Goal: Transaction & Acquisition: Purchase product/service

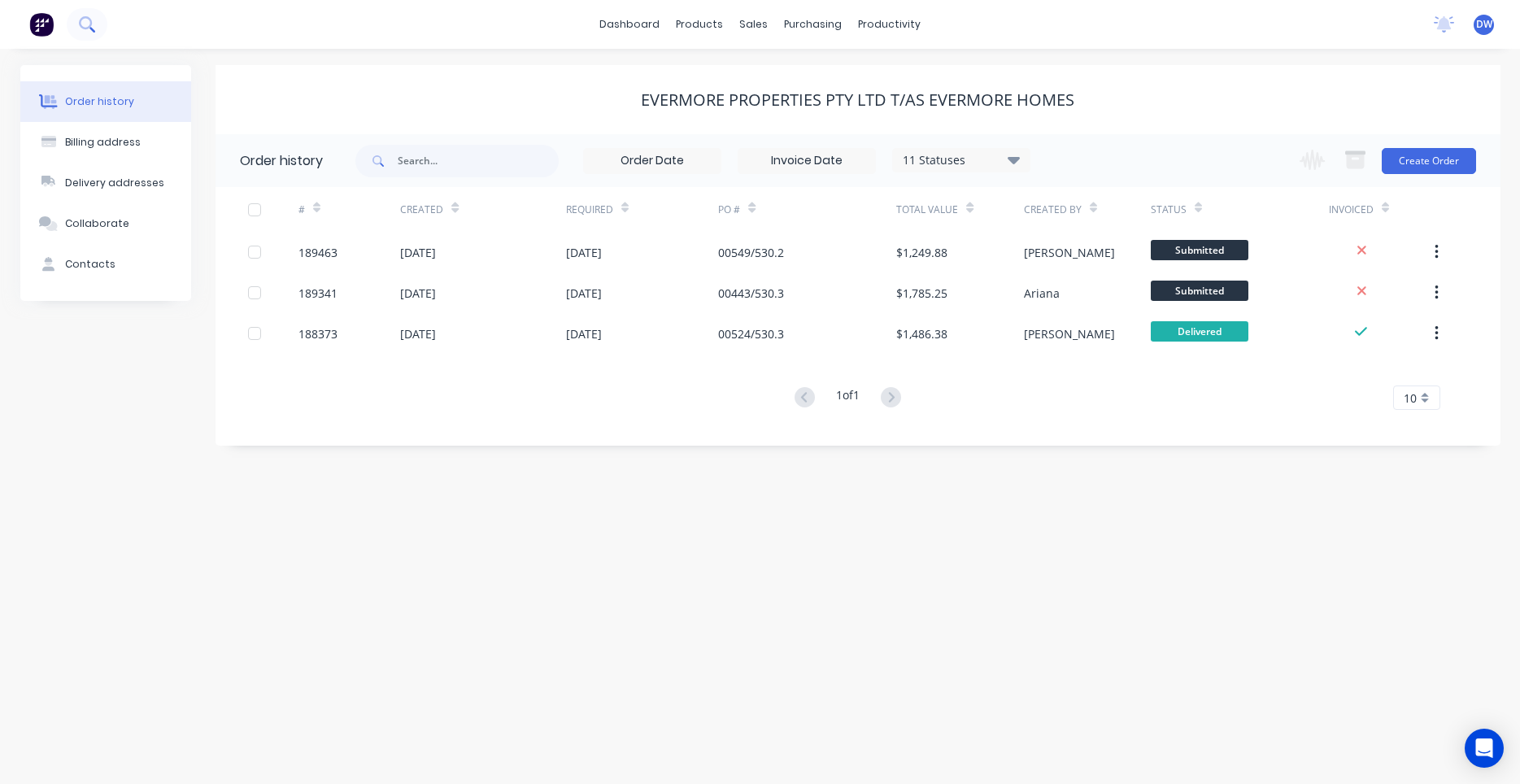
click at [88, 21] on icon at bounding box center [87, 25] width 16 height 16
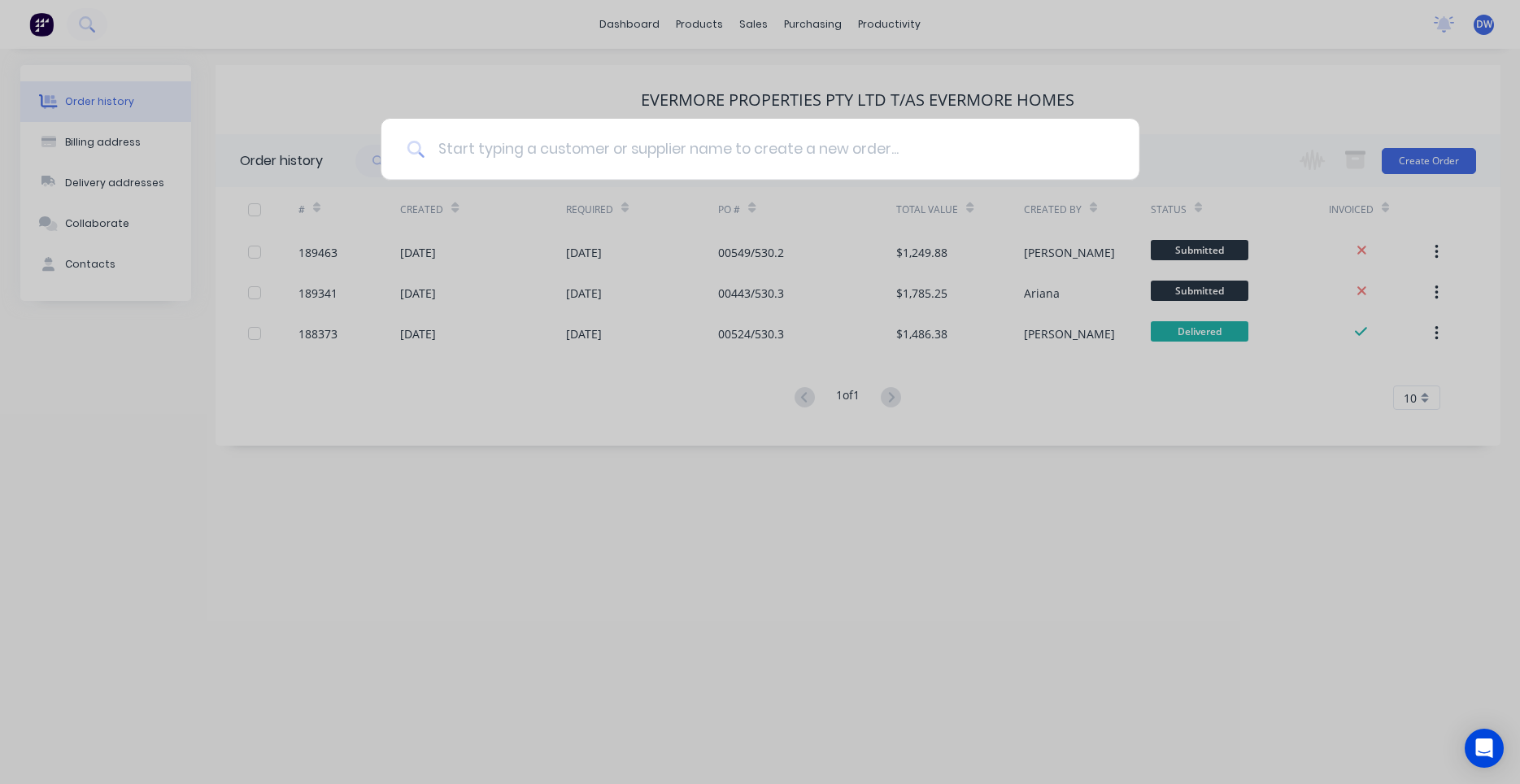
click at [475, 146] on input at bounding box center [768, 150] width 689 height 61
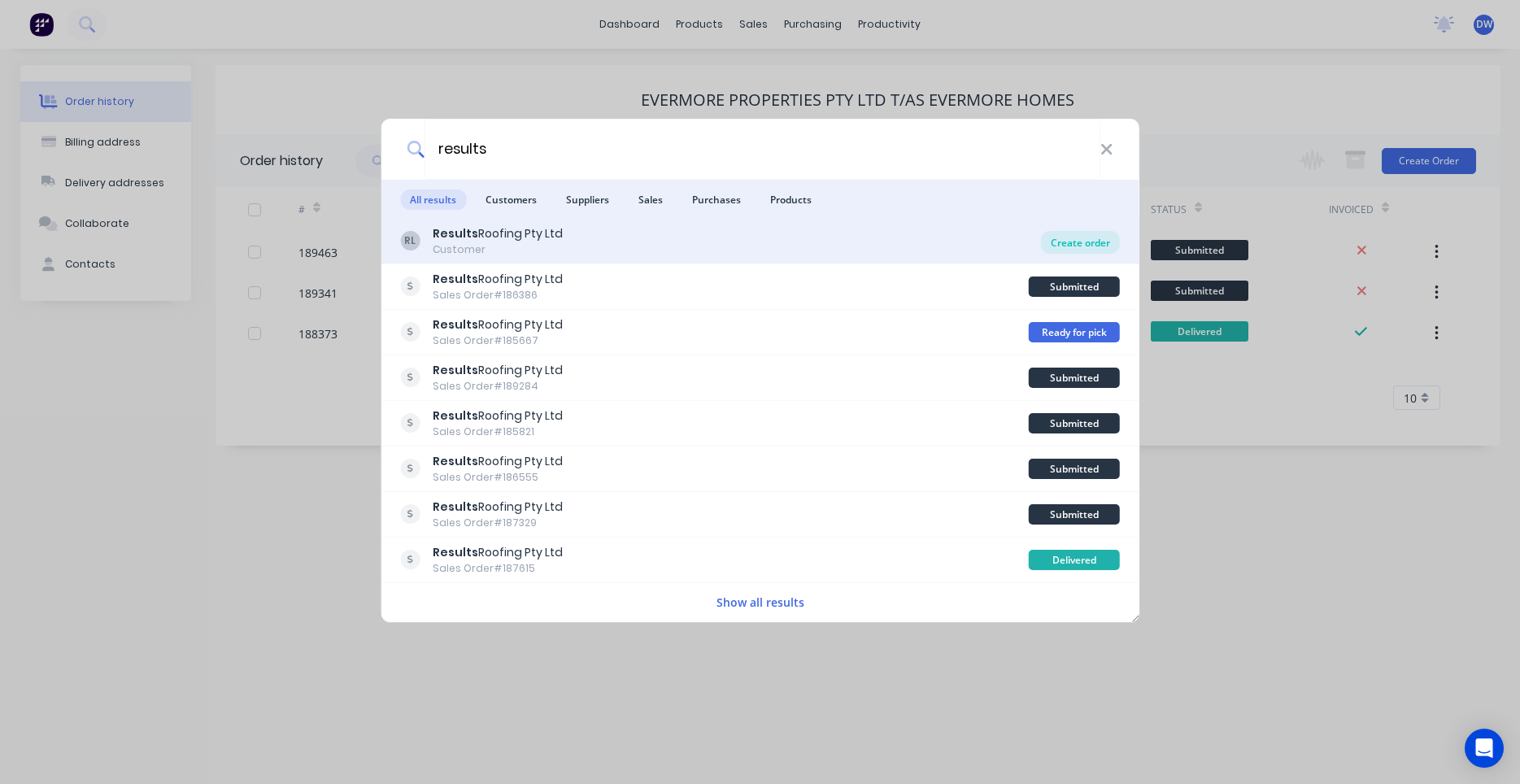
type input "results"
click at [1075, 248] on div "Create order" at bounding box center [1080, 243] width 79 height 23
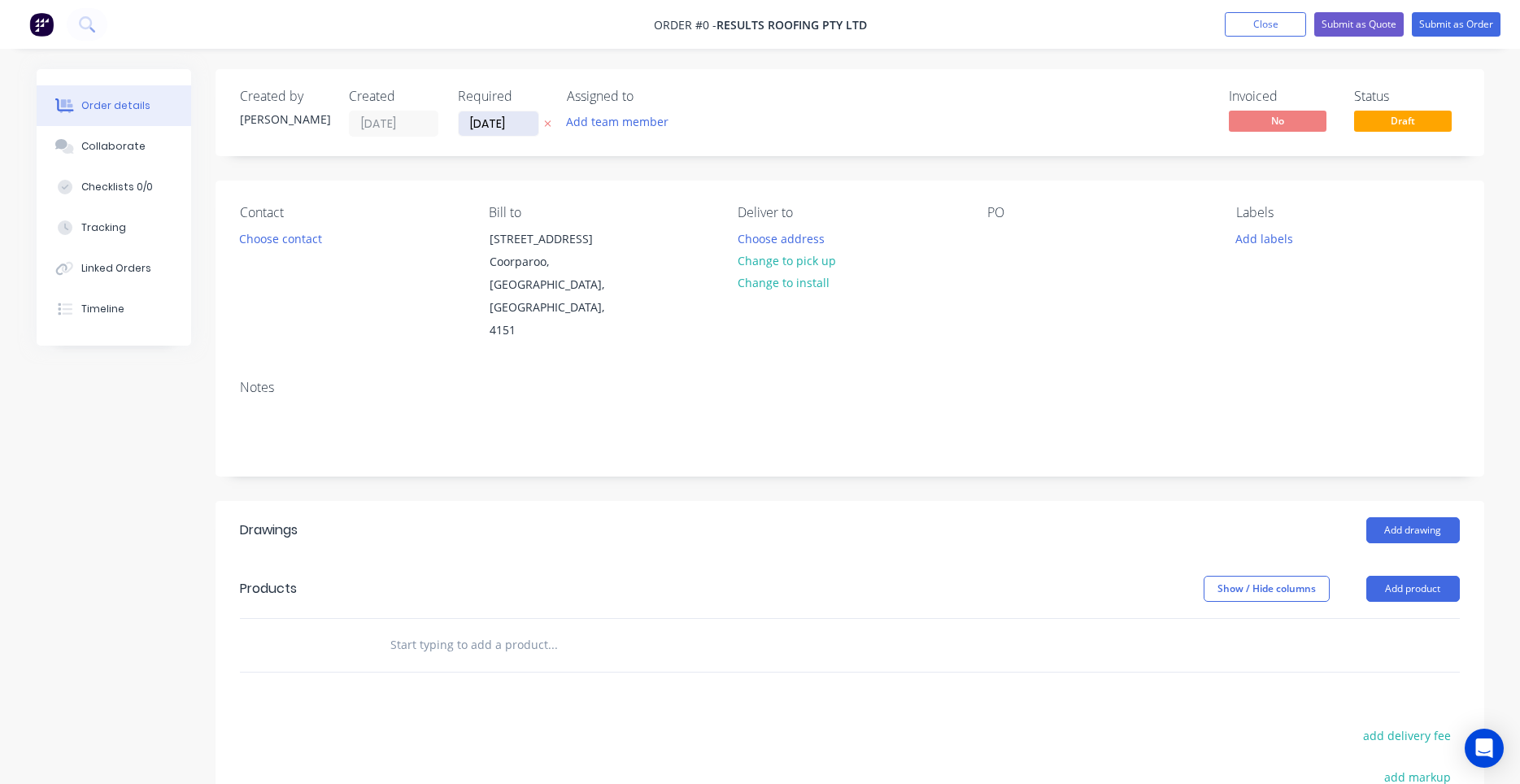
click at [502, 123] on input "[DATE]" at bounding box center [498, 124] width 80 height 25
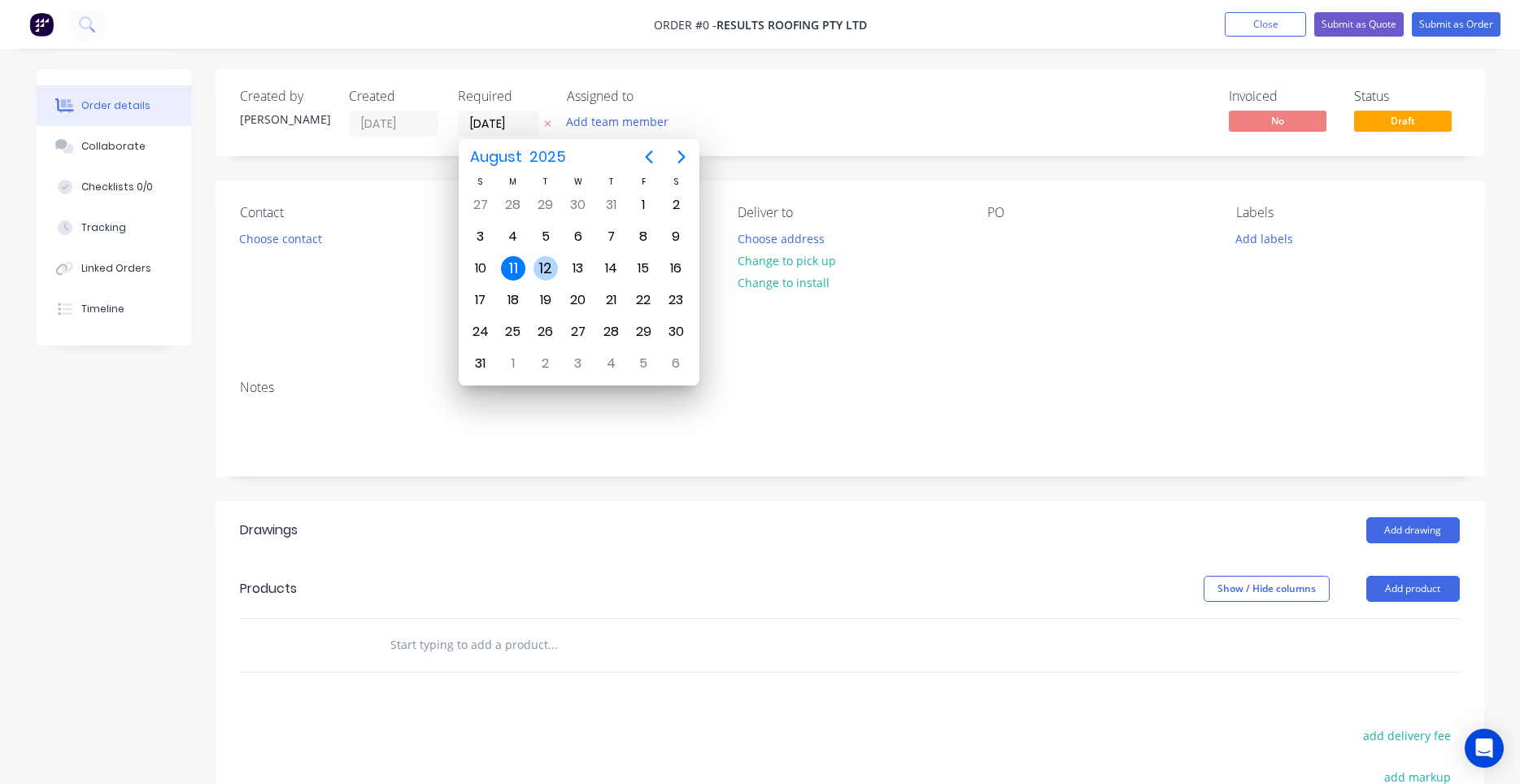
click at [546, 279] on div "12" at bounding box center [546, 268] width 25 height 25
type input "[DATE]"
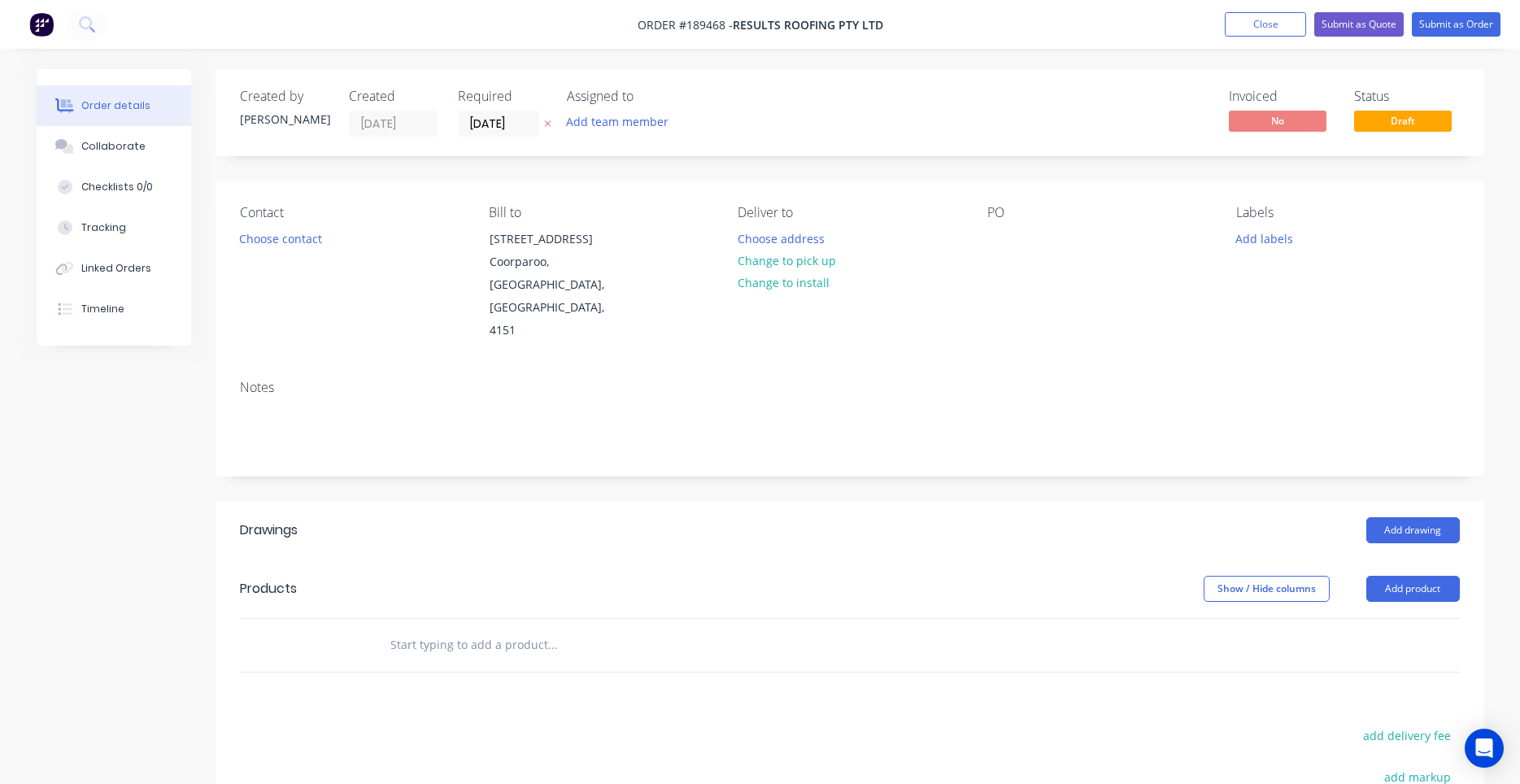
click at [311, 245] on button "Choose contact" at bounding box center [280, 237] width 100 height 22
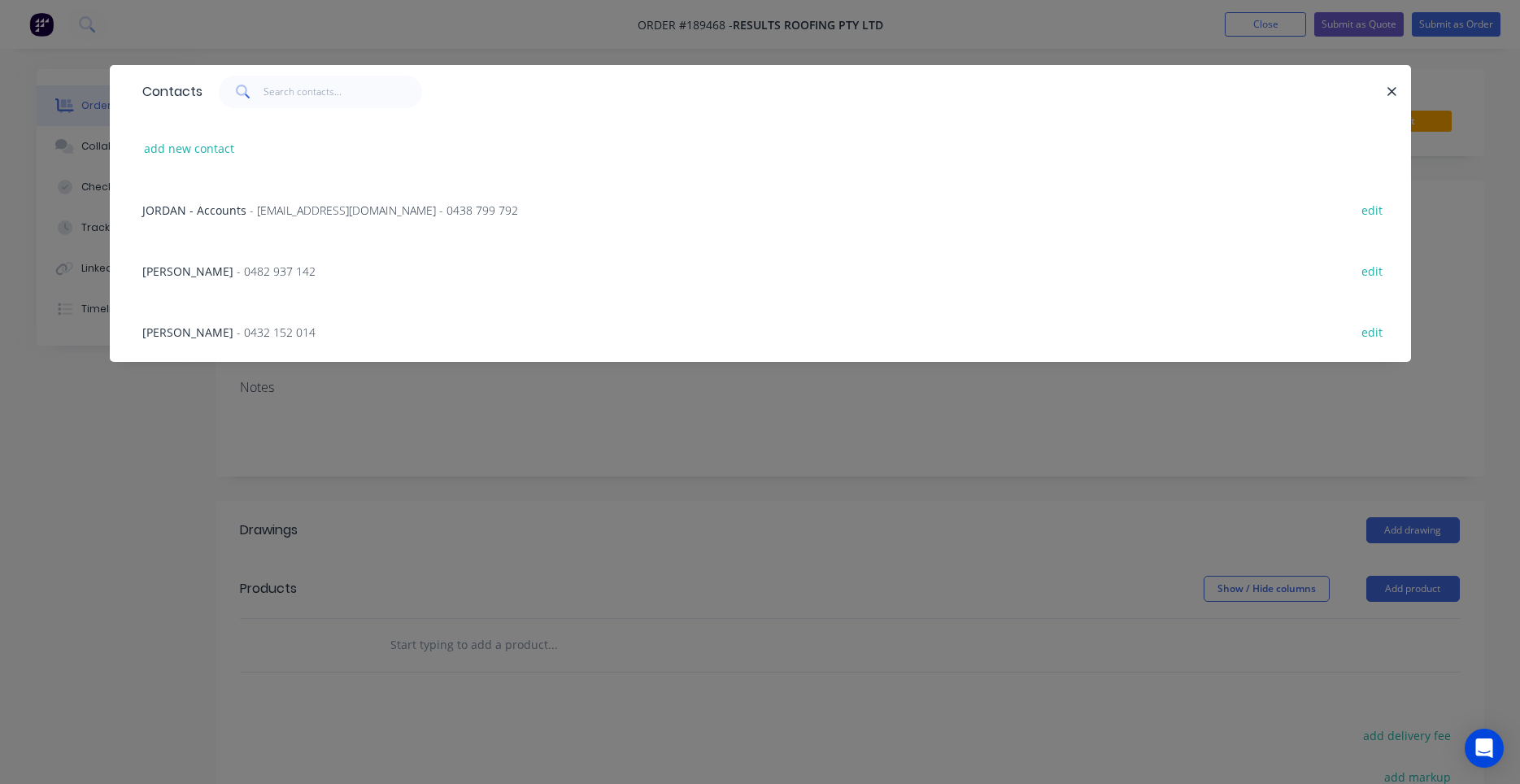
click at [240, 273] on span "- 0482 937 142" at bounding box center [276, 272] width 79 height 16
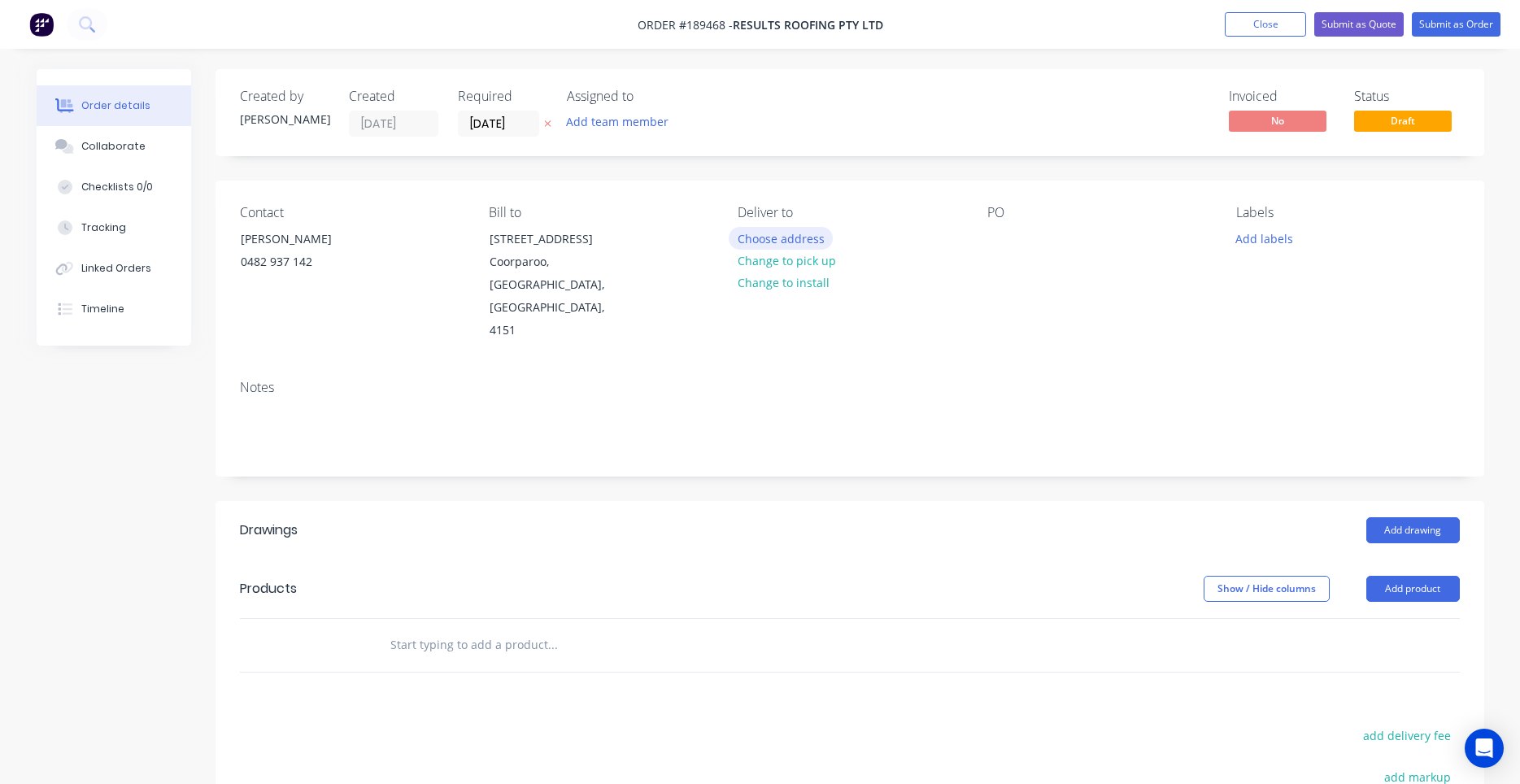
click at [809, 240] on button "Choose address" at bounding box center [781, 237] width 104 height 22
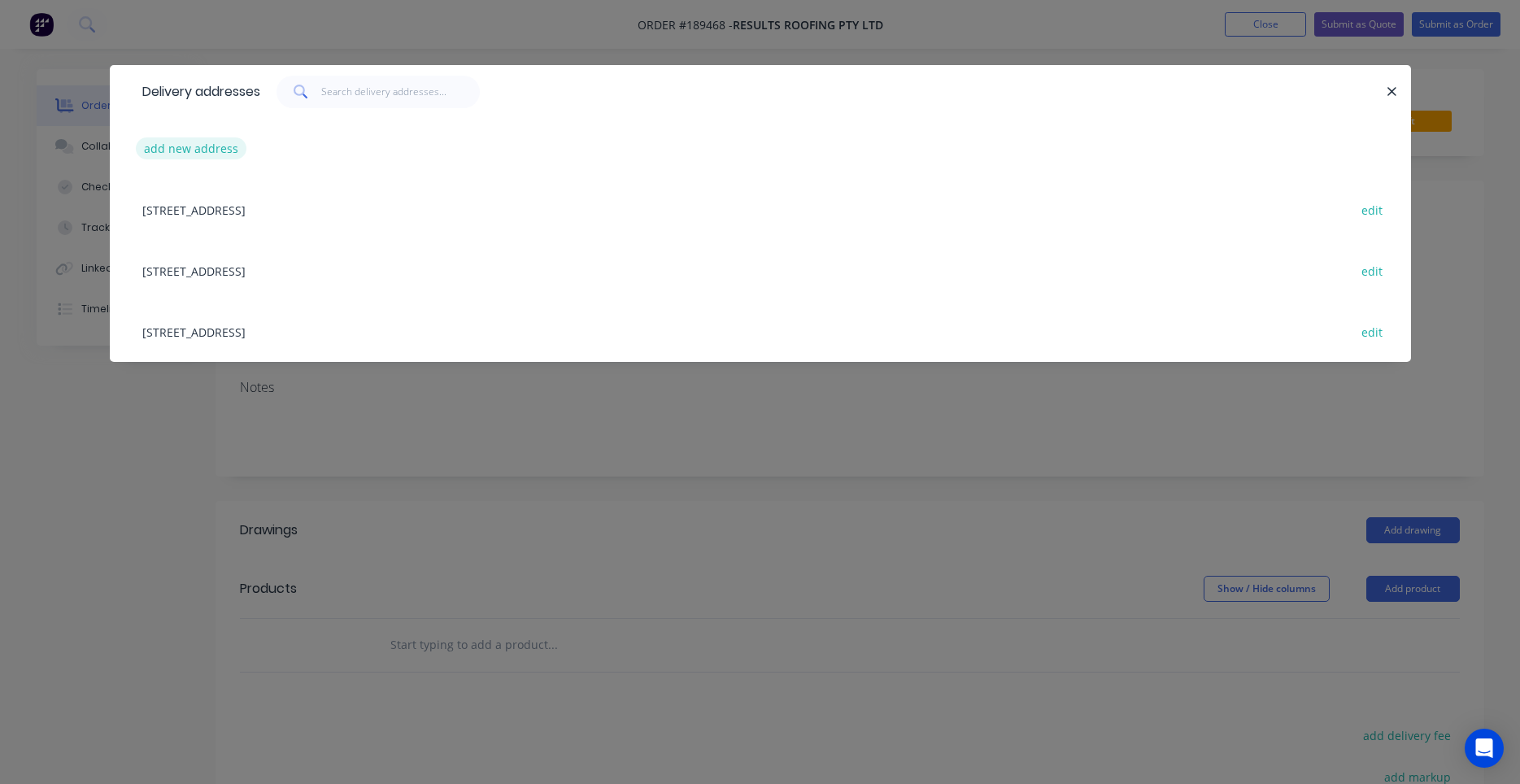
click at [215, 148] on button "add new address" at bounding box center [191, 148] width 111 height 22
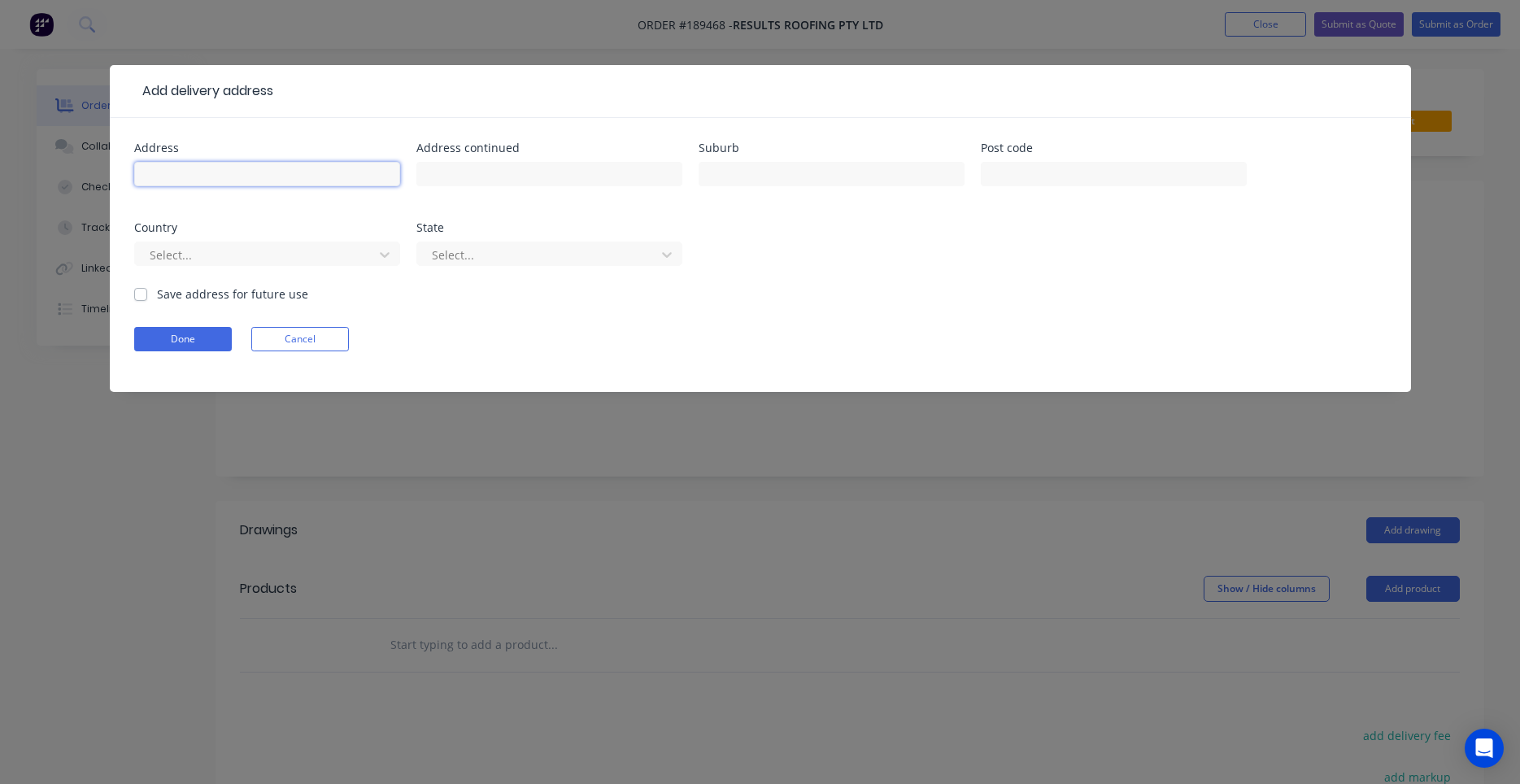
click at [330, 174] on input "text" at bounding box center [267, 174] width 266 height 25
type input "Lot 525 Kingfisher Court"
type input "WORONGARY"
type input "a"
type input "q"
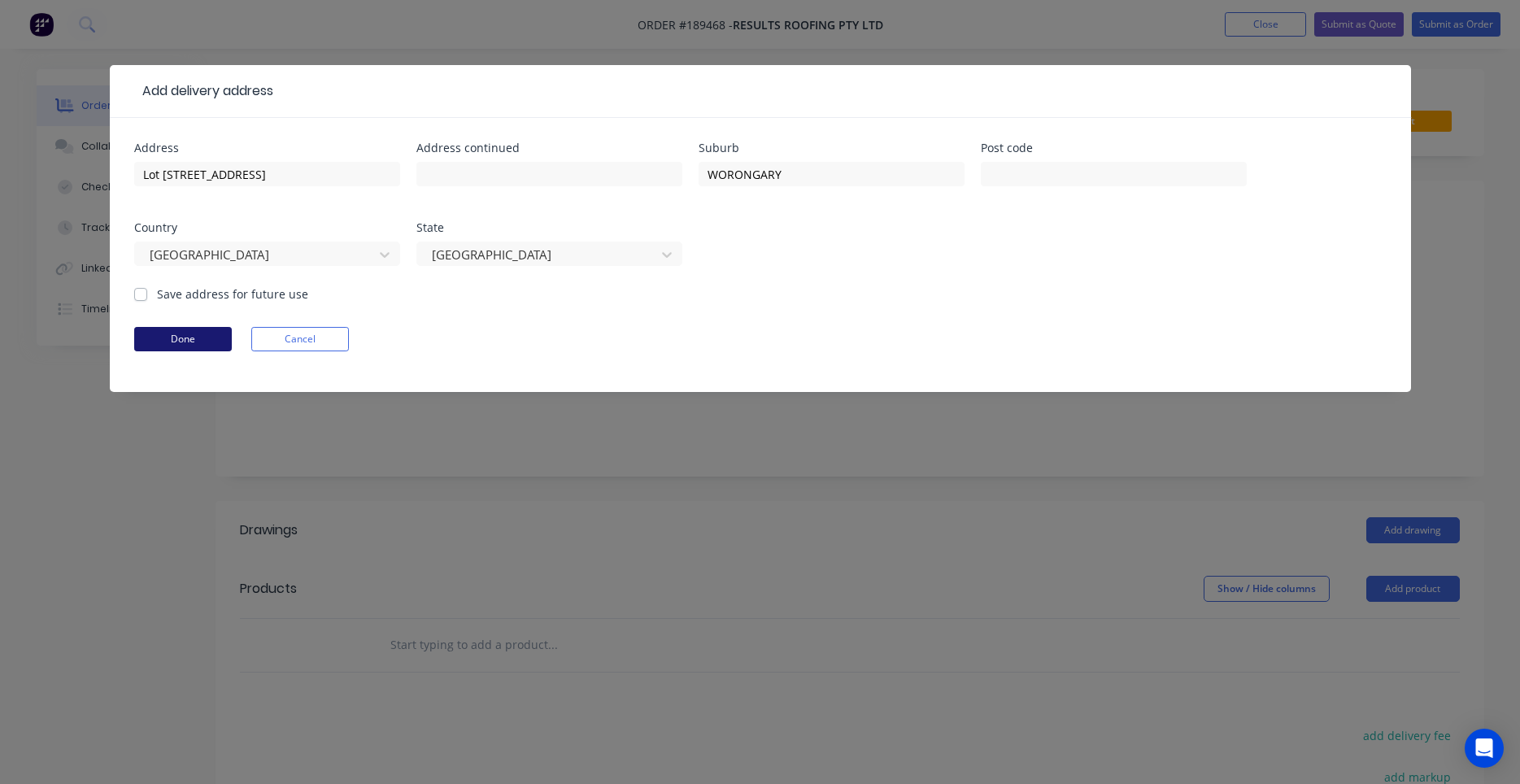
click at [208, 334] on button "Done" at bounding box center [182, 339] width 97 height 25
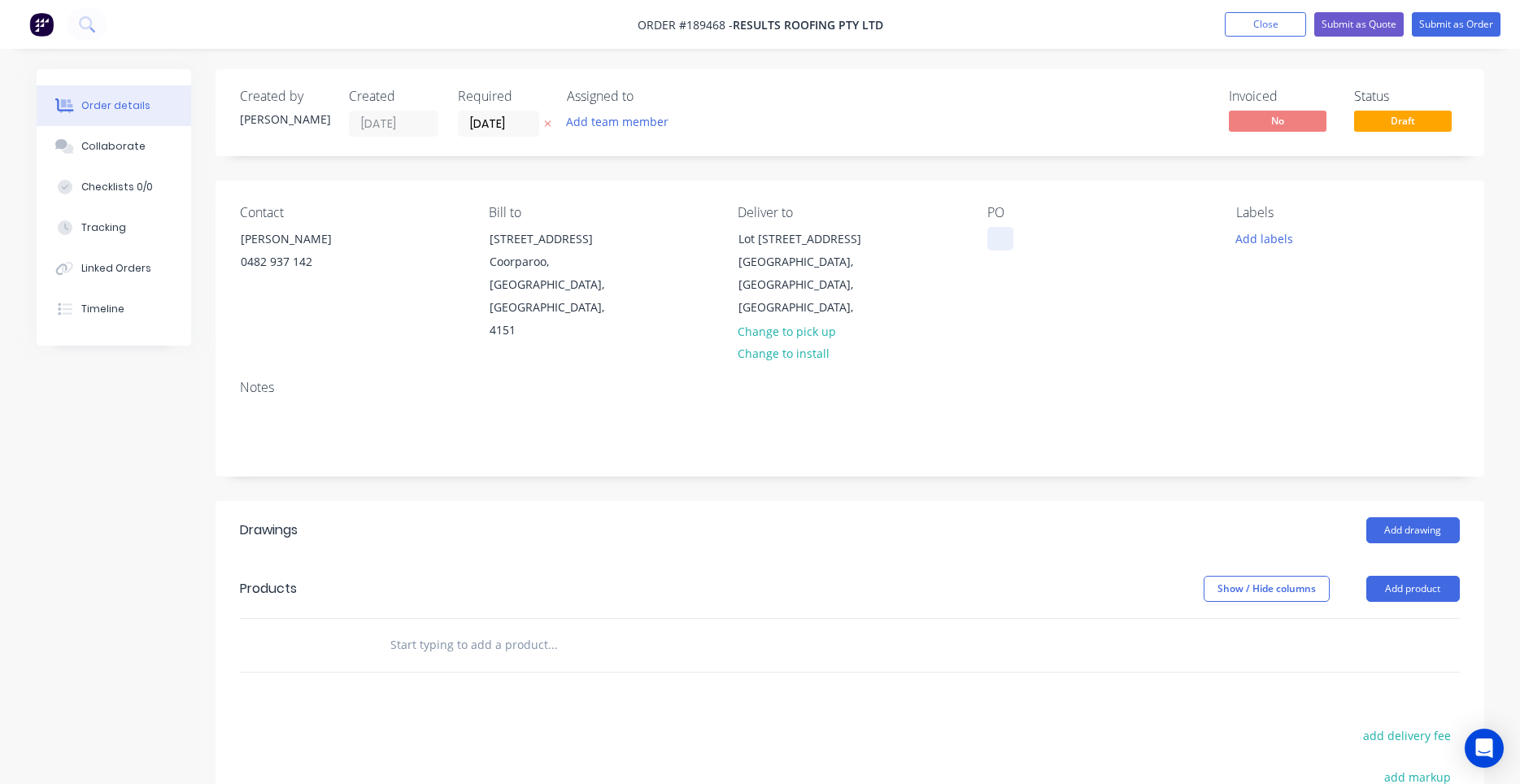
click at [1001, 241] on div at bounding box center [1000, 238] width 26 height 24
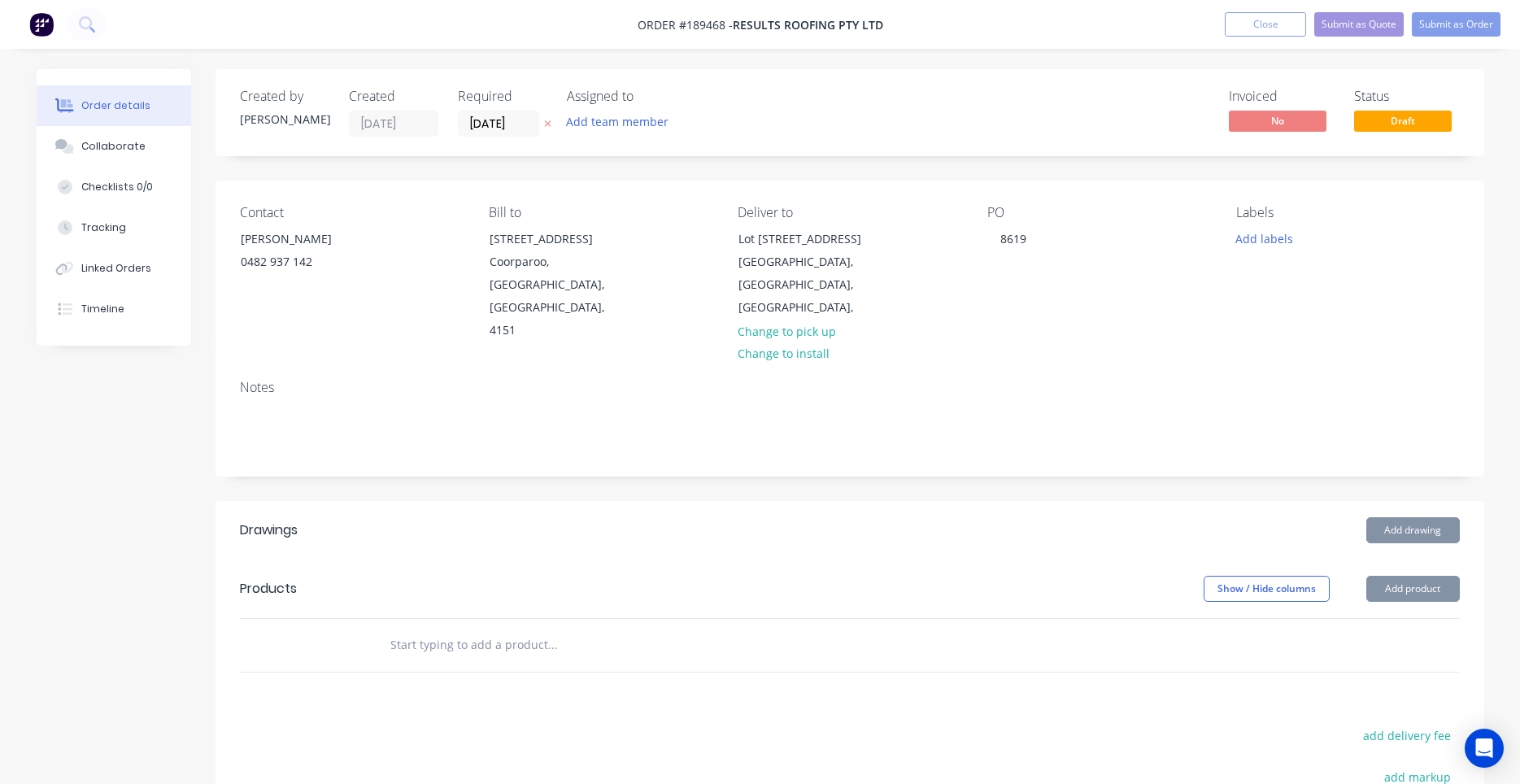
click at [1043, 274] on div "PO 8619" at bounding box center [1099, 273] width 223 height 138
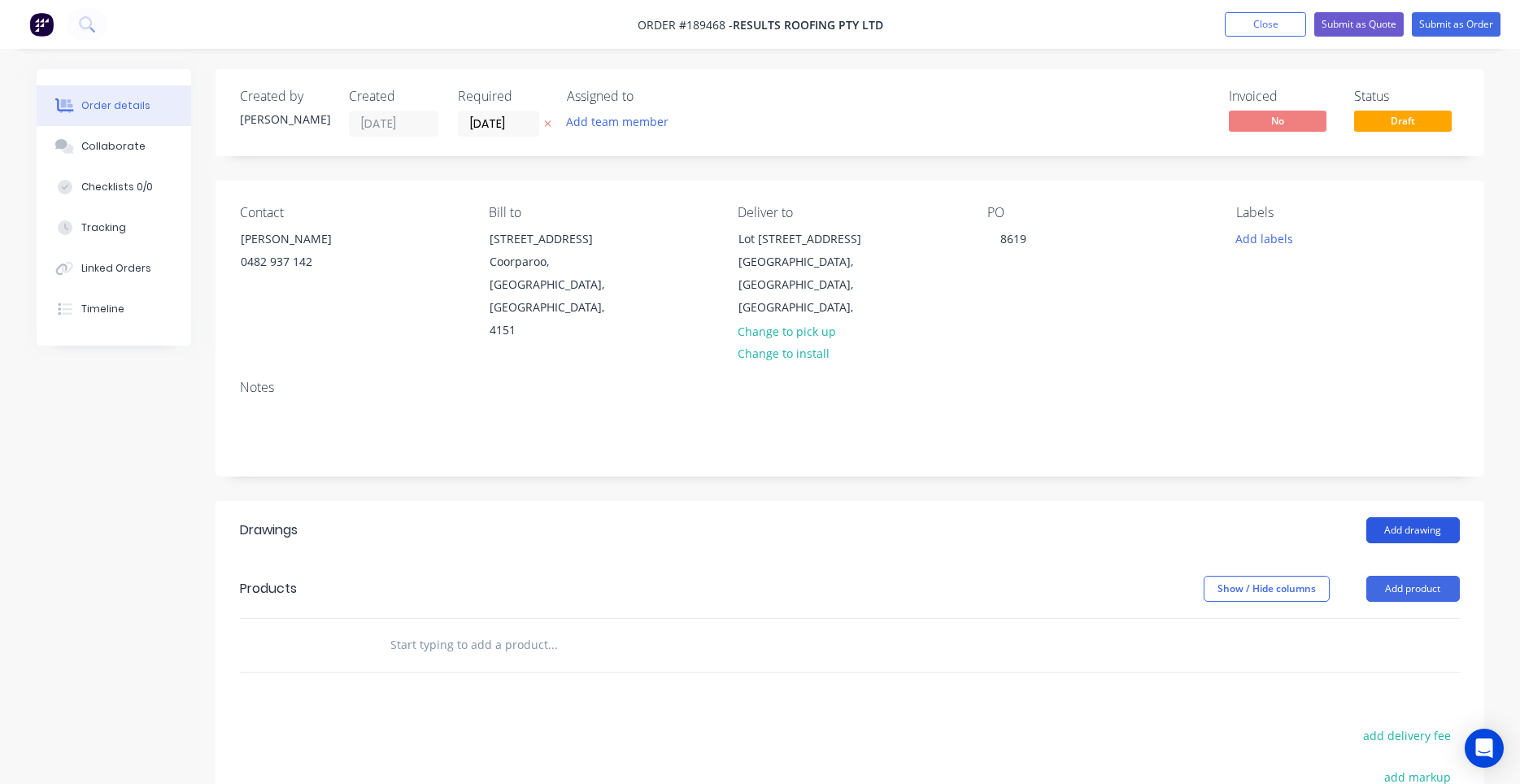
click at [1406, 517] on button "Add drawing" at bounding box center [1412, 530] width 94 height 26
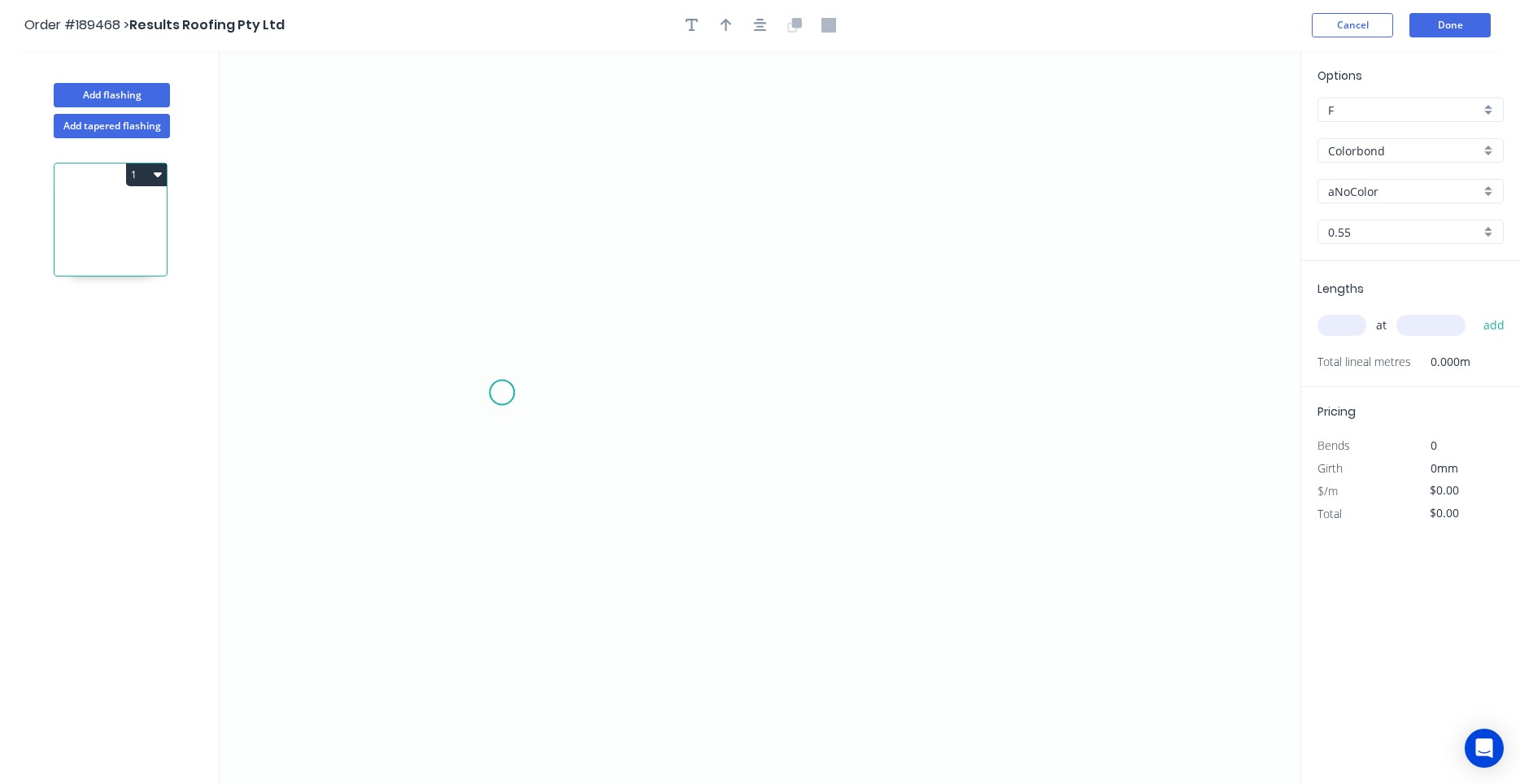
click at [502, 392] on icon "0" at bounding box center [760, 417] width 1081 height 733
click at [478, 212] on icon at bounding box center [490, 302] width 24 height 180
click at [482, 210] on circle at bounding box center [478, 212] width 25 height 25
click at [482, 211] on circle at bounding box center [478, 212] width 25 height 25
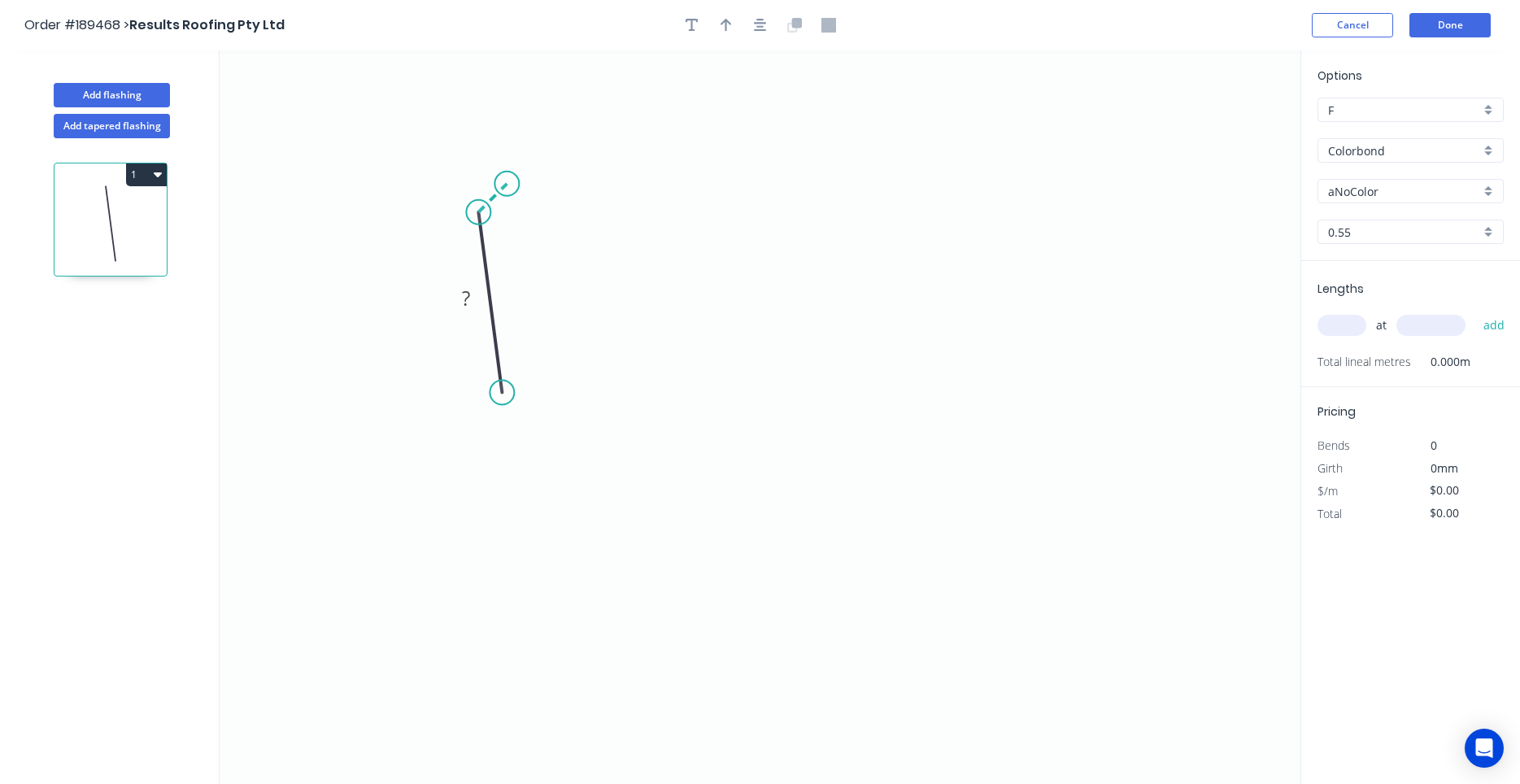
click at [506, 184] on icon at bounding box center [492, 198] width 28 height 28
click at [508, 187] on circle at bounding box center [506, 184] width 25 height 25
click at [505, 182] on circle at bounding box center [506, 184] width 25 height 25
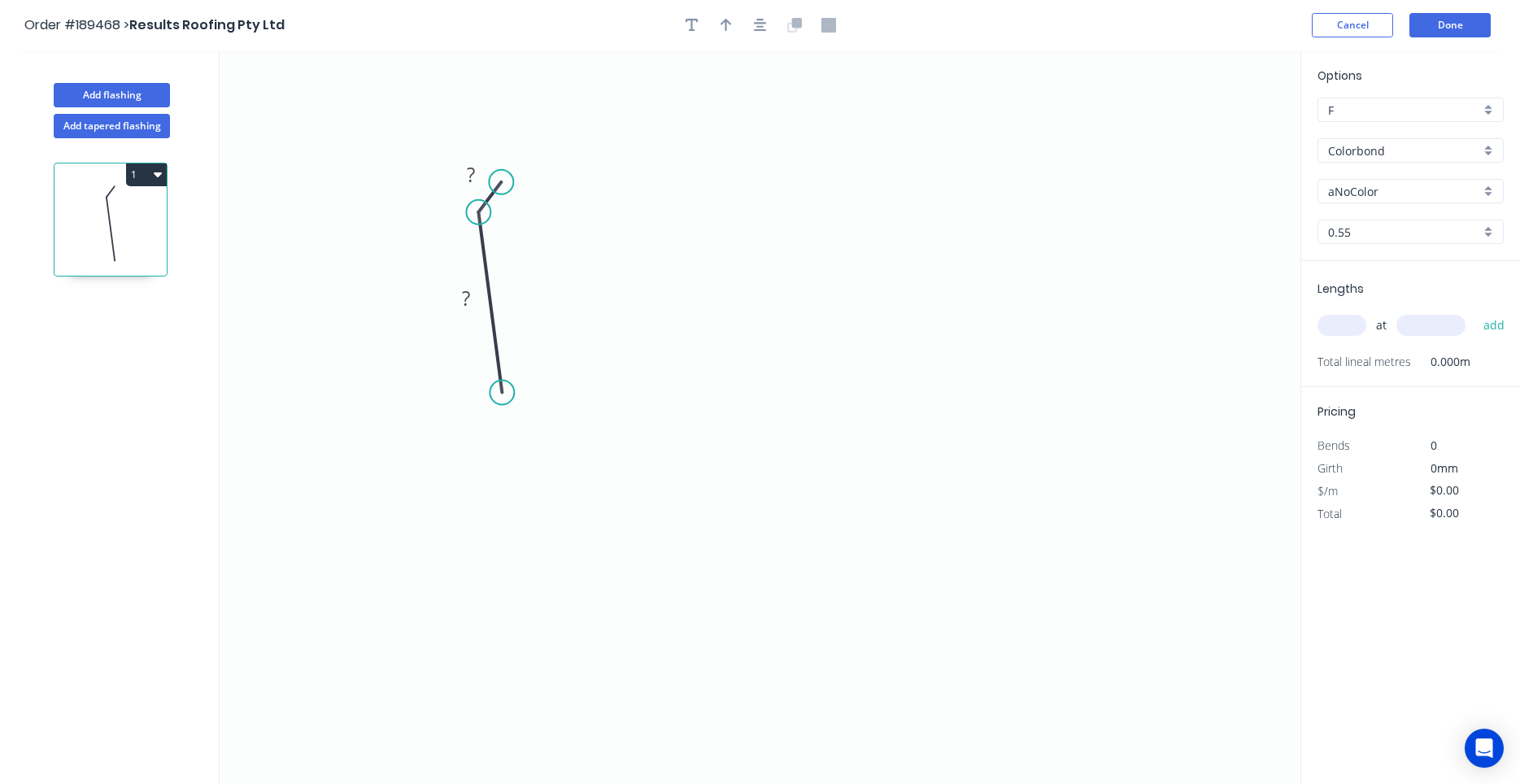
click at [501, 182] on circle at bounding box center [501, 182] width 25 height 25
click at [528, 225] on div "Crush & Fold" at bounding box center [584, 236] width 164 height 33
click at [478, 179] on rect at bounding box center [470, 175] width 32 height 23
click at [500, 388] on circle at bounding box center [502, 392] width 25 height 25
click at [739, 386] on icon "0 CF 15 15 50" at bounding box center [760, 417] width 1081 height 733
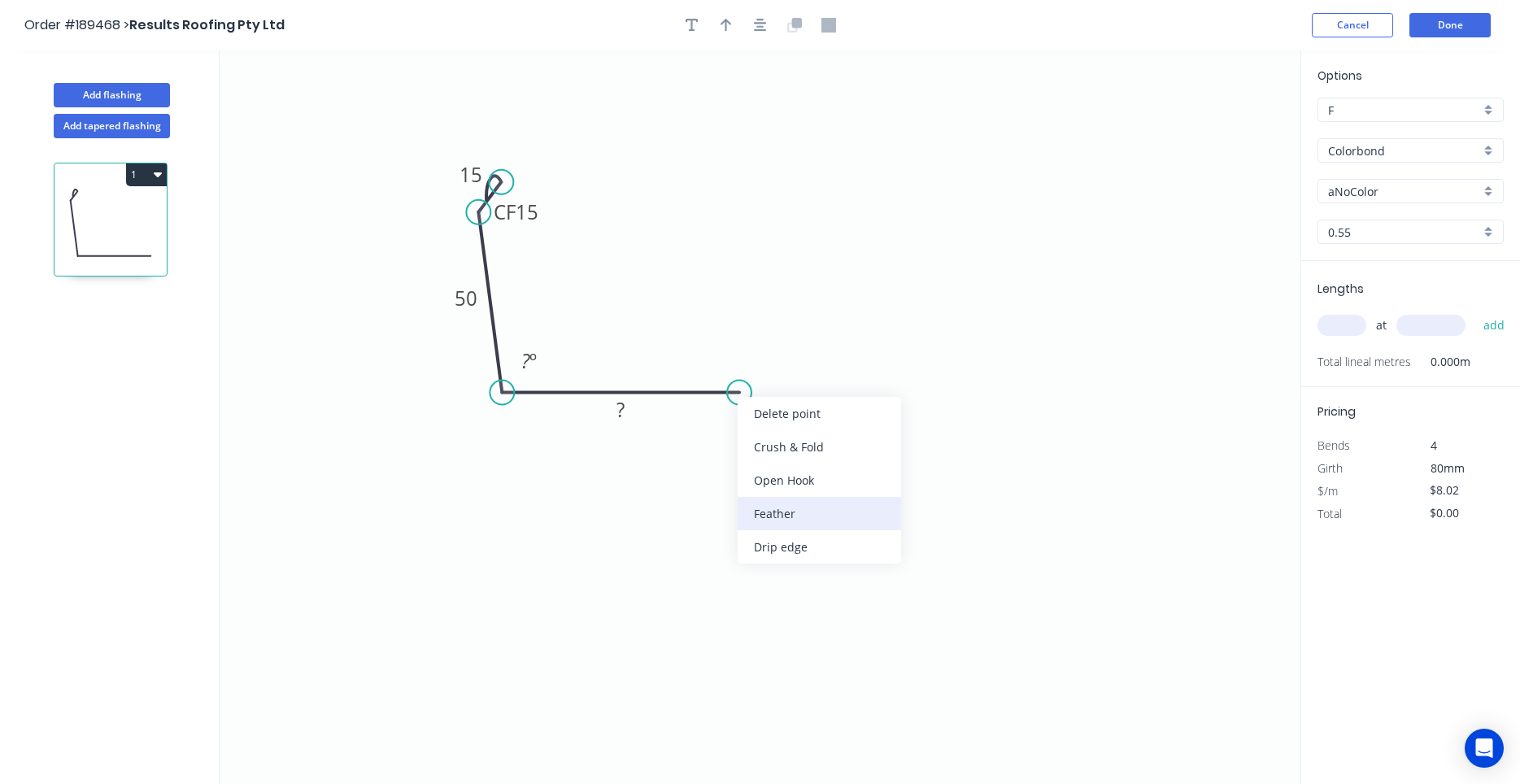
click at [774, 505] on div "Feather" at bounding box center [819, 513] width 164 height 33
click at [736, 422] on tspan "15" at bounding box center [728, 419] width 23 height 27
type input "$10.90"
click at [760, 24] on icon "button" at bounding box center [760, 25] width 13 height 13
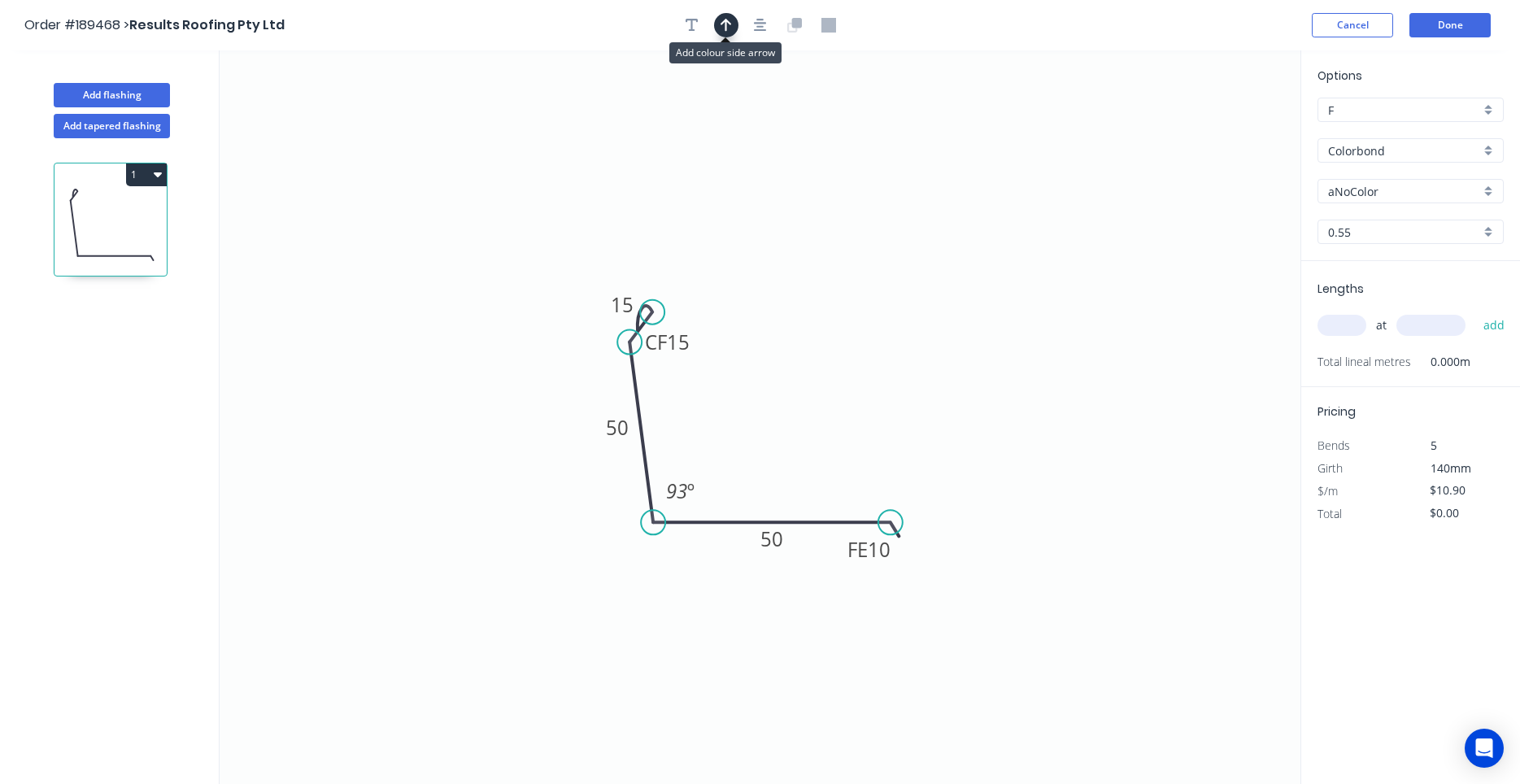
click at [732, 30] on button "button" at bounding box center [726, 25] width 25 height 25
click at [1223, 130] on icon at bounding box center [1222, 110] width 15 height 52
drag, startPoint x: 1223, startPoint y: 130, endPoint x: 819, endPoint y: 406, distance: 489.3
click at [819, 406] on icon at bounding box center [832, 392] width 47 height 47
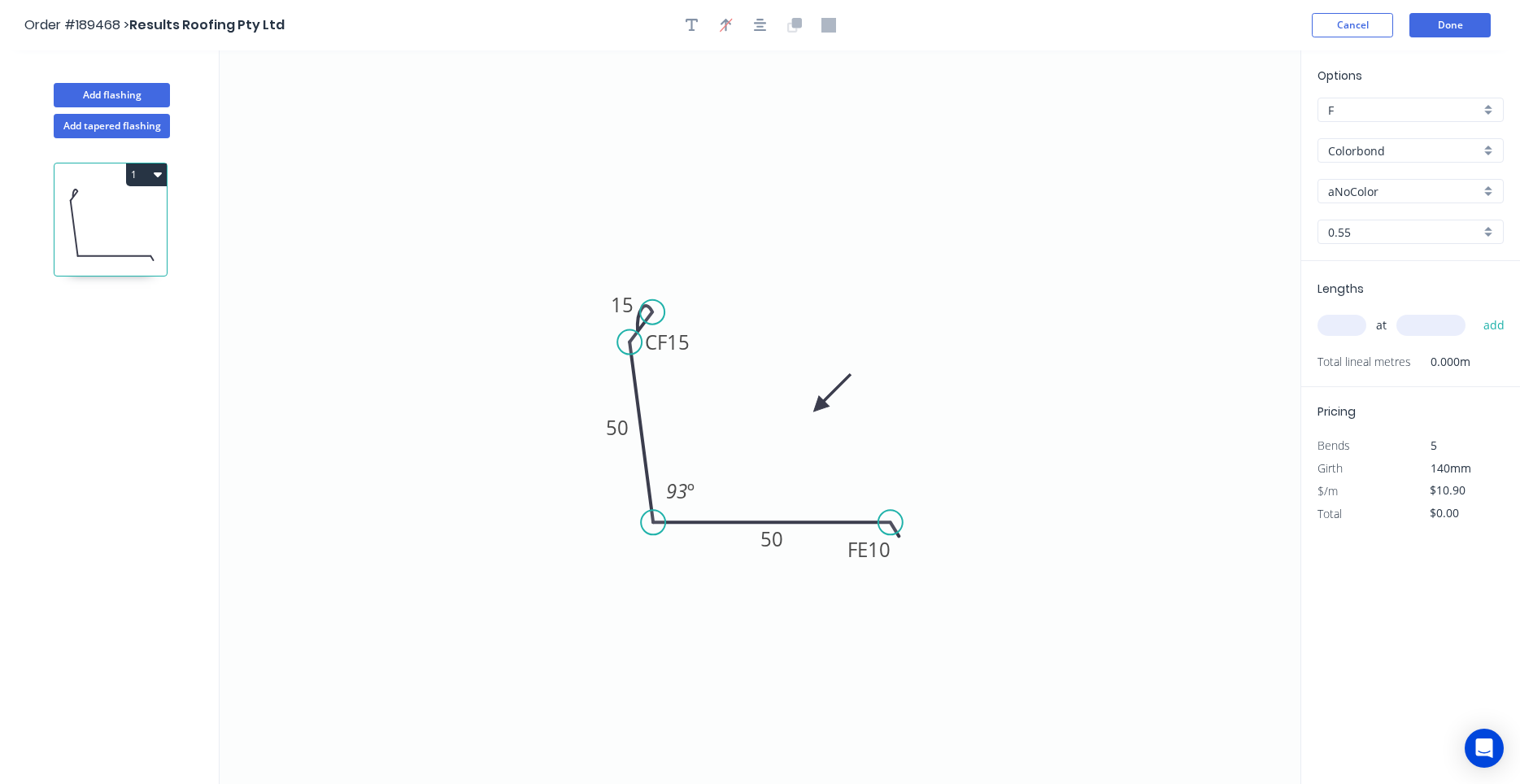
click at [1348, 321] on input "text" at bounding box center [1342, 325] width 49 height 21
type input "1"
type input "1000"
click at [1475, 311] on button "add" at bounding box center [1495, 325] width 39 height 28
type input "$10.90"
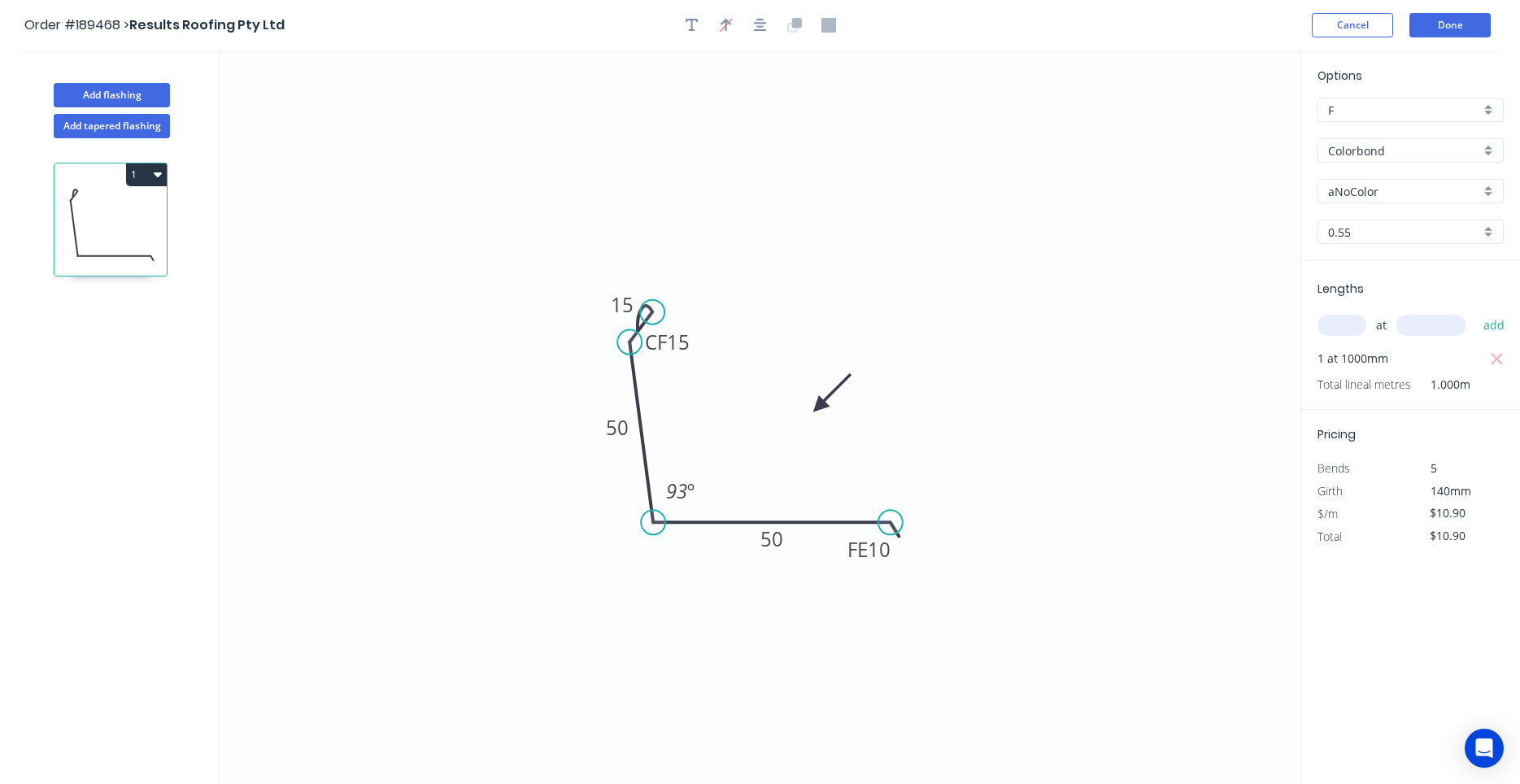
click at [1362, 184] on input "aNoColor" at bounding box center [1404, 191] width 152 height 17
click at [1372, 212] on div "Dover White" at bounding box center [1410, 222] width 185 height 28
type input "Dover White"
click at [163, 175] on button "1" at bounding box center [146, 175] width 40 height 23
click at [149, 224] on div "Duplicate" at bounding box center [89, 215] width 125 height 24
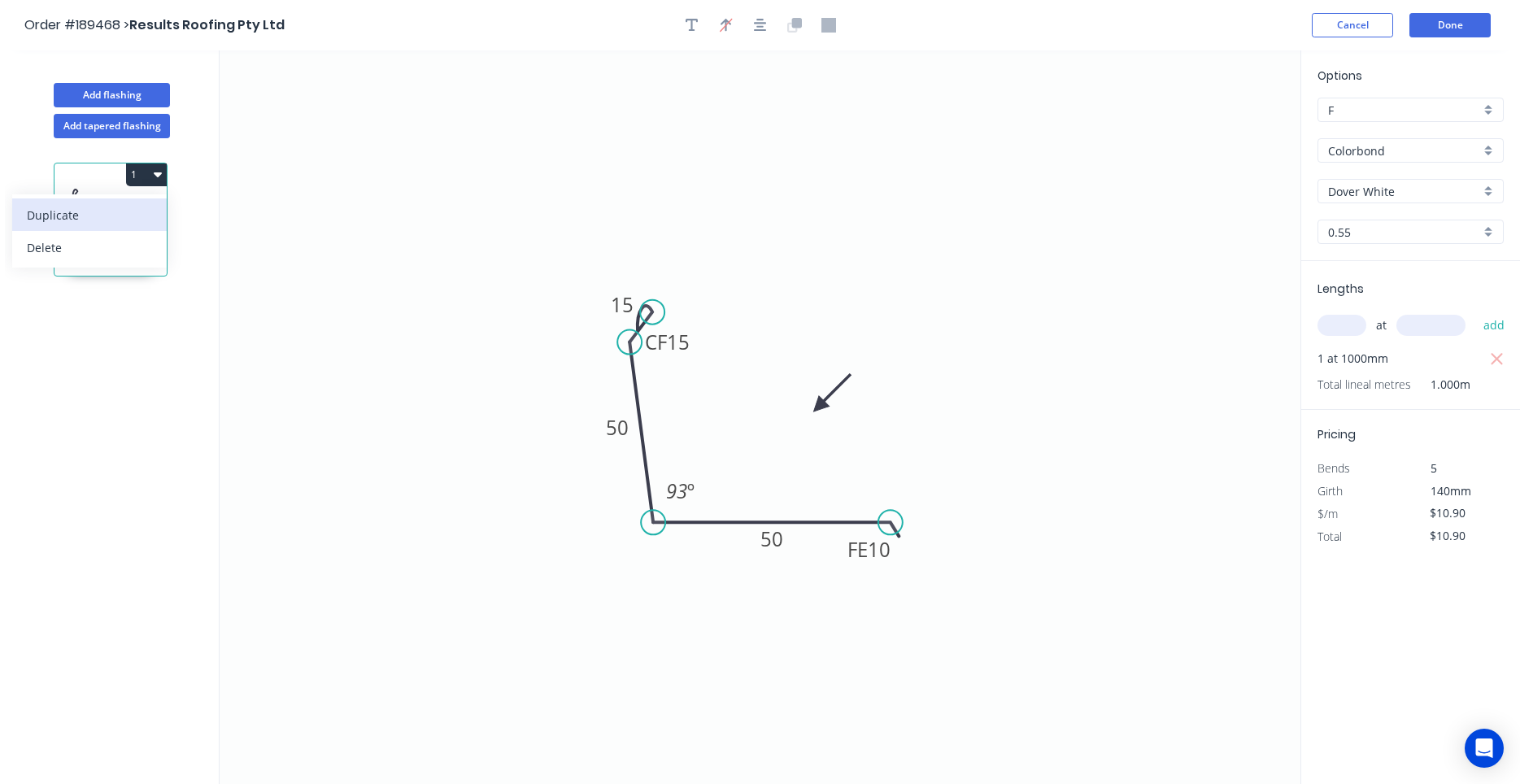
type input "$0.00"
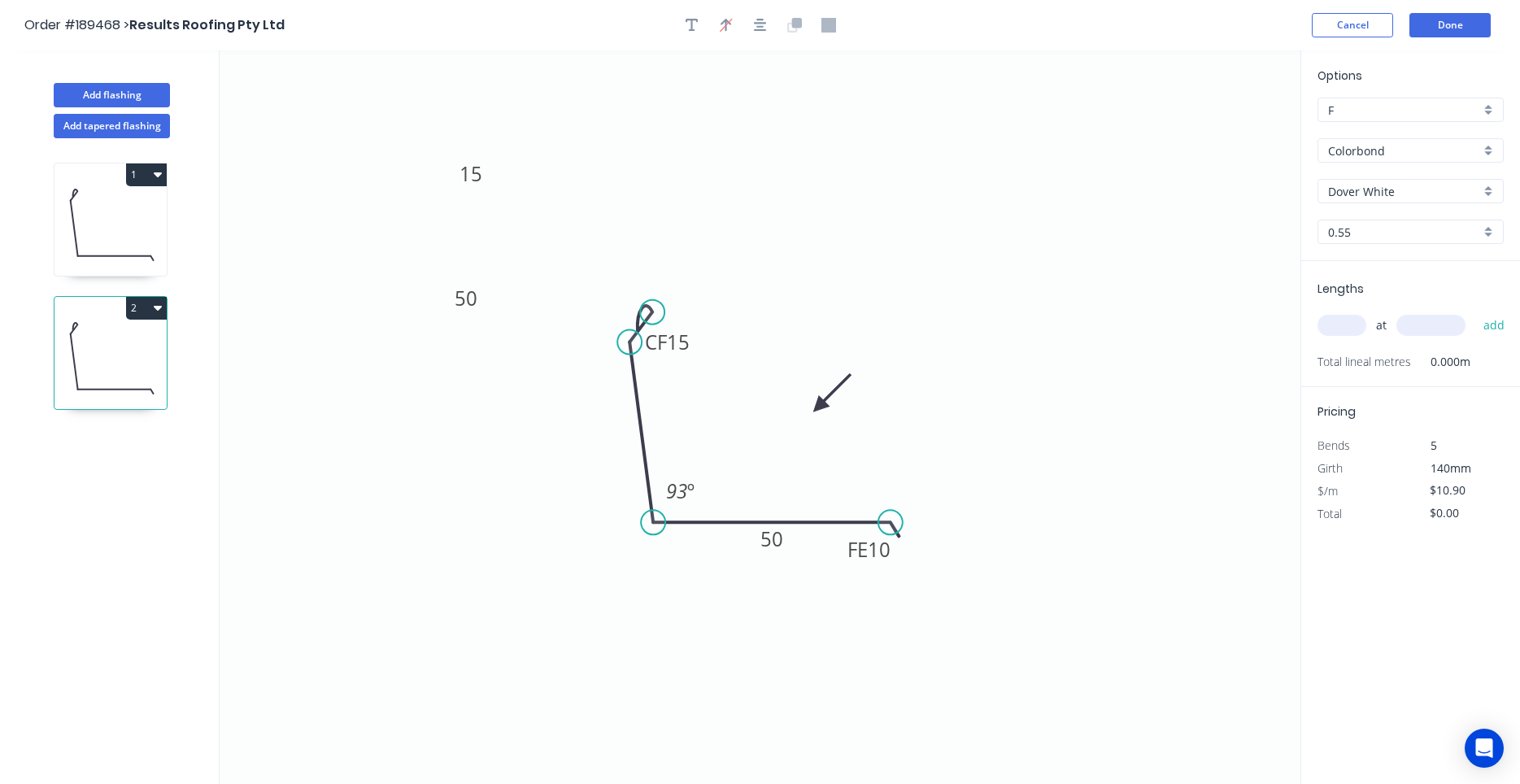
click at [1357, 199] on div "Dover White" at bounding box center [1410, 191] width 187 height 25
click at [1363, 216] on div "Basalt" at bounding box center [1410, 222] width 185 height 28
type input "Basalt"
click at [1349, 322] on input "text" at bounding box center [1342, 325] width 49 height 21
type input "1"
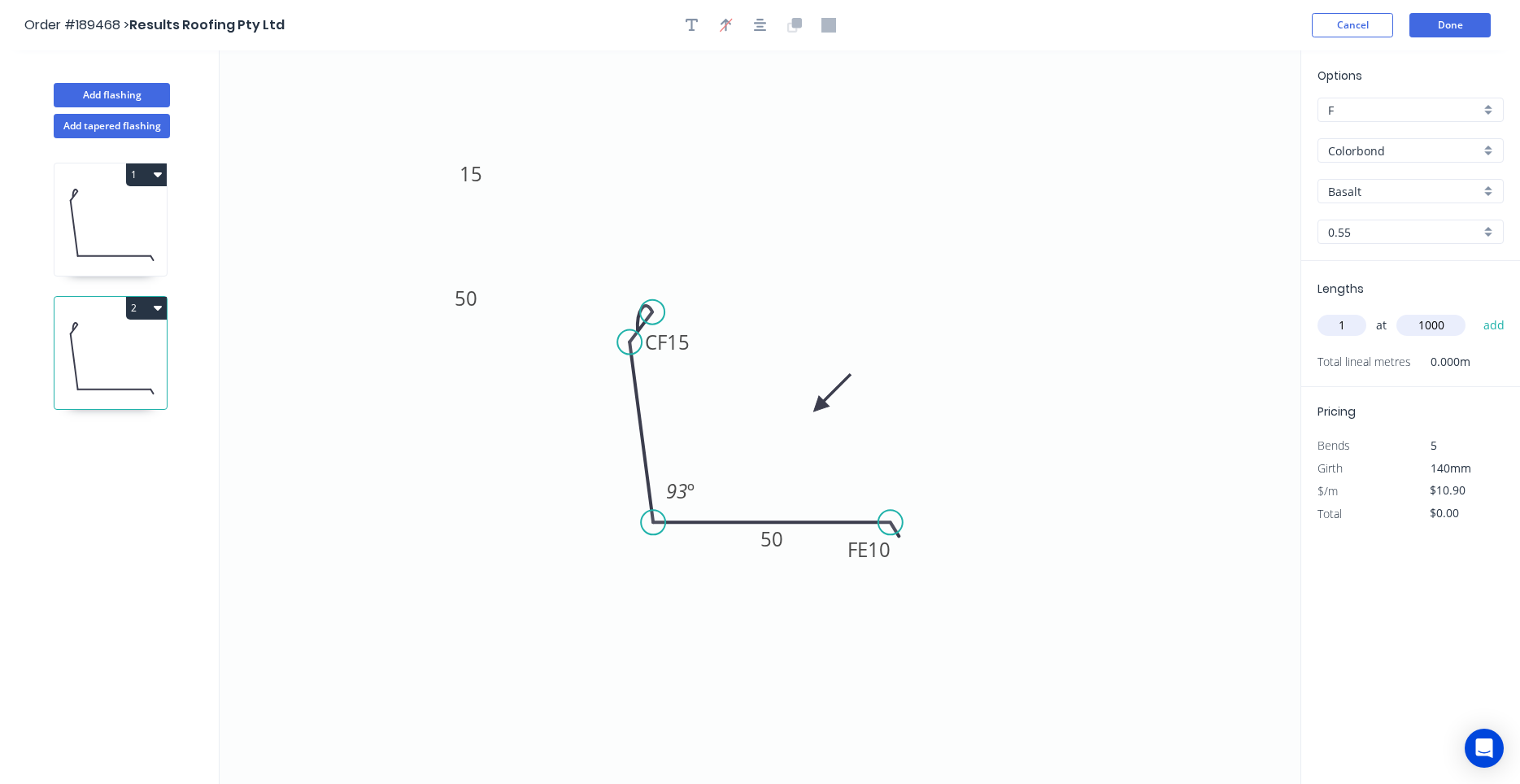
type input "1000"
click at [1475, 311] on button "add" at bounding box center [1495, 325] width 39 height 28
type input "$10.90"
click at [131, 96] on button "Add flashing" at bounding box center [111, 95] width 117 height 25
type input "$0.00"
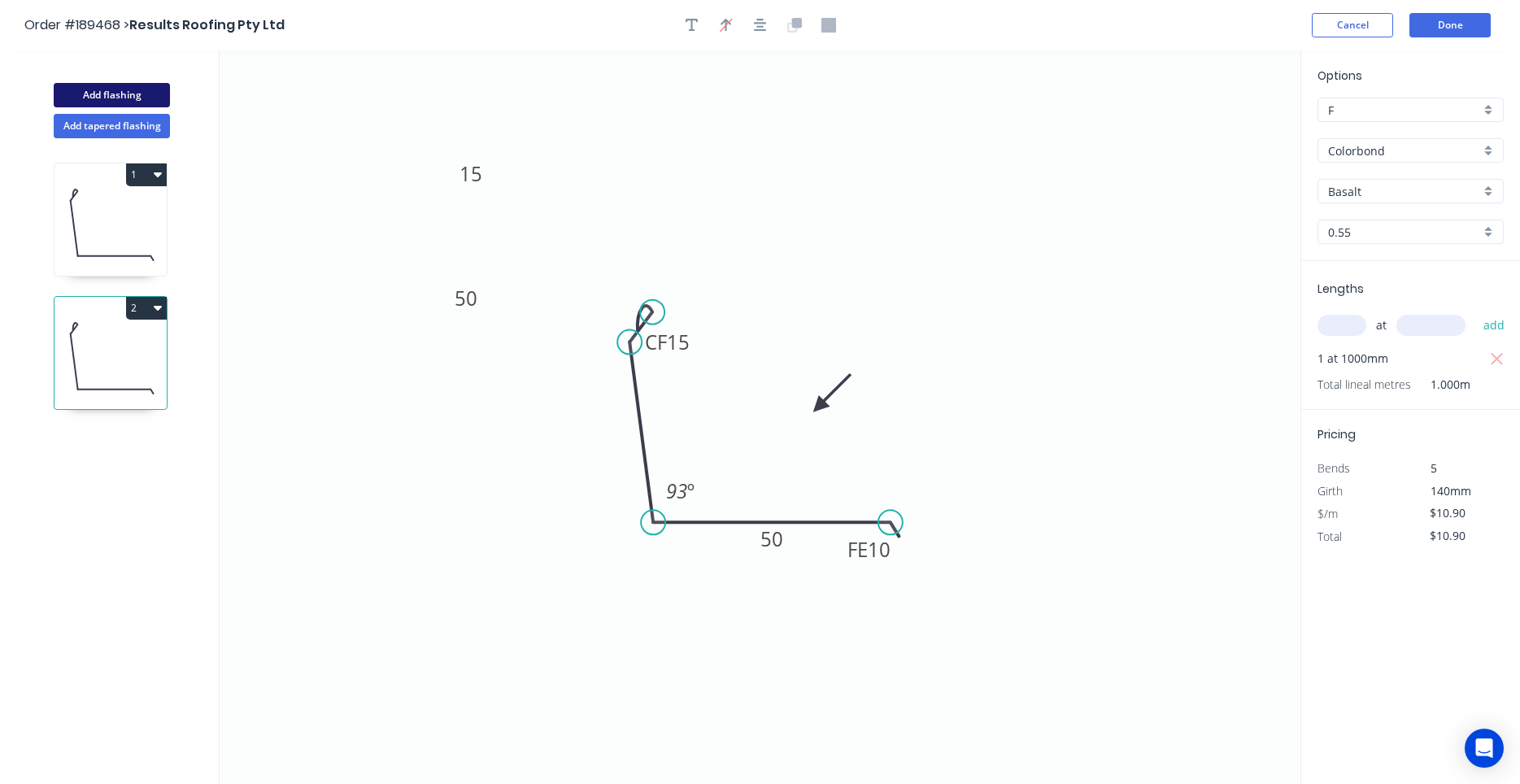
type input "$0.00"
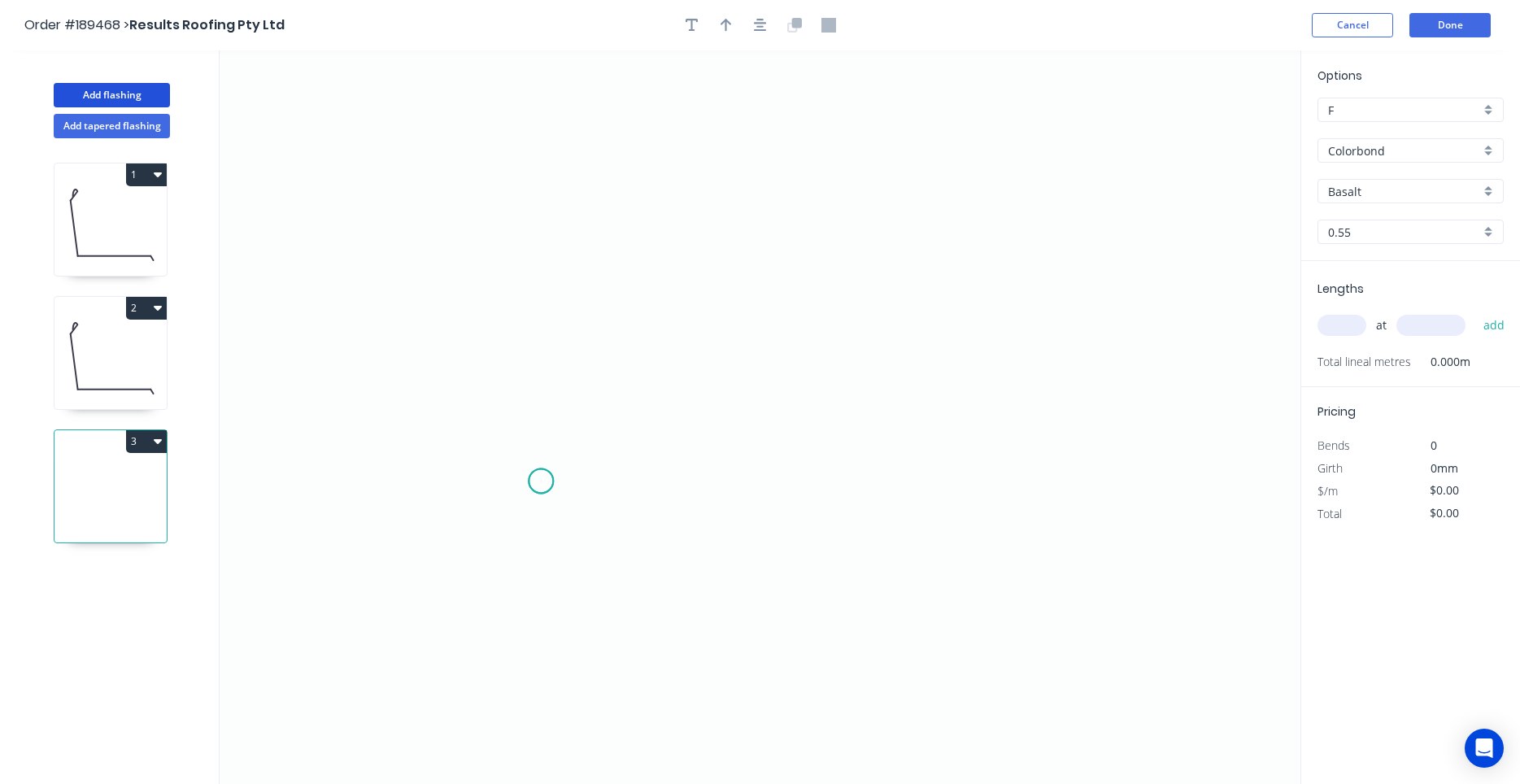
click at [541, 481] on icon "0" at bounding box center [760, 417] width 1081 height 733
click at [543, 316] on icon "0" at bounding box center [760, 417] width 1081 height 733
click at [1051, 325] on icon "0 ?" at bounding box center [760, 417] width 1081 height 733
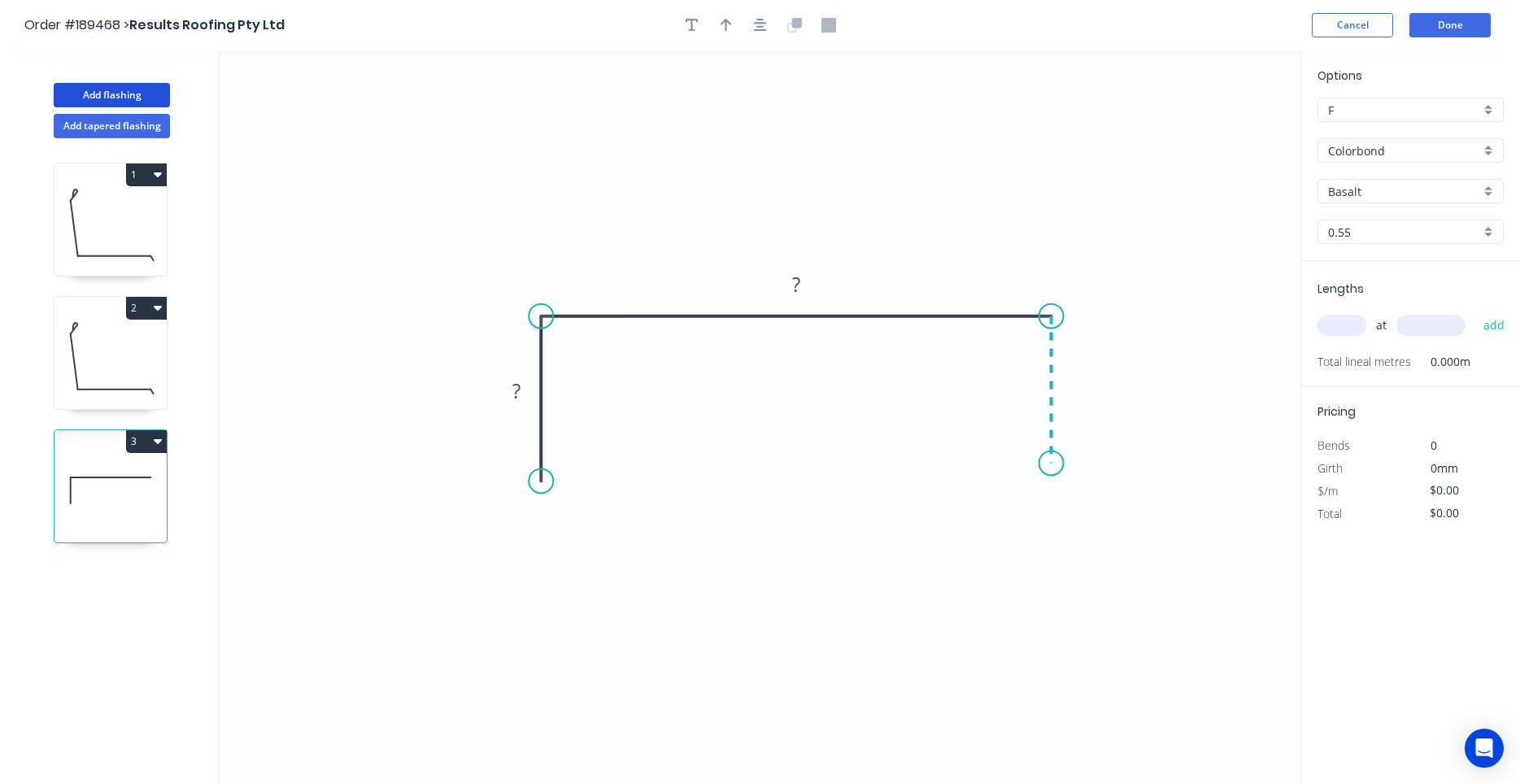
click at [1042, 463] on icon "0 ? ?" at bounding box center [760, 417] width 1081 height 733
click at [1081, 496] on icon "0 ? ? ?" at bounding box center [760, 417] width 1081 height 733
click at [1081, 496] on circle at bounding box center [1081, 492] width 25 height 25
click at [1058, 494] on rect at bounding box center [1048, 489] width 32 height 23
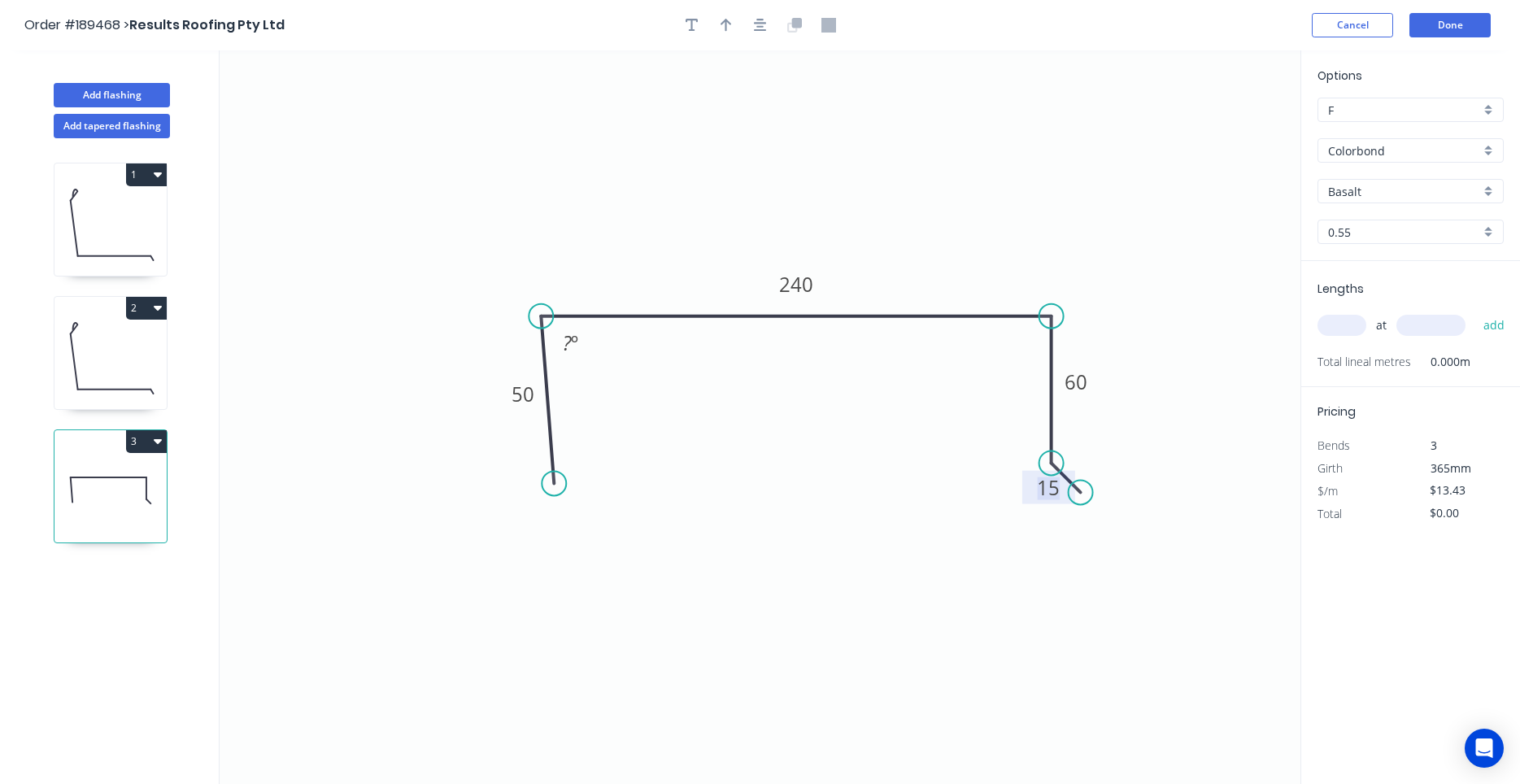
drag, startPoint x: 543, startPoint y: 481, endPoint x: 554, endPoint y: 484, distance: 11.4
click at [554, 484] on circle at bounding box center [554, 483] width 25 height 25
drag, startPoint x: 1053, startPoint y: 484, endPoint x: 1043, endPoint y: 495, distance: 14.9
click at [1043, 495] on tspan "15" at bounding box center [1048, 487] width 23 height 27
drag, startPoint x: 1029, startPoint y: 494, endPoint x: 1006, endPoint y: 508, distance: 26.9
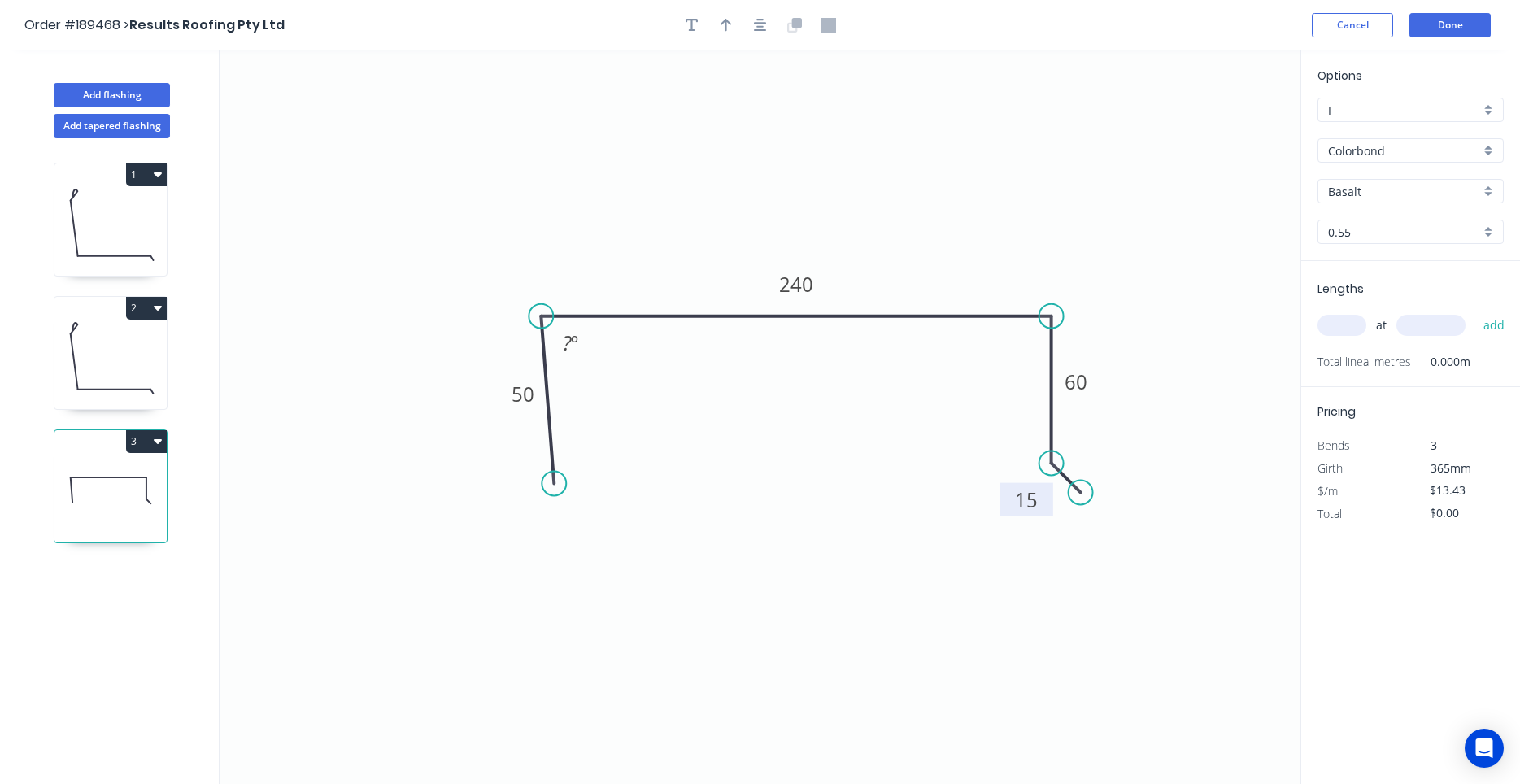
click at [1006, 508] on rect at bounding box center [1027, 499] width 53 height 33
click at [1058, 481] on icon at bounding box center [1060, 481] width 29 height 29
click at [1070, 496] on circle at bounding box center [1070, 495] width 25 height 25
click at [1062, 515] on div "Hide angle" at bounding box center [1132, 525] width 164 height 33
click at [1085, 557] on div "Crush & Fold" at bounding box center [1149, 552] width 164 height 33
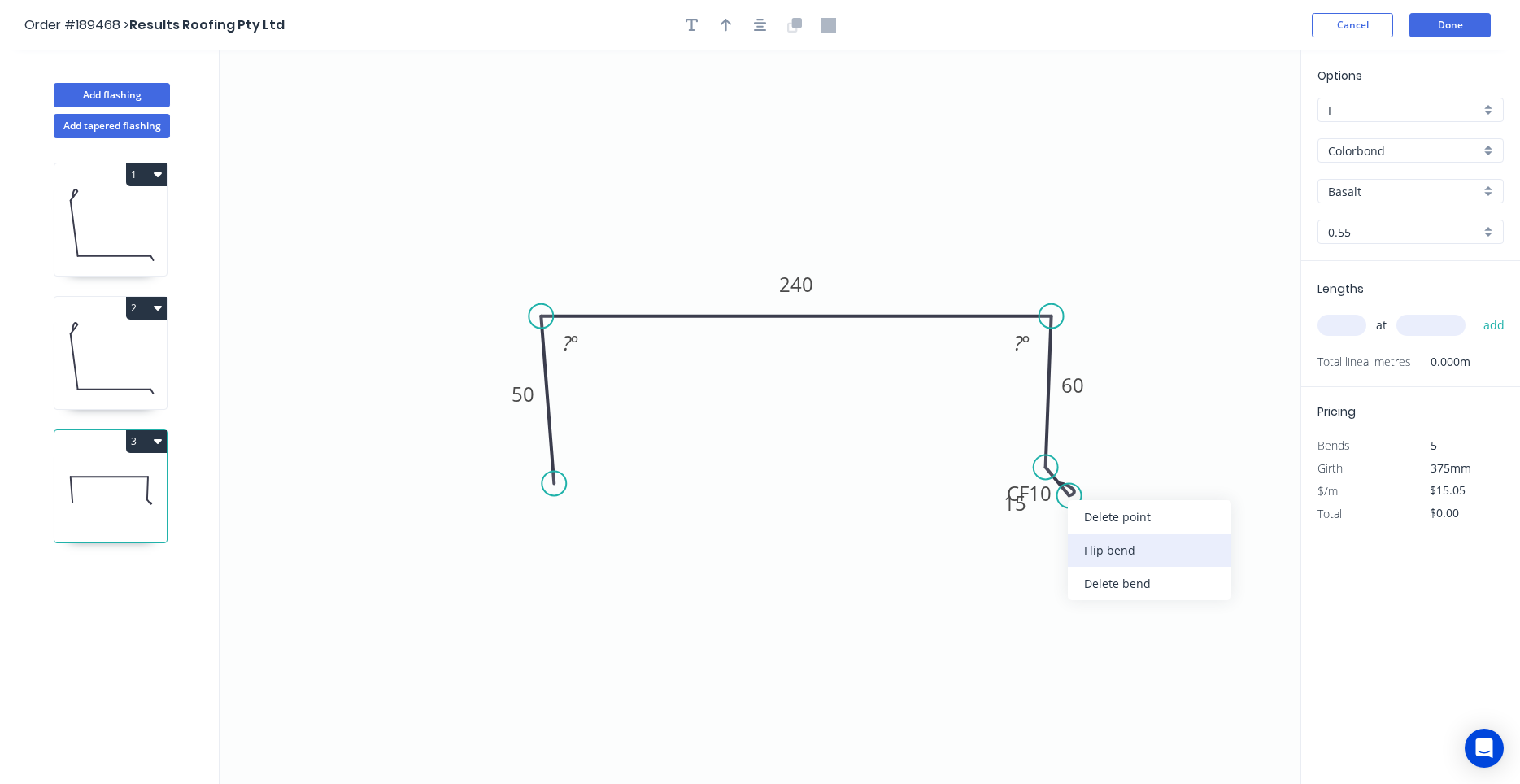
click at [1083, 552] on div "Flip bend" at bounding box center [1149, 550] width 164 height 33
click at [1090, 460] on tspan "10" at bounding box center [1092, 449] width 23 height 27
click at [1022, 354] on tspan "º" at bounding box center [1026, 343] width 7 height 27
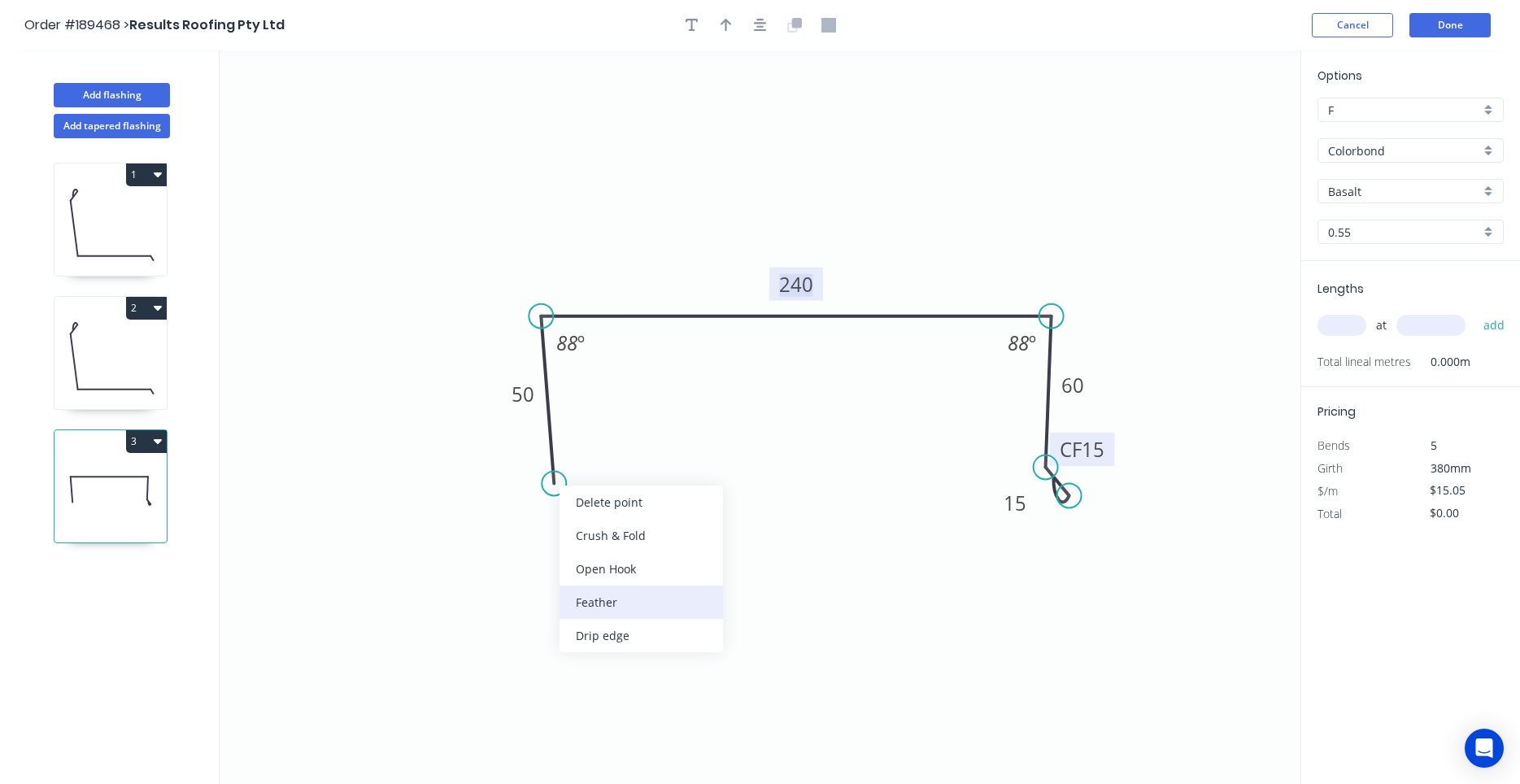
click at [611, 594] on div "Feather" at bounding box center [641, 602] width 164 height 33
type input "$15.86"
click at [583, 538] on div "Flip bend" at bounding box center [625, 538] width 164 height 33
click at [597, 455] on tspan "15" at bounding box center [597, 451] width 23 height 27
click at [1347, 329] on input "text" at bounding box center [1342, 325] width 49 height 21
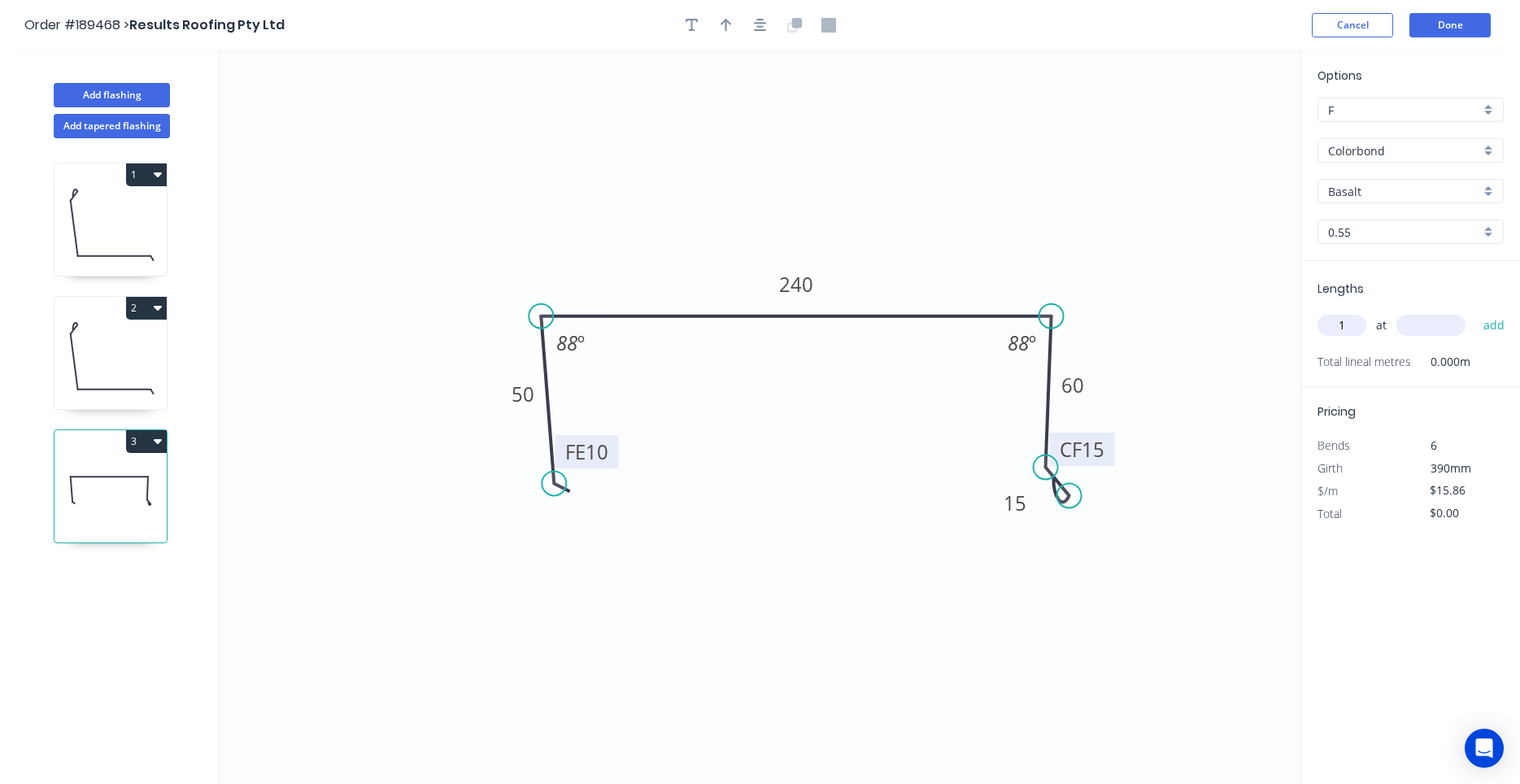
type input "1"
type input "1000"
click at [1475, 311] on button "add" at bounding box center [1495, 325] width 39 height 28
type input "$15.86"
click at [757, 28] on icon "button" at bounding box center [760, 25] width 13 height 13
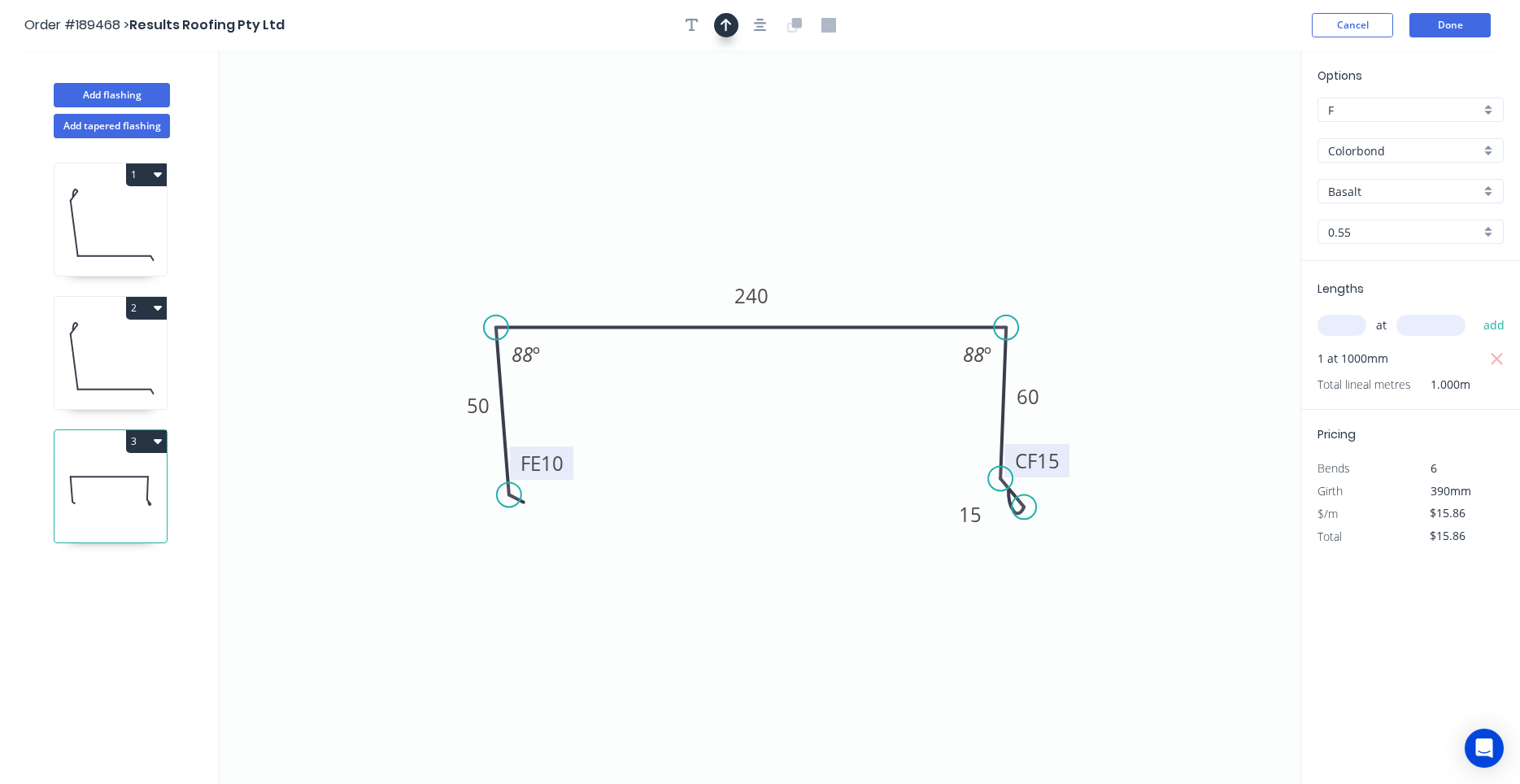
click at [718, 29] on button "button" at bounding box center [726, 25] width 25 height 25
drag, startPoint x: 1220, startPoint y: 128, endPoint x: 481, endPoint y: 269, distance: 752.3
click at [498, 249] on icon at bounding box center [505, 222] width 15 height 52
click at [481, 269] on icon at bounding box center [480, 249] width 15 height 52
click at [119, 388] on icon at bounding box center [110, 357] width 112 height 104
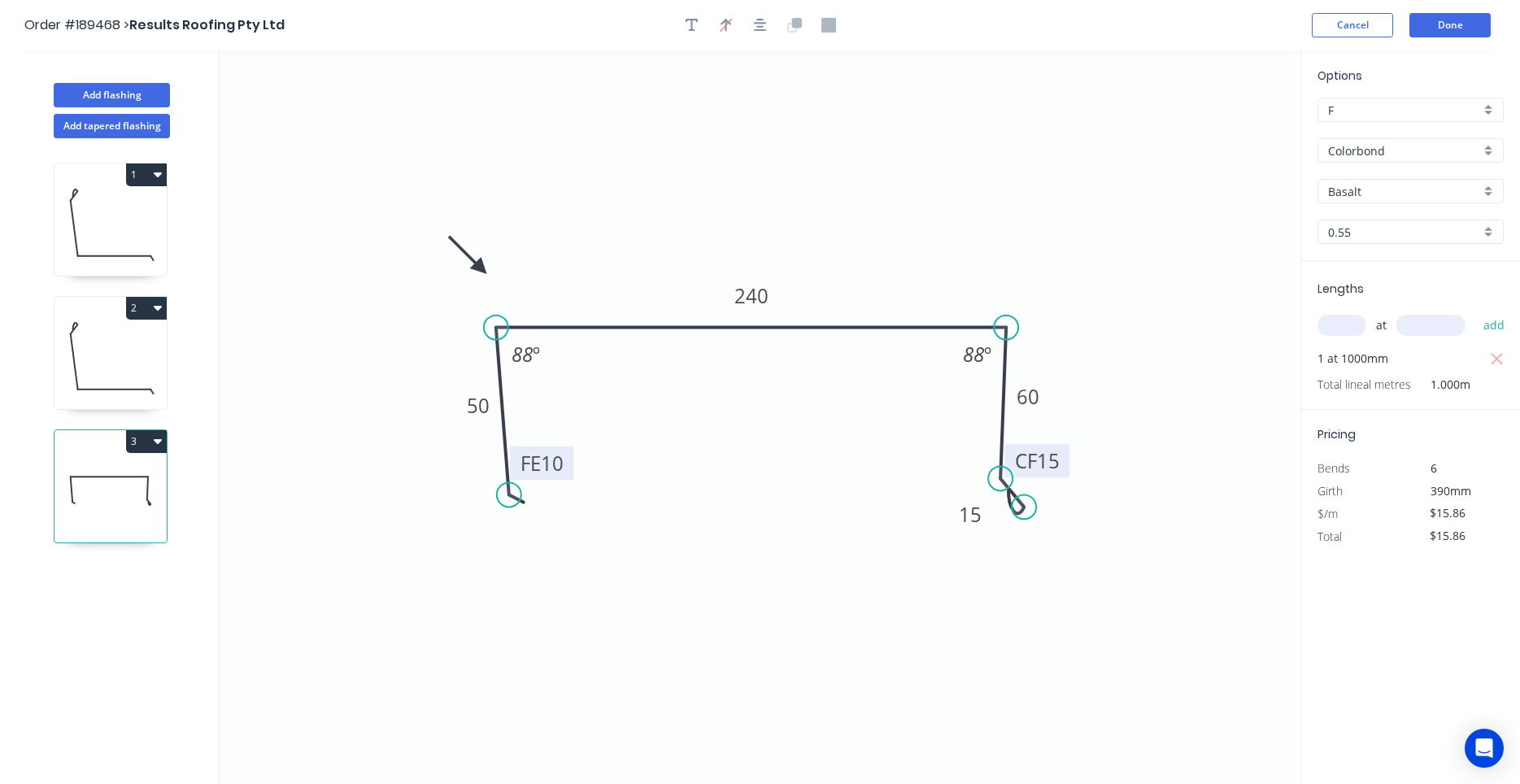
type input "$10.90"
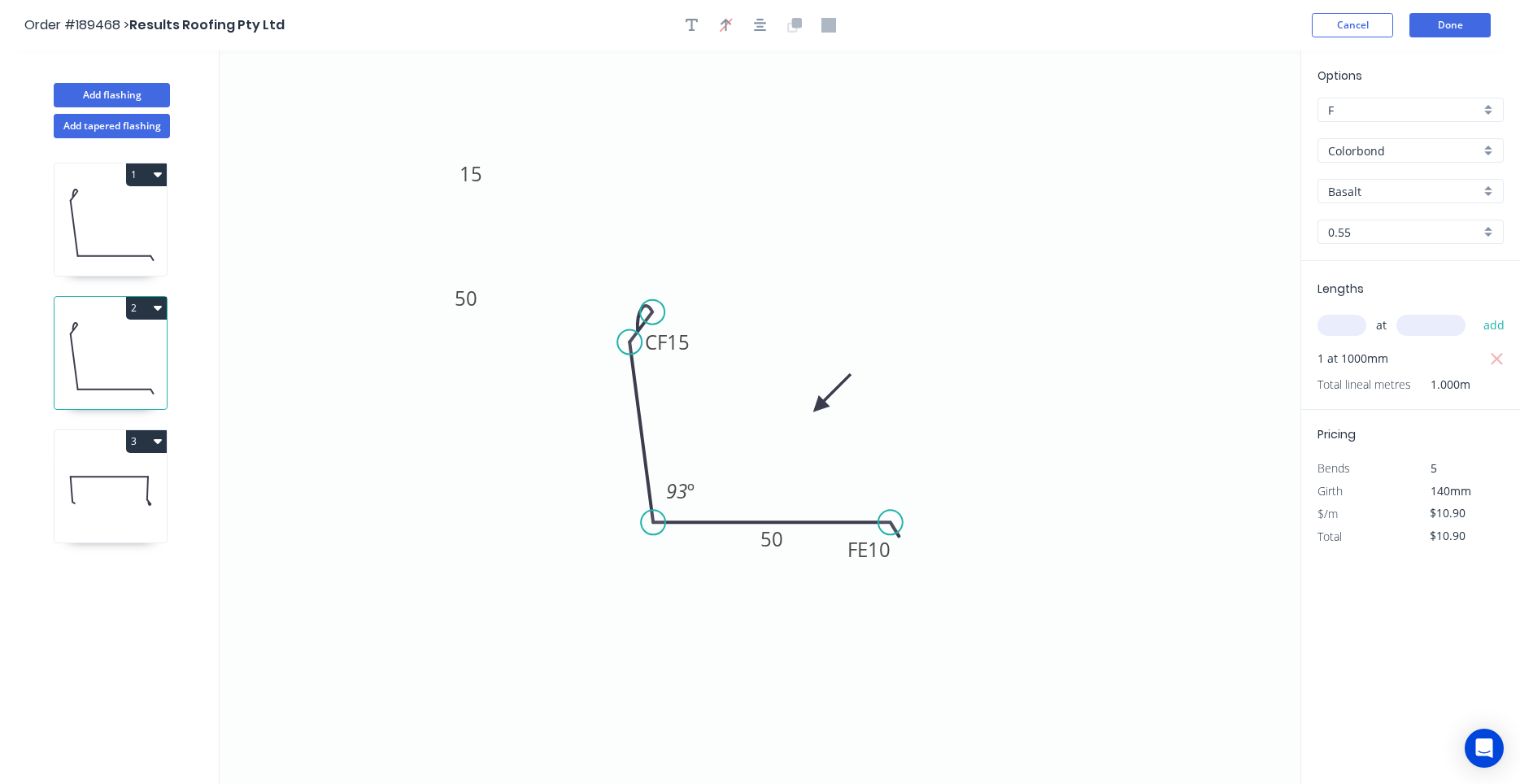
click at [111, 243] on icon at bounding box center [110, 223] width 112 height 104
click at [101, 357] on icon at bounding box center [110, 357] width 112 height 104
type input "Basalt"
click at [89, 484] on icon at bounding box center [110, 490] width 112 height 104
type input "$15.86"
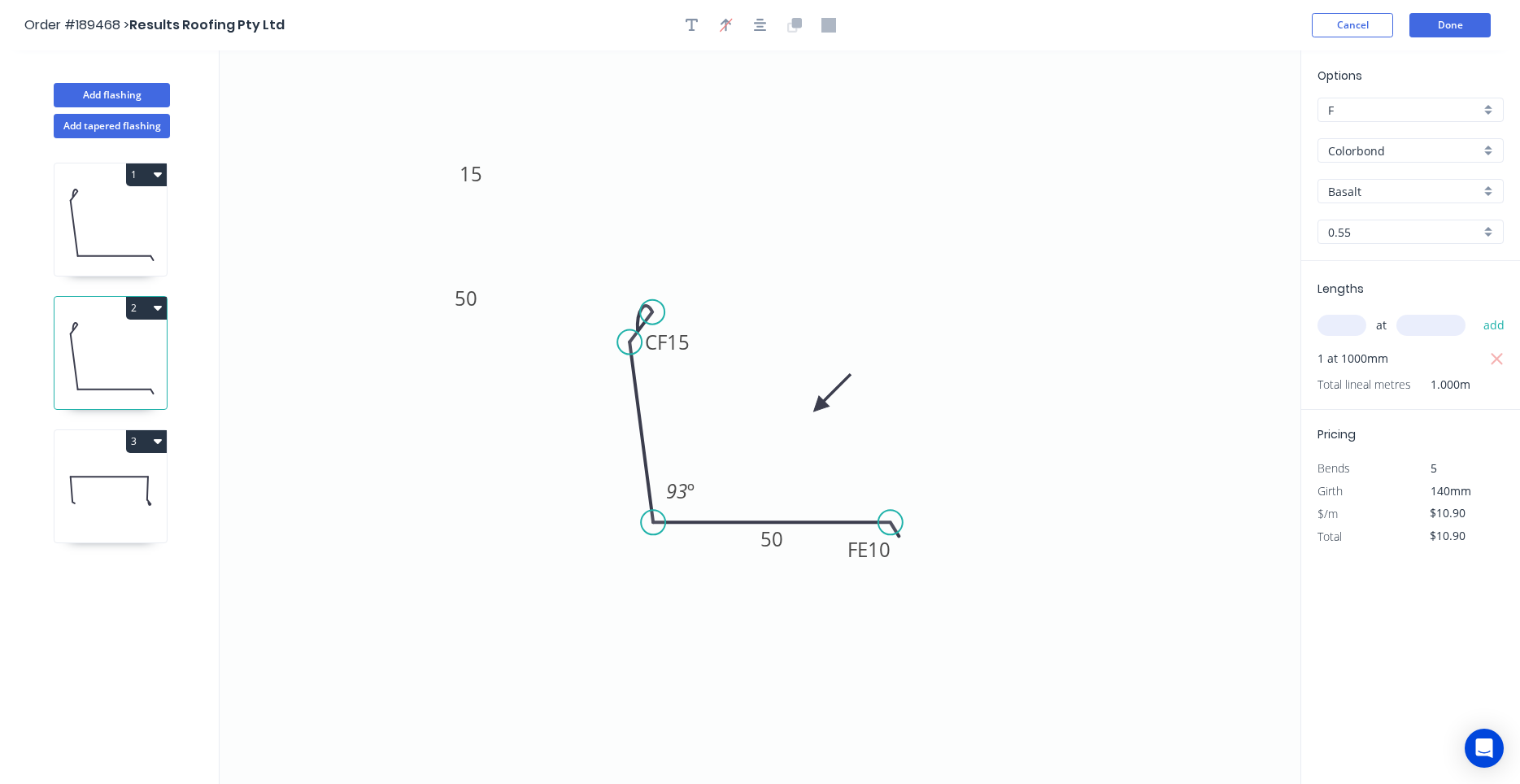
type input "$15.86"
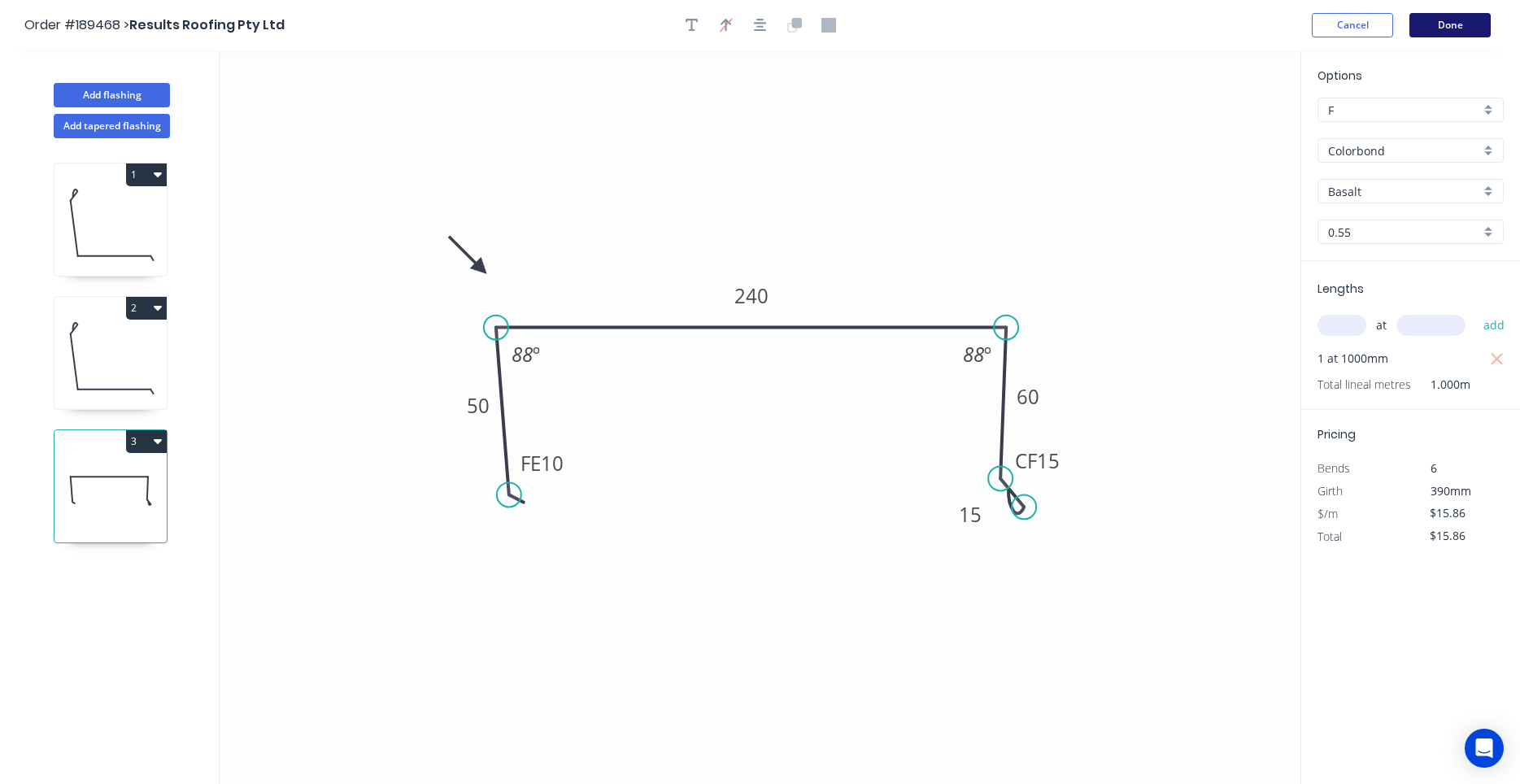
click at [1447, 26] on button "Done" at bounding box center [1449, 25] width 81 height 25
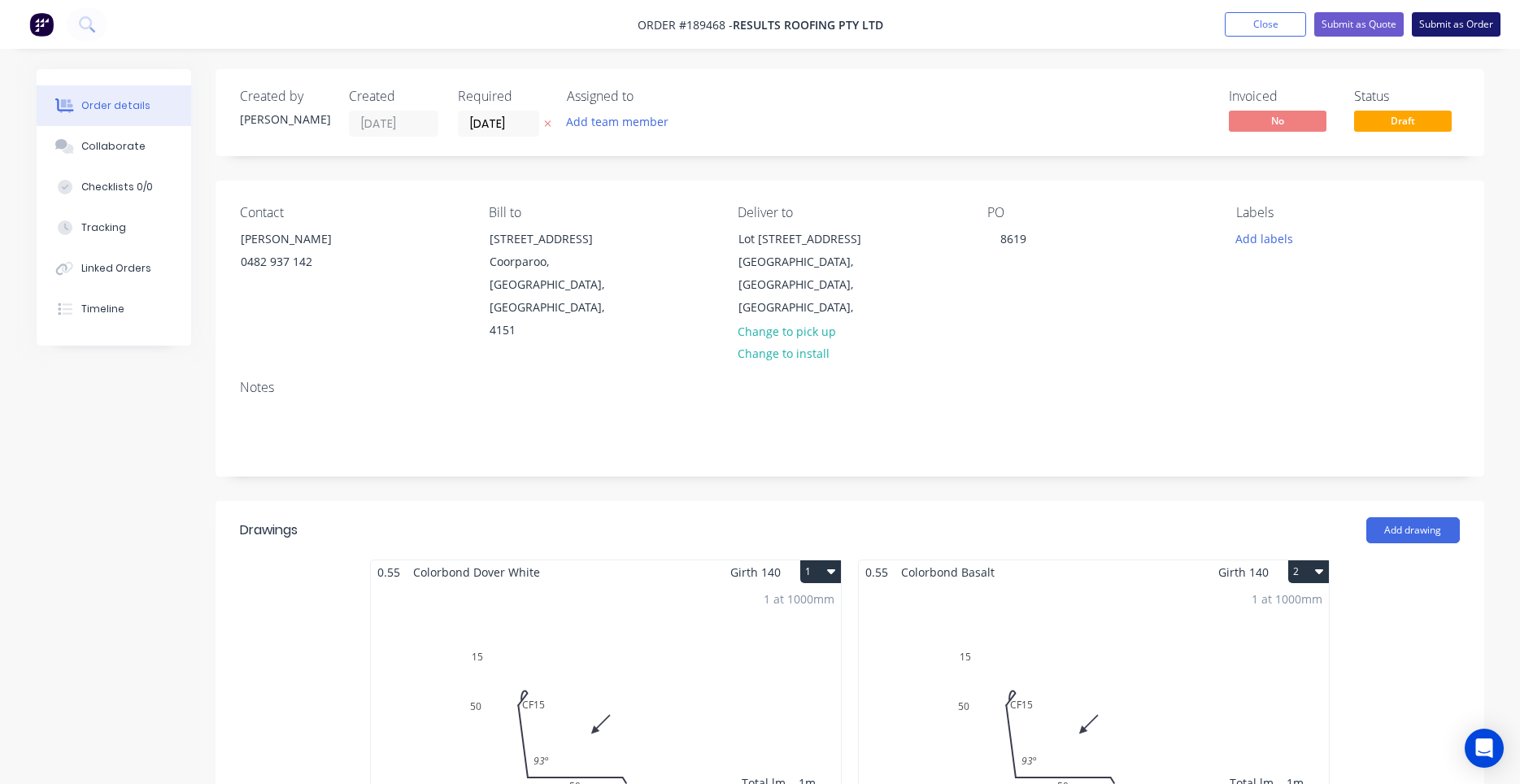
click at [1458, 30] on button "Submit as Order" at bounding box center [1455, 25] width 88 height 25
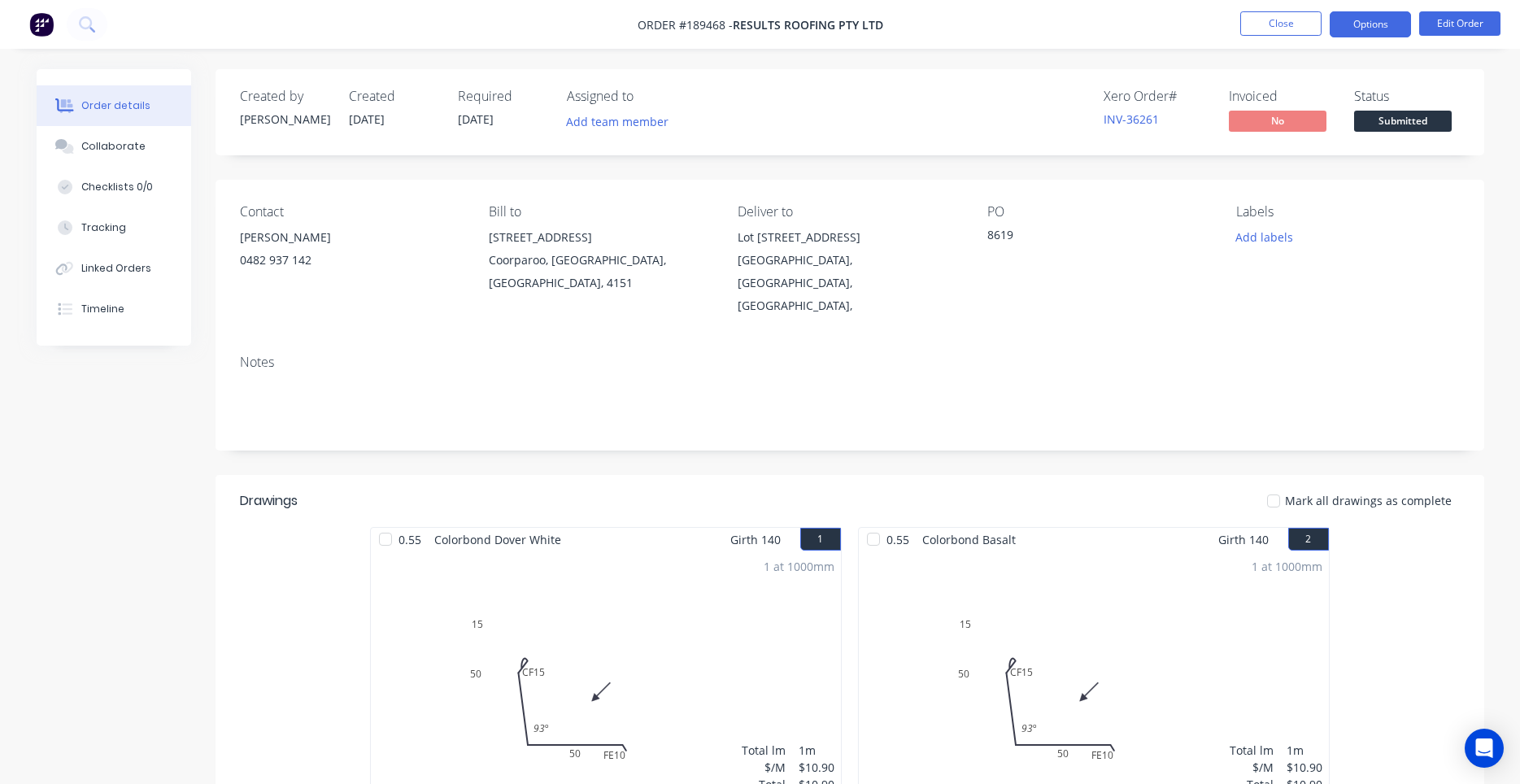
click at [1345, 34] on button "Options" at bounding box center [1370, 25] width 81 height 26
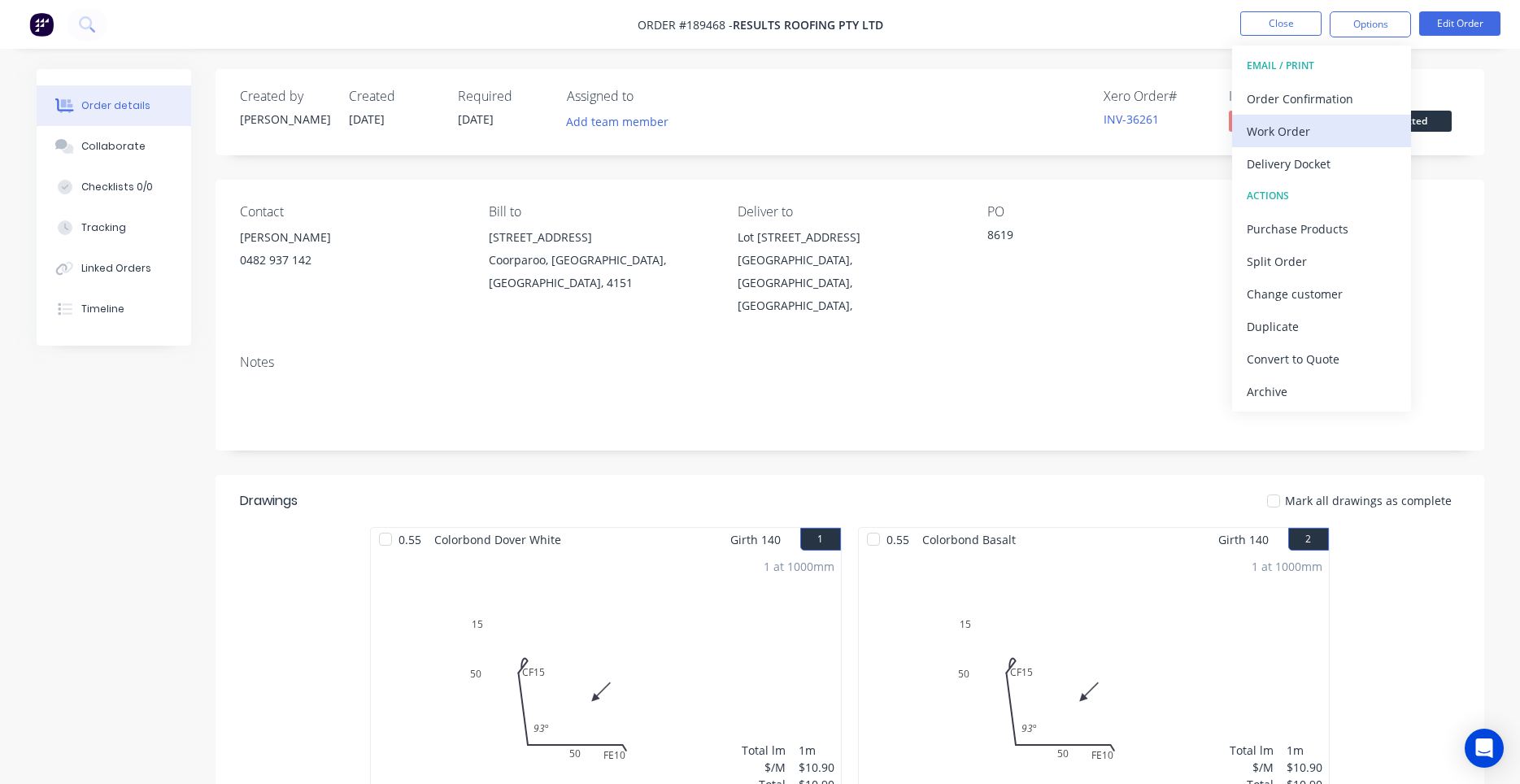
click at [1304, 127] on div "Work Order" at bounding box center [1321, 131] width 150 height 24
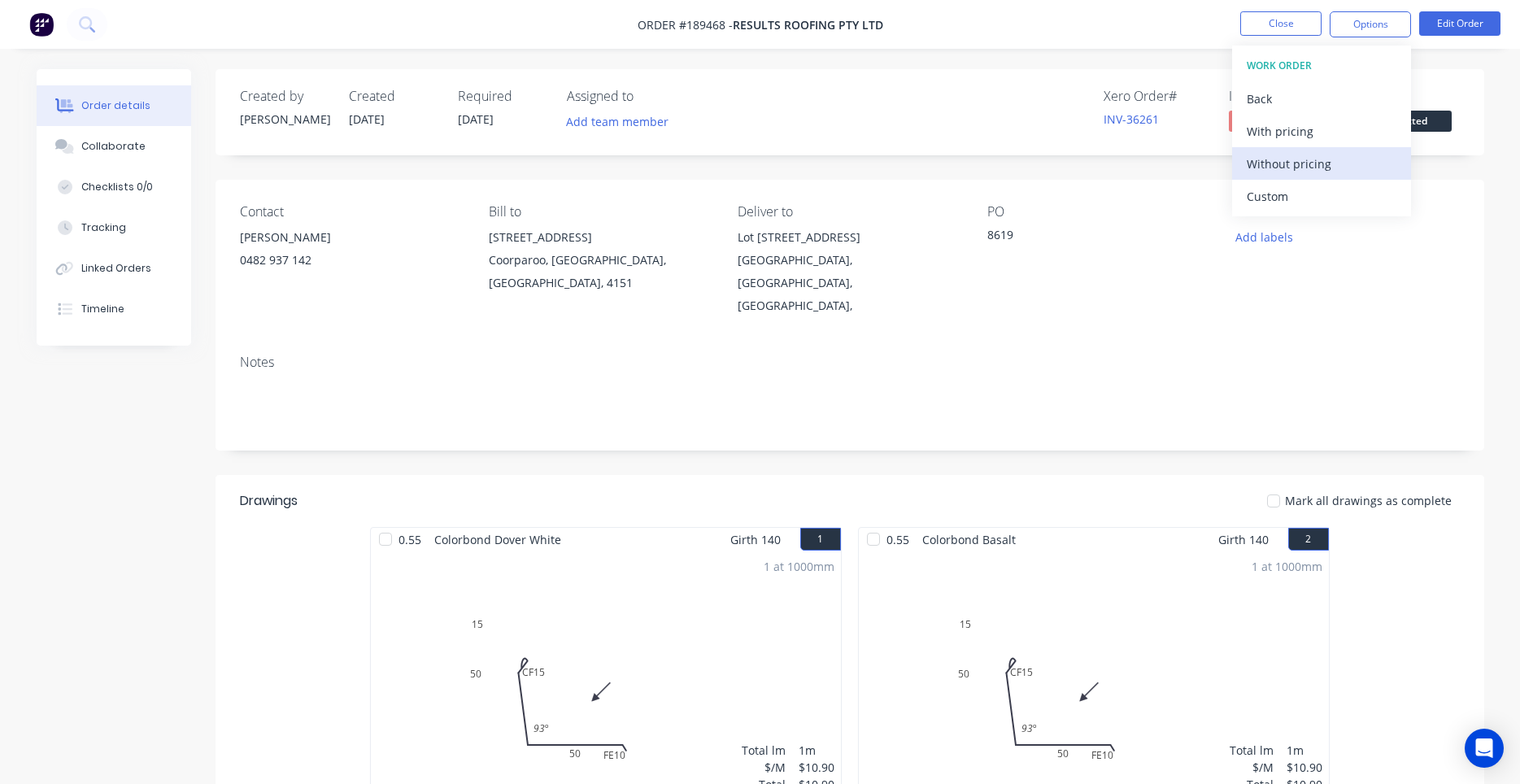
click at [1267, 162] on div "Without pricing" at bounding box center [1321, 164] width 150 height 24
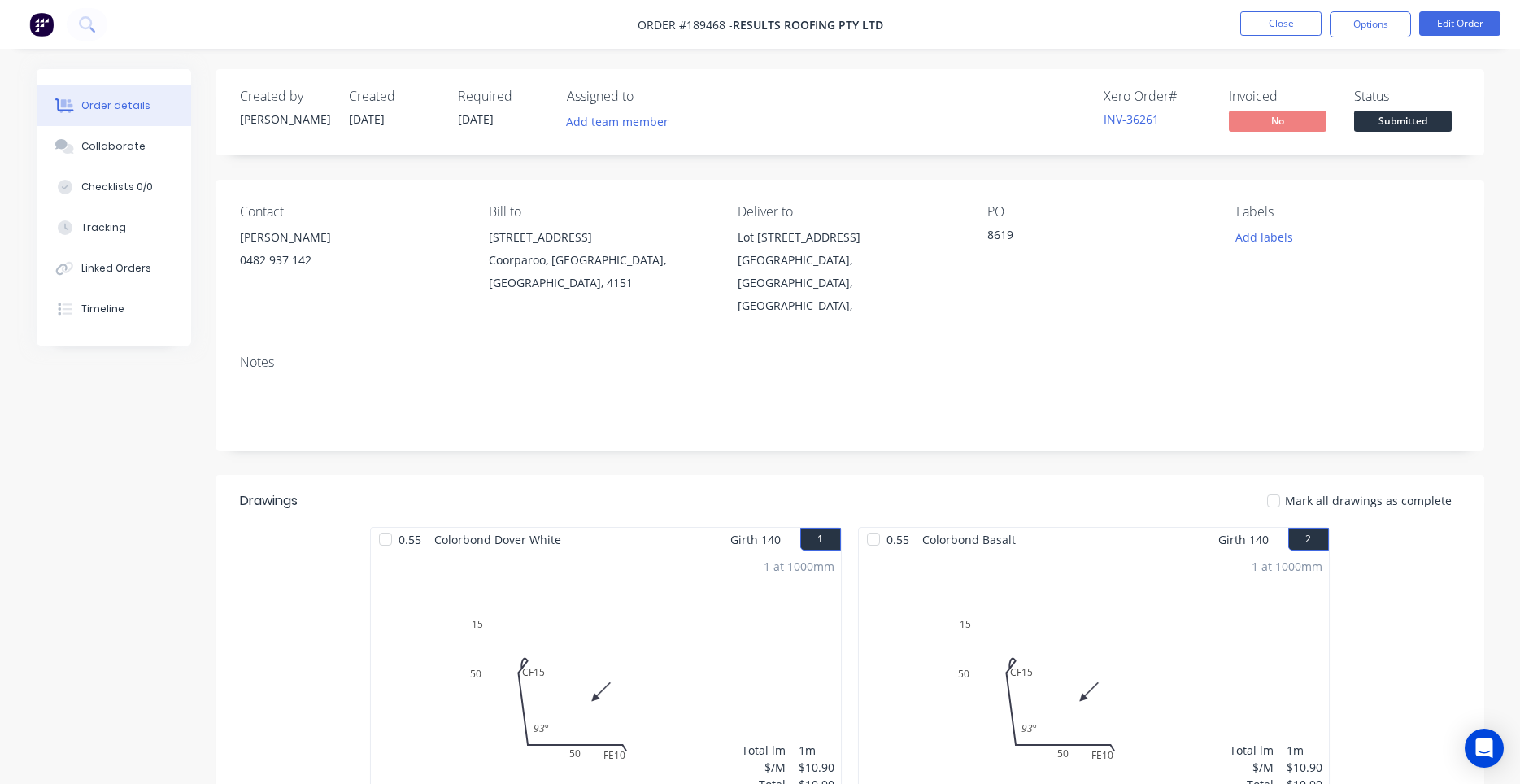
click at [620, 683] on div "1 at 1000mm Total lm $/M Total 1m $10.90 $10.90" at bounding box center [605, 675] width 470 height 248
click at [1460, 20] on button "Edit Order" at bounding box center [1460, 24] width 81 height 25
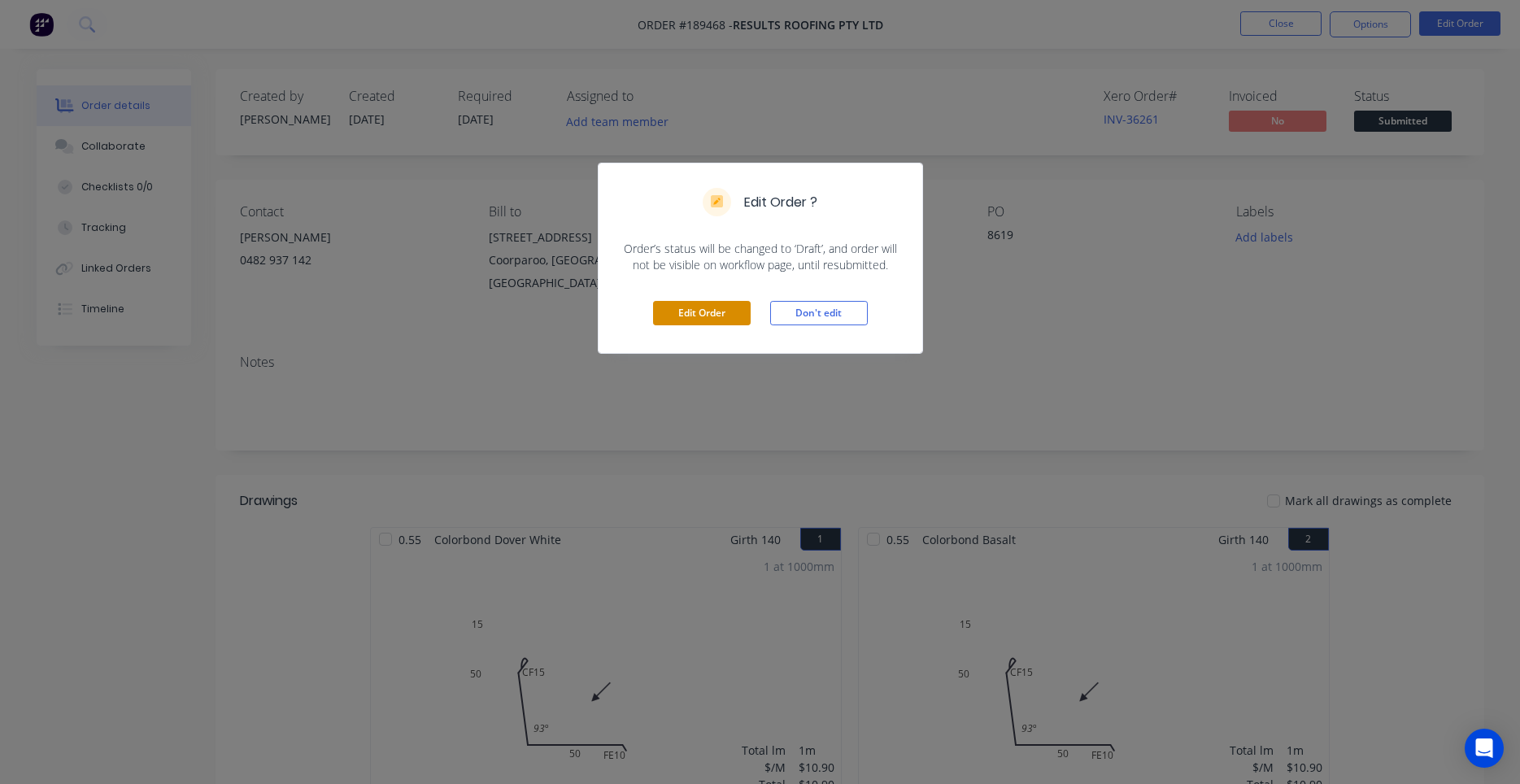
click at [731, 324] on button "Edit Order" at bounding box center [701, 313] width 97 height 25
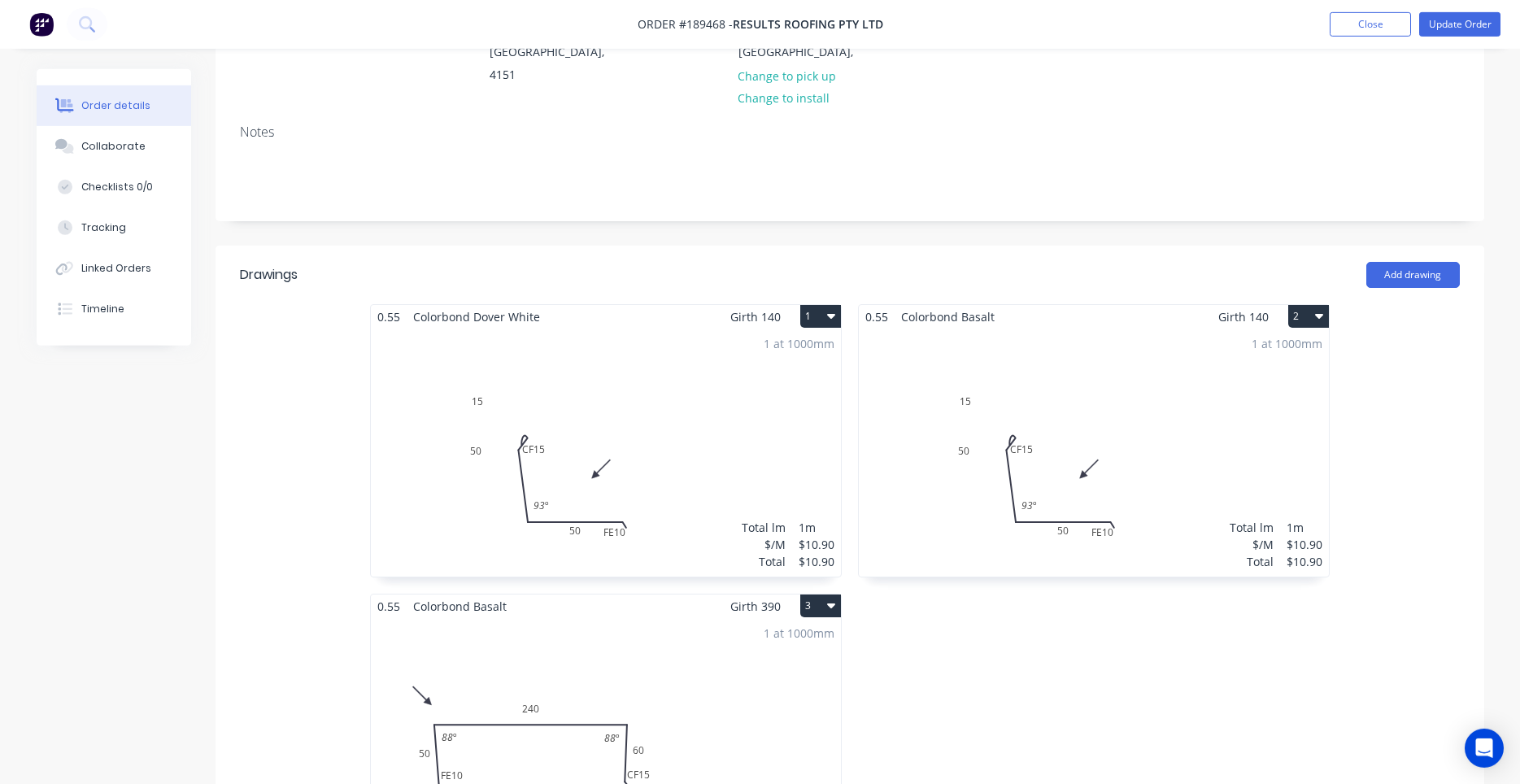
scroll to position [277, 0]
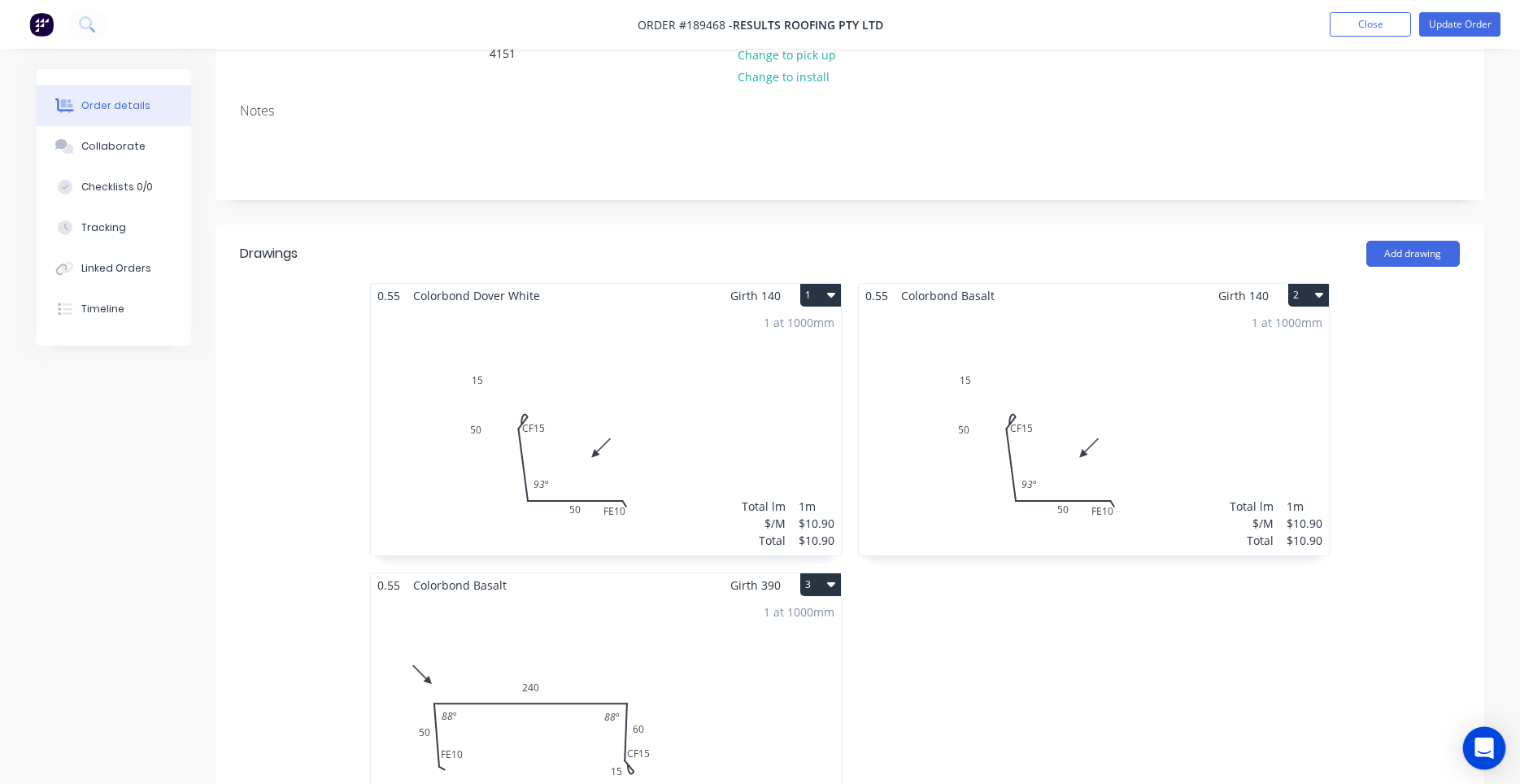
click at [1484, 755] on icon "Open Intercom Messenger" at bounding box center [1484, 748] width 21 height 21
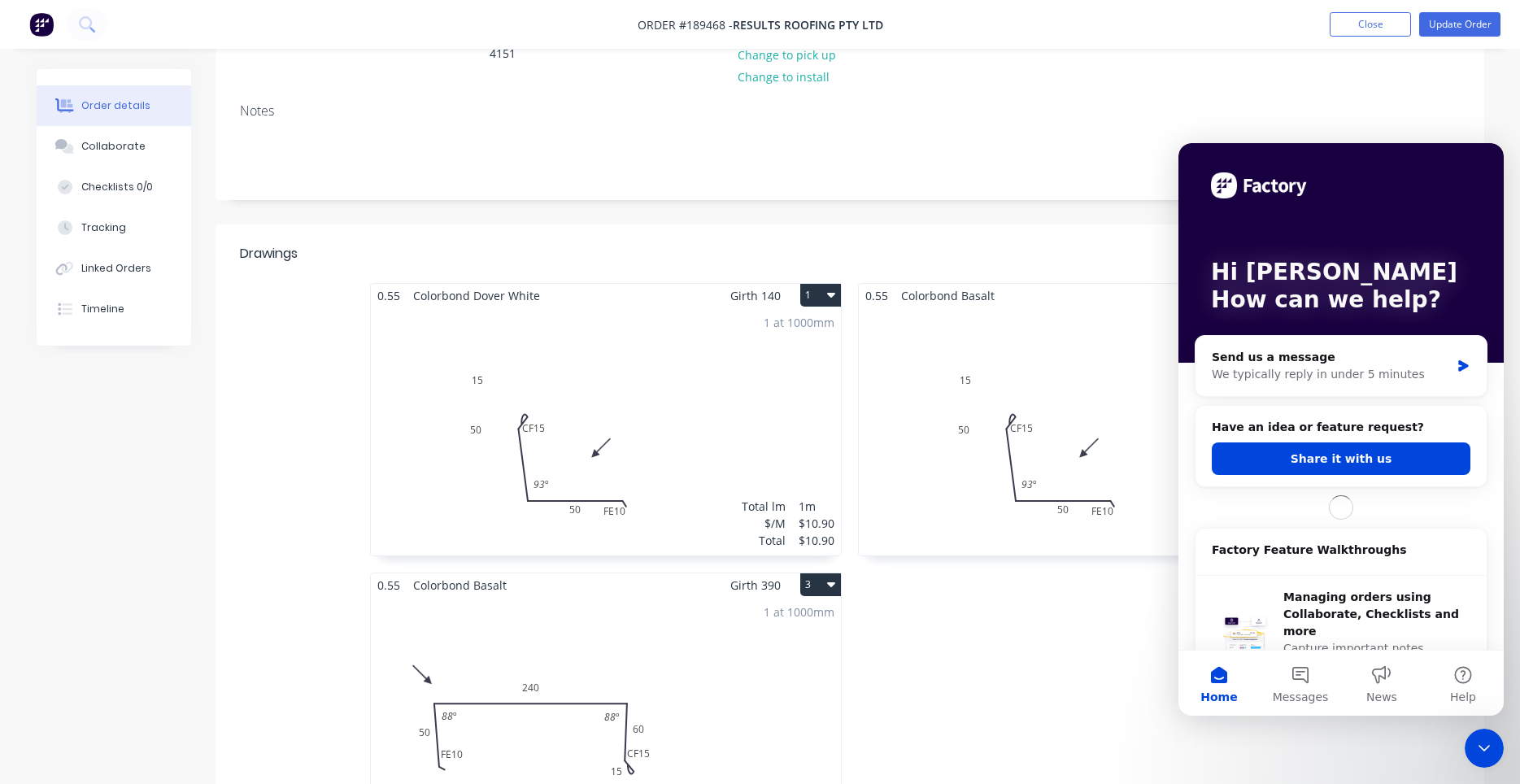
scroll to position [0, 0]
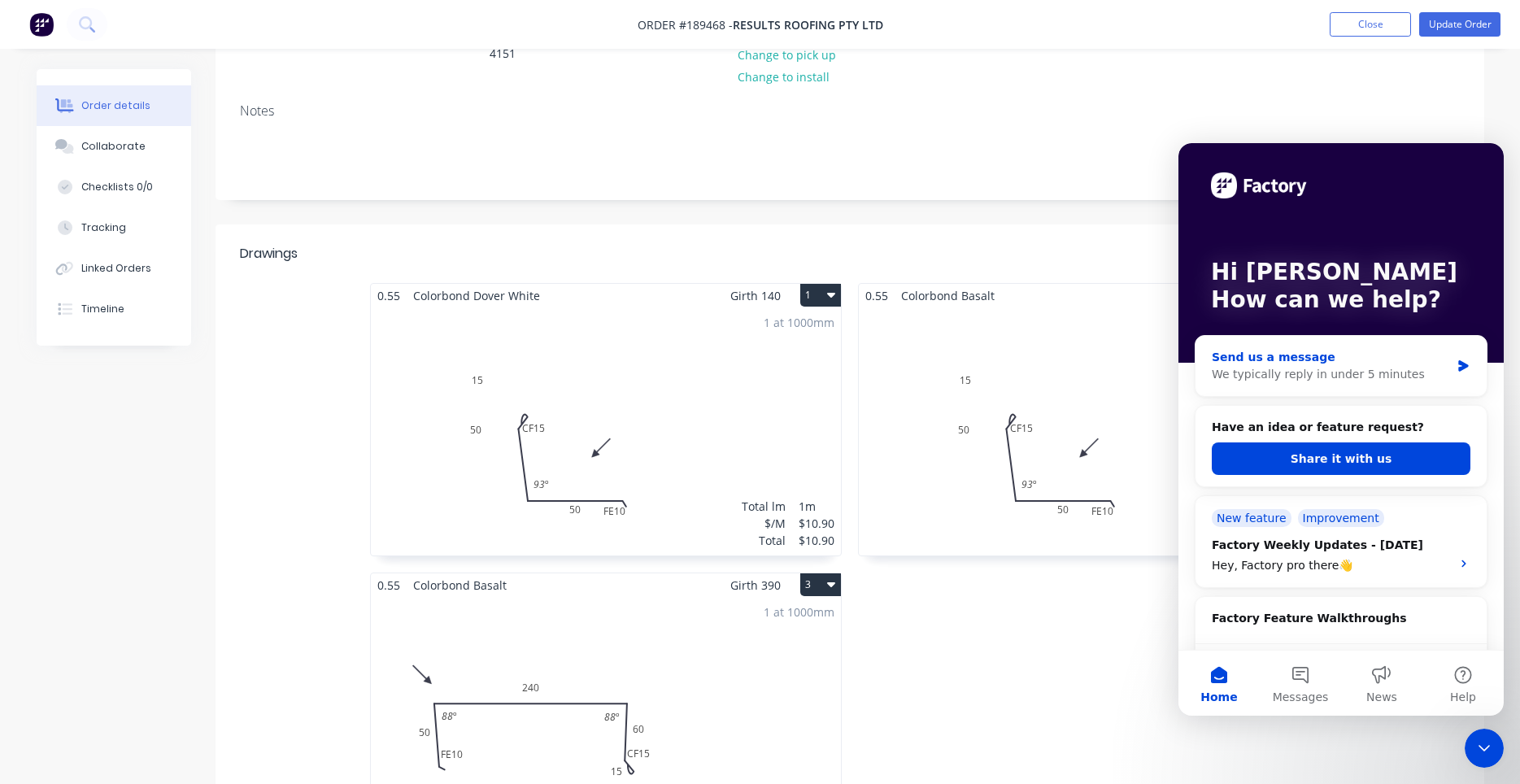
click at [1368, 378] on div "We typically reply in under 5 minutes" at bounding box center [1331, 374] width 238 height 17
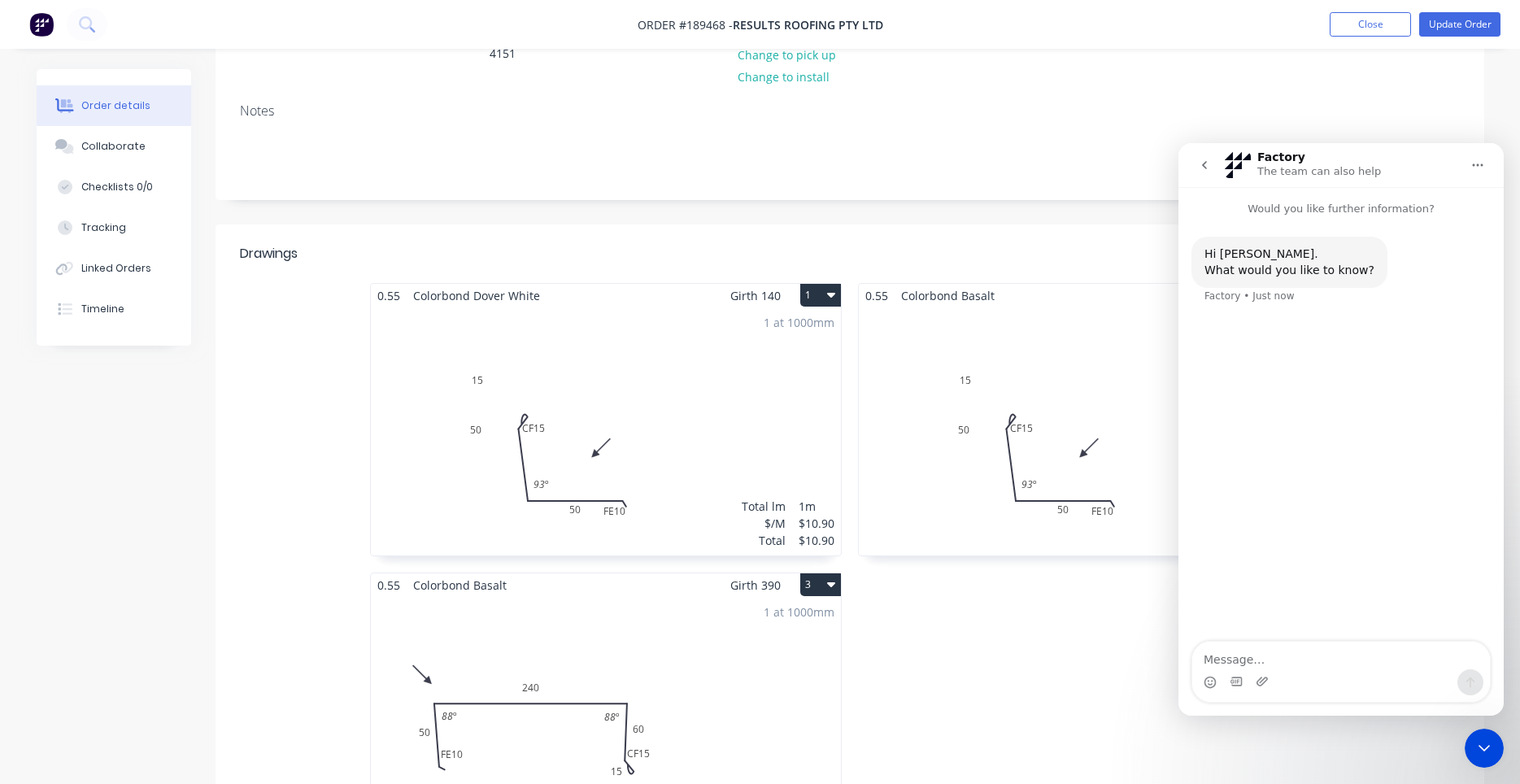
click at [1198, 174] on button "go back" at bounding box center [1204, 165] width 31 height 31
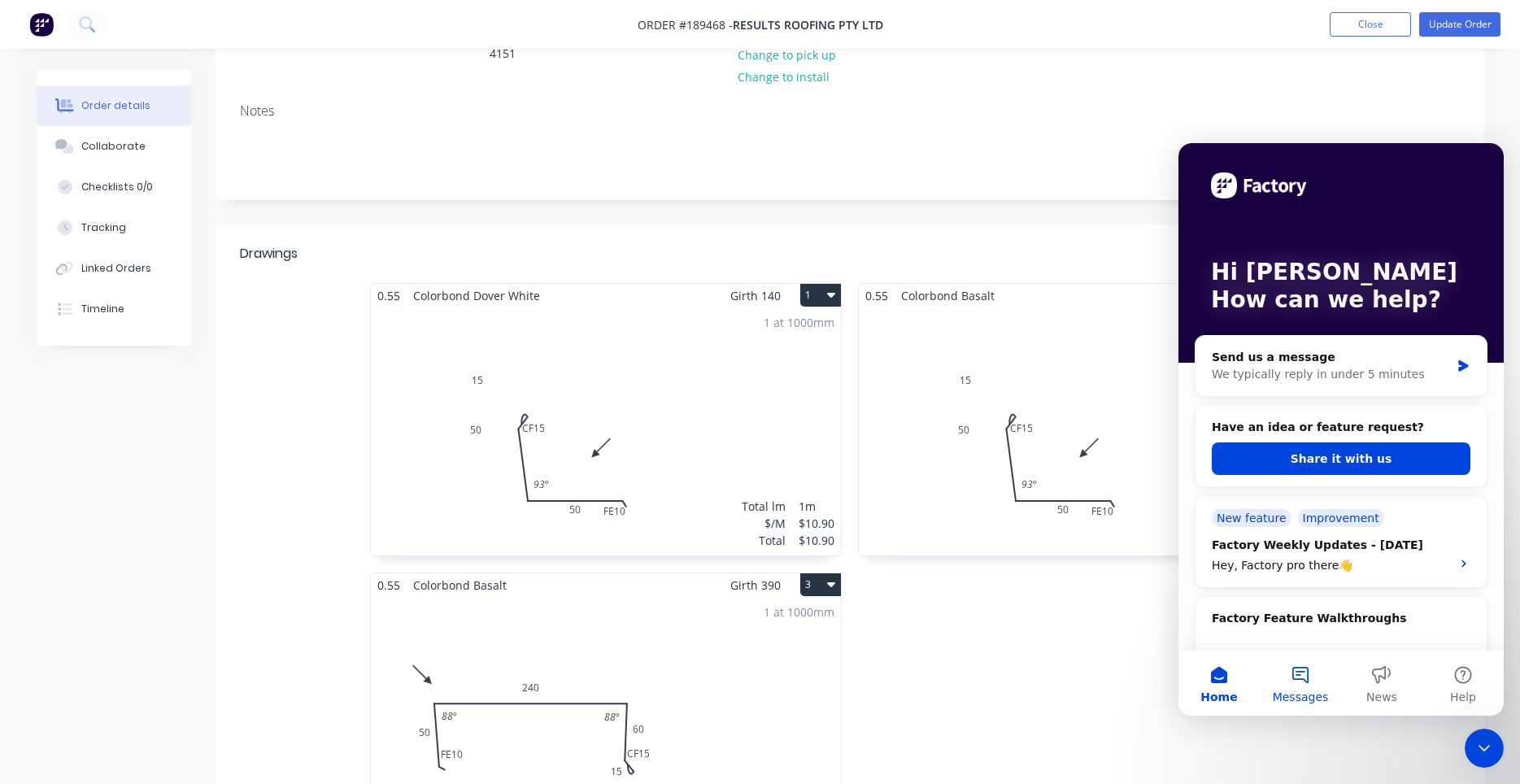
click at [1317, 713] on button "Messages" at bounding box center [1300, 683] width 81 height 65
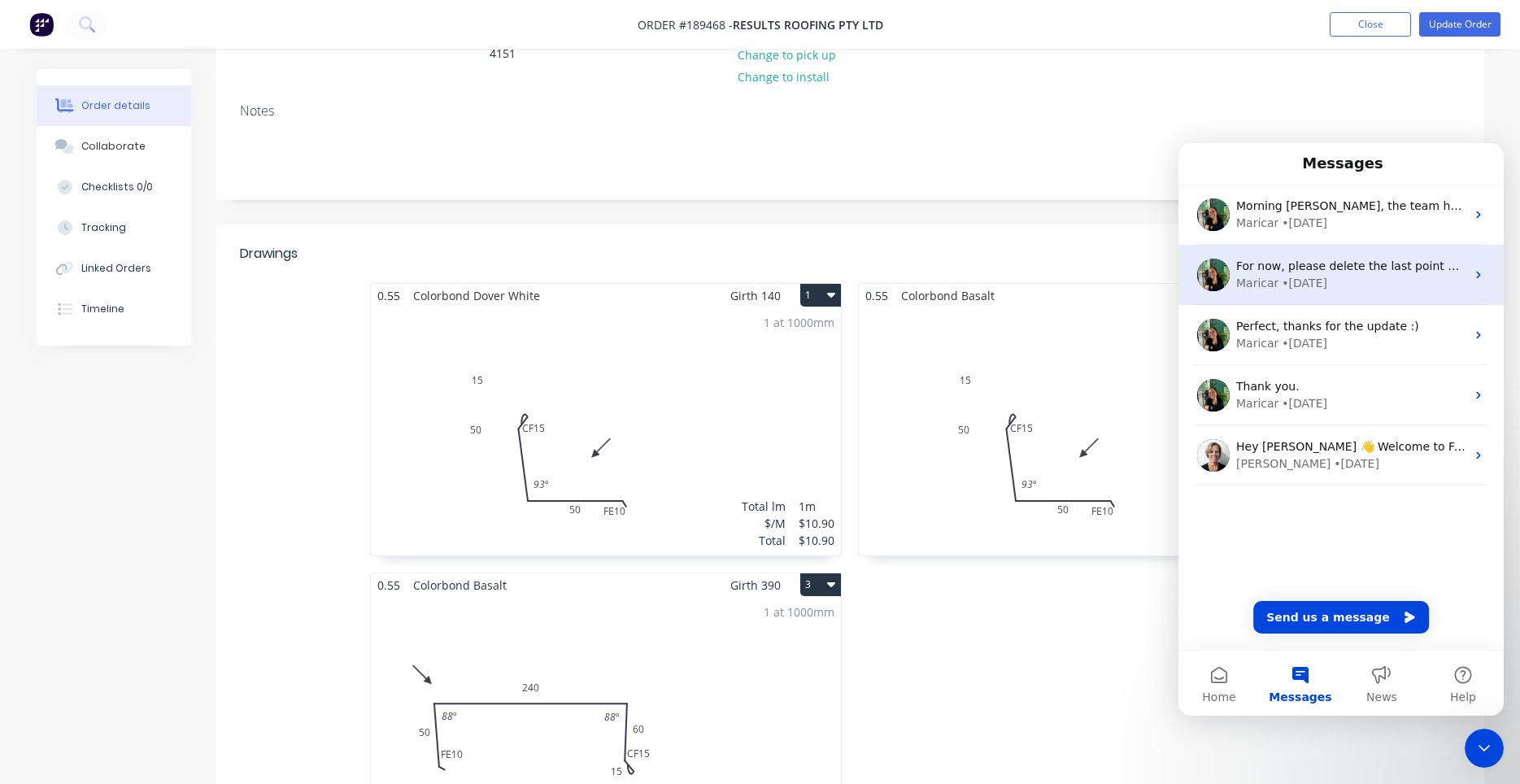
click at [1340, 294] on div "For now, please delete the last point while we continue looking into this. Than…" at bounding box center [1340, 274] width 325 height 60
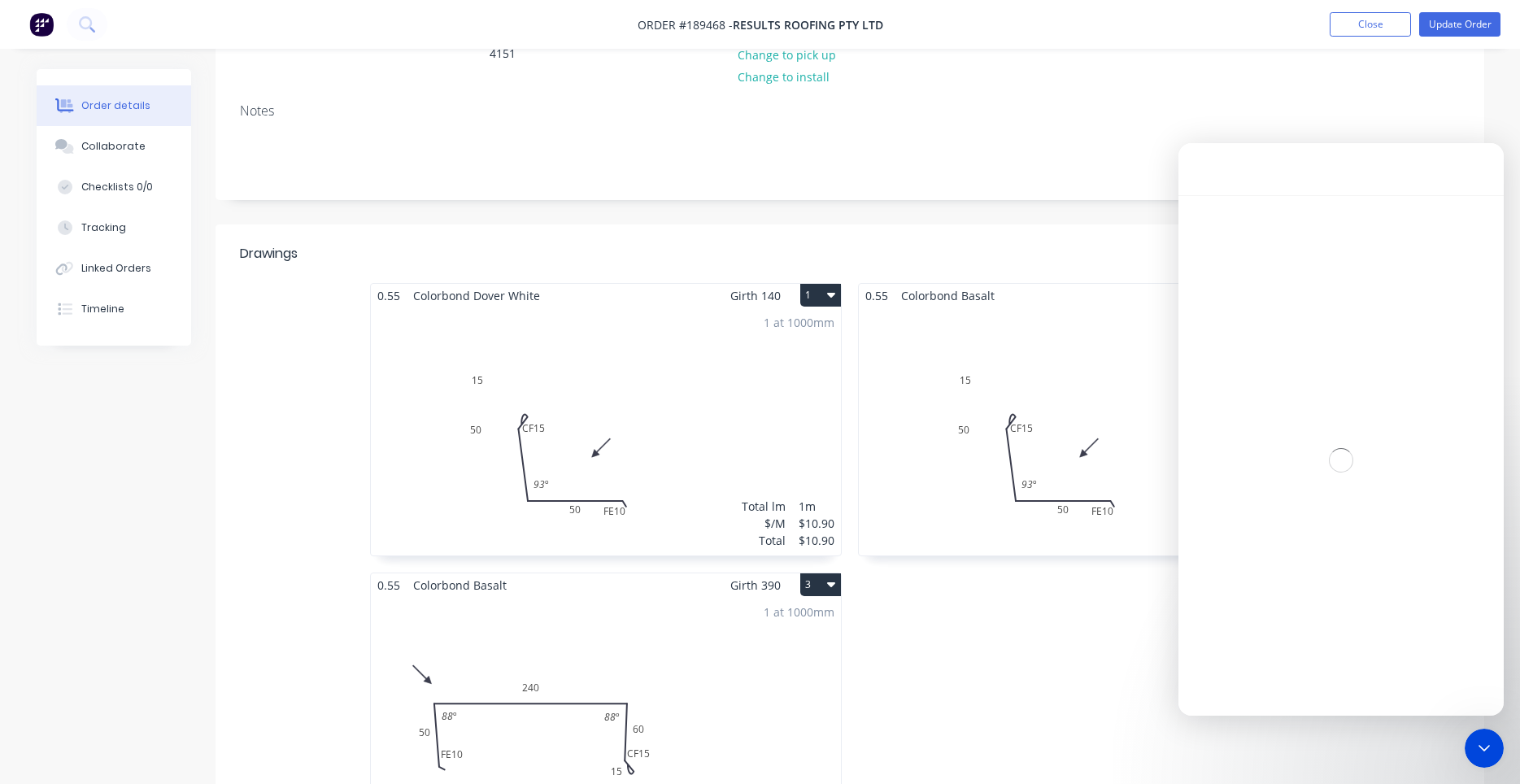
scroll to position [1103, 0]
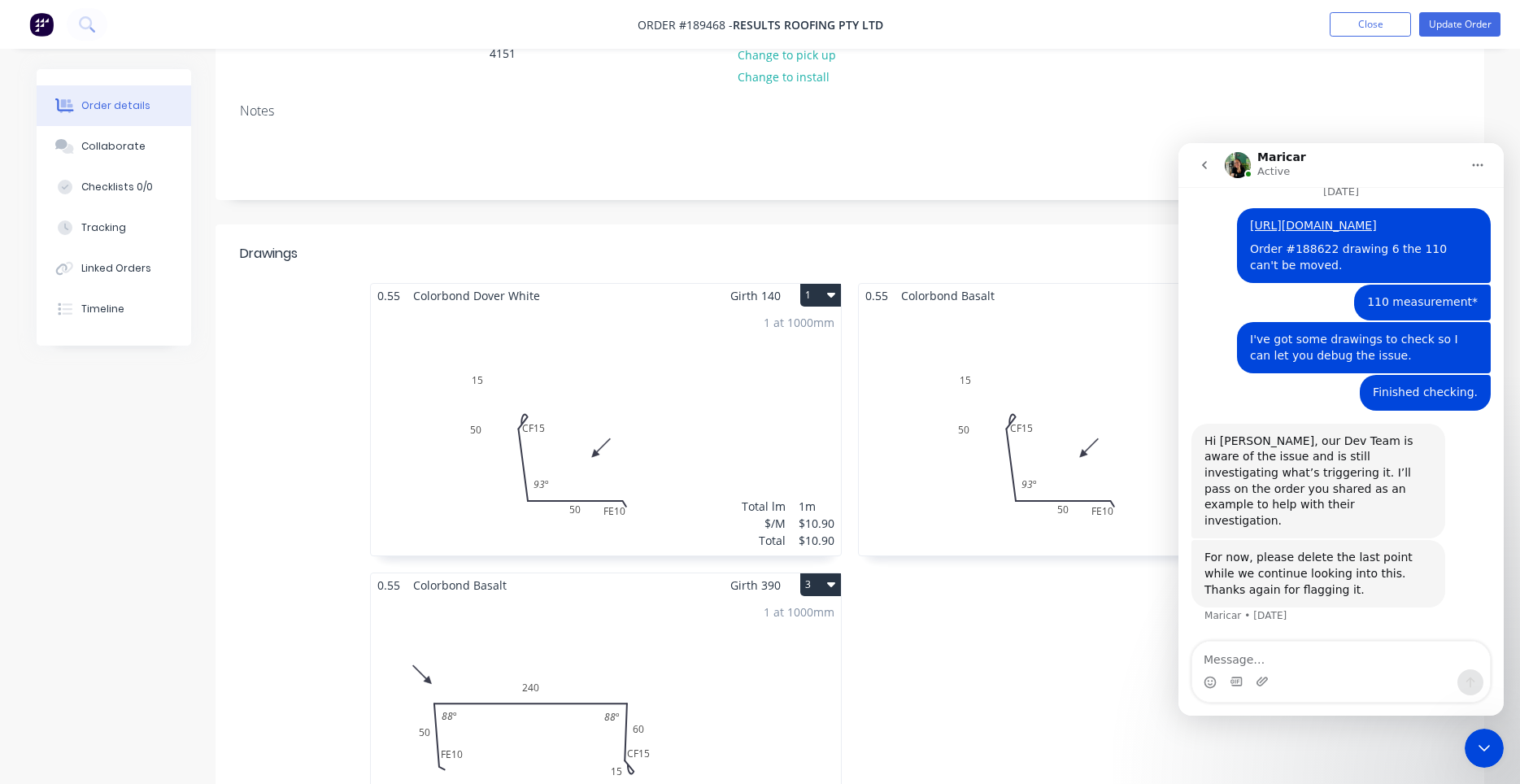
click at [1211, 162] on button "go back" at bounding box center [1204, 165] width 31 height 31
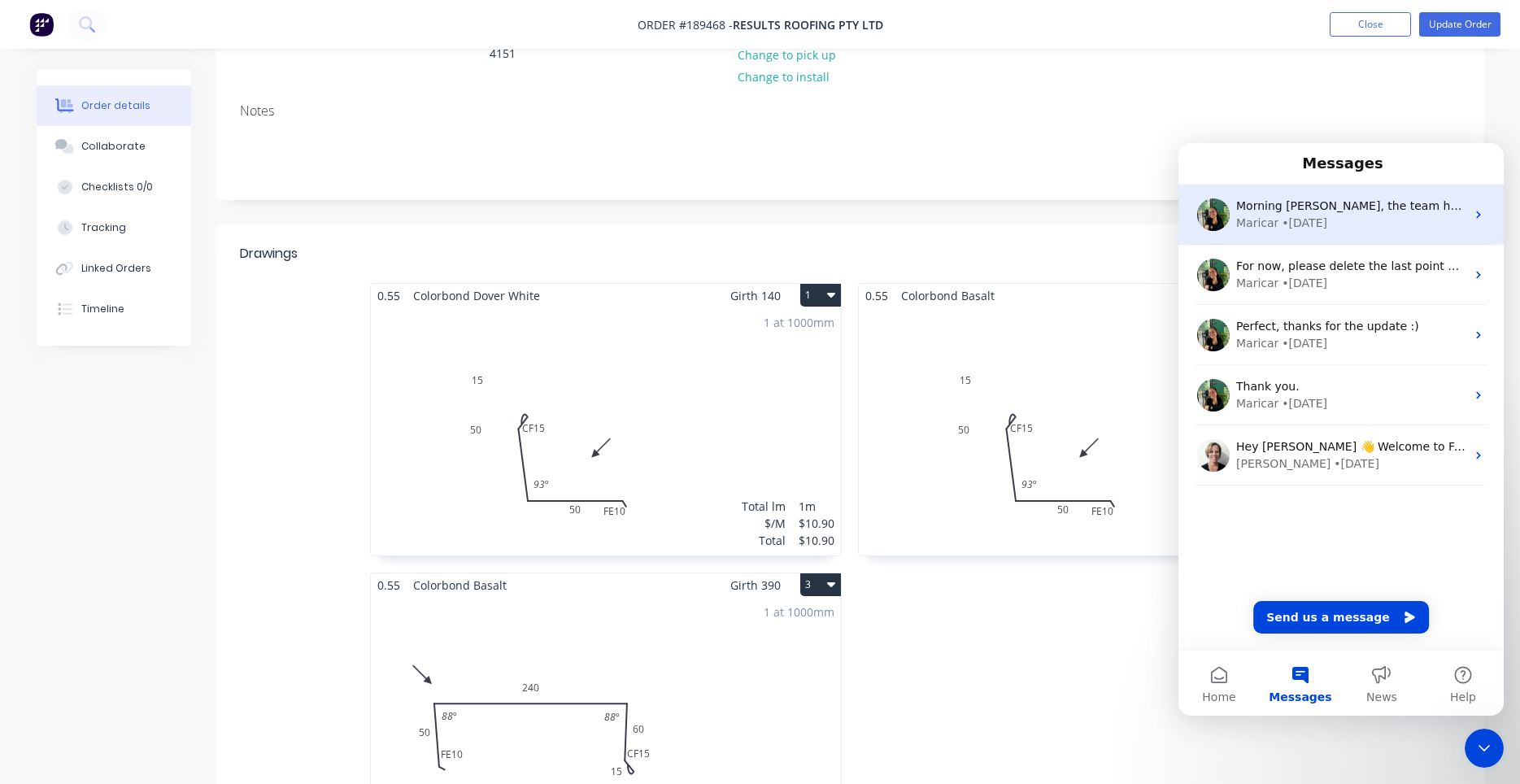
click at [1329, 234] on div "Morning Darryn, the team has identified the issue and will have it fixed soon. …" at bounding box center [1340, 215] width 325 height 60
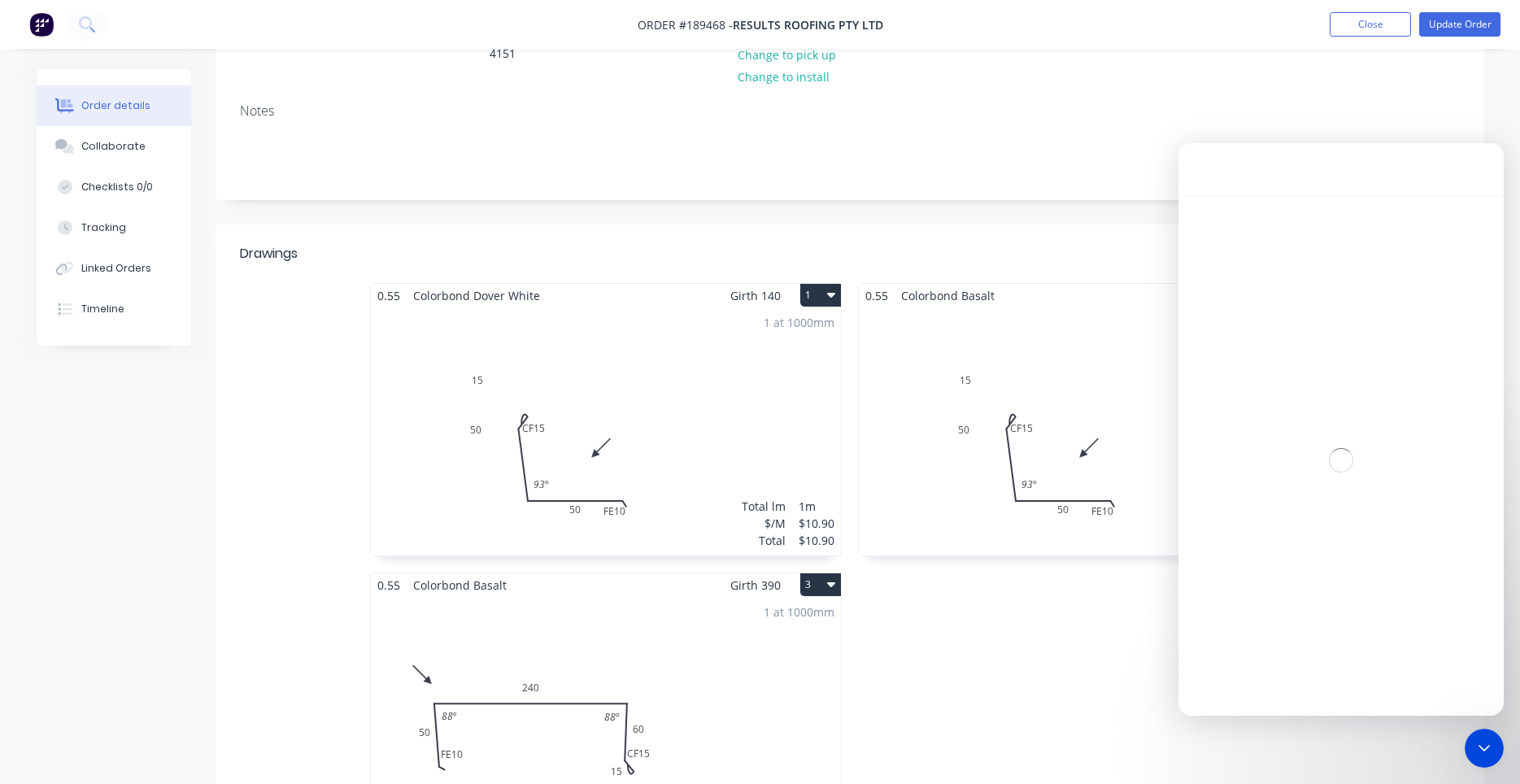
scroll to position [190, 0]
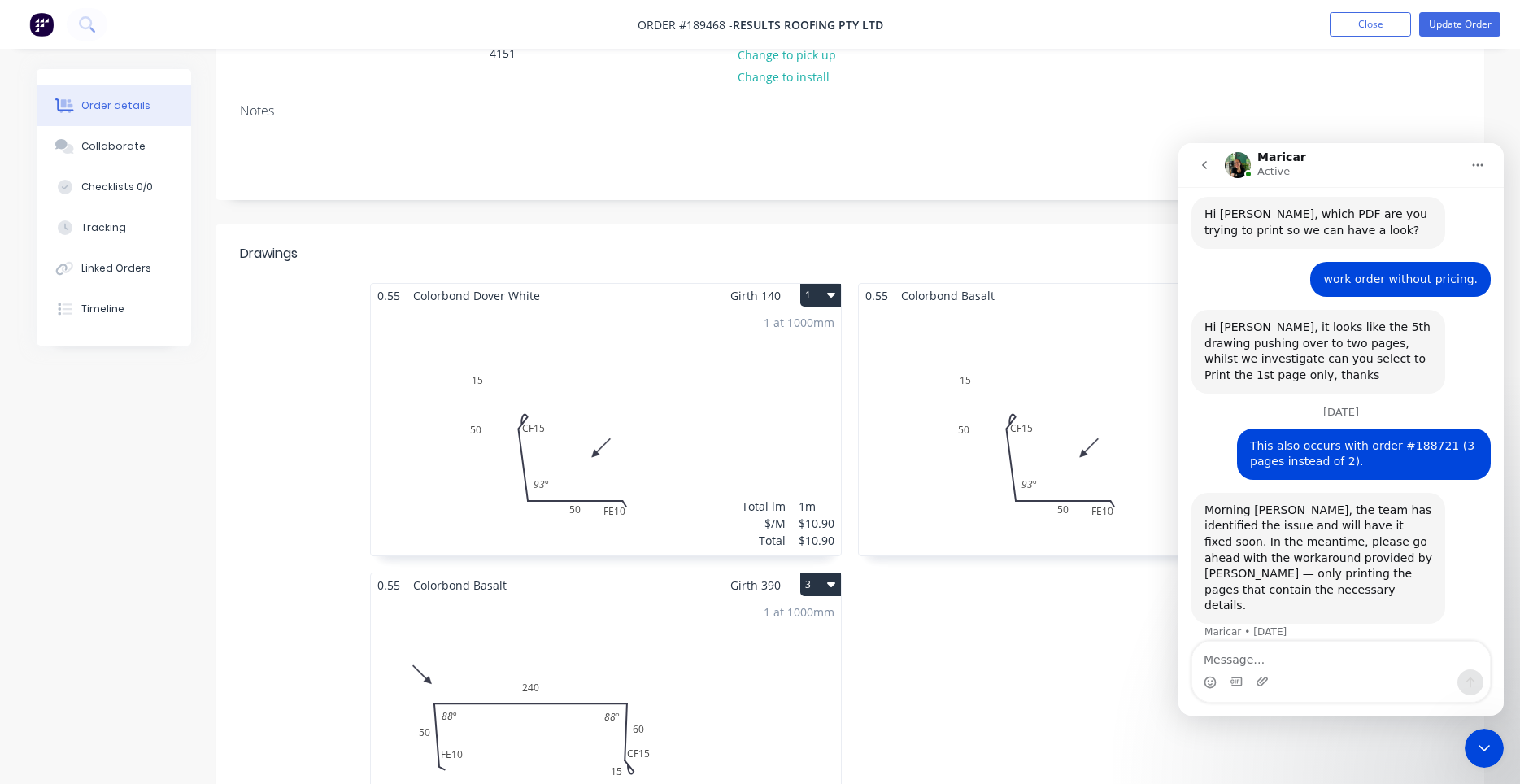
click at [1207, 172] on button "go back" at bounding box center [1204, 165] width 31 height 31
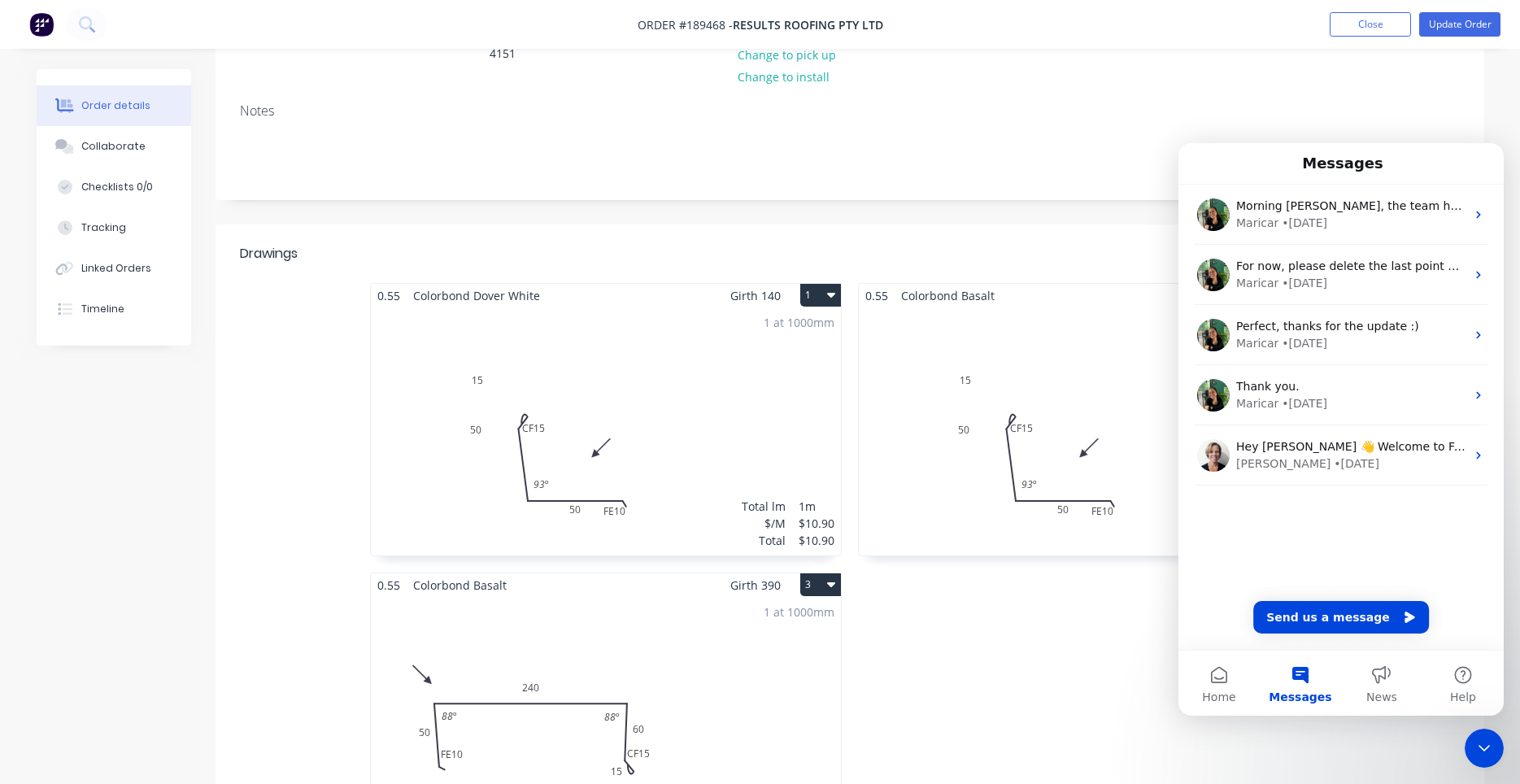
scroll to position [0, 0]
click at [767, 426] on div "1 at 1000mm Total lm $/M Total 1m $10.90 $10.90" at bounding box center [605, 431] width 470 height 248
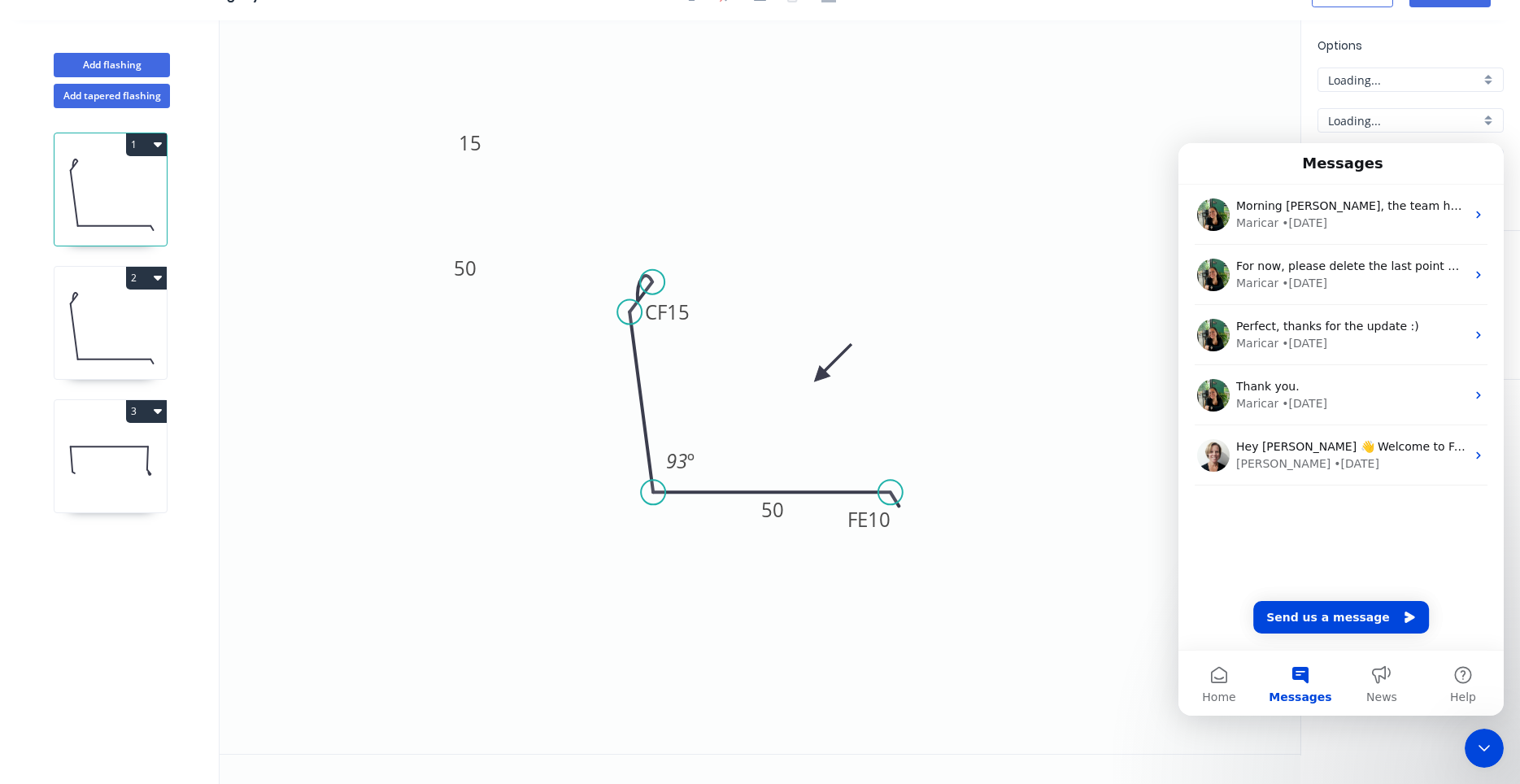
scroll to position [30, 0]
click at [1481, 758] on div "Close Intercom Messenger" at bounding box center [1484, 748] width 39 height 39
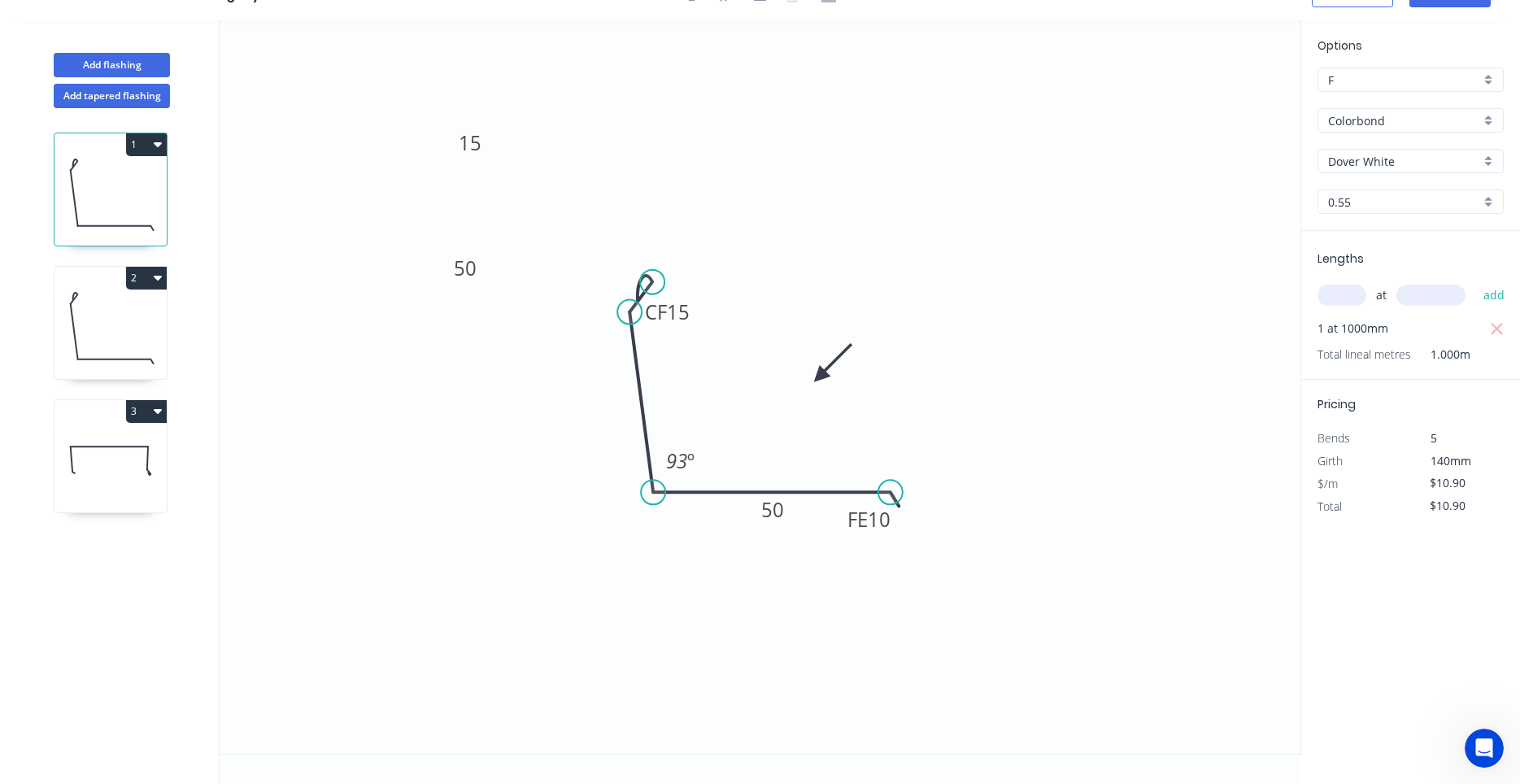
scroll to position [0, 0]
click at [671, 318] on div "Delete point" at bounding box center [741, 309] width 164 height 33
type input "$0.00"
click at [671, 340] on div "Delete point" at bounding box center [717, 333] width 164 height 33
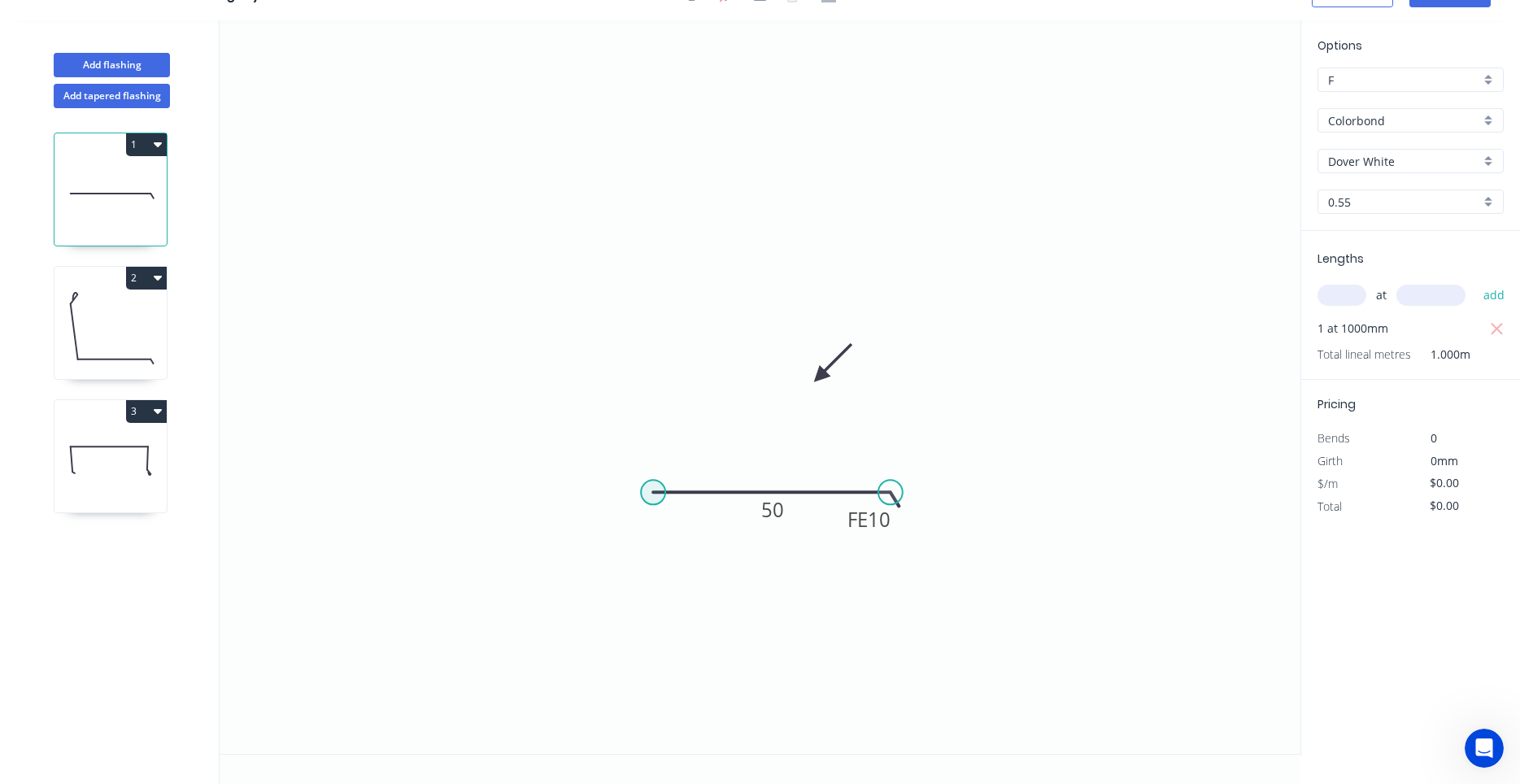
click at [654, 491] on circle at bounding box center [653, 492] width 25 height 25
click at [609, 302] on icon "0 FE 10 50" at bounding box center [760, 386] width 1081 height 733
type input "$6.40"
click at [638, 266] on icon "0 ? FE 10 50 ? º" at bounding box center [760, 386] width 1081 height 733
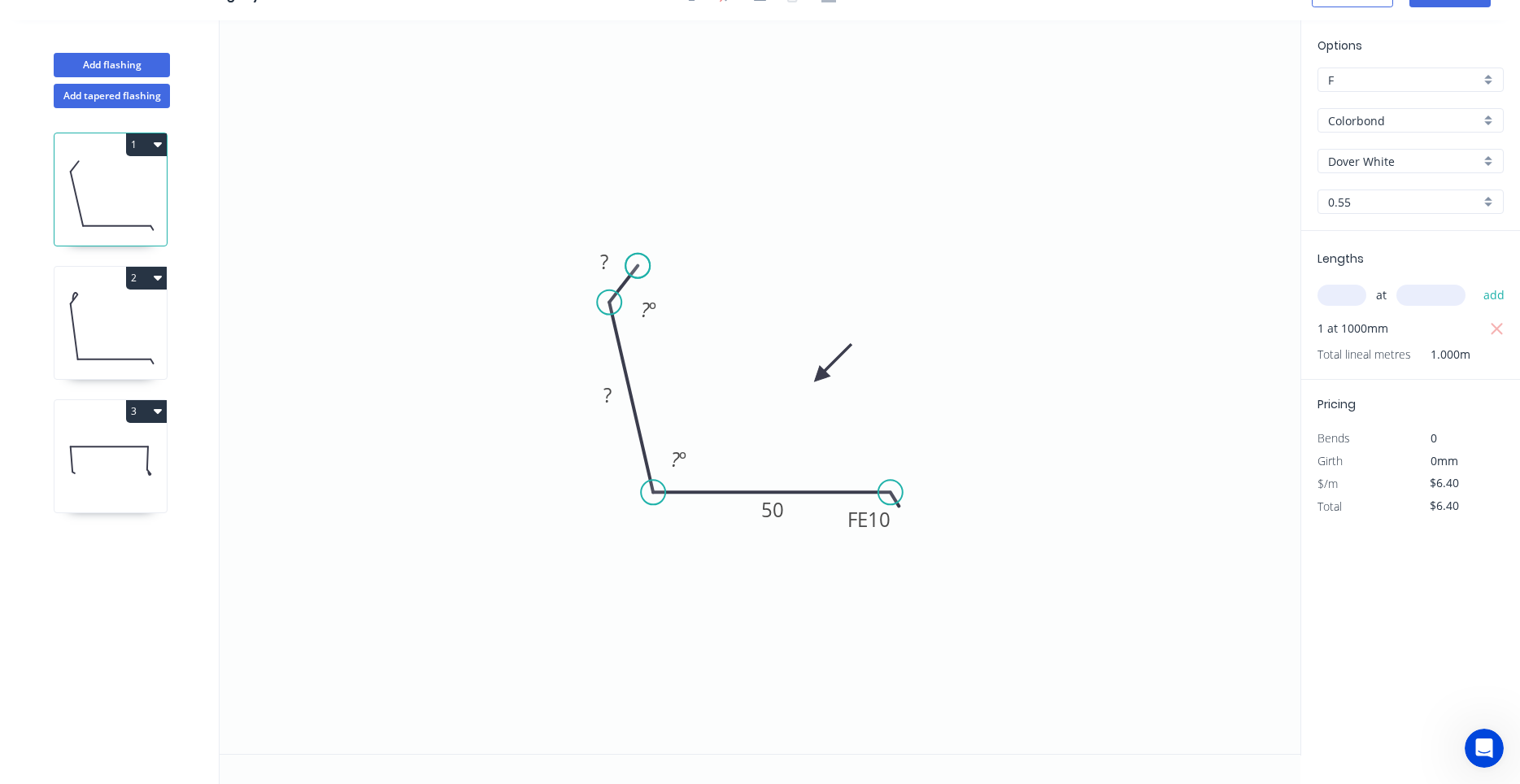
type input "$0.00"
click at [638, 266] on circle at bounding box center [638, 266] width 25 height 25
click at [646, 346] on div "Hide angle" at bounding box center [699, 360] width 164 height 33
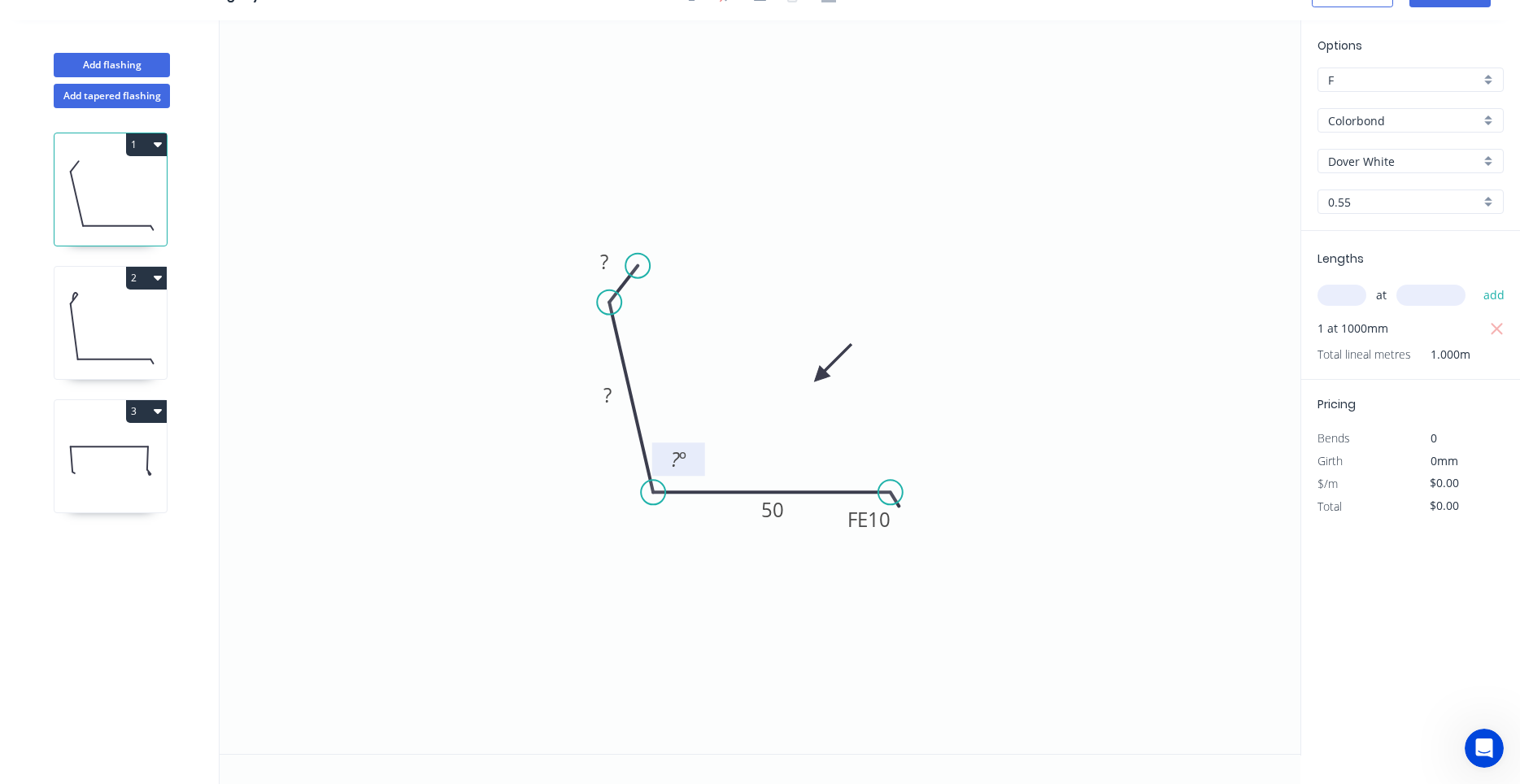
click at [679, 468] on tspan "º" at bounding box center [682, 459] width 7 height 27
type input "$9.28"
click at [686, 321] on div "Crush & Fold" at bounding box center [727, 322] width 164 height 33
type input "$10.90"
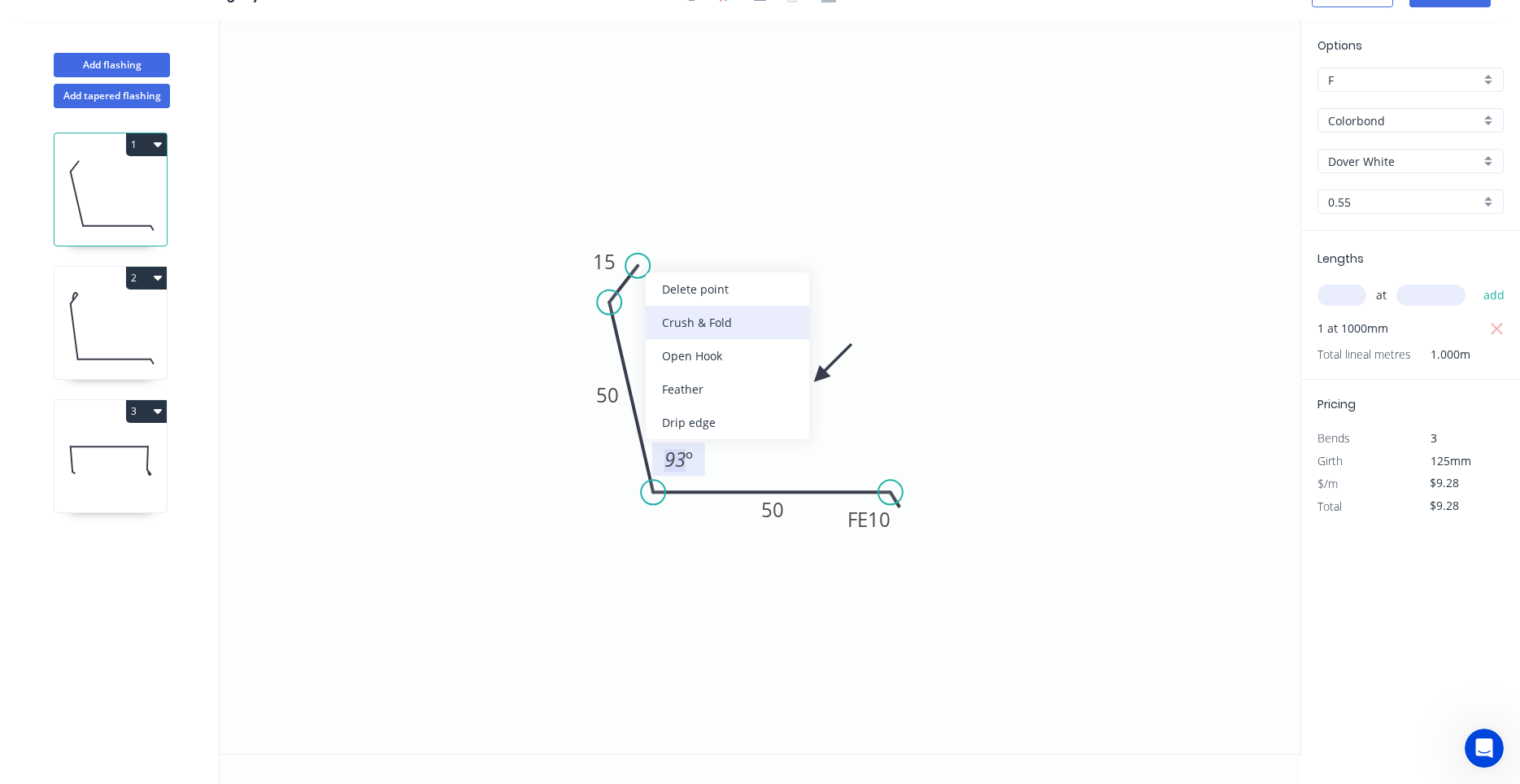
type input "$10.90"
click at [661, 305] on tspan "10" at bounding box center [662, 295] width 23 height 27
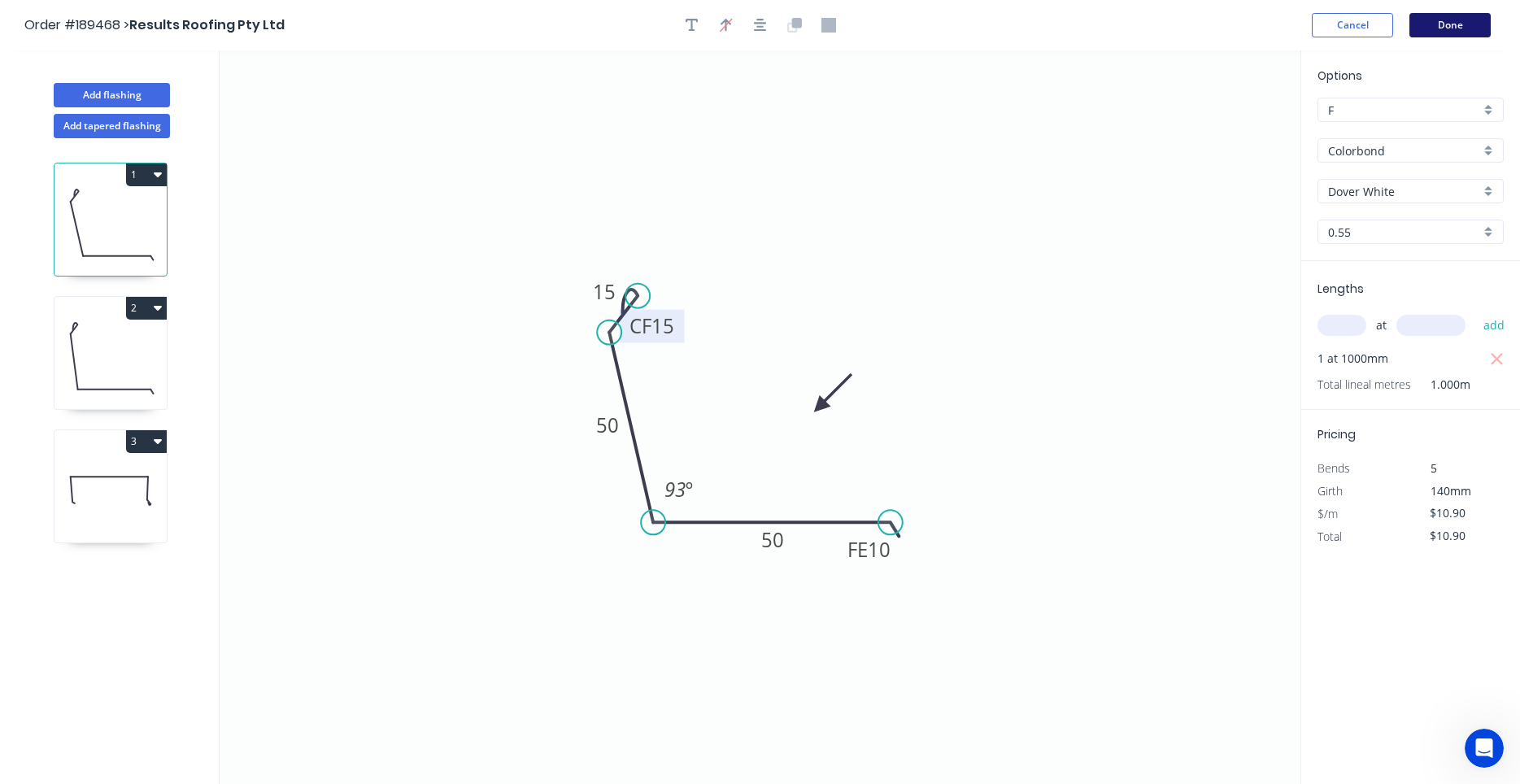
click at [1445, 20] on button "Done" at bounding box center [1449, 25] width 81 height 25
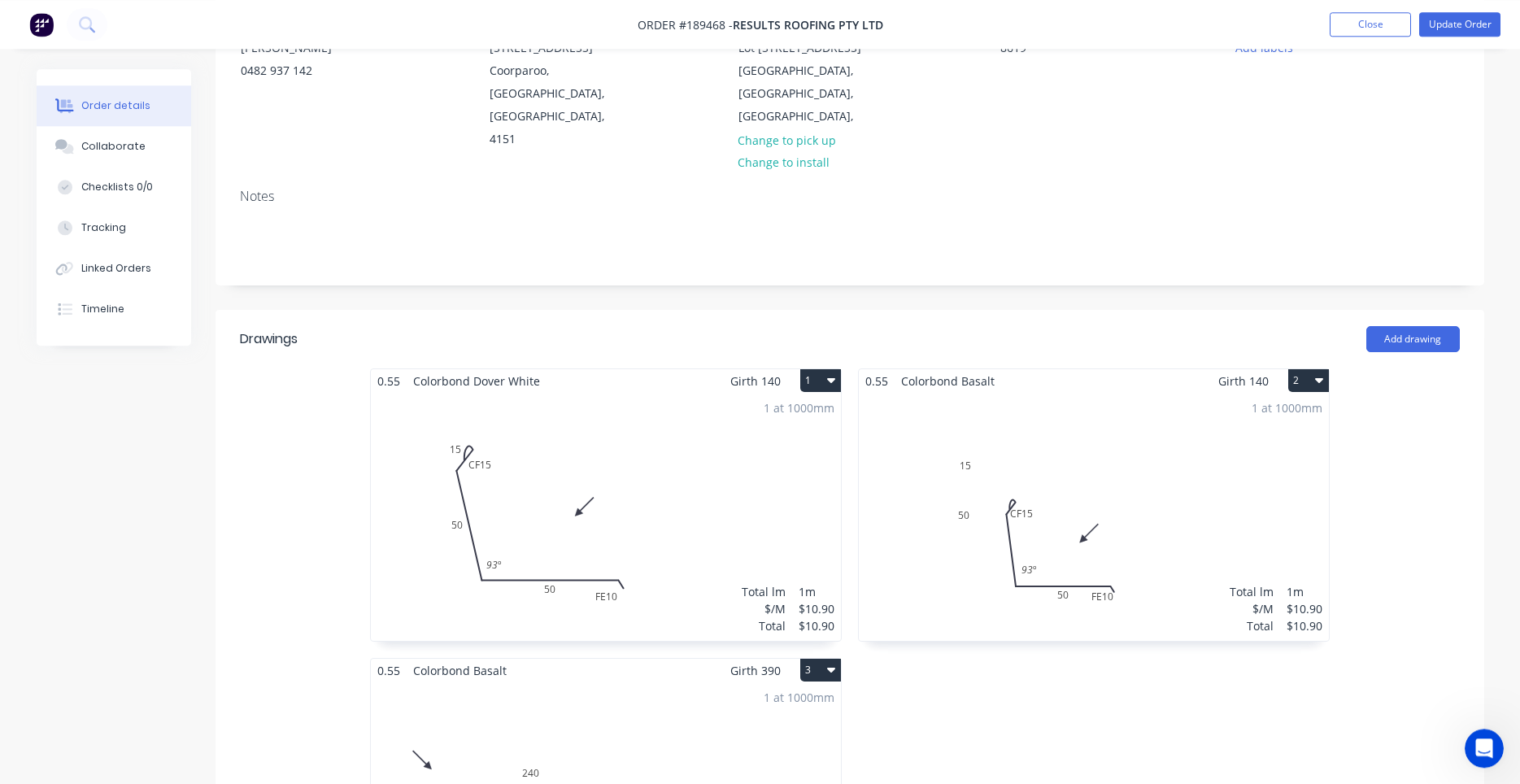
scroll to position [414, 0]
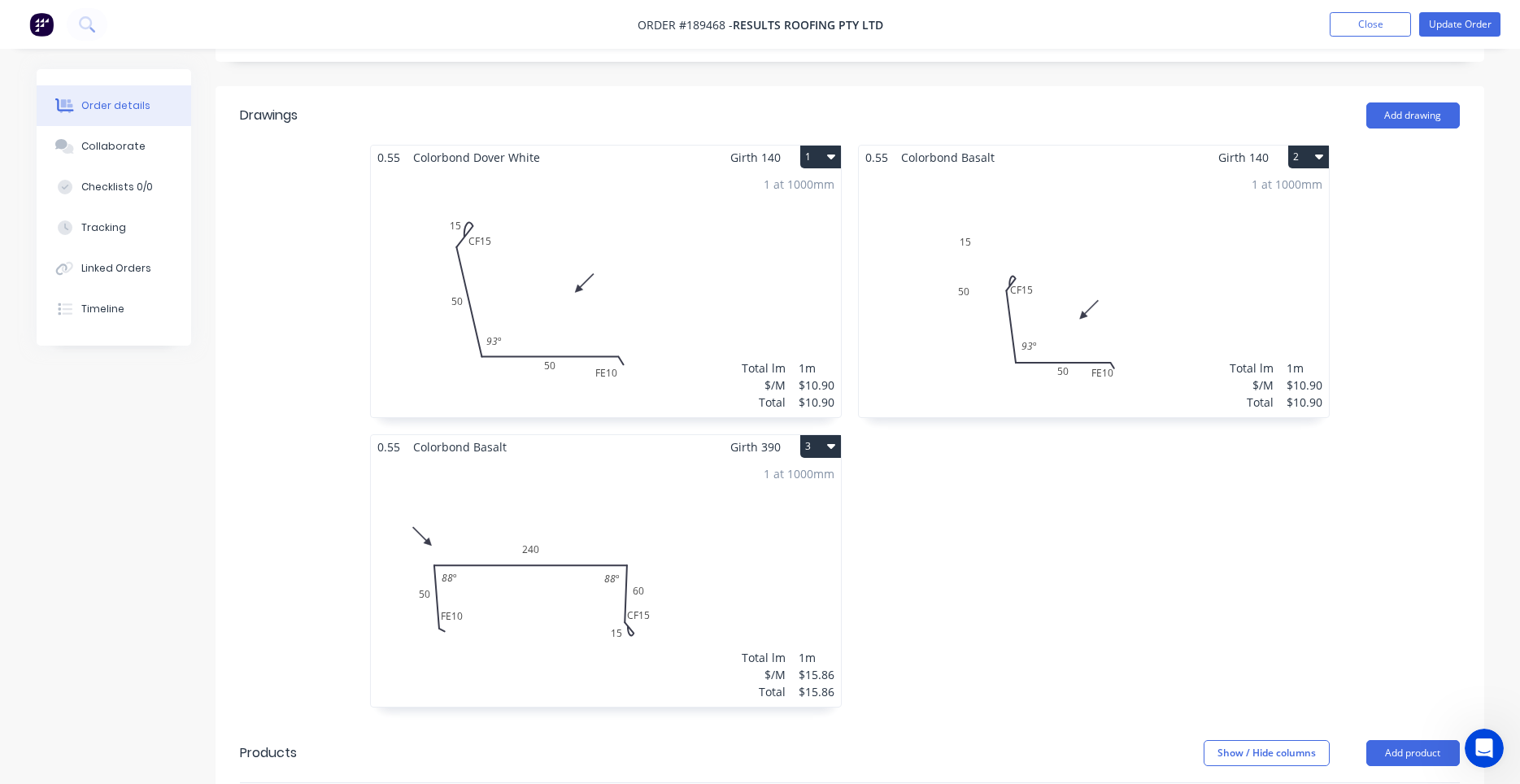
click at [778, 247] on div "1 at 1000mm Total lm $/M Total 1m $10.90 $10.90" at bounding box center [605, 293] width 470 height 248
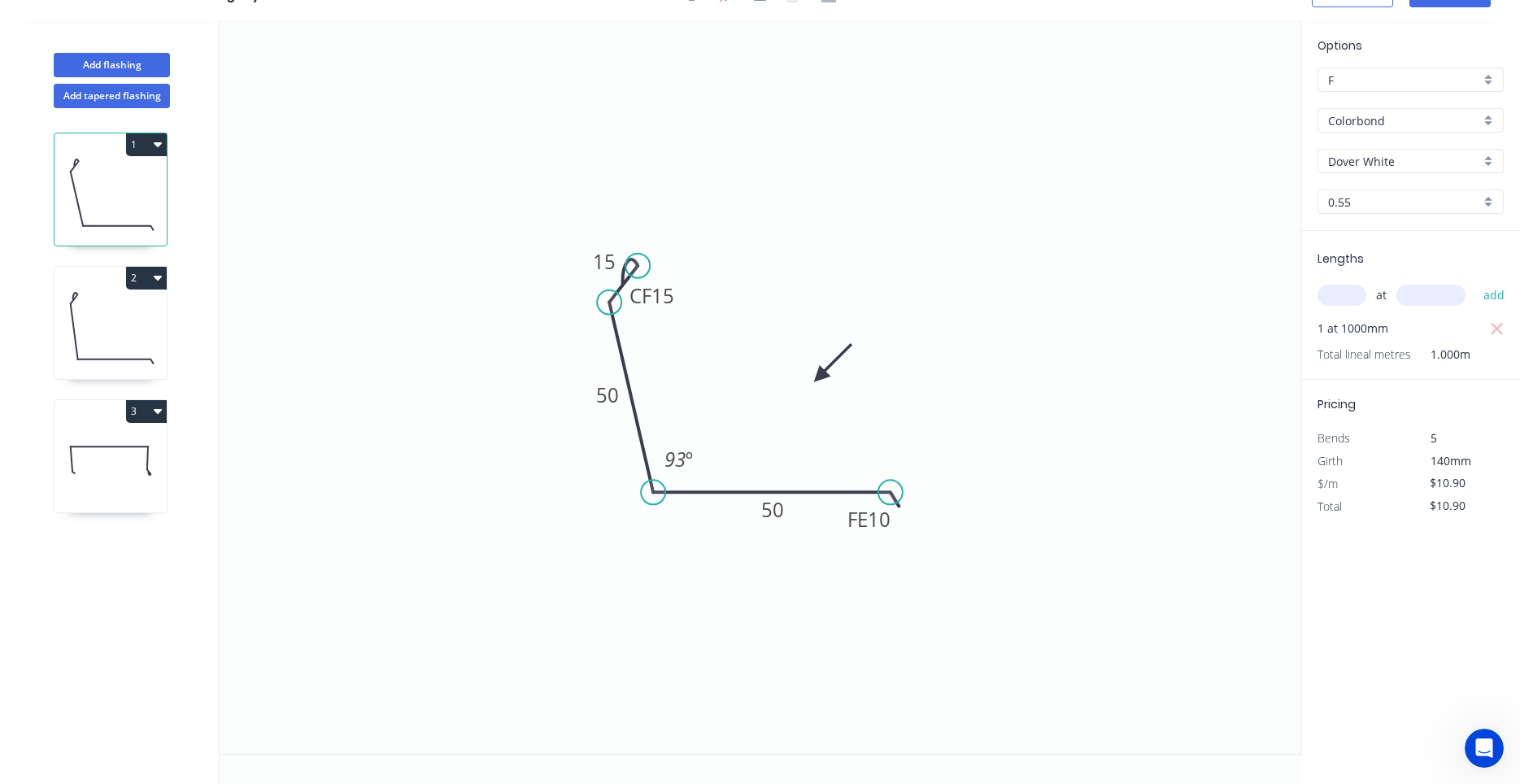
click at [155, 273] on icon "button" at bounding box center [157, 277] width 8 height 13
click at [114, 342] on div "Delete" at bounding box center [89, 350] width 125 height 24
type input "$0.00"
type input "$15.86"
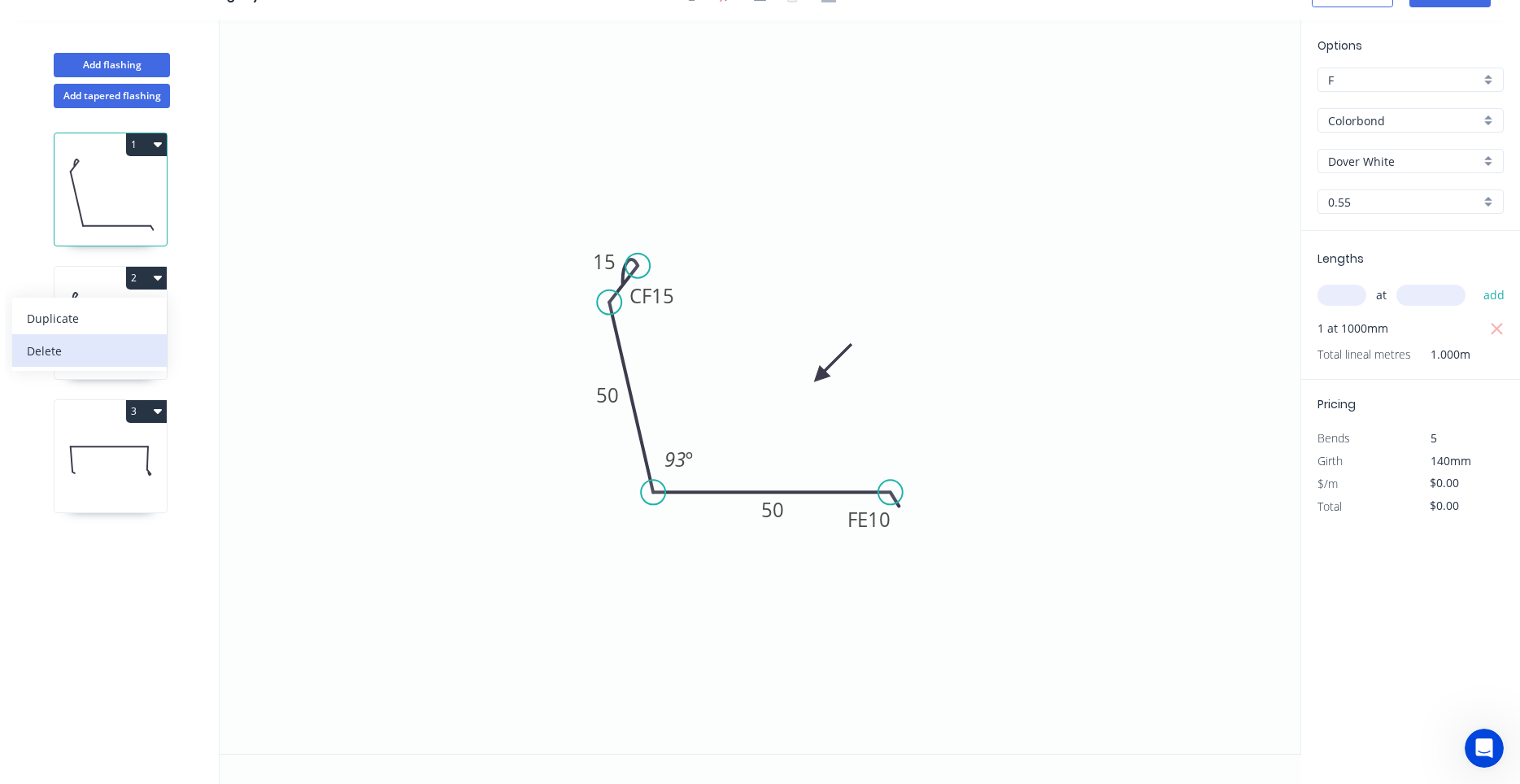
type input "$15.86"
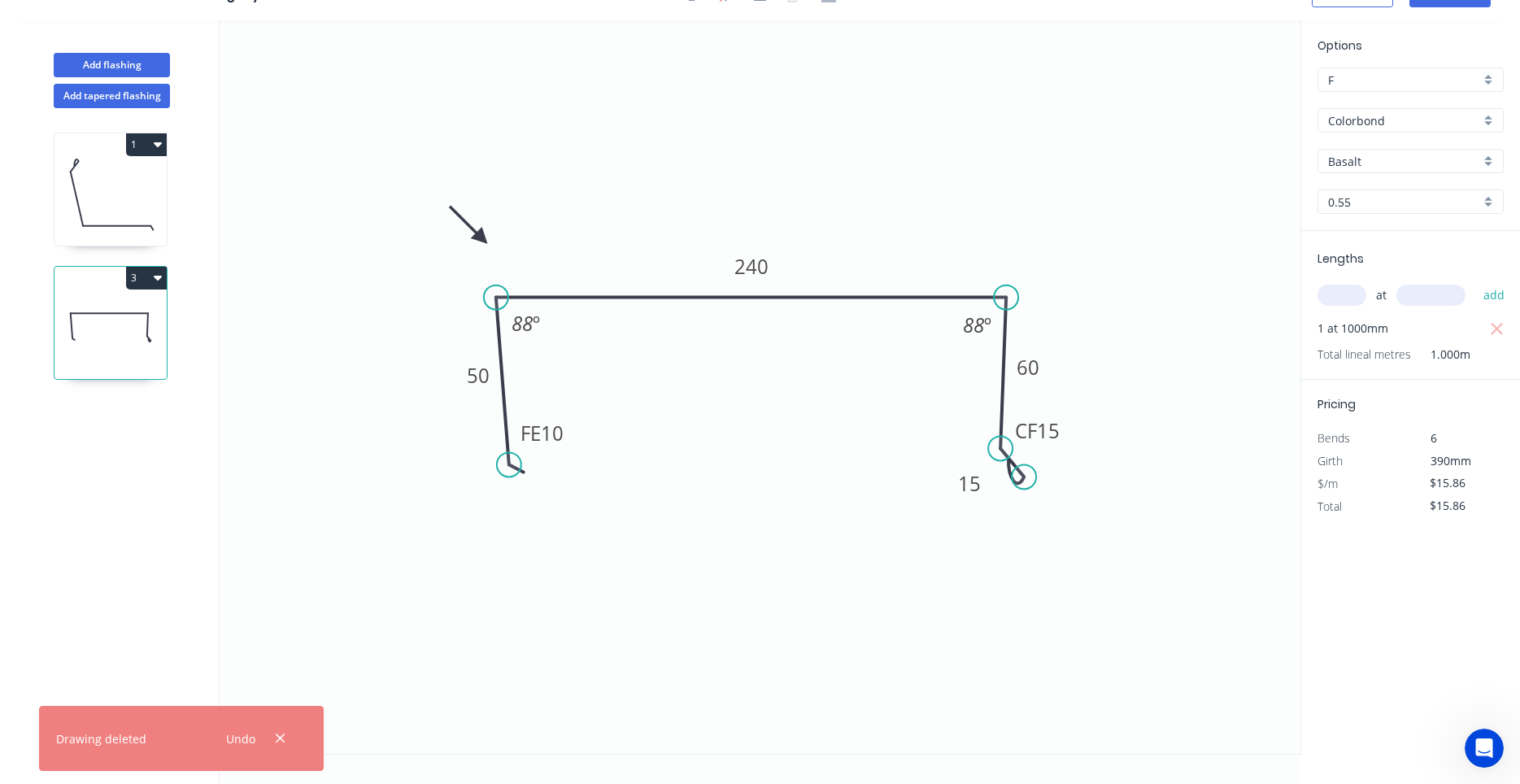
click at [152, 143] on button "1" at bounding box center [146, 145] width 40 height 23
click at [141, 194] on div "Duplicate" at bounding box center [89, 185] width 125 height 24
type input "$10.90"
type input "$0.00"
type input "Dover White"
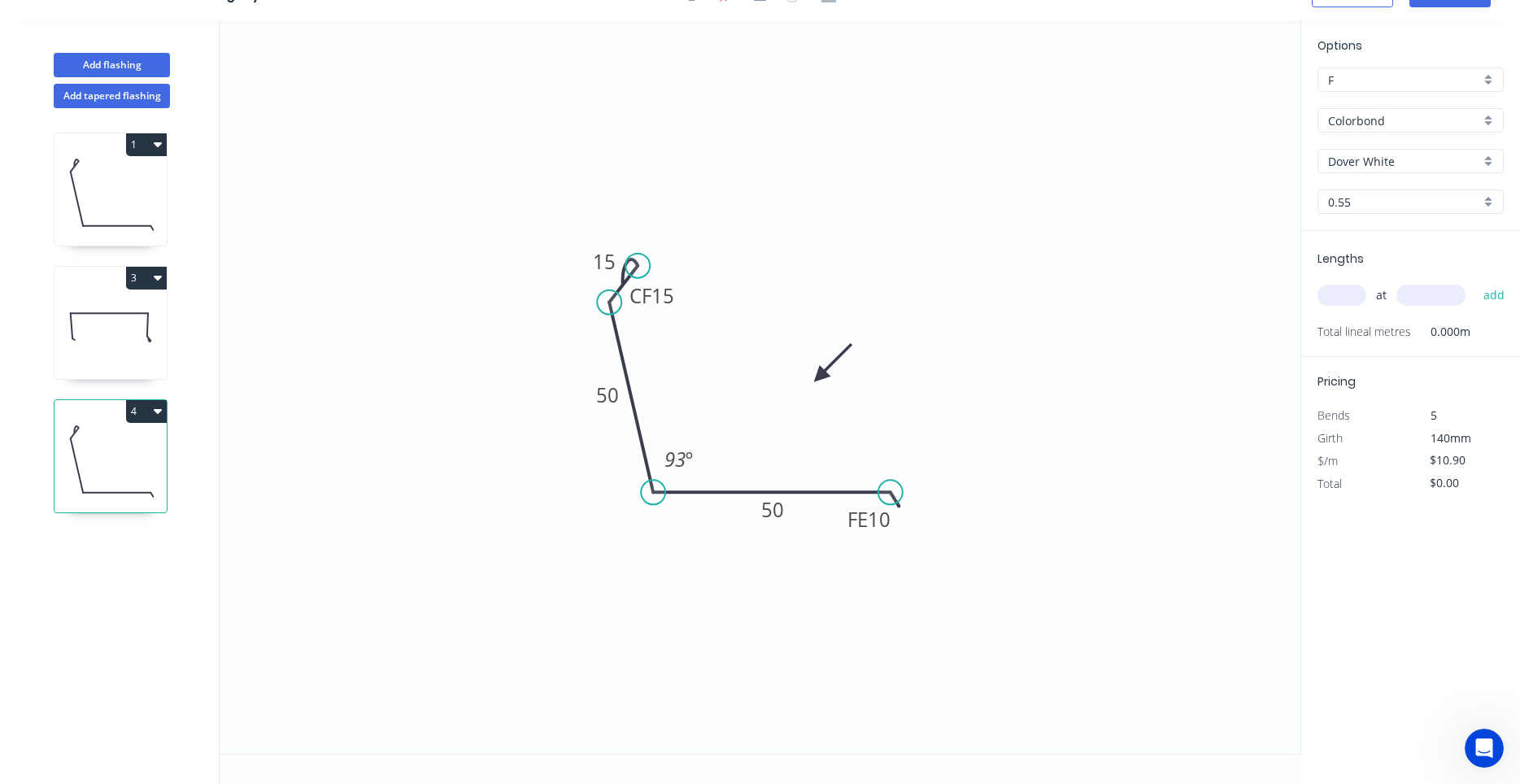
click at [1376, 166] on input "Dover White" at bounding box center [1404, 160] width 152 height 17
click at [1361, 185] on div "Basalt" at bounding box center [1410, 192] width 185 height 28
type input "Basalt"
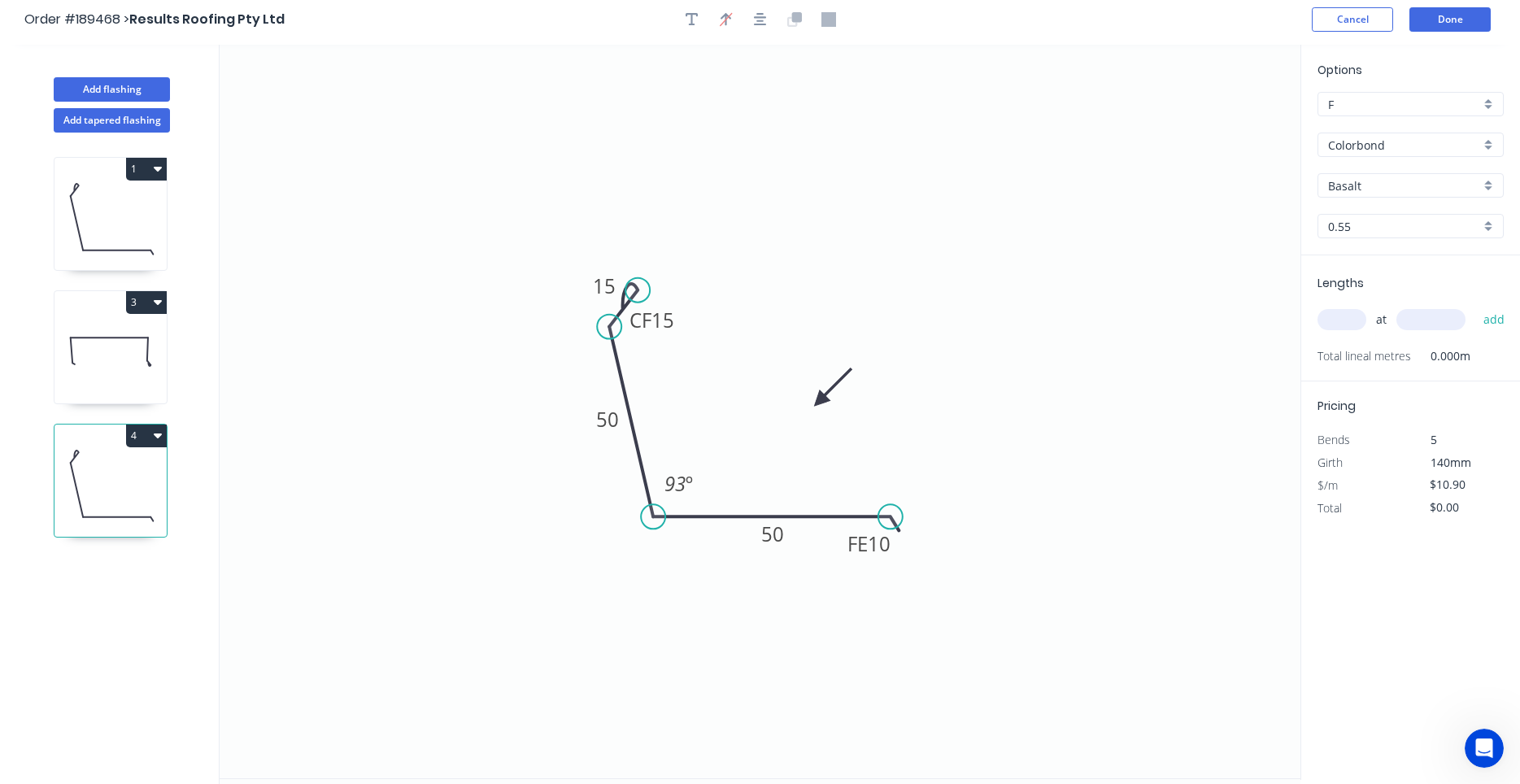
scroll to position [0, 0]
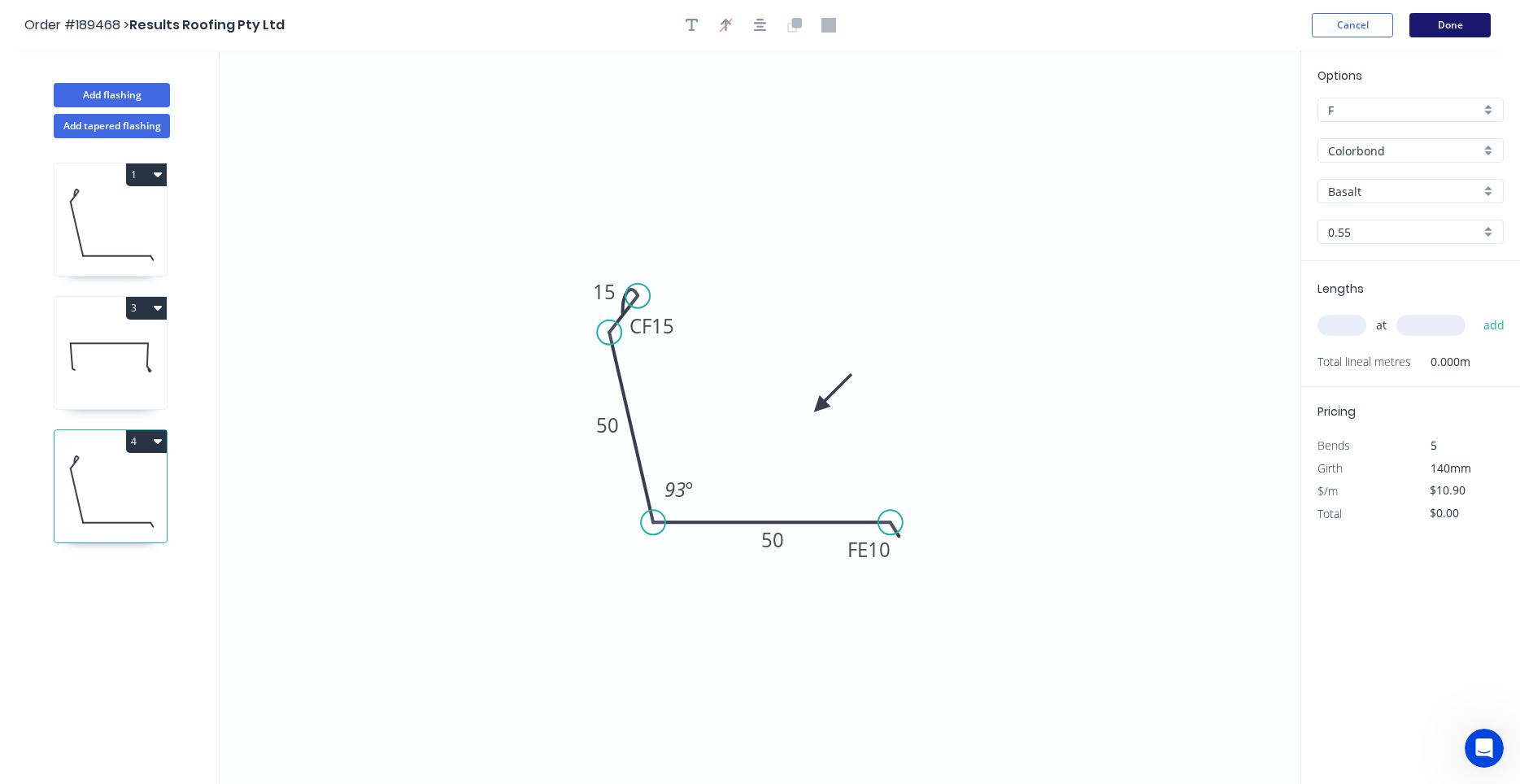
click at [1438, 32] on button "Done" at bounding box center [1449, 25] width 81 height 25
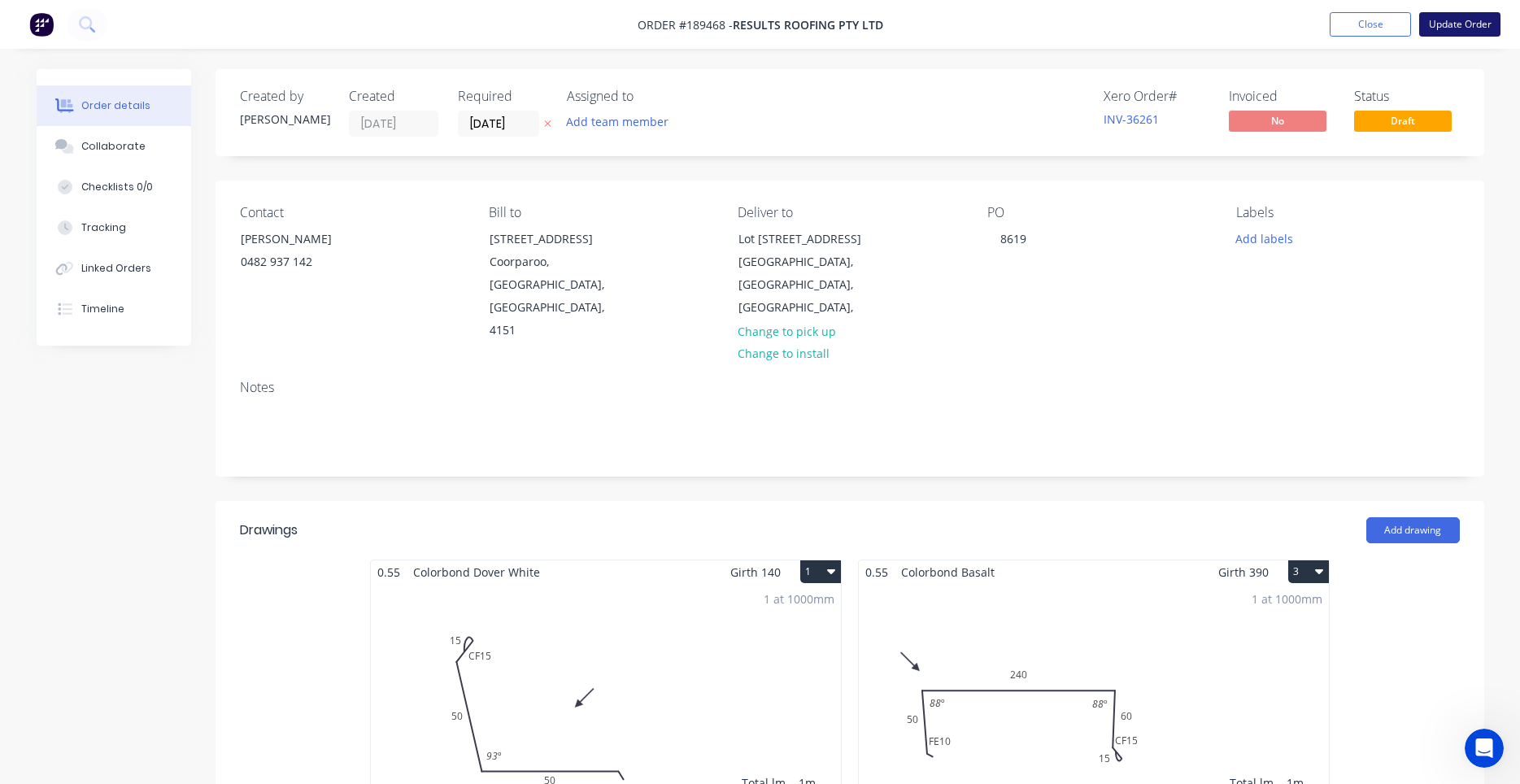
click at [1480, 30] on button "Update Order" at bounding box center [1460, 25] width 81 height 25
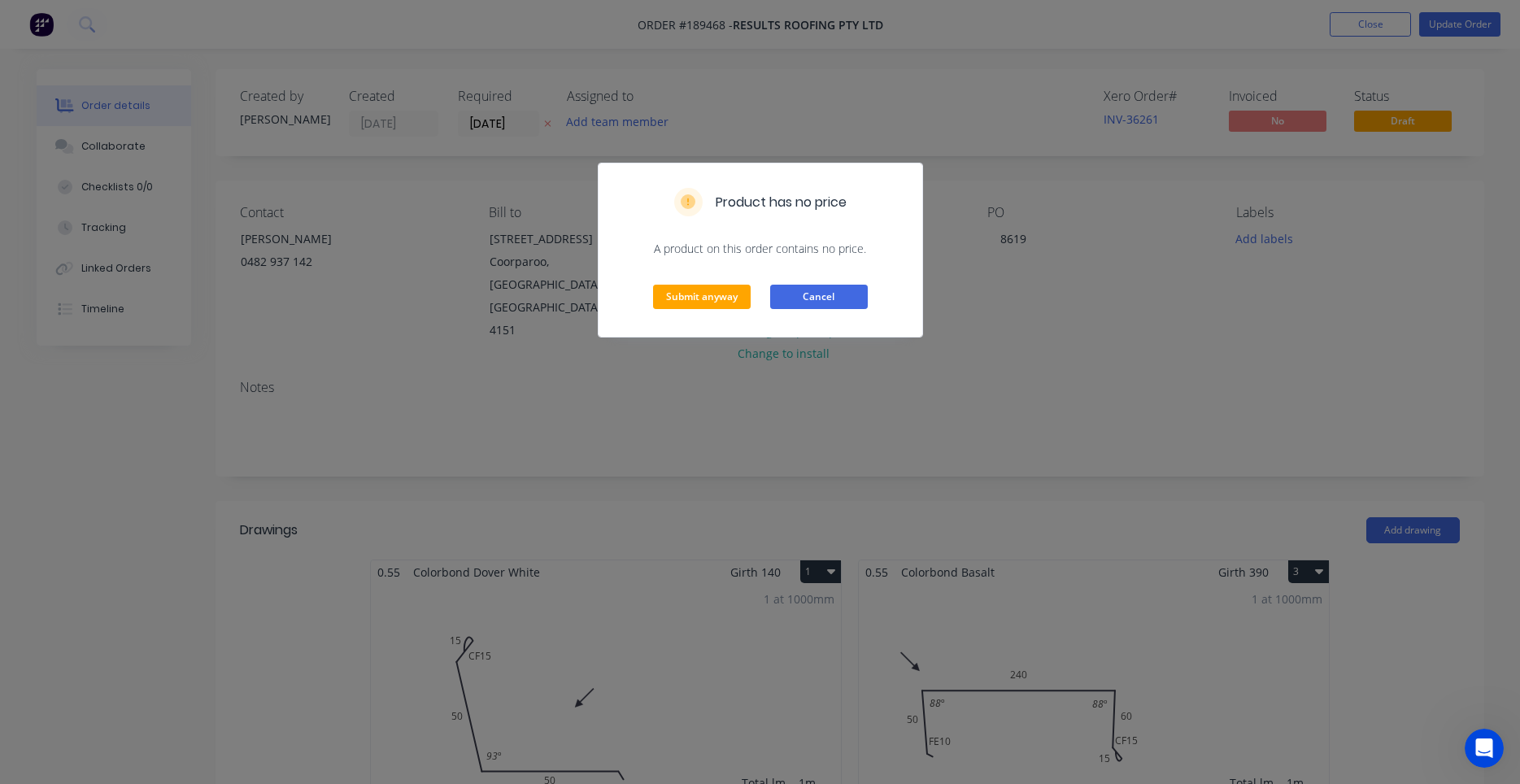
click at [788, 288] on button "Cancel" at bounding box center [818, 297] width 97 height 25
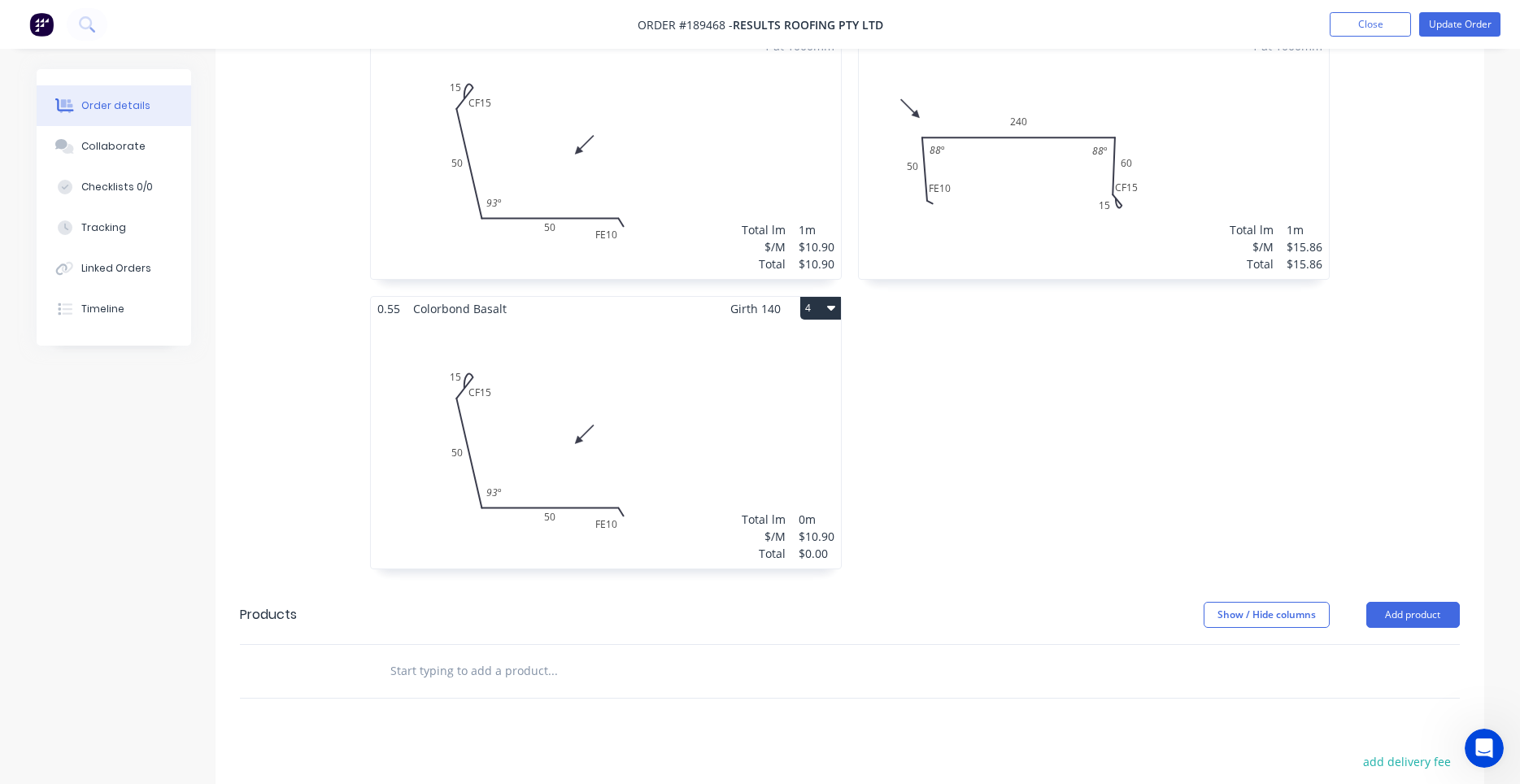
click at [729, 382] on div "Total lm $/M Total 0m $10.90 $0.00" at bounding box center [605, 444] width 470 height 248
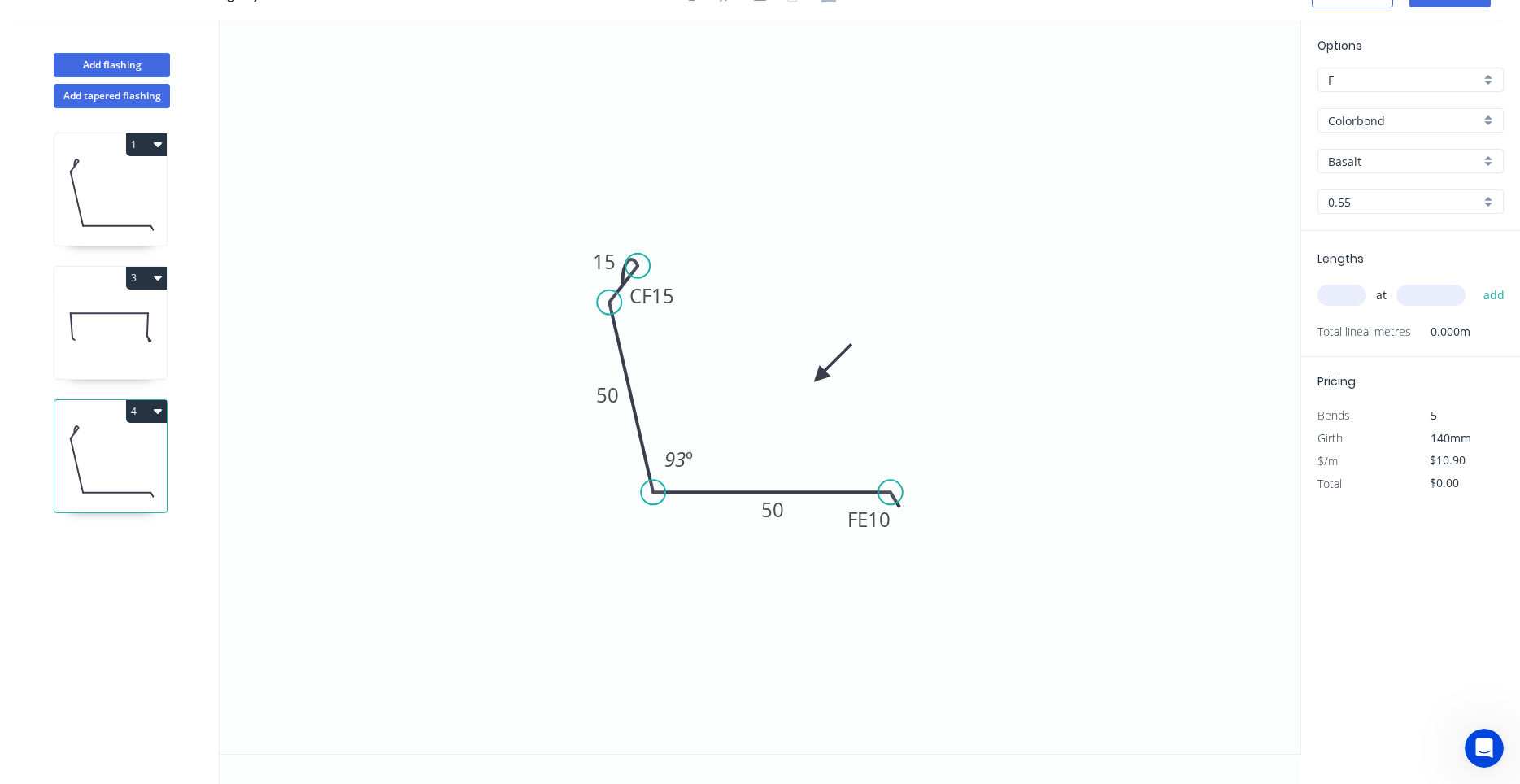
click at [1340, 311] on div "at add" at bounding box center [1412, 295] width 189 height 44
click at [1347, 300] on input "text" at bounding box center [1342, 295] width 49 height 21
type input "1"
type input "1000"
click at [1475, 281] on button "add" at bounding box center [1495, 295] width 39 height 28
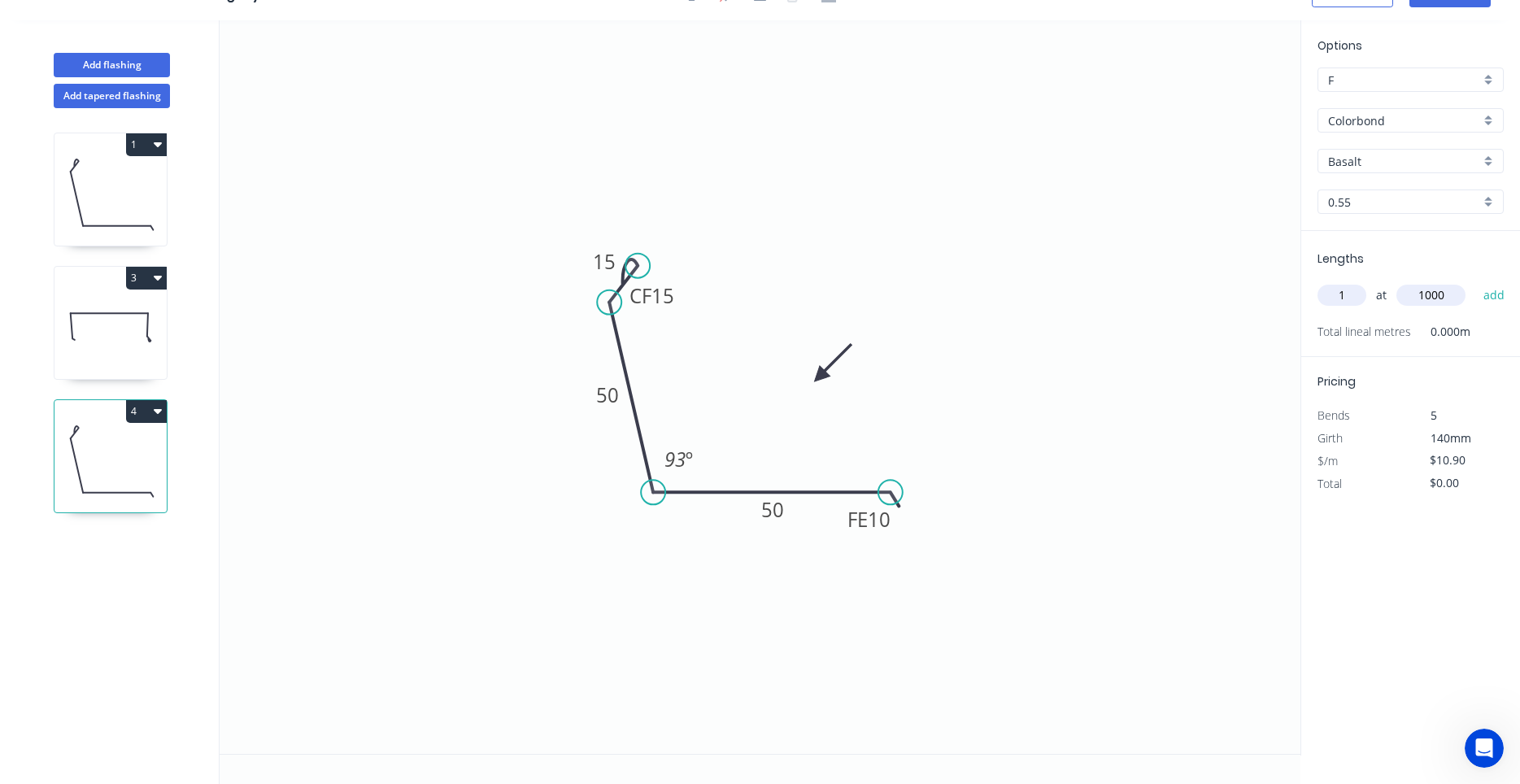
type input "$10.90"
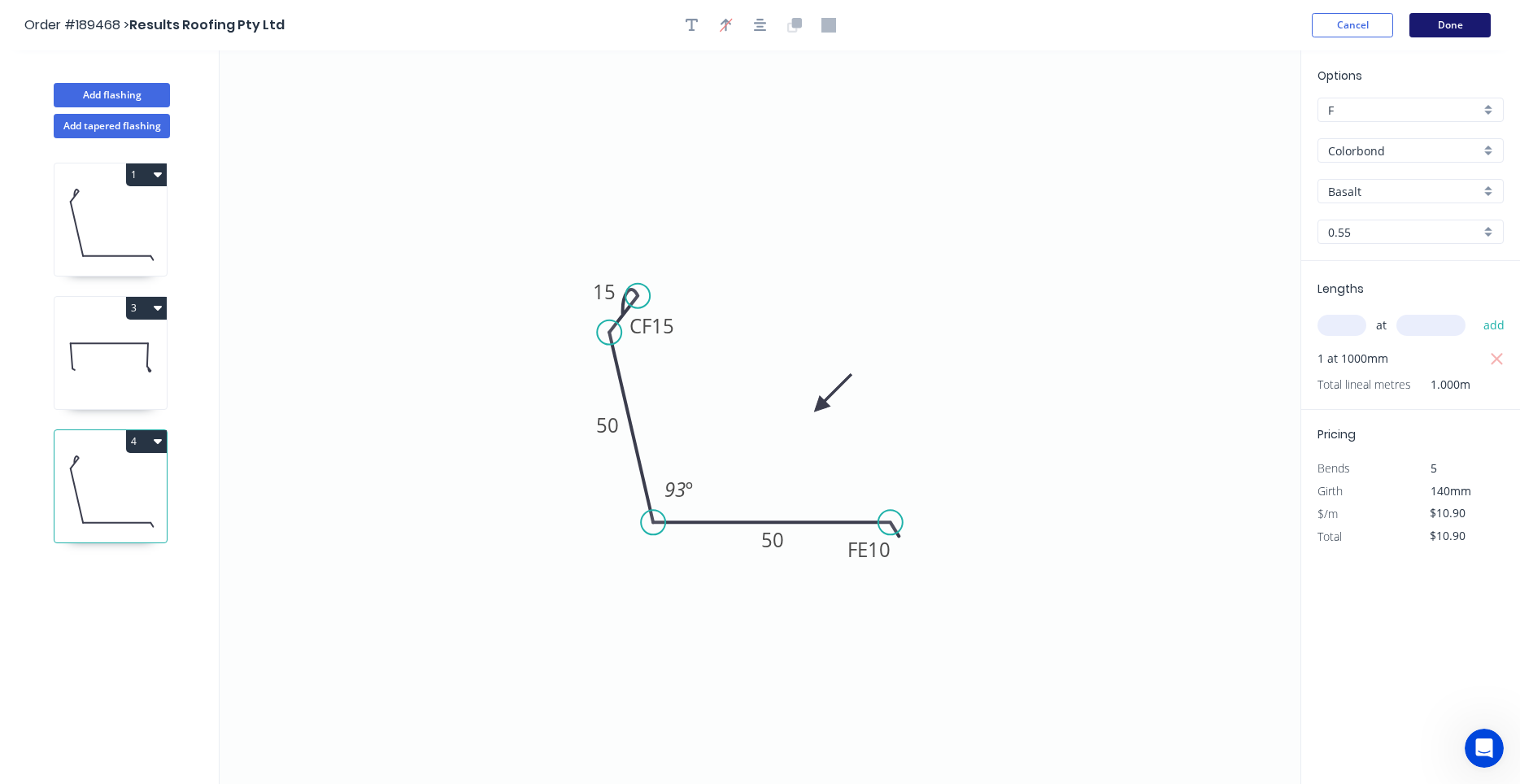
click at [1446, 28] on button "Done" at bounding box center [1449, 25] width 81 height 25
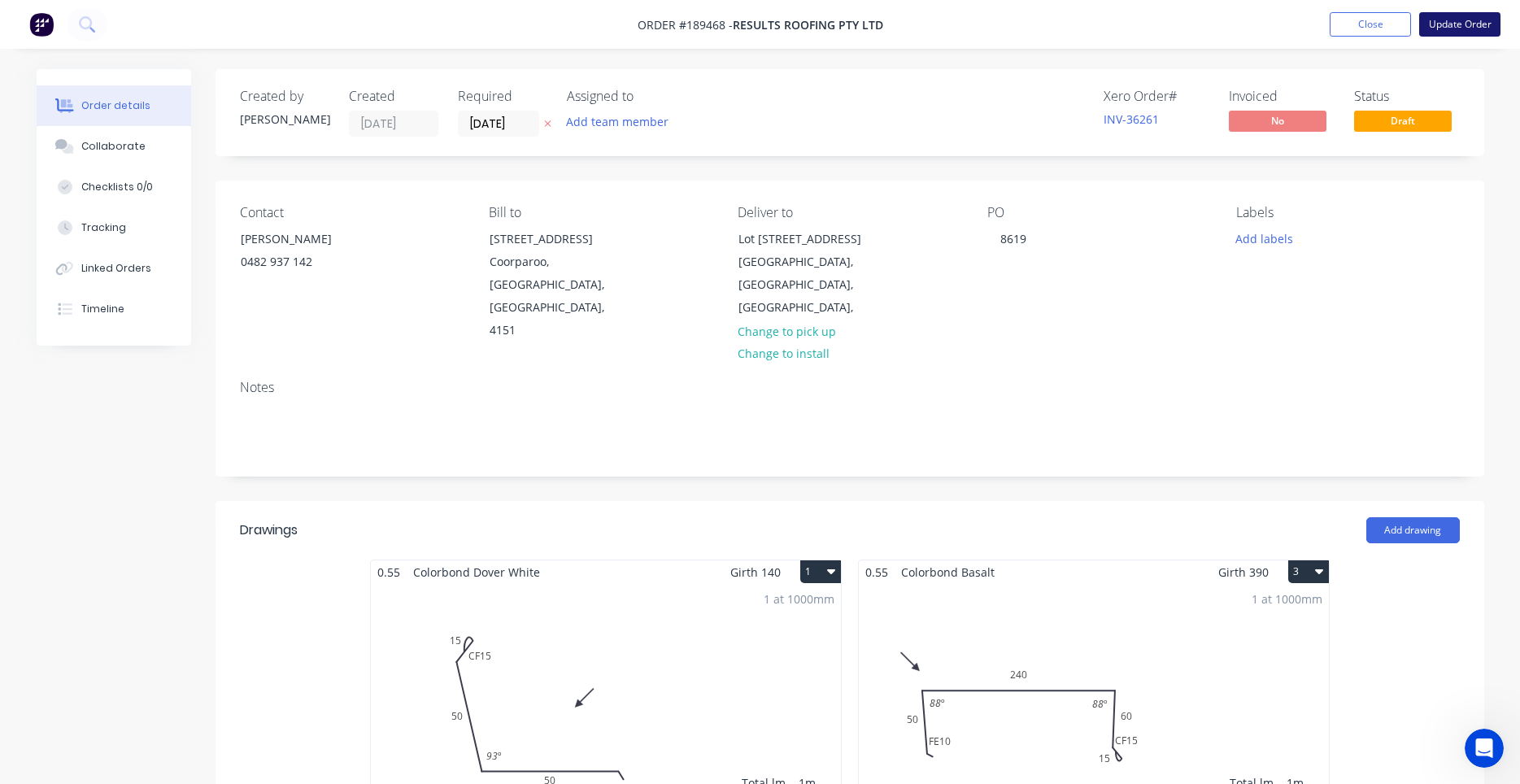
click at [1491, 23] on button "Update Order" at bounding box center [1460, 25] width 81 height 25
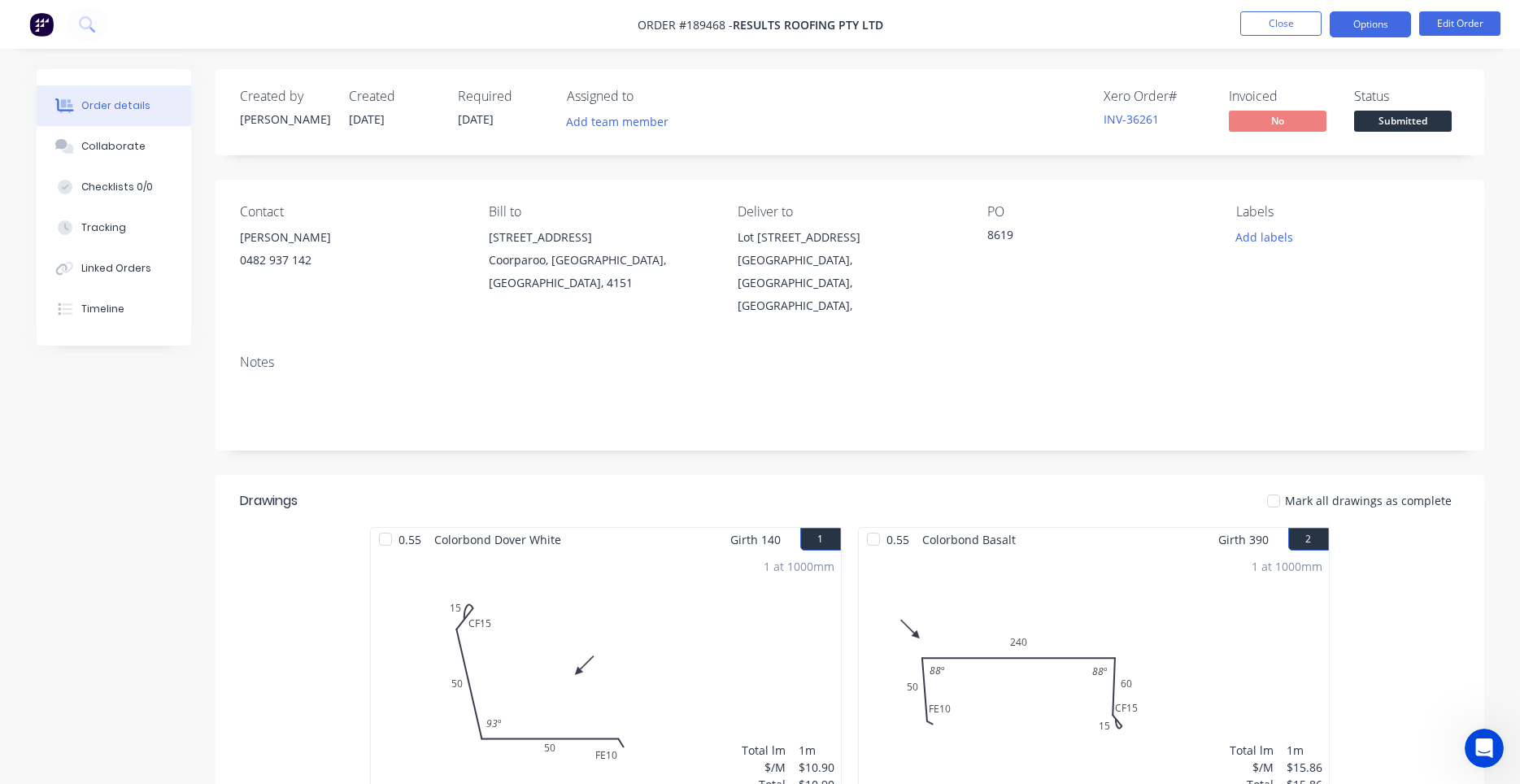
click at [1363, 30] on button "Options" at bounding box center [1370, 25] width 81 height 26
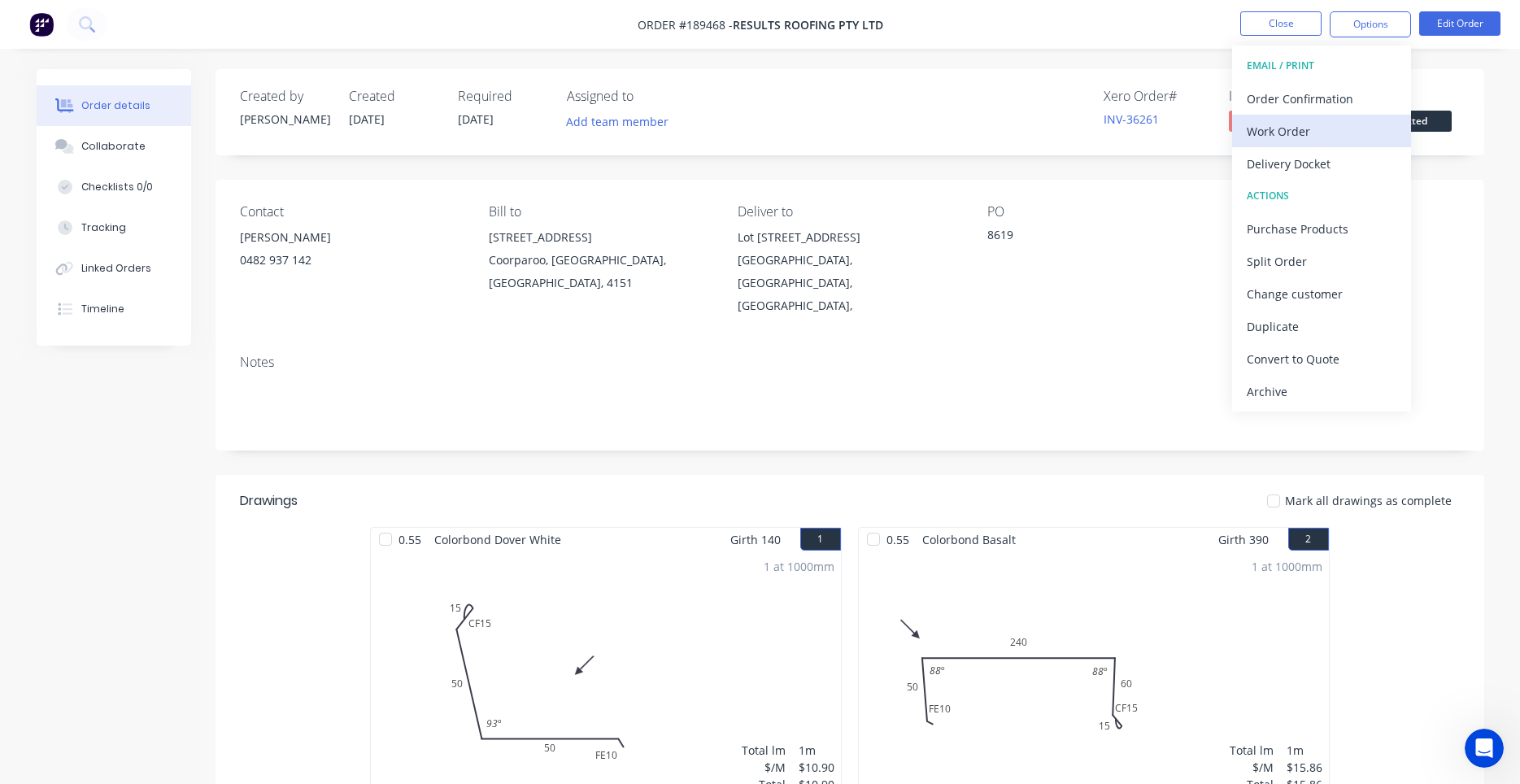
click at [1304, 127] on div "Work Order" at bounding box center [1321, 131] width 150 height 24
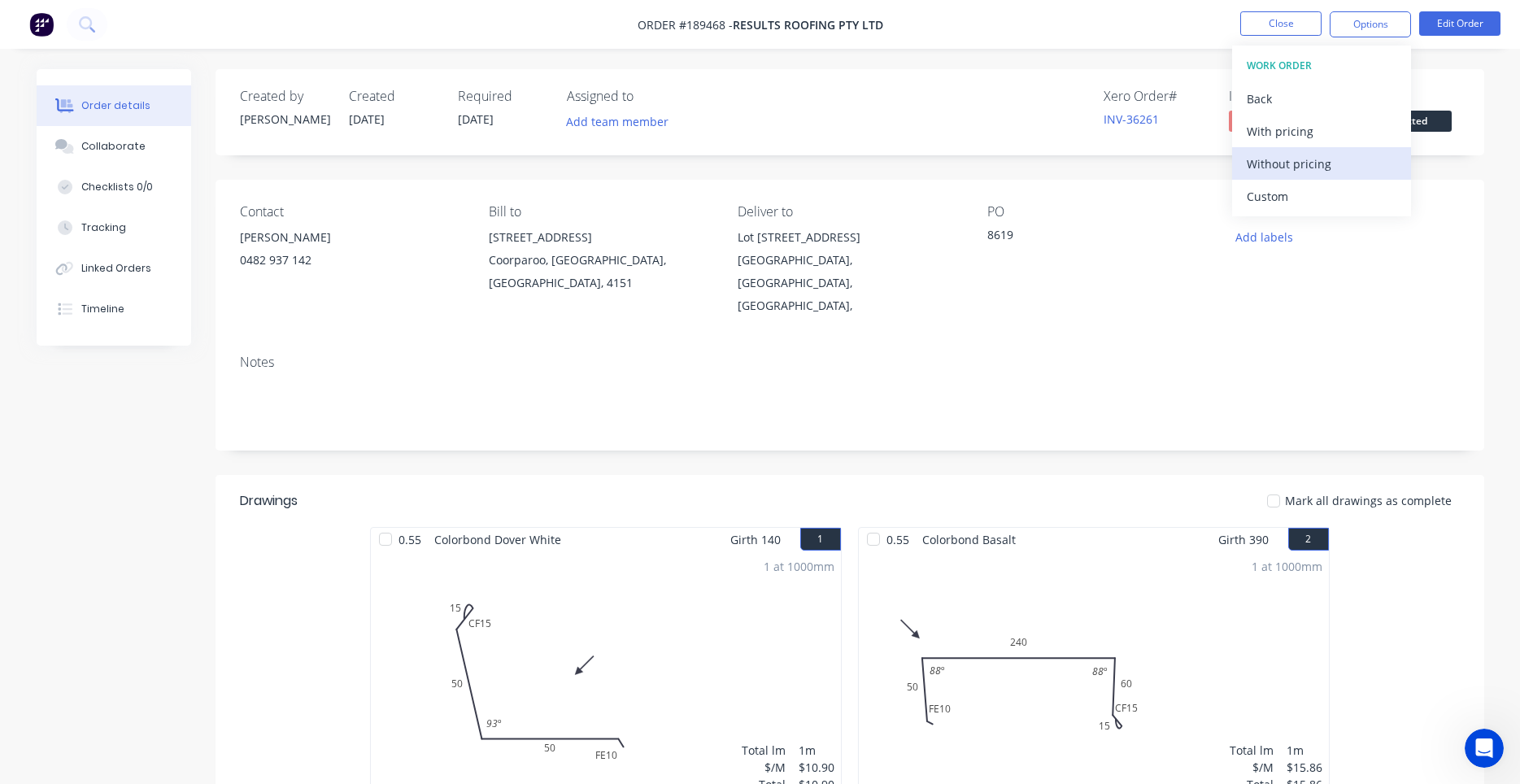
click at [1273, 171] on div "Without pricing" at bounding box center [1321, 164] width 150 height 24
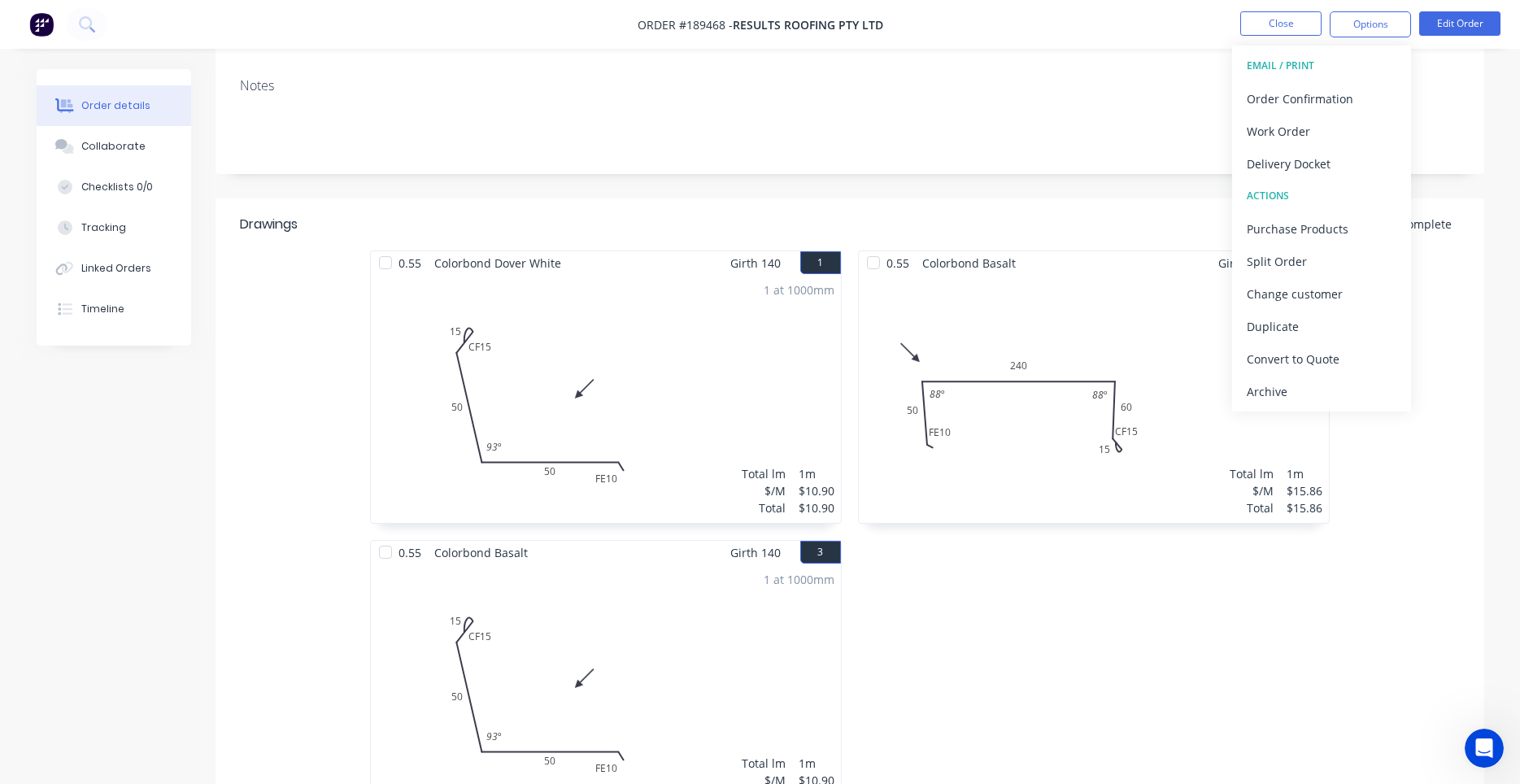
scroll to position [572, 0]
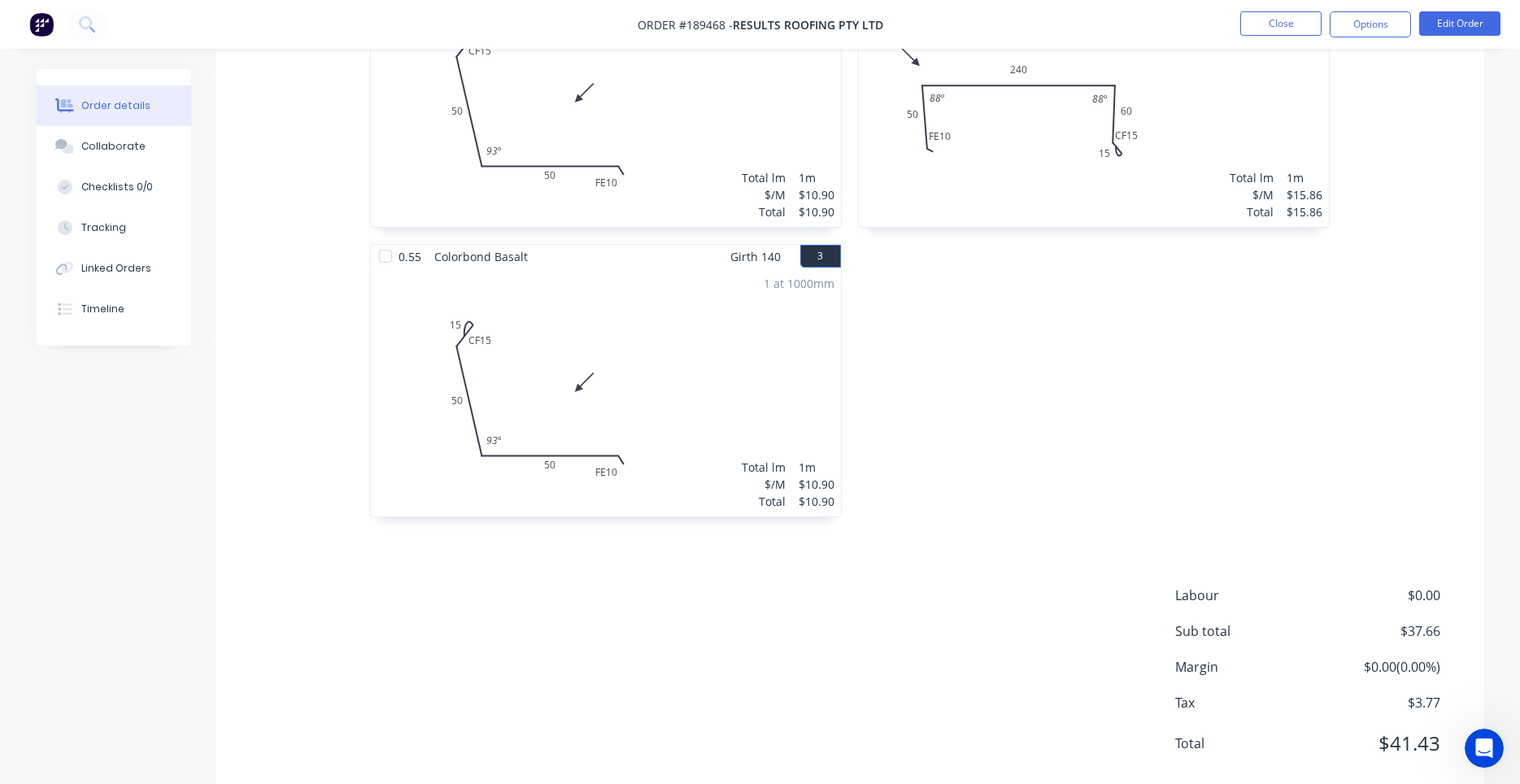
click at [1115, 402] on div "0.55 Colorbond Basalt Girth 390 2 0 FE 10 50 240 60 CF 15 15 88 º 88 º 0 FE 10 …" at bounding box center [1093, 244] width 488 height 579
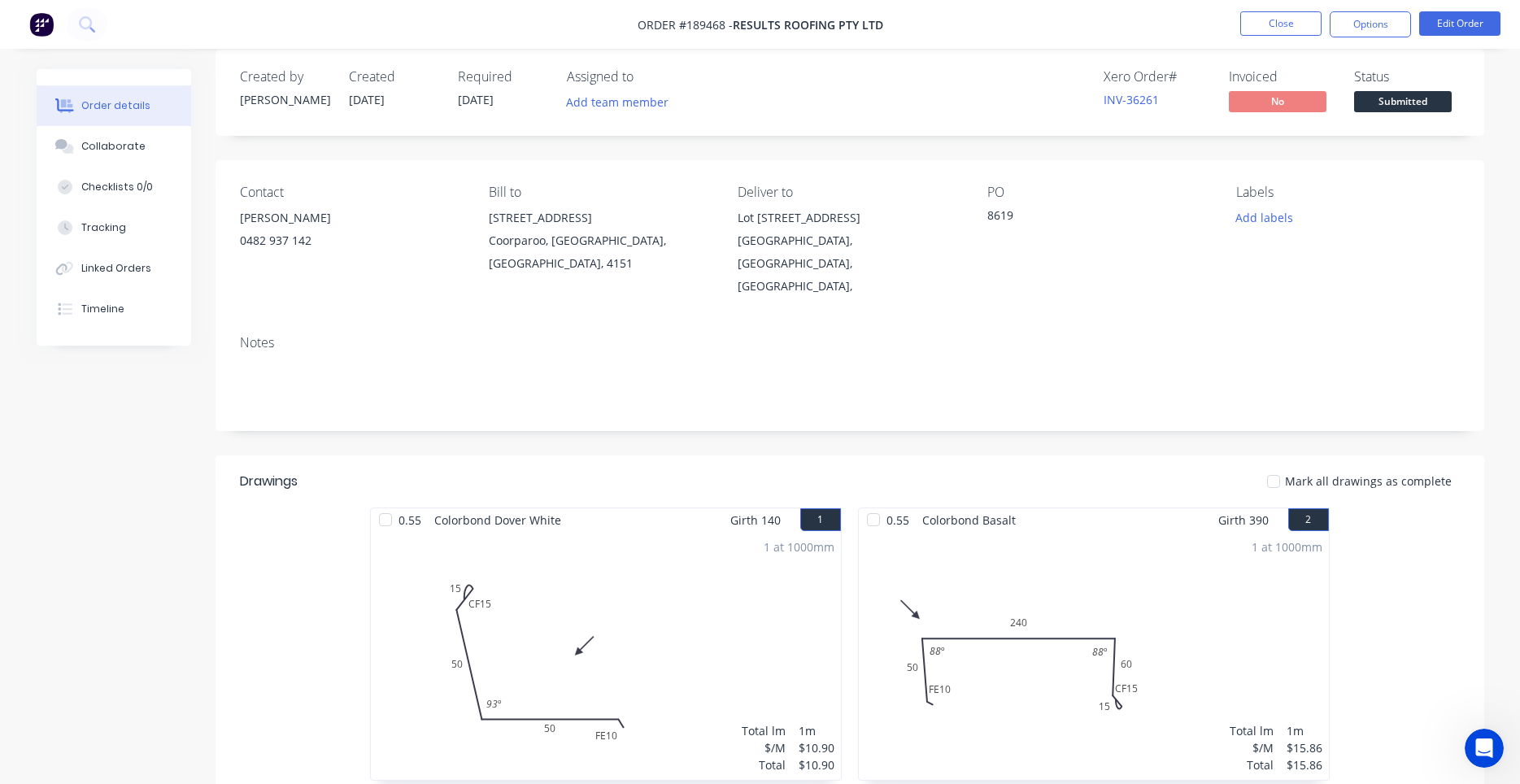
scroll to position [0, 0]
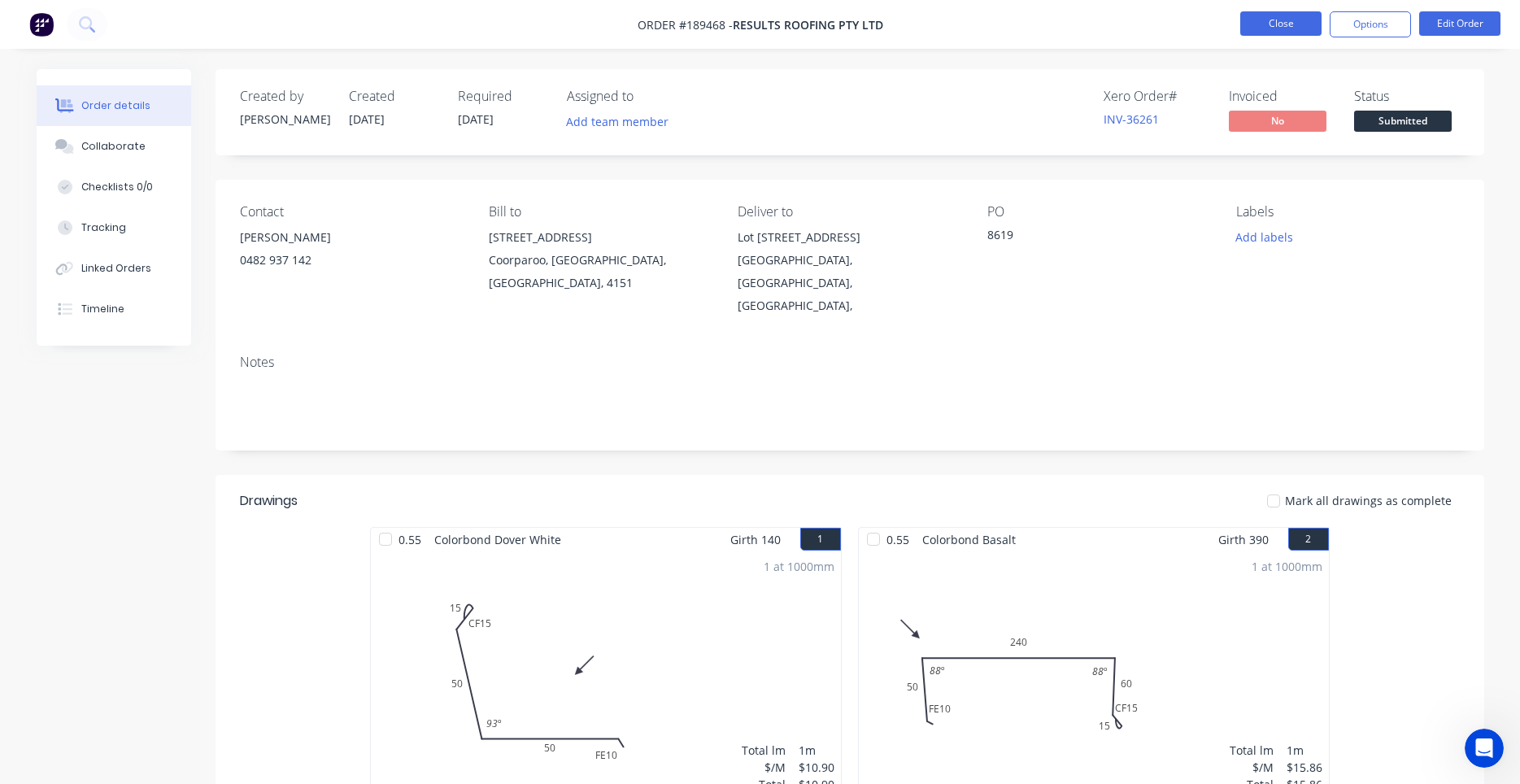
click at [1283, 29] on button "Close" at bounding box center [1280, 24] width 81 height 25
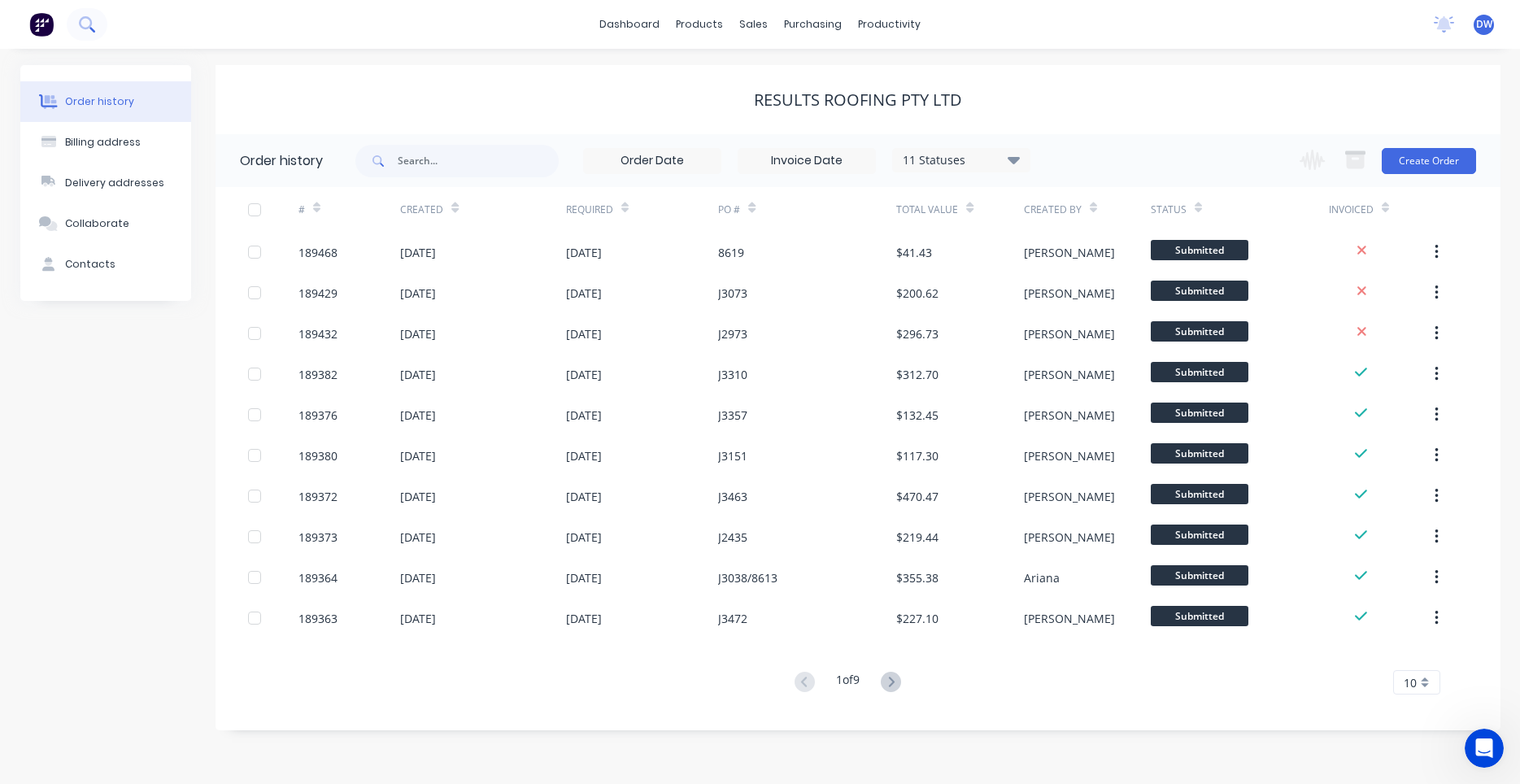
click at [79, 27] on icon at bounding box center [87, 25] width 16 height 16
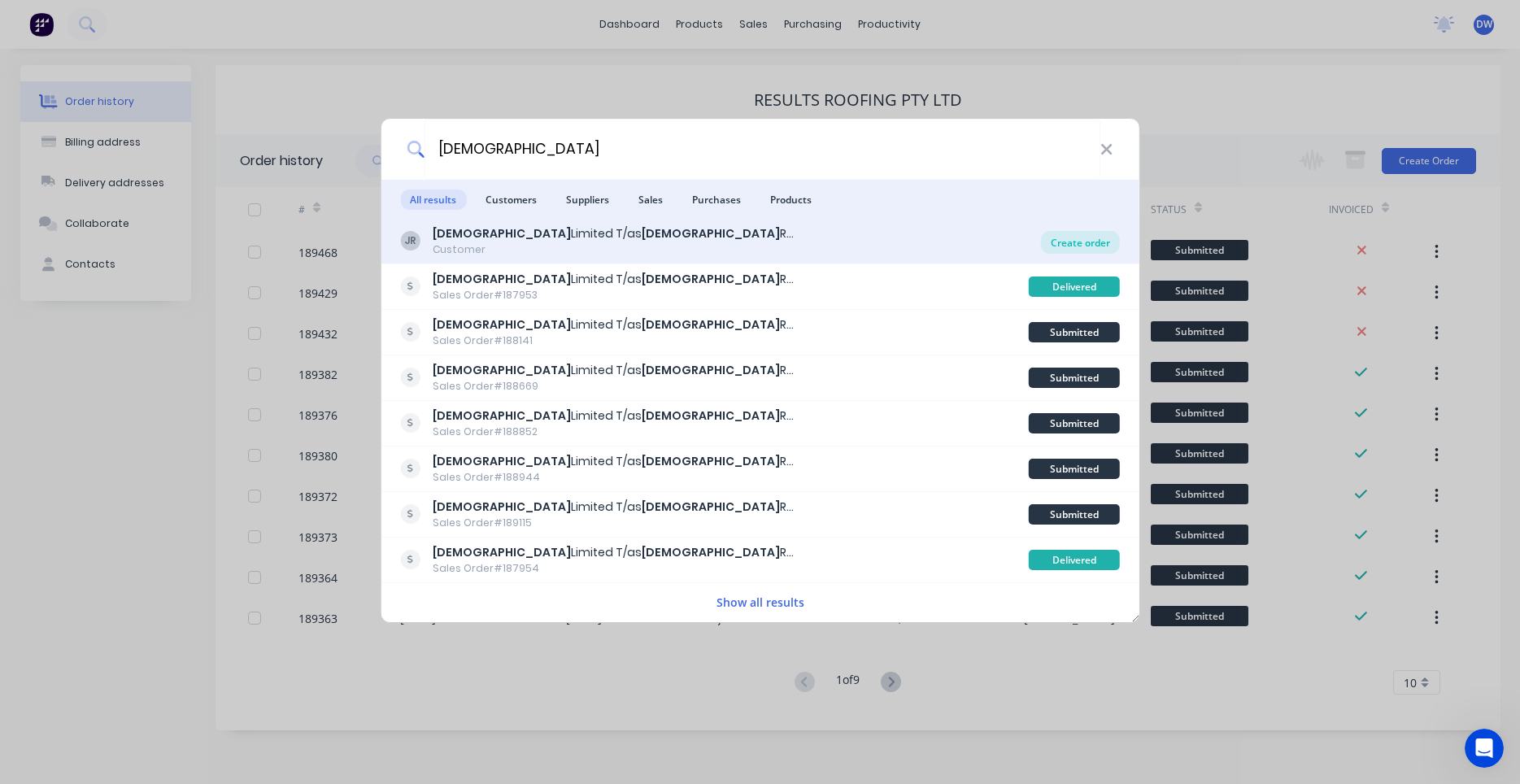
type input "joii"
click at [1067, 243] on div "Create order" at bounding box center [1080, 243] width 79 height 23
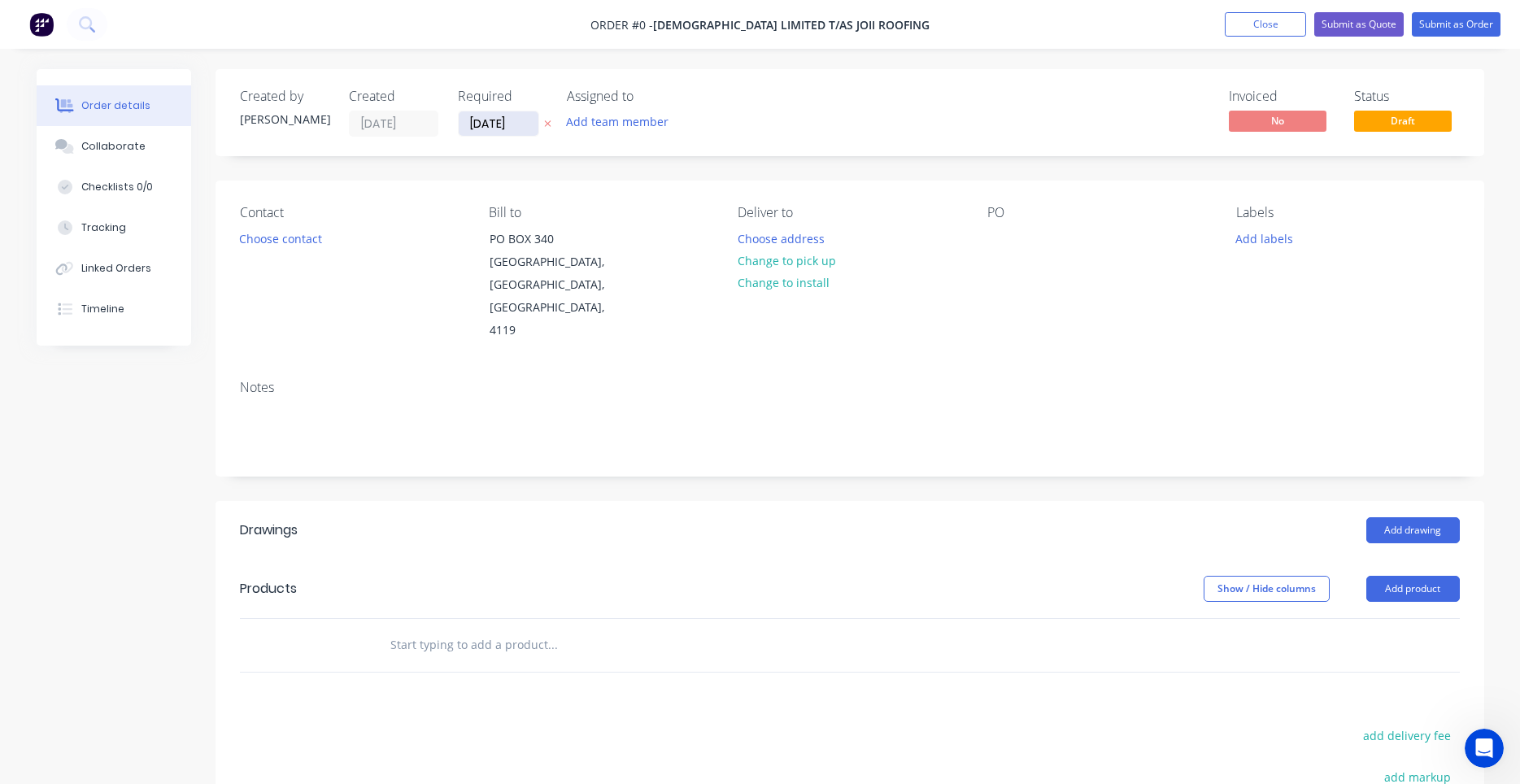
click at [493, 131] on input "11/08/25" at bounding box center [498, 124] width 80 height 25
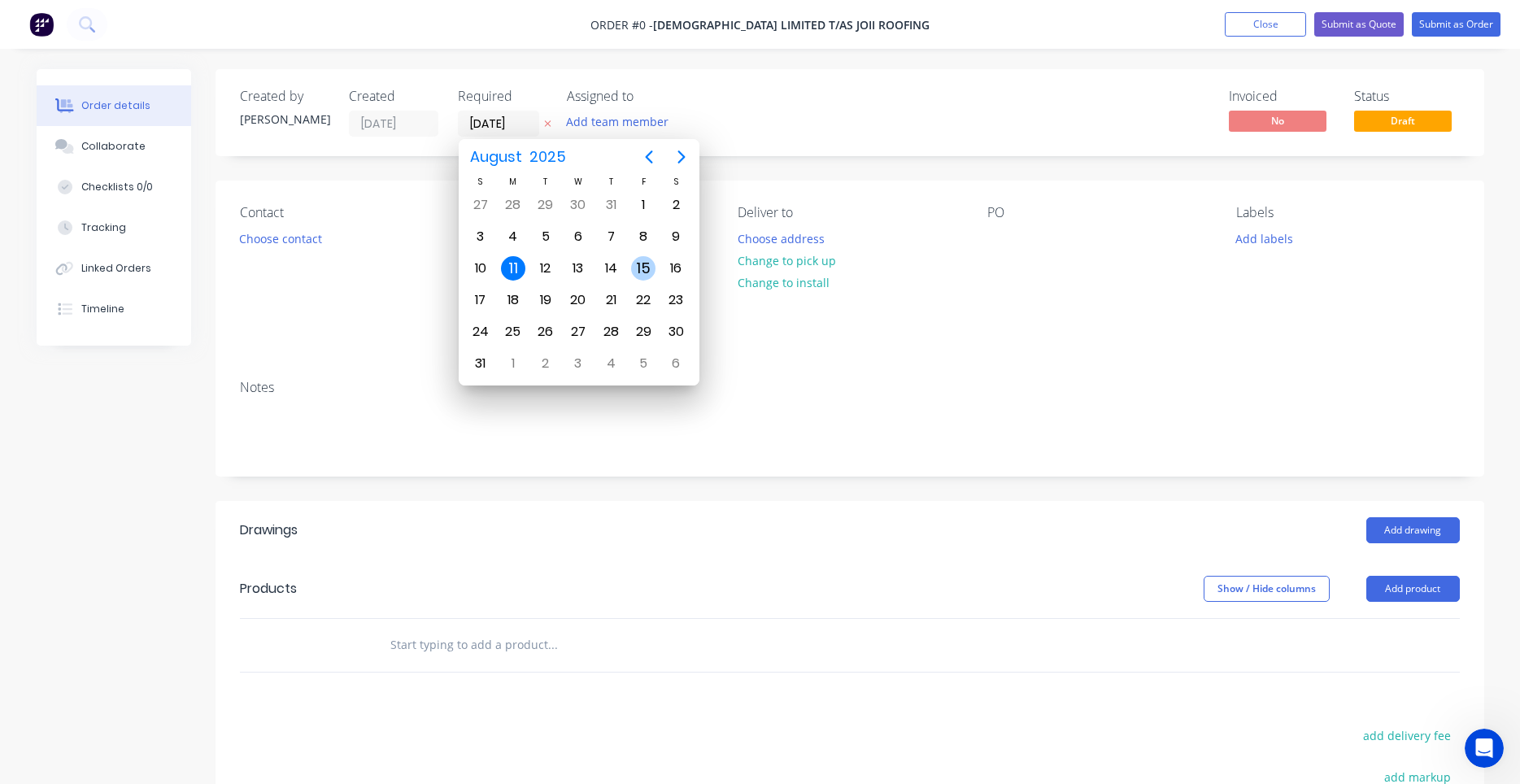
click at [636, 272] on div "15" at bounding box center [643, 268] width 25 height 25
type input "15/08/25"
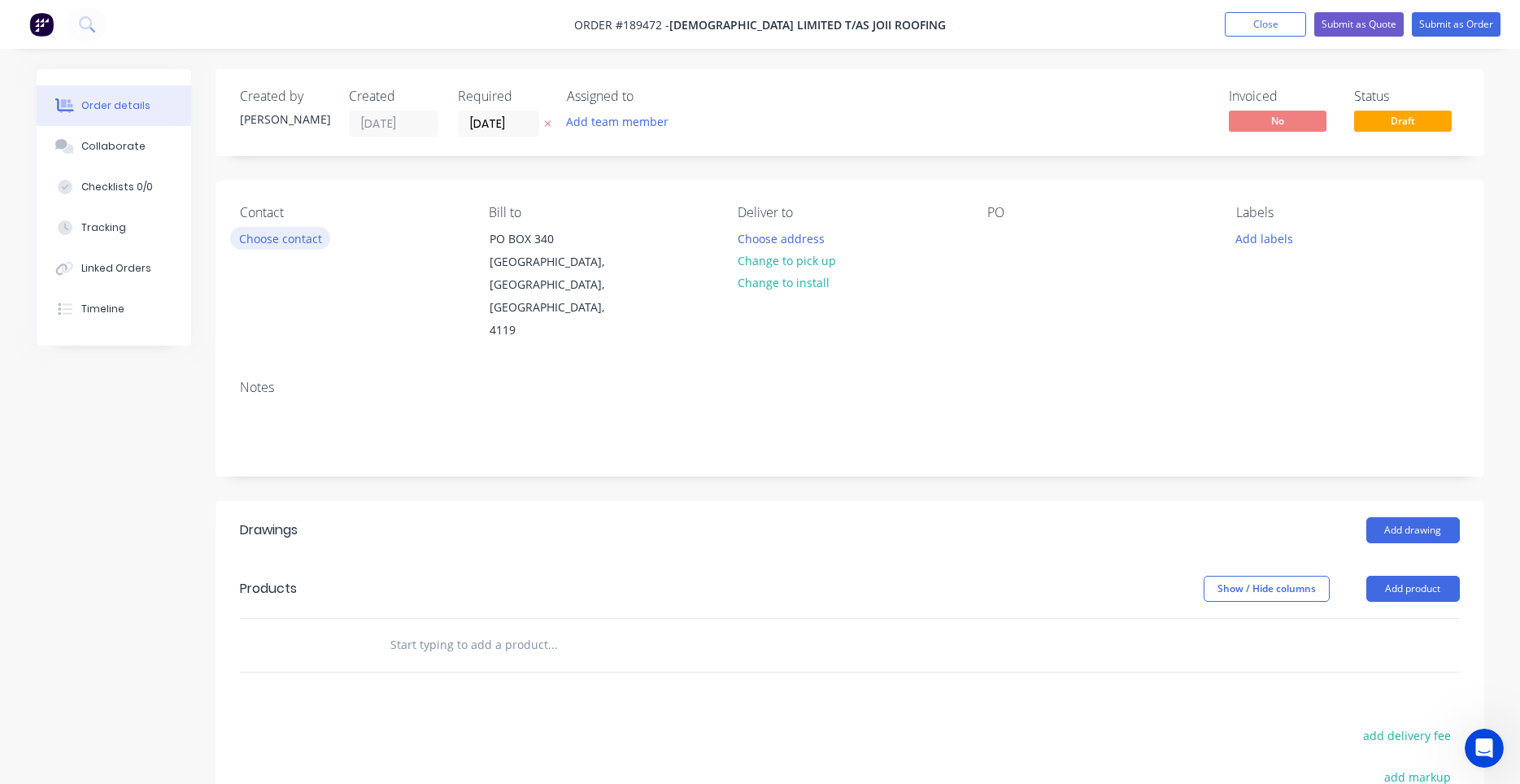
click at [280, 238] on button "Choose contact" at bounding box center [280, 237] width 100 height 22
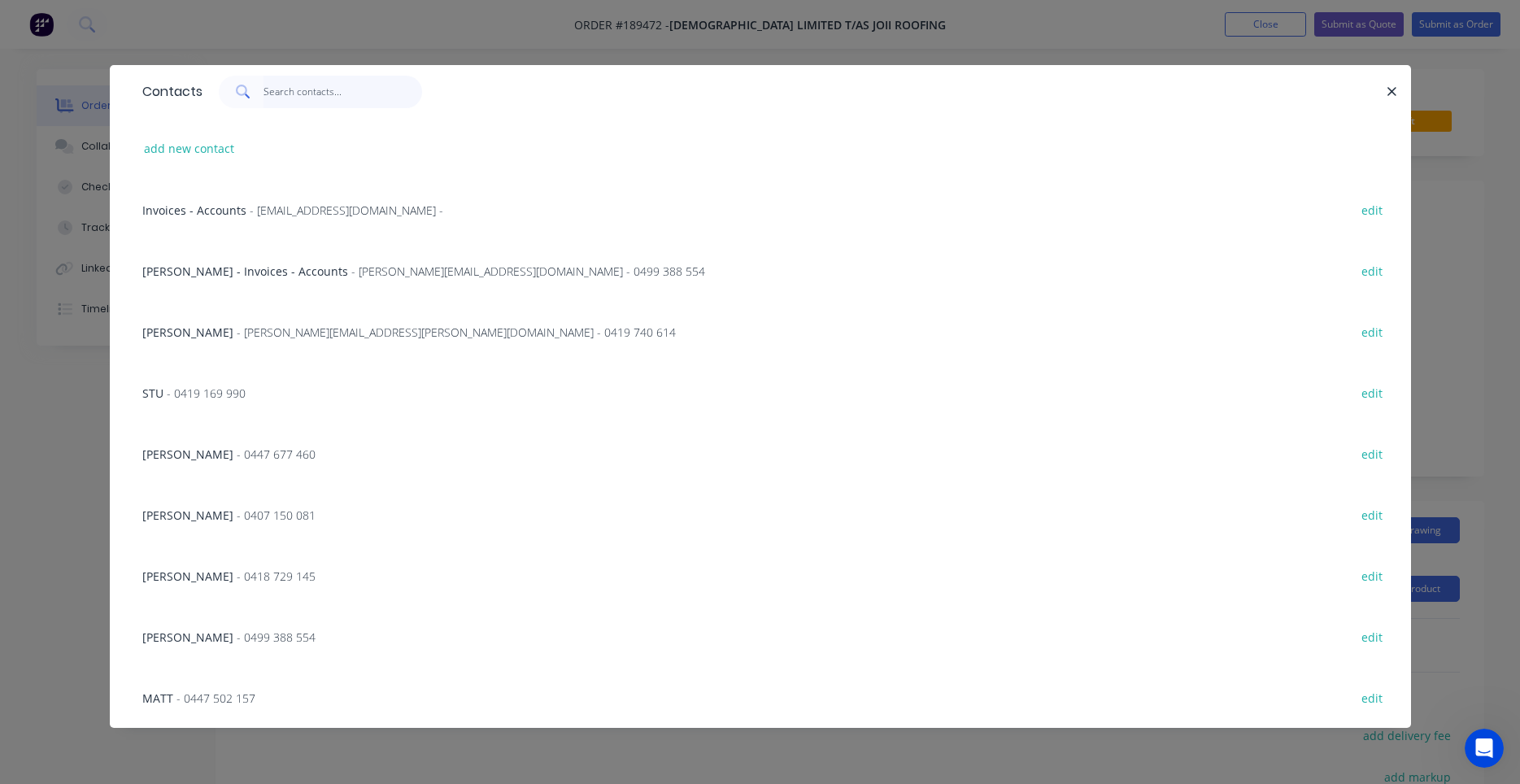
click at [331, 103] on input "text" at bounding box center [343, 91] width 159 height 32
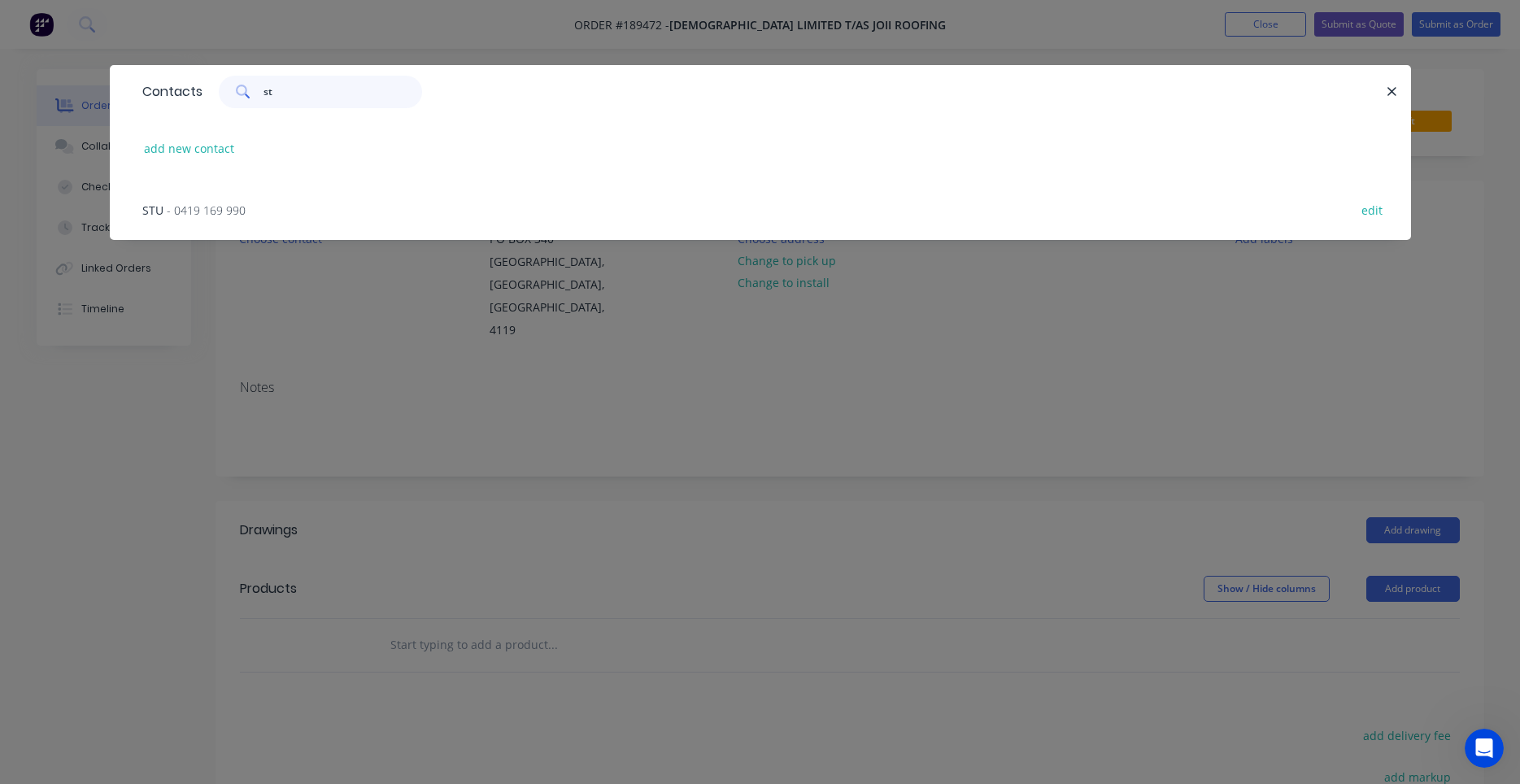
type input "st"
click at [245, 209] on span "- 0419 169 990" at bounding box center [206, 210] width 79 height 16
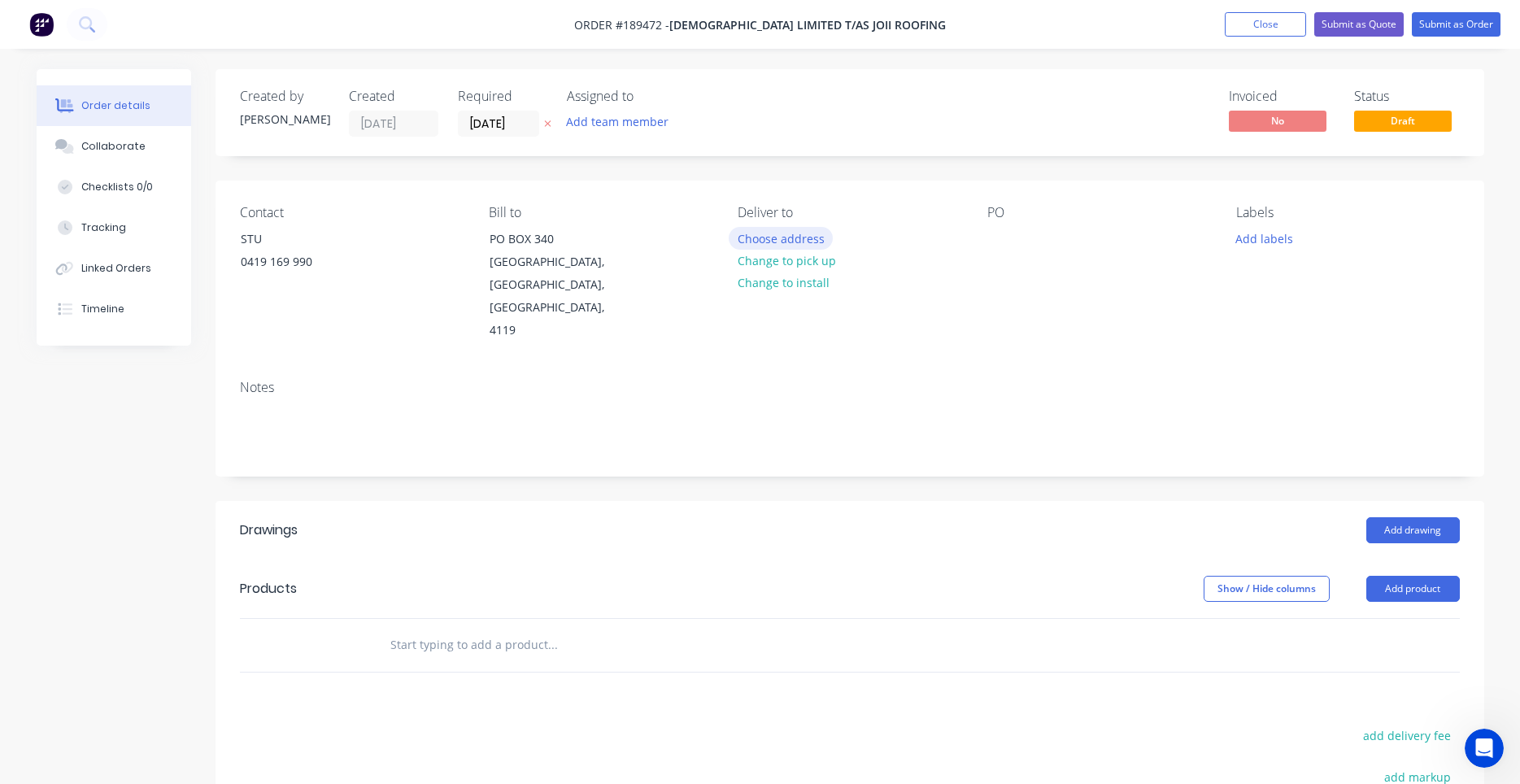
click at [798, 237] on button "Choose address" at bounding box center [781, 237] width 104 height 22
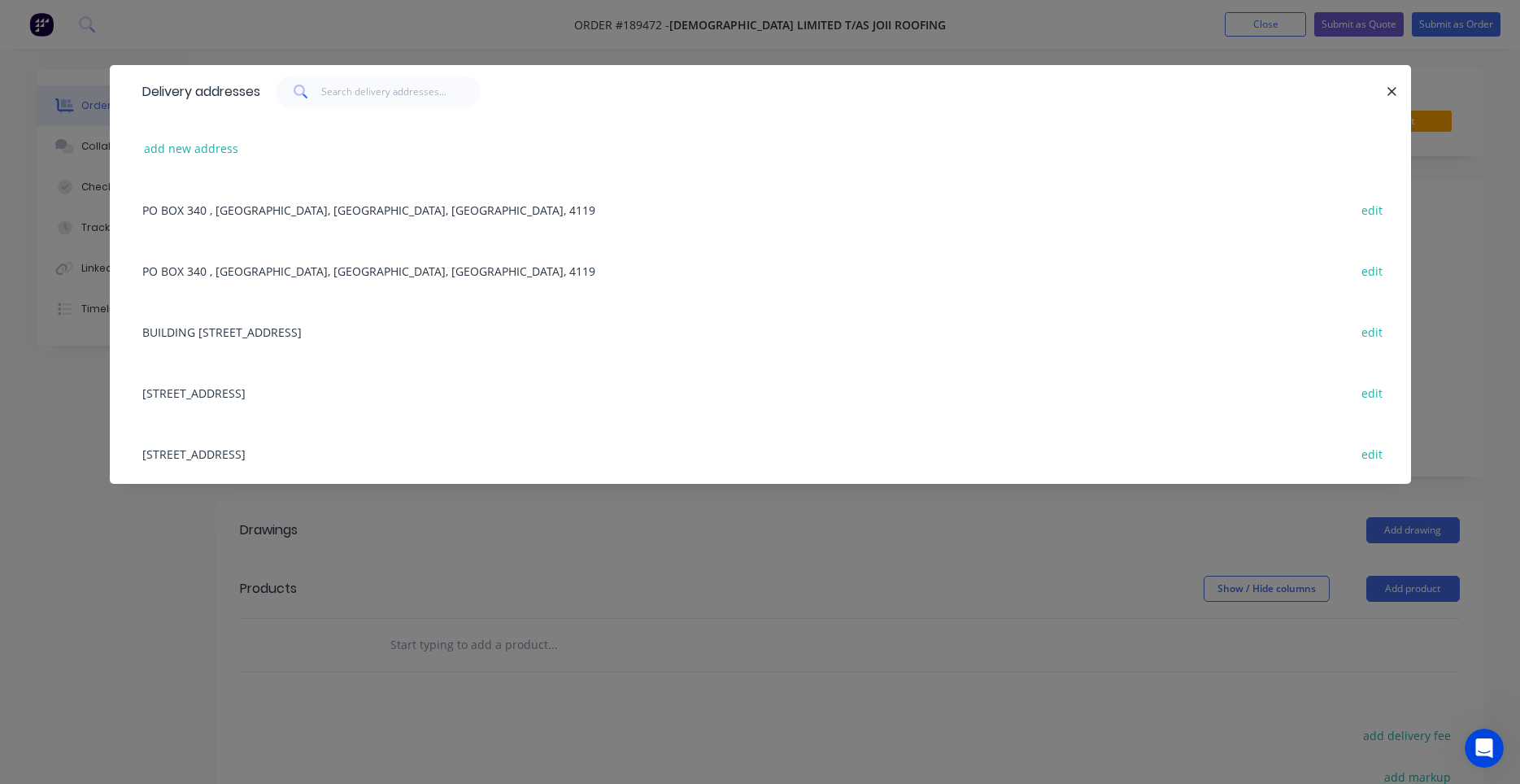
click at [385, 450] on div "5/8 NEVILLES ST, (STORE), UNDERWOOD, Queensland, Australia, 4119 edit" at bounding box center [760, 454] width 1252 height 61
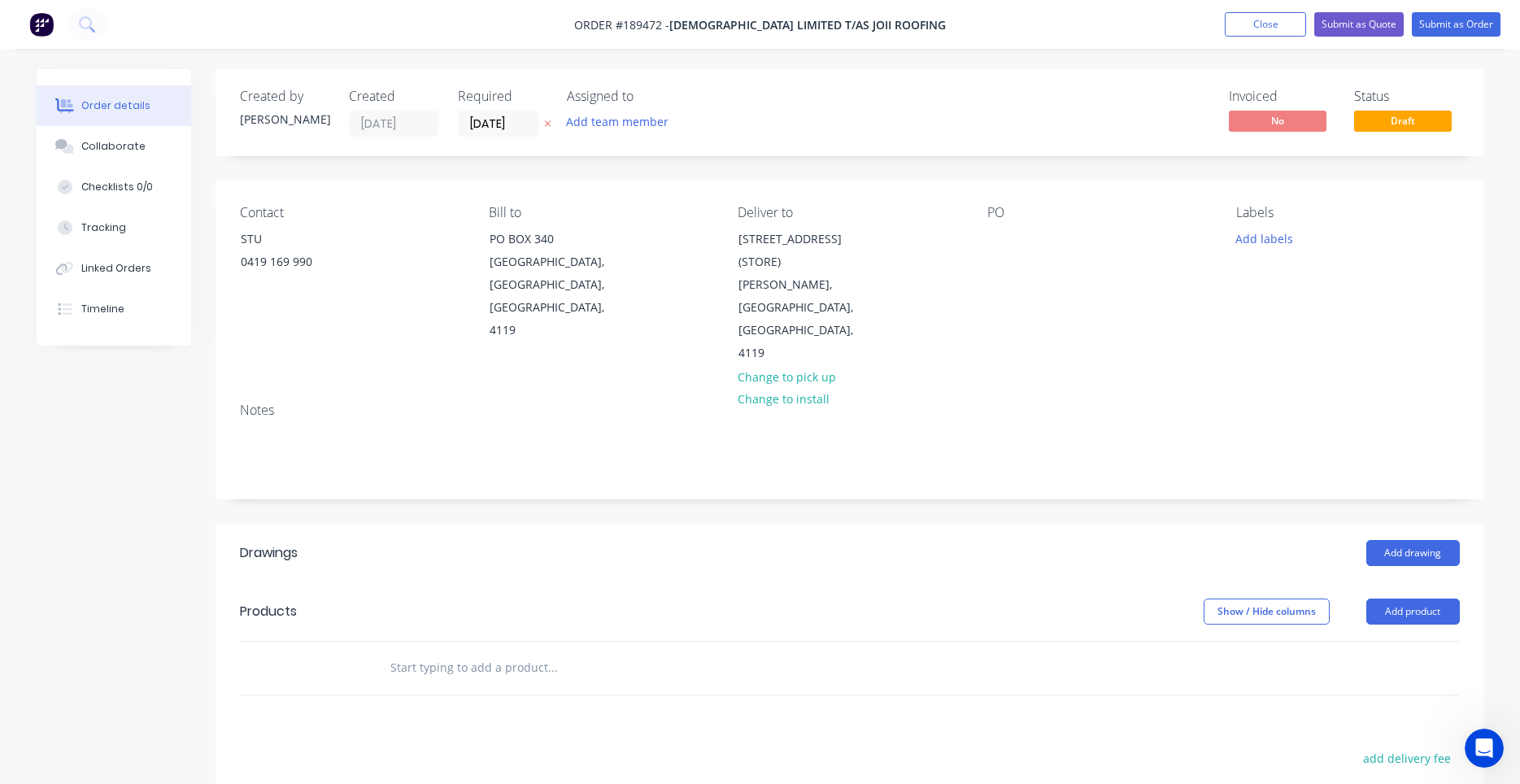
click at [986, 240] on div "Contact STU 0419 169 990 Bill to PO BOX 340 Underwood, Queensland, Australia, 4…" at bounding box center [850, 285] width 1269 height 209
click at [994, 243] on div at bounding box center [1000, 238] width 26 height 24
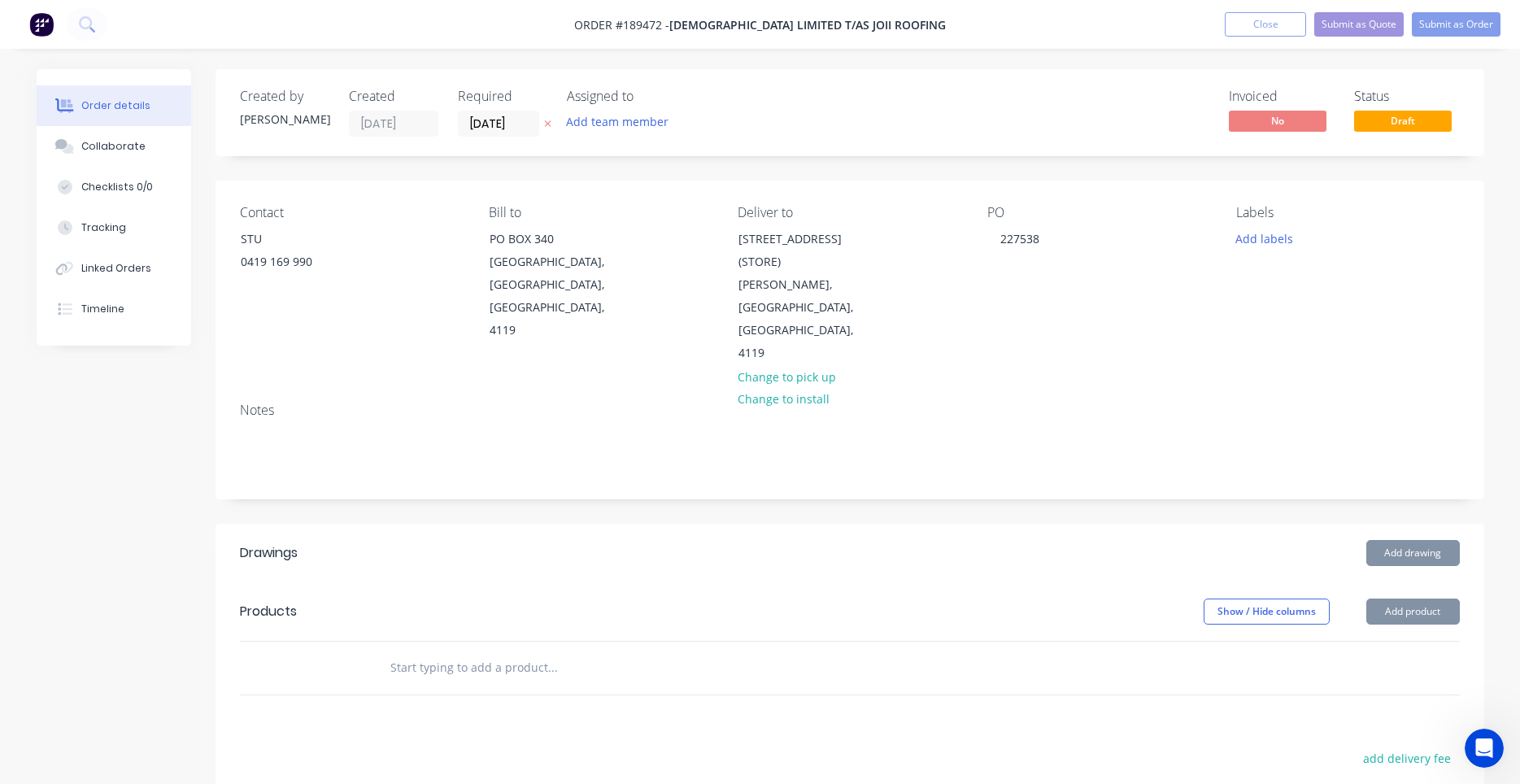
click at [941, 434] on div "Notes" at bounding box center [850, 444] width 1269 height 109
click at [1402, 540] on button "Add drawing" at bounding box center [1412, 553] width 94 height 26
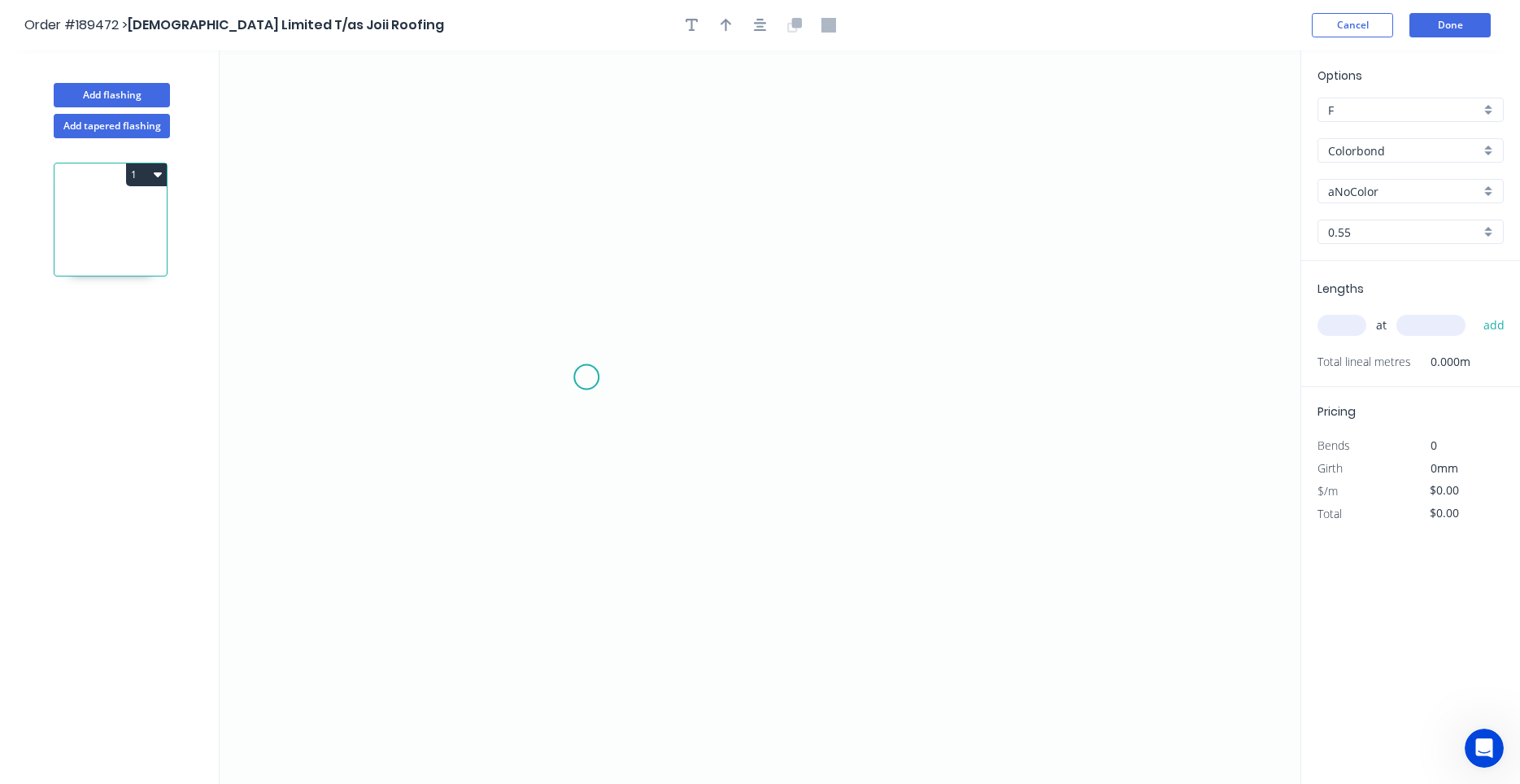
click at [586, 378] on icon "0" at bounding box center [760, 417] width 1081 height 733
click at [795, 378] on icon "0" at bounding box center [760, 417] width 1081 height 733
click at [793, 311] on icon "0 ?" at bounding box center [760, 417] width 1081 height 733
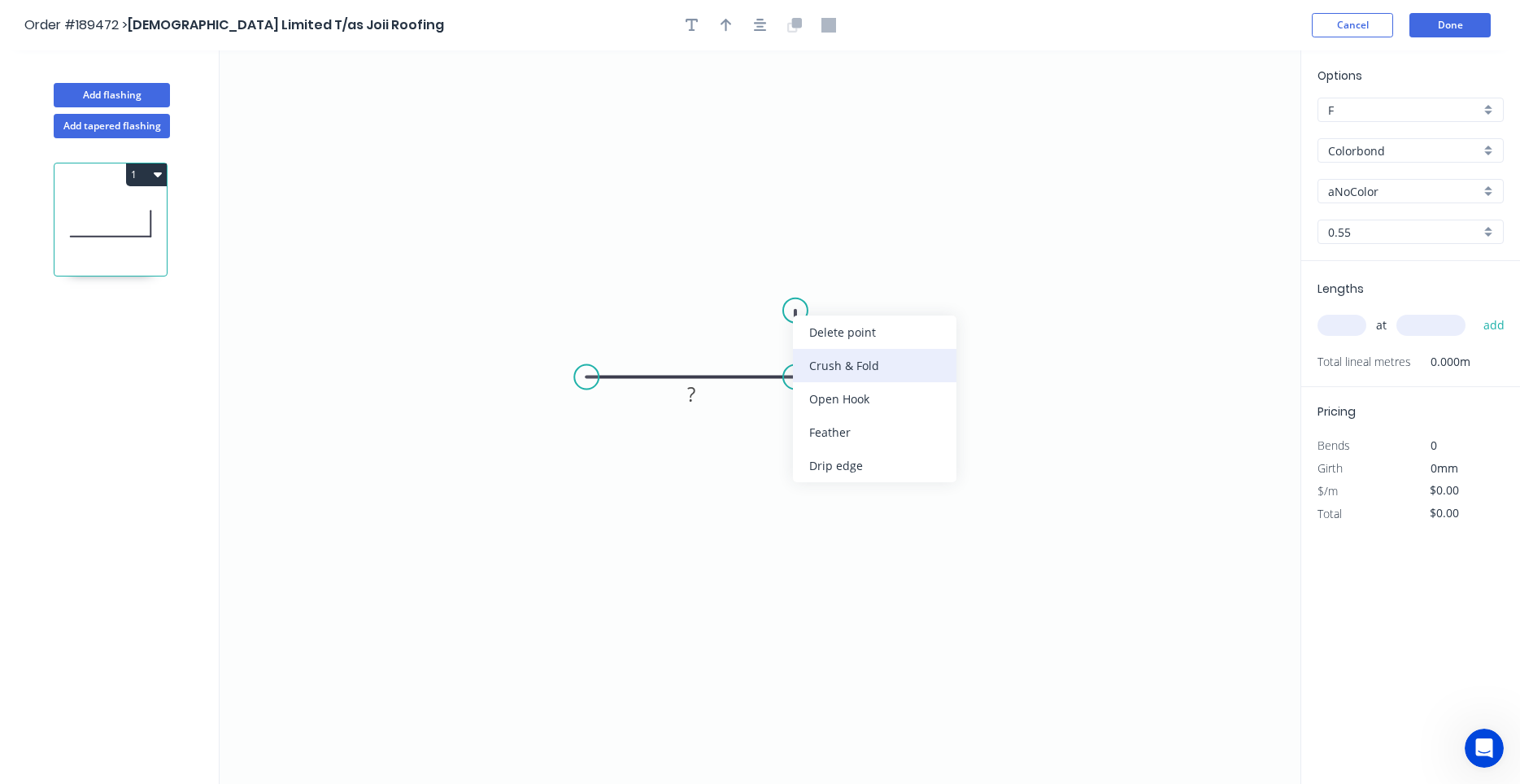
click at [833, 367] on div "Crush & Fold" at bounding box center [874, 365] width 164 height 33
click at [830, 324] on rect at bounding box center [821, 336] width 53 height 33
drag, startPoint x: 839, startPoint y: 350, endPoint x: 792, endPoint y: 360, distance: 48.1
click at [792, 360] on rect at bounding box center [774, 347] width 53 height 33
click at [781, 356] on rect at bounding box center [774, 348] width 32 height 23
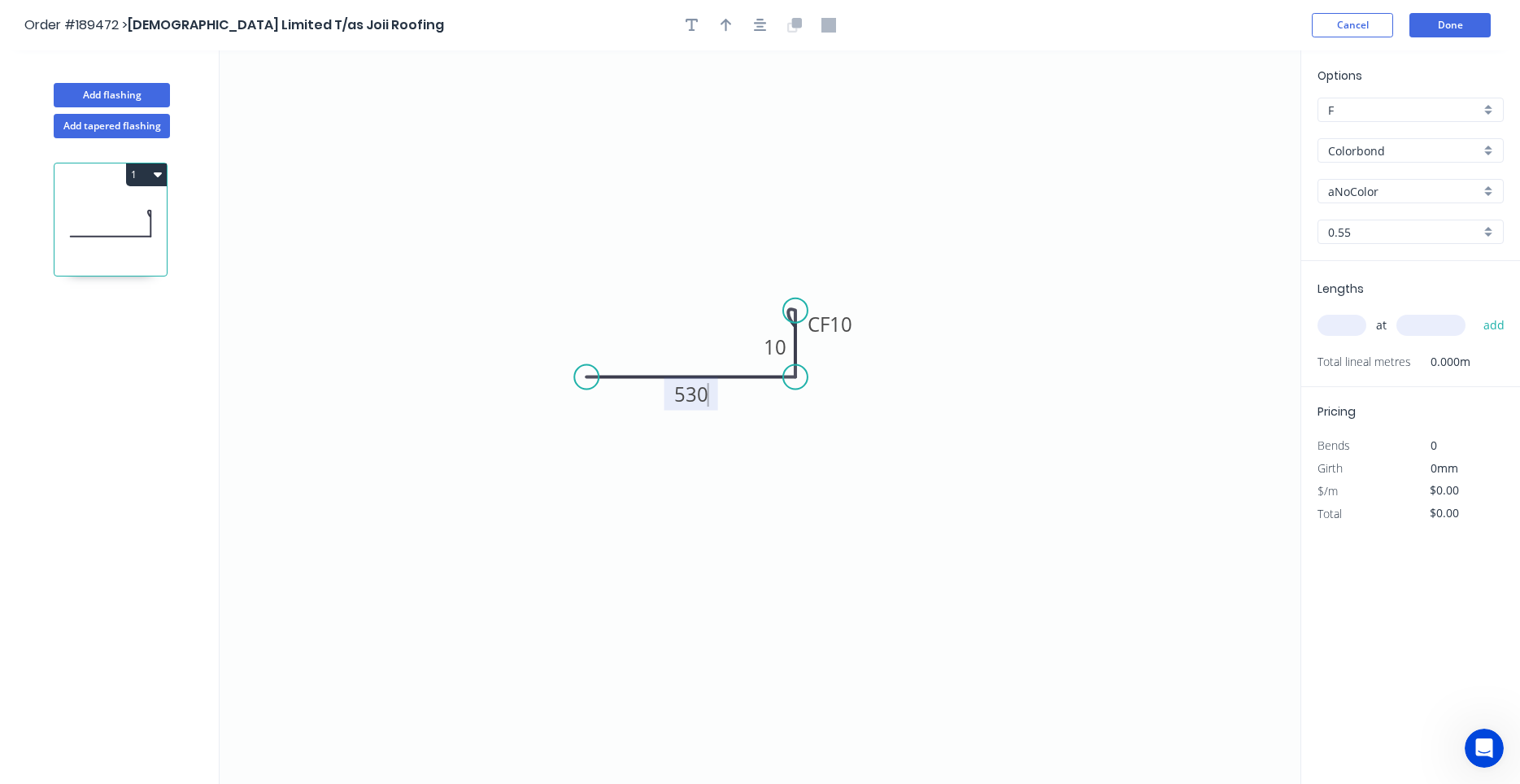
type input "$17.58"
click at [763, 40] on header "Order #189472 > Joii Limited T/as Joii Roofing Cancel Done" at bounding box center [760, 25] width 1520 height 51
click at [763, 33] on button "button" at bounding box center [760, 25] width 25 height 25
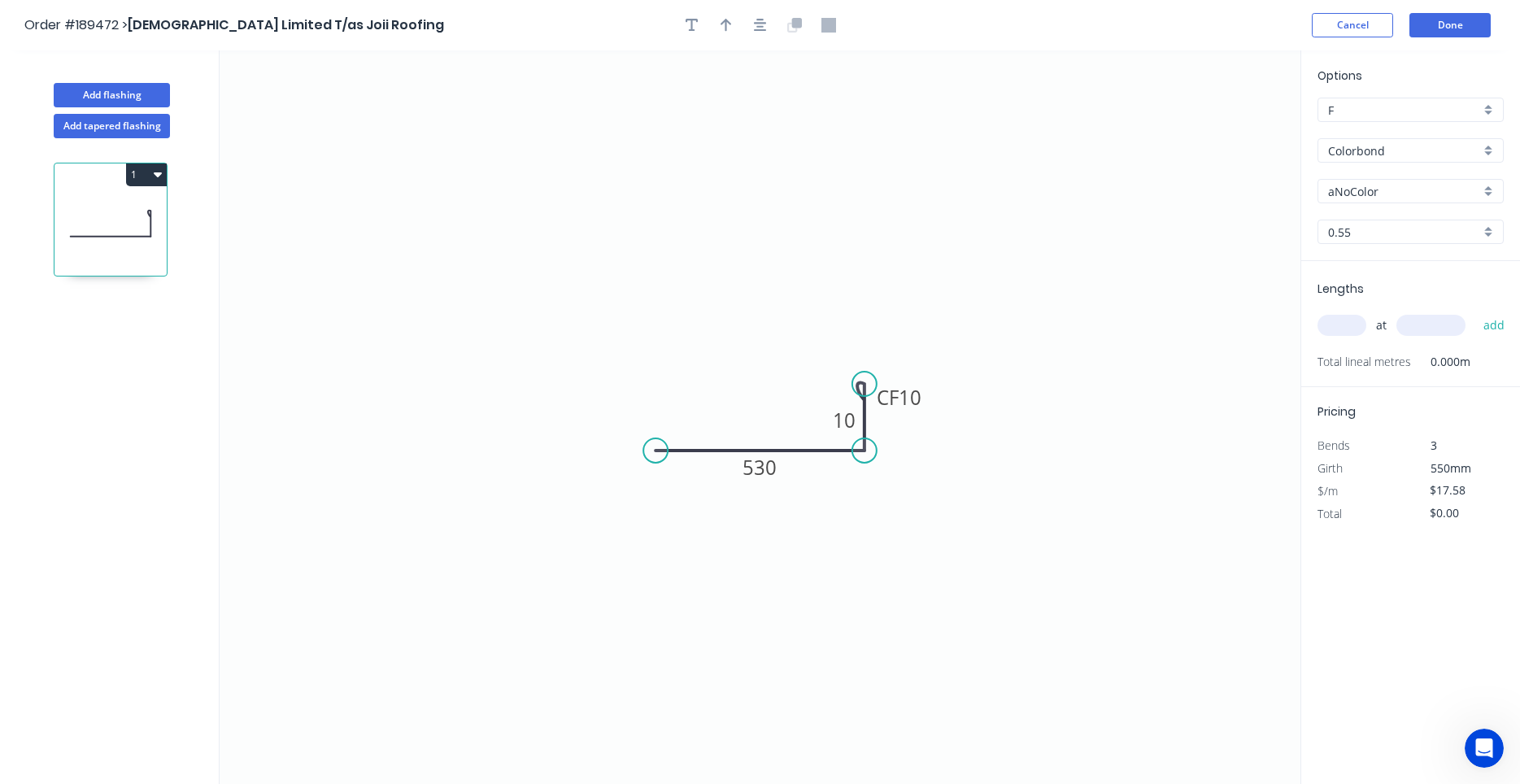
click at [745, 27] on div at bounding box center [760, 25] width 171 height 25
click at [735, 27] on button "button" at bounding box center [726, 25] width 25 height 25
click at [1222, 126] on icon at bounding box center [1218, 112] width 15 height 52
click at [1222, 126] on icon at bounding box center [1232, 119] width 47 height 47
click at [1222, 126] on icon at bounding box center [1236, 131] width 52 height 15
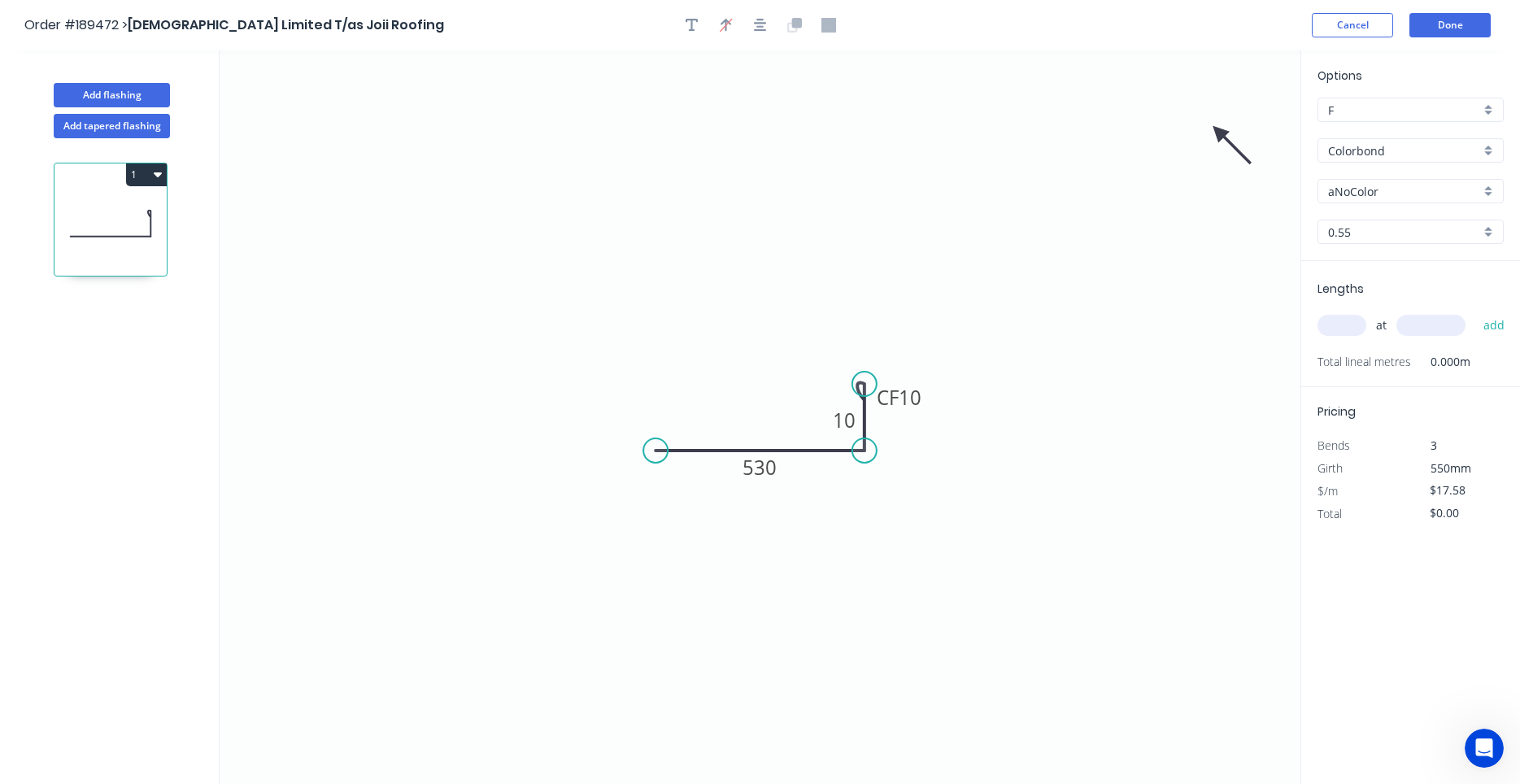
click at [1222, 126] on icon "0 530 CF 10 10" at bounding box center [760, 417] width 1081 height 733
click at [1219, 135] on icon at bounding box center [1232, 145] width 47 height 47
drag, startPoint x: 1219, startPoint y: 135, endPoint x: 1137, endPoint y: 286, distance: 171.8
click at [1137, 286] on icon at bounding box center [1135, 304] width 15 height 52
drag, startPoint x: 1132, startPoint y: 284, endPoint x: 1013, endPoint y: 420, distance: 180.7
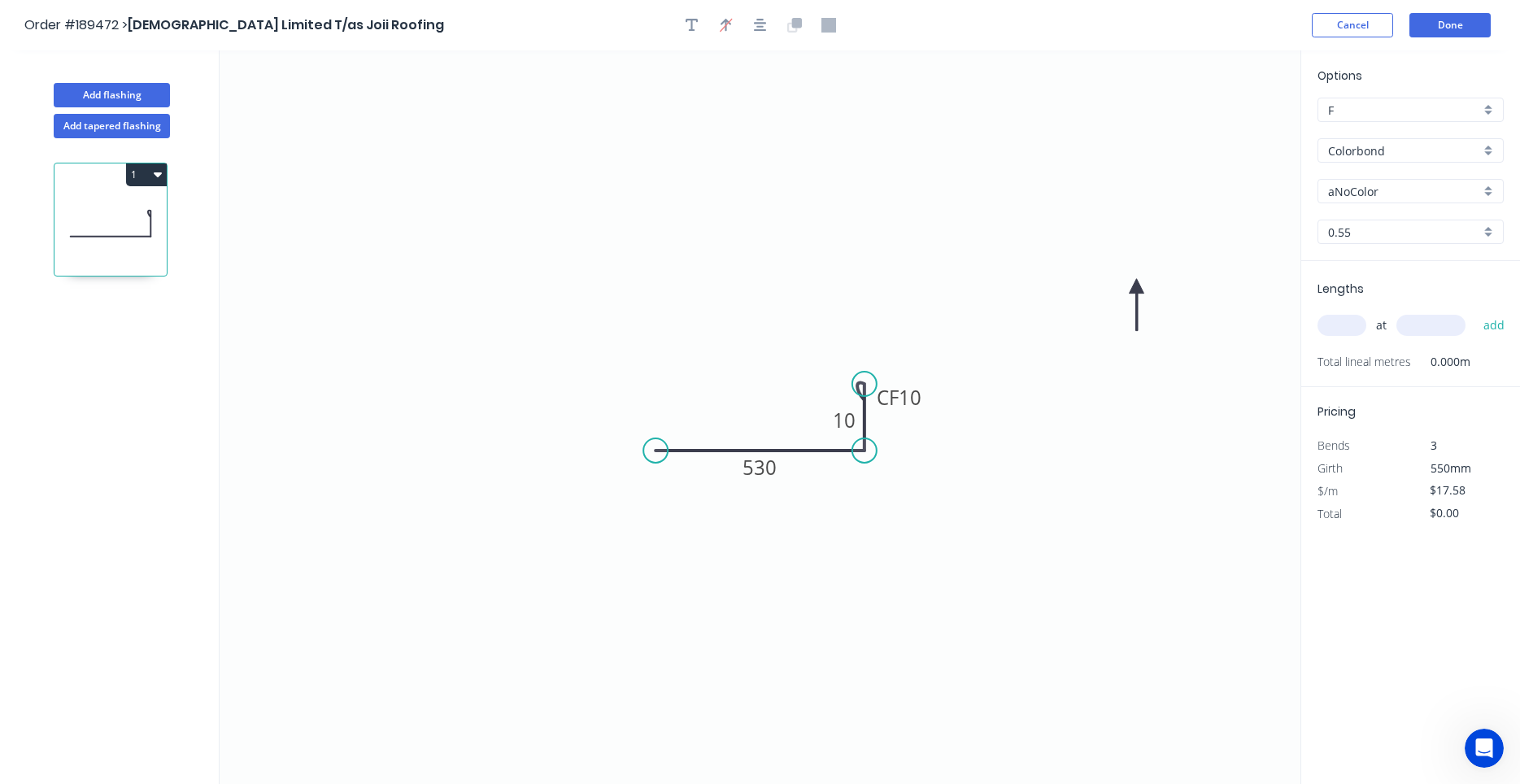
click at [1013, 420] on icon "0 530 CF 10 10" at bounding box center [760, 417] width 1081 height 733
drag, startPoint x: 1135, startPoint y: 288, endPoint x: 784, endPoint y: 495, distance: 407.5
click at [784, 495] on icon at bounding box center [786, 501] width 15 height 52
click at [1396, 193] on input "aNoColor" at bounding box center [1404, 191] width 152 height 17
click at [1375, 217] on div "Manor Red" at bounding box center [1410, 222] width 185 height 28
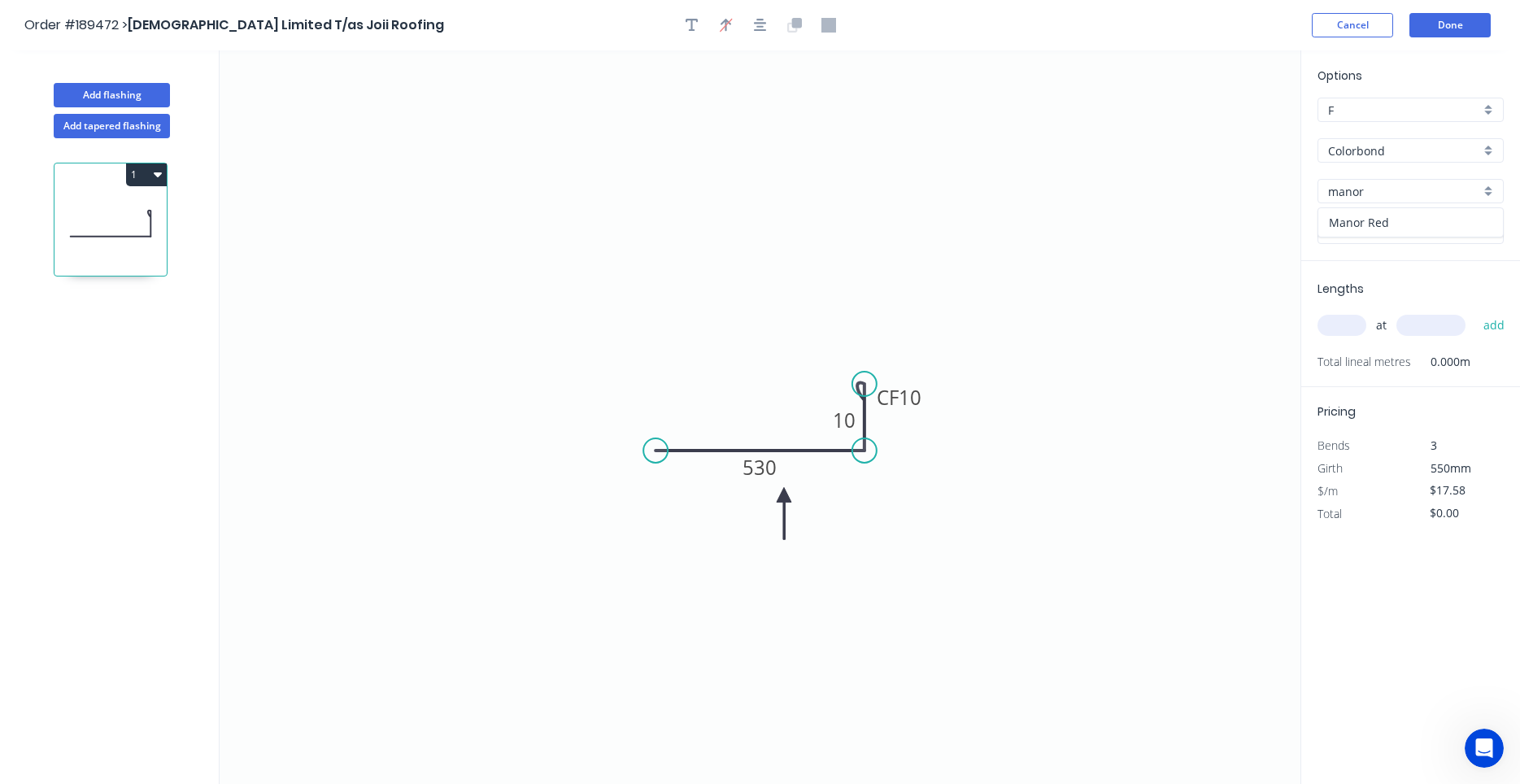
type input "Manor Red"
click at [1350, 325] on input "text" at bounding box center [1342, 325] width 49 height 21
type input "1"
type input "836"
click at [1475, 311] on button "add" at bounding box center [1495, 325] width 39 height 28
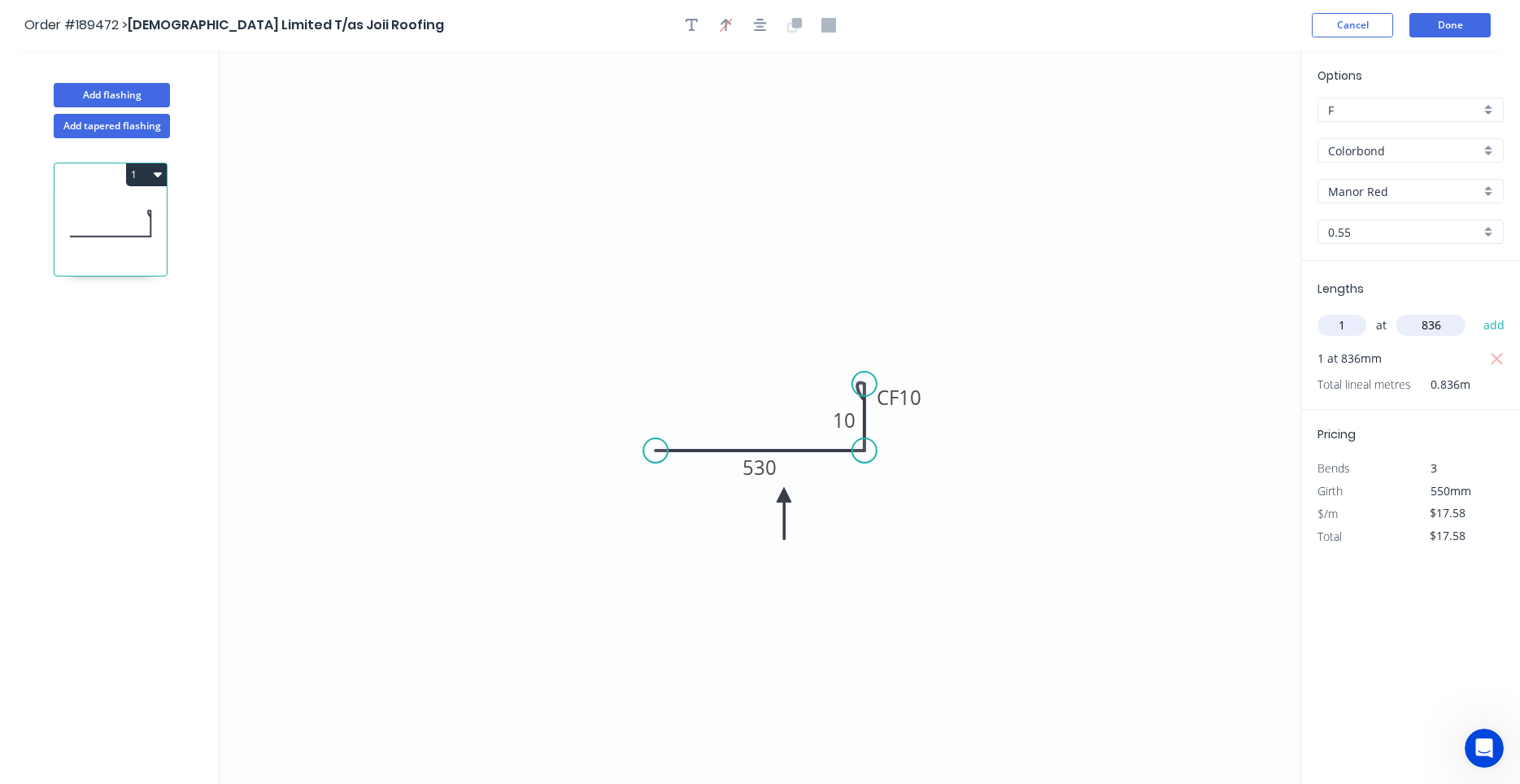
type input "$17.58"
click at [1433, 20] on button "Done" at bounding box center [1449, 25] width 81 height 25
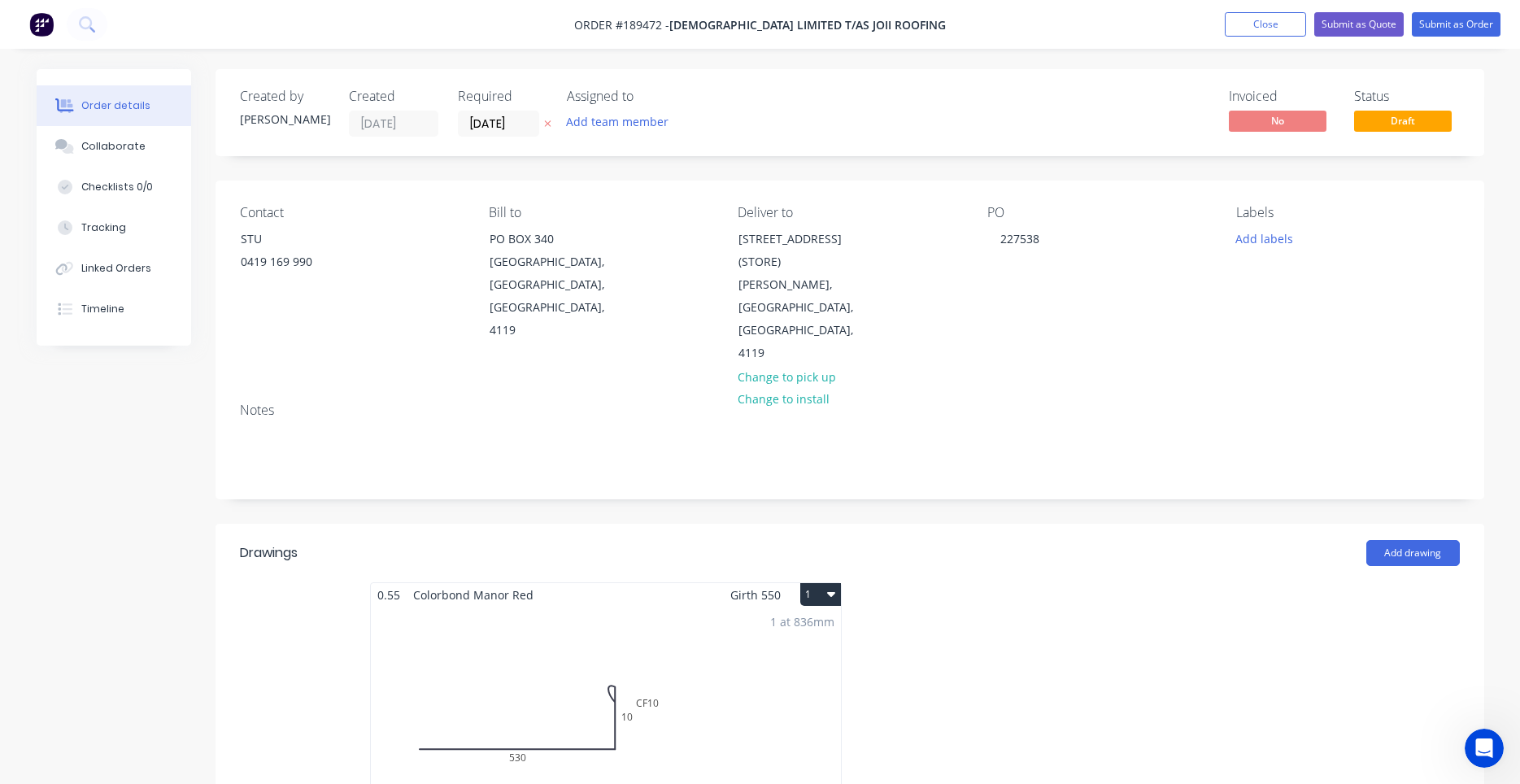
click at [832, 592] on icon "button" at bounding box center [831, 595] width 8 height 5
click at [815, 622] on div "Use larger box size" at bounding box center [763, 633] width 125 height 24
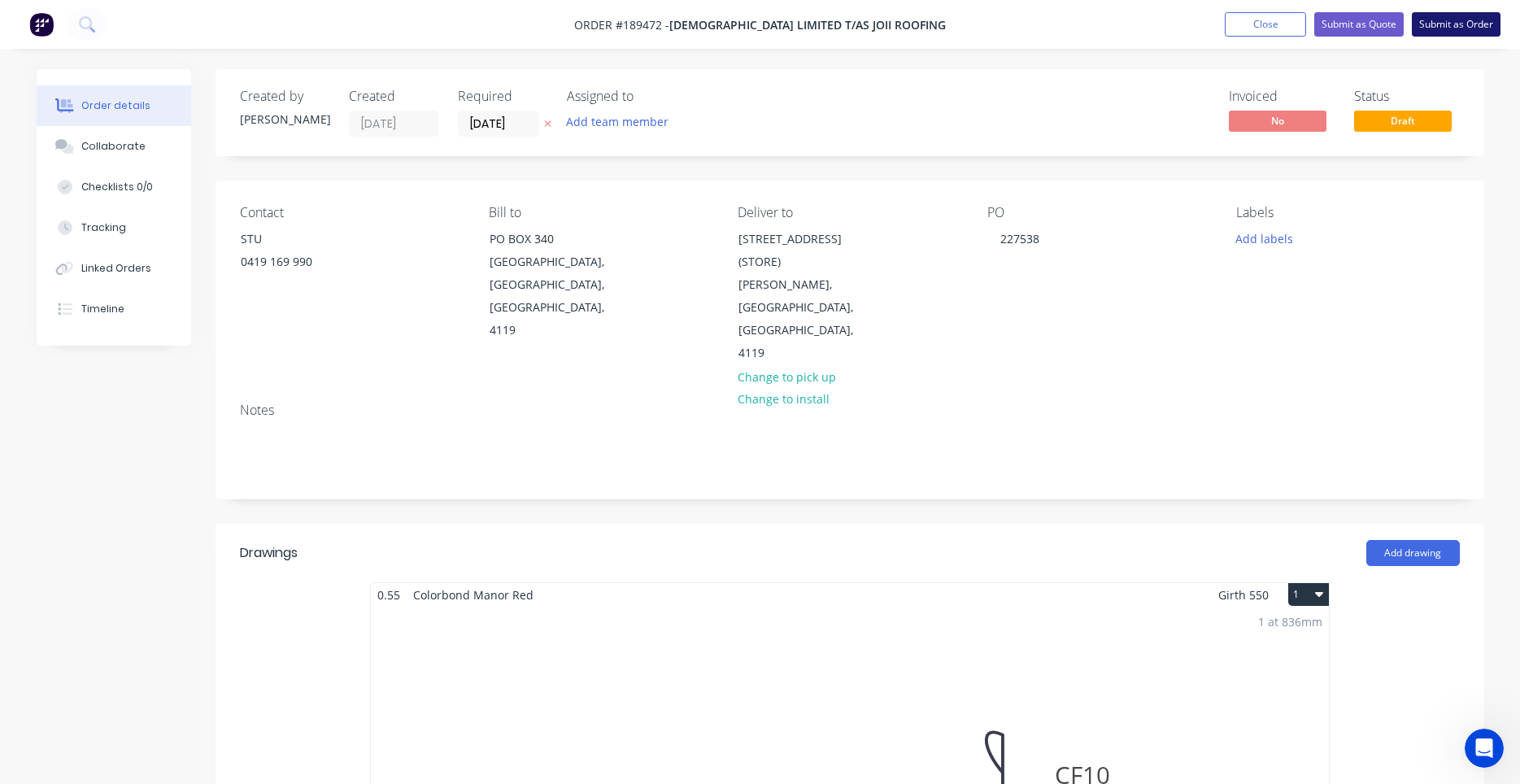
click at [1443, 27] on button "Submit as Order" at bounding box center [1455, 25] width 88 height 25
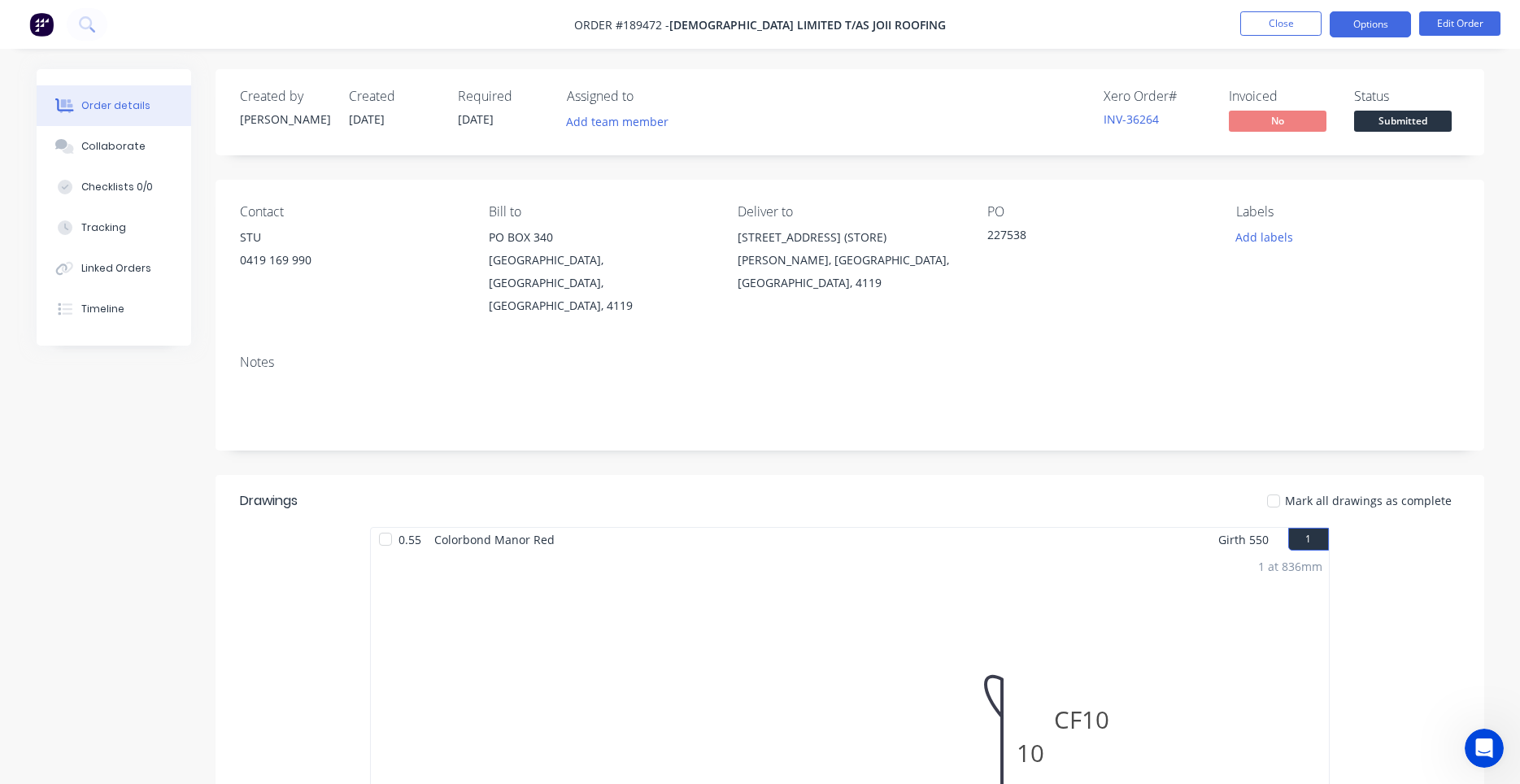
click at [1359, 32] on button "Options" at bounding box center [1370, 25] width 81 height 26
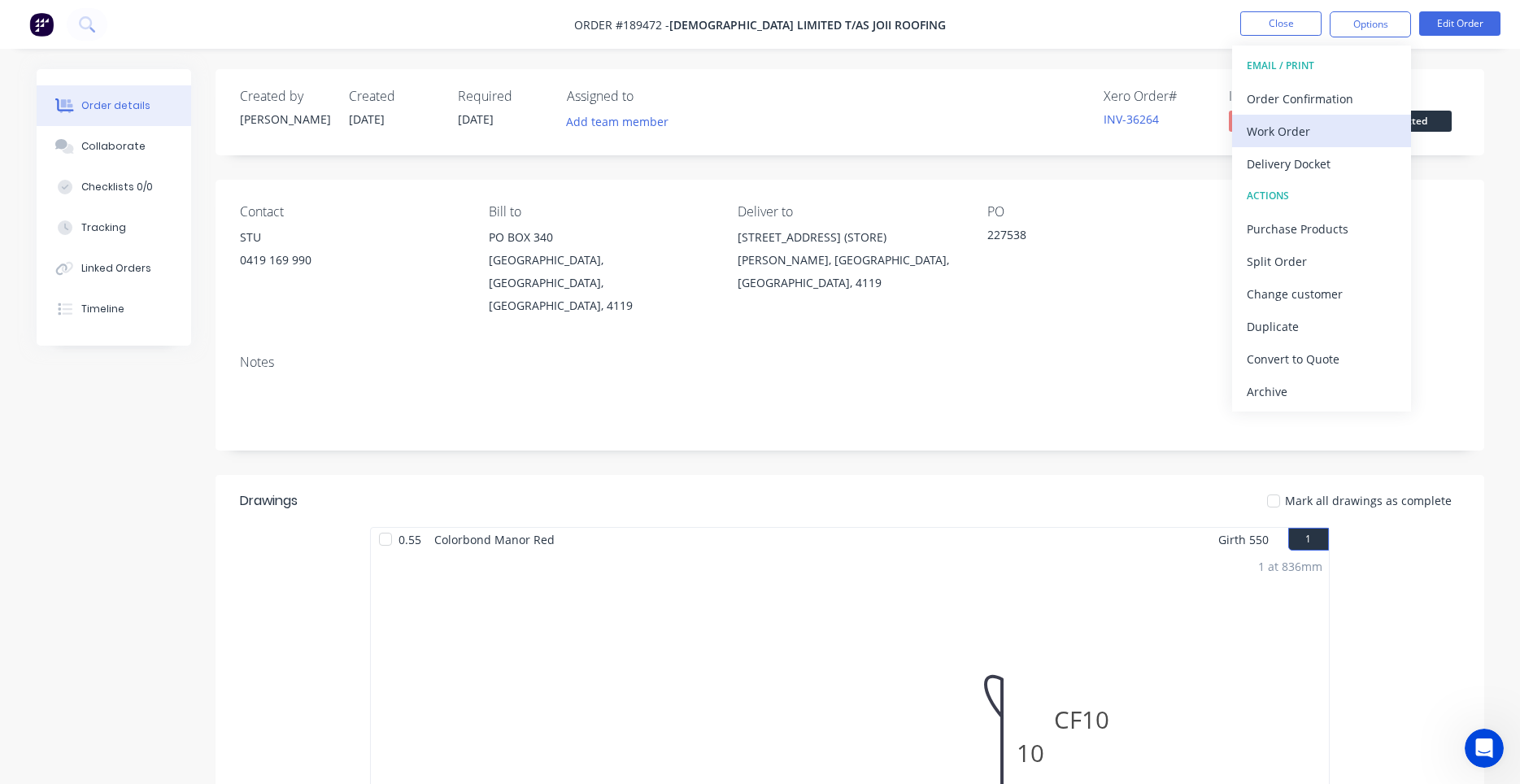
click at [1292, 131] on div "Work Order" at bounding box center [1321, 131] width 150 height 24
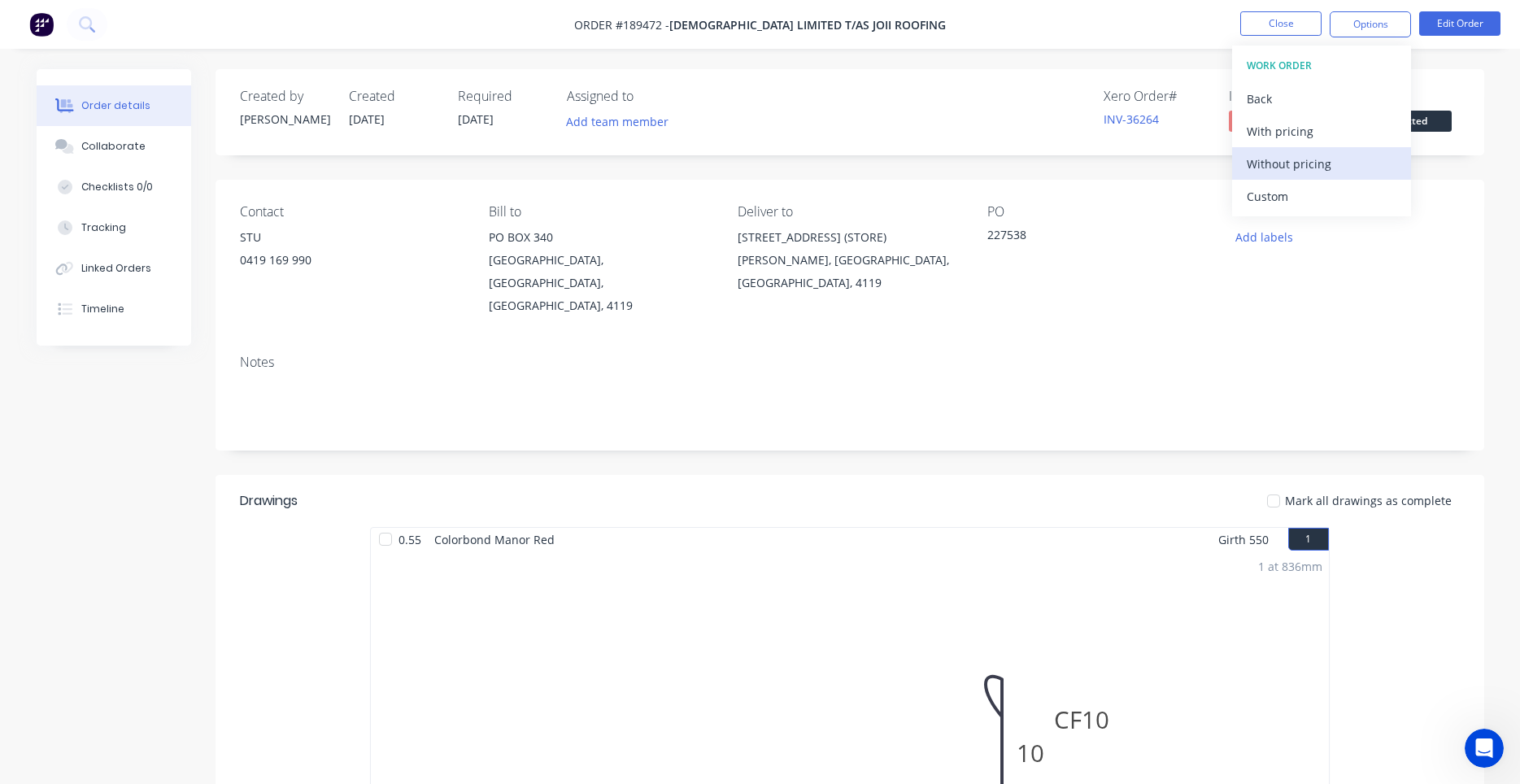
click at [1270, 161] on div "Without pricing" at bounding box center [1321, 164] width 150 height 24
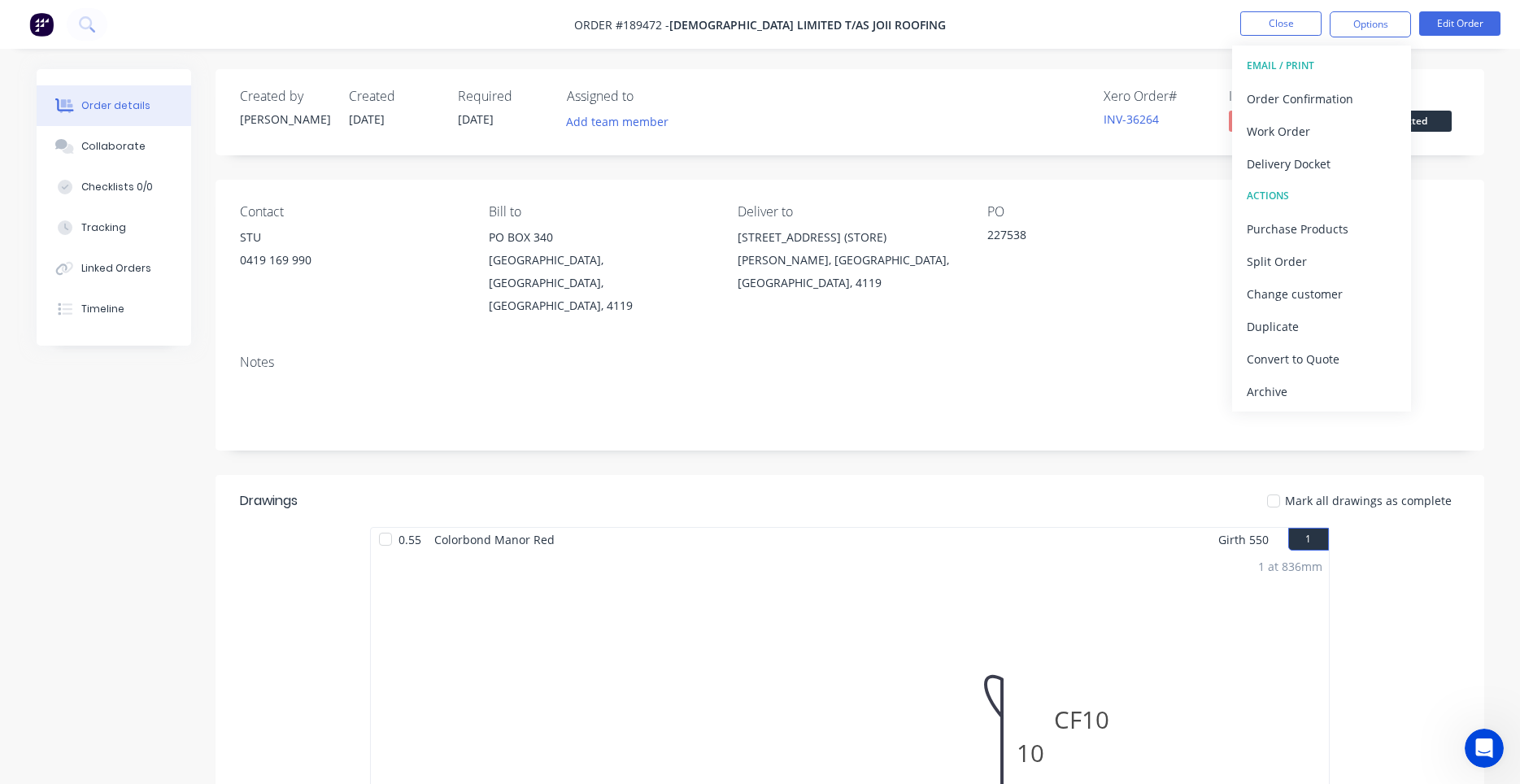
click at [1266, 39] on nav "Order #189472 - Joii Limited T/as Joii Roofing Close Options EMAIL / PRINT Orde…" at bounding box center [760, 25] width 1520 height 49
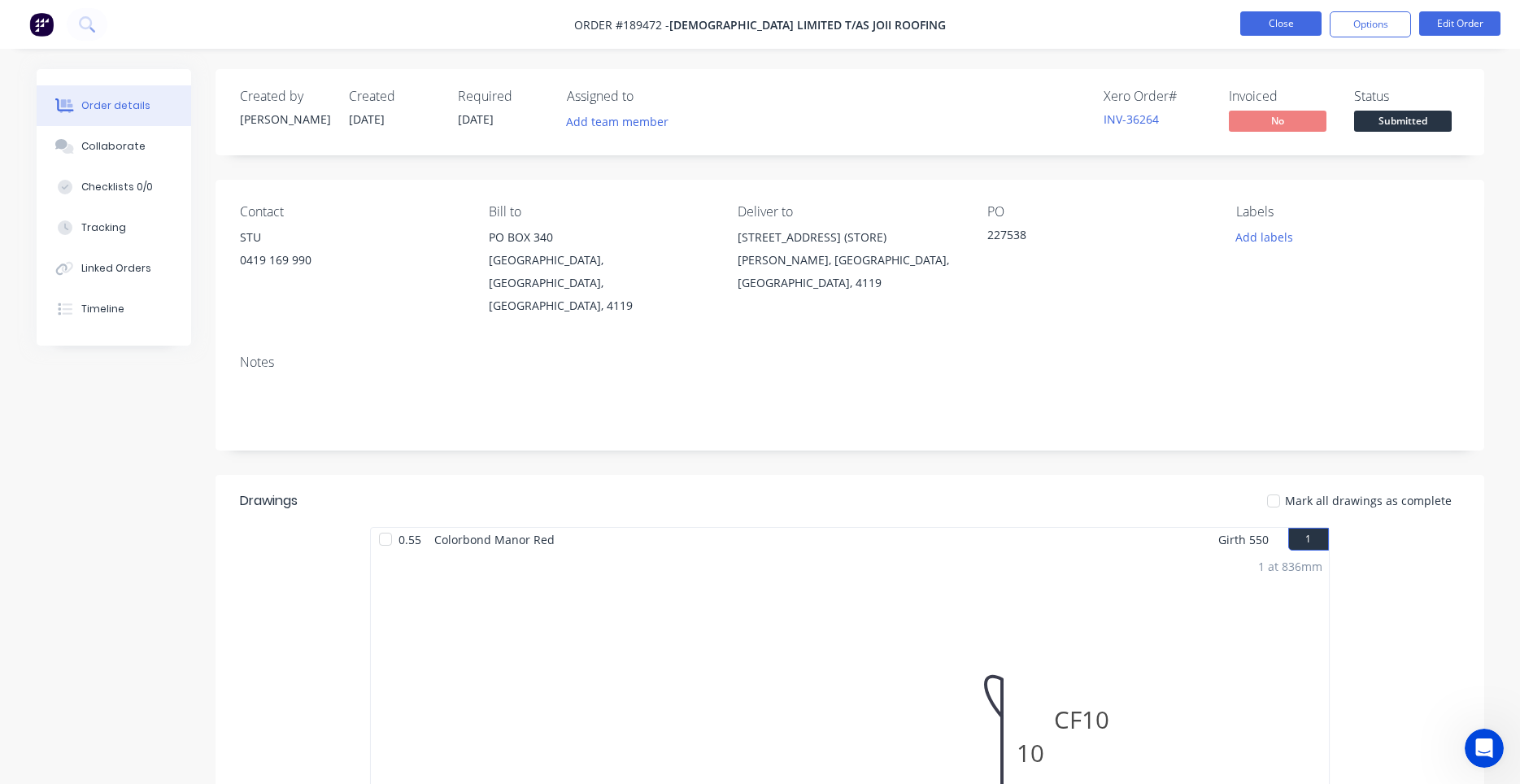
click at [1274, 27] on button "Close" at bounding box center [1280, 24] width 81 height 25
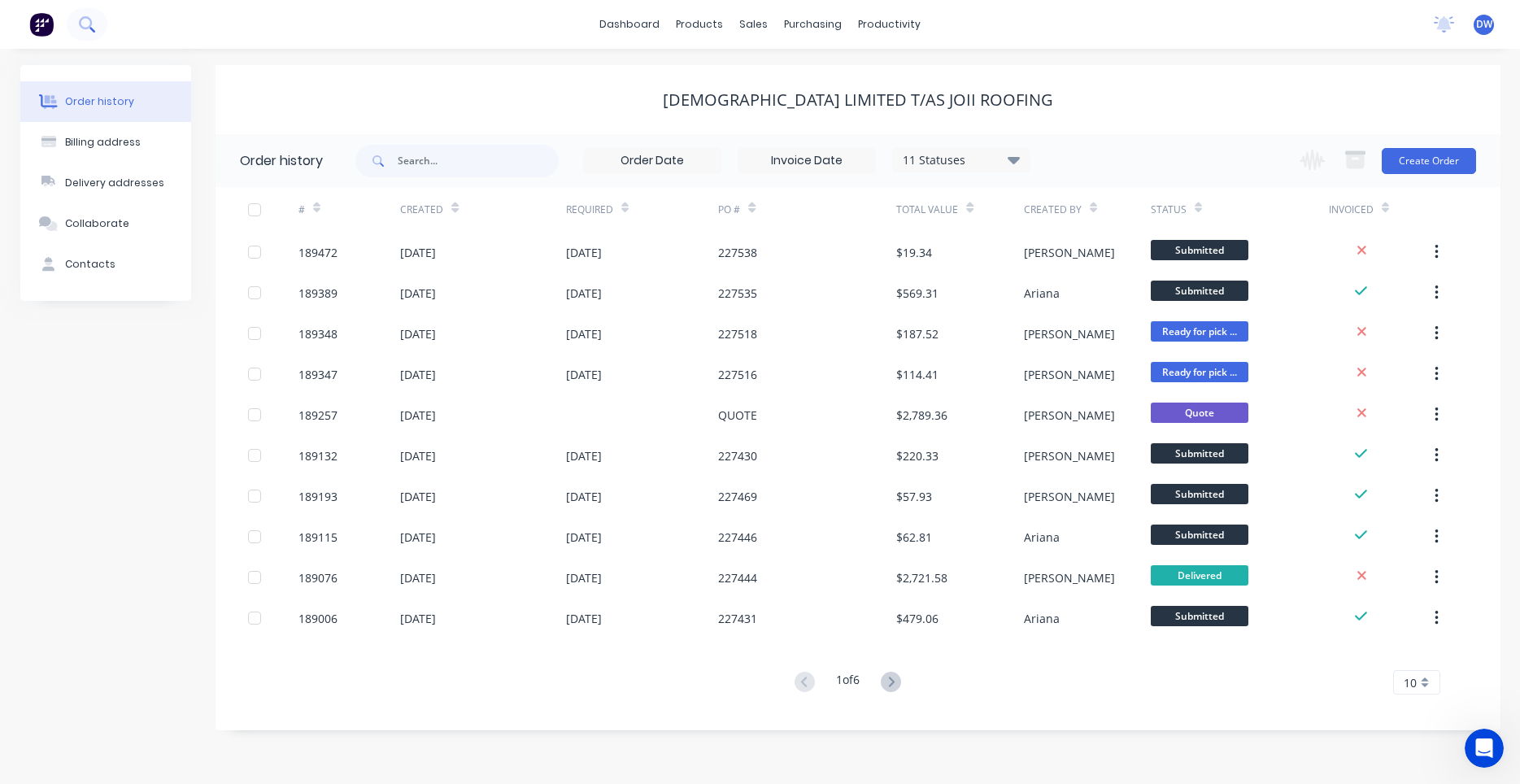
click at [97, 31] on button at bounding box center [87, 24] width 40 height 32
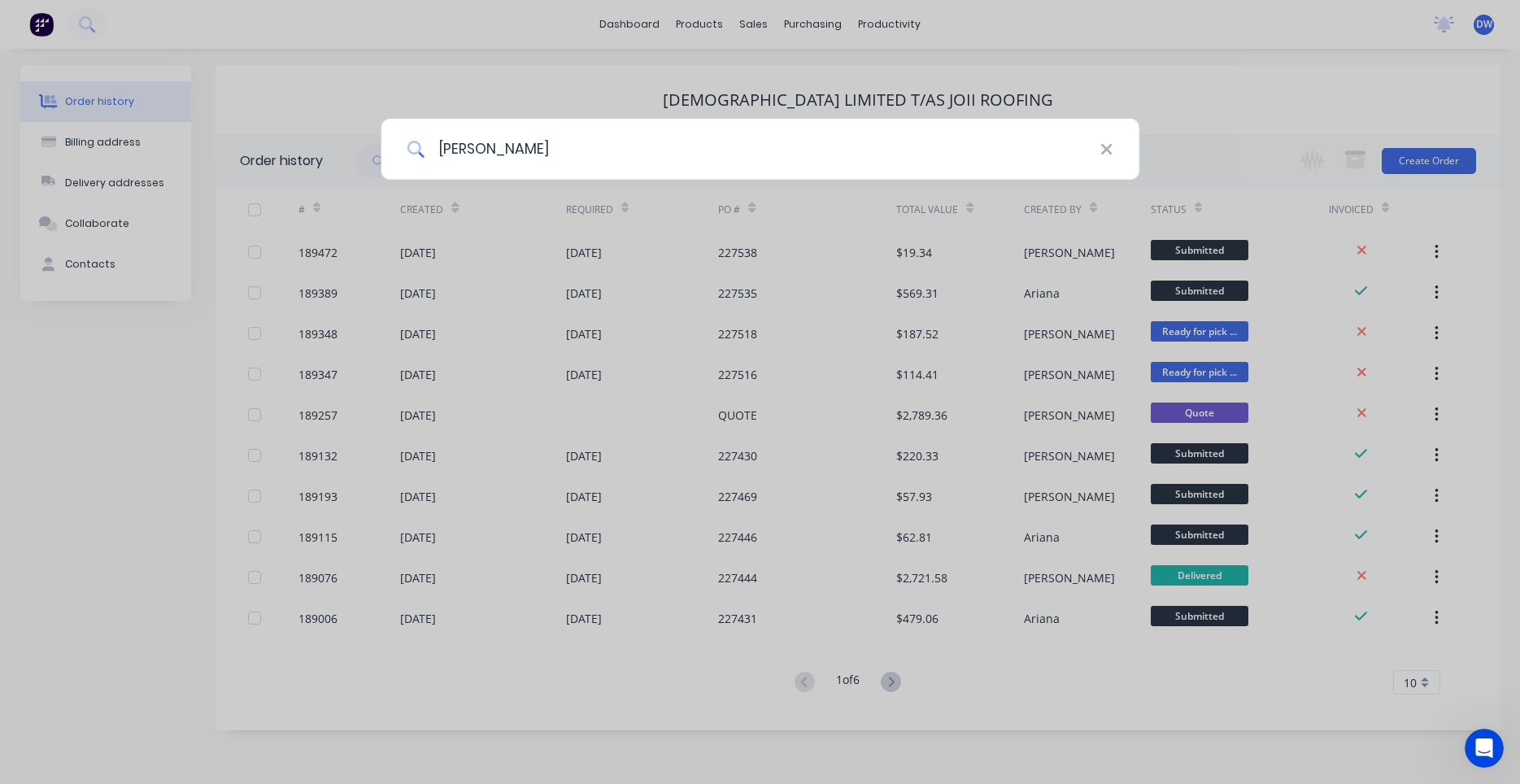
type input "corella"
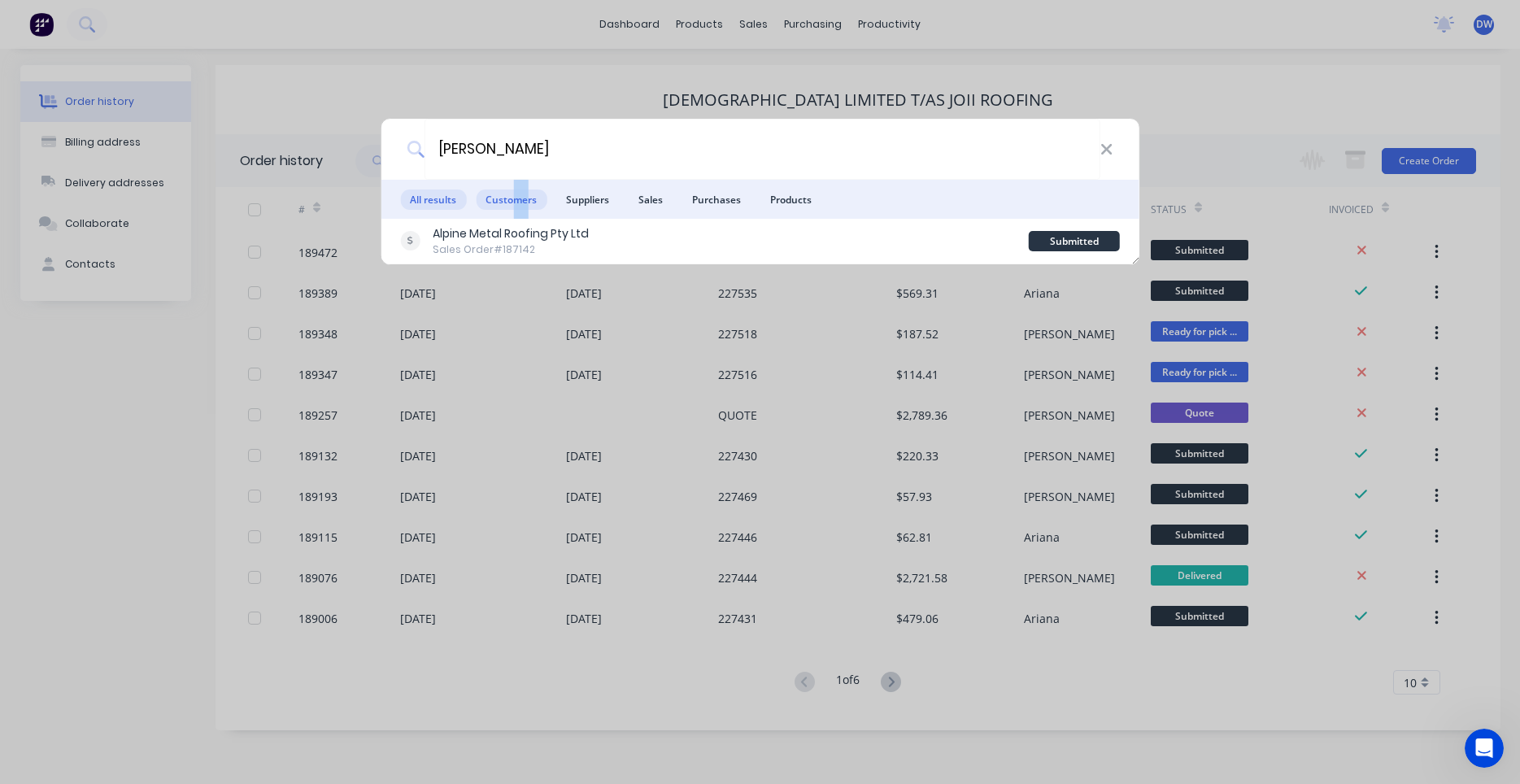
drag, startPoint x: 528, startPoint y: 205, endPoint x: 514, endPoint y: 201, distance: 14.6
click at [514, 201] on span "Customers" at bounding box center [511, 199] width 71 height 20
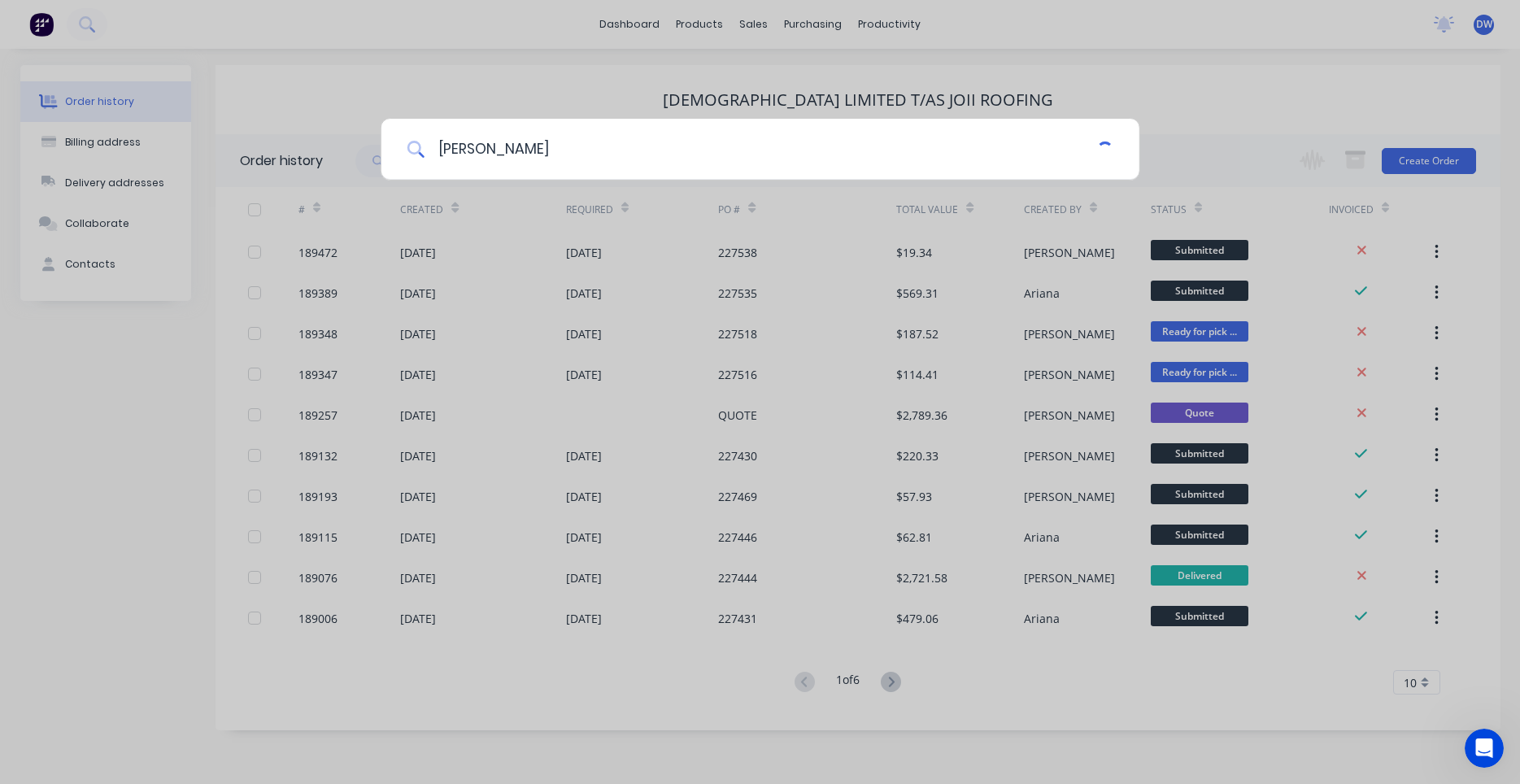
click at [516, 203] on div "corella" at bounding box center [760, 392] width 1520 height 784
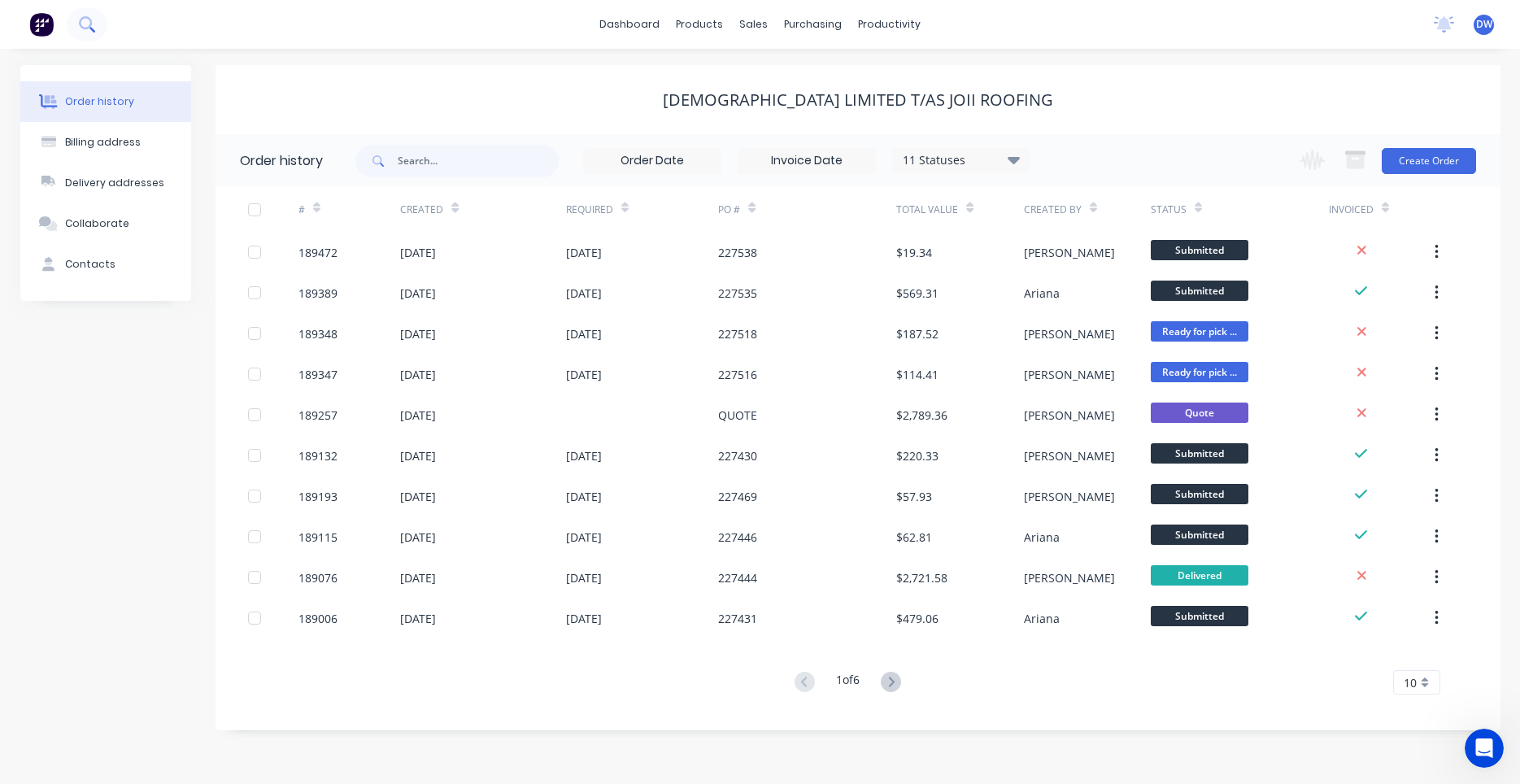
click at [91, 28] on icon at bounding box center [87, 25] width 16 height 16
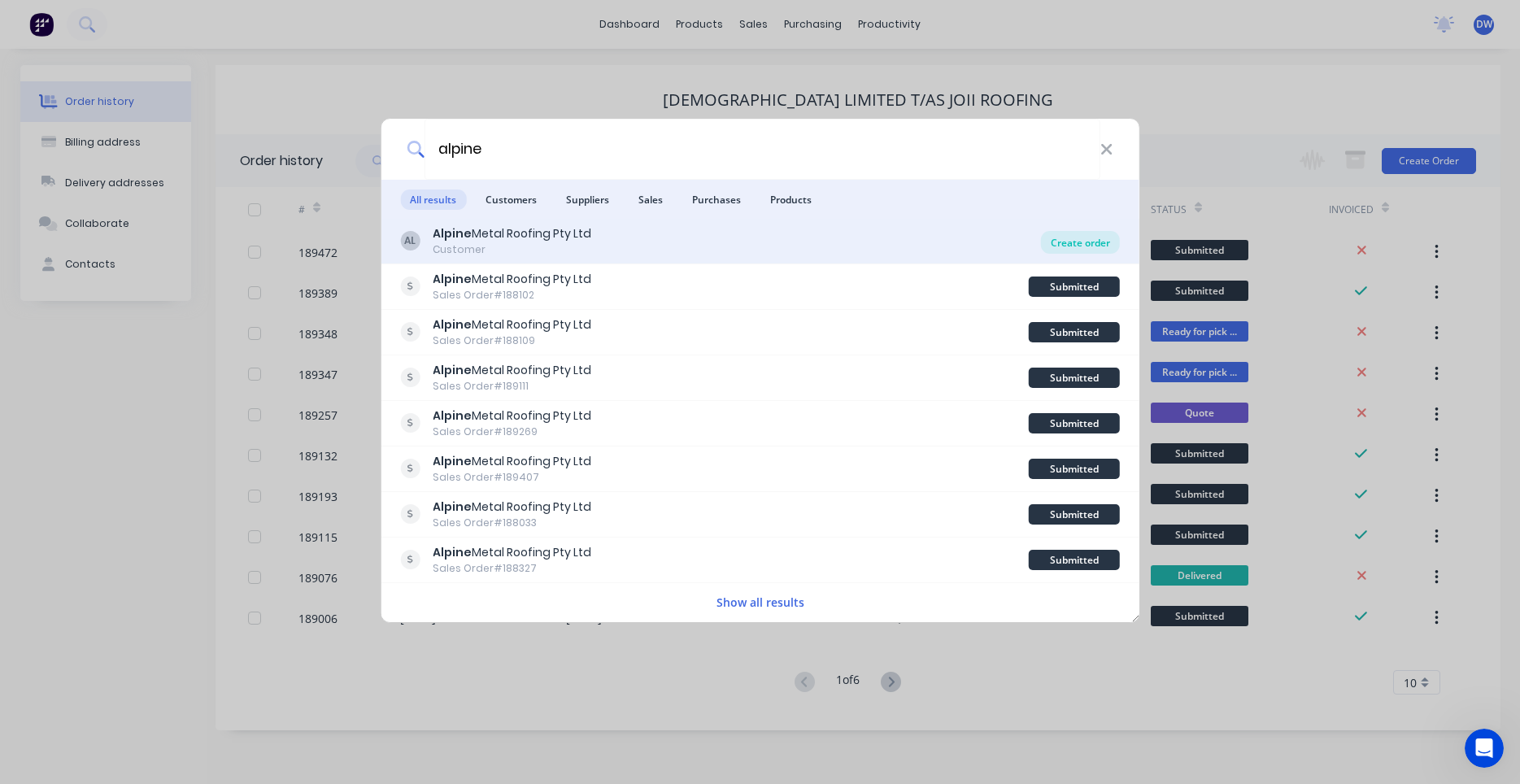
type input "alpine"
click at [1080, 242] on div "Create order" at bounding box center [1080, 243] width 79 height 23
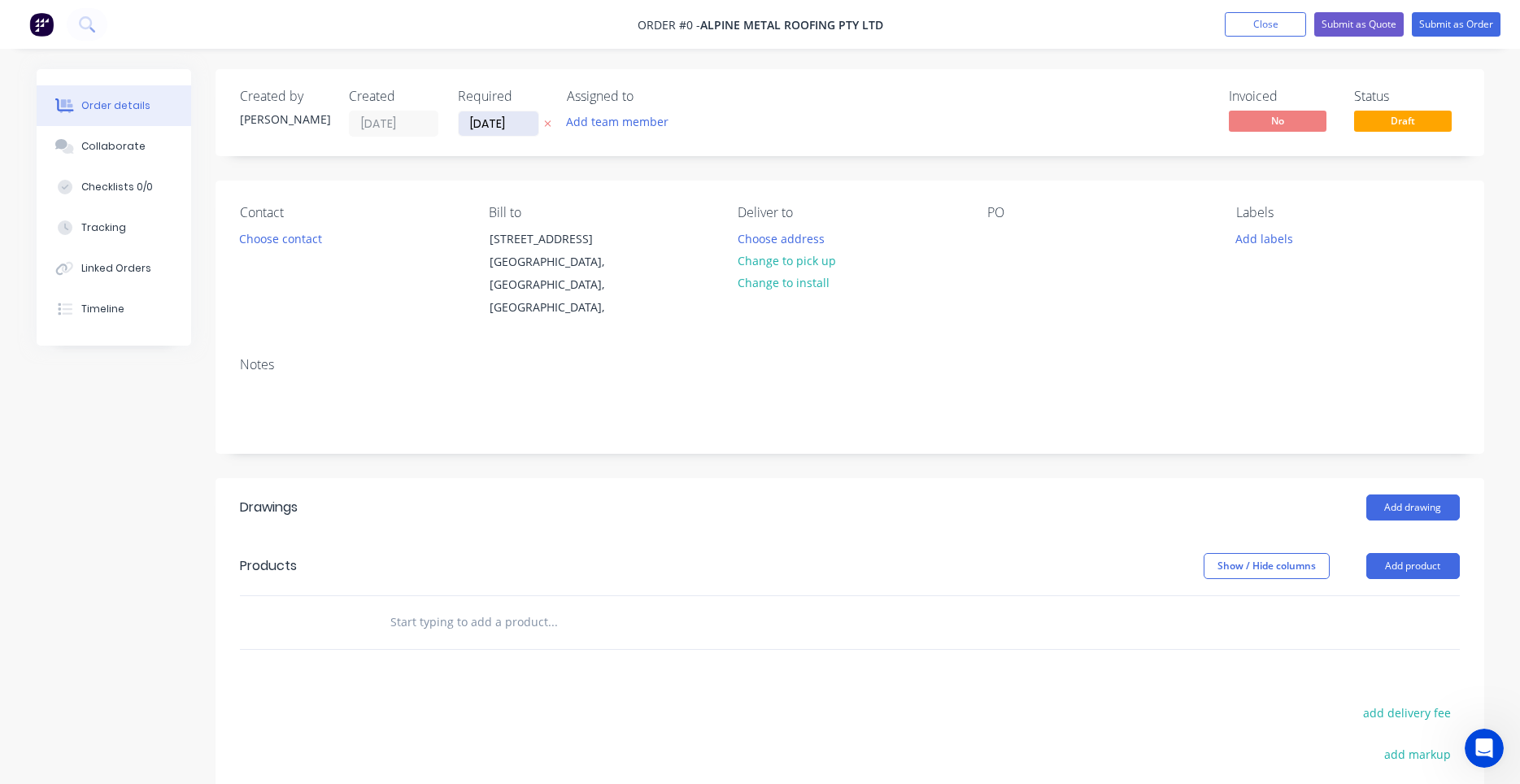
click at [498, 125] on input "11/08/25" at bounding box center [498, 124] width 80 height 25
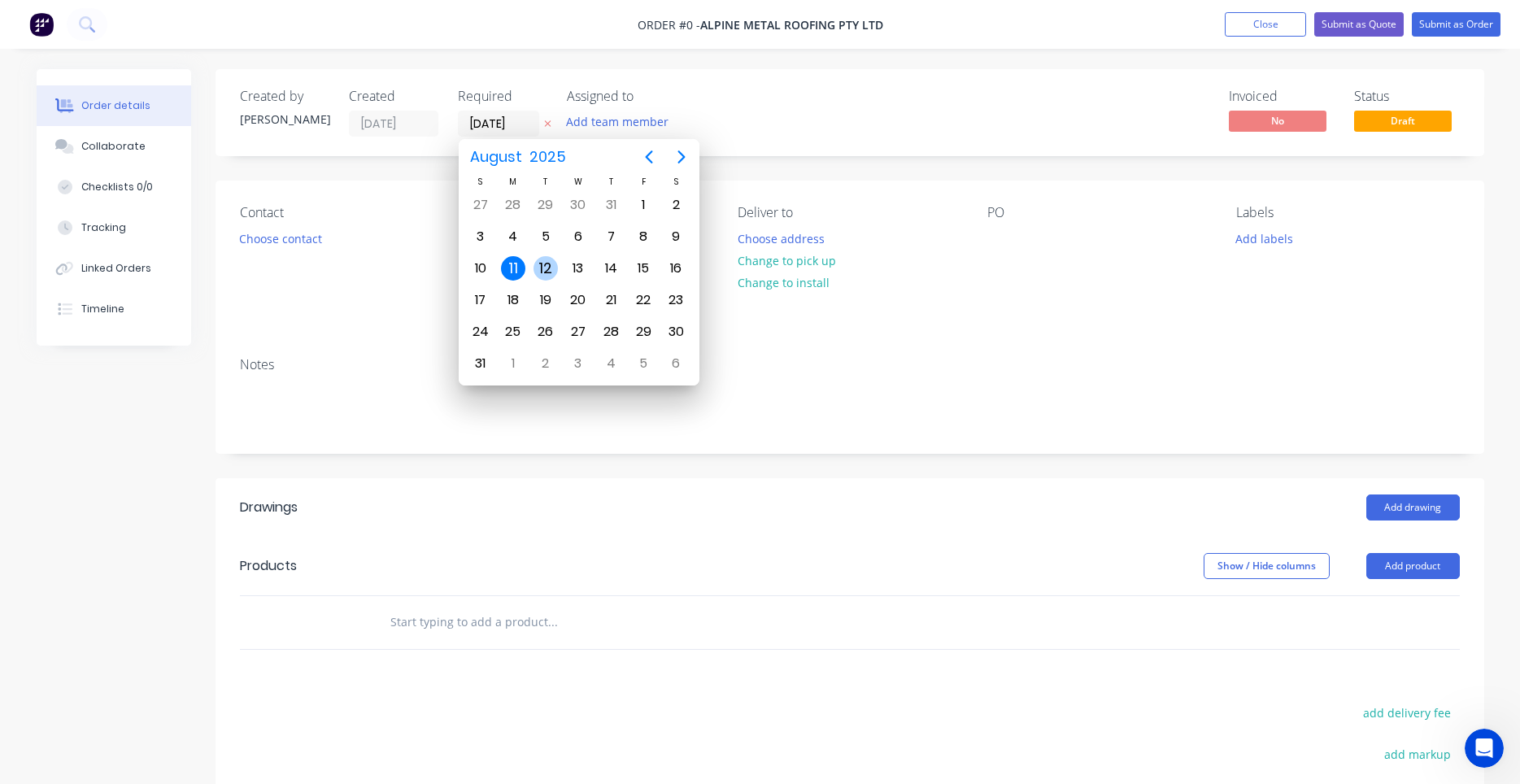
click at [537, 267] on div "12" at bounding box center [546, 268] width 25 height 25
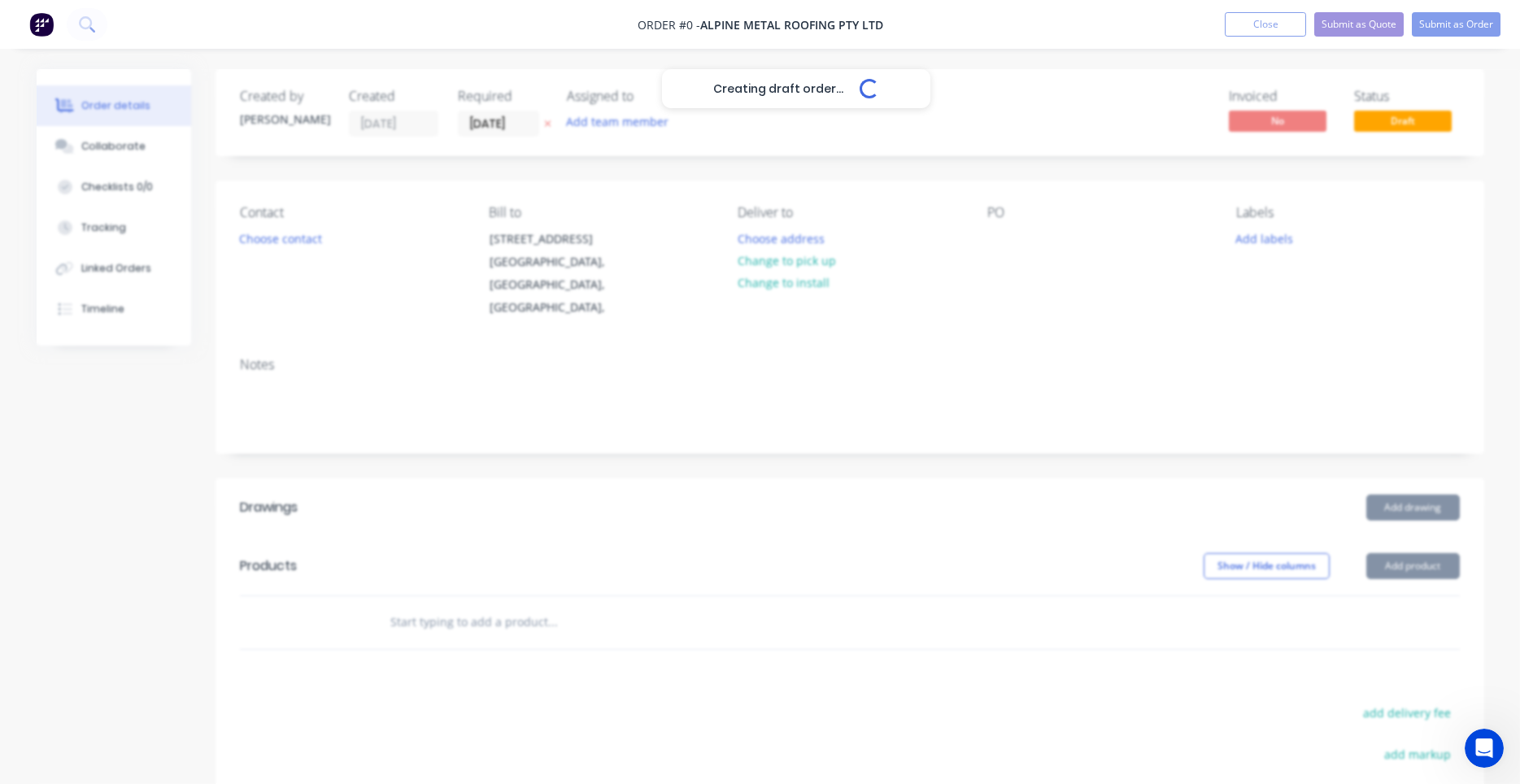
type input "12/08/25"
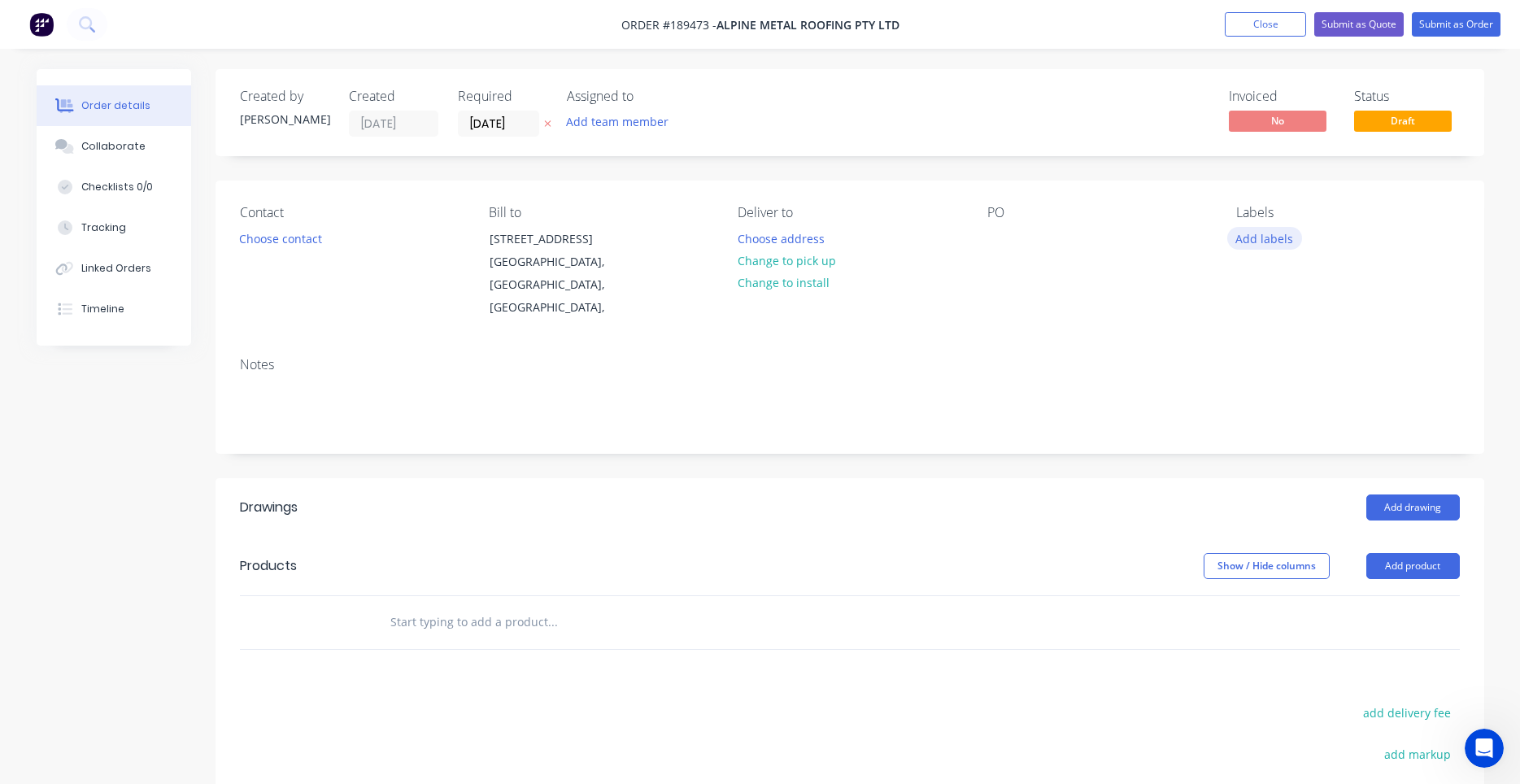
click at [1242, 237] on button "Add labels" at bounding box center [1264, 237] width 74 height 22
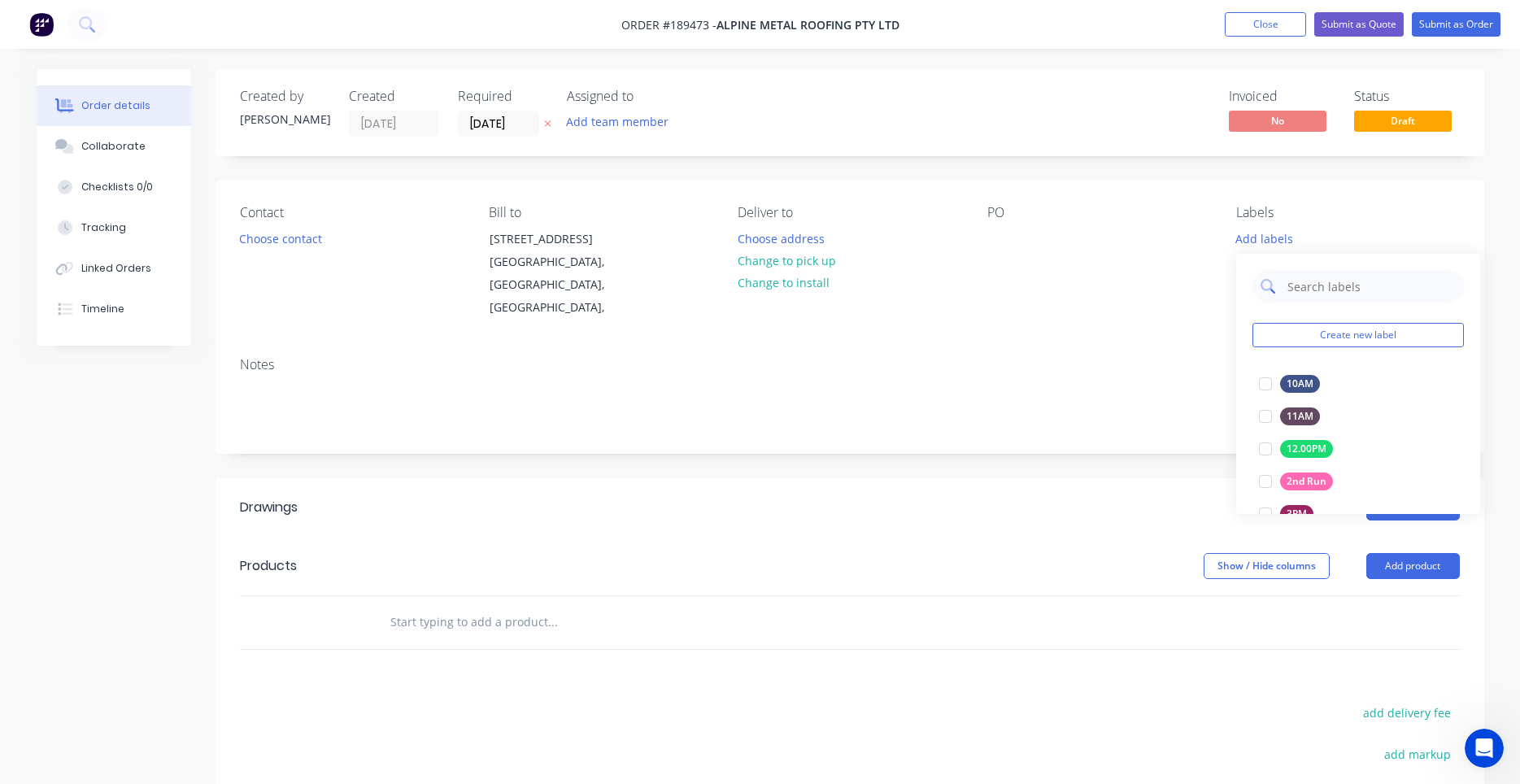
click at [1280, 280] on div at bounding box center [1357, 286] width 211 height 32
click at [1290, 286] on input "text" at bounding box center [1370, 286] width 170 height 32
type input "8"
click at [1262, 417] on div at bounding box center [1265, 416] width 32 height 32
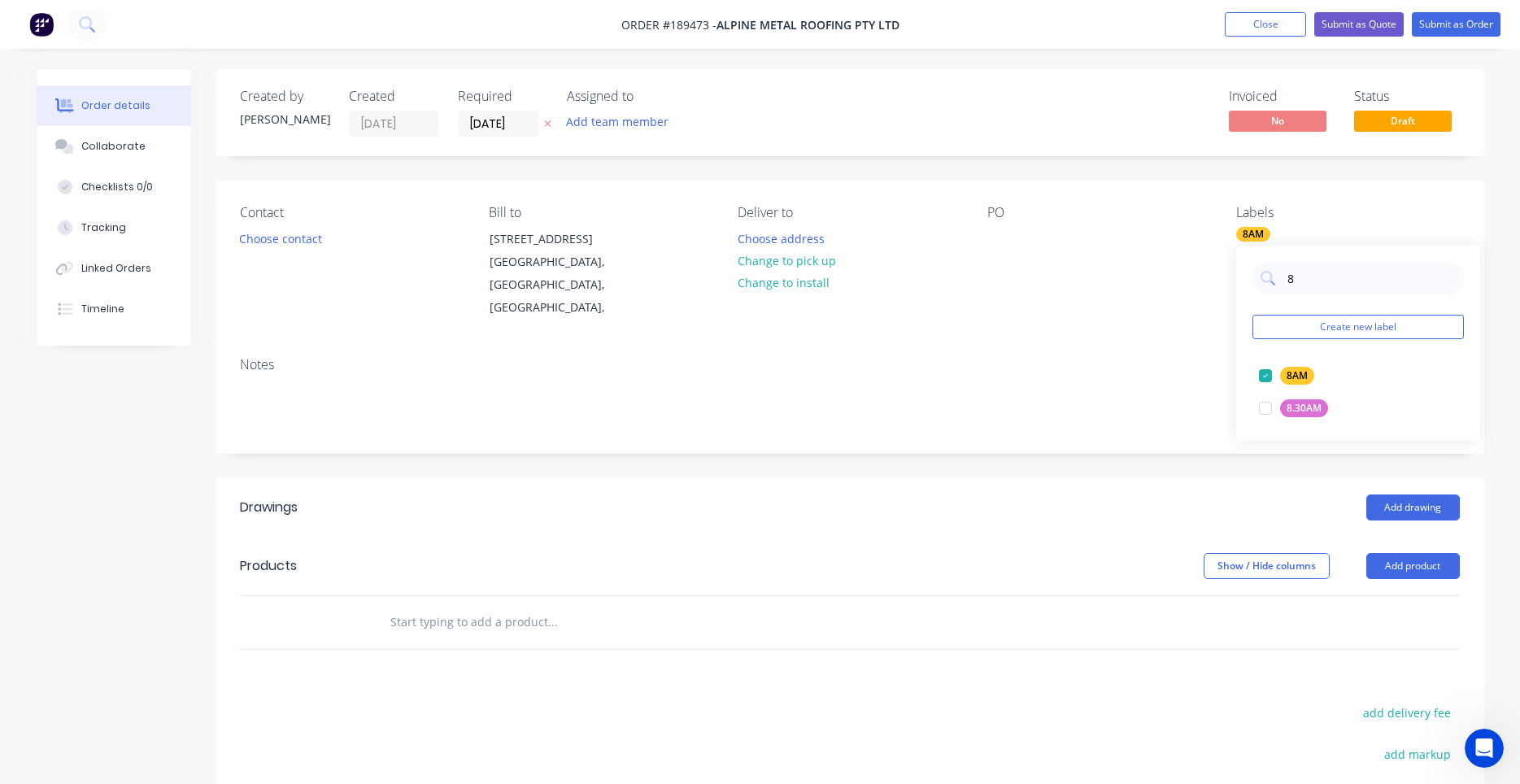
click at [753, 124] on div "Created by Darryn Created 11/08/25 Required 12/08/25 Assigned to Add team membe…" at bounding box center [850, 112] width 1269 height 87
click at [278, 238] on button "Choose contact" at bounding box center [280, 237] width 100 height 22
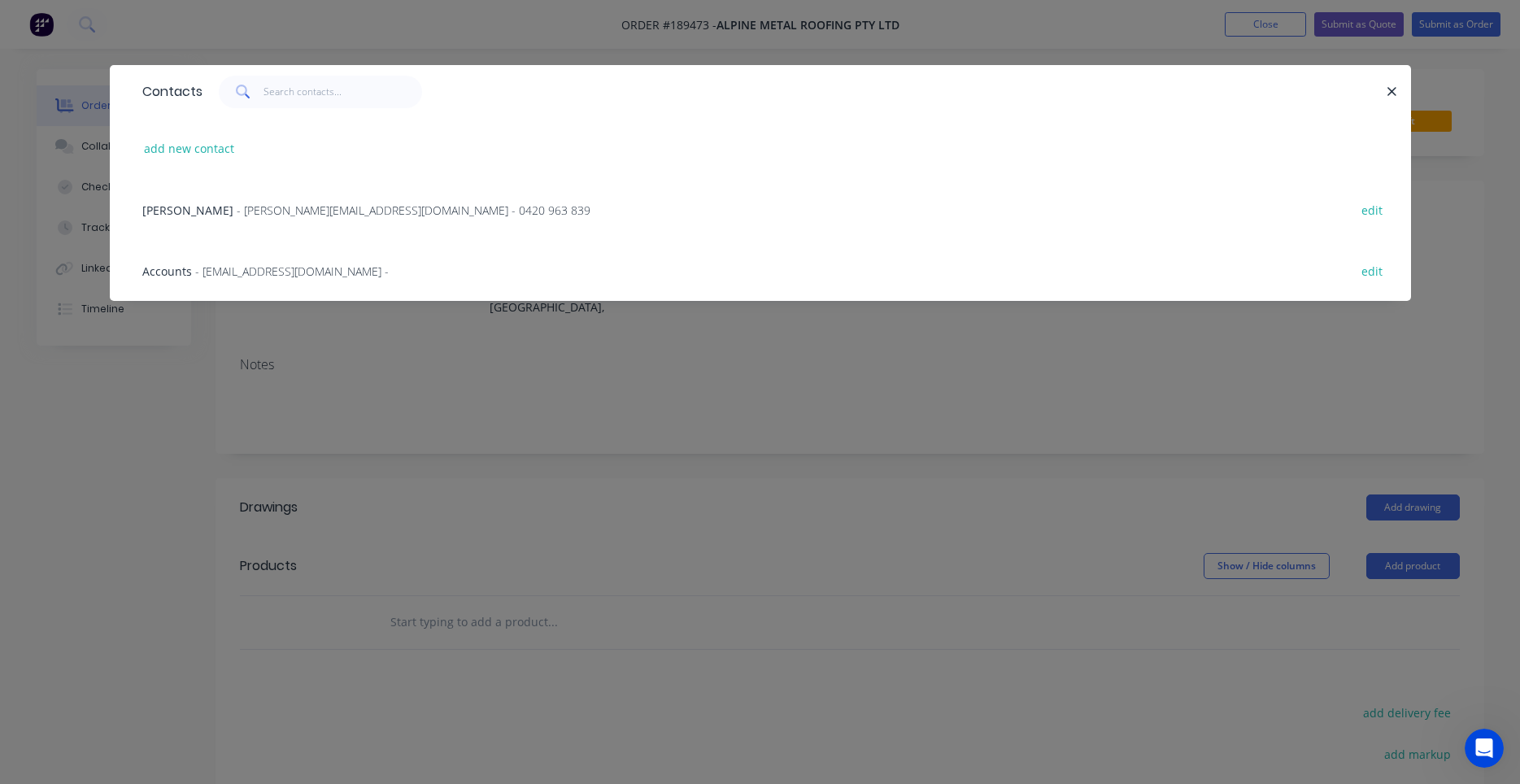
click at [432, 212] on span "- jamie@alpinemetalroofing.com.au - 0420 963 839" at bounding box center [414, 210] width 354 height 16
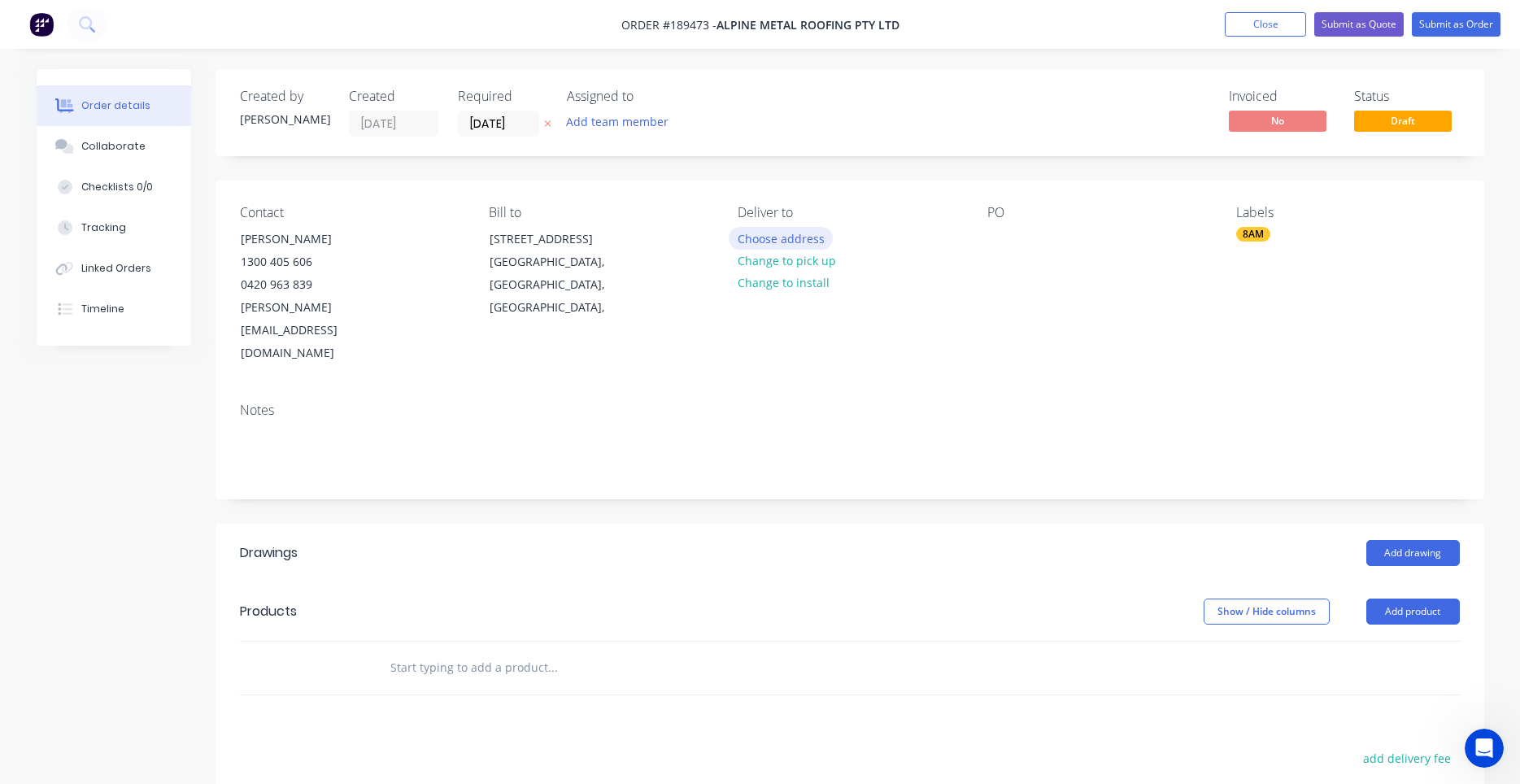
click at [796, 237] on button "Choose address" at bounding box center [781, 237] width 104 height 22
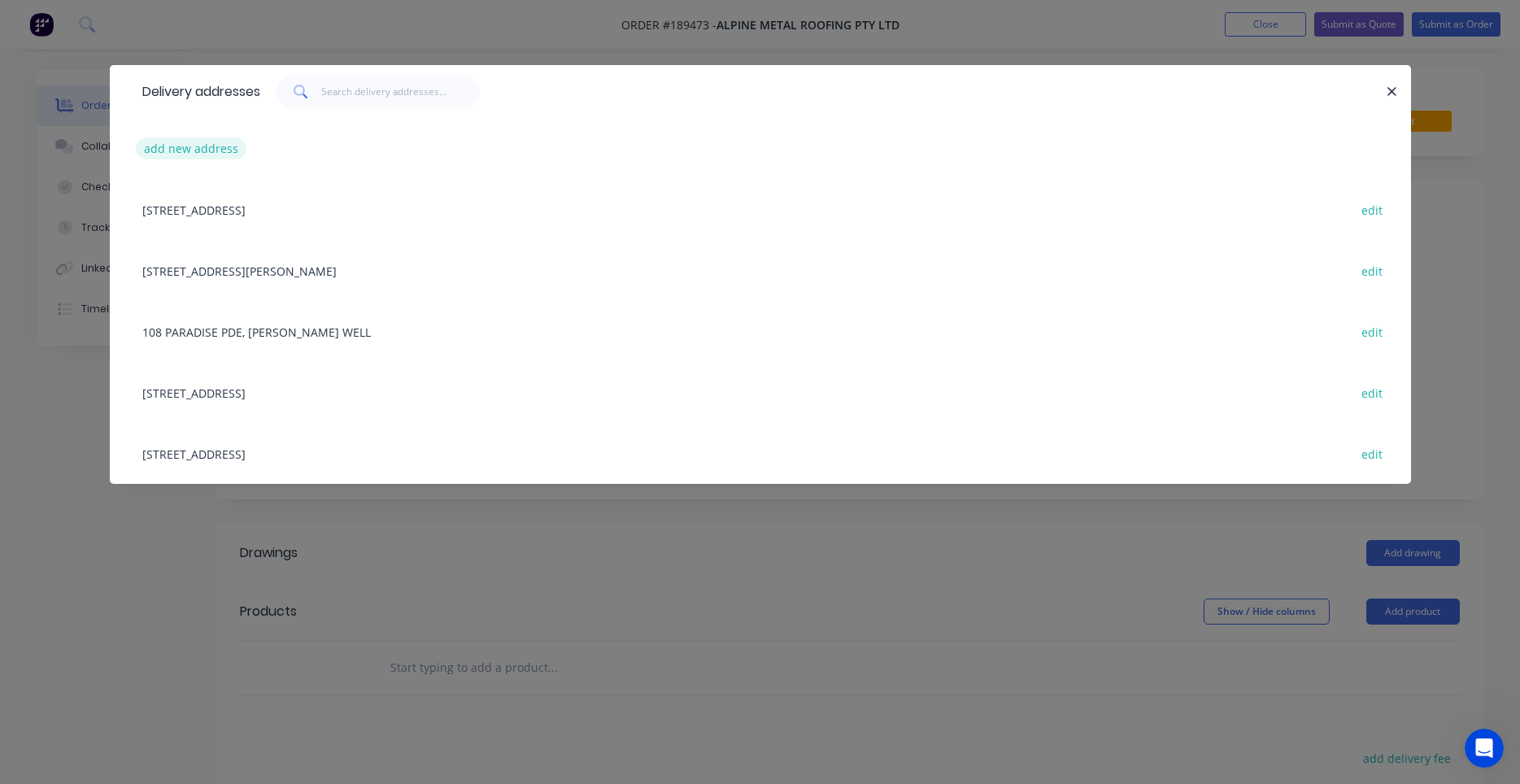
click at [216, 146] on button "add new address" at bounding box center [191, 148] width 111 height 22
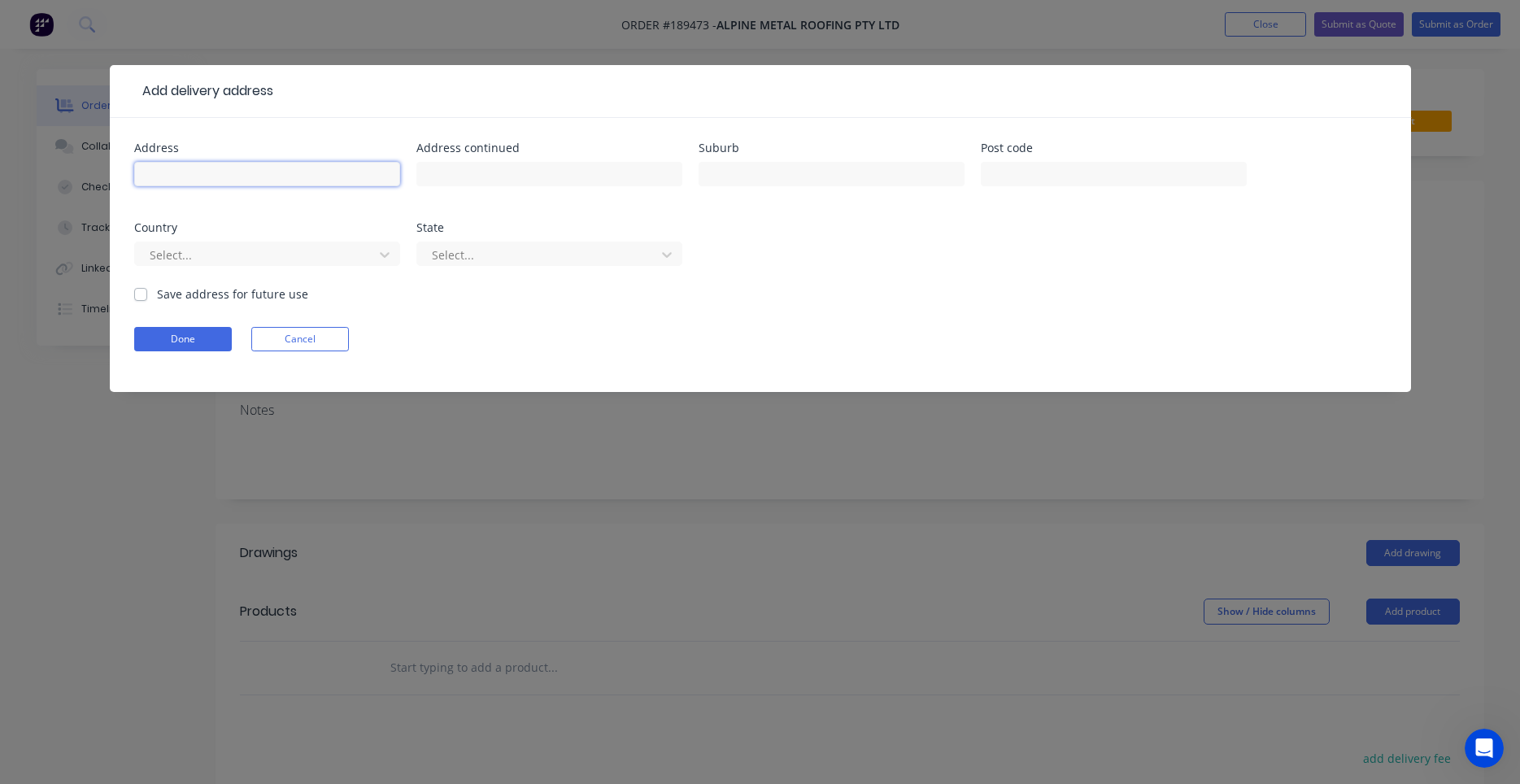
click at [276, 175] on input "text" at bounding box center [267, 174] width 266 height 25
type input "47 KAMBER ST"
click at [730, 187] on div at bounding box center [831, 181] width 266 height 48
click at [735, 180] on input "text" at bounding box center [831, 174] width 266 height 25
type input "BARDON"
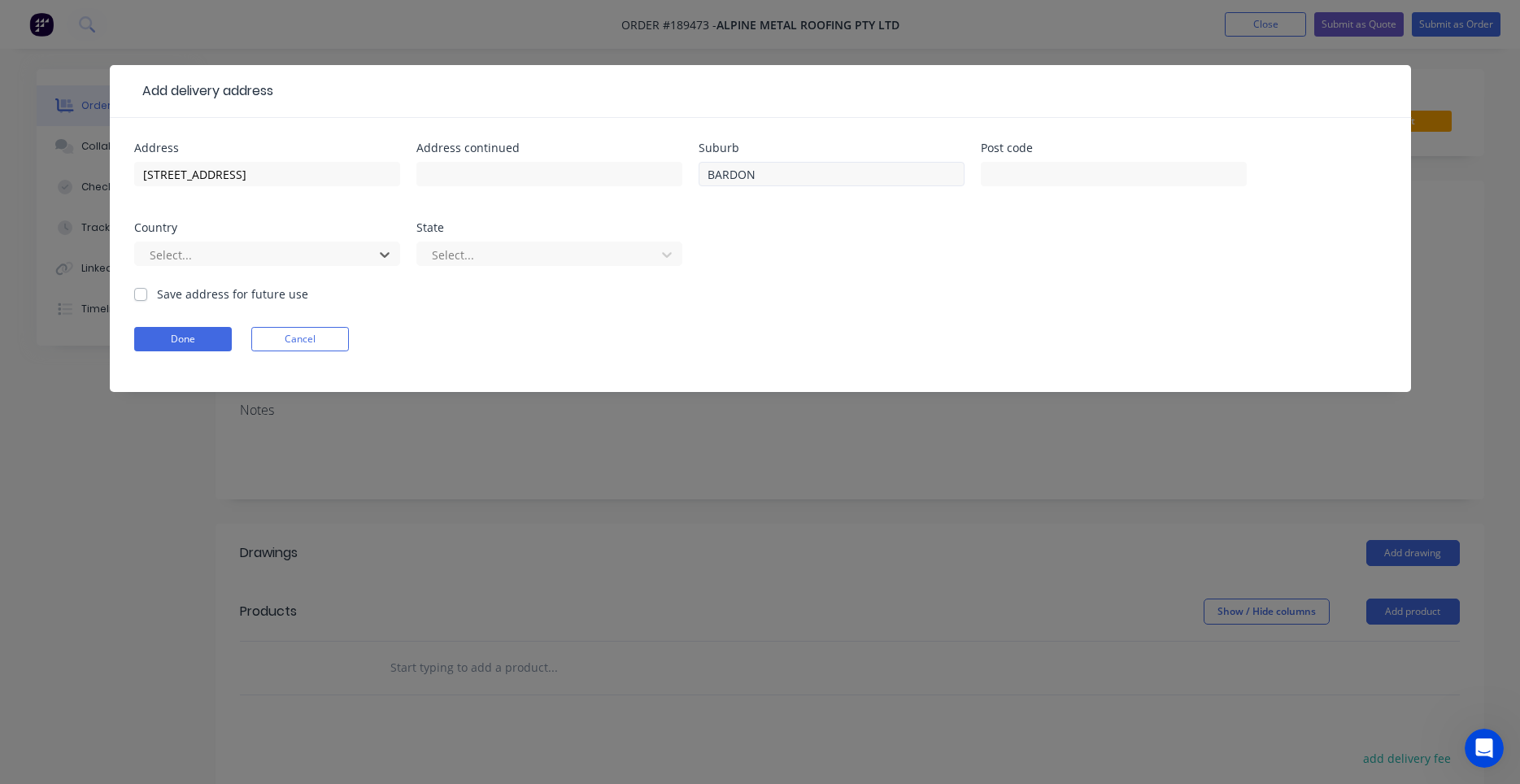
type input "a"
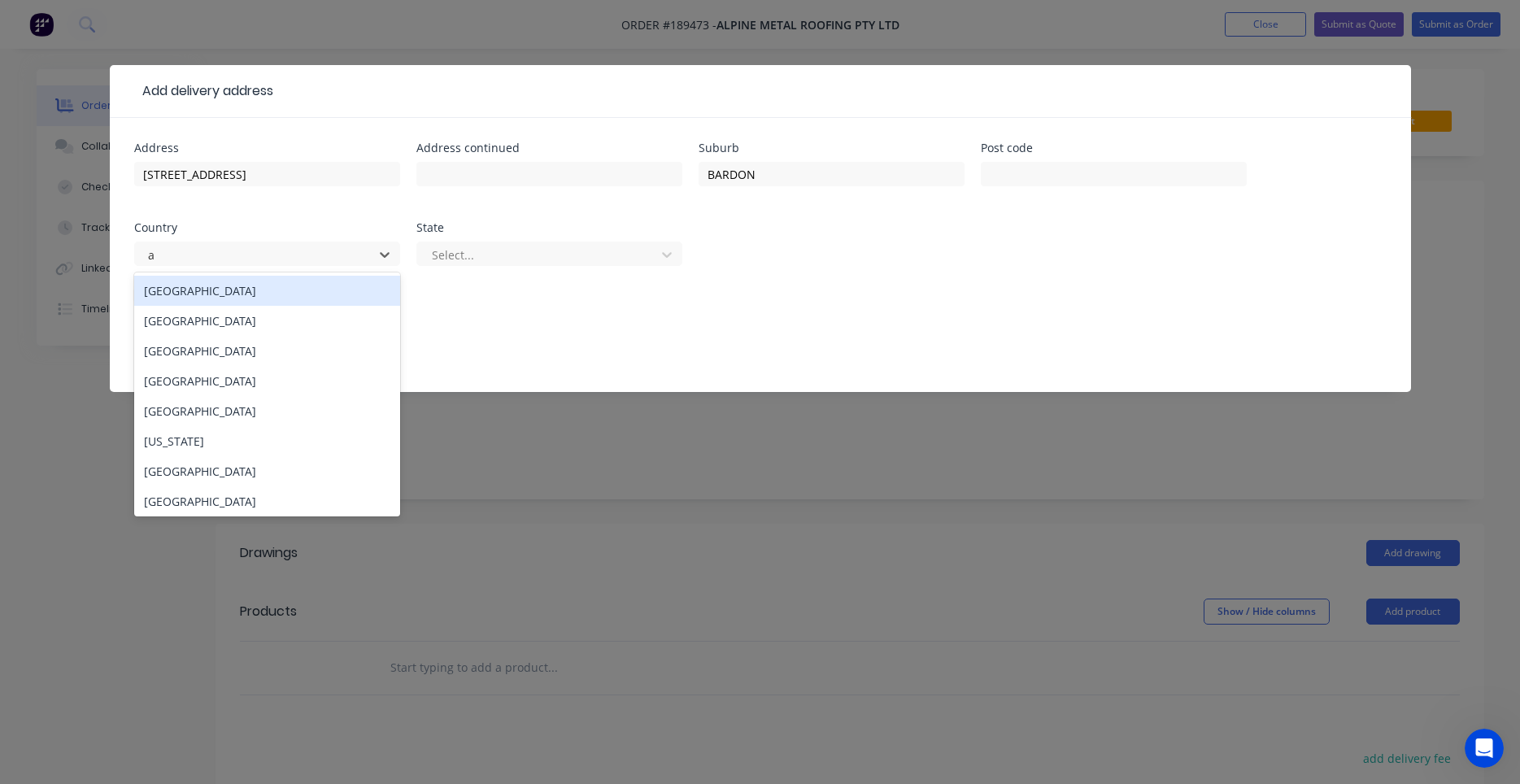
click at [368, 291] on div "Australia" at bounding box center [267, 291] width 266 height 30
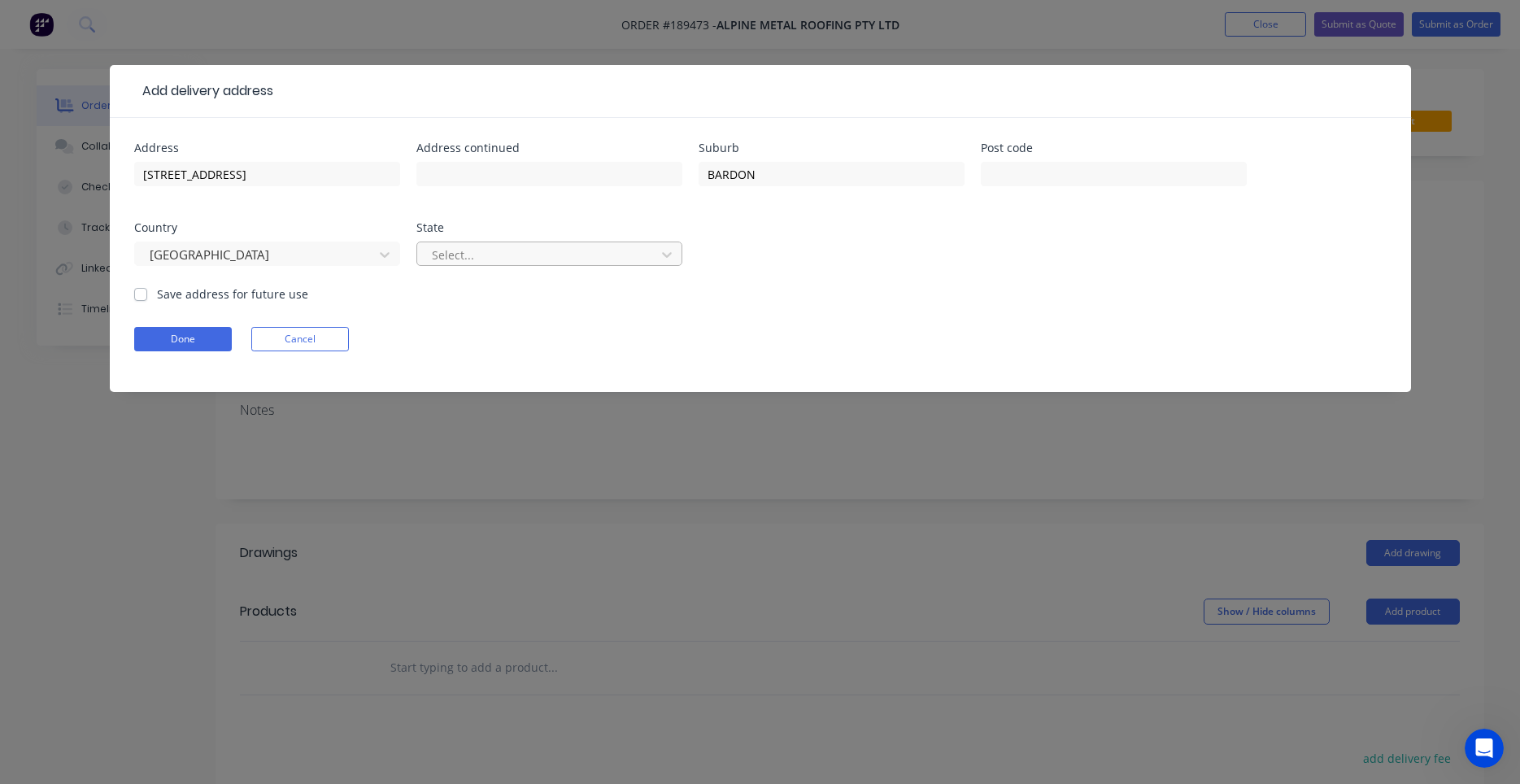
click at [496, 255] on div at bounding box center [539, 254] width 217 height 20
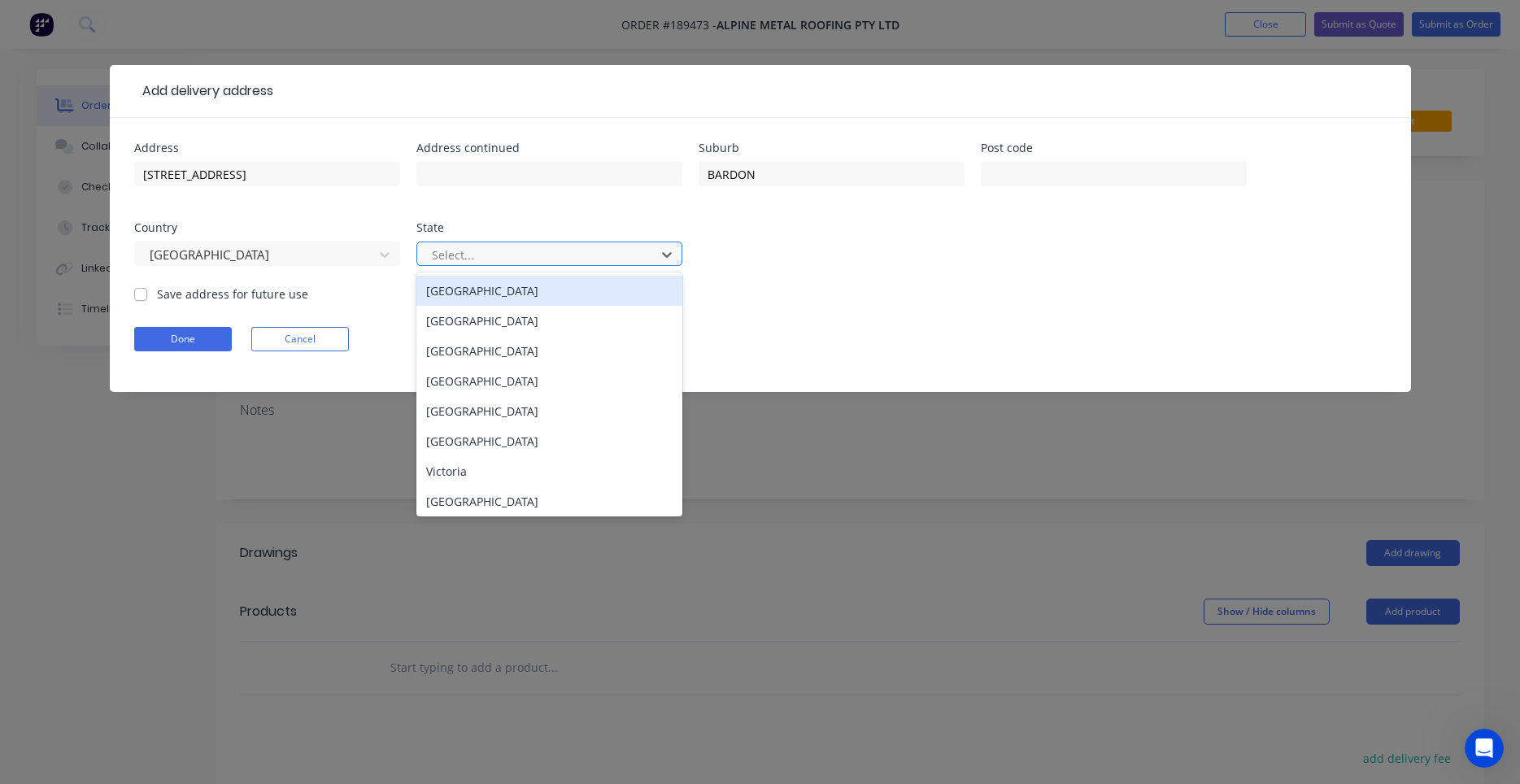
type input "q"
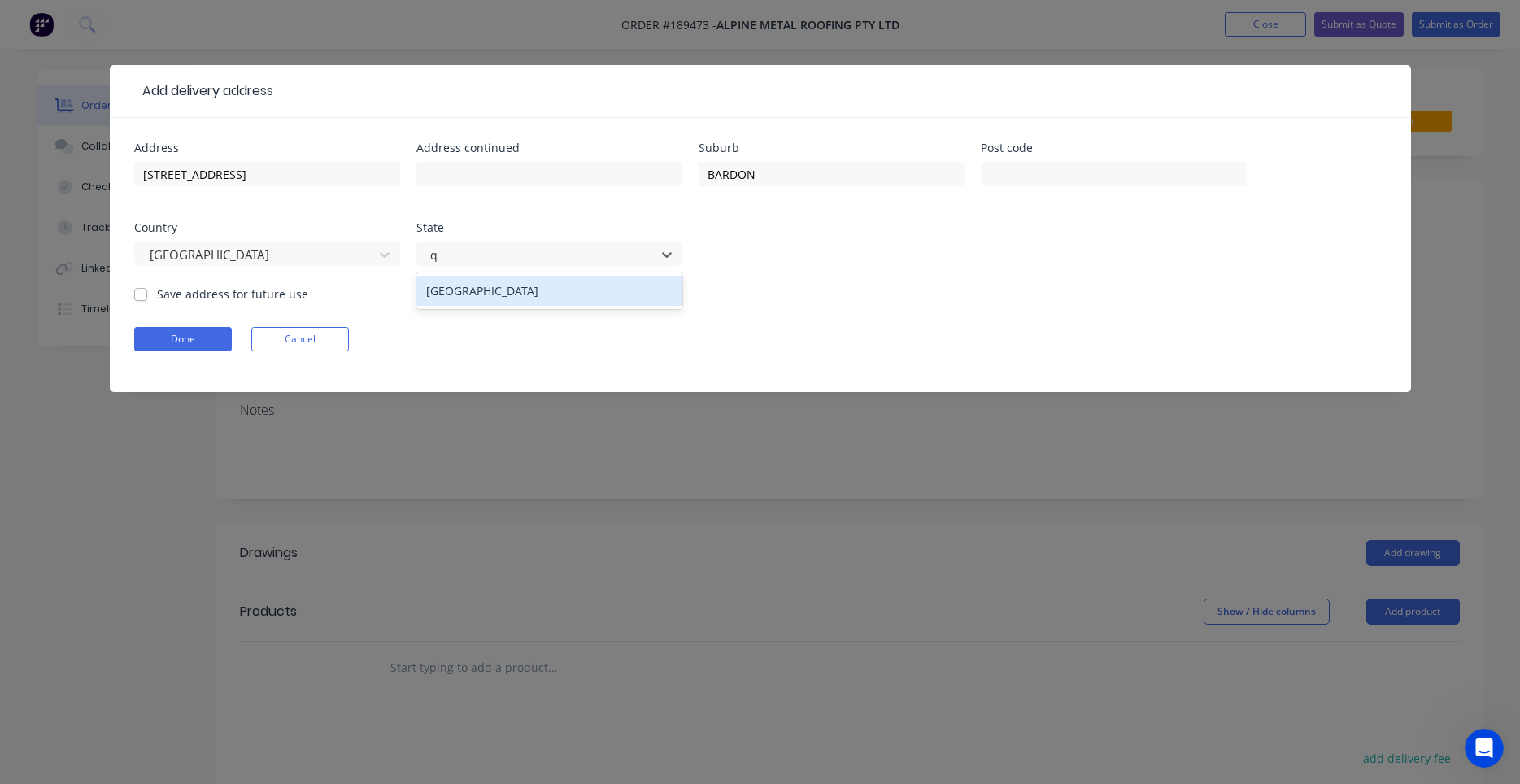
click at [491, 297] on div "Queensland" at bounding box center [549, 291] width 266 height 30
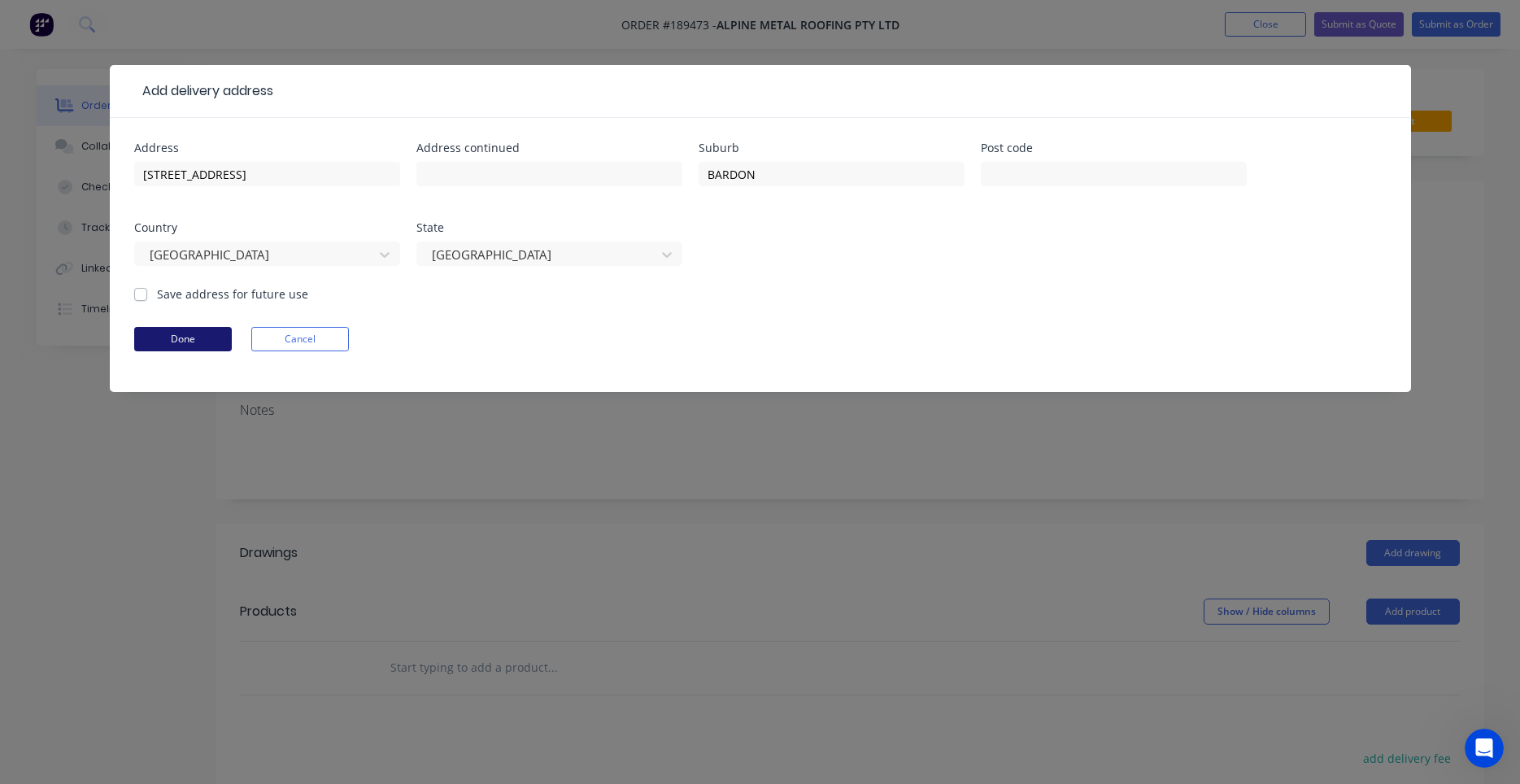
click at [208, 337] on button "Done" at bounding box center [182, 339] width 97 height 25
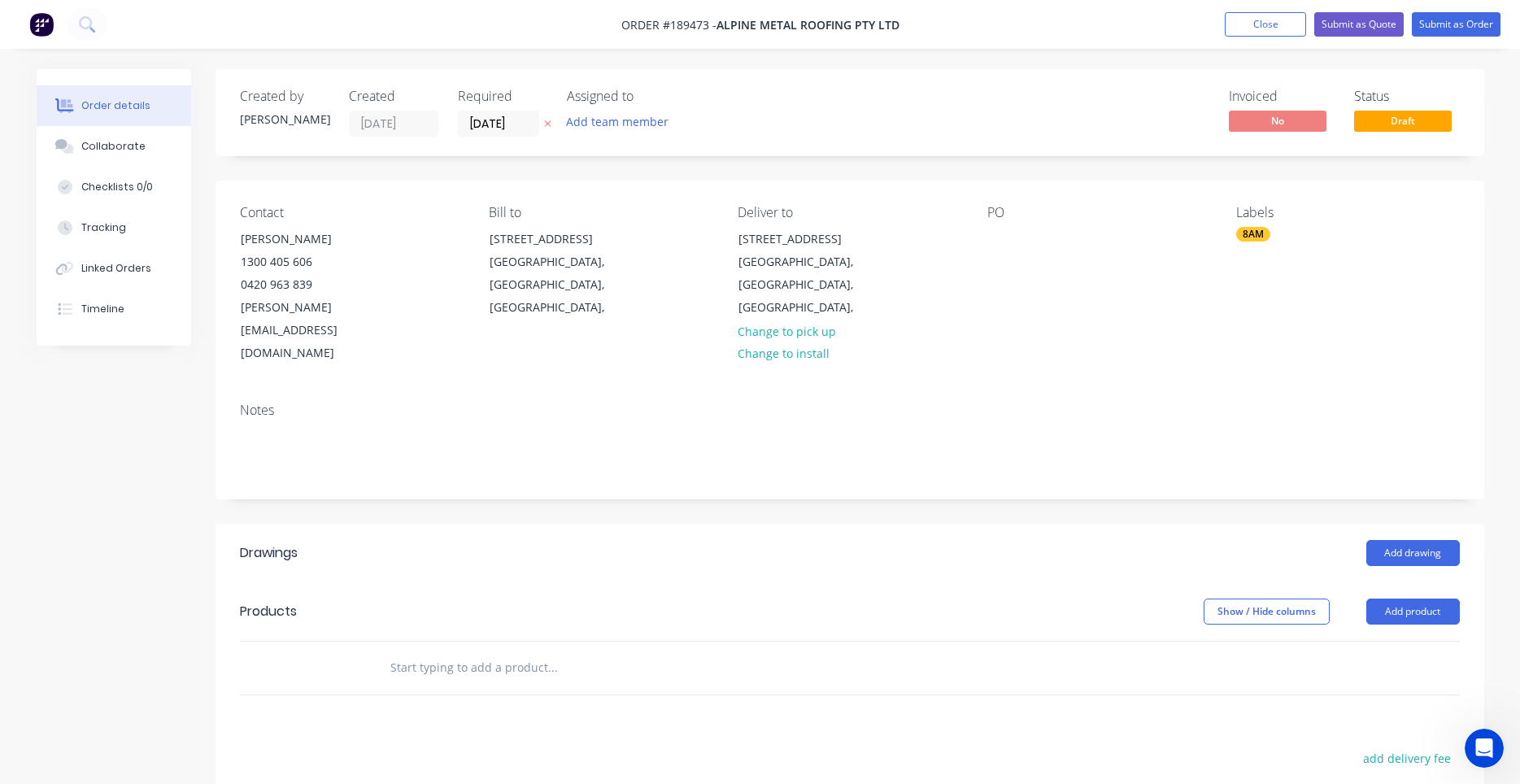
click at [1014, 237] on div "PO" at bounding box center [1099, 285] width 223 height 160
click at [997, 237] on div at bounding box center [1000, 238] width 26 height 24
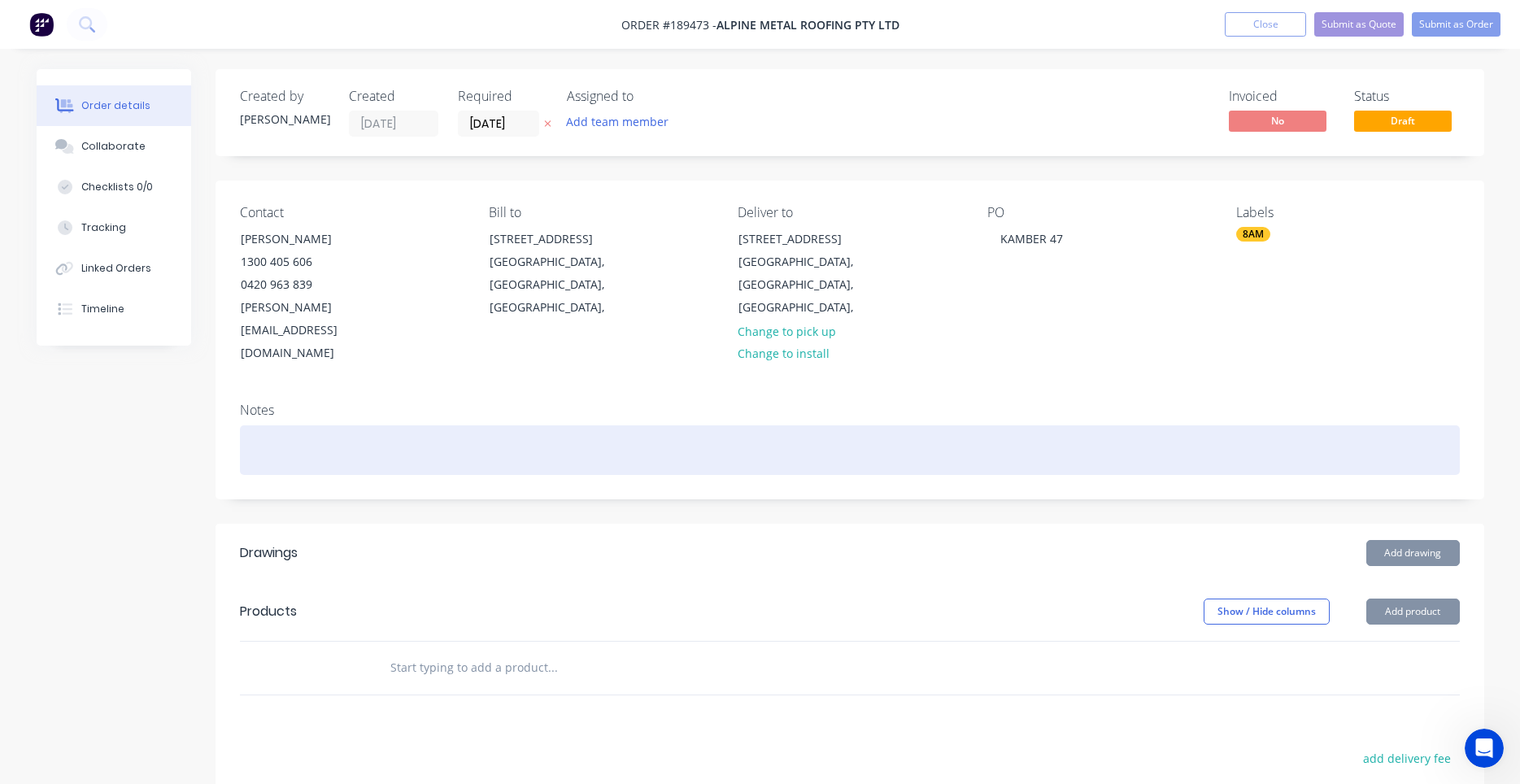
click at [1003, 425] on div at bounding box center [850, 449] width 1220 height 50
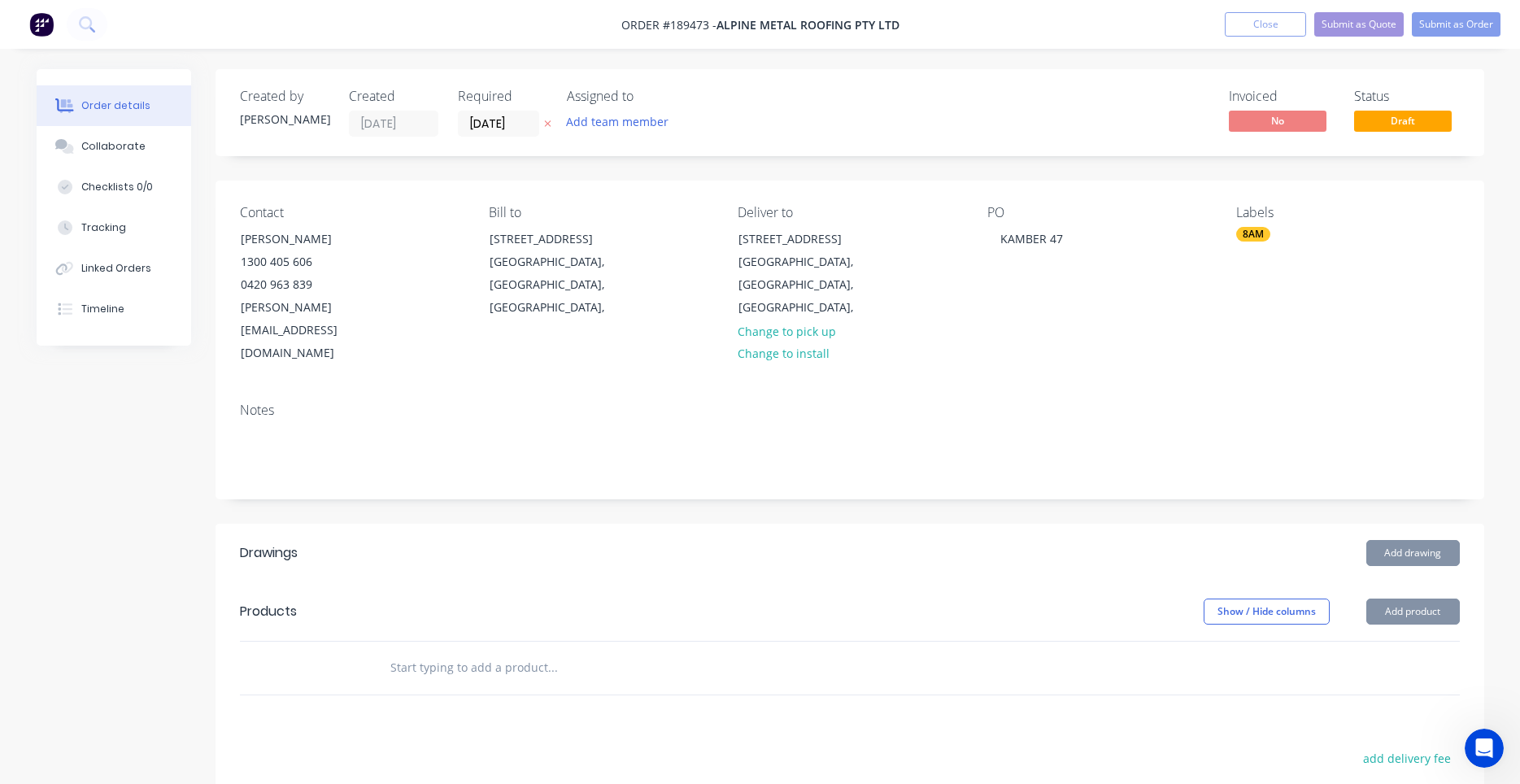
click at [808, 540] on div "Add drawing" at bounding box center [979, 553] width 960 height 26
click at [1382, 540] on button "Add drawing" at bounding box center [1412, 553] width 94 height 26
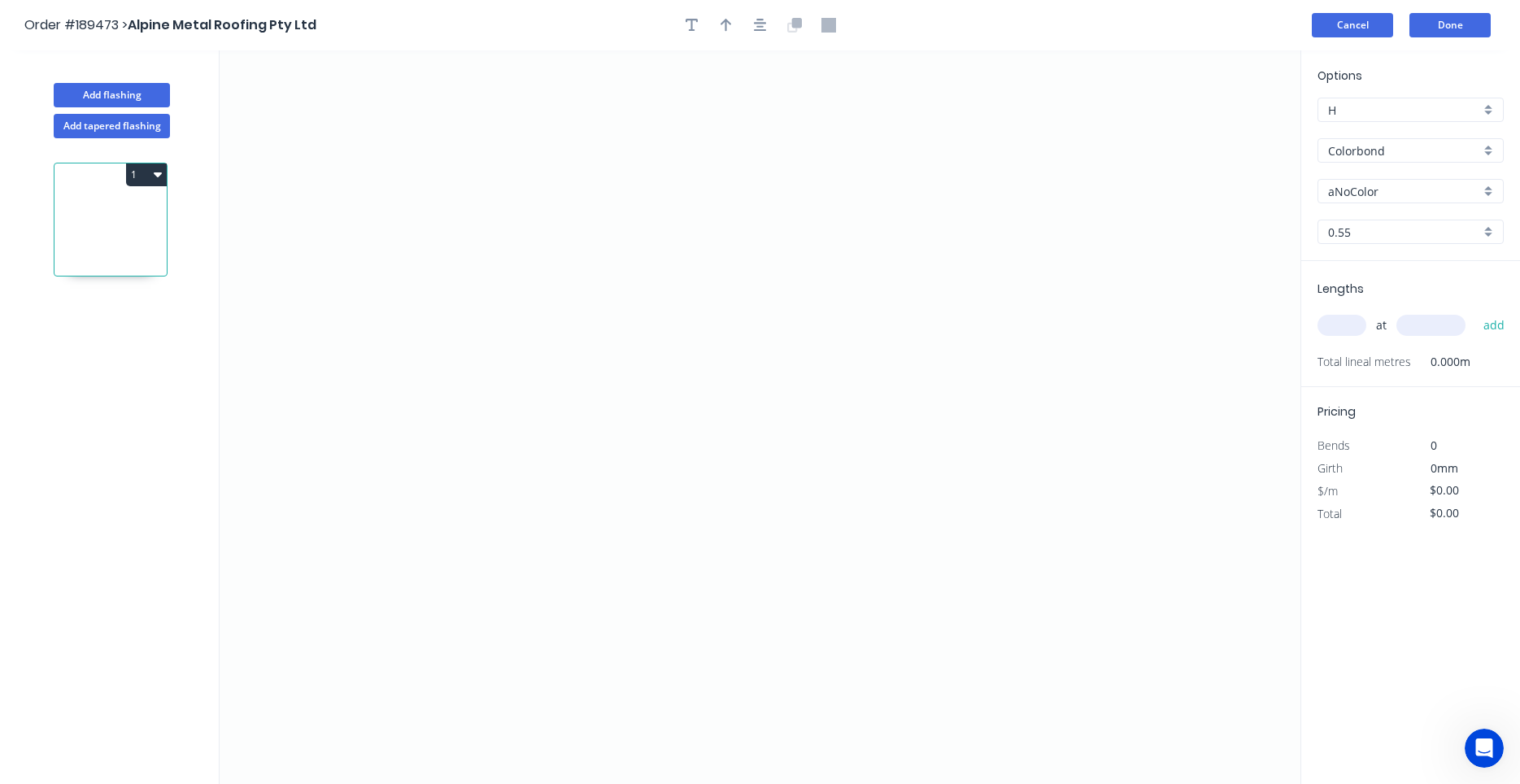
click at [1382, 34] on button "Cancel" at bounding box center [1352, 25] width 81 height 25
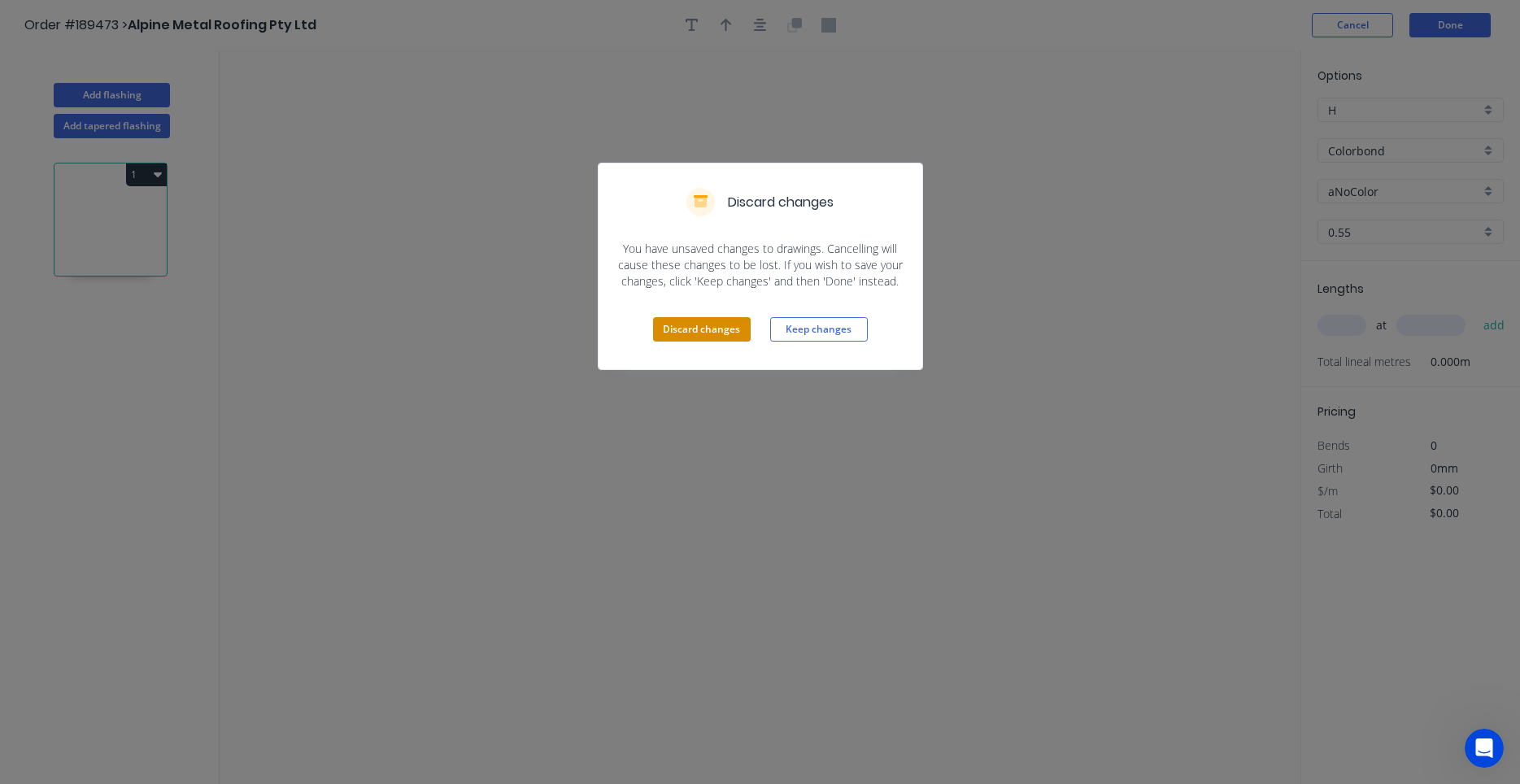
click at [733, 341] on button "Discard changes" at bounding box center [701, 329] width 97 height 25
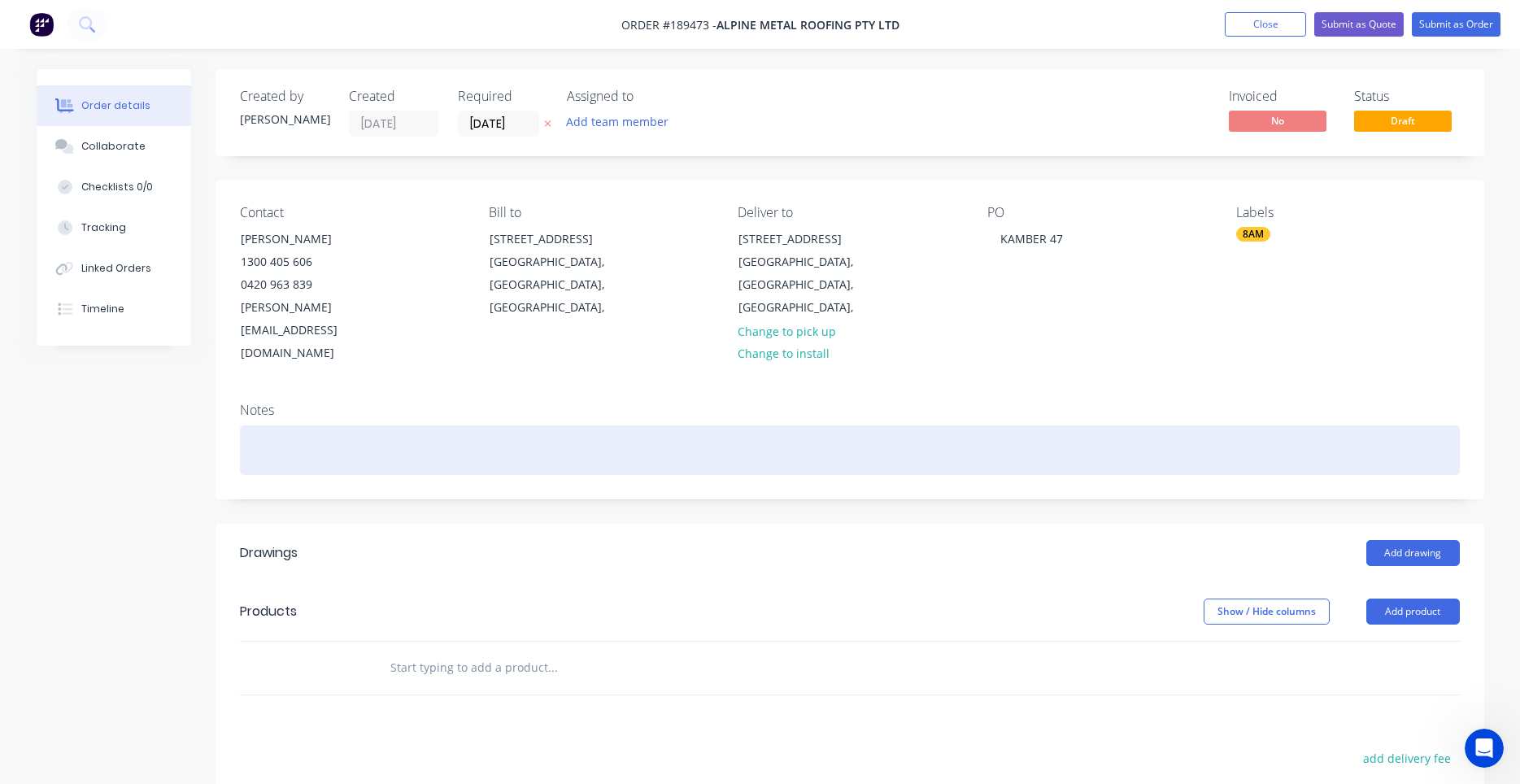
scroll to position [280, 0]
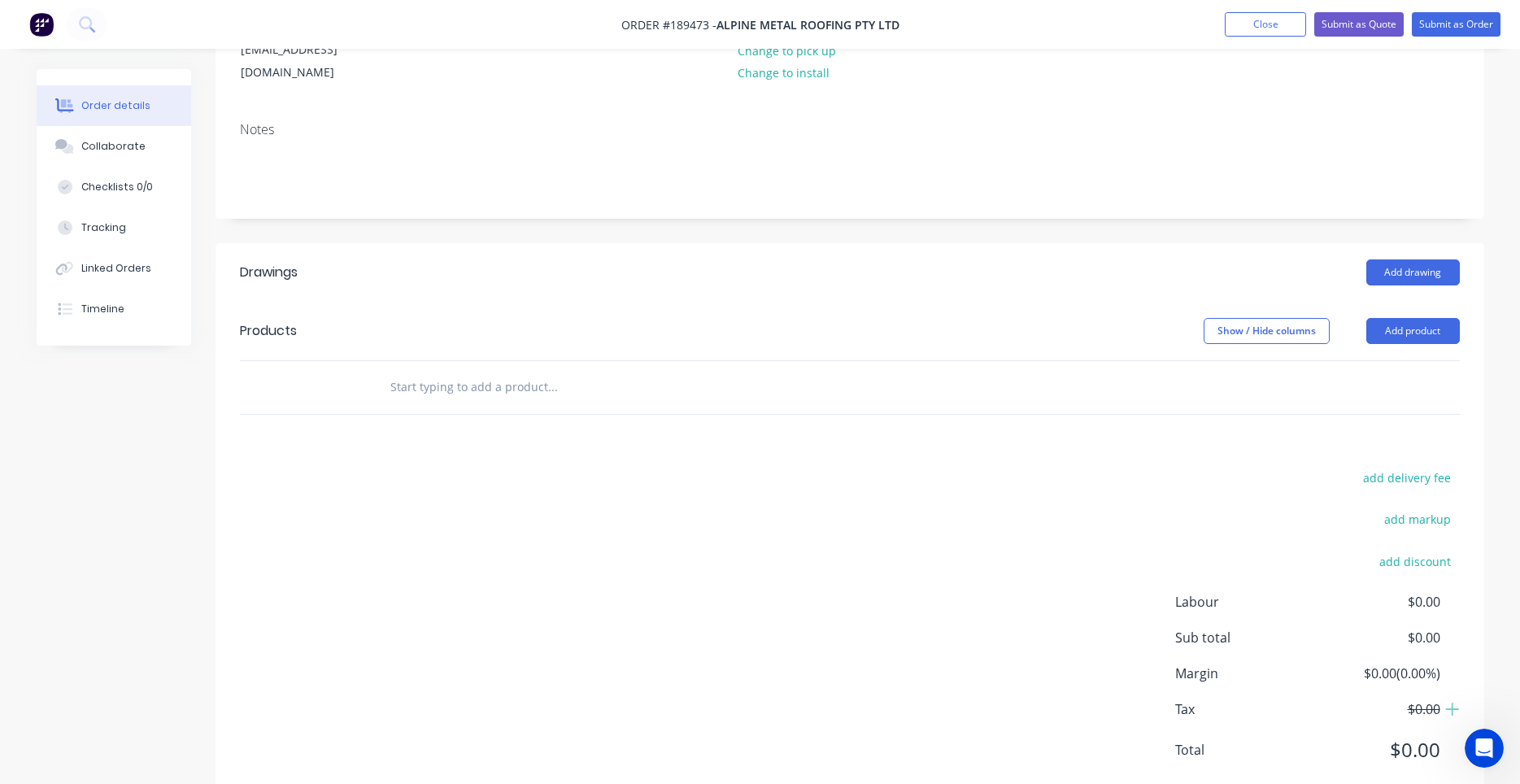
click at [482, 371] on input "text" at bounding box center [552, 386] width 325 height 32
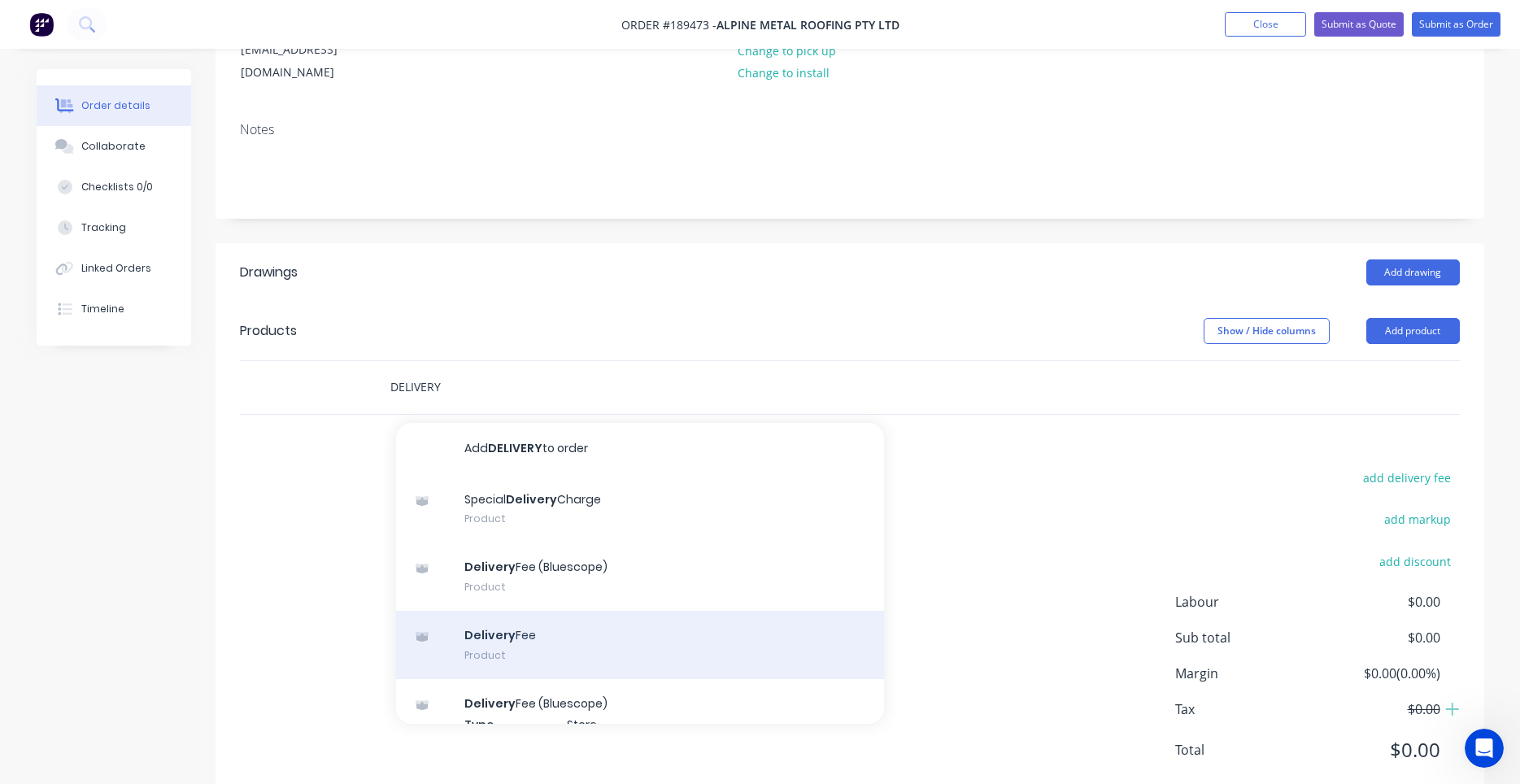
type input "DELIVERY"
click at [529, 611] on div "Delivery Fee Product" at bounding box center [640, 645] width 488 height 68
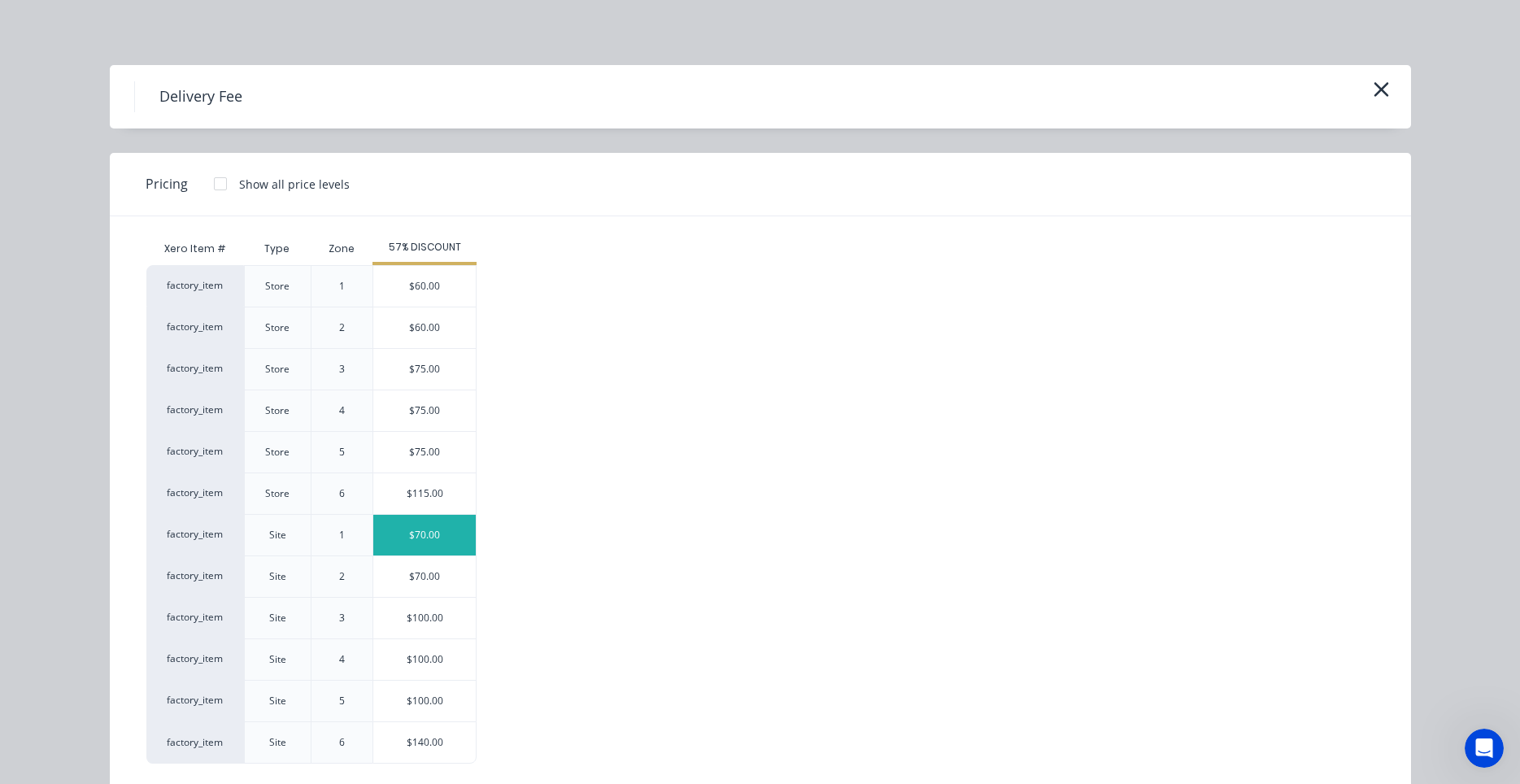
click at [413, 538] on div "$70.00" at bounding box center [424, 535] width 103 height 40
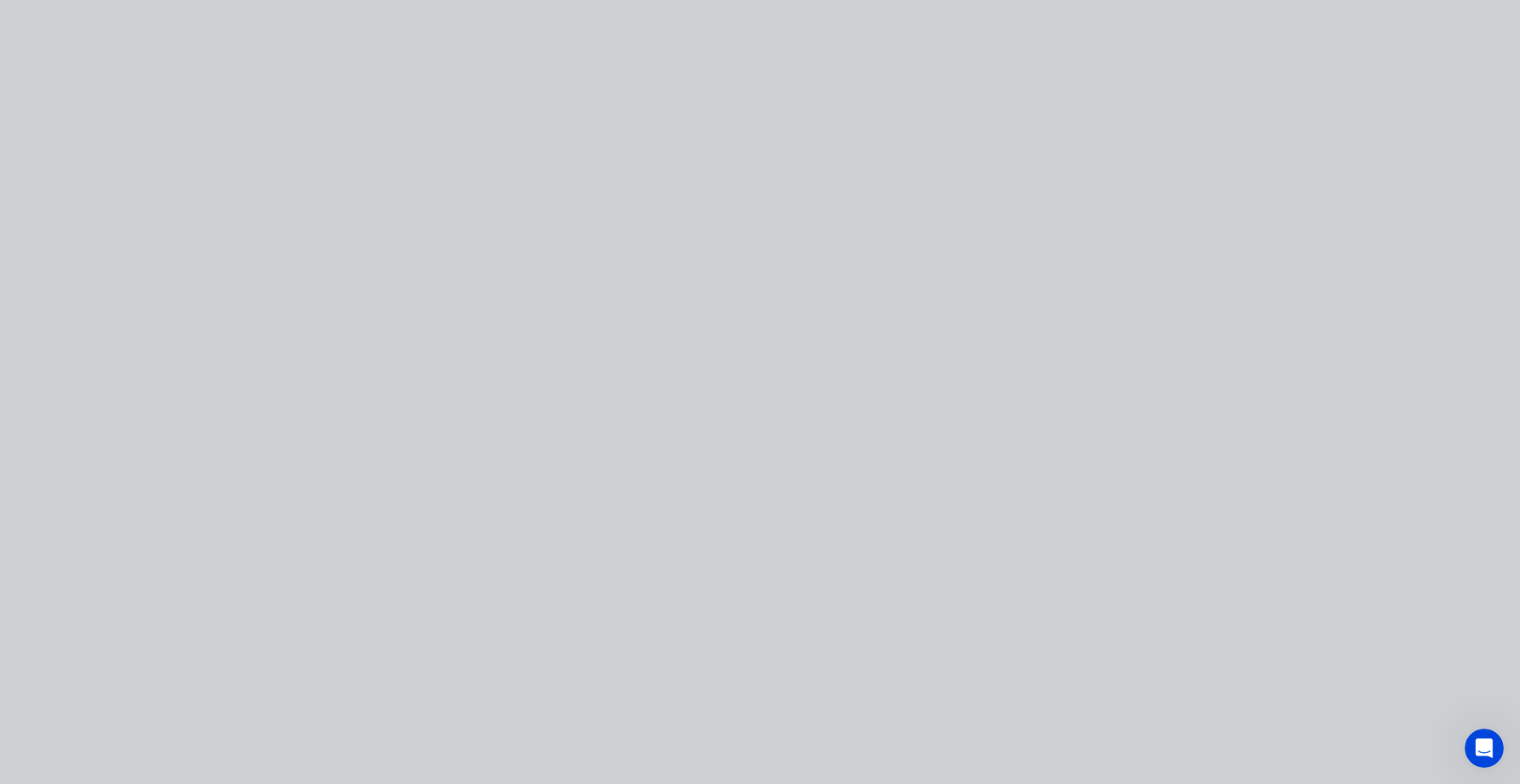
type input "$70.00"
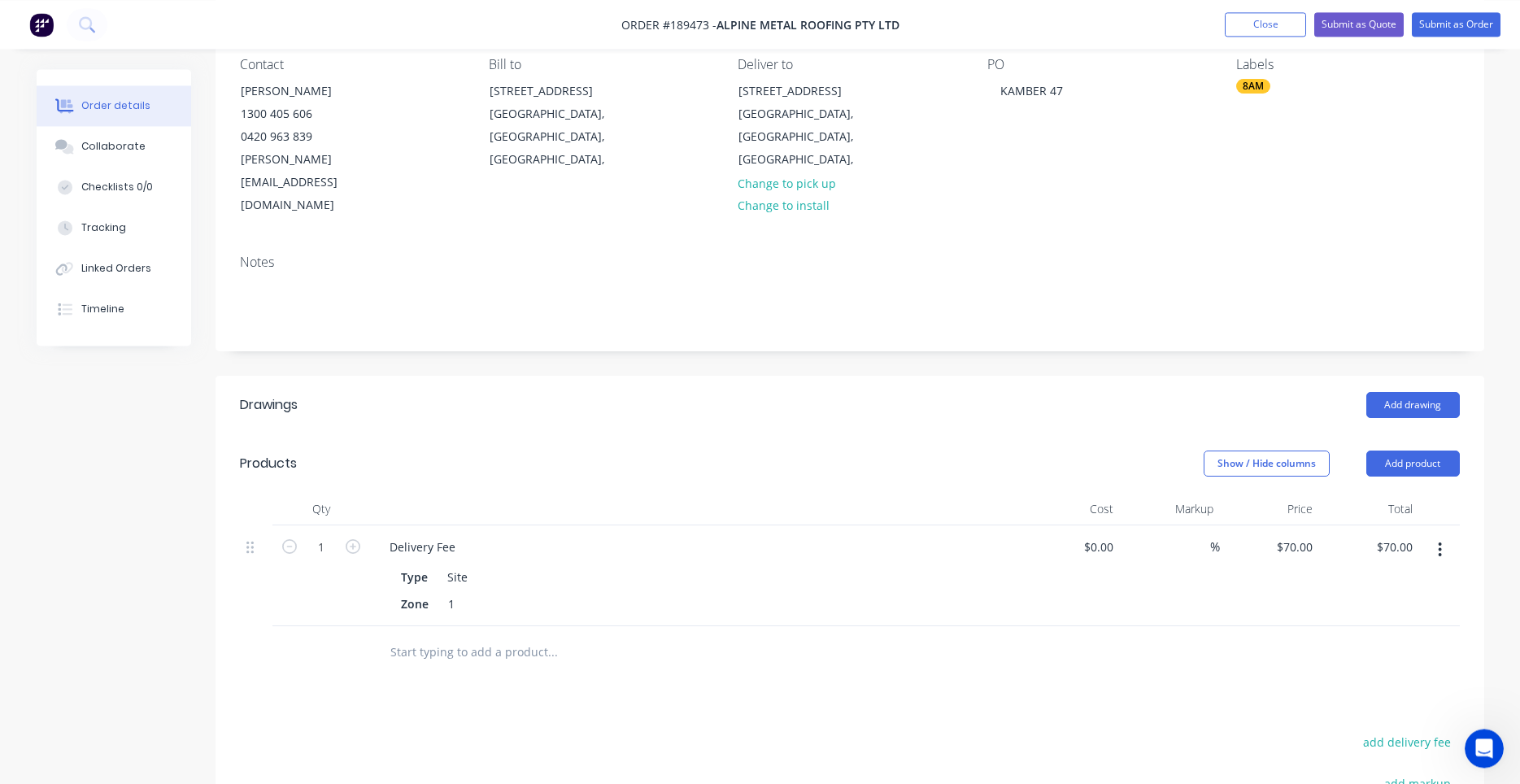
scroll to position [0, 0]
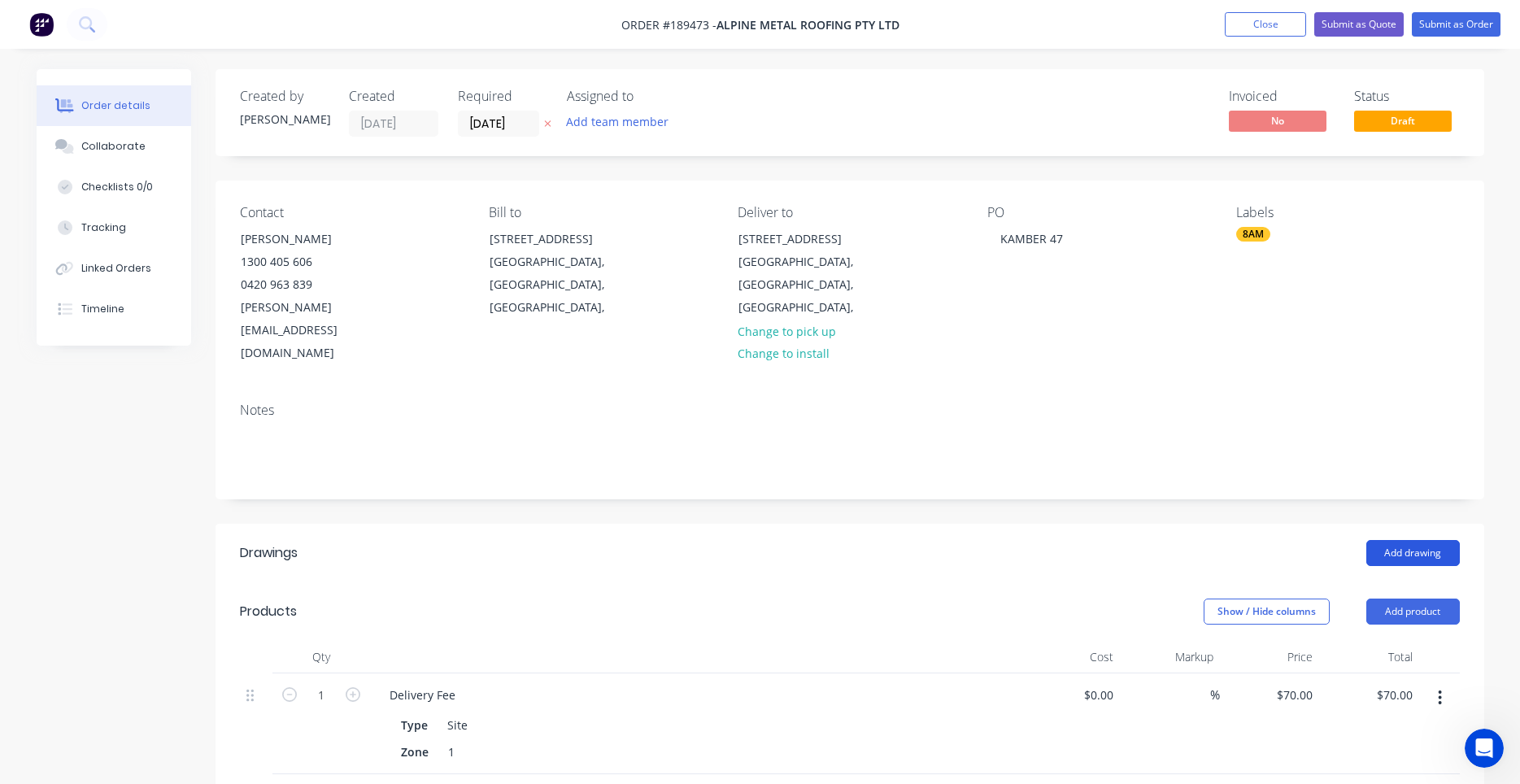
click at [1383, 540] on button "Add drawing" at bounding box center [1412, 553] width 94 height 26
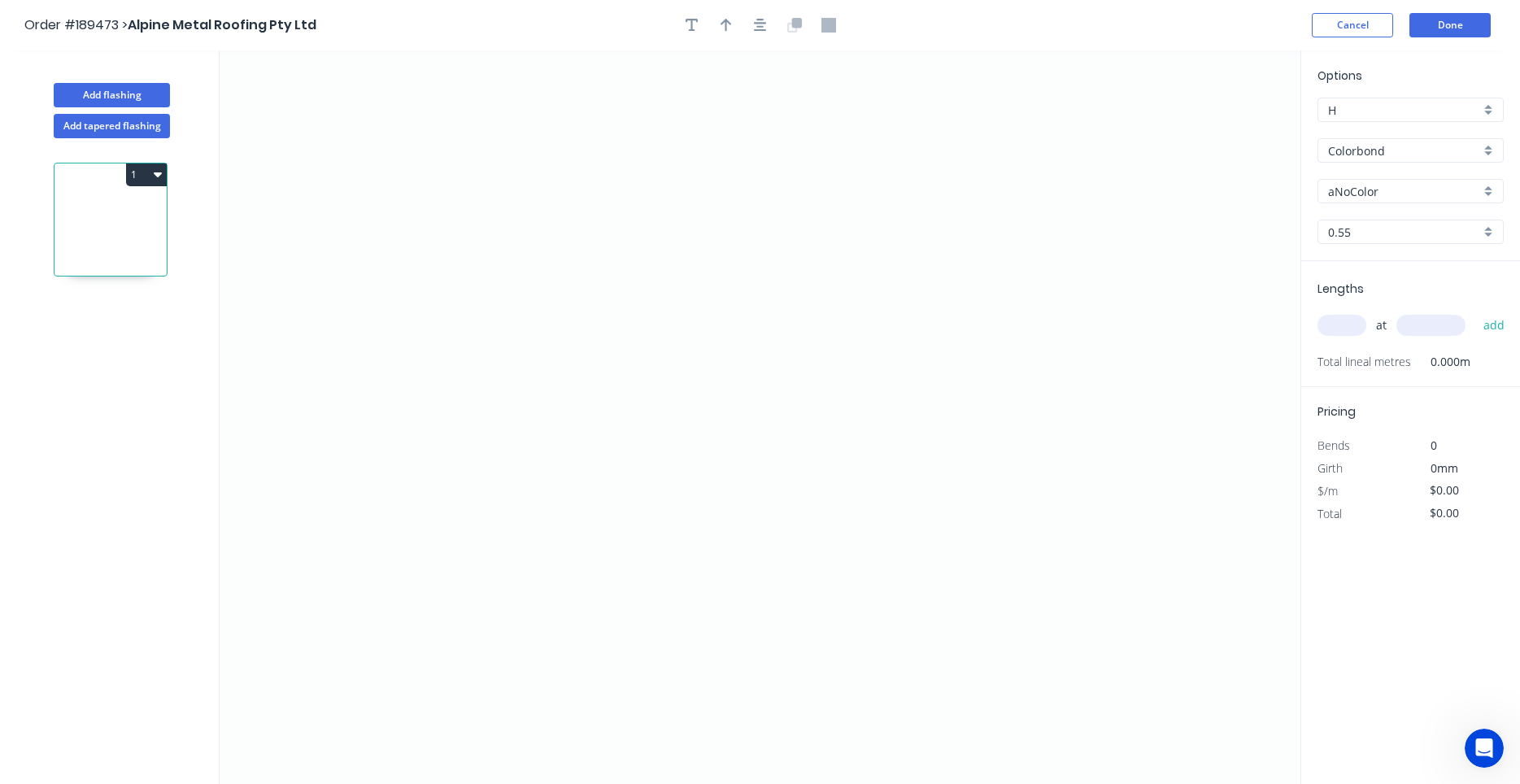
click at [1391, 184] on input "aNoColor" at bounding box center [1404, 191] width 152 height 17
type input "M"
click at [1364, 223] on div "Monument" at bounding box center [1410, 222] width 185 height 28
type input "Monument"
click at [1367, 159] on div "Colorbond" at bounding box center [1410, 151] width 187 height 25
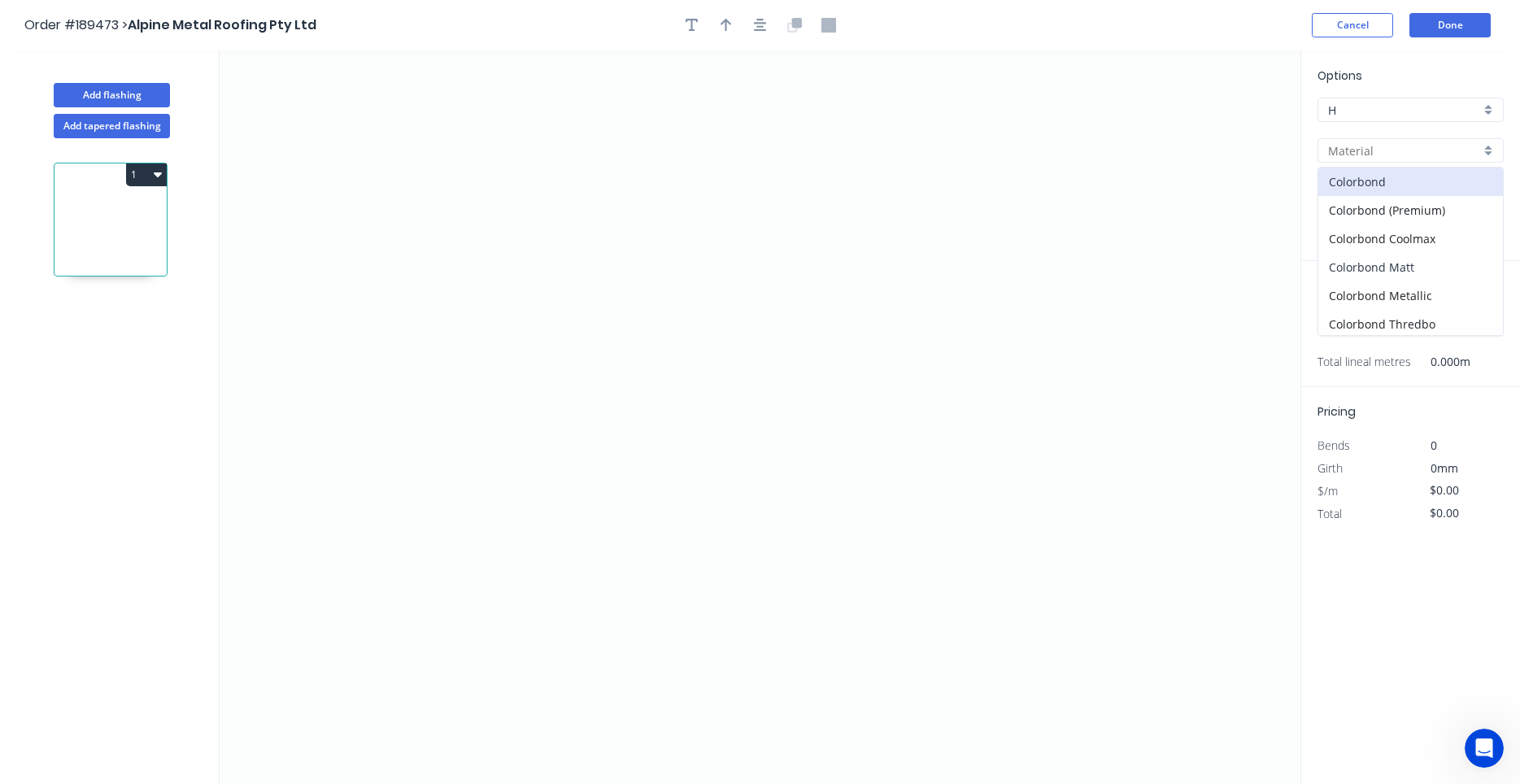
click at [1384, 265] on div "Colorbond Matt" at bounding box center [1410, 267] width 185 height 28
type input "Colorbond Matt"
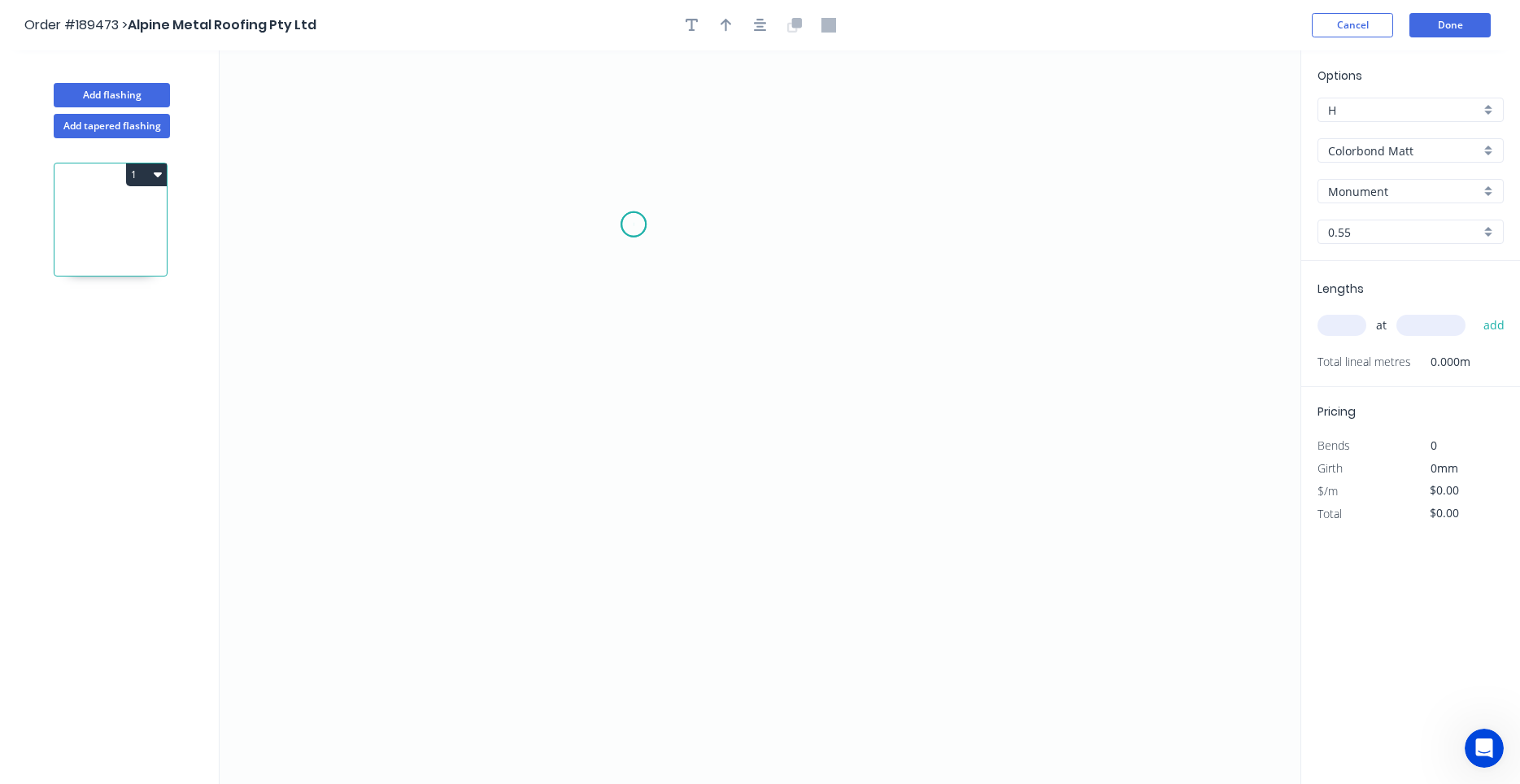
click at [634, 224] on icon "0" at bounding box center [760, 417] width 1081 height 733
click at [752, 221] on icon "0" at bounding box center [760, 417] width 1081 height 733
click at [682, 337] on icon "0 ?" at bounding box center [760, 417] width 1081 height 733
click at [699, 202] on rect at bounding box center [692, 194] width 32 height 23
type input "$6.20"
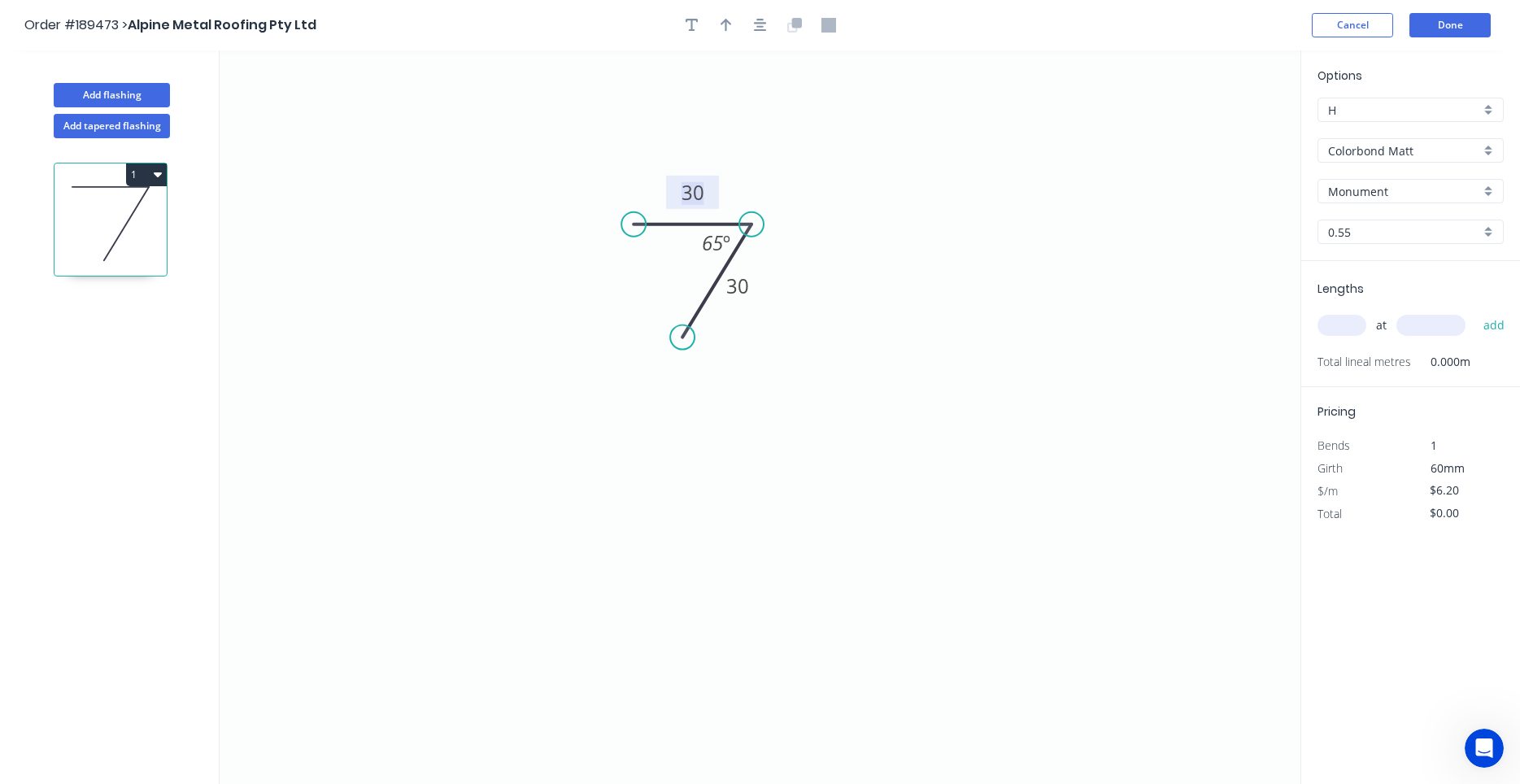
click at [1354, 329] on input "text" at bounding box center [1342, 325] width 49 height 21
type input "30"
type input "4000"
click at [1475, 311] on button "add" at bounding box center [1495, 325] width 39 height 28
type input "$744.00"
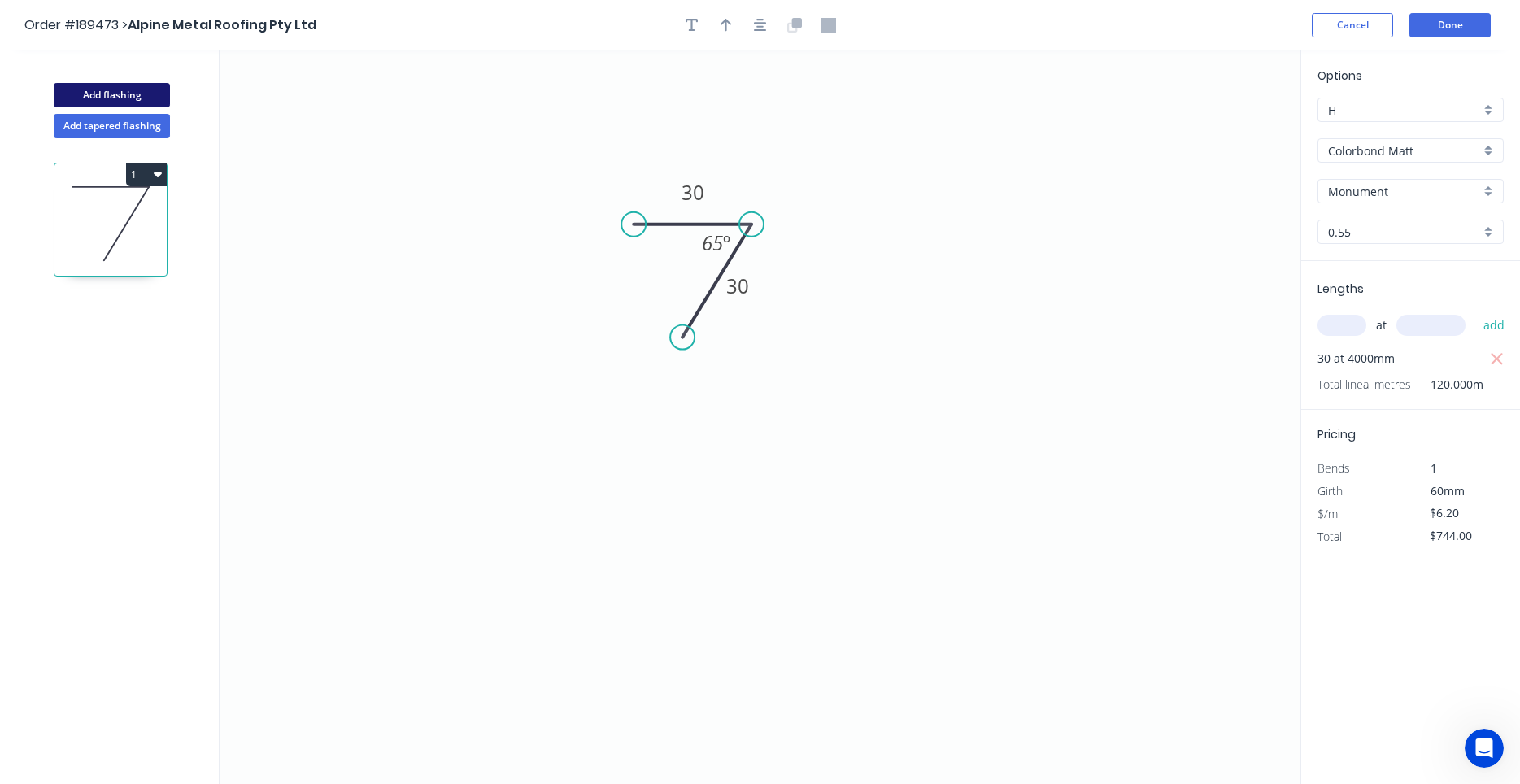
click at [145, 106] on button "Add flashing" at bounding box center [111, 95] width 117 height 25
type input "$0.00"
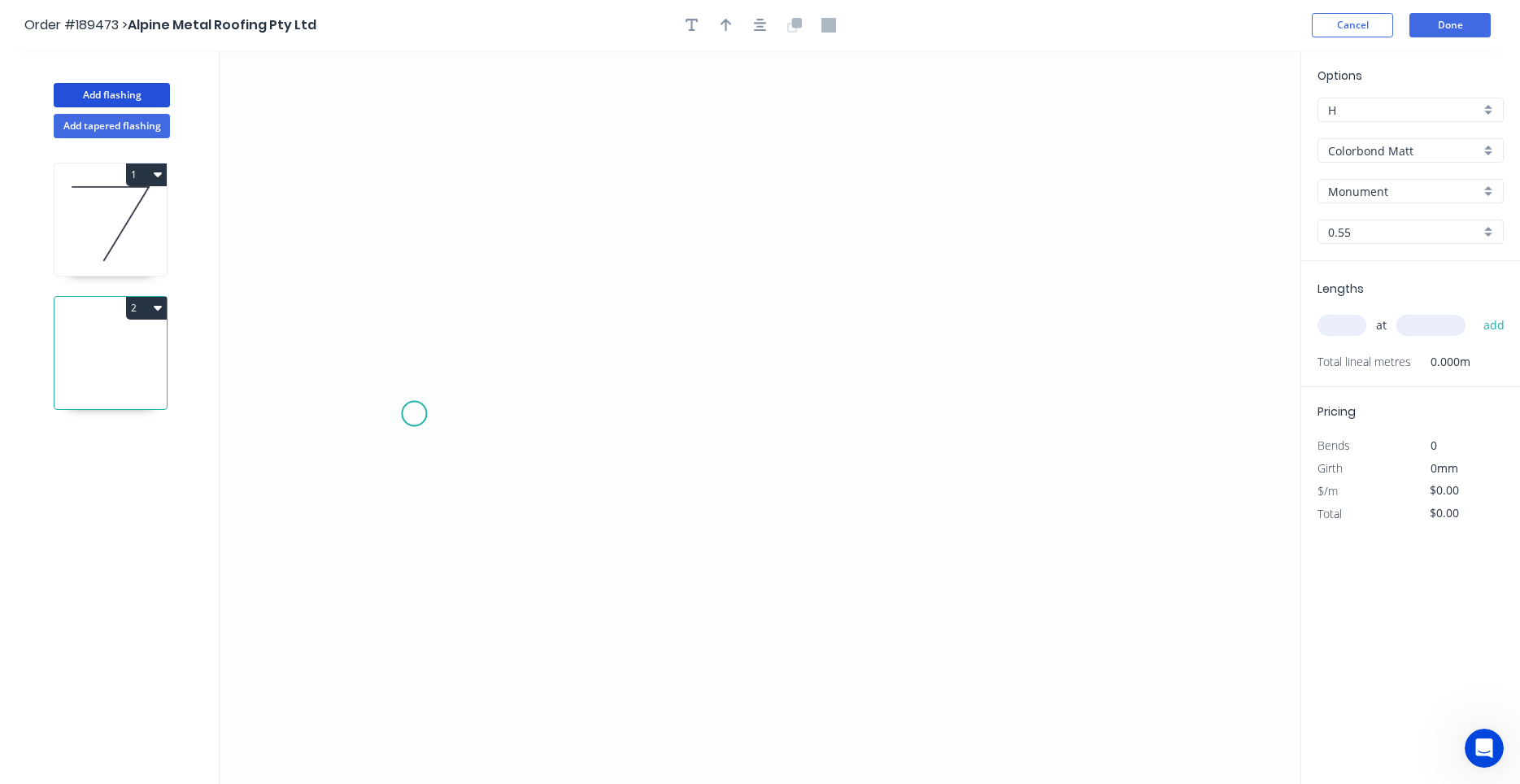
click at [413, 415] on icon "0" at bounding box center [760, 417] width 1081 height 733
click at [466, 296] on icon "0" at bounding box center [760, 417] width 1081 height 733
click at [837, 307] on icon "0 ?" at bounding box center [760, 417] width 1081 height 733
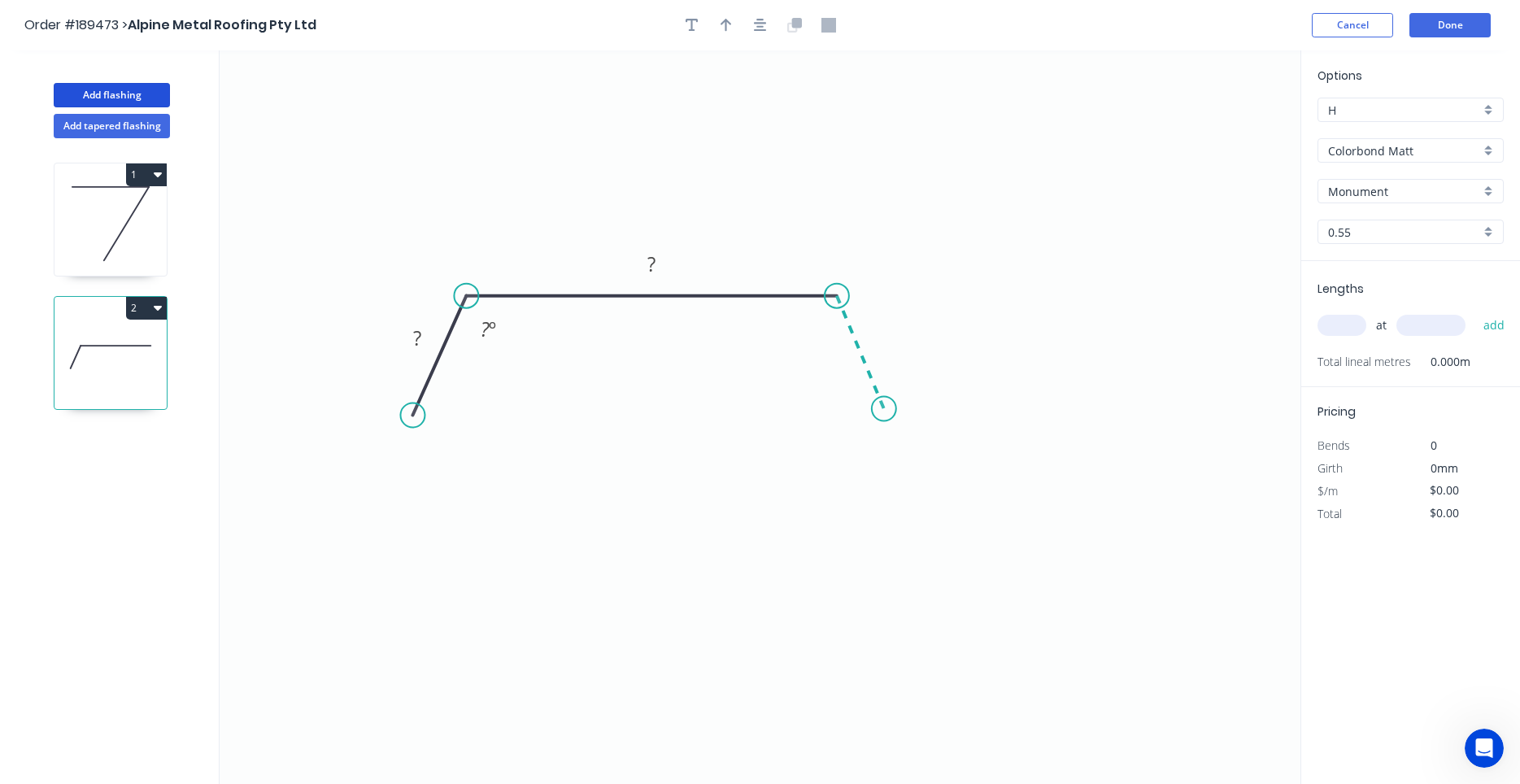
click at [884, 409] on icon "0 ? ? ? º" at bounding box center [760, 417] width 1081 height 733
click at [884, 409] on circle at bounding box center [884, 409] width 25 height 25
click at [879, 345] on tspan "?" at bounding box center [882, 335] width 8 height 27
type input "$20.37"
click at [1328, 334] on input "text" at bounding box center [1342, 325] width 49 height 21
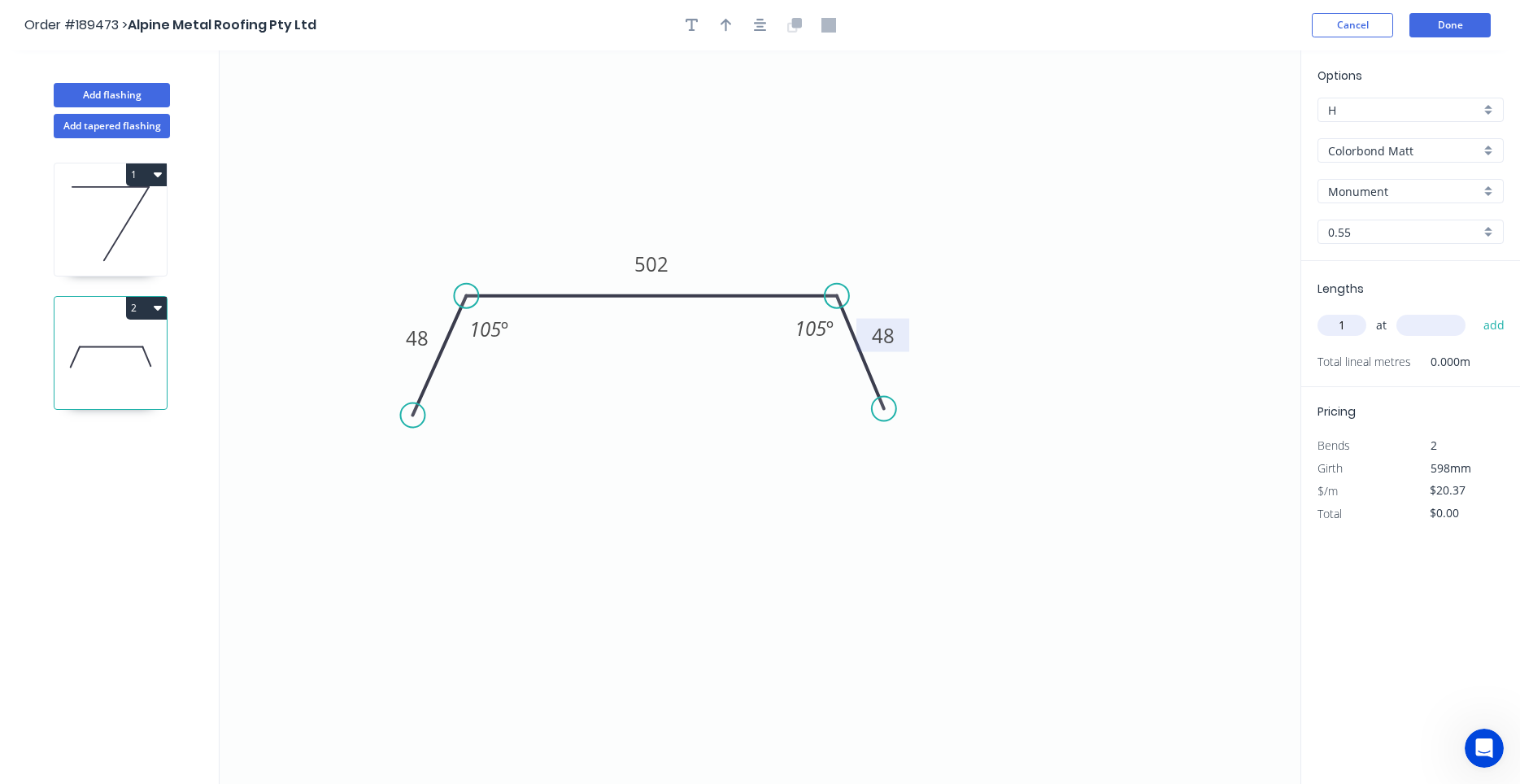
type input "1"
type input "1200"
click at [1475, 311] on button "add" at bounding box center [1495, 325] width 39 height 28
click at [1351, 333] on input "text" at bounding box center [1342, 325] width 49 height 21
click at [1505, 359] on button "button" at bounding box center [1496, 358] width 20 height 23
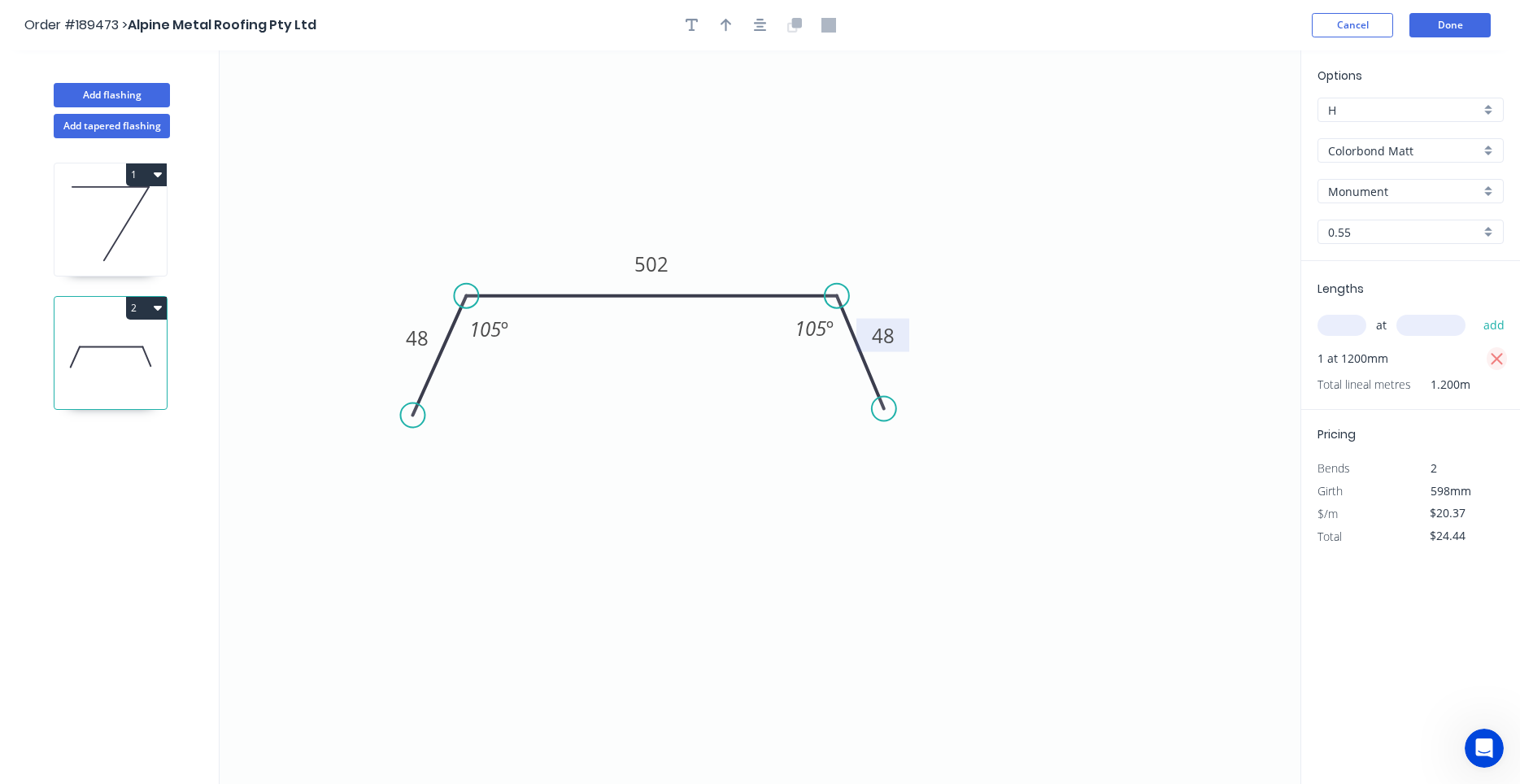
type input "$0.00"
click at [1344, 321] on input "text" at bounding box center [1342, 325] width 49 height 21
type input "1"
type input "2000"
click at [1475, 311] on button "add" at bounding box center [1495, 325] width 39 height 28
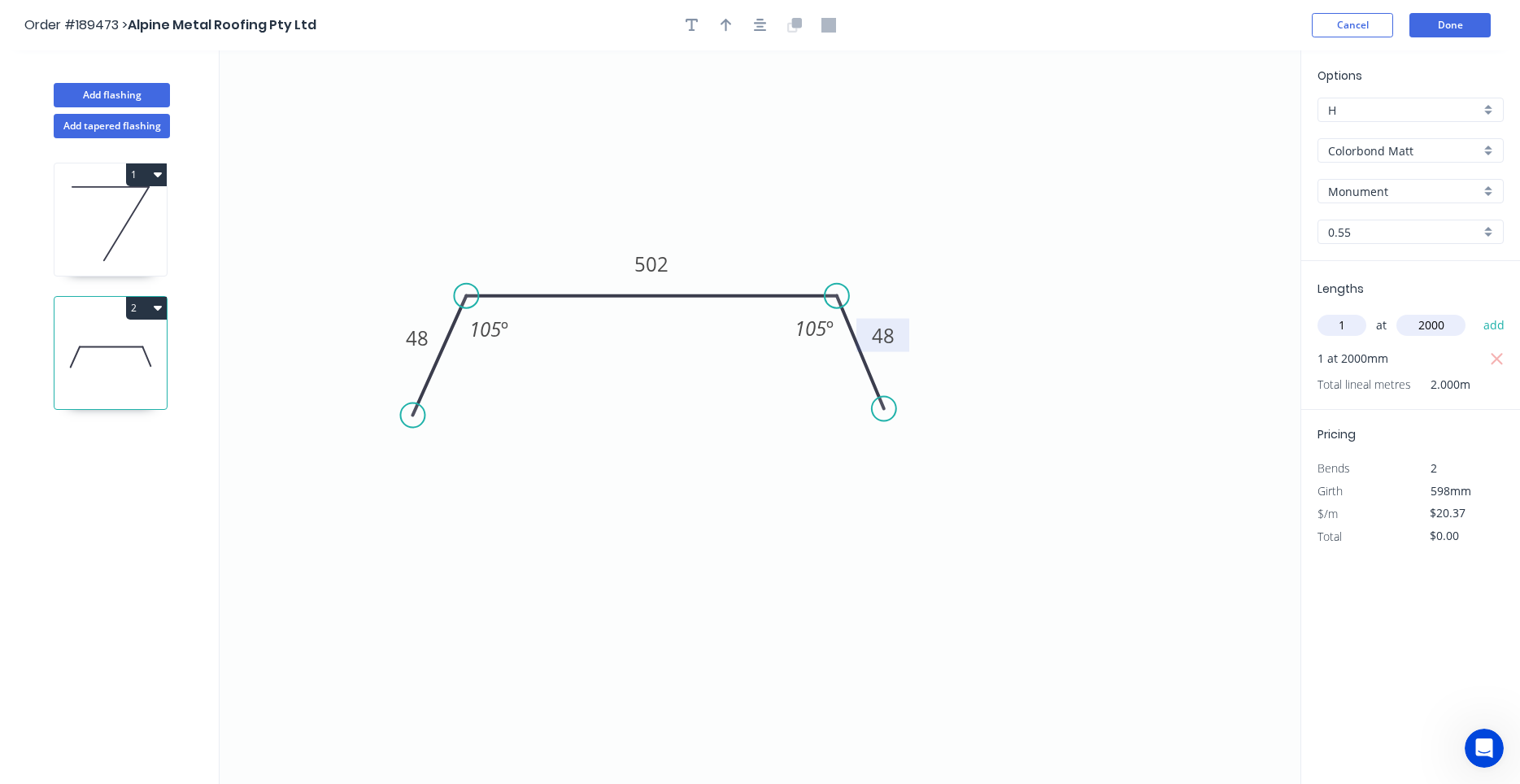
type input "$40.74"
click at [131, 215] on icon at bounding box center [110, 223] width 112 height 104
type input "$6.20"
type input "$744.00"
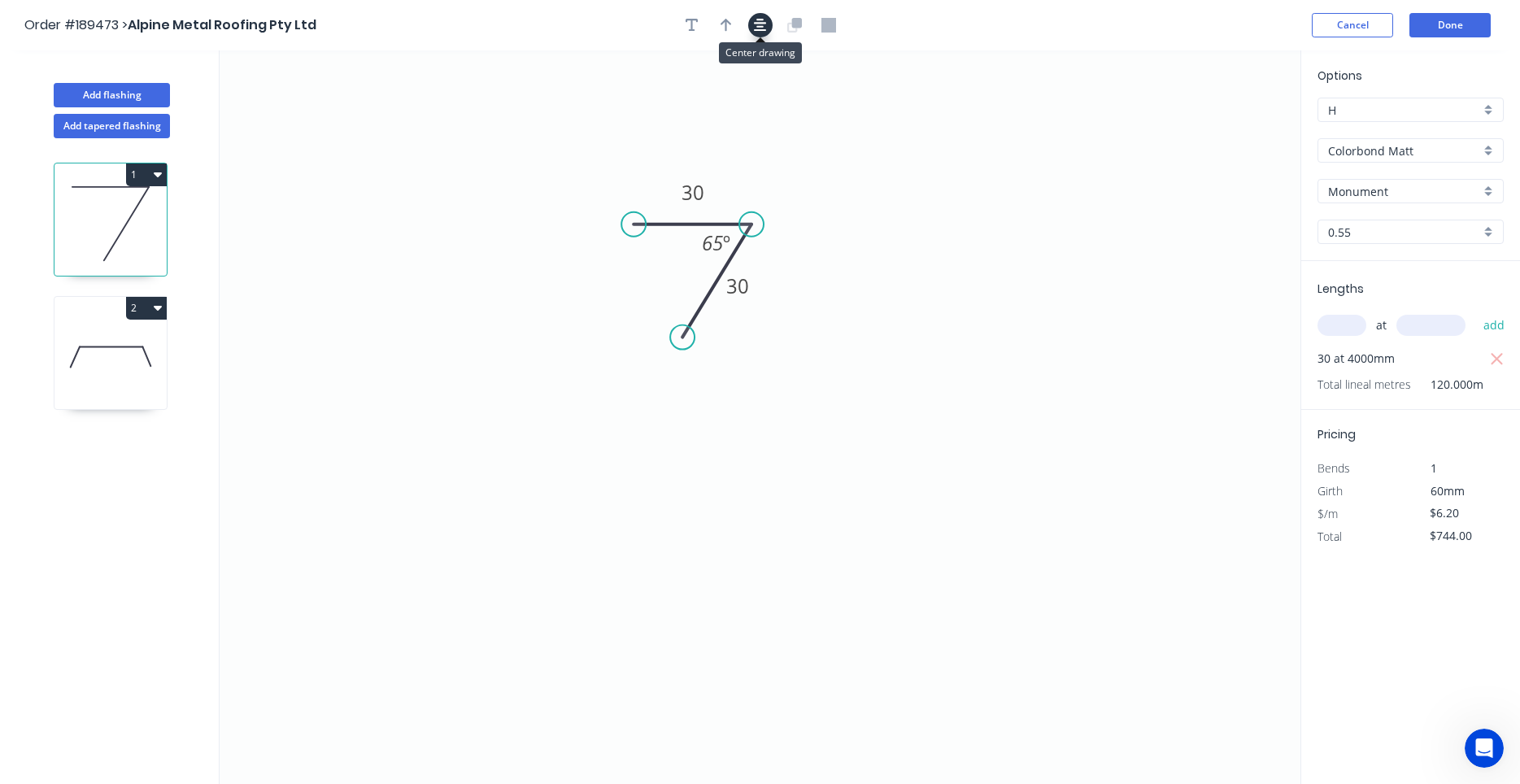
click at [754, 28] on icon "button" at bounding box center [760, 25] width 13 height 15
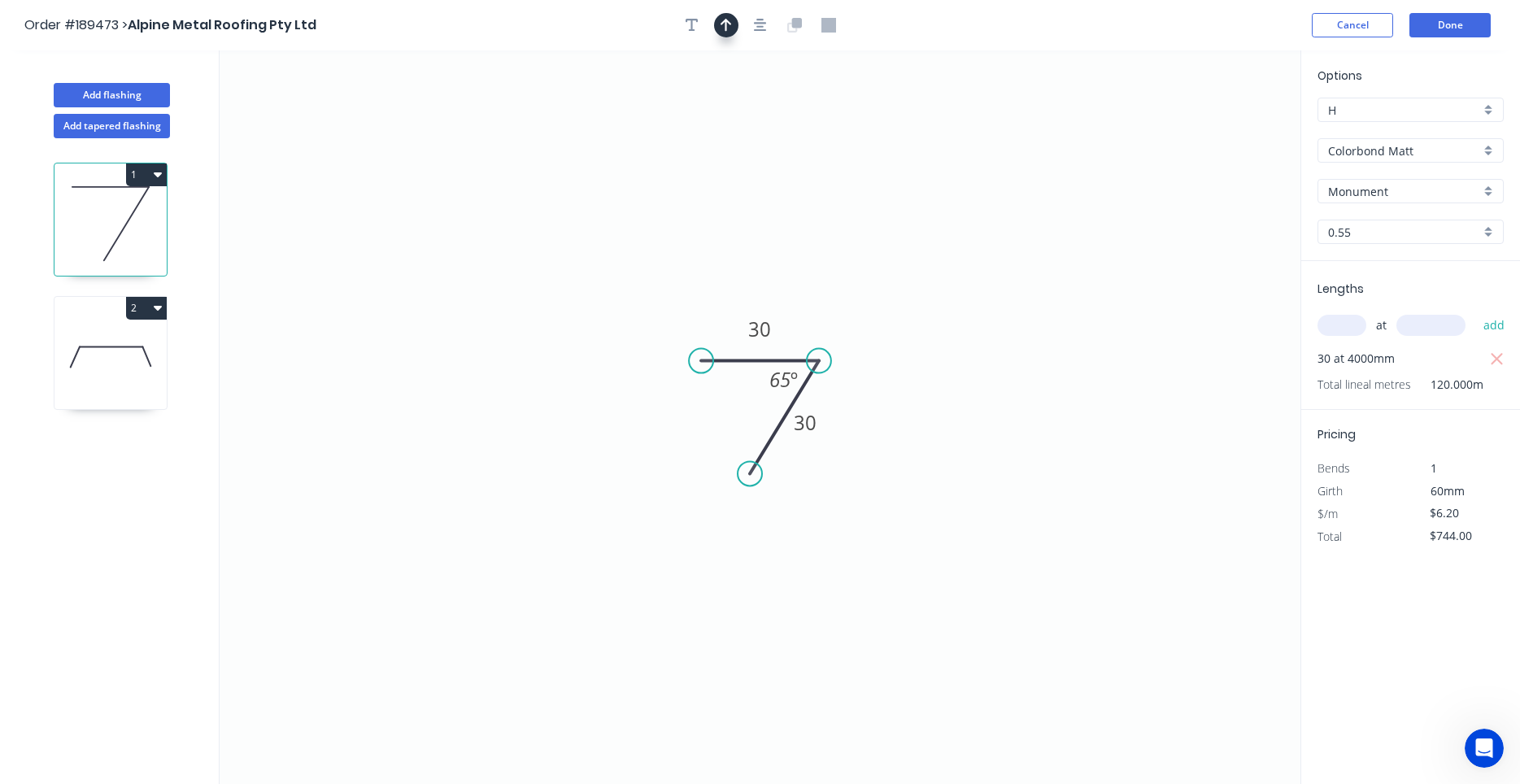
click at [724, 31] on icon "button" at bounding box center [725, 25] width 11 height 15
drag, startPoint x: 1217, startPoint y: 130, endPoint x: 865, endPoint y: 303, distance: 392.2
click at [865, 303] on icon at bounding box center [864, 284] width 15 height 52
drag, startPoint x: 867, startPoint y: 300, endPoint x: 848, endPoint y: 312, distance: 22.5
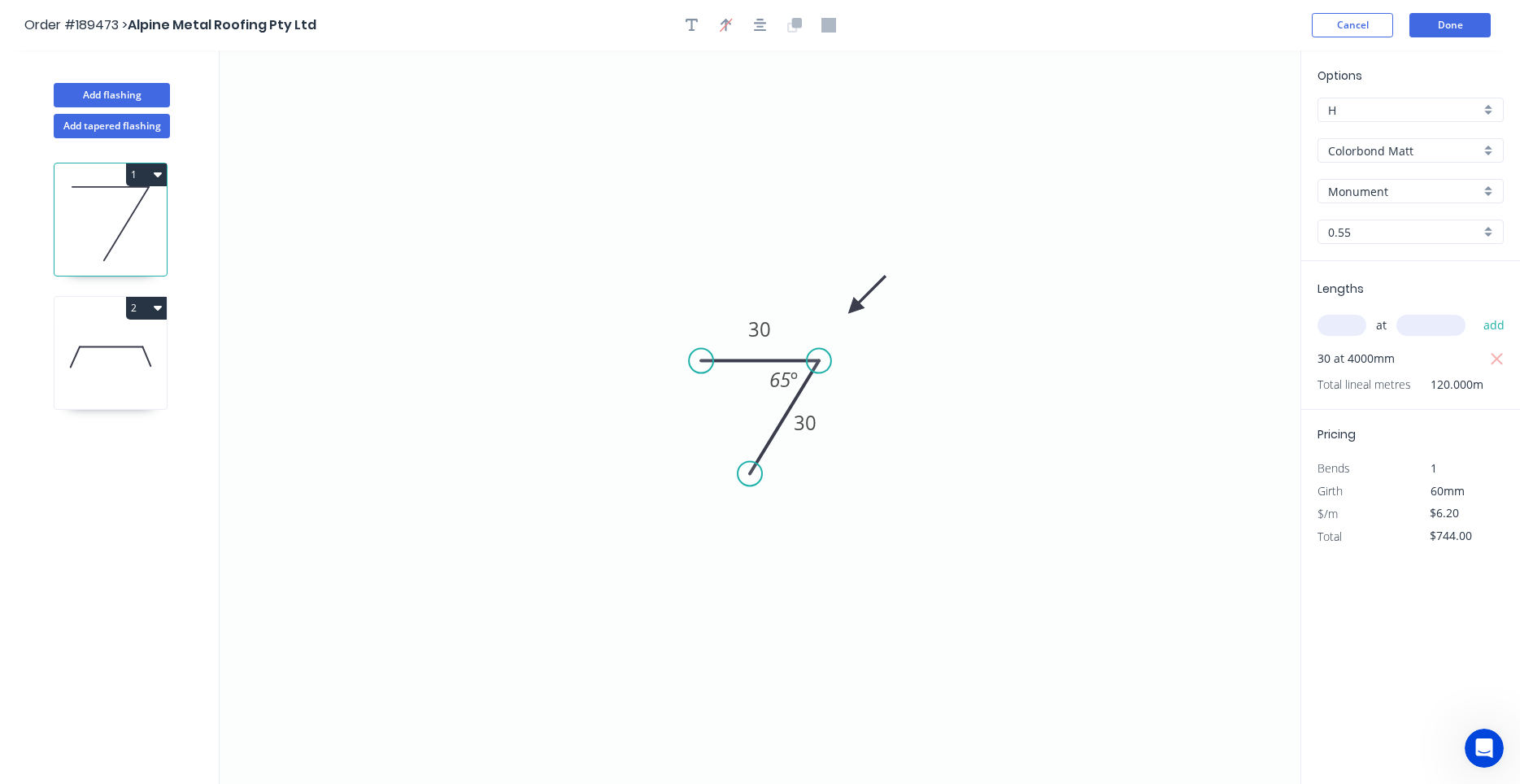
click at [848, 312] on icon at bounding box center [866, 294] width 47 height 47
click at [110, 365] on icon at bounding box center [110, 357] width 112 height 104
type input "$20.37"
type input "$40.74"
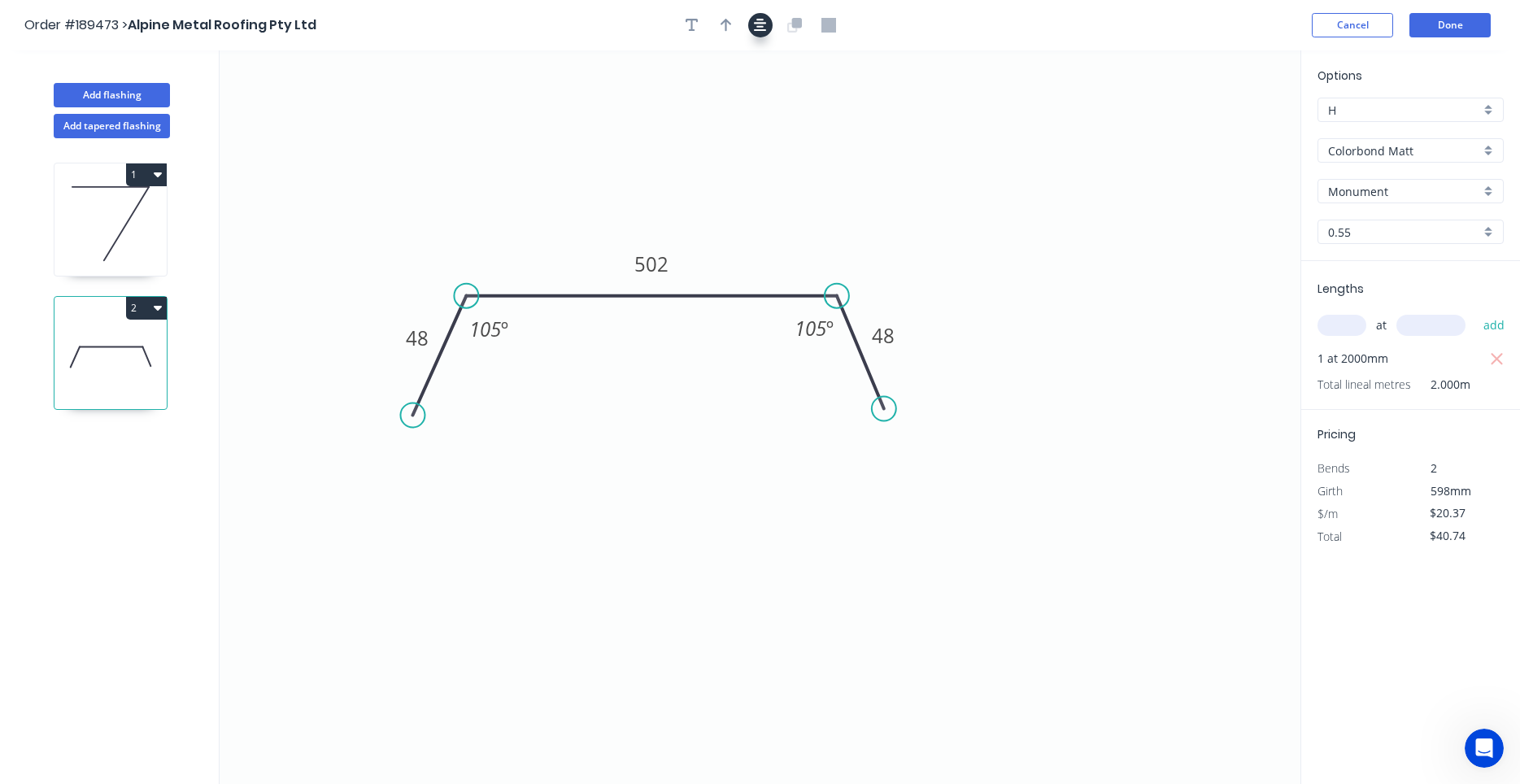
click at [759, 34] on button "button" at bounding box center [760, 25] width 25 height 25
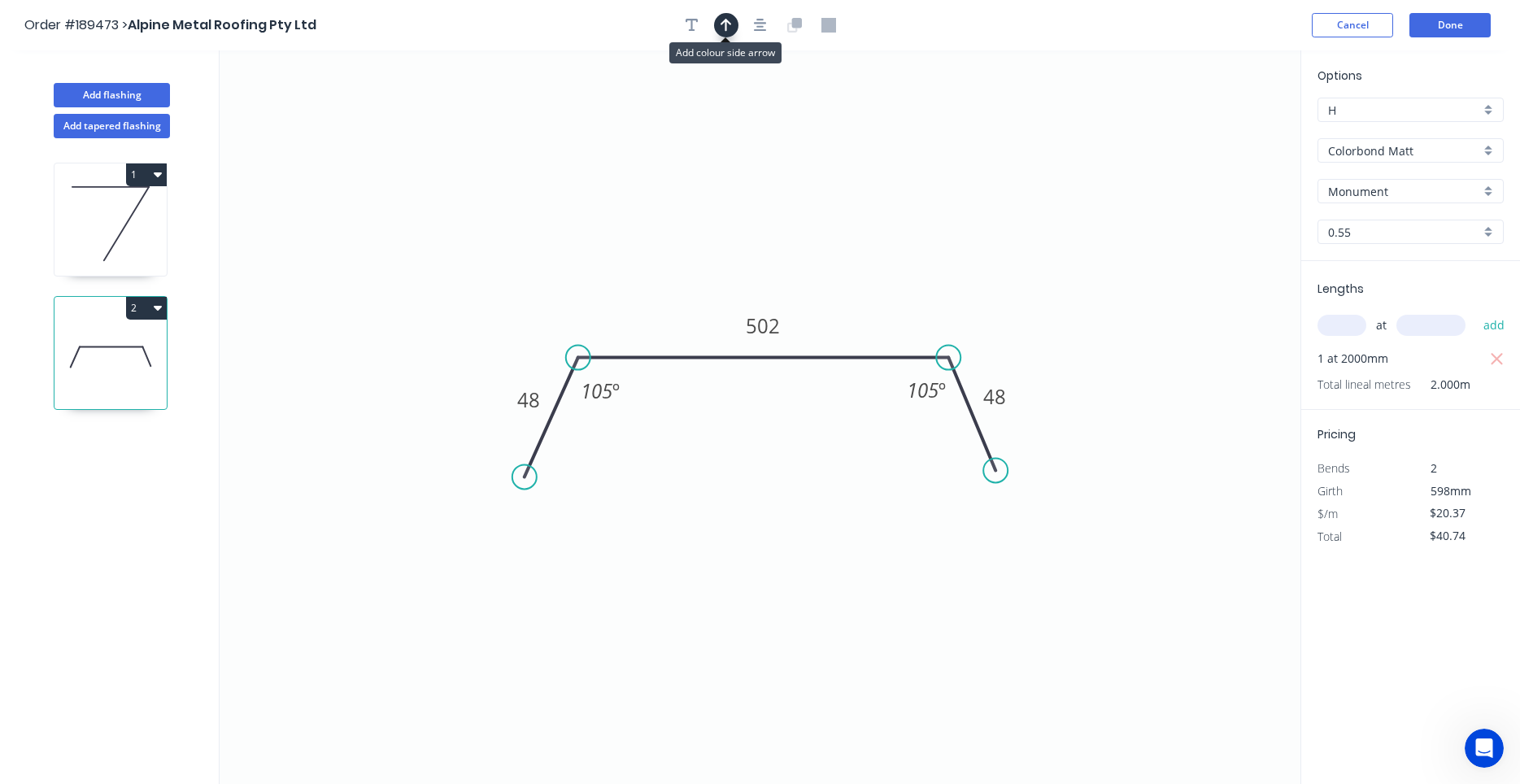
click at [725, 33] on button "button" at bounding box center [726, 25] width 25 height 25
click at [1222, 131] on icon at bounding box center [1218, 112] width 15 height 52
drag, startPoint x: 1222, startPoint y: 131, endPoint x: 911, endPoint y: 294, distance: 351.1
click at [911, 294] on icon at bounding box center [923, 279] width 47 height 47
click at [138, 96] on button "Add flashing" at bounding box center [111, 95] width 117 height 25
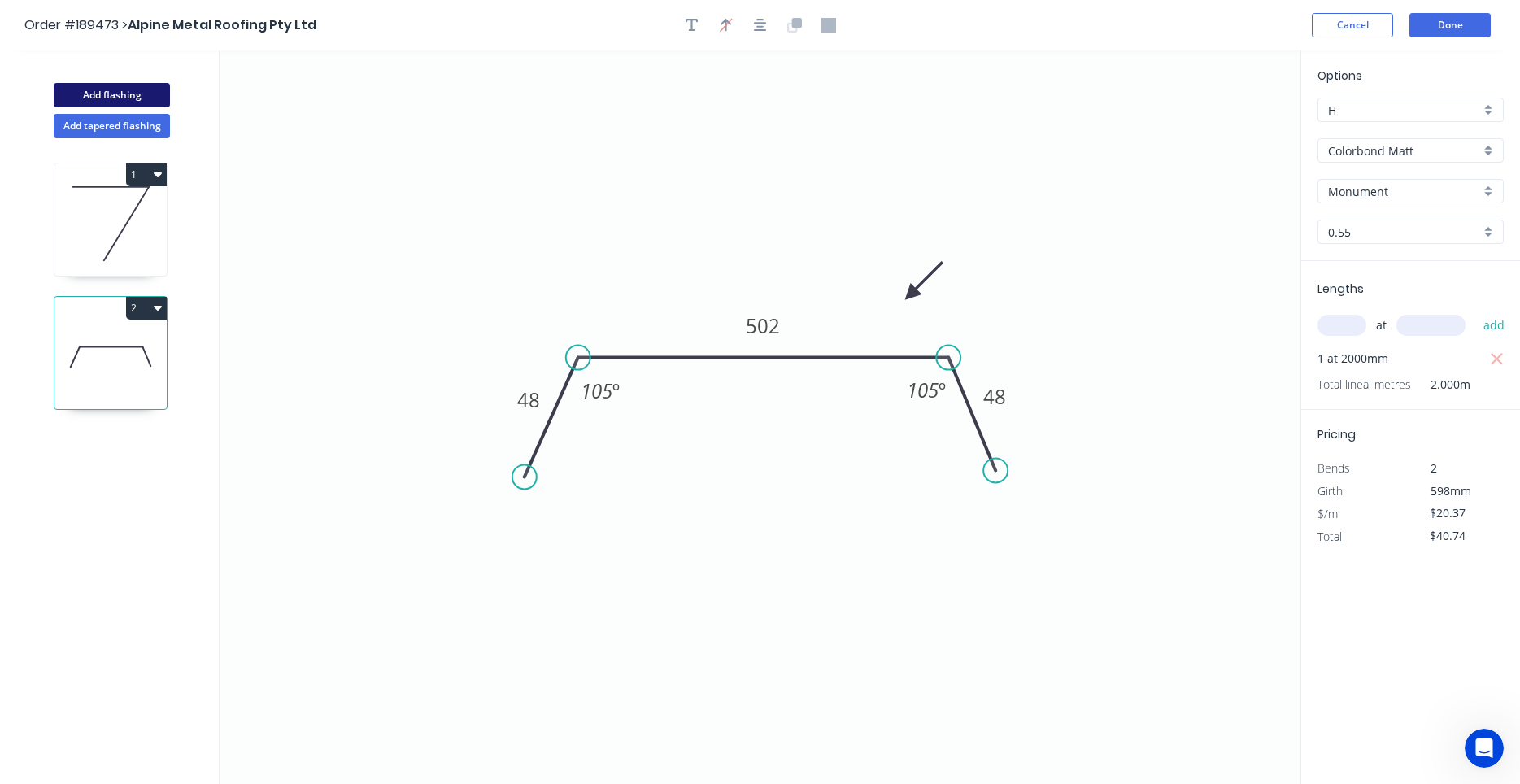
type input "$0.00"
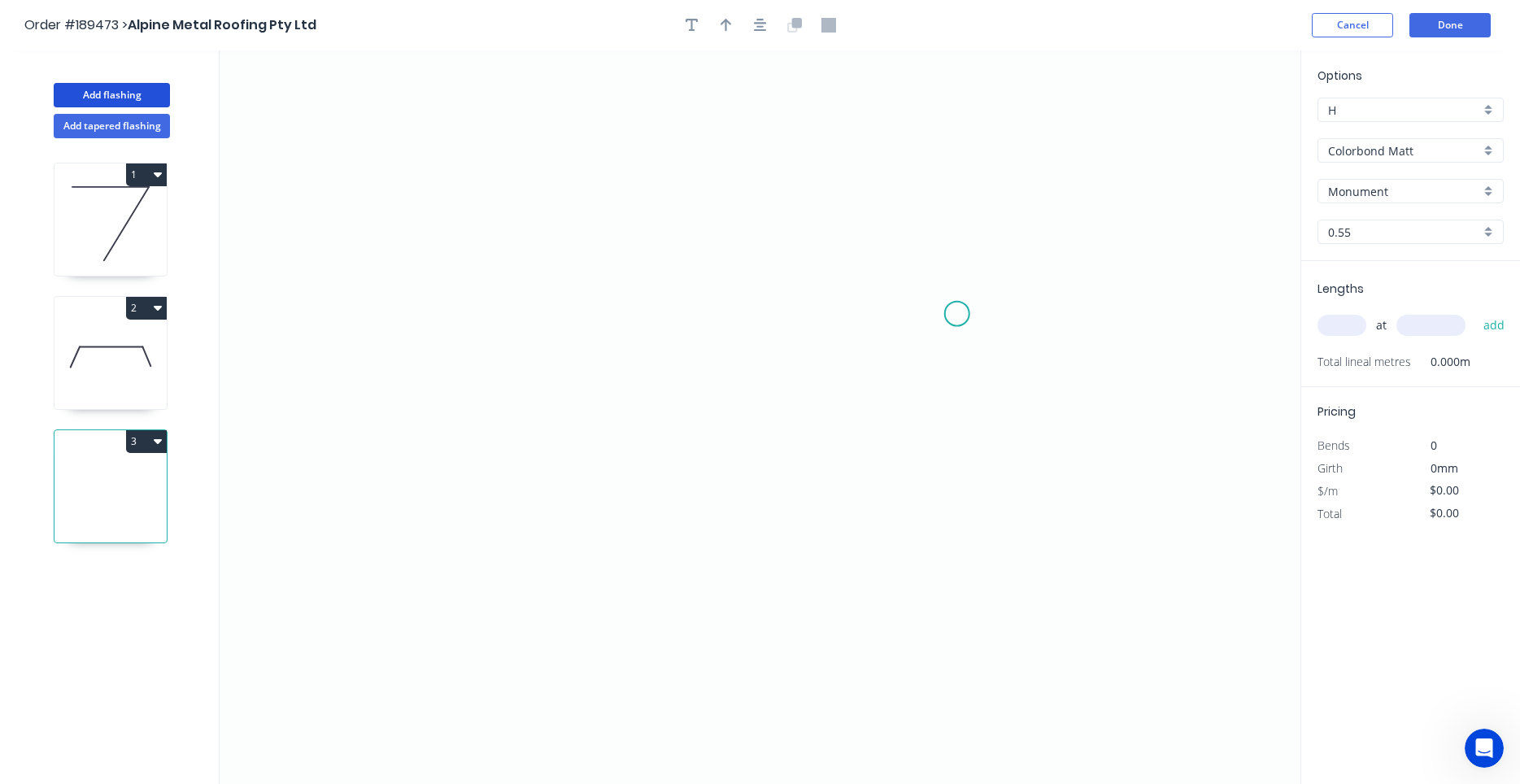
click at [957, 314] on icon "0" at bounding box center [760, 417] width 1081 height 733
click at [912, 208] on icon at bounding box center [934, 261] width 45 height 106
click at [674, 216] on icon "0 ?" at bounding box center [760, 417] width 1081 height 733
click at [702, 434] on icon "0 ? ? ? º" at bounding box center [760, 417] width 1081 height 733
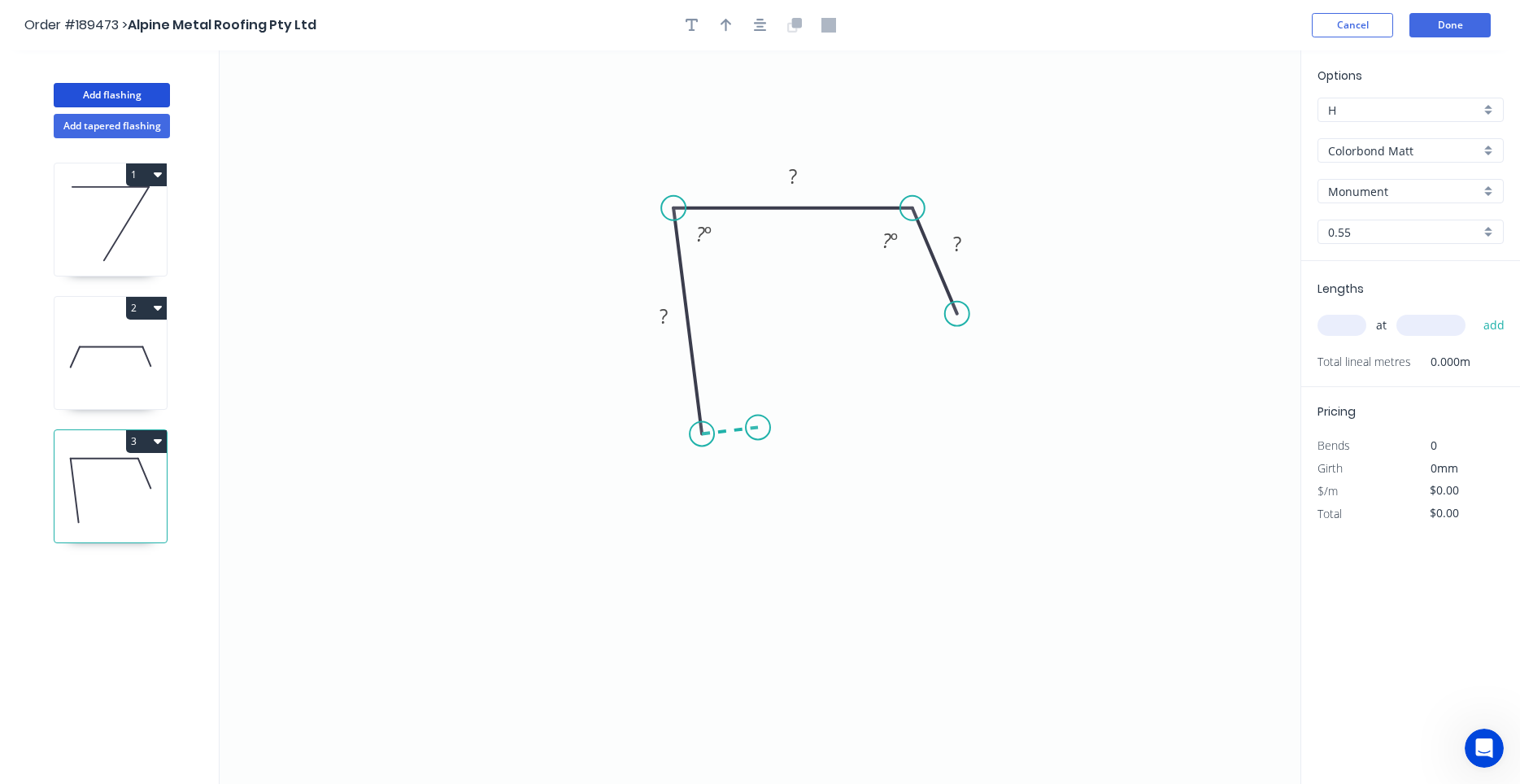
click at [758, 427] on icon at bounding box center [730, 429] width 56 height 6
click at [751, 368] on icon "0 ? ? ? ? ? º ? º ? º" at bounding box center [760, 417] width 1081 height 733
click at [751, 368] on circle at bounding box center [751, 368] width 25 height 25
click at [701, 435] on circle at bounding box center [701, 435] width 25 height 25
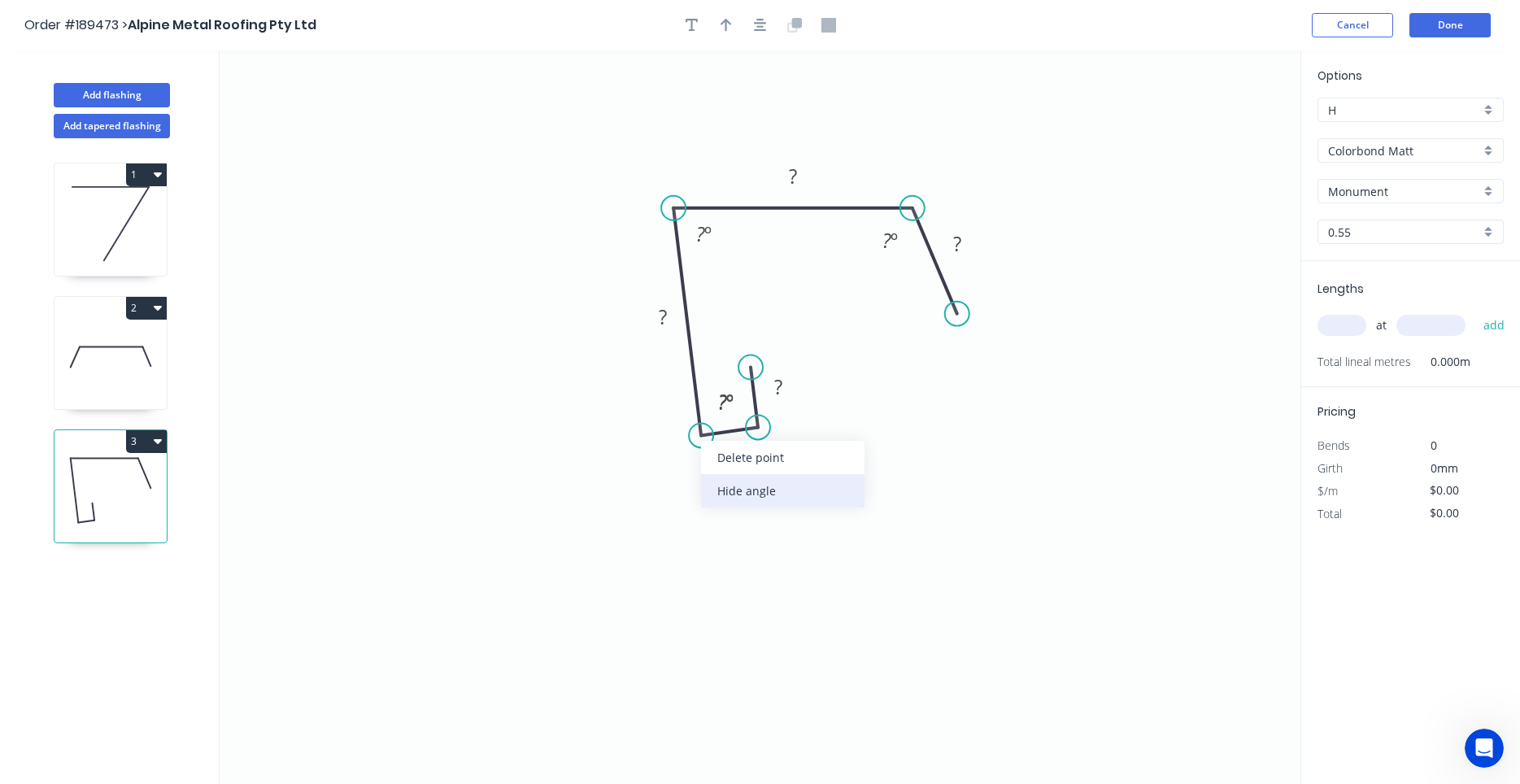
click at [727, 482] on div "Hide angle" at bounding box center [782, 491] width 164 height 33
click at [771, 485] on div "Hide angle" at bounding box center [835, 488] width 164 height 33
click at [739, 454] on rect at bounding box center [732, 449] width 32 height 23
type input "$16.65"
click at [1346, 332] on input "text" at bounding box center [1342, 325] width 49 height 21
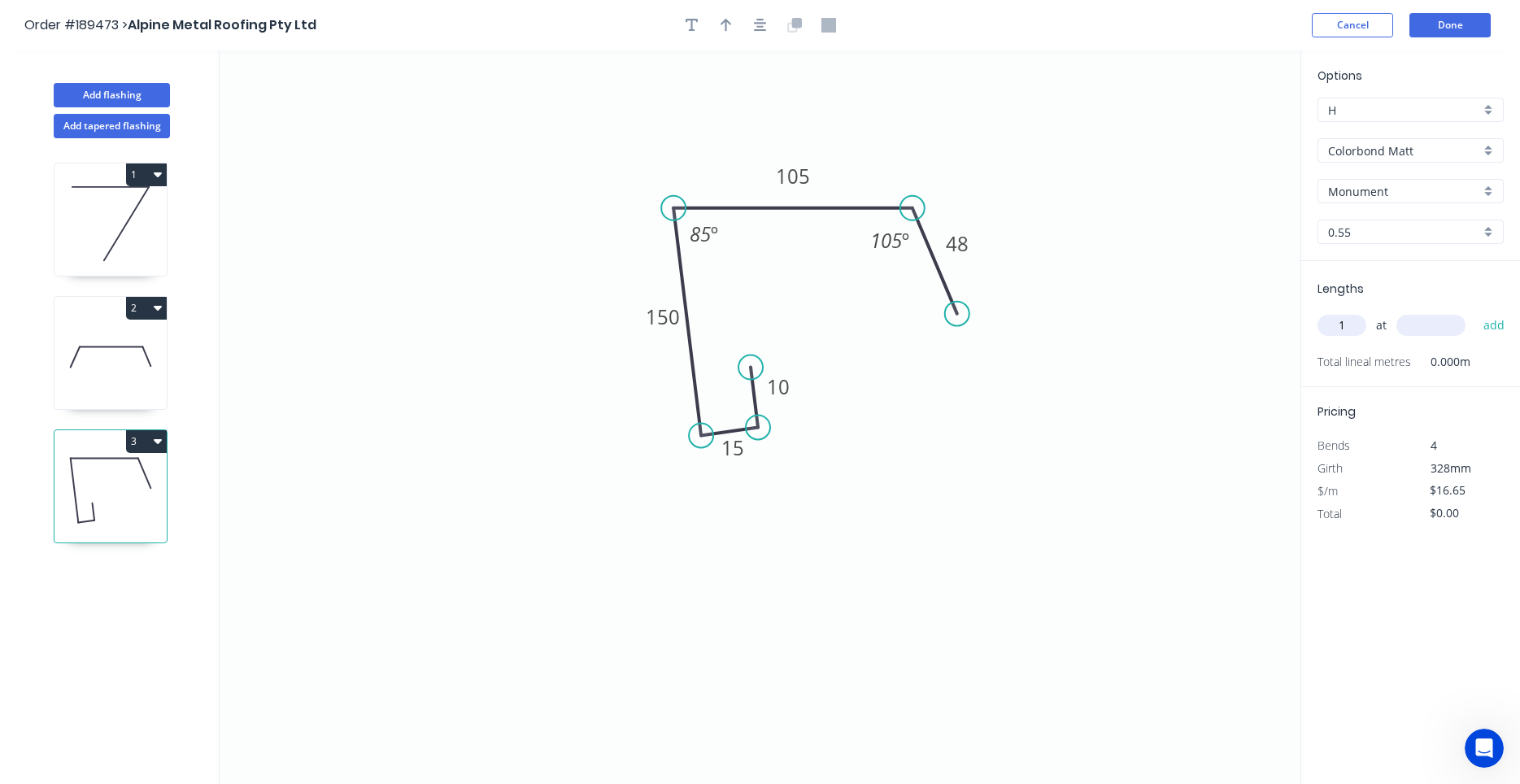
type input "1"
type input "4500"
click at [1475, 311] on button "add" at bounding box center [1495, 325] width 39 height 28
type input "$74.93"
click at [123, 95] on button "Add flashing" at bounding box center [111, 95] width 117 height 25
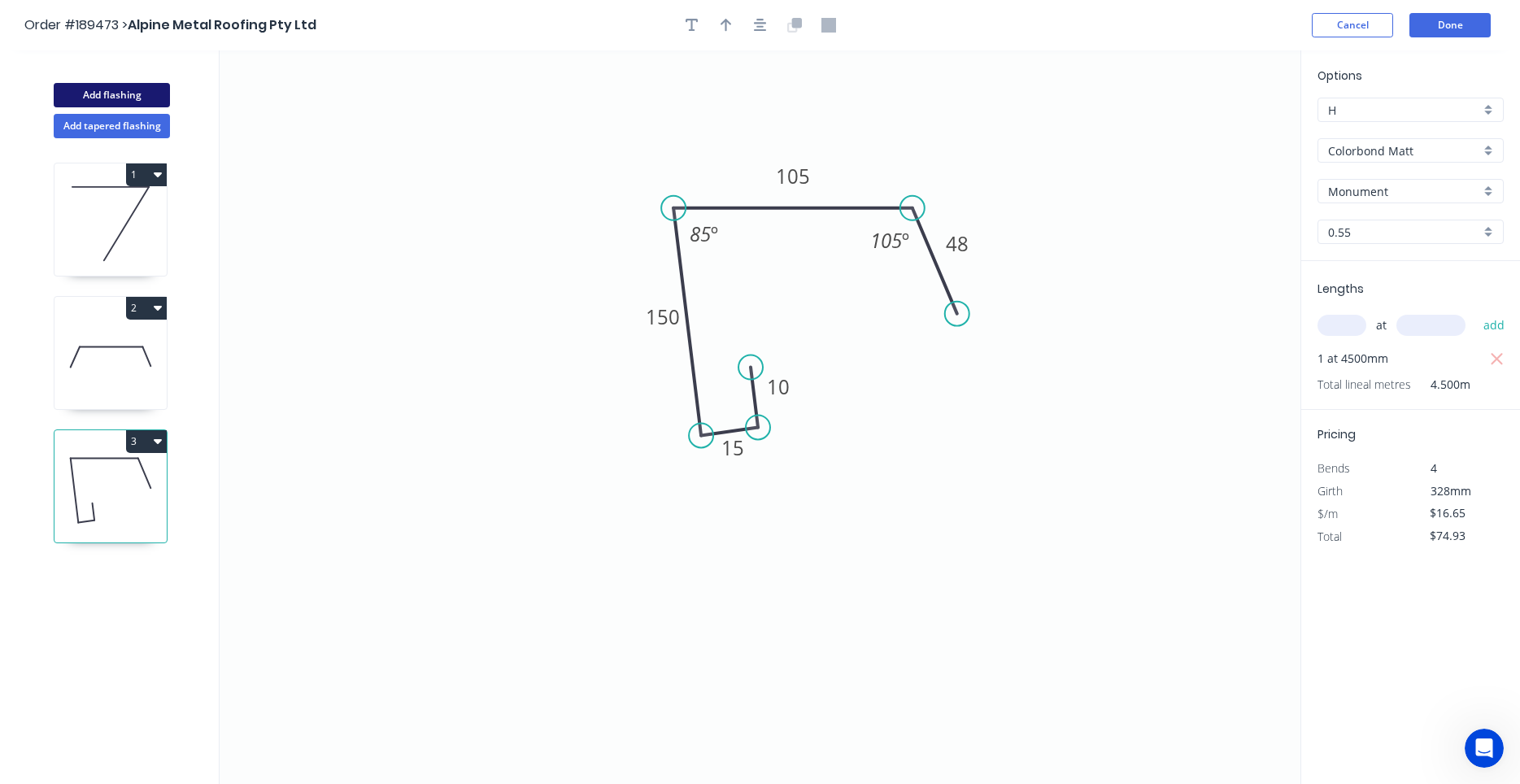
type input "$0.00"
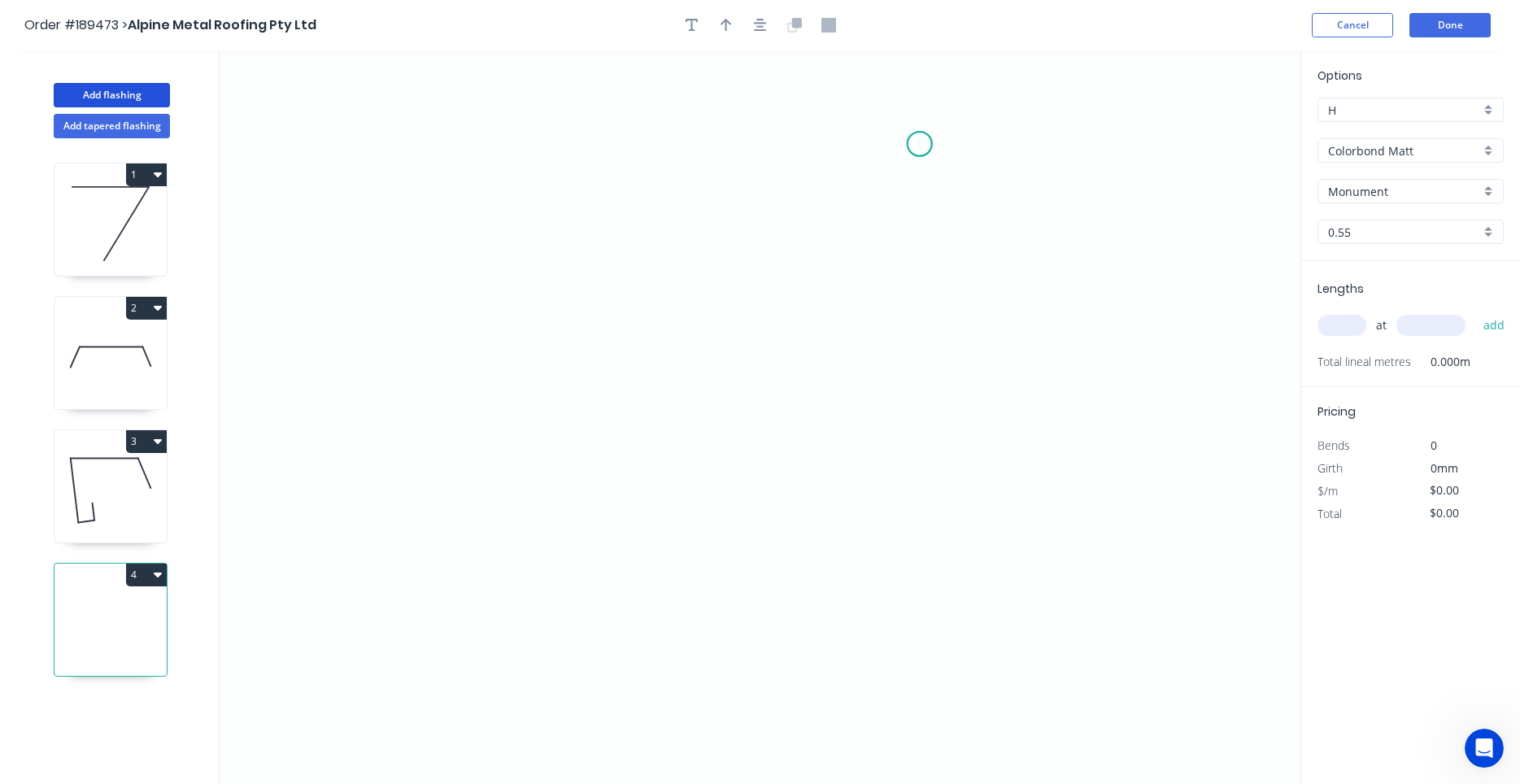
click at [920, 144] on icon "0" at bounding box center [760, 417] width 1081 height 733
click at [1047, 145] on icon "0" at bounding box center [760, 417] width 1081 height 733
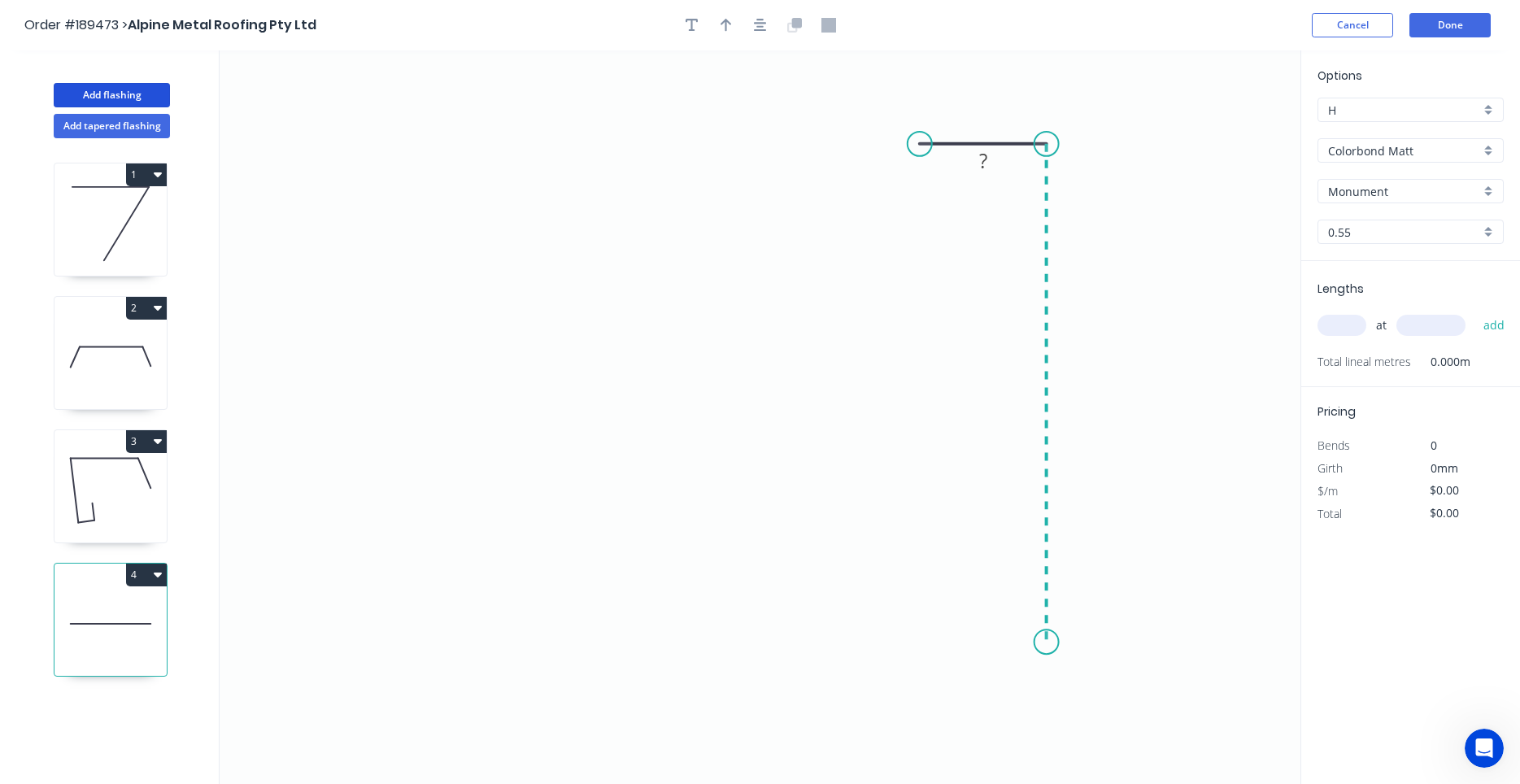
click at [1027, 642] on icon "0 ?" at bounding box center [760, 417] width 1081 height 733
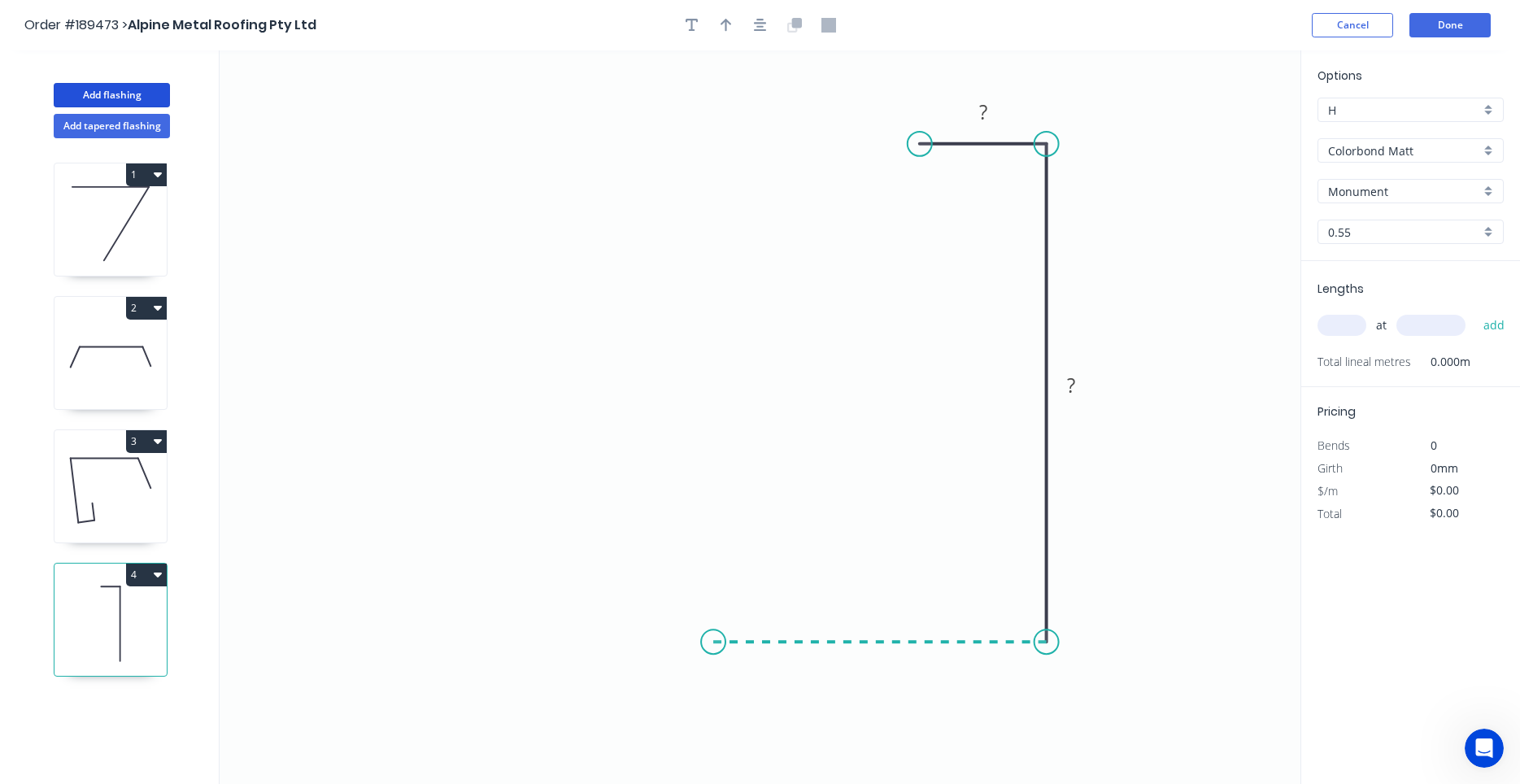
click at [713, 637] on icon "0 ? ?" at bounding box center [760, 417] width 1081 height 733
click at [711, 553] on icon "0 ? ? ?" at bounding box center [760, 417] width 1081 height 733
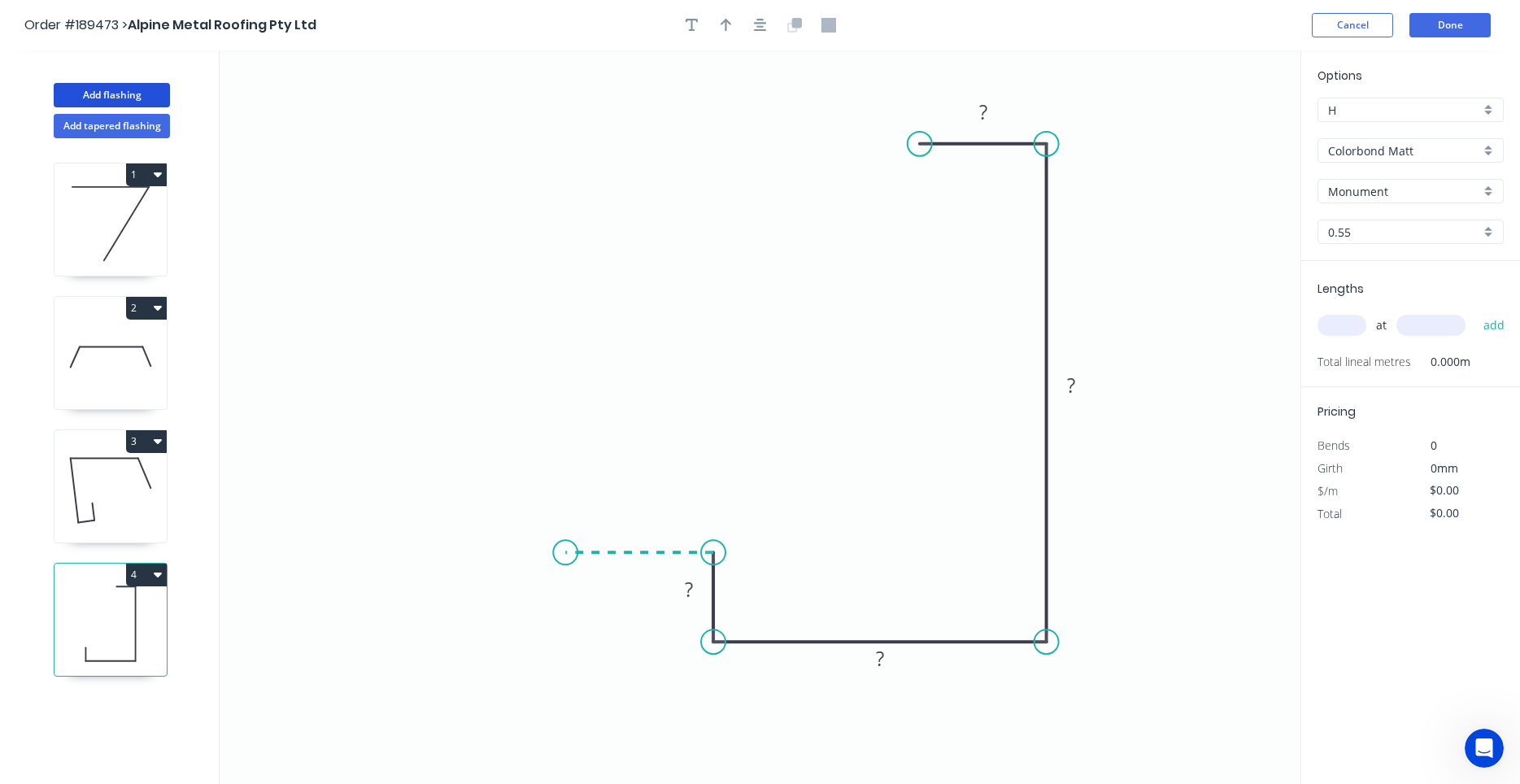
click at [565, 549] on icon "0 ? ? ? ?" at bounding box center [760, 417] width 1081 height 733
click at [565, 549] on circle at bounding box center [565, 552] width 25 height 25
click at [630, 536] on rect at bounding box center [640, 520] width 53 height 33
click at [641, 521] on tspan "?" at bounding box center [640, 519] width 8 height 27
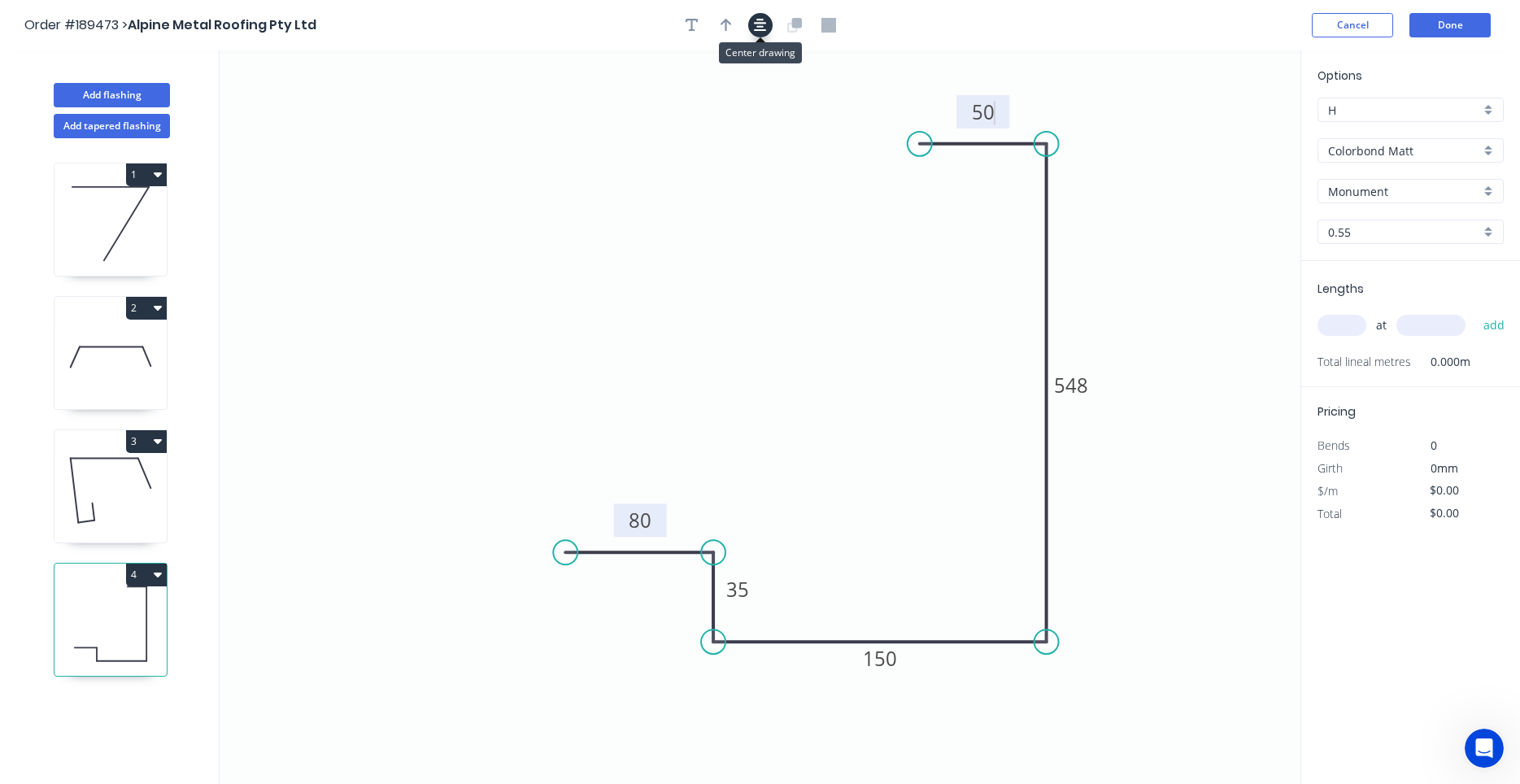
click at [762, 30] on icon "button" at bounding box center [760, 25] width 13 height 13
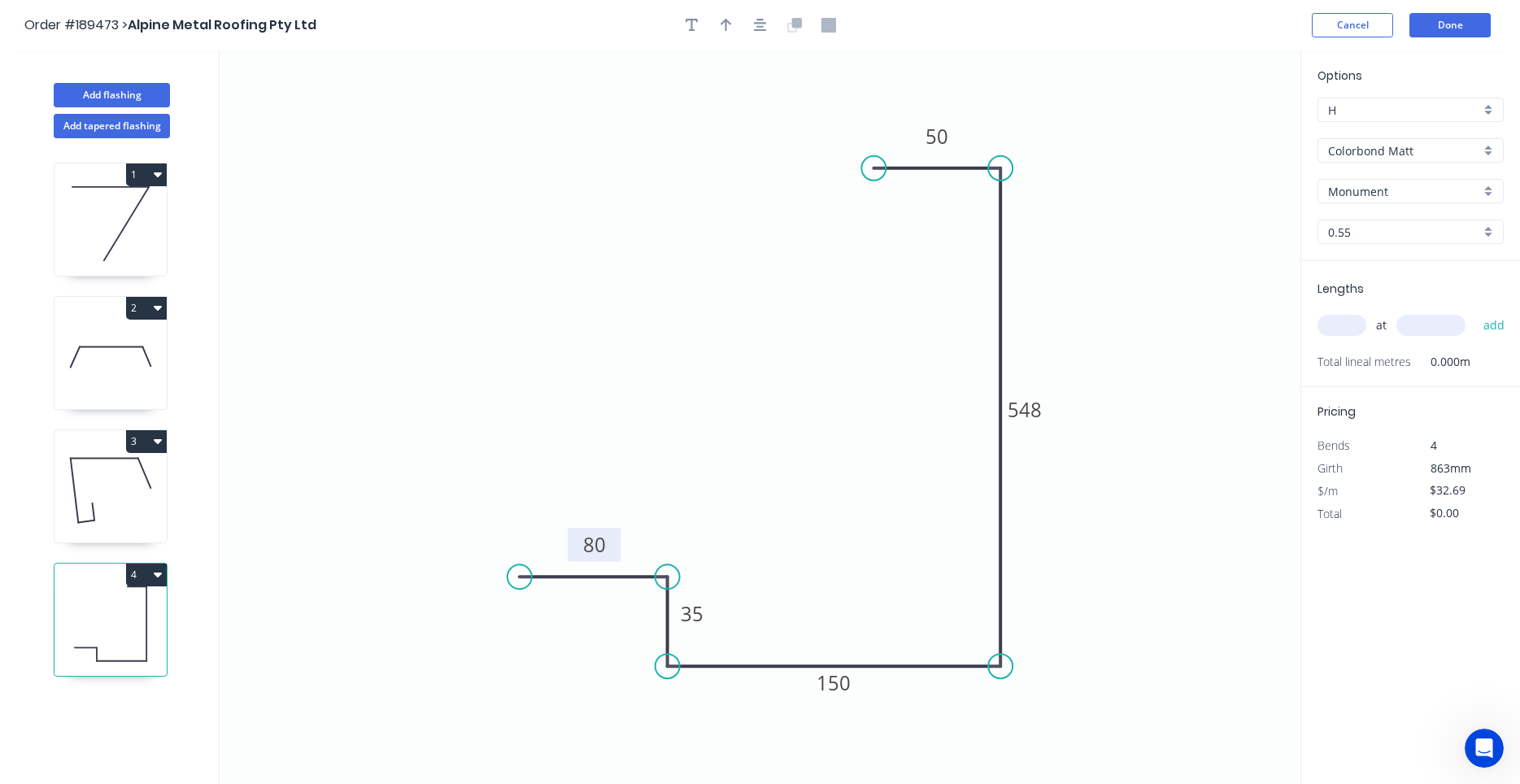
click at [100, 480] on icon at bounding box center [110, 490] width 112 height 104
type input "$16.65"
type input "$74.93"
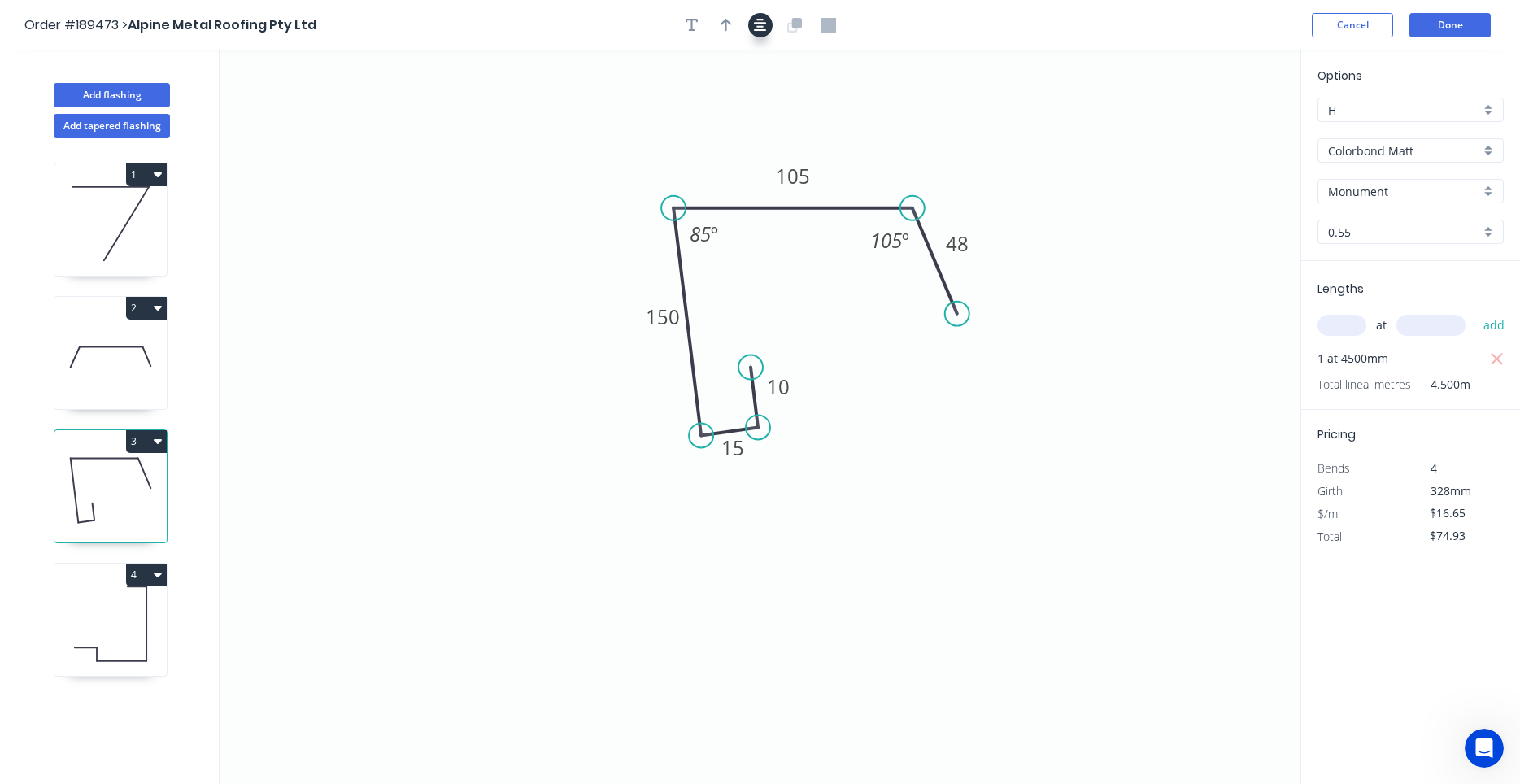
click at [756, 25] on icon "button" at bounding box center [760, 25] width 13 height 15
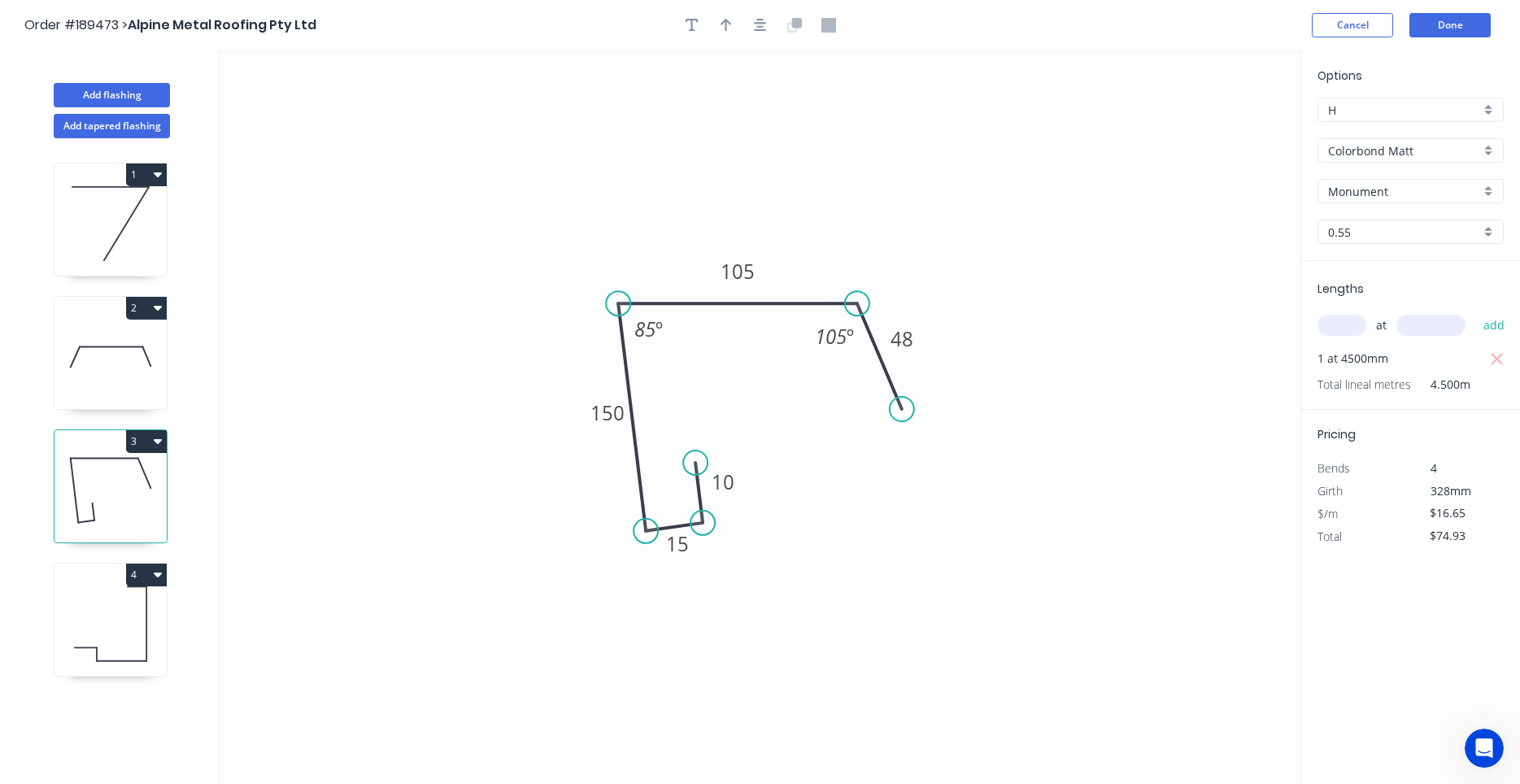
click at [119, 390] on icon at bounding box center [110, 357] width 112 height 104
type input "$20.37"
type input "$40.74"
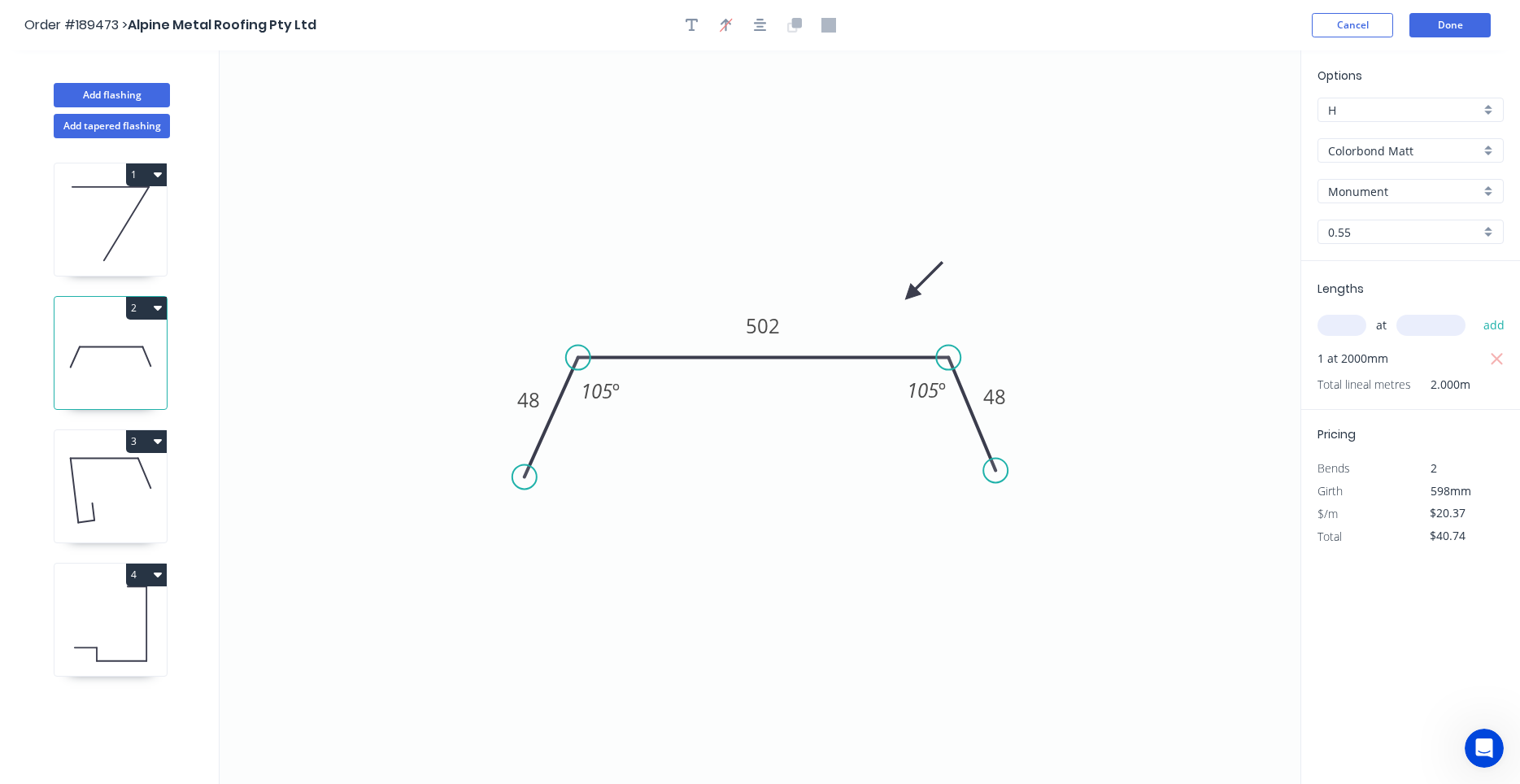
click at [101, 519] on icon at bounding box center [110, 490] width 112 height 104
type input "$16.65"
type input "$74.93"
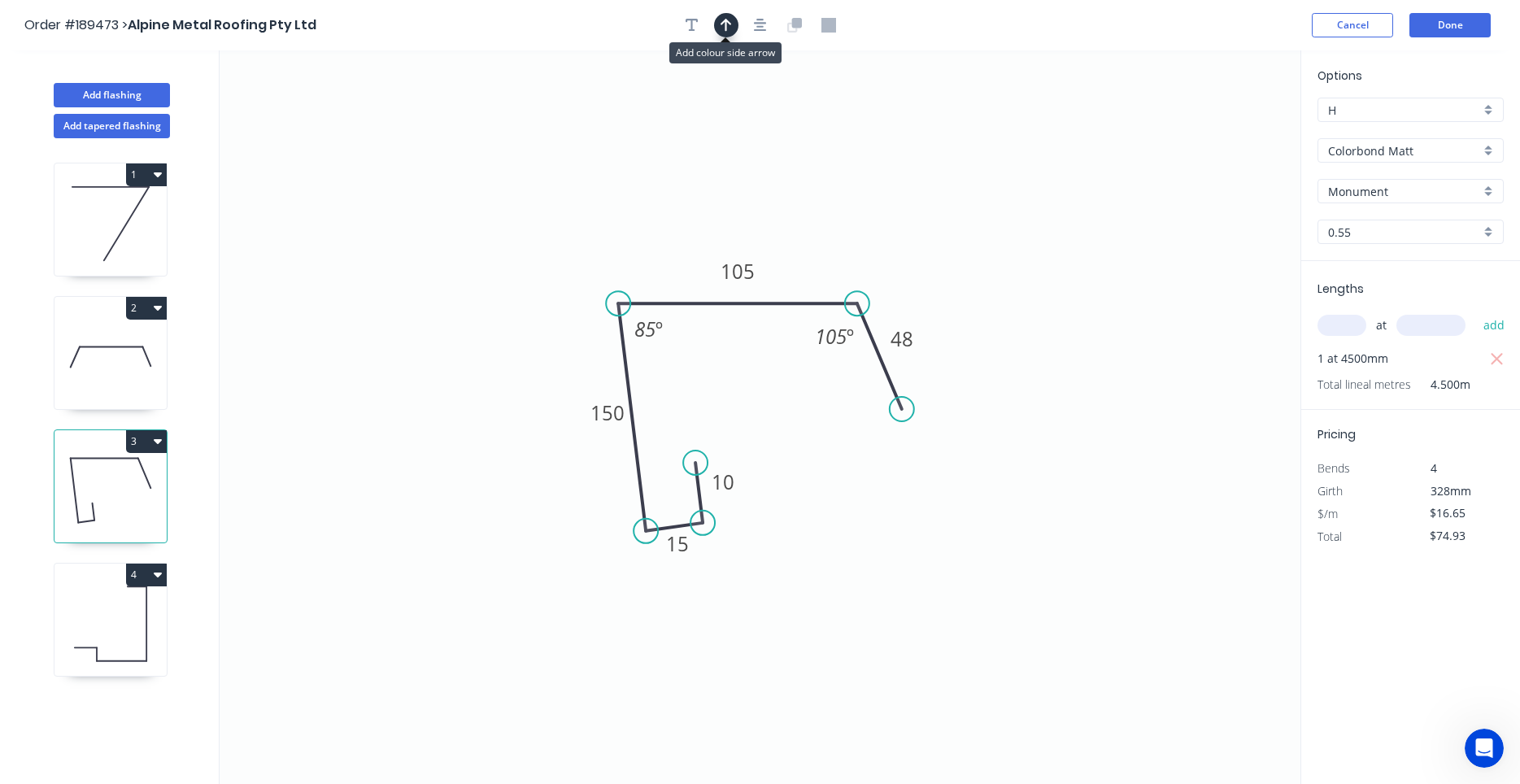
click at [731, 21] on icon "button" at bounding box center [725, 25] width 11 height 15
click at [1219, 131] on icon at bounding box center [1218, 112] width 15 height 52
click at [1219, 131] on icon at bounding box center [1218, 111] width 15 height 52
drag, startPoint x: 1219, startPoint y: 131, endPoint x: 884, endPoint y: 232, distance: 349.9
click at [884, 232] on icon at bounding box center [897, 220] width 47 height 47
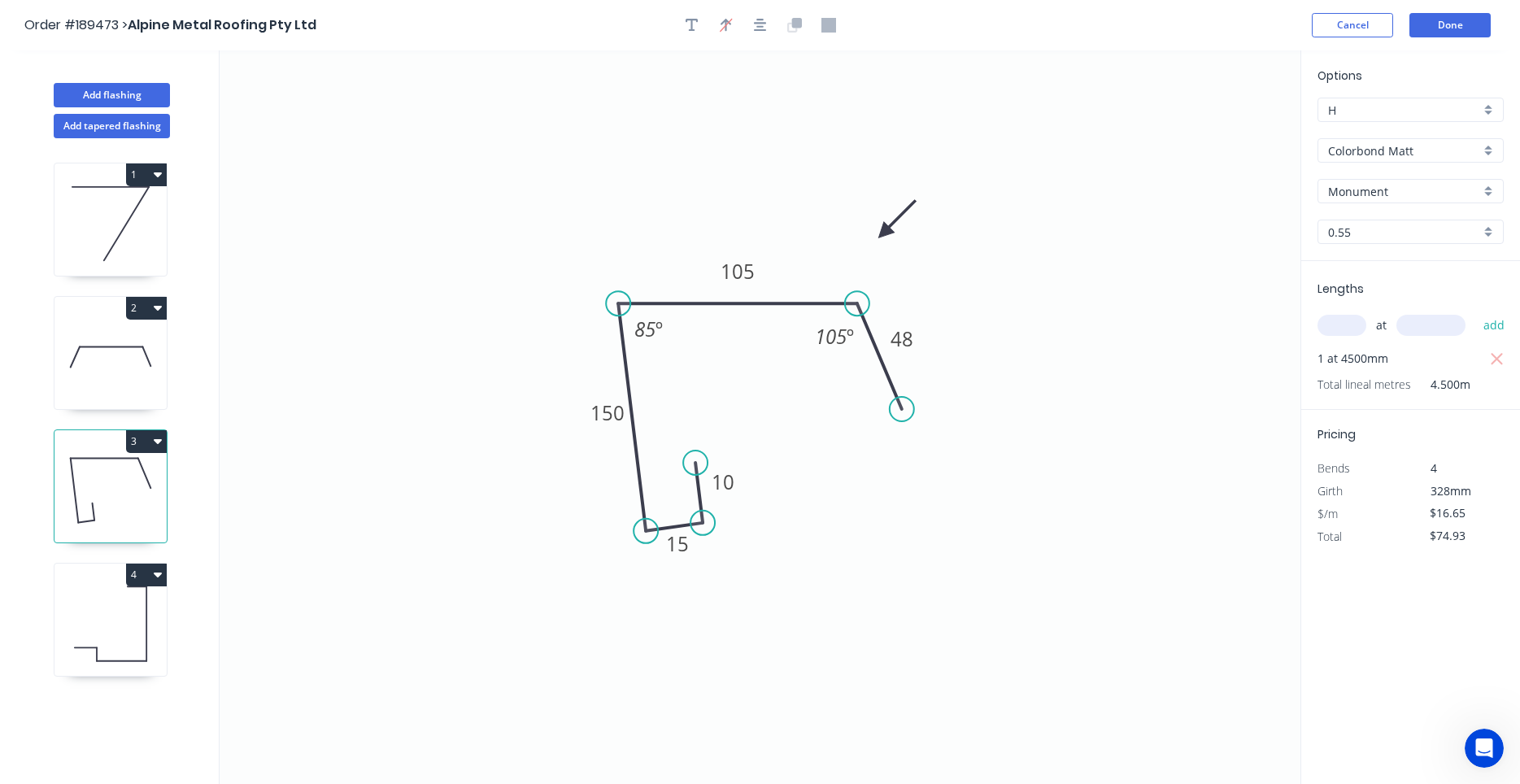
click at [95, 607] on icon at bounding box center [110, 623] width 112 height 104
type input "$32.69"
type input "$0.00"
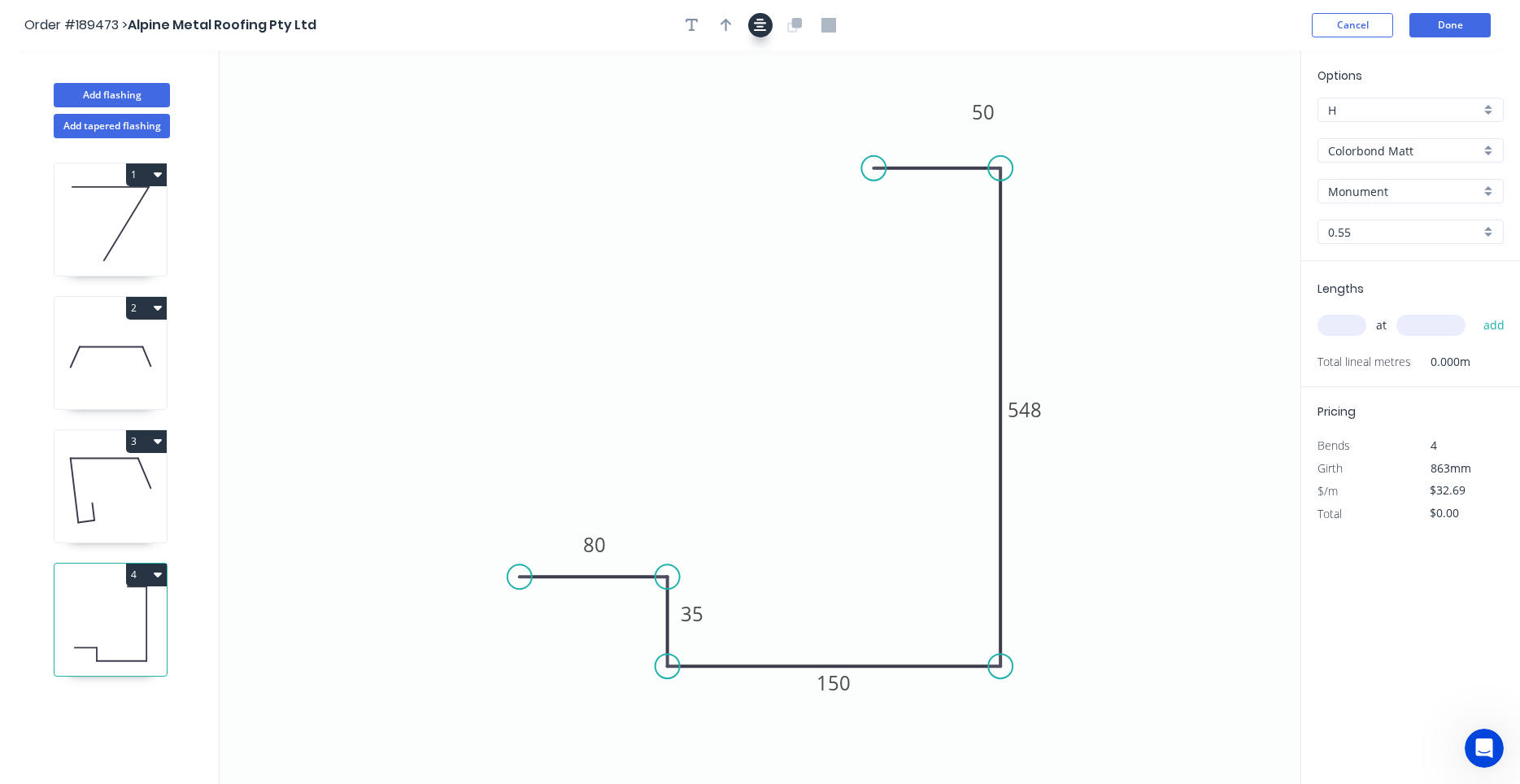
click at [755, 28] on icon "button" at bounding box center [760, 25] width 13 height 15
click at [727, 30] on icon "button" at bounding box center [725, 25] width 11 height 15
click at [1225, 130] on icon "0 80 35 150 548 50" at bounding box center [760, 417] width 1081 height 733
click at [1217, 129] on icon at bounding box center [1218, 112] width 15 height 52
drag, startPoint x: 1217, startPoint y: 129, endPoint x: 1090, endPoint y: 209, distance: 150.1
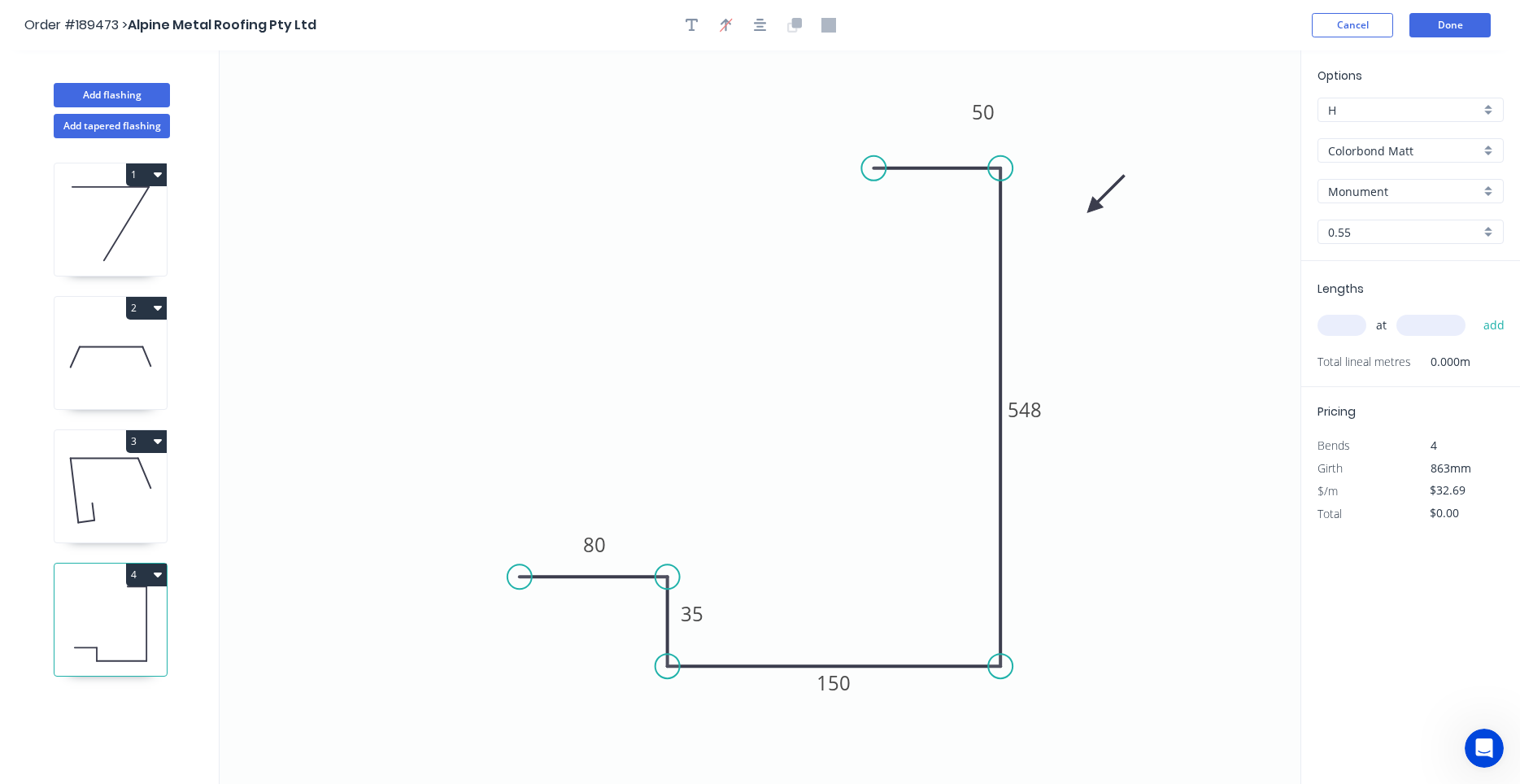
click at [1090, 209] on icon at bounding box center [1106, 194] width 47 height 47
click at [1340, 325] on input "text" at bounding box center [1342, 325] width 49 height 21
type input "1"
type input "1000"
click at [1475, 311] on button "add" at bounding box center [1495, 325] width 39 height 28
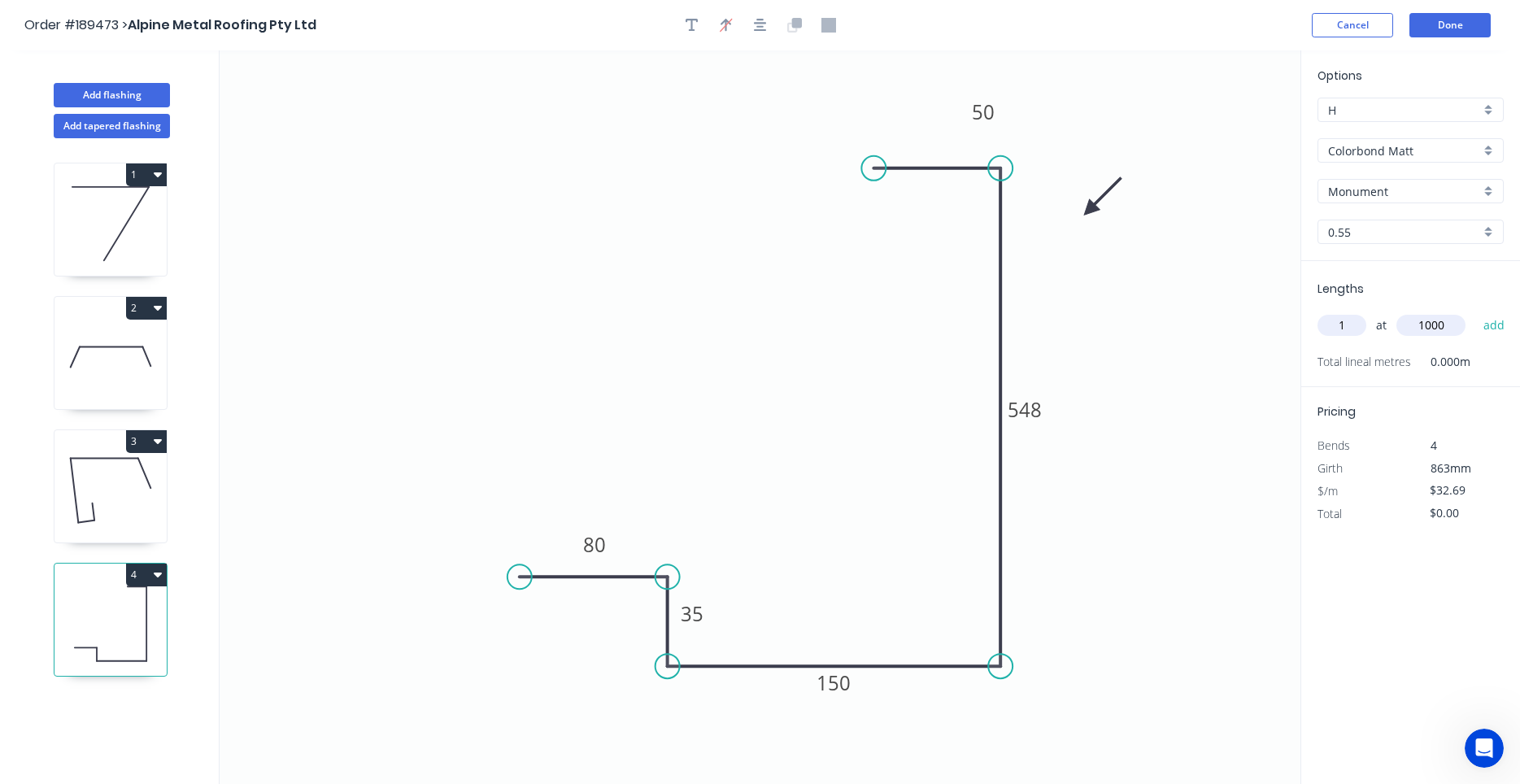
type input "$32.69"
click at [146, 86] on button "Add flashing" at bounding box center [111, 95] width 117 height 25
type input "$0.00"
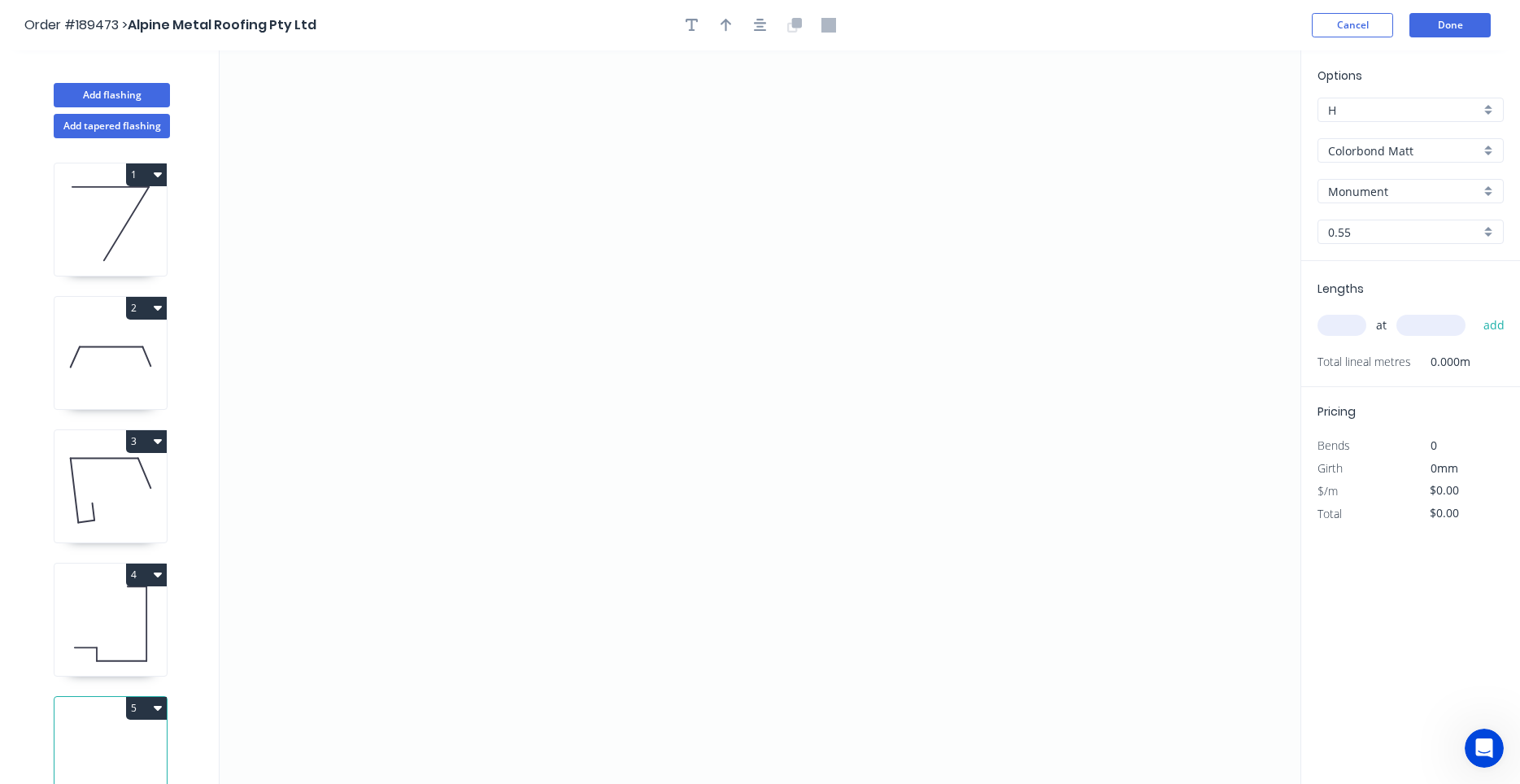
click at [147, 364] on icon at bounding box center [110, 357] width 112 height 104
type input "$20.37"
type input "$40.74"
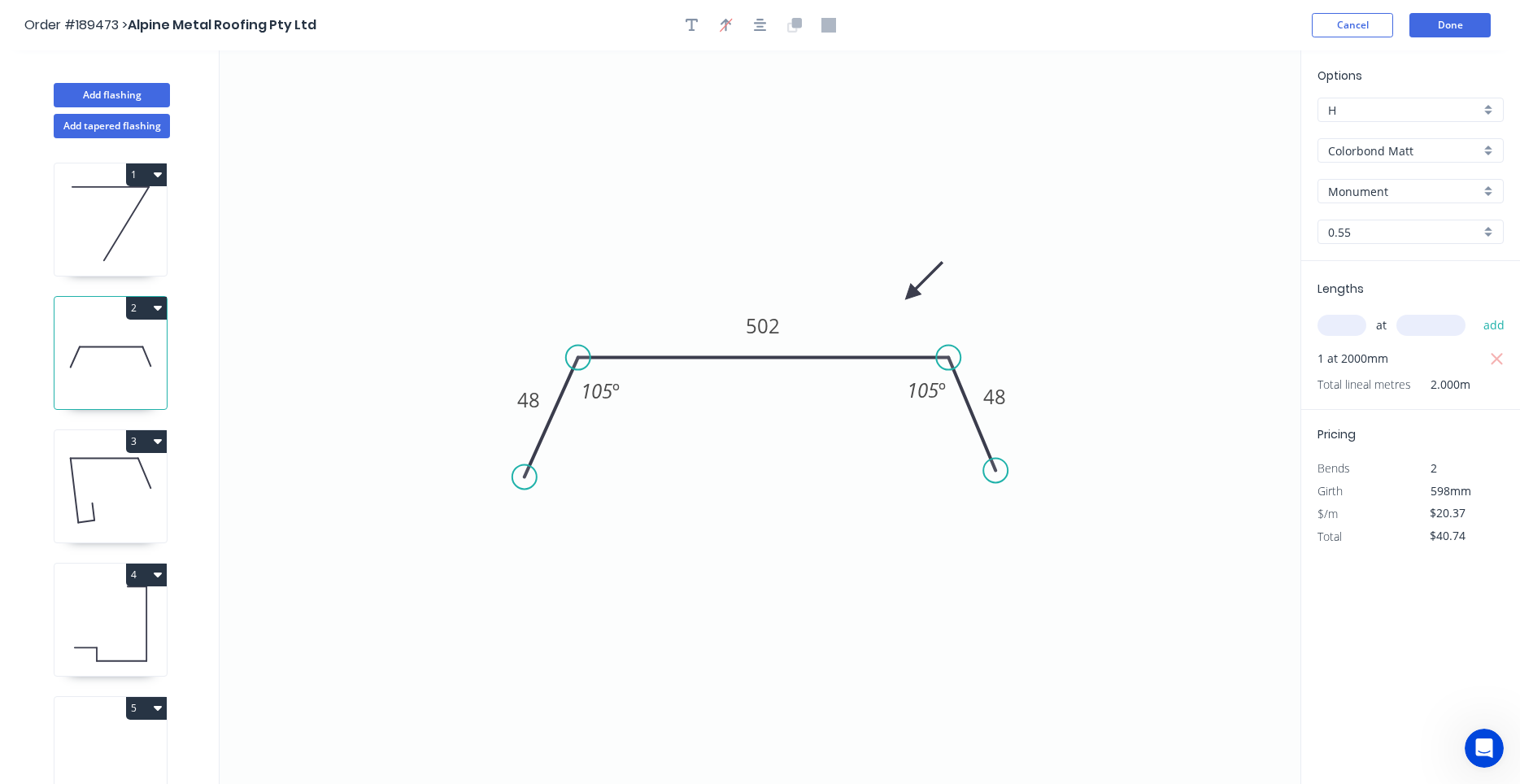
click at [130, 728] on icon at bounding box center [110, 757] width 112 height 104
type input "$0.00"
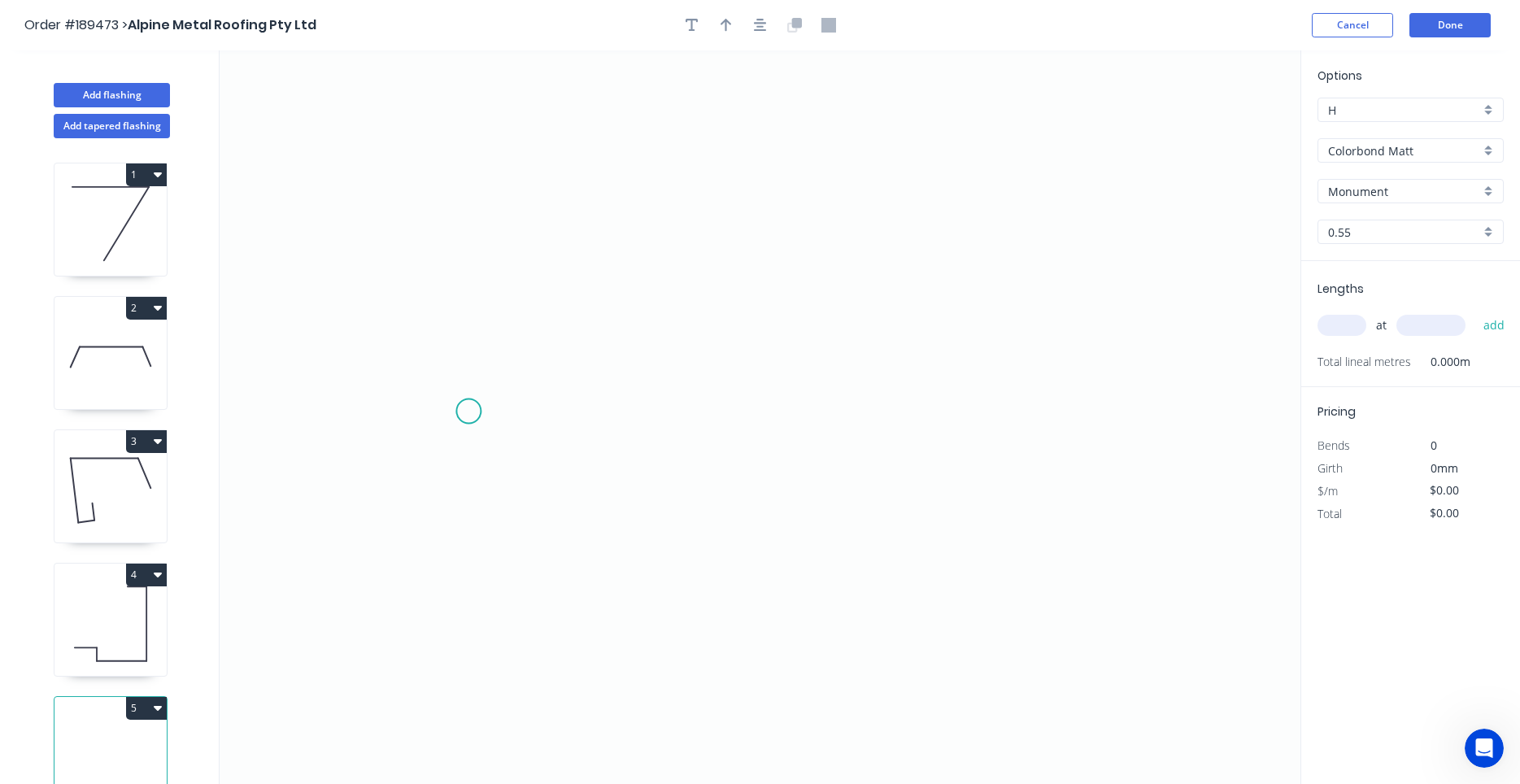
click at [469, 412] on icon "0" at bounding box center [760, 417] width 1081 height 733
click at [695, 411] on icon "0" at bounding box center [760, 417] width 1081 height 733
click at [722, 526] on div "Feather" at bounding box center [776, 532] width 164 height 33
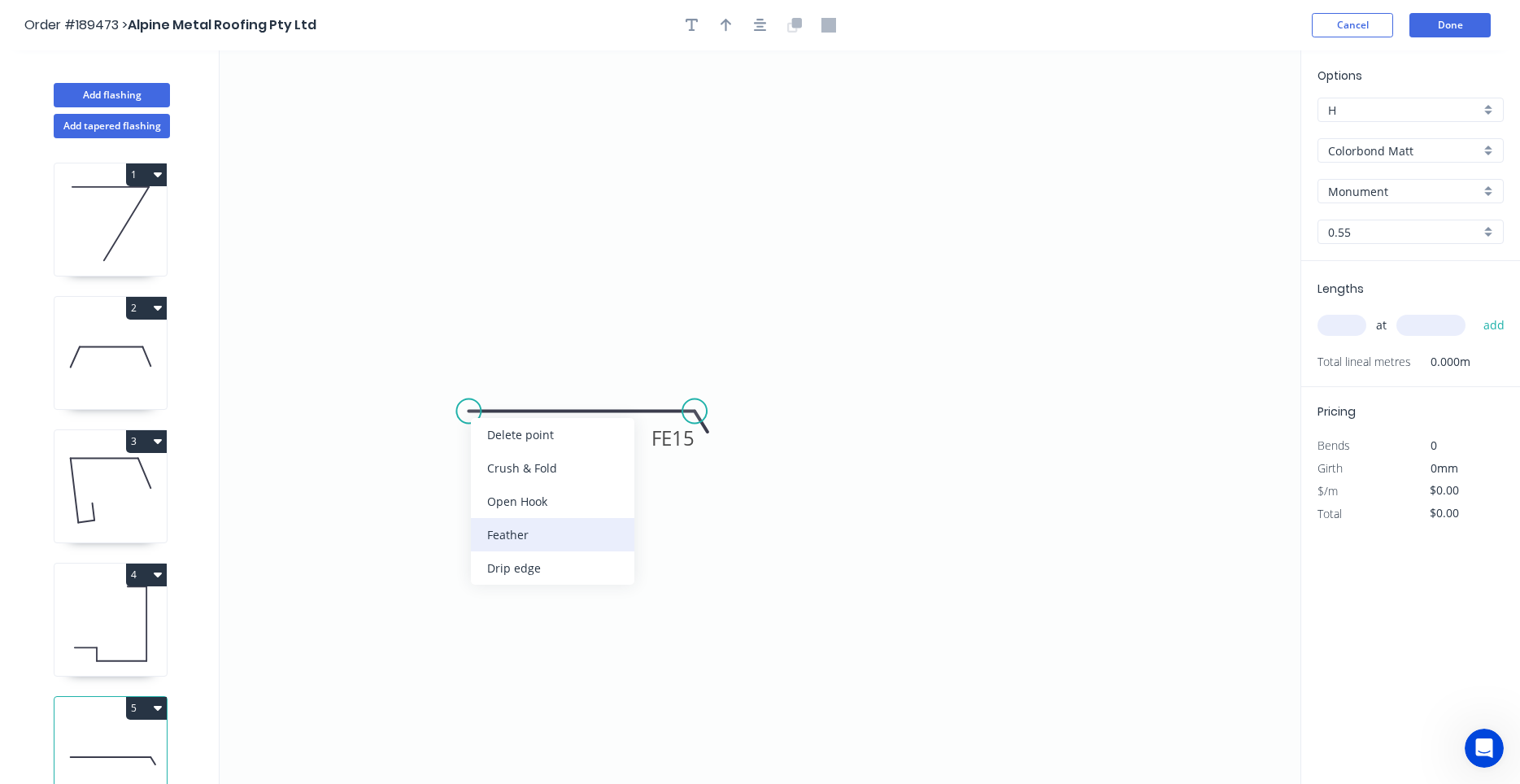
click at [498, 548] on div "Feather" at bounding box center [552, 534] width 164 height 33
click at [484, 472] on div "Flip bend" at bounding box center [555, 469] width 164 height 33
click at [494, 442] on tspan "15" at bounding box center [500, 437] width 23 height 27
type input "$7.01"
click at [1393, 235] on input "0.55" at bounding box center [1404, 231] width 152 height 17
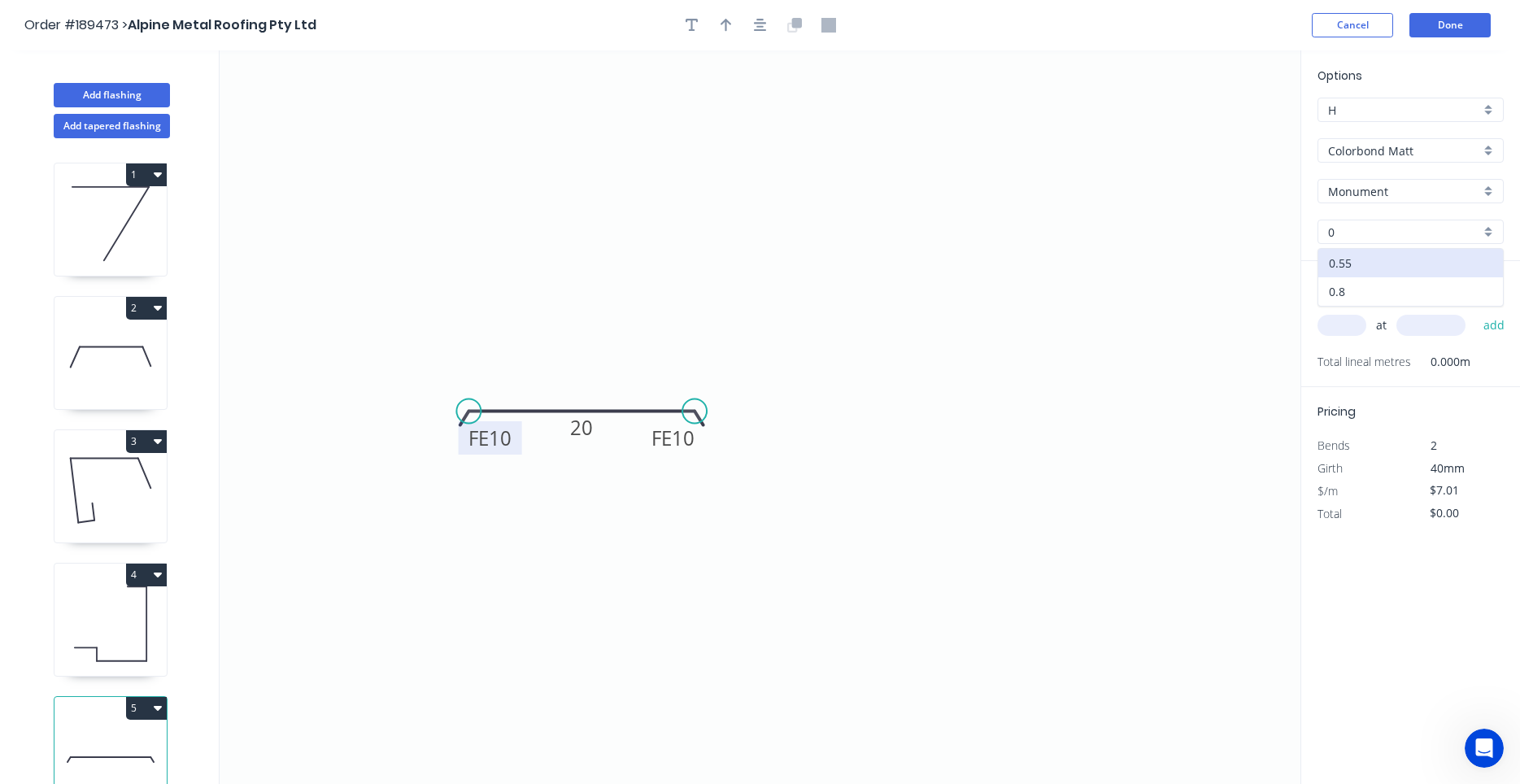
click at [1372, 287] on div "0.8" at bounding box center [1410, 291] width 185 height 28
type input "0.8"
type input "$13.00"
click at [1340, 323] on input "text" at bounding box center [1342, 325] width 49 height 21
type input "16"
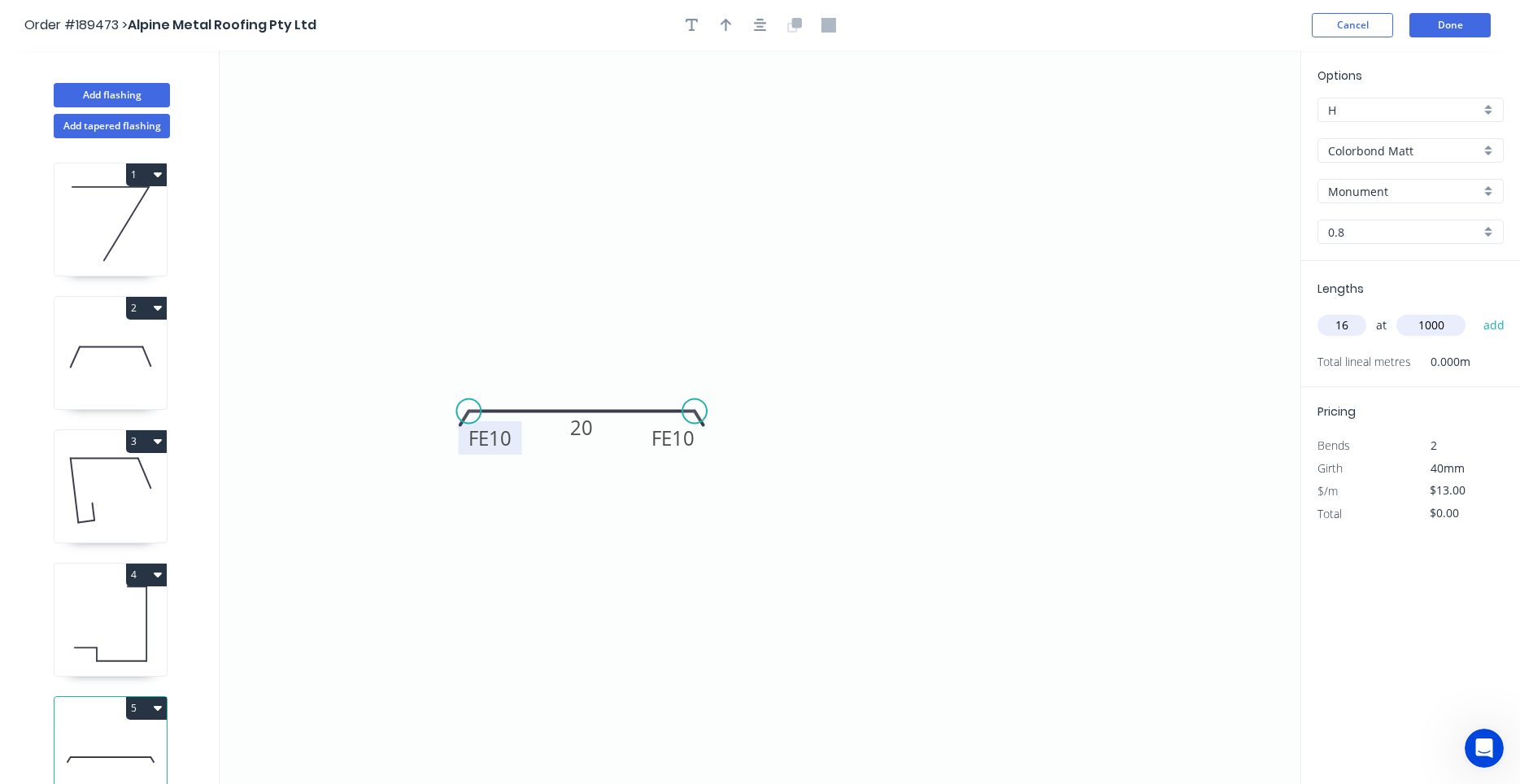
type input "1000"
click at [1475, 311] on button "add" at bounding box center [1495, 325] width 39 height 28
type input "$208.00"
click at [753, 20] on button "button" at bounding box center [760, 25] width 25 height 25
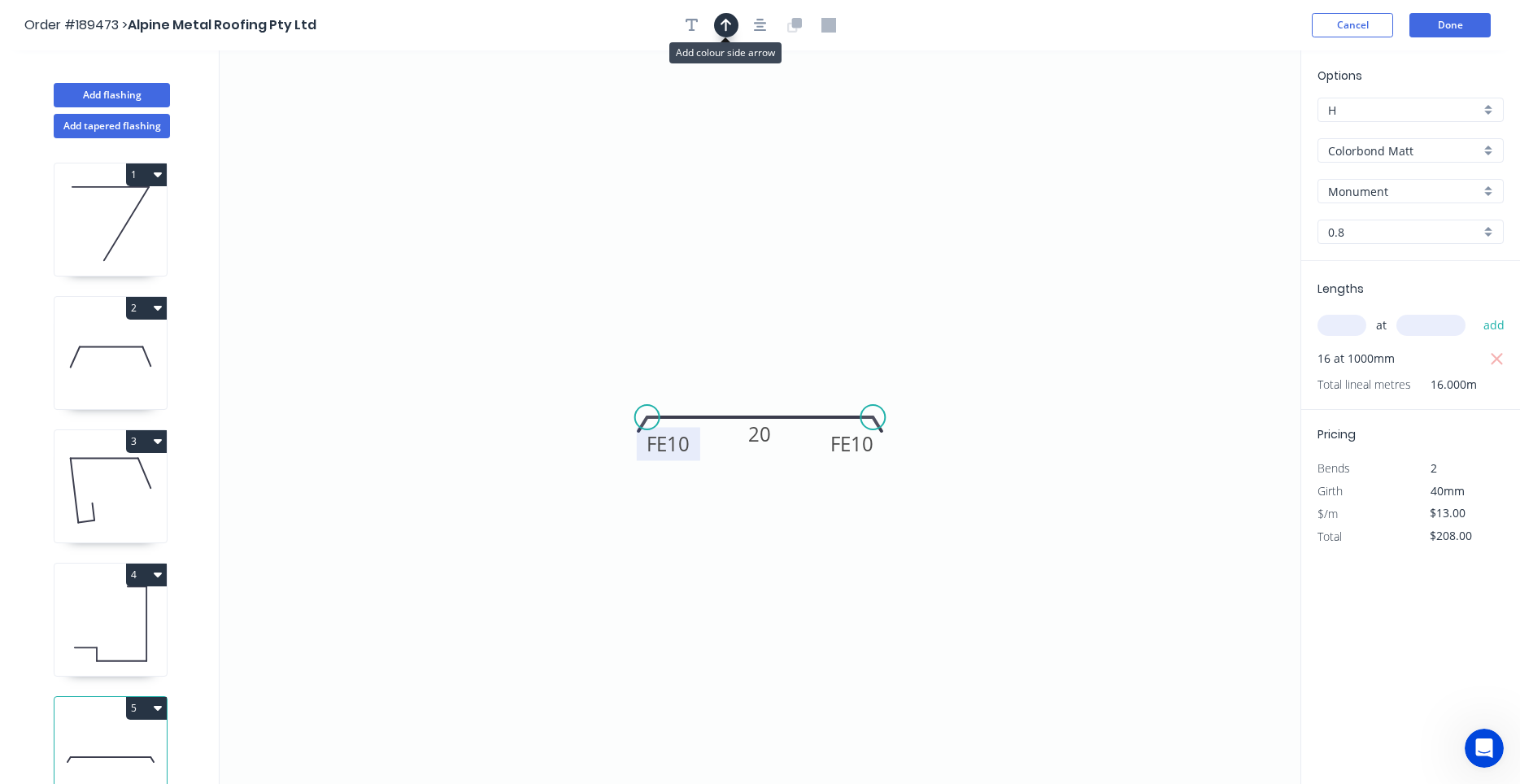
click at [724, 25] on icon "button" at bounding box center [725, 25] width 11 height 15
click at [1213, 126] on icon "0 FE 10 FE 10 20" at bounding box center [760, 417] width 1081 height 733
drag, startPoint x: 1215, startPoint y: 131, endPoint x: 807, endPoint y: 352, distance: 464.0
click at [807, 352] on icon at bounding box center [820, 338] width 47 height 47
click at [95, 662] on icon at bounding box center [110, 623] width 112 height 104
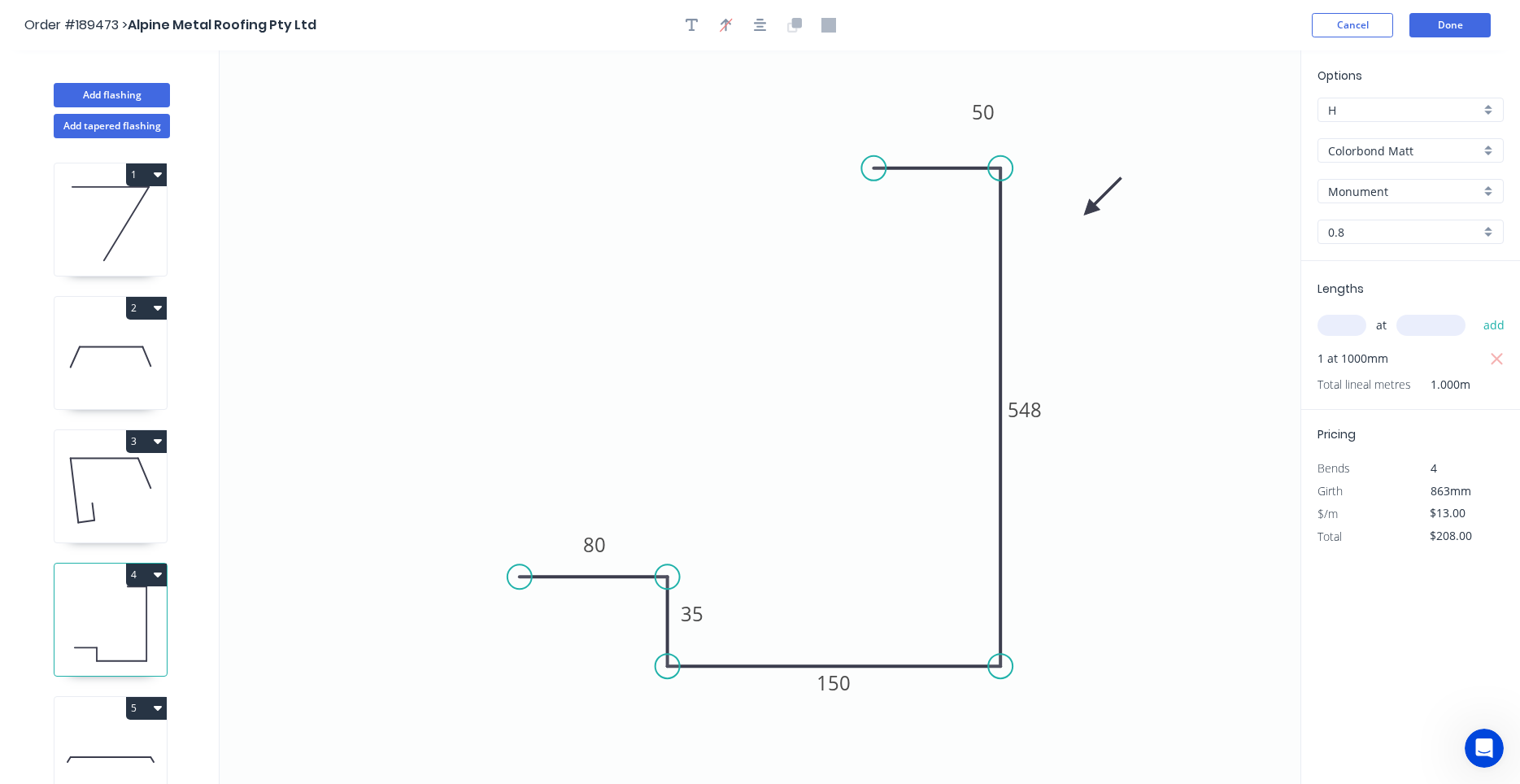
type input "0.55"
type input "$32.69"
click at [85, 505] on icon at bounding box center [110, 490] width 112 height 104
type input "$16.65"
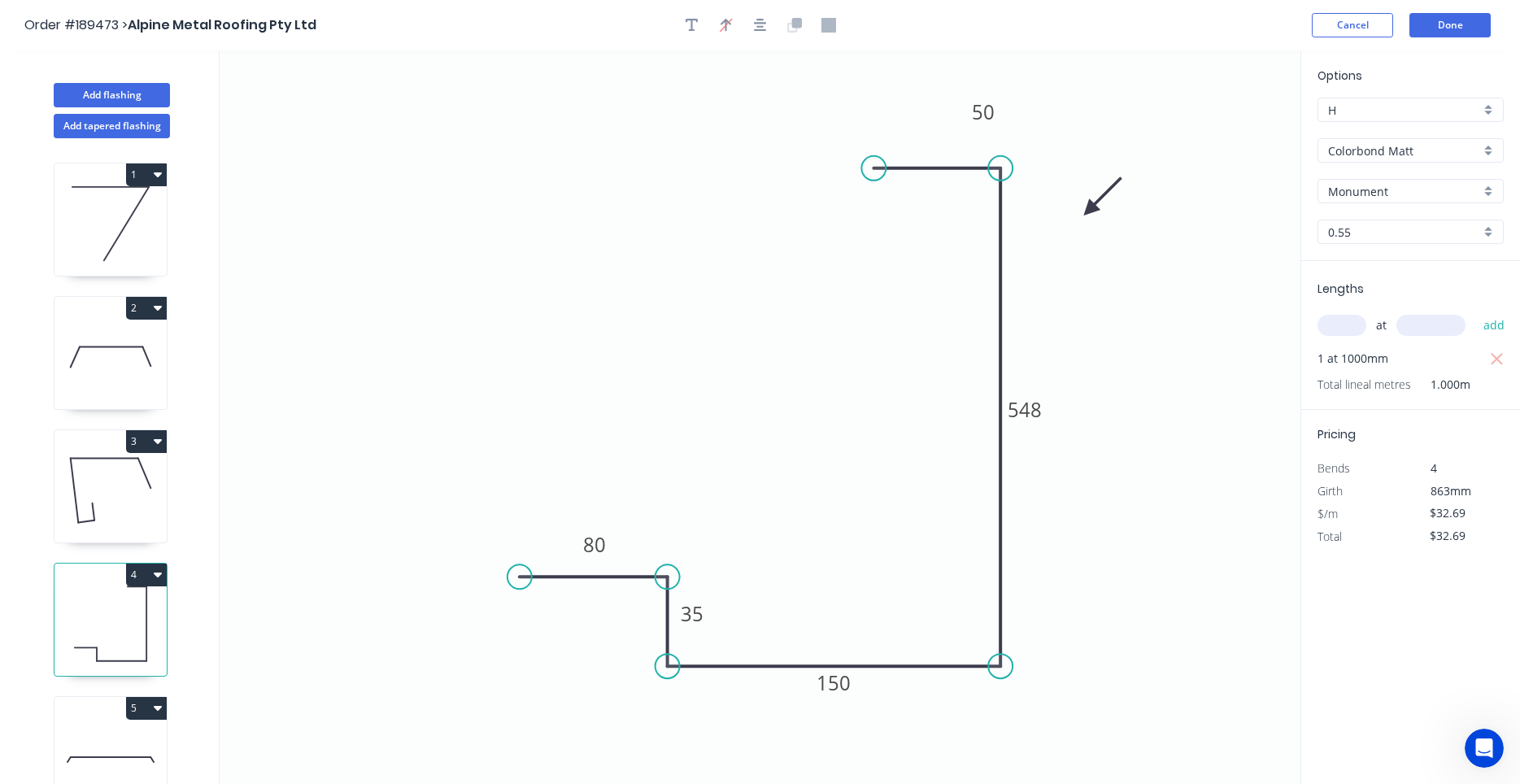
type input "$74.93"
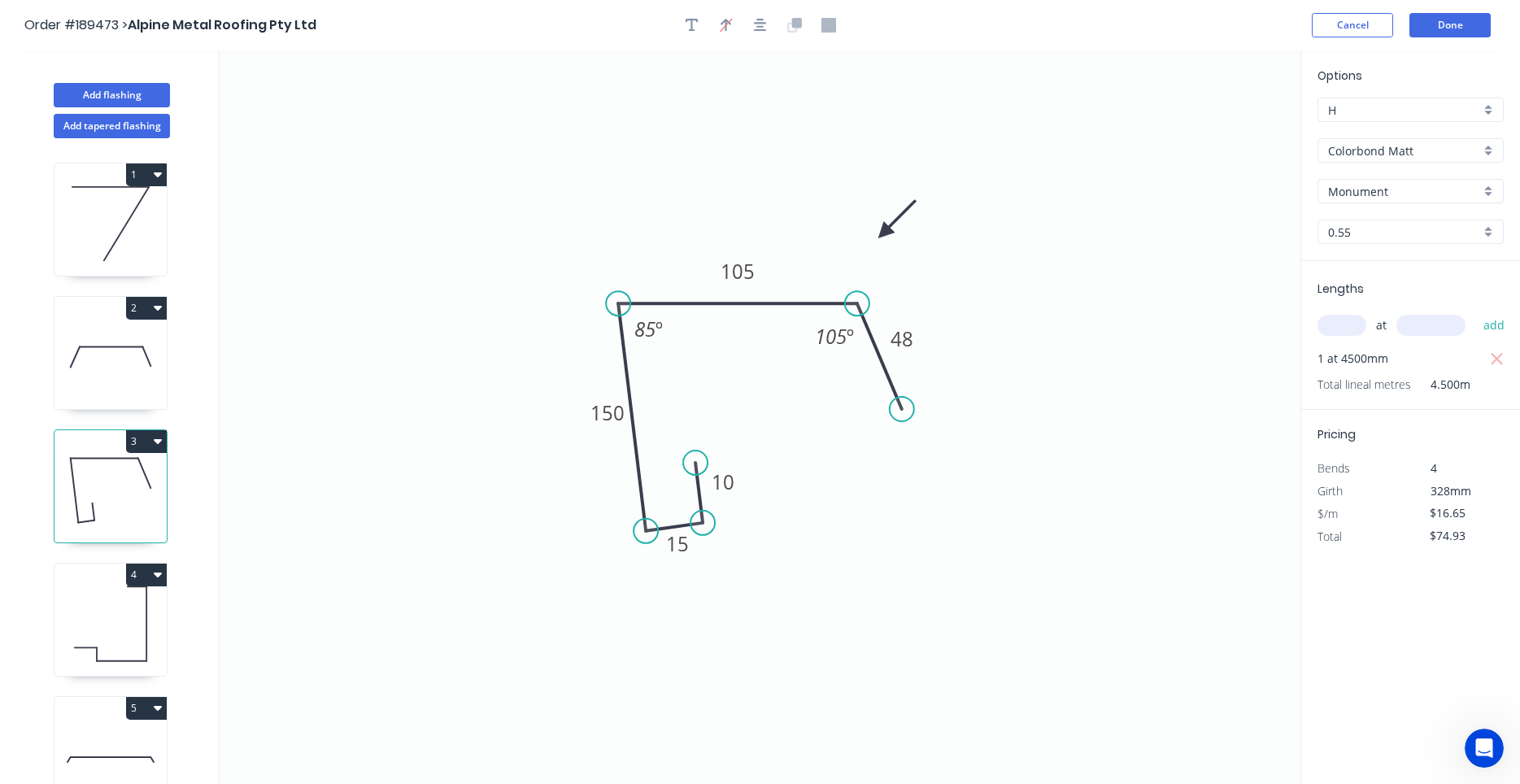
click at [93, 375] on icon at bounding box center [110, 357] width 112 height 104
type input "$20.37"
type input "$40.74"
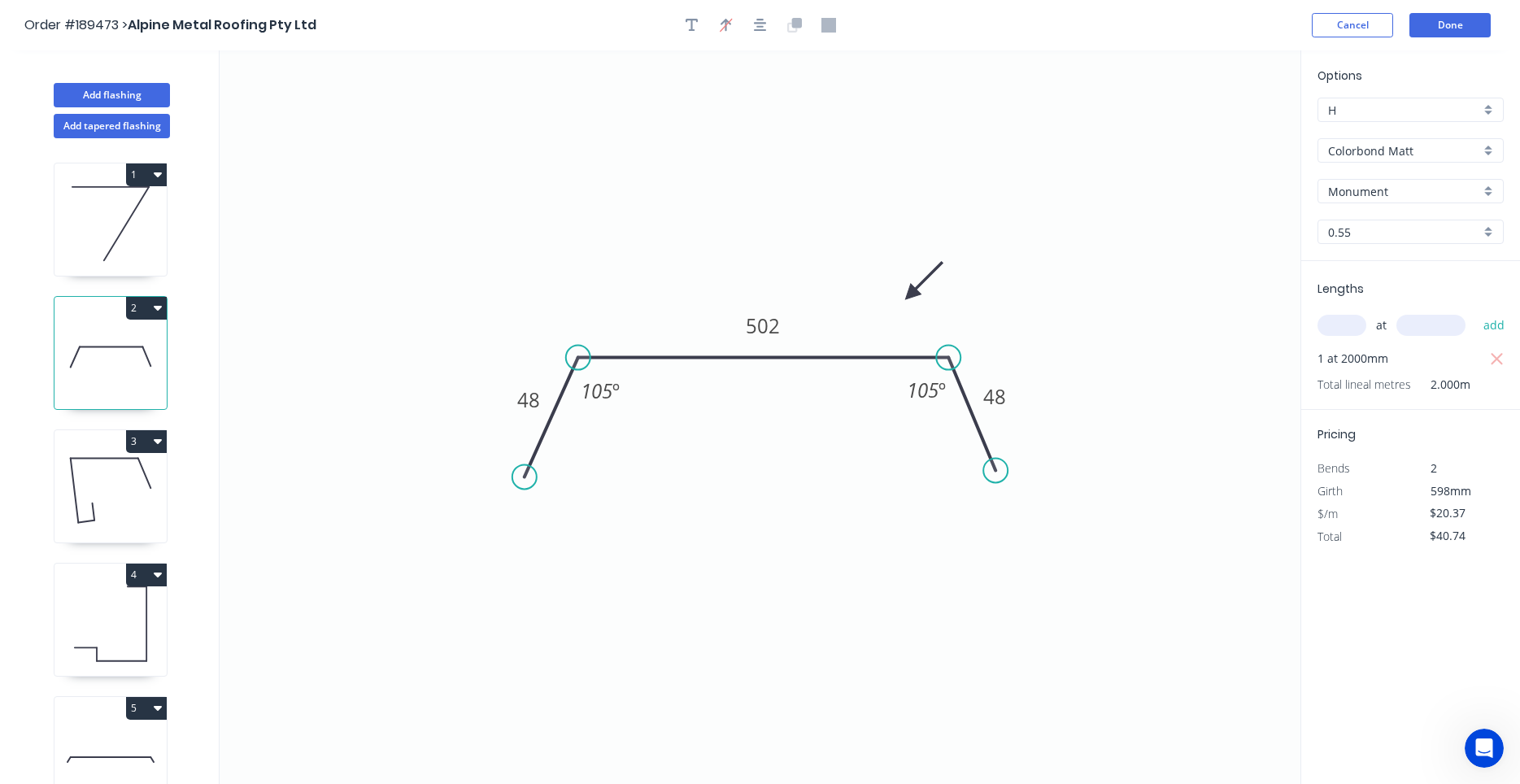
click at [102, 243] on icon at bounding box center [110, 223] width 112 height 104
type input "$6.20"
type input "$744.00"
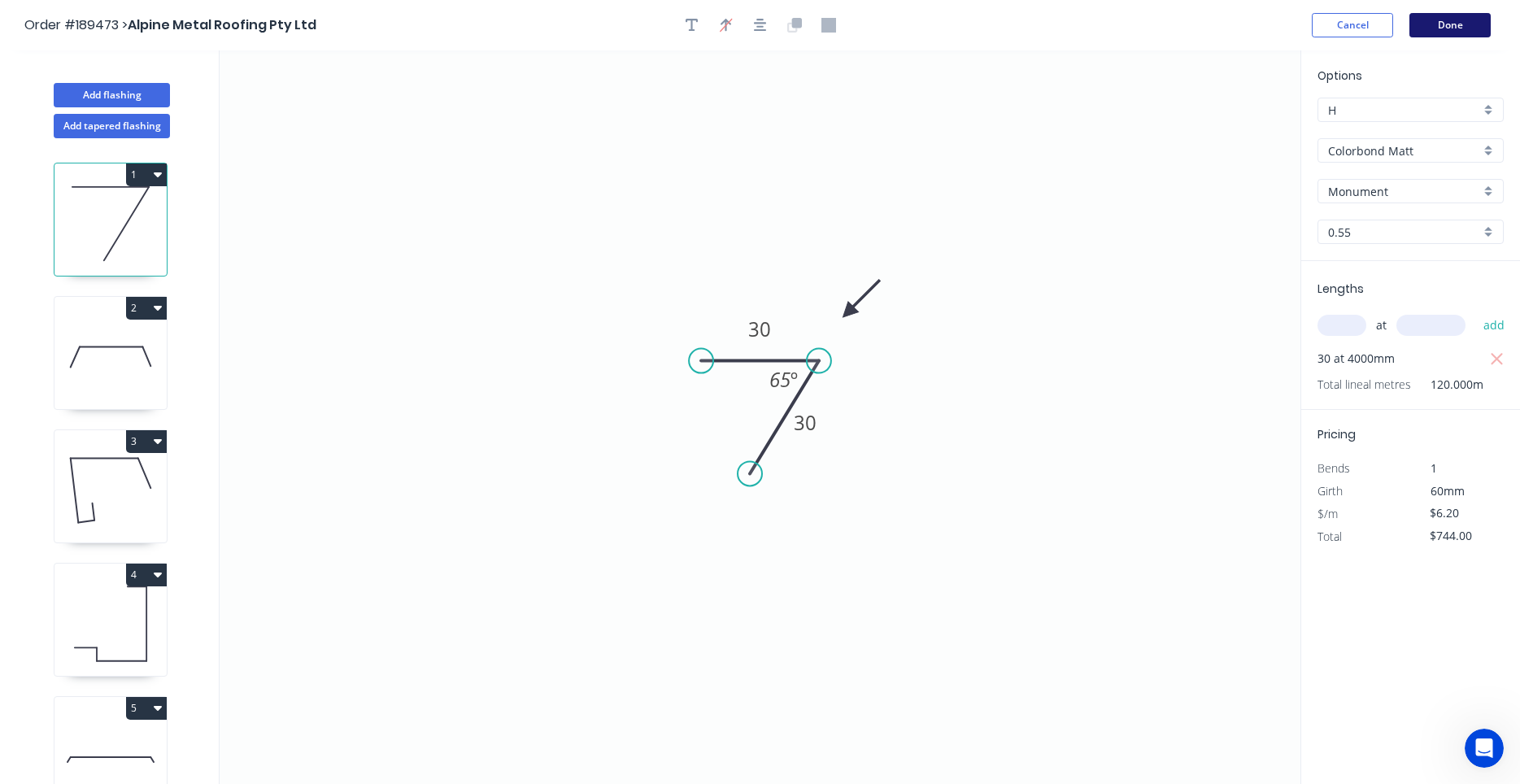
click at [1451, 30] on button "Done" at bounding box center [1449, 25] width 81 height 25
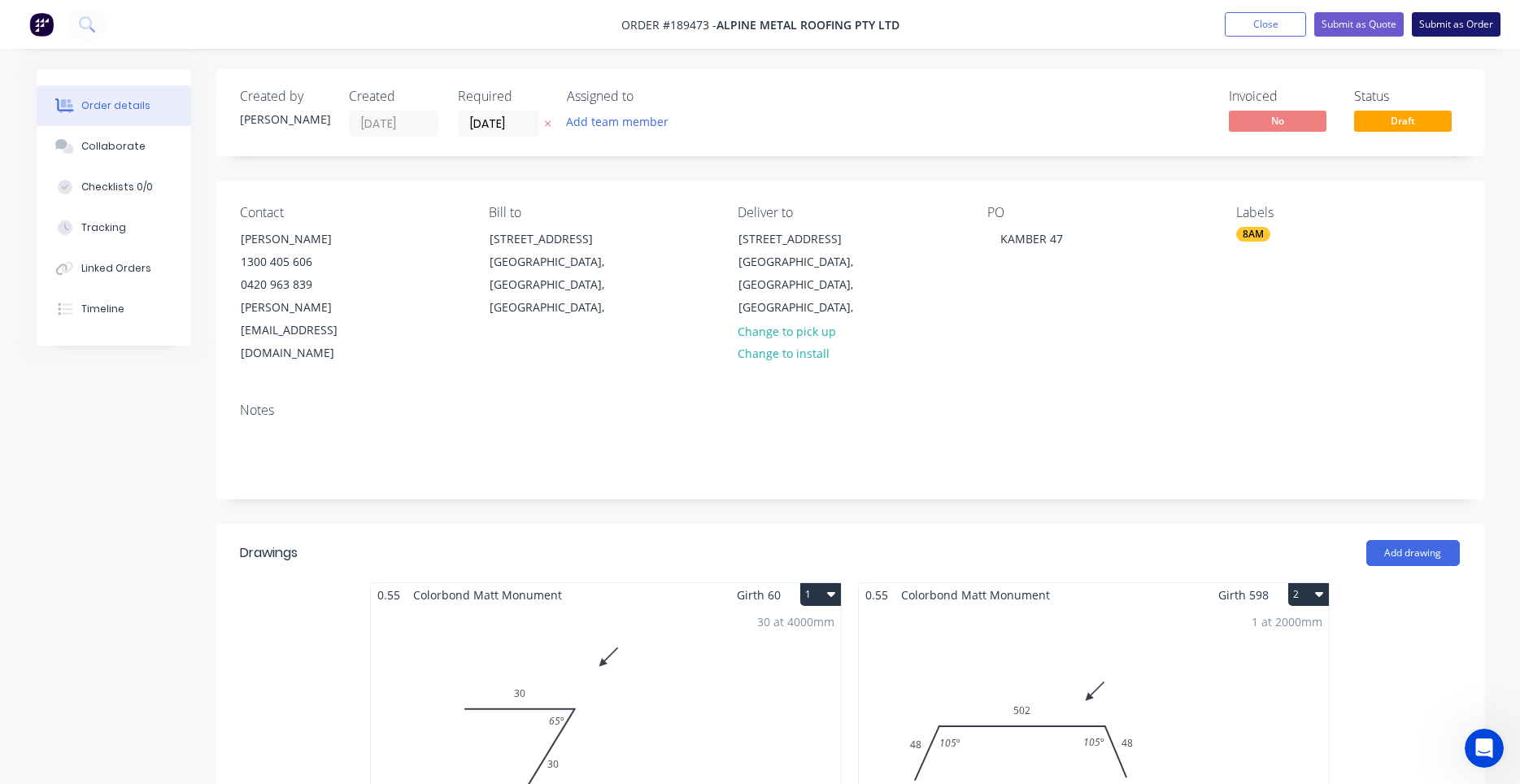
click at [1480, 19] on button "Submit as Order" at bounding box center [1455, 25] width 88 height 25
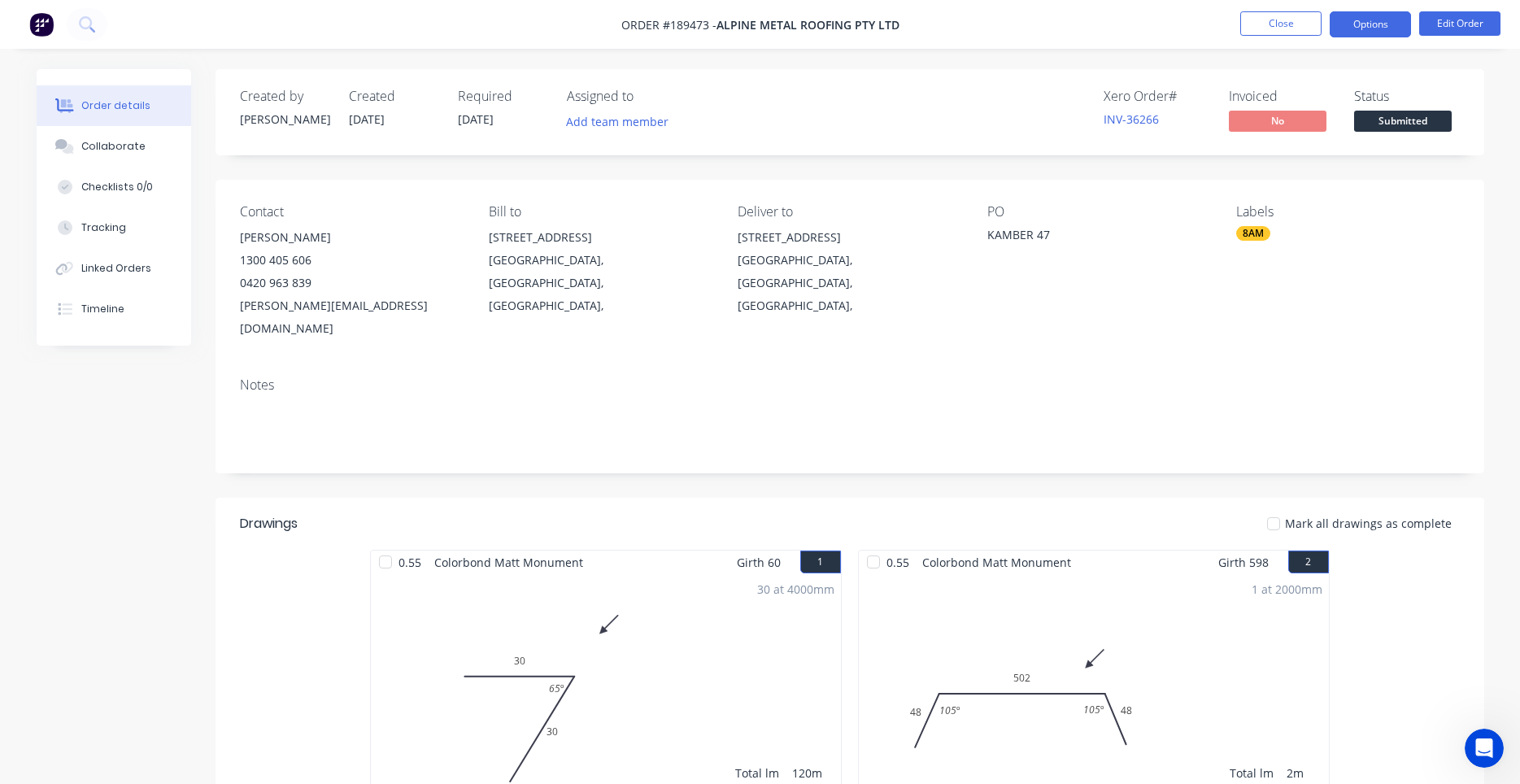
click at [1350, 32] on button "Options" at bounding box center [1370, 25] width 81 height 26
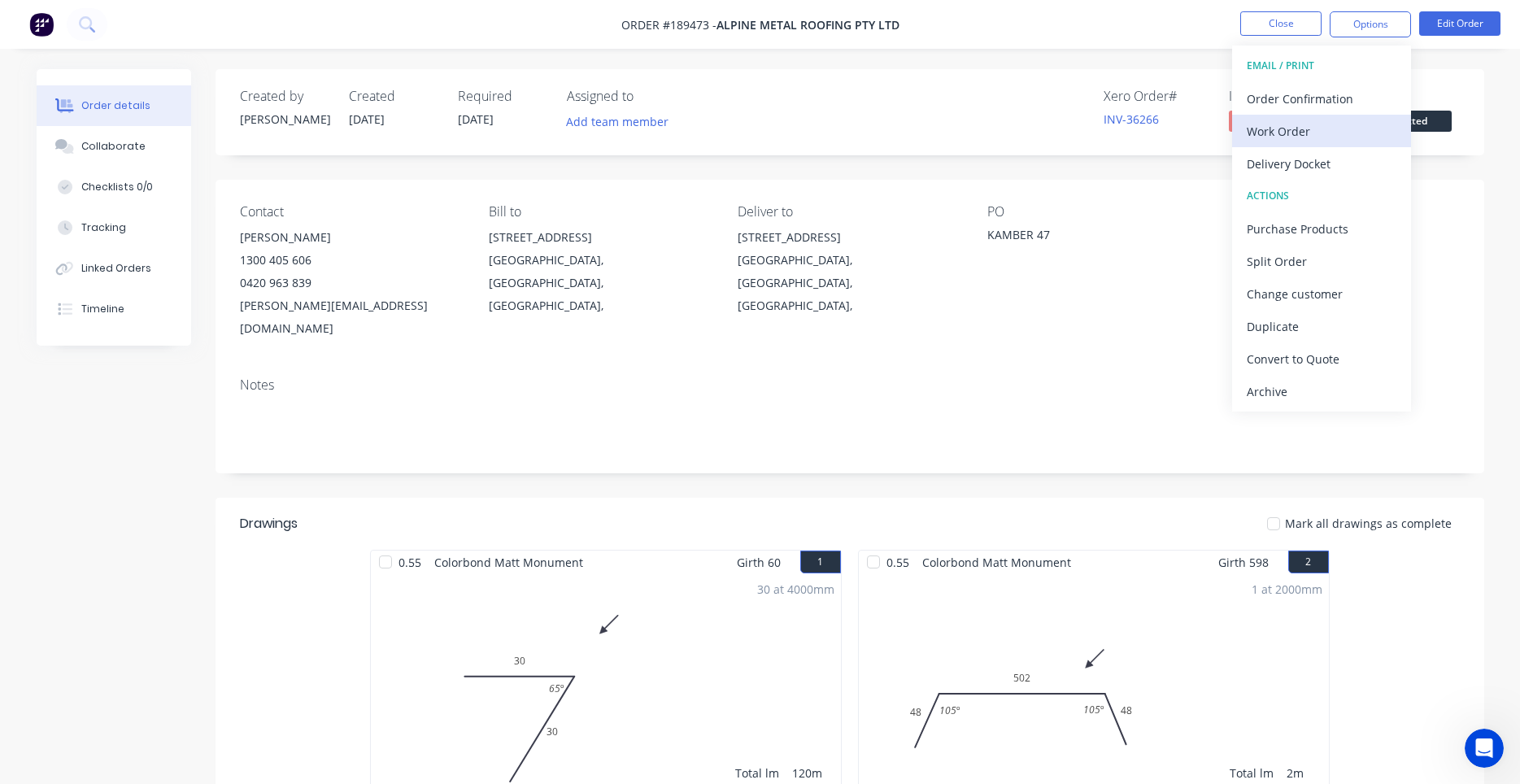
click at [1308, 119] on div "Work Order" at bounding box center [1321, 131] width 150 height 24
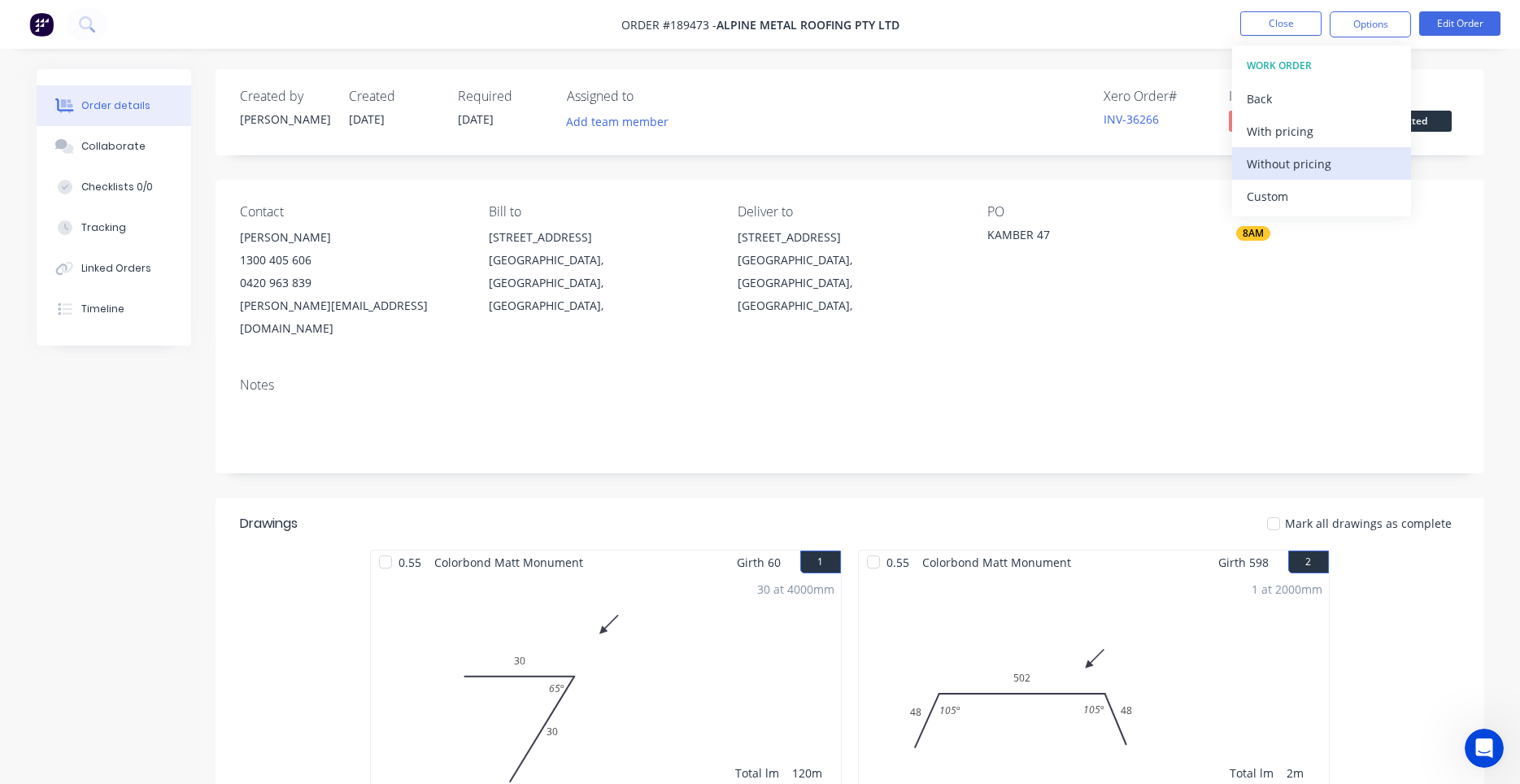
click at [1296, 155] on div "Without pricing" at bounding box center [1321, 164] width 150 height 24
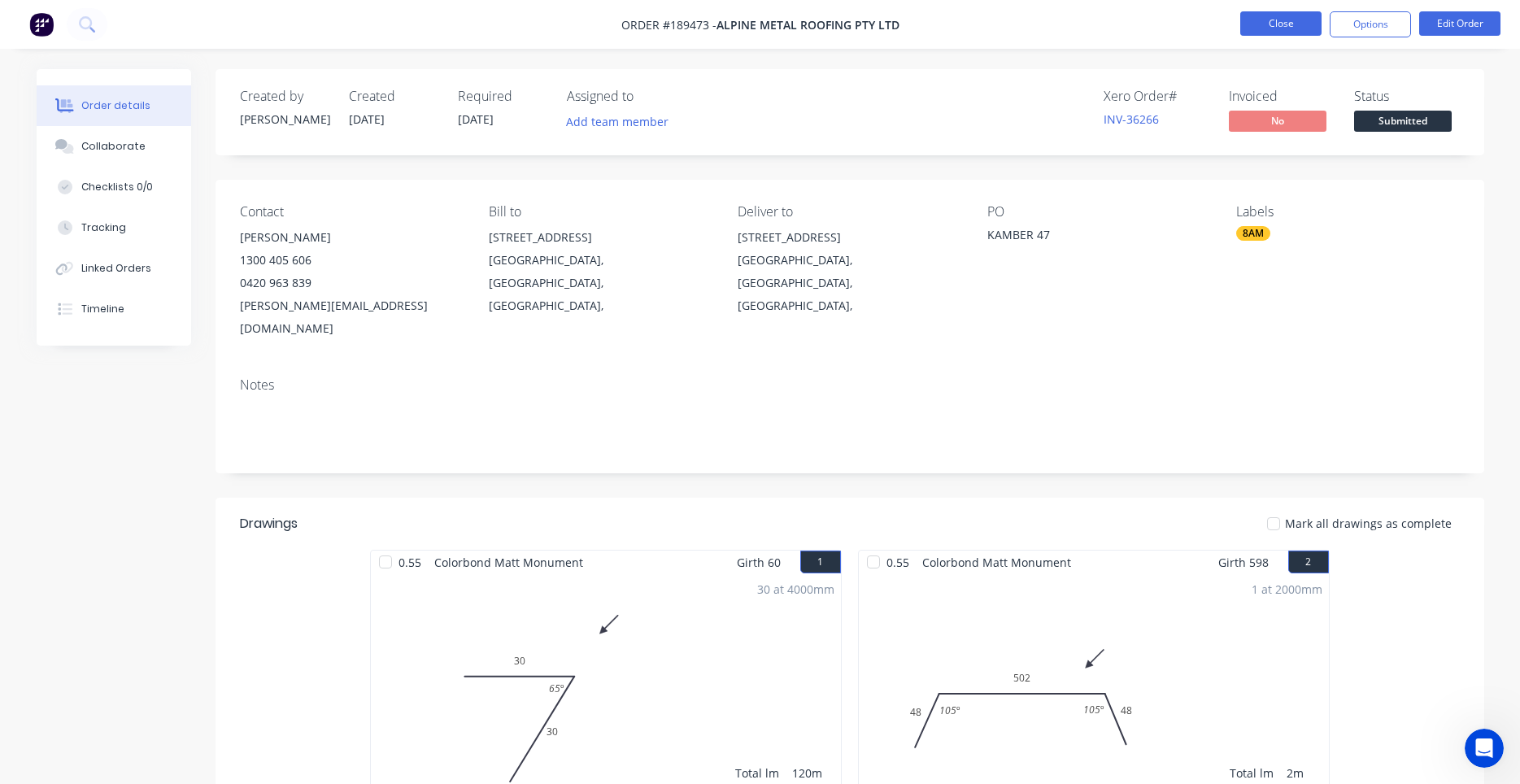
click at [1298, 35] on button "Close" at bounding box center [1280, 24] width 81 height 25
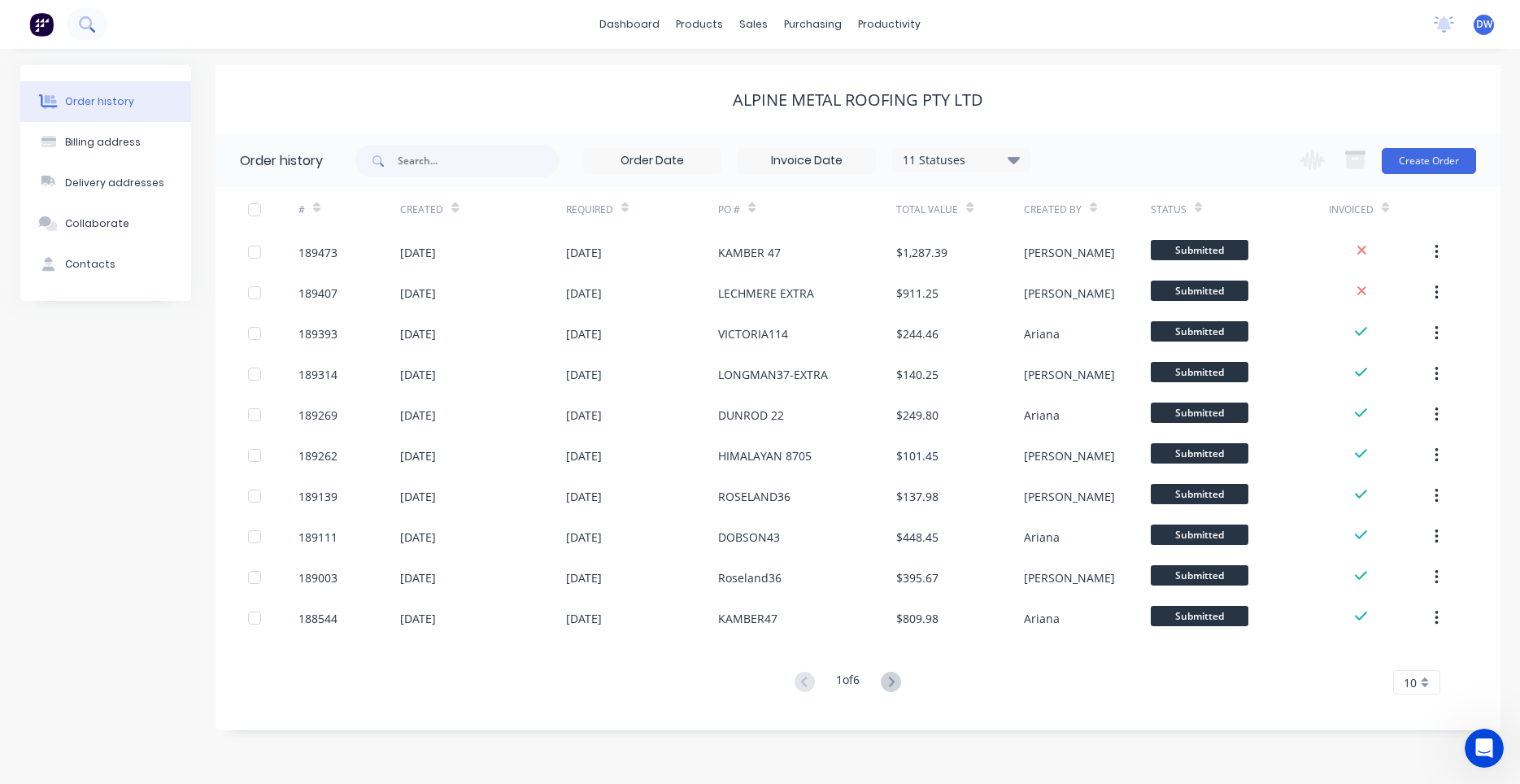
click at [97, 30] on button at bounding box center [87, 24] width 40 height 32
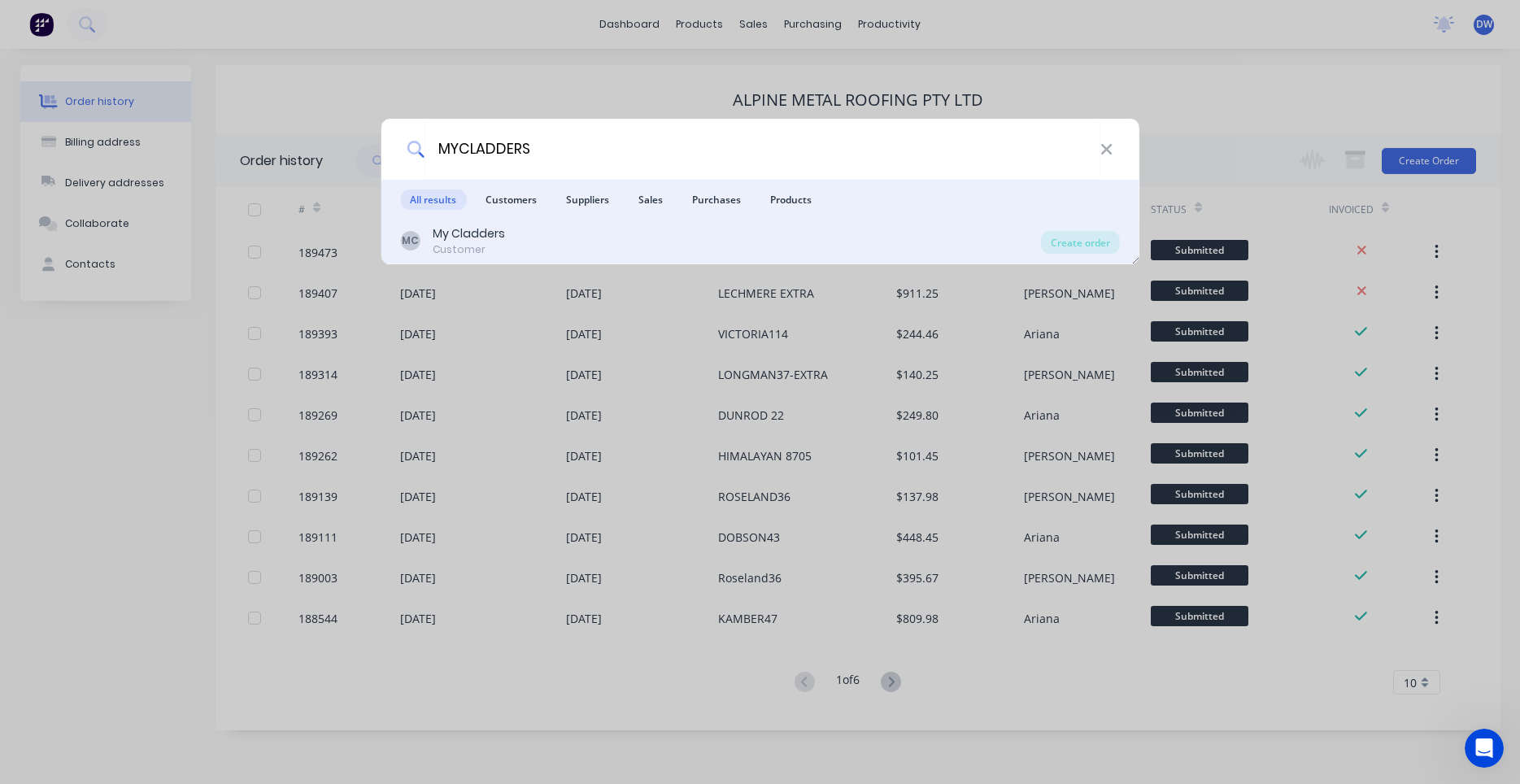
type input "MYCLADDERS"
click at [491, 236] on div "My Cladders" at bounding box center [469, 233] width 73 height 17
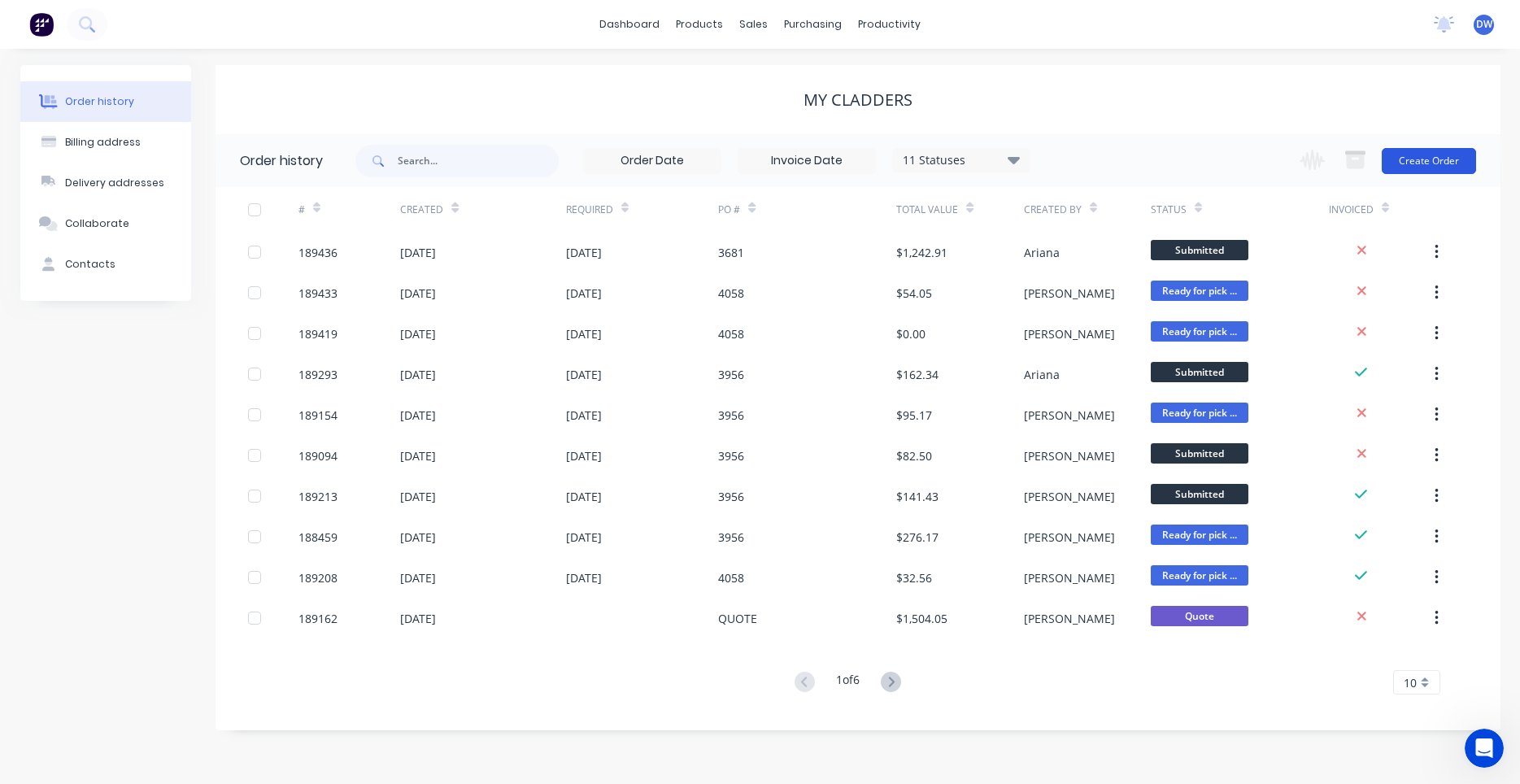
click at [1413, 163] on button "Create Order" at bounding box center [1429, 161] width 95 height 26
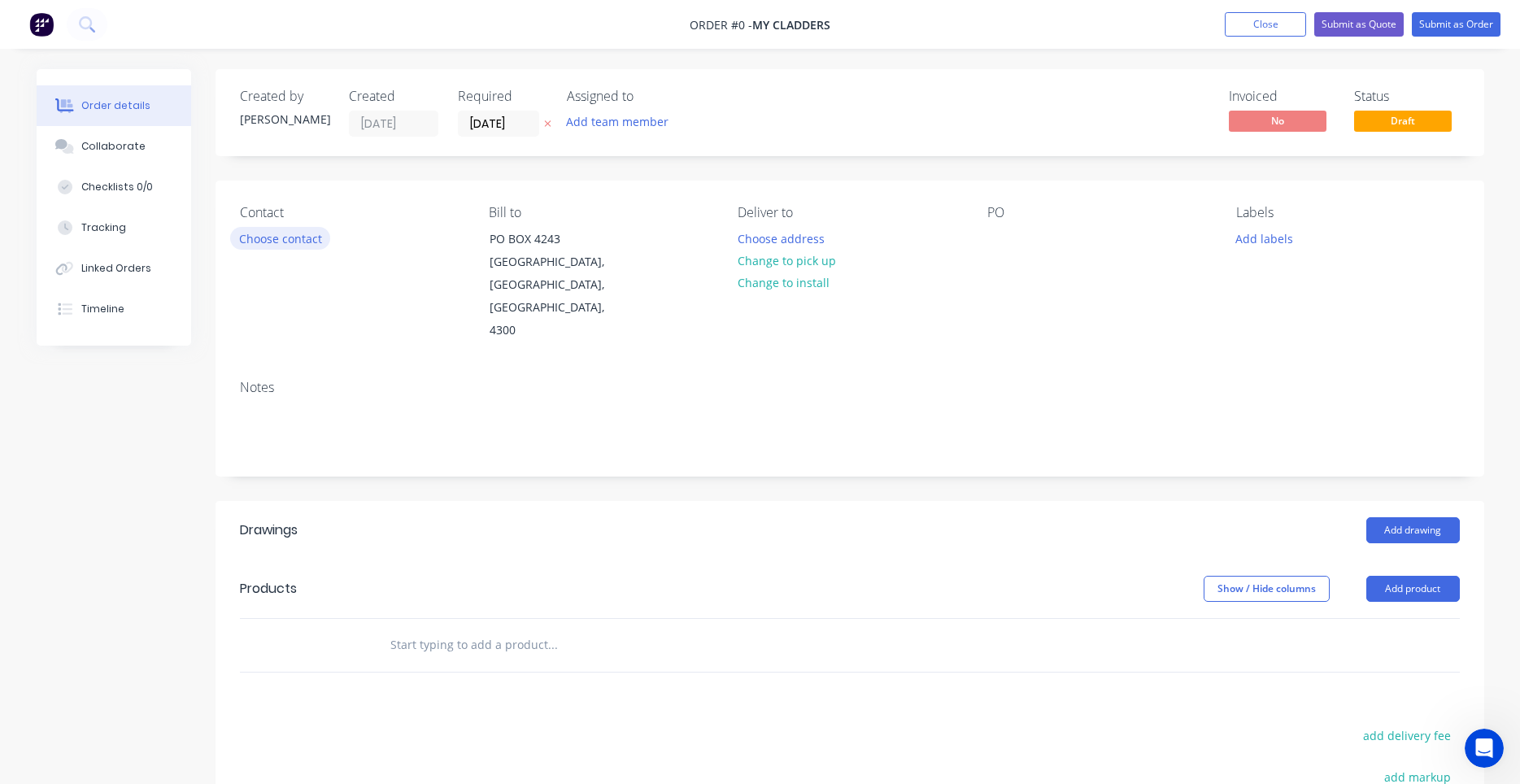
click at [302, 232] on button "Choose contact" at bounding box center [280, 237] width 100 height 22
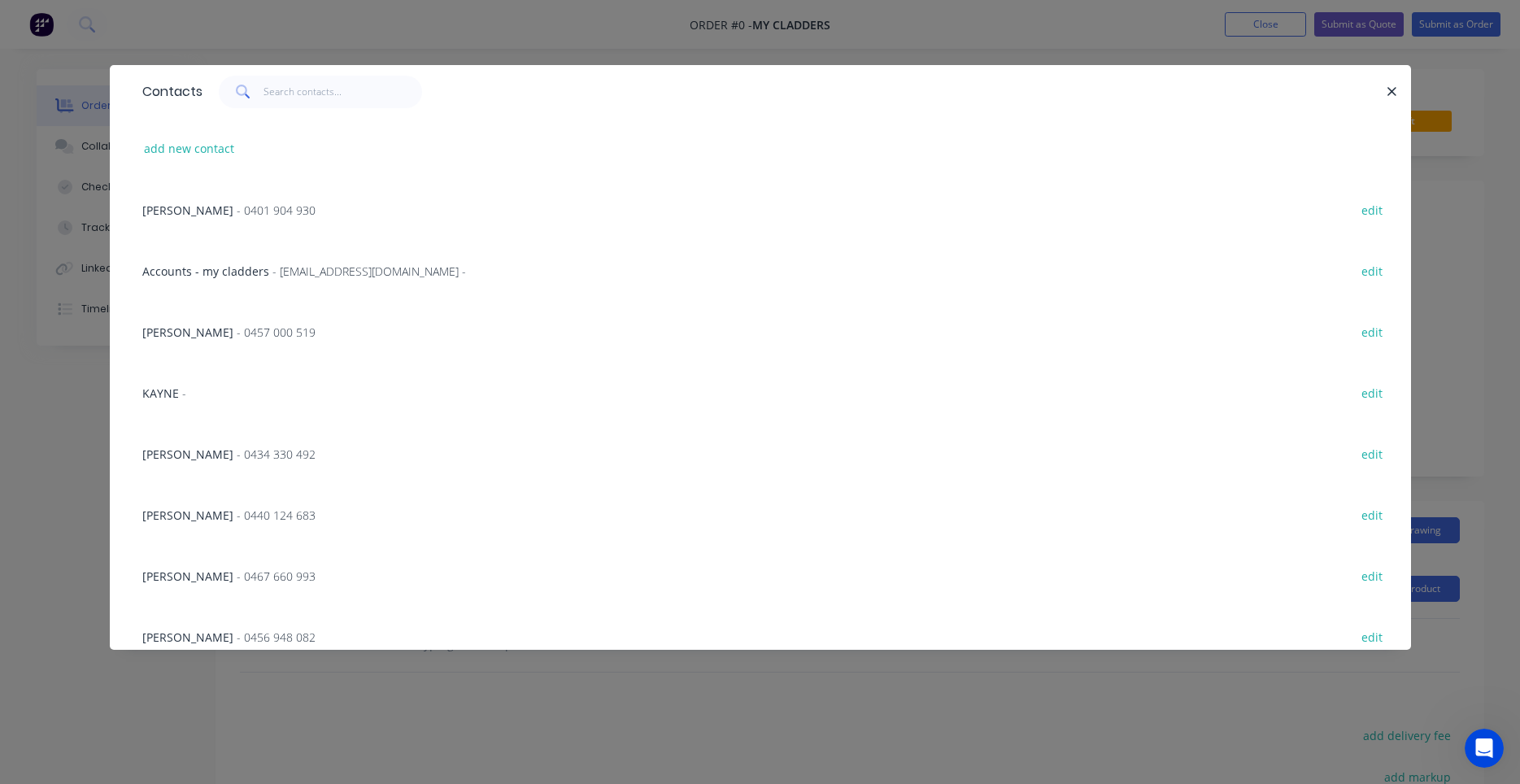
click at [341, 113] on div "Contacts" at bounding box center [760, 91] width 1301 height 53
click at [343, 102] on input "text" at bounding box center [343, 91] width 159 height 32
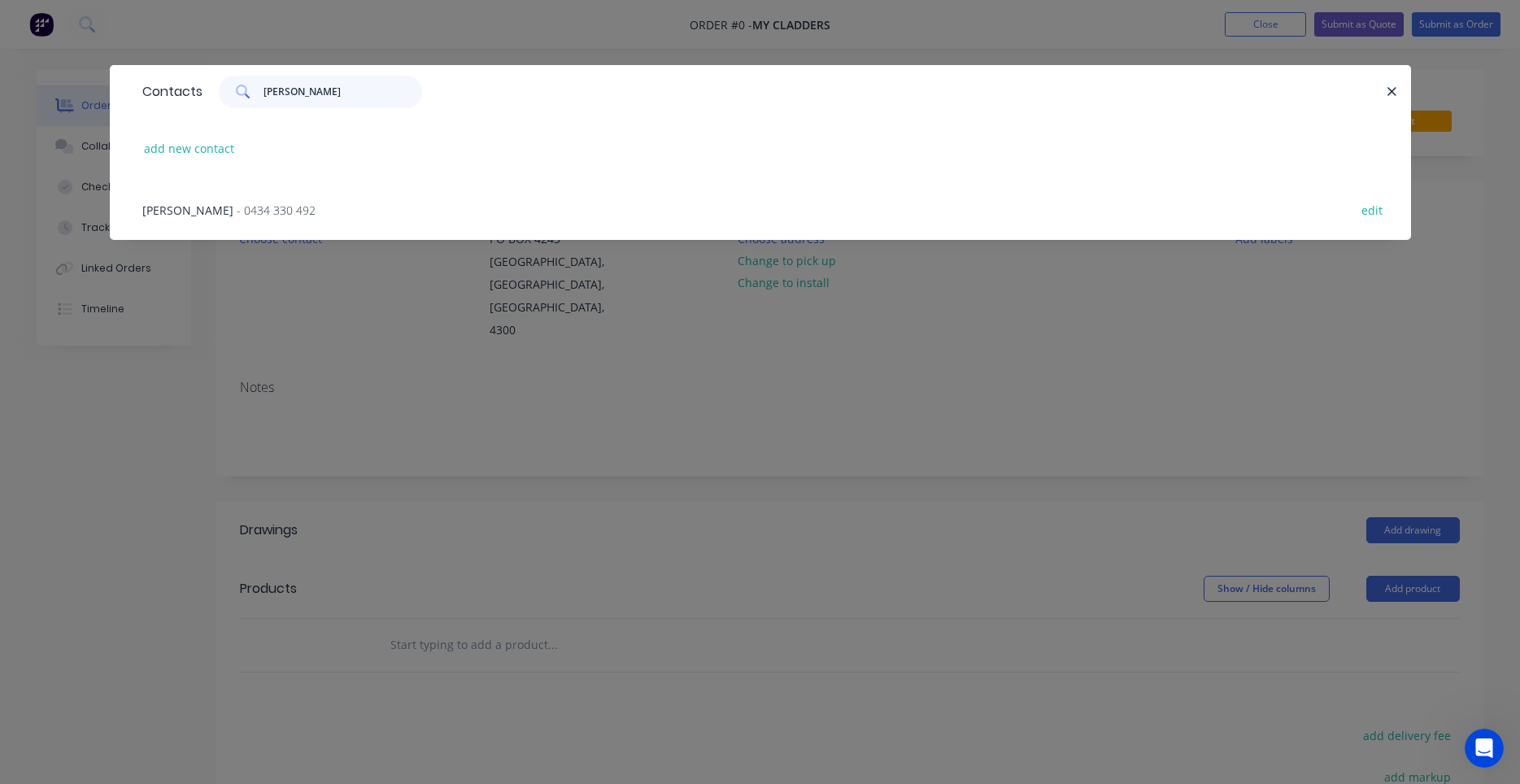
type input "KEN"
click at [262, 215] on span "- 0434 330 492" at bounding box center [276, 210] width 79 height 16
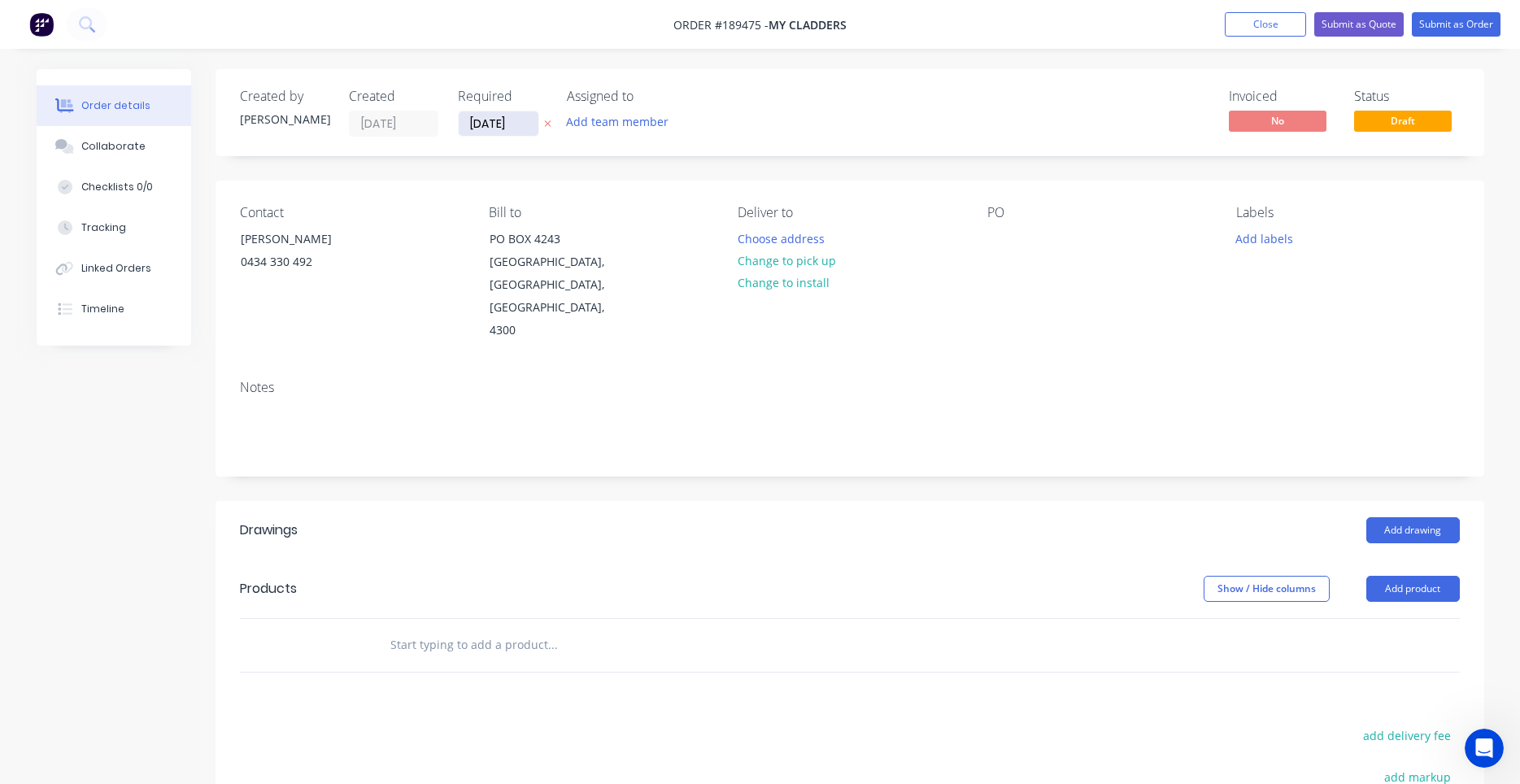
click at [504, 129] on input "11/08/25" at bounding box center [498, 124] width 80 height 25
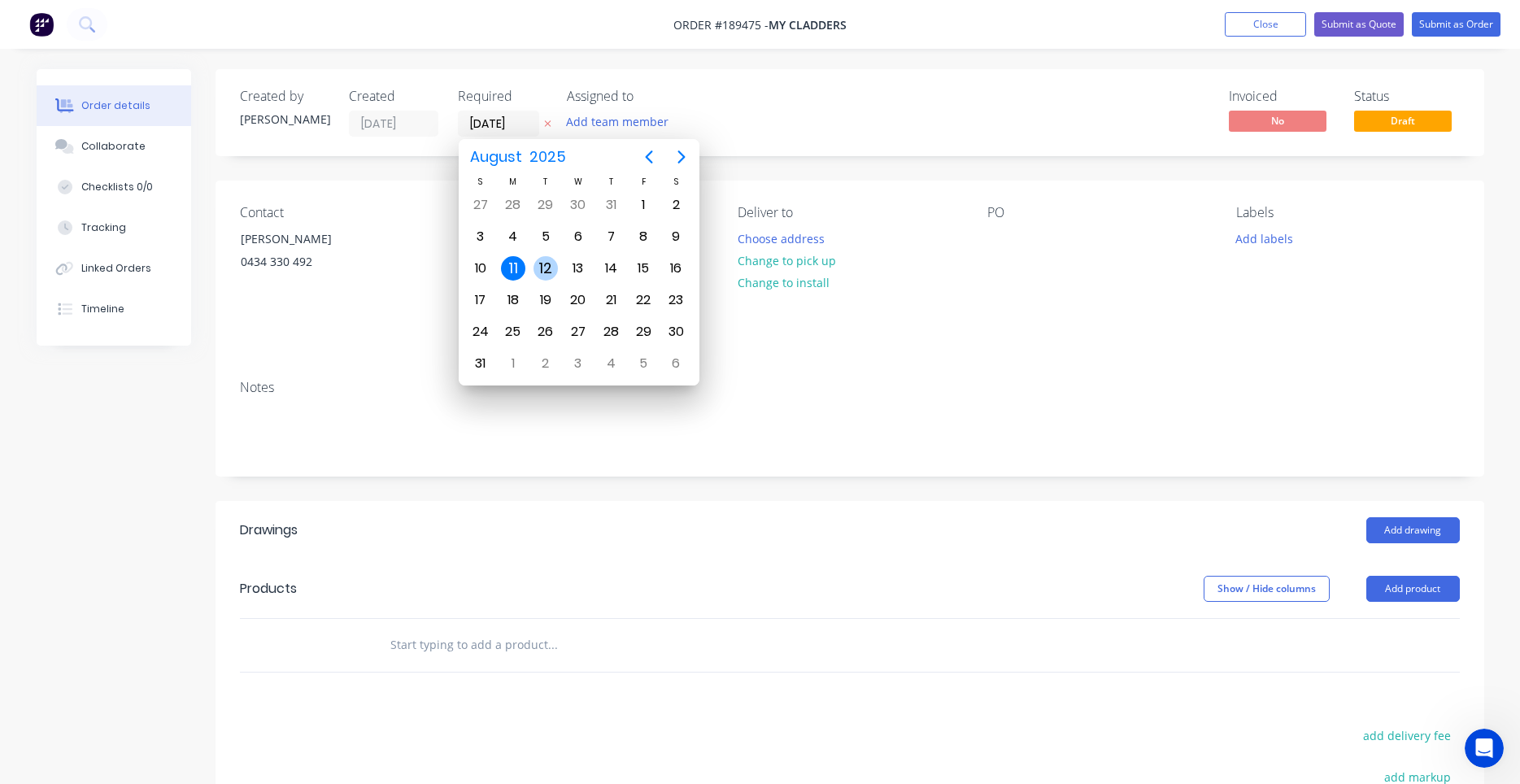
click at [551, 265] on div "12" at bounding box center [546, 268] width 25 height 25
type input "12/08/25"
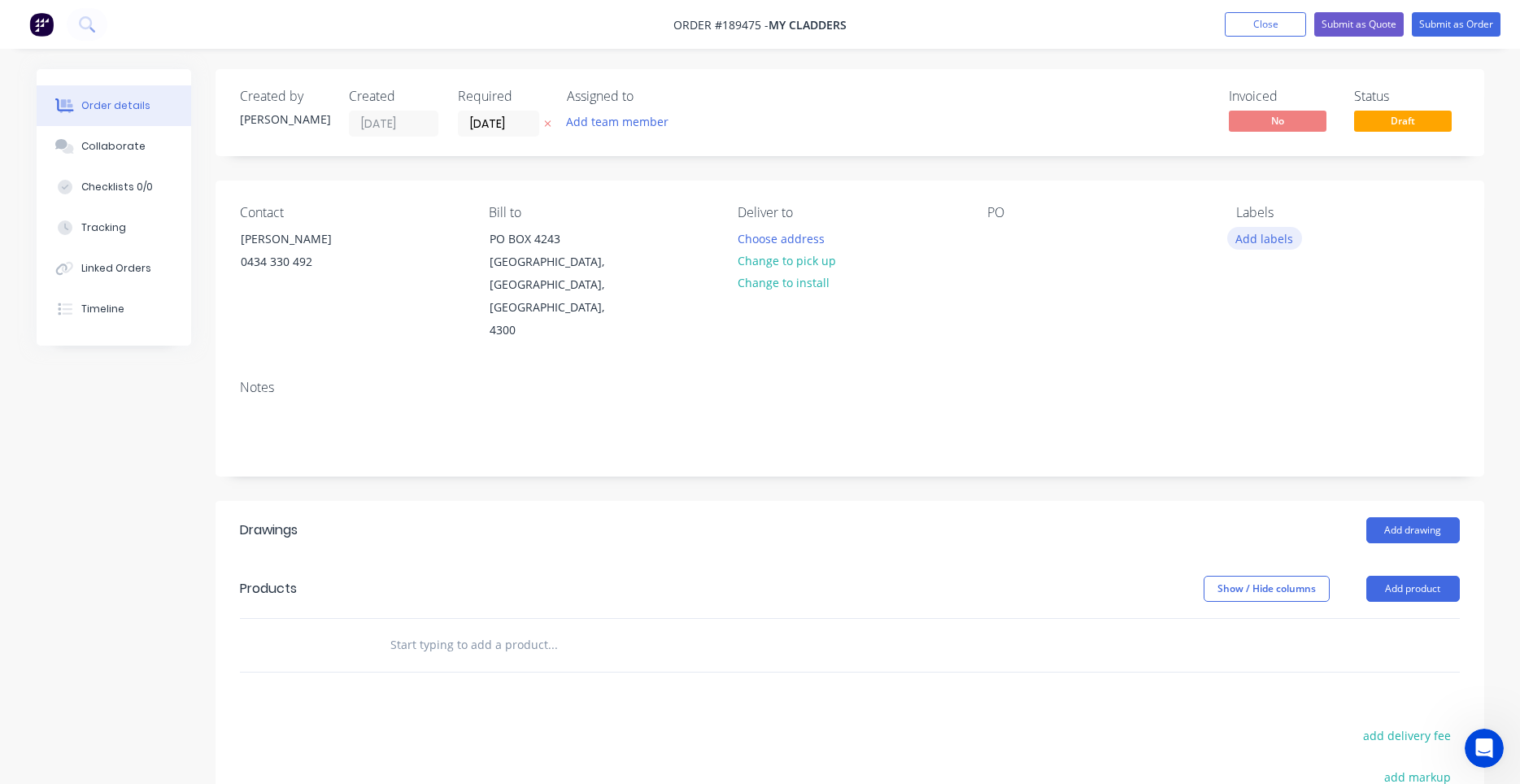
click at [1250, 238] on button "Add labels" at bounding box center [1264, 237] width 74 height 22
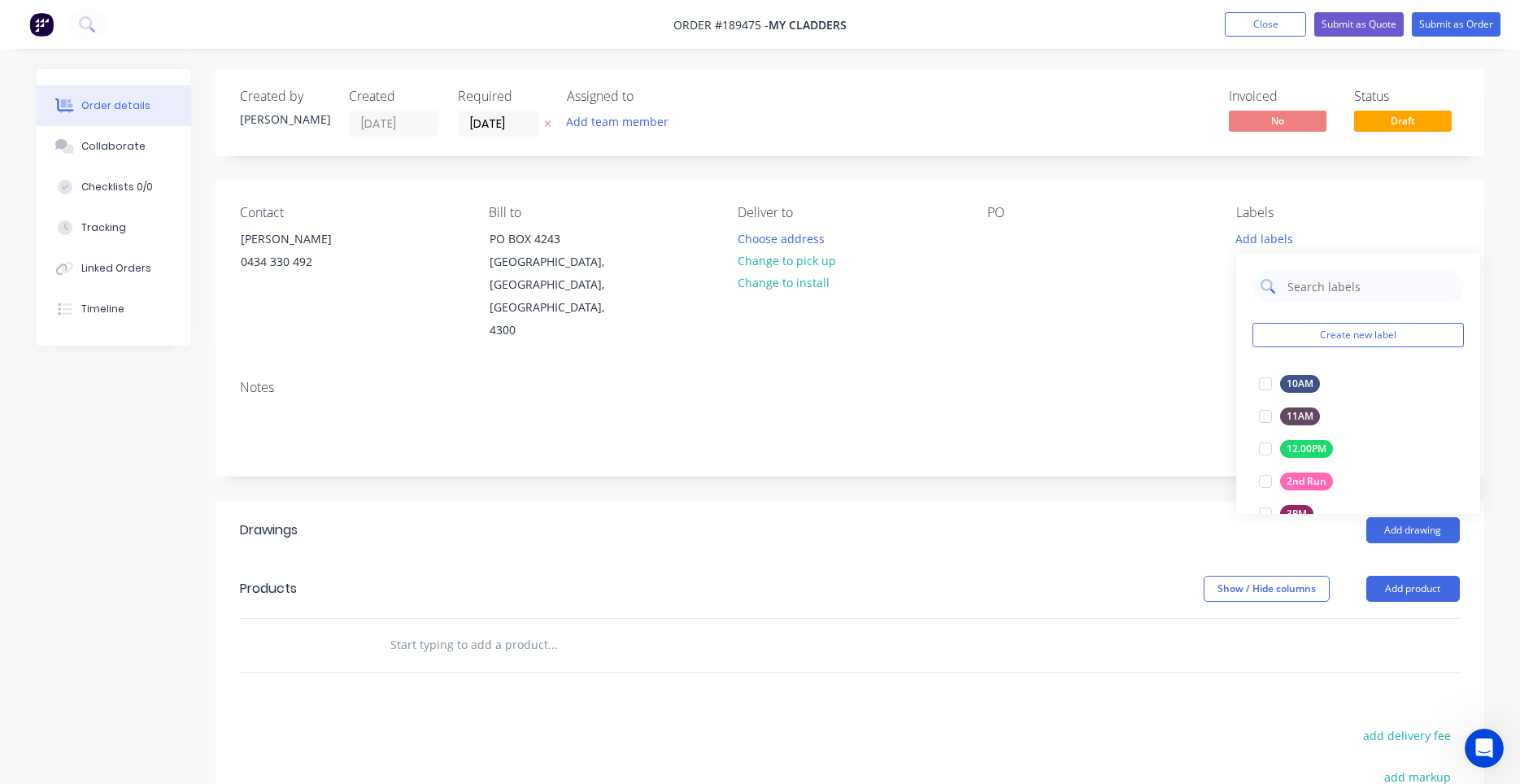
click at [1296, 279] on input "text" at bounding box center [1370, 286] width 170 height 32
type input "2ND"
click at [1261, 391] on div at bounding box center [1265, 384] width 32 height 32
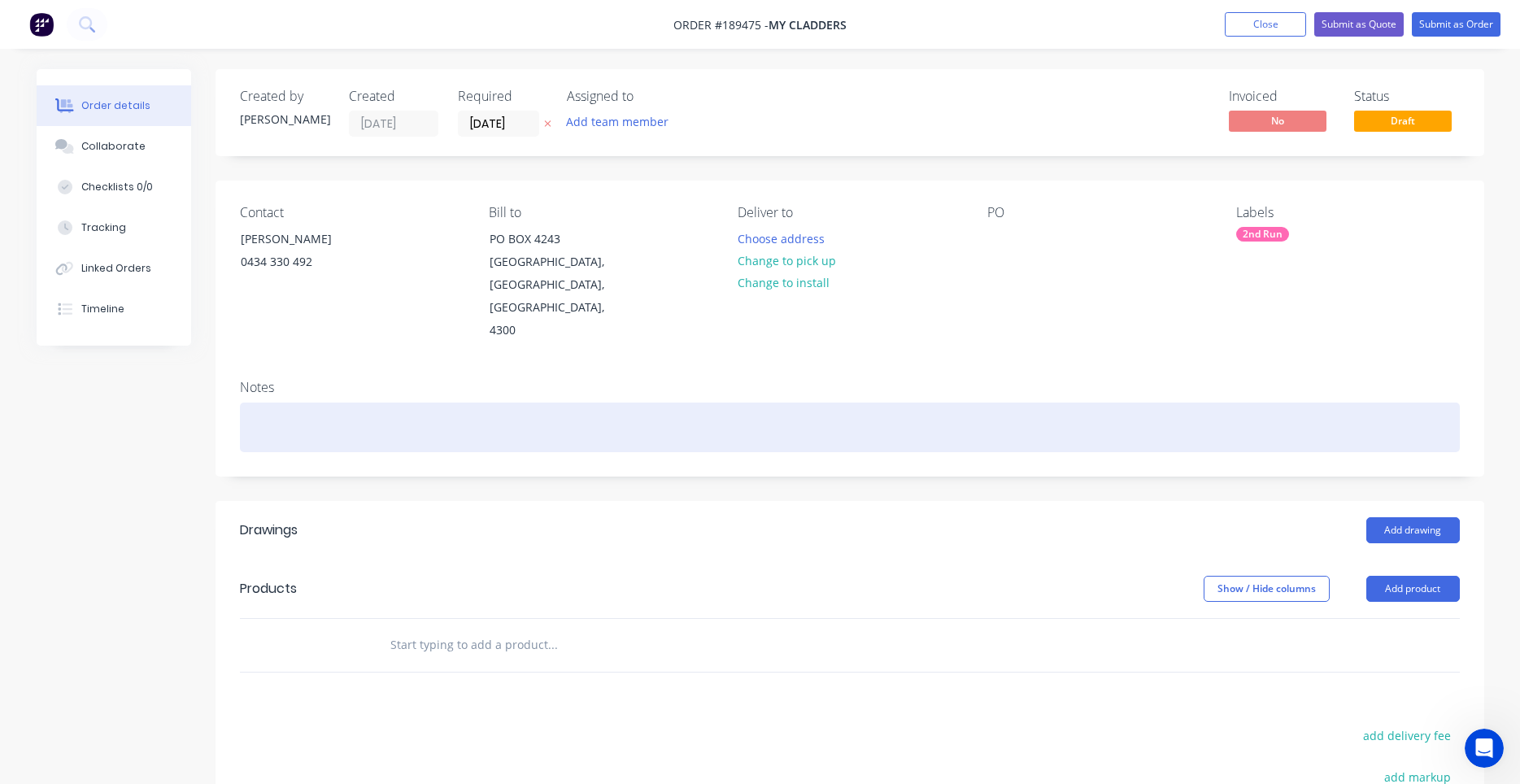
click at [1002, 413] on div at bounding box center [850, 427] width 1220 height 50
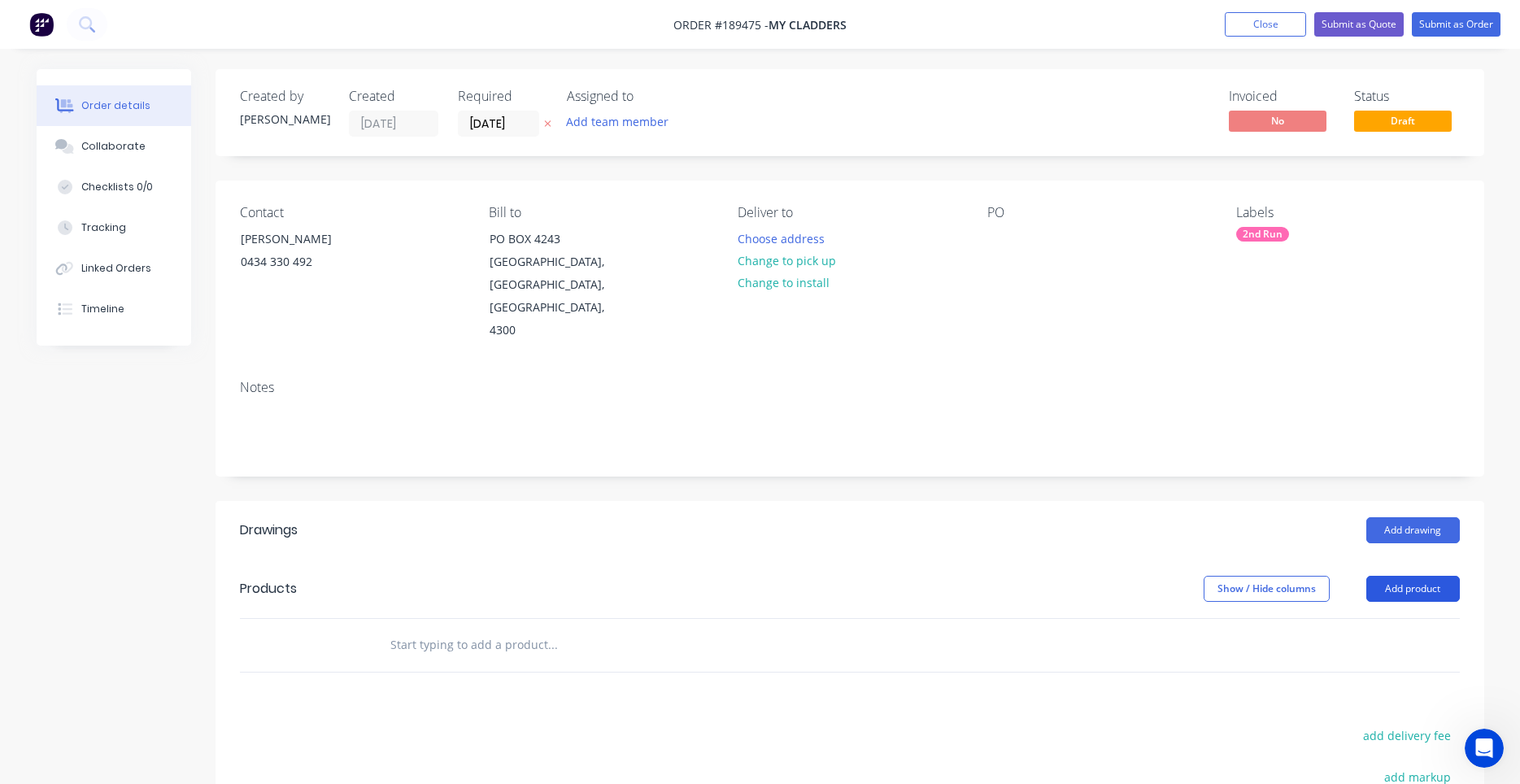
click at [1389, 576] on button "Add product" at bounding box center [1412, 589] width 94 height 26
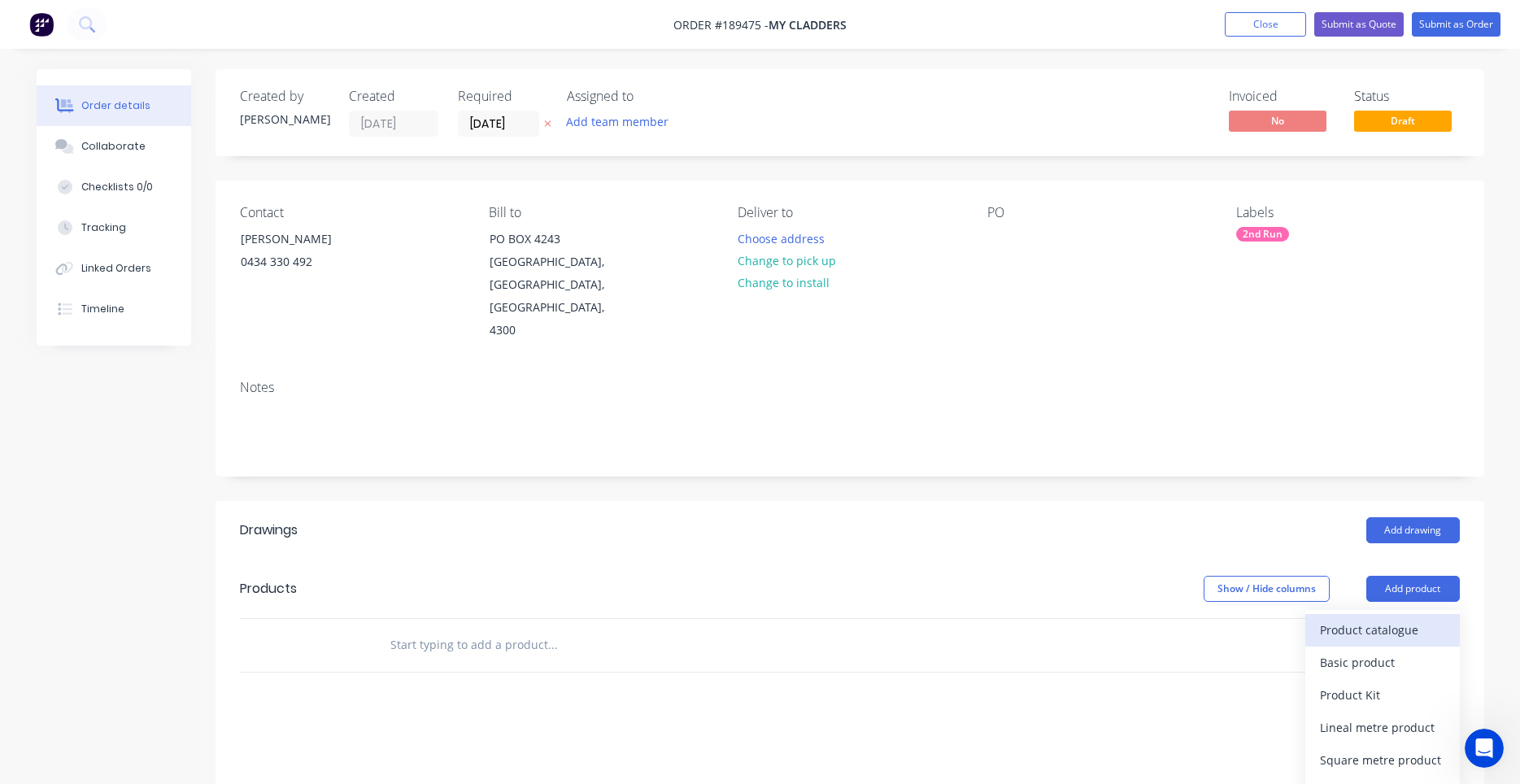
click at [1380, 618] on div "Product catalogue" at bounding box center [1382, 629] width 125 height 24
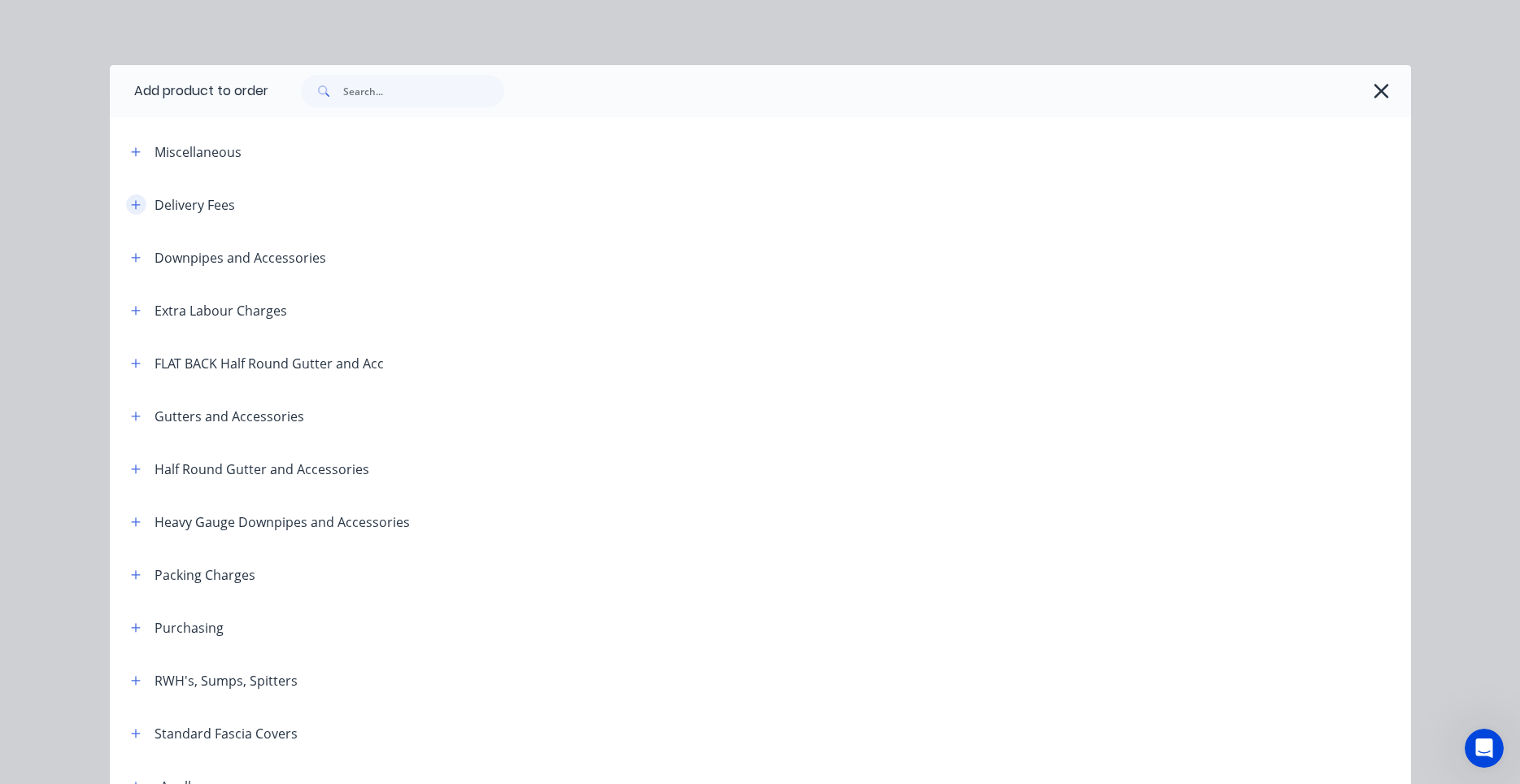
click at [140, 204] on icon "button" at bounding box center [135, 204] width 10 height 11
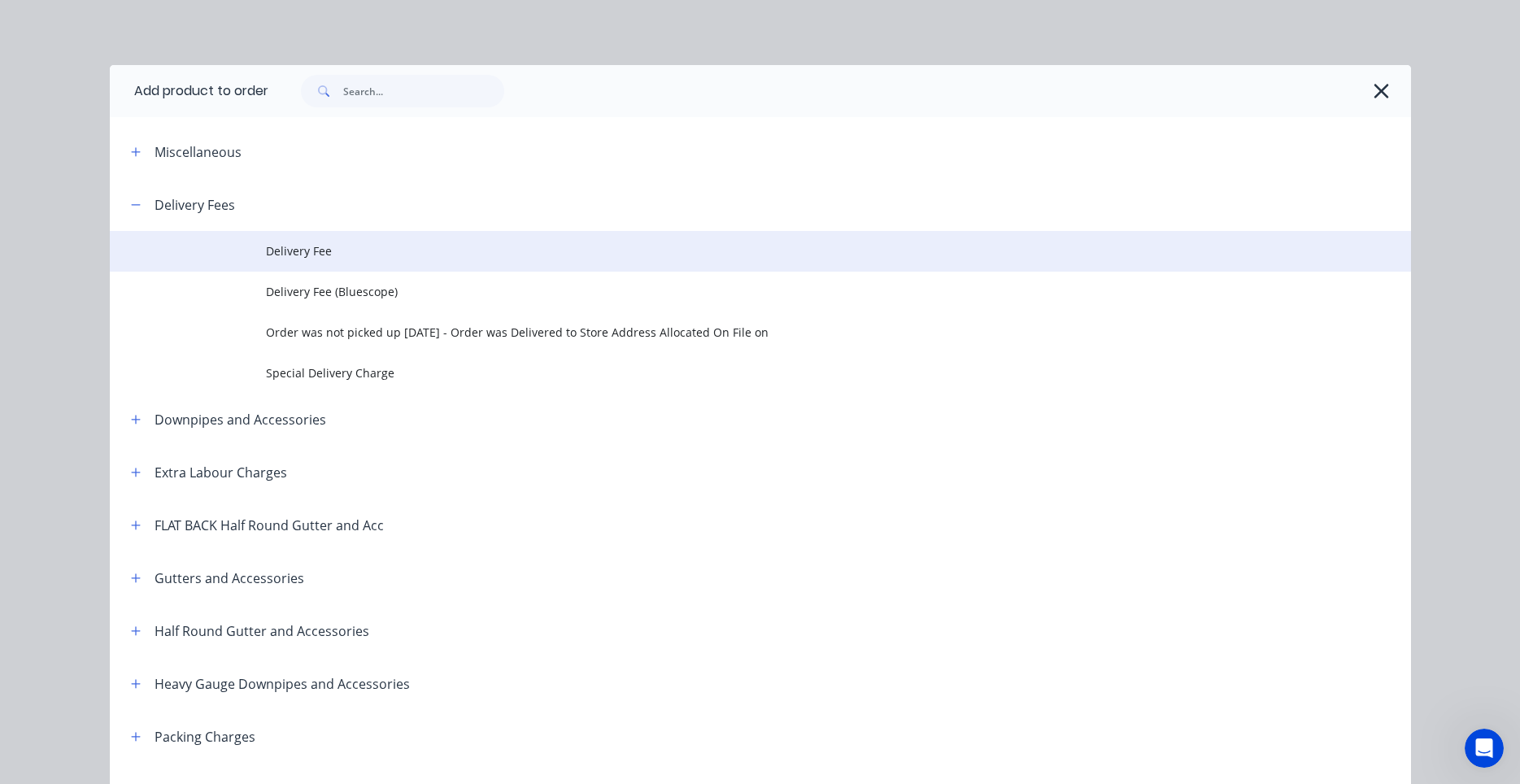
click at [313, 258] on span "Delivery Fee" at bounding box center [724, 251] width 916 height 17
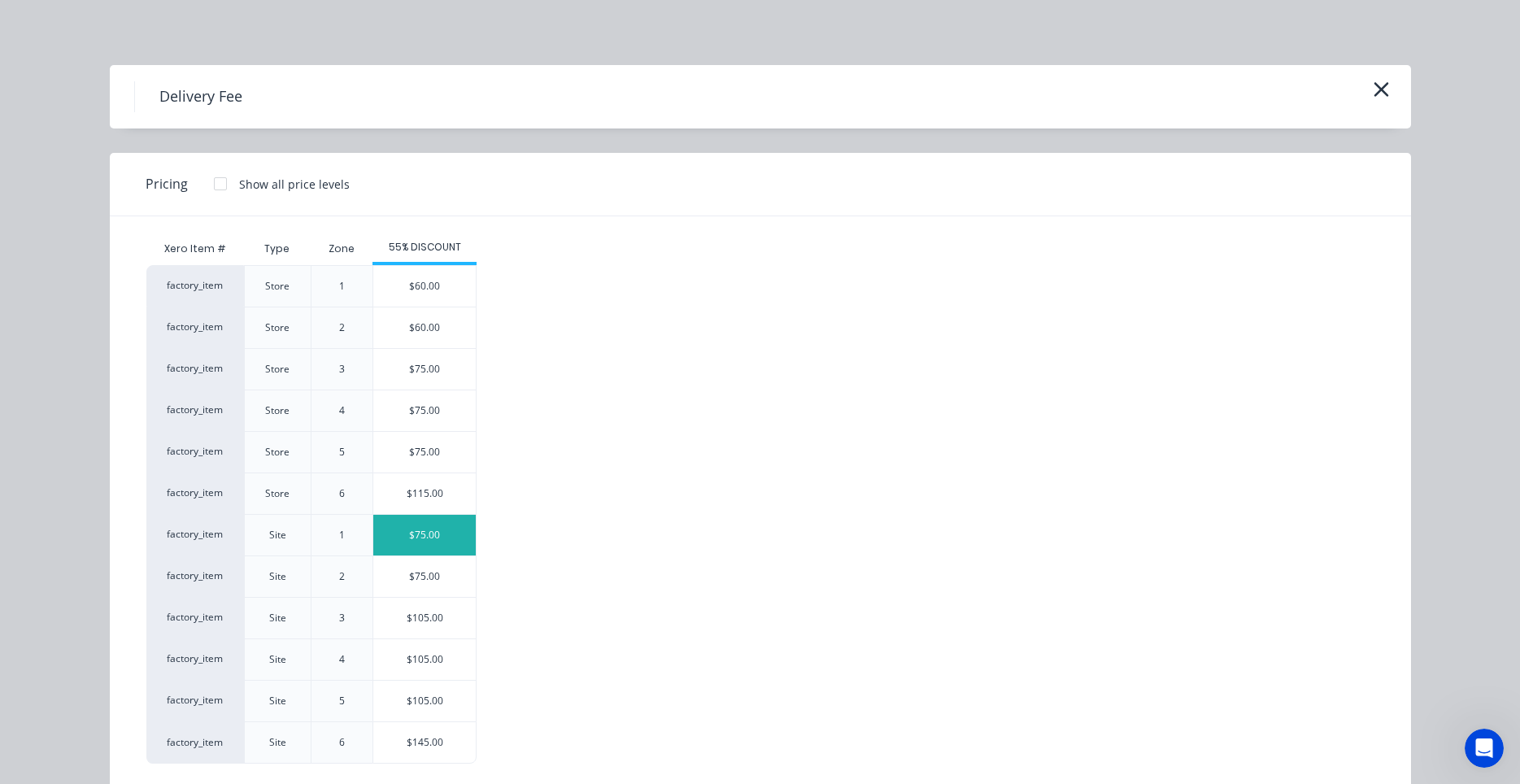
click at [423, 542] on div "$75.00" at bounding box center [424, 535] width 103 height 40
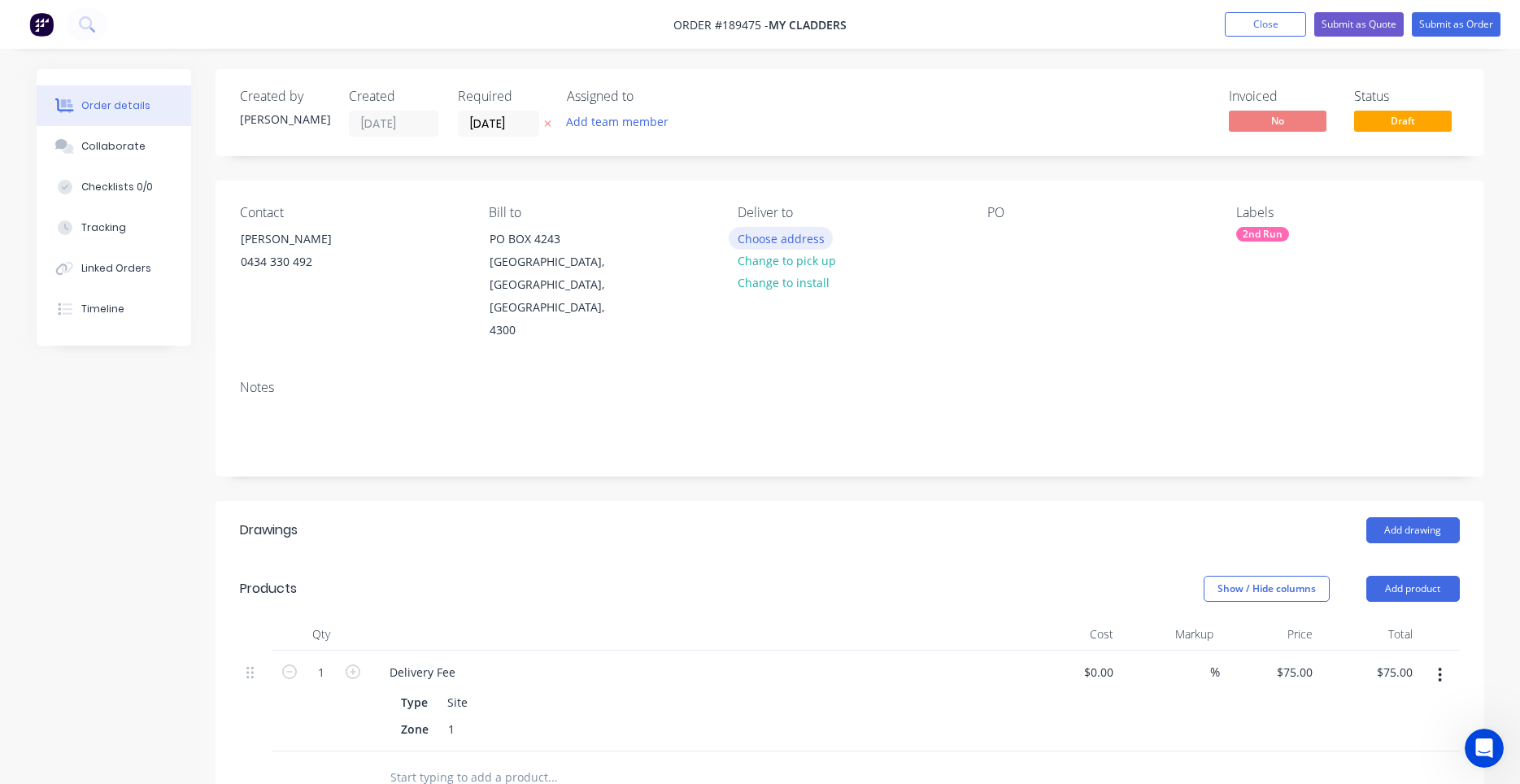
click at [813, 234] on button "Choose address" at bounding box center [781, 237] width 104 height 22
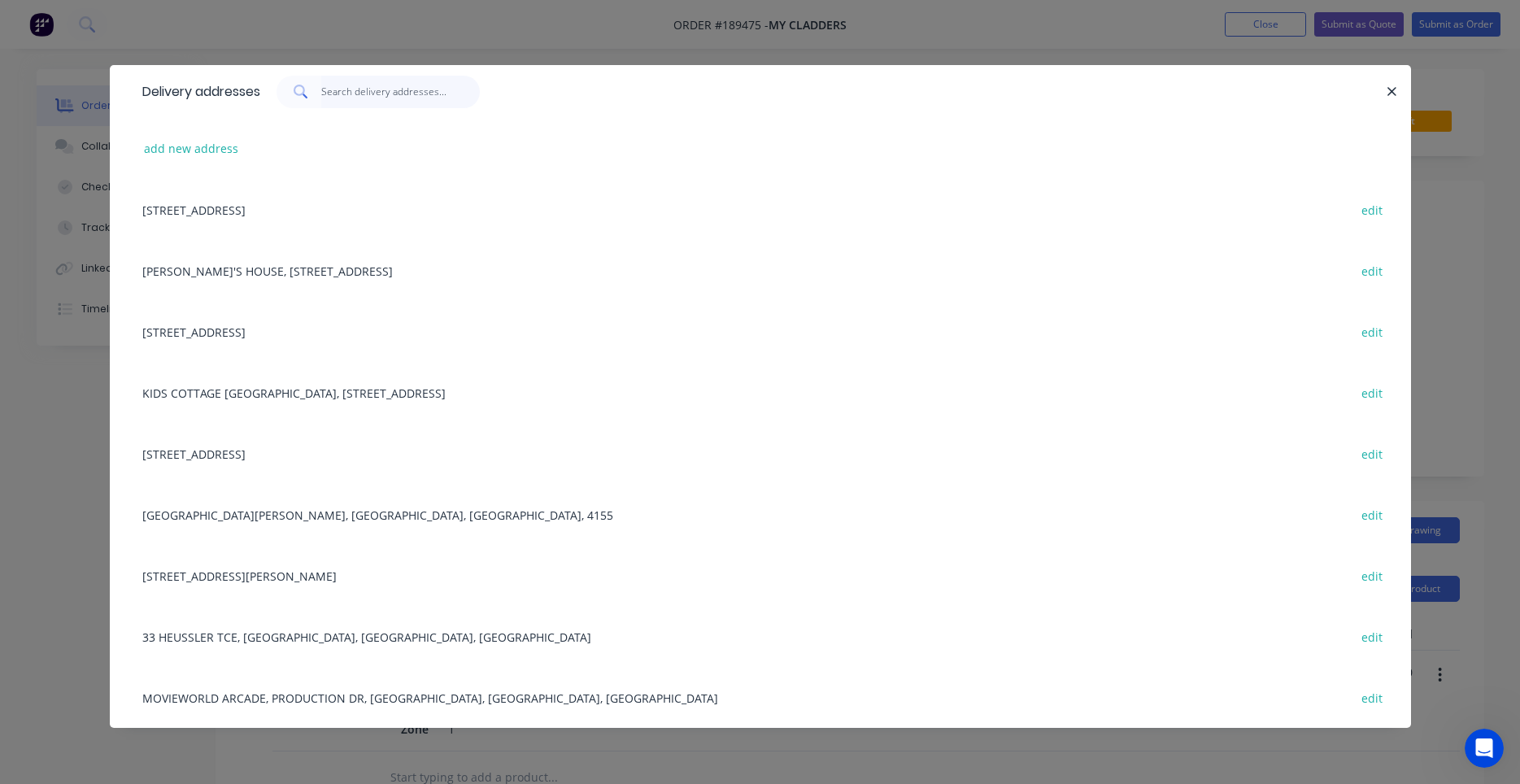
click at [396, 90] on input "text" at bounding box center [400, 91] width 159 height 32
click at [1385, 96] on button "button" at bounding box center [1392, 91] width 20 height 20
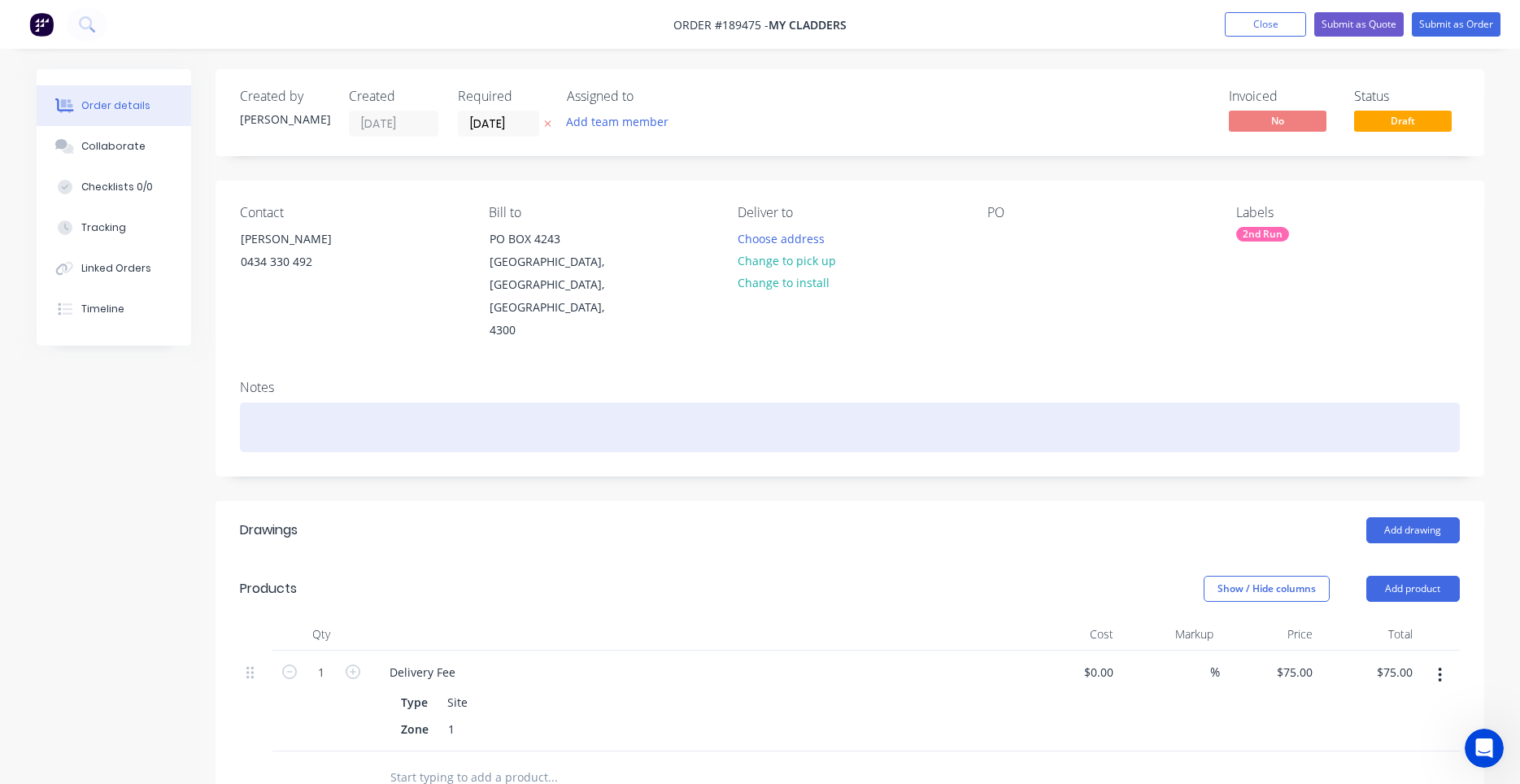
click at [552, 402] on div at bounding box center [850, 427] width 1220 height 50
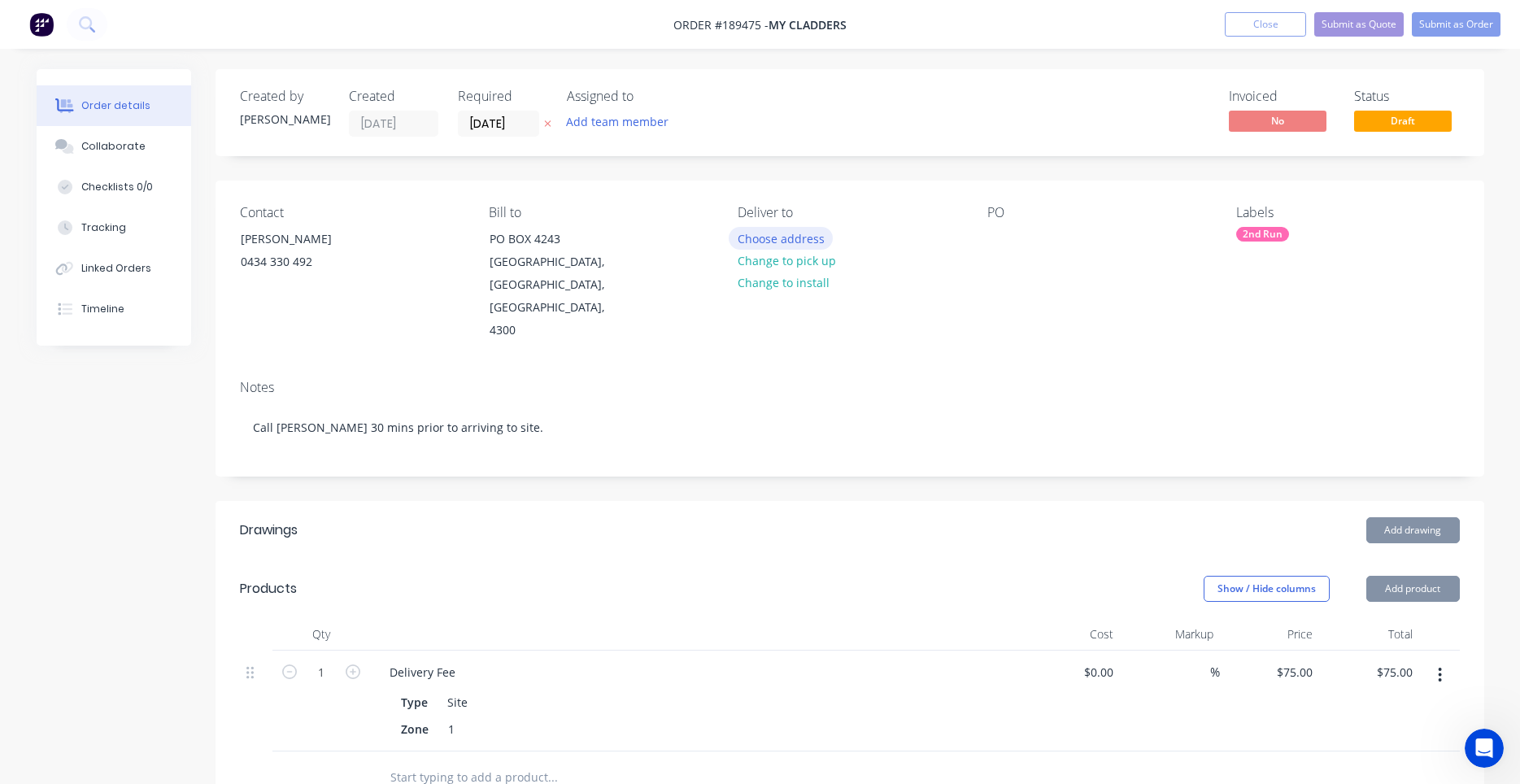
click at [797, 245] on button "Choose address" at bounding box center [781, 237] width 104 height 22
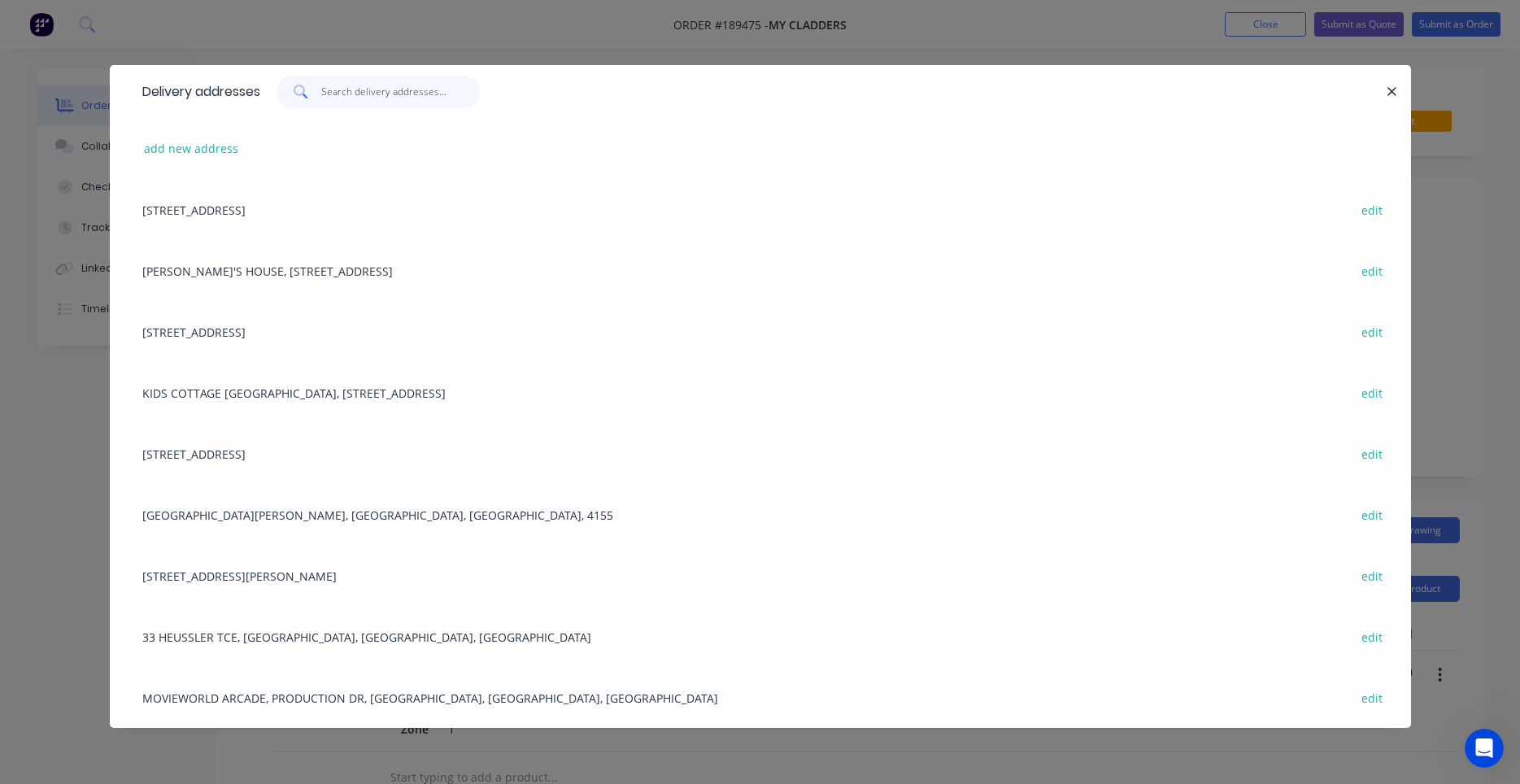
click at [399, 100] on input "text" at bounding box center [400, 91] width 159 height 32
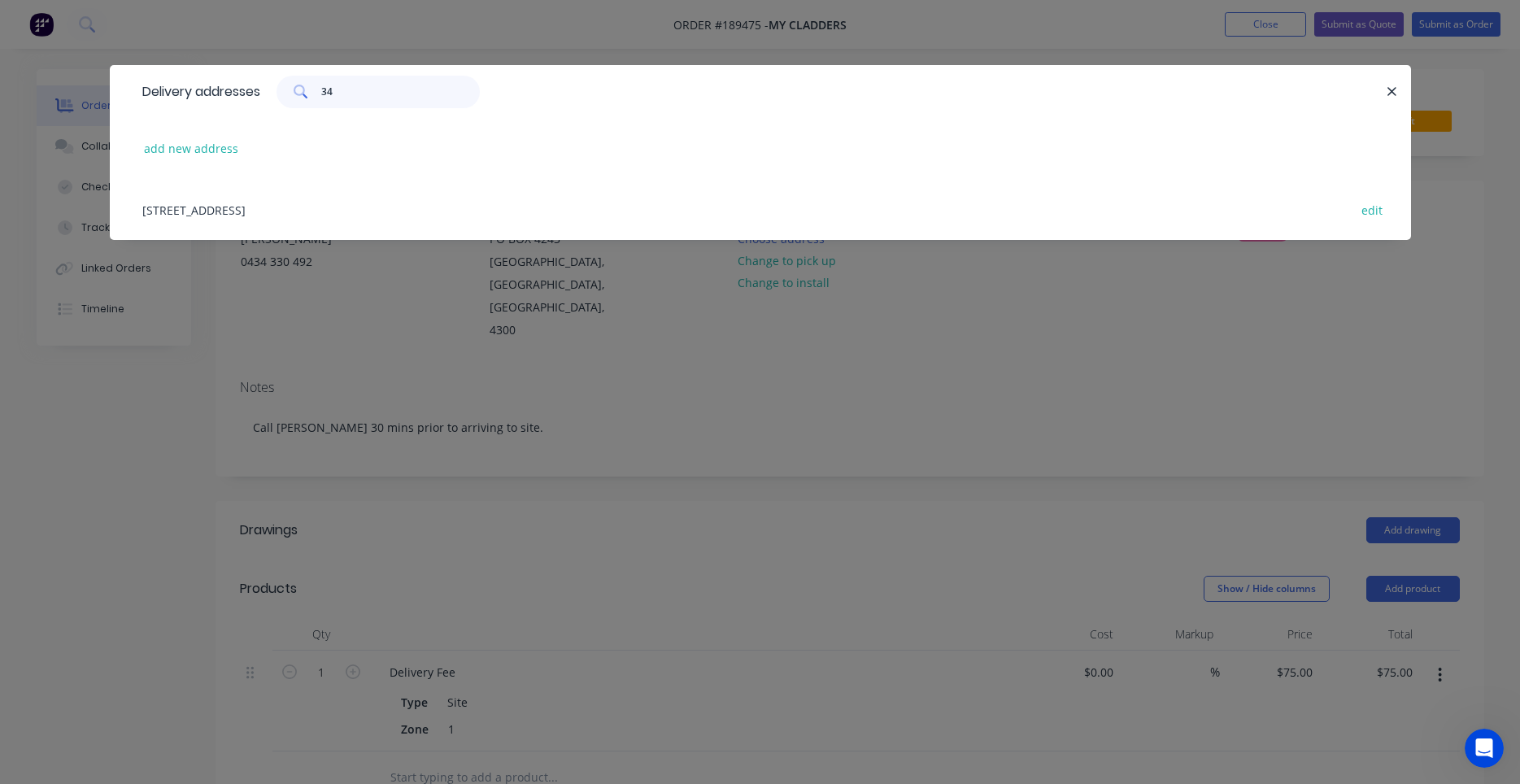
type input "34"
click at [371, 209] on div "349 BOSTON RD, BELMONT, Queensland, Australia edit" at bounding box center [760, 209] width 1252 height 61
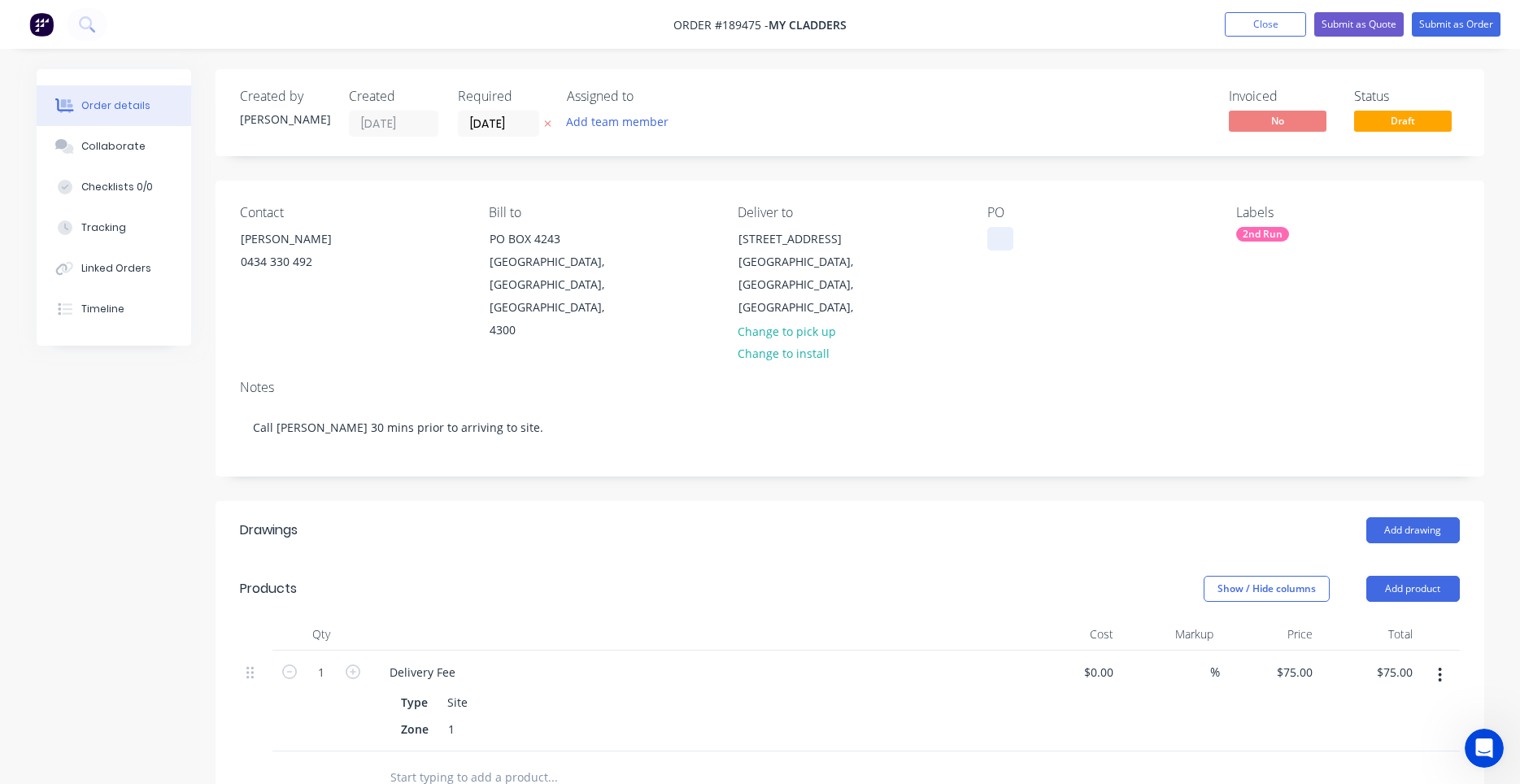
click at [993, 245] on div at bounding box center [1000, 238] width 26 height 24
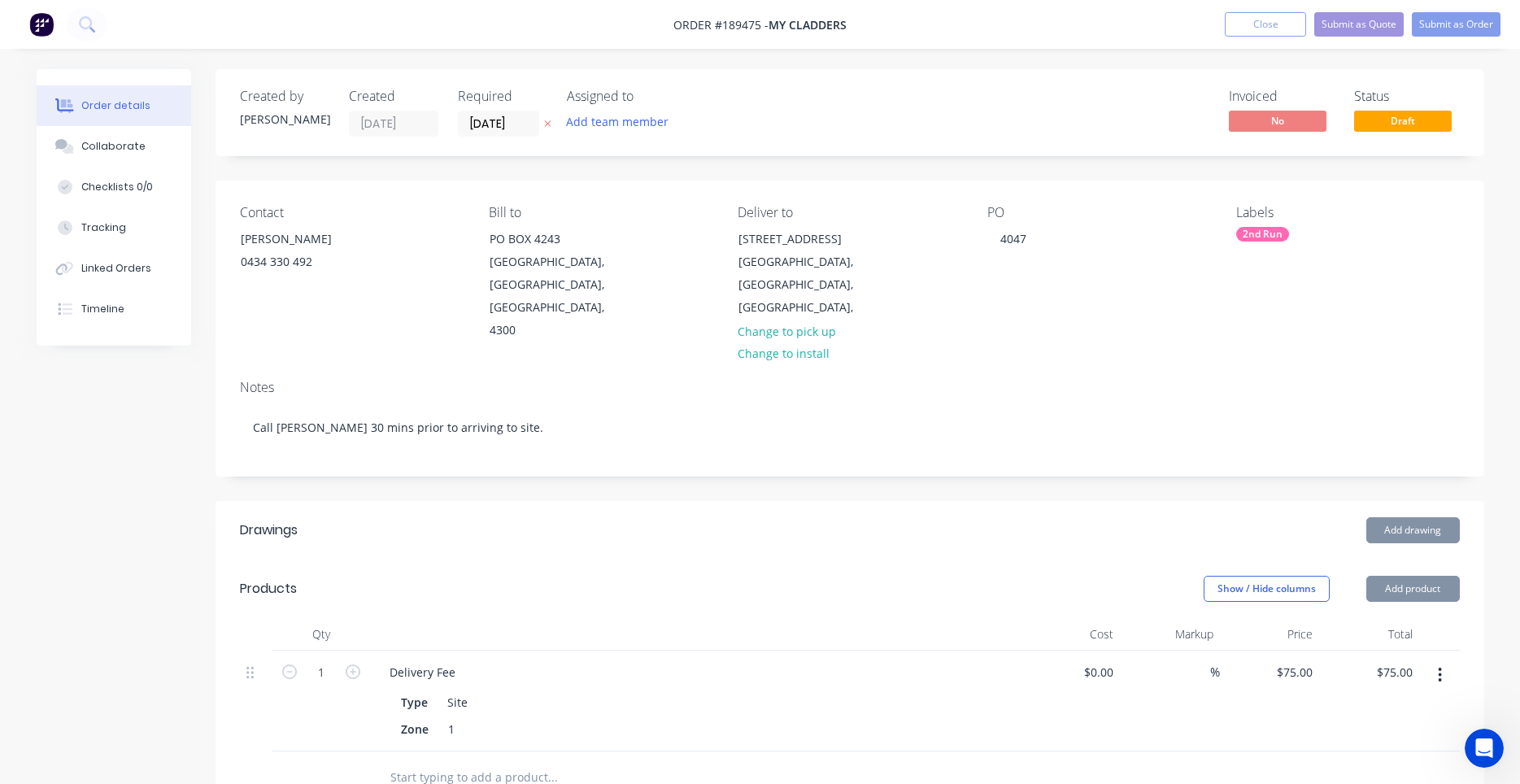
click at [1106, 240] on div "PO 4047" at bounding box center [1099, 273] width 223 height 138
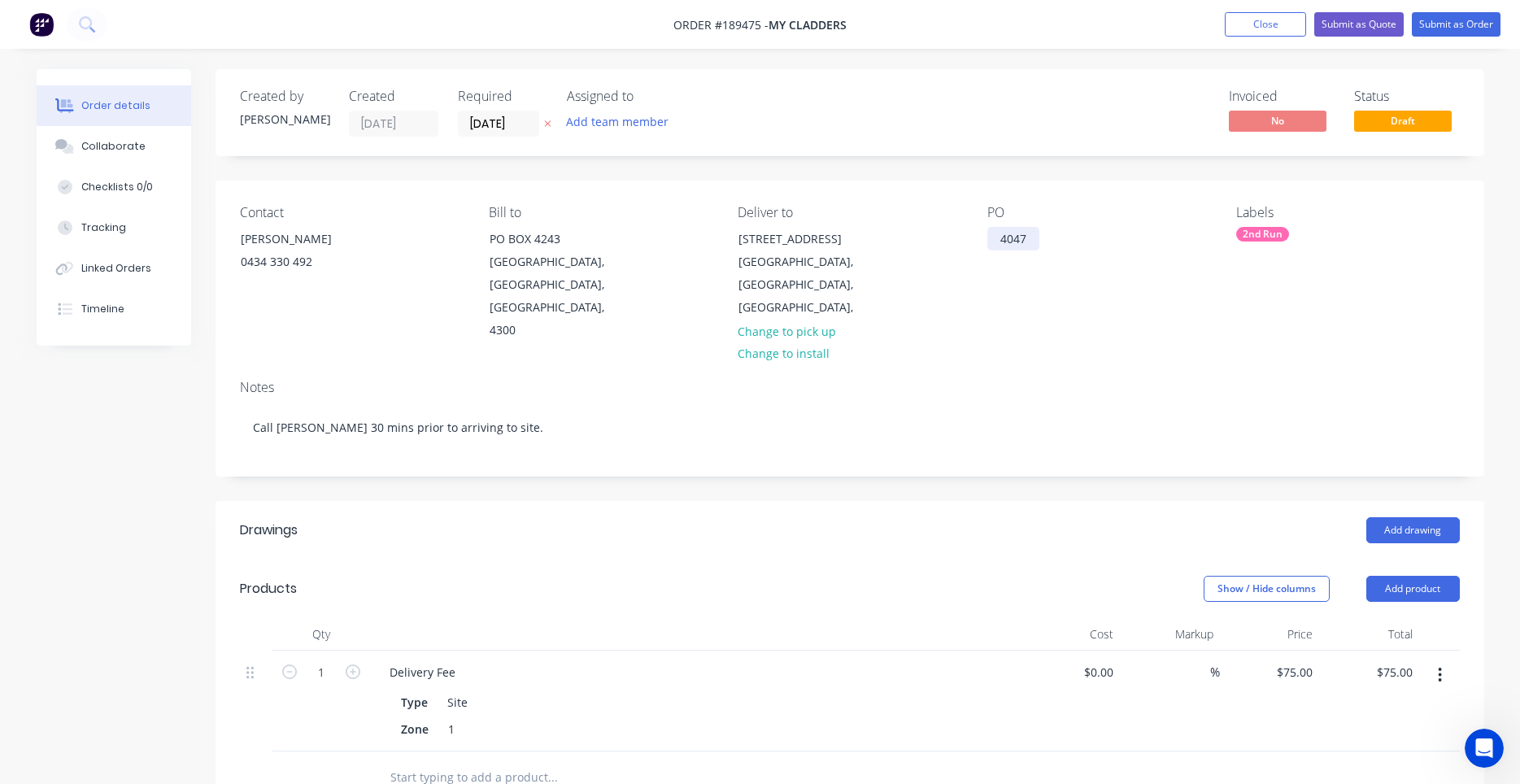
click at [1022, 244] on div "4047" at bounding box center [1013, 238] width 52 height 24
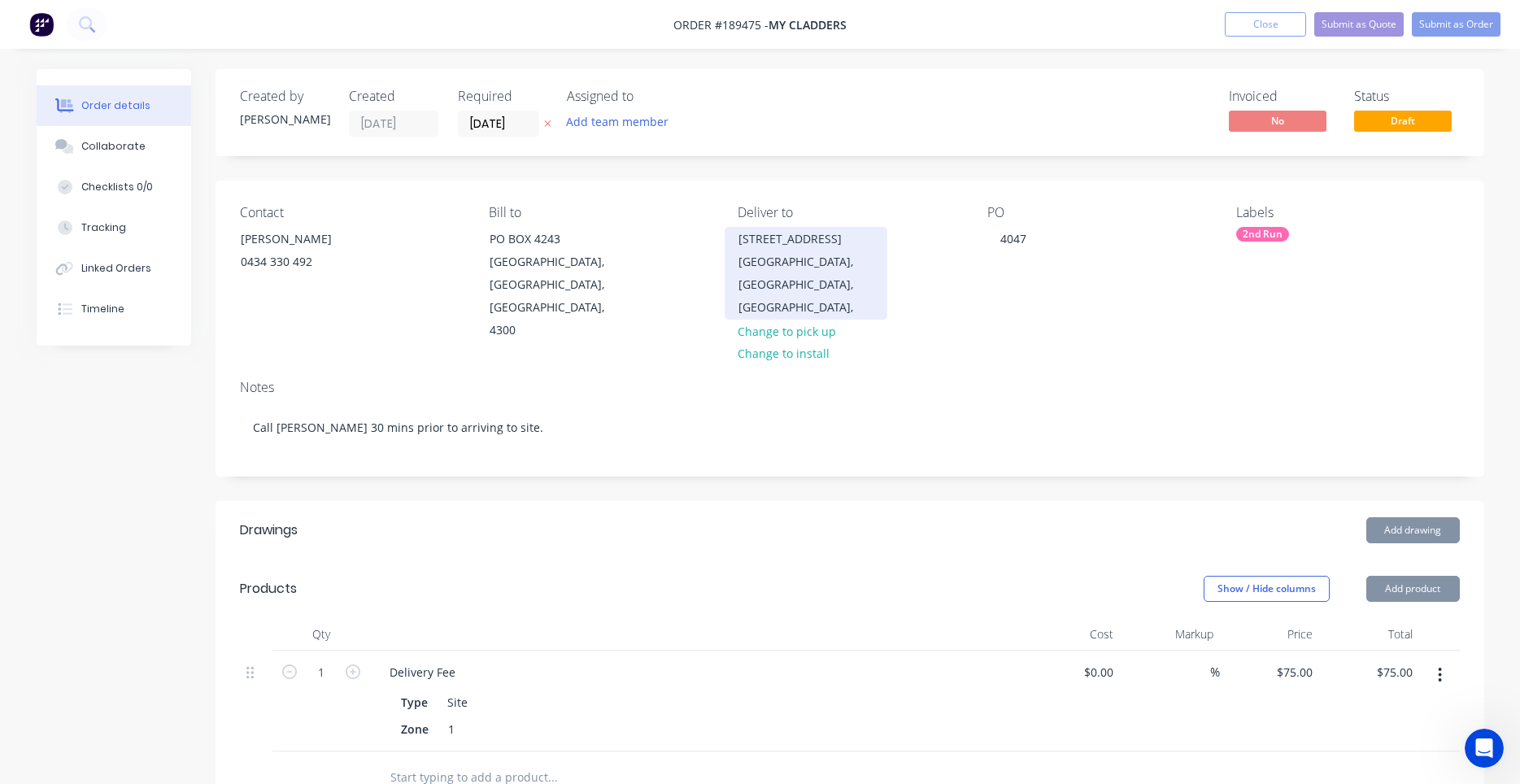
click at [823, 243] on div "349 BOSTON RD" at bounding box center [806, 239] width 135 height 23
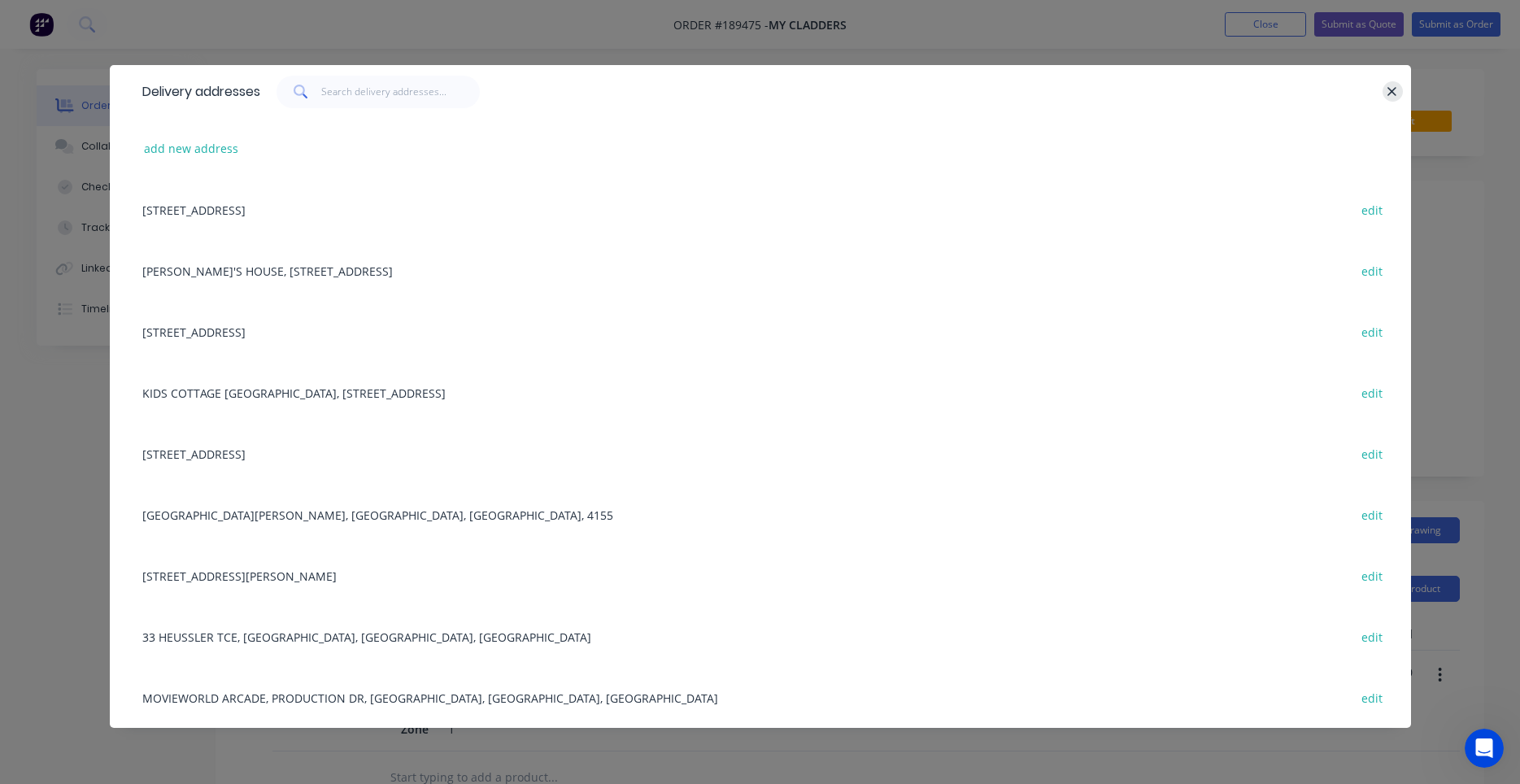
click at [1395, 86] on icon "button" at bounding box center [1391, 92] width 11 height 15
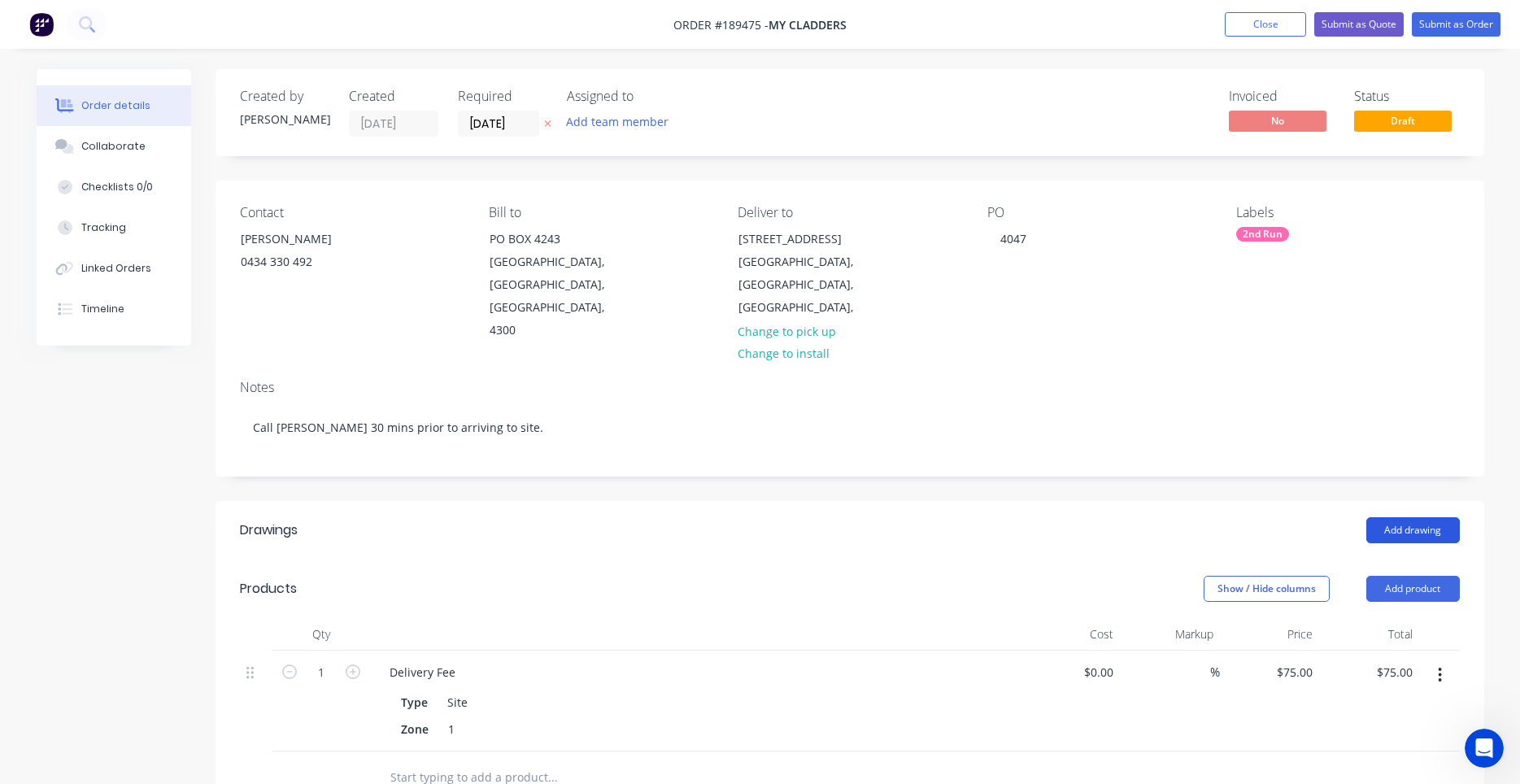
click at [1397, 517] on button "Add drawing" at bounding box center [1412, 530] width 94 height 26
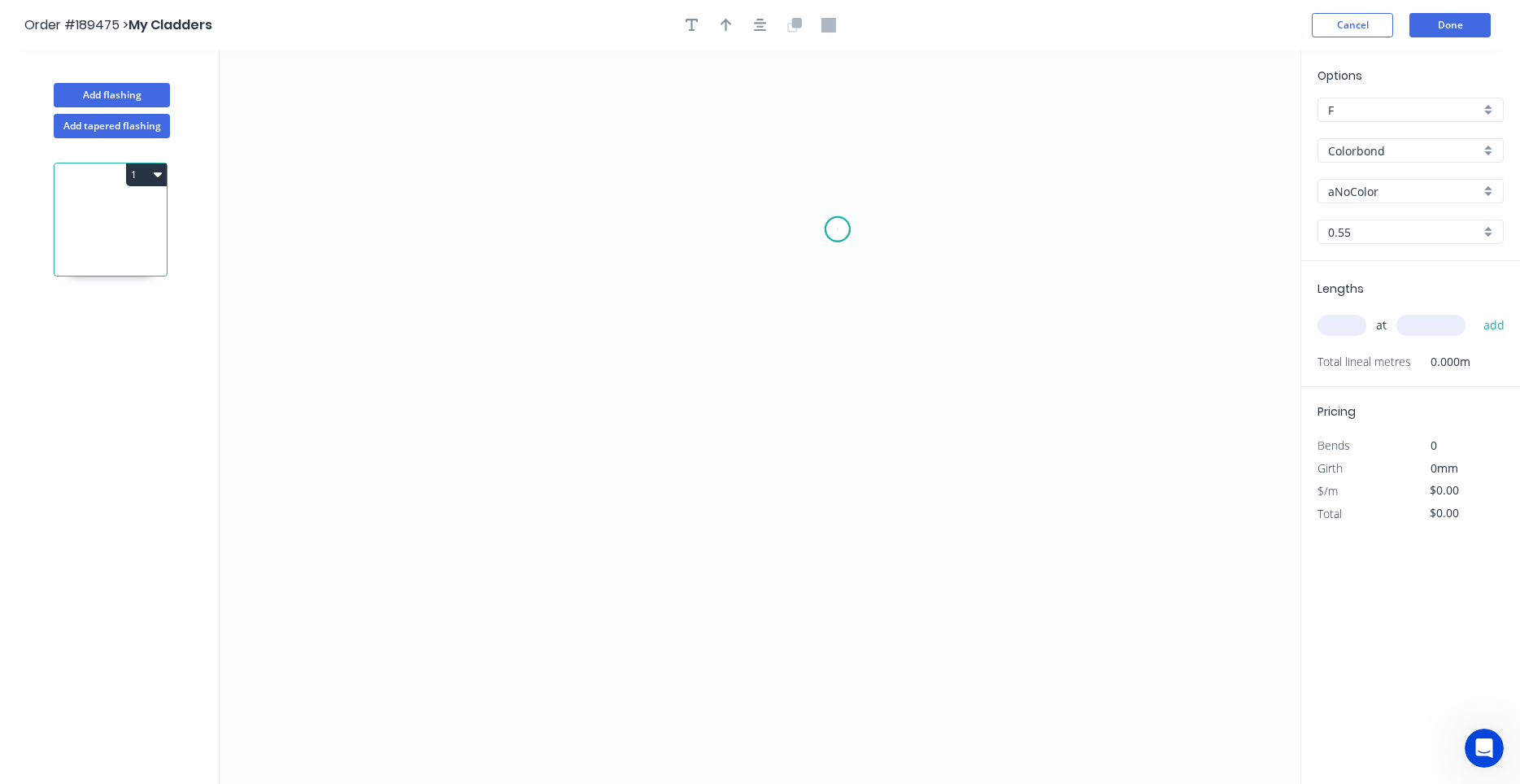
click at [838, 230] on icon "0" at bounding box center [760, 417] width 1081 height 733
click at [822, 156] on icon "0" at bounding box center [760, 417] width 1081 height 733
click at [686, 192] on icon "0 ?" at bounding box center [760, 417] width 1081 height 733
click at [695, 220] on icon "0 ? ? ? º" at bounding box center [760, 417] width 1081 height 733
click at [677, 497] on icon "0 ? ? ? ? º ? º" at bounding box center [760, 417] width 1081 height 733
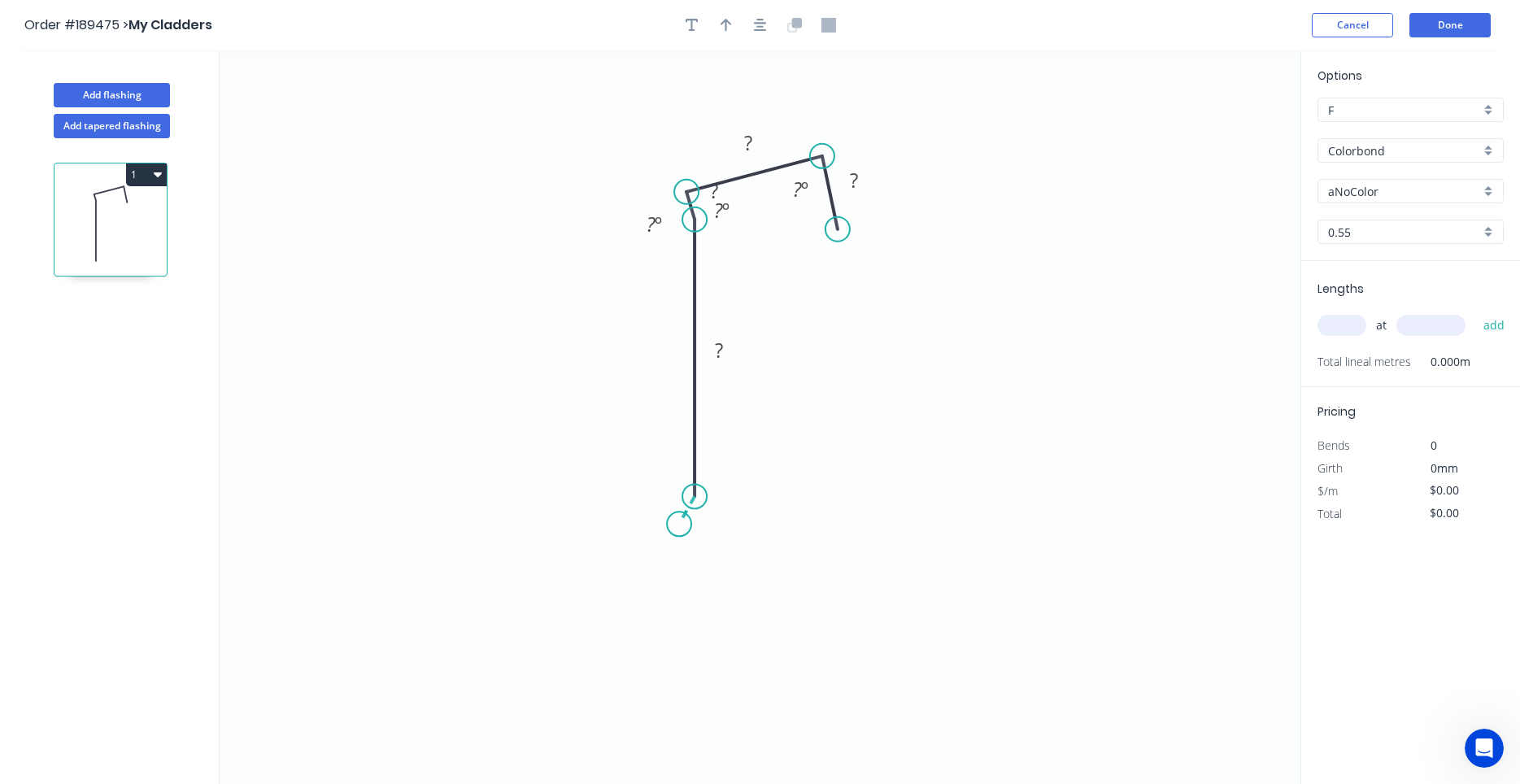
click at [679, 525] on icon "0 ? ? ? ? ? º ? º ? º" at bounding box center [760, 417] width 1081 height 733
click at [732, 553] on icon "0 ? ? ? ? ? ? º ? º ? º ? º" at bounding box center [760, 417] width 1081 height 733
click at [733, 549] on circle at bounding box center [732, 552] width 25 height 25
click at [734, 551] on circle at bounding box center [732, 552] width 25 height 25
click at [732, 554] on circle at bounding box center [732, 553] width 25 height 25
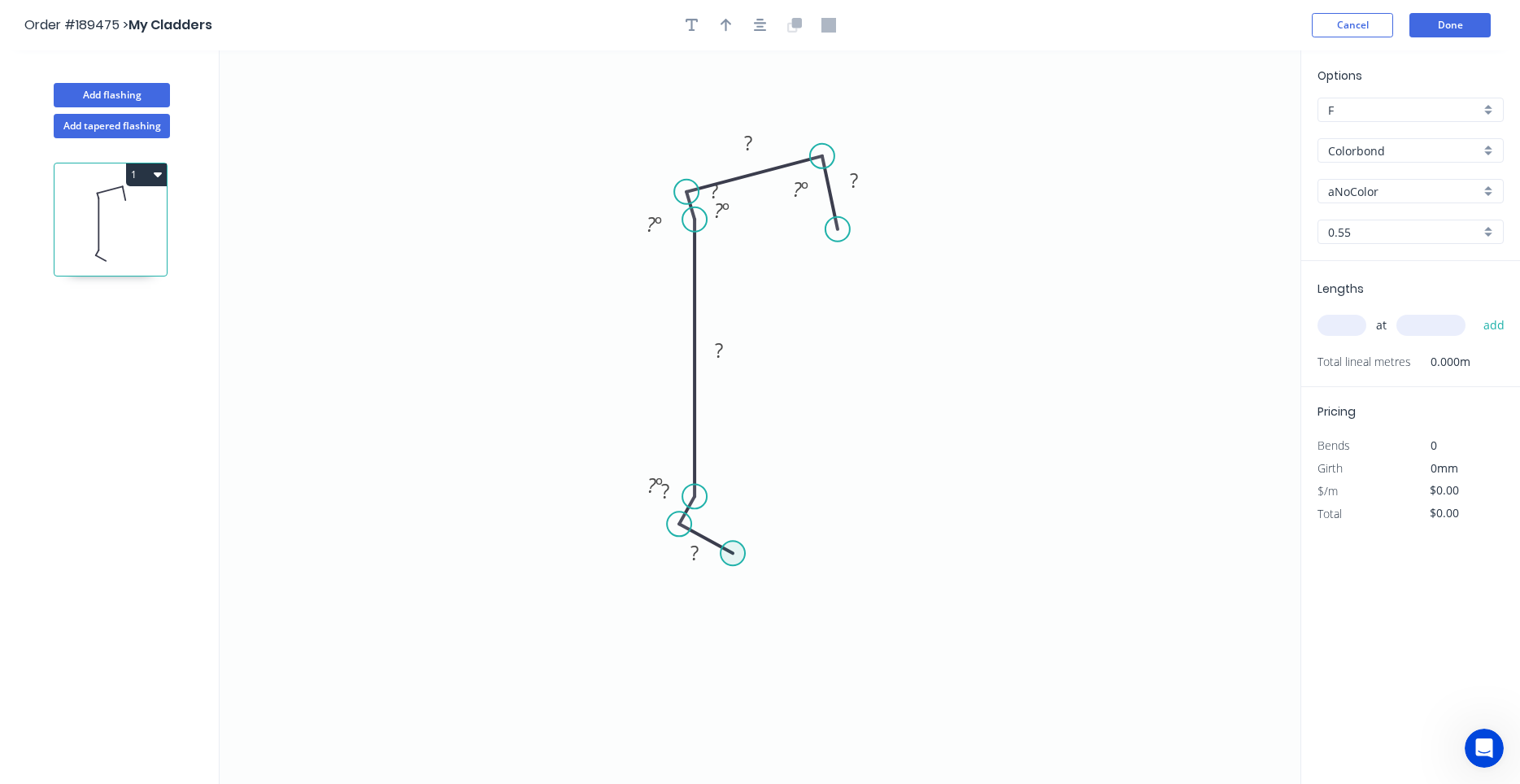
click at [732, 554] on circle at bounding box center [732, 553] width 25 height 25
click at [777, 482] on icon at bounding box center [754, 517] width 45 height 72
click at [777, 482] on circle at bounding box center [777, 482] width 25 height 25
click at [772, 481] on circle at bounding box center [772, 481] width 25 height 25
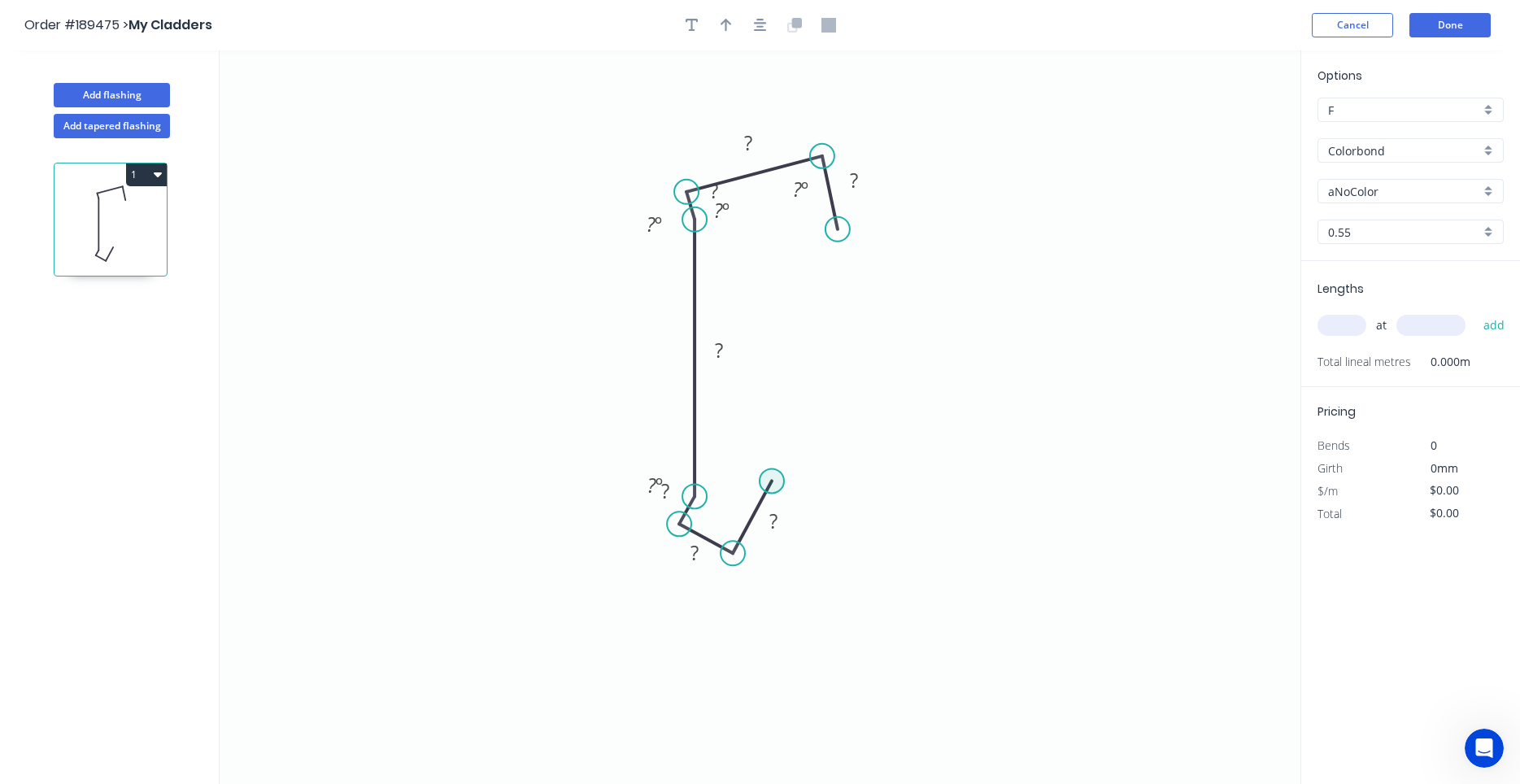
click at [772, 482] on circle at bounding box center [772, 481] width 25 height 25
click at [887, 537] on icon "0 ? ? ? ? ? ? ? ? º ? º ? º ? º" at bounding box center [760, 417] width 1081 height 733
click at [887, 537] on circle at bounding box center [887, 536] width 25 height 25
click at [884, 541] on circle at bounding box center [884, 540] width 25 height 25
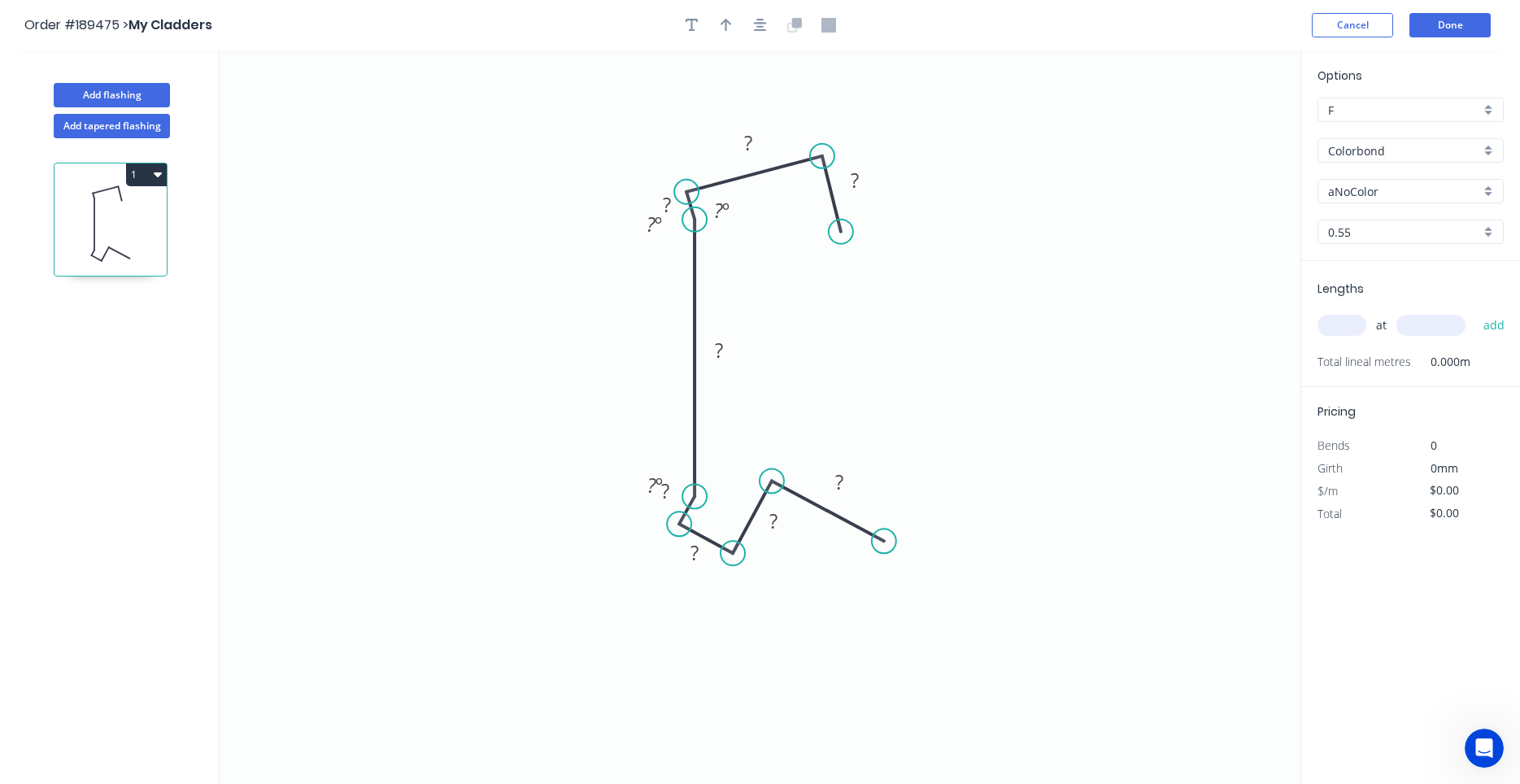
drag, startPoint x: 833, startPoint y: 236, endPoint x: 841, endPoint y: 232, distance: 8.9
click at [841, 232] on circle at bounding box center [841, 232] width 25 height 25
click at [716, 245] on div "Hide angle" at bounding box center [766, 248] width 164 height 33
click at [832, 482] on rect at bounding box center [838, 483] width 32 height 23
drag, startPoint x: 691, startPoint y: 477, endPoint x: 602, endPoint y: 482, distance: 89.1
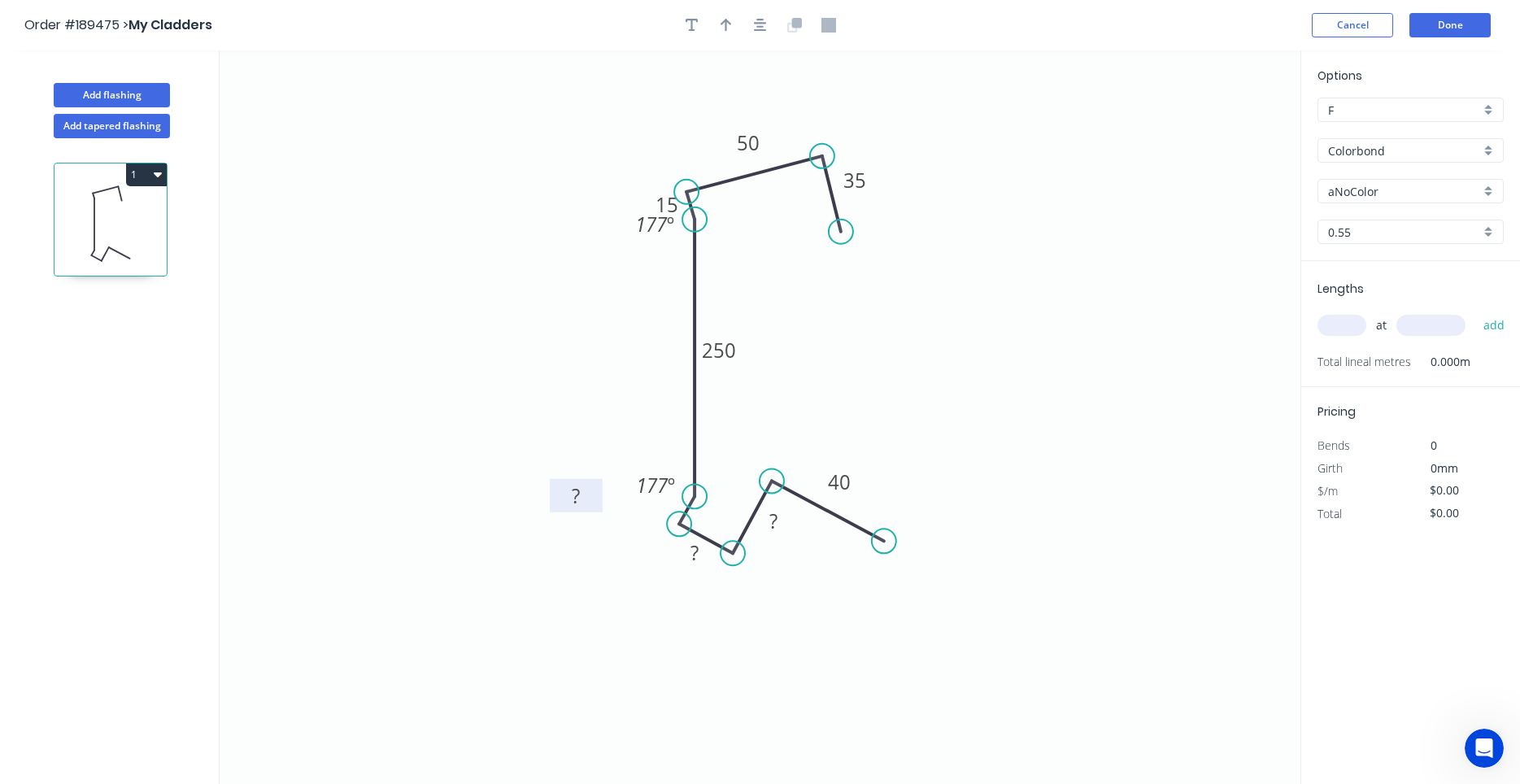
click at [602, 482] on rect at bounding box center [576, 496] width 53 height 33
drag, startPoint x: 678, startPoint y: 473, endPoint x: 684, endPoint y: 445, distance: 28.6
click at [684, 445] on rect at bounding box center [661, 456] width 60 height 33
click at [590, 507] on rect at bounding box center [576, 497] width 32 height 23
drag, startPoint x: 599, startPoint y: 510, endPoint x: 590, endPoint y: 521, distance: 14.2
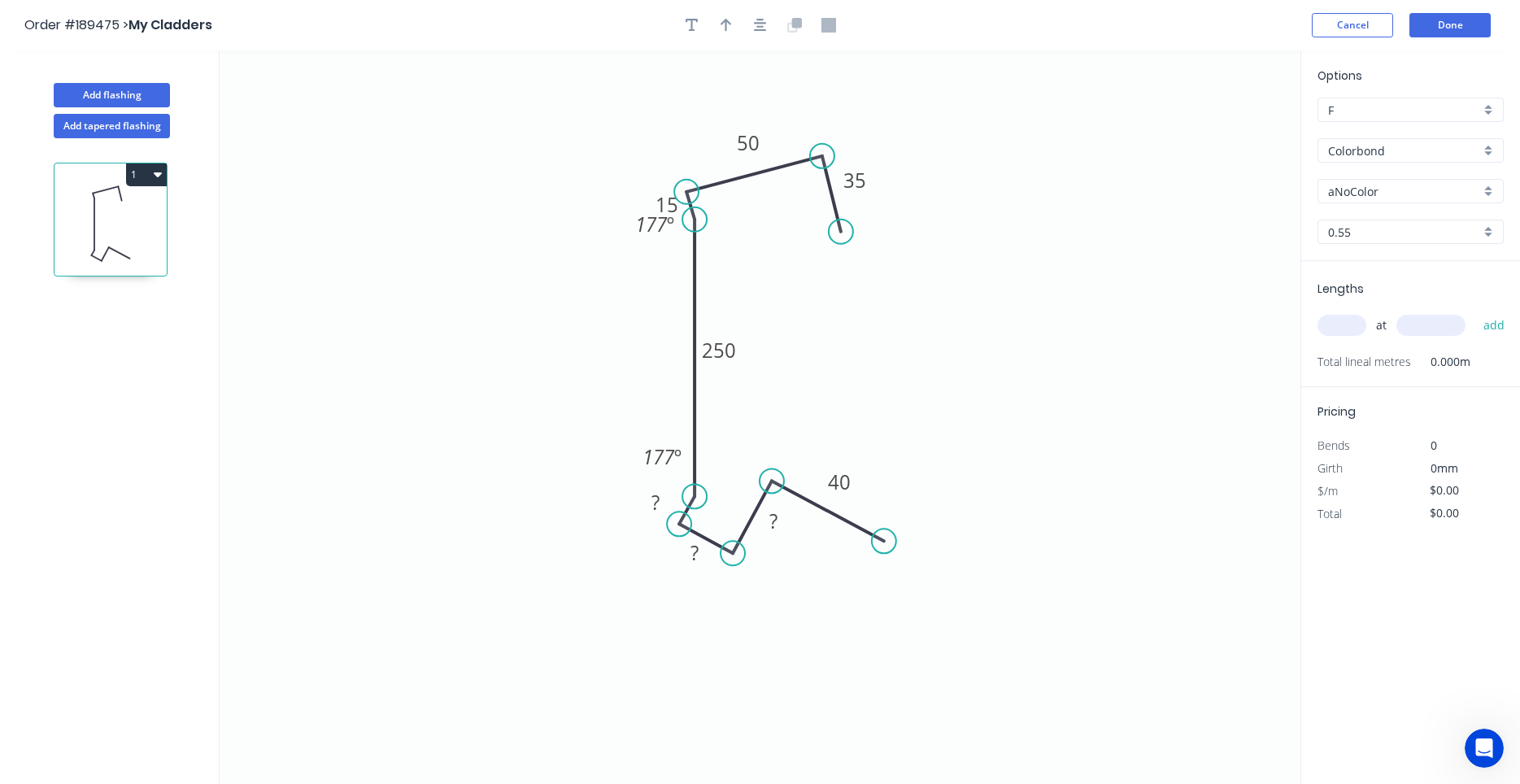
click at [590, 521] on icon "0 35 50 15 250 ? ? ? 40 177 º 177 º" at bounding box center [760, 417] width 1081 height 733
drag, startPoint x: 674, startPoint y: 236, endPoint x: 675, endPoint y: 251, distance: 15.0
click at [675, 251] on icon "0 35 50 15 250 ? ? ? 40 177 º 177 º" at bounding box center [760, 417] width 1081 height 733
drag, startPoint x: 679, startPoint y: 237, endPoint x: 682, endPoint y: 262, distance: 25.2
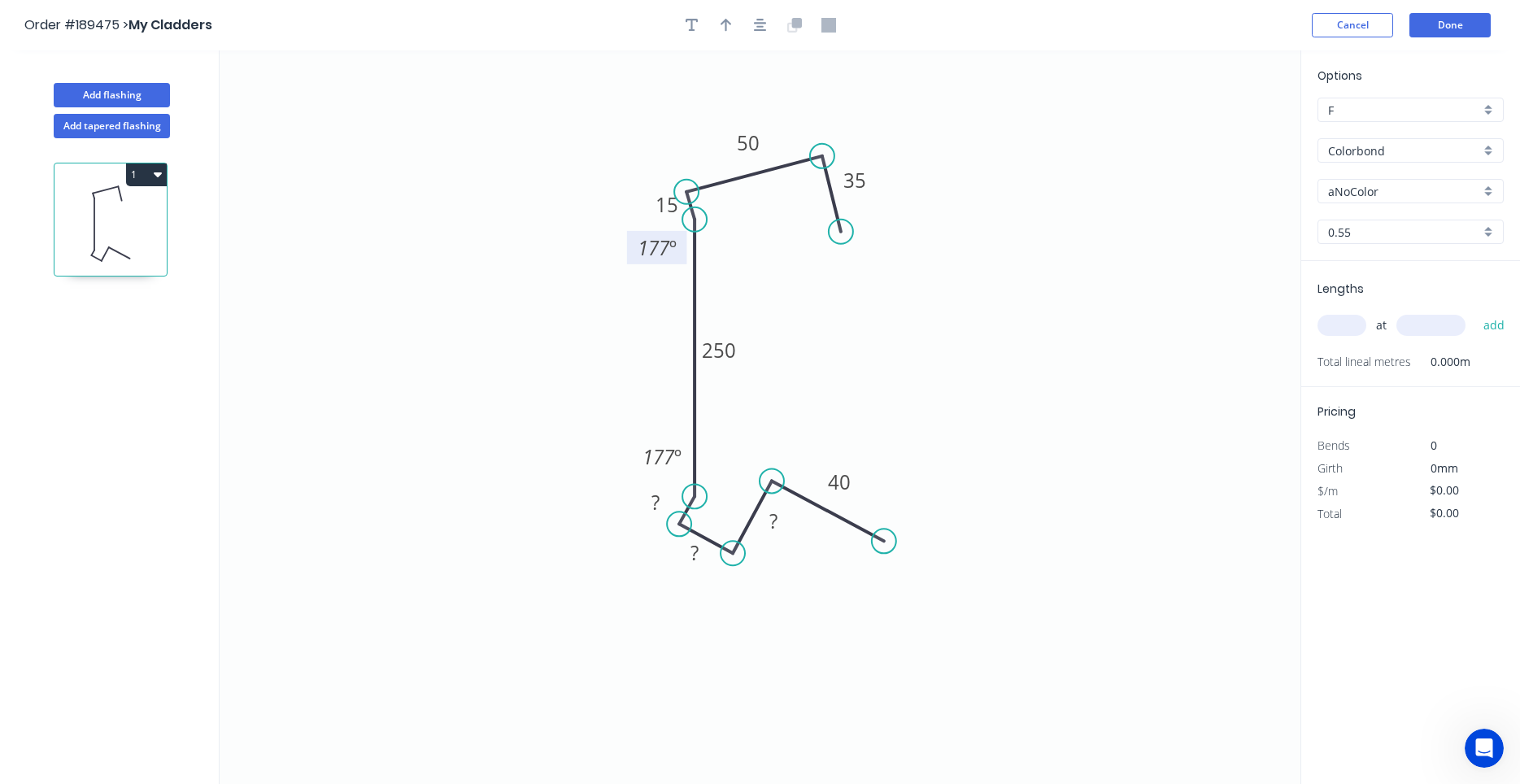
click at [682, 262] on rect at bounding box center [657, 248] width 60 height 33
click at [667, 505] on rect at bounding box center [655, 504] width 32 height 23
type input "$18.75"
click at [1392, 191] on input "aNoColor" at bounding box center [1404, 191] width 152 height 17
click at [1384, 230] on div "Monument" at bounding box center [1410, 222] width 185 height 28
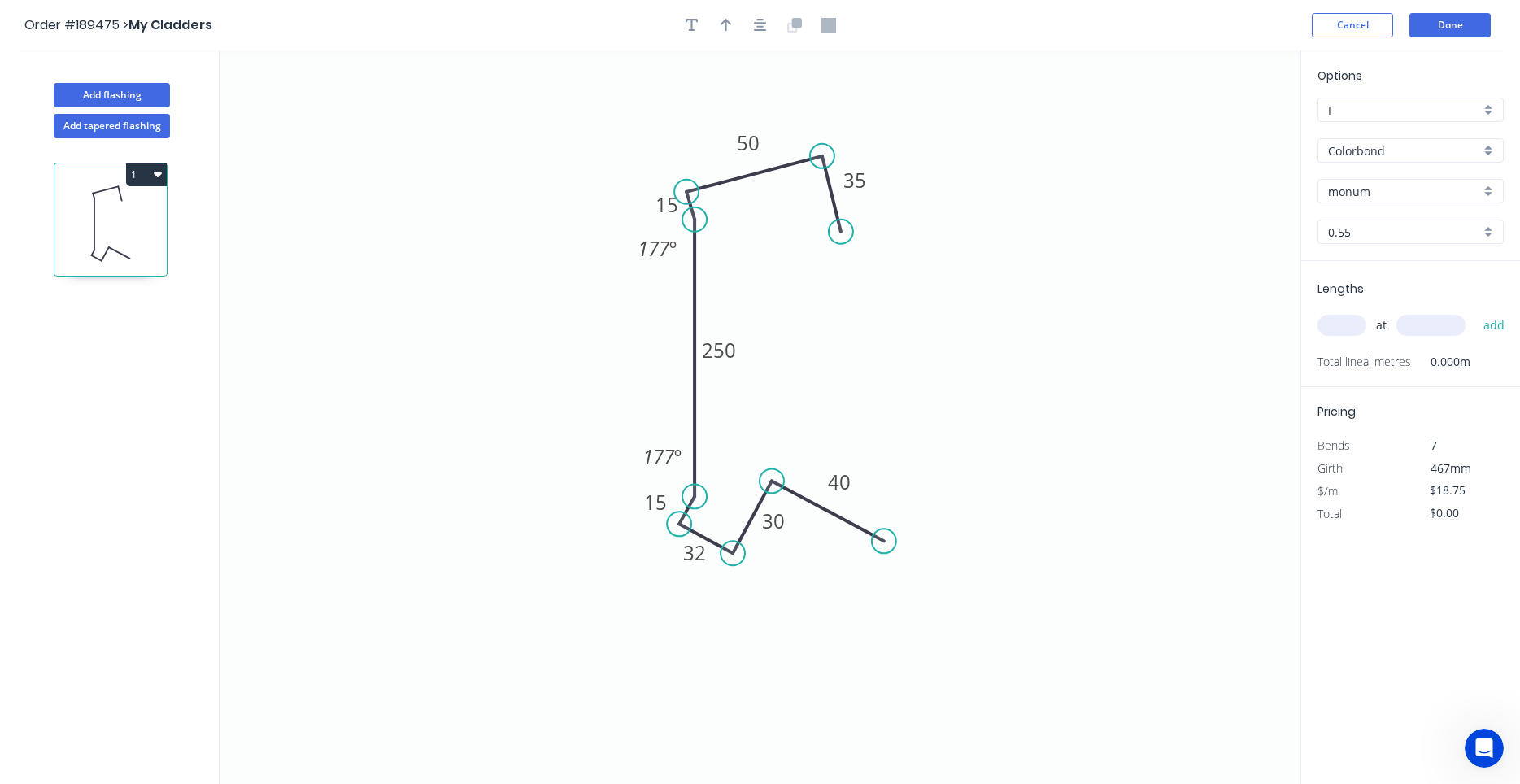
type input "Monument"
click at [1352, 334] on input "text" at bounding box center [1342, 325] width 49 height 21
type input "1"
type input "5250"
click at [1475, 311] on button "add" at bounding box center [1495, 325] width 39 height 28
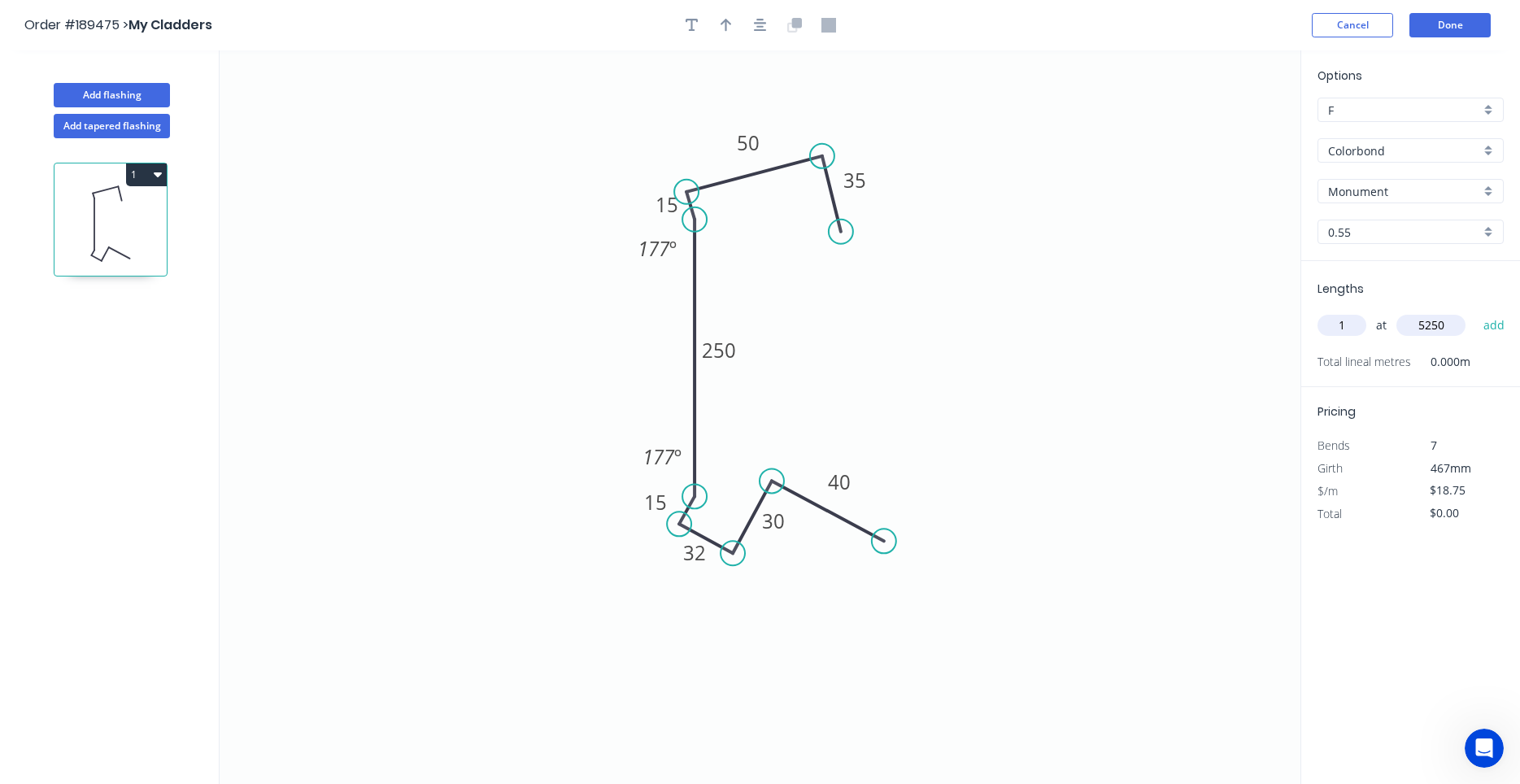
type input "$98.44"
click at [759, 28] on icon "button" at bounding box center [760, 25] width 13 height 13
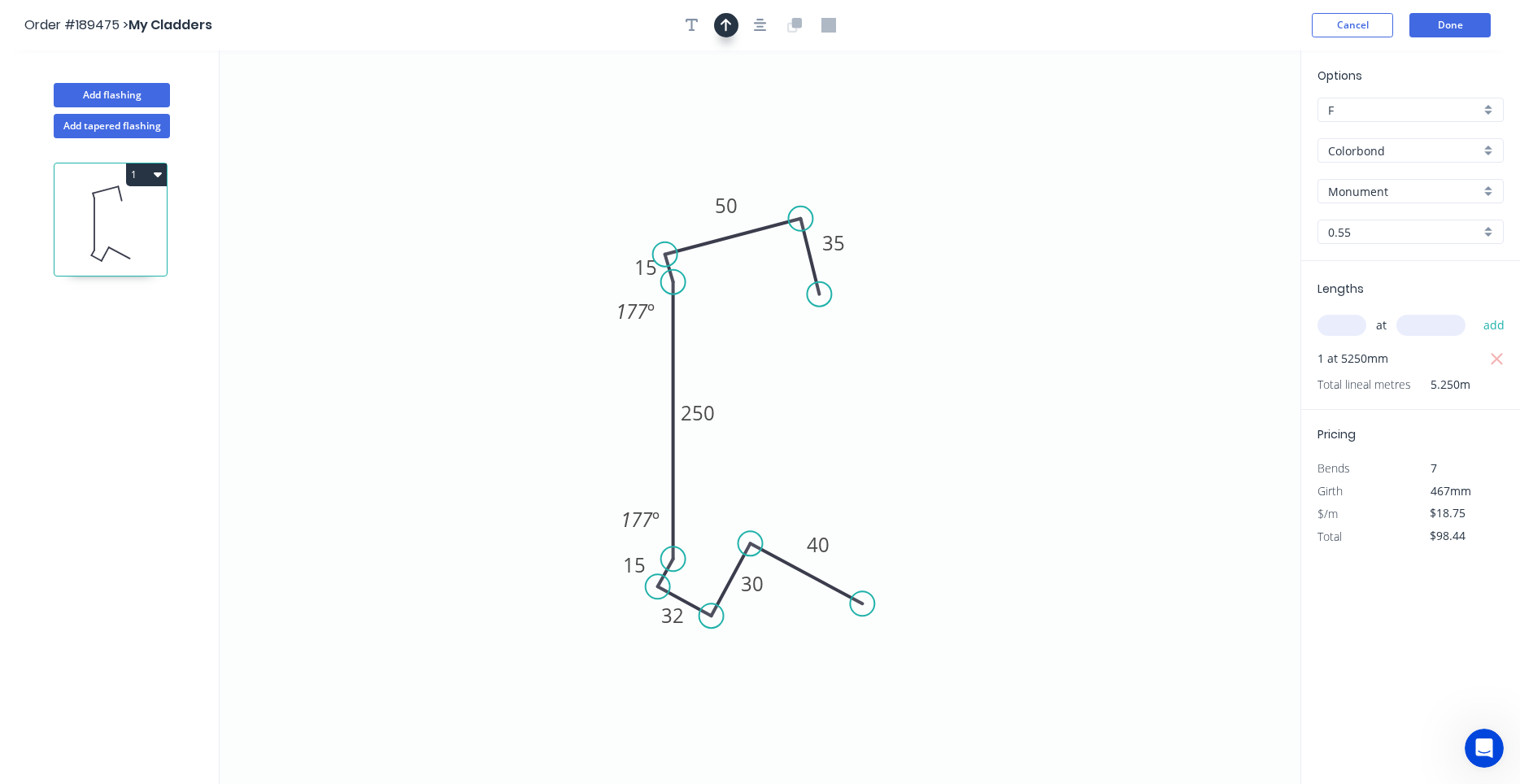
click at [719, 25] on button "button" at bounding box center [726, 25] width 25 height 25
drag, startPoint x: 1221, startPoint y: 131, endPoint x: 538, endPoint y: 491, distance: 772.1
click at [537, 486] on icon at bounding box center [534, 460] width 15 height 52
drag, startPoint x: 538, startPoint y: 491, endPoint x: 592, endPoint y: 469, distance: 58.3
click at [592, 469] on icon at bounding box center [573, 467] width 52 height 15
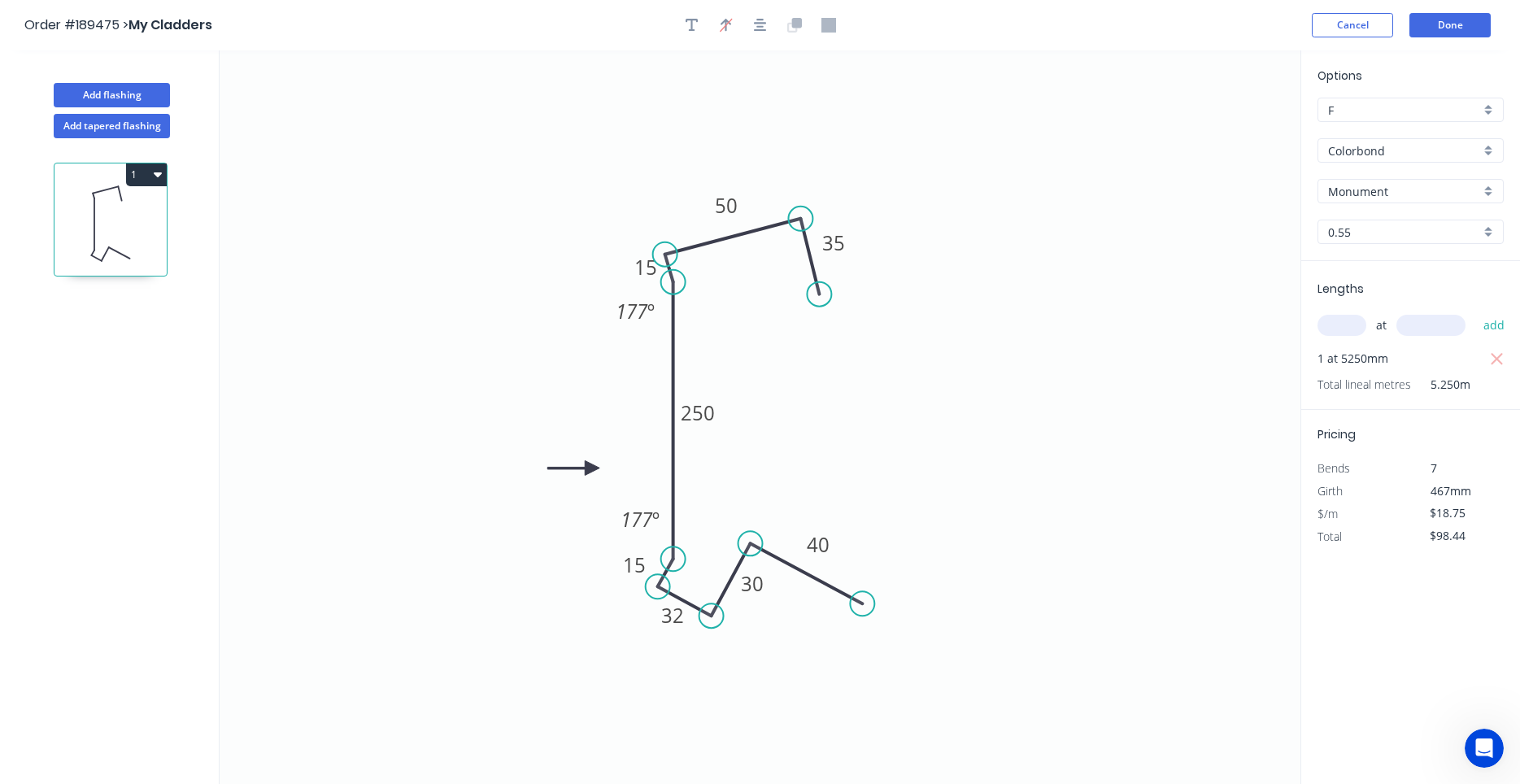
click at [1335, 324] on input "text" at bounding box center [1342, 325] width 49 height 21
click at [842, 359] on div "Crush & Fold" at bounding box center [891, 351] width 164 height 33
type input "$20.37"
type input "$106.94"
click at [853, 346] on div "Flip bend" at bounding box center [905, 347] width 164 height 33
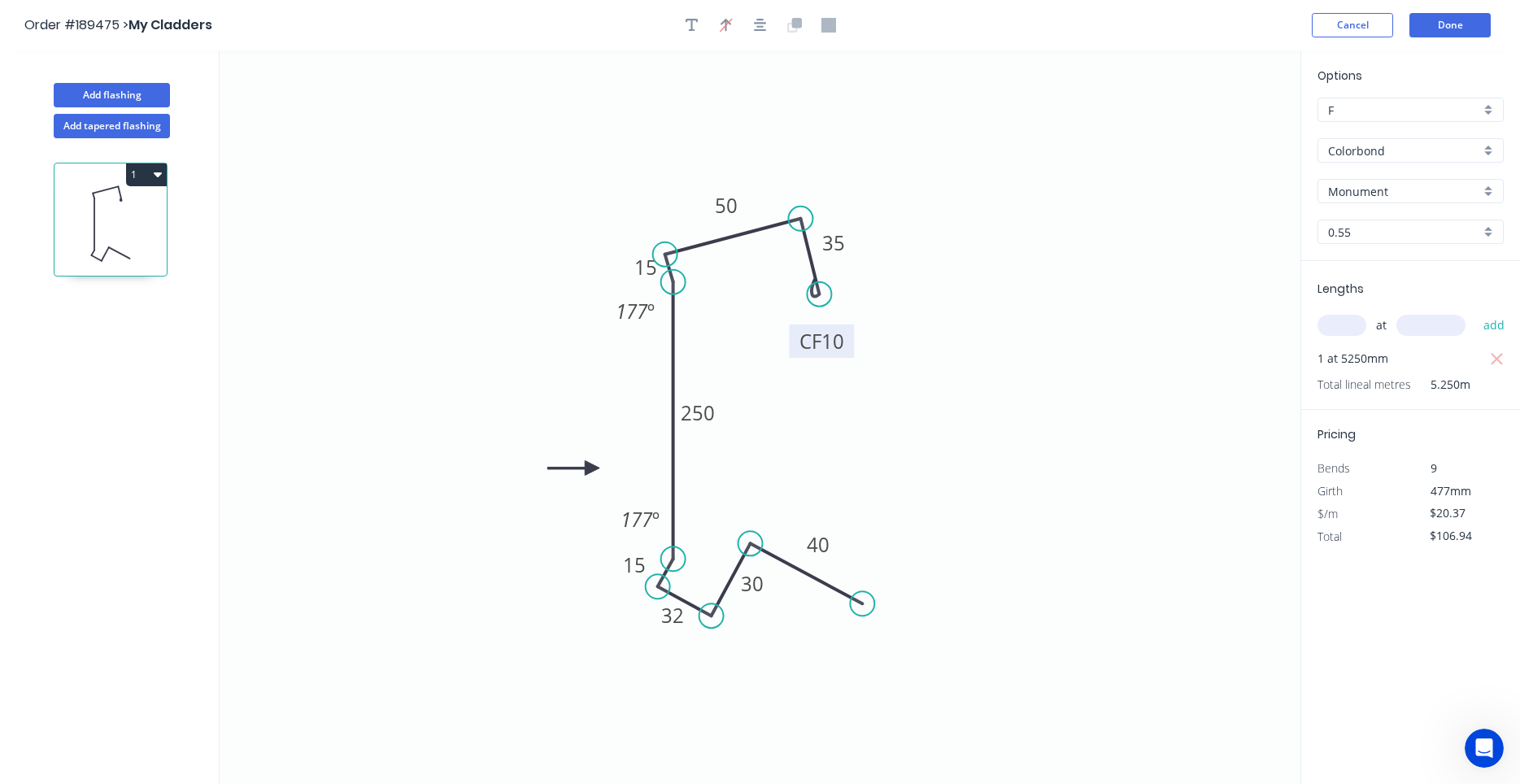
drag, startPoint x: 874, startPoint y: 270, endPoint x: 848, endPoint y: 354, distance: 87.9
click at [848, 354] on rect at bounding box center [821, 341] width 65 height 33
click at [838, 341] on tspan "10" at bounding box center [832, 341] width 23 height 27
click at [689, 20] on icon "button" at bounding box center [691, 25] width 13 height 13
drag, startPoint x: 368, startPoint y: 119, endPoint x: 590, endPoint y: 239, distance: 252.4
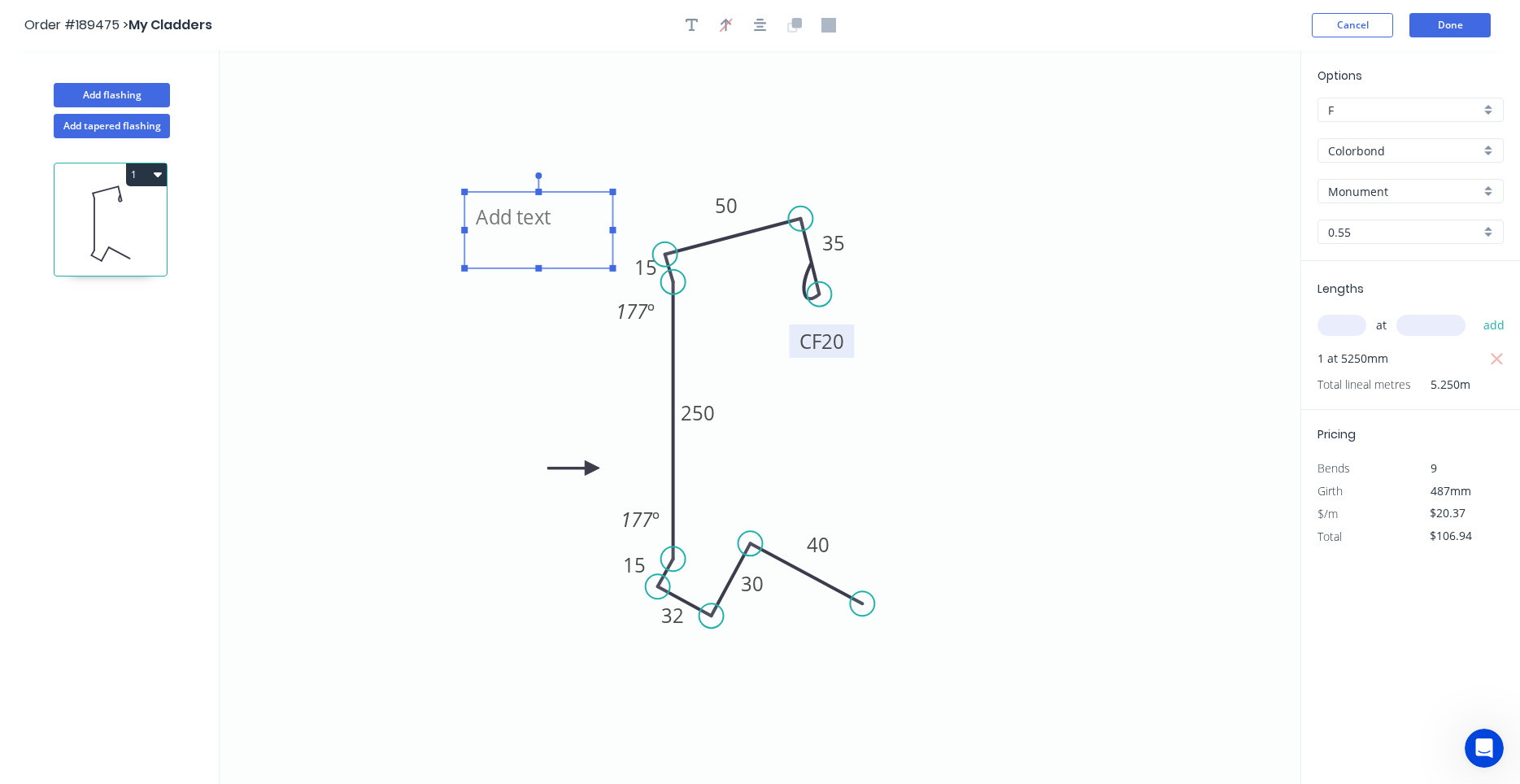
click at [590, 239] on textarea at bounding box center [538, 230] width 131 height 60
click at [555, 238] on textarea at bounding box center [547, 234] width 131 height 60
click at [688, 159] on icon "Label 1 CF 20 35 50 15 250 15 32 30 40 177 º 177 º" at bounding box center [760, 417] width 1081 height 733
type textarea "Label 1"
click at [133, 106] on button "Add flashing" at bounding box center [111, 95] width 117 height 25
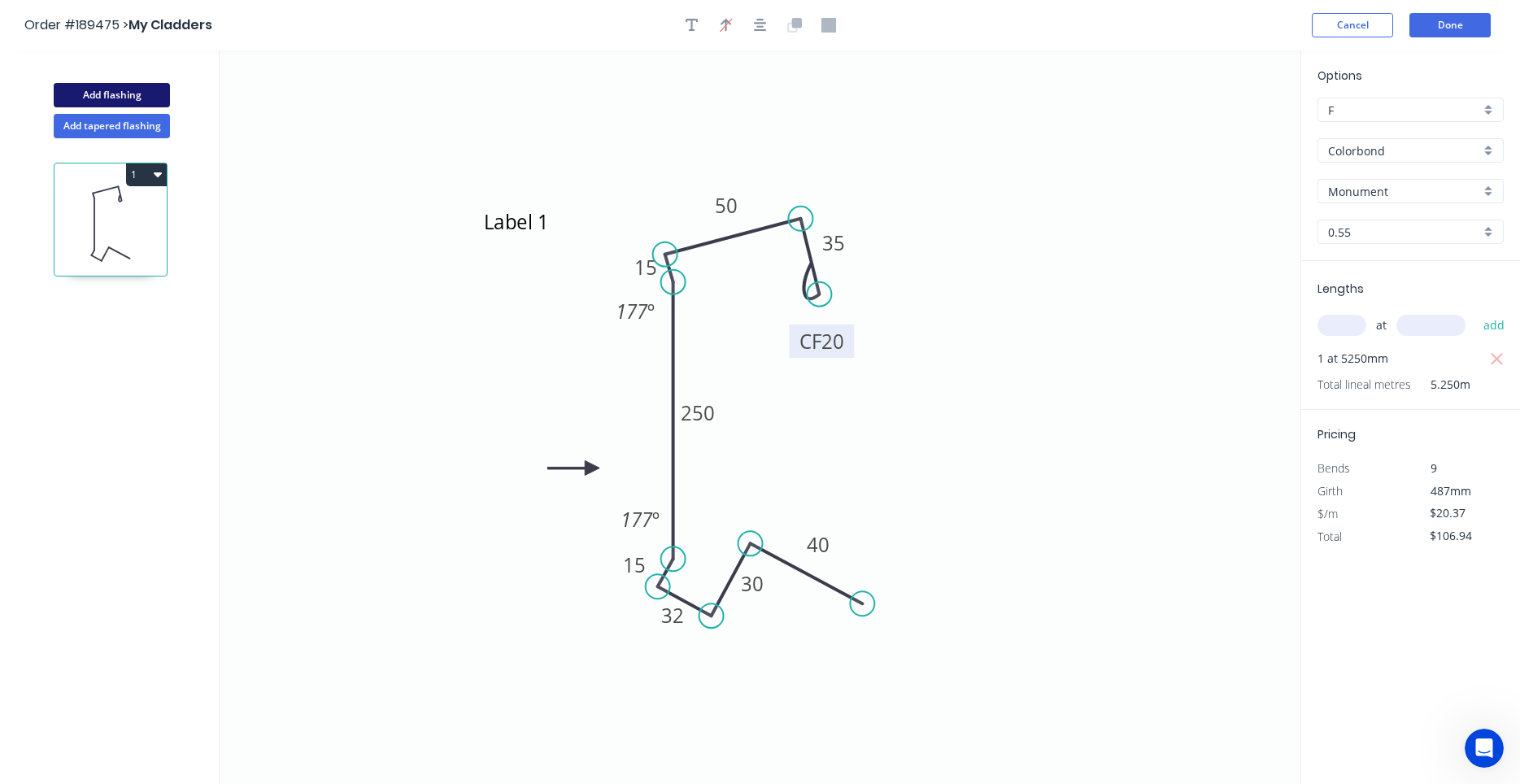
type input "$0.00"
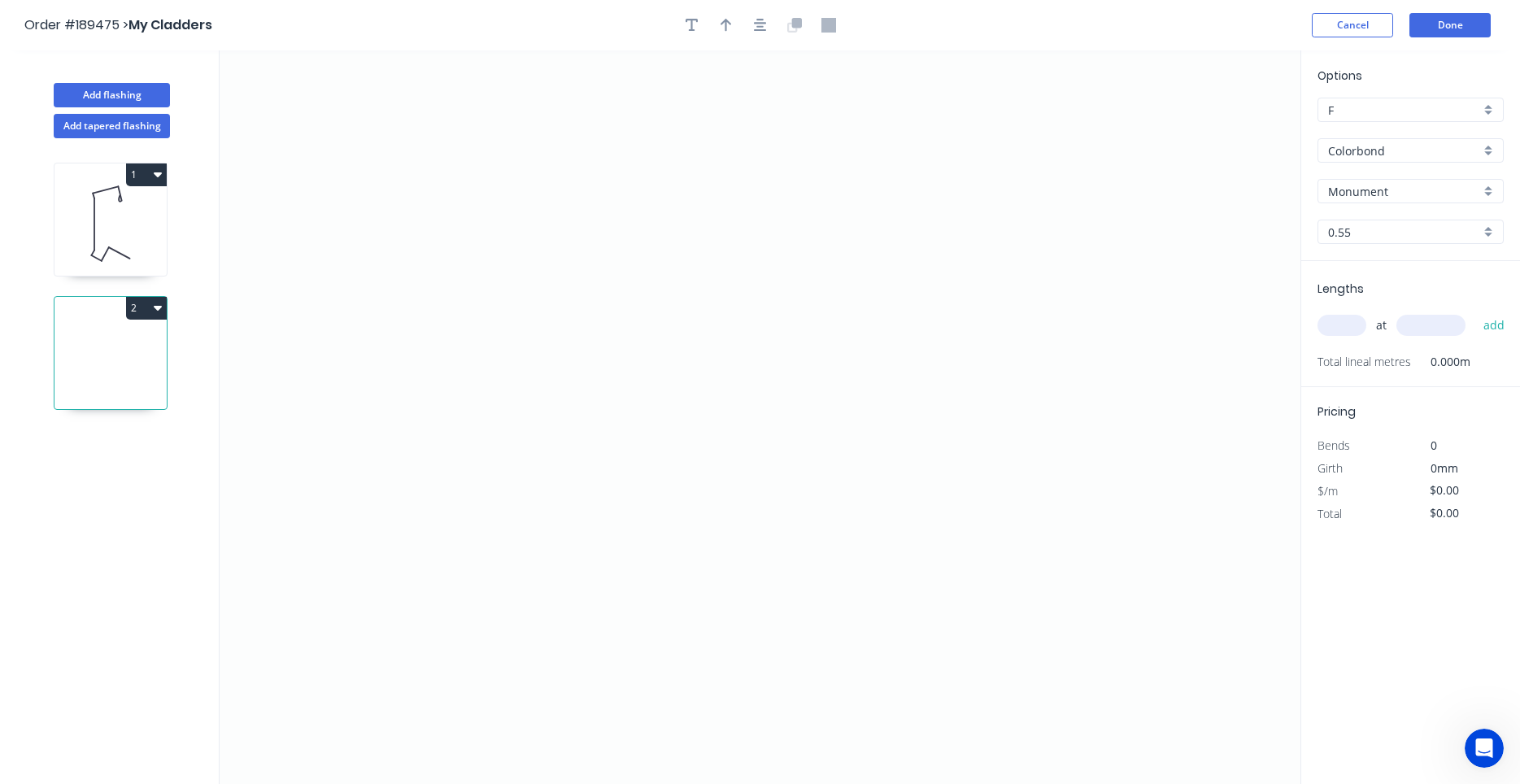
click at [147, 244] on icon at bounding box center [110, 223] width 112 height 104
type input "$20.37"
type input "$106.94"
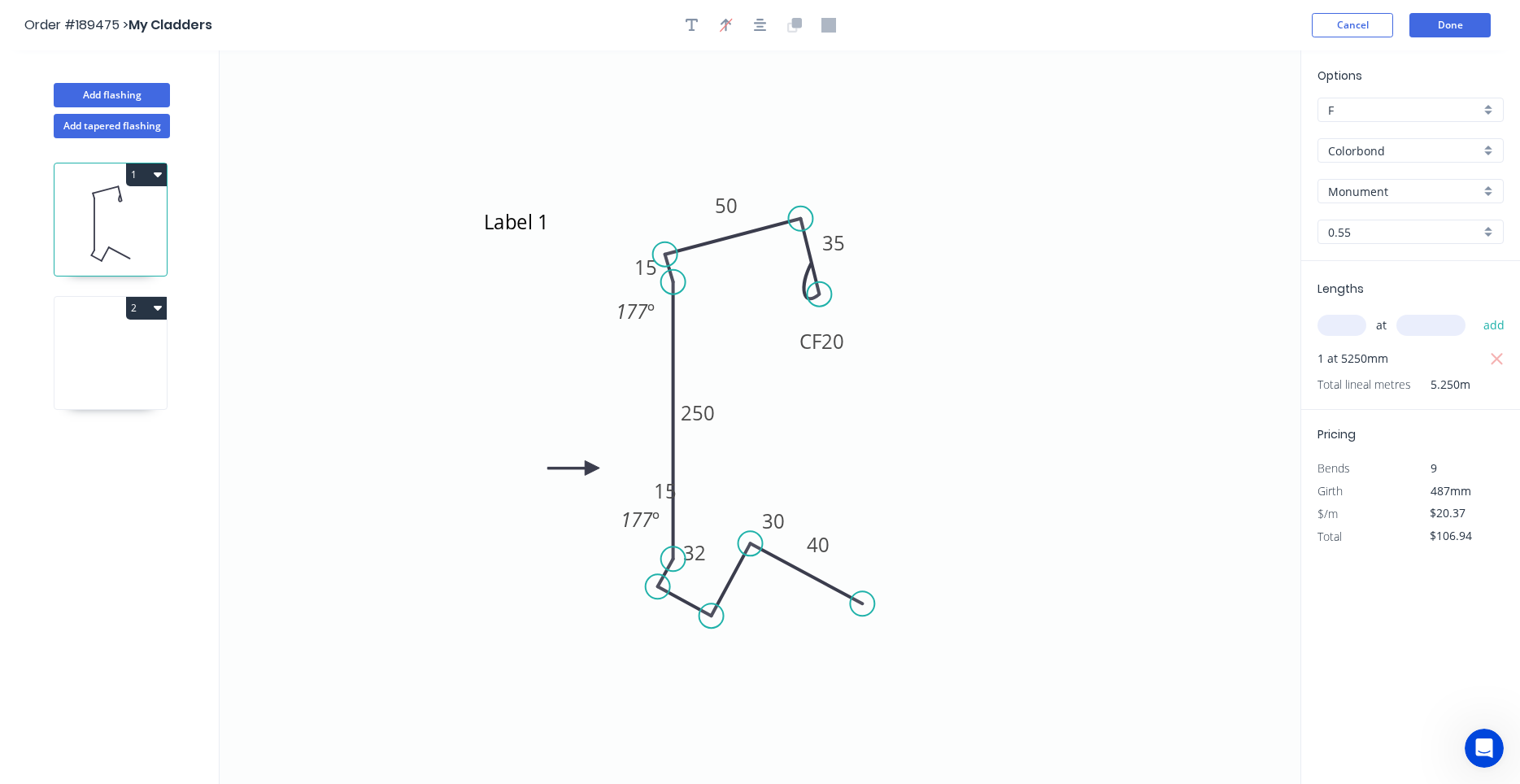
click at [117, 346] on icon at bounding box center [110, 357] width 112 height 104
type input "$0.00"
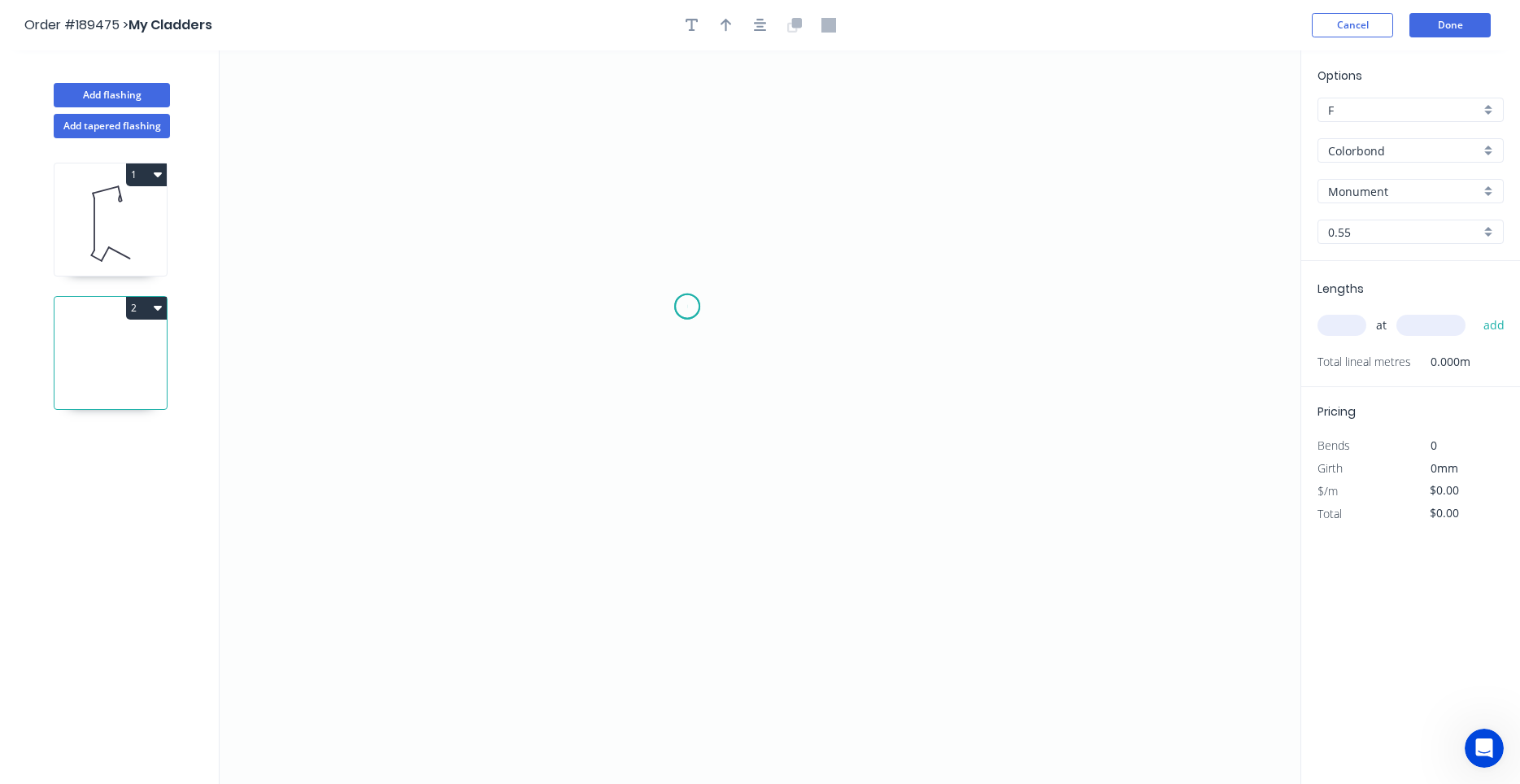
click at [687, 307] on icon "0" at bounding box center [760, 417] width 1081 height 733
click at [683, 398] on icon "0" at bounding box center [760, 417] width 1081 height 733
click at [795, 403] on icon "0 ?" at bounding box center [760, 417] width 1081 height 733
click at [795, 265] on icon at bounding box center [795, 331] width 0 height 132
click at [795, 265] on circle at bounding box center [795, 265] width 25 height 25
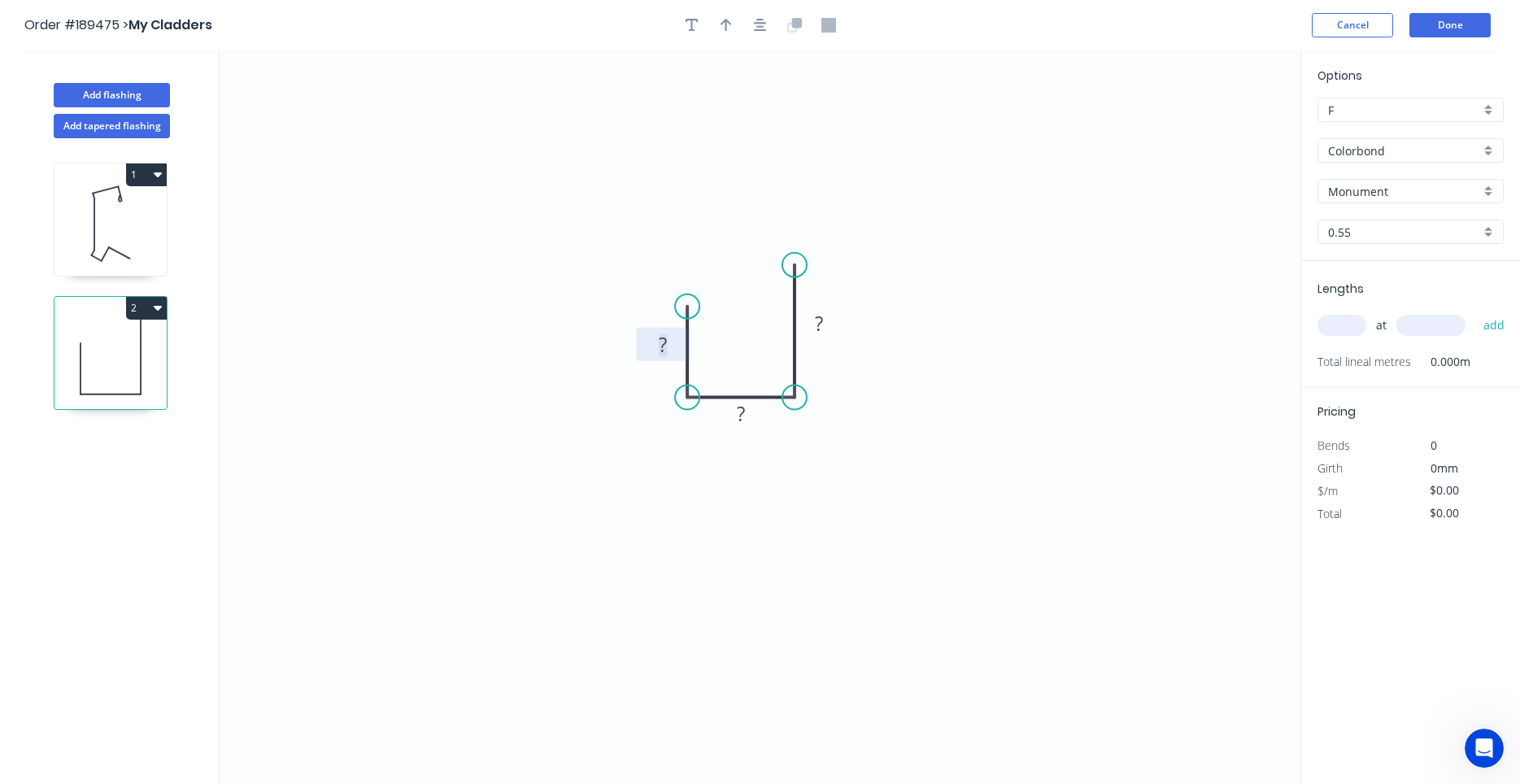
click at [661, 339] on tspan "?" at bounding box center [662, 344] width 8 height 27
type input "$6.40"
click at [771, 18] on button "button" at bounding box center [760, 25] width 25 height 25
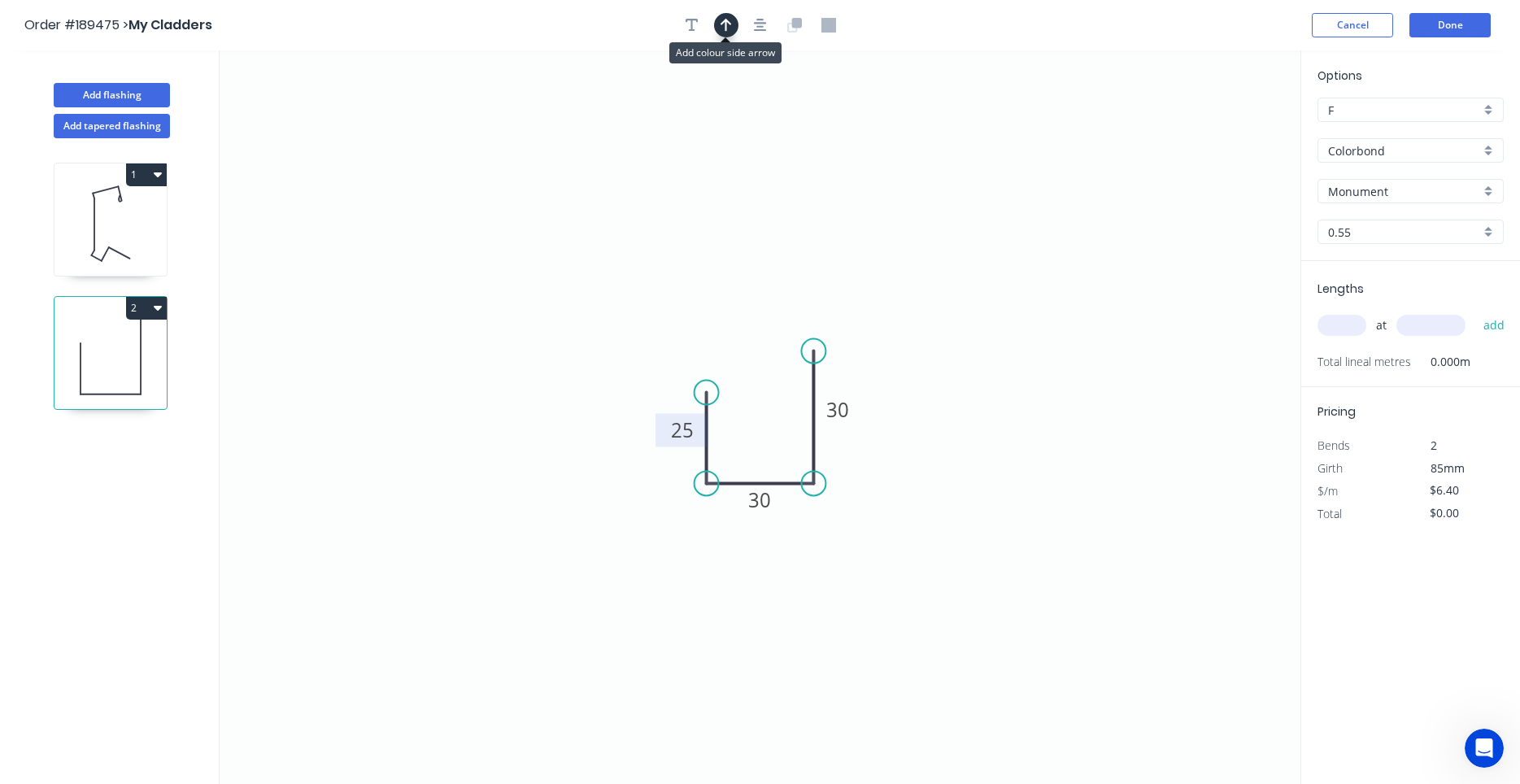
click at [734, 32] on button "button" at bounding box center [726, 25] width 25 height 25
click at [1219, 132] on icon at bounding box center [1218, 112] width 15 height 52
click at [1219, 132] on icon at bounding box center [1232, 119] width 47 height 47
click at [1219, 132] on icon at bounding box center [1236, 131] width 52 height 15
drag, startPoint x: 1219, startPoint y: 132, endPoint x: 856, endPoint y: 495, distance: 513.4
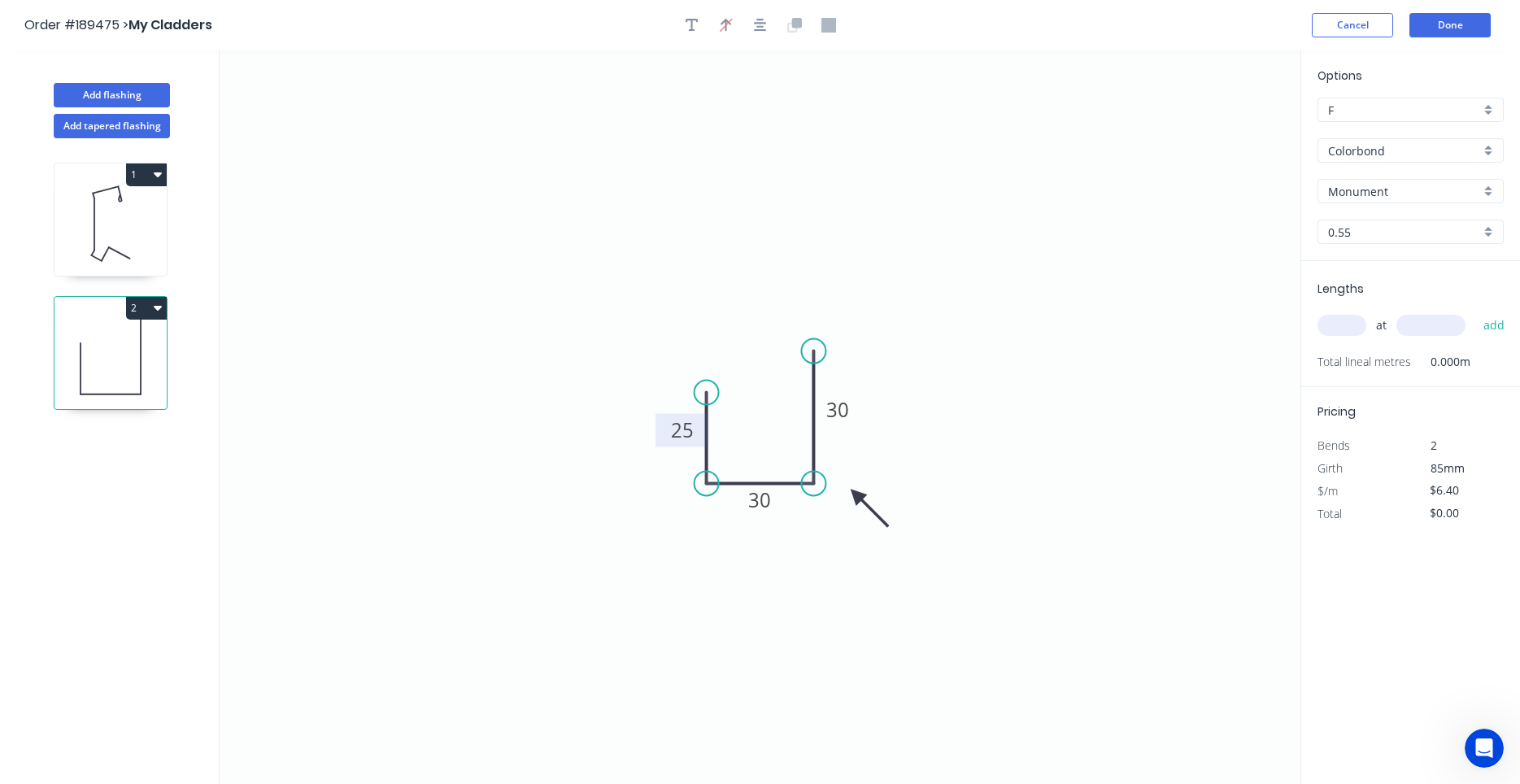
click at [856, 495] on icon at bounding box center [869, 508] width 47 height 47
click at [694, 30] on icon "button" at bounding box center [691, 25] width 13 height 13
drag, startPoint x: 383, startPoint y: 84, endPoint x: 690, endPoint y: 277, distance: 362.6
click at [690, 277] on rect at bounding box center [632, 307] width 148 height 76
click at [639, 300] on textarea at bounding box center [632, 307] width 131 height 60
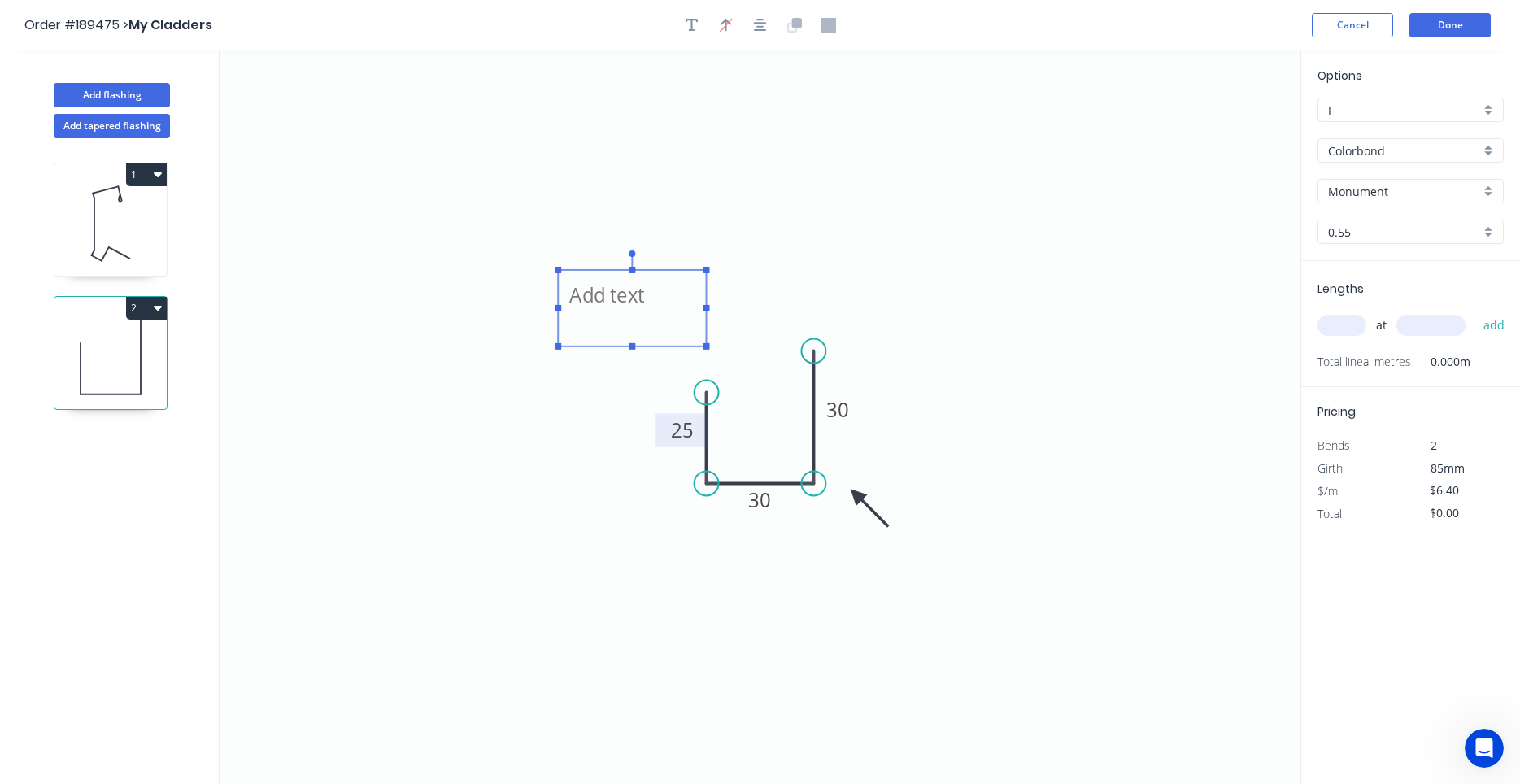
click at [609, 291] on textarea at bounding box center [632, 307] width 131 height 60
click at [783, 220] on icon "Label 1 25 30 30" at bounding box center [760, 417] width 1081 height 733
type textarea "Label 1"
click at [1347, 332] on input "text" at bounding box center [1342, 325] width 49 height 21
type input "2"
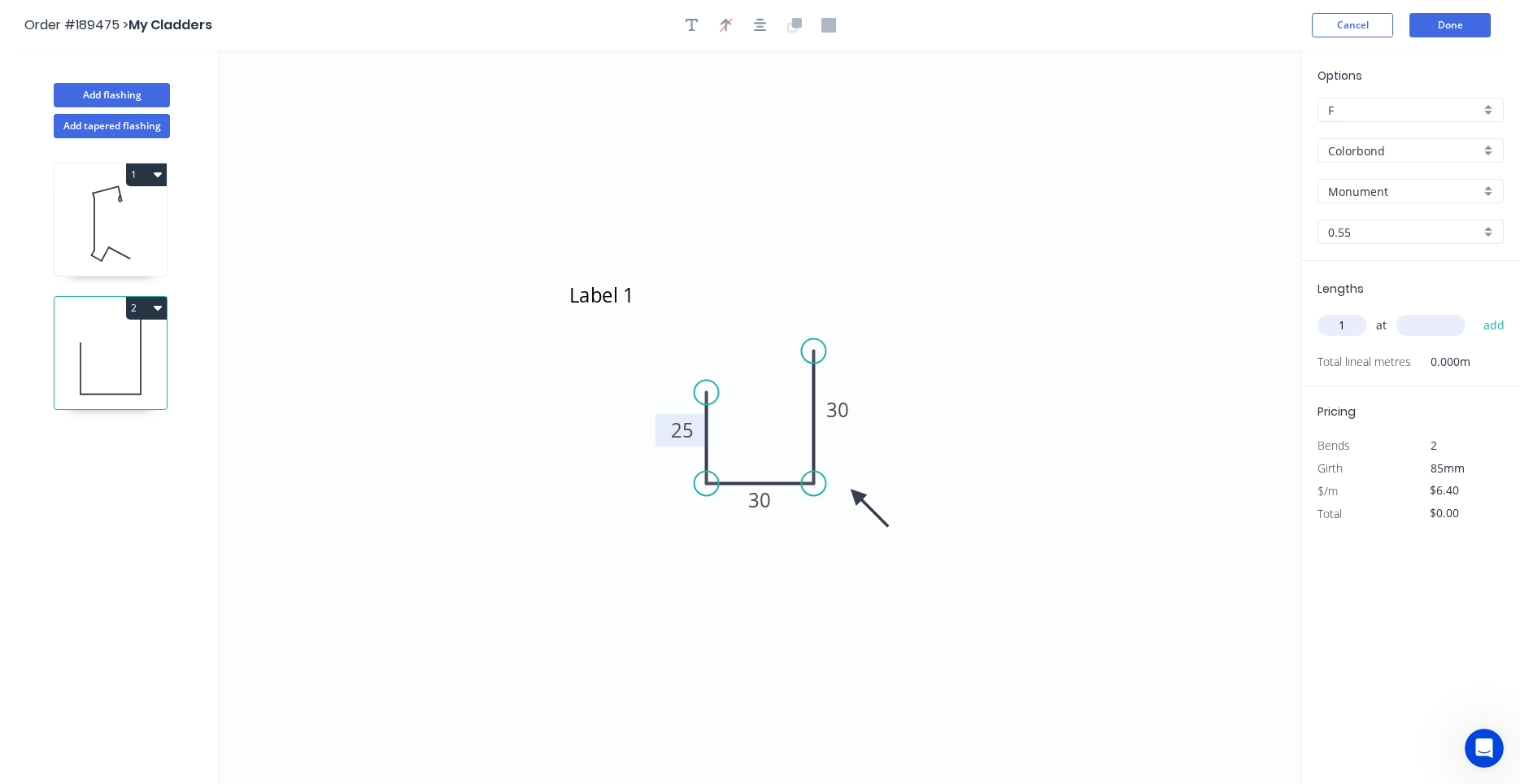
type input "1"
type input "5100"
click at [1475, 311] on button "add" at bounding box center [1495, 325] width 39 height 28
type input "$32.64"
click at [103, 241] on icon at bounding box center [110, 223] width 112 height 104
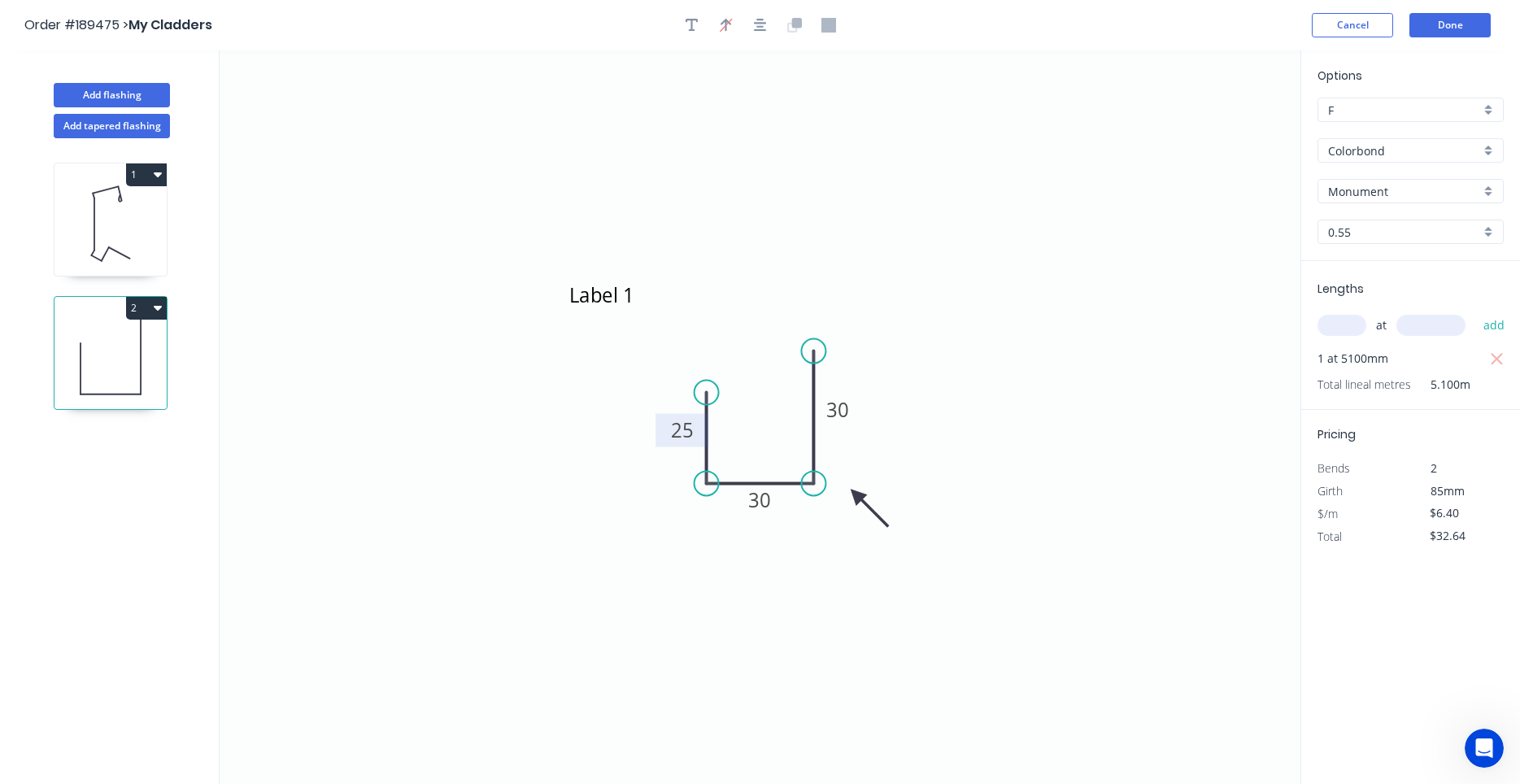
type input "$20.37"
type input "$106.94"
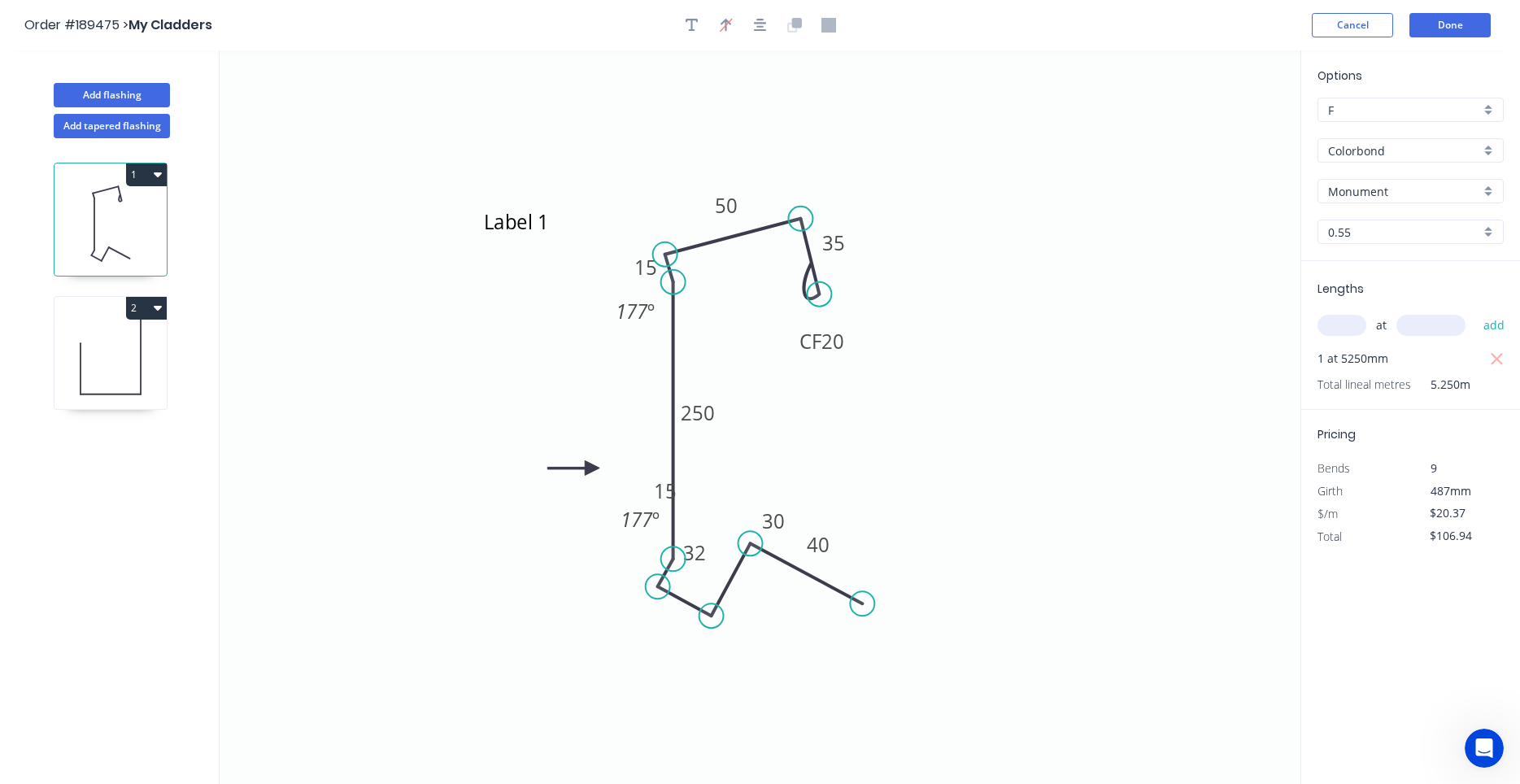
click at [133, 378] on icon at bounding box center [110, 357] width 112 height 104
type input "$6.40"
type input "$32.64"
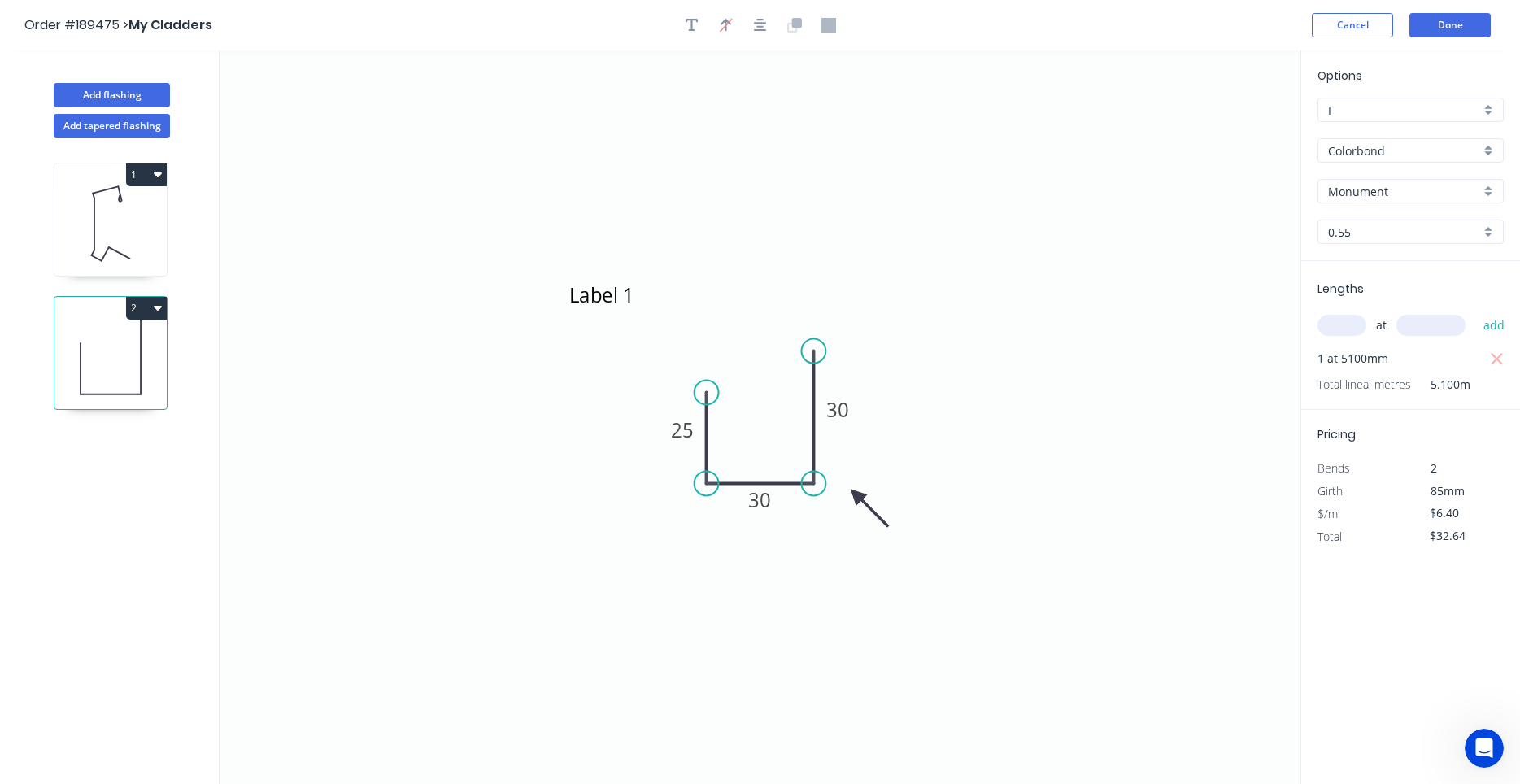
click at [141, 265] on icon at bounding box center [110, 223] width 112 height 104
type input "$20.37"
type input "$106.94"
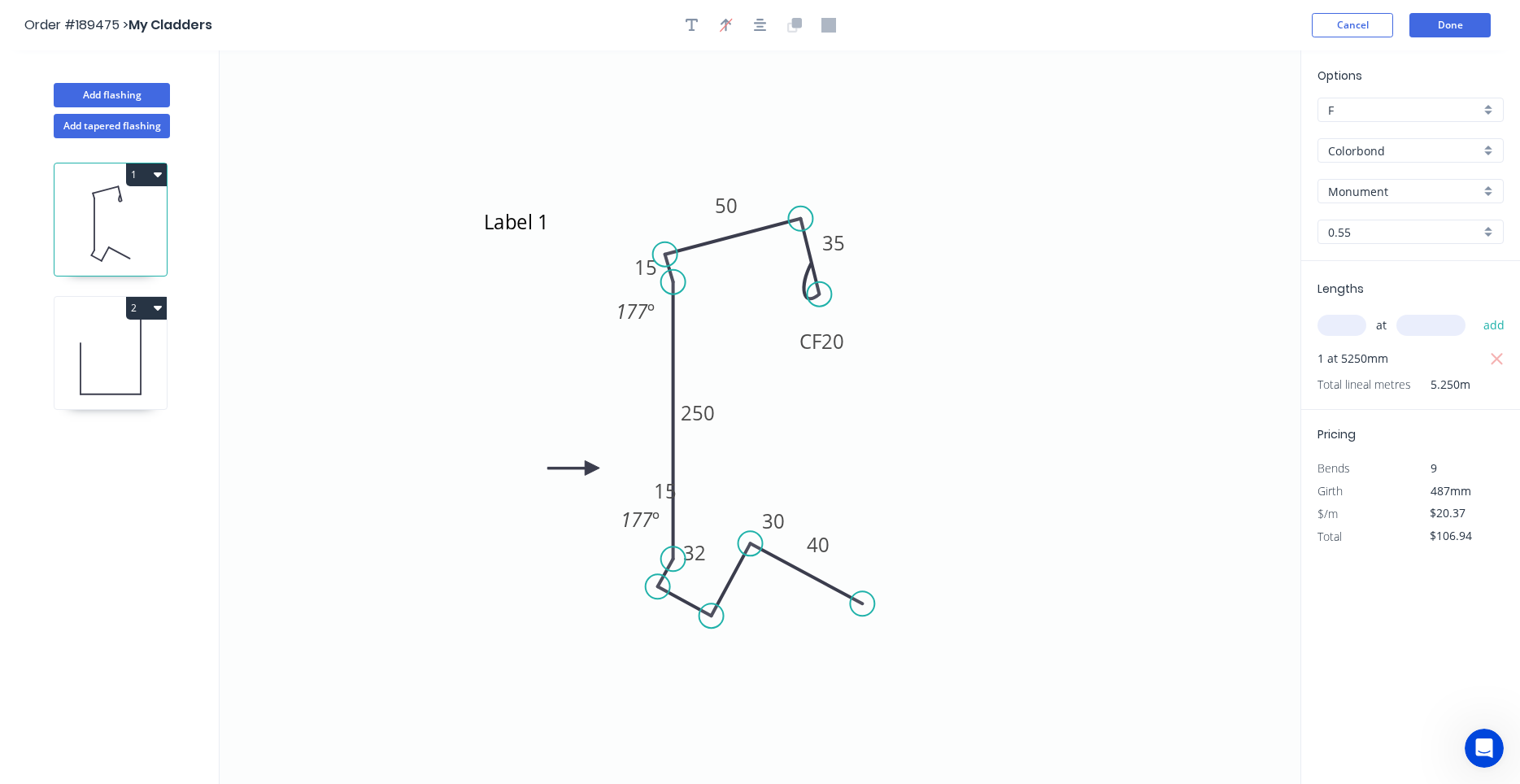
click at [147, 344] on icon at bounding box center [110, 357] width 112 height 104
type input "$6.40"
type input "$32.64"
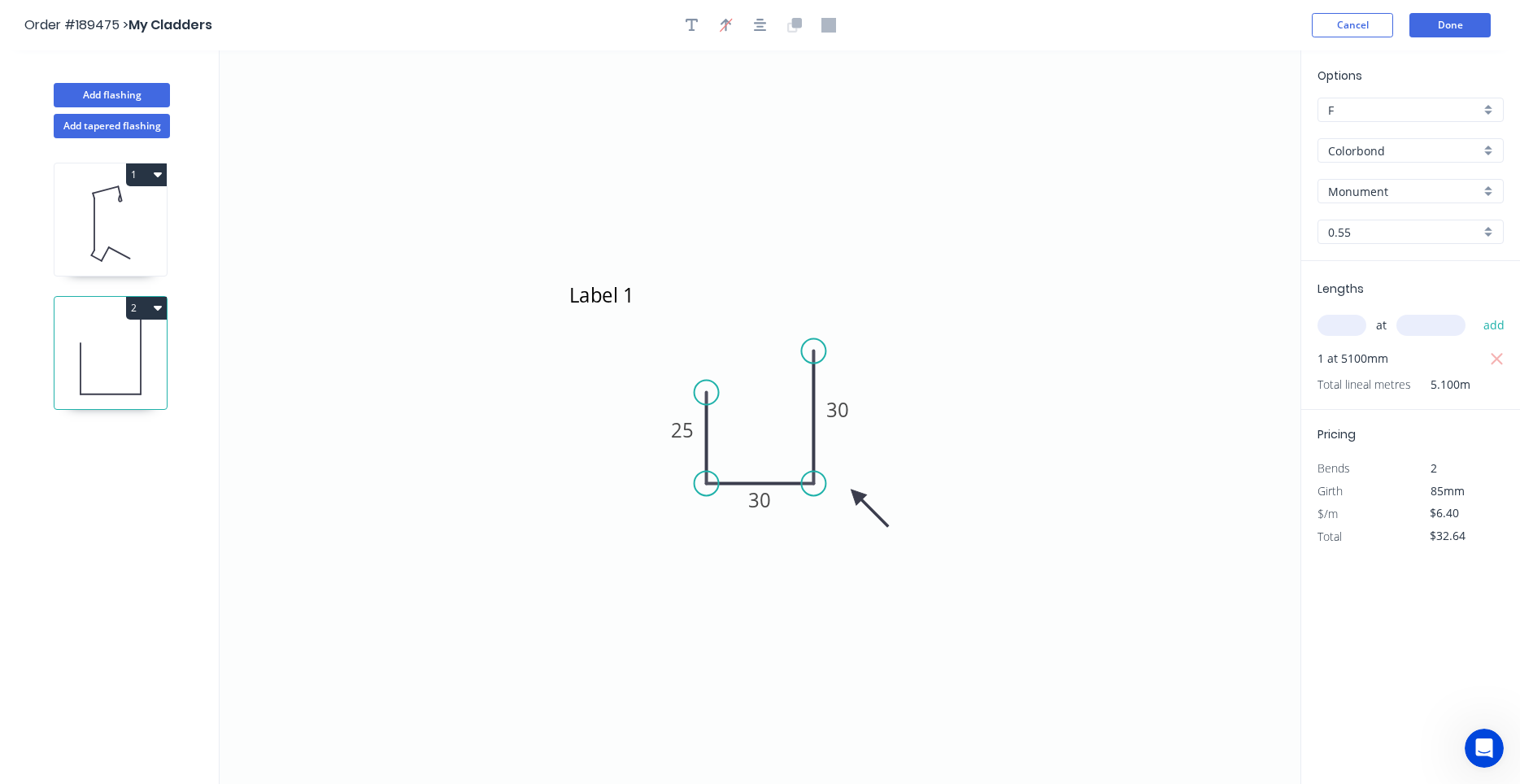
click at [154, 175] on icon "button" at bounding box center [157, 173] width 8 height 13
click at [145, 213] on div "Duplicate" at bounding box center [89, 215] width 125 height 24
type input "$20.37"
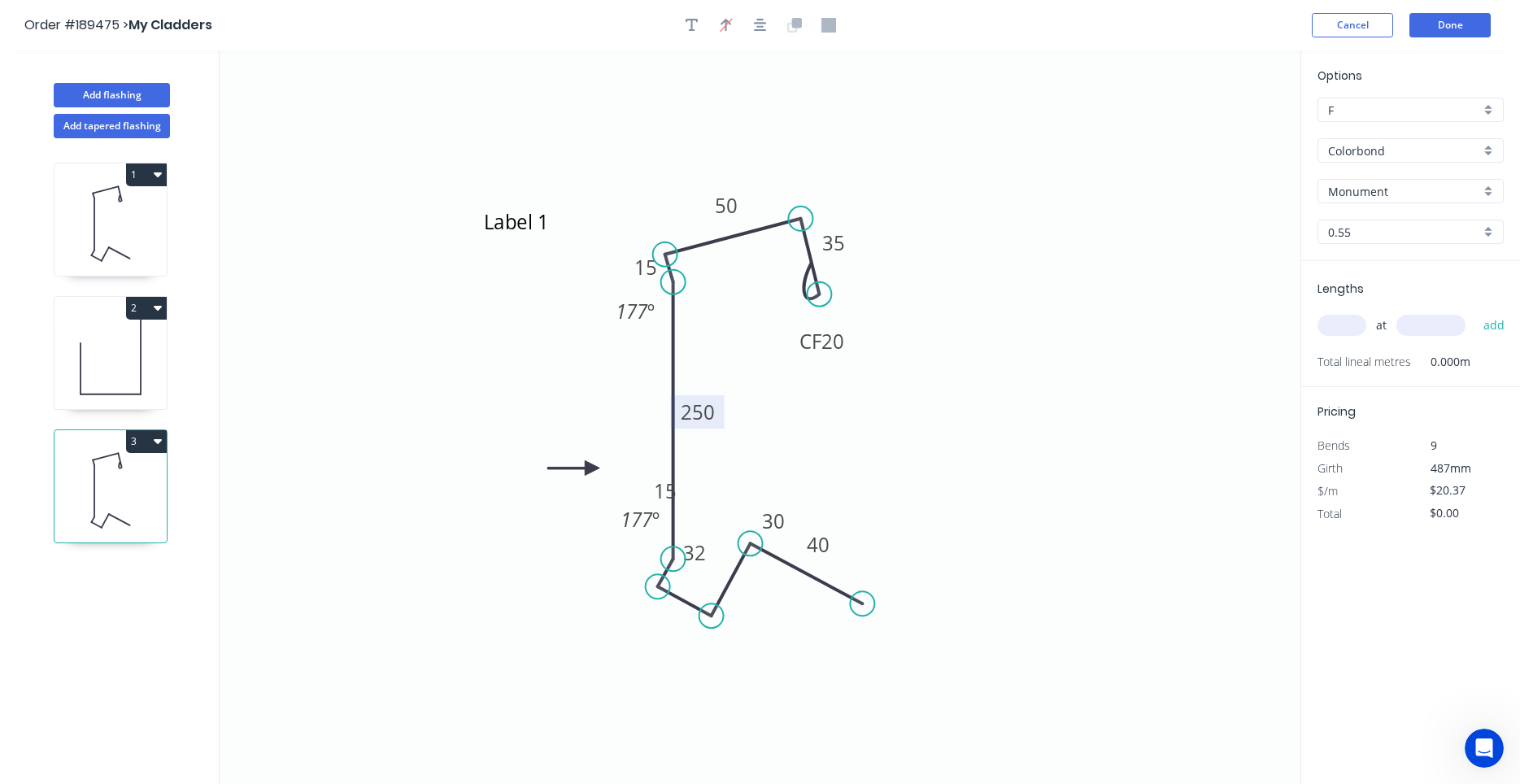
click at [723, 417] on rect at bounding box center [697, 412] width 53 height 33
click at [88, 234] on icon at bounding box center [110, 223] width 112 height 104
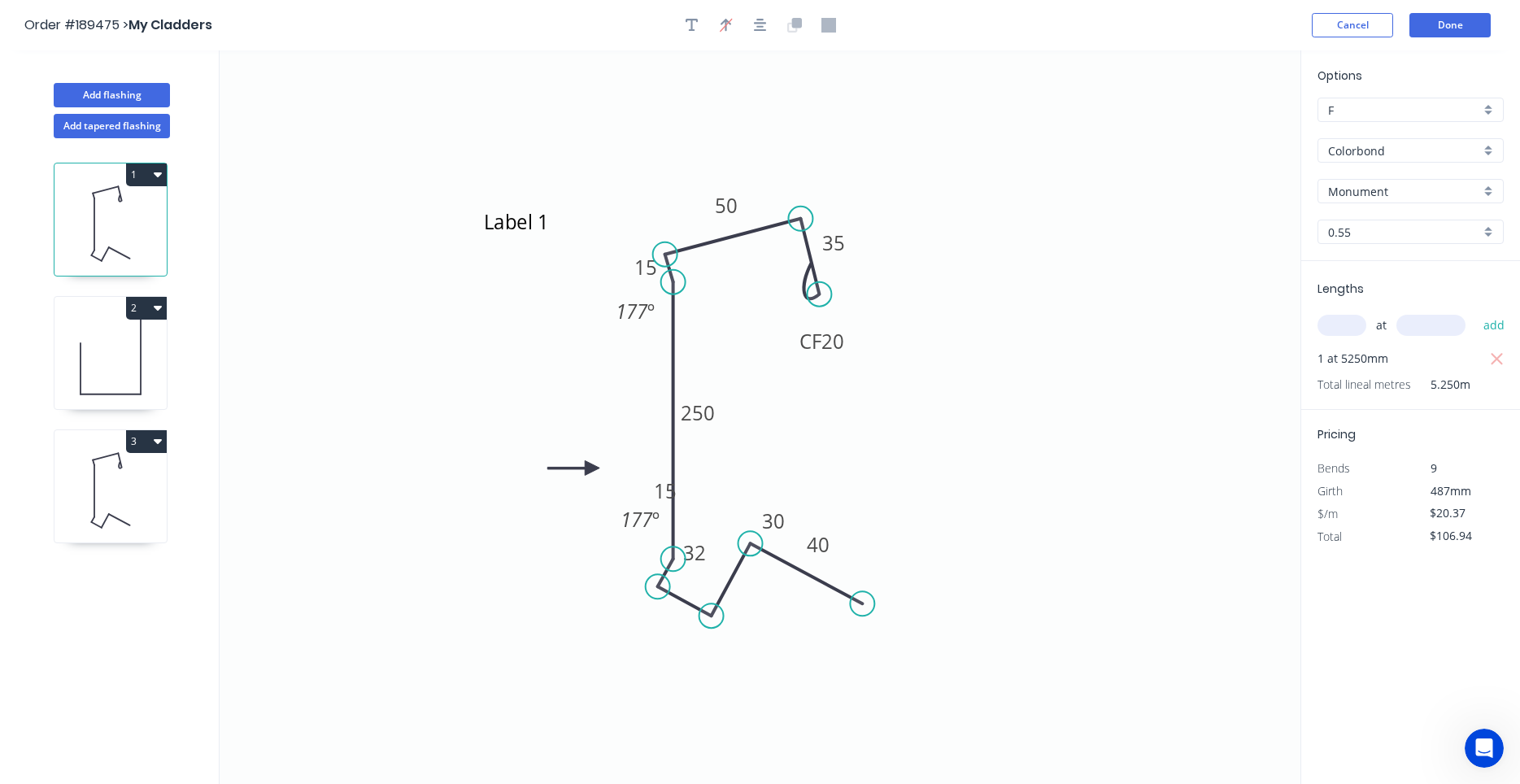
click at [119, 474] on icon at bounding box center [110, 490] width 112 height 104
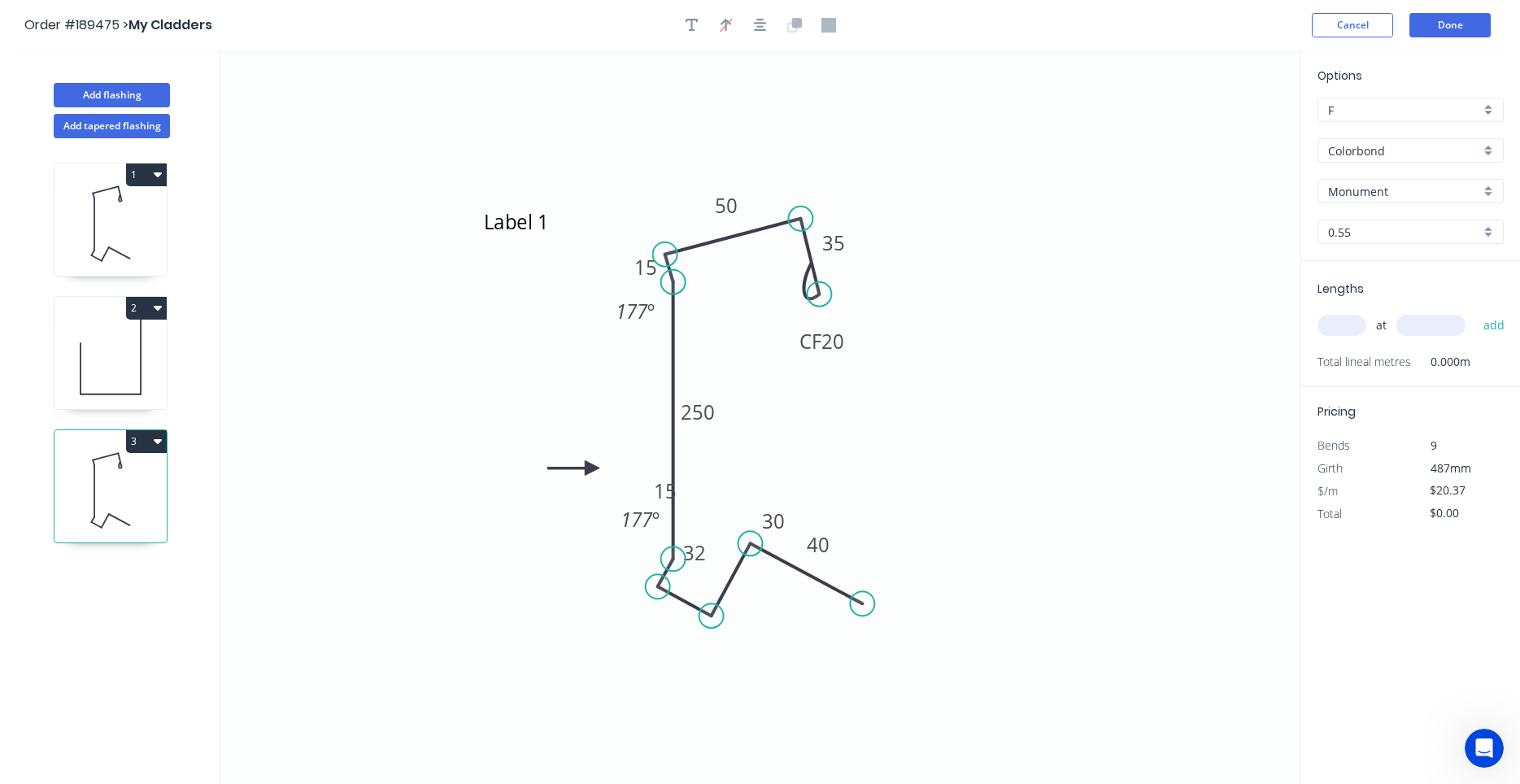
click at [95, 232] on icon at bounding box center [95, 223] width 0 height 52
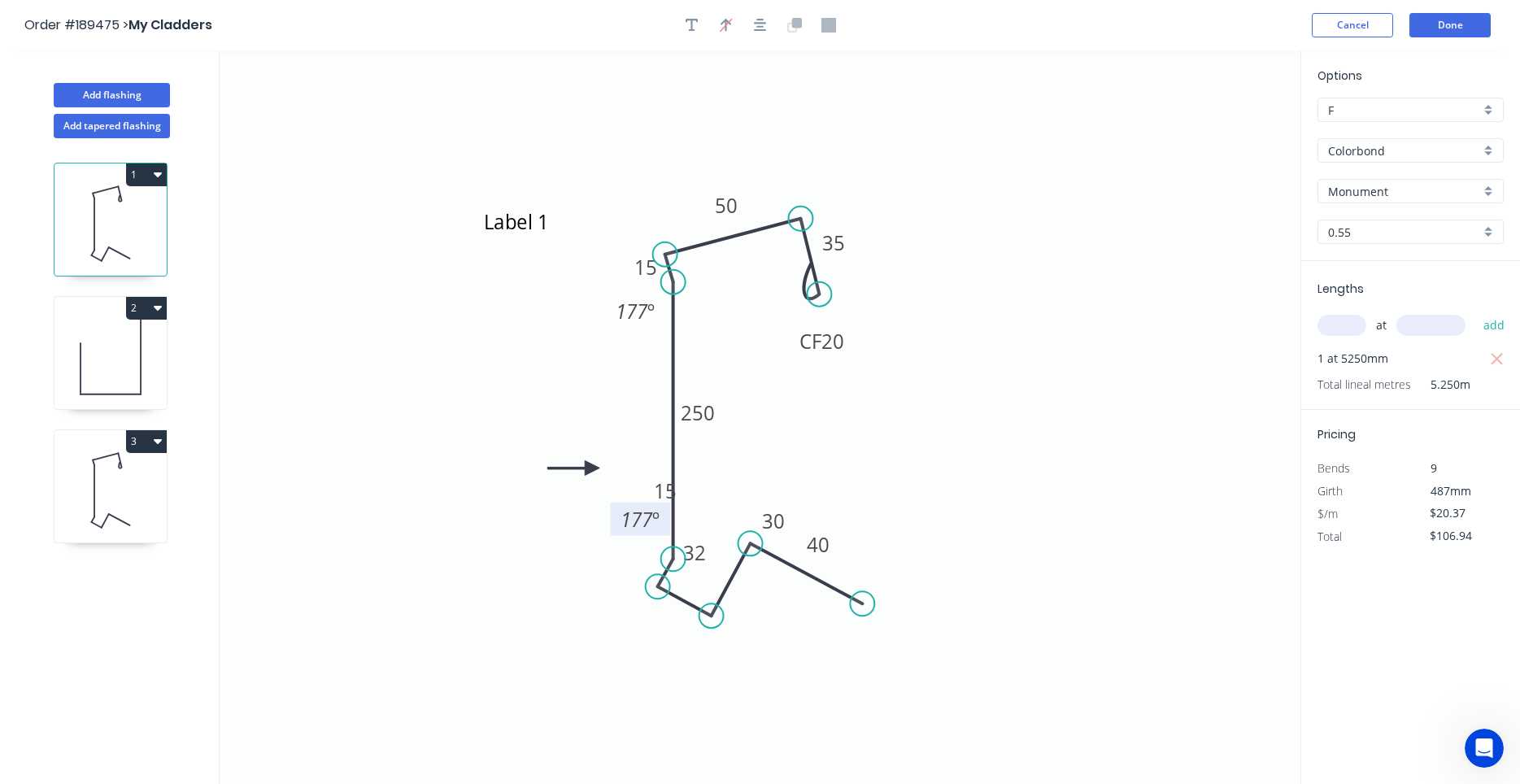
click at [628, 504] on rect at bounding box center [640, 519] width 60 height 33
click at [655, 484] on tspan "15" at bounding box center [665, 491] width 23 height 27
click at [789, 526] on rect at bounding box center [773, 522] width 32 height 23
click at [795, 533] on rect at bounding box center [817, 546] width 53 height 33
click at [789, 528] on rect at bounding box center [773, 522] width 32 height 23
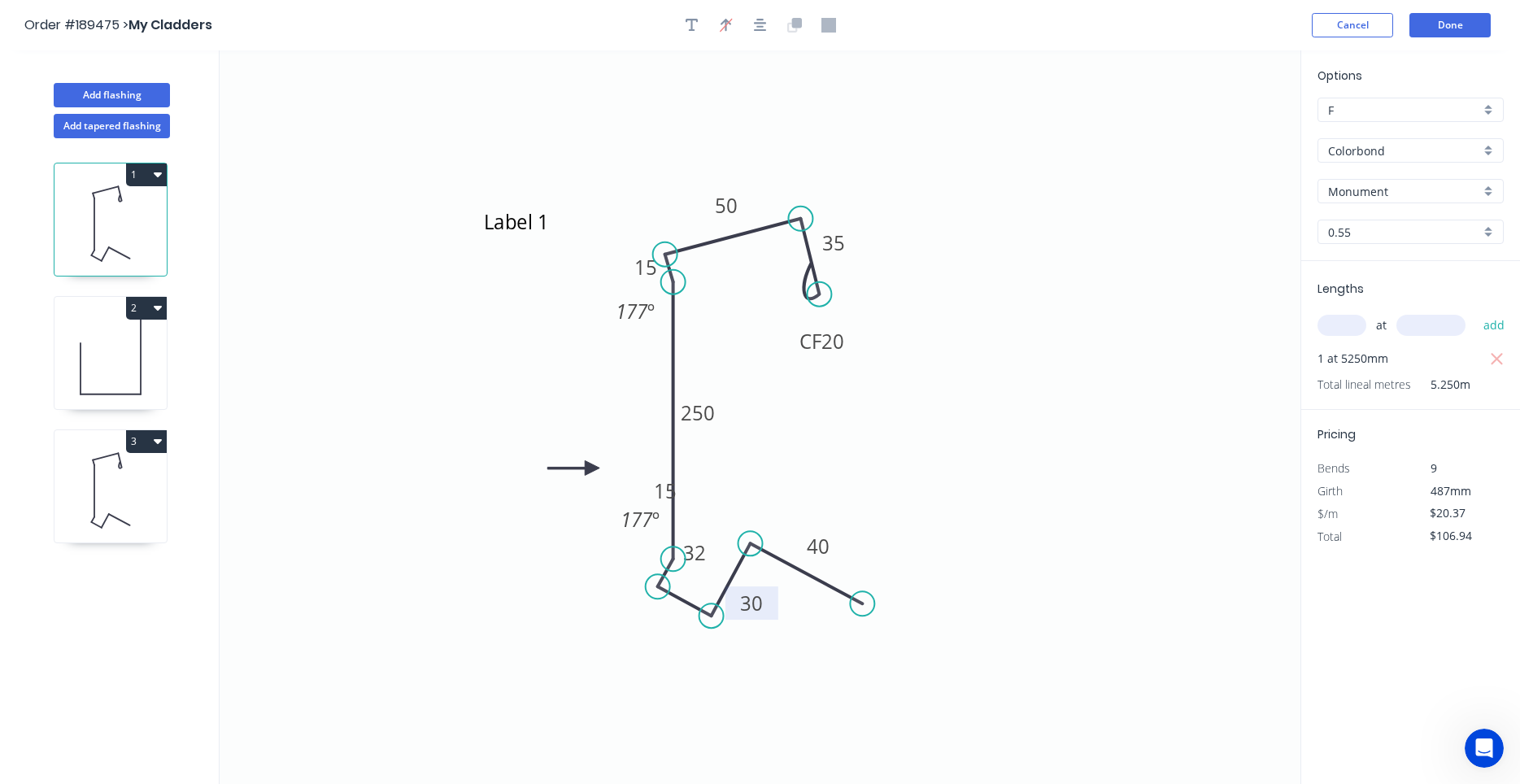
drag, startPoint x: 795, startPoint y: 519, endPoint x: 773, endPoint y: 602, distance: 85.9
click at [773, 602] on rect at bounding box center [752, 603] width 53 height 33
click at [707, 561] on rect at bounding box center [694, 554] width 32 height 23
drag, startPoint x: 712, startPoint y: 563, endPoint x: 692, endPoint y: 636, distance: 75.7
click at [692, 636] on rect at bounding box center [675, 619] width 53 height 33
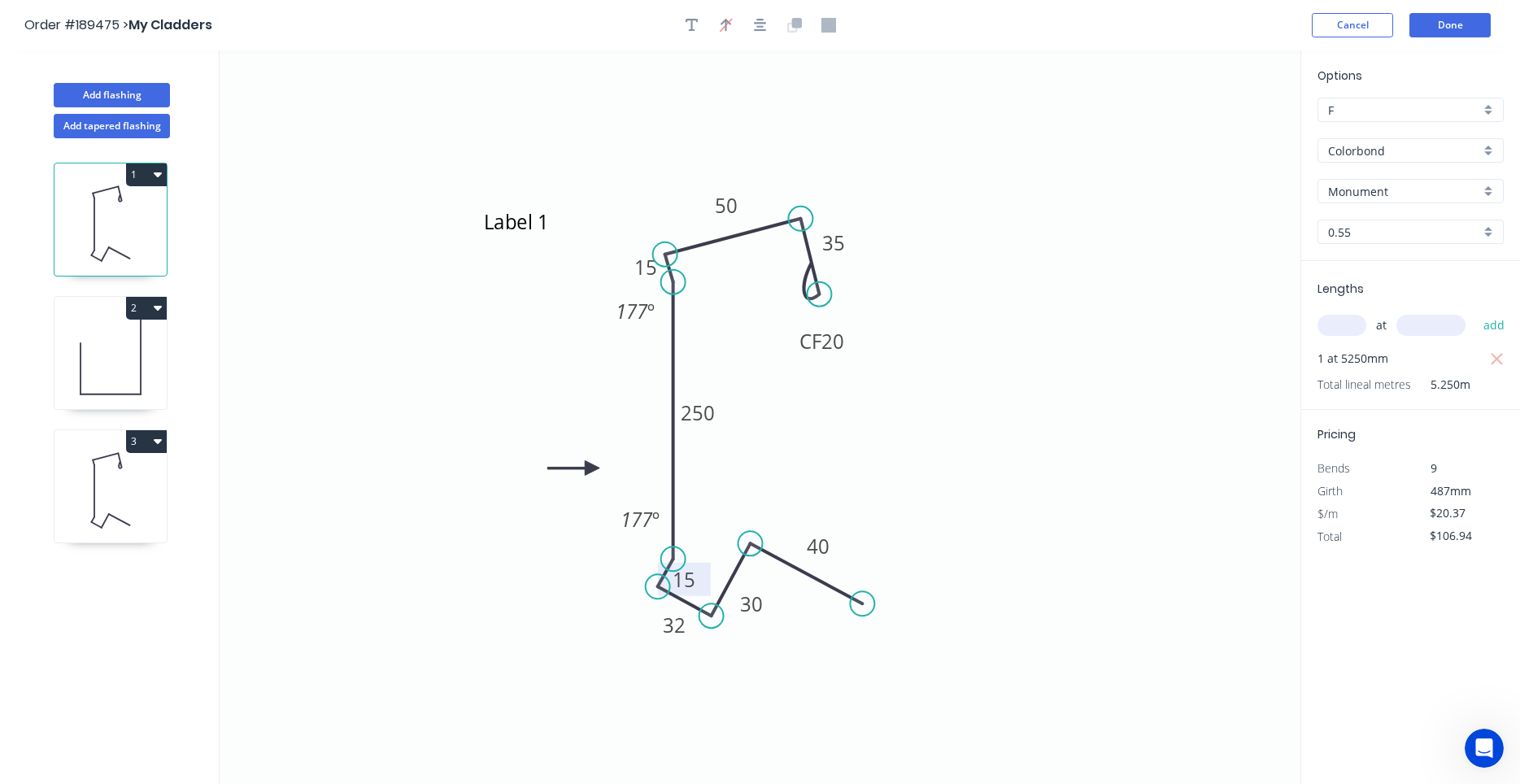
drag, startPoint x: 684, startPoint y: 500, endPoint x: 703, endPoint y: 590, distance: 92.0
click at [703, 590] on rect at bounding box center [684, 579] width 53 height 33
click at [139, 526] on icon at bounding box center [110, 490] width 112 height 104
type input "$0.00"
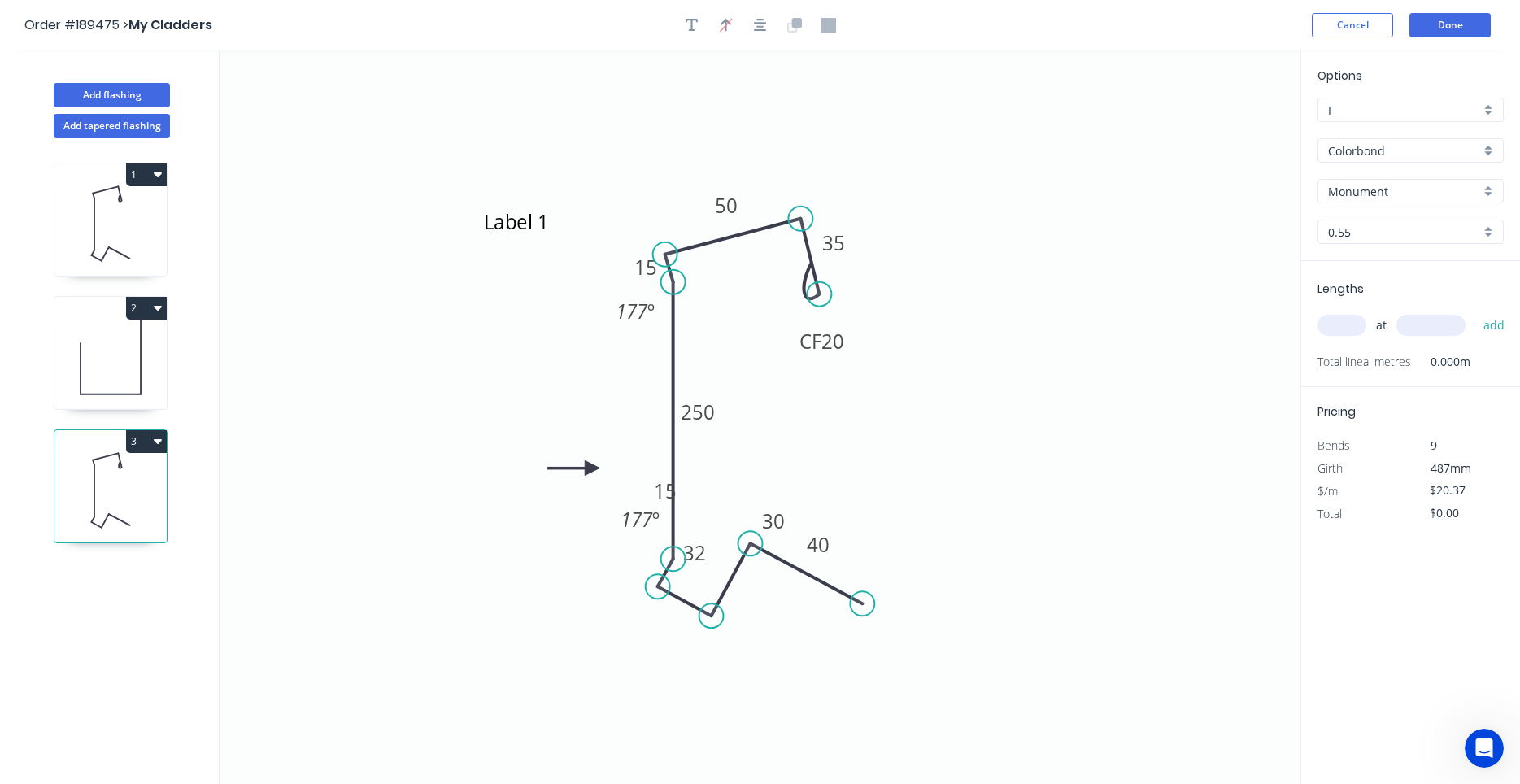
click at [152, 436] on button "3" at bounding box center [146, 441] width 40 height 23
click at [124, 506] on div "Delete" at bounding box center [89, 514] width 125 height 24
type input "$6.40"
type input "$32.64"
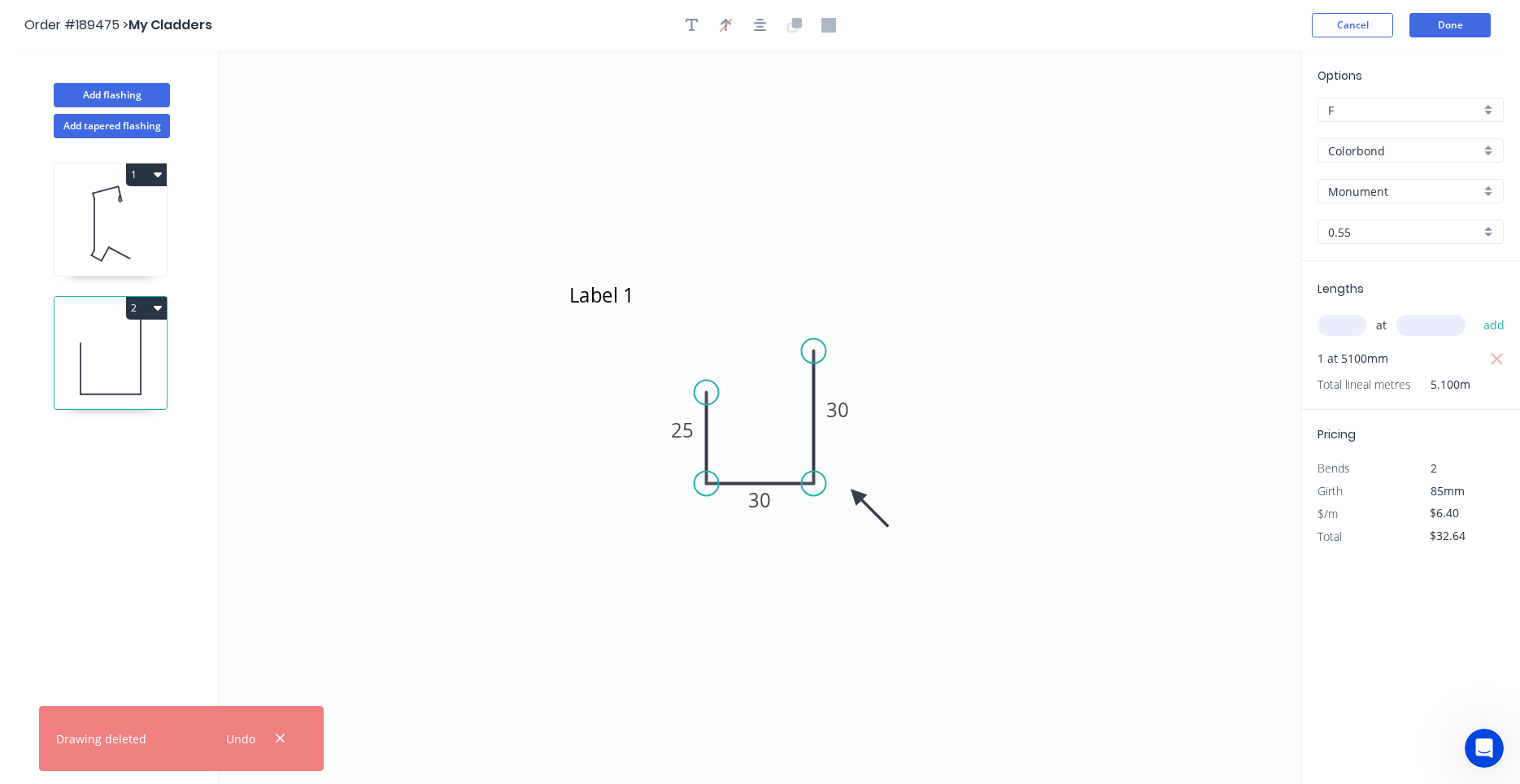
click at [122, 249] on icon at bounding box center [110, 223] width 112 height 104
type input "$20.37"
type input "$106.94"
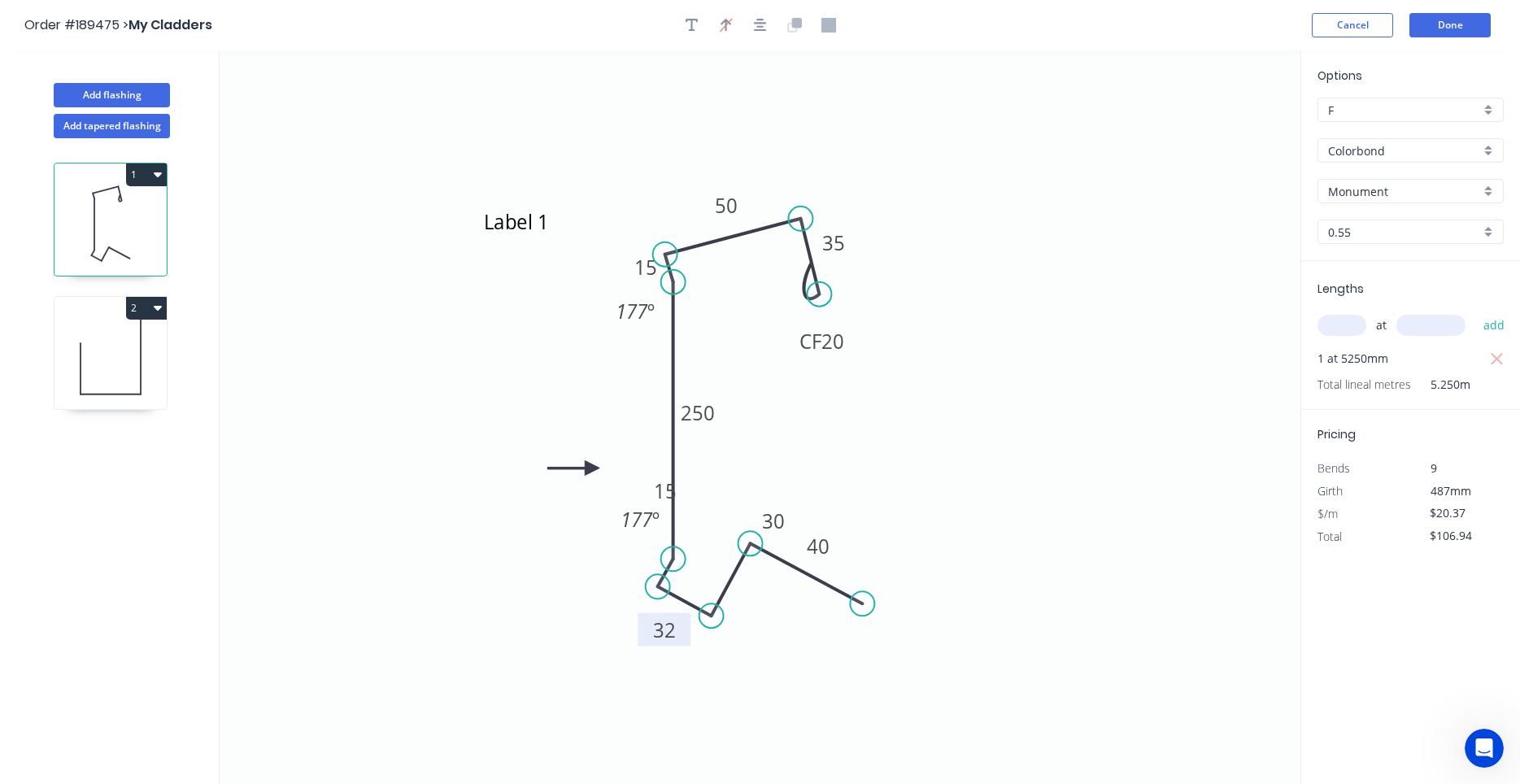
drag, startPoint x: 712, startPoint y: 563, endPoint x: 682, endPoint y: 640, distance: 82.6
click at [682, 640] on rect at bounding box center [664, 630] width 53 height 33
drag, startPoint x: 685, startPoint y: 495, endPoint x: 668, endPoint y: 569, distance: 75.9
click at [668, 569] on icon "Label 1 CF 20 35 50 15 250 15 32 30 40 177 º 177 º" at bounding box center [760, 417] width 1081 height 733
click at [792, 530] on rect at bounding box center [817, 546] width 53 height 33
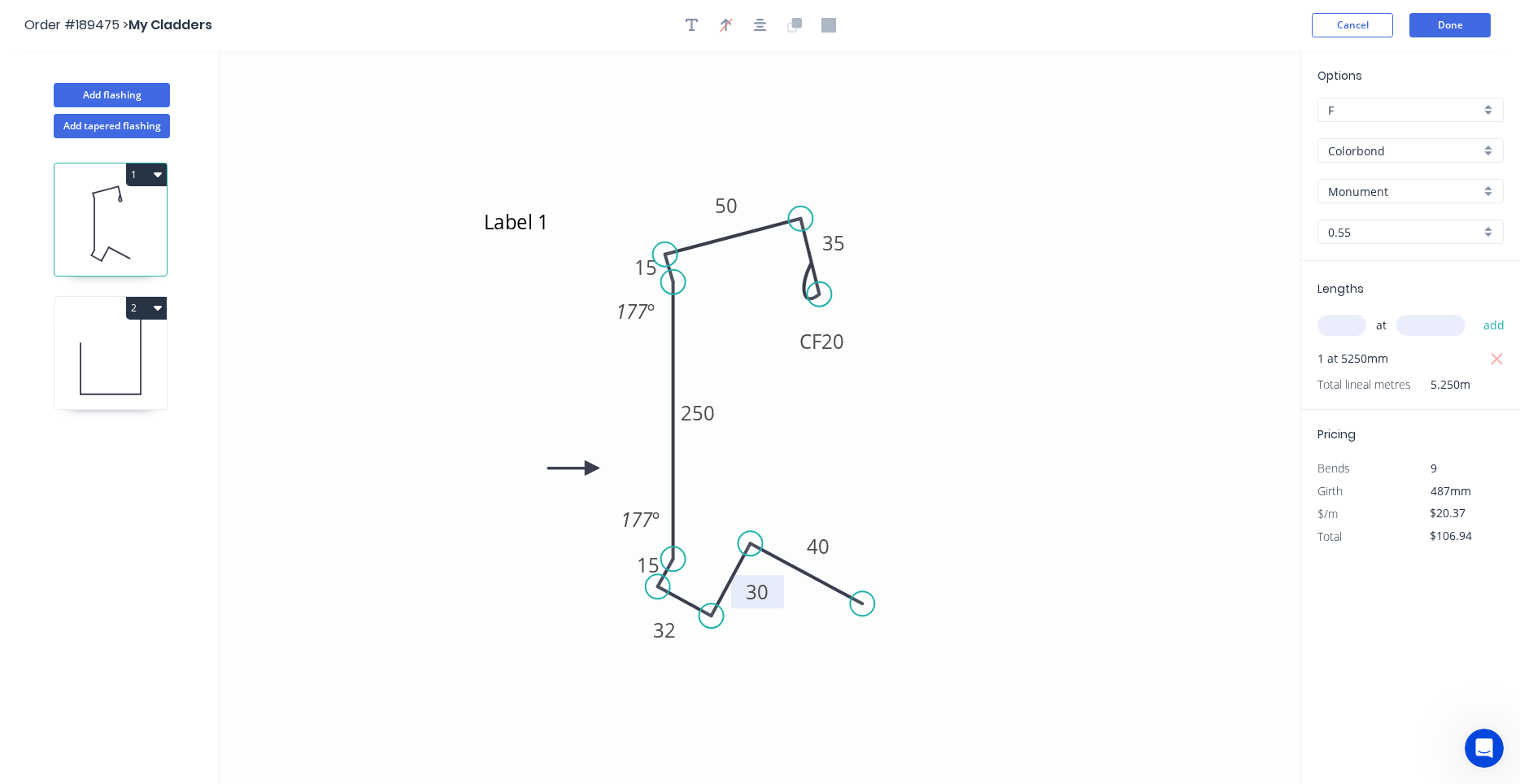
drag, startPoint x: 791, startPoint y: 526, endPoint x: 775, endPoint y: 597, distance: 72.8
click at [775, 597] on rect at bounding box center [757, 591] width 53 height 33
click at [141, 364] on icon at bounding box center [110, 357] width 112 height 104
type input "$6.40"
type input "$32.64"
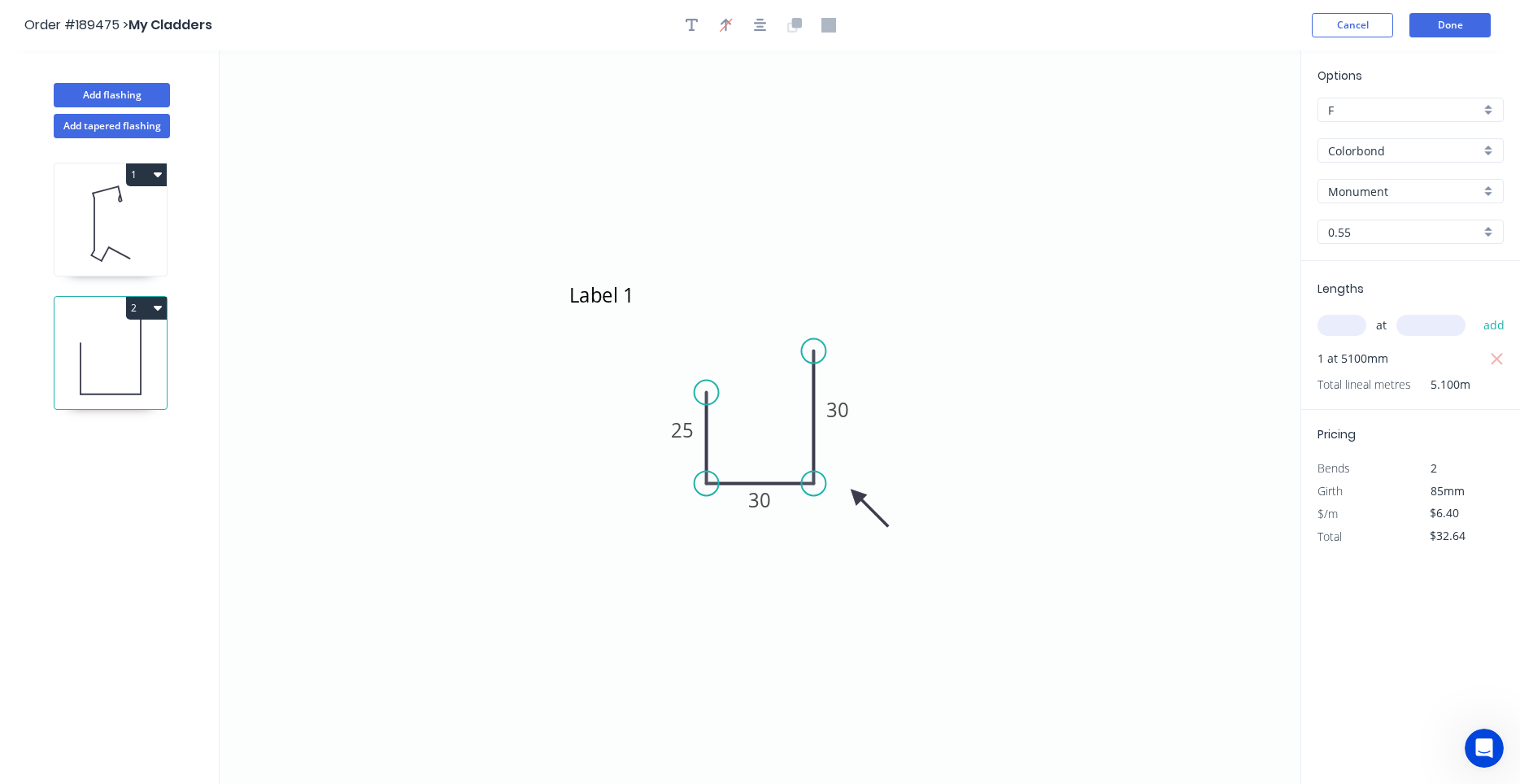
click at [115, 208] on icon at bounding box center [110, 223] width 112 height 104
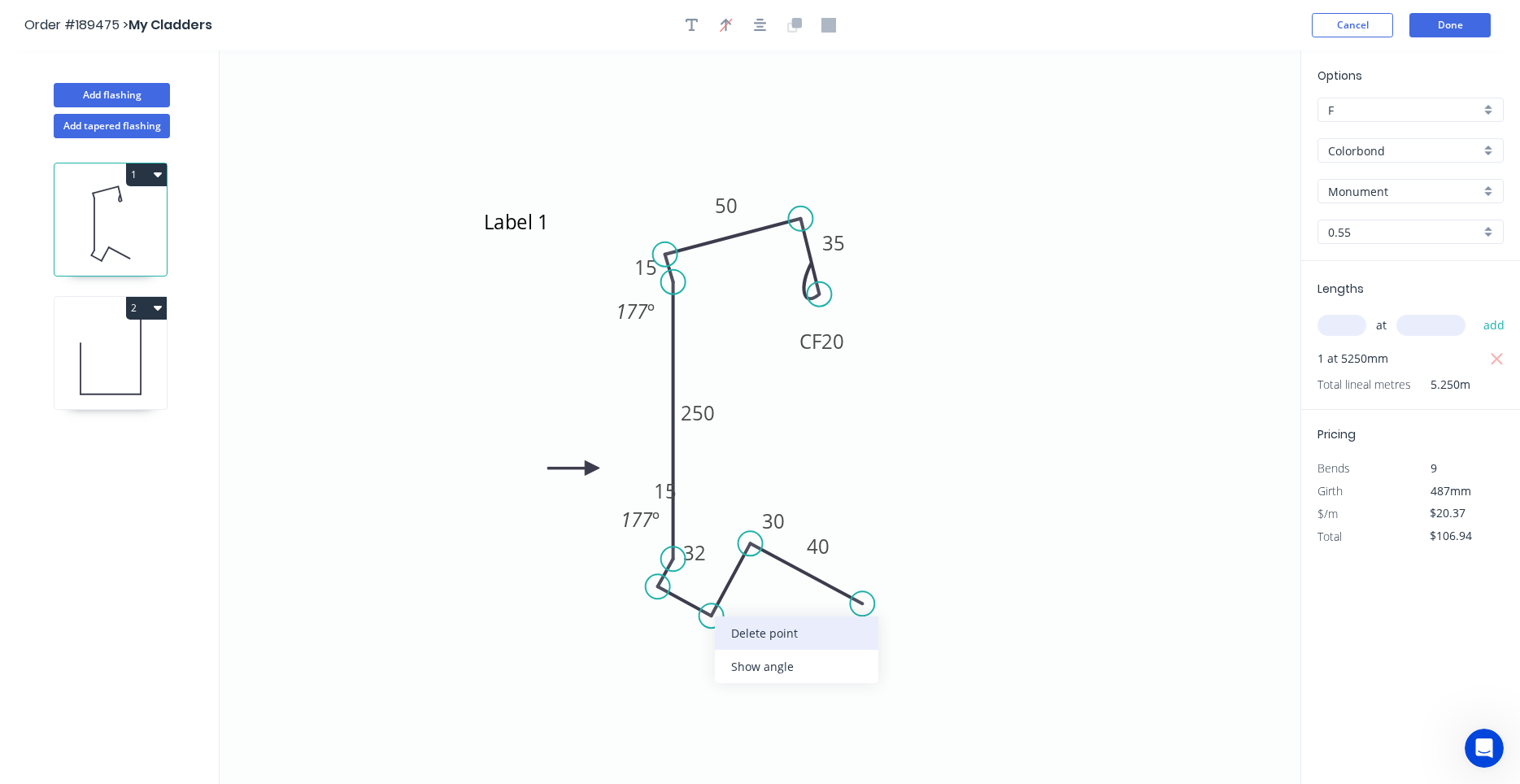
click at [733, 628] on div "Delete point" at bounding box center [796, 633] width 164 height 33
click at [729, 632] on div "Delete point" at bounding box center [791, 642] width 164 height 33
click at [684, 608] on div "Delete point" at bounding box center [744, 611] width 164 height 33
click at [700, 583] on div "Delete point" at bounding box center [760, 585] width 164 height 33
drag, startPoint x: 705, startPoint y: 568, endPoint x: 680, endPoint y: 634, distance: 70.6
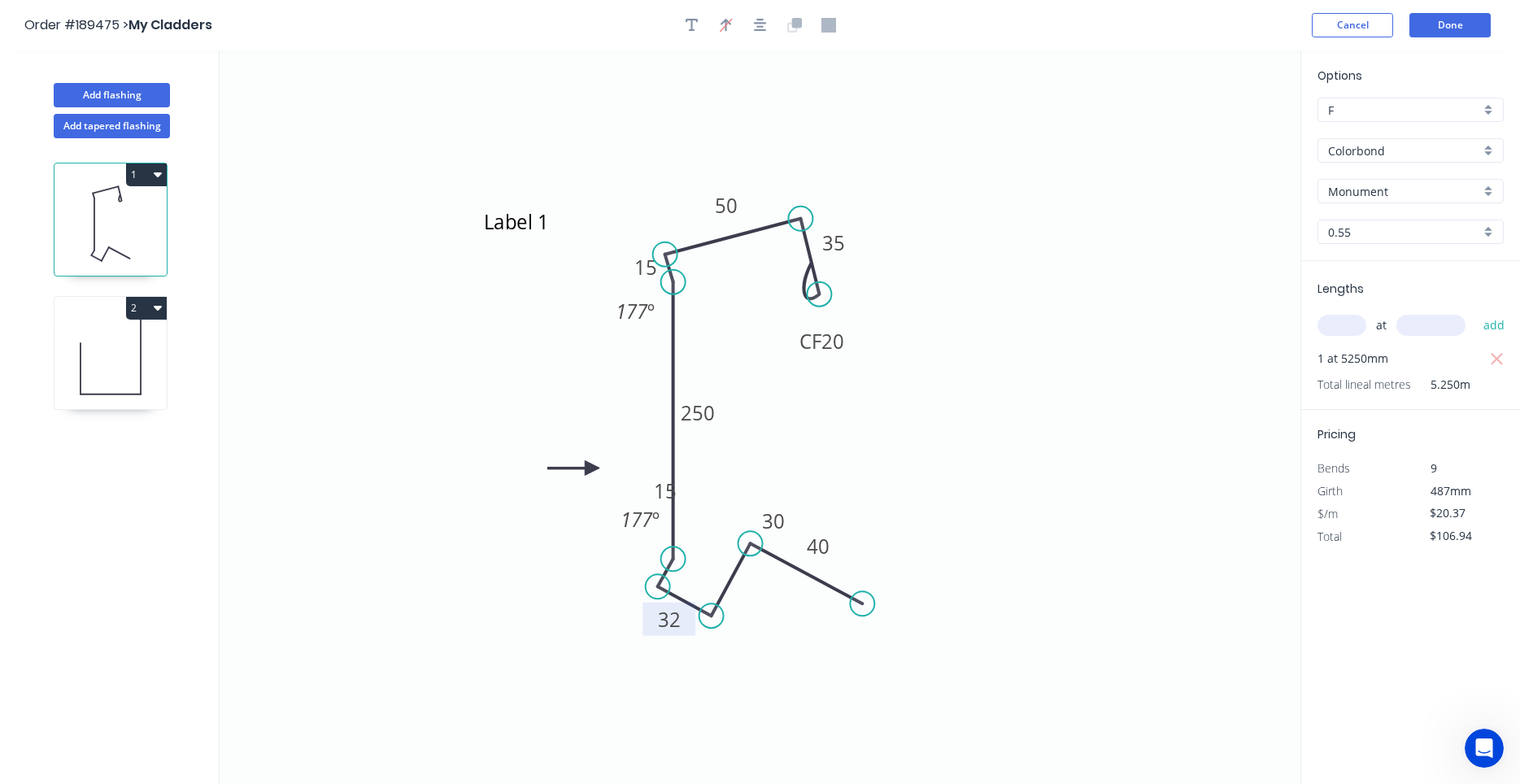
click at [680, 634] on rect at bounding box center [668, 619] width 53 height 33
click at [775, 526] on tspan "30" at bounding box center [774, 520] width 23 height 27
click at [785, 533] on tspan "30" at bounding box center [774, 520] width 23 height 27
drag, startPoint x: 786, startPoint y: 533, endPoint x: 781, endPoint y: 554, distance: 21.6
click at [781, 554] on icon "Label 1 CF 20 35 50 15 250 15 32 30 40 177 º 177 º" at bounding box center [760, 417] width 1081 height 733
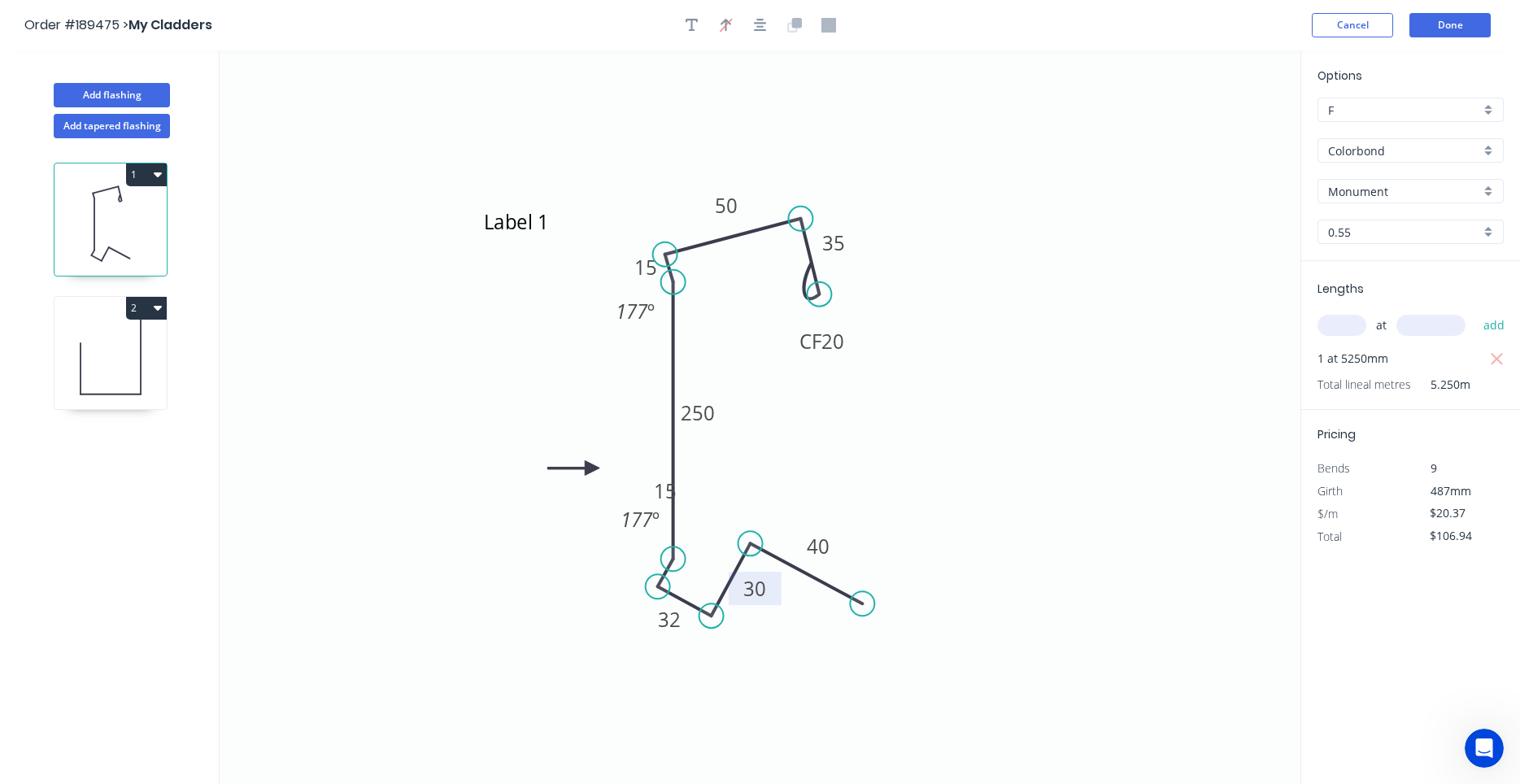
drag, startPoint x: 791, startPoint y: 534, endPoint x: 773, endPoint y: 602, distance: 70.3
click at [773, 602] on rect at bounding box center [755, 588] width 53 height 33
click at [890, 626] on div "Delete point" at bounding box center [947, 629] width 164 height 33
click at [779, 583] on div "Delete point" at bounding box center [837, 573] width 164 height 33
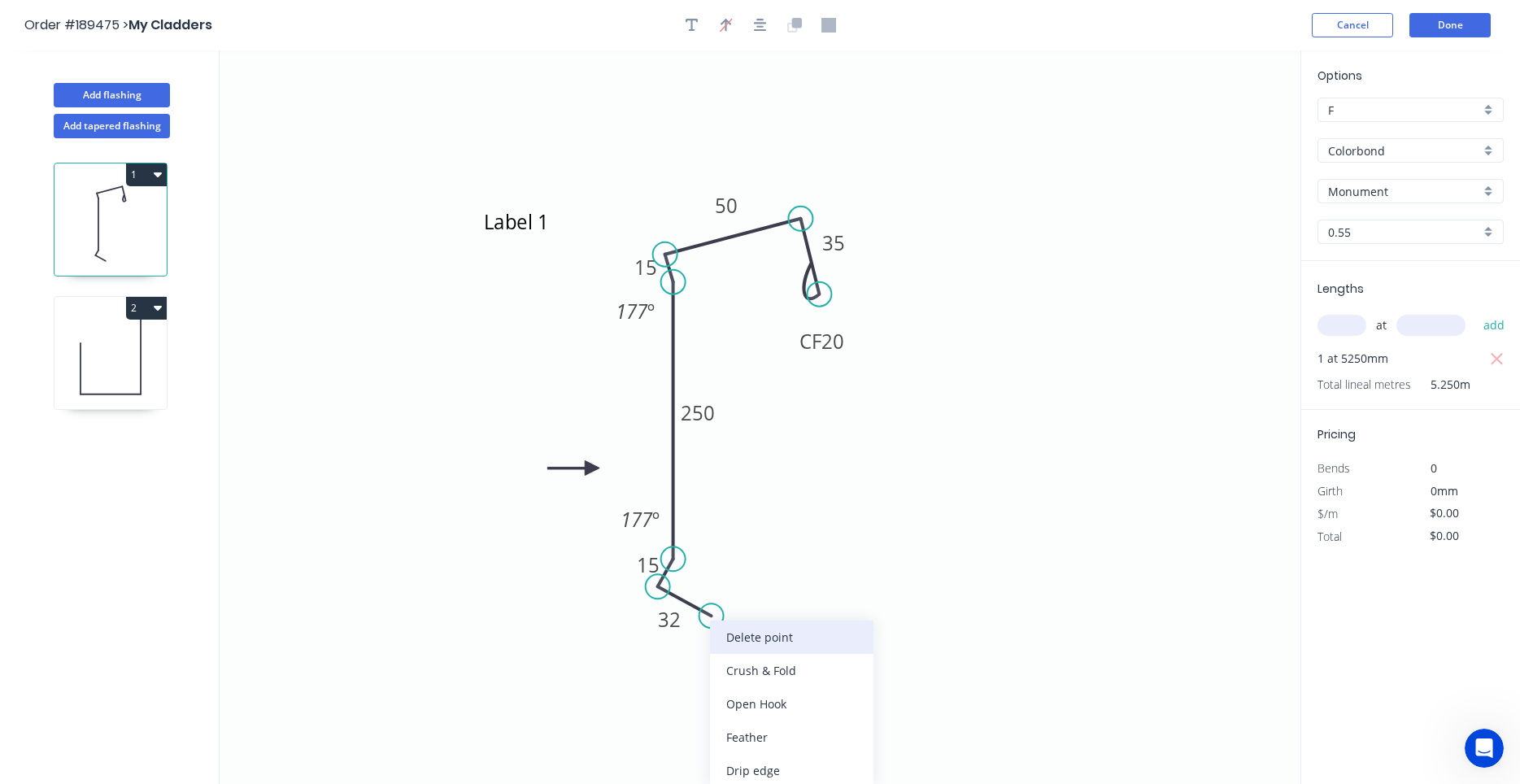
click at [725, 625] on div "Delete point" at bounding box center [791, 637] width 164 height 33
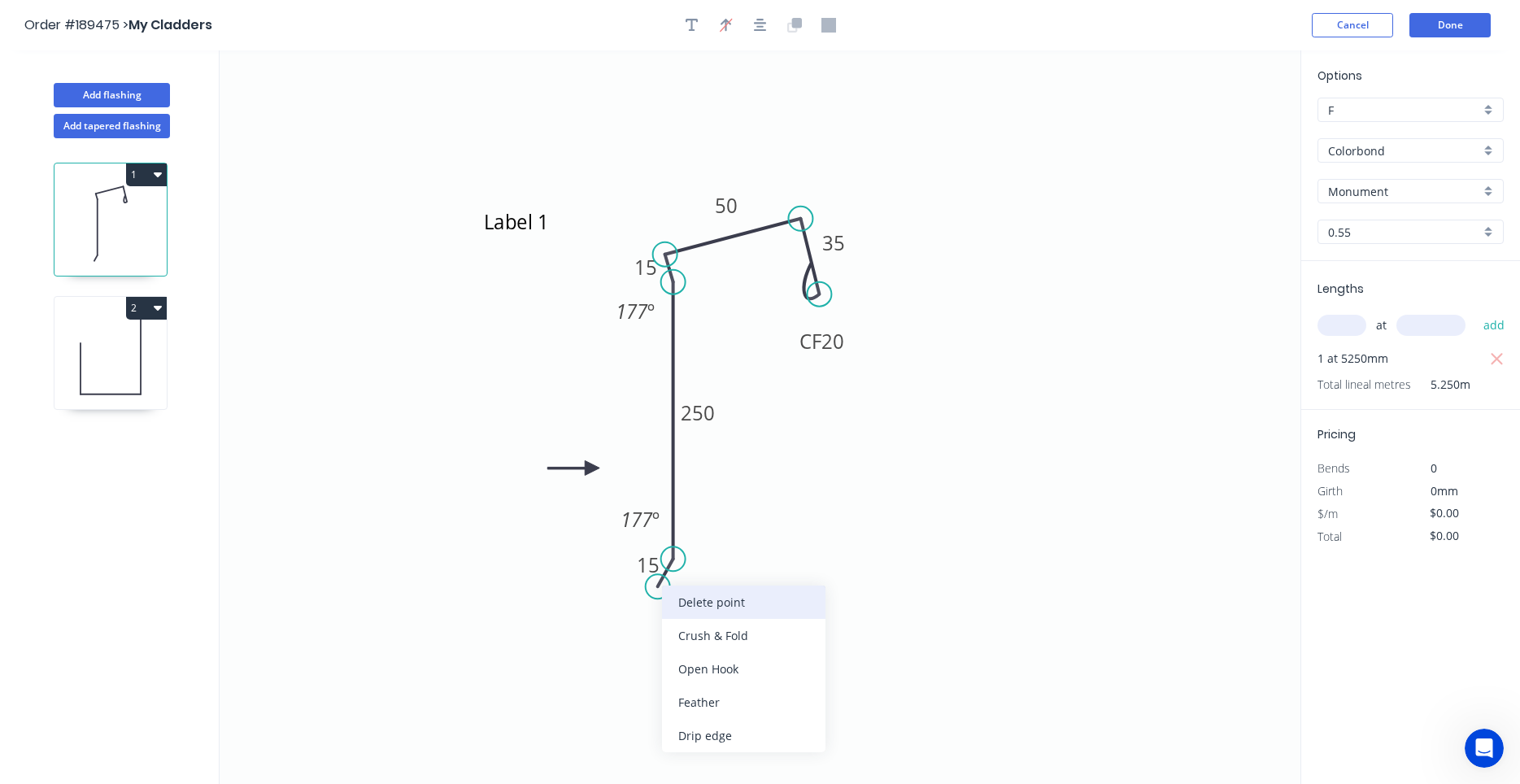
click at [689, 597] on div "Delete point" at bounding box center [744, 602] width 164 height 33
click at [668, 561] on circle at bounding box center [674, 559] width 25 height 25
click at [653, 589] on icon "Label 1 250 15 50 CF 20 35 177 º" at bounding box center [760, 417] width 1081 height 733
click at [653, 589] on circle at bounding box center [653, 588] width 25 height 25
click at [720, 632] on icon "Label 1 ? 250 15 50 CF 20 35 177 º ? º" at bounding box center [760, 417] width 1081 height 733
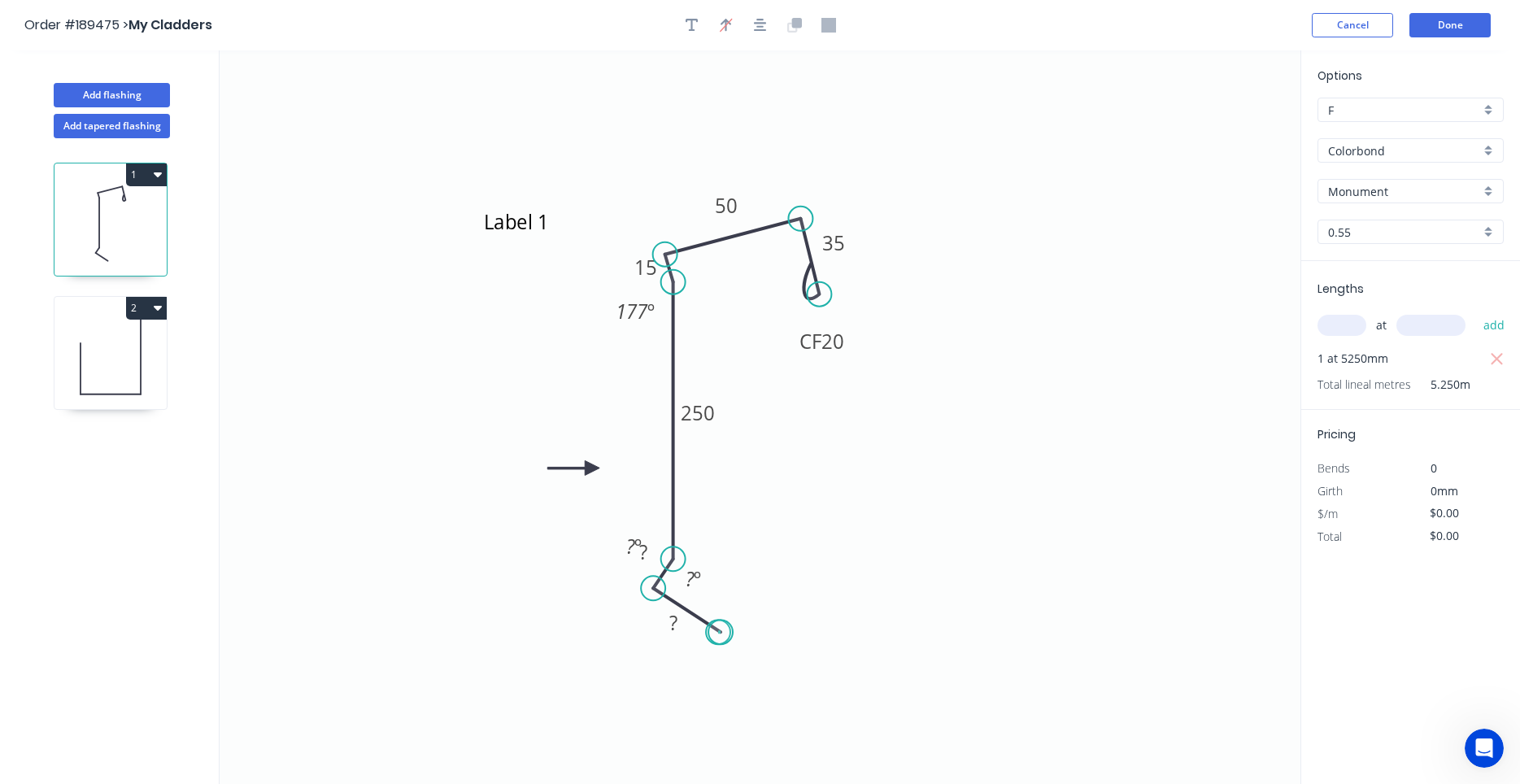
click at [718, 632] on circle at bounding box center [720, 632] width 25 height 25
click at [718, 631] on circle at bounding box center [718, 630] width 25 height 25
click at [717, 632] on circle at bounding box center [717, 631] width 25 height 25
drag, startPoint x: 651, startPoint y: 533, endPoint x: 661, endPoint y: 505, distance: 29.7
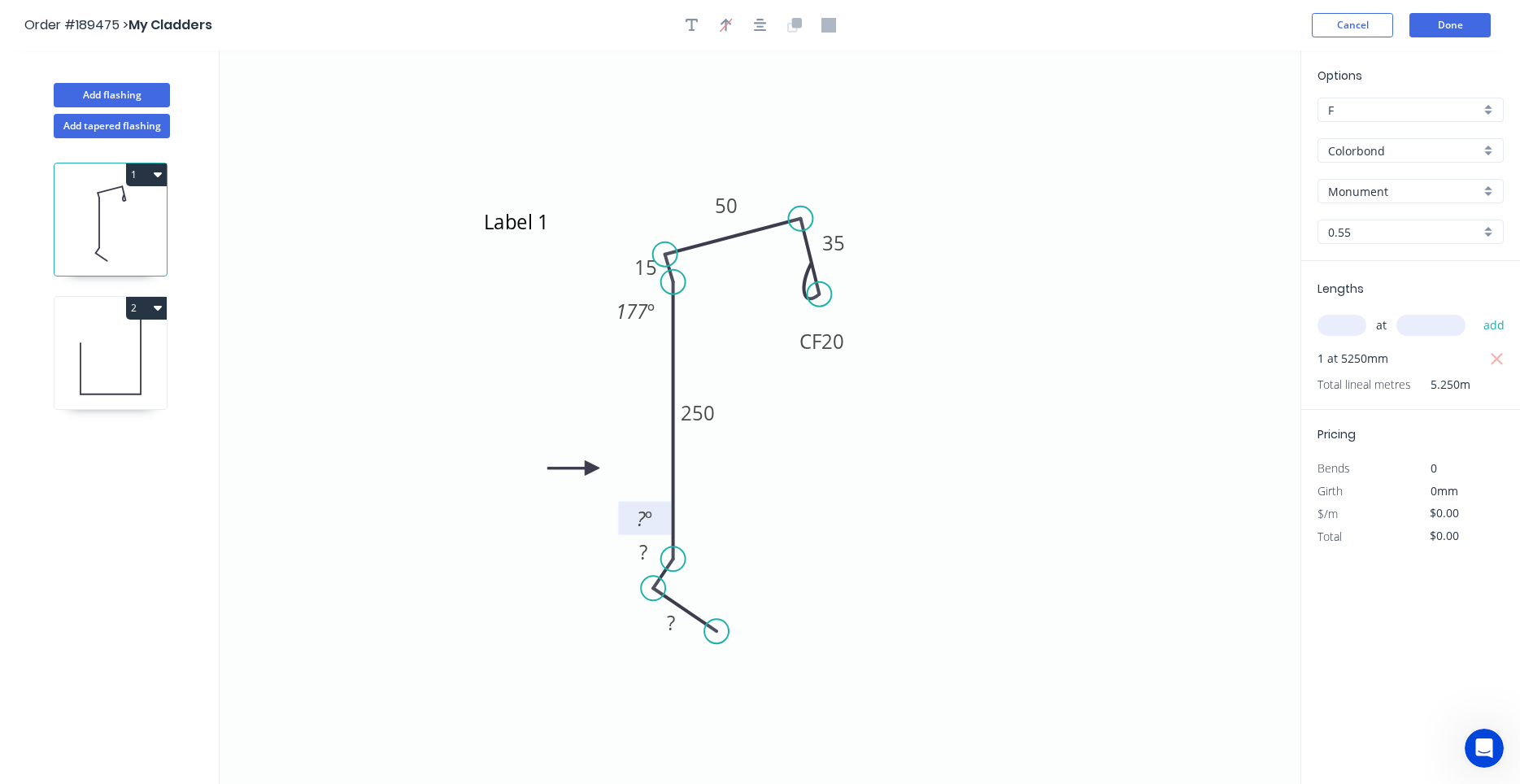
click at [661, 505] on rect at bounding box center [644, 519] width 53 height 33
click at [647, 562] on g "?" at bounding box center [643, 551] width 32 height 27
click at [716, 632] on circle at bounding box center [717, 631] width 25 height 25
click at [758, 571] on icon at bounding box center [737, 601] width 41 height 60
click at [760, 569] on circle at bounding box center [758, 571] width 25 height 25
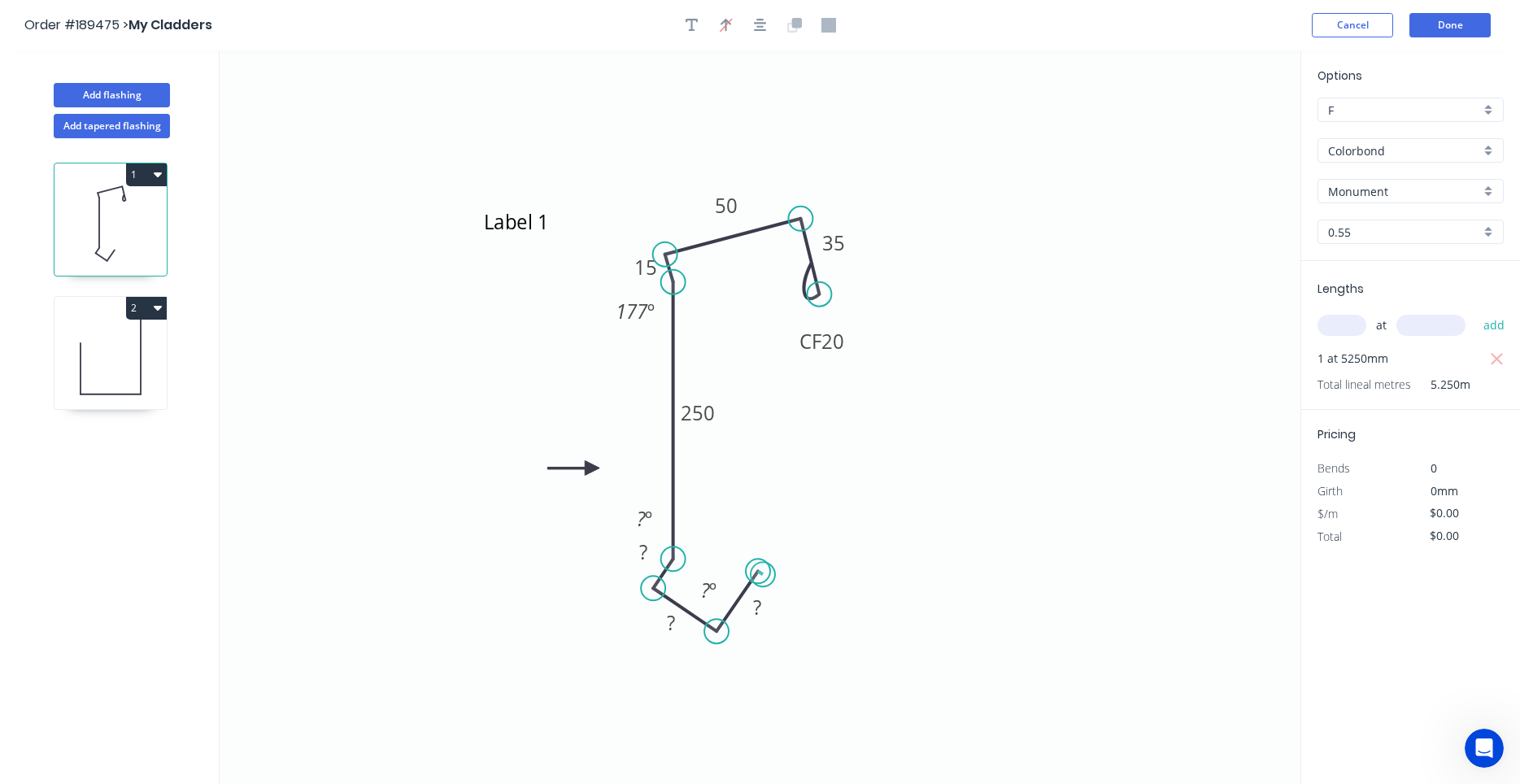
drag, startPoint x: 760, startPoint y: 569, endPoint x: 764, endPoint y: 576, distance: 8.1
click at [764, 576] on circle at bounding box center [758, 571] width 25 height 25
click at [761, 575] on circle at bounding box center [758, 571] width 25 height 25
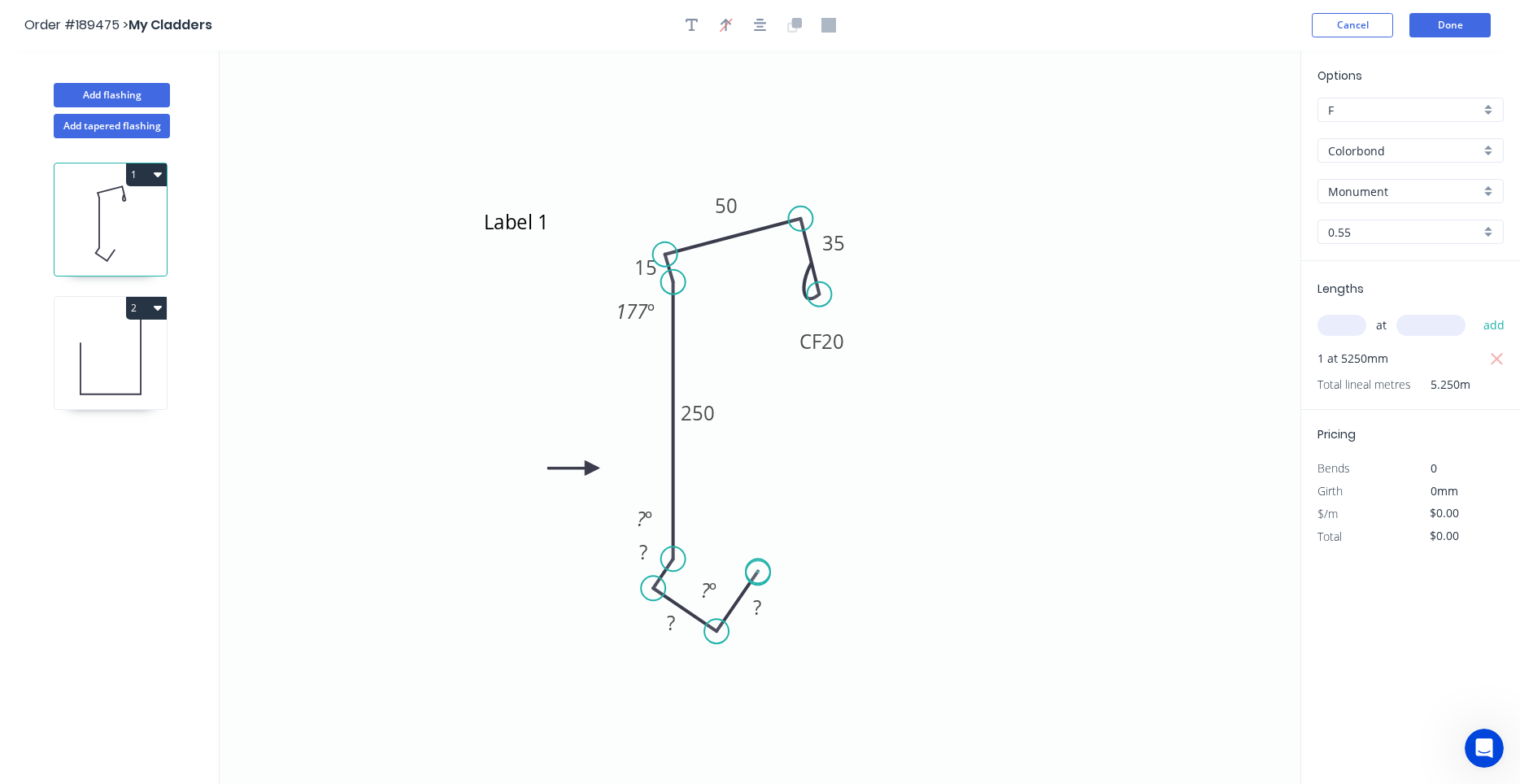
click at [758, 573] on circle at bounding box center [758, 571] width 25 height 25
click at [754, 574] on circle at bounding box center [754, 573] width 25 height 25
click at [846, 627] on icon "Label 1 ? ? ? 250 15 50 CF 20 35 177 º ? º" at bounding box center [760, 417] width 1081 height 733
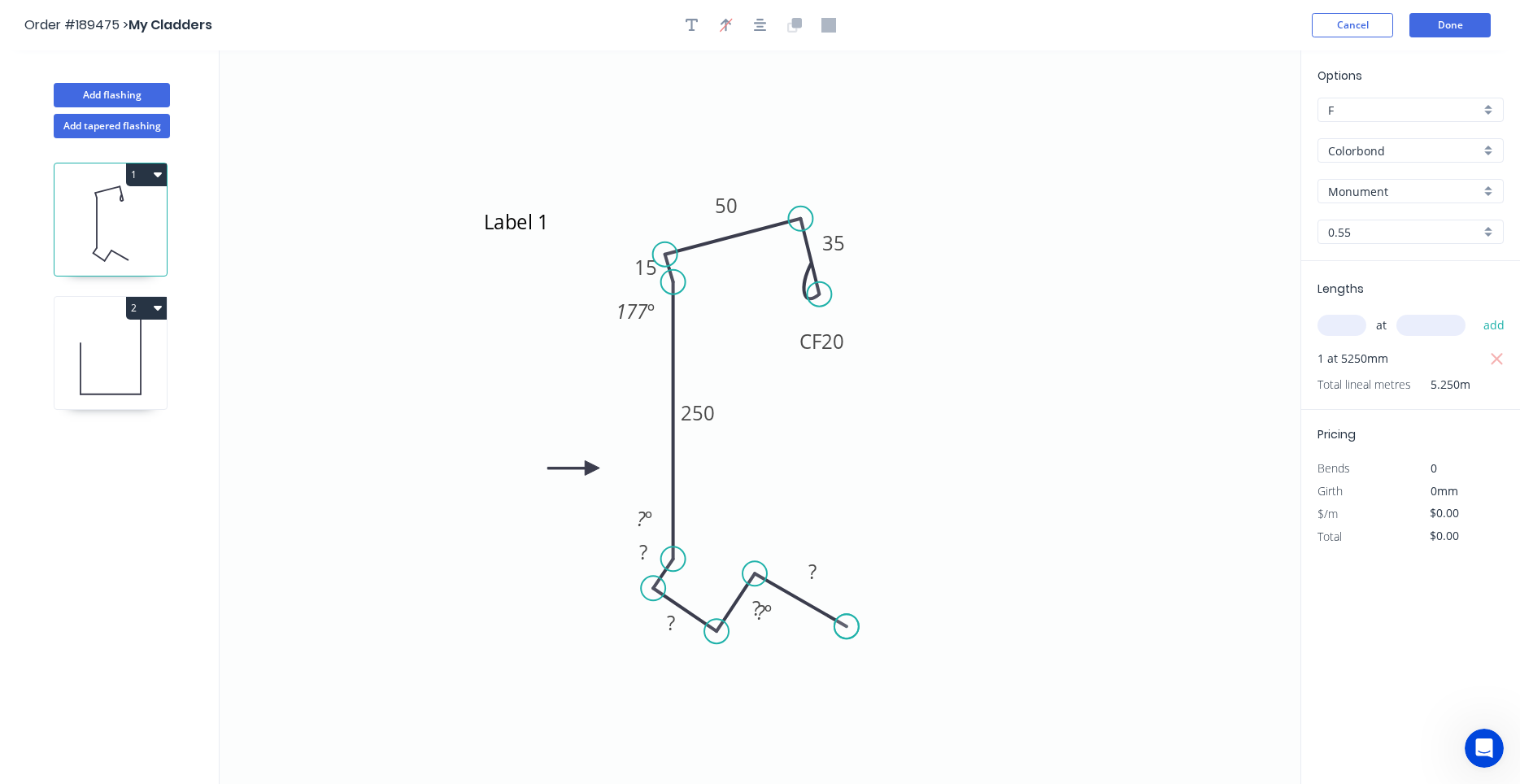
click at [846, 627] on circle at bounding box center [846, 626] width 25 height 25
click at [849, 620] on circle at bounding box center [846, 626] width 25 height 25
click at [848, 621] on circle at bounding box center [846, 626] width 25 height 25
click at [845, 626] on circle at bounding box center [846, 626] width 25 height 25
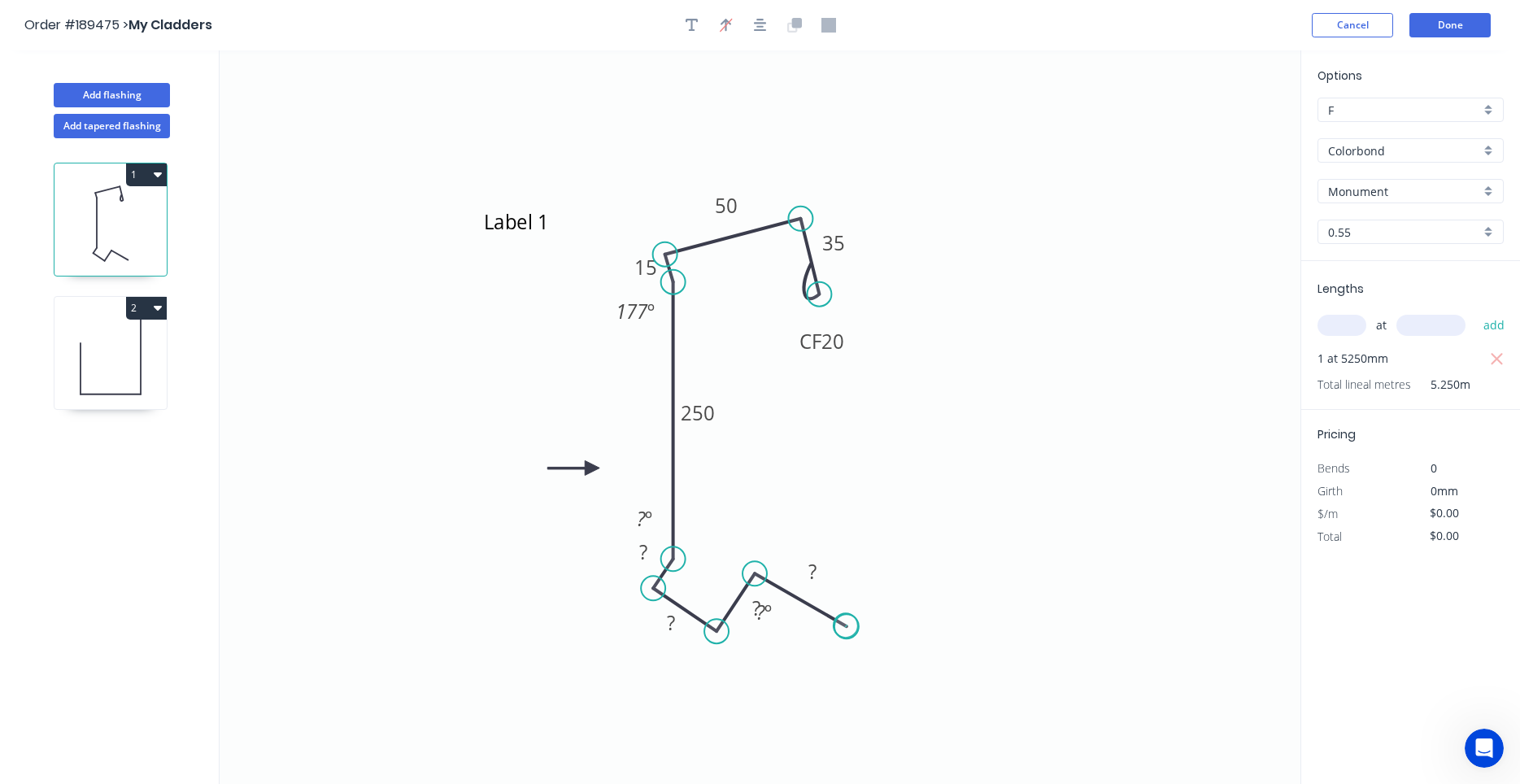
click at [845, 626] on circle at bounding box center [846, 626] width 25 height 25
drag, startPoint x: 845, startPoint y: 626, endPoint x: 835, endPoint y: 627, distance: 10.0
click at [835, 627] on circle at bounding box center [835, 626] width 25 height 25
click at [815, 582] on rect at bounding box center [808, 573] width 32 height 23
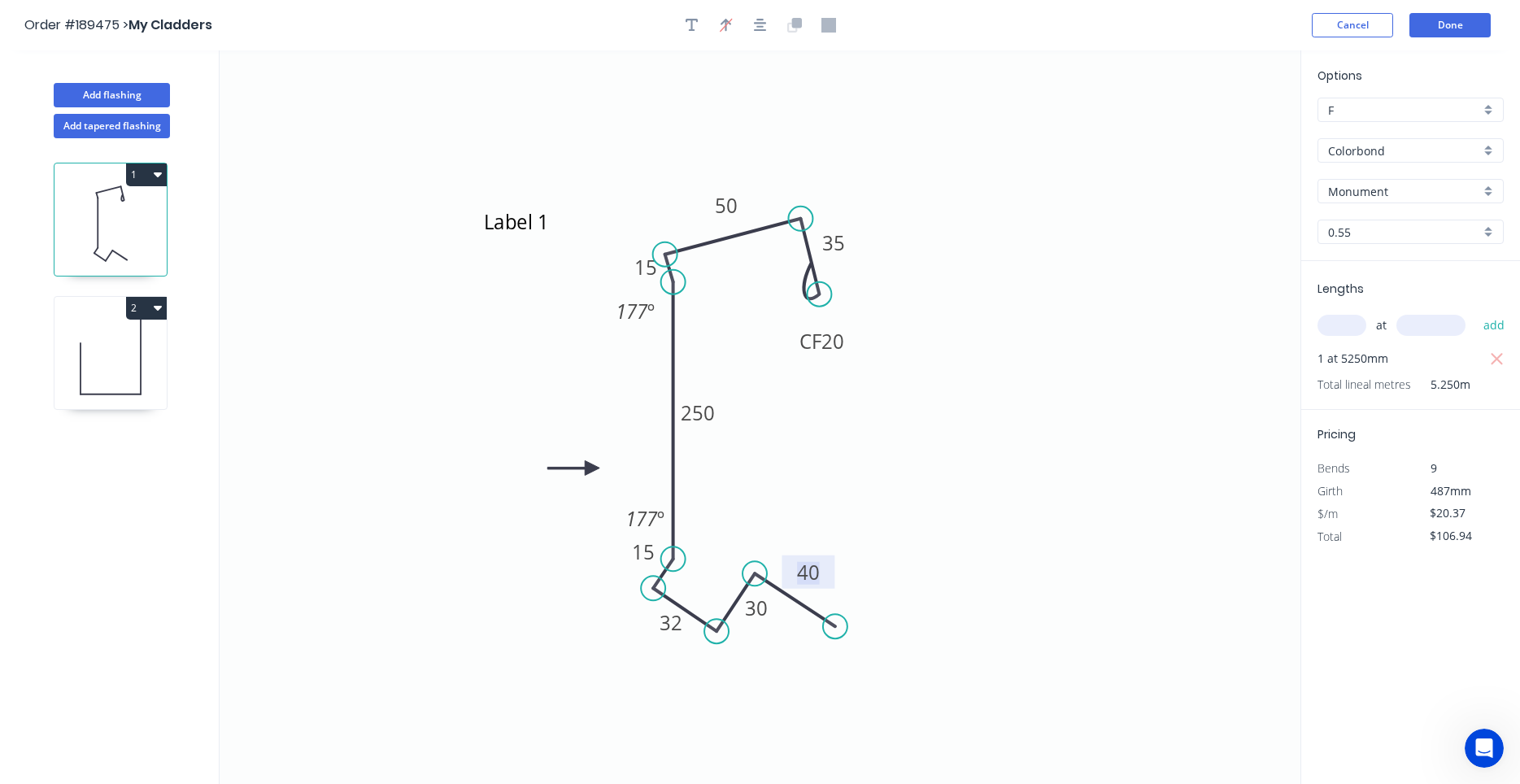
click at [121, 361] on icon at bounding box center [110, 357] width 112 height 104
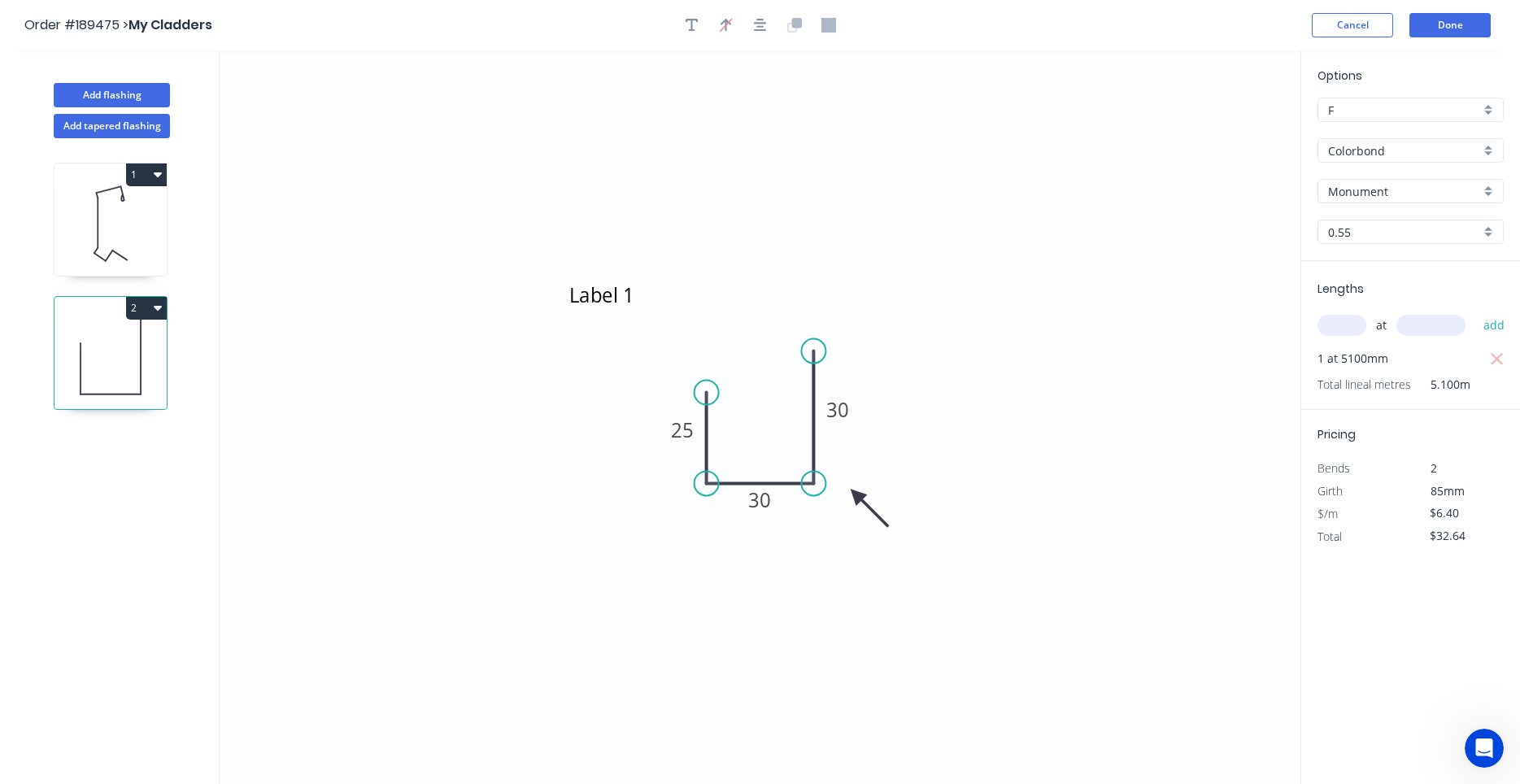
click at [114, 249] on icon at bounding box center [110, 223] width 112 height 104
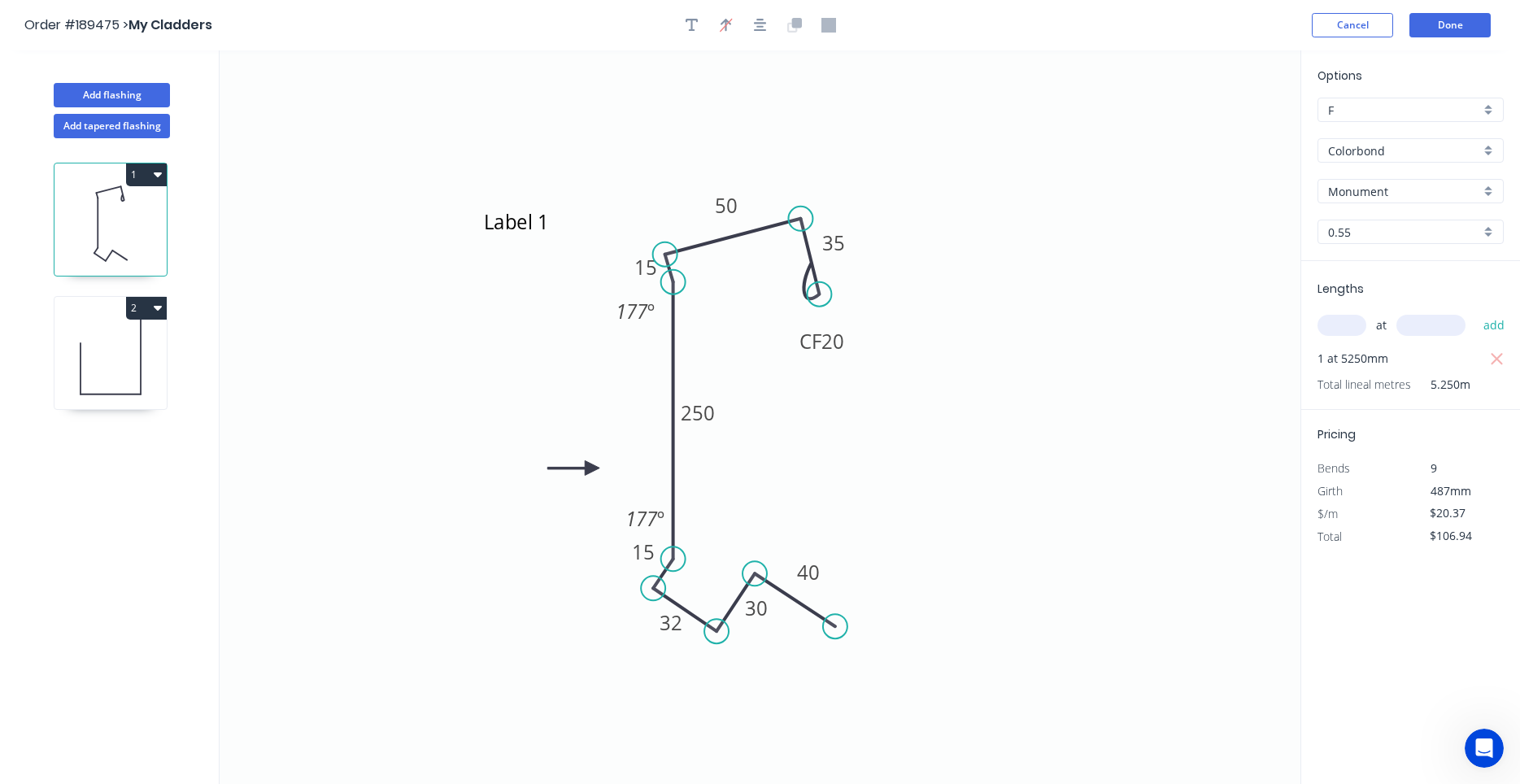
click at [116, 357] on icon at bounding box center [110, 357] width 112 height 104
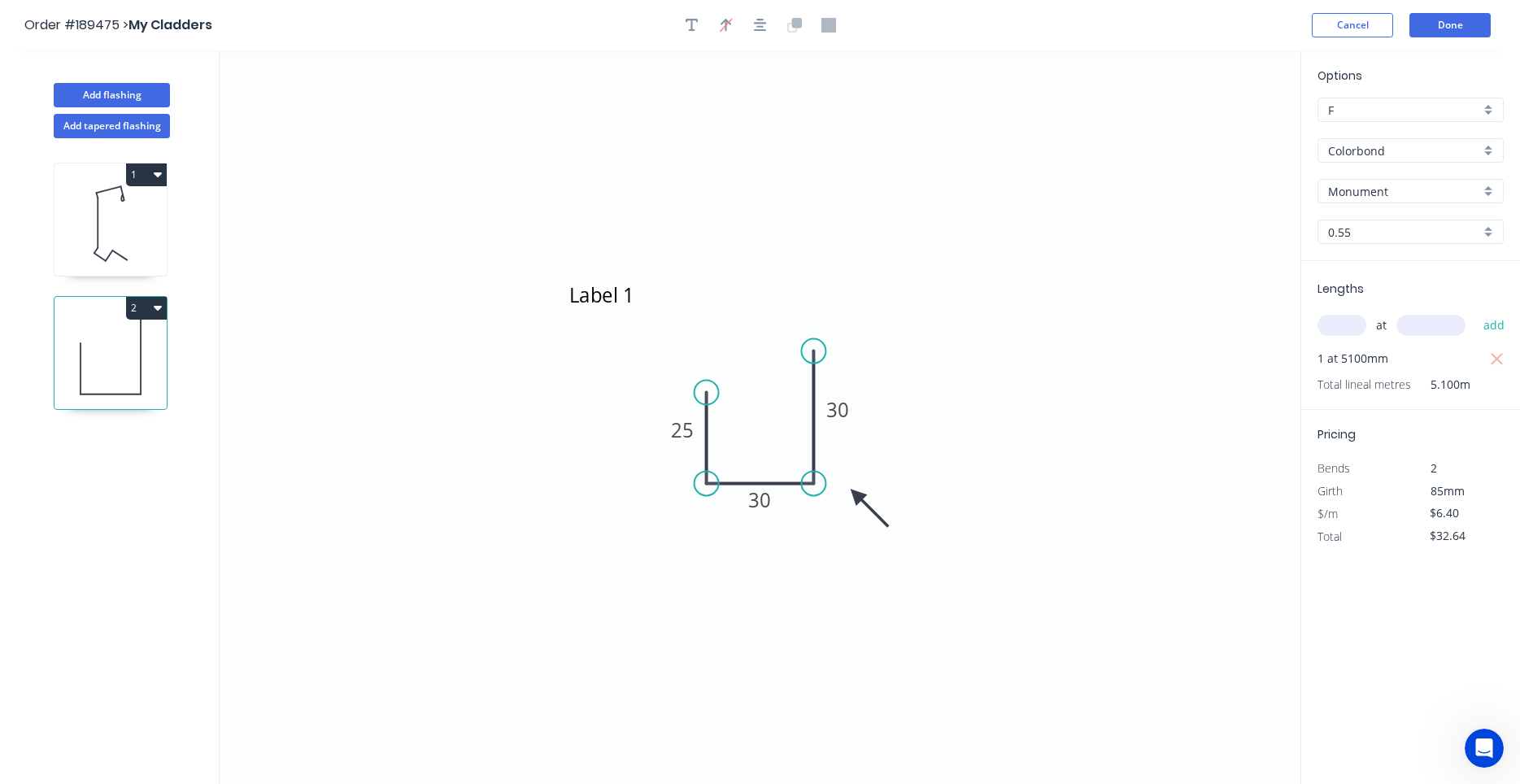
click at [151, 238] on icon at bounding box center [110, 223] width 112 height 104
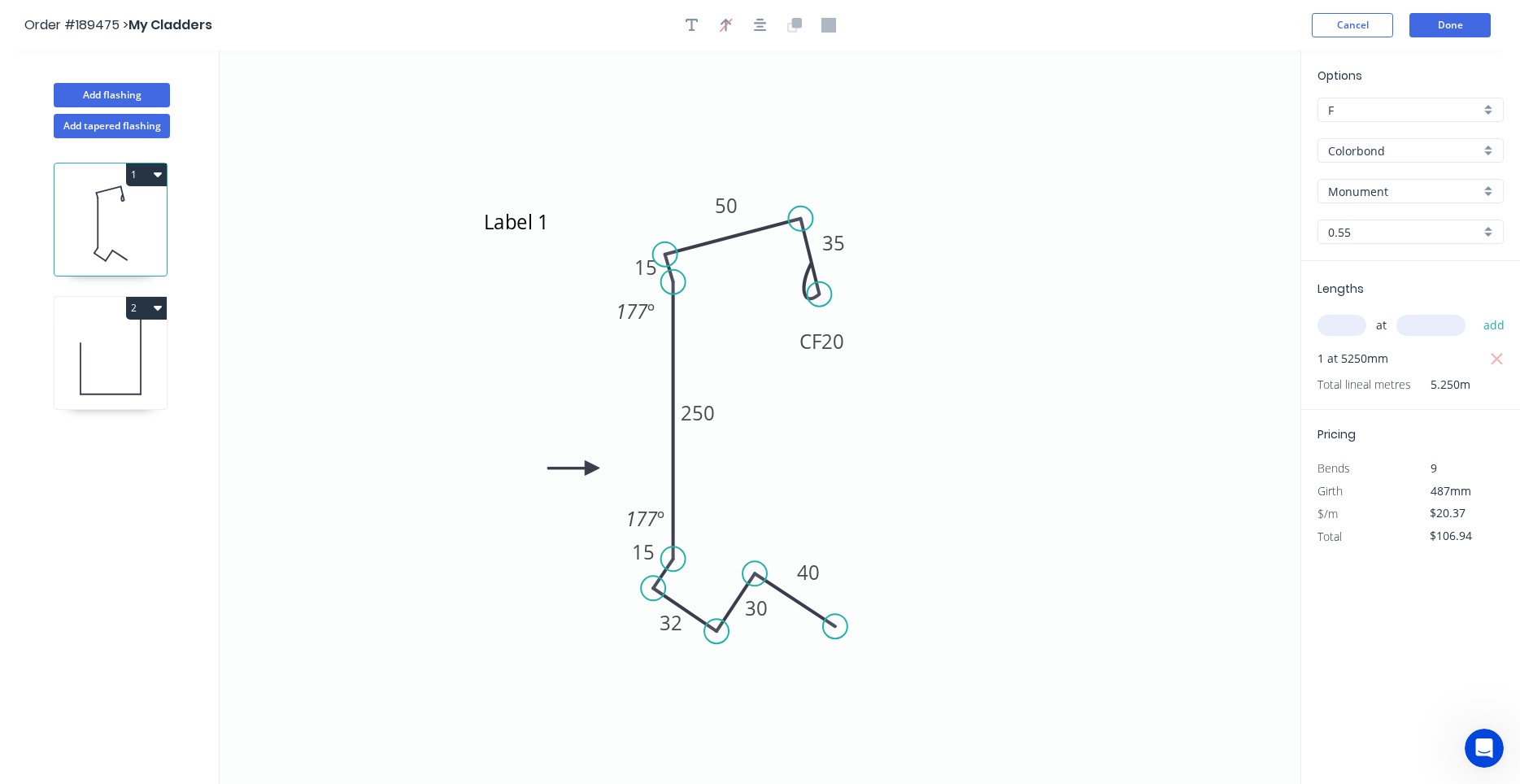
click at [155, 175] on icon "button" at bounding box center [157, 173] width 8 height 13
click at [149, 215] on div "Duplicate" at bounding box center [89, 215] width 125 height 24
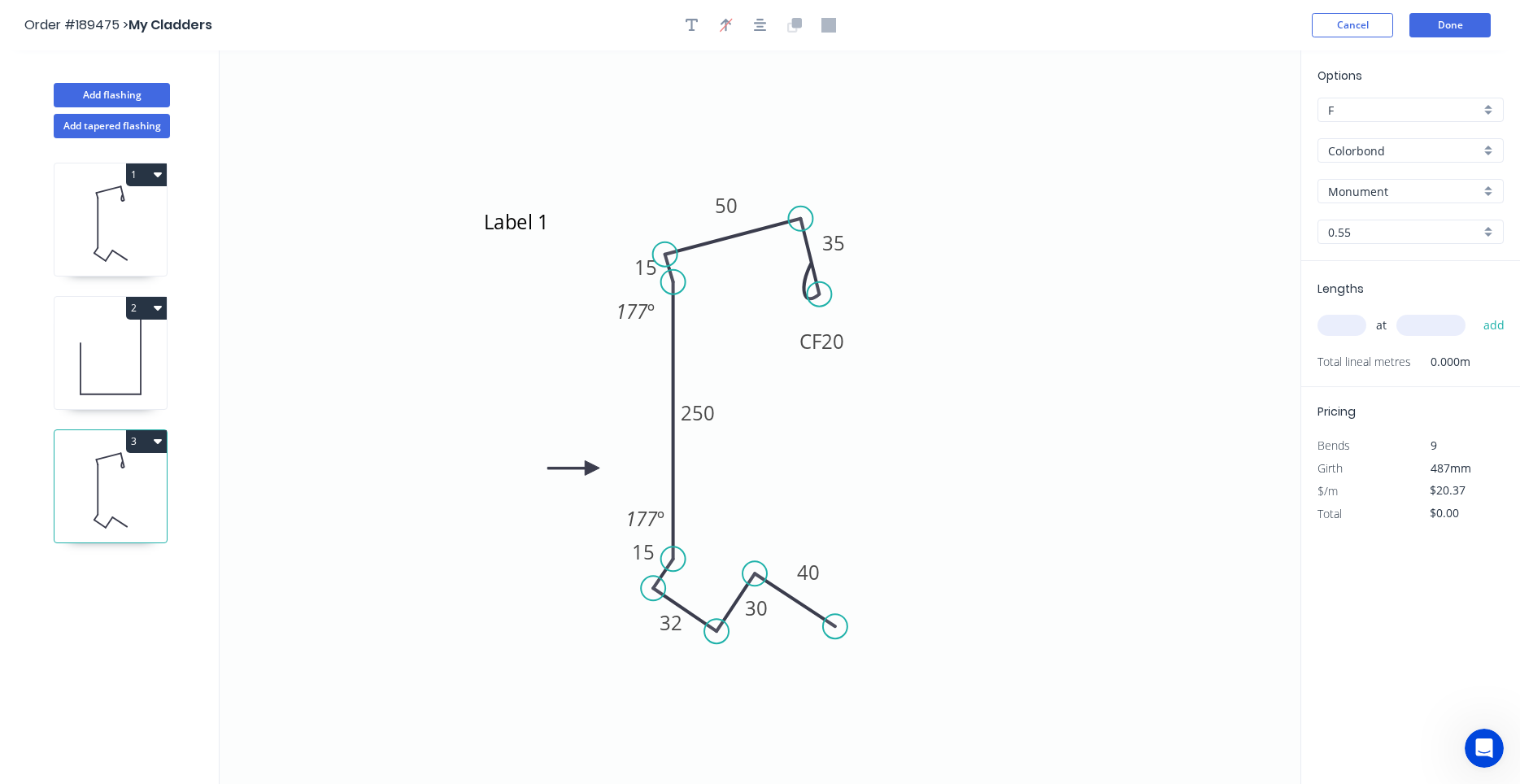
click at [154, 493] on icon at bounding box center [110, 490] width 112 height 104
click at [552, 226] on textarea "Label 1" at bounding box center [547, 234] width 131 height 60
click at [110, 215] on icon at bounding box center [110, 223] width 112 height 104
click at [110, 458] on icon at bounding box center [110, 490] width 112 height 104
click at [709, 420] on tspan "250" at bounding box center [697, 413] width 34 height 27
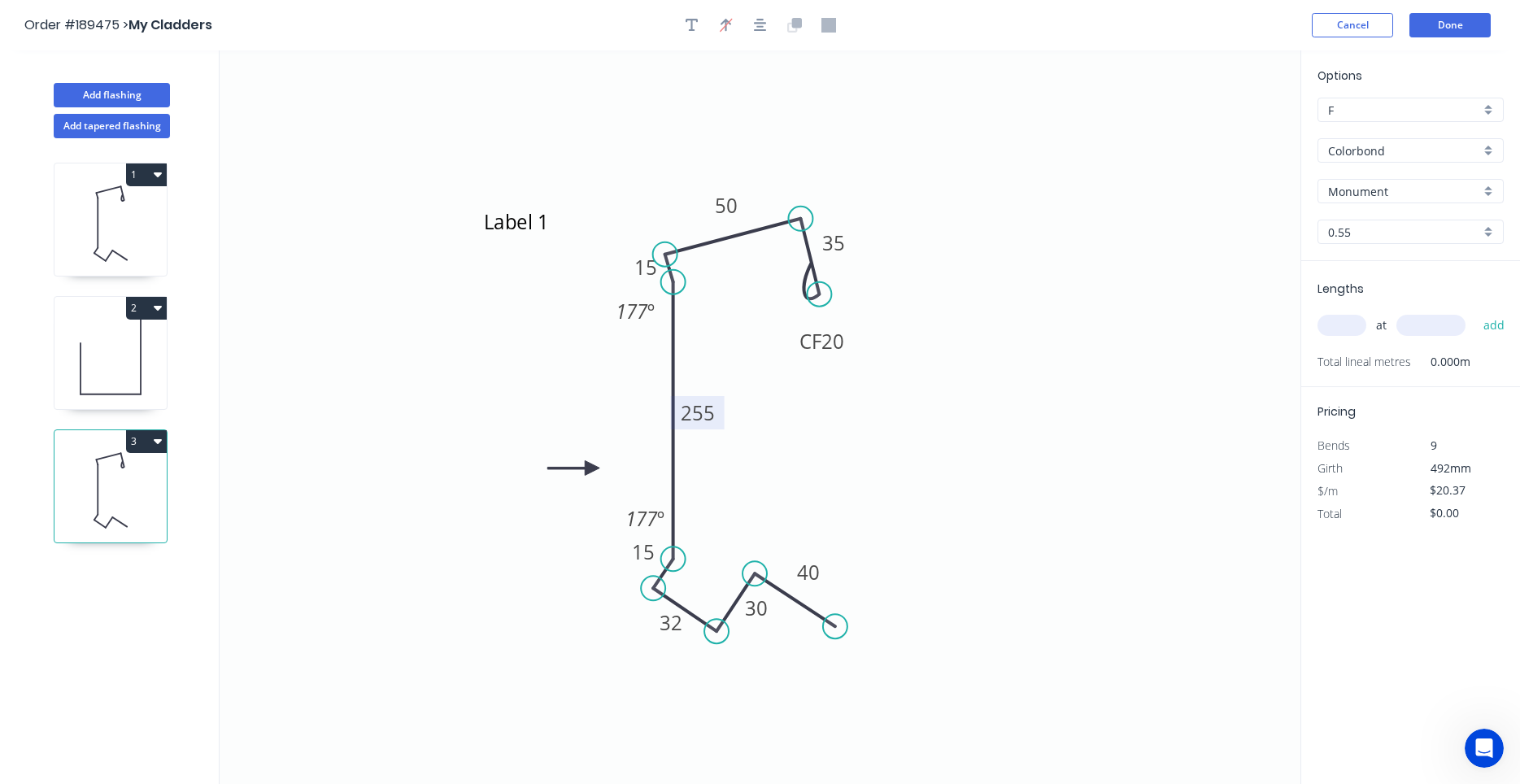
click at [1336, 328] on input "text" at bounding box center [1342, 325] width 49 height 21
click at [1475, 311] on button "add" at bounding box center [1495, 325] width 39 height 28
click at [113, 370] on icon at bounding box center [110, 357] width 112 height 104
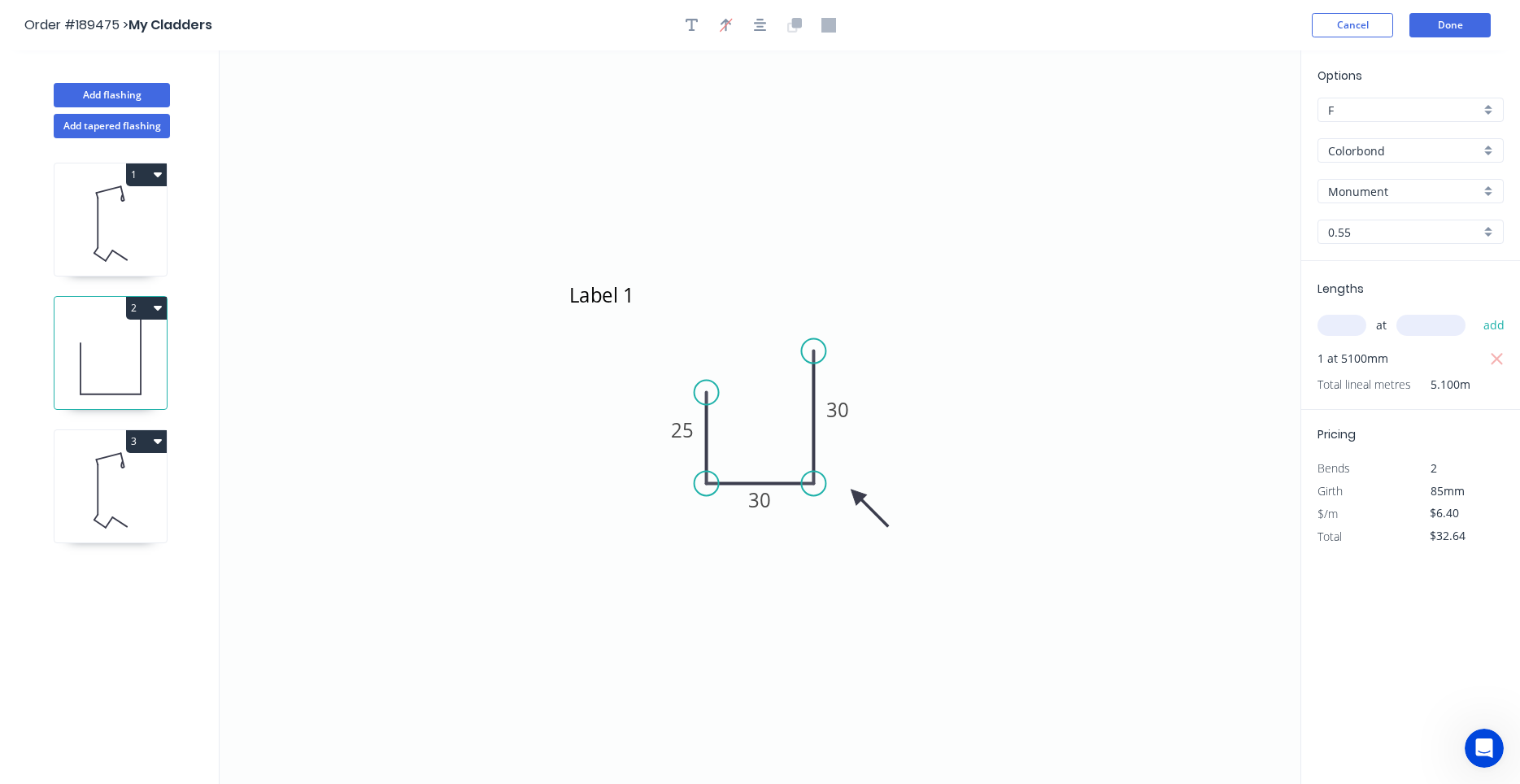
click at [155, 315] on button "2" at bounding box center [146, 308] width 40 height 23
click at [151, 351] on div "Duplicate" at bounding box center [89, 348] width 125 height 24
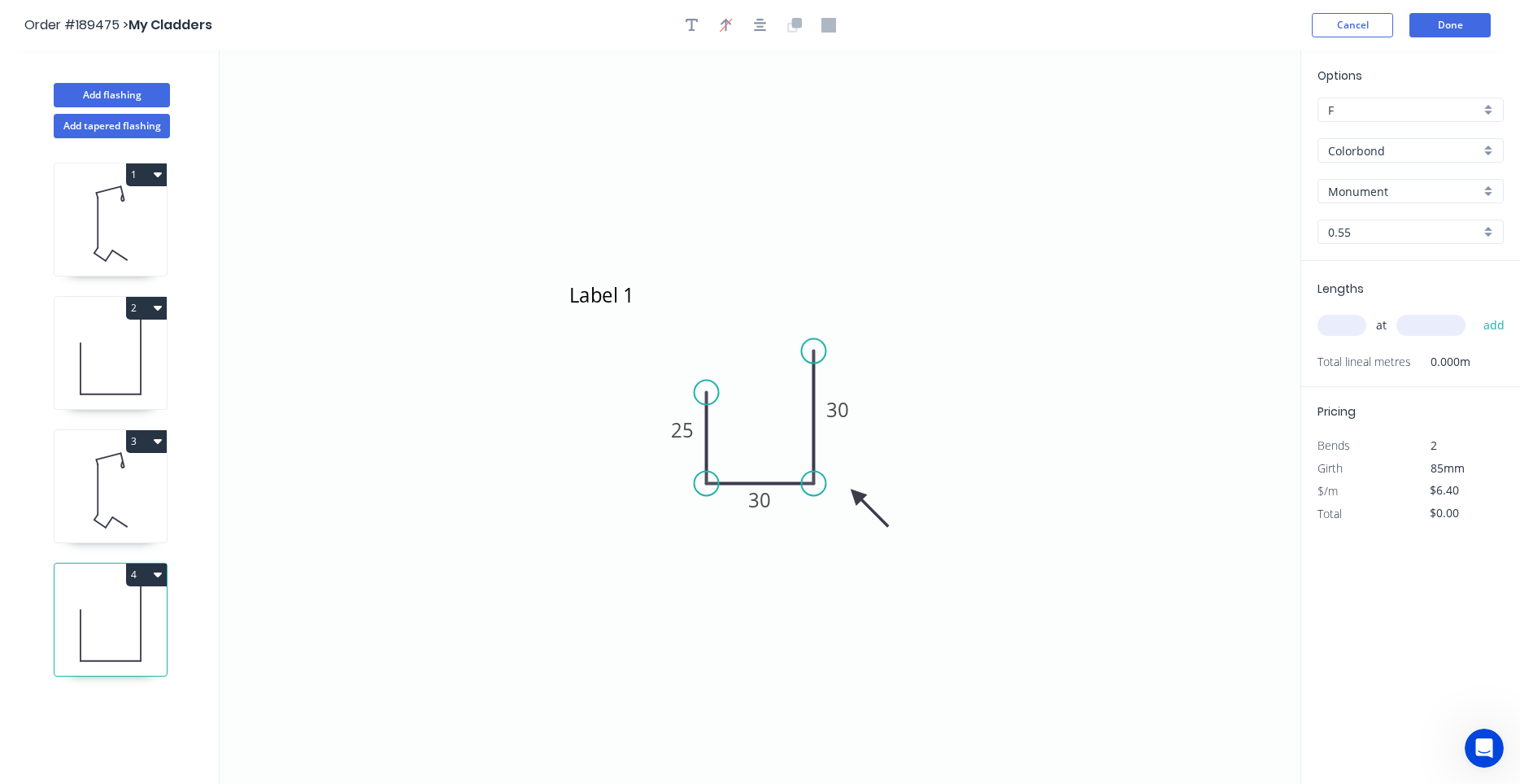
click at [131, 661] on icon at bounding box center [110, 623] width 112 height 104
click at [1355, 335] on input "text" at bounding box center [1342, 325] width 49 height 21
click at [1475, 311] on button "add" at bounding box center [1495, 325] width 39 height 28
click at [152, 519] on icon at bounding box center [110, 490] width 112 height 104
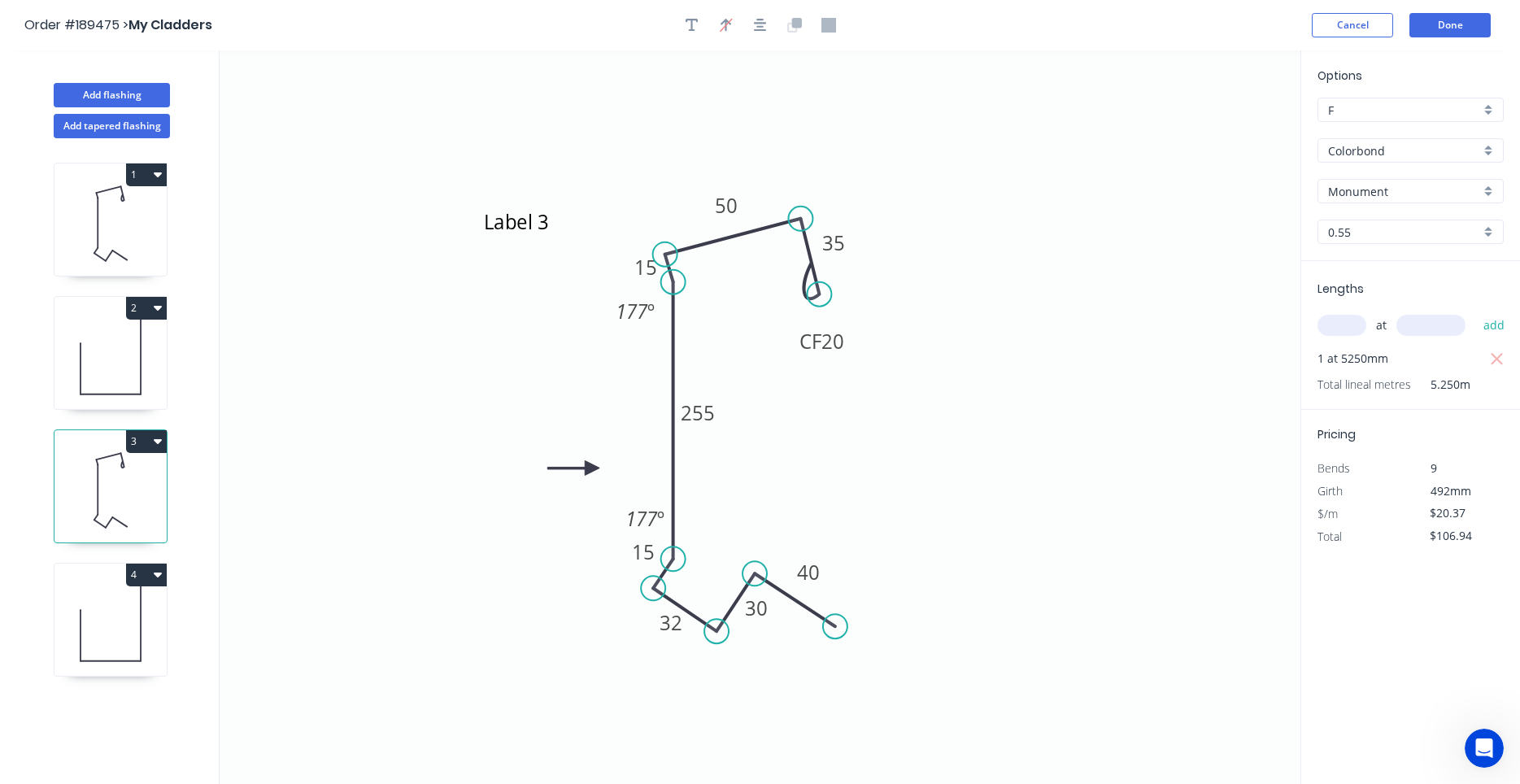
click at [153, 387] on icon at bounding box center [110, 357] width 112 height 104
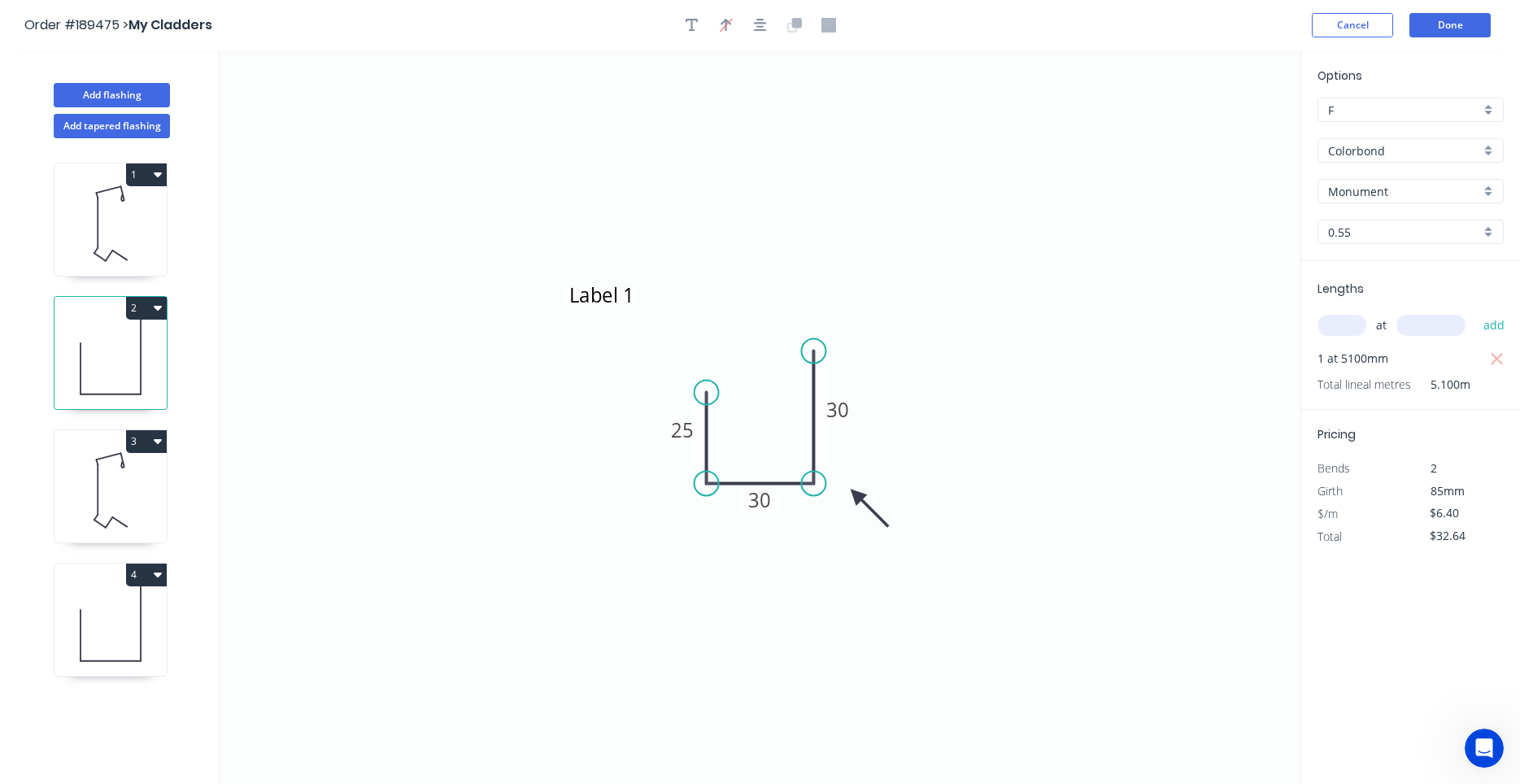
click at [156, 243] on icon at bounding box center [110, 223] width 112 height 104
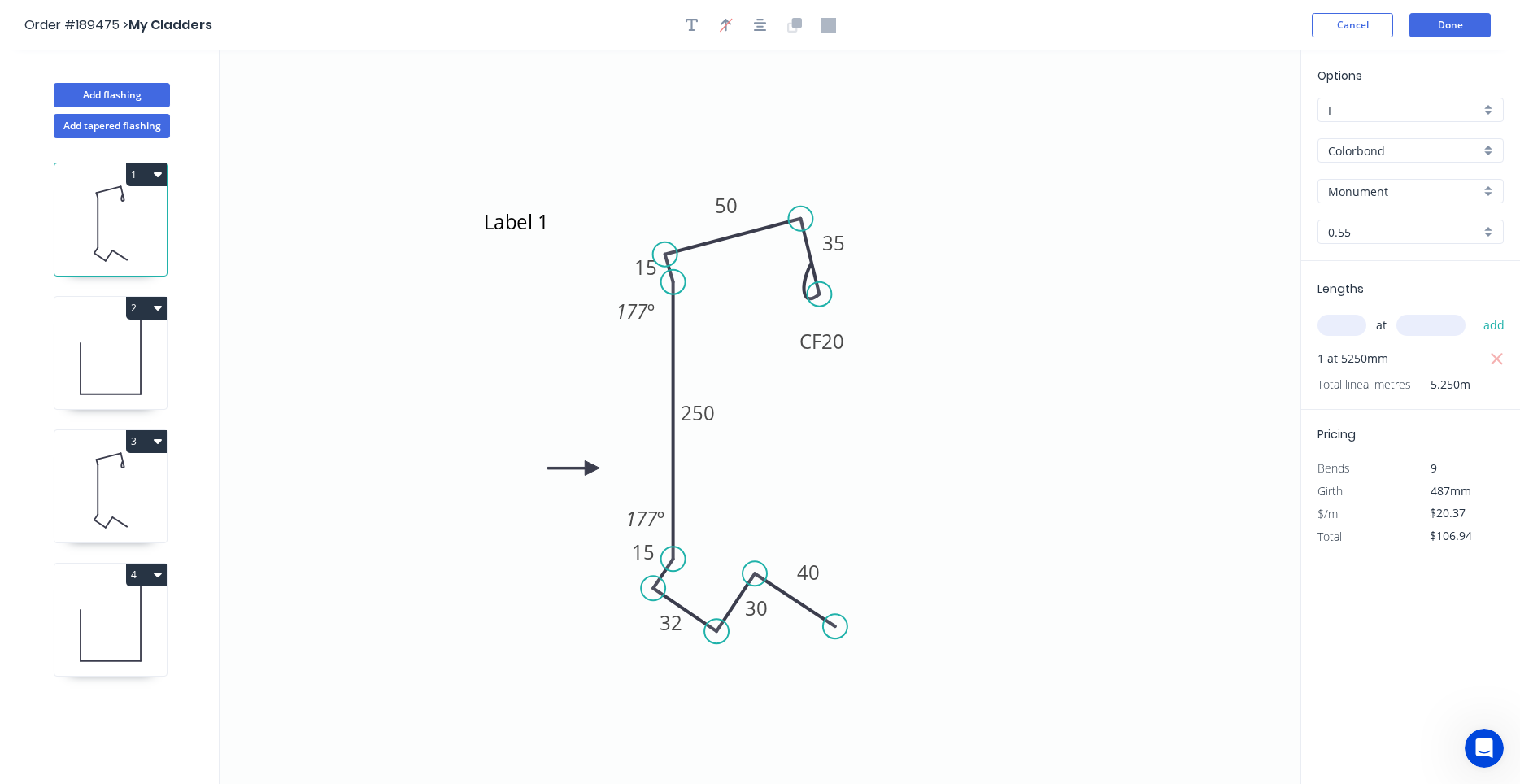
click at [152, 356] on icon at bounding box center [110, 357] width 112 height 104
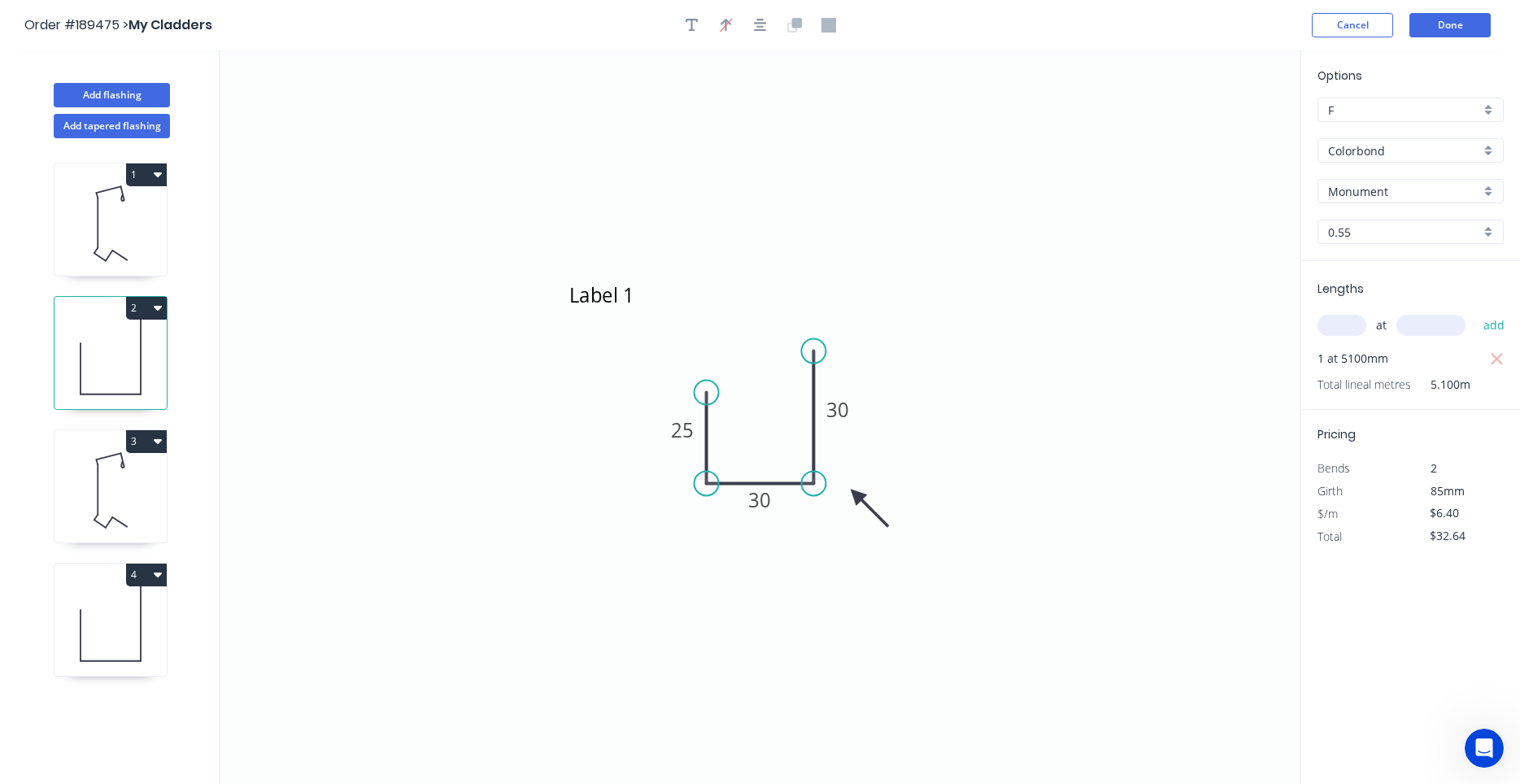
click at [175, 500] on div "1 2 3 4" at bounding box center [112, 476] width 214 height 675
click at [146, 632] on icon at bounding box center [110, 623] width 112 height 104
click at [138, 529] on icon at bounding box center [110, 490] width 112 height 104
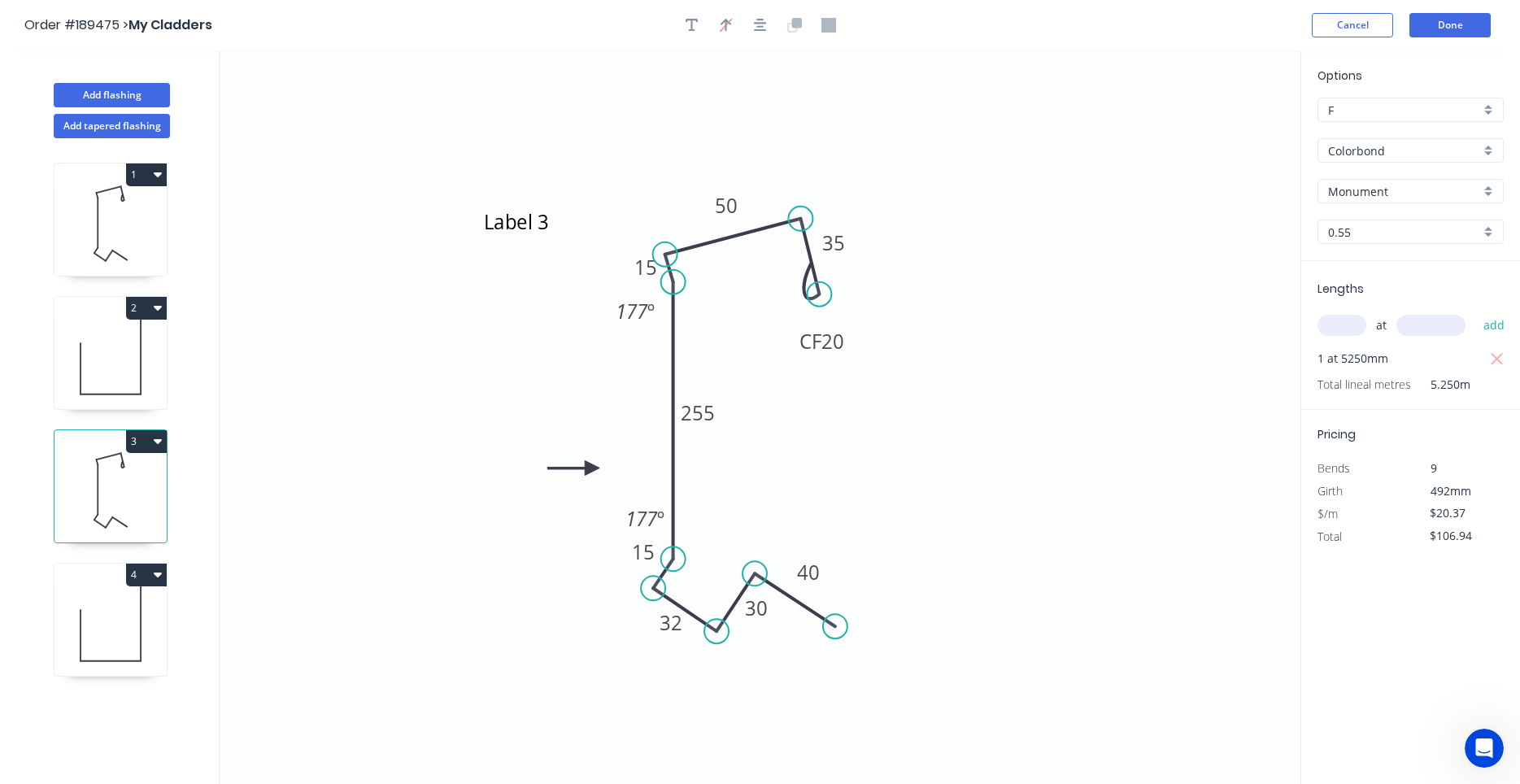
click at [97, 631] on icon at bounding box center [110, 623] width 112 height 104
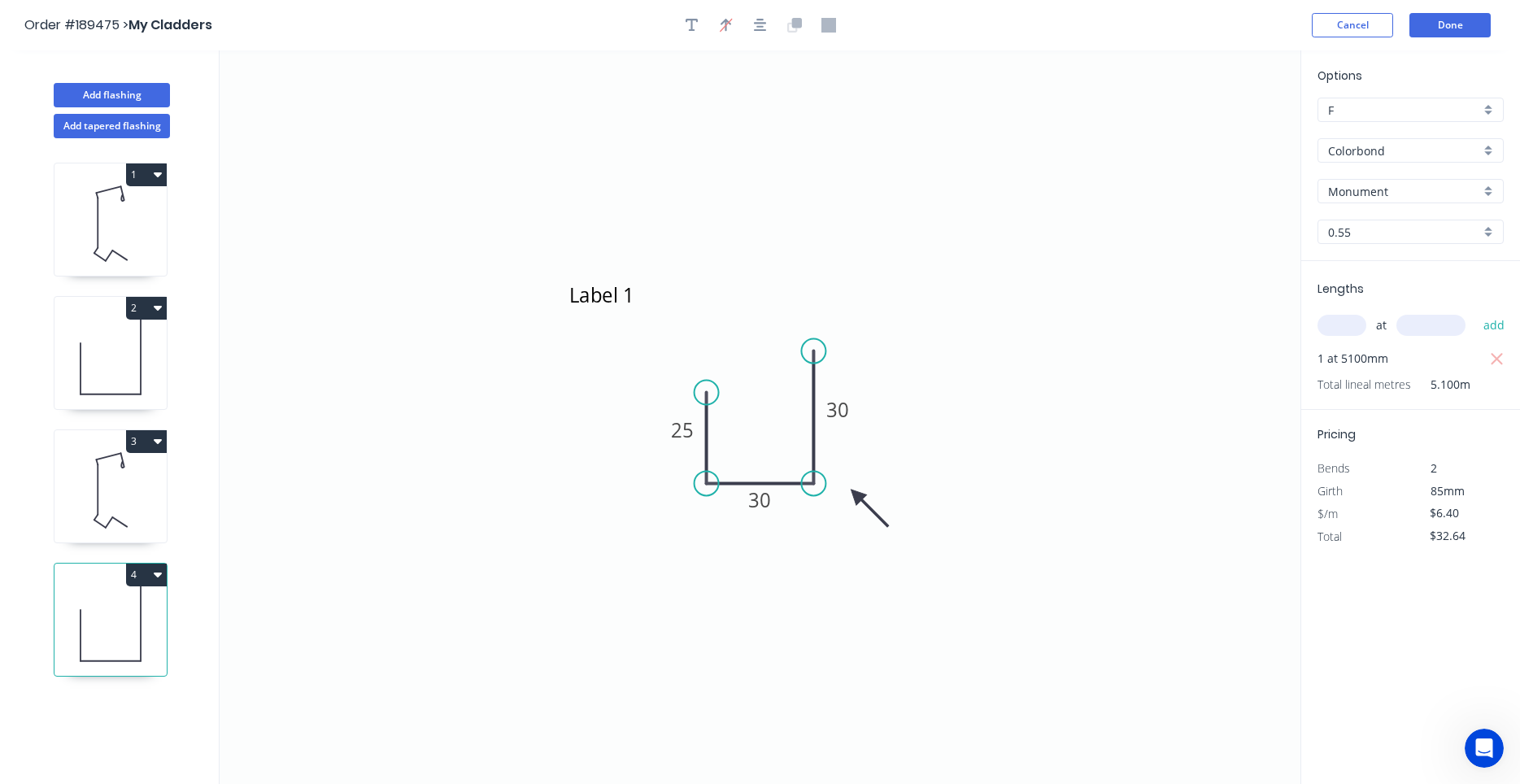
click at [87, 526] on icon at bounding box center [110, 490] width 112 height 104
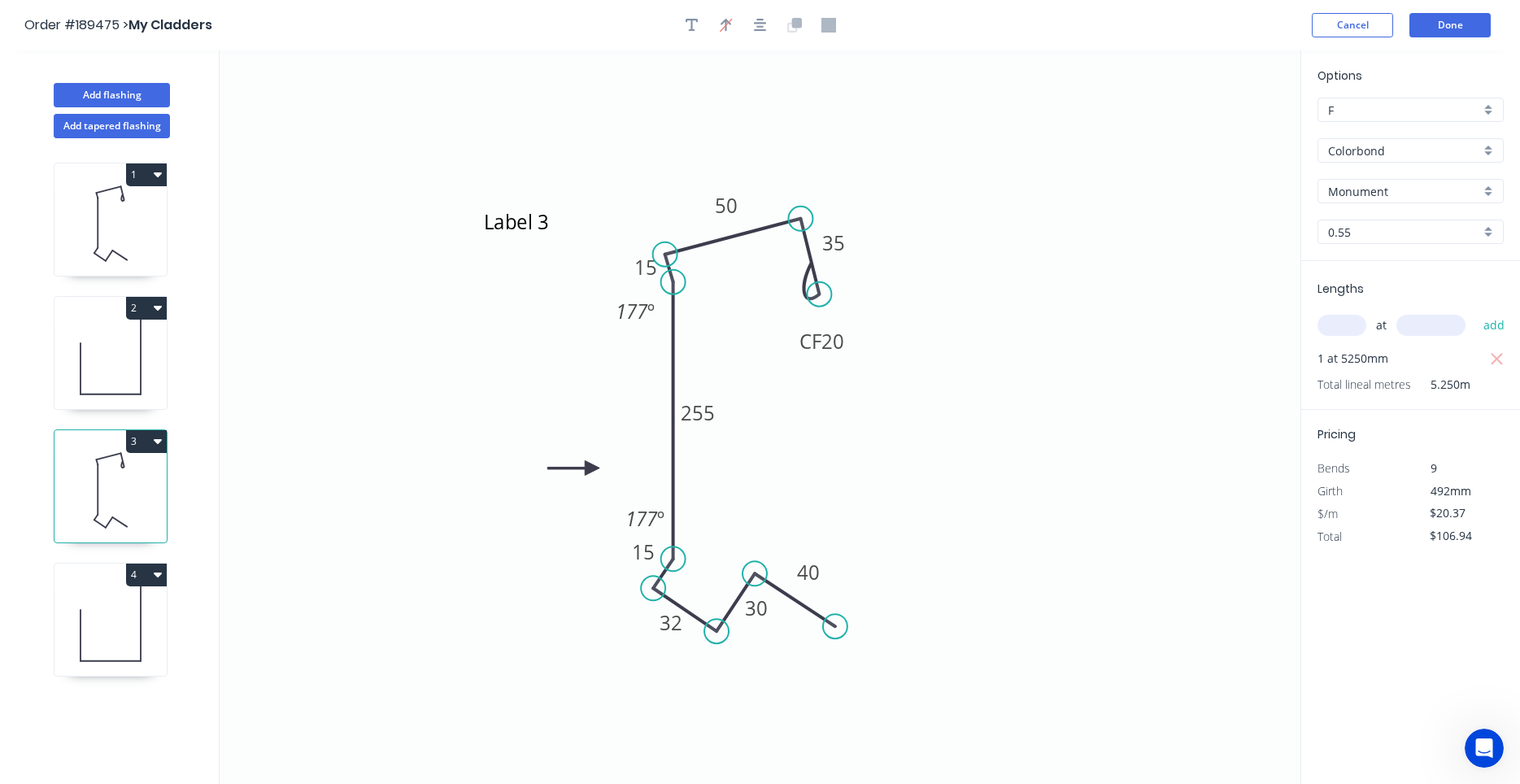
click at [103, 380] on icon at bounding box center [110, 357] width 112 height 104
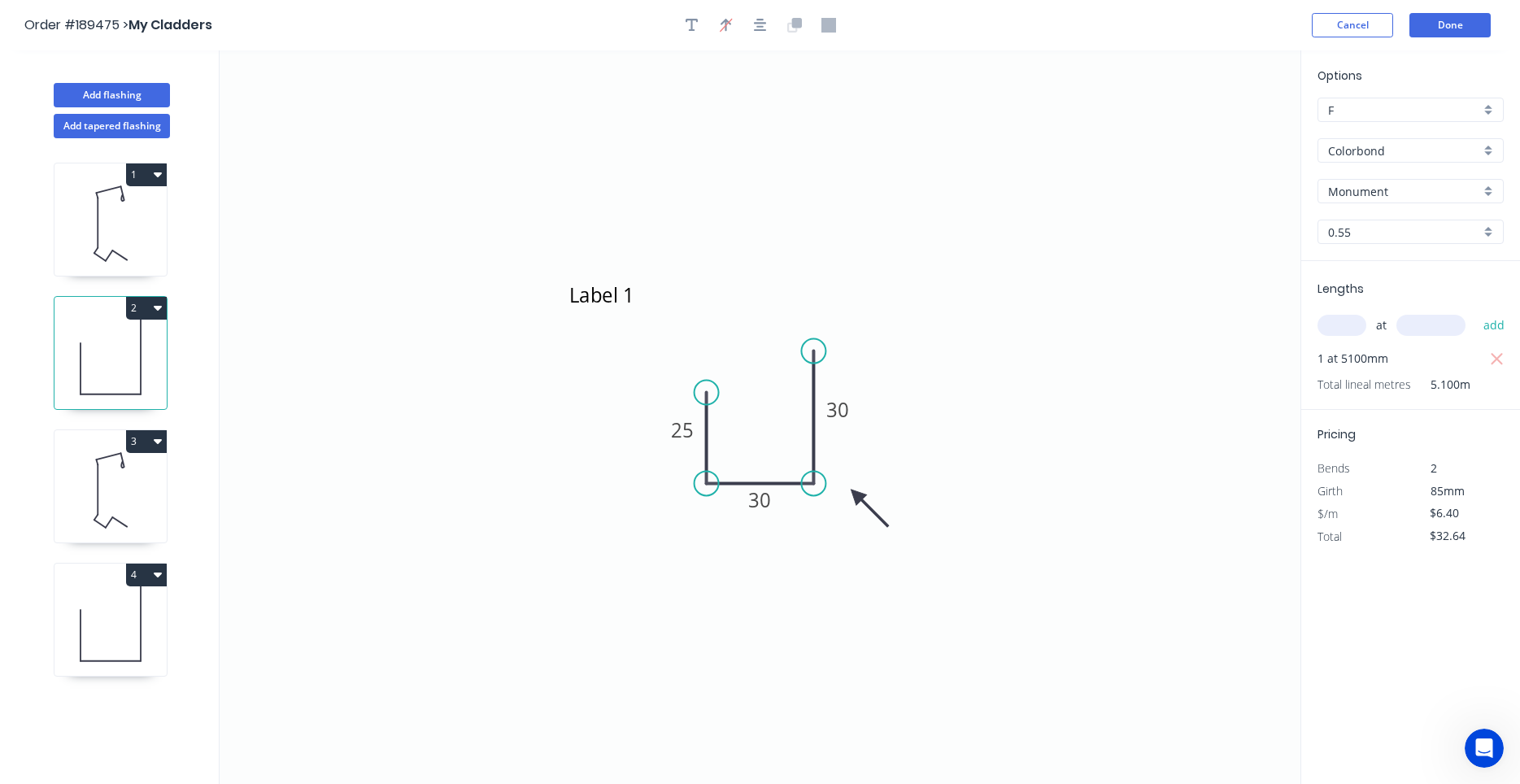
click at [110, 269] on icon at bounding box center [110, 223] width 112 height 104
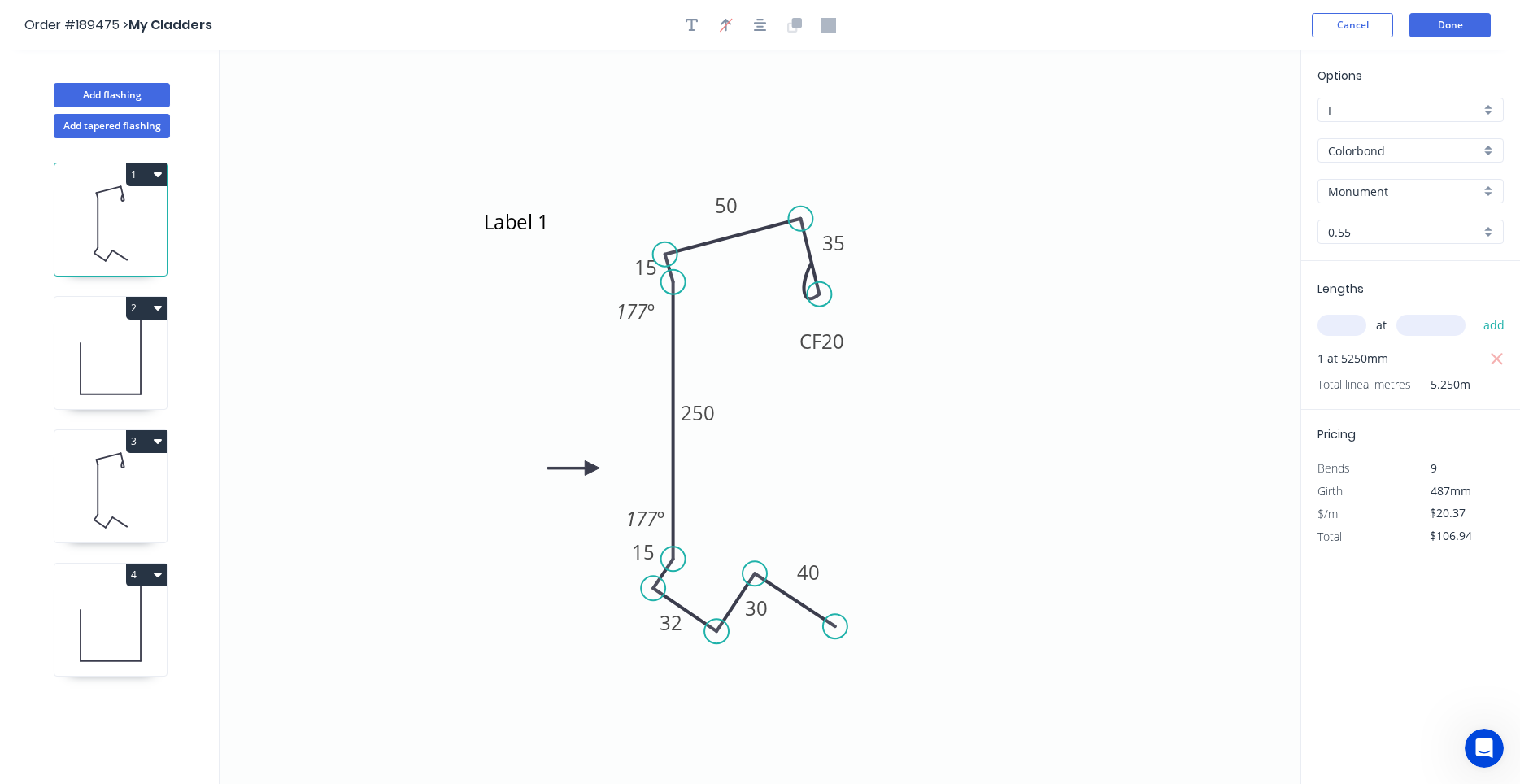
click at [87, 479] on icon at bounding box center [110, 490] width 112 height 104
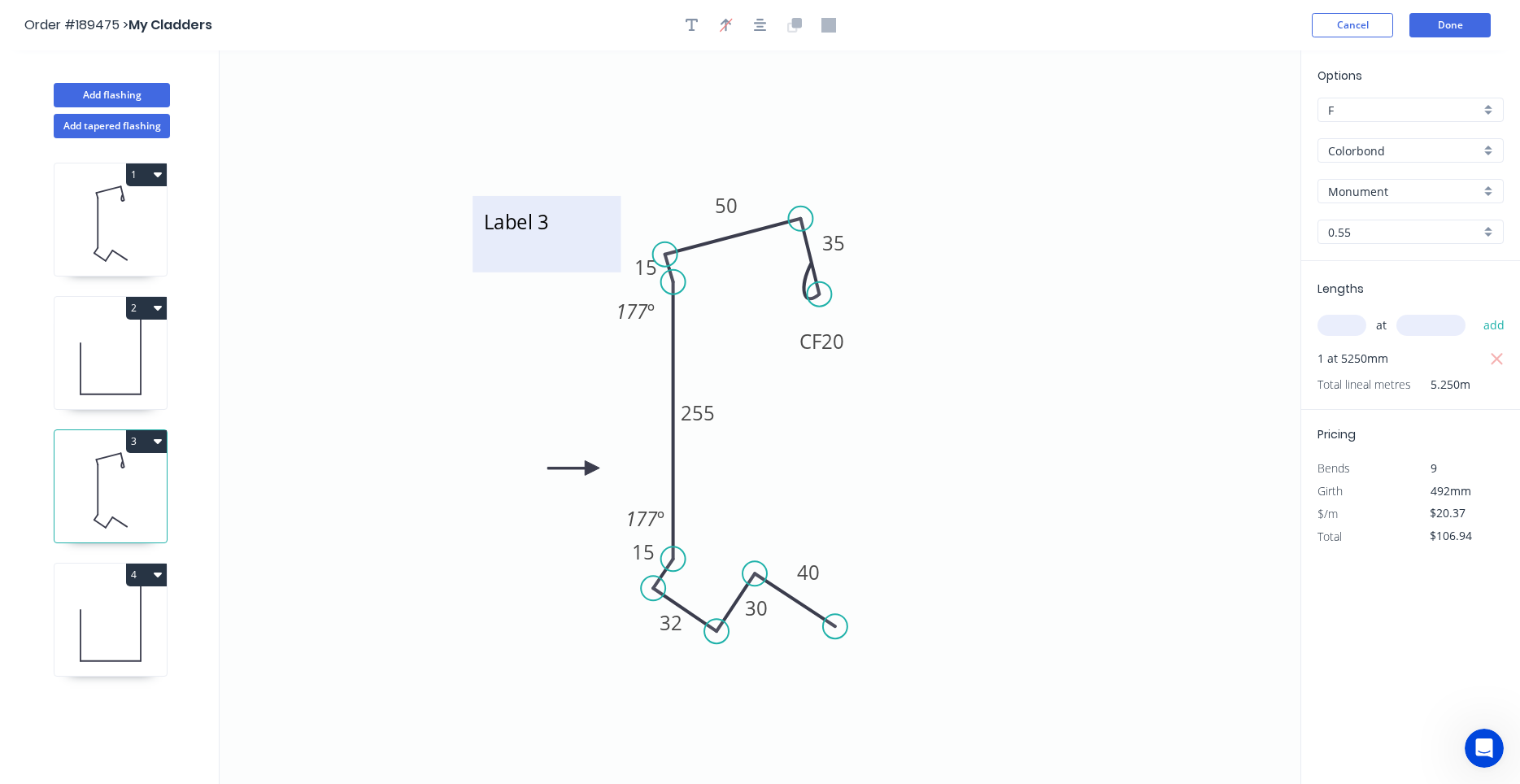
click at [537, 221] on textarea "Label 3" at bounding box center [547, 234] width 131 height 60
click at [129, 636] on icon at bounding box center [110, 623] width 112 height 104
click at [561, 226] on textarea "Label 2" at bounding box center [547, 234] width 131 height 60
click at [100, 502] on icon at bounding box center [110, 490] width 112 height 104
click at [94, 606] on icon at bounding box center [110, 623] width 112 height 104
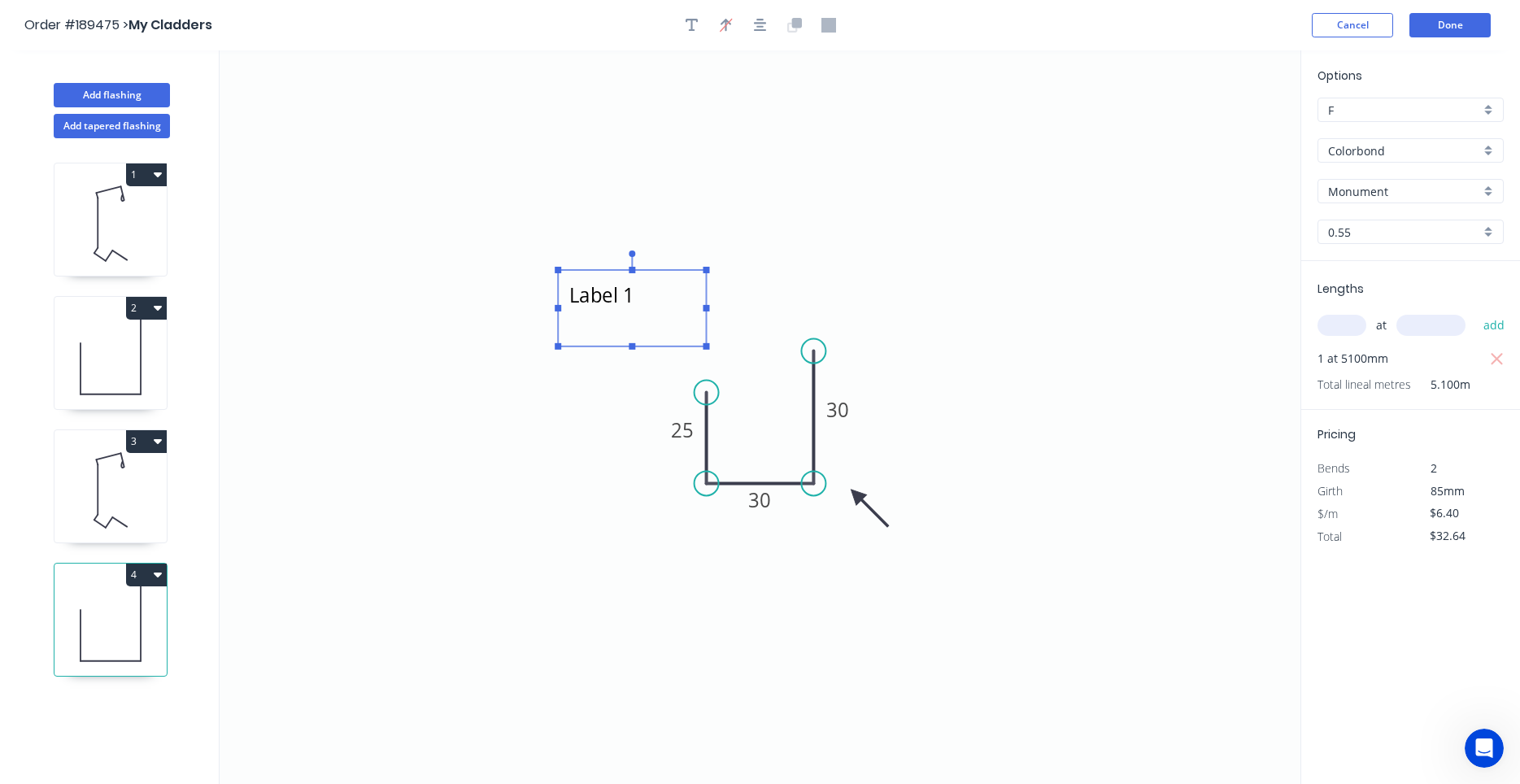
click at [656, 310] on textarea "Label 1" at bounding box center [632, 307] width 131 height 60
click at [300, 475] on icon "Label 2 25 30 30" at bounding box center [760, 417] width 1081 height 733
click at [121, 518] on icon at bounding box center [110, 490] width 112 height 104
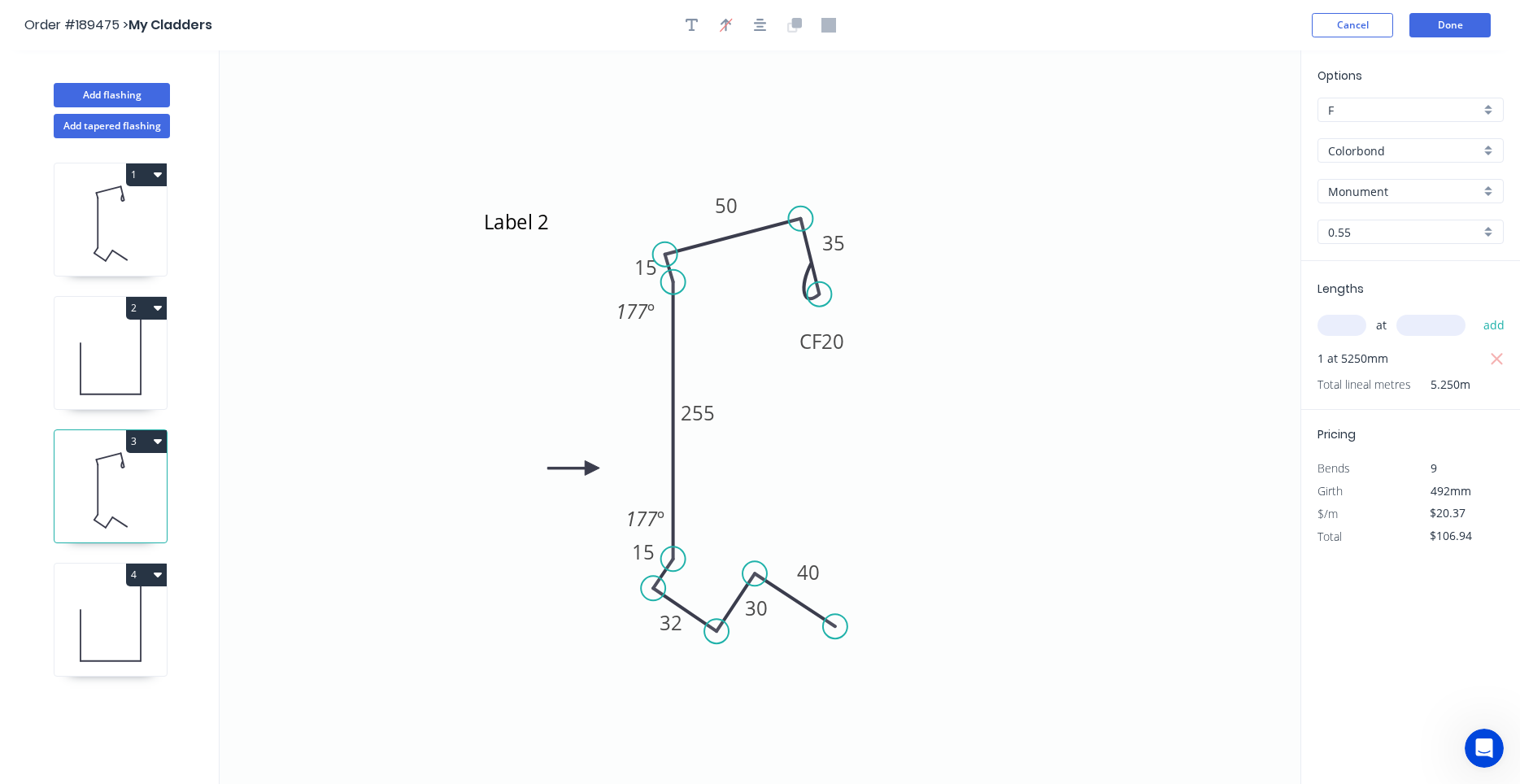
click at [125, 368] on icon at bounding box center [110, 357] width 112 height 104
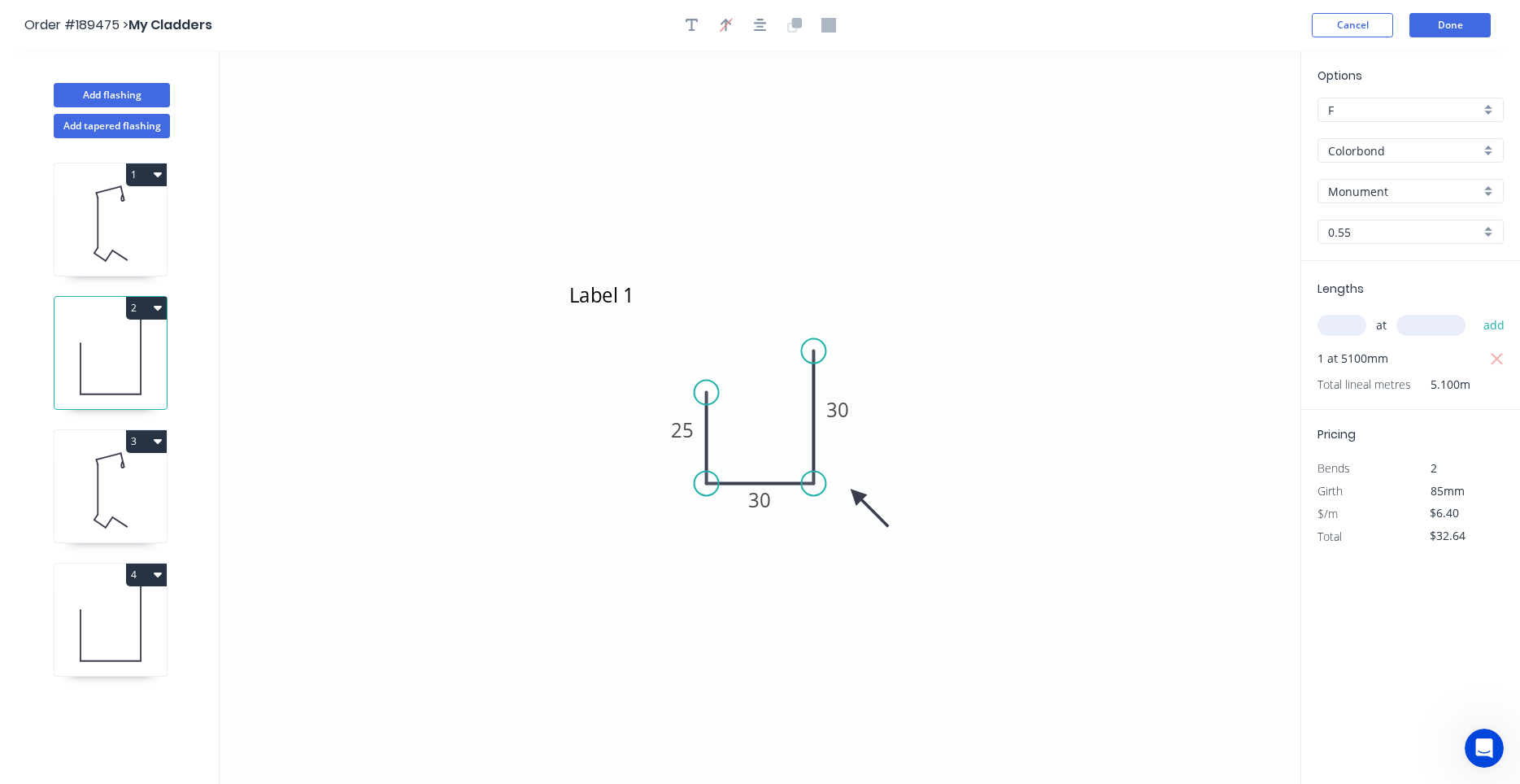
click at [142, 243] on icon at bounding box center [110, 223] width 112 height 104
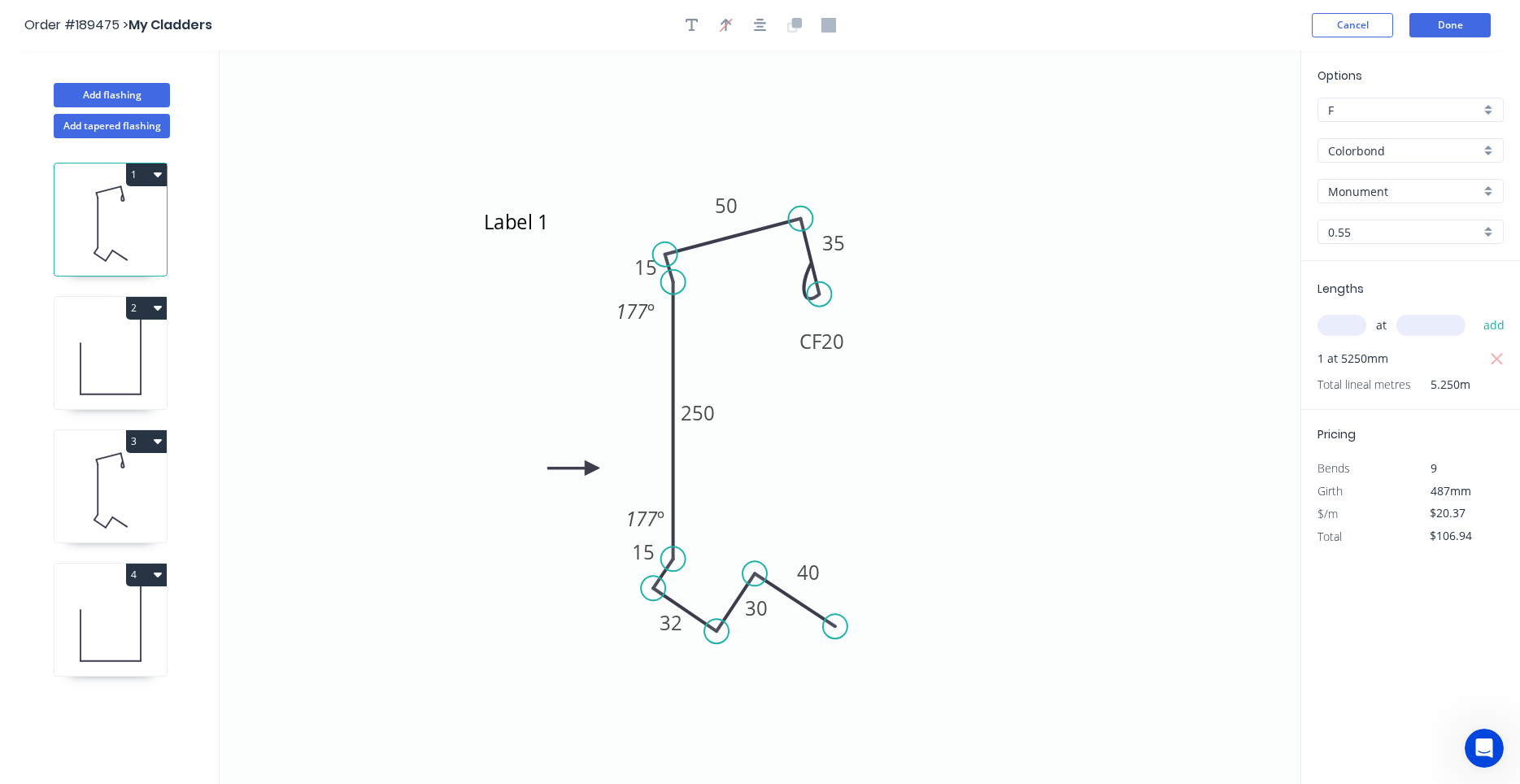
click at [110, 357] on icon at bounding box center [110, 357] width 112 height 104
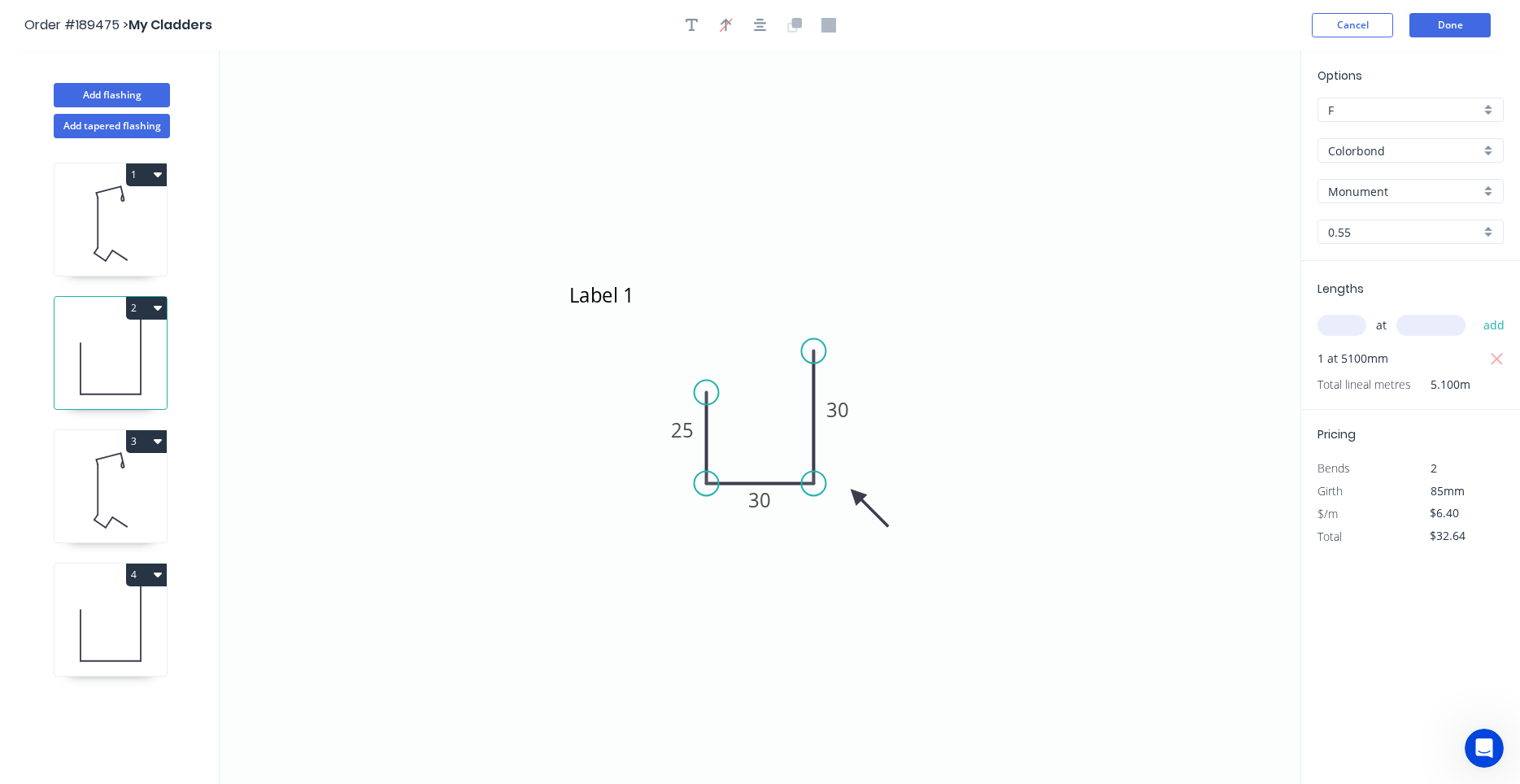
click at [101, 484] on icon at bounding box center [110, 490] width 112 height 104
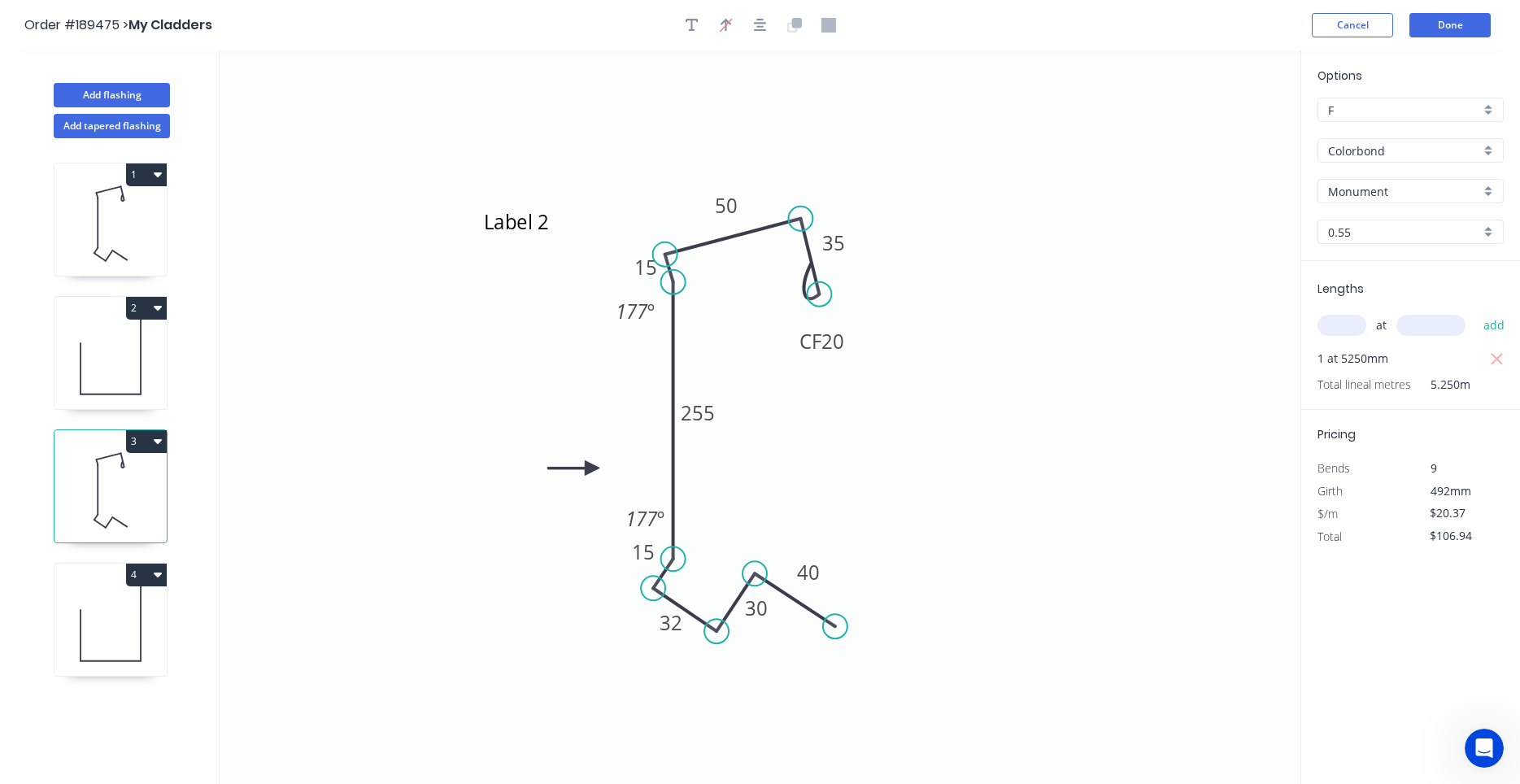
click at [91, 632] on icon at bounding box center [110, 623] width 112 height 104
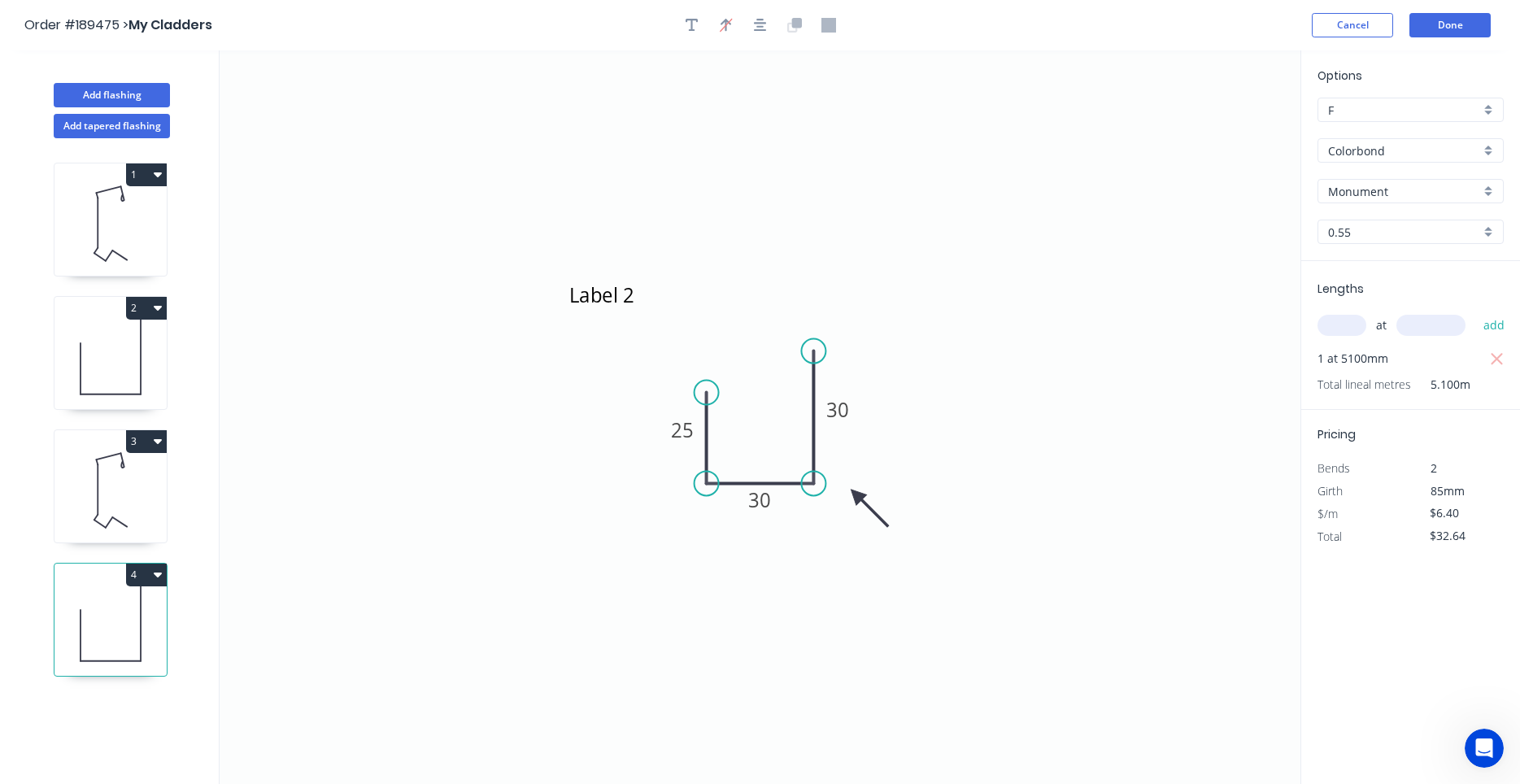
click at [164, 171] on button "1" at bounding box center [146, 175] width 40 height 23
click at [140, 210] on div "Duplicate" at bounding box center [89, 215] width 125 height 24
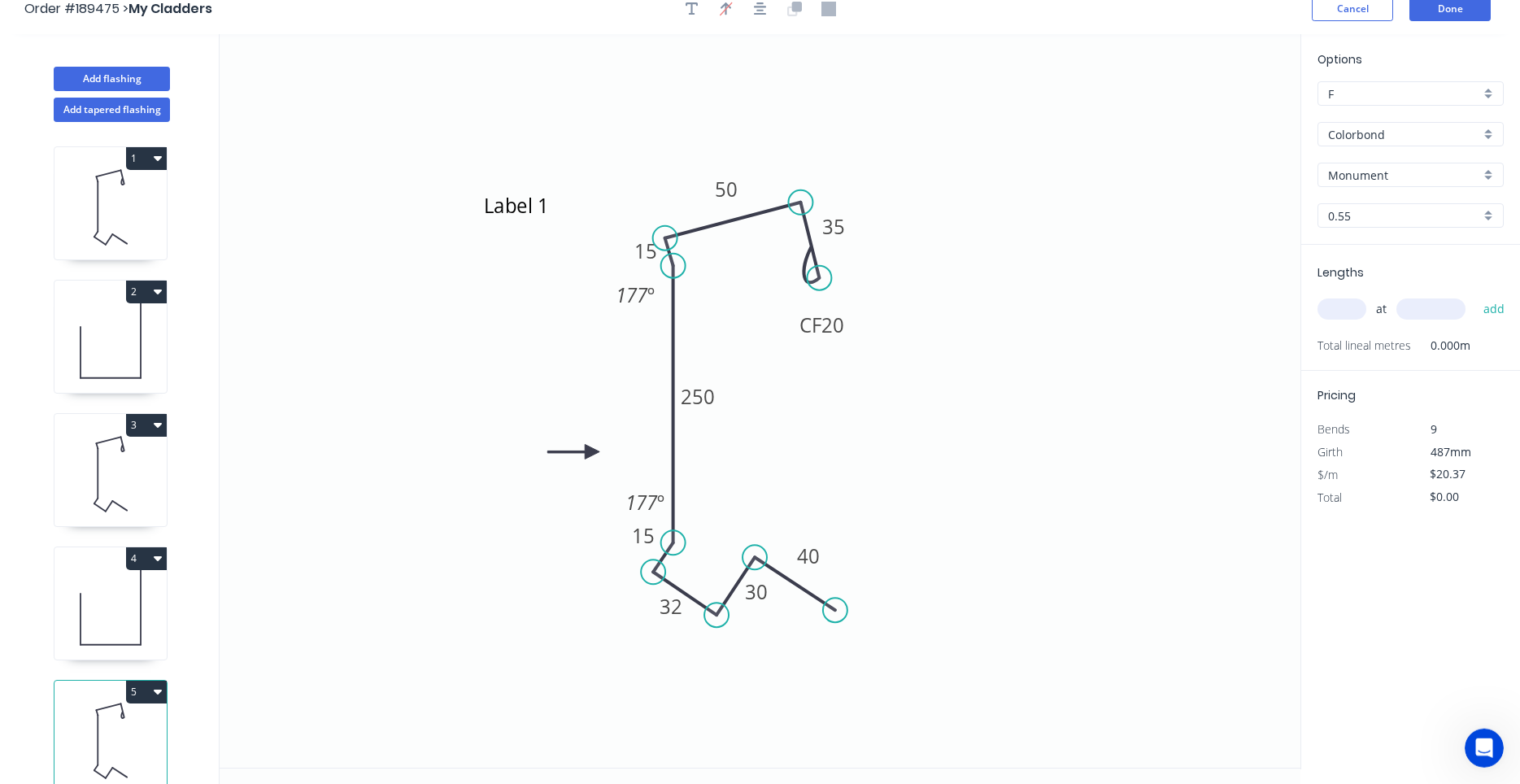
scroll to position [30, 0]
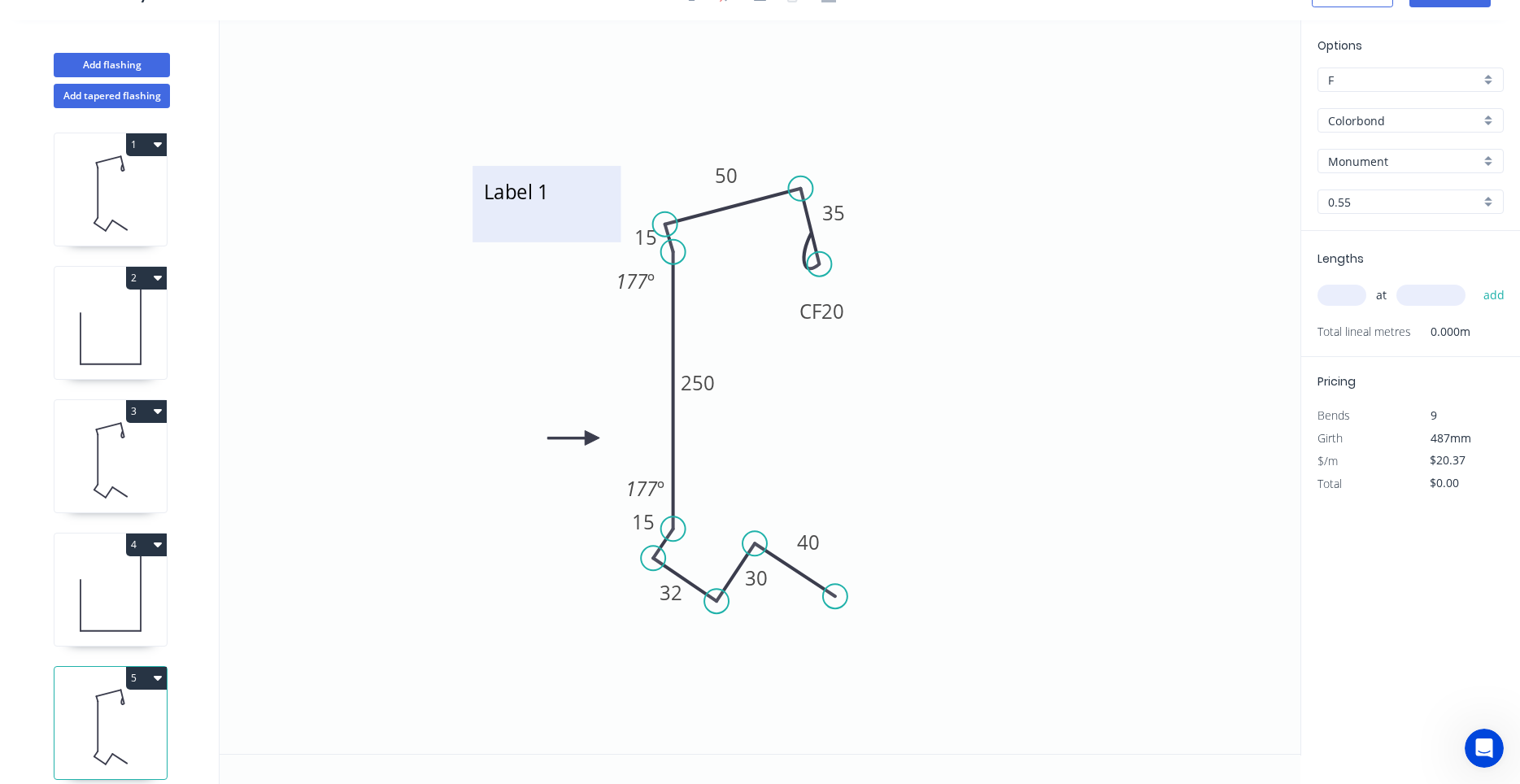
click at [553, 194] on textarea "Label 1" at bounding box center [547, 204] width 131 height 60
click at [131, 611] on icon at bounding box center [110, 593] width 112 height 104
click at [1339, 301] on input "text" at bounding box center [1342, 295] width 49 height 21
click at [1475, 281] on button "add" at bounding box center [1495, 295] width 39 height 28
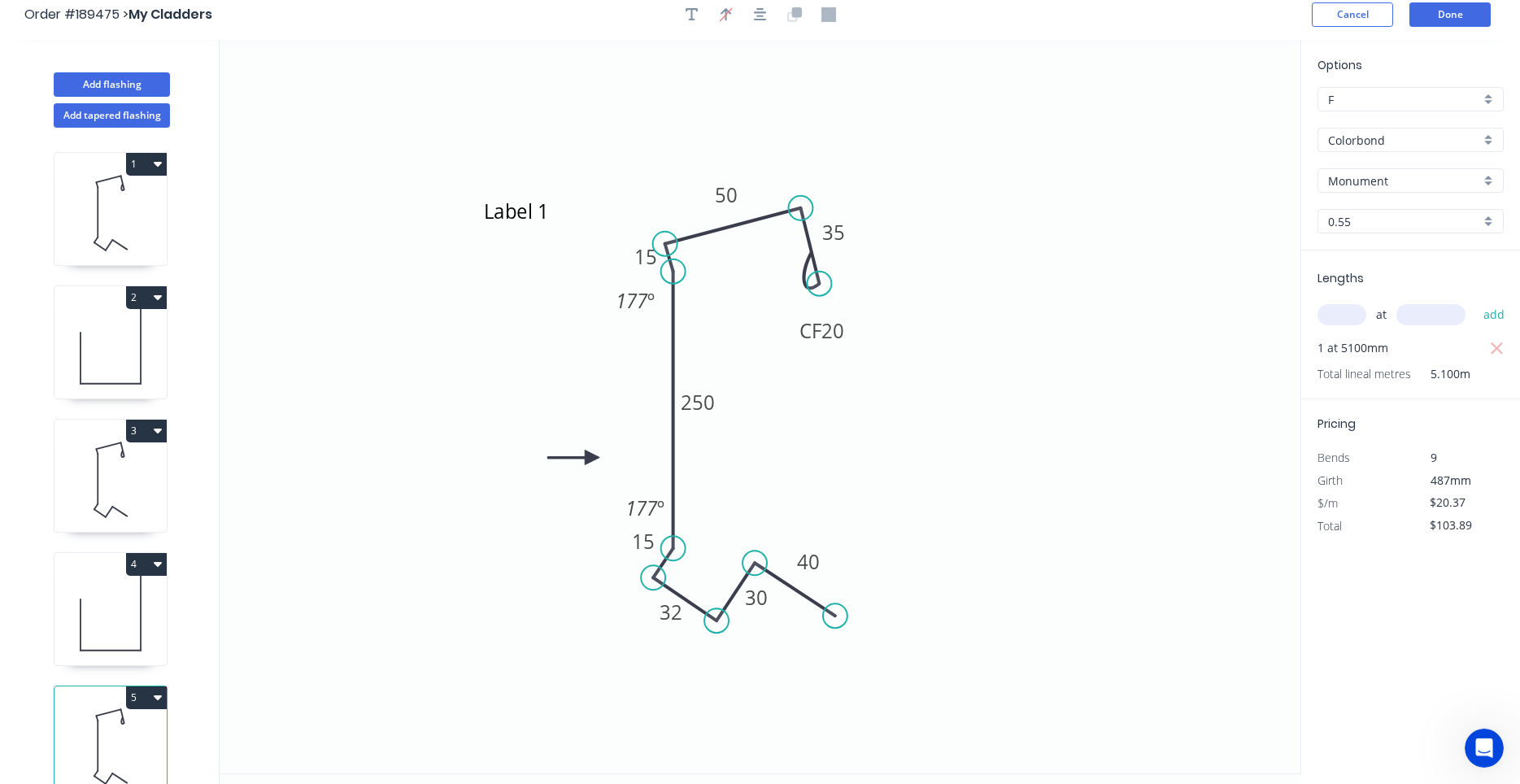
scroll to position [0, 0]
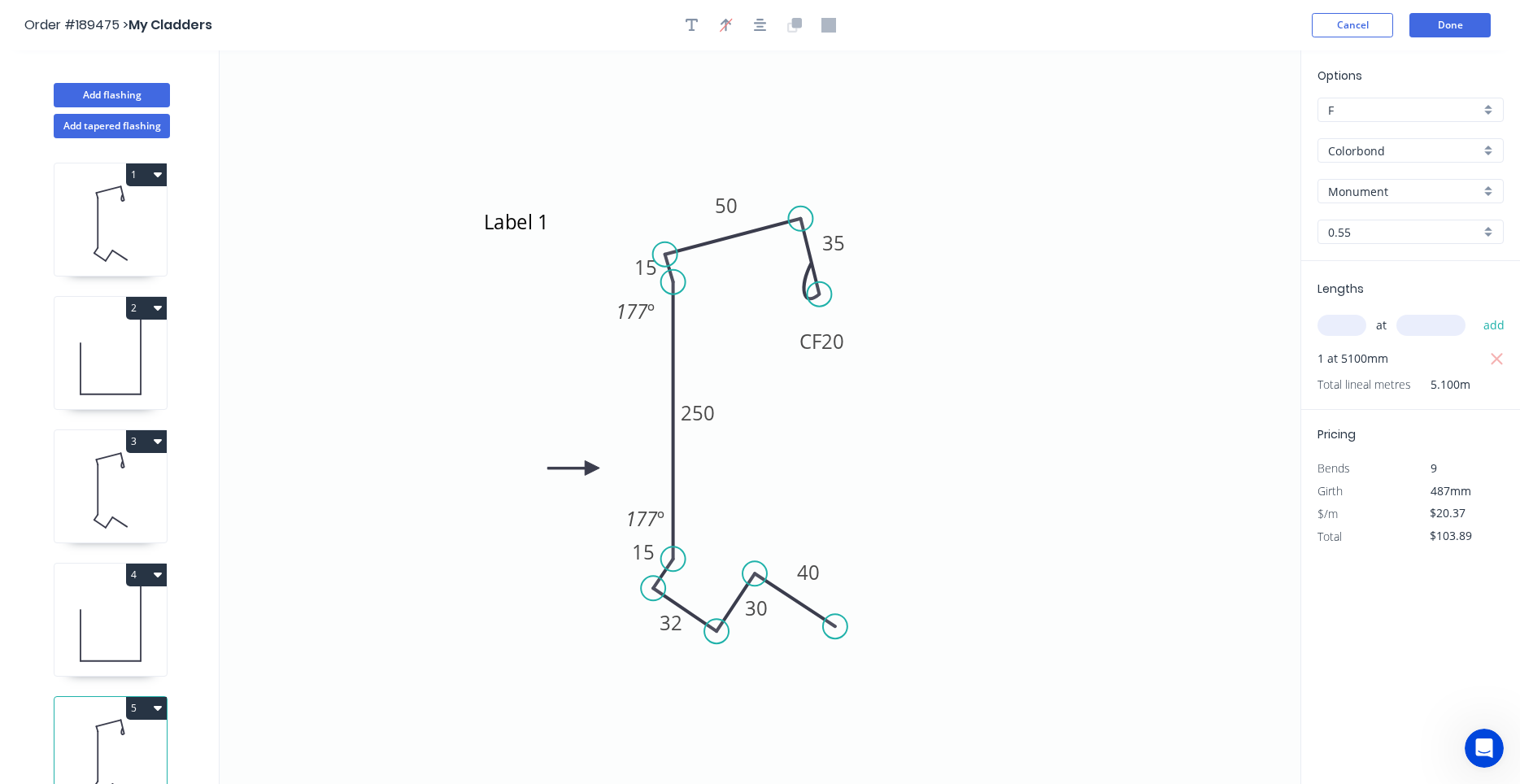
click at [124, 500] on icon at bounding box center [110, 490] width 112 height 104
click at [102, 596] on icon at bounding box center [110, 623] width 112 height 104
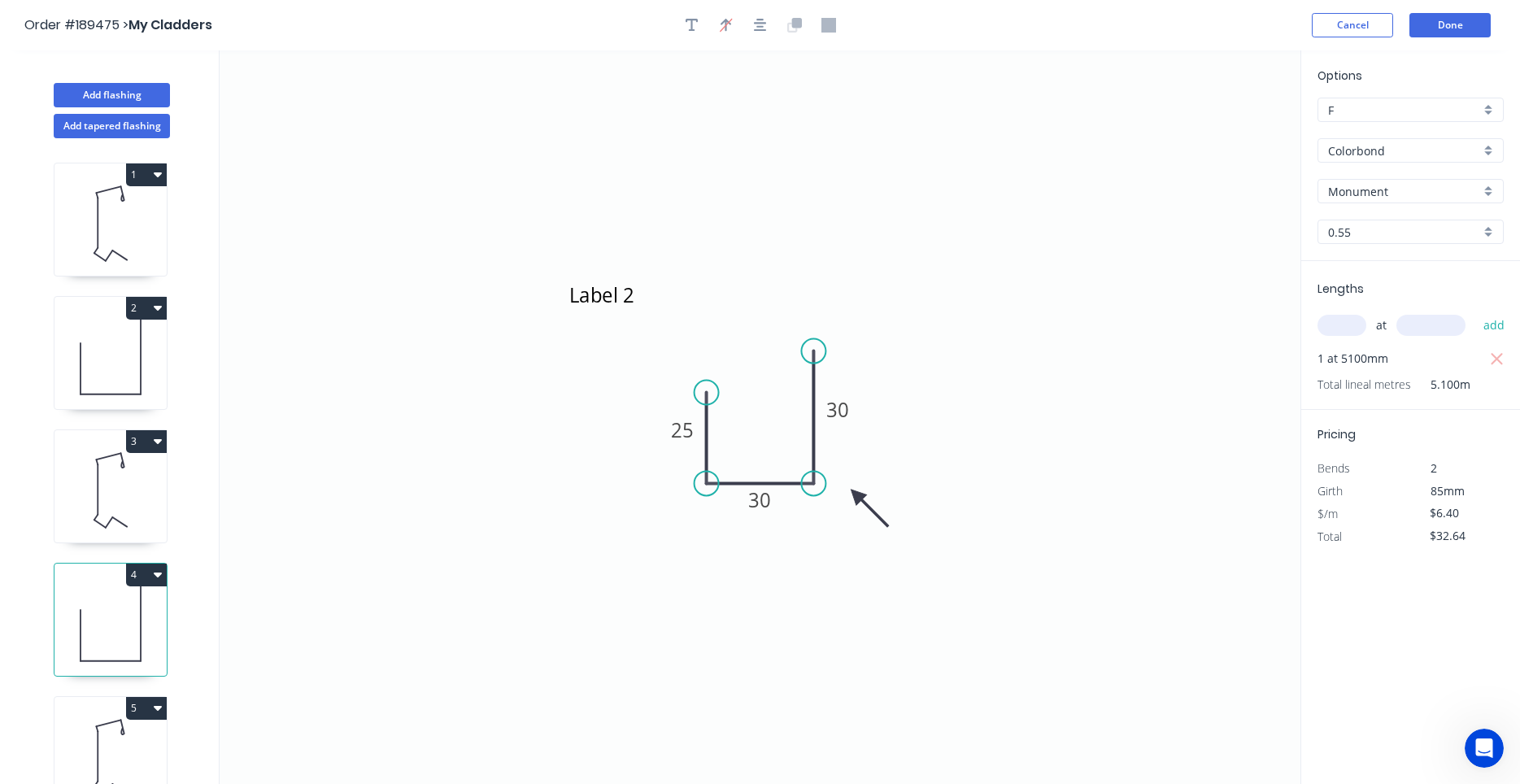
click at [117, 515] on icon at bounding box center [110, 490] width 112 height 104
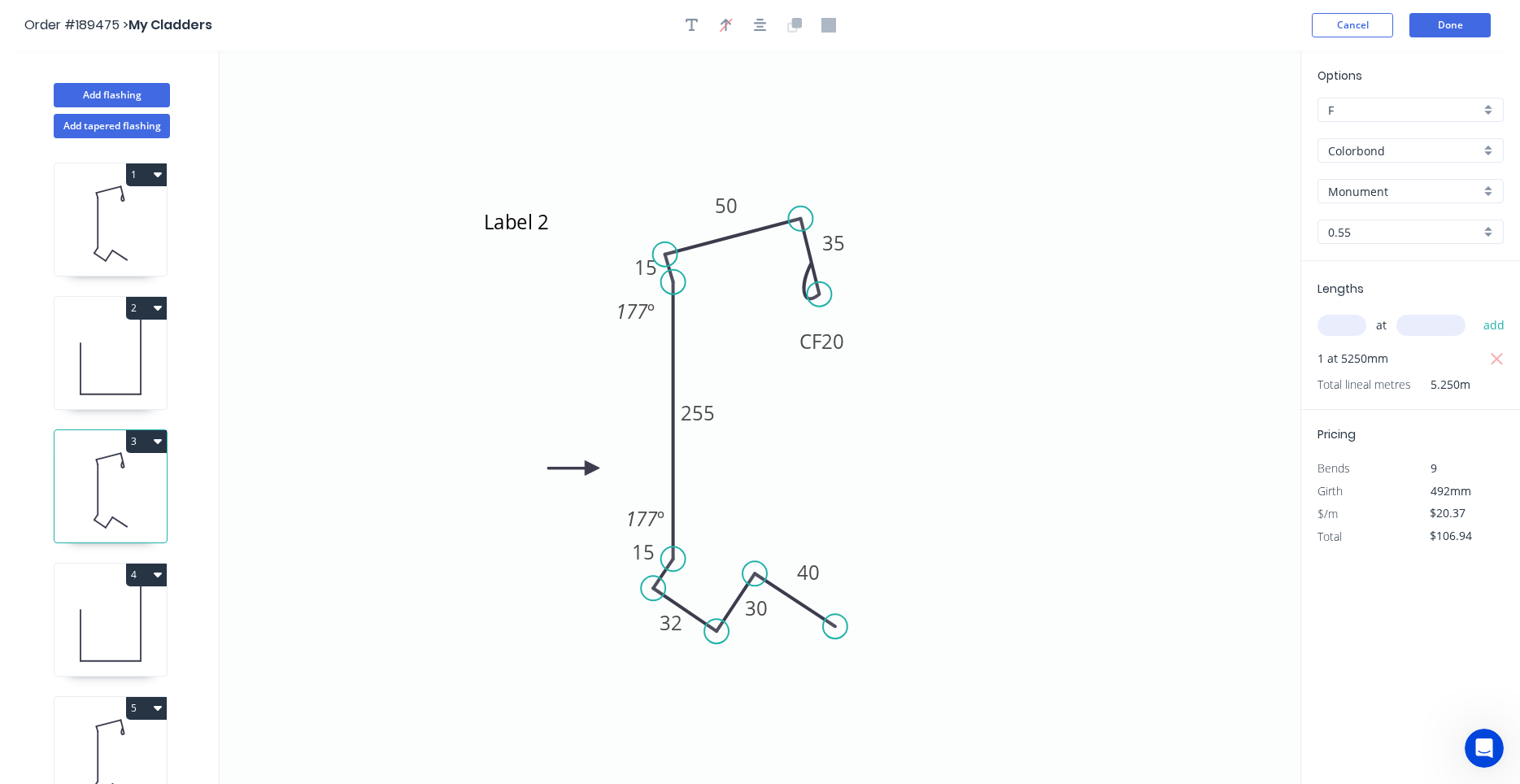
click at [126, 370] on icon at bounding box center [110, 357] width 112 height 104
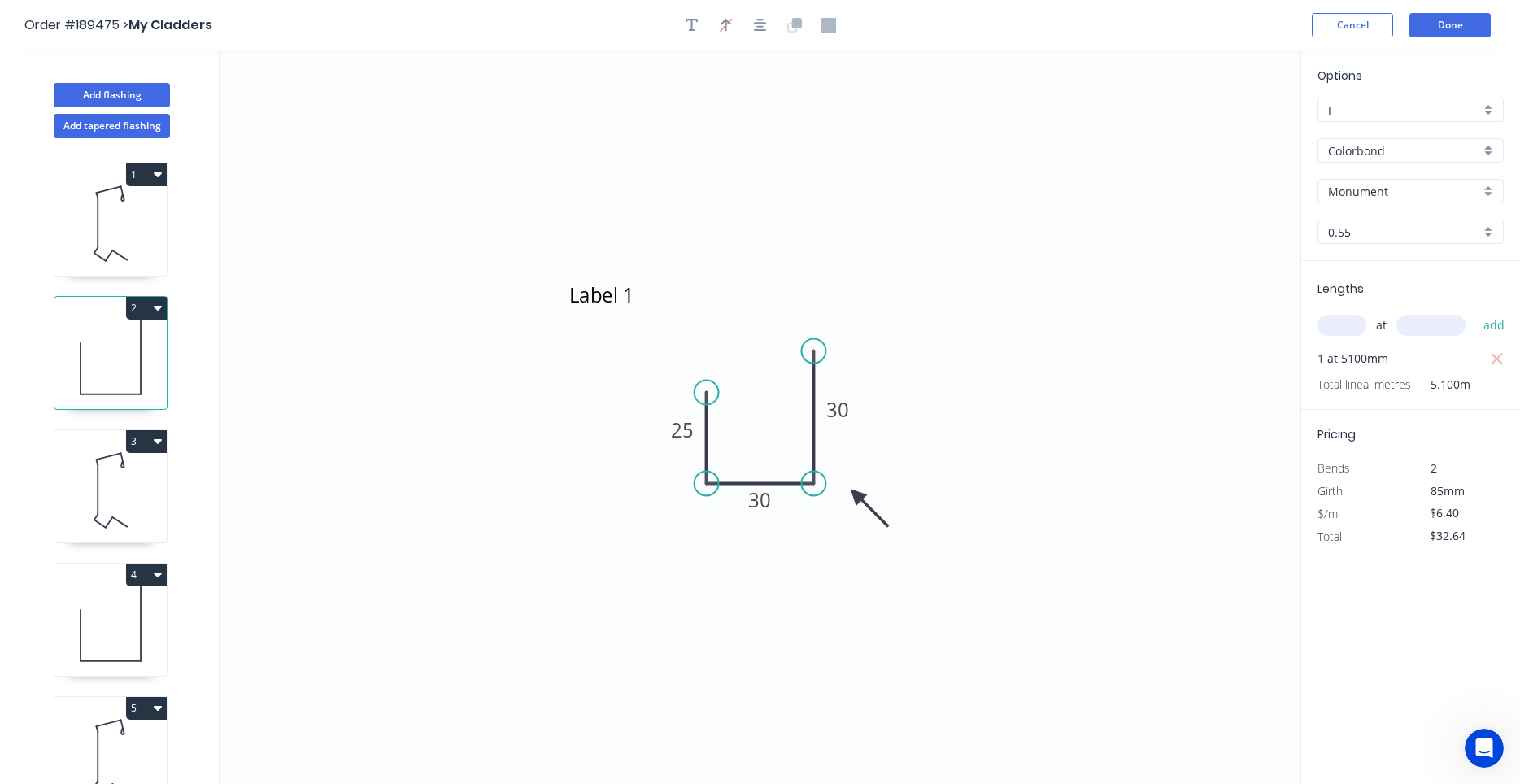
click at [131, 232] on icon at bounding box center [110, 223] width 112 height 104
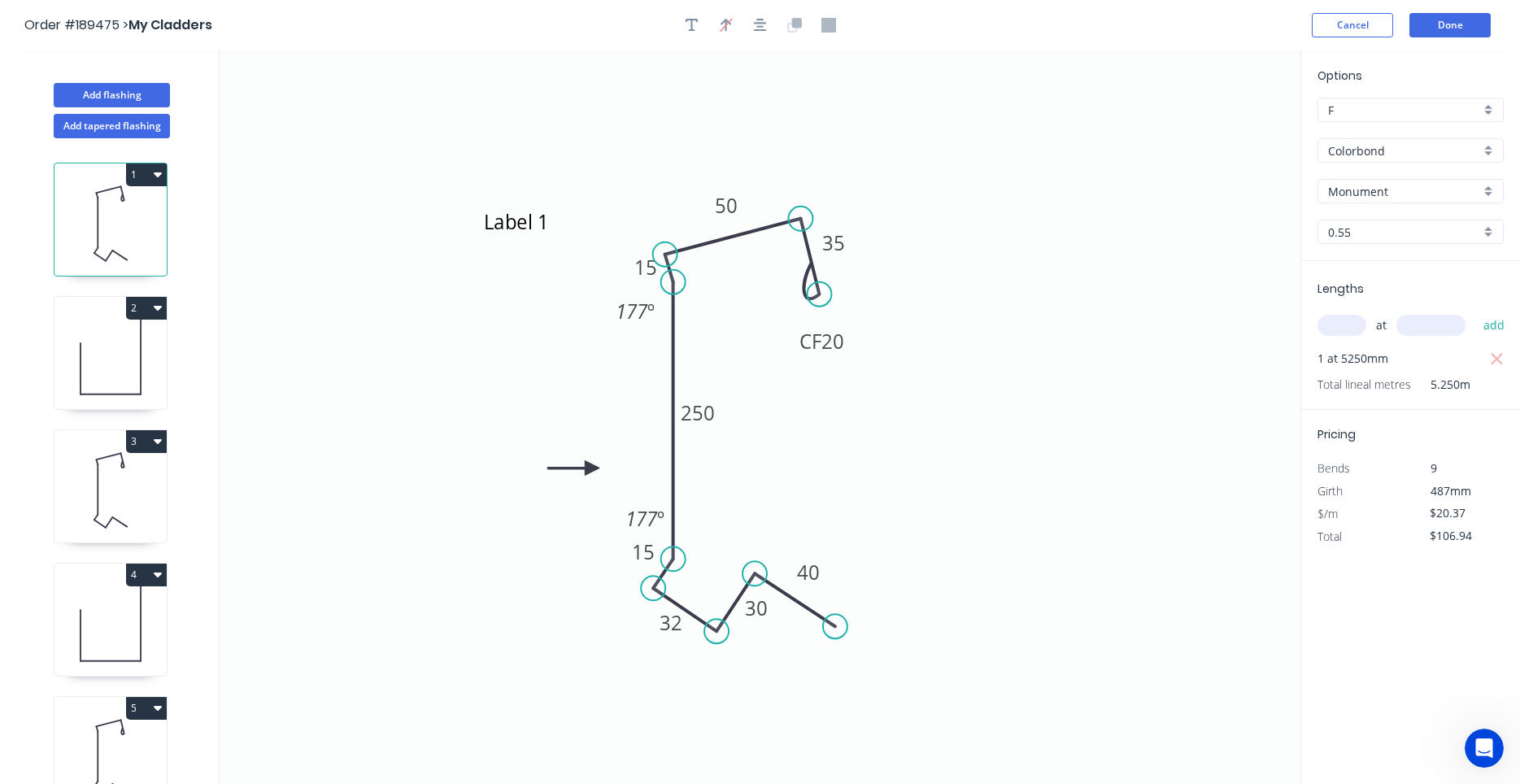
click at [106, 363] on icon at bounding box center [110, 357] width 112 height 104
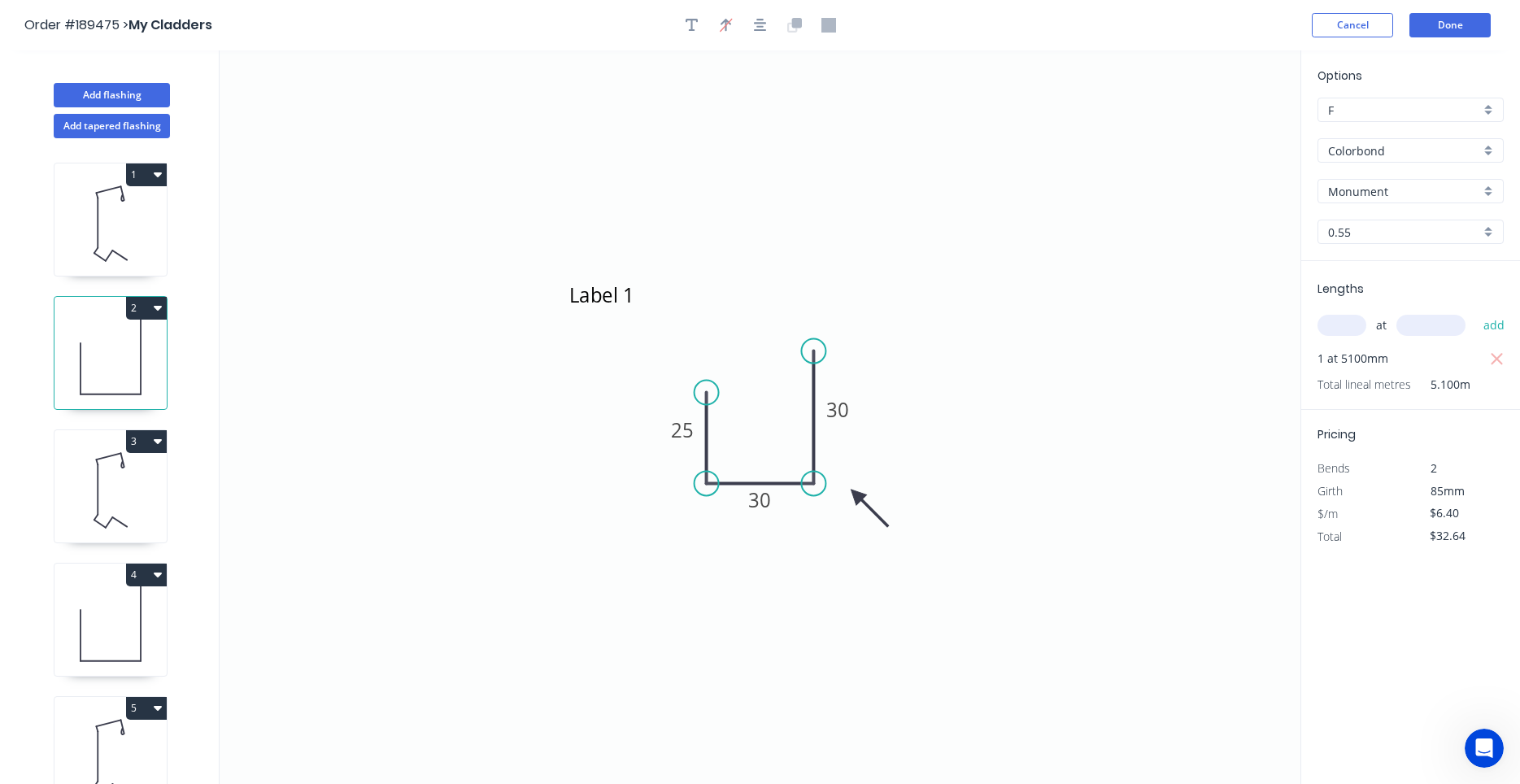
click at [85, 450] on div "3" at bounding box center [110, 441] width 112 height 23
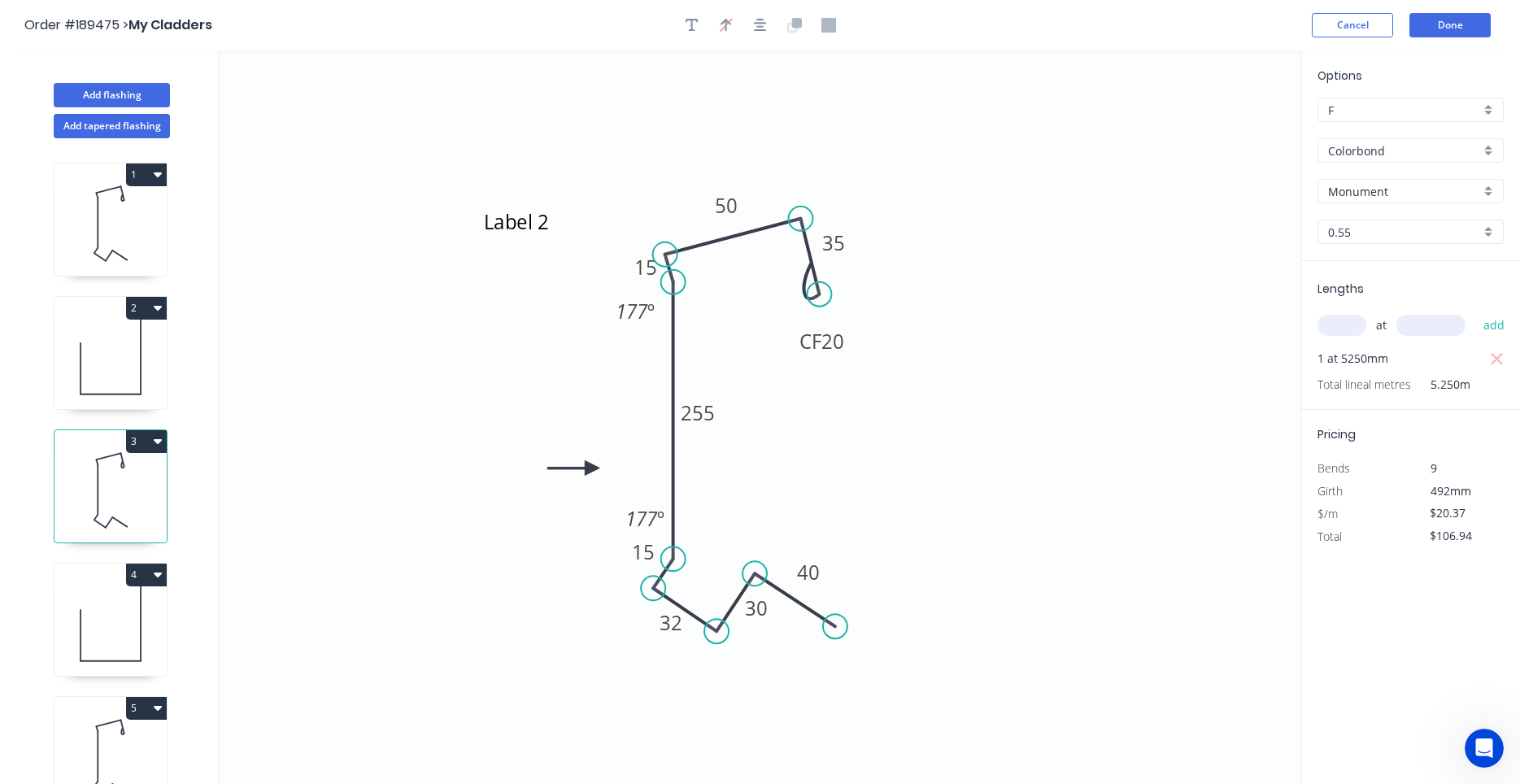
click at [83, 579] on div "4" at bounding box center [110, 575] width 112 height 23
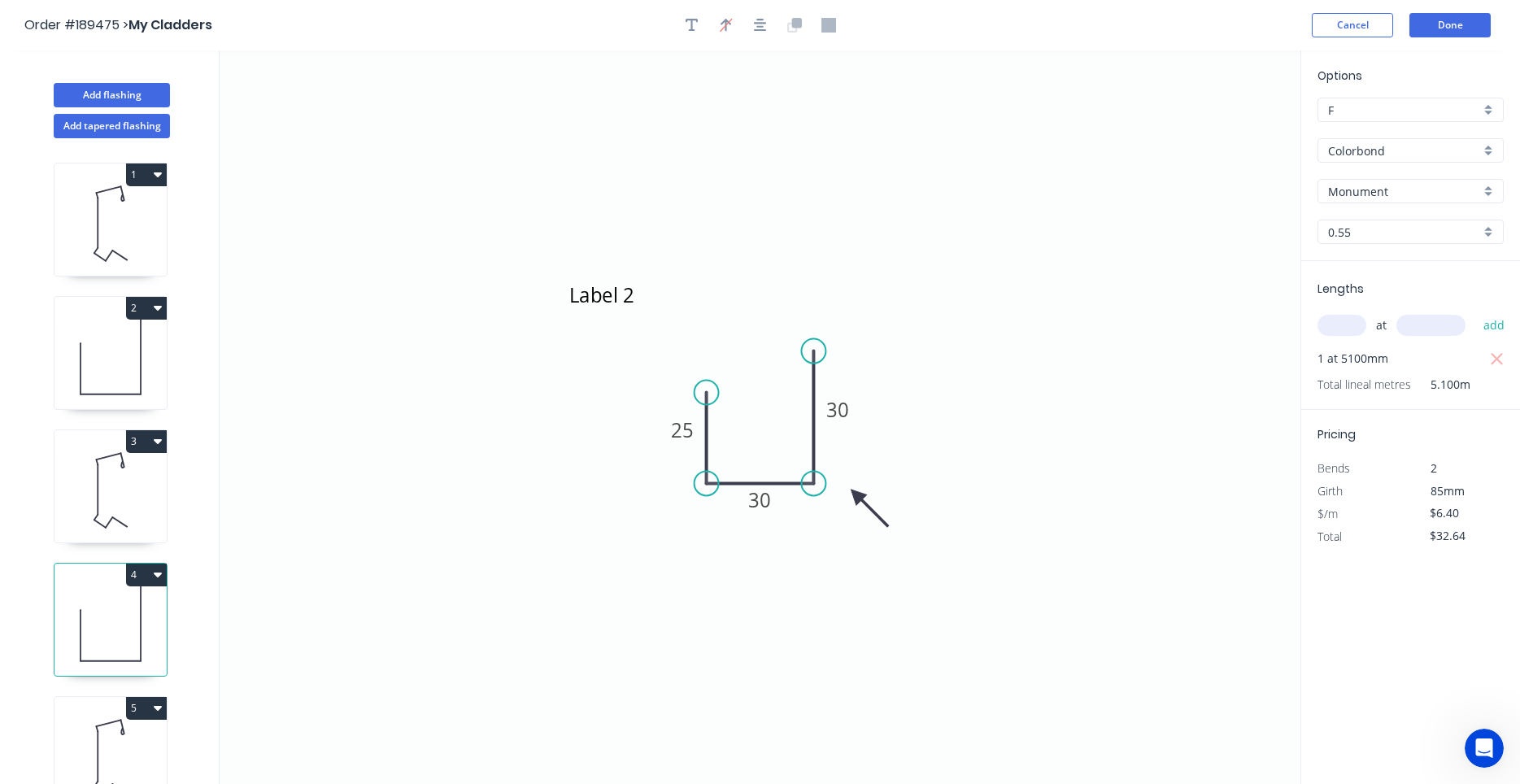
click at [86, 476] on icon at bounding box center [110, 490] width 112 height 104
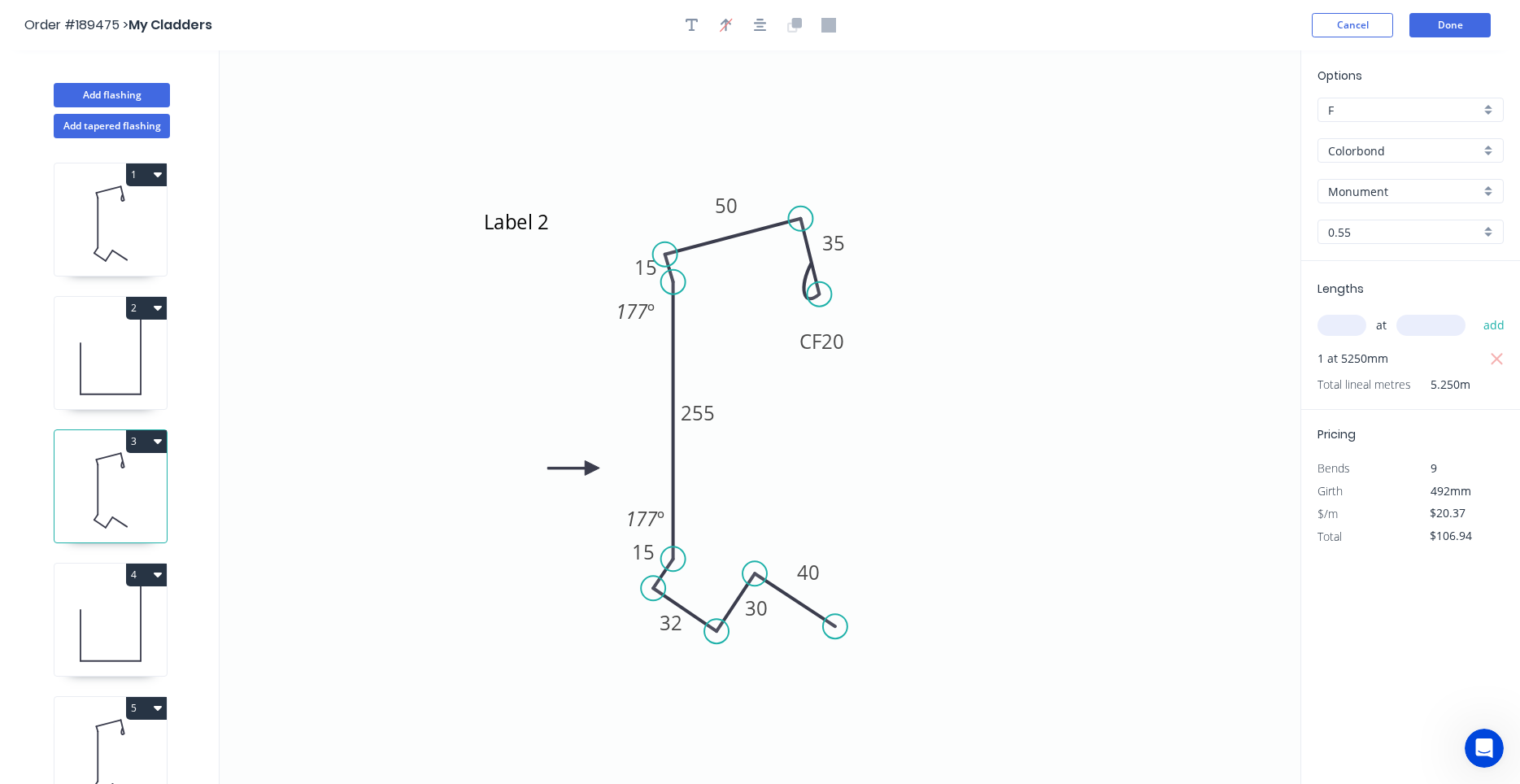
click at [80, 587] on icon at bounding box center [110, 623] width 112 height 104
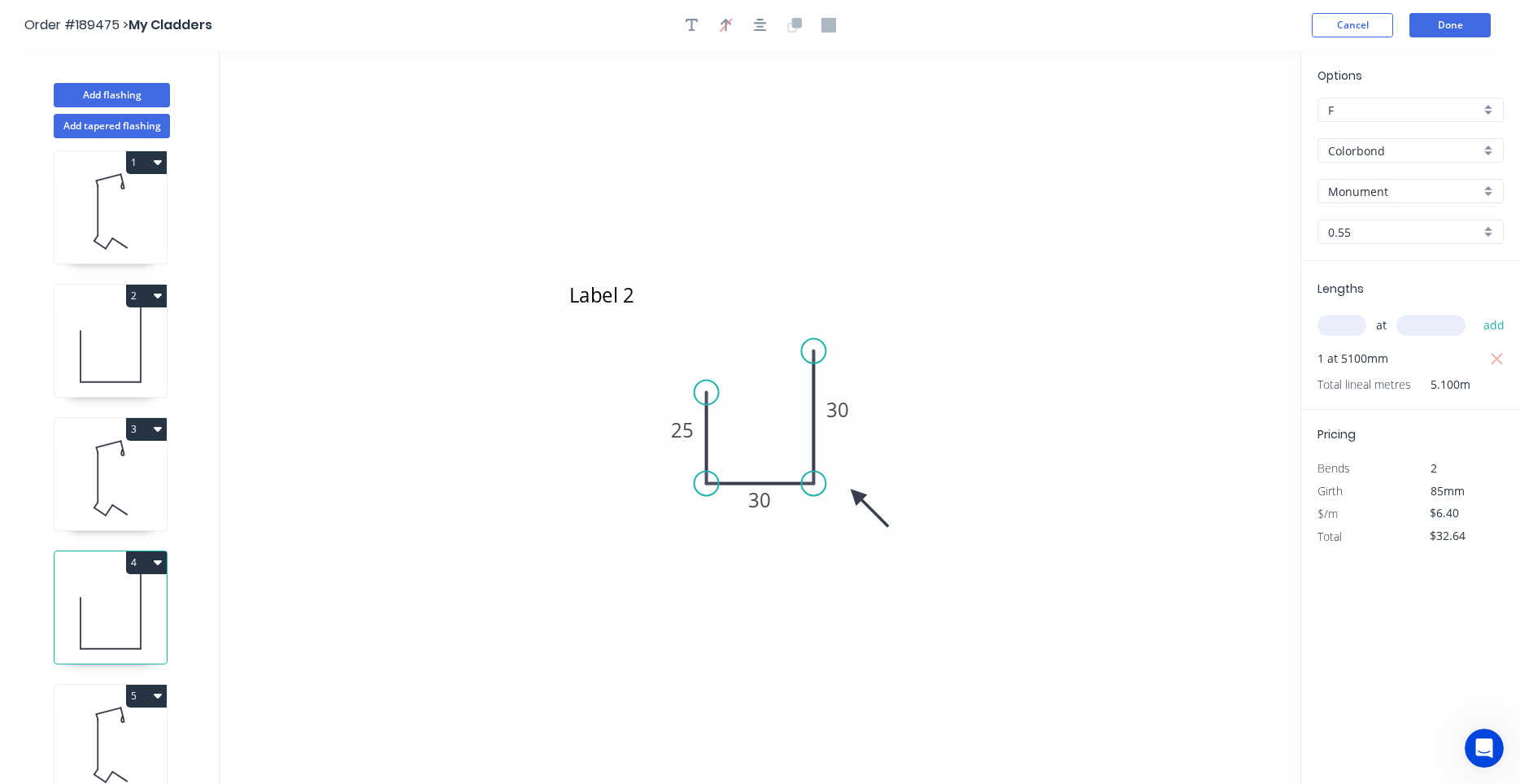
scroll to position [16, 0]
click at [99, 742] on icon at bounding box center [110, 741] width 112 height 104
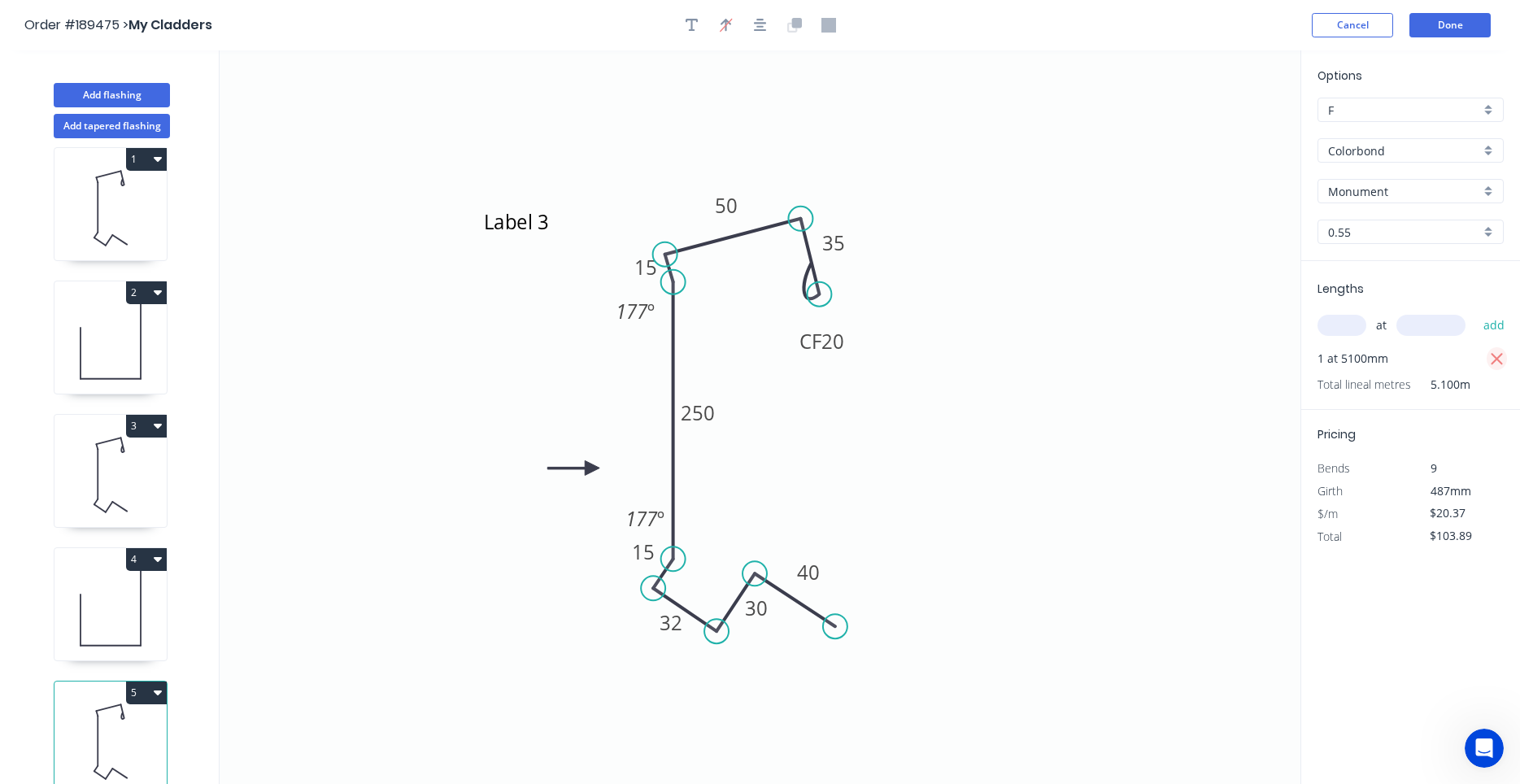
click at [1501, 352] on icon "button" at bounding box center [1496, 359] width 15 height 19
click at [1353, 334] on input "text" at bounding box center [1342, 325] width 49 height 21
click at [1475, 311] on button "add" at bounding box center [1495, 325] width 39 height 28
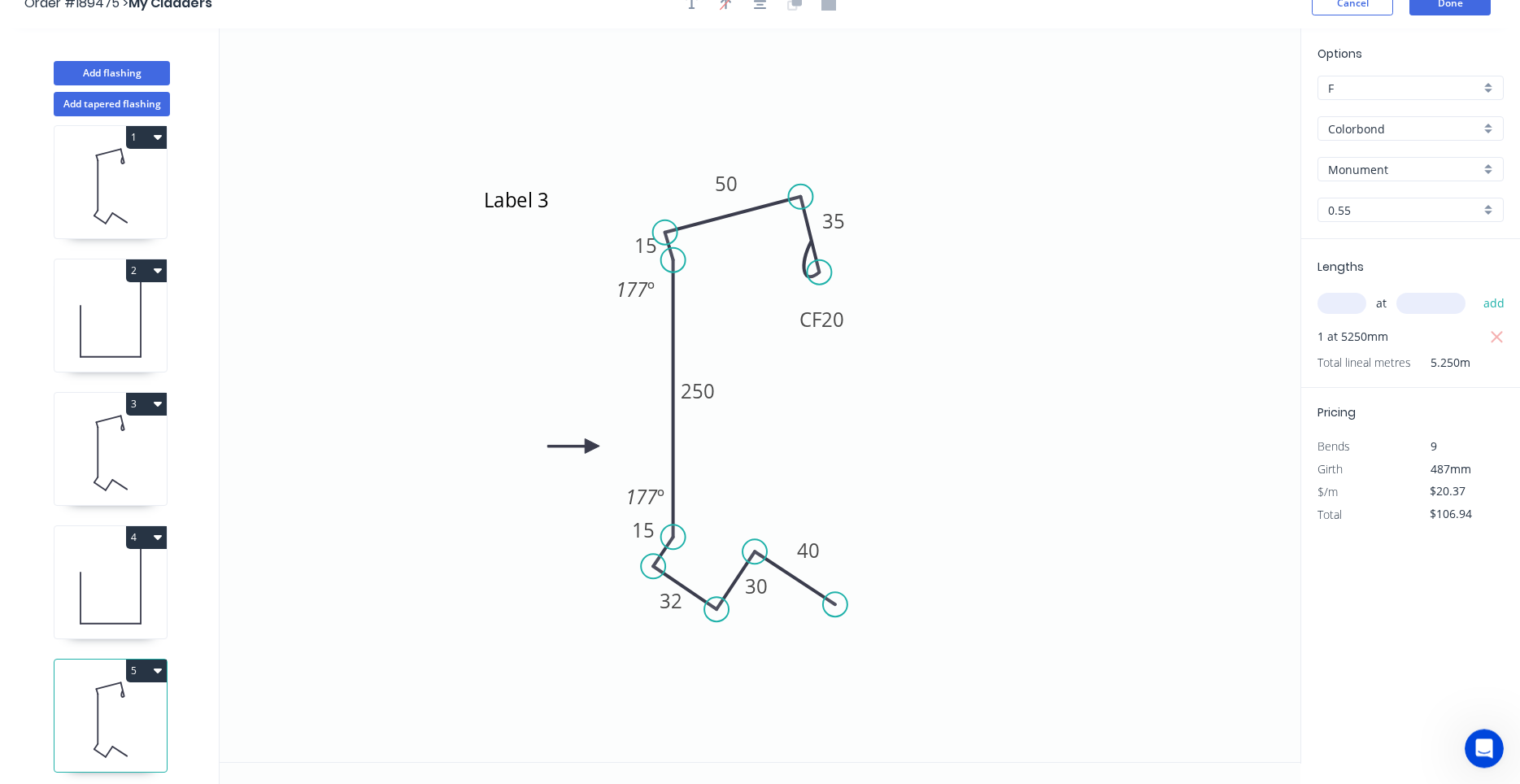
scroll to position [30, 0]
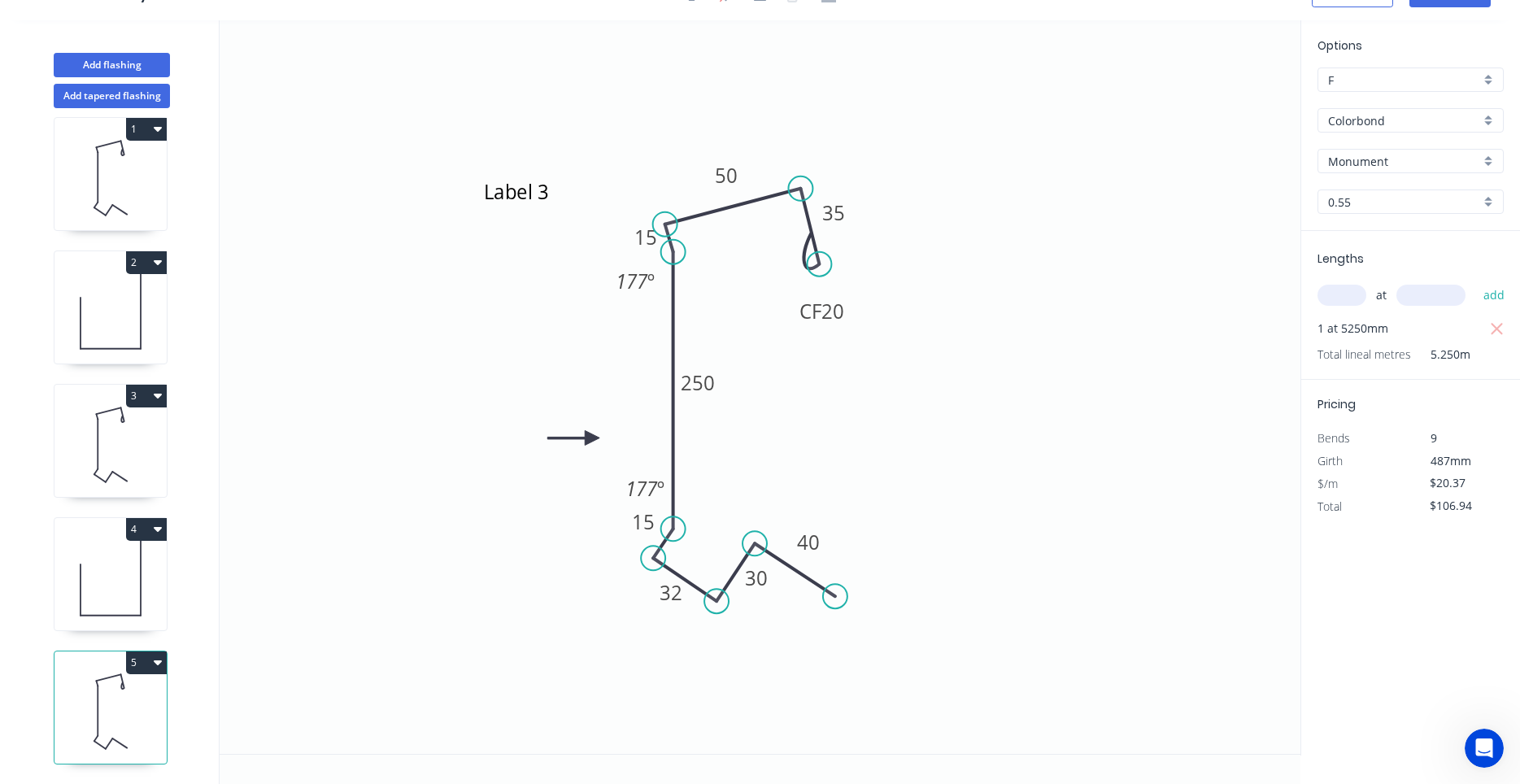
click at [154, 262] on icon "button" at bounding box center [157, 263] width 8 height 5
click at [130, 316] on button "Duplicate" at bounding box center [89, 302] width 154 height 32
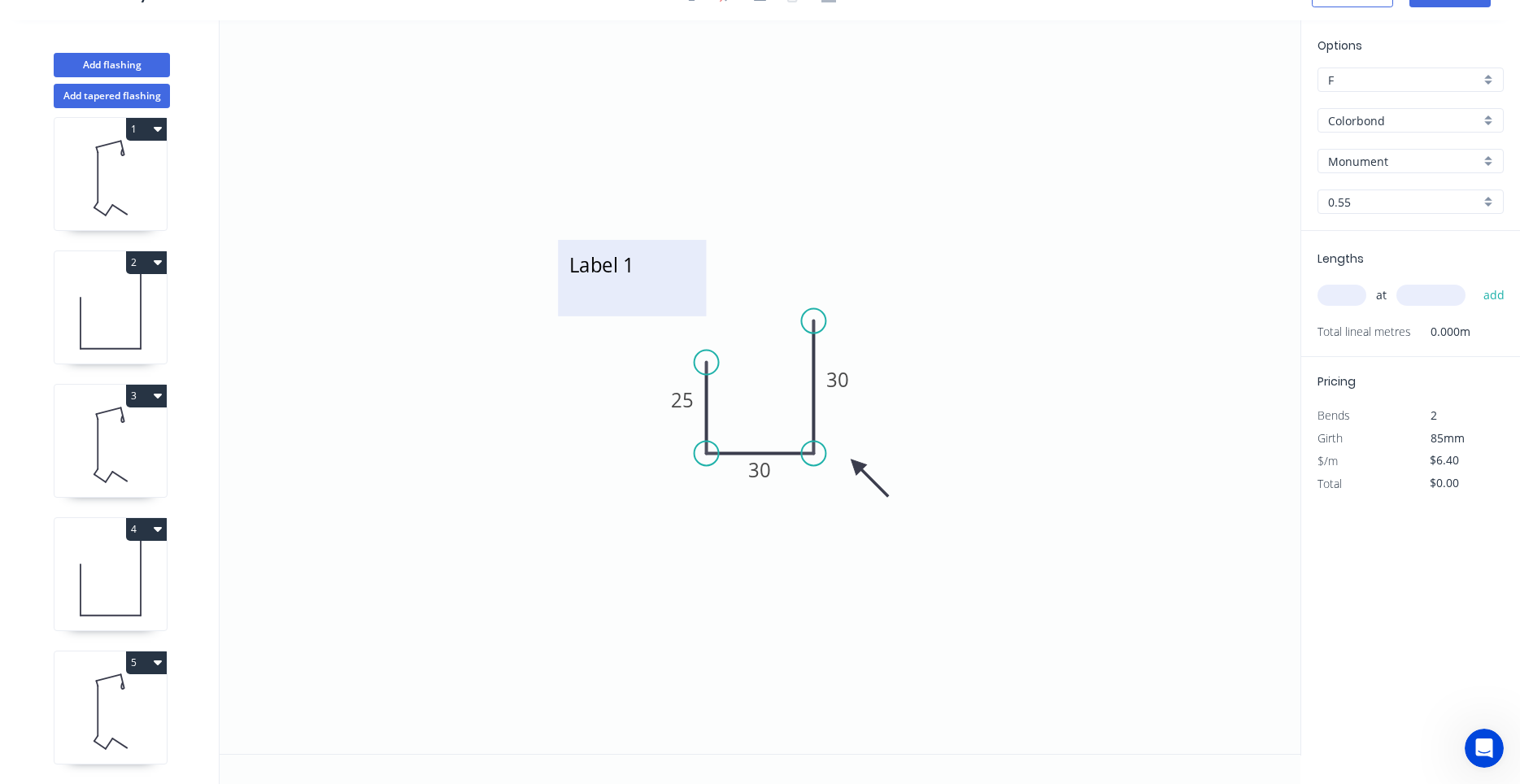
click at [643, 281] on textarea "Label 1" at bounding box center [632, 278] width 131 height 60
click at [640, 276] on textarea "Label 1" at bounding box center [632, 278] width 131 height 60
click at [1350, 307] on div "at add" at bounding box center [1412, 295] width 189 height 28
click at [1345, 296] on input "text" at bounding box center [1342, 295] width 49 height 21
click at [1475, 281] on button "add" at bounding box center [1495, 295] width 39 height 28
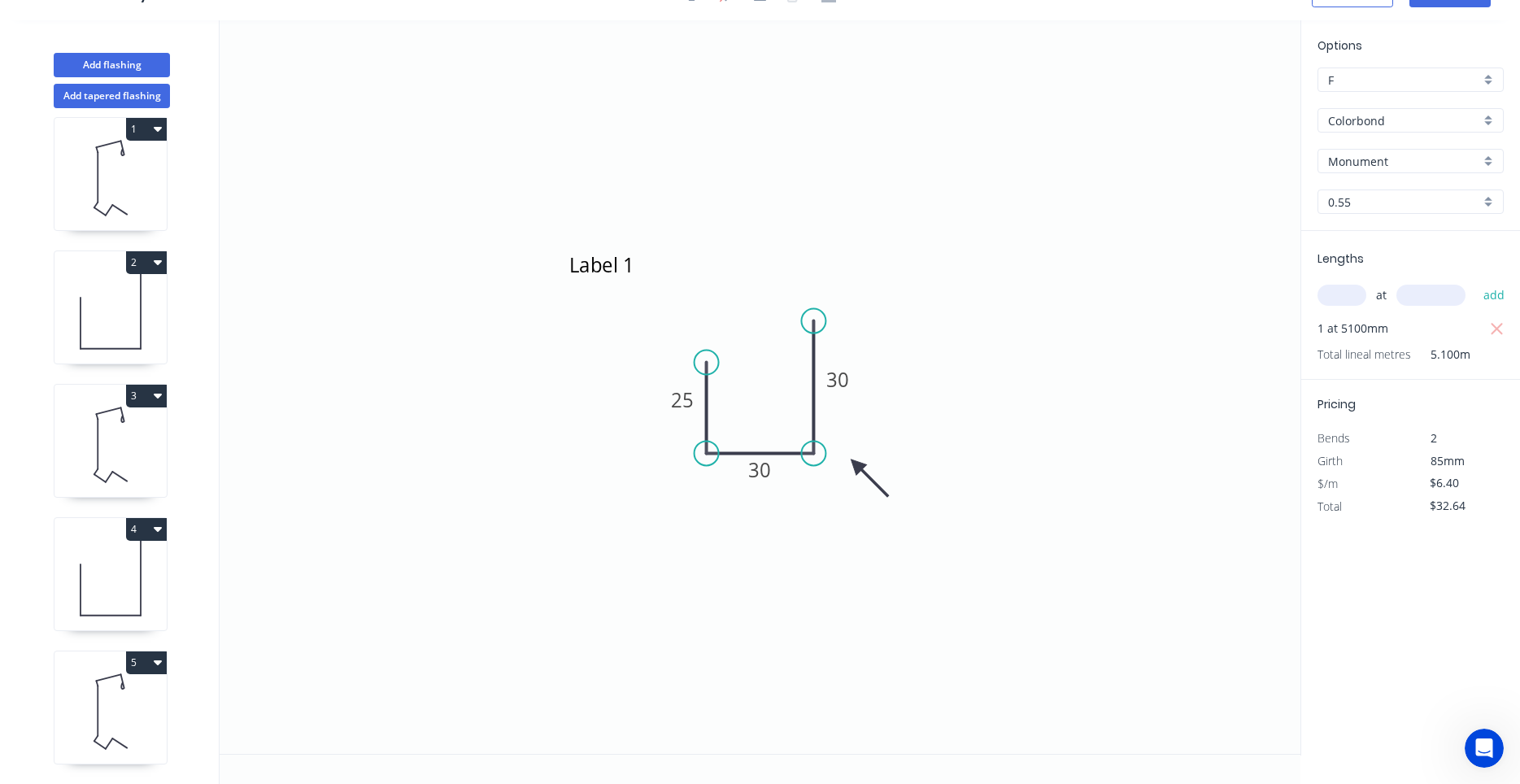
click at [122, 598] on icon at bounding box center [110, 578] width 112 height 104
click at [108, 714] on icon at bounding box center [110, 711] width 112 height 104
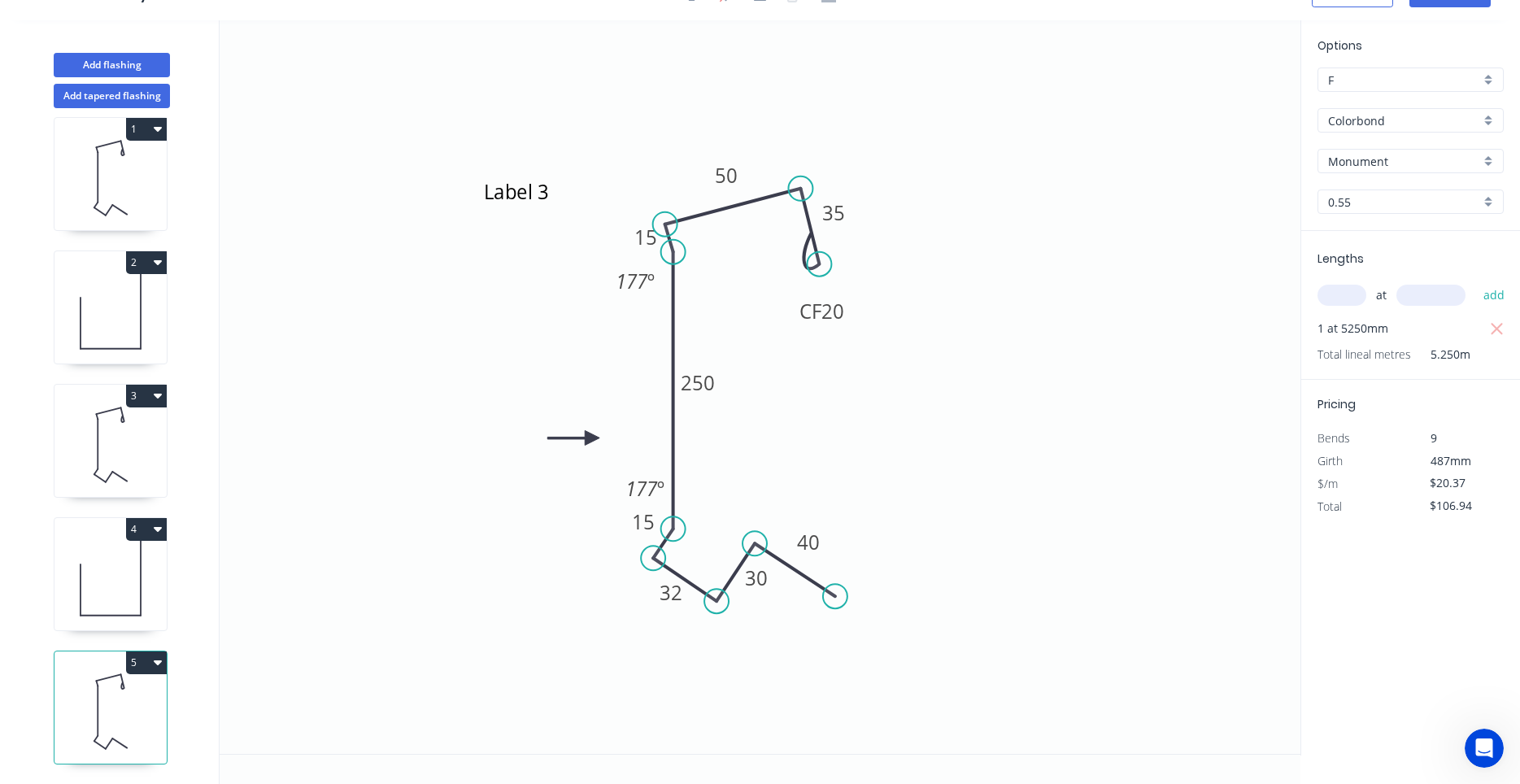
click at [112, 601] on icon at bounding box center [110, 578] width 112 height 104
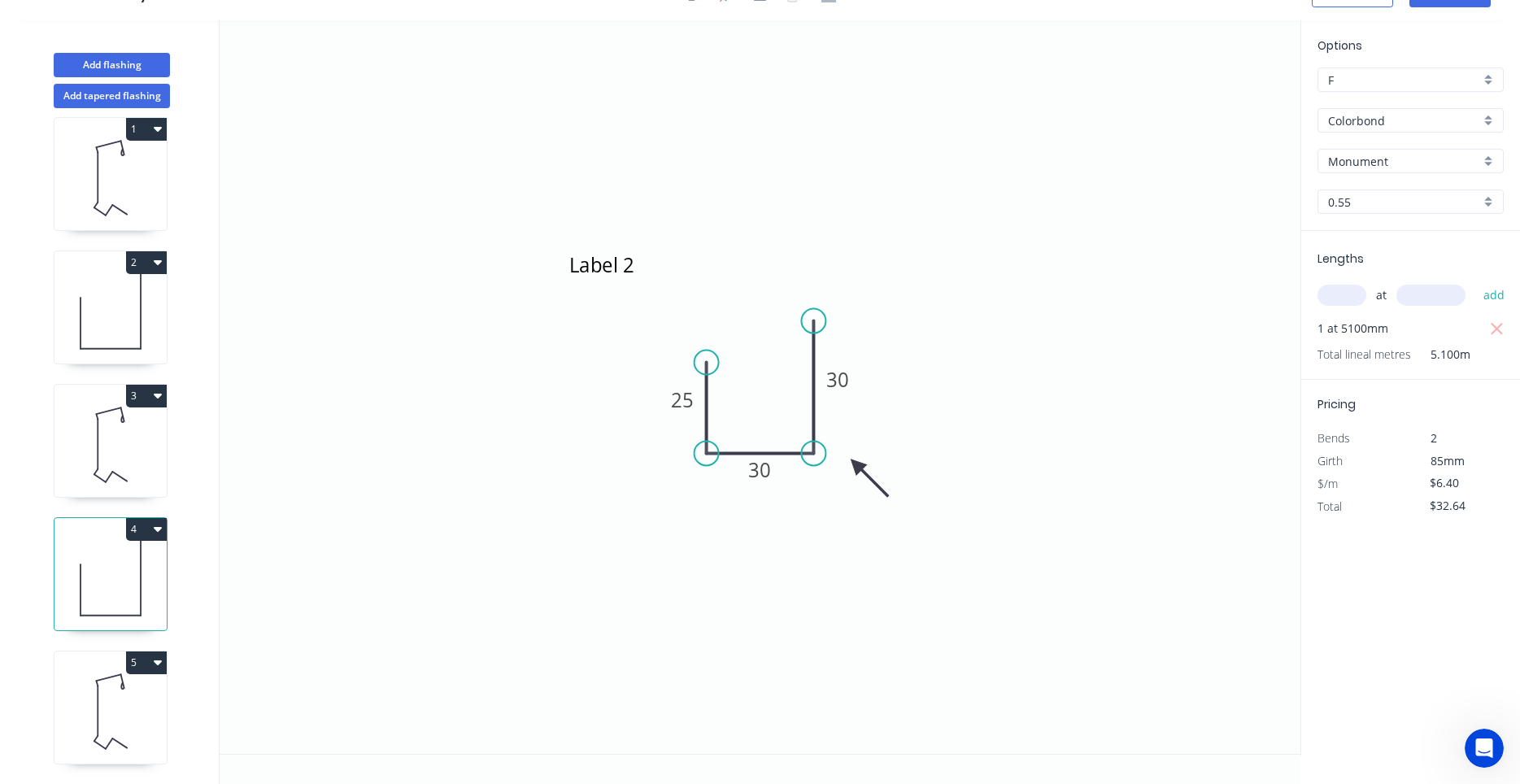
click at [96, 709] on icon at bounding box center [110, 711] width 112 height 104
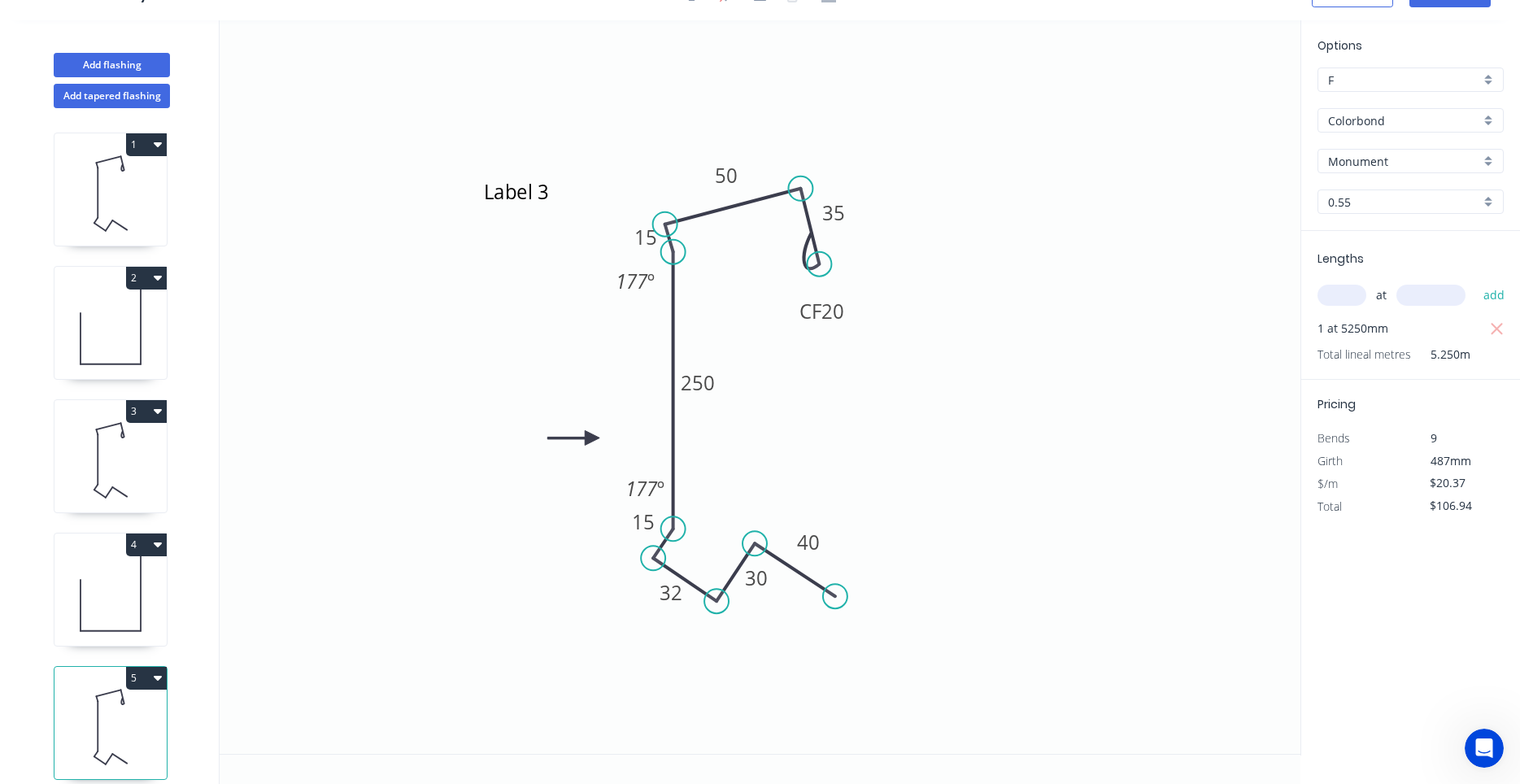
scroll to position [149, 0]
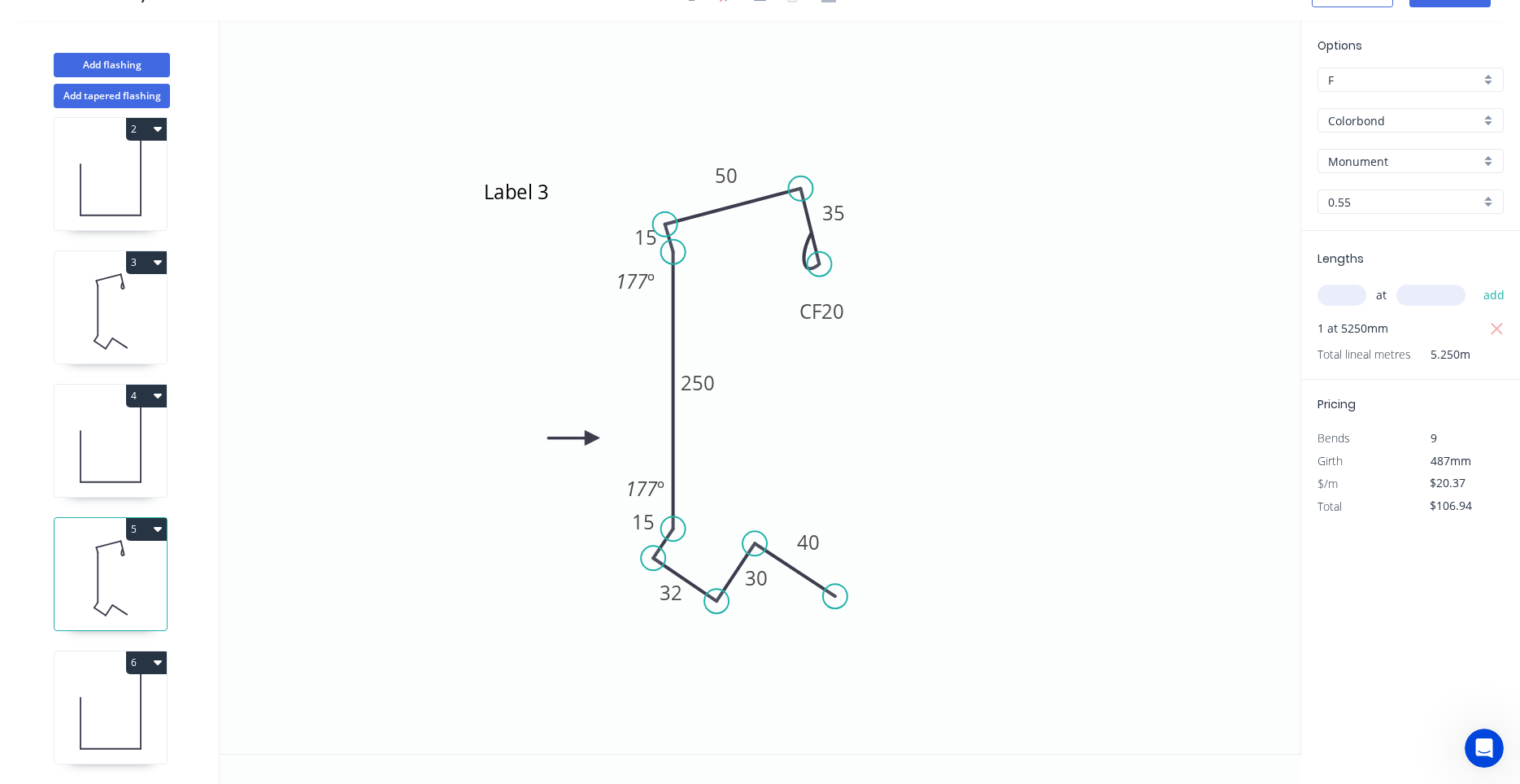
click at [109, 710] on icon at bounding box center [110, 711] width 112 height 104
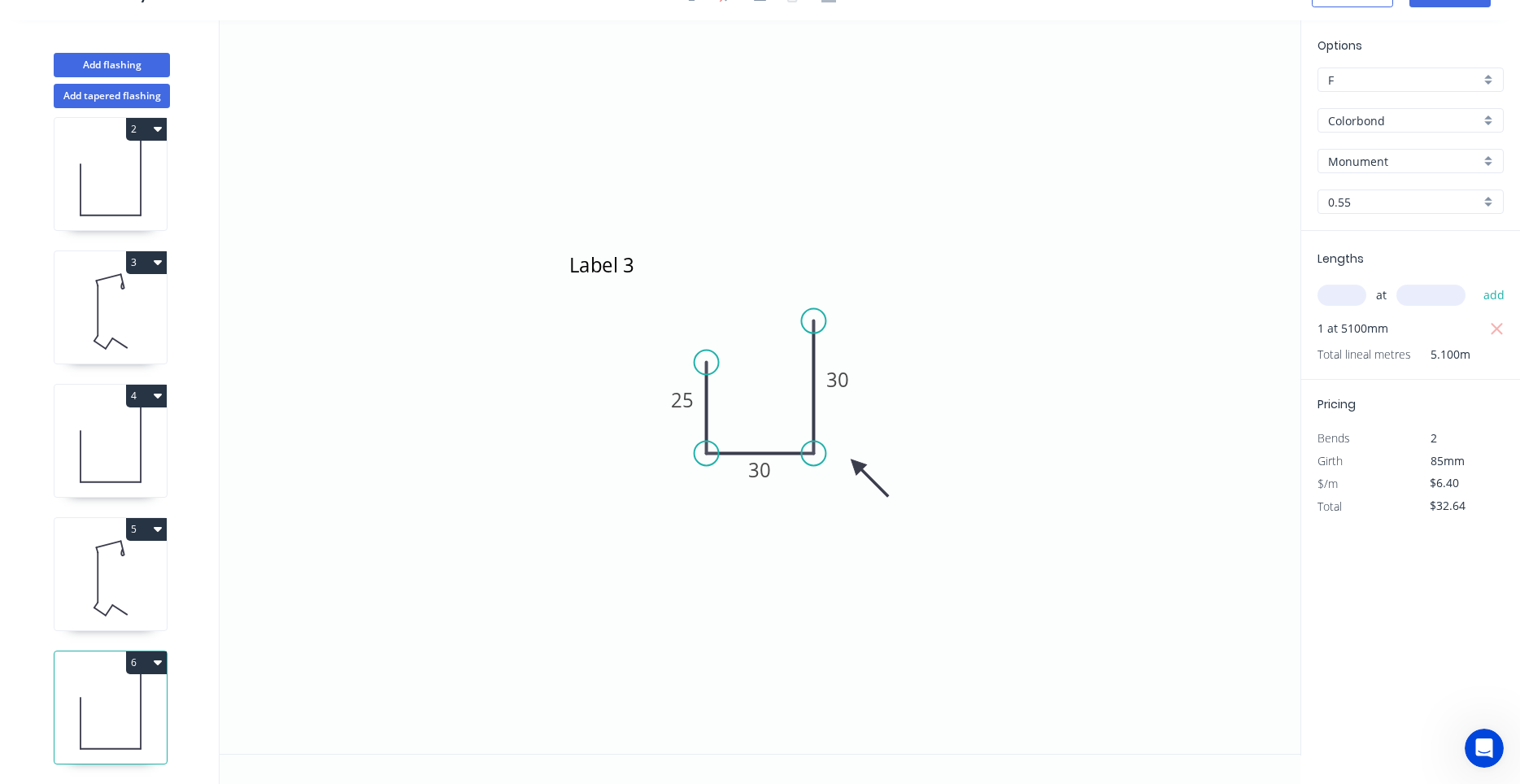
click at [97, 604] on icon at bounding box center [96, 605] width 4 height 5
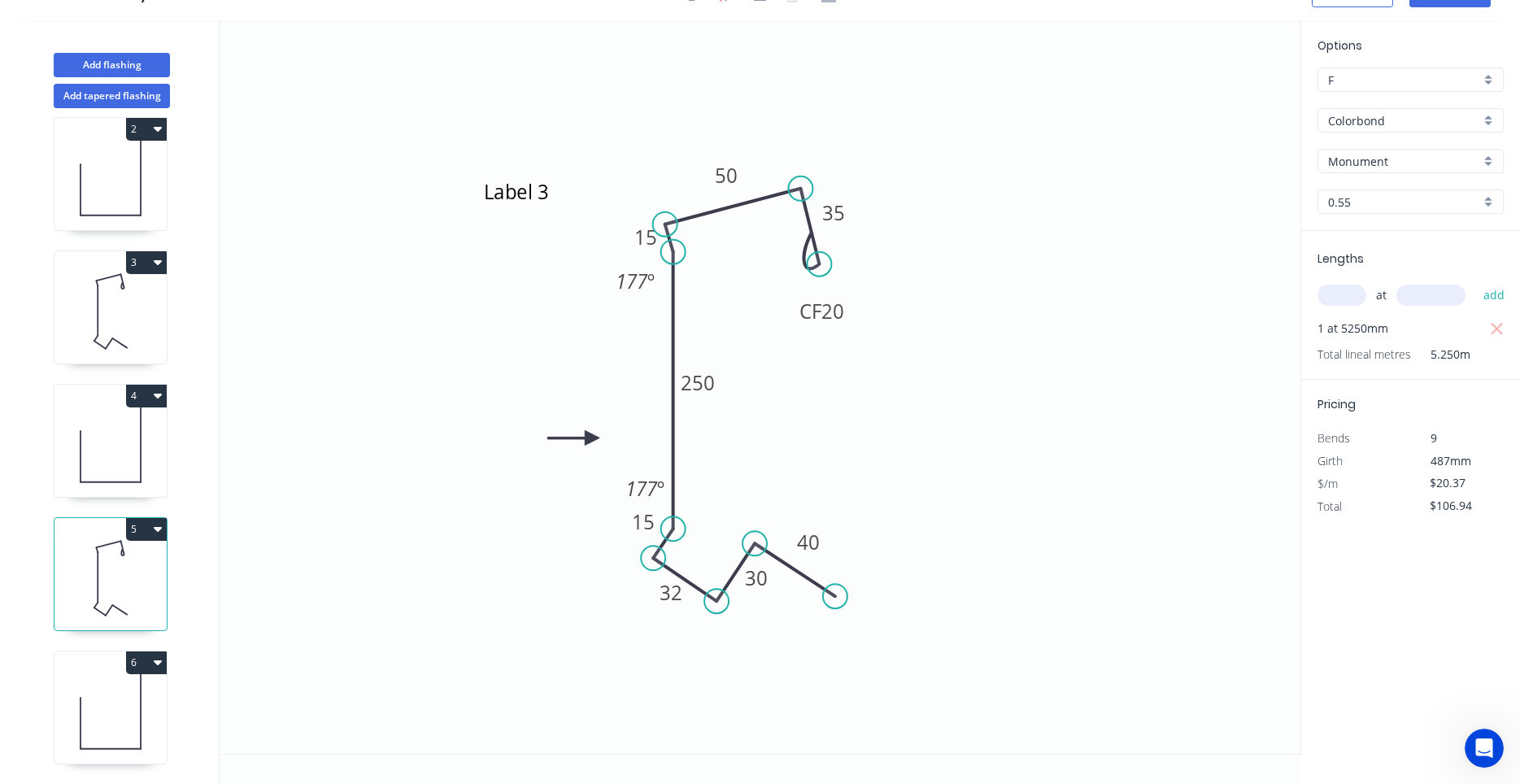
click at [97, 751] on icon at bounding box center [110, 711] width 112 height 104
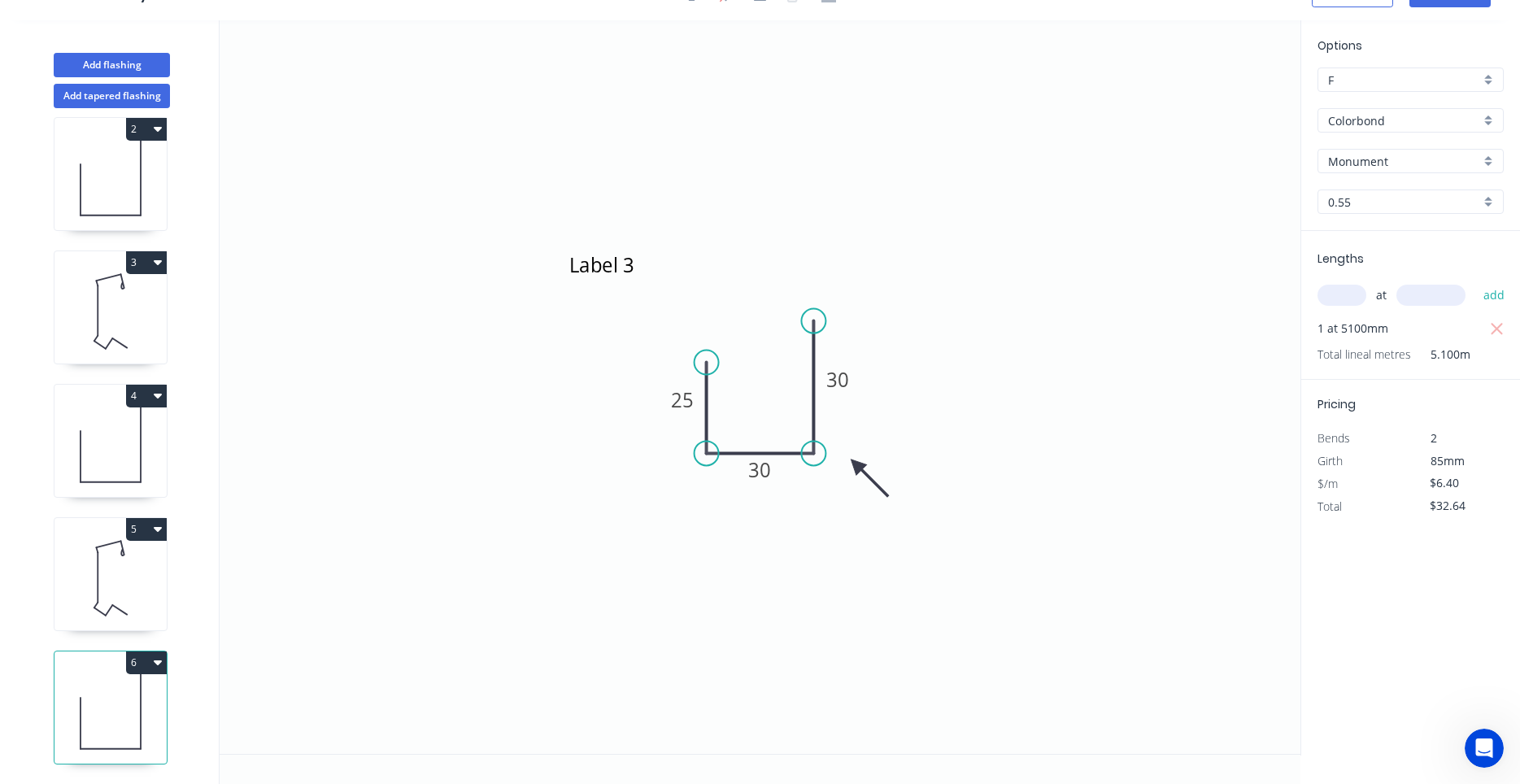
click at [117, 449] on icon at bounding box center [110, 444] width 112 height 104
click at [132, 345] on icon at bounding box center [110, 311] width 112 height 104
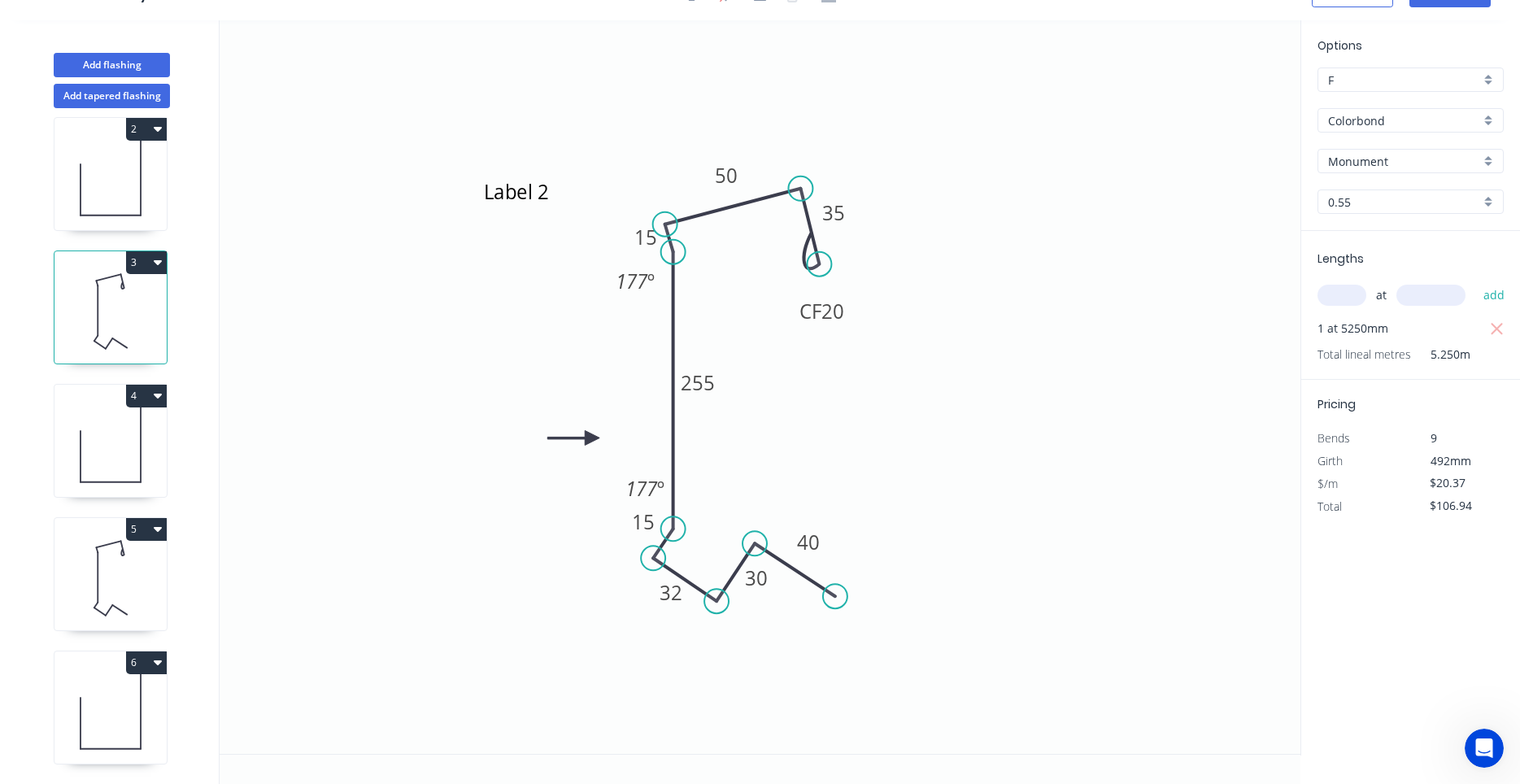
click at [159, 264] on icon "button" at bounding box center [157, 263] width 8 height 5
click at [141, 299] on div "Duplicate" at bounding box center [89, 302] width 125 height 24
click at [108, 438] on icon at bounding box center [110, 444] width 112 height 104
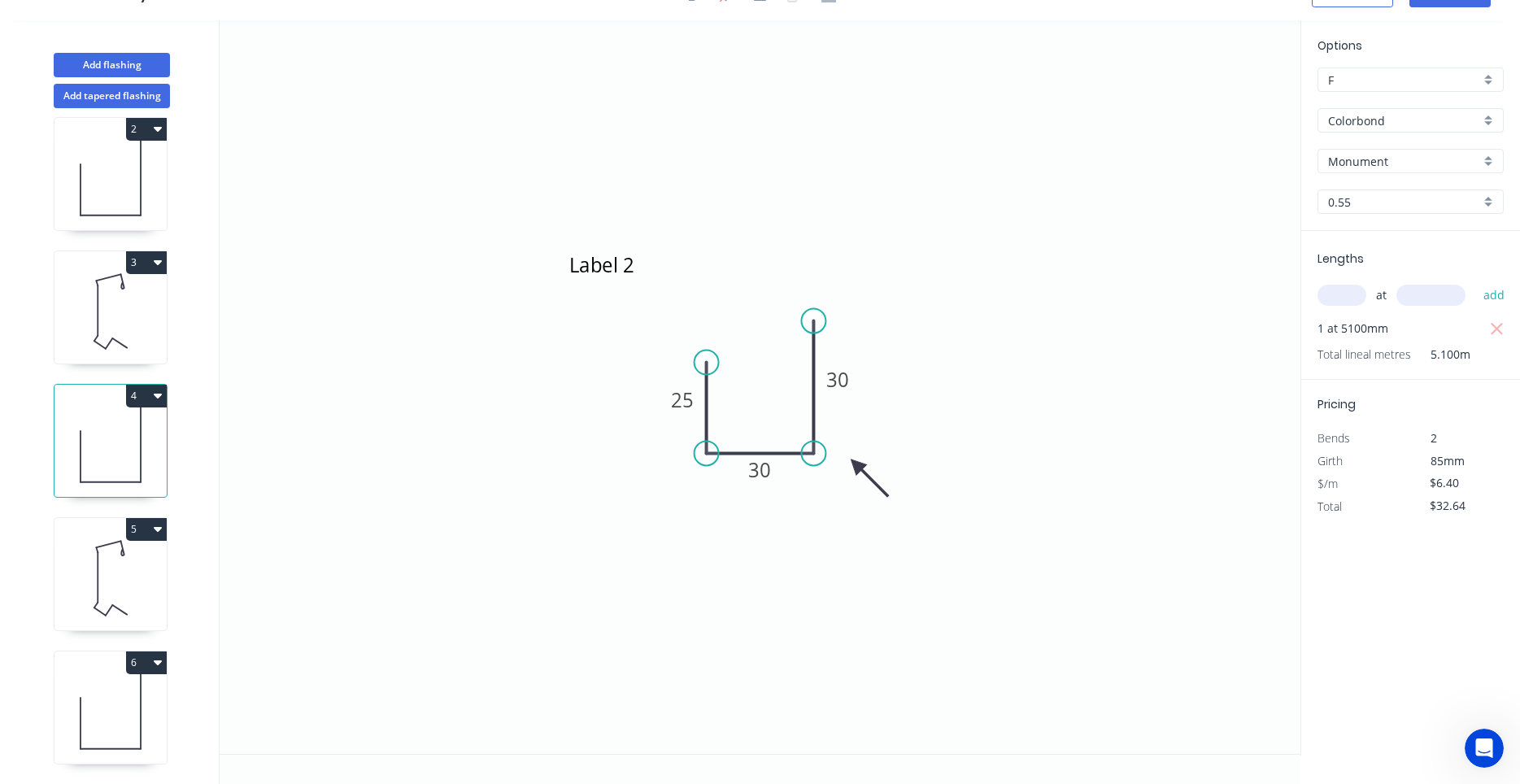
click at [160, 388] on button "4" at bounding box center [146, 396] width 40 height 23
click at [131, 426] on div "Duplicate" at bounding box center [89, 435] width 125 height 24
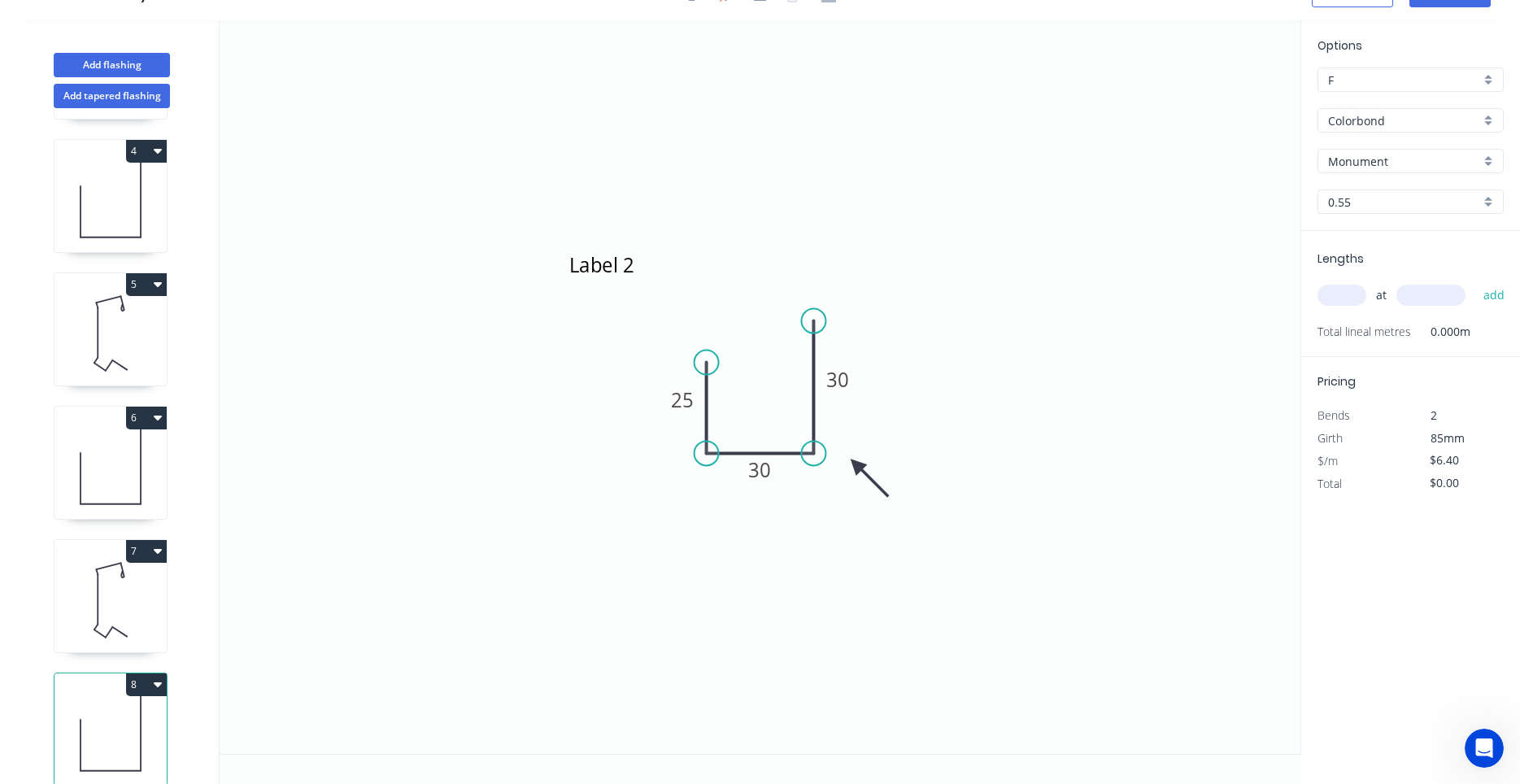
scroll to position [415, 0]
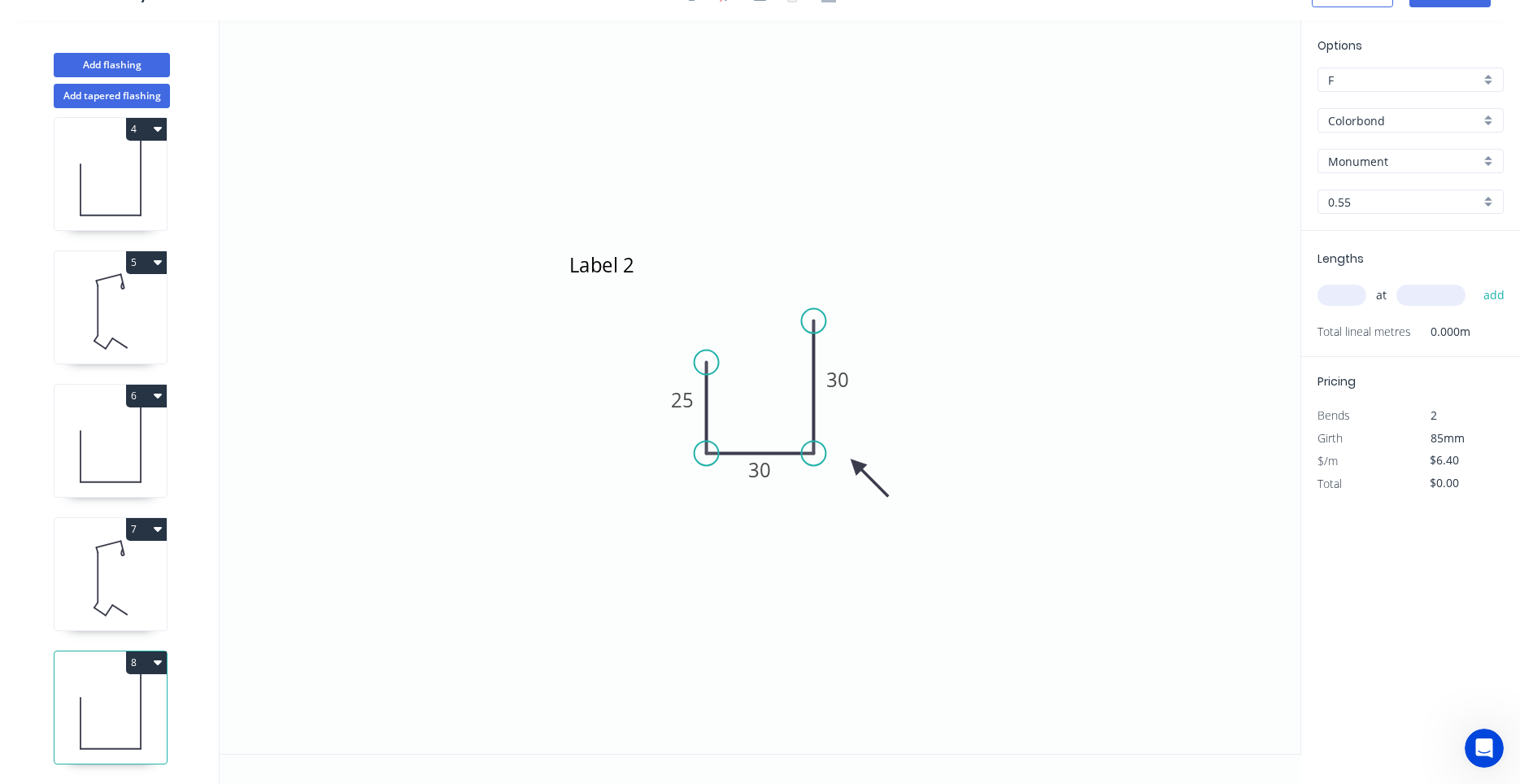
click at [123, 585] on icon at bounding box center [110, 578] width 112 height 104
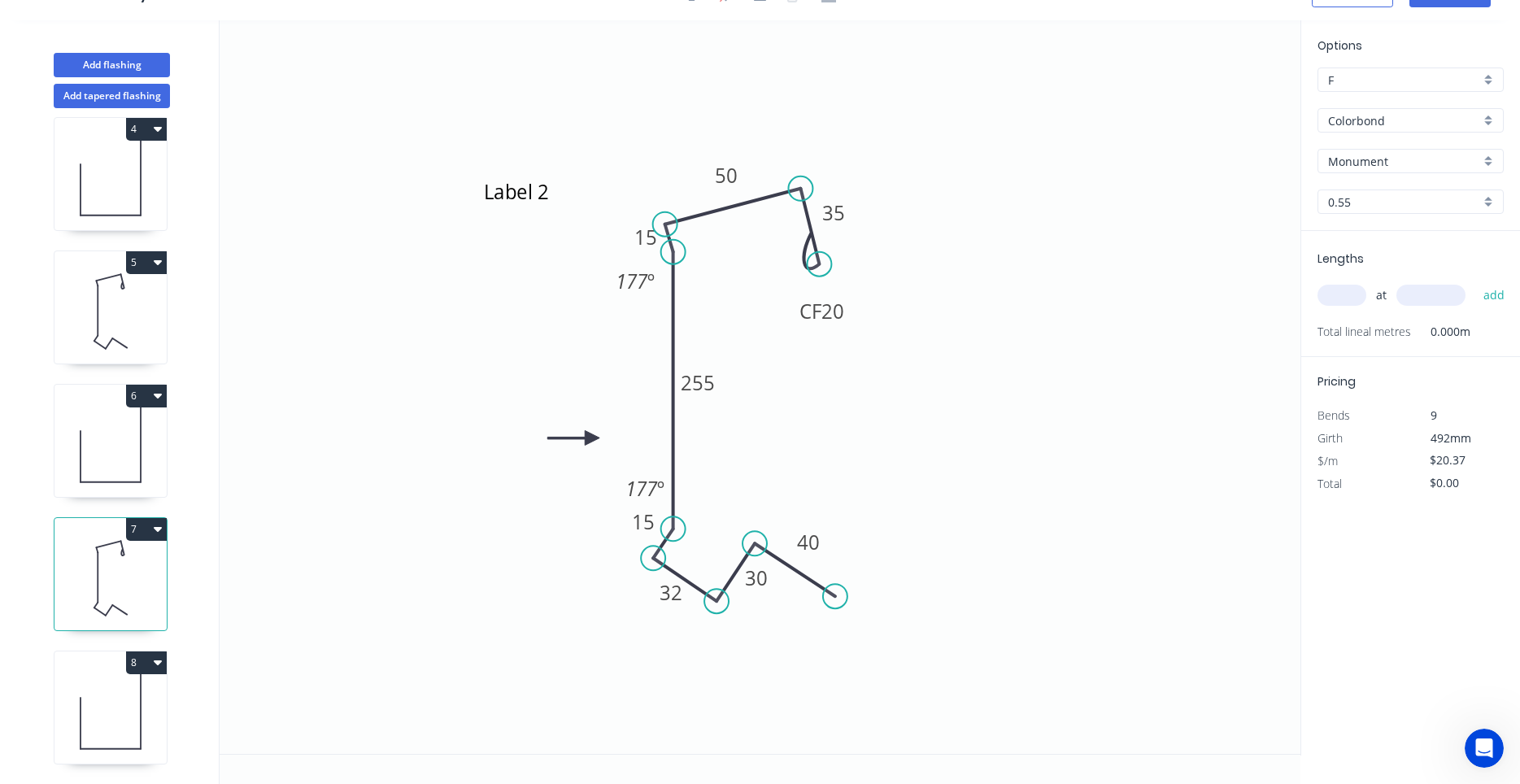
click at [1348, 296] on input "text" at bounding box center [1342, 295] width 49 height 21
click at [1475, 281] on button "add" at bounding box center [1495, 295] width 39 height 28
click at [147, 711] on icon at bounding box center [110, 711] width 112 height 104
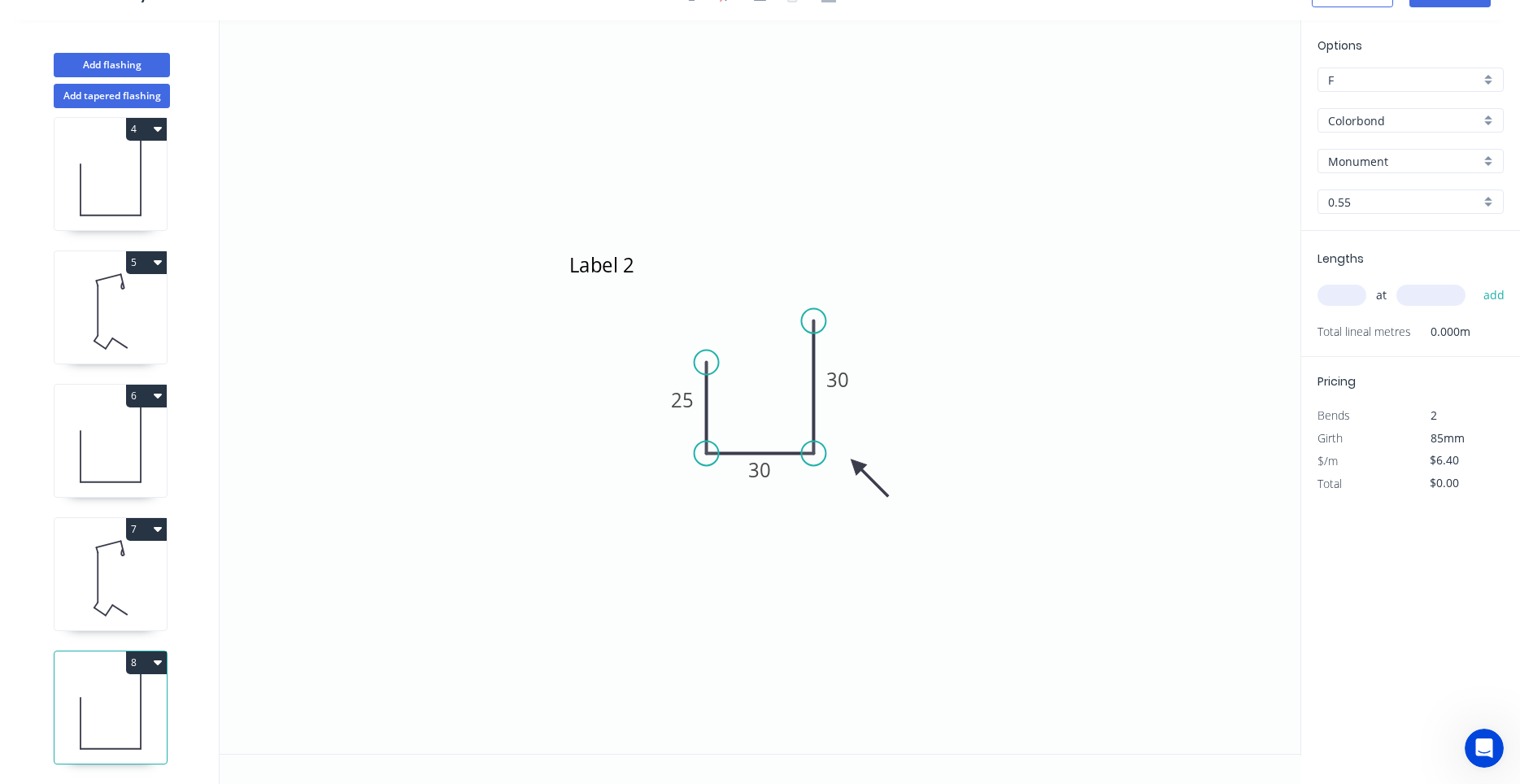
click at [1353, 307] on div "at add" at bounding box center [1412, 295] width 189 height 28
click at [1353, 306] on div "at add" at bounding box center [1412, 295] width 189 height 28
click at [1353, 301] on input "text" at bounding box center [1342, 295] width 49 height 21
click at [1475, 281] on button "add" at bounding box center [1495, 295] width 39 height 28
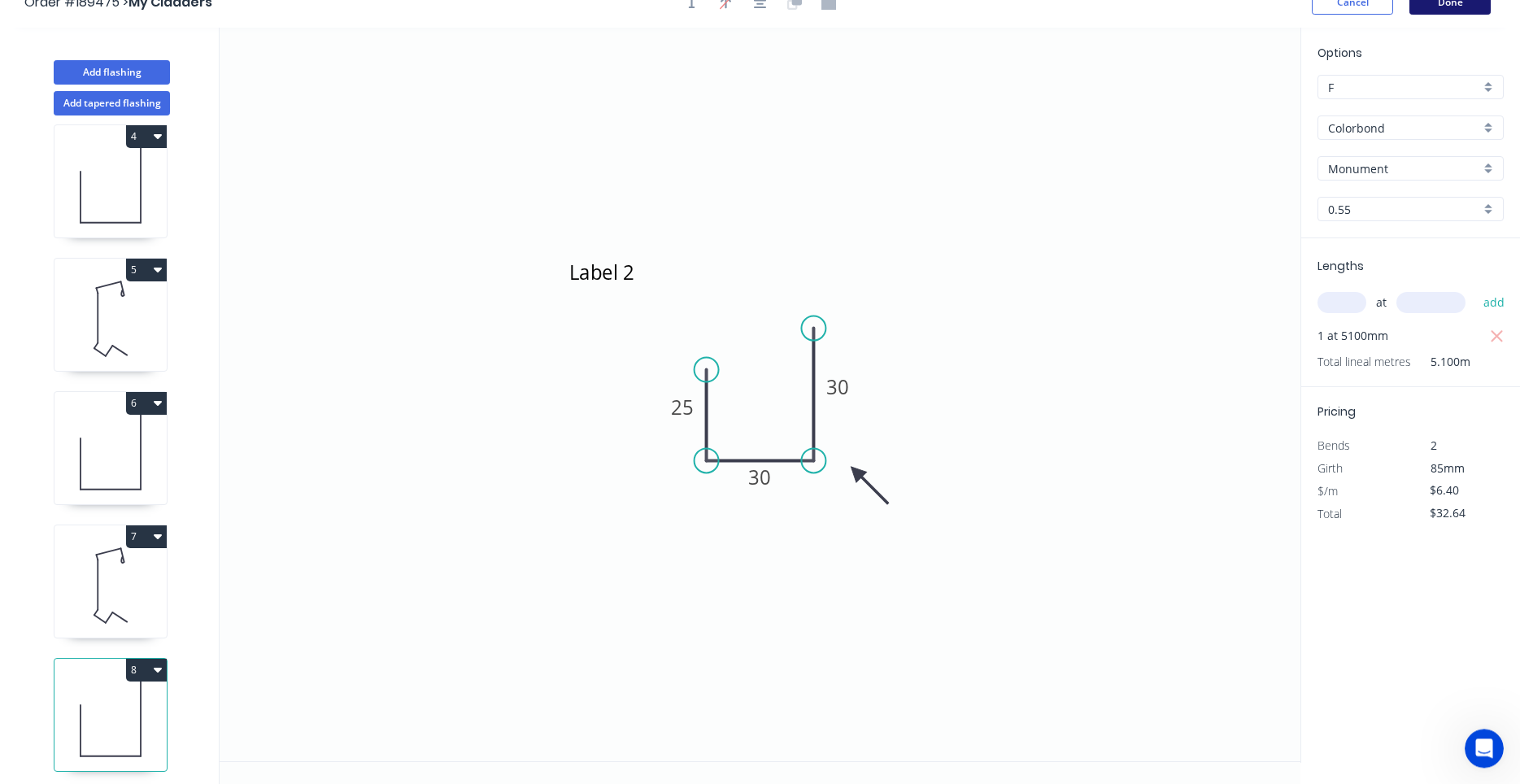
scroll to position [0, 0]
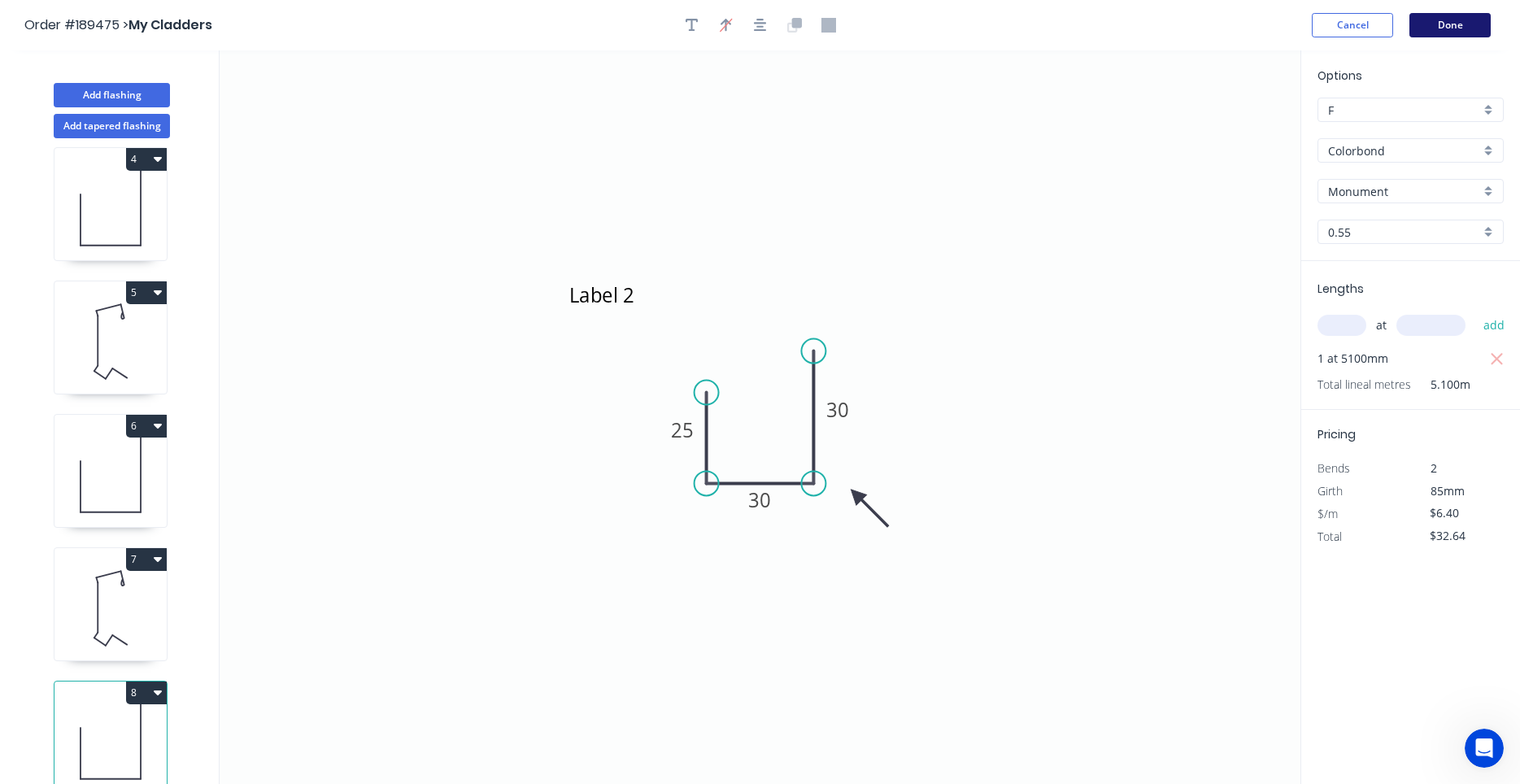
click at [1443, 24] on button "Done" at bounding box center [1449, 25] width 81 height 25
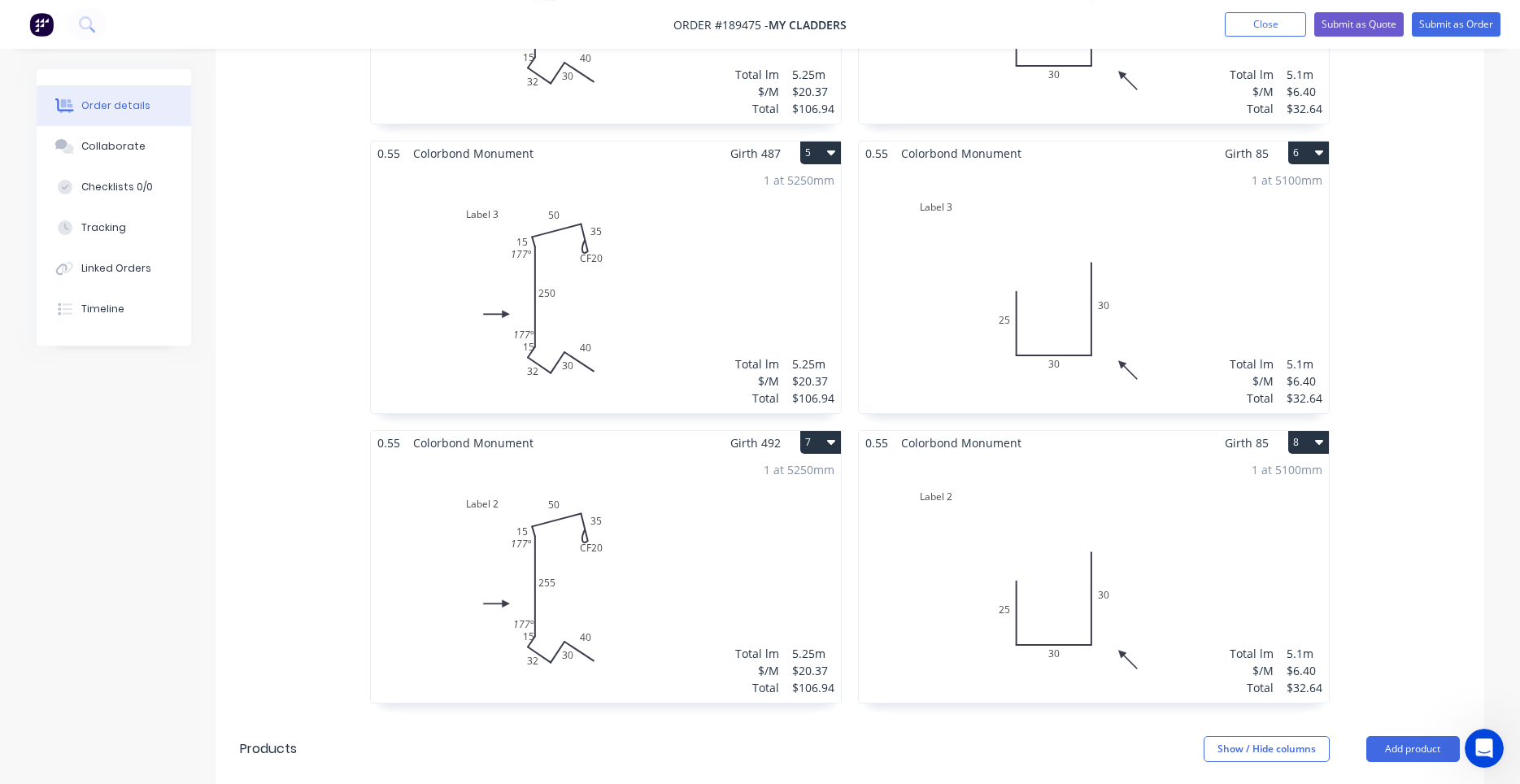
scroll to position [879, 0]
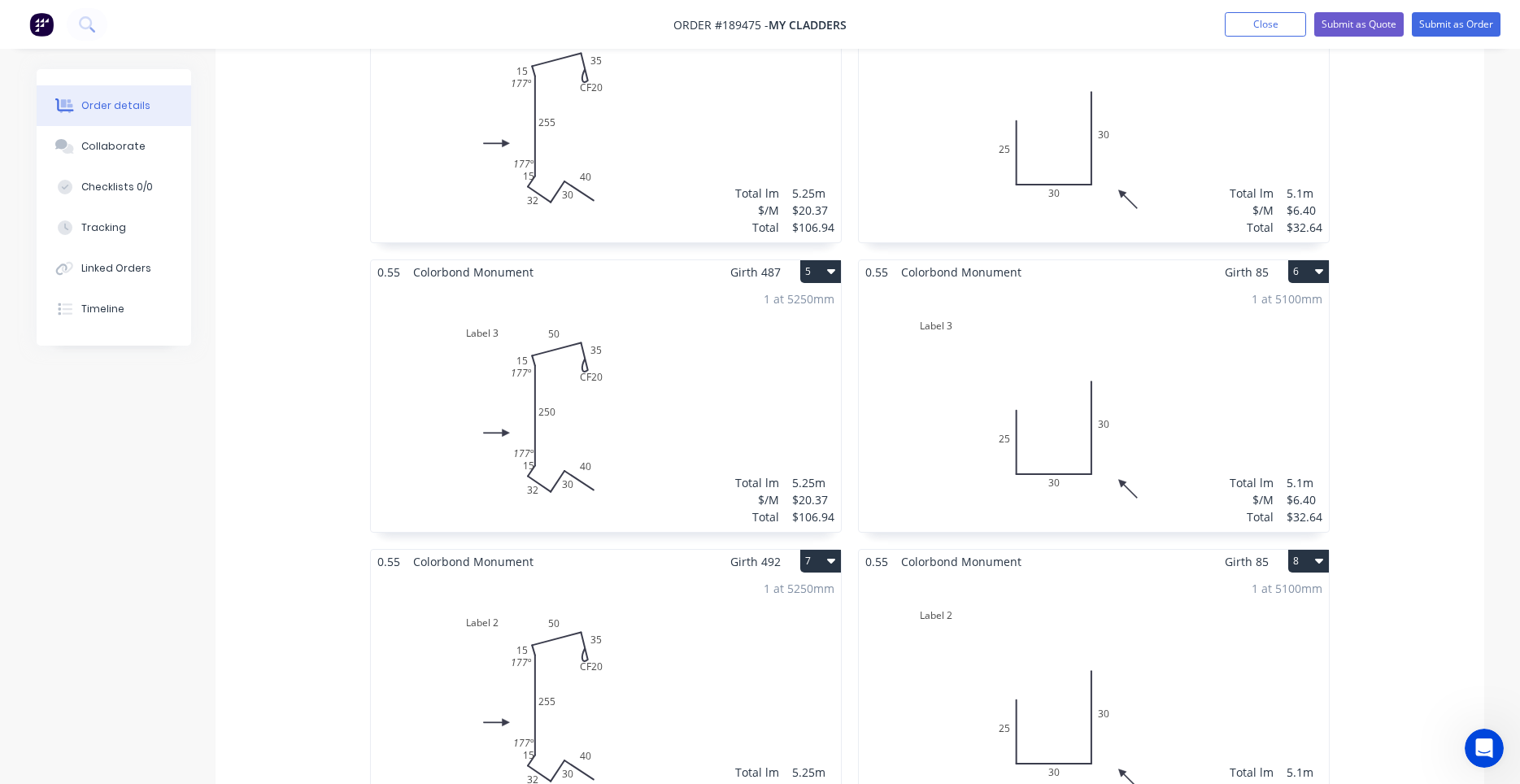
click at [994, 605] on div "1 at 5100mm Total lm $/M Total 5.1m $6.40 $32.64" at bounding box center [1093, 696] width 470 height 248
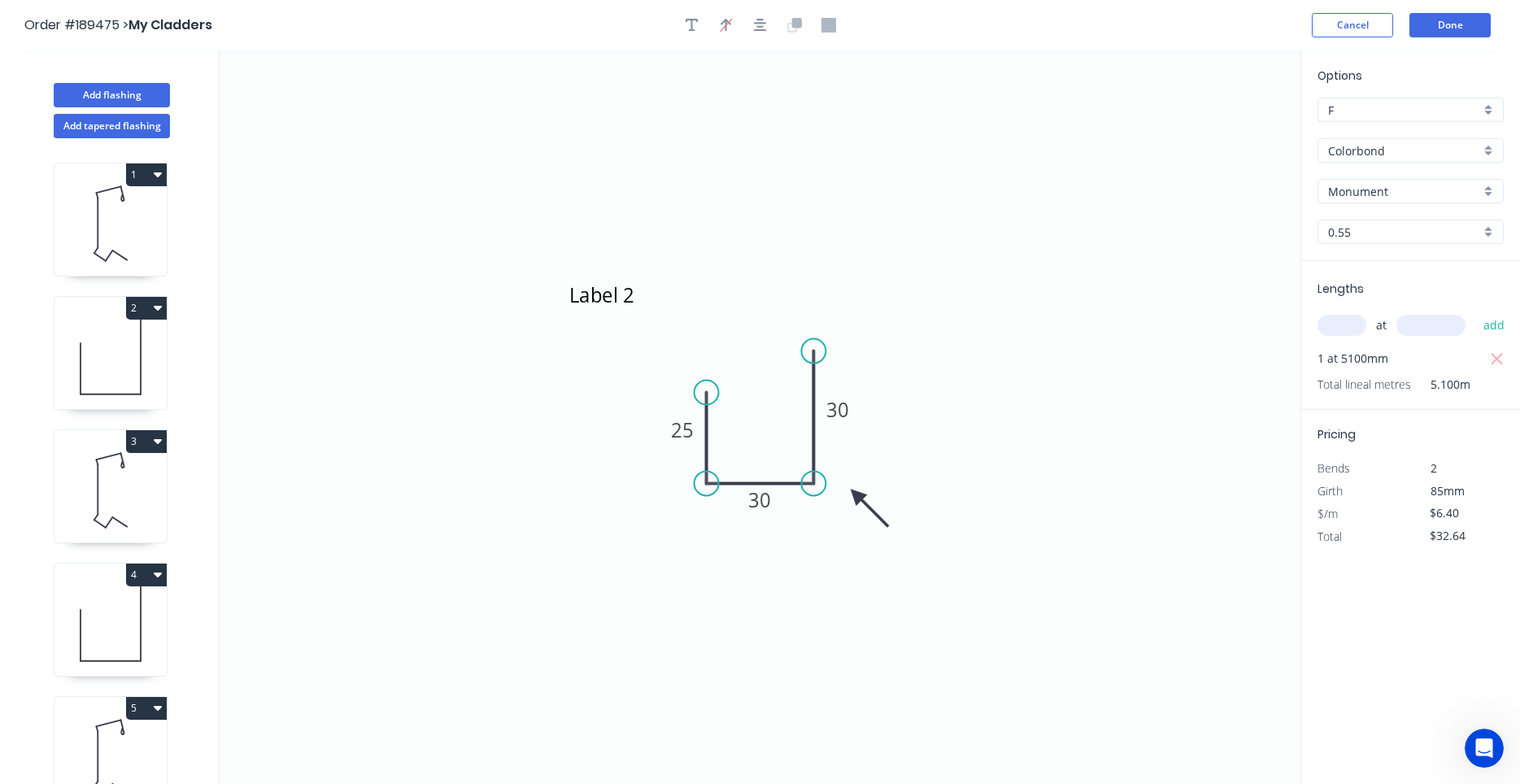
click at [159, 173] on icon "button" at bounding box center [157, 175] width 8 height 5
click at [130, 219] on div "Duplicate" at bounding box center [89, 215] width 125 height 24
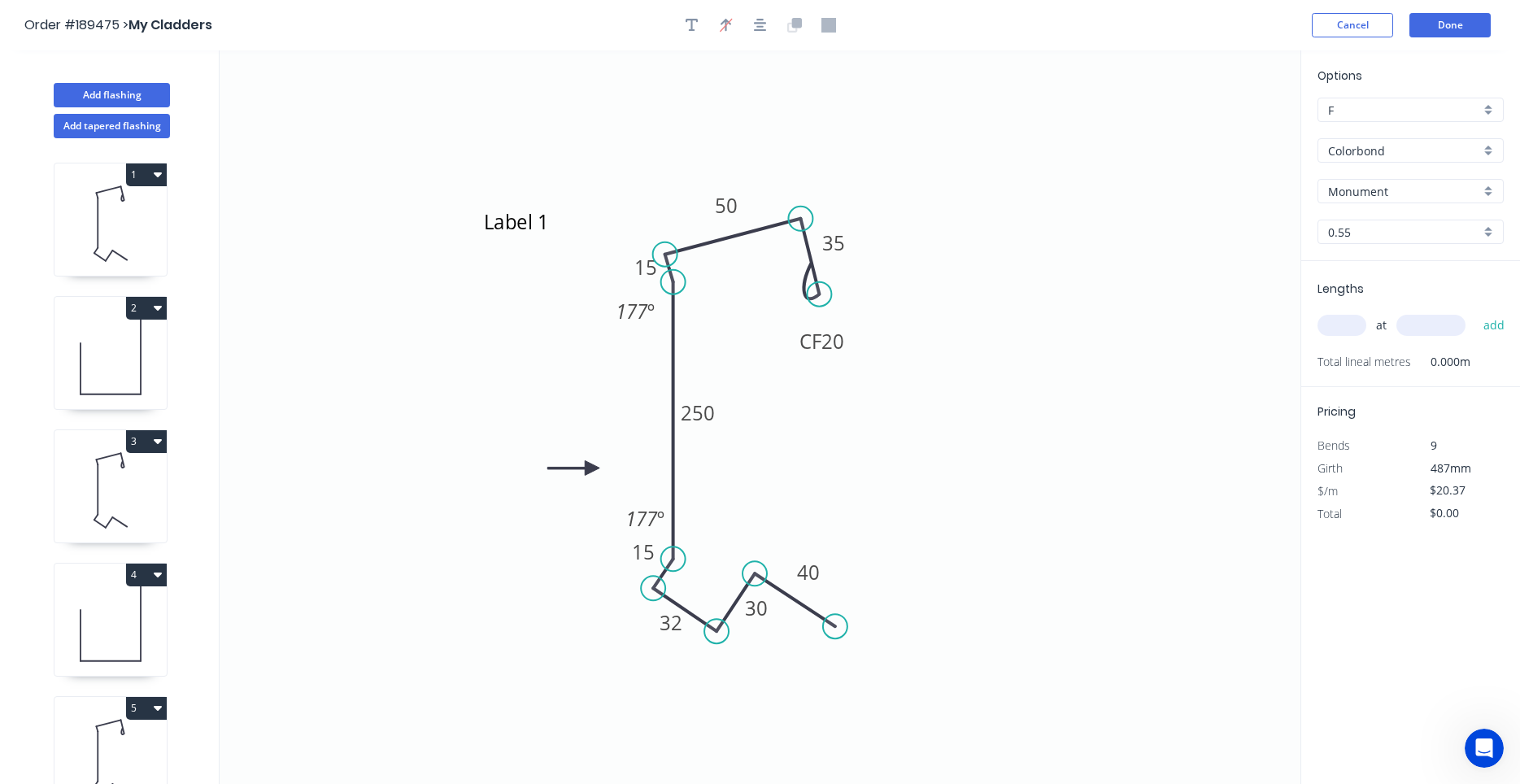
click at [164, 305] on button "2" at bounding box center [146, 308] width 40 height 23
click at [134, 341] on div "Duplicate" at bounding box center [89, 348] width 125 height 24
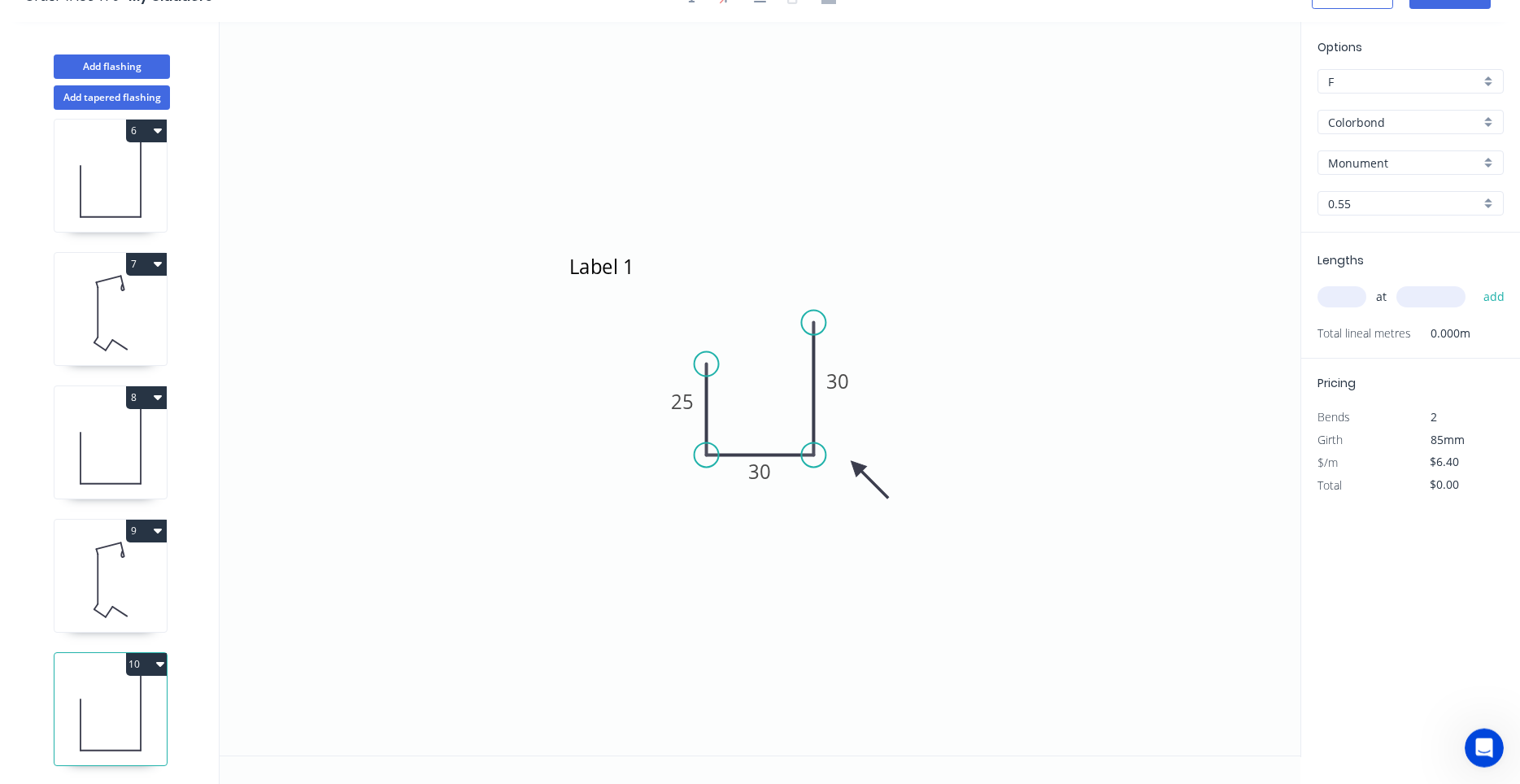
scroll to position [30, 0]
click at [124, 599] on icon at bounding box center [110, 578] width 112 height 104
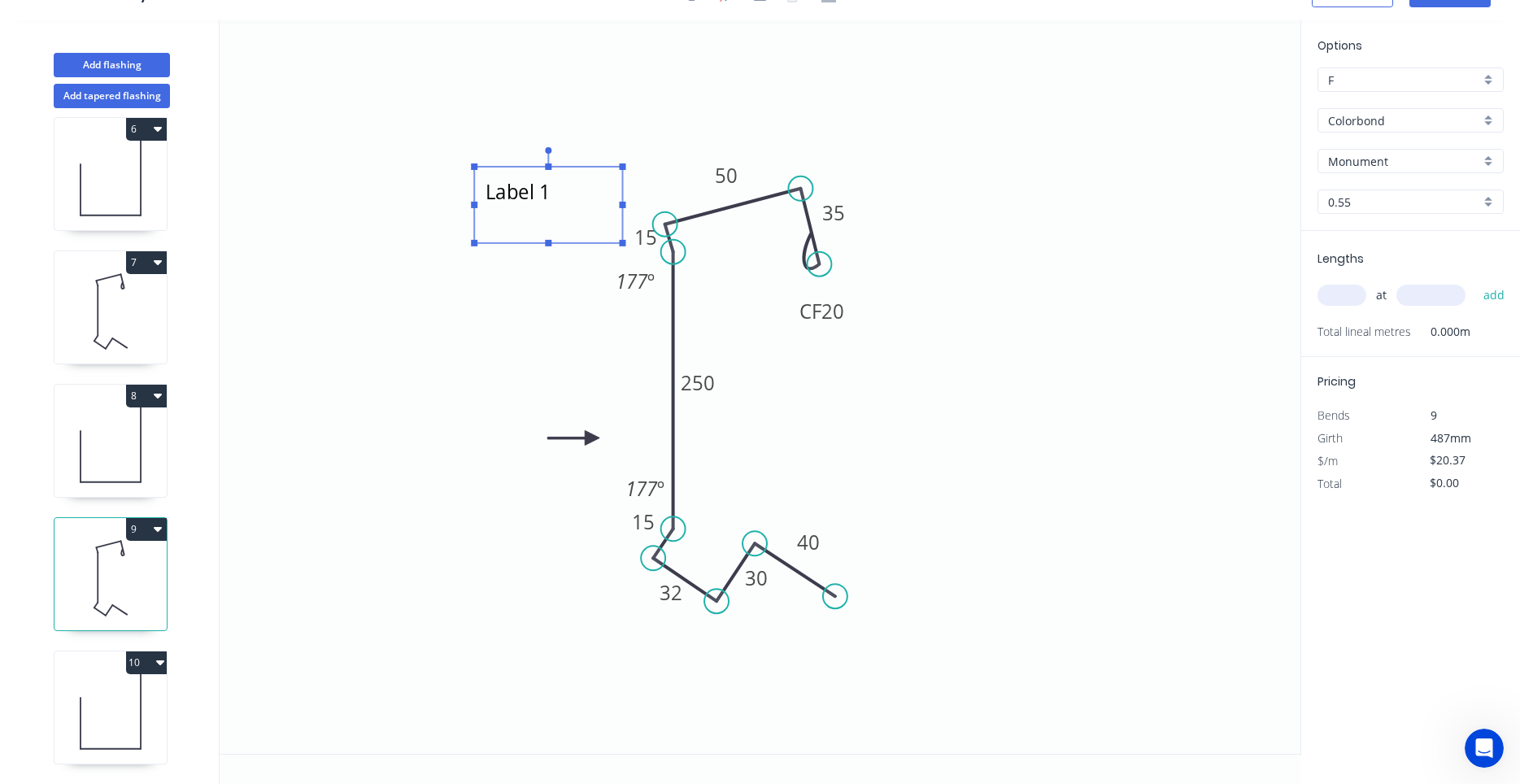
click at [548, 194] on textarea "Label 1" at bounding box center [548, 205] width 131 height 60
click at [548, 200] on textarea "Label 1" at bounding box center [548, 205] width 131 height 60
click at [874, 367] on icon "Label 5 CF 20 35 50 15 250 15 32 30 40 177 º 177 º" at bounding box center [760, 386] width 1081 height 733
click at [1342, 307] on div "at add" at bounding box center [1412, 295] width 189 height 28
click at [1349, 299] on input "text" at bounding box center [1342, 295] width 49 height 21
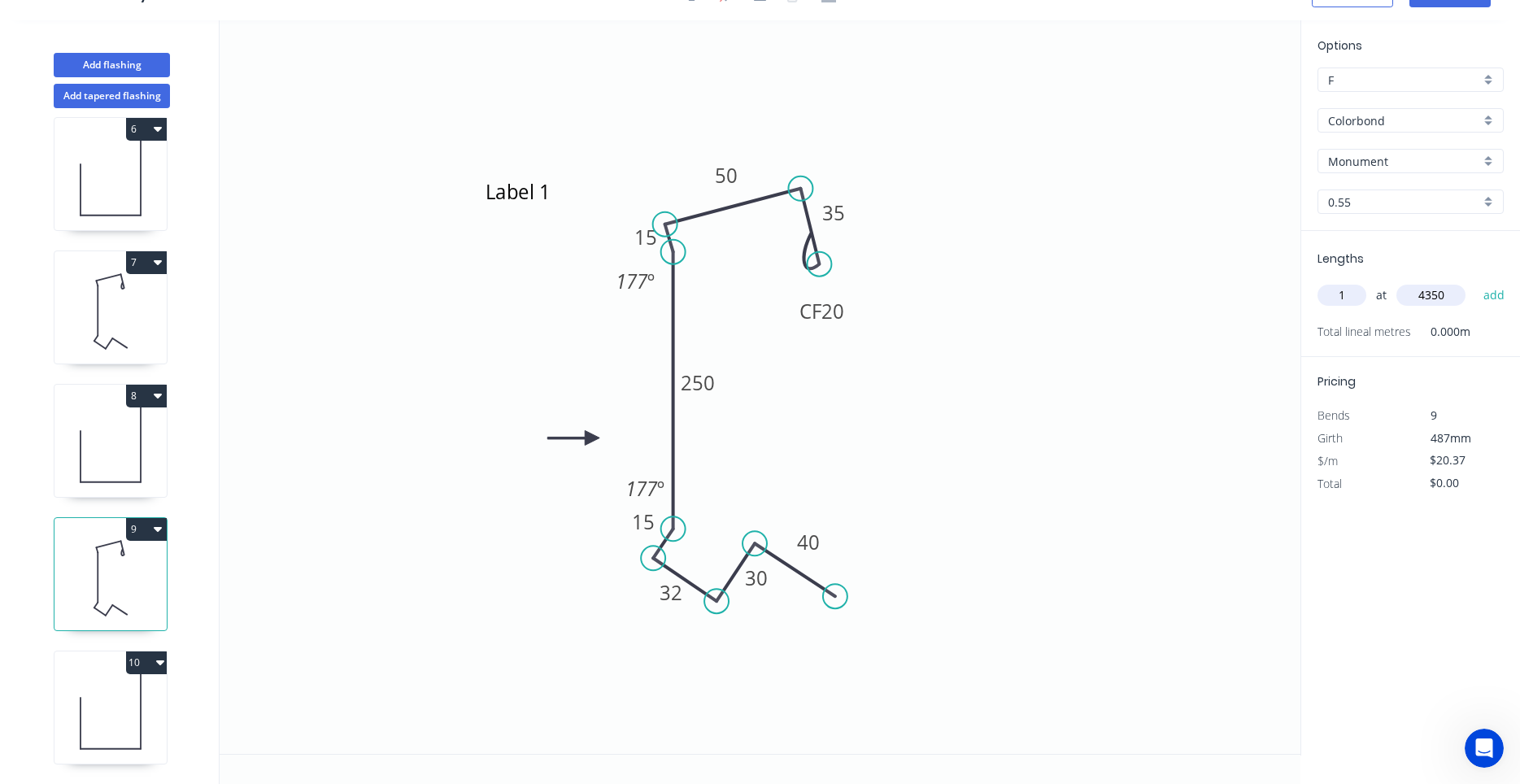
click at [1475, 281] on button "add" at bounding box center [1495, 295] width 39 height 28
click at [103, 745] on icon at bounding box center [110, 711] width 112 height 104
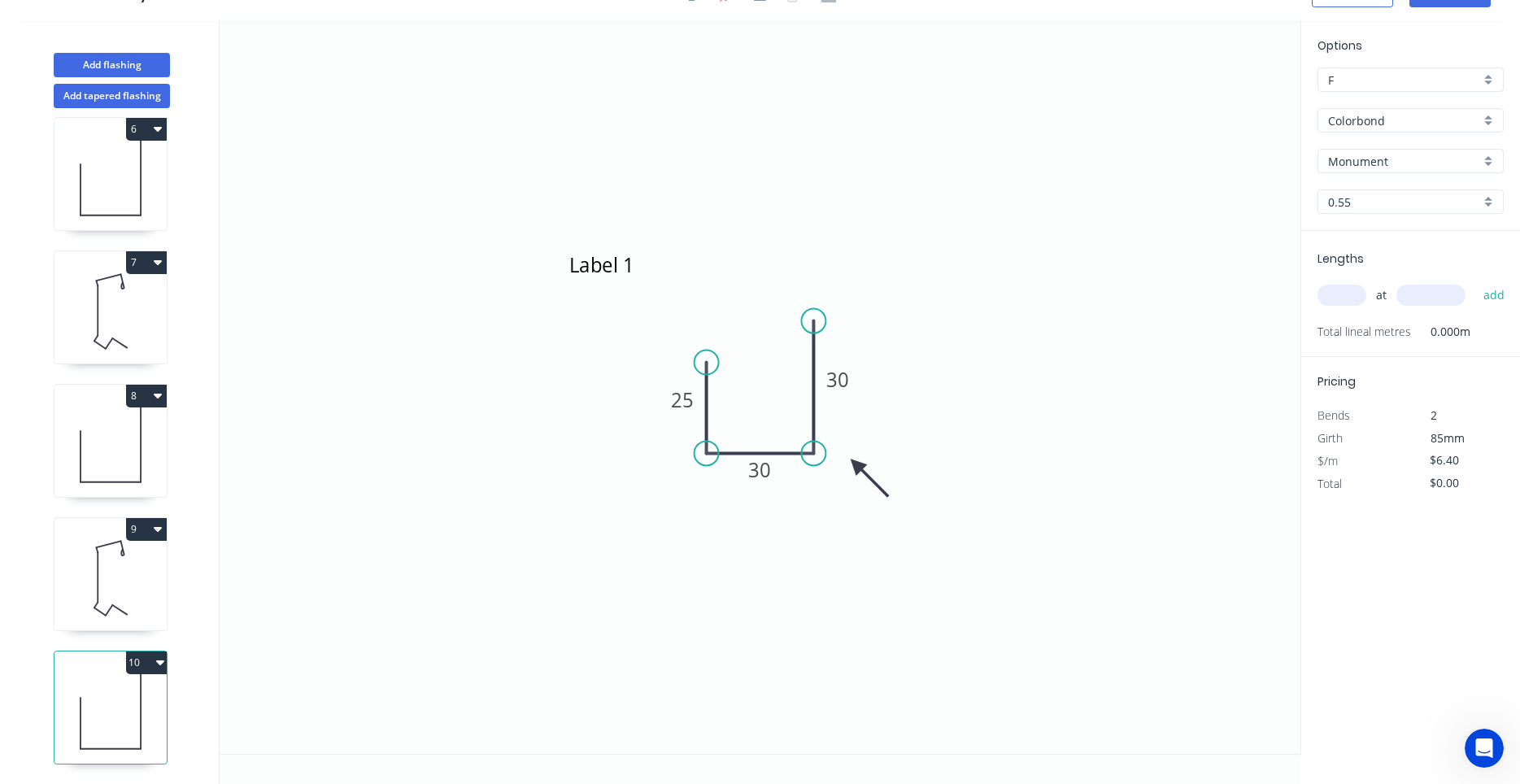
click at [1359, 299] on input "text" at bounding box center [1342, 295] width 49 height 21
click at [1475, 281] on button "add" at bounding box center [1495, 295] width 39 height 28
click at [141, 615] on icon at bounding box center [110, 578] width 112 height 104
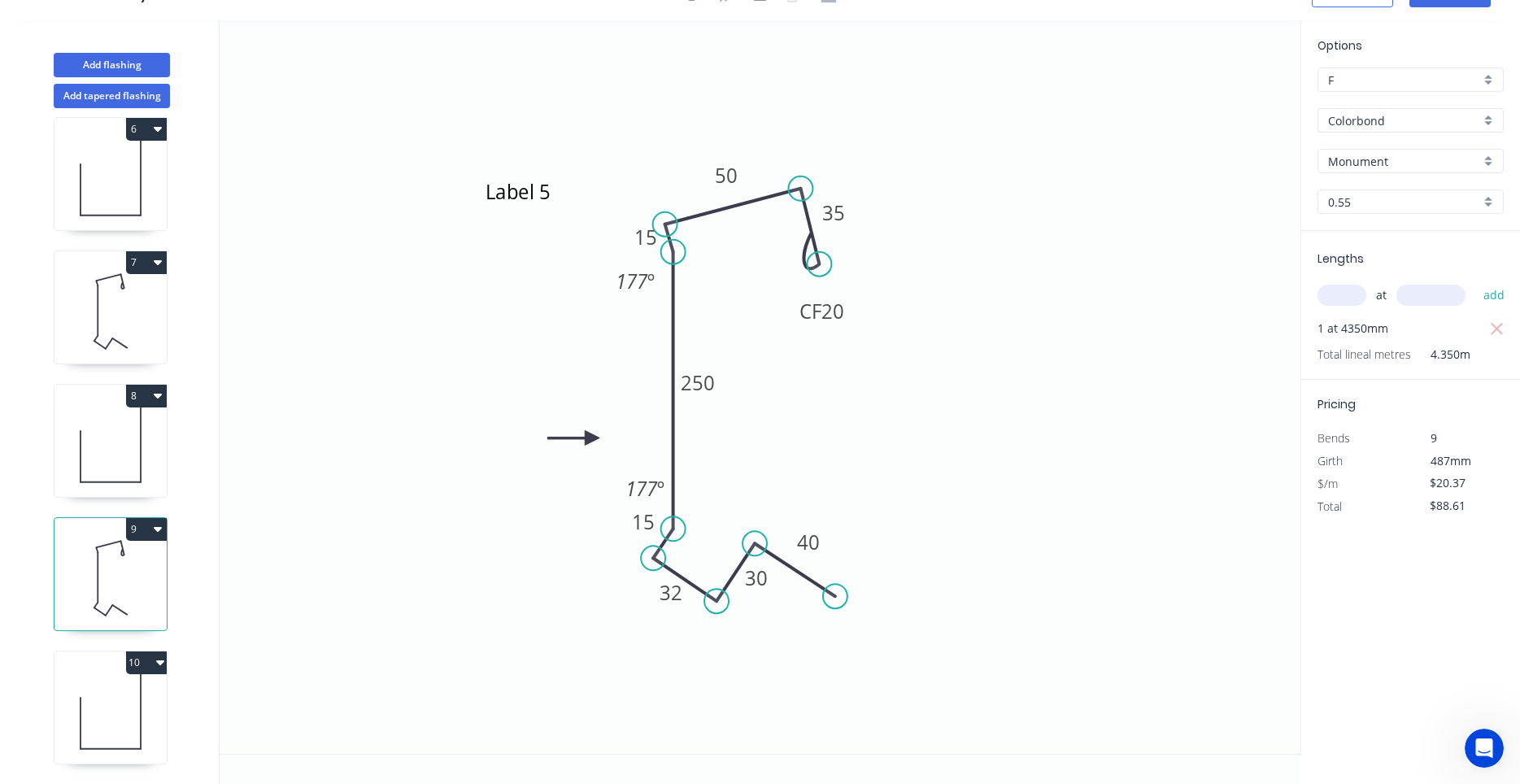
click at [124, 718] on icon at bounding box center [110, 711] width 112 height 104
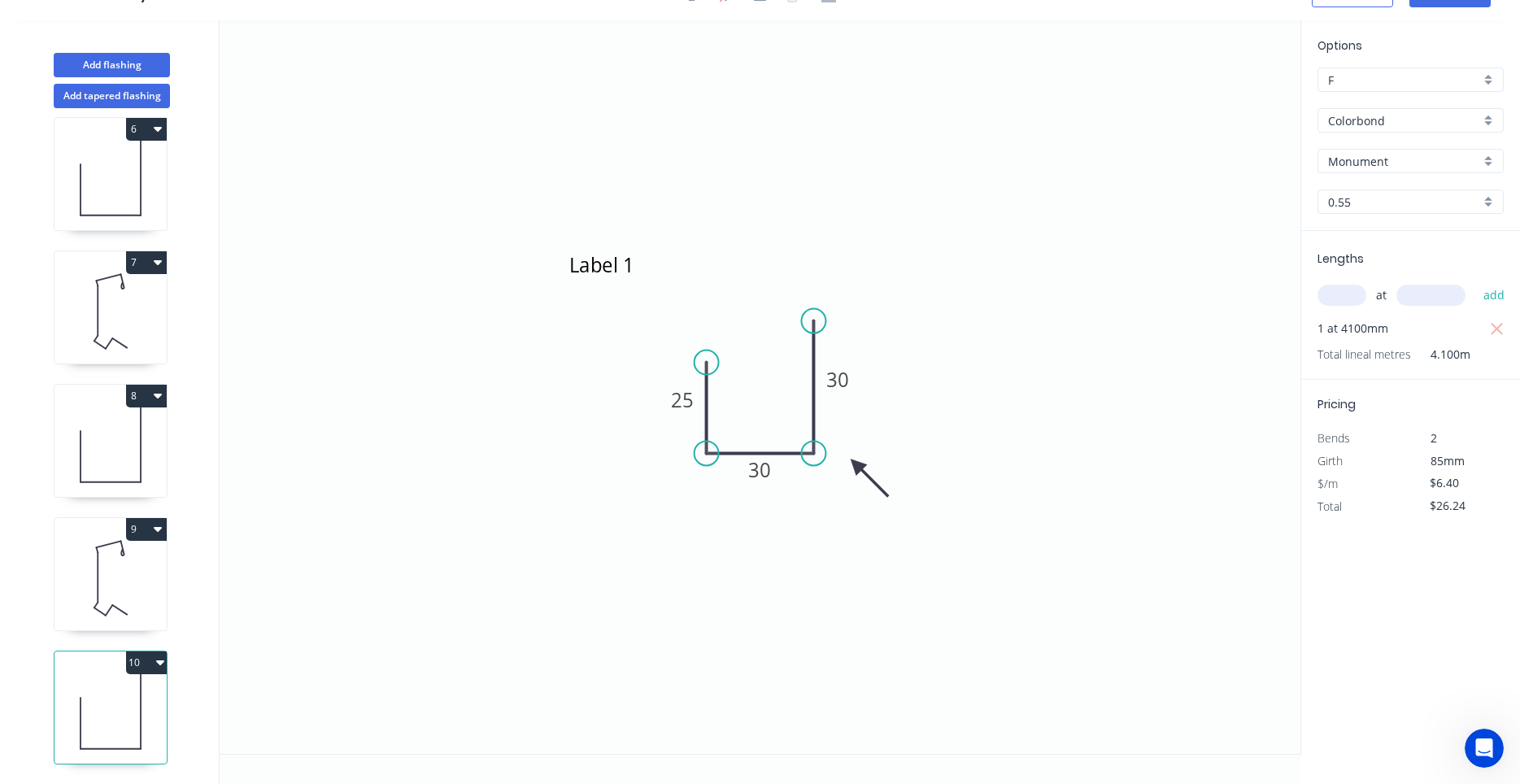
click at [130, 597] on icon at bounding box center [110, 578] width 112 height 104
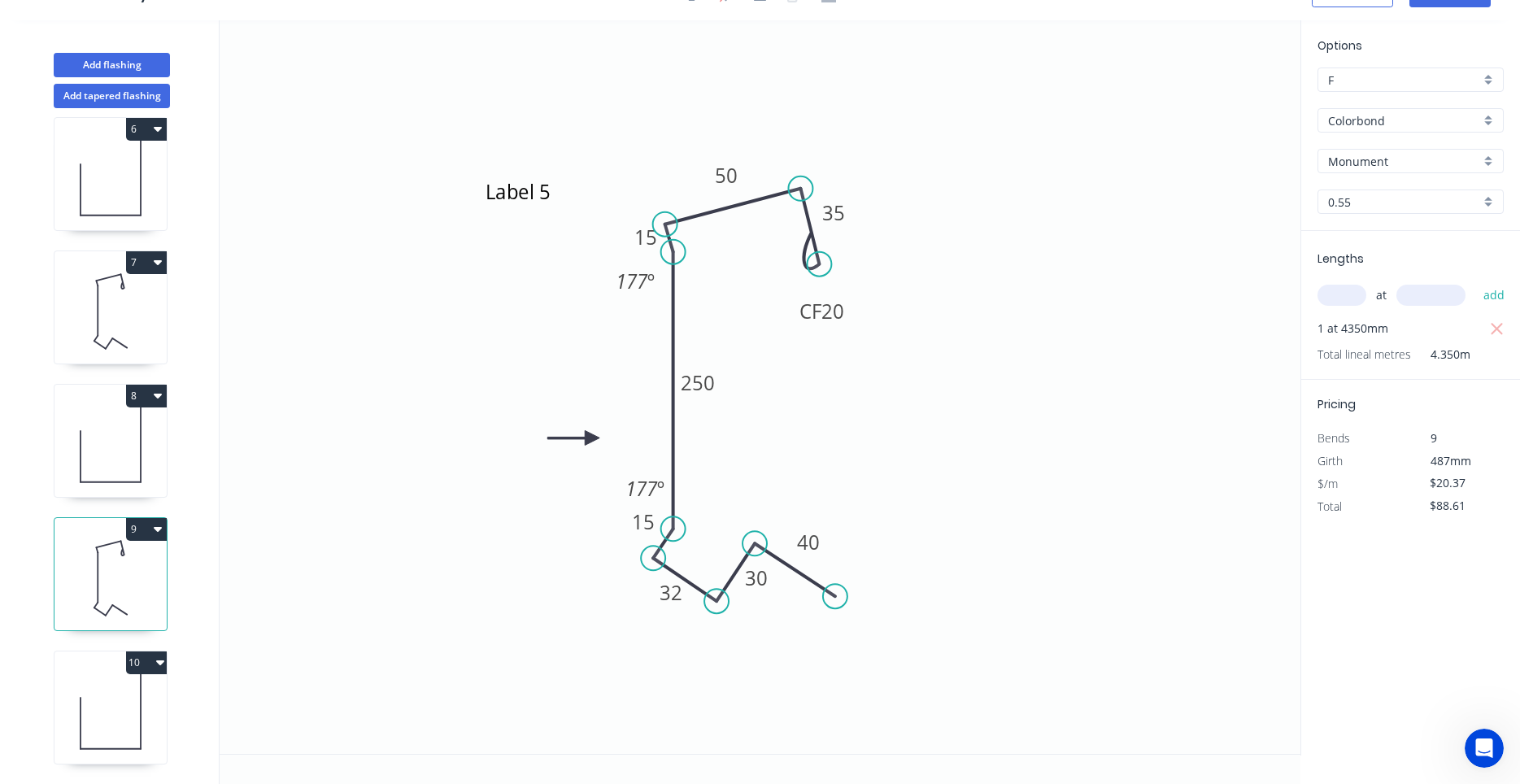
click at [98, 736] on icon at bounding box center [110, 711] width 112 height 104
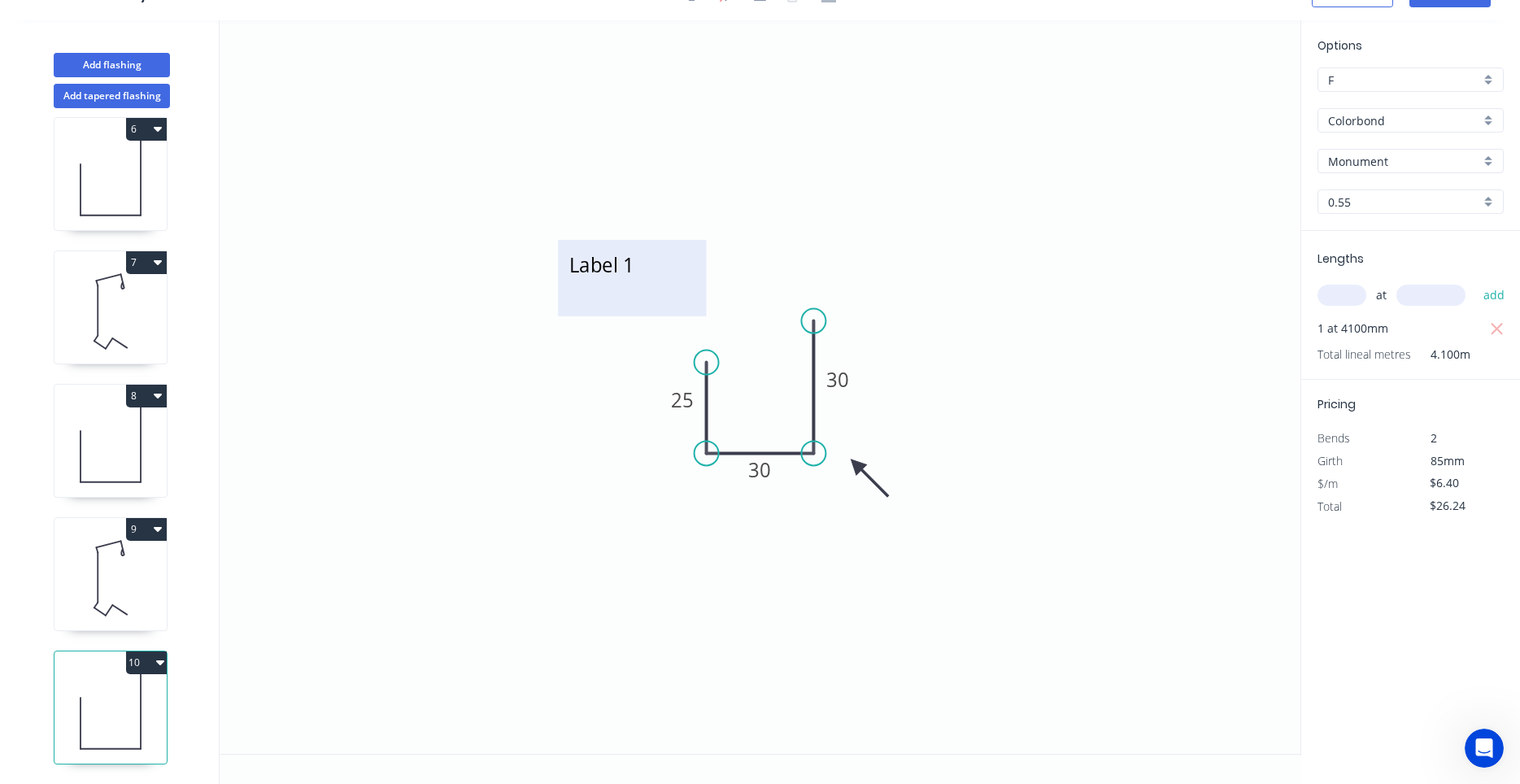
click at [637, 279] on textarea "Label 1" at bounding box center [632, 278] width 131 height 60
click at [635, 275] on textarea "Label 1" at bounding box center [632, 278] width 131 height 60
click at [343, 428] on icon "Label 5 25 30 30" at bounding box center [760, 386] width 1081 height 733
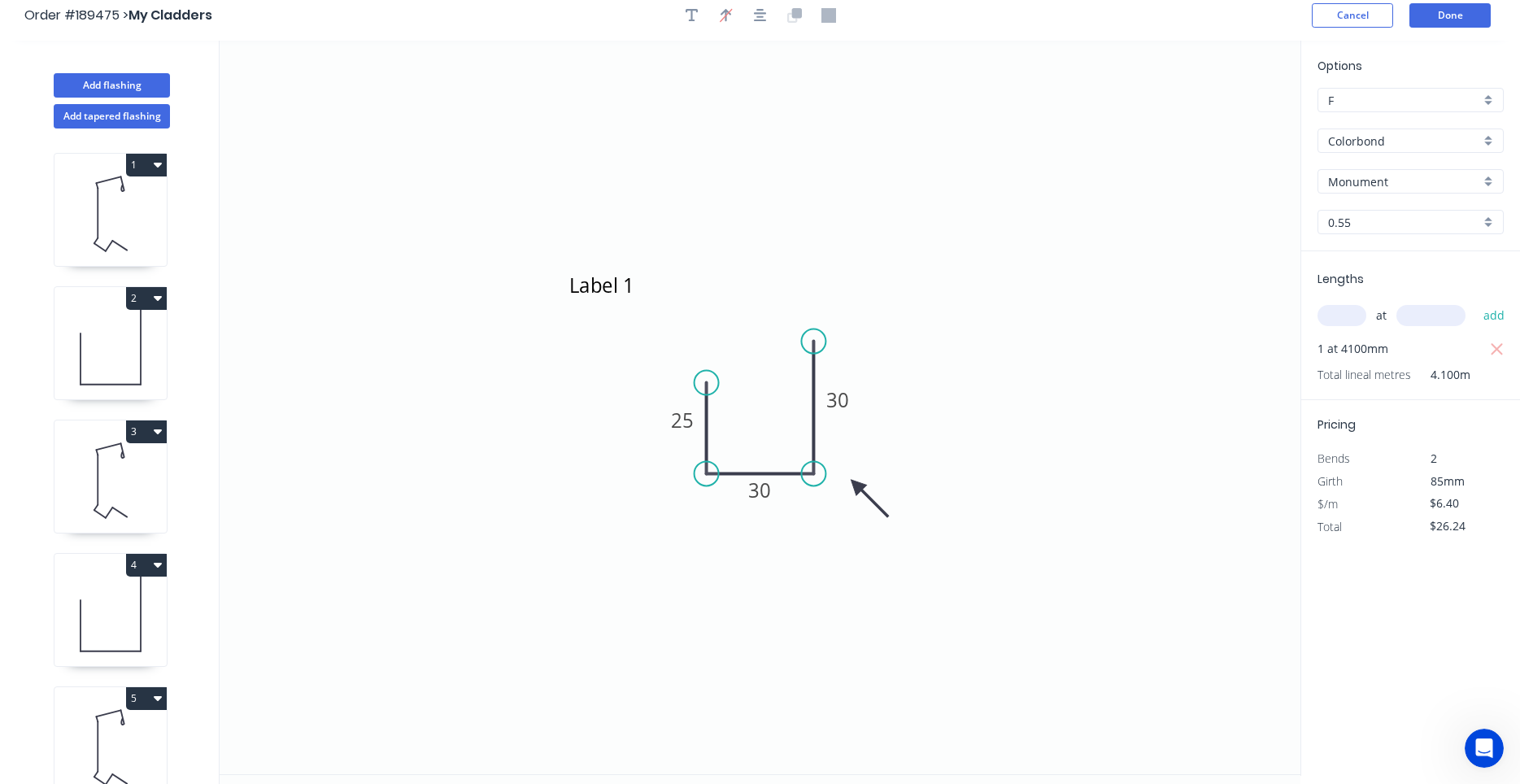
scroll to position [0, 0]
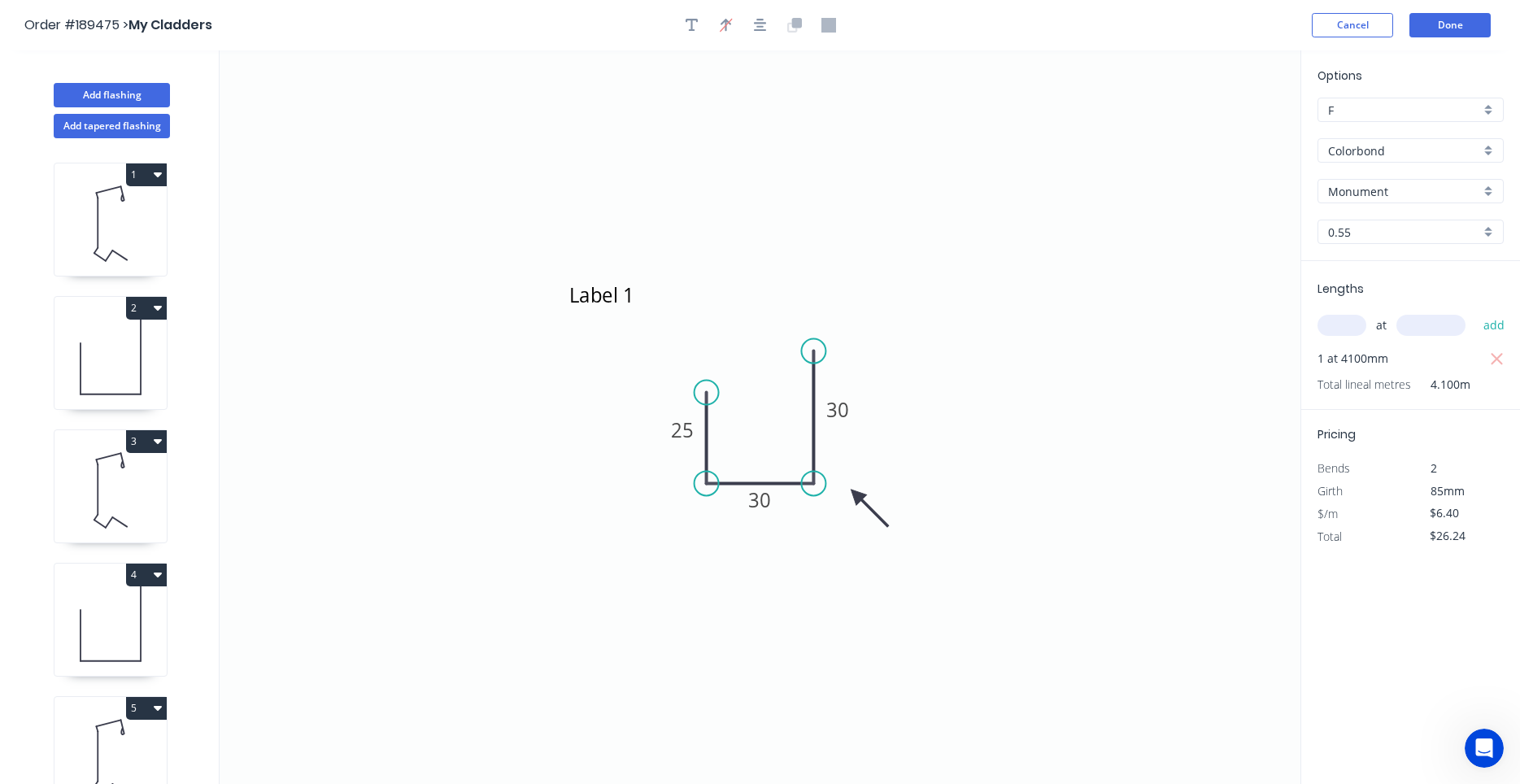
click at [131, 509] on icon at bounding box center [110, 490] width 112 height 104
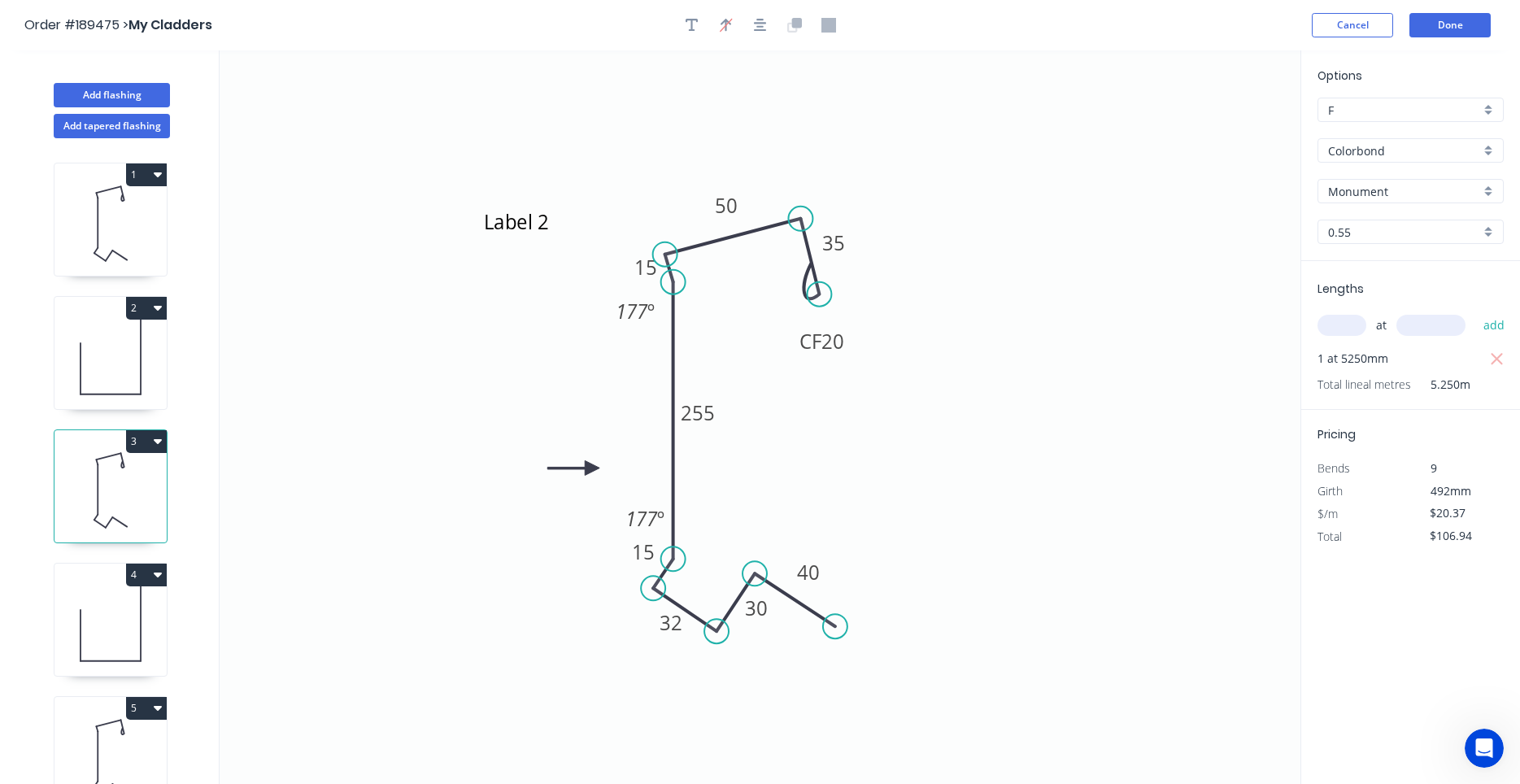
click at [162, 440] on button "3" at bounding box center [146, 441] width 40 height 23
click at [129, 477] on div "Duplicate" at bounding box center [89, 481] width 125 height 24
click at [152, 574] on button "4" at bounding box center [146, 575] width 40 height 23
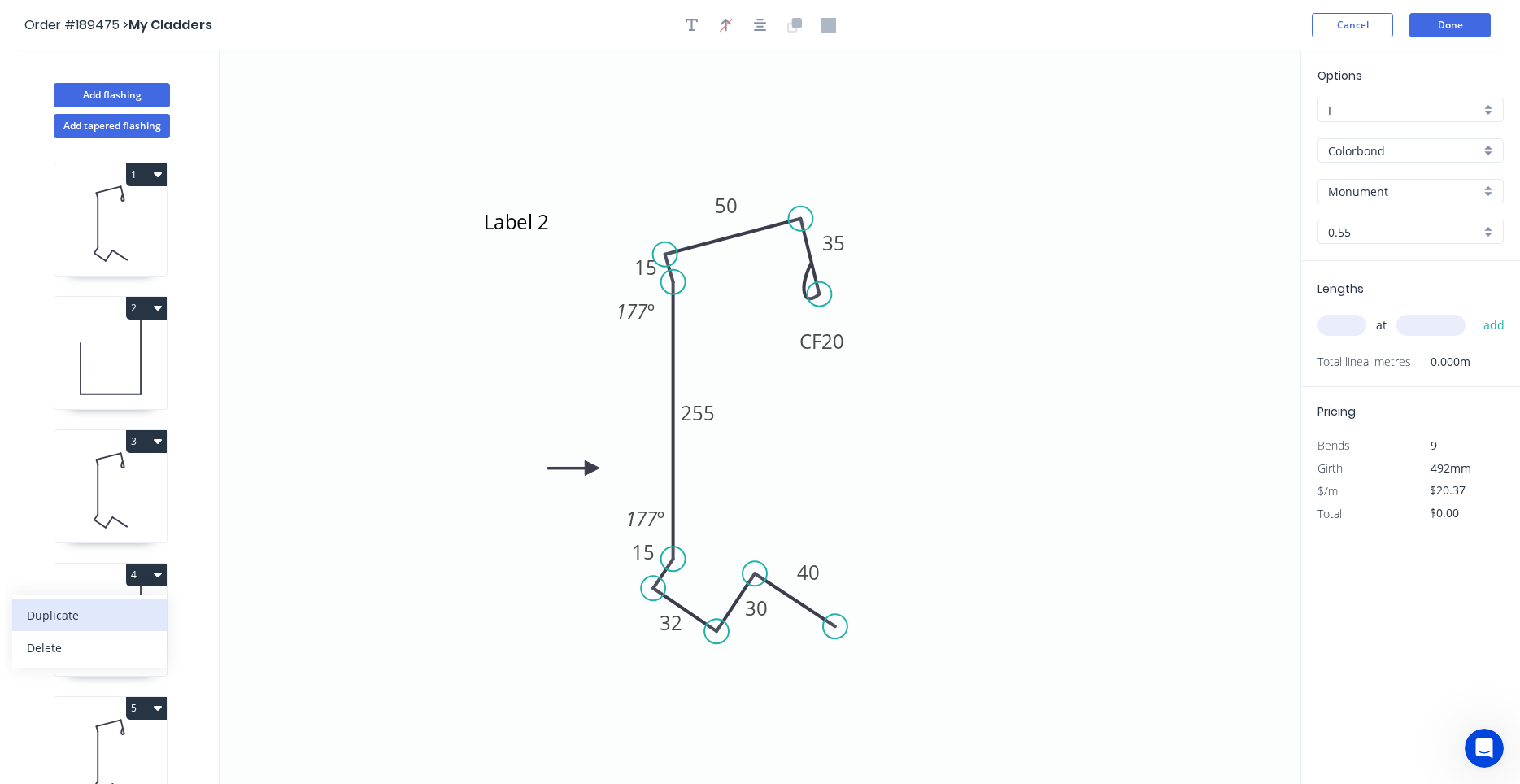
click at [135, 603] on button "Duplicate" at bounding box center [89, 614] width 154 height 32
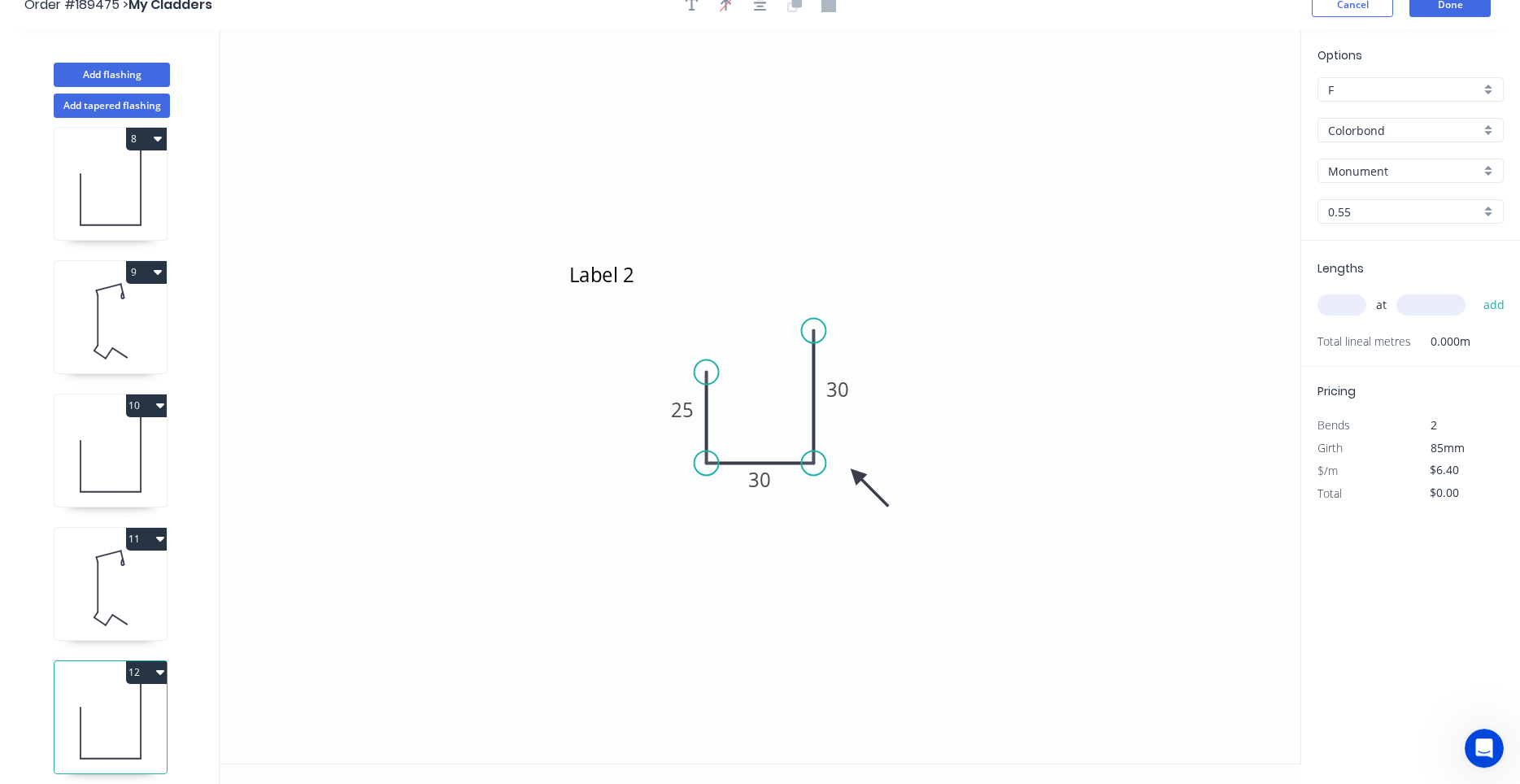
scroll to position [30, 0]
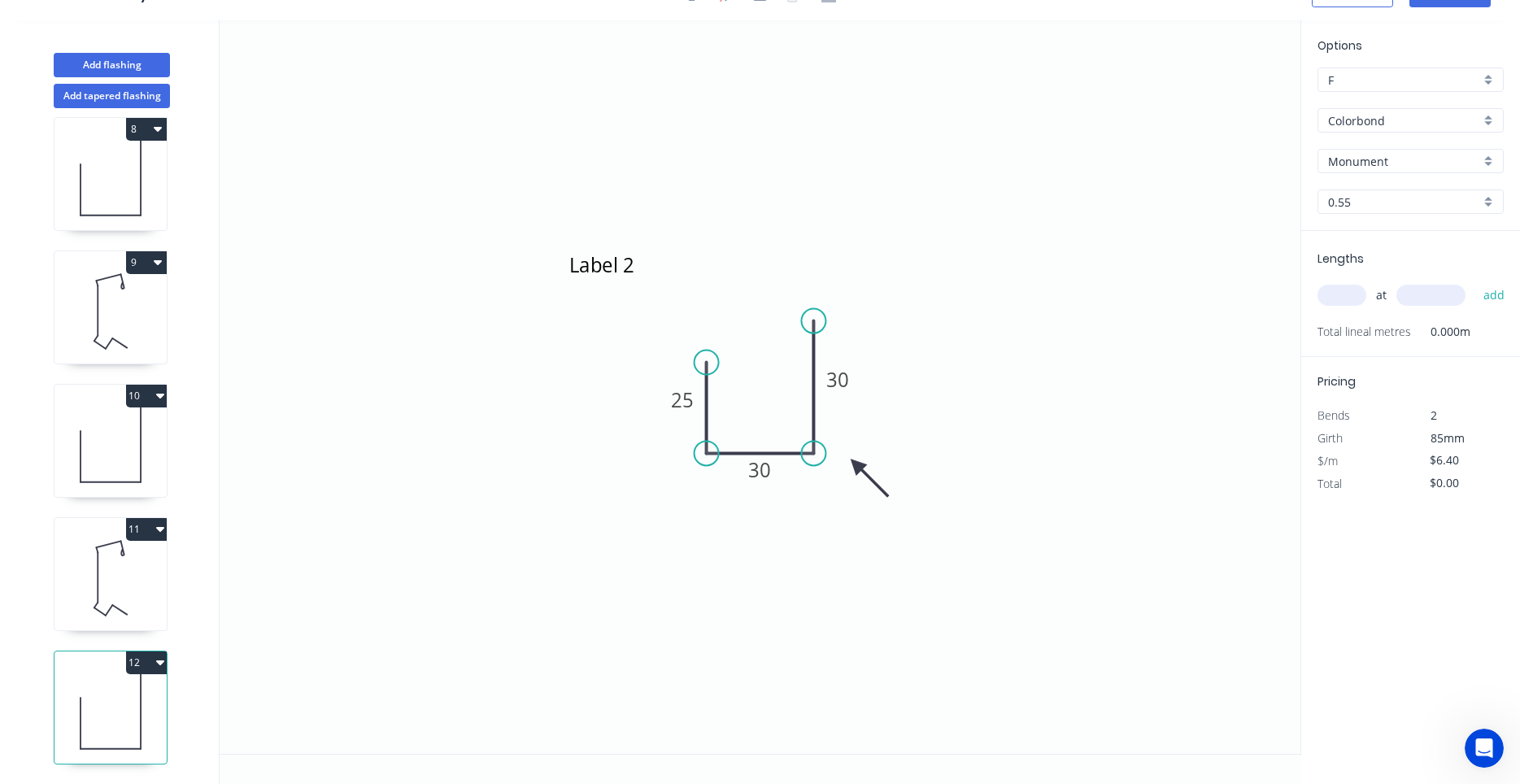
click at [141, 576] on icon at bounding box center [110, 578] width 112 height 104
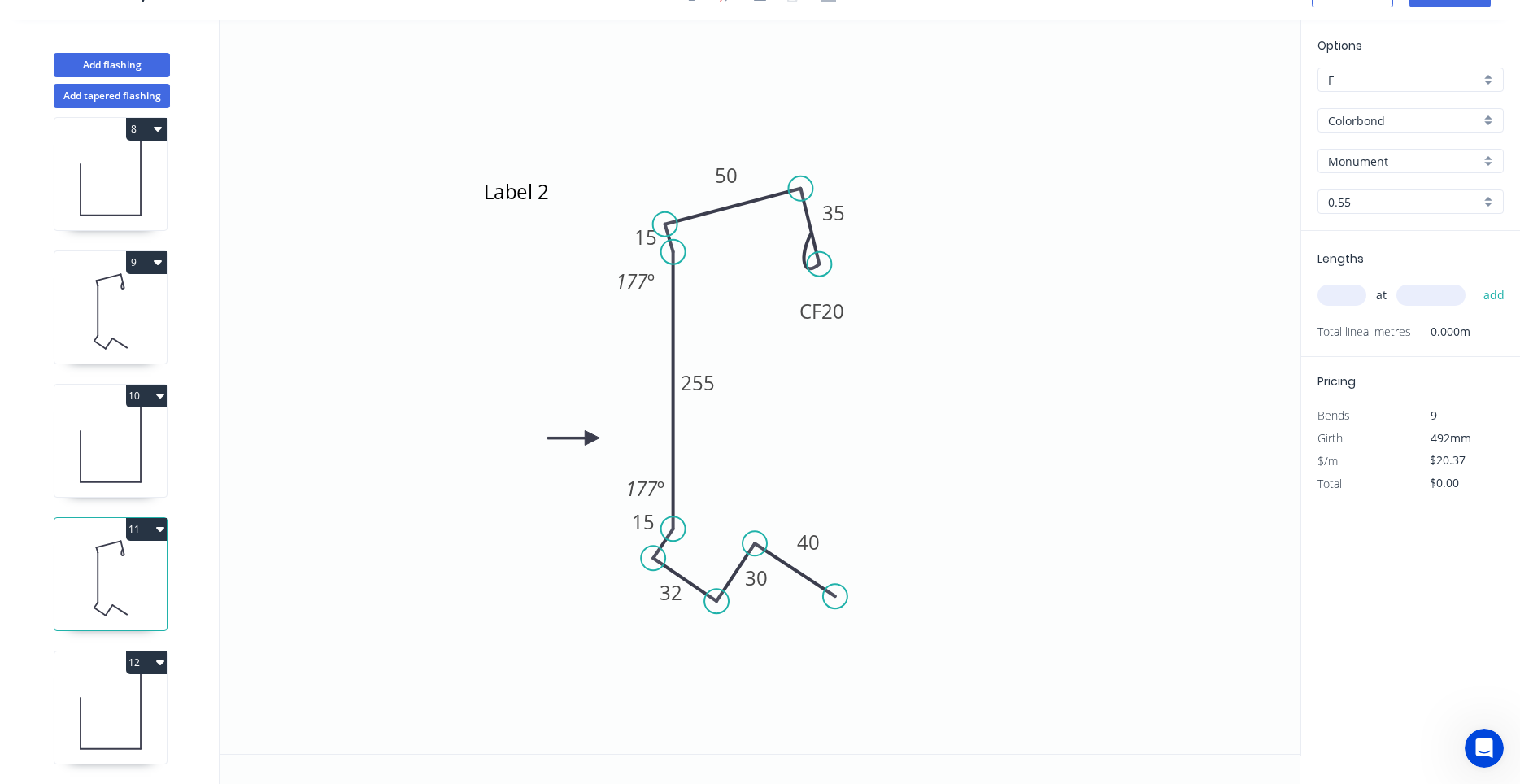
click at [1357, 294] on input "text" at bounding box center [1342, 295] width 49 height 21
click at [1475, 281] on button "add" at bounding box center [1495, 295] width 39 height 28
click at [145, 710] on icon at bounding box center [110, 711] width 112 height 104
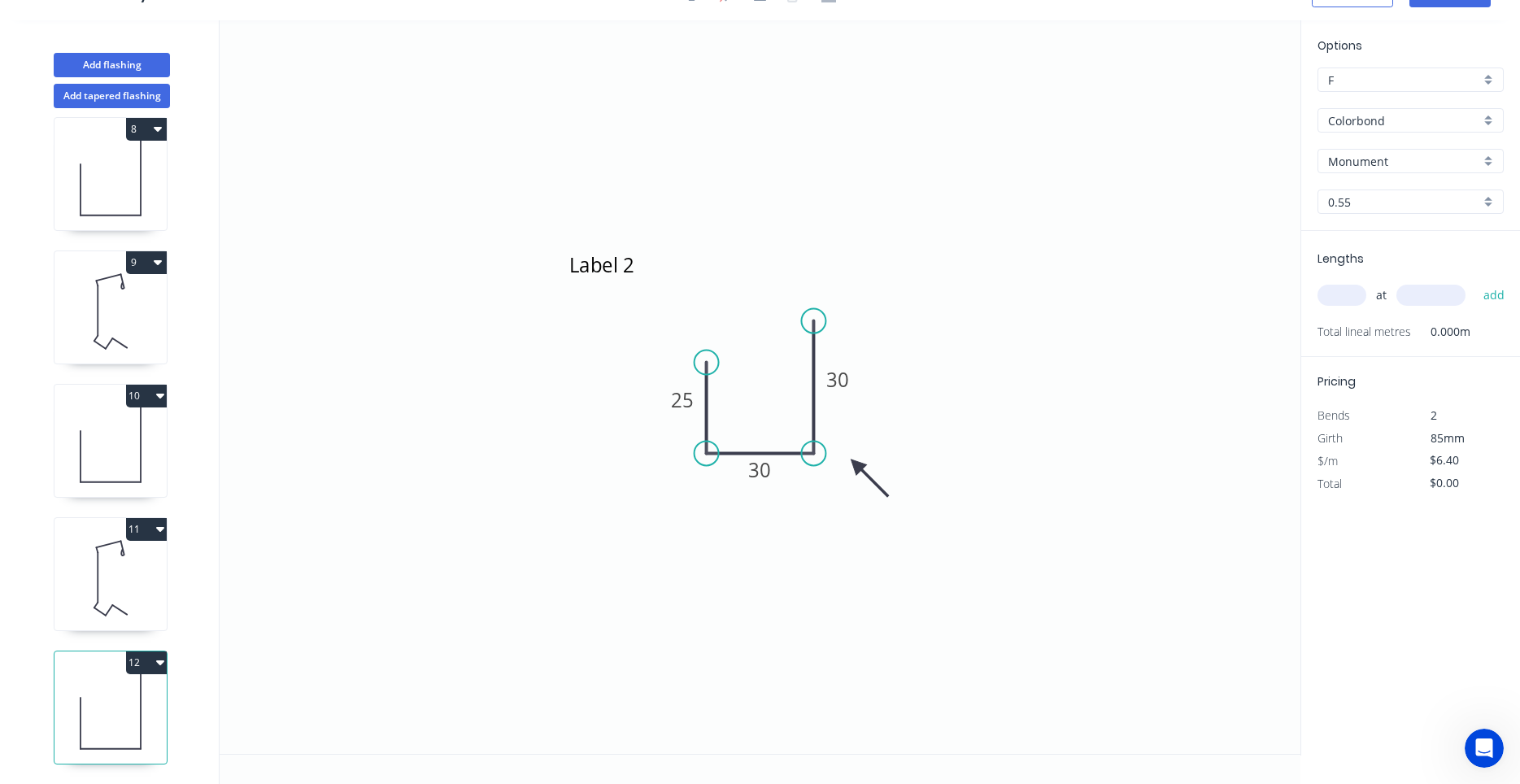
click at [1340, 299] on input "text" at bounding box center [1342, 295] width 49 height 21
click at [1475, 281] on button "add" at bounding box center [1495, 295] width 39 height 28
click at [91, 574] on icon at bounding box center [110, 578] width 112 height 104
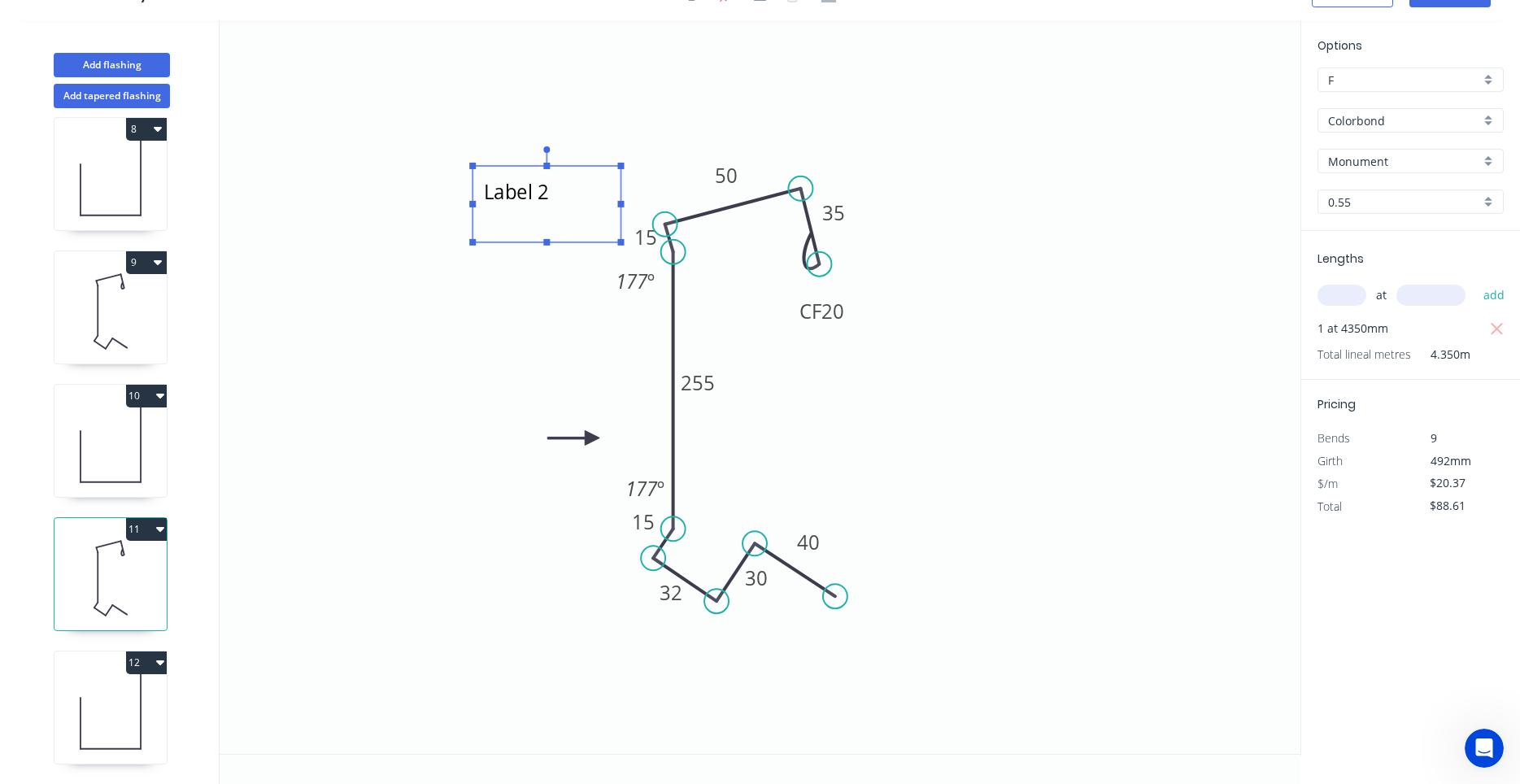
click at [546, 199] on textarea "Label 2" at bounding box center [547, 204] width 131 height 60
click at [131, 693] on icon at bounding box center [110, 711] width 112 height 104
click at [551, 198] on textarea "Label 6" at bounding box center [547, 204] width 131 height 60
click at [110, 695] on icon at bounding box center [110, 711] width 112 height 104
click at [124, 697] on icon at bounding box center [110, 711] width 112 height 104
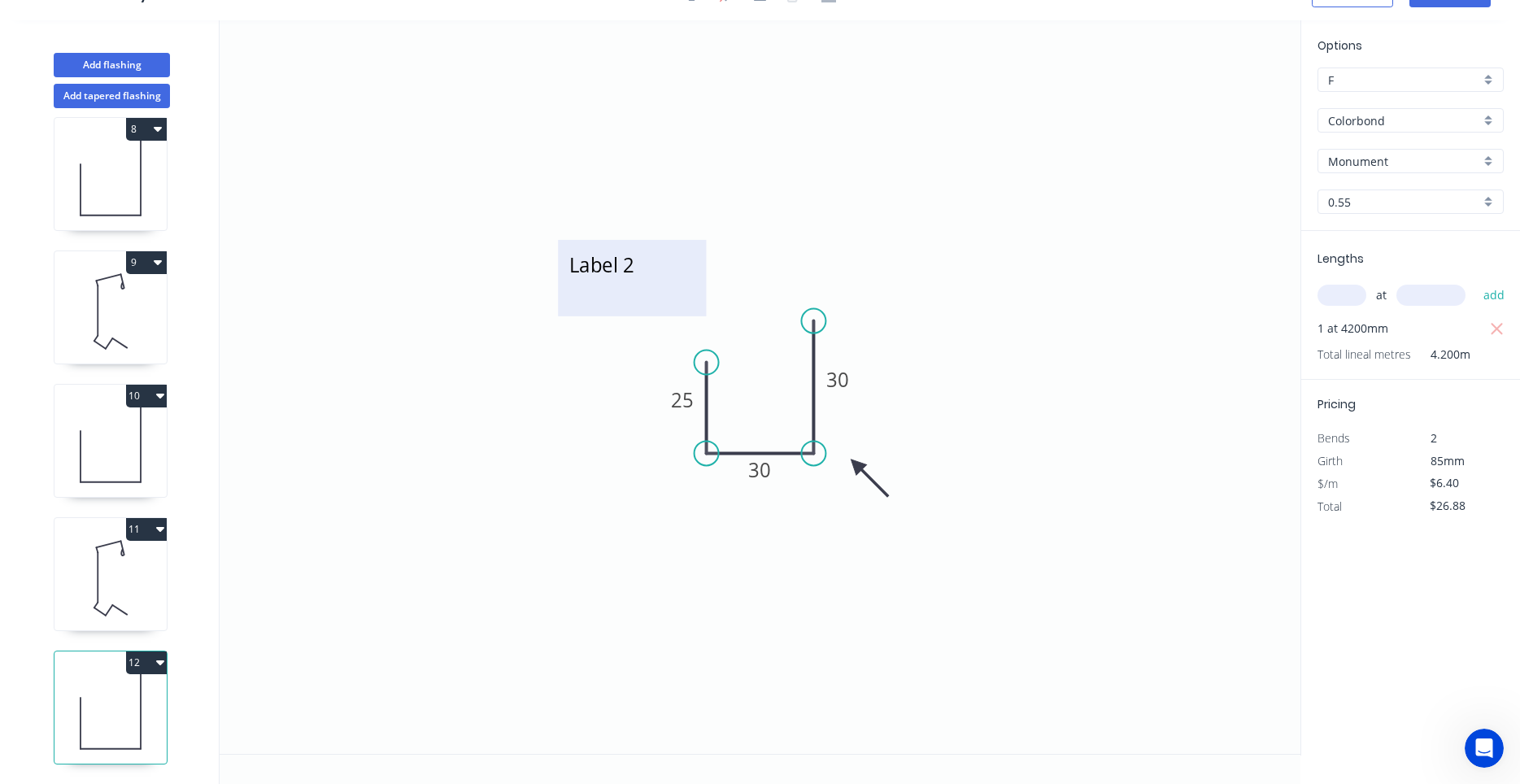
click at [637, 280] on textarea "Label 2" at bounding box center [632, 278] width 131 height 60
click at [152, 721] on icon at bounding box center [110, 711] width 112 height 104
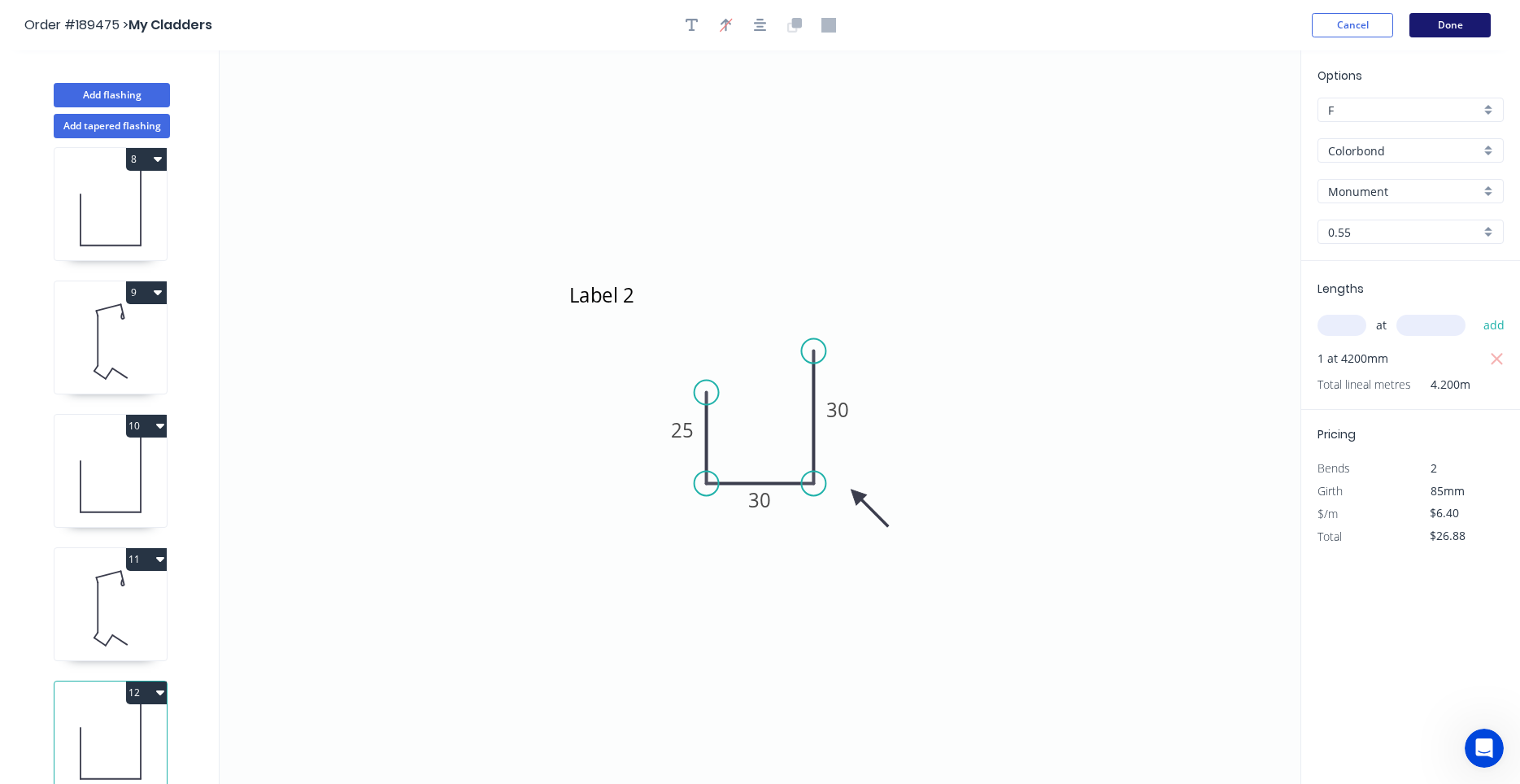
click at [1446, 18] on button "Done" at bounding box center [1449, 25] width 81 height 25
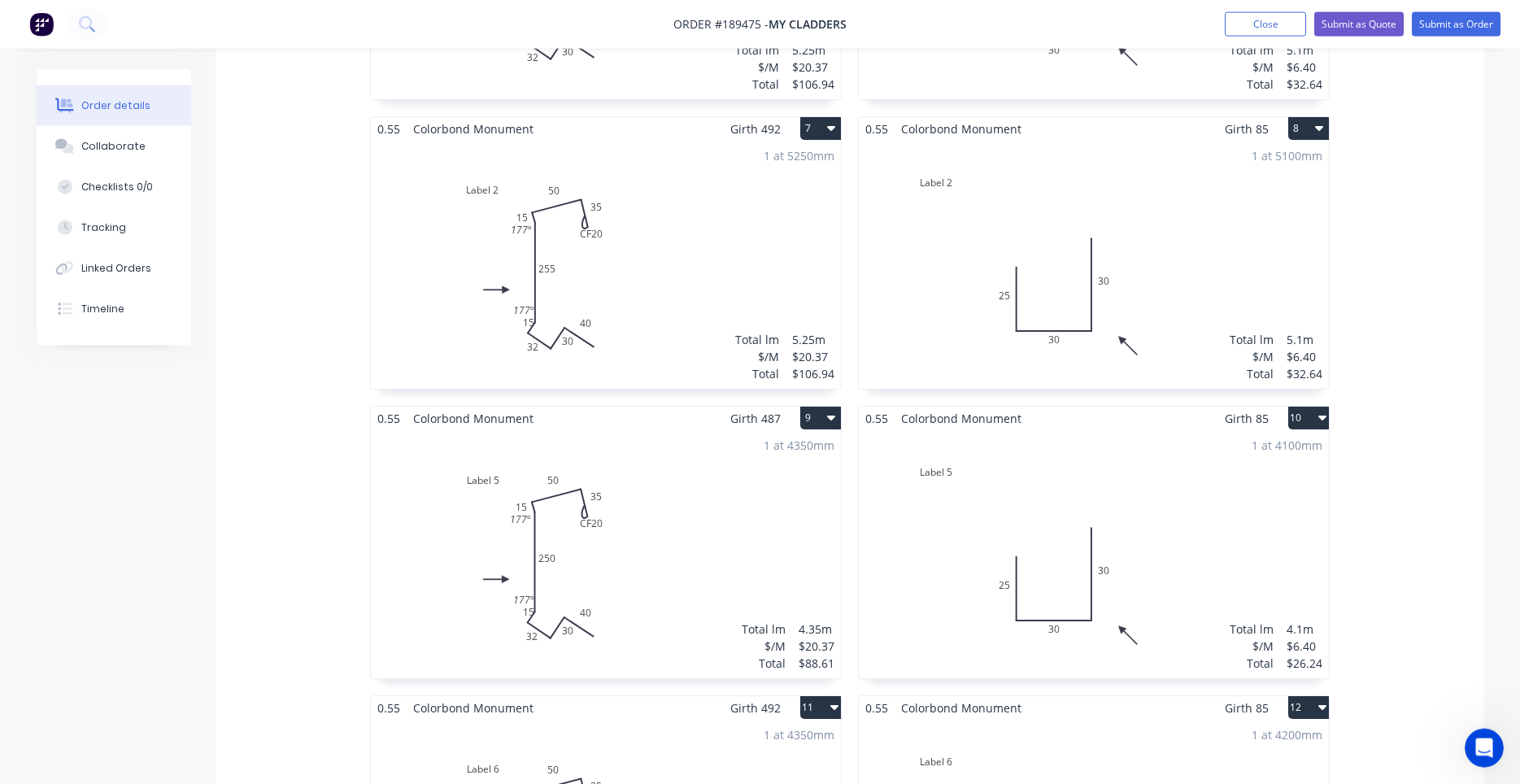
scroll to position [1244, 0]
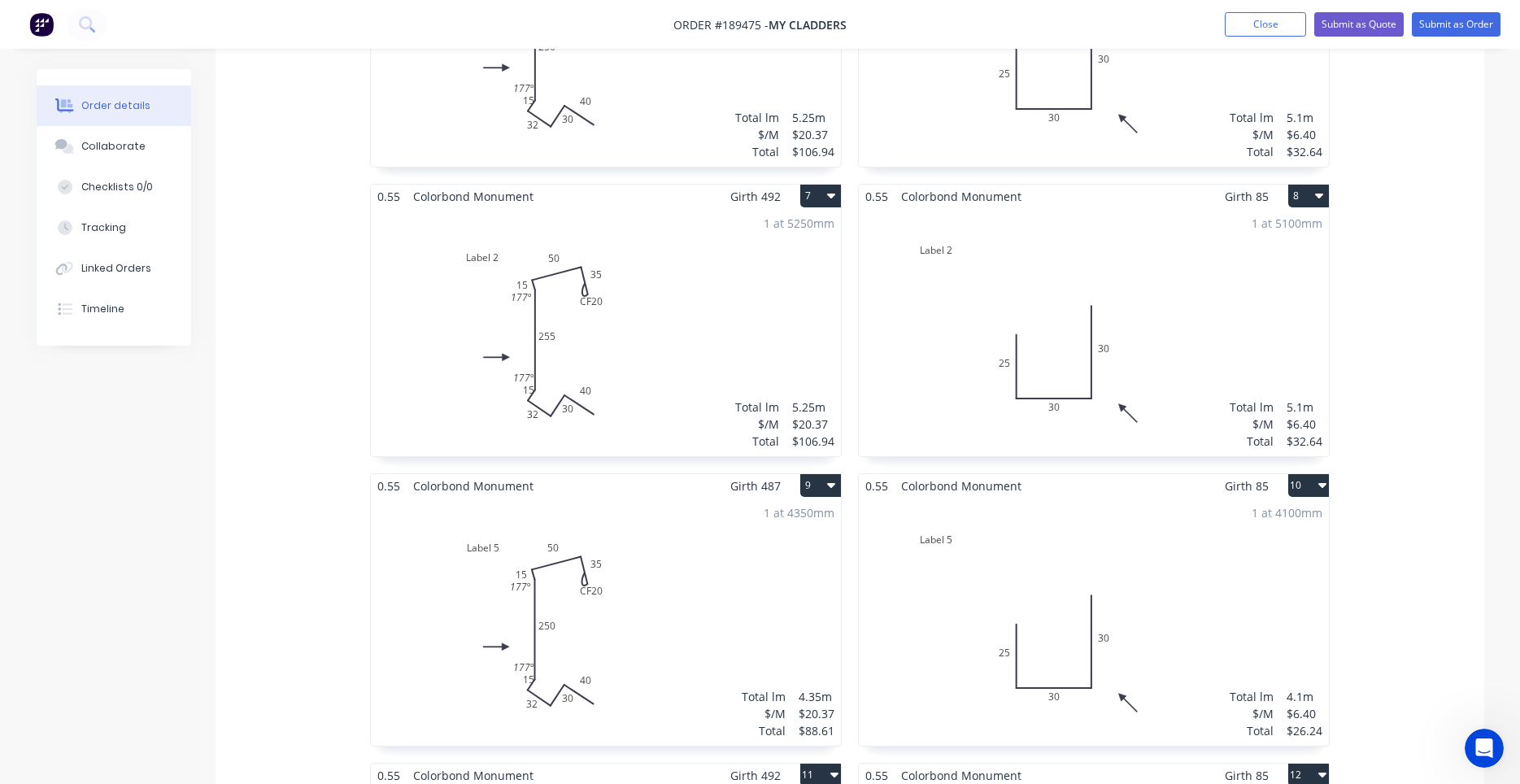
click at [662, 328] on div "1 at 5250mm Total lm $/M Total 5.25m $20.37 $106.94" at bounding box center [605, 332] width 470 height 248
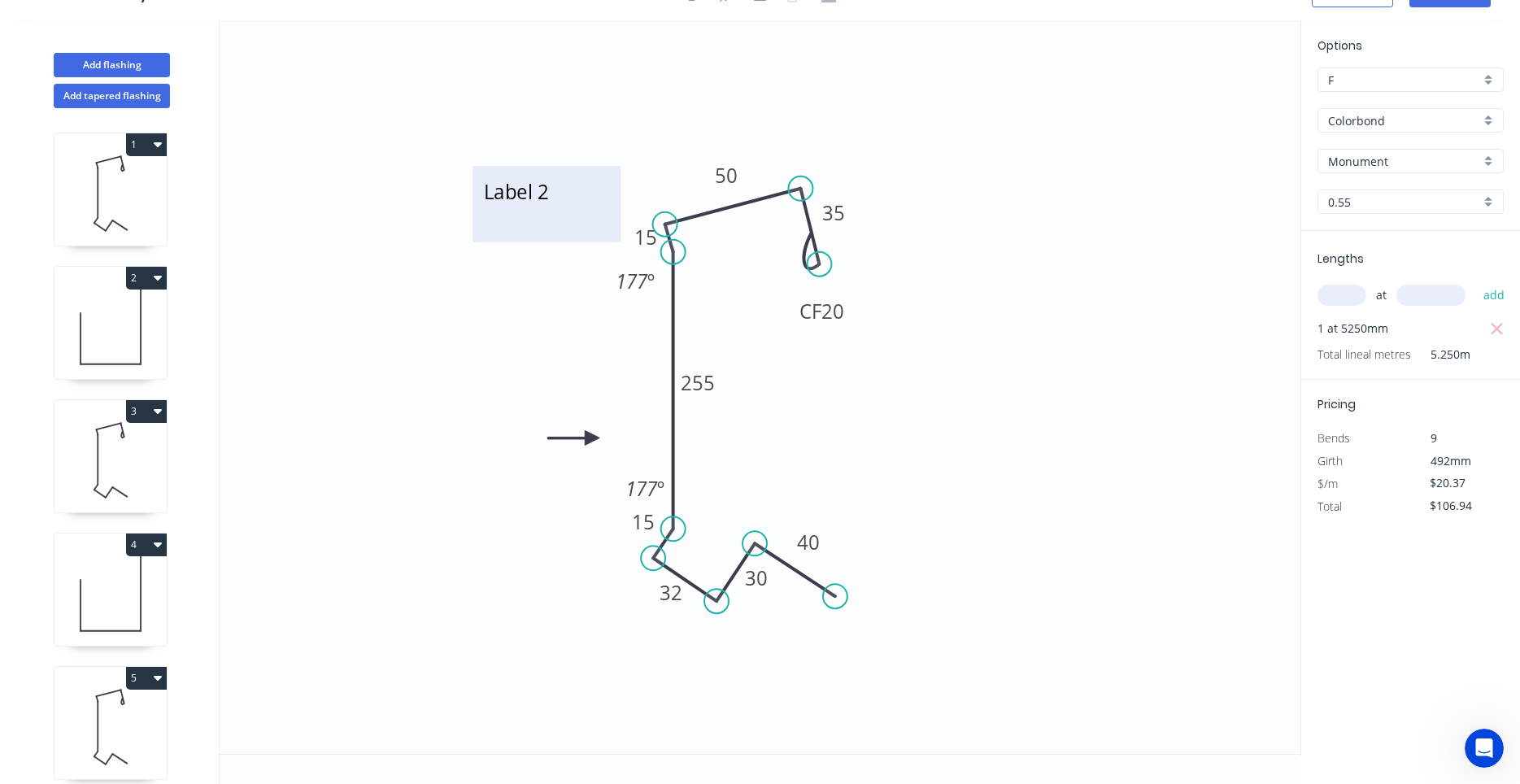
click at [547, 192] on textarea "Label 2" at bounding box center [547, 204] width 131 height 60
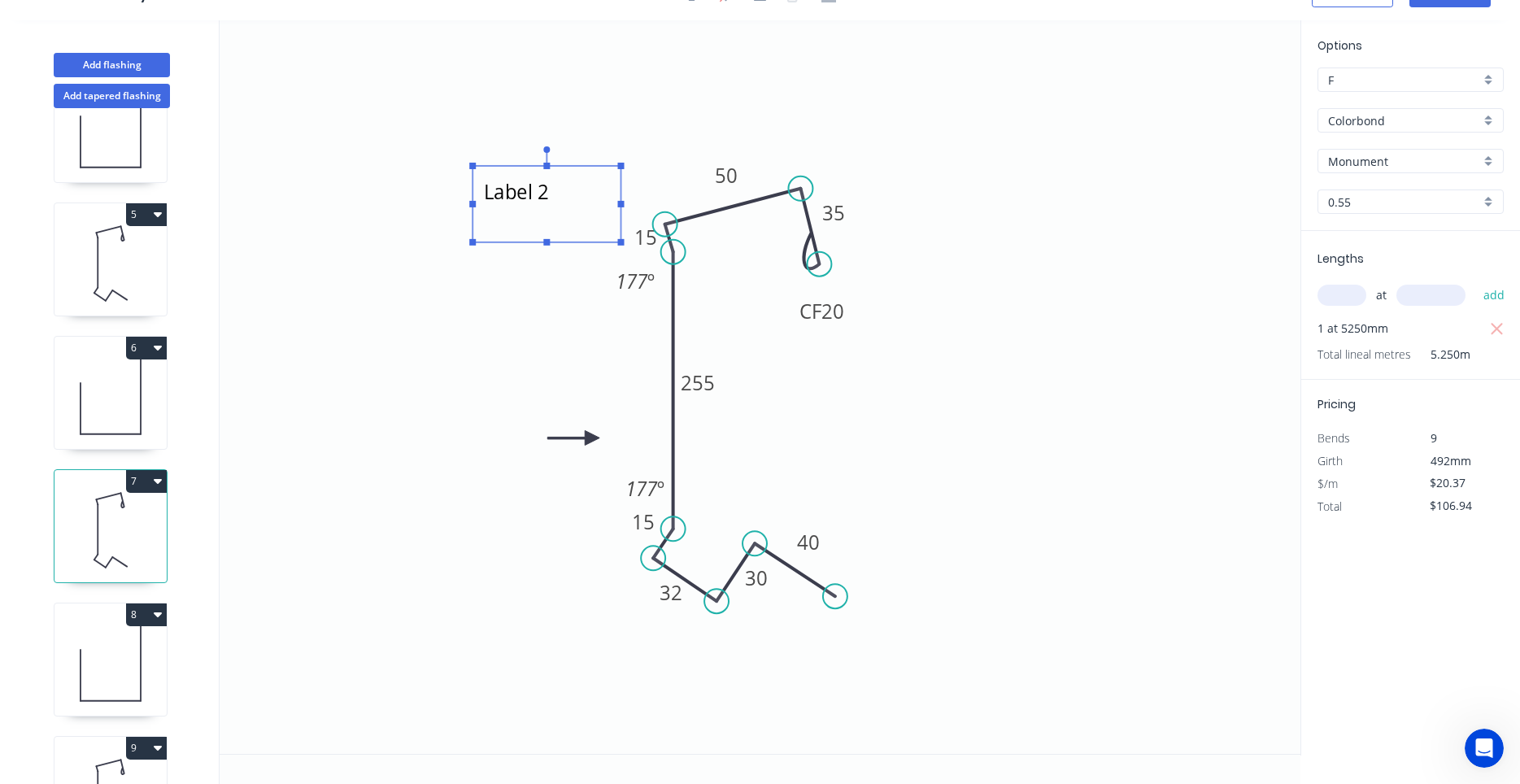
click at [114, 644] on icon at bounding box center [110, 663] width 112 height 104
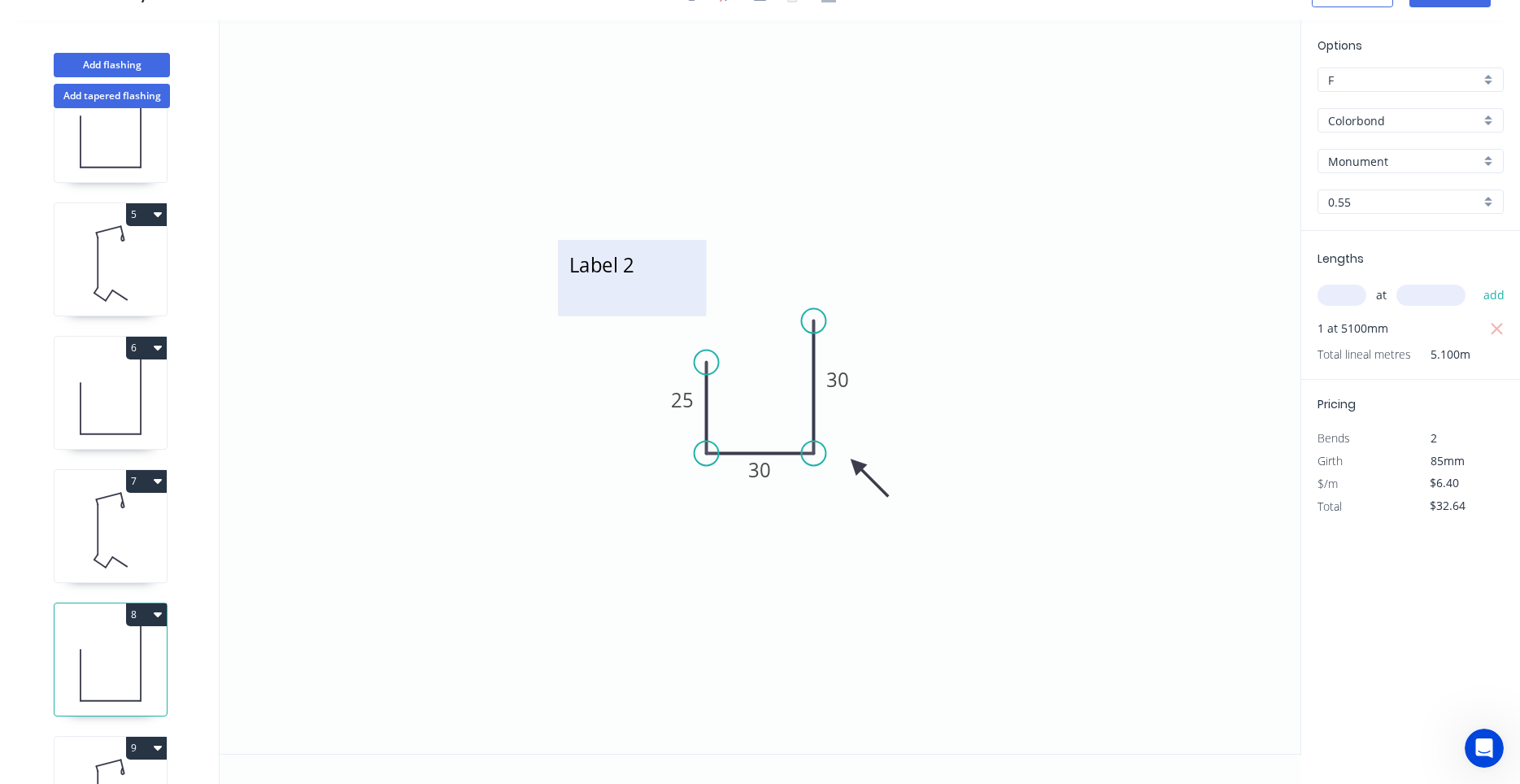
click at [644, 266] on textarea "Label 2" at bounding box center [632, 278] width 131 height 60
click at [640, 267] on textarea "Label 2" at bounding box center [632, 278] width 131 height 60
click at [919, 323] on icon "Label 4 25 30 30" at bounding box center [760, 386] width 1081 height 733
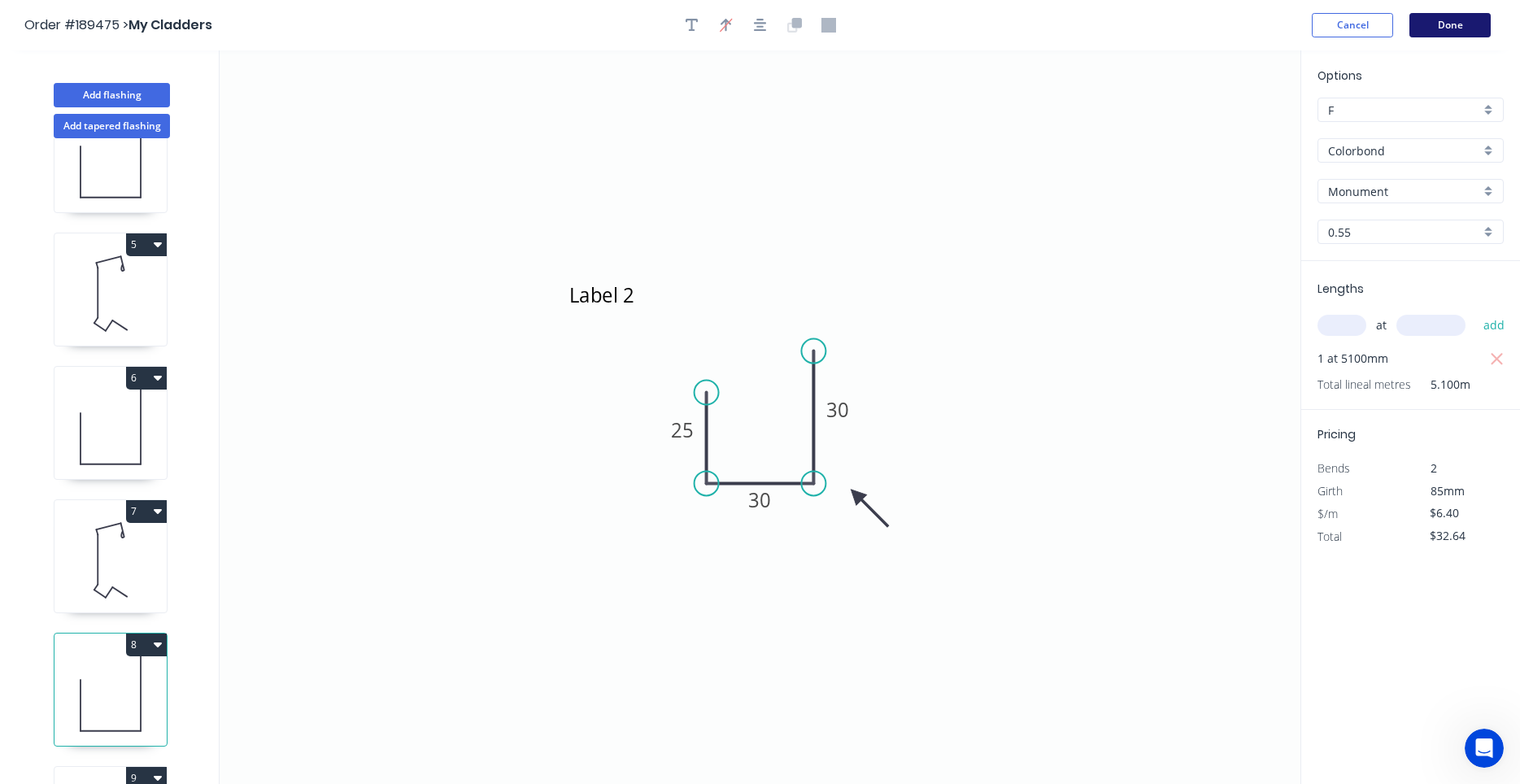
click at [1436, 34] on button "Done" at bounding box center [1449, 25] width 81 height 25
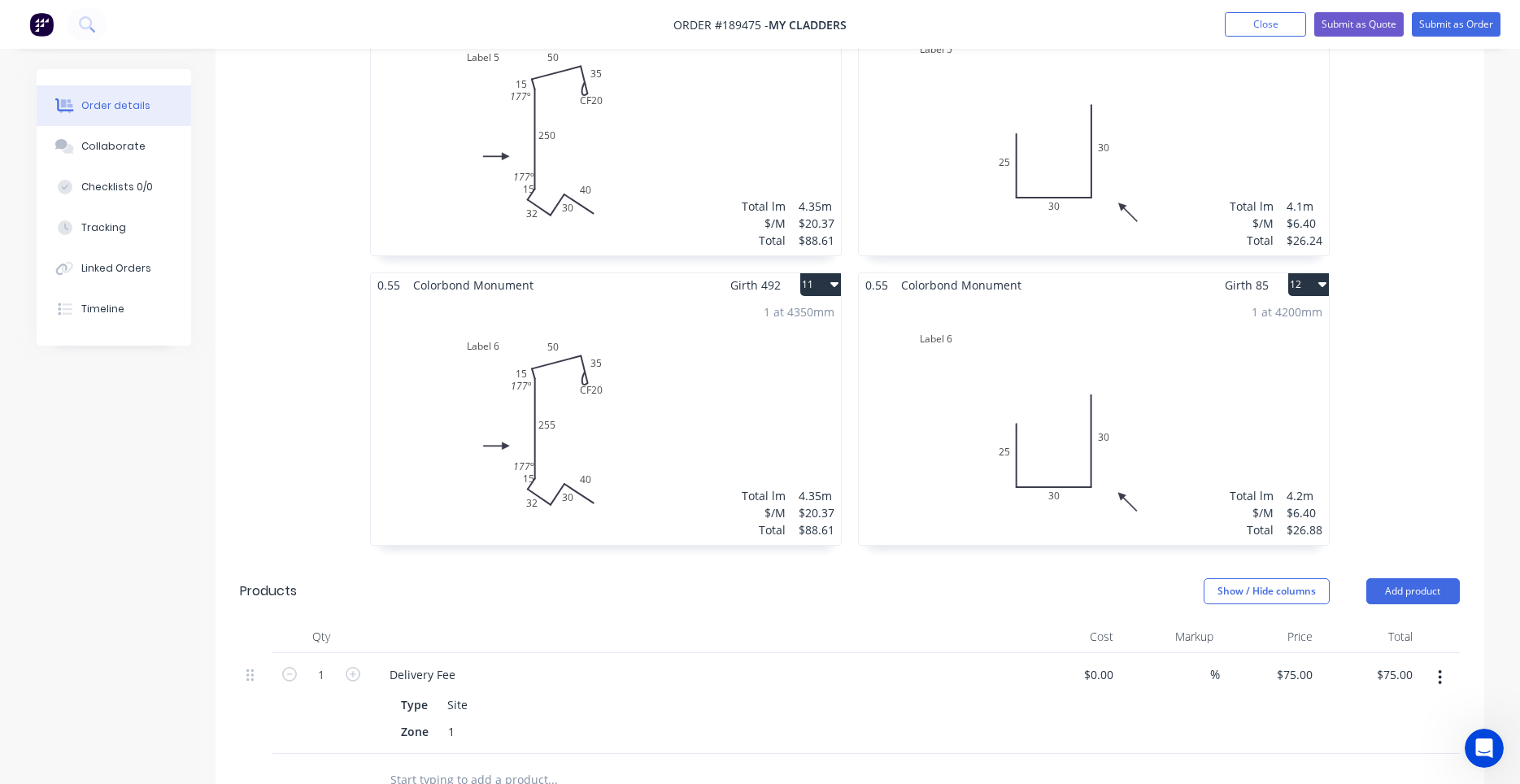
click at [1069, 425] on div "1 at 4200mm Total lm $/M Total 4.2m $6.40 $26.88" at bounding box center [1093, 420] width 470 height 248
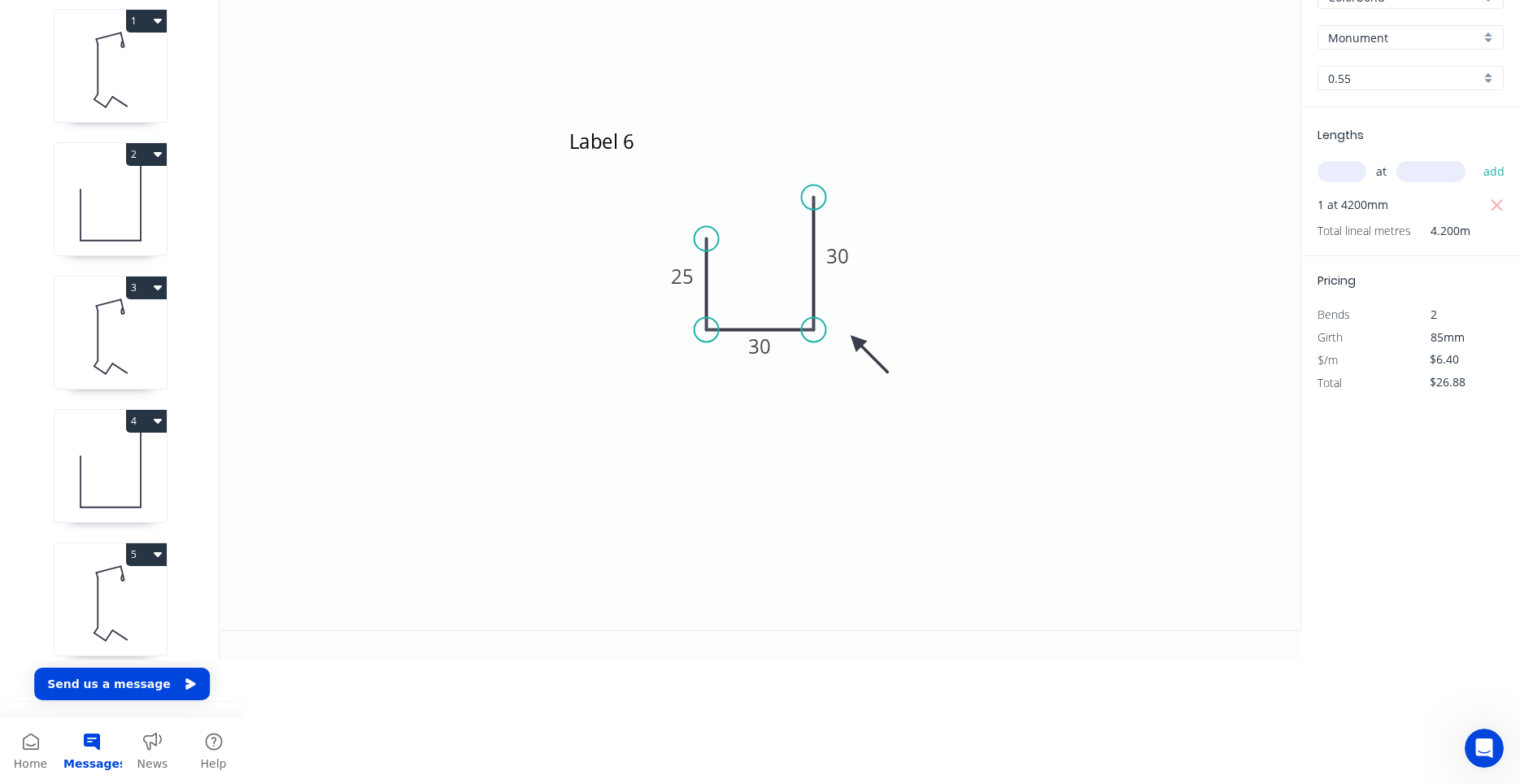
scroll to position [30, 0]
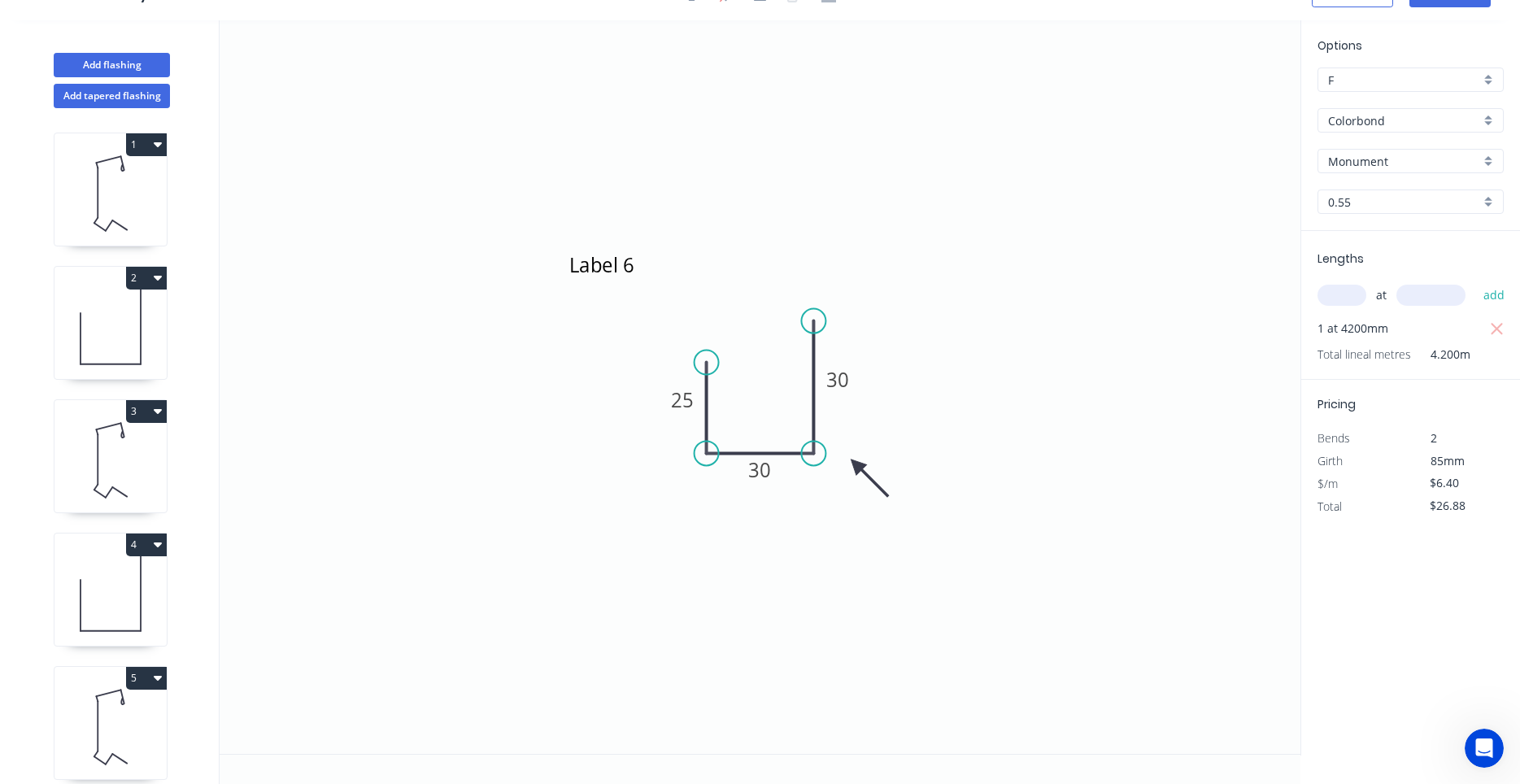
click at [120, 235] on icon at bounding box center [110, 193] width 112 height 104
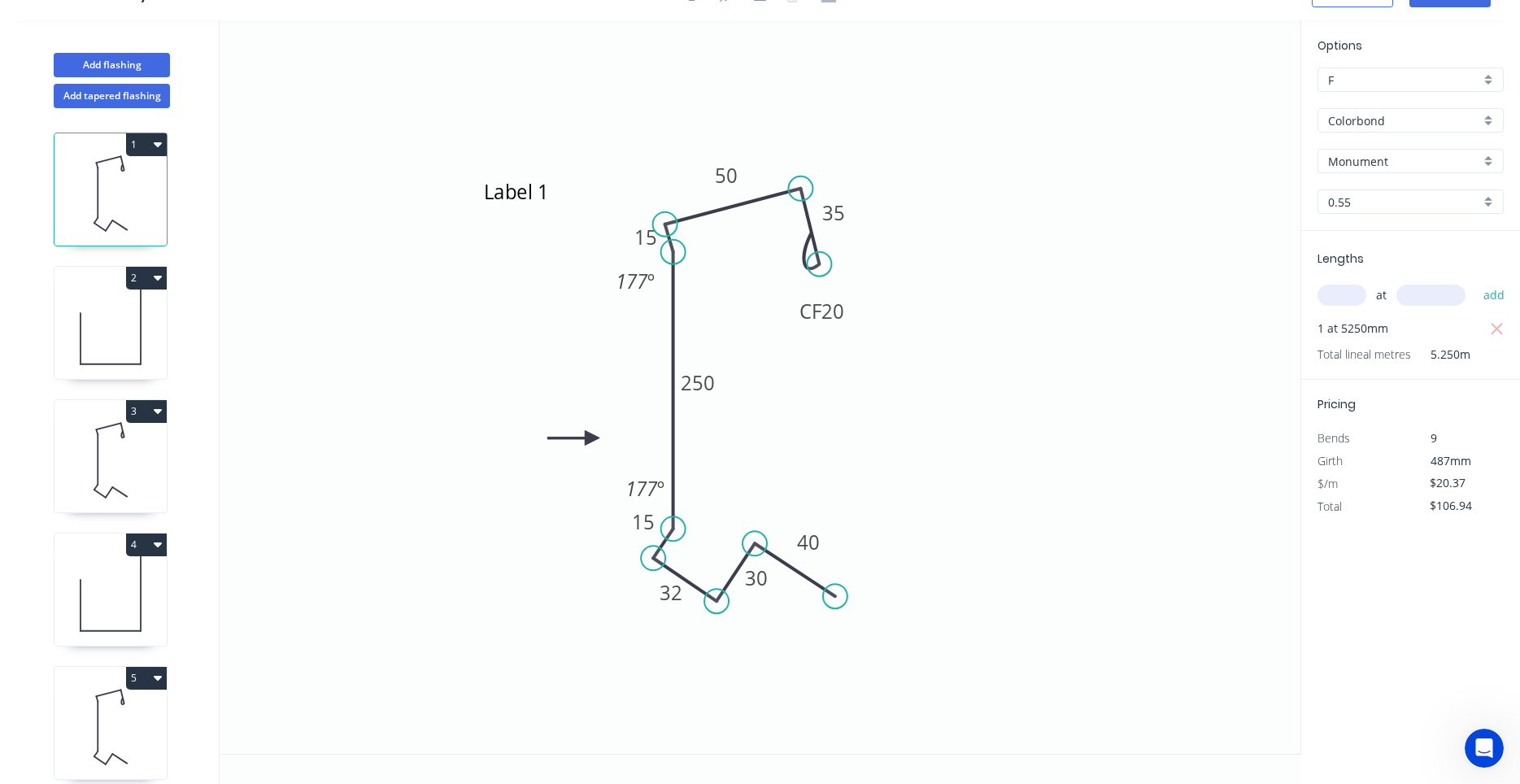
scroll to position [0, 0]
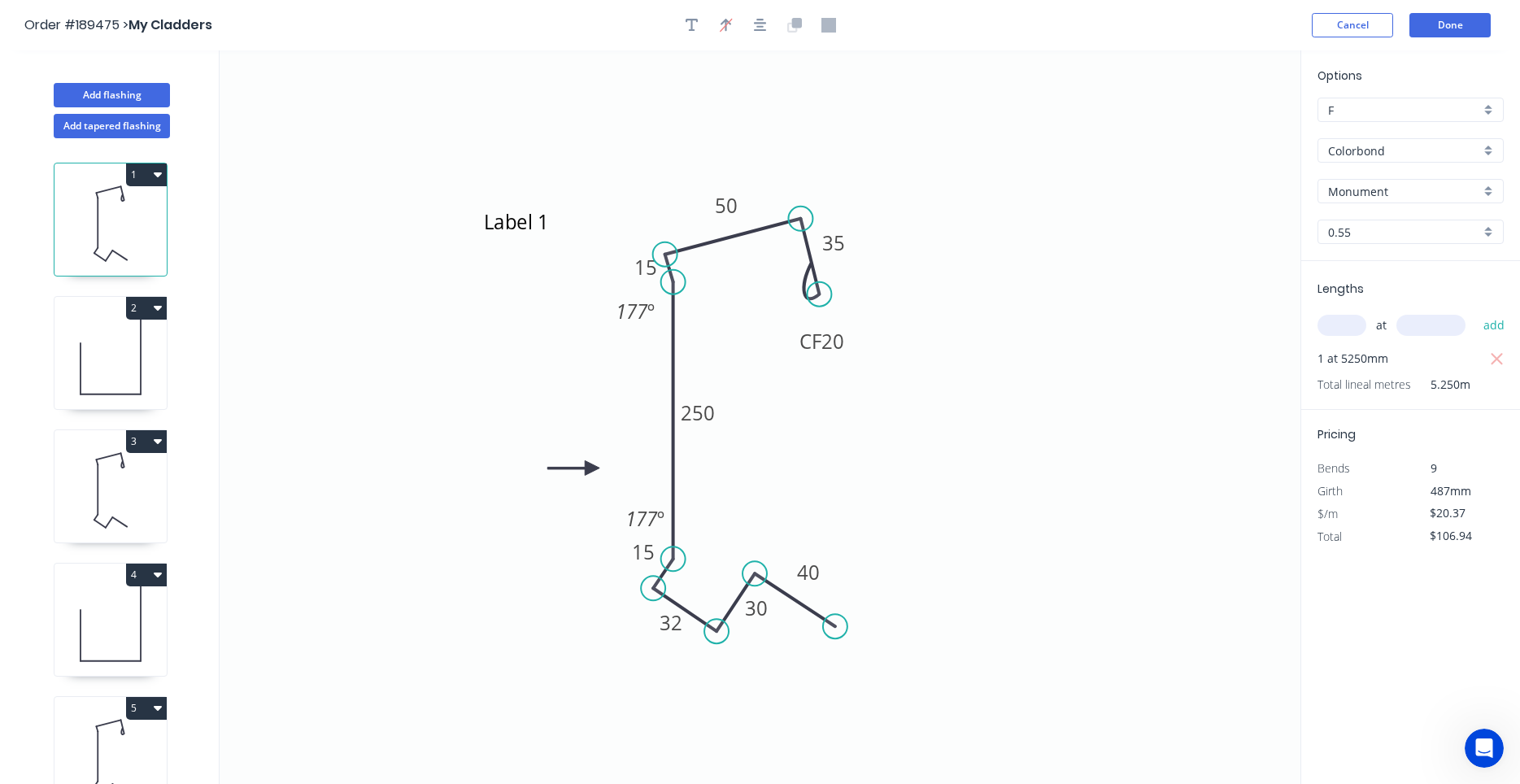
click at [1397, 154] on input "Colorbond" at bounding box center [1404, 150] width 152 height 17
click at [1432, 181] on div "Colorbond Matt" at bounding box center [1410, 181] width 185 height 28
click at [131, 368] on icon at bounding box center [110, 357] width 112 height 104
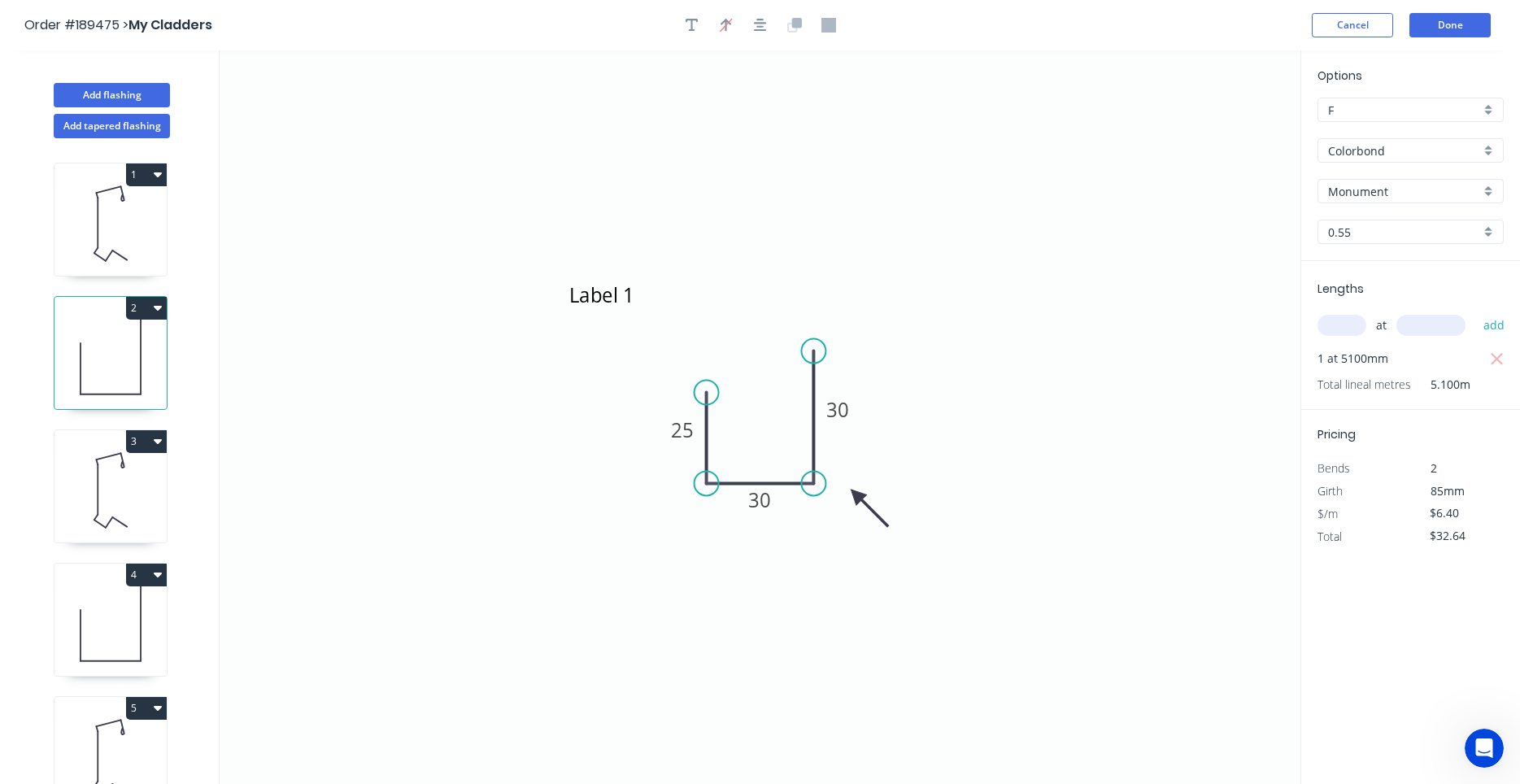
click at [1401, 152] on input "Colorbond" at bounding box center [1404, 150] width 152 height 17
click at [1390, 194] on div "Colorbond Matt" at bounding box center [1410, 181] width 185 height 28
click at [143, 491] on icon at bounding box center [110, 490] width 112 height 104
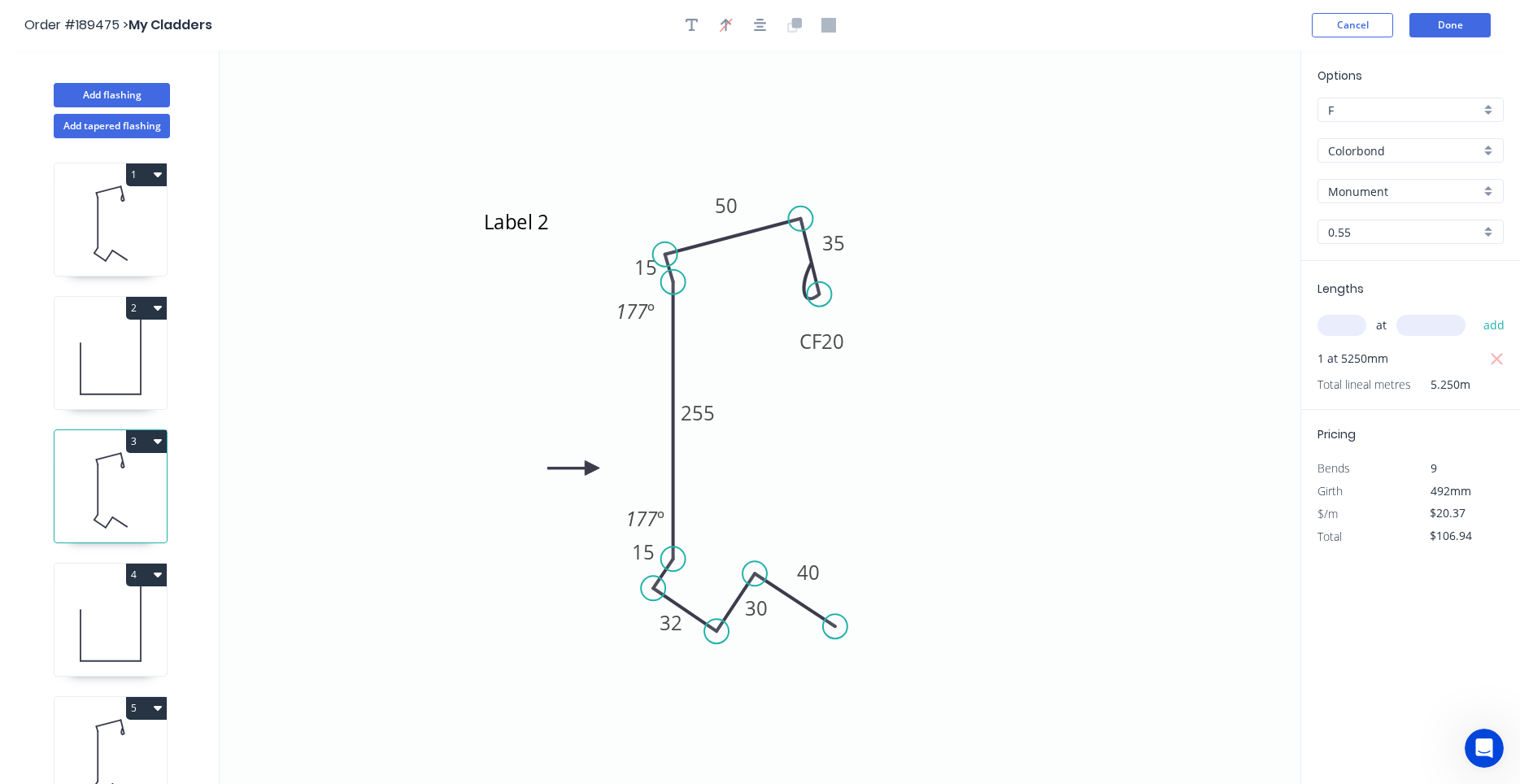
click at [1435, 150] on input "Colorbond" at bounding box center [1404, 150] width 152 height 17
click at [1397, 176] on div "Colorbond Matt" at bounding box center [1410, 181] width 185 height 28
click at [130, 628] on icon at bounding box center [110, 623] width 112 height 104
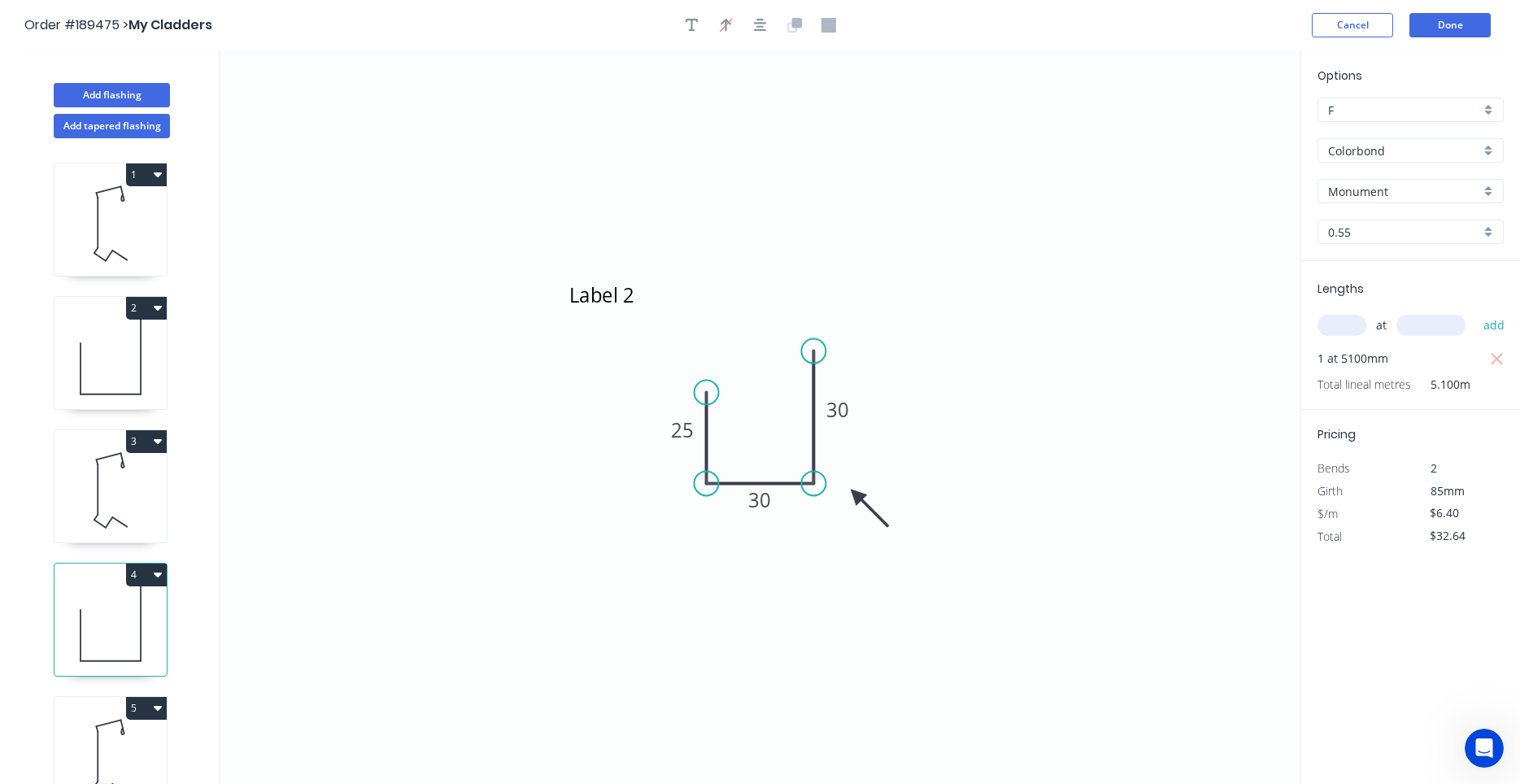
click at [1358, 156] on input "Colorbond" at bounding box center [1404, 150] width 152 height 17
click at [1375, 168] on div "Colorbond Matt" at bounding box center [1410, 181] width 185 height 28
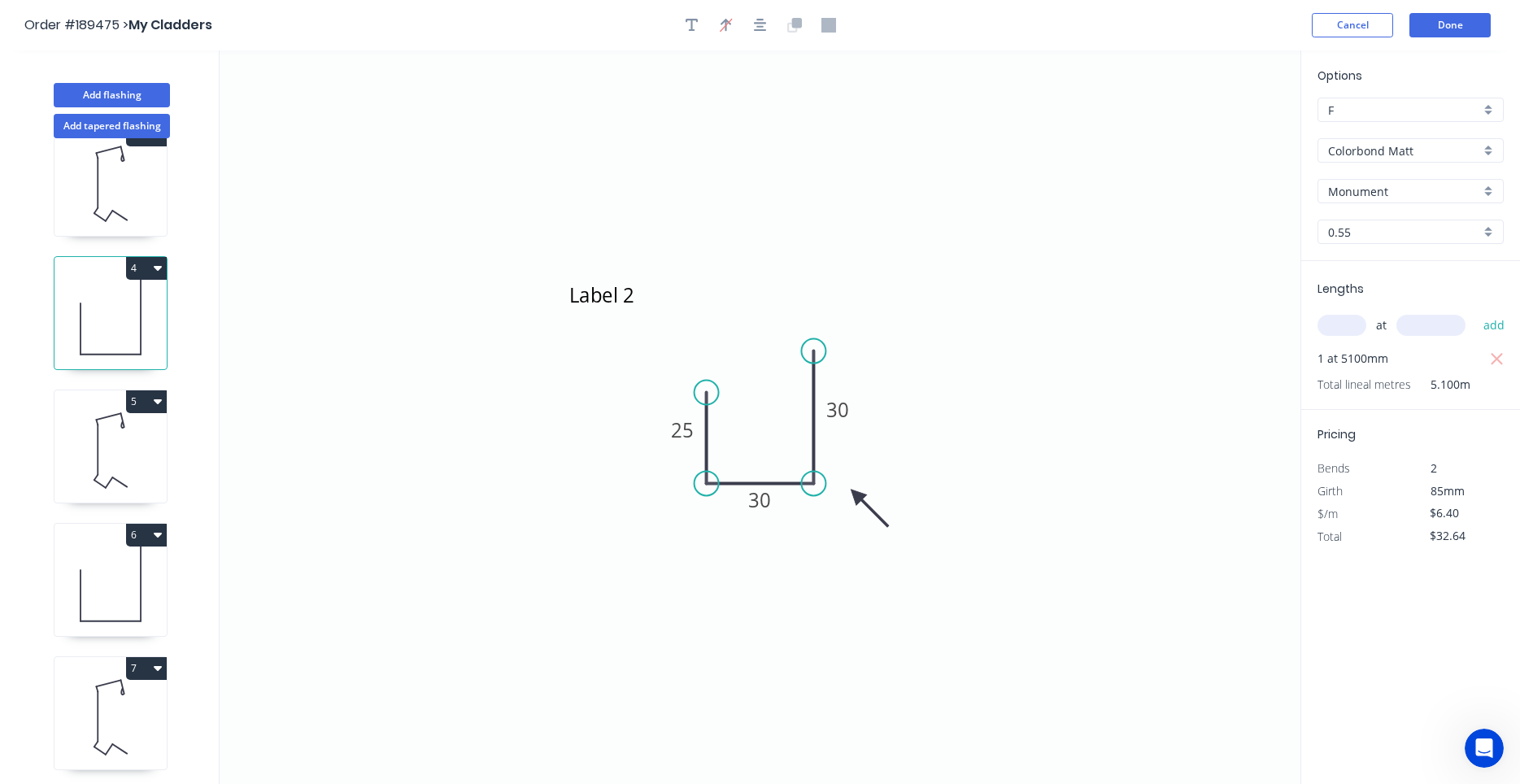
scroll to position [309, 0]
click at [152, 451] on icon at bounding box center [110, 448] width 112 height 104
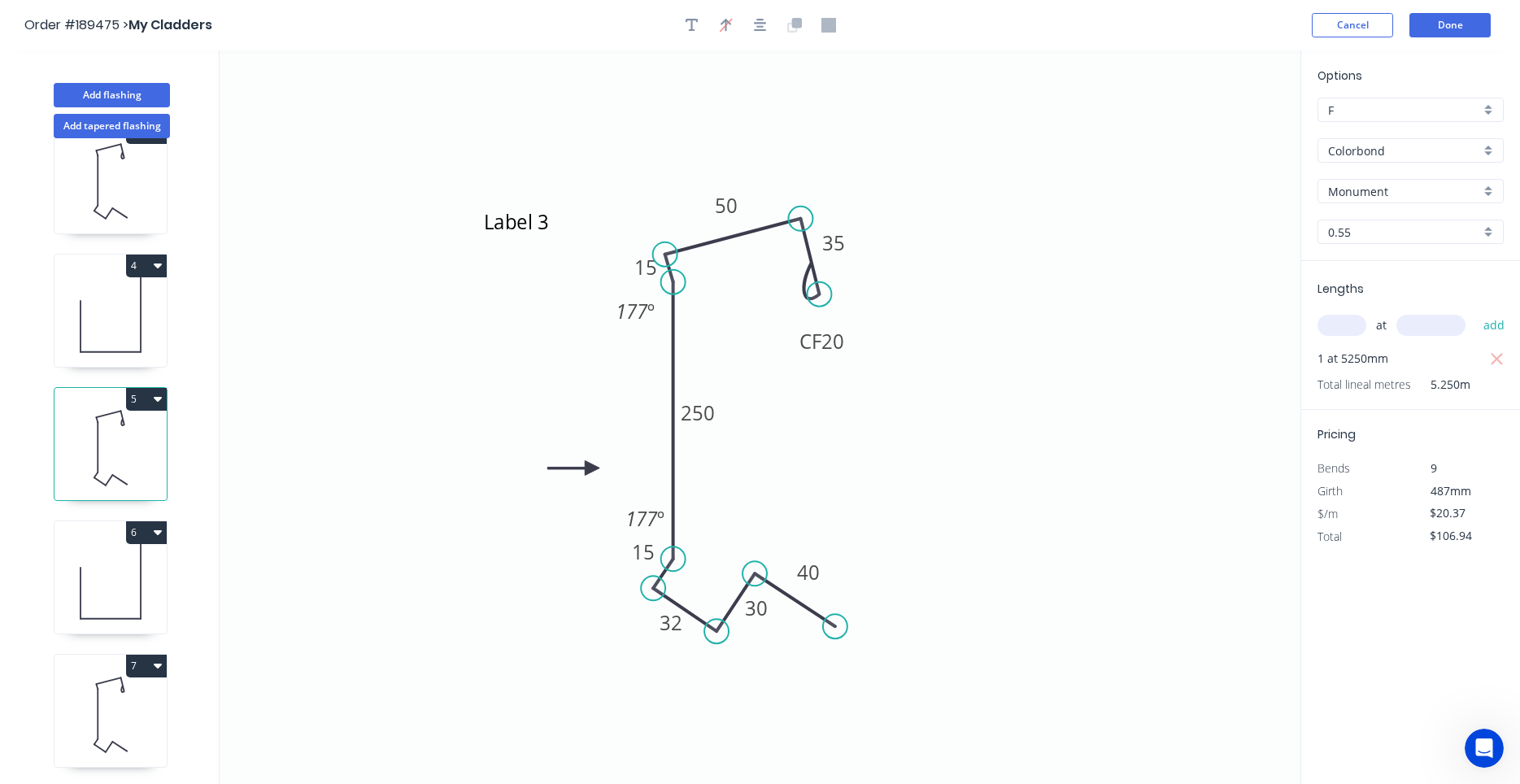
click at [1396, 152] on input "Colorbond" at bounding box center [1404, 150] width 152 height 17
click at [1385, 178] on div "Colorbond Matt" at bounding box center [1410, 181] width 185 height 28
click at [120, 598] on icon at bounding box center [110, 581] width 112 height 104
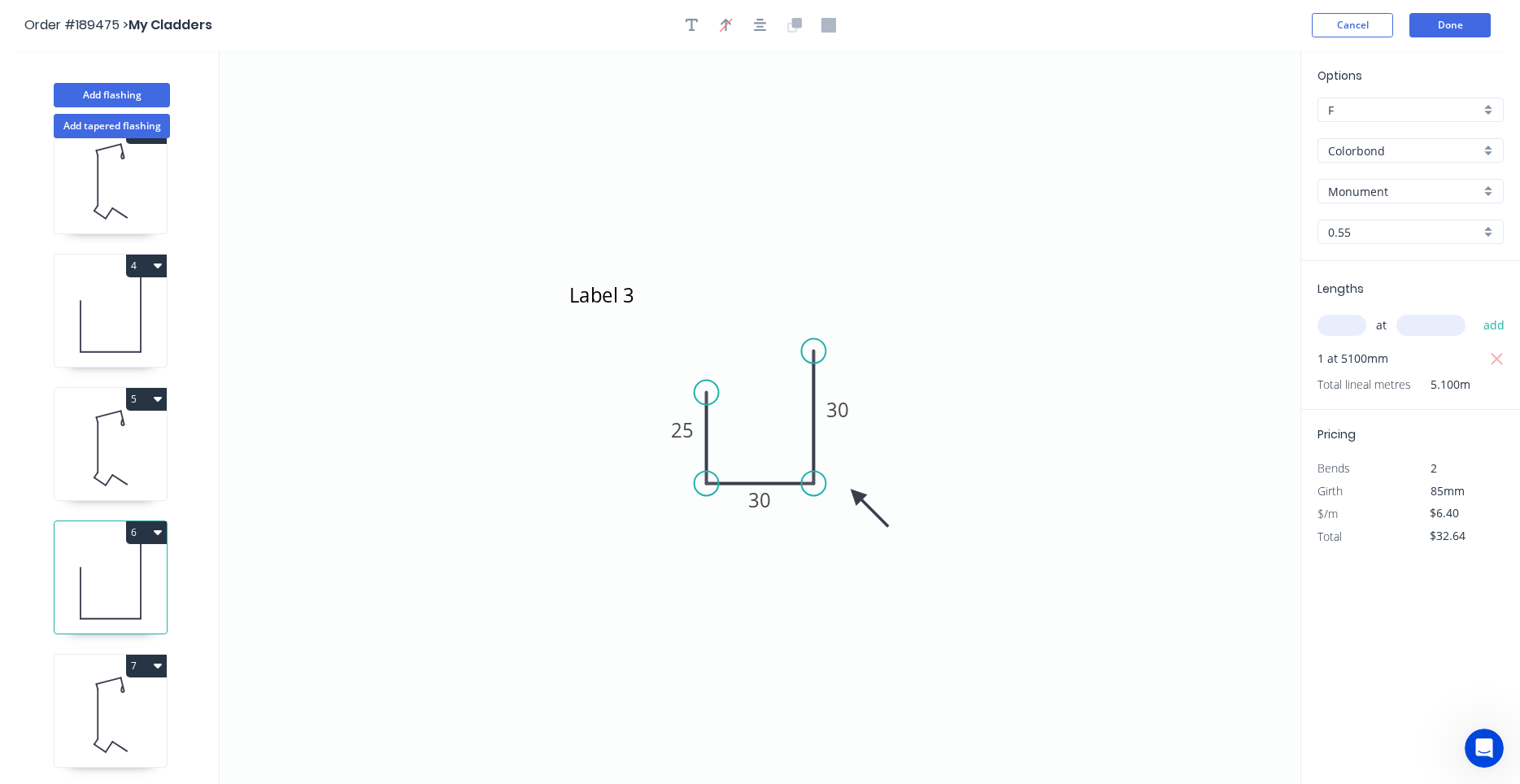
click at [1375, 153] on input "Colorbond" at bounding box center [1404, 150] width 152 height 17
click at [1377, 173] on div "Colorbond Matt" at bounding box center [1410, 181] width 185 height 28
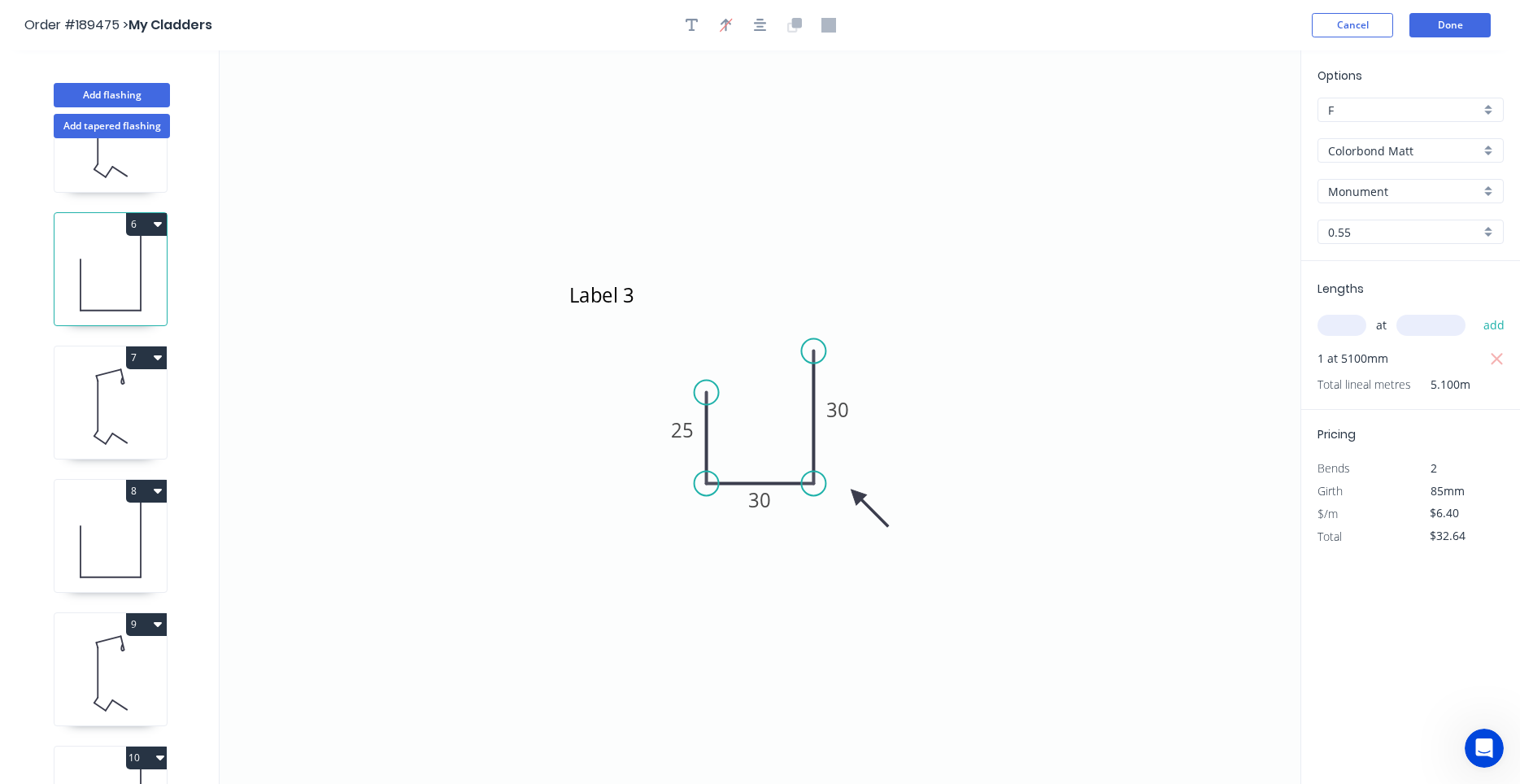
scroll to position [618, 0]
click at [160, 400] on icon at bounding box center [110, 406] width 112 height 104
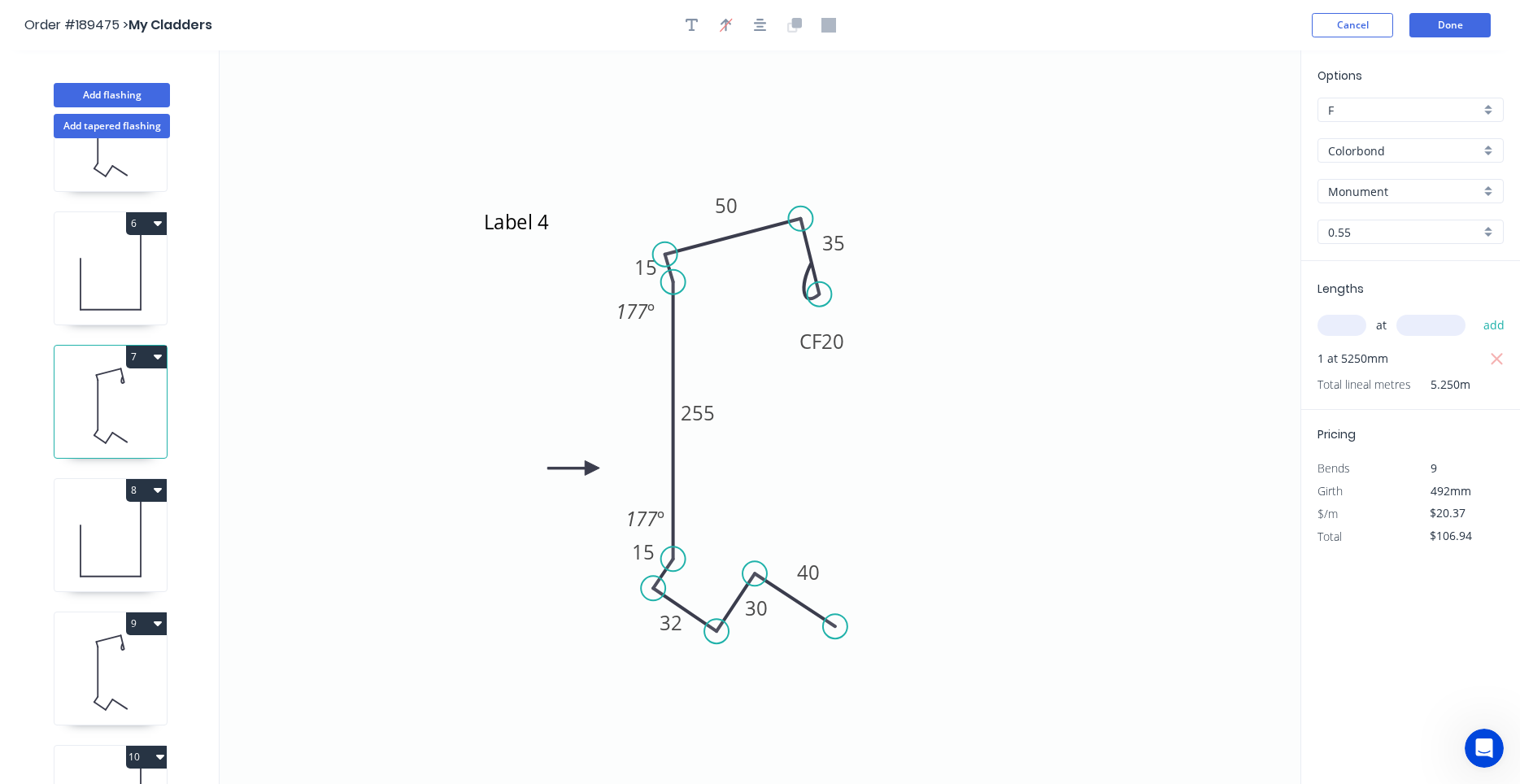
click at [1424, 149] on input "Colorbond" at bounding box center [1404, 150] width 152 height 17
click at [1387, 187] on div "Colorbond Matt" at bounding box center [1410, 181] width 185 height 28
click at [128, 554] on icon at bounding box center [110, 539] width 112 height 104
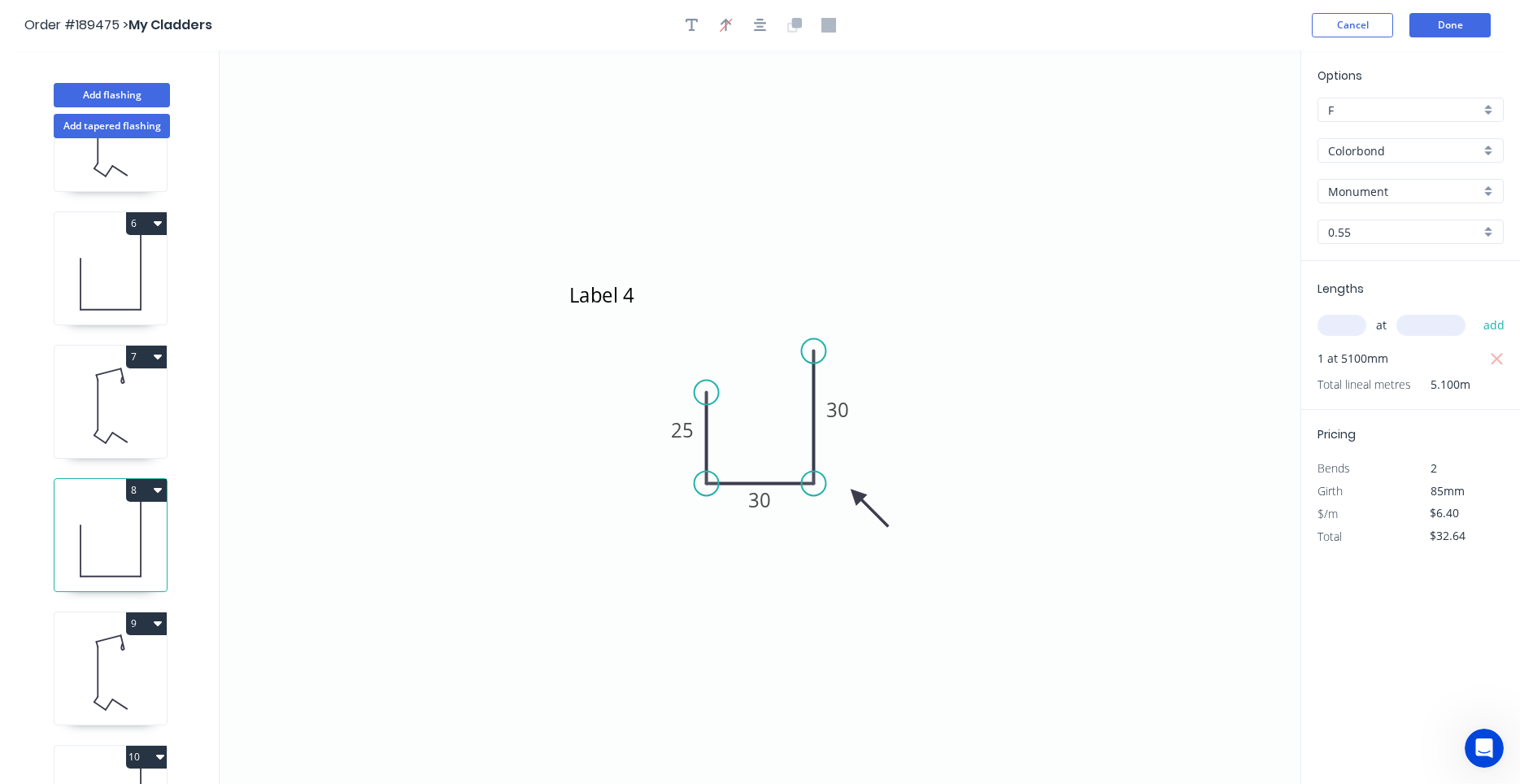
click at [1420, 150] on input "Colorbond" at bounding box center [1404, 150] width 152 height 17
click at [1402, 176] on div "Colorbond Matt" at bounding box center [1410, 181] width 185 height 28
drag, startPoint x: 124, startPoint y: 667, endPoint x: 146, endPoint y: 652, distance: 26.6
click at [124, 664] on icon at bounding box center [110, 672] width 112 height 104
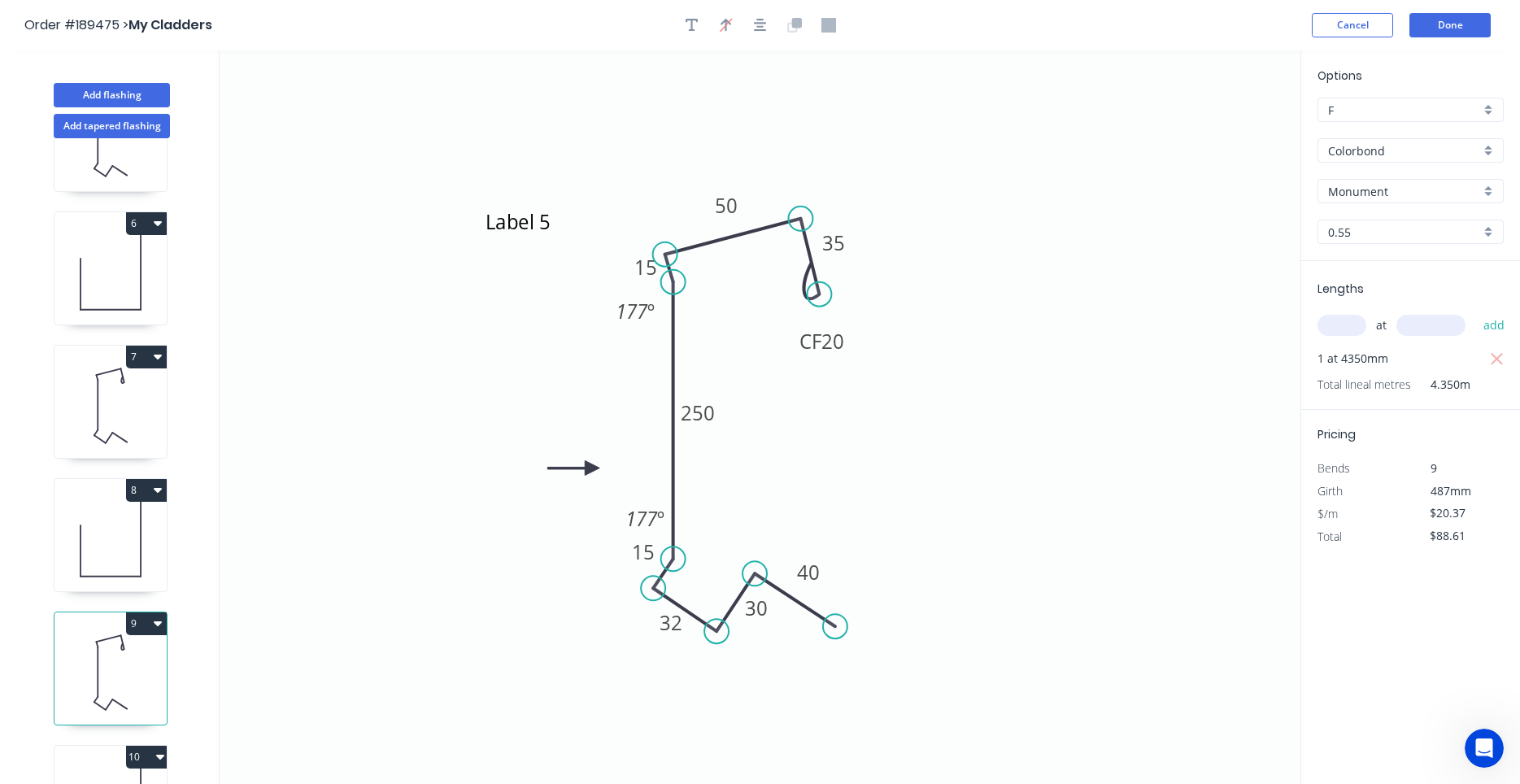
click at [1410, 155] on input "Colorbond" at bounding box center [1404, 150] width 152 height 17
click at [1389, 174] on div "Colorbond Matt" at bounding box center [1410, 181] width 185 height 28
click at [100, 536] on icon at bounding box center [110, 539] width 112 height 104
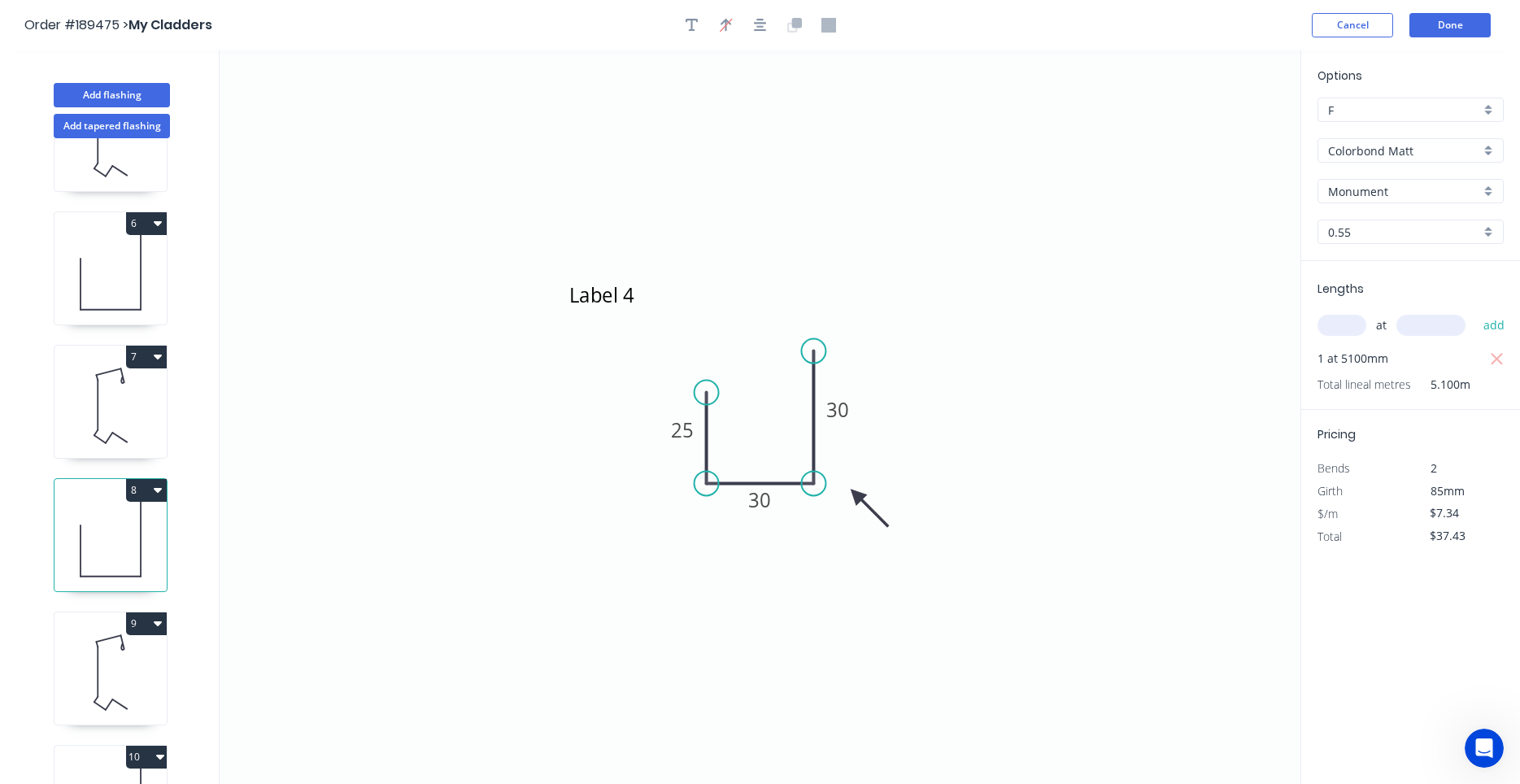
click at [92, 657] on icon at bounding box center [110, 672] width 112 height 104
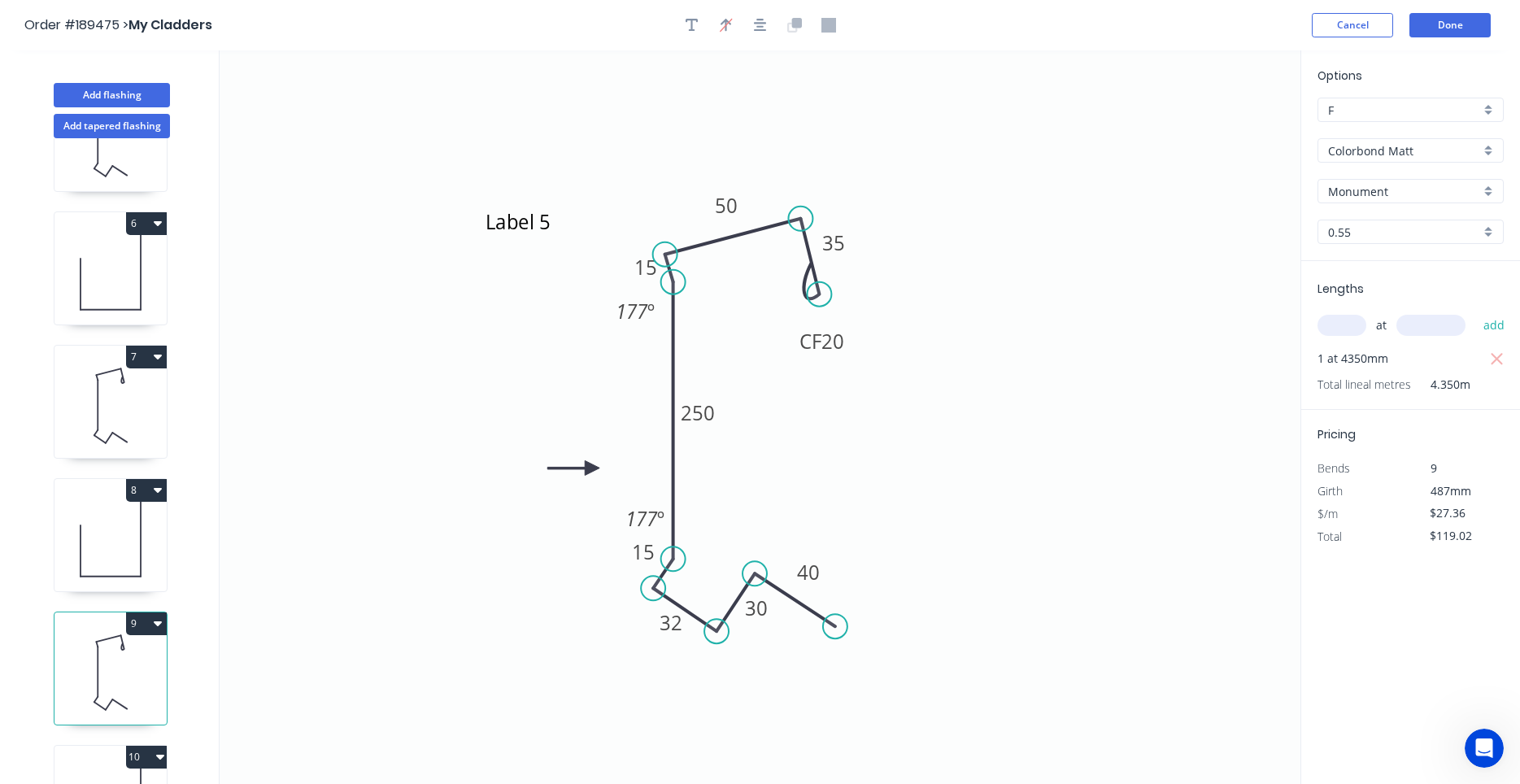
scroll to position [773, 0]
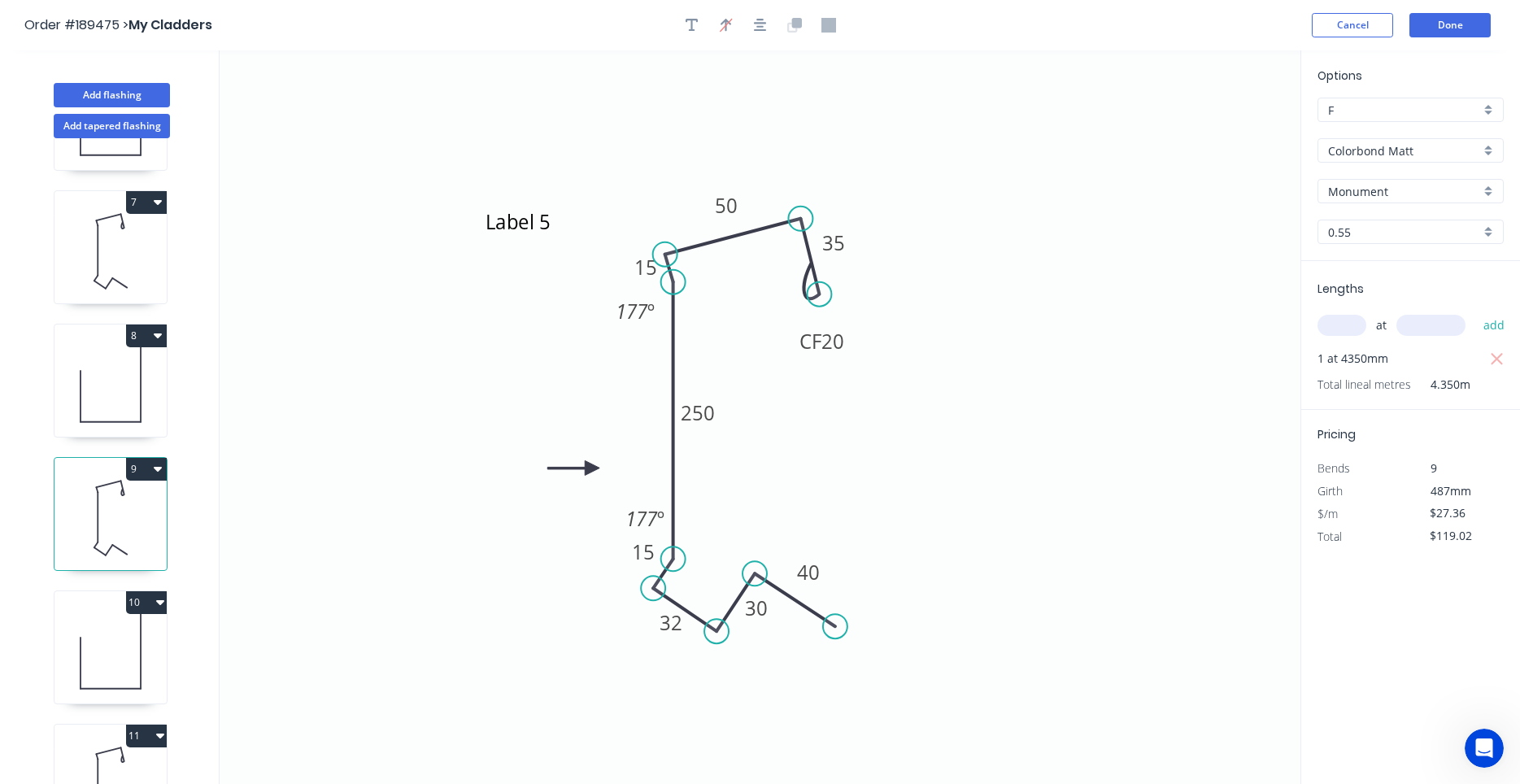
click at [110, 640] on icon at bounding box center [110, 651] width 112 height 104
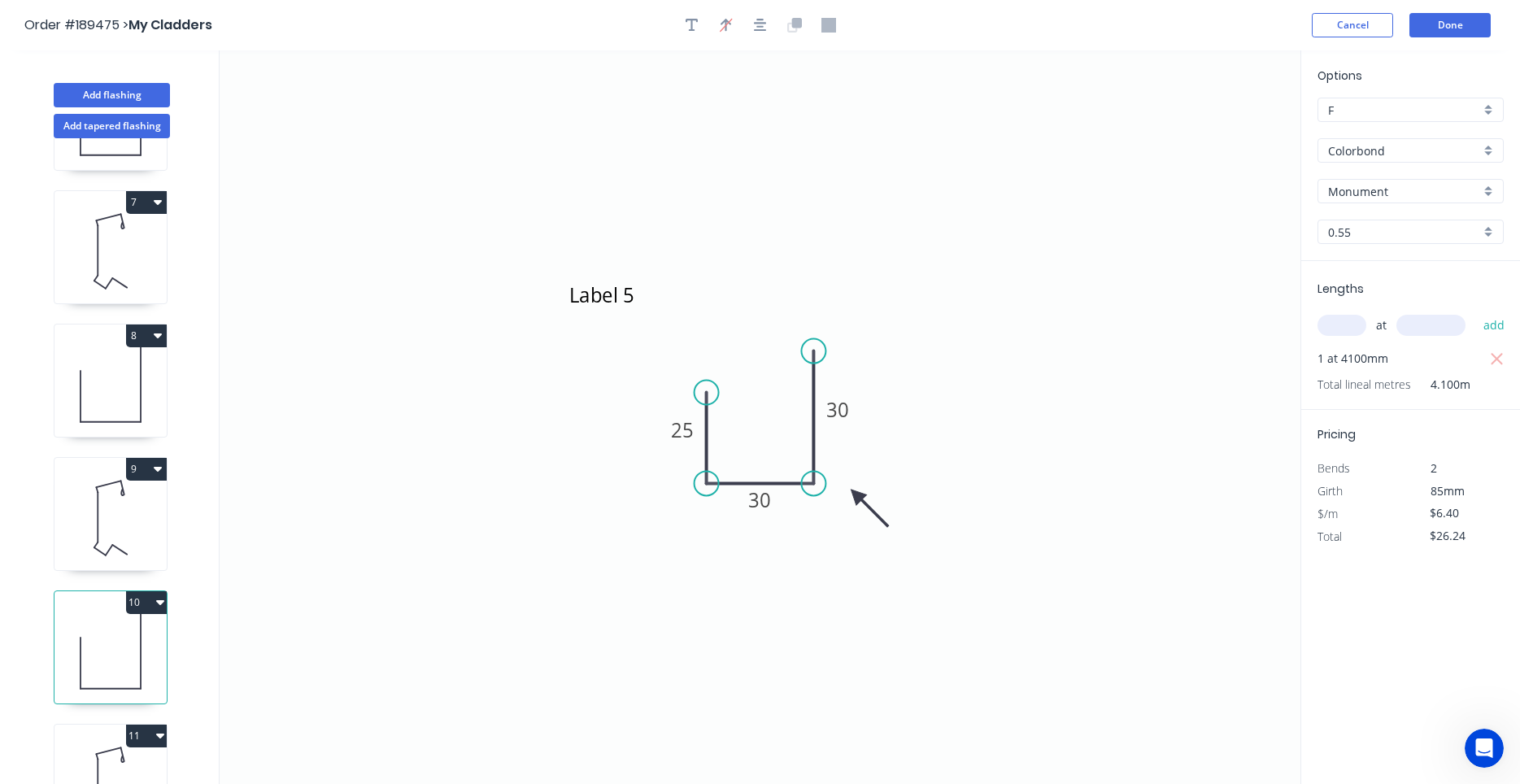
click at [1402, 153] on input "Colorbond" at bounding box center [1404, 150] width 152 height 17
click at [1397, 173] on div "Colorbond Matt" at bounding box center [1410, 181] width 185 height 28
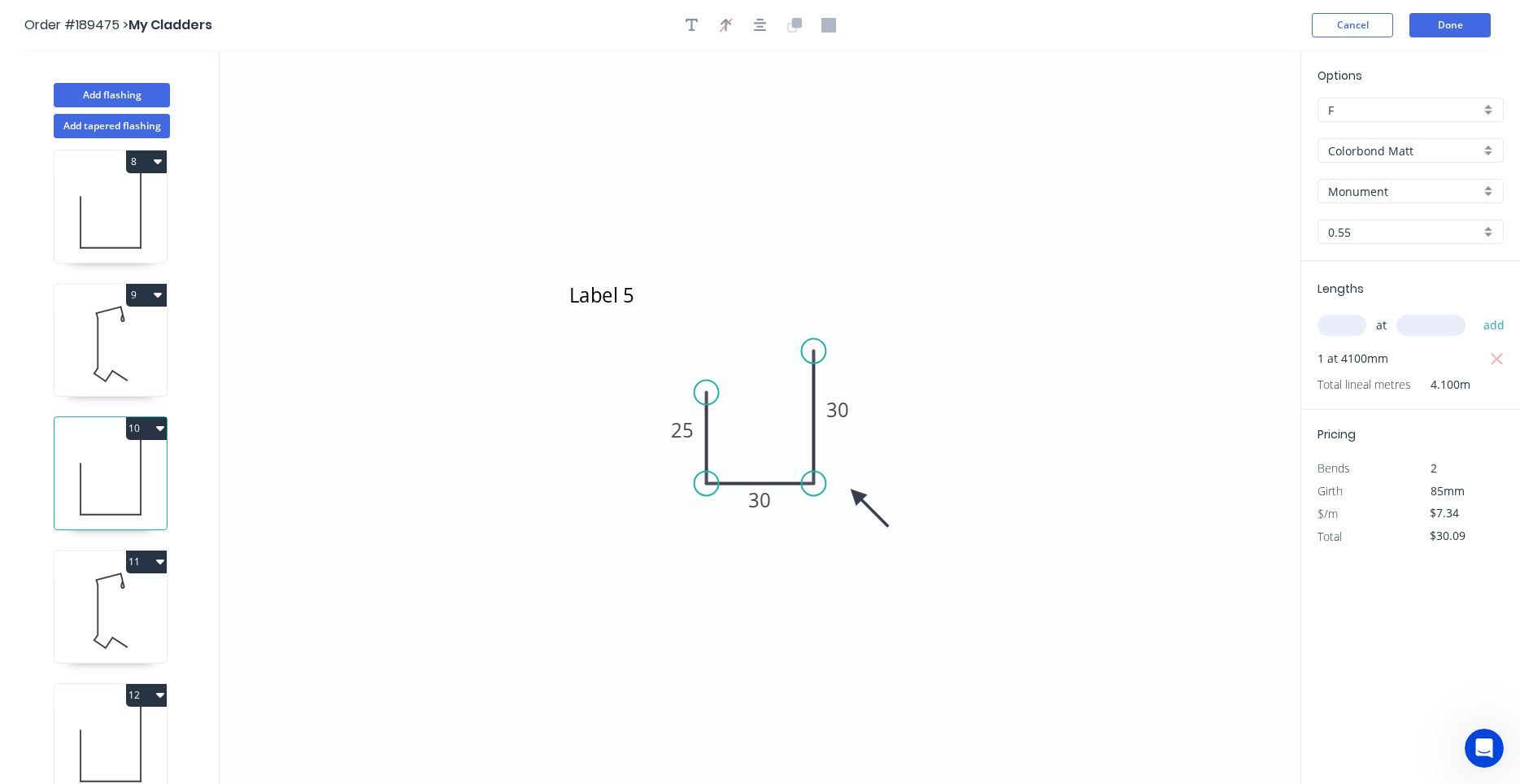
scroll to position [949, 0]
click at [136, 625] on icon at bounding box center [110, 608] width 112 height 104
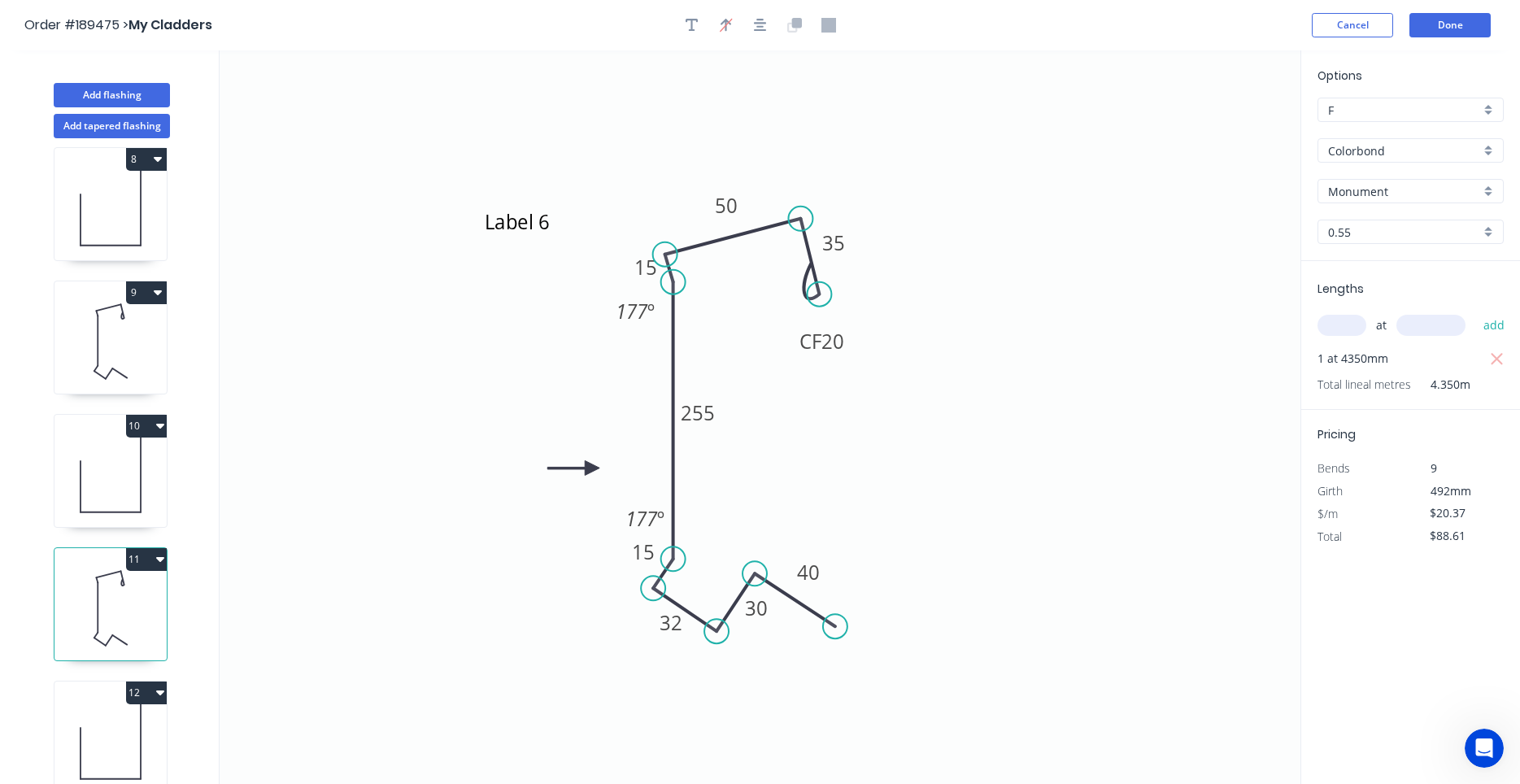
click at [1414, 156] on input "Colorbond" at bounding box center [1404, 150] width 152 height 17
click at [1398, 180] on div "Colorbond Matt" at bounding box center [1410, 181] width 185 height 28
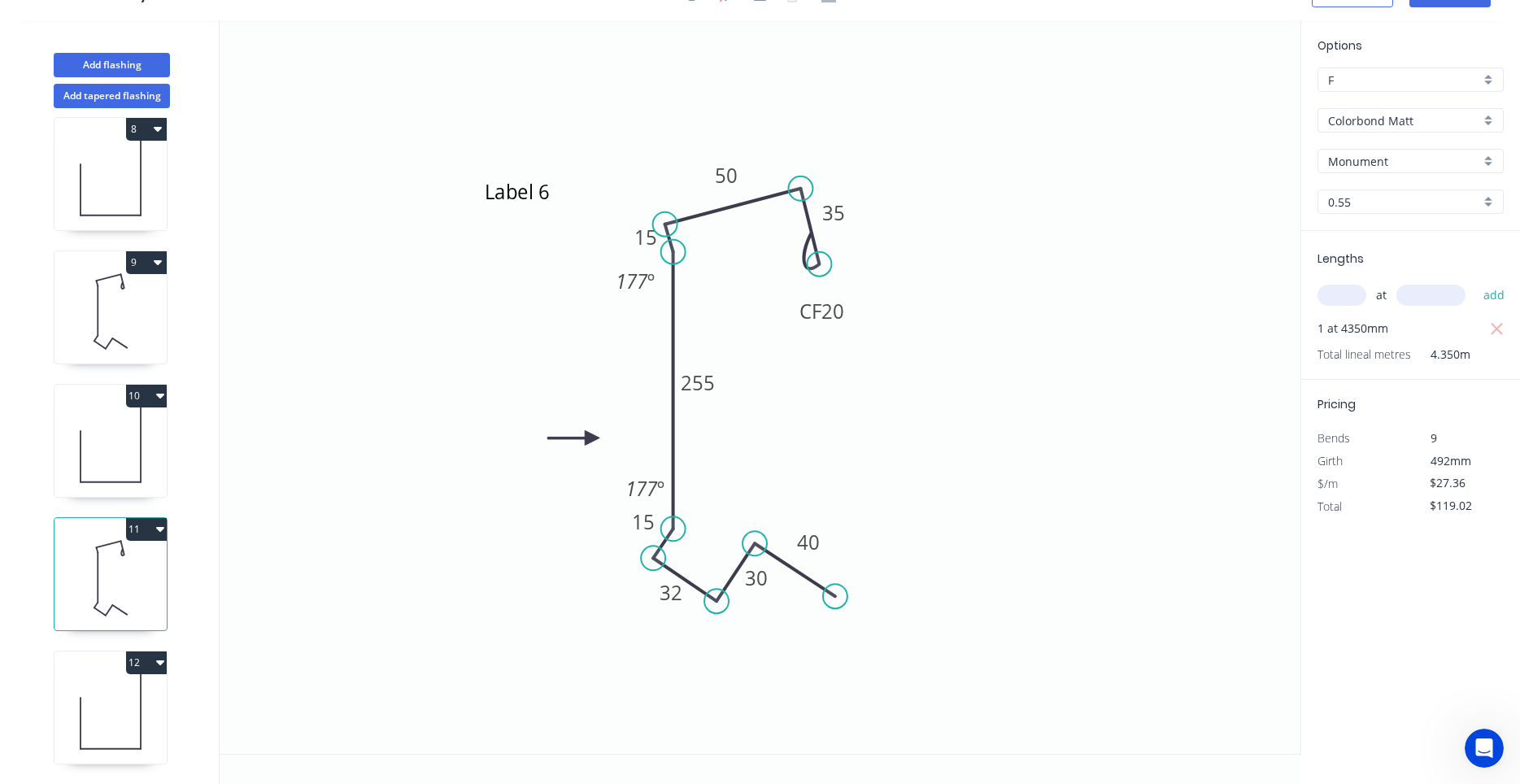
click at [135, 696] on icon at bounding box center [110, 711] width 112 height 104
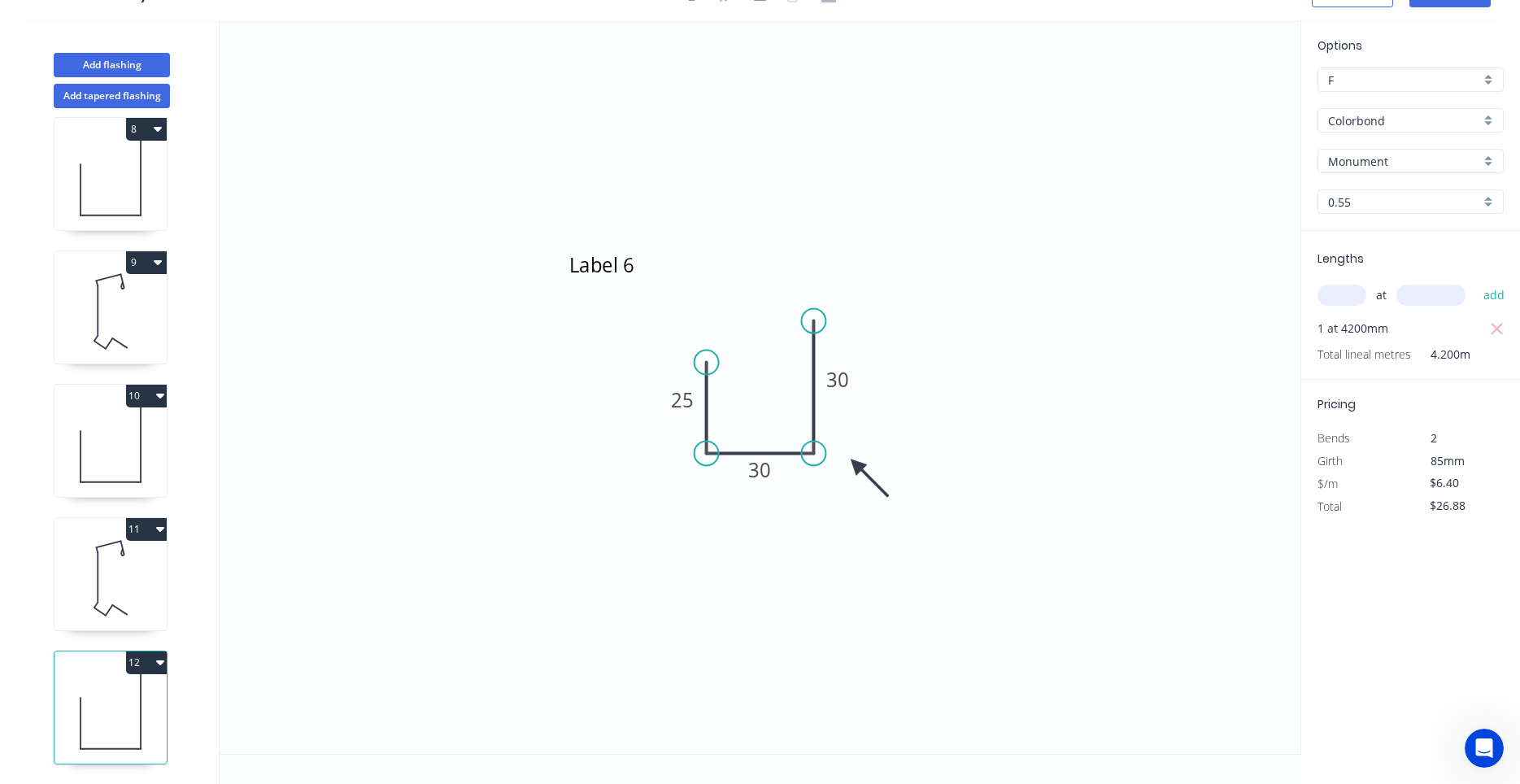
click at [1407, 121] on input "Colorbond" at bounding box center [1404, 120] width 152 height 17
click at [1400, 154] on div "Colorbond Matt" at bounding box center [1410, 152] width 185 height 28
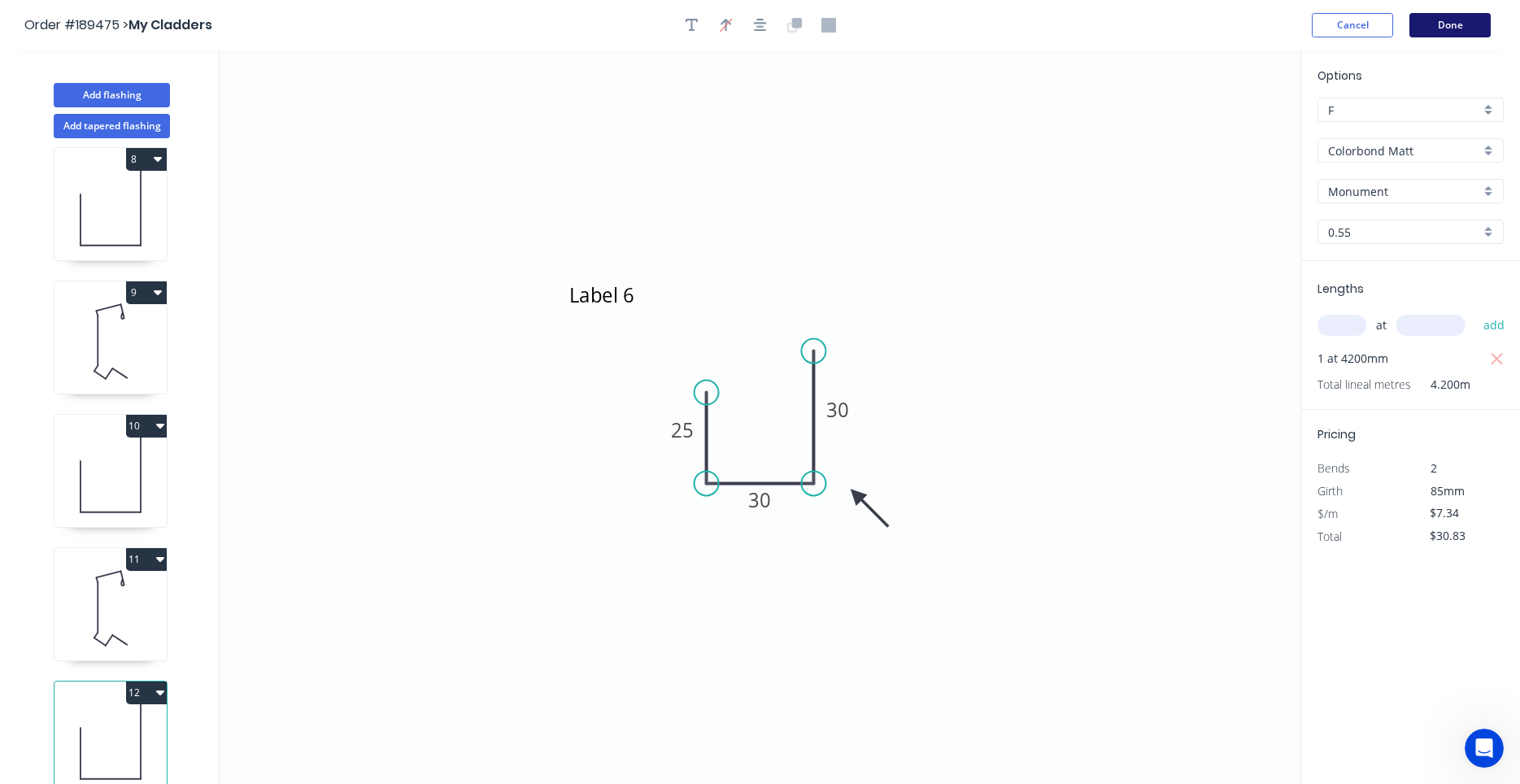
click at [1440, 32] on button "Done" at bounding box center [1449, 25] width 81 height 25
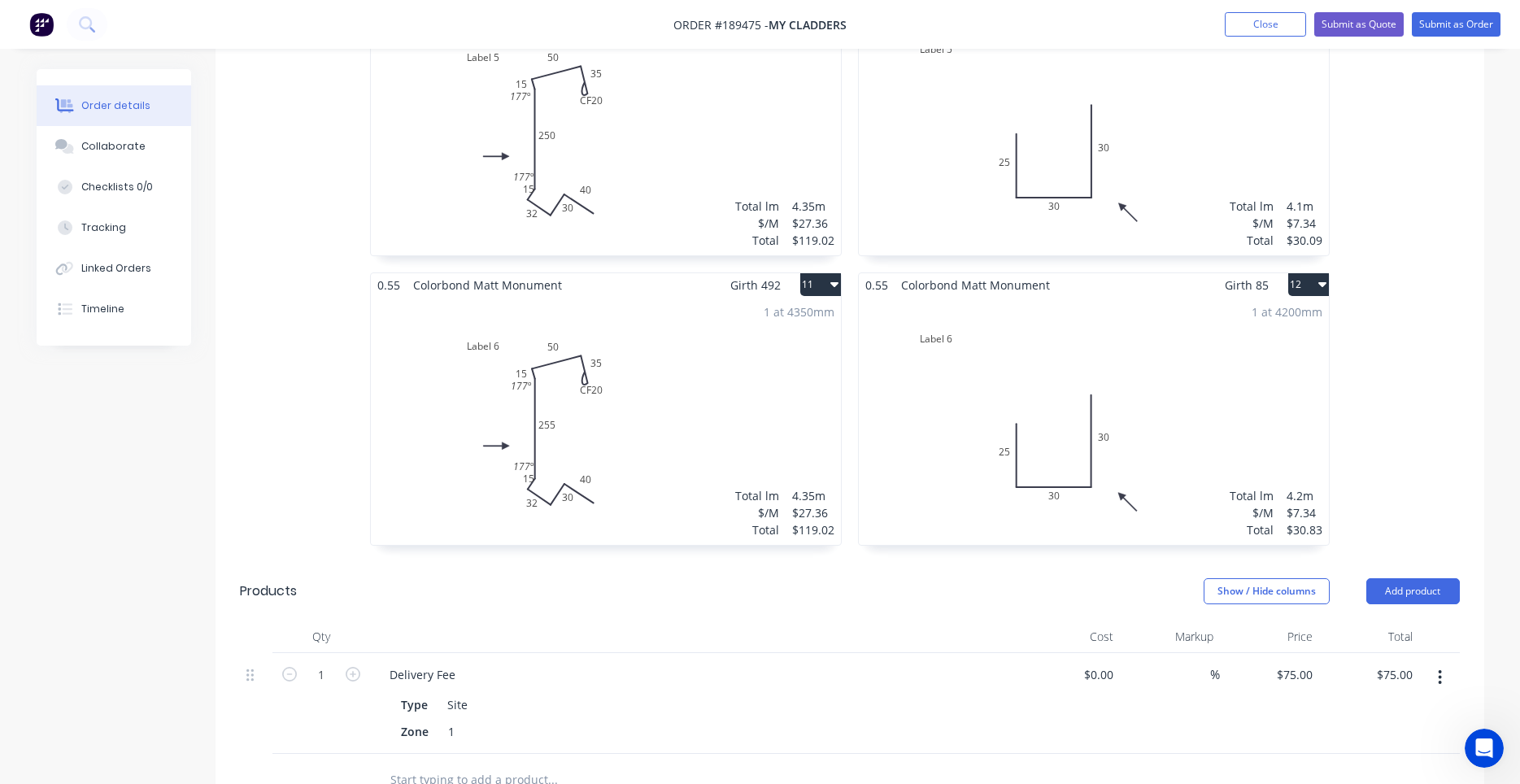
click at [1001, 438] on div "1 at 4200mm Total lm $/M Total 4.2m $7.34 $30.83" at bounding box center [1093, 420] width 470 height 248
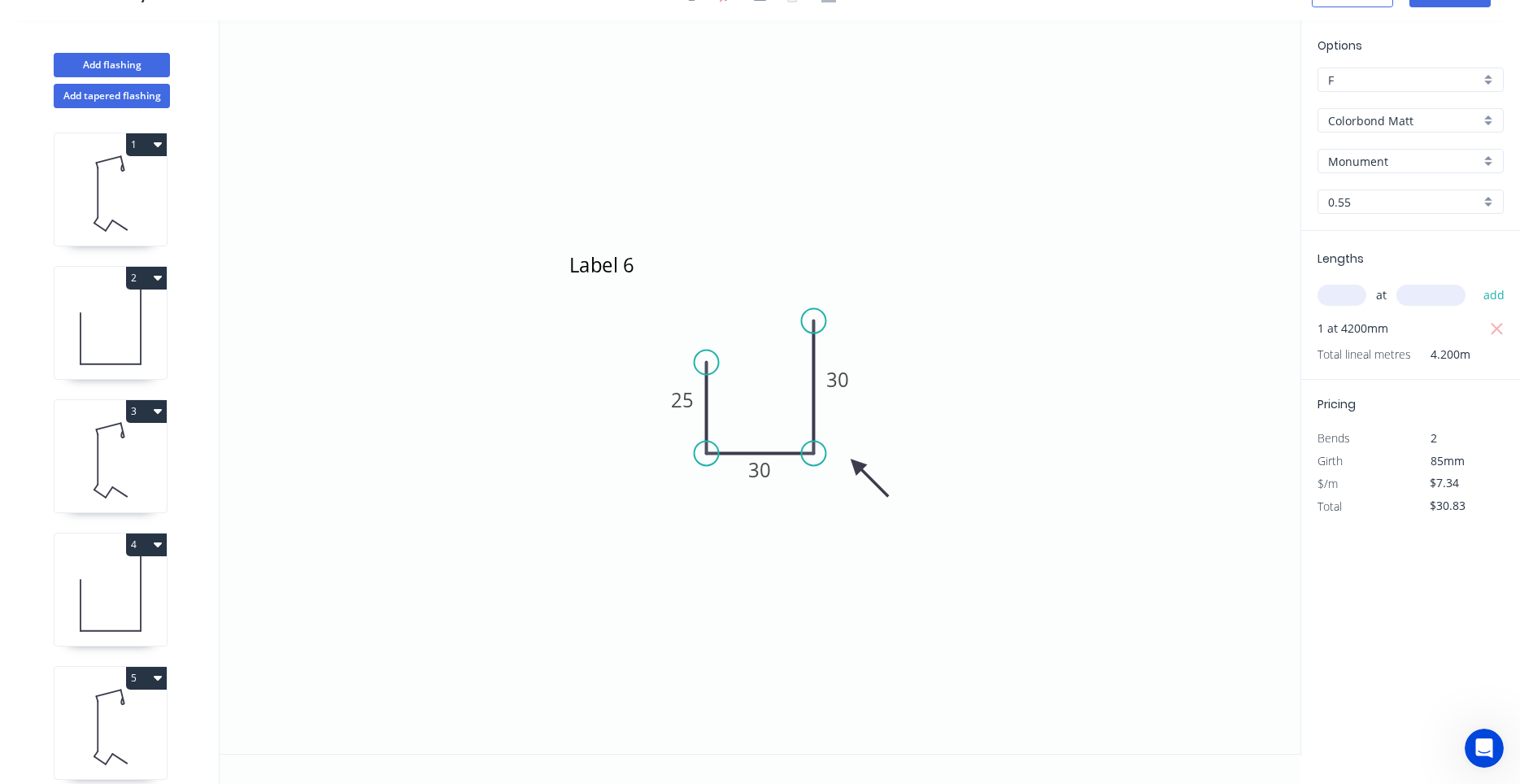
scroll to position [949, 0]
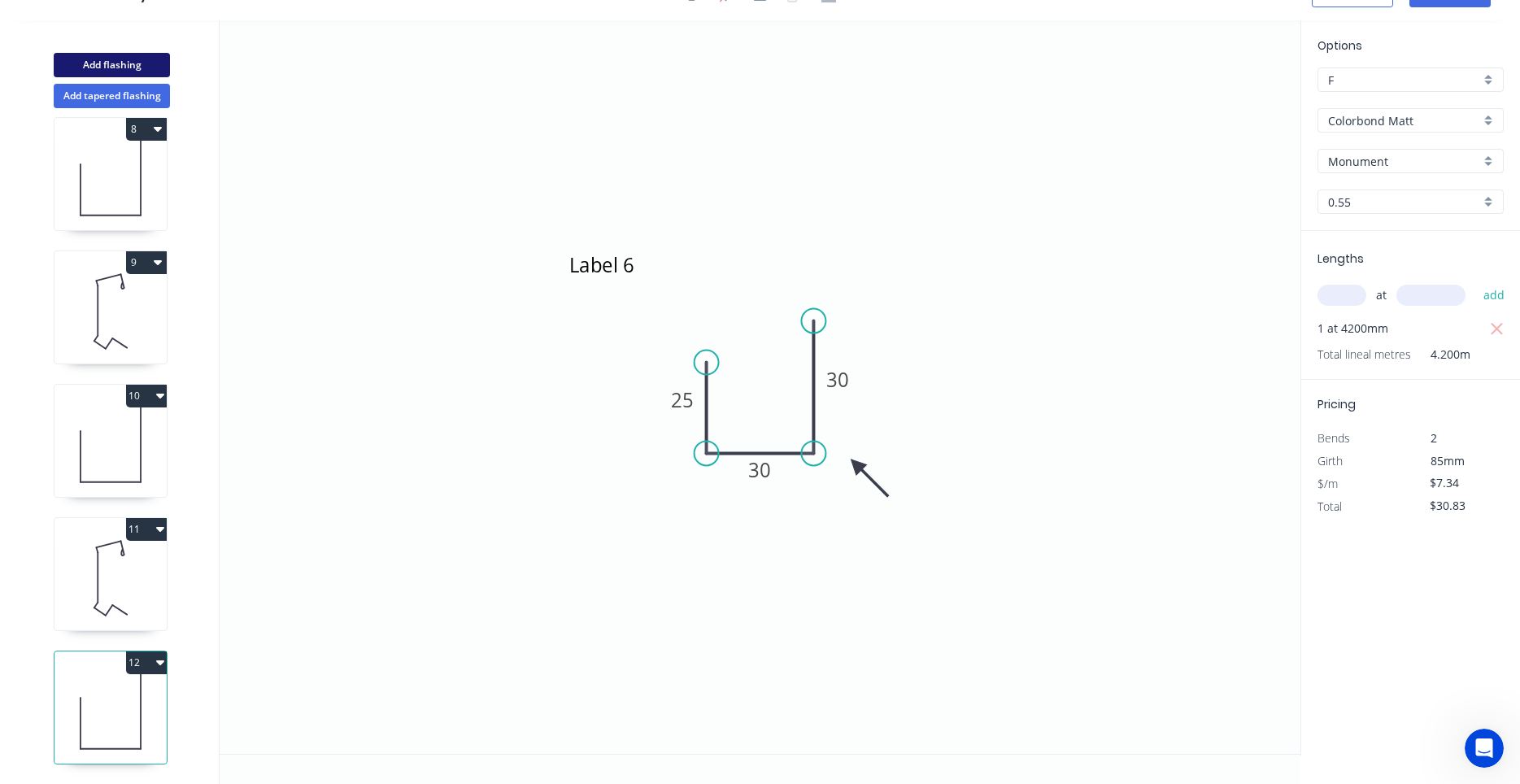
click at [132, 68] on button "Add flashing" at bounding box center [111, 65] width 117 height 25
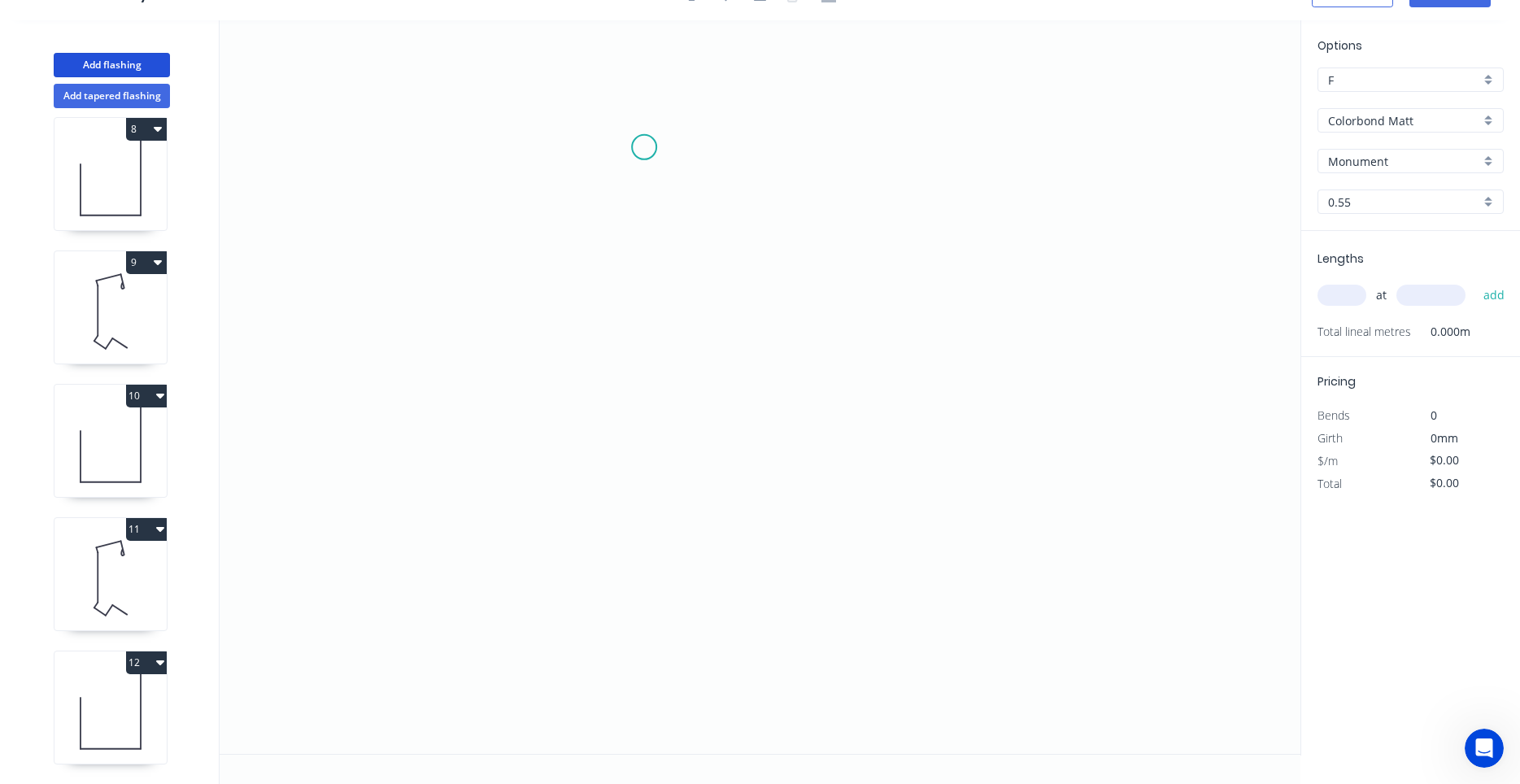
click at [648, 138] on icon "0" at bounding box center [760, 386] width 1081 height 733
click at [568, 221] on icon "0" at bounding box center [760, 386] width 1081 height 733
click at [569, 214] on circle at bounding box center [568, 218] width 25 height 25
drag, startPoint x: 569, startPoint y: 222, endPoint x: 548, endPoint y: 191, distance: 37.4
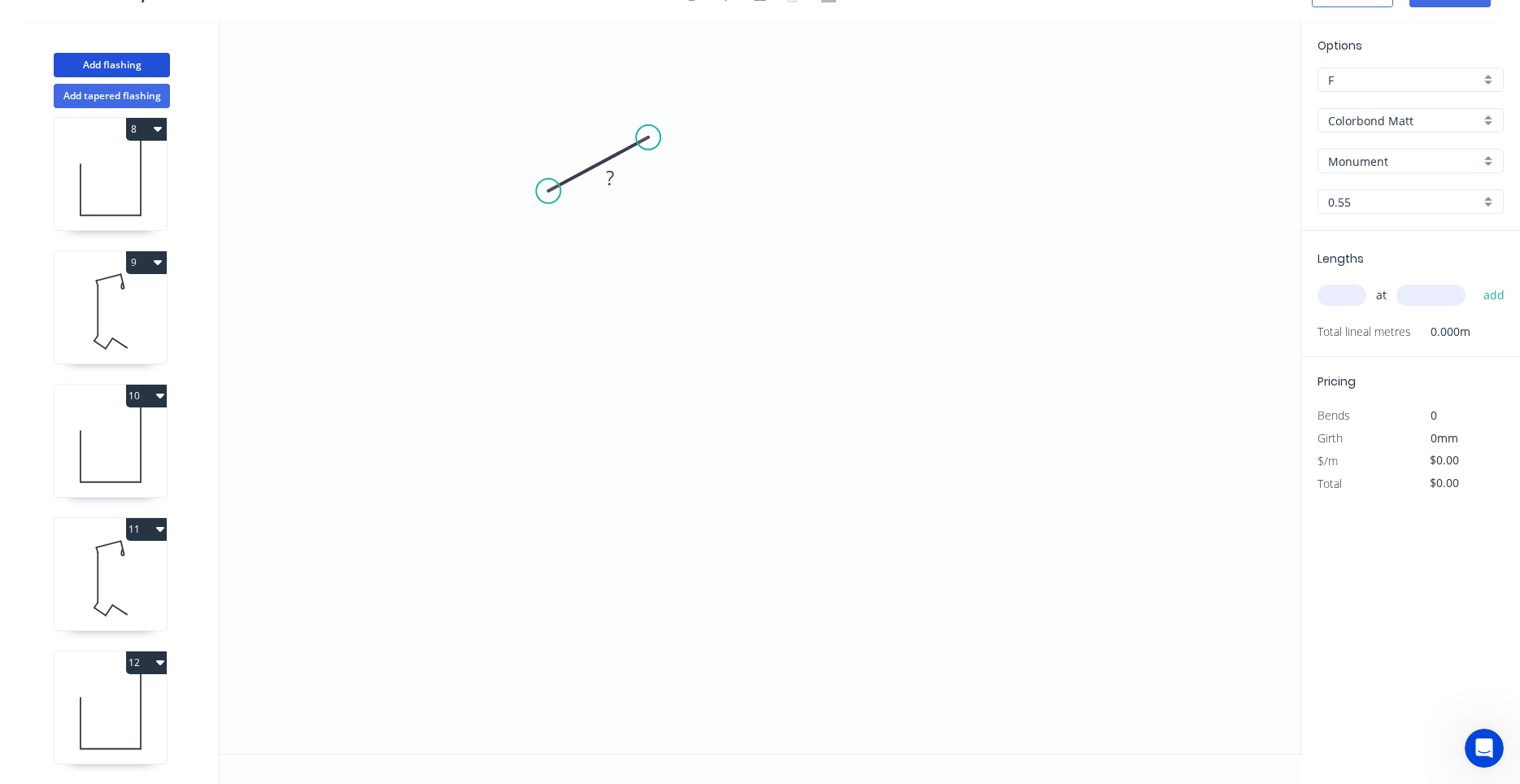
click at [548, 191] on circle at bounding box center [548, 191] width 25 height 25
click at [548, 191] on circle at bounding box center [548, 191] width 25 height 25
click at [573, 232] on icon "0 ?" at bounding box center [760, 386] width 1081 height 733
click at [562, 478] on icon "0 ? ? ? º" at bounding box center [760, 386] width 1081 height 733
click at [549, 518] on icon "0 ? ? ? ? º ? º" at bounding box center [760, 386] width 1081 height 733
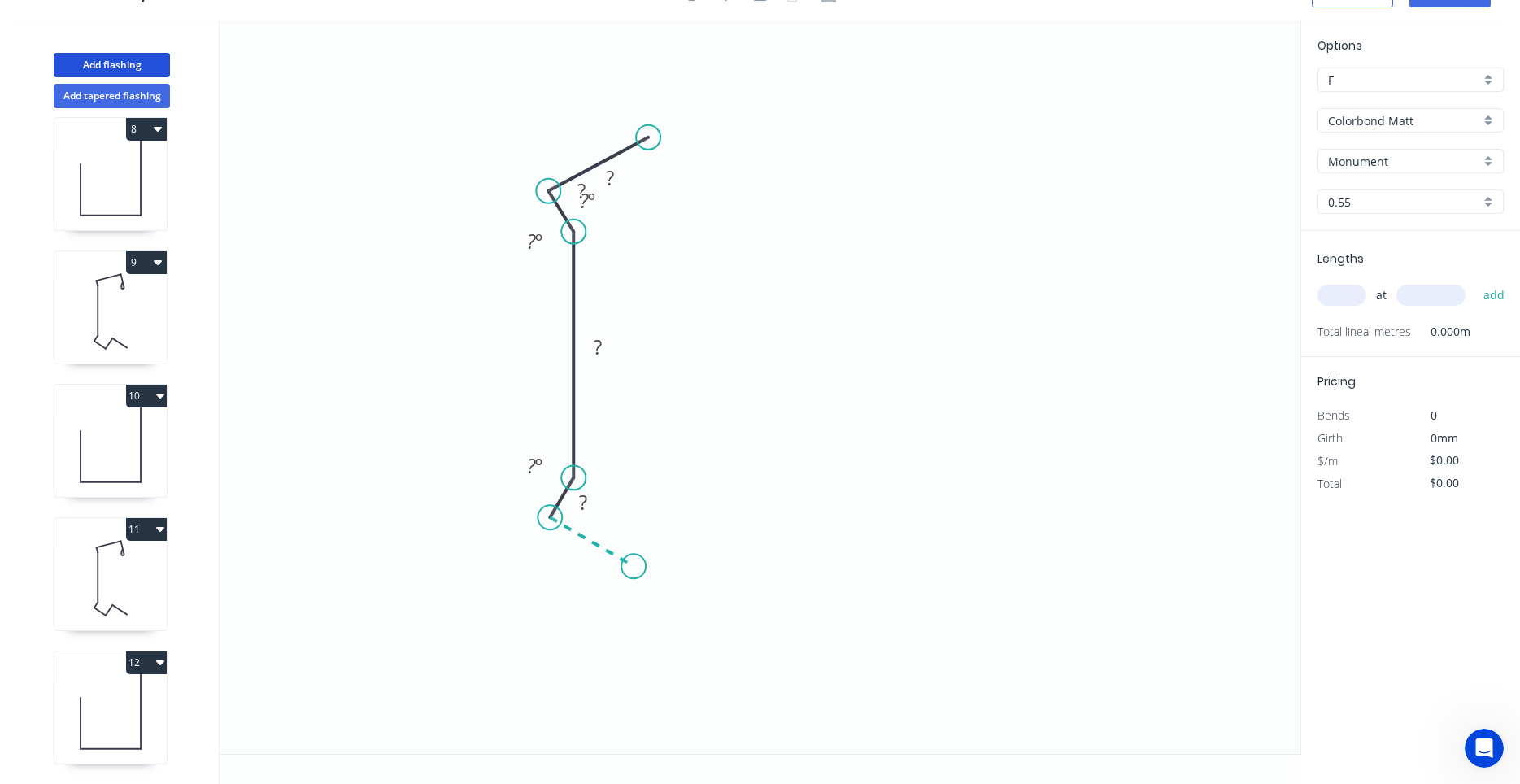
click at [633, 567] on icon "0 ? ? ? ? ? º ? º ? º" at bounding box center [760, 386] width 1081 height 733
click at [693, 481] on icon at bounding box center [663, 523] width 60 height 86
click at [693, 481] on circle at bounding box center [693, 480] width 25 height 25
click at [686, 476] on circle at bounding box center [686, 475] width 25 height 25
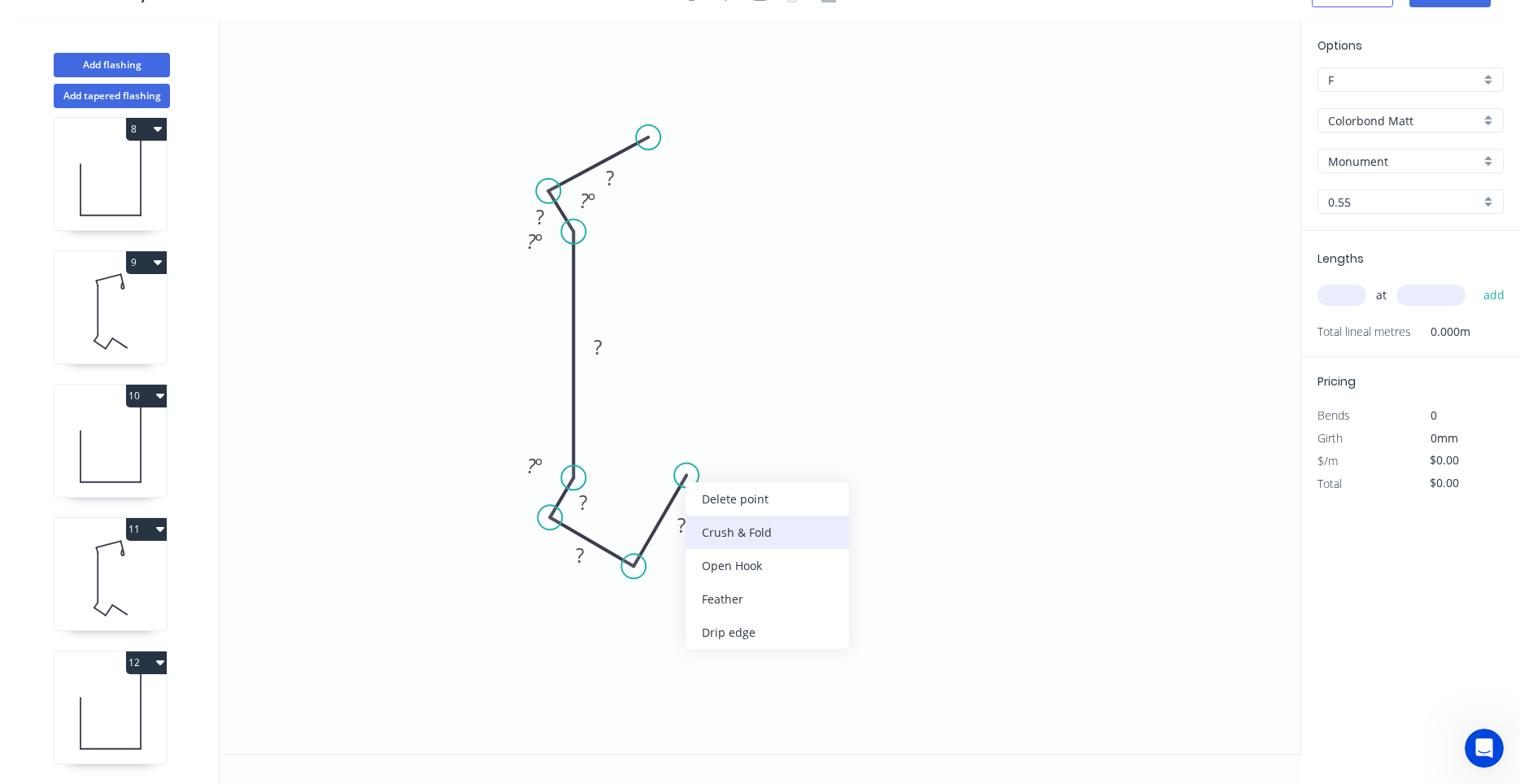
click at [698, 528] on div "Crush & Fold" at bounding box center [767, 532] width 164 height 33
click at [707, 513] on rect at bounding box center [681, 525] width 53 height 33
click at [708, 503] on tspan "10" at bounding box center [717, 503] width 23 height 27
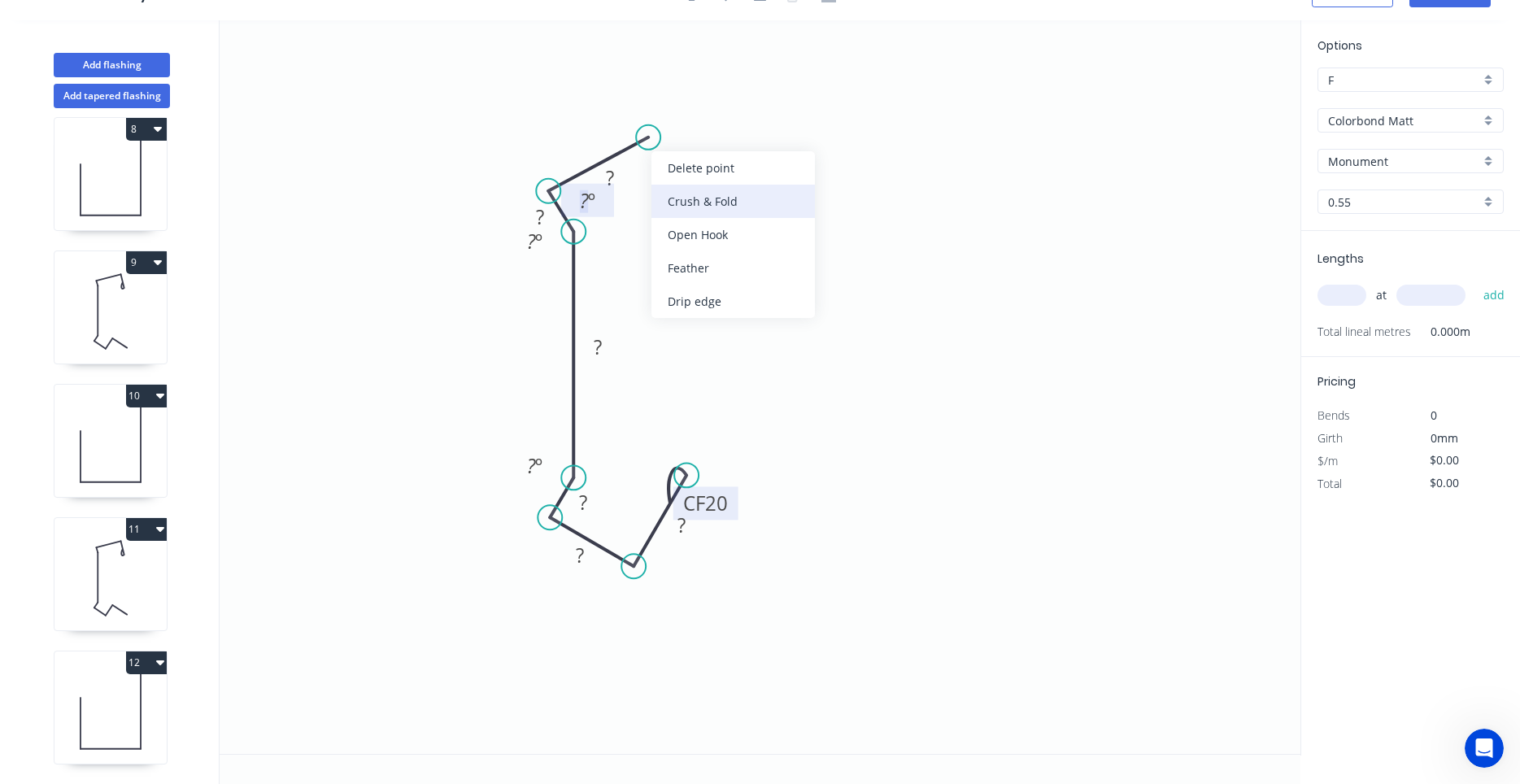
click at [674, 194] on div "Crush & Fold" at bounding box center [732, 201] width 164 height 33
click at [681, 175] on div "Delete point Flip bend Delete bend" at bounding box center [734, 186] width 164 height 100
click at [682, 189] on div "Flip bend" at bounding box center [733, 194] width 164 height 33
click at [690, 152] on tspan "10" at bounding box center [695, 150] width 23 height 27
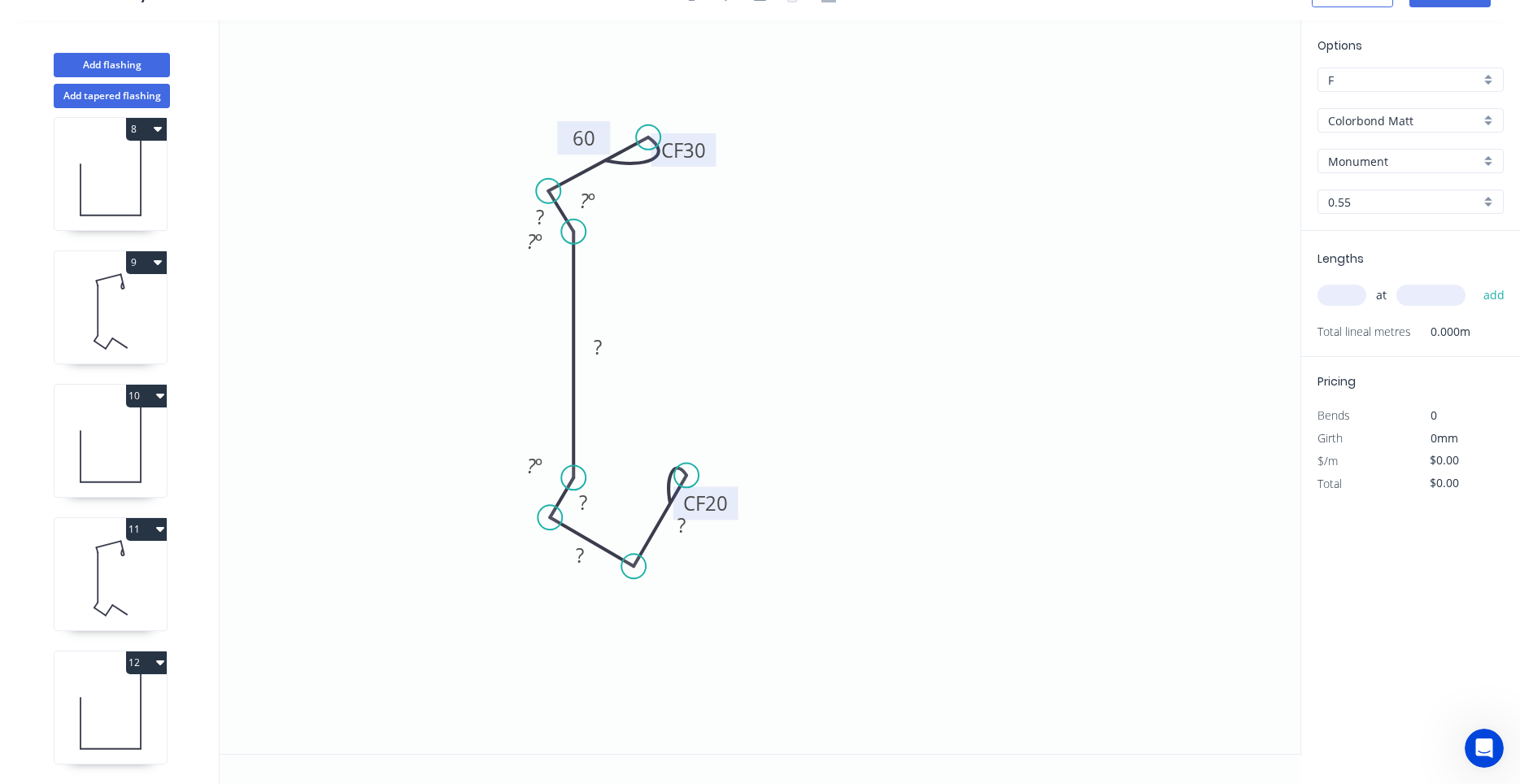
drag, startPoint x: 592, startPoint y: 166, endPoint x: 560, endPoint y: 123, distance: 53.6
click at [560, 123] on rect at bounding box center [583, 138] width 53 height 33
click at [577, 202] on rect at bounding box center [587, 201] width 32 height 23
click at [580, 229] on div "Hide angle" at bounding box center [630, 237] width 164 height 33
click at [538, 247] on tspan "º" at bounding box center [539, 241] width 7 height 27
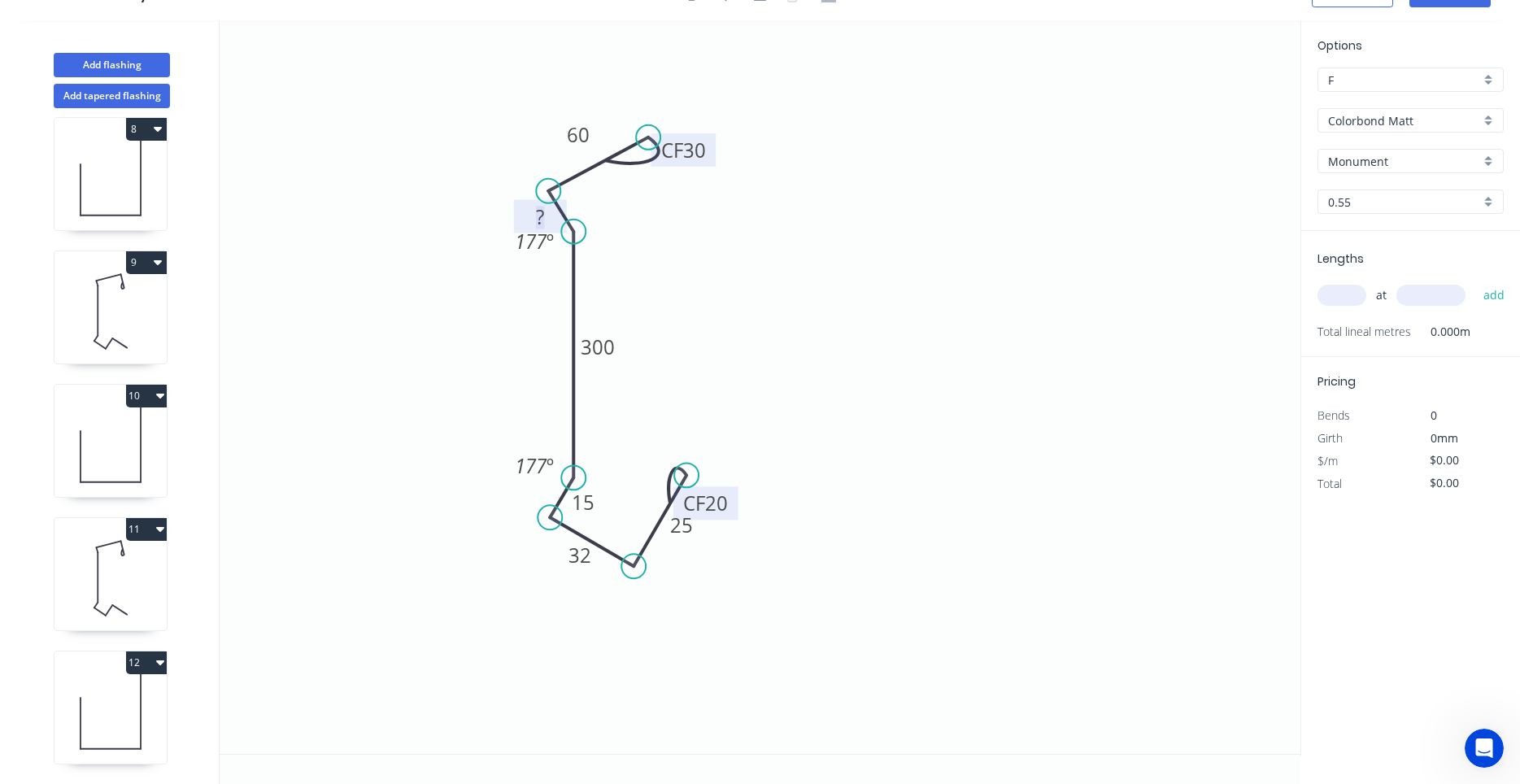
click at [548, 214] on rect at bounding box center [540, 218] width 32 height 23
drag, startPoint x: 563, startPoint y: 207, endPoint x: 616, endPoint y: 188, distance: 56.3
click at [616, 188] on rect at bounding box center [592, 199] width 53 height 33
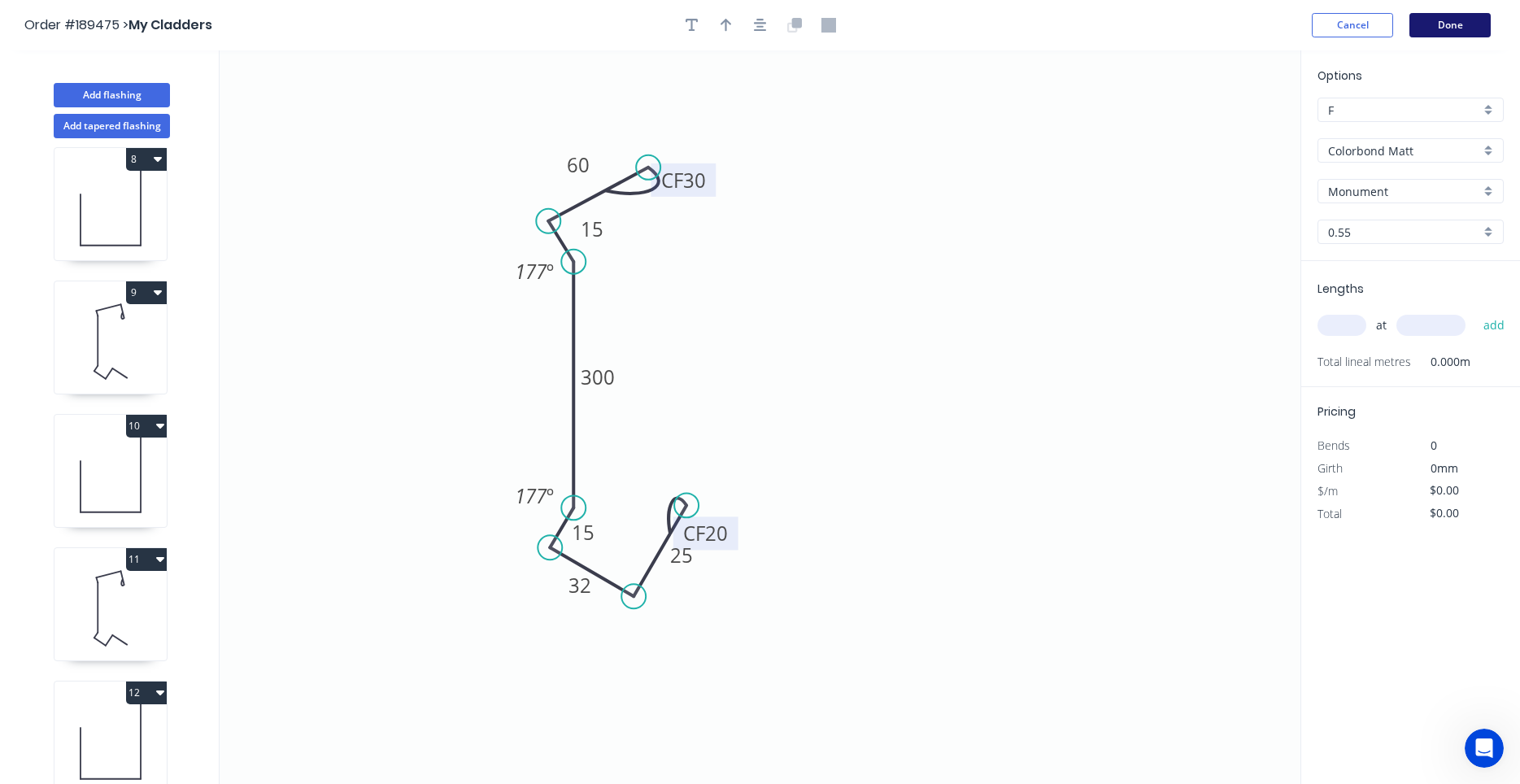
click at [1420, 28] on button "Done" at bounding box center [1449, 25] width 81 height 25
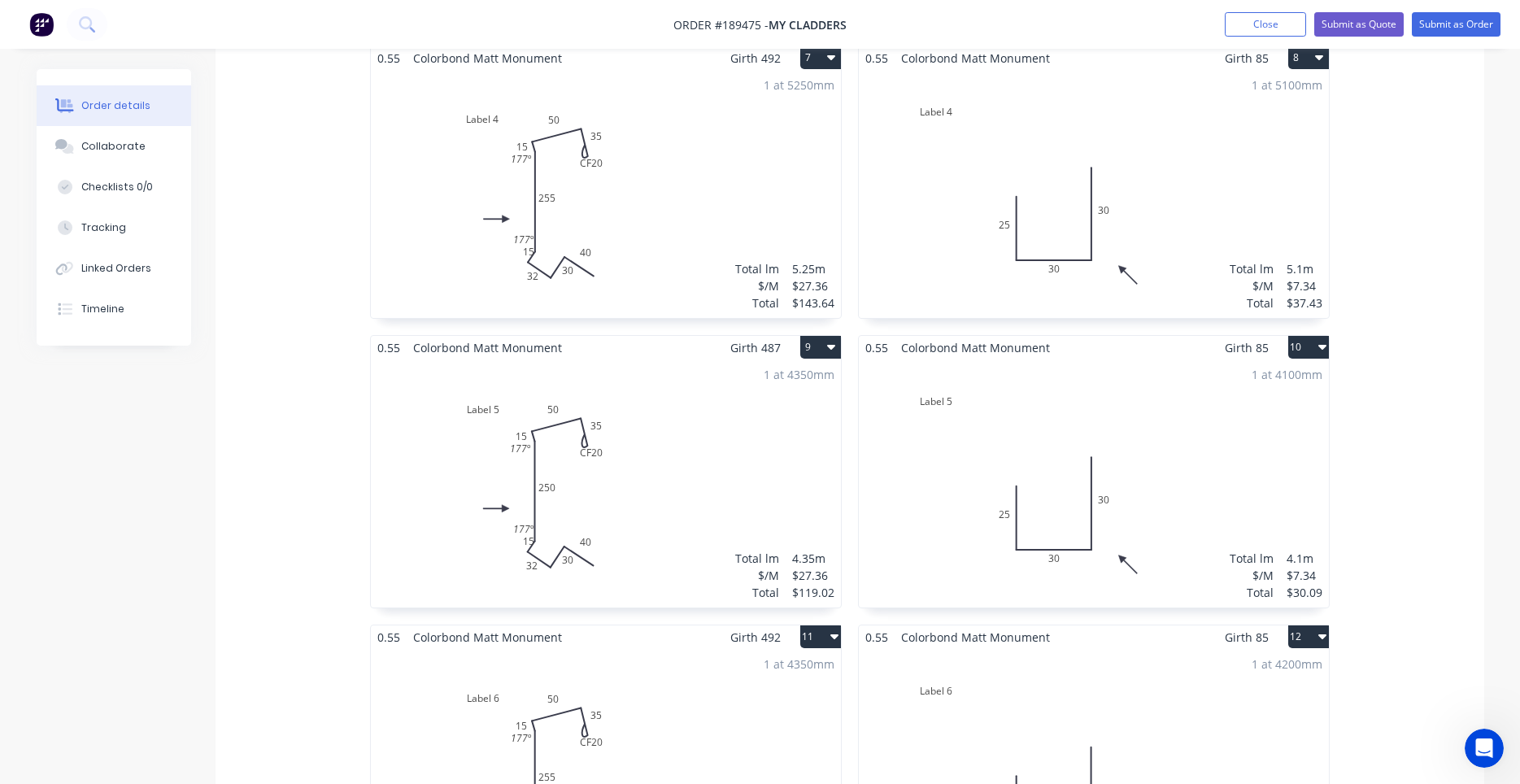
scroll to position [1935, 0]
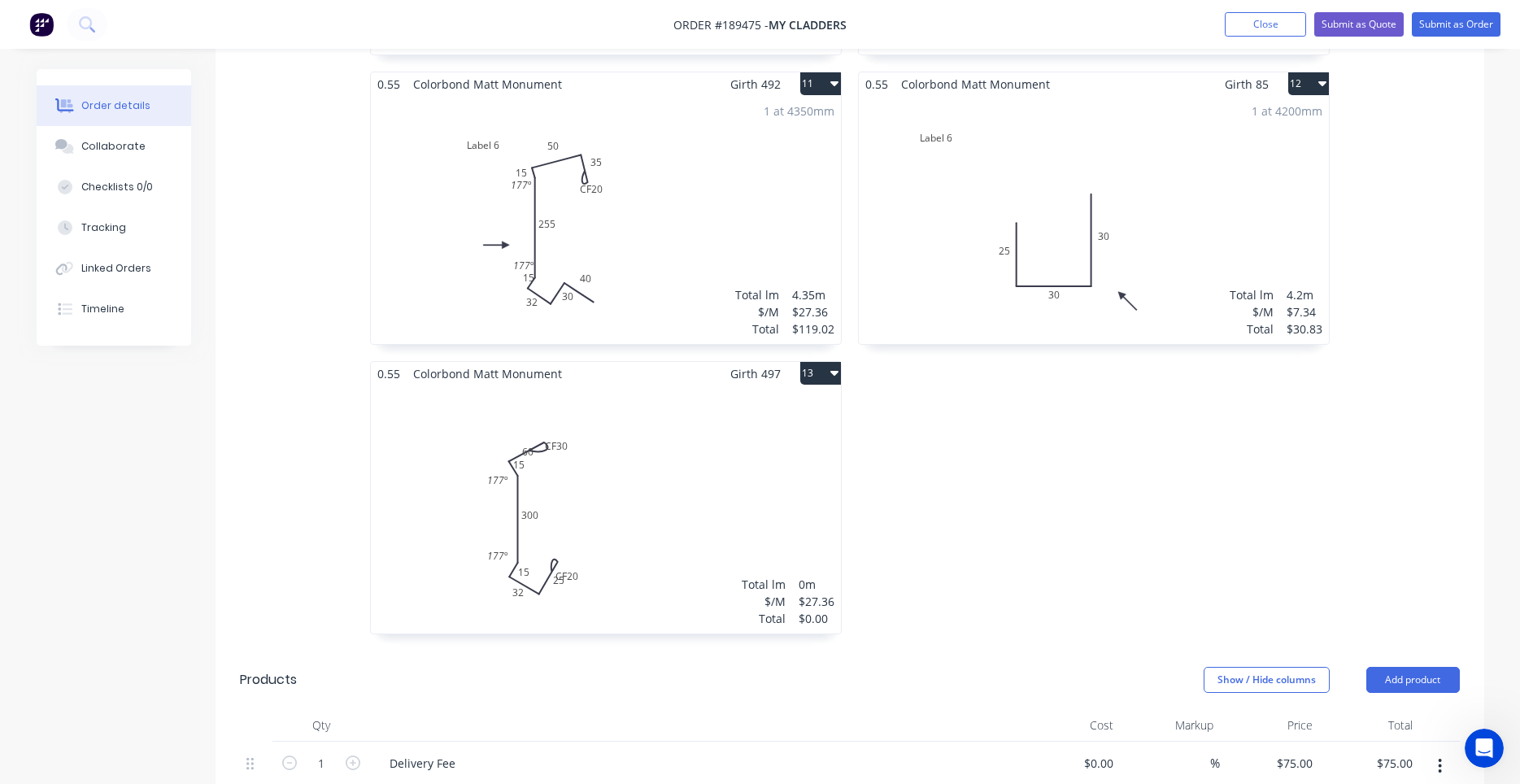
click at [637, 501] on div "Total lm $/M Total 0m $27.36 $0.00" at bounding box center [605, 509] width 470 height 248
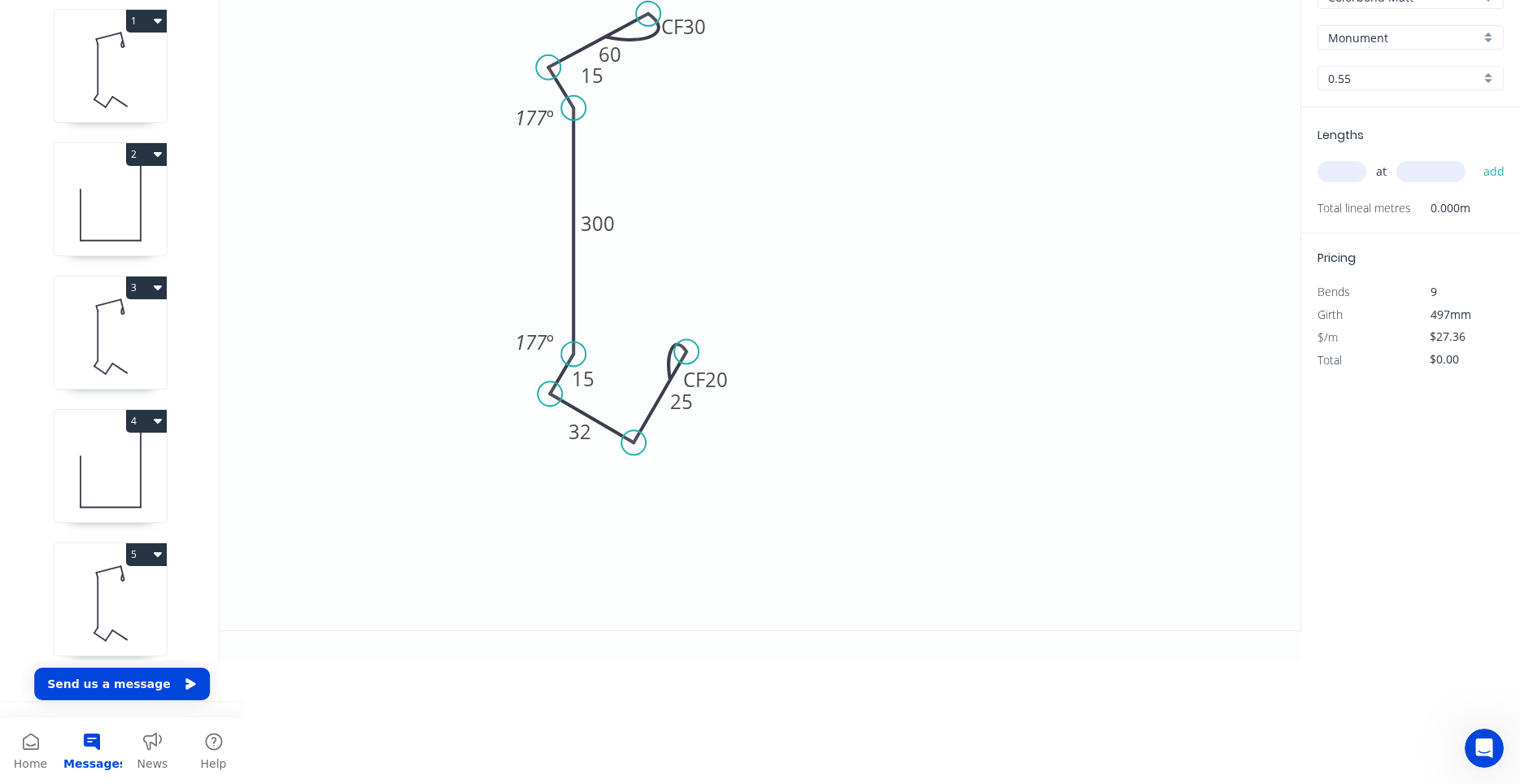
scroll to position [30, 0]
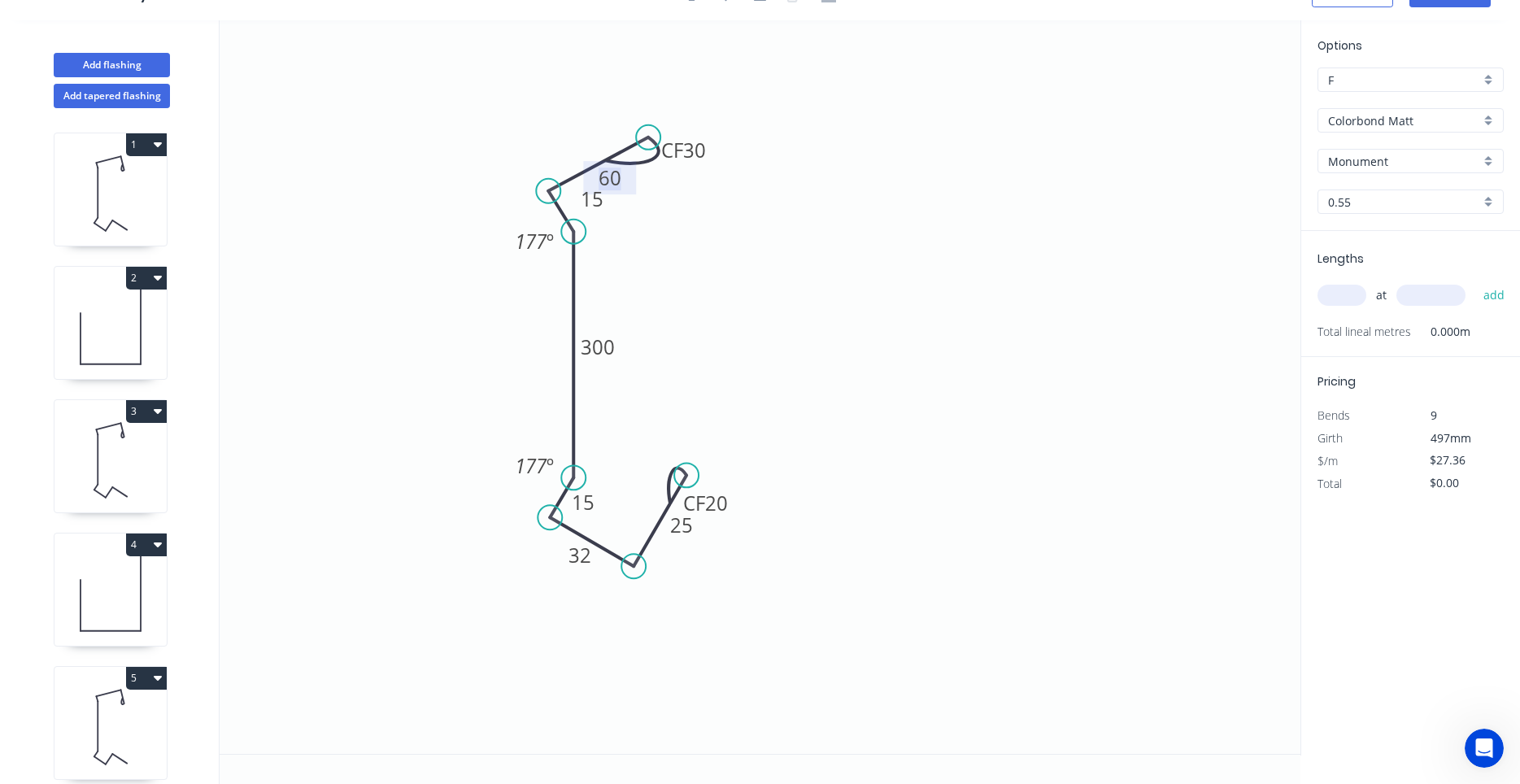
click at [621, 180] on tspan "60" at bounding box center [610, 177] width 23 height 27
drag, startPoint x: 591, startPoint y: 164, endPoint x: 556, endPoint y: 120, distance: 56.2
click at [556, 120] on rect at bounding box center [575, 134] width 53 height 33
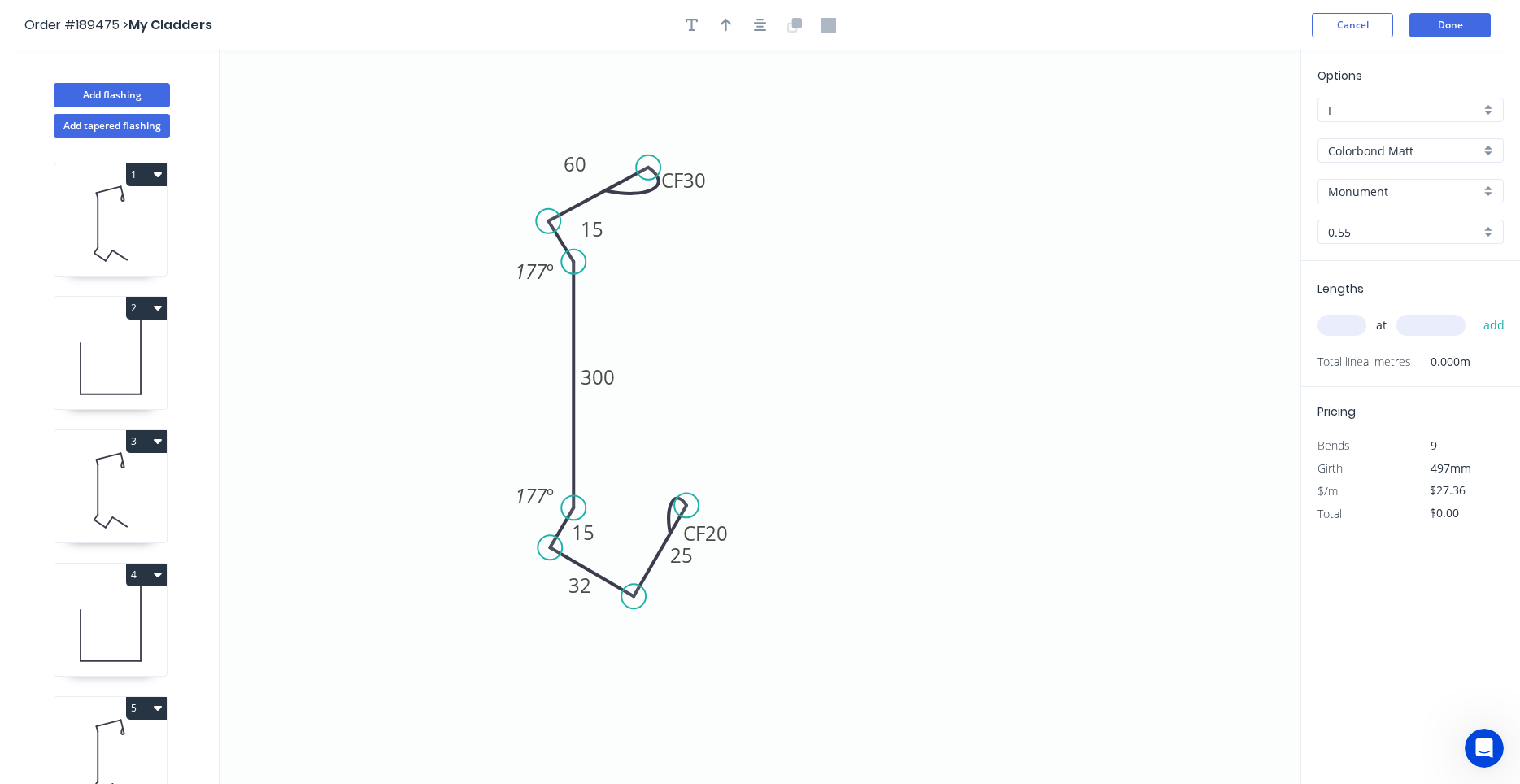
click at [1446, 38] on header "Order #189475 > My Cladders Cancel Done" at bounding box center [760, 25] width 1520 height 51
click at [1447, 32] on button "Done" at bounding box center [1449, 25] width 81 height 25
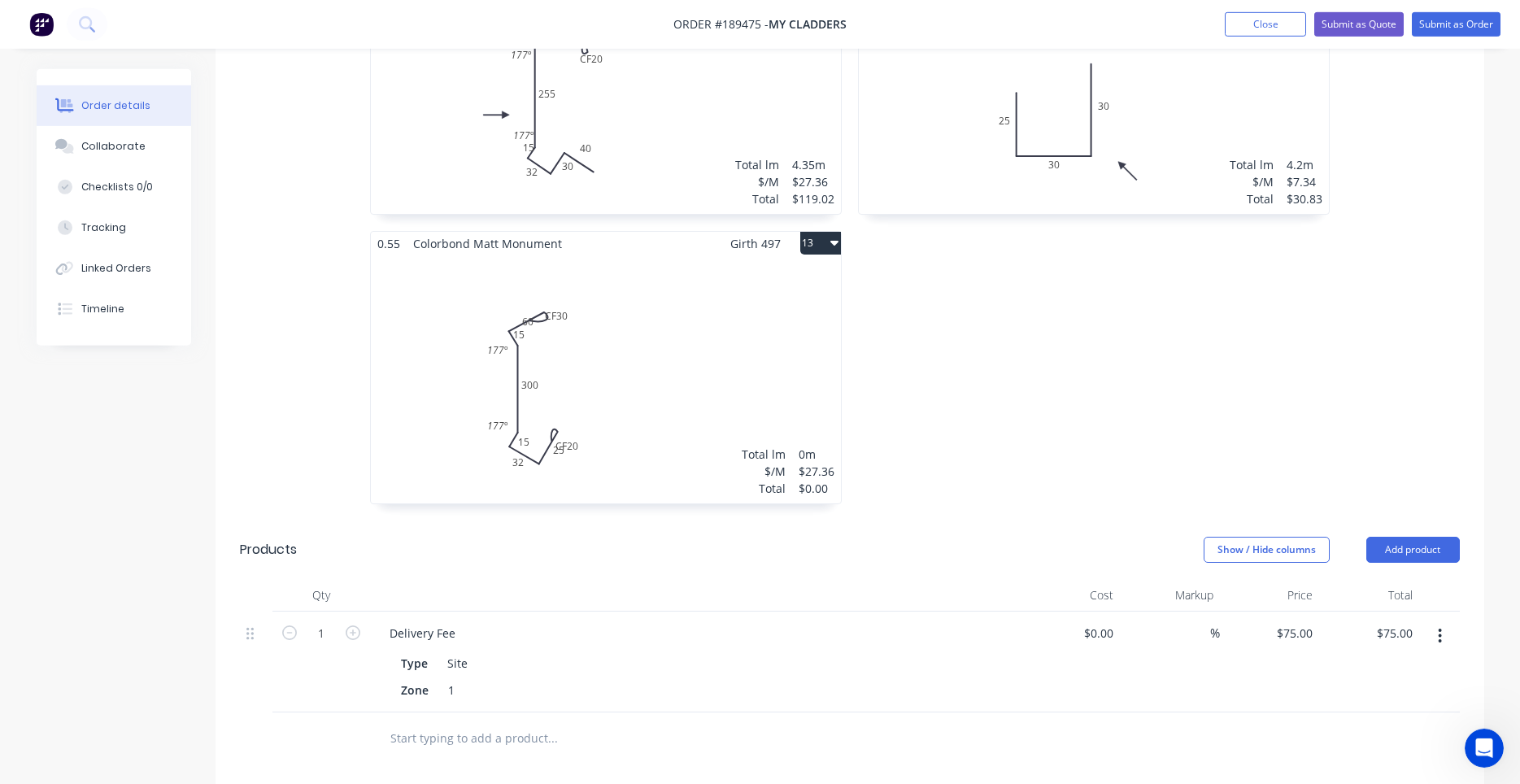
scroll to position [2212, 0]
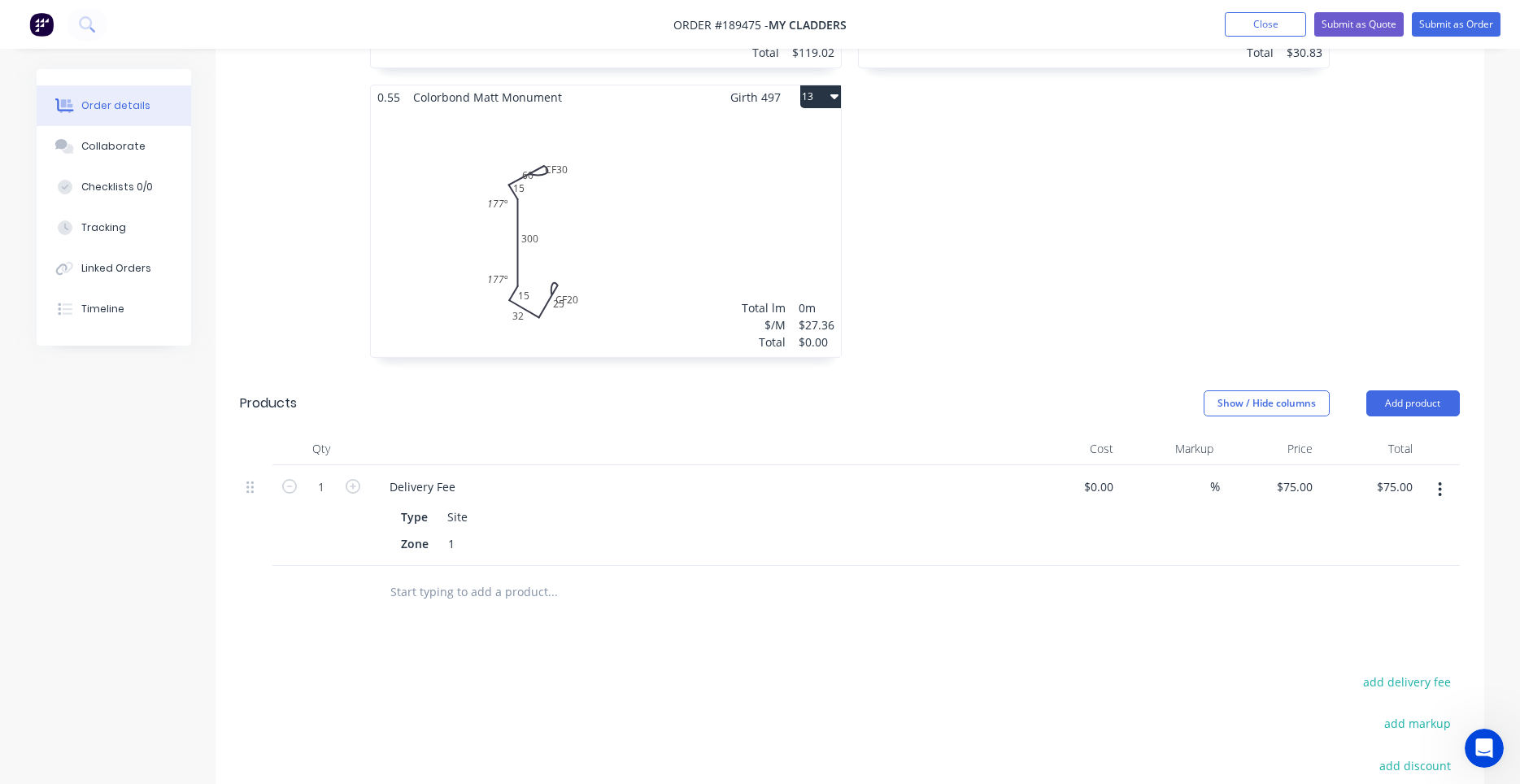
click at [705, 266] on div "Total lm $/M Total 0m $27.36 $0.00" at bounding box center [605, 232] width 470 height 248
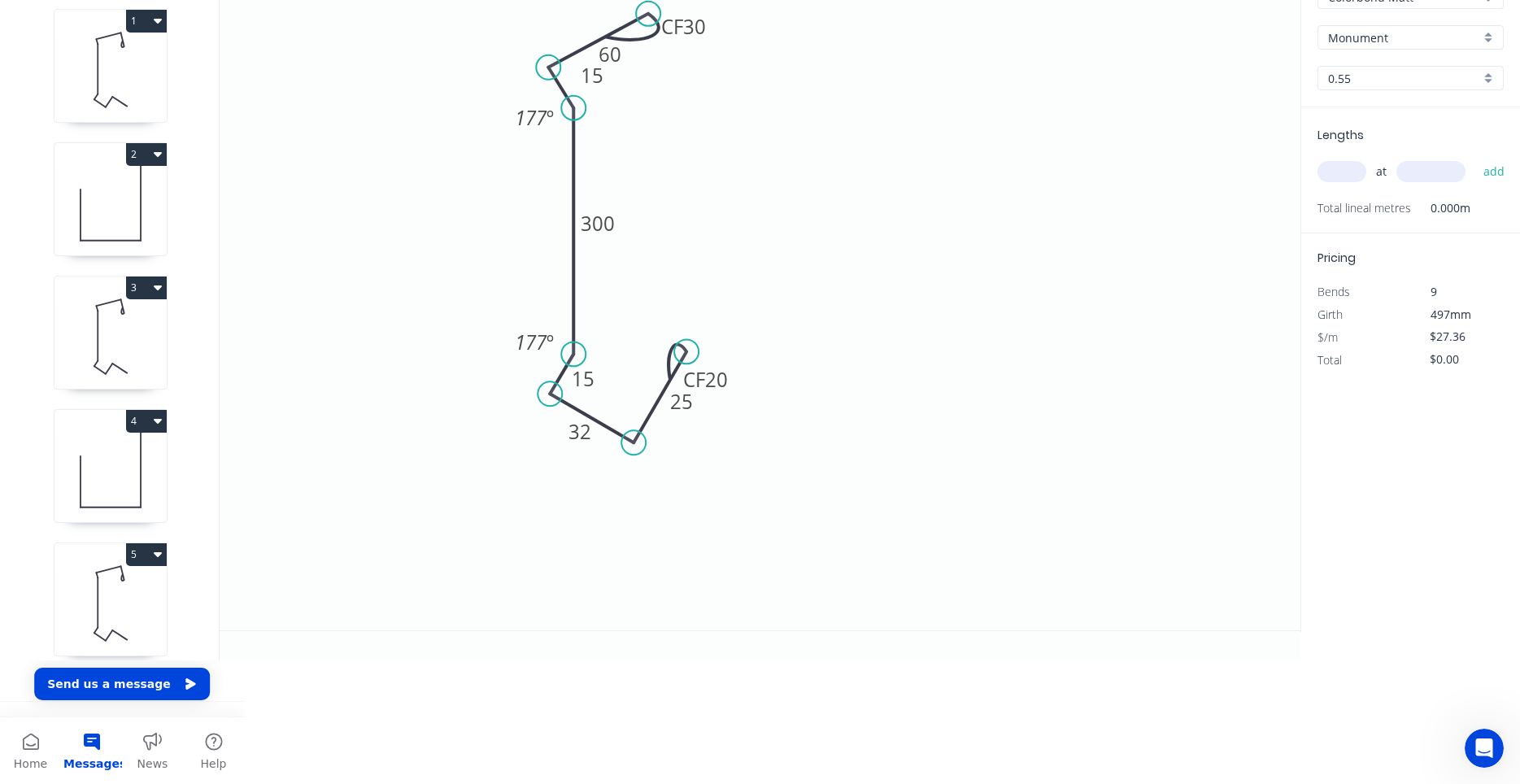
scroll to position [30, 0]
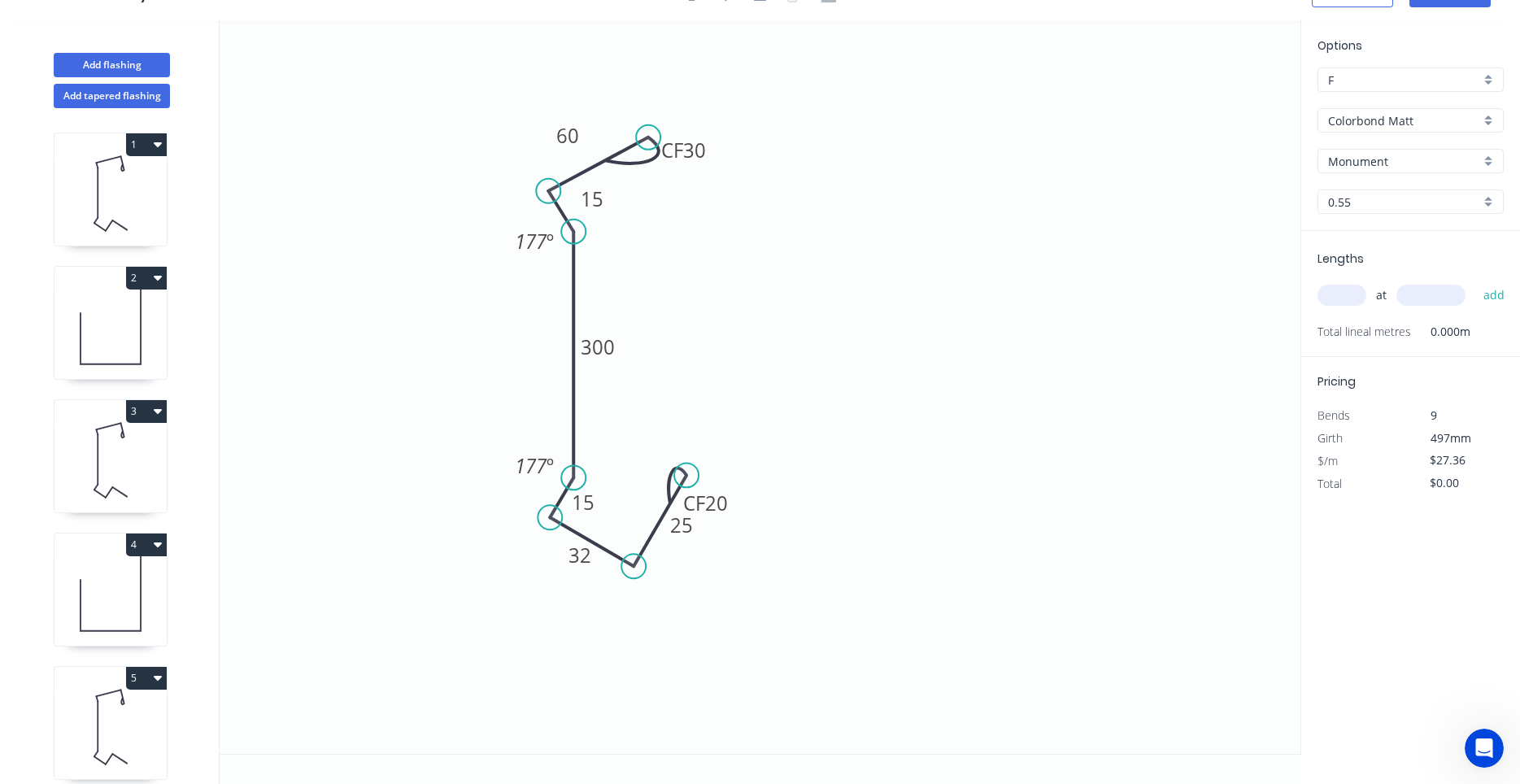
drag, startPoint x: 583, startPoint y: 164, endPoint x: 541, endPoint y: 122, distance: 59.4
click at [541, 122] on rect at bounding box center [567, 136] width 53 height 33
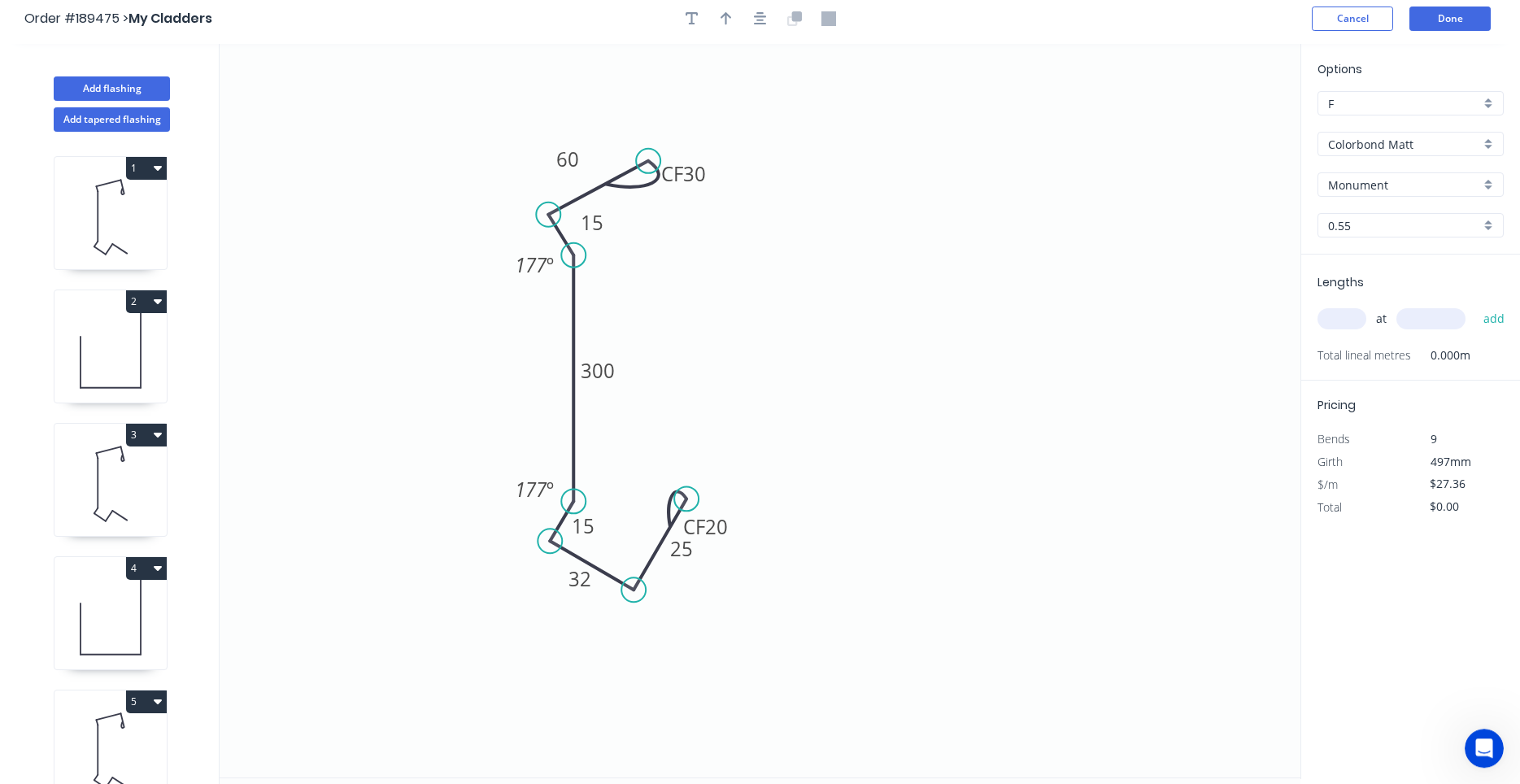
scroll to position [0, 0]
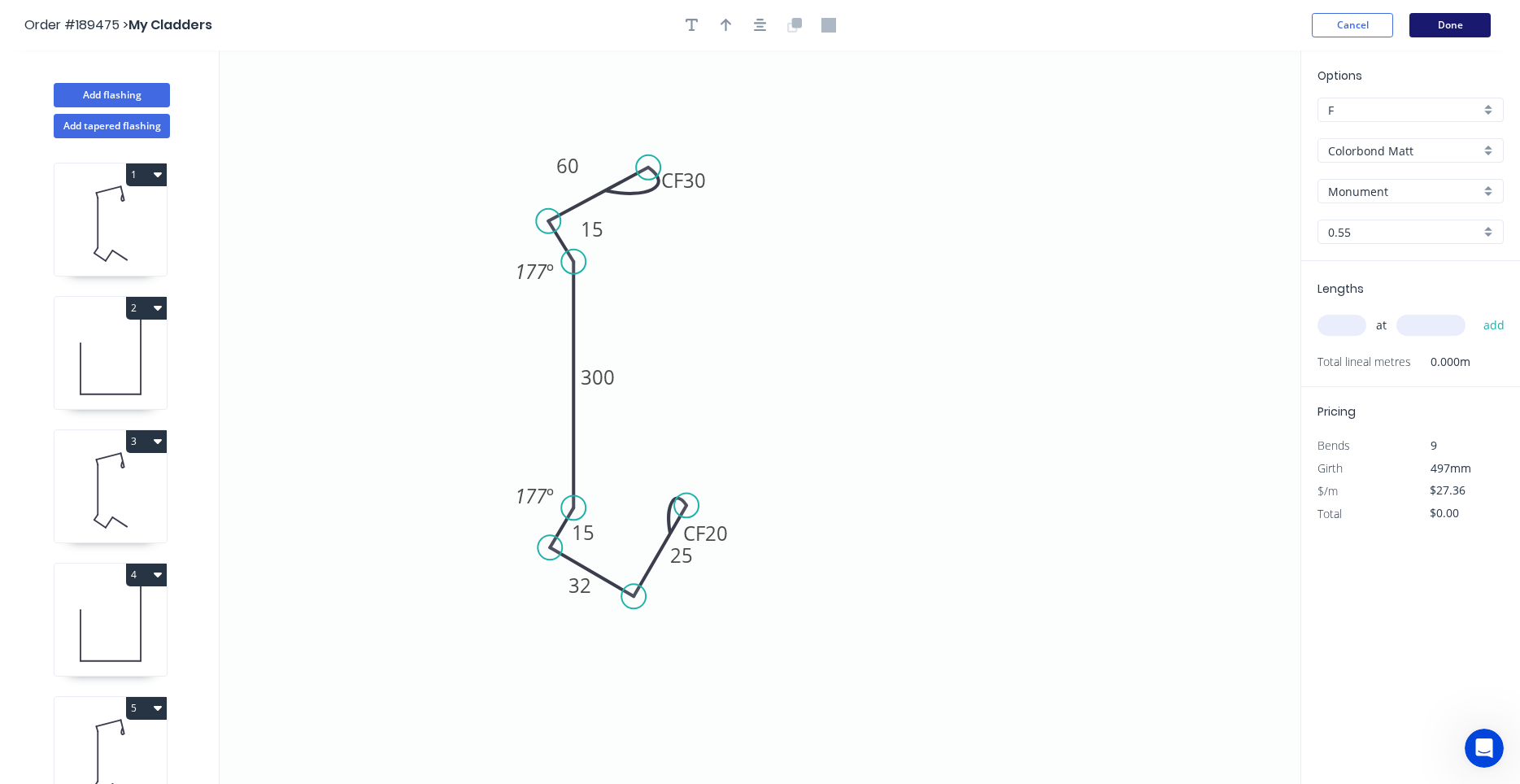
click at [1471, 28] on button "Done" at bounding box center [1449, 25] width 81 height 25
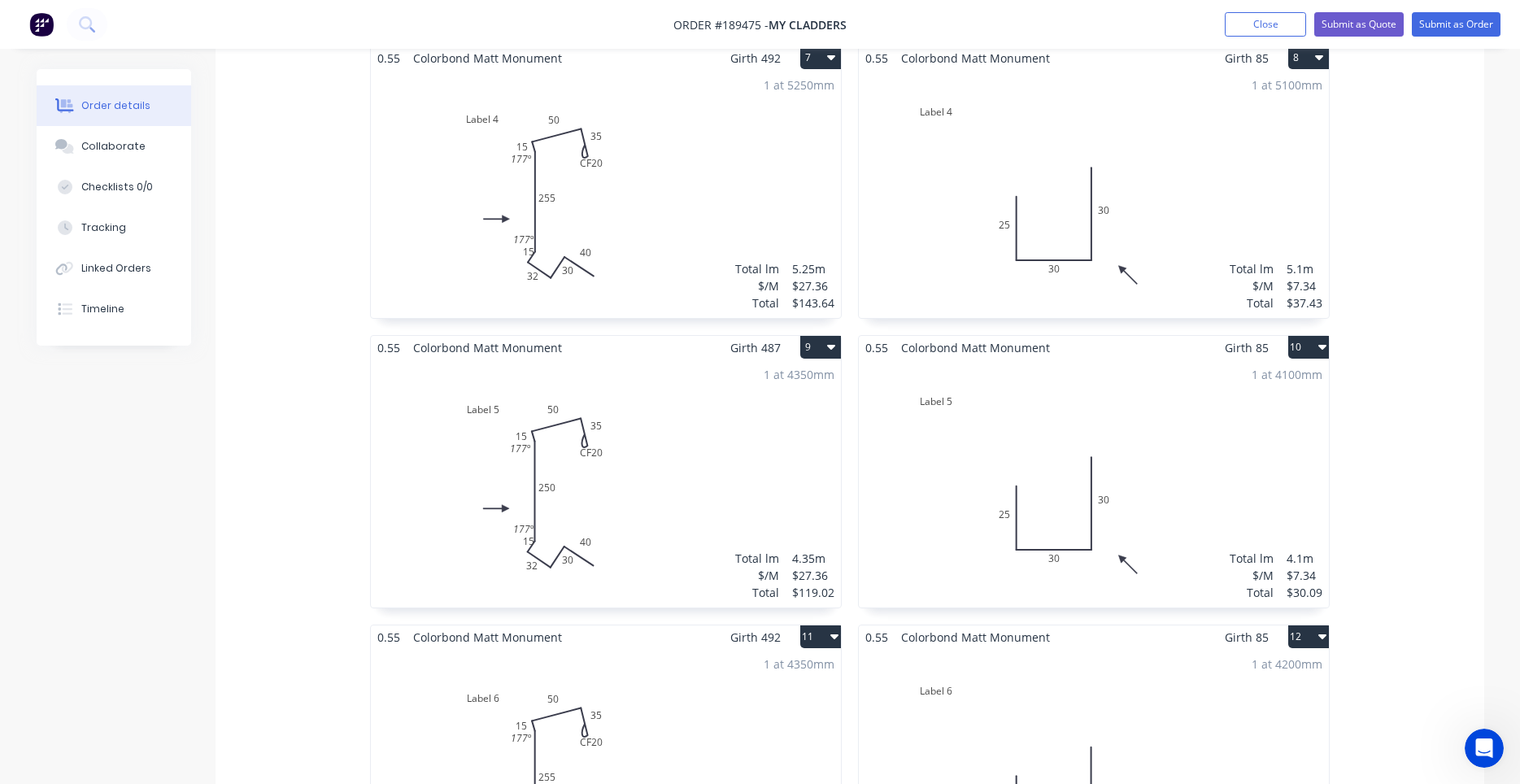
scroll to position [2073, 0]
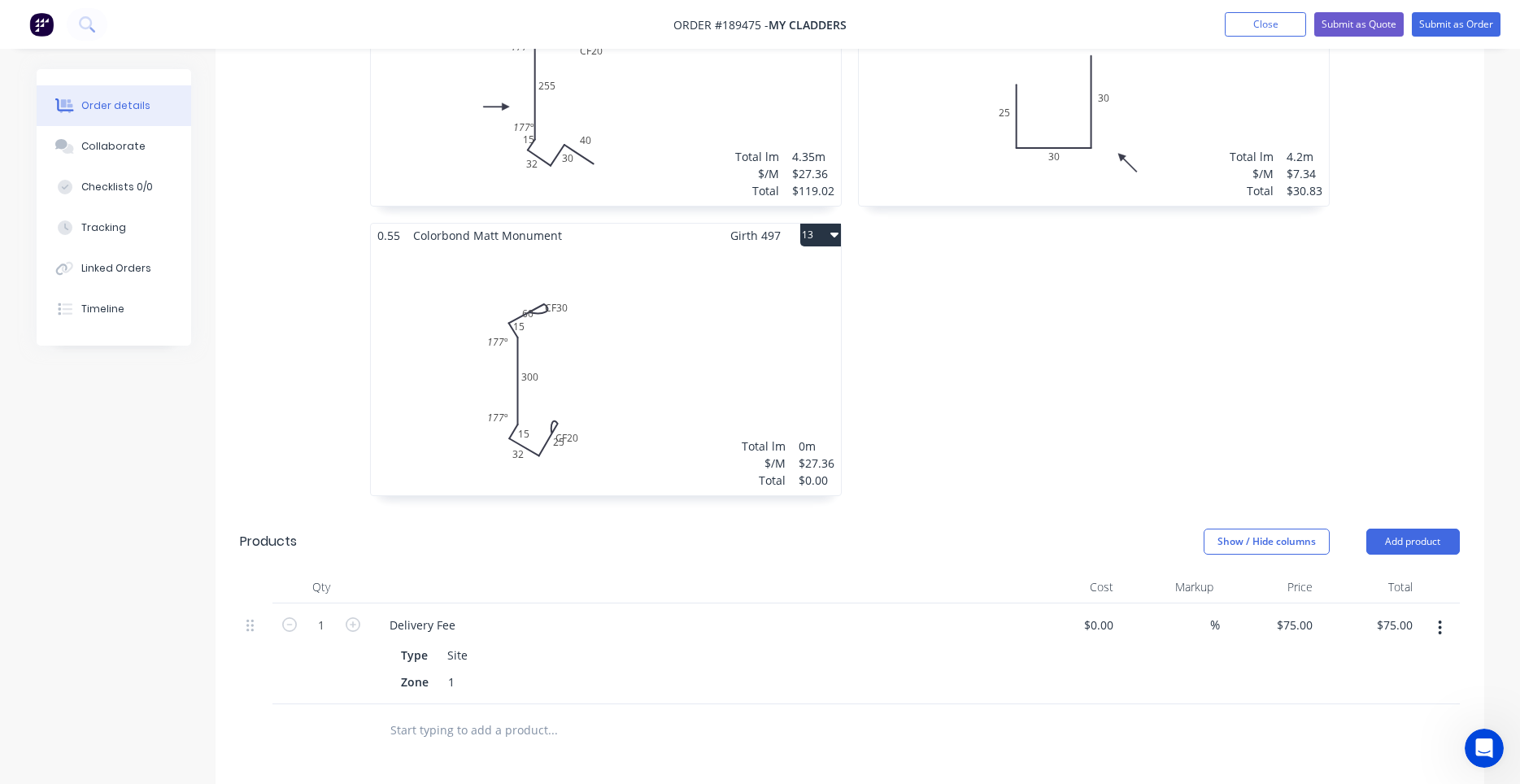
click at [735, 398] on div "Total lm $/M Total 0m $27.36 $0.00" at bounding box center [605, 371] width 470 height 248
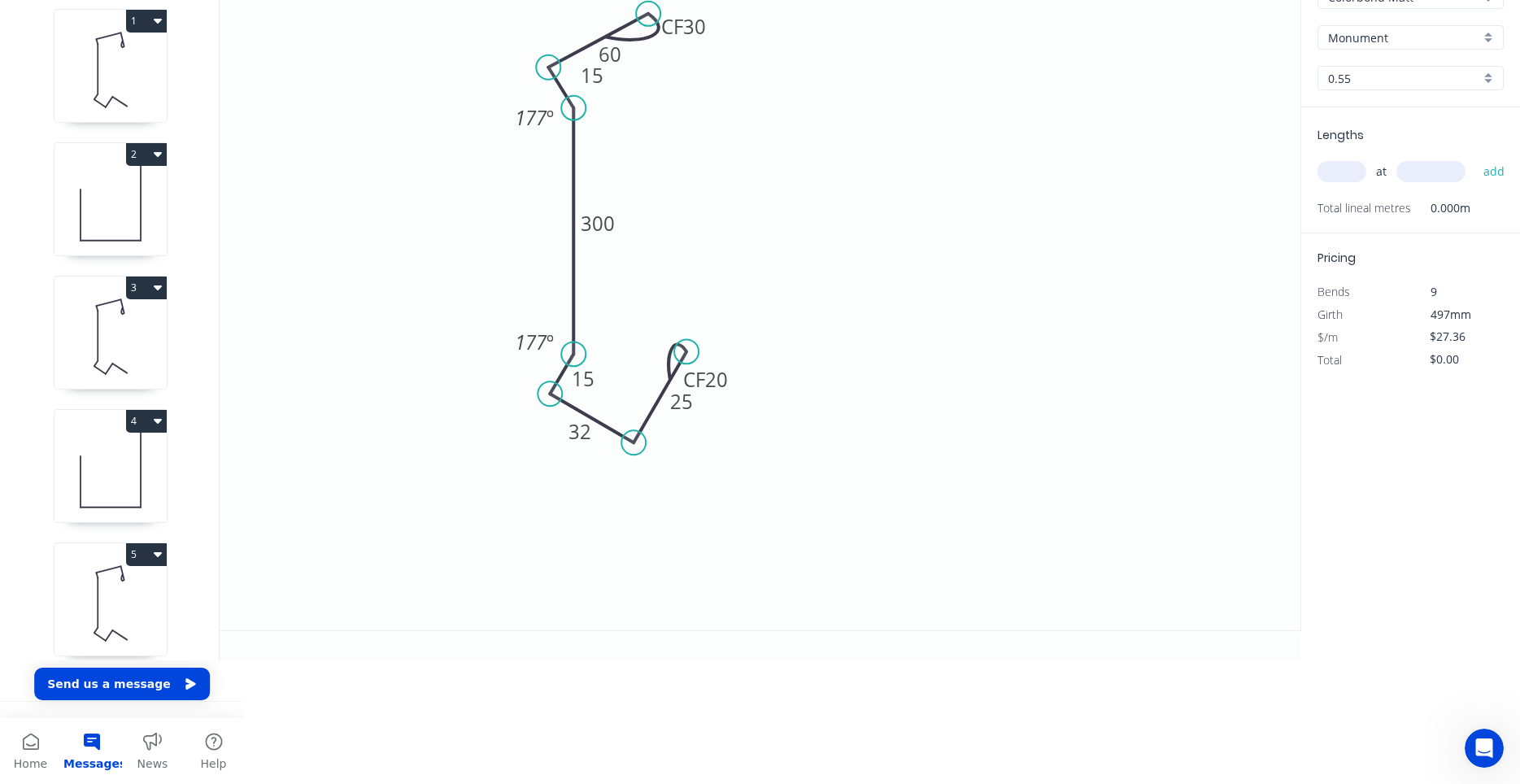
scroll to position [30, 0]
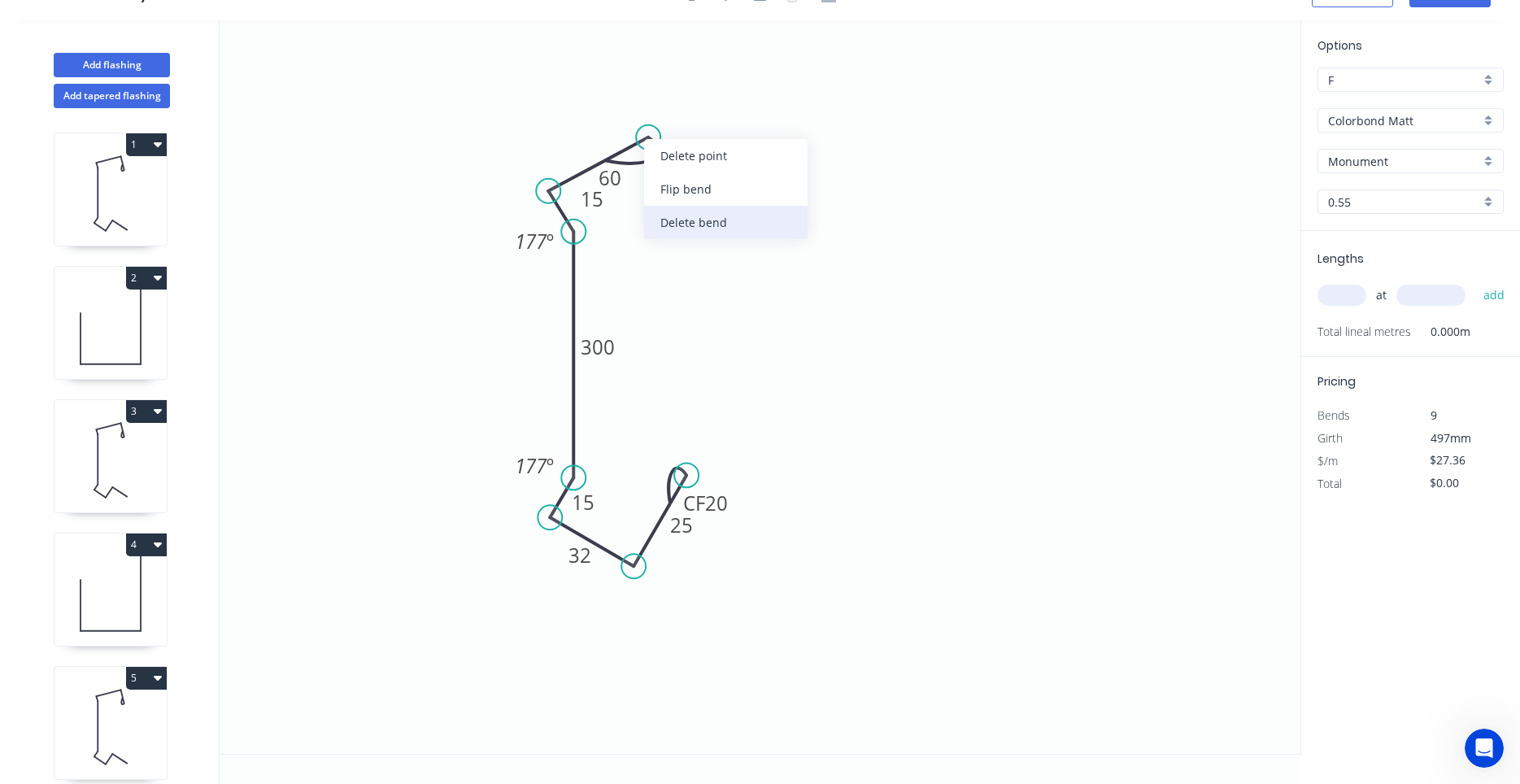
click at [677, 211] on div "Delete bend" at bounding box center [725, 222] width 164 height 33
click at [689, 168] on div "Delete point" at bounding box center [730, 160] width 164 height 33
click at [545, 188] on circle at bounding box center [548, 191] width 25 height 25
click at [656, 124] on icon "0 15 300 15 32 CF 20 25 177 º 177 º" at bounding box center [760, 386] width 1081 height 733
click at [658, 125] on circle at bounding box center [656, 124] width 25 height 25
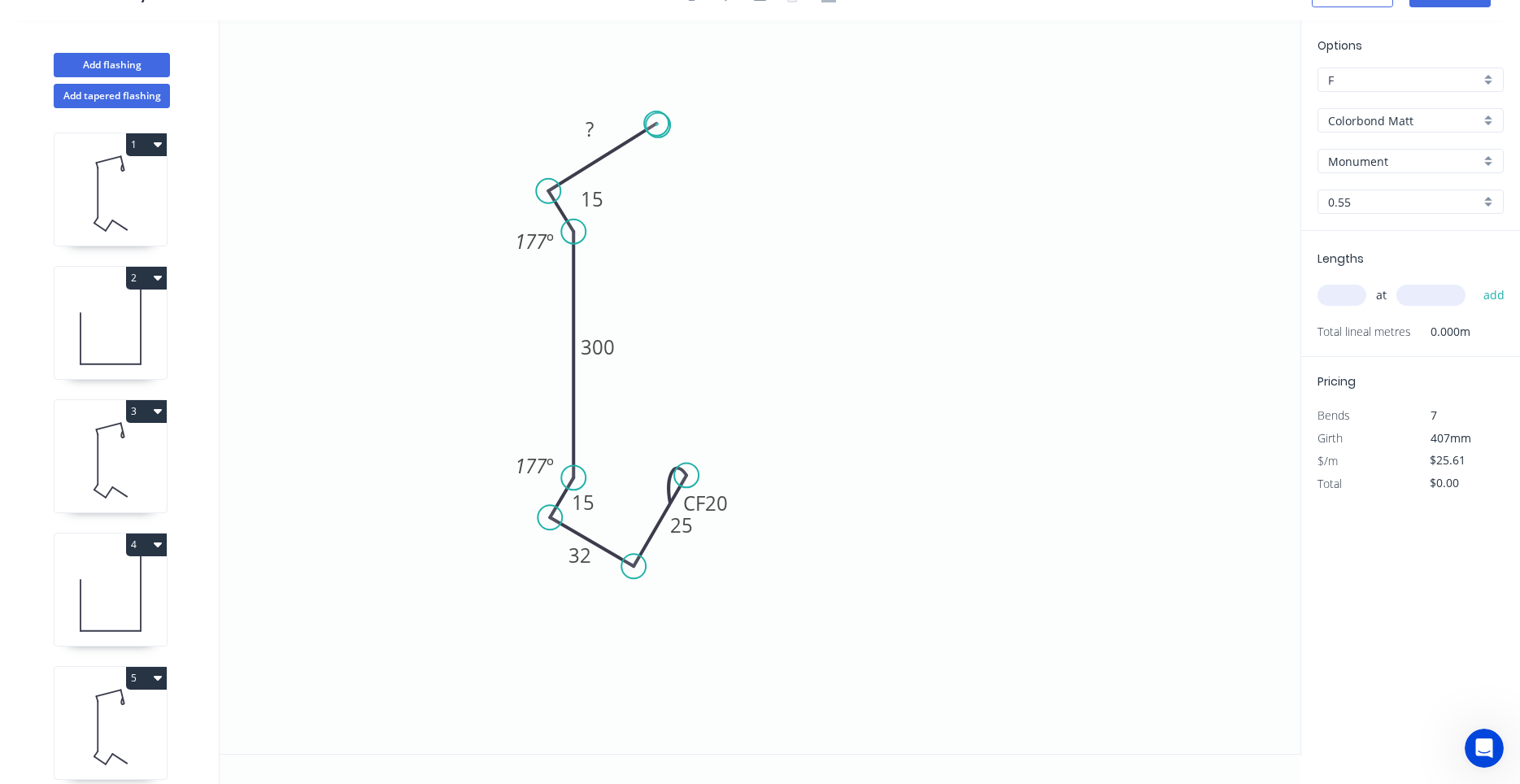
click at [658, 125] on circle at bounding box center [656, 124] width 25 height 25
click at [709, 180] on div "Crush & Fold" at bounding box center [734, 180] width 164 height 33
click at [689, 171] on div "Flip bend" at bounding box center [744, 180] width 164 height 33
click at [697, 131] on tspan "10" at bounding box center [703, 133] width 23 height 27
click at [594, 123] on tspan "?" at bounding box center [589, 129] width 8 height 27
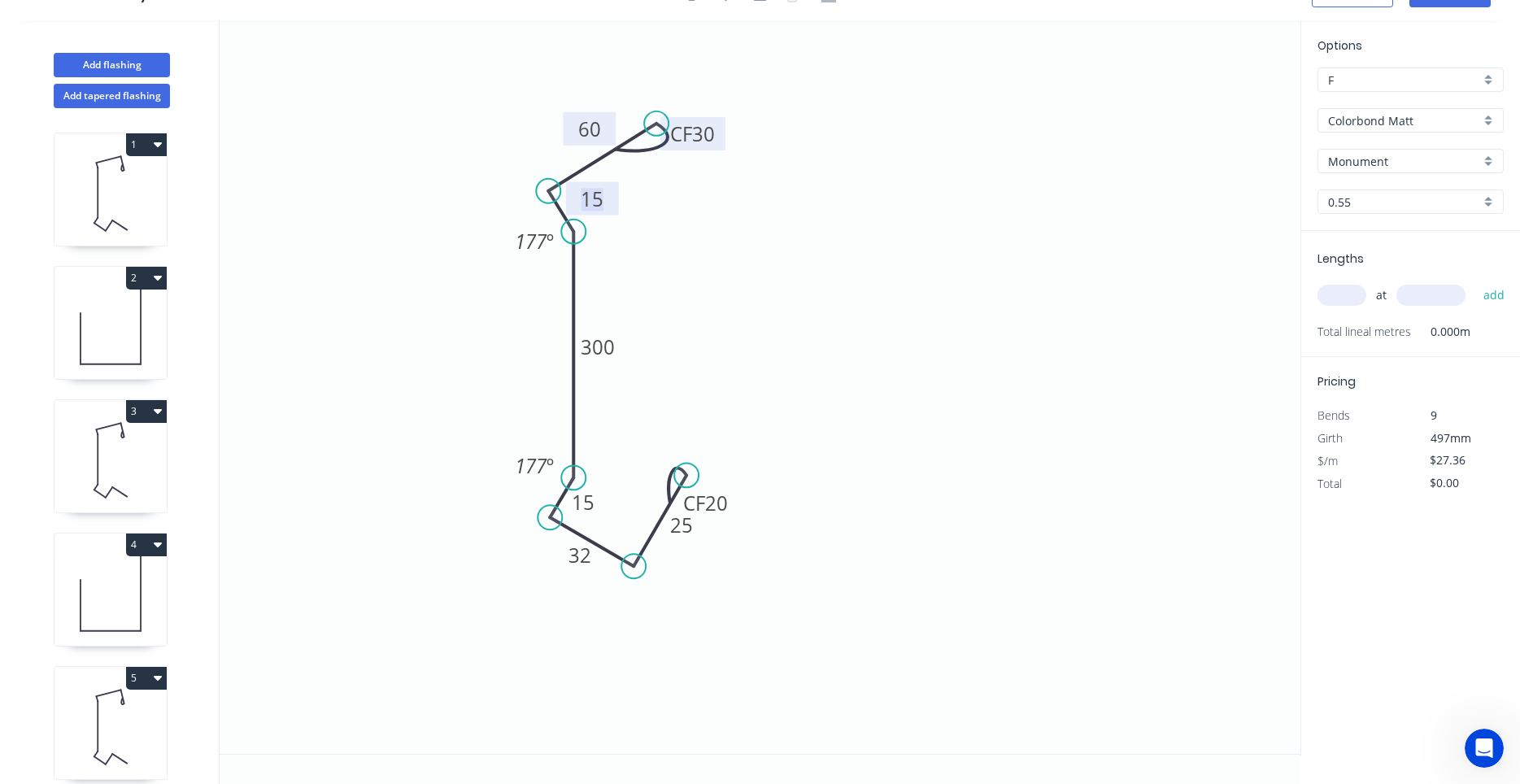
scroll to position [0, 0]
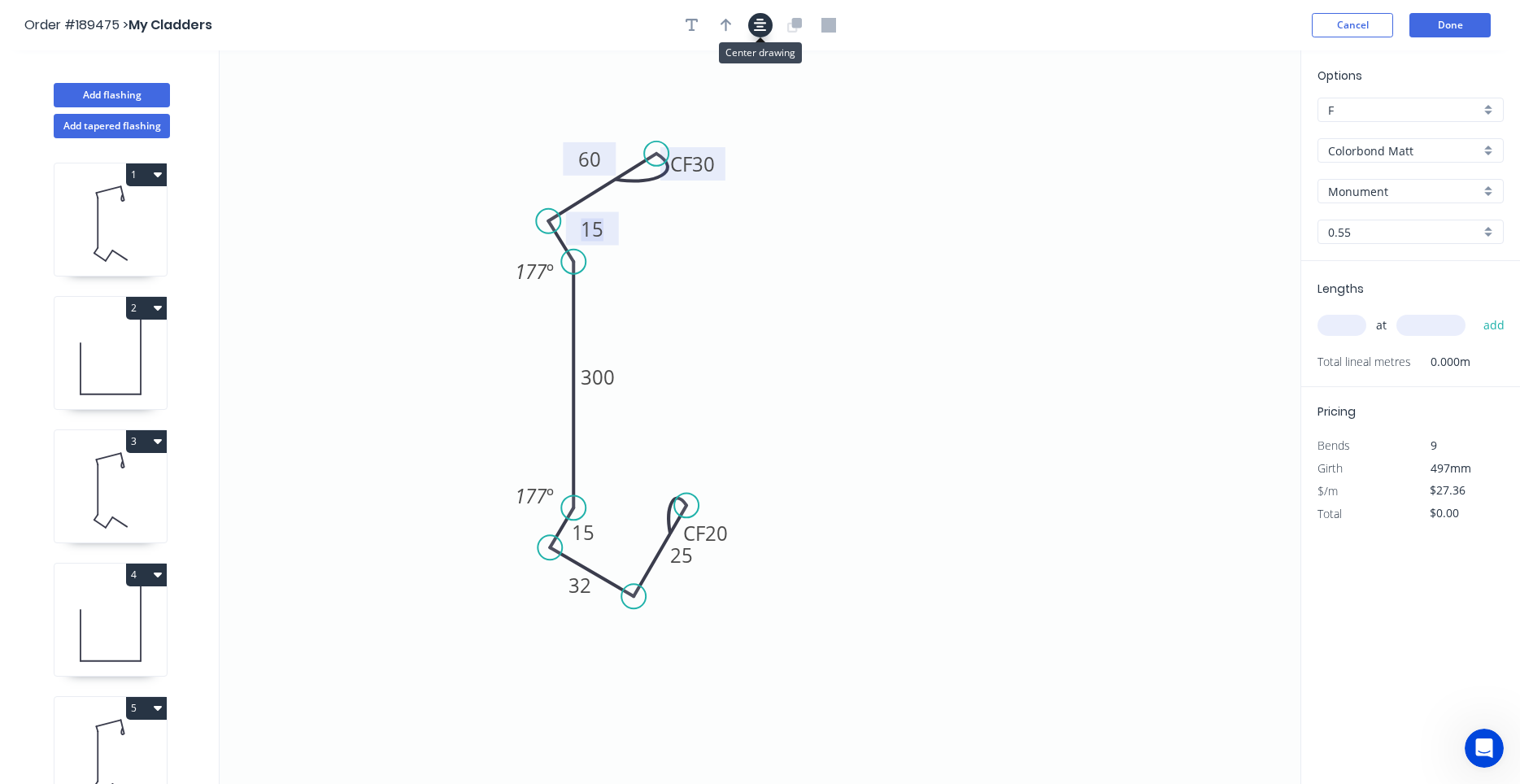
click at [762, 21] on icon "button" at bounding box center [760, 25] width 13 height 15
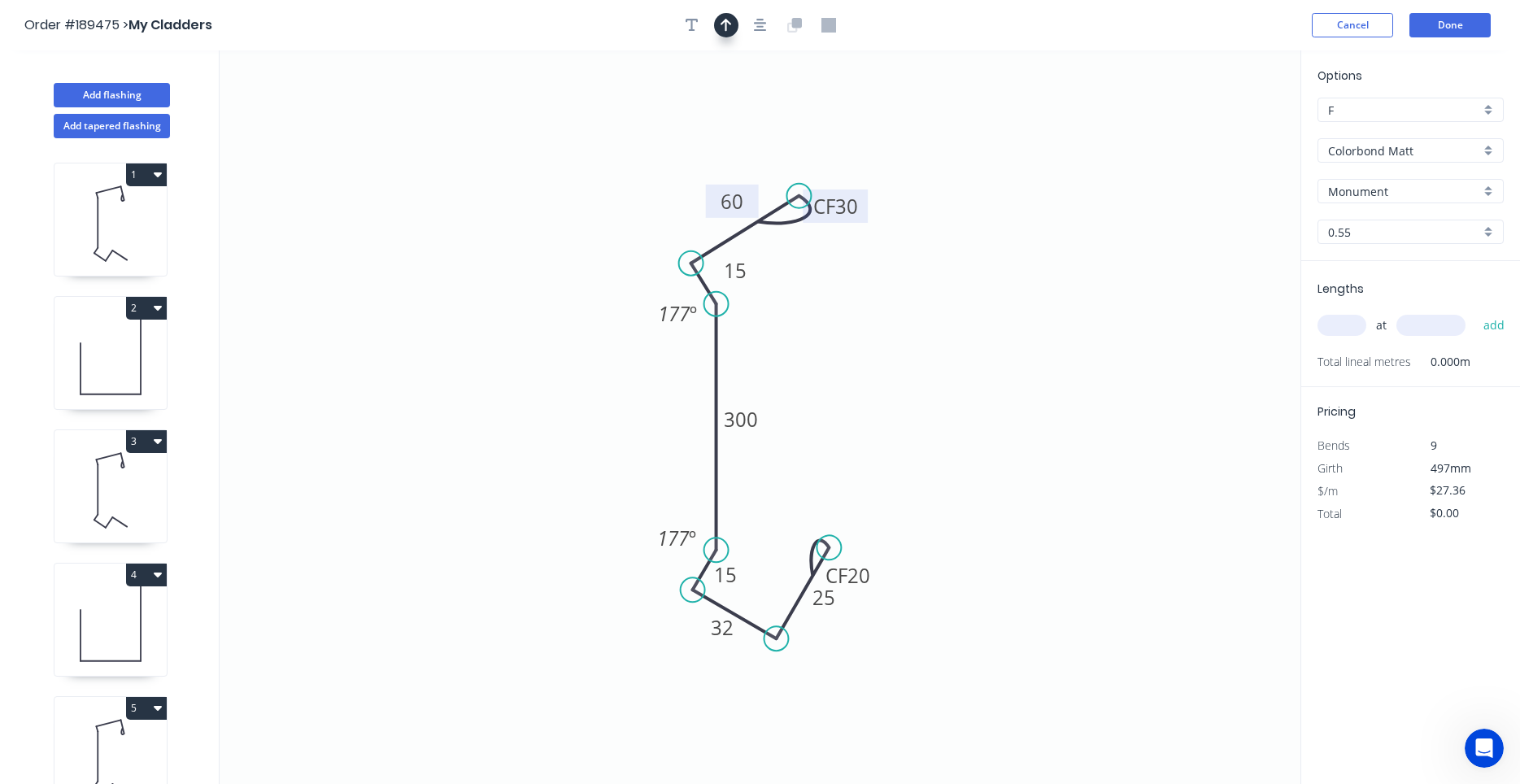
click at [734, 18] on button "button" at bounding box center [726, 25] width 25 height 25
drag, startPoint x: 1218, startPoint y: 128, endPoint x: 575, endPoint y: 453, distance: 720.5
click at [575, 453] on icon at bounding box center [575, 434] width 15 height 52
click at [575, 453] on icon at bounding box center [589, 439] width 47 height 47
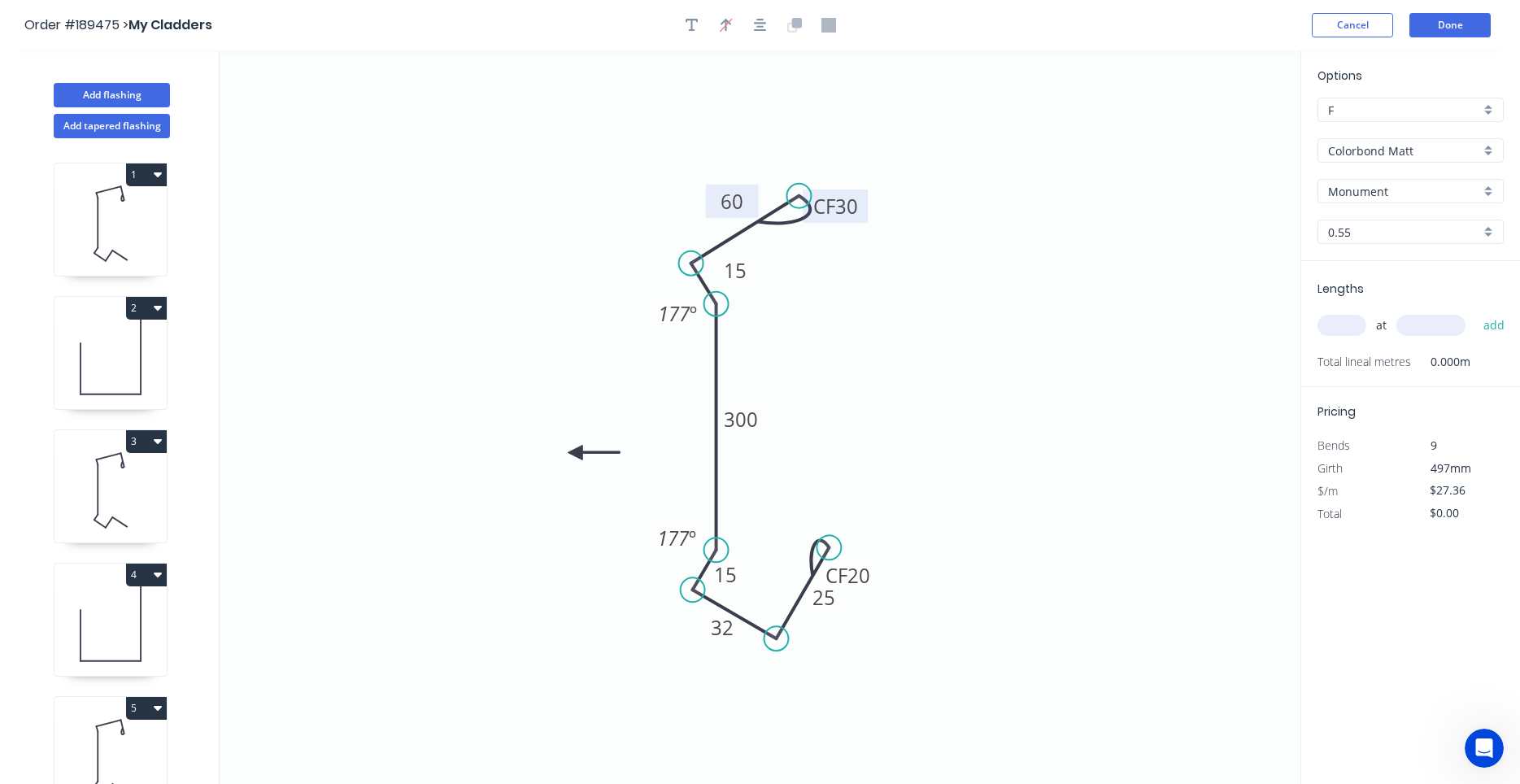
click at [575, 453] on icon at bounding box center [593, 452] width 52 height 15
click at [575, 453] on icon at bounding box center [589, 466] width 47 height 47
click at [575, 453] on icon at bounding box center [562, 466] width 47 height 47
click at [575, 453] on icon at bounding box center [555, 452] width 52 height 15
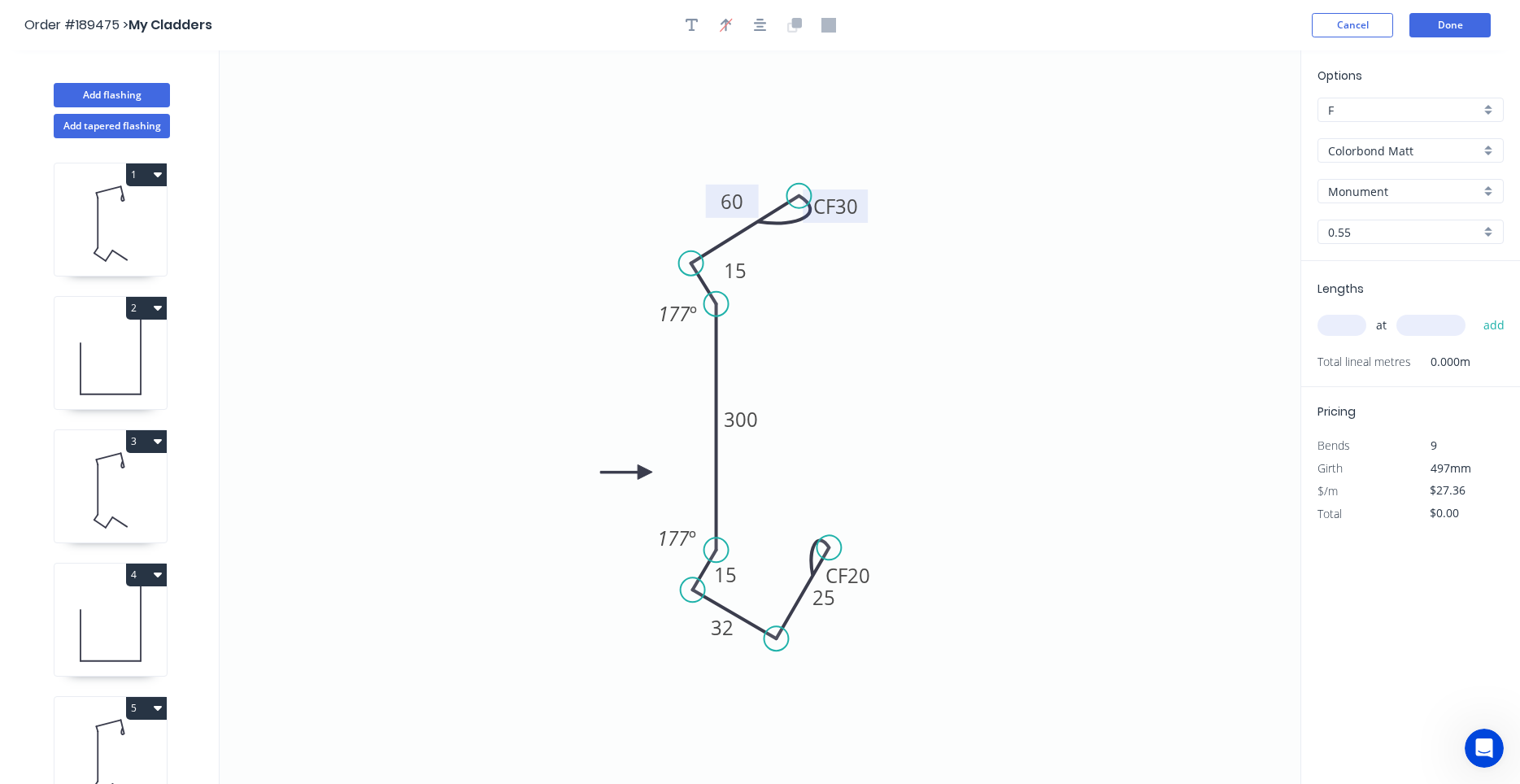
drag, startPoint x: 575, startPoint y: 453, endPoint x: 645, endPoint y: 472, distance: 72.5
click at [645, 472] on icon at bounding box center [626, 471] width 52 height 15
click at [1340, 333] on input "text" at bounding box center [1342, 325] width 49 height 21
click at [1475, 311] on button "add" at bounding box center [1495, 325] width 39 height 28
click at [701, 24] on button "button" at bounding box center [692, 25] width 25 height 25
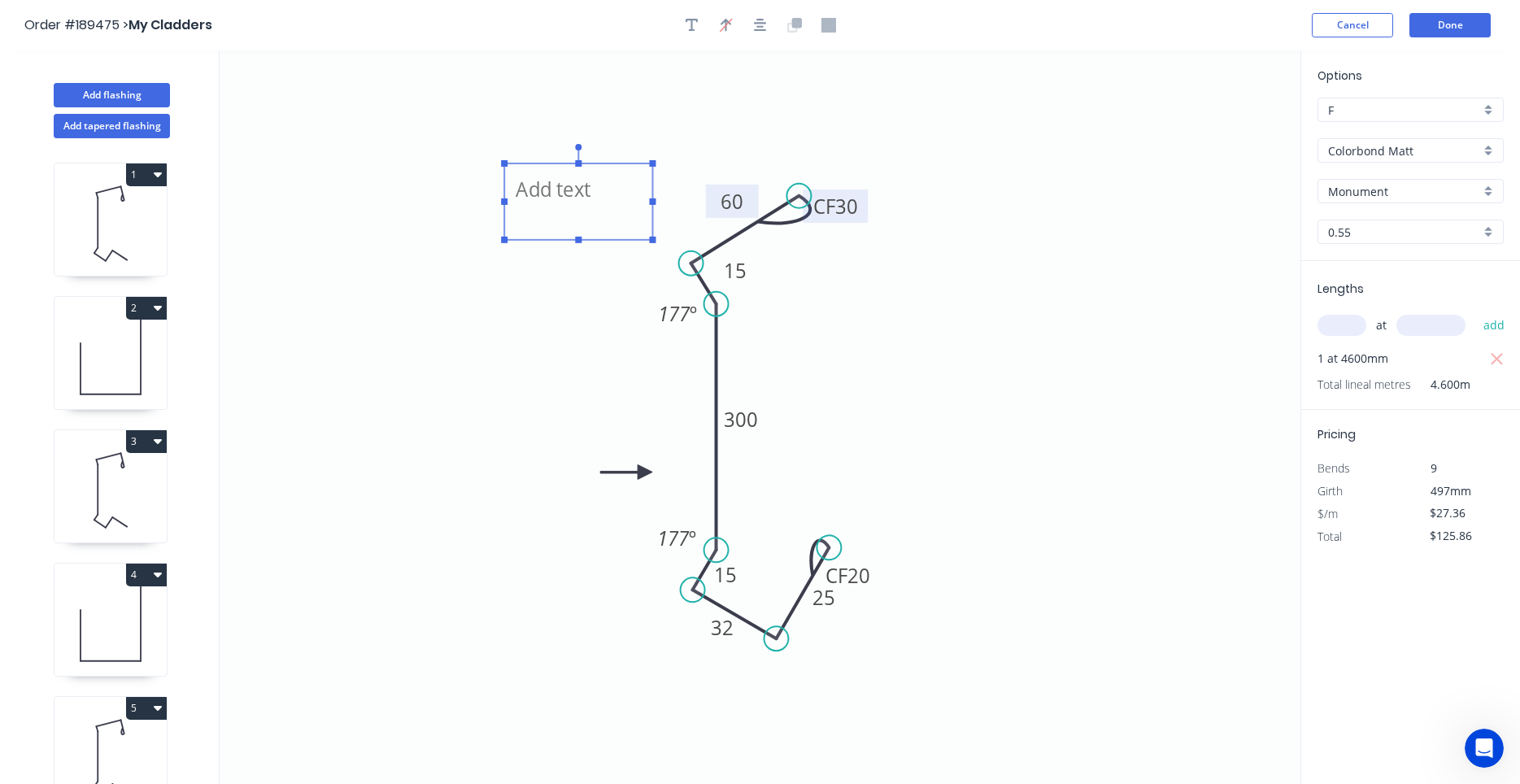
drag, startPoint x: 380, startPoint y: 130, endPoint x: 634, endPoint y: 216, distance: 268.2
click at [634, 216] on textarea at bounding box center [578, 201] width 131 height 60
click at [599, 209] on textarea at bounding box center [578, 201] width 131 height 60
click at [946, 324] on icon "Label 7 CF 30 60 15 300 15 32 CF 20 25 177 º 177 º" at bounding box center [760, 417] width 1081 height 733
click at [1436, 32] on button "Done" at bounding box center [1449, 25] width 81 height 25
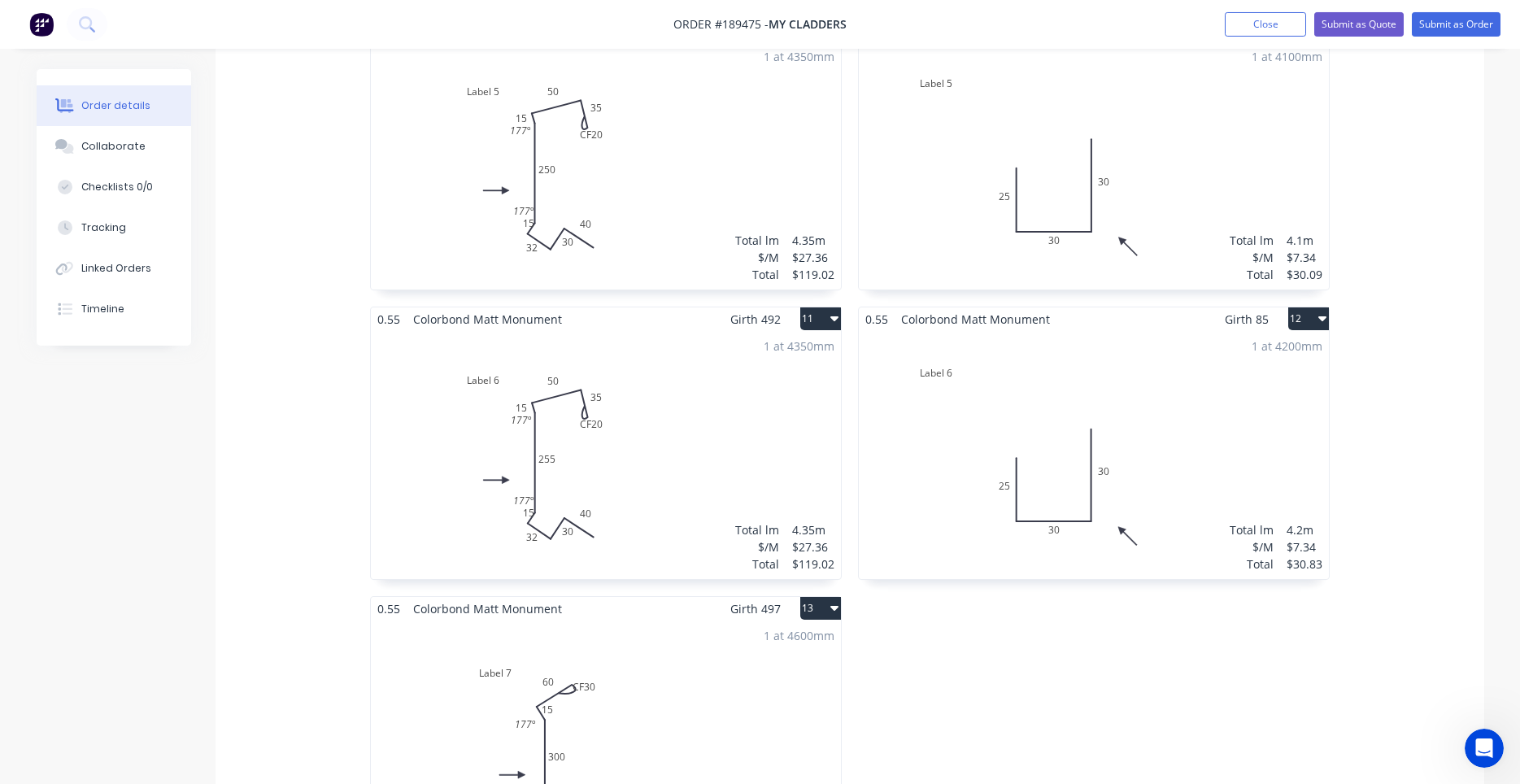
scroll to position [1658, 0]
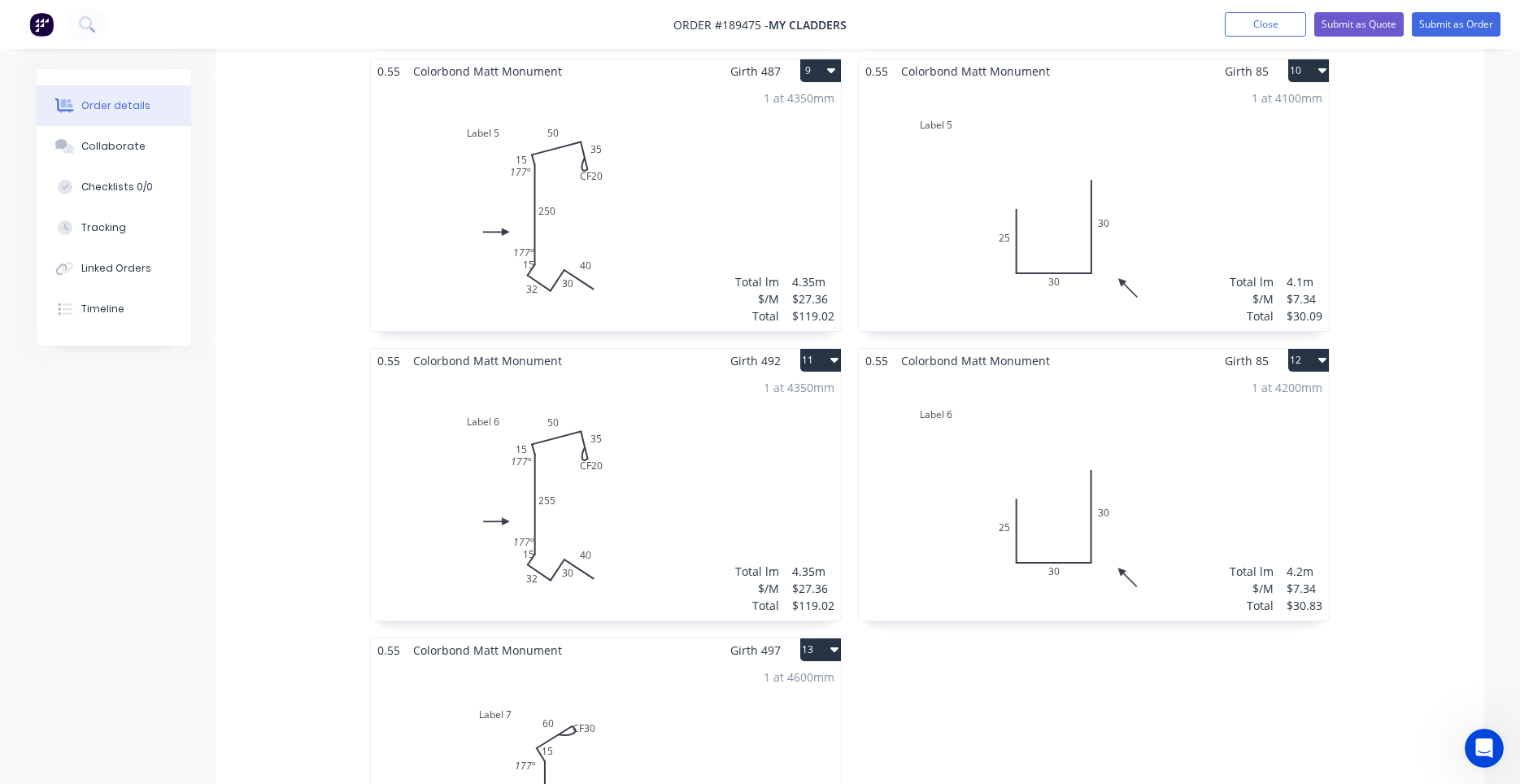
click at [693, 538] on div "1 at 4350mm Total lm $/M Total 4.35m $27.36 $119.02" at bounding box center [605, 496] width 470 height 248
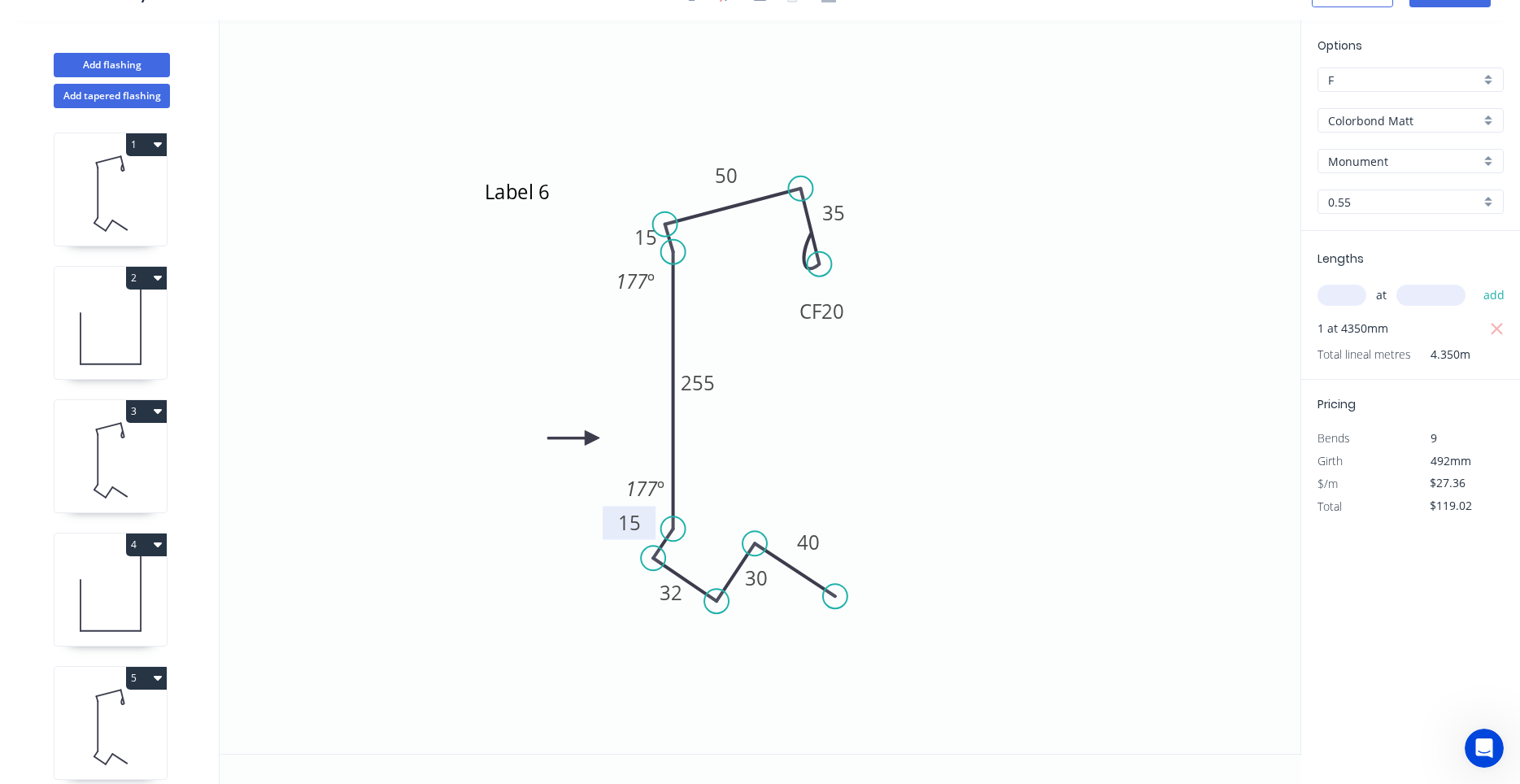
drag, startPoint x: 626, startPoint y: 530, endPoint x: 612, endPoint y: 531, distance: 14.0
click at [612, 531] on rect at bounding box center [629, 522] width 53 height 33
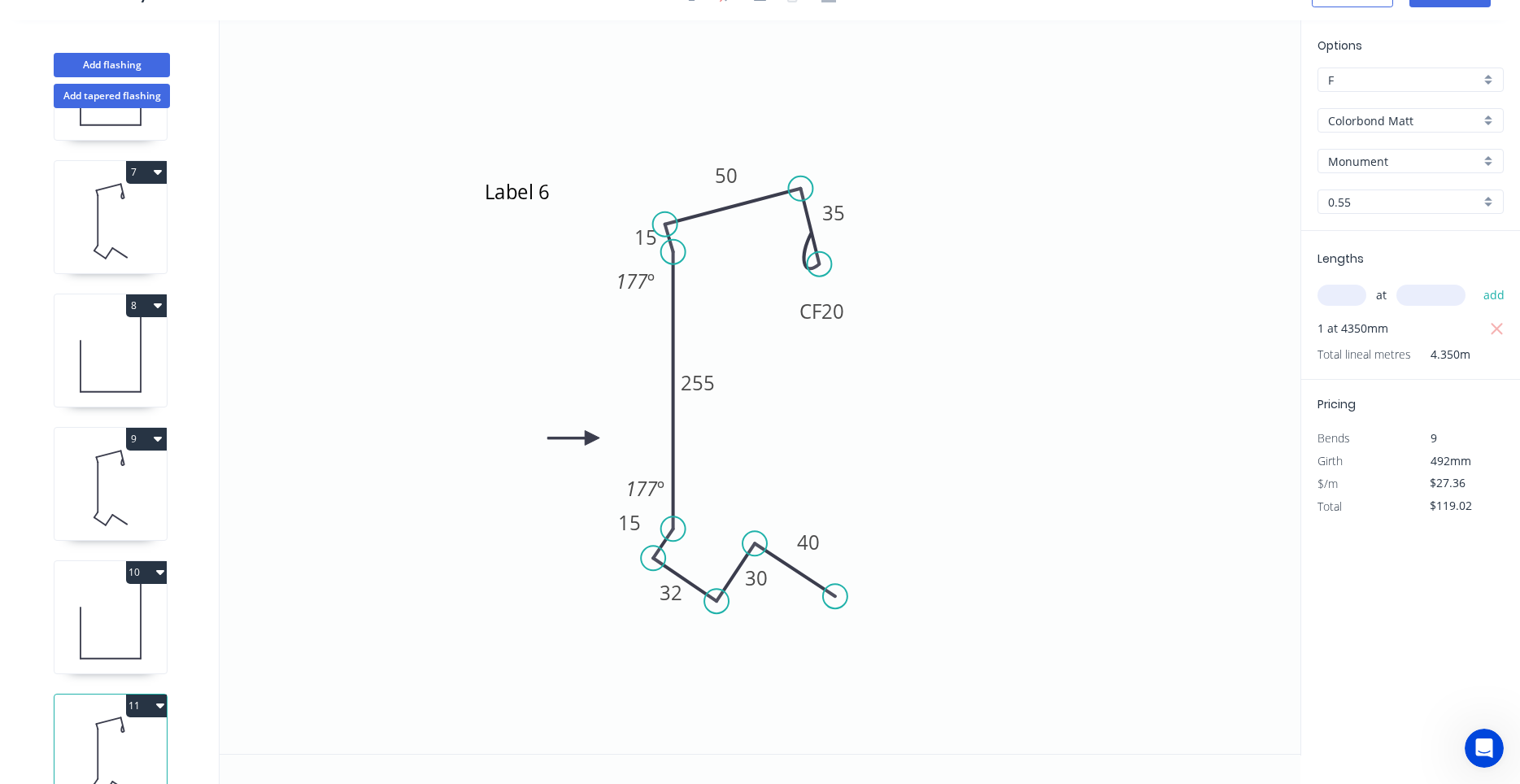
scroll to position [1082, 0]
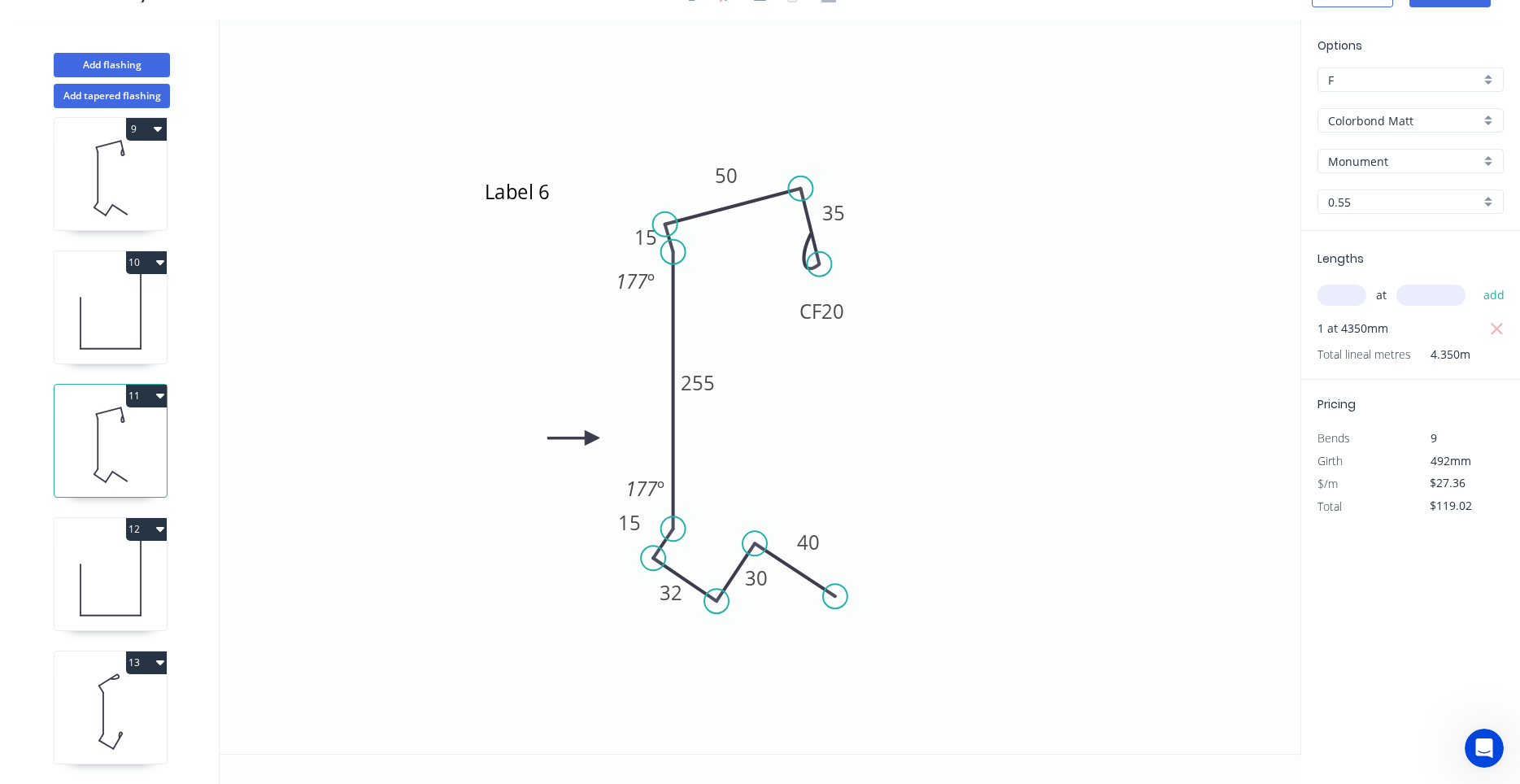
click at [143, 186] on icon at bounding box center [110, 178] width 112 height 104
drag, startPoint x: 624, startPoint y: 512, endPoint x: 594, endPoint y: 509, distance: 30.1
click at [594, 509] on rect at bounding box center [615, 519] width 53 height 33
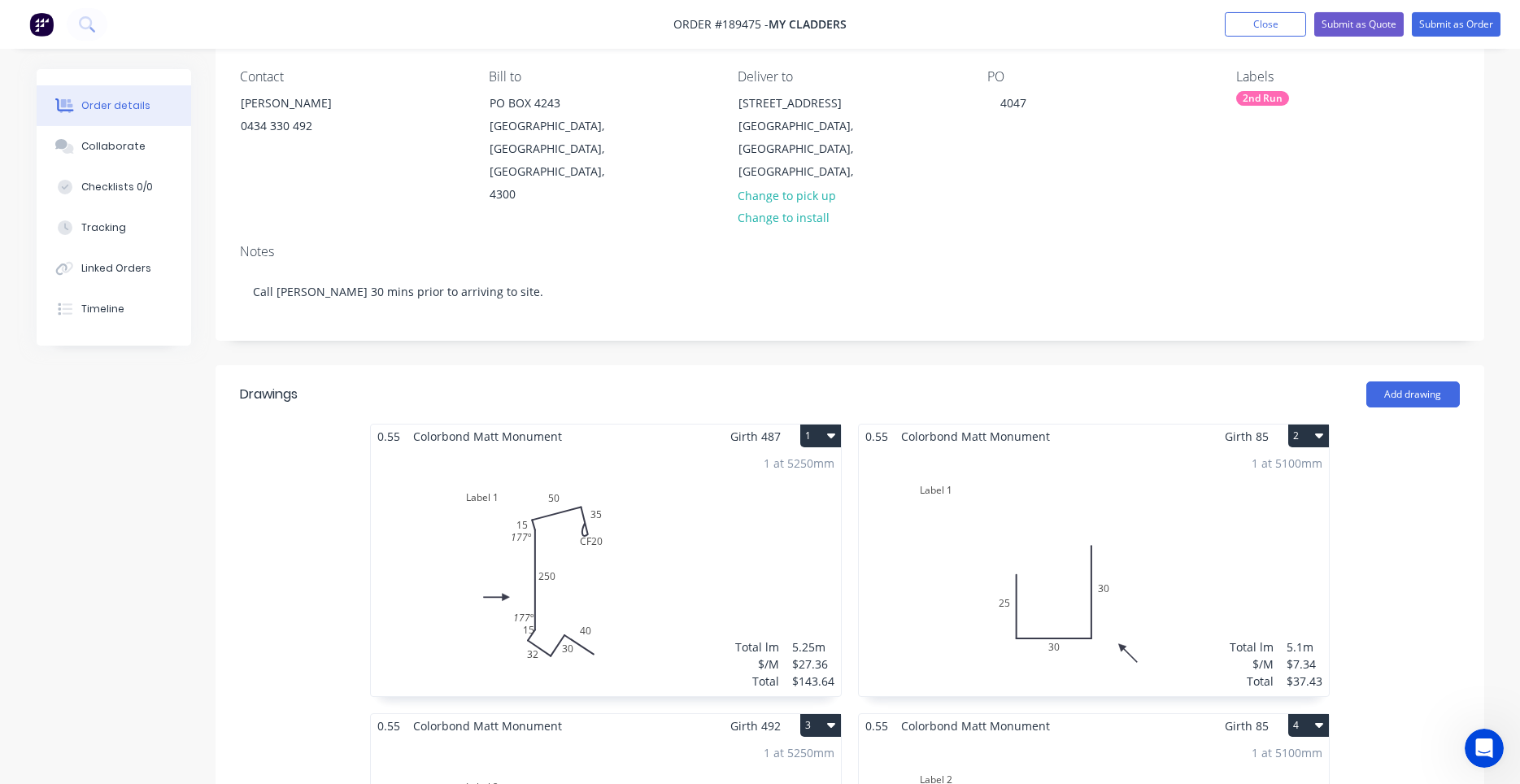
scroll to position [277, 0]
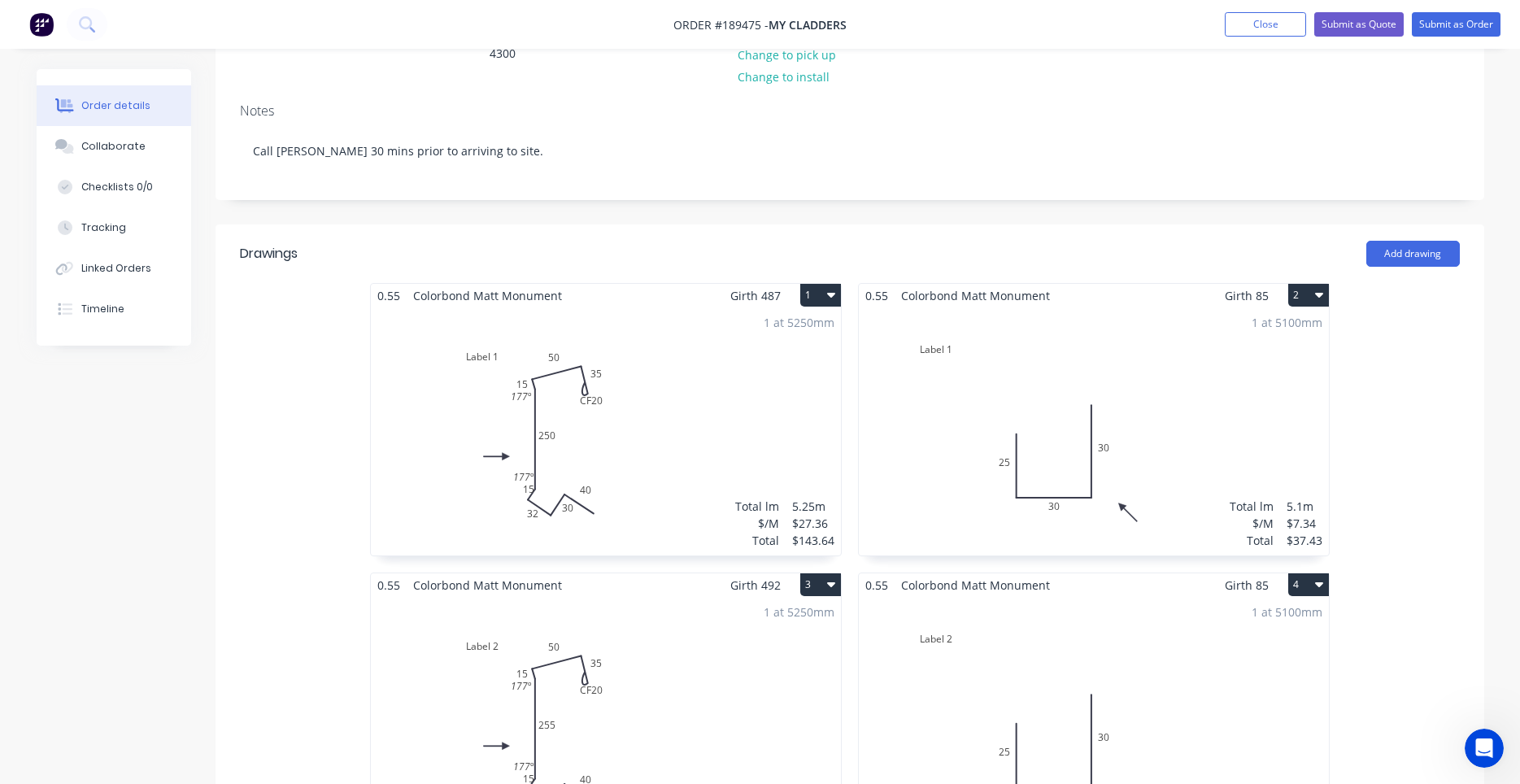
click at [707, 328] on div "1 at 5250mm Total lm $/M Total 5.25m $27.36 $143.64" at bounding box center [605, 431] width 470 height 248
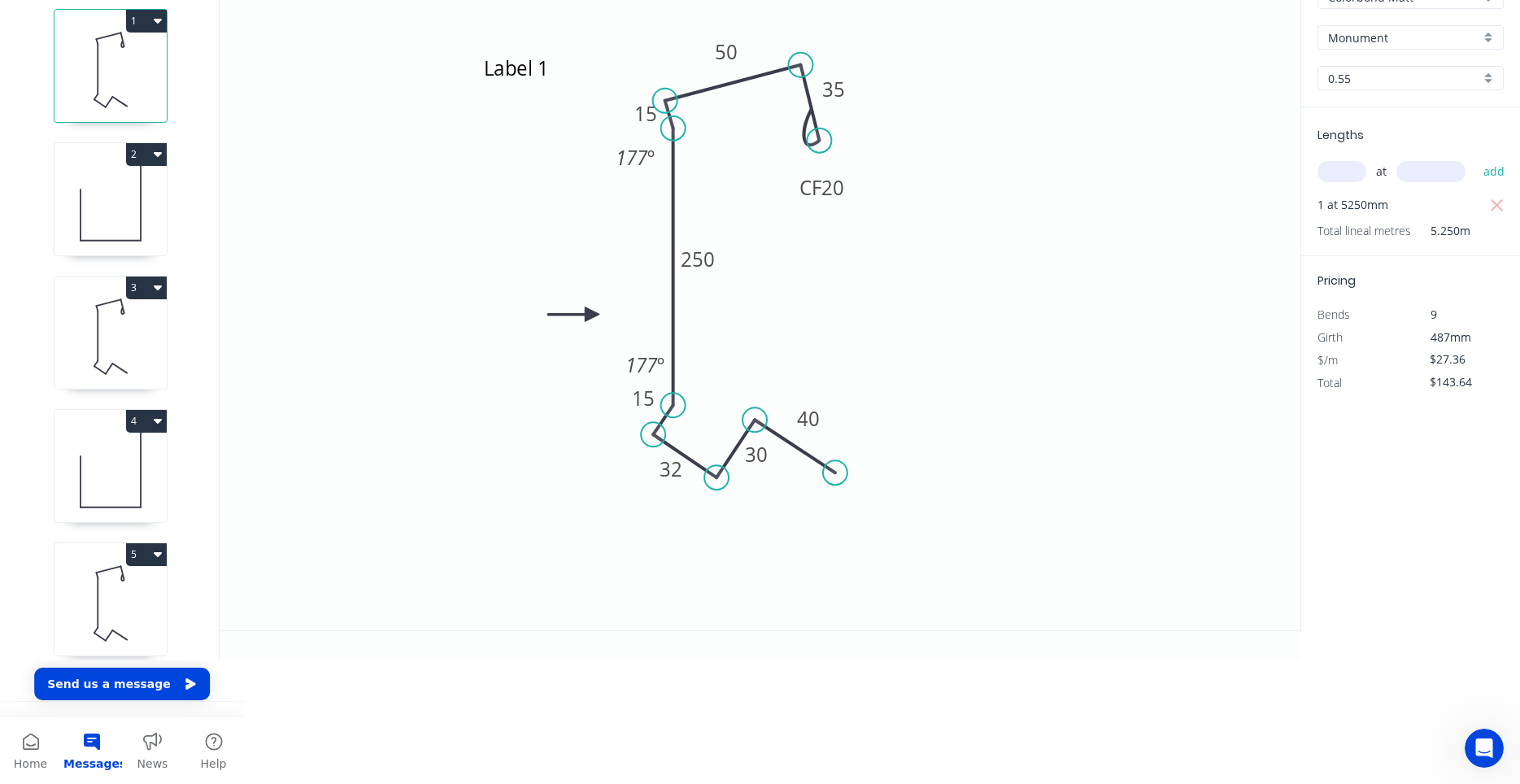
scroll to position [30, 0]
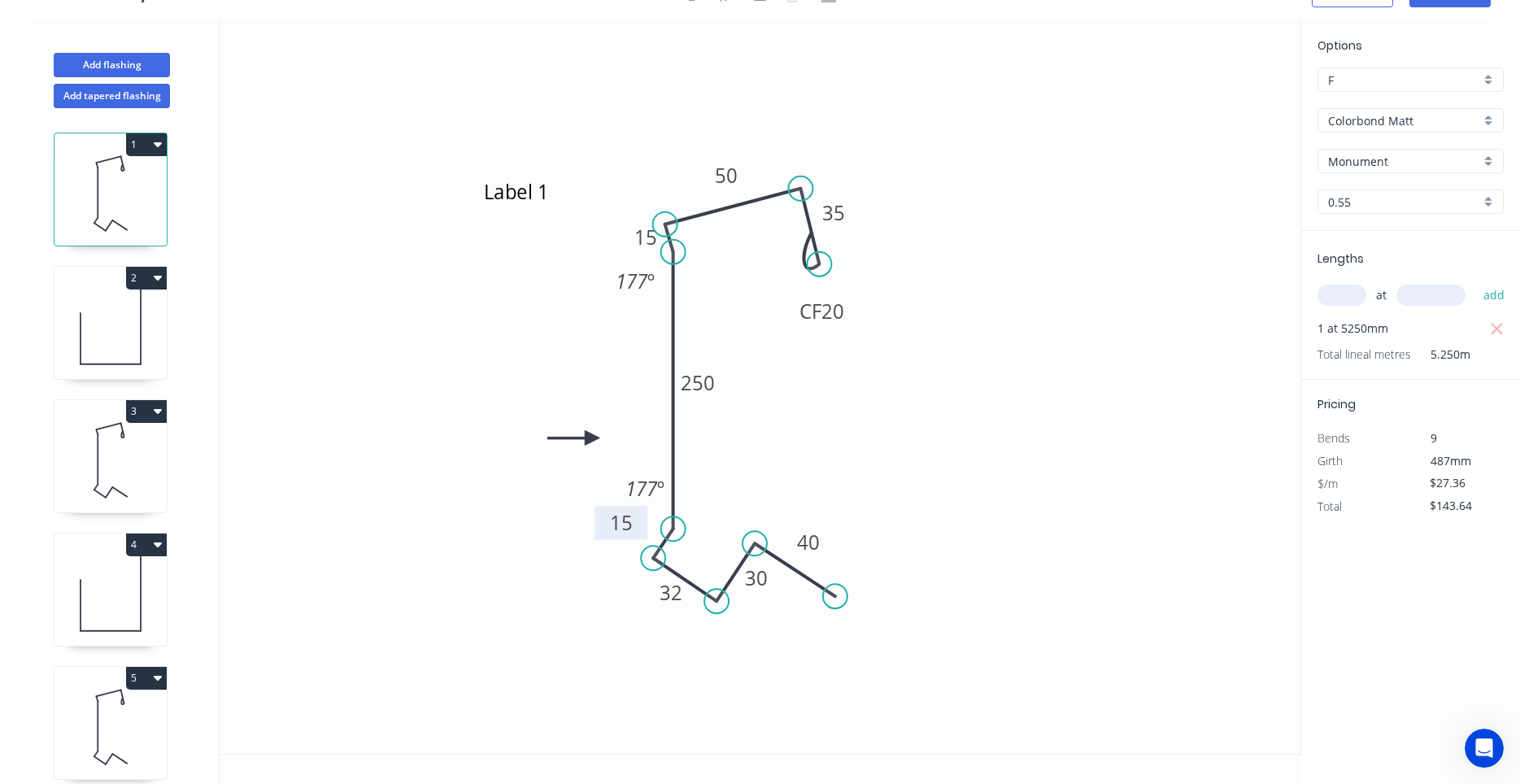
drag, startPoint x: 628, startPoint y: 510, endPoint x: 605, endPoint y: 511, distance: 23.0
click at [605, 511] on rect at bounding box center [620, 522] width 53 height 33
click at [142, 466] on icon at bounding box center [110, 460] width 112 height 104
drag, startPoint x: 622, startPoint y: 515, endPoint x: 587, endPoint y: 513, distance: 35.1
click at [587, 513] on rect at bounding box center [608, 520] width 53 height 33
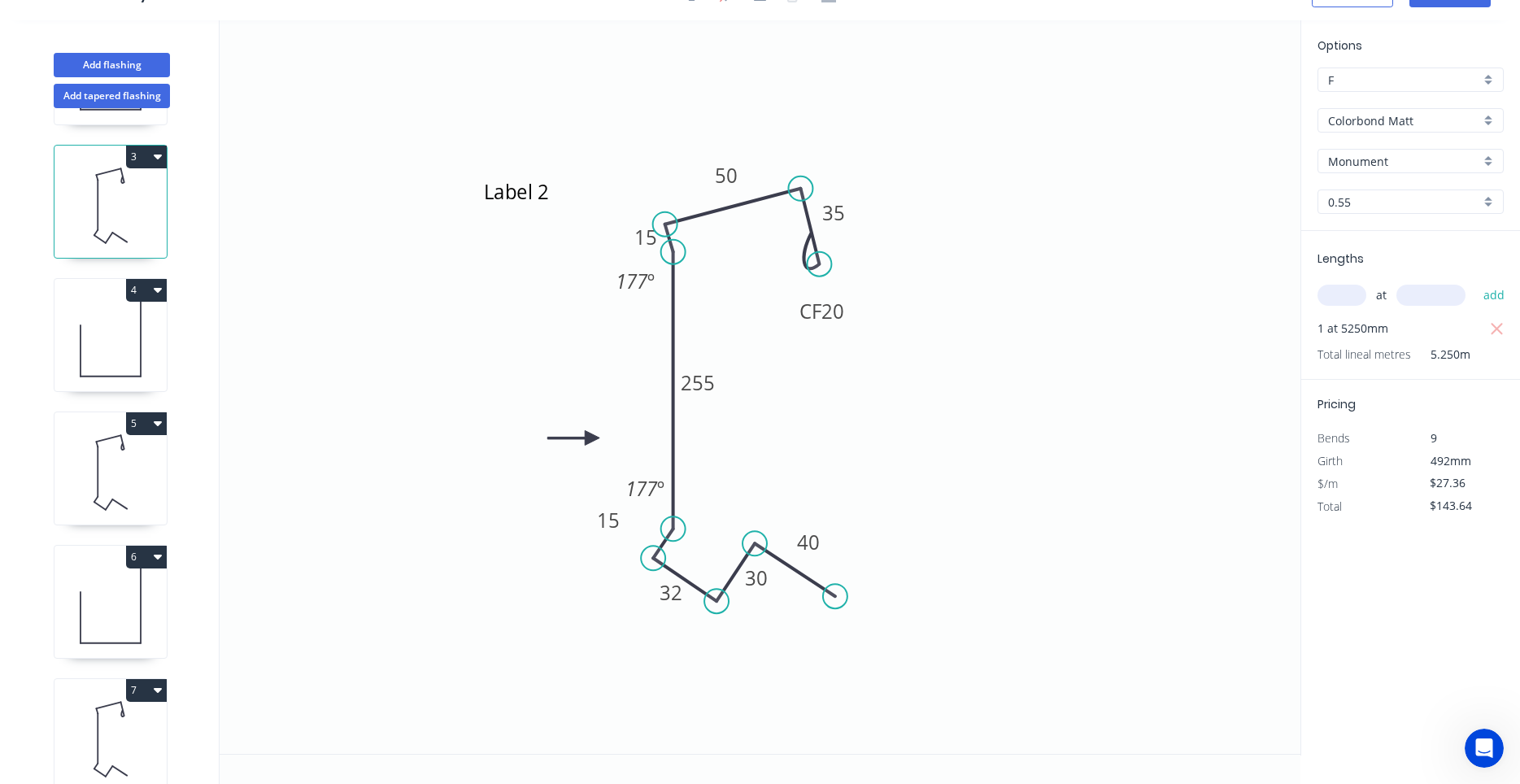
scroll to position [309, 0]
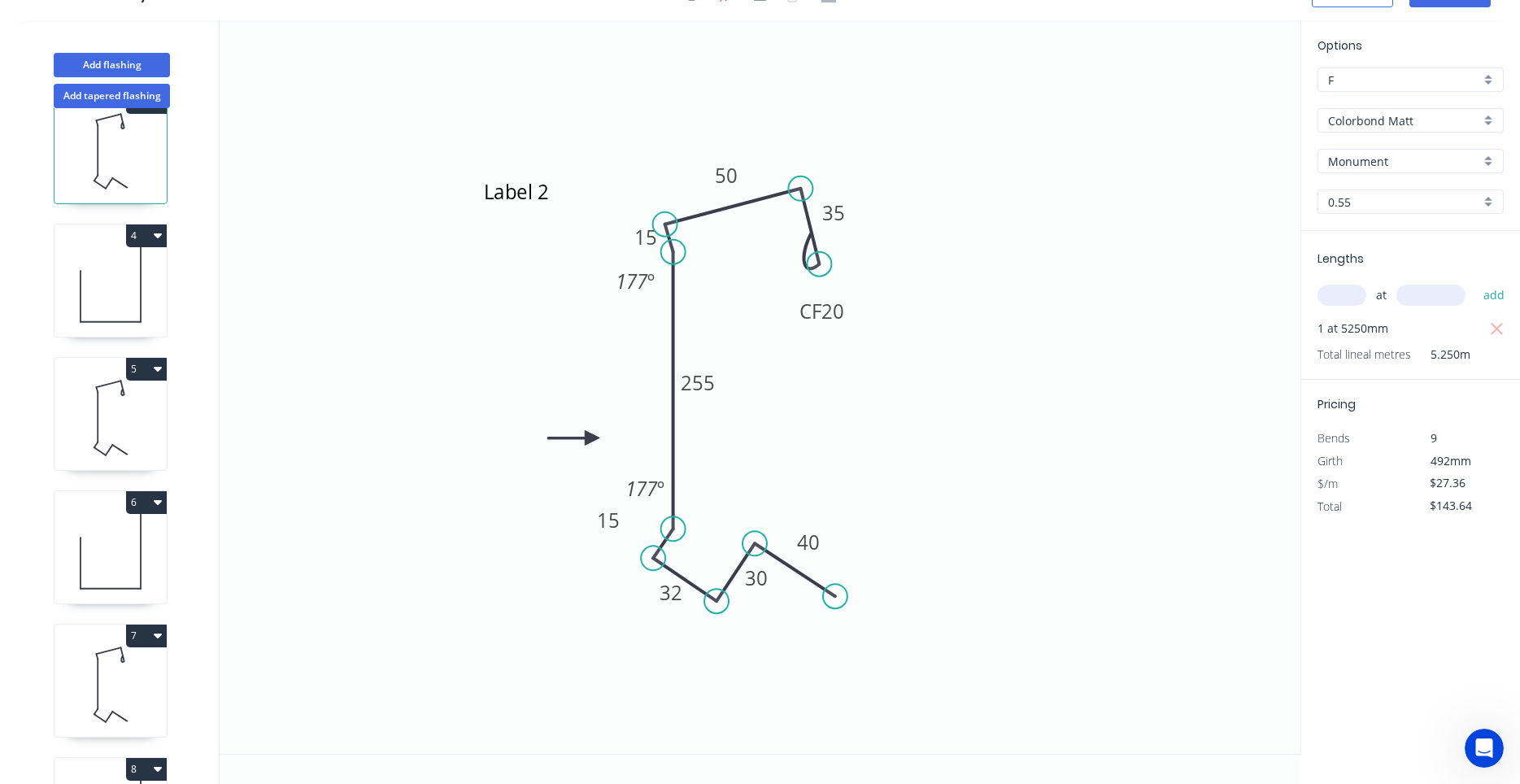
click at [137, 547] on icon at bounding box center [110, 551] width 112 height 104
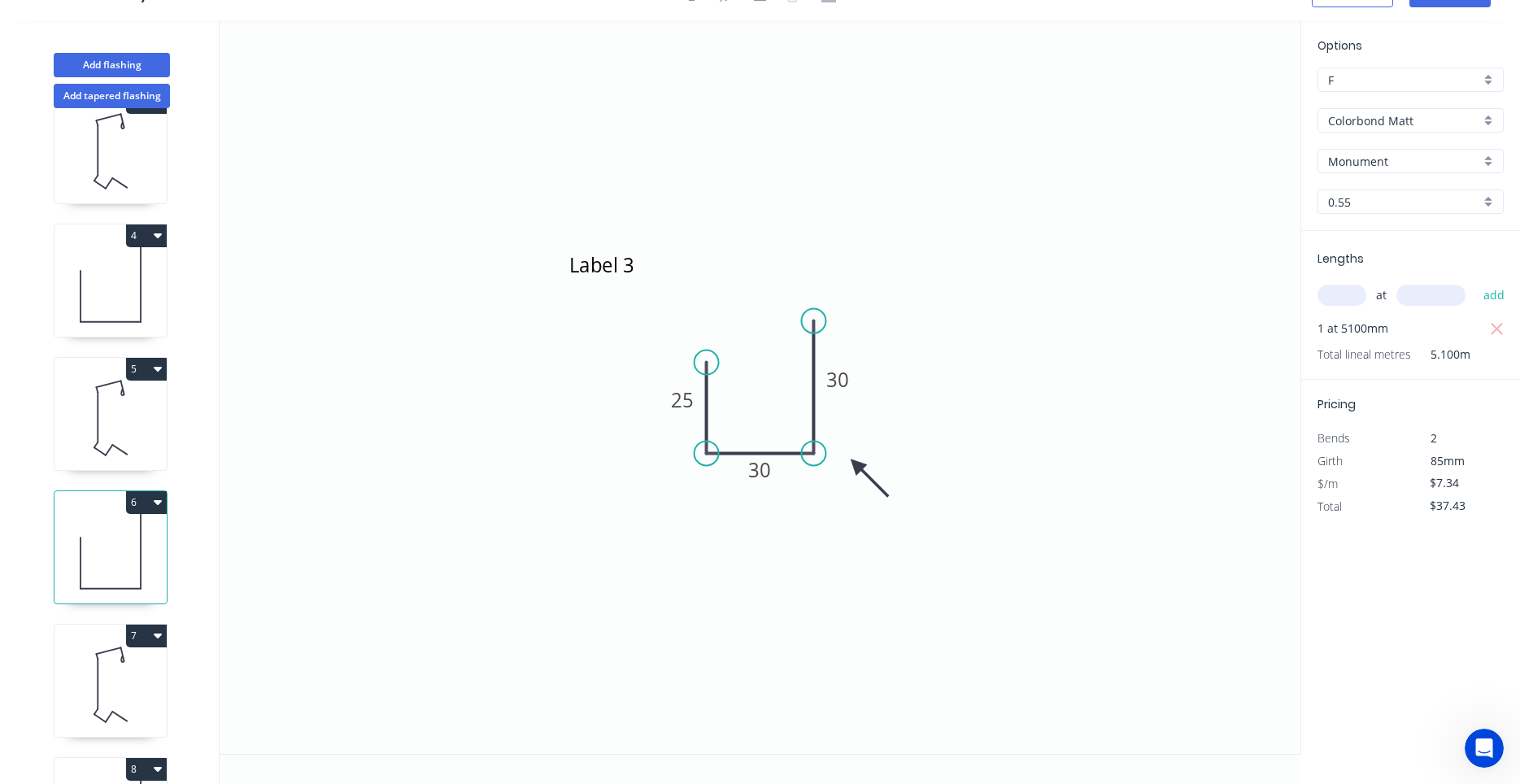
click at [134, 449] on icon at bounding box center [110, 418] width 112 height 104
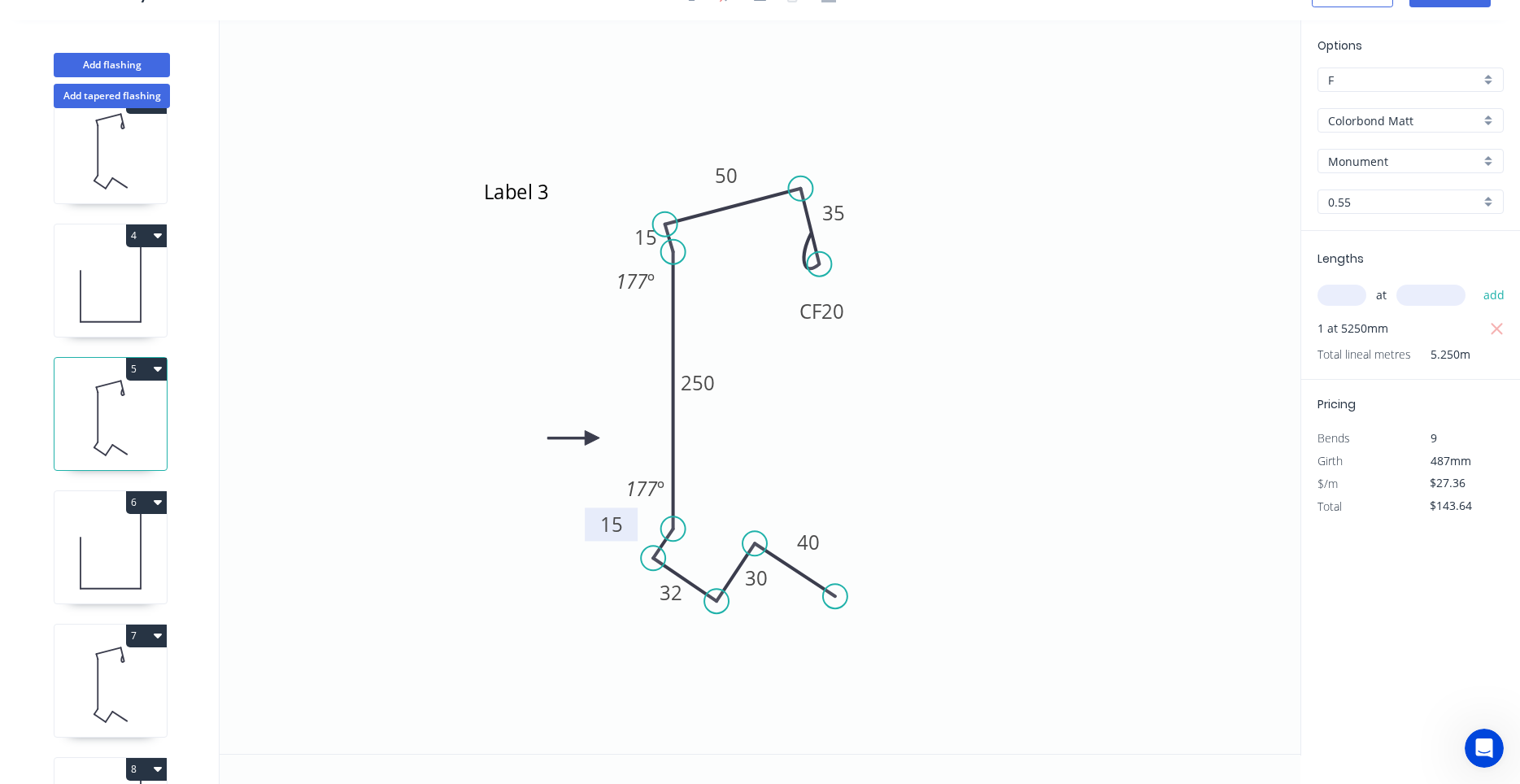
drag, startPoint x: 623, startPoint y: 511, endPoint x: 591, endPoint y: 513, distance: 32.1
click at [591, 513] on rect at bounding box center [611, 524] width 53 height 33
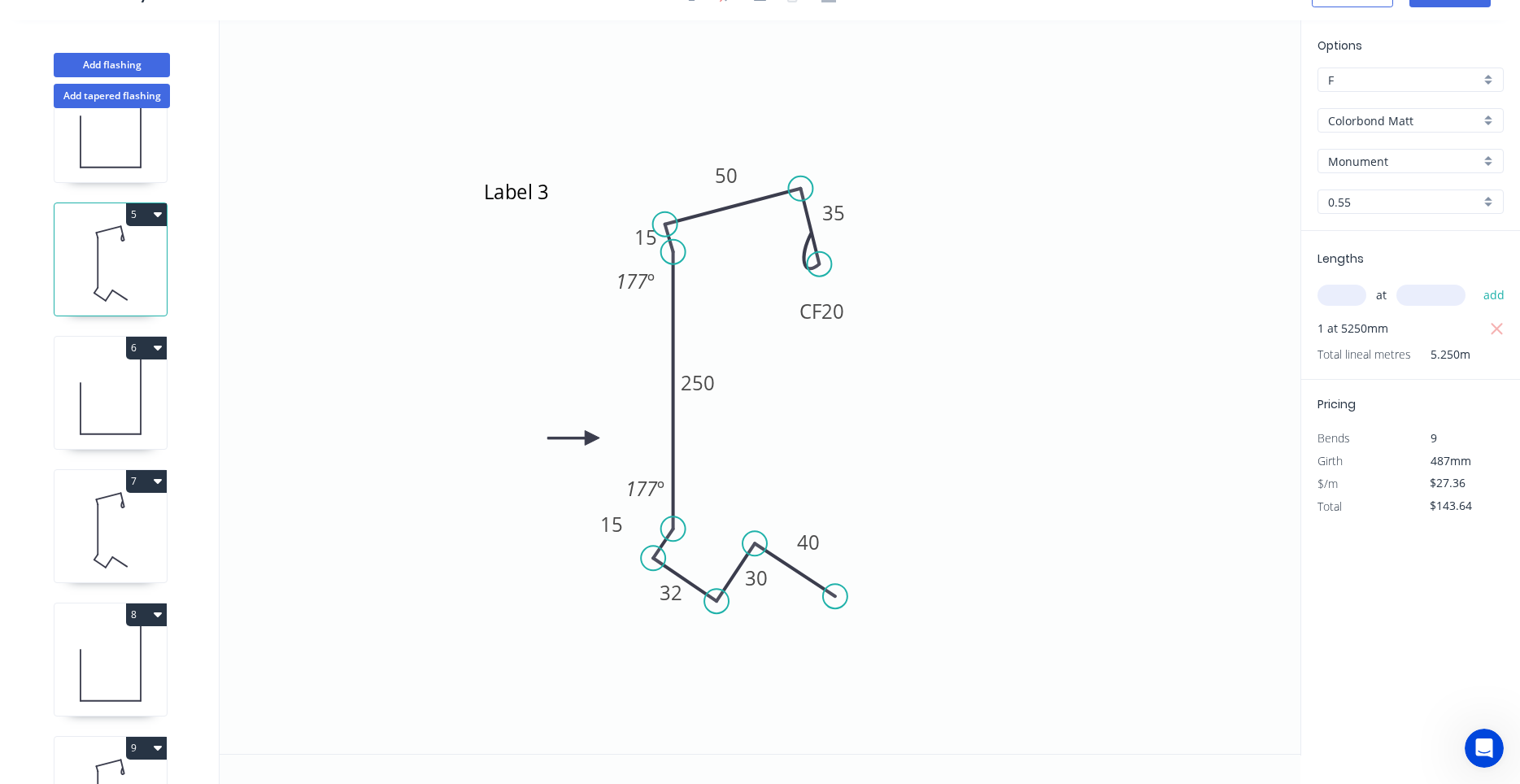
click at [112, 526] on icon at bounding box center [110, 530] width 112 height 104
drag, startPoint x: 627, startPoint y: 512, endPoint x: 598, endPoint y: 515, distance: 29.2
click at [598, 515] on icon "Label 4 CF 20 35 50 15 255 15 32 30 40 177 º 177 º" at bounding box center [760, 386] width 1081 height 733
drag, startPoint x: 618, startPoint y: 511, endPoint x: 590, endPoint y: 512, distance: 28.0
click at [590, 512] on rect at bounding box center [615, 523] width 53 height 33
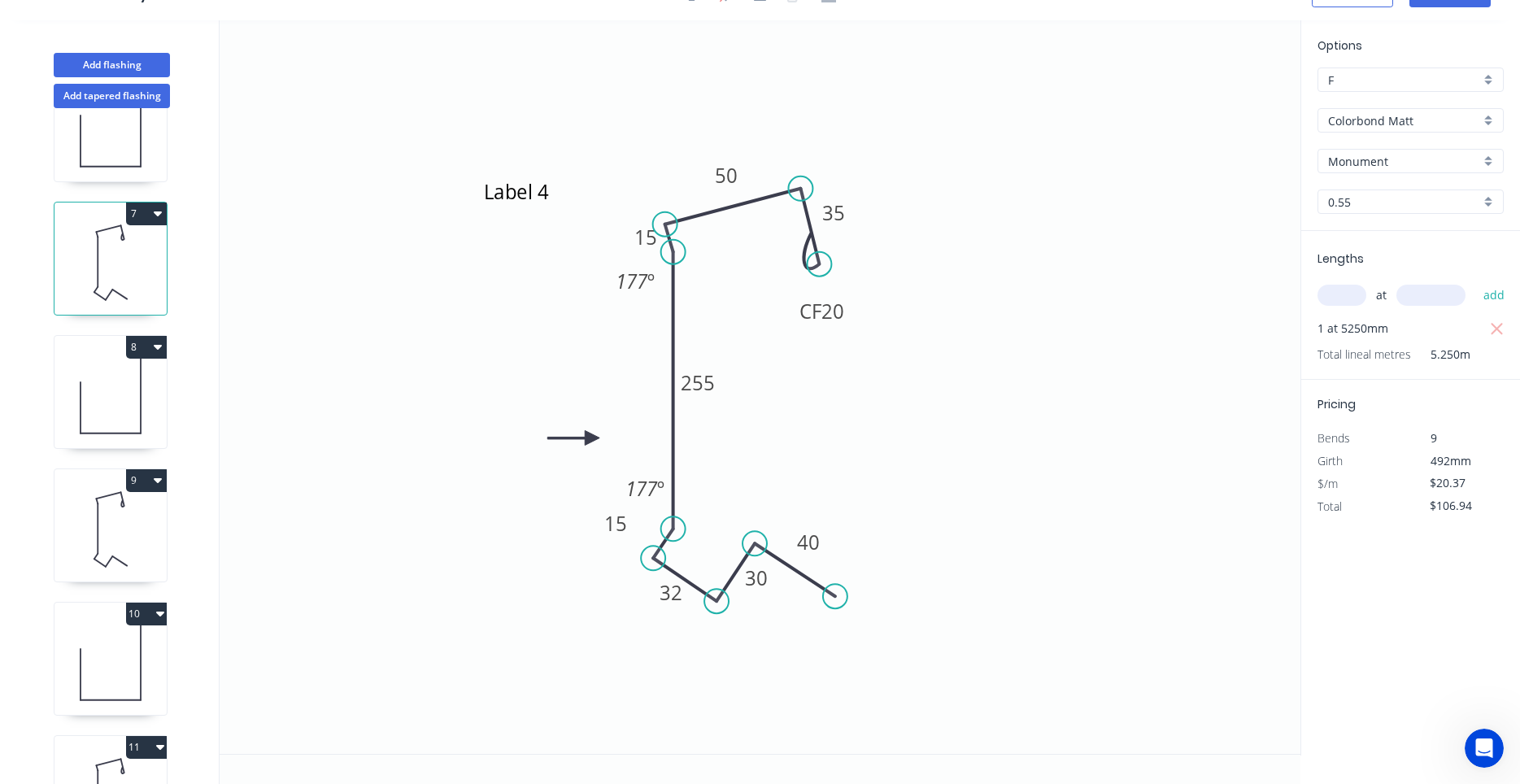
scroll to position [773, 0]
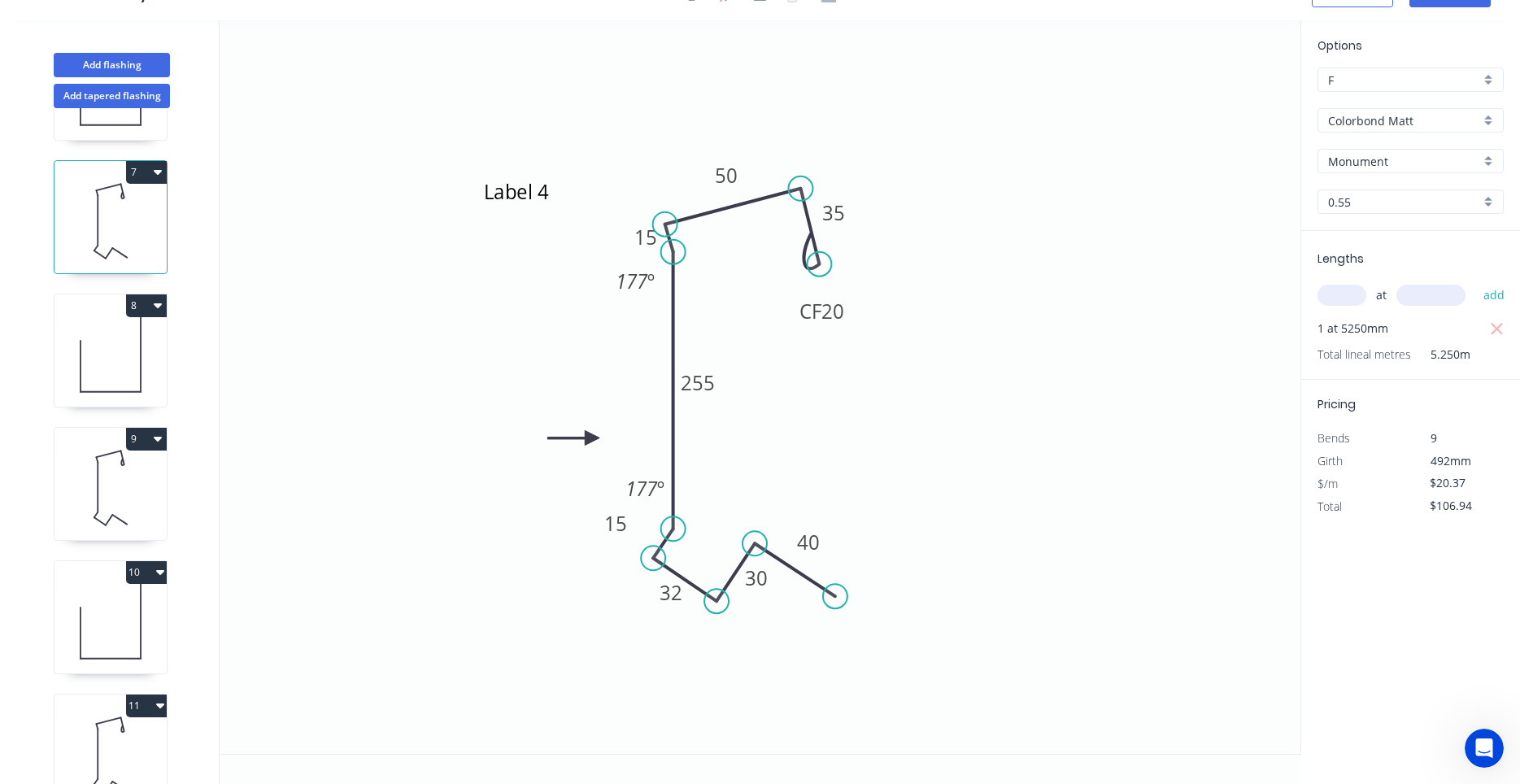
click at [143, 519] on icon at bounding box center [110, 487] width 112 height 104
click at [626, 511] on g "15" at bounding box center [643, 521] width 53 height 33
drag, startPoint x: 626, startPoint y: 511, endPoint x: 587, endPoint y: 510, distance: 39.0
click at [587, 510] on rect at bounding box center [605, 520] width 53 height 33
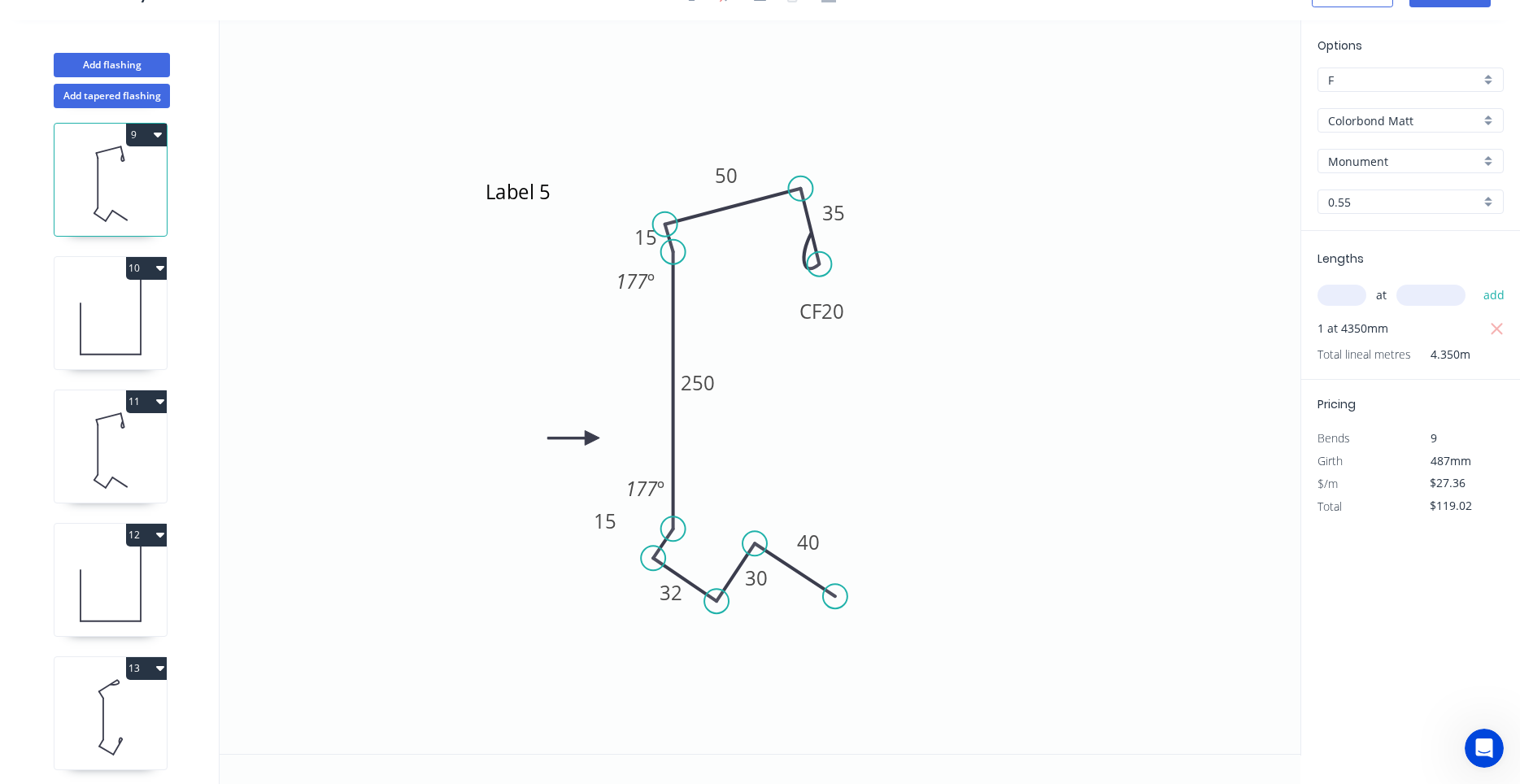
scroll to position [1081, 0]
click at [142, 477] on icon at bounding box center [110, 445] width 112 height 104
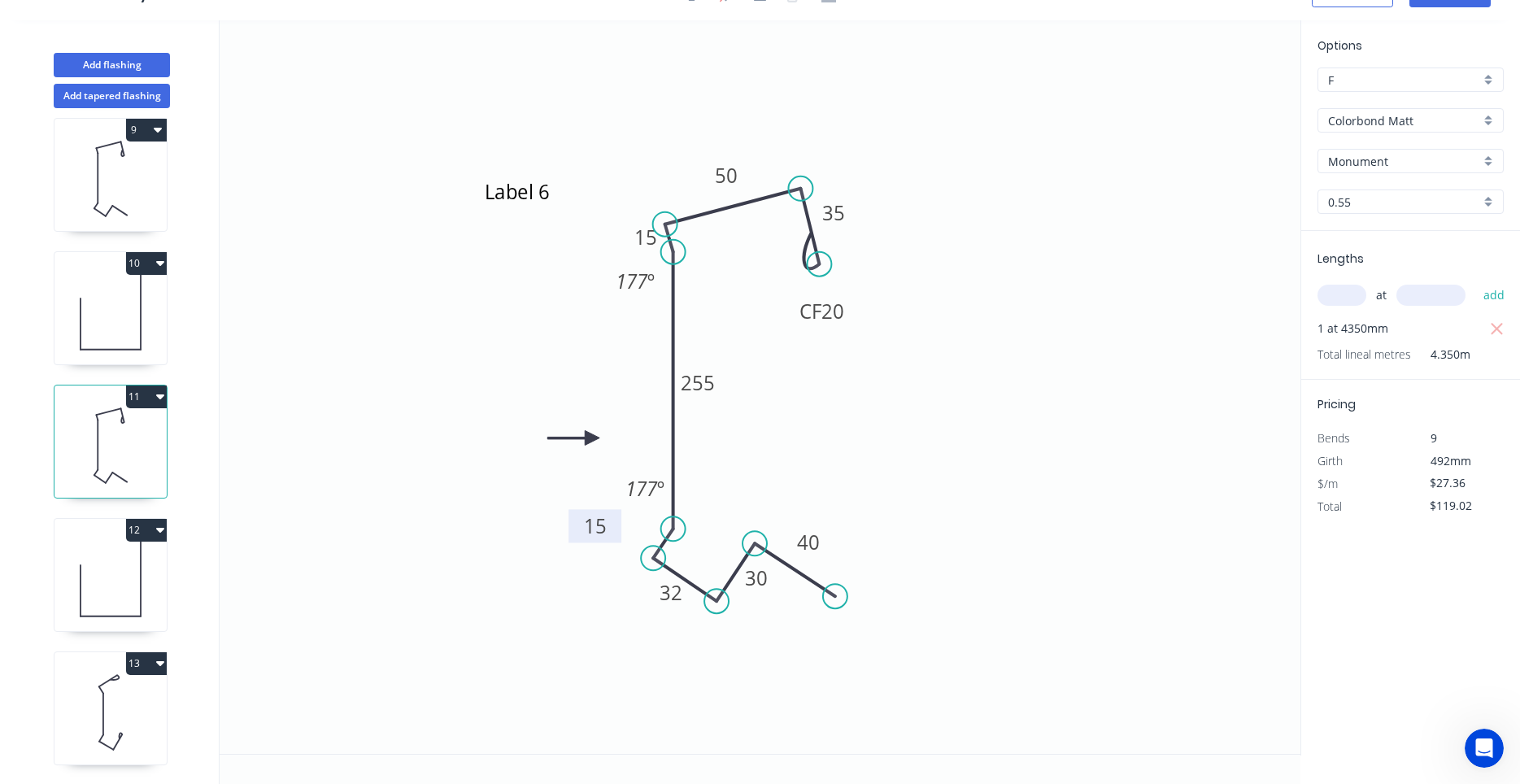
drag, startPoint x: 625, startPoint y: 511, endPoint x: 576, endPoint y: 515, distance: 49.2
click at [576, 515] on rect at bounding box center [595, 526] width 53 height 33
click at [138, 667] on button "13" at bounding box center [146, 662] width 40 height 23
click at [96, 667] on div "13 Duplicate Delete" at bounding box center [110, 662] width 112 height 23
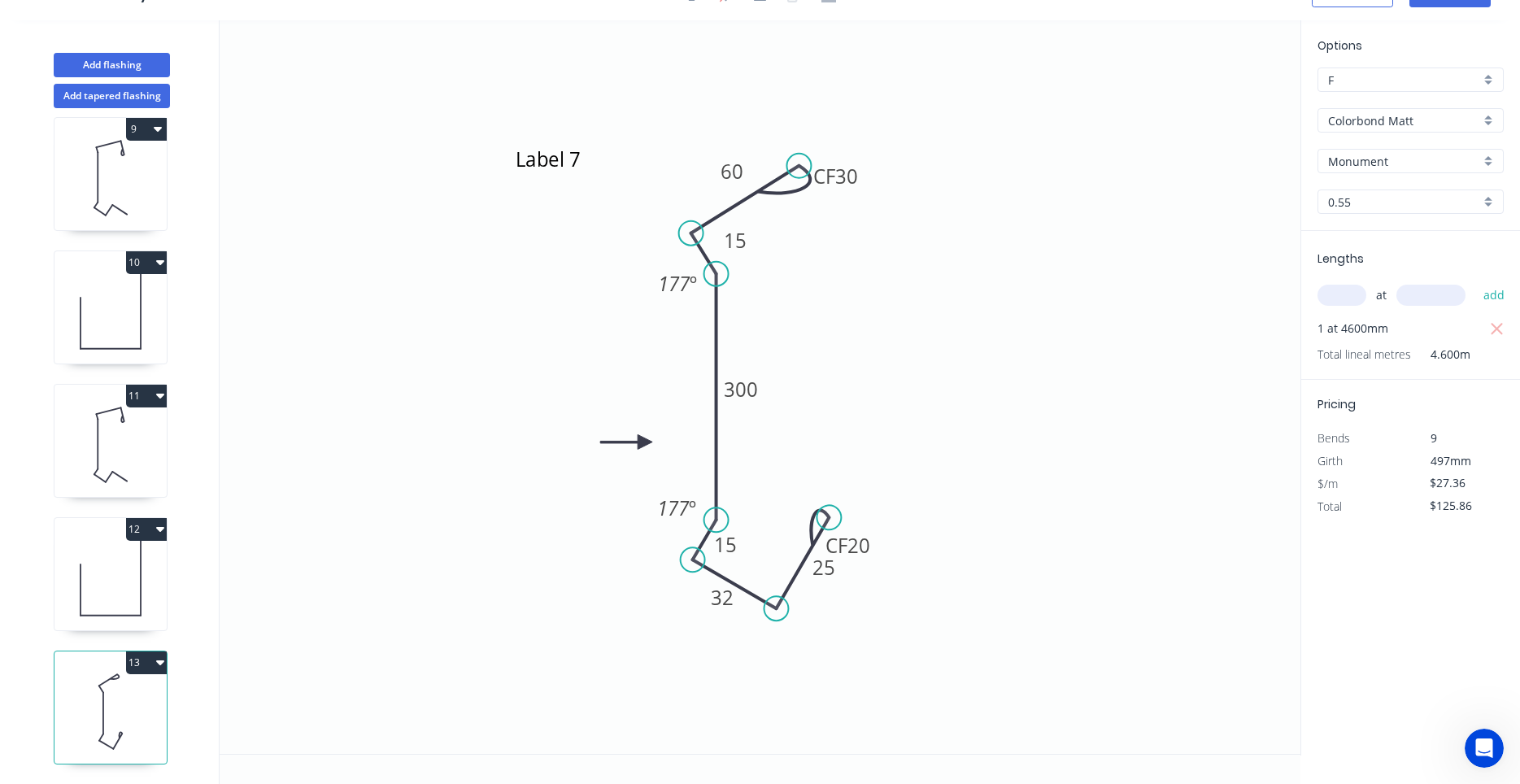
scroll to position [0, 0]
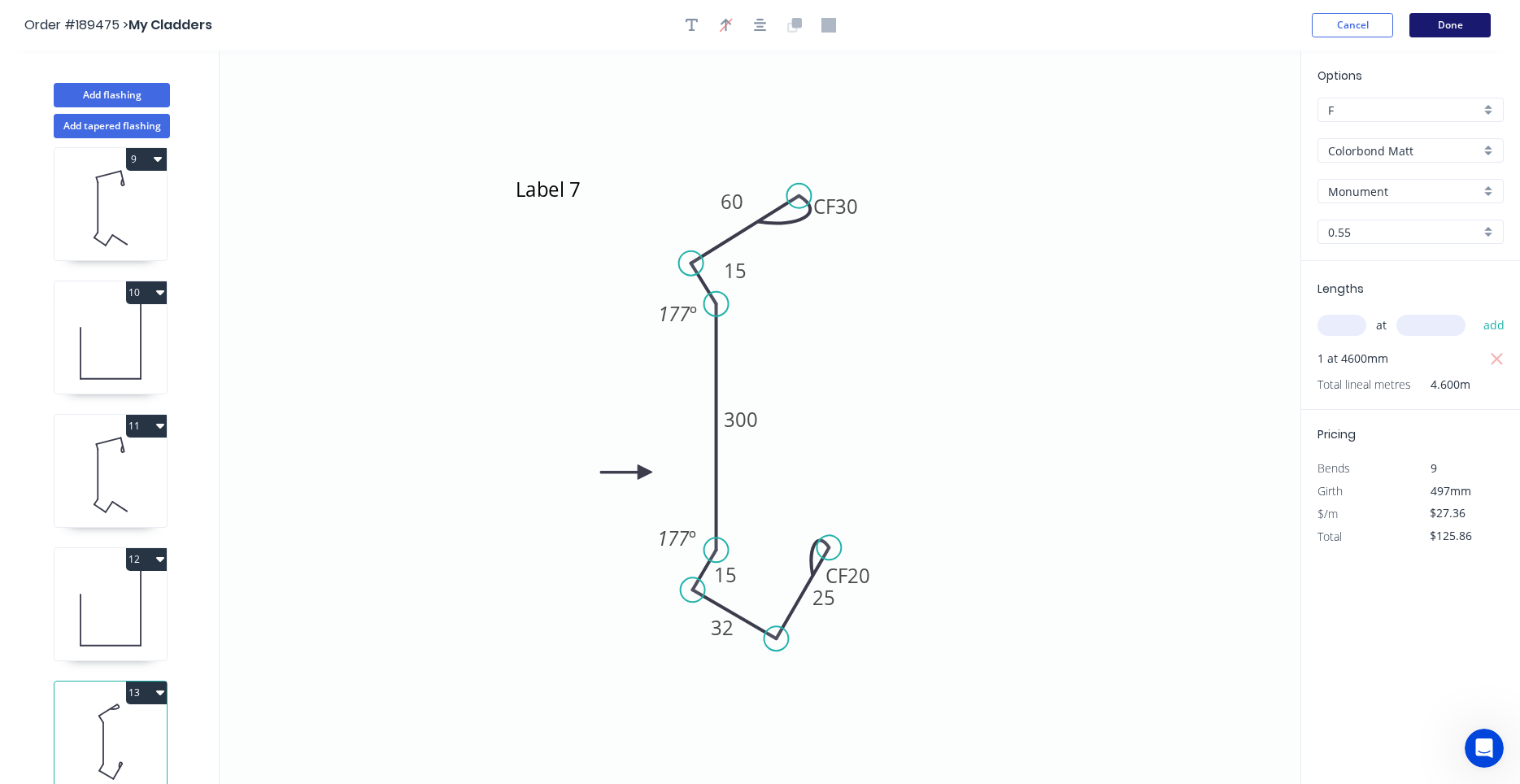
click at [1468, 32] on button "Done" at bounding box center [1449, 25] width 81 height 25
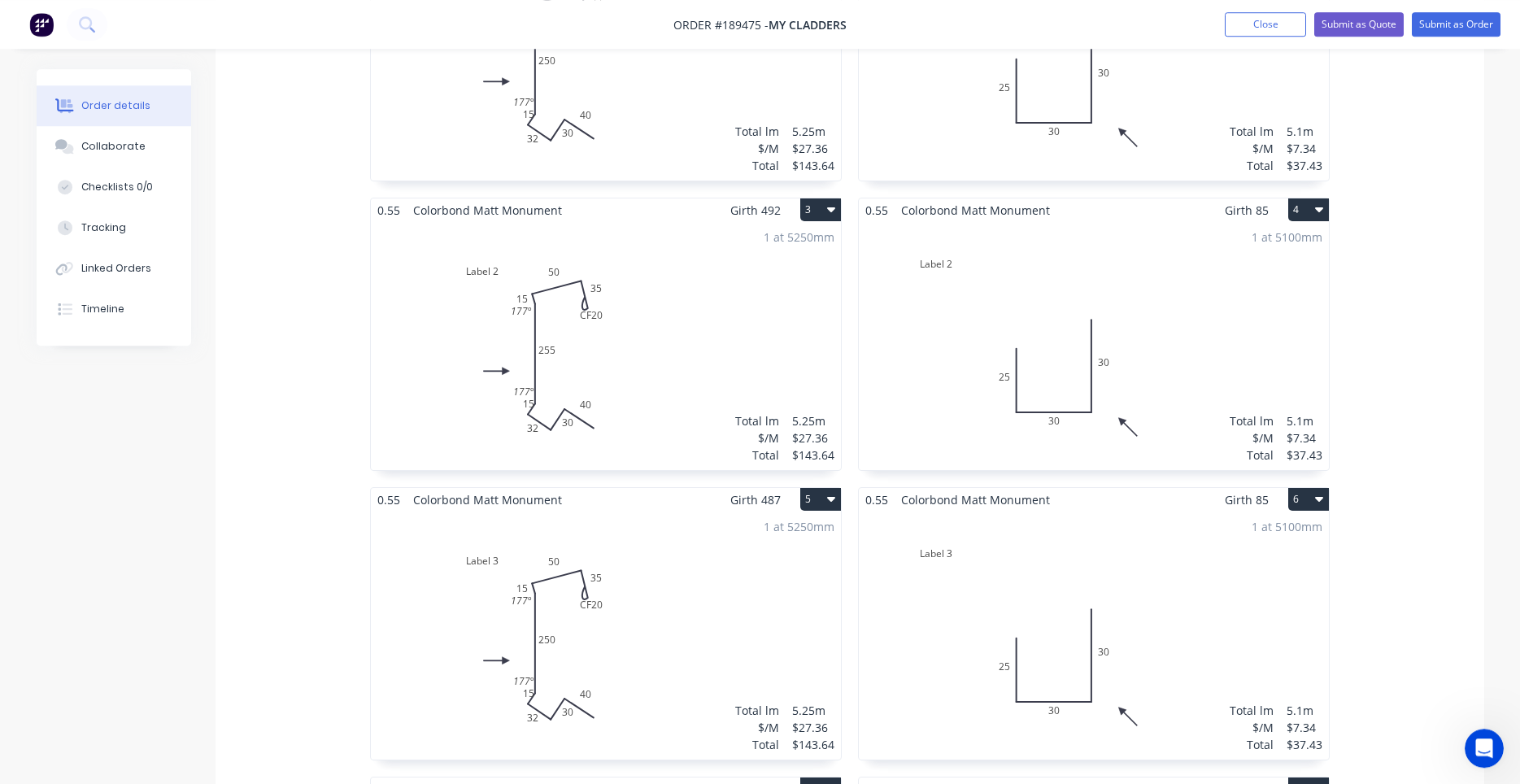
scroll to position [691, 0]
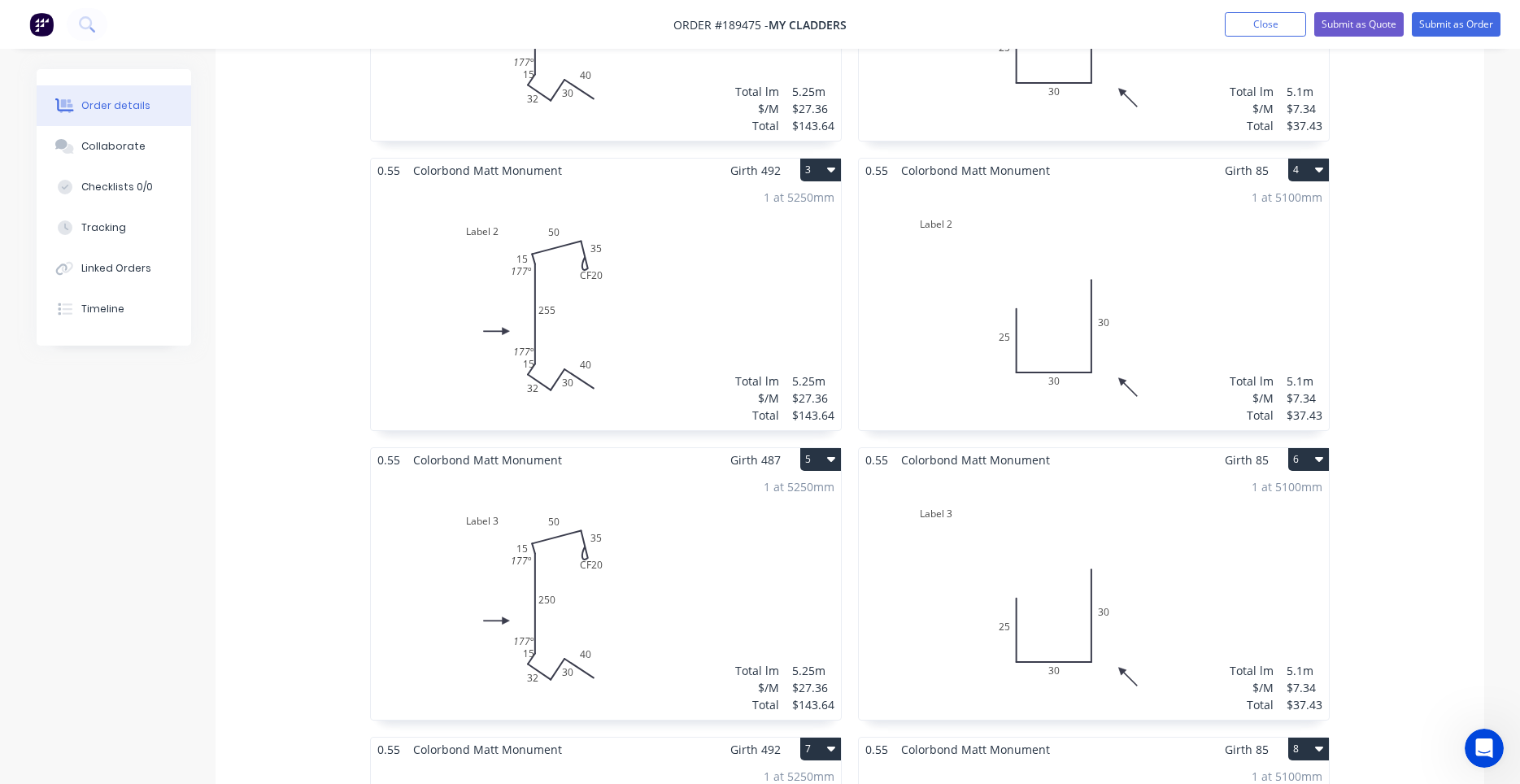
click at [654, 296] on div "1 at 5250mm Total lm $/M Total 5.25m $27.36 $143.64" at bounding box center [605, 306] width 470 height 248
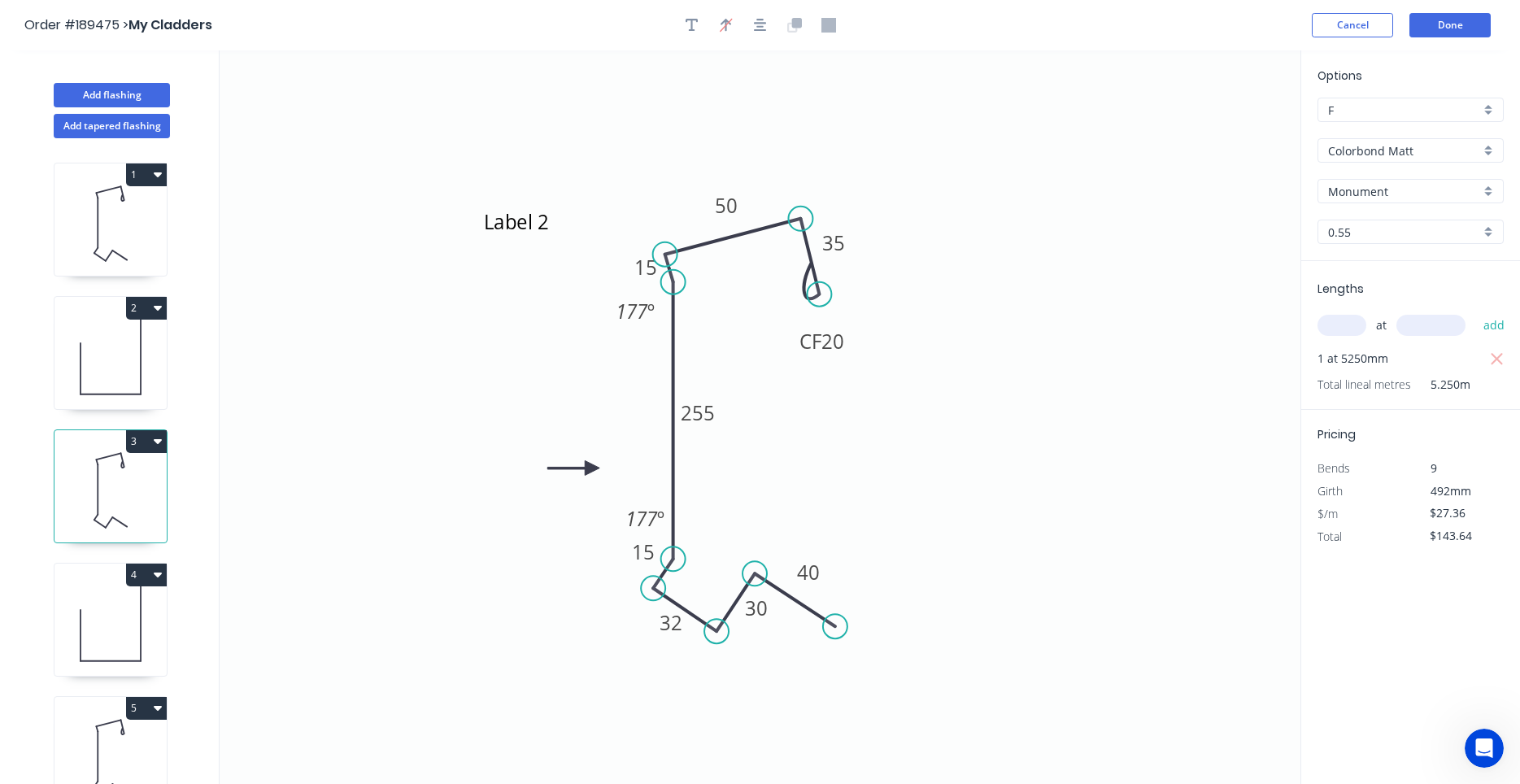
click at [1433, 38] on header "Order #189475 > My Cladders Cancel Done" at bounding box center [760, 25] width 1520 height 51
click at [1437, 33] on button "Done" at bounding box center [1449, 25] width 81 height 25
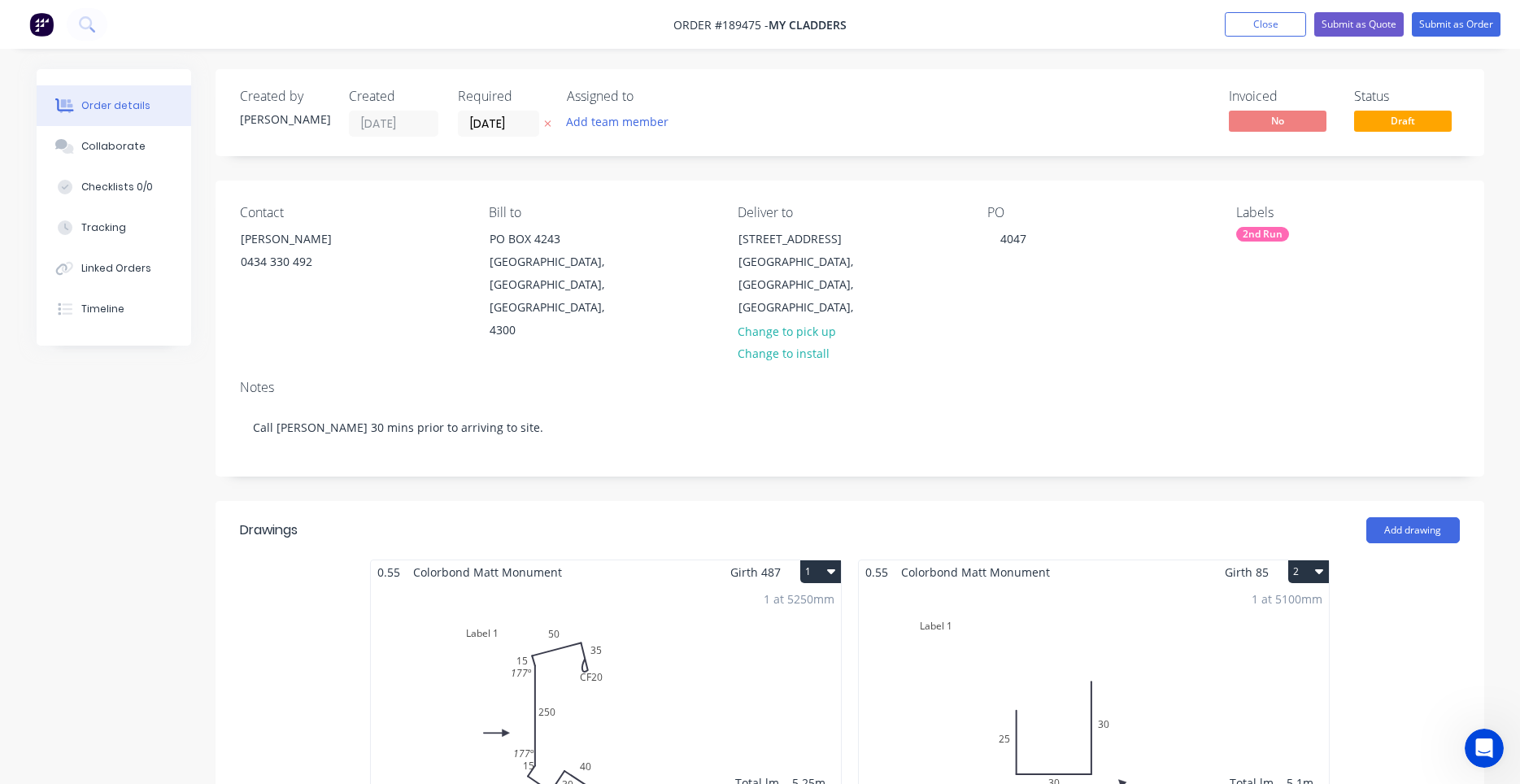
click at [1477, 744] on icon "Open Intercom Messenger" at bounding box center [1484, 748] width 27 height 27
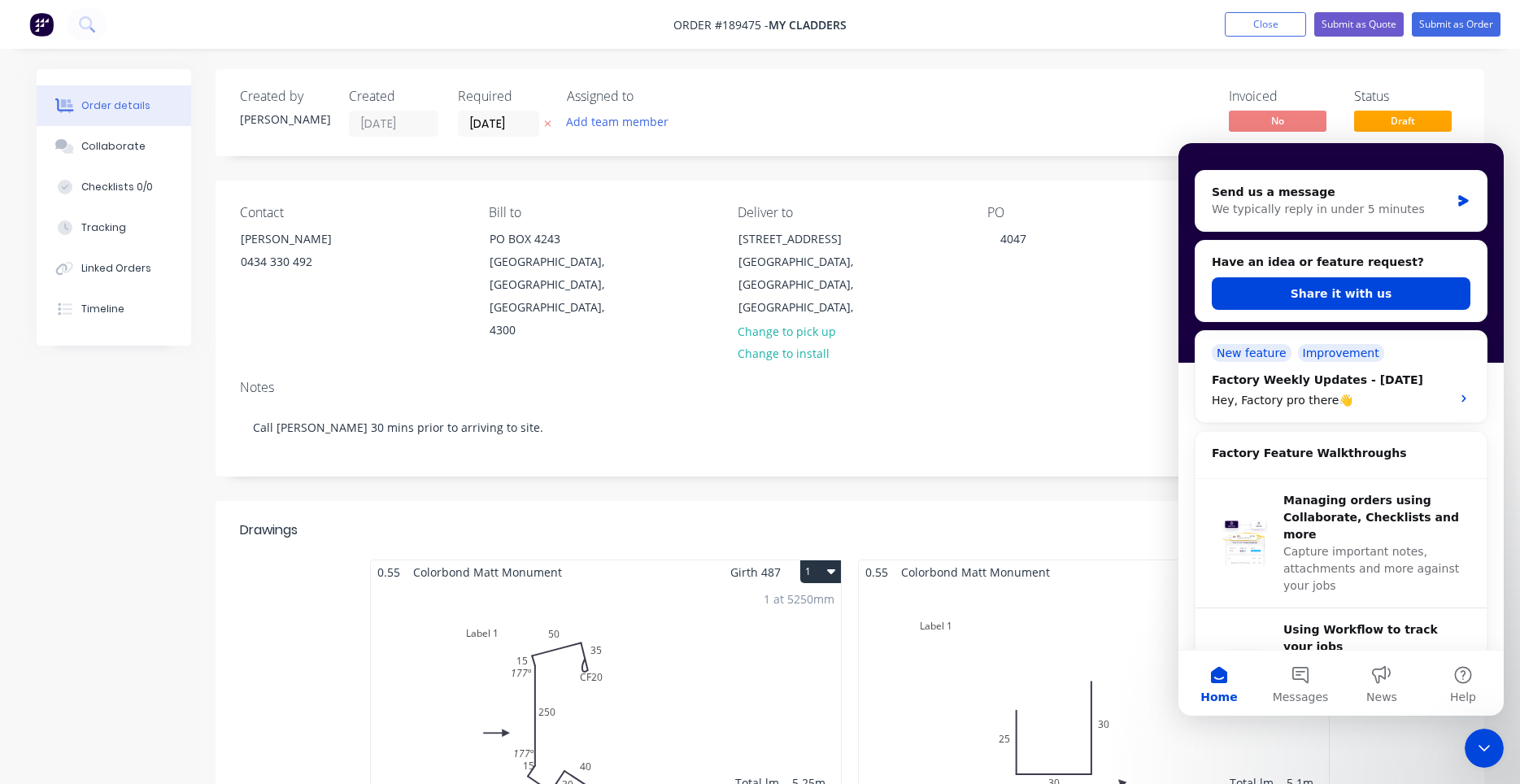
scroll to position [342, 0]
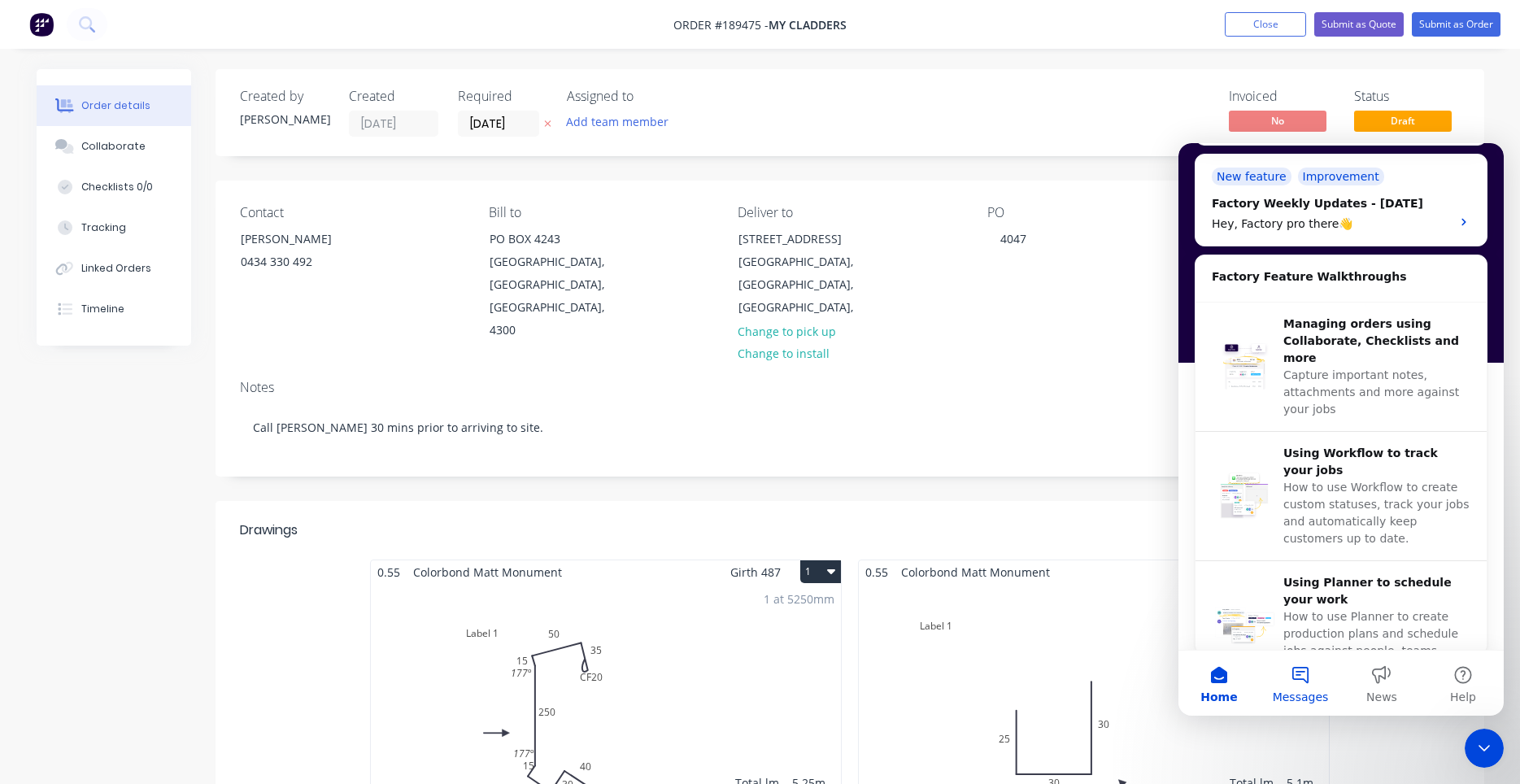
click at [1317, 681] on button "Messages" at bounding box center [1300, 683] width 81 height 65
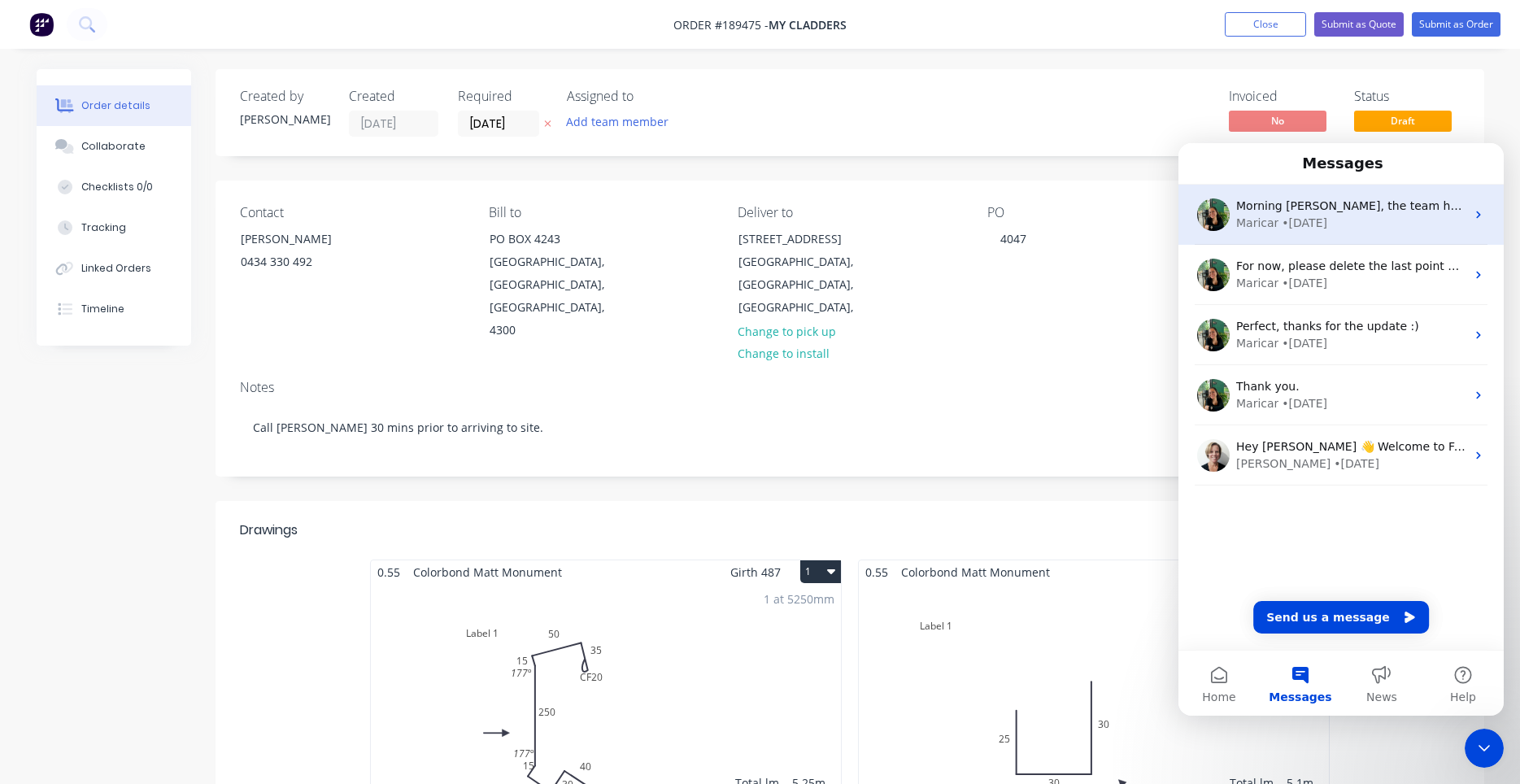
click at [1345, 223] on div "Maricar • 1w ago" at bounding box center [1351, 222] width 230 height 17
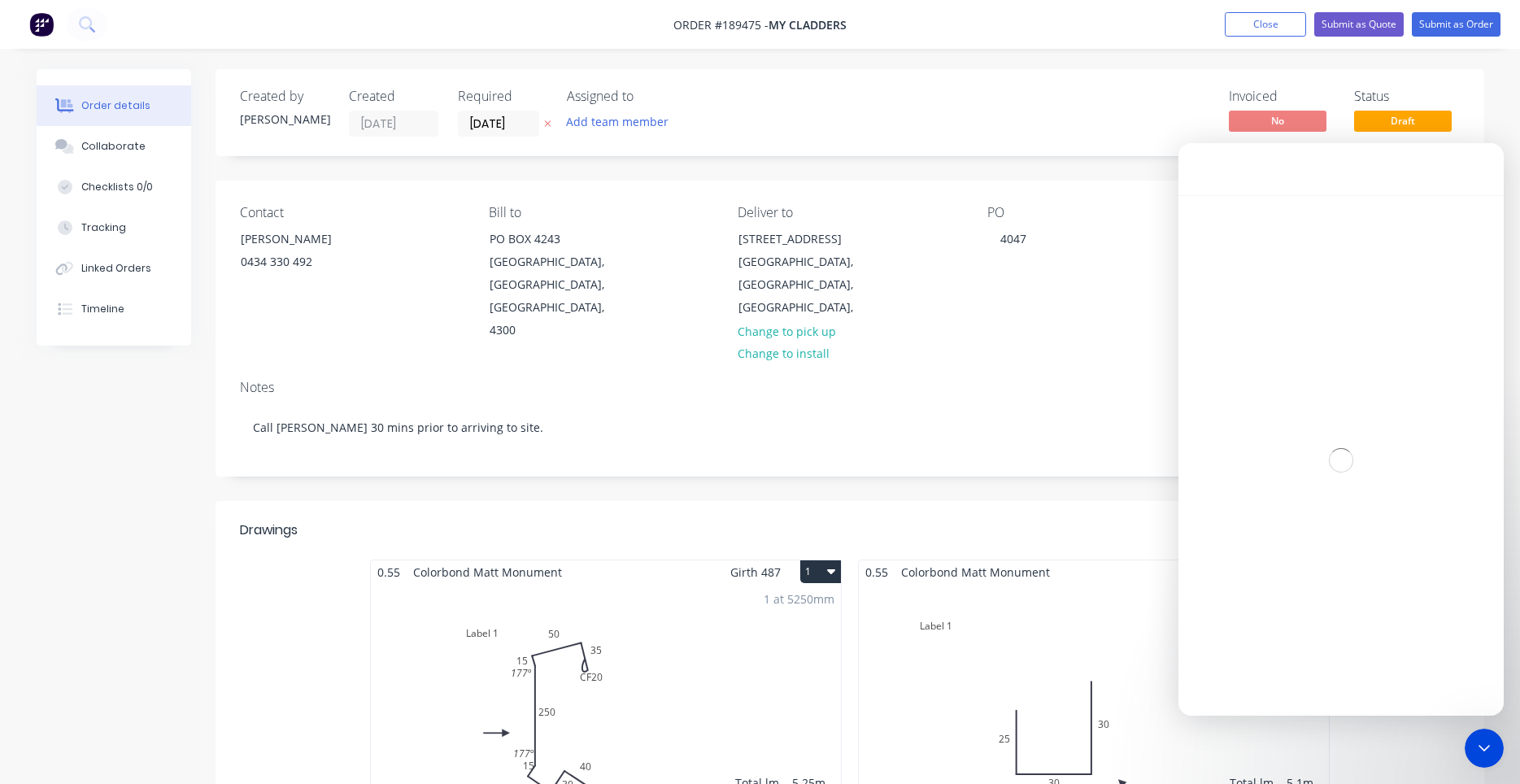
scroll to position [190, 0]
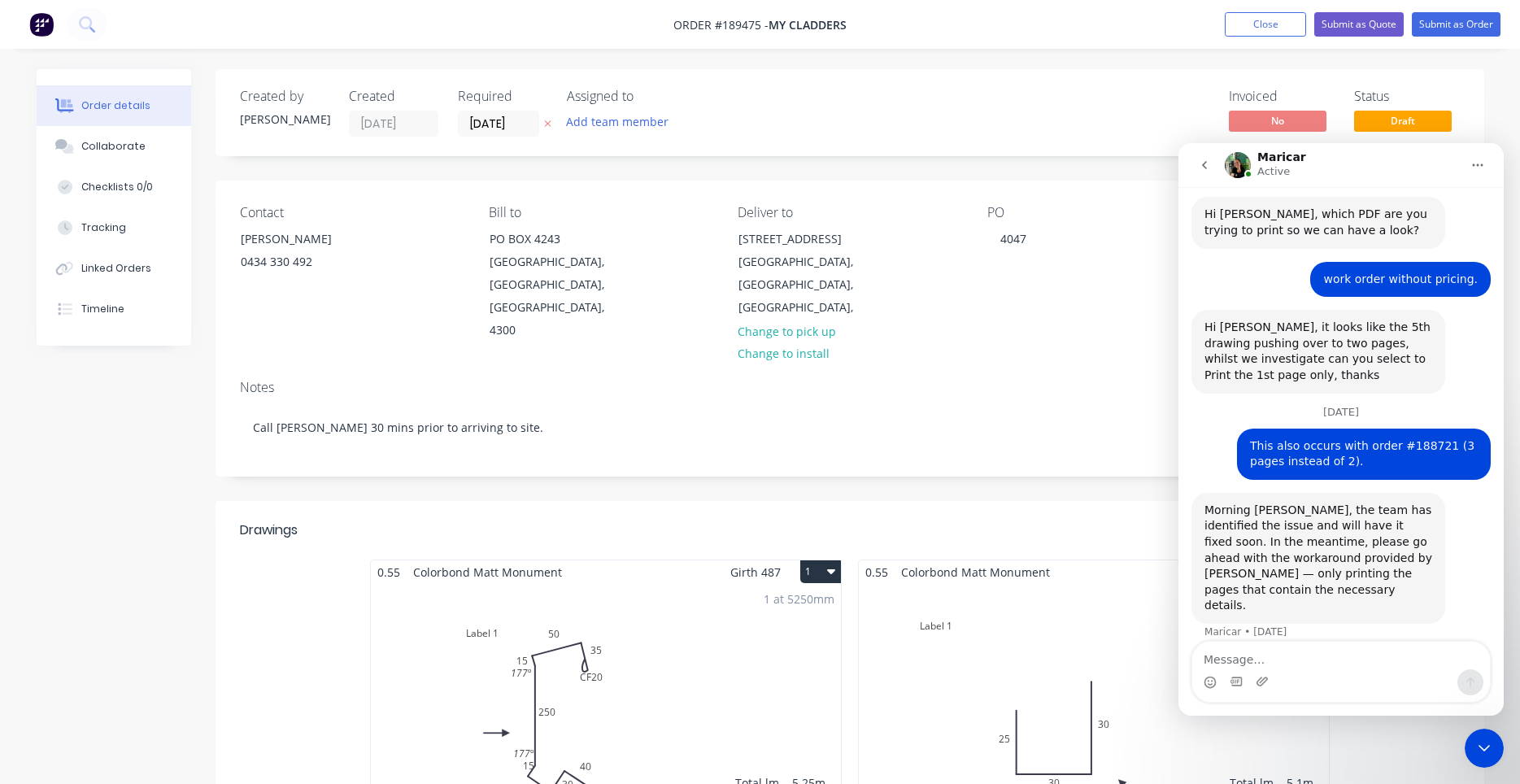
click at [1208, 166] on icon "go back" at bounding box center [1204, 165] width 13 height 13
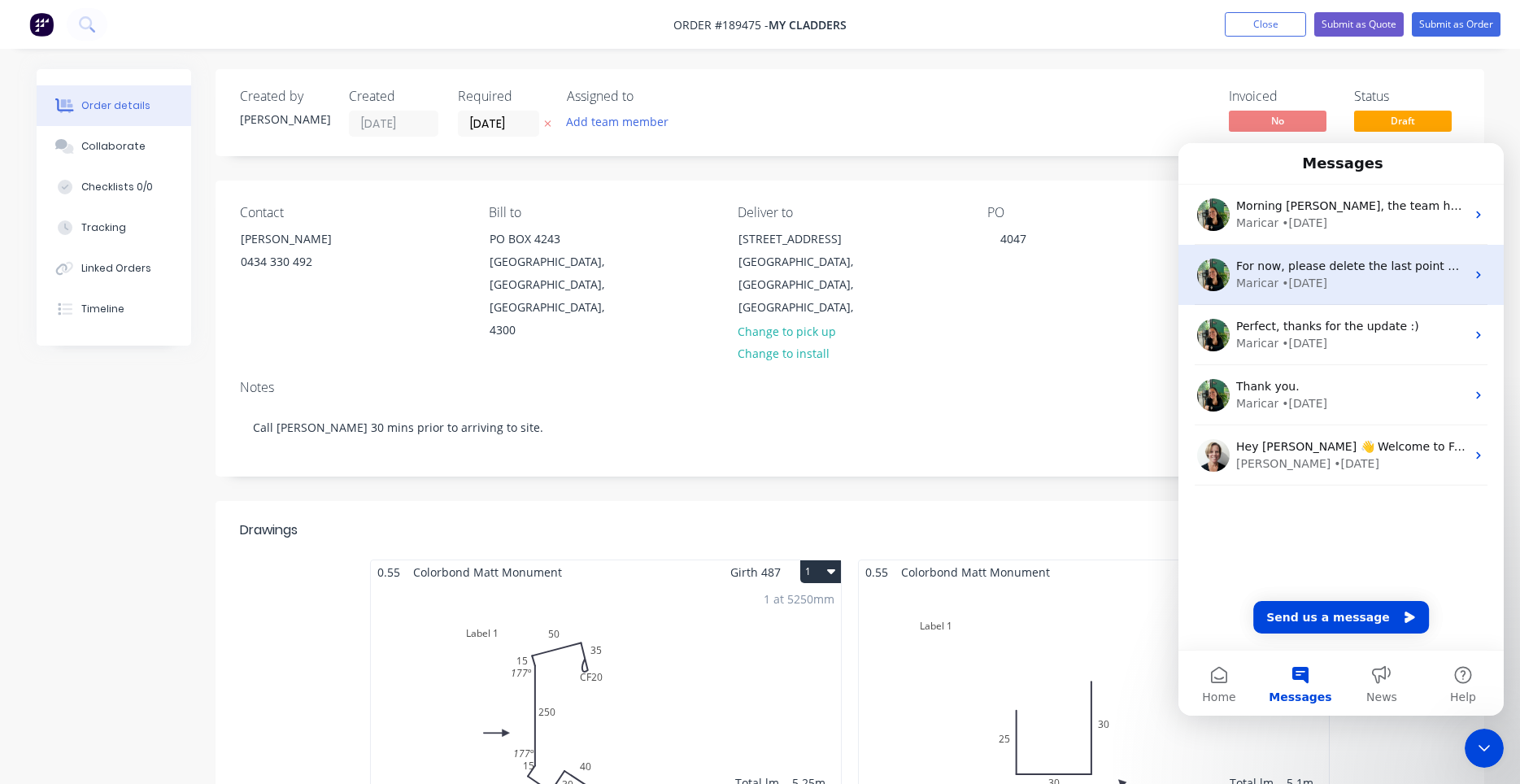
click at [1305, 268] on span "For now, please delete the last point while we continue looking into this. Than…" at bounding box center [1524, 265] width 576 height 13
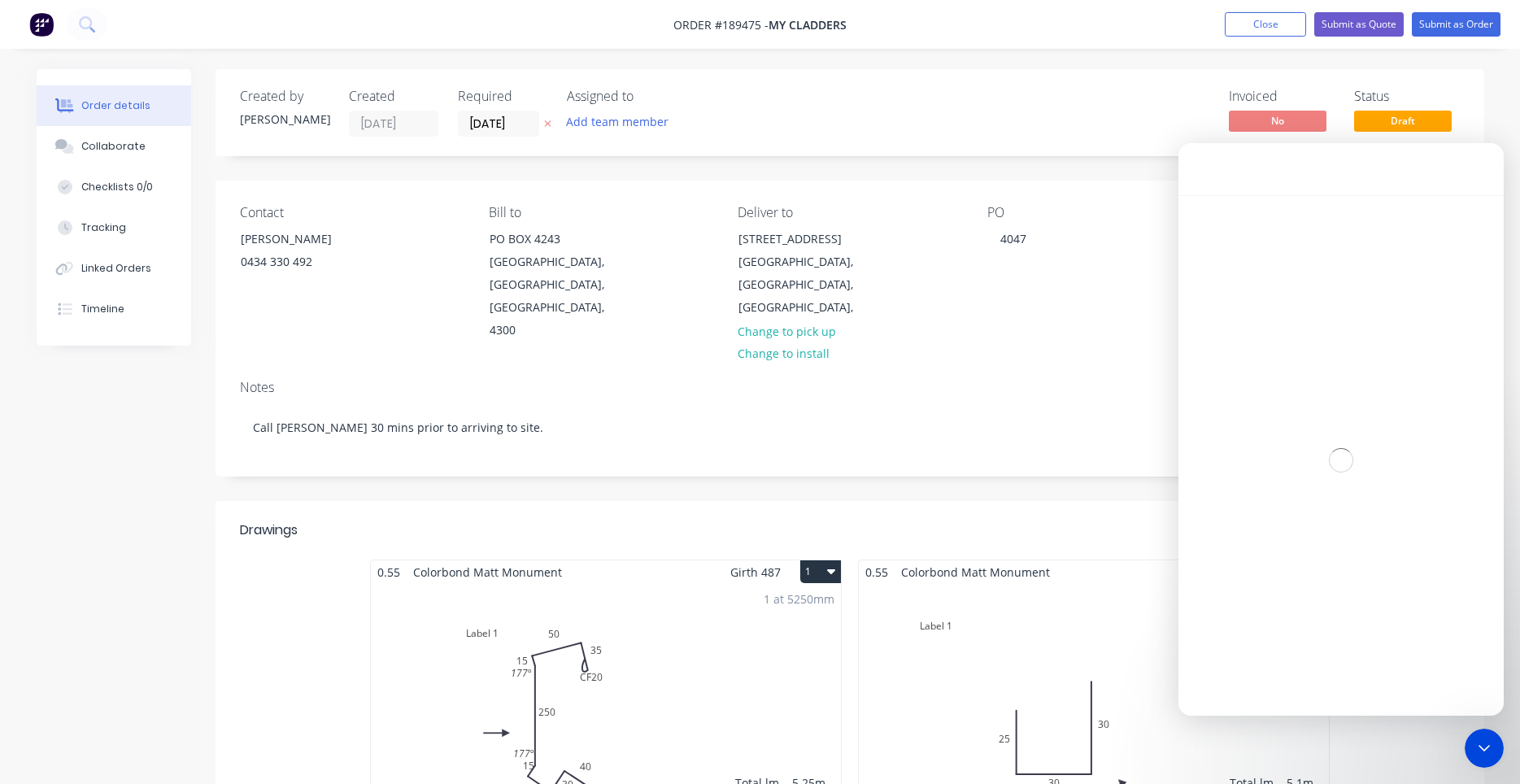
scroll to position [1103, 0]
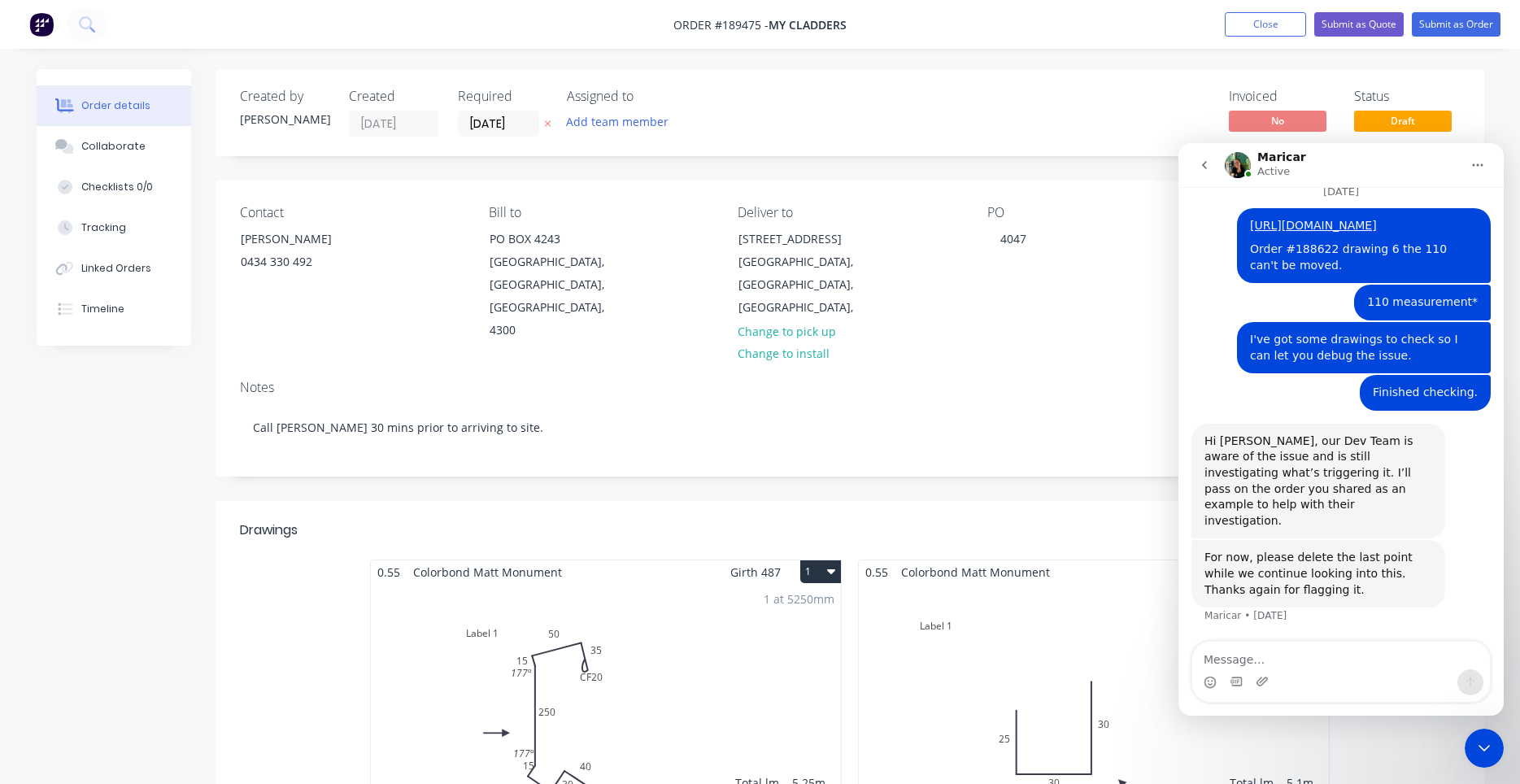
click at [1270, 665] on textarea "Message…" at bounding box center [1341, 655] width 298 height 28
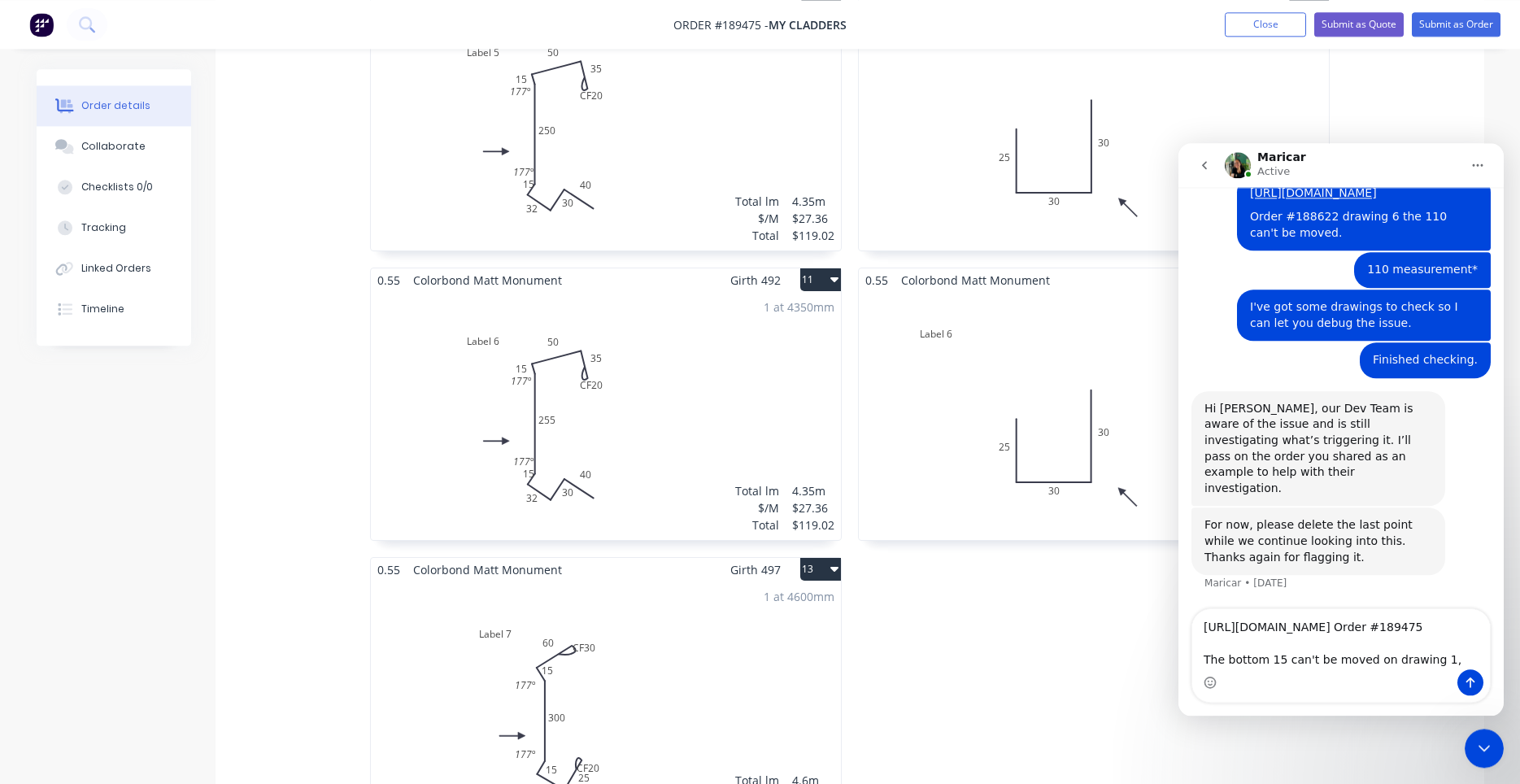
scroll to position [1797, 0]
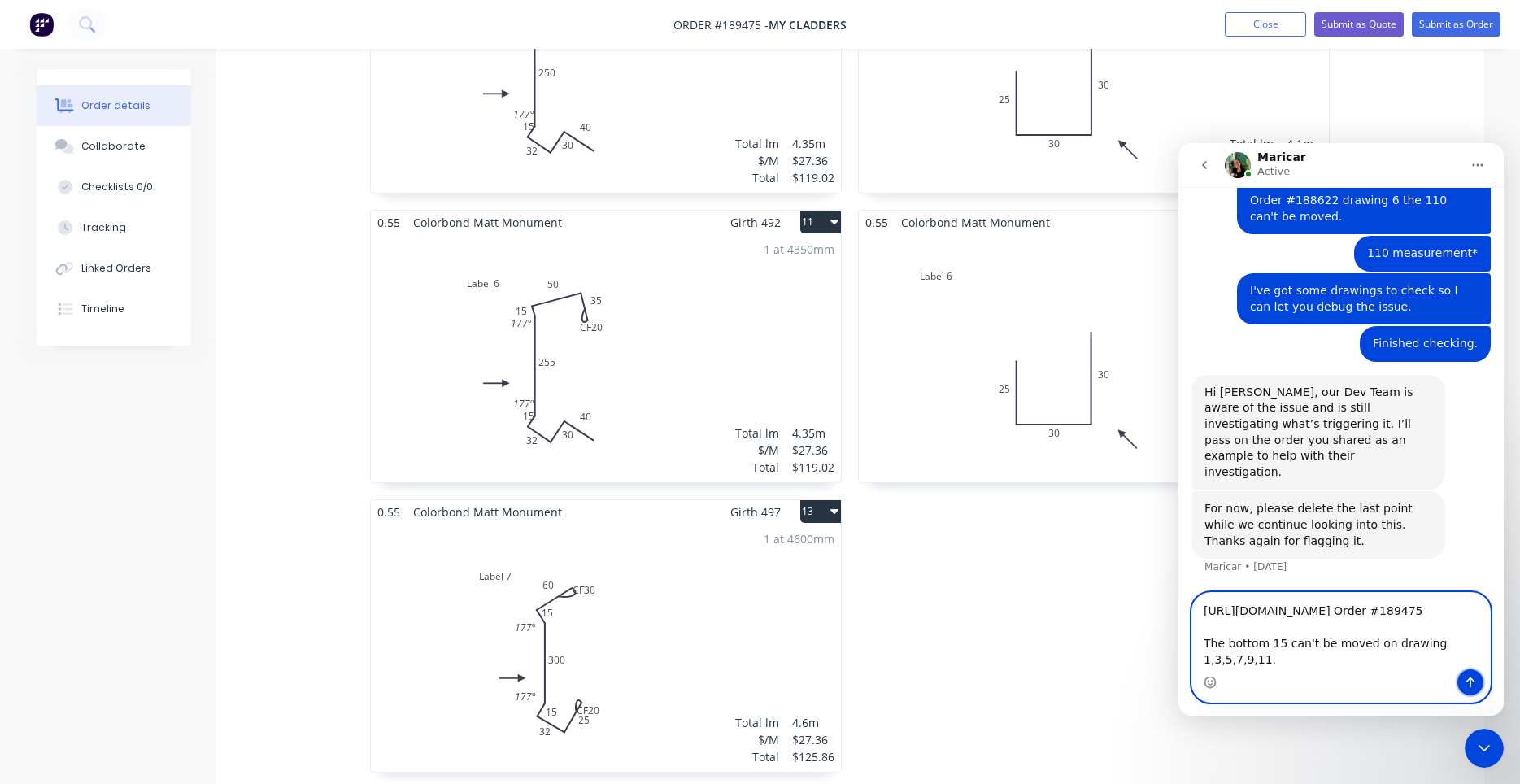
click at [1469, 679] on icon "Send a message…" at bounding box center [1470, 682] width 9 height 11
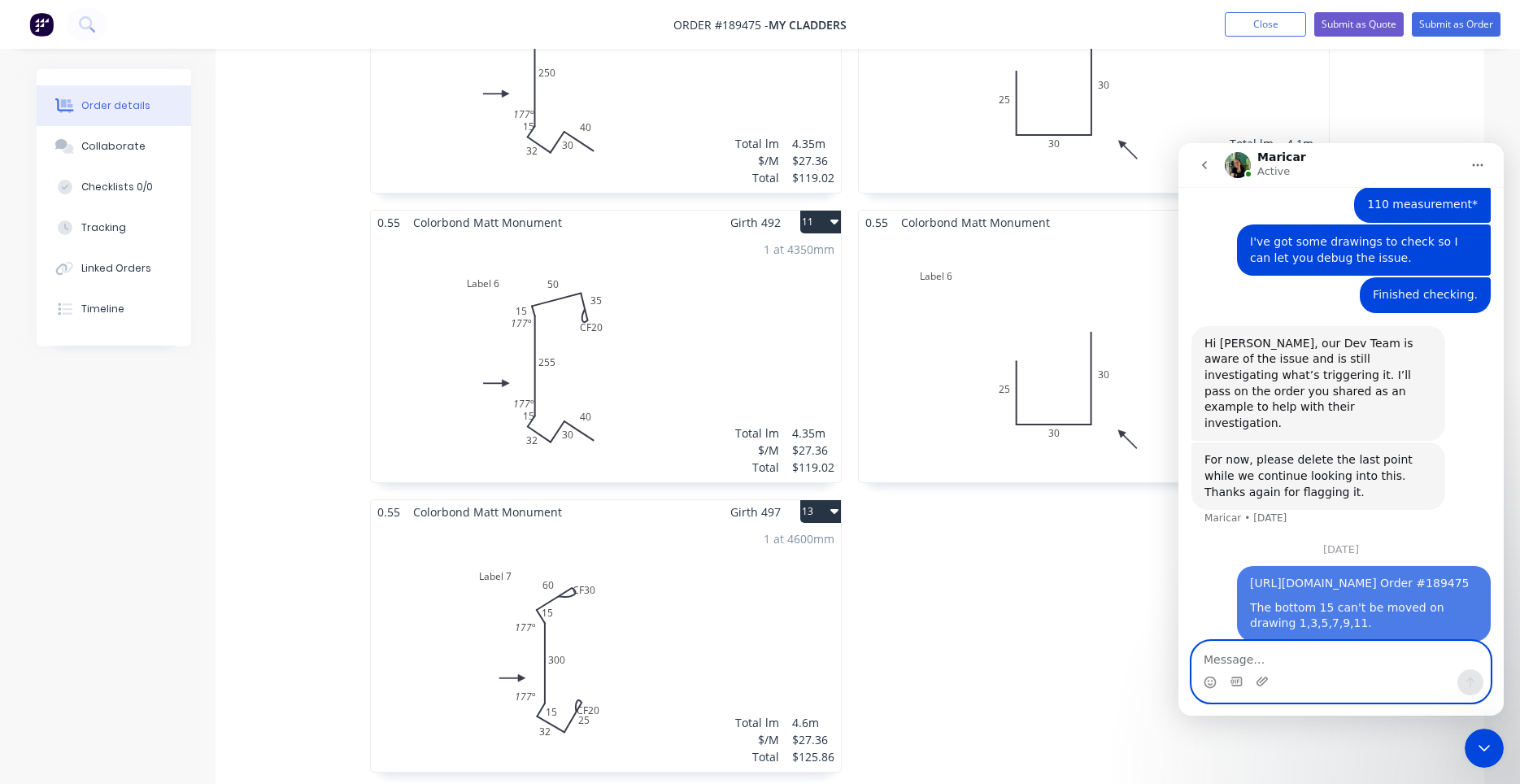
scroll to position [1261, 0]
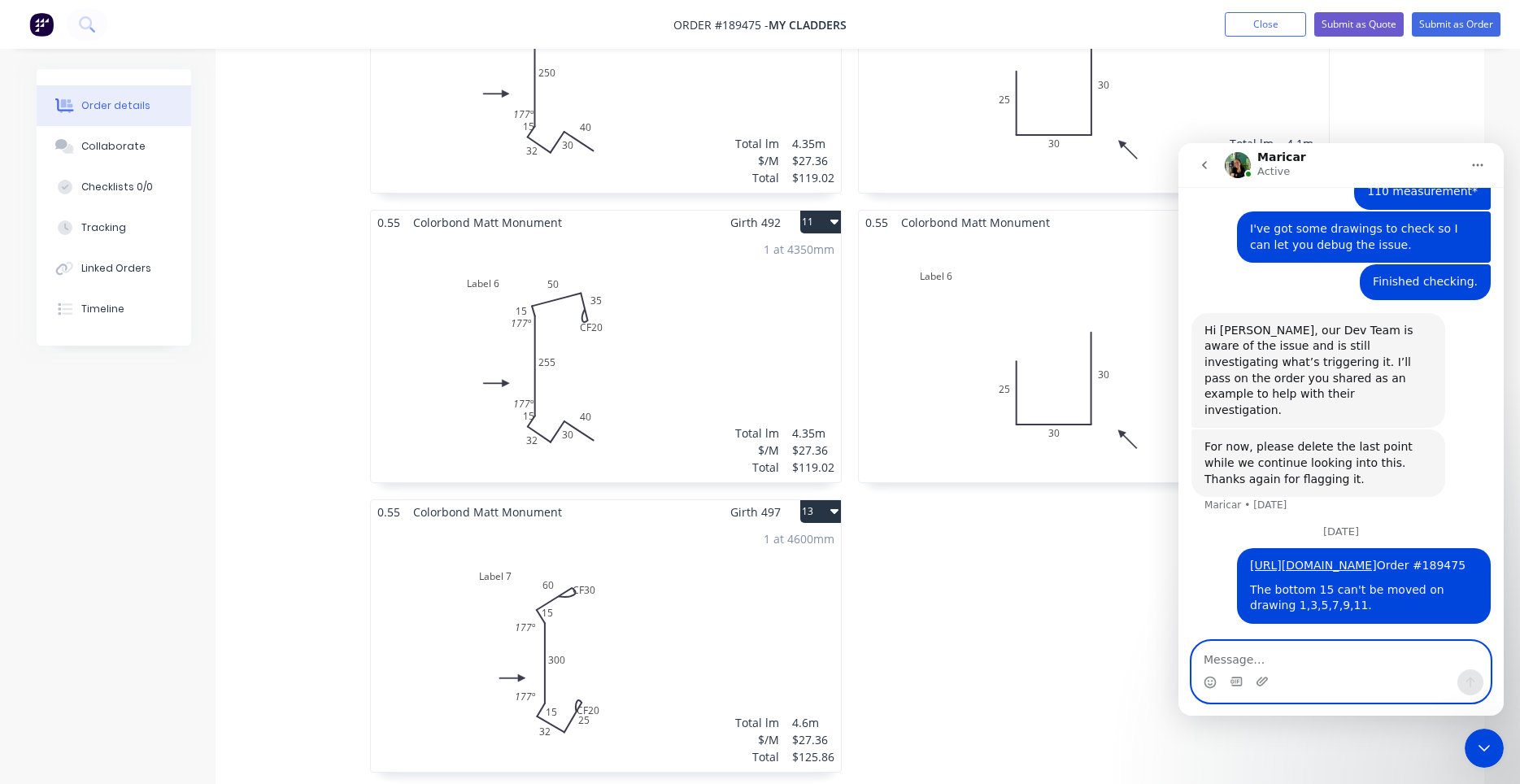
click at [1377, 663] on textarea "Message…" at bounding box center [1341, 655] width 298 height 28
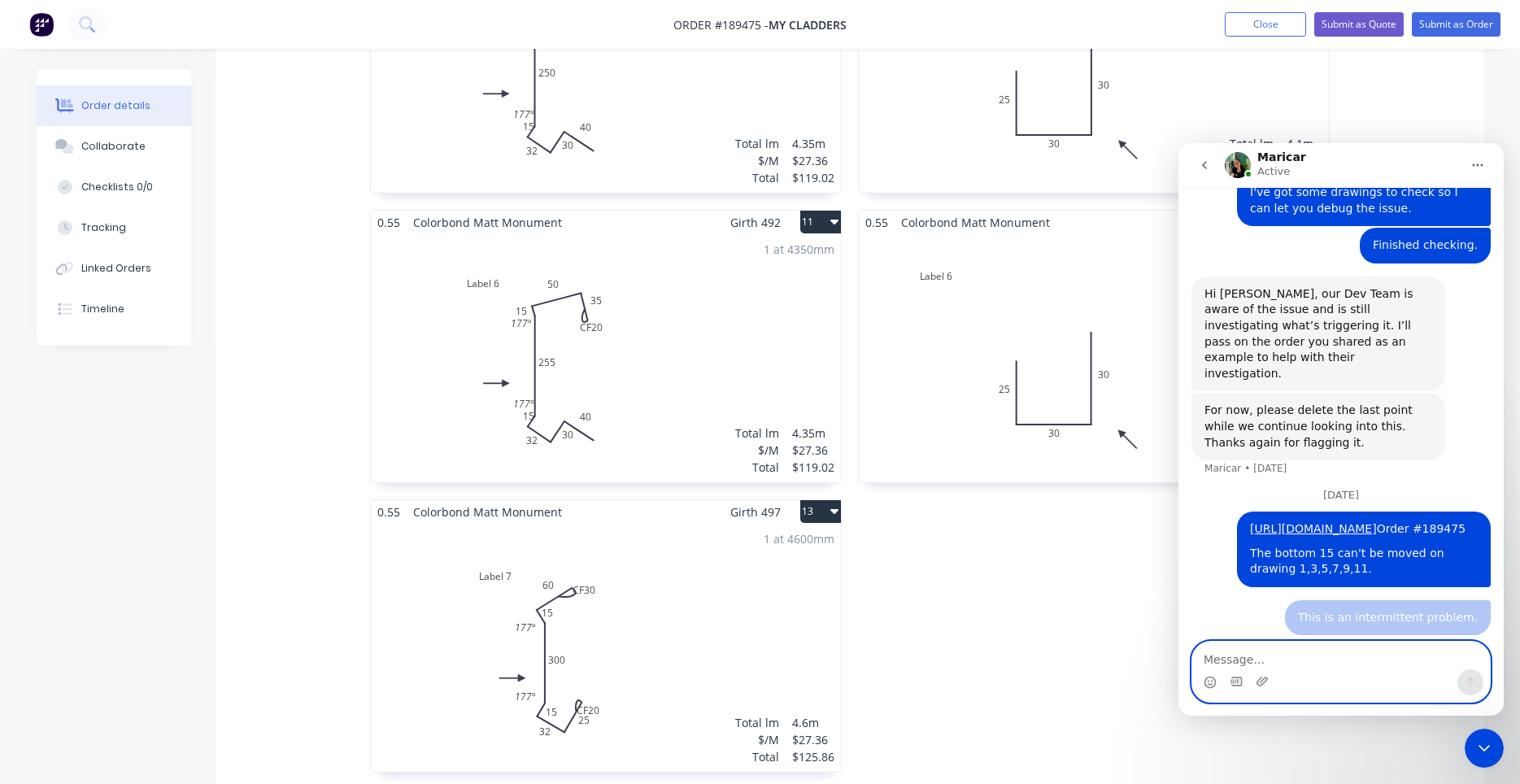
scroll to position [1298, 0]
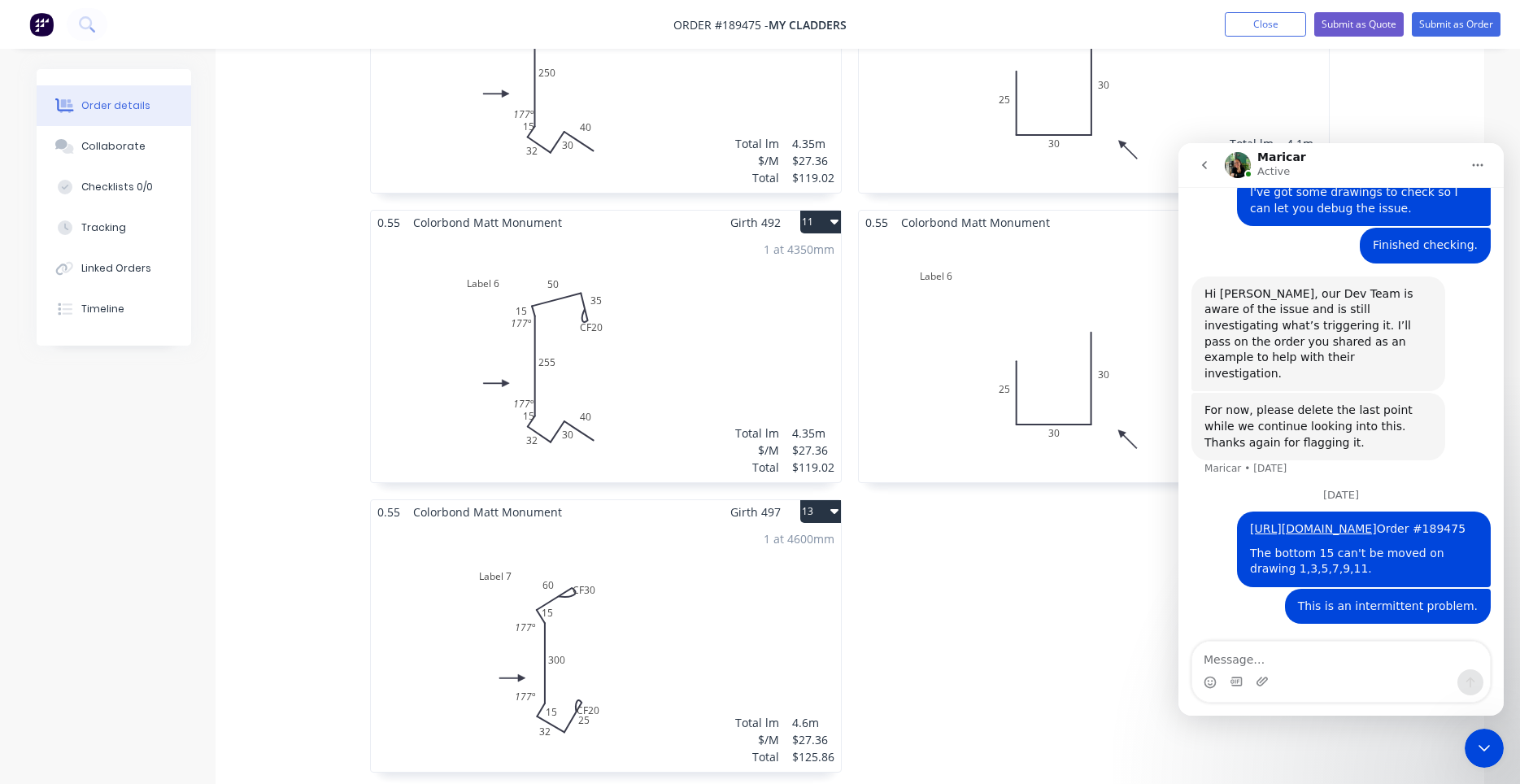
click at [1474, 748] on div "Close Intercom Messenger" at bounding box center [1484, 748] width 39 height 39
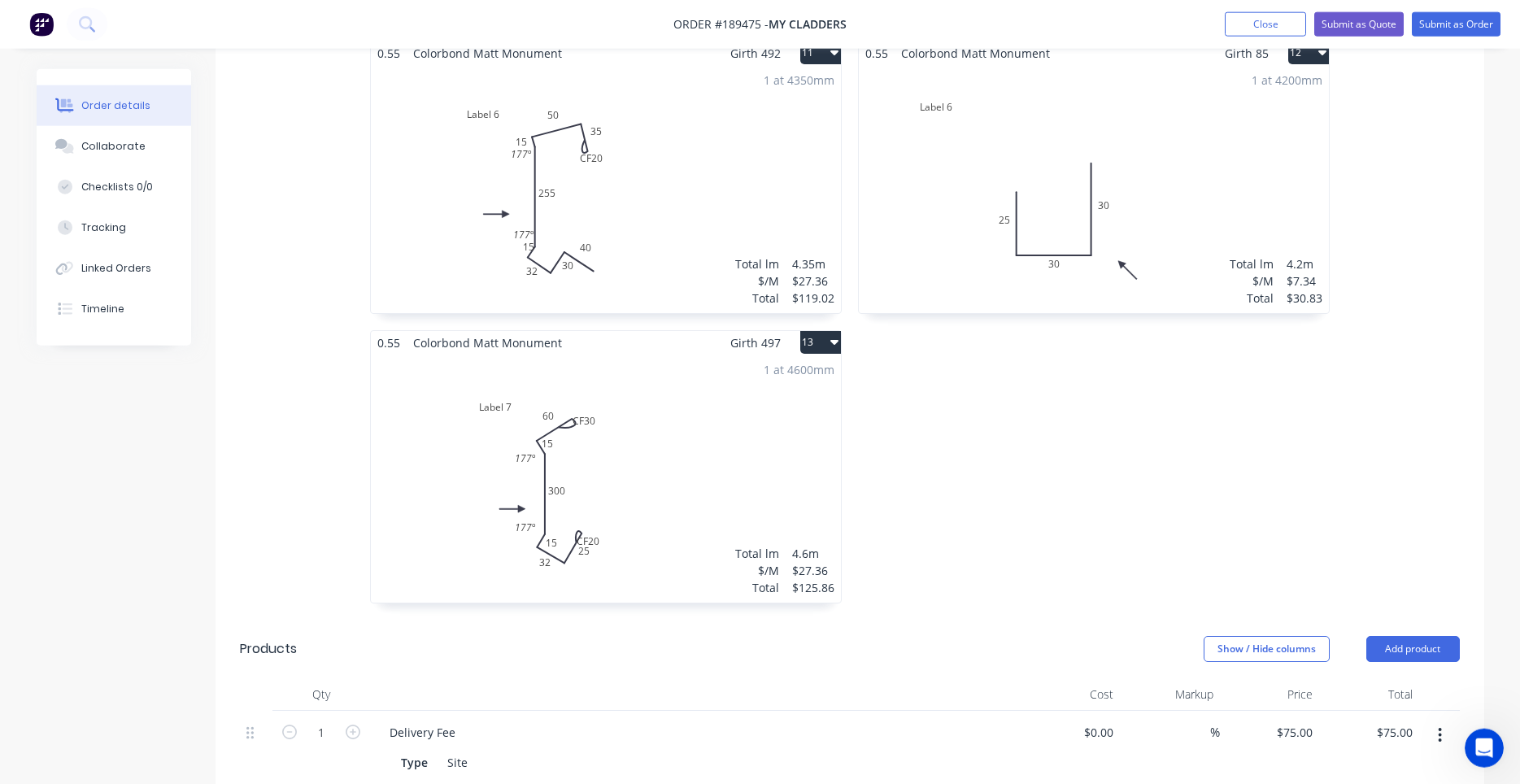
scroll to position [2073, 0]
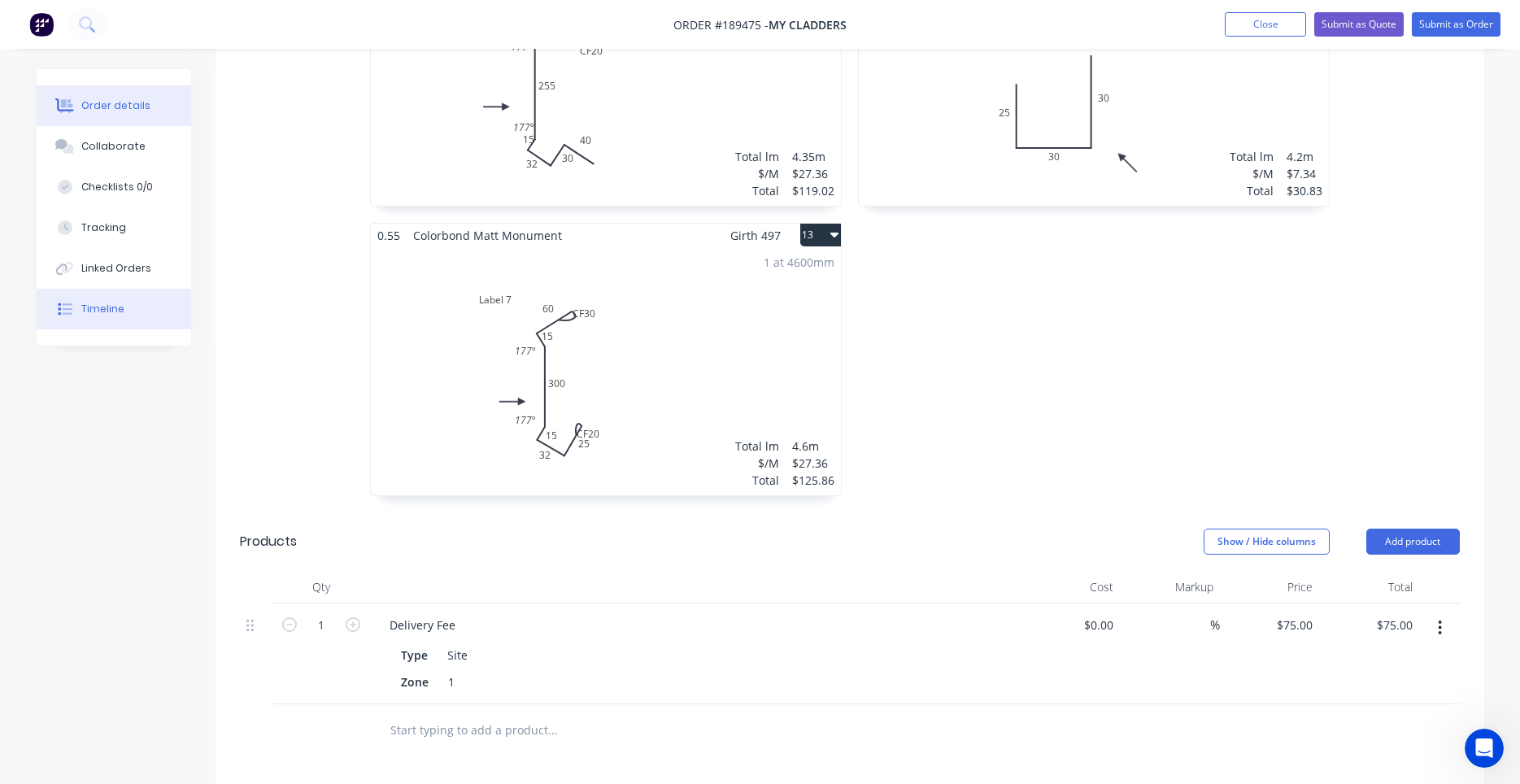
click at [117, 314] on button "Timeline" at bounding box center [114, 308] width 154 height 40
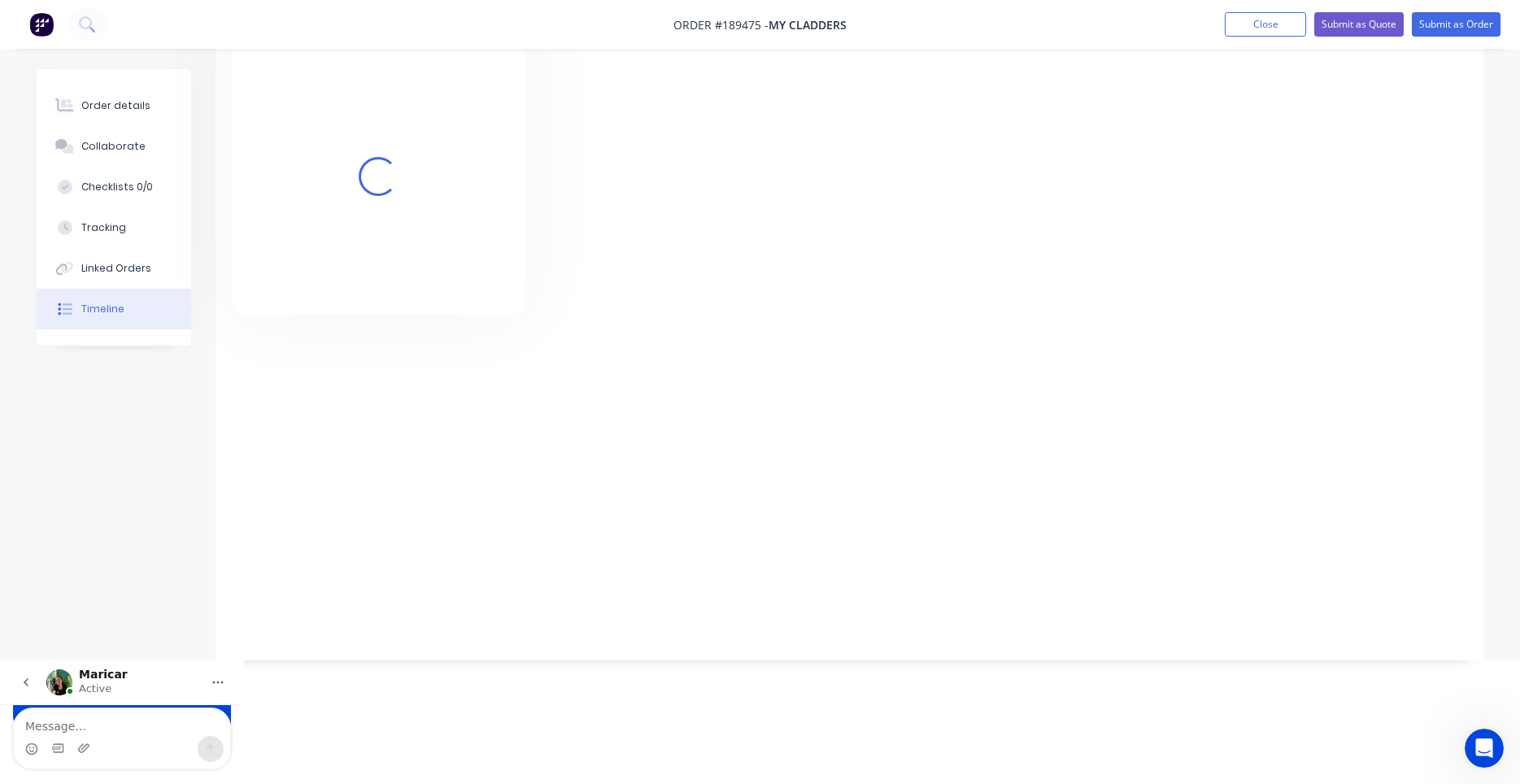
scroll to position [21, 0]
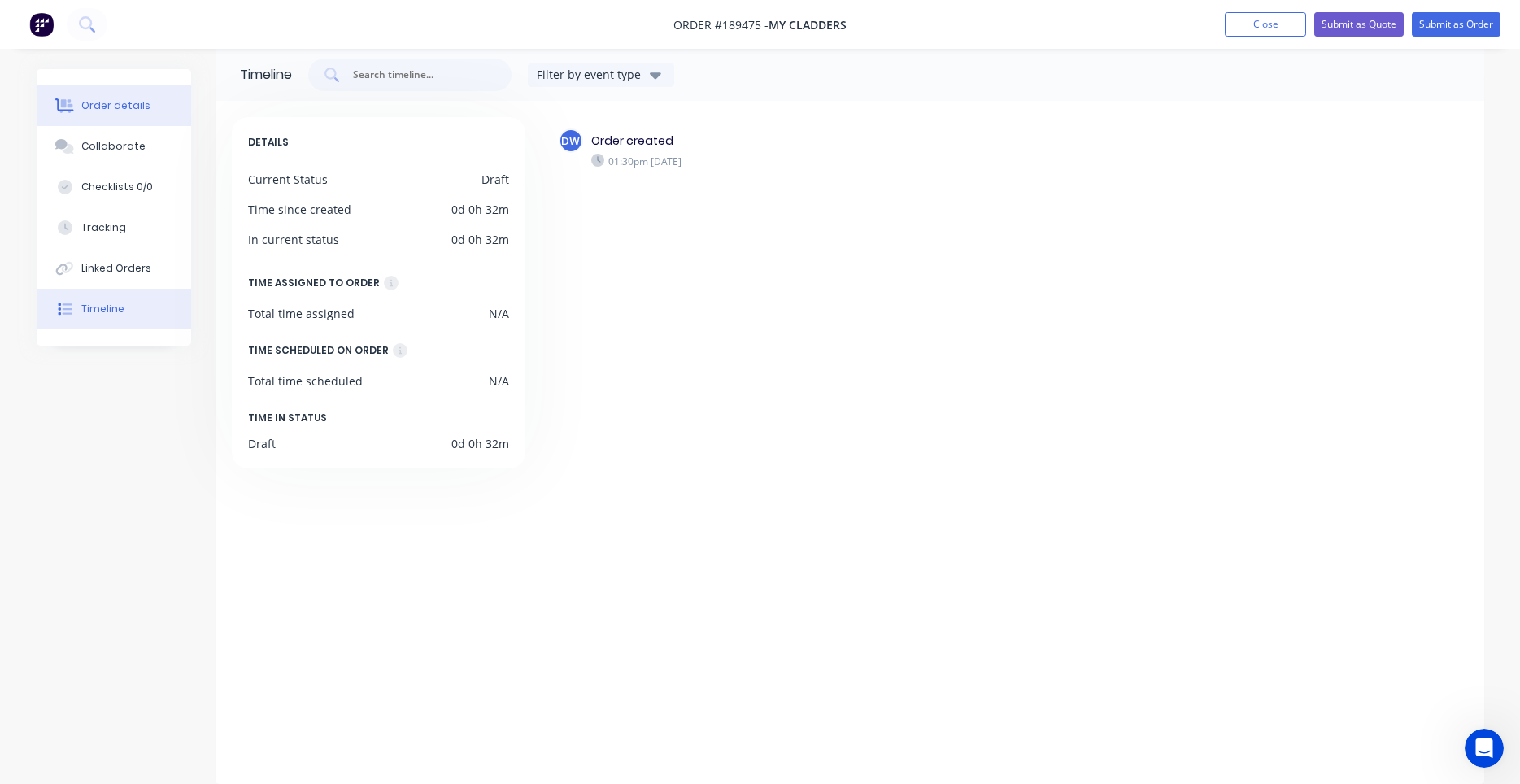
click at [140, 111] on div "Order details" at bounding box center [116, 105] width 69 height 15
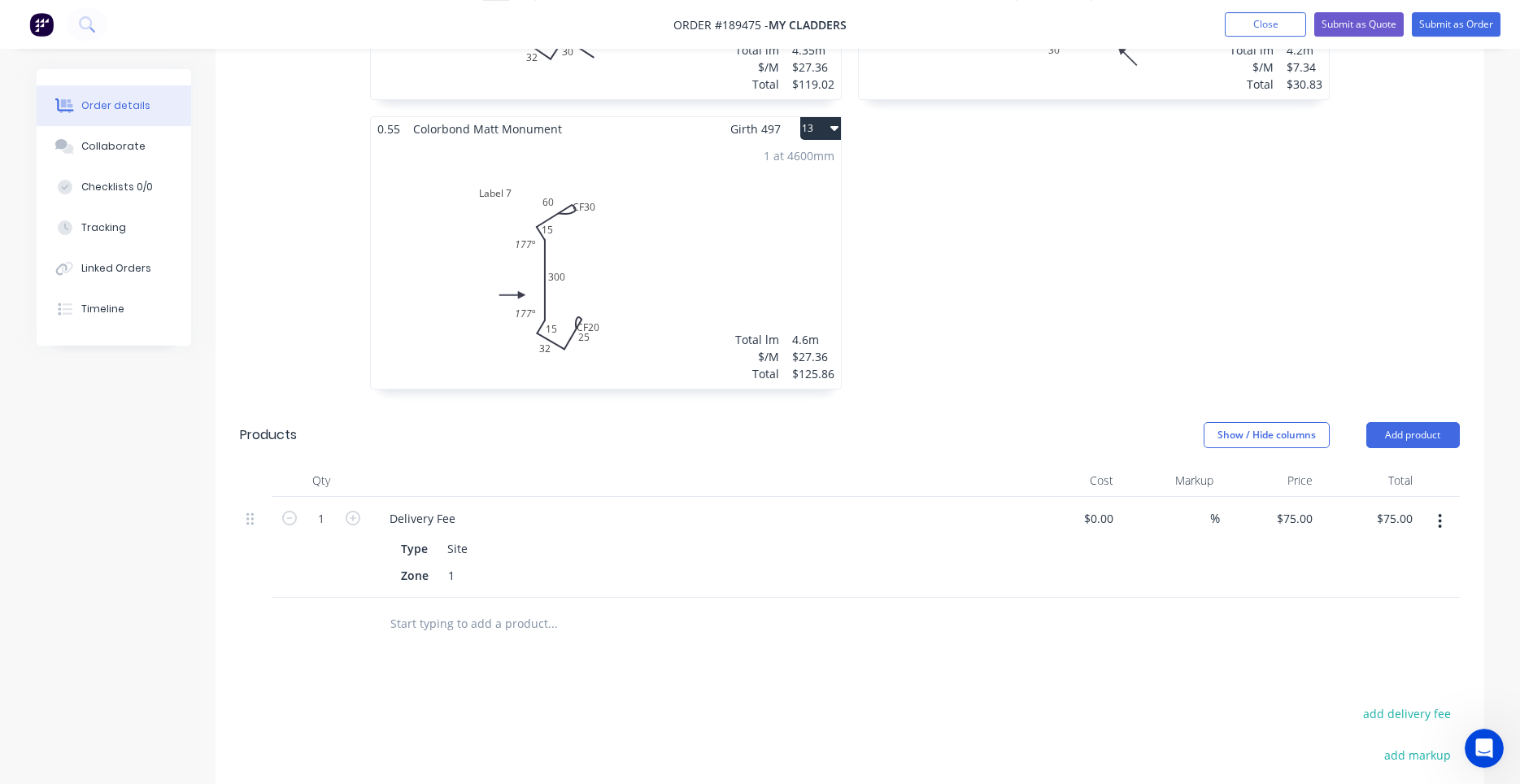
scroll to position [2162, 0]
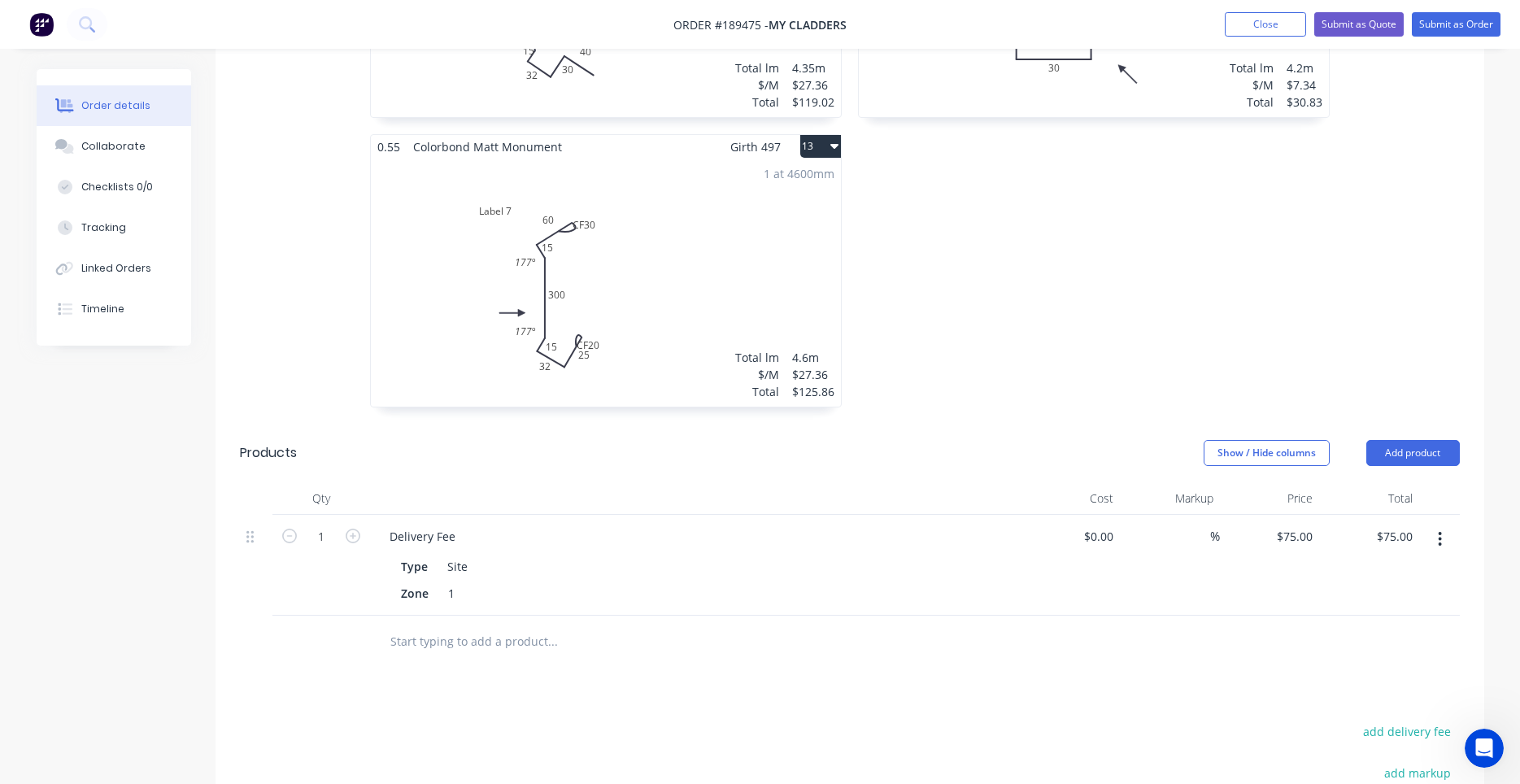
click at [652, 286] on div "1 at 4600mm Total lm $/M Total 4.6m $27.36 $125.86" at bounding box center [605, 282] width 470 height 248
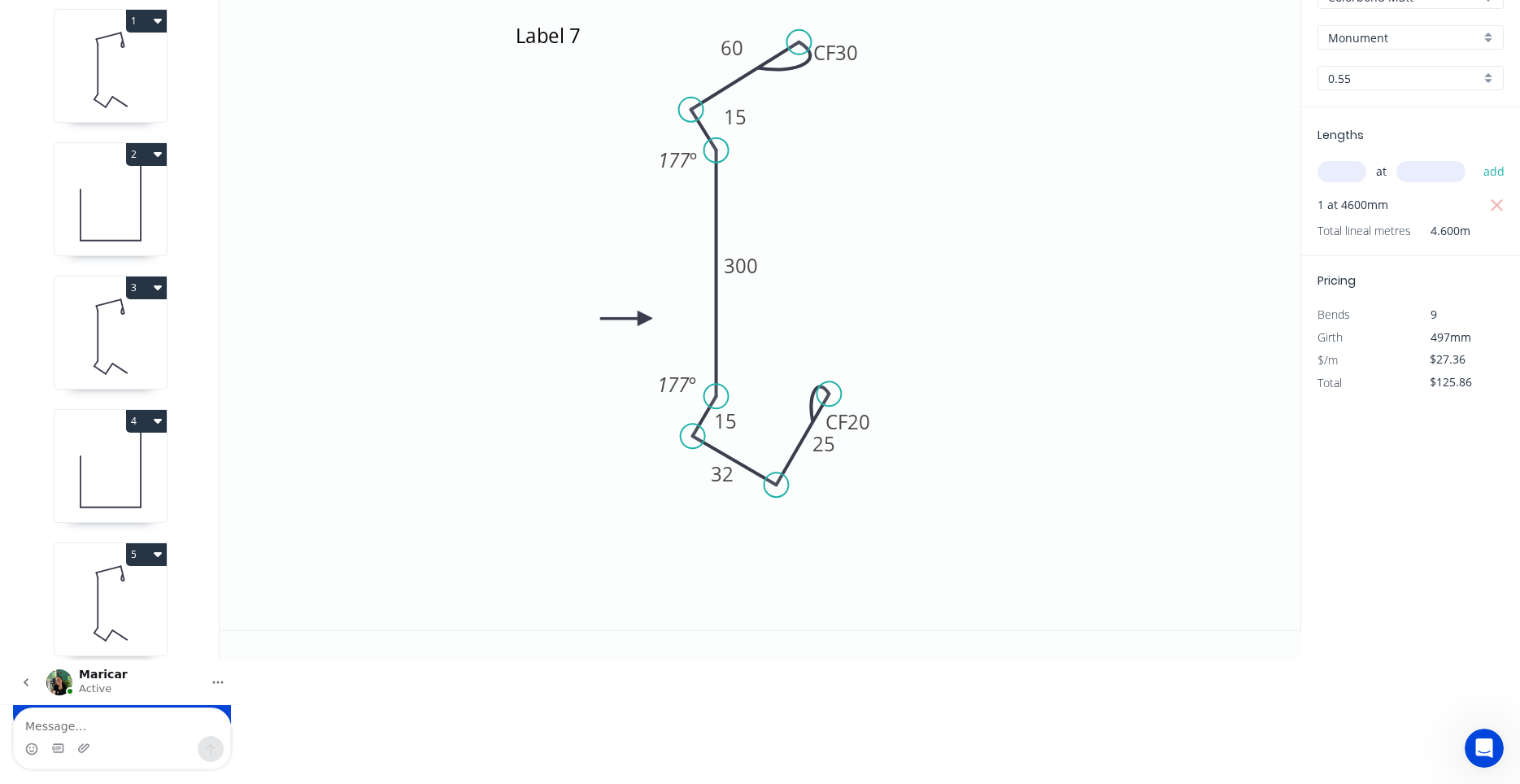
scroll to position [30, 0]
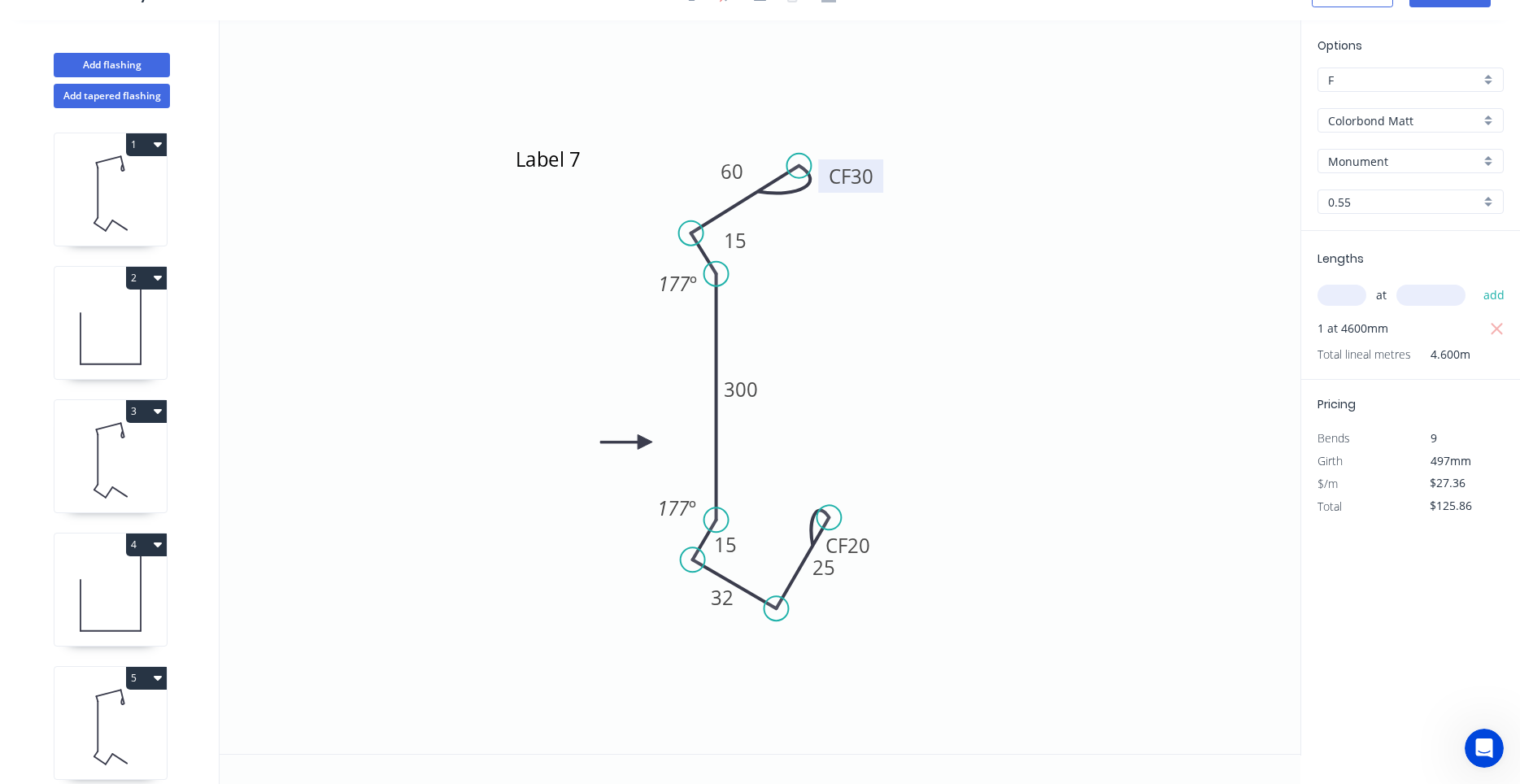
drag, startPoint x: 859, startPoint y: 167, endPoint x: 876, endPoint y: 168, distance: 17.0
click at [876, 168] on rect at bounding box center [851, 176] width 65 height 33
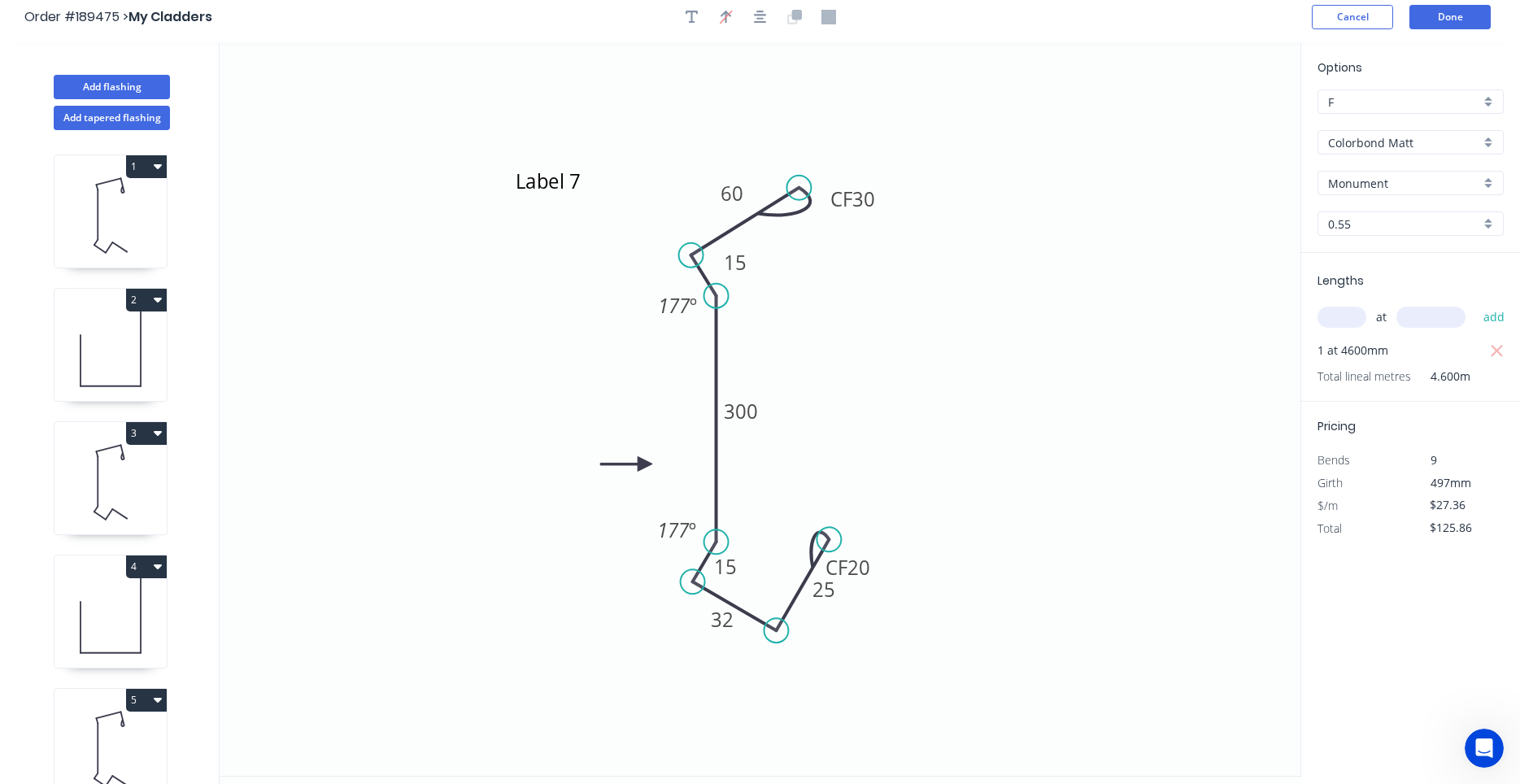
scroll to position [0, 0]
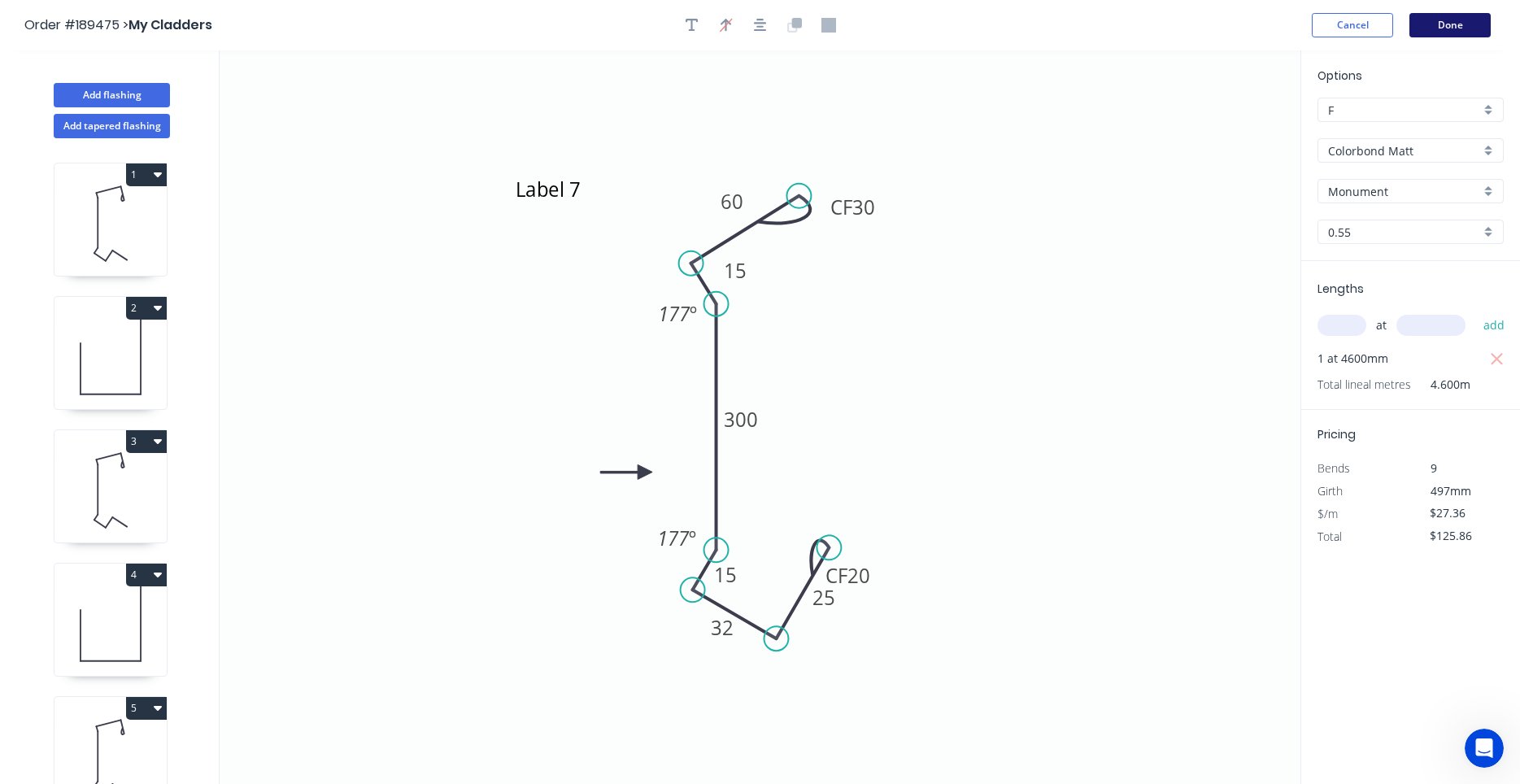
click at [1440, 31] on button "Done" at bounding box center [1449, 25] width 81 height 25
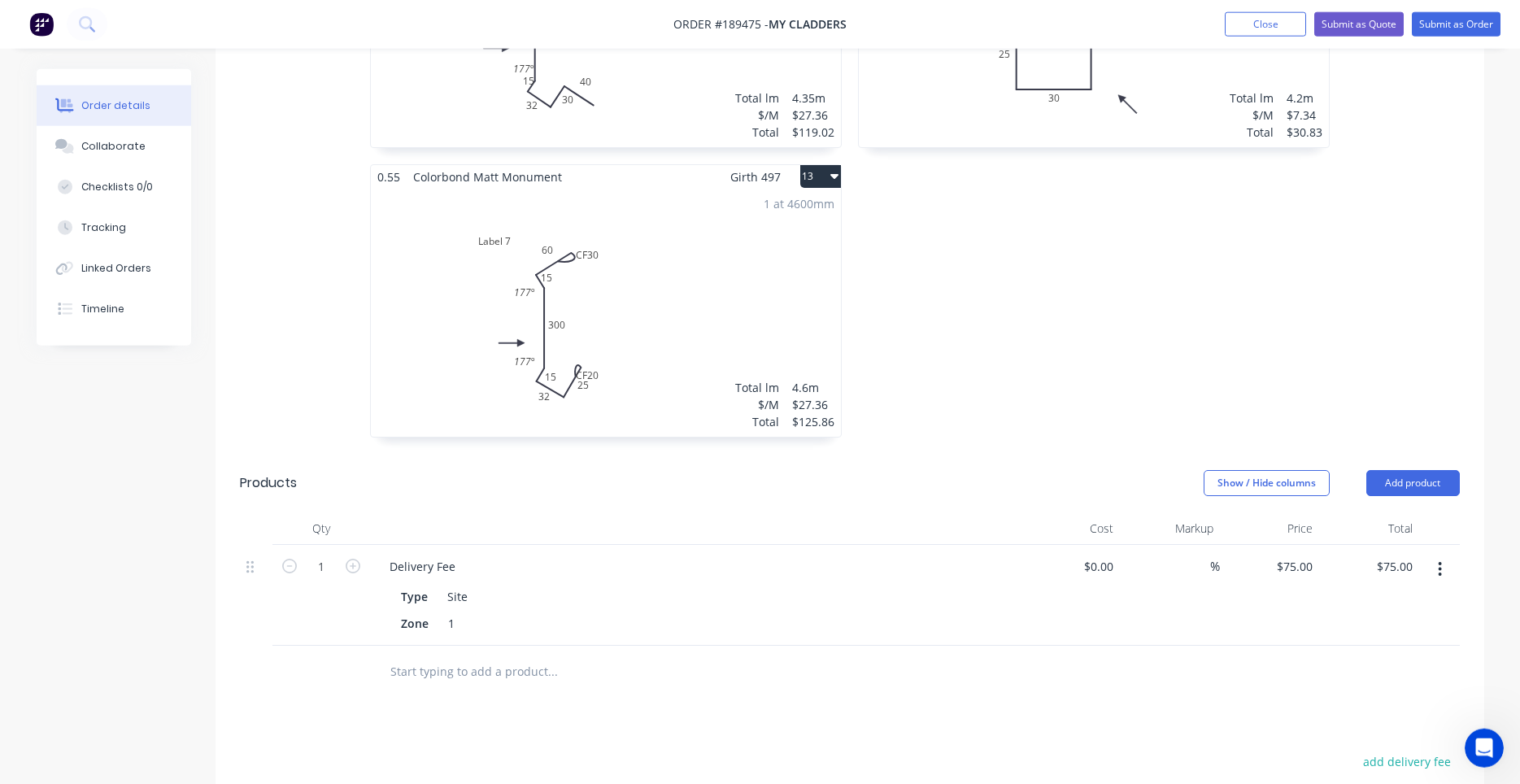
scroll to position [2024, 0]
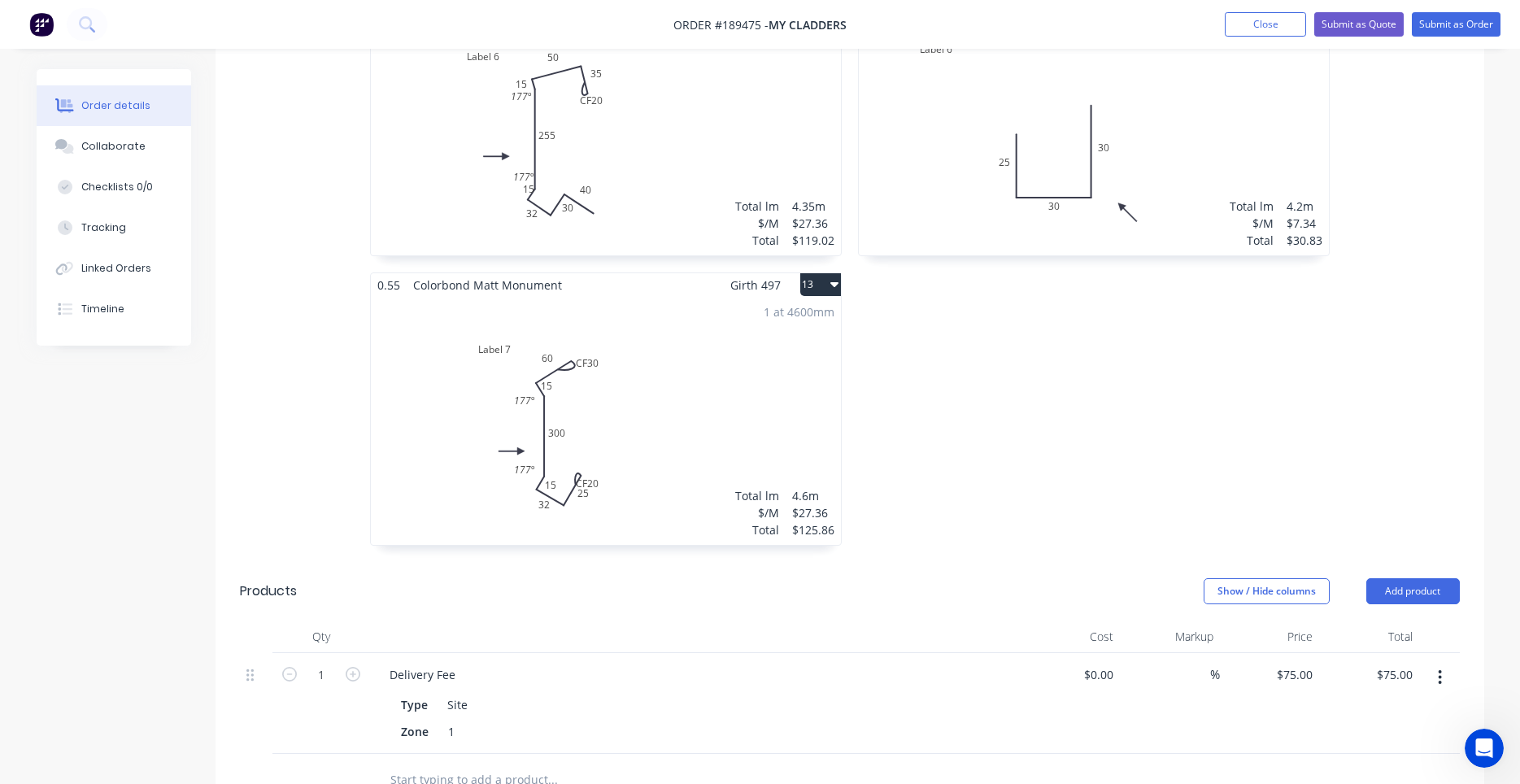
click at [723, 369] on div "1 at 4600mm Total lm $/M Total 4.6m $27.36 $125.86" at bounding box center [605, 420] width 470 height 248
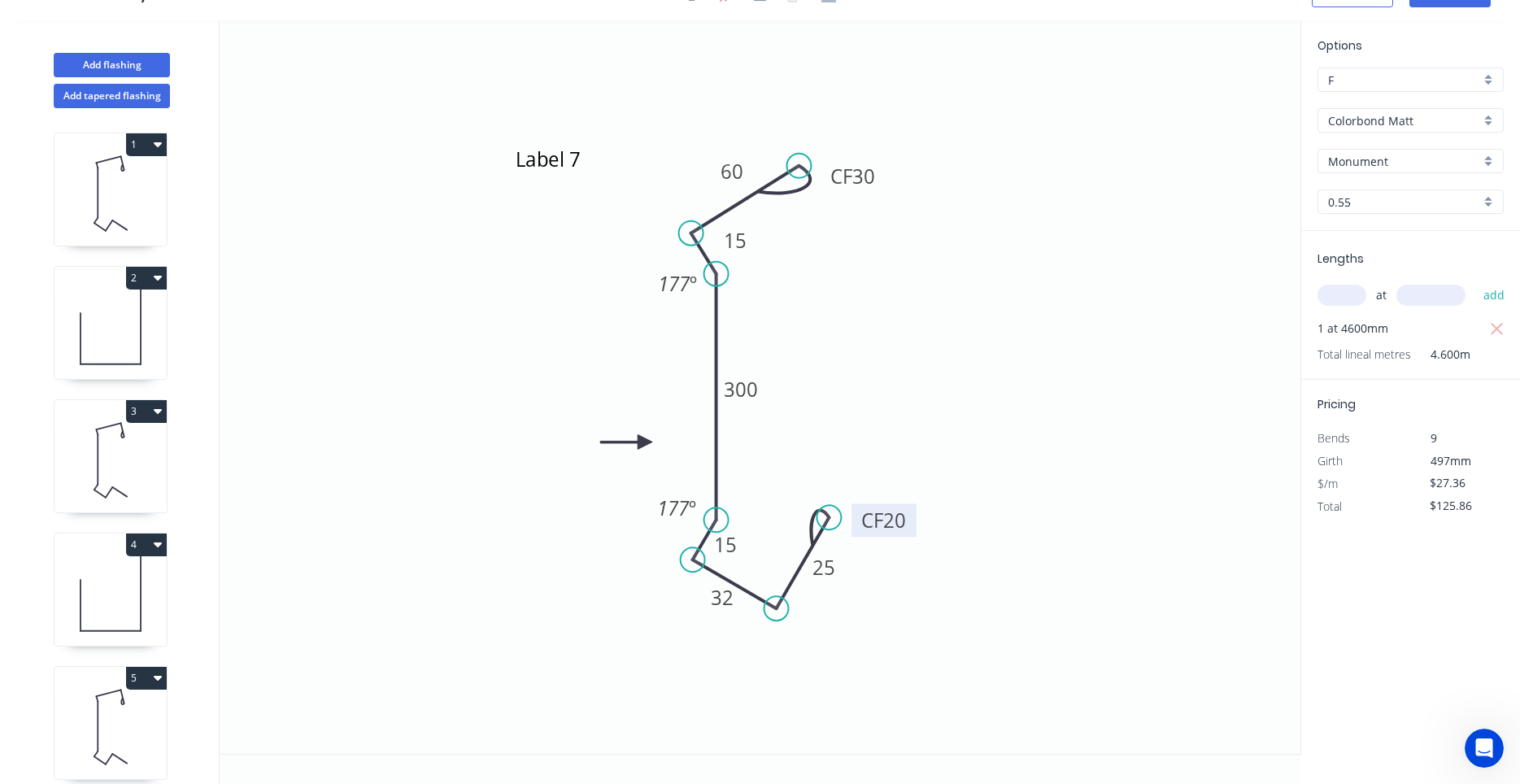
drag, startPoint x: 875, startPoint y: 537, endPoint x: 911, endPoint y: 512, distance: 43.8
click at [911, 512] on rect at bounding box center [884, 520] width 65 height 33
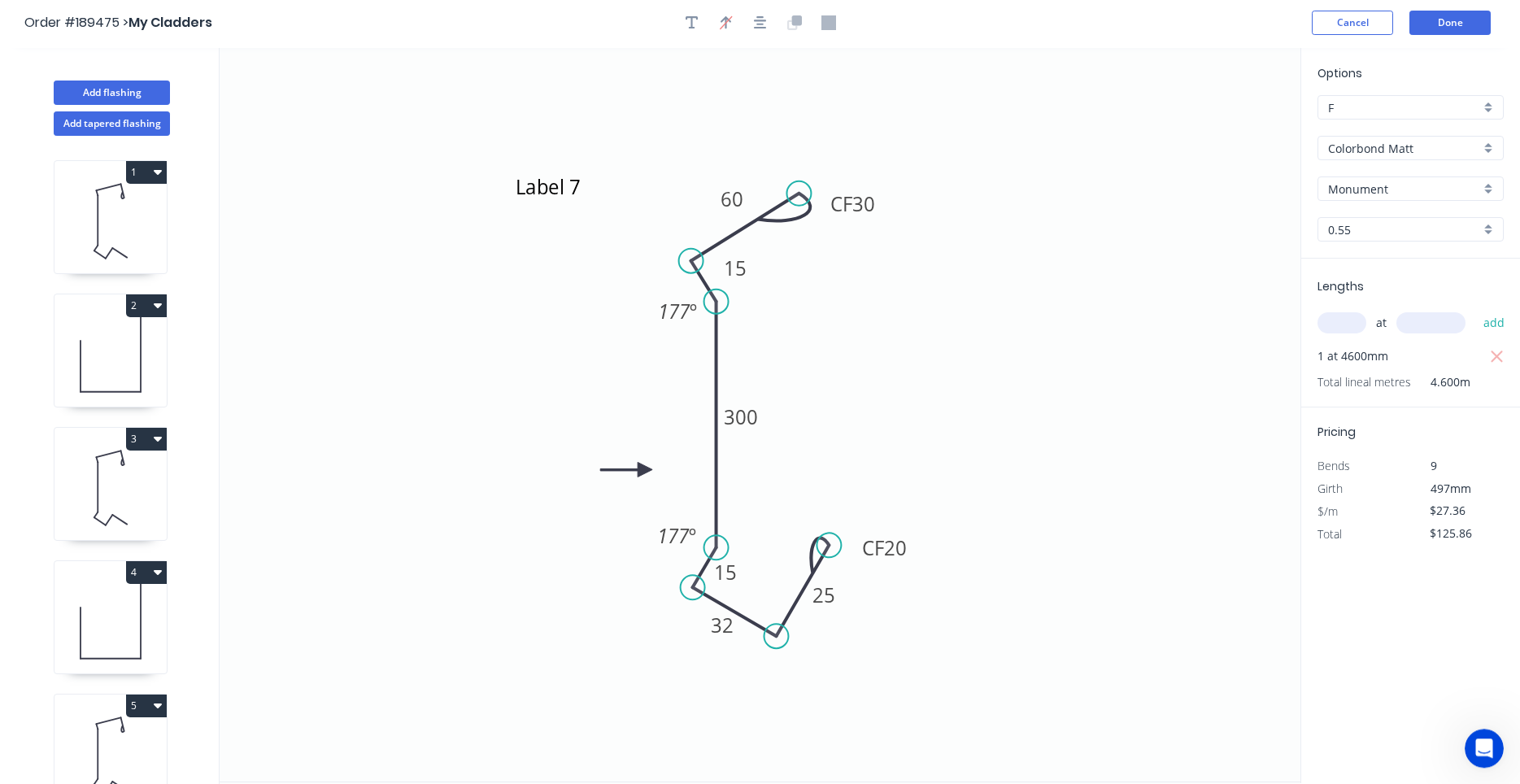
scroll to position [0, 0]
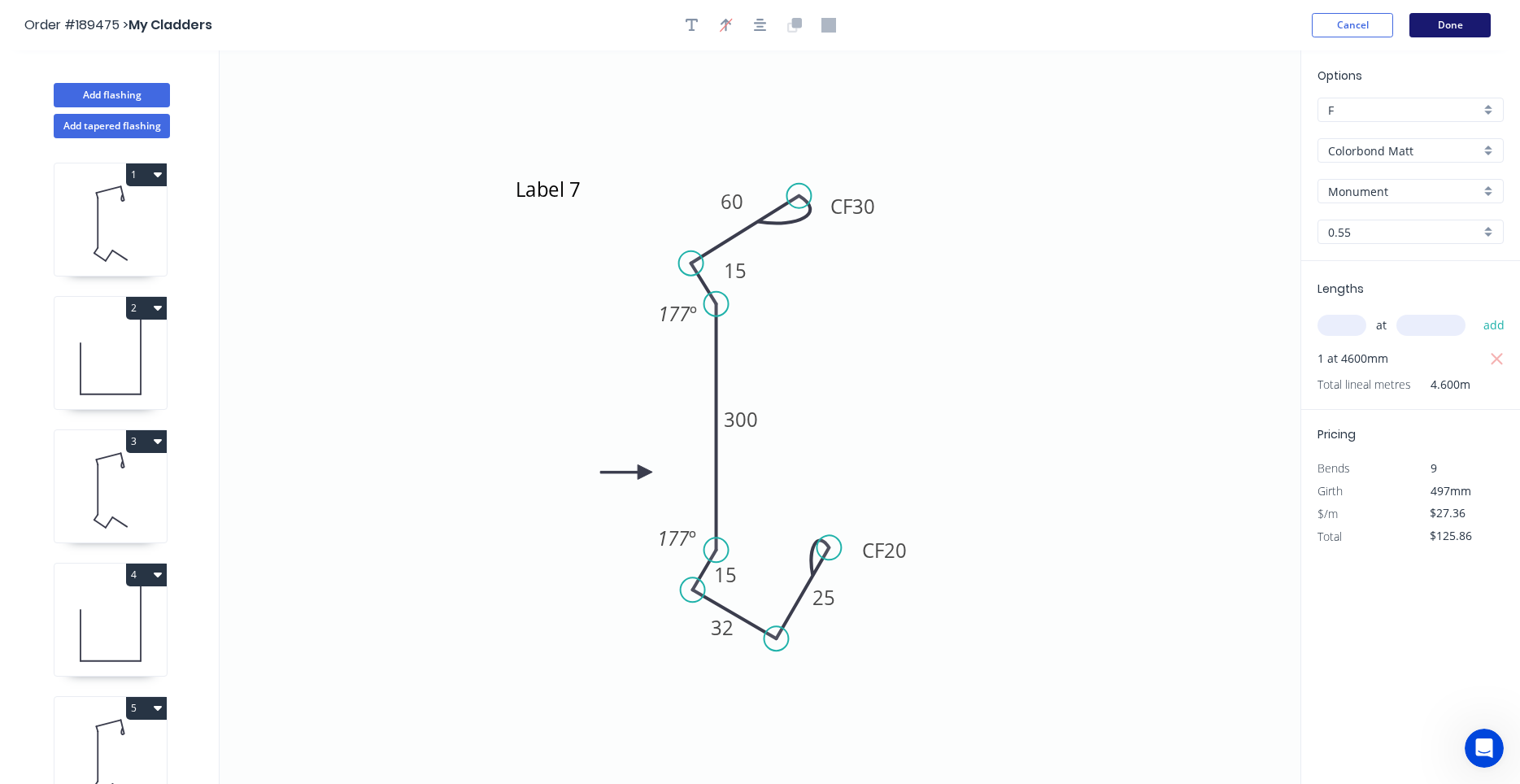
click at [1451, 31] on button "Done" at bounding box center [1449, 25] width 81 height 25
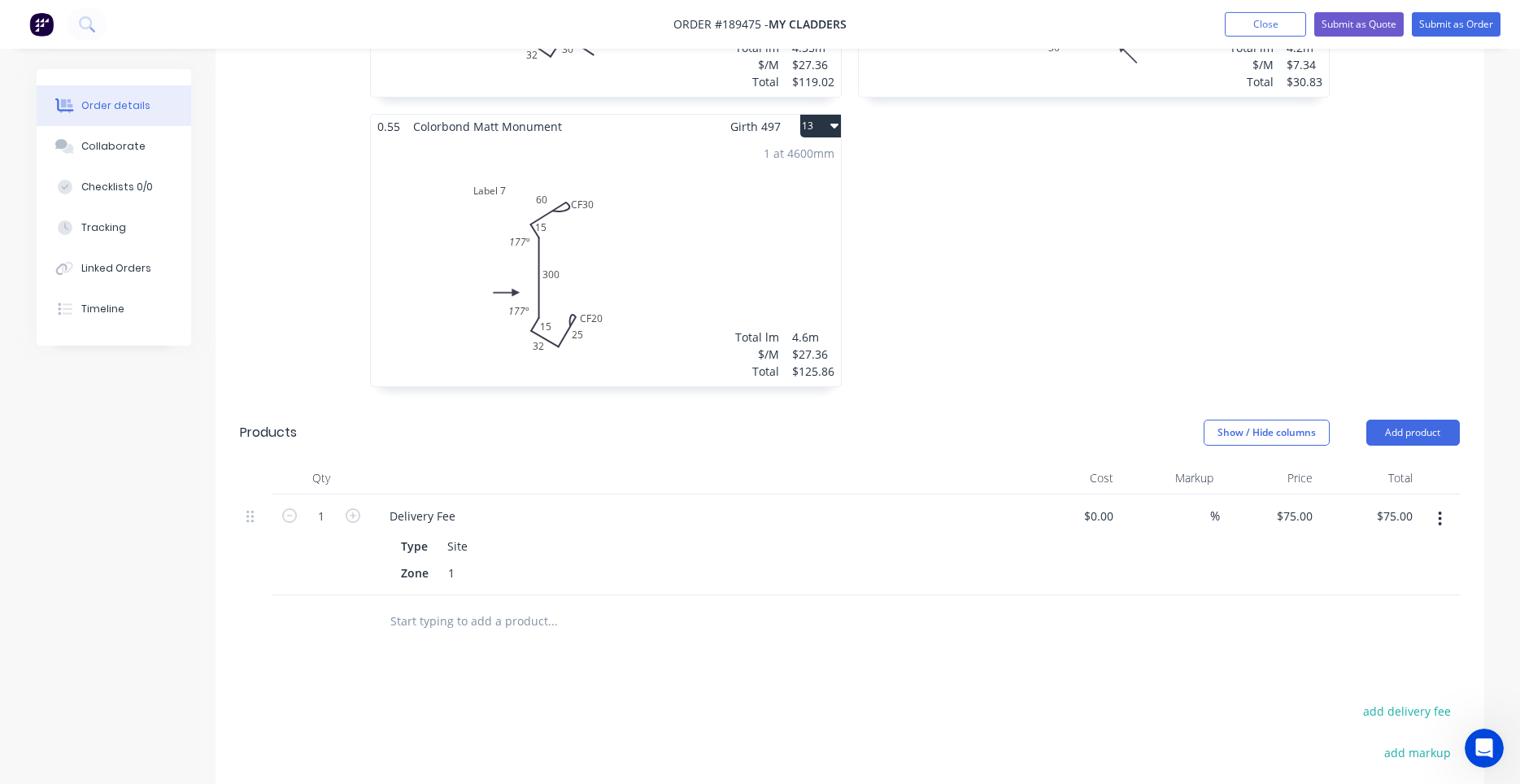
scroll to position [2024, 0]
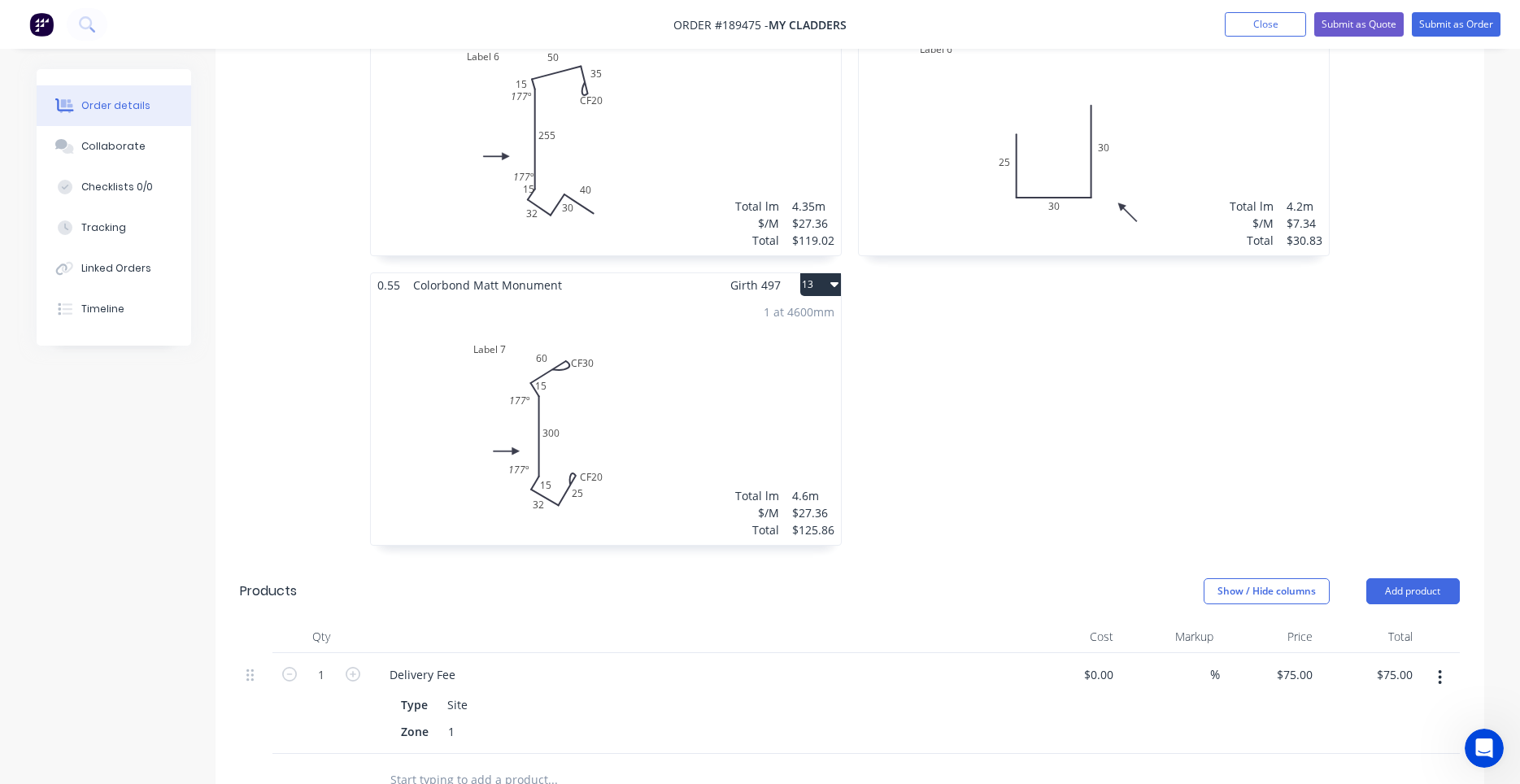
click at [782, 361] on div "1 at 4600mm Total lm $/M Total 4.6m $27.36 $125.86" at bounding box center [605, 420] width 470 height 248
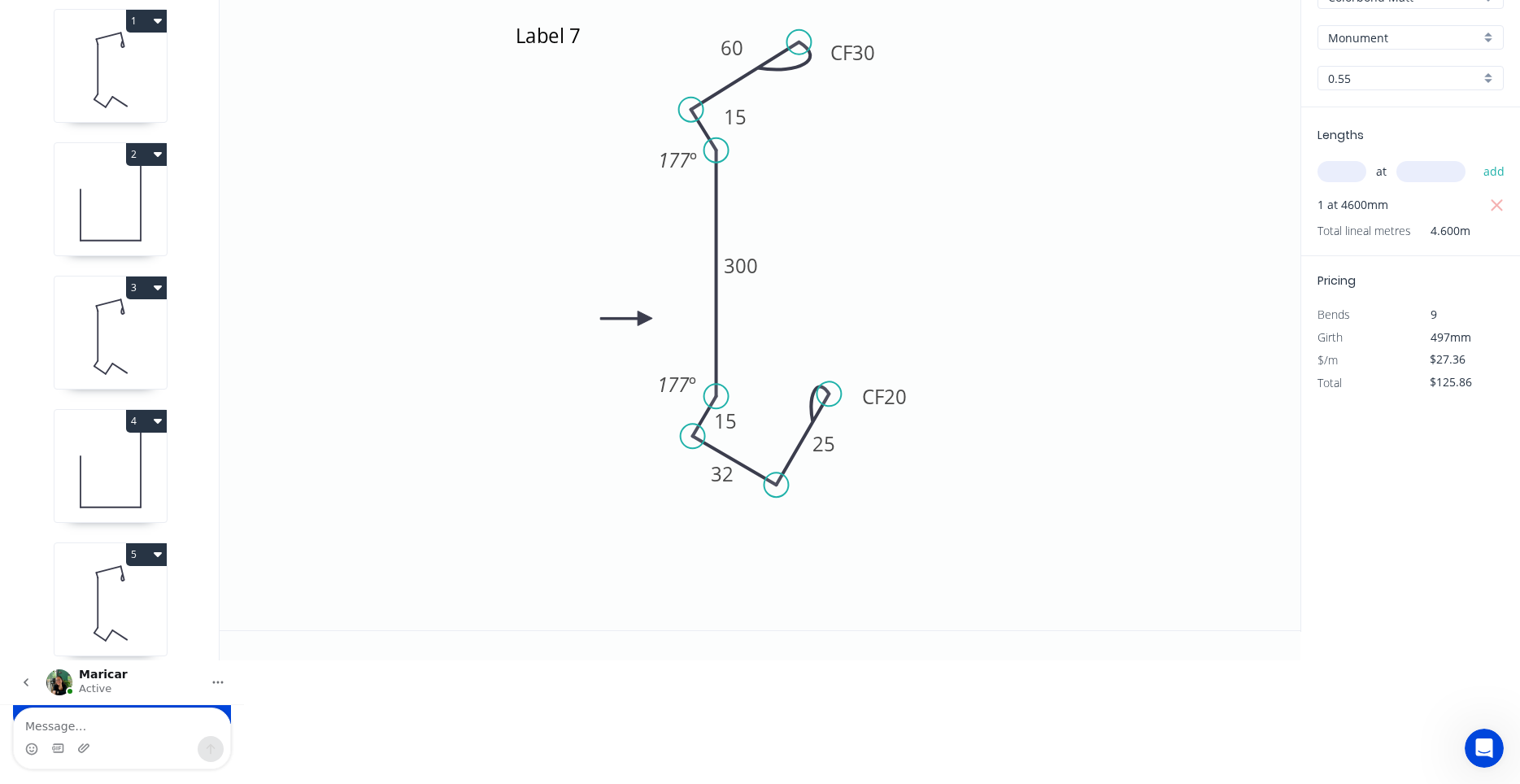
scroll to position [30, 0]
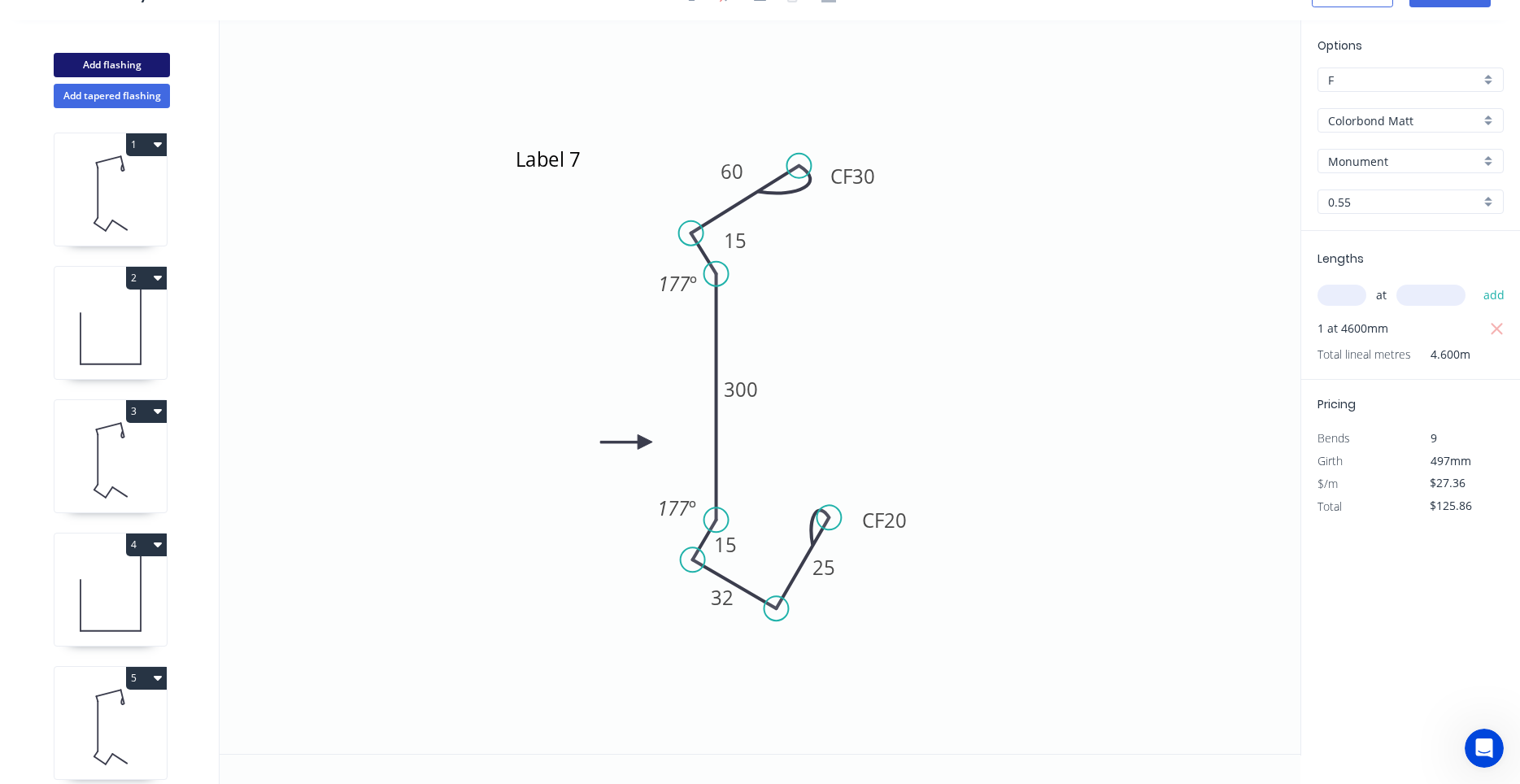
click at [152, 67] on button "Add flashing" at bounding box center [111, 65] width 117 height 25
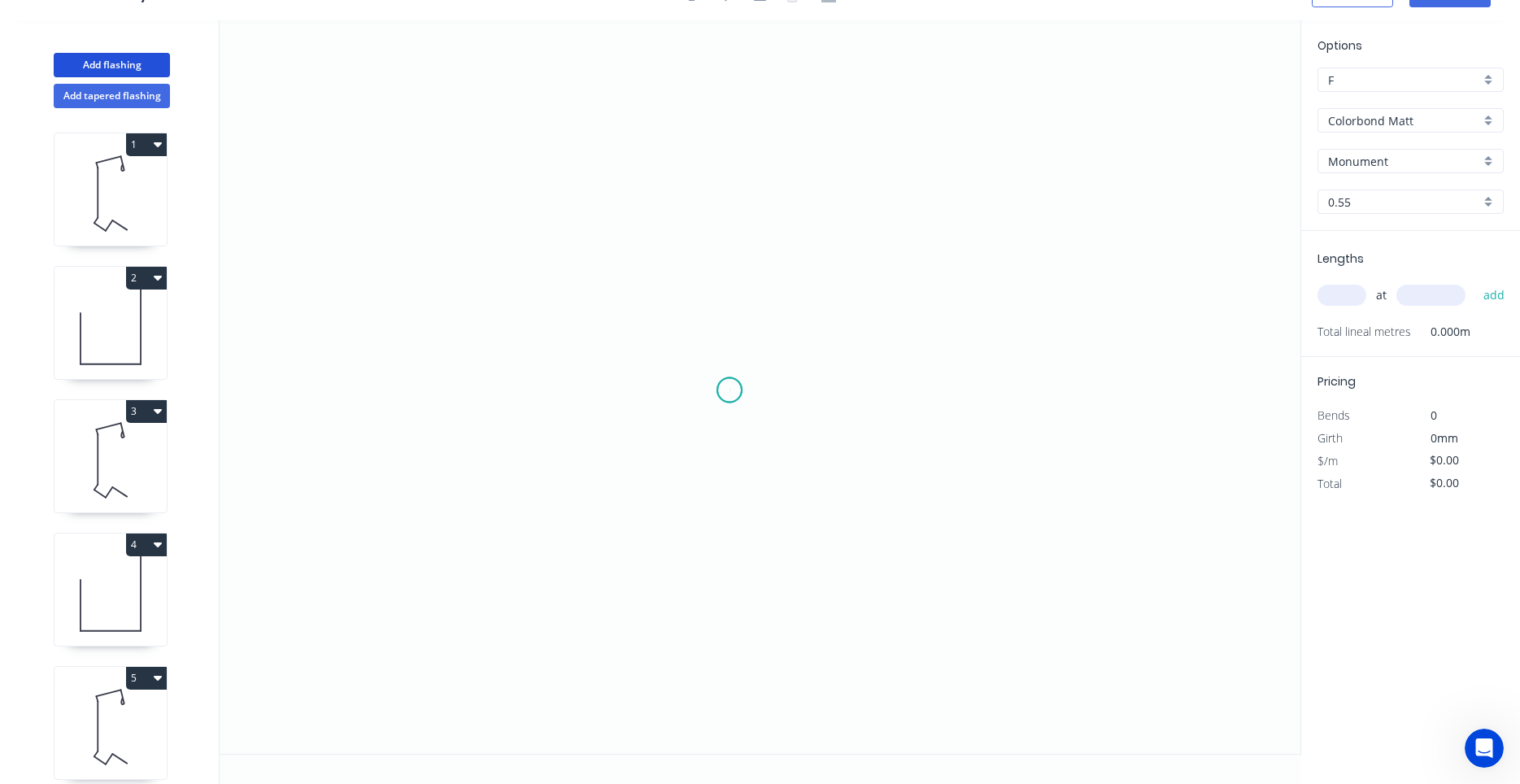
drag, startPoint x: 730, startPoint y: 391, endPoint x: 783, endPoint y: 390, distance: 53.0
click at [731, 391] on icon "0" at bounding box center [760, 386] width 1081 height 733
click at [819, 391] on icon "0" at bounding box center [760, 386] width 1081 height 733
click at [824, 509] on icon "0 ?" at bounding box center [760, 386] width 1081 height 733
click at [626, 505] on icon "0 ? ?" at bounding box center [760, 386] width 1081 height 733
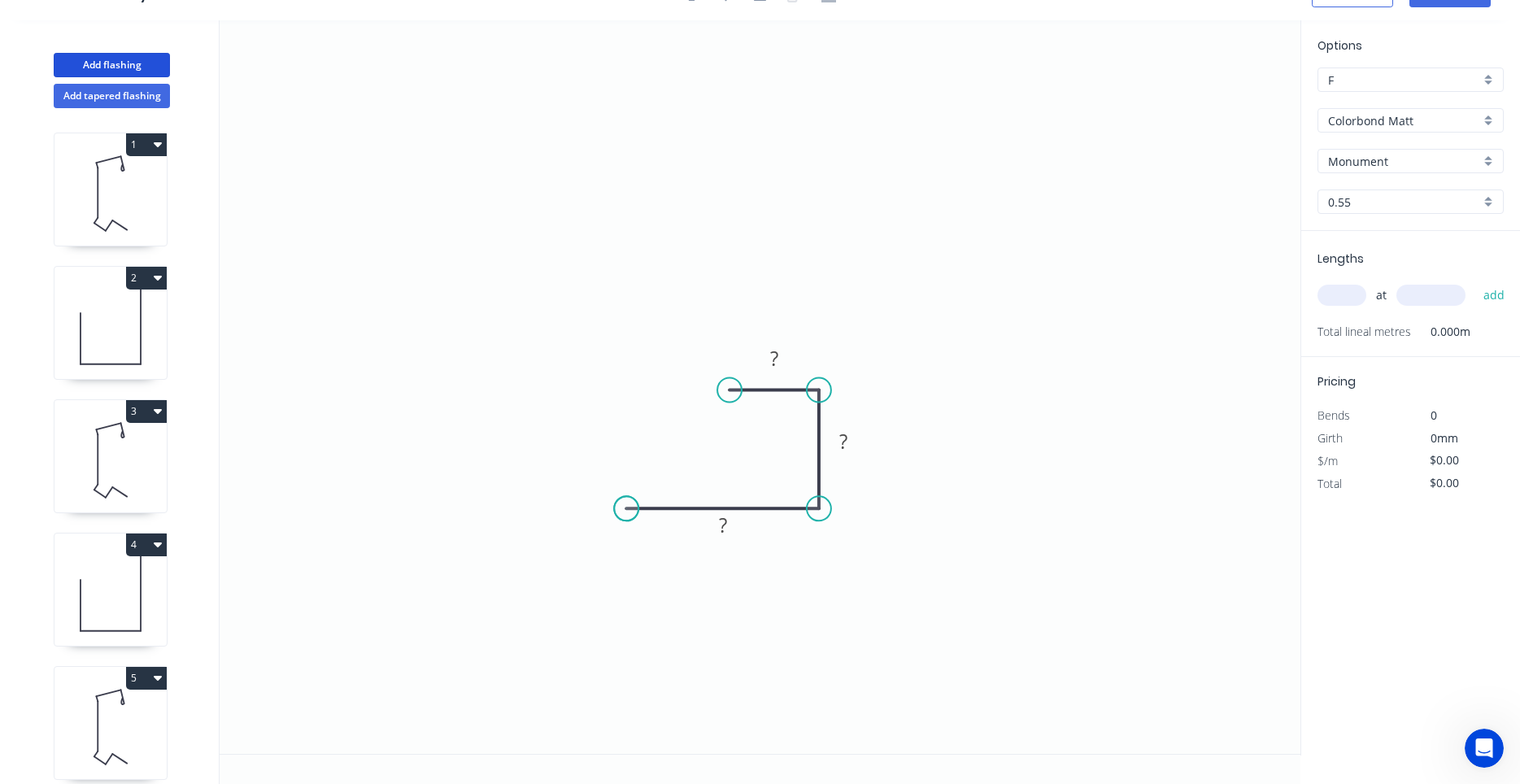
click at [626, 505] on circle at bounding box center [626, 508] width 25 height 25
click at [725, 525] on tspan "?" at bounding box center [722, 525] width 8 height 27
click at [1347, 290] on input "text" at bounding box center [1342, 295] width 49 height 21
click at [1475, 281] on button "add" at bounding box center [1495, 295] width 39 height 28
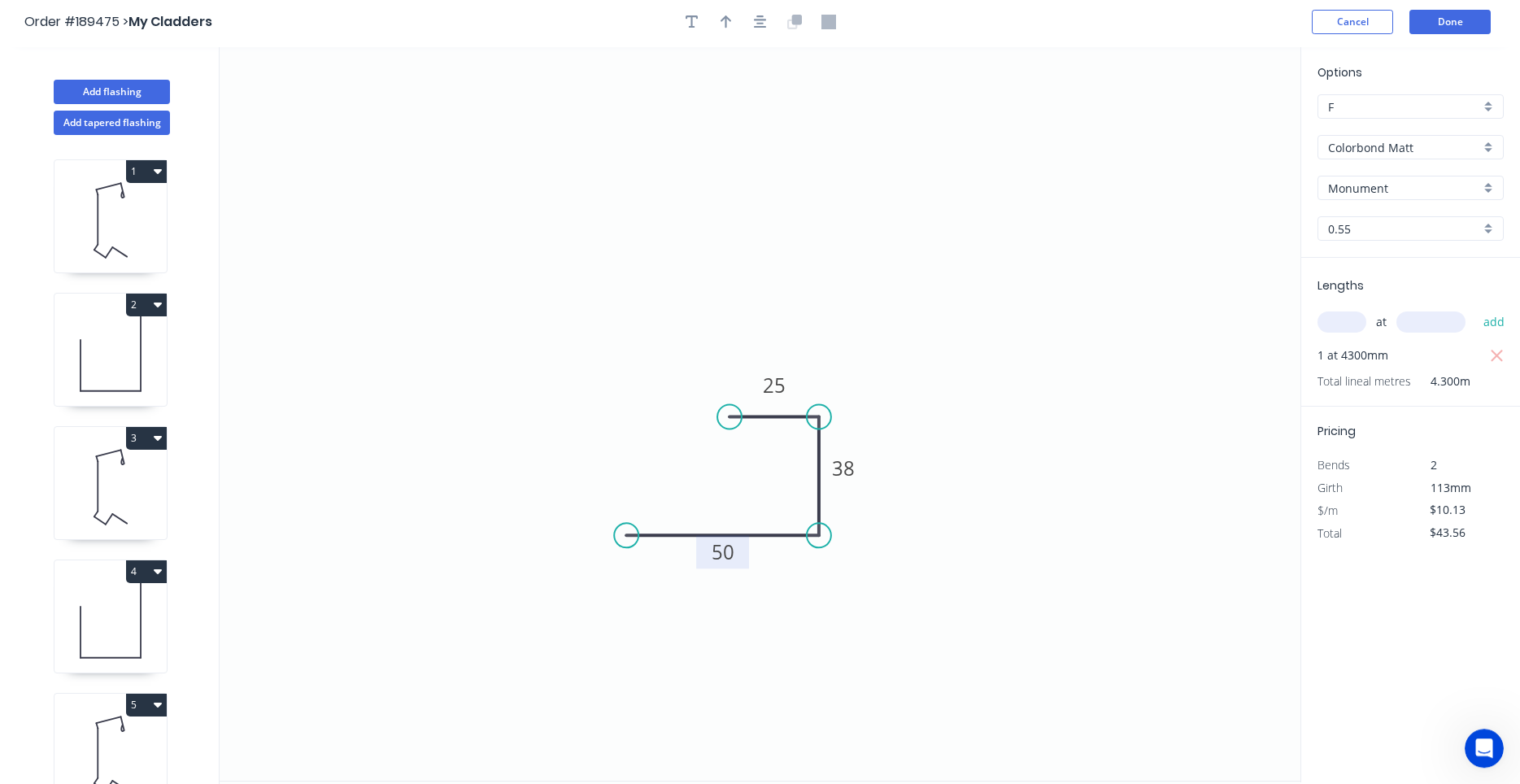
scroll to position [0, 0]
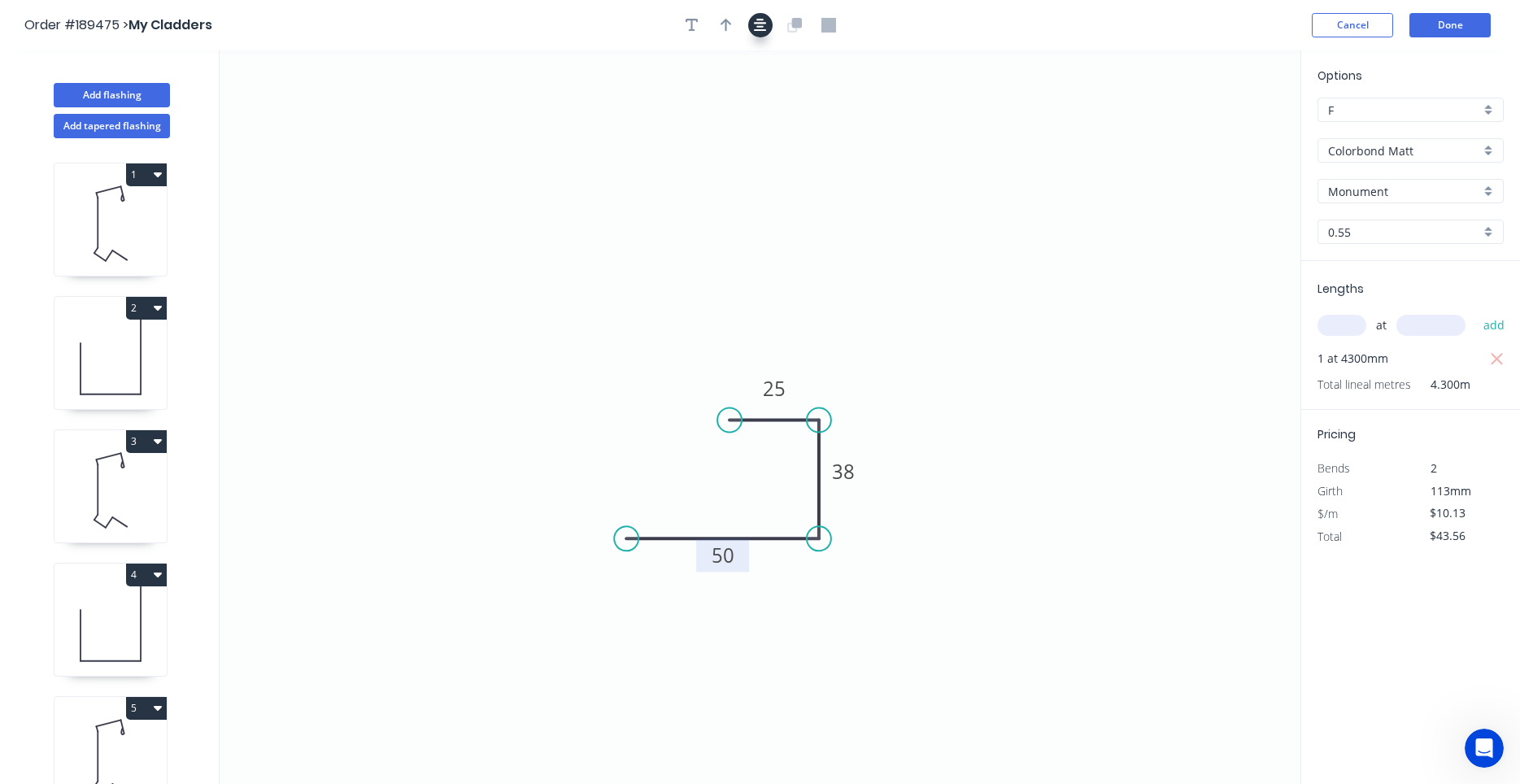
click at [767, 28] on button "button" at bounding box center [760, 25] width 25 height 25
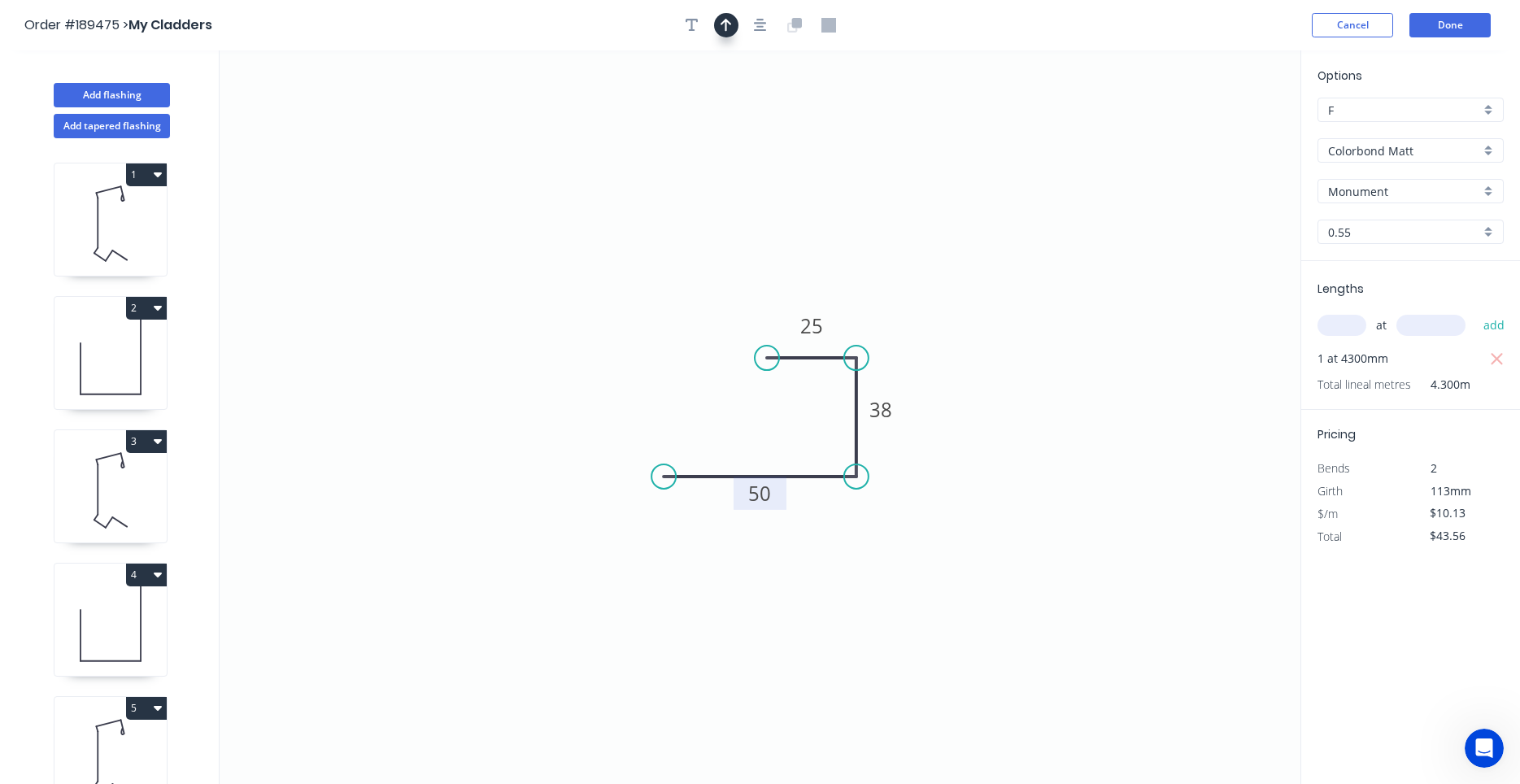
click at [732, 27] on button "button" at bounding box center [726, 25] width 25 height 25
click at [1222, 125] on icon at bounding box center [1218, 112] width 15 height 52
click at [1222, 125] on icon at bounding box center [1232, 119] width 47 height 47
click at [1222, 125] on icon "0 50 38 25" at bounding box center [760, 417] width 1081 height 733
click at [1218, 134] on icon at bounding box center [1236, 131] width 52 height 15
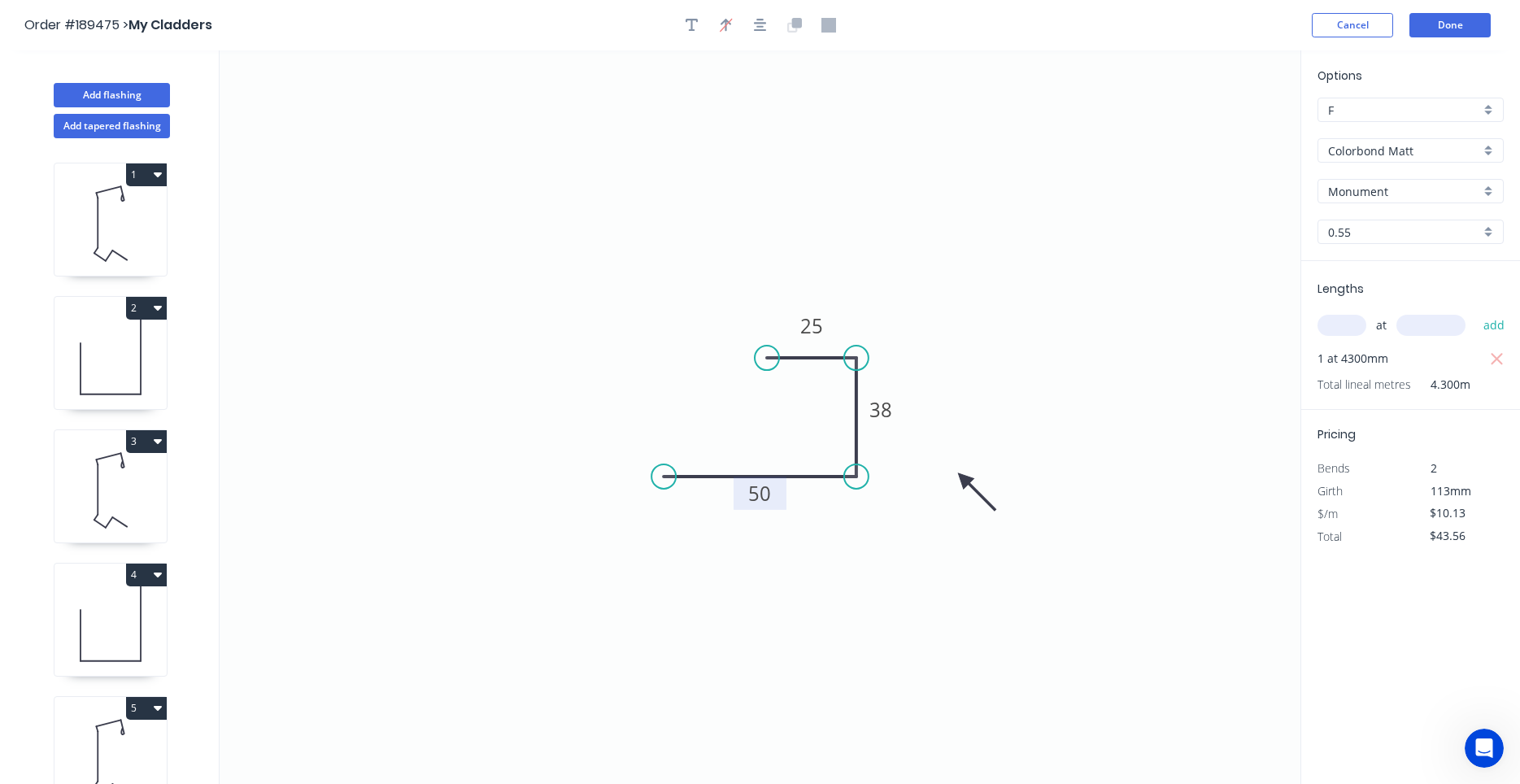
drag, startPoint x: 1218, startPoint y: 134, endPoint x: 926, endPoint y: 500, distance: 468.2
click at [953, 500] on icon at bounding box center [977, 492] width 47 height 47
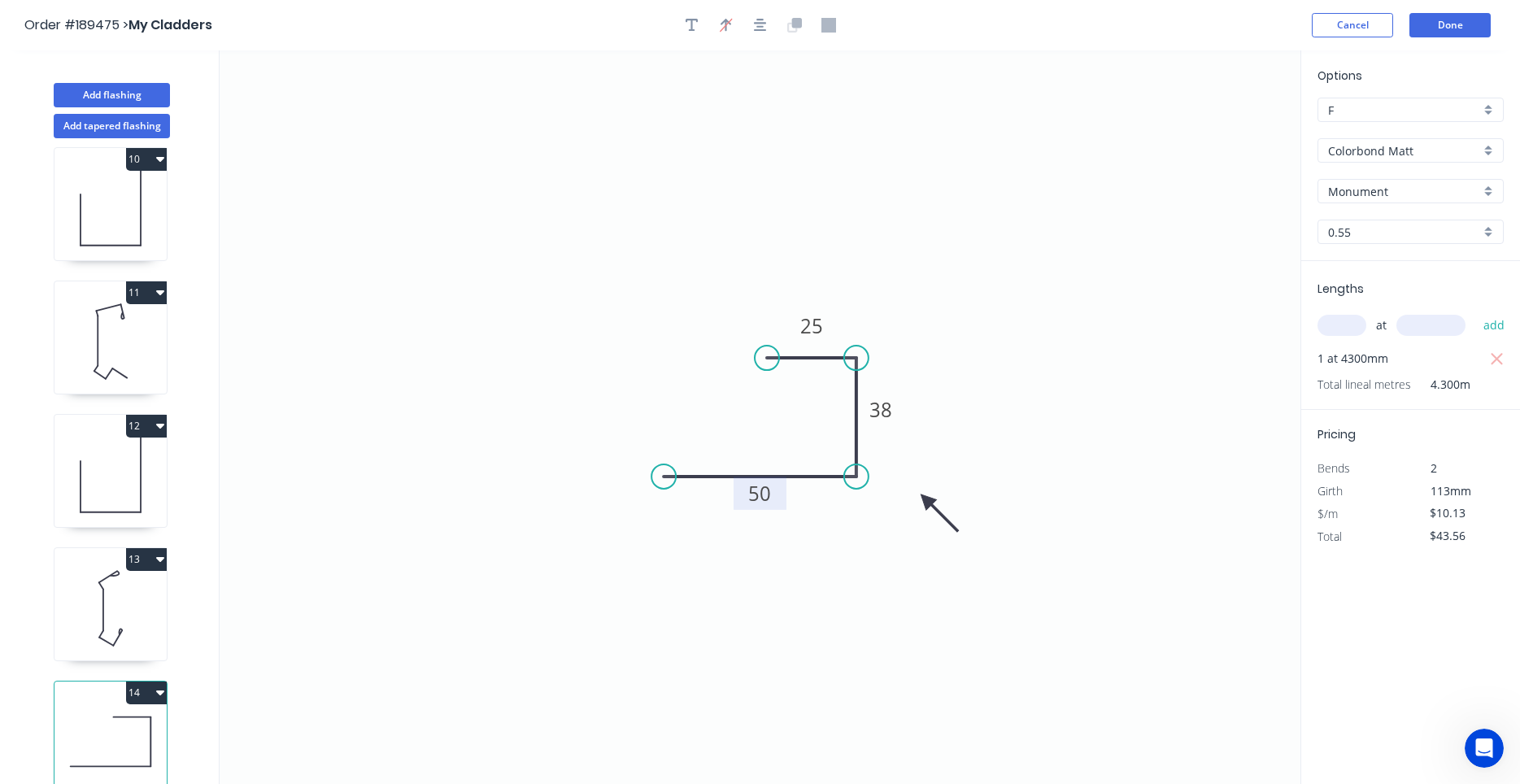
scroll to position [30, 0]
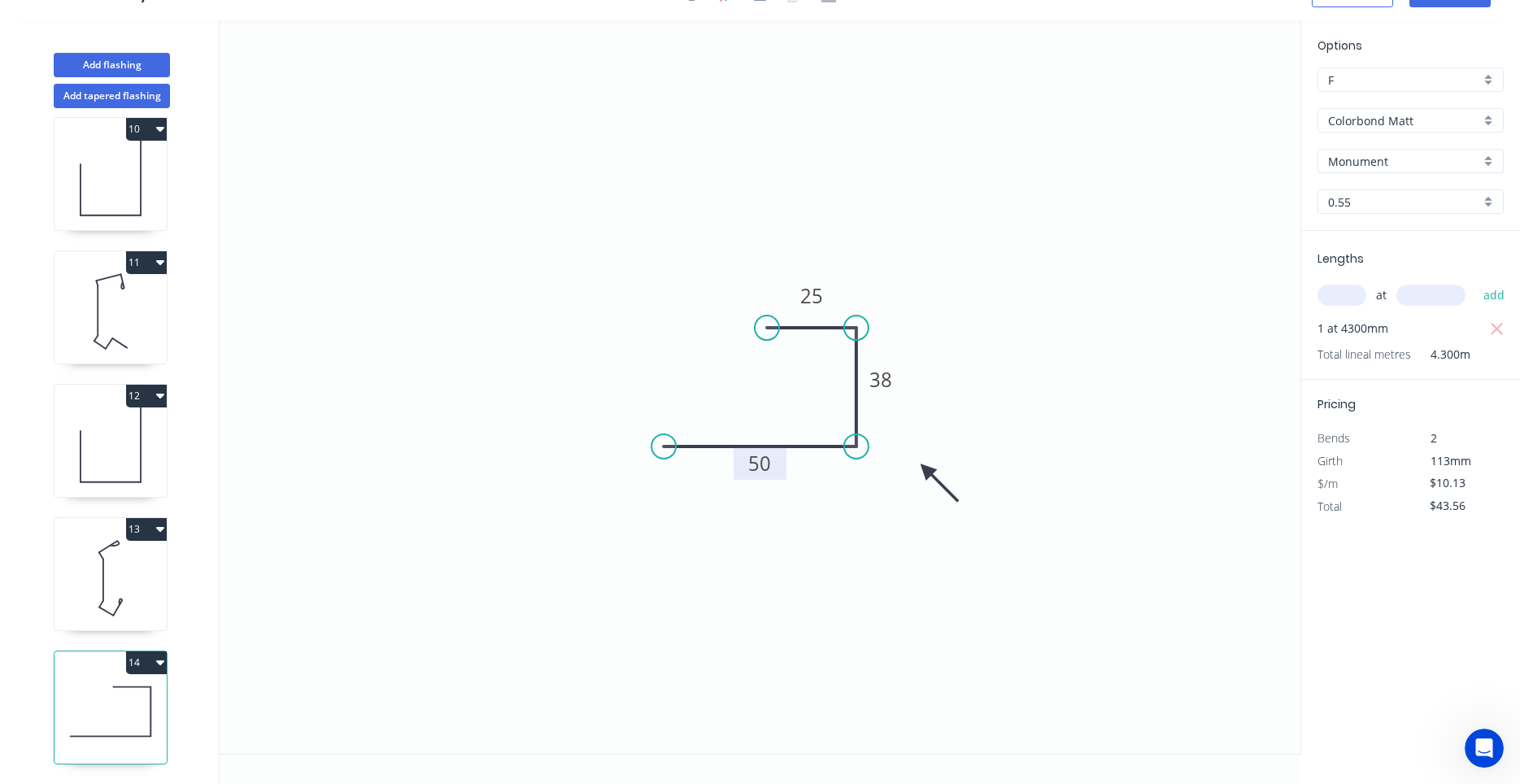
click at [122, 584] on icon at bounding box center [110, 578] width 112 height 104
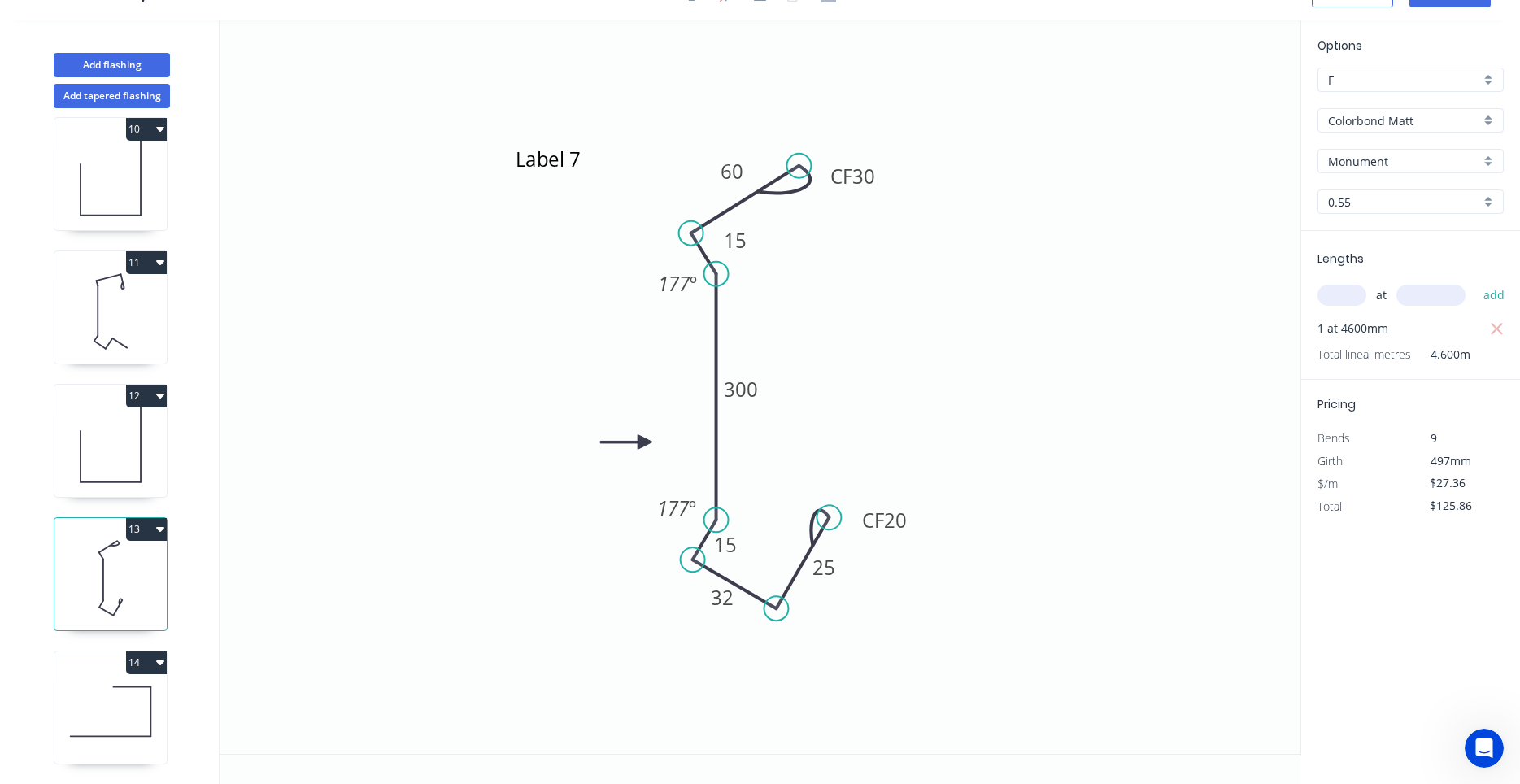
click at [103, 707] on icon at bounding box center [110, 711] width 112 height 104
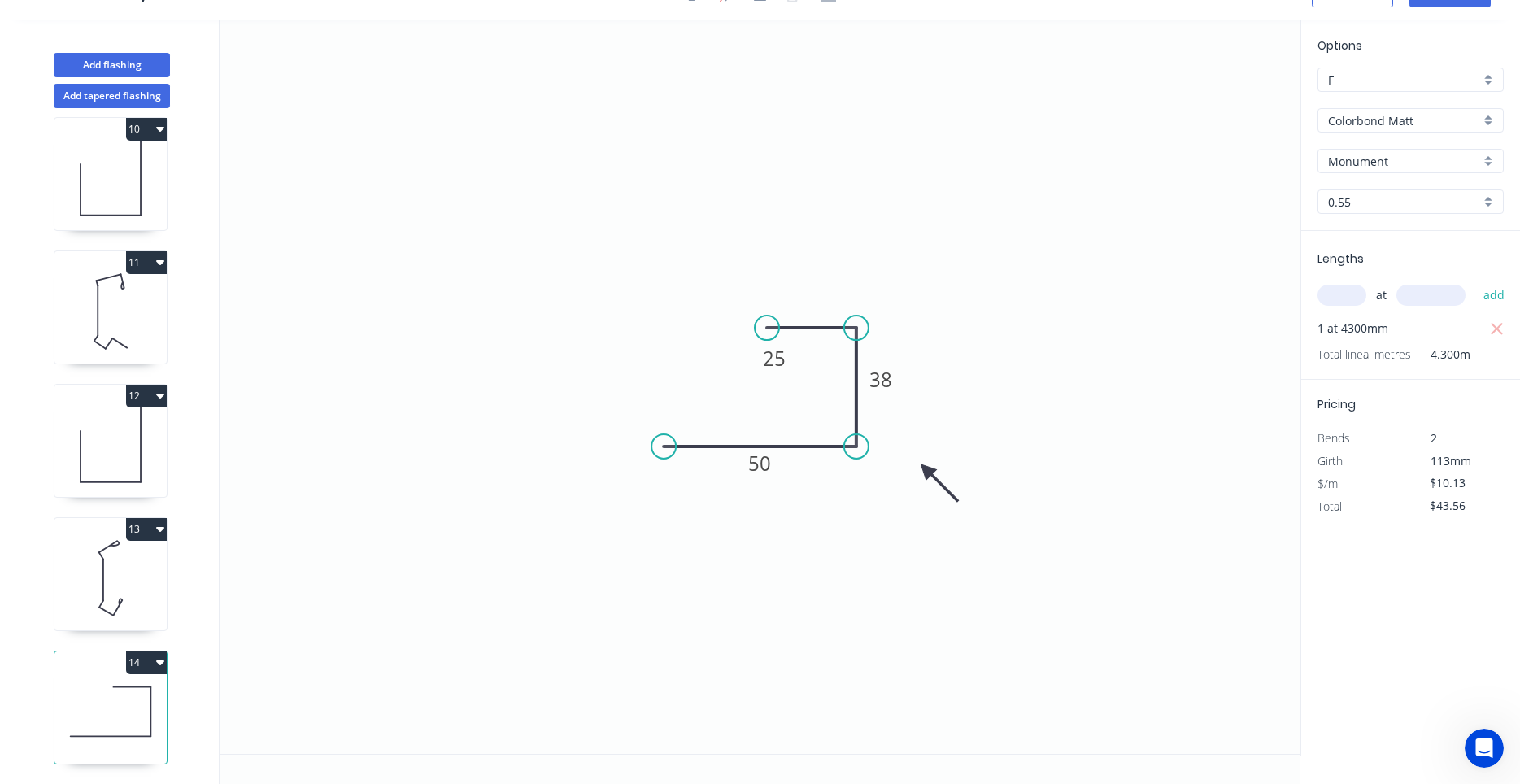
click at [119, 614] on icon at bounding box center [110, 578] width 112 height 104
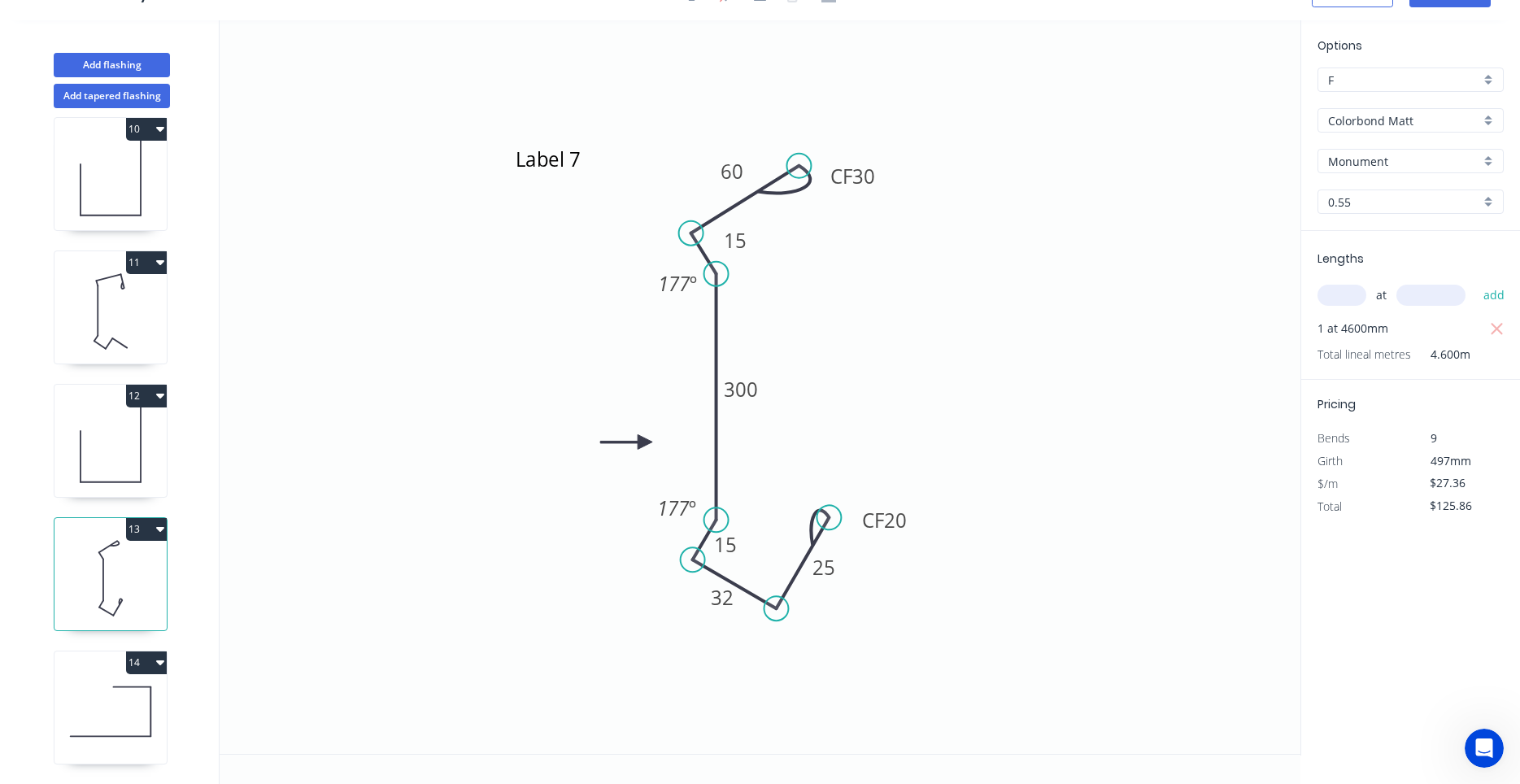
click at [108, 691] on icon at bounding box center [110, 711] width 112 height 104
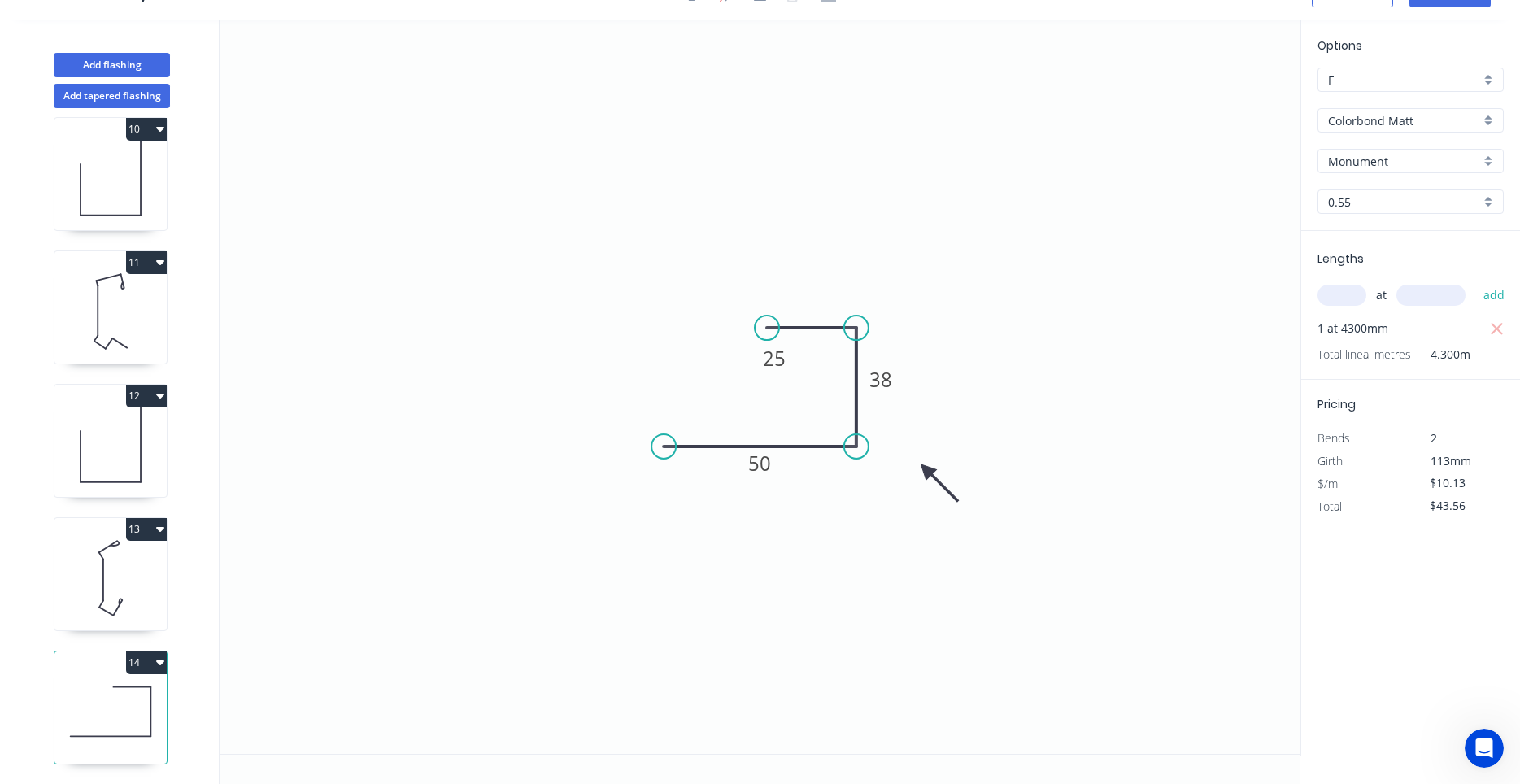
scroll to position [0, 0]
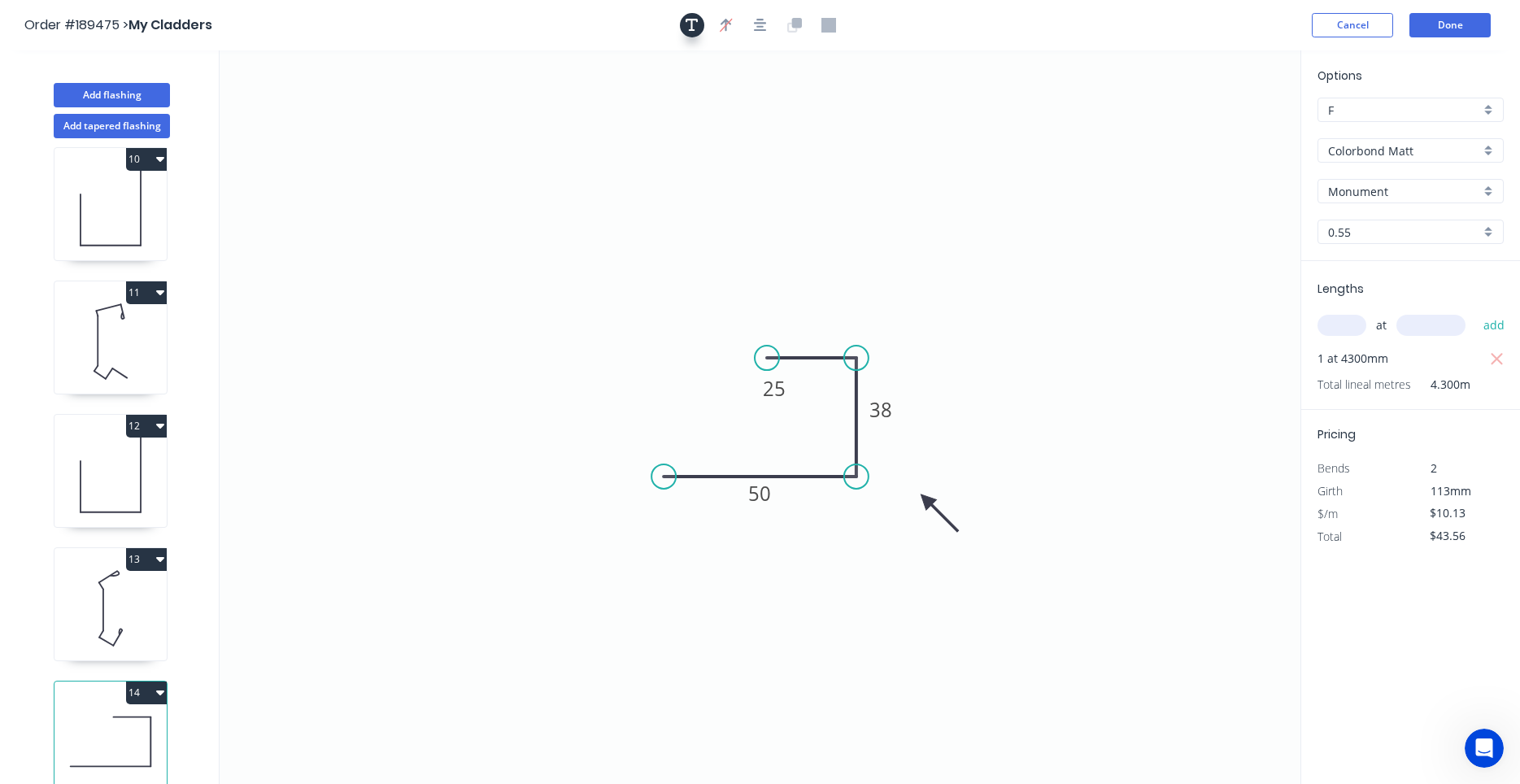
click at [687, 30] on icon "button" at bounding box center [691, 25] width 13 height 15
drag, startPoint x: 392, startPoint y: 132, endPoint x: 668, endPoint y: 299, distance: 322.6
click at [668, 299] on rect at bounding box center [600, 280] width 148 height 76
click at [596, 301] on textarea at bounding box center [601, 280] width 131 height 60
click at [581, 272] on textarea at bounding box center [601, 280] width 131 height 60
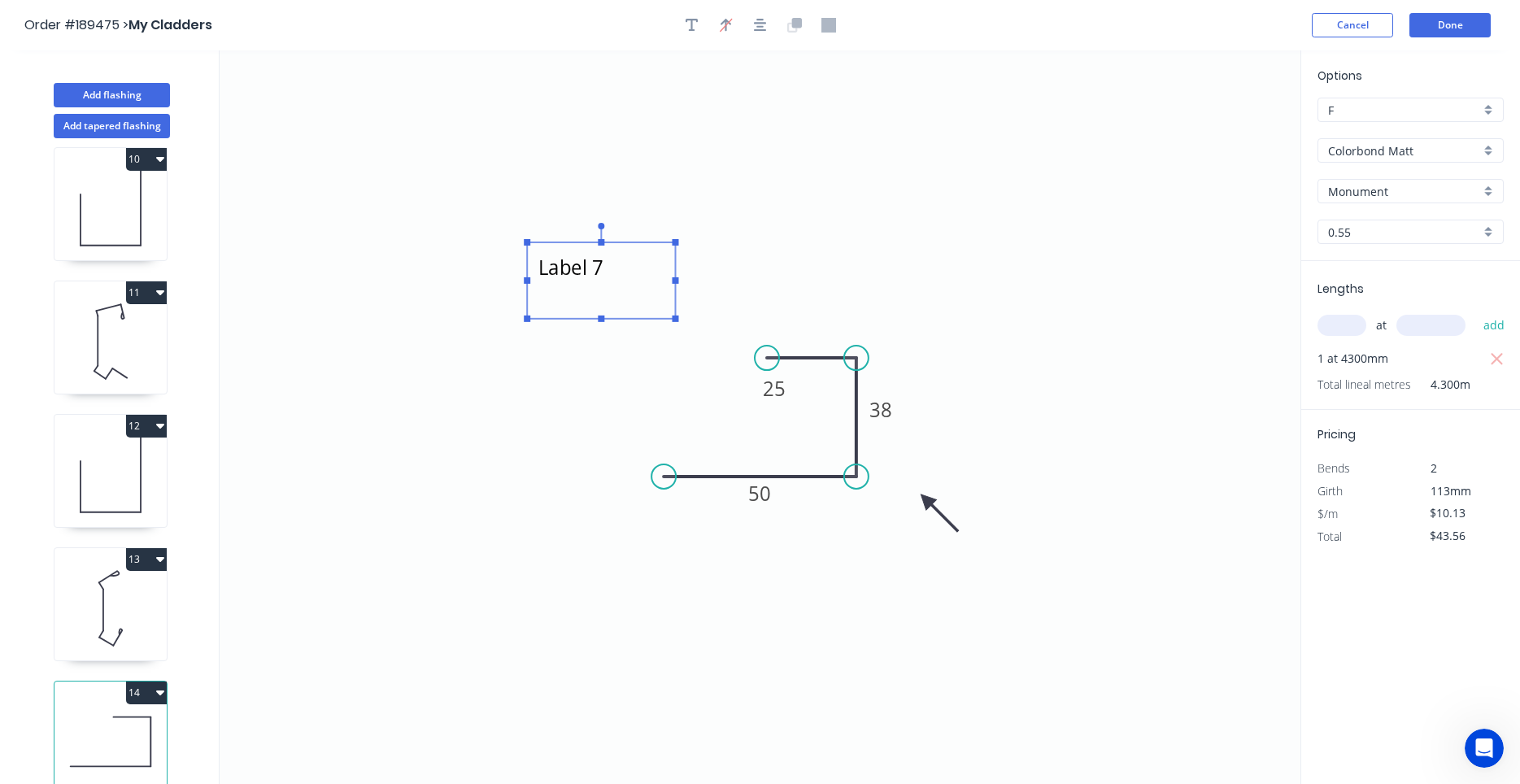
click at [780, 251] on icon "Label 7 50 38 25" at bounding box center [760, 417] width 1081 height 733
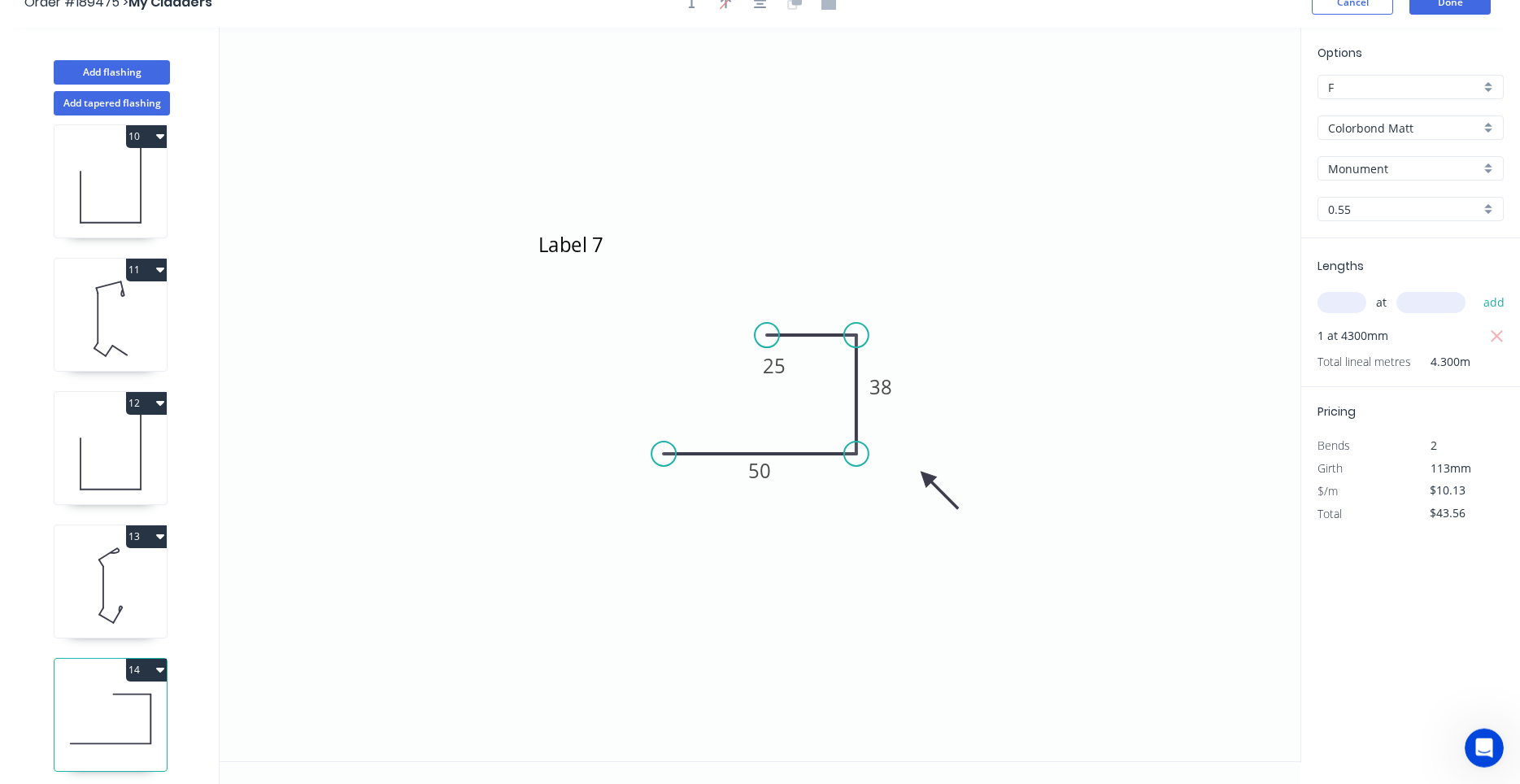
scroll to position [30, 0]
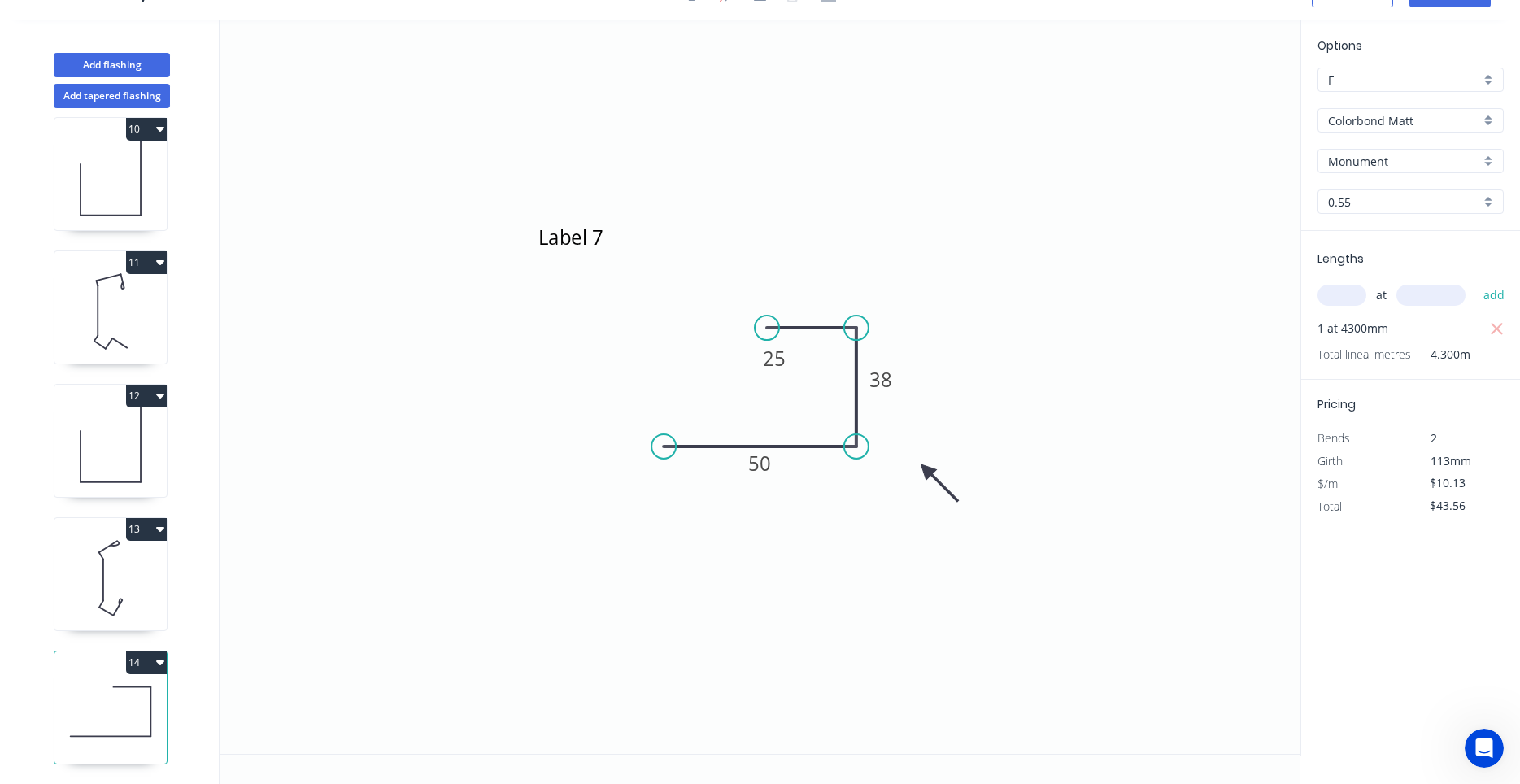
drag, startPoint x: 95, startPoint y: 696, endPoint x: 97, endPoint y: 533, distance: 163.0
click at [97, 533] on div "1 2 3 4 5 6 7 8 9 10 11 12 13 14" at bounding box center [112, 445] width 214 height 675
click at [153, 529] on button "13" at bounding box center [146, 529] width 40 height 23
click at [134, 561] on div "Duplicate" at bounding box center [89, 569] width 125 height 24
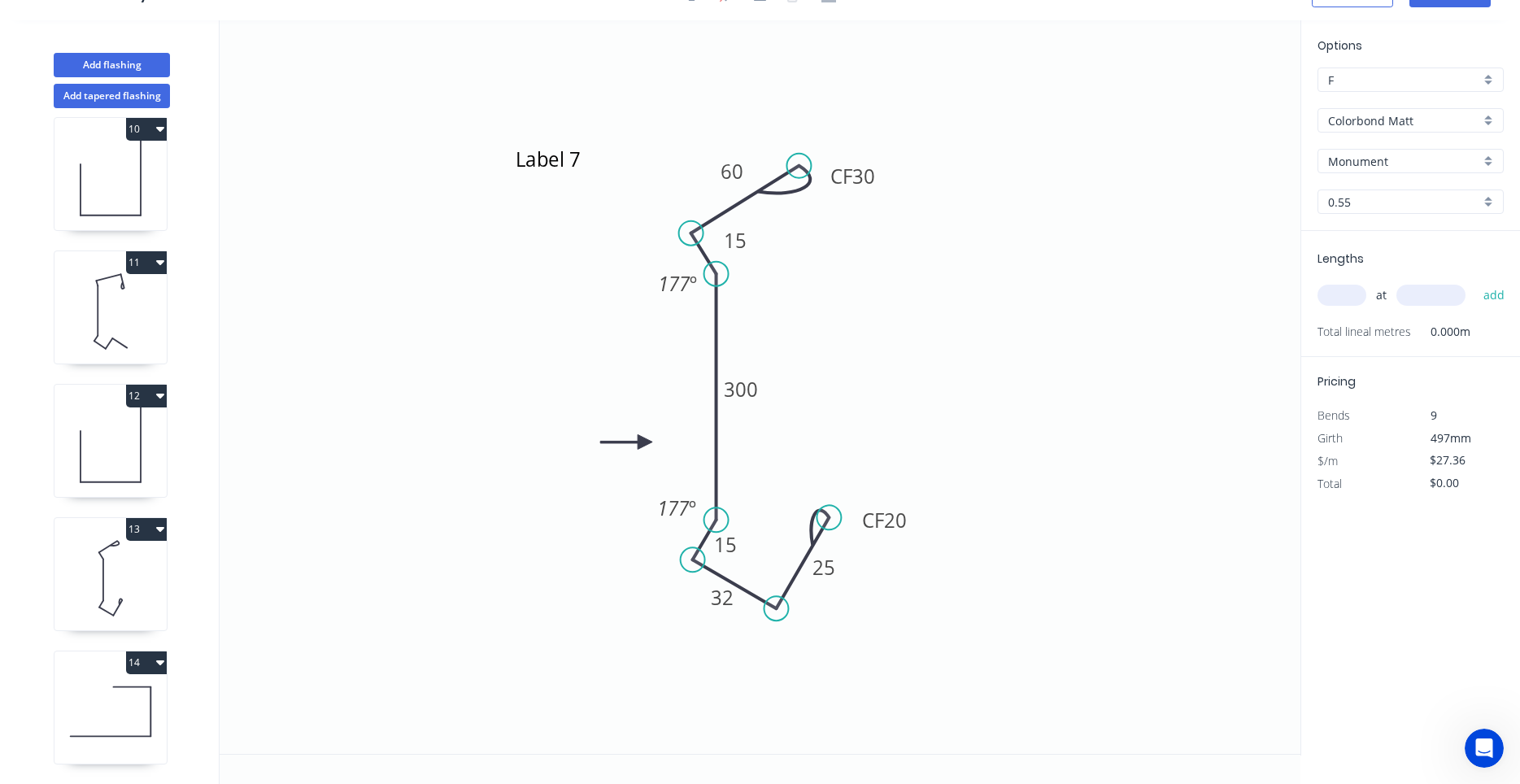
click at [138, 588] on icon at bounding box center [110, 578] width 112 height 104
click at [110, 685] on icon at bounding box center [110, 711] width 112 height 104
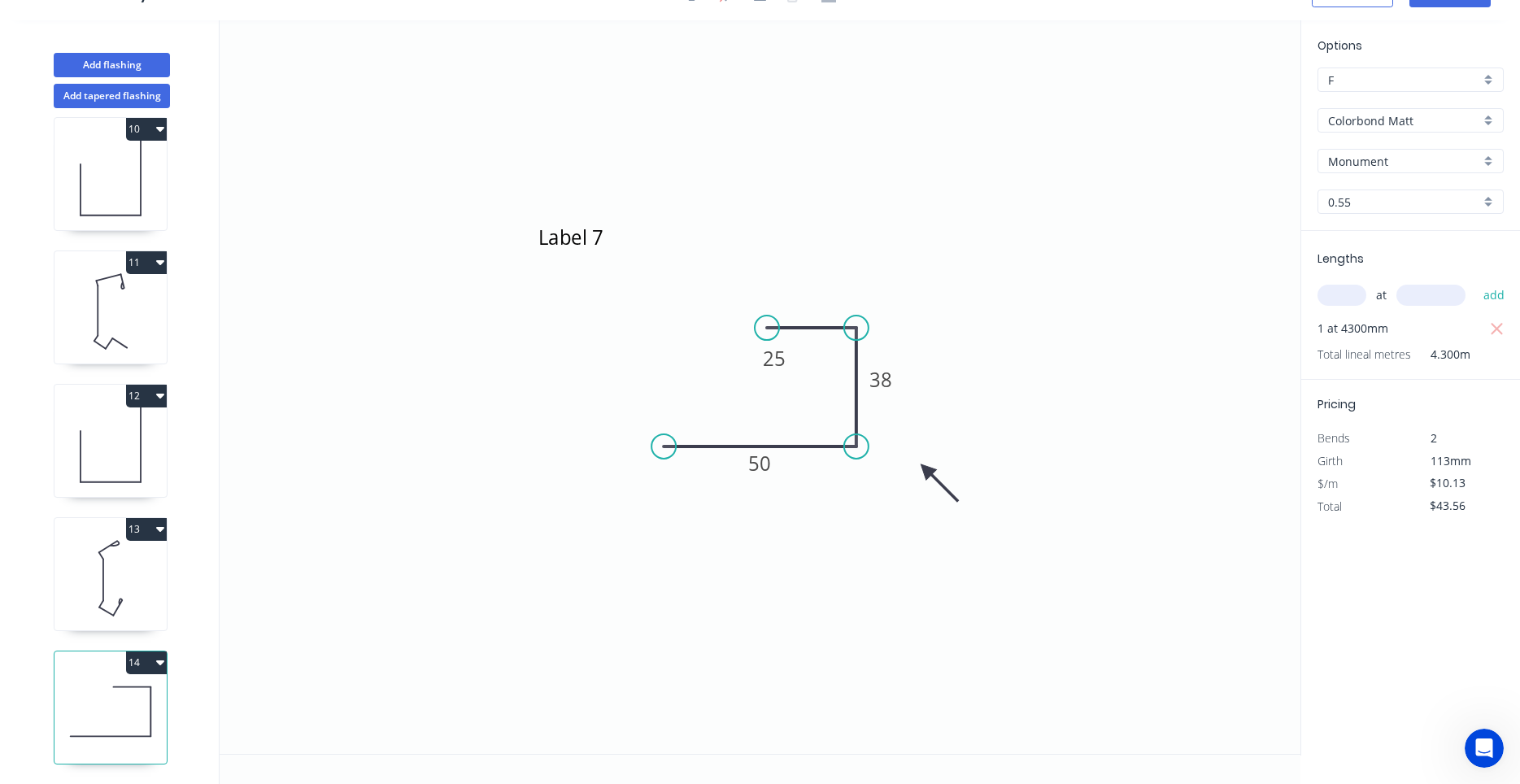
click at [159, 662] on icon "button" at bounding box center [159, 663] width 8 height 5
click at [130, 697] on div "Duplicate" at bounding box center [89, 703] width 125 height 24
click at [137, 601] on icon at bounding box center [110, 578] width 112 height 104
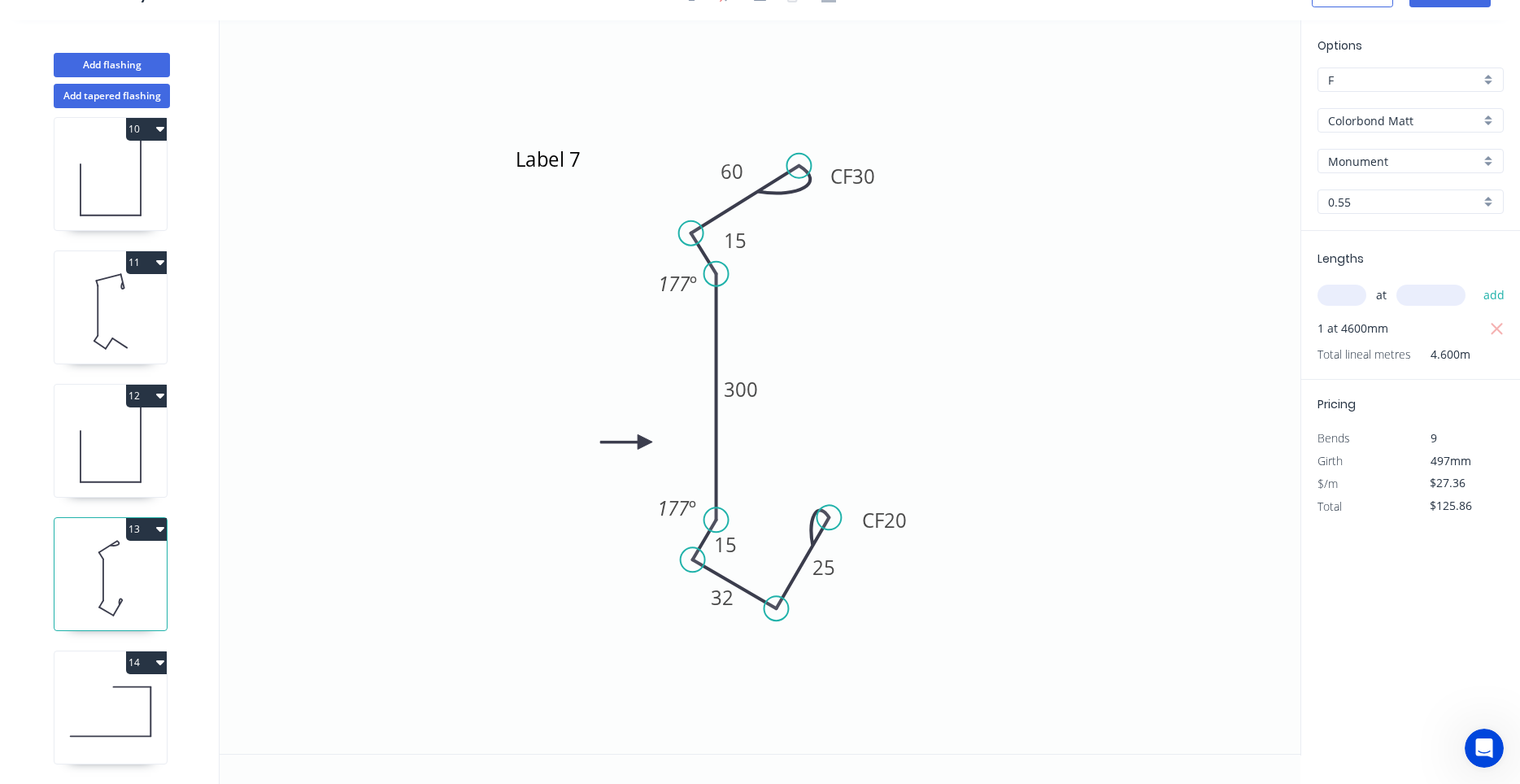
click at [105, 695] on icon at bounding box center [110, 711] width 112 height 104
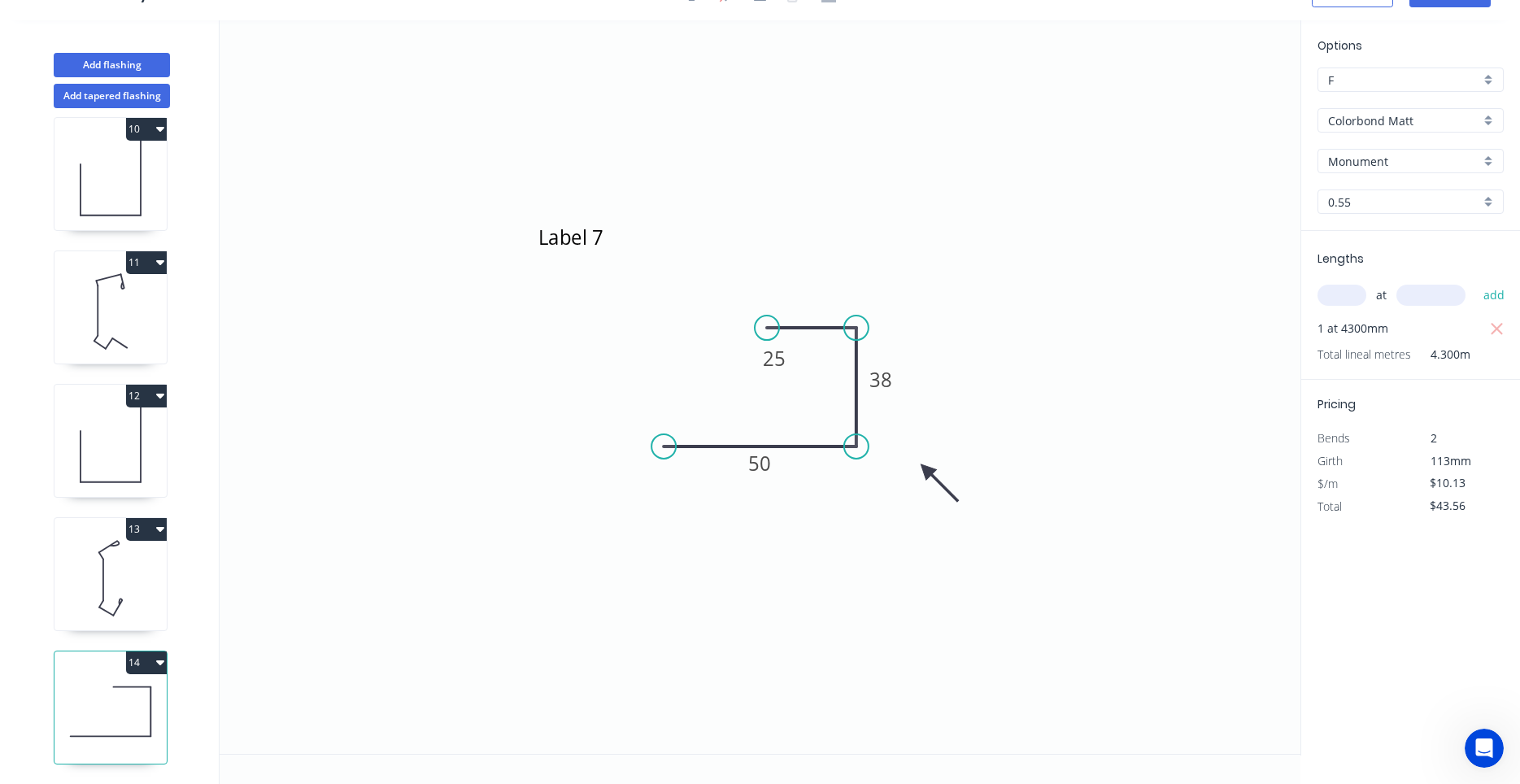
scroll to position [1482, 0]
click at [102, 577] on icon at bounding box center [110, 578] width 112 height 104
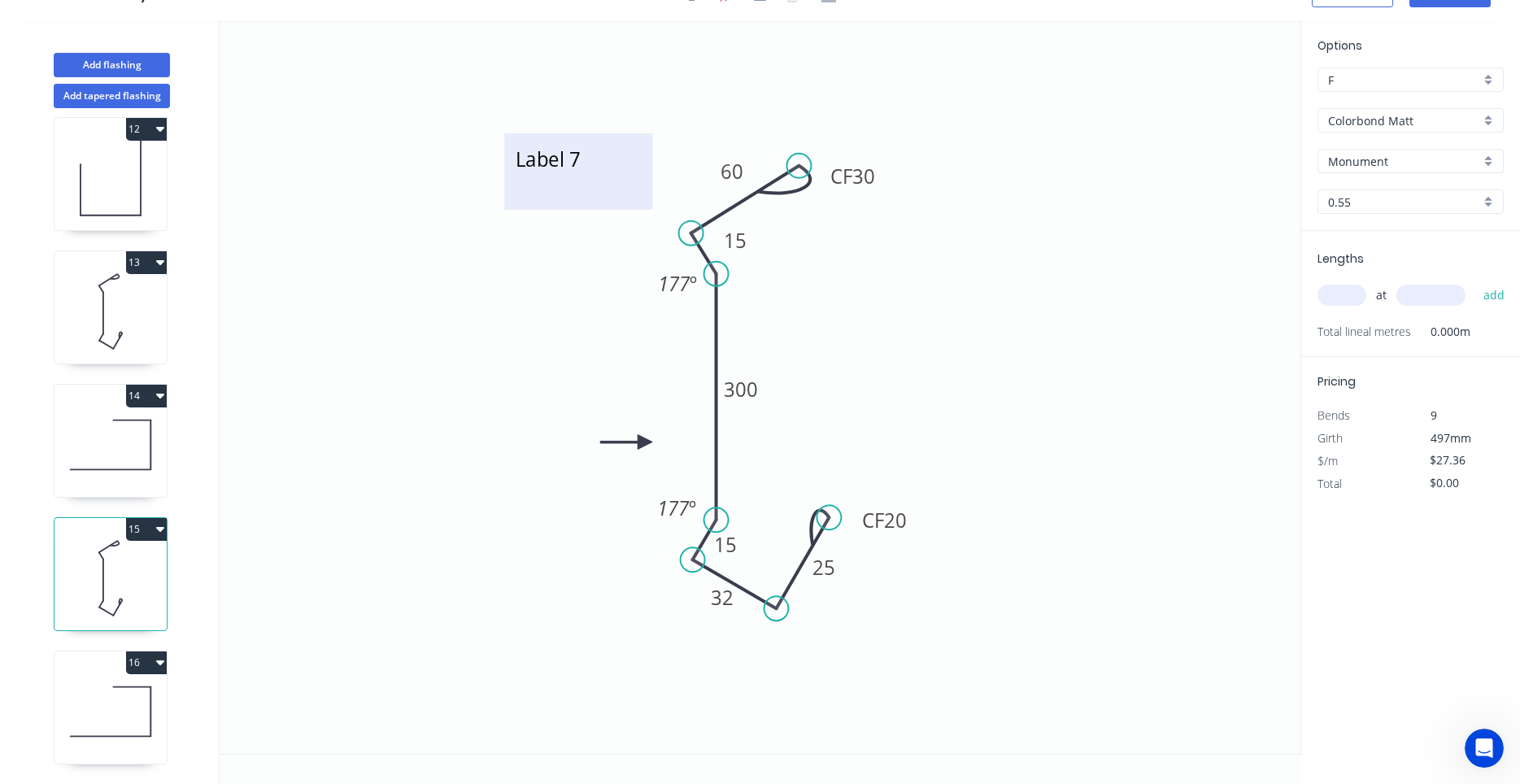
click at [585, 155] on textarea "Label 7" at bounding box center [578, 171] width 131 height 60
click at [138, 714] on icon at bounding box center [110, 711] width 112 height 104
click at [125, 705] on icon at bounding box center [110, 711] width 112 height 104
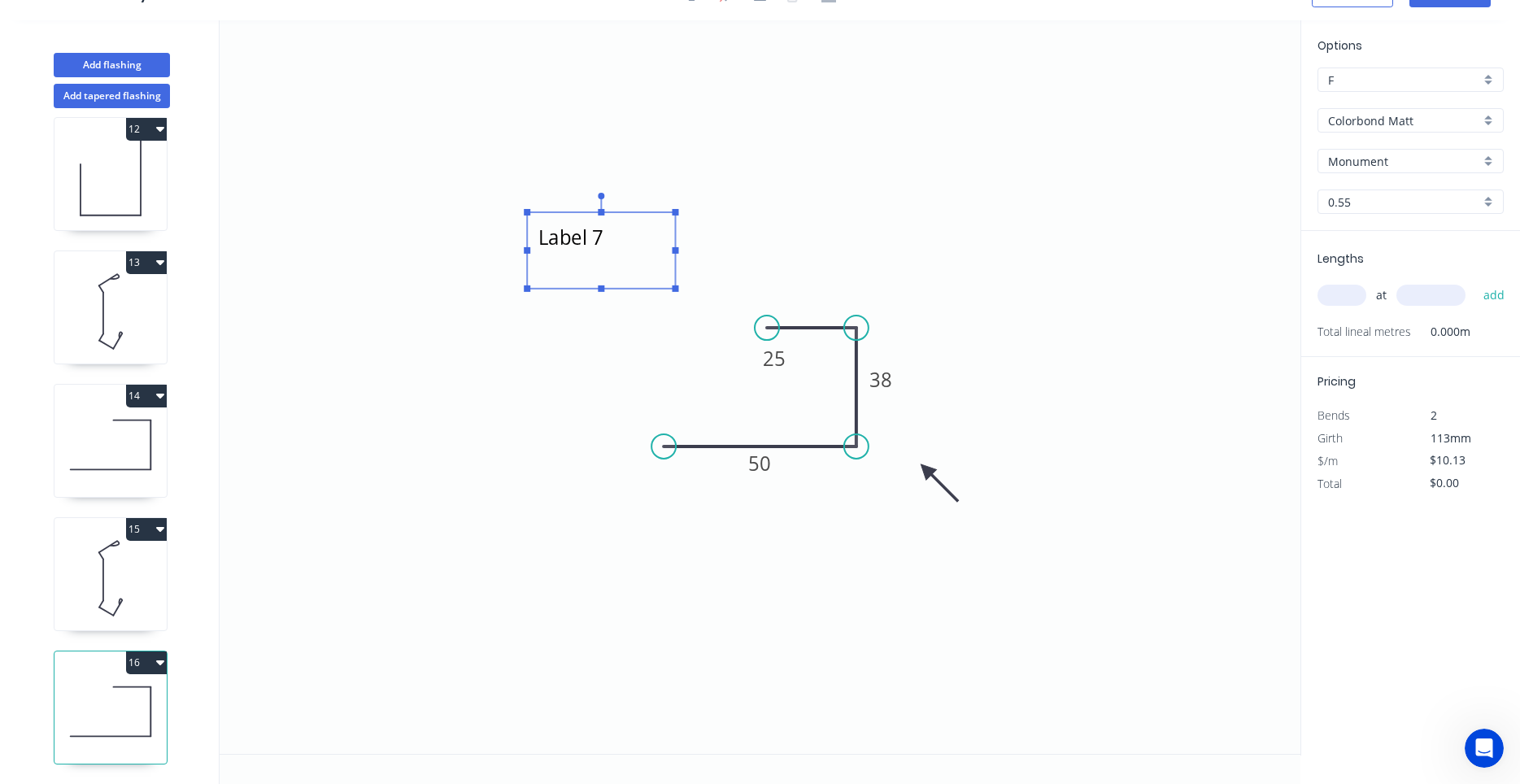
click at [606, 242] on textarea "Label 7" at bounding box center [601, 251] width 131 height 60
click at [1012, 410] on icon "Label 8 50 38 25" at bounding box center [760, 386] width 1081 height 733
click at [149, 70] on button "Add flashing" at bounding box center [111, 65] width 117 height 25
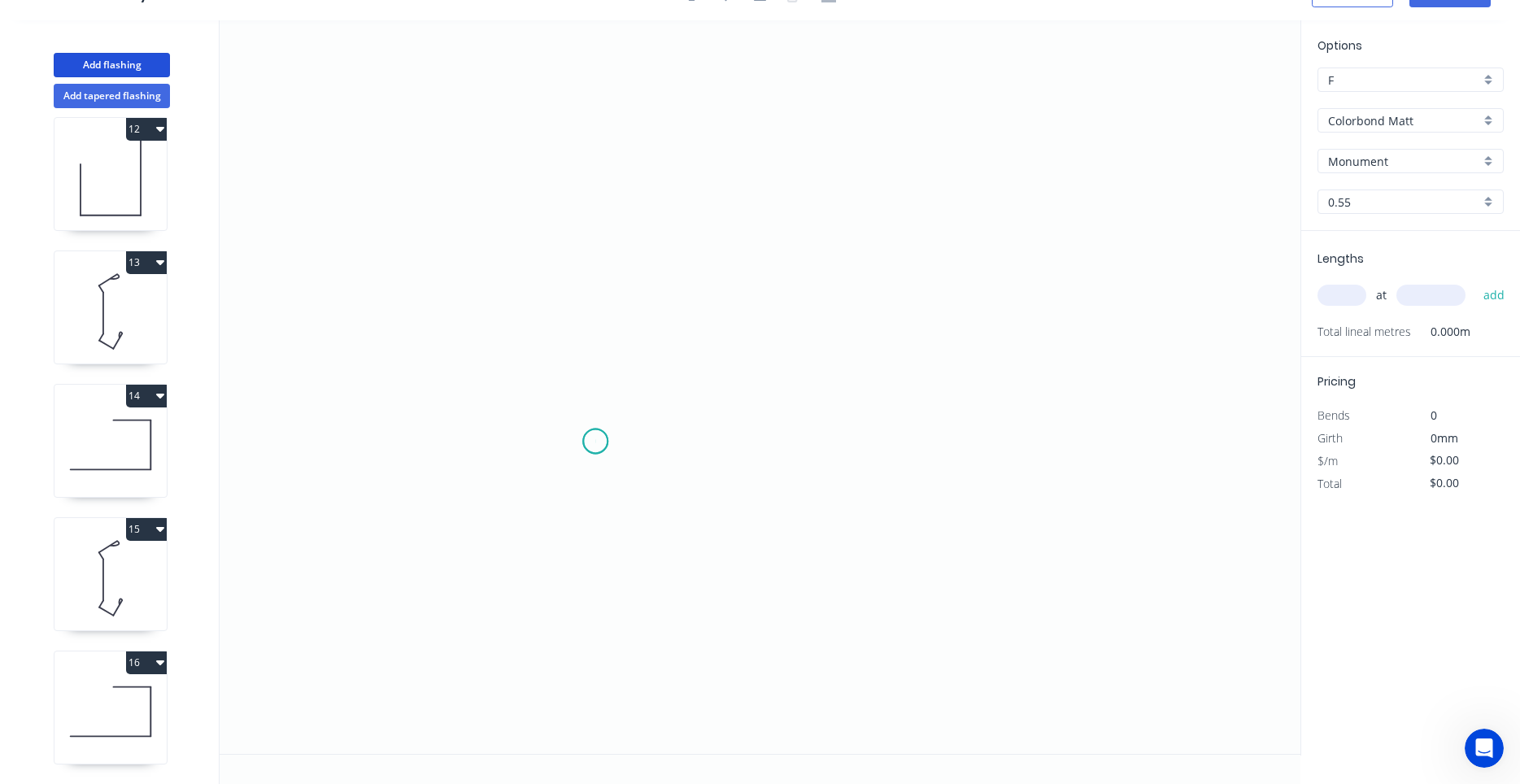
click at [595, 441] on icon "0" at bounding box center [760, 386] width 1081 height 733
click at [598, 323] on icon "0" at bounding box center [760, 386] width 1081 height 733
click at [750, 323] on icon at bounding box center [672, 323] width 154 height 0
click at [744, 444] on icon "0 ? ?" at bounding box center [760, 386] width 1081 height 733
click at [749, 446] on circle at bounding box center [750, 443] width 25 height 25
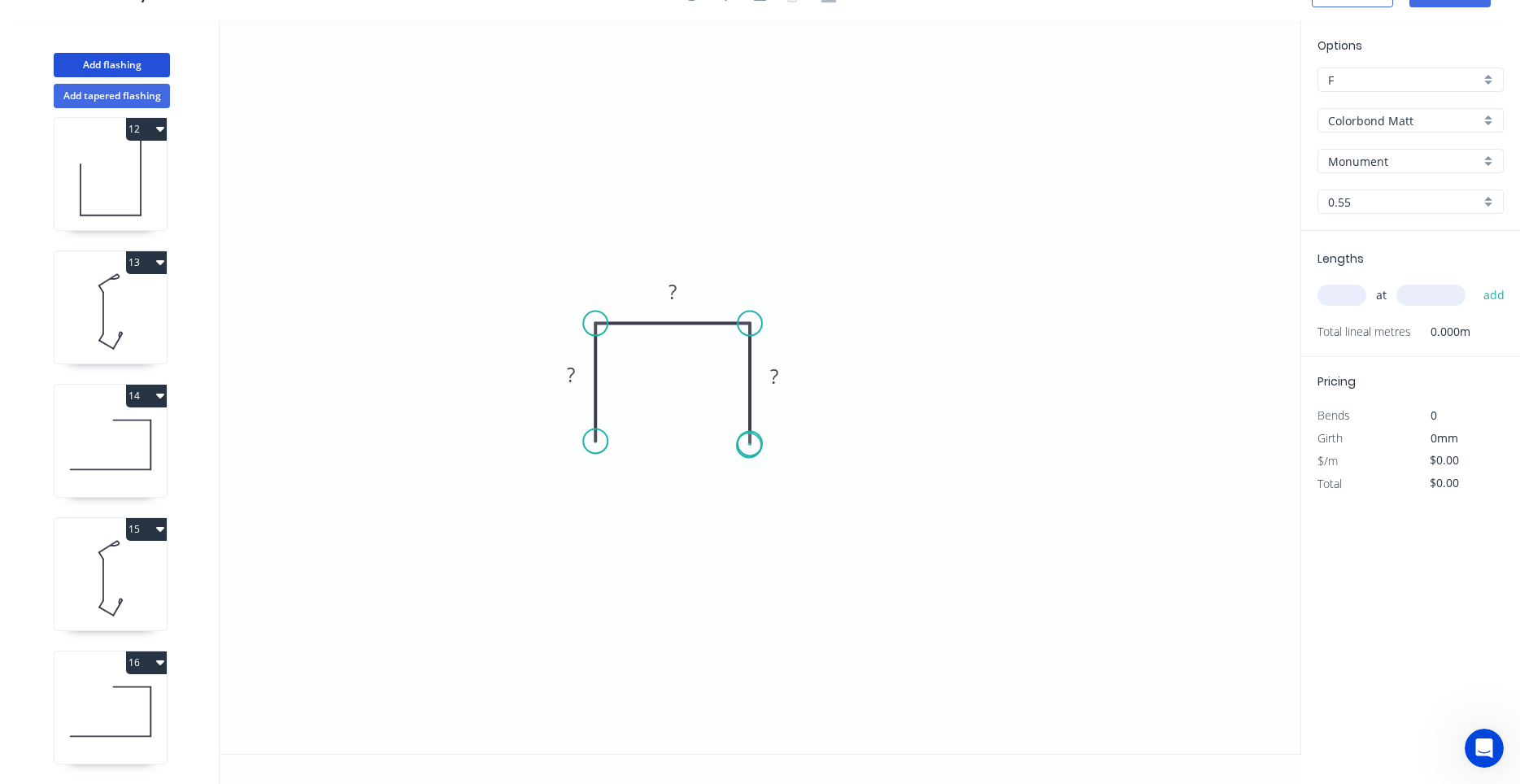
click at [749, 446] on circle at bounding box center [750, 443] width 25 height 25
click at [749, 441] on circle at bounding box center [750, 440] width 25 height 25
click at [756, 445] on circle at bounding box center [750, 440] width 25 height 25
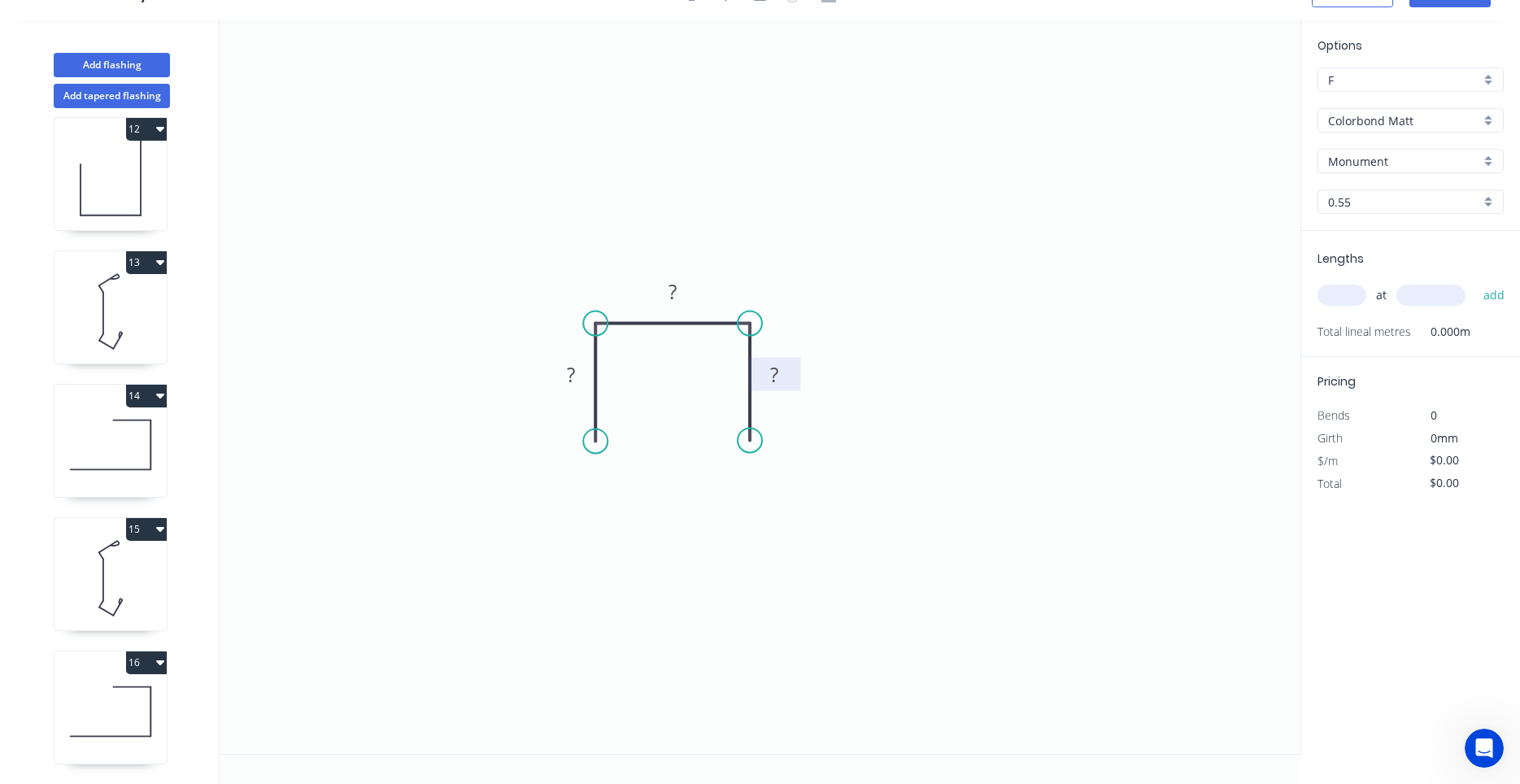
click at [780, 384] on rect at bounding box center [774, 376] width 32 height 23
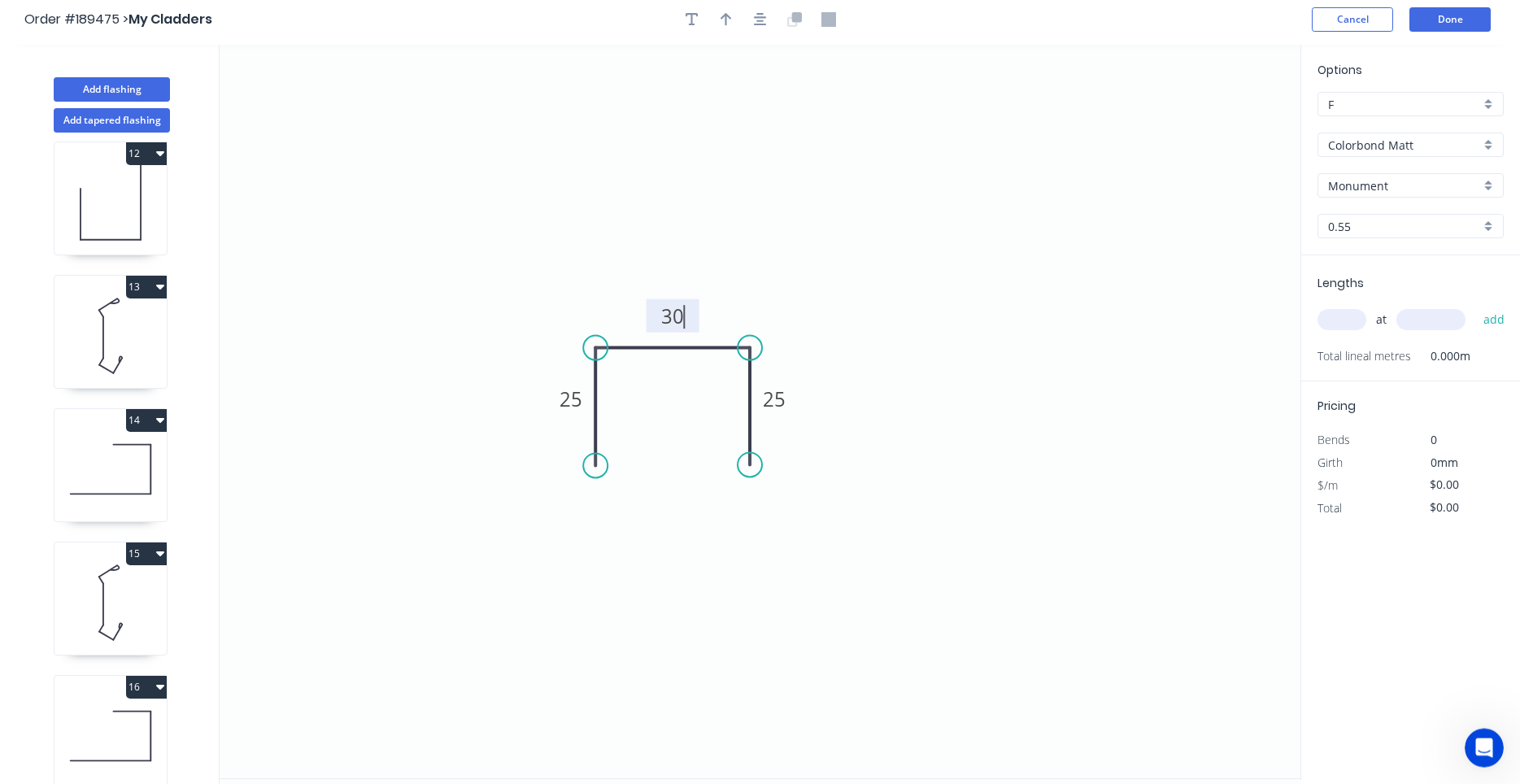
scroll to position [0, 0]
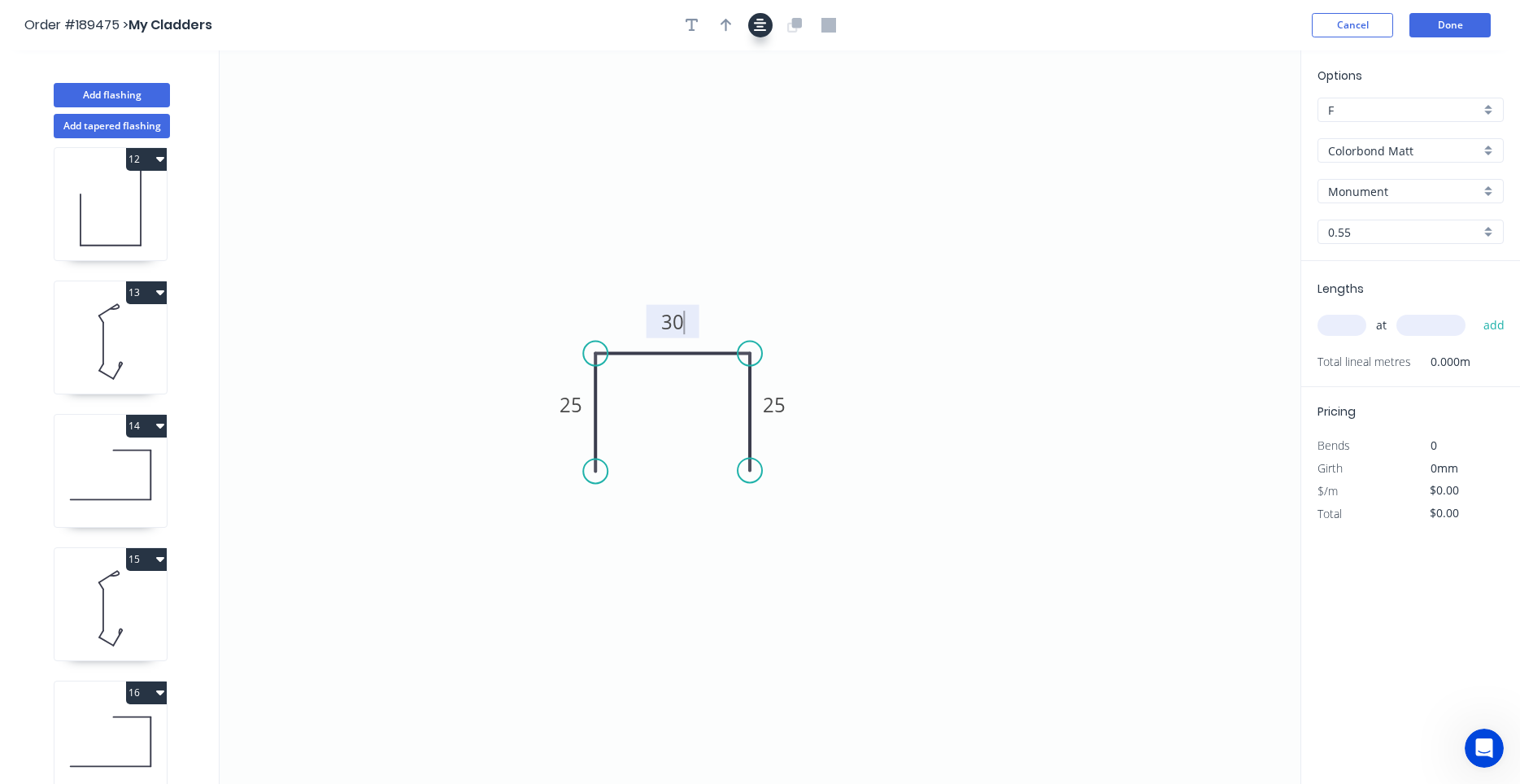
click at [760, 35] on button "button" at bounding box center [760, 25] width 25 height 25
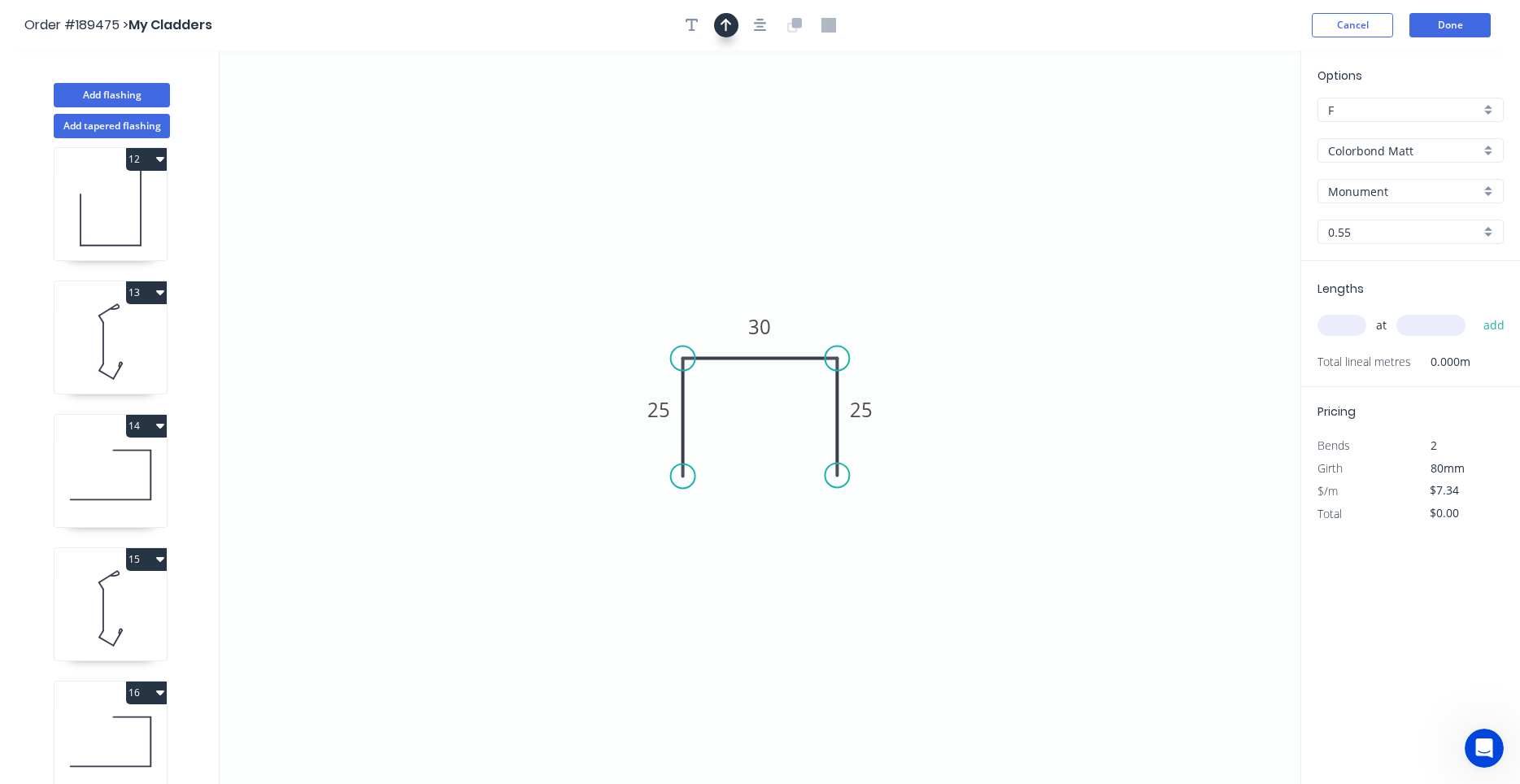
click at [730, 36] on button "button" at bounding box center [726, 25] width 25 height 25
click at [1214, 134] on icon "0 25 30 25" at bounding box center [760, 417] width 1081 height 733
click at [1217, 133] on icon at bounding box center [1218, 112] width 15 height 52
drag, startPoint x: 1217, startPoint y: 133, endPoint x: 908, endPoint y: 291, distance: 347.1
click at [908, 291] on icon at bounding box center [923, 276] width 47 height 47
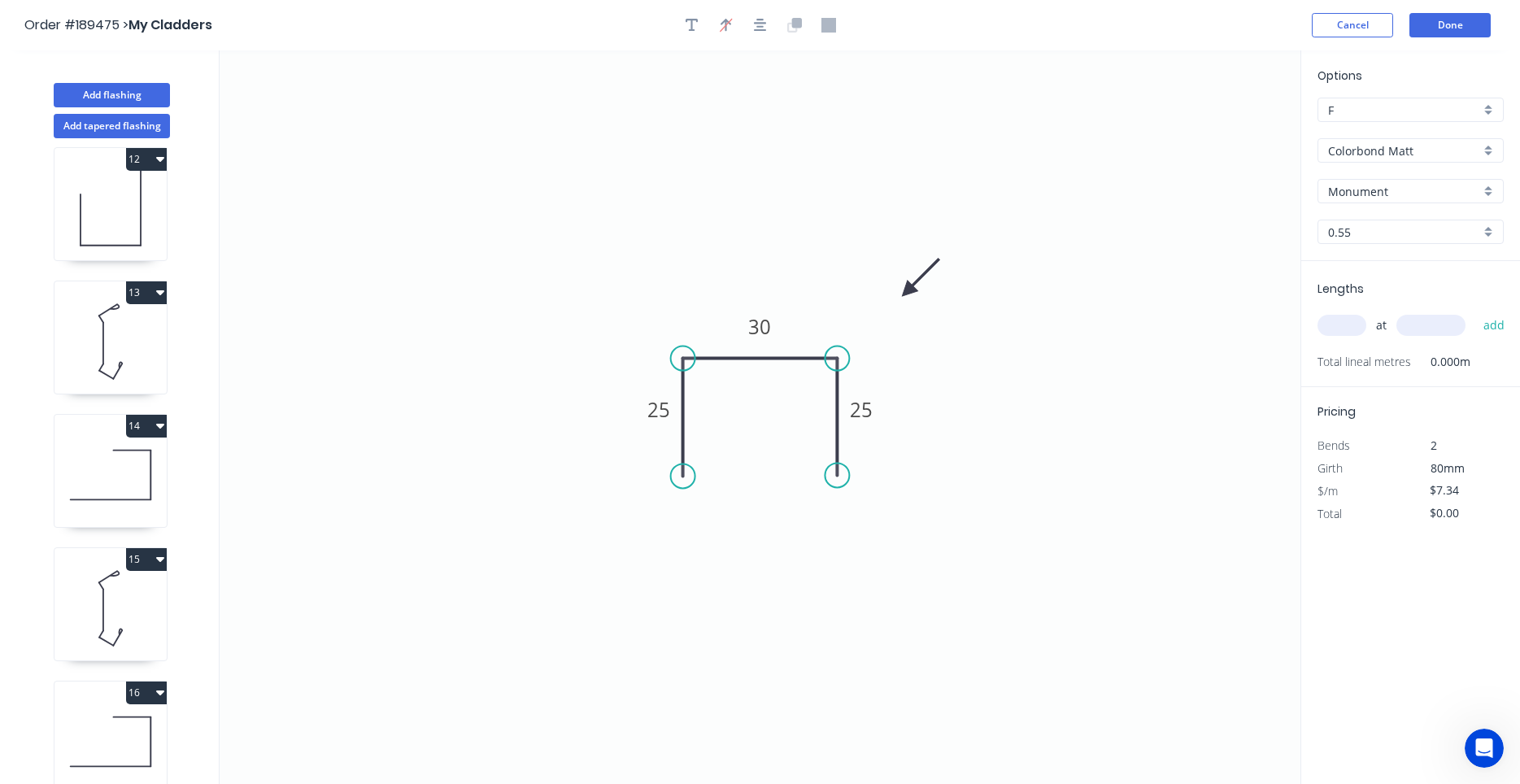
click at [1351, 329] on input "text" at bounding box center [1342, 325] width 49 height 21
click at [1475, 311] on button "add" at bounding box center [1495, 325] width 39 height 28
click at [690, 20] on icon "button" at bounding box center [691, 25] width 13 height 13
click at [322, 116] on textarea at bounding box center [324, 115] width 131 height 60
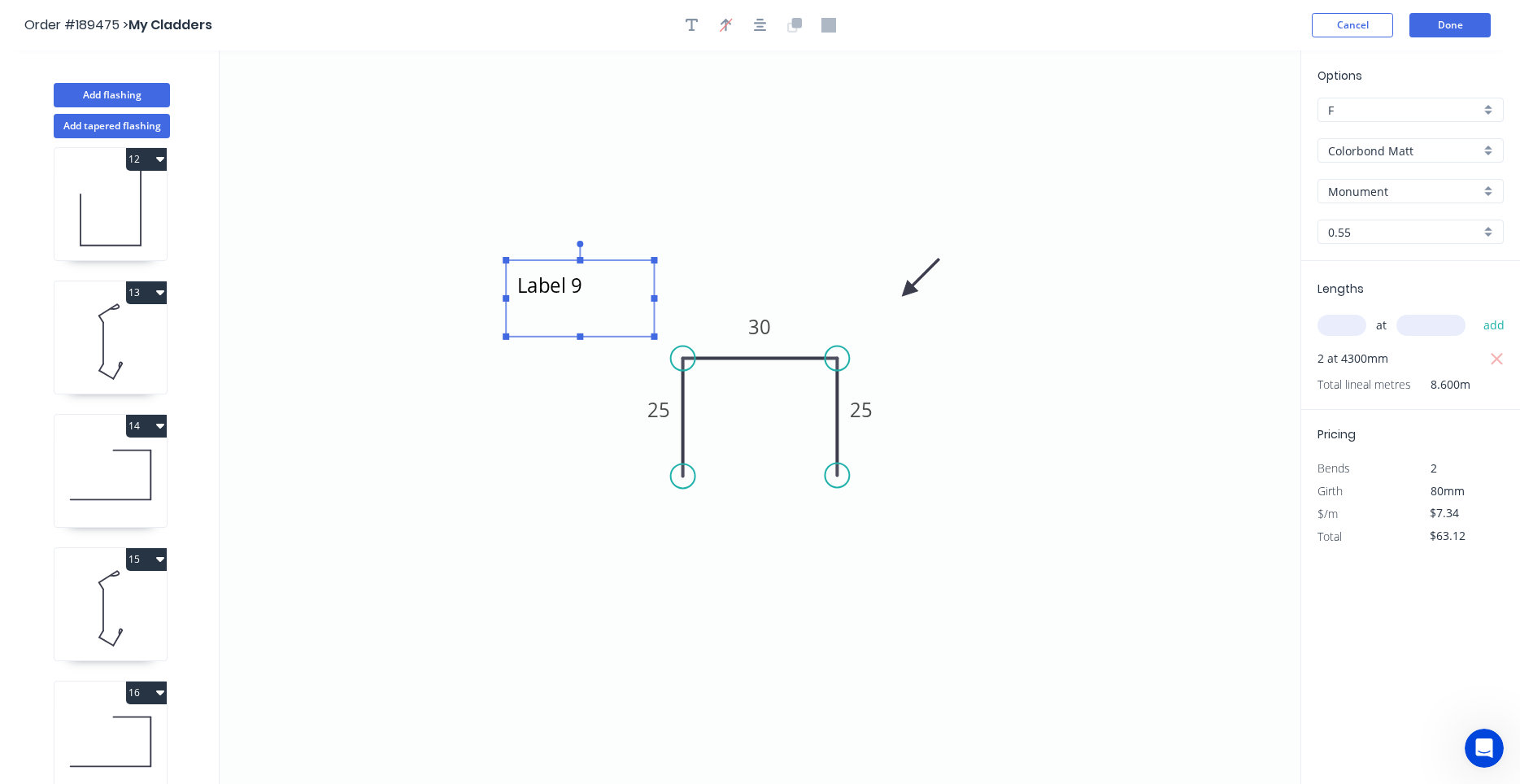
drag, startPoint x: 384, startPoint y: 82, endPoint x: 640, endPoint y: 266, distance: 315.3
click at [640, 266] on rect at bounding box center [579, 298] width 148 height 76
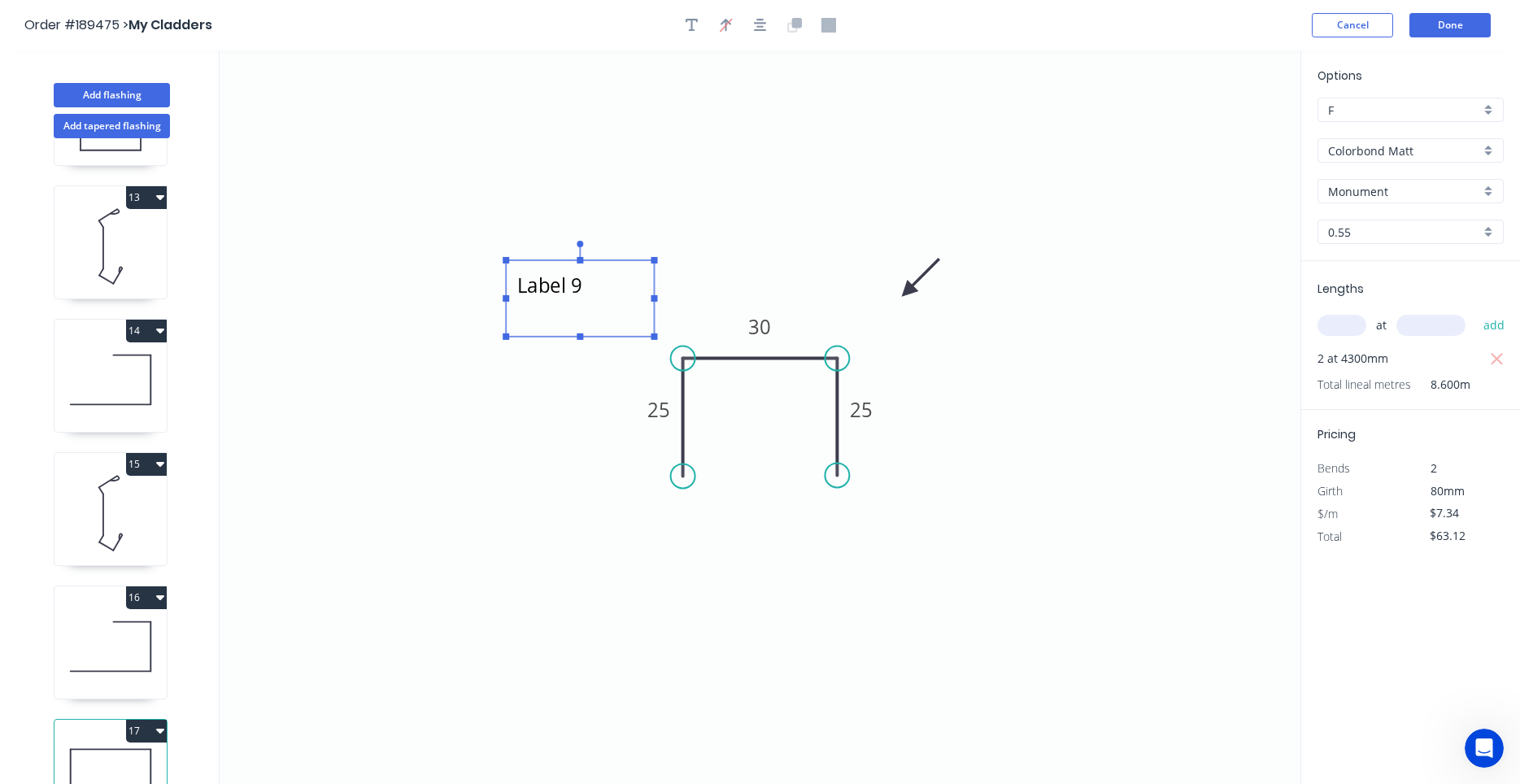
scroll to position [1615, 0]
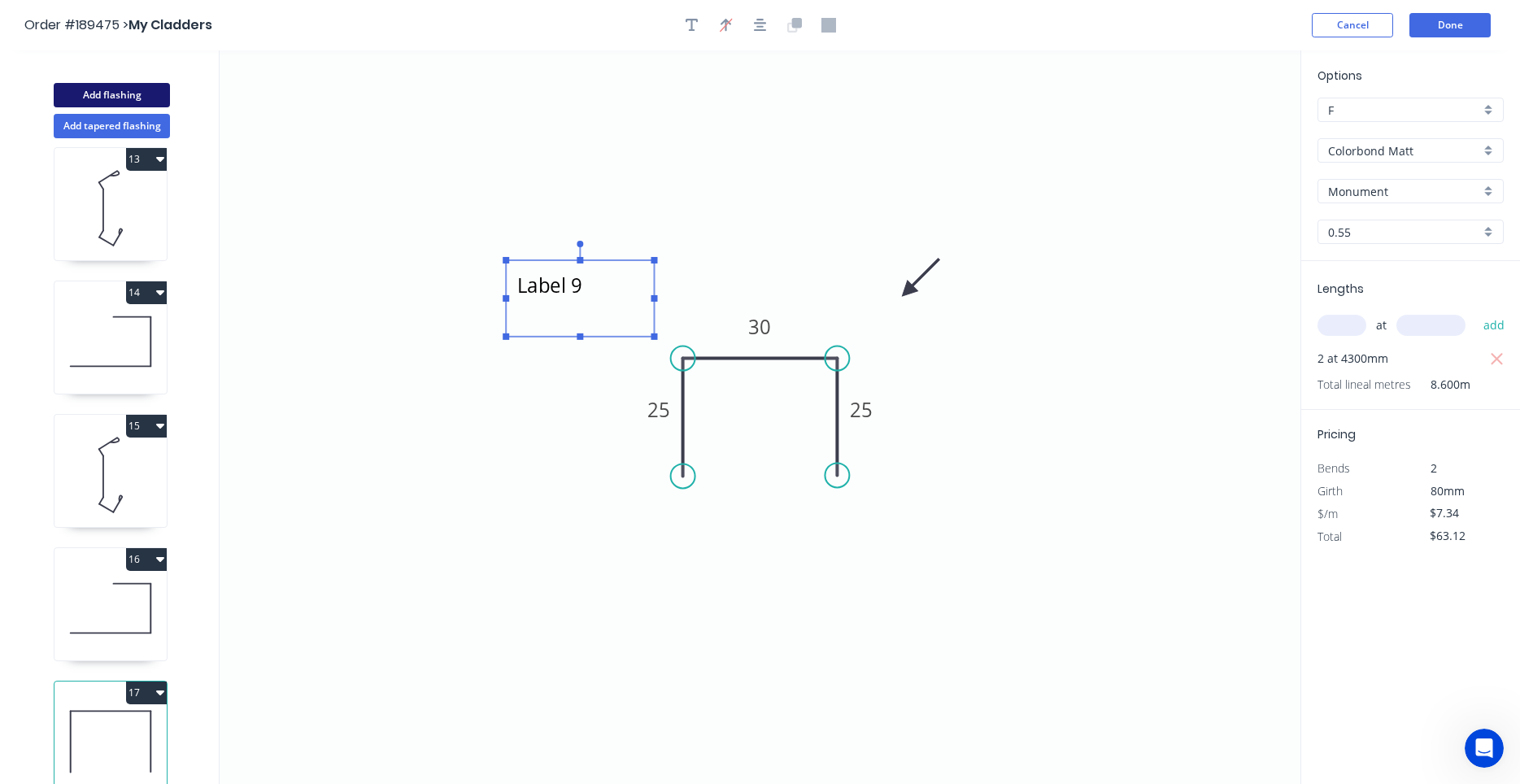
click at [152, 93] on button "Add flashing" at bounding box center [111, 95] width 117 height 25
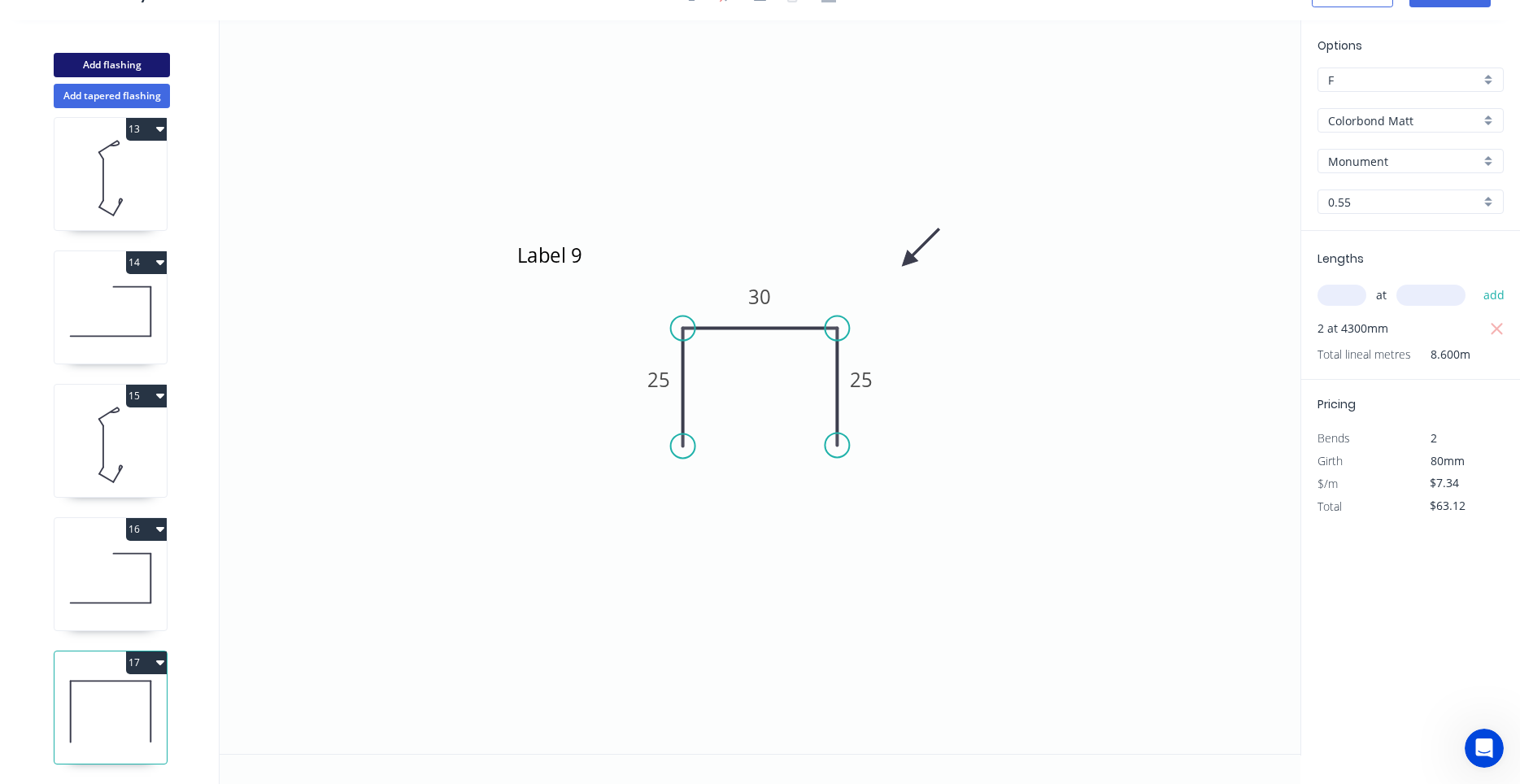
click at [147, 71] on button "Add flashing" at bounding box center [111, 65] width 117 height 25
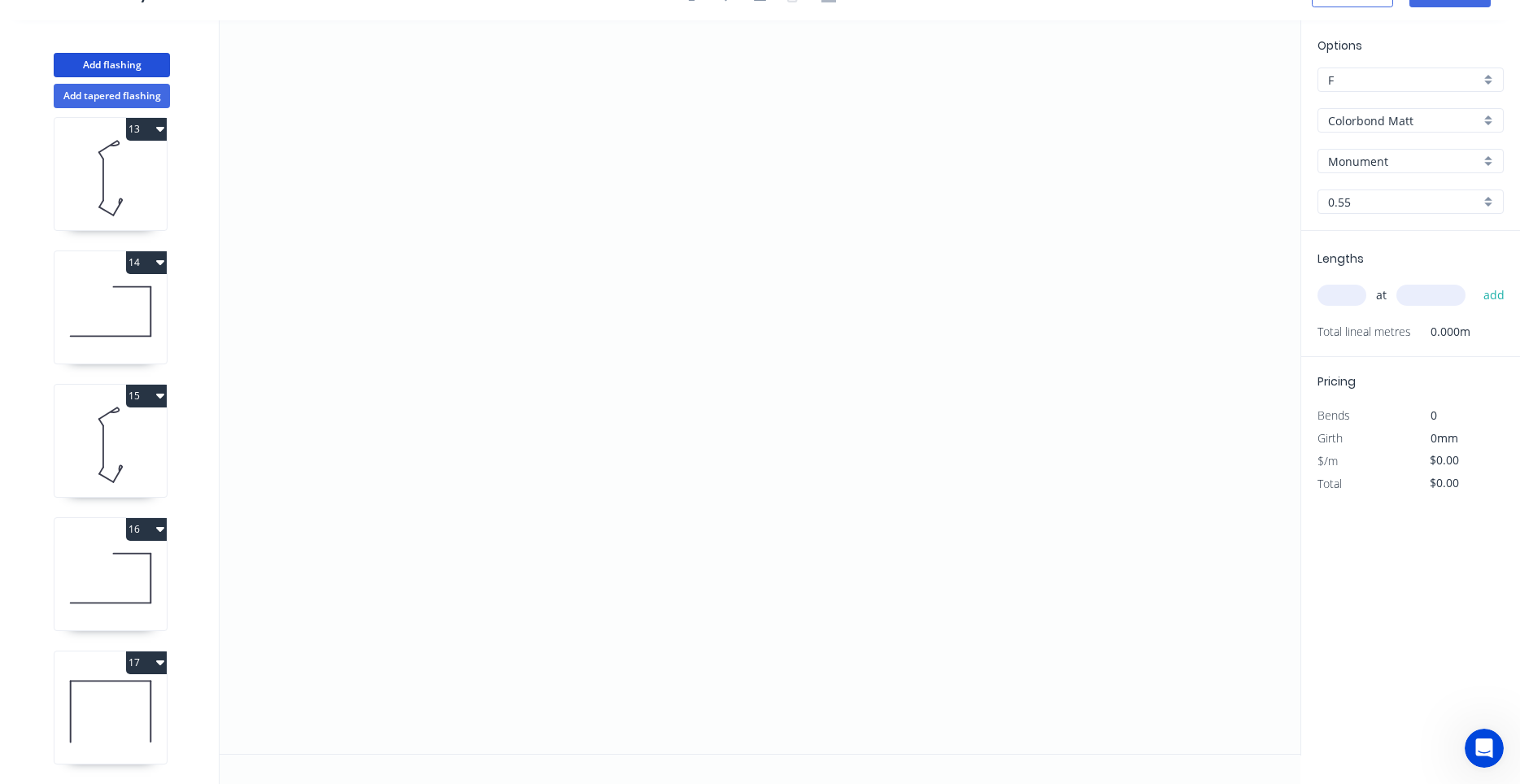
scroll to position [1748, 0]
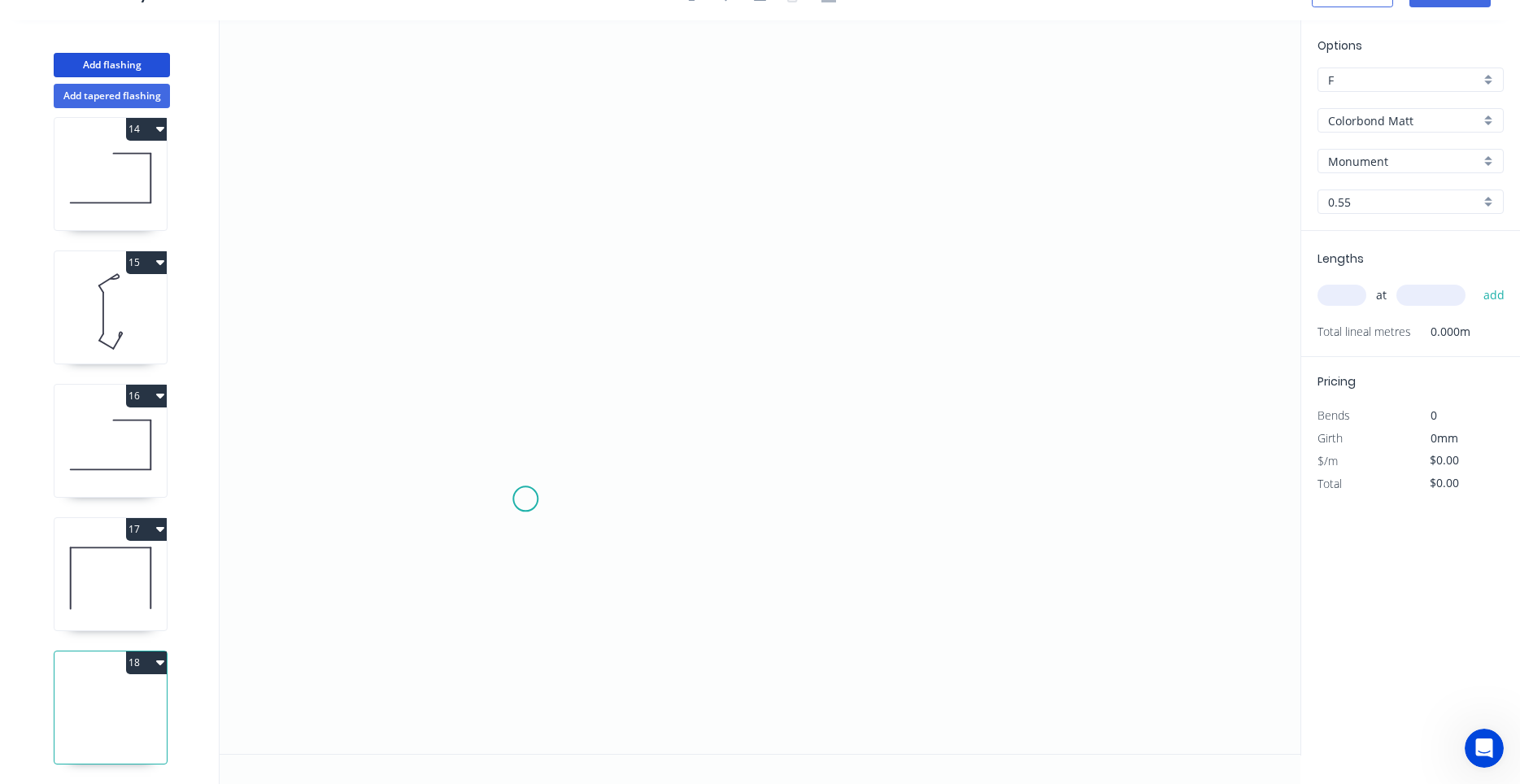
click at [526, 499] on icon "0" at bounding box center [760, 386] width 1081 height 733
click at [533, 381] on icon "0" at bounding box center [760, 386] width 1081 height 733
click at [794, 389] on icon "0 ?" at bounding box center [760, 386] width 1081 height 733
click at [794, 389] on circle at bounding box center [794, 381] width 25 height 25
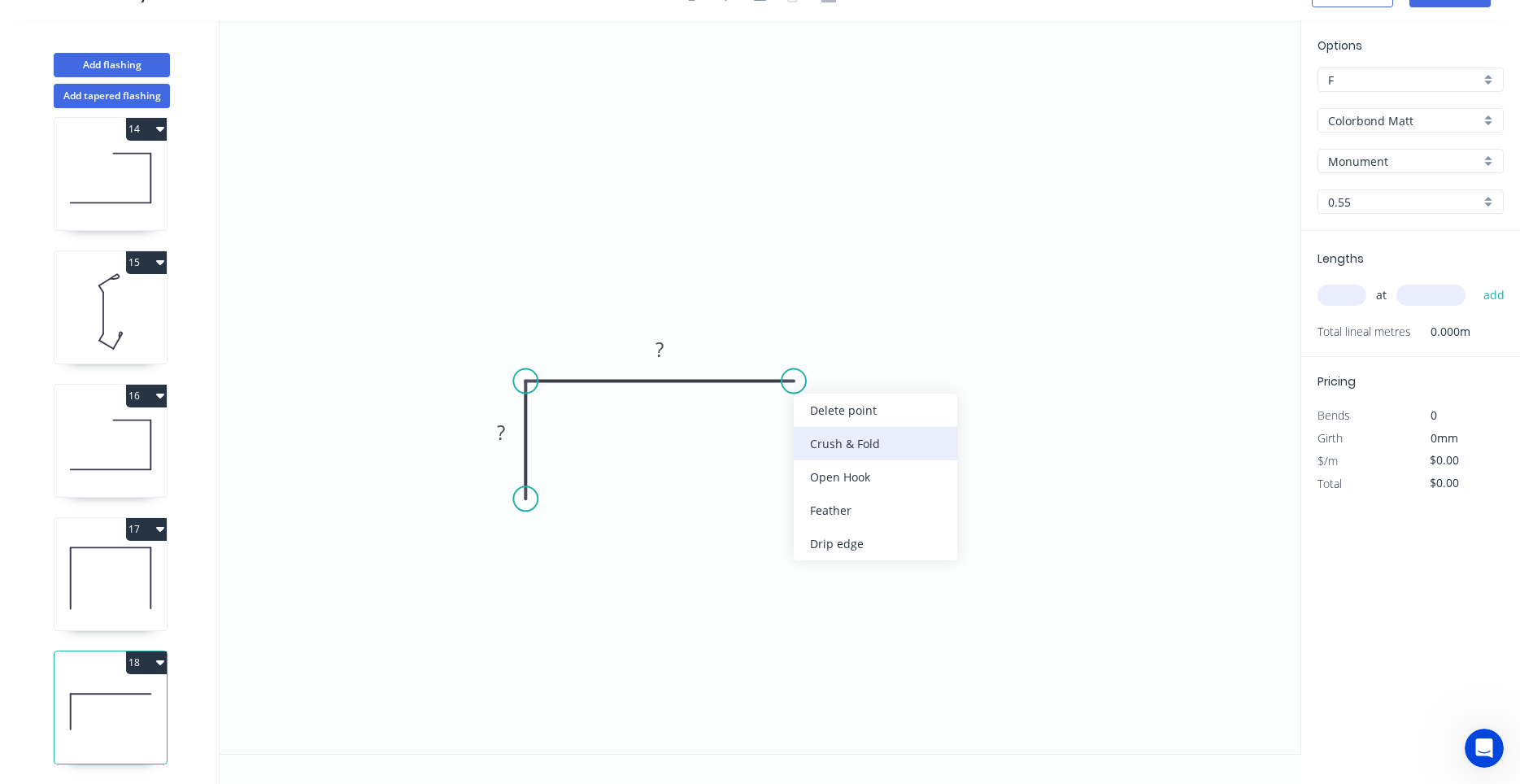
click at [840, 456] on div "Crush & Fold" at bounding box center [875, 443] width 164 height 33
click at [821, 439] on div "Flip bend" at bounding box center [868, 434] width 164 height 33
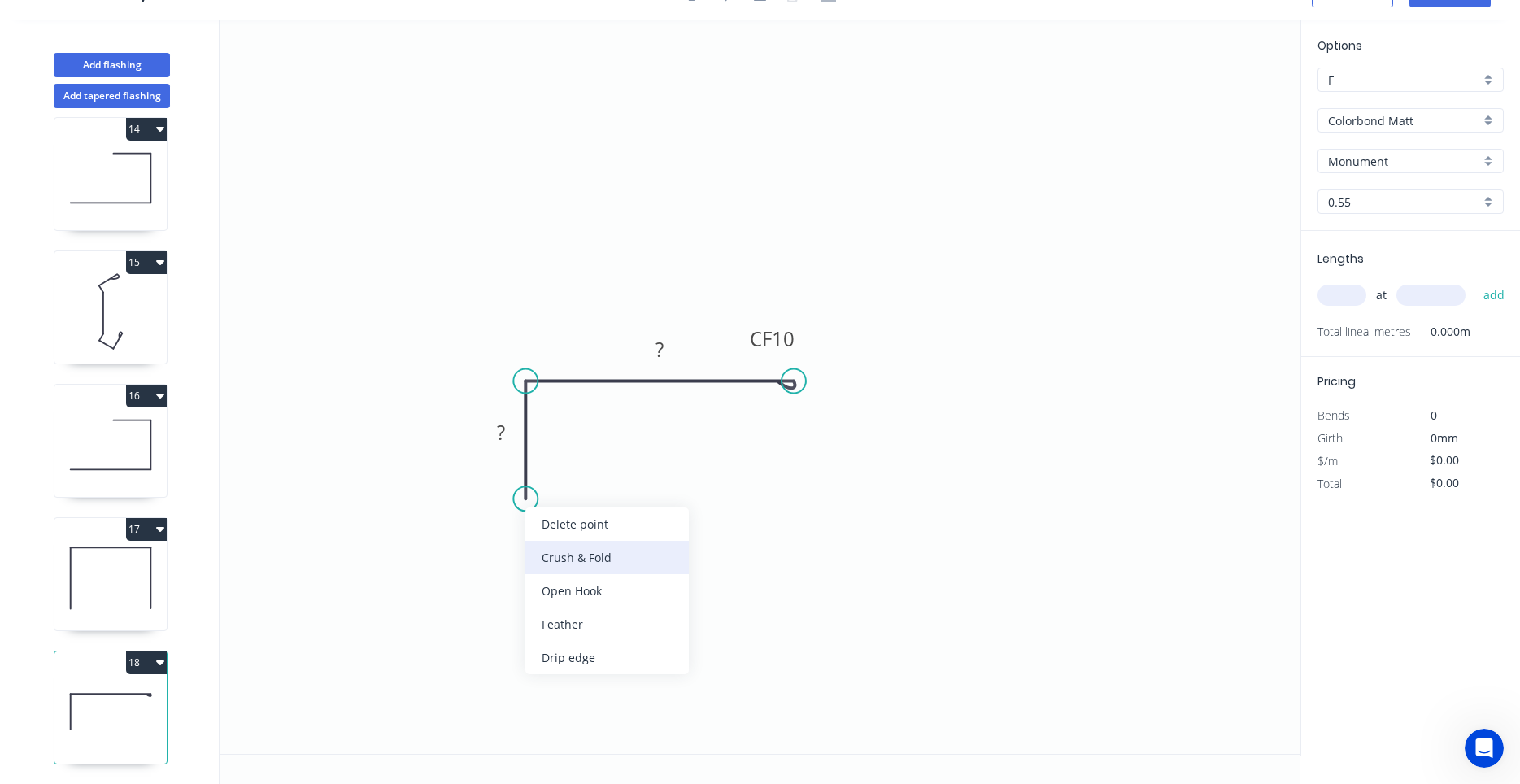
click at [548, 540] on div "Crush & Fold" at bounding box center [607, 557] width 164 height 33
click at [497, 463] on tspan "10" at bounding box center [502, 470] width 23 height 27
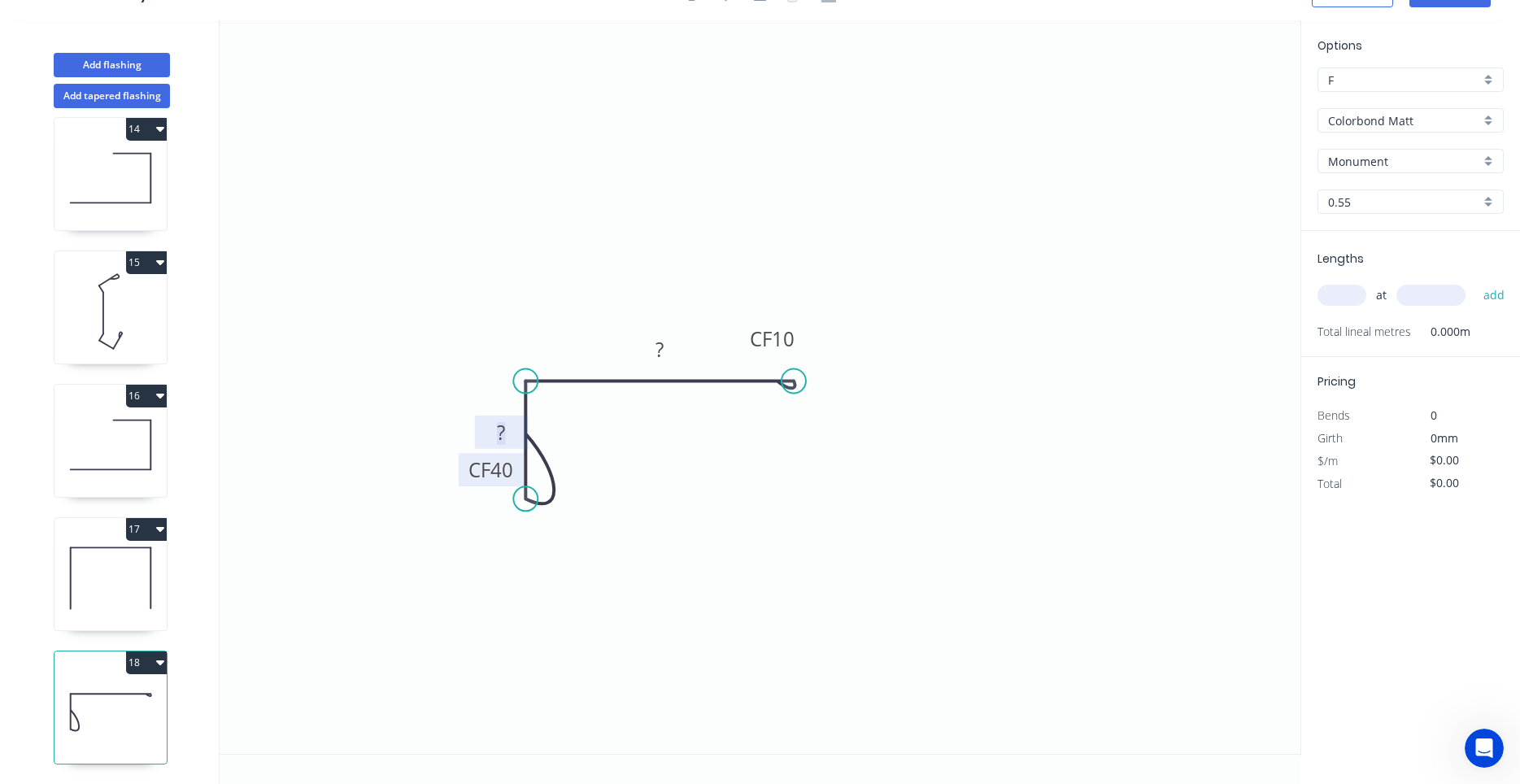
click at [497, 424] on tspan "?" at bounding box center [500, 432] width 8 height 27
click at [1333, 300] on input "text" at bounding box center [1342, 295] width 49 height 21
click at [1475, 281] on button "add" at bounding box center [1495, 295] width 39 height 28
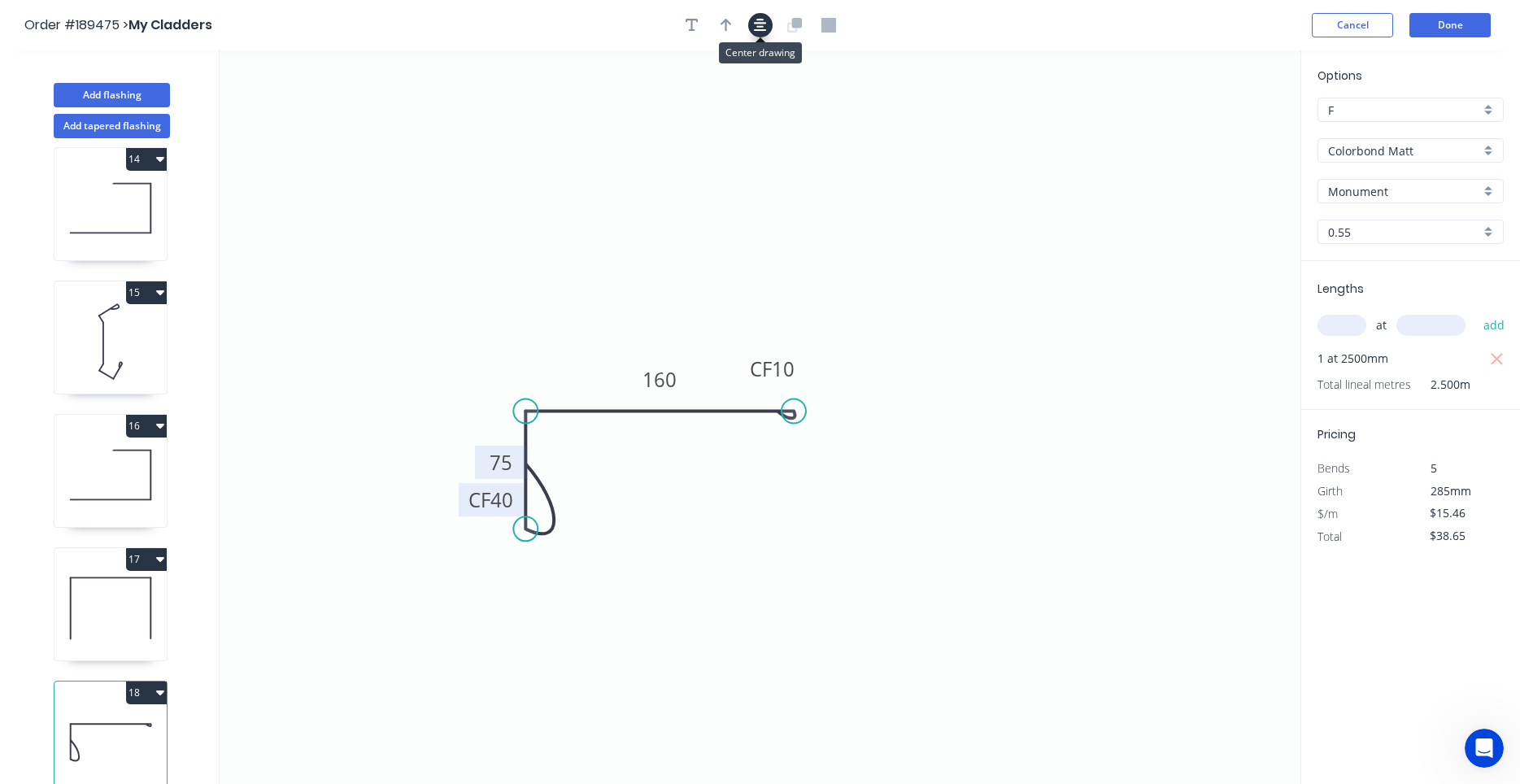
click at [770, 24] on button "button" at bounding box center [760, 25] width 25 height 25
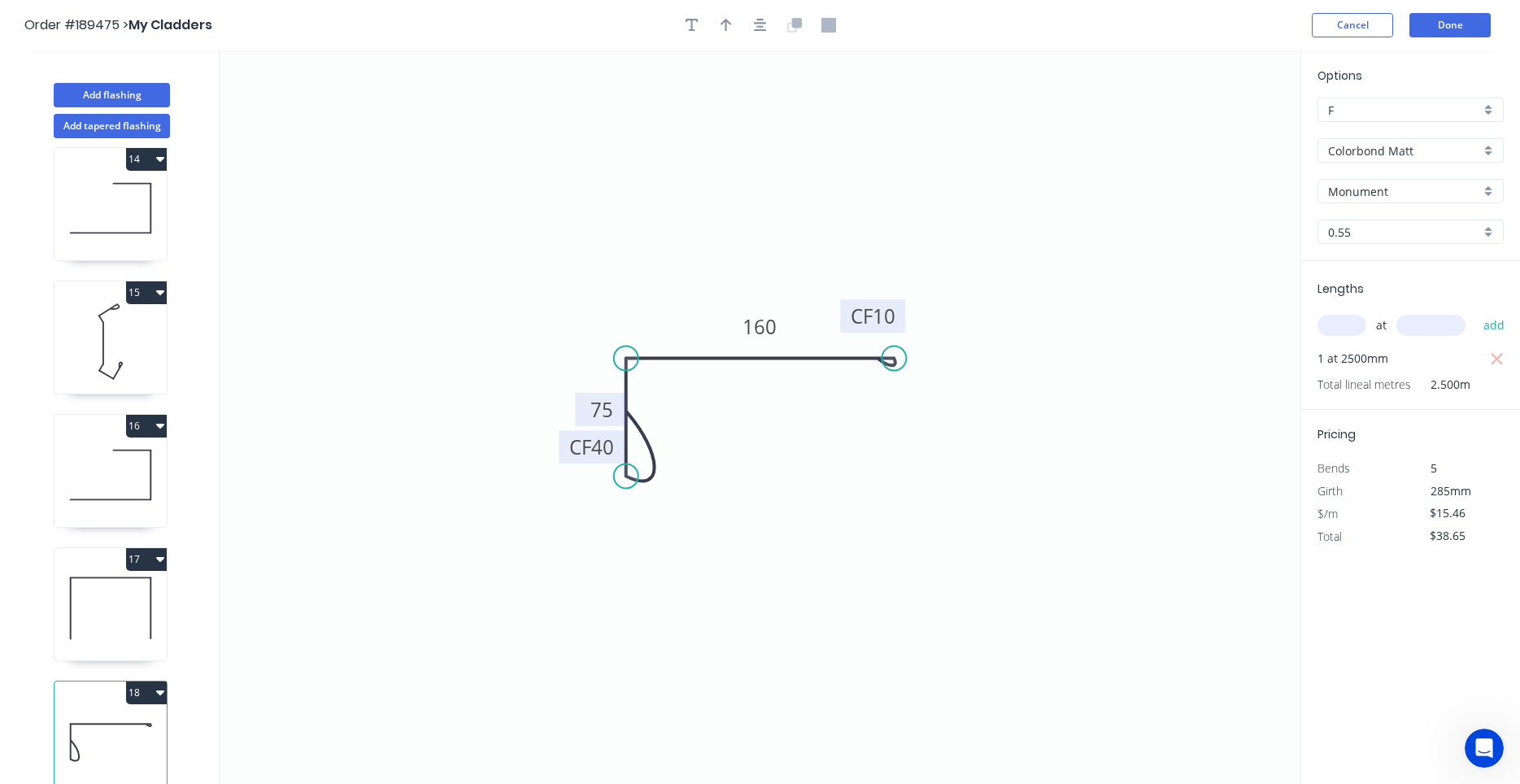
click at [889, 305] on tspan "10" at bounding box center [884, 315] width 23 height 27
click at [761, 32] on button "button" at bounding box center [760, 25] width 25 height 25
click at [83, 622] on icon at bounding box center [110, 608] width 112 height 104
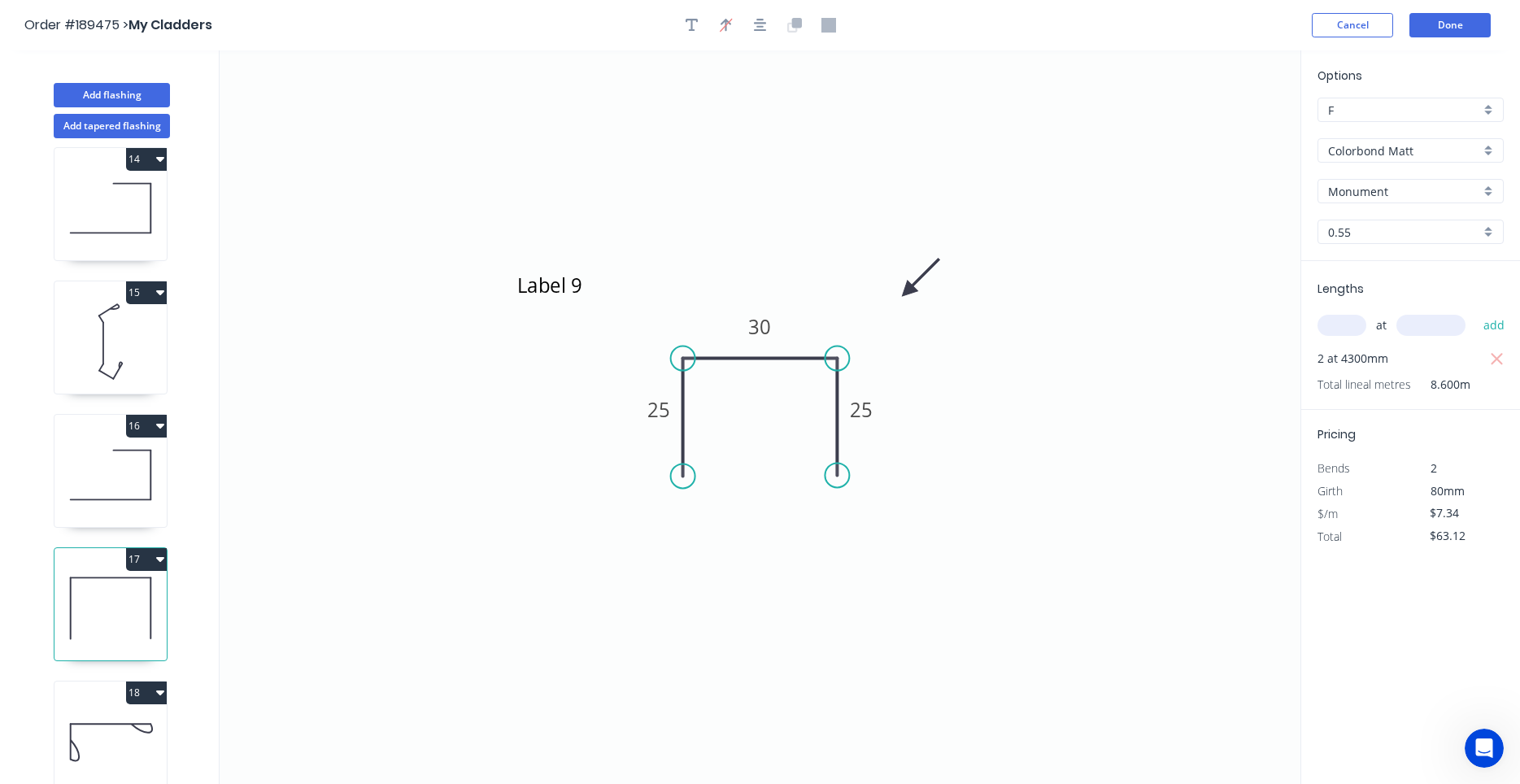
click at [86, 750] on icon at bounding box center [110, 741] width 112 height 104
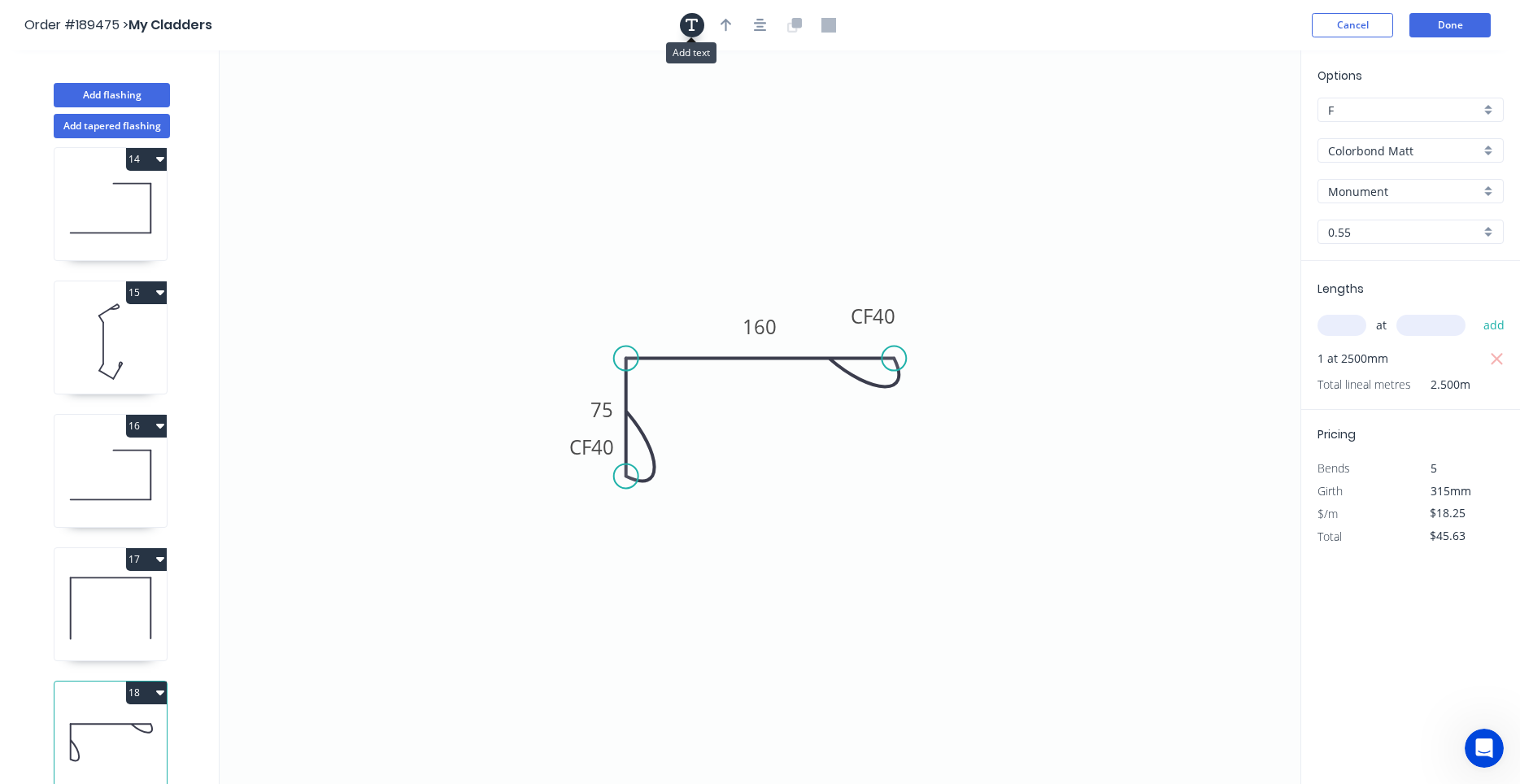
click at [691, 24] on icon "button" at bounding box center [691, 25] width 13 height 13
click at [366, 95] on textarea at bounding box center [324, 115] width 131 height 60
click at [374, 131] on textarea "Label 10" at bounding box center [324, 115] width 131 height 60
drag, startPoint x: 307, startPoint y: 80, endPoint x: 504, endPoint y: 265, distance: 270.2
click at [504, 265] on rect at bounding box center [521, 299] width 148 height 76
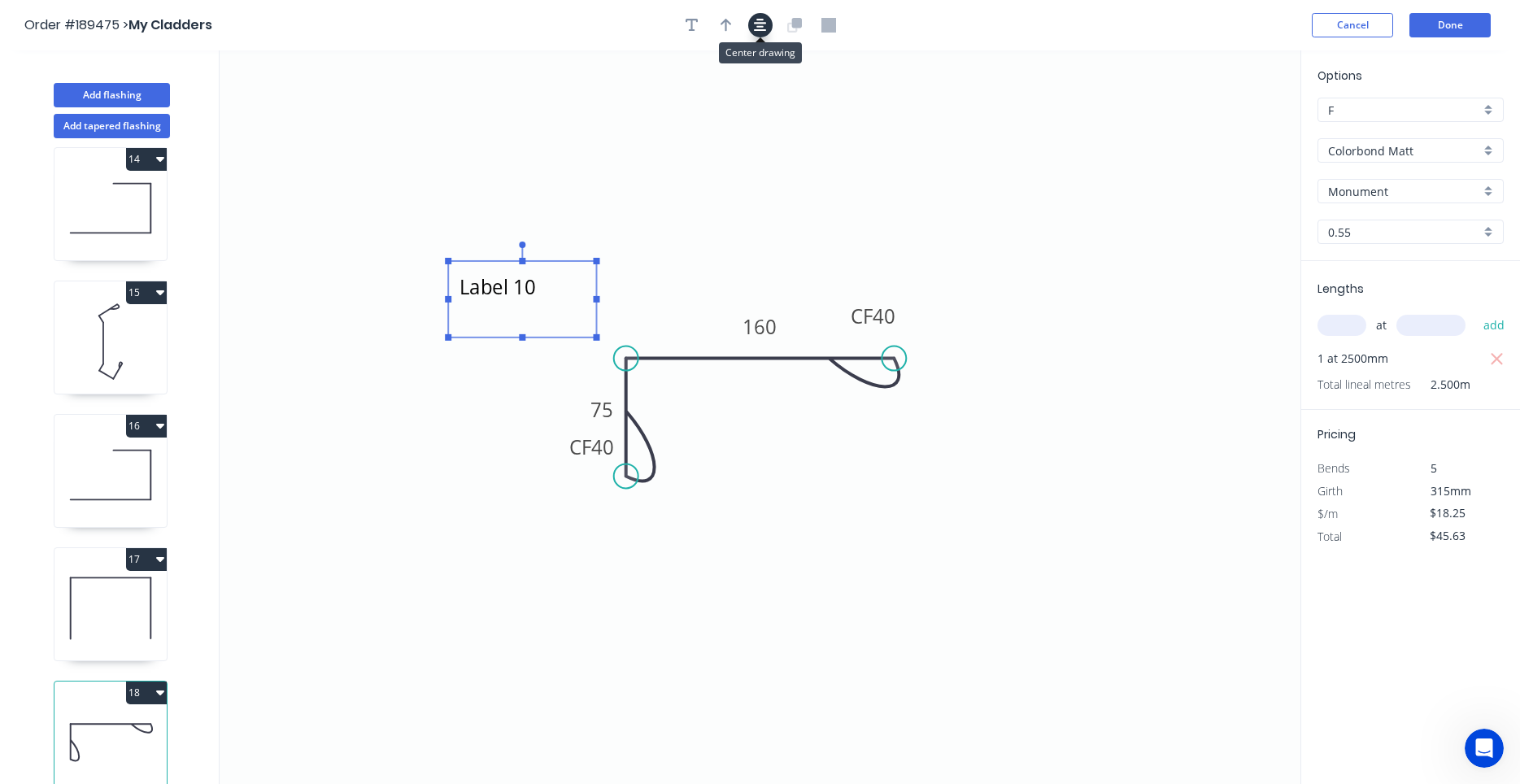
click at [767, 28] on button "button" at bounding box center [760, 25] width 25 height 25
click at [725, 26] on icon "button" at bounding box center [725, 25] width 11 height 15
drag, startPoint x: 1216, startPoint y: 126, endPoint x: 651, endPoint y: 295, distance: 589.7
click at [655, 295] on icon at bounding box center [662, 281] width 15 height 52
click at [651, 295] on icon at bounding box center [652, 276] width 15 height 52
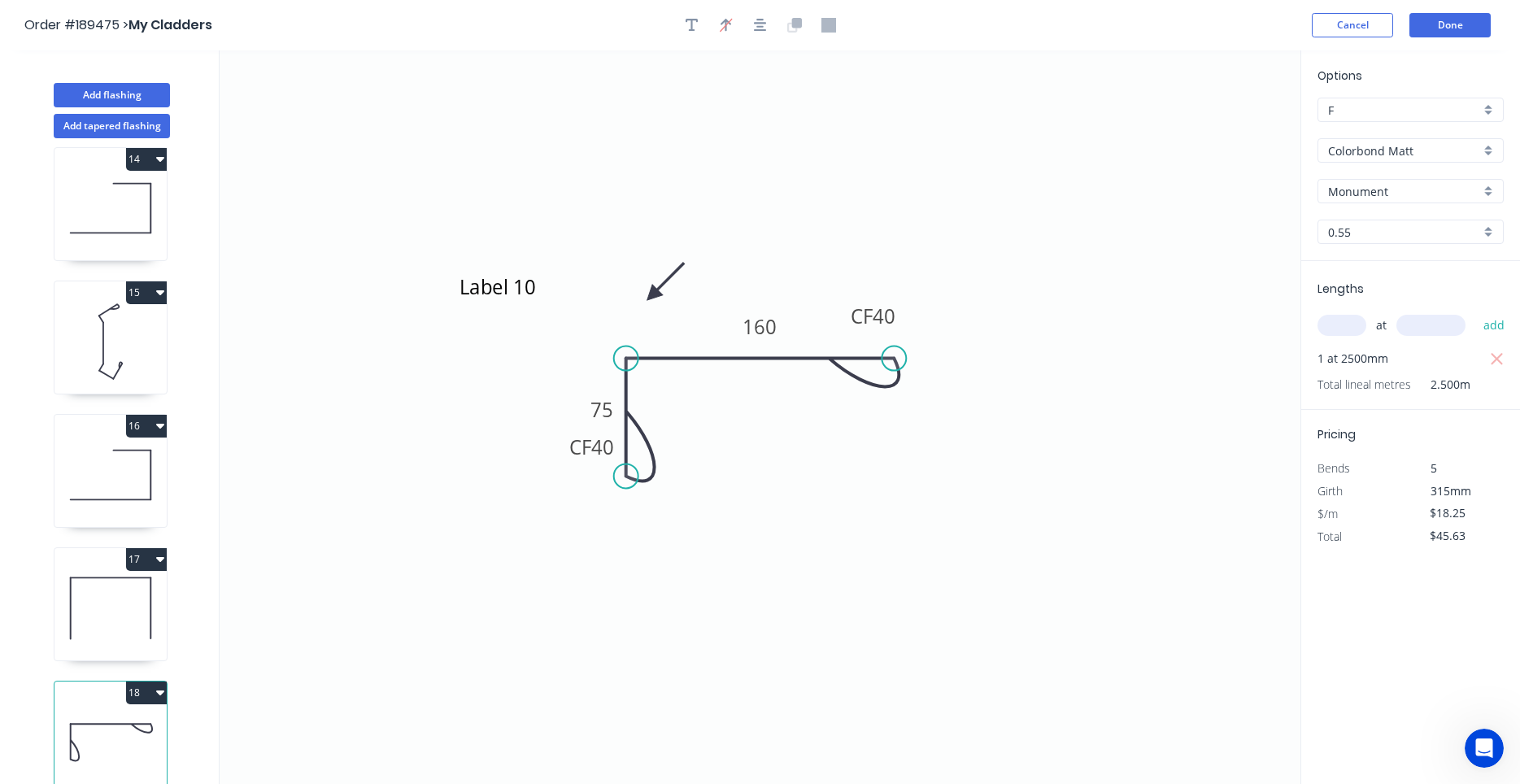
click at [651, 295] on icon at bounding box center [665, 281] width 47 height 47
click at [651, 295] on icon at bounding box center [633, 295] width 52 height 15
drag, startPoint x: 652, startPoint y: 296, endPoint x: 640, endPoint y: 305, distance: 15.0
click at [640, 305] on icon at bounding box center [628, 291] width 47 height 47
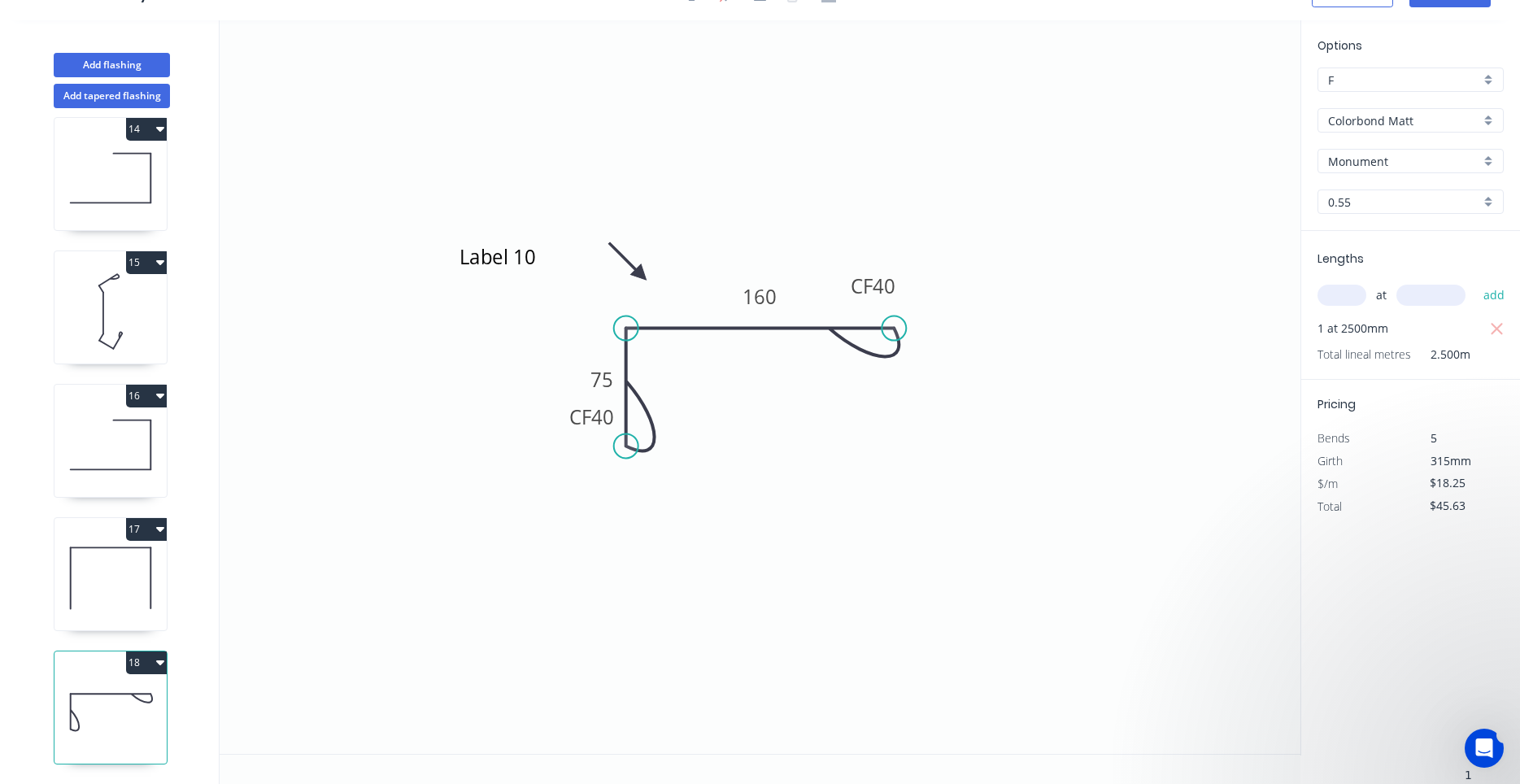
click at [1477, 744] on icon "Open Intercom Messenger" at bounding box center [1484, 748] width 27 height 27
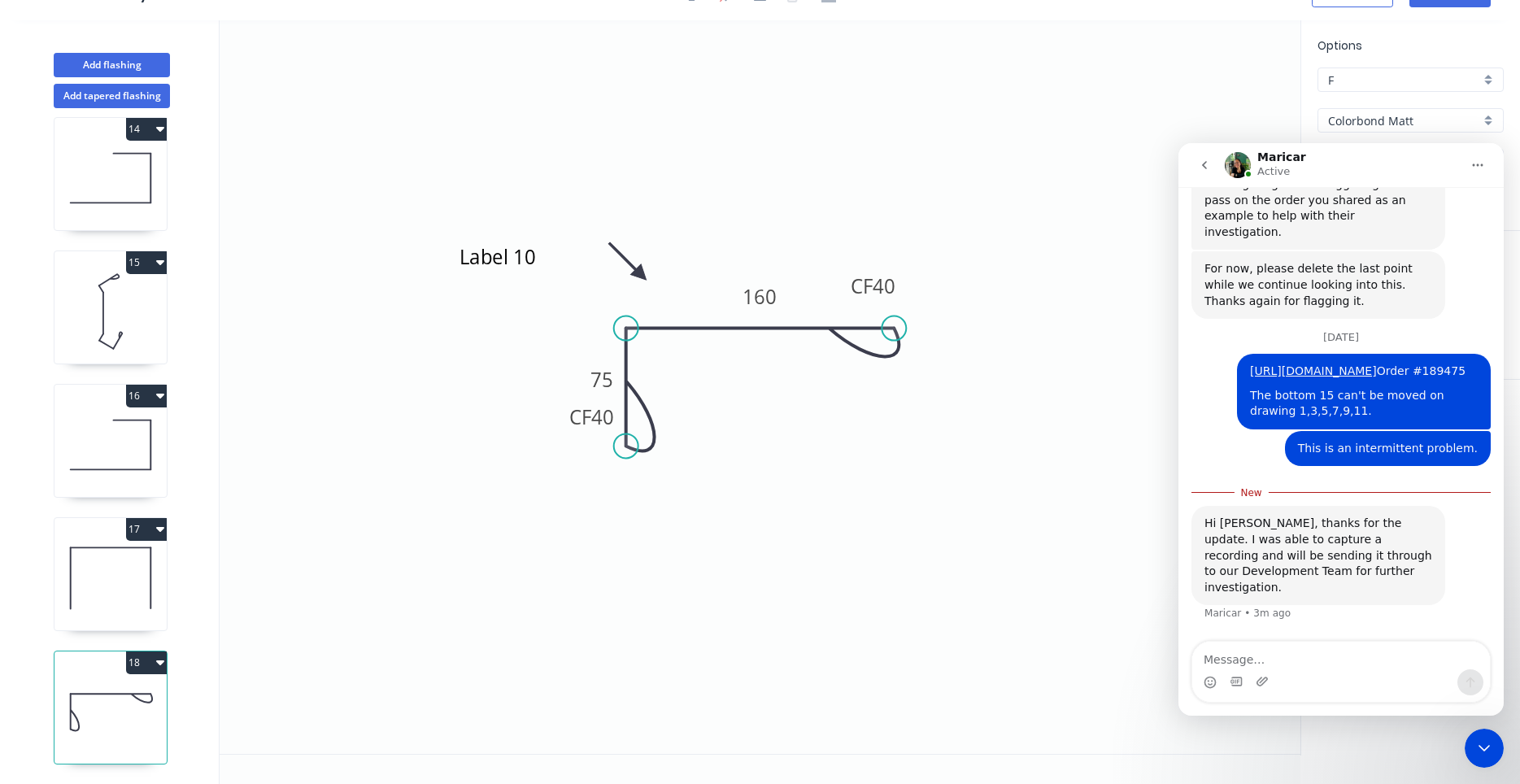
scroll to position [1421, 0]
click at [1474, 744] on div "Close Intercom Messenger" at bounding box center [1484, 748] width 39 height 39
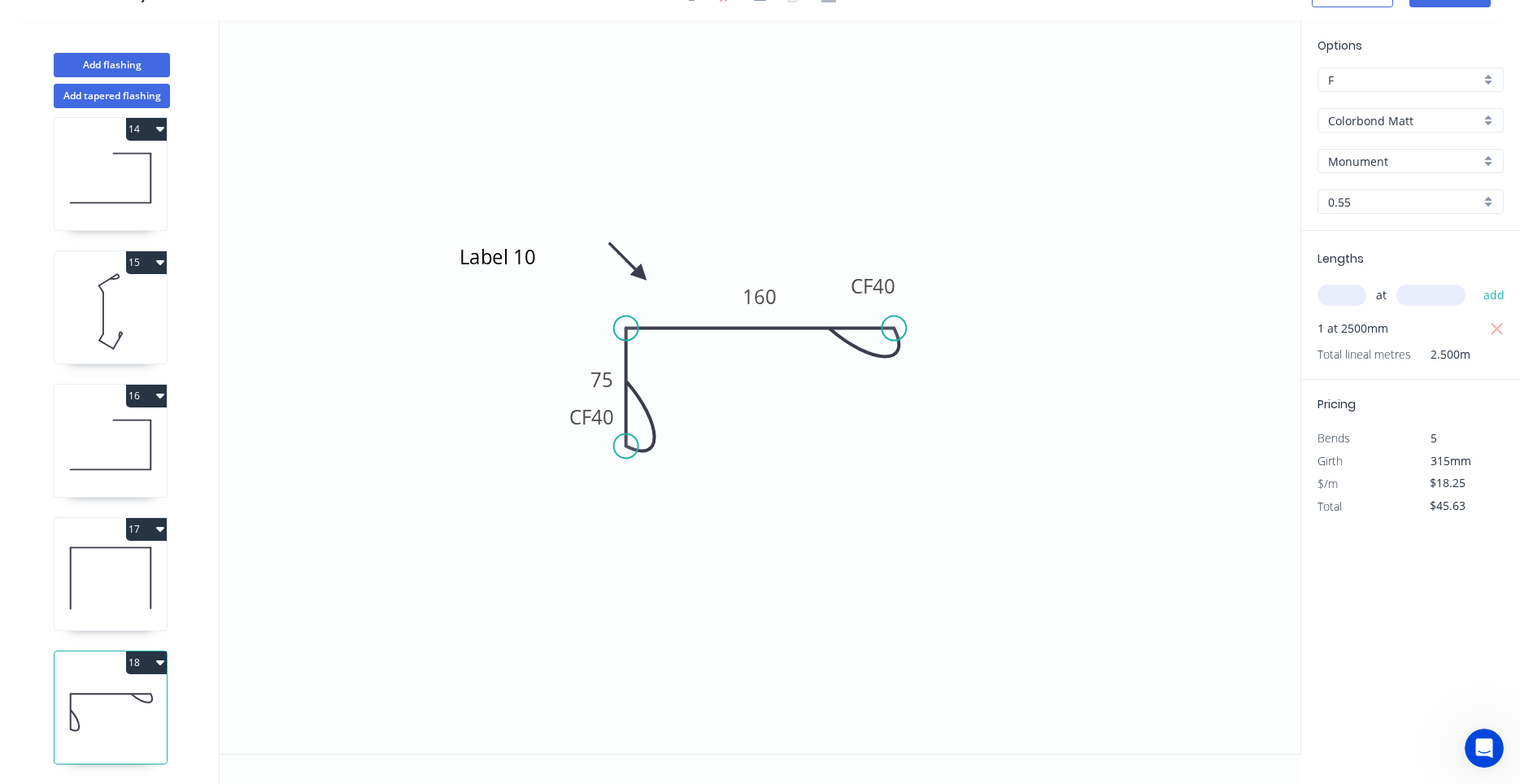
click at [1485, 741] on icon "Open Intercom Messenger" at bounding box center [1484, 748] width 27 height 27
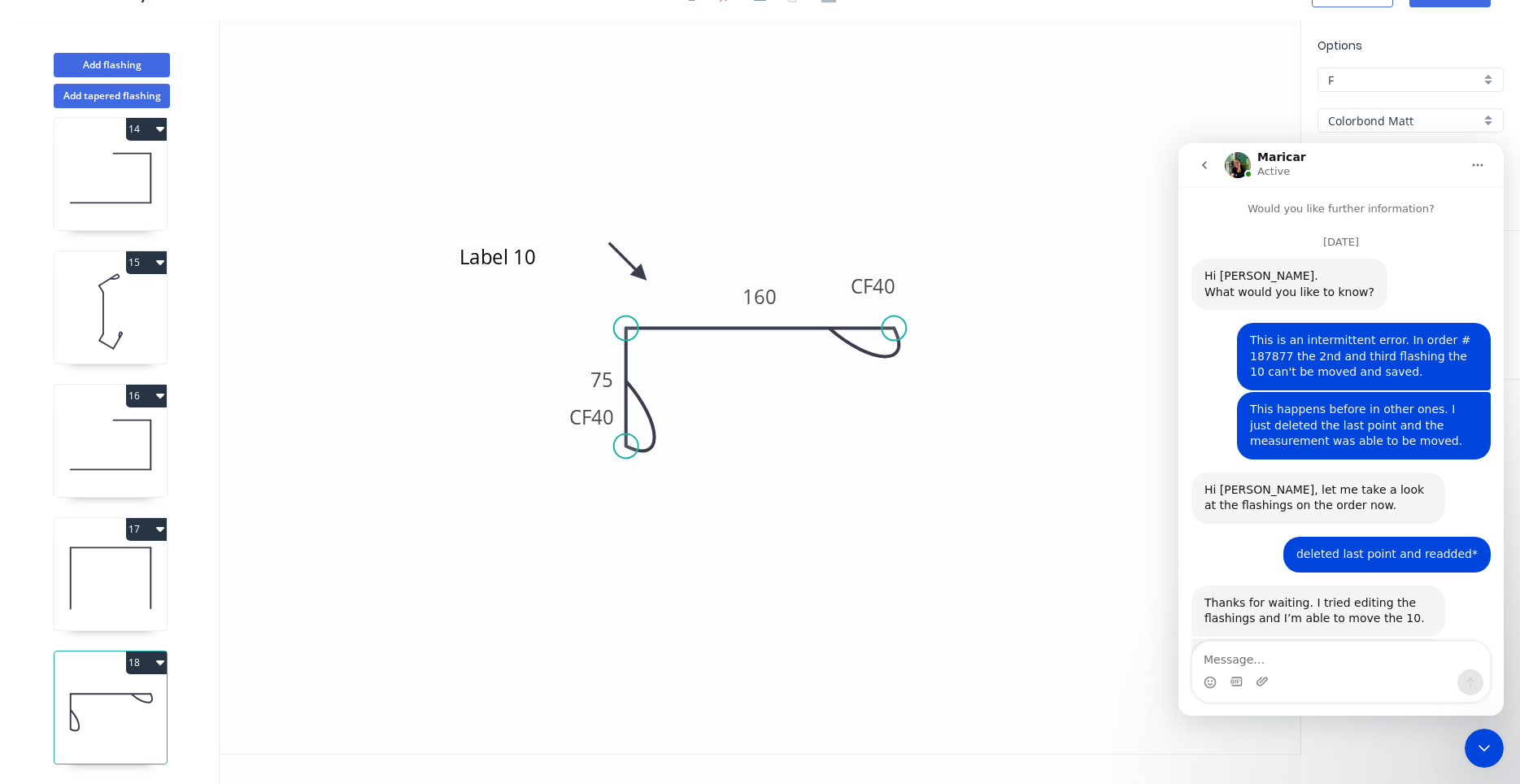
scroll to position [1395, 0]
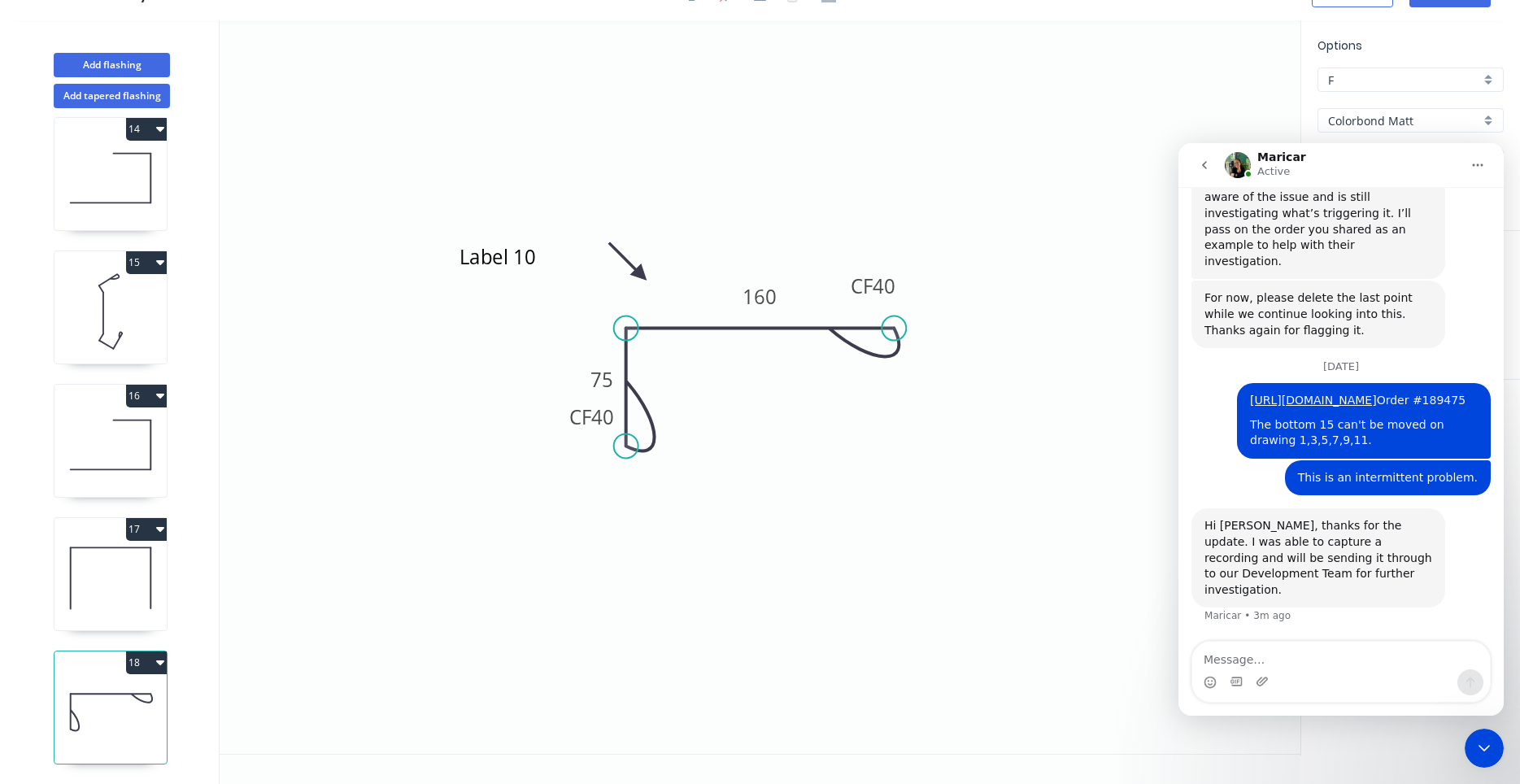
click at [1485, 741] on icon "Close Intercom Messenger" at bounding box center [1484, 748] width 19 height 19
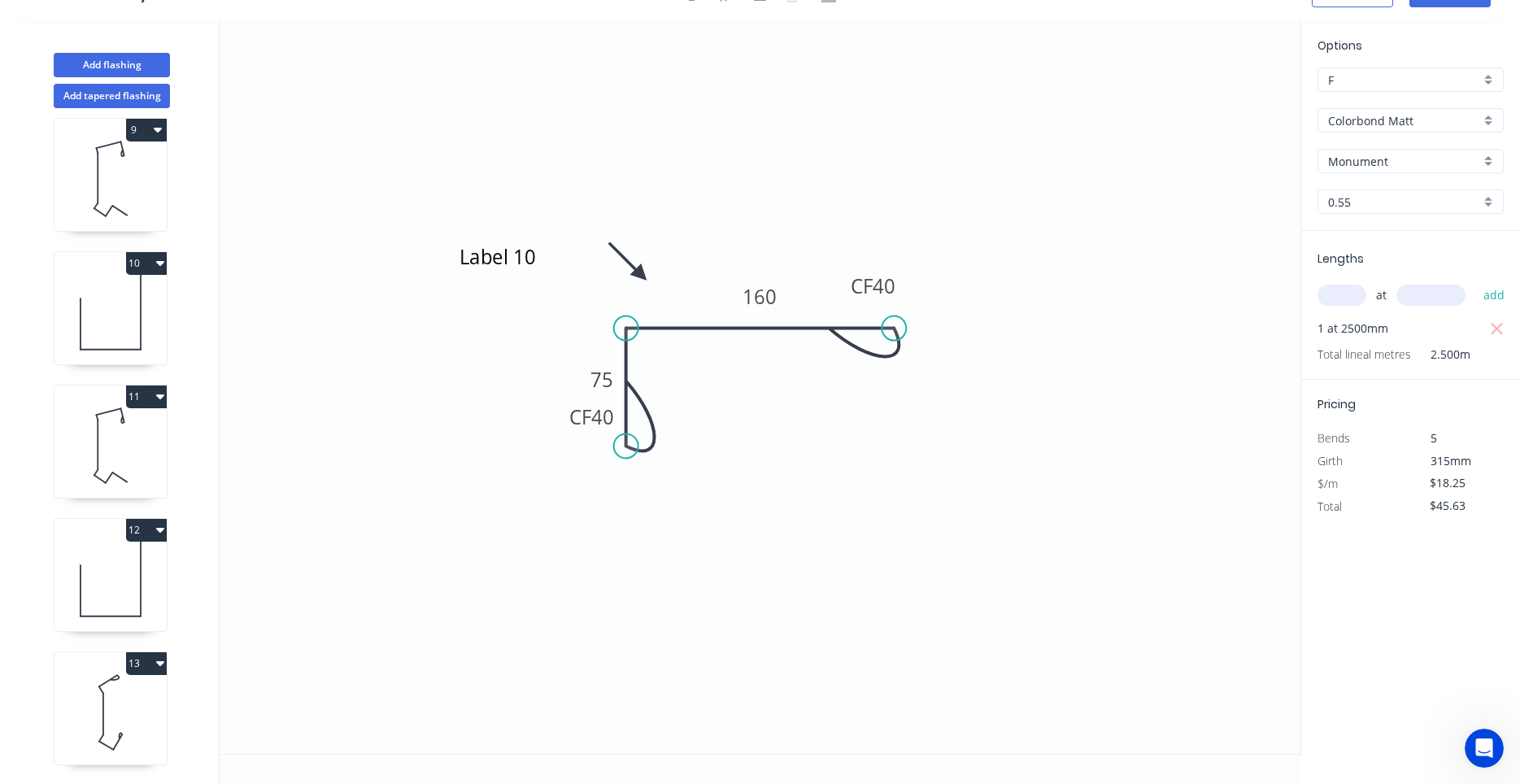
scroll to position [1748, 0]
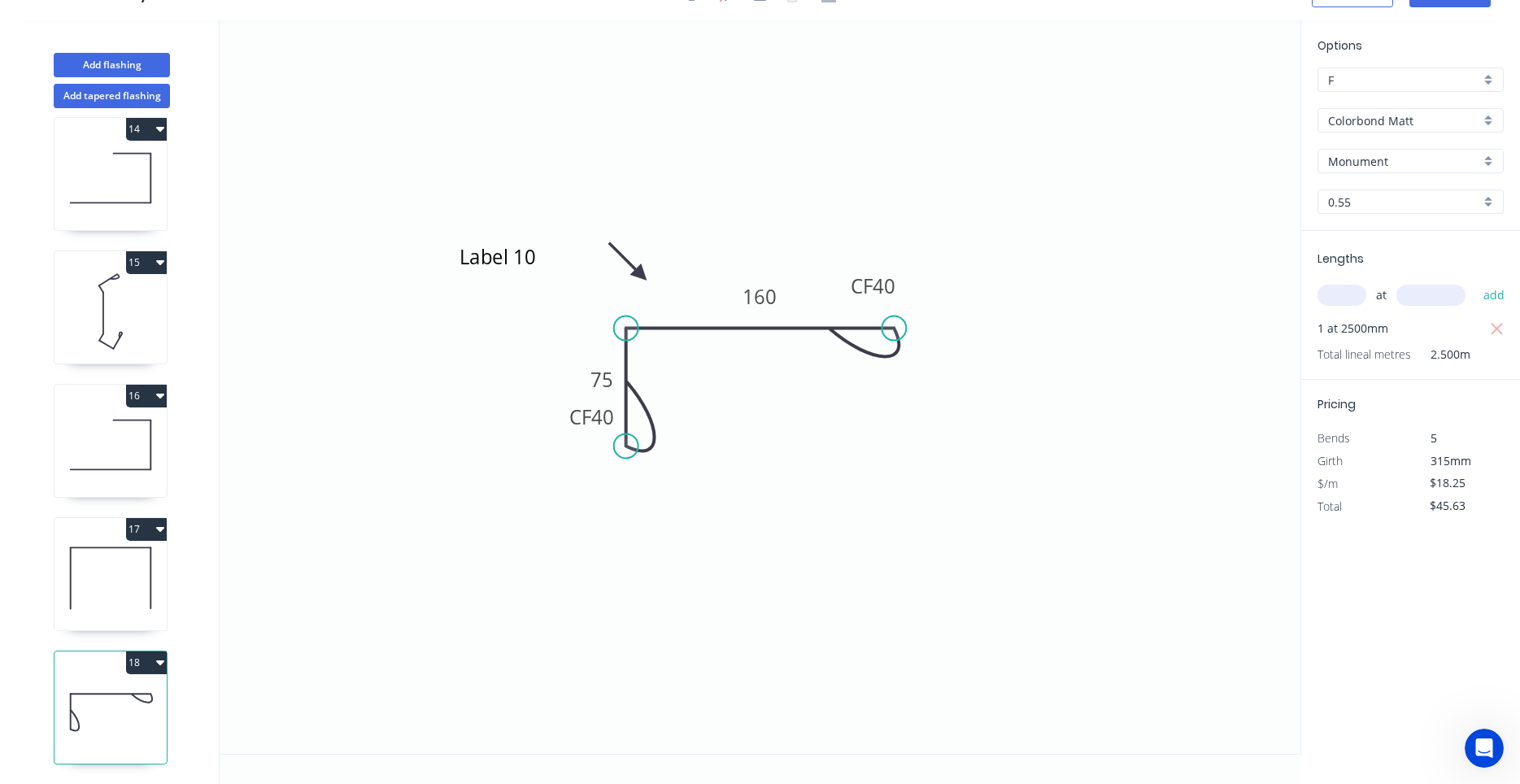
click at [61, 607] on icon at bounding box center [110, 578] width 112 height 104
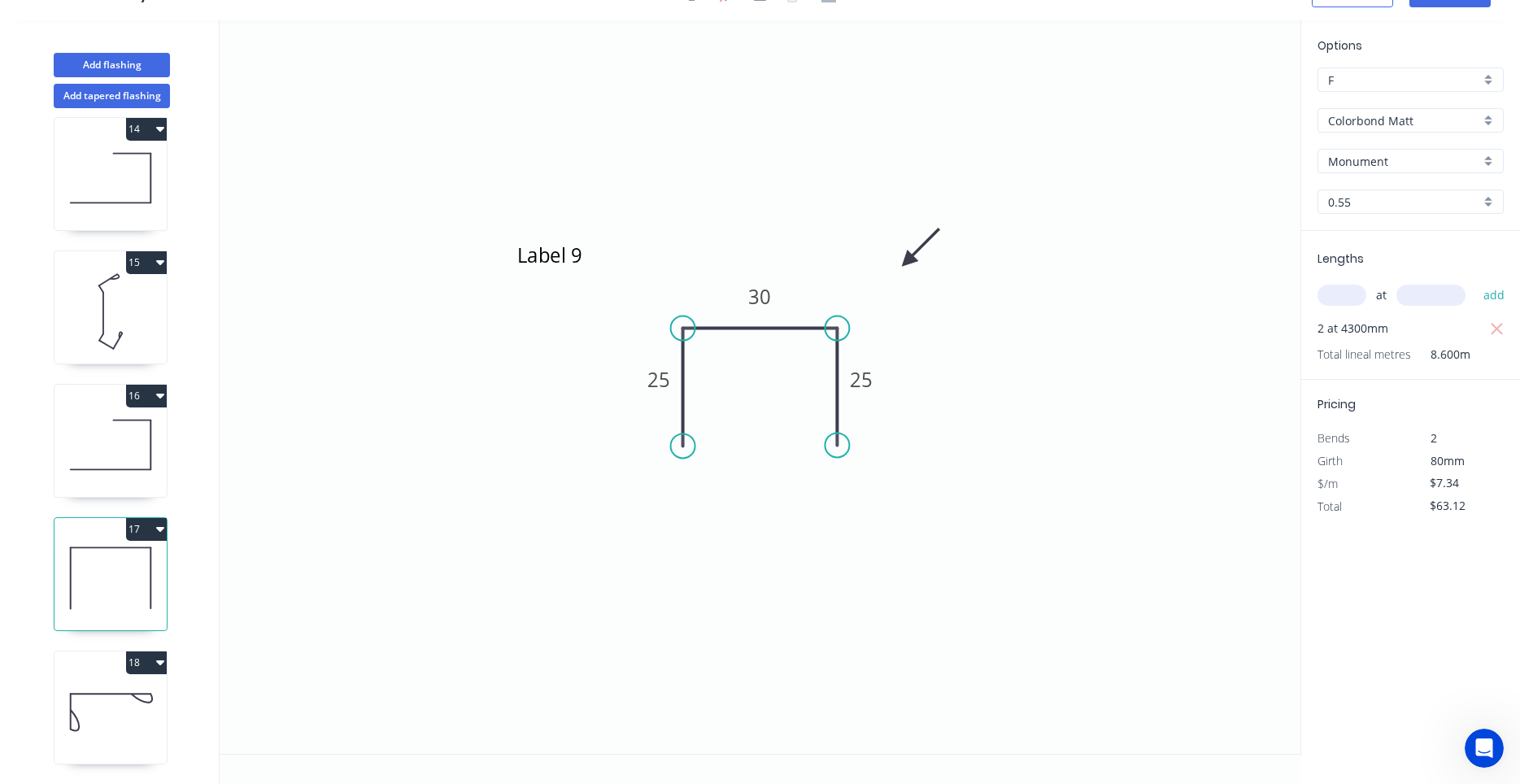
click at [97, 708] on icon at bounding box center [110, 711] width 112 height 104
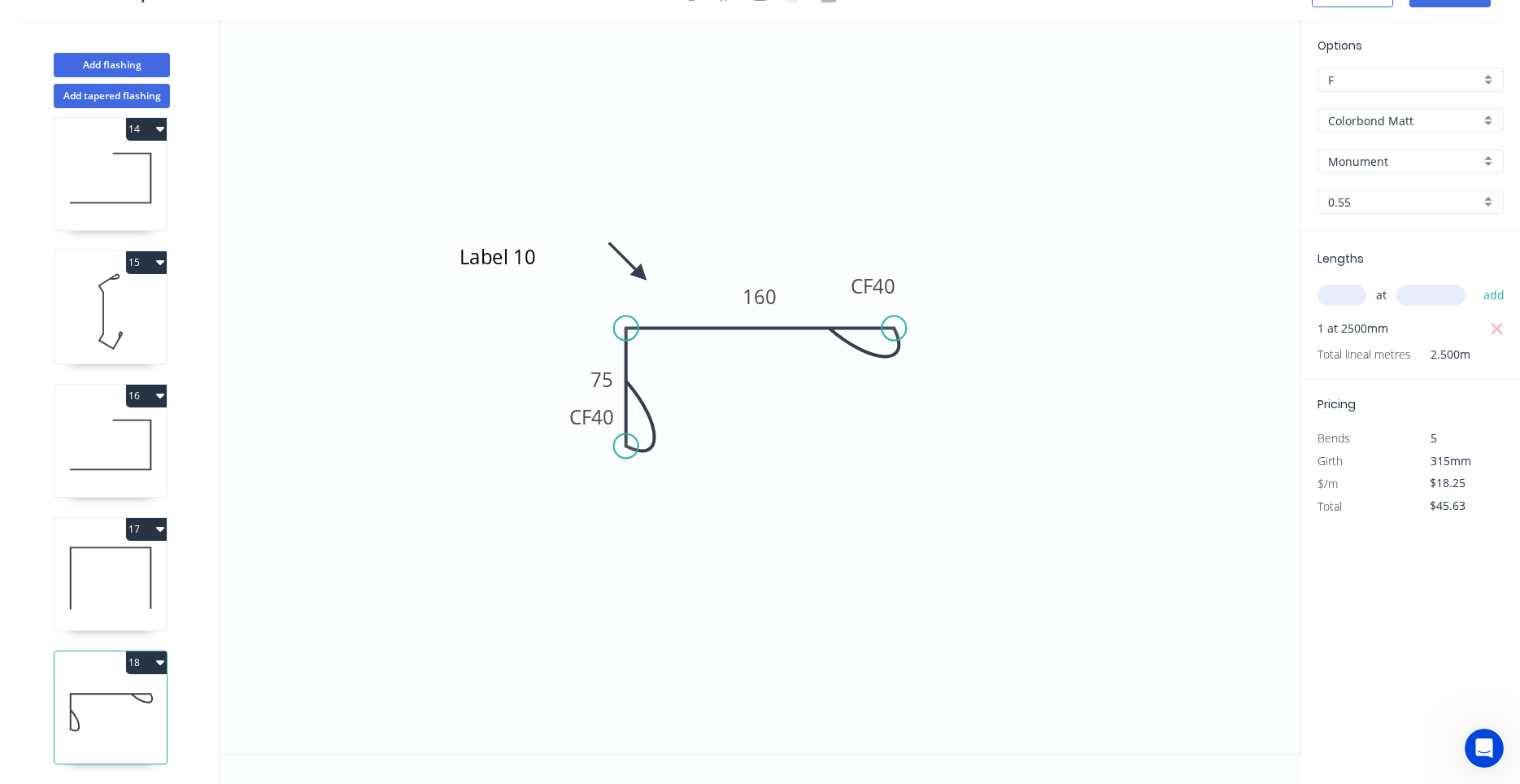
click at [118, 609] on icon at bounding box center [110, 578] width 112 height 104
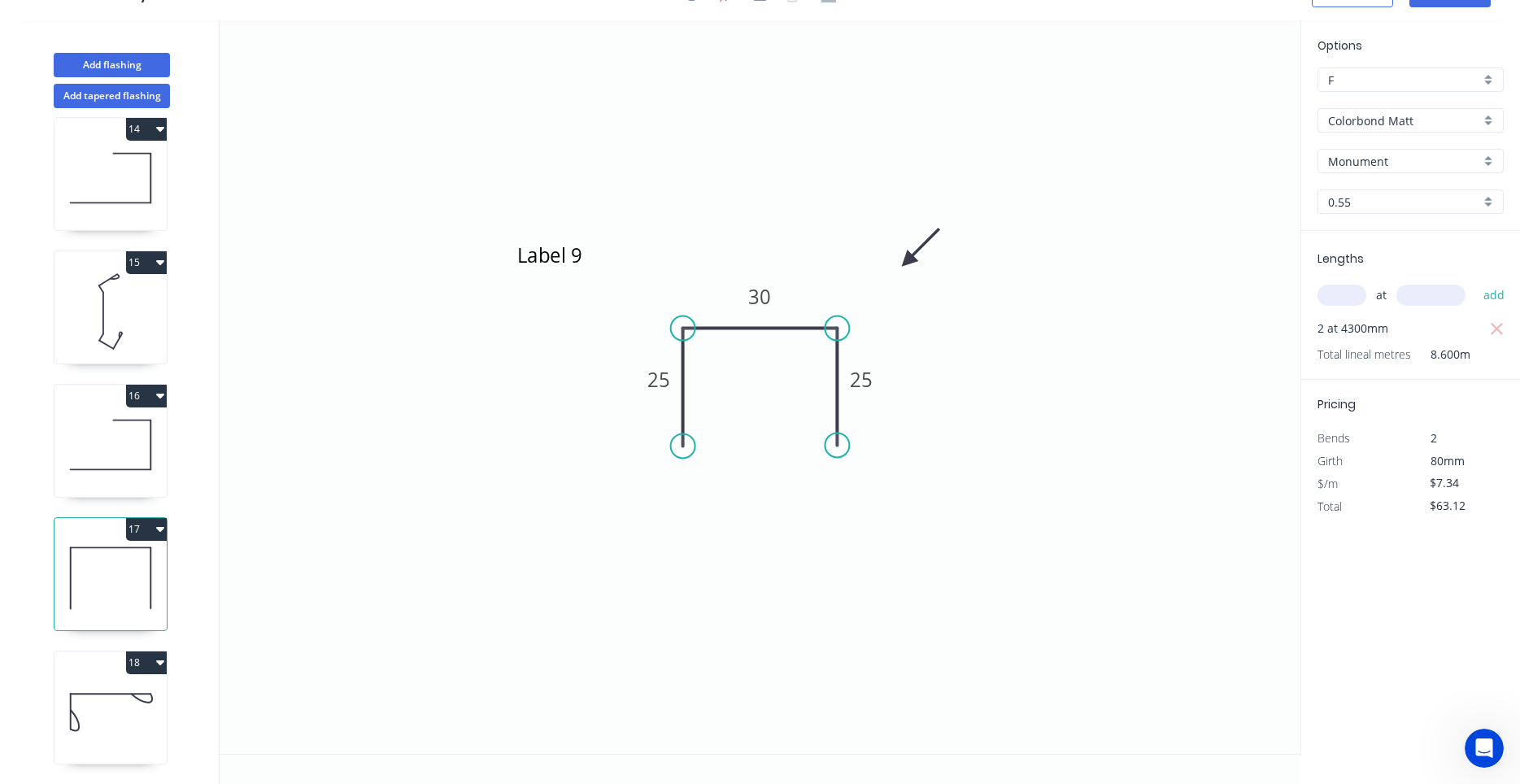
click at [112, 702] on icon at bounding box center [110, 711] width 112 height 104
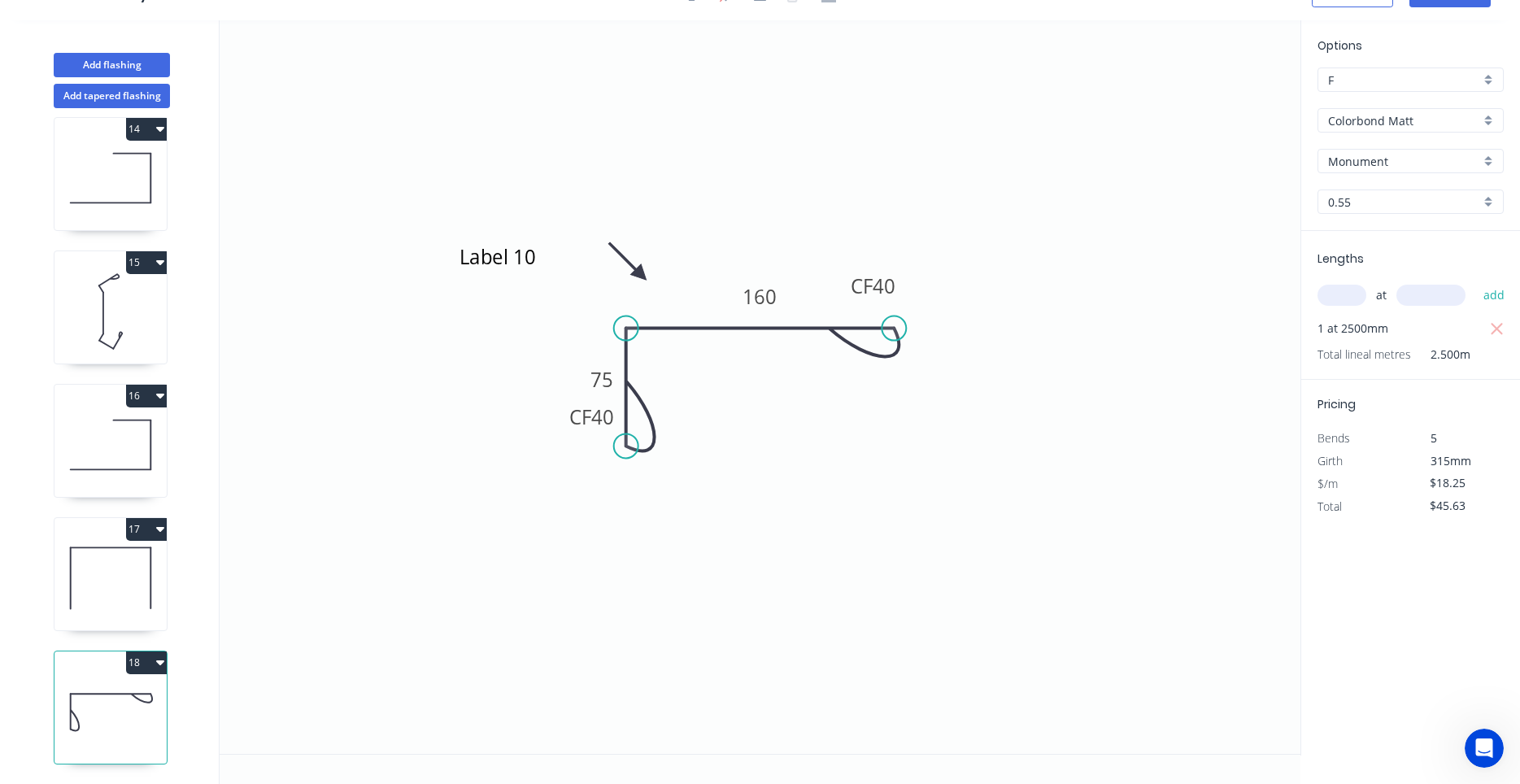
click at [157, 665] on button "18" at bounding box center [146, 662] width 40 height 23
click at [138, 696] on div "Duplicate" at bounding box center [89, 703] width 125 height 24
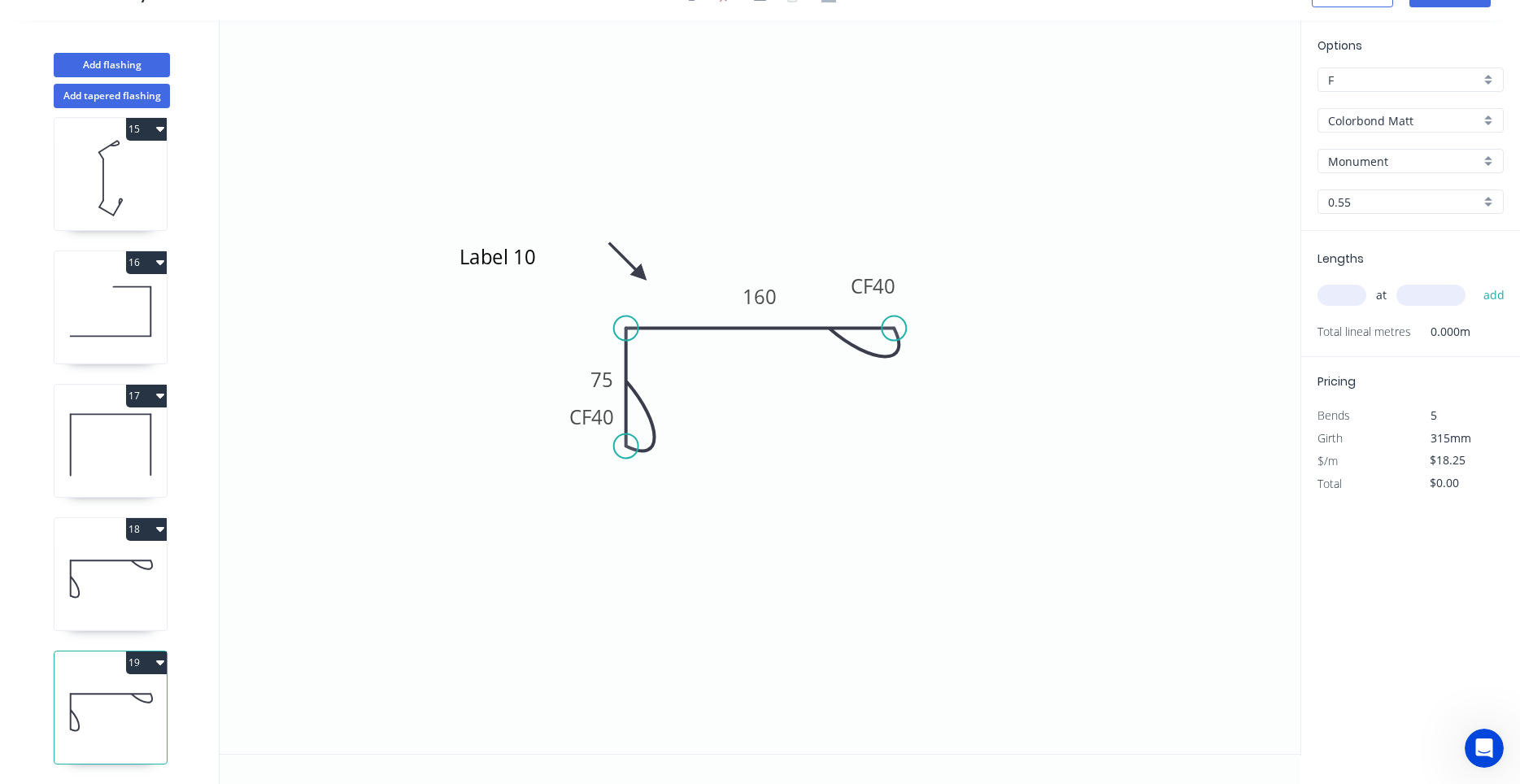
click at [133, 701] on icon at bounding box center [110, 711] width 112 height 104
click at [769, 292] on tspan "160" at bounding box center [760, 296] width 34 height 27
click at [1339, 301] on input "text" at bounding box center [1342, 295] width 49 height 21
click at [1475, 281] on button "add" at bounding box center [1495, 295] width 39 height 28
click at [1488, 738] on div "Open Intercom Messenger" at bounding box center [1483, 747] width 53 height 53
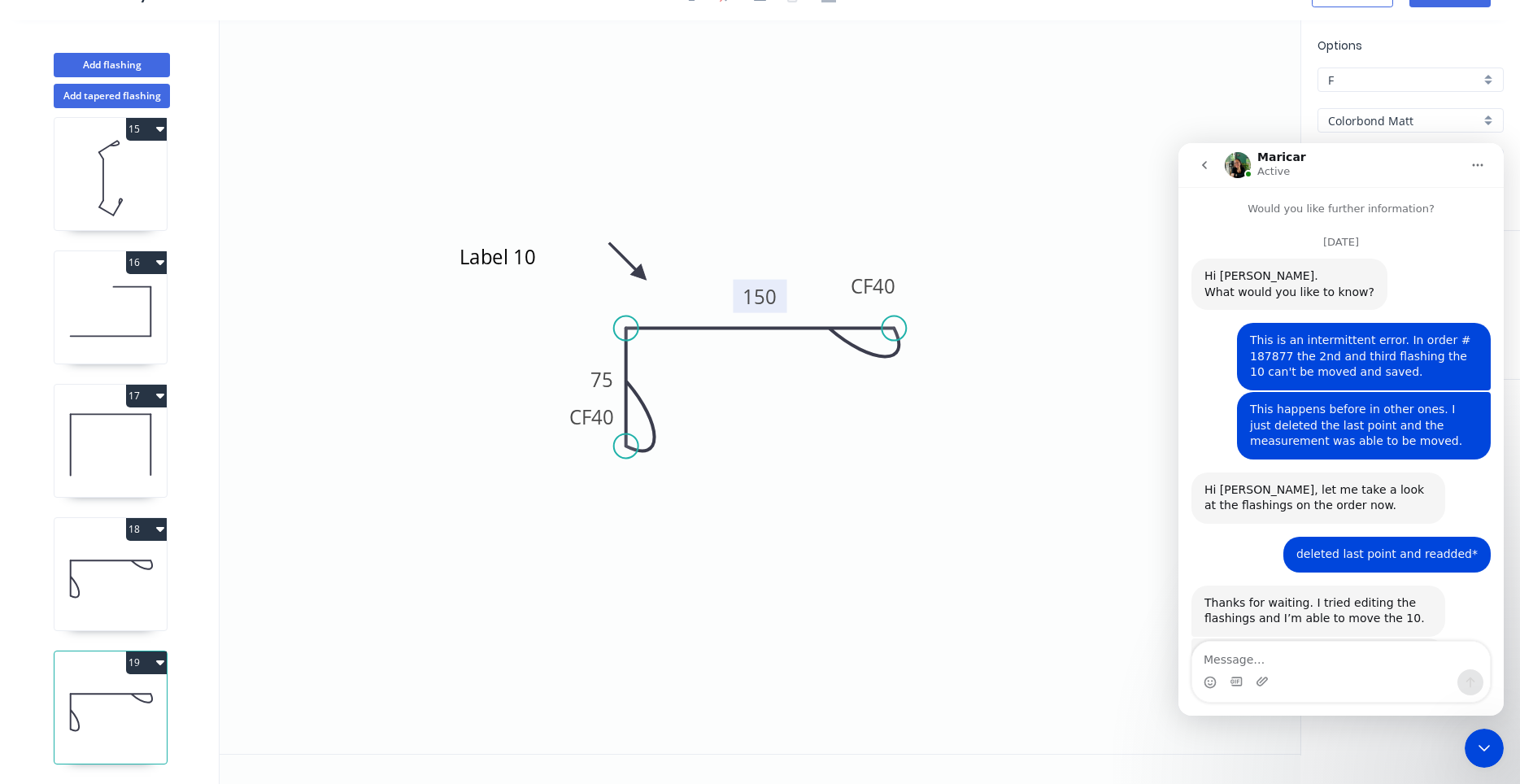
scroll to position [1395, 0]
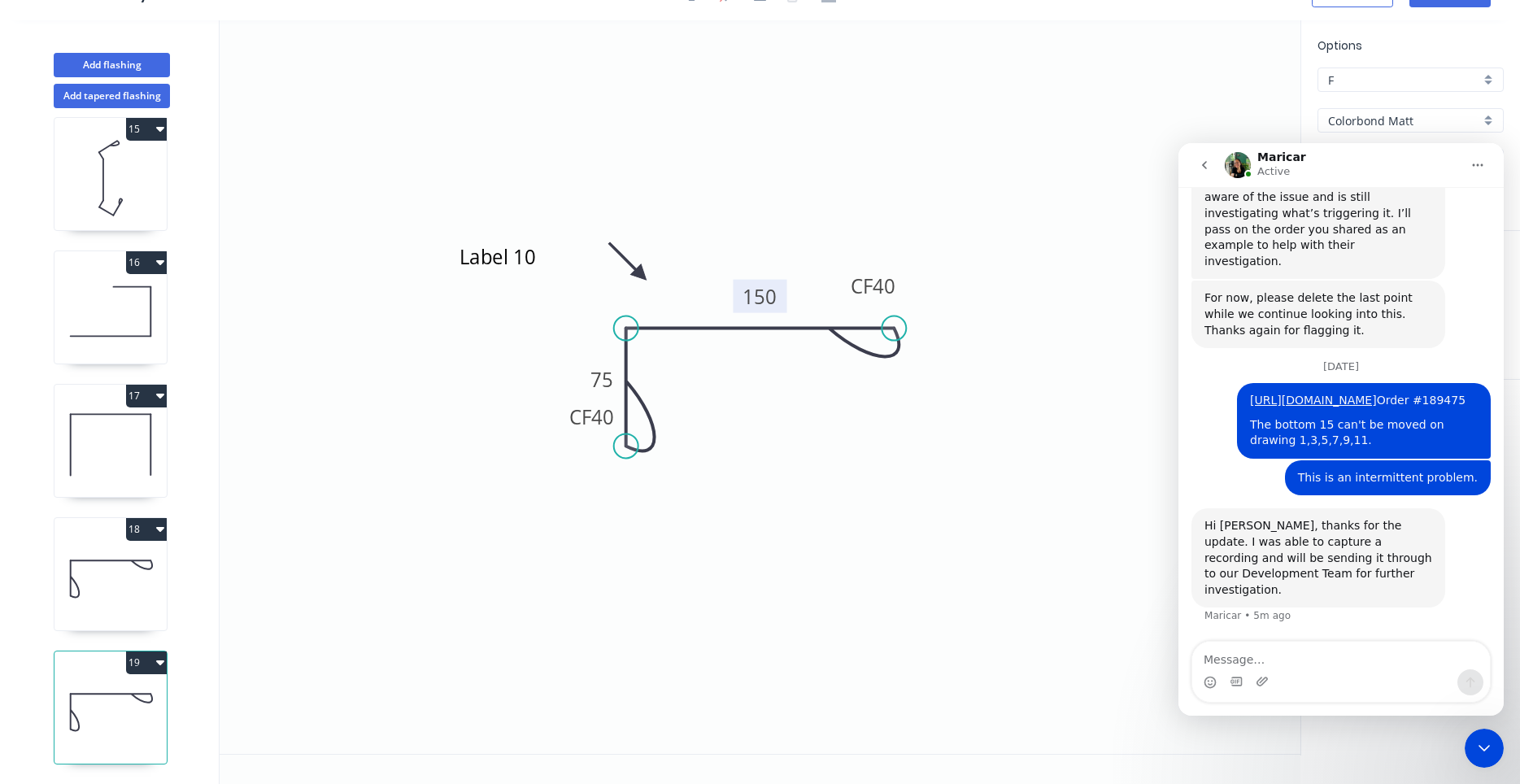
click at [1278, 659] on textarea "Message…" at bounding box center [1341, 655] width 298 height 28
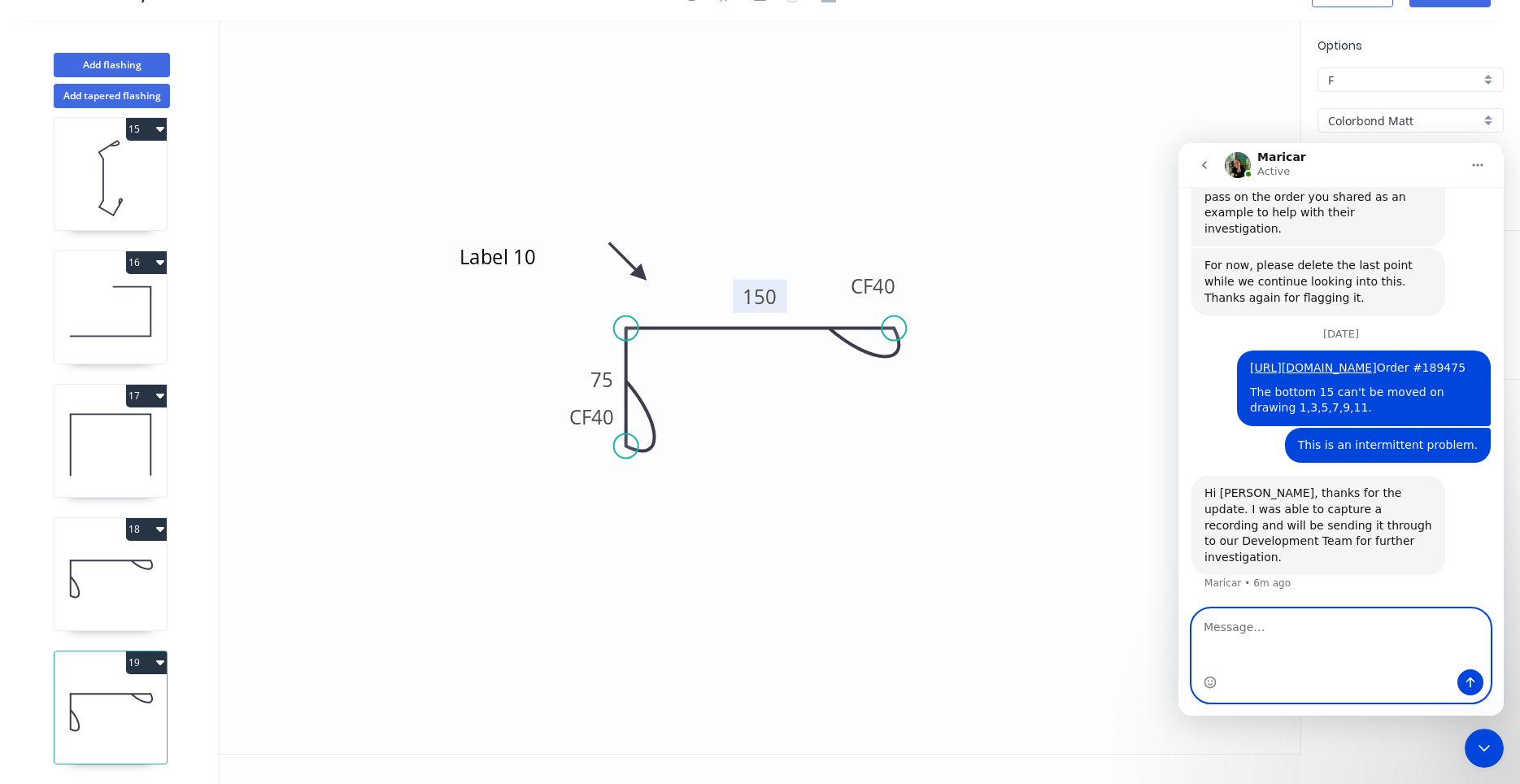
scroll to position [1475, 0]
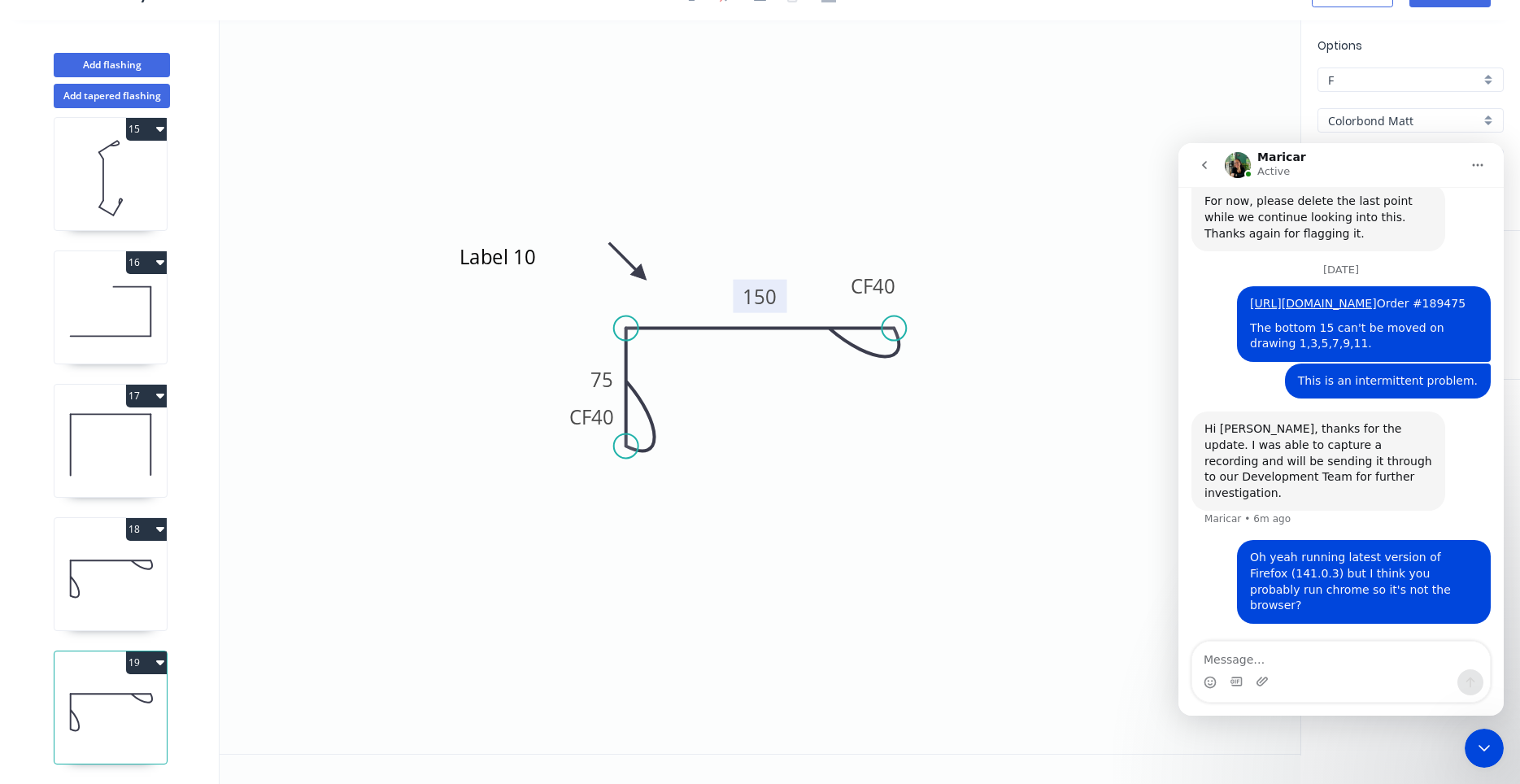
click at [1488, 756] on icon "Close Intercom Messenger" at bounding box center [1484, 748] width 19 height 19
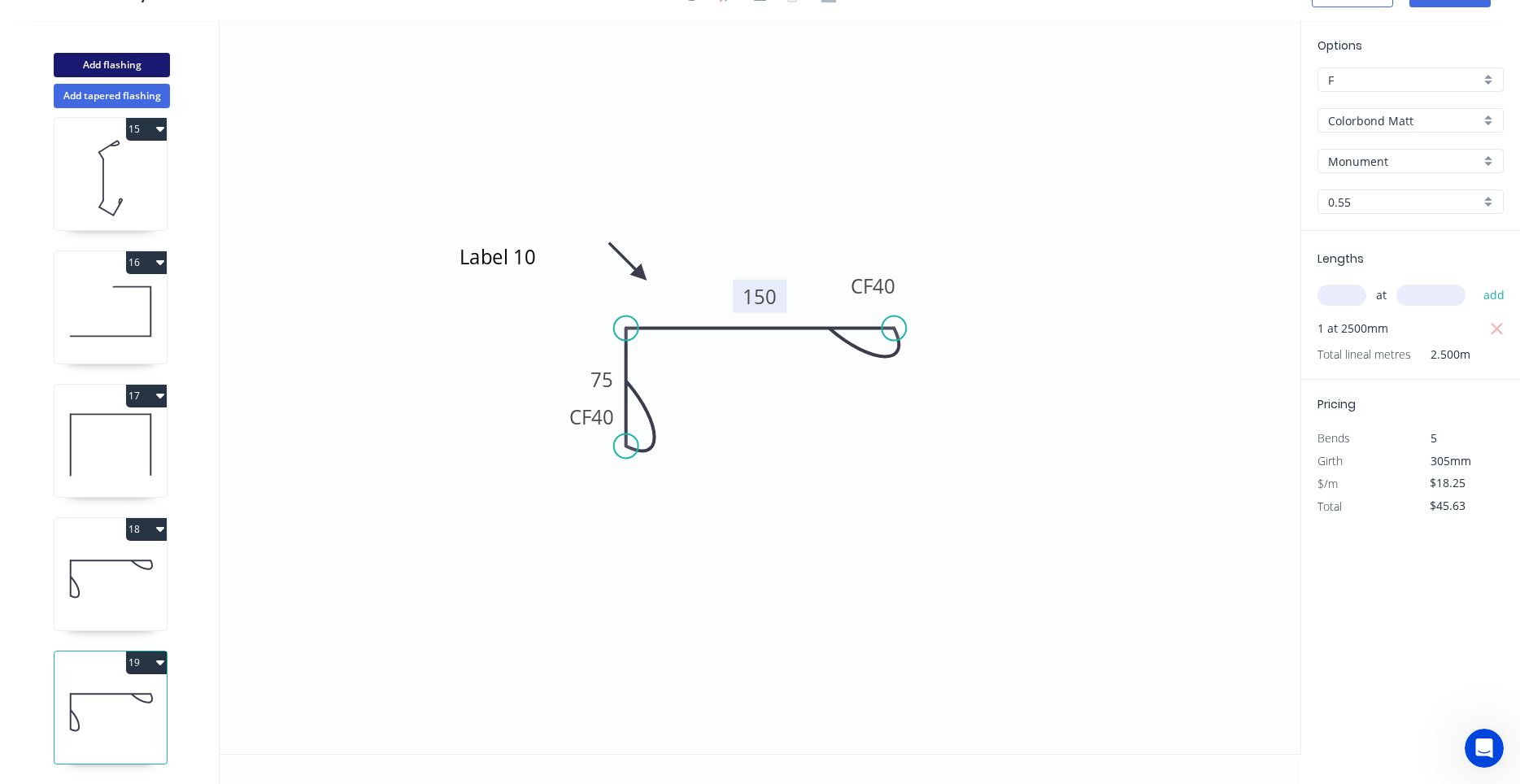
click at [146, 67] on button "Add flashing" at bounding box center [111, 65] width 117 height 25
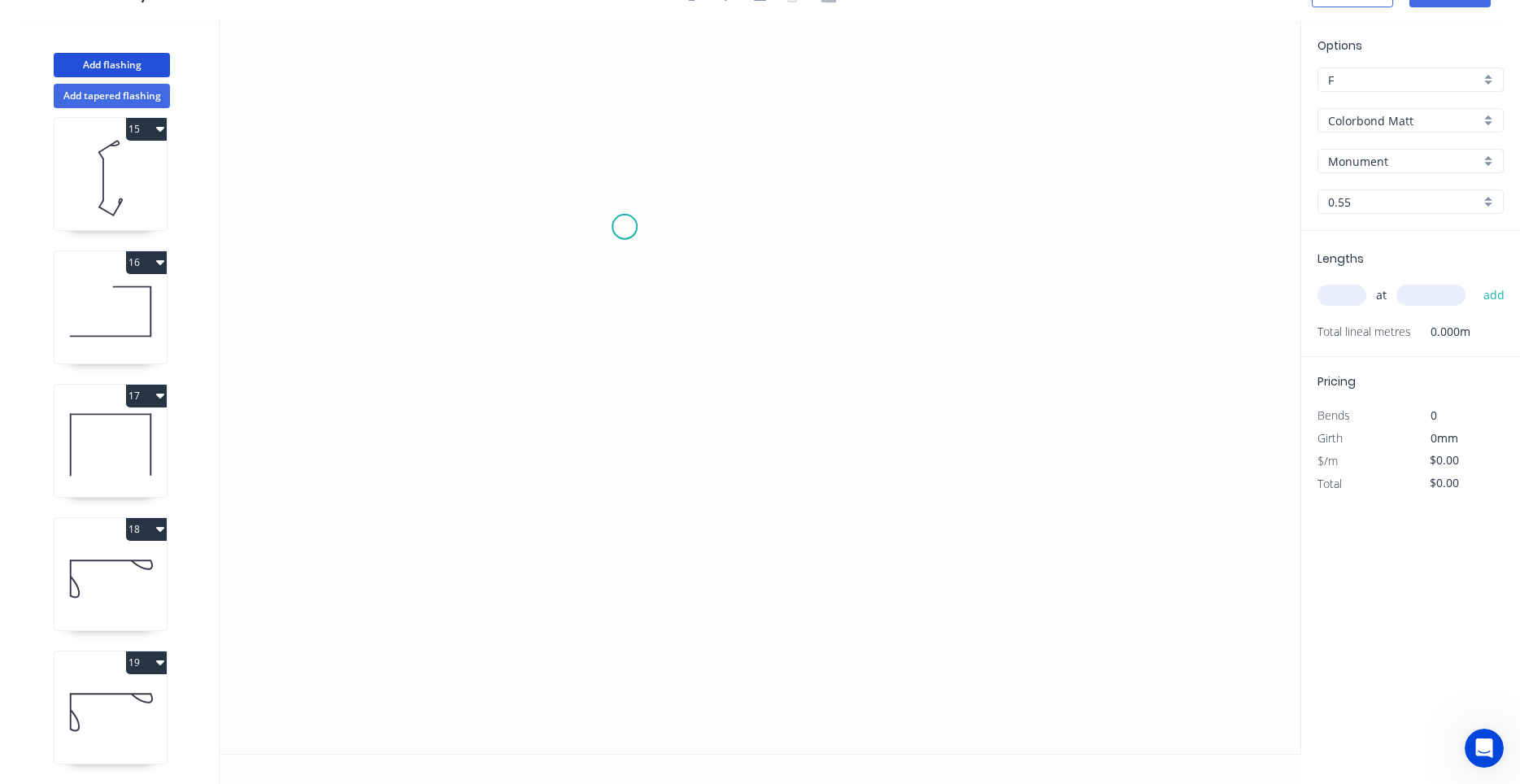
click at [625, 227] on icon "0" at bounding box center [760, 386] width 1081 height 733
click at [867, 308] on icon "0" at bounding box center [760, 386] width 1081 height 733
click at [873, 469] on icon "0 ?" at bounding box center [760, 386] width 1081 height 733
click at [873, 469] on circle at bounding box center [867, 468] width 25 height 25
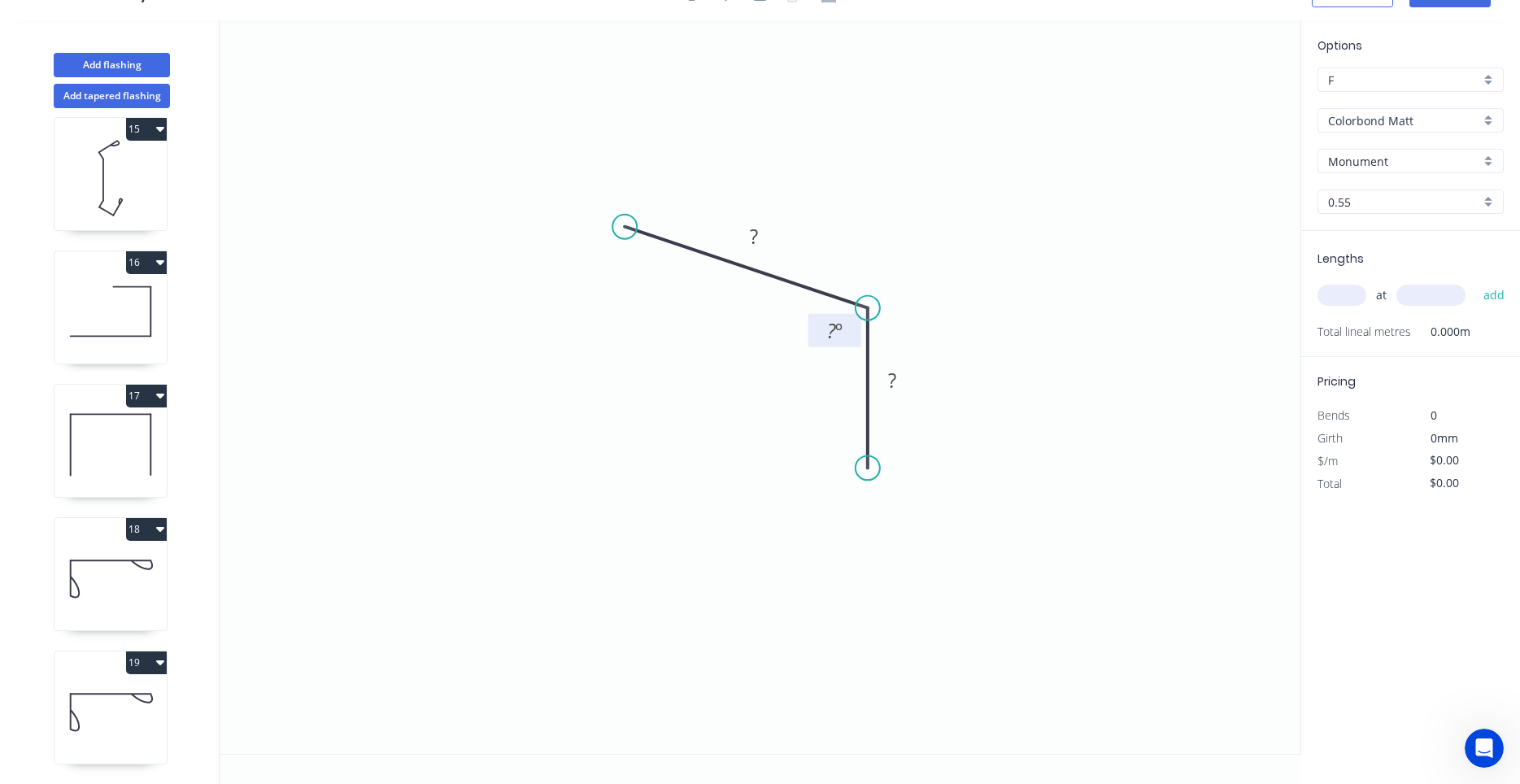
click at [831, 337] on tspan "?" at bounding box center [831, 330] width 9 height 27
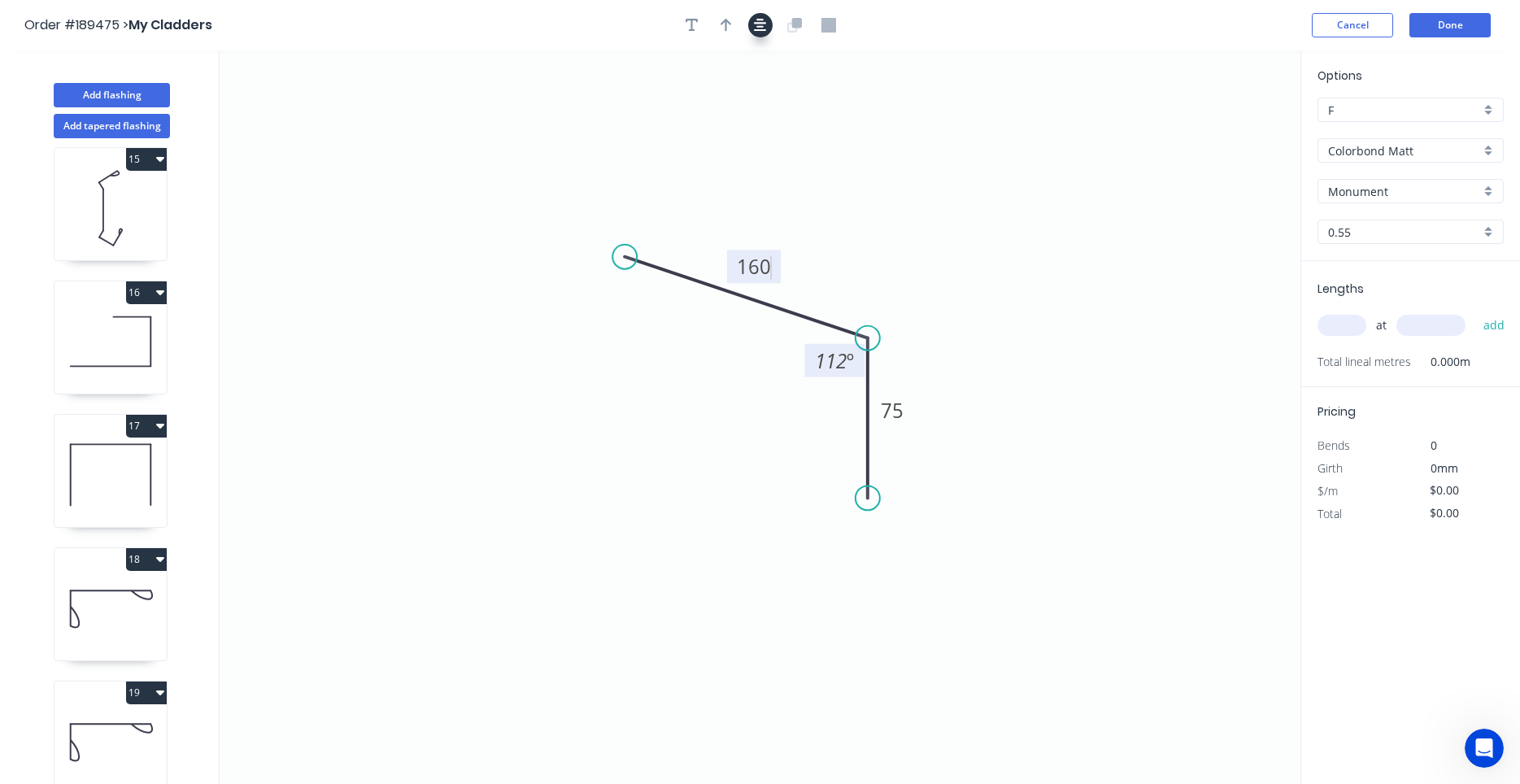
click at [756, 24] on icon "button" at bounding box center [760, 25] width 13 height 13
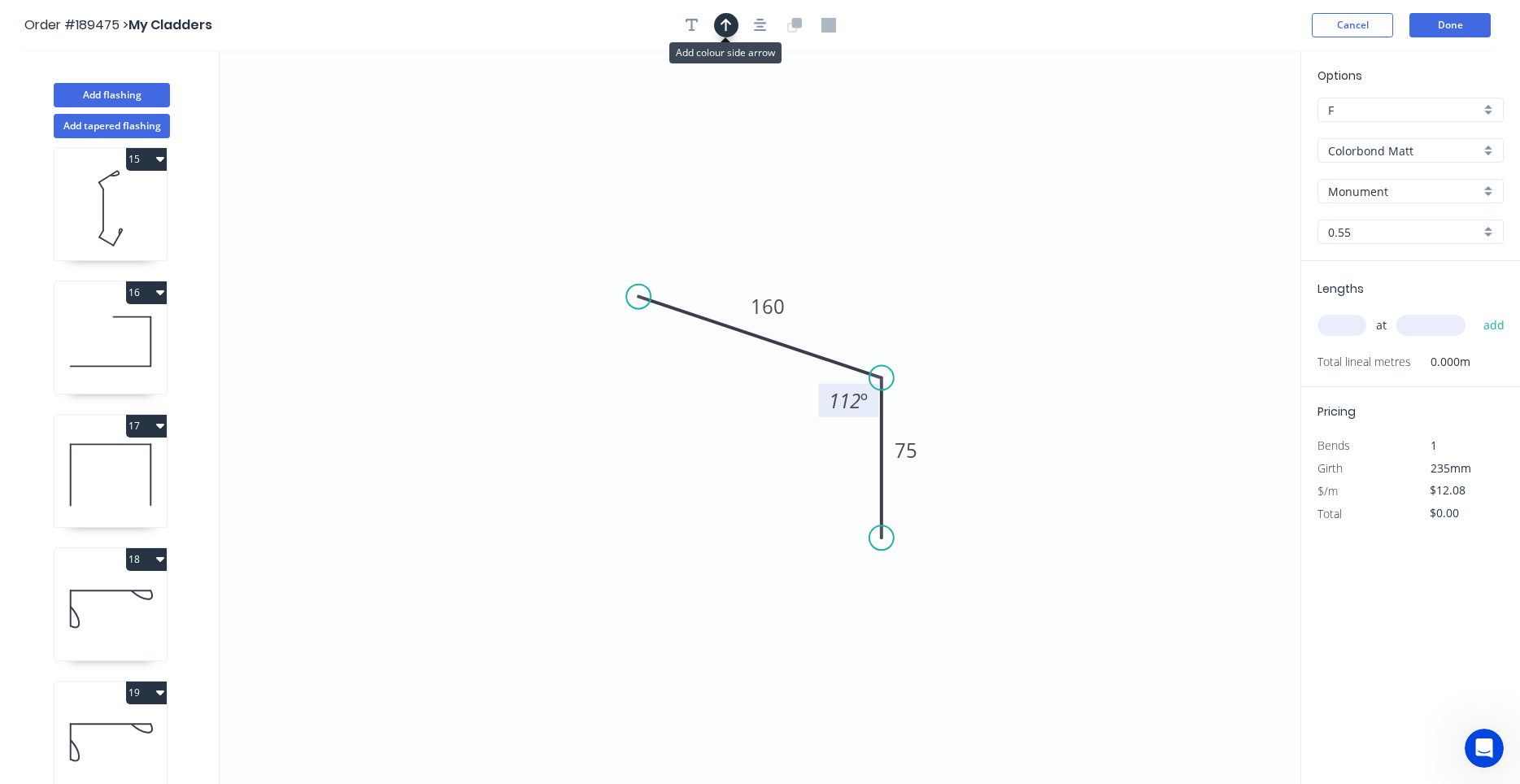
click at [728, 29] on icon "button" at bounding box center [725, 25] width 11 height 15
drag, startPoint x: 1223, startPoint y: 124, endPoint x: 1000, endPoint y: 358, distance: 323.2
click at [1002, 358] on icon at bounding box center [1009, 339] width 15 height 52
click at [999, 357] on icon at bounding box center [999, 339] width 15 height 52
drag, startPoint x: 999, startPoint y: 357, endPoint x: 951, endPoint y: 349, distance: 48.7
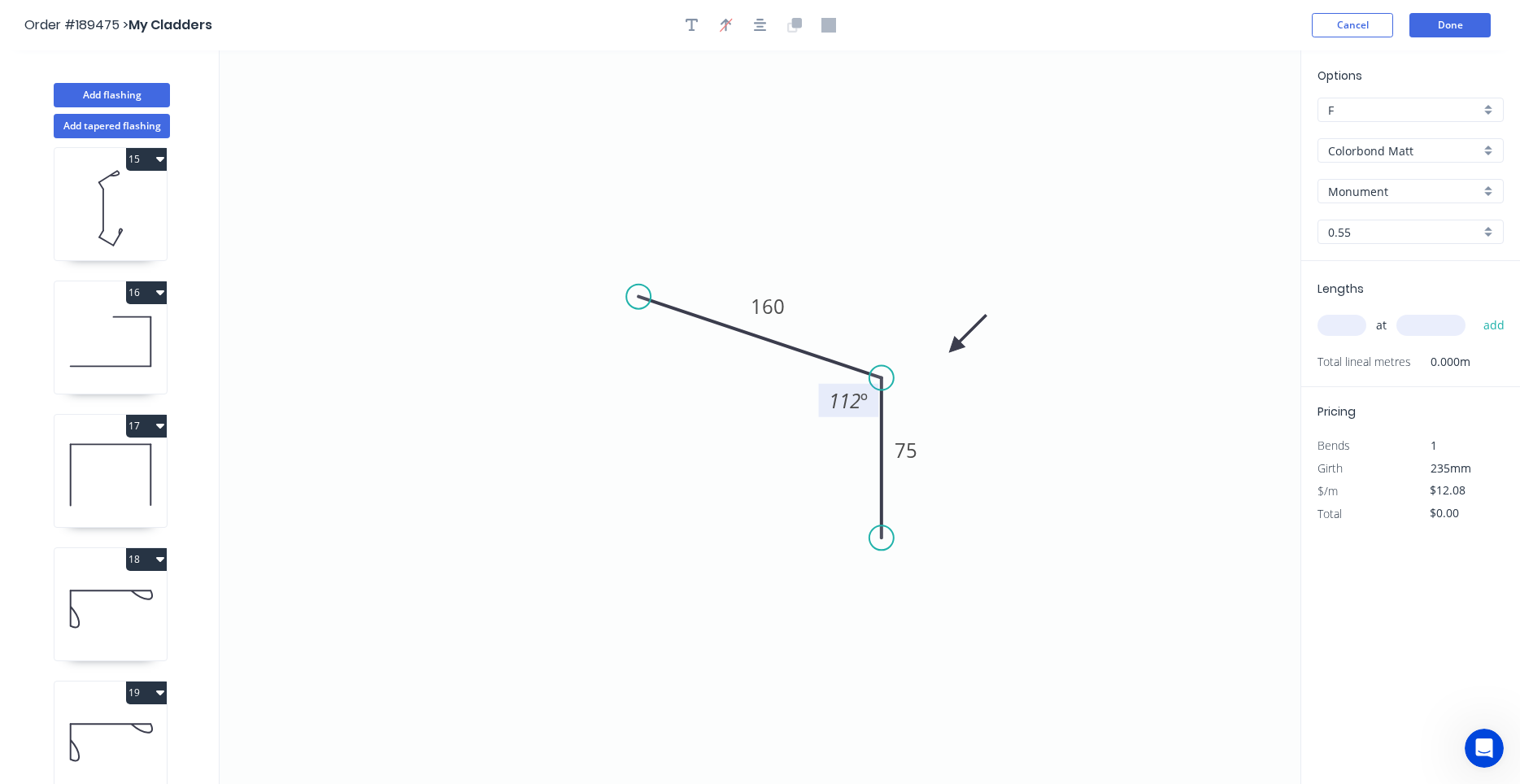
click at [952, 345] on icon at bounding box center [968, 334] width 47 height 47
click at [663, 353] on div "Crush & Fold" at bounding box center [716, 351] width 164 height 33
click at [904, 605] on div "Crush & Fold" at bounding box center [958, 599] width 164 height 33
click at [896, 576] on div "Flip bend" at bounding box center [956, 585] width 164 height 33
drag, startPoint x: 947, startPoint y: 515, endPoint x: 908, endPoint y: 578, distance: 74.1
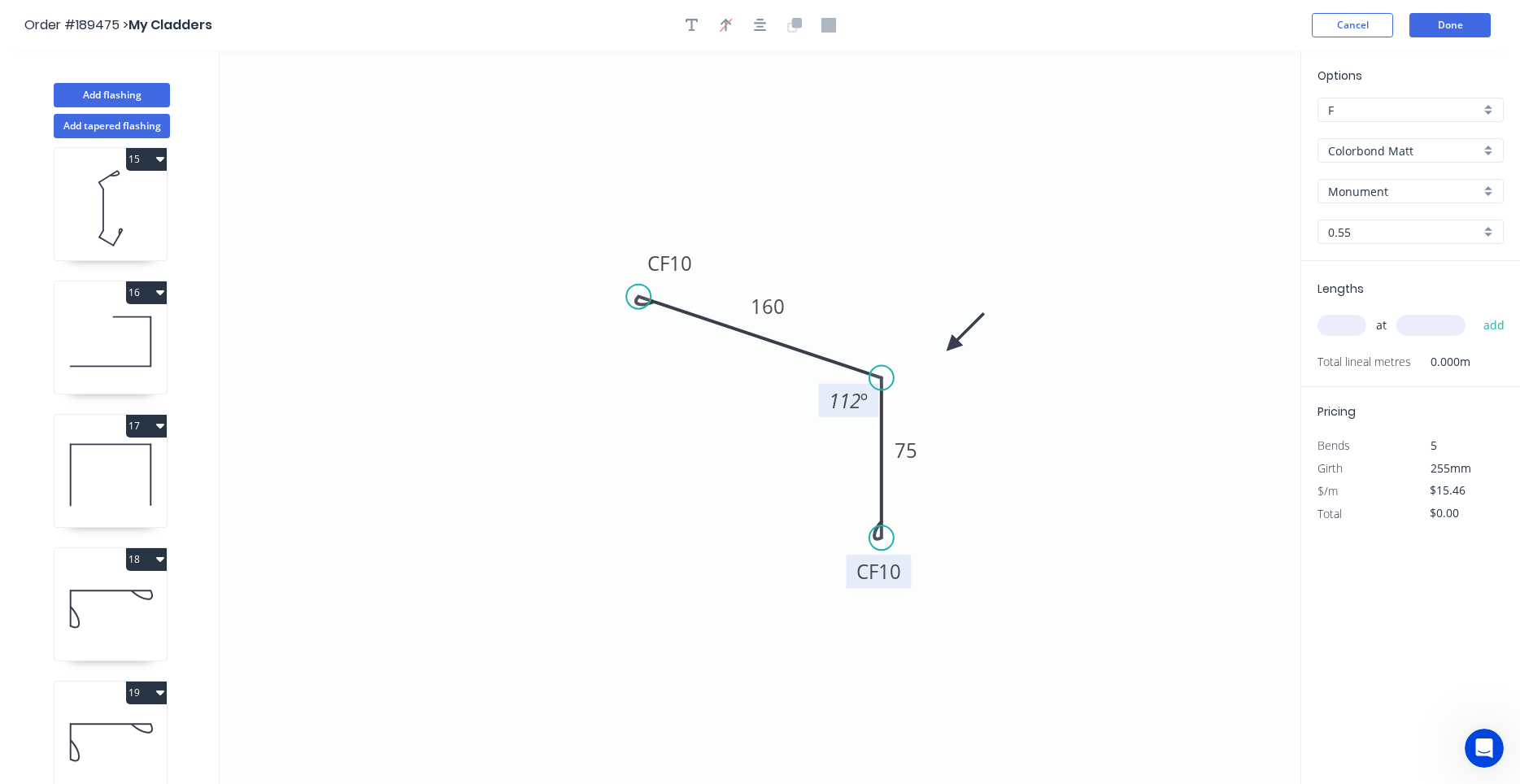
click at [908, 578] on rect at bounding box center [878, 571] width 65 height 33
click at [883, 579] on tspan "10" at bounding box center [887, 571] width 23 height 27
click at [916, 265] on icon "0 CF 40 160 CF 40 75 112 º" at bounding box center [760, 417] width 1081 height 733
click at [696, 21] on icon "button" at bounding box center [691, 25] width 13 height 13
drag, startPoint x: 378, startPoint y: 111, endPoint x: 717, endPoint y: 437, distance: 470.3
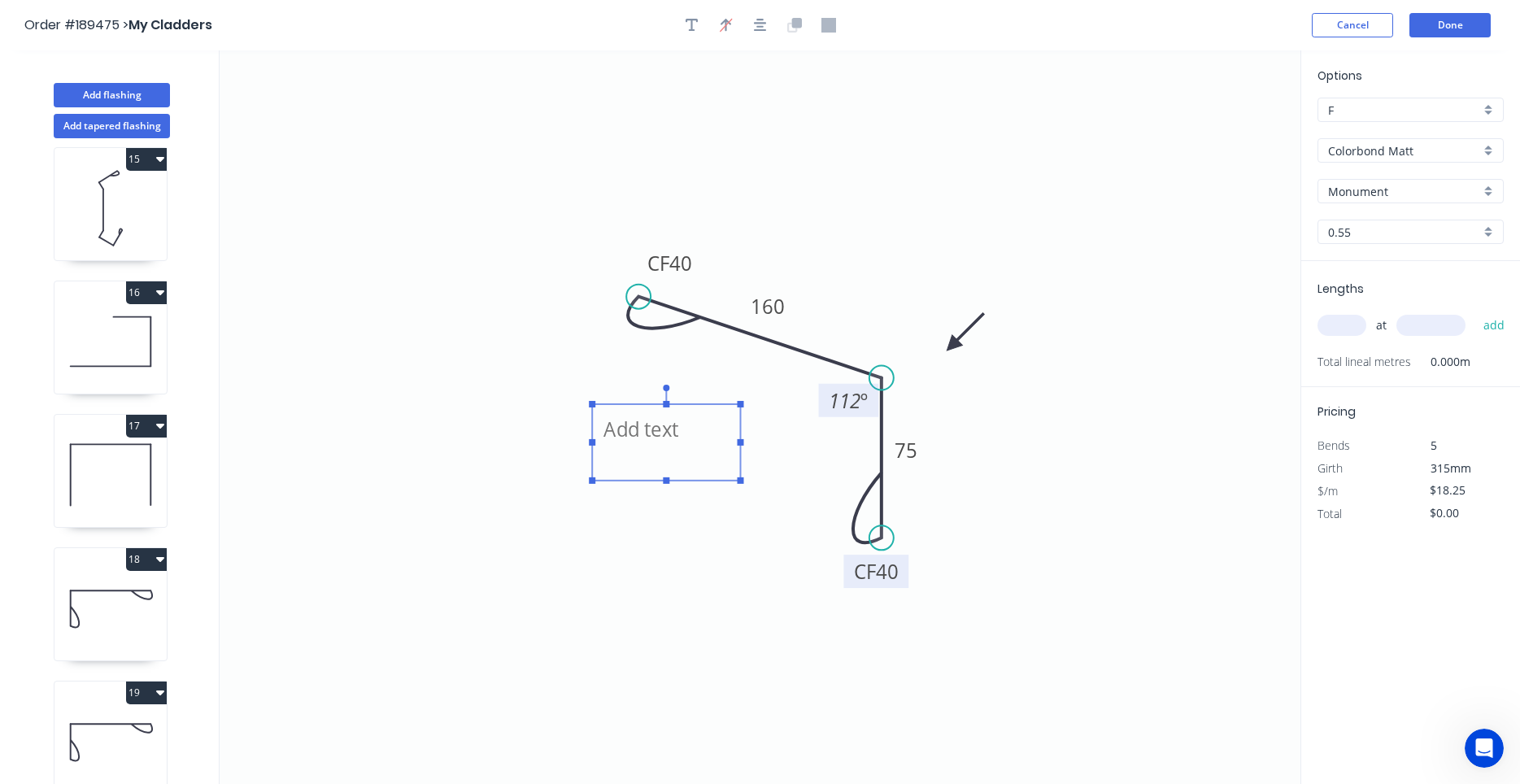
click at [717, 437] on textarea at bounding box center [666, 442] width 131 height 60
click at [664, 436] on textarea at bounding box center [666, 442] width 131 height 60
click at [962, 436] on icon "Label 11 CF 40 160 CF 40 75 112 º" at bounding box center [760, 417] width 1081 height 733
click at [1357, 331] on input "text" at bounding box center [1342, 325] width 49 height 21
click at [1477, 751] on icon "Open Intercom Messenger" at bounding box center [1484, 748] width 27 height 27
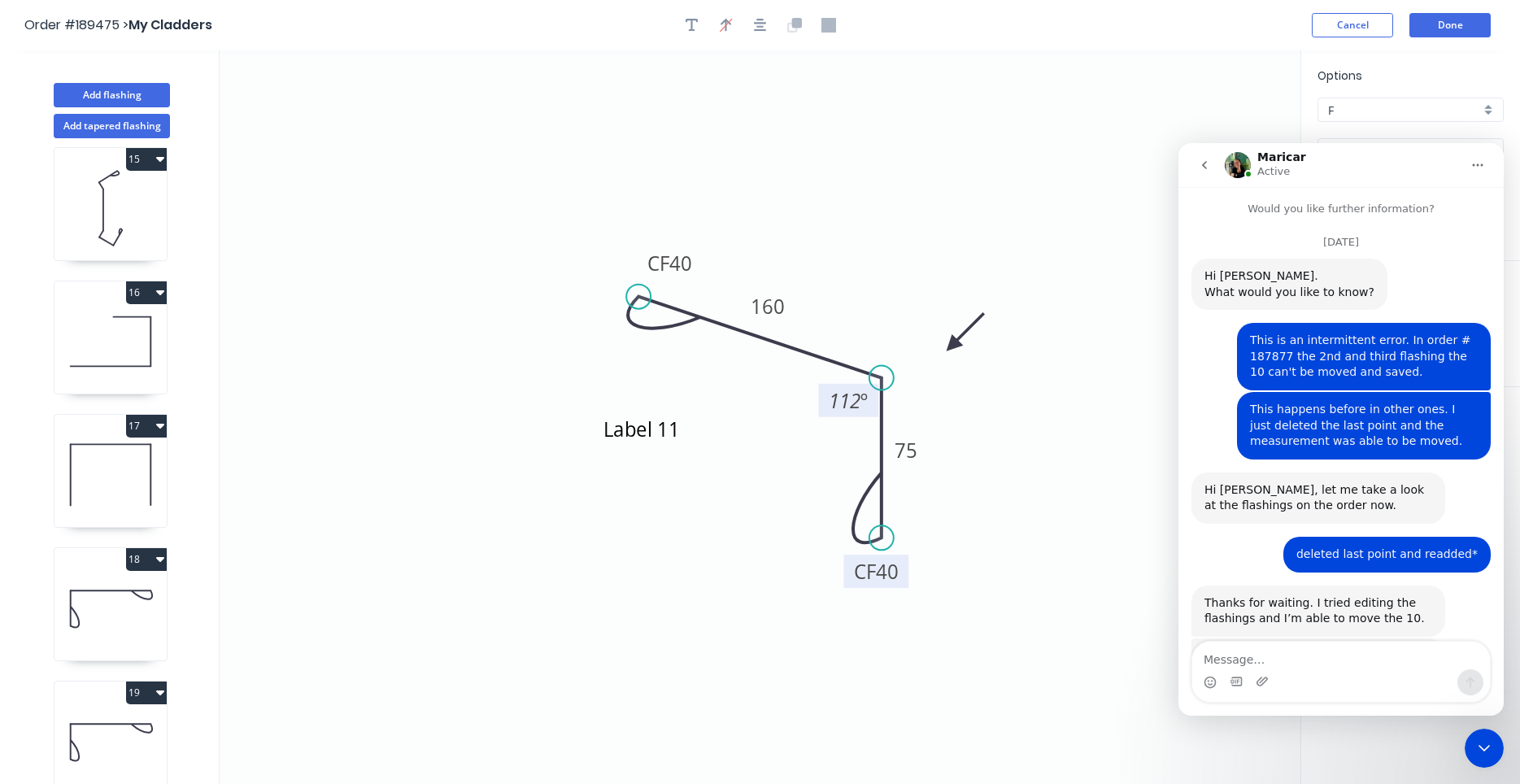
scroll to position [1475, 0]
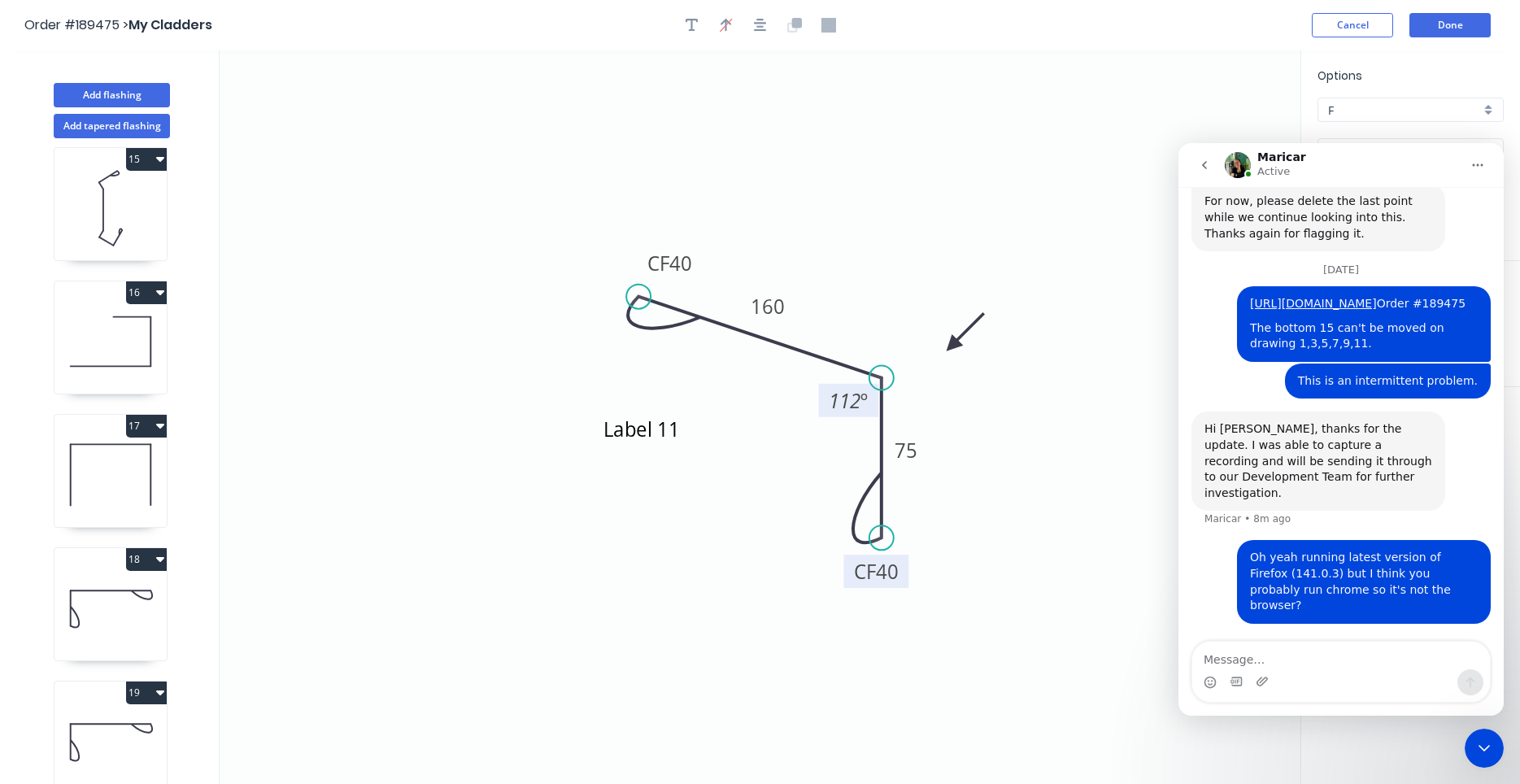
click at [1476, 751] on icon "Close Intercom Messenger" at bounding box center [1484, 748] width 19 height 19
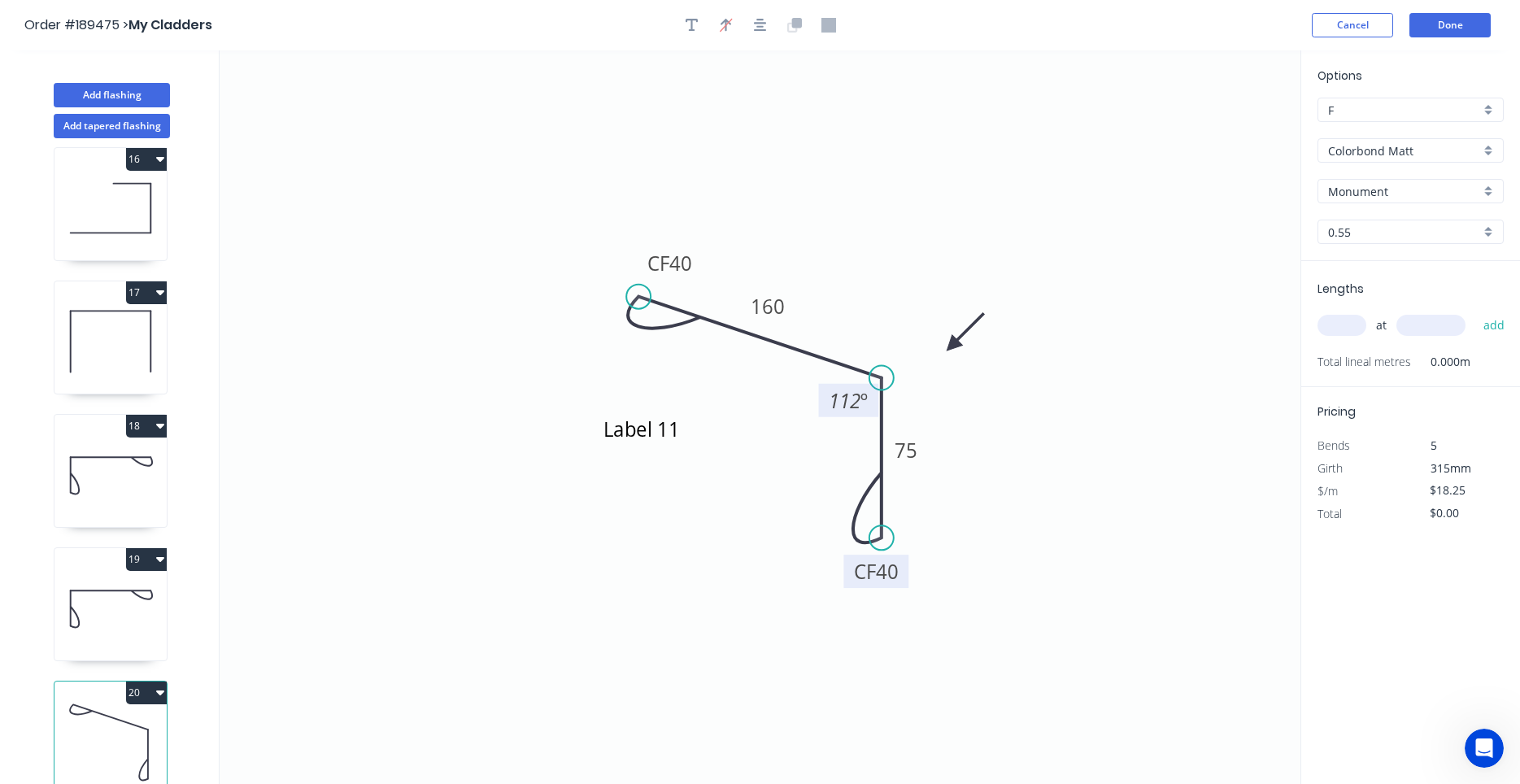
scroll to position [30, 0]
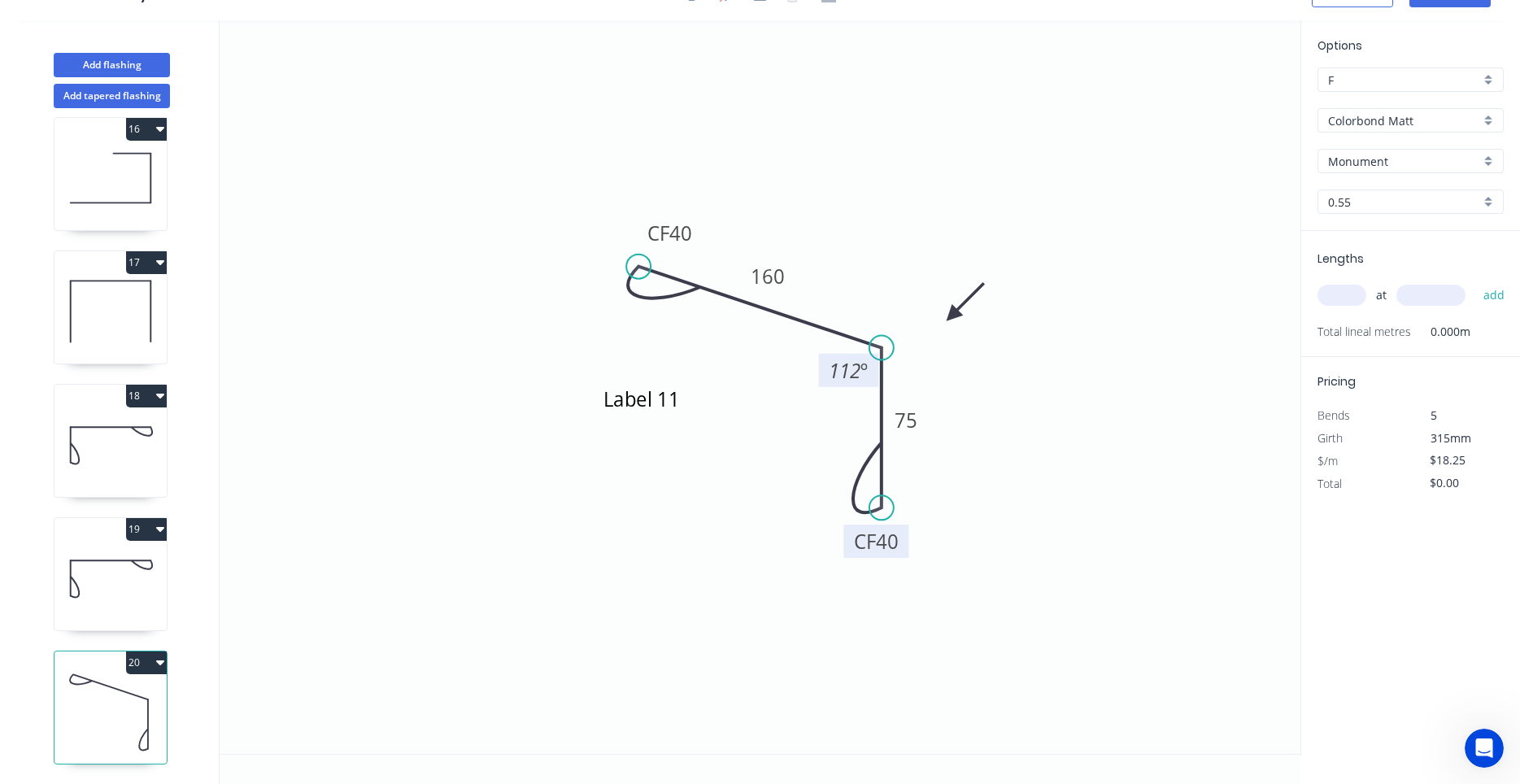
drag, startPoint x: 1363, startPoint y: 279, endPoint x: 1359, endPoint y: 303, distance: 24.3
click at [1363, 279] on div "at add" at bounding box center [1412, 295] width 189 height 44
click at [1359, 302] on input "text" at bounding box center [1342, 295] width 49 height 21
click at [1475, 281] on button "add" at bounding box center [1495, 295] width 39 height 28
click at [151, 63] on button "Add flashing" at bounding box center [111, 65] width 117 height 25
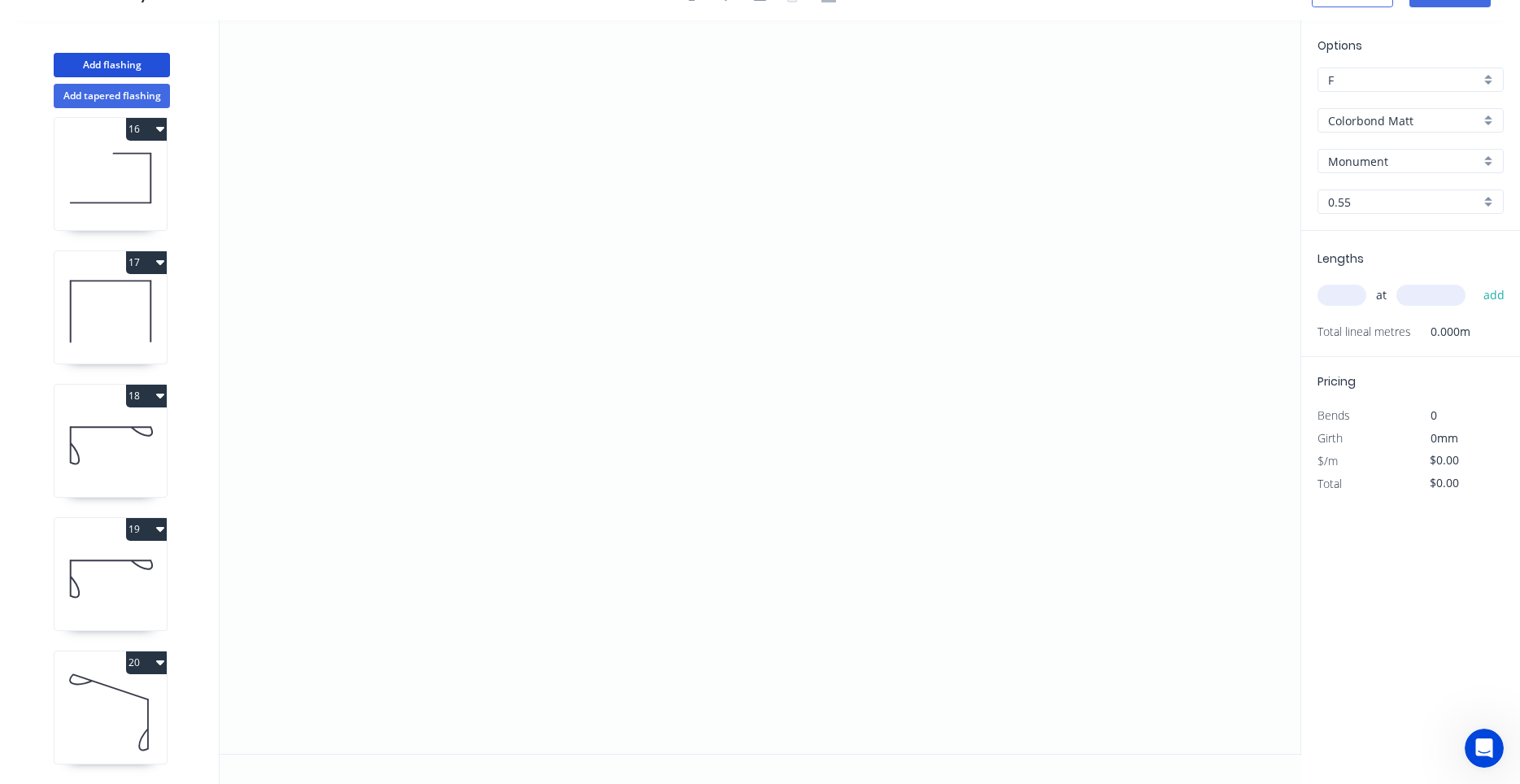
scroll to position [0, 0]
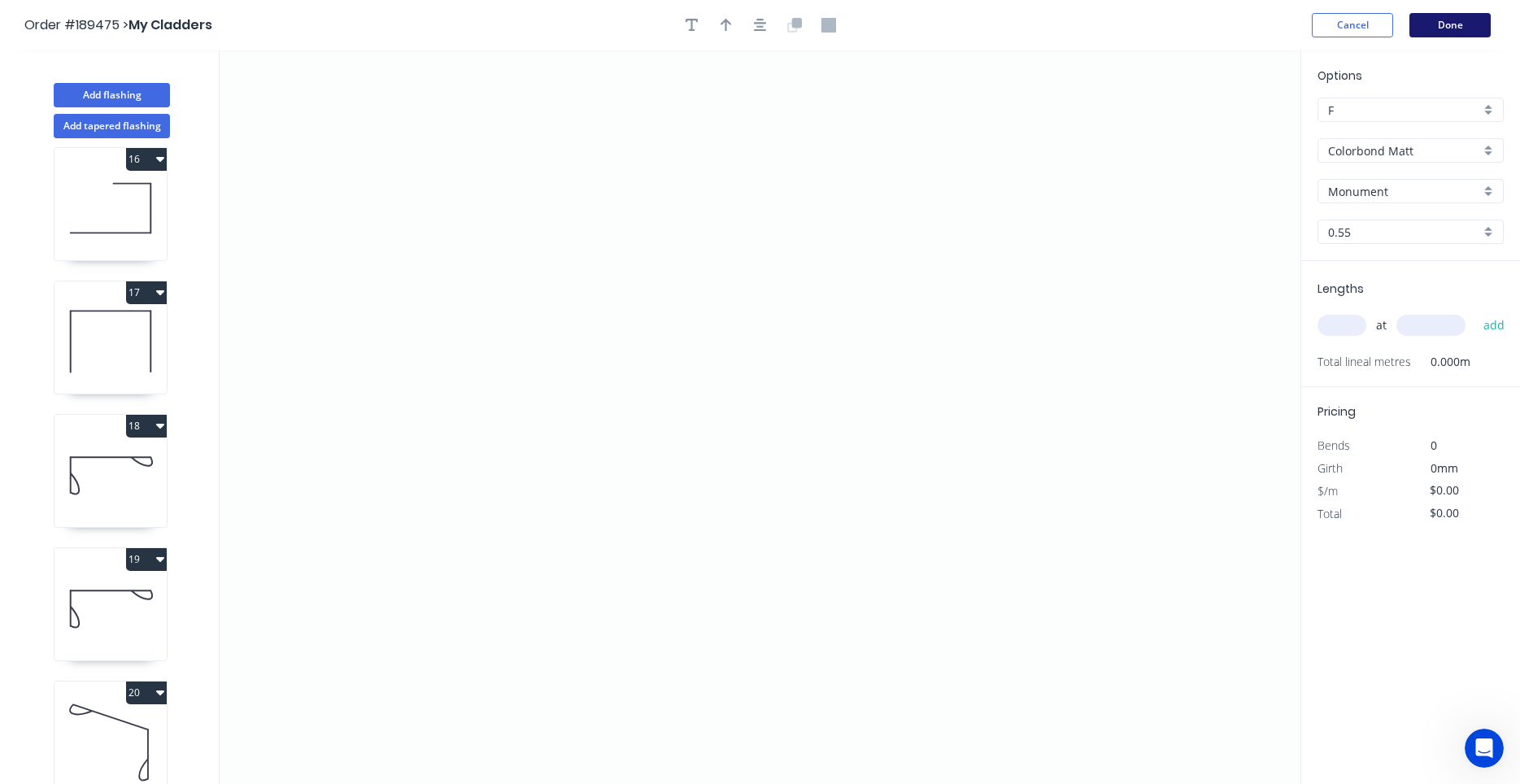
click at [1460, 34] on button "Done" at bounding box center [1449, 25] width 81 height 25
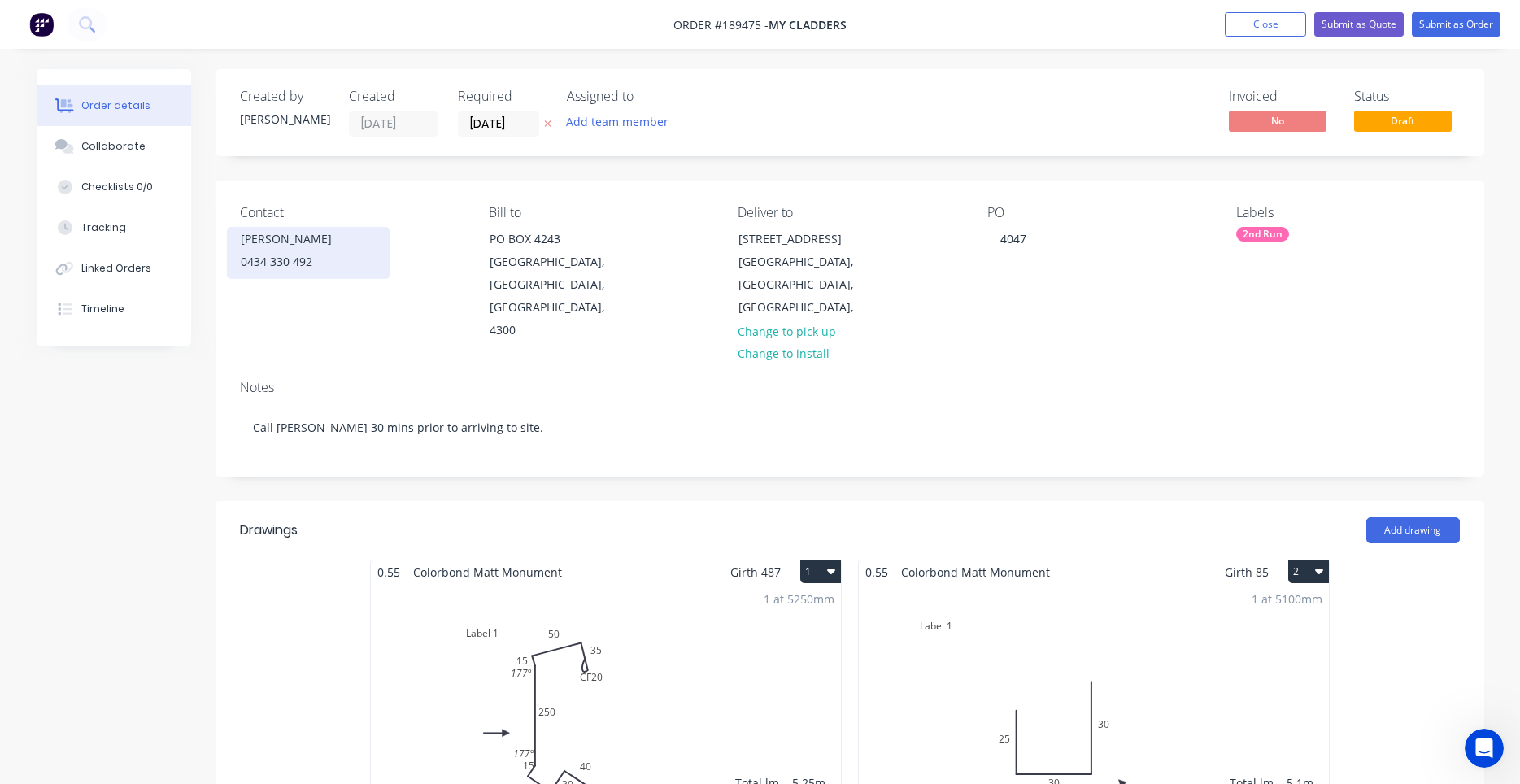
click at [319, 253] on div "0434 330 492" at bounding box center [308, 262] width 135 height 23
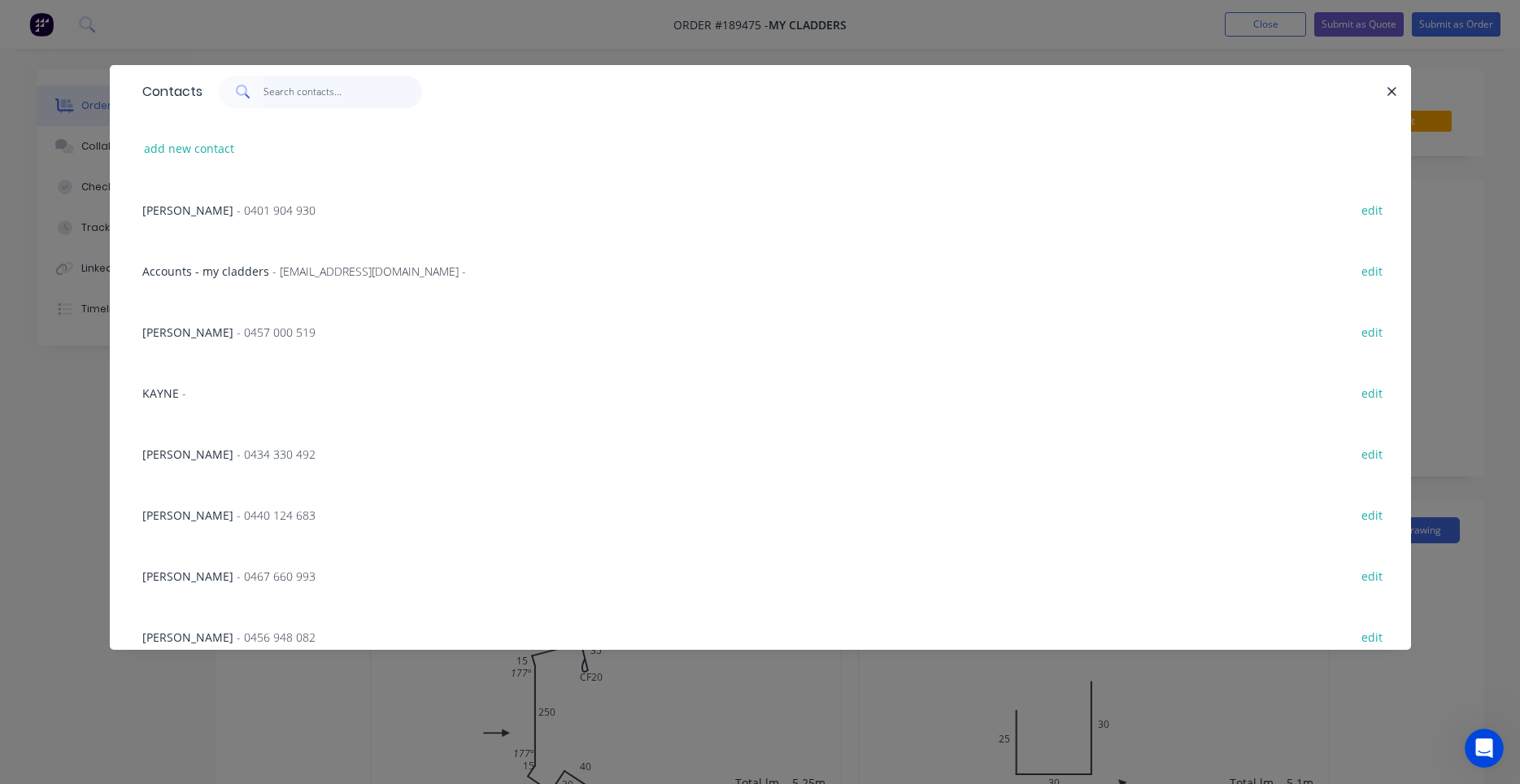
click at [308, 88] on input "text" at bounding box center [343, 91] width 159 height 32
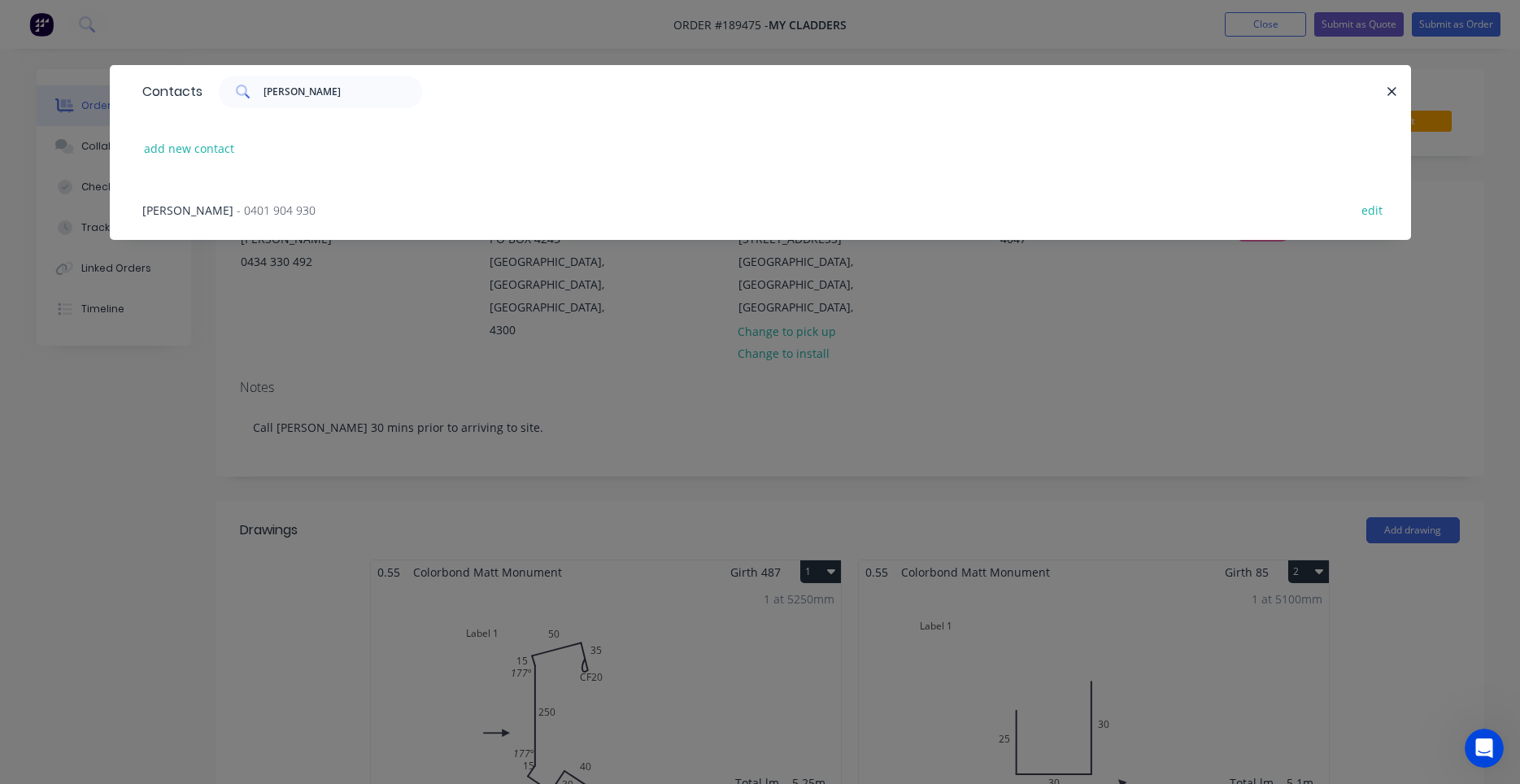
click at [256, 208] on span "- 0401 904 930" at bounding box center [276, 210] width 79 height 16
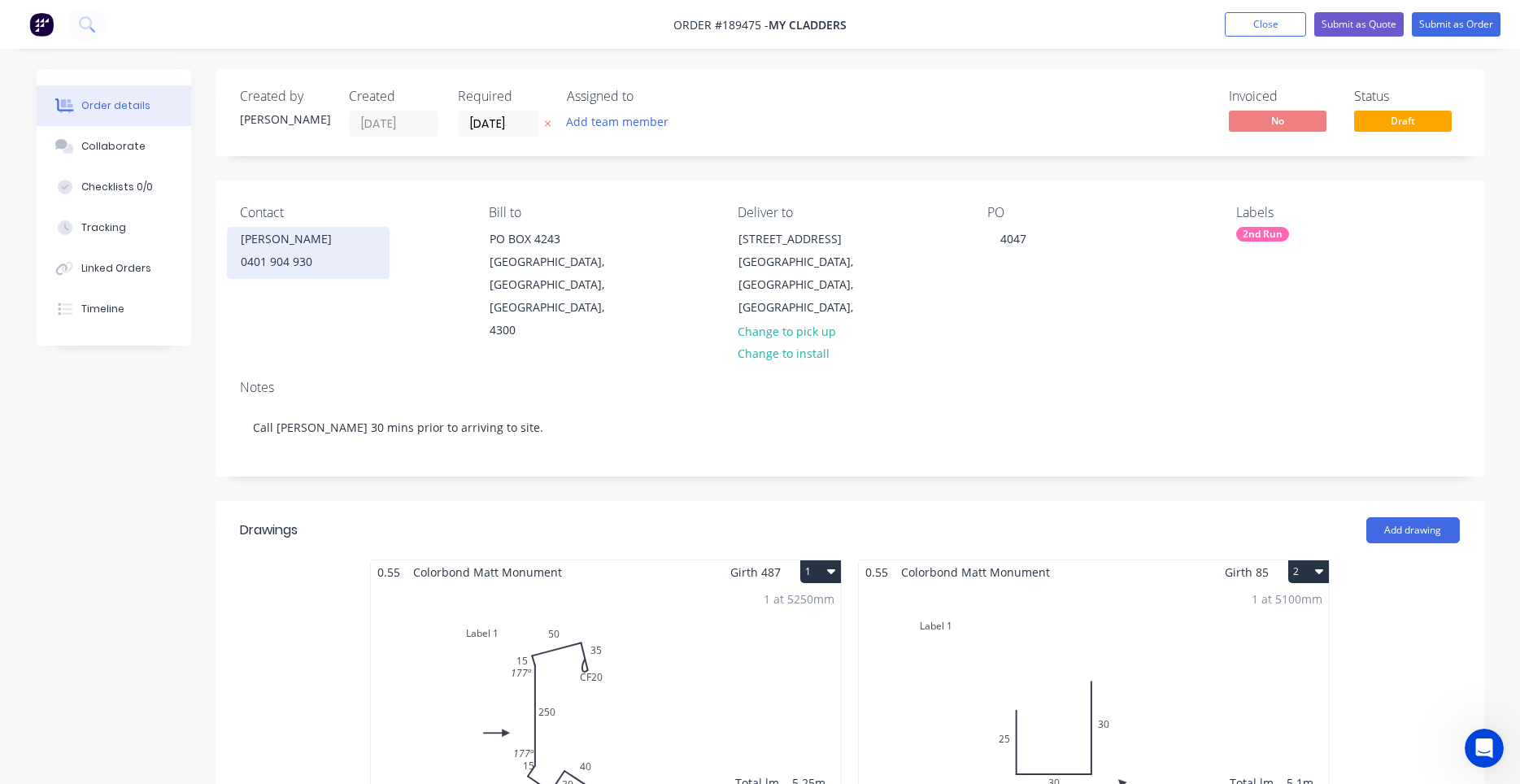
click at [312, 262] on div "0401 904 930" at bounding box center [308, 262] width 135 height 23
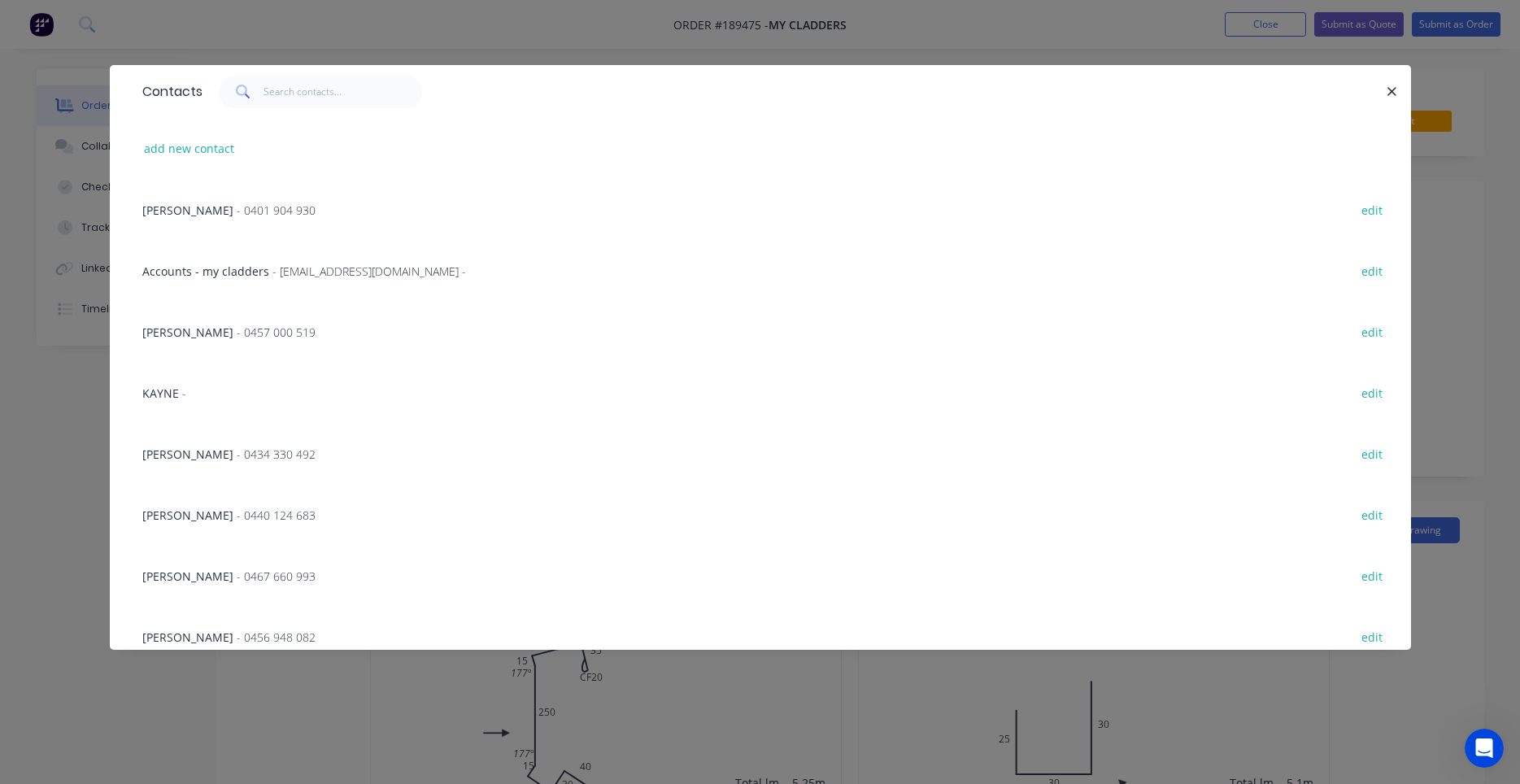
click at [258, 453] on span "- 0434 330 492" at bounding box center [276, 455] width 79 height 16
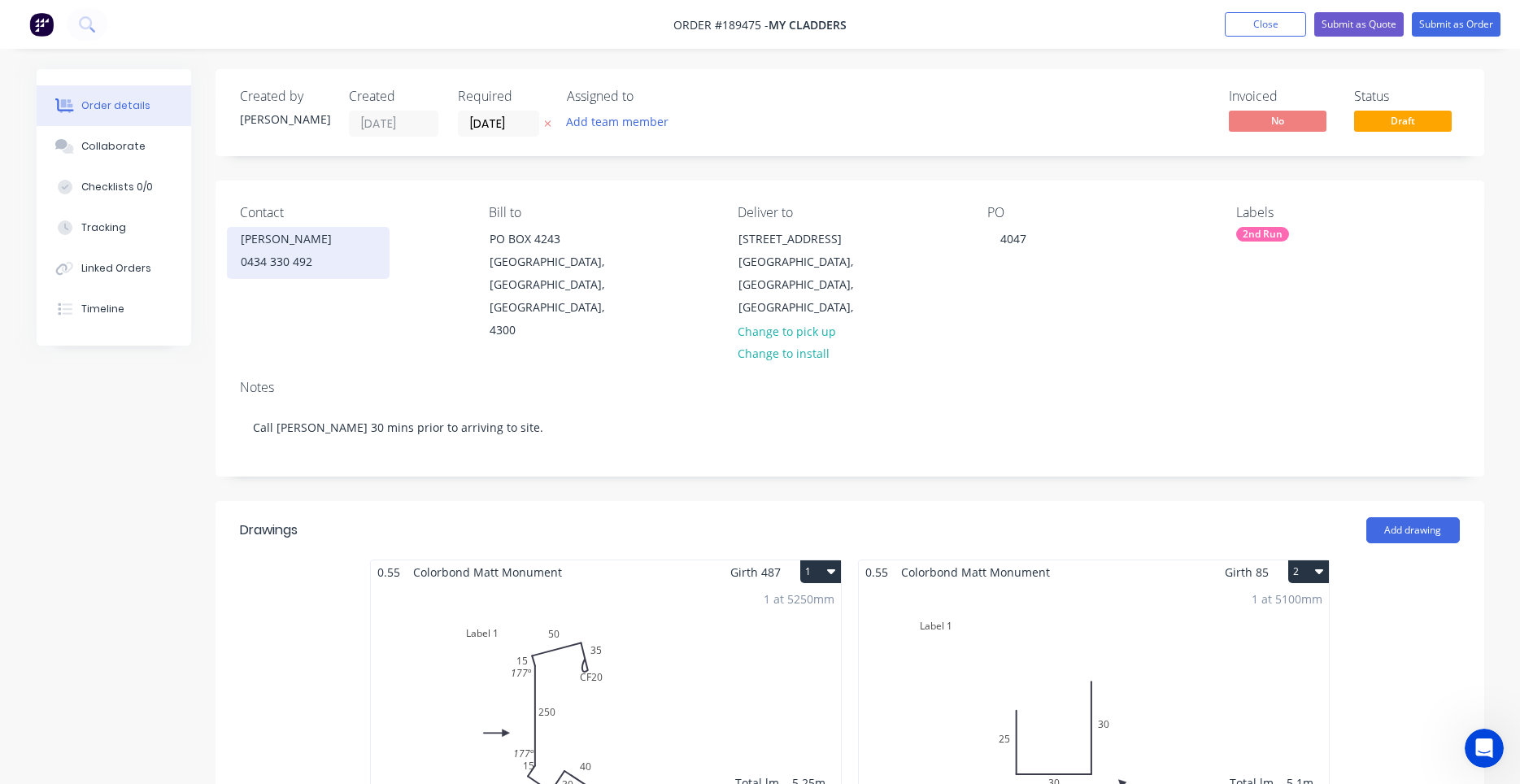
click at [315, 254] on div "0434 330 492" at bounding box center [308, 262] width 135 height 23
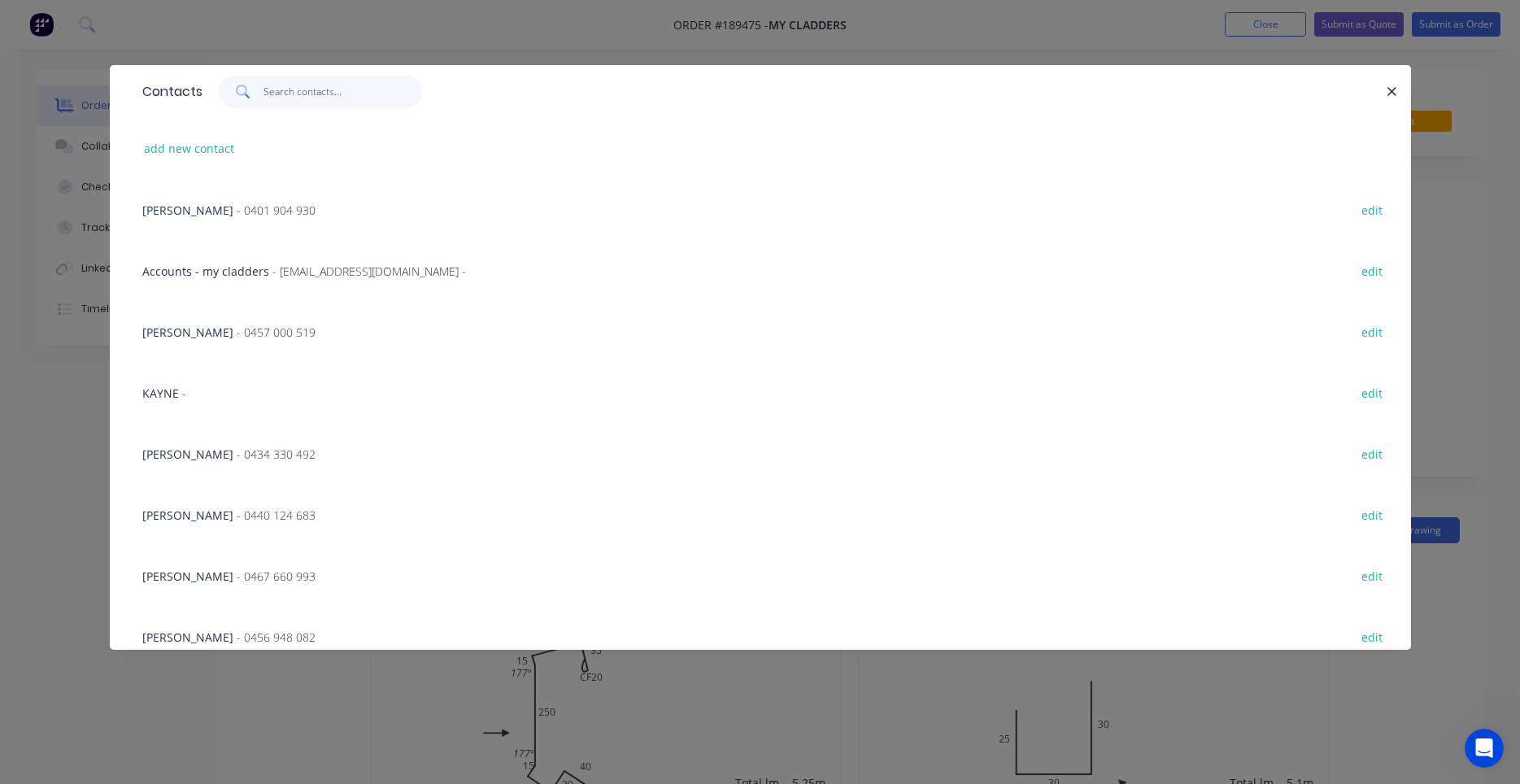
click at [355, 85] on input "text" at bounding box center [343, 91] width 159 height 32
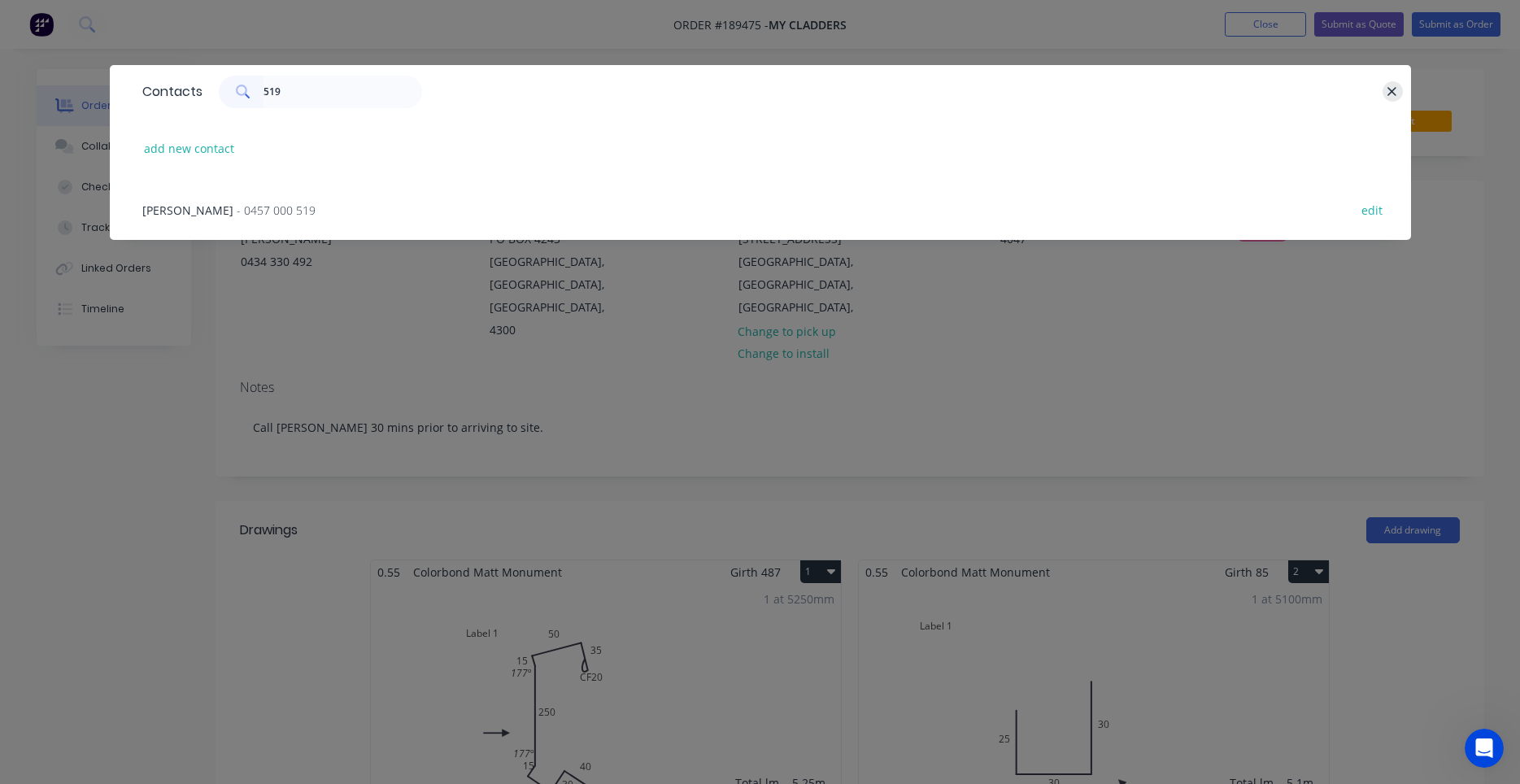
click at [1393, 92] on icon "button" at bounding box center [1391, 92] width 11 height 15
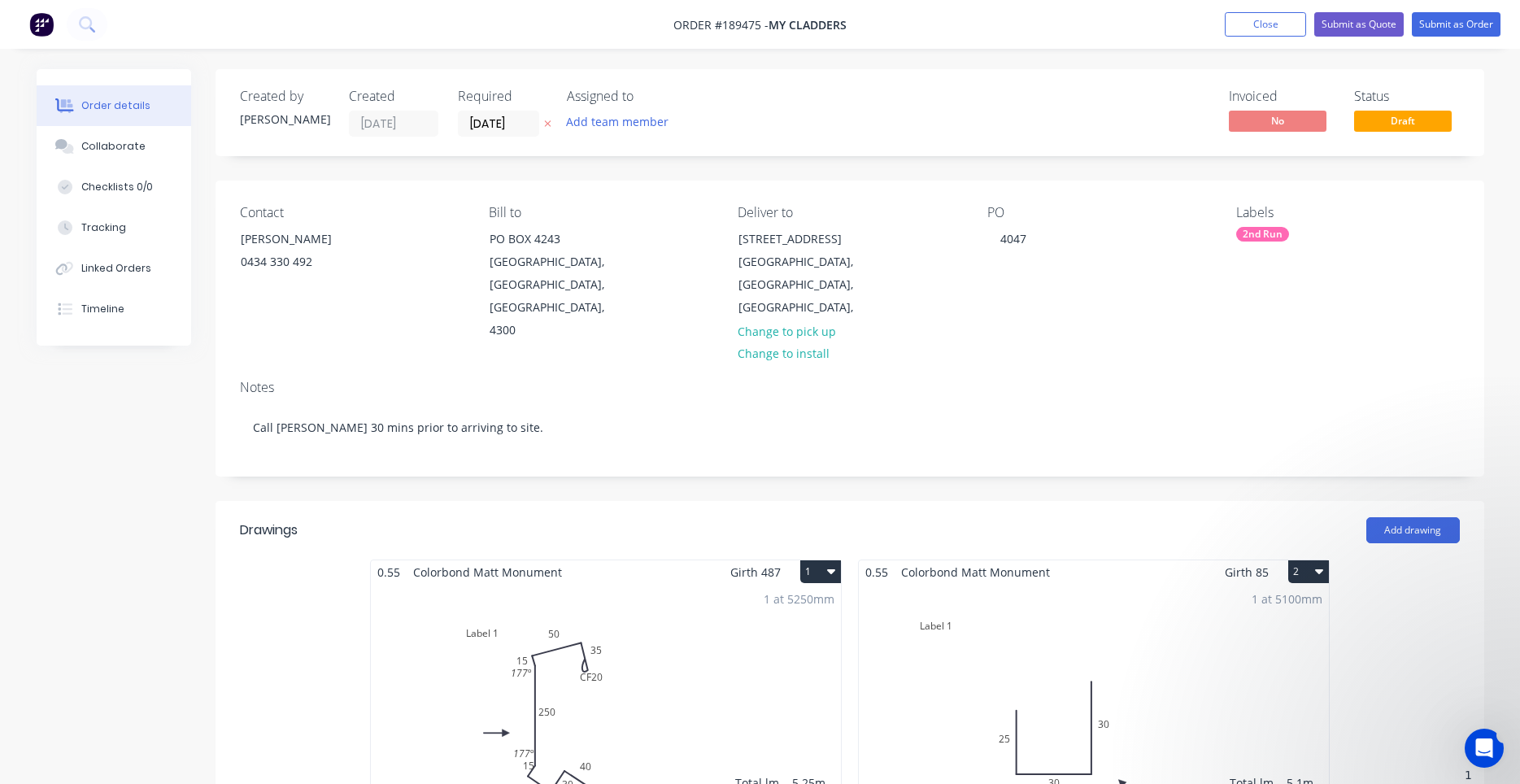
click at [1488, 744] on icon "Open Intercom Messenger" at bounding box center [1484, 748] width 27 height 27
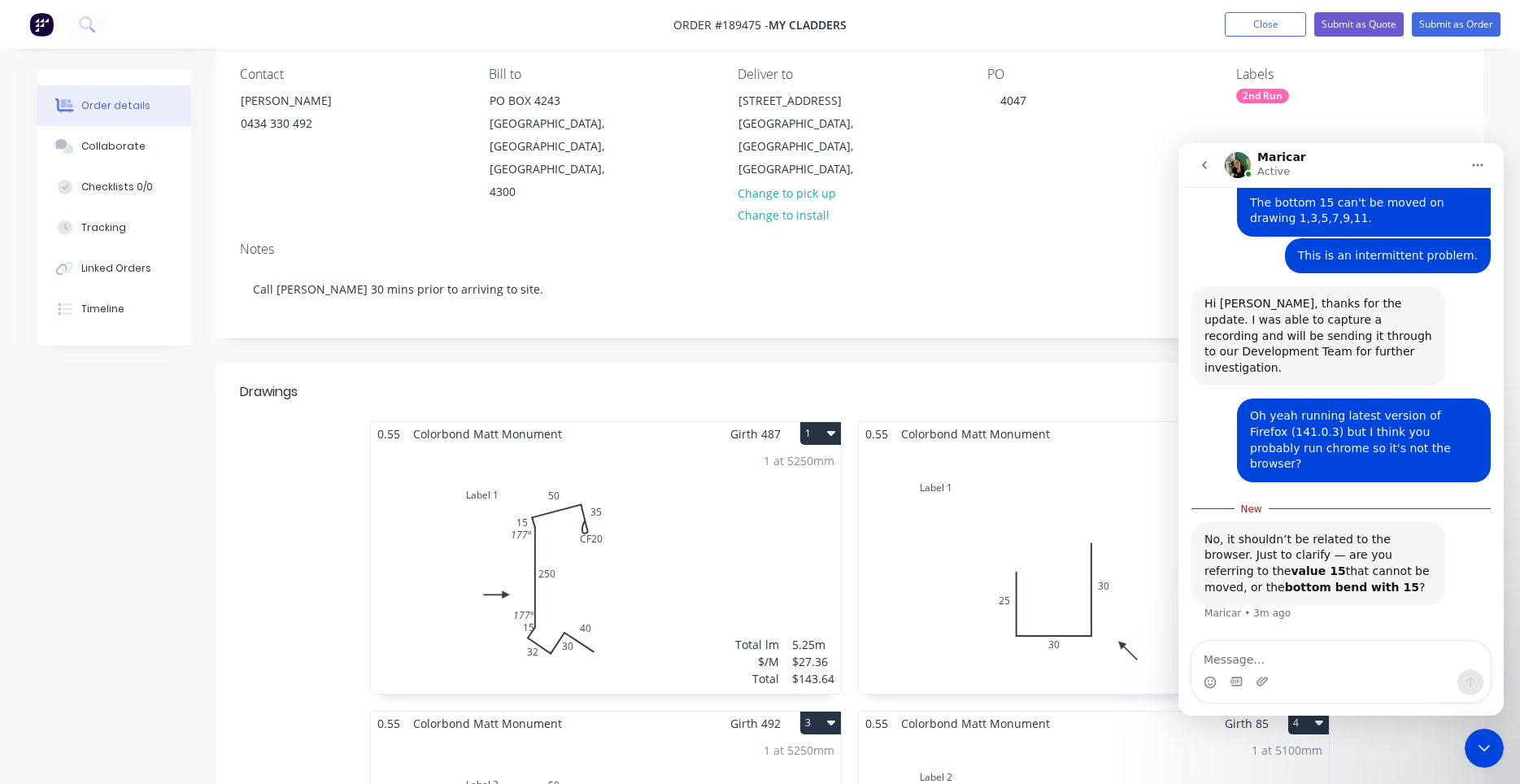
scroll to position [277, 0]
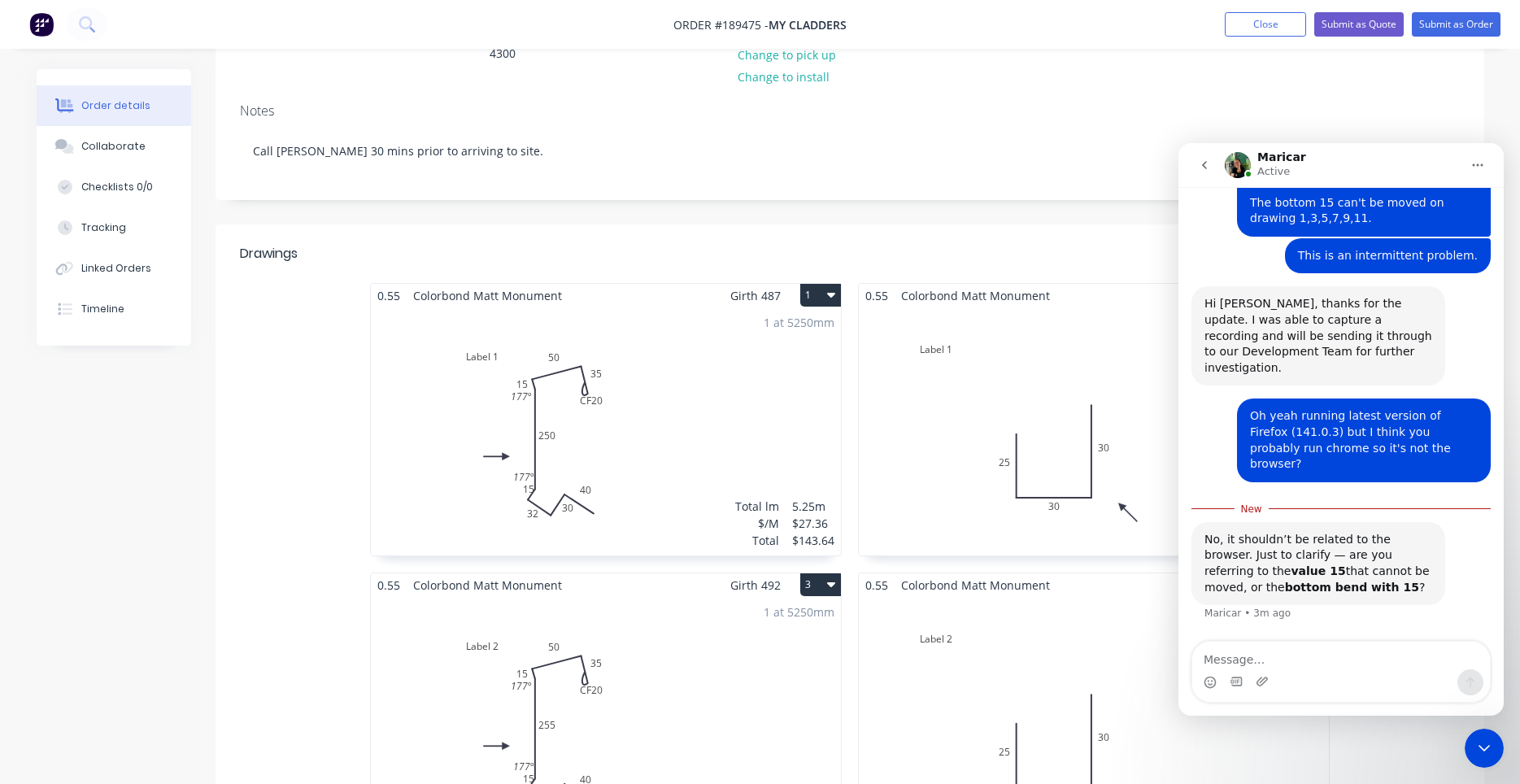
click at [1238, 648] on textarea "Message…" at bounding box center [1341, 655] width 298 height 28
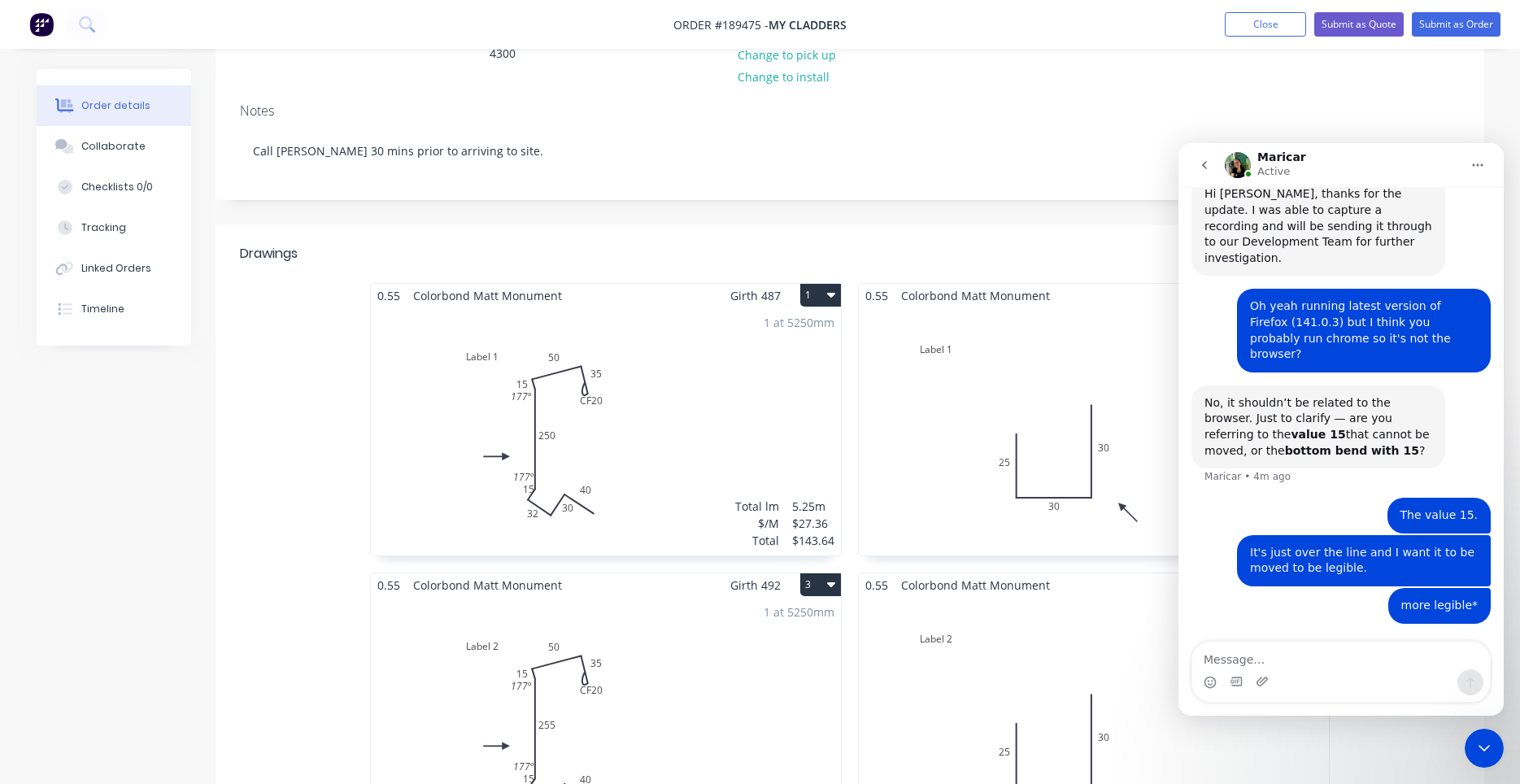
scroll to position [1710, 0]
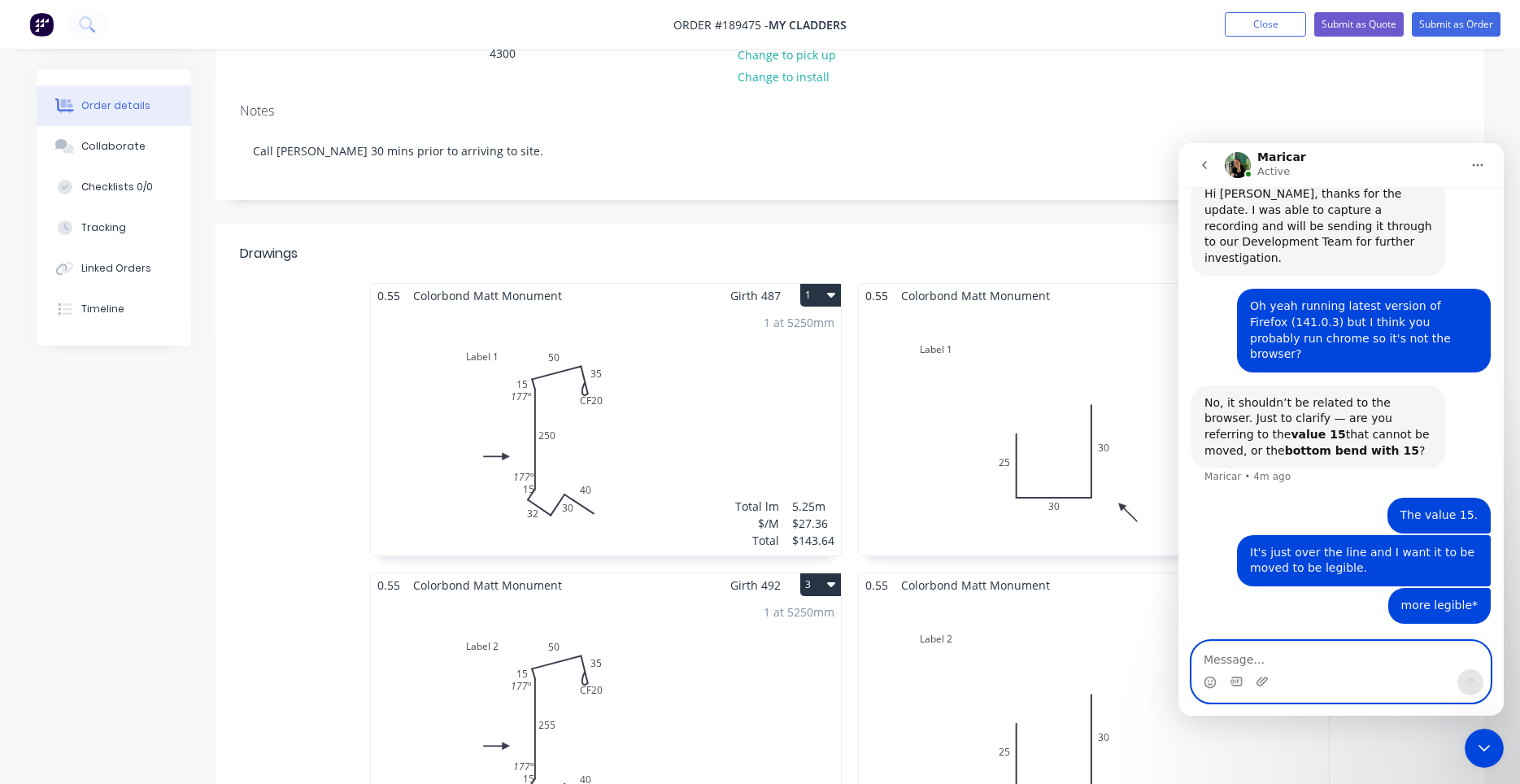
click at [1264, 662] on textarea "Message…" at bounding box center [1341, 655] width 298 height 28
click at [1207, 679] on icon "Emoji picker" at bounding box center [1210, 682] width 13 height 13
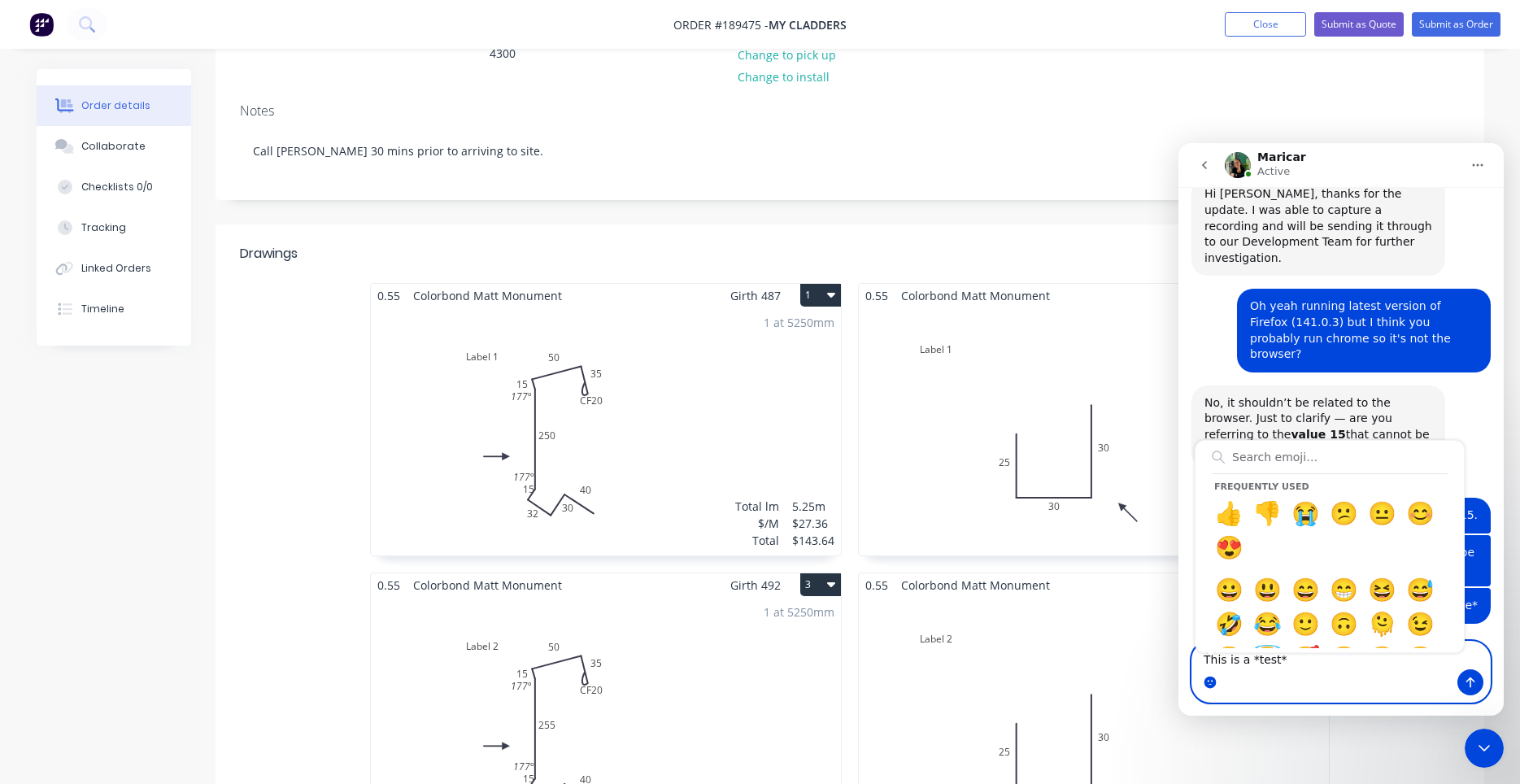
click at [1207, 679] on circle "Emoji picker" at bounding box center [1210, 682] width 11 height 11
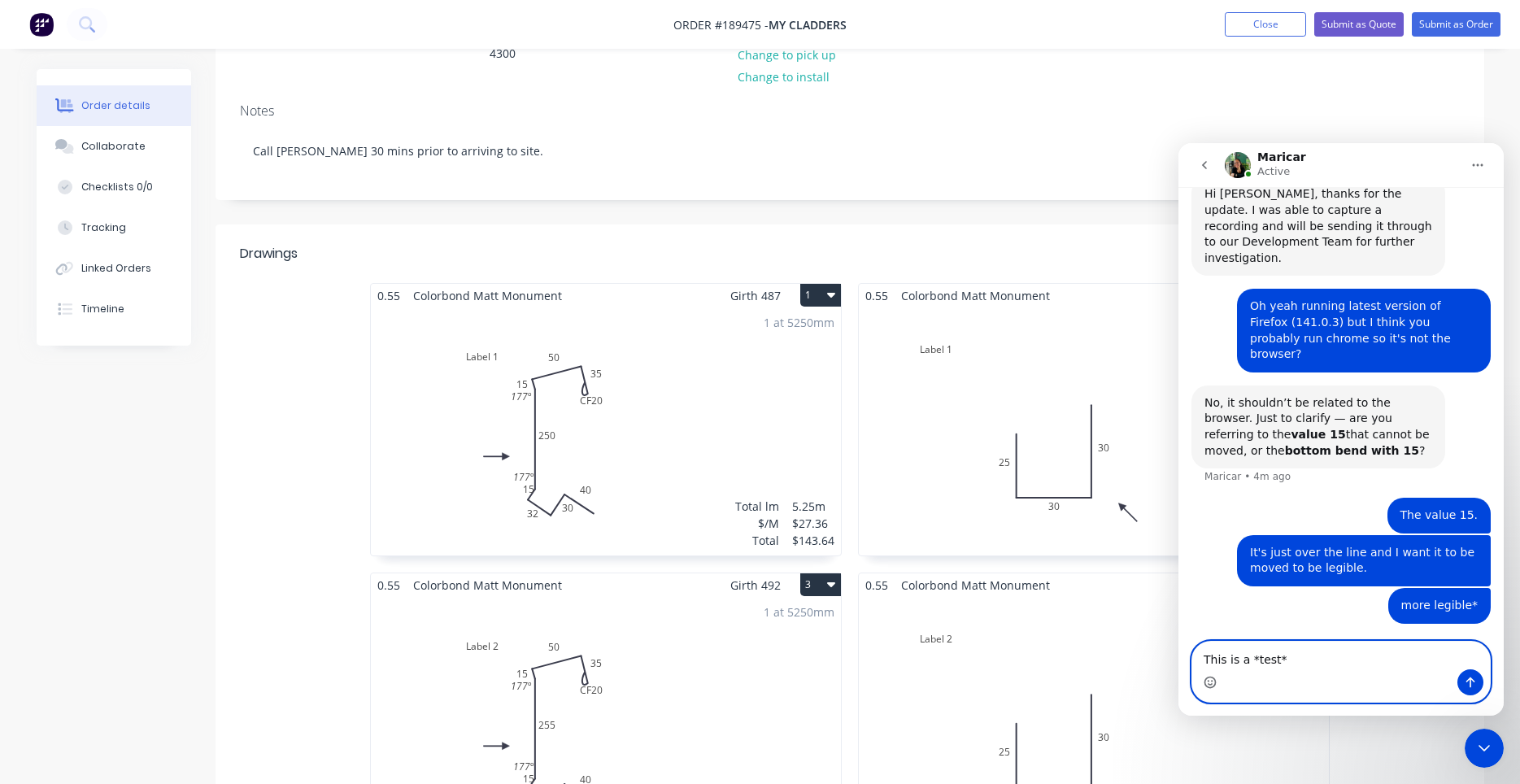
click at [1297, 664] on textarea "This is a *test*" at bounding box center [1341, 655] width 298 height 28
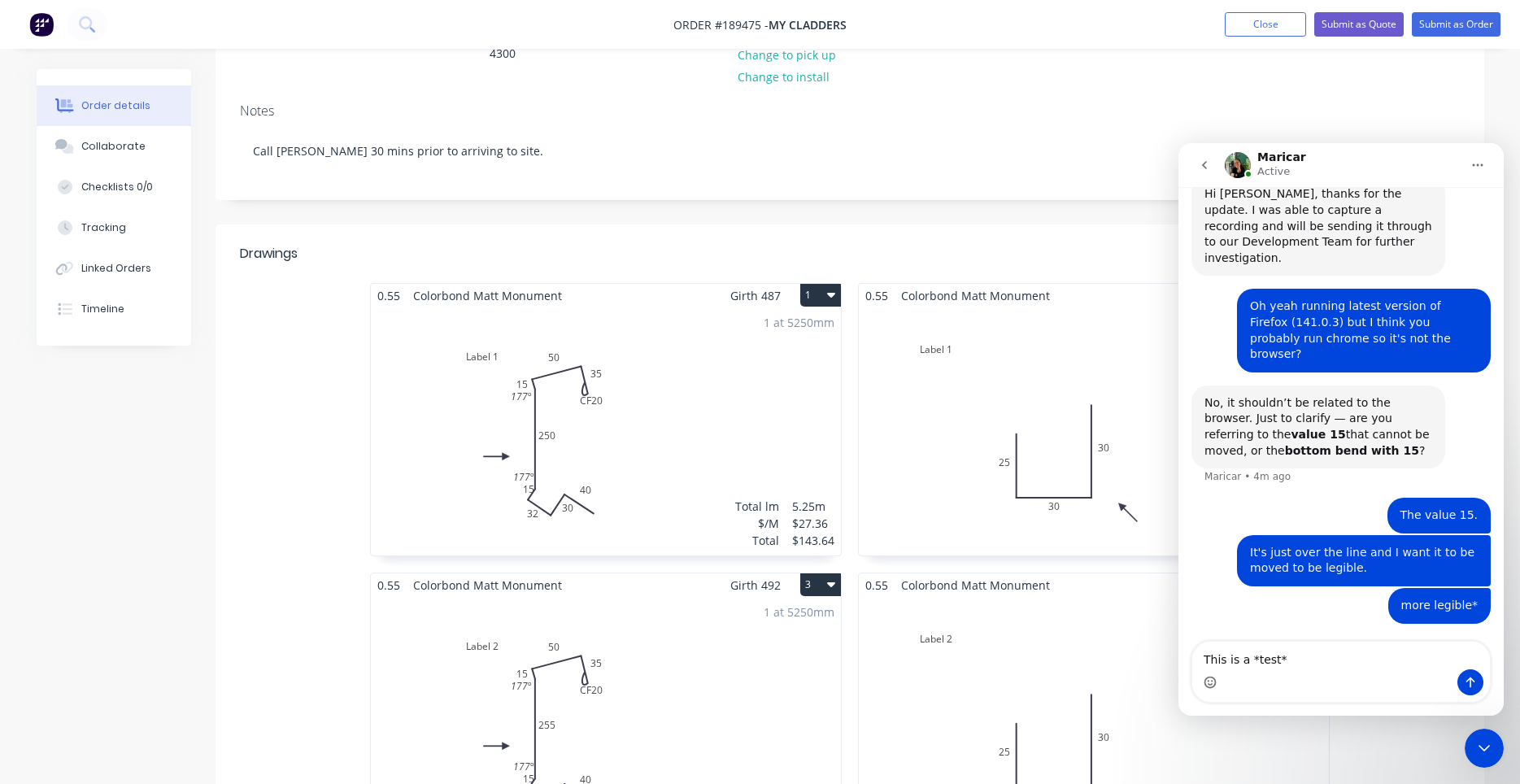
click at [1484, 755] on icon "Close Intercom Messenger" at bounding box center [1484, 748] width 19 height 19
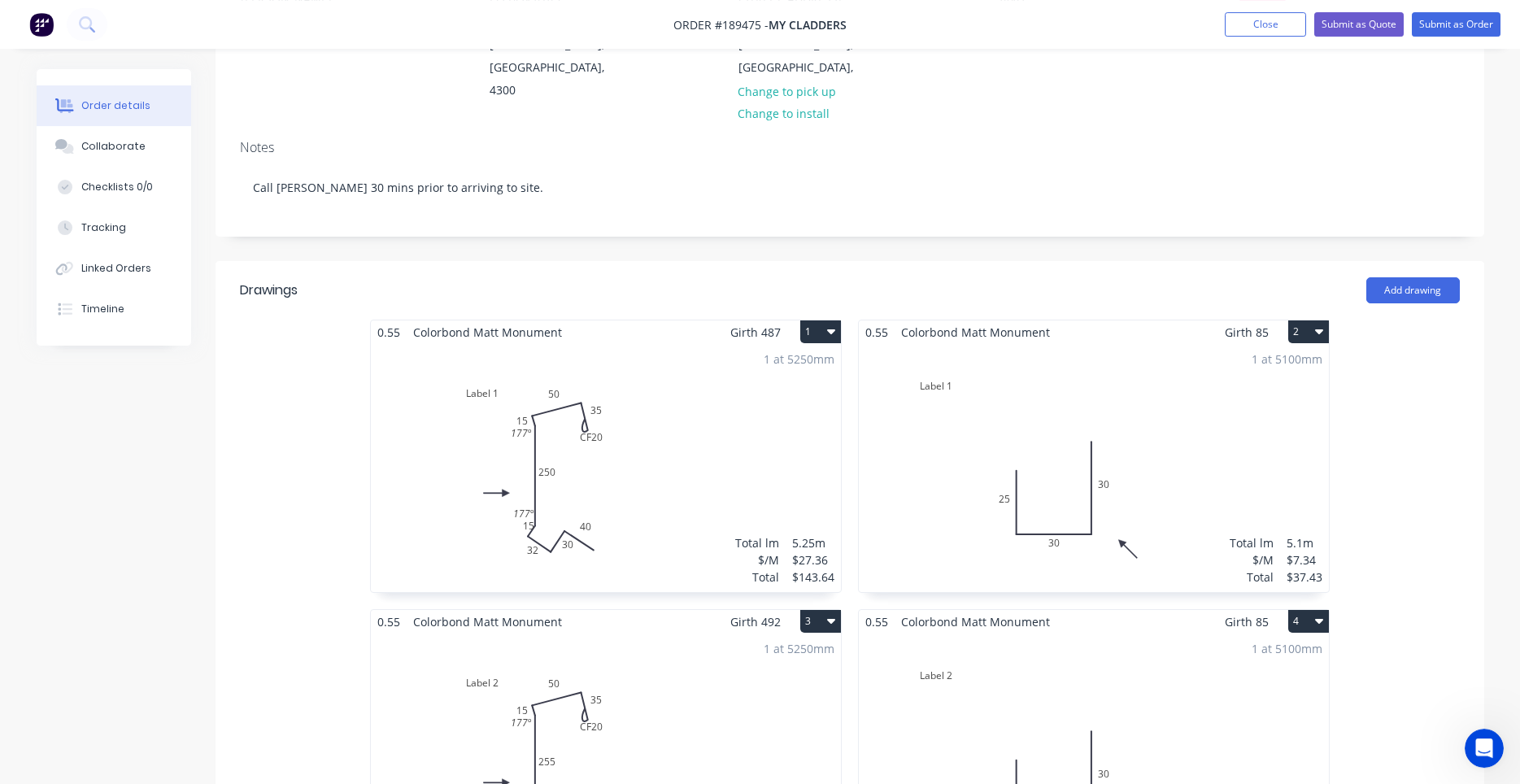
scroll to position [0, 0]
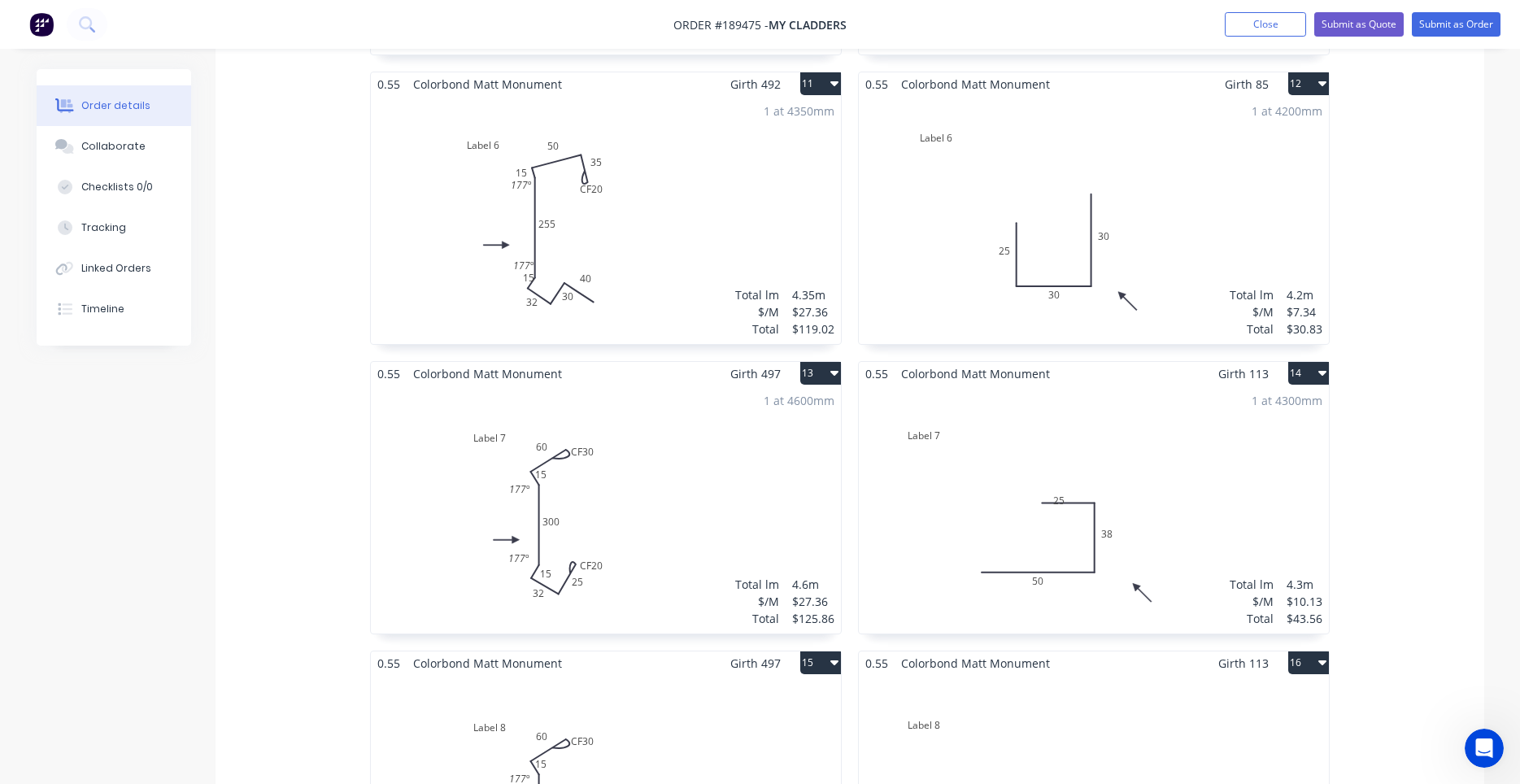
click at [1050, 532] on div "1 at 4300mm Total lm $/M Total 4.3m $10.13 $43.56" at bounding box center [1093, 509] width 470 height 248
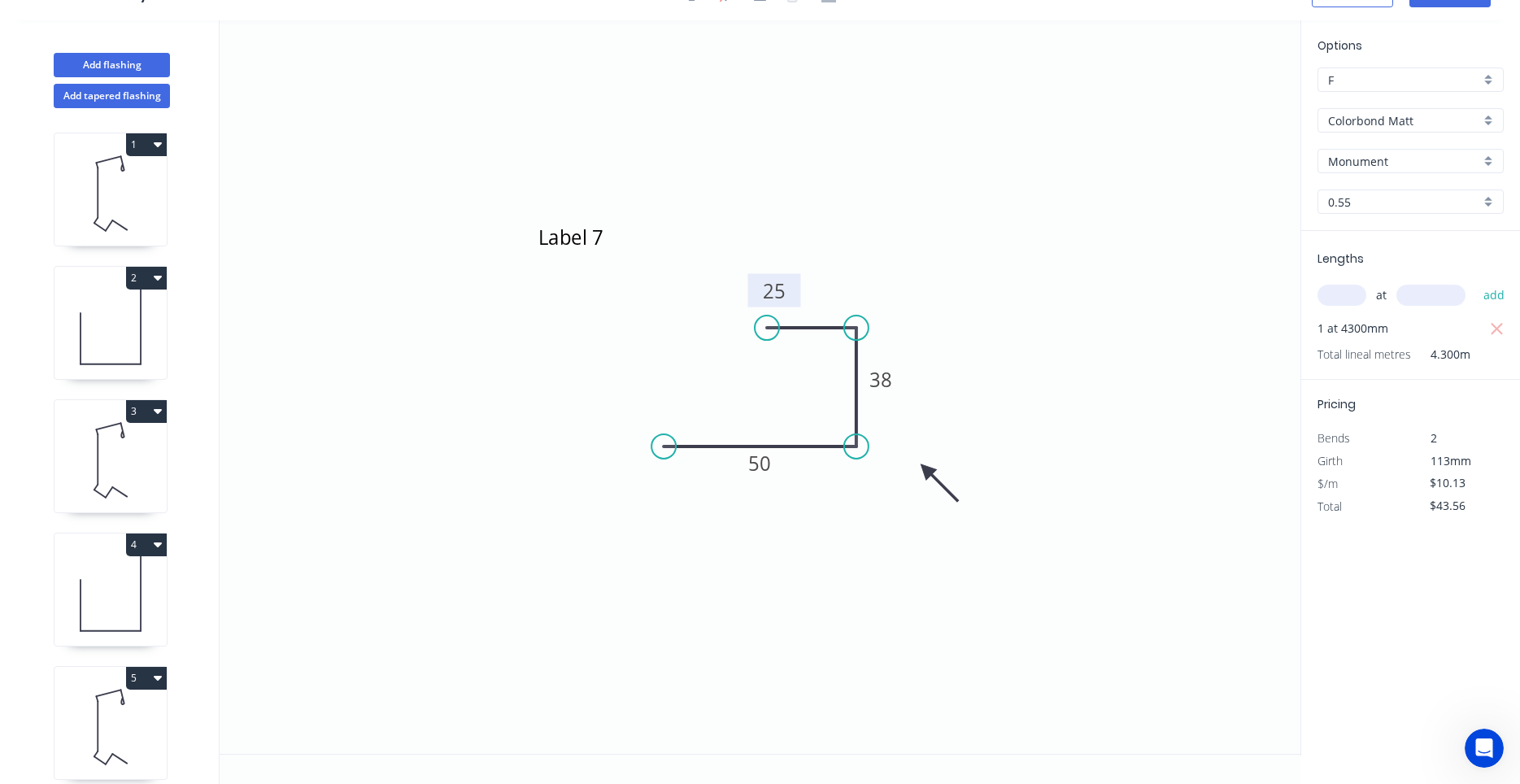
drag, startPoint x: 794, startPoint y: 369, endPoint x: 794, endPoint y: 301, distance: 68.0
click at [794, 301] on rect at bounding box center [774, 291] width 53 height 33
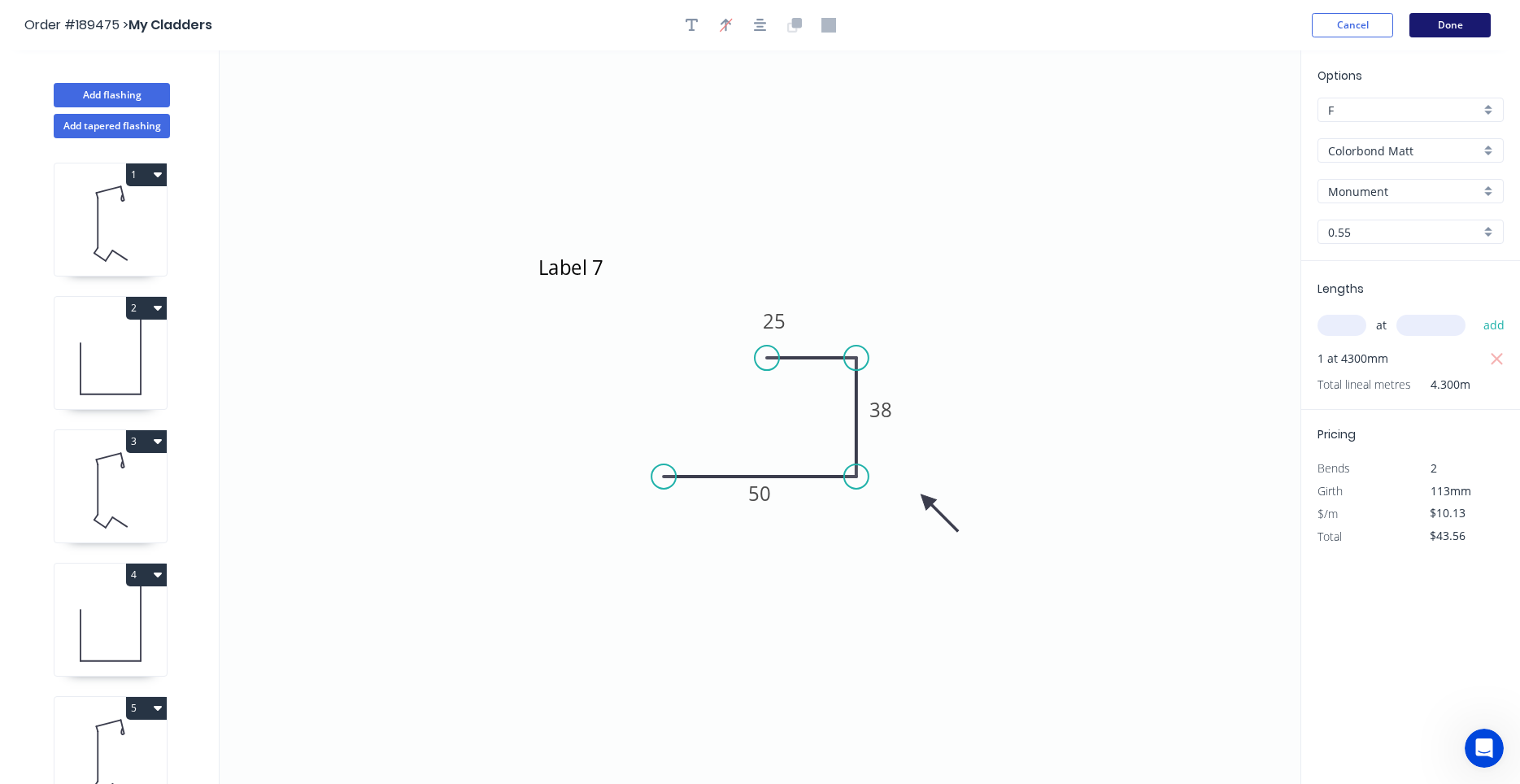
click at [1437, 28] on button "Done" at bounding box center [1449, 25] width 81 height 25
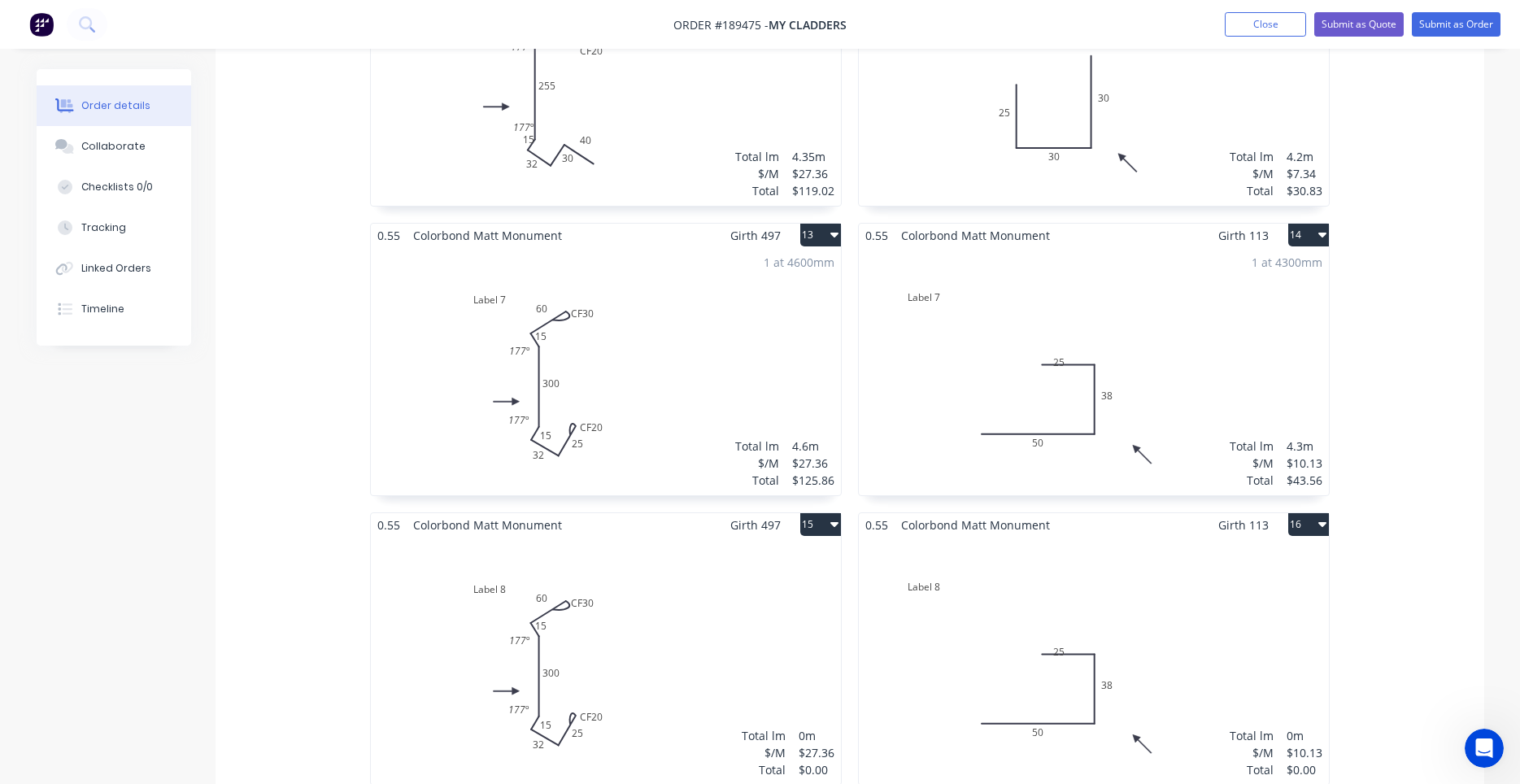
click at [1078, 409] on div "1 at 4300mm Total lm $/M Total 4.3m $10.13 $43.56" at bounding box center [1093, 371] width 470 height 248
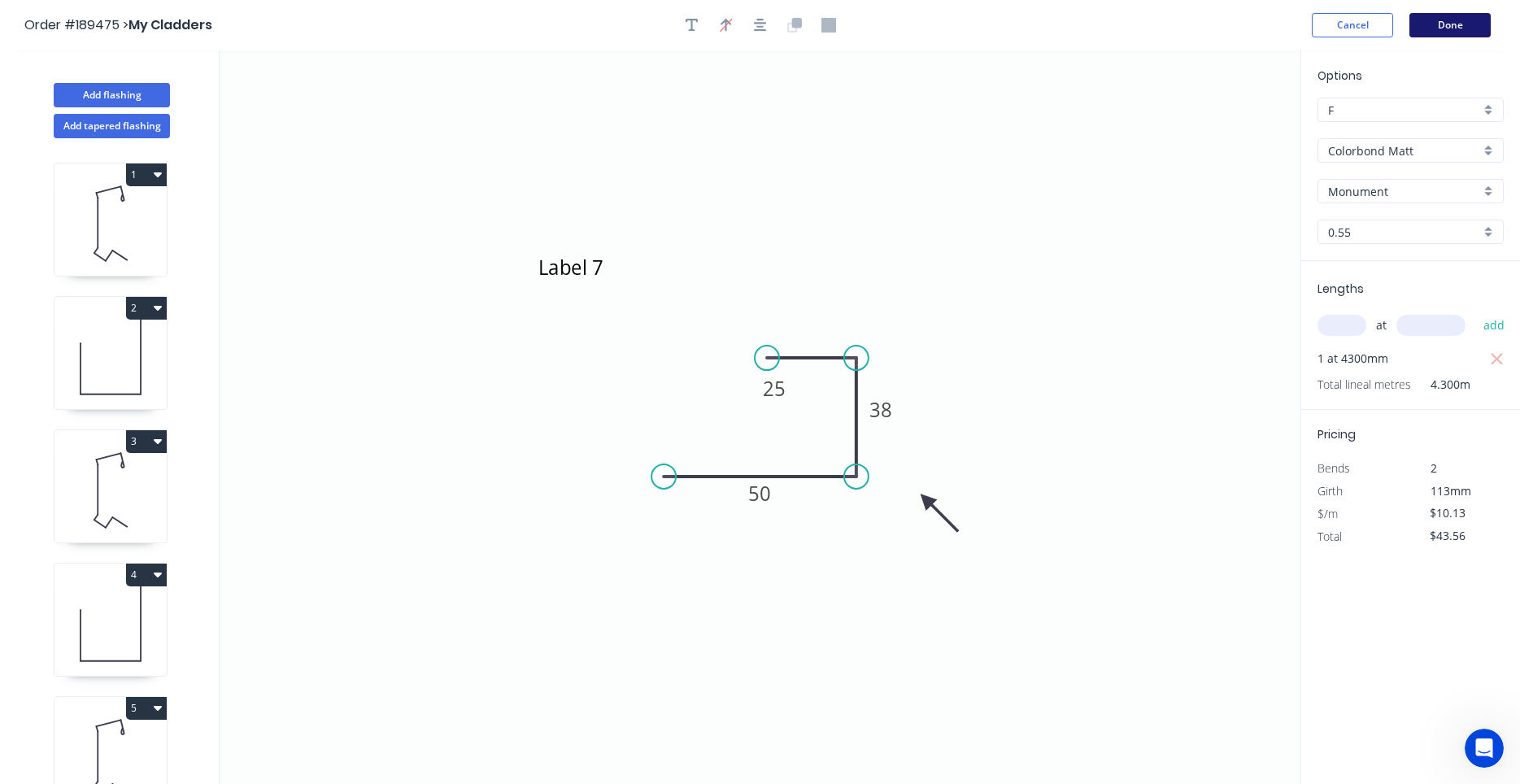
click at [1434, 25] on button "Done" at bounding box center [1449, 25] width 81 height 25
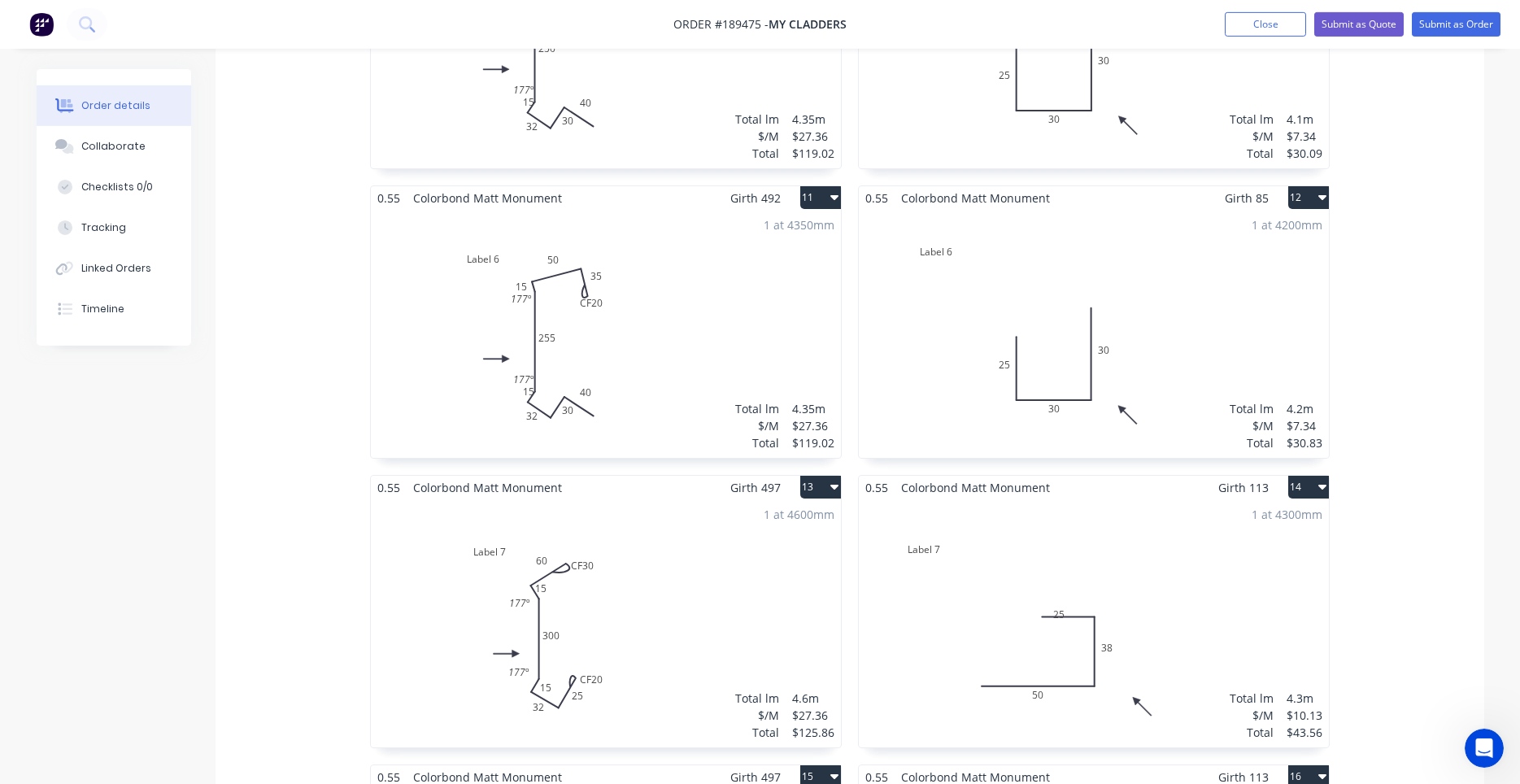
scroll to position [2073, 0]
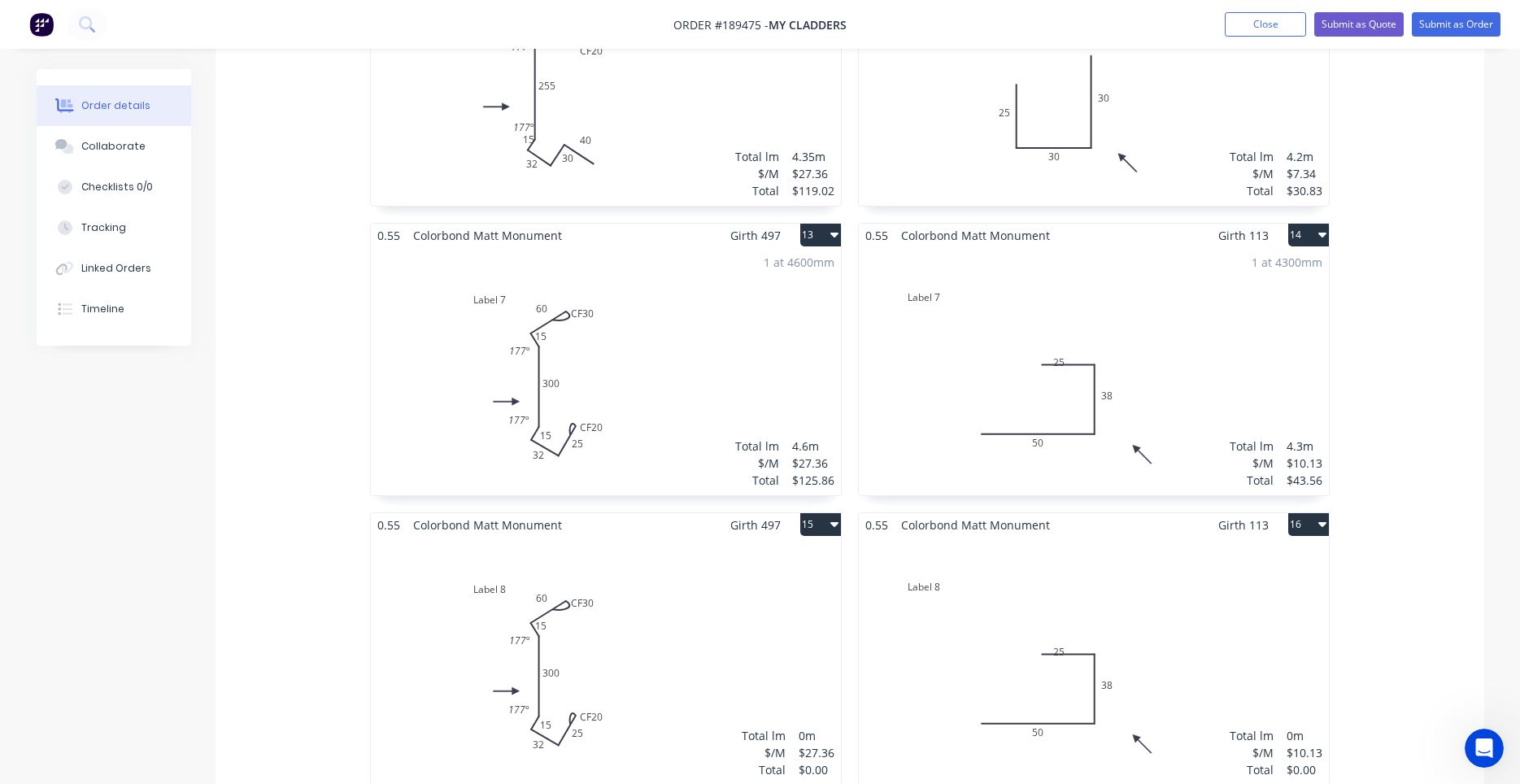
click at [1051, 394] on div "1 at 4300mm Total lm $/M Total 4.3m $10.13 $43.56" at bounding box center [1093, 371] width 470 height 248
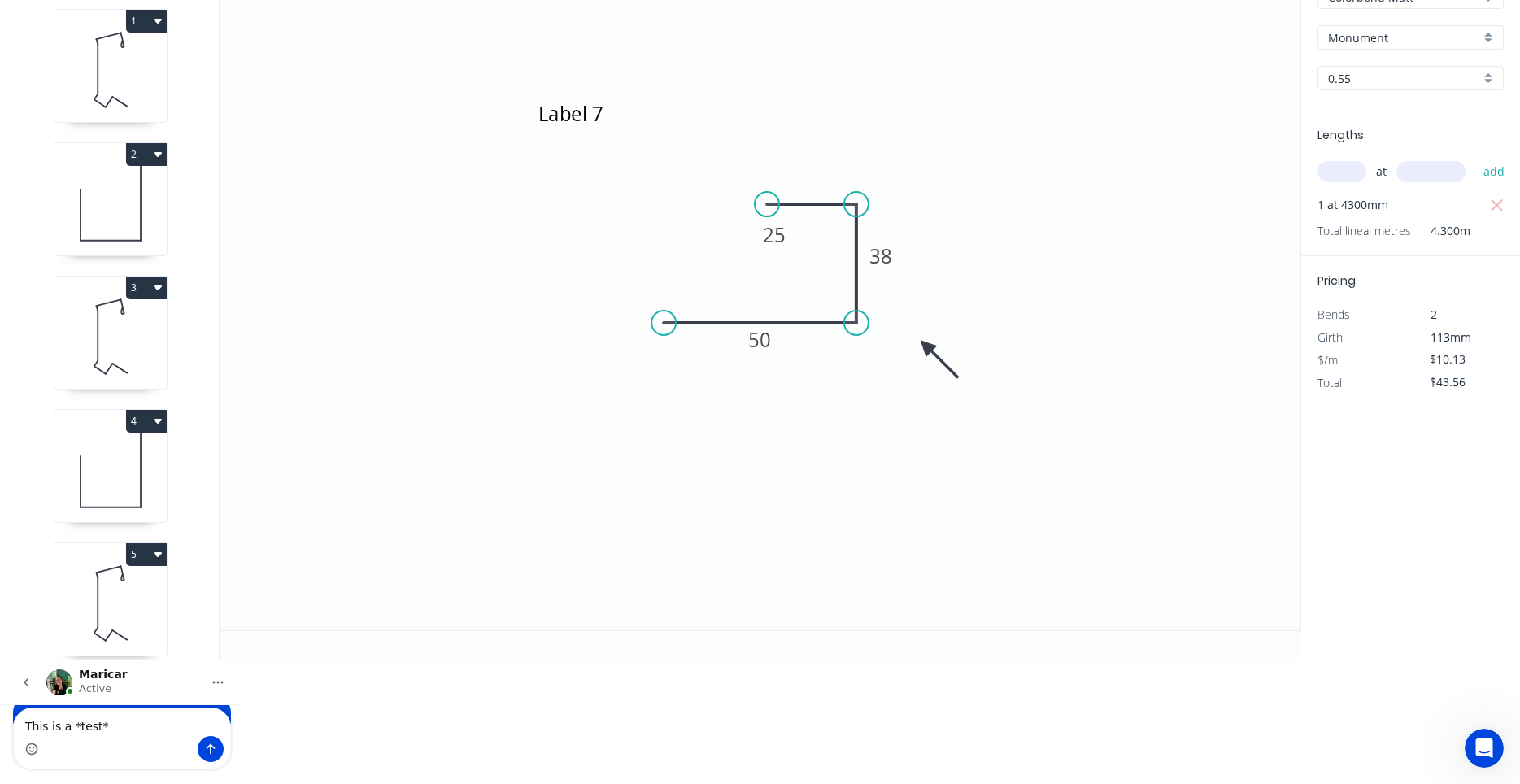
scroll to position [30, 0]
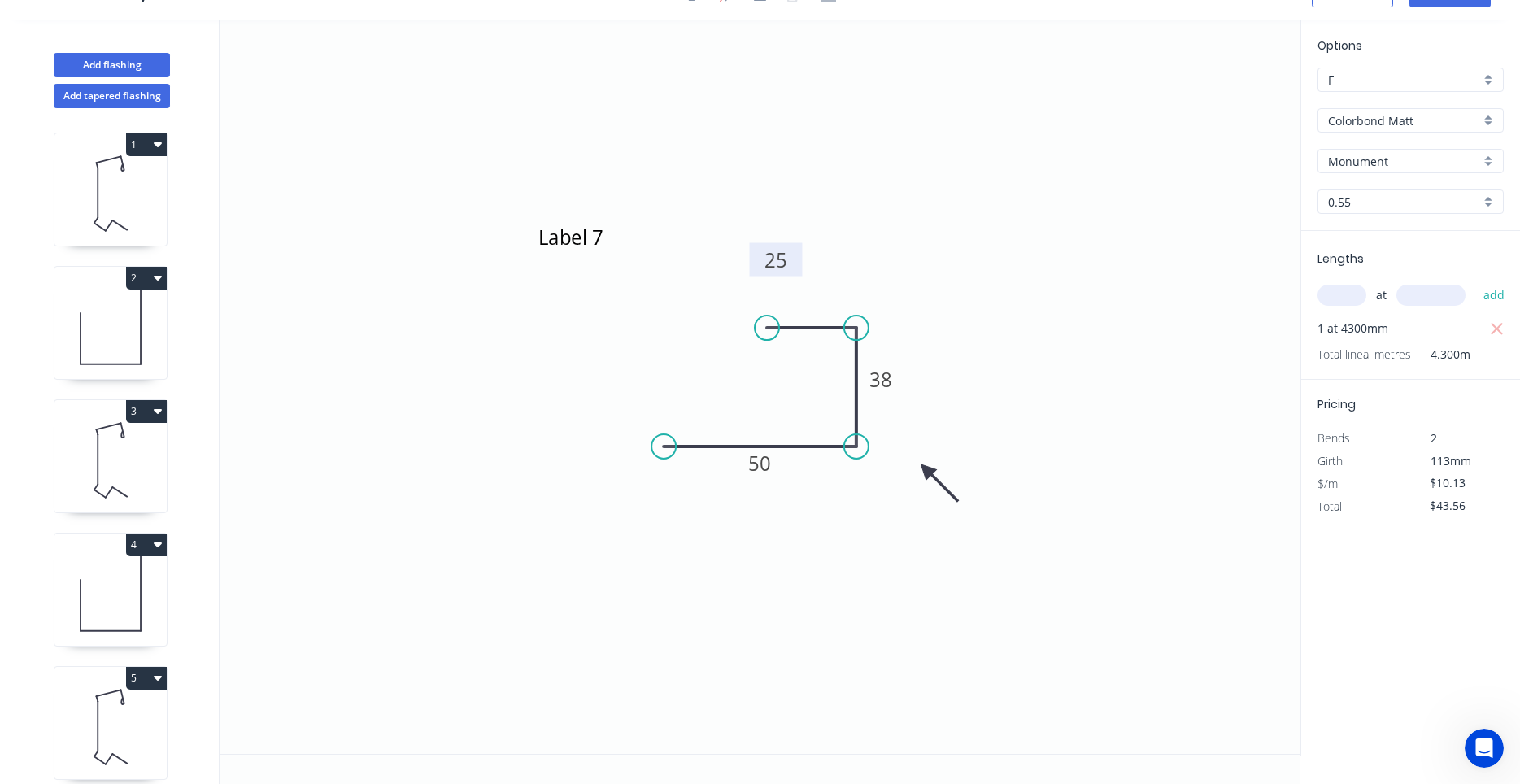
drag, startPoint x: 792, startPoint y: 362, endPoint x: 794, endPoint y: 264, distance: 98.0
click at [794, 264] on rect at bounding box center [776, 260] width 53 height 33
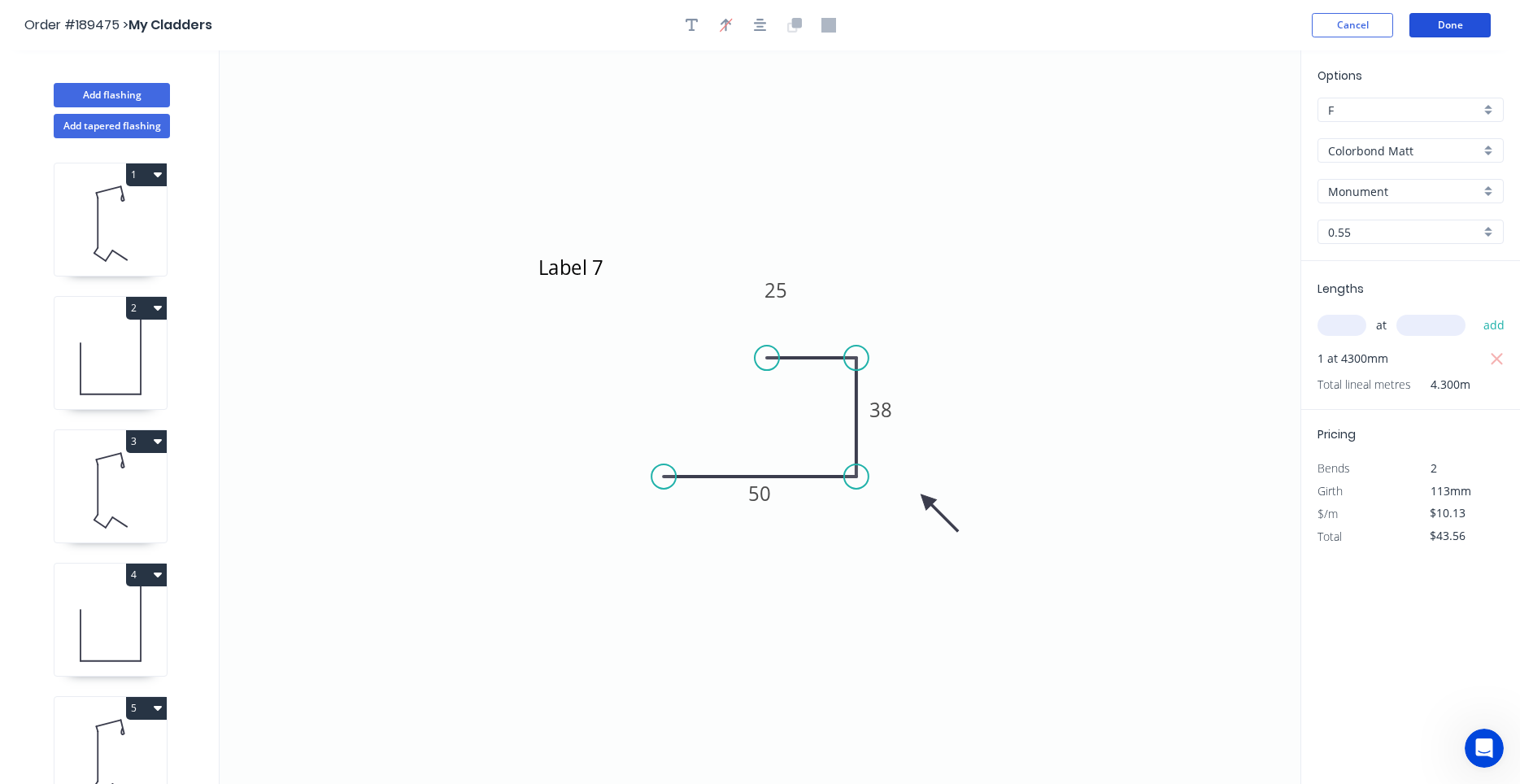
click at [1431, 25] on button "Done" at bounding box center [1449, 25] width 81 height 25
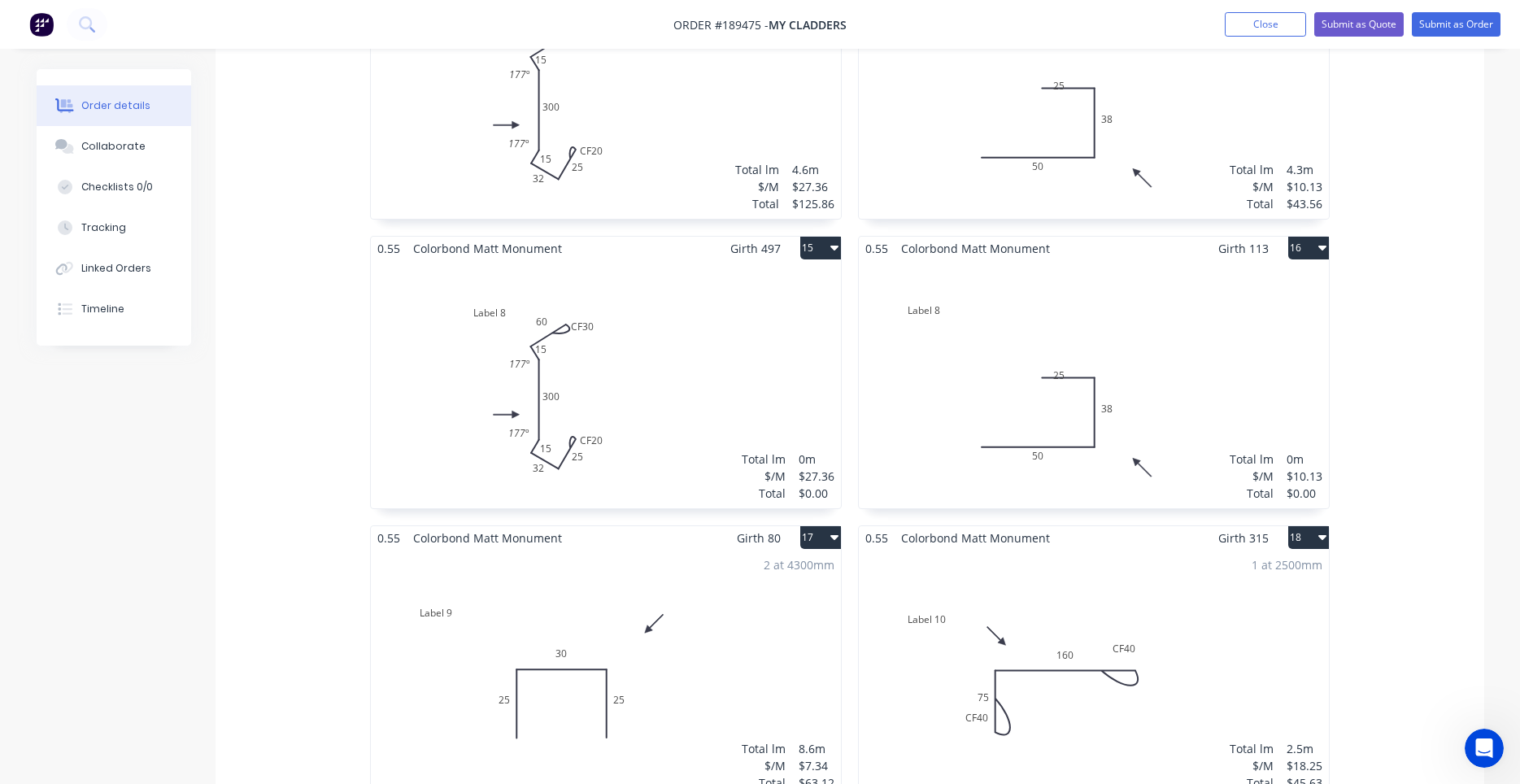
scroll to position [2073, 0]
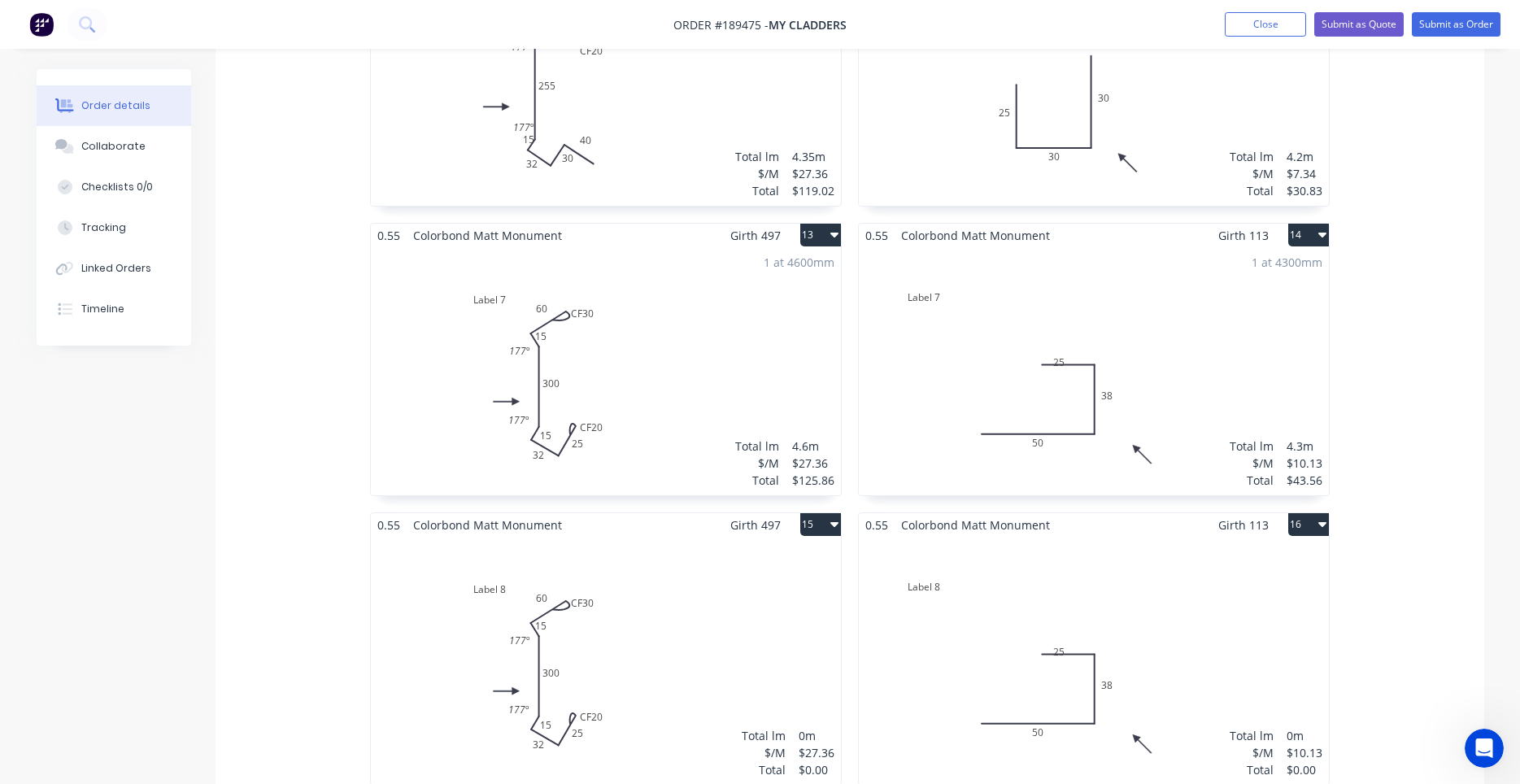
click at [1013, 583] on div "Total lm $/M Total 0m $10.13 $0.00" at bounding box center [1093, 660] width 470 height 248
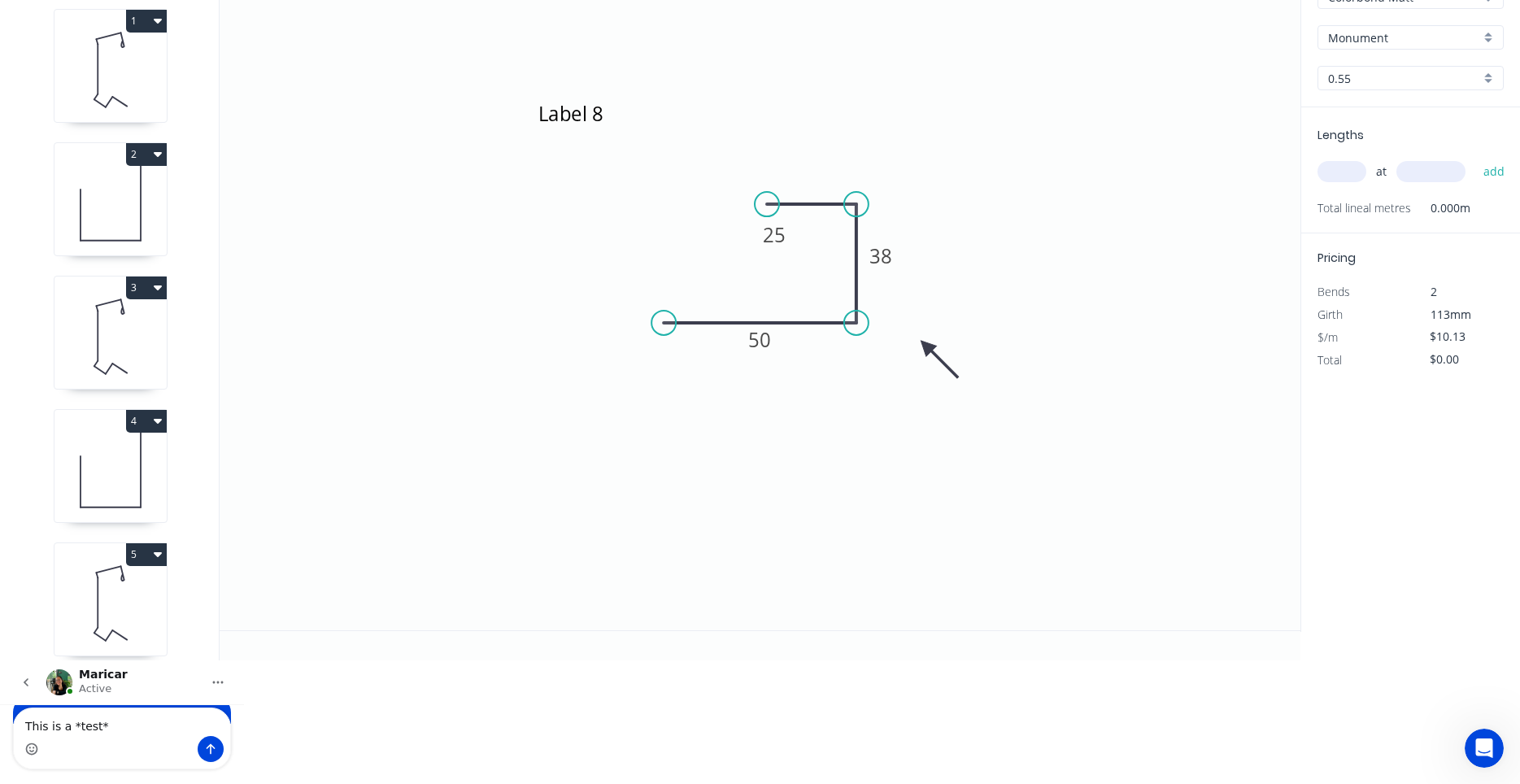
scroll to position [30, 0]
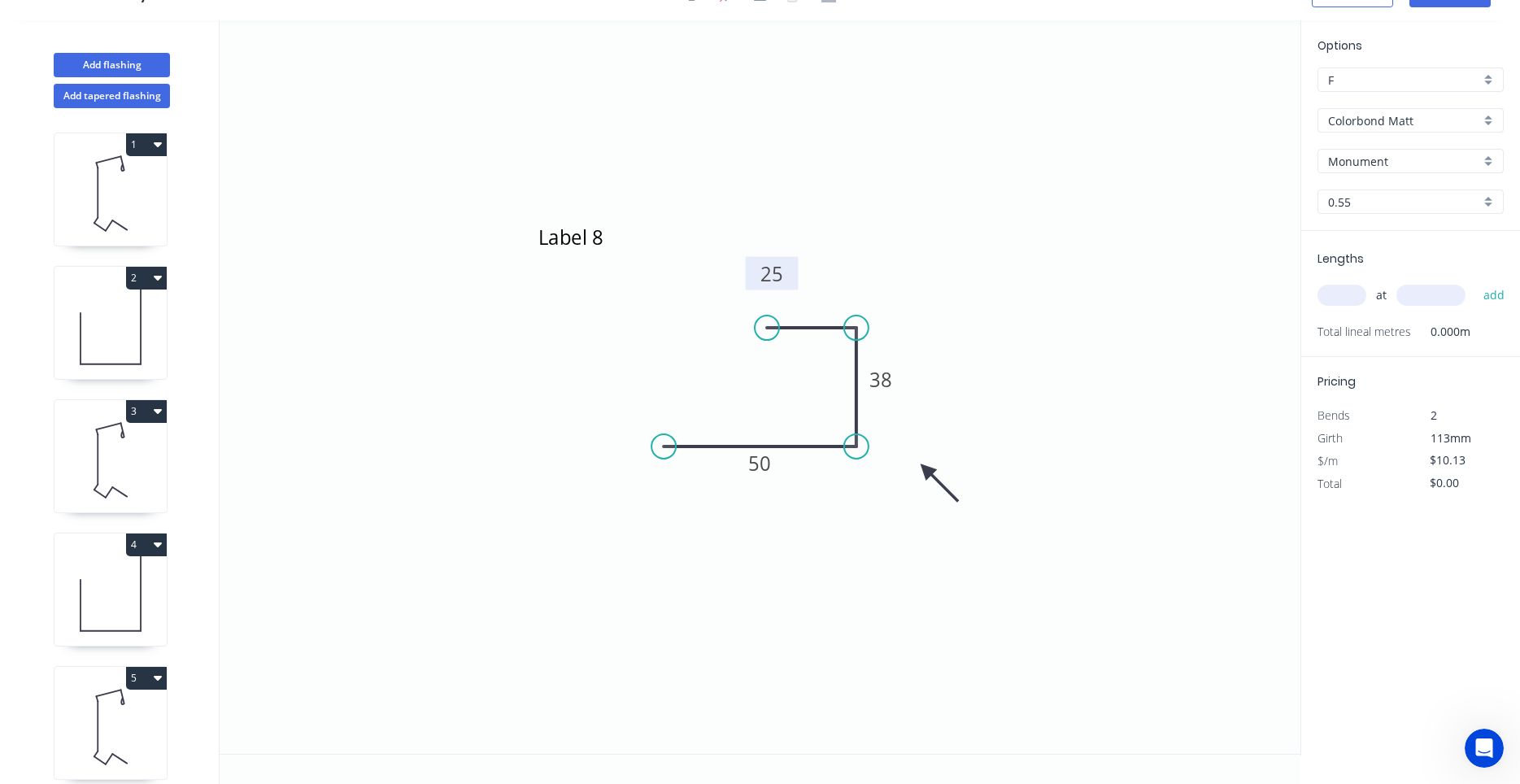
drag, startPoint x: 789, startPoint y: 371, endPoint x: 787, endPoint y: 287, distance: 84.0
click at [787, 287] on rect at bounding box center [772, 273] width 53 height 33
drag, startPoint x: 789, startPoint y: 277, endPoint x: 824, endPoint y: 185, distance: 98.4
click at [824, 185] on icon "Label 8 50 38 25" at bounding box center [760, 386] width 1081 height 733
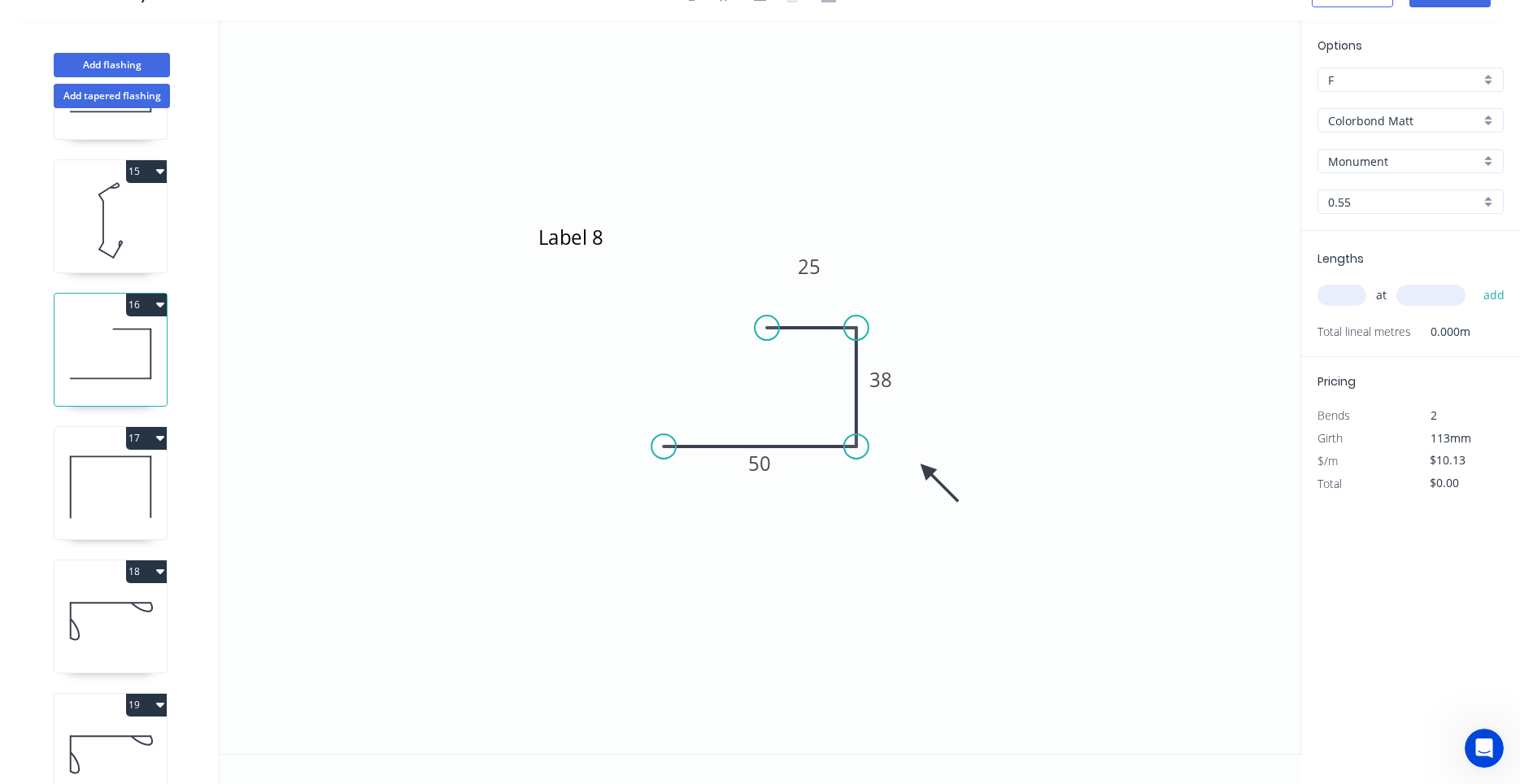
scroll to position [1685, 0]
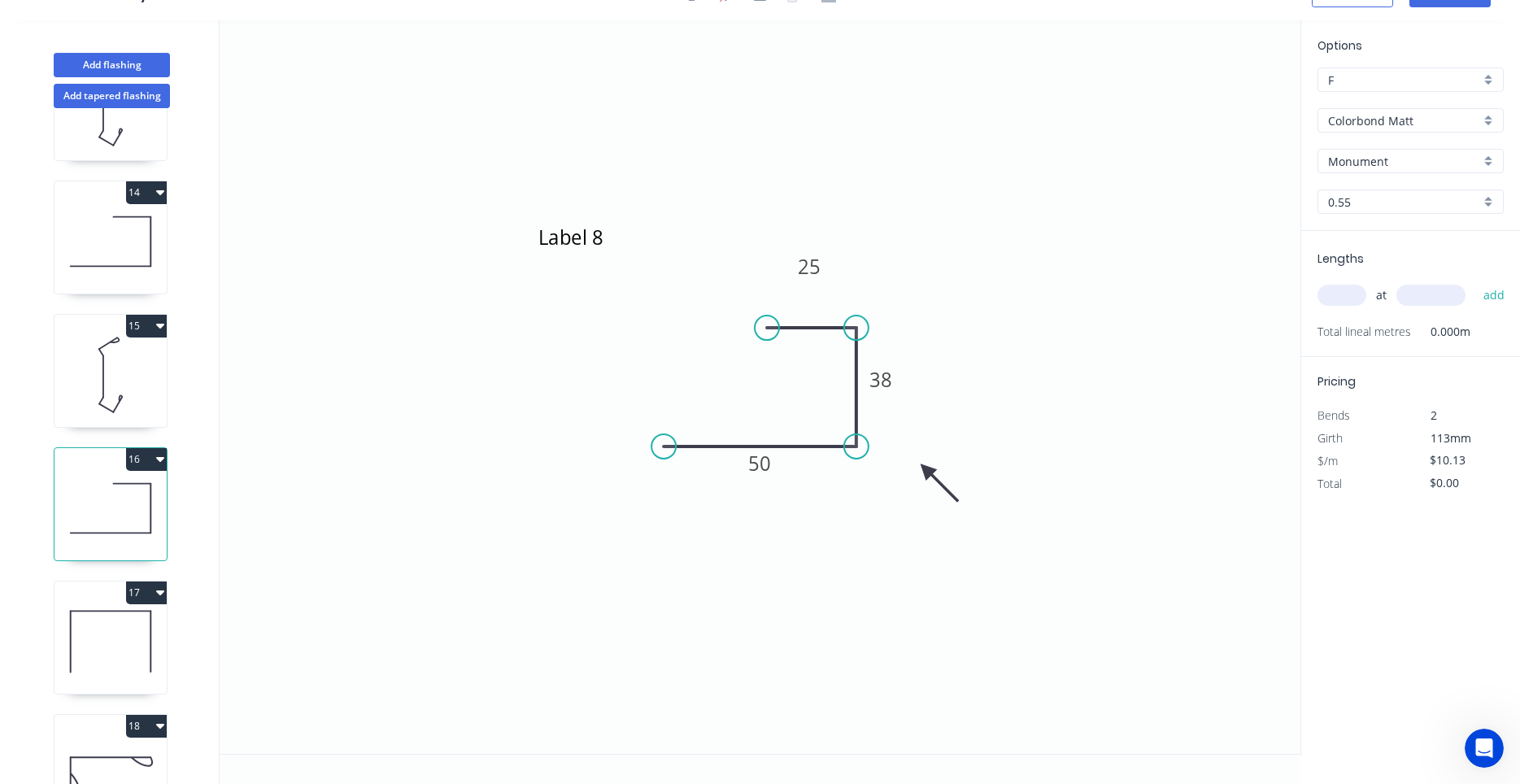
click at [119, 266] on icon at bounding box center [111, 266] width 81 height 0
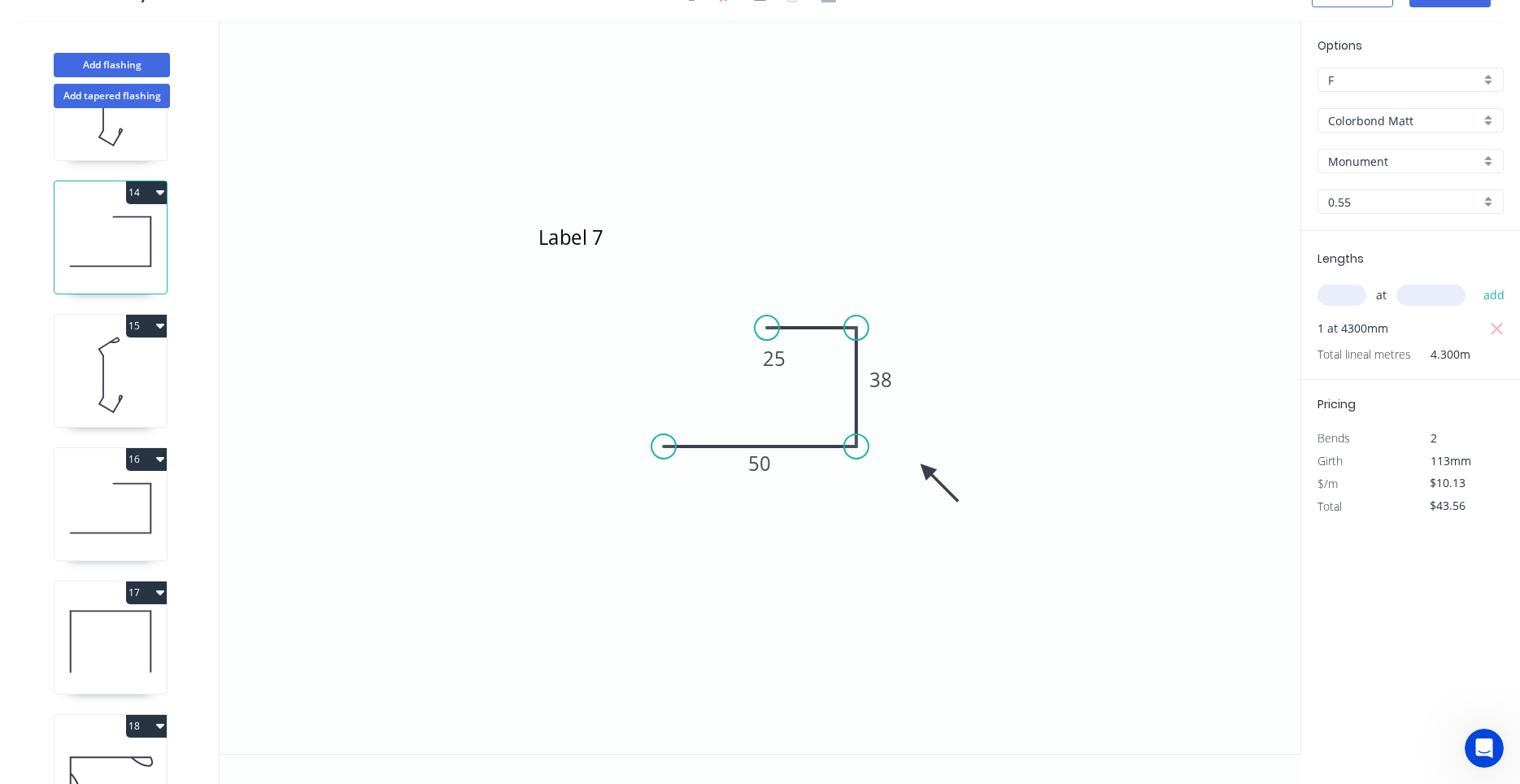
click at [119, 521] on icon at bounding box center [110, 508] width 112 height 104
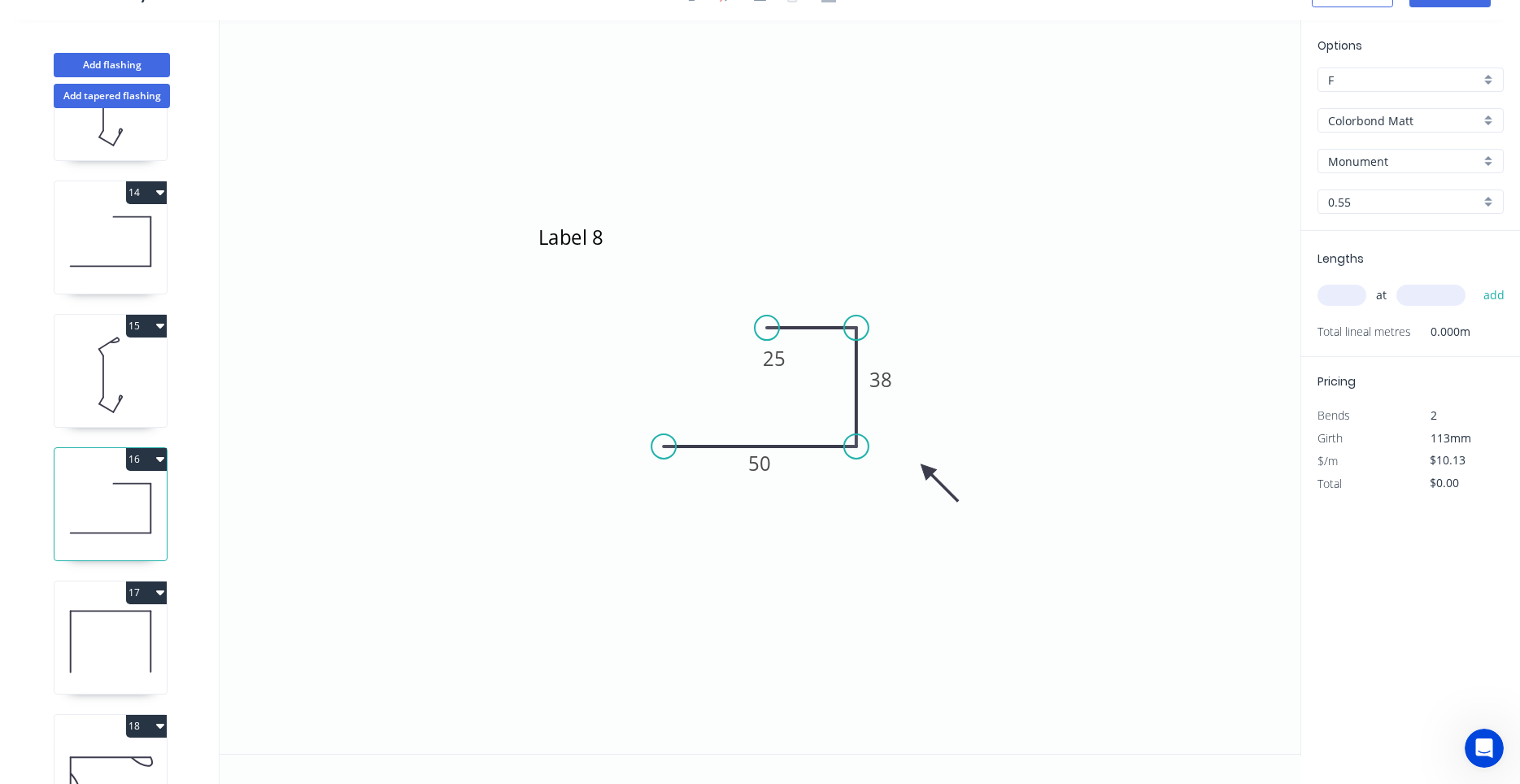
click at [122, 242] on icon at bounding box center [110, 241] width 112 height 104
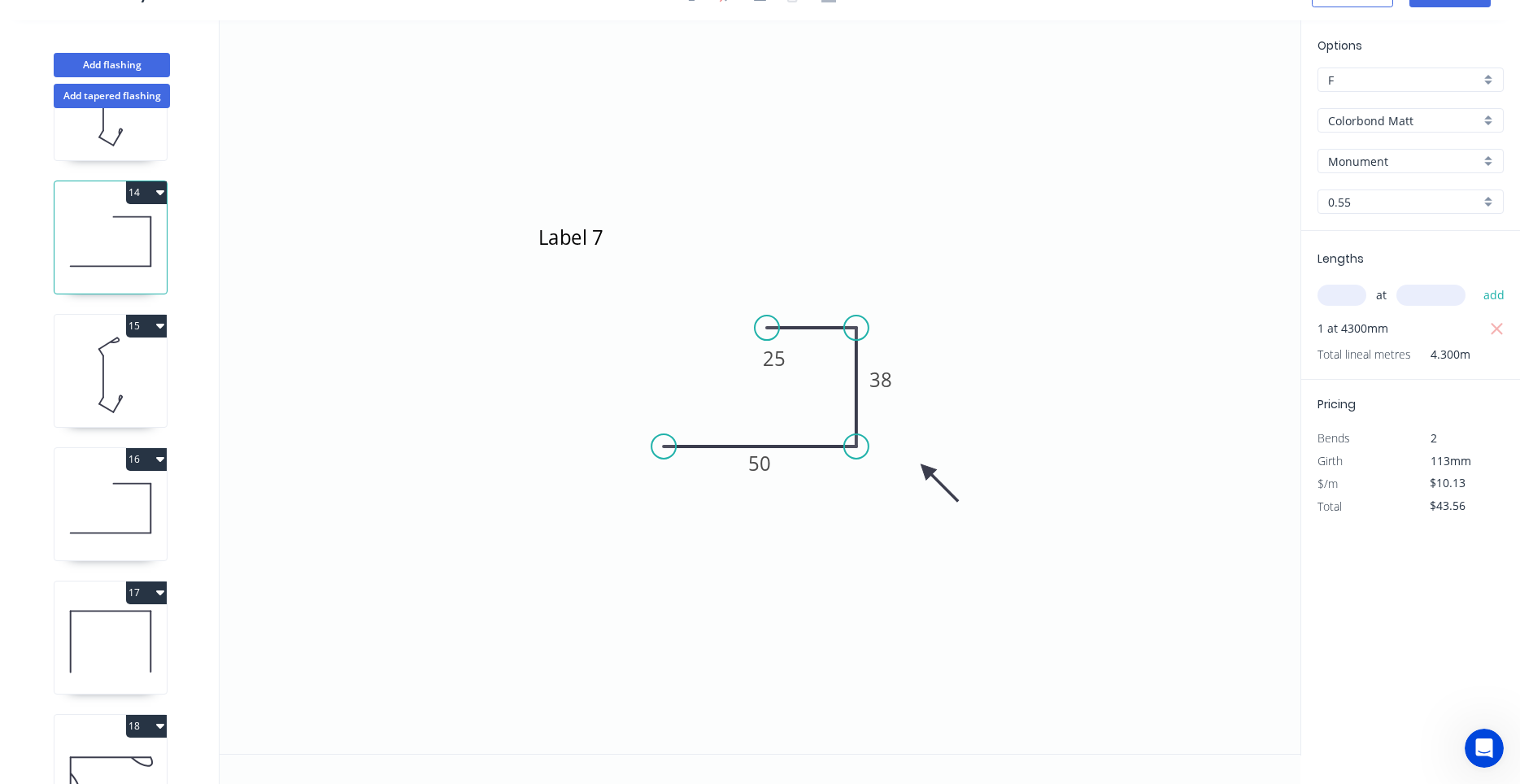
click at [135, 515] on icon at bounding box center [110, 508] width 112 height 104
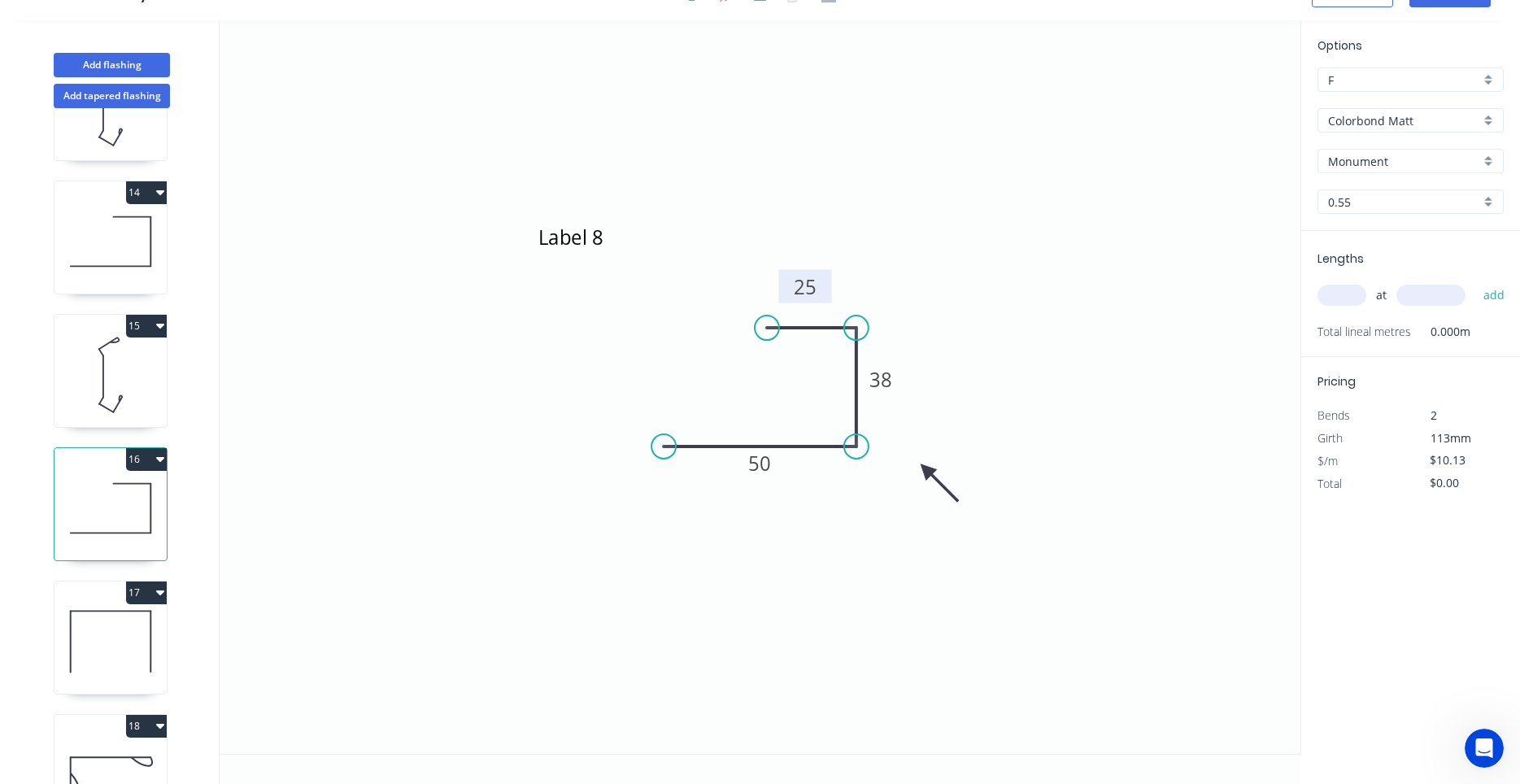
drag, startPoint x: 795, startPoint y: 368, endPoint x: 825, endPoint y: 297, distance: 77.1
click at [825, 297] on rect at bounding box center [805, 286] width 53 height 33
click at [130, 266] on icon at bounding box center [111, 266] width 81 height 0
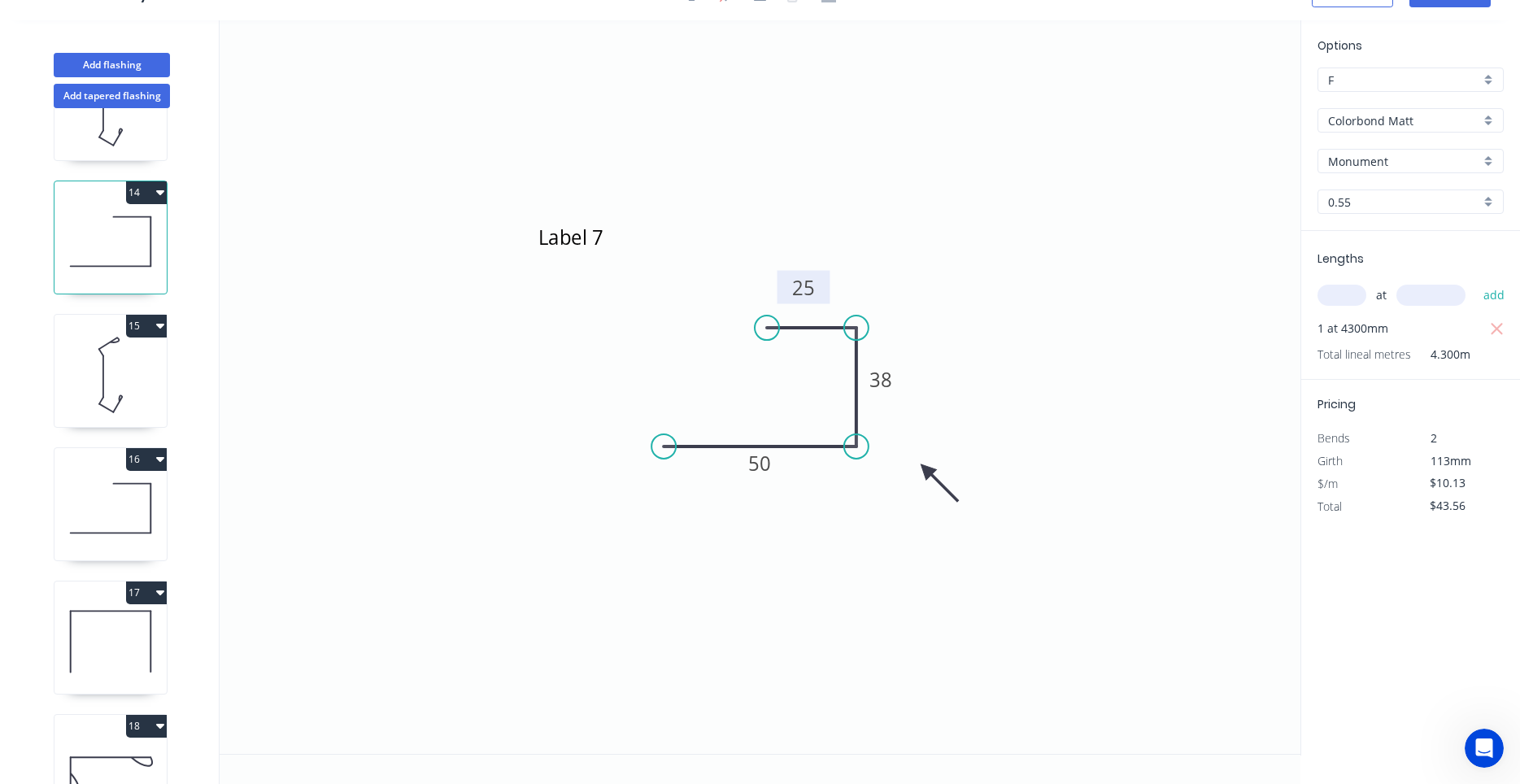
drag, startPoint x: 793, startPoint y: 367, endPoint x: 823, endPoint y: 295, distance: 78.0
click at [823, 295] on rect at bounding box center [803, 287] width 53 height 33
click at [110, 509] on icon at bounding box center [110, 508] width 112 height 104
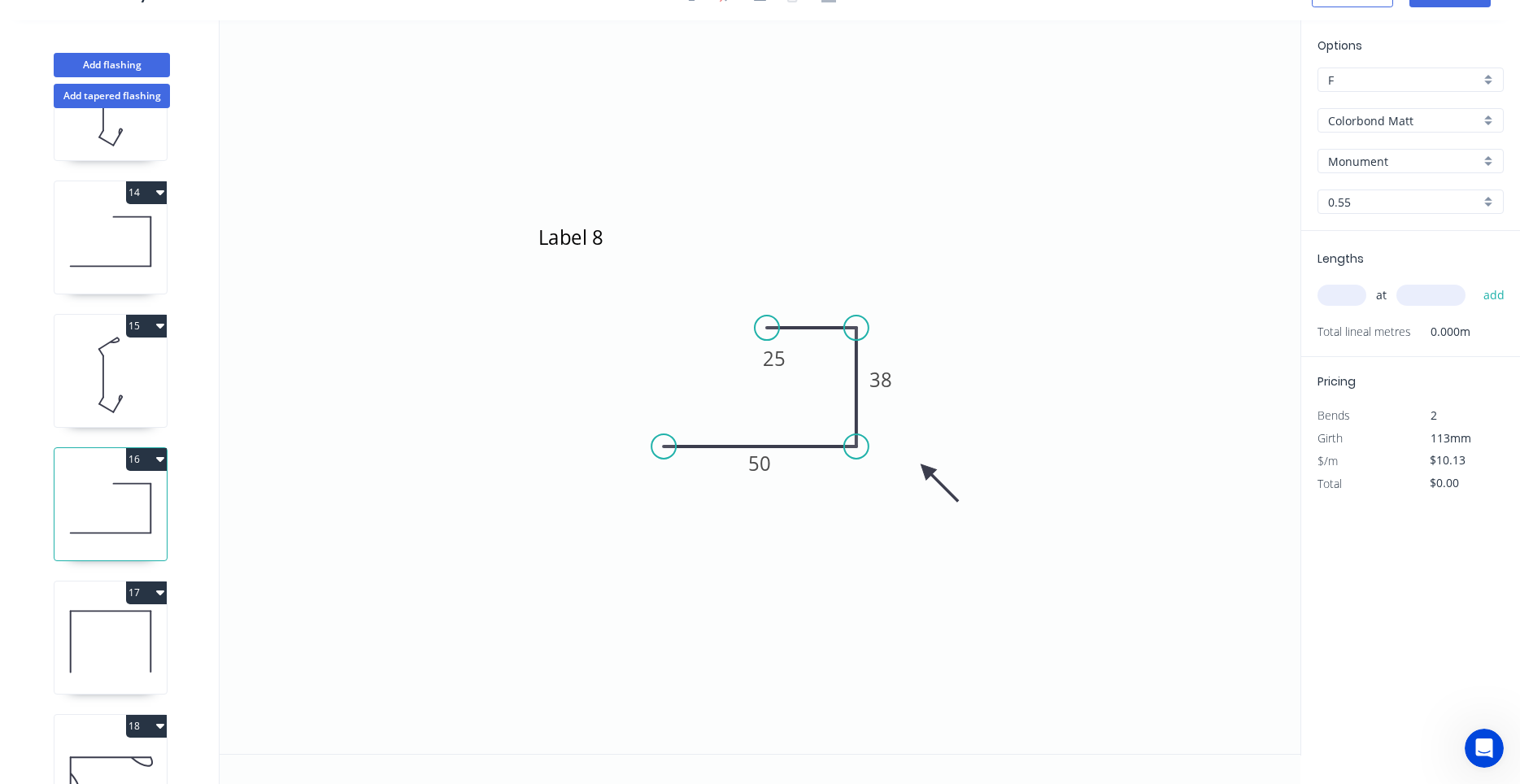
click at [110, 256] on icon at bounding box center [110, 241] width 112 height 104
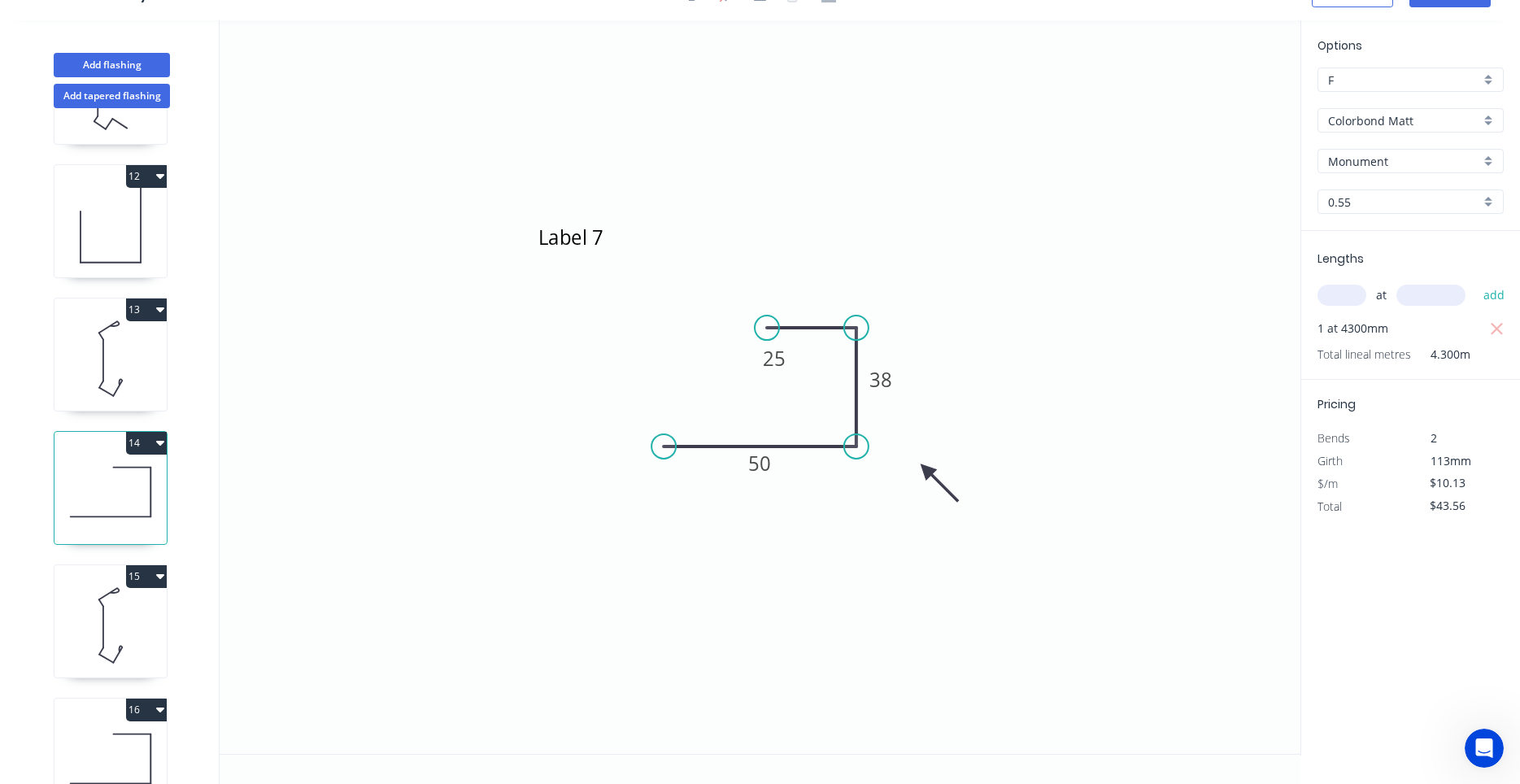
scroll to position [1376, 0]
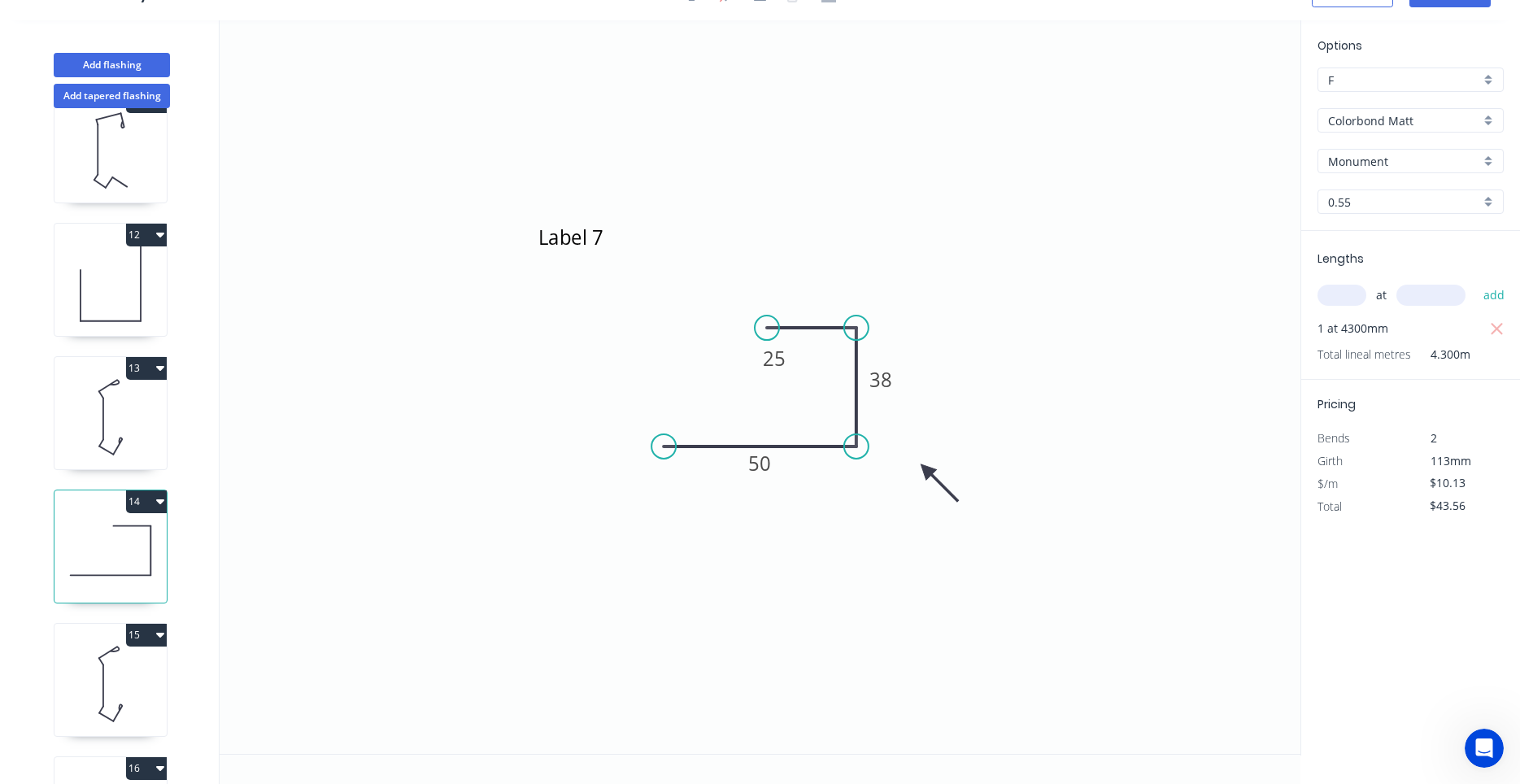
click at [1477, 753] on icon "Open Intercom Messenger" at bounding box center [1484, 748] width 27 height 27
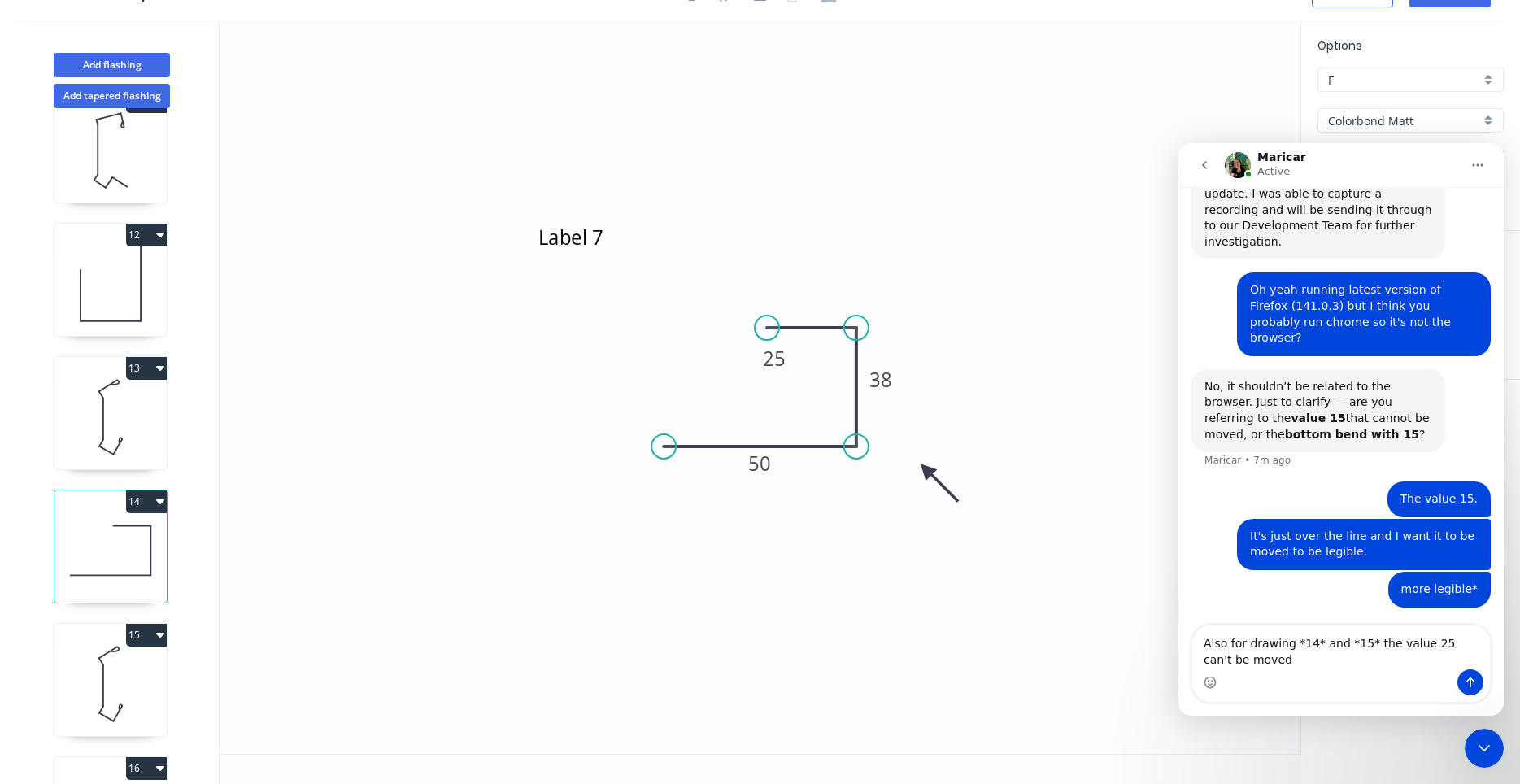
scroll to position [1726, 0]
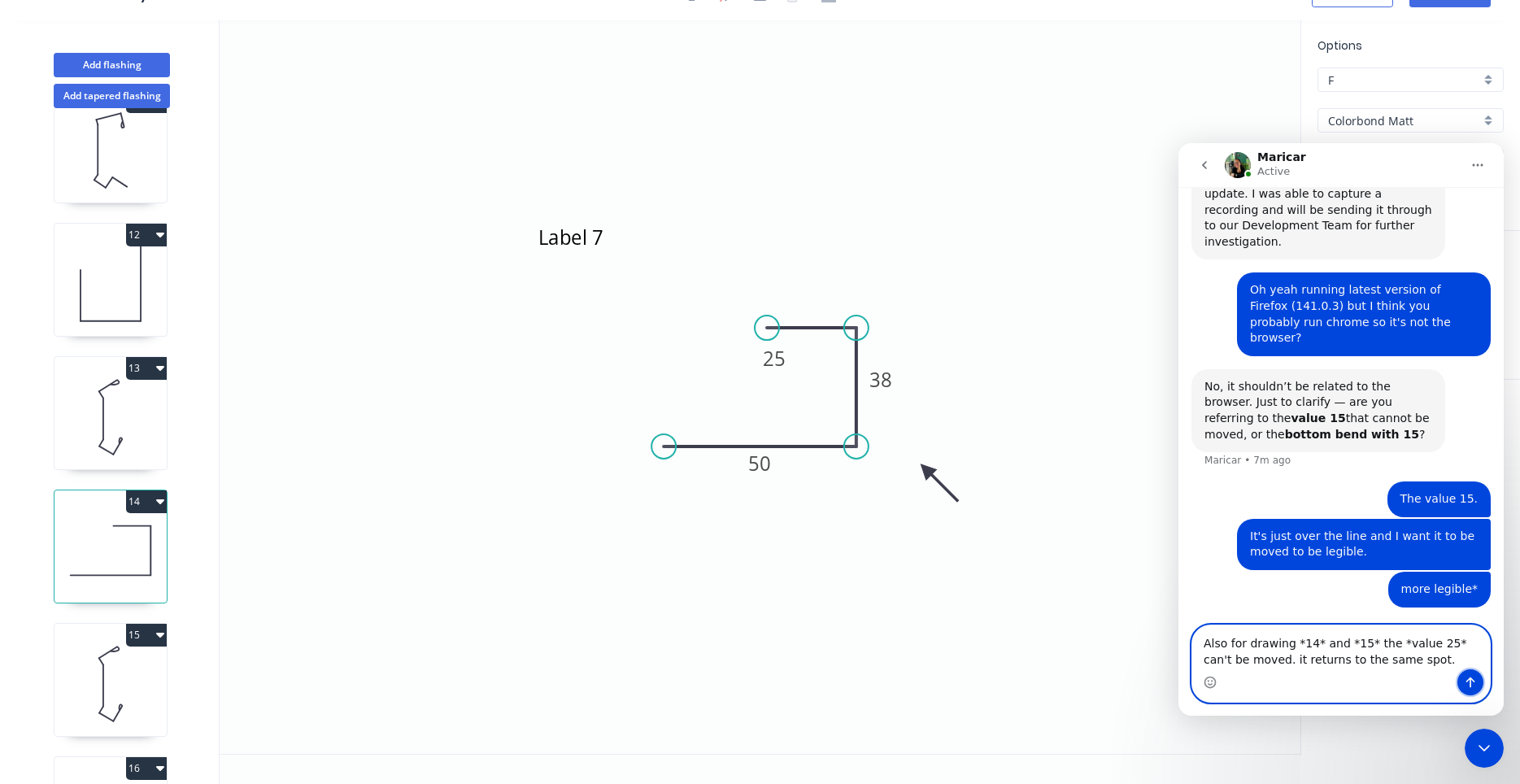
click at [1467, 683] on icon "Send a message…" at bounding box center [1470, 682] width 13 height 13
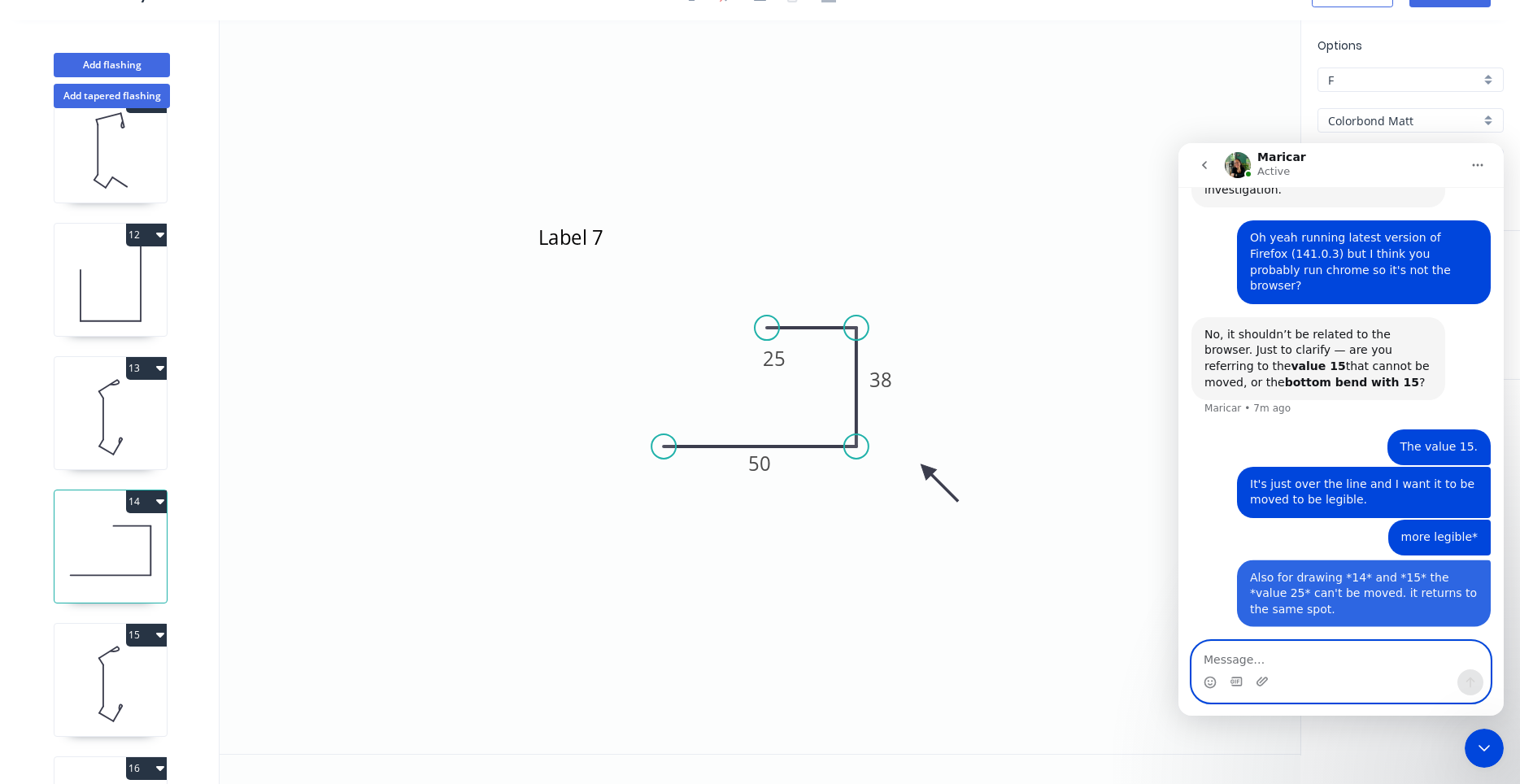
scroll to position [1779, 0]
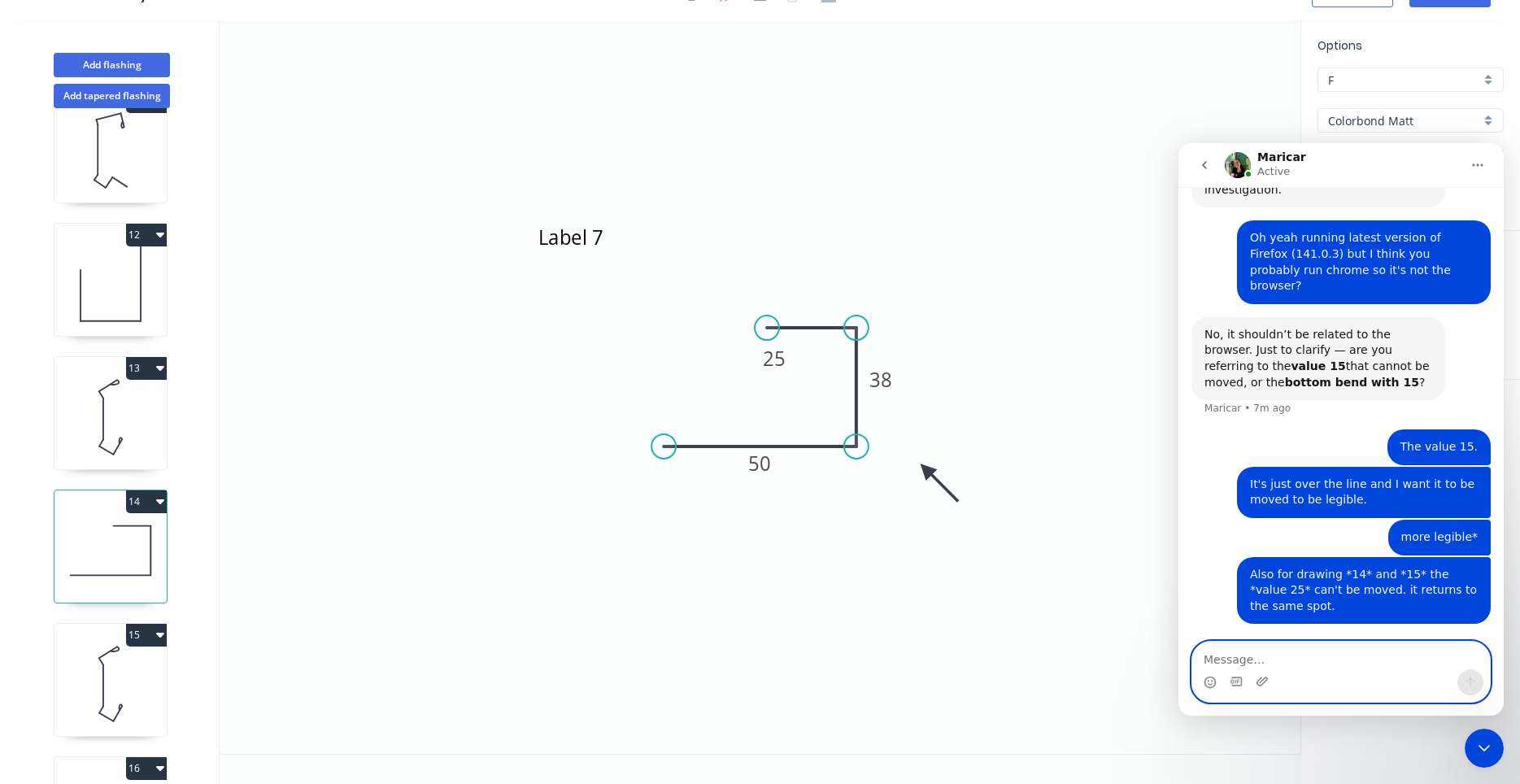
click at [1274, 656] on textarea "Message…" at bounding box center [1341, 655] width 298 height 28
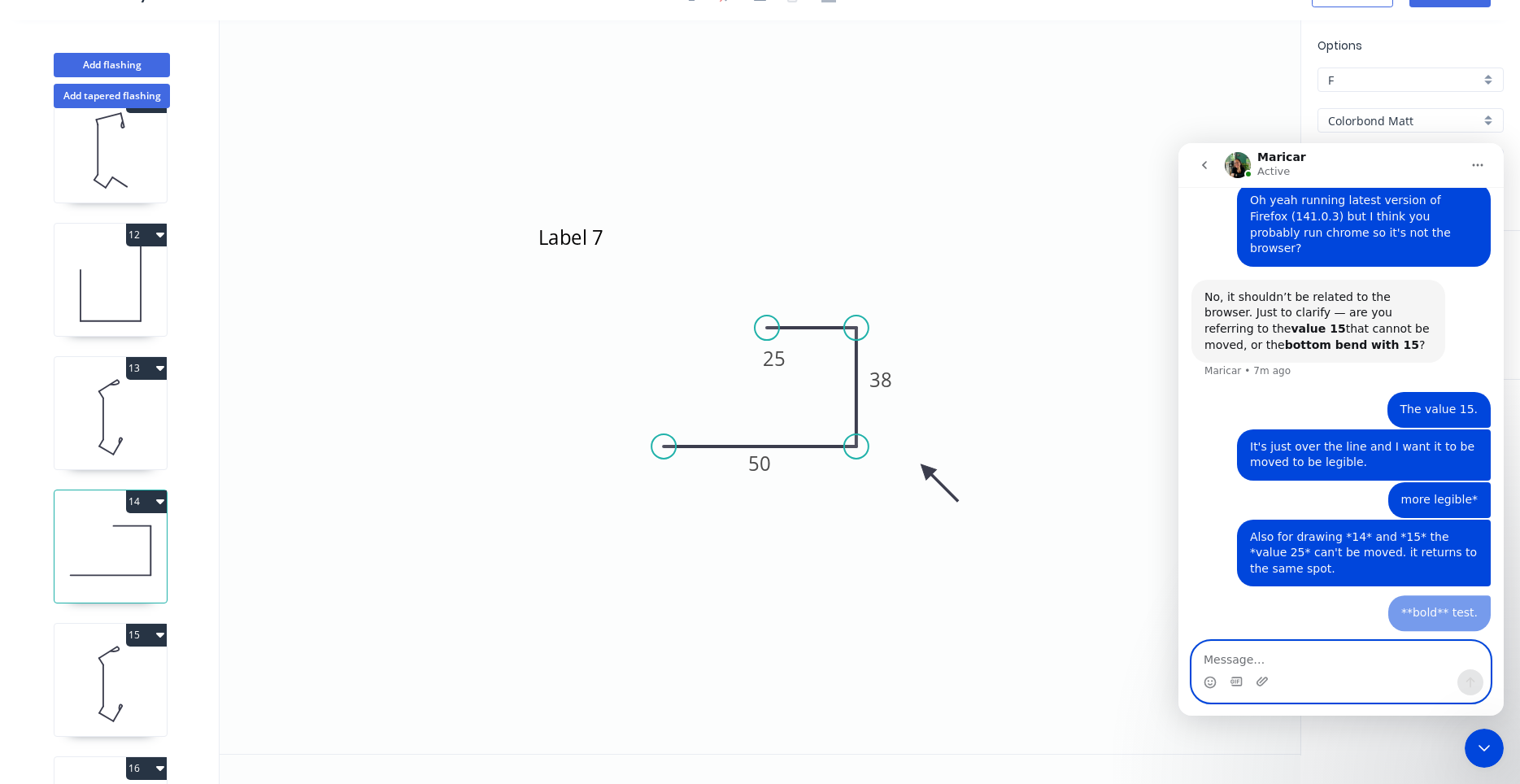
scroll to position [1816, 0]
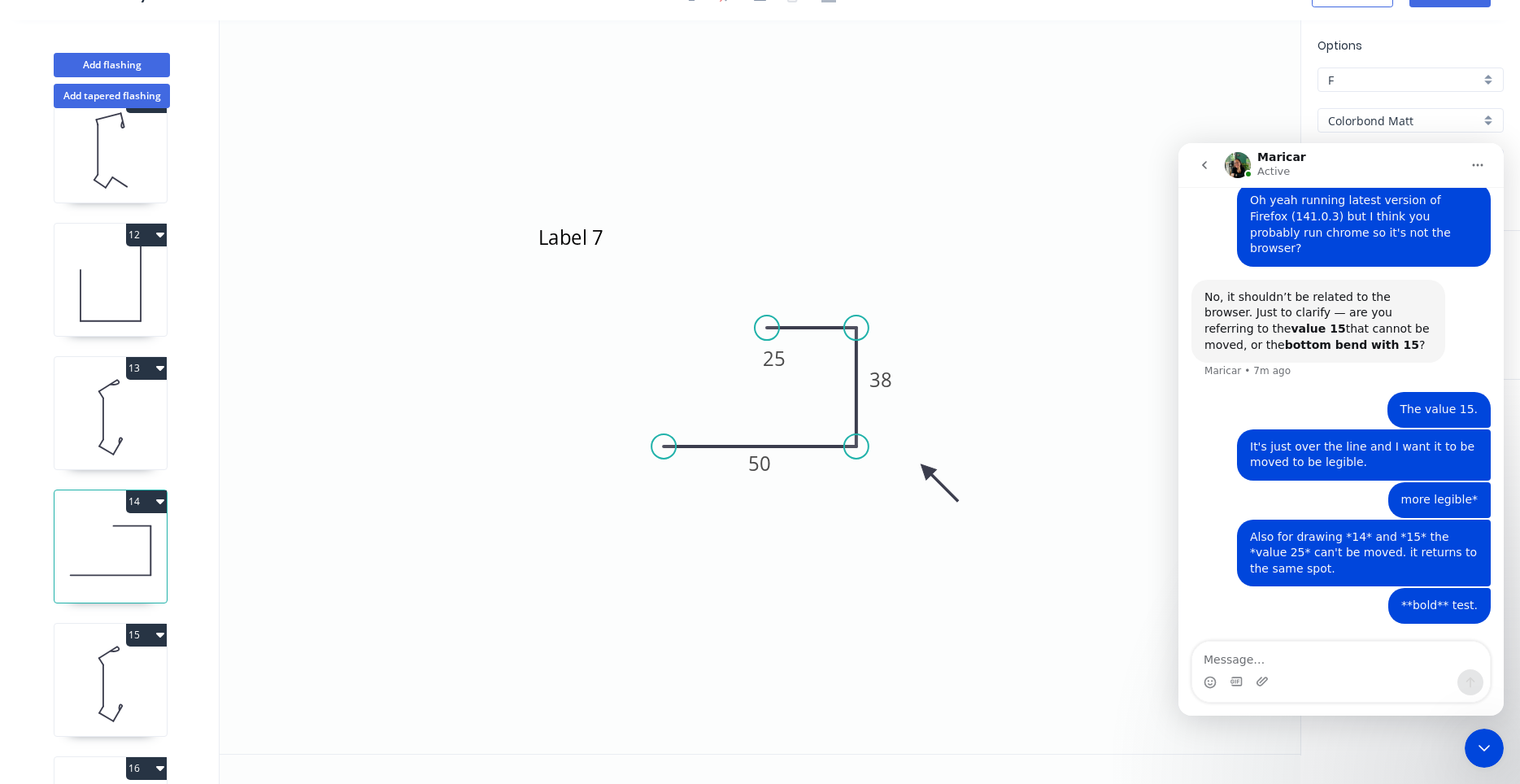
click at [1477, 170] on icon "Home" at bounding box center [1477, 165] width 13 height 13
click at [1488, 752] on icon "Close Intercom Messenger" at bounding box center [1484, 748] width 19 height 19
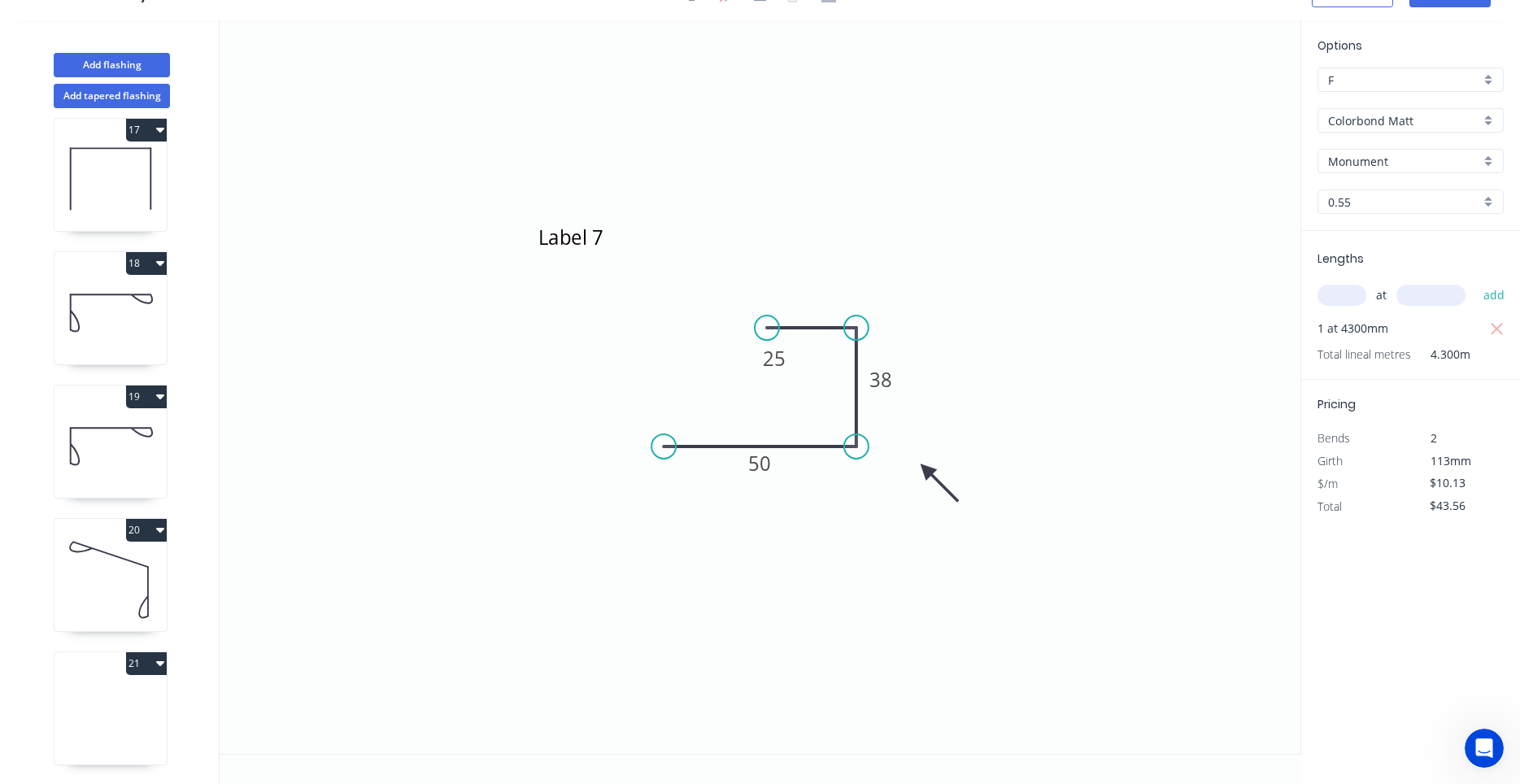
scroll to position [2149, 0]
click at [135, 579] on icon at bounding box center [110, 578] width 112 height 104
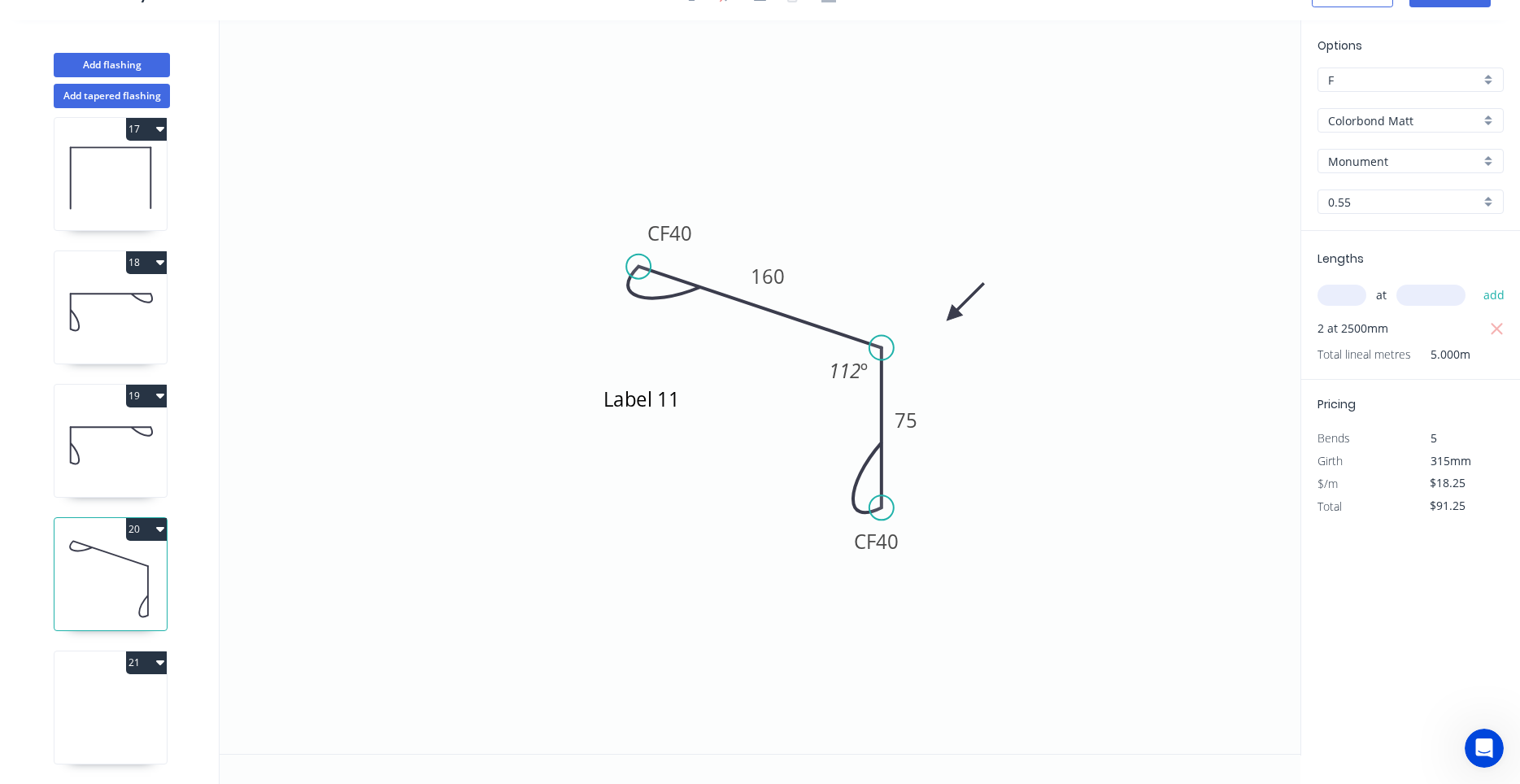
click at [117, 723] on icon at bounding box center [110, 711] width 112 height 104
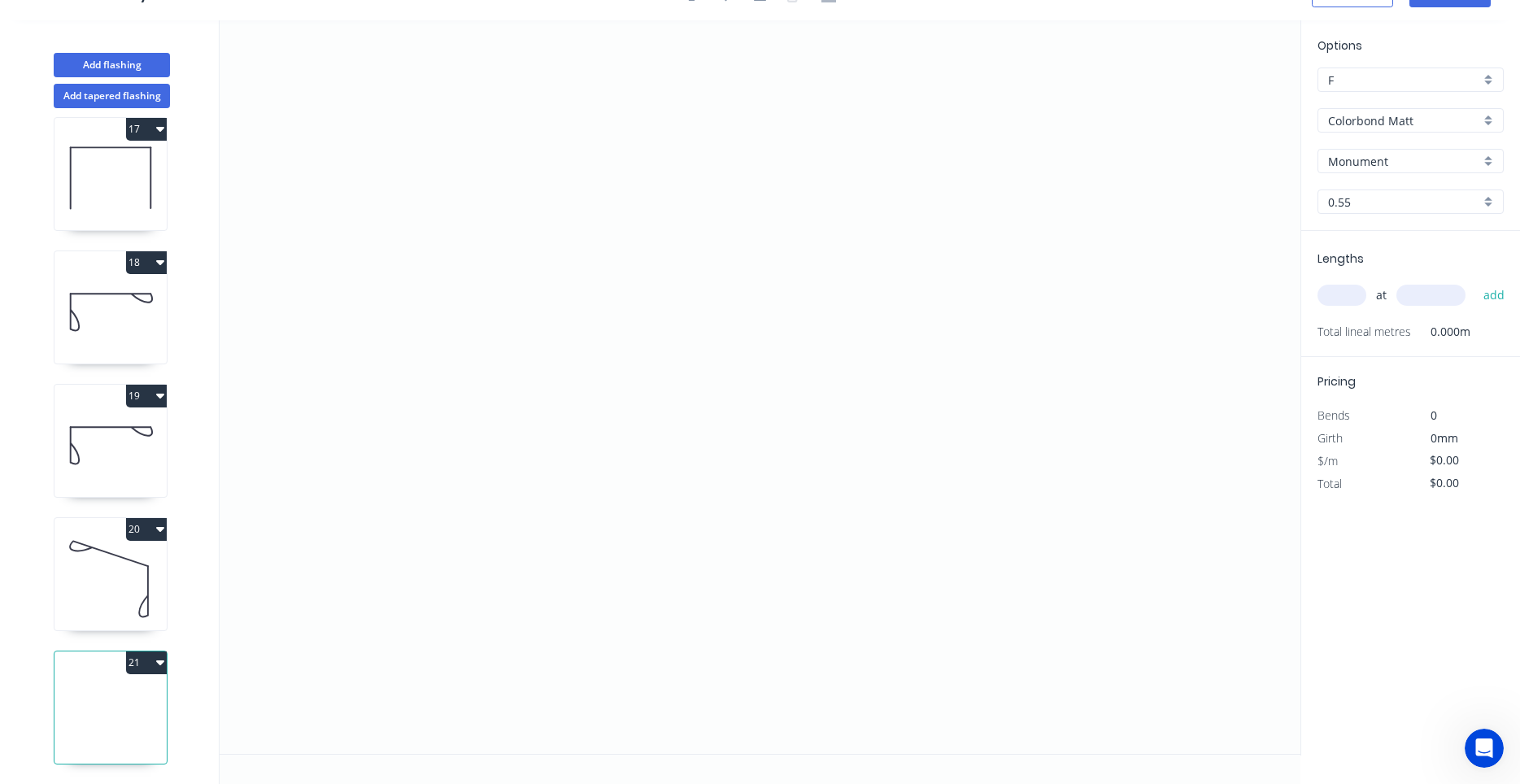
click at [143, 584] on icon at bounding box center [110, 578] width 112 height 104
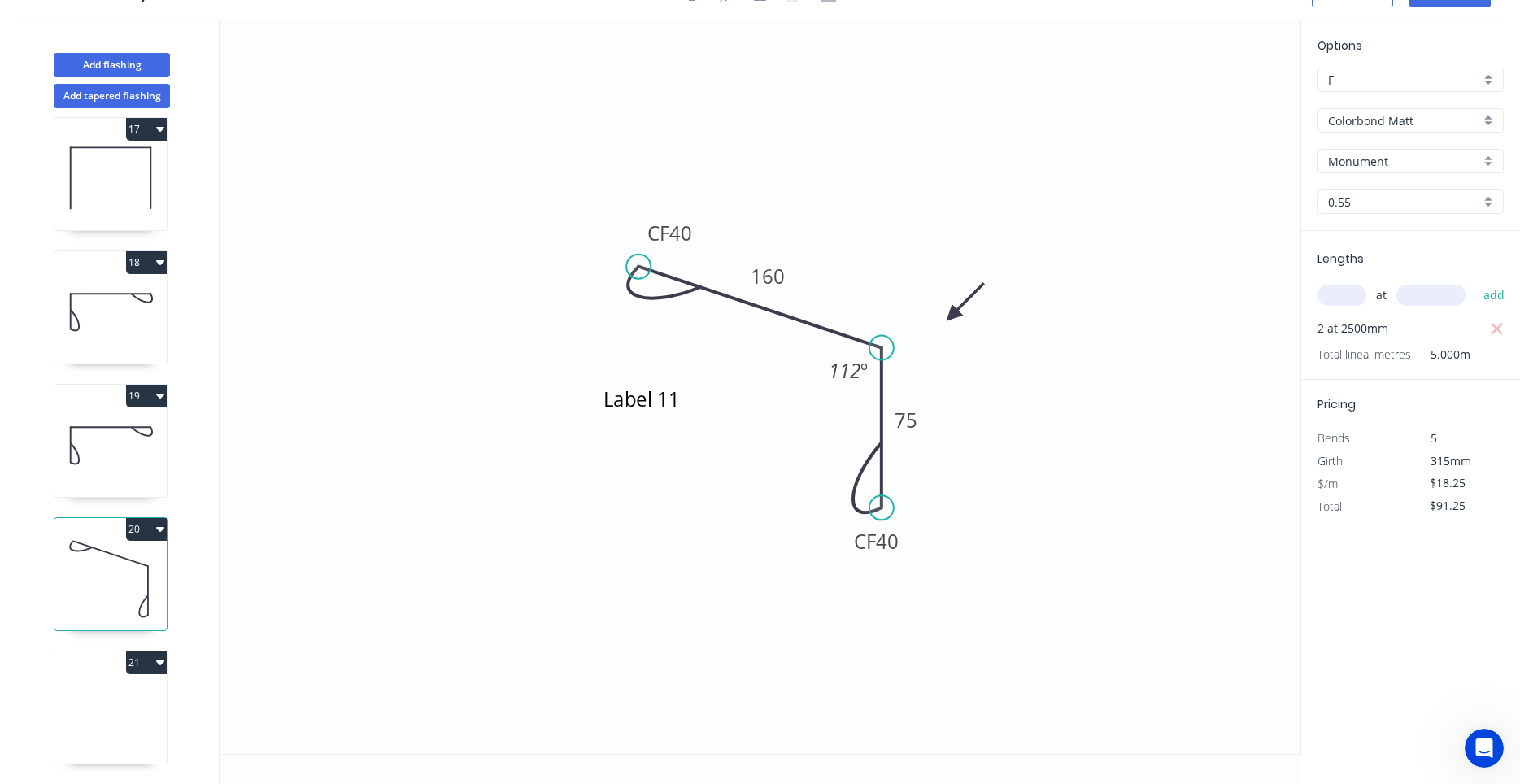
click at [132, 456] on icon at bounding box center [110, 444] width 112 height 104
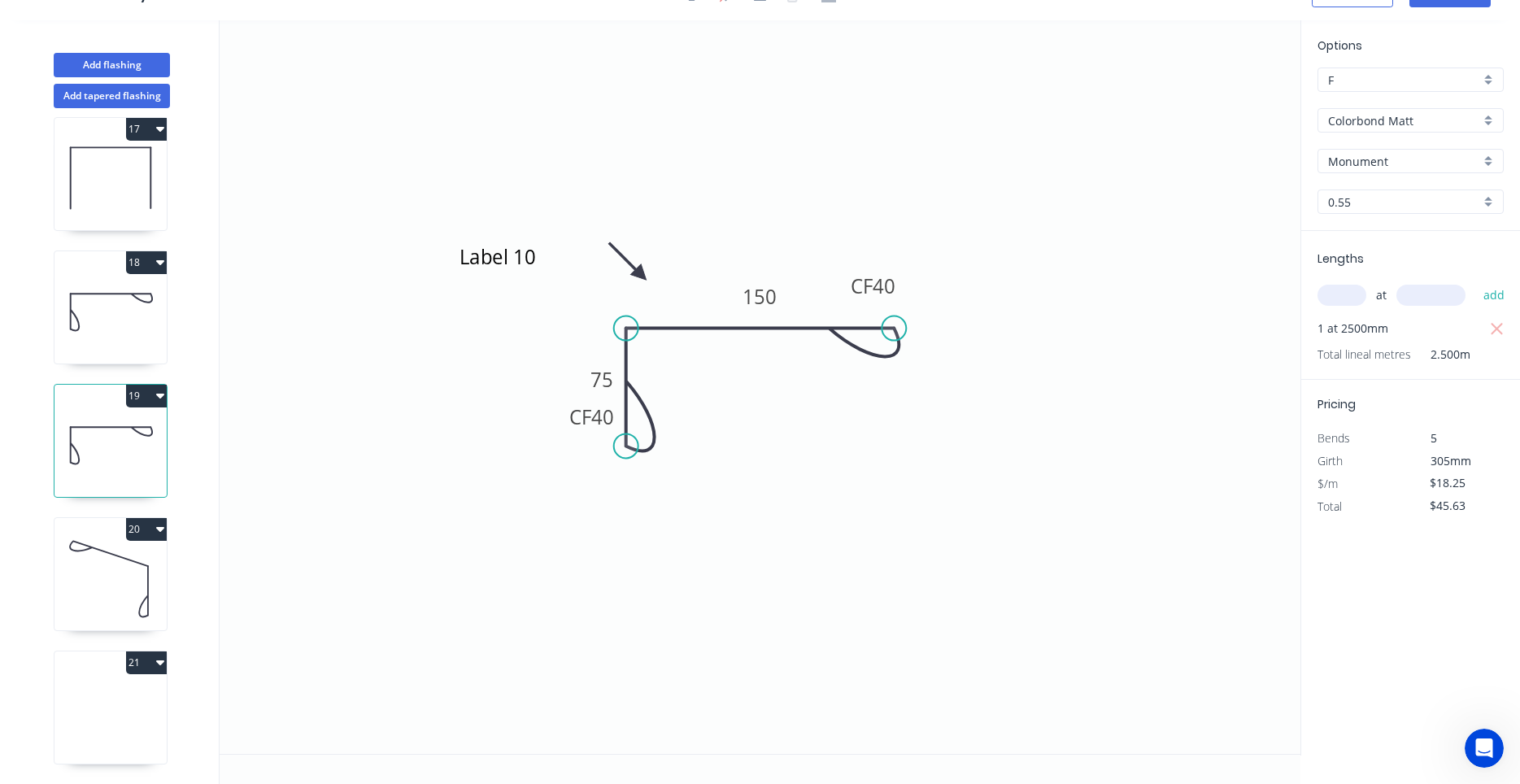
click at [116, 621] on icon at bounding box center [110, 578] width 112 height 104
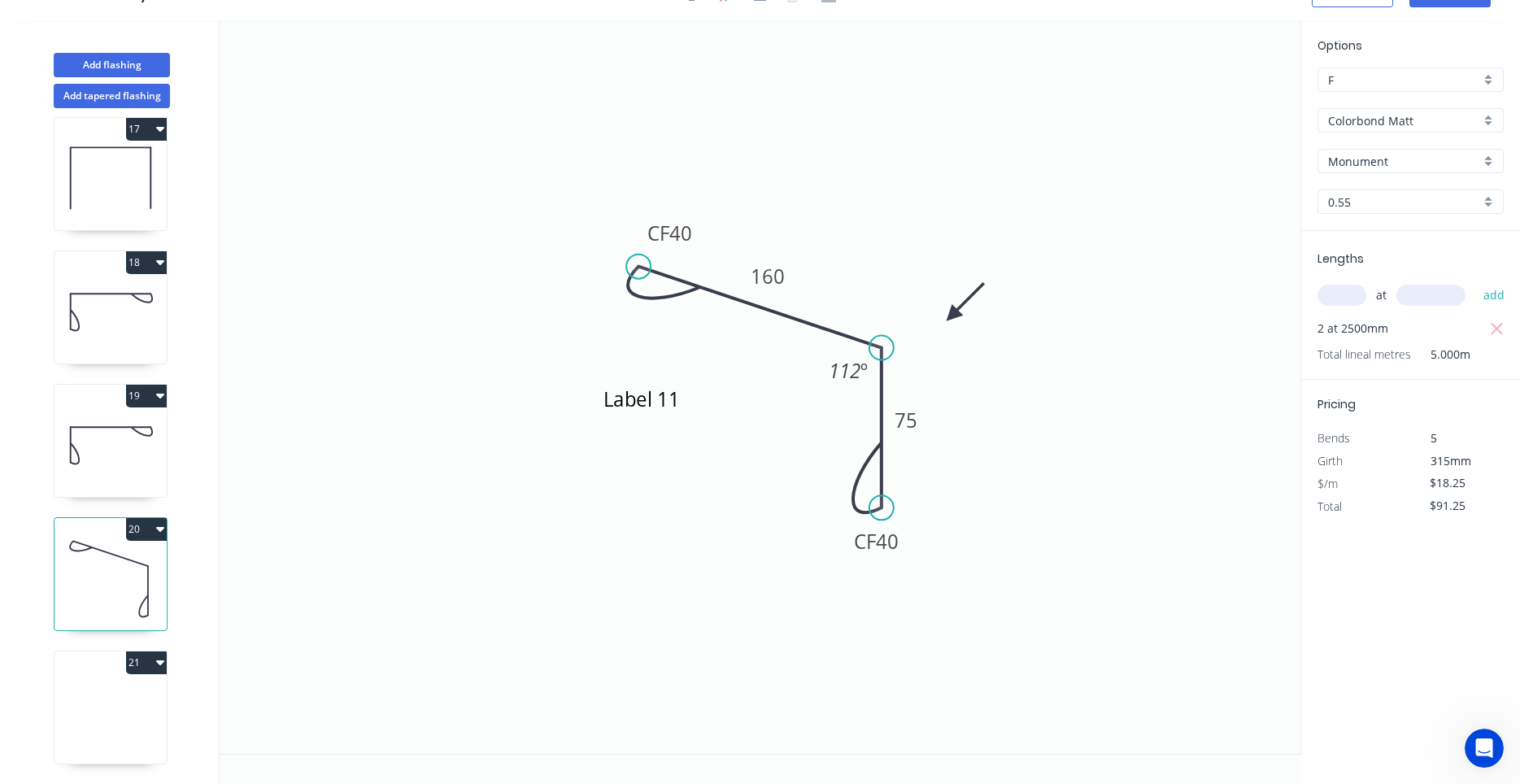
click at [124, 724] on icon at bounding box center [110, 711] width 112 height 104
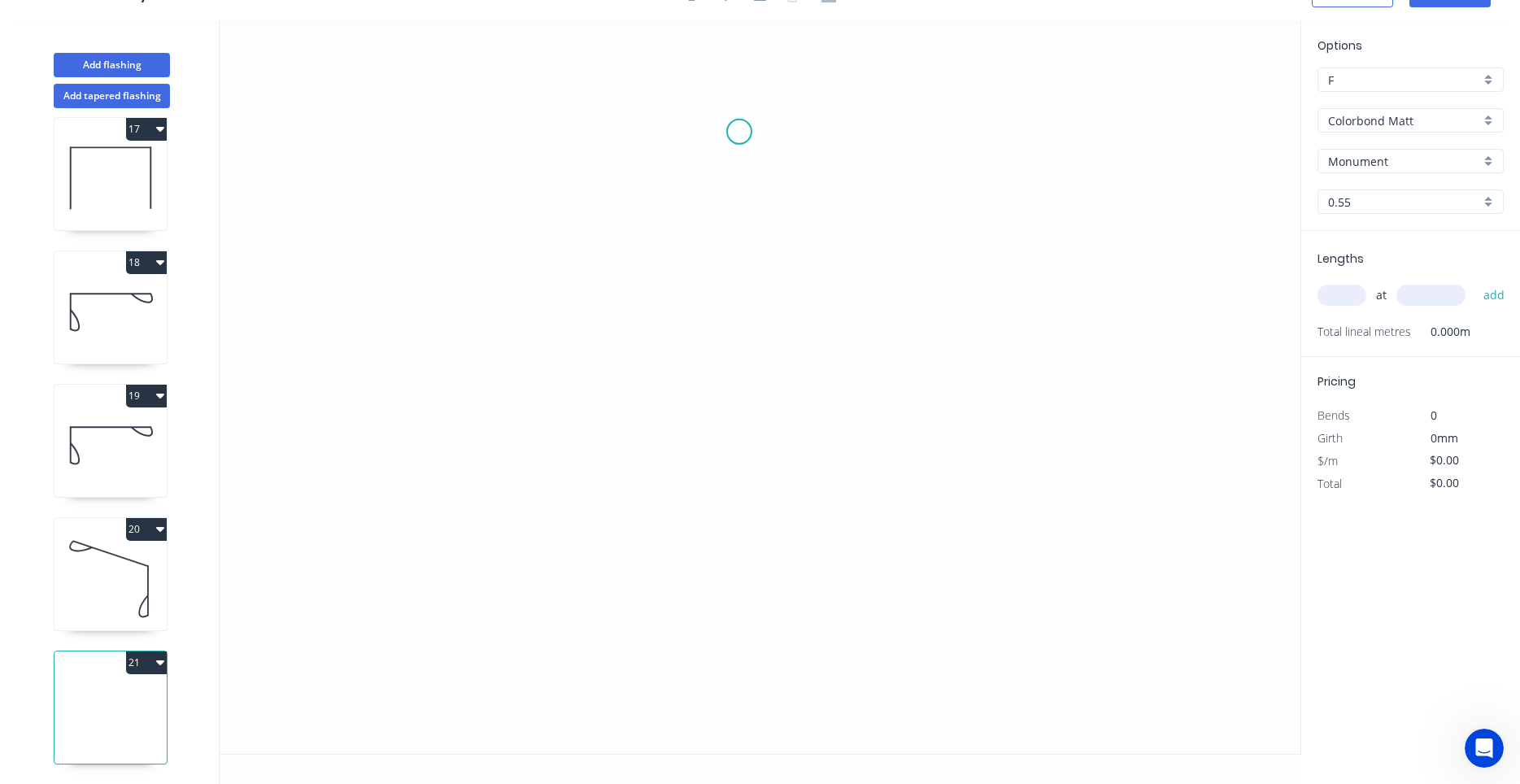
click at [739, 131] on icon "0" at bounding box center [760, 386] width 1081 height 733
click at [743, 298] on icon "0" at bounding box center [760, 386] width 1081 height 733
click at [544, 347] on icon "0 ?" at bounding box center [760, 386] width 1081 height 733
click at [549, 360] on icon "0 ? ? ? º" at bounding box center [760, 386] width 1081 height 733
click at [546, 362] on circle at bounding box center [550, 360] width 25 height 25
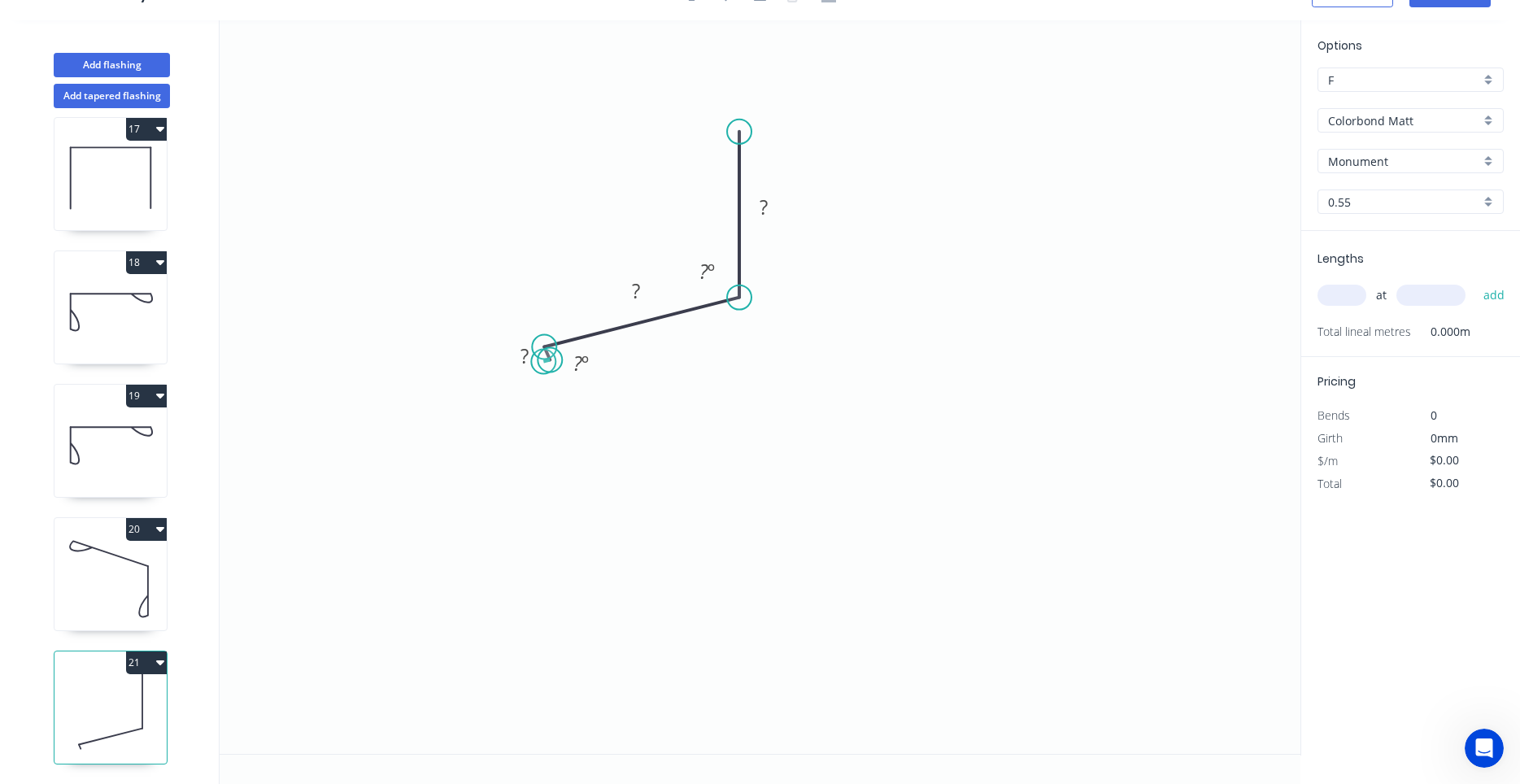
click at [543, 362] on circle at bounding box center [550, 360] width 25 height 25
click at [548, 363] on circle at bounding box center [549, 363] width 25 height 25
click at [552, 360] on circle at bounding box center [549, 363] width 25 height 25
click at [682, 327] on icon at bounding box center [614, 344] width 132 height 36
click at [704, 393] on icon "0 ? ? ? ? ? º ? º ? º" at bounding box center [760, 386] width 1081 height 733
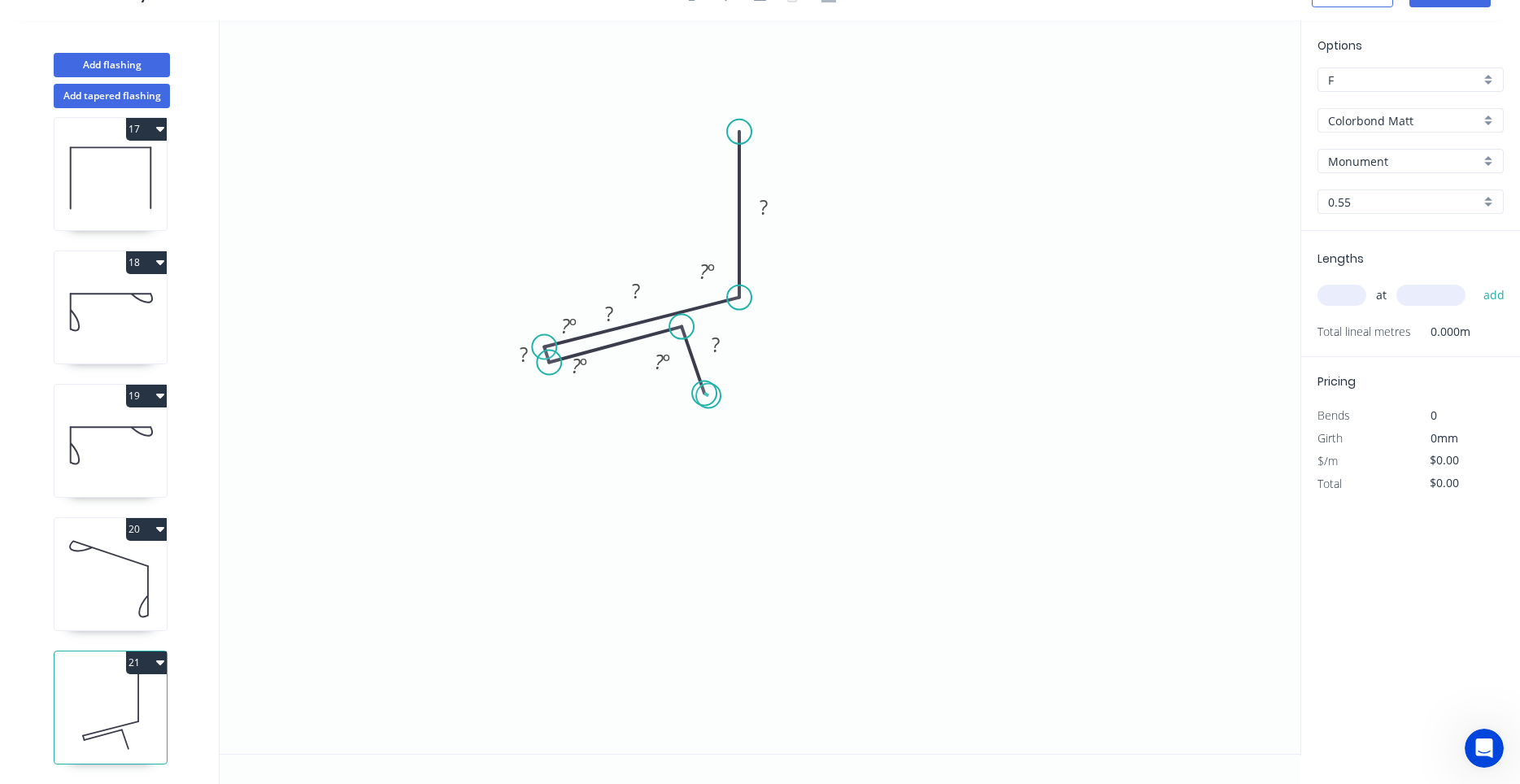
click at [708, 396] on circle at bounding box center [704, 393] width 25 height 25
click at [707, 396] on circle at bounding box center [704, 393] width 25 height 25
click at [700, 396] on circle at bounding box center [700, 396] width 25 height 25
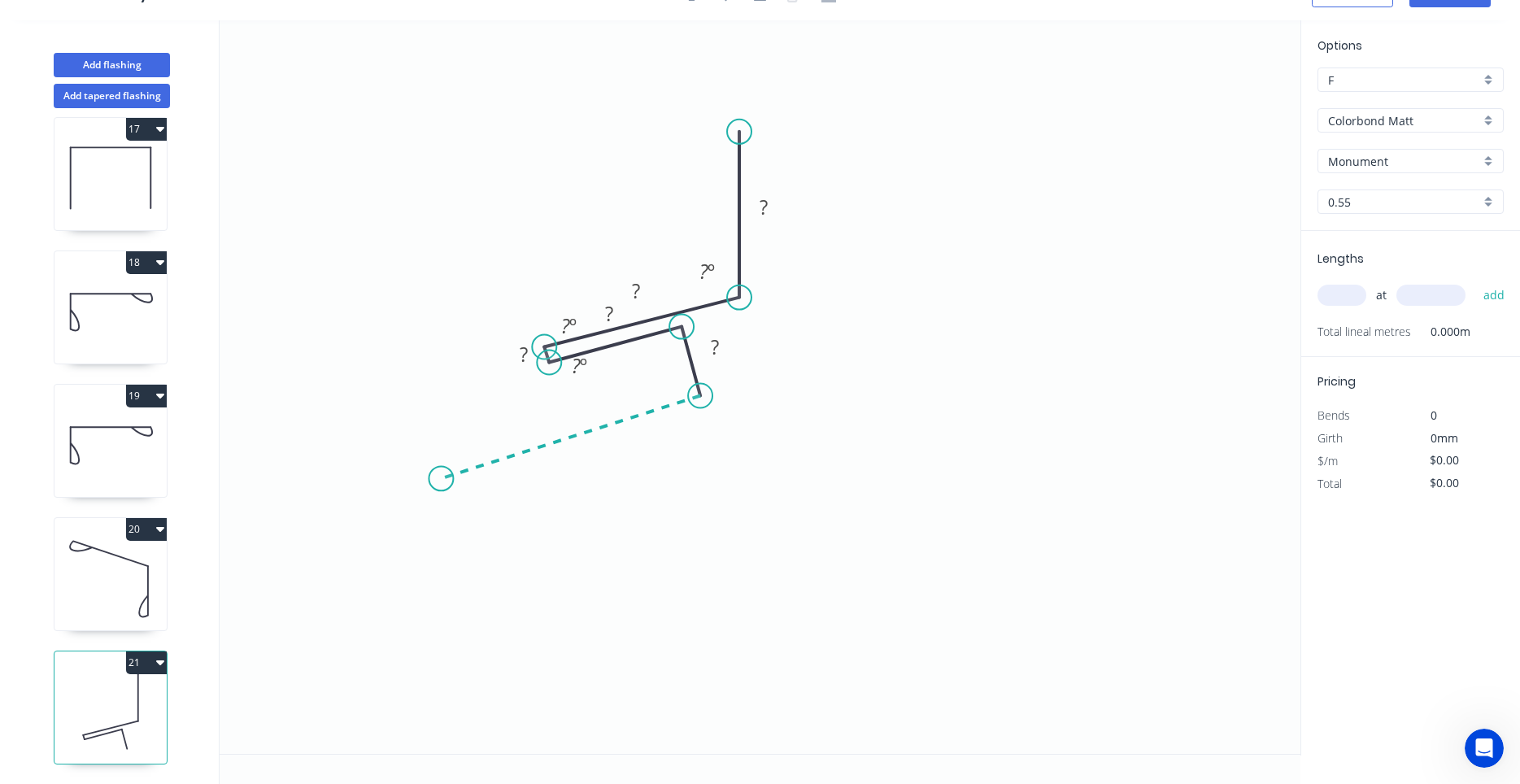
click at [441, 479] on icon "0 ? ? ? ? ? ? º ? º ? º" at bounding box center [760, 386] width 1081 height 733
click at [442, 480] on circle at bounding box center [441, 478] width 25 height 25
drag, startPoint x: 442, startPoint y: 480, endPoint x: 437, endPoint y: 470, distance: 11.2
click at [437, 470] on circle at bounding box center [441, 478] width 25 height 25
click at [441, 479] on circle at bounding box center [441, 478] width 25 height 25
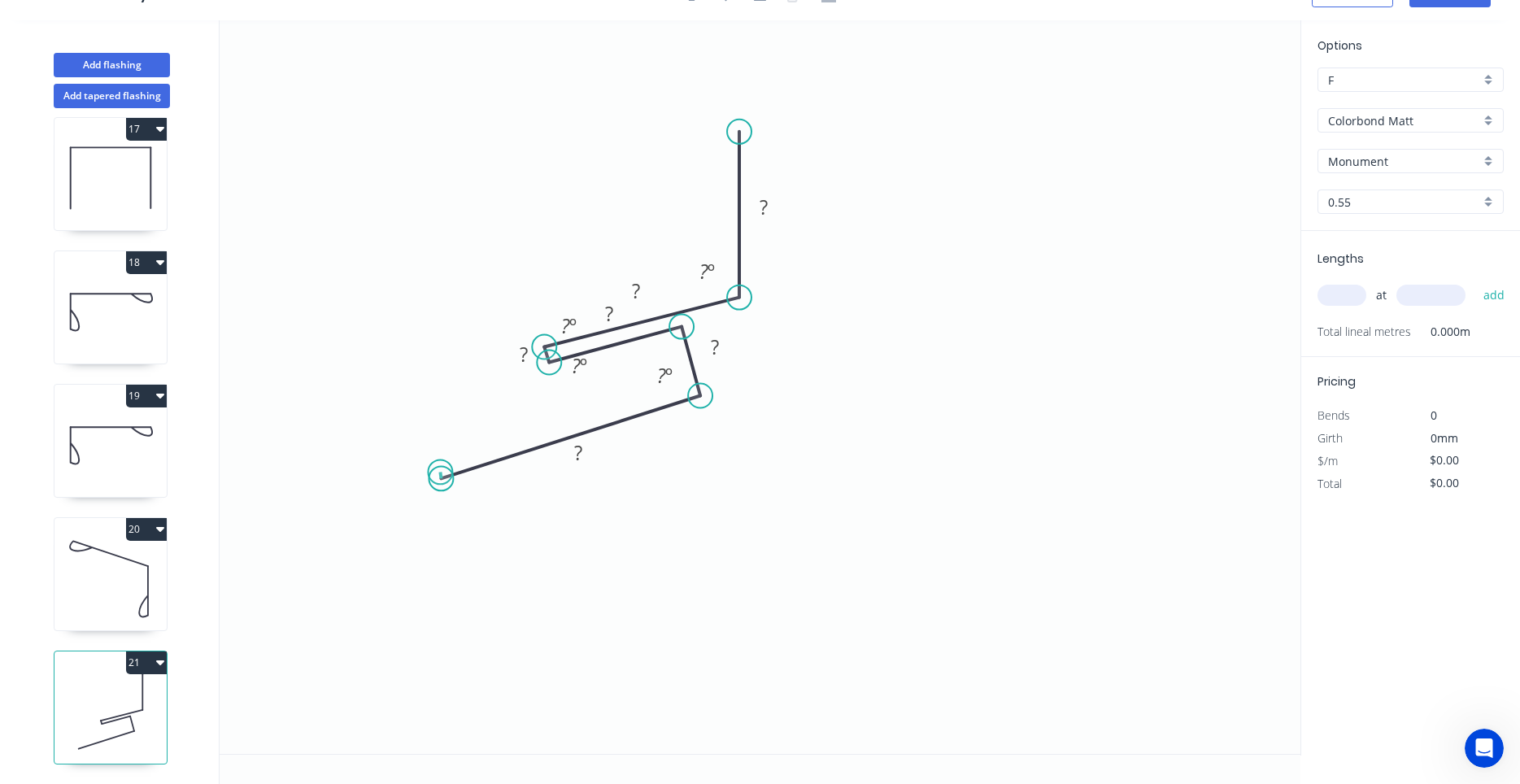
click at [442, 479] on circle at bounding box center [441, 478] width 25 height 25
click at [440, 474] on circle at bounding box center [441, 478] width 25 height 25
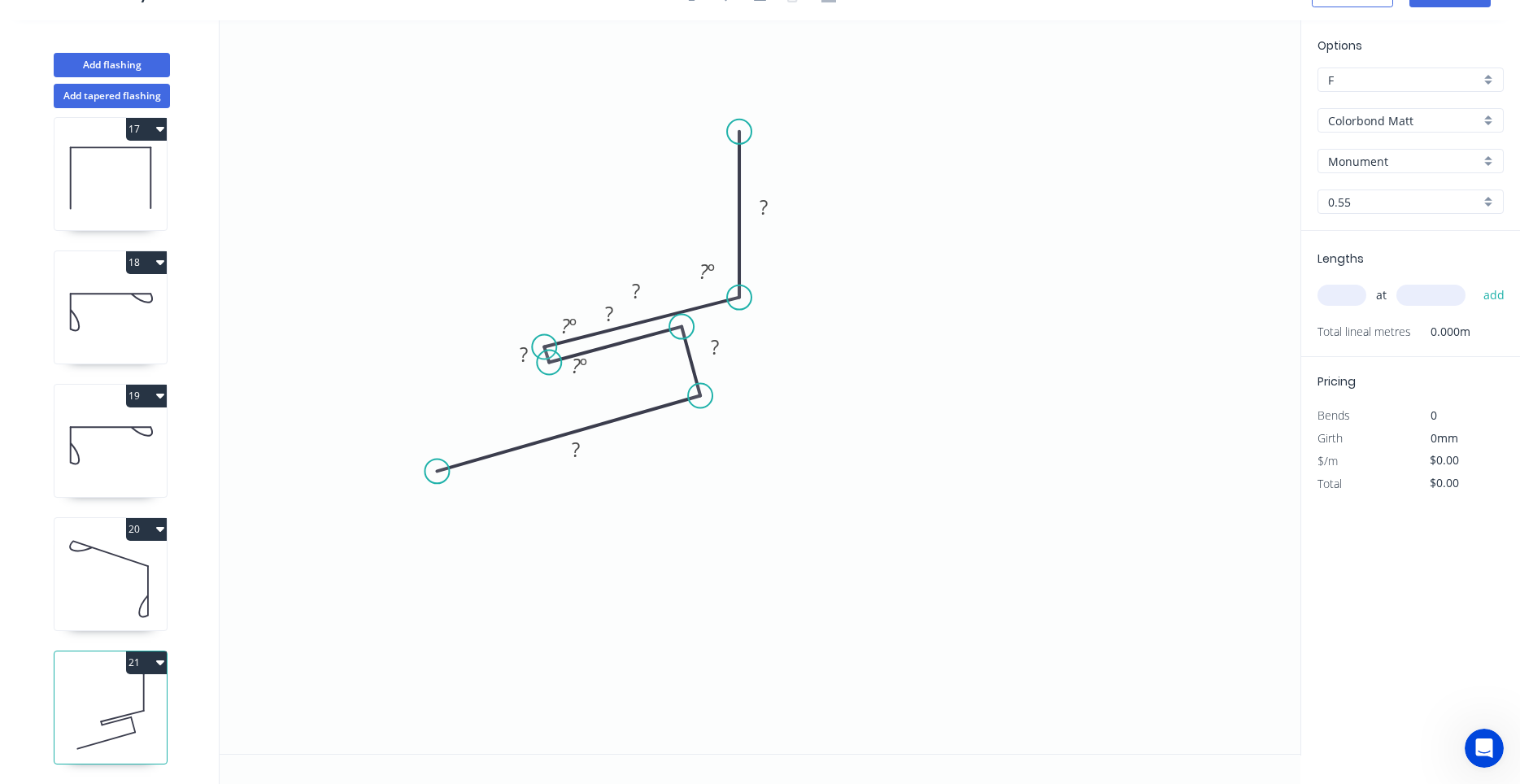
click at [436, 471] on circle at bounding box center [436, 470] width 25 height 25
click at [576, 418] on div "Hide angle" at bounding box center [638, 421] width 164 height 33
click at [566, 386] on div "Hide angle" at bounding box center [630, 396] width 164 height 33
click at [526, 359] on tspan "?" at bounding box center [523, 354] width 8 height 27
click at [527, 378] on div "Hide measurement" at bounding box center [583, 376] width 164 height 33
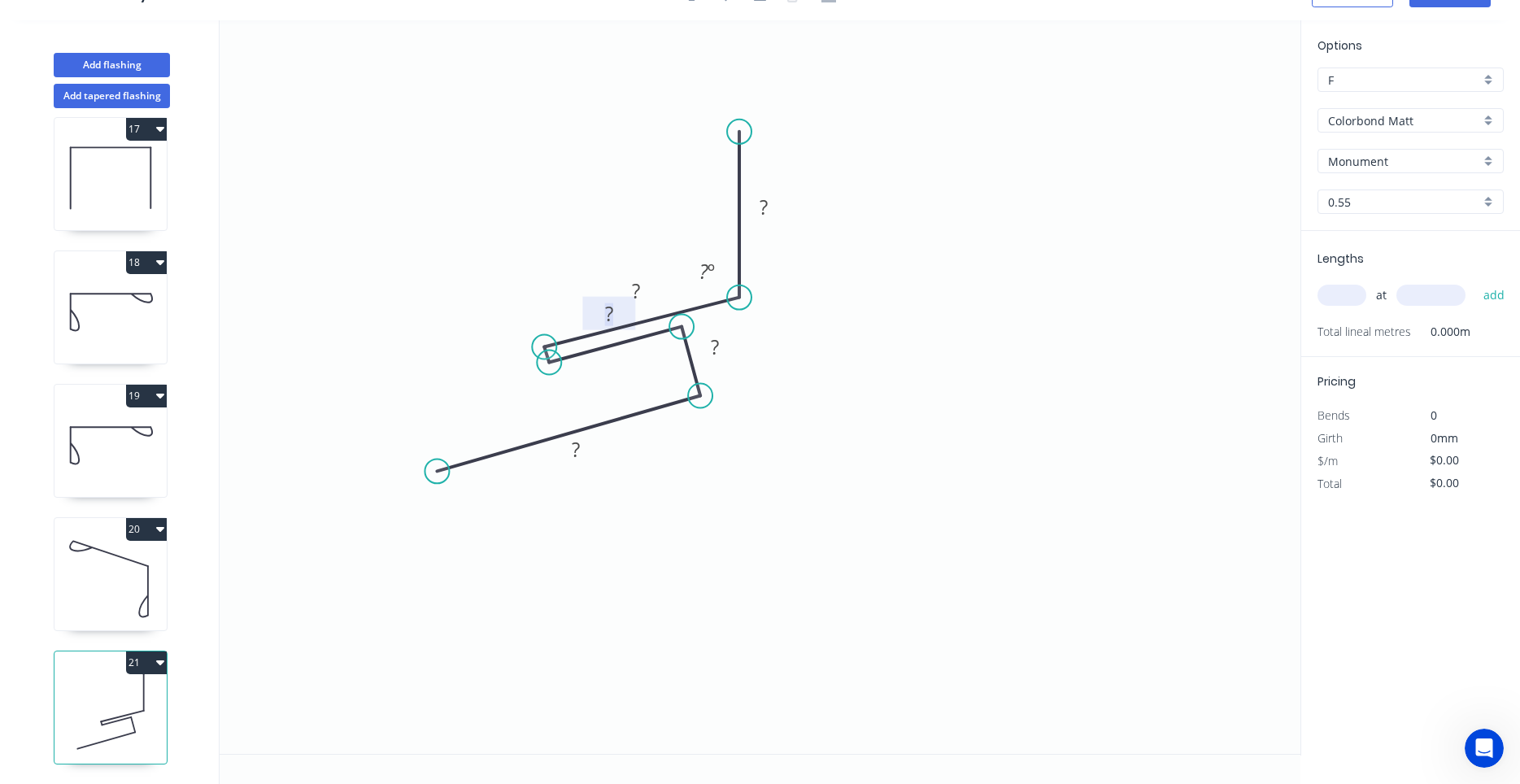
click at [612, 311] on tspan "?" at bounding box center [609, 313] width 8 height 27
click at [761, 209] on tspan "?" at bounding box center [763, 207] width 8 height 27
drag, startPoint x: 627, startPoint y: 320, endPoint x: 647, endPoint y: 373, distance: 56.6
click at [647, 373] on rect at bounding box center [628, 367] width 53 height 33
click at [629, 370] on tspan "?" at bounding box center [628, 367] width 8 height 27
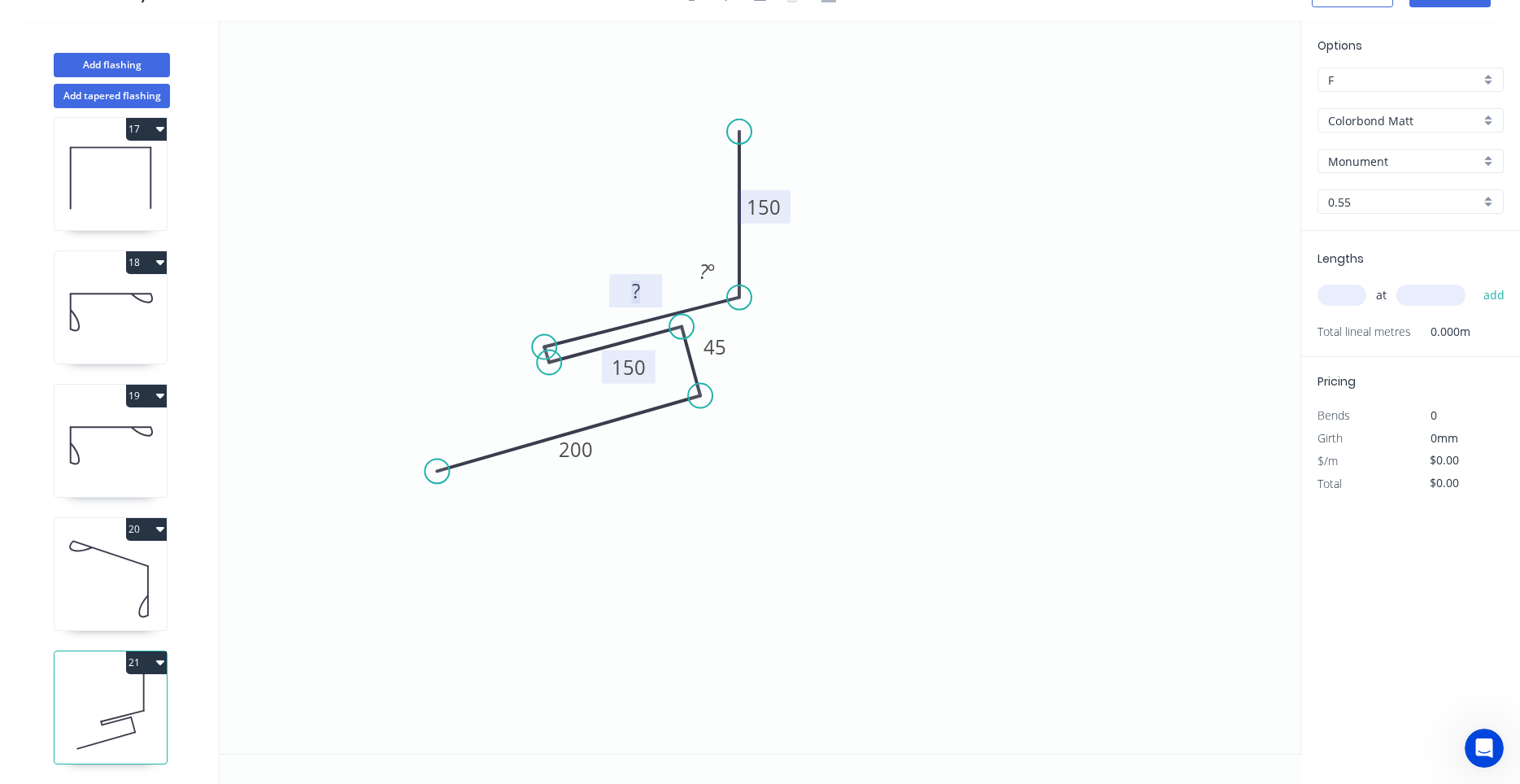
click at [639, 294] on tspan "?" at bounding box center [635, 290] width 8 height 27
click at [107, 608] on icon at bounding box center [110, 578] width 112 height 104
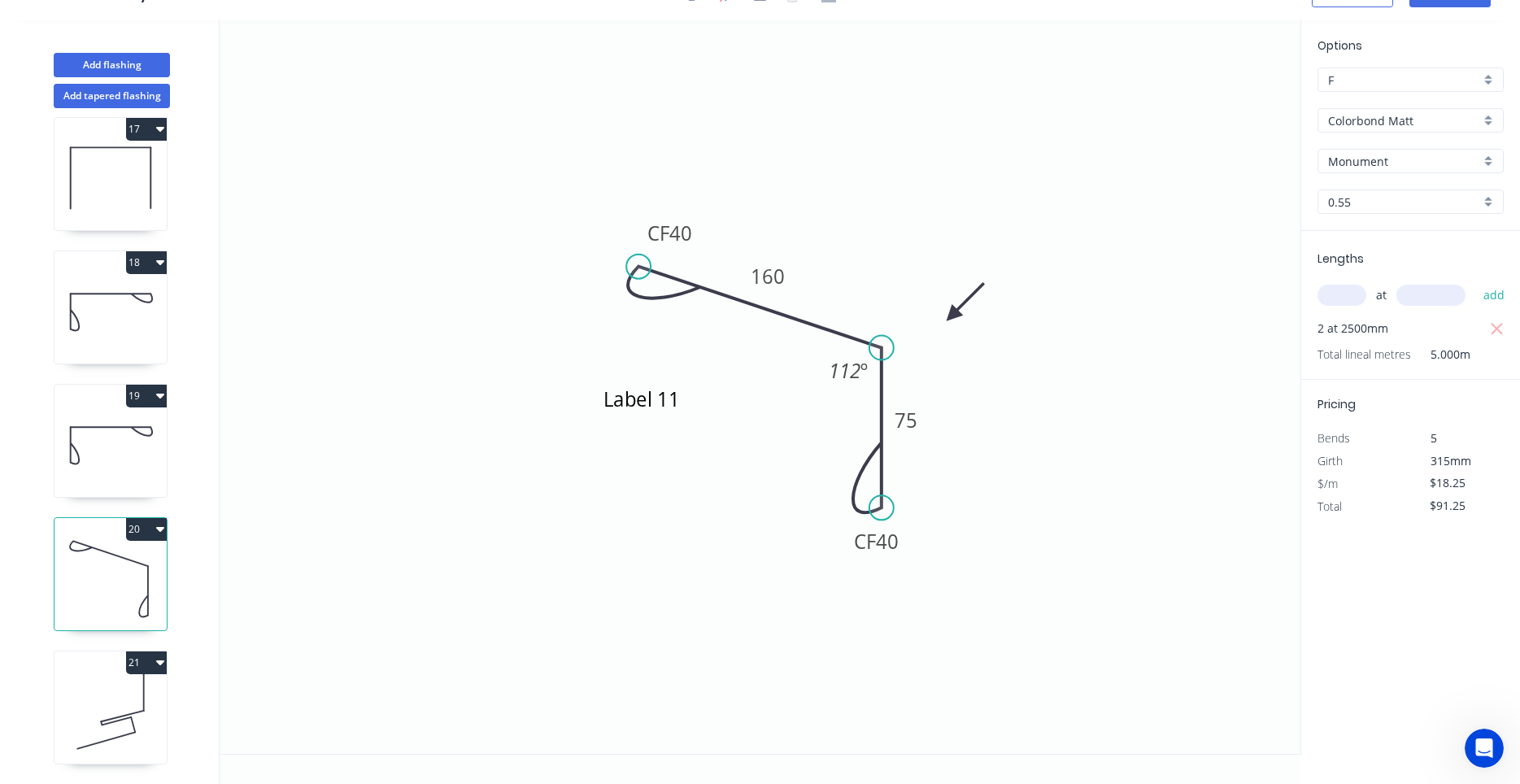
click at [81, 698] on icon at bounding box center [110, 711] width 112 height 104
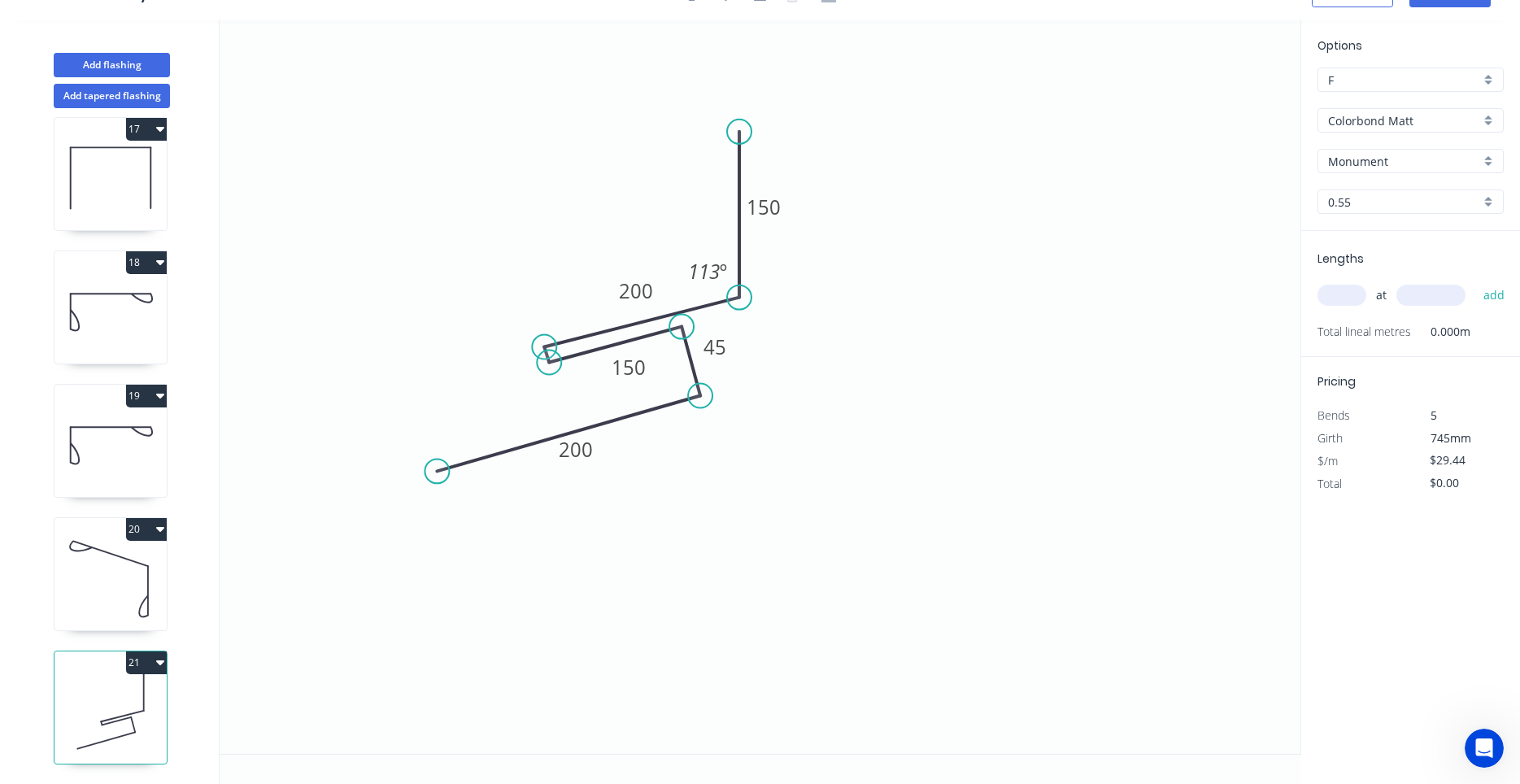
click at [1346, 293] on input "text" at bounding box center [1342, 295] width 49 height 21
click at [1475, 281] on button "add" at bounding box center [1495, 295] width 39 height 28
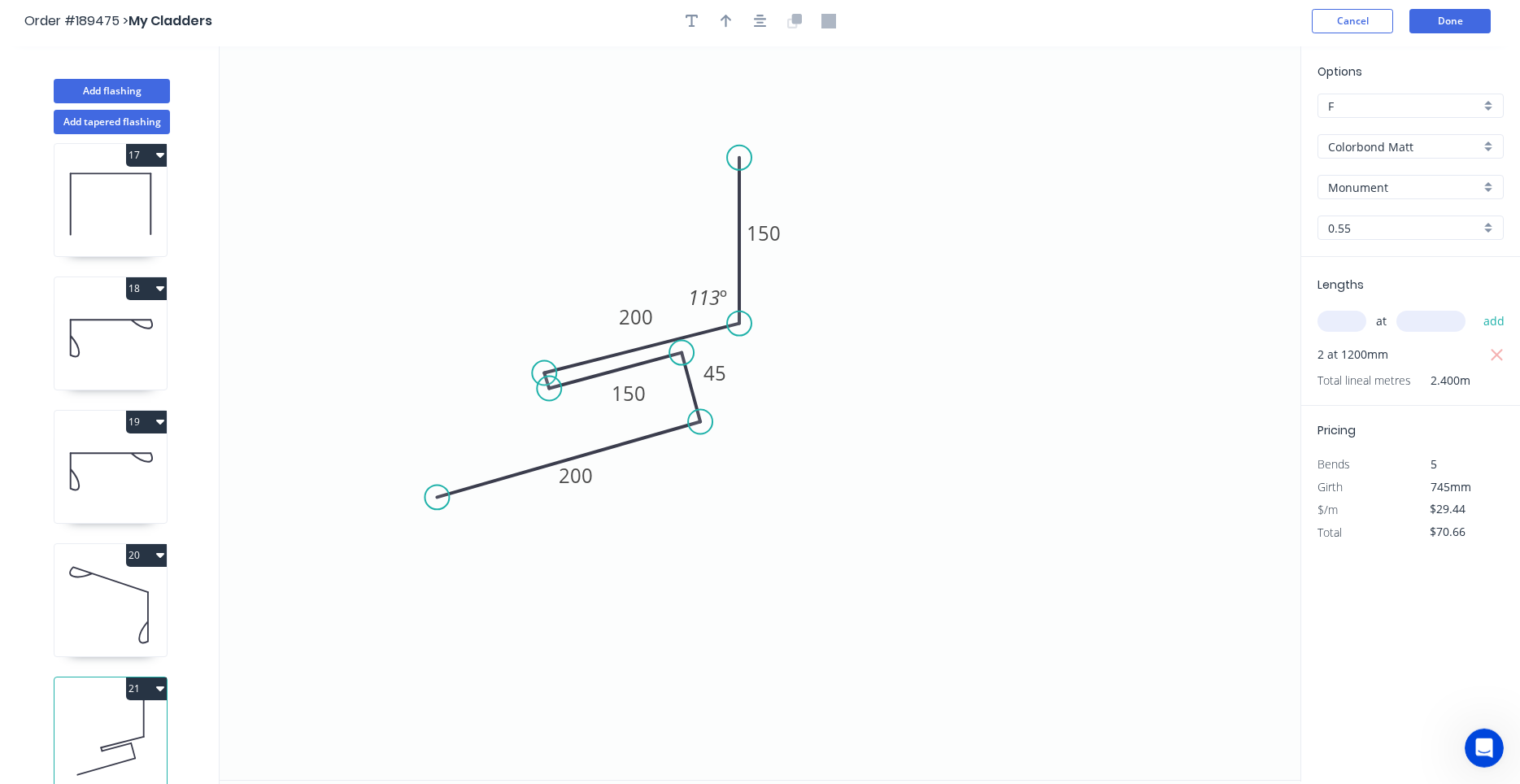
scroll to position [0, 0]
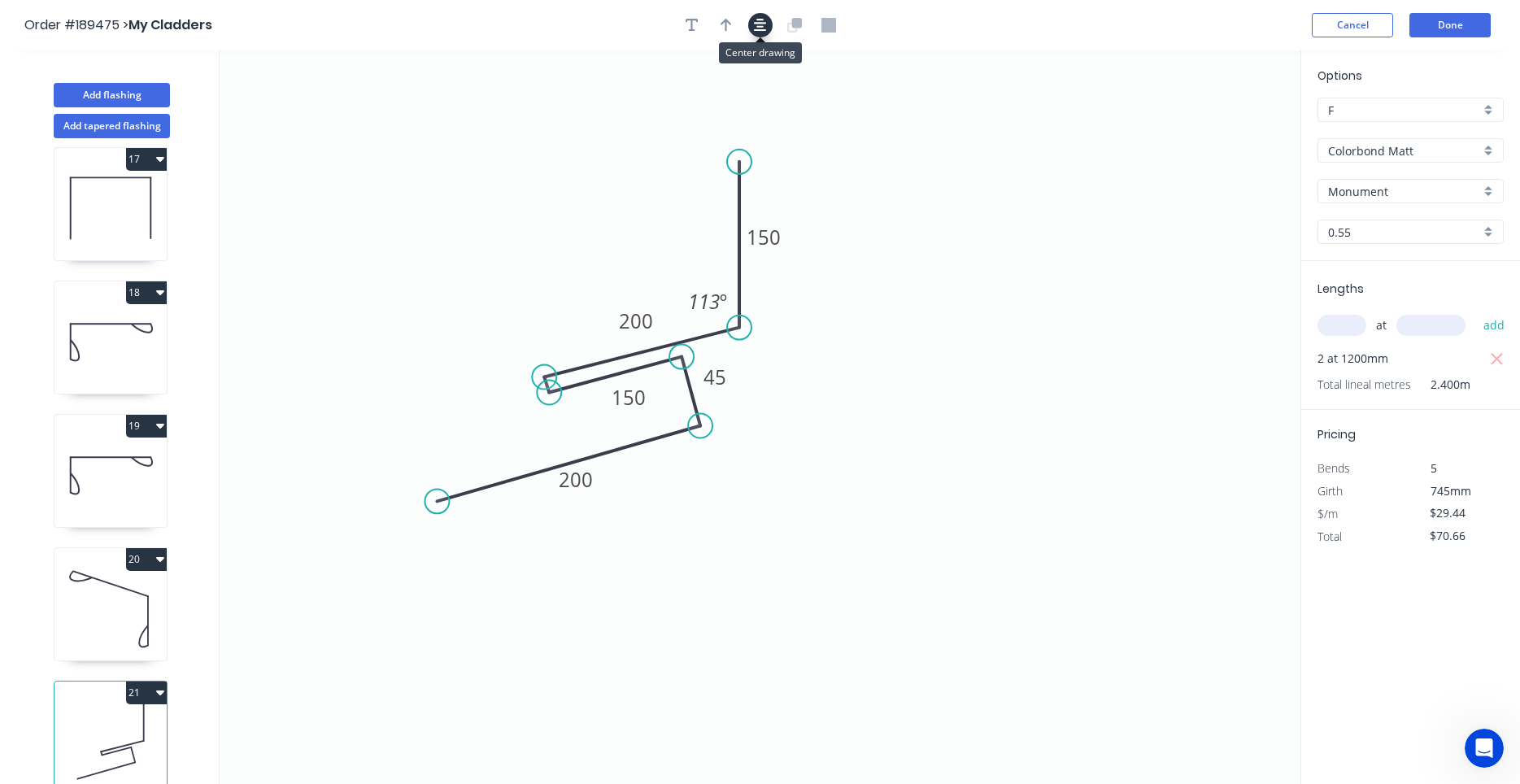
click at [770, 25] on button "button" at bounding box center [760, 25] width 25 height 25
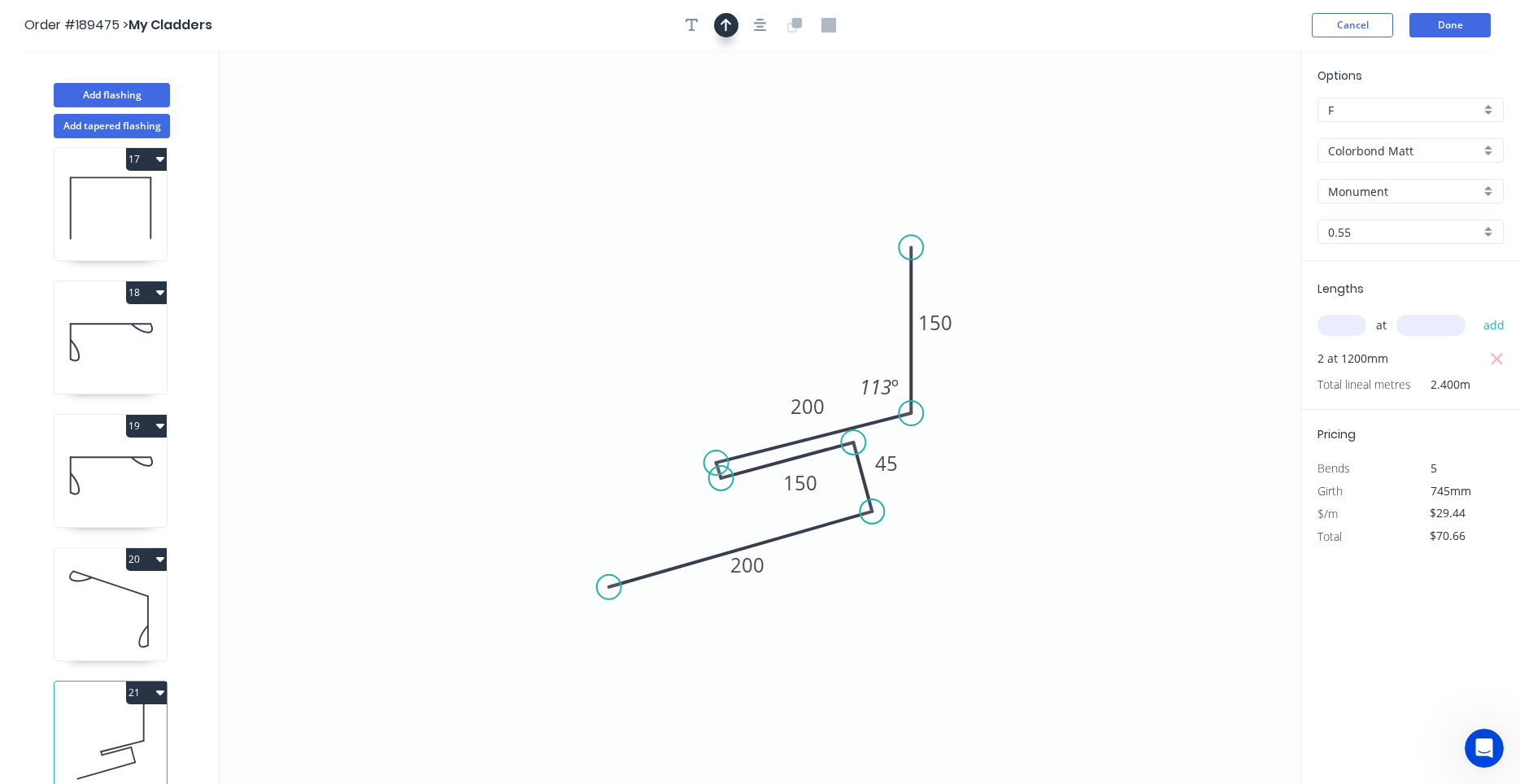
click at [729, 26] on icon "button" at bounding box center [725, 25] width 11 height 15
click at [1222, 125] on icon at bounding box center [1218, 112] width 15 height 52
drag, startPoint x: 1222, startPoint y: 125, endPoint x: 1213, endPoint y: 137, distance: 15.0
click at [1211, 139] on icon "0 200 45 150 200 150 113 º" at bounding box center [760, 417] width 1081 height 733
drag, startPoint x: 1220, startPoint y: 129, endPoint x: 612, endPoint y: 413, distance: 671.1
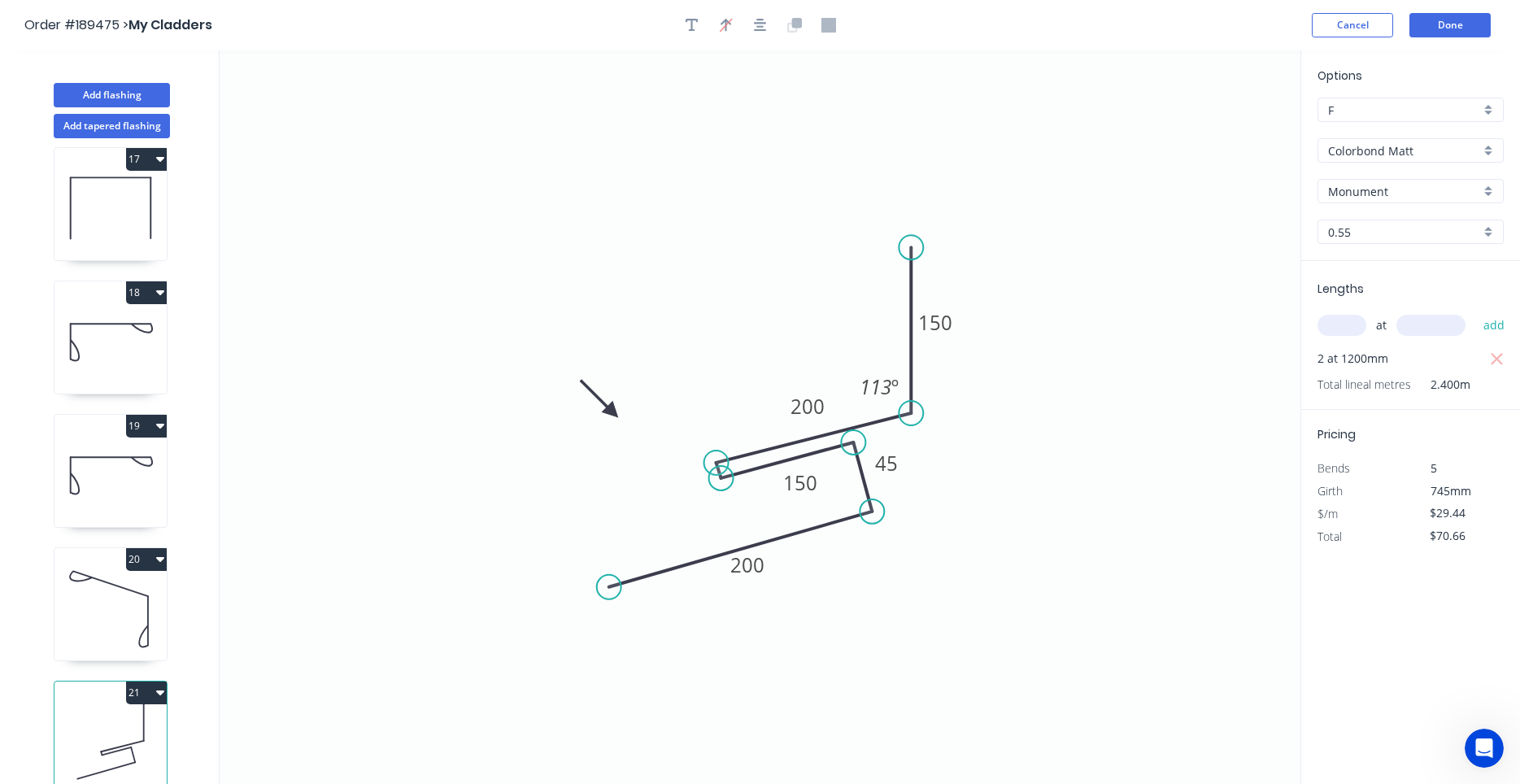
click at [612, 413] on icon at bounding box center [599, 399] width 47 height 47
click at [1482, 755] on icon "Open Intercom Messenger" at bounding box center [1484, 748] width 27 height 27
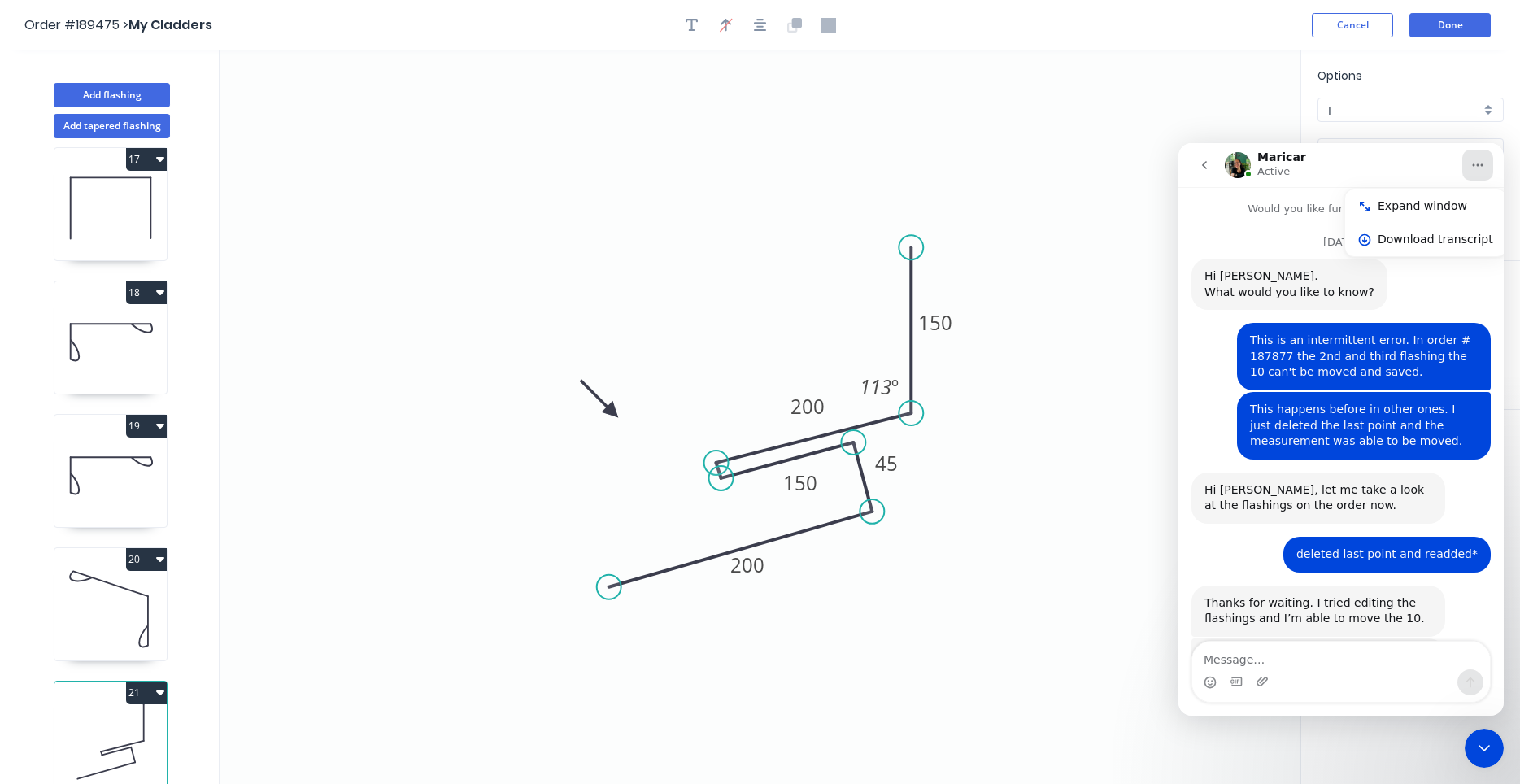
scroll to position [1878, 0]
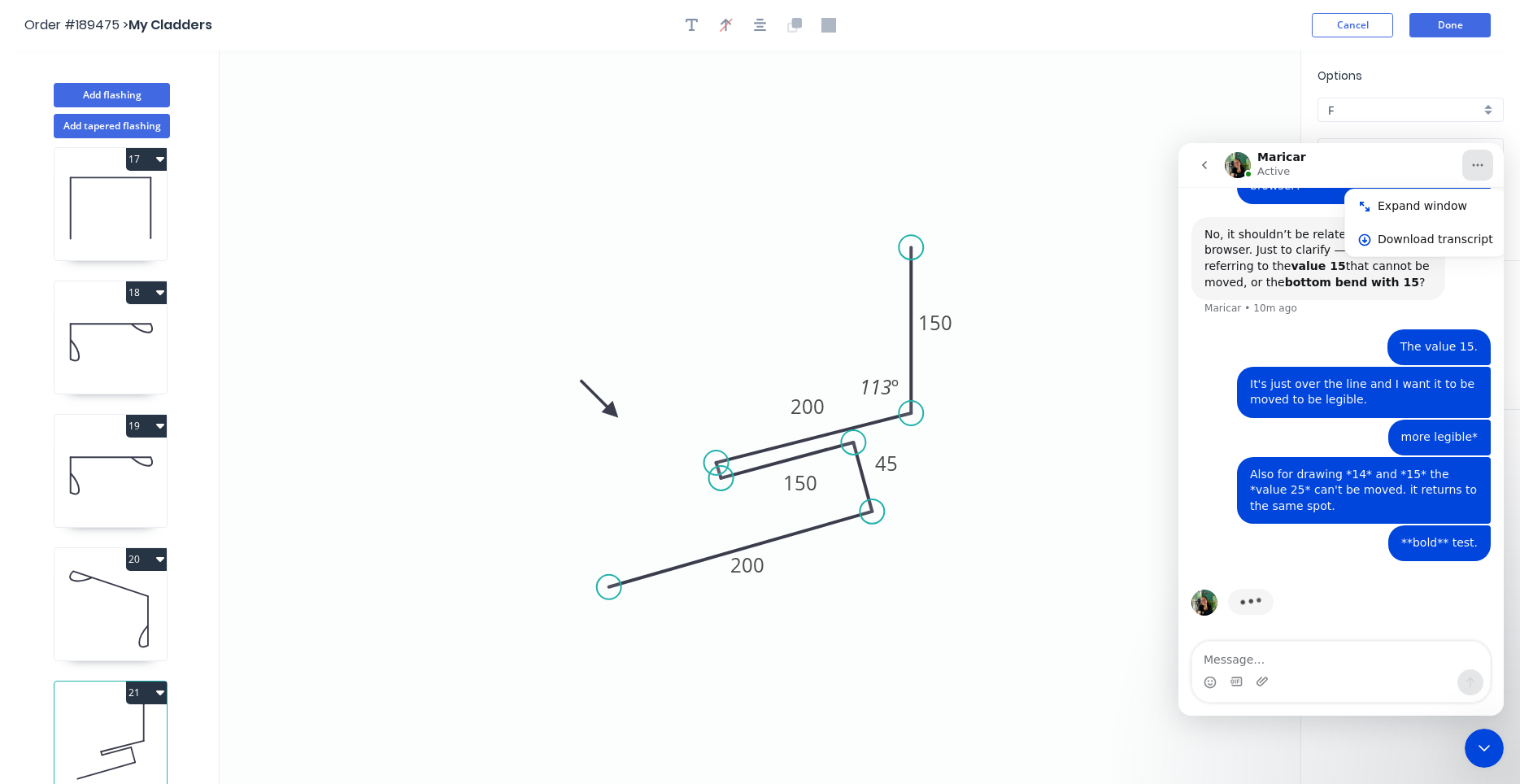
click at [1375, 611] on div "Typing" at bounding box center [1341, 611] width 300 height 62
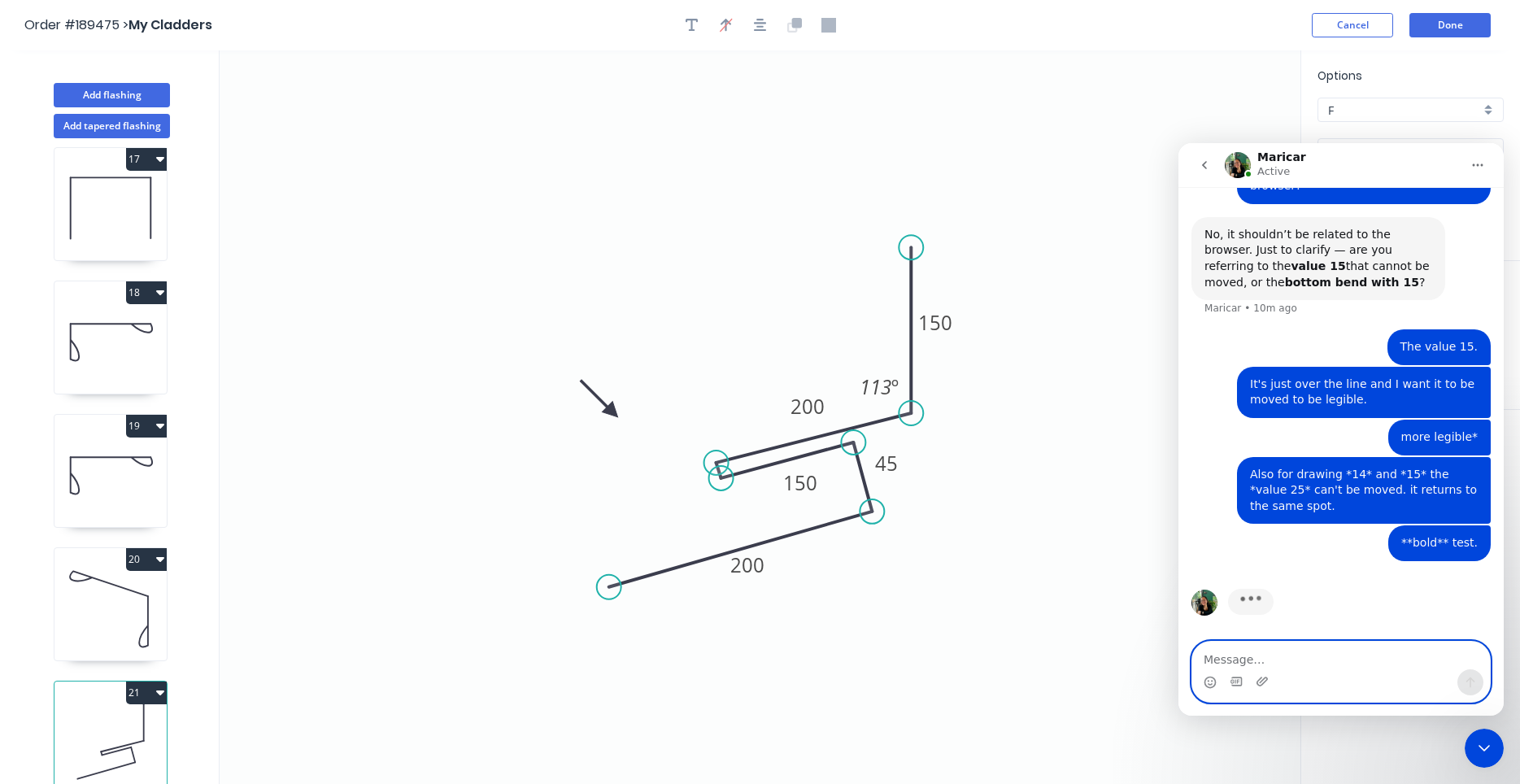
click at [1277, 668] on textarea "Message…" at bounding box center [1341, 655] width 298 height 28
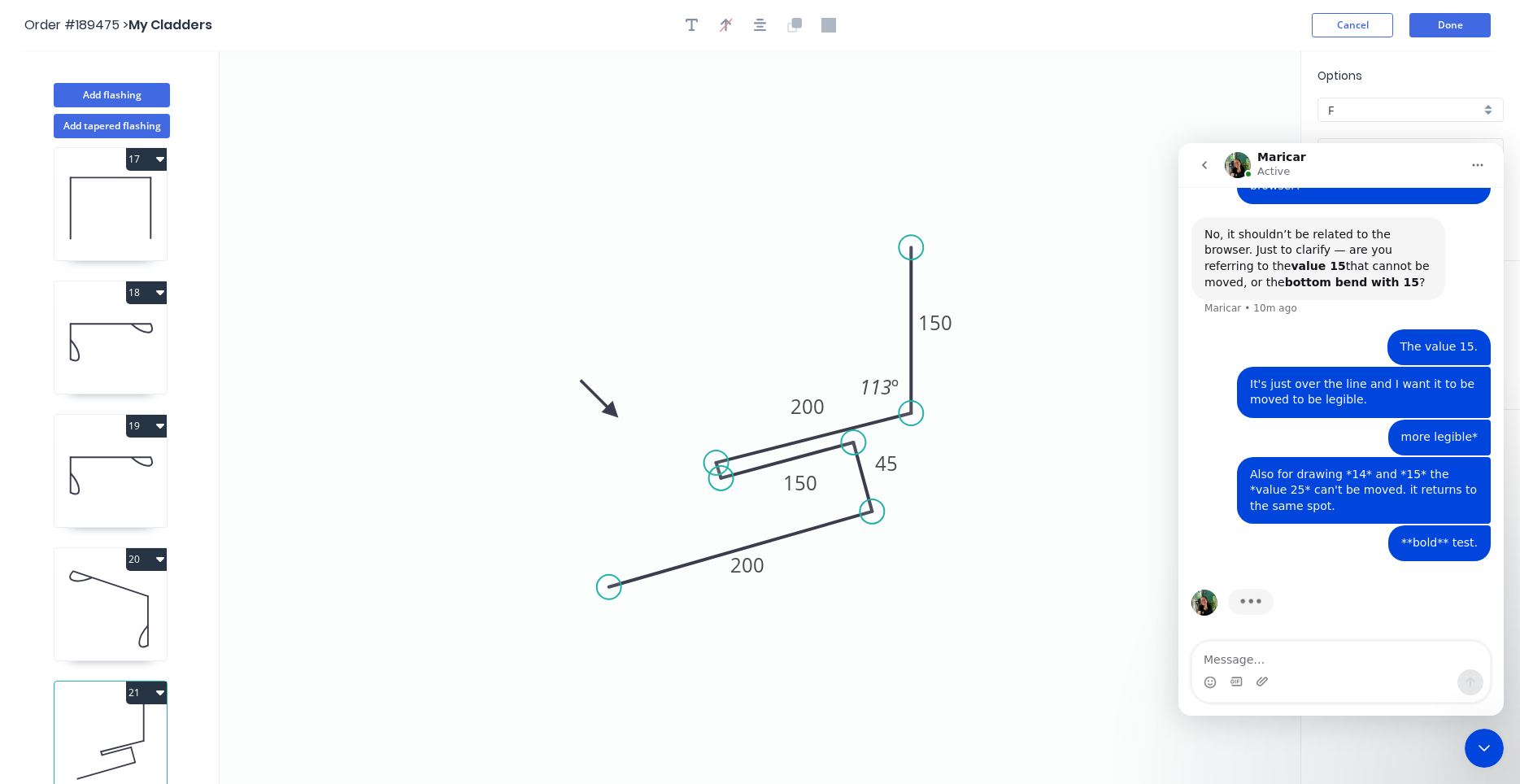
click at [1479, 171] on icon "Home" at bounding box center [1477, 165] width 13 height 13
click at [1479, 172] on button "Home" at bounding box center [1477, 165] width 31 height 31
click at [1489, 741] on icon "Close Intercom Messenger" at bounding box center [1484, 748] width 19 height 19
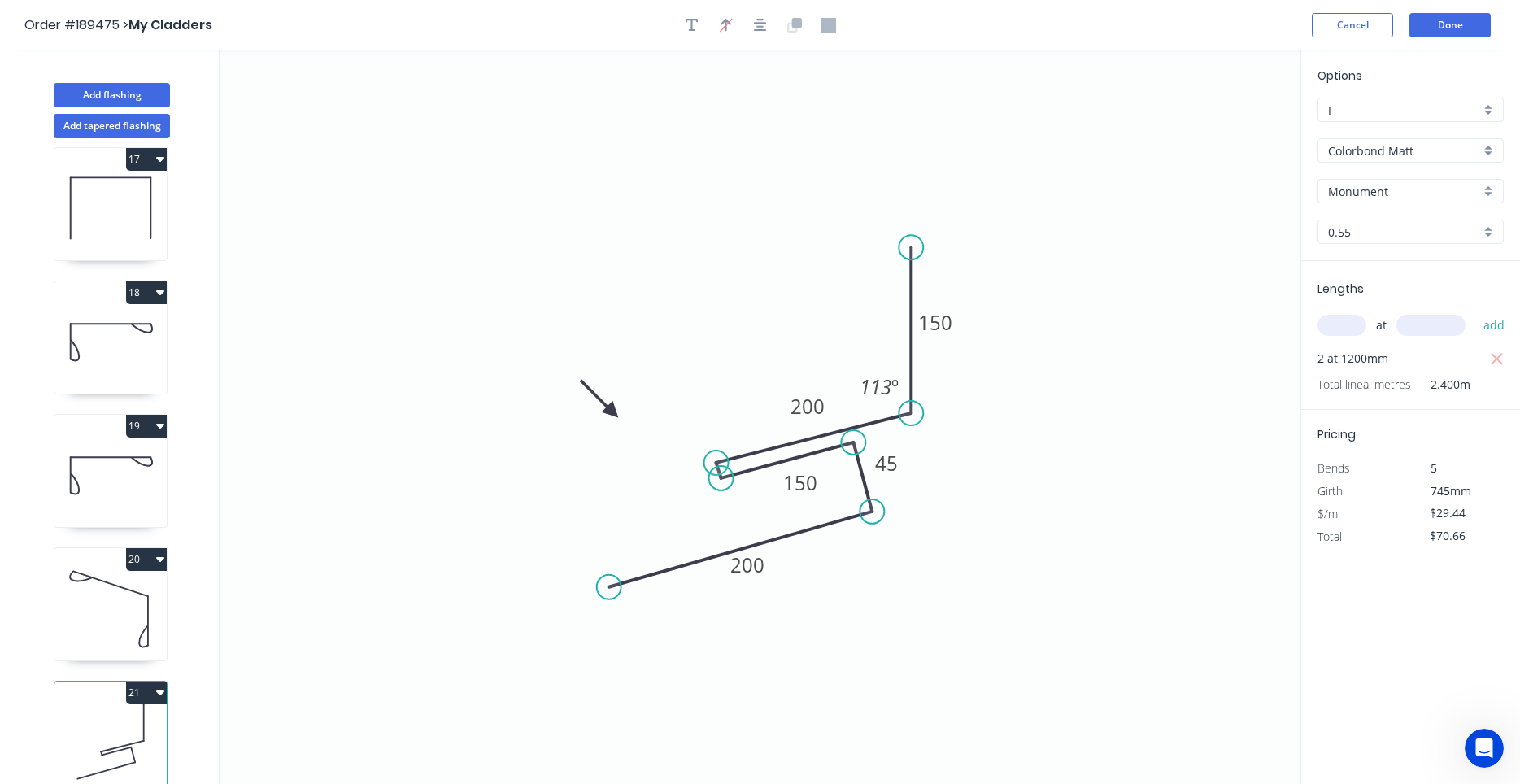
scroll to position [1816, 0]
click at [698, 26] on button "button" at bounding box center [692, 25] width 25 height 25
drag, startPoint x: 352, startPoint y: 92, endPoint x: 710, endPoint y: 237, distance: 386.2
click at [710, 237] on textarea at bounding box center [661, 251] width 131 height 60
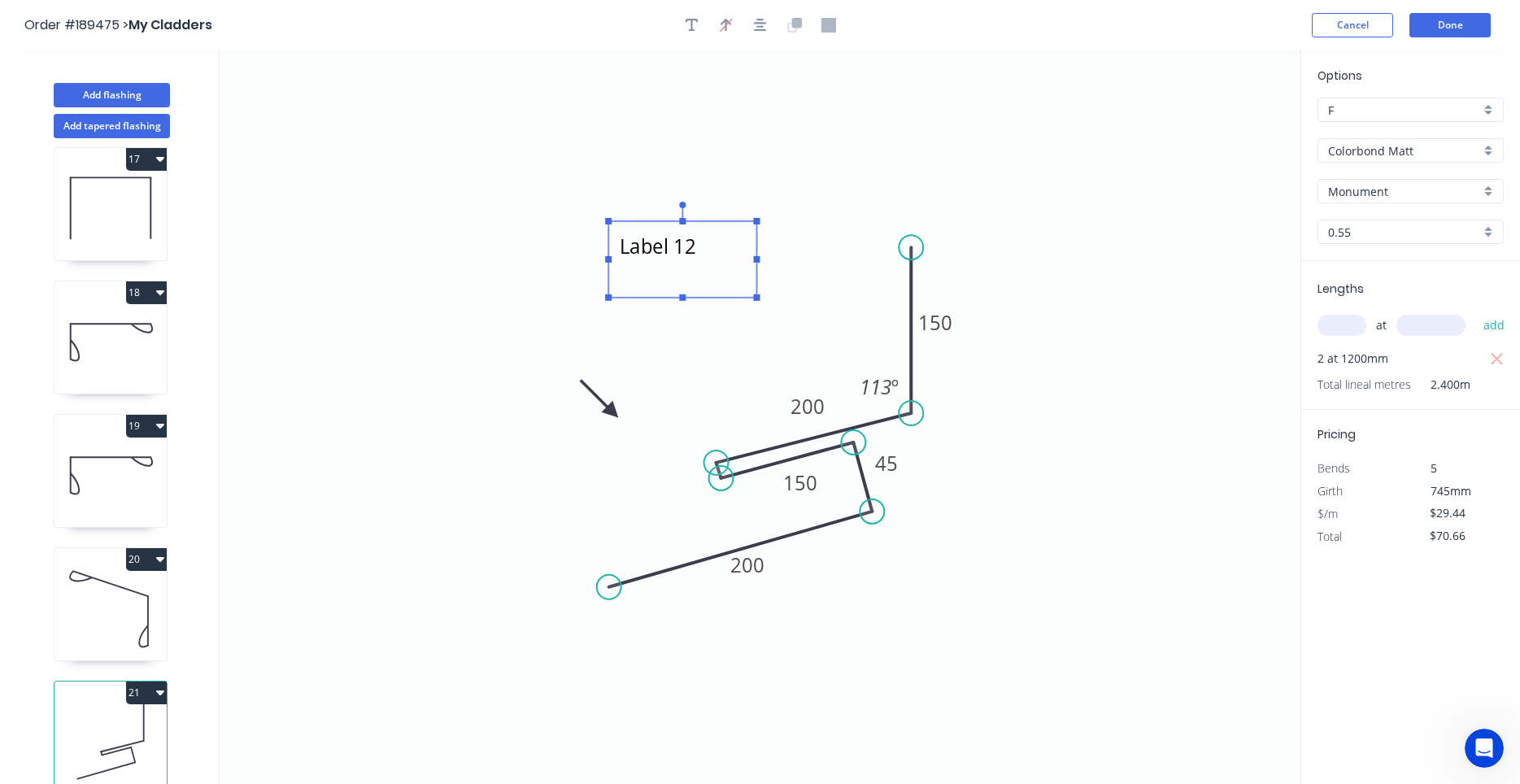
click at [1097, 424] on icon "Label 12 200 45 150 200 150 113 º" at bounding box center [760, 417] width 1081 height 733
click at [660, 257] on textarea "Label 12" at bounding box center [682, 259] width 131 height 60
click at [638, 283] on textarea "Label 12" at bounding box center [682, 259] width 131 height 60
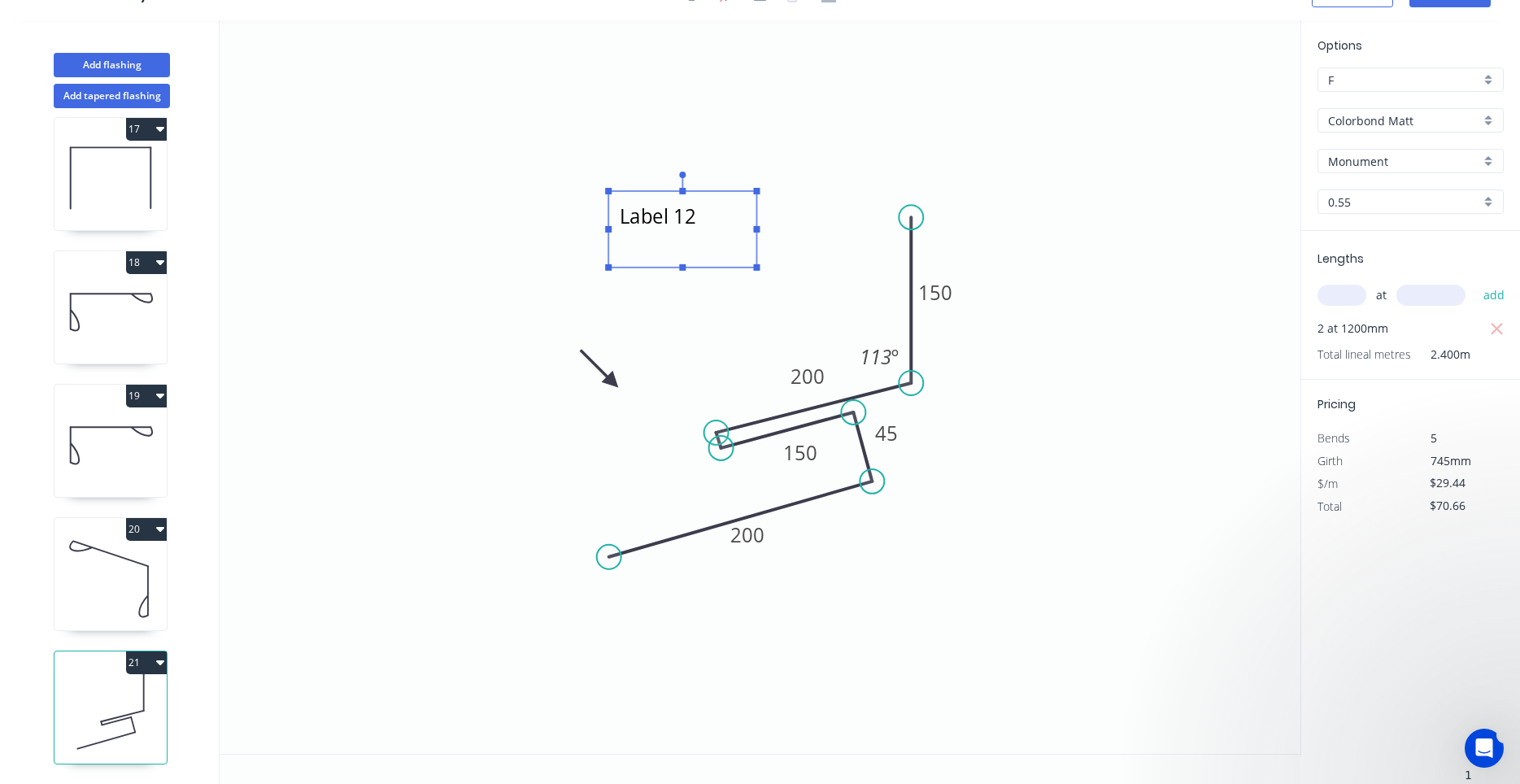
scroll to position [0, 0]
click at [1473, 745] on div "Open Intercom Messenger" at bounding box center [1483, 747] width 53 height 53
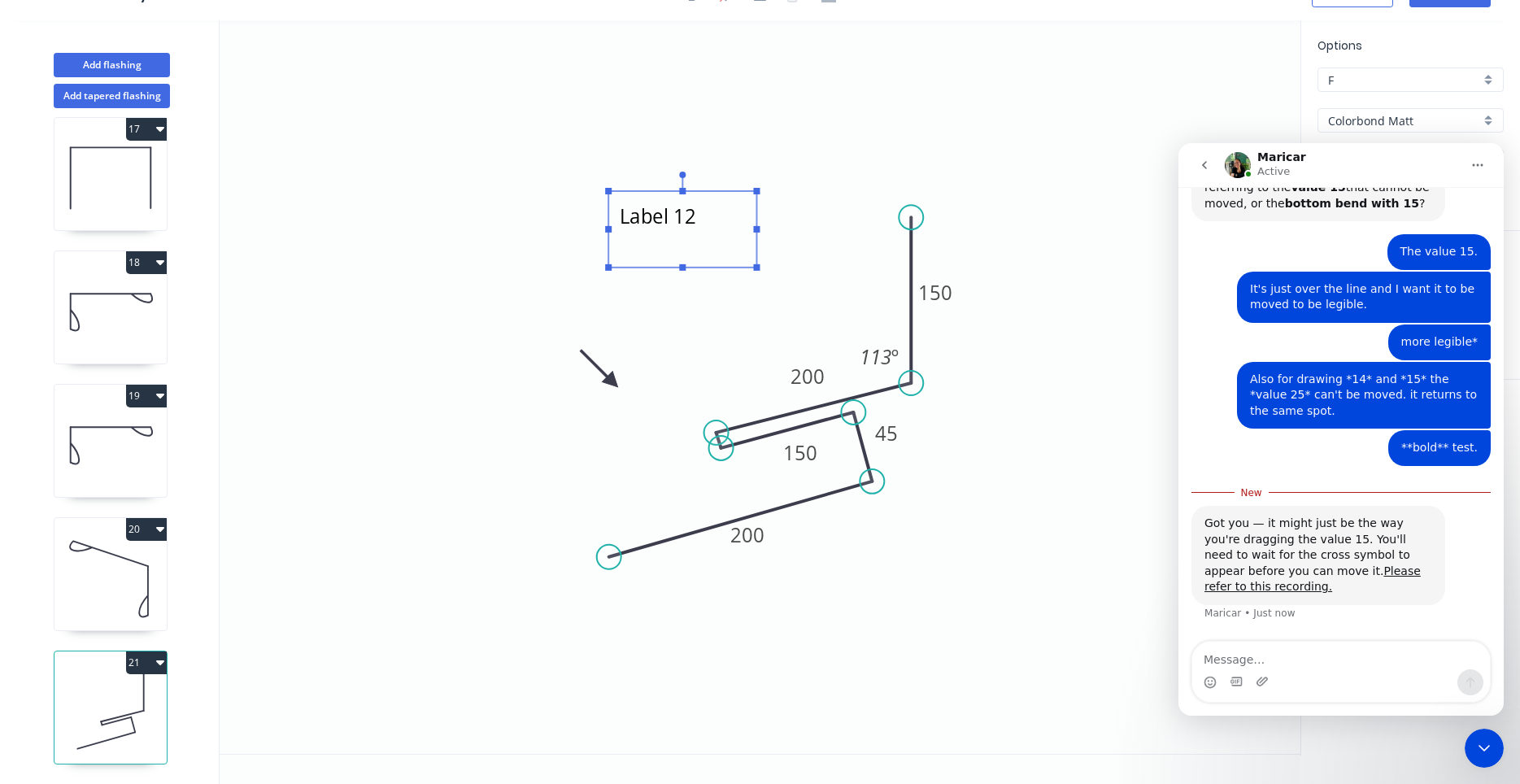
scroll to position [1939, 0]
click at [1359, 583] on link "Please refer to this recording." at bounding box center [1312, 578] width 216 height 29
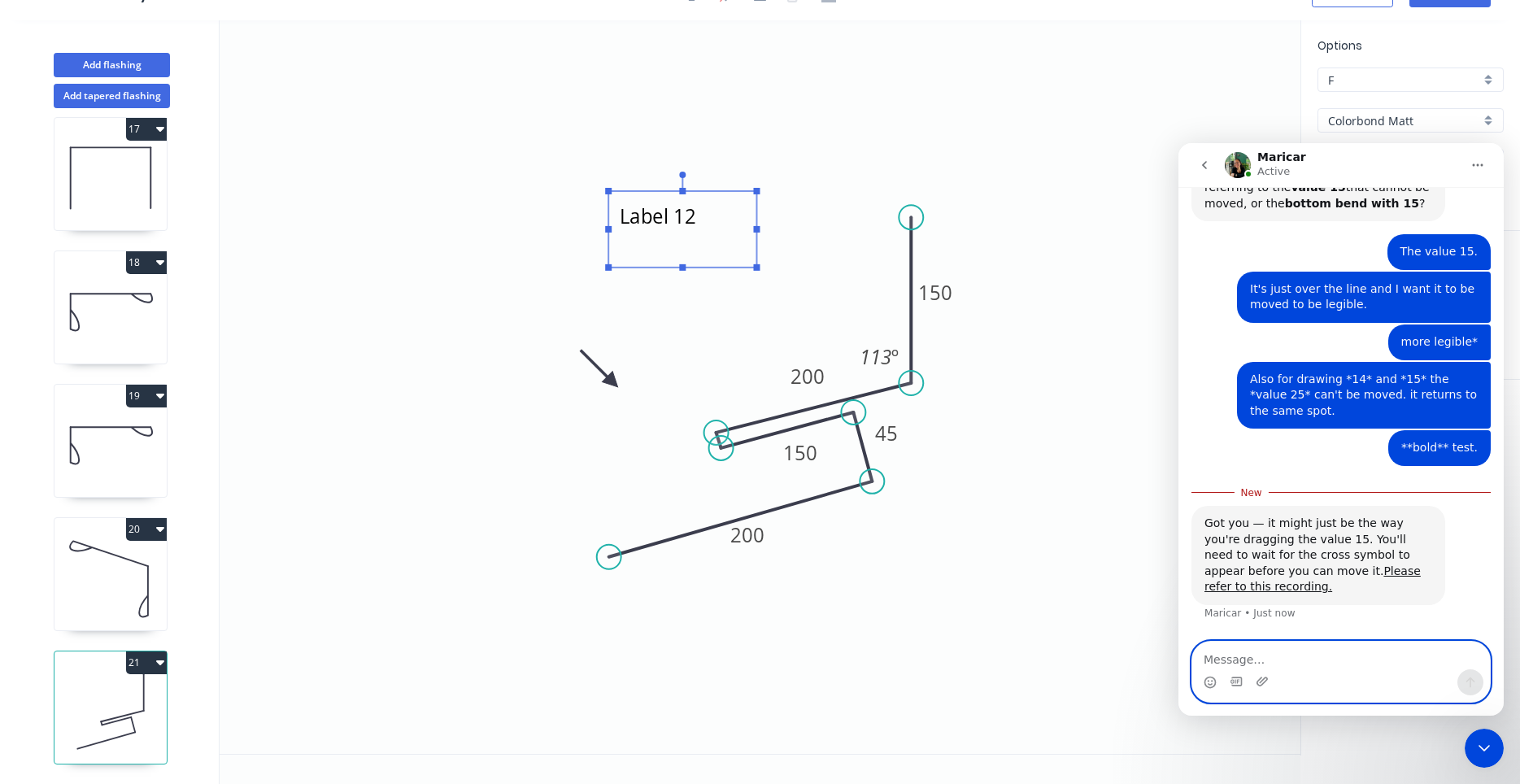
click at [1269, 660] on textarea "Message…" at bounding box center [1341, 655] width 298 height 28
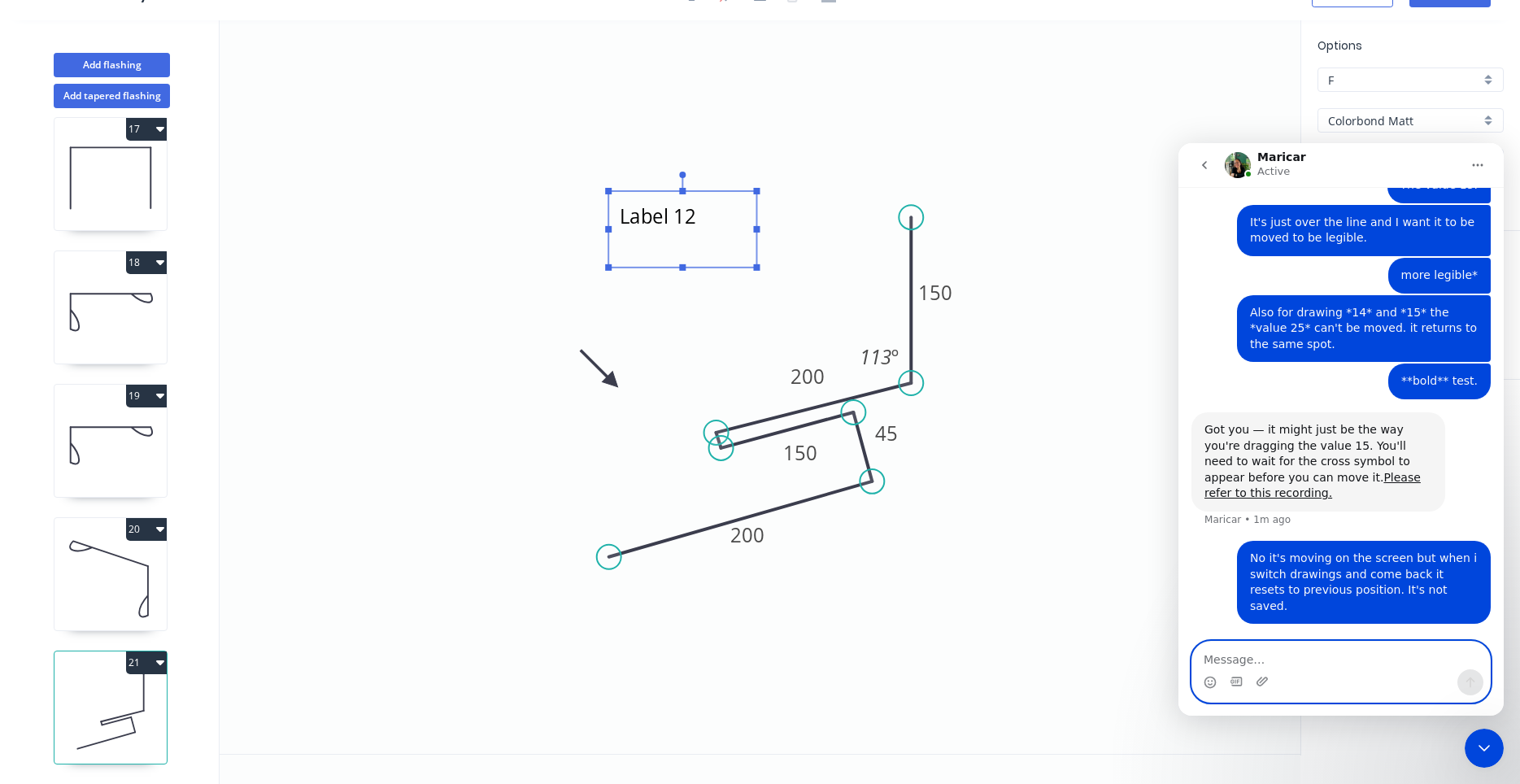
scroll to position [1992, 0]
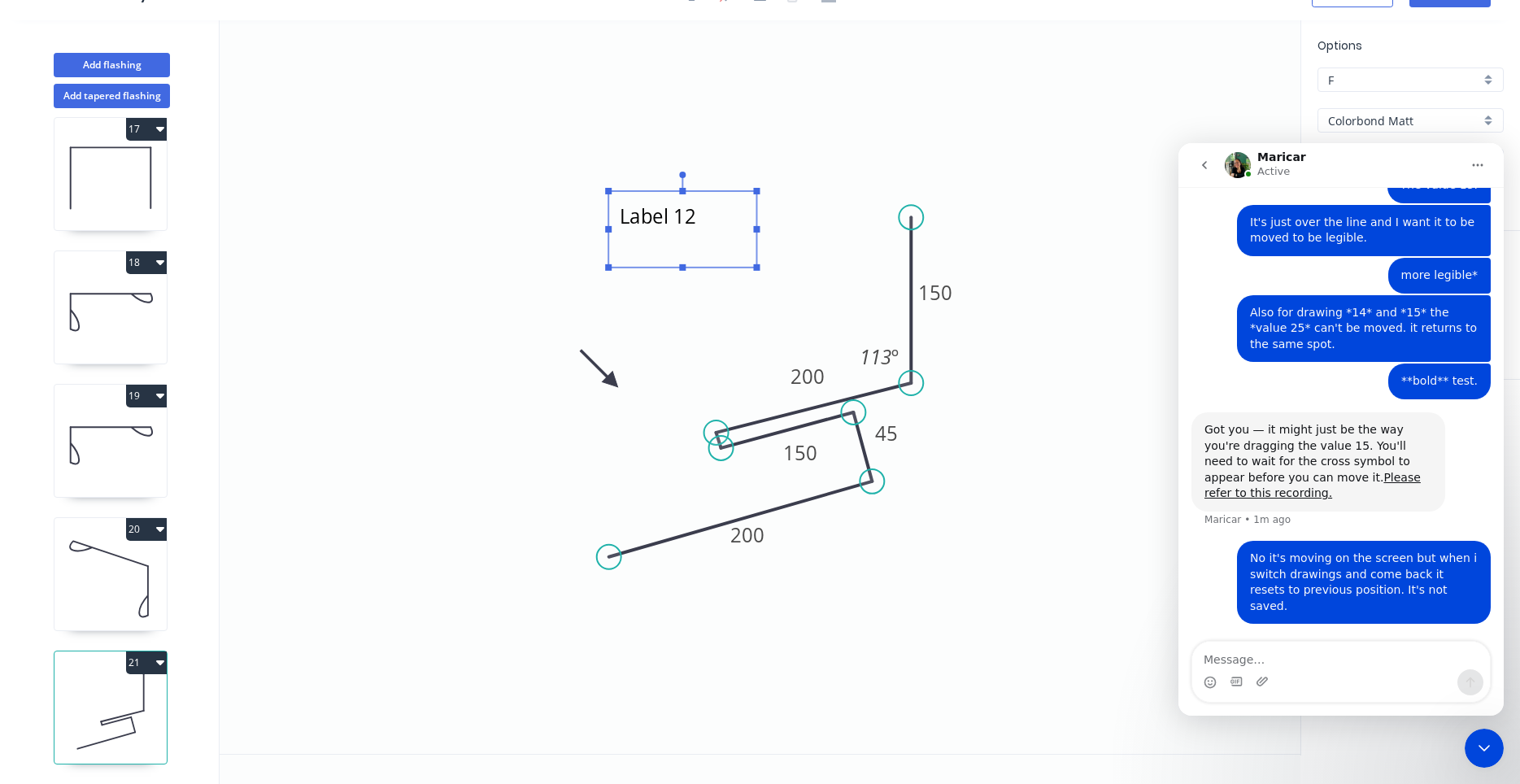
click at [1477, 750] on icon "Close Intercom Messenger" at bounding box center [1484, 748] width 19 height 19
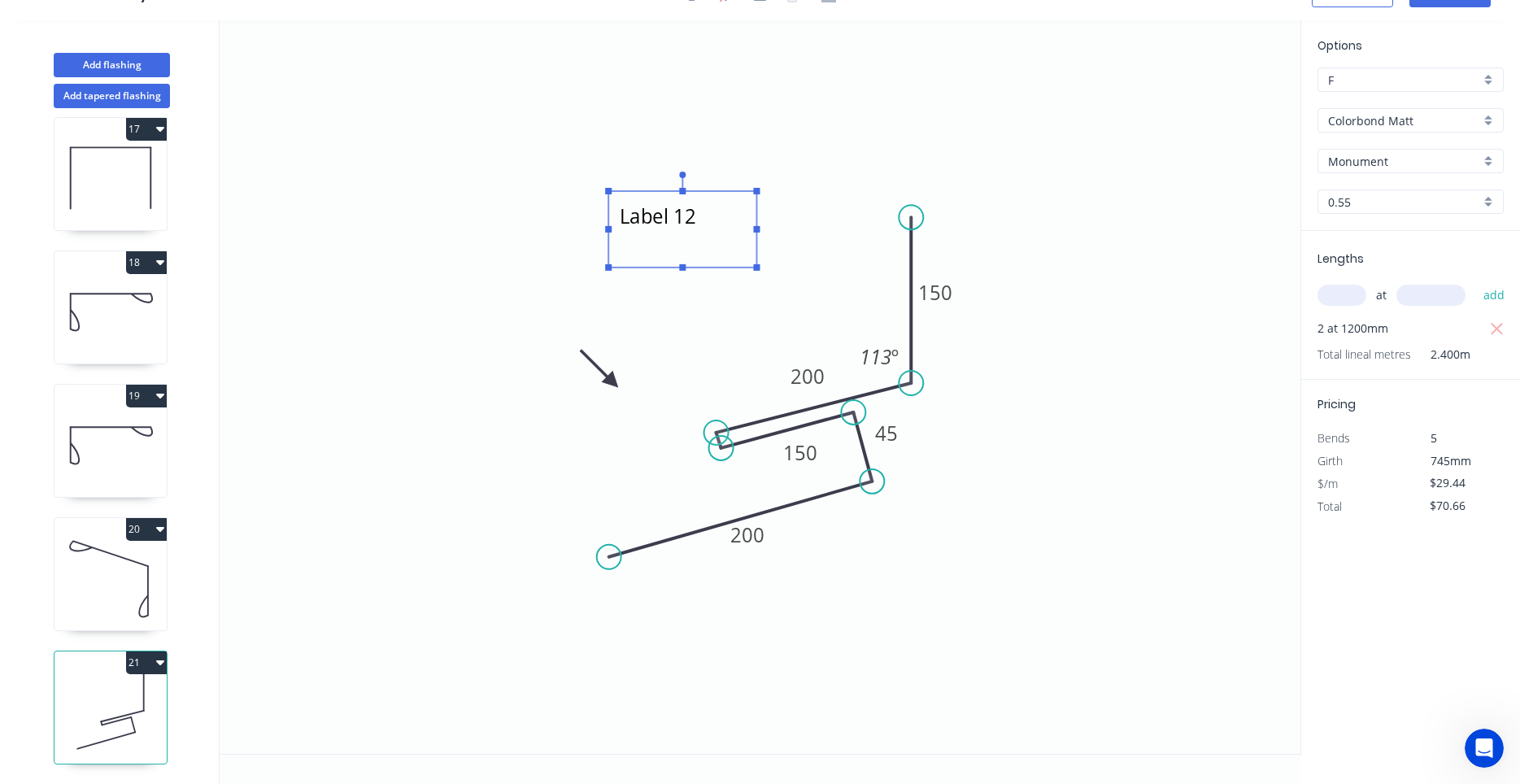
click at [1475, 749] on icon "Open Intercom Messenger" at bounding box center [1484, 748] width 27 height 27
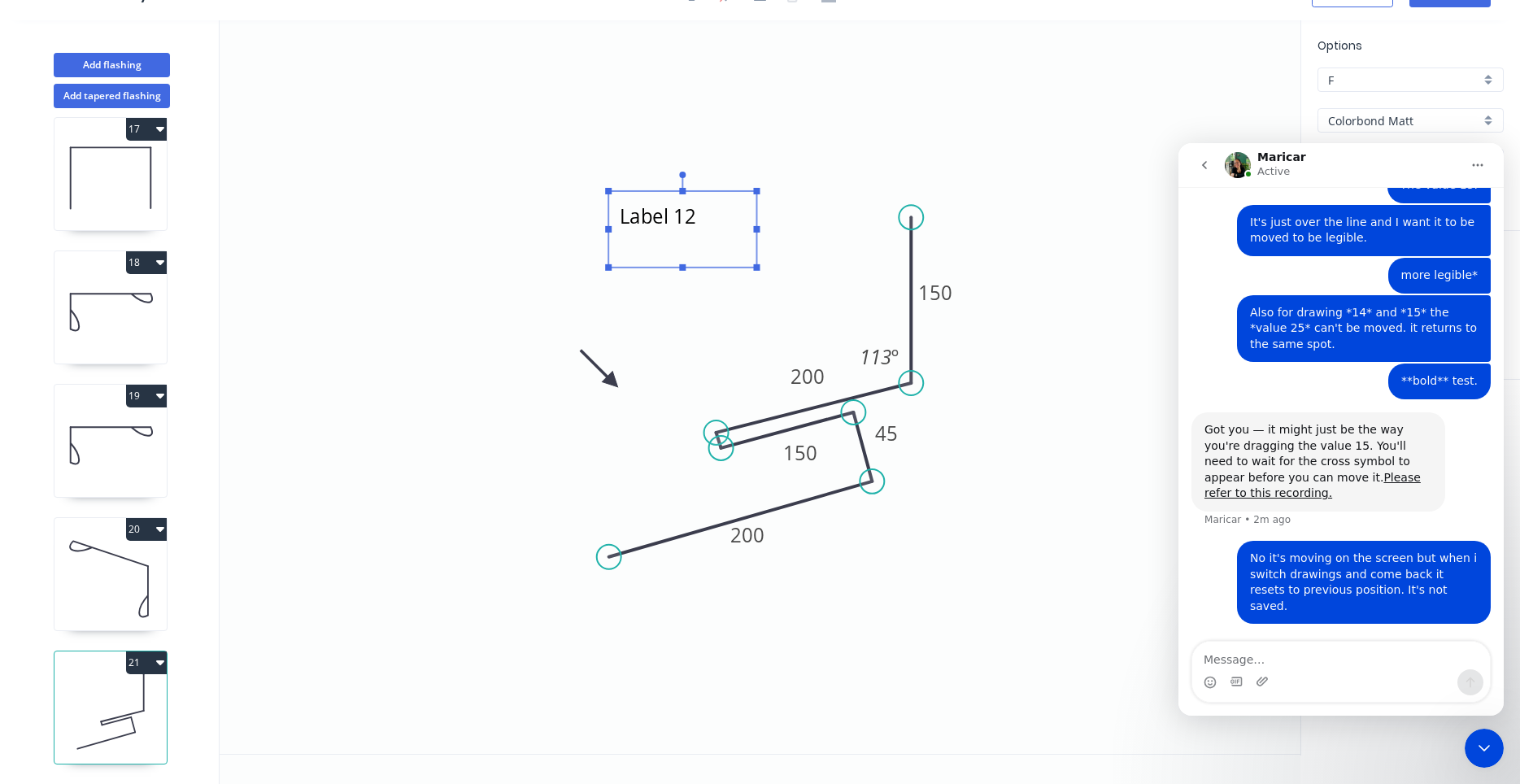
click at [1475, 749] on icon "Close Intercom Messenger" at bounding box center [1484, 748] width 19 height 19
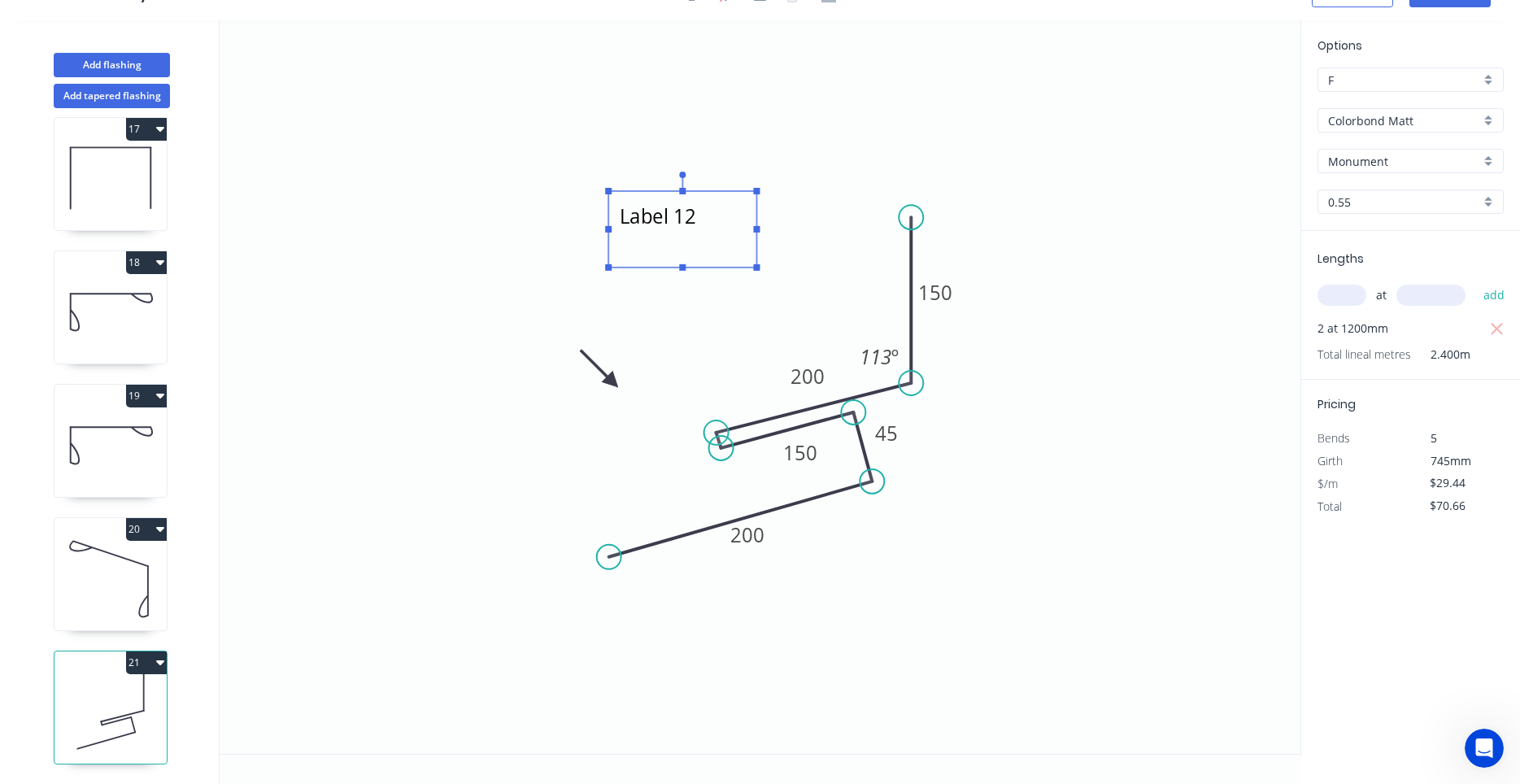
click at [98, 556] on icon at bounding box center [110, 578] width 112 height 104
click at [105, 709] on icon at bounding box center [110, 711] width 112 height 104
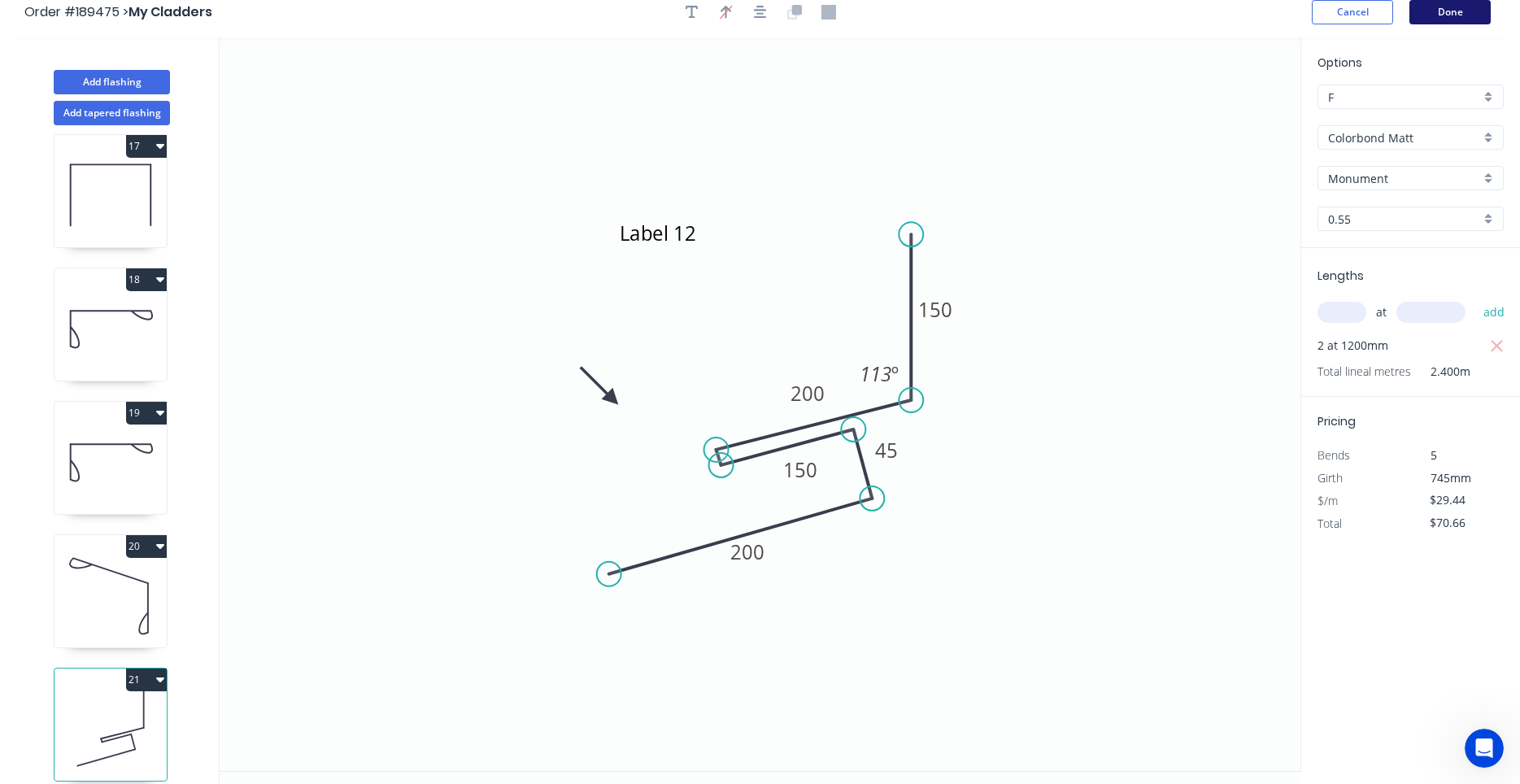
scroll to position [0, 0]
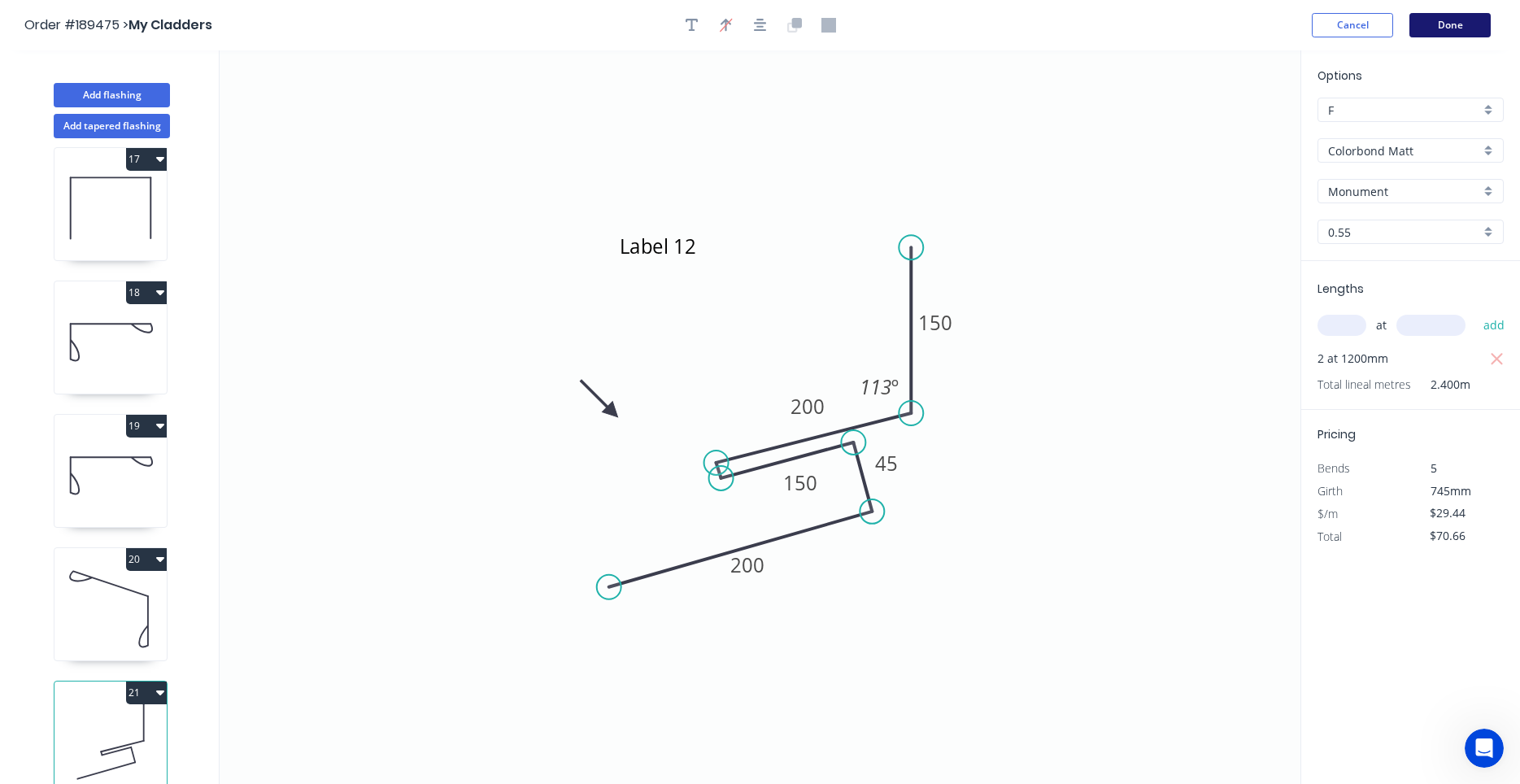
click at [1428, 28] on button "Done" at bounding box center [1449, 25] width 81 height 25
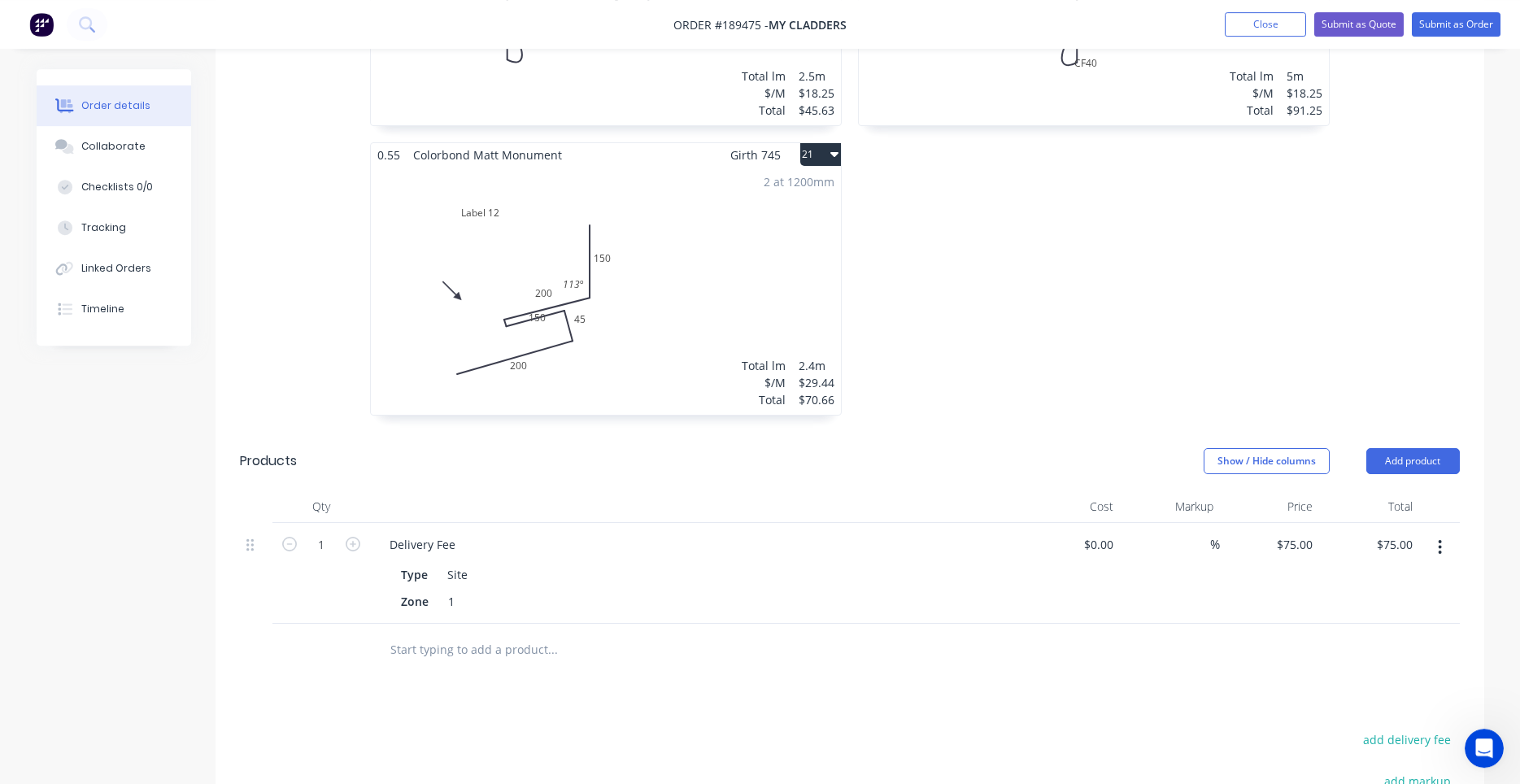
scroll to position [3596, 0]
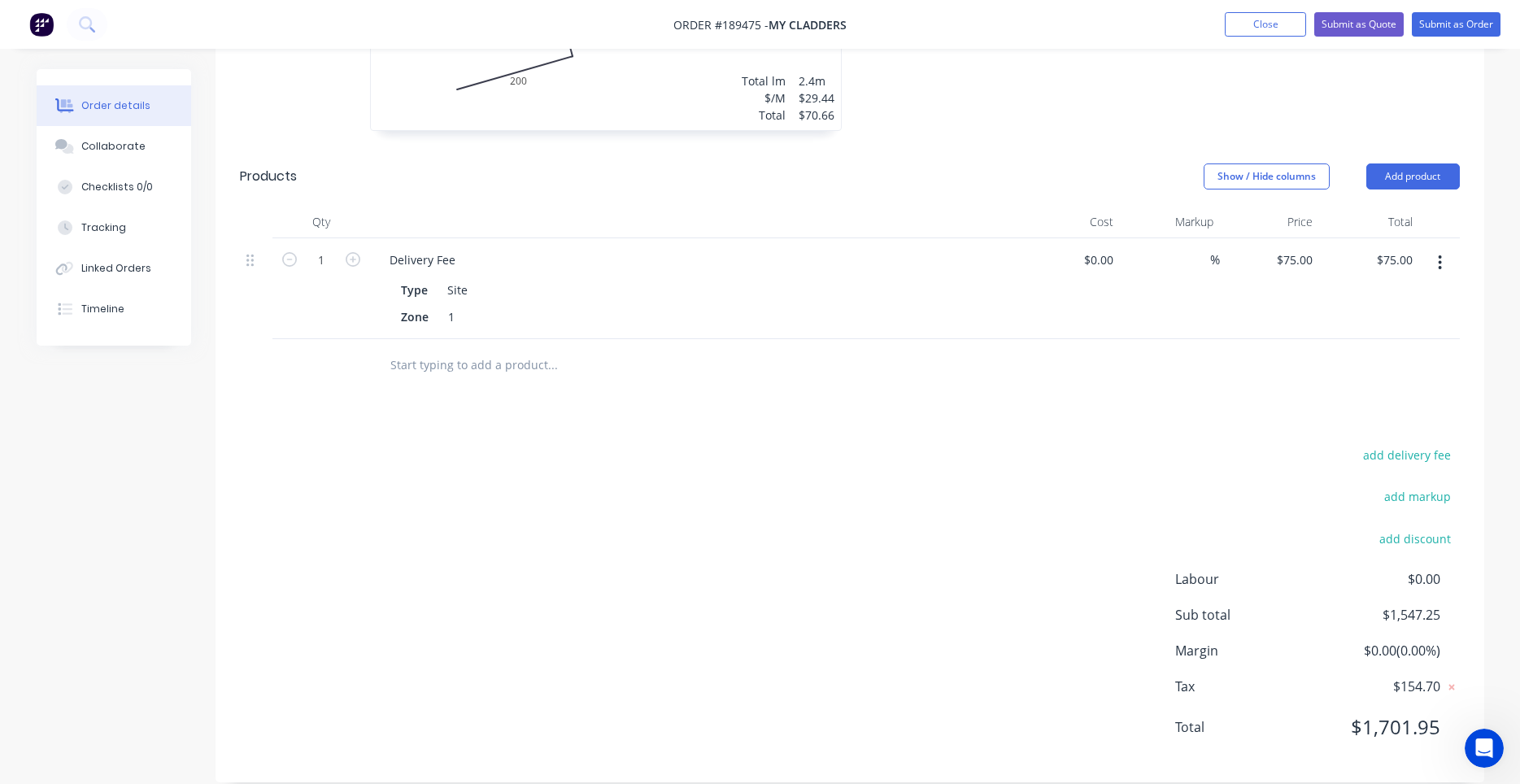
click at [704, 89] on div "2 at 1200mm Total lm $/M Total 2.4m $29.44 $70.66" at bounding box center [605, 5] width 470 height 248
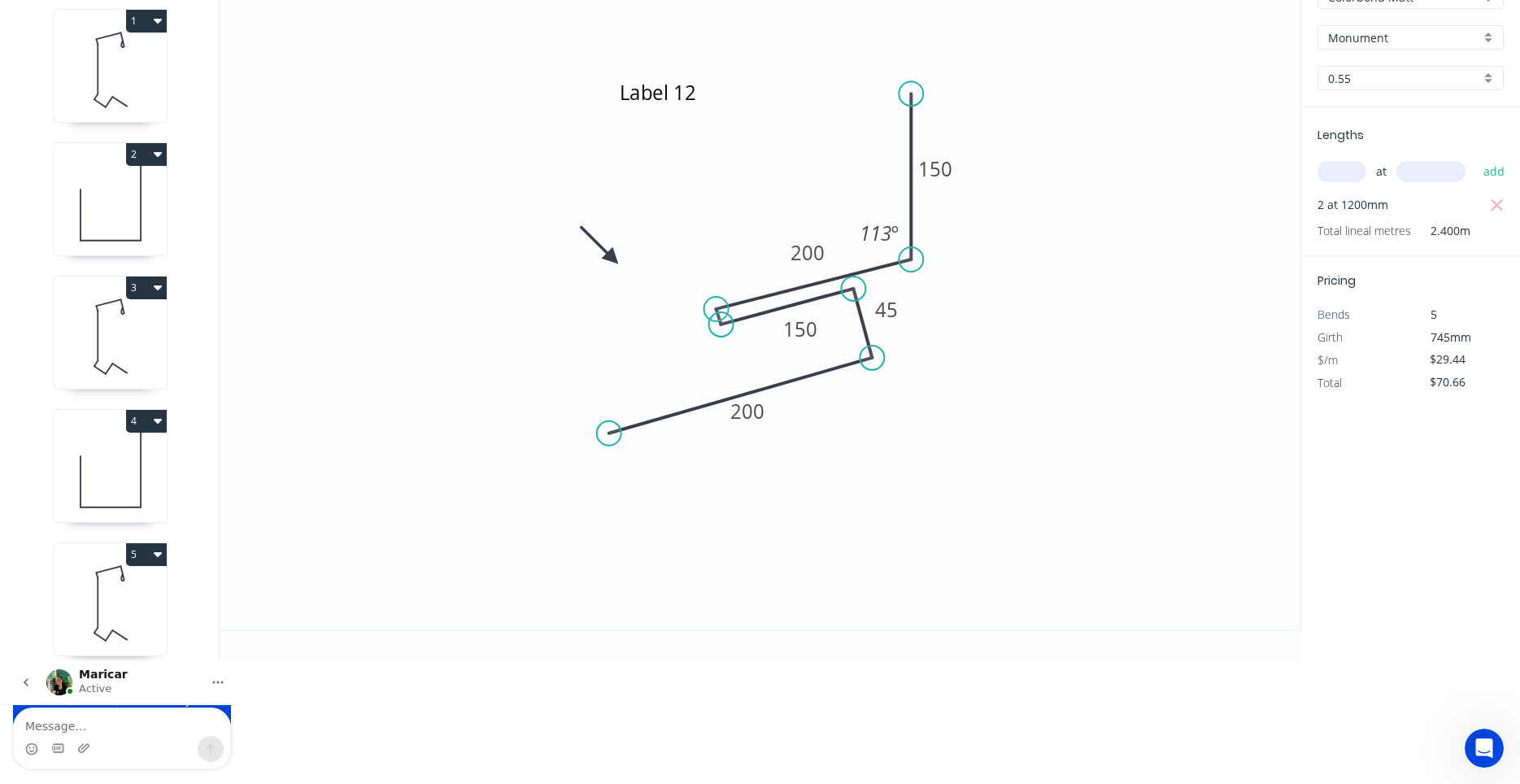
scroll to position [30, 0]
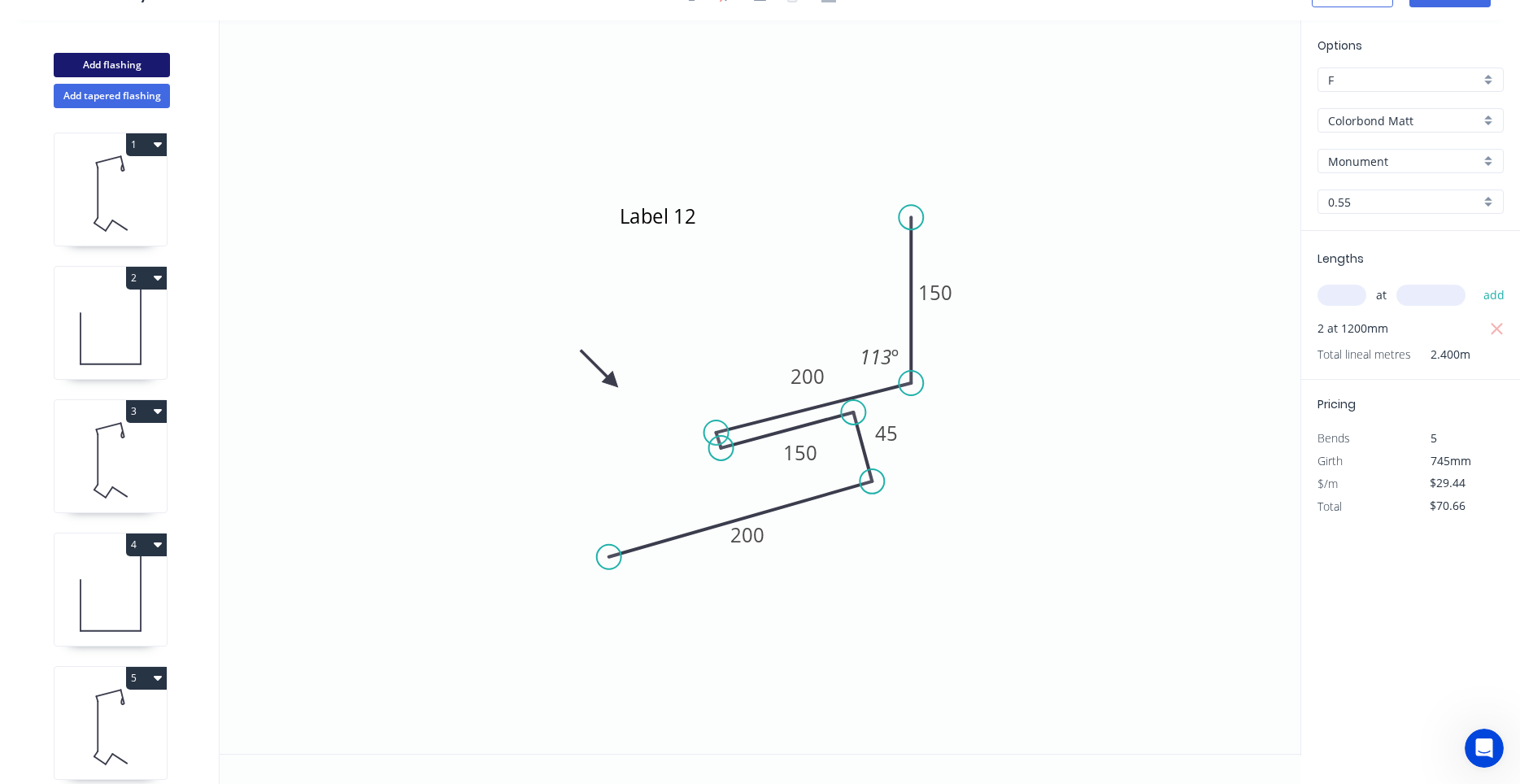
click at [119, 62] on button "Add flashing" at bounding box center [111, 65] width 117 height 25
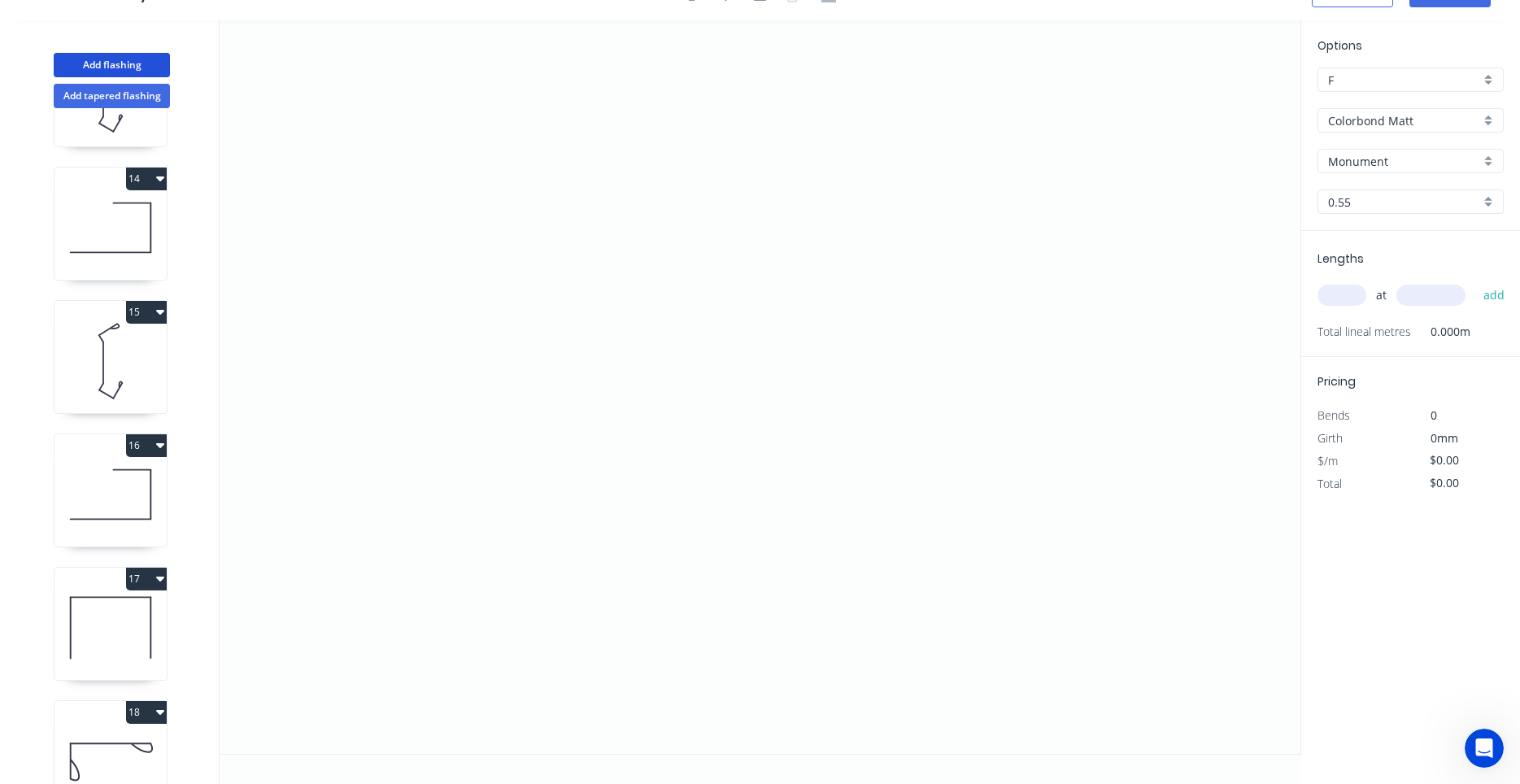
scroll to position [2282, 0]
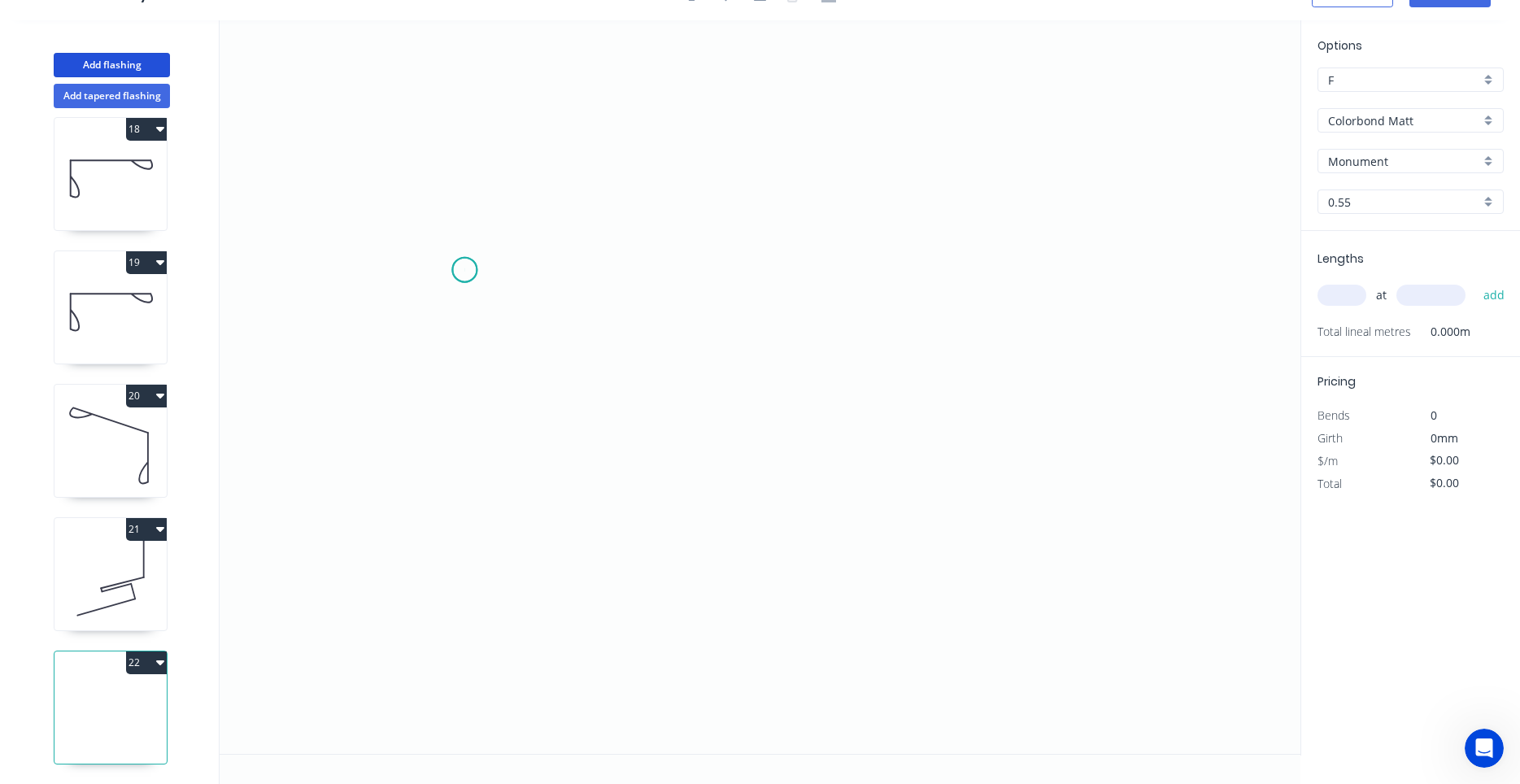
click at [464, 270] on icon "0" at bounding box center [760, 386] width 1081 height 733
click at [643, 258] on icon "0" at bounding box center [760, 386] width 1081 height 733
click at [649, 371] on icon "0 ?" at bounding box center [760, 386] width 1081 height 733
click at [951, 287] on icon "0 ? ?" at bounding box center [760, 386] width 1081 height 733
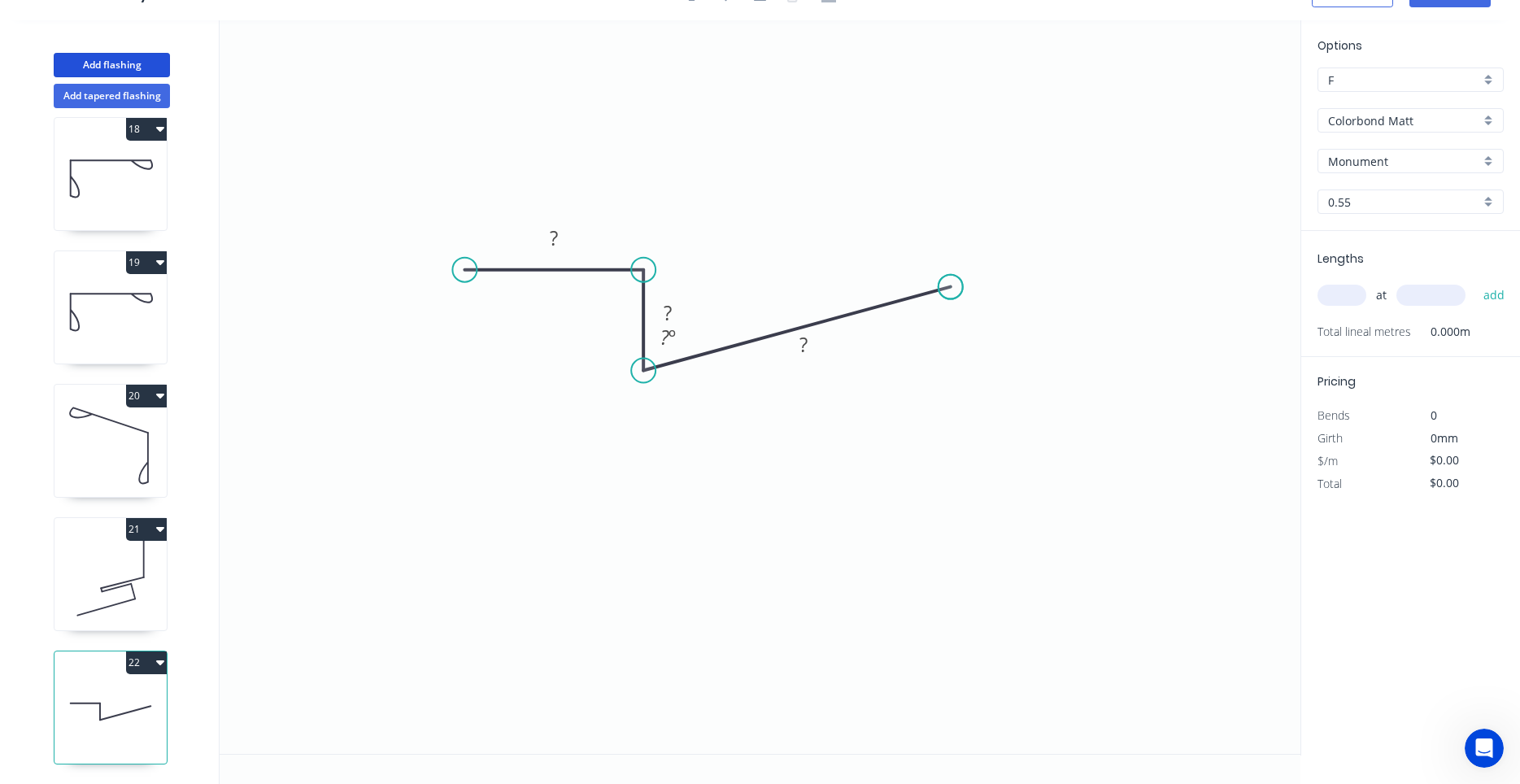
click at [951, 287] on circle at bounding box center [951, 287] width 25 height 25
click at [557, 237] on tspan "?" at bounding box center [553, 237] width 8 height 27
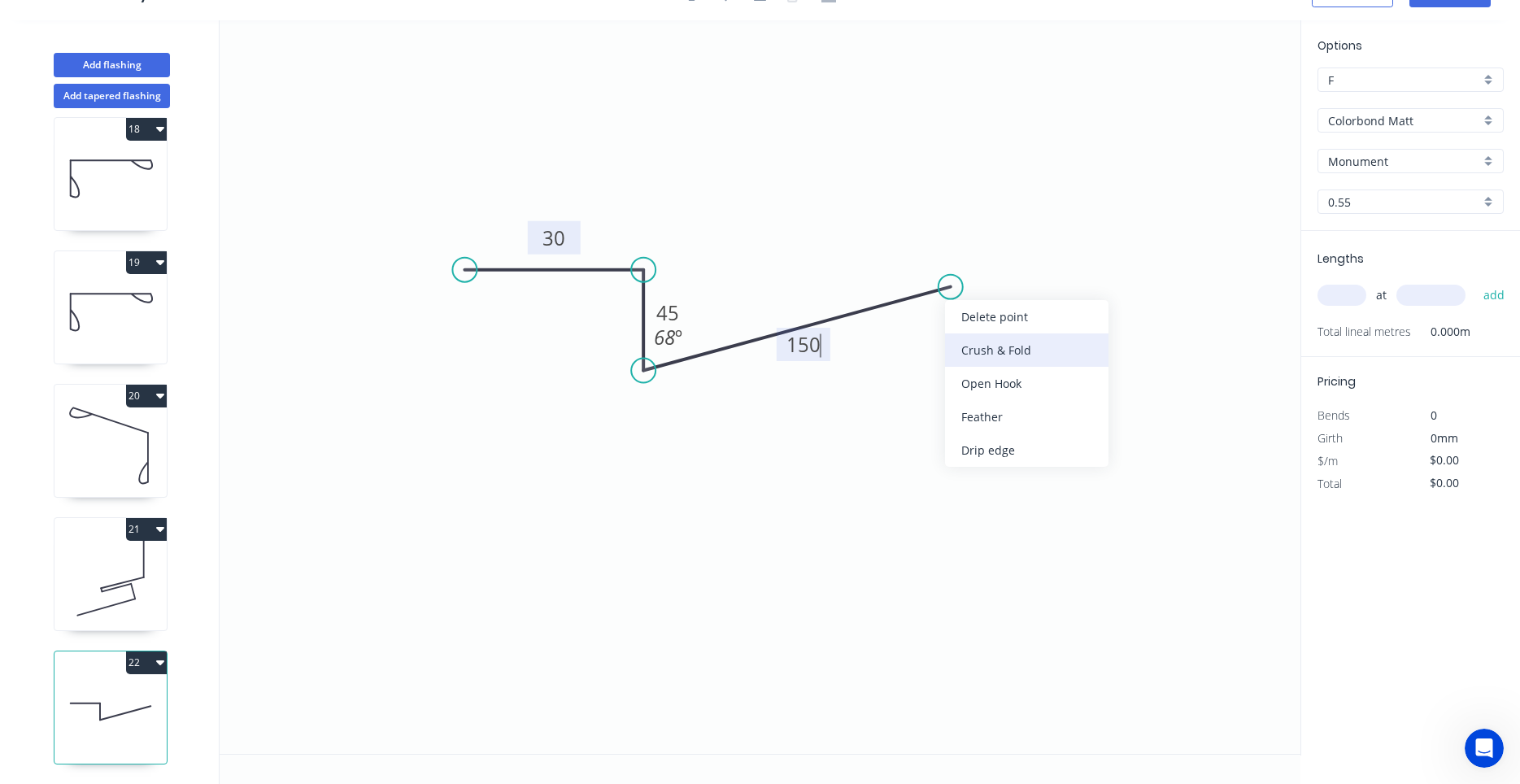
click at [970, 349] on div "Crush & Fold" at bounding box center [1027, 350] width 164 height 33
click at [944, 315] on tspan "10" at bounding box center [950, 318] width 23 height 27
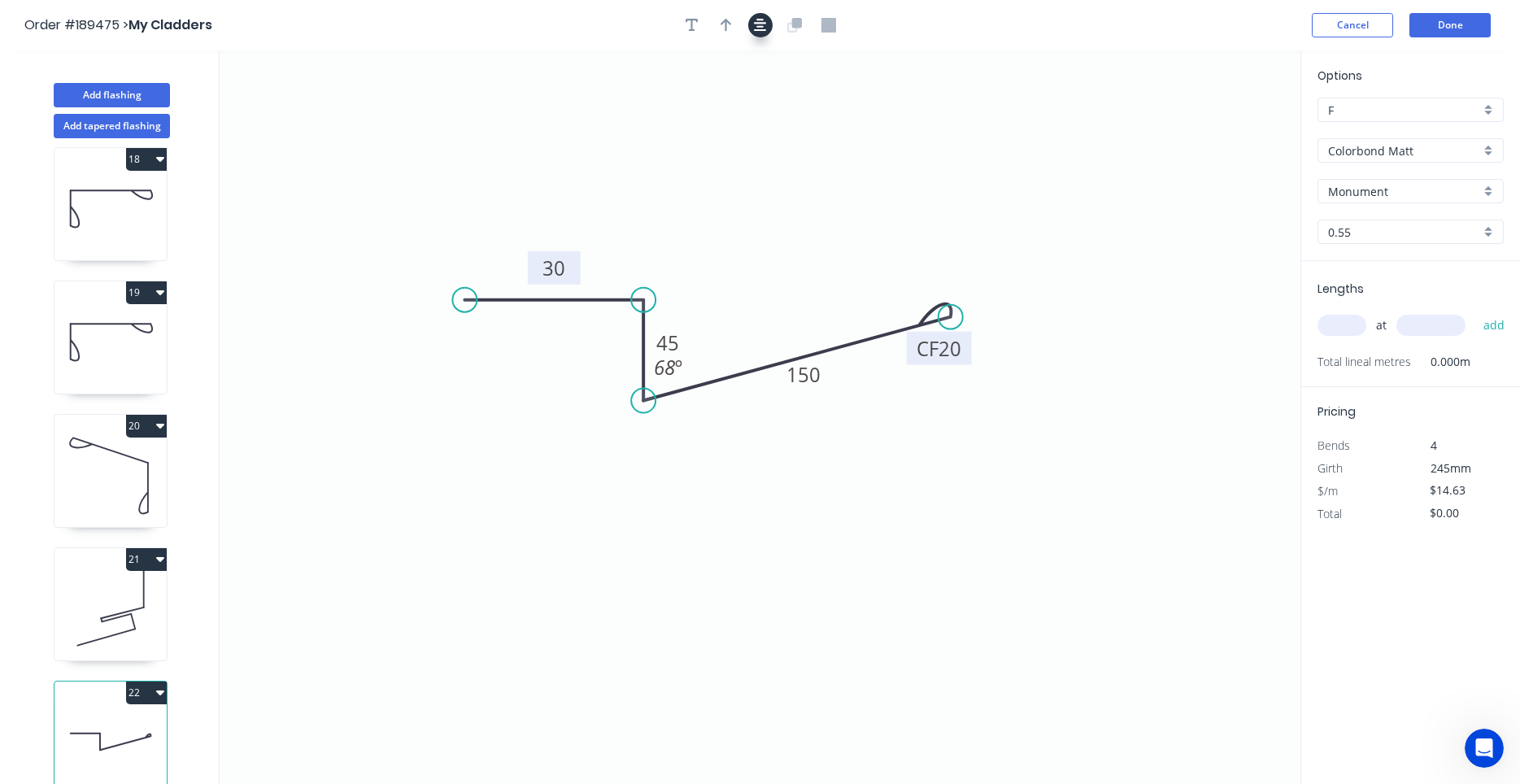
click at [764, 30] on icon "button" at bounding box center [760, 25] width 13 height 13
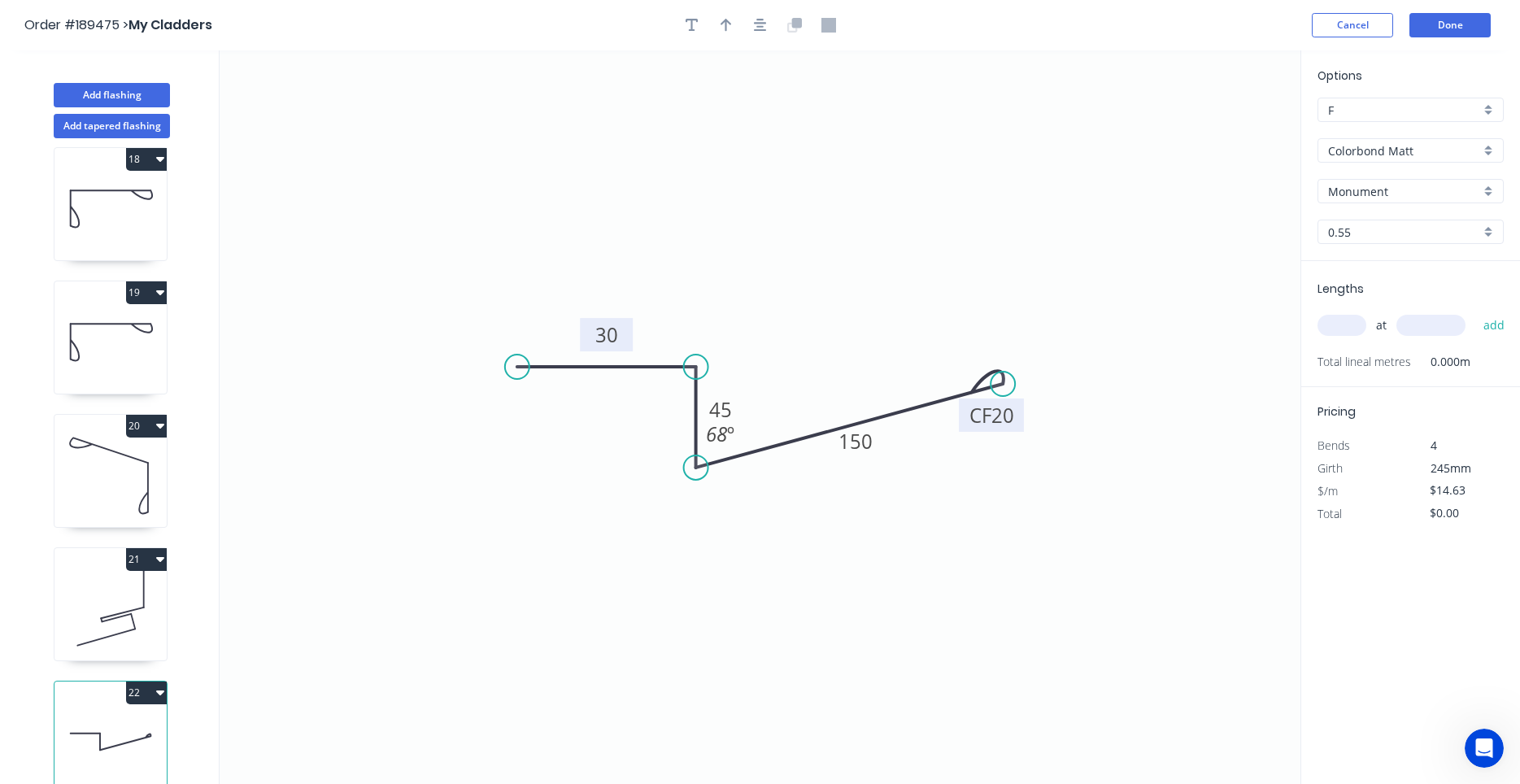
click at [1342, 328] on input "text" at bounding box center [1342, 325] width 49 height 21
click at [1475, 311] on button "add" at bounding box center [1495, 325] width 39 height 28
click at [746, 21] on div at bounding box center [760, 25] width 171 height 25
click at [735, 26] on button "button" at bounding box center [726, 25] width 25 height 25
click at [1217, 127] on icon at bounding box center [1218, 112] width 15 height 52
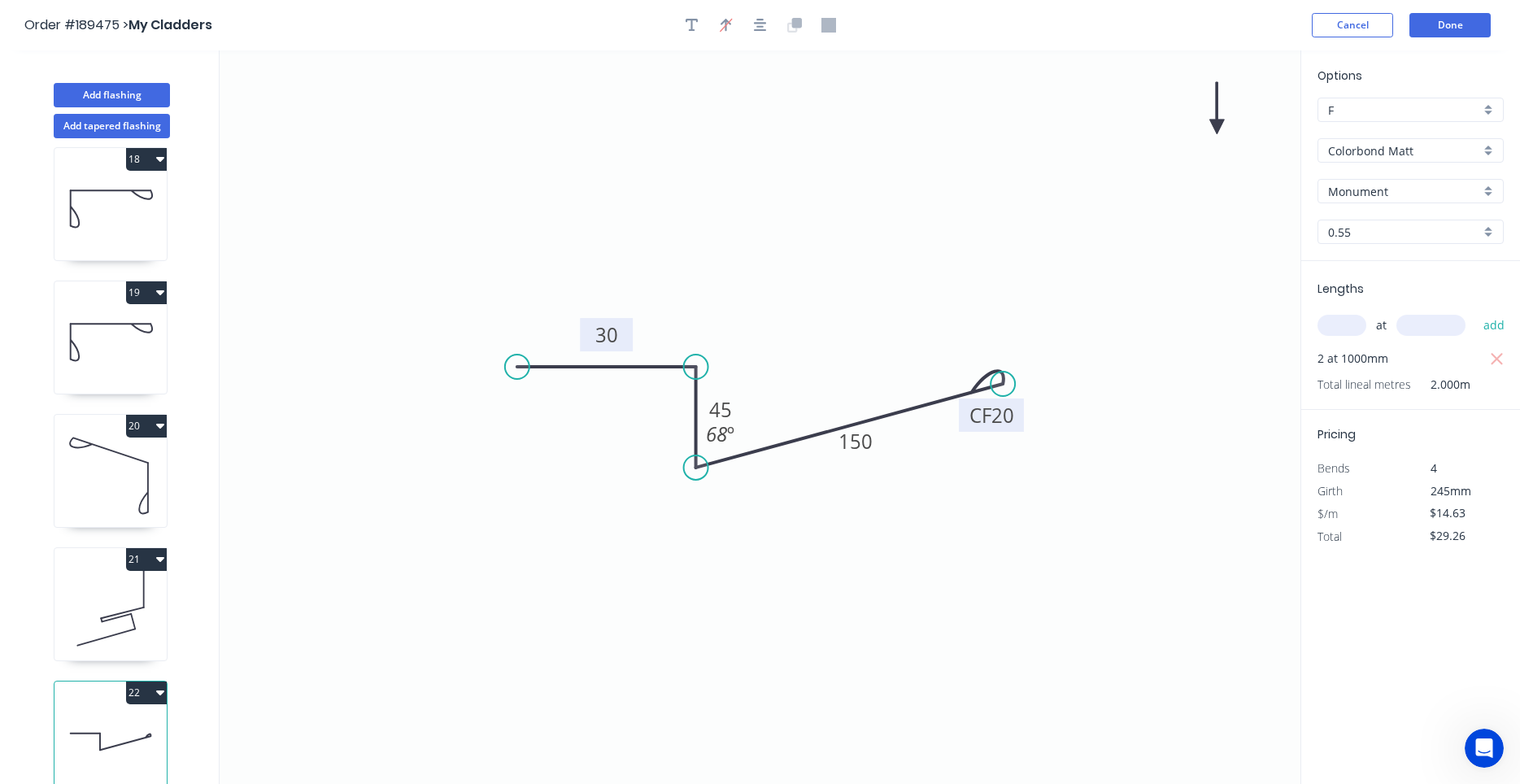
click at [1217, 128] on icon at bounding box center [1216, 108] width 15 height 52
drag, startPoint x: 1217, startPoint y: 128, endPoint x: 873, endPoint y: 306, distance: 387.3
click at [873, 306] on icon at bounding box center [887, 292] width 47 height 47
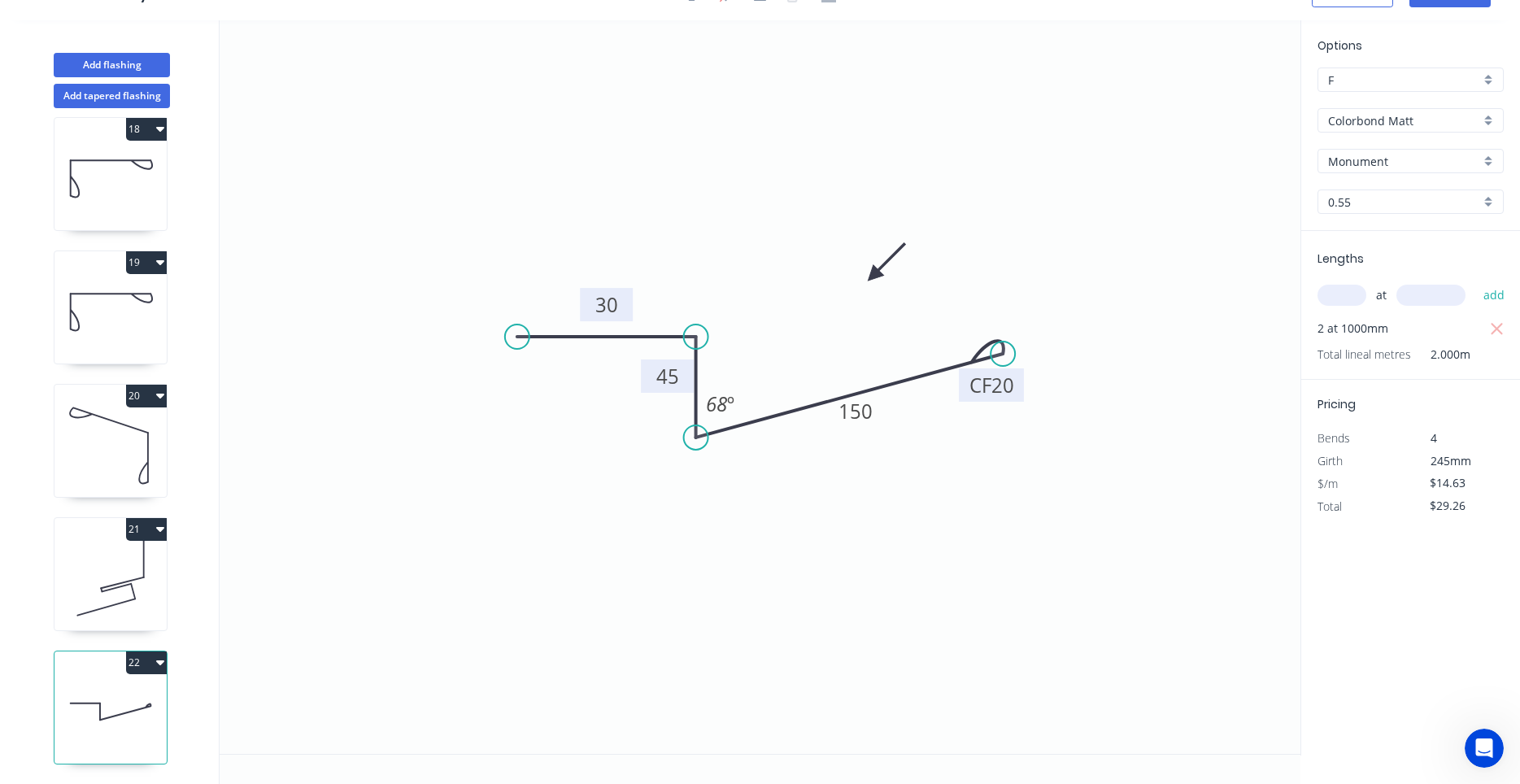
drag, startPoint x: 739, startPoint y: 371, endPoint x: 686, endPoint y: 368, distance: 53.1
click at [686, 368] on rect at bounding box center [667, 376] width 53 height 33
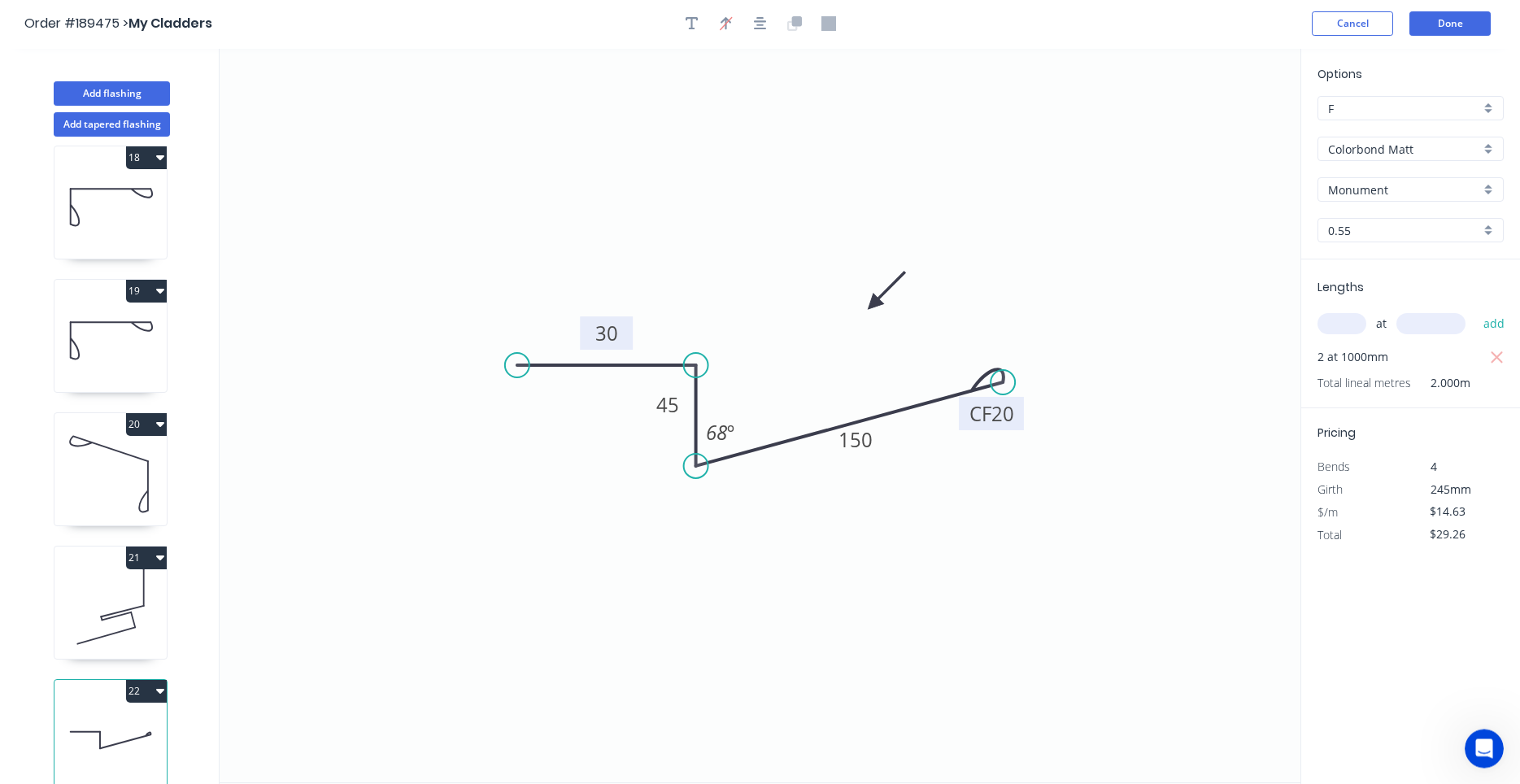
scroll to position [0, 0]
click at [120, 628] on icon at bounding box center [110, 608] width 112 height 104
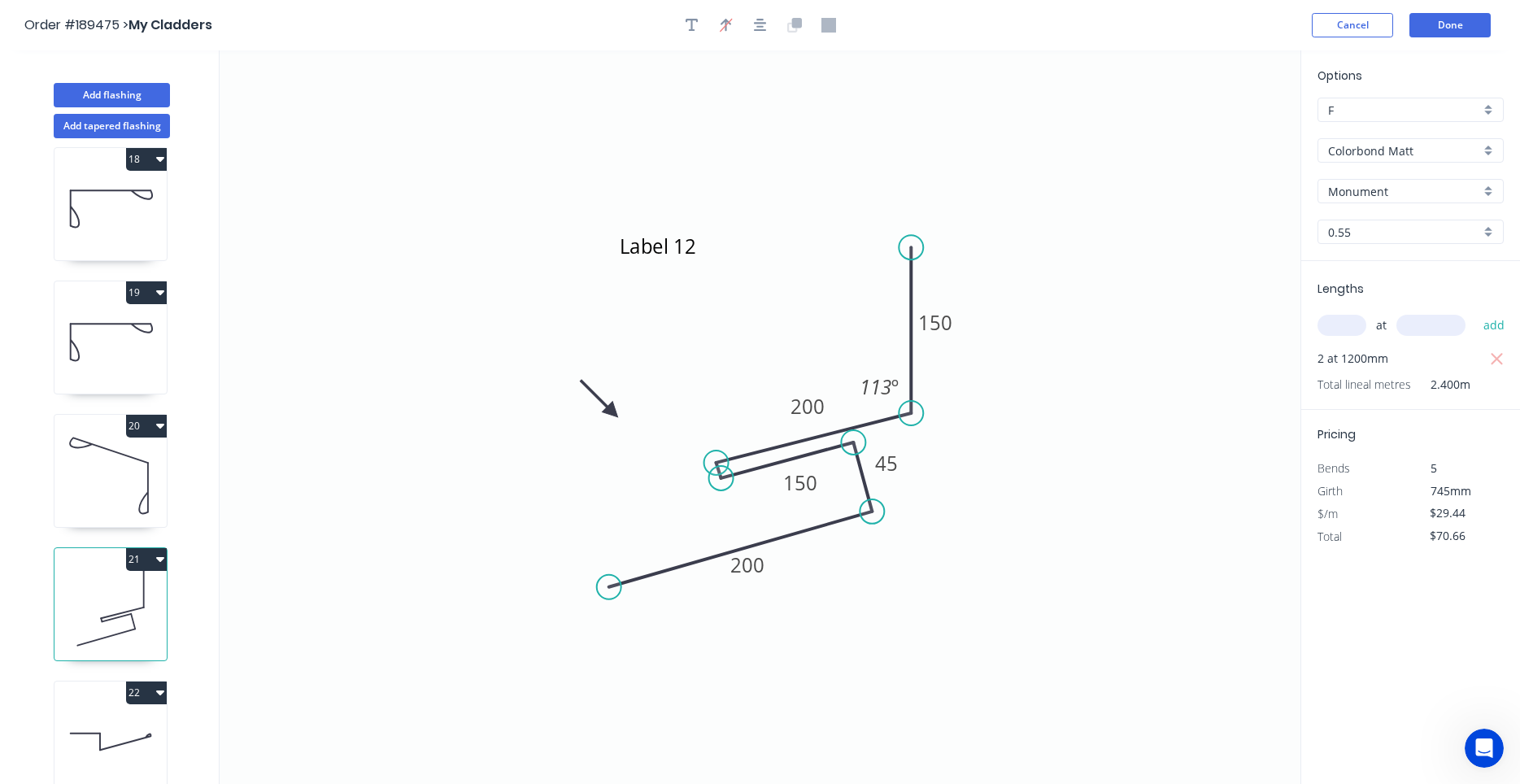
click at [109, 736] on icon at bounding box center [110, 741] width 112 height 104
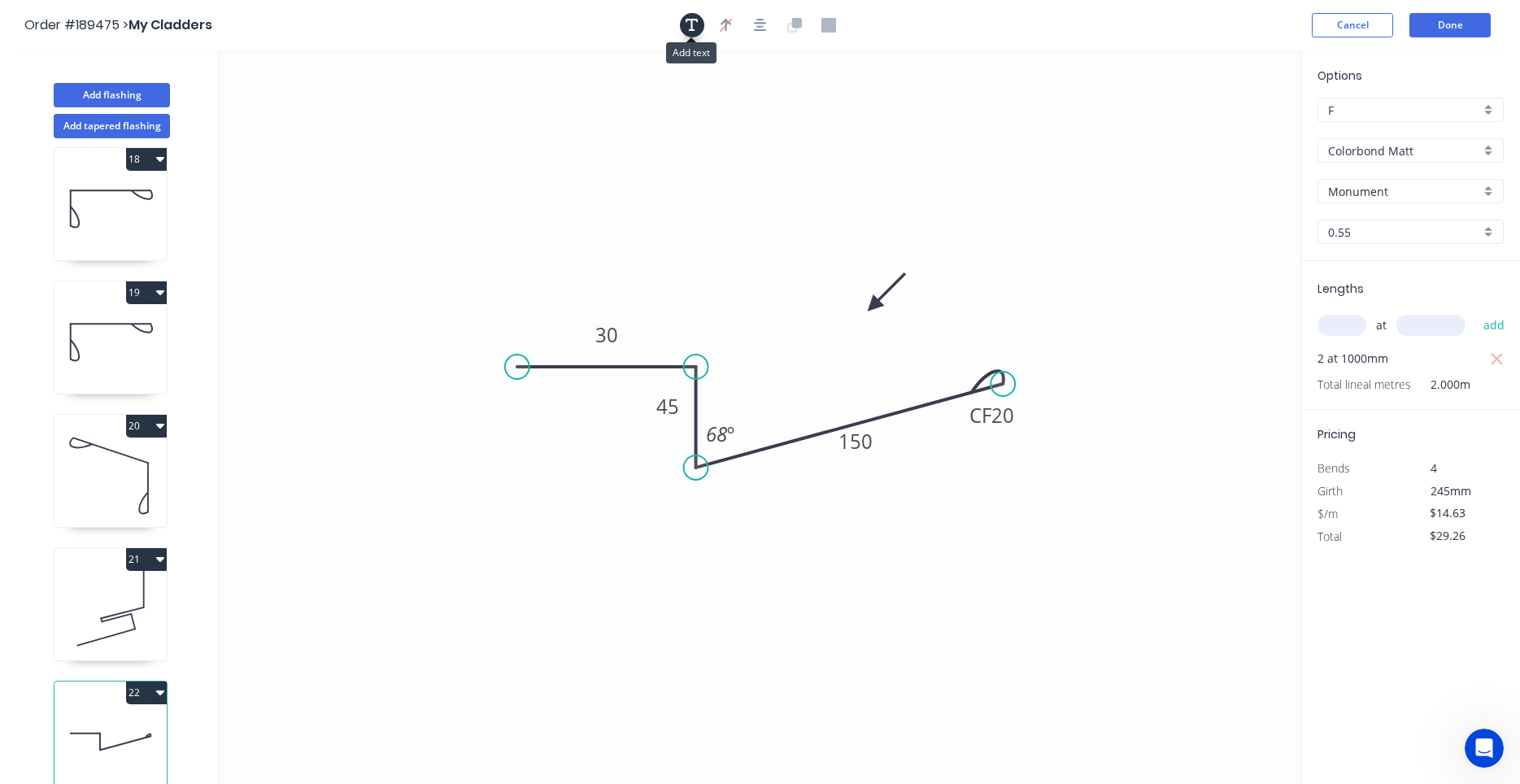
click at [696, 28] on icon "button" at bounding box center [691, 25] width 13 height 15
drag, startPoint x: 368, startPoint y: 115, endPoint x: 753, endPoint y: 279, distance: 418.5
click at [753, 279] on textarea at bounding box center [709, 279] width 131 height 60
click at [719, 282] on textarea at bounding box center [710, 279] width 131 height 60
click at [970, 223] on icon "Label 13 30 45 CF 20 150 68 º" at bounding box center [760, 417] width 1081 height 733
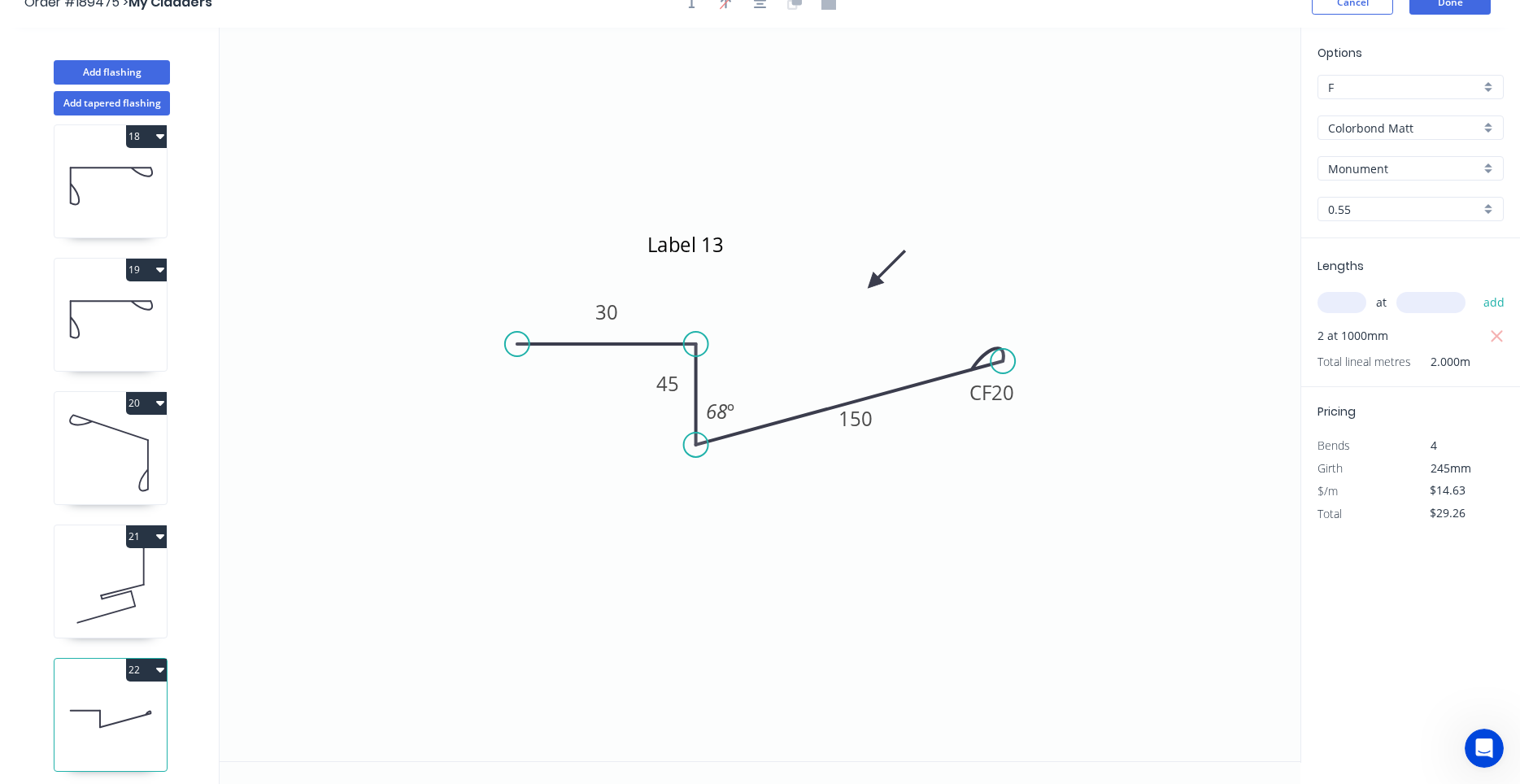
scroll to position [30, 0]
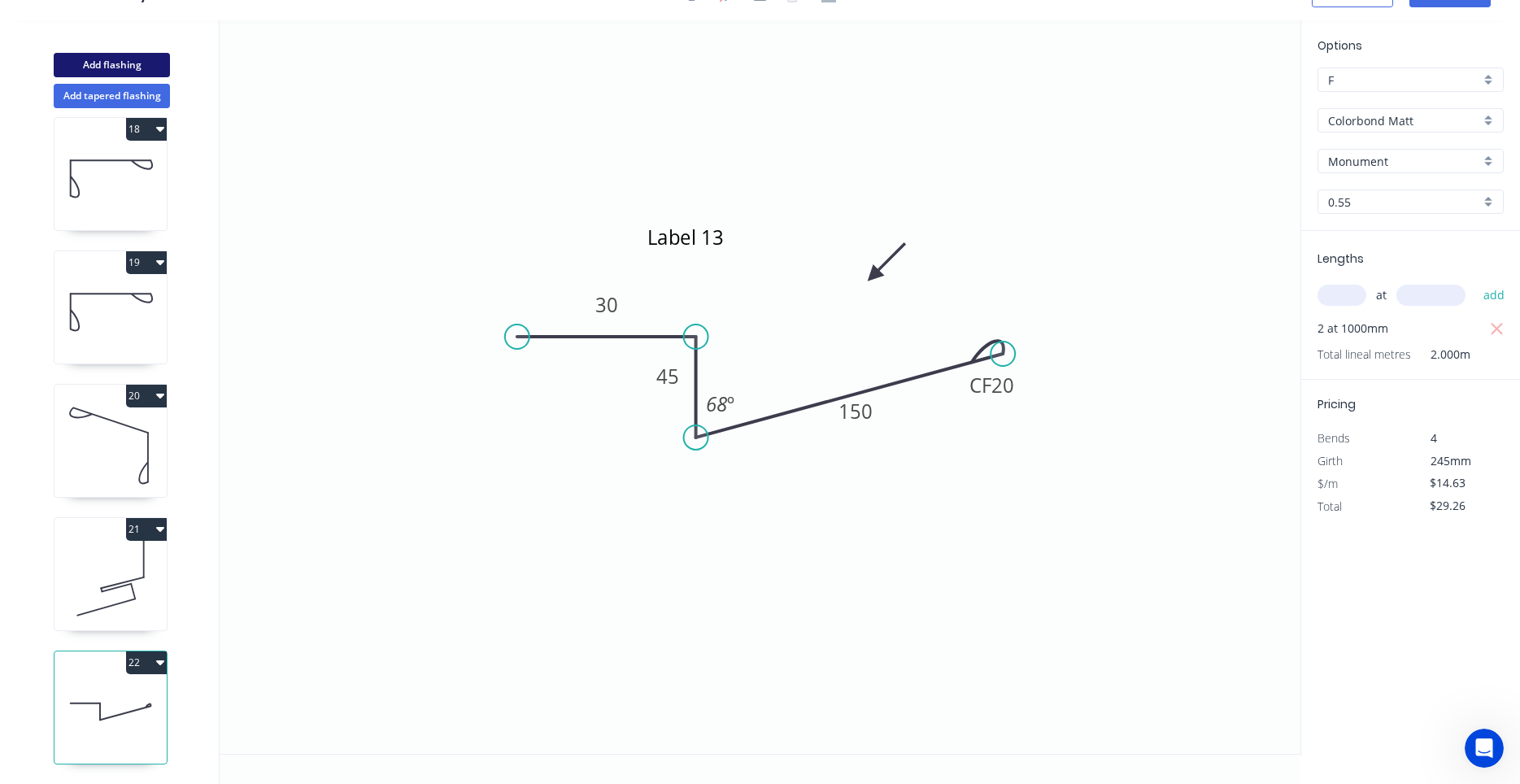
click at [114, 63] on button "Add flashing" at bounding box center [111, 65] width 117 height 25
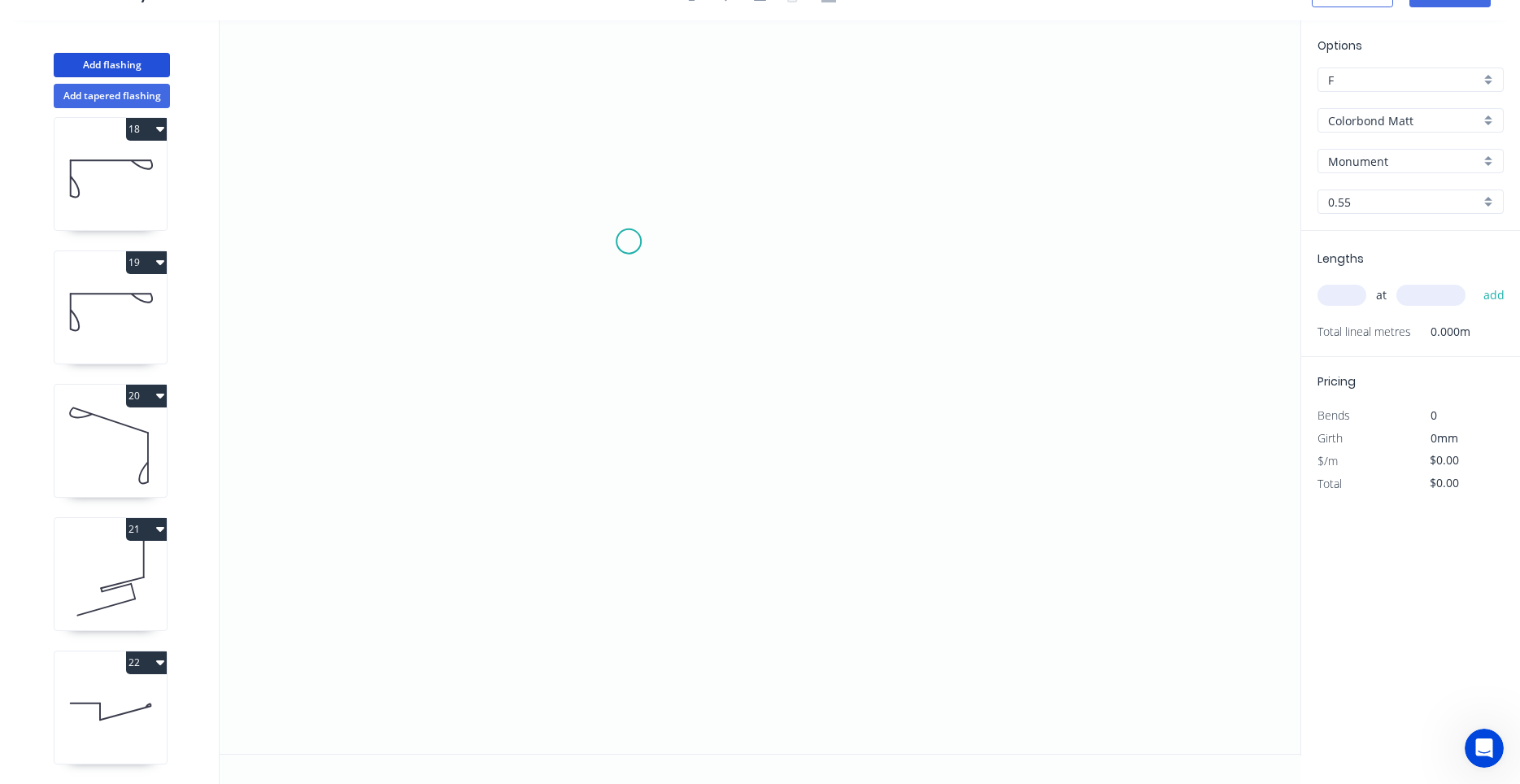
click at [628, 242] on icon "0" at bounding box center [760, 386] width 1081 height 733
click at [616, 413] on icon "0" at bounding box center [760, 386] width 1081 height 733
click at [838, 418] on icon "0 ?" at bounding box center [760, 386] width 1081 height 733
click at [838, 418] on circle at bounding box center [838, 412] width 25 height 25
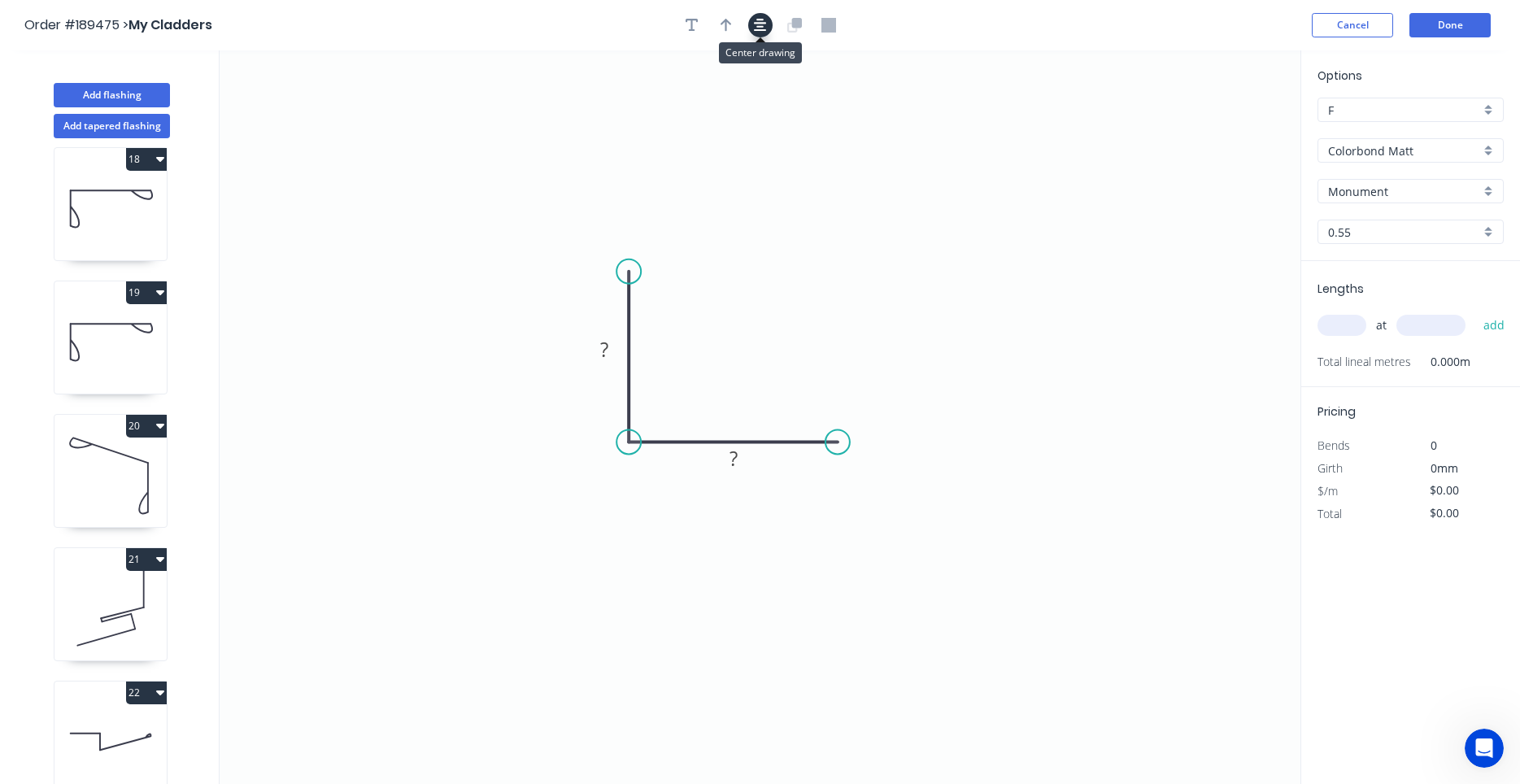
click at [758, 28] on icon "button" at bounding box center [760, 25] width 13 height 13
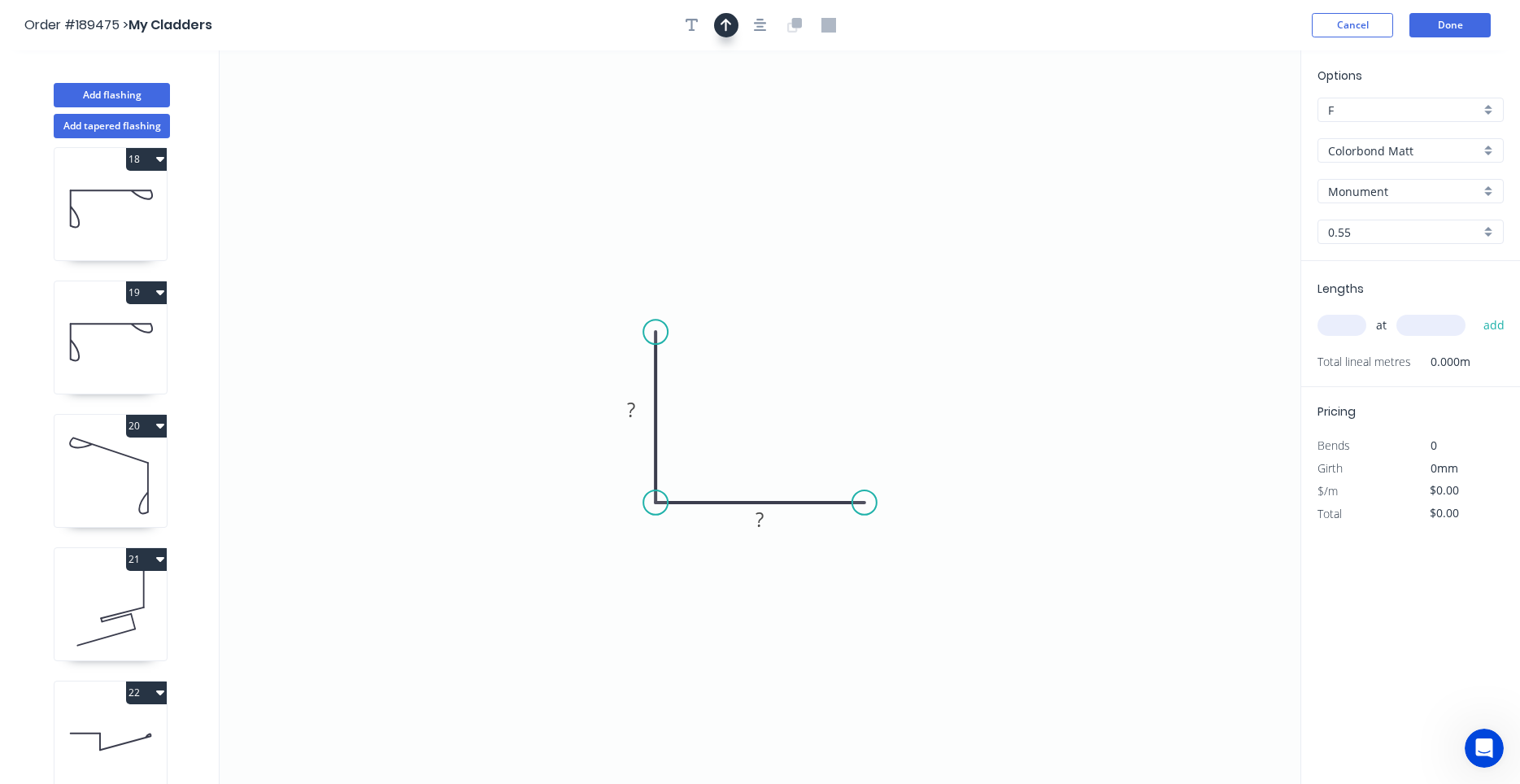
click at [732, 30] on button "button" at bounding box center [726, 25] width 25 height 25
click at [1217, 128] on icon at bounding box center [1218, 112] width 15 height 52
click at [1217, 128] on icon at bounding box center [1232, 119] width 47 height 47
click at [1217, 128] on icon "0 ? ?" at bounding box center [760, 417] width 1081 height 733
click at [1217, 129] on icon "0 ? ?" at bounding box center [760, 417] width 1081 height 733
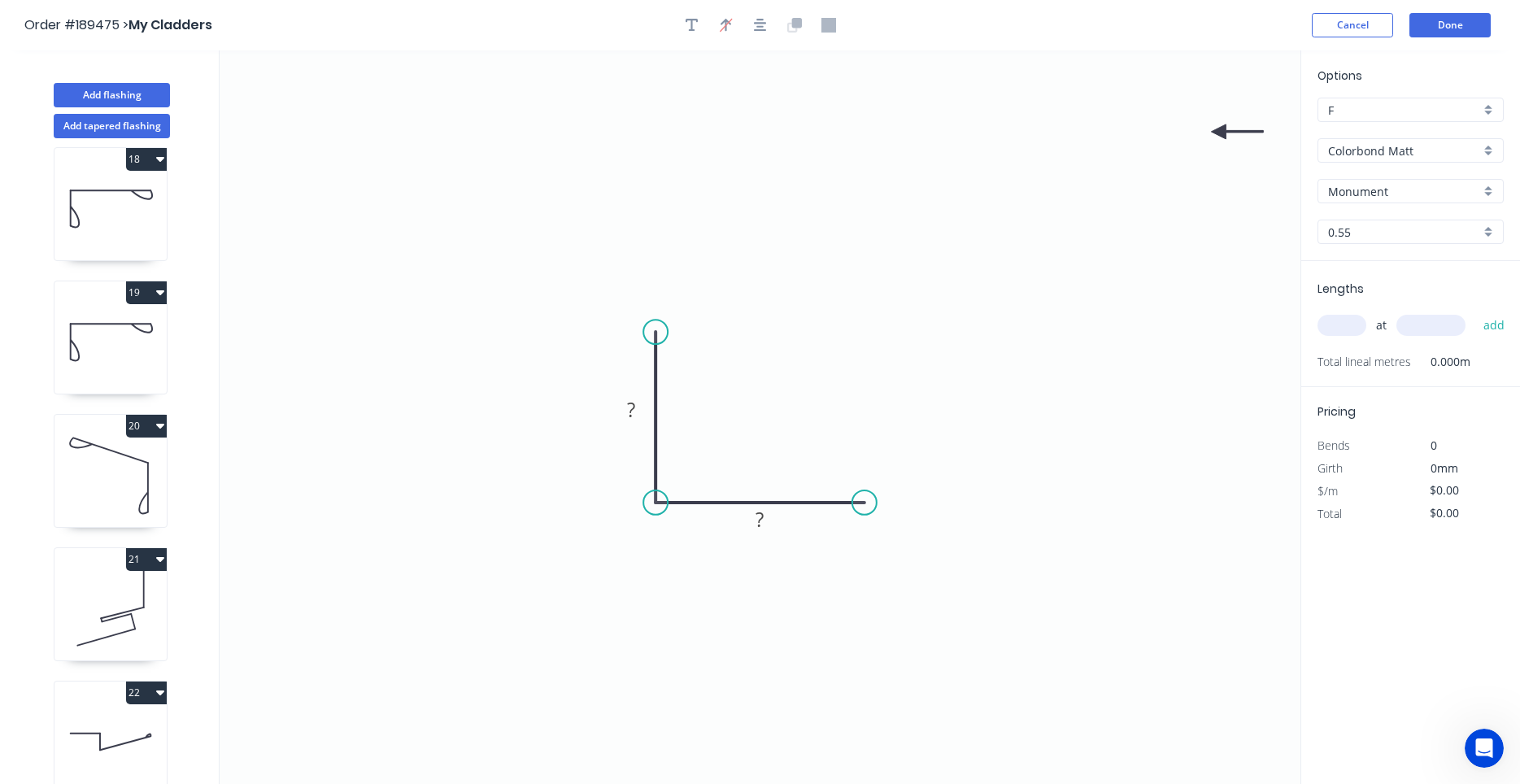
click at [1217, 129] on icon "0 ? ?" at bounding box center [760, 417] width 1081 height 733
click at [1216, 135] on icon "0 ? ?" at bounding box center [760, 417] width 1081 height 733
click at [1222, 133] on icon at bounding box center [1236, 131] width 52 height 15
click at [1222, 133] on icon at bounding box center [1232, 145] width 47 height 47
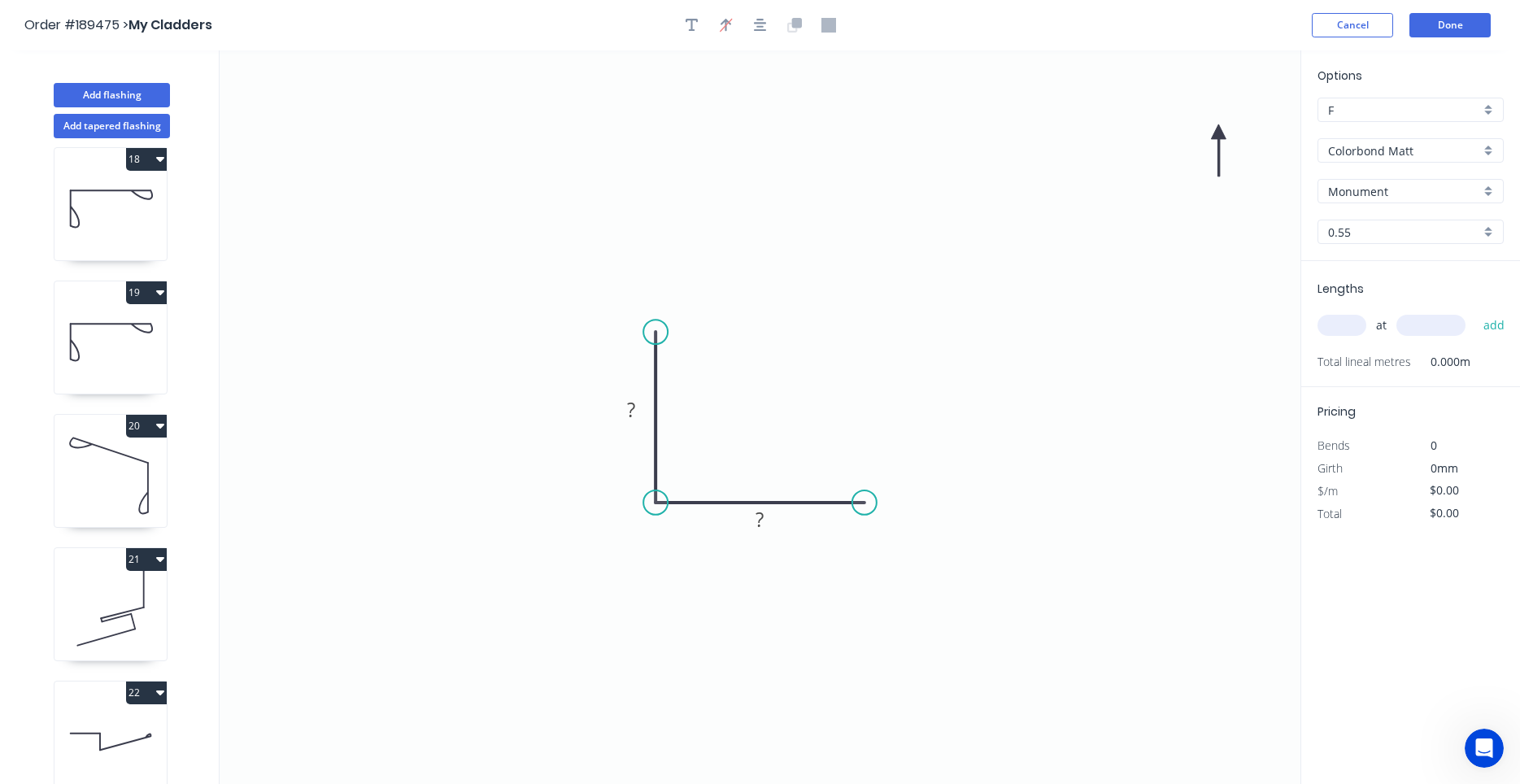
click at [1222, 133] on icon at bounding box center [1218, 150] width 15 height 52
drag, startPoint x: 1222, startPoint y: 133, endPoint x: 1151, endPoint y: 164, distance: 77.5
click at [884, 377] on icon "0 ? ?" at bounding box center [760, 417] width 1081 height 733
drag, startPoint x: 1217, startPoint y: 132, endPoint x: 597, endPoint y: 569, distance: 758.5
click at [597, 569] on icon at bounding box center [584, 583] width 47 height 47
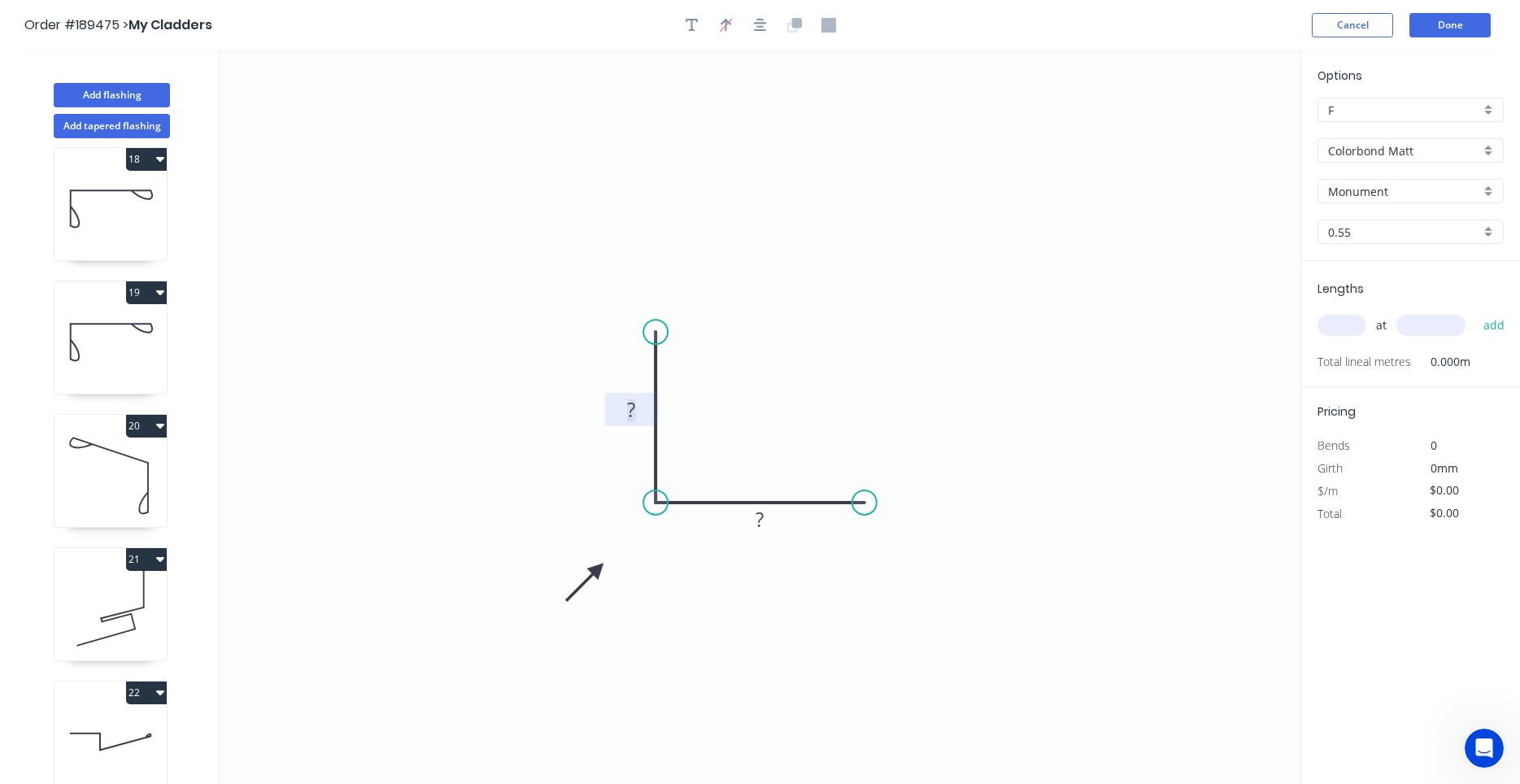
click at [639, 415] on rect at bounding box center [631, 411] width 32 height 23
click at [665, 371] on div "Crush & Fold" at bounding box center [732, 378] width 164 height 33
click at [683, 381] on div "Flip bend" at bounding box center [743, 391] width 164 height 33
click at [640, 347] on tspan "10" at bounding box center [632, 345] width 23 height 27
click at [1342, 313] on div "at add" at bounding box center [1412, 325] width 189 height 28
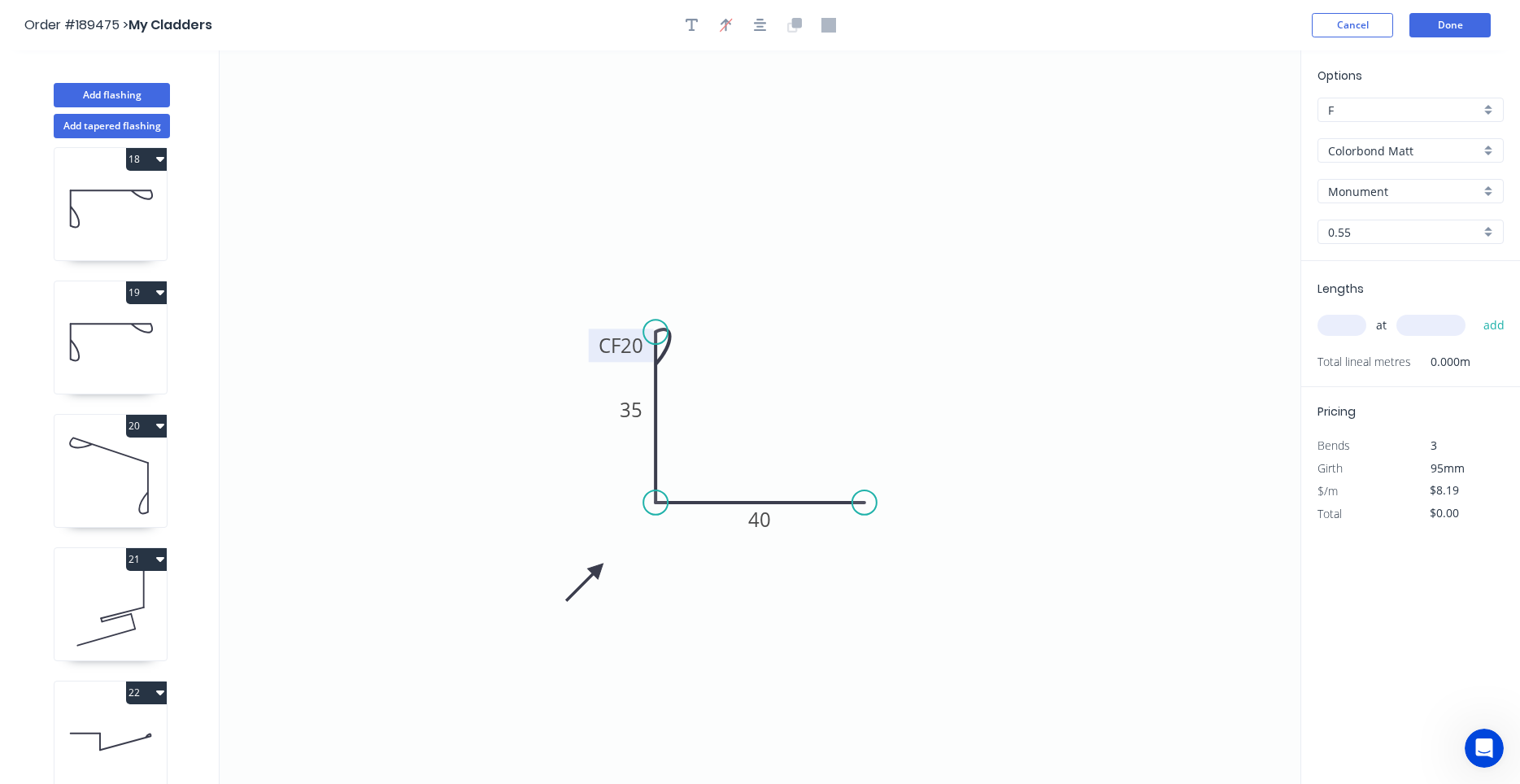
click at [1341, 327] on input "text" at bounding box center [1342, 325] width 49 height 21
click at [1342, 340] on div "at add" at bounding box center [1412, 325] width 189 height 44
click at [1343, 334] on input "text" at bounding box center [1342, 325] width 49 height 21
click at [1475, 311] on button "add" at bounding box center [1495, 325] width 39 height 28
click at [753, 27] on button "button" at bounding box center [760, 25] width 25 height 25
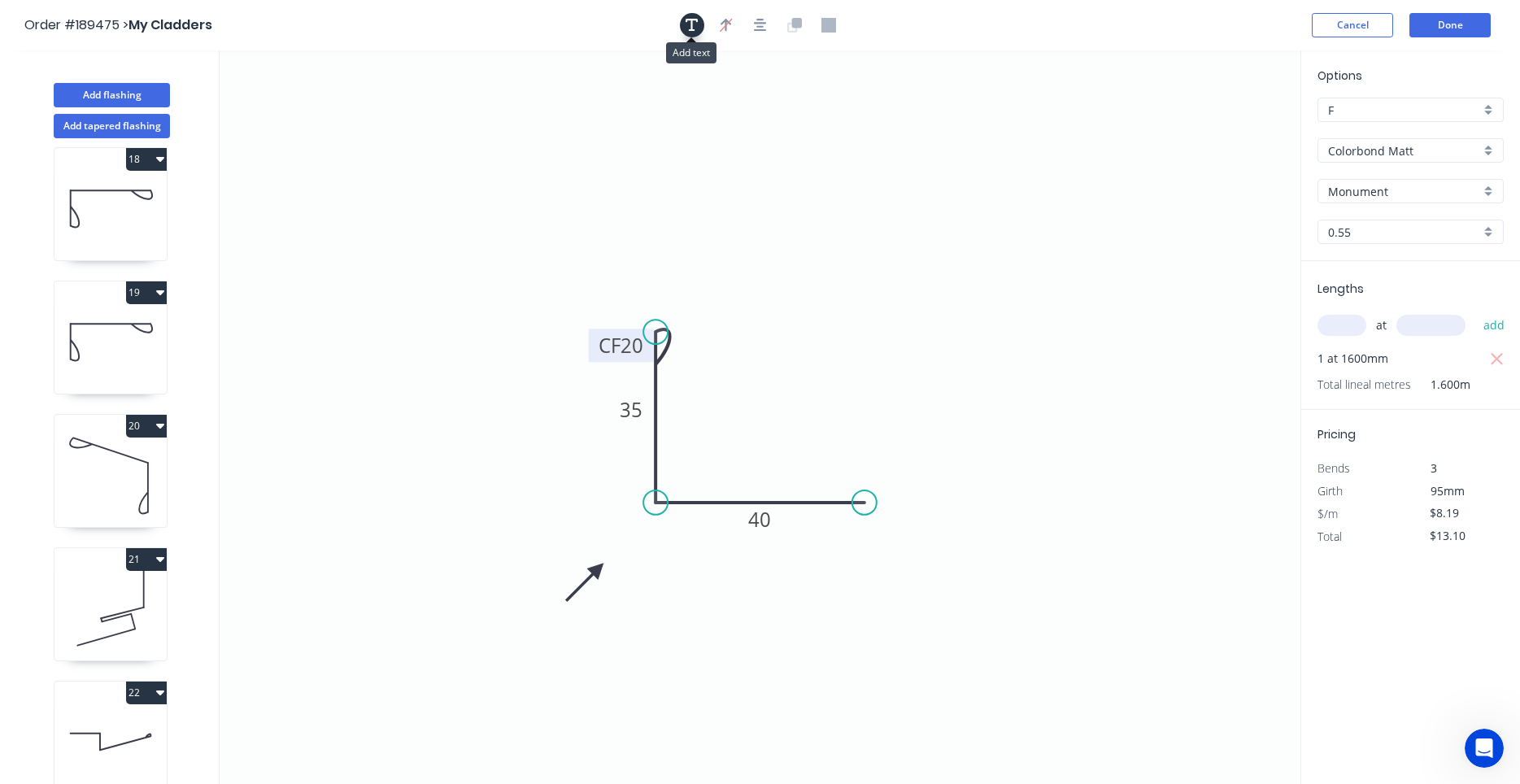
click at [702, 21] on button "button" at bounding box center [692, 25] width 25 height 25
drag, startPoint x: 337, startPoint y: 110, endPoint x: 556, endPoint y: 258, distance: 264.3
click at [556, 258] on textarea at bounding box center [543, 262] width 131 height 60
click at [809, 328] on icon "Label 14 CF 20 35 40" at bounding box center [760, 417] width 1081 height 733
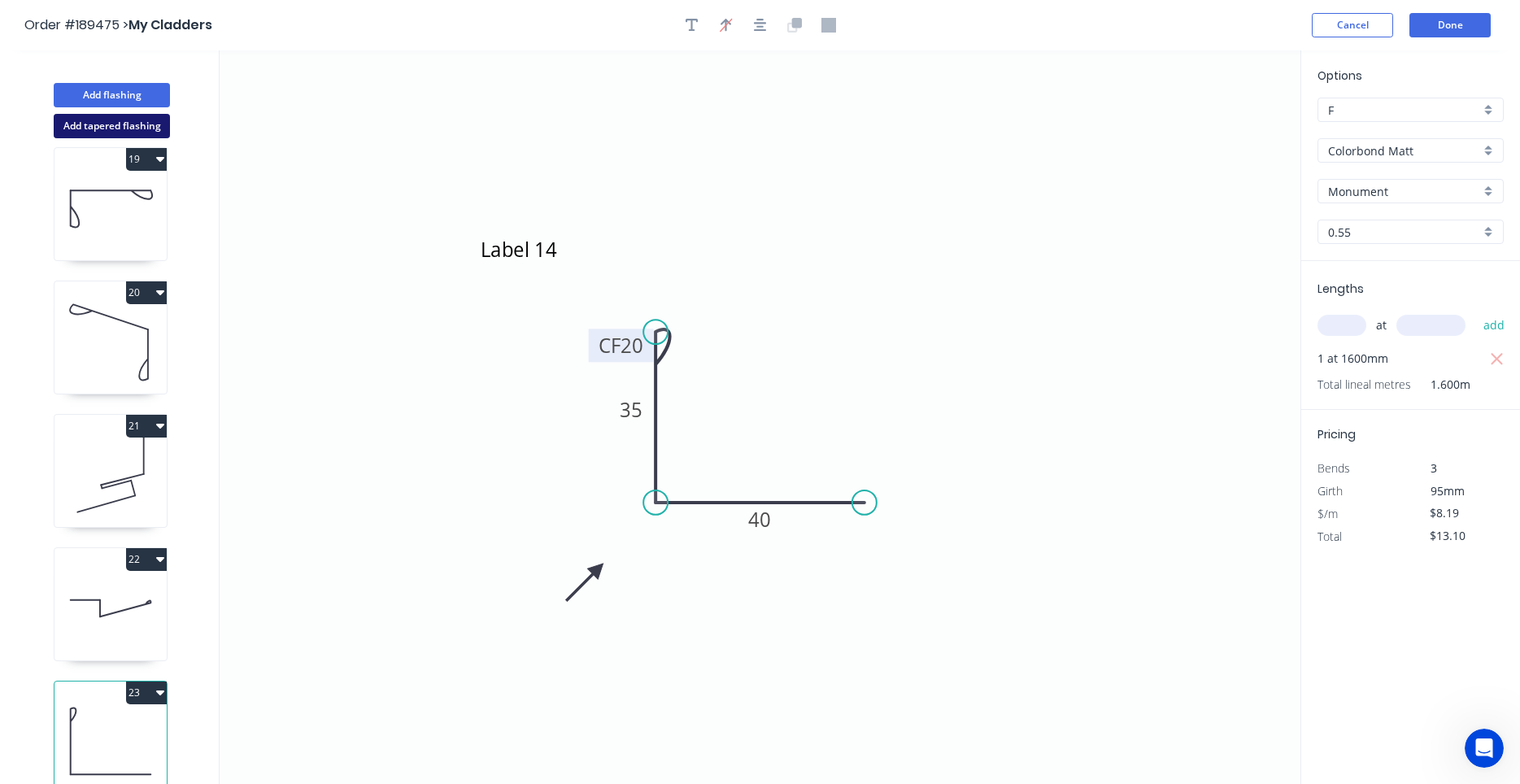
click at [158, 122] on button "Add tapered flashing" at bounding box center [111, 126] width 117 height 25
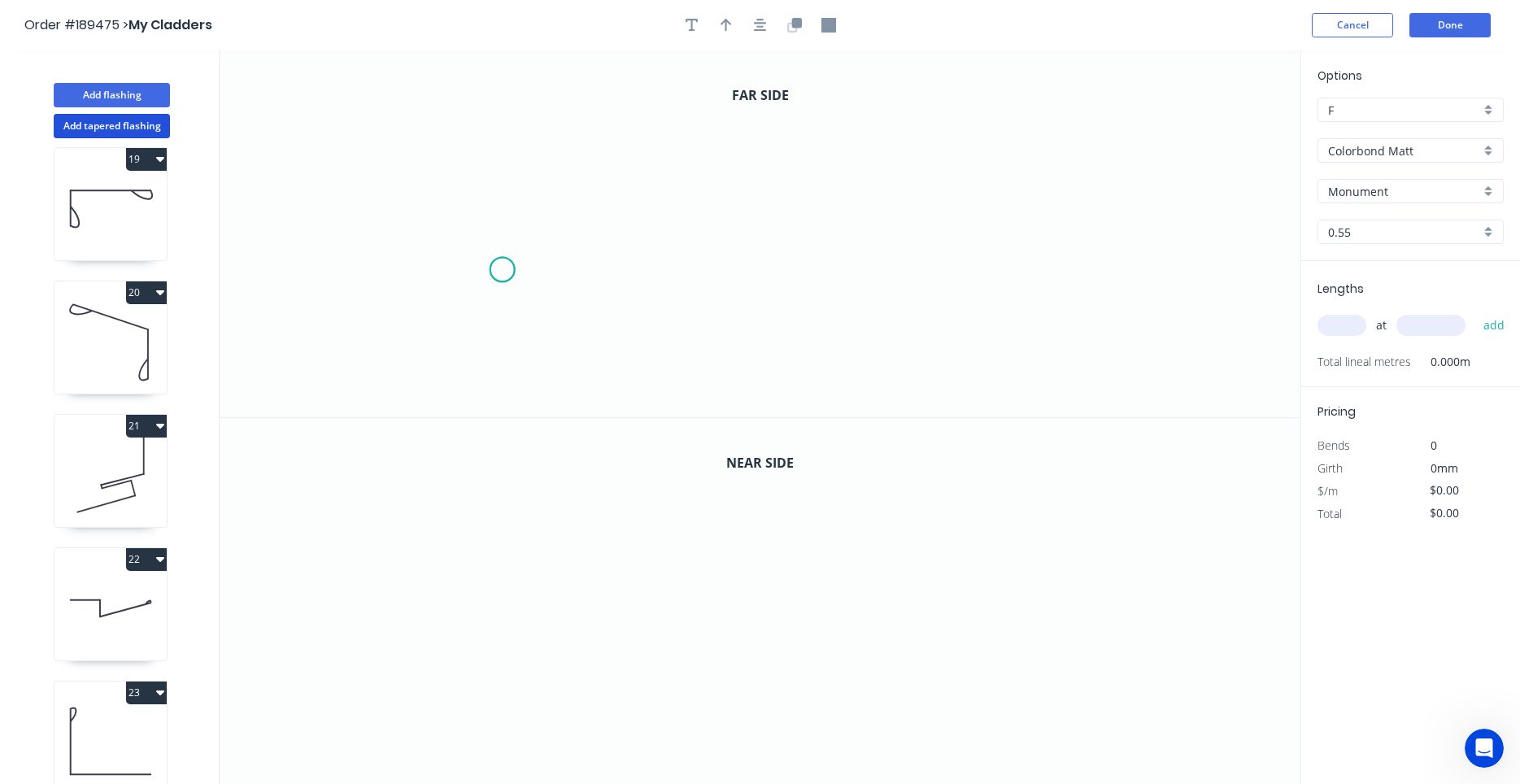
click at [502, 270] on icon "0" at bounding box center [760, 234] width 1081 height 367
click at [502, 175] on icon "0" at bounding box center [760, 234] width 1081 height 367
click at [554, 178] on icon "0 ?" at bounding box center [760, 234] width 1081 height 367
click at [555, 209] on icon "0 ? ?" at bounding box center [760, 234] width 1081 height 367
click at [751, 215] on icon "0 ? ? ?" at bounding box center [760, 234] width 1081 height 367
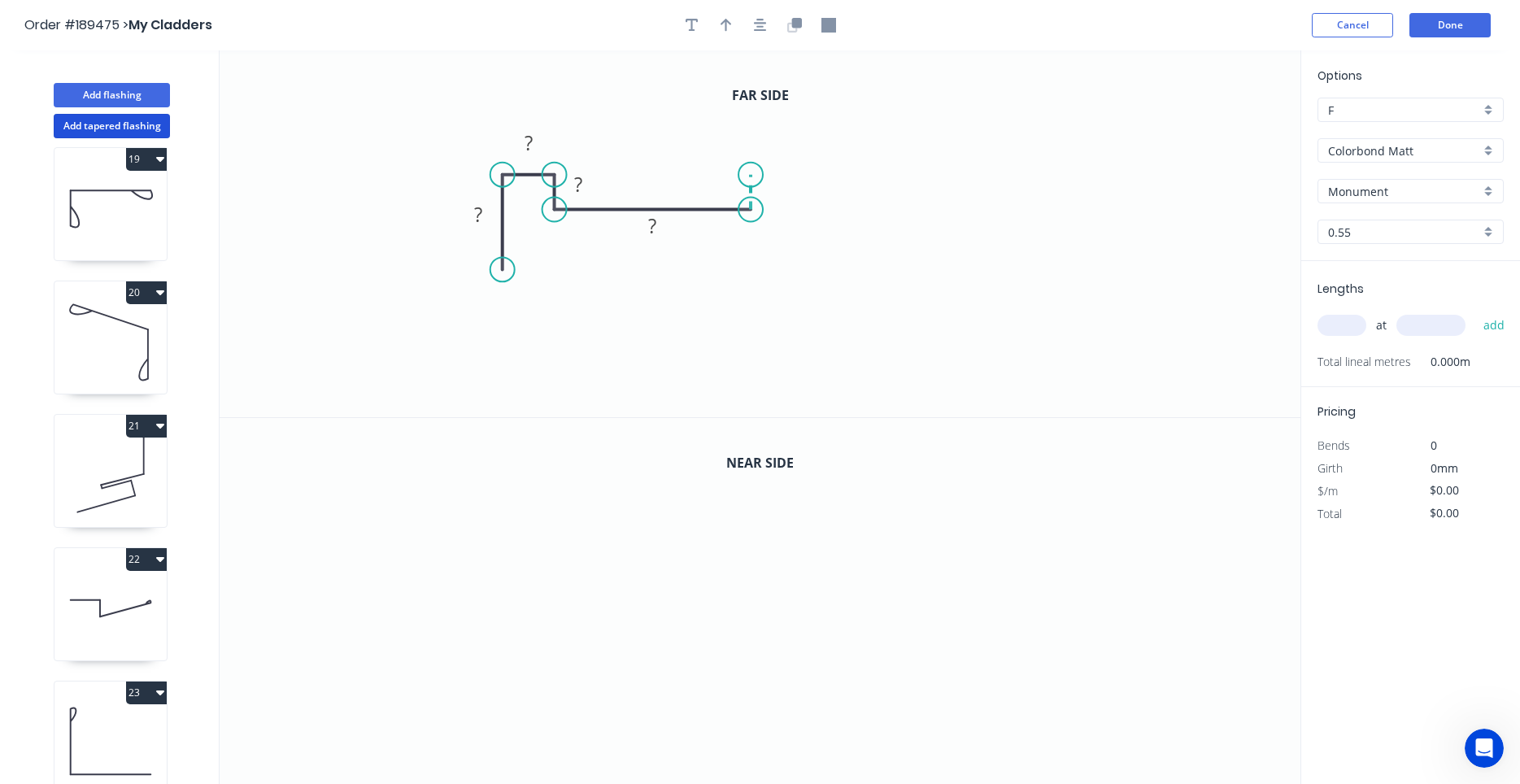
click at [748, 175] on icon "0 ? ? ? ?" at bounding box center [760, 234] width 1081 height 367
click at [789, 178] on rect at bounding box center [774, 186] width 32 height 23
click at [787, 210] on icon "0 ? ? ? ? ? ?" at bounding box center [760, 234] width 1081 height 367
click at [991, 218] on icon "0 ? ? ? ? ? ? ?" at bounding box center [760, 234] width 1081 height 367
click at [989, 173] on icon "0 ? ? ? ? ? ? ? ?" at bounding box center [760, 234] width 1081 height 367
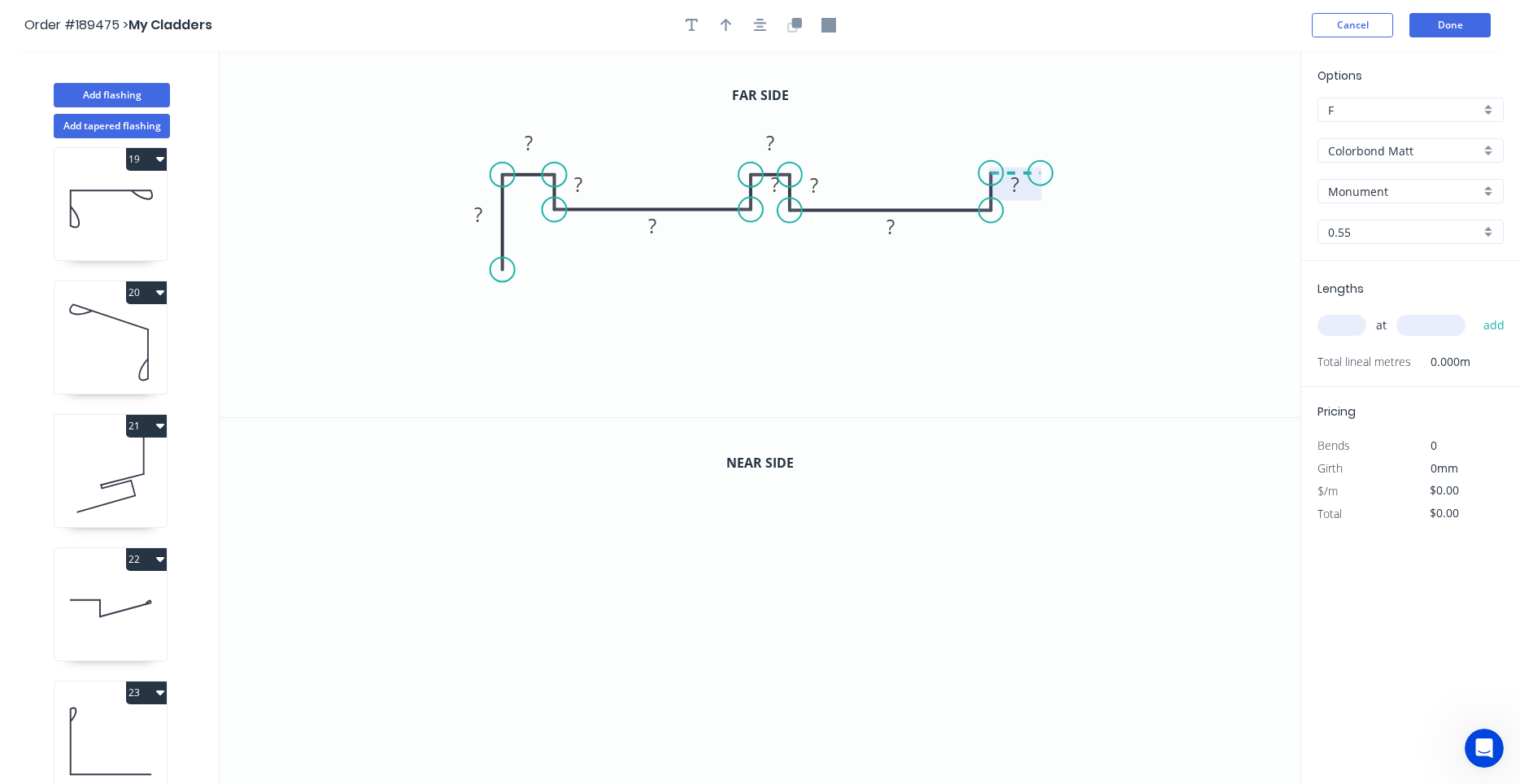
click at [1041, 175] on rect at bounding box center [1015, 184] width 53 height 33
click at [1039, 273] on icon "0 ? ? ? ? ? ? ? ? ? ?" at bounding box center [760, 234] width 1081 height 367
click at [1039, 273] on circle at bounding box center [1040, 272] width 25 height 25
click at [765, 25] on icon "button" at bounding box center [760, 25] width 13 height 15
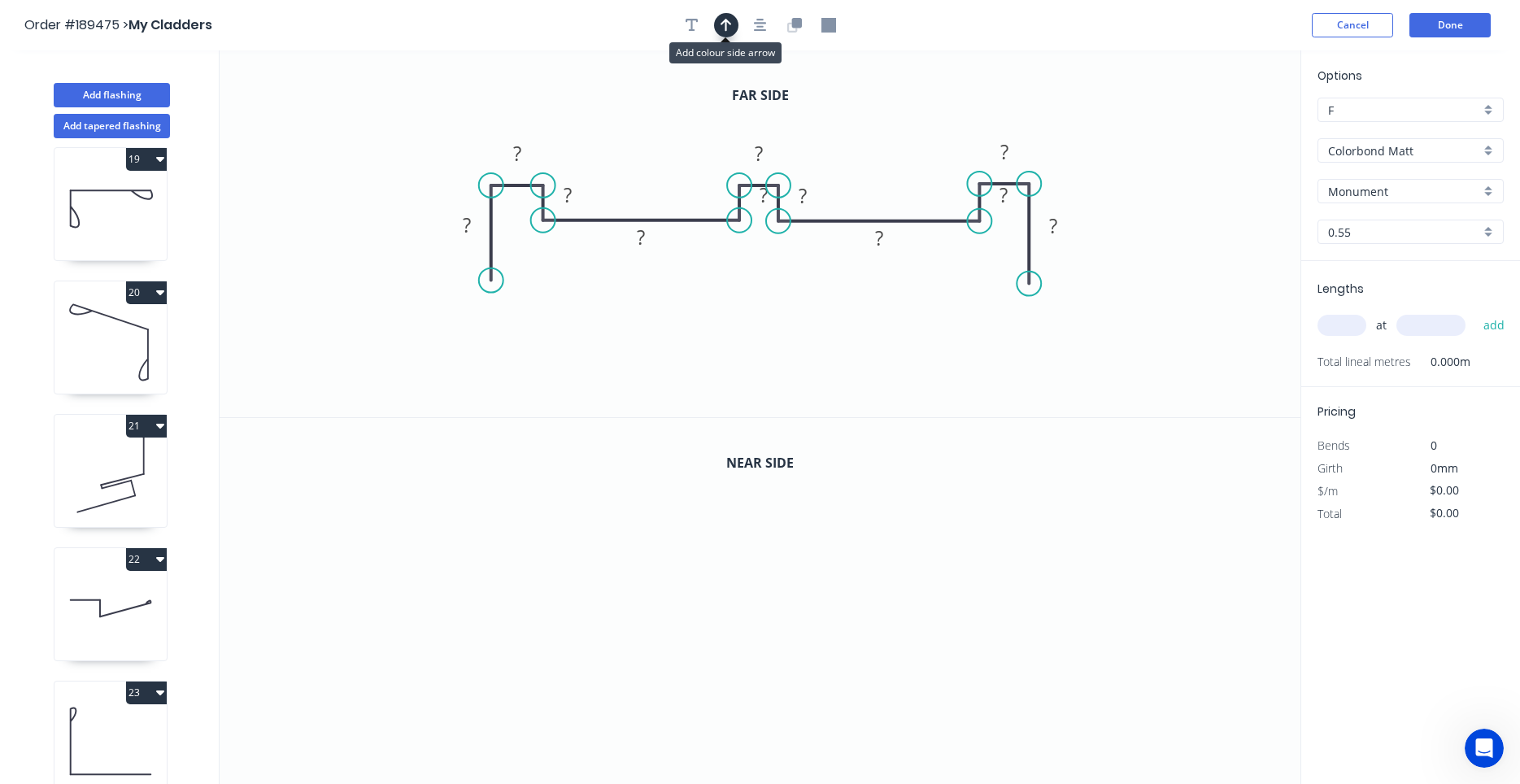
click at [716, 25] on button "button" at bounding box center [726, 25] width 25 height 25
drag, startPoint x: 1225, startPoint y: 124, endPoint x: 943, endPoint y: 138, distance: 282.3
click at [958, 137] on icon at bounding box center [965, 111] width 15 height 52
click at [942, 138] on icon at bounding box center [942, 117] width 15 height 52
click at [698, 28] on button "button" at bounding box center [692, 25] width 25 height 25
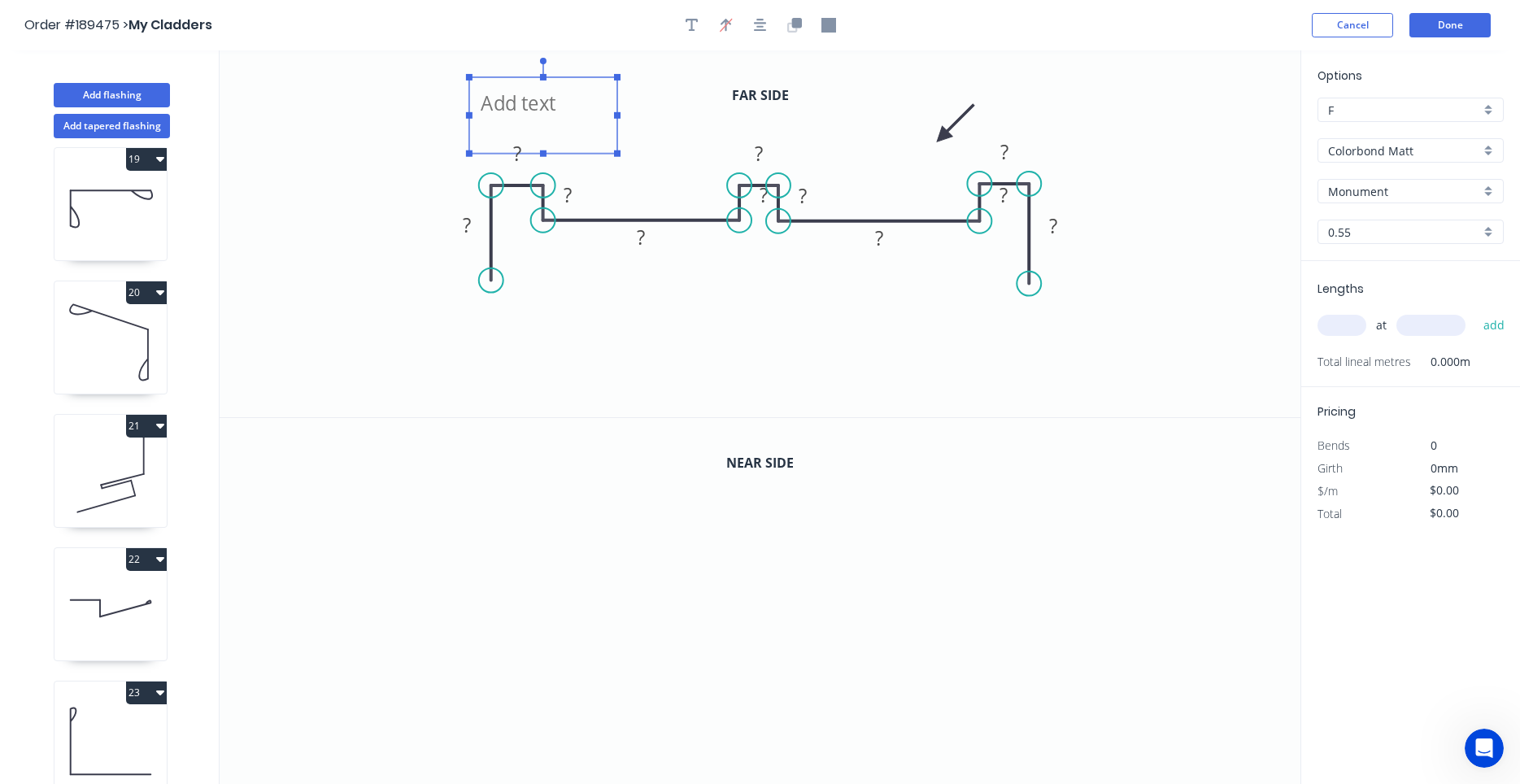
drag, startPoint x: 358, startPoint y: 95, endPoint x: 576, endPoint y: 96, distance: 218.0
click at [576, 96] on textarea at bounding box center [543, 115] width 131 height 60
click at [703, 157] on icon "Label 15 ? ? ? ? ? ? ? ? ? ? ?" at bounding box center [760, 234] width 1081 height 367
click at [795, 26] on icon "button" at bounding box center [795, 22] width 10 height 10
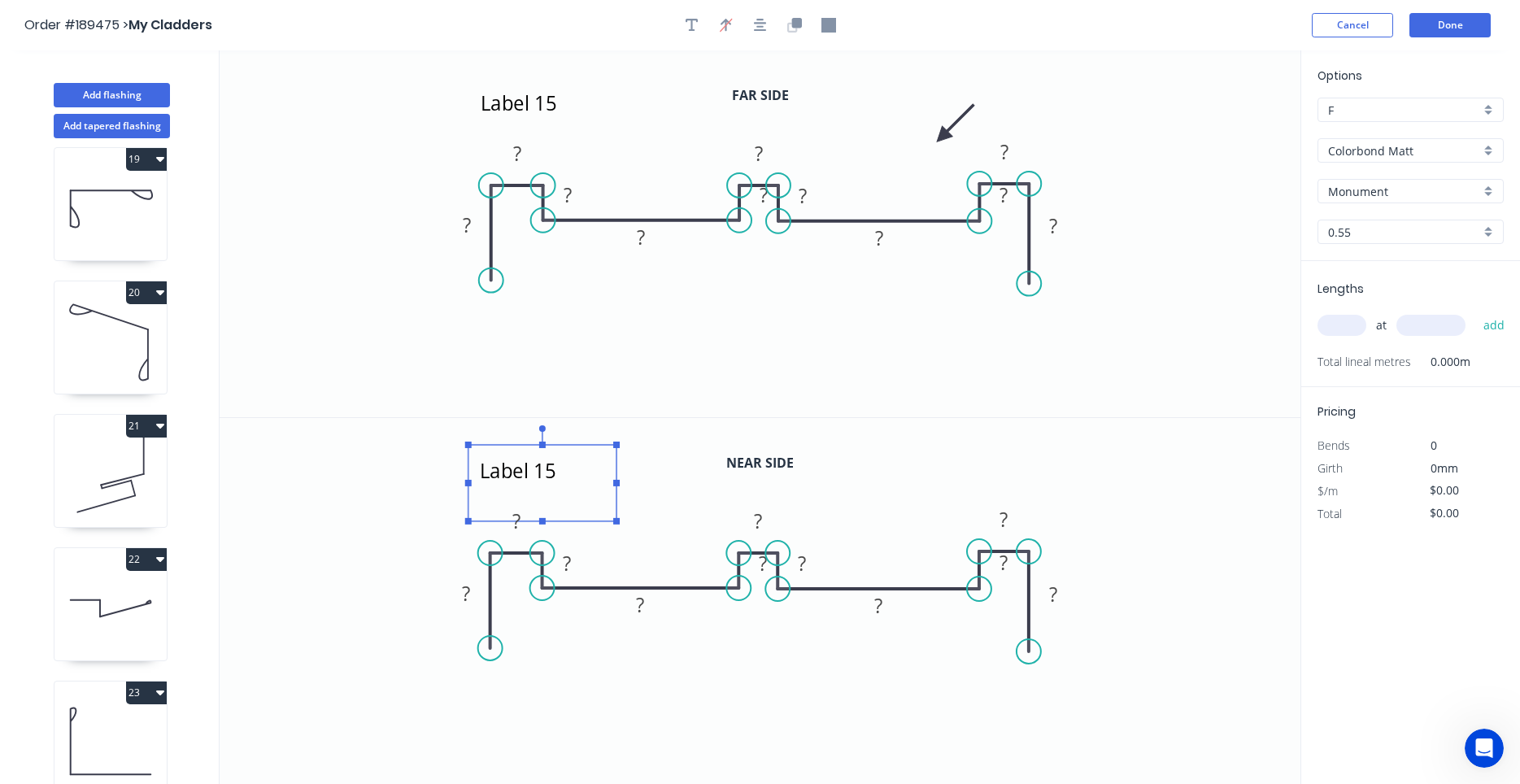
click at [571, 483] on textarea "Label 15" at bounding box center [542, 483] width 132 height 60
click at [554, 491] on div "Delete" at bounding box center [620, 494] width 164 height 33
click at [678, 586] on icon "? ? ? ? ? ? ? ? ? ? ?" at bounding box center [760, 602] width 1081 height 368
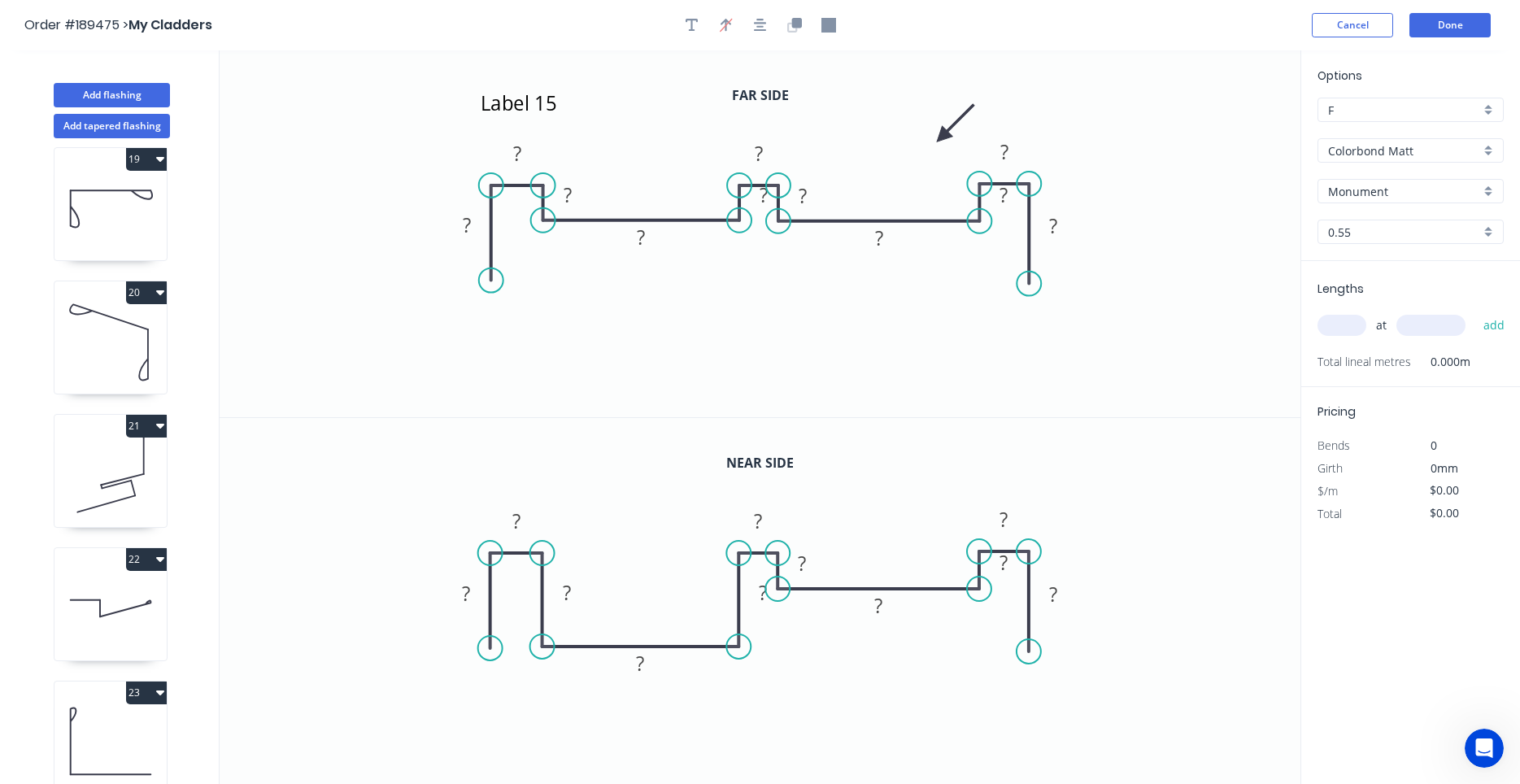
drag, startPoint x: 677, startPoint y: 588, endPoint x: 677, endPoint y: 648, distance: 60.0
click at [677, 646] on icon at bounding box center [640, 646] width 197 height 0
drag, startPoint x: 845, startPoint y: 588, endPoint x: 845, endPoint y: 645, distance: 57.0
click at [845, 644] on icon at bounding box center [879, 644] width 201 height 0
click at [471, 221] on rect at bounding box center [466, 226] width 32 height 23
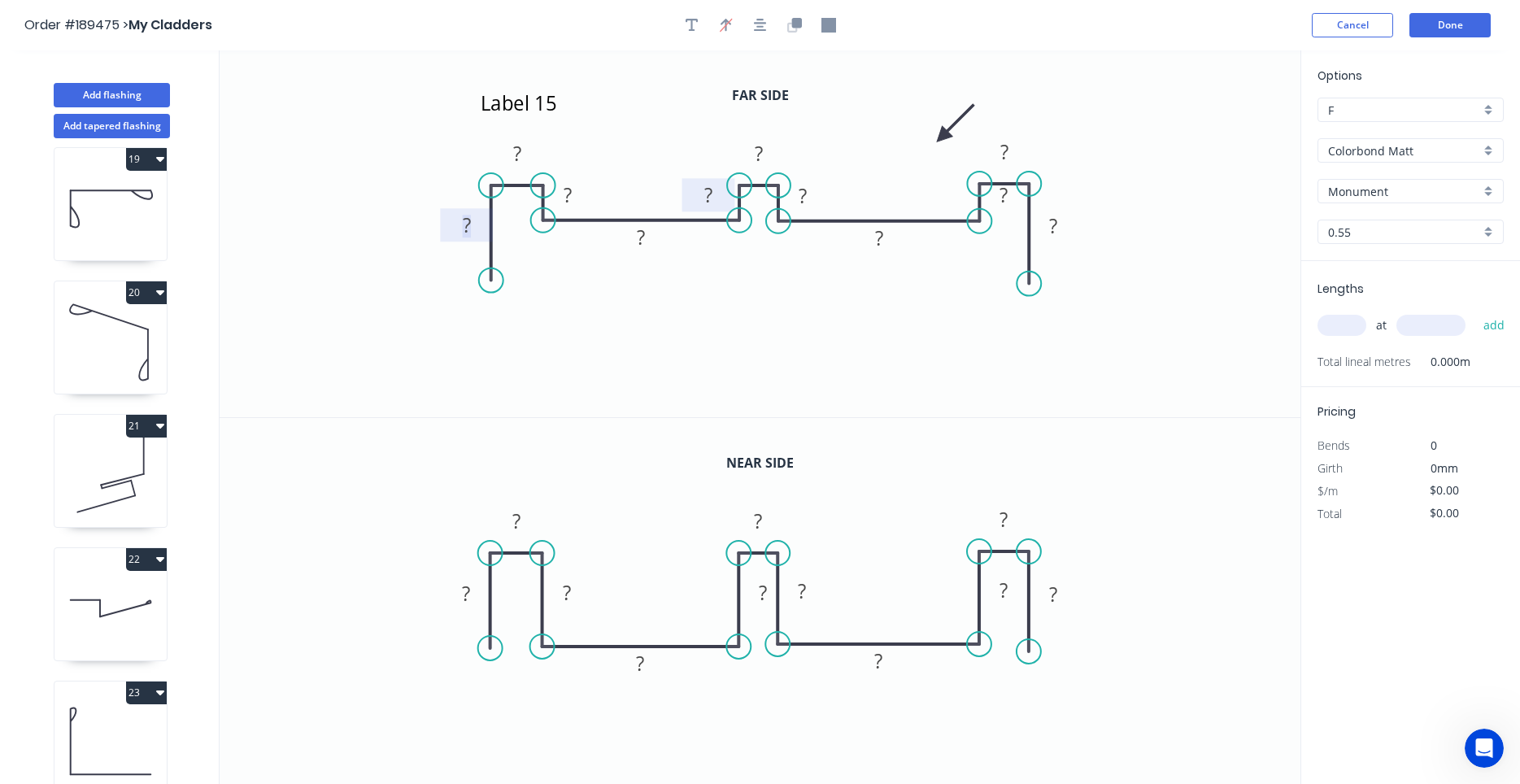
drag, startPoint x: 748, startPoint y: 209, endPoint x: 693, endPoint y: 209, distance: 55.0
click at [693, 209] on rect at bounding box center [709, 194] width 53 height 33
click at [1493, 751] on icon "Open Intercom Messenger" at bounding box center [1484, 748] width 27 height 27
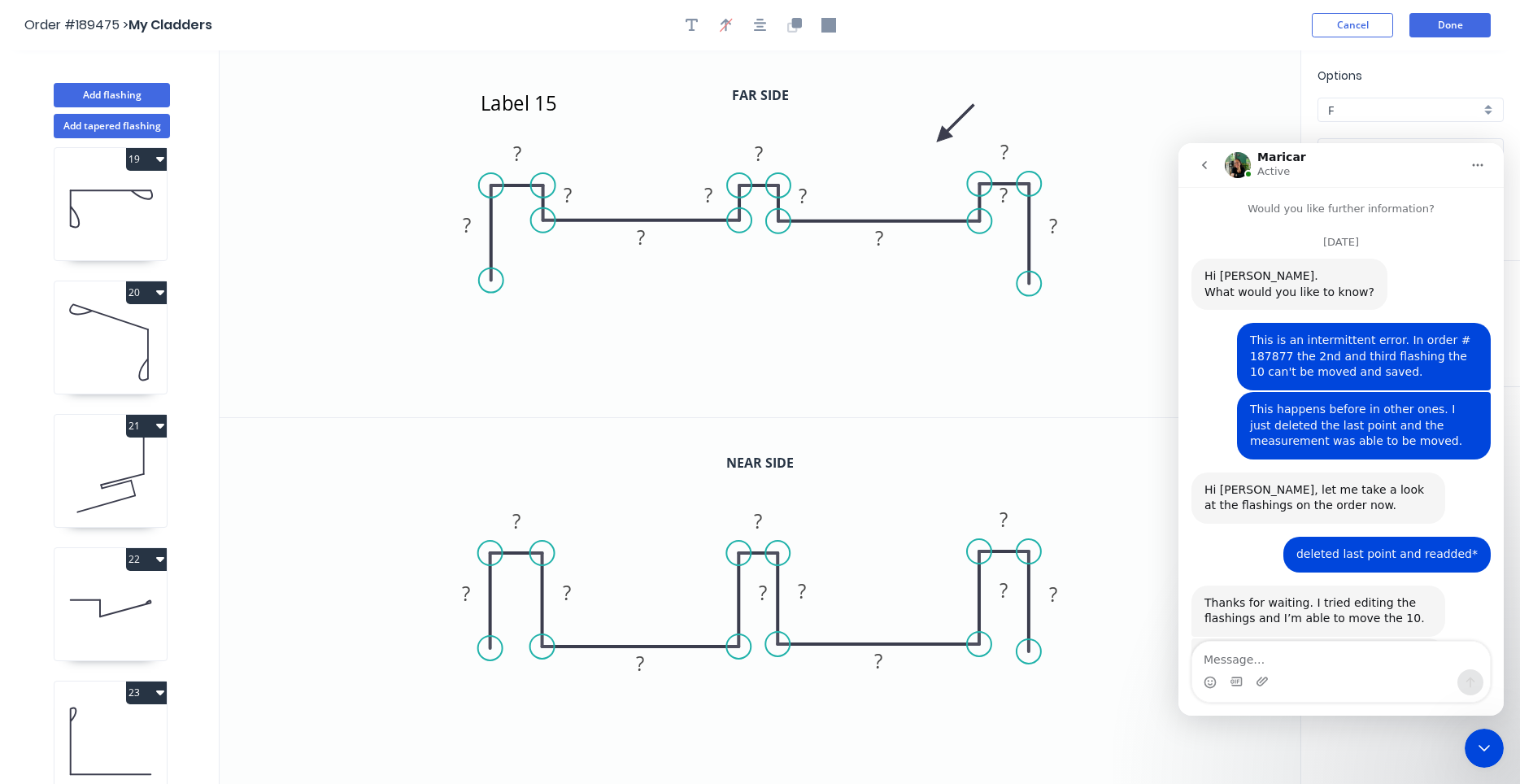
scroll to position [1992, 0]
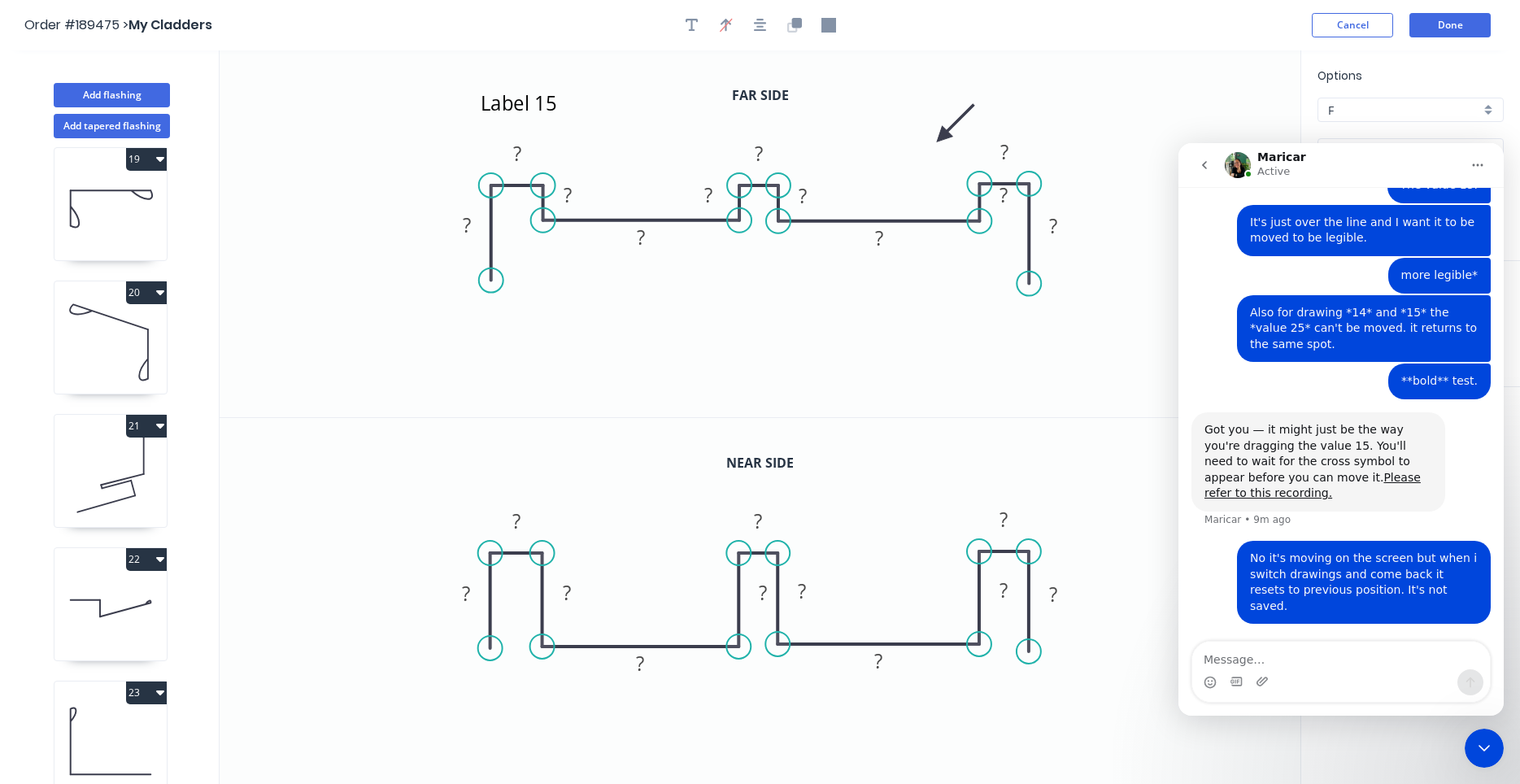
click at [1488, 753] on icon "Close Intercom Messenger" at bounding box center [1484, 748] width 19 height 19
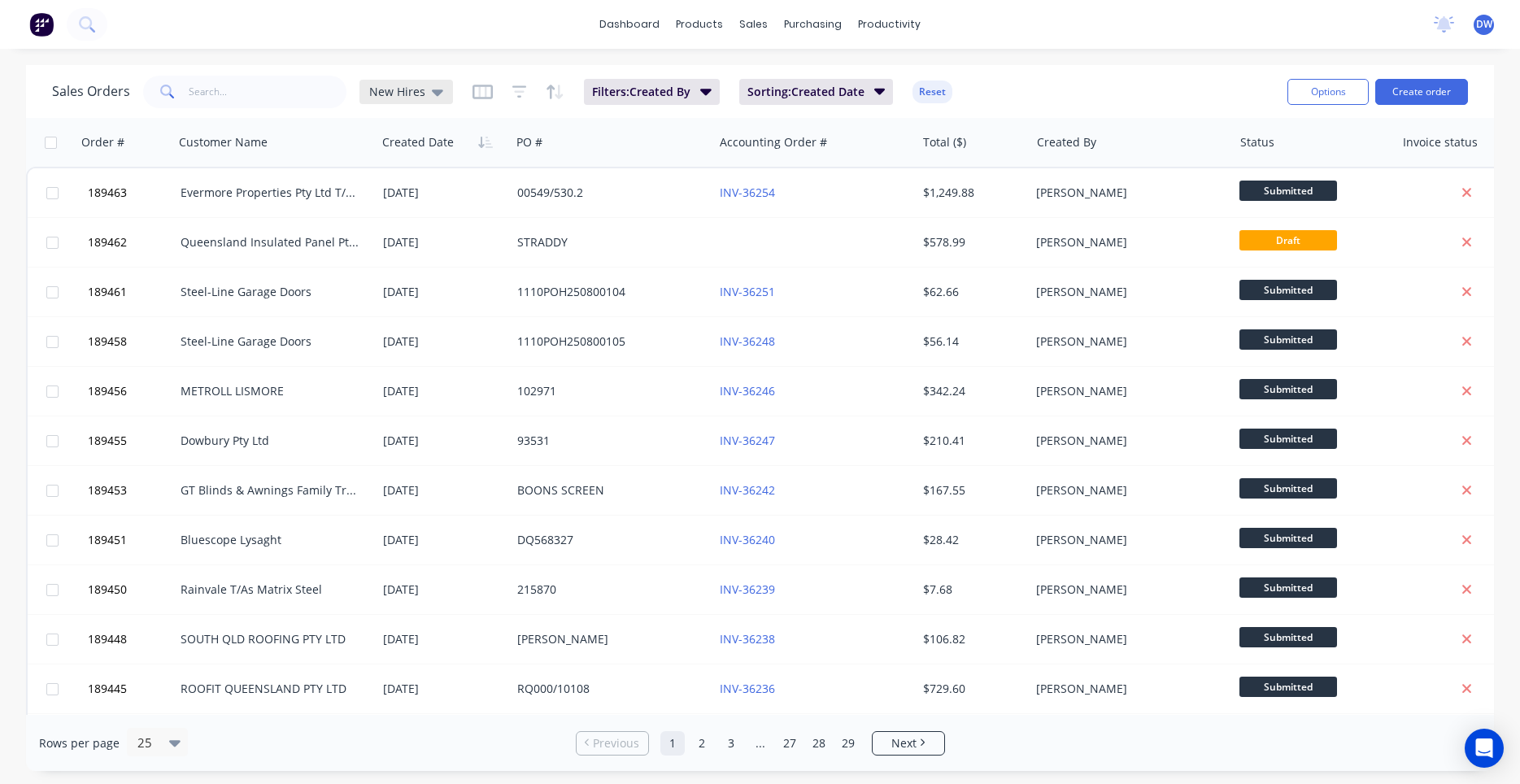
click at [427, 92] on div "New Hires" at bounding box center [406, 92] width 74 height 15
click at [402, 226] on button "None (Default)" at bounding box center [457, 230] width 186 height 18
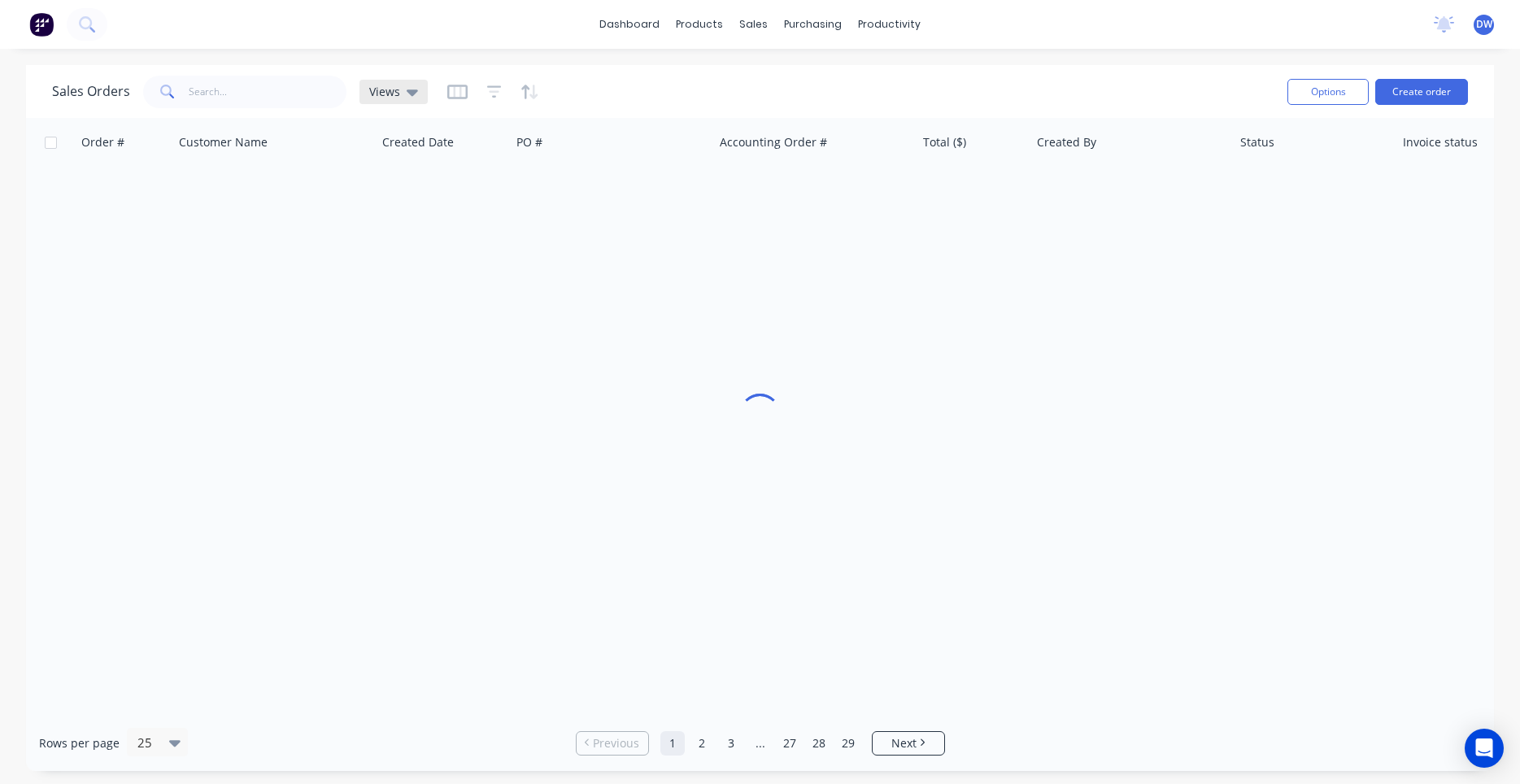
click at [410, 95] on icon at bounding box center [412, 92] width 11 height 6
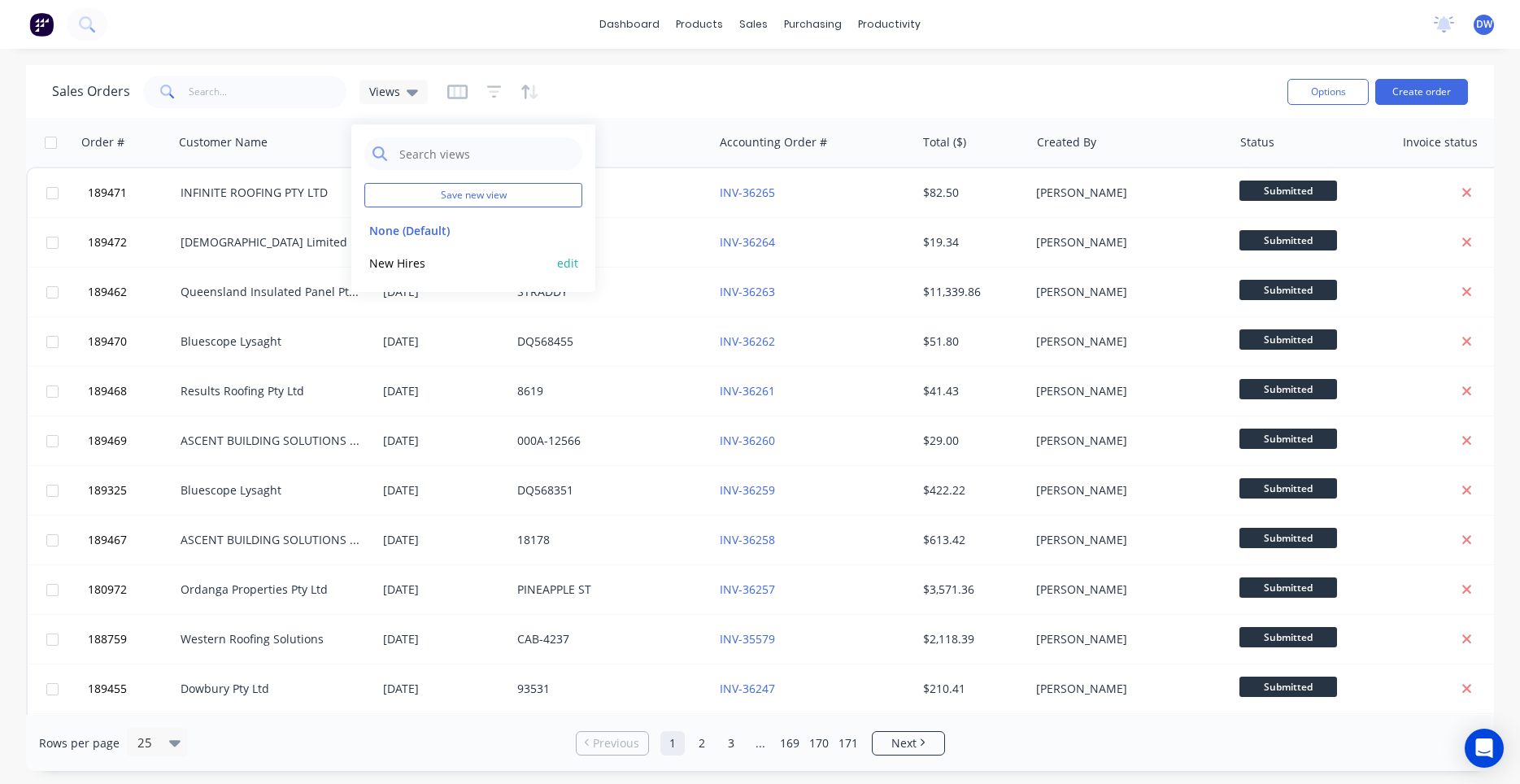
click at [406, 254] on button "New Hires" at bounding box center [457, 263] width 186 height 18
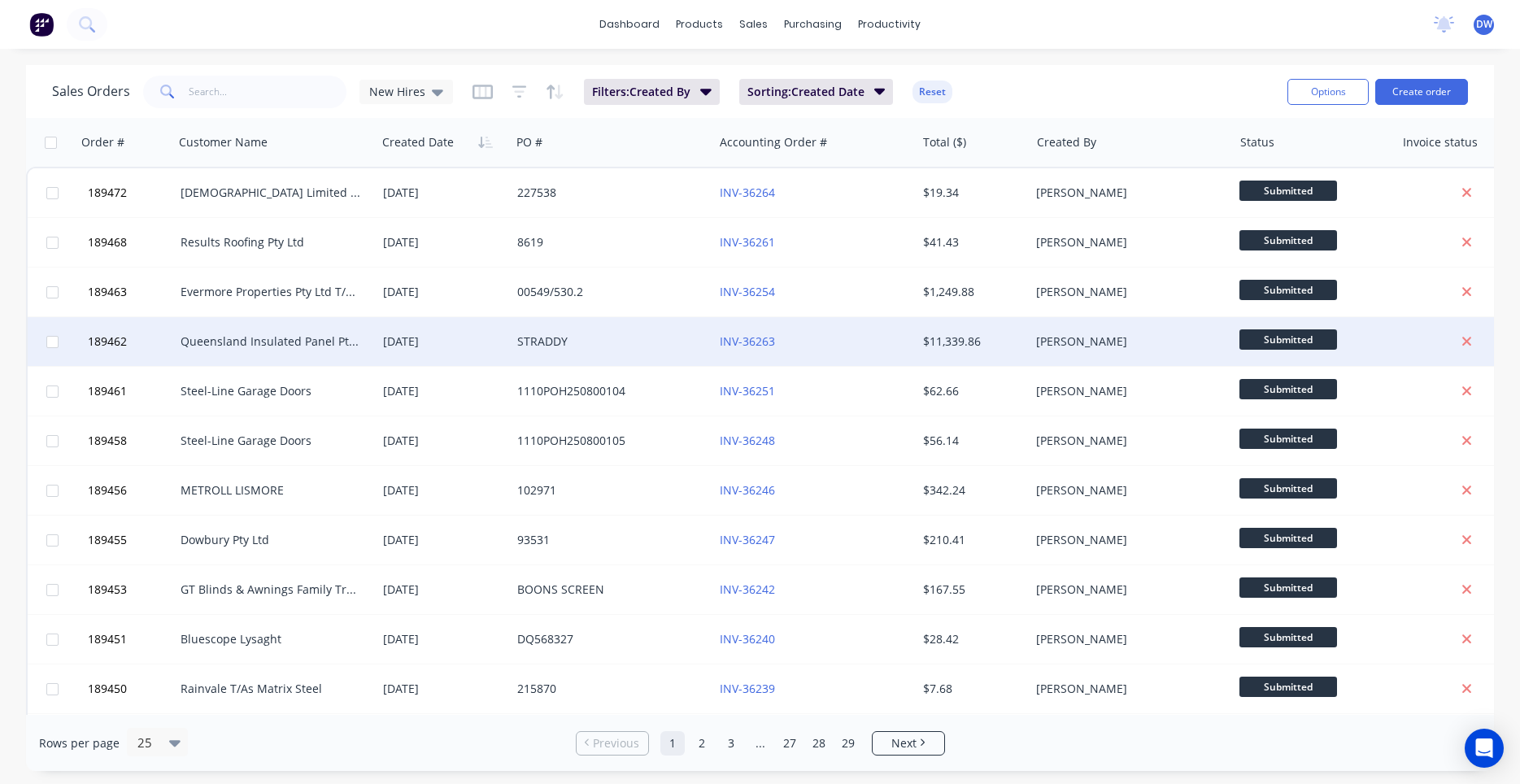
click at [546, 324] on div "STRADDY" at bounding box center [612, 342] width 202 height 49
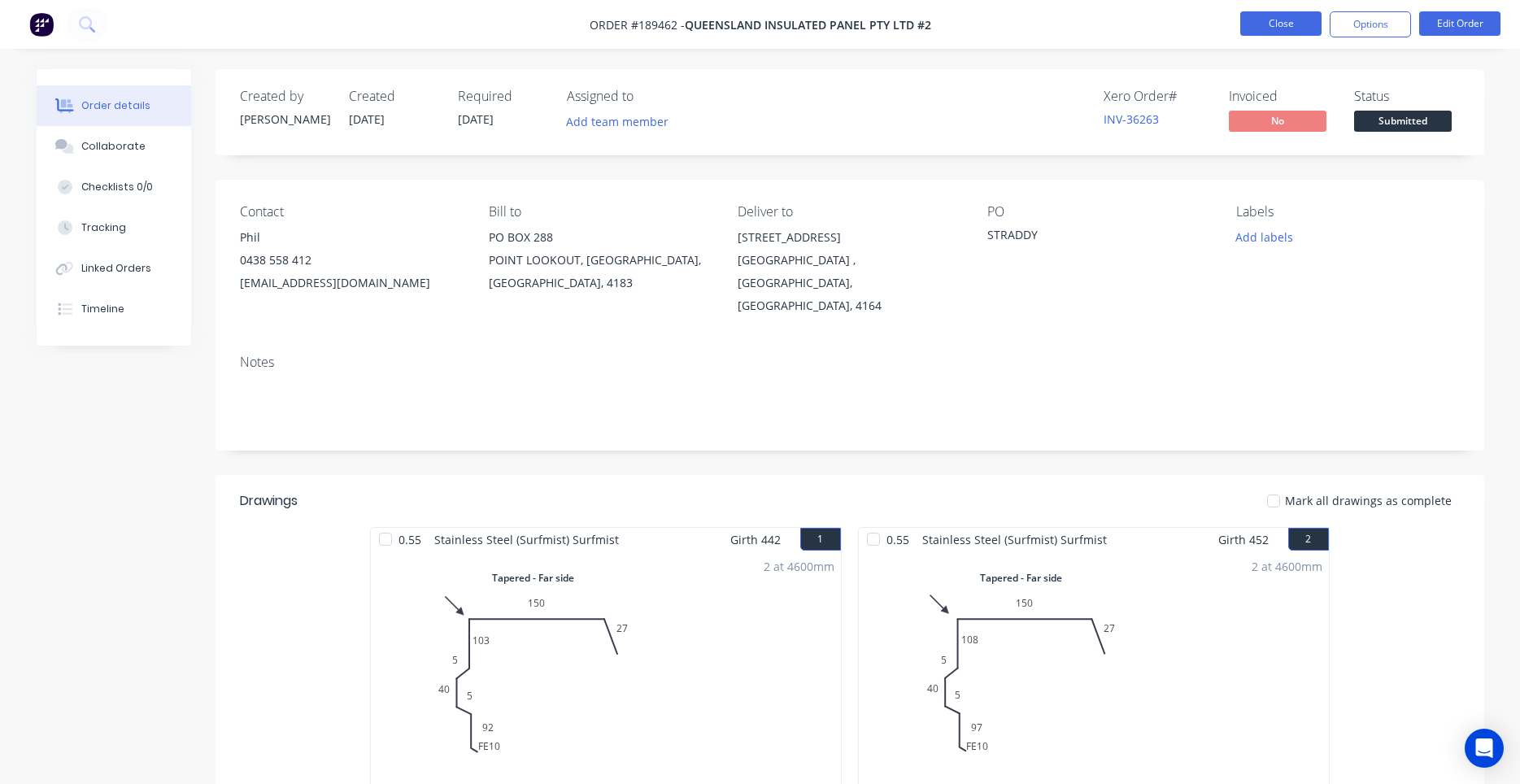
click at [1286, 25] on button "Close" at bounding box center [1280, 24] width 81 height 25
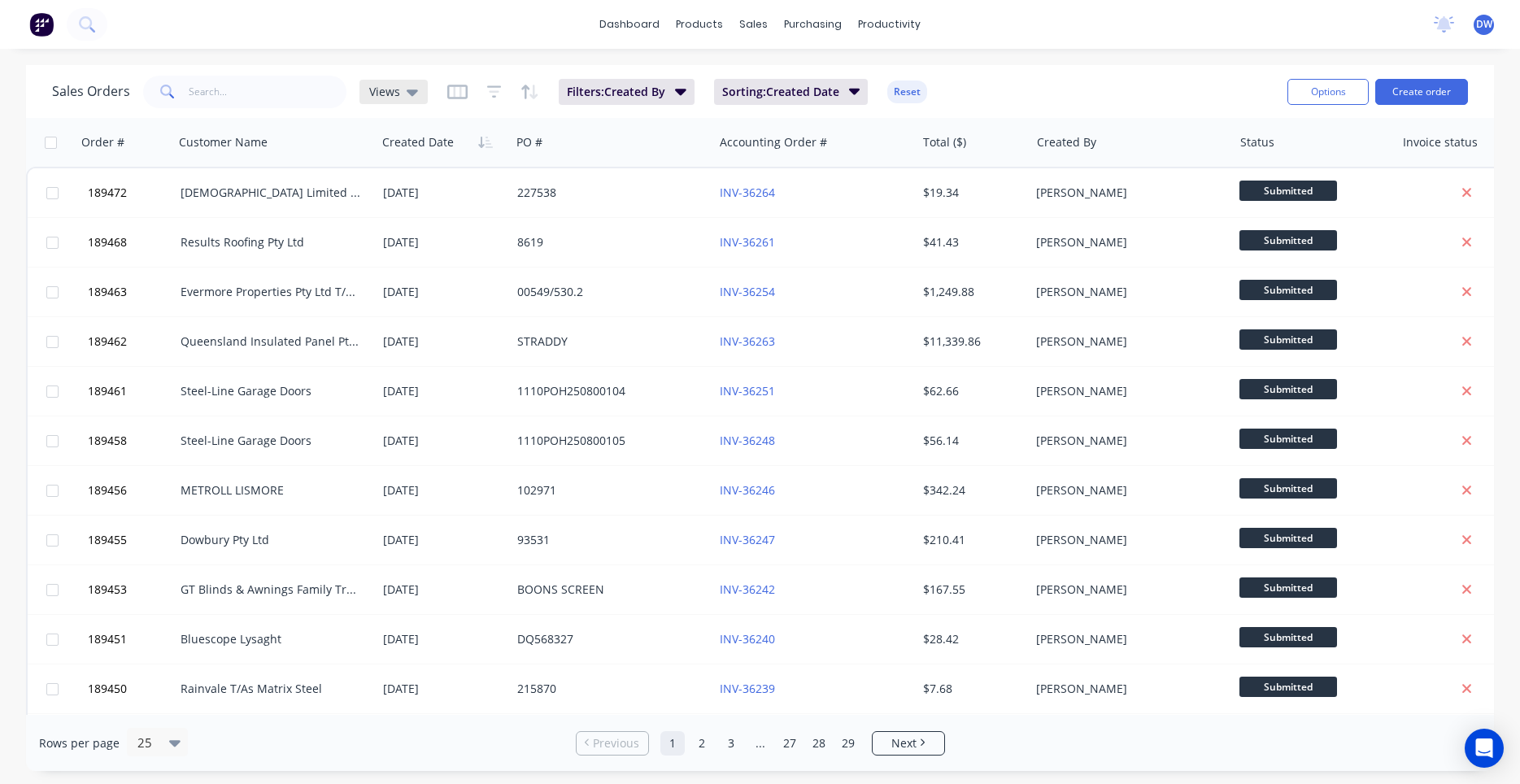
click at [403, 98] on div "Views" at bounding box center [393, 92] width 49 height 15
click at [385, 227] on button "None (Default)" at bounding box center [457, 230] width 186 height 18
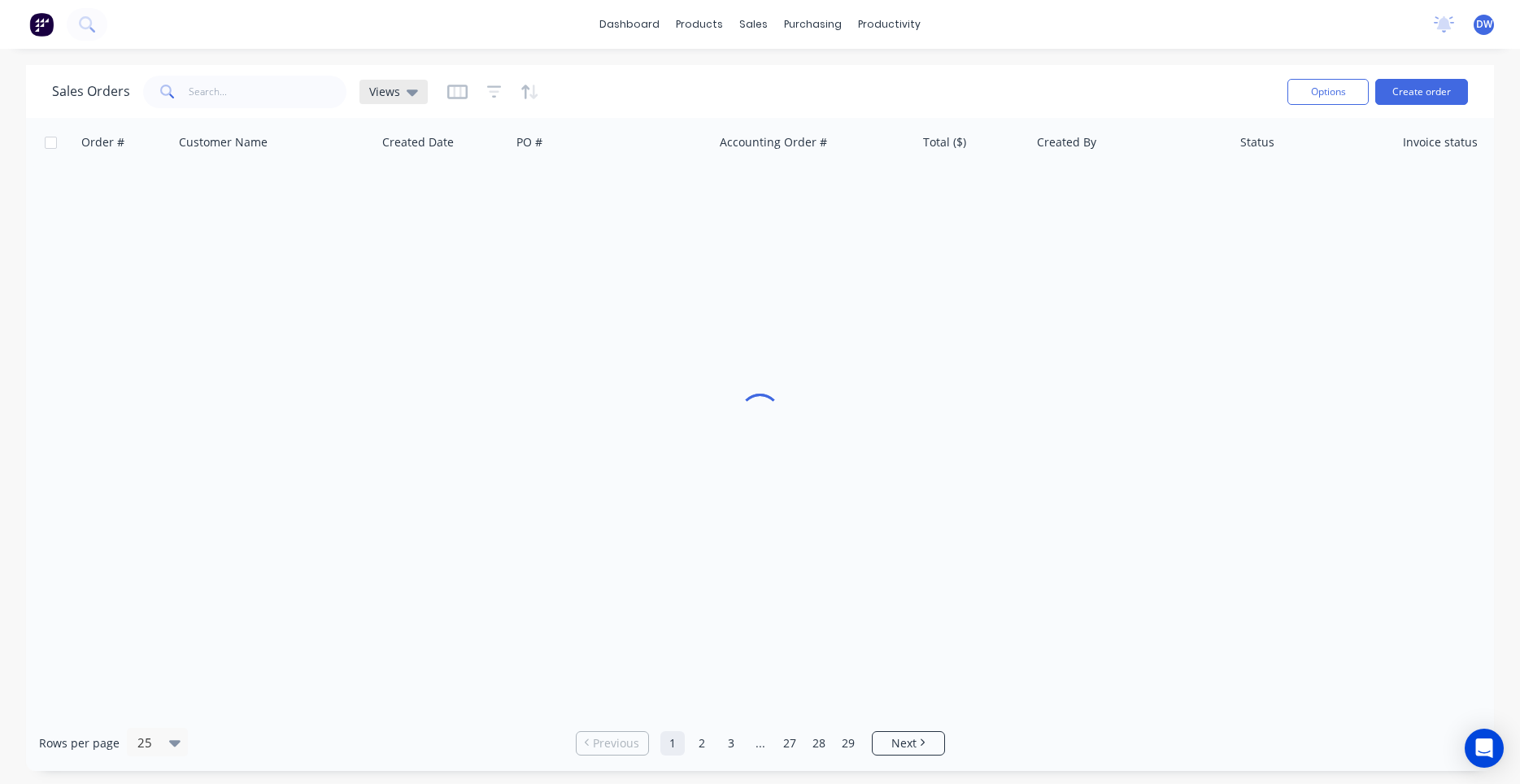
click at [407, 97] on icon at bounding box center [412, 92] width 11 height 18
click at [393, 265] on button "New Hires" at bounding box center [457, 263] width 186 height 18
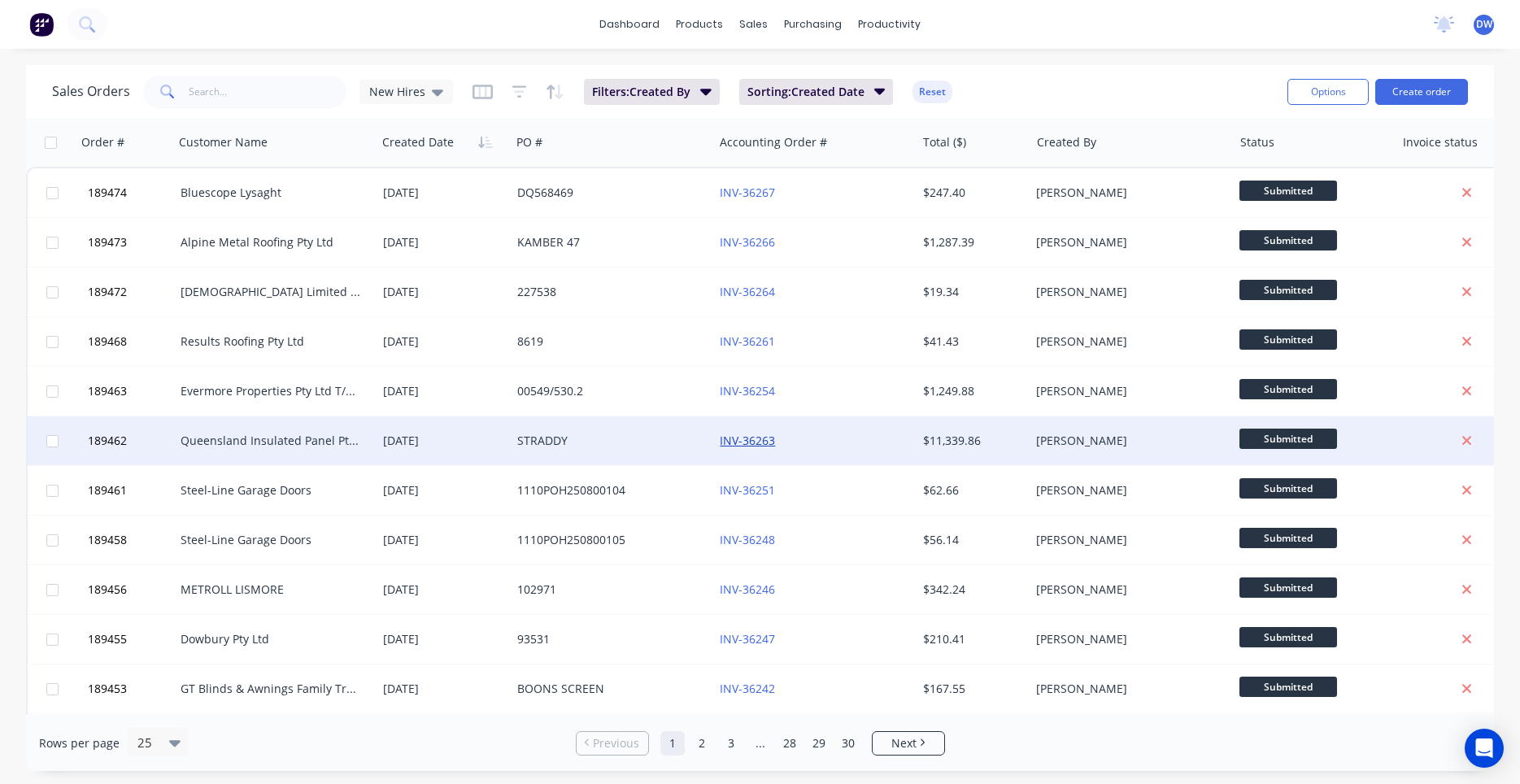
click at [734, 441] on link "INV-36263" at bounding box center [746, 441] width 55 height 16
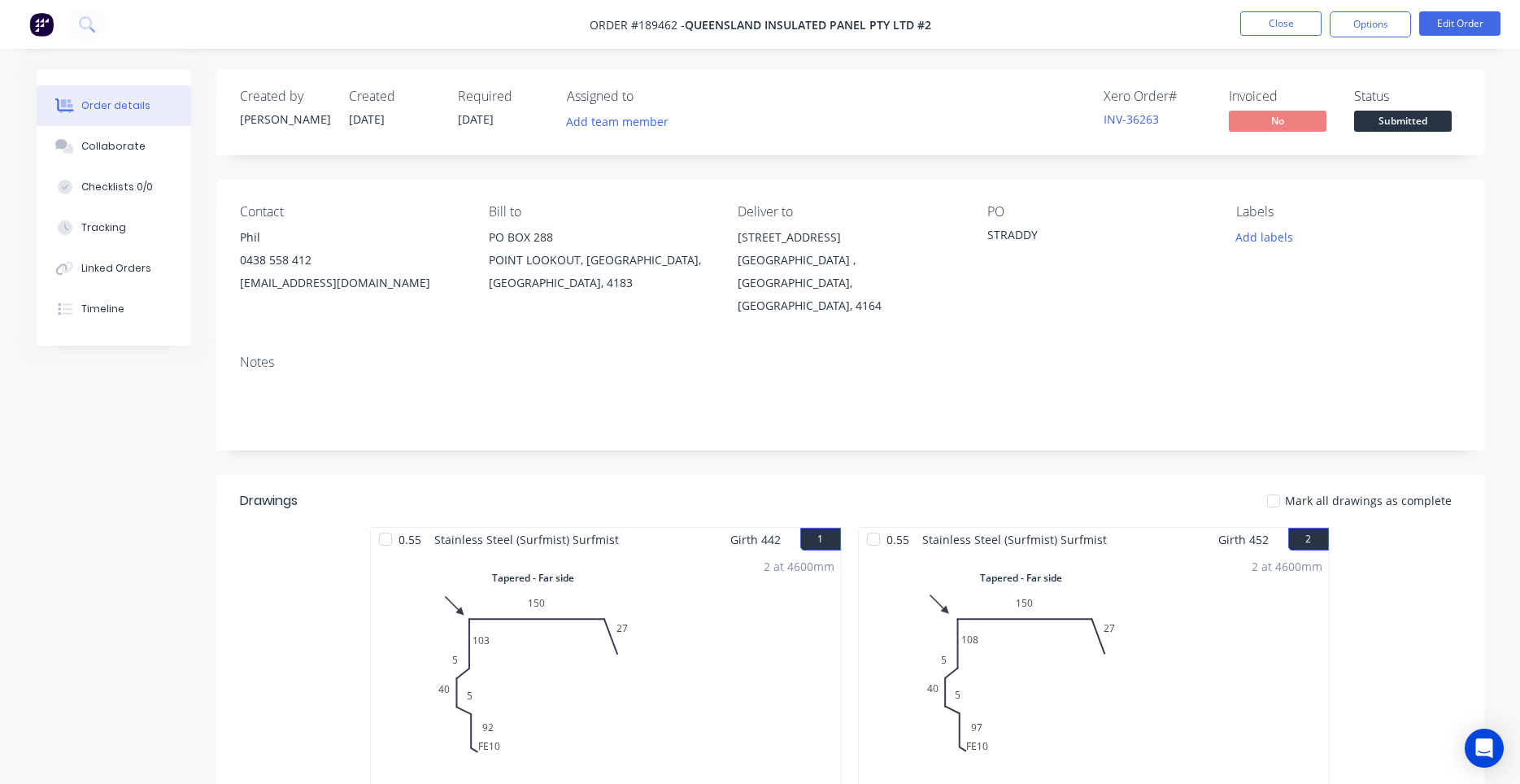
click at [34, 28] on img at bounding box center [41, 25] width 25 height 25
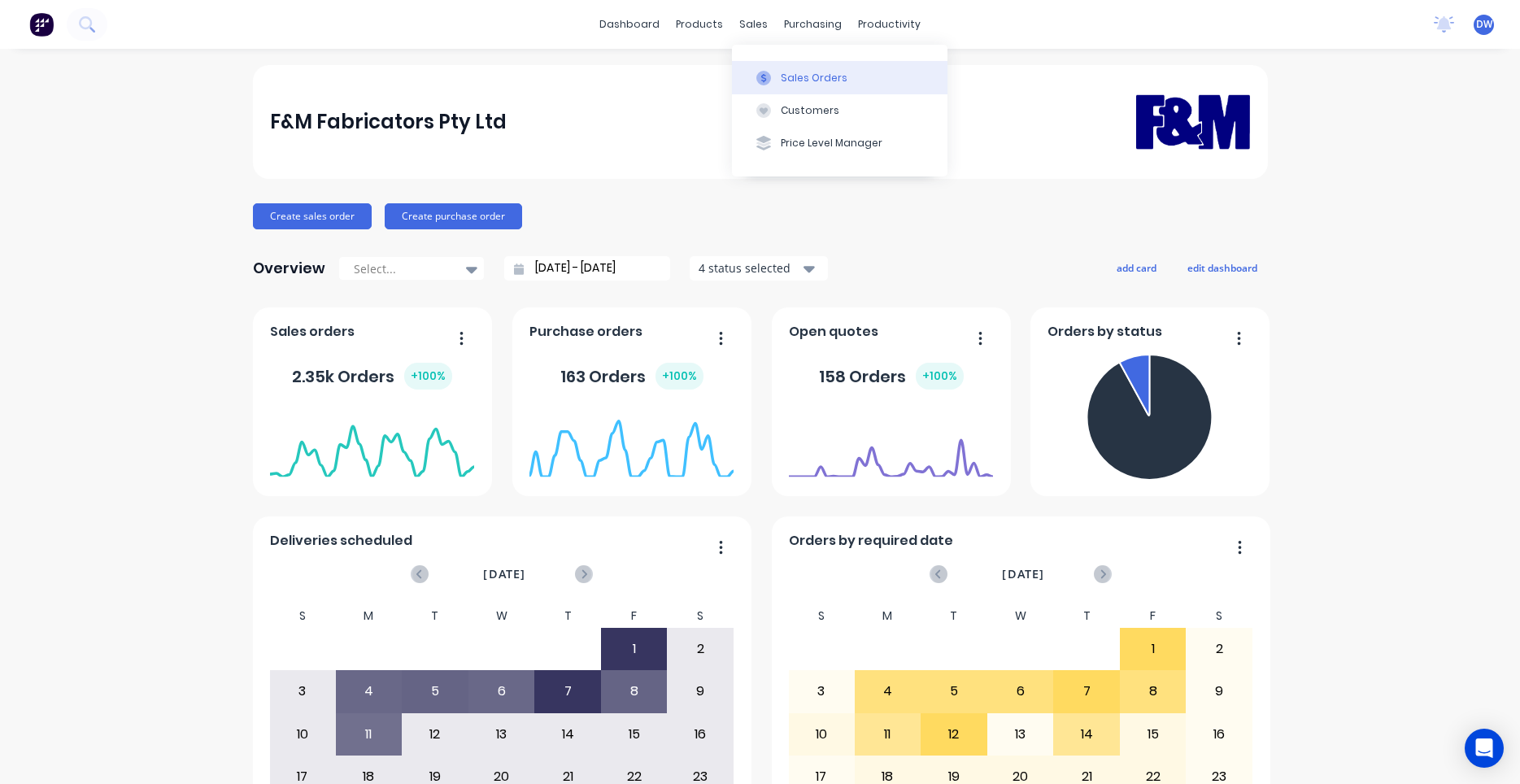
click at [796, 86] on button "Sales Orders" at bounding box center [839, 77] width 216 height 32
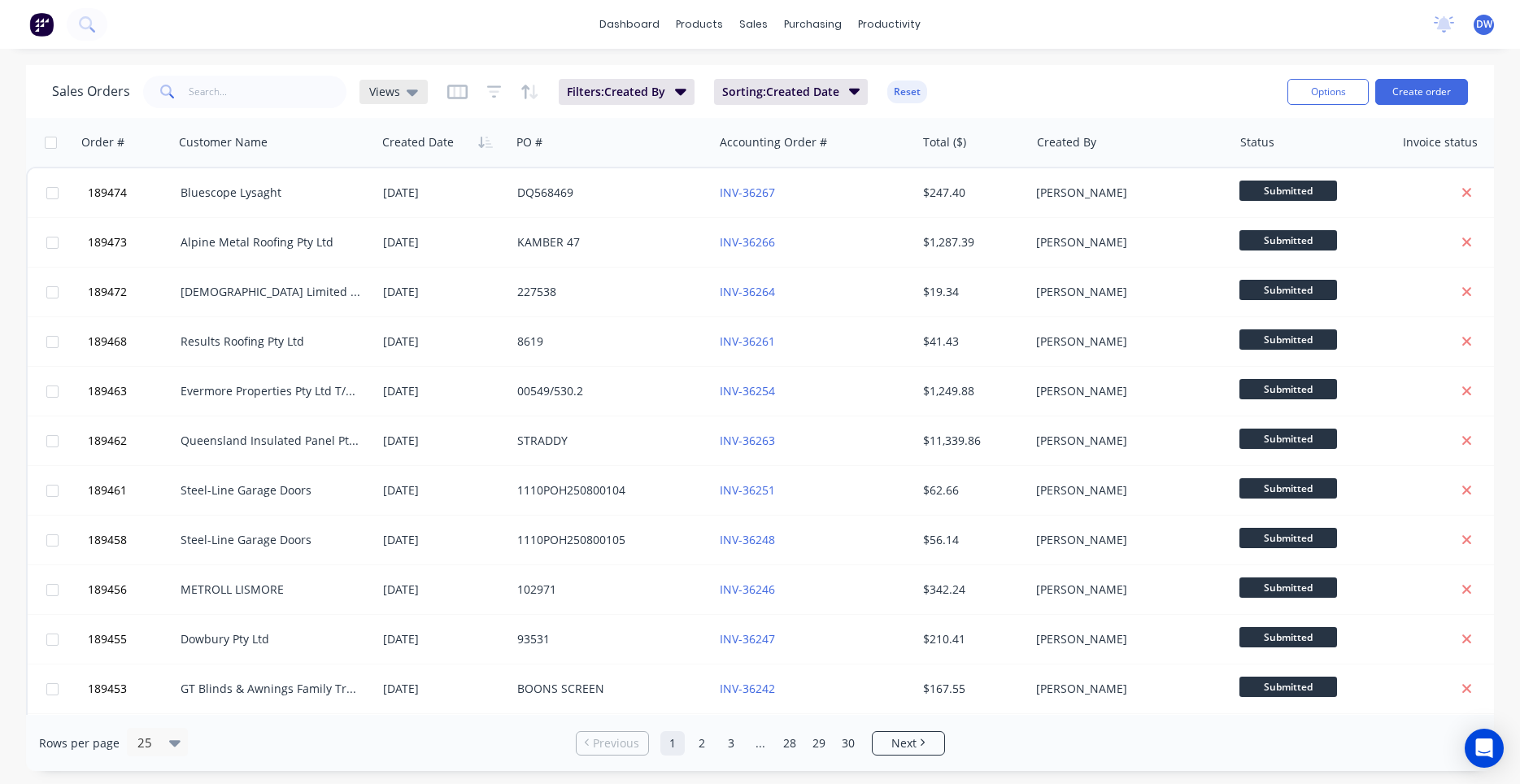
click at [381, 100] on div "Views" at bounding box center [393, 92] width 68 height 25
click at [385, 259] on button "New Hires" at bounding box center [457, 263] width 186 height 18
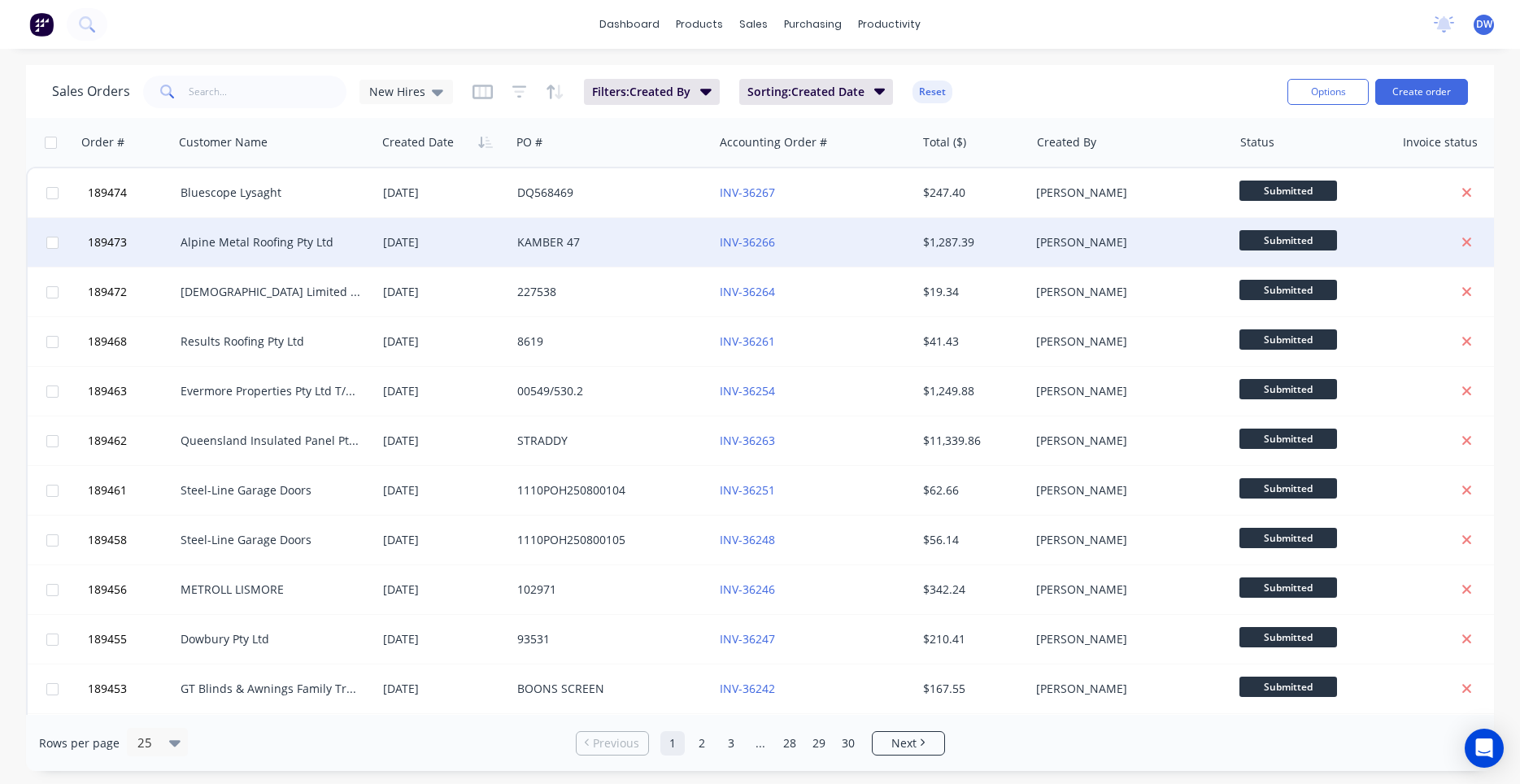
click at [385, 261] on div "[DATE]" at bounding box center [443, 243] width 134 height 49
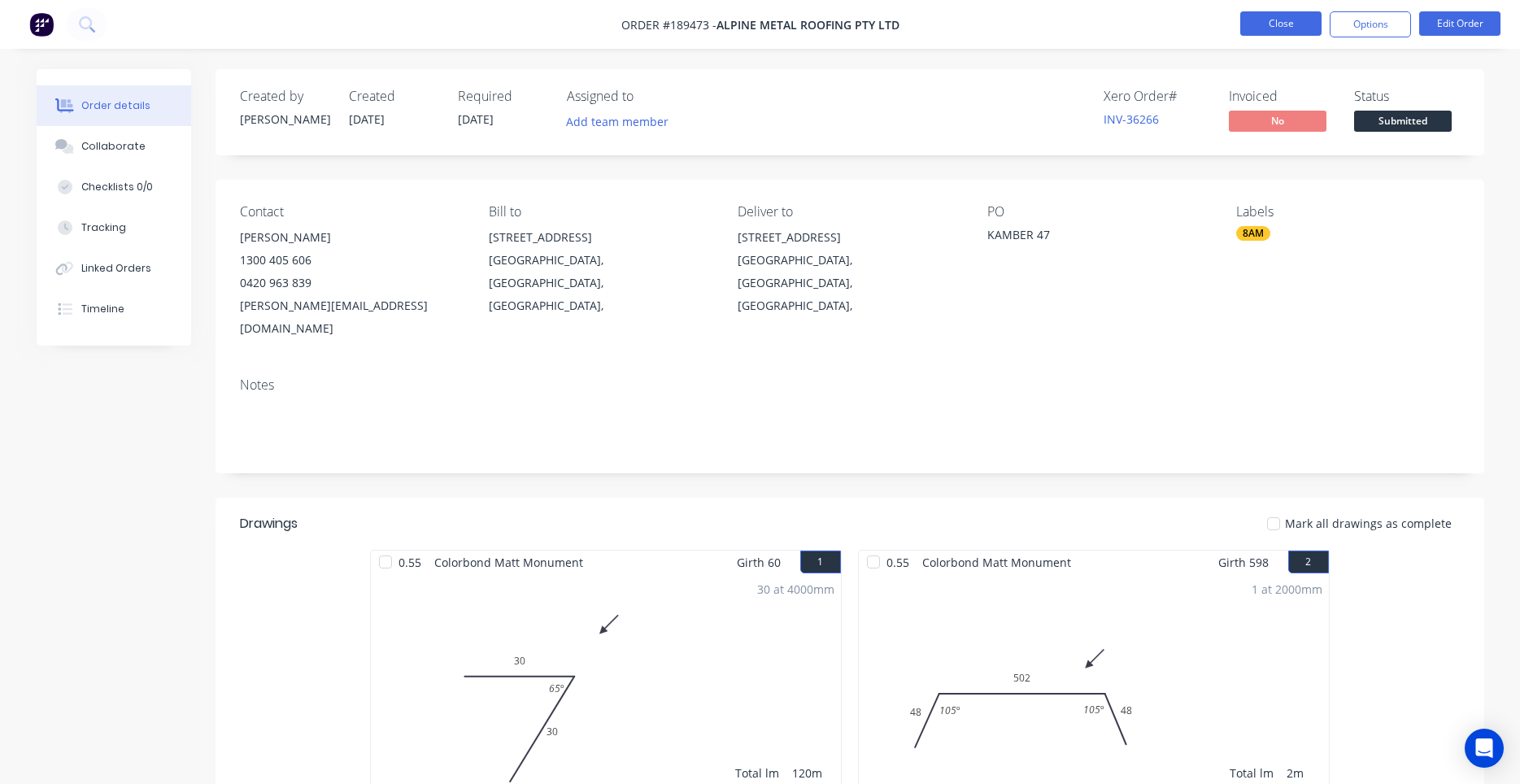
click at [1302, 15] on button "Close" at bounding box center [1280, 24] width 81 height 25
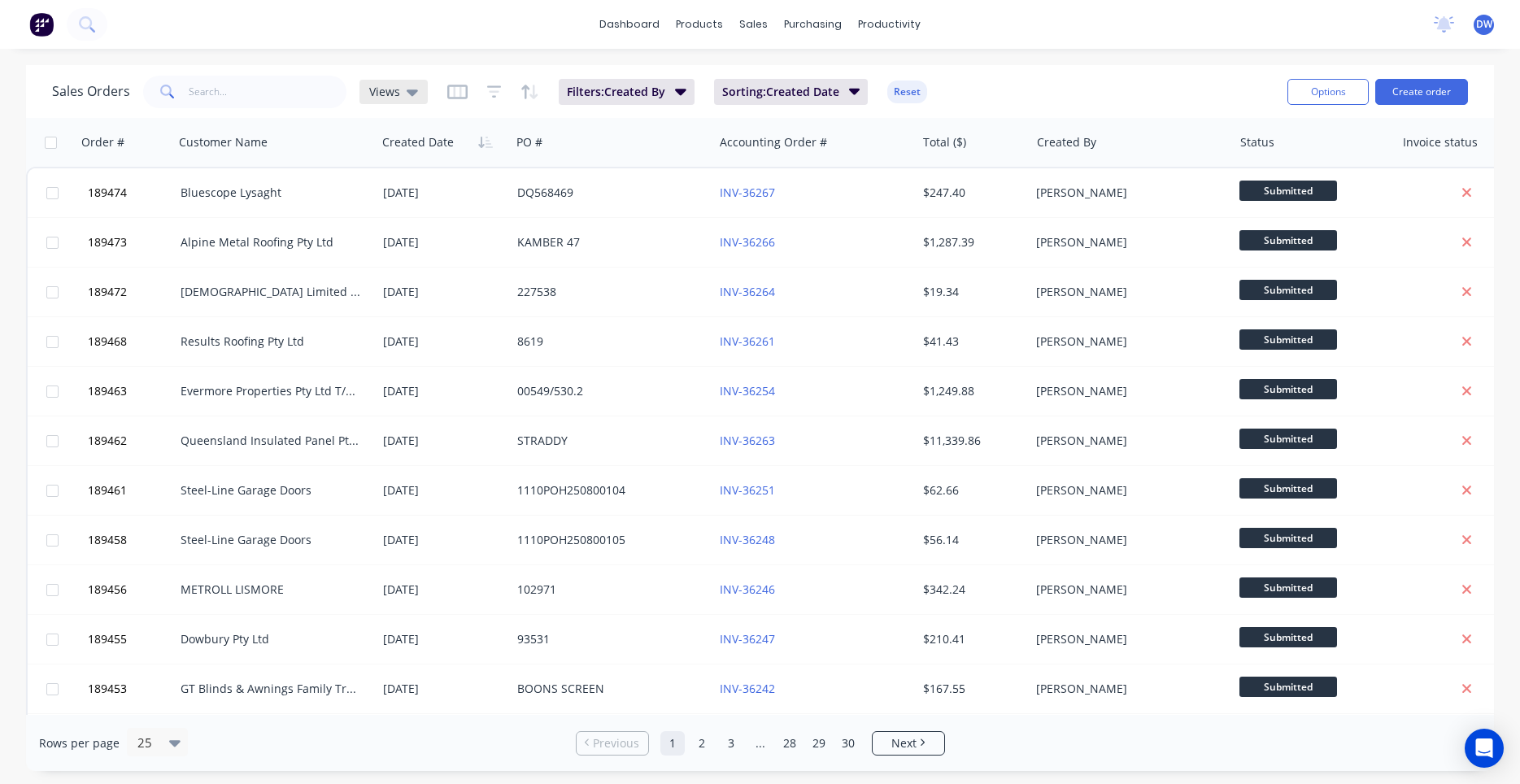
click at [379, 96] on span "Views" at bounding box center [384, 91] width 31 height 17
click at [396, 241] on div "None (Default) edit" at bounding box center [473, 230] width 218 height 32
click at [398, 235] on button "None (Default)" at bounding box center [457, 230] width 186 height 18
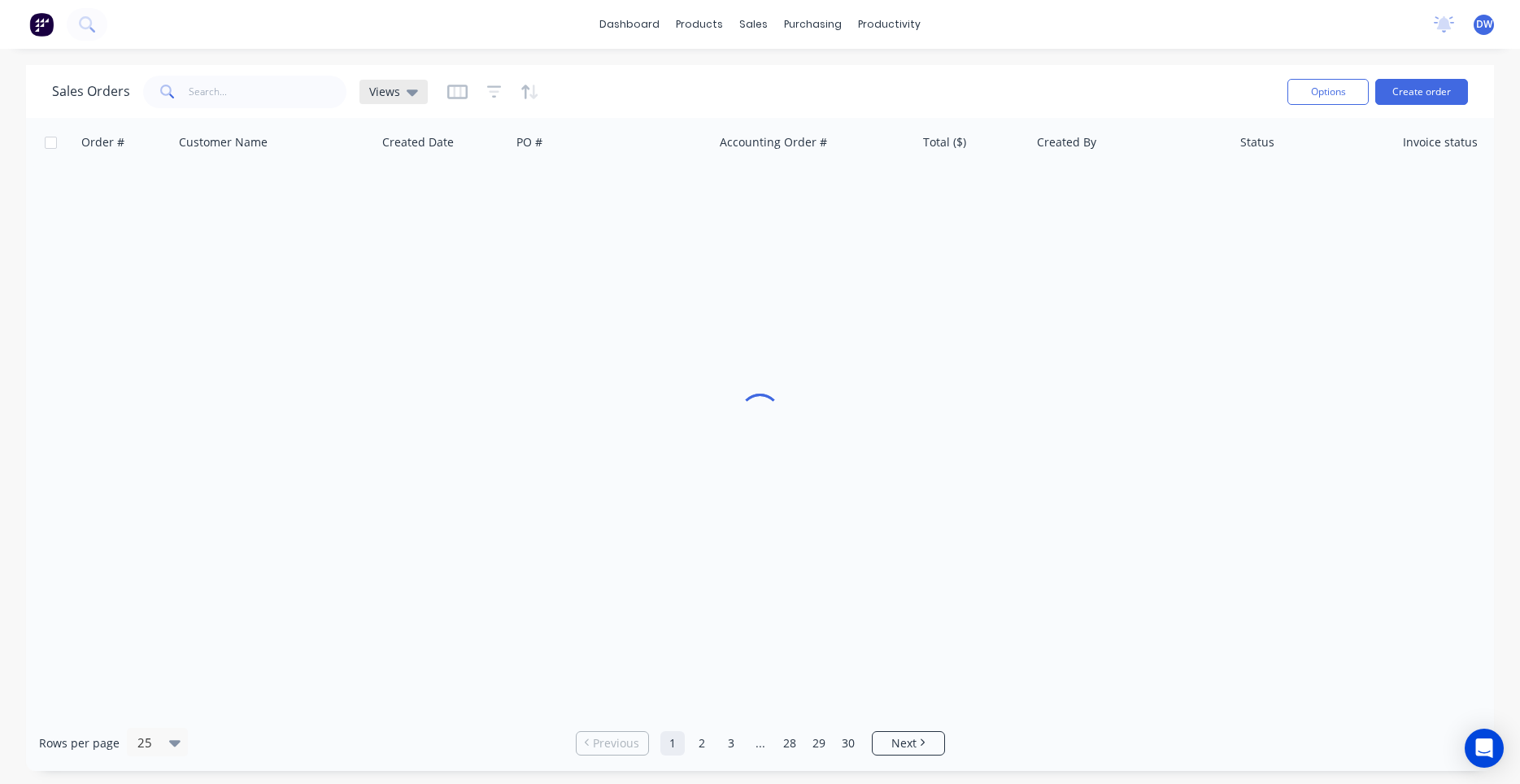
click at [402, 101] on div "Views" at bounding box center [393, 92] width 68 height 25
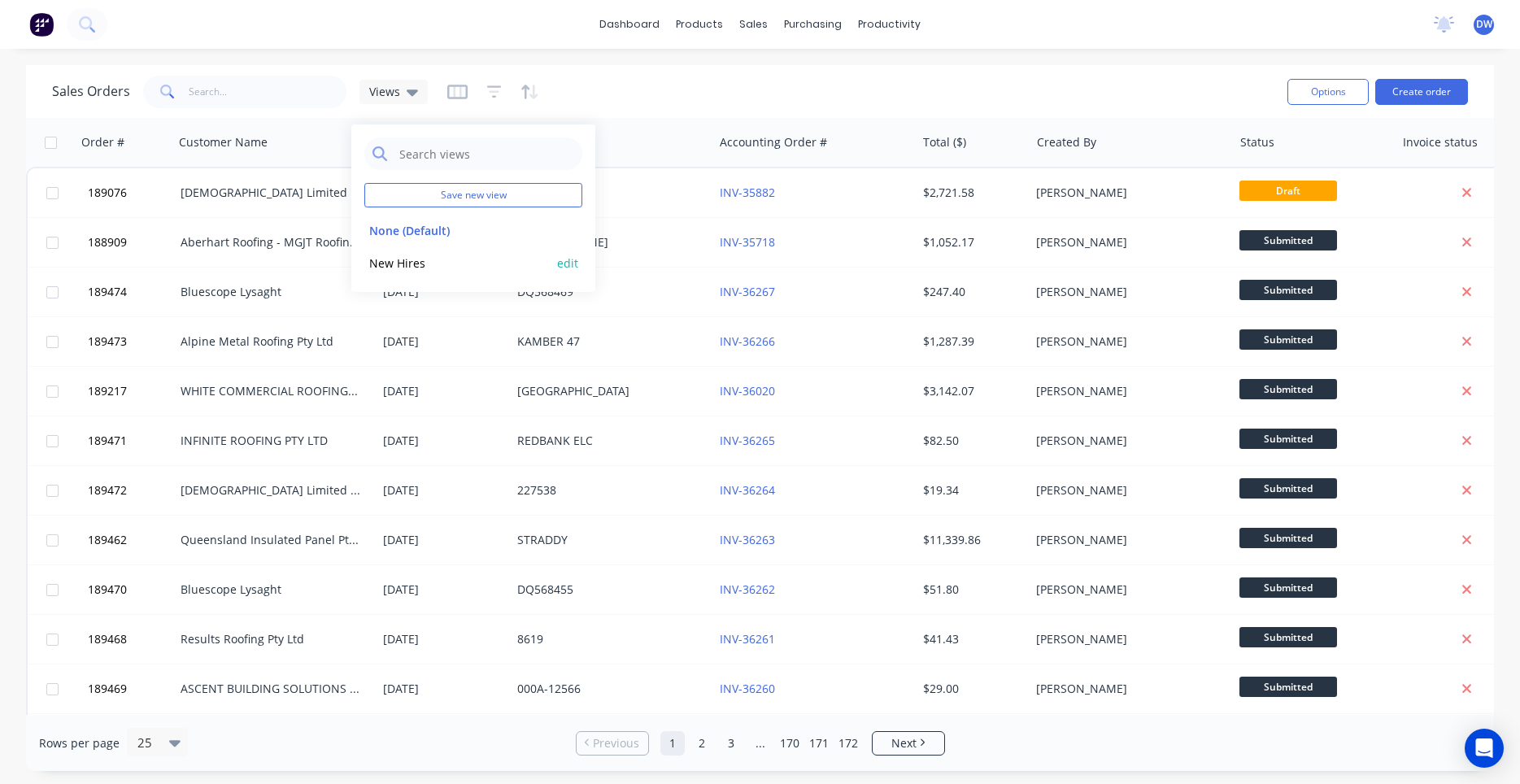
click at [394, 263] on button "New Hires" at bounding box center [457, 263] width 186 height 18
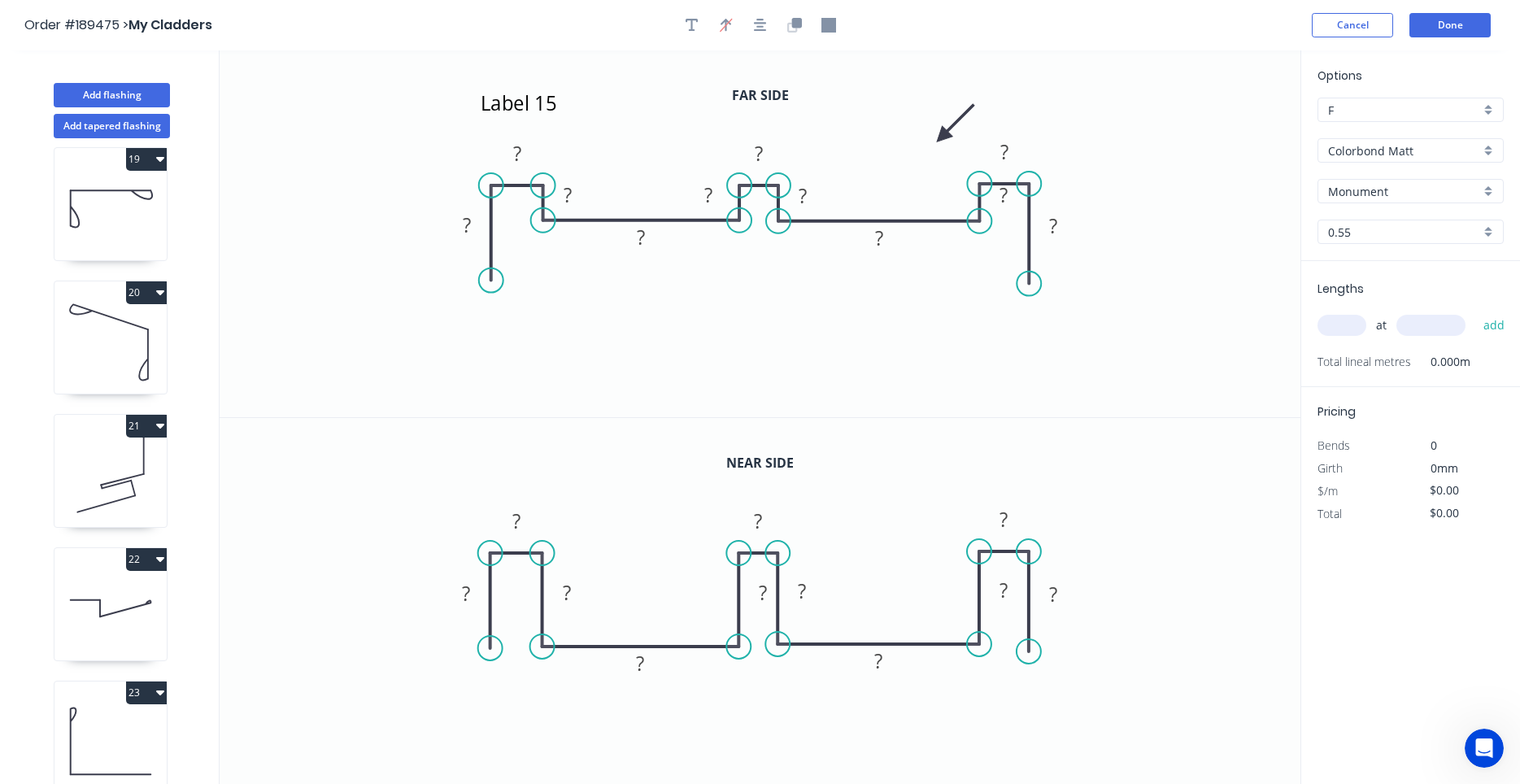
click at [1473, 753] on div "Open Intercom Messenger" at bounding box center [1483, 747] width 53 height 53
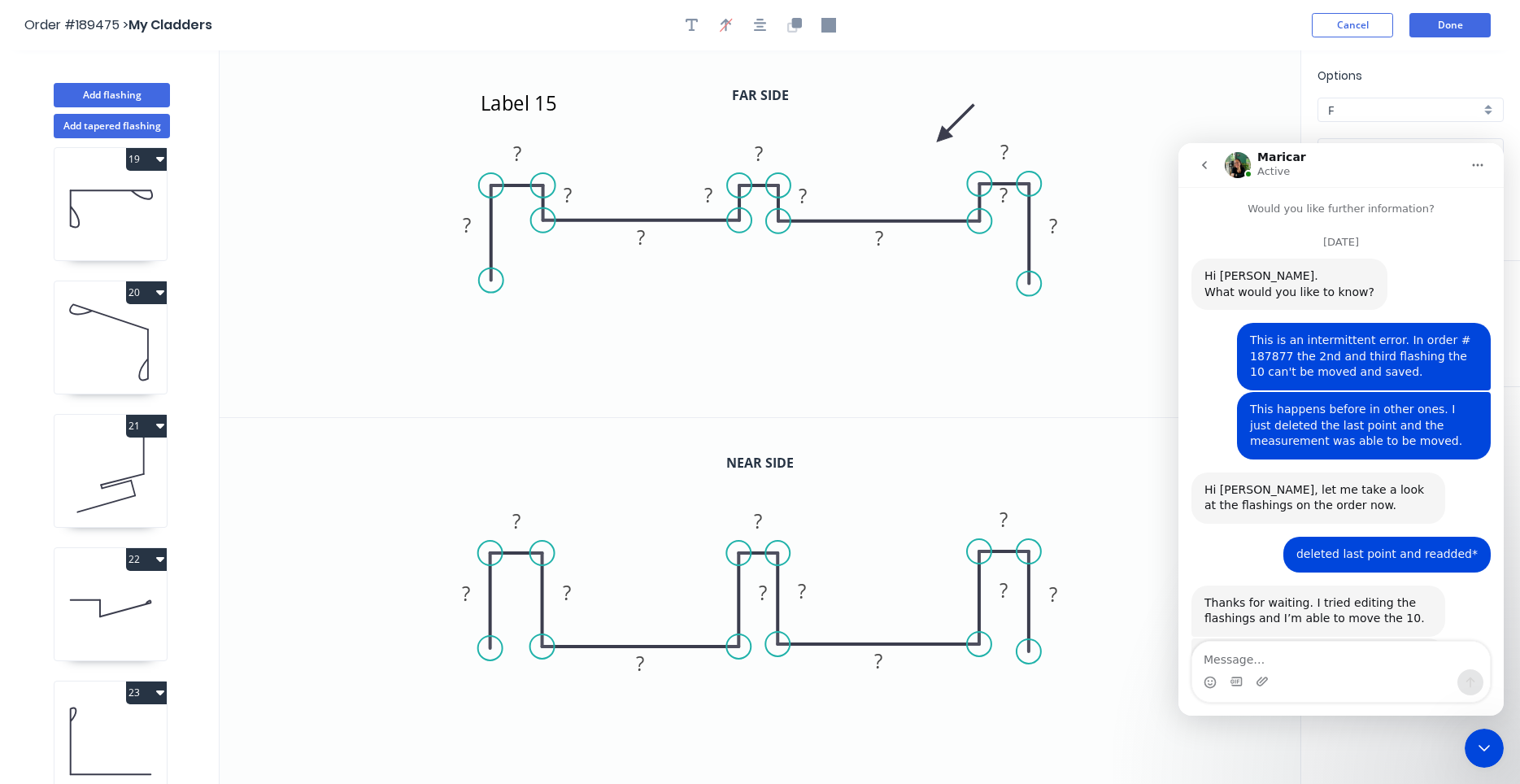
scroll to position [1992, 0]
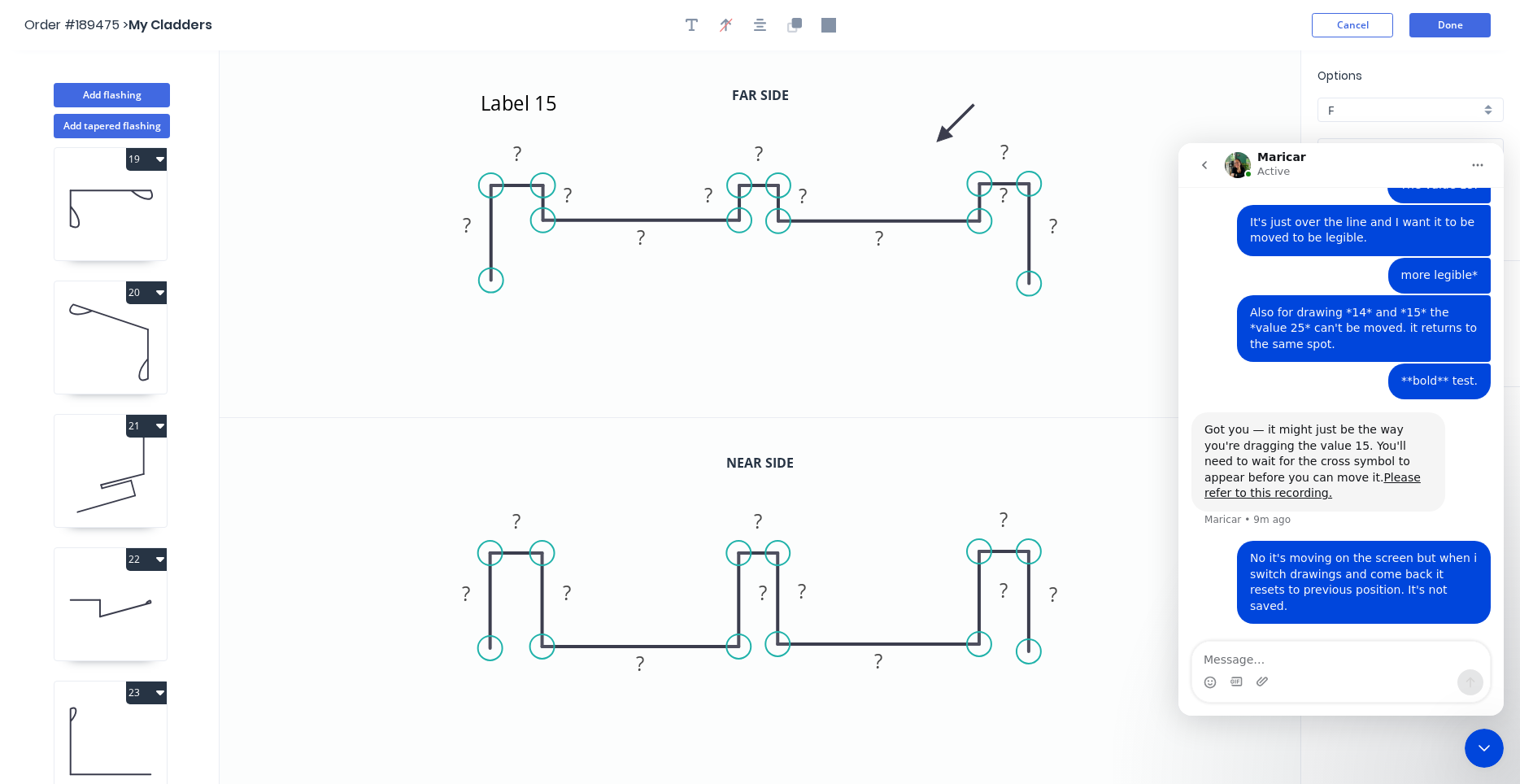
click at [1473, 753] on div "Close Intercom Messenger" at bounding box center [1484, 748] width 39 height 39
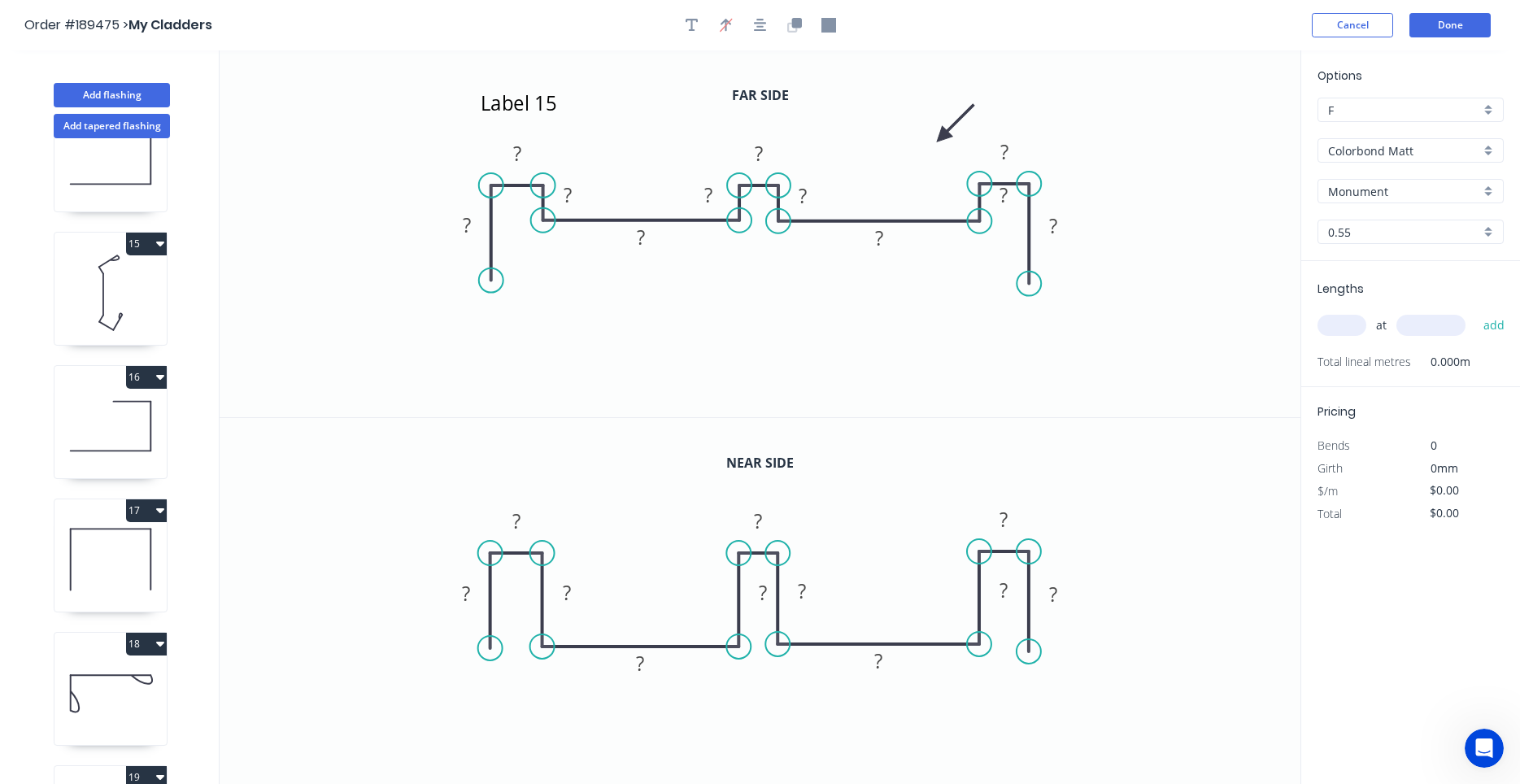
scroll to position [1643, 0]
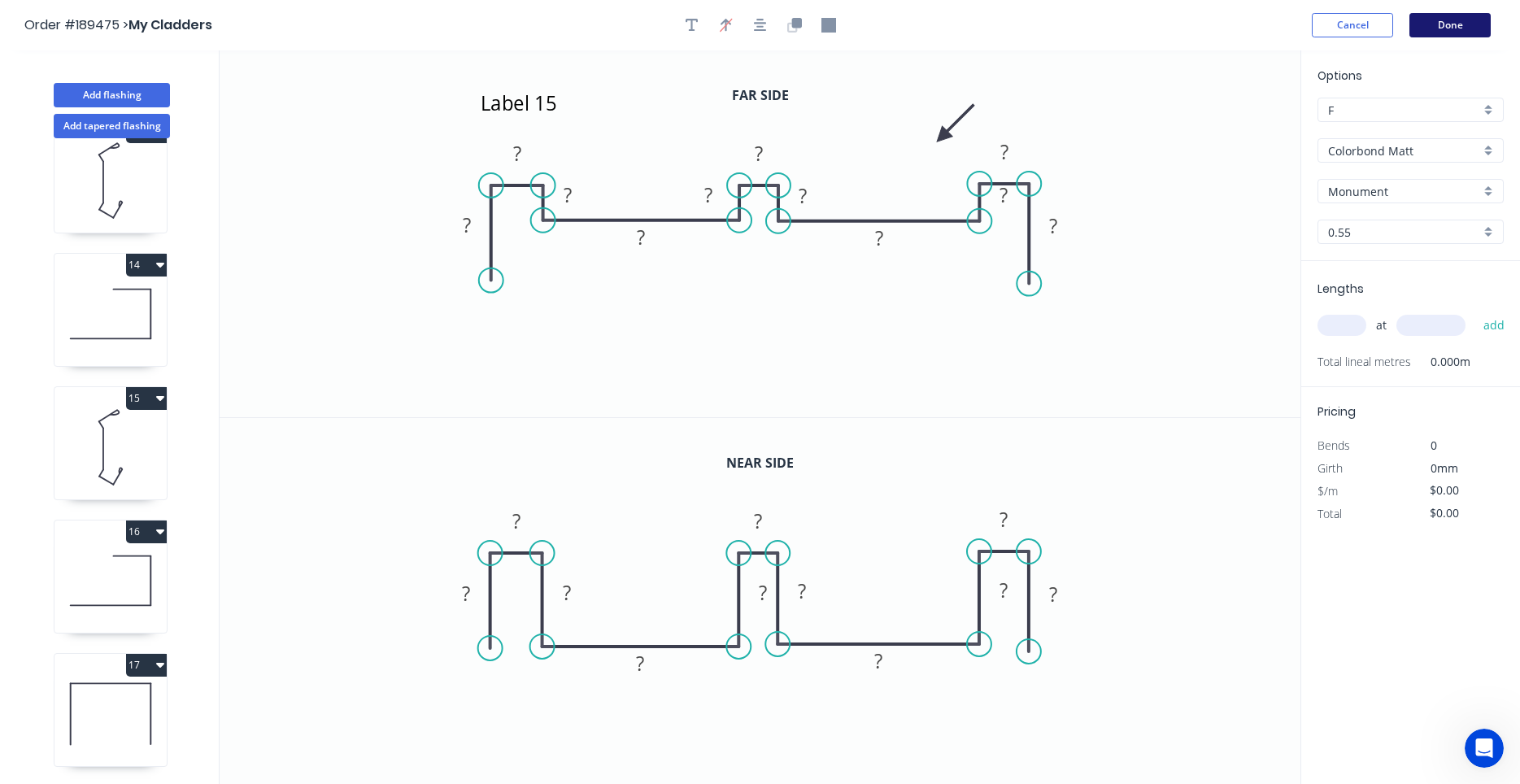
click at [1461, 29] on button "Done" at bounding box center [1449, 25] width 81 height 25
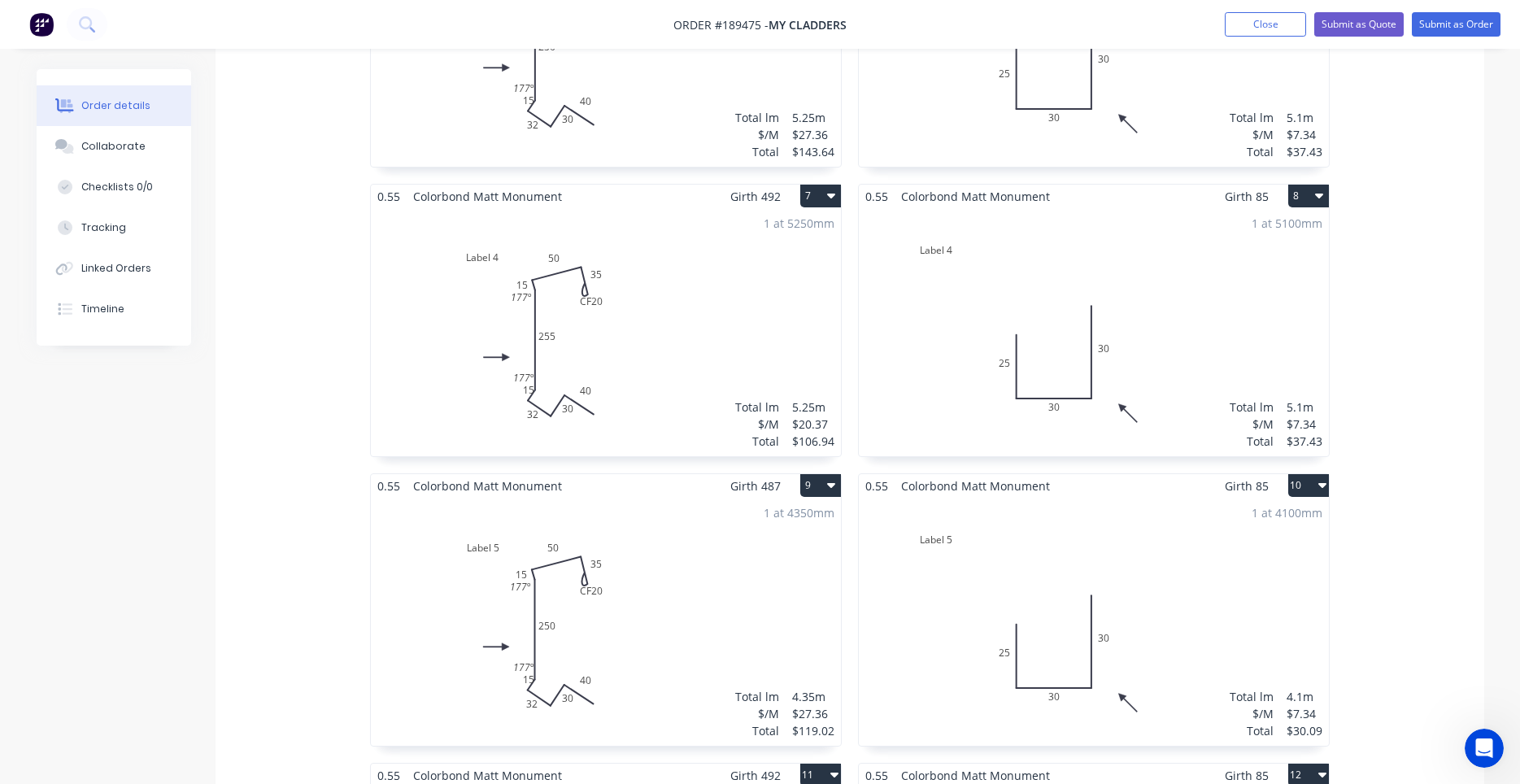
scroll to position [1935, 0]
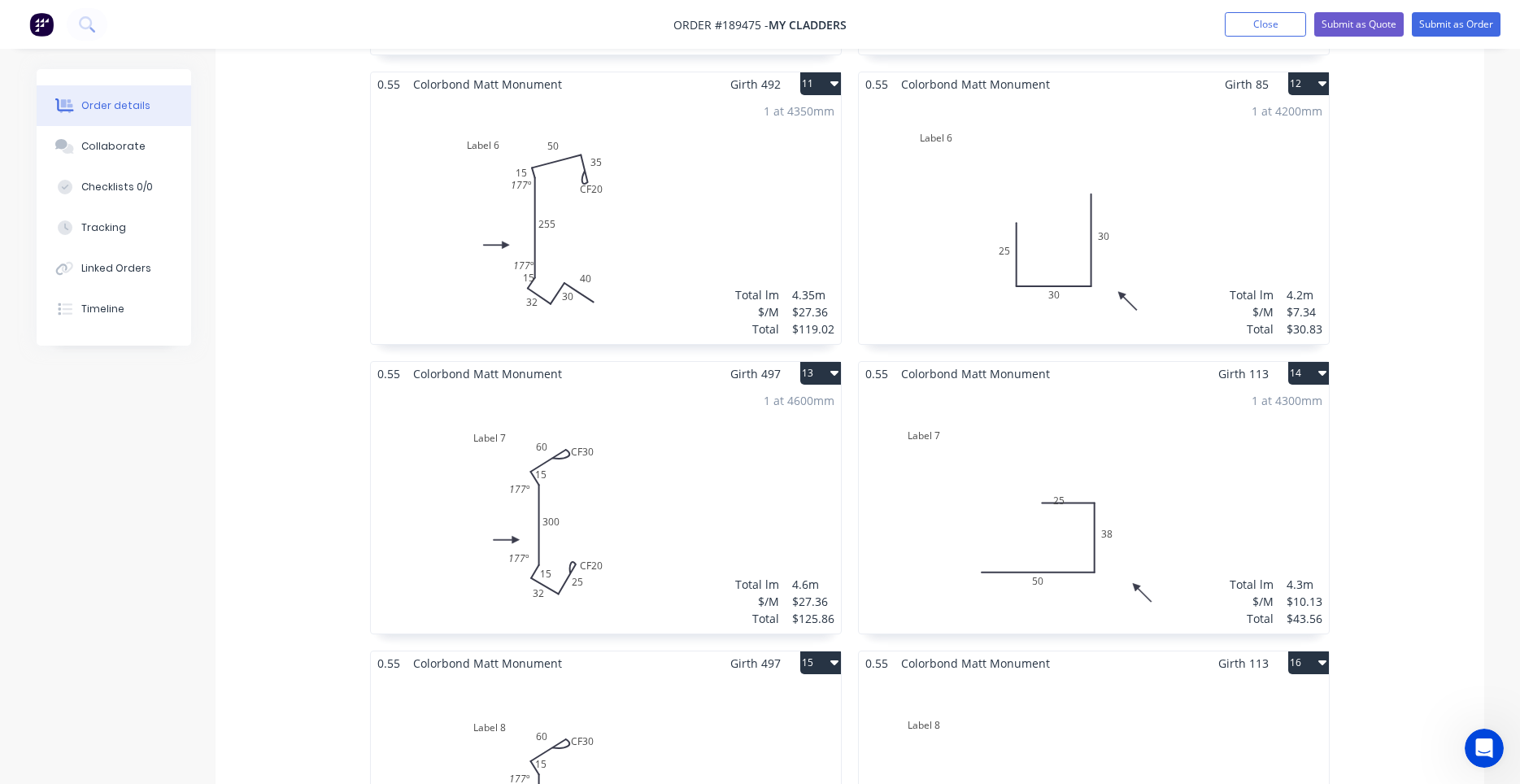
click at [1131, 481] on div "1 at 4300mm Total lm $/M Total 4.3m $10.13 $43.56" at bounding box center [1093, 509] width 470 height 248
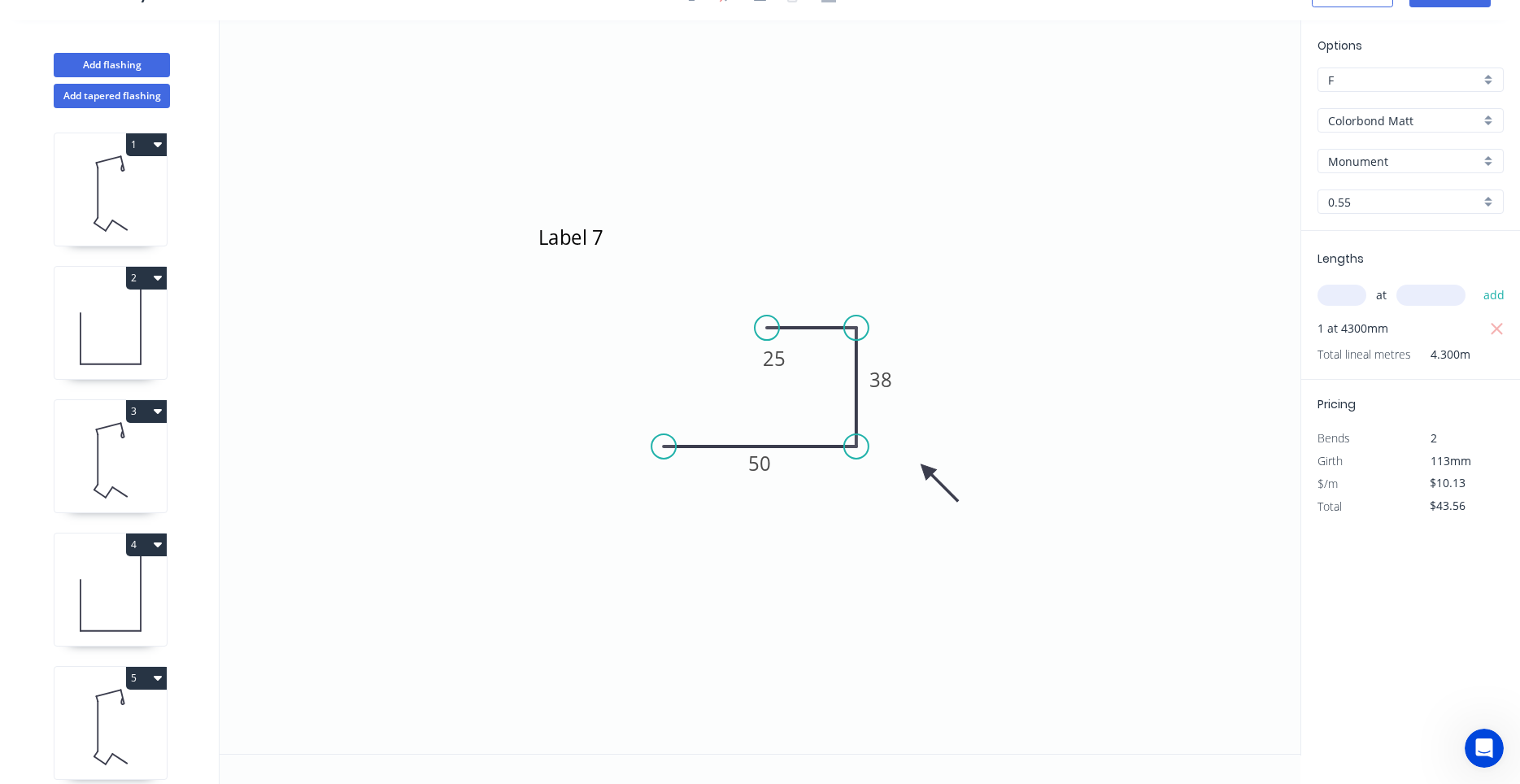
scroll to position [30, 0]
drag, startPoint x: 795, startPoint y: 366, endPoint x: 789, endPoint y: 281, distance: 85.2
click at [789, 281] on rect at bounding box center [768, 273] width 53 height 33
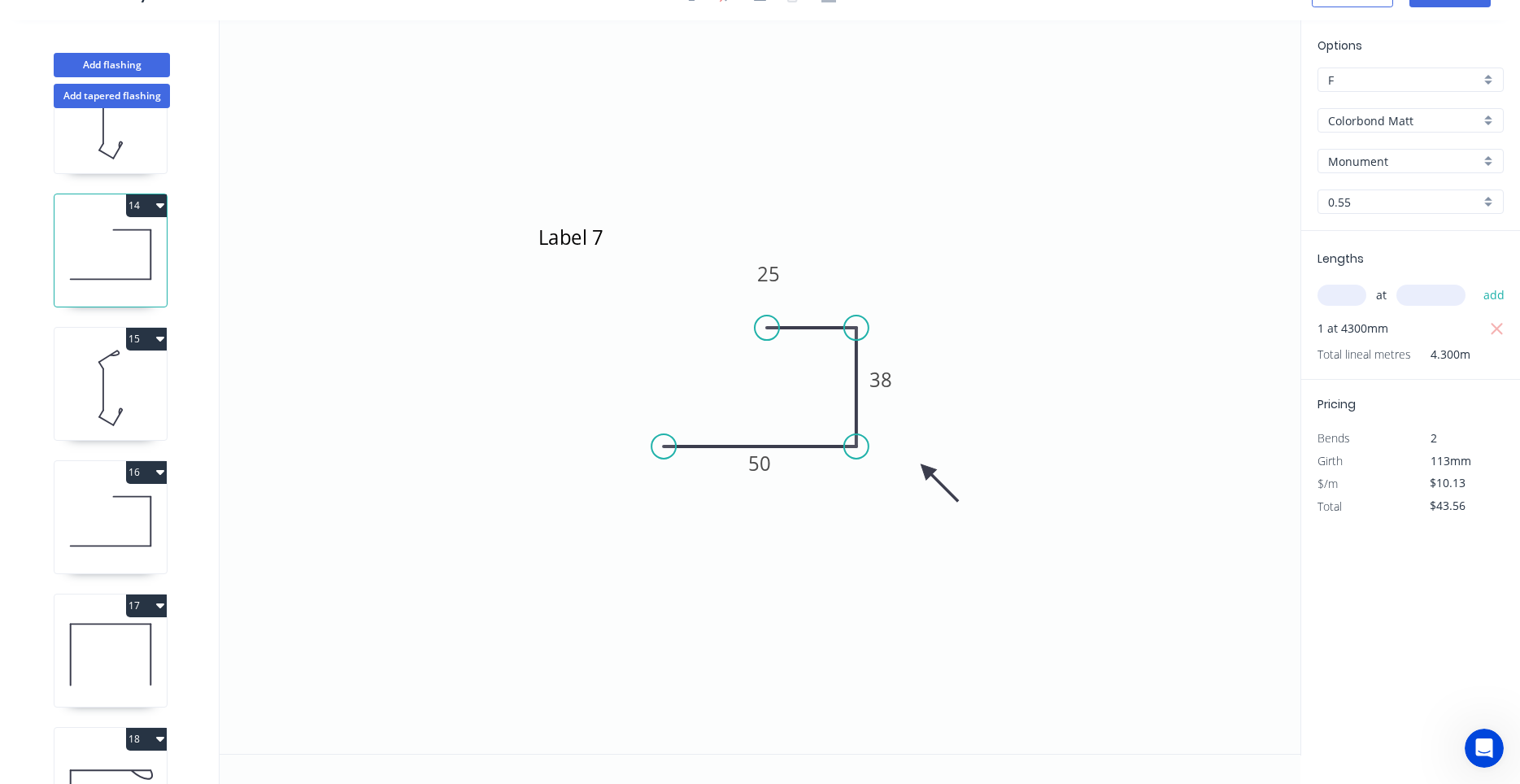
scroll to position [1544, 0]
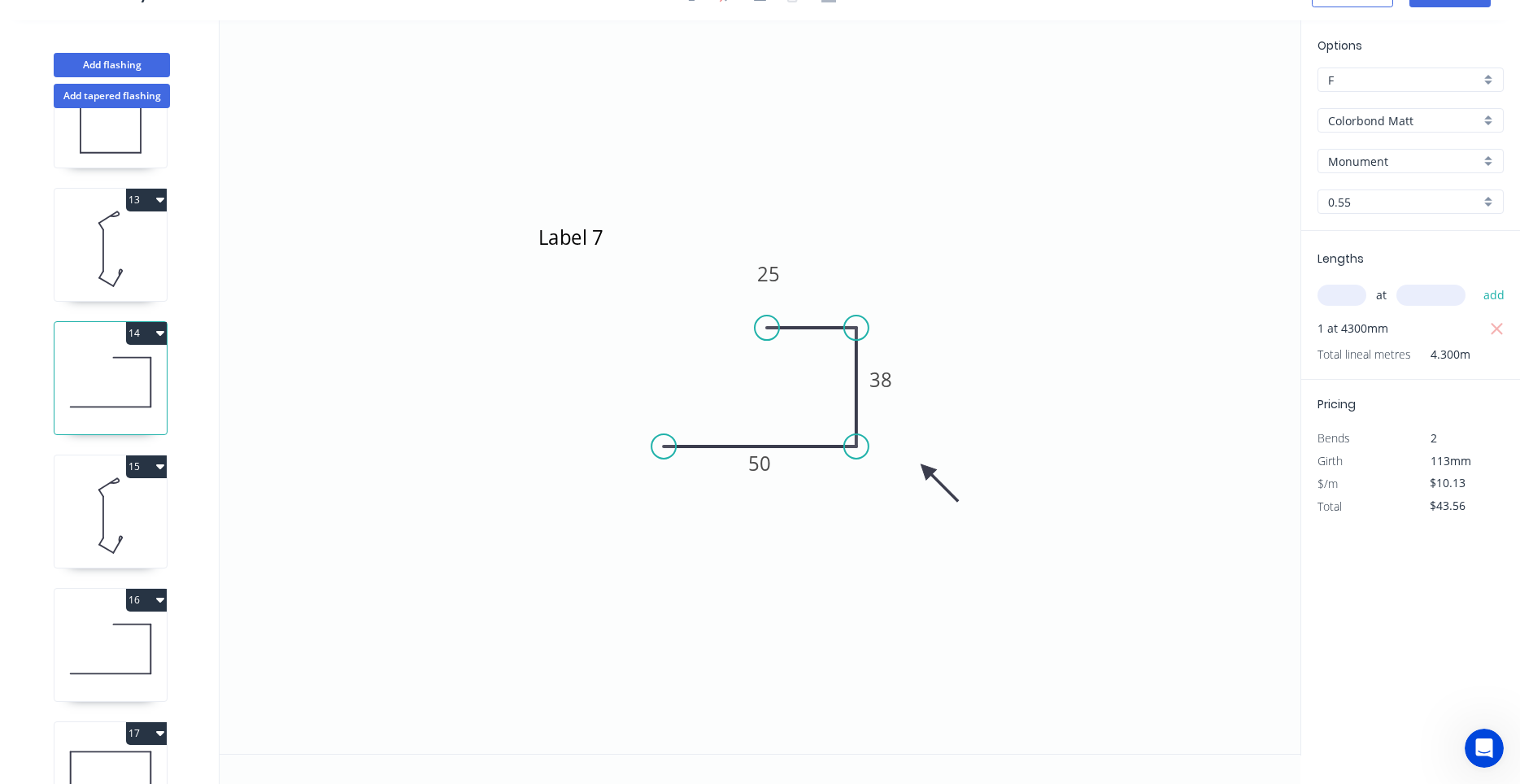
click at [109, 517] on icon at bounding box center [110, 515] width 112 height 104
type input "$27.36"
type input "$0.00"
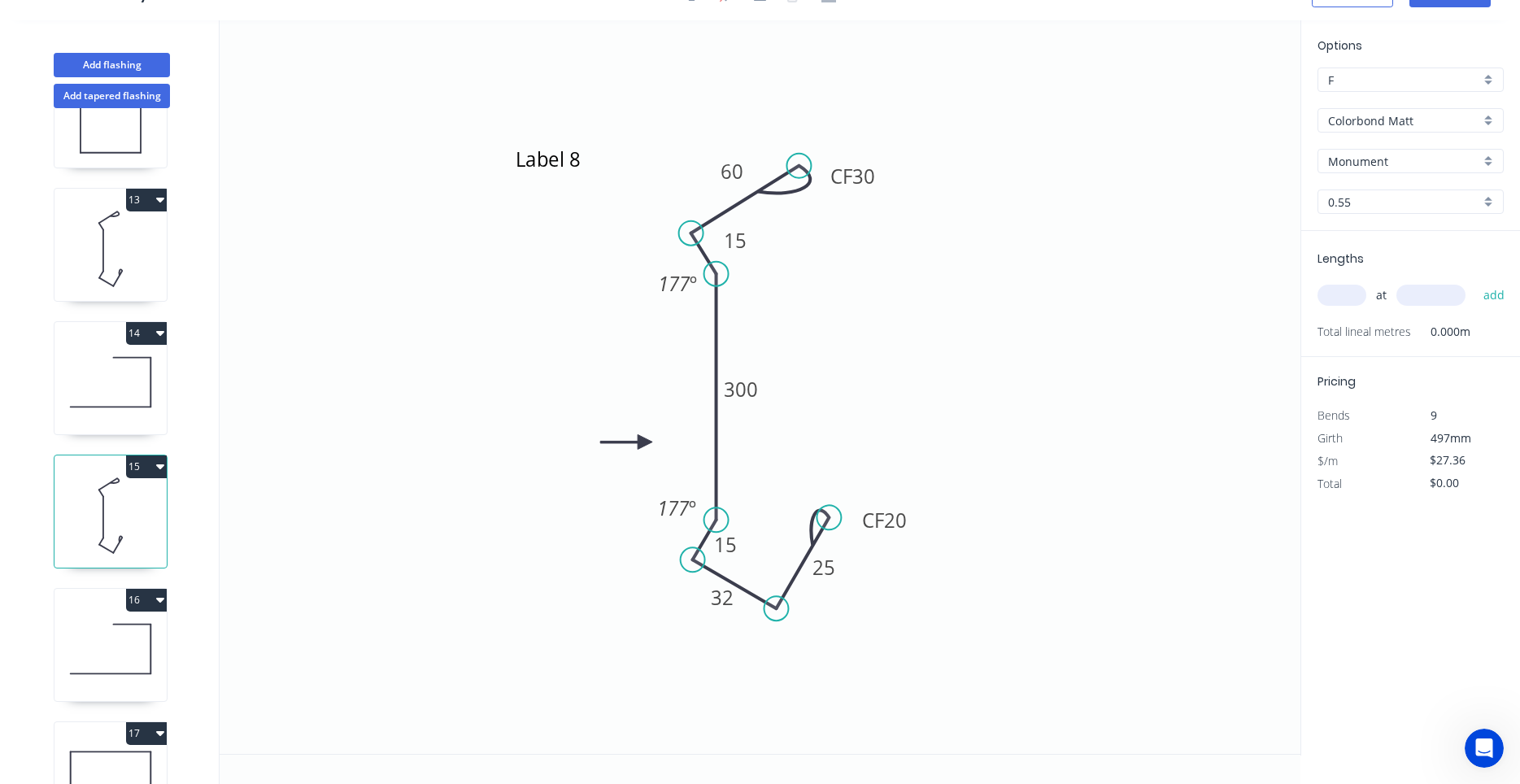
click at [137, 408] on icon at bounding box center [110, 382] width 112 height 104
type input "$10.13"
type input "$43.56"
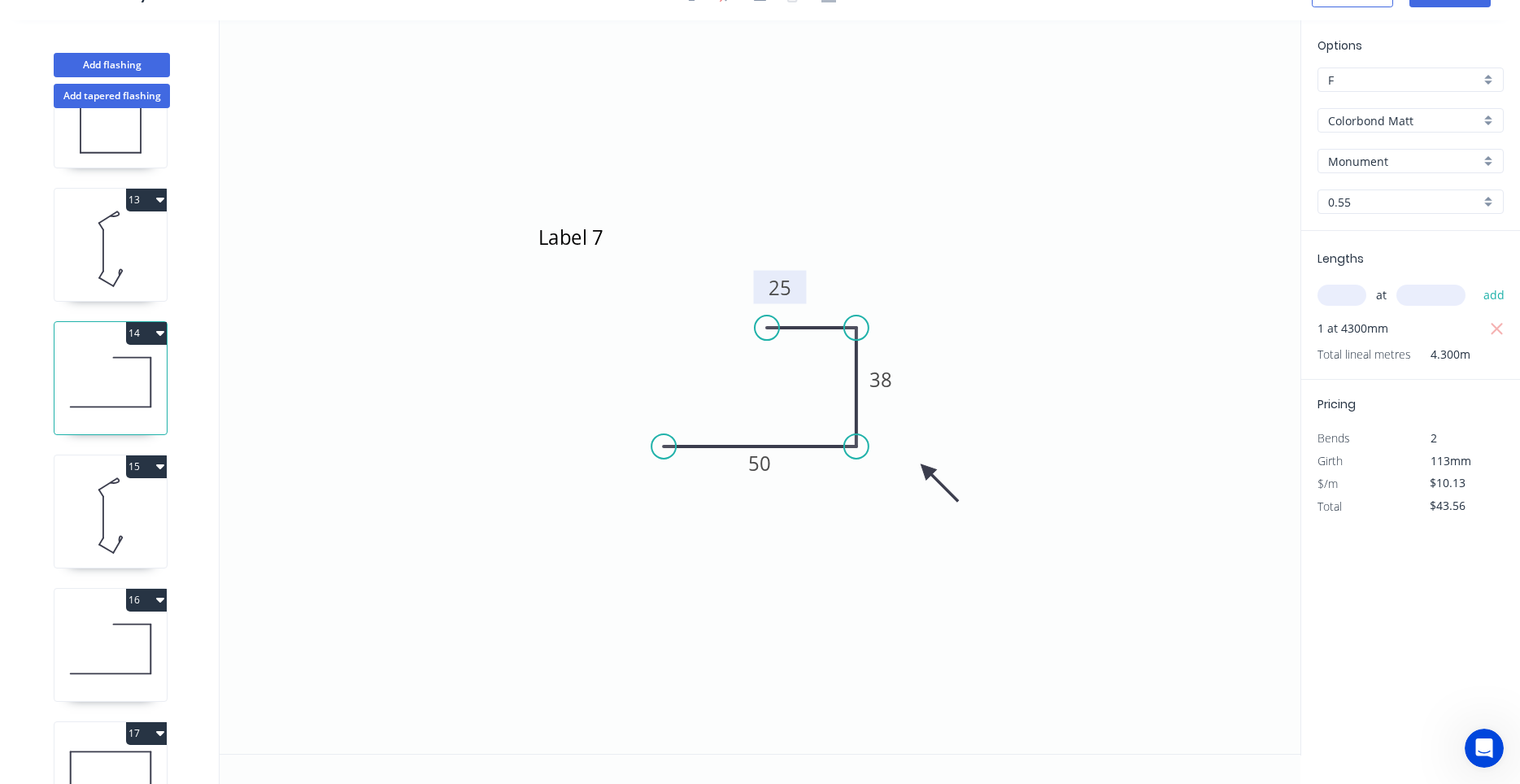
drag, startPoint x: 794, startPoint y: 368, endPoint x: 799, endPoint y: 298, distance: 70.2
click at [799, 298] on rect at bounding box center [780, 287] width 53 height 33
click at [89, 491] on icon at bounding box center [110, 515] width 112 height 104
type input "$27.36"
type input "$0.00"
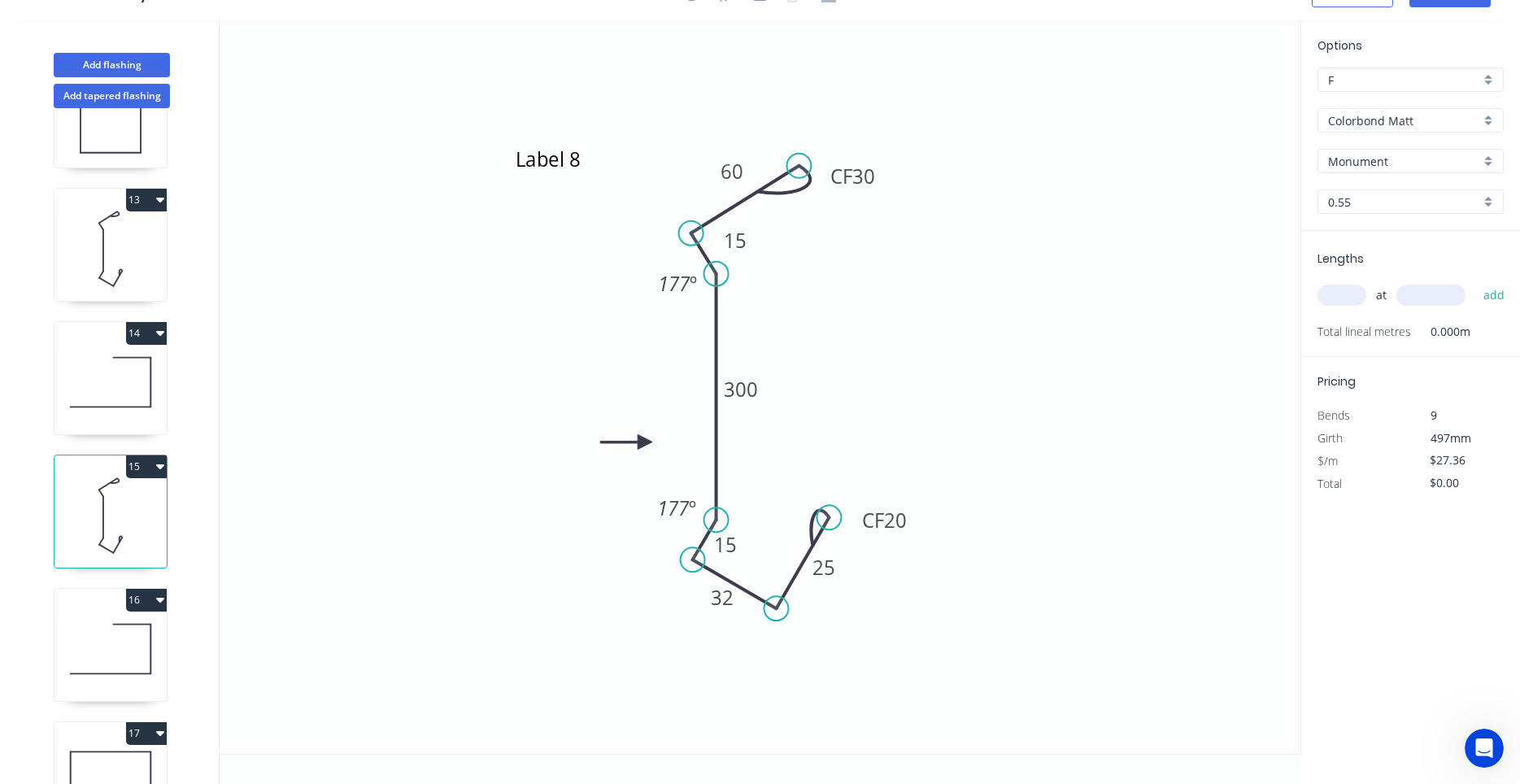
click at [114, 391] on icon at bounding box center [110, 382] width 112 height 104
type input "$10.13"
type input "$43.56"
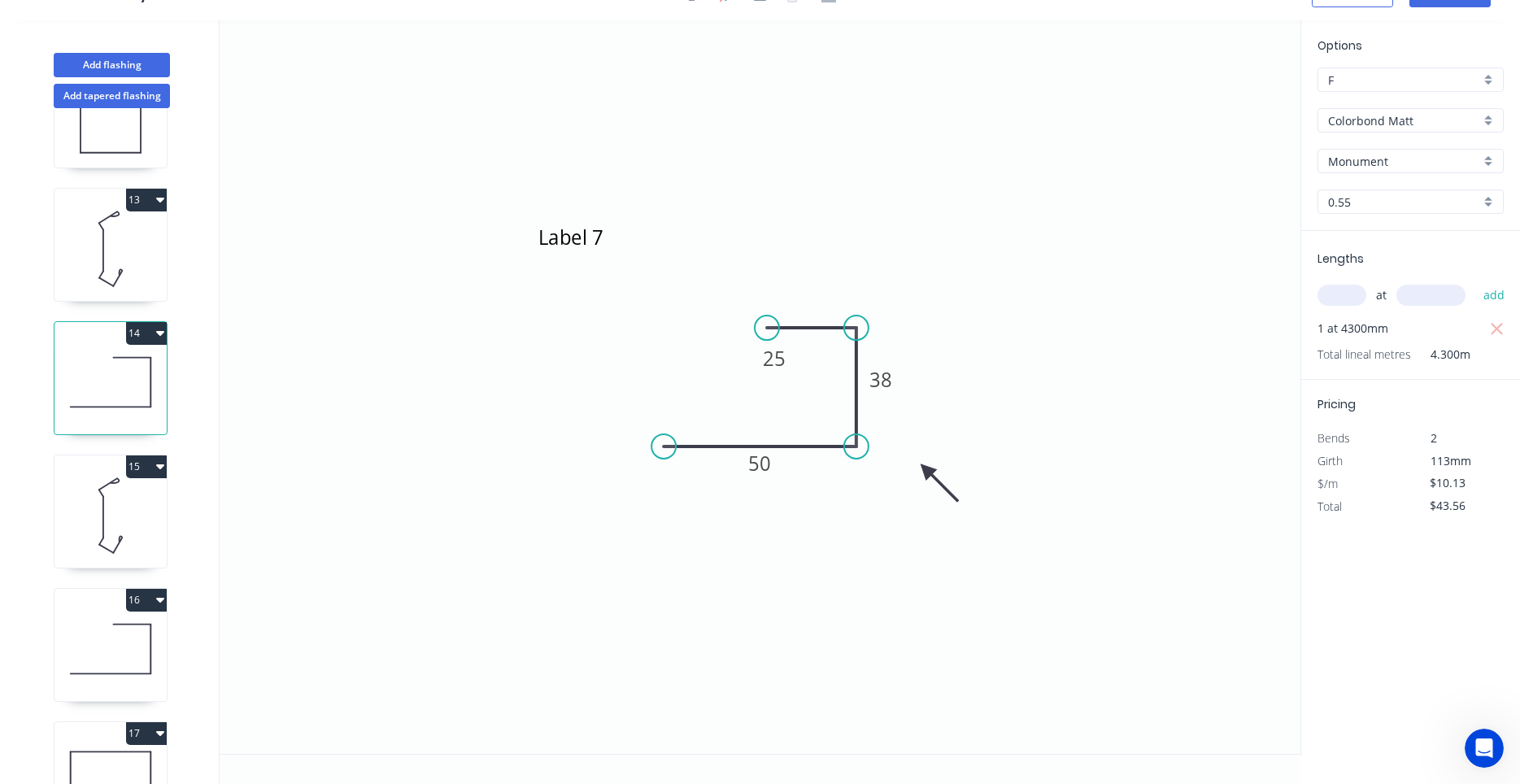
scroll to position [2549, 0]
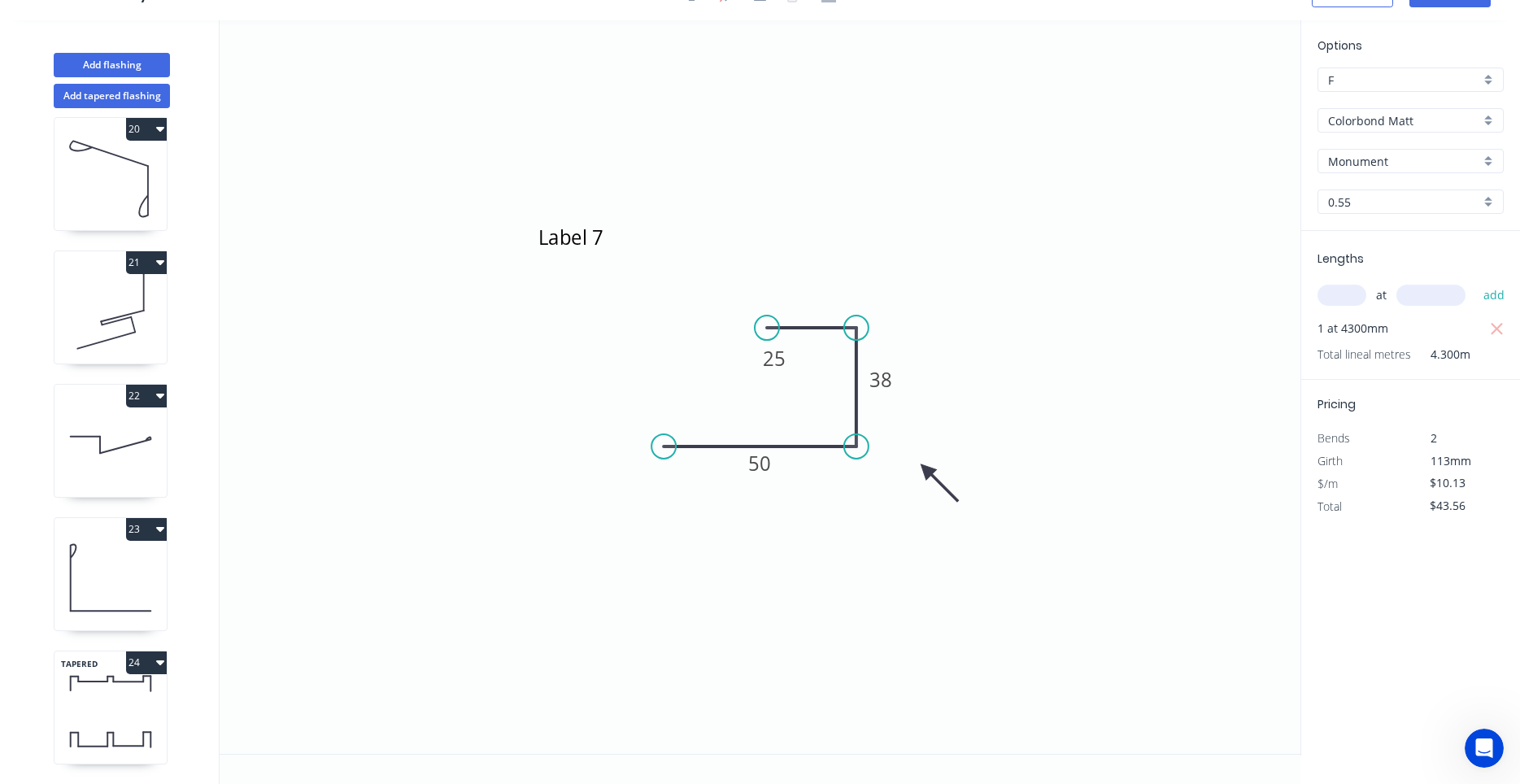
click at [106, 710] on div "TAPERED 24" at bounding box center [110, 708] width 114 height 114
type input "$0.00"
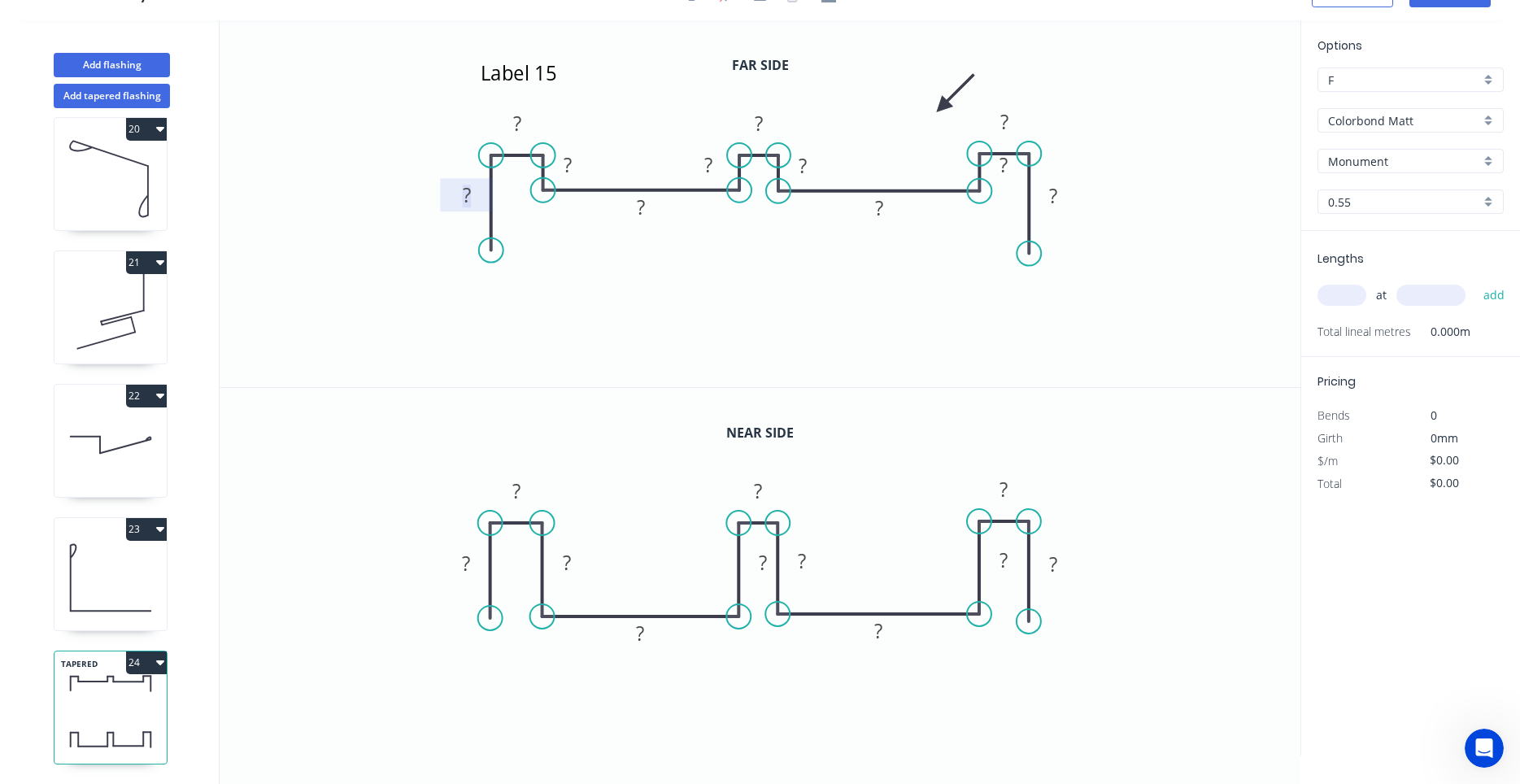
click at [470, 193] on tspan "?" at bounding box center [466, 194] width 8 height 27
drag, startPoint x: 992, startPoint y: 180, endPoint x: 938, endPoint y: 187, distance: 54.5
click at [938, 187] on rect at bounding box center [950, 170] width 53 height 33
click at [955, 174] on g "?" at bounding box center [950, 170] width 32 height 27
click at [466, 562] on tspan "?" at bounding box center [465, 562] width 8 height 27
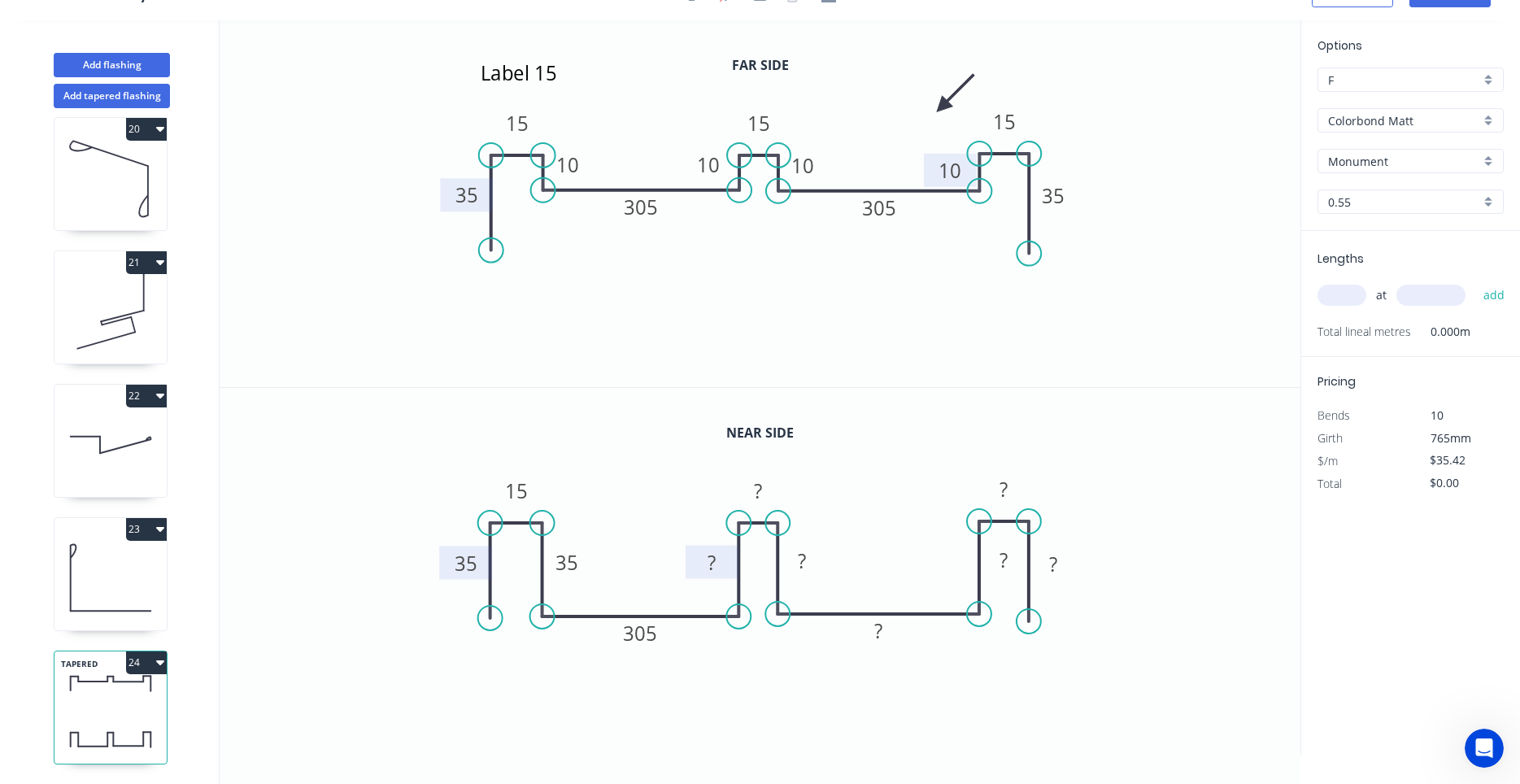
drag, startPoint x: 744, startPoint y: 556, endPoint x: 696, endPoint y: 558, distance: 48.0
click at [692, 556] on rect at bounding box center [712, 562] width 53 height 33
click at [713, 563] on tspan "?" at bounding box center [711, 562] width 8 height 27
type input "$41.02"
click at [988, 550] on rect at bounding box center [1004, 561] width 32 height 23
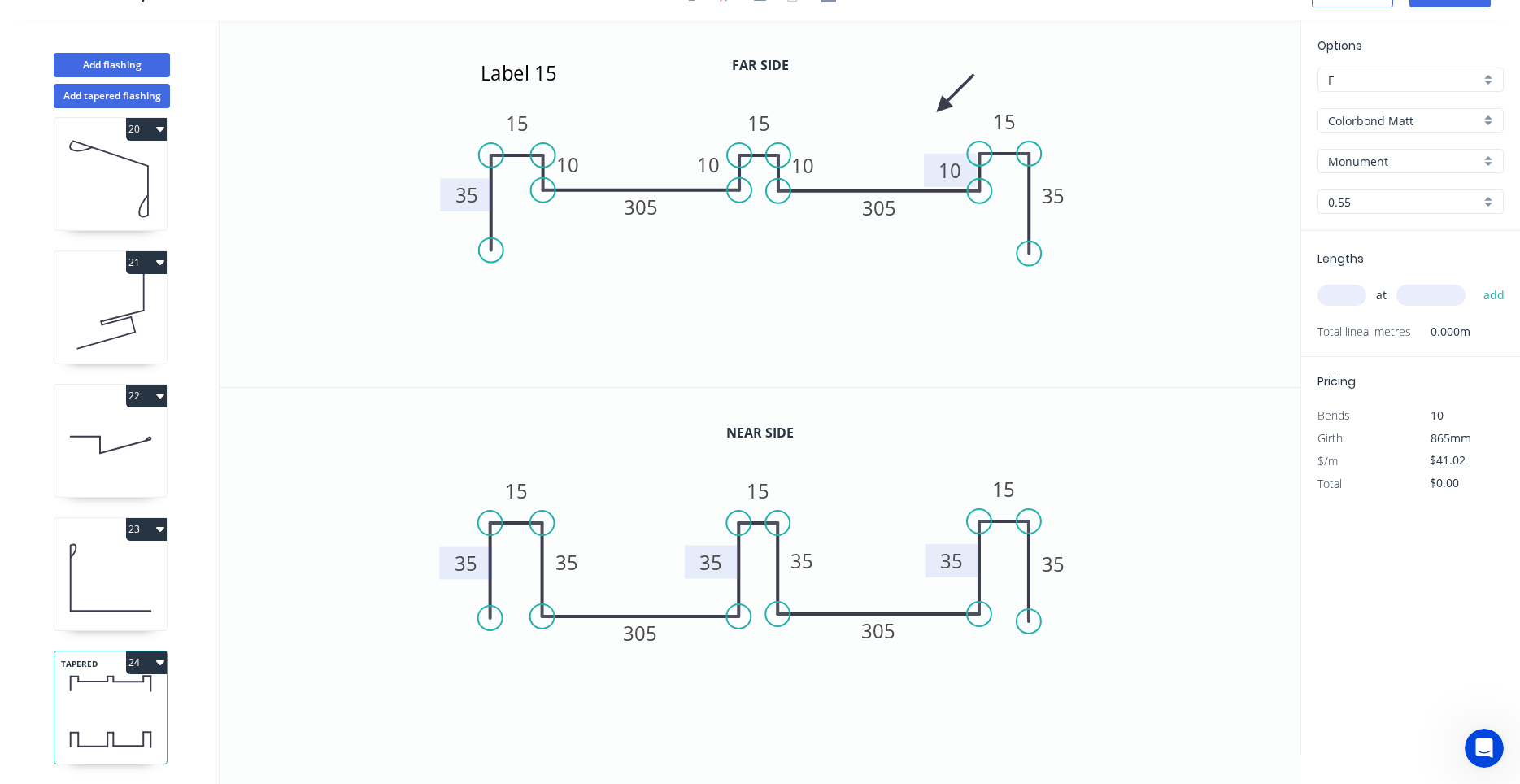
drag, startPoint x: 985, startPoint y: 548, endPoint x: 933, endPoint y: 549, distance: 52.0
click at [933, 549] on rect at bounding box center [952, 561] width 53 height 33
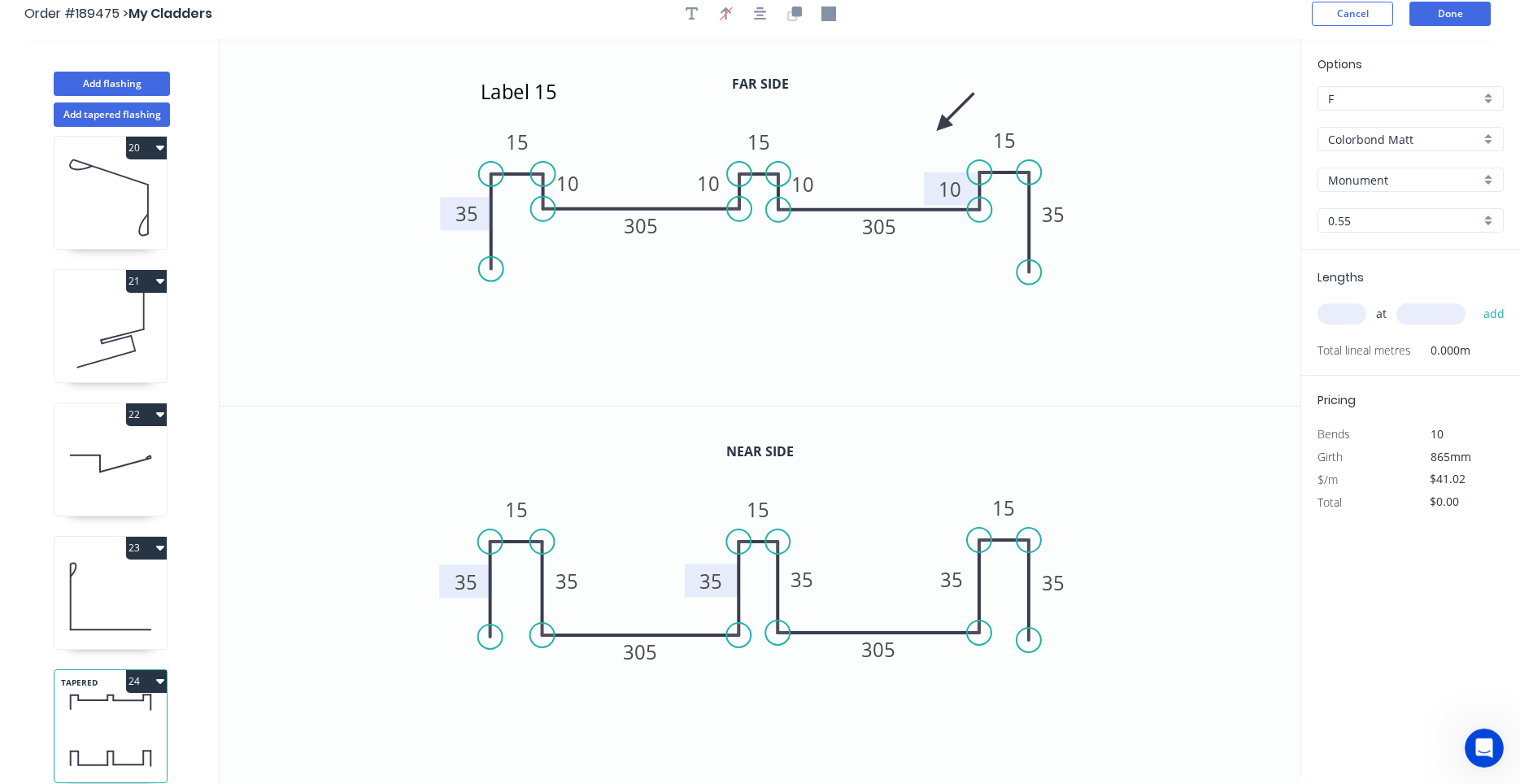
scroll to position [0, 0]
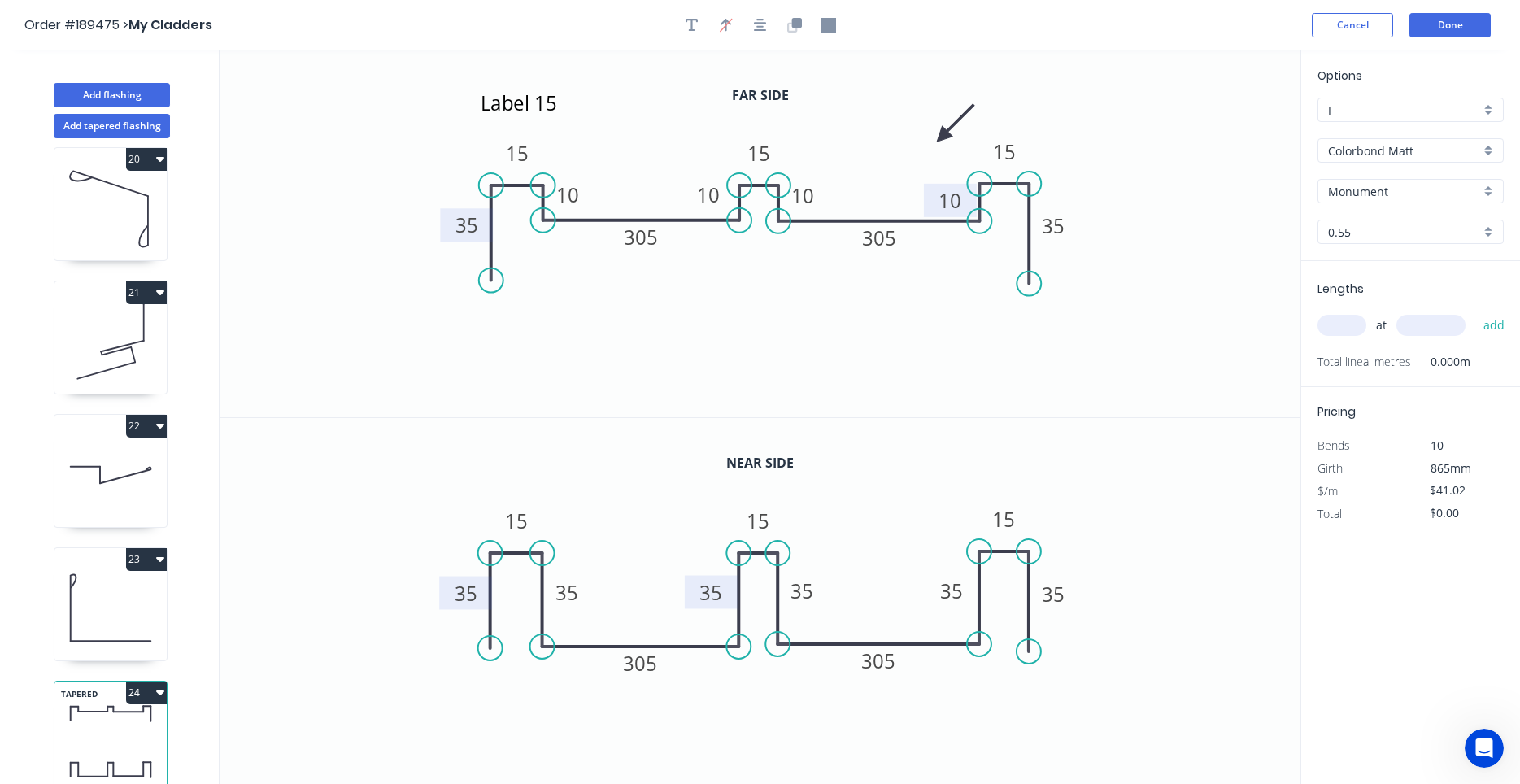
click at [1340, 329] on input "text" at bounding box center [1342, 325] width 49 height 21
type input "1"
type input "1640"
click at [1475, 311] on button "add" at bounding box center [1495, 325] width 39 height 28
type input "$67.27"
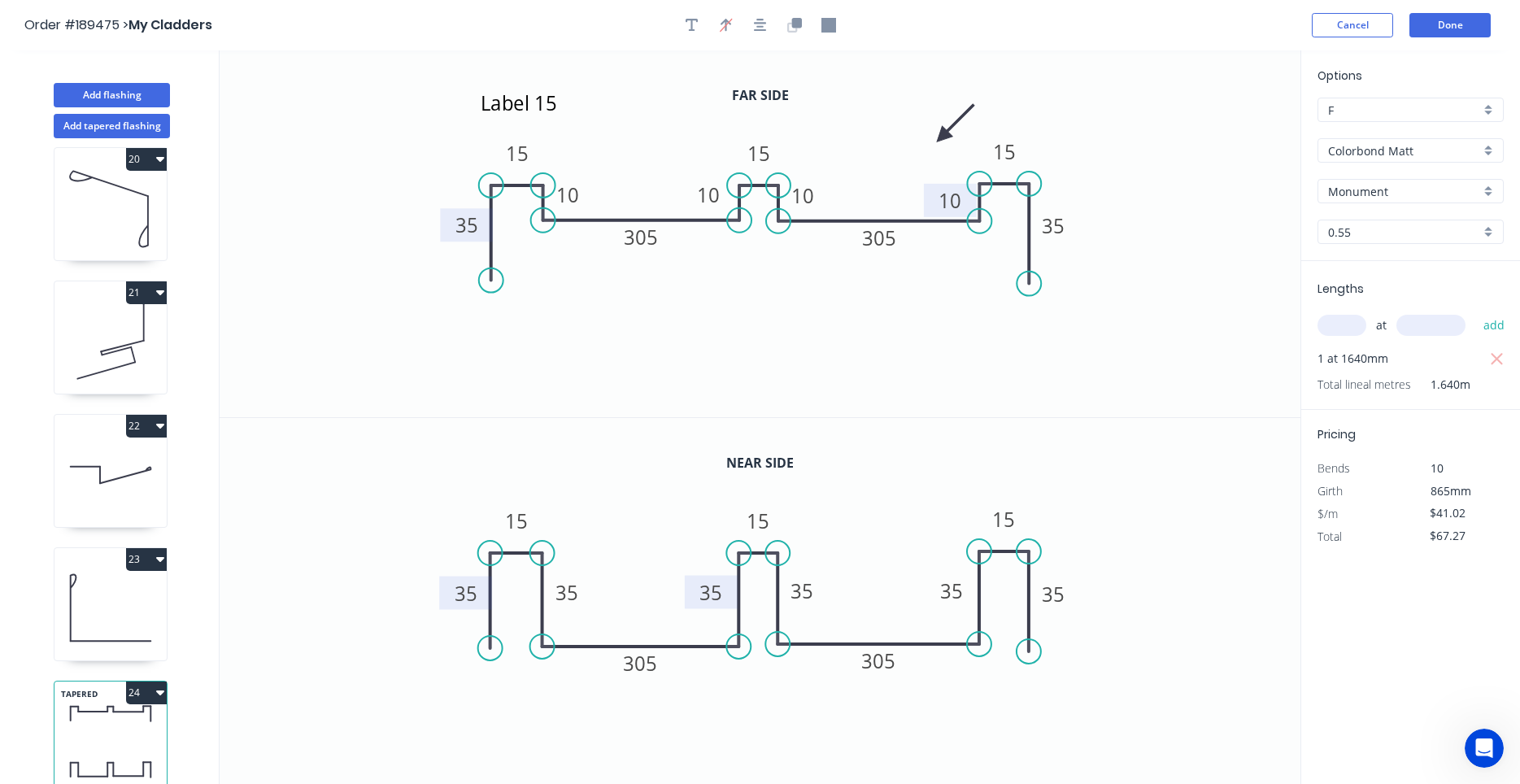
scroll to position [30, 0]
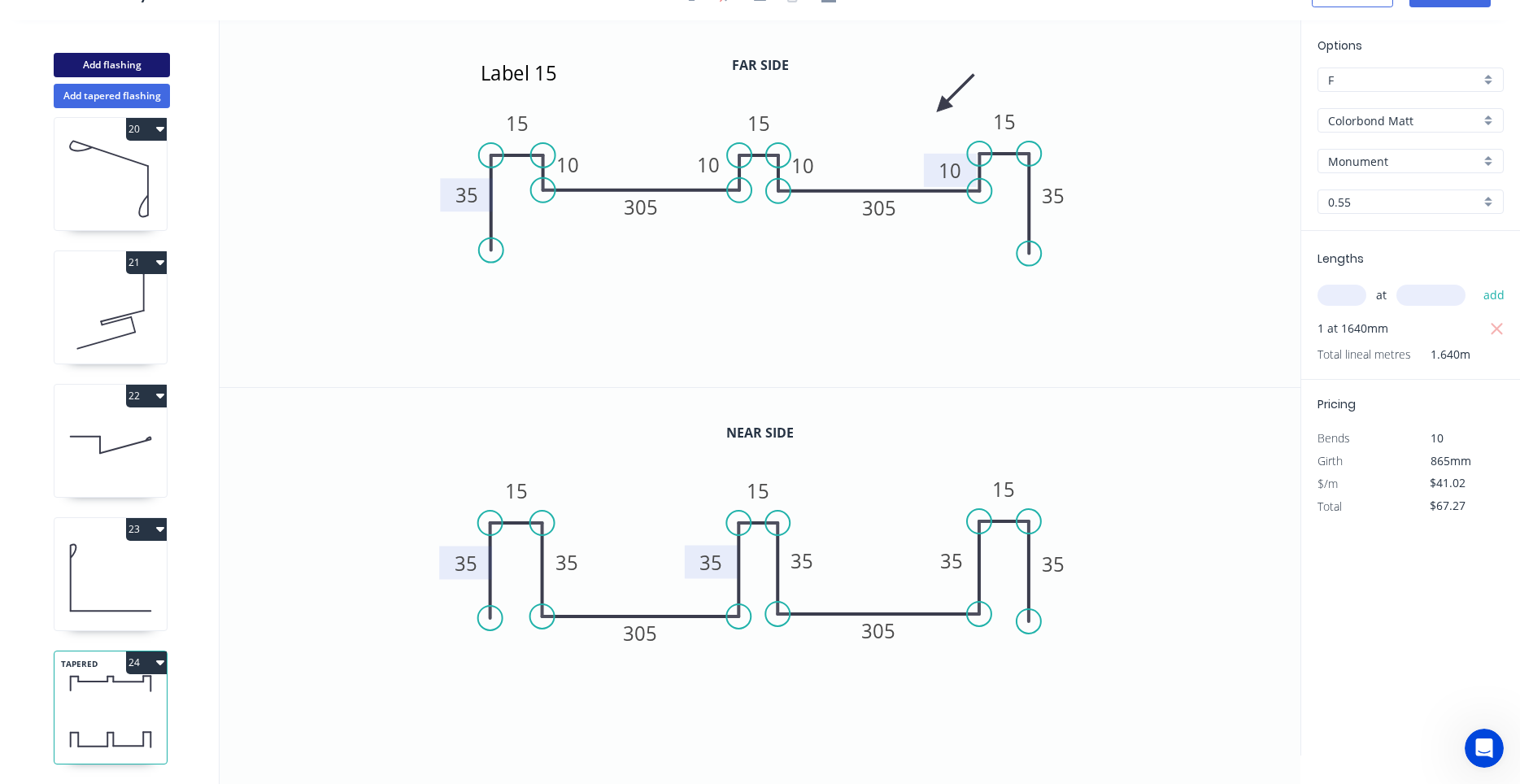
click at [138, 64] on button "Add flashing" at bounding box center [111, 65] width 117 height 25
type input "$0.00"
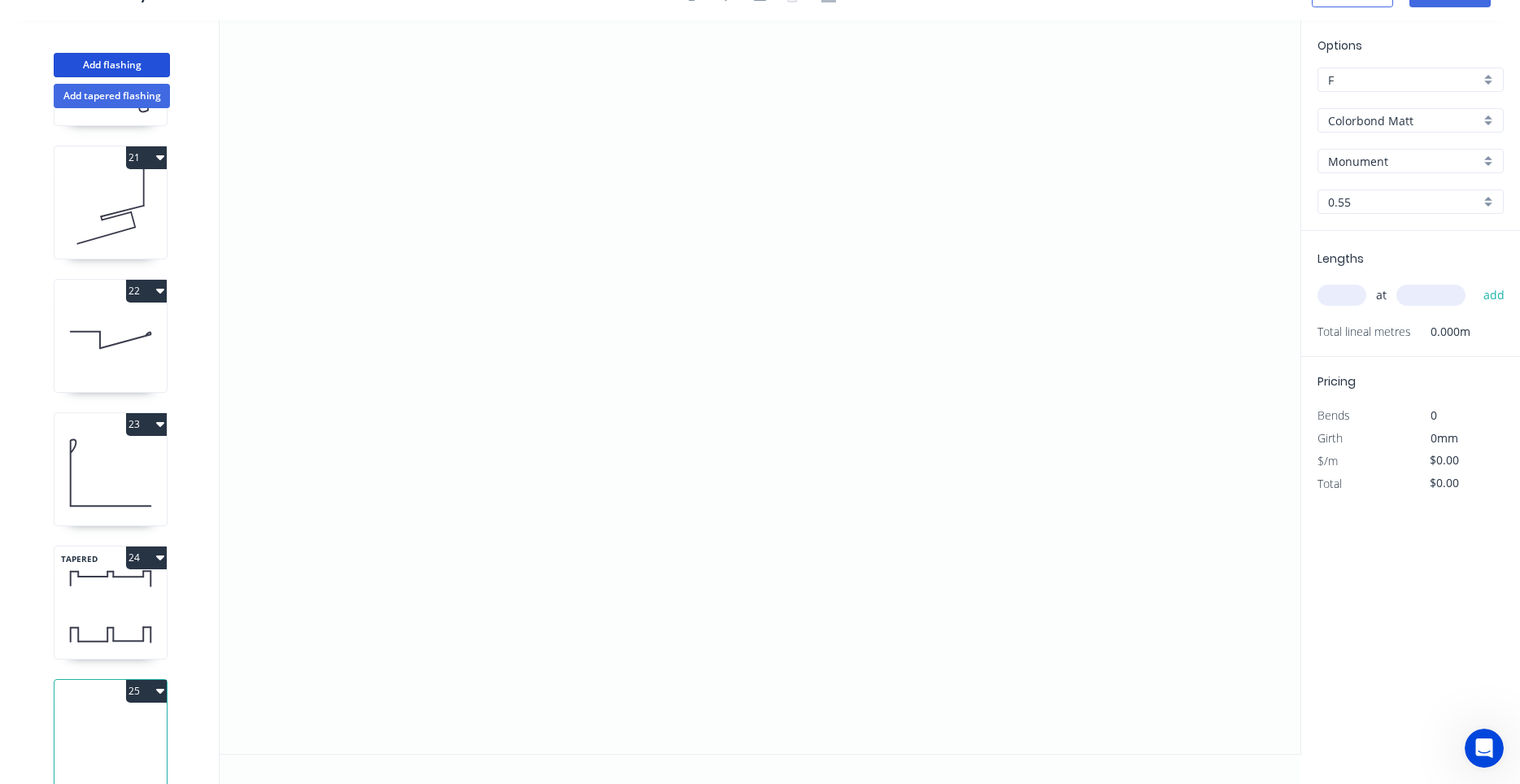
scroll to position [2682, 0]
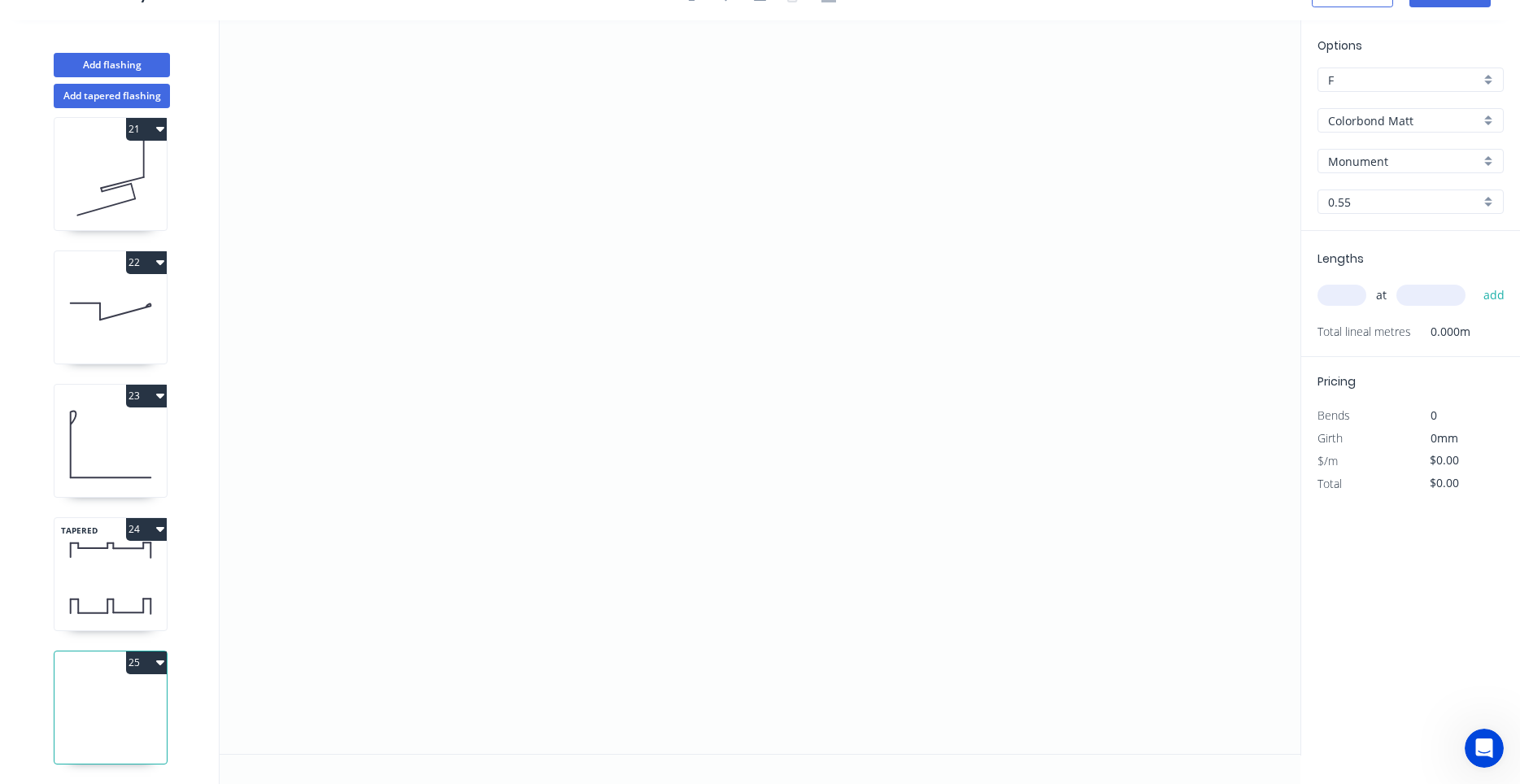
click at [160, 660] on icon "button" at bounding box center [159, 663] width 8 height 5
click at [107, 730] on div "Delete" at bounding box center [89, 735] width 125 height 24
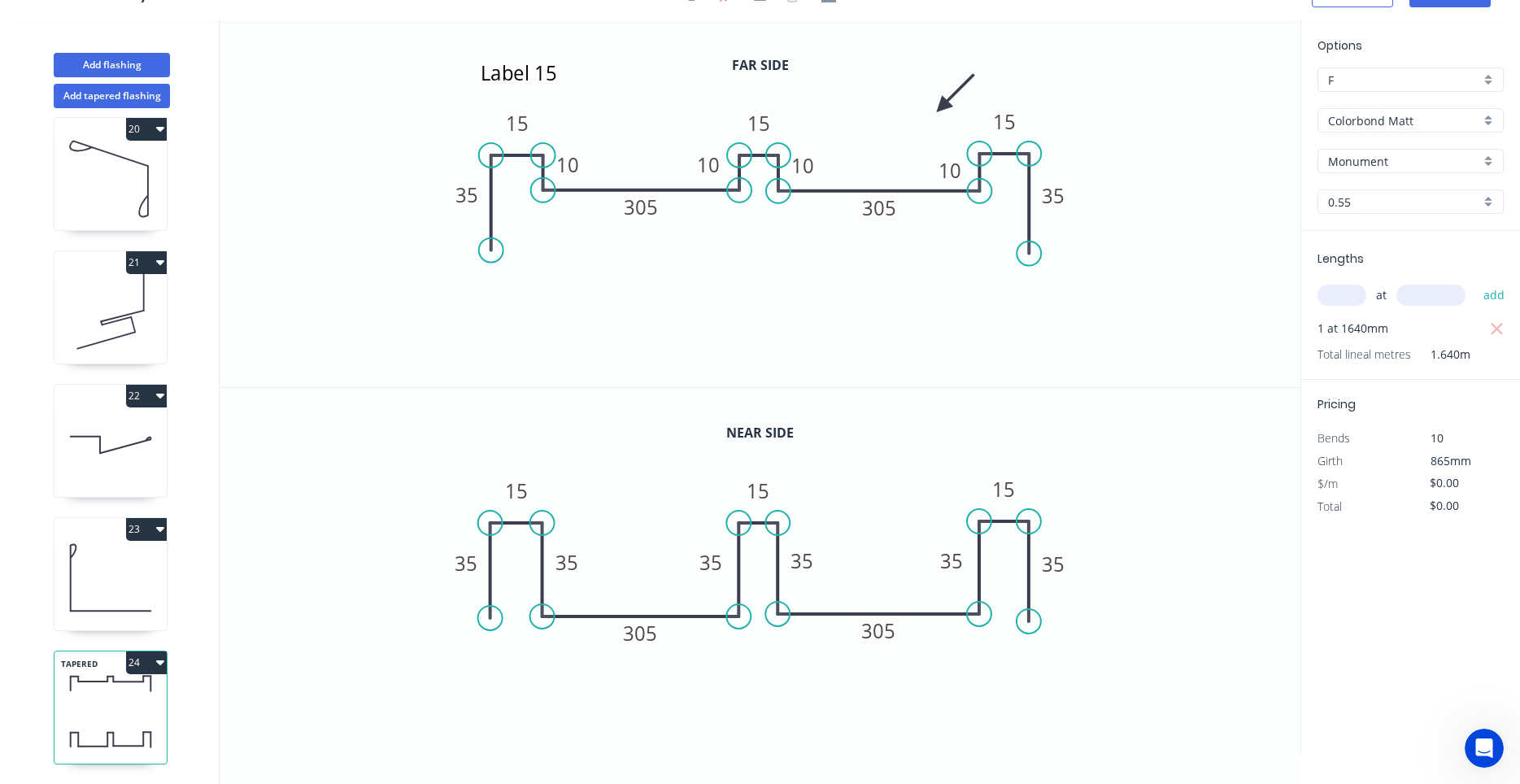
type input "$41.02"
type input "$67.27"
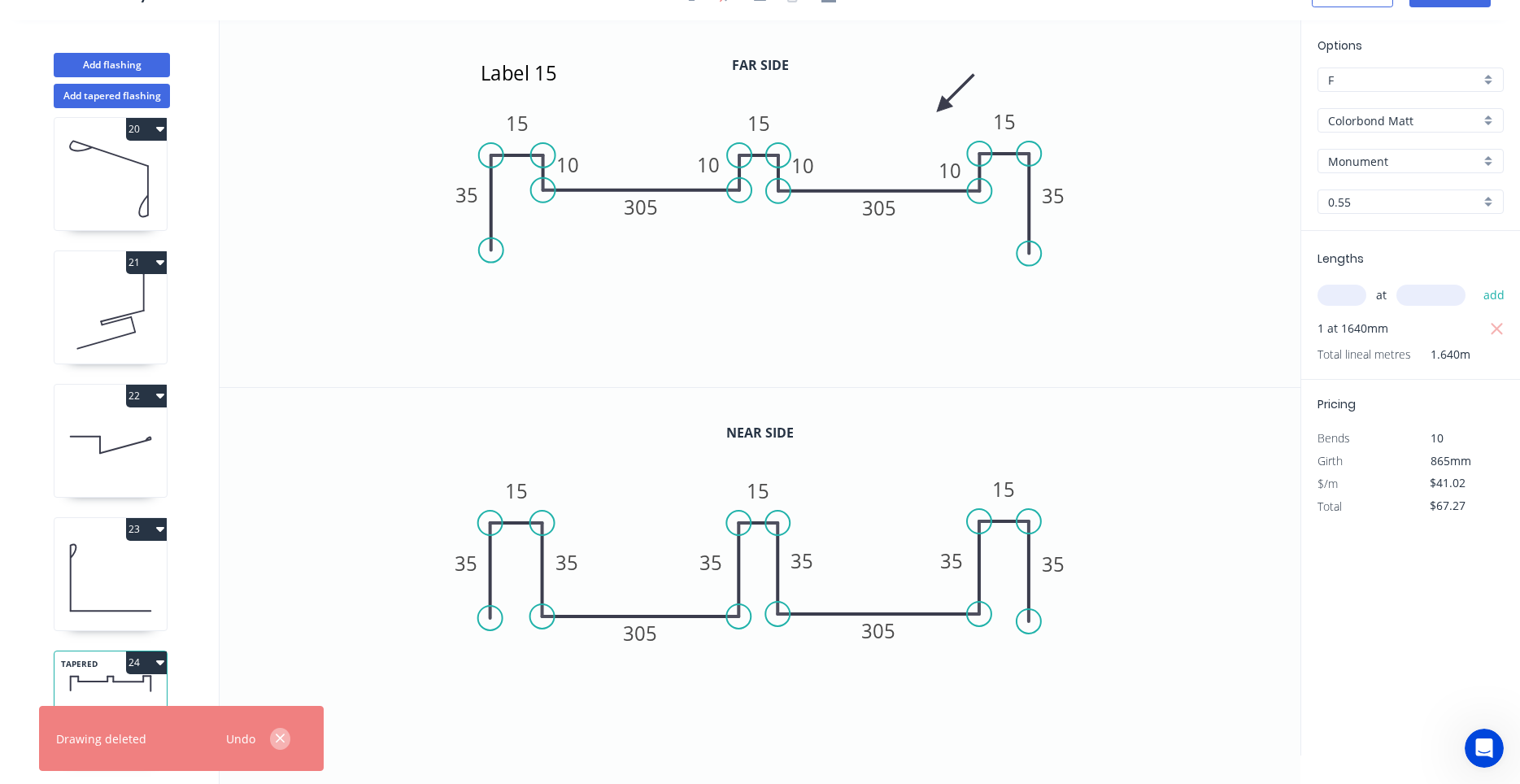
click at [282, 740] on icon "button" at bounding box center [280, 738] width 9 height 9
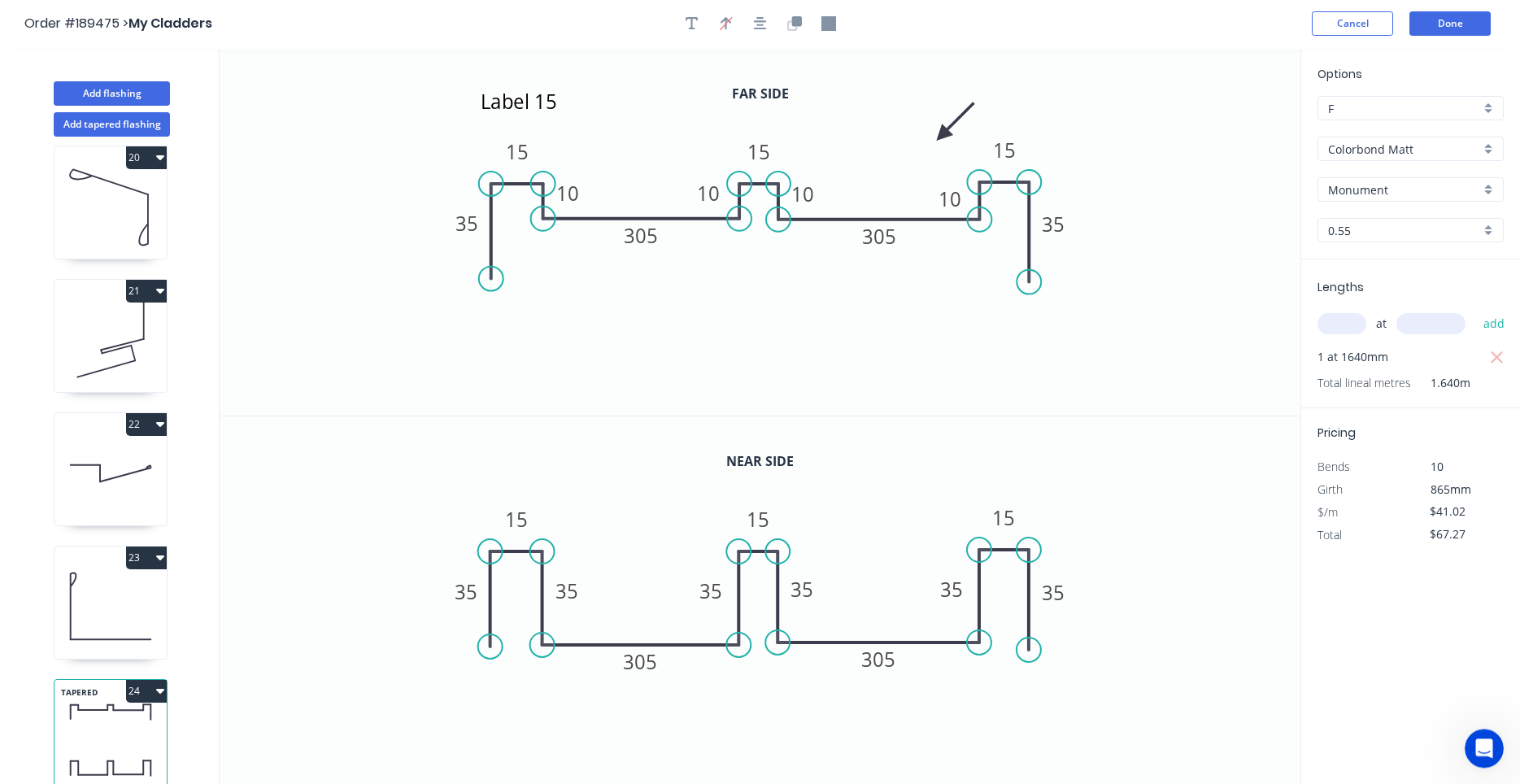
scroll to position [0, 0]
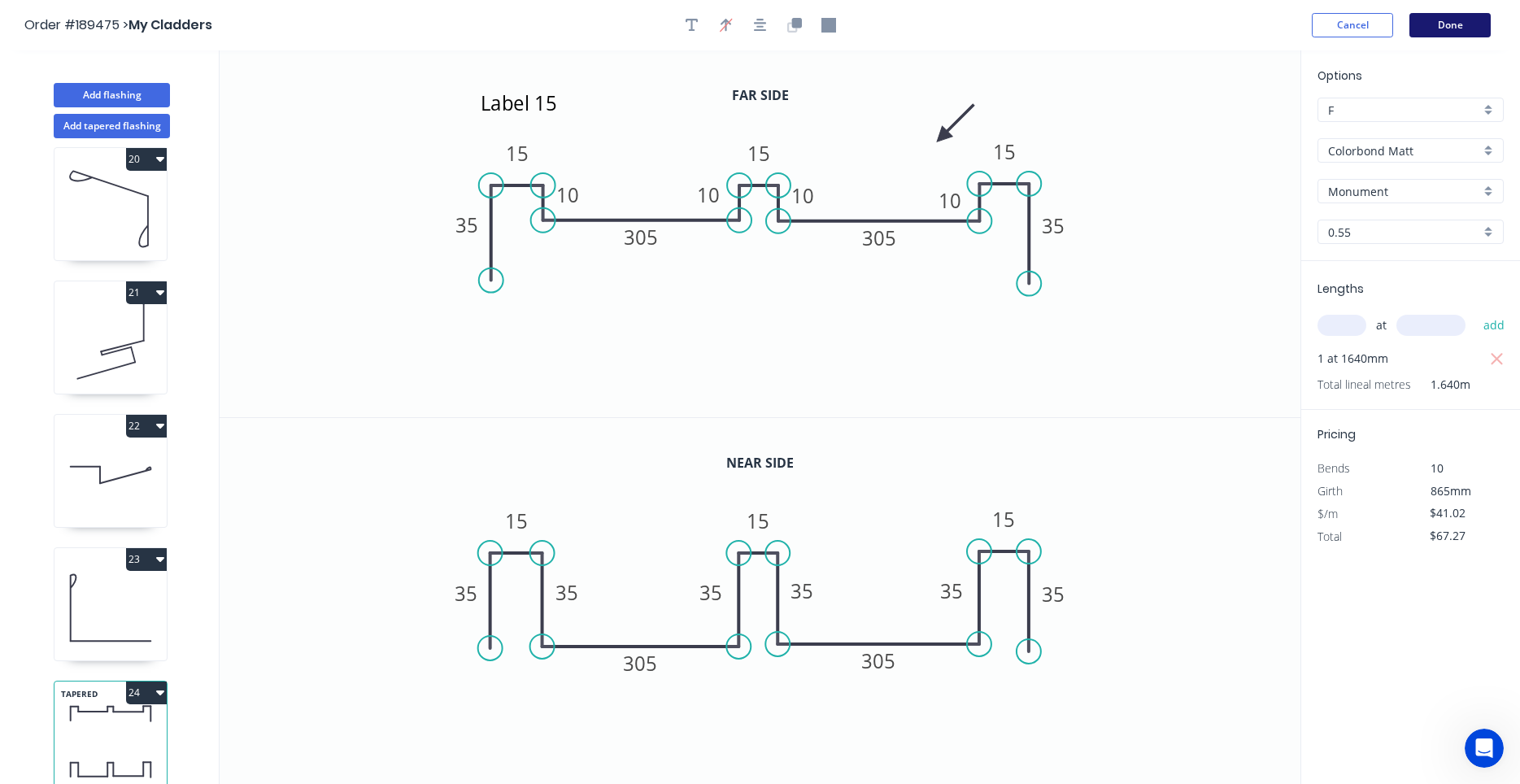
click at [1442, 32] on button "Done" at bounding box center [1449, 25] width 81 height 25
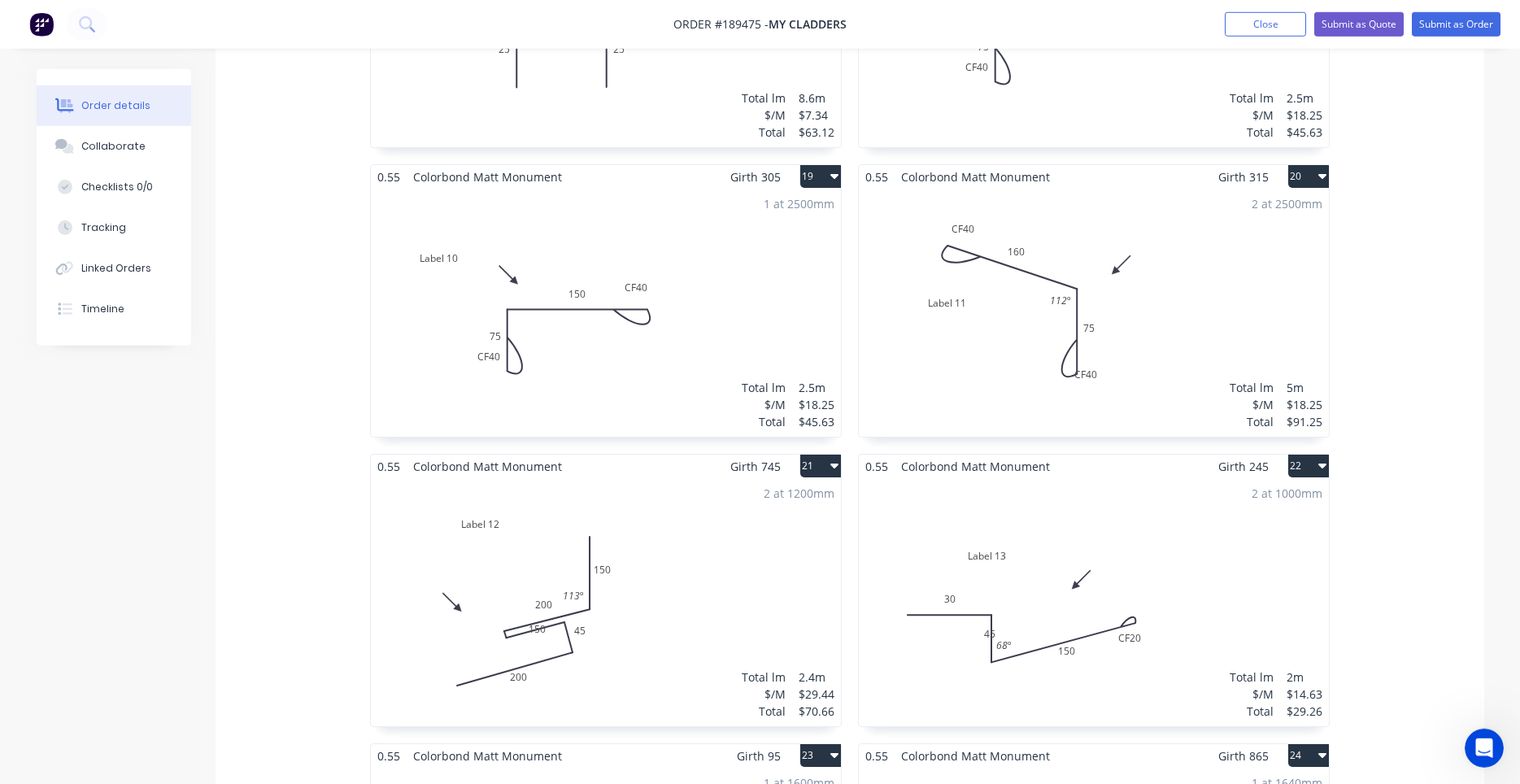
scroll to position [3041, 0]
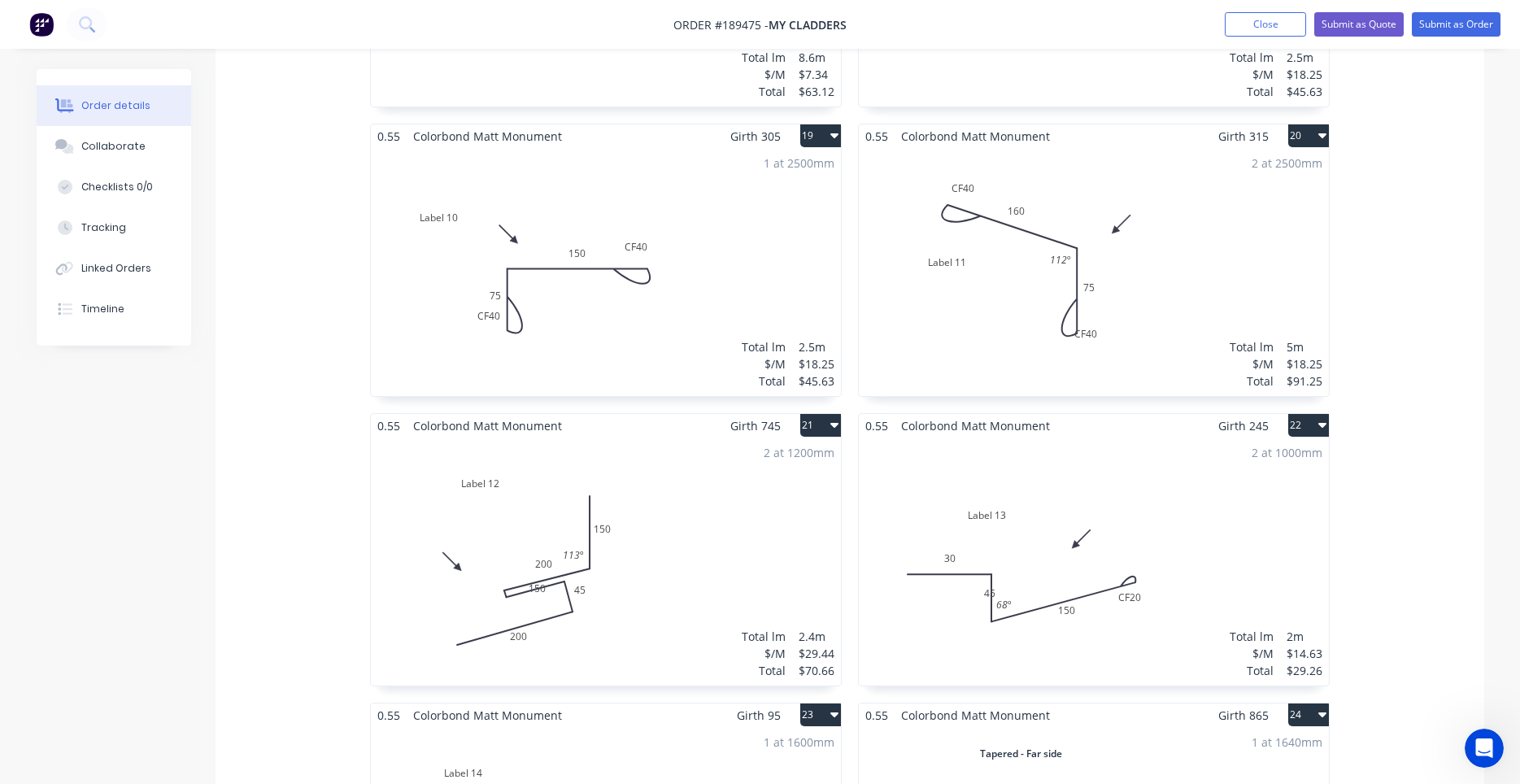
click at [668, 531] on div "2 at 1200mm Total lm $/M Total 2.4m $29.44 $70.66" at bounding box center [605, 561] width 470 height 248
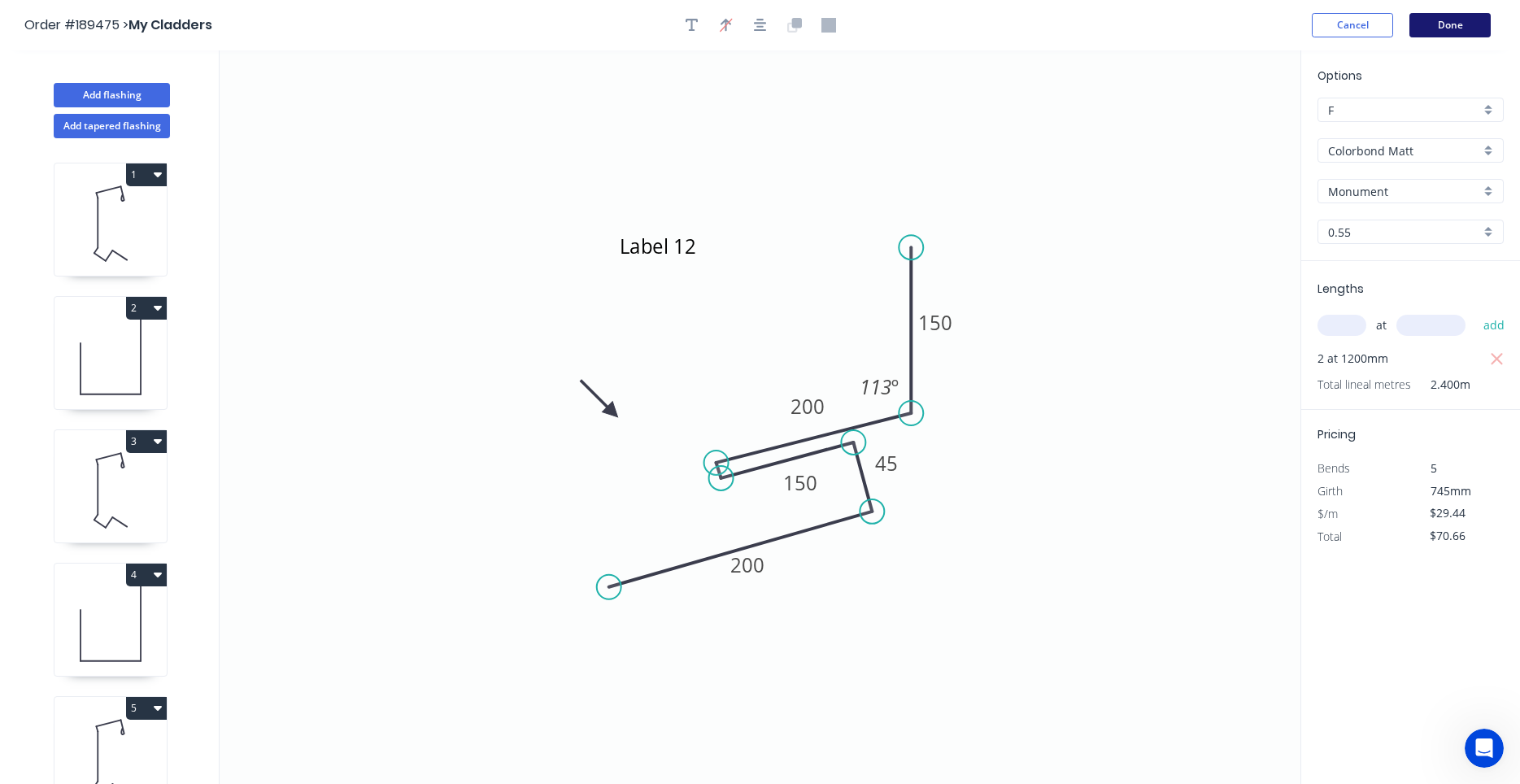
click at [1454, 30] on button "Done" at bounding box center [1449, 25] width 81 height 25
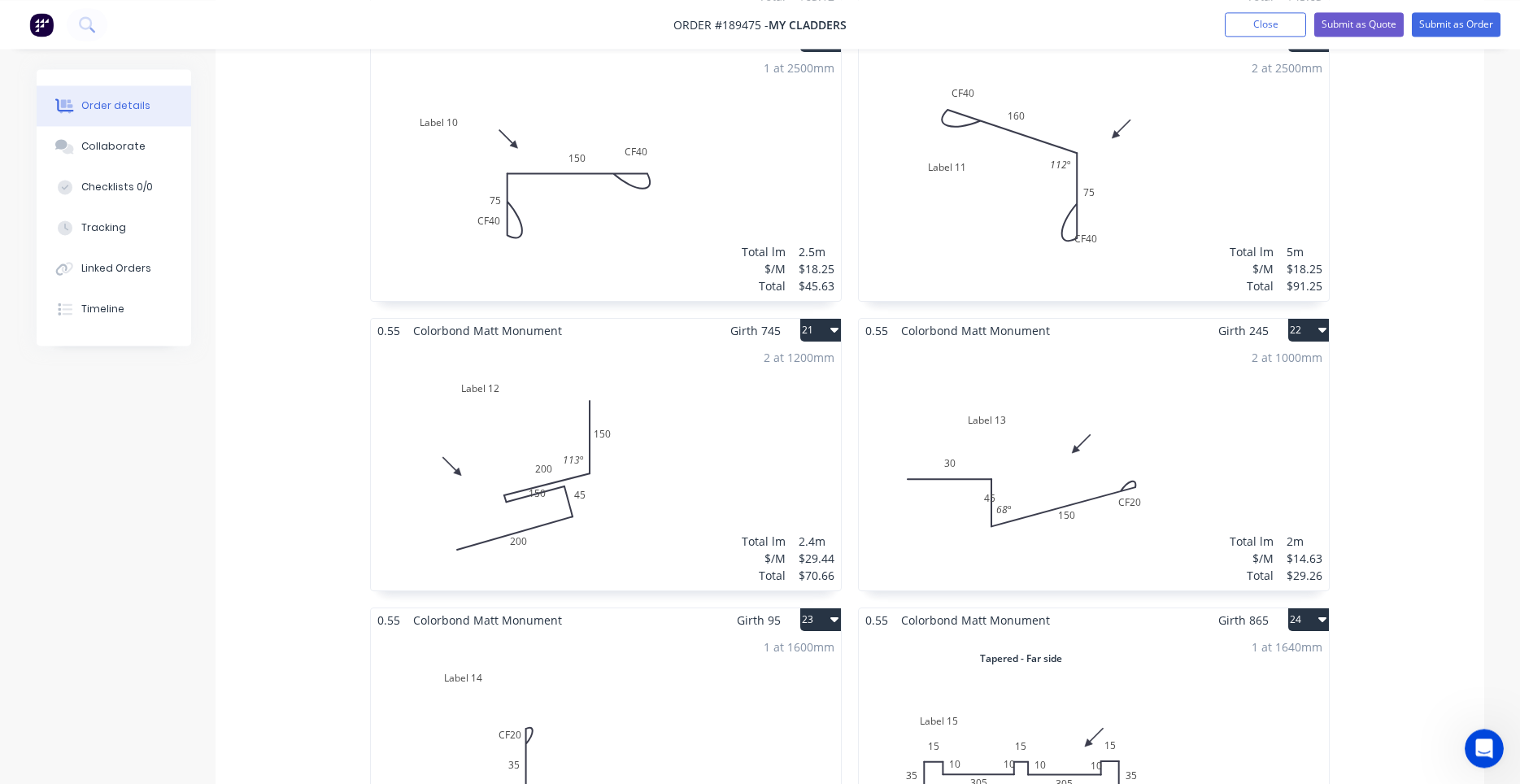
scroll to position [3317, 0]
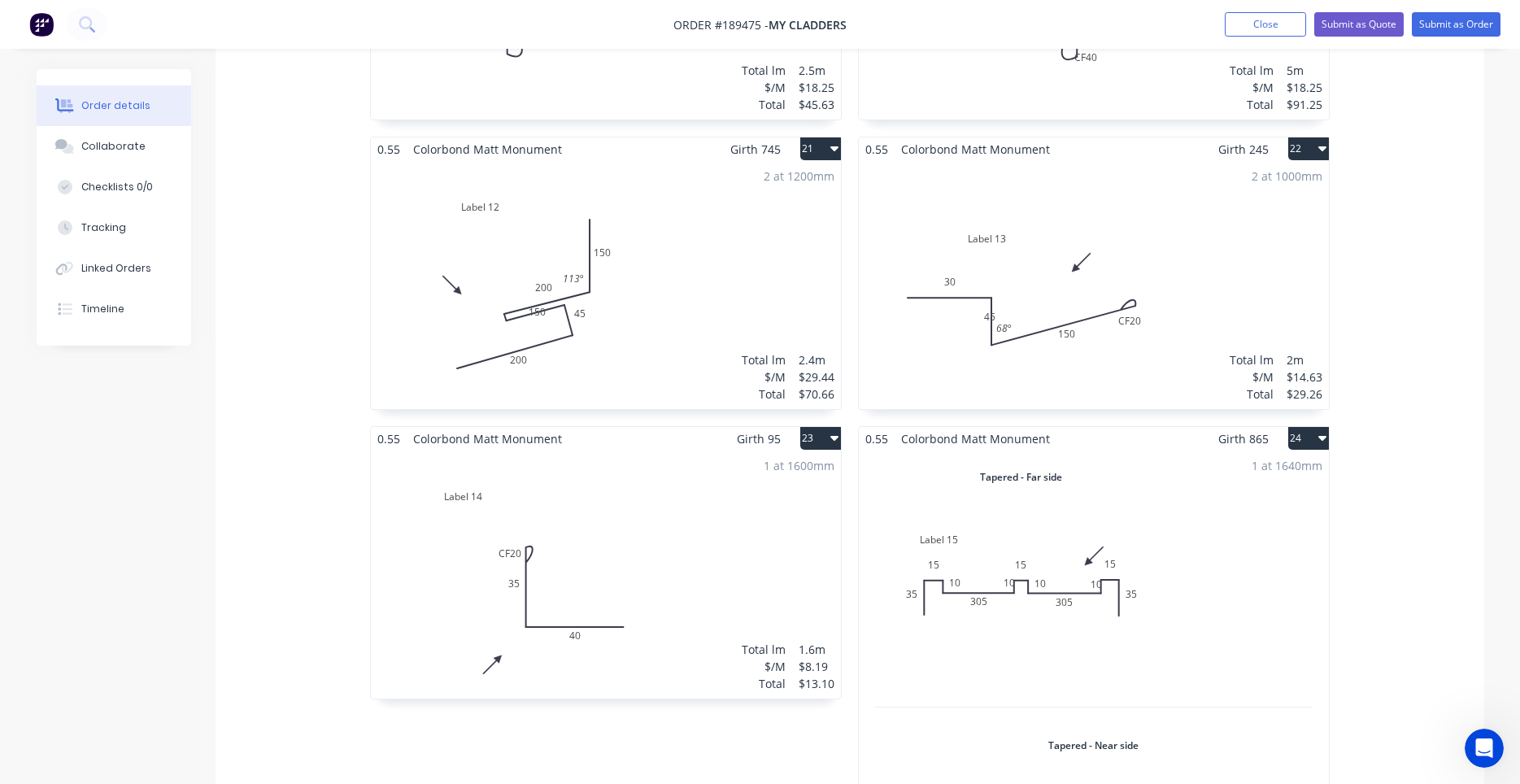
click at [1485, 745] on icon "Open Intercom Messenger" at bounding box center [1483, 747] width 11 height 13
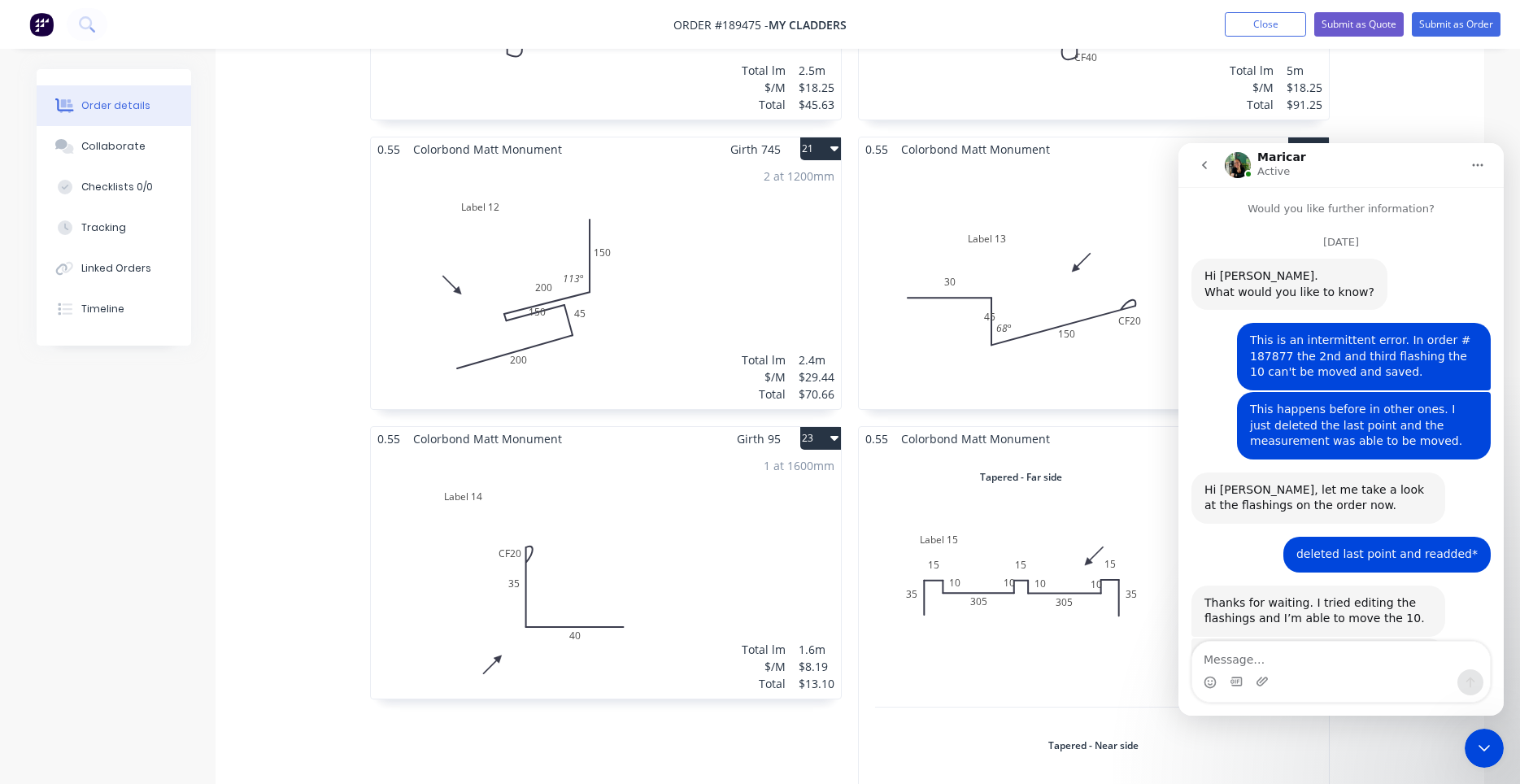
scroll to position [1992, 0]
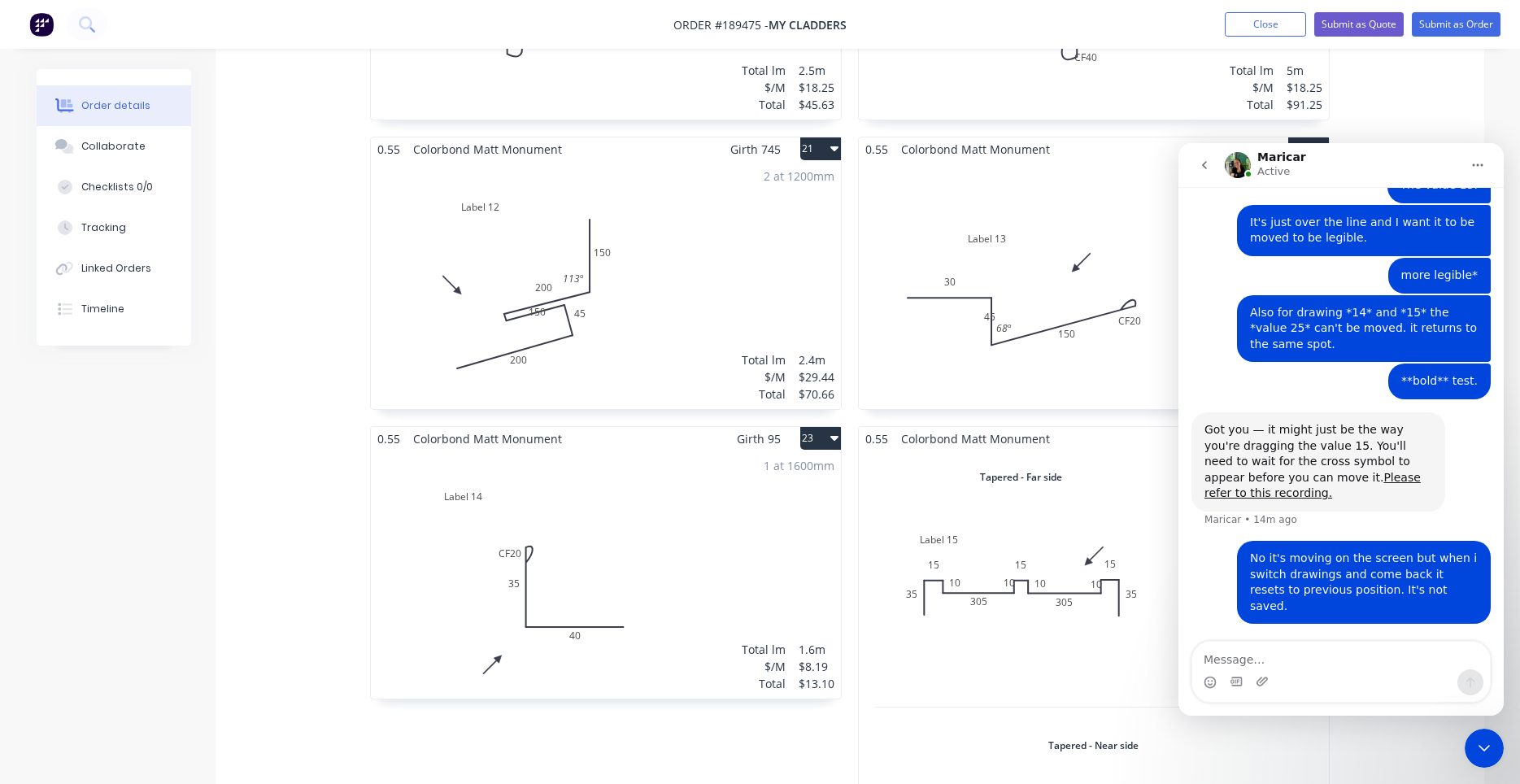
click at [1481, 745] on icon "Close Intercom Messenger" at bounding box center [1484, 748] width 19 height 19
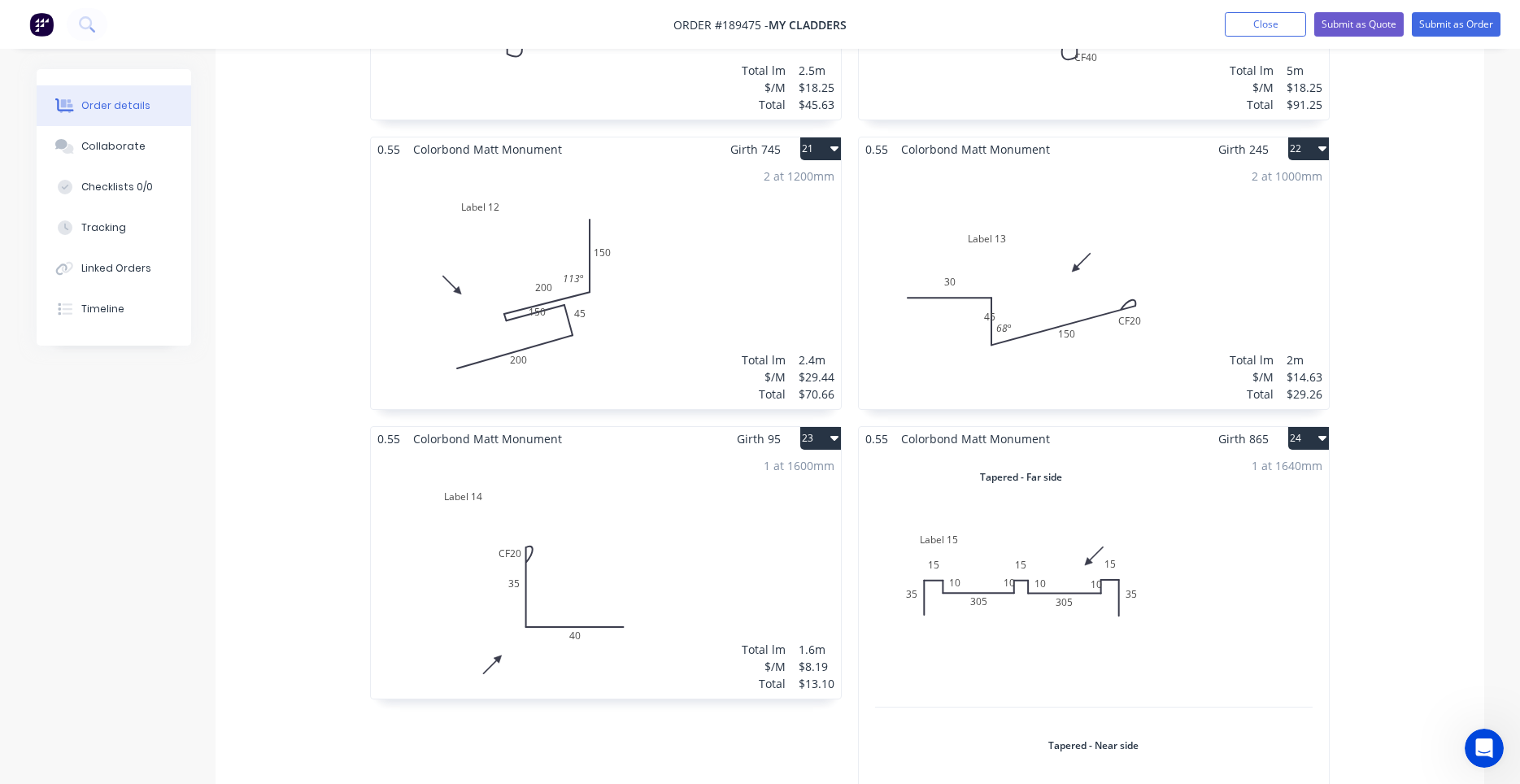
click at [1470, 740] on div "Open Intercom Messenger" at bounding box center [1483, 747] width 53 height 53
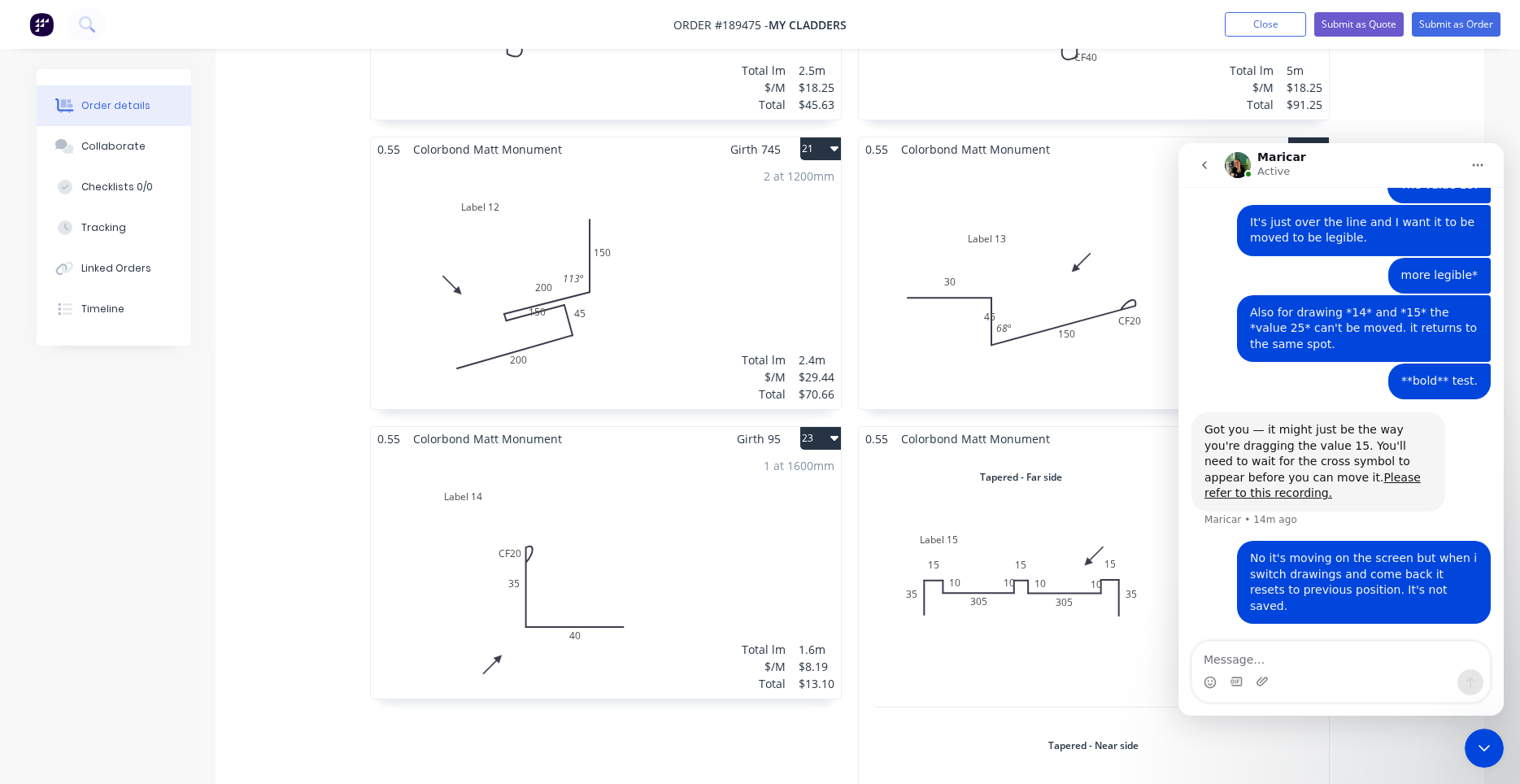
click at [1482, 741] on icon "Close Intercom Messenger" at bounding box center [1484, 748] width 19 height 19
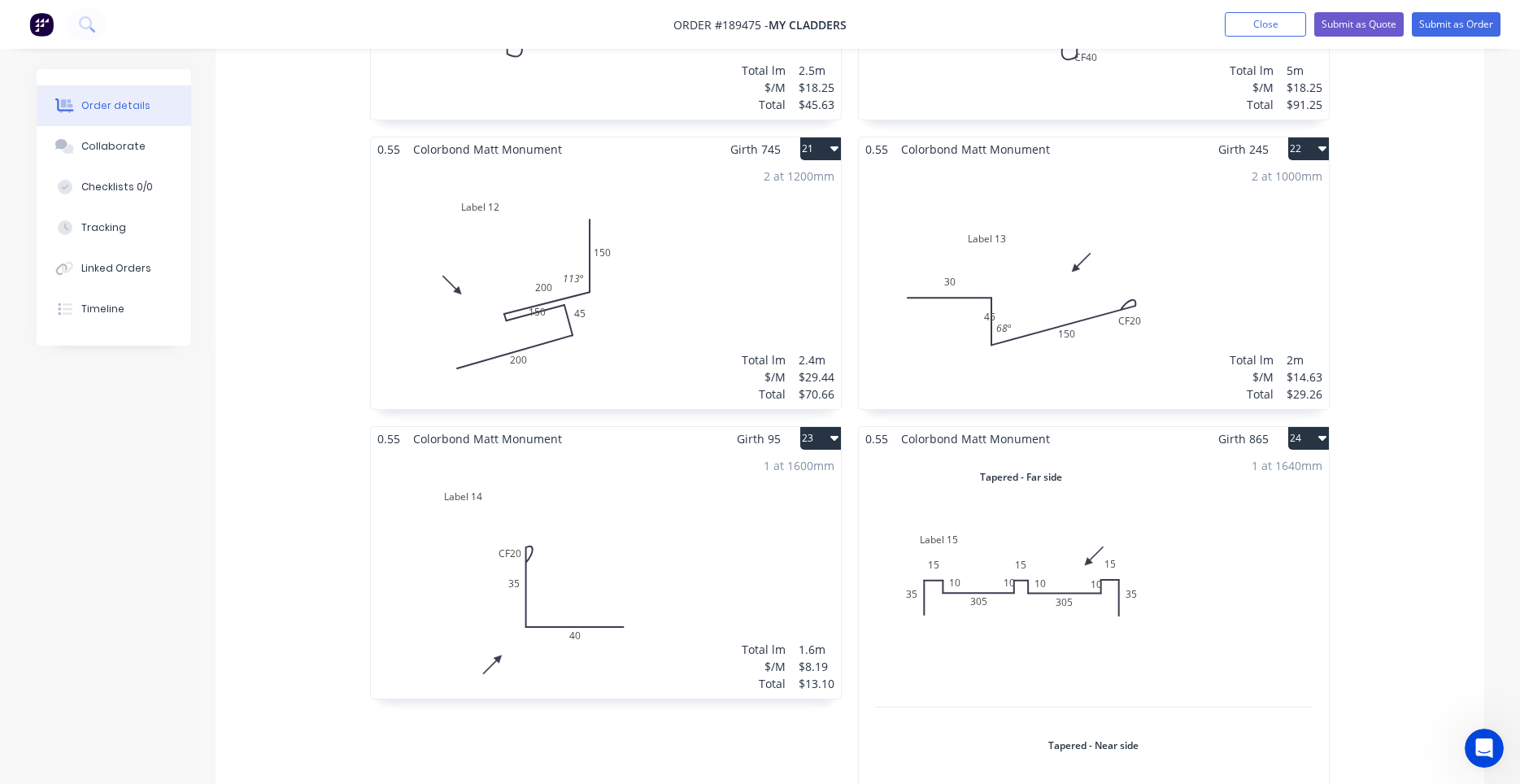
click at [611, 357] on div "2 at 1200mm Total lm $/M Total 2.4m $29.44 $70.66" at bounding box center [605, 285] width 470 height 248
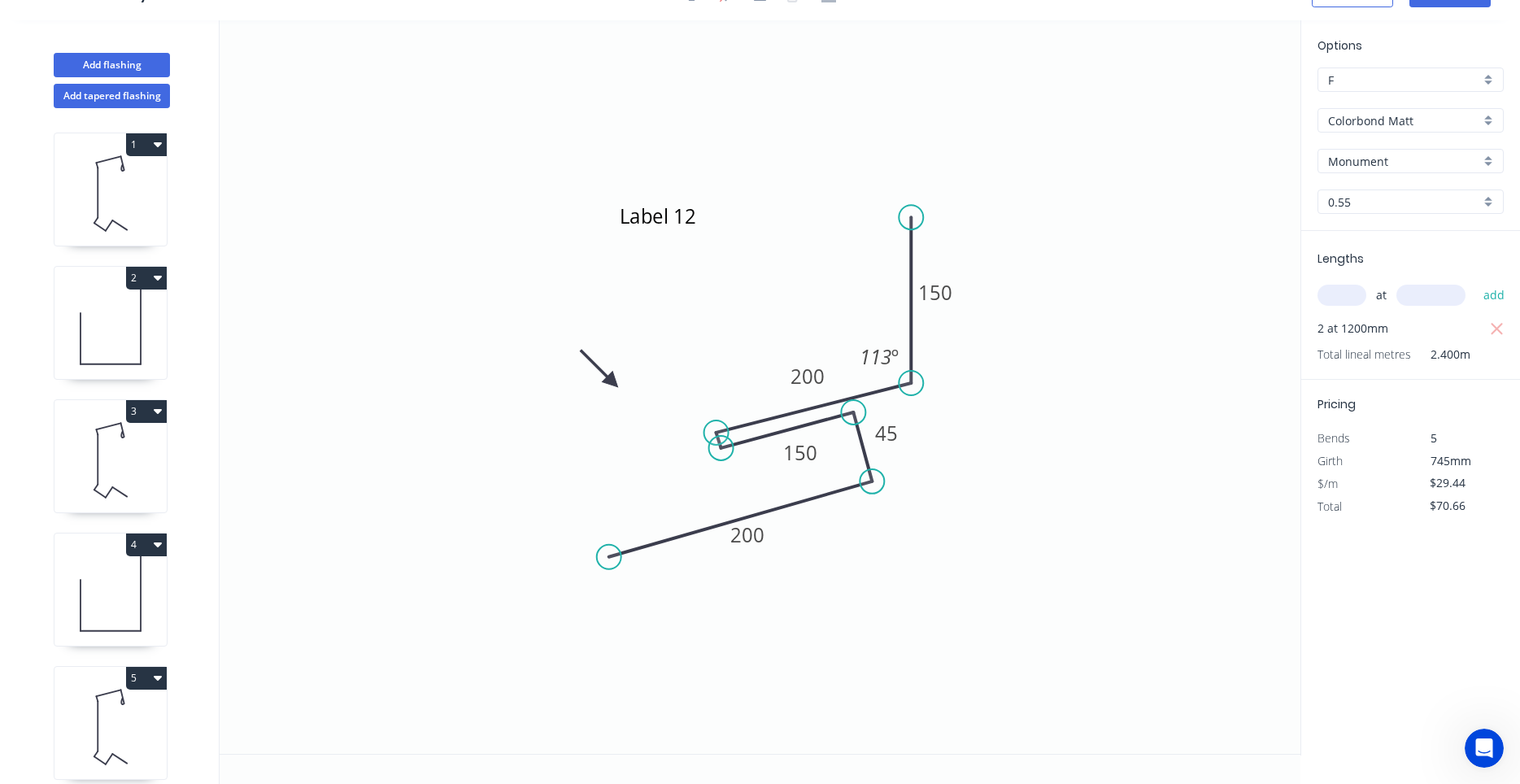
scroll to position [30, 0]
drag, startPoint x: 818, startPoint y: 462, endPoint x: 822, endPoint y: 479, distance: 17.5
click at [822, 479] on rect at bounding box center [803, 470] width 53 height 33
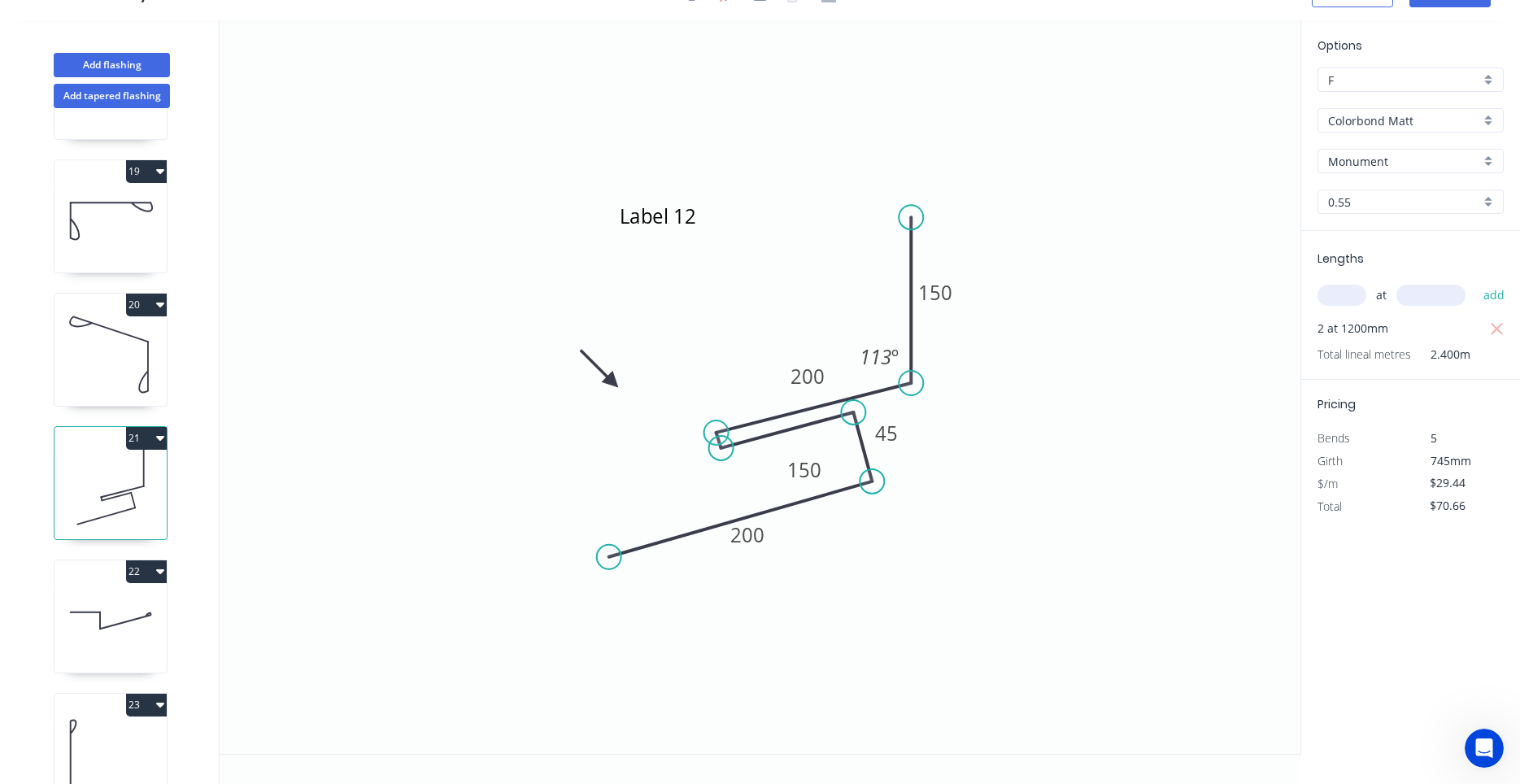
scroll to position [2394, 0]
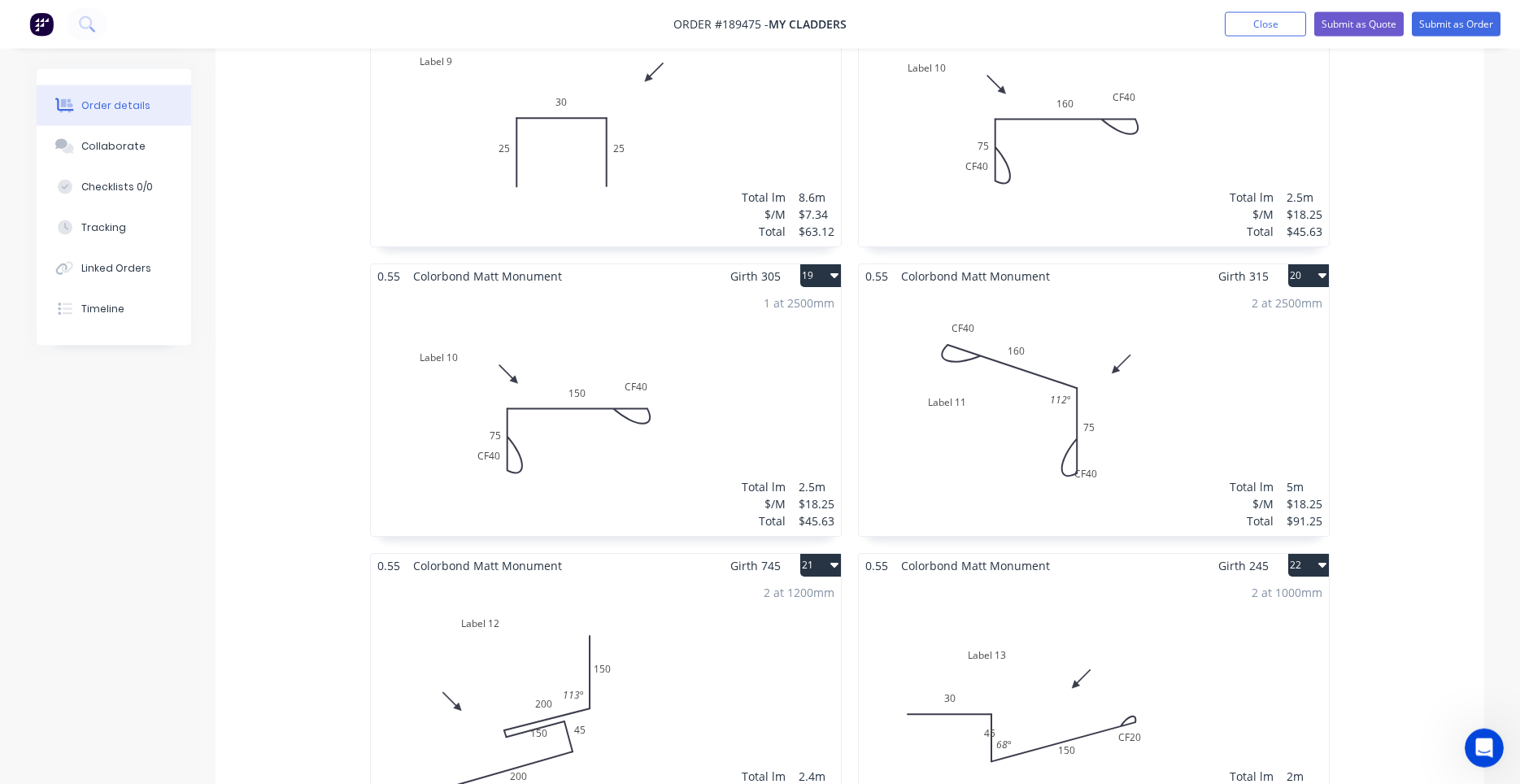
scroll to position [2902, 0]
click at [638, 642] on div "2 at 1200mm Total lm $/M Total 2.4m $29.44 $70.66" at bounding box center [605, 699] width 470 height 248
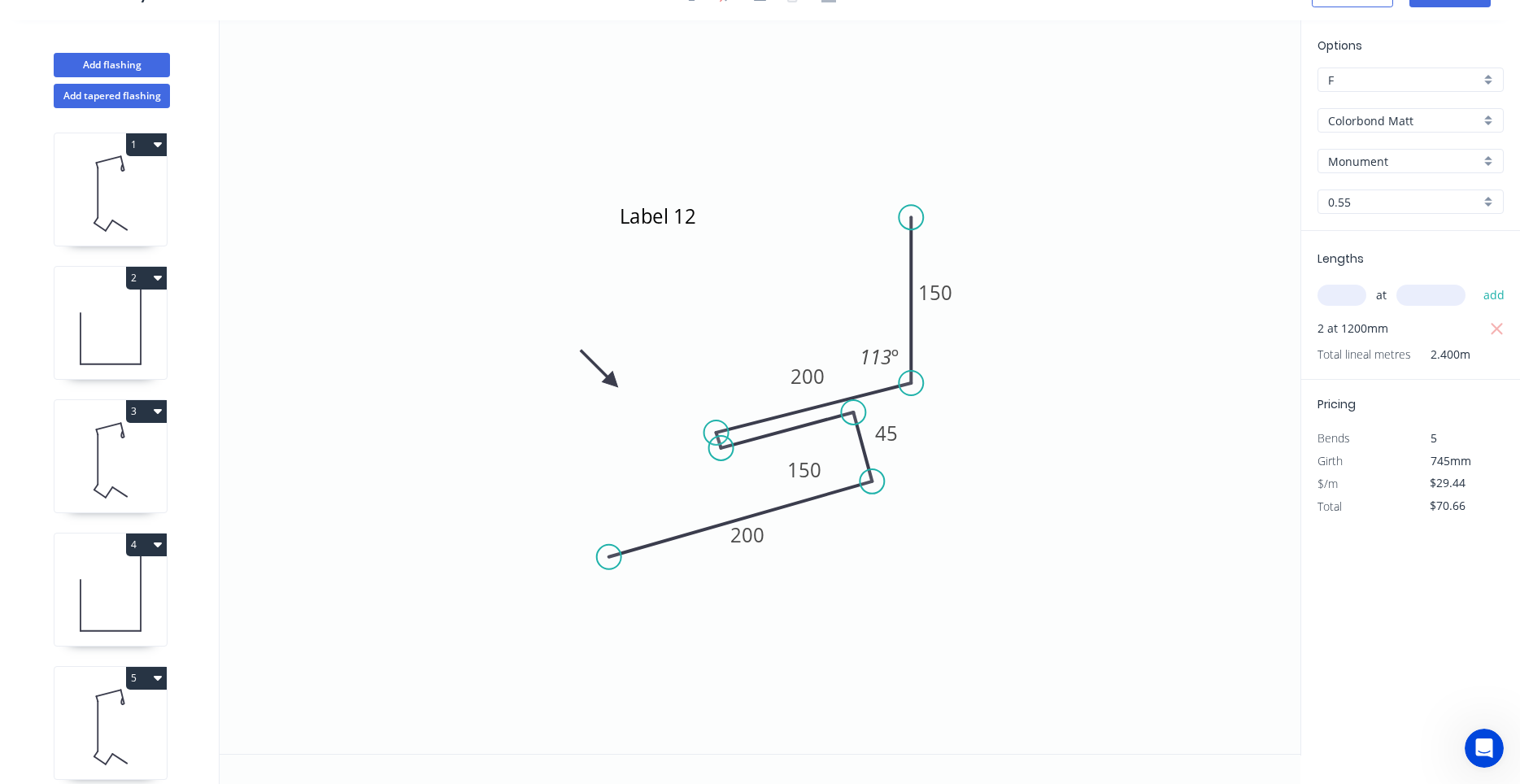
scroll to position [30, 0]
drag, startPoint x: 823, startPoint y: 481, endPoint x: 821, endPoint y: 507, distance: 26.1
click at [821, 507] on rect at bounding box center [802, 497] width 53 height 33
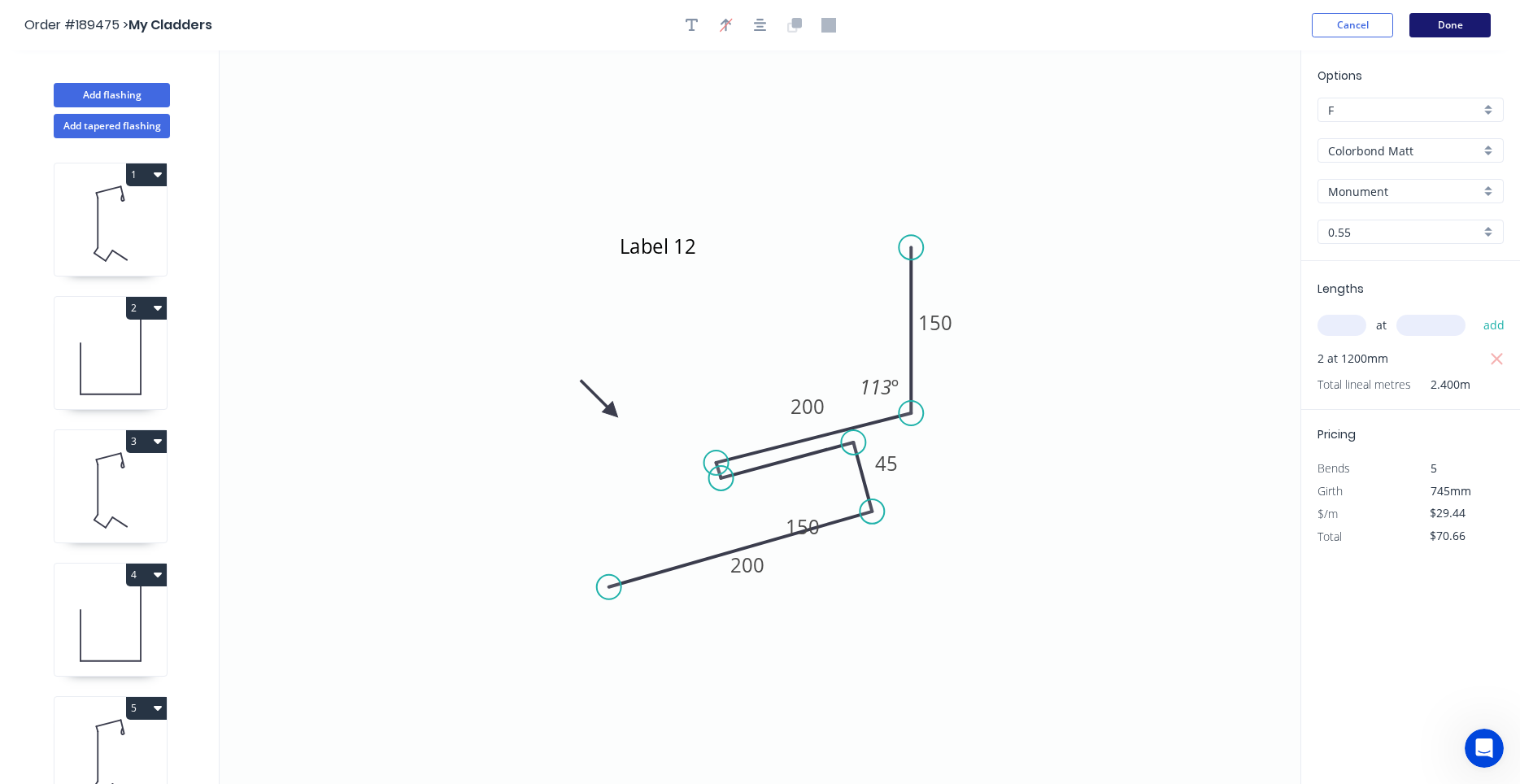
click at [1461, 28] on button "Done" at bounding box center [1449, 25] width 81 height 25
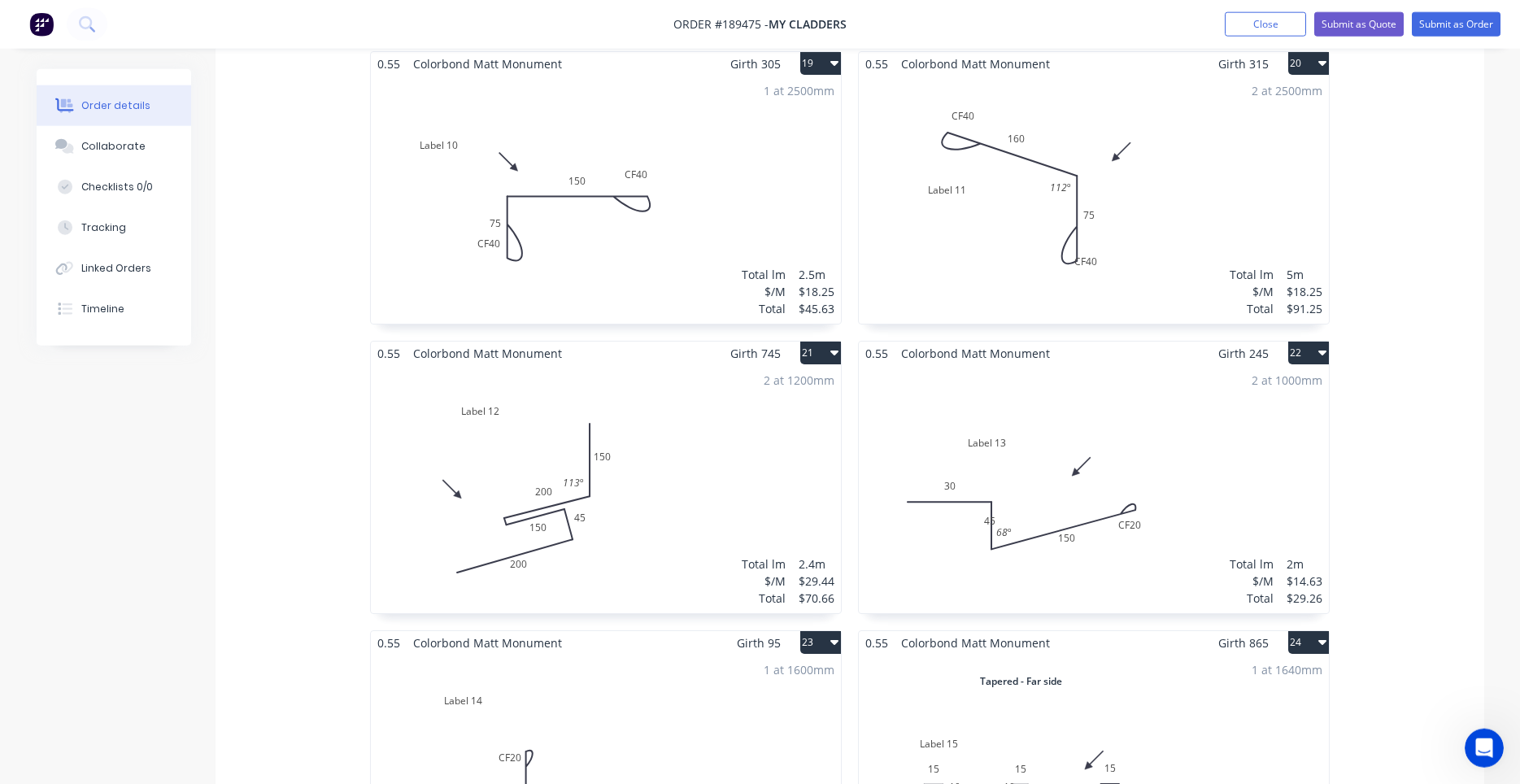
scroll to position [3041, 0]
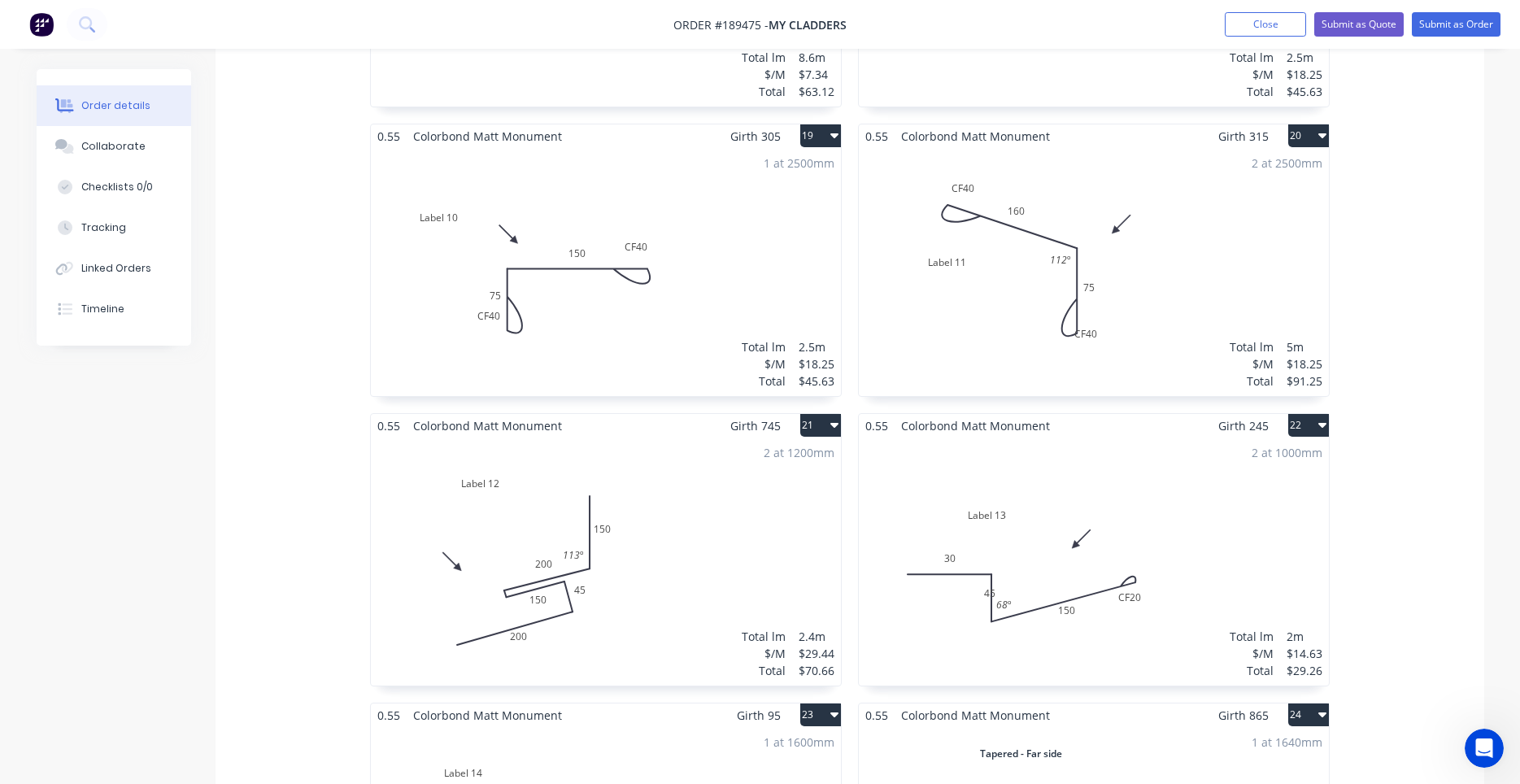
click at [1063, 310] on div "2 at 2500mm Total lm $/M Total 5m $18.25 $91.25" at bounding box center [1093, 272] width 470 height 248
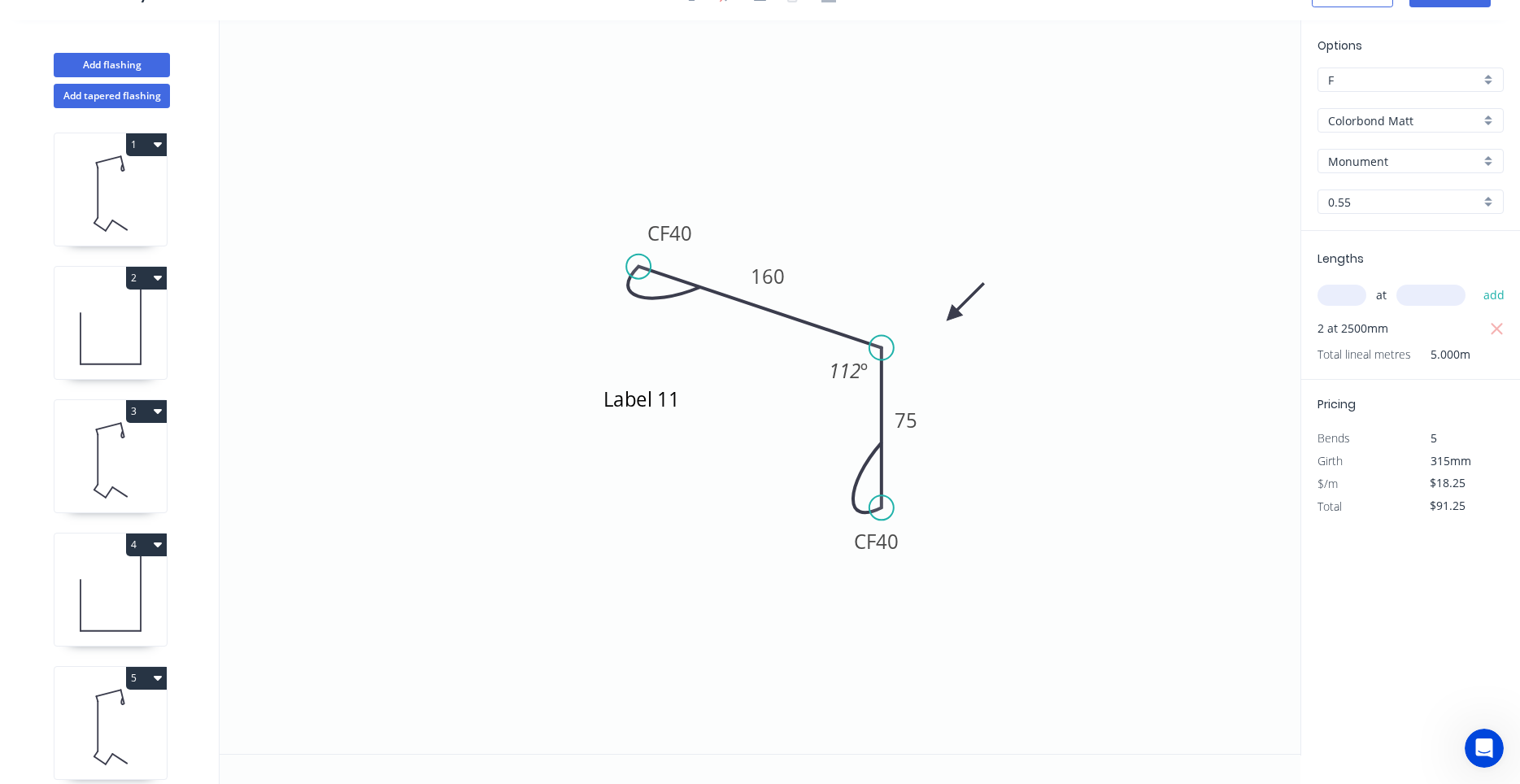
scroll to position [30, 0]
drag, startPoint x: 905, startPoint y: 549, endPoint x: 936, endPoint y: 562, distance: 33.6
click at [936, 562] on rect at bounding box center [907, 554] width 65 height 33
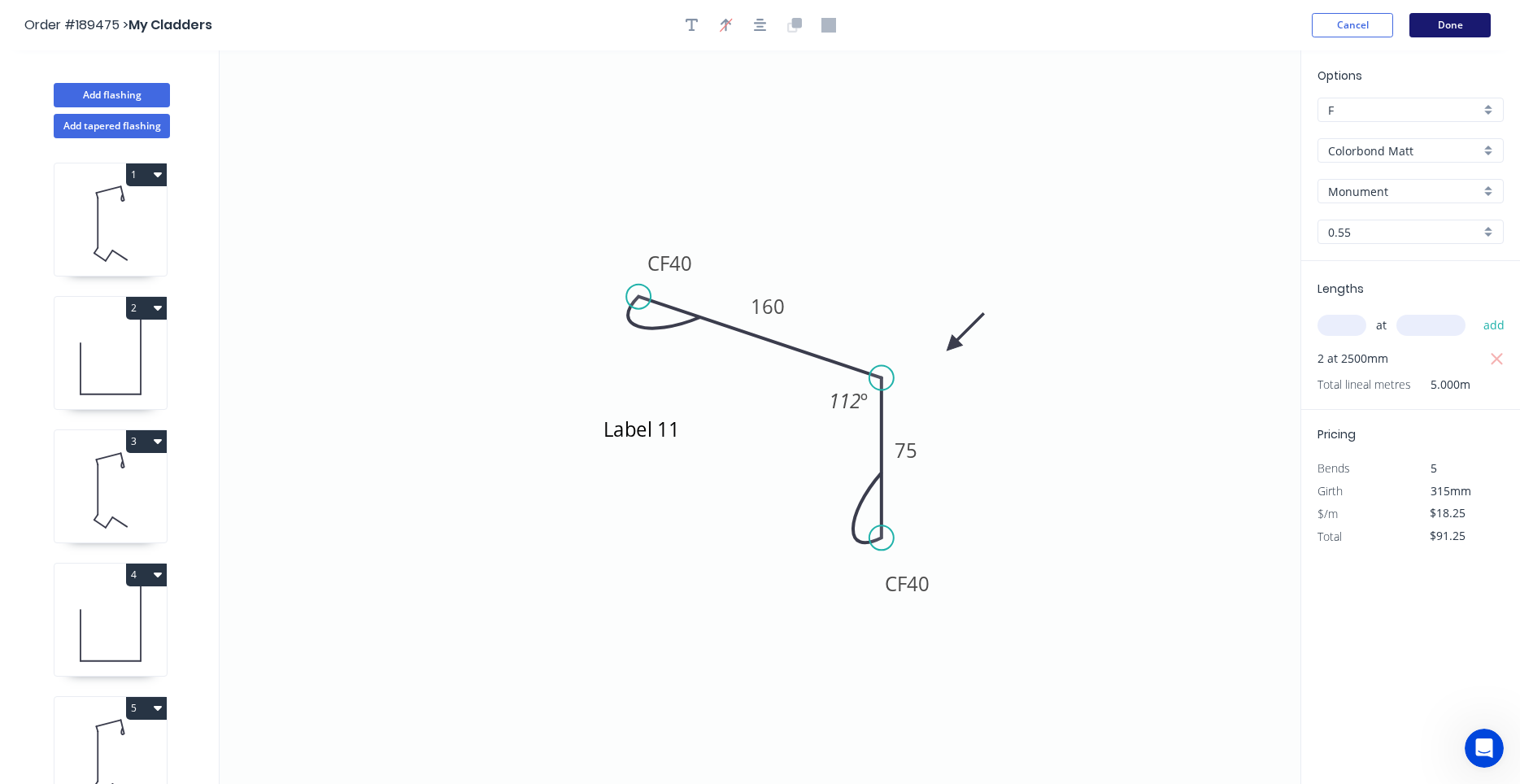
click at [1443, 37] on button "Done" at bounding box center [1449, 25] width 81 height 25
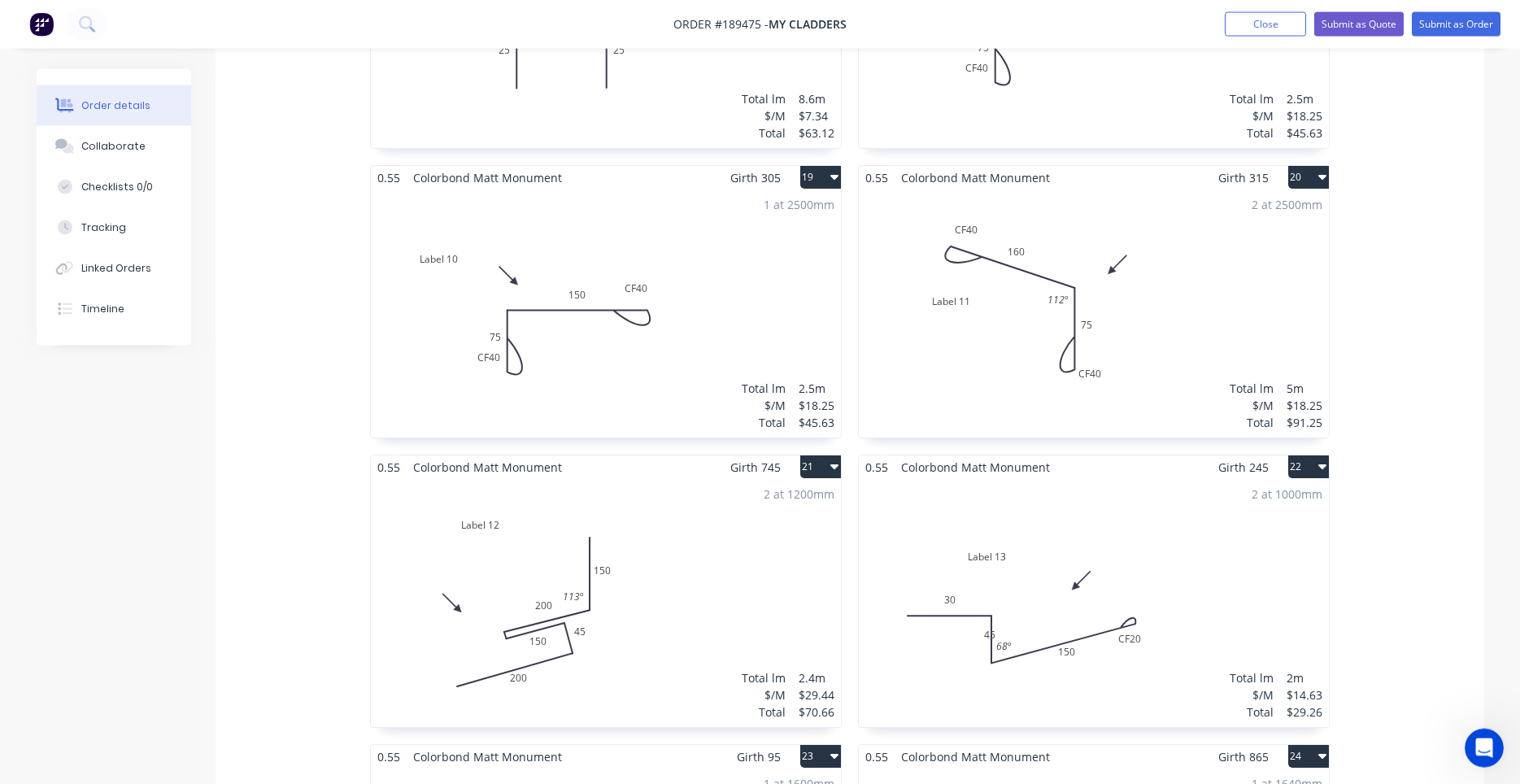
scroll to position [3041, 0]
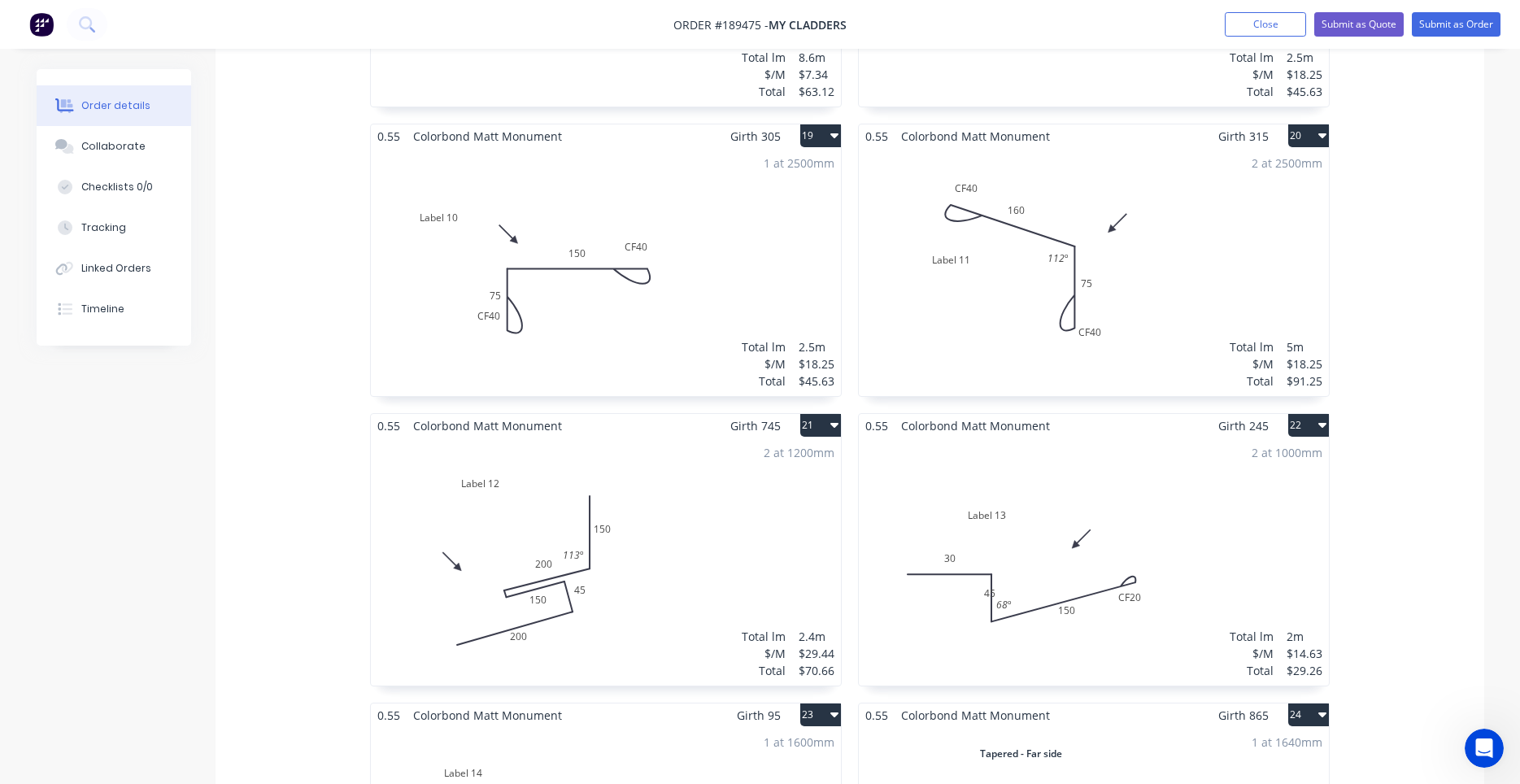
click at [1015, 528] on div "2 at 1000mm Total lm $/M Total 2m $14.63 $29.26" at bounding box center [1093, 561] width 470 height 248
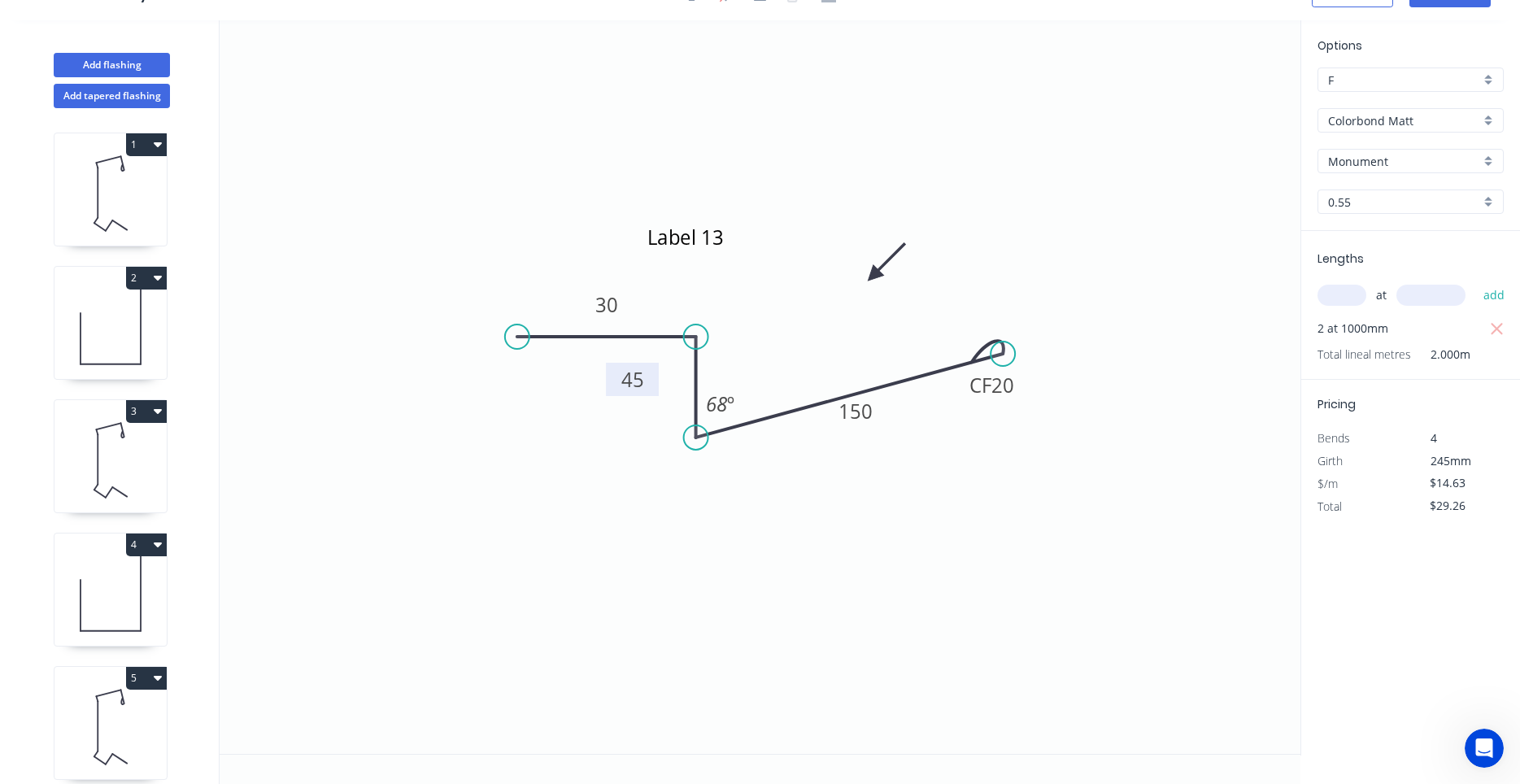
drag, startPoint x: 686, startPoint y: 390, endPoint x: 651, endPoint y: 392, distance: 35.1
click at [651, 392] on rect at bounding box center [632, 379] width 53 height 33
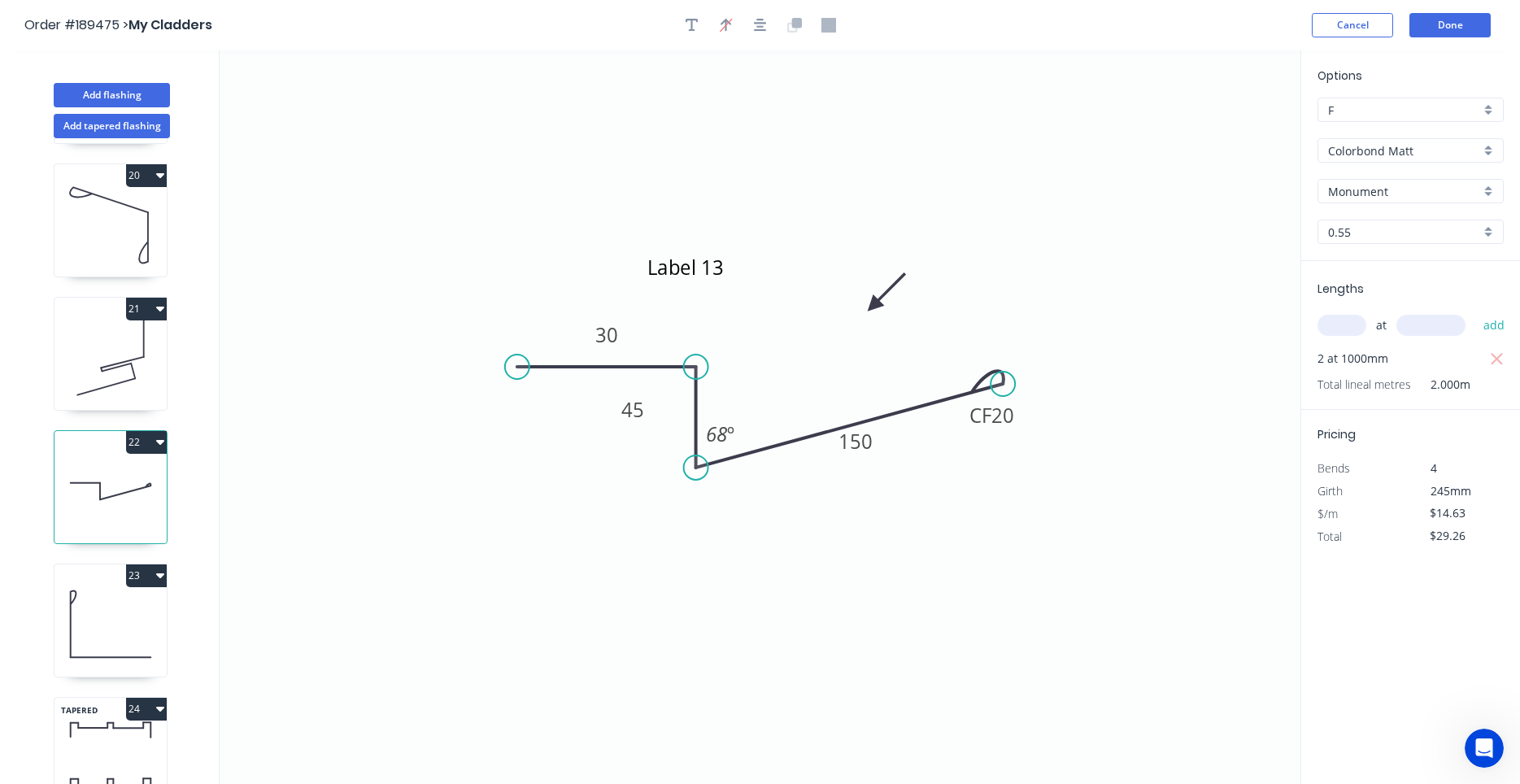
scroll to position [2549, 0]
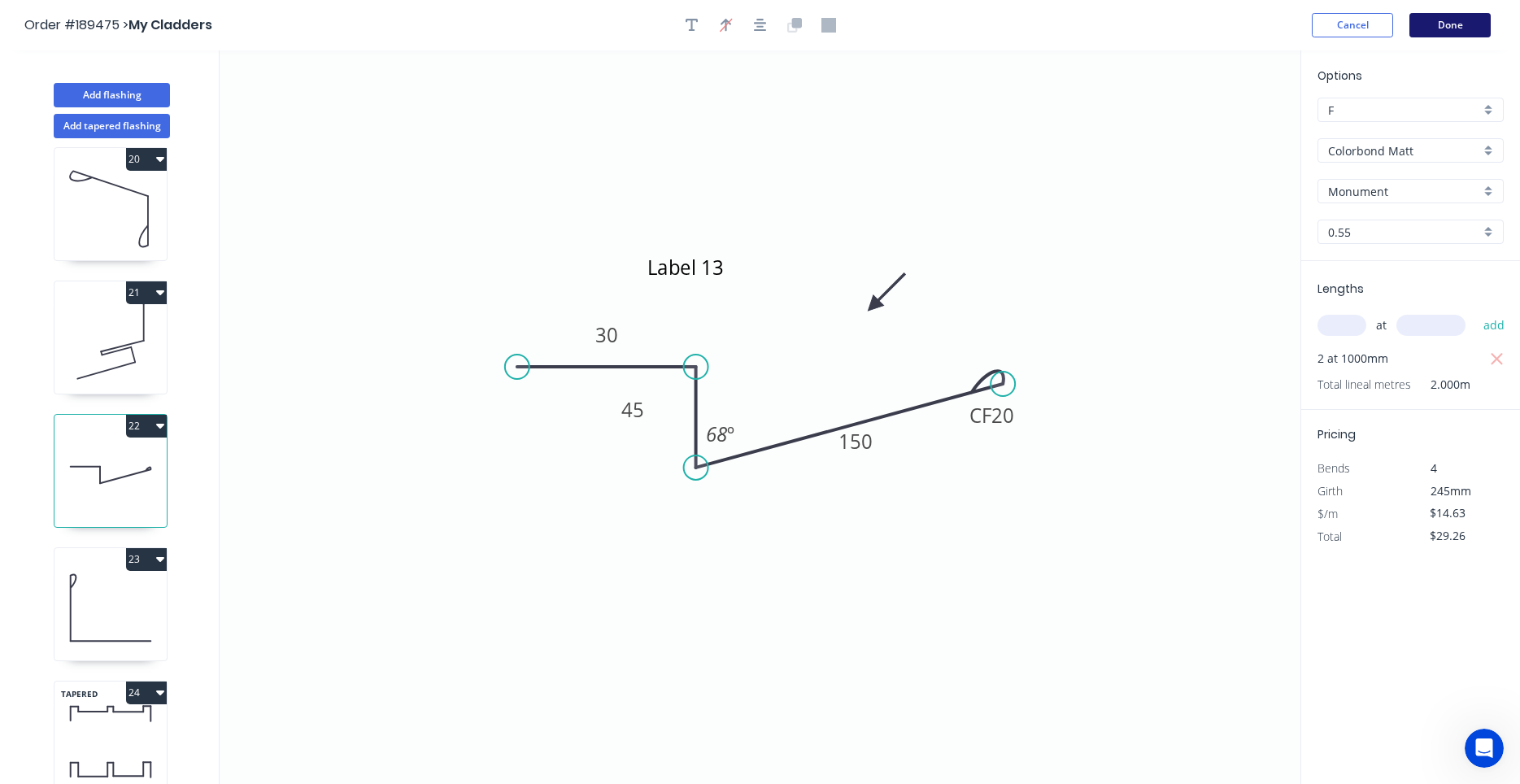
click at [1448, 28] on button "Done" at bounding box center [1449, 25] width 81 height 25
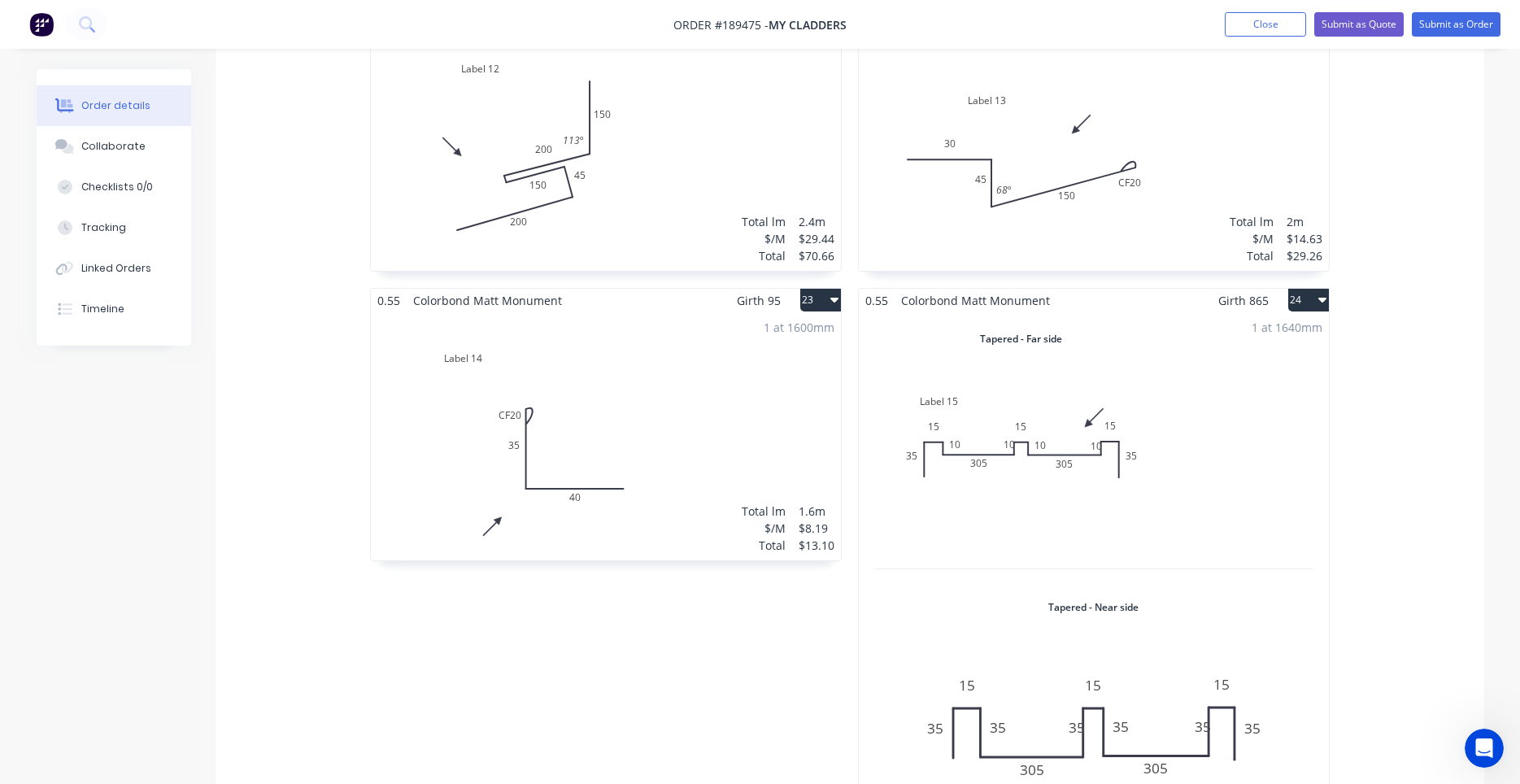
scroll to position [3593, 0]
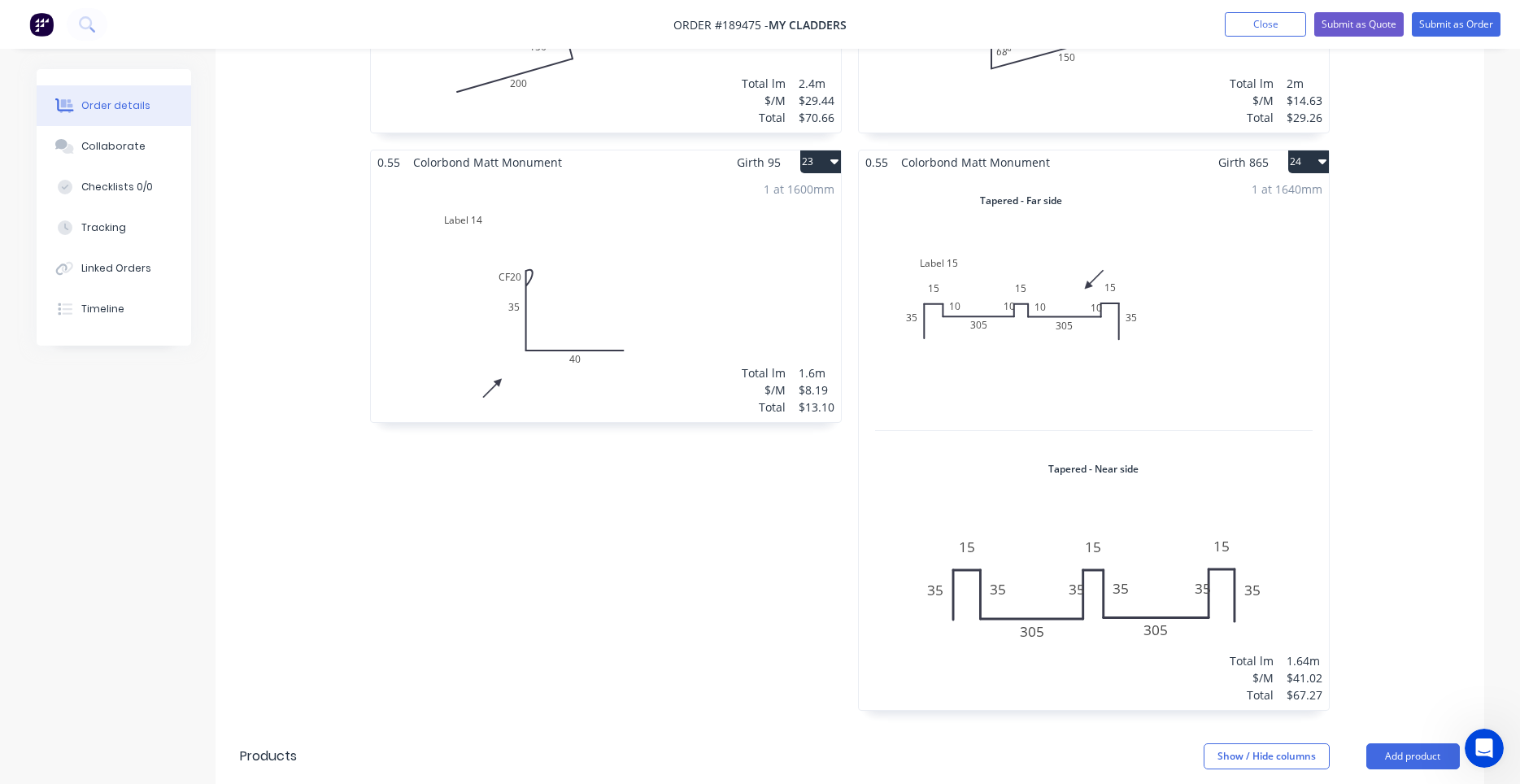
click at [1074, 384] on div "1 at 1640mm Total lm $/M Total 1.64m $41.02 $67.27" at bounding box center [1093, 442] width 470 height 536
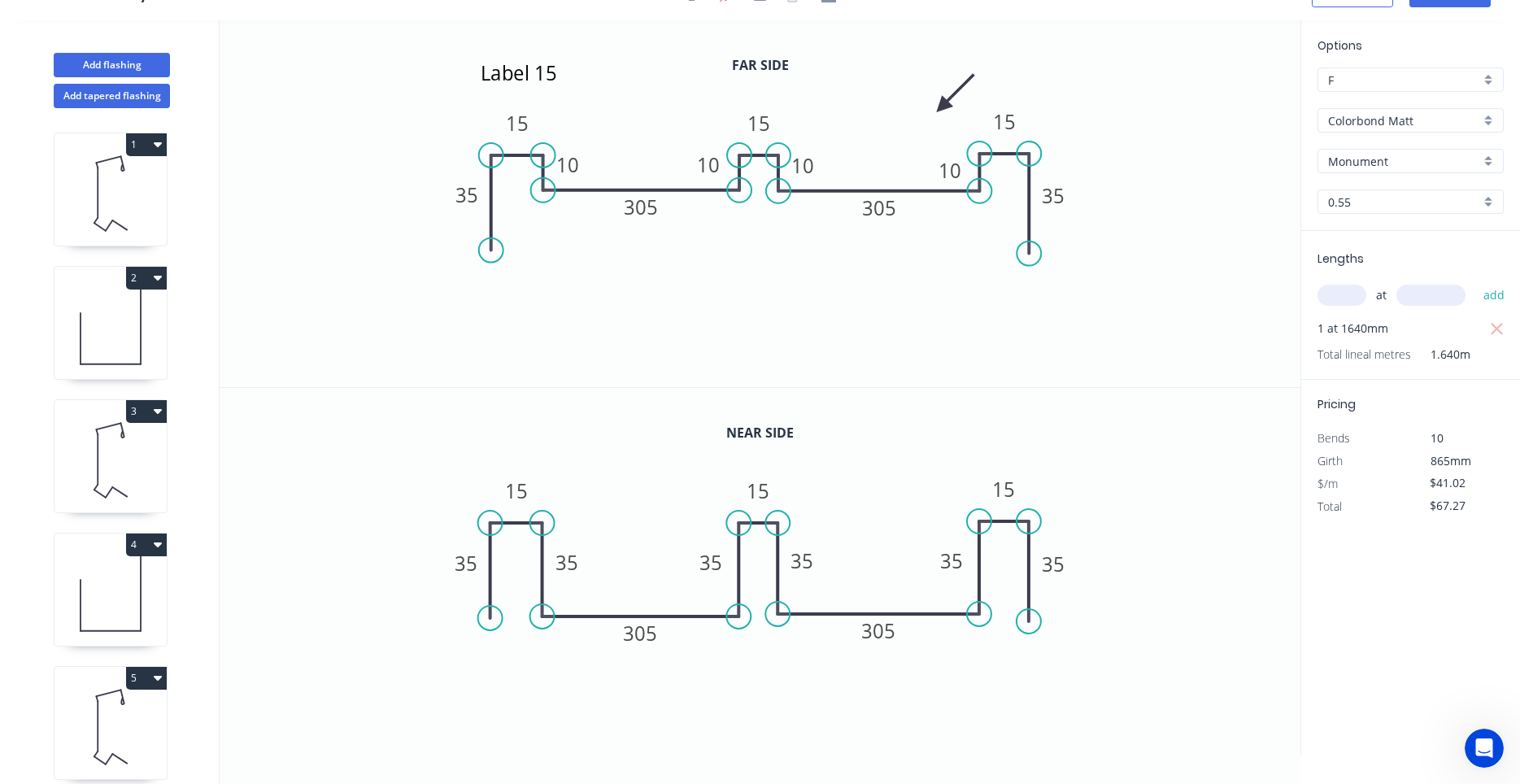
scroll to position [30, 0]
drag, startPoint x: 687, startPoint y: 171, endPoint x: 658, endPoint y: 173, distance: 29.1
click at [658, 173] on rect at bounding box center [679, 166] width 53 height 33
drag, startPoint x: 690, startPoint y: 571, endPoint x: 653, endPoint y: 575, distance: 37.2
click at [653, 575] on rect at bounding box center [675, 565] width 53 height 33
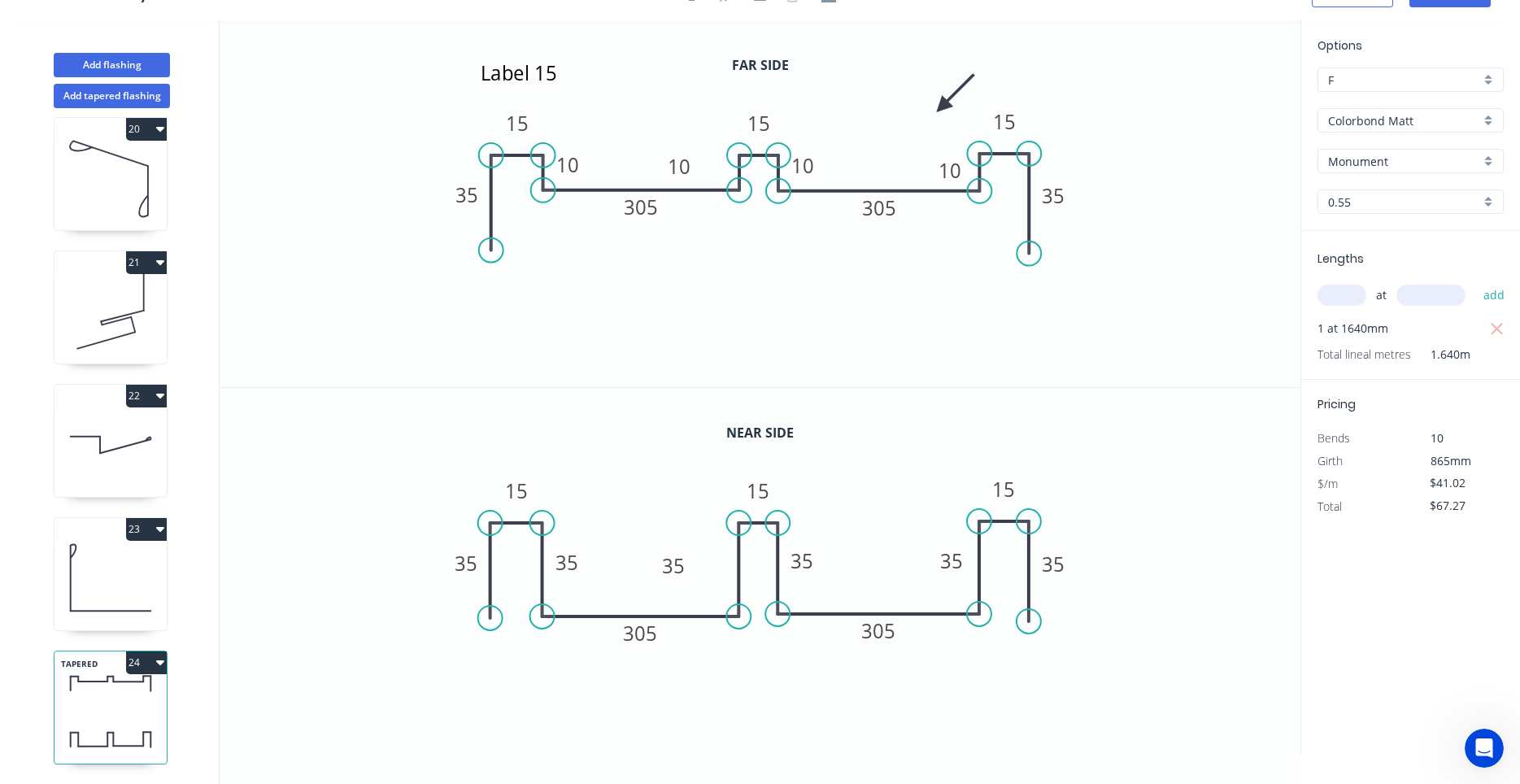
scroll to position [0, 0]
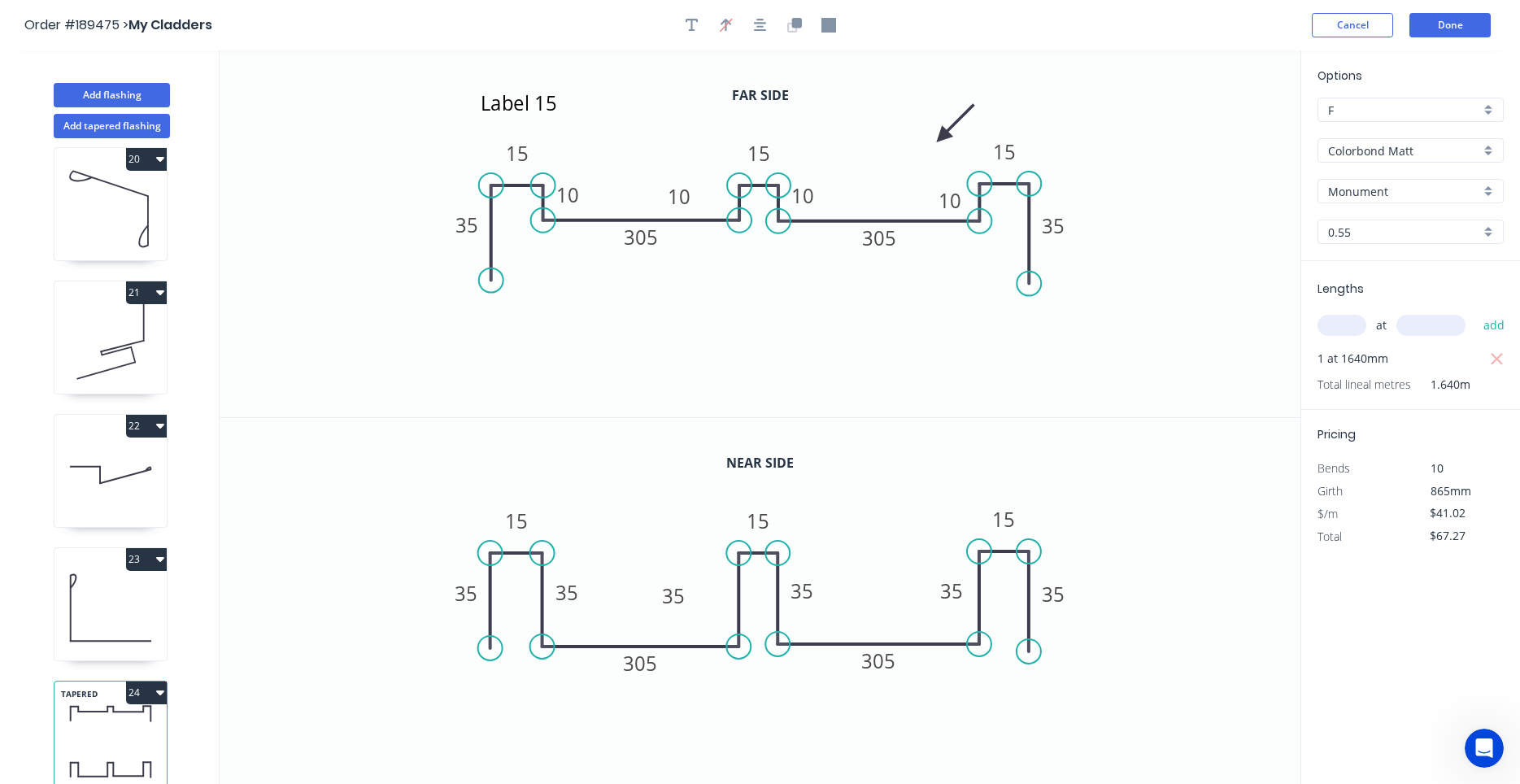
click at [1473, 39] on header "Order #189475 > My Cladders Cancel Done" at bounding box center [760, 25] width 1520 height 51
click at [1473, 31] on button "Done" at bounding box center [1449, 25] width 81 height 25
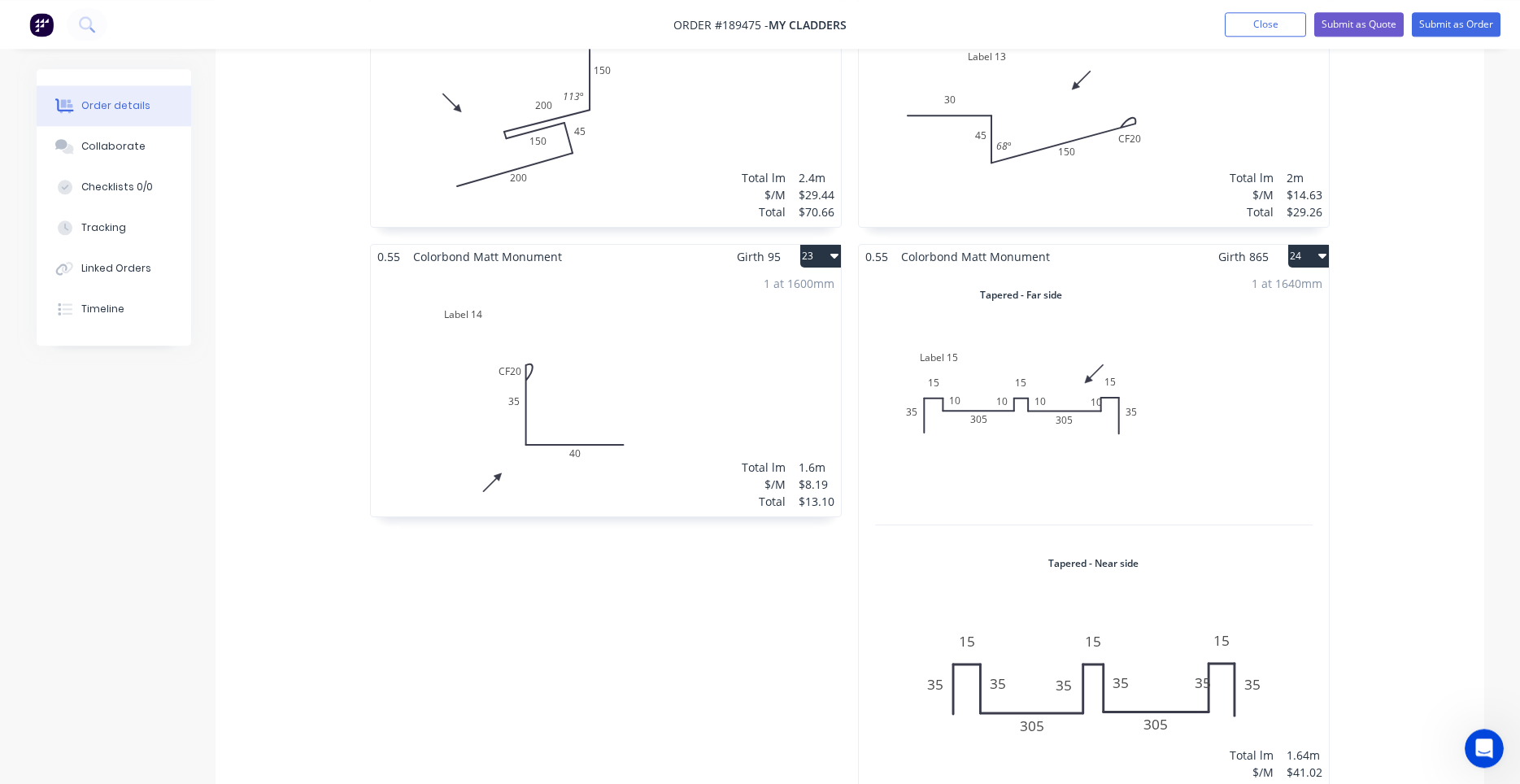
scroll to position [3593, 0]
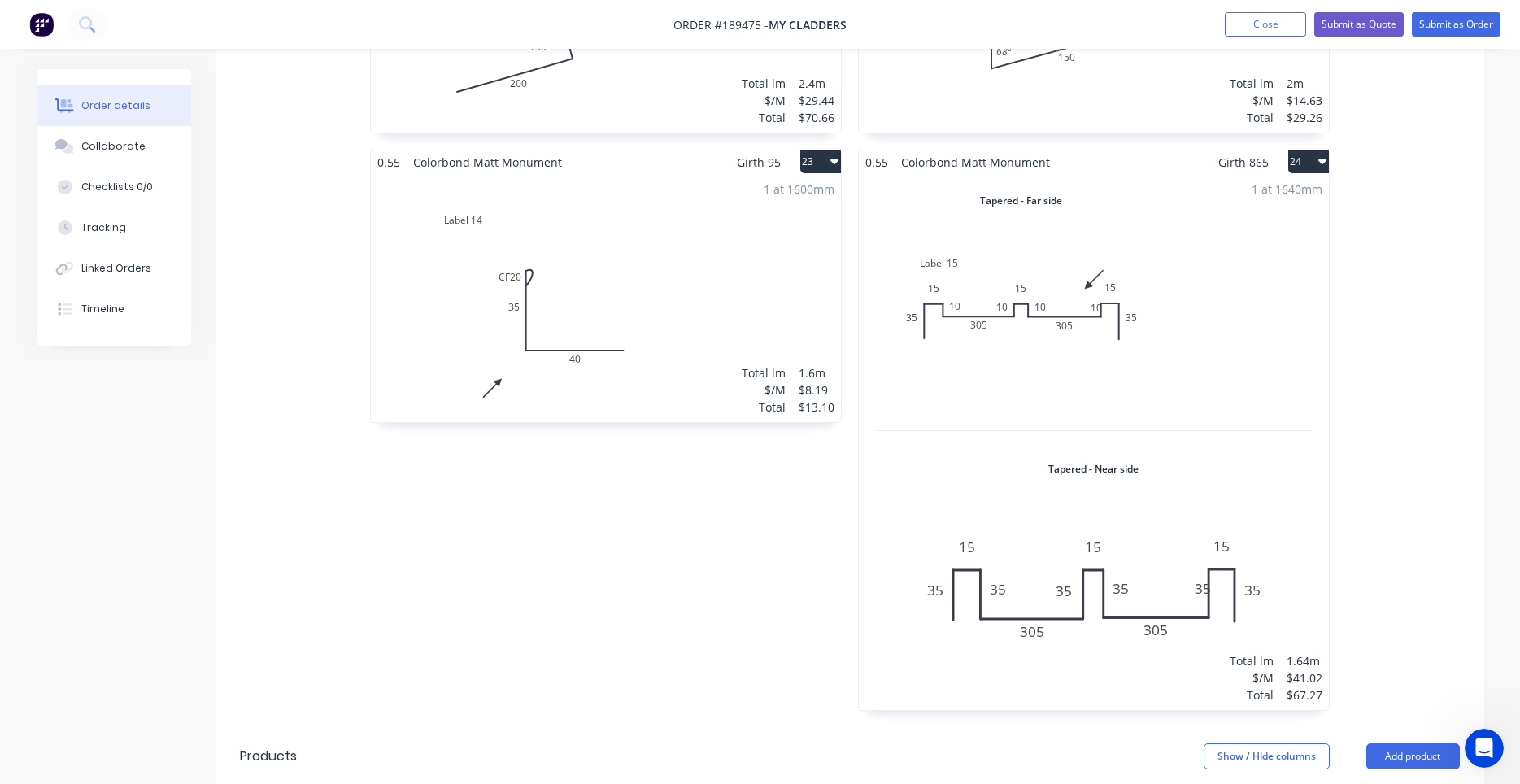
click at [1117, 356] on div "1 at 1640mm Total lm $/M Total 1.64m $41.02 $67.27" at bounding box center [1093, 442] width 470 height 536
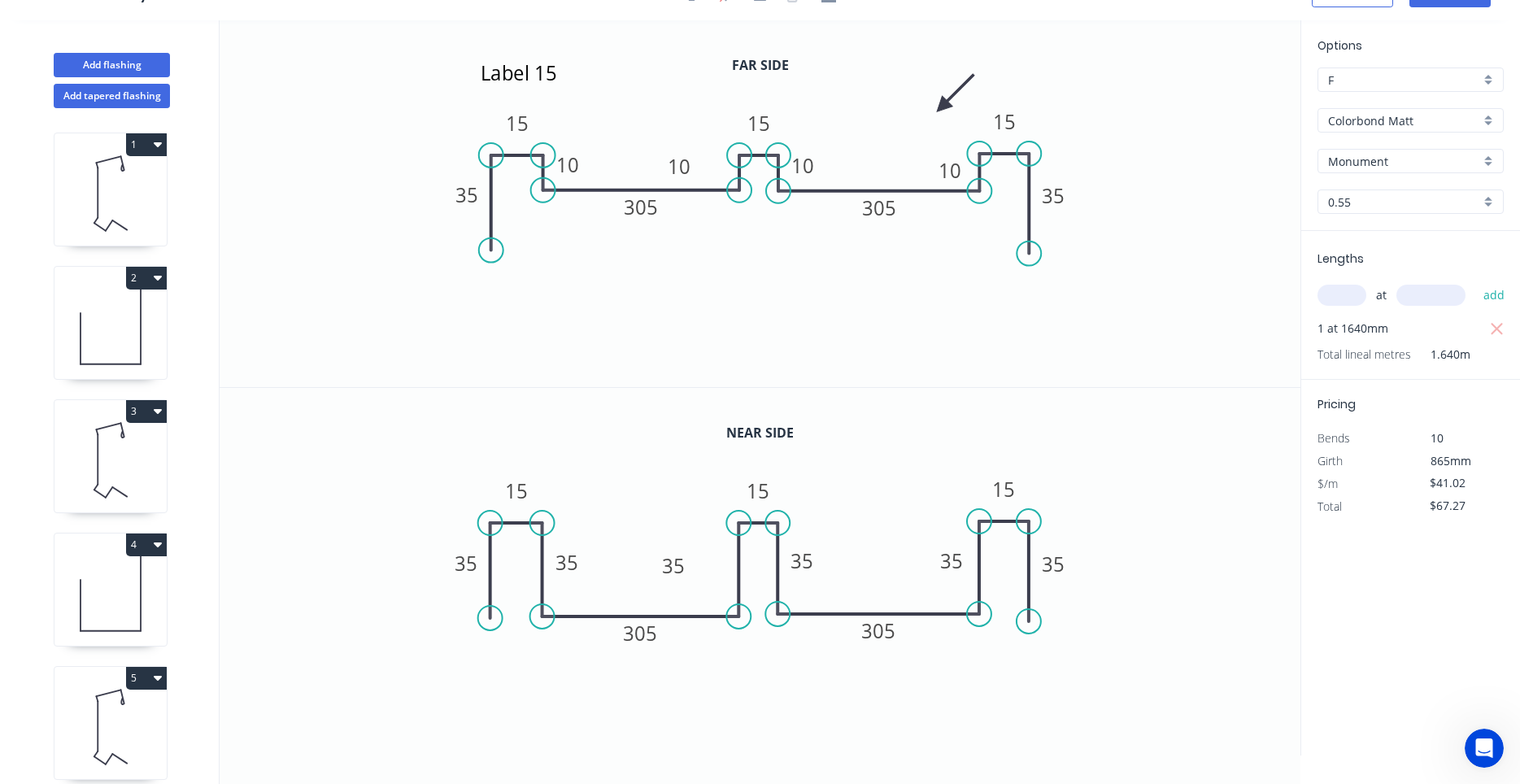
scroll to position [30, 0]
drag, startPoint x: 933, startPoint y: 156, endPoint x: 910, endPoint y: 152, distance: 23.3
click at [911, 152] on rect at bounding box center [930, 167] width 53 height 33
drag, startPoint x: 939, startPoint y: 550, endPoint x: 908, endPoint y: 549, distance: 31.0
click at [908, 549] on rect at bounding box center [924, 559] width 53 height 33
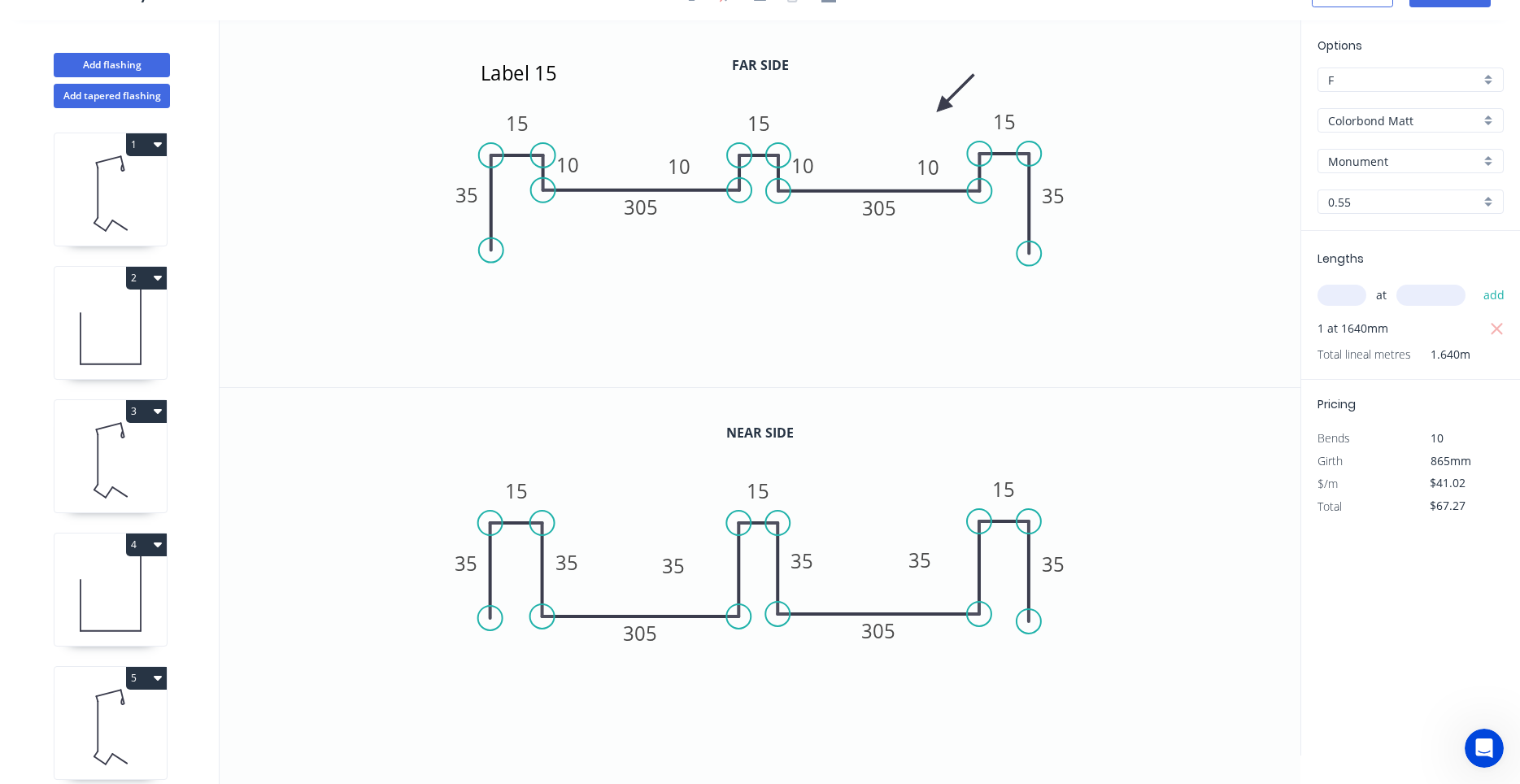
scroll to position [0, 0]
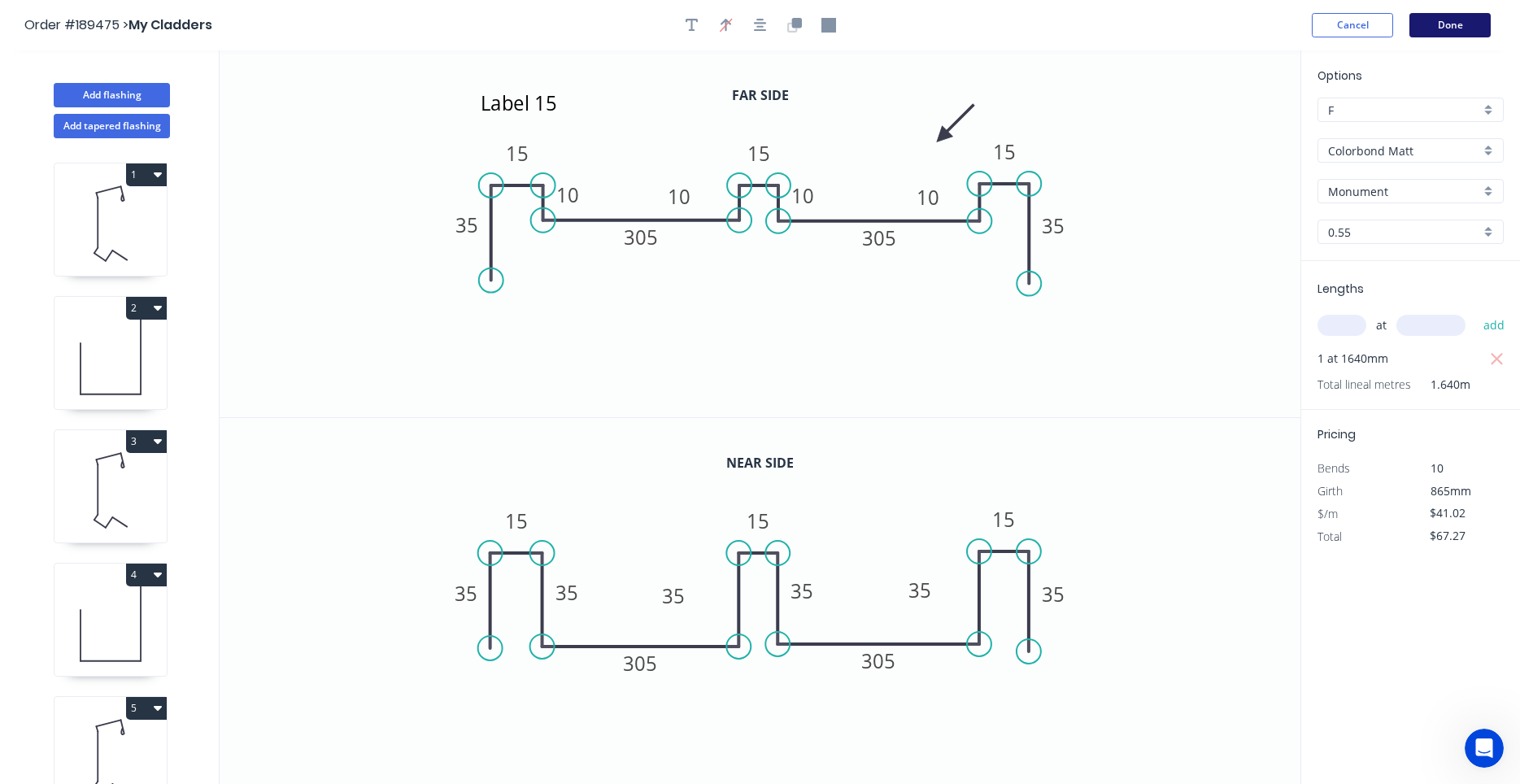
click at [1423, 28] on button "Done" at bounding box center [1449, 25] width 81 height 25
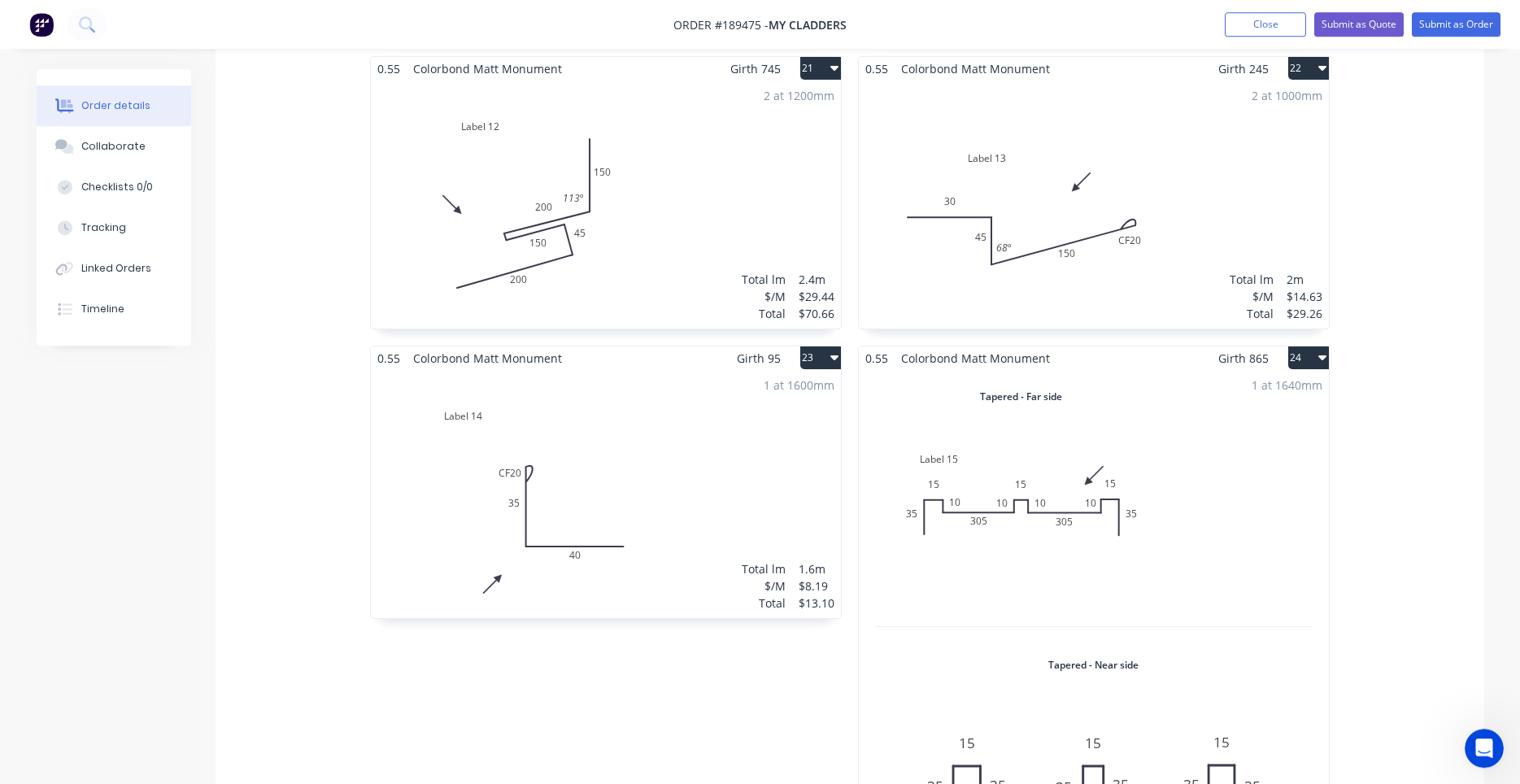
scroll to position [3344, 0]
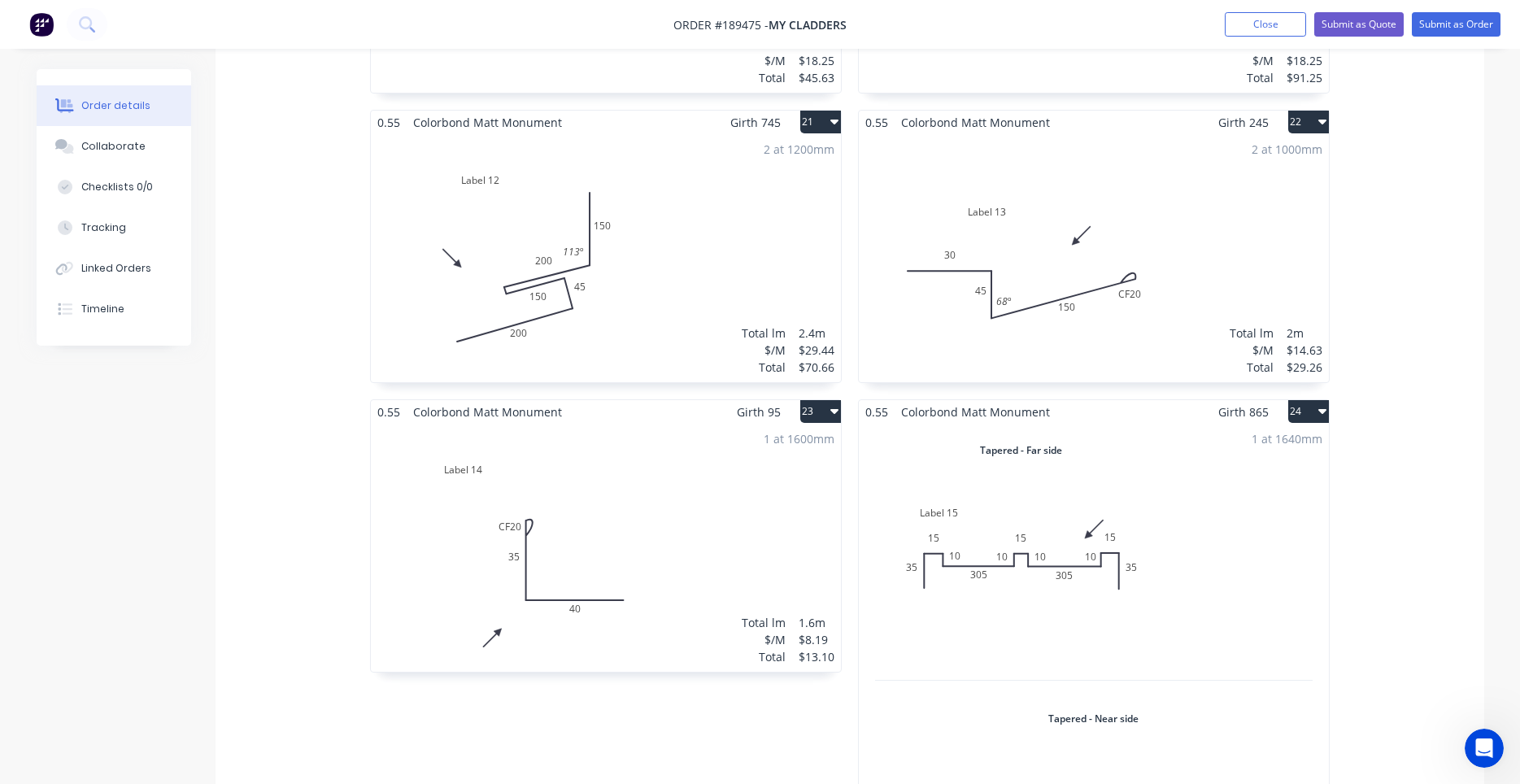
click at [1492, 751] on icon "Open Intercom Messenger" at bounding box center [1484, 748] width 27 height 27
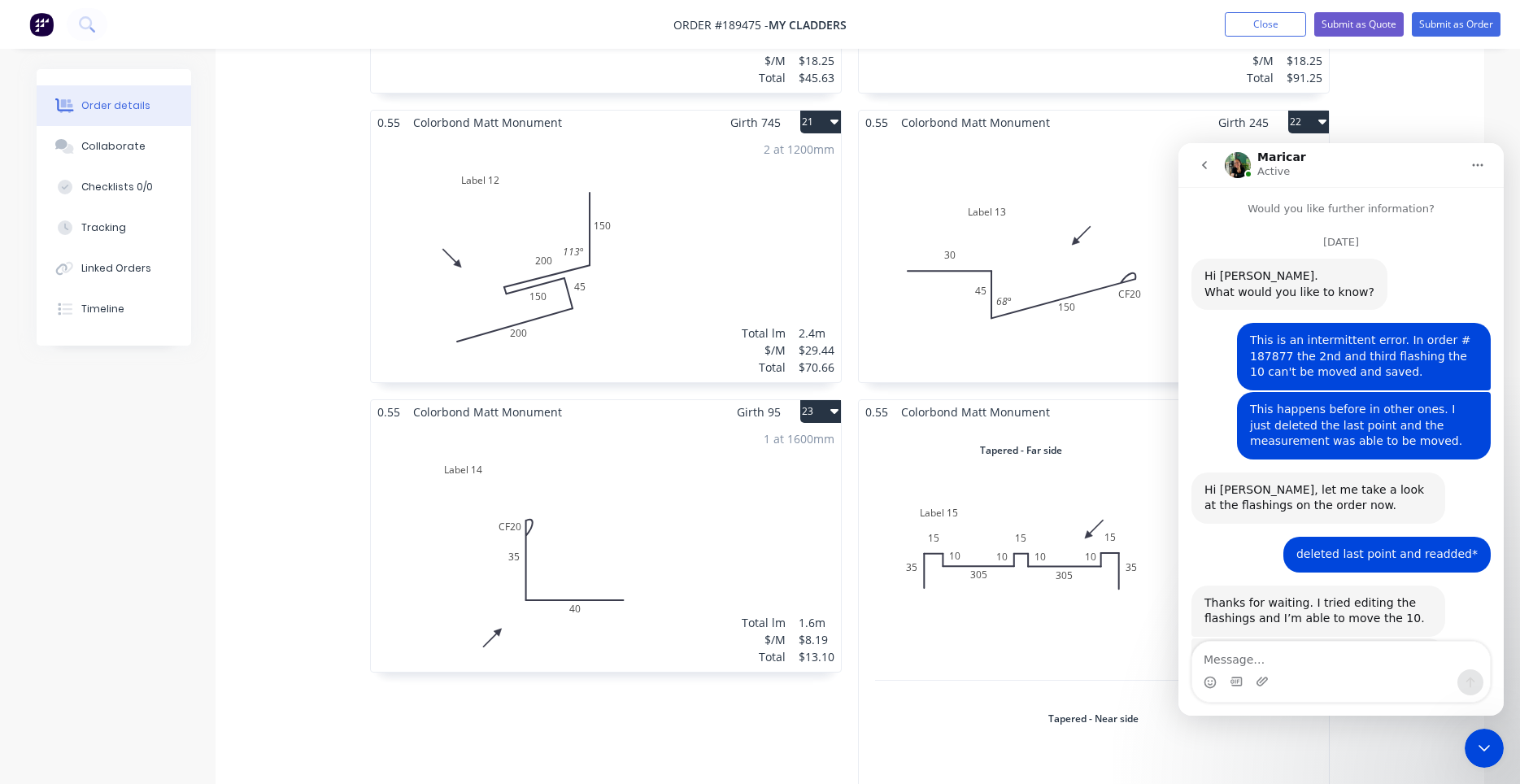
scroll to position [1992, 0]
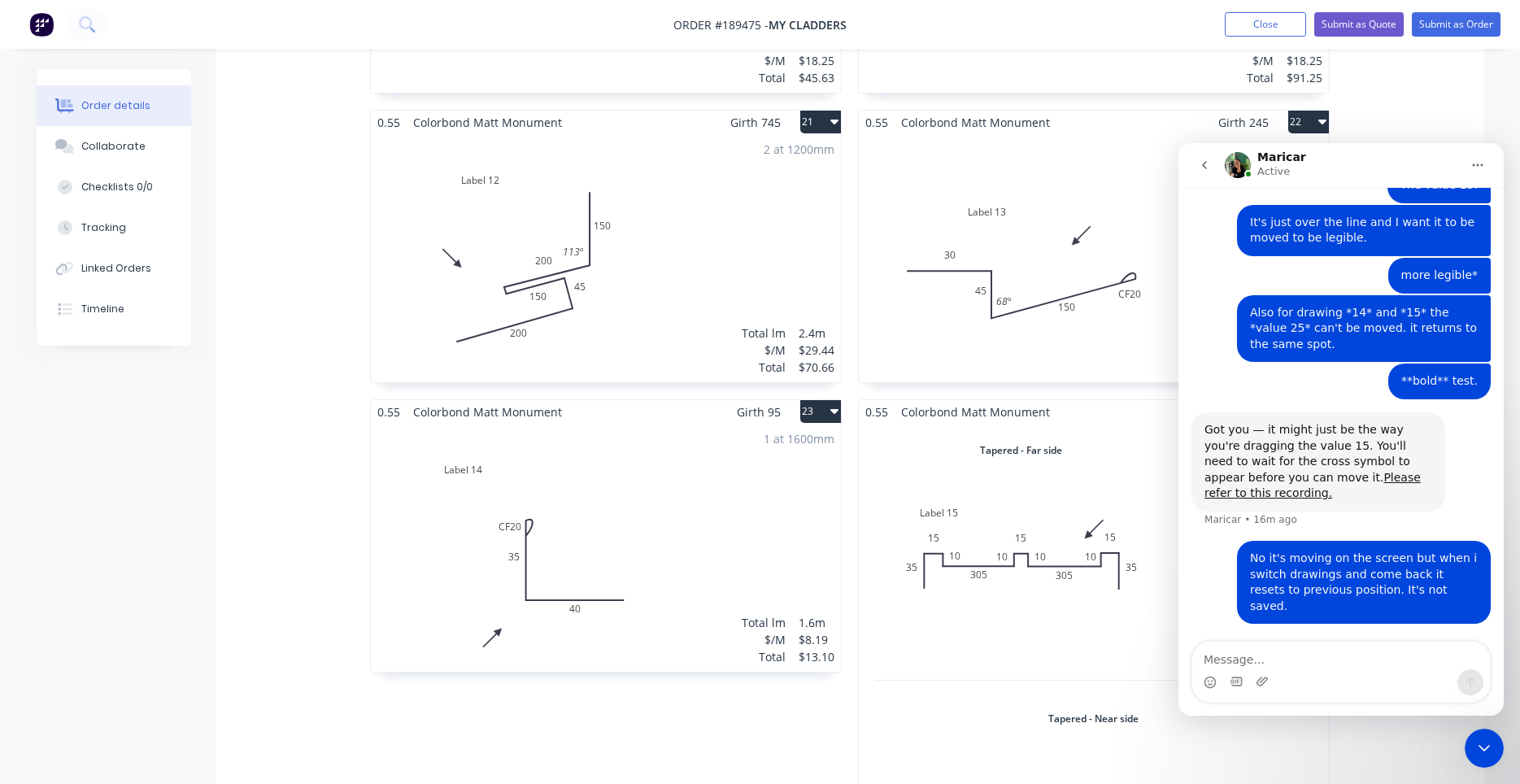
click at [1488, 741] on icon "Close Intercom Messenger" at bounding box center [1484, 748] width 19 height 19
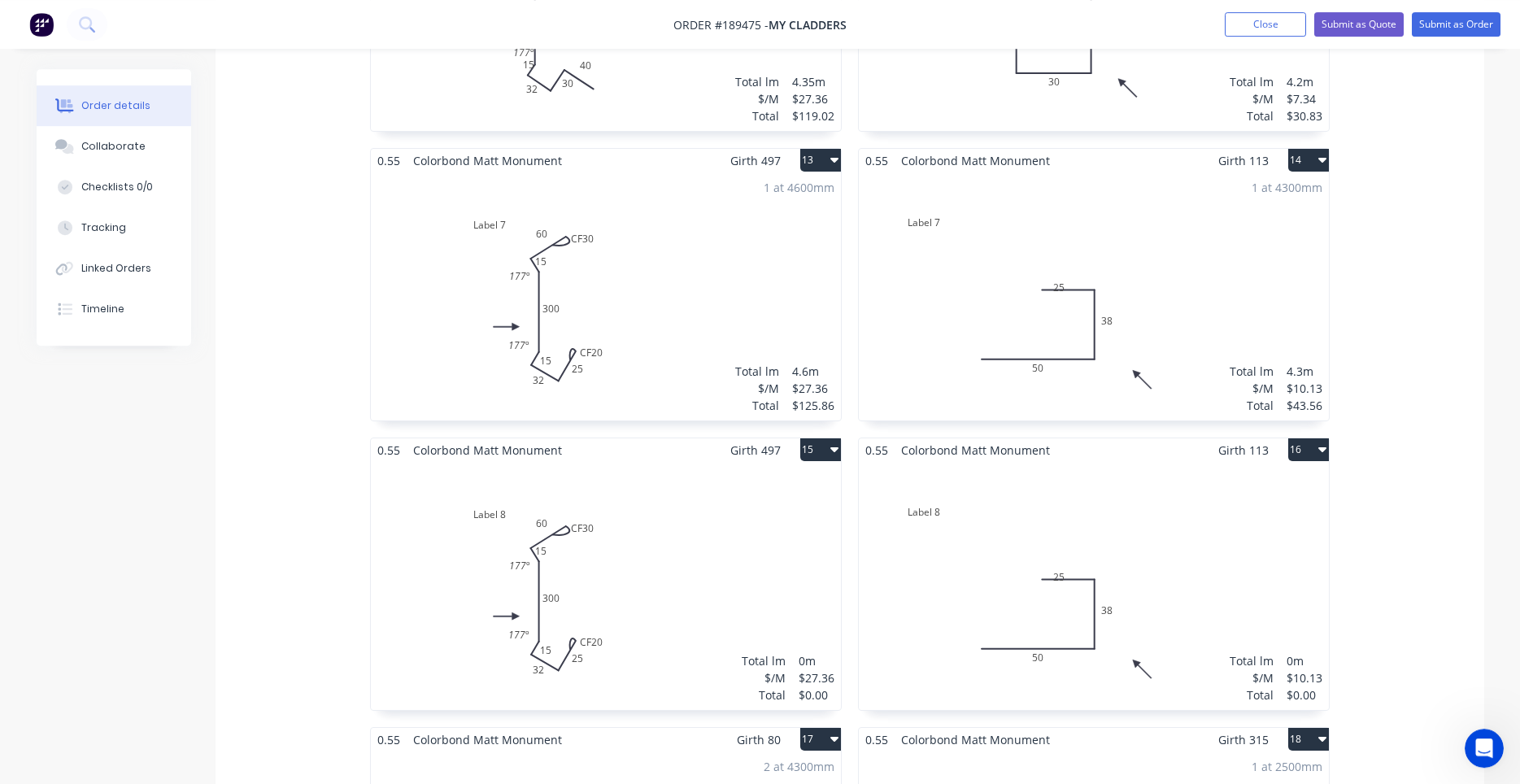
scroll to position [2100, 0]
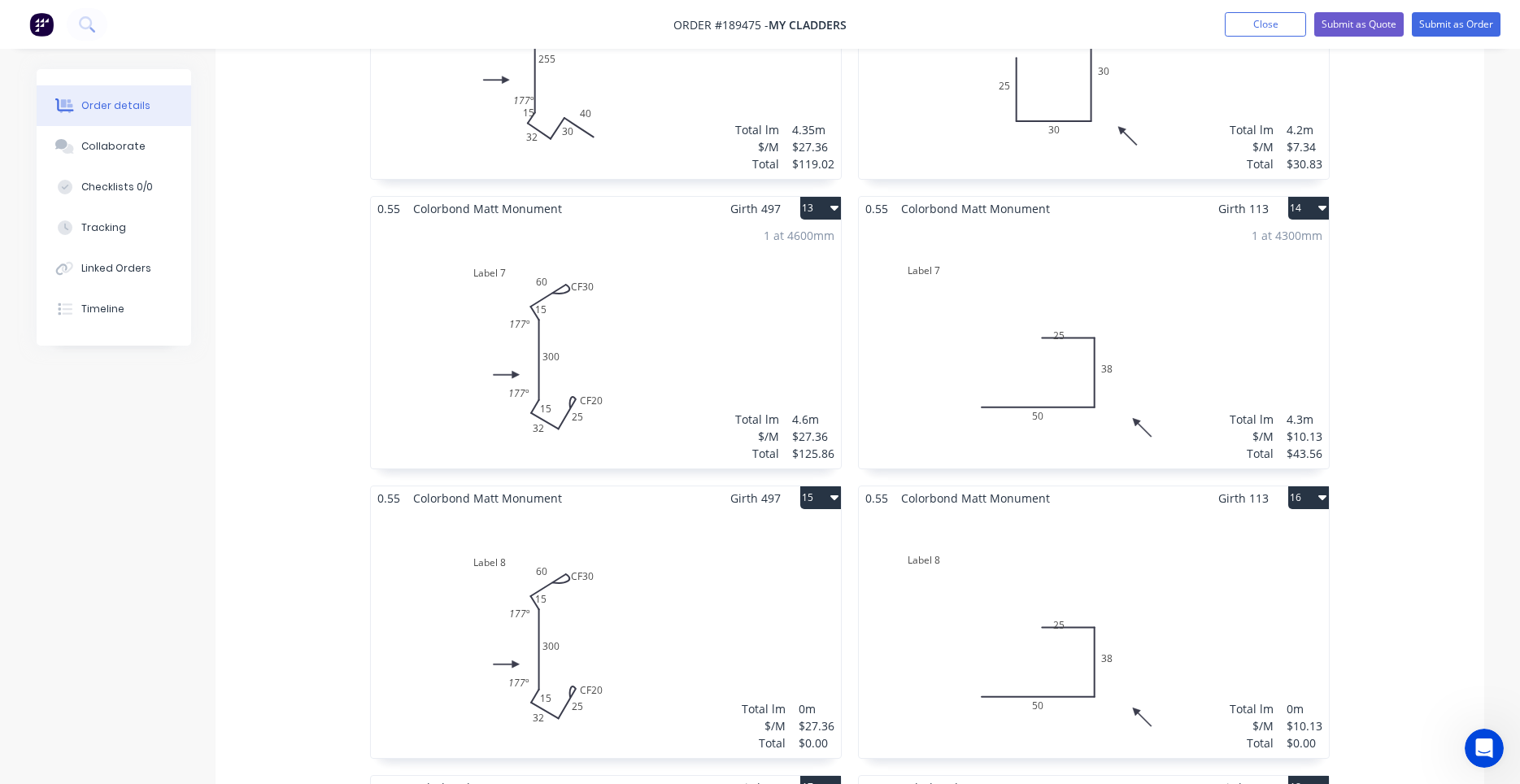
click at [1123, 403] on div "1 at 4300mm Total lm $/M Total 4.3m $10.13 $43.56" at bounding box center [1093, 344] width 470 height 248
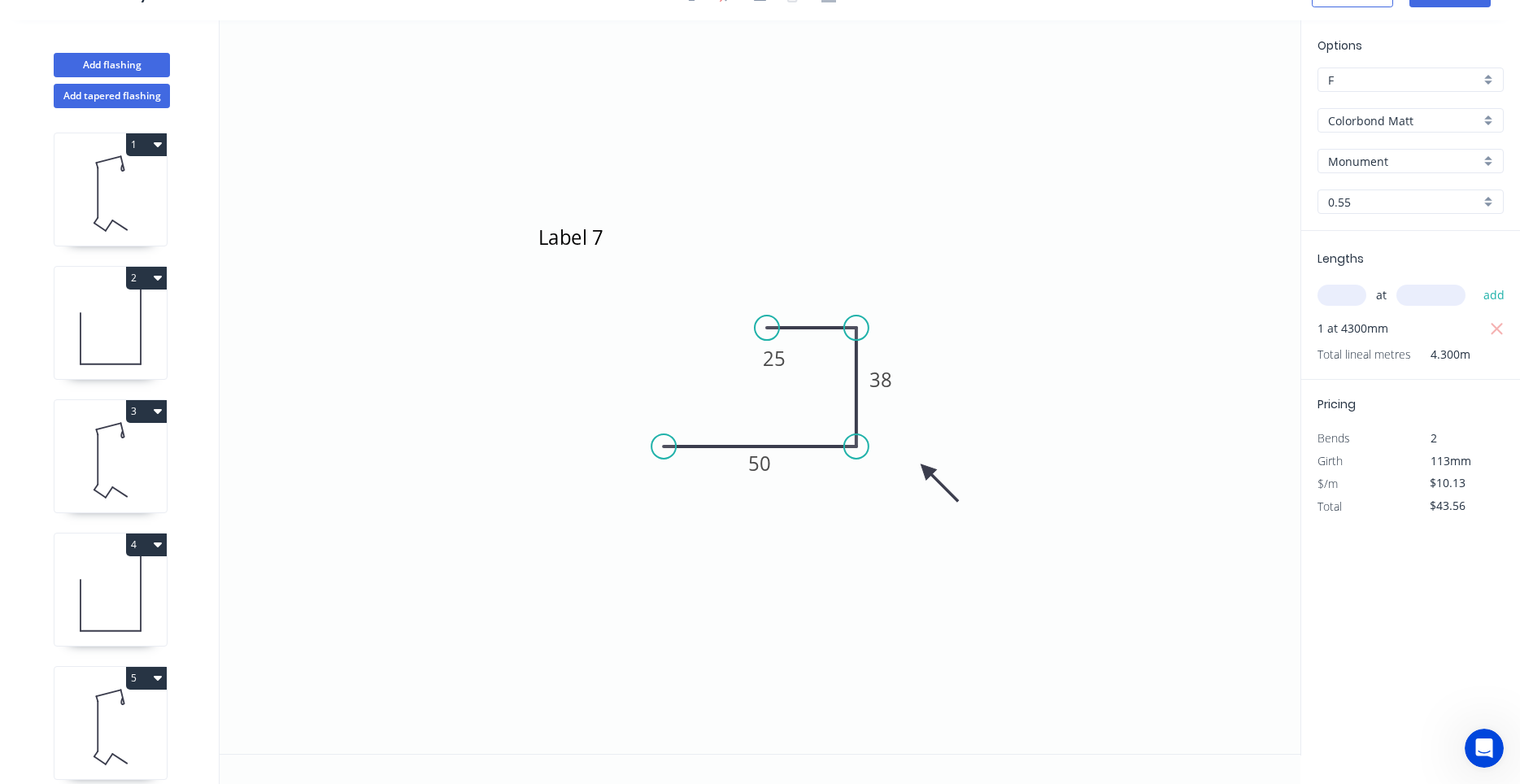
scroll to position [30, 0]
drag, startPoint x: 795, startPoint y: 367, endPoint x: 803, endPoint y: 286, distance: 81.4
click at [803, 286] on rect at bounding box center [782, 277] width 53 height 33
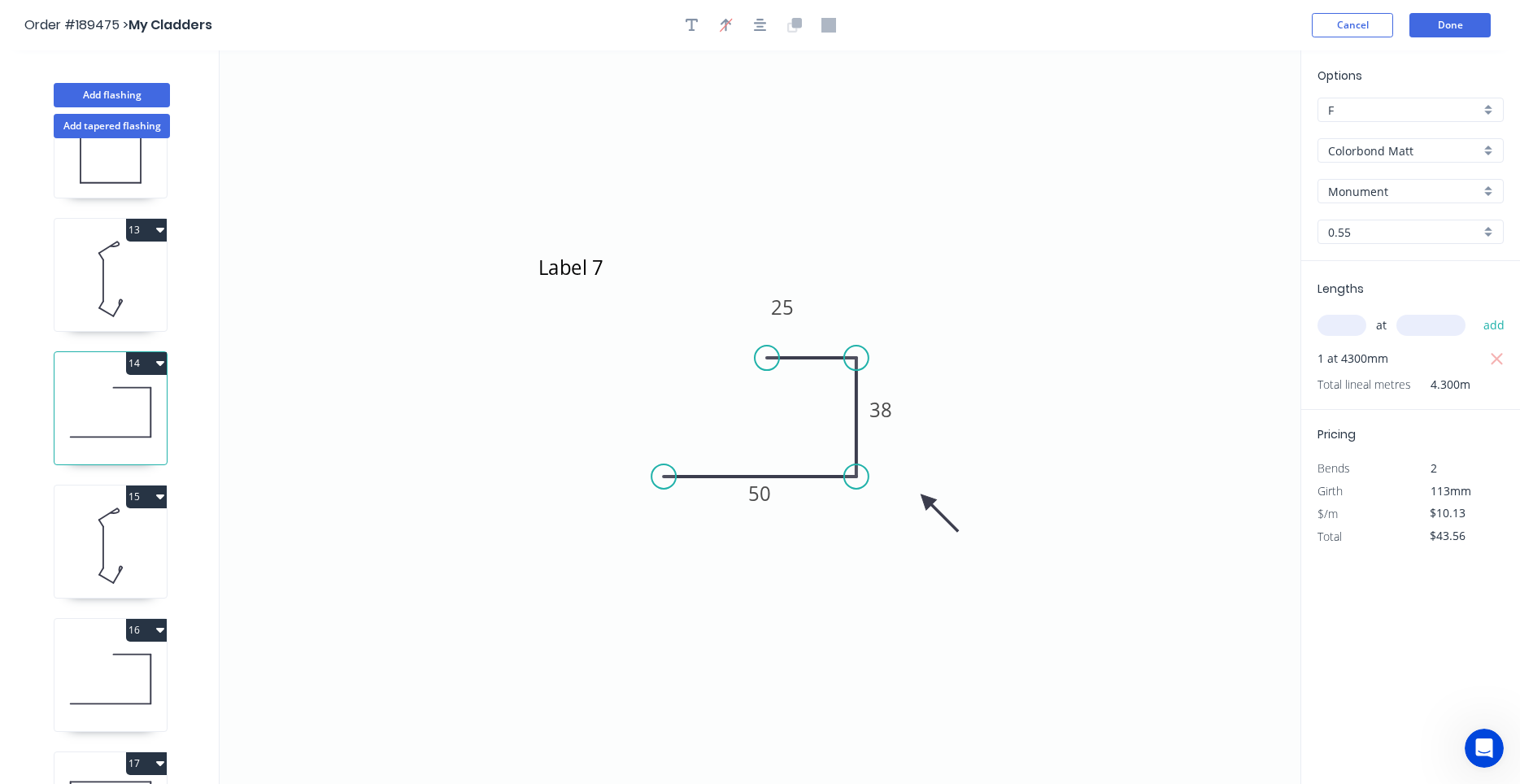
scroll to position [1699, 0]
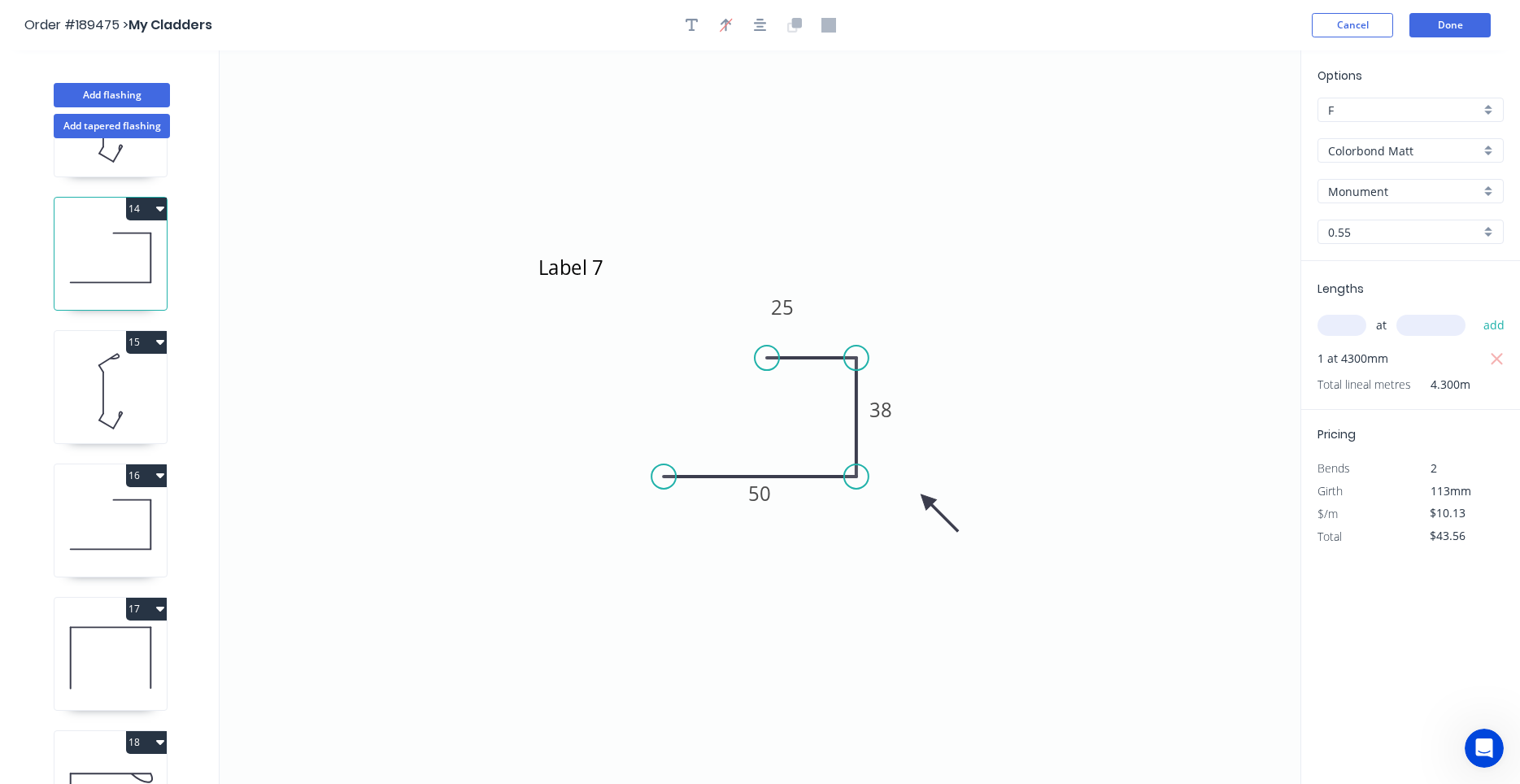
click at [138, 525] on icon at bounding box center [110, 524] width 112 height 104
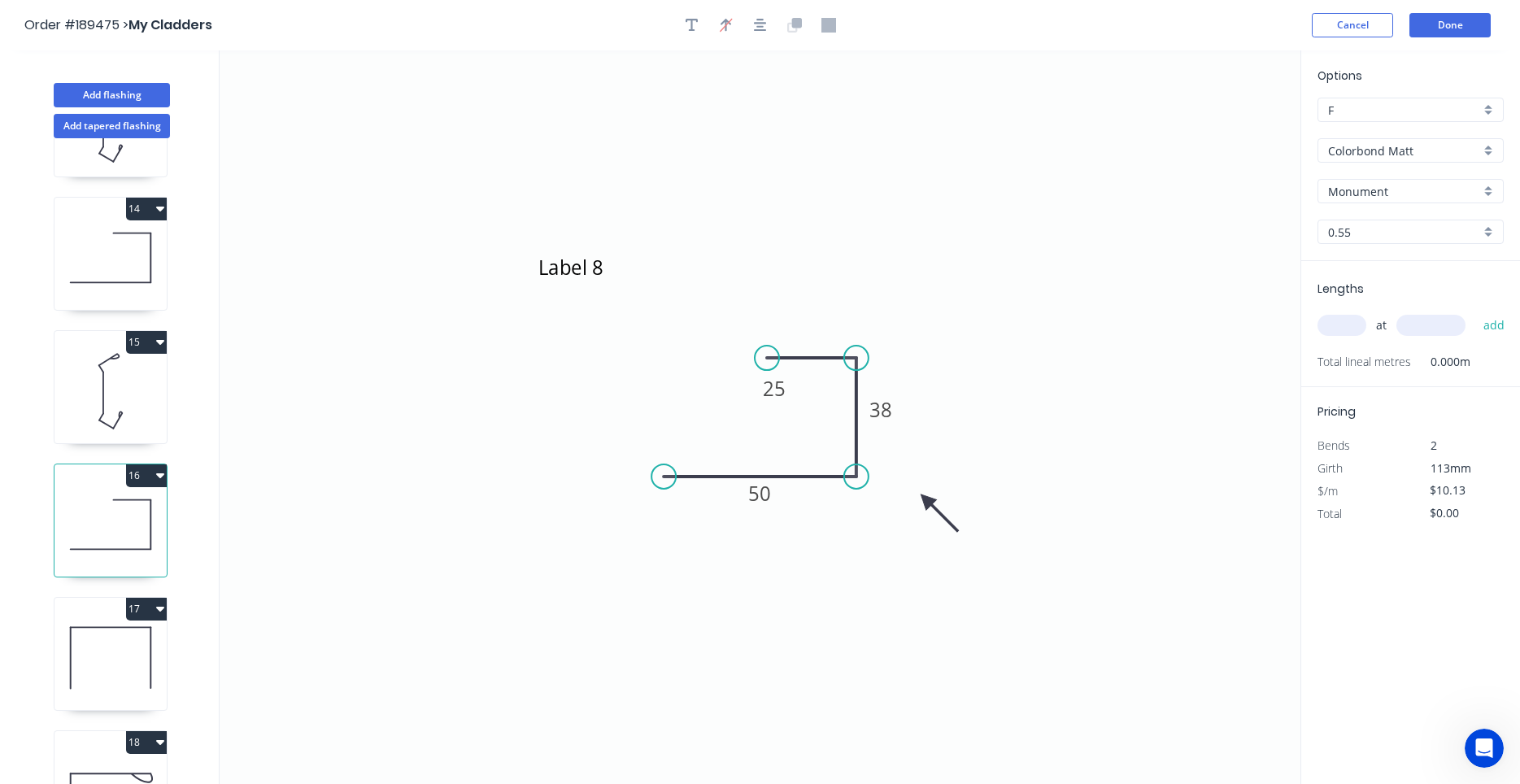
click at [132, 300] on icon at bounding box center [110, 258] width 112 height 104
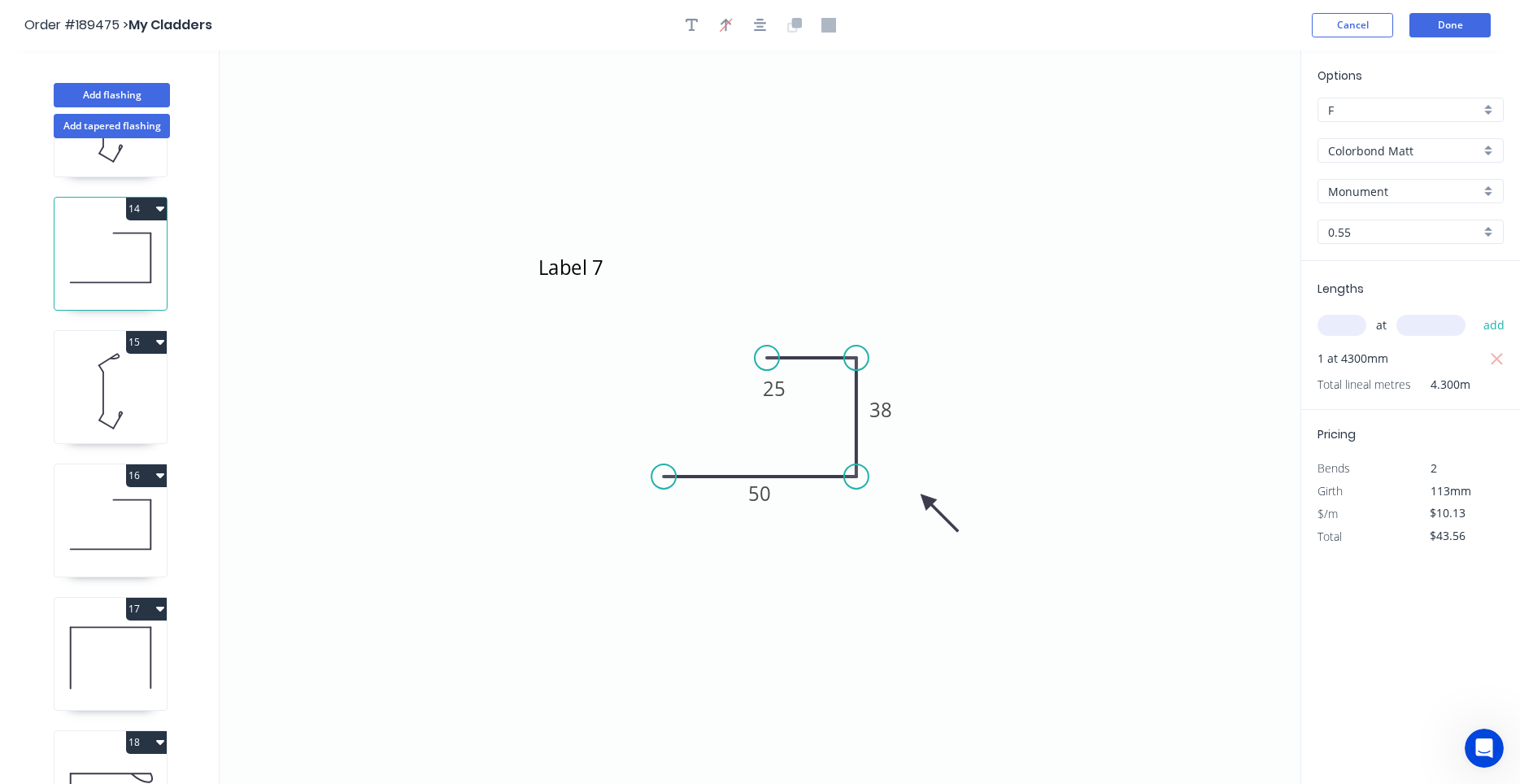
click at [119, 515] on icon at bounding box center [110, 524] width 112 height 104
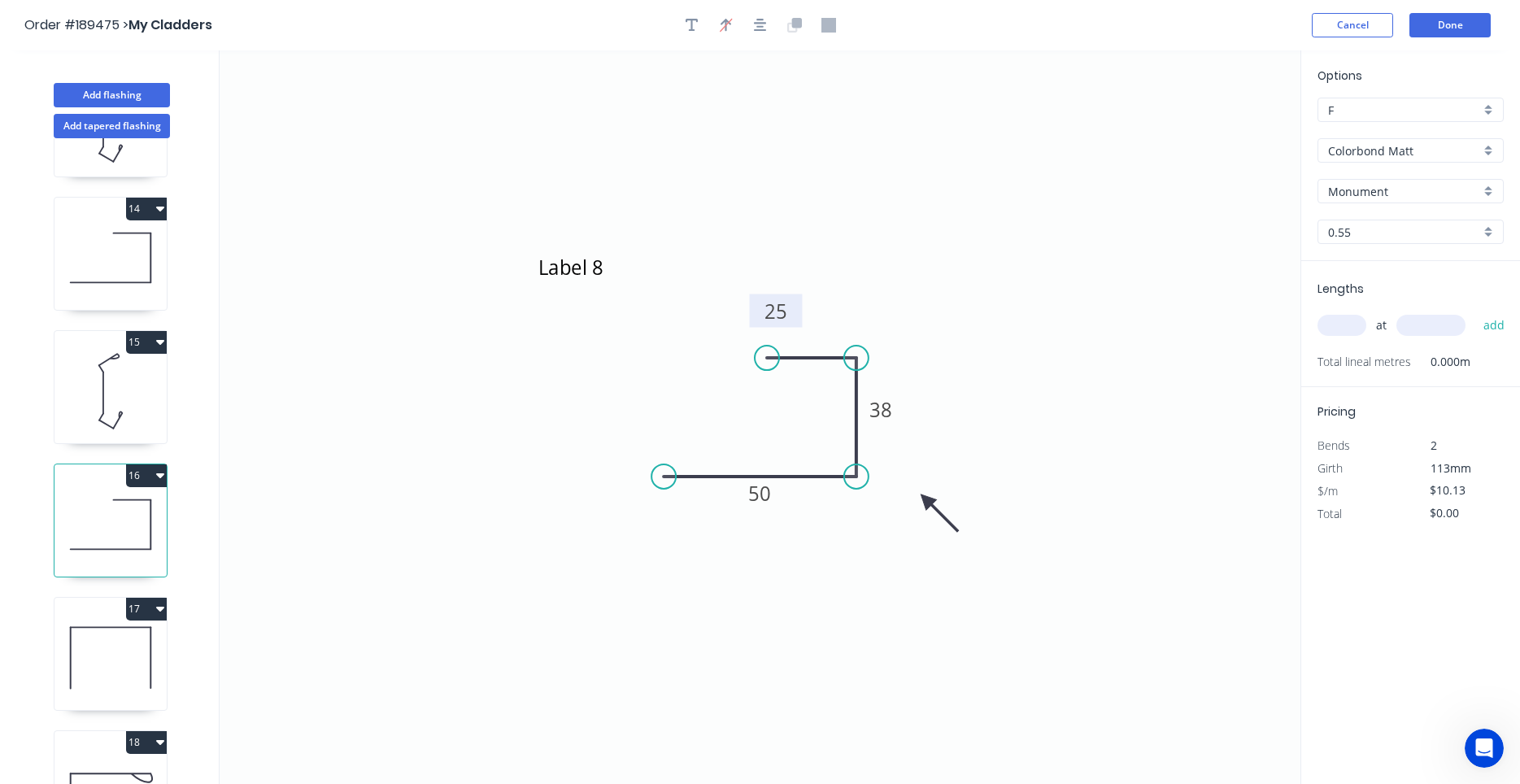
drag, startPoint x: 792, startPoint y: 402, endPoint x: 794, endPoint y: 324, distance: 78.0
click at [794, 324] on rect at bounding box center [776, 311] width 53 height 33
click at [124, 272] on icon at bounding box center [110, 258] width 112 height 104
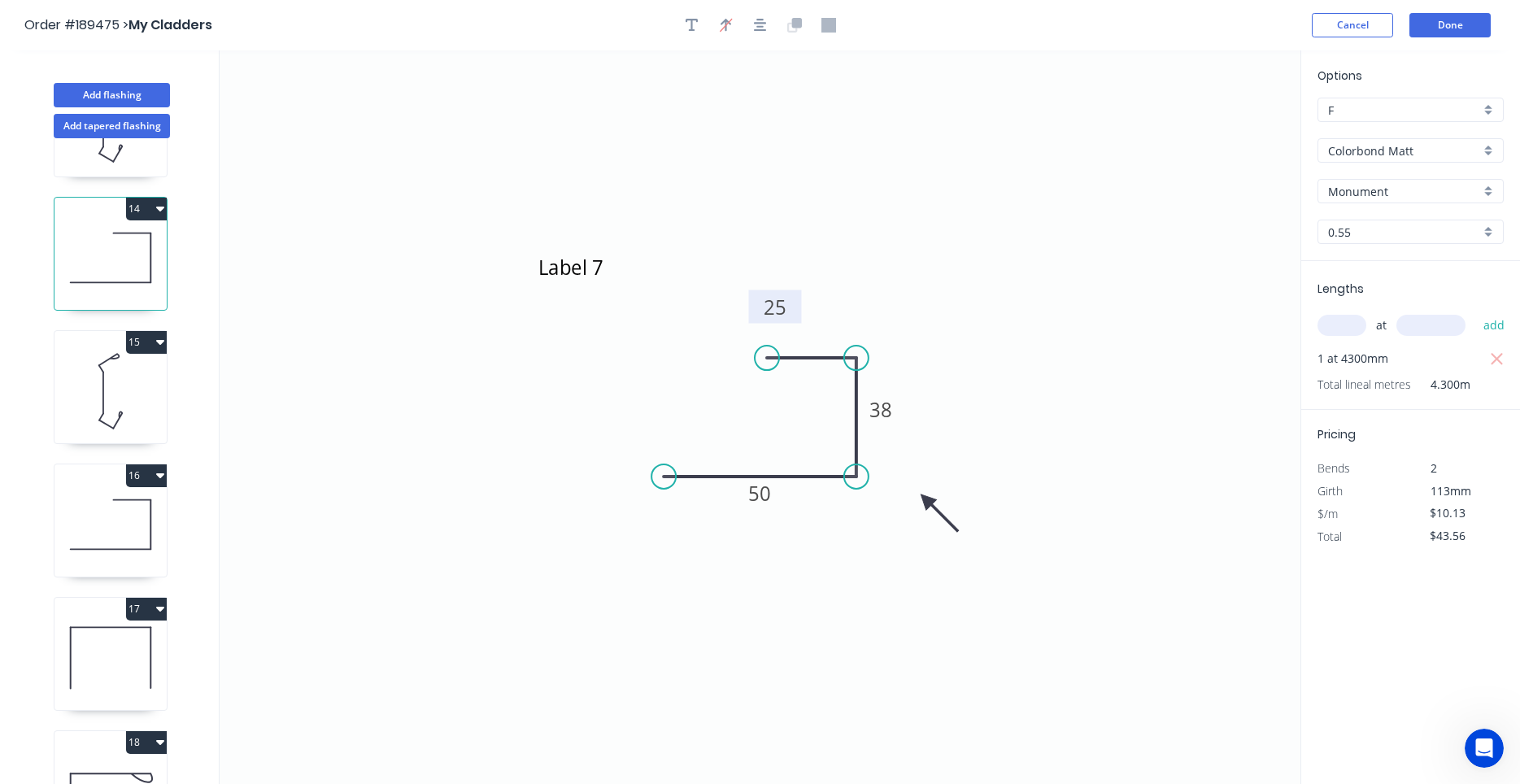
drag, startPoint x: 796, startPoint y: 401, endPoint x: 797, endPoint y: 320, distance: 81.0
click at [797, 320] on rect at bounding box center [775, 307] width 53 height 33
click at [119, 534] on icon at bounding box center [110, 524] width 112 height 104
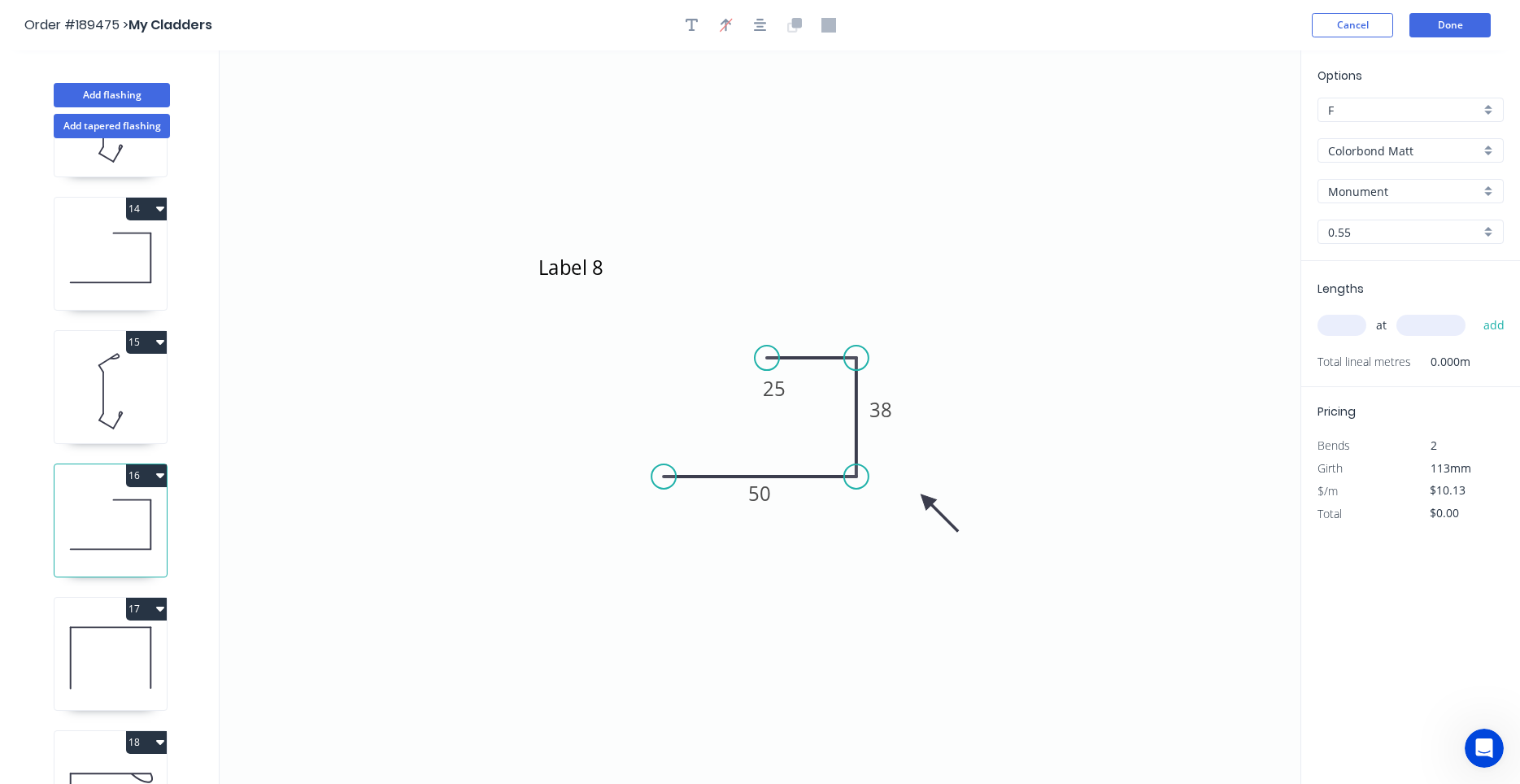
click at [150, 285] on icon at bounding box center [110, 258] width 112 height 104
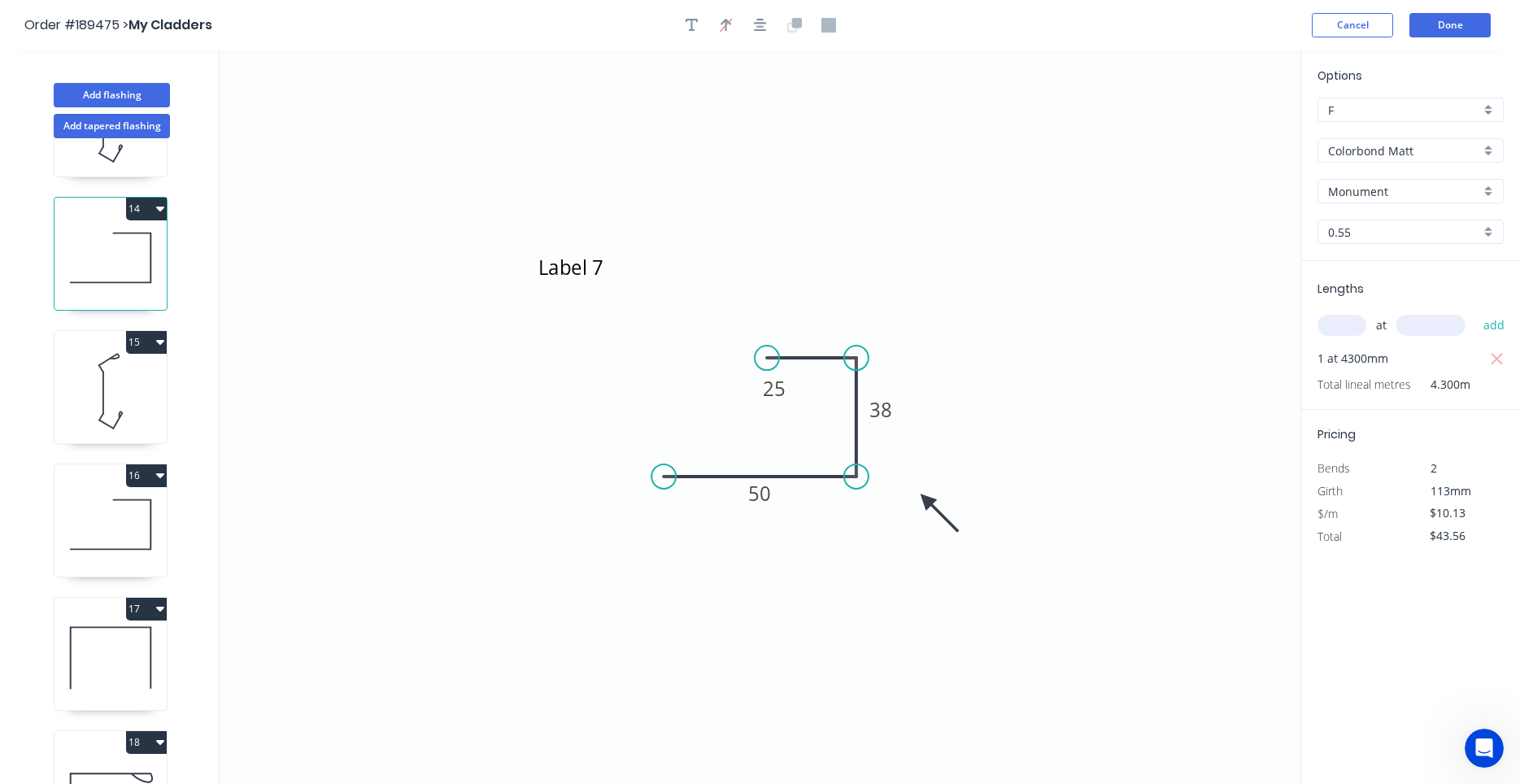
click at [141, 526] on icon at bounding box center [110, 524] width 112 height 104
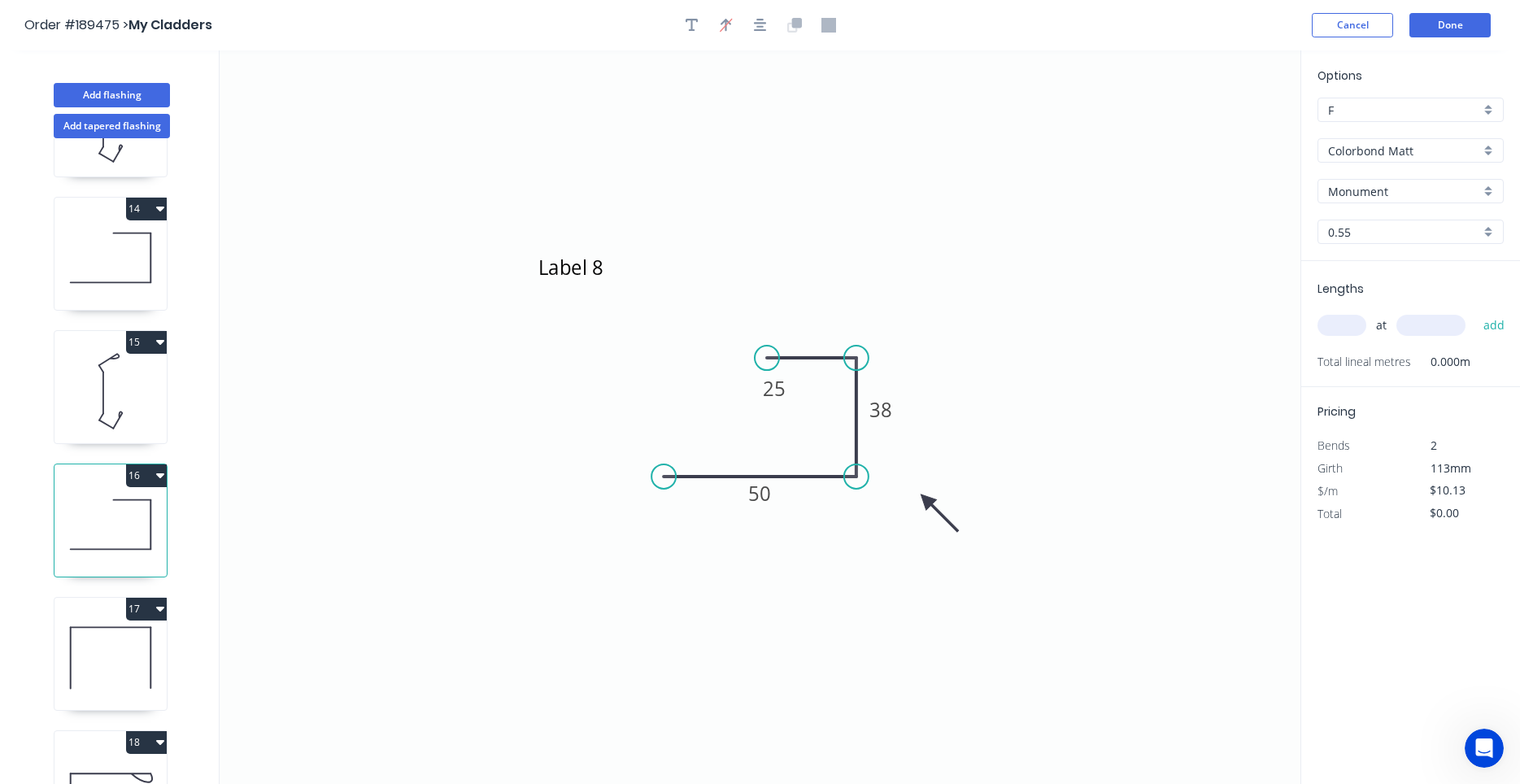
click at [103, 279] on icon at bounding box center [110, 258] width 112 height 104
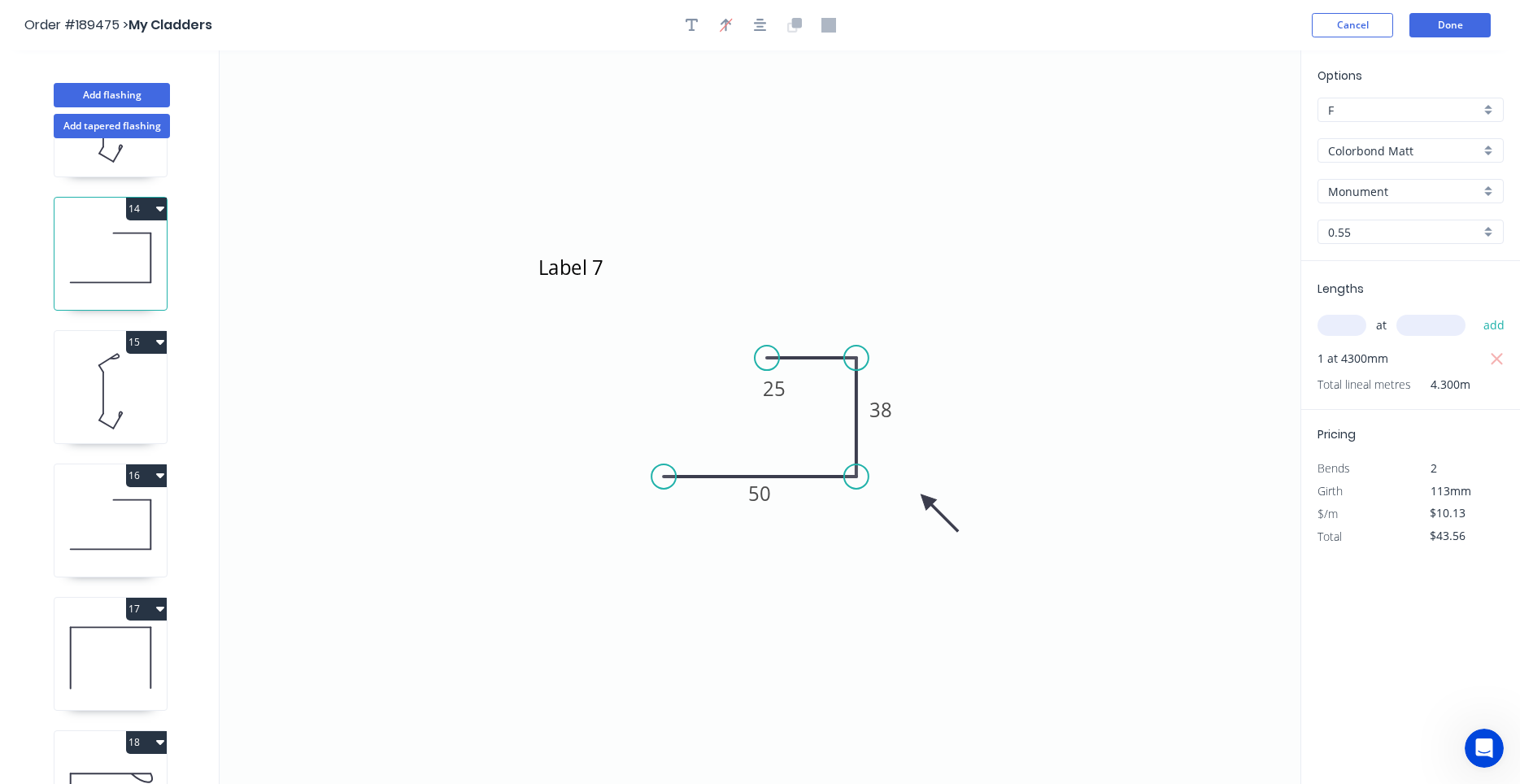
click at [148, 542] on icon at bounding box center [110, 524] width 112 height 104
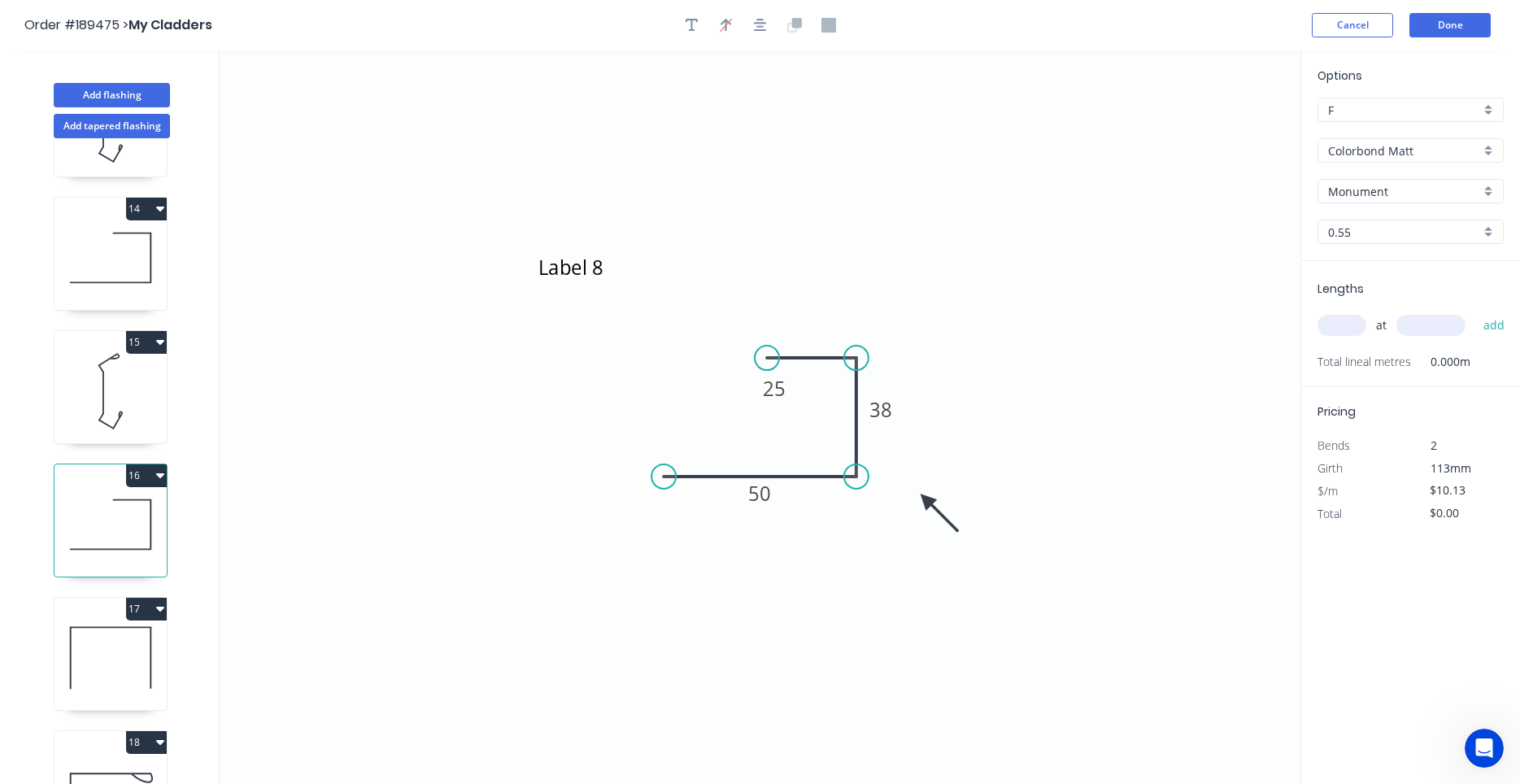
click at [151, 301] on icon at bounding box center [110, 258] width 112 height 104
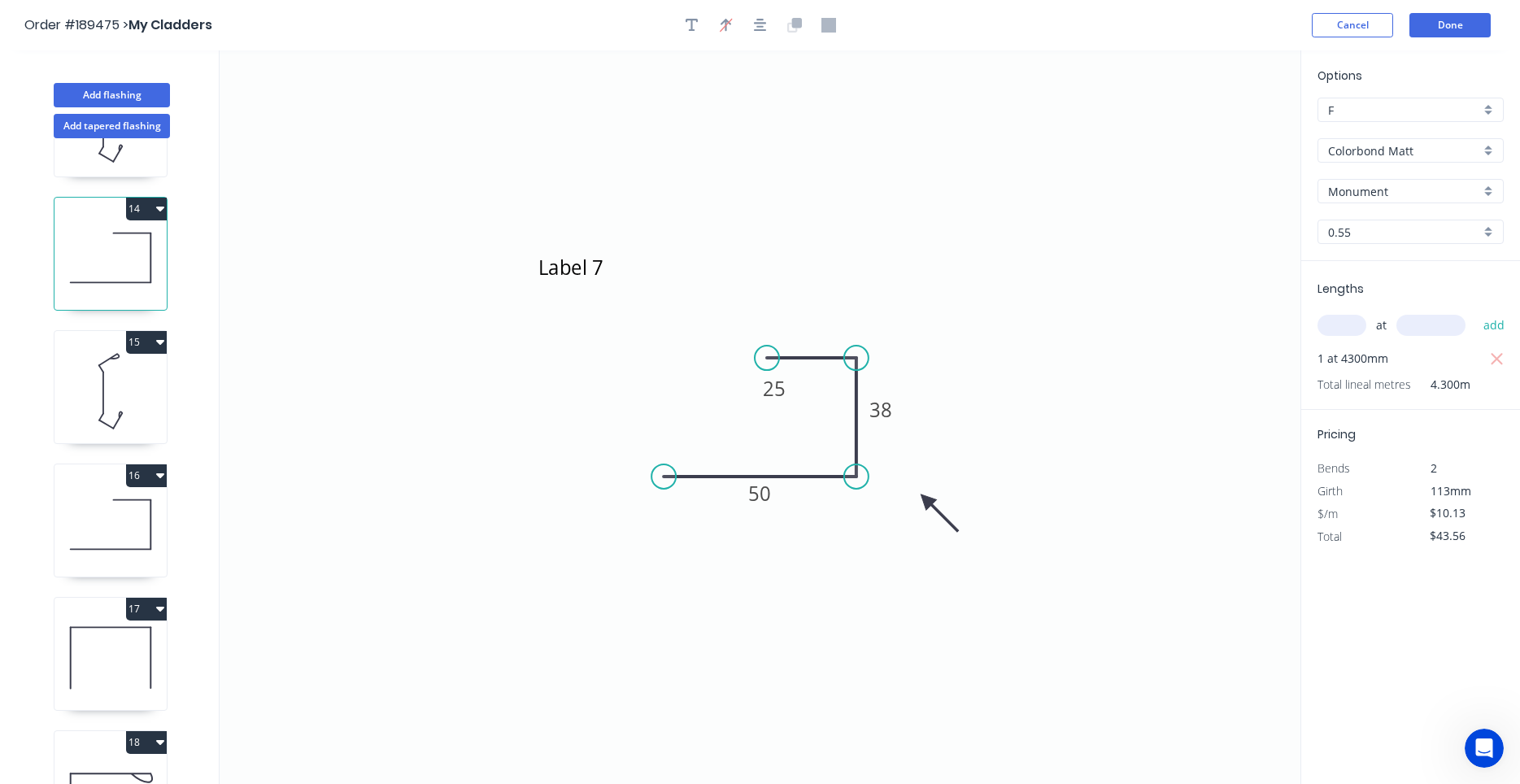
click at [117, 529] on icon at bounding box center [110, 524] width 112 height 104
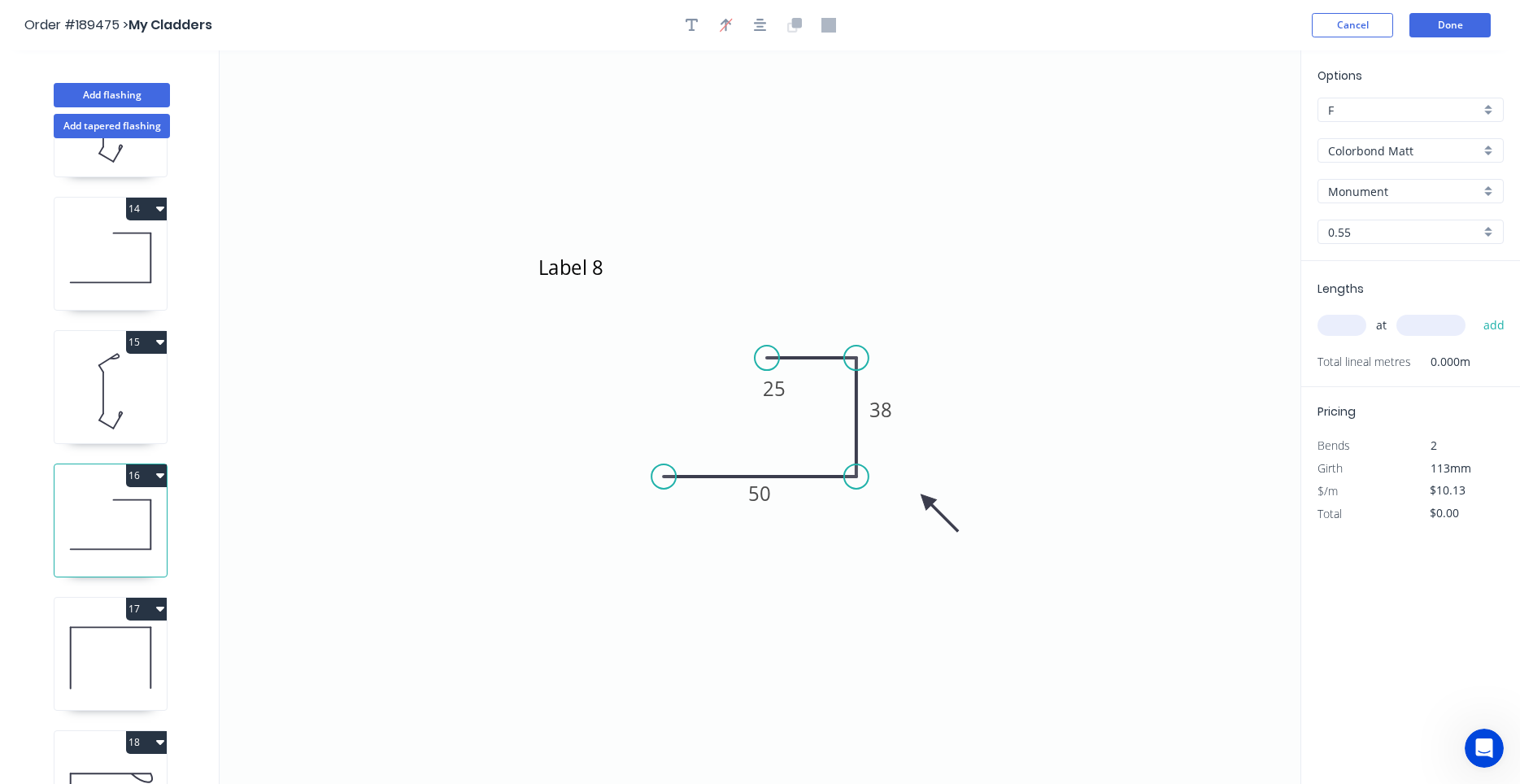
click at [155, 286] on icon at bounding box center [110, 258] width 112 height 104
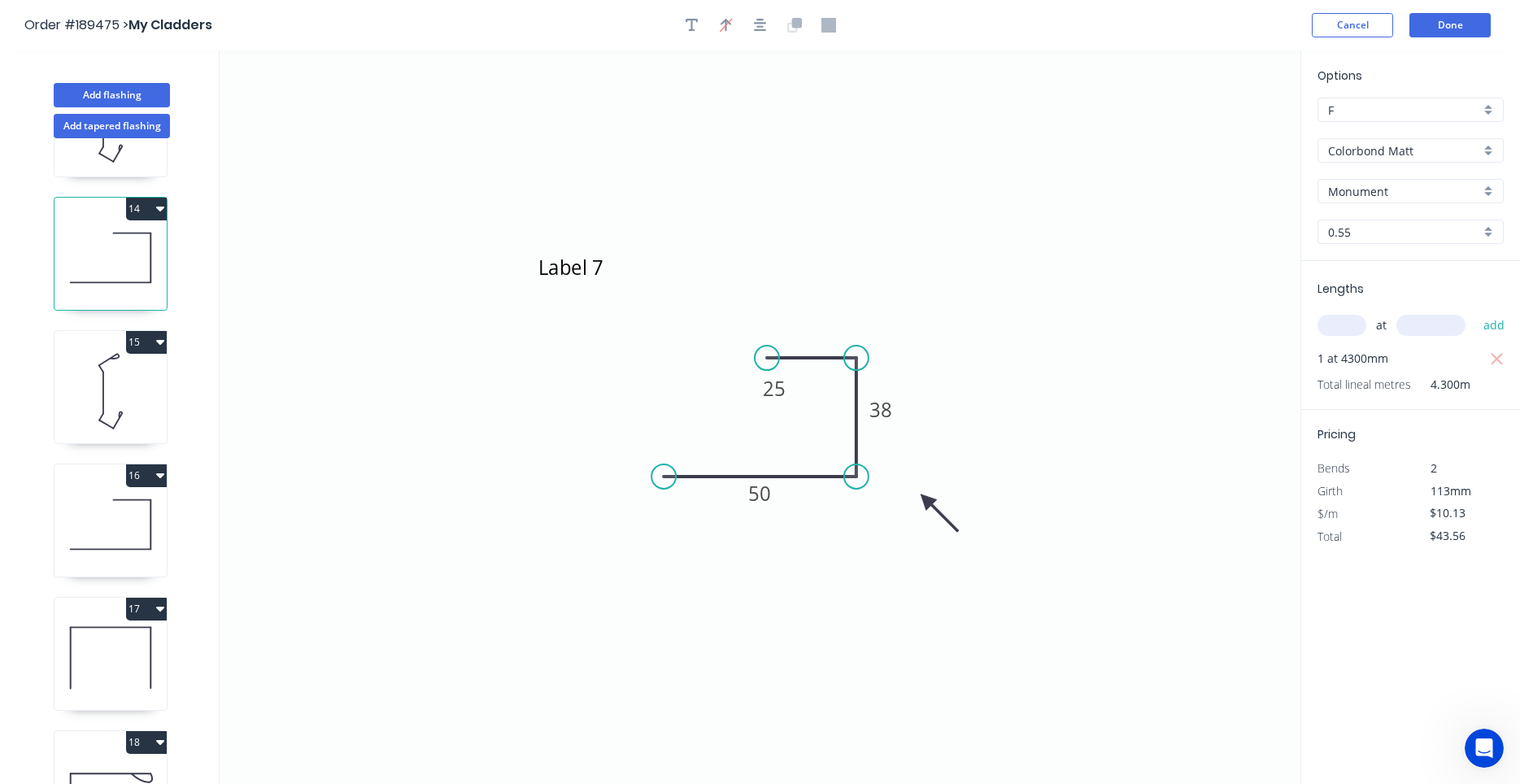
click at [121, 519] on icon at bounding box center [110, 524] width 112 height 104
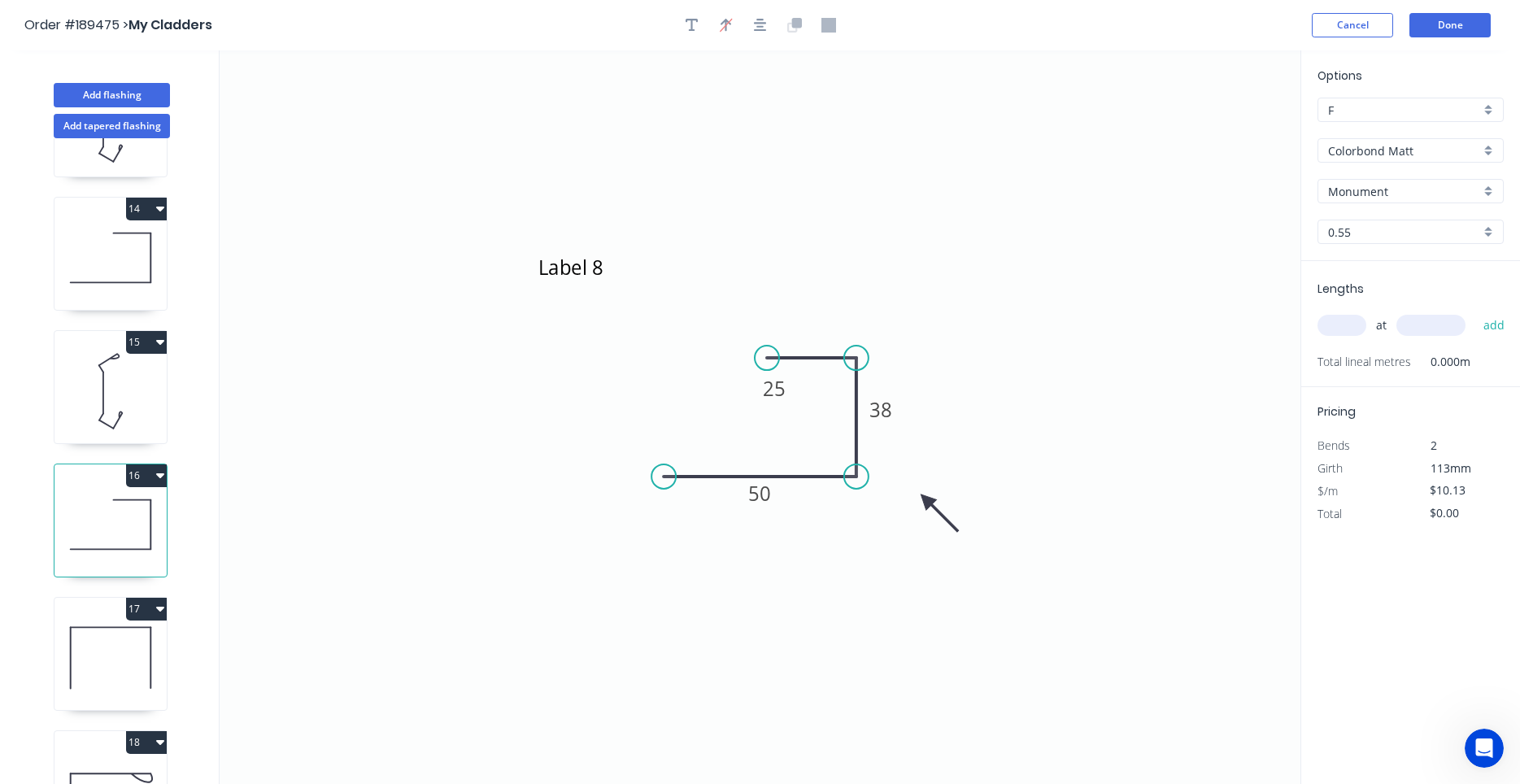
click at [157, 283] on icon at bounding box center [110, 258] width 112 height 104
type input "$43.56"
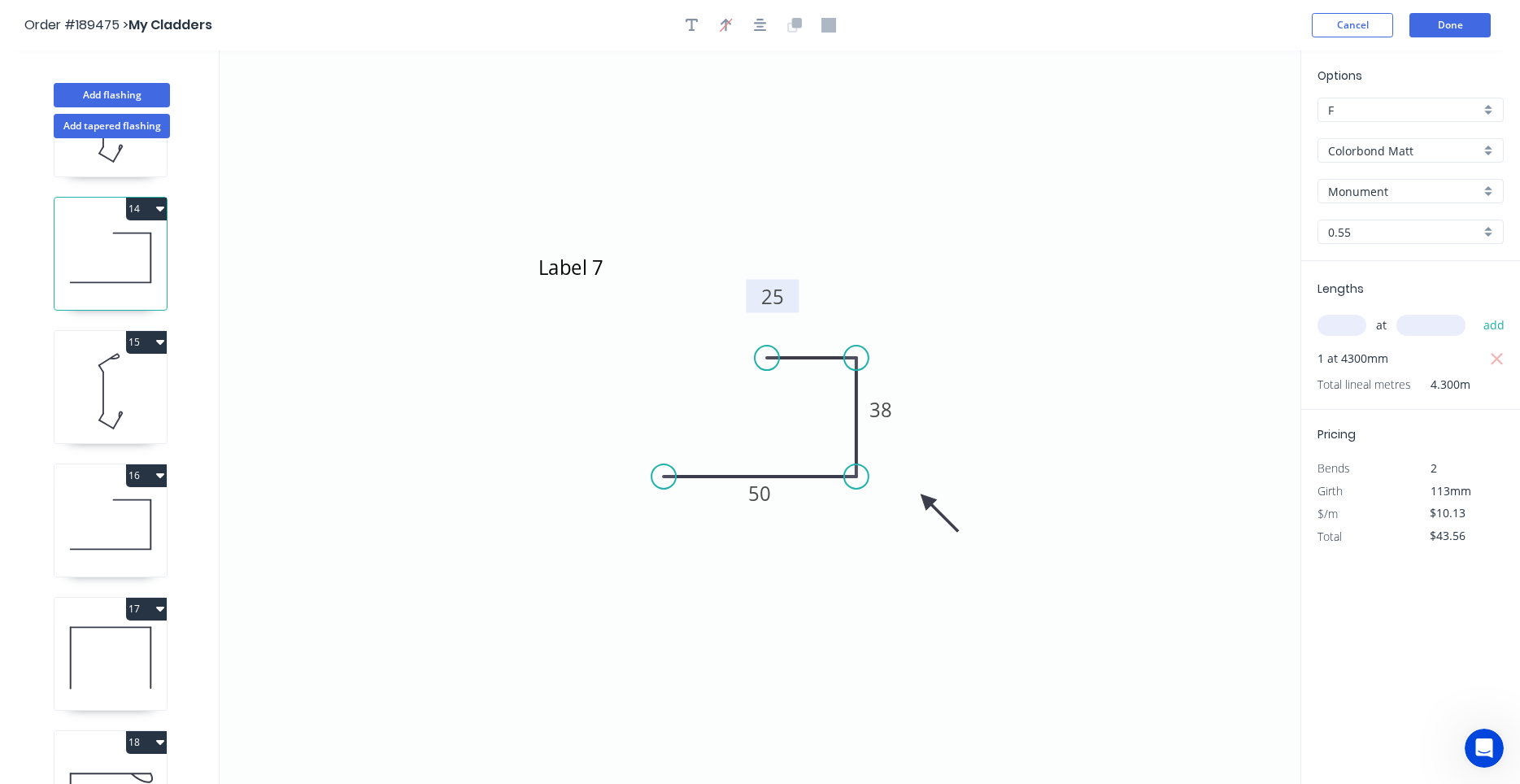
drag, startPoint x: 795, startPoint y: 399, endPoint x: 794, endPoint y: 307, distance: 92.0
click at [794, 307] on rect at bounding box center [773, 296] width 53 height 33
drag, startPoint x: 793, startPoint y: 305, endPoint x: 792, endPoint y: 201, distance: 104.0
click at [792, 201] on icon "Label 7 50 38 25" at bounding box center [760, 417] width 1081 height 733
click at [75, 392] on icon at bounding box center [110, 391] width 112 height 104
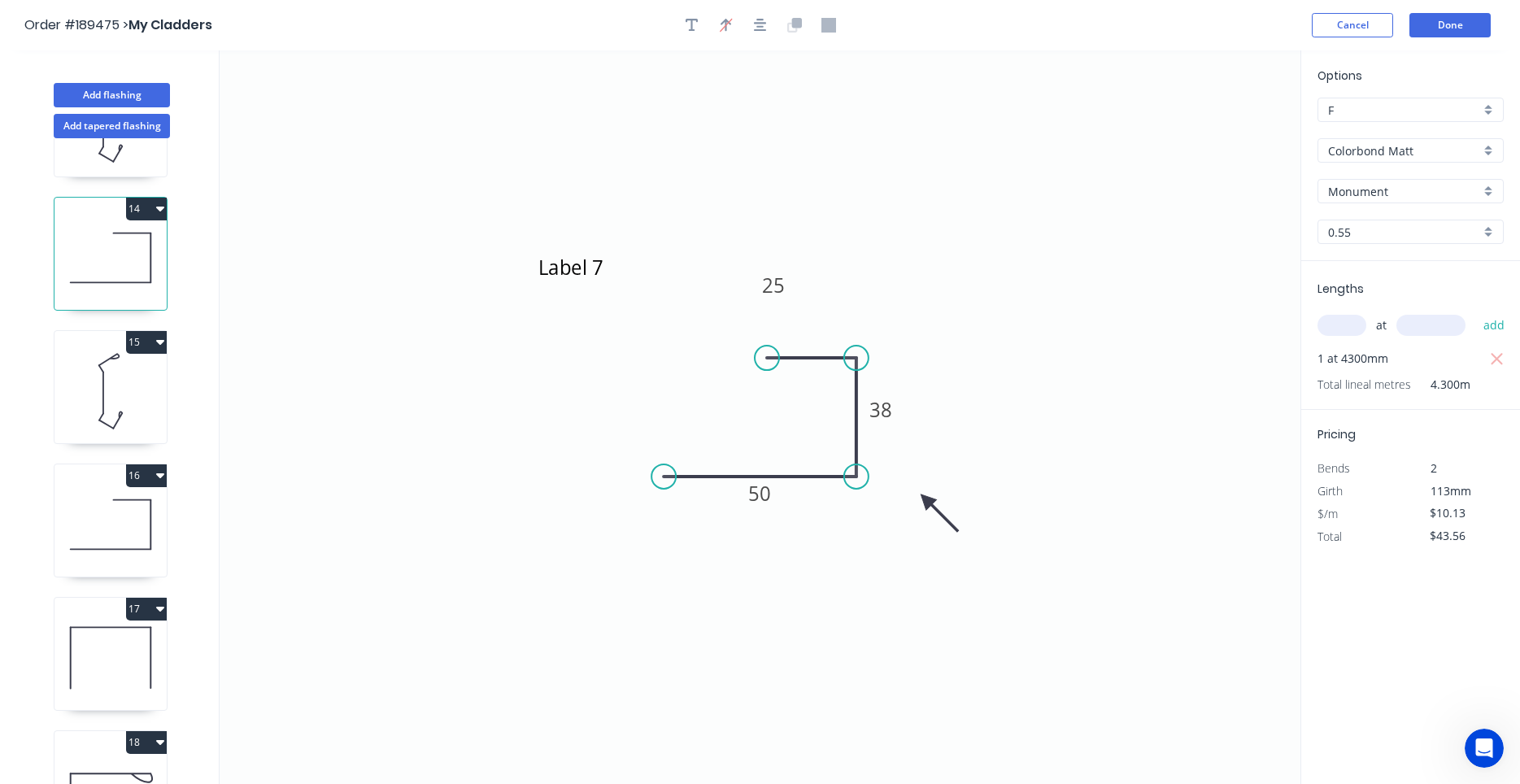
type input "$27.36"
type input "$0.00"
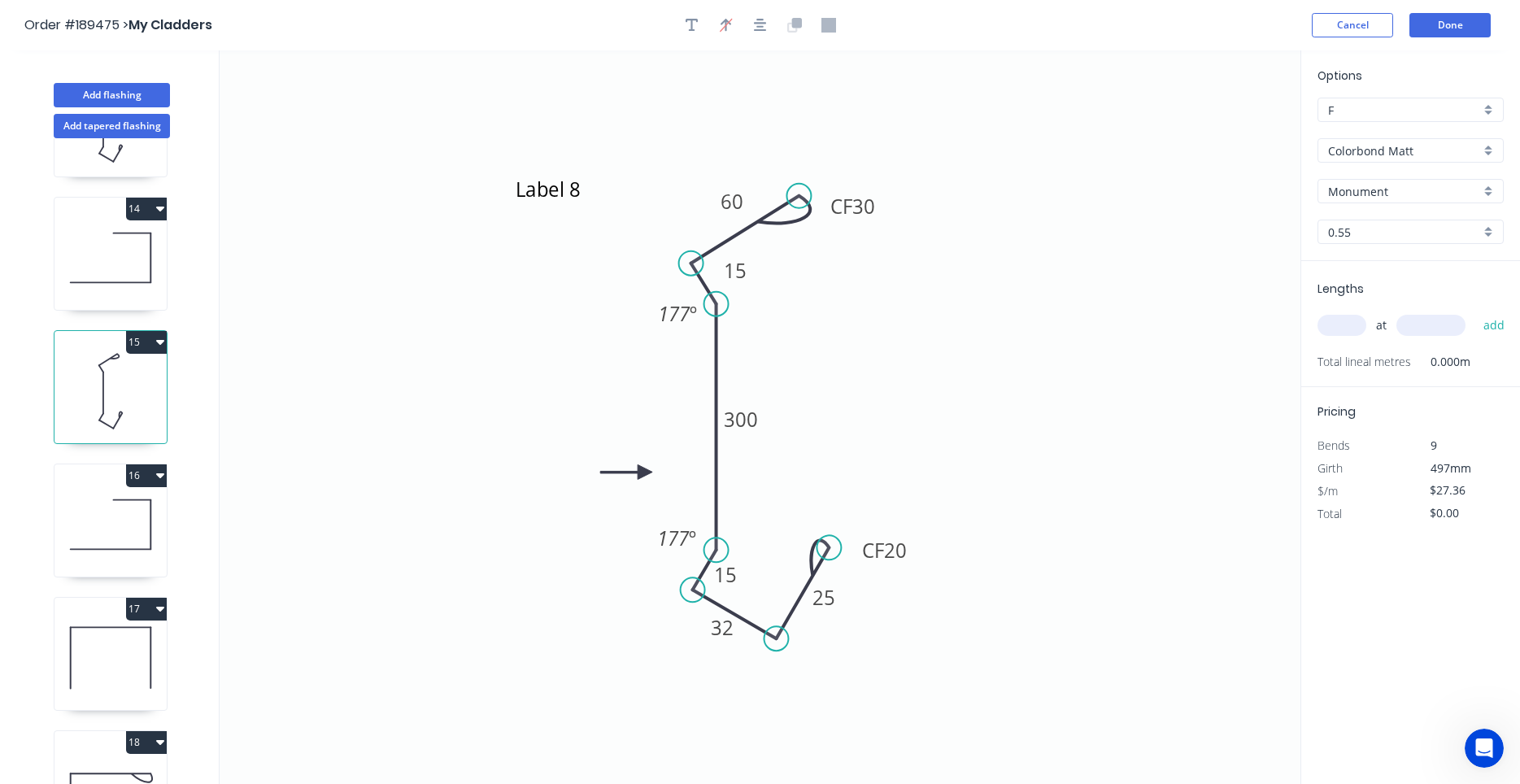
click at [129, 262] on icon at bounding box center [110, 258] width 112 height 104
type input "$10.13"
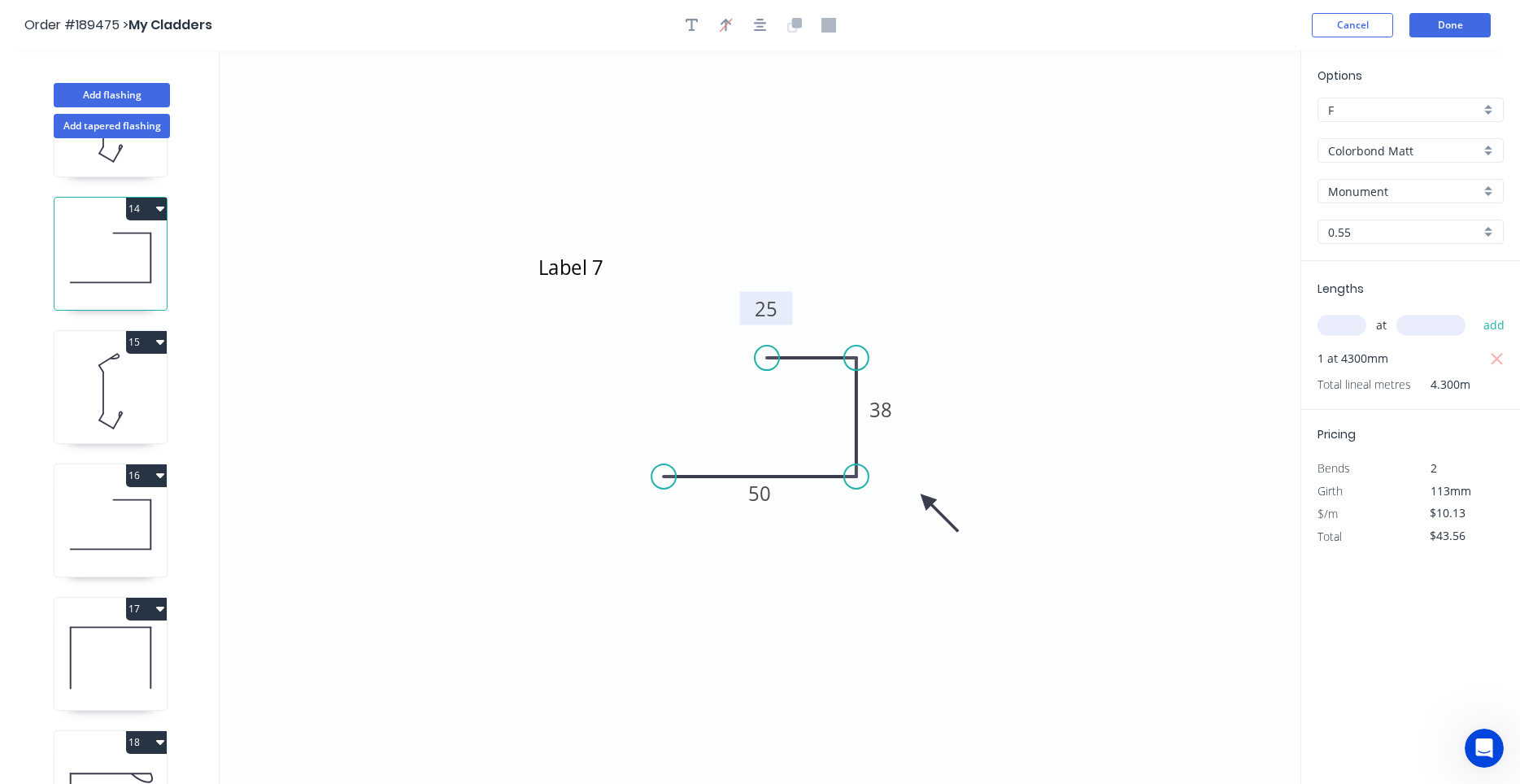
drag, startPoint x: 793, startPoint y: 378, endPoint x: 786, endPoint y: 298, distance: 80.3
click at [786, 298] on rect at bounding box center [767, 308] width 53 height 33
click at [115, 540] on icon at bounding box center [110, 524] width 112 height 104
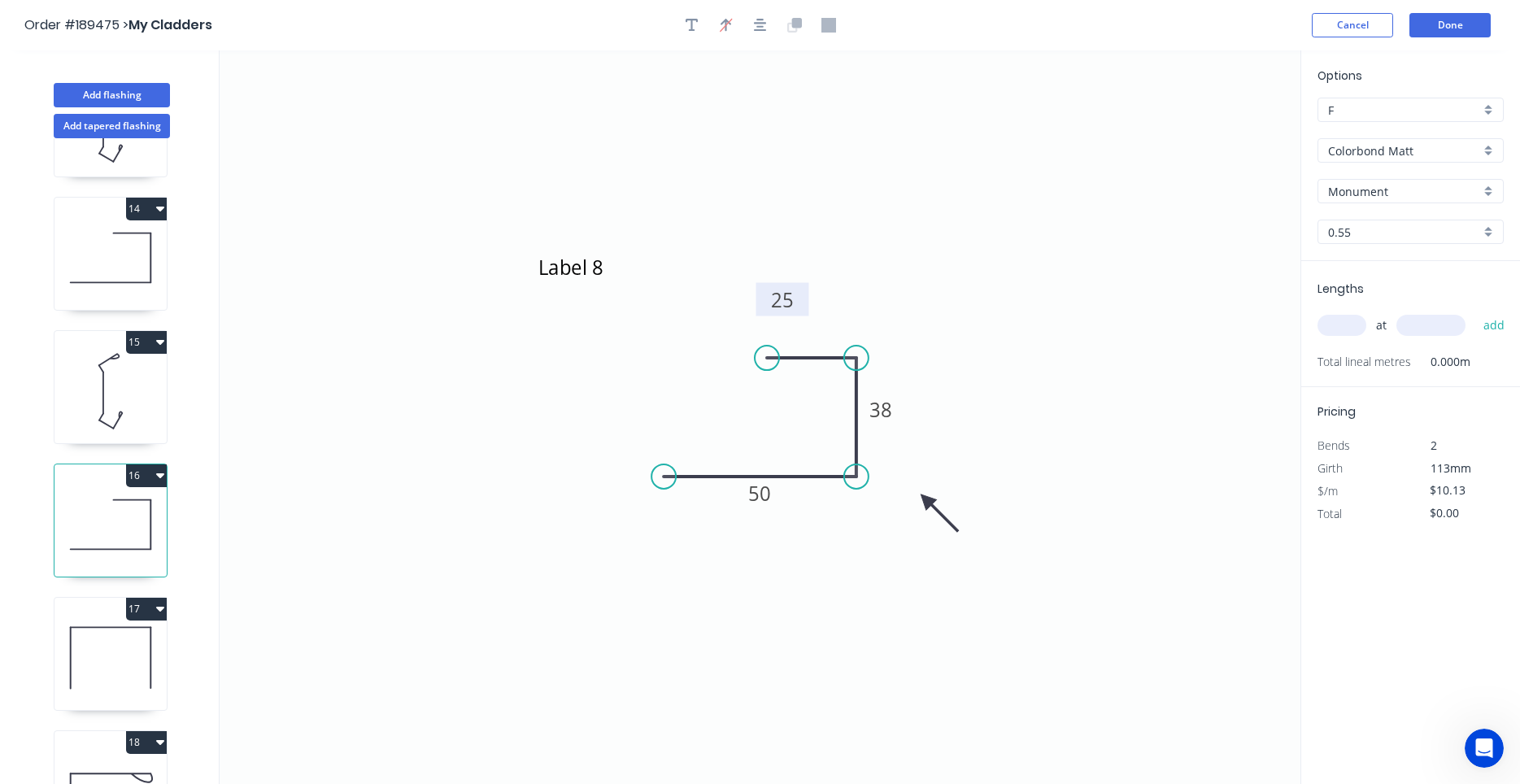
drag, startPoint x: 794, startPoint y: 382, endPoint x: 802, endPoint y: 293, distance: 89.4
click at [802, 293] on rect at bounding box center [782, 300] width 53 height 33
click at [158, 279] on icon at bounding box center [110, 258] width 112 height 104
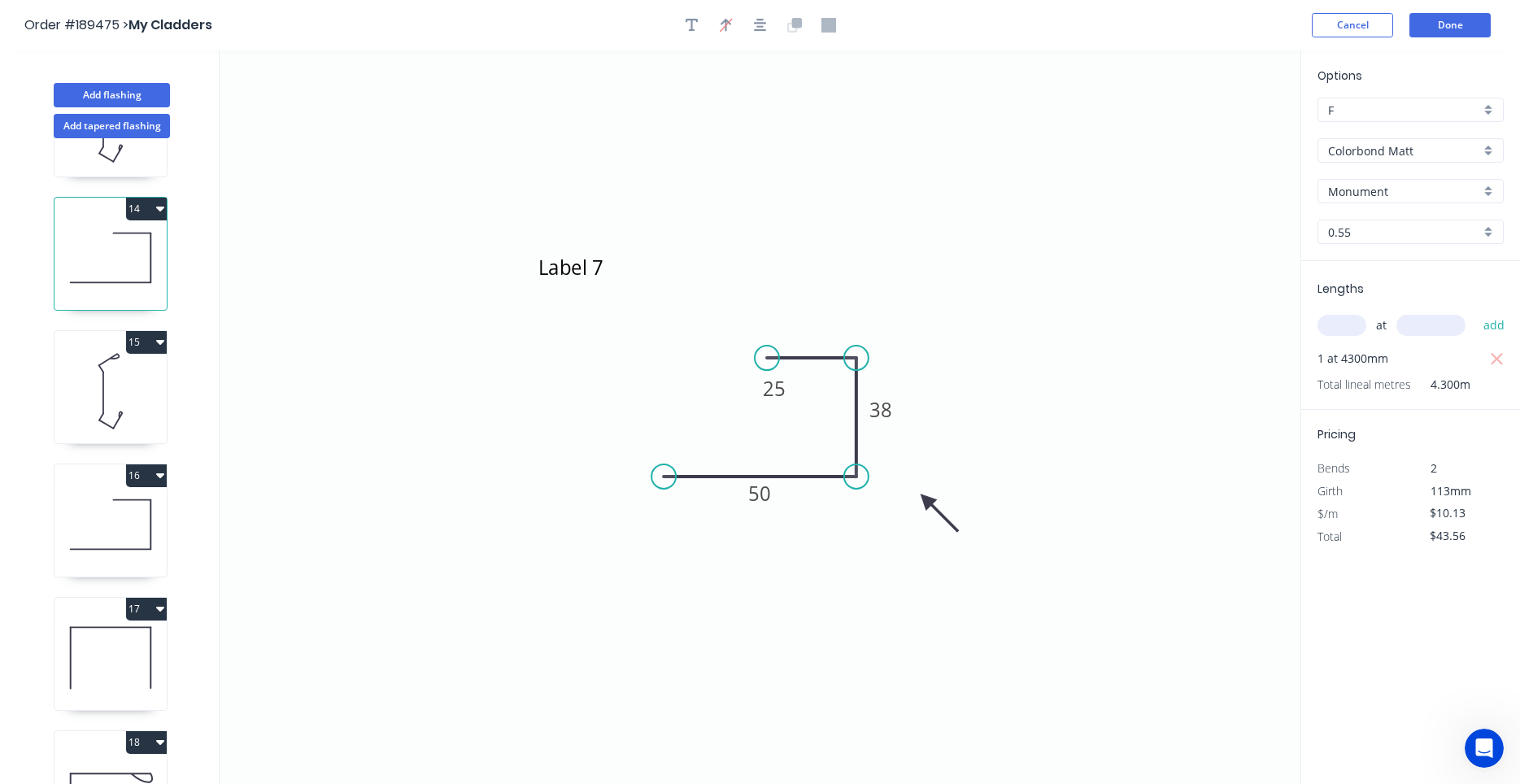
click at [144, 524] on icon at bounding box center [110, 524] width 112 height 104
type input "$0.00"
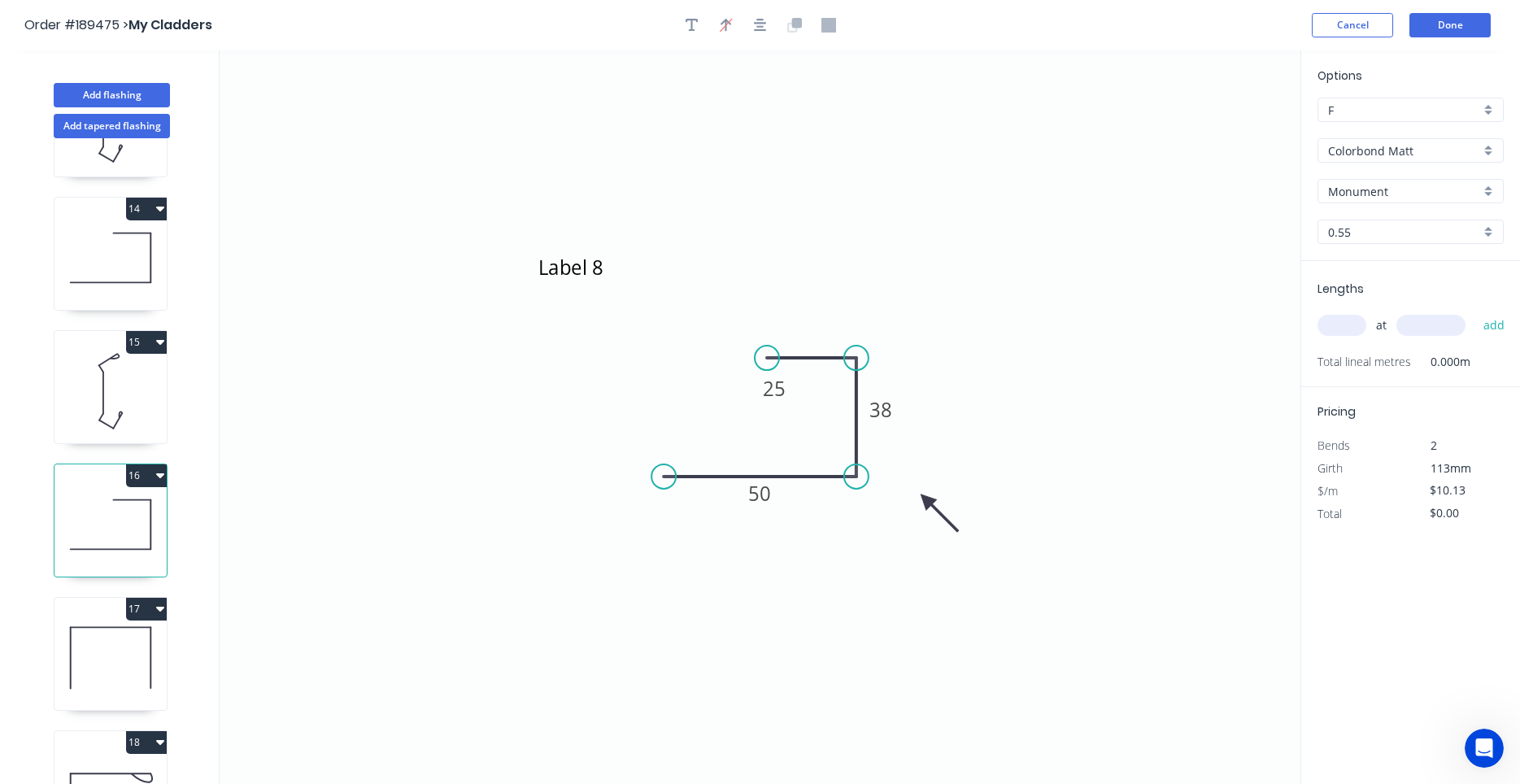
click at [1474, 752] on icon "Open Intercom Messenger" at bounding box center [1484, 748] width 27 height 27
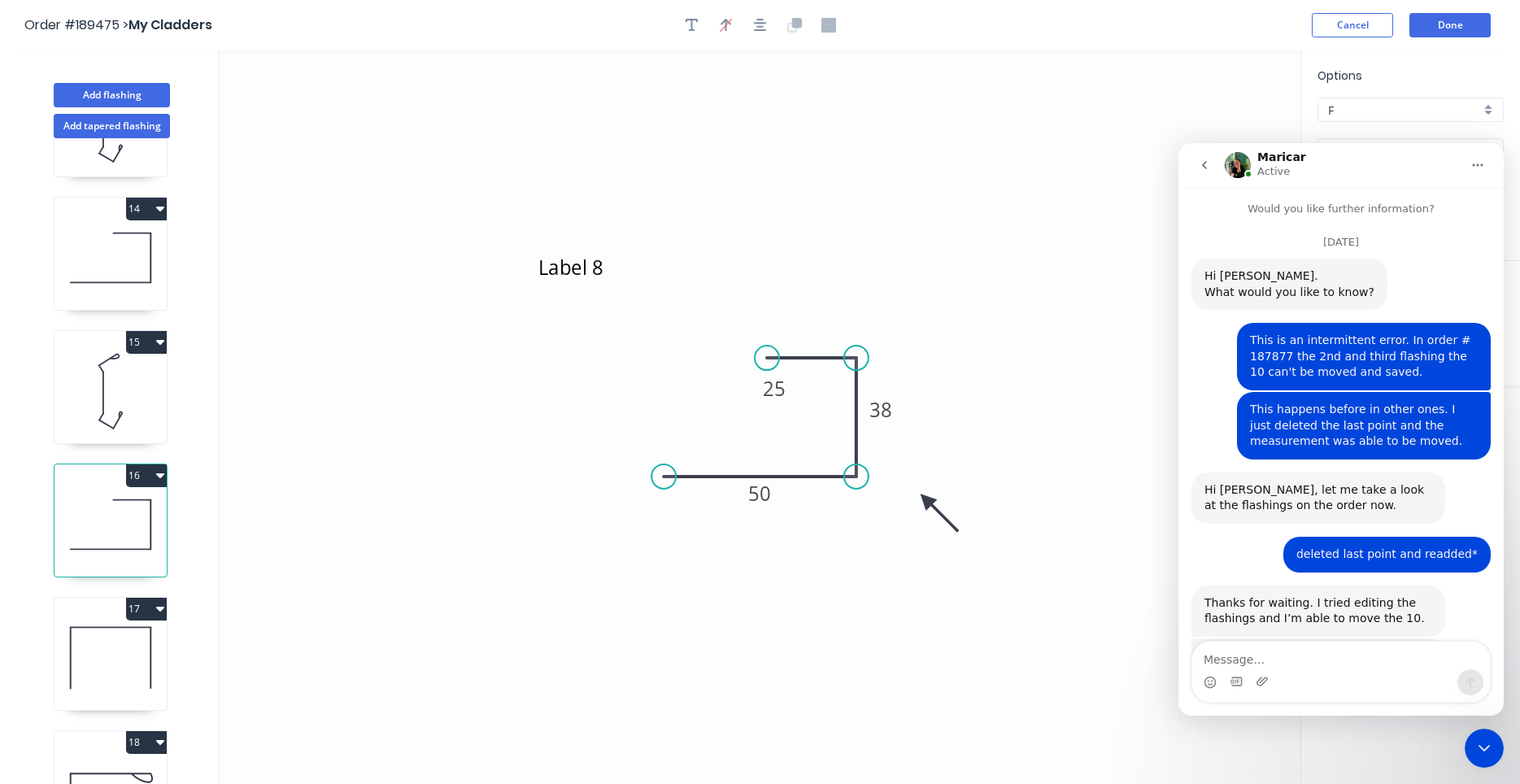
scroll to position [1992, 0]
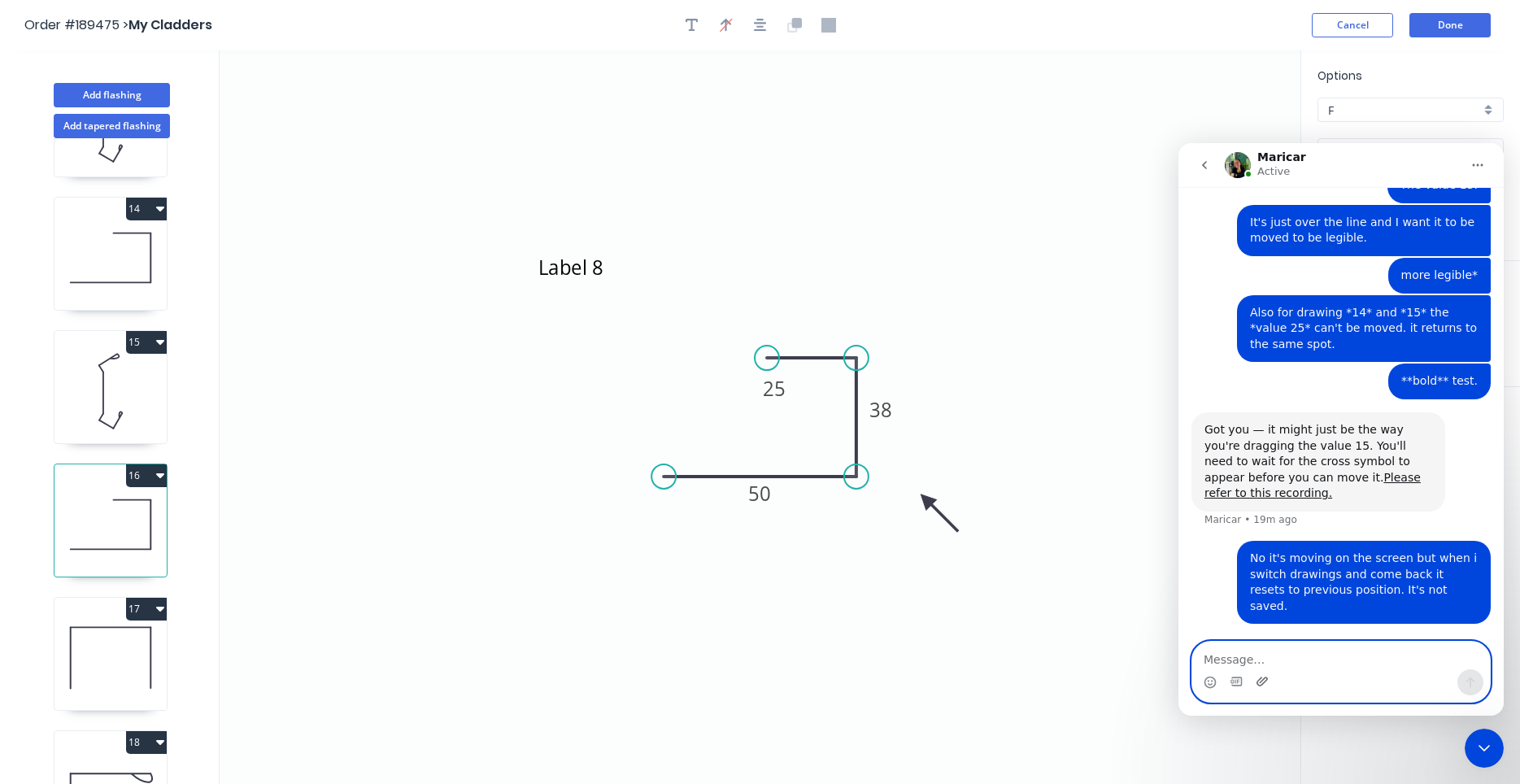
click at [1262, 684] on icon "Upload attachment" at bounding box center [1262, 681] width 11 height 9
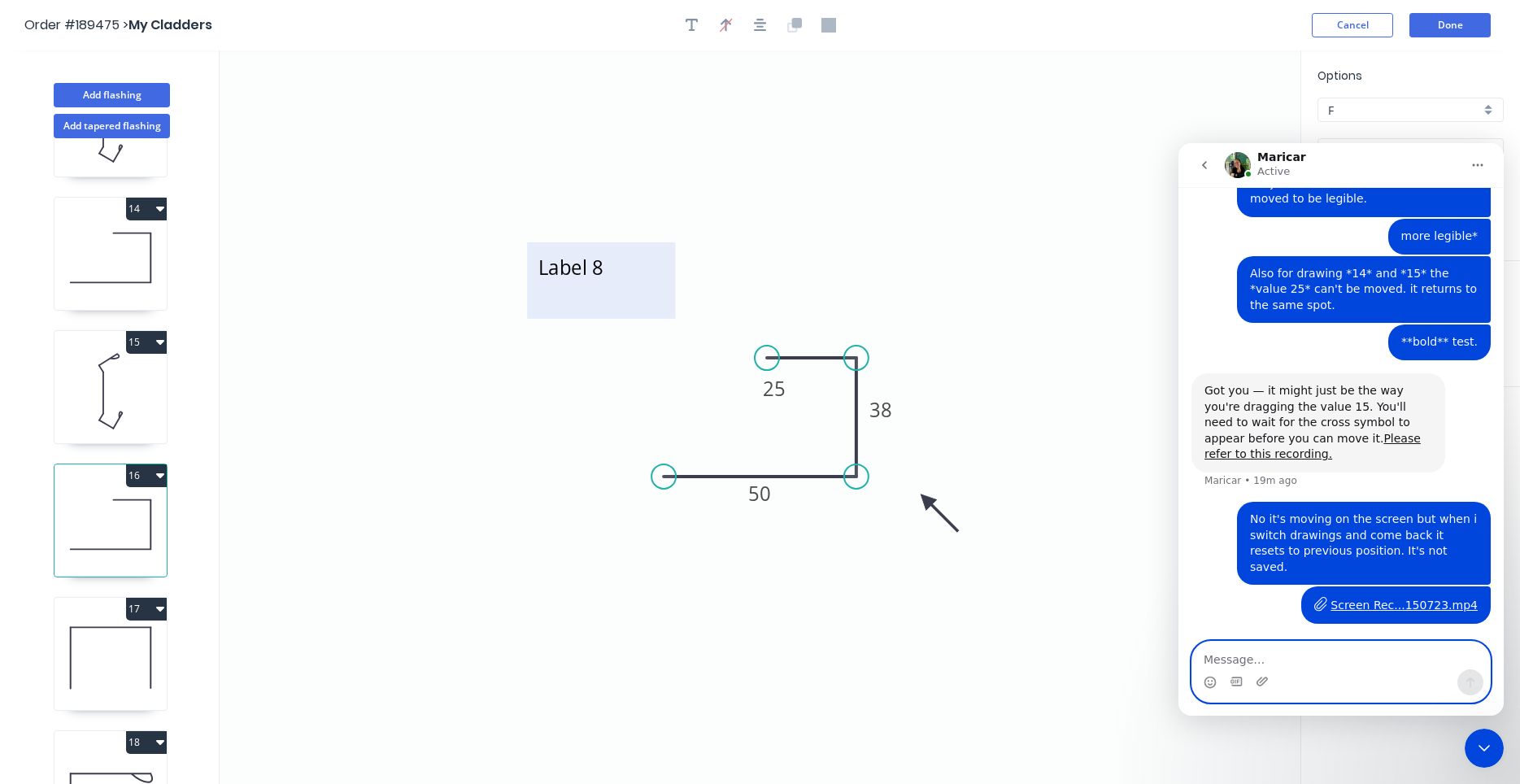
scroll to position [2031, 0]
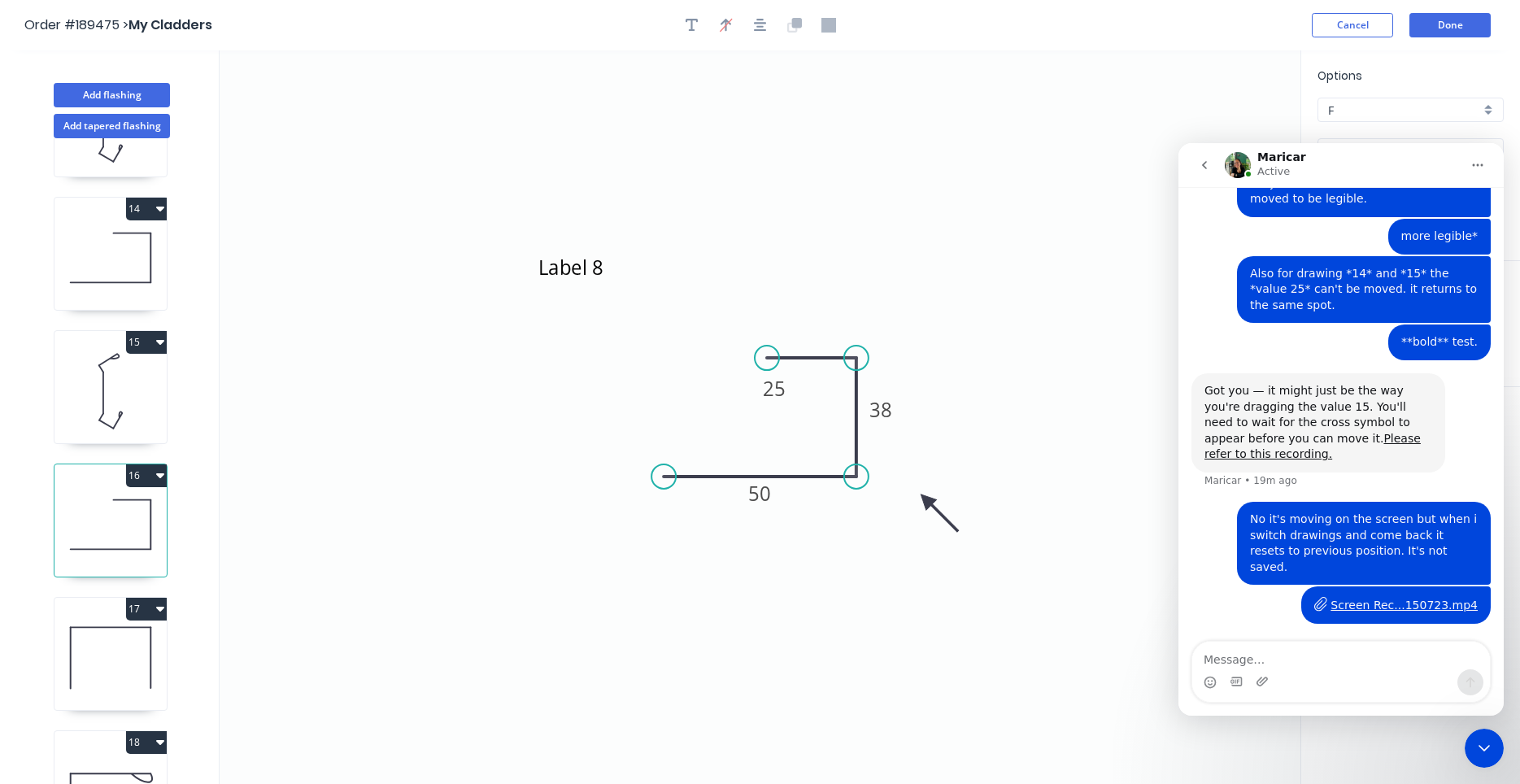
click at [1488, 745] on icon "Close Intercom Messenger" at bounding box center [1484, 748] width 19 height 19
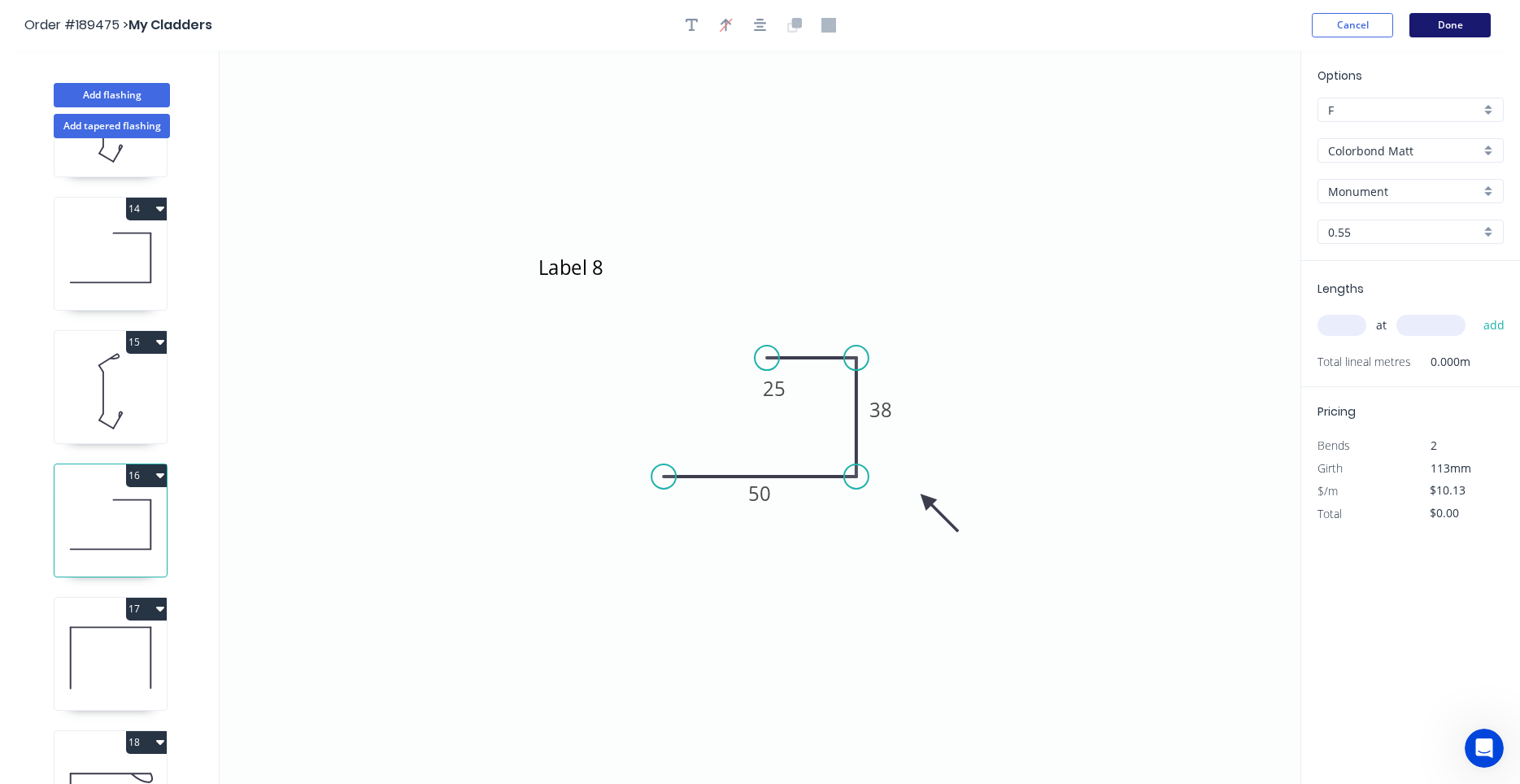
click at [1443, 19] on button "Done" at bounding box center [1449, 25] width 81 height 25
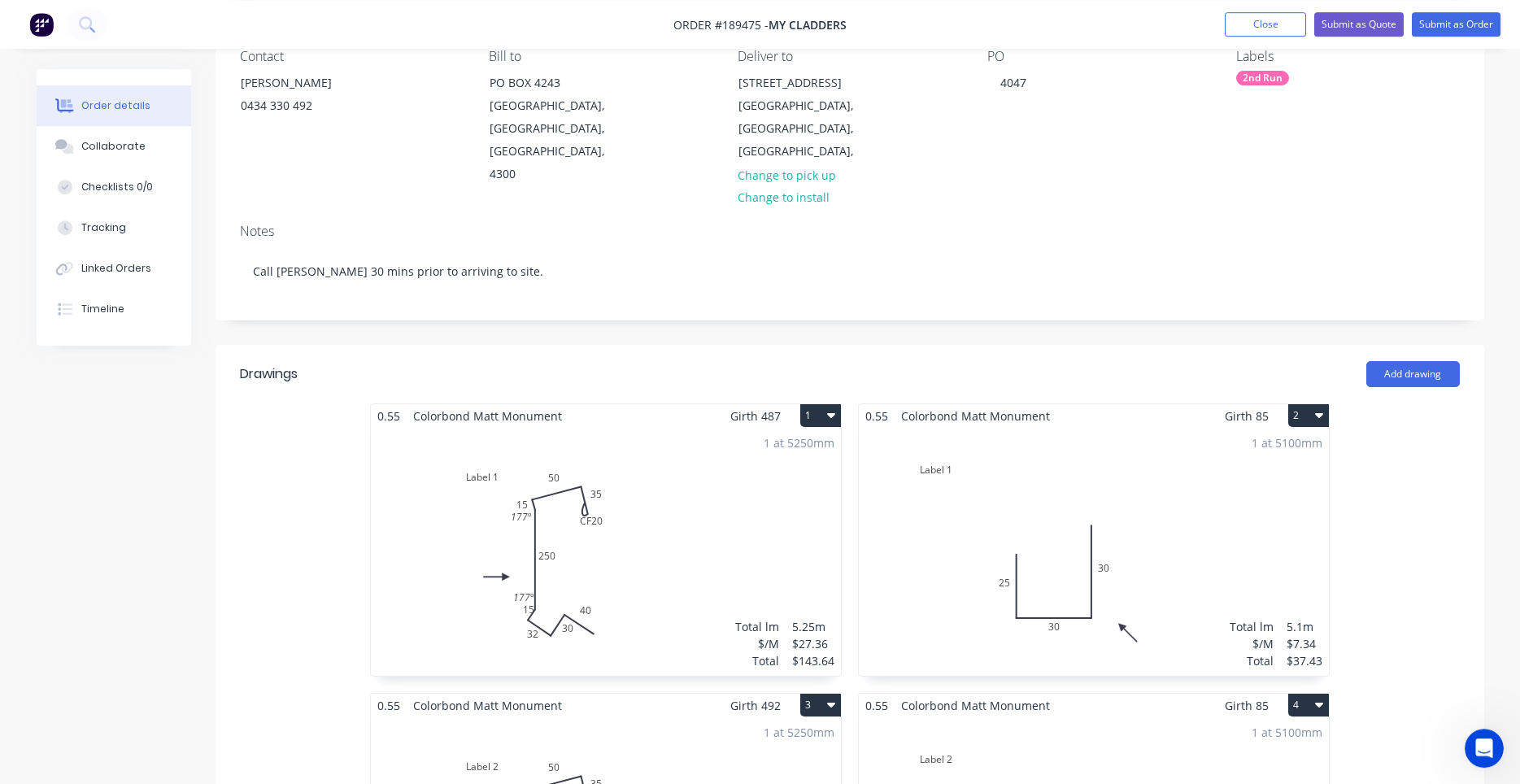
scroll to position [277, 0]
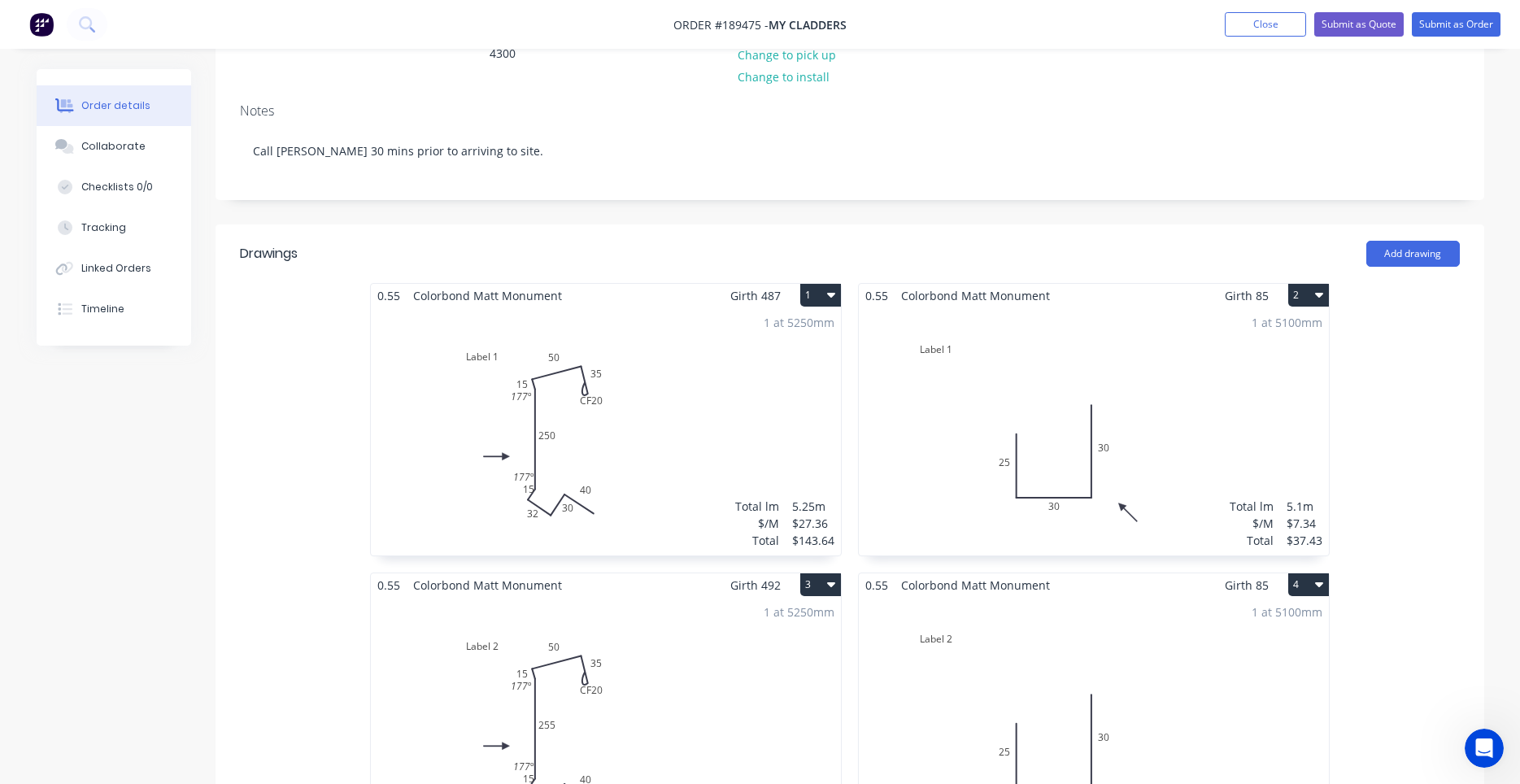
click at [707, 411] on div "1 at 5250mm Total lm $/M Total 5.25m $27.36 $143.64" at bounding box center [605, 431] width 470 height 248
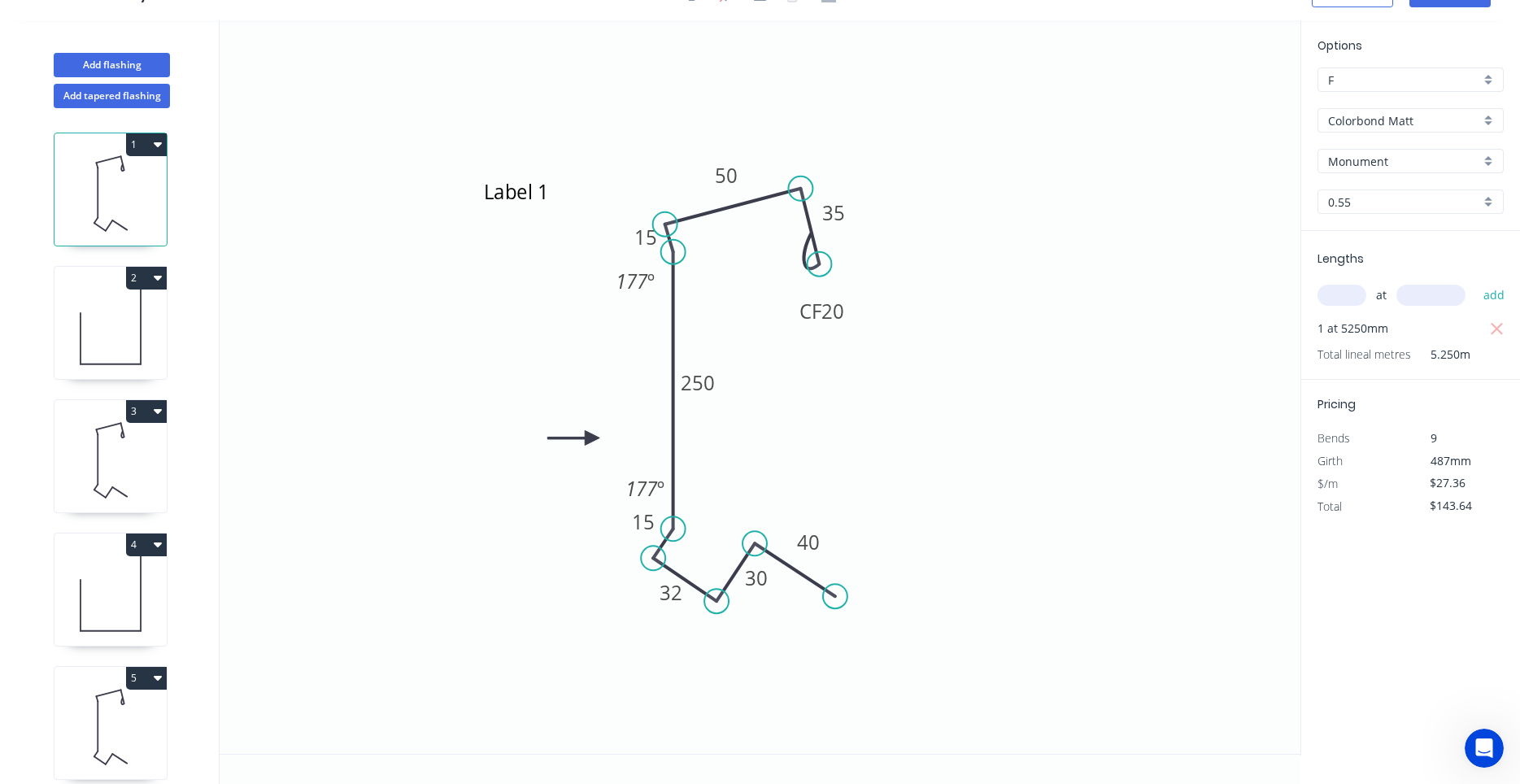
scroll to position [30, 0]
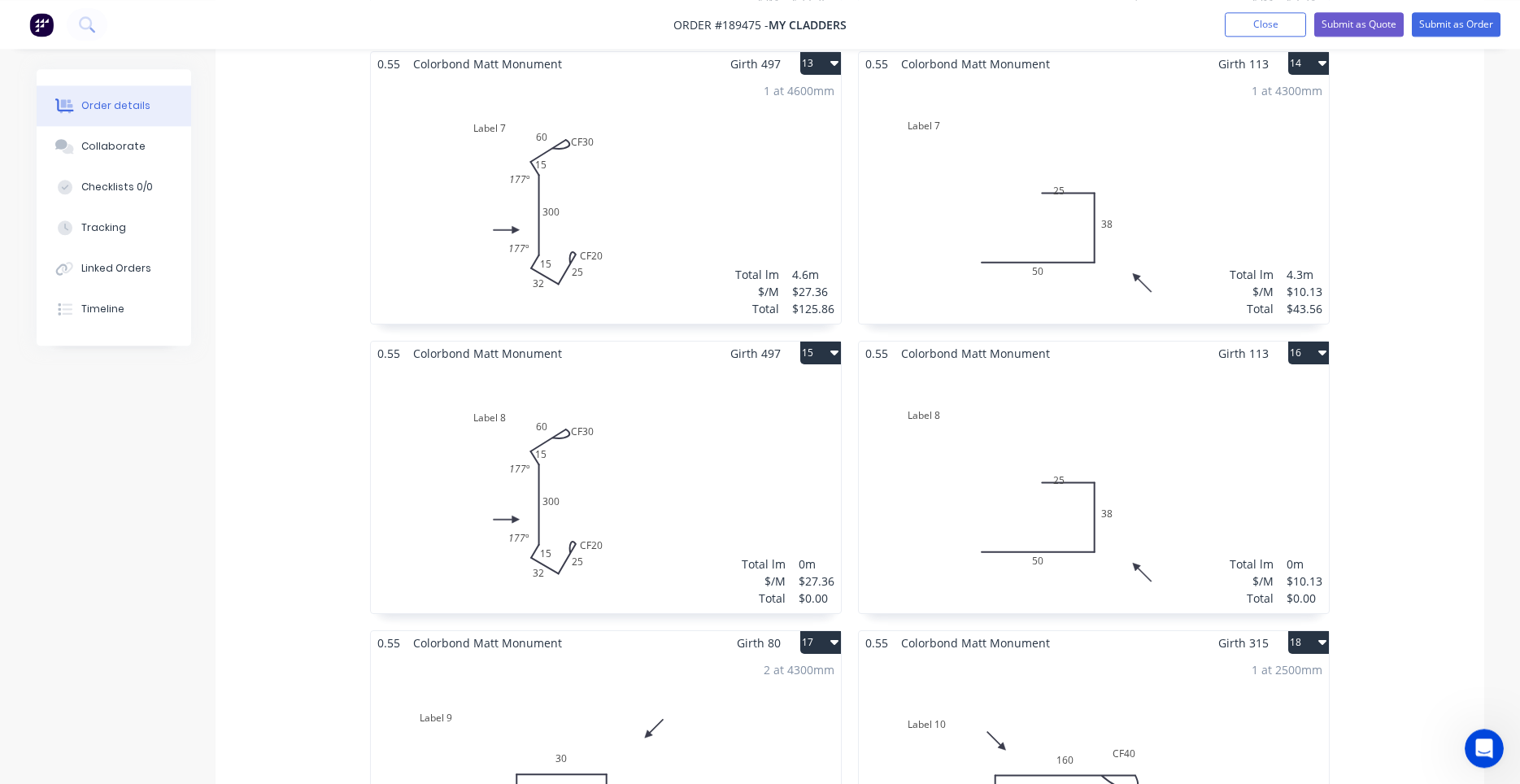
scroll to position [2212, 0]
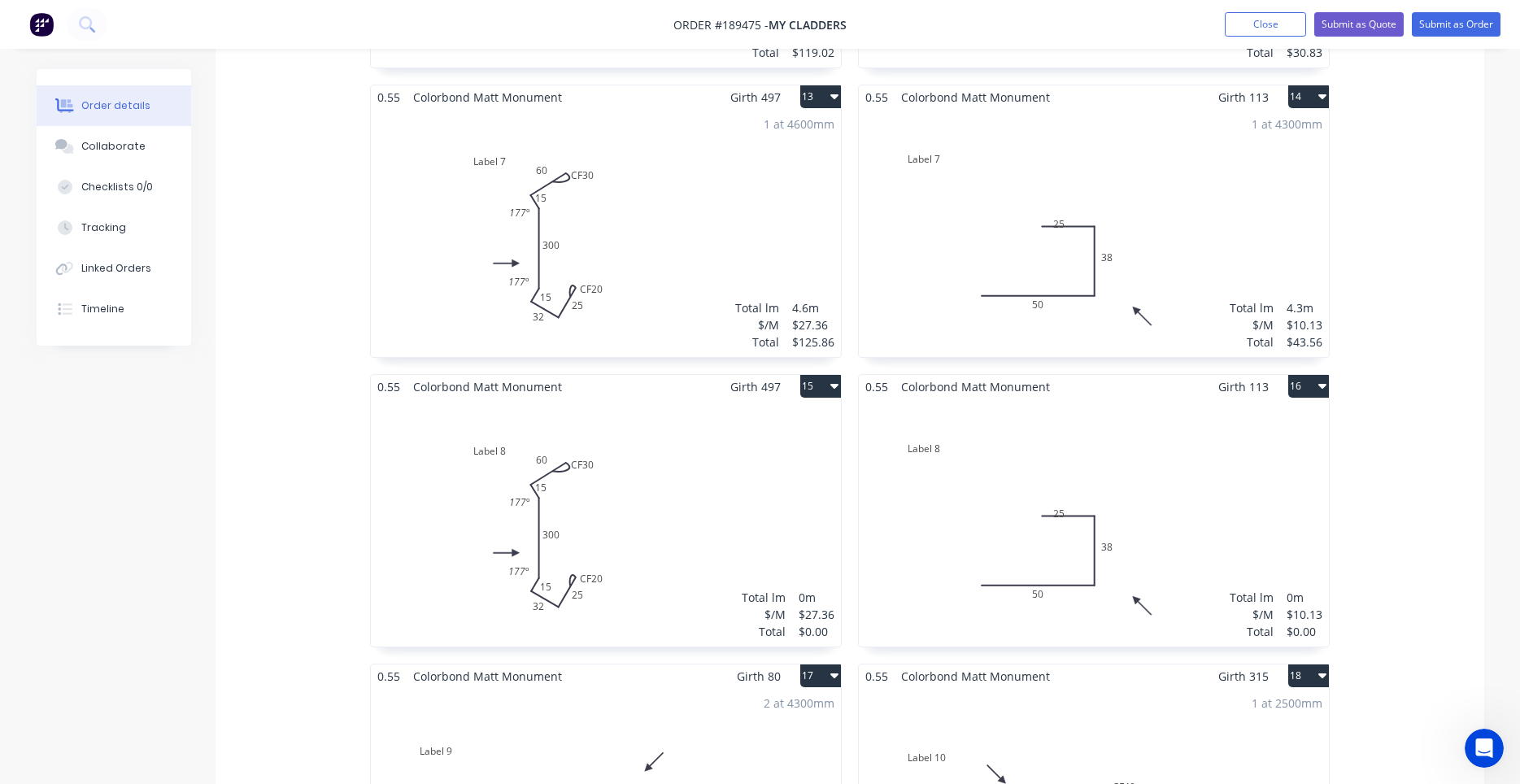
click at [1114, 264] on div "1 at 4300mm Total lm $/M Total 4.3m $10.13 $43.56" at bounding box center [1093, 232] width 470 height 248
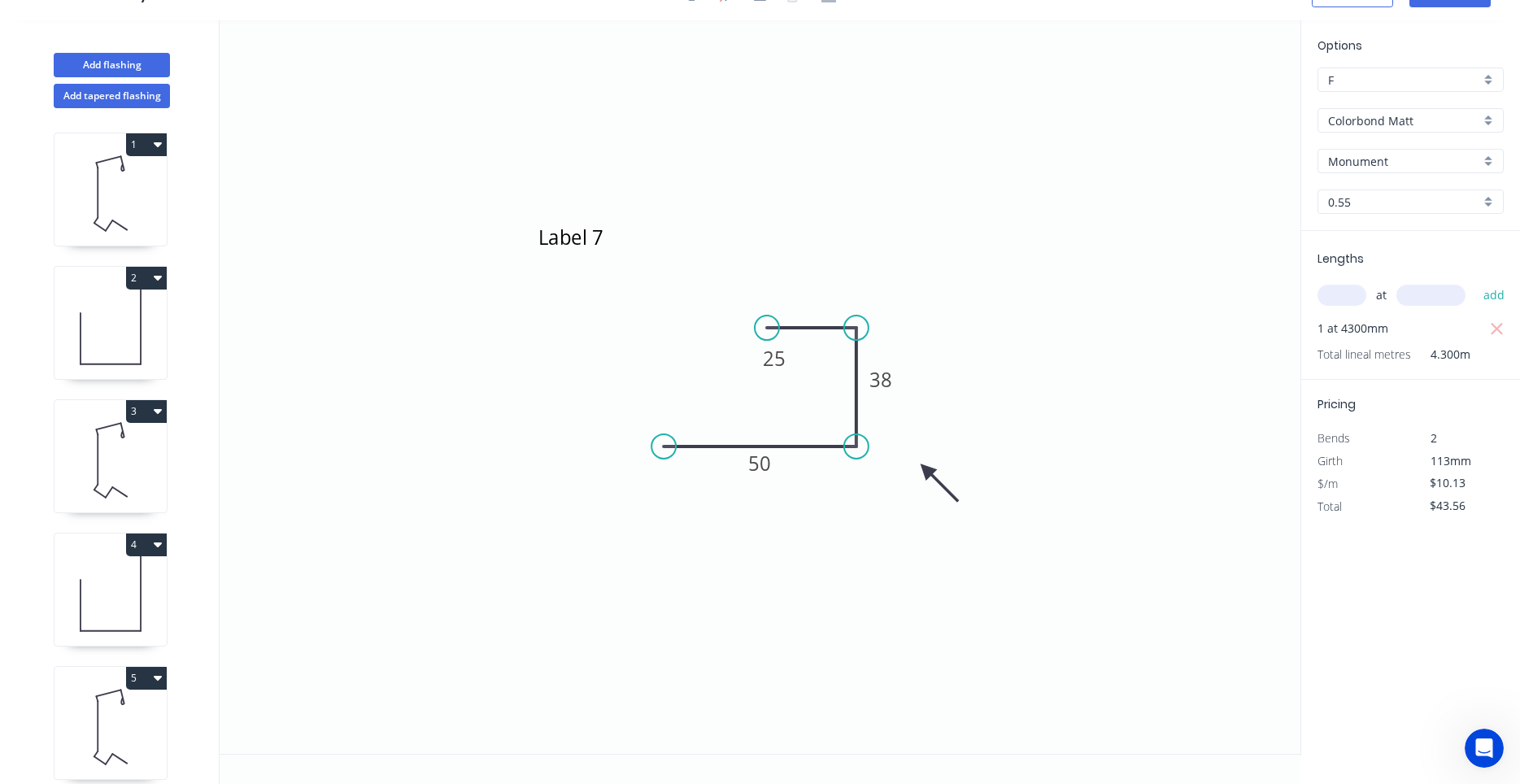
scroll to position [30, 0]
click at [795, 360] on div "Delete point" at bounding box center [854, 349] width 164 height 33
type input "$0.00"
click at [860, 327] on circle at bounding box center [856, 328] width 25 height 25
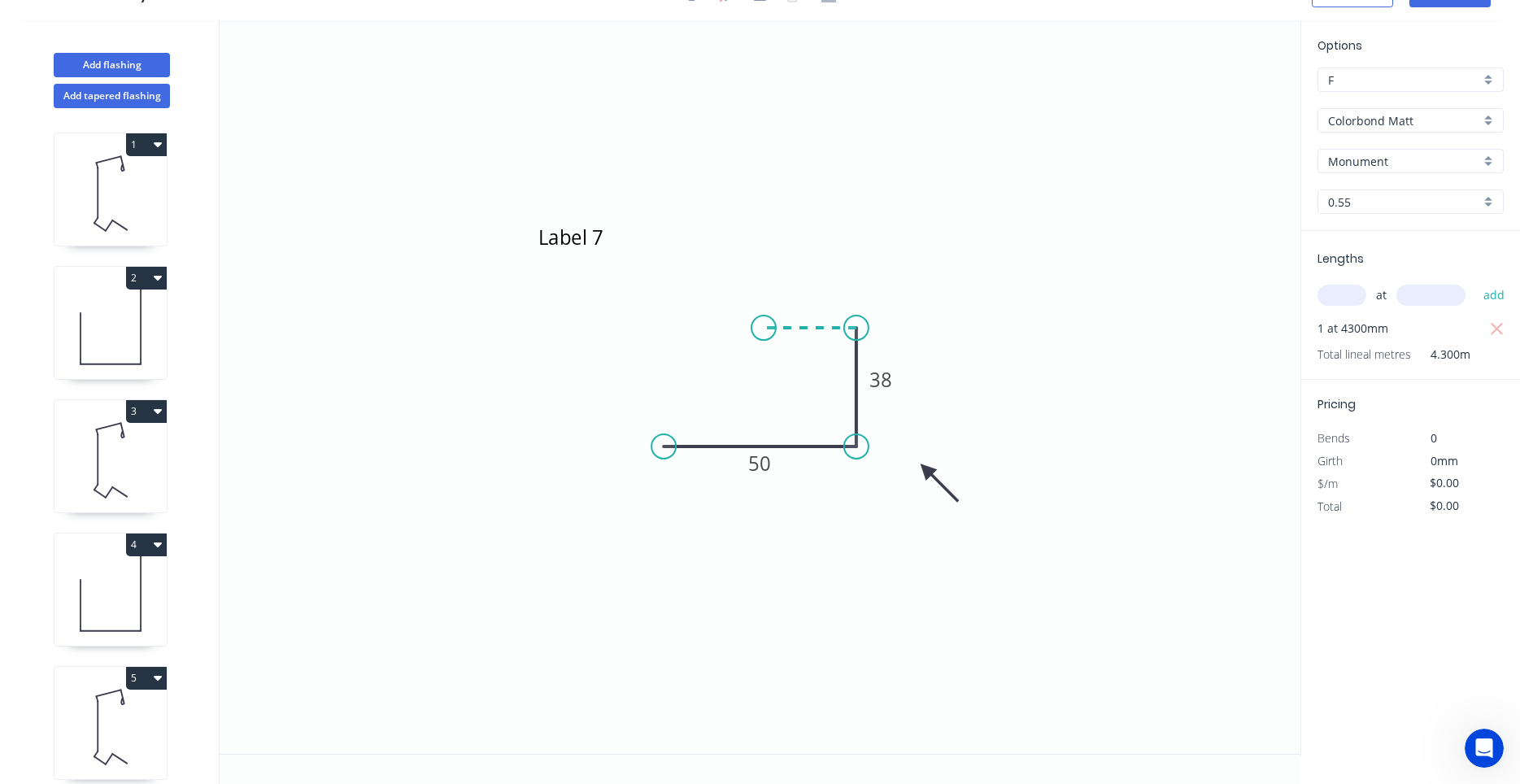
click at [764, 328] on icon "Label 7 50 38" at bounding box center [760, 386] width 1081 height 733
type input "$7.34"
type input "$31.56"
click at [806, 301] on icon at bounding box center [785, 314] width 42 height 26
type input "$0.00"
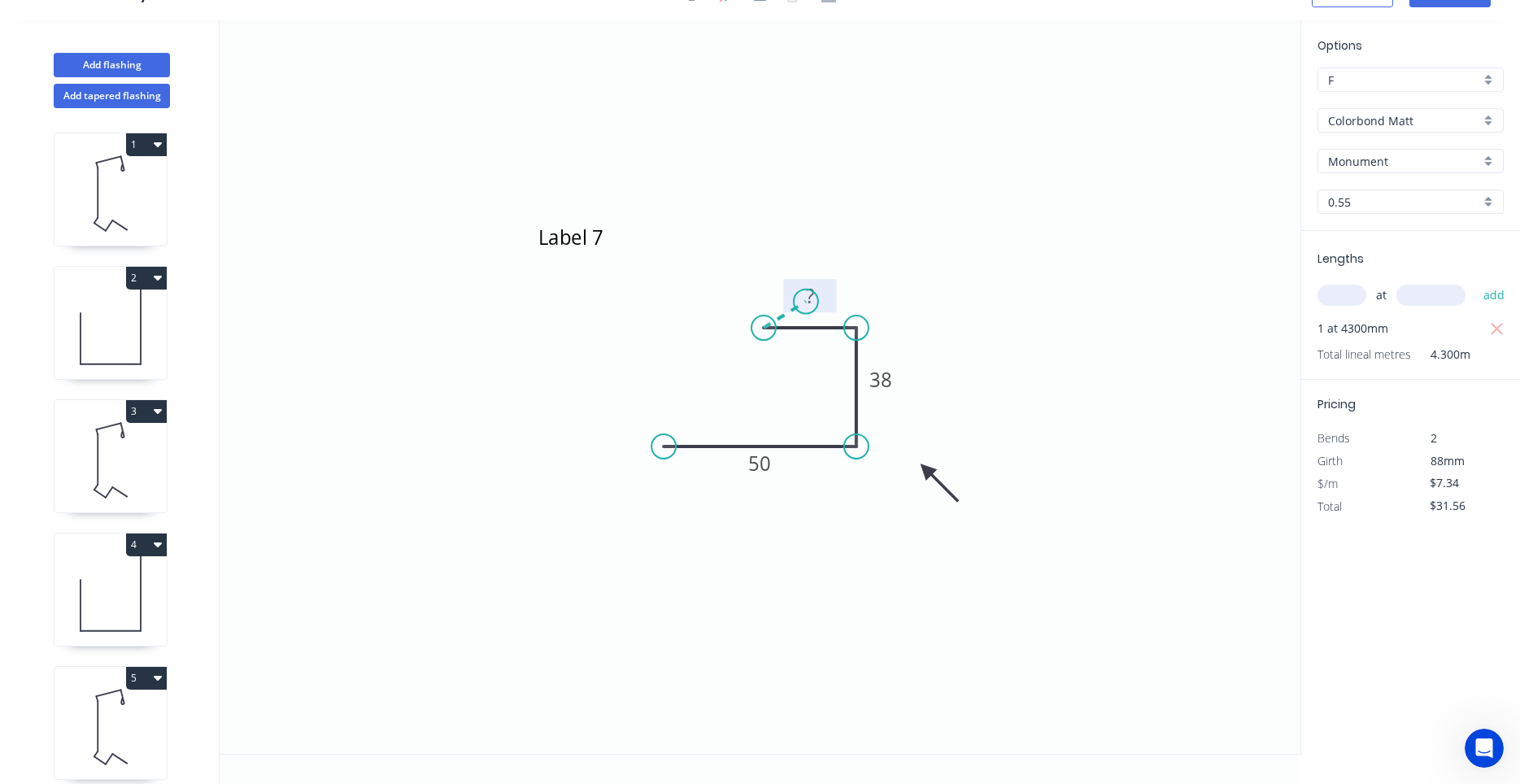
type input "$0.00"
click at [826, 317] on div "Delete point" at bounding box center [887, 323] width 164 height 33
click at [814, 296] on tspan "?" at bounding box center [809, 295] width 8 height 27
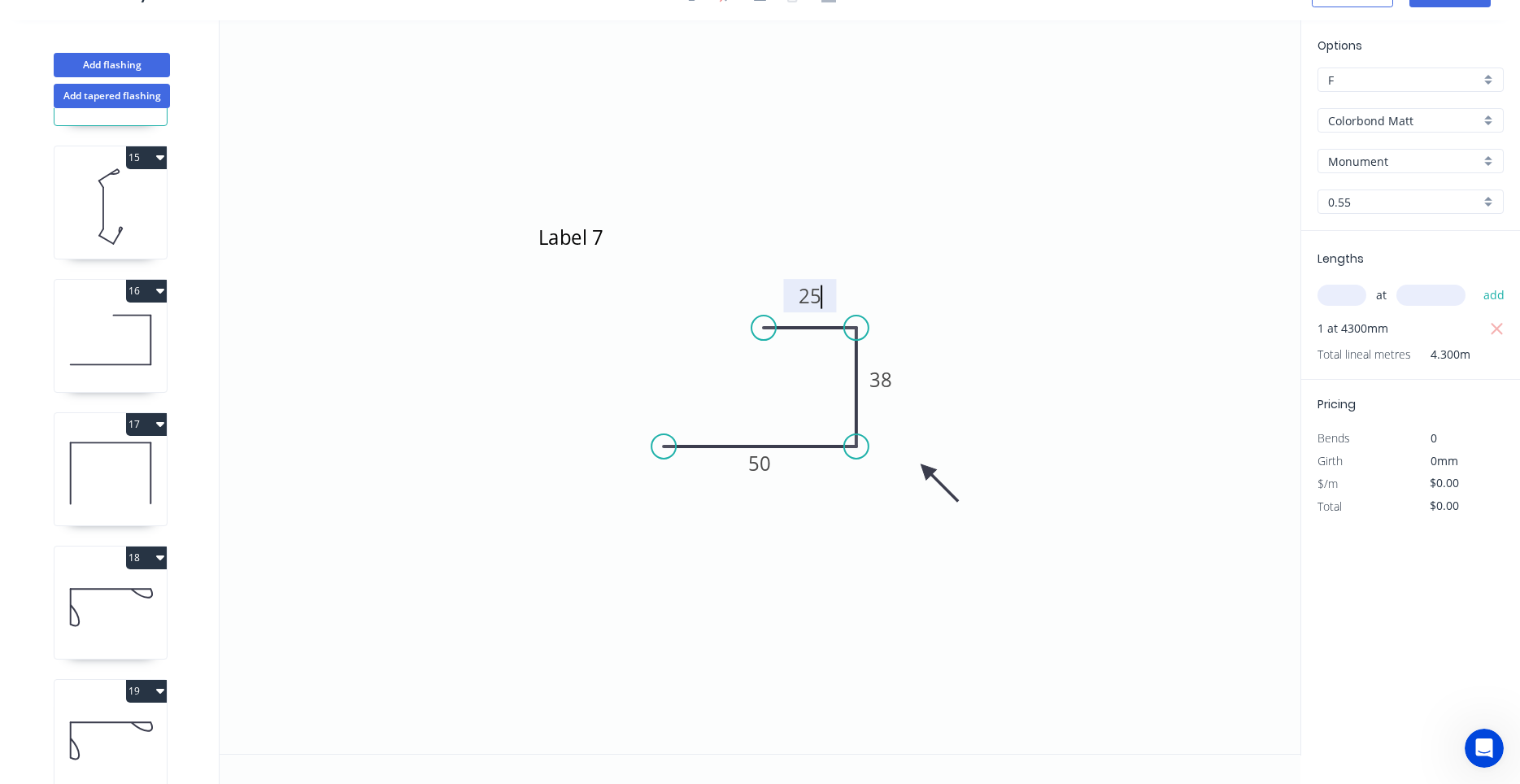
scroll to position [1699, 0]
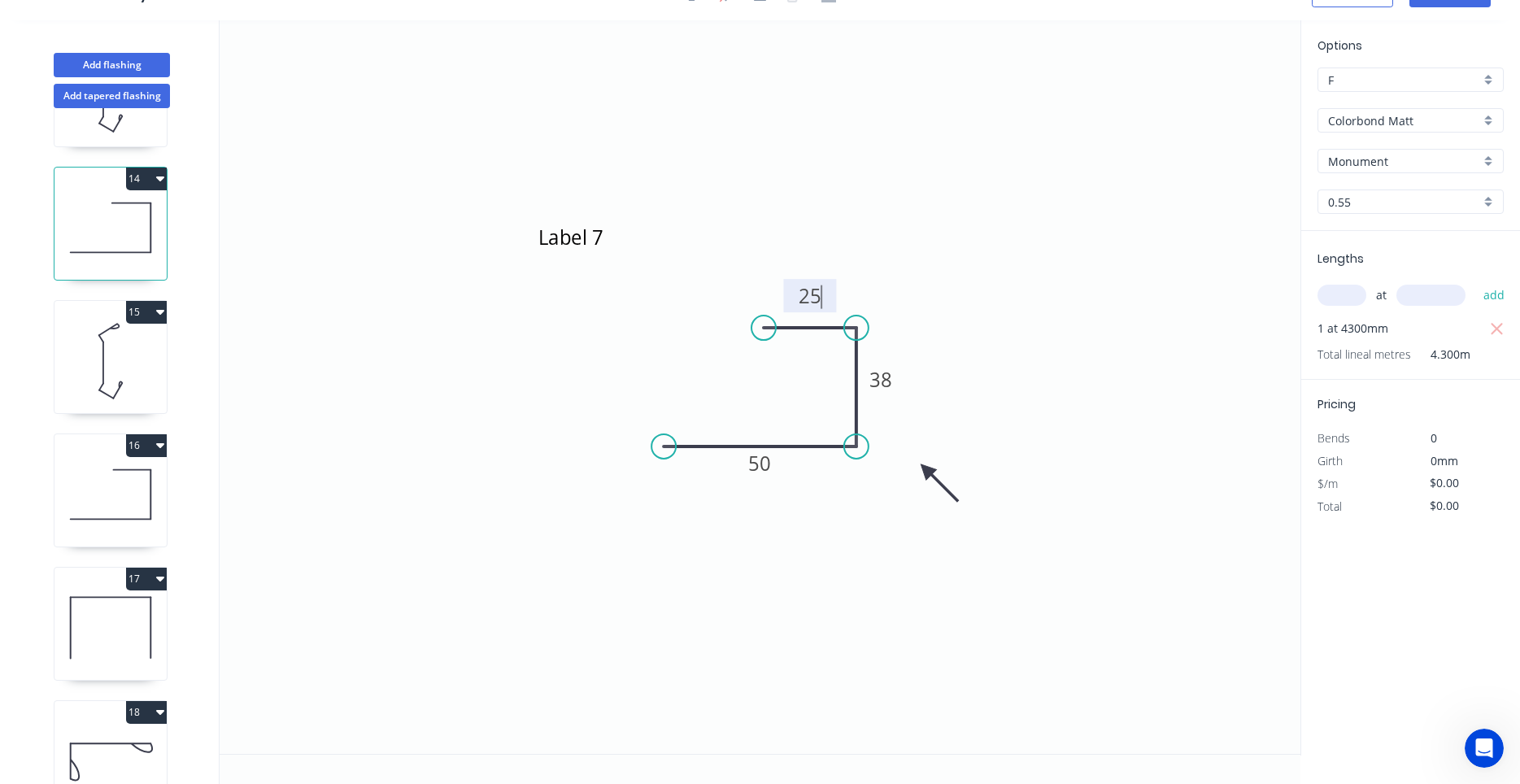
click at [686, 344] on icon "Label 7 50 38 25" at bounding box center [760, 386] width 1081 height 733
type input "$10.13"
click at [152, 489] on icon at bounding box center [110, 494] width 112 height 104
drag, startPoint x: 791, startPoint y: 367, endPoint x: 820, endPoint y: 302, distance: 71.2
click at [820, 302] on rect at bounding box center [803, 293] width 53 height 33
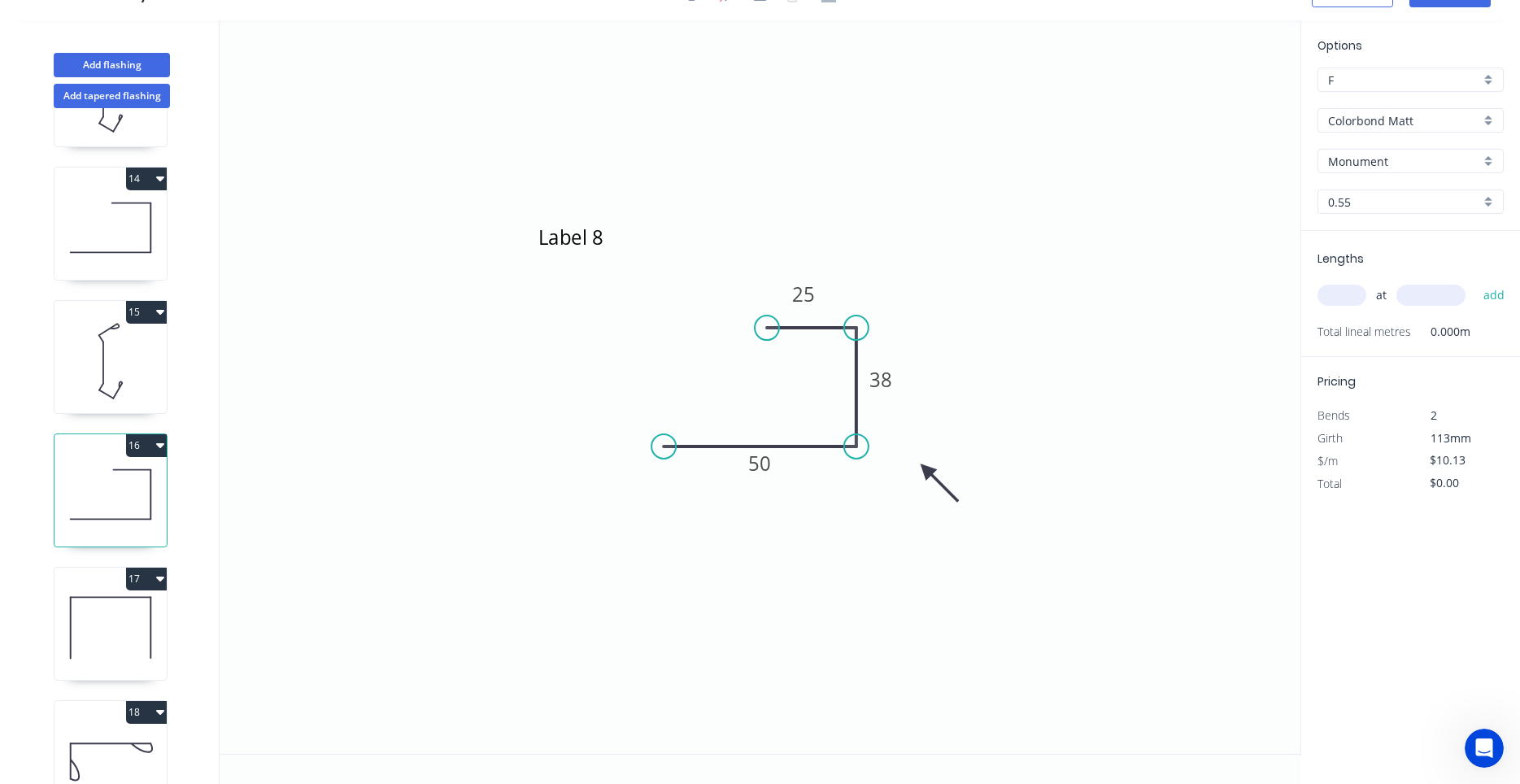
click at [137, 233] on icon at bounding box center [110, 227] width 112 height 104
click at [85, 498] on icon at bounding box center [110, 494] width 112 height 104
type input "$0.00"
click at [769, 345] on div "Delete point" at bounding box center [844, 352] width 164 height 33
click at [849, 328] on circle at bounding box center [856, 328] width 25 height 25
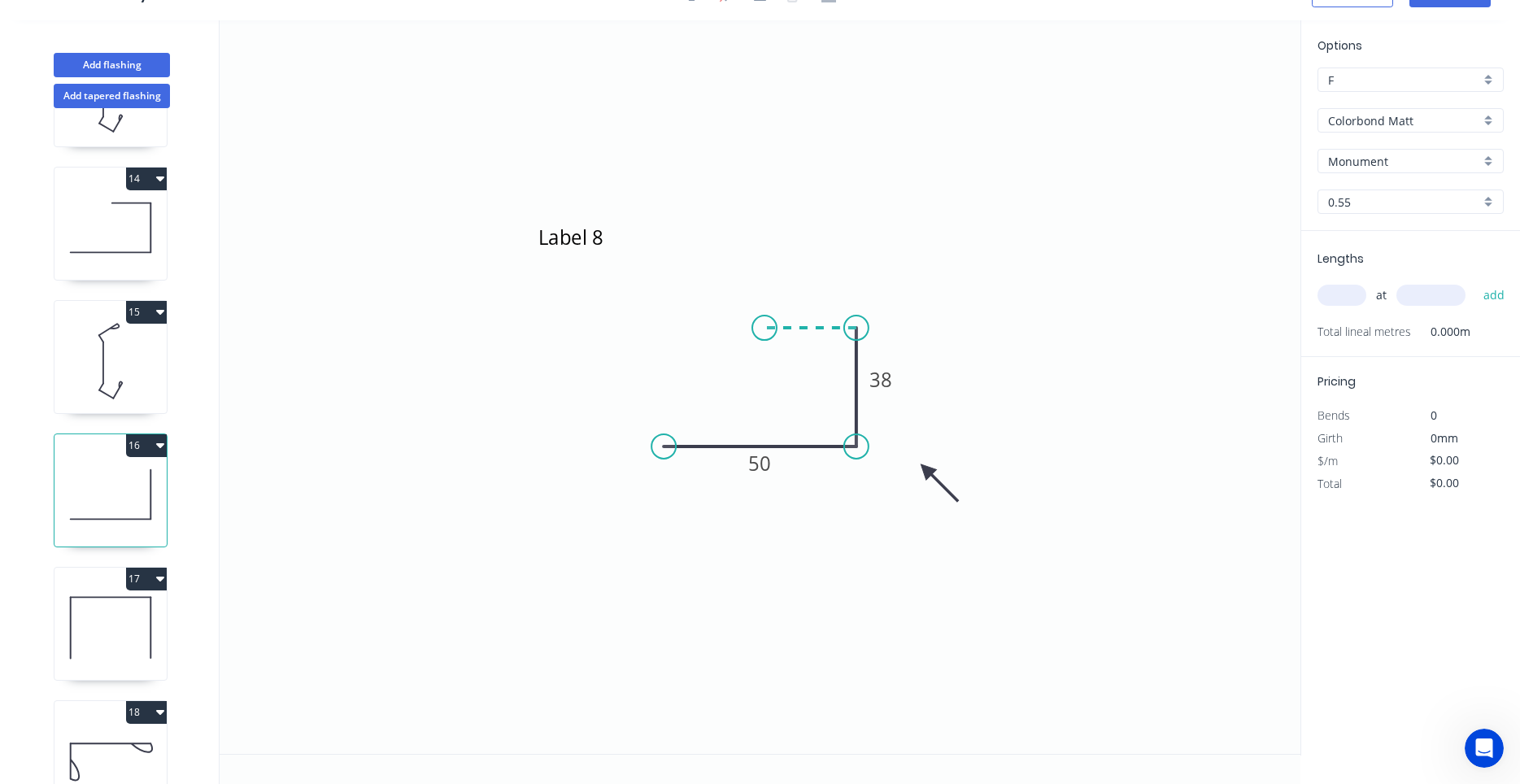
click at [764, 327] on icon "Label 8 50 38" at bounding box center [760, 386] width 1081 height 733
click at [816, 301] on rect at bounding box center [809, 297] width 32 height 23
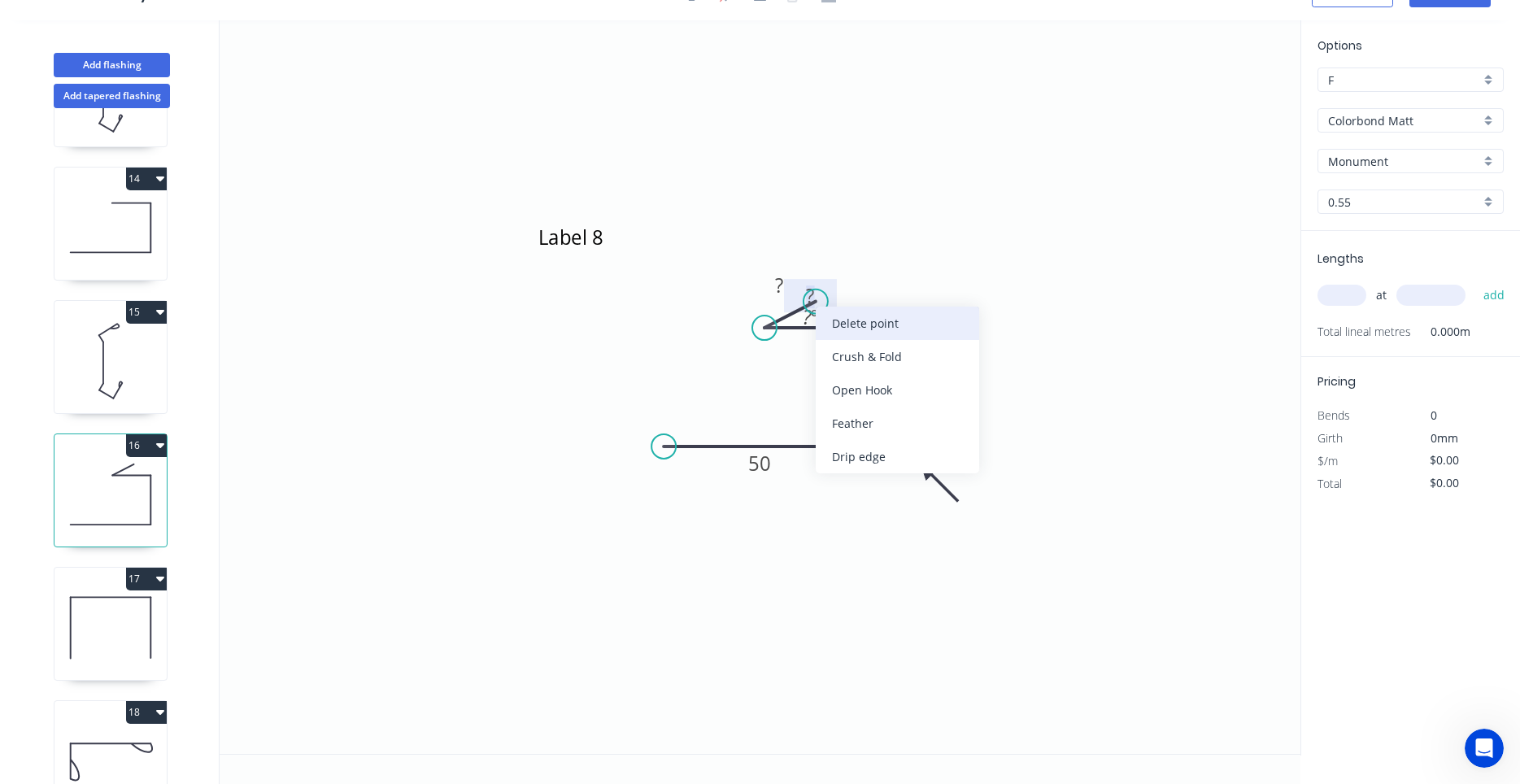
click at [829, 321] on div "Delete point" at bounding box center [897, 323] width 164 height 33
click at [819, 303] on rect at bounding box center [809, 297] width 32 height 23
click at [979, 193] on icon "Label 8 50 38 25" at bounding box center [760, 386] width 1081 height 733
type input "$10.13"
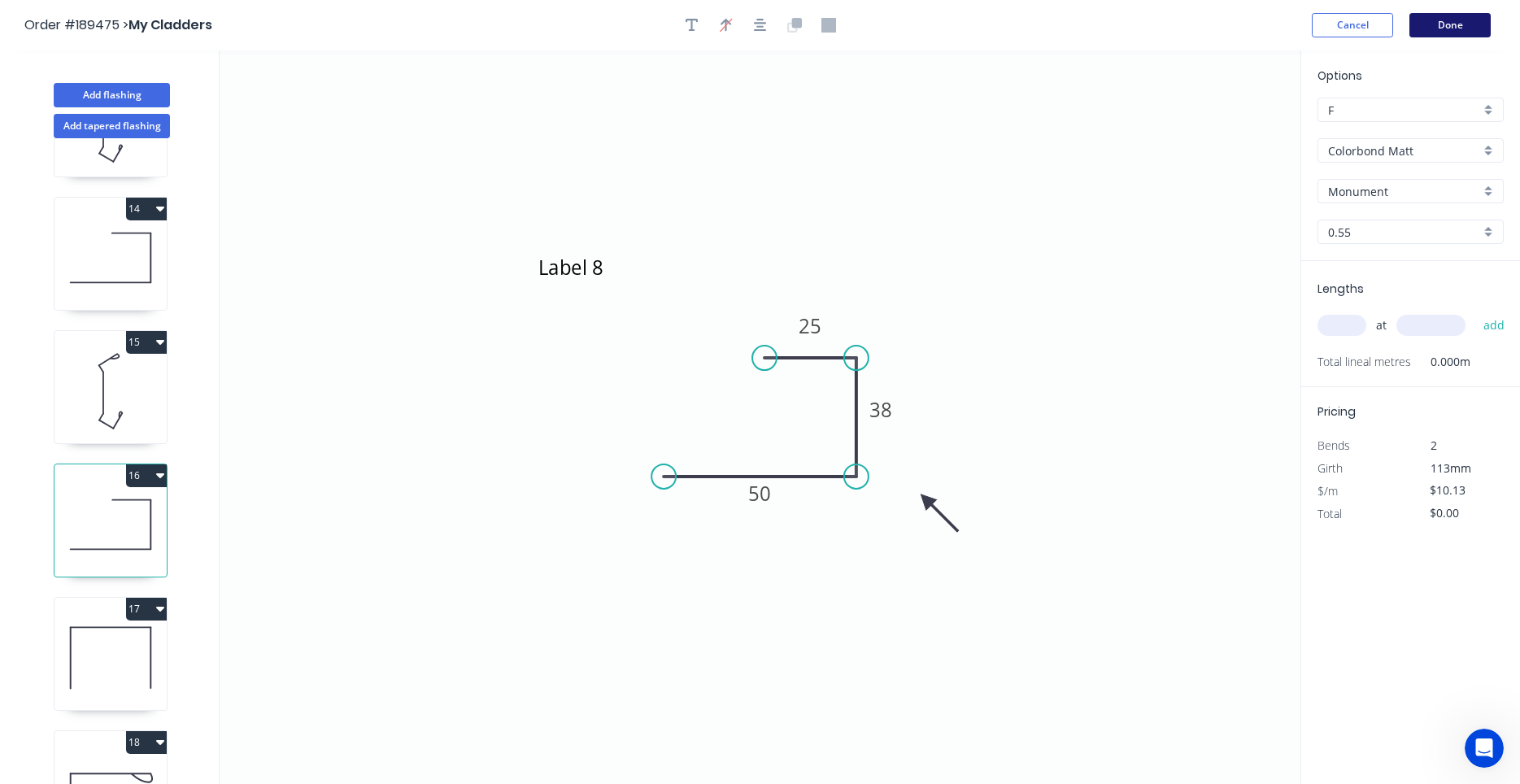
click at [1429, 28] on button "Done" at bounding box center [1449, 25] width 81 height 25
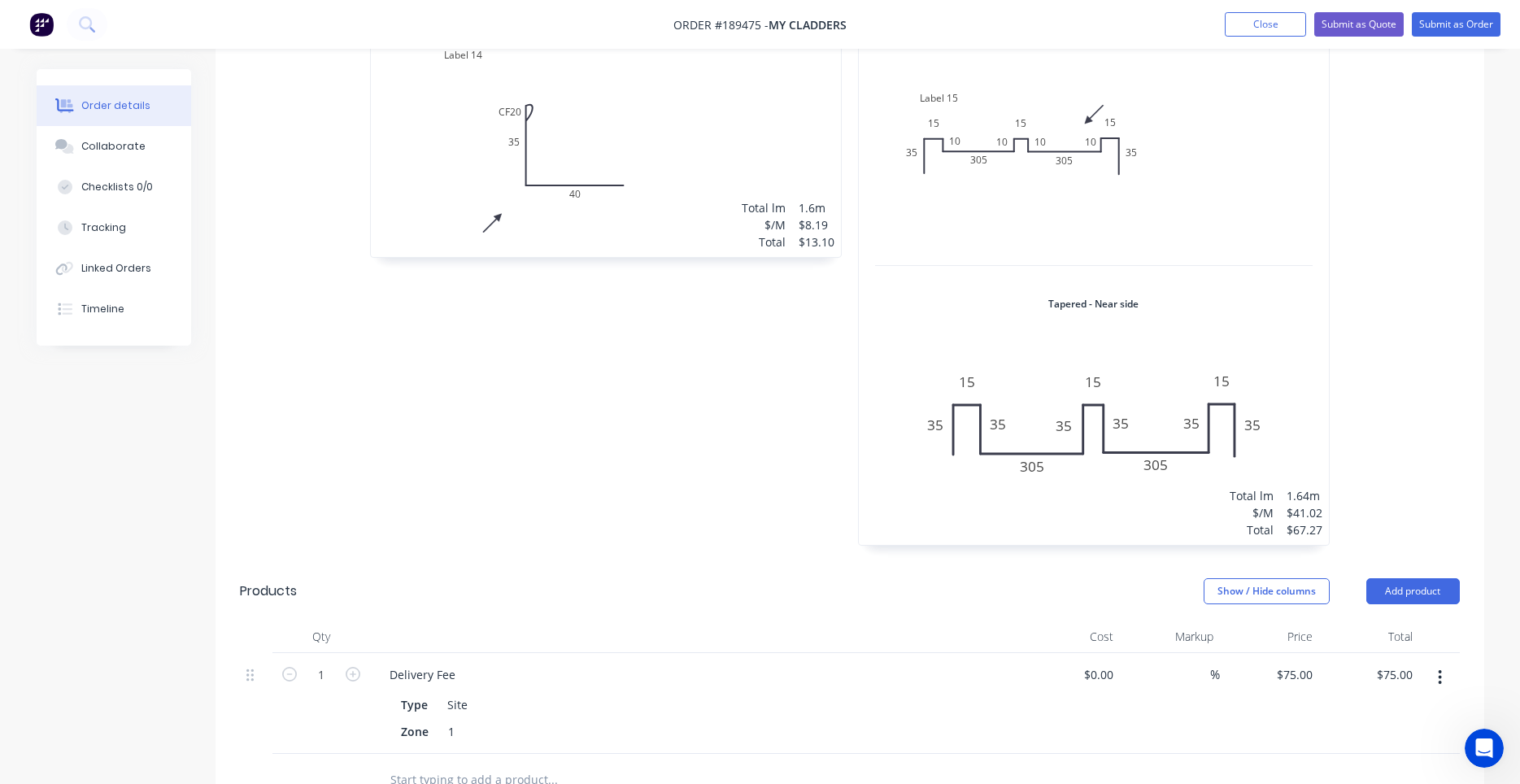
scroll to position [3482, 0]
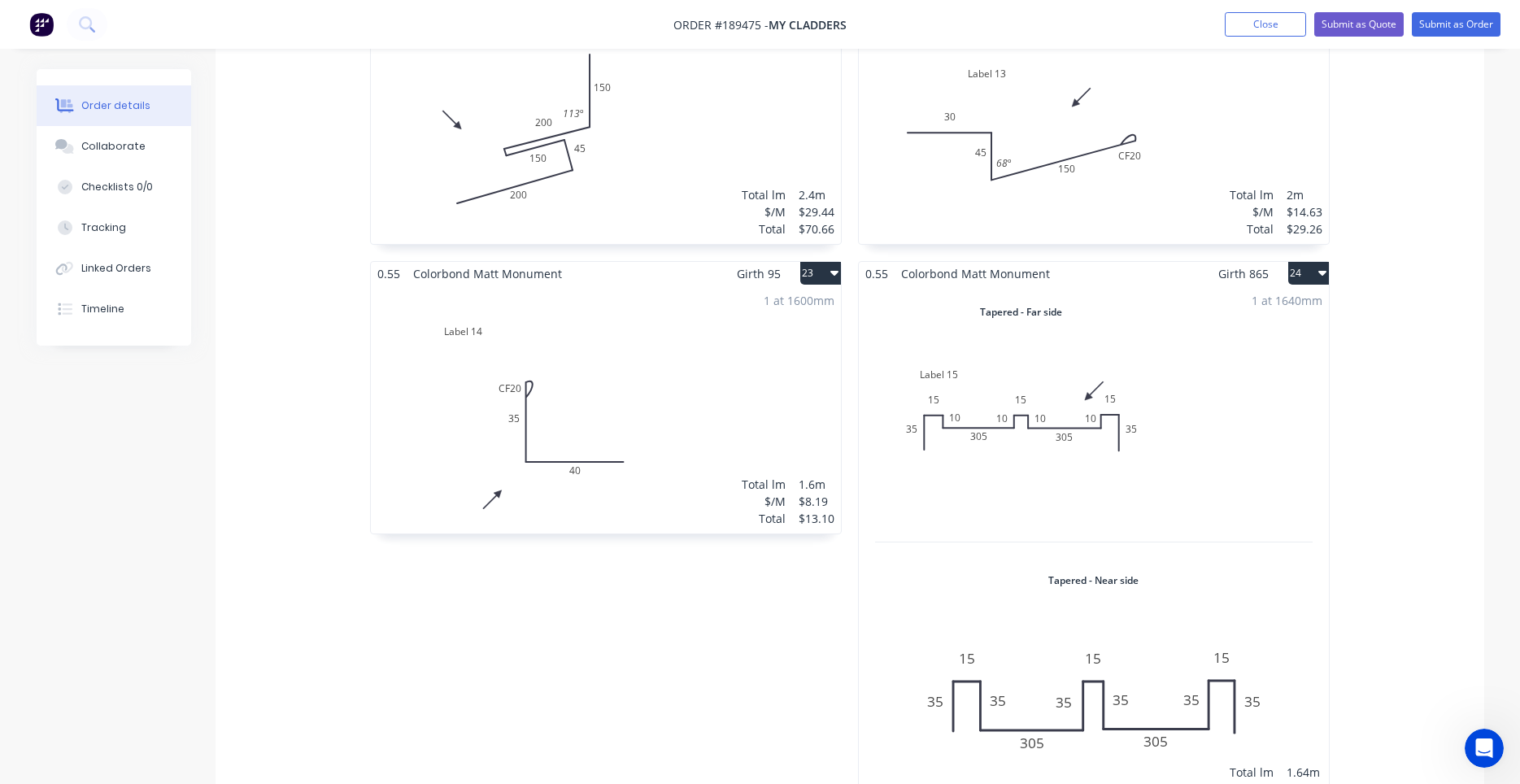
click at [965, 387] on div "1 at 1640mm Total lm $/M Total 1.64m $41.02 $67.27" at bounding box center [1093, 554] width 470 height 536
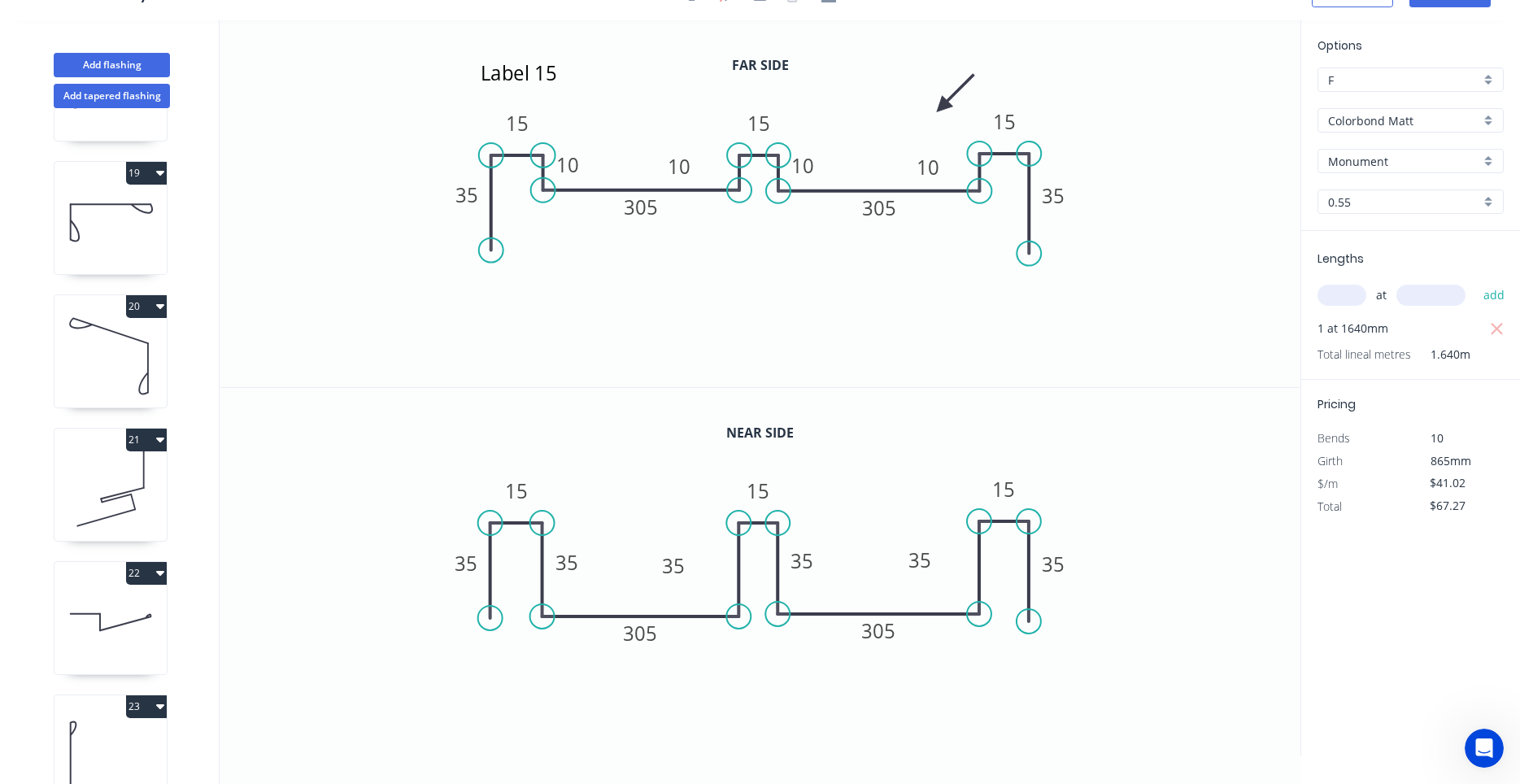
scroll to position [2549, 0]
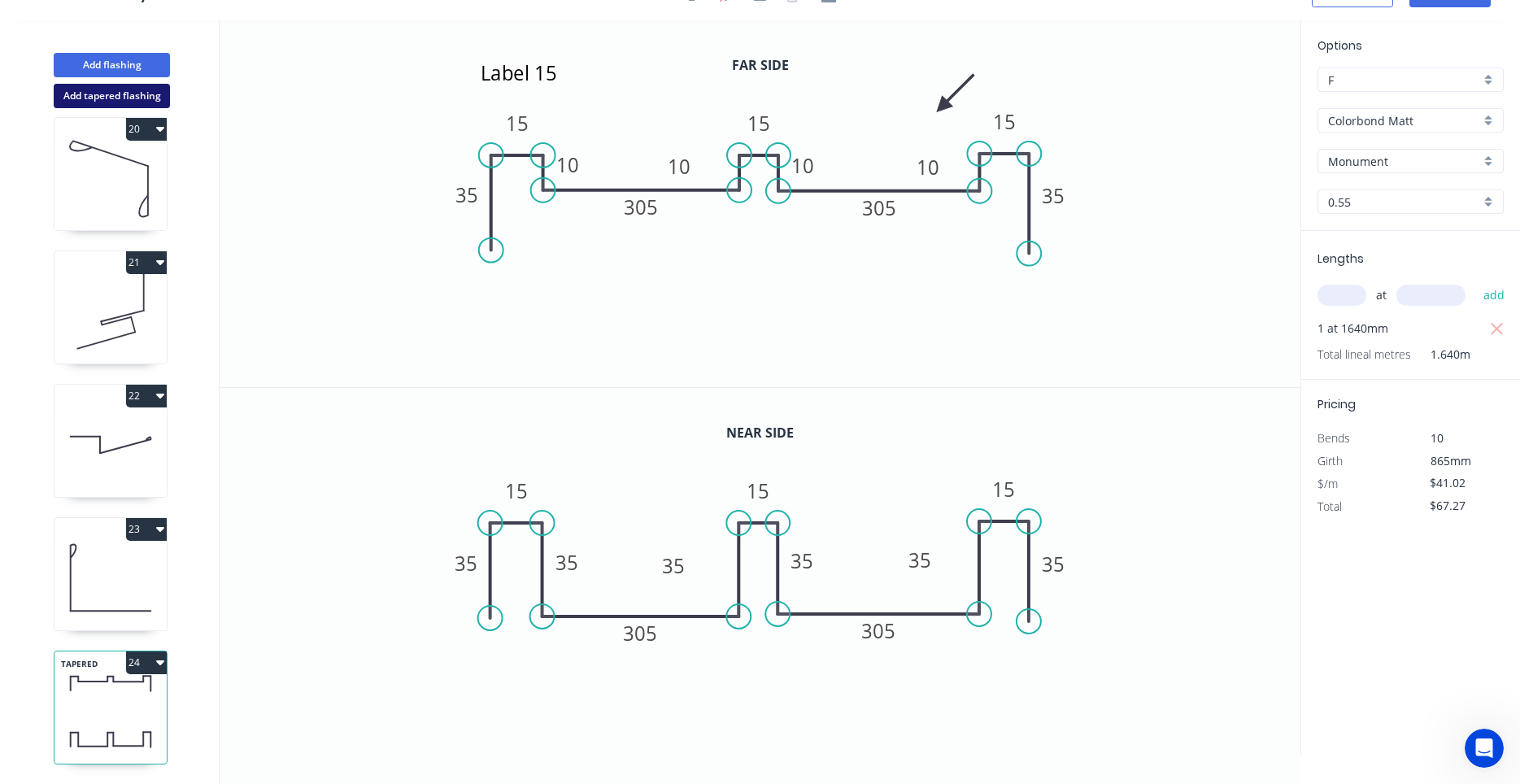
click at [129, 91] on button "Add tapered flashing" at bounding box center [111, 96] width 117 height 25
type input "$0.00"
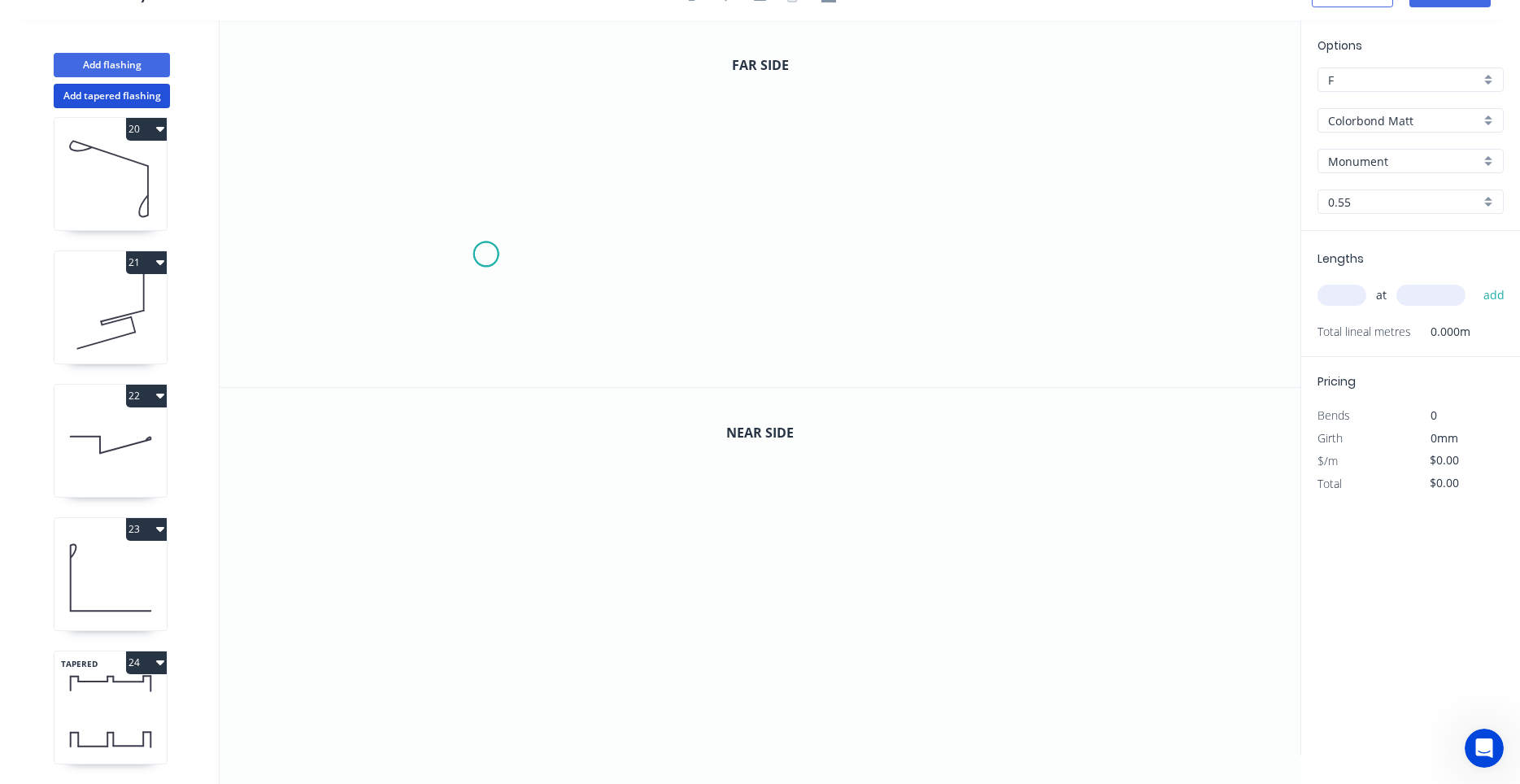
click at [485, 255] on icon "0" at bounding box center [760, 203] width 1081 height 367
click at [488, 136] on icon "0" at bounding box center [760, 203] width 1081 height 367
click at [546, 140] on icon "0 ?" at bounding box center [760, 203] width 1081 height 367
click at [542, 189] on icon "0 ? ?" at bounding box center [760, 203] width 1081 height 367
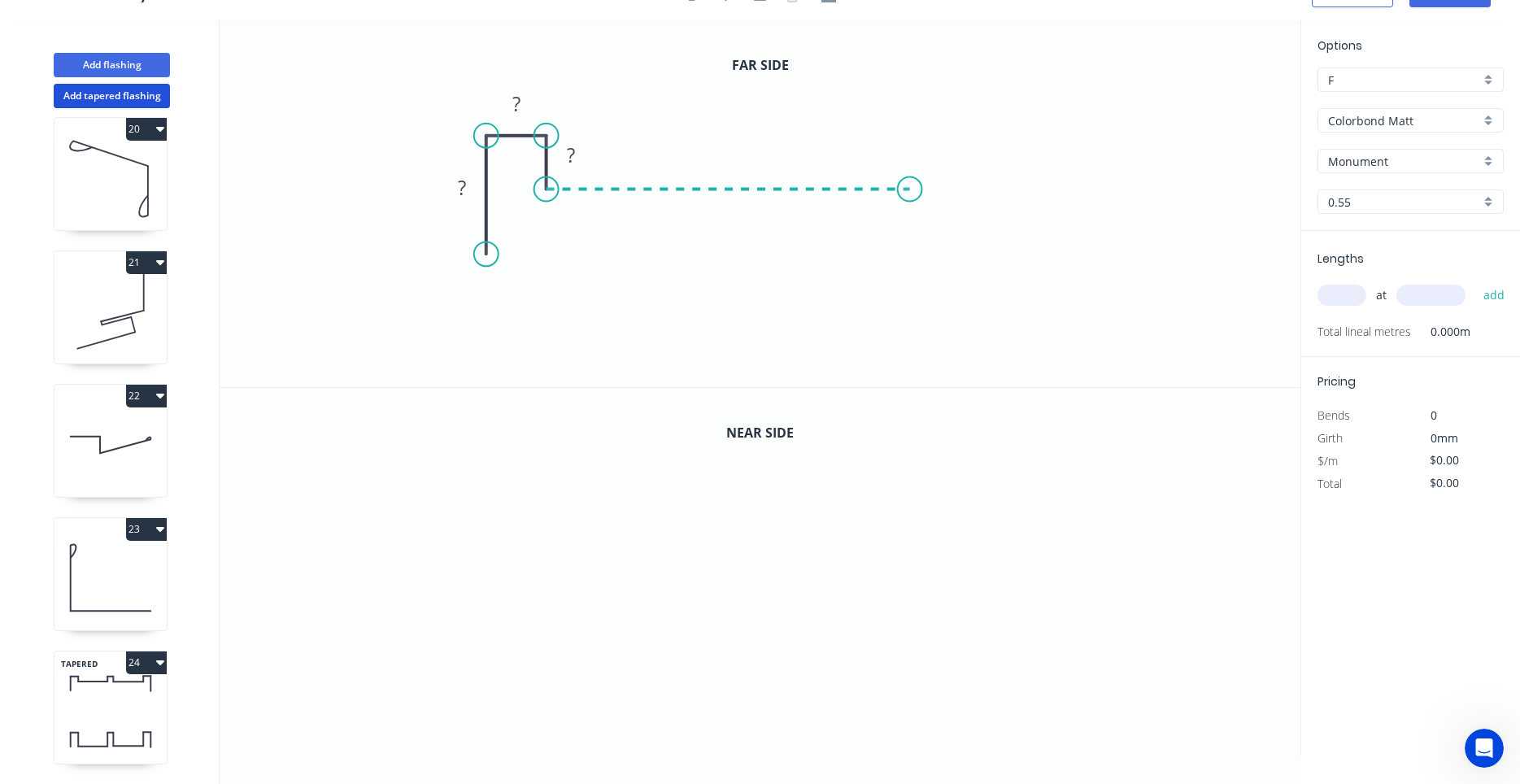
click at [910, 203] on icon "0 ? ? ?" at bounding box center [760, 203] width 1081 height 367
click at [910, 138] on icon at bounding box center [910, 164] width 0 height 51
click at [962, 140] on icon "0 ? ? ? ? ?" at bounding box center [760, 203] width 1081 height 367
click at [958, 258] on icon "0 ? ? ? ? ? ?" at bounding box center [760, 203] width 1081 height 367
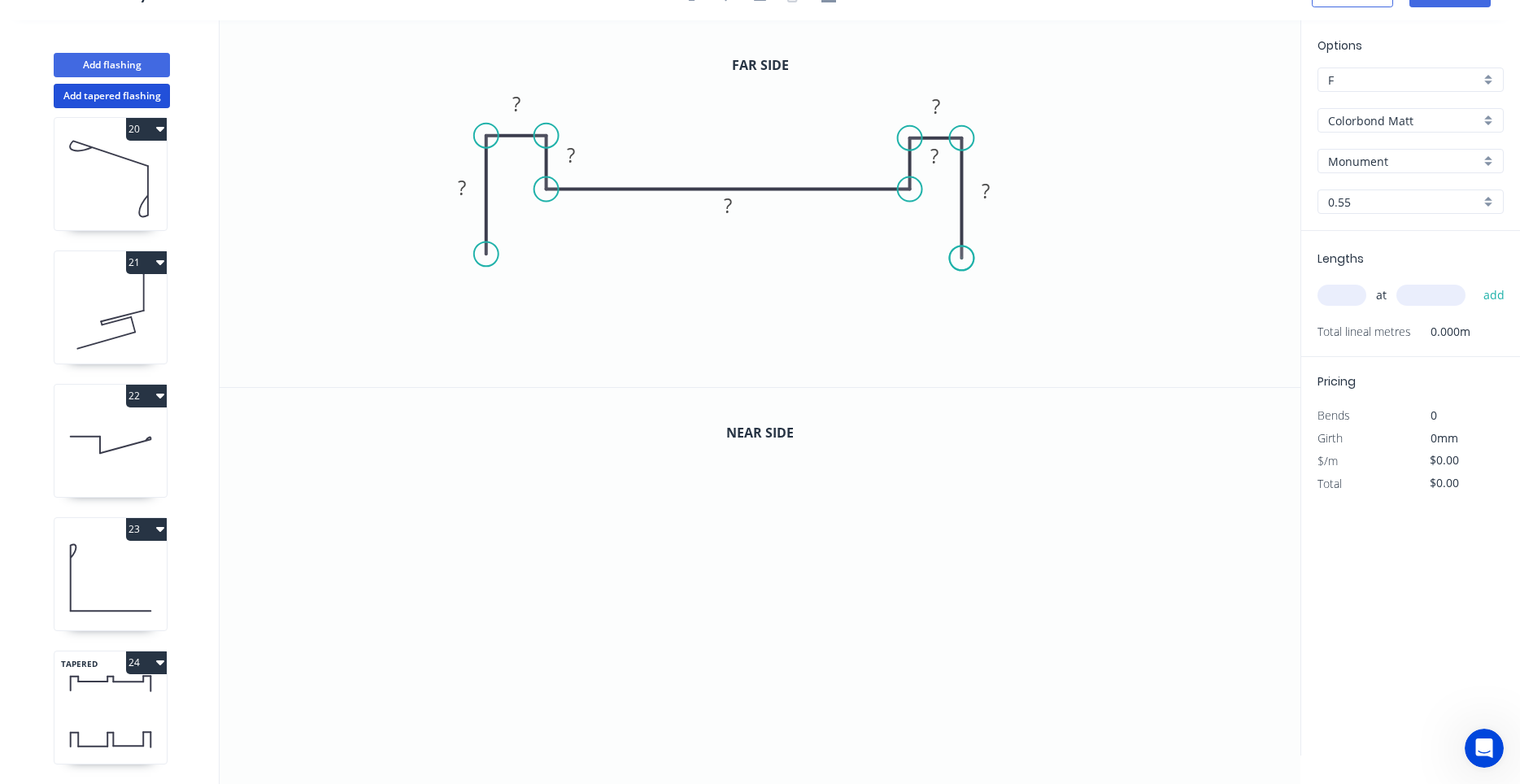
click at [958, 258] on circle at bounding box center [961, 258] width 25 height 25
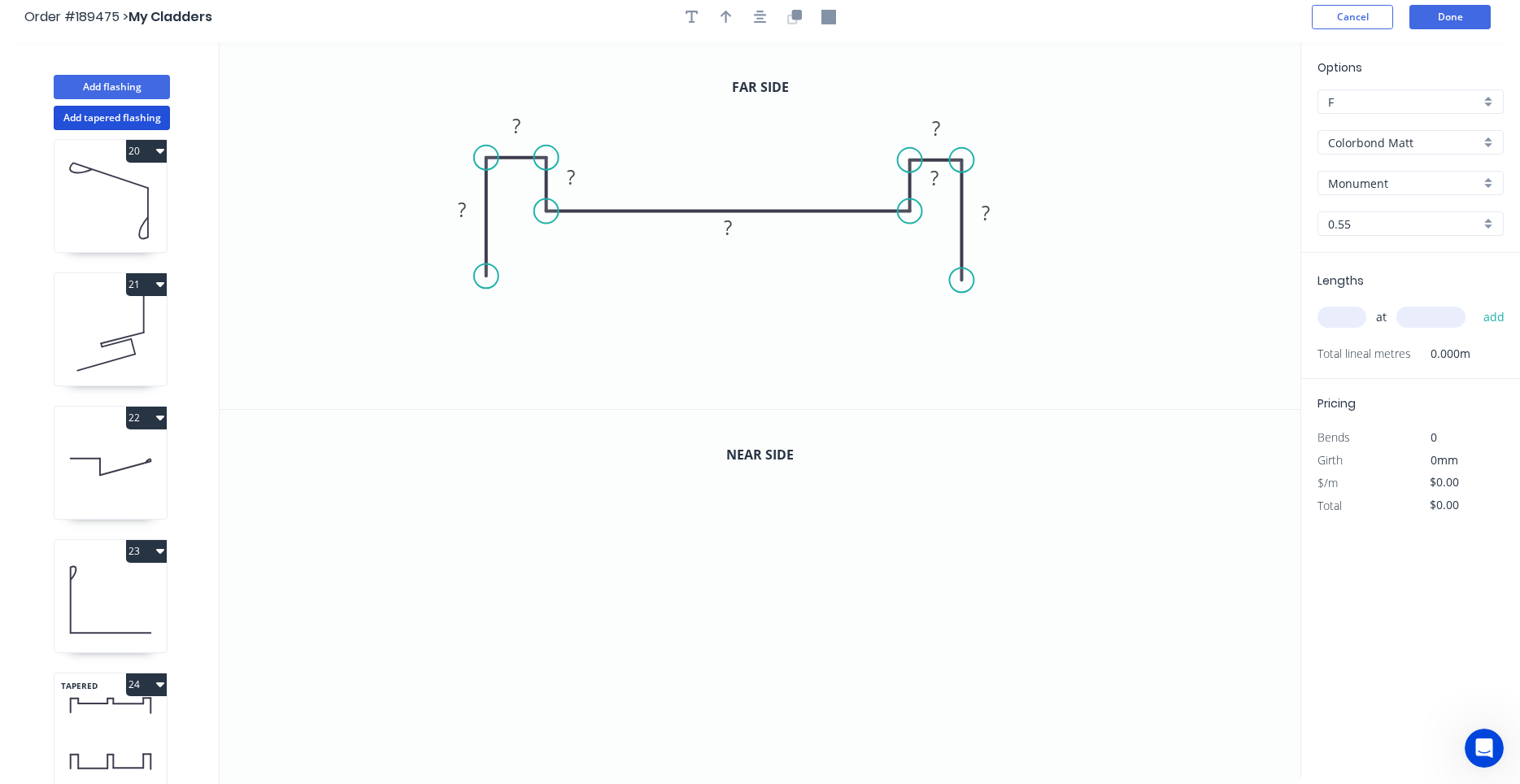
scroll to position [0, 0]
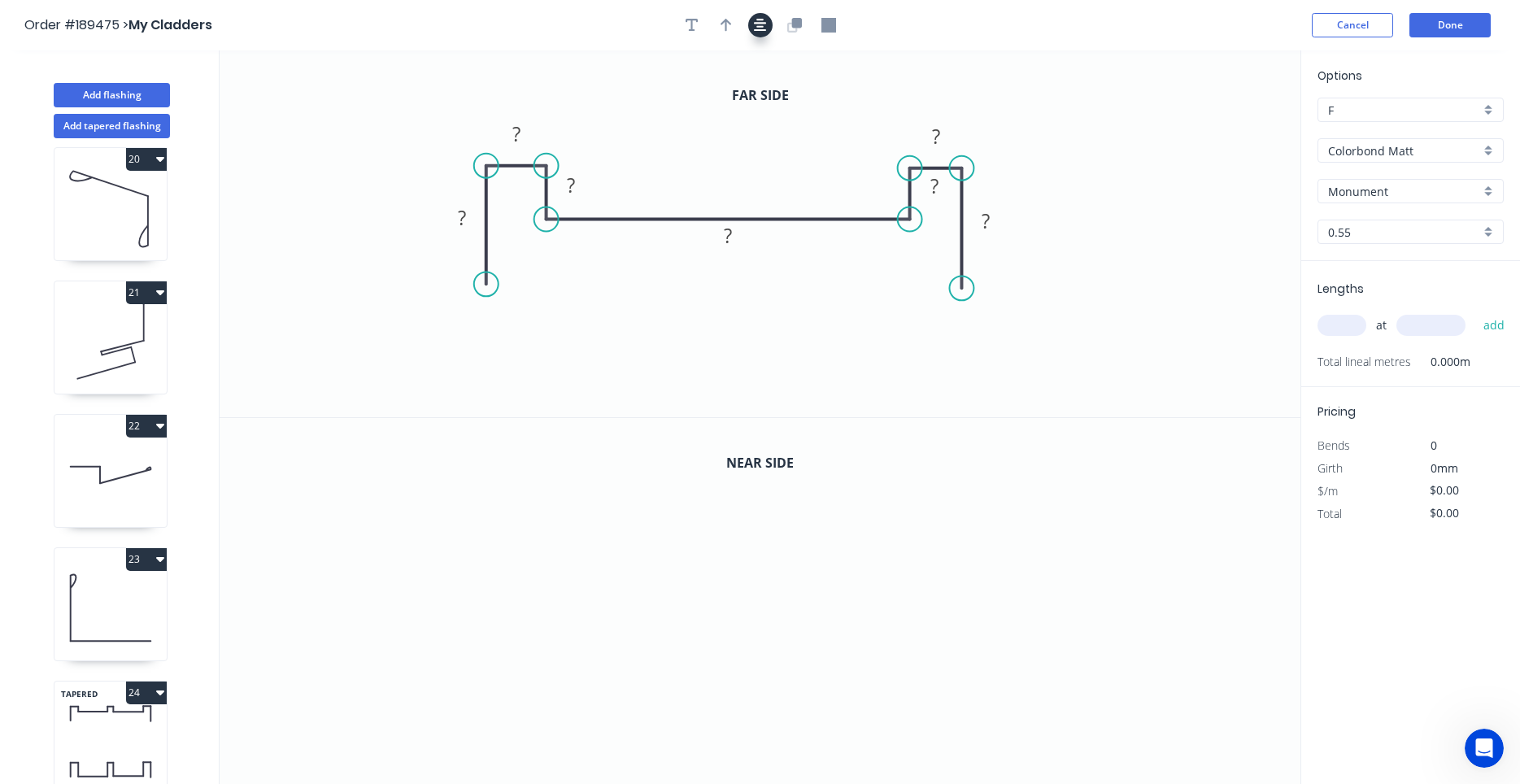
click at [769, 30] on button "button" at bounding box center [760, 25] width 25 height 25
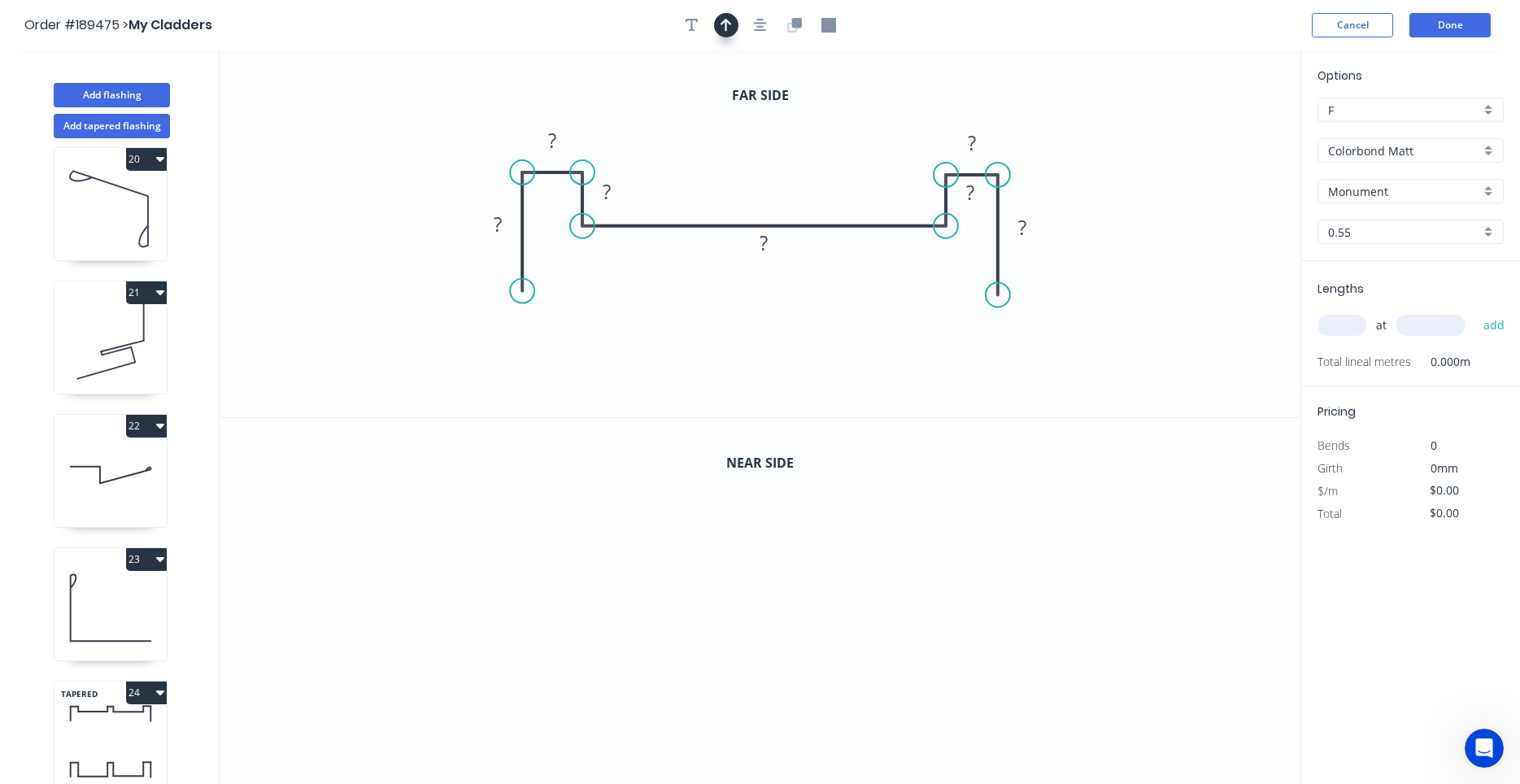
click at [729, 26] on icon "button" at bounding box center [725, 25] width 11 height 15
click at [1214, 136] on icon "0 ? ? ? ? ? ? ?" at bounding box center [760, 234] width 1081 height 367
click at [1217, 132] on icon at bounding box center [1218, 112] width 15 height 52
click at [1217, 134] on icon at bounding box center [1216, 113] width 15 height 52
click at [1215, 134] on icon at bounding box center [1215, 115] width 15 height 52
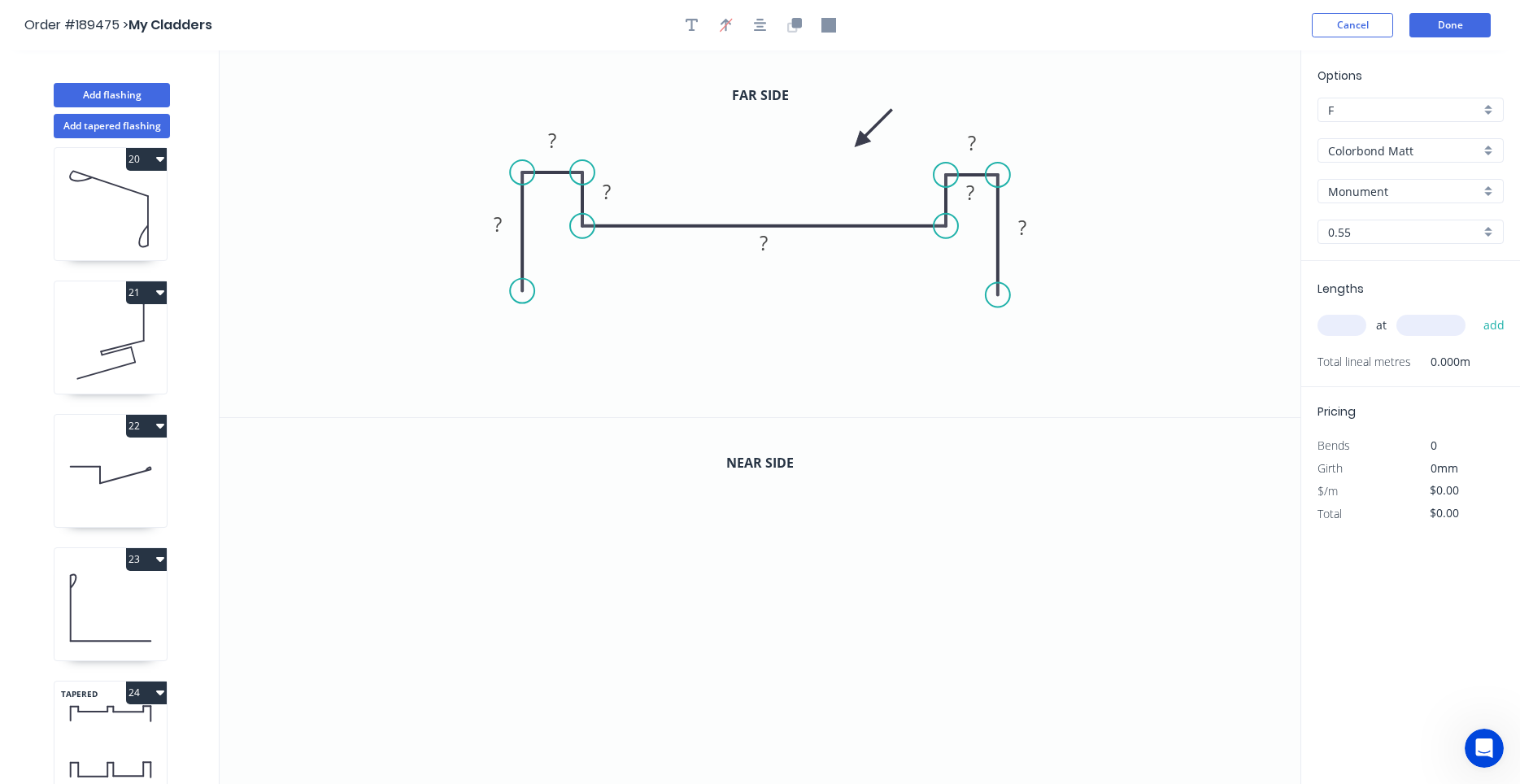
drag, startPoint x: 1212, startPoint y: 135, endPoint x: 840, endPoint y: 143, distance: 372.1
click at [850, 143] on icon at bounding box center [873, 129] width 47 height 47
drag, startPoint x: 983, startPoint y: 208, endPoint x: 914, endPoint y: 211, distance: 69.1
click at [914, 211] on rect at bounding box center [901, 196] width 53 height 33
click at [509, 232] on rect at bounding box center [497, 225] width 32 height 23
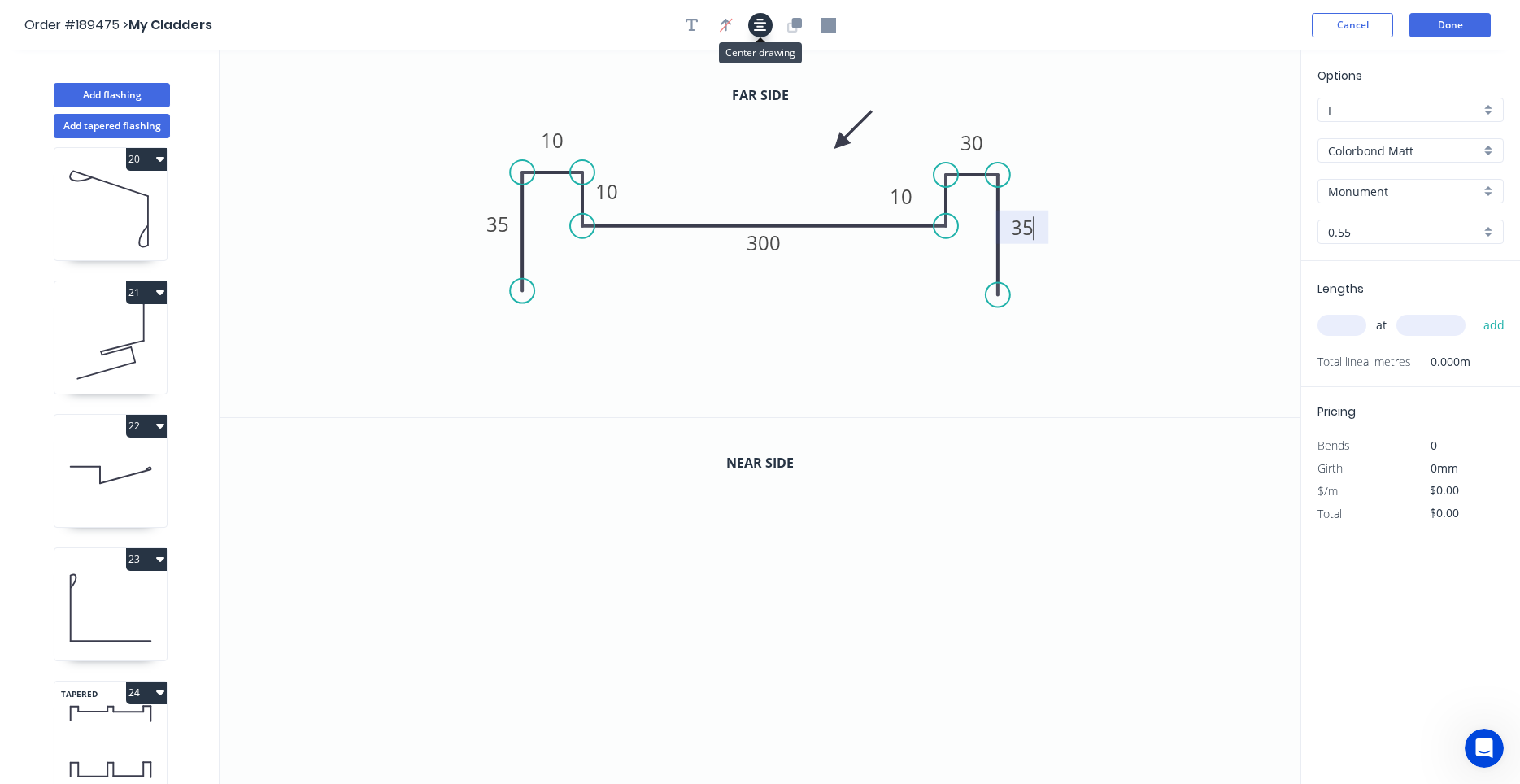
click at [757, 23] on icon "button" at bounding box center [760, 25] width 13 height 13
type input "$24.72"
click at [697, 29] on icon "button" at bounding box center [691, 25] width 13 height 15
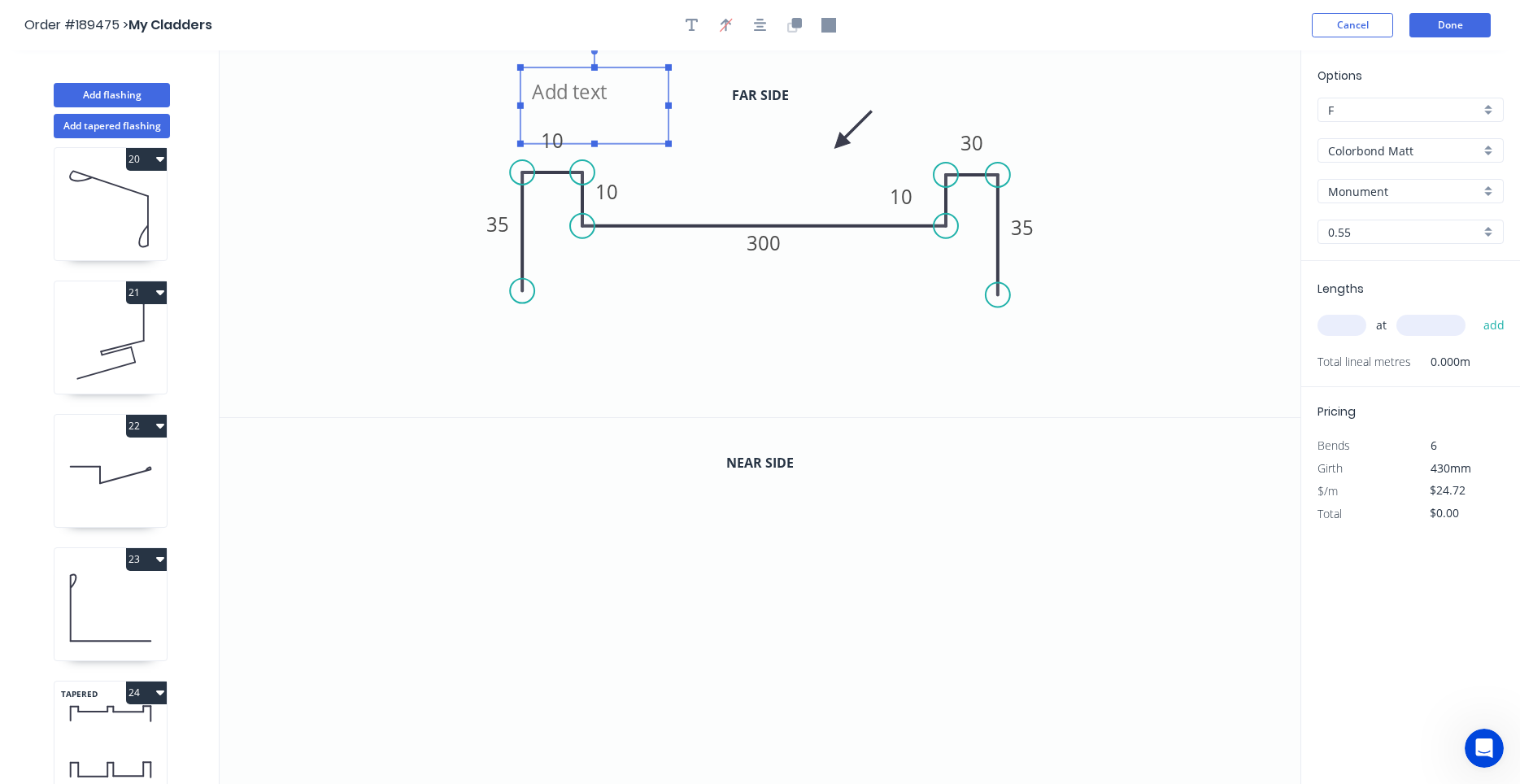
drag, startPoint x: 345, startPoint y: 118, endPoint x: 615, endPoint y: 109, distance: 270.1
click at [615, 109] on textarea at bounding box center [594, 105] width 131 height 60
click at [589, 105] on textarea at bounding box center [595, 106] width 131 height 60
click at [730, 199] on icon "Label 16 35 10 10 300 10 30 35" at bounding box center [760, 234] width 1081 height 367
type textarea "Label 16"
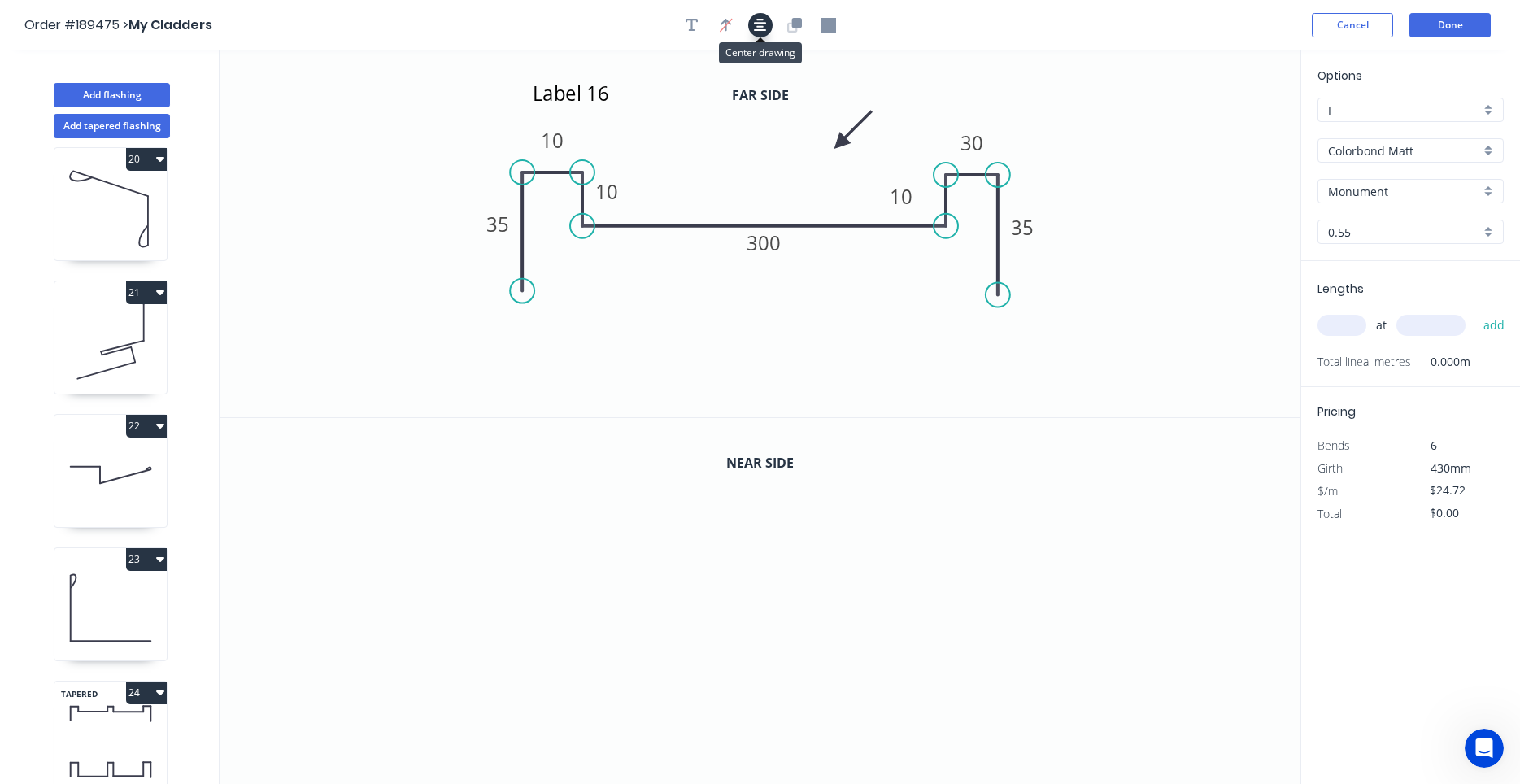
click at [765, 33] on button "button" at bounding box center [760, 25] width 25 height 25
click at [795, 25] on icon "button" at bounding box center [795, 22] width 10 height 10
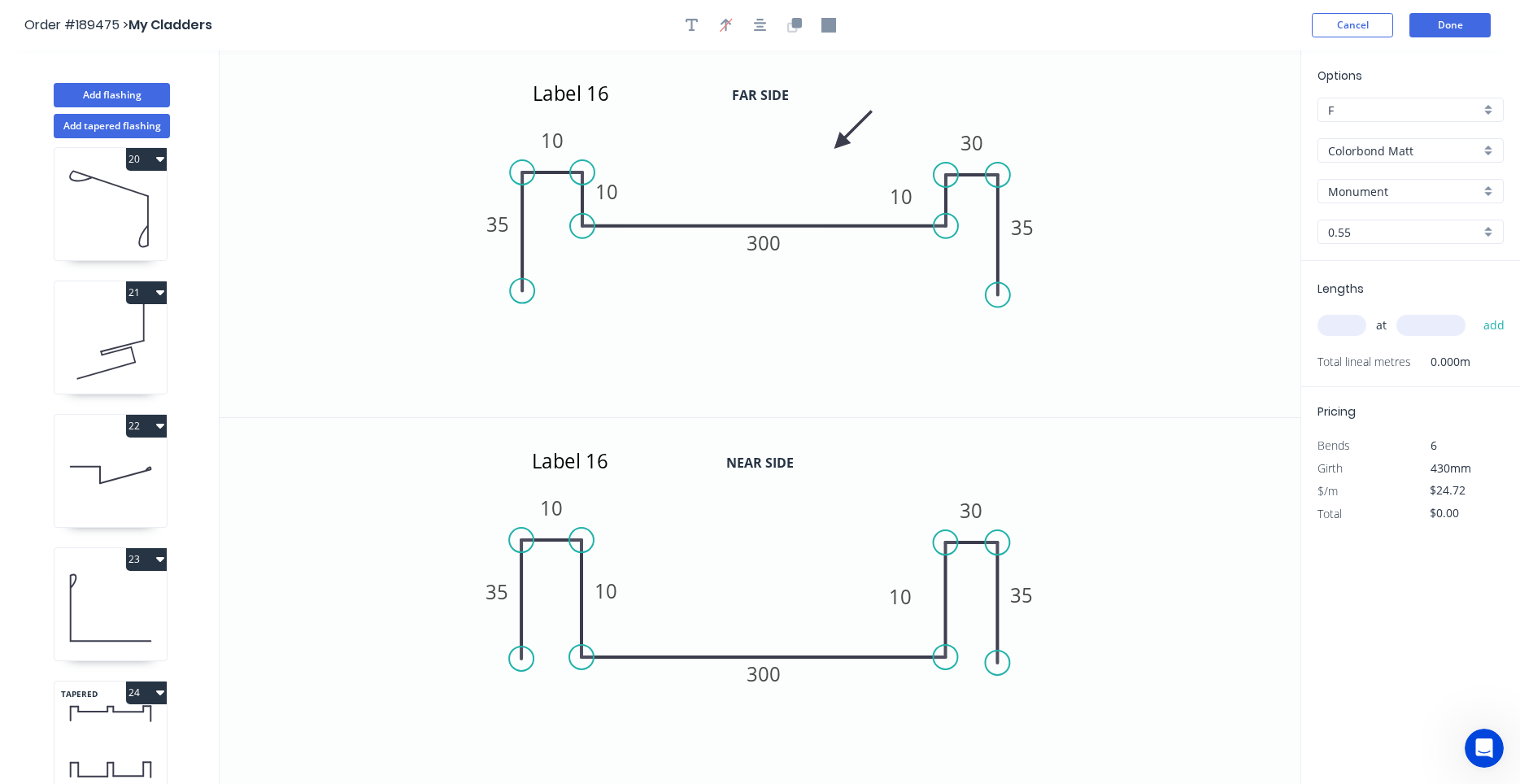
drag, startPoint x: 812, startPoint y: 594, endPoint x: 812, endPoint y: 660, distance: 66.0
click at [812, 660] on icon "Label 16 35 10 10 300 10 30 35" at bounding box center [760, 602] width 1081 height 368
click at [618, 590] on g "10" at bounding box center [606, 590] width 32 height 27
type input "$26.37"
click at [1347, 321] on input "text" at bounding box center [1342, 325] width 49 height 21
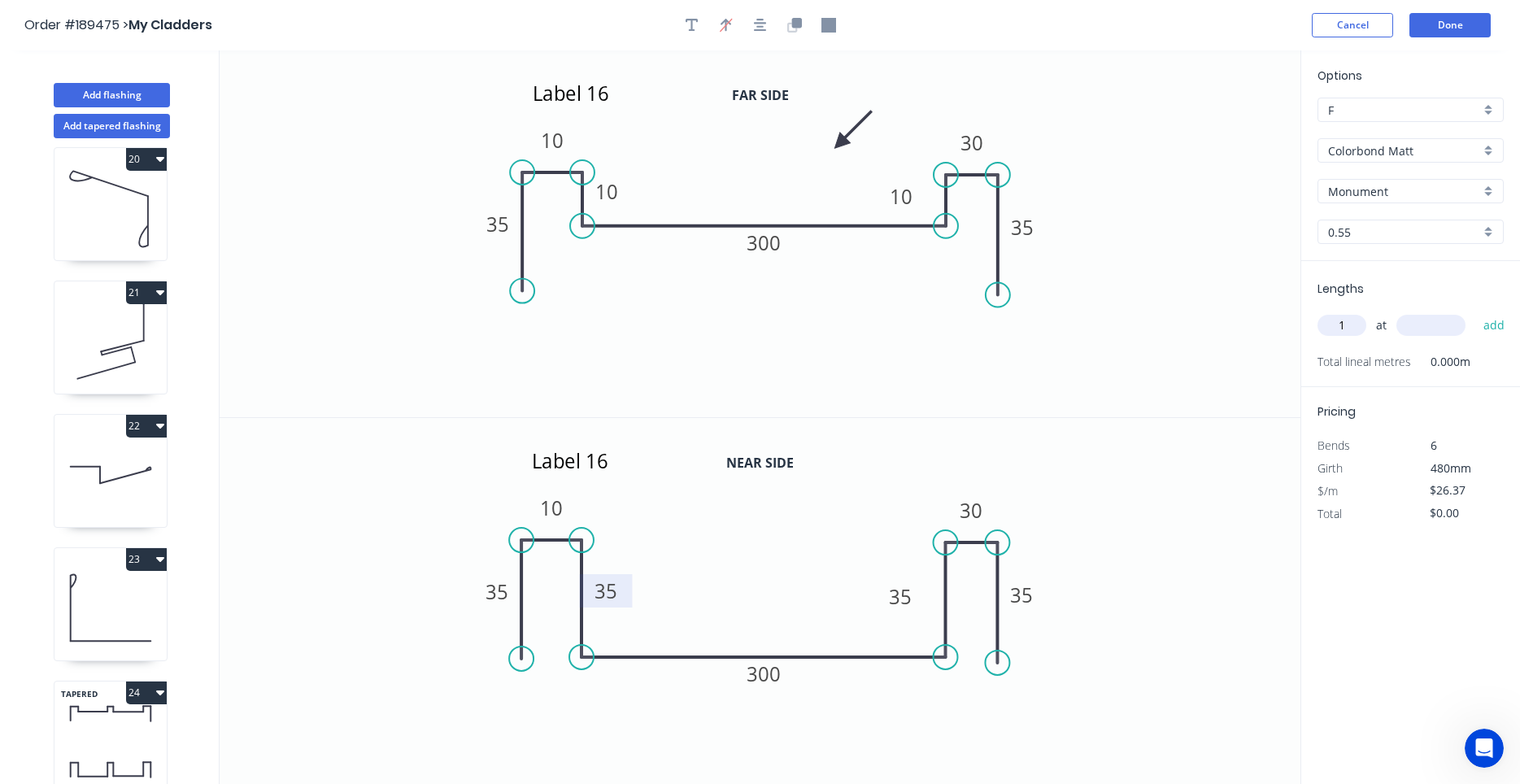
type input "1"
type input "1640"
click at [649, 498] on div "Delete" at bounding box center [696, 491] width 164 height 33
click at [1495, 322] on button "add" at bounding box center [1495, 325] width 39 height 28
type input "$43.25"
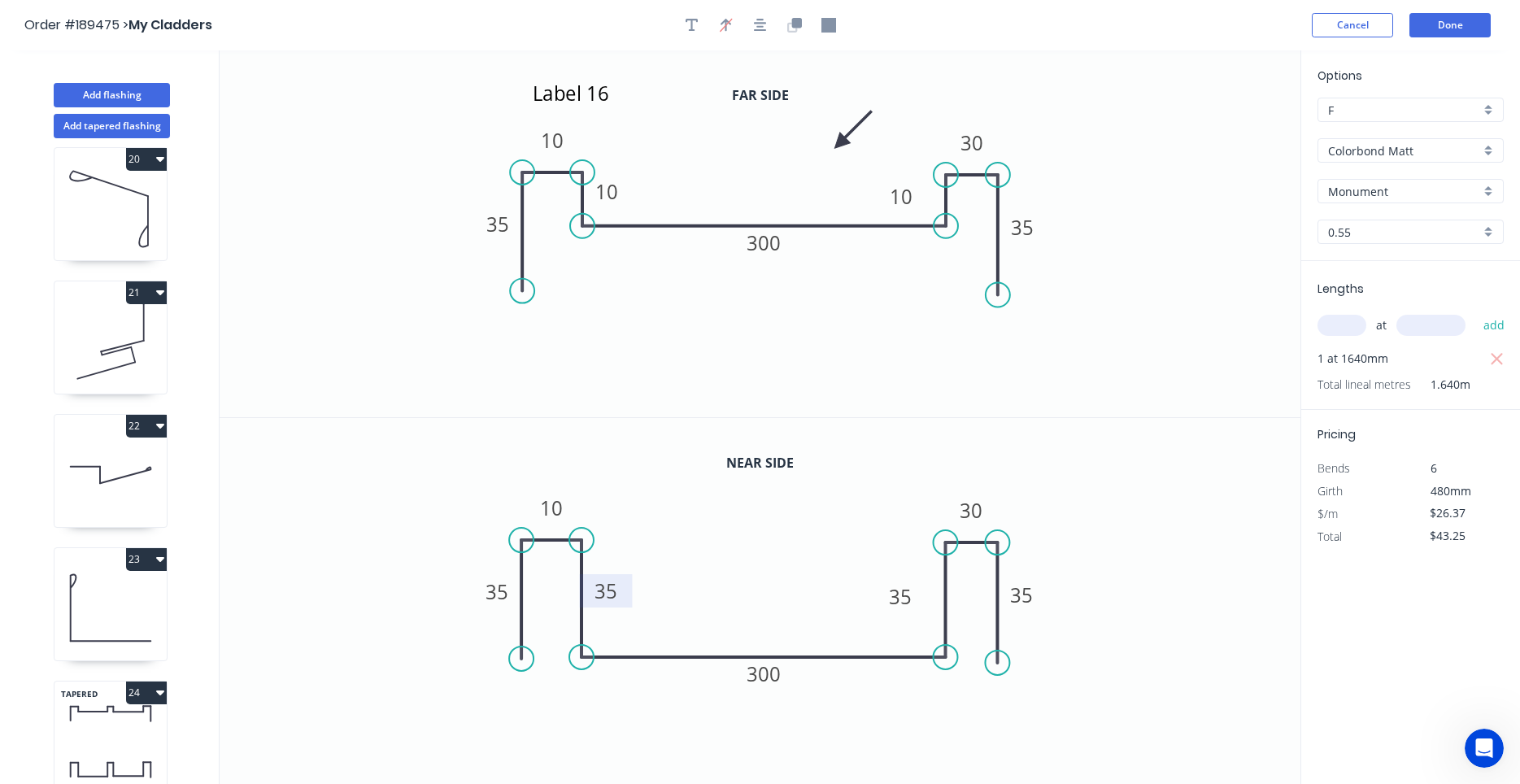
scroll to position [30, 0]
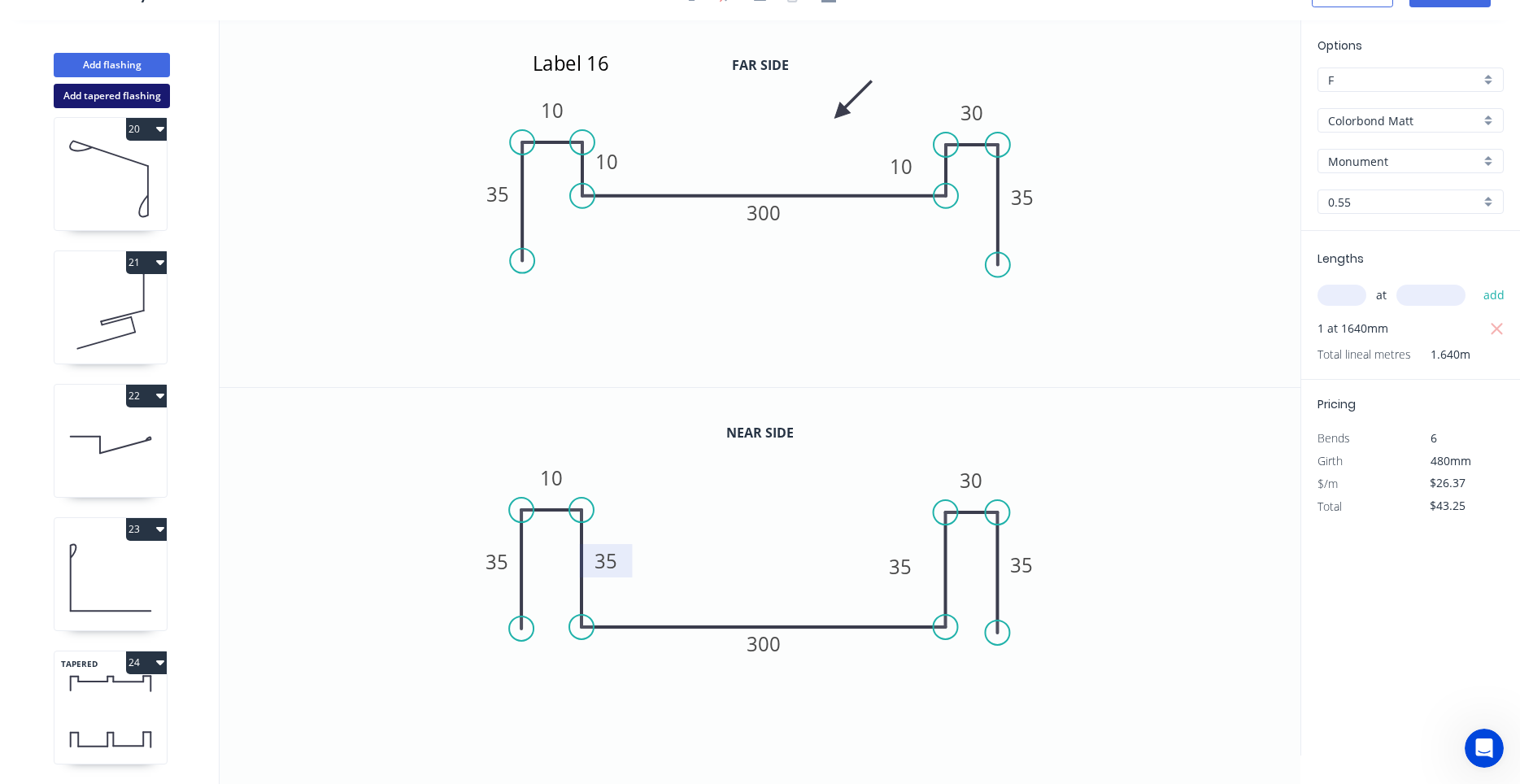
click at [139, 92] on button "Add tapered flashing" at bounding box center [111, 96] width 117 height 25
type input "$0.00"
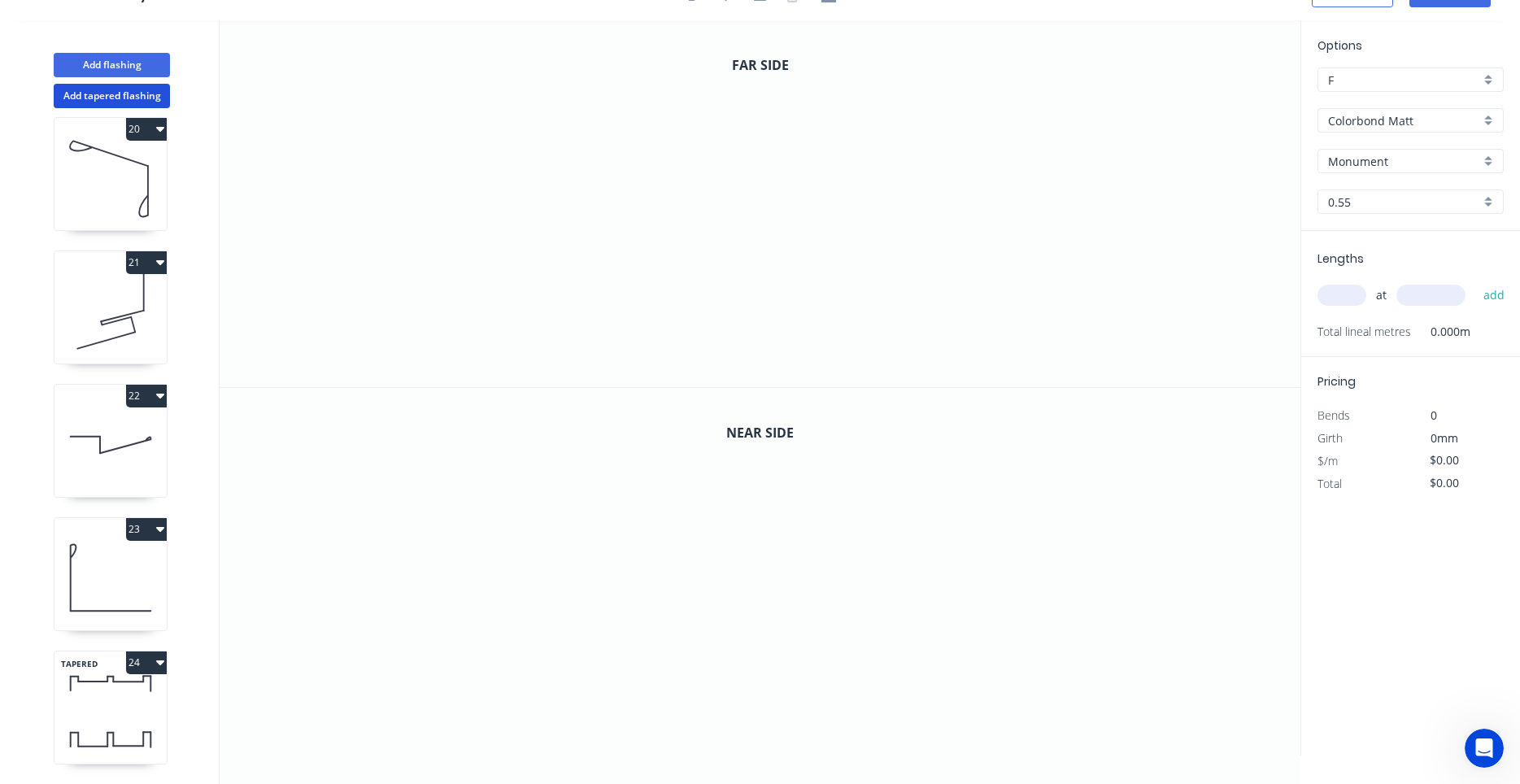
scroll to position [2815, 0]
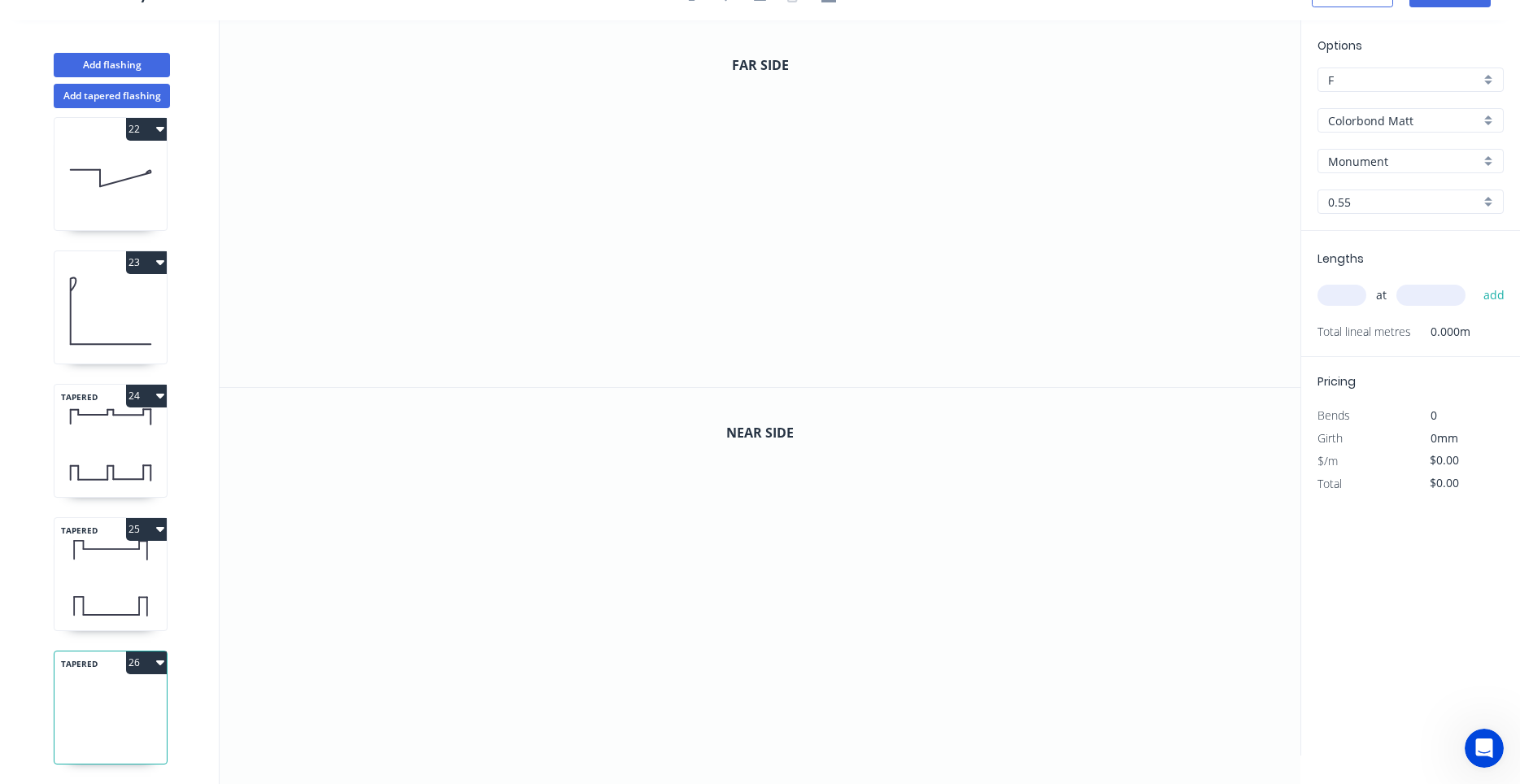
click at [74, 566] on icon at bounding box center [110, 550] width 112 height 48
type input "$26.37"
type input "$43.25"
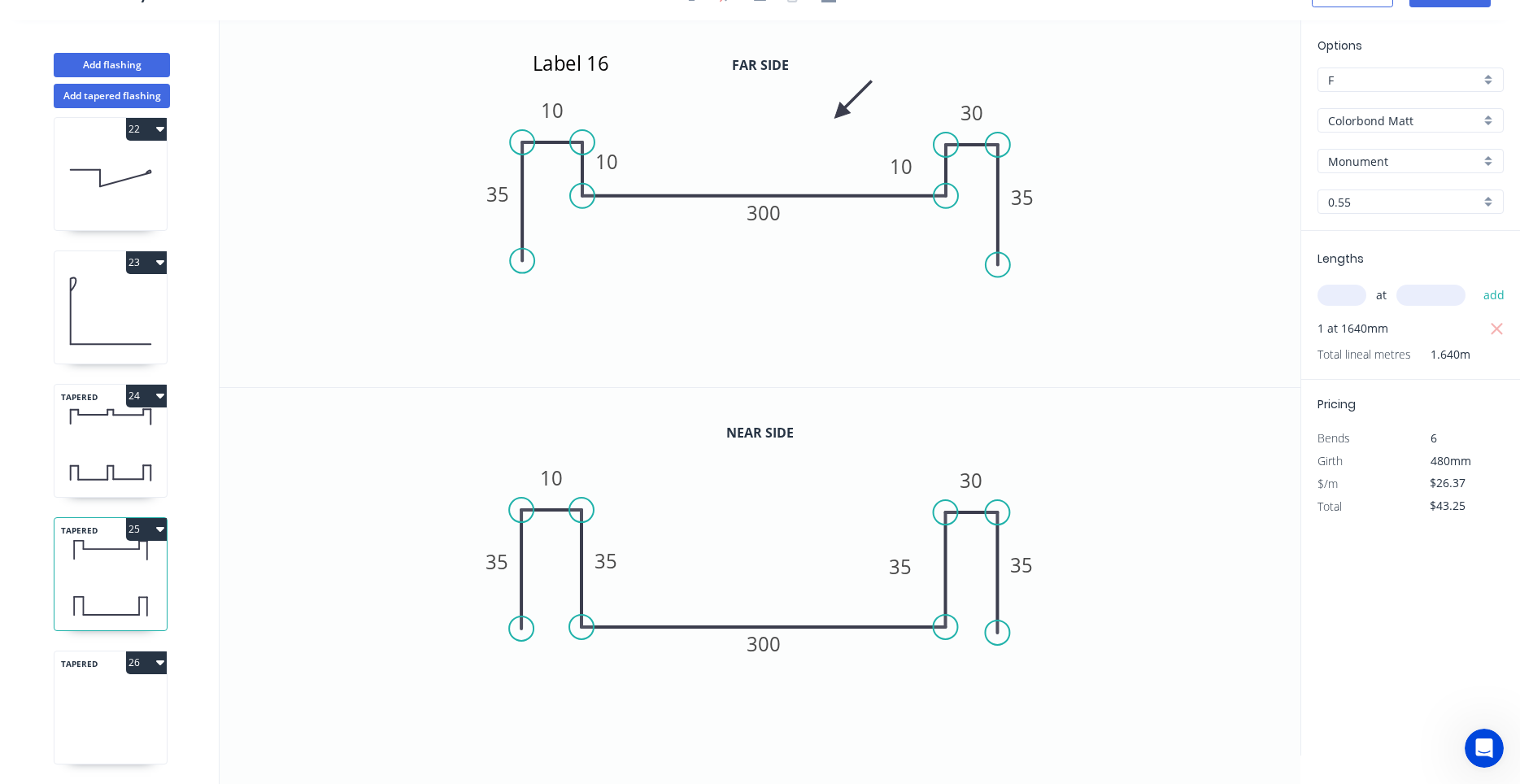
click at [89, 729] on icon at bounding box center [110, 739] width 112 height 48
type input "$0.00"
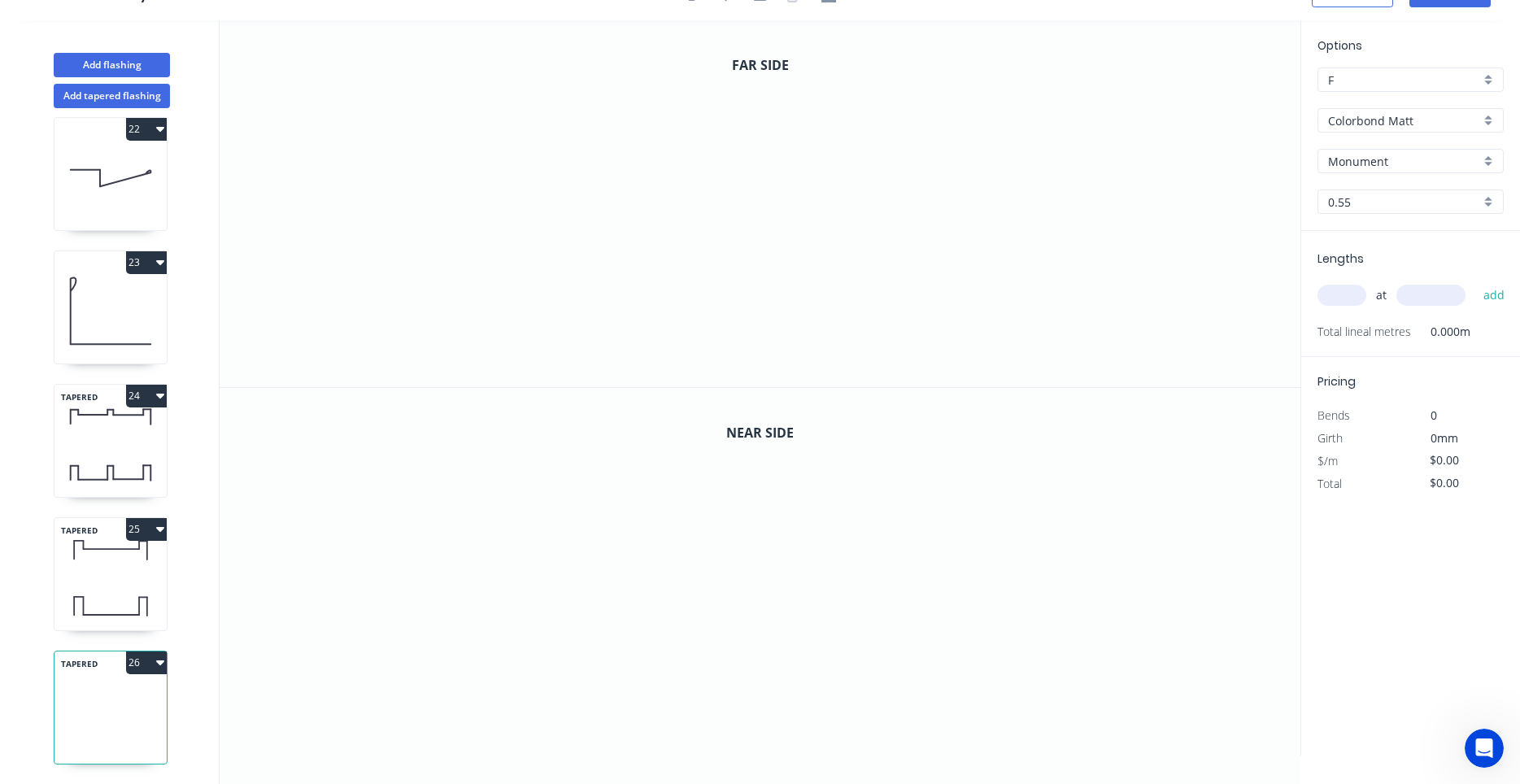
click at [129, 580] on div "TAPERED 25" at bounding box center [110, 574] width 114 height 114
type input "$26.37"
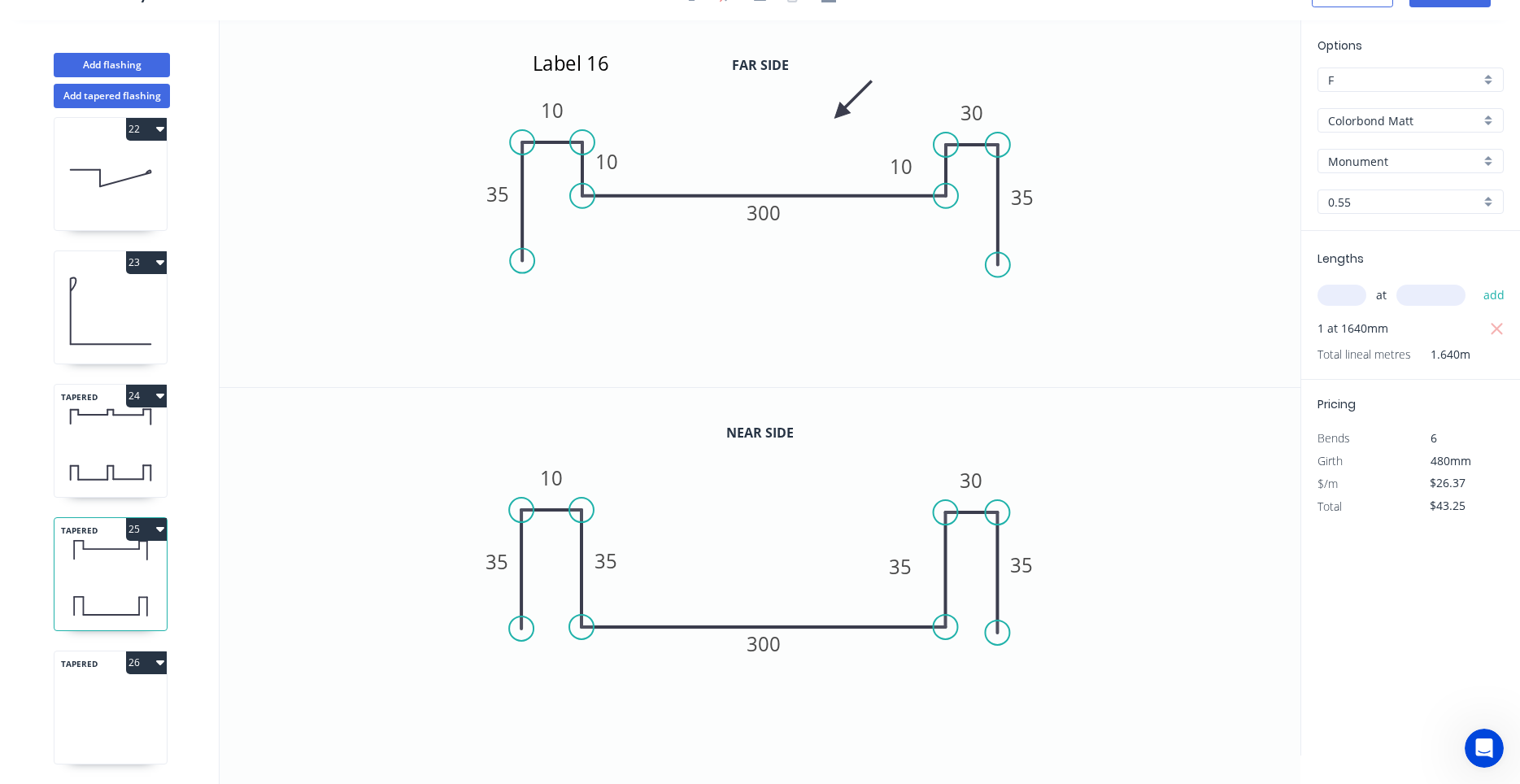
click at [152, 660] on button "26" at bounding box center [146, 662] width 40 height 23
click at [84, 724] on div "Delete" at bounding box center [89, 735] width 125 height 24
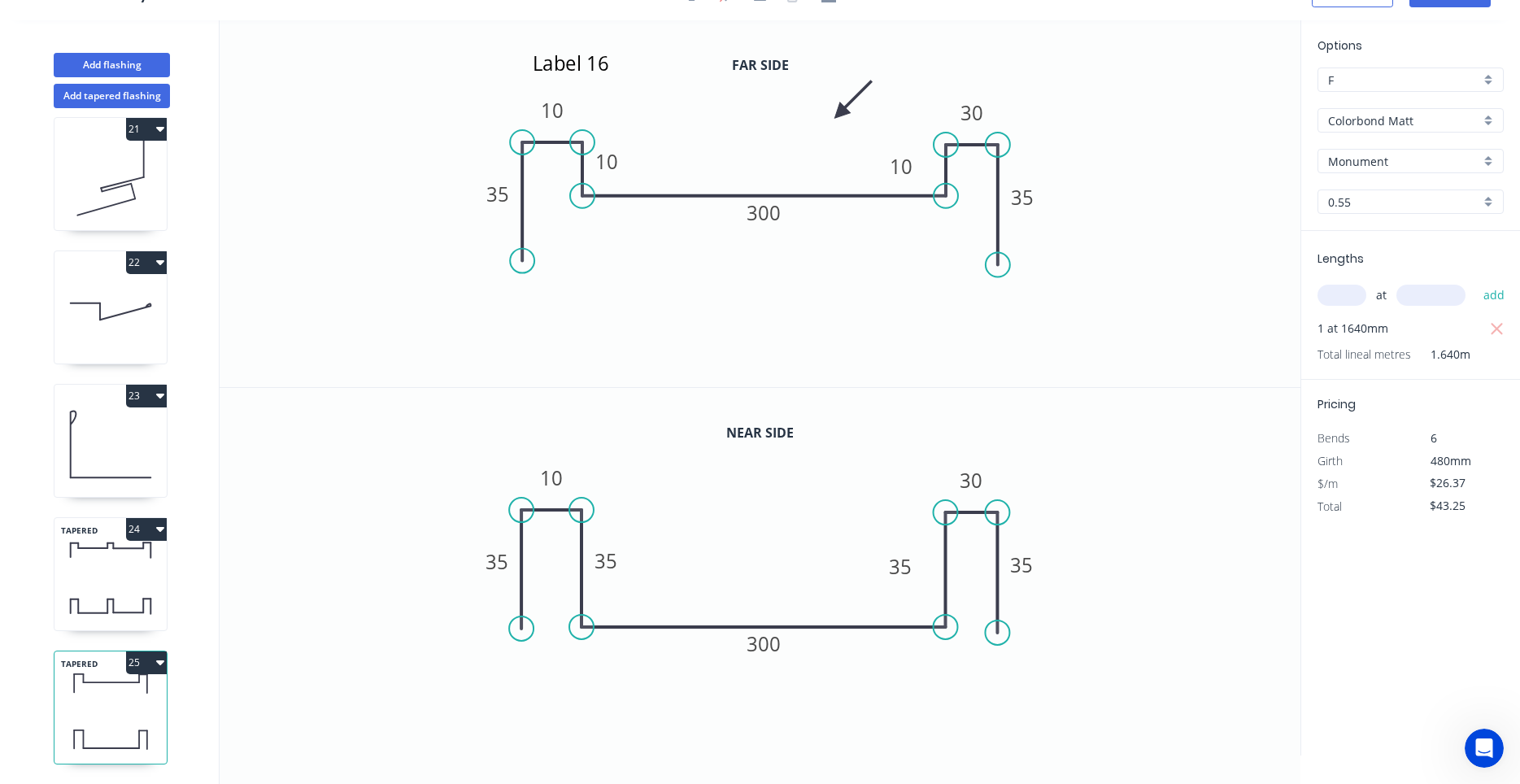
scroll to position [2682, 0]
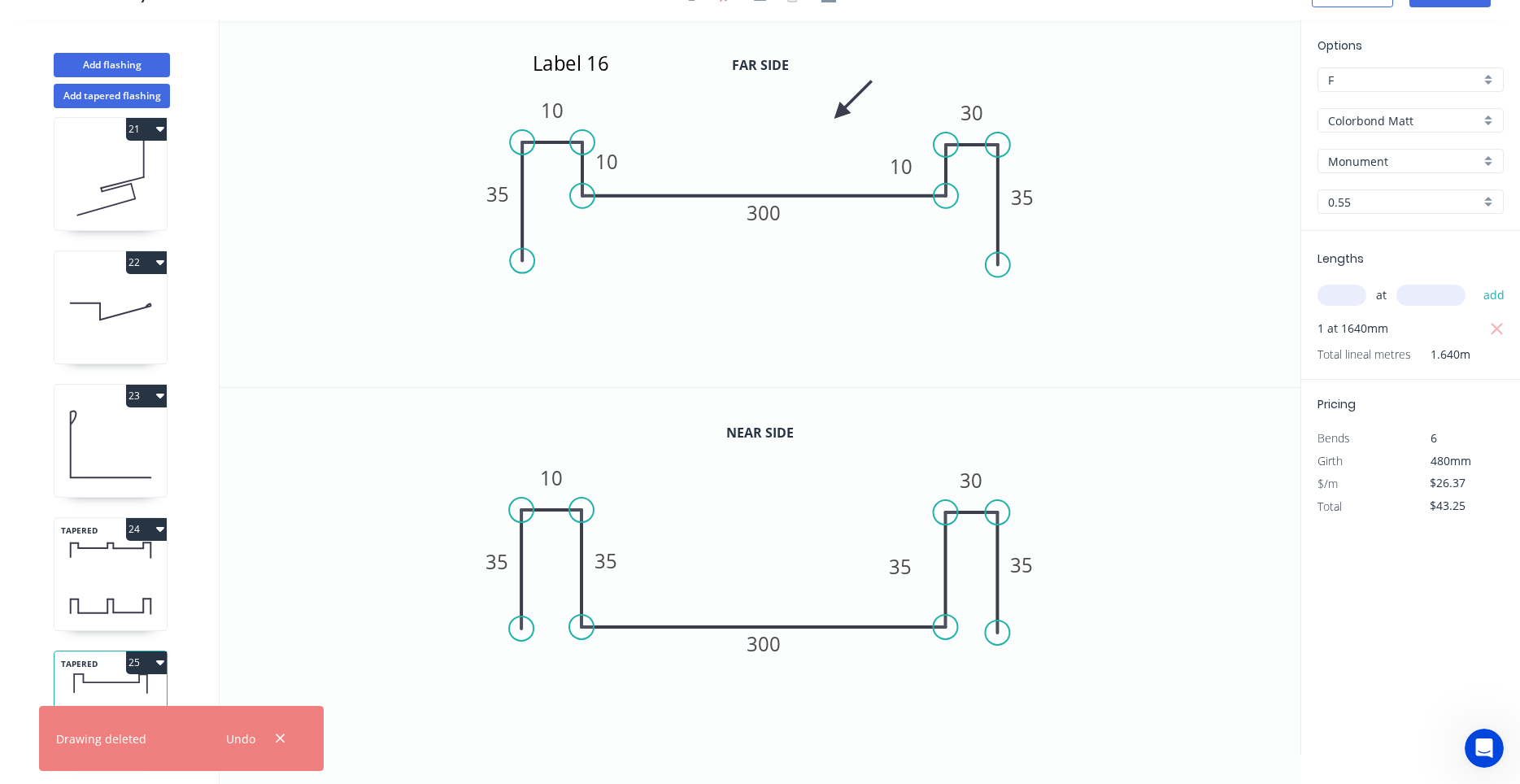
click at [164, 667] on icon "button" at bounding box center [159, 661] width 8 height 13
click at [131, 692] on div "Duplicate" at bounding box center [89, 703] width 125 height 24
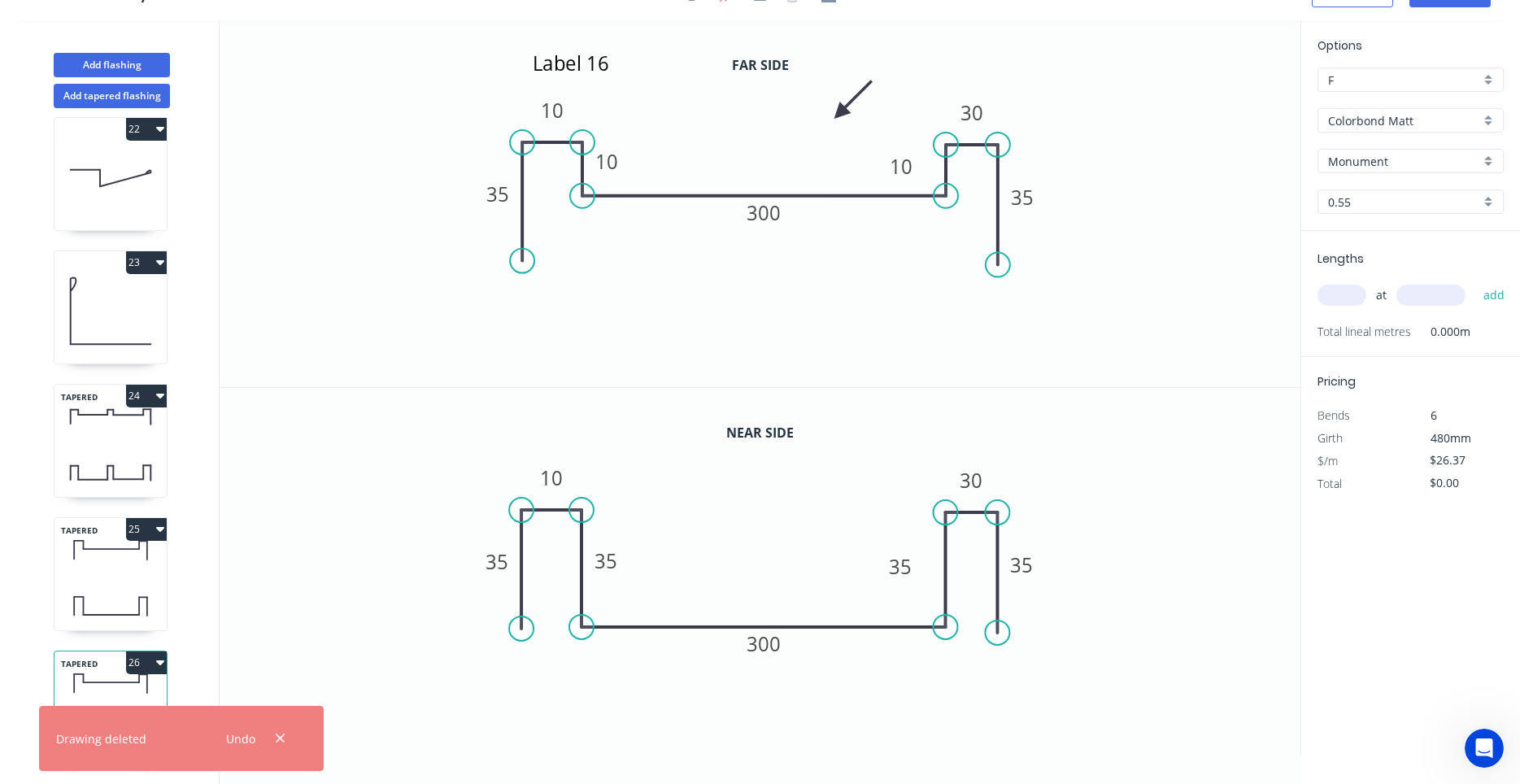
click at [110, 585] on icon at bounding box center [110, 606] width 112 height 48
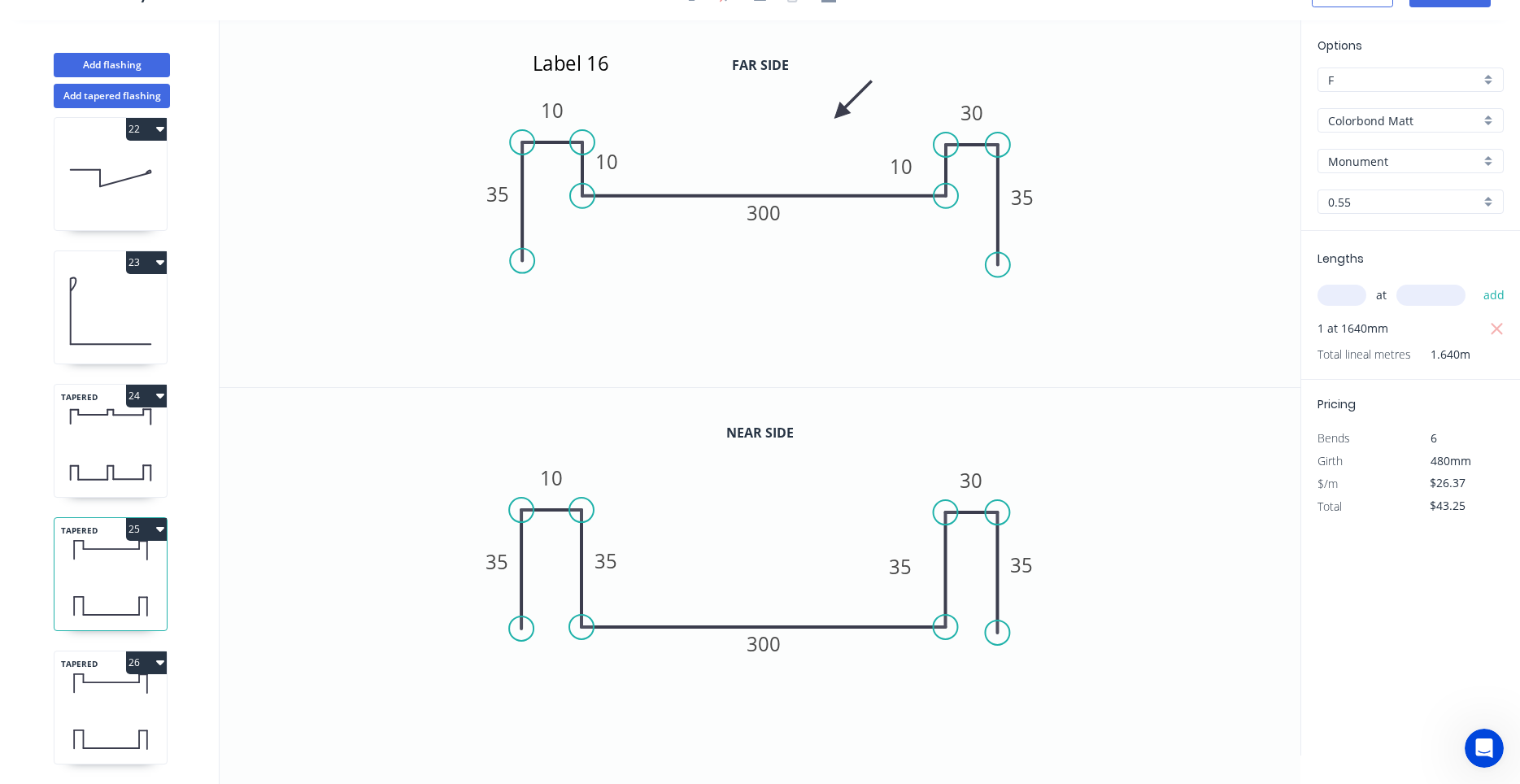
click at [136, 718] on icon at bounding box center [110, 739] width 112 height 48
type input "$0.00"
click at [1481, 740] on icon "Open Intercom Messenger" at bounding box center [1484, 748] width 27 height 27
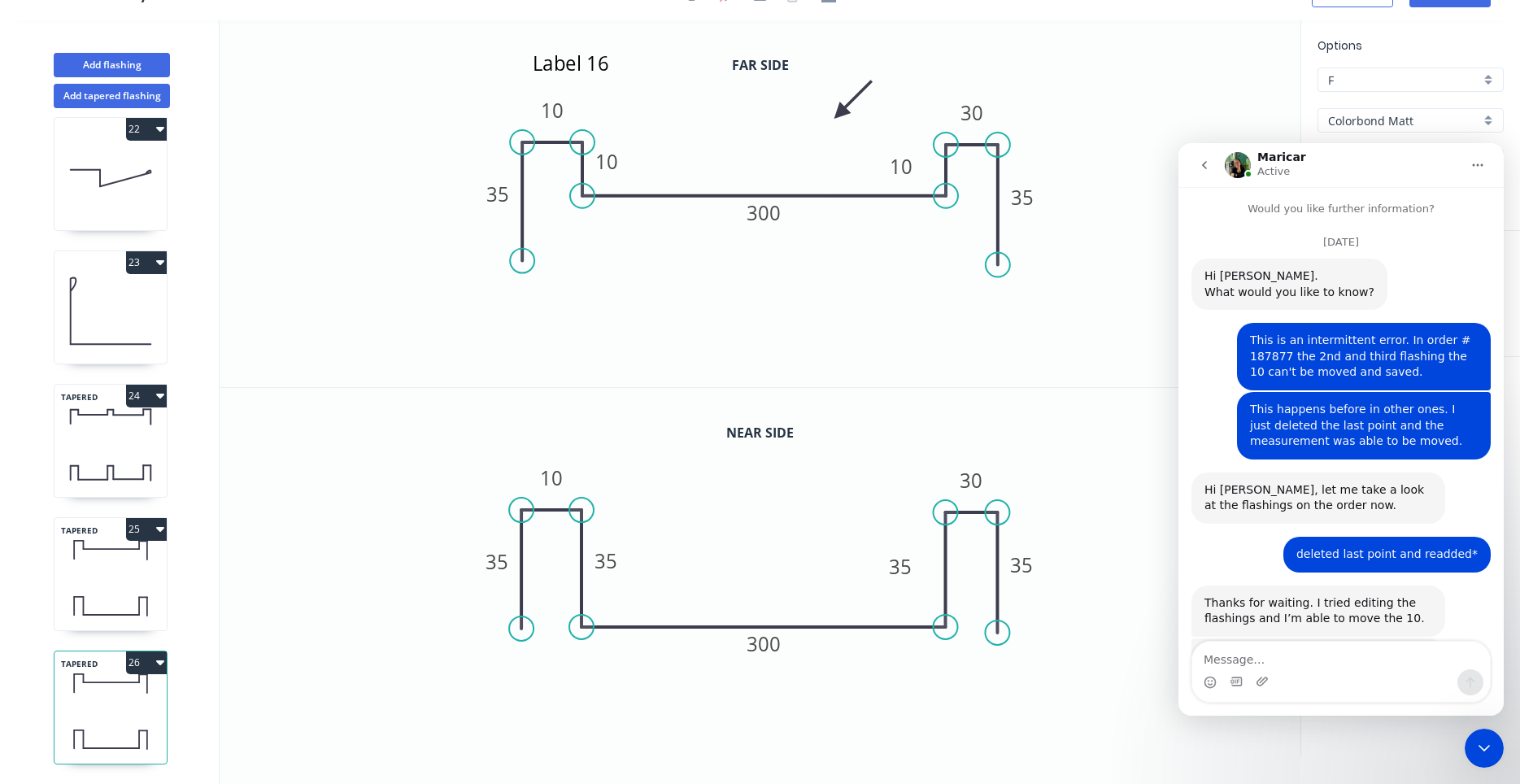
scroll to position [2031, 0]
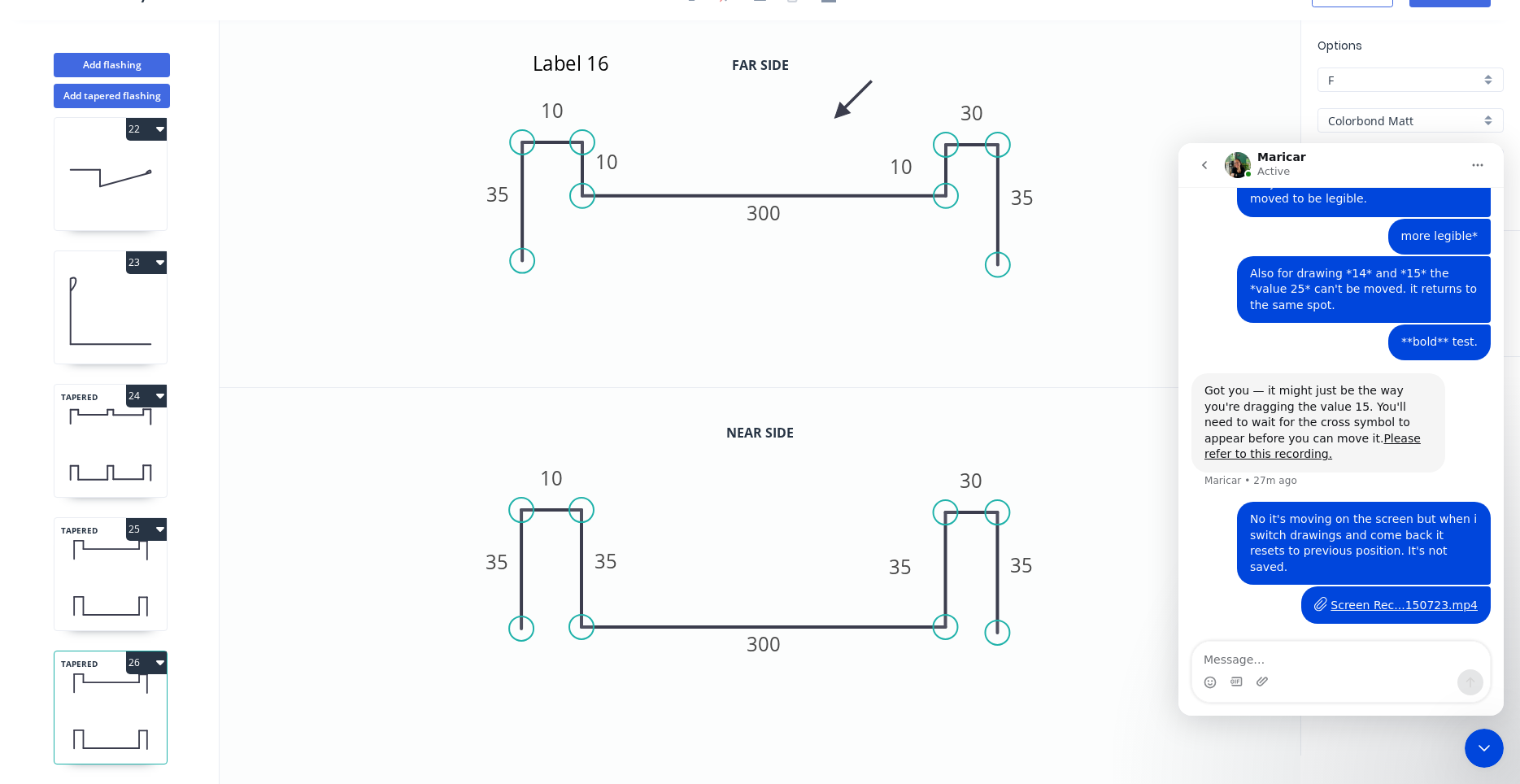
click at [1488, 750] on icon "Close Intercom Messenger" at bounding box center [1484, 748] width 19 height 19
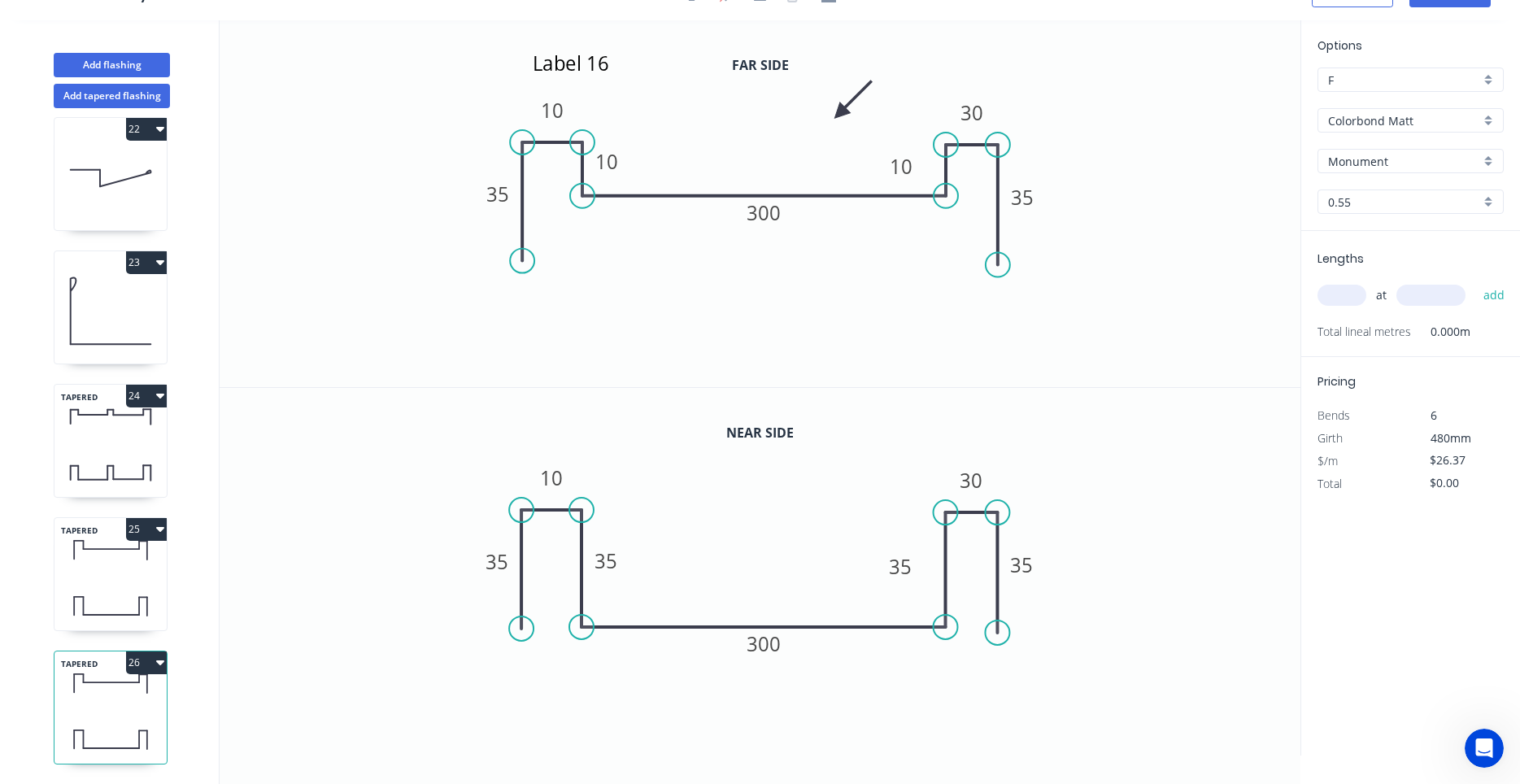
click at [1488, 751] on icon "Open Intercom Messenger" at bounding box center [1484, 748] width 27 height 27
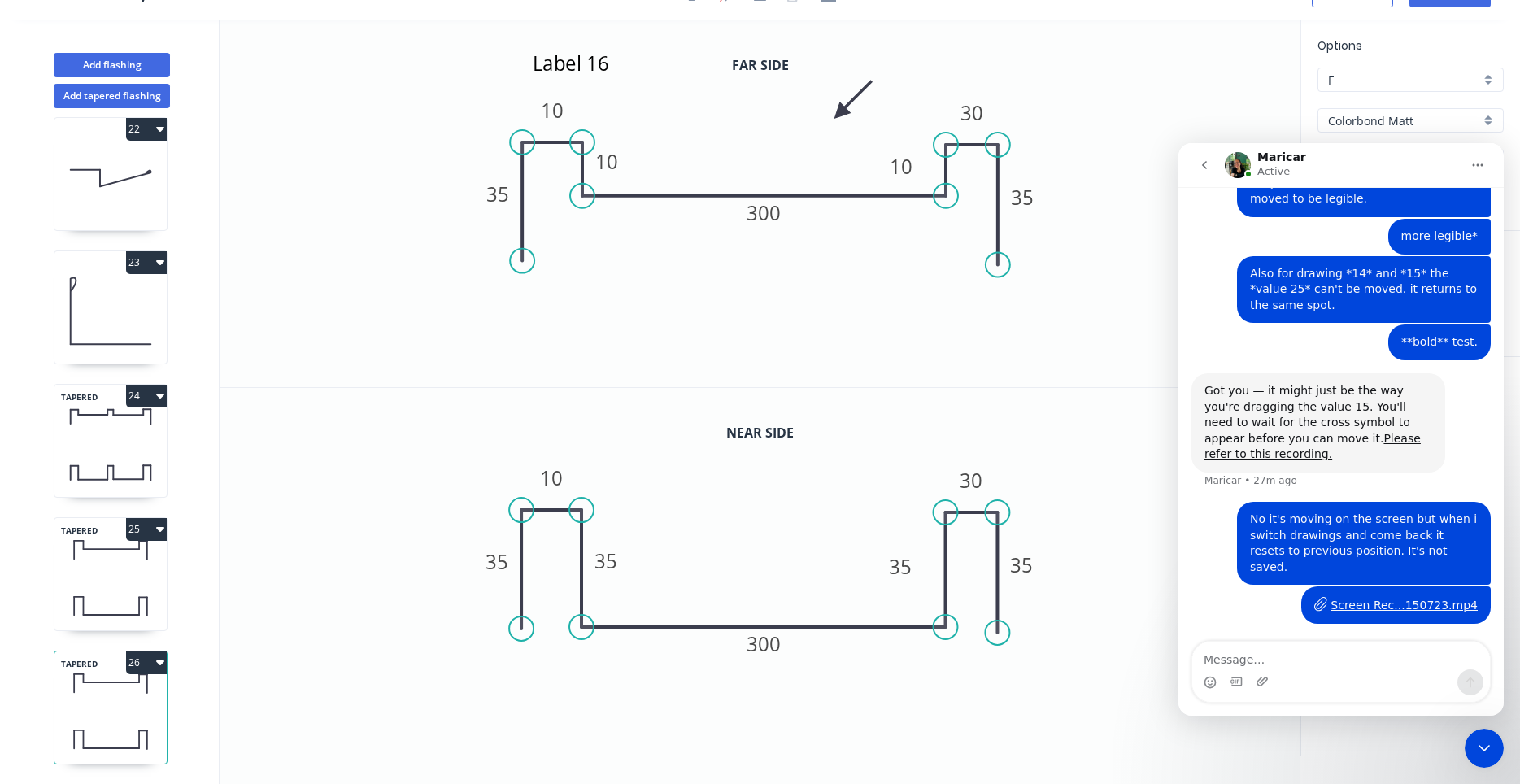
click at [1488, 751] on icon "Close Intercom Messenger" at bounding box center [1484, 748] width 19 height 19
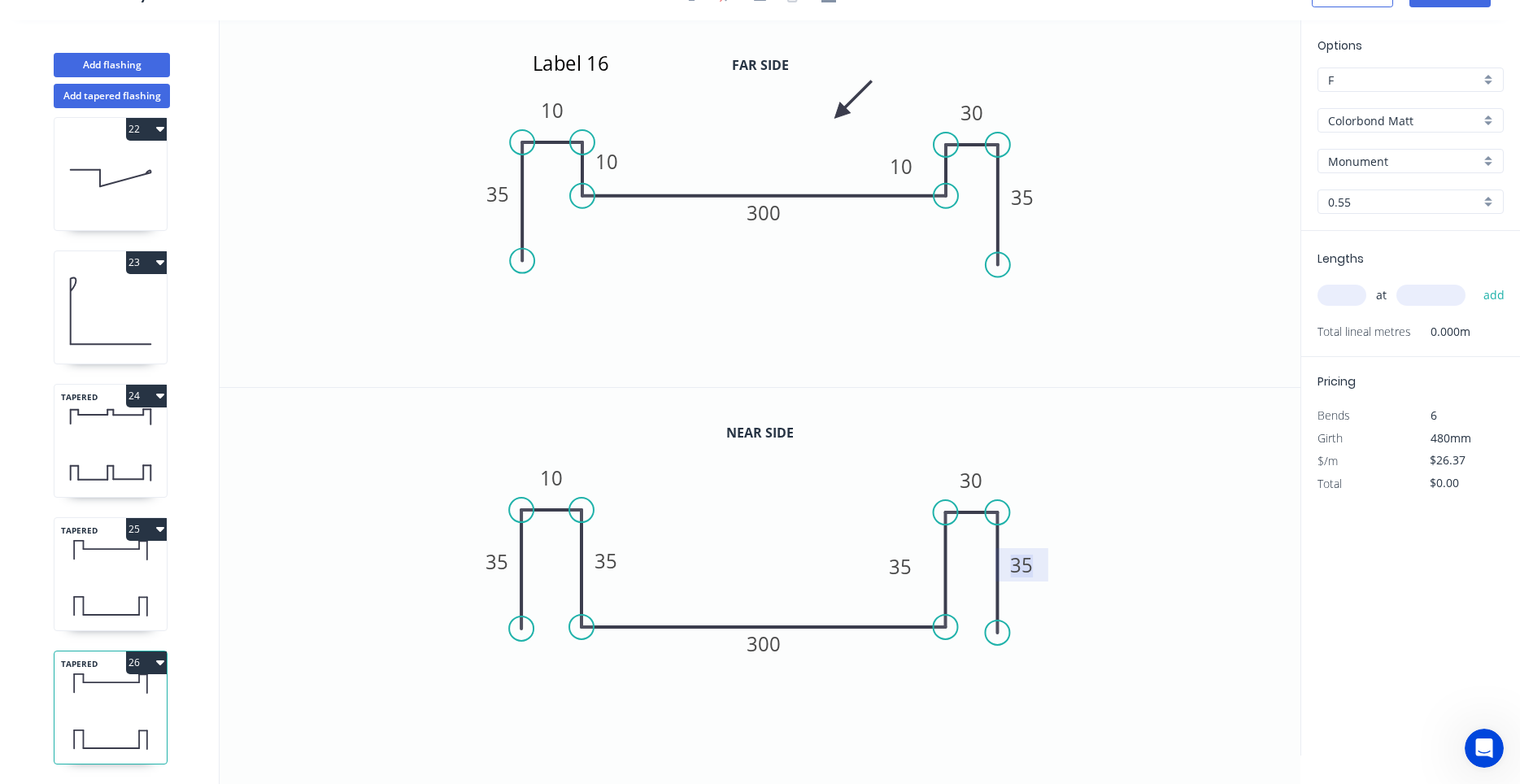
click at [1024, 571] on tspan "35" at bounding box center [1023, 564] width 23 height 27
click at [1028, 207] on tspan "35" at bounding box center [1022, 197] width 23 height 27
click at [604, 60] on textarea "Label 16" at bounding box center [595, 76] width 131 height 60
click at [807, 328] on icon "Label 17 35 10 10 300 10 30 33" at bounding box center [760, 203] width 1081 height 367
type textarea "Label 17"
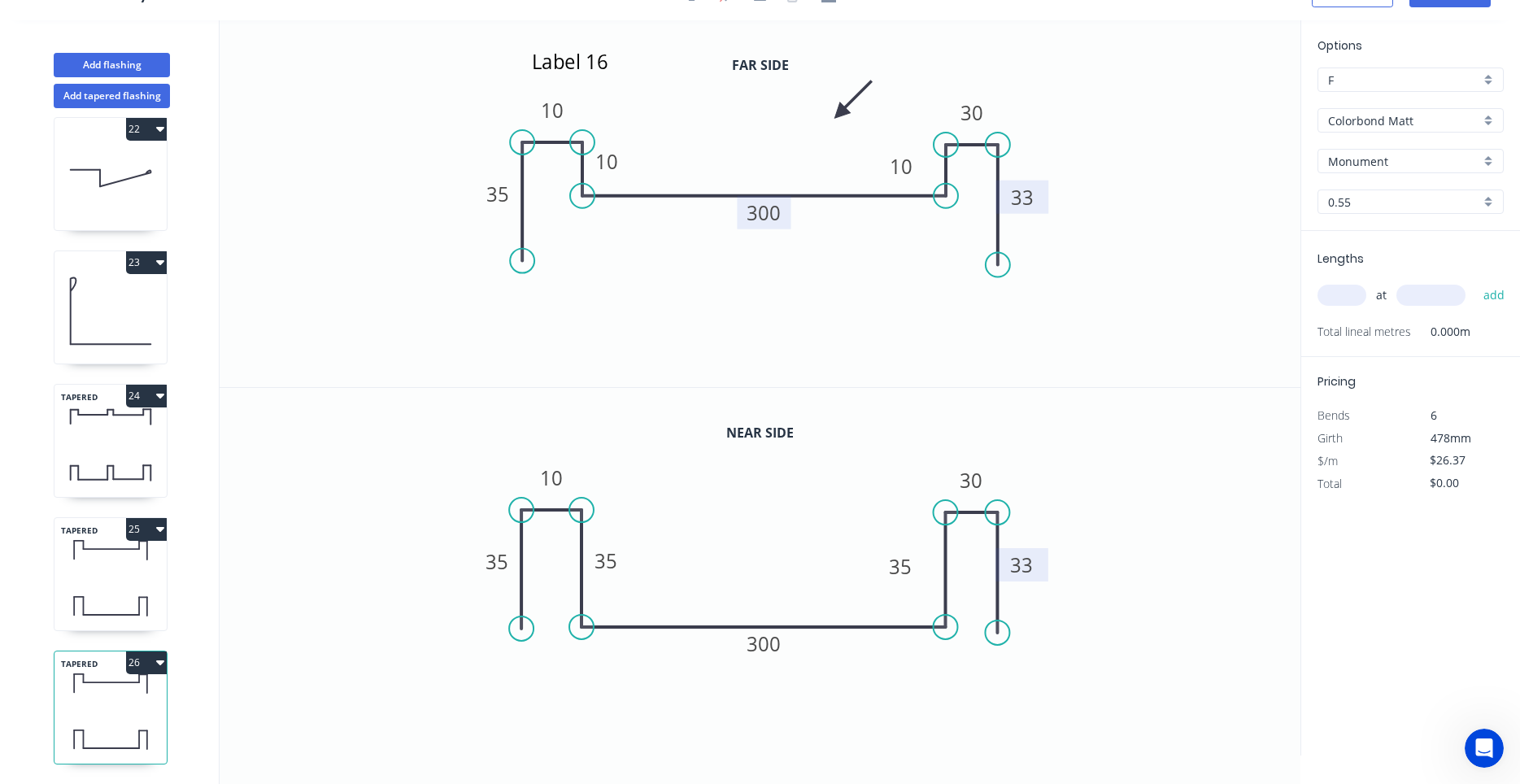
click at [761, 214] on tspan "300" at bounding box center [763, 212] width 34 height 27
click at [761, 653] on tspan "300" at bounding box center [764, 643] width 34 height 27
click at [1351, 300] on input "text" at bounding box center [1342, 295] width 49 height 21
type input "1"
type input "1640"
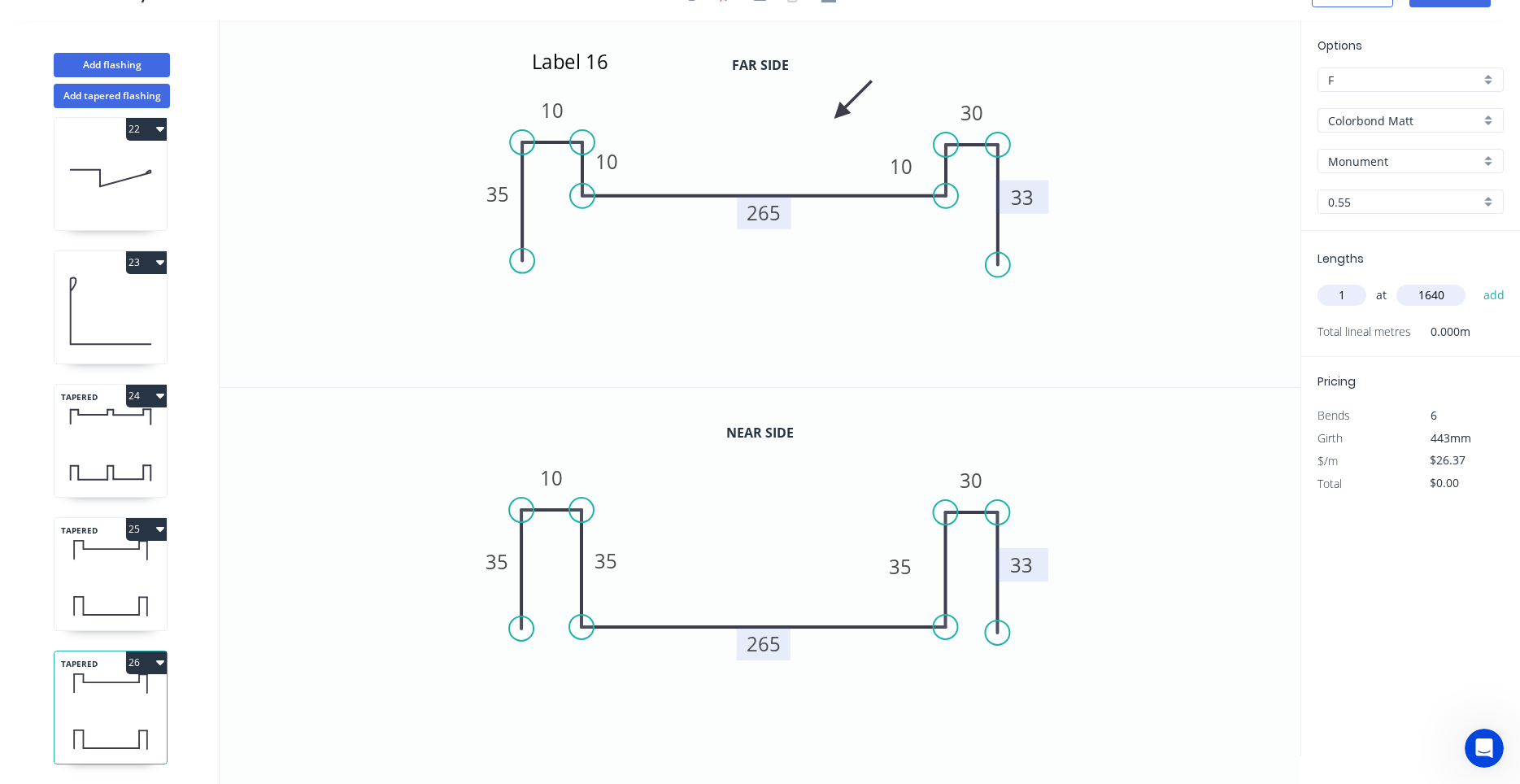
click at [1475, 281] on button "add" at bounding box center [1495, 295] width 39 height 28
type input "$43.25"
click at [124, 65] on button "Add flashing" at bounding box center [111, 65] width 117 height 25
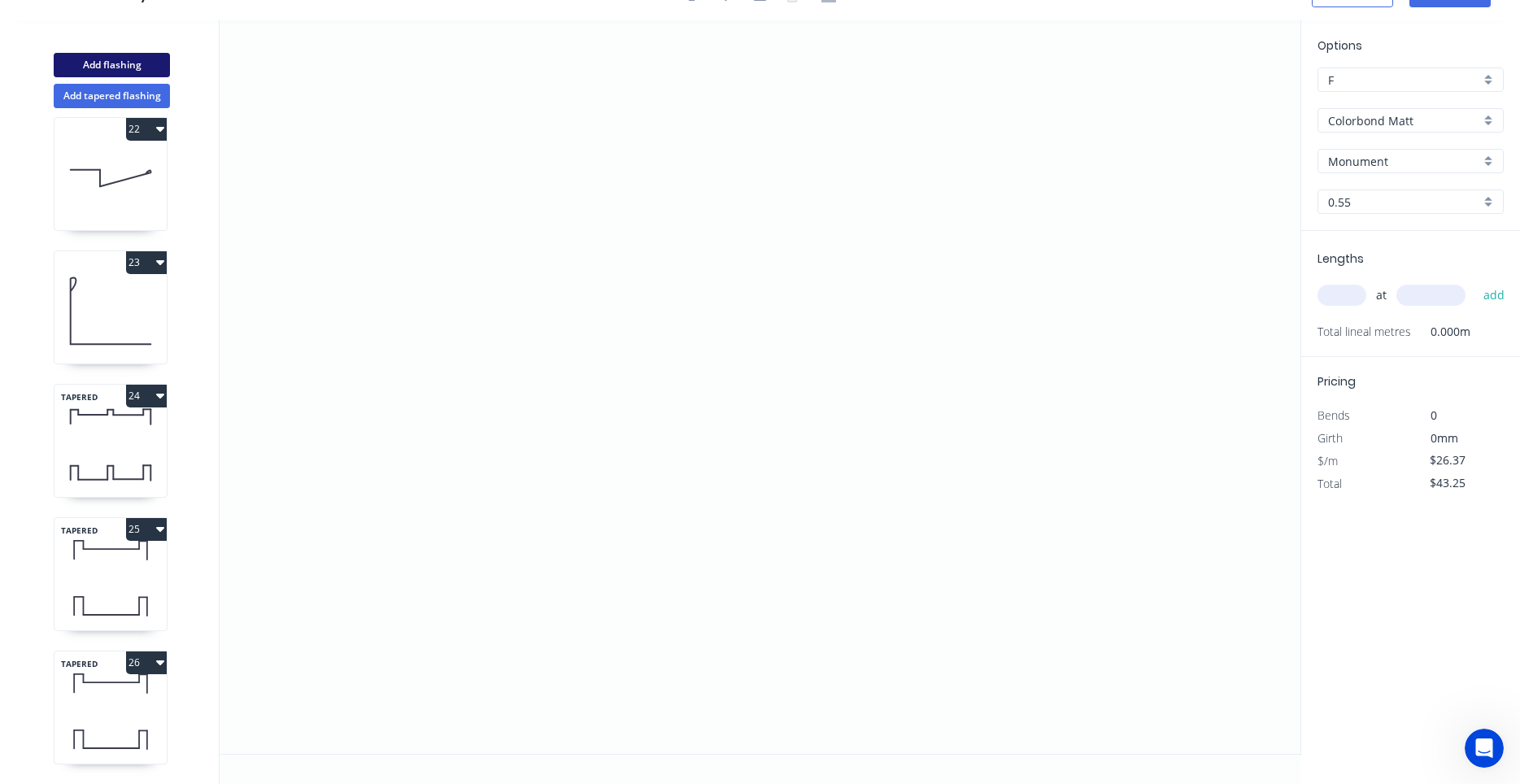
type input "$0.00"
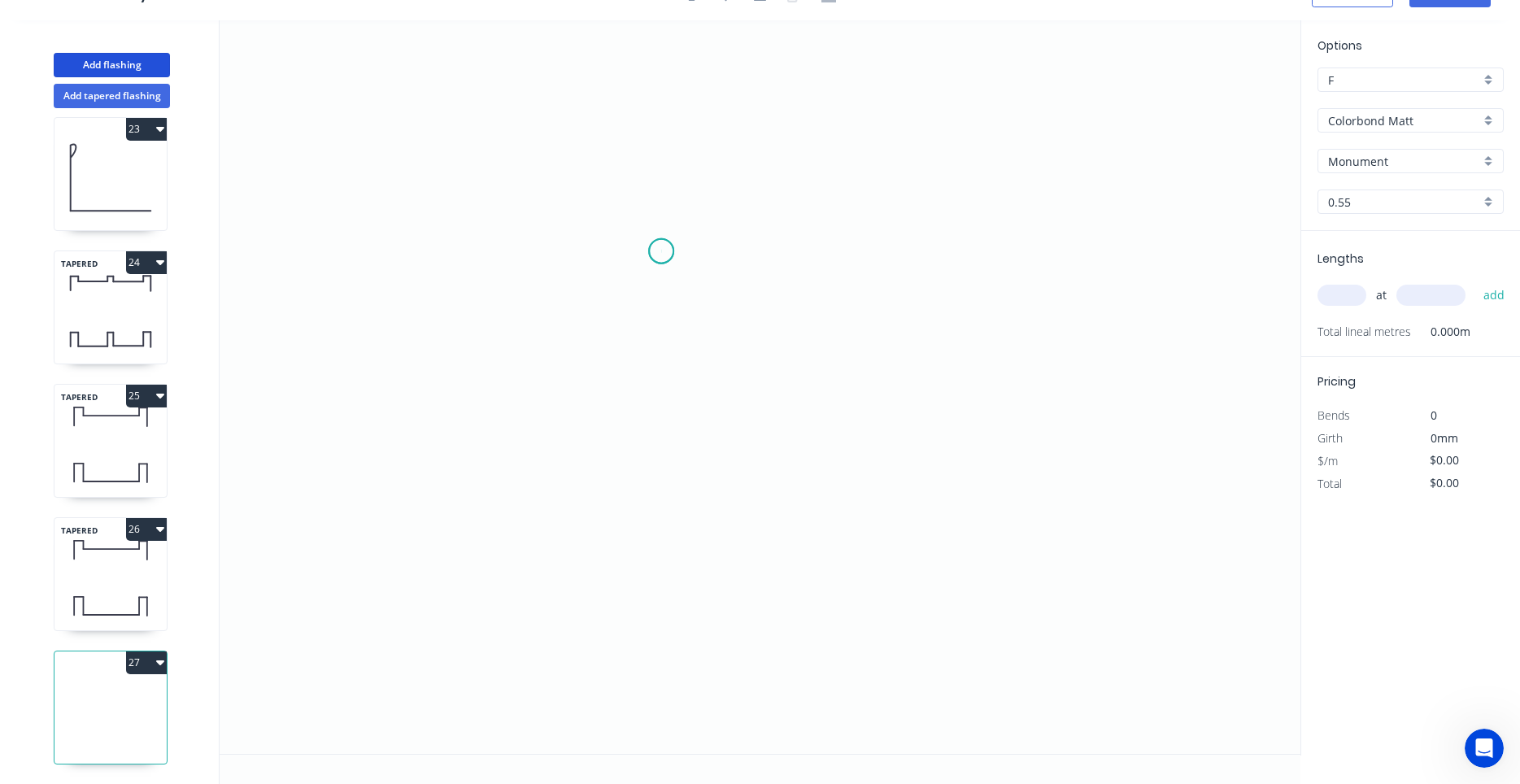
click at [661, 251] on icon "0" at bounding box center [760, 386] width 1081 height 733
click at [789, 248] on icon "0" at bounding box center [760, 386] width 1081 height 733
click at [790, 373] on icon "0 ?" at bounding box center [760, 386] width 1081 height 733
click at [655, 371] on icon "0 ? ?" at bounding box center [760, 386] width 1081 height 733
click at [658, 372] on circle at bounding box center [655, 373] width 25 height 25
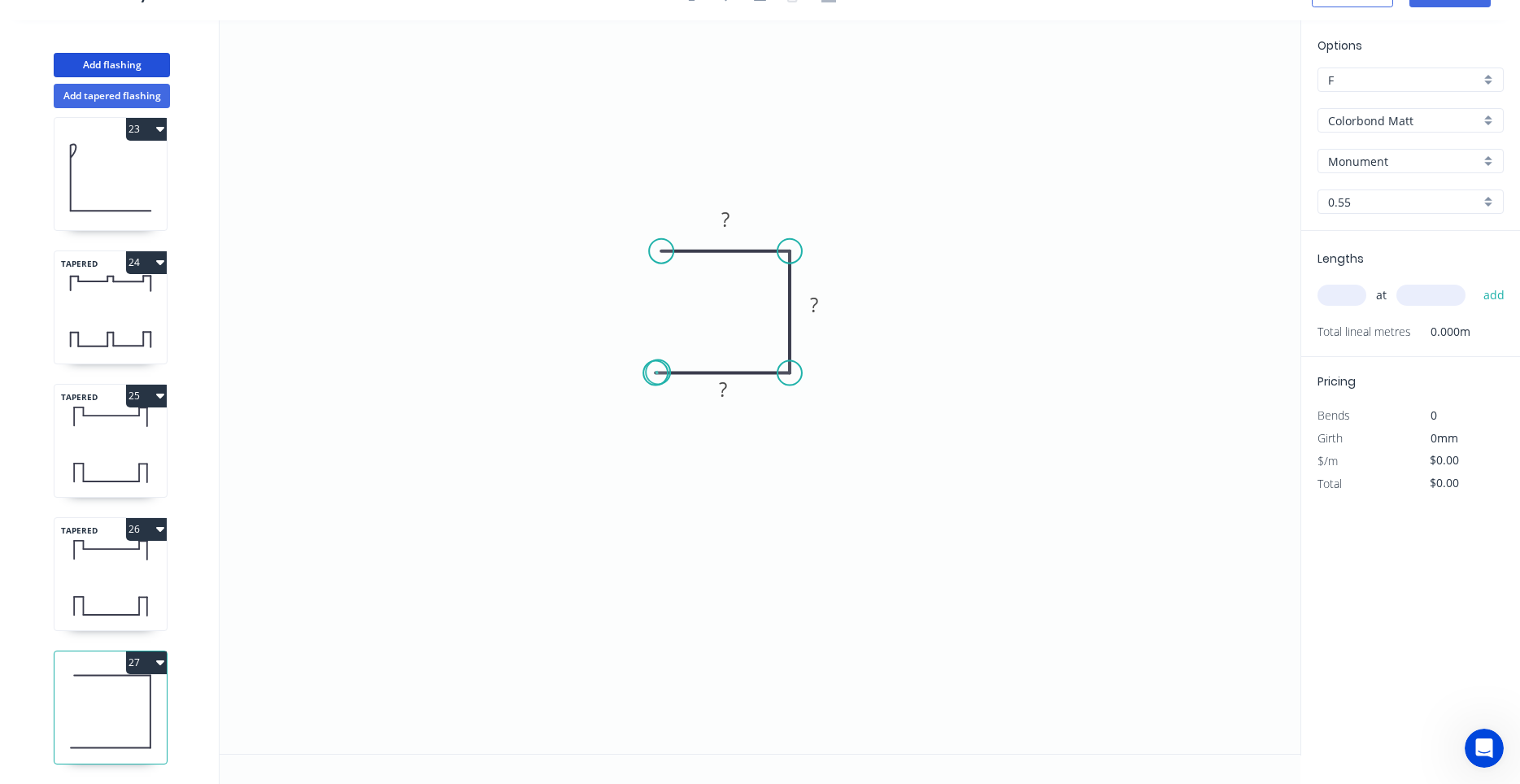
click at [658, 372] on circle at bounding box center [655, 373] width 25 height 25
drag, startPoint x: 658, startPoint y: 372, endPoint x: 633, endPoint y: 373, distance: 25.0
click at [633, 373] on circle at bounding box center [633, 373] width 25 height 25
click at [724, 225] on tspan "?" at bounding box center [725, 219] width 8 height 27
type input "$7.34"
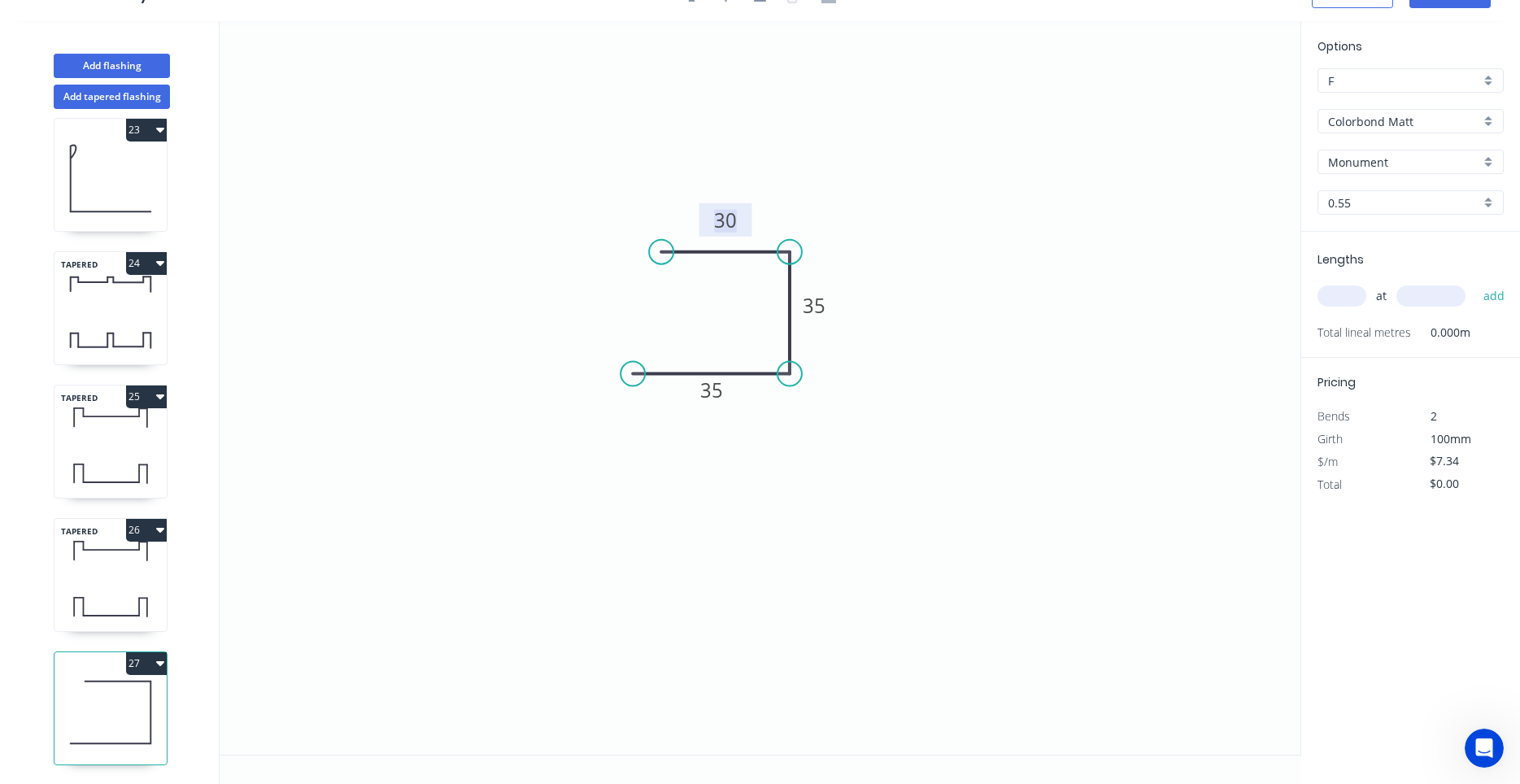
scroll to position [0, 0]
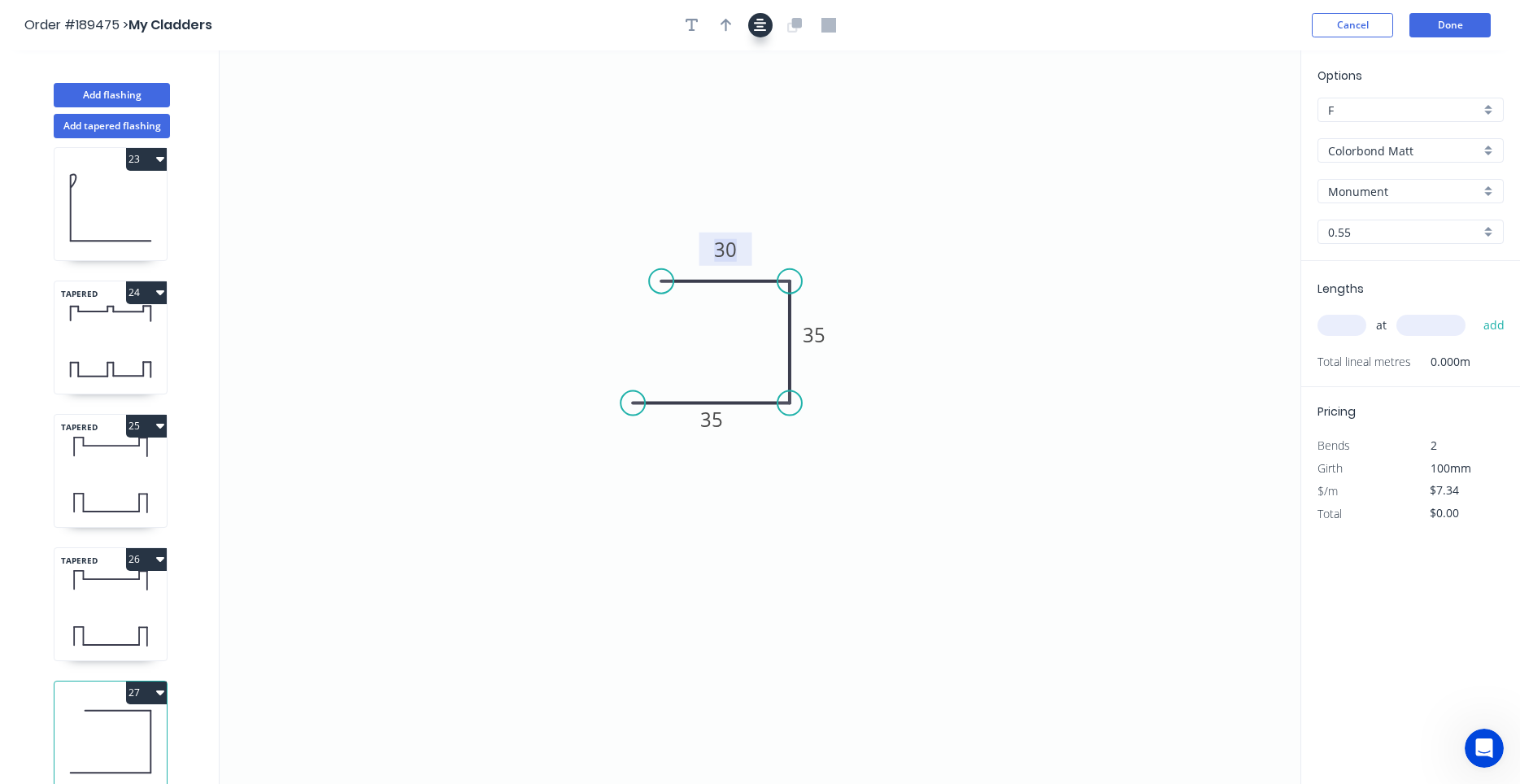
click at [770, 23] on button "button" at bounding box center [760, 25] width 25 height 25
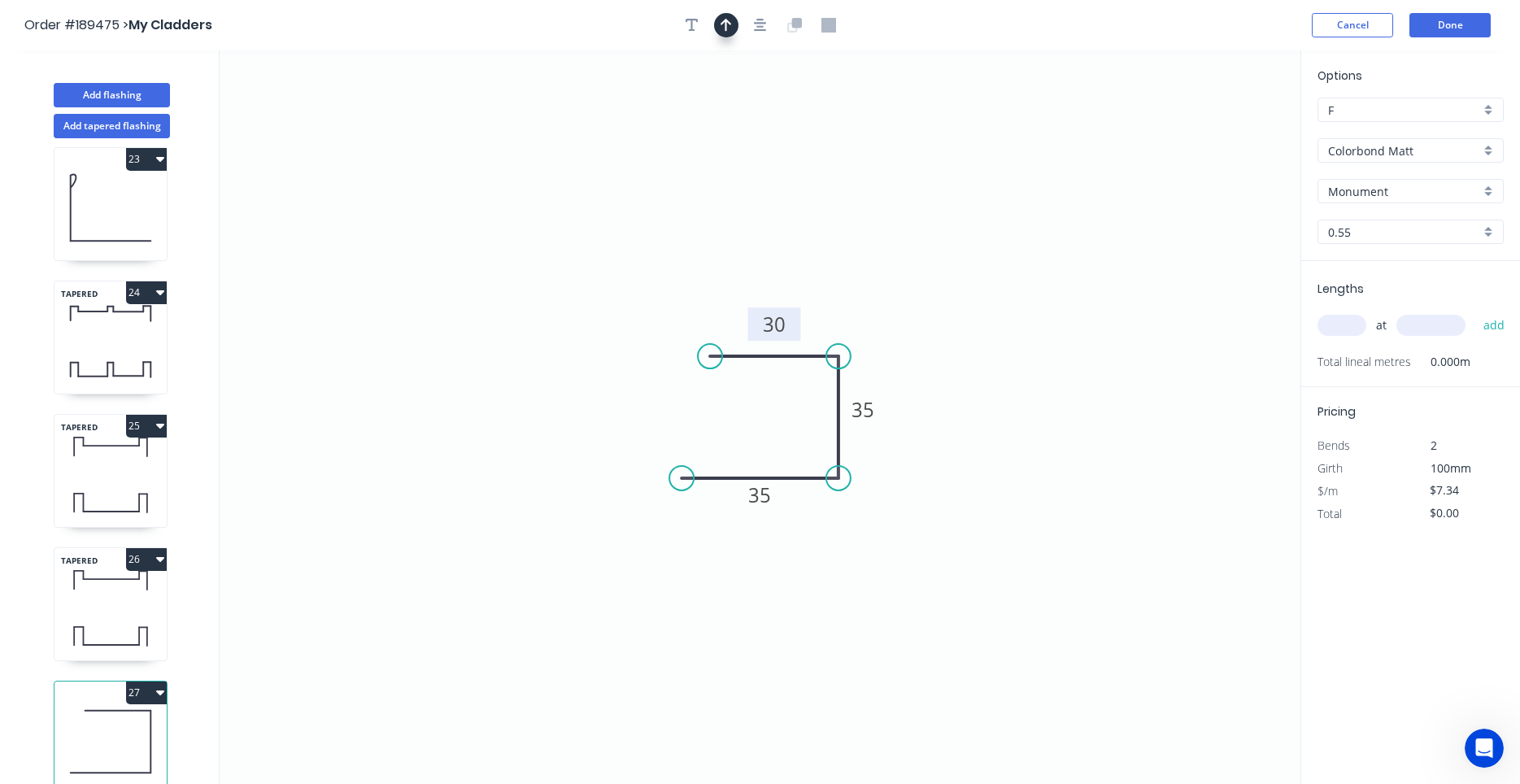
click at [732, 25] on button "button" at bounding box center [726, 25] width 25 height 25
click at [1212, 129] on icon "0 35 35 30" at bounding box center [760, 417] width 1081 height 733
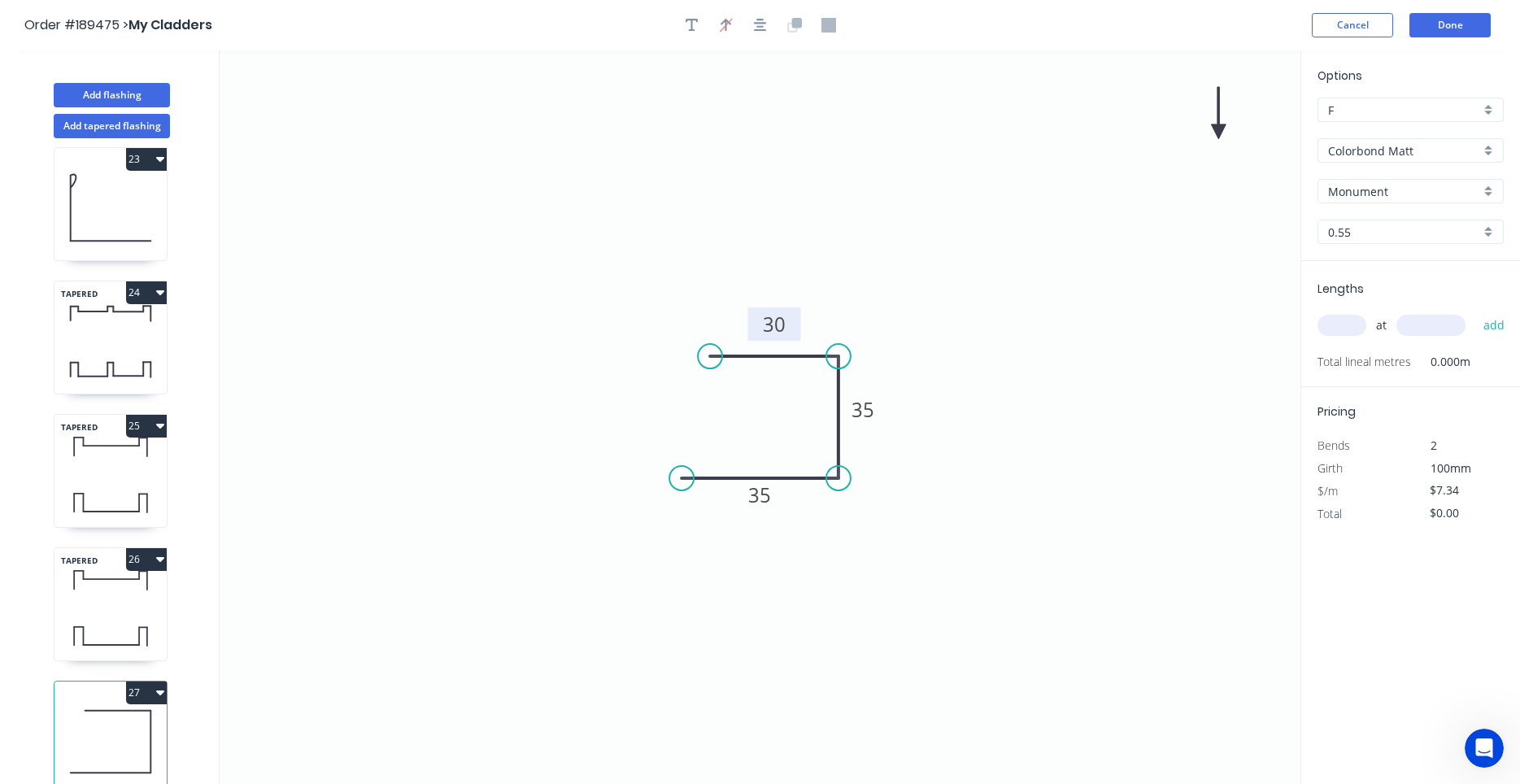
click at [1218, 131] on icon at bounding box center [1218, 112] width 15 height 52
click at [1218, 131] on icon at bounding box center [1217, 110] width 15 height 52
click at [1218, 131] on icon at bounding box center [1231, 117] width 47 height 47
drag, startPoint x: 1218, startPoint y: 131, endPoint x: 901, endPoint y: 367, distance: 395.2
click at [901, 367] on icon at bounding box center [920, 366] width 52 height 15
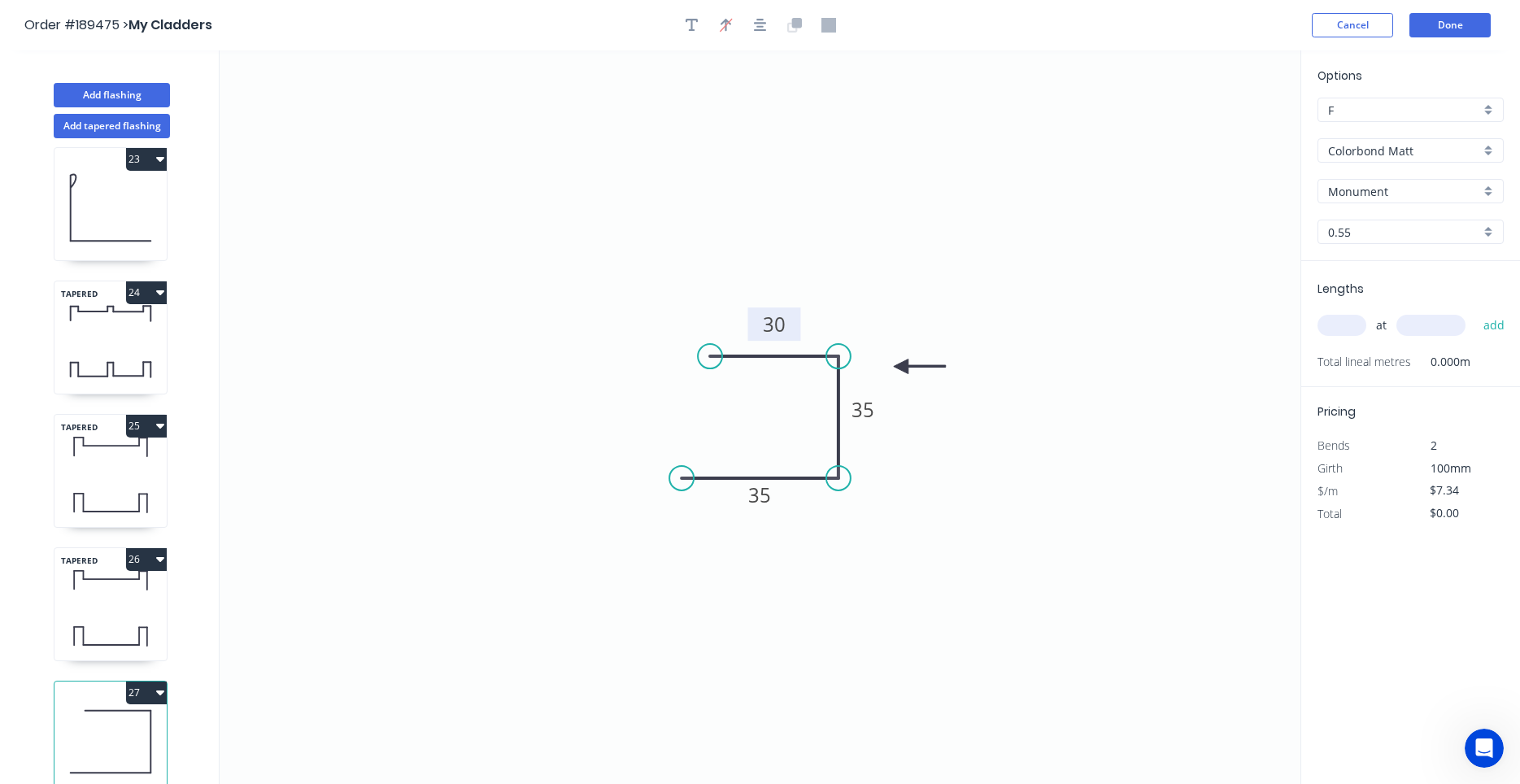
click at [1344, 328] on input "text" at bounding box center [1342, 325] width 49 height 21
type input "1"
type input "1900"
click at [1475, 311] on button "add" at bounding box center [1495, 325] width 39 height 28
type input "$13.95"
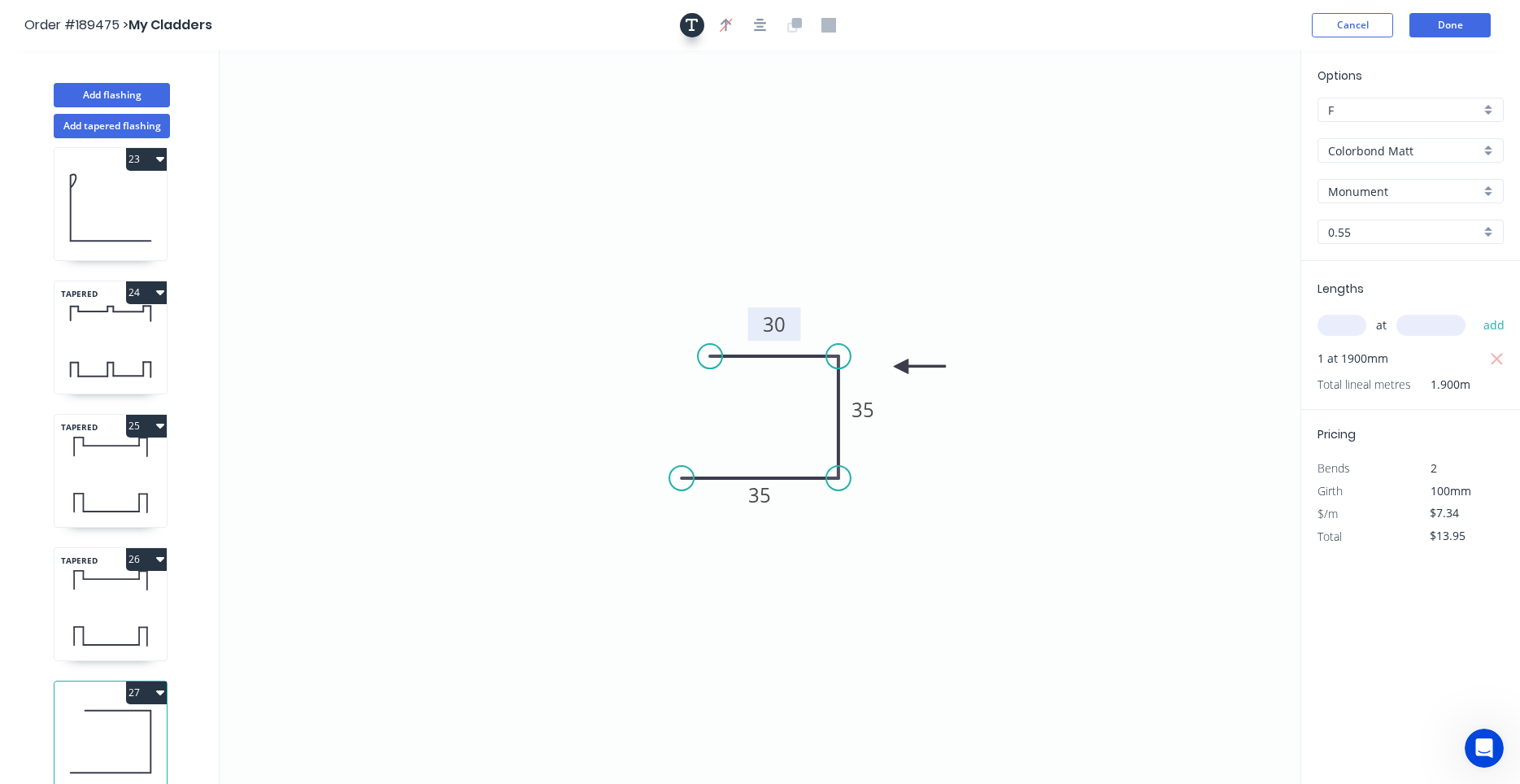
click at [695, 27] on icon "button" at bounding box center [691, 25] width 13 height 15
drag, startPoint x: 301, startPoint y: 117, endPoint x: 573, endPoint y: 266, distance: 310.1
click at [573, 266] on textarea at bounding box center [596, 264] width 131 height 60
click at [724, 241] on icon "Label 18 35 35 30" at bounding box center [760, 417] width 1081 height 733
type textarea "Label 18"
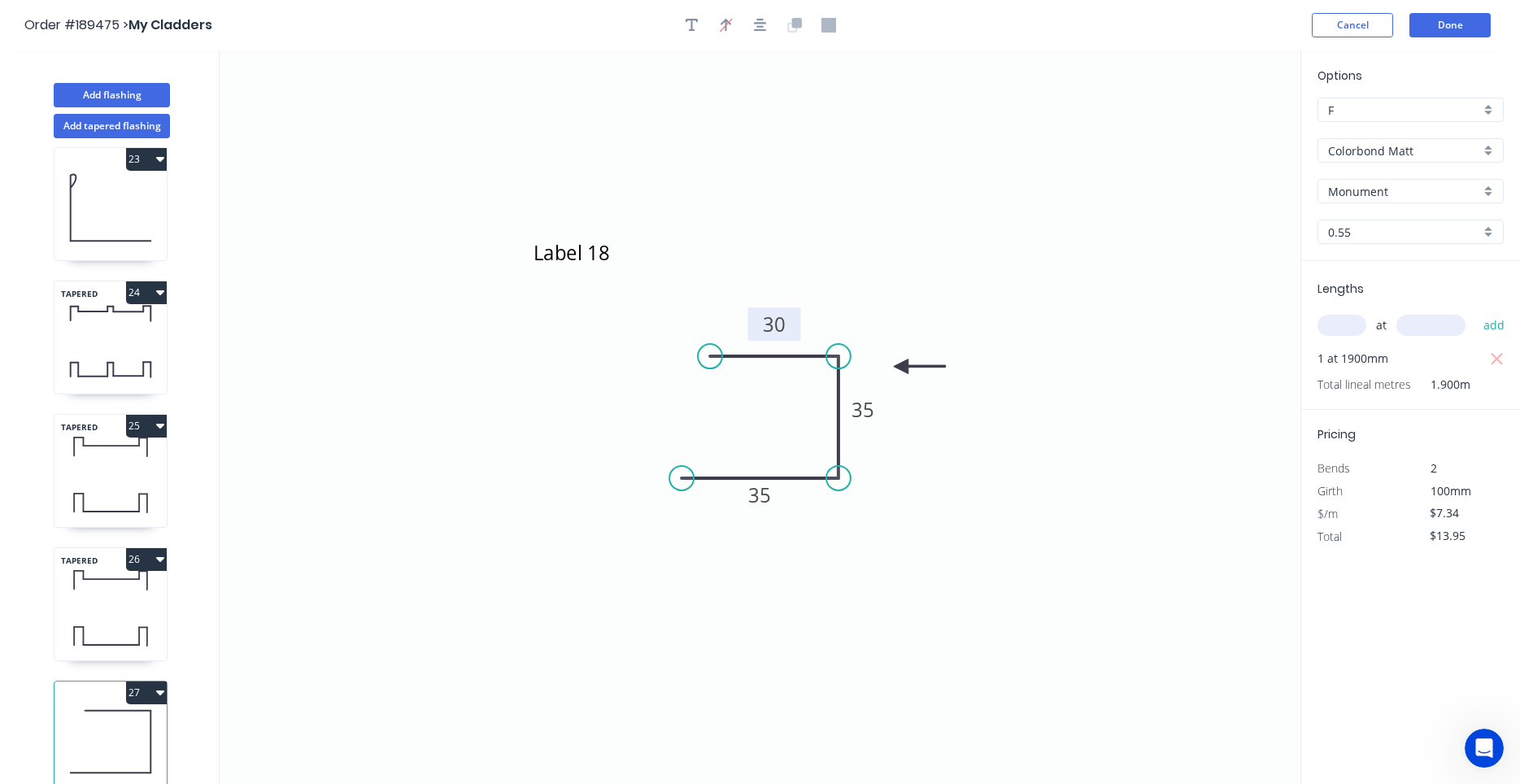
scroll to position [2094, 0]
click at [159, 701] on button "27" at bounding box center [146, 693] width 40 height 23
click at [138, 729] on div "Duplicate" at bounding box center [89, 732] width 125 height 24
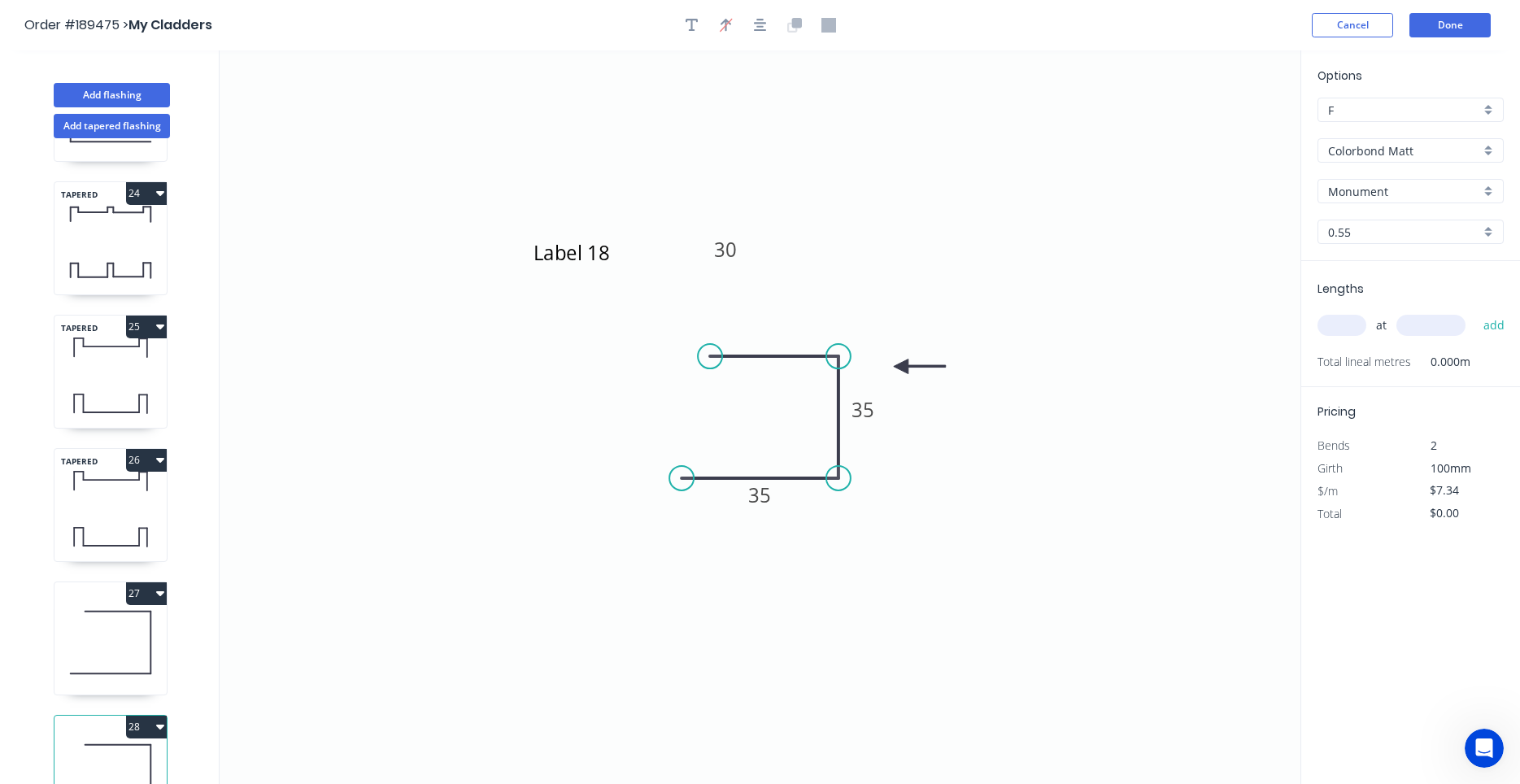
scroll to position [3083, 0]
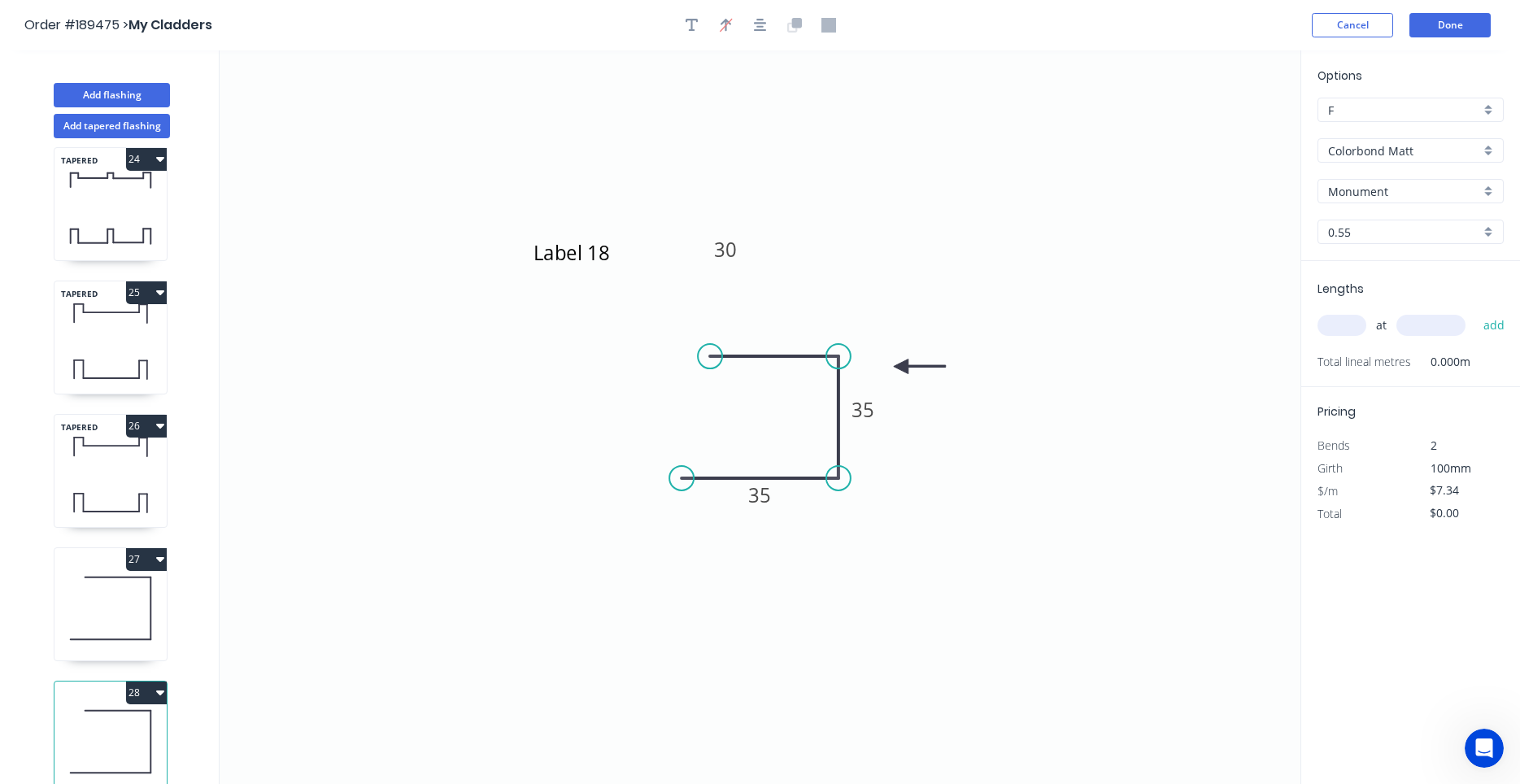
click at [139, 616] on icon at bounding box center [110, 608] width 112 height 104
click at [128, 713] on icon at bounding box center [110, 741] width 112 height 104
click at [155, 696] on button "28" at bounding box center [146, 693] width 40 height 23
click at [116, 760] on div "Delete" at bounding box center [89, 765] width 125 height 24
type input "$13.95"
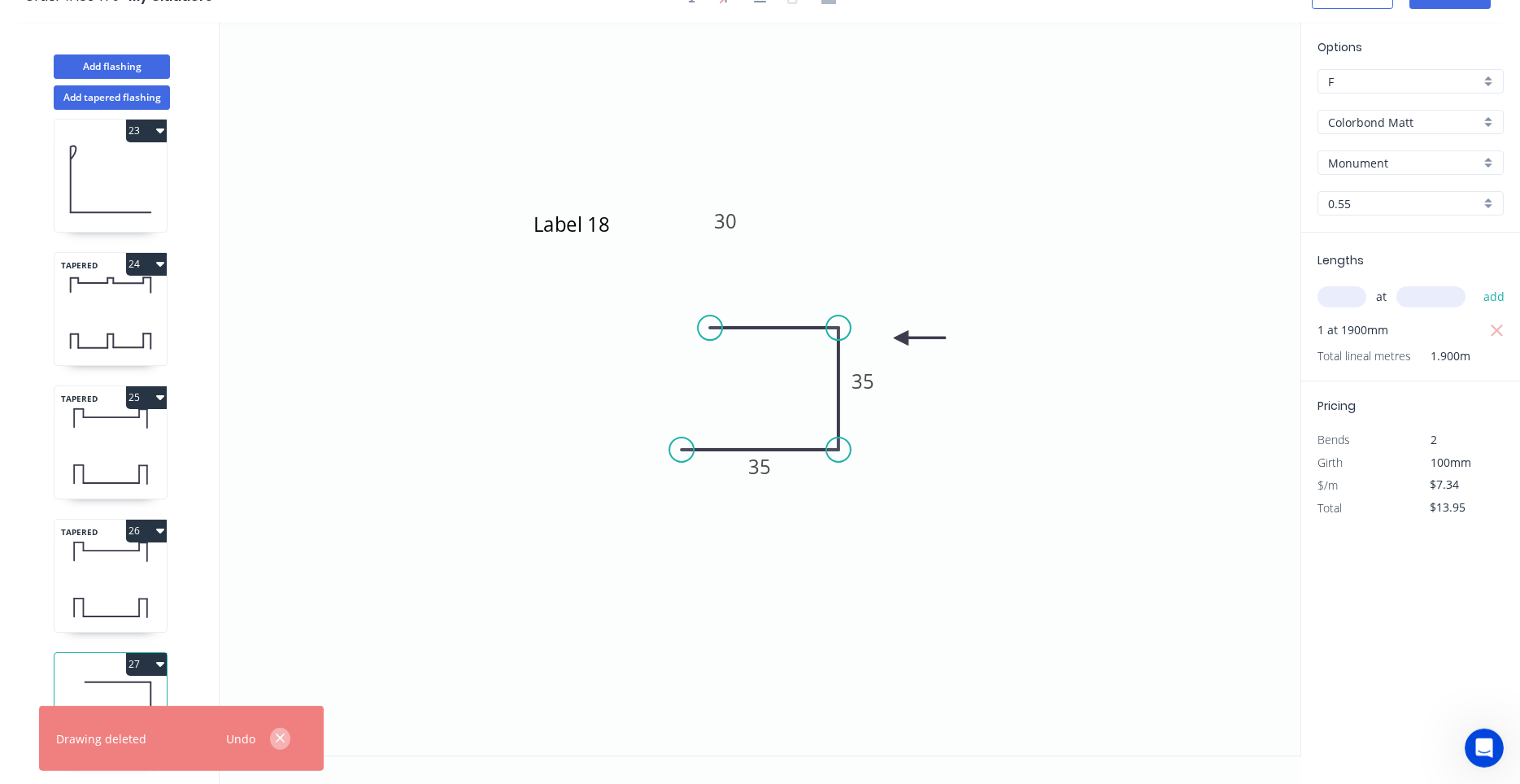
scroll to position [30, 0]
click at [288, 740] on button "button" at bounding box center [279, 738] width 20 height 22
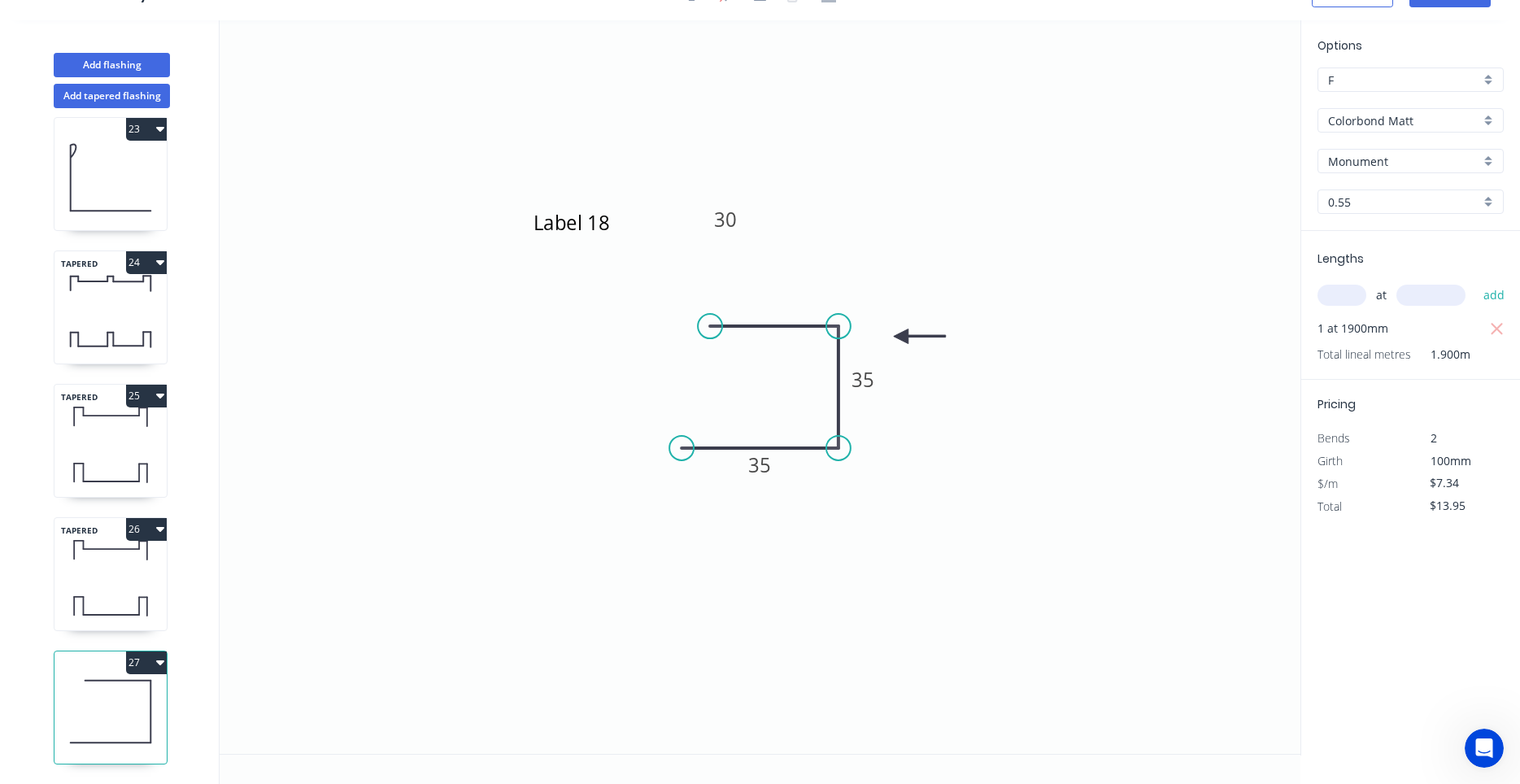
click at [140, 717] on icon at bounding box center [110, 711] width 112 height 104
click at [739, 222] on rect at bounding box center [725, 221] width 32 height 23
drag, startPoint x: 748, startPoint y: 232, endPoint x: 773, endPoint y: 300, distance: 72.4
click at [773, 300] on rect at bounding box center [750, 286] width 53 height 33
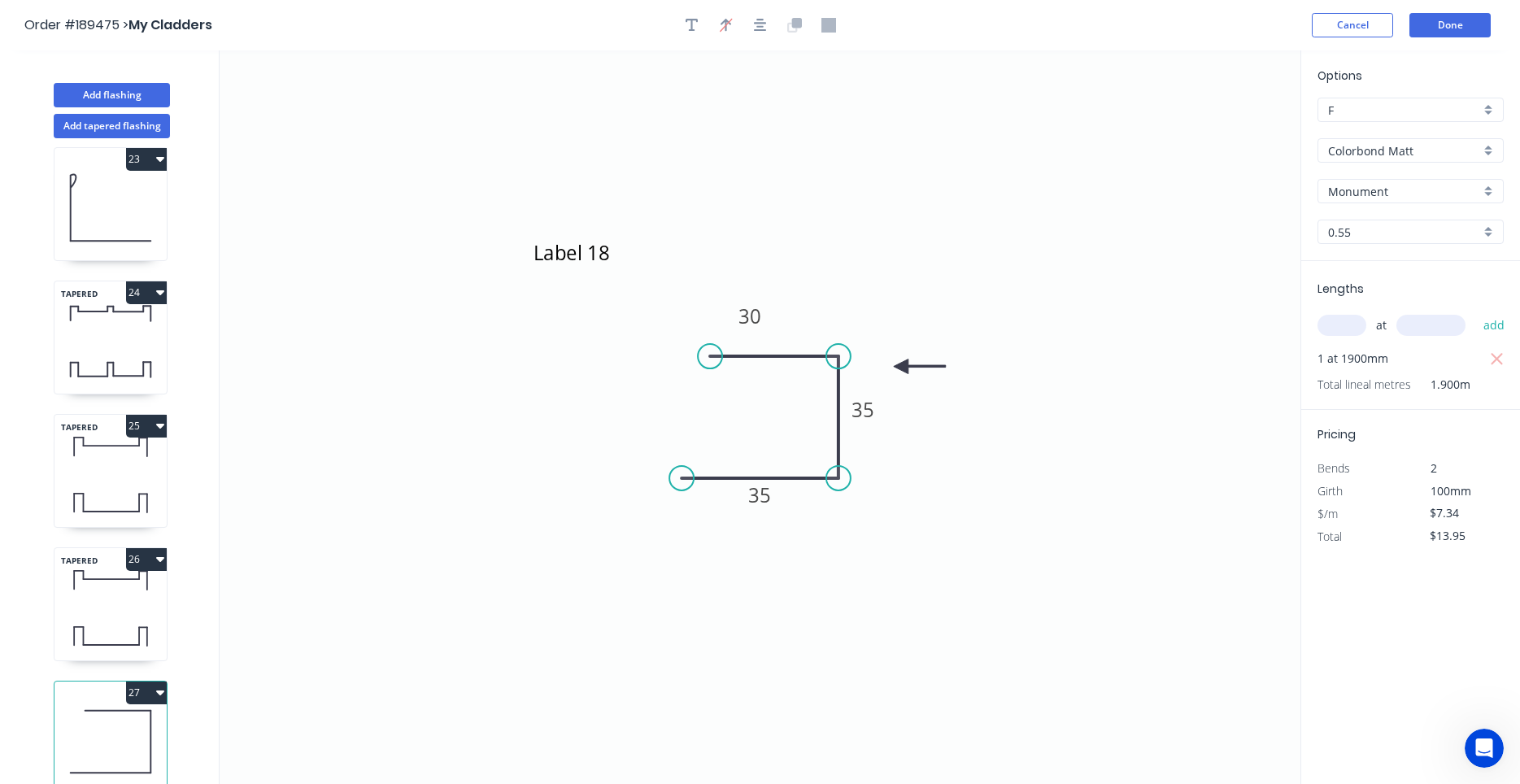
click at [138, 617] on icon at bounding box center [110, 636] width 112 height 48
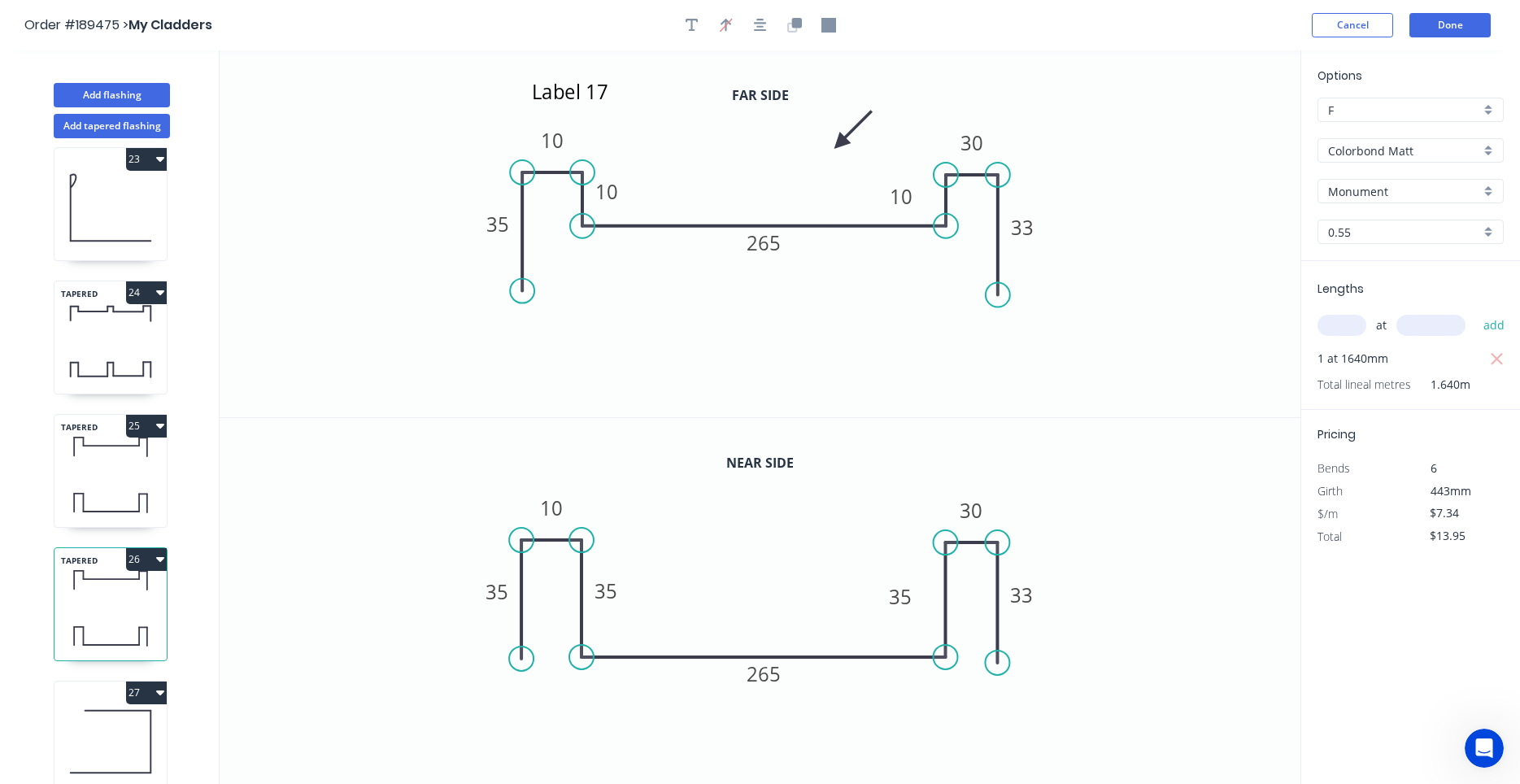
type input "$26.37"
type input "$43.25"
click at [94, 721] on icon at bounding box center [110, 741] width 112 height 104
type input "$7.34"
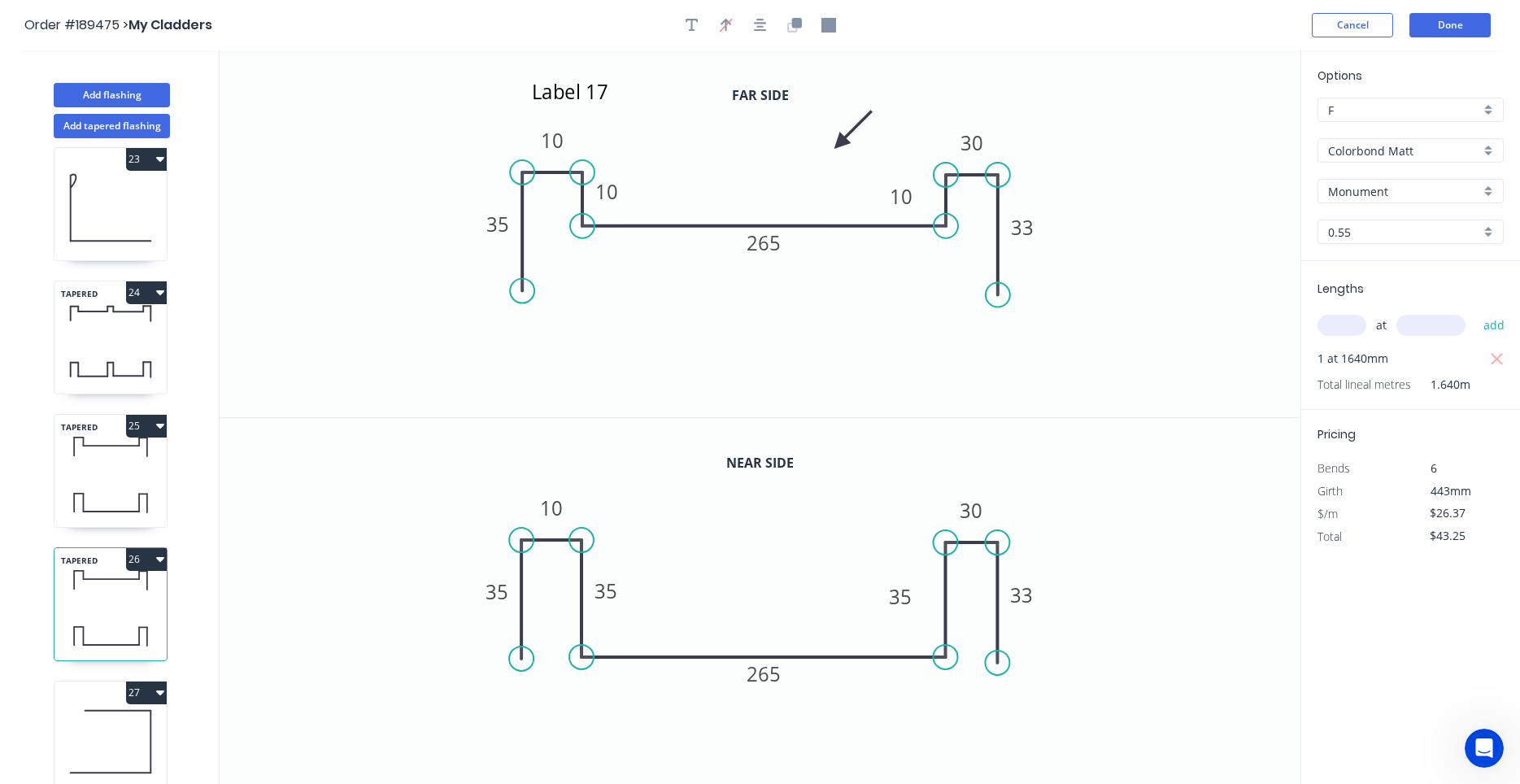
type input "$13.95"
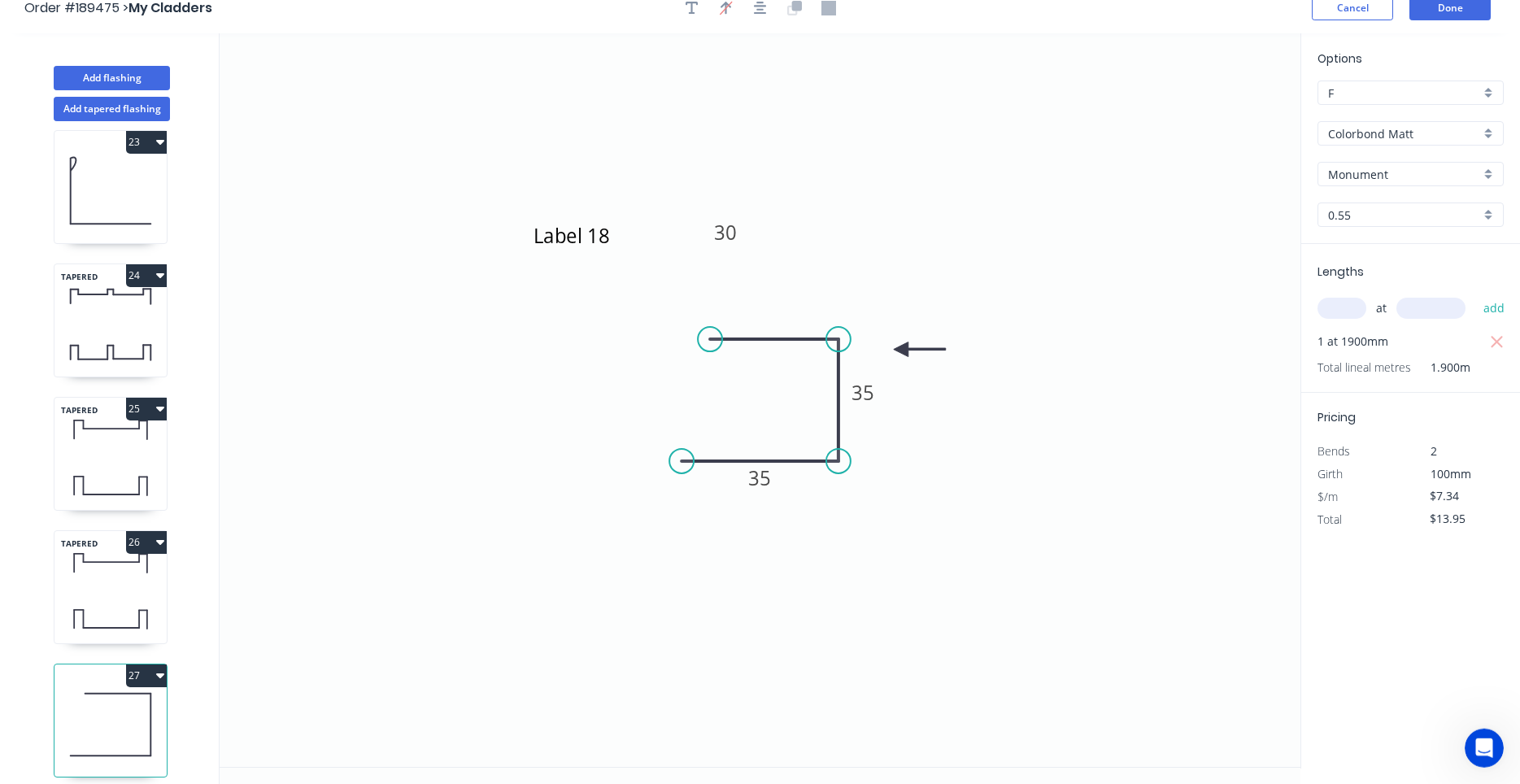
scroll to position [30, 0]
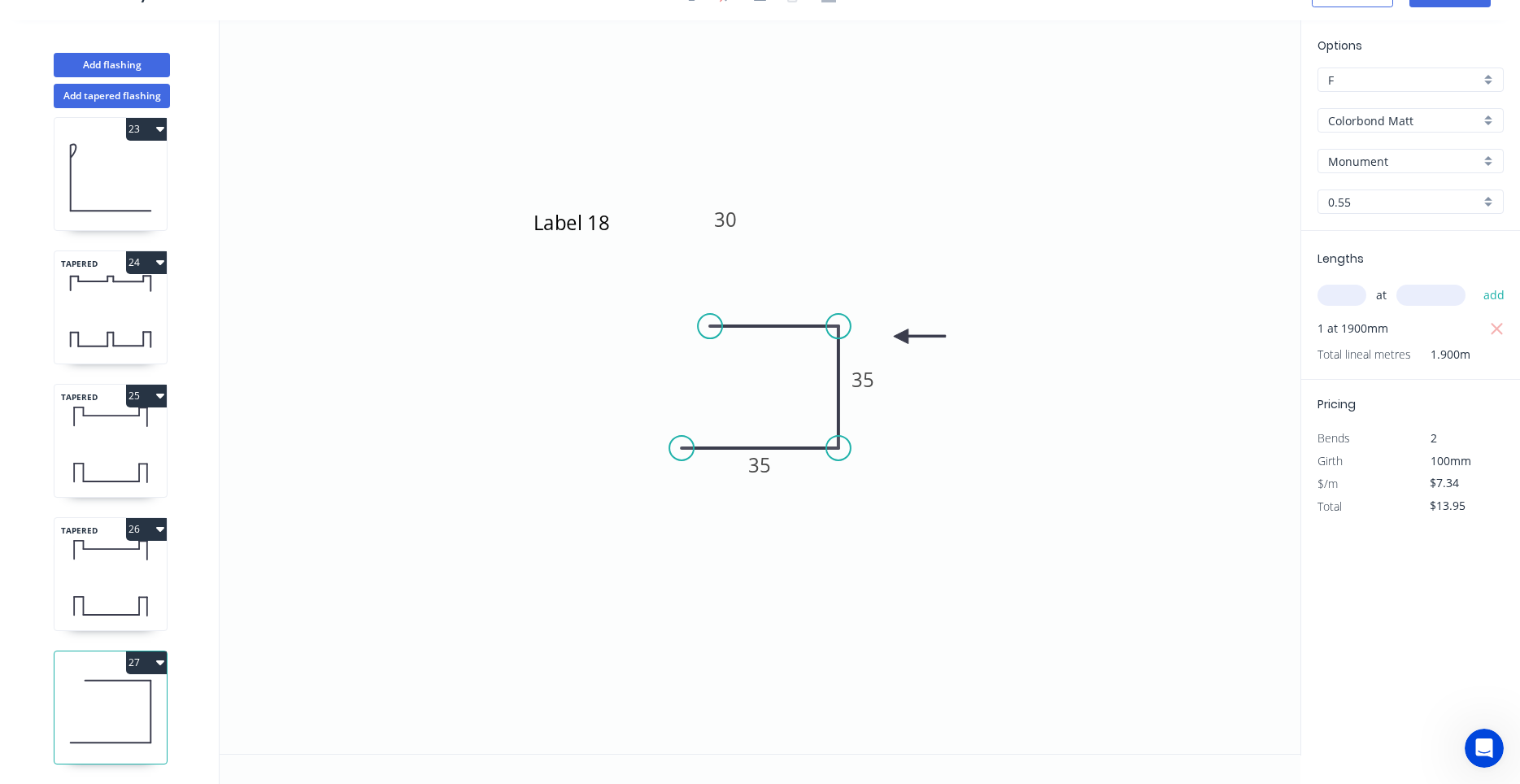
click at [1481, 745] on icon "Open Intercom Messenger" at bounding box center [1484, 748] width 27 height 27
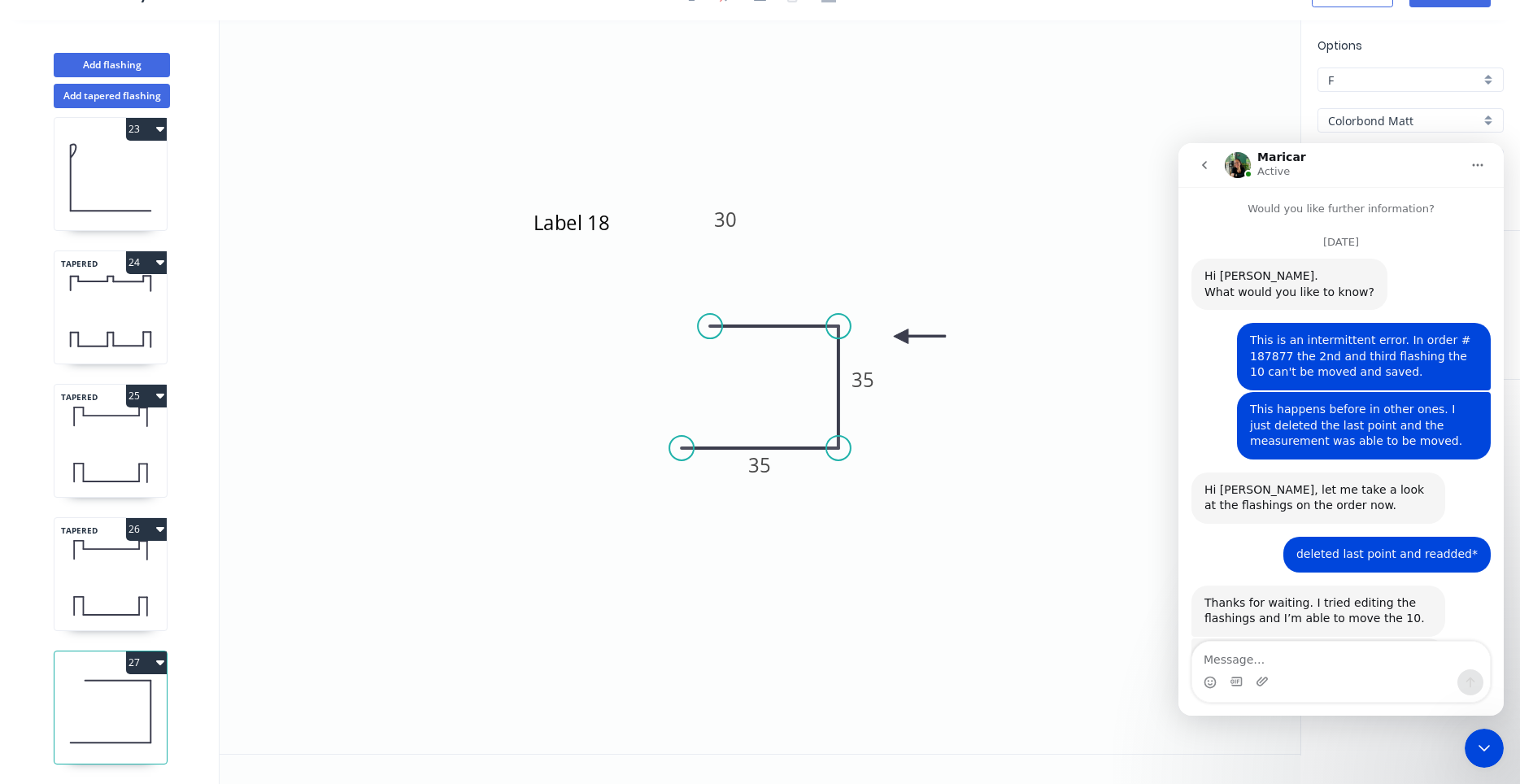
scroll to position [2031, 0]
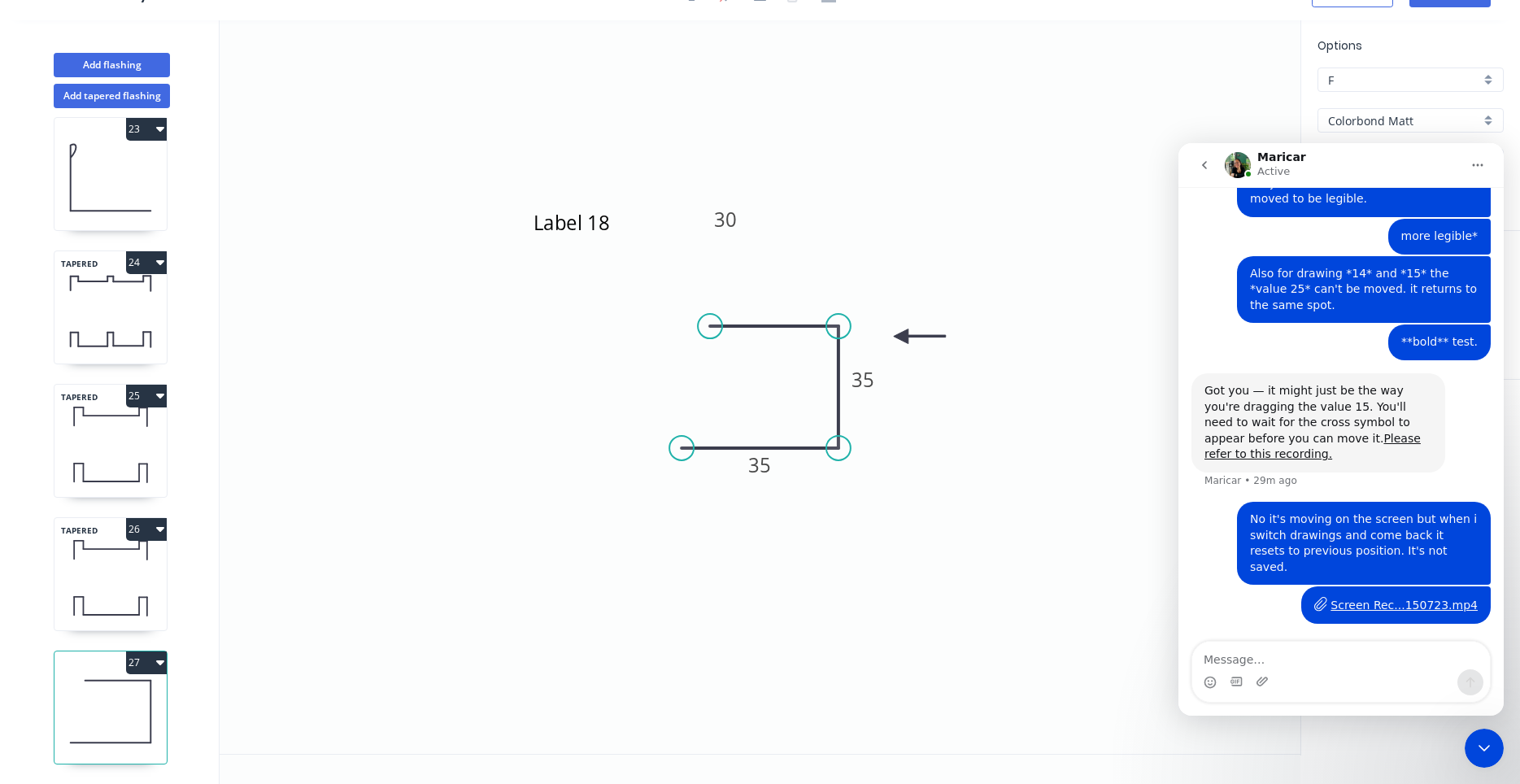
click at [1301, 664] on textarea "Message…" at bounding box center [1341, 655] width 298 height 28
type textarea "I think it happens when I duplicate a drawing."
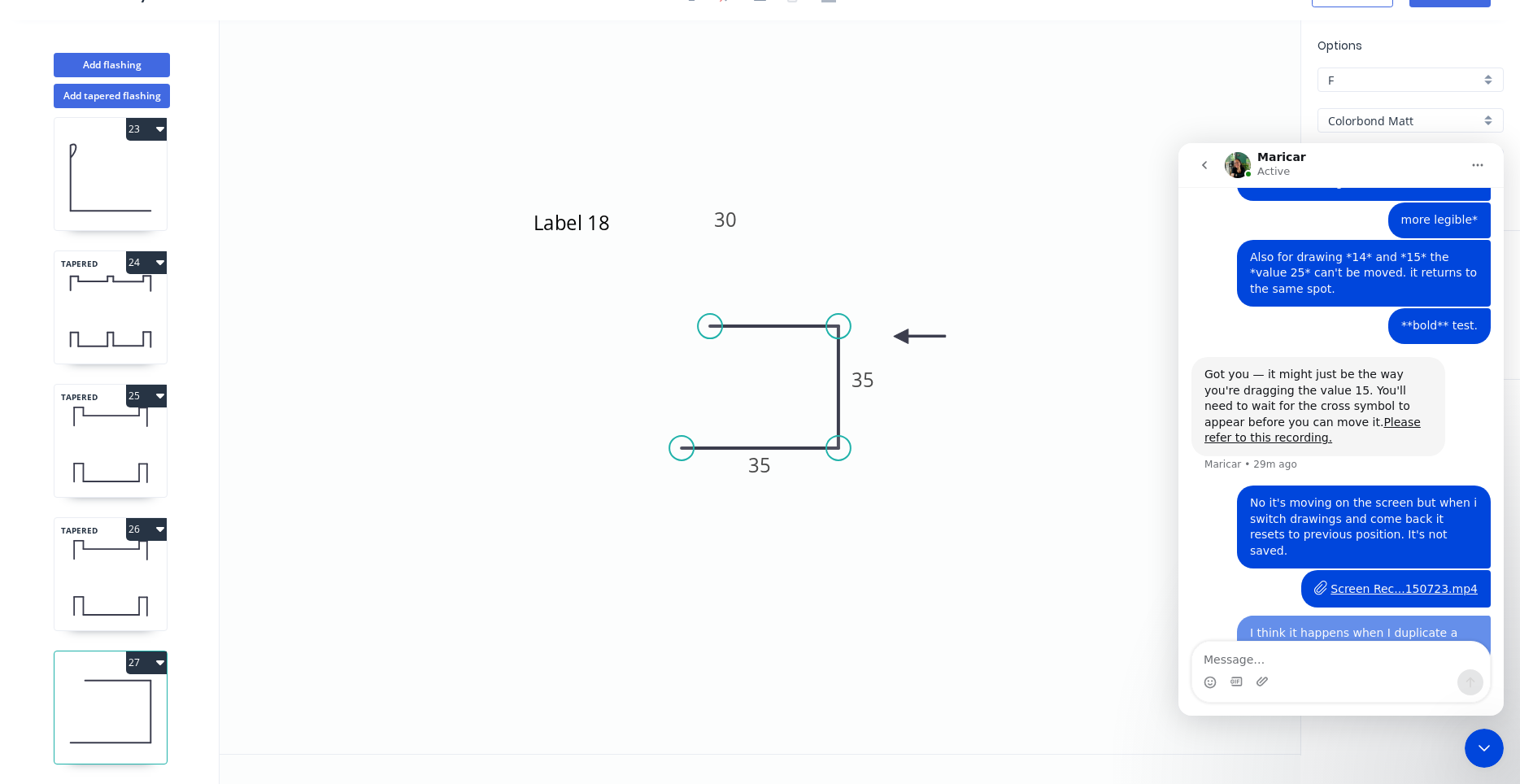
scroll to position [2068, 0]
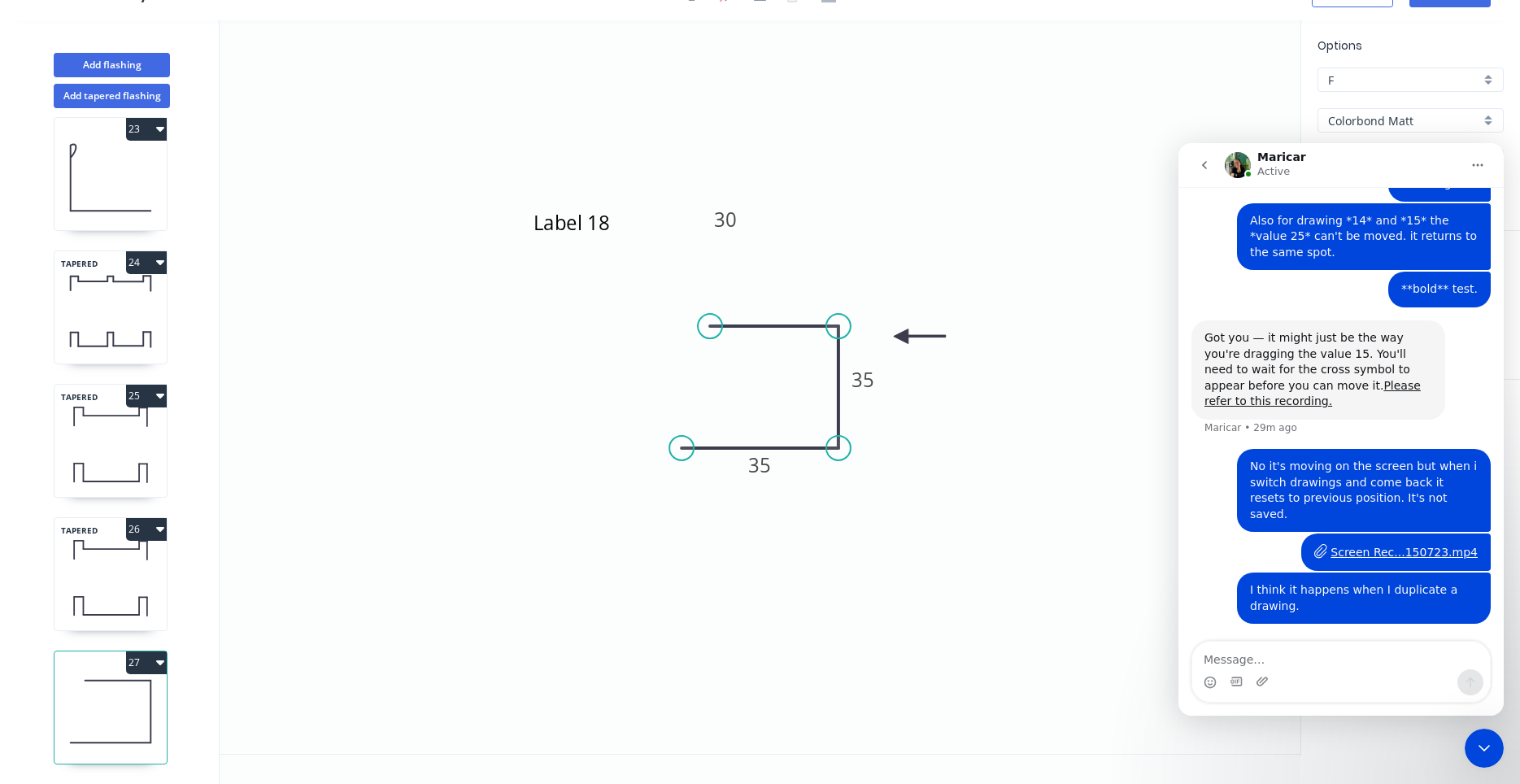
click at [1482, 731] on div "Close Intercom Messenger" at bounding box center [1484, 748] width 39 height 39
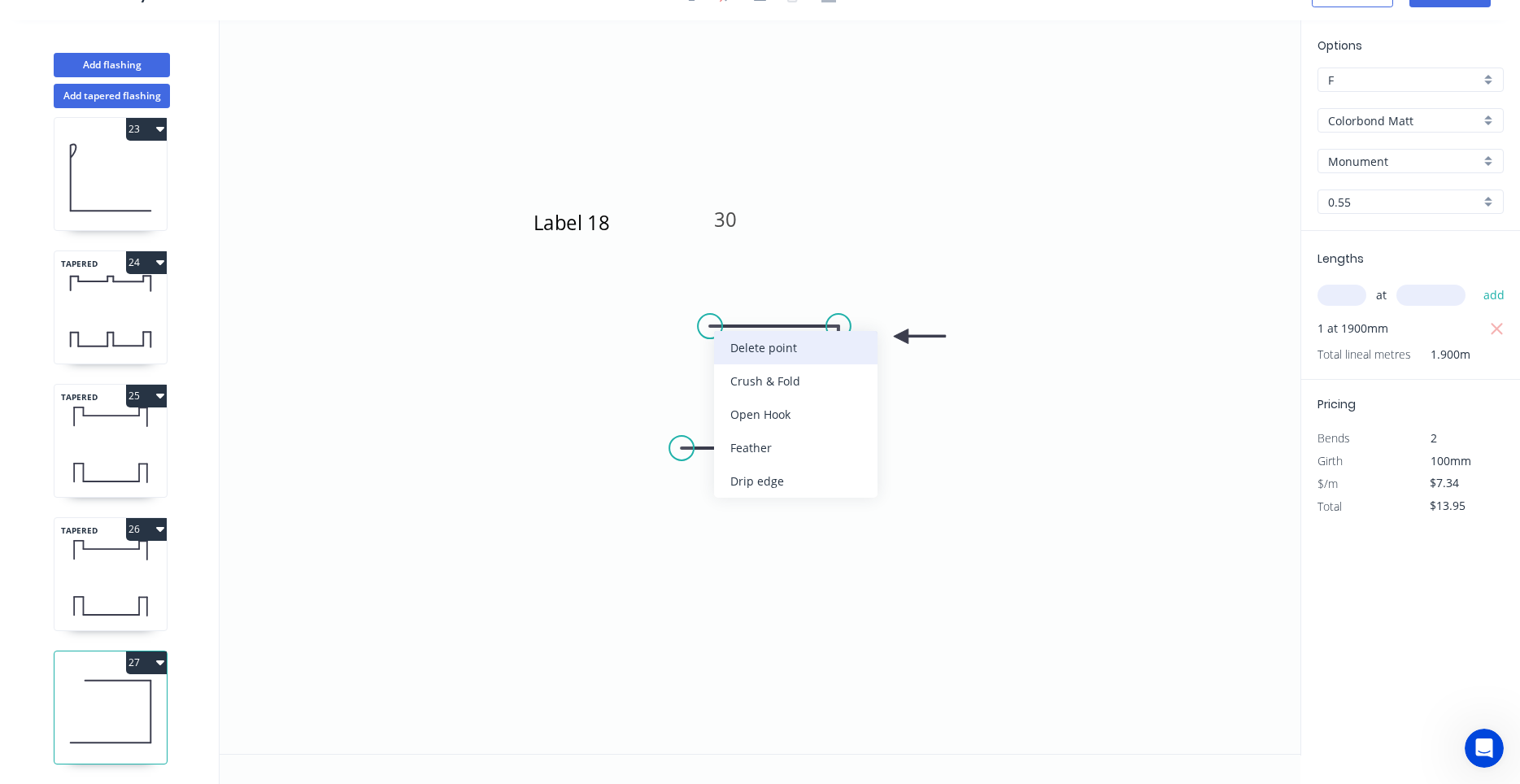
click at [728, 344] on div "Delete point" at bounding box center [795, 348] width 164 height 33
type input "$0.00"
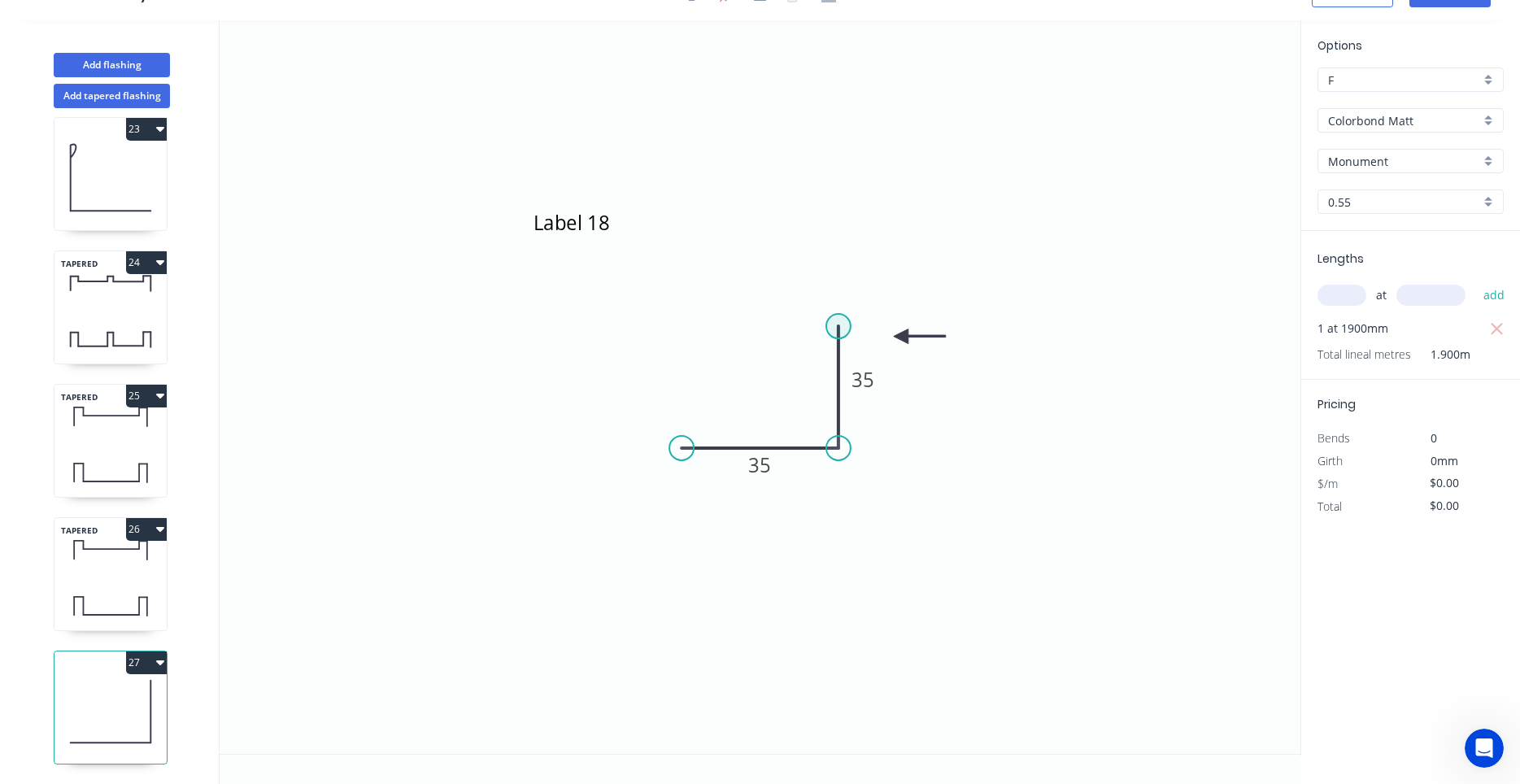
click at [831, 332] on circle at bounding box center [838, 326] width 25 height 25
click at [718, 323] on icon "Label 18 35 35" at bounding box center [760, 386] width 1081 height 733
type input "$7.34"
click at [718, 323] on circle at bounding box center [718, 326] width 25 height 25
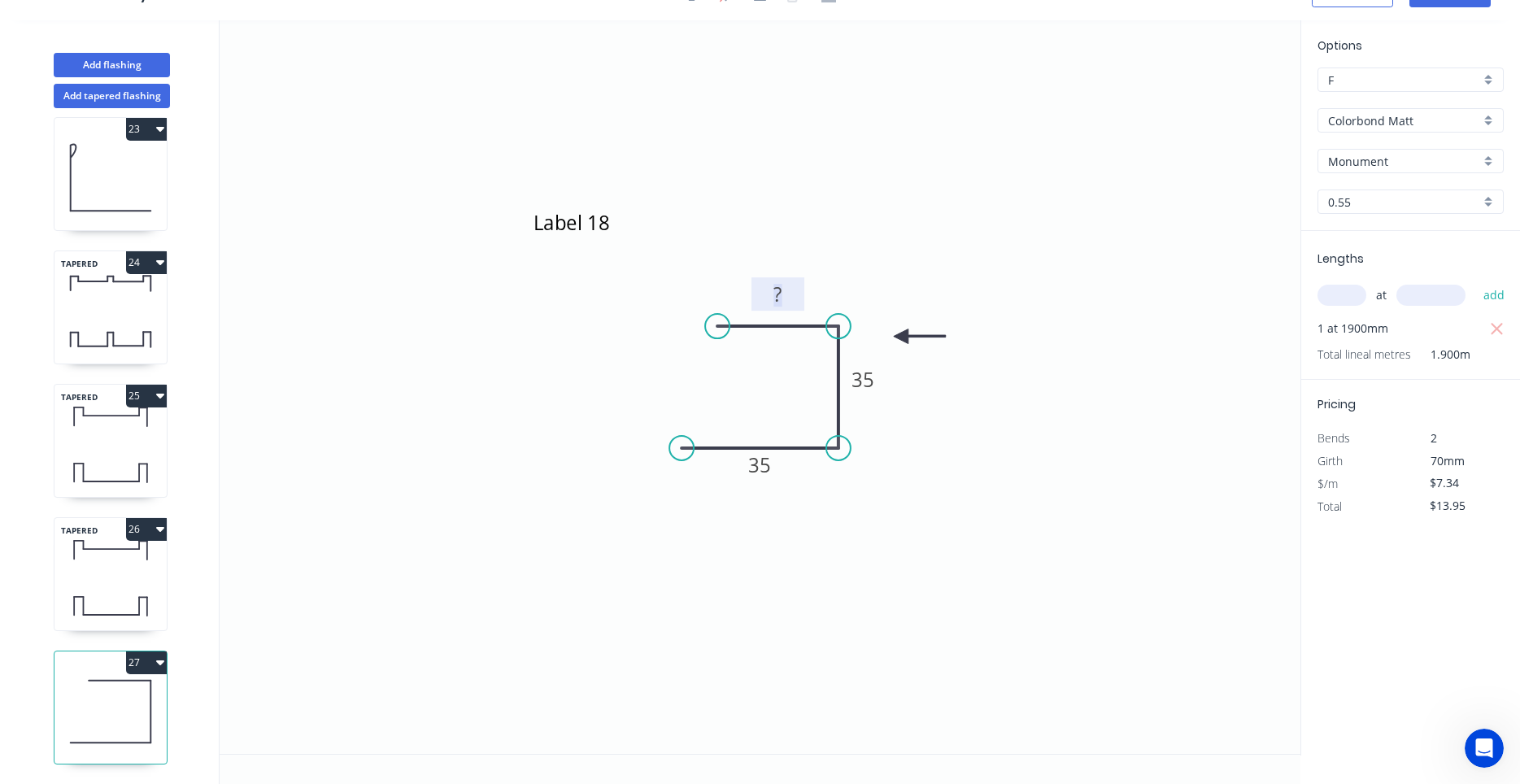
click at [768, 300] on rect at bounding box center [777, 295] width 32 height 23
click at [165, 660] on button "27" at bounding box center [146, 662] width 40 height 23
click at [132, 702] on div "Duplicate" at bounding box center [89, 703] width 125 height 24
click at [105, 583] on icon at bounding box center [110, 578] width 112 height 104
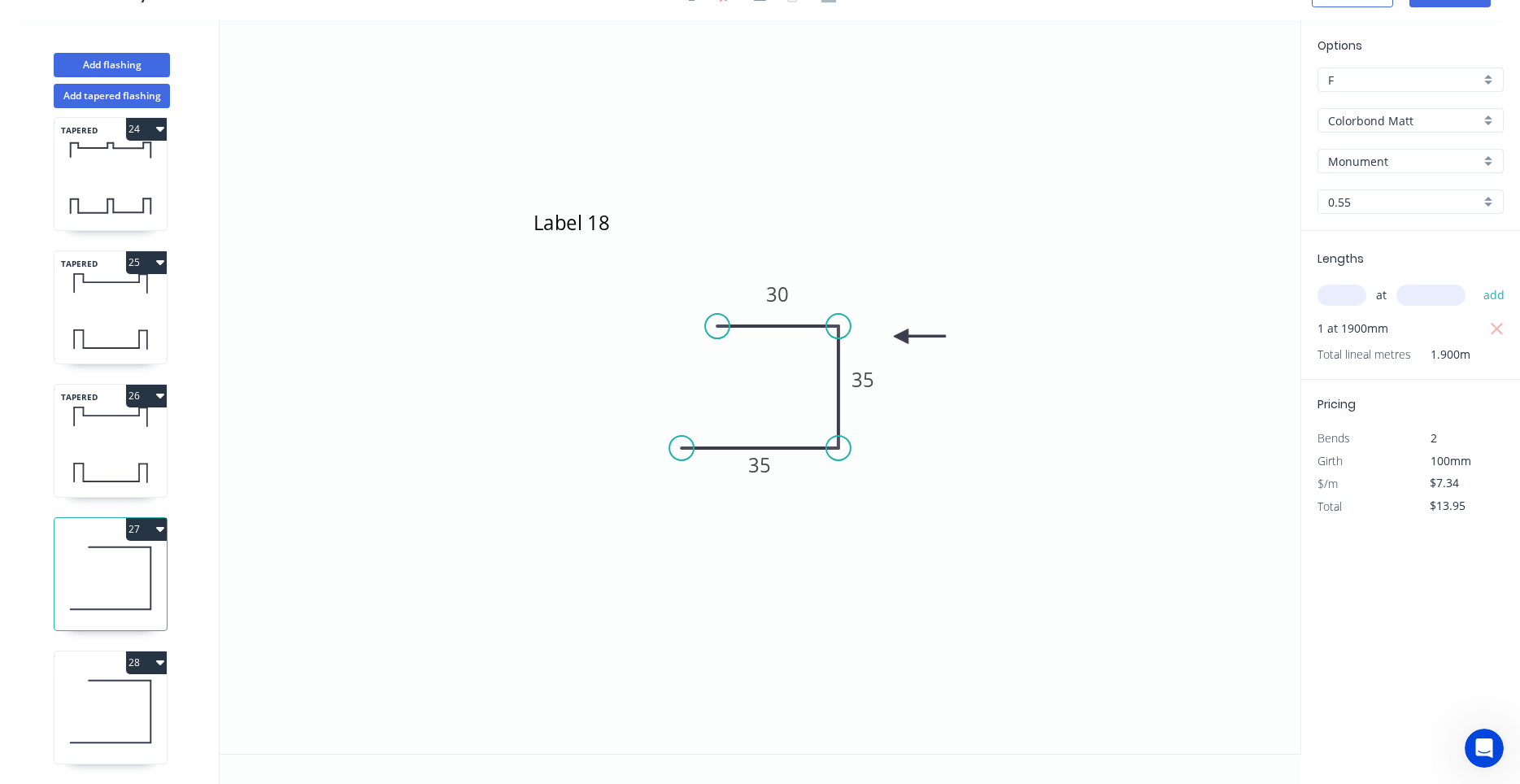
click at [110, 665] on div "28" at bounding box center [110, 662] width 112 height 23
click at [111, 608] on icon at bounding box center [110, 578] width 112 height 104
click at [103, 710] on icon at bounding box center [110, 711] width 112 height 104
type input "$0.00"
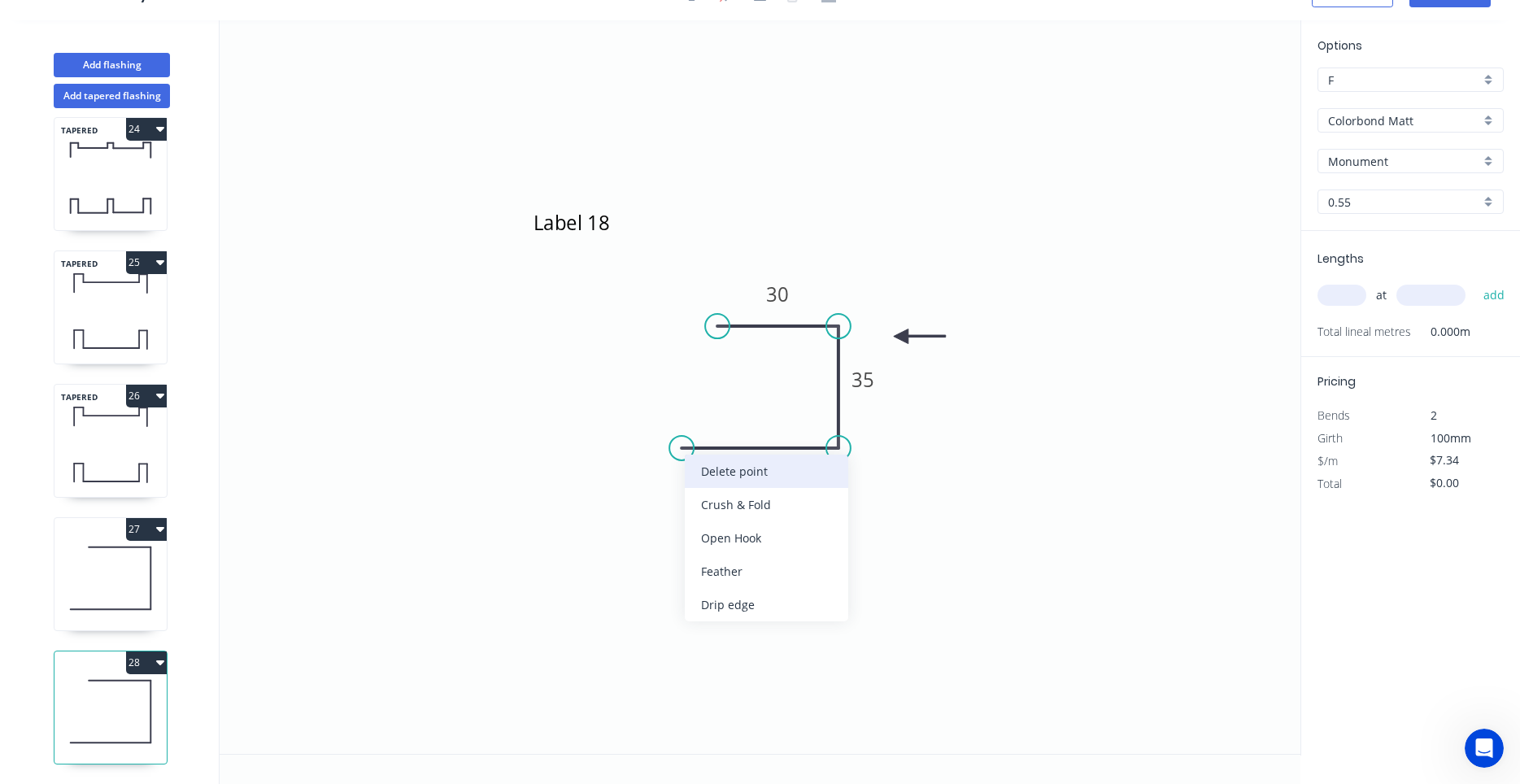
click at [692, 467] on div "Delete point" at bounding box center [766, 471] width 164 height 33
click at [790, 297] on rect at bounding box center [777, 295] width 32 height 23
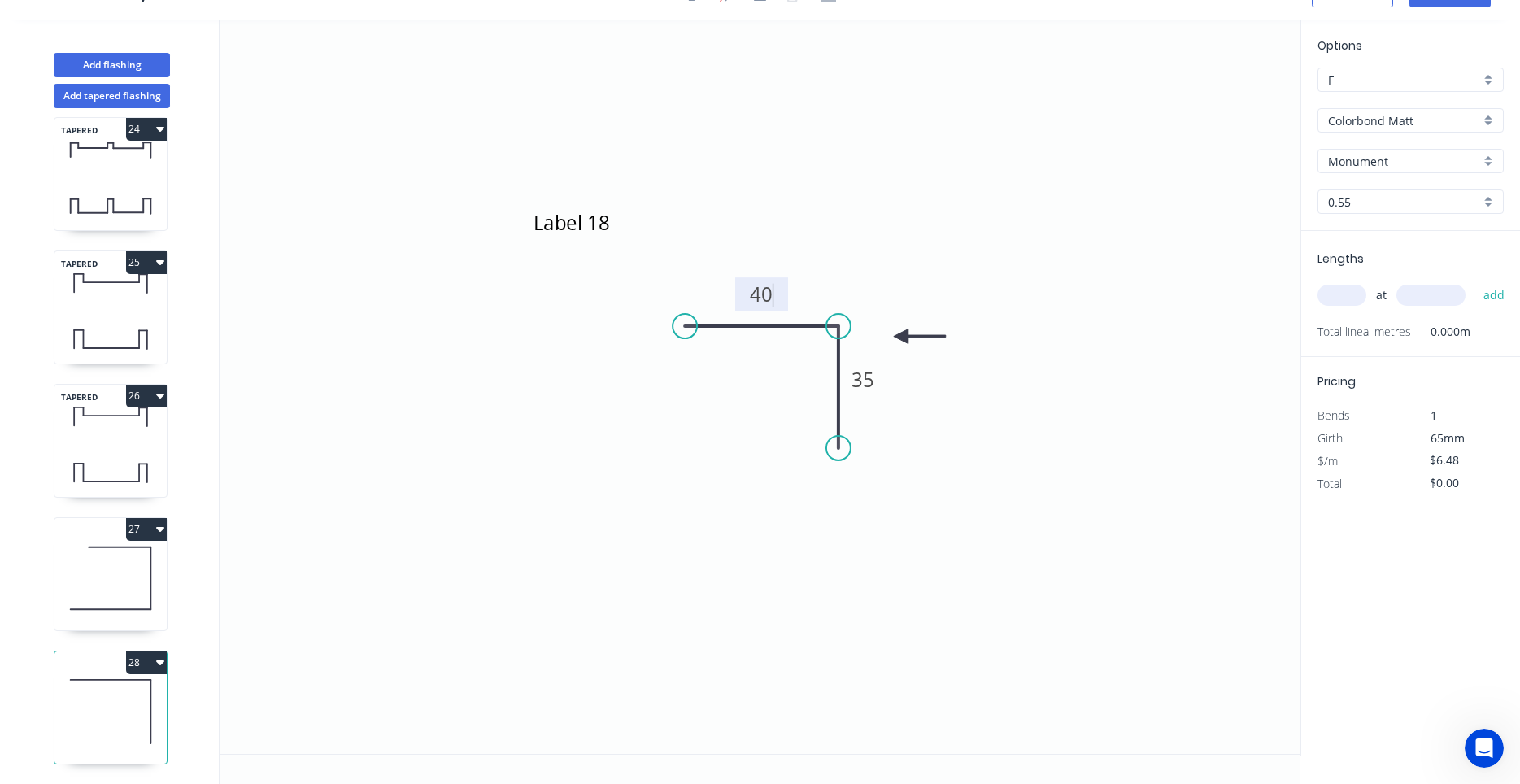
drag, startPoint x: 709, startPoint y: 328, endPoint x: 684, endPoint y: 328, distance: 25.0
click at [684, 328] on circle at bounding box center [685, 326] width 25 height 25
click at [857, 492] on div "Crush & Fold" at bounding box center [916, 499] width 164 height 33
type input "$8.19"
click at [866, 491] on div "Flip bend" at bounding box center [925, 495] width 164 height 33
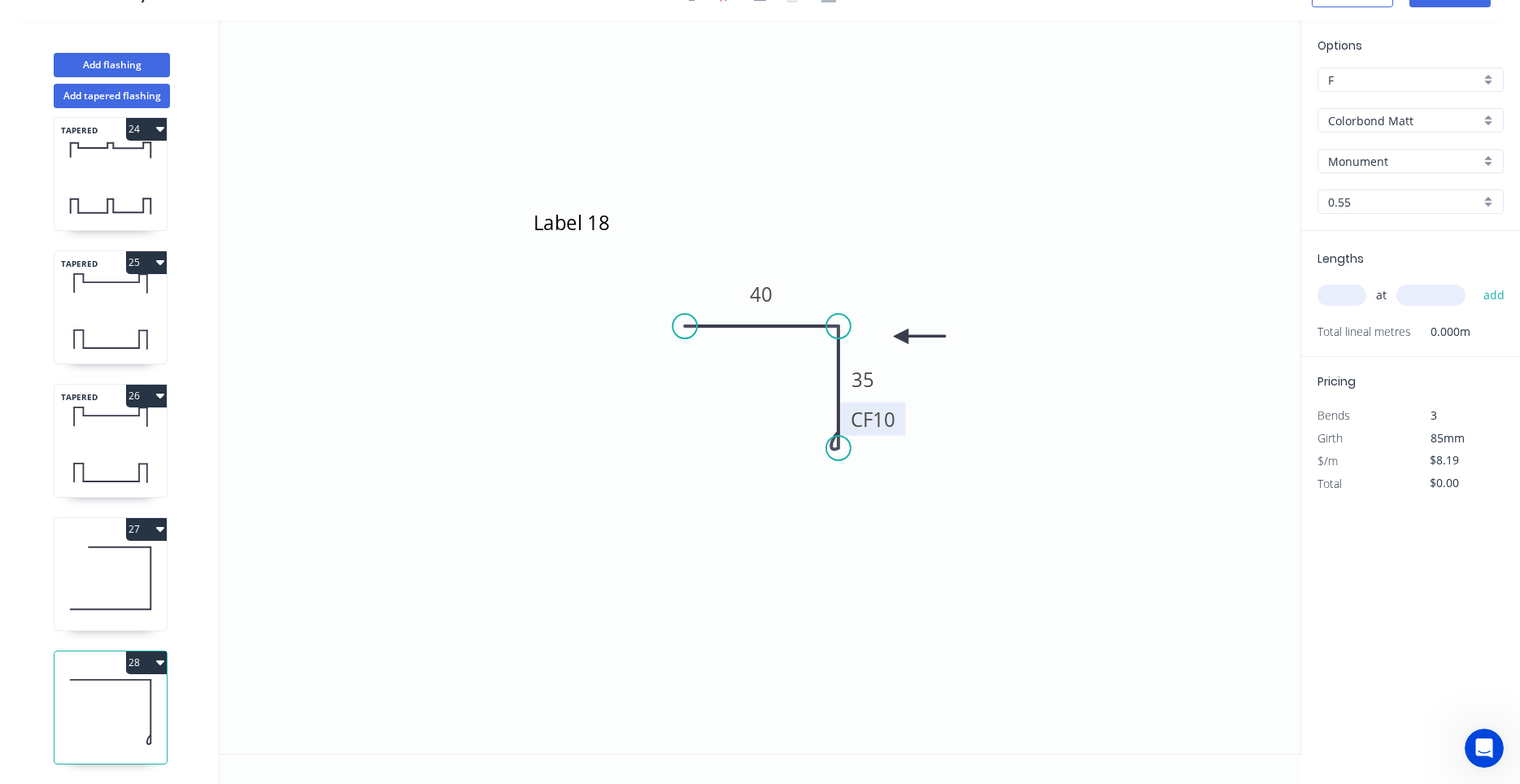
click at [891, 419] on tspan "10" at bounding box center [884, 419] width 23 height 27
click at [867, 390] on tspan "35" at bounding box center [863, 379] width 23 height 27
click at [1344, 294] on input "text" at bounding box center [1342, 295] width 49 height 21
type input "1"
type input "1900"
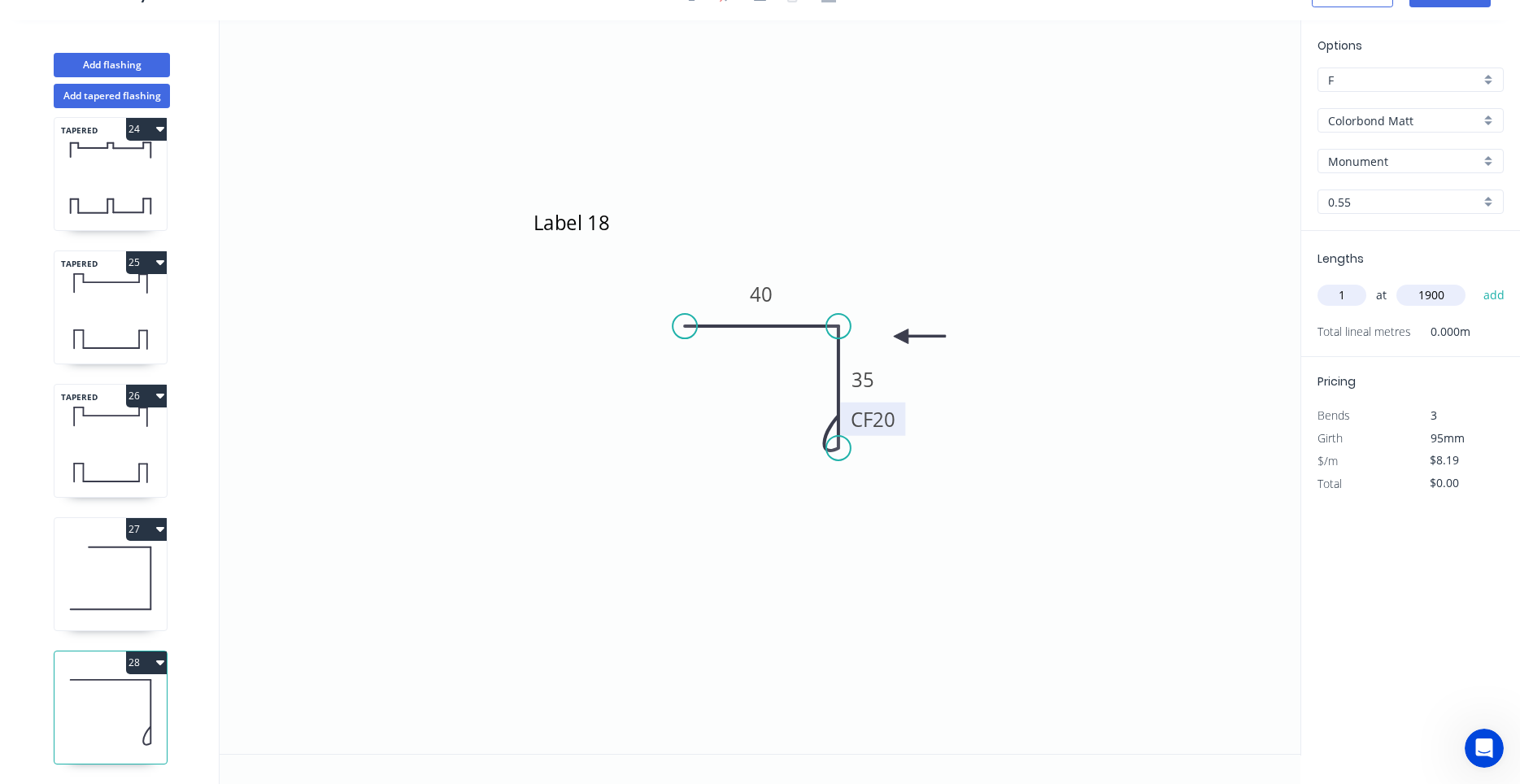
click at [1475, 281] on button "add" at bounding box center [1495, 295] width 39 height 28
type input "$15.56"
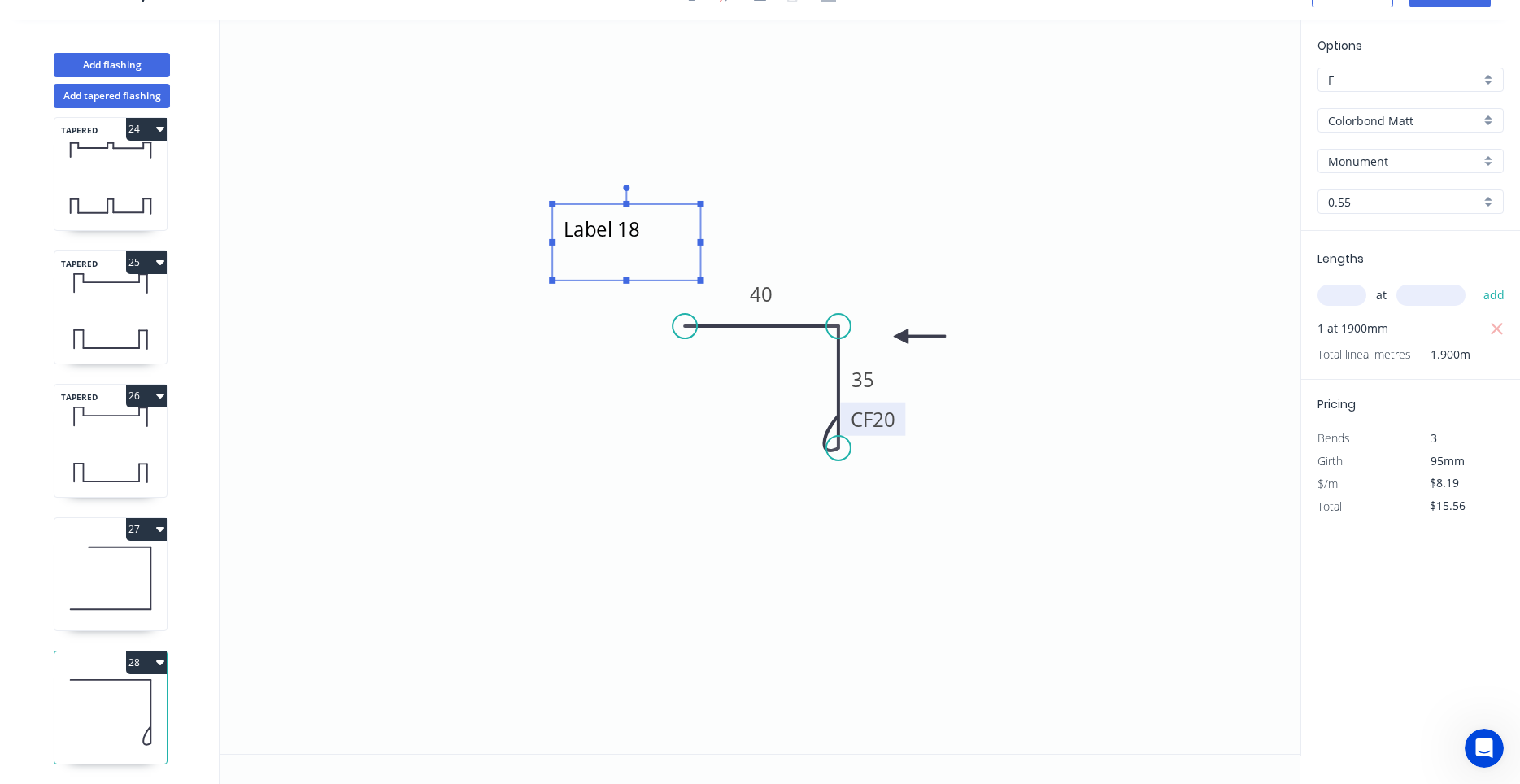
drag, startPoint x: 635, startPoint y: 245, endPoint x: 666, endPoint y: 253, distance: 32.0
click at [666, 253] on textarea "Label 18" at bounding box center [626, 242] width 131 height 60
click at [122, 573] on icon at bounding box center [110, 578] width 112 height 104
click at [108, 692] on icon at bounding box center [110, 711] width 112 height 104
click at [101, 568] on icon at bounding box center [110, 578] width 112 height 104
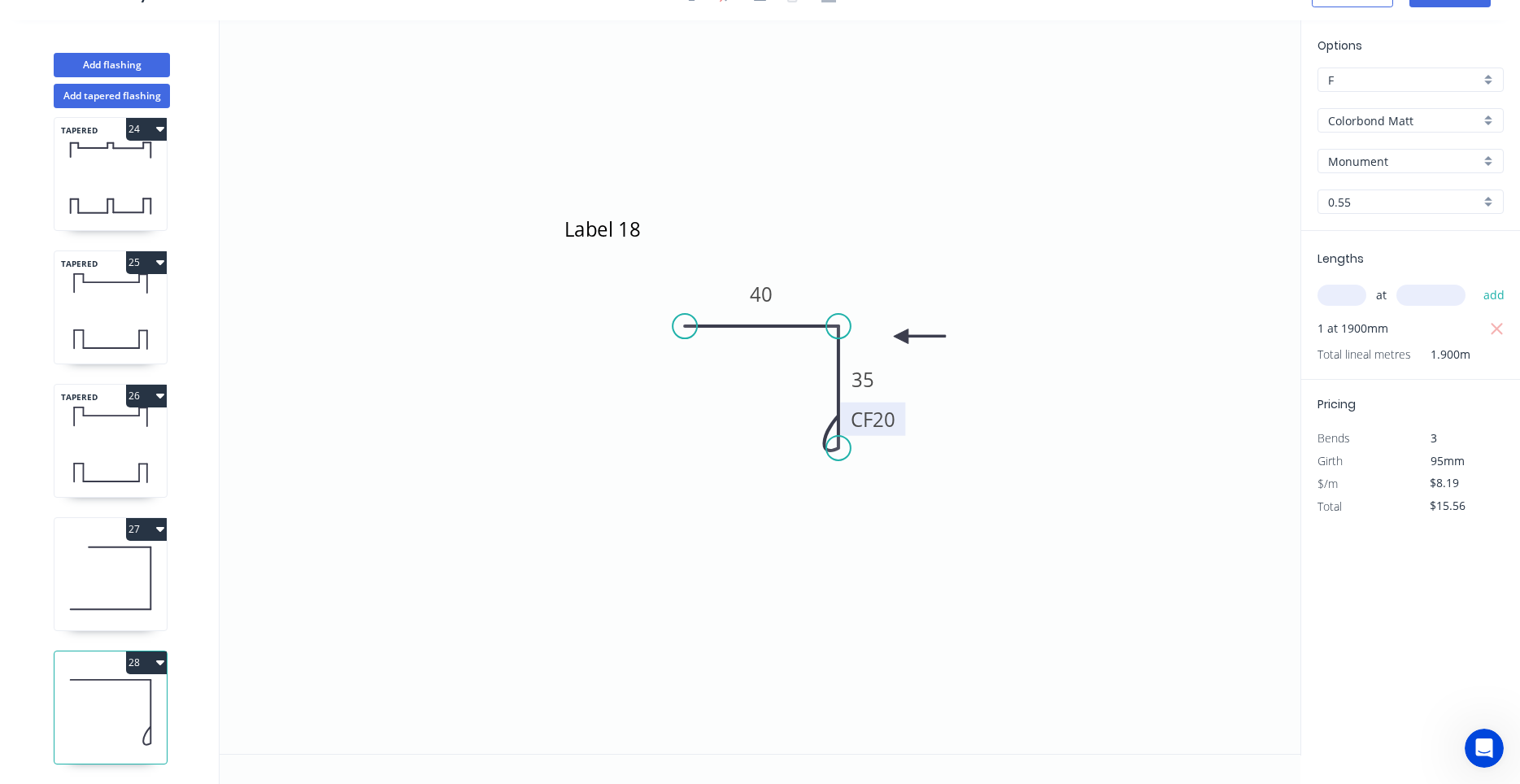
type input "$7.34"
type input "$13.95"
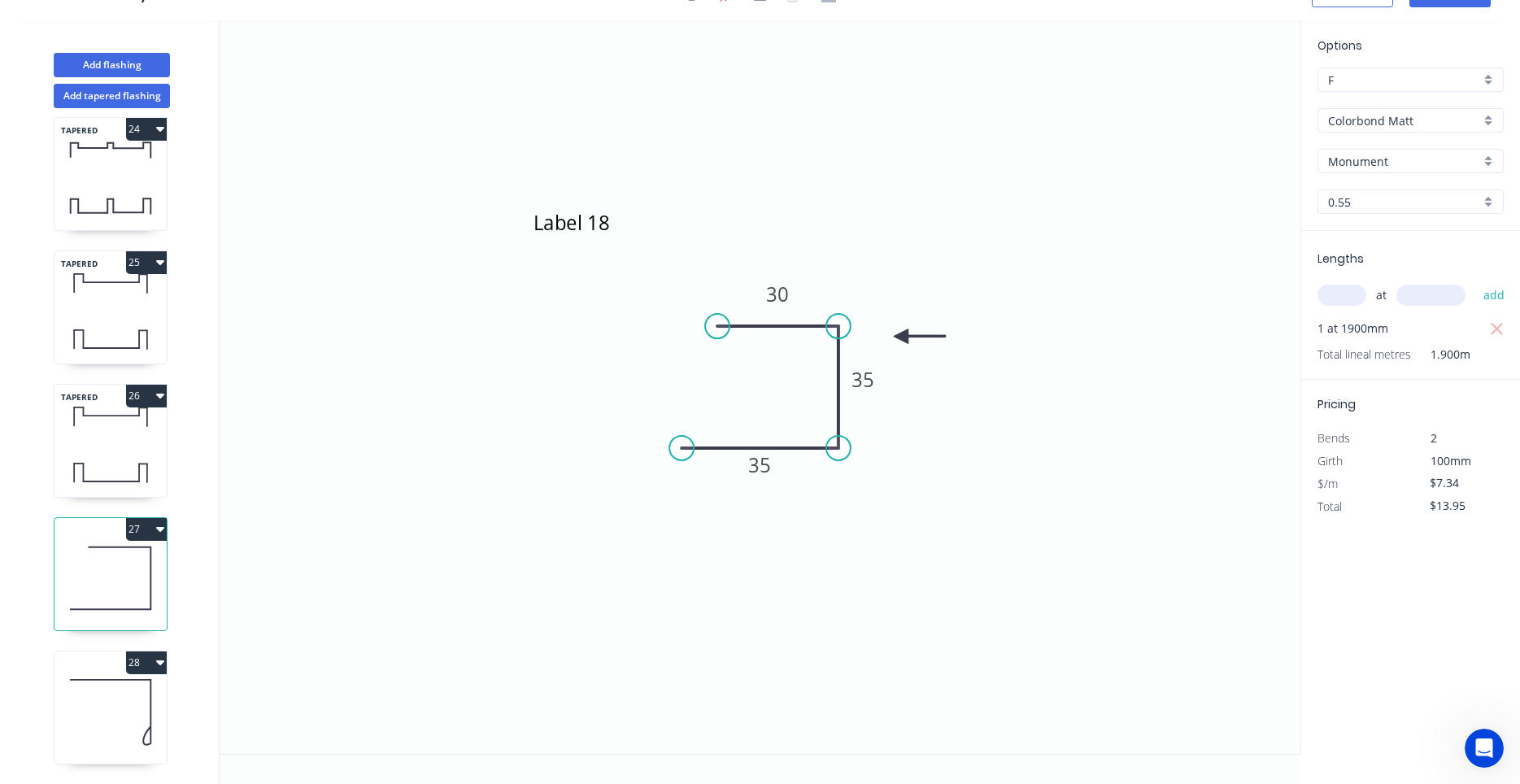
click at [99, 703] on icon at bounding box center [110, 711] width 112 height 104
type input "$8.19"
type input "$15.56"
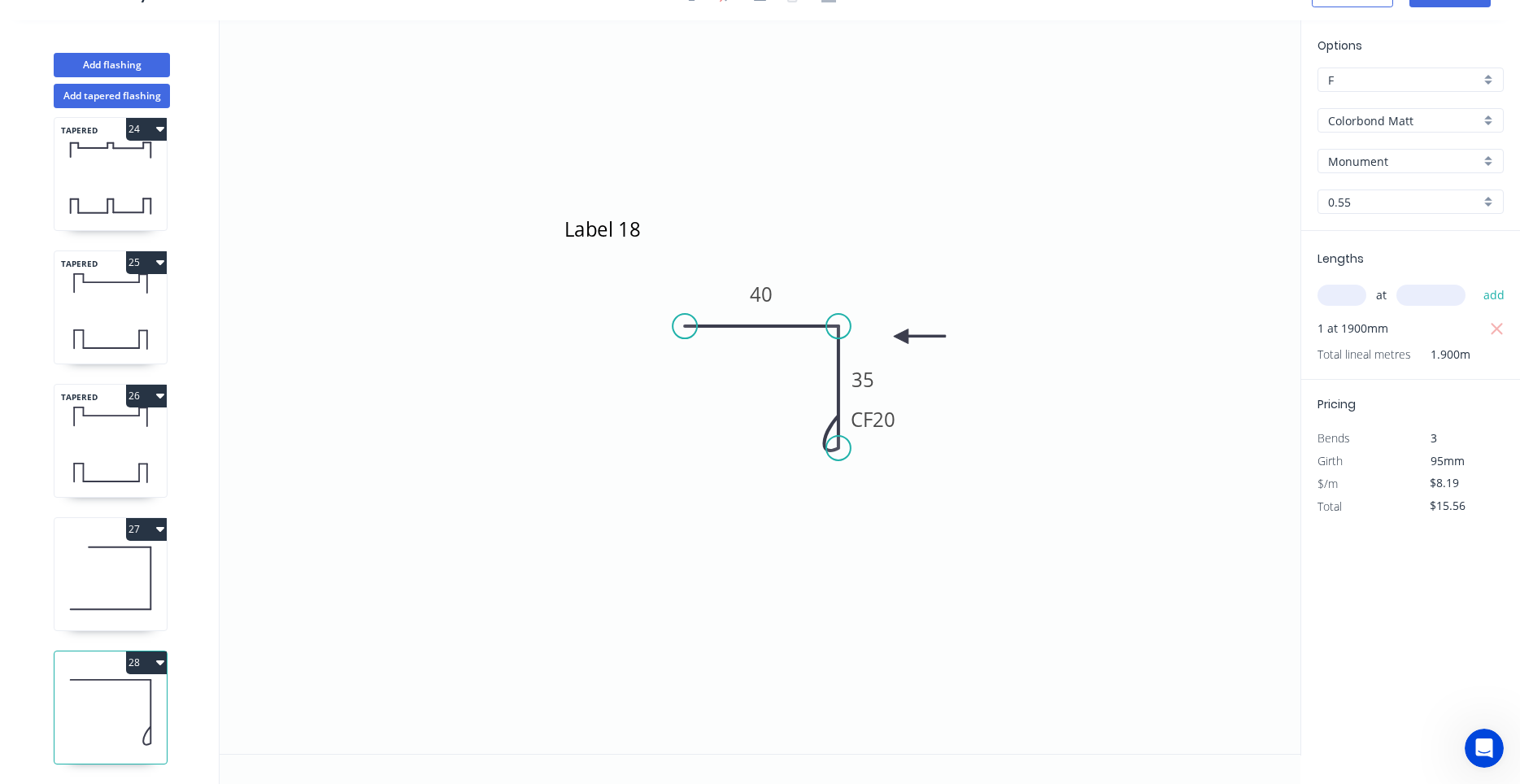
click at [92, 583] on icon at bounding box center [110, 578] width 112 height 104
type input "$7.34"
type input "$13.95"
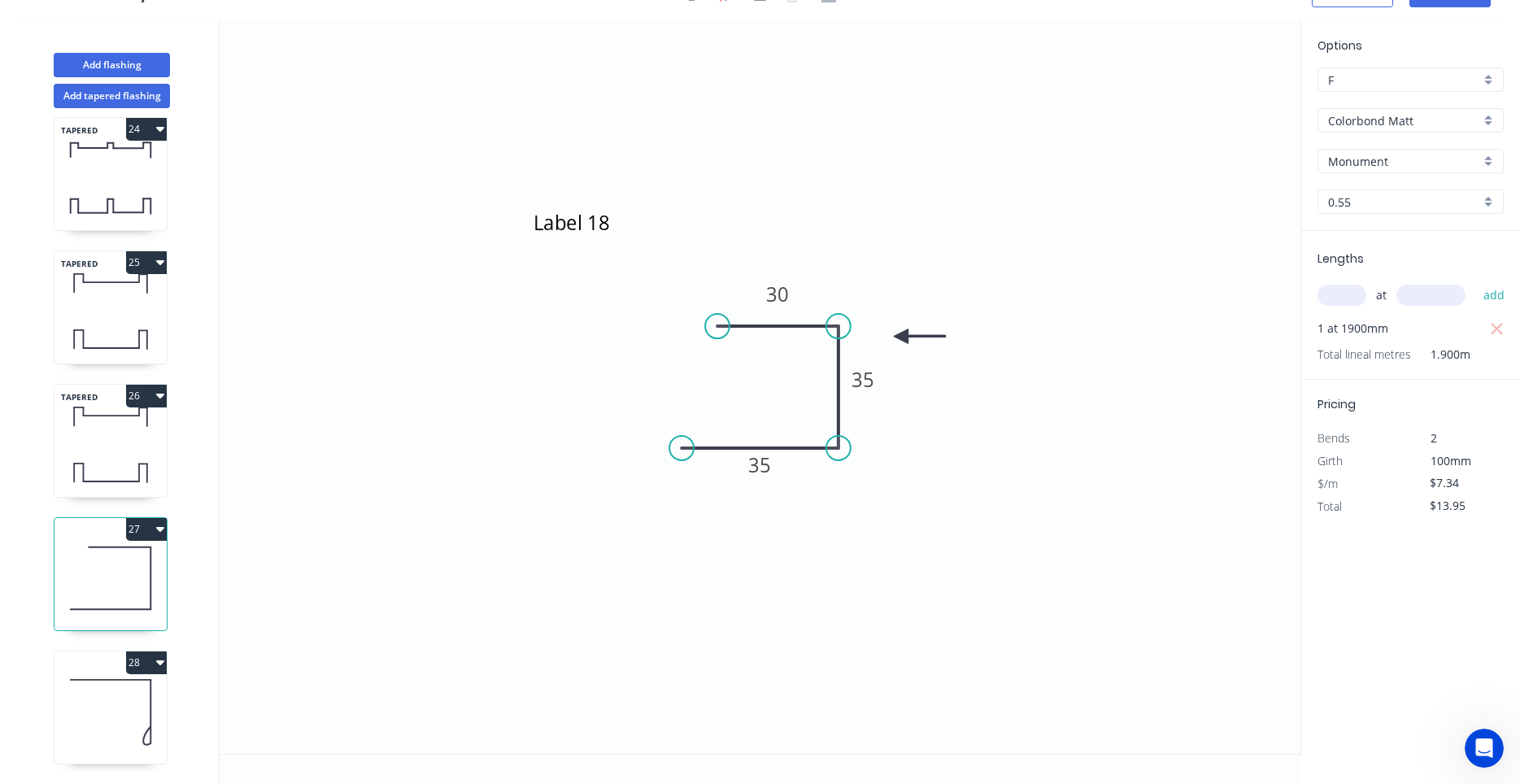
click at [96, 733] on icon at bounding box center [110, 711] width 112 height 104
type input "$8.19"
type input "$15.56"
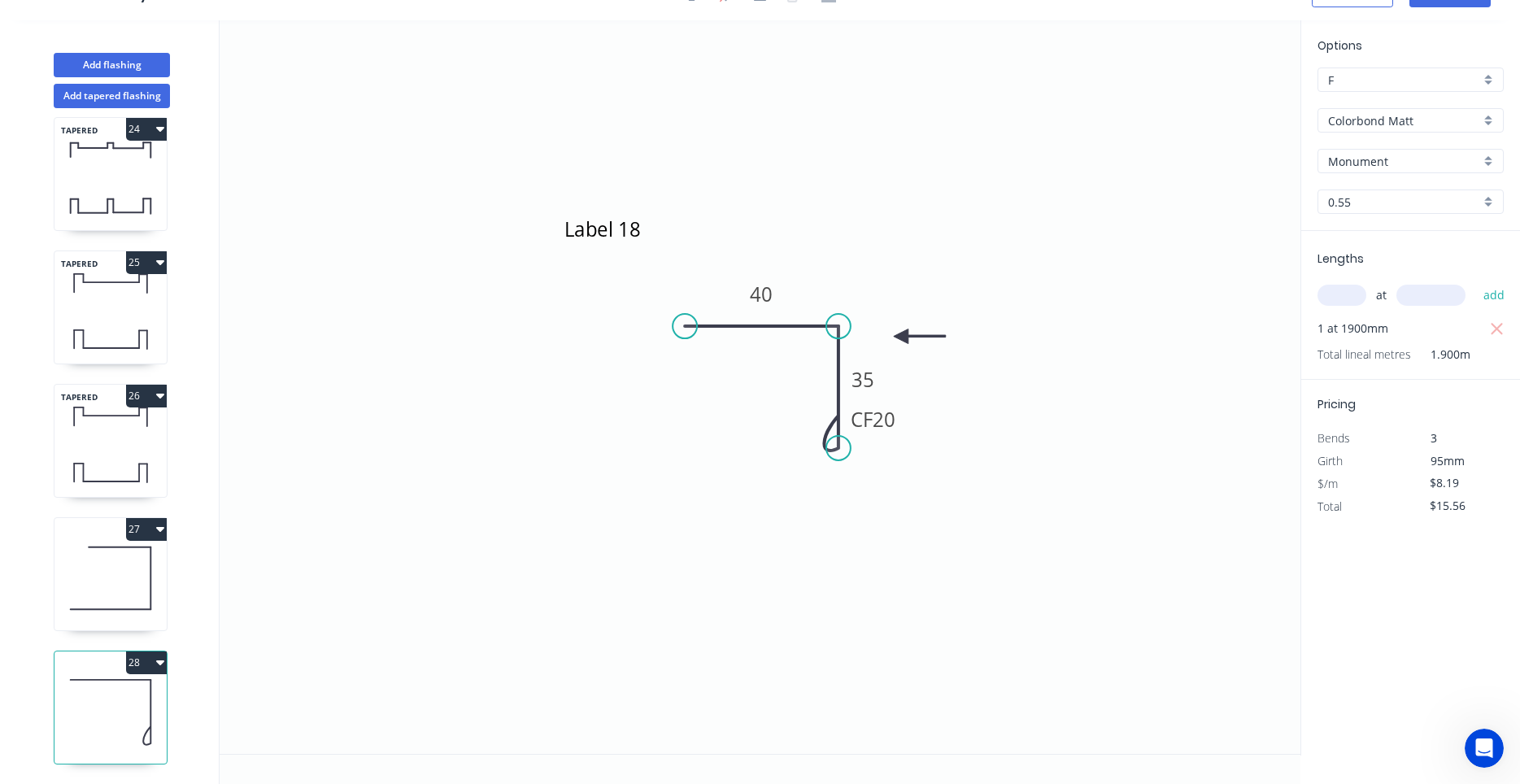
scroll to position [0, 0]
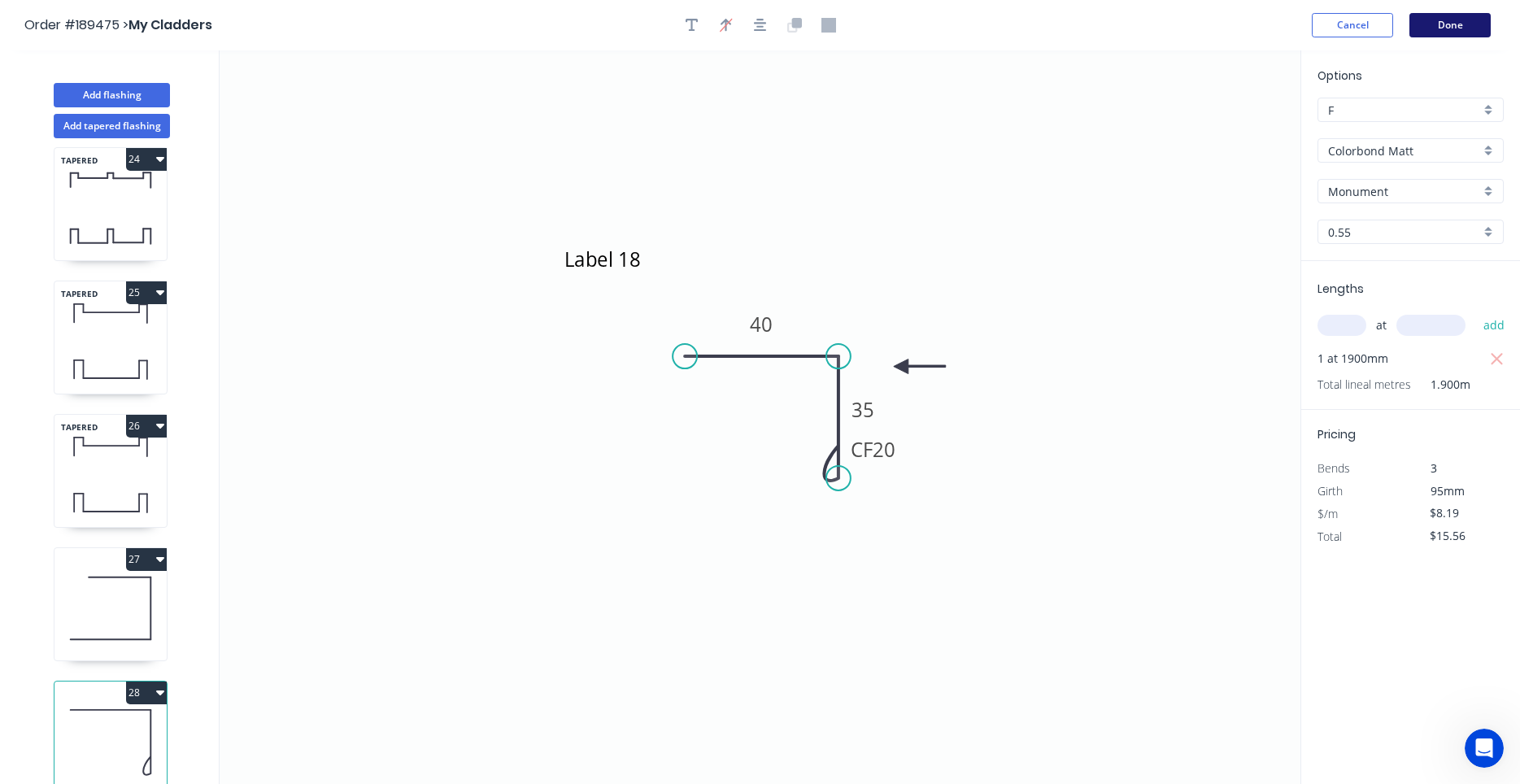
click at [1460, 29] on button "Done" at bounding box center [1449, 25] width 81 height 25
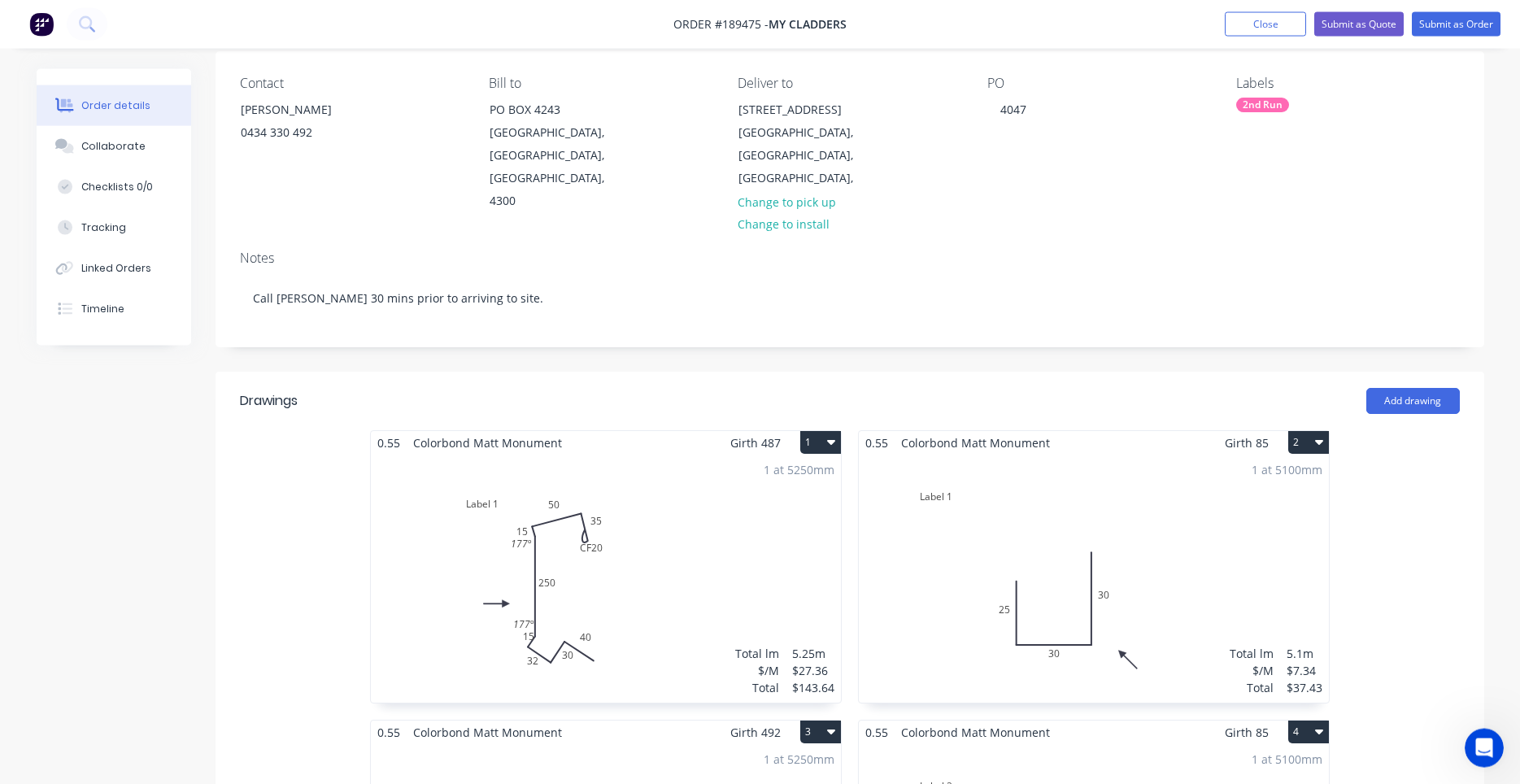
scroll to position [414, 0]
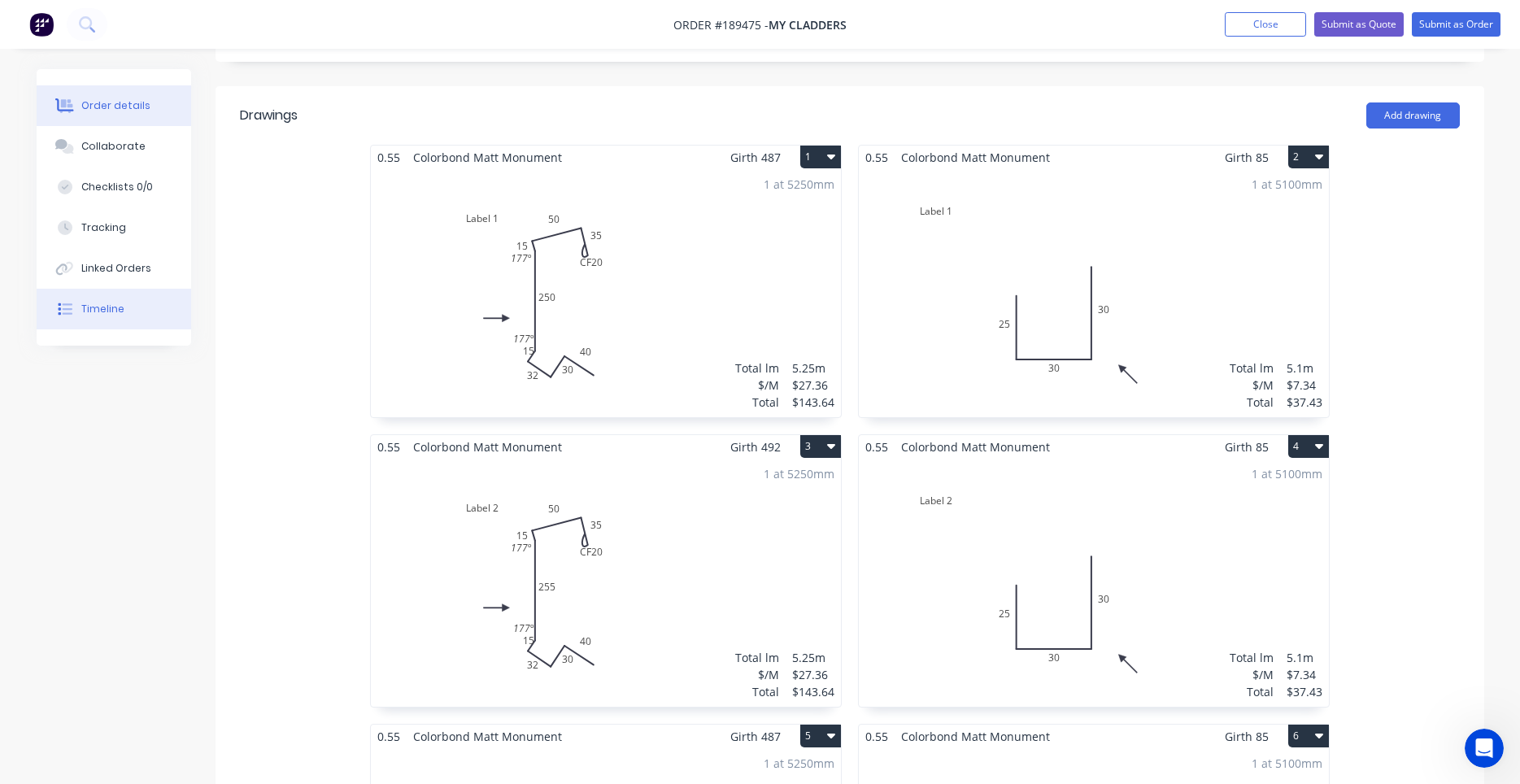
click at [112, 309] on div "Timeline" at bounding box center [103, 308] width 43 height 15
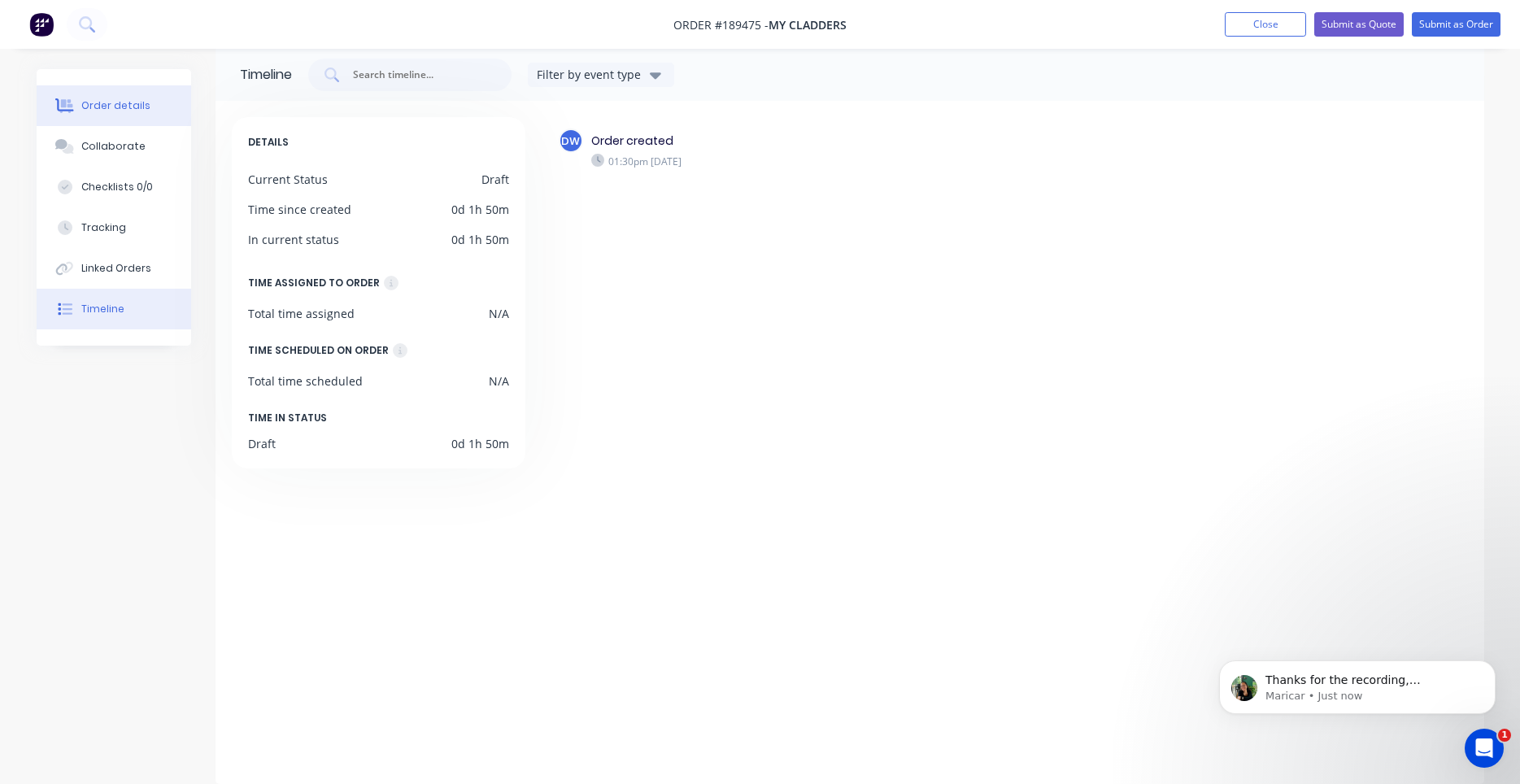
click at [130, 109] on div "Order details" at bounding box center [116, 105] width 69 height 15
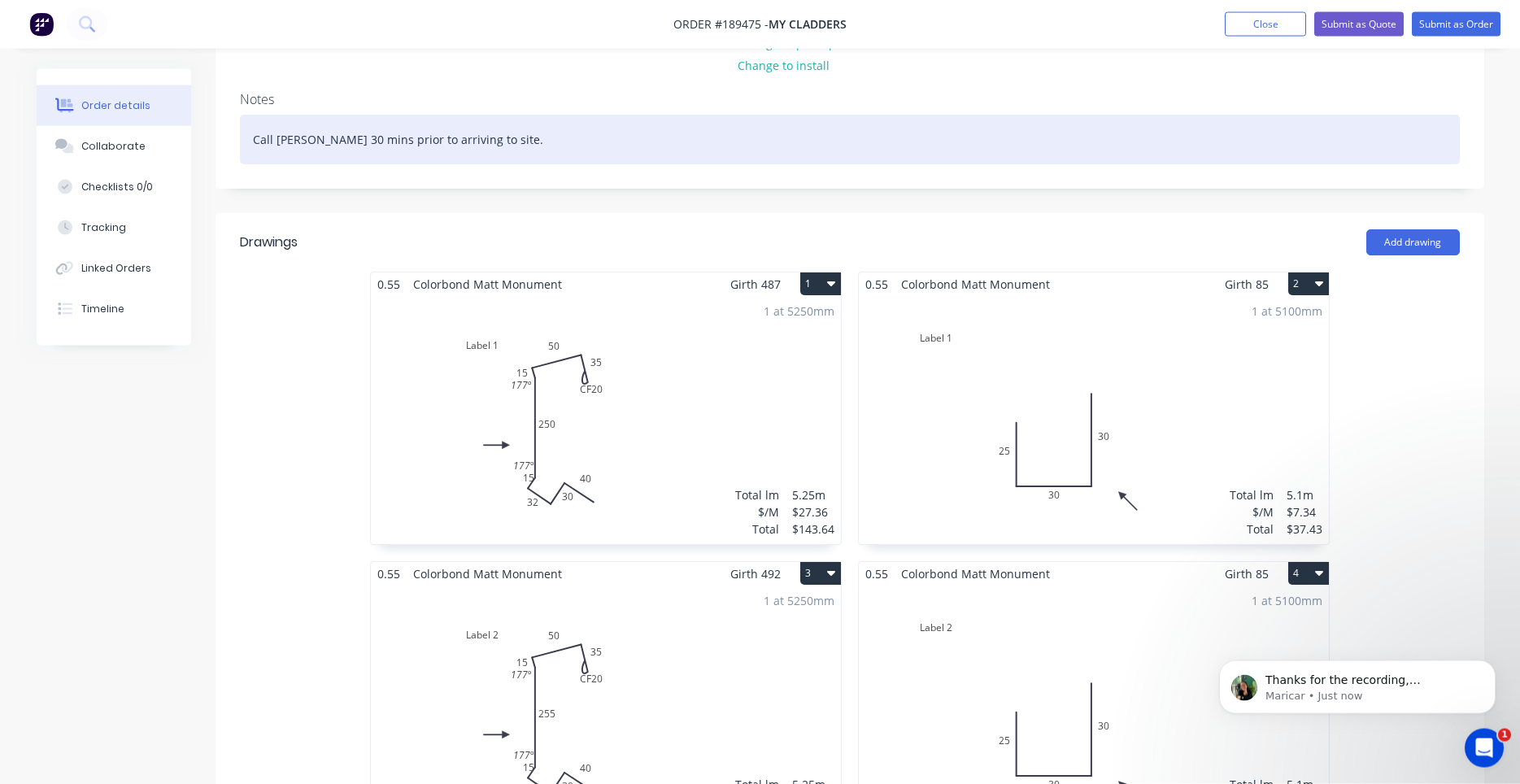
scroll to position [298, 0]
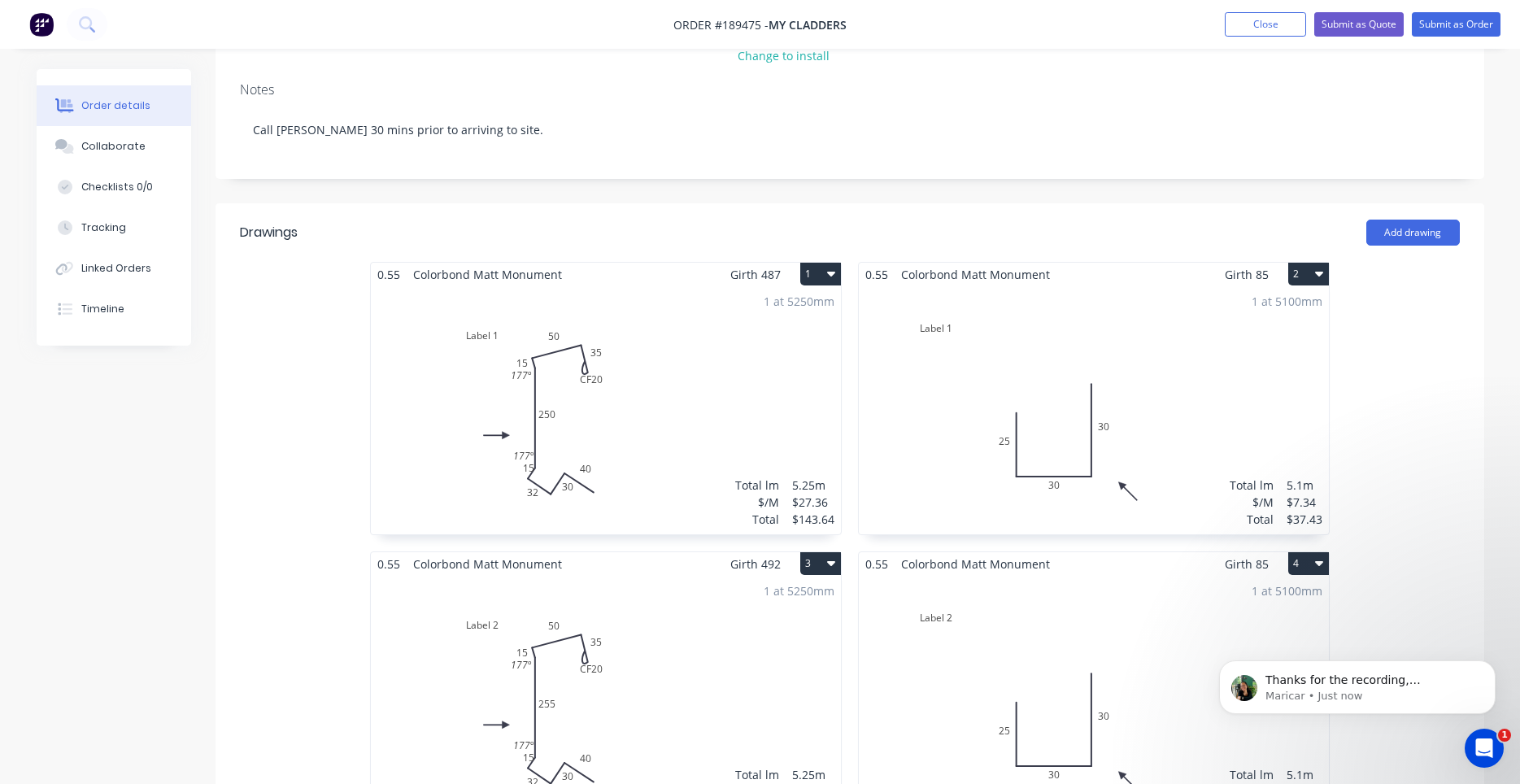
click at [1487, 746] on icon "Open Intercom Messenger" at bounding box center [1484, 748] width 27 height 27
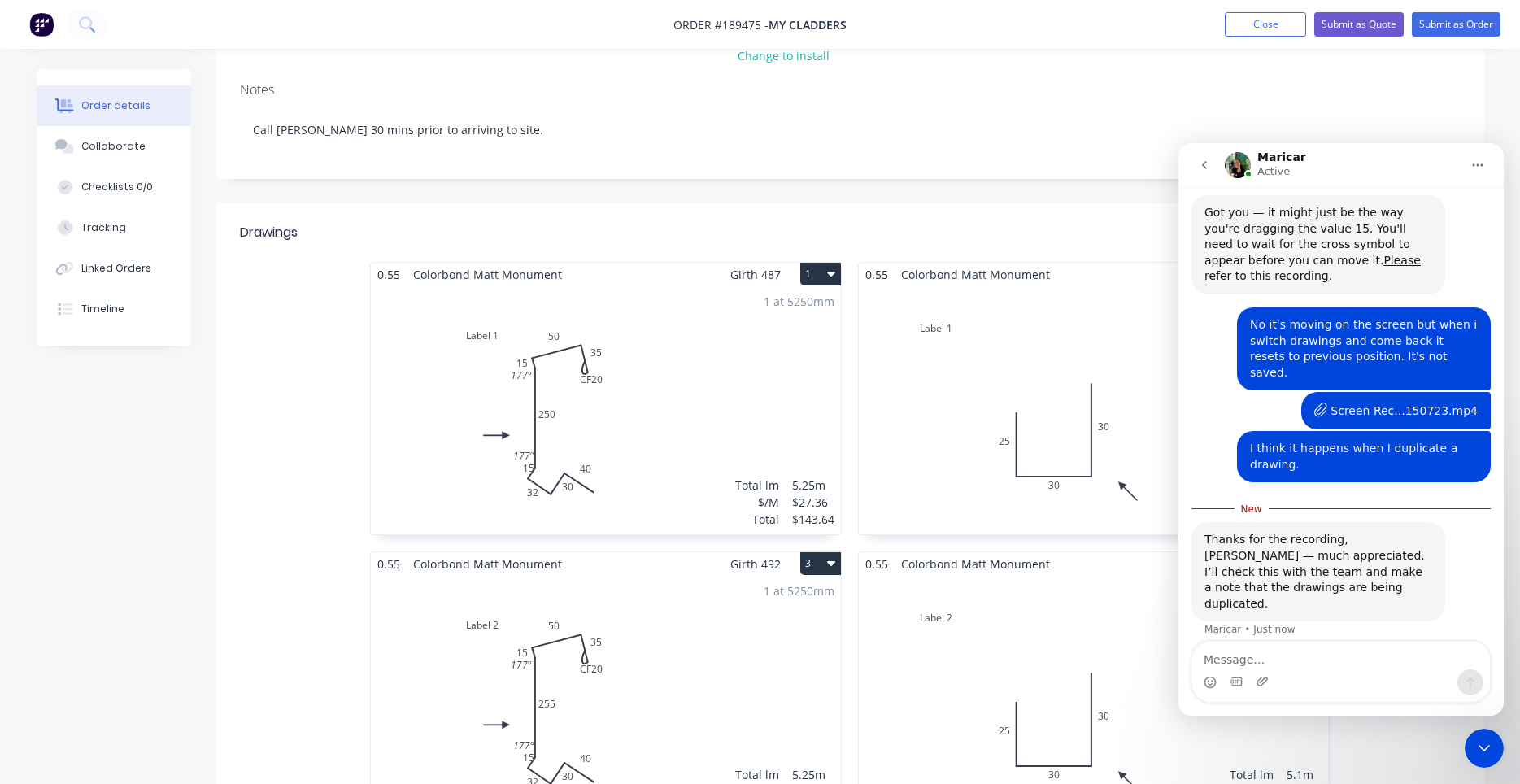
scroll to position [2191, 0]
click at [1488, 746] on icon "Close Intercom Messenger" at bounding box center [1483, 747] width 11 height 6
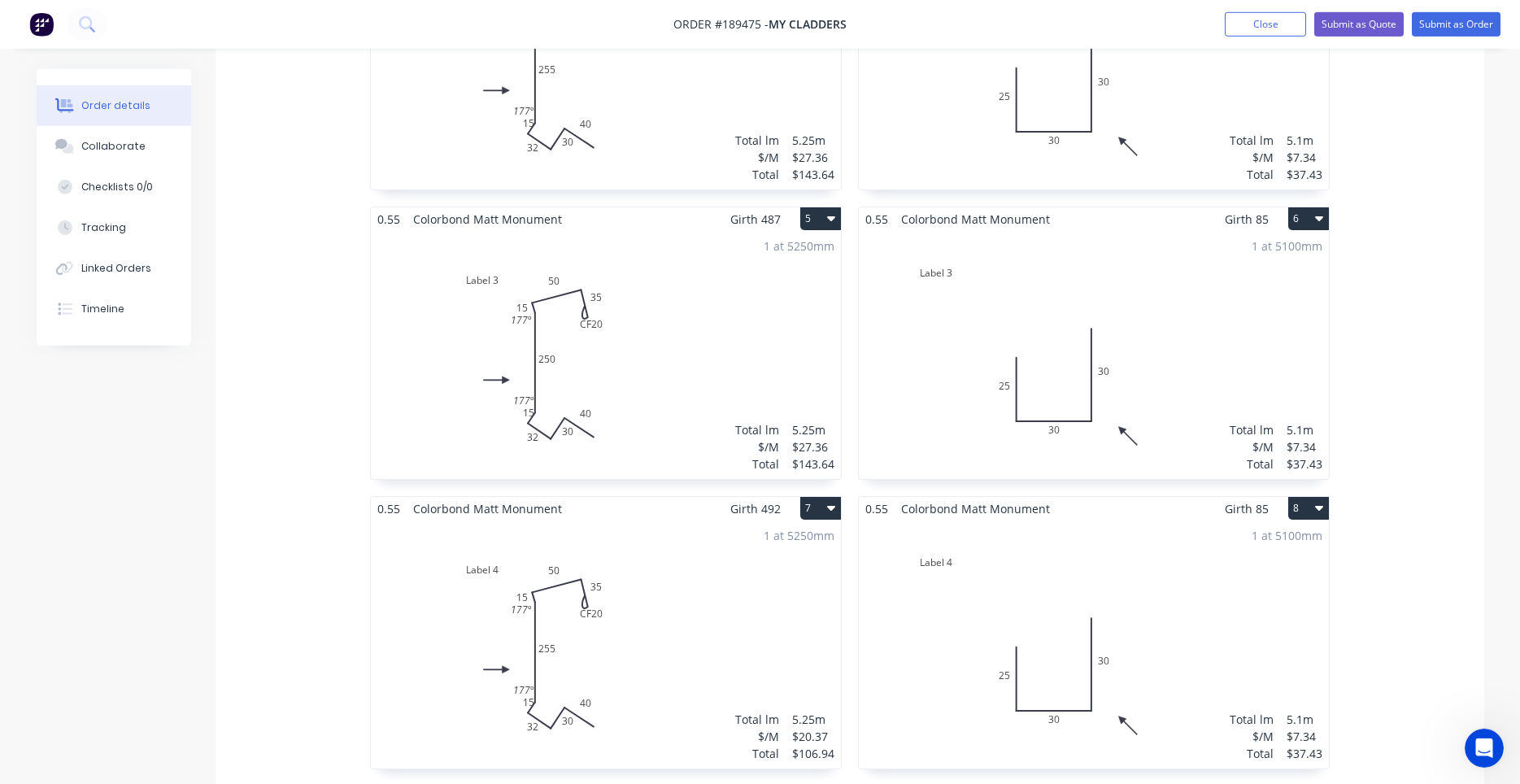
scroll to position [989, 0]
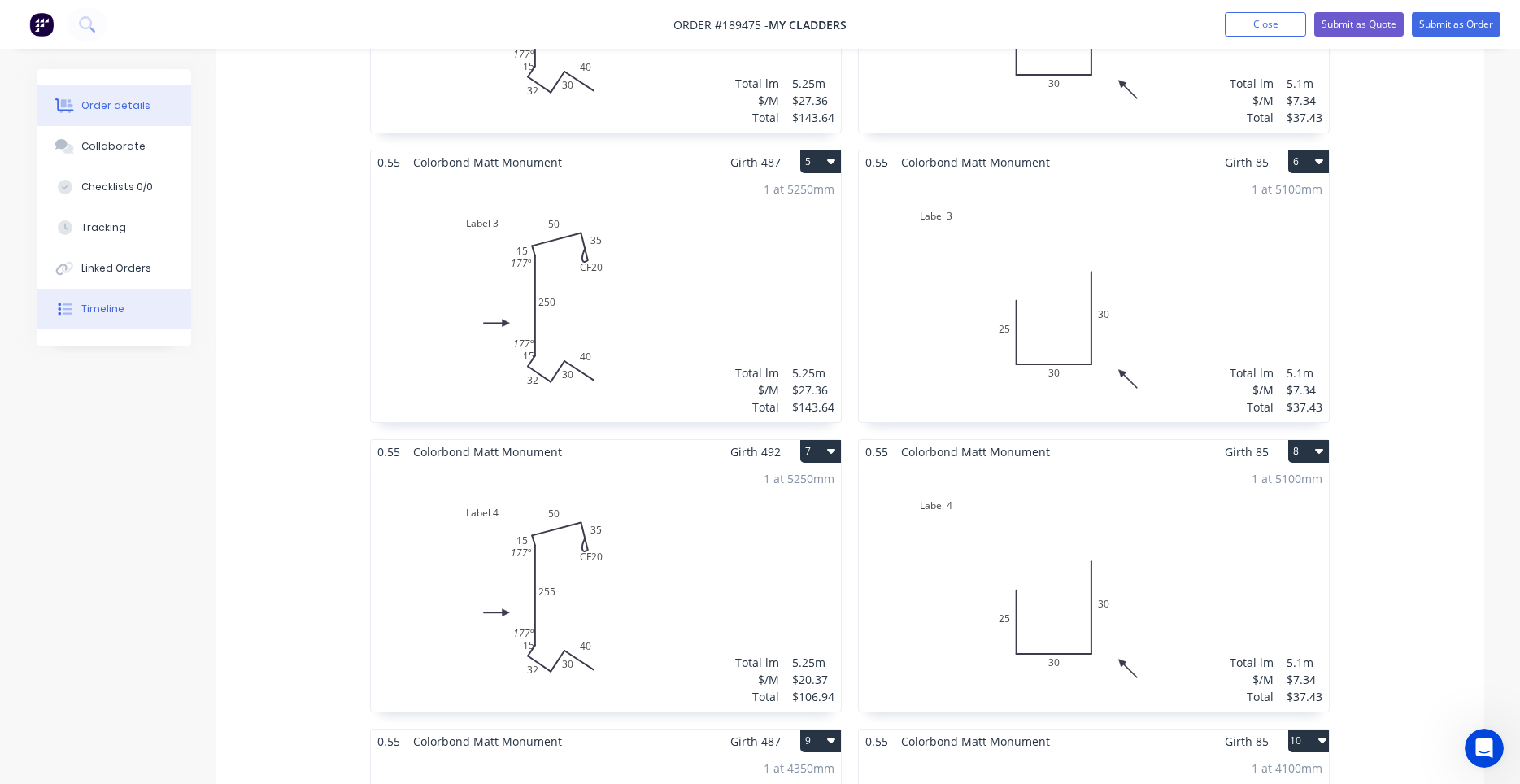
click at [108, 316] on button "Timeline" at bounding box center [114, 308] width 154 height 40
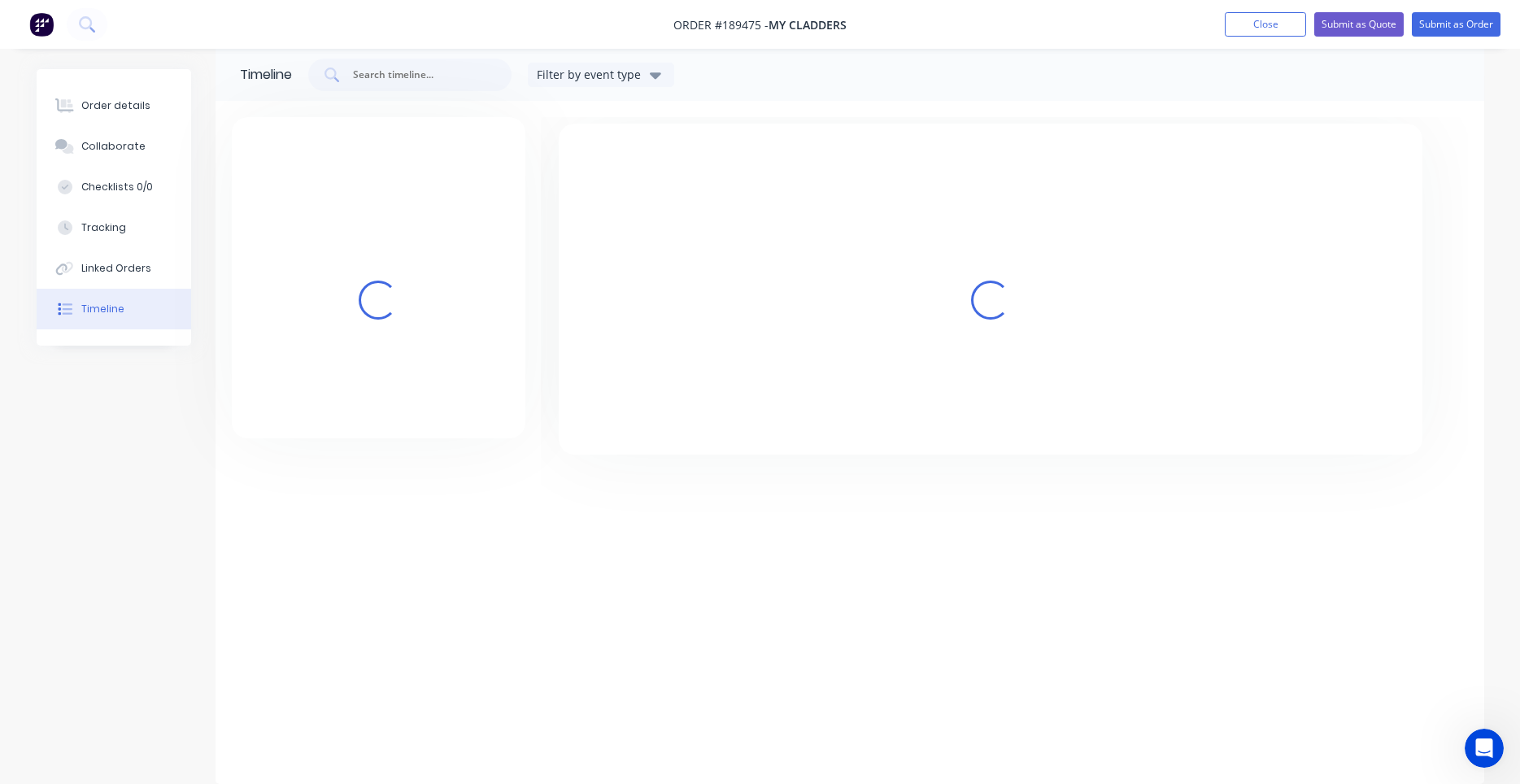
scroll to position [21, 0]
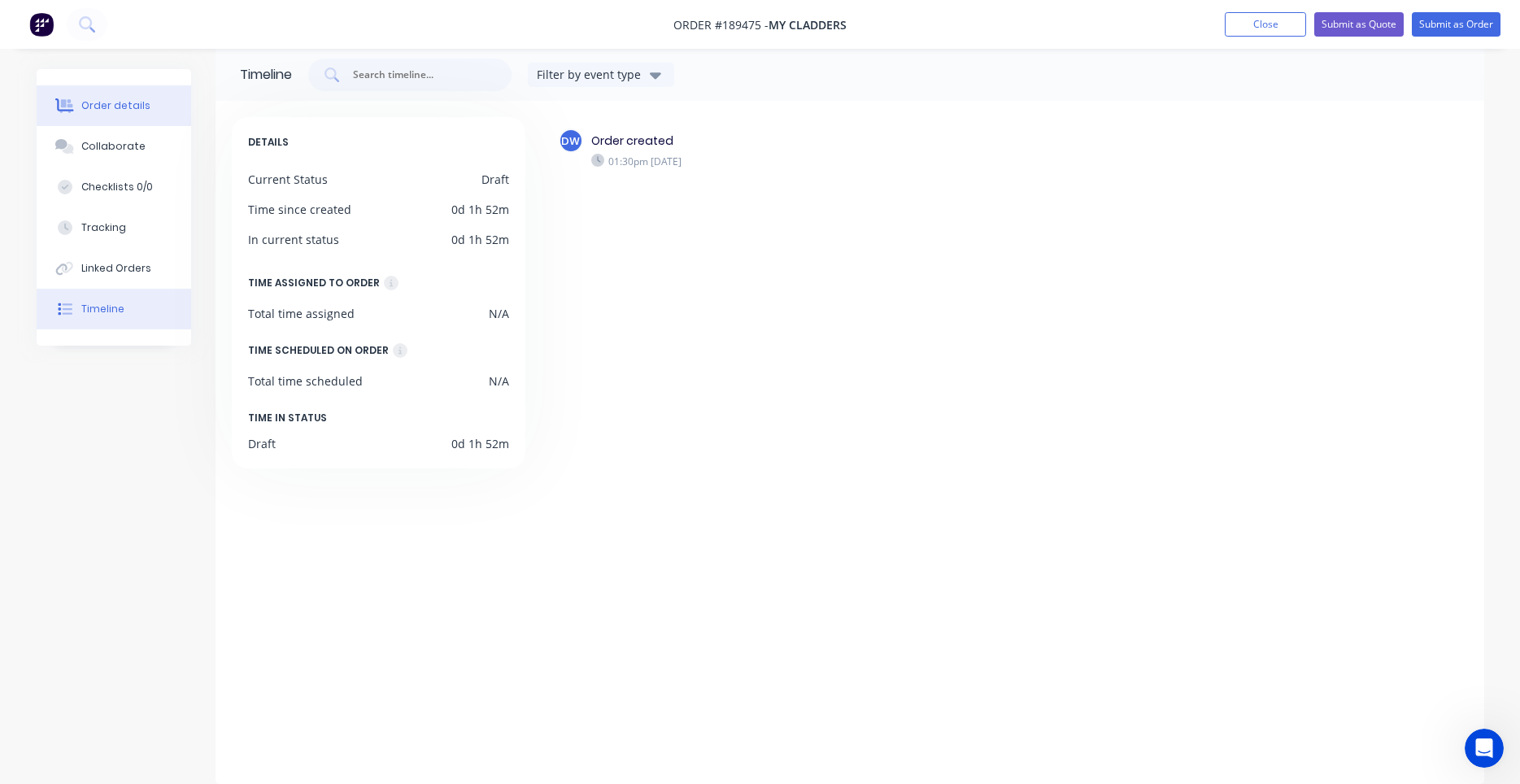
click at [112, 112] on div "Order details" at bounding box center [116, 105] width 69 height 15
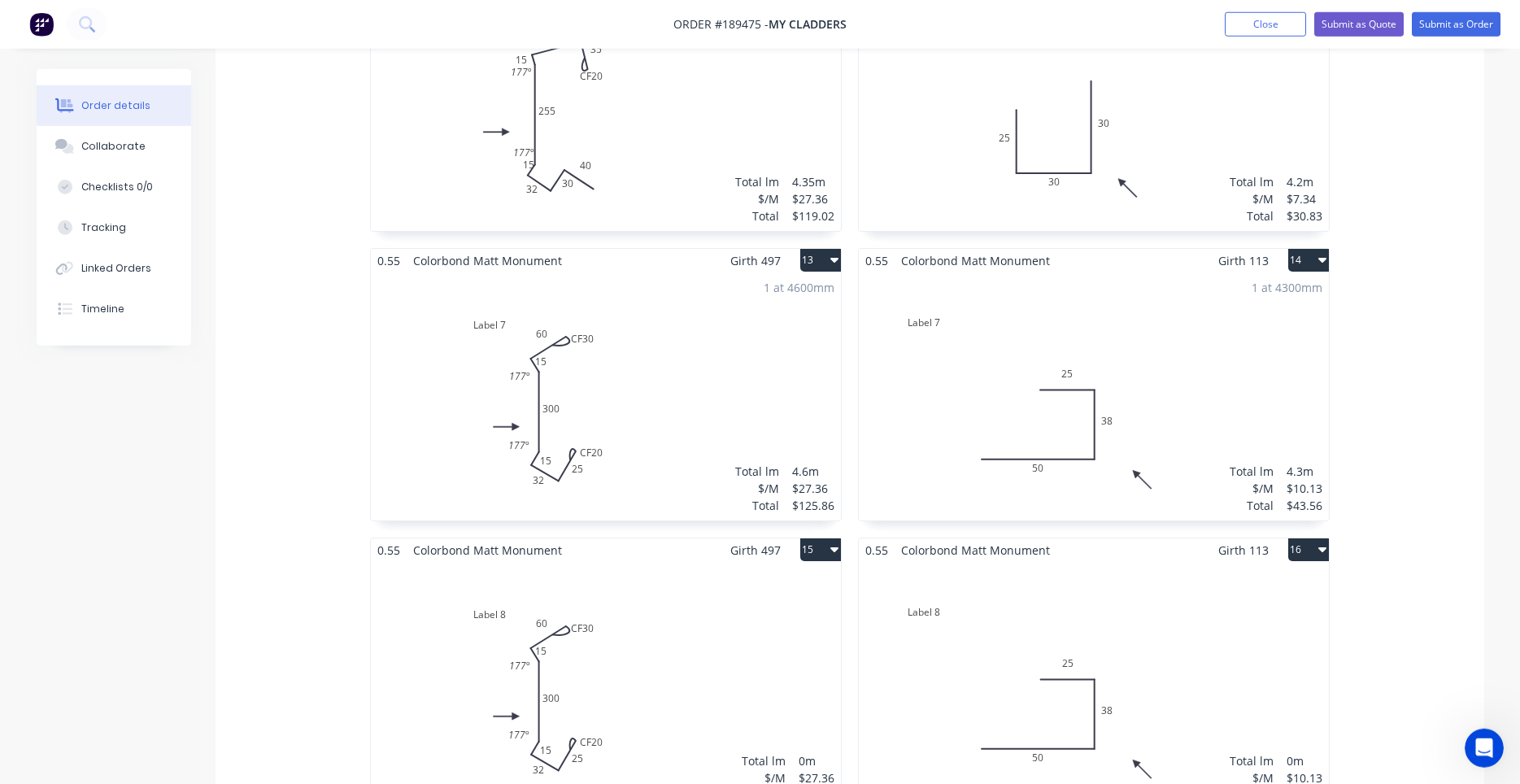
scroll to position [2233, 0]
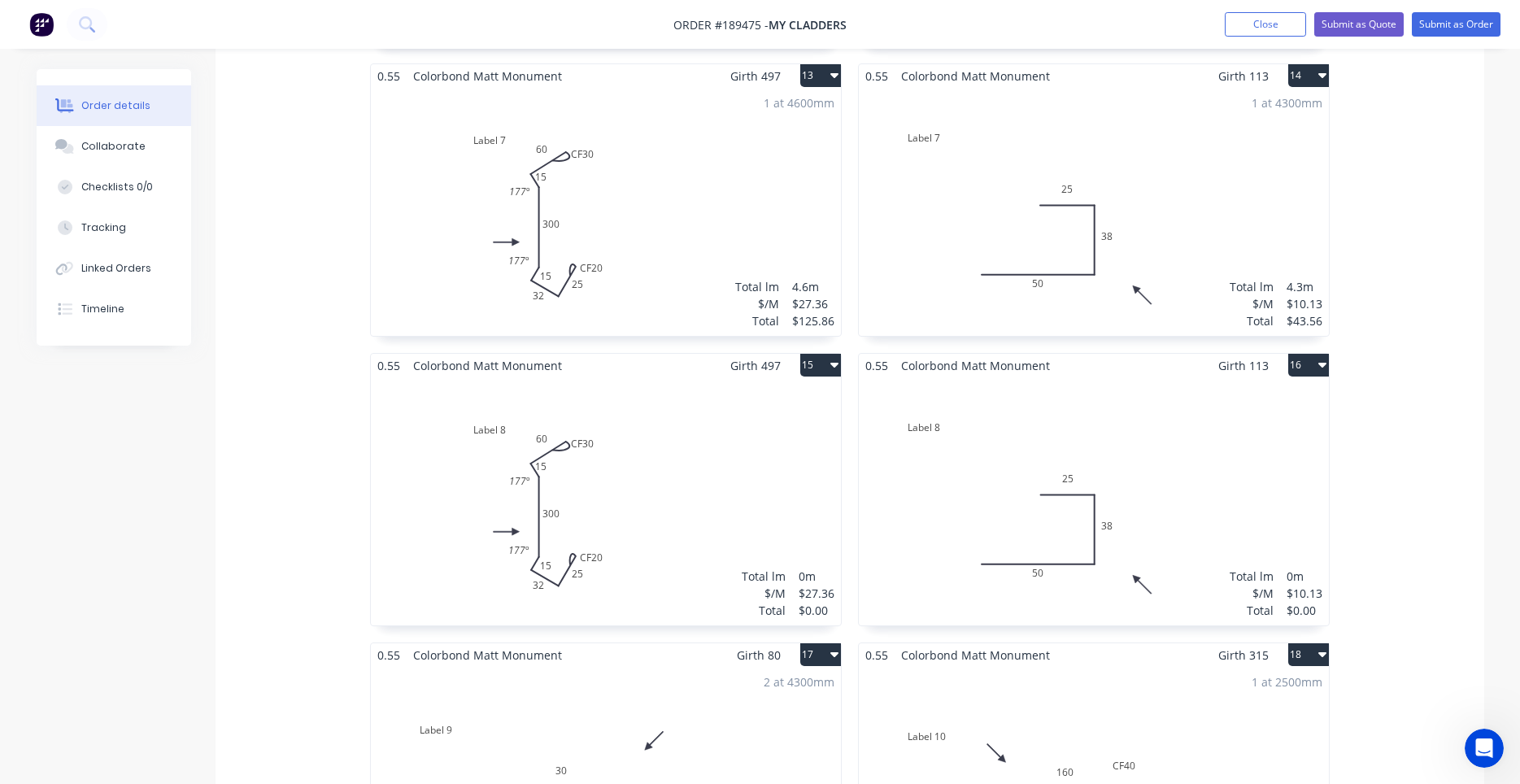
click at [723, 521] on div "Total lm $/M Total 0m $27.36 $0.00" at bounding box center [605, 501] width 470 height 248
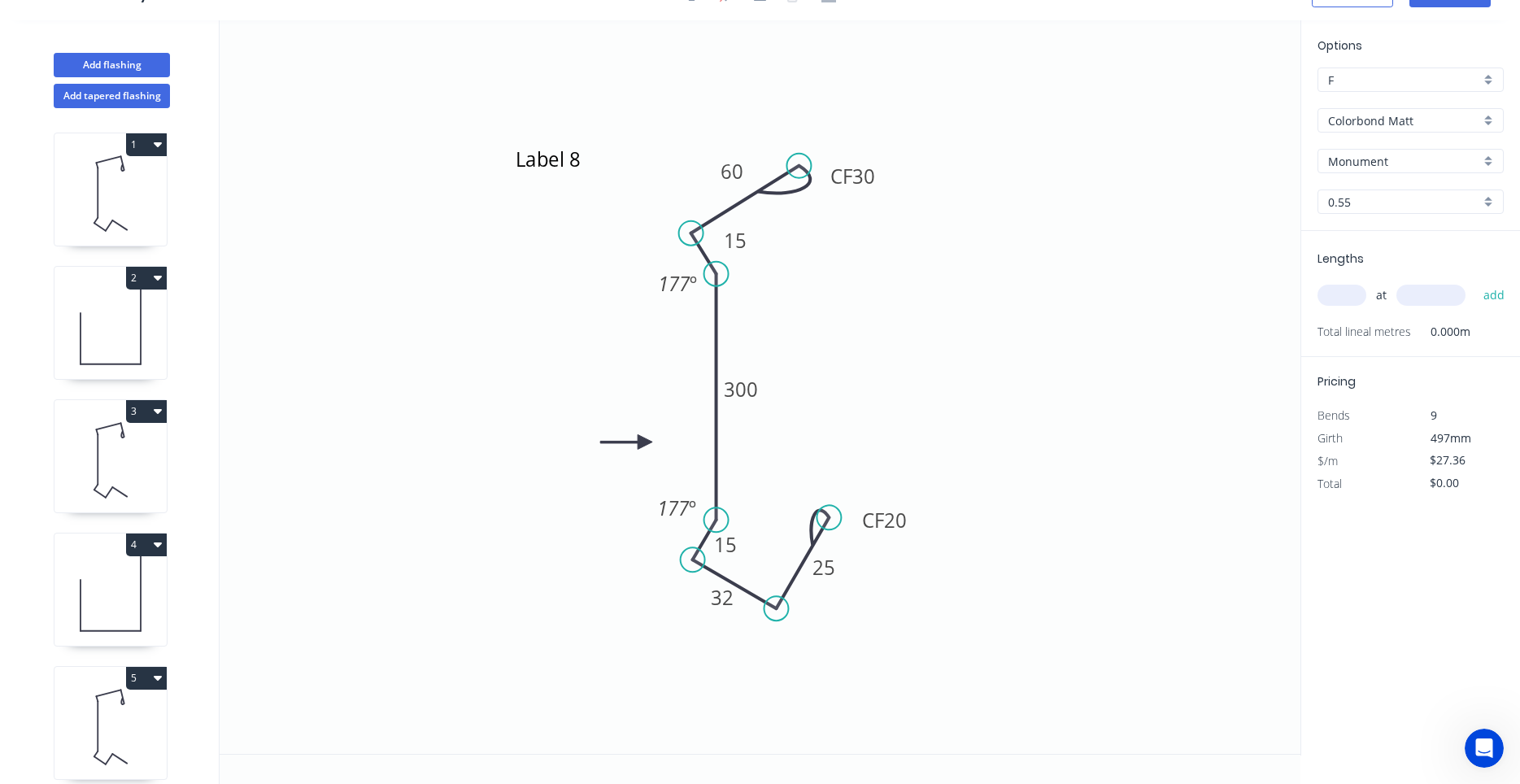
click at [1334, 310] on div "at add" at bounding box center [1412, 295] width 189 height 44
click at [1334, 301] on input "text" at bounding box center [1342, 295] width 49 height 21
type input "1"
type input "4600"
click at [1475, 281] on button "add" at bounding box center [1495, 295] width 39 height 28
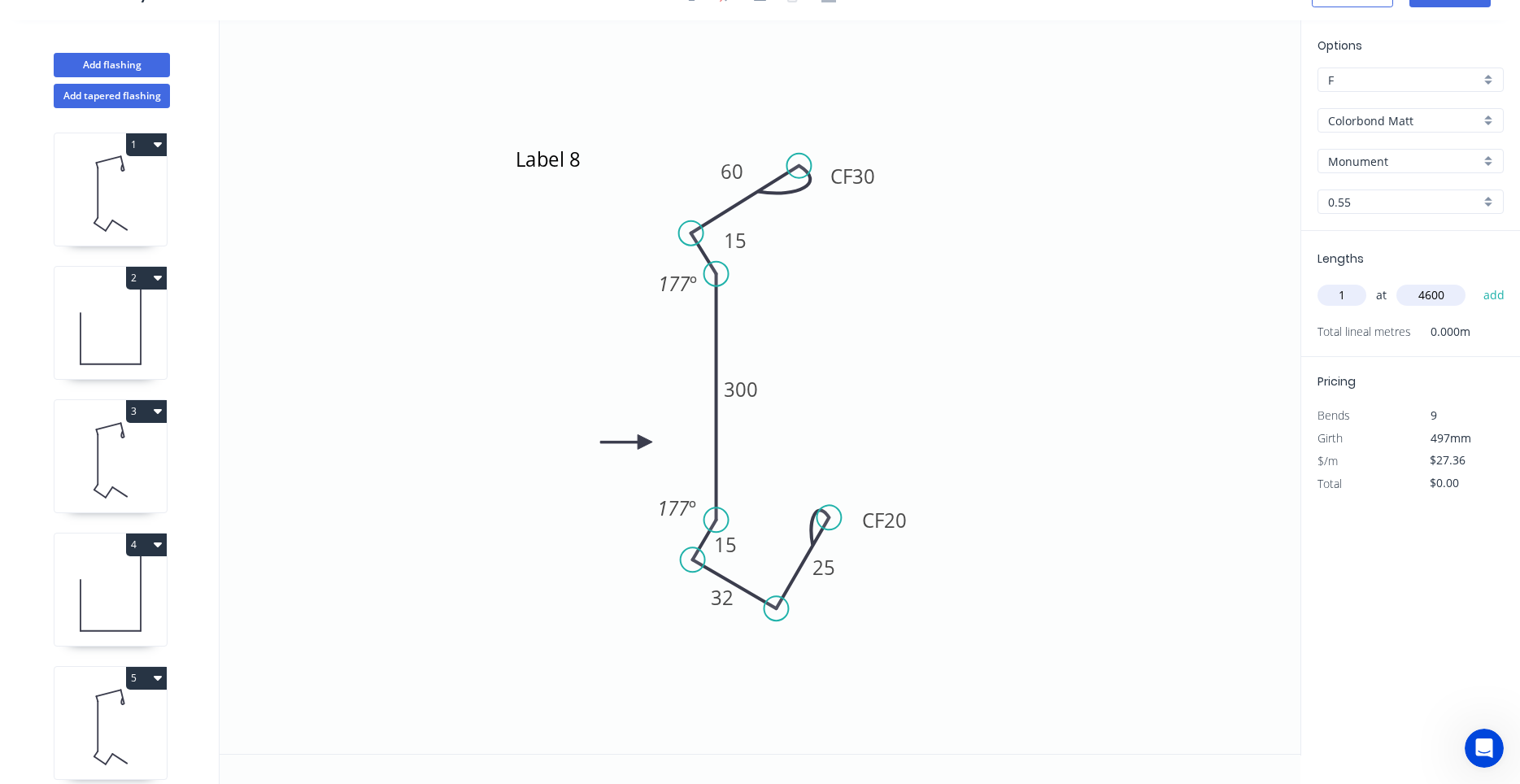
type input "$125.86"
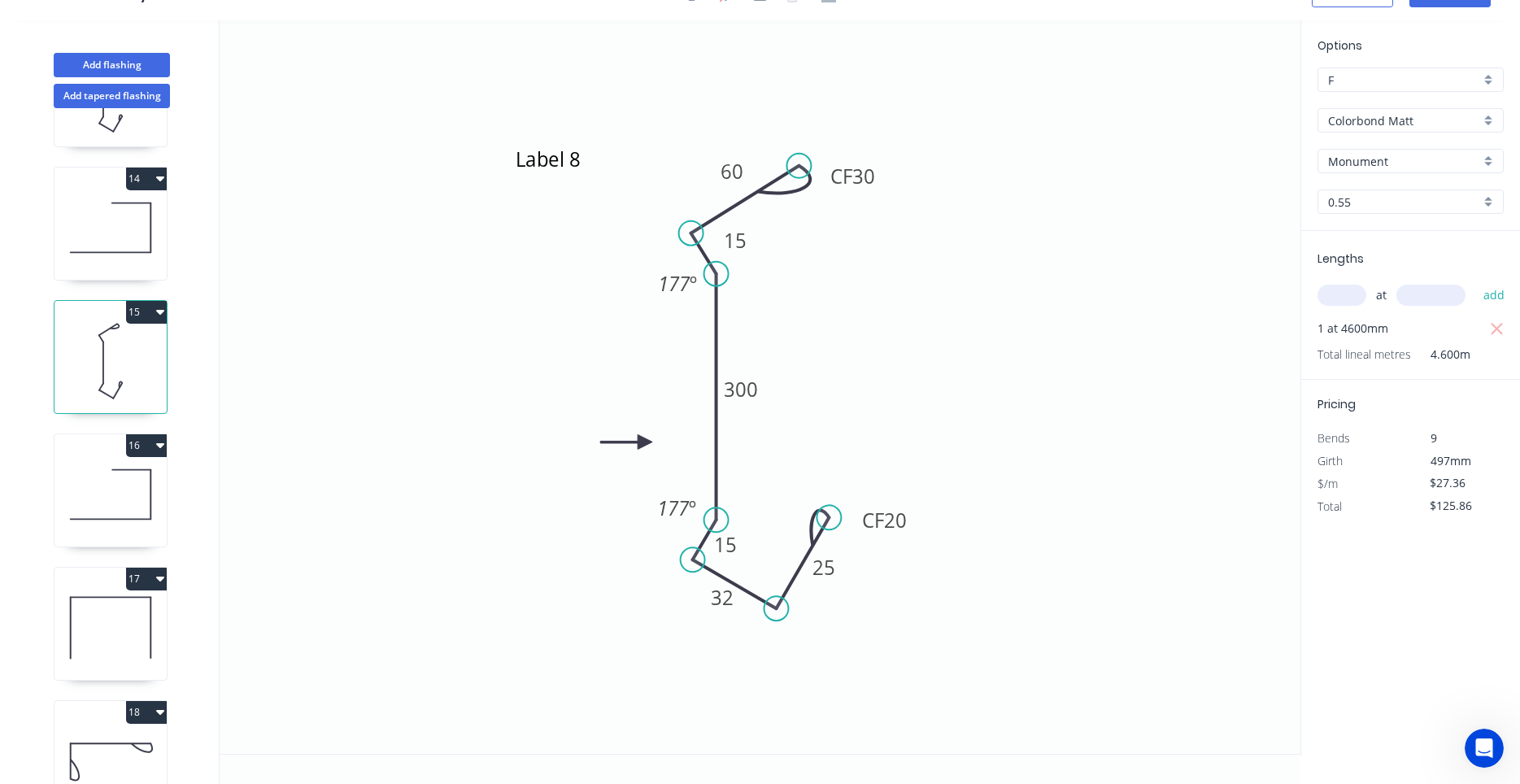
scroll to position [1854, 0]
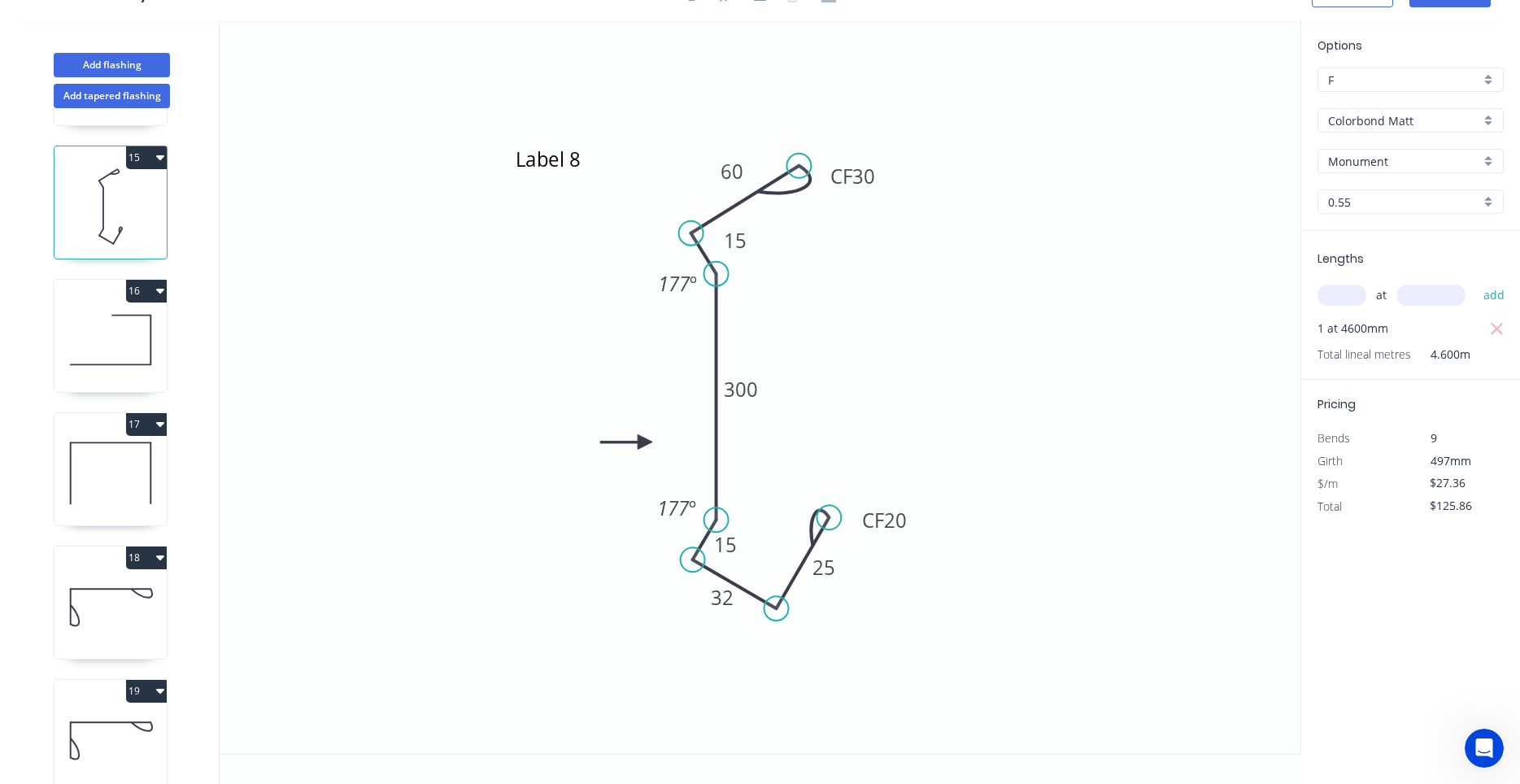
click at [145, 360] on icon at bounding box center [110, 340] width 112 height 104
type input "$10.13"
type input "$0.00"
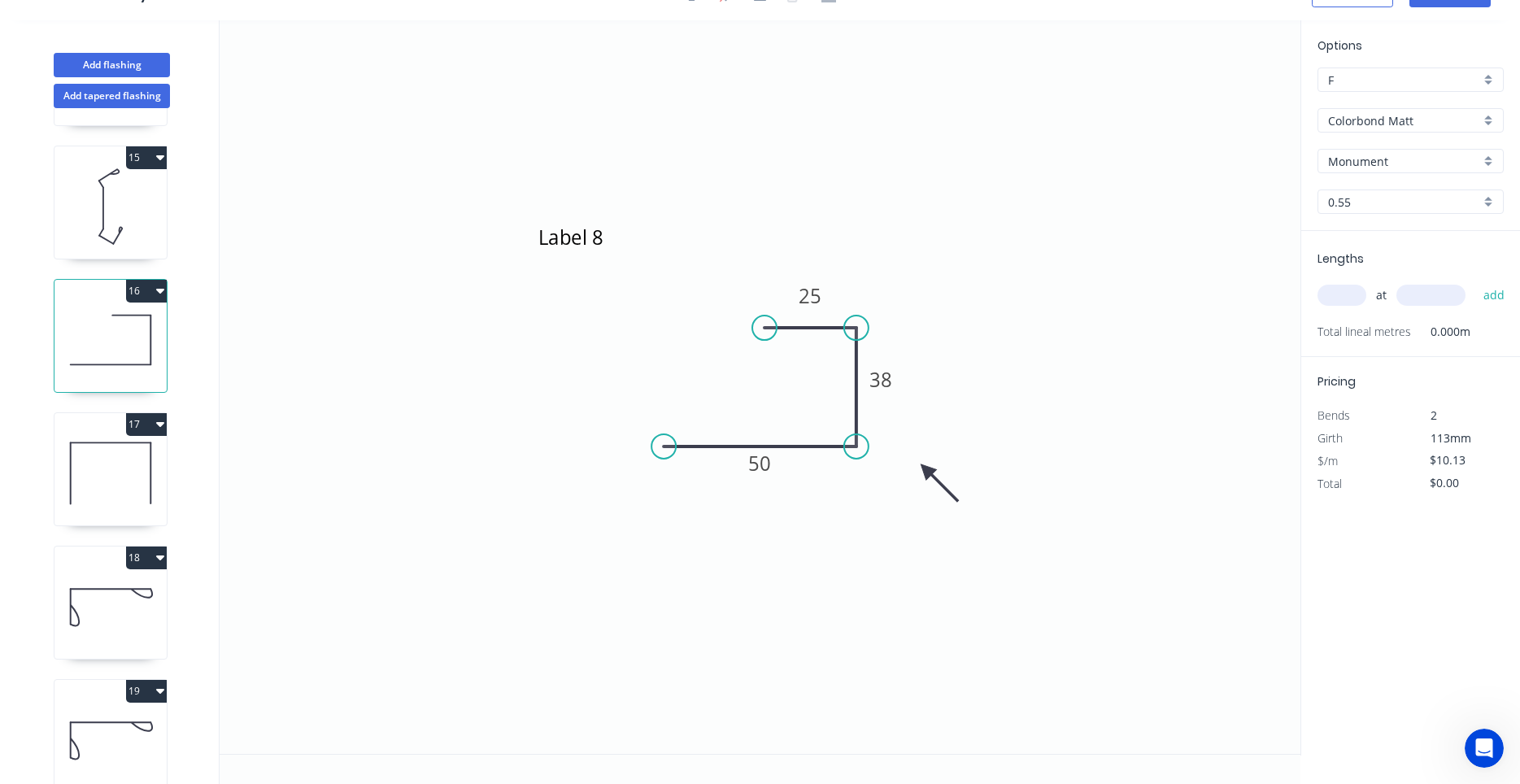
click at [1341, 303] on input "text" at bounding box center [1342, 295] width 49 height 21
type input "1"
type input "4300"
click at [1475, 281] on button "add" at bounding box center [1495, 295] width 39 height 28
type input "$43.56"
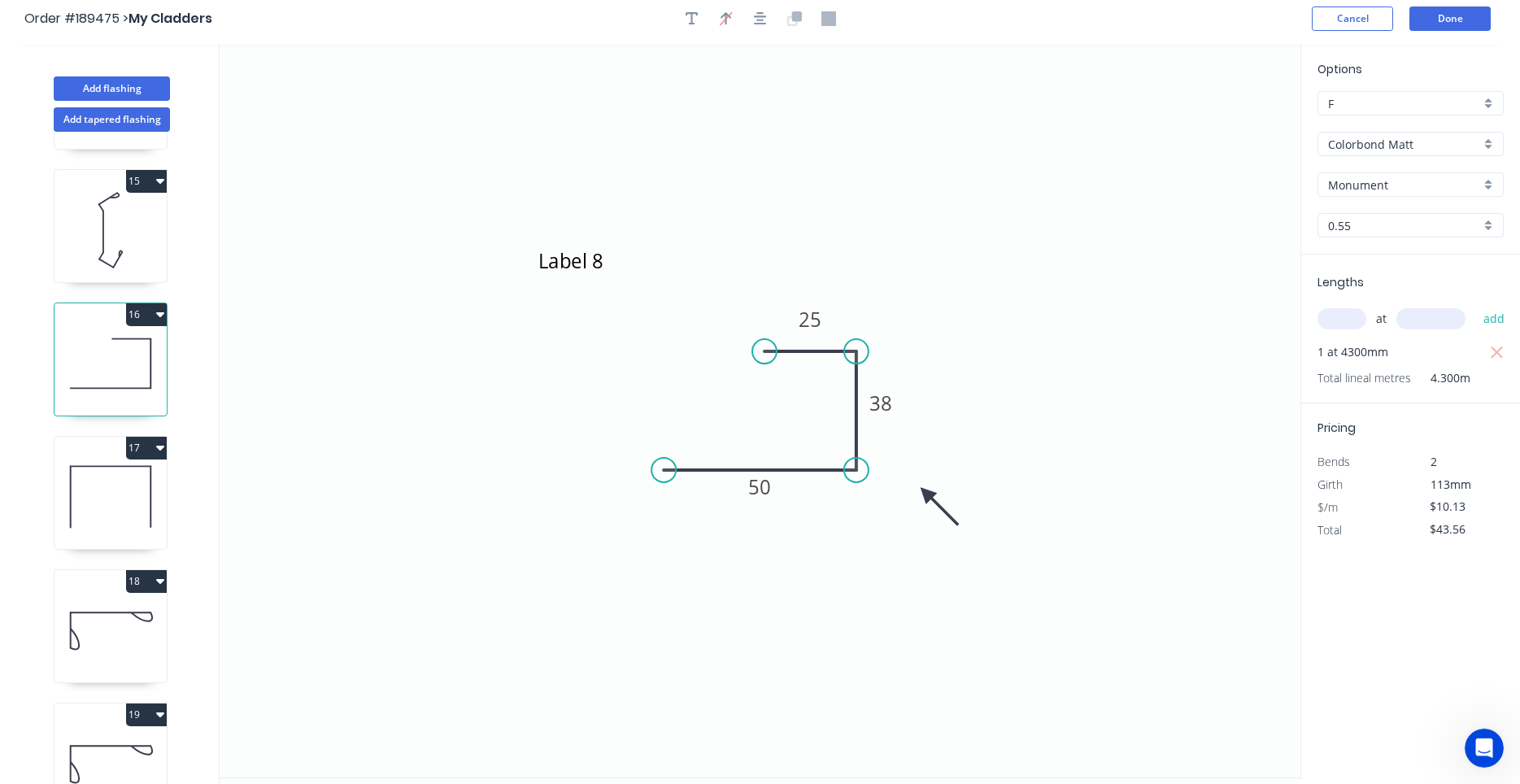
scroll to position [0, 0]
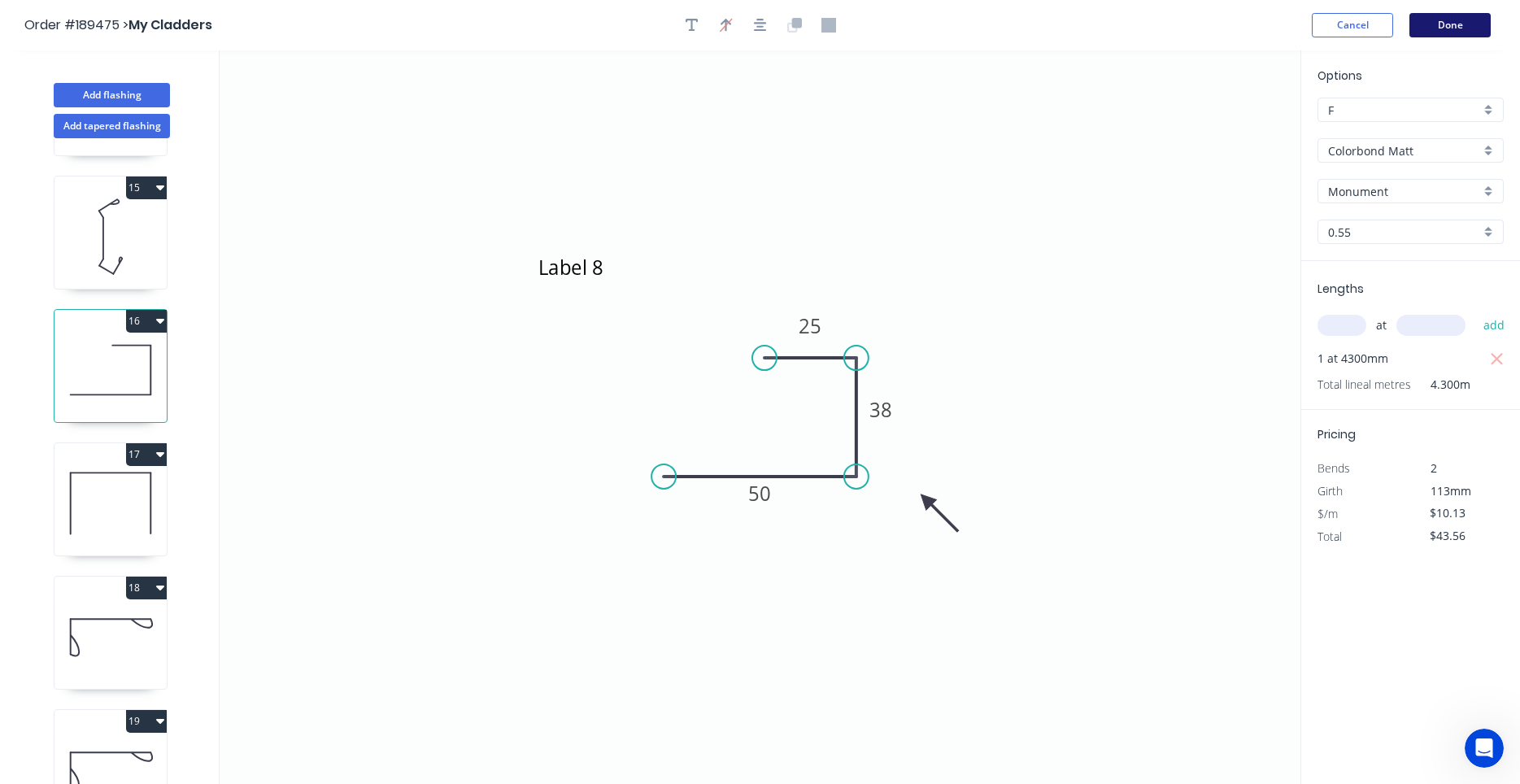
click at [1459, 31] on button "Done" at bounding box center [1449, 25] width 81 height 25
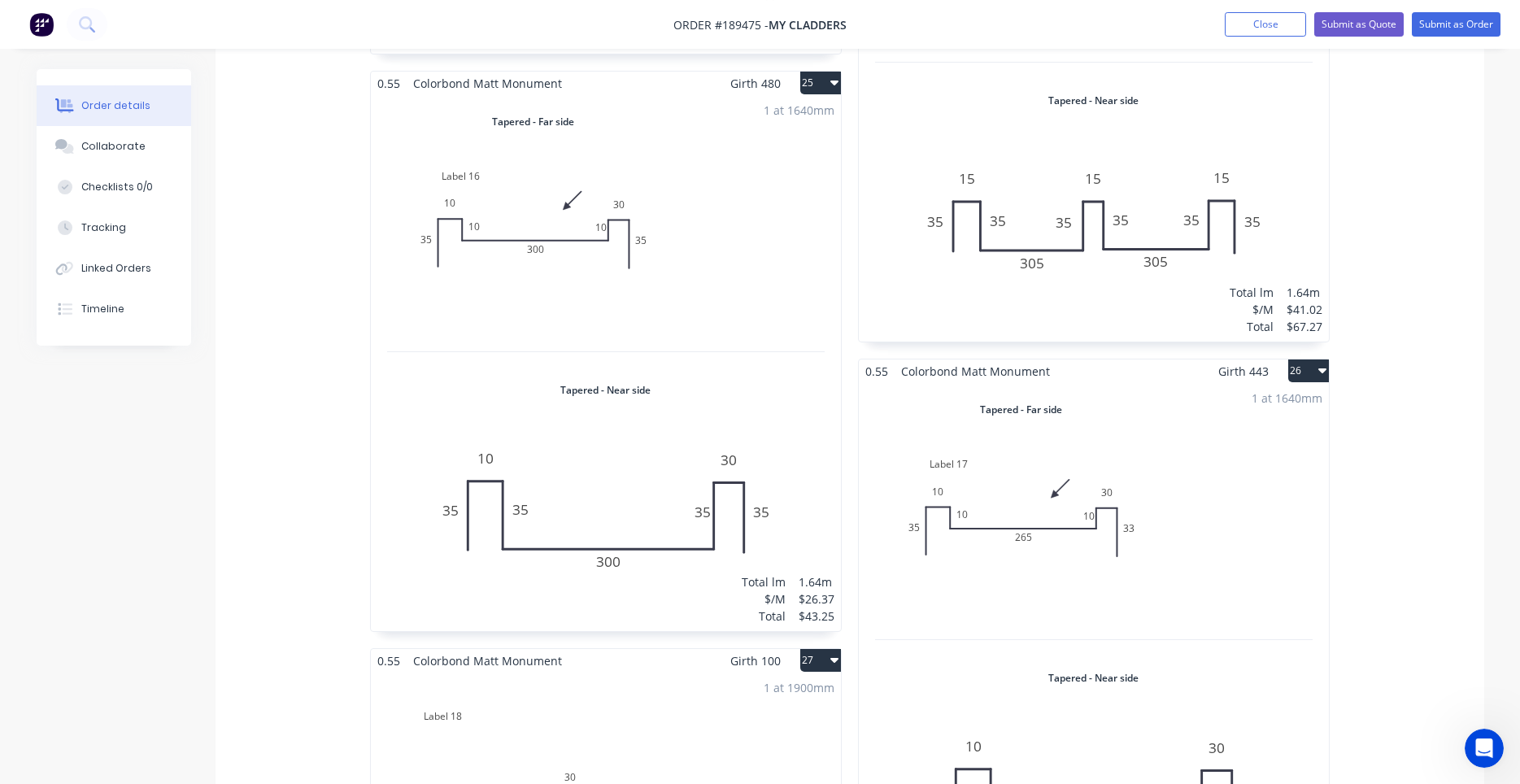
scroll to position [4008, 0]
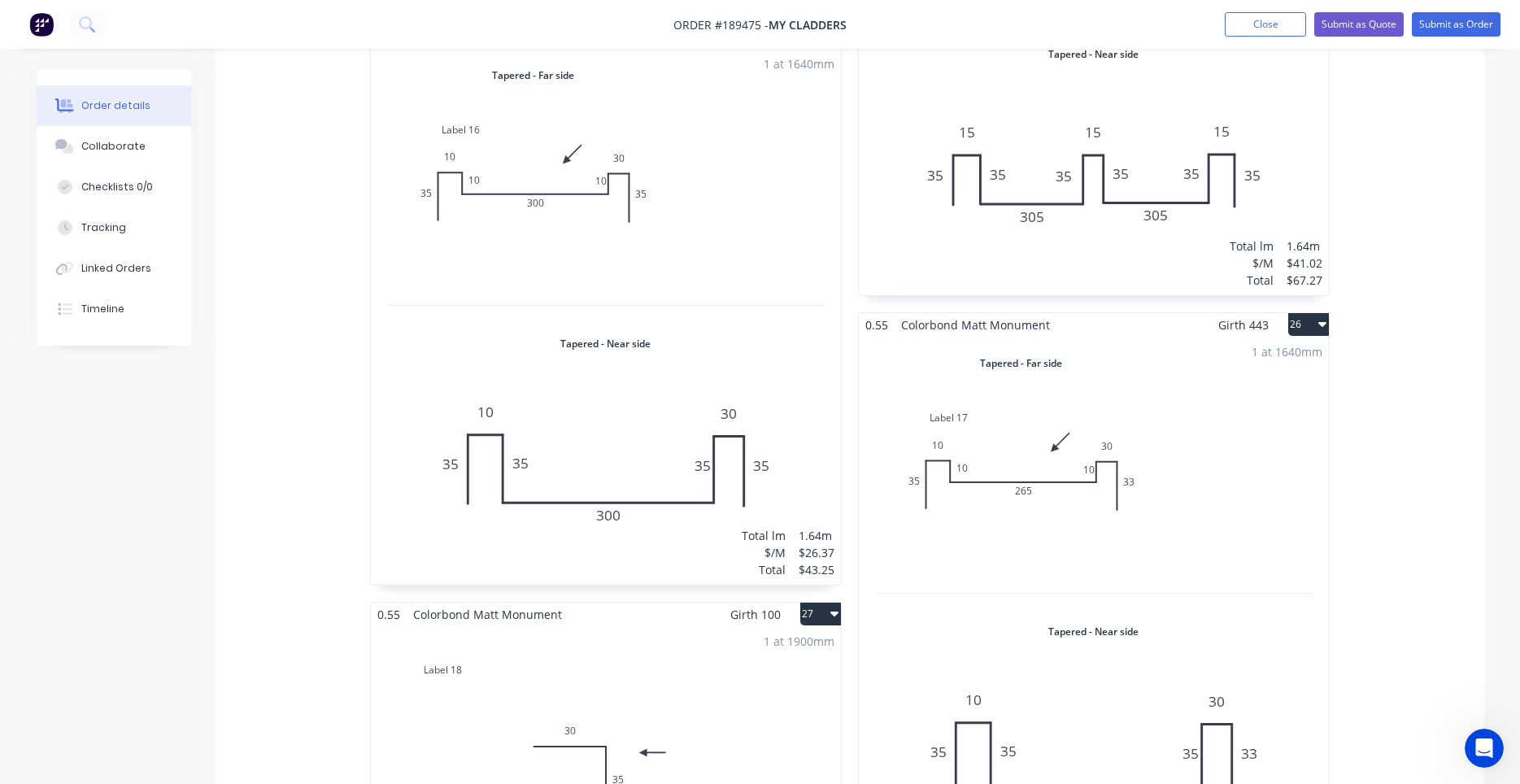
click at [1083, 523] on div "1 at 1640mm Total lm $/M Total 1.64m $26.37 $43.25" at bounding box center [1093, 604] width 470 height 536
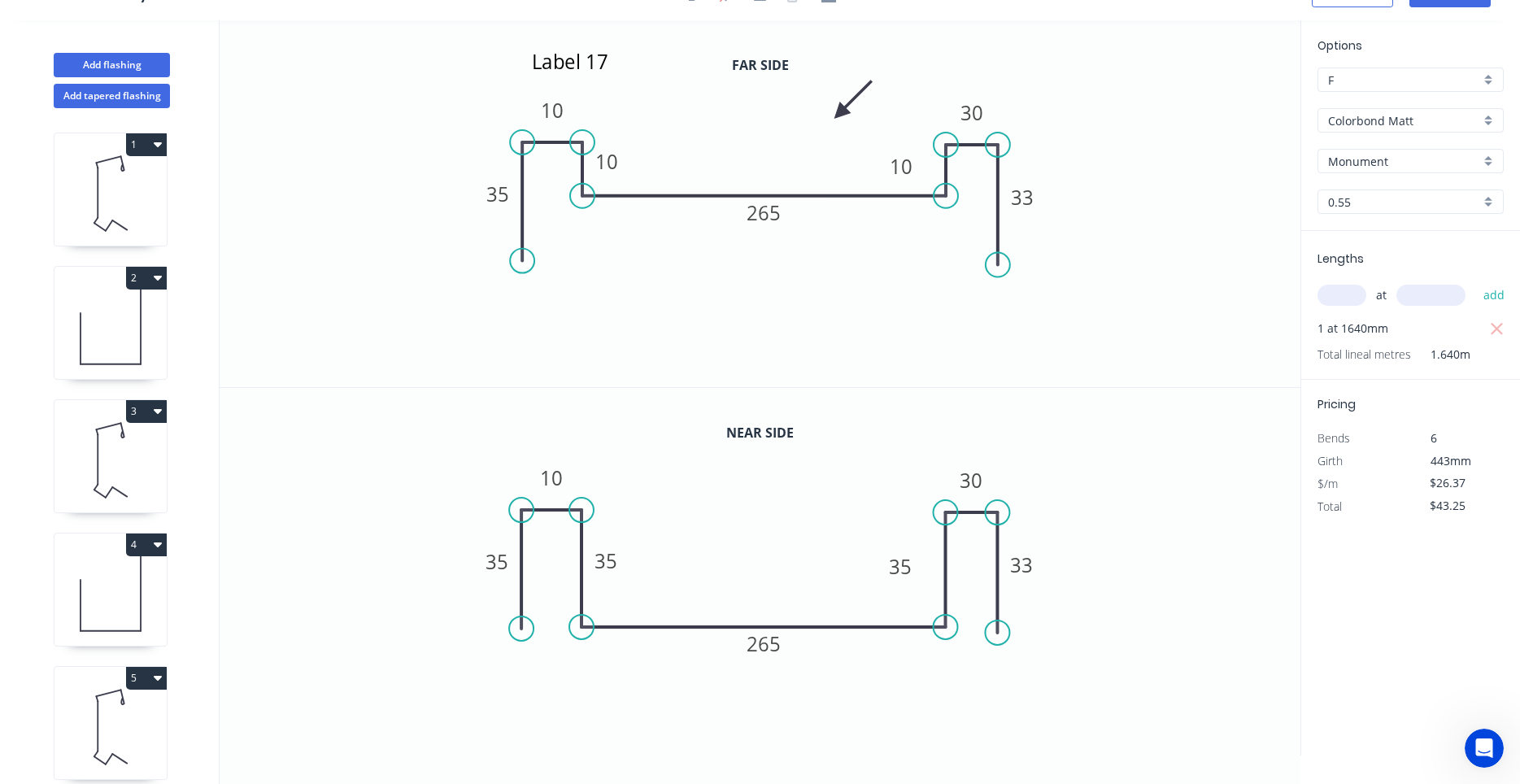
scroll to position [30, 0]
click at [968, 122] on tspan "30" at bounding box center [972, 112] width 23 height 27
click at [973, 234] on icon "Label 17 35 10 10 265 10 10 33" at bounding box center [760, 203] width 1081 height 367
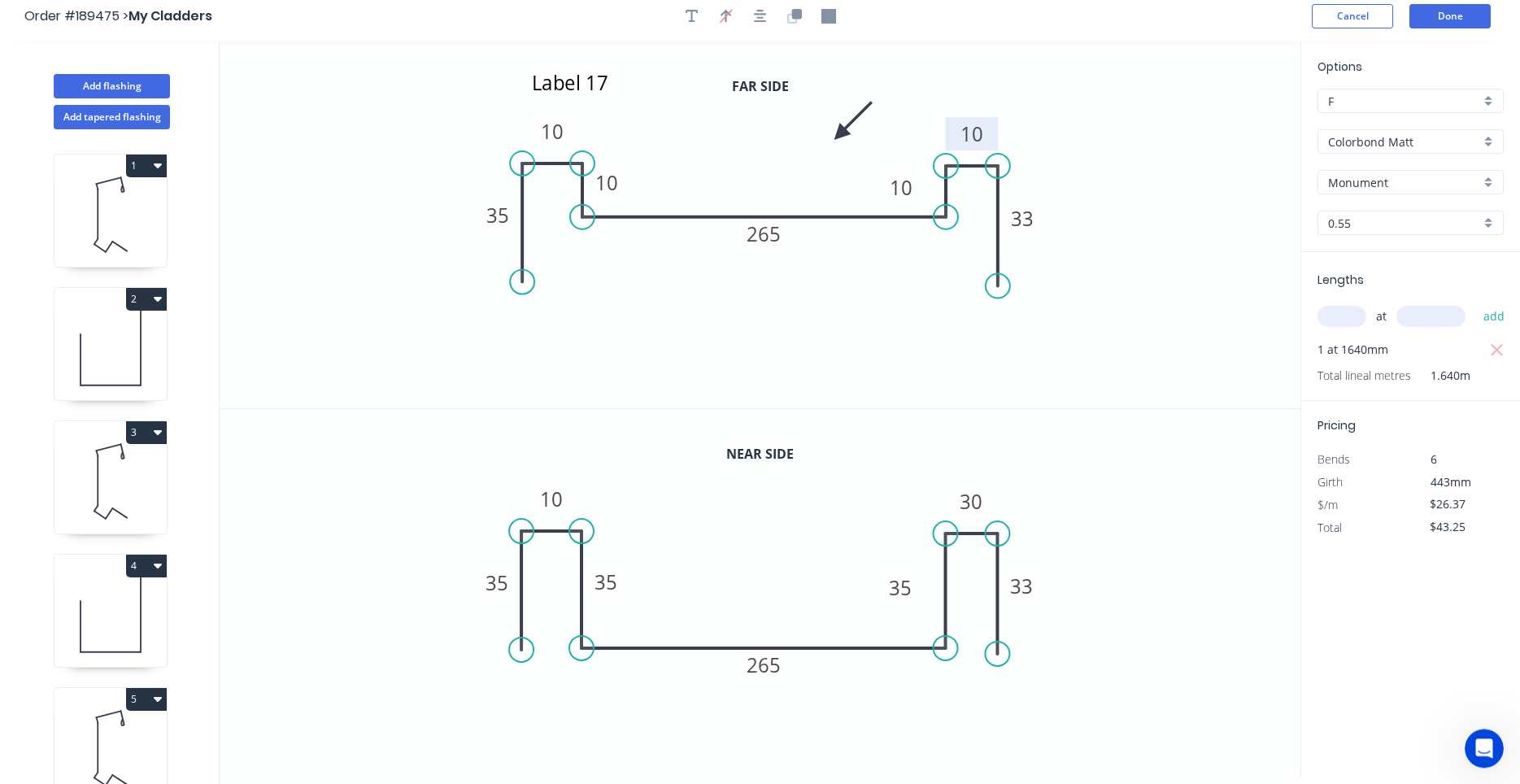
scroll to position [0, 0]
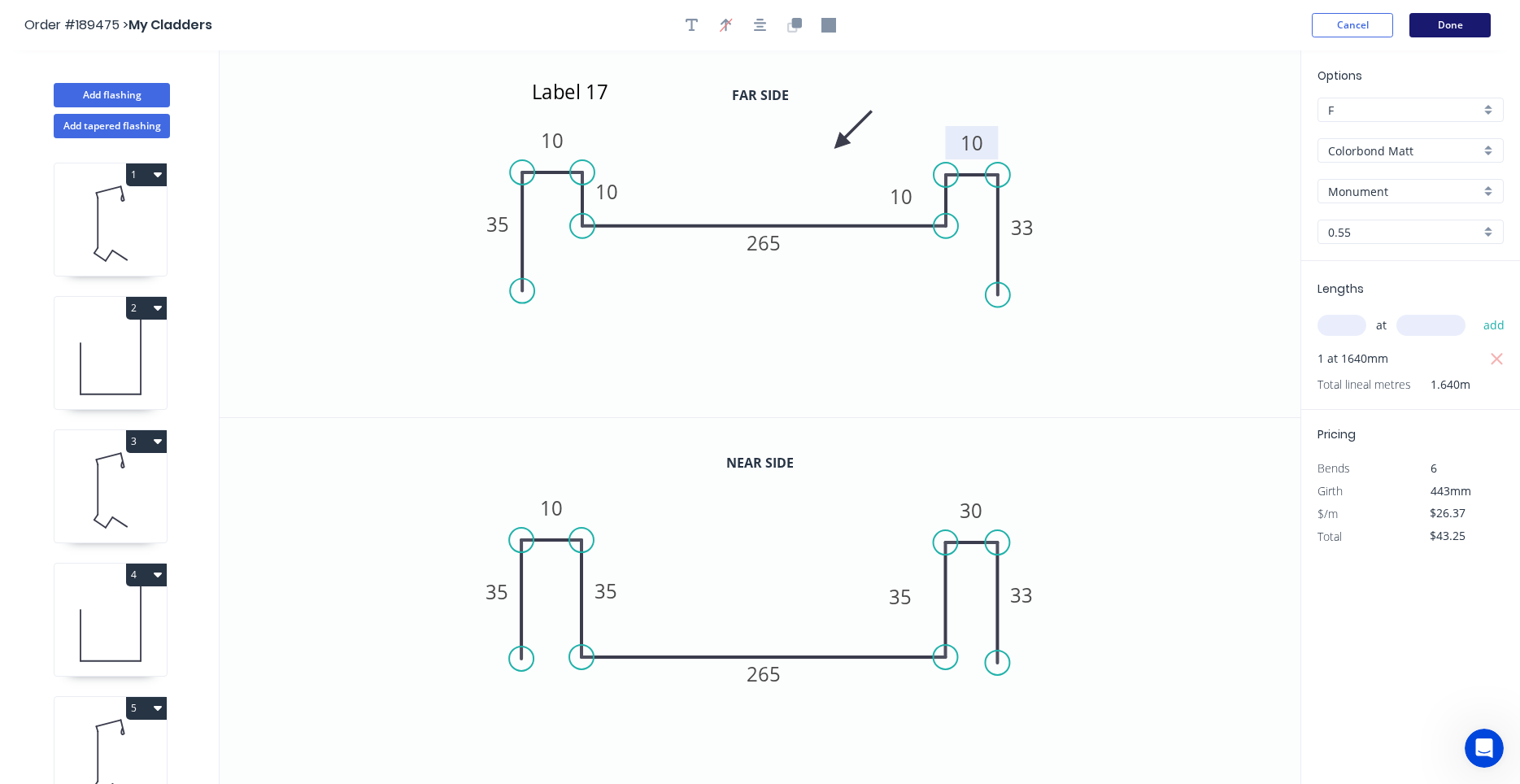
click at [1443, 29] on button "Done" at bounding box center [1449, 25] width 81 height 25
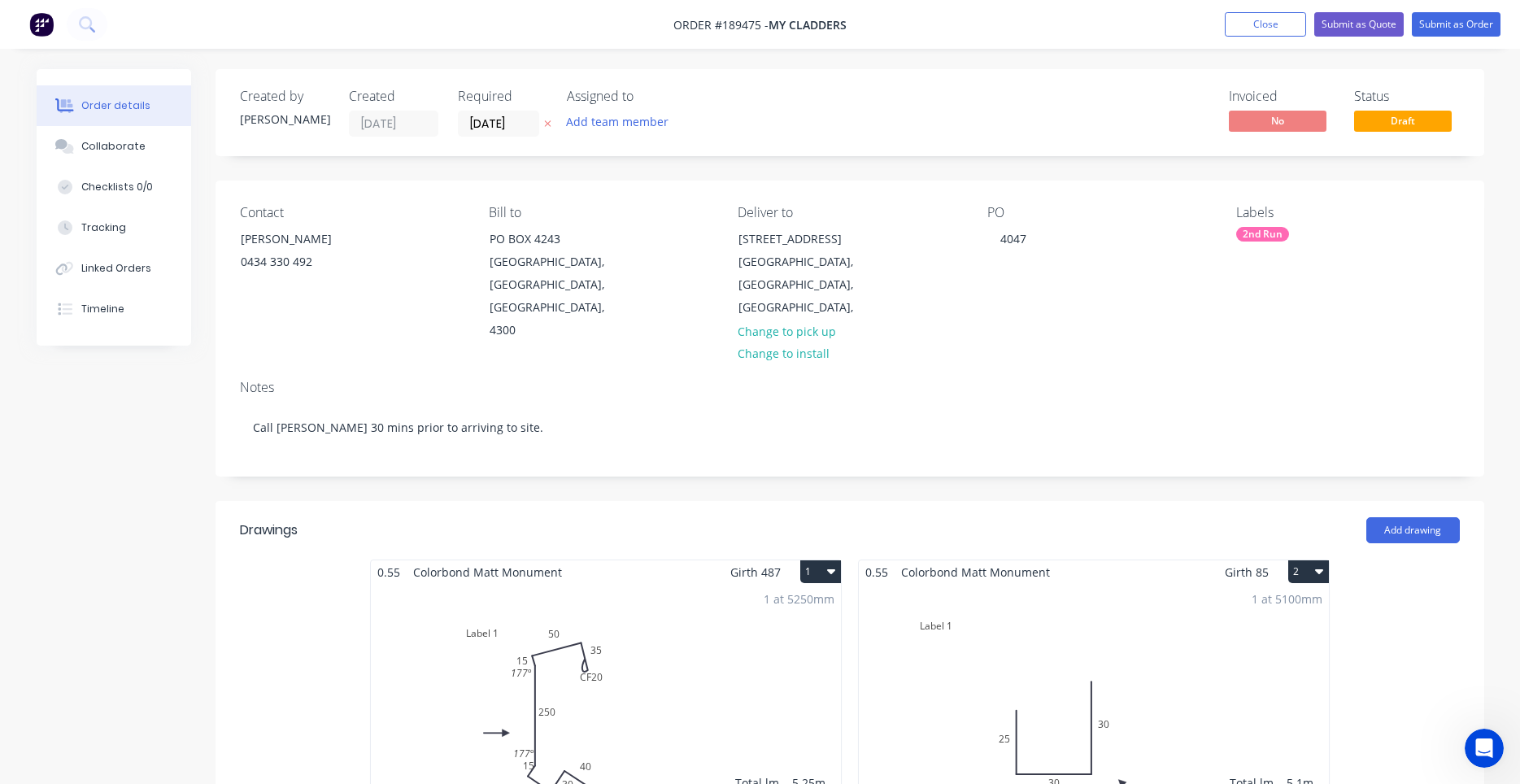
click at [1434, 38] on nav "Order #189475 - My Cladders Add product Close Submit as Quote Submit as Order" at bounding box center [760, 25] width 1520 height 49
click at [1443, 26] on button "Submit as Order" at bounding box center [1455, 25] width 88 height 25
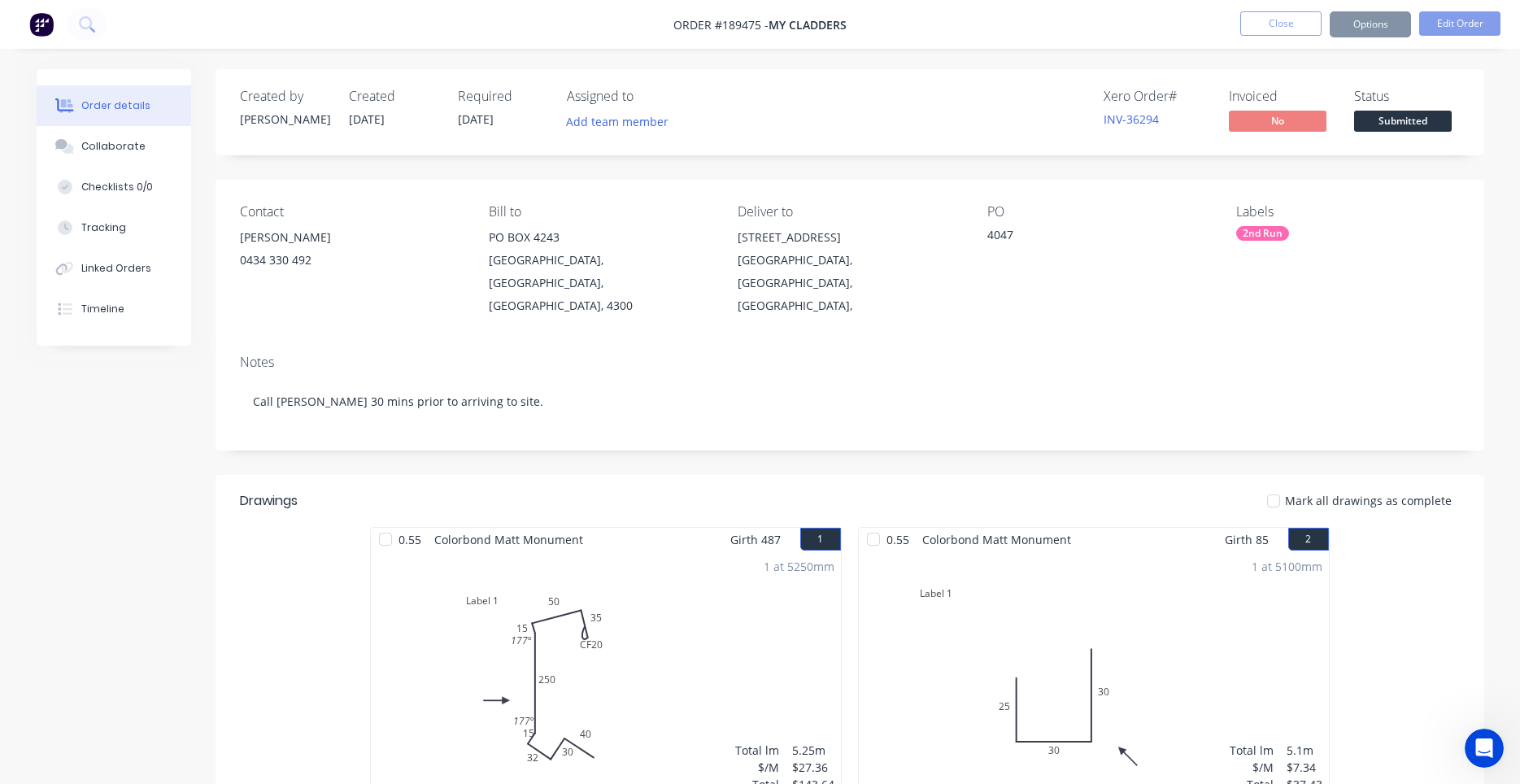
click at [96, 311] on div "Timeline" at bounding box center [103, 308] width 43 height 15
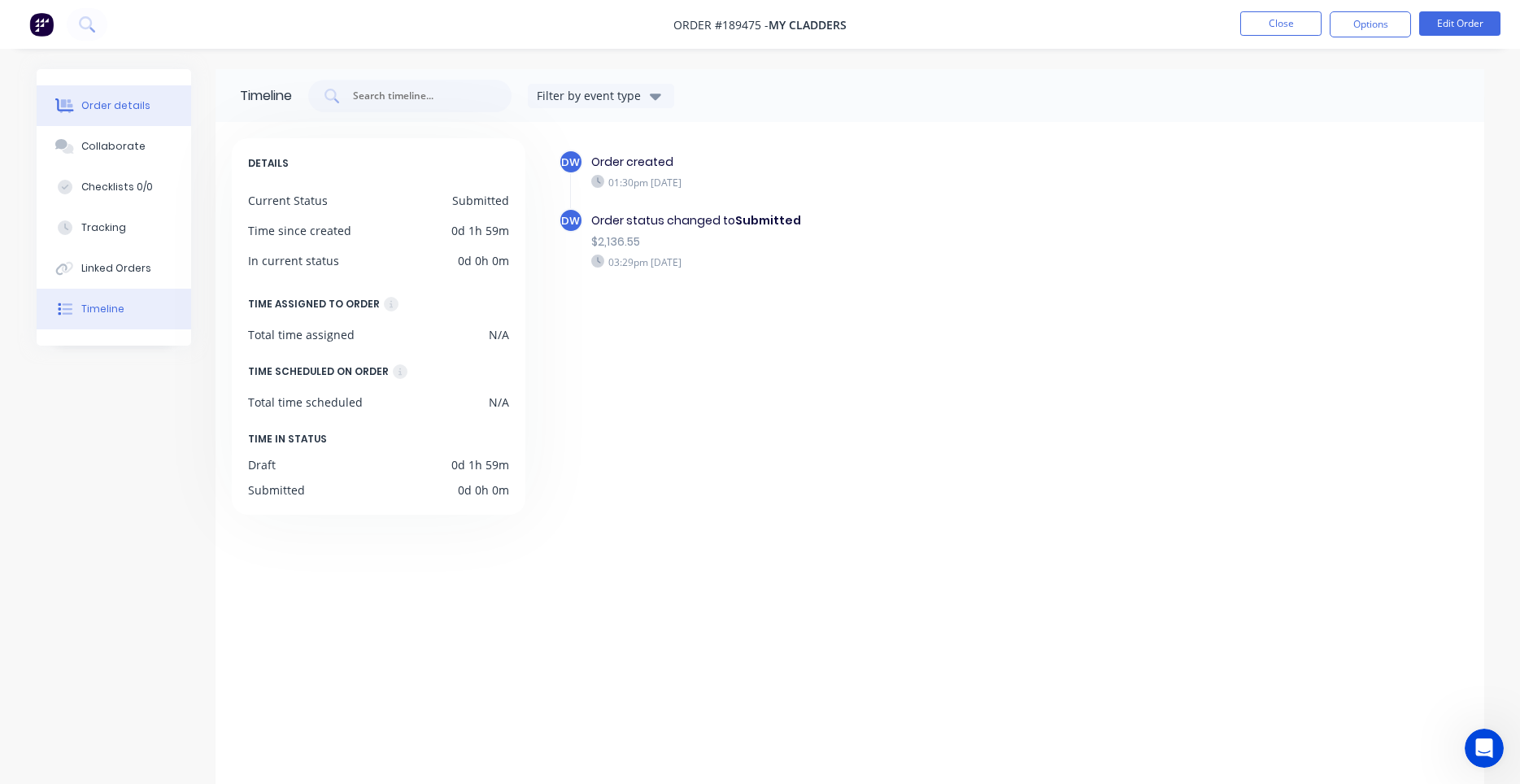
click at [119, 103] on div "Order details" at bounding box center [116, 105] width 69 height 15
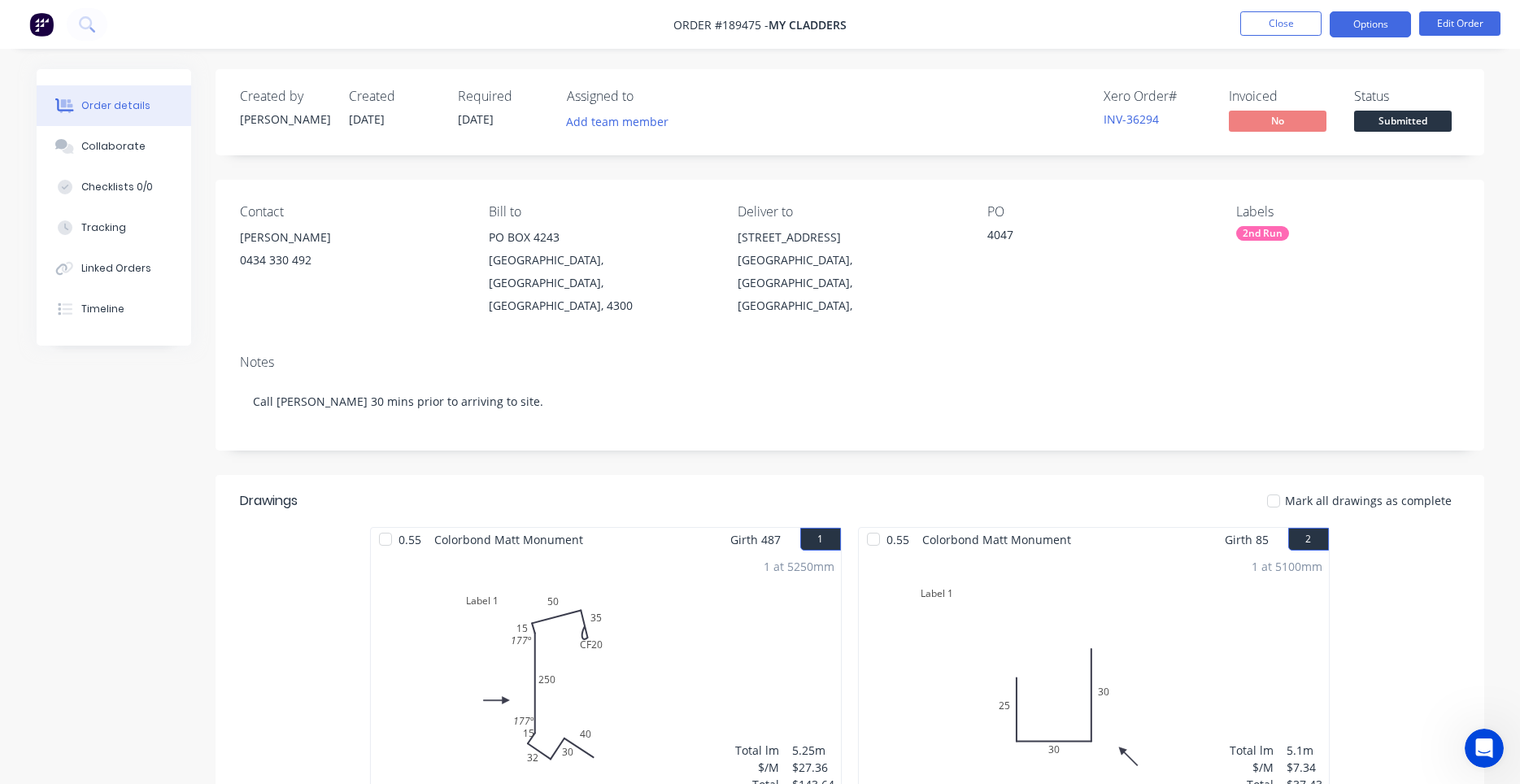
click at [1353, 33] on button "Options" at bounding box center [1370, 25] width 81 height 26
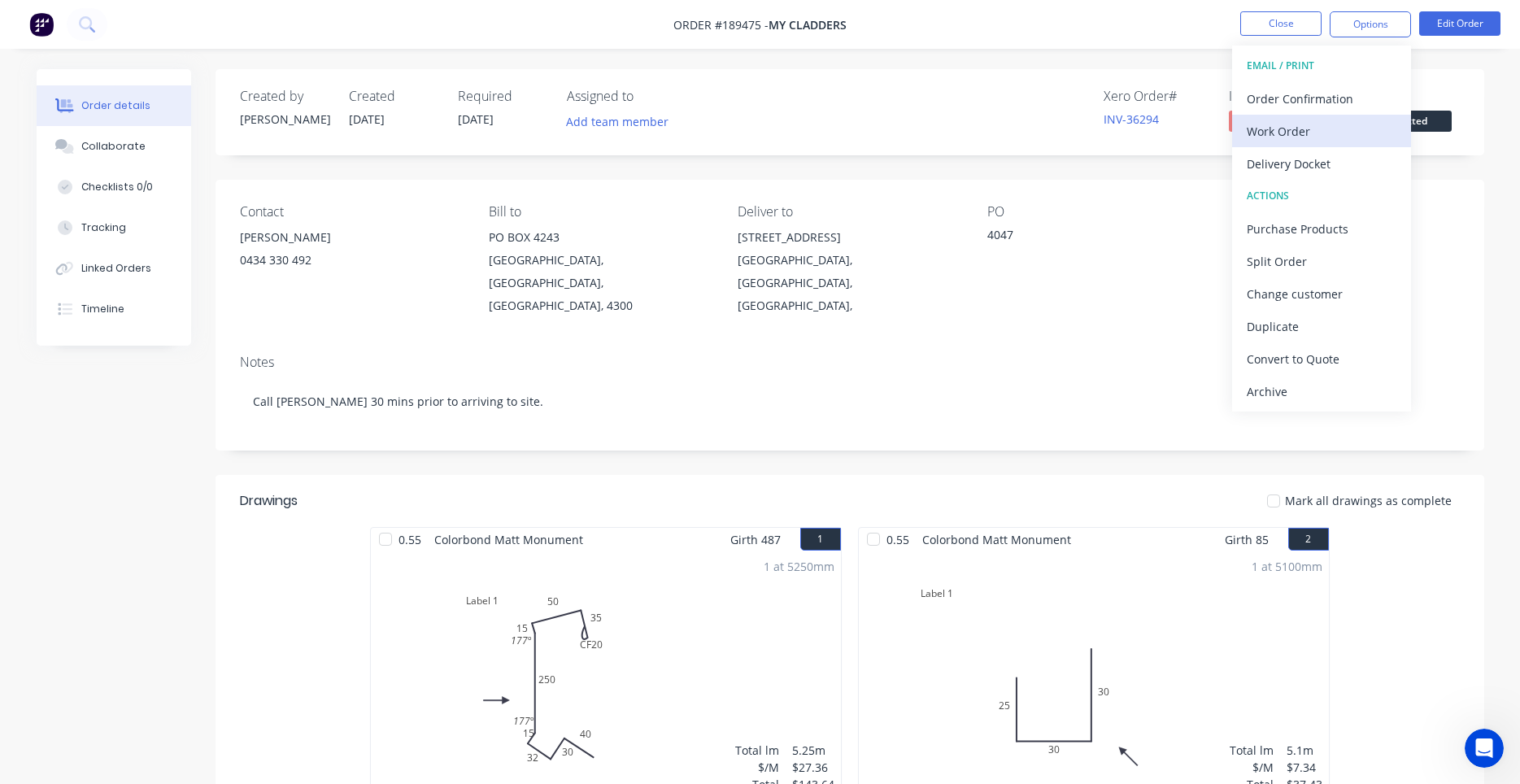
click at [1322, 128] on div "Work Order" at bounding box center [1321, 131] width 150 height 24
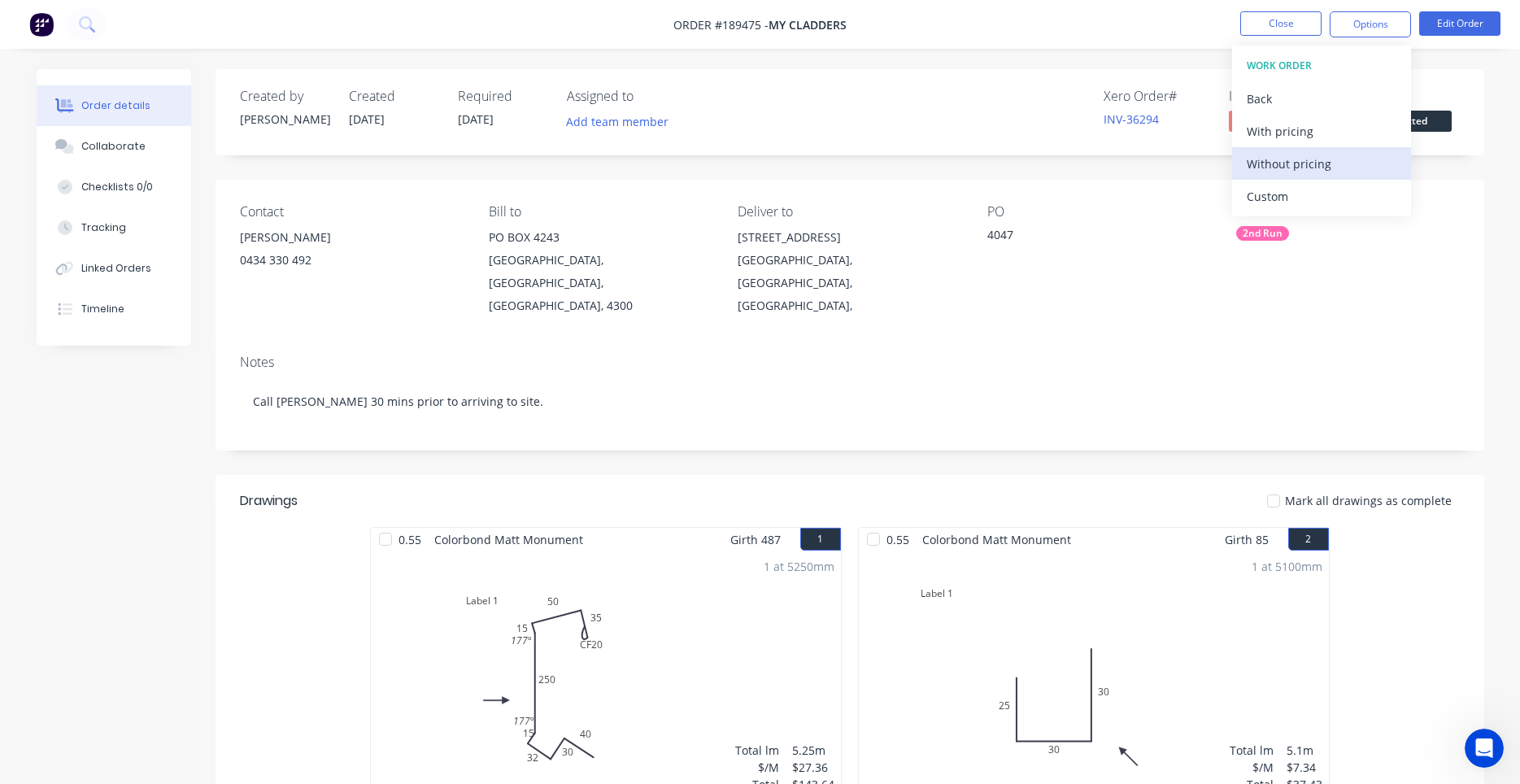
click at [1294, 172] on div "Without pricing" at bounding box center [1321, 164] width 150 height 24
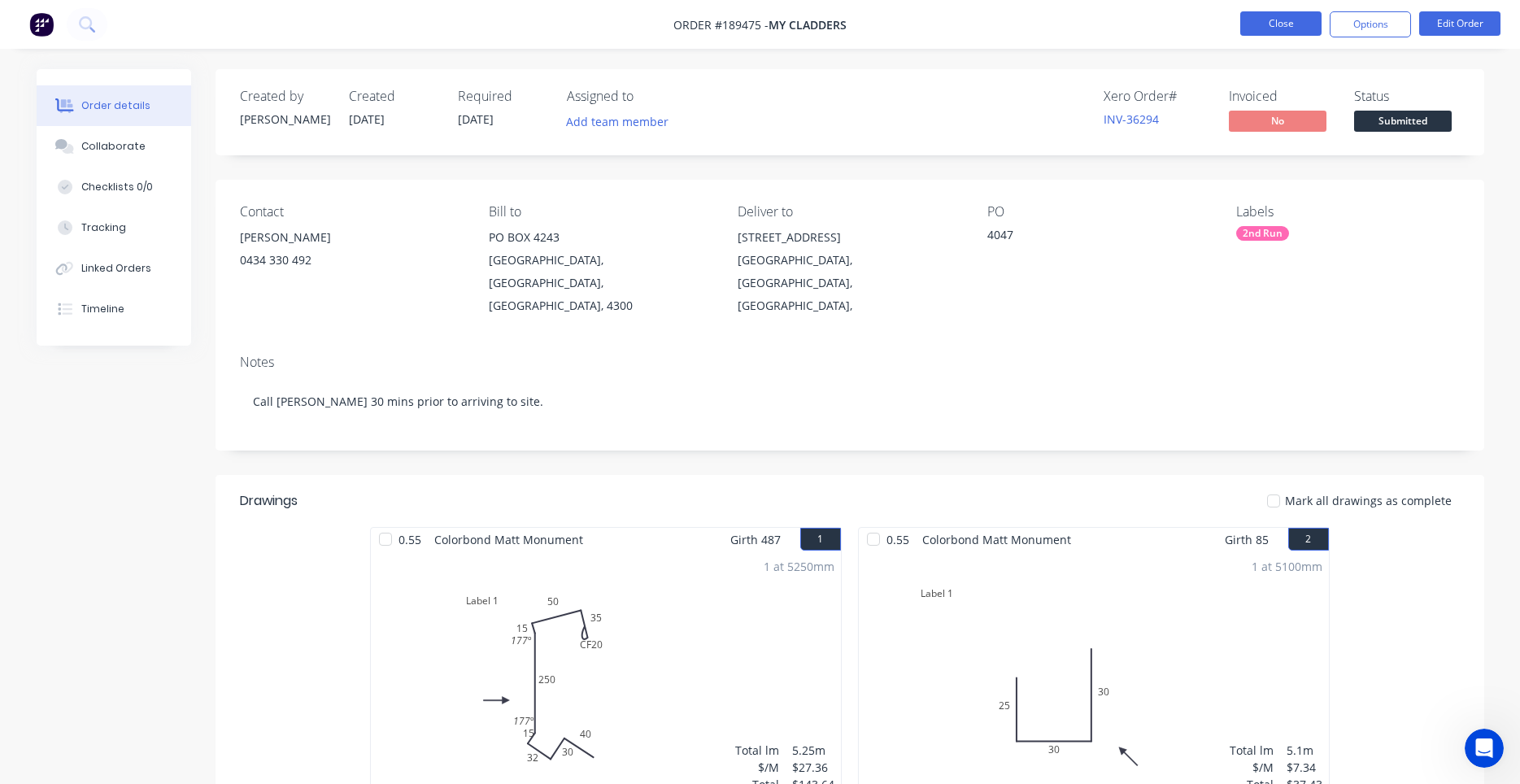
click at [1263, 32] on button "Close" at bounding box center [1280, 24] width 81 height 25
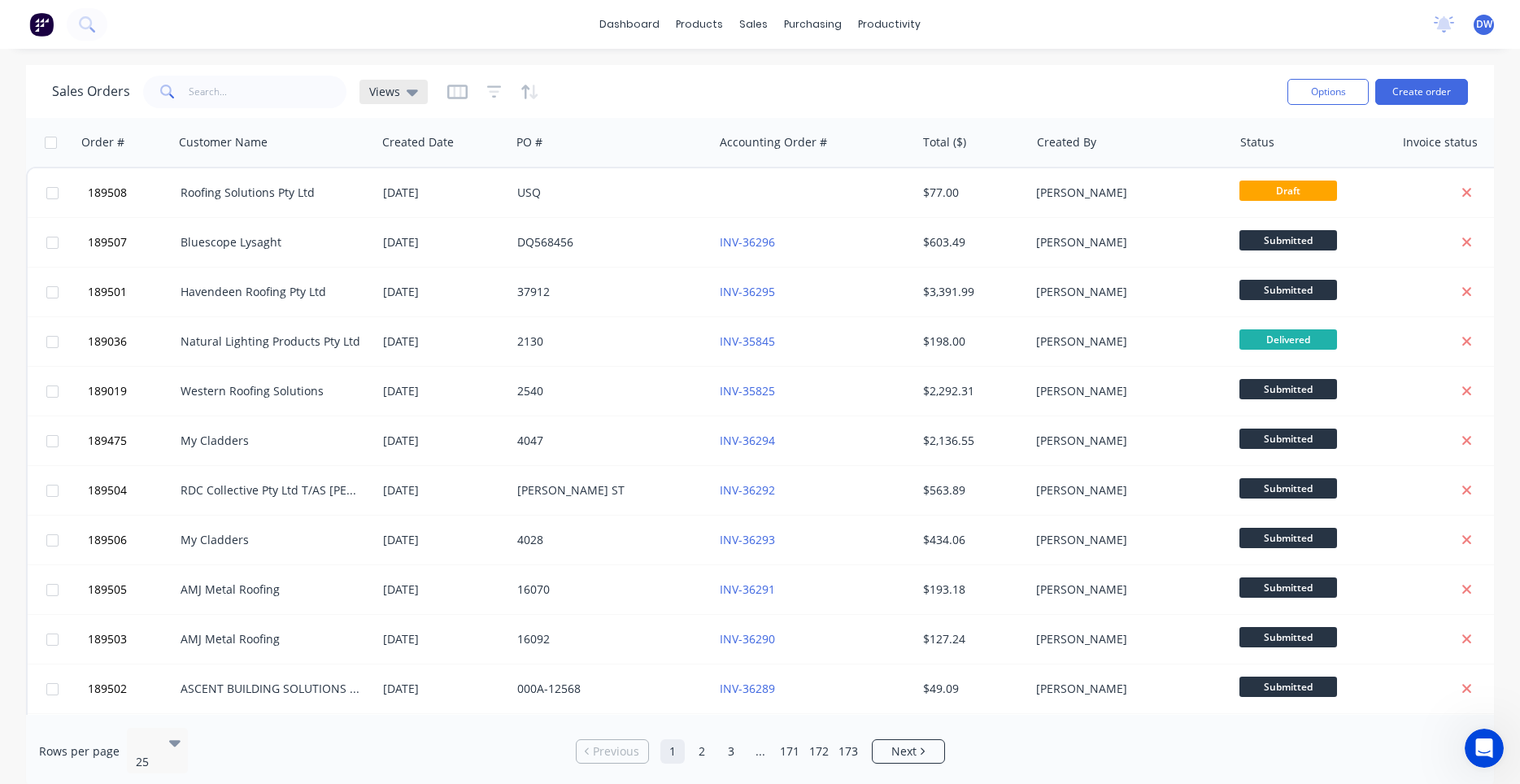
click at [402, 89] on div "Views" at bounding box center [393, 92] width 49 height 15
click at [414, 261] on button "New Hires" at bounding box center [457, 263] width 186 height 18
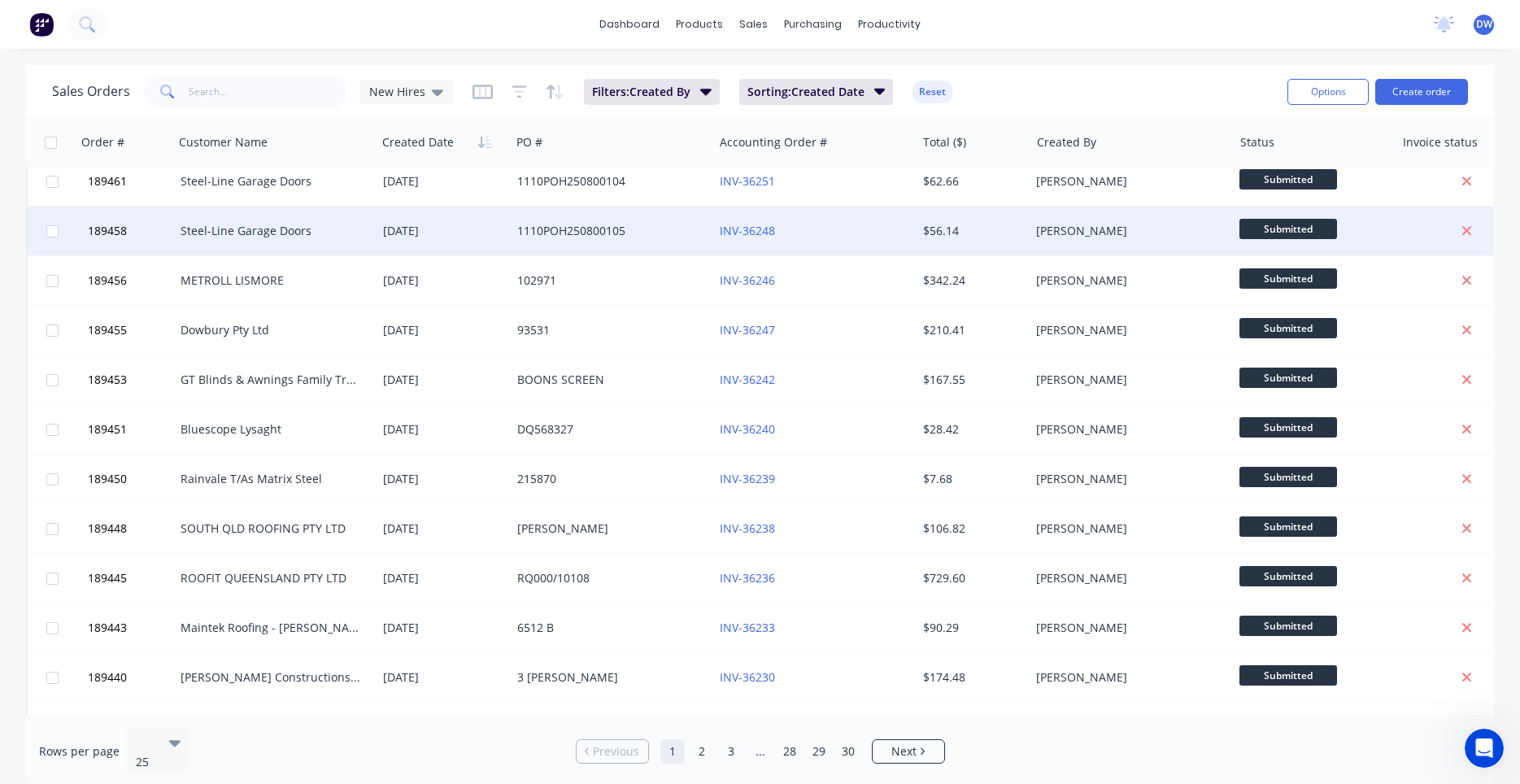
scroll to position [692, 0]
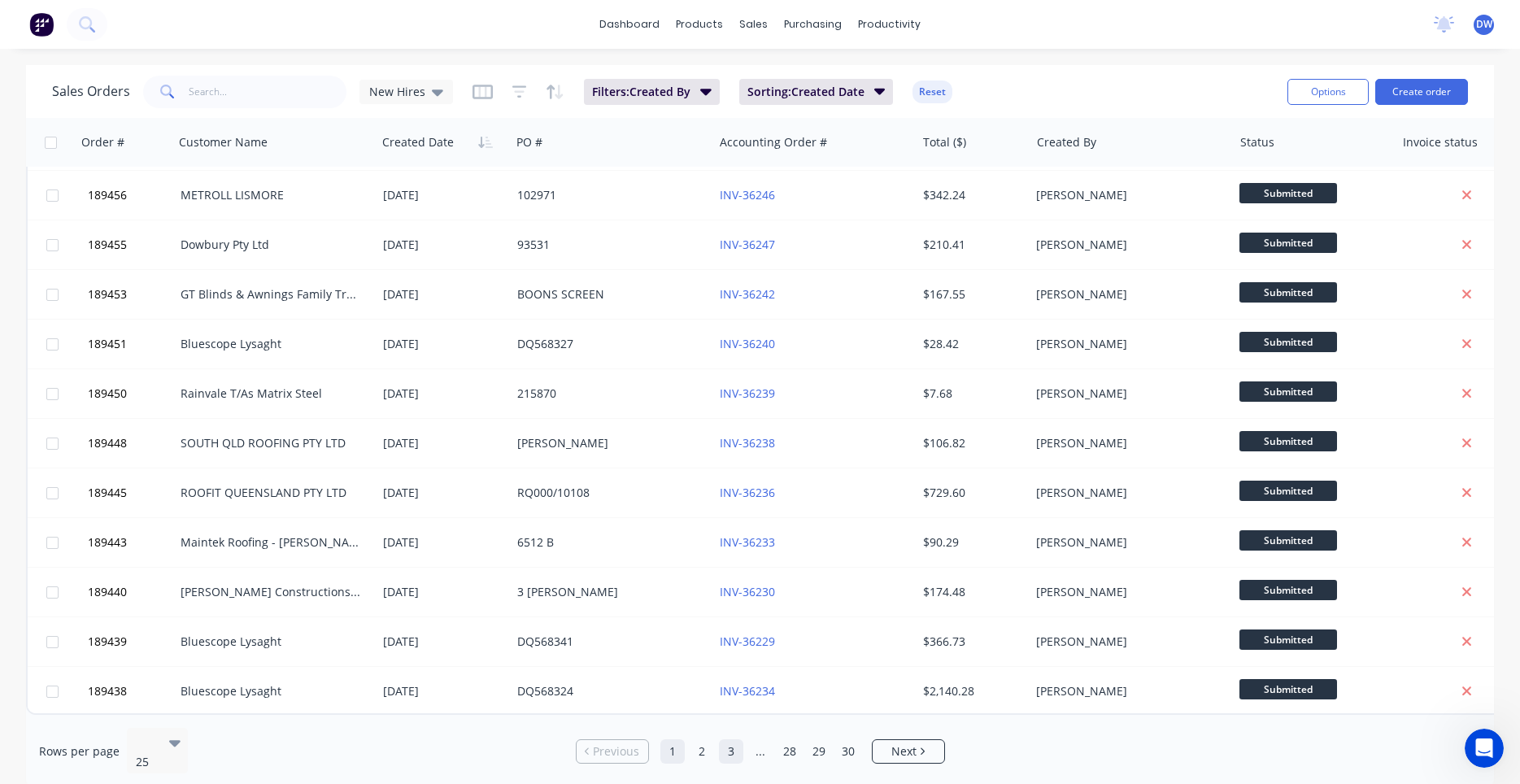
click at [723, 744] on link "3" at bounding box center [731, 752] width 25 height 25
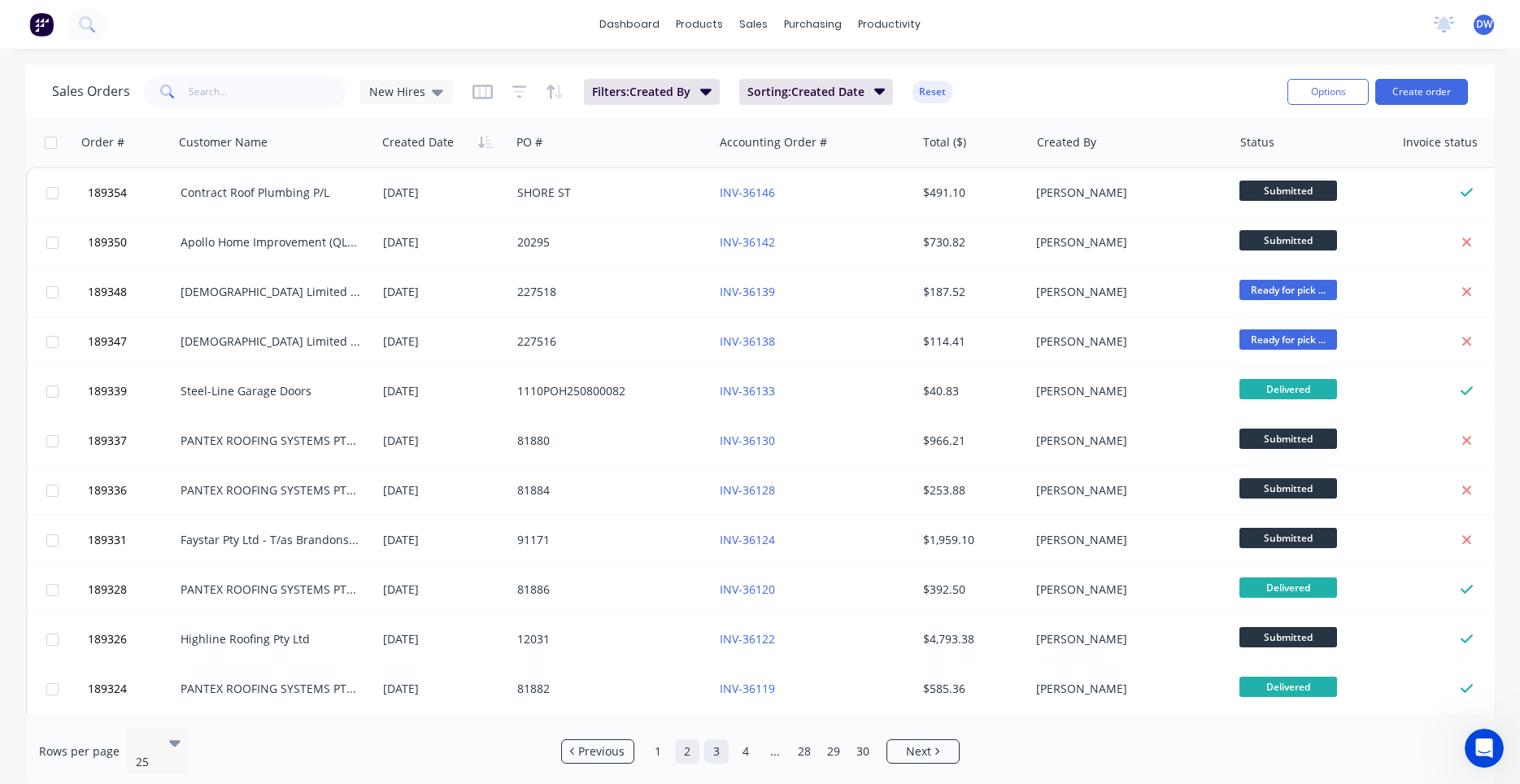
click at [689, 744] on link "2" at bounding box center [687, 752] width 25 height 25
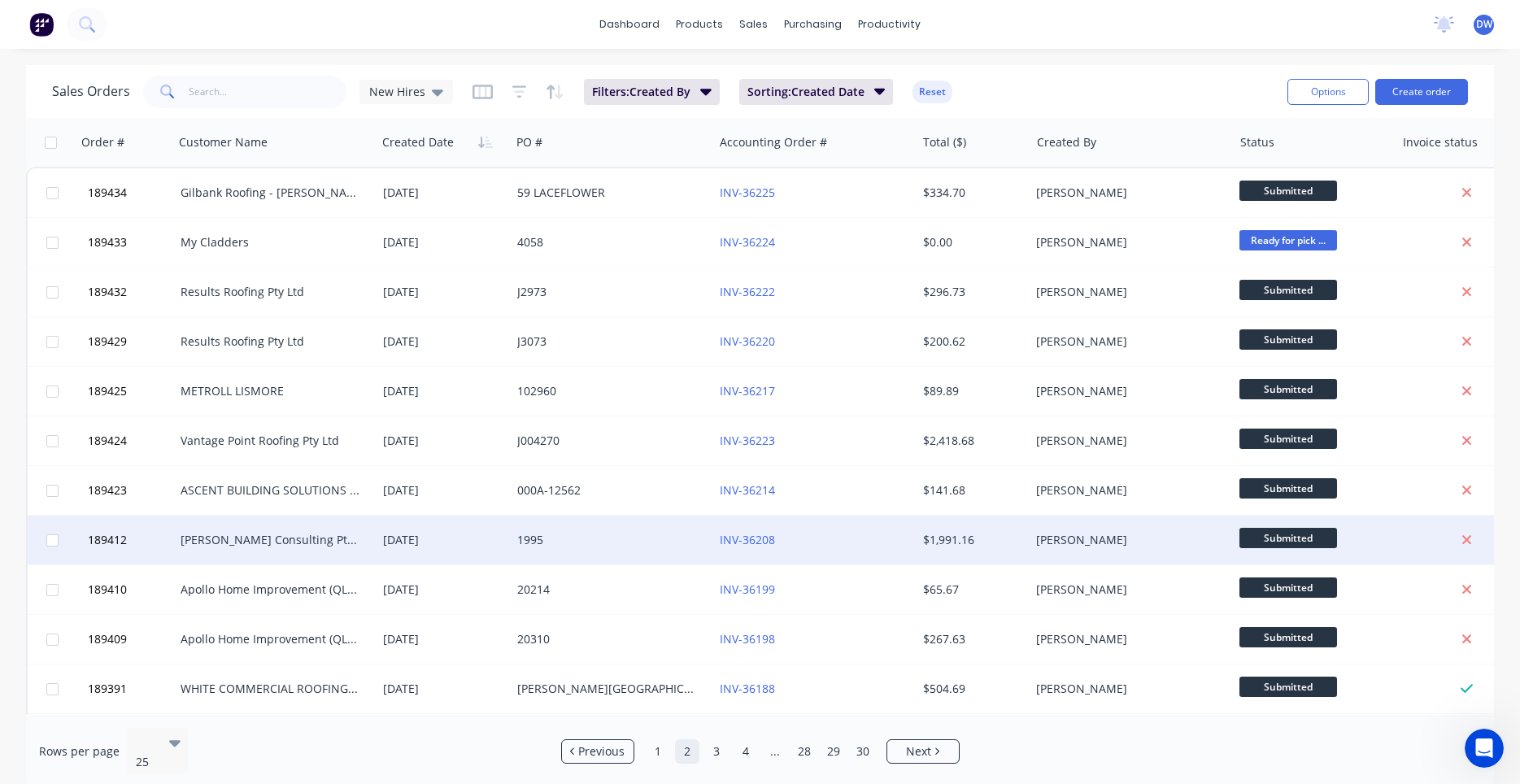
click at [622, 550] on div "1995" at bounding box center [612, 540] width 202 height 49
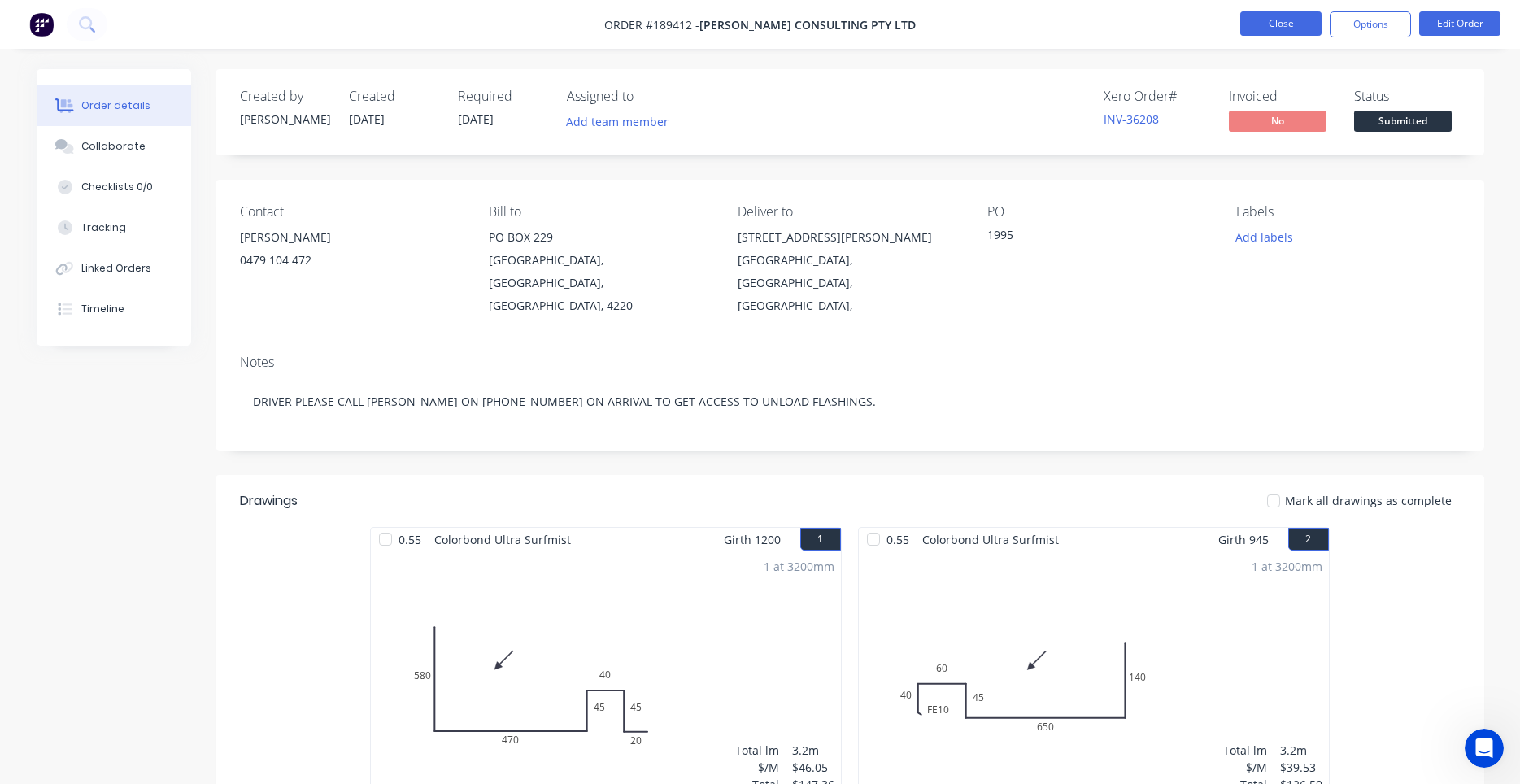
click at [1257, 28] on button "Close" at bounding box center [1280, 24] width 81 height 25
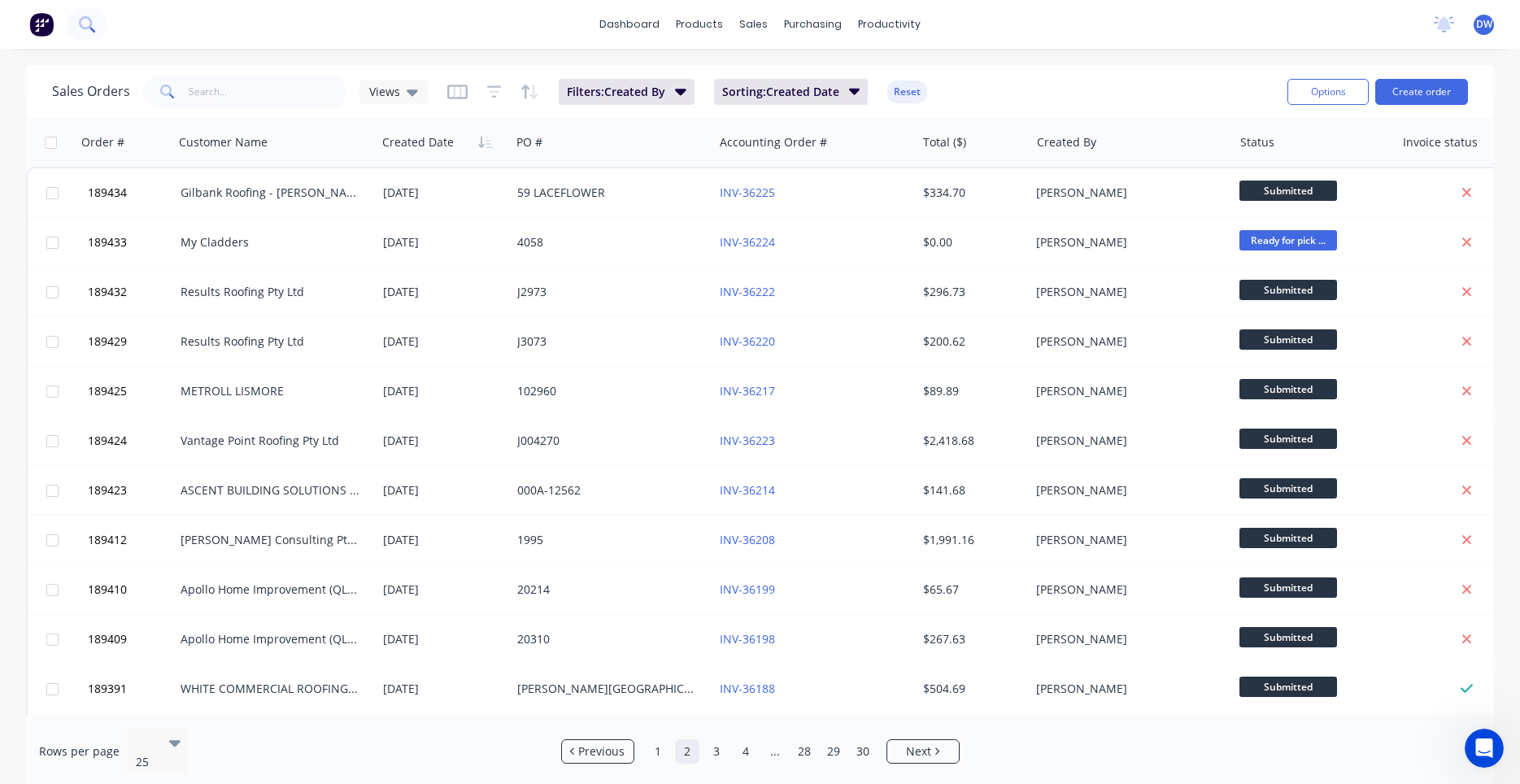
click at [85, 25] on icon at bounding box center [87, 25] width 16 height 16
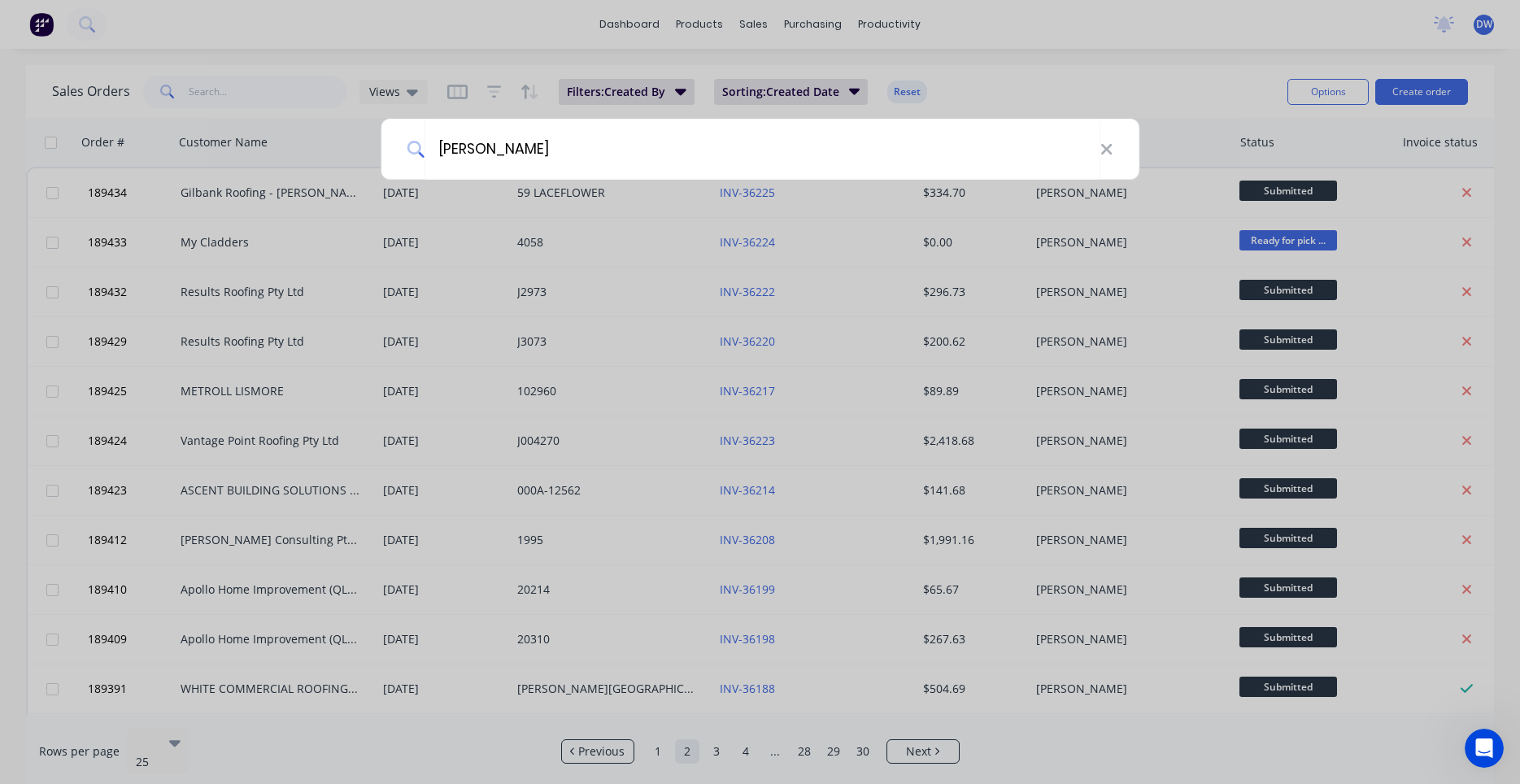
type input "simpson"
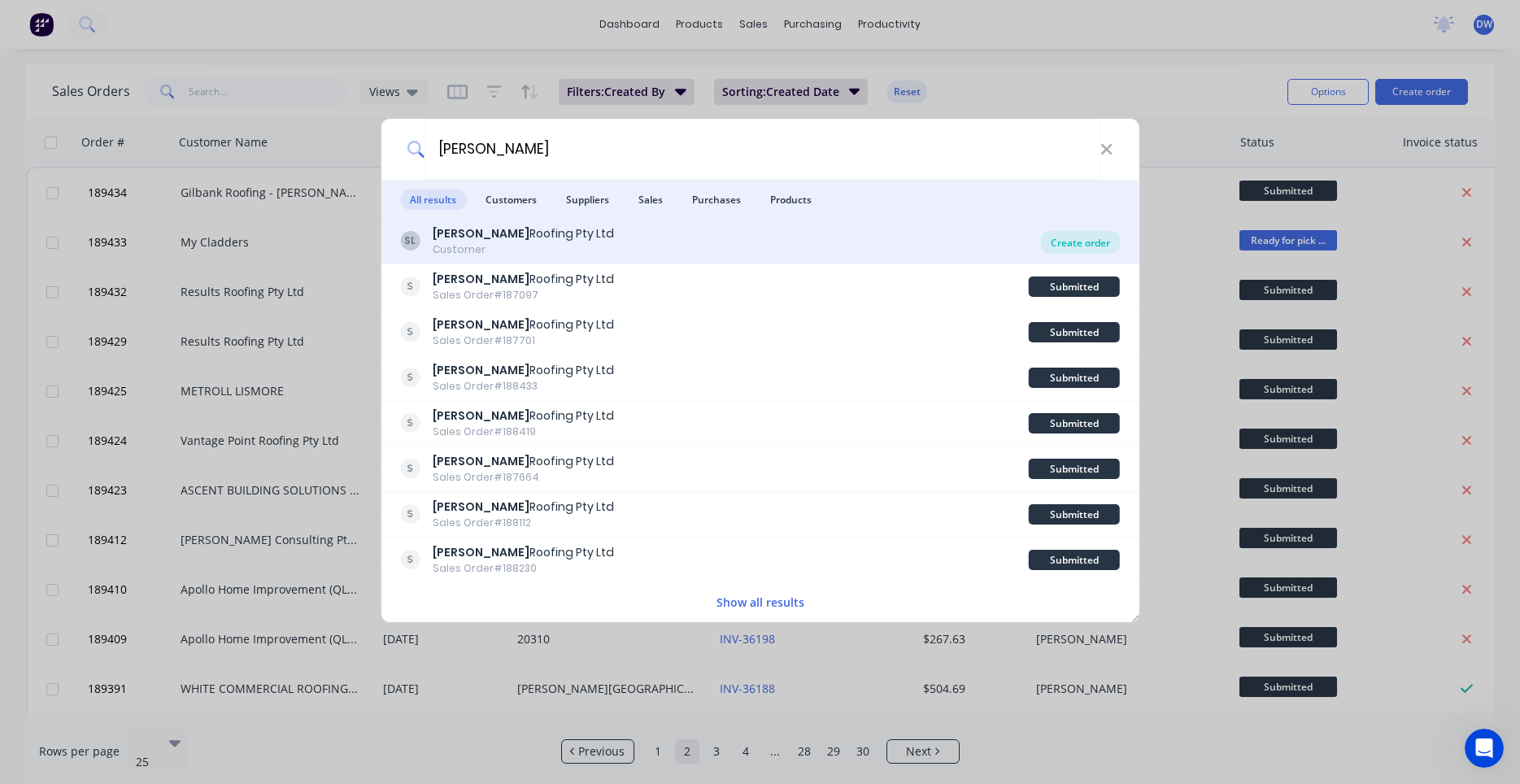
click at [1101, 237] on div "Create order" at bounding box center [1080, 243] width 79 height 23
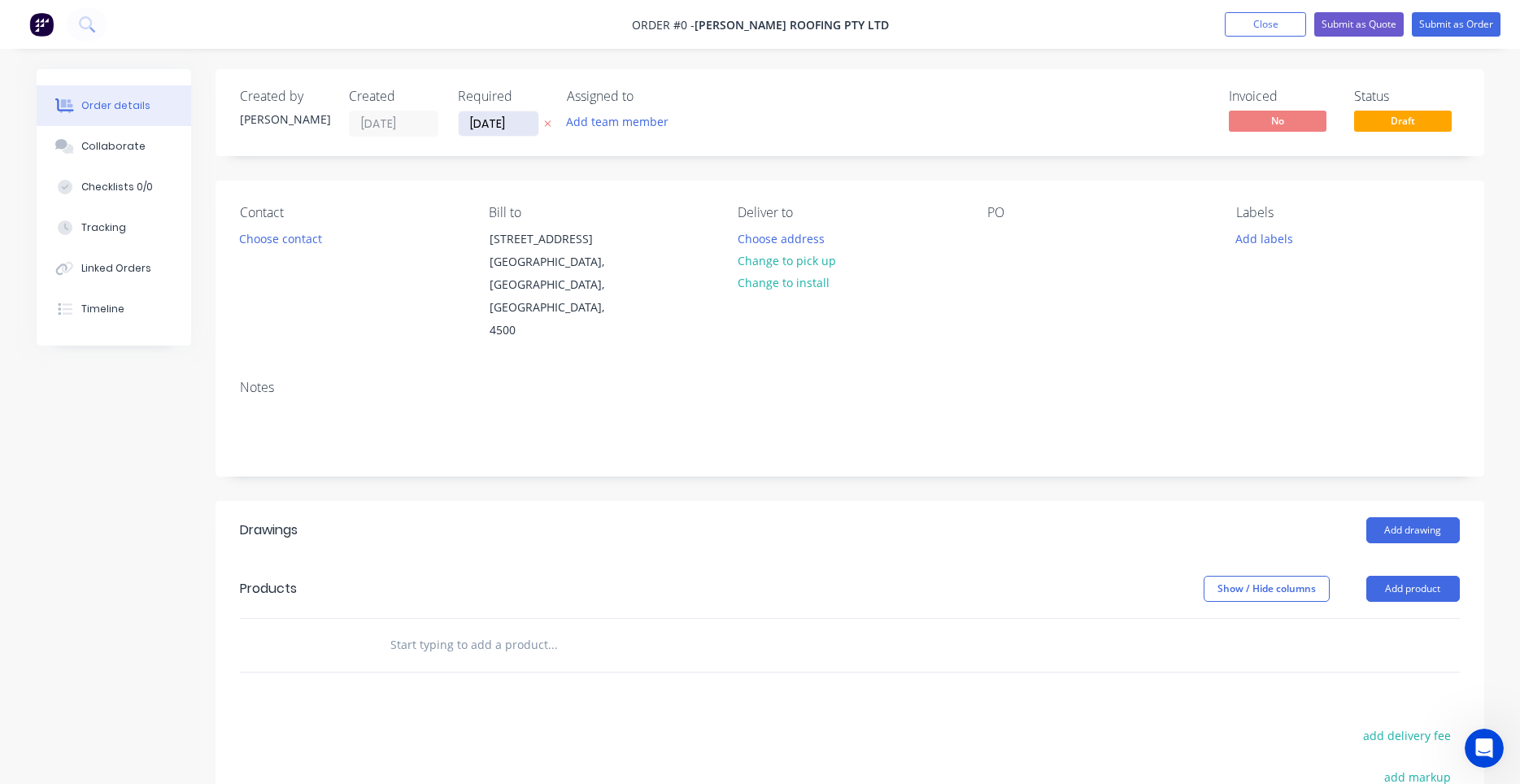
click at [507, 127] on input "11/08/25" at bounding box center [498, 124] width 80 height 25
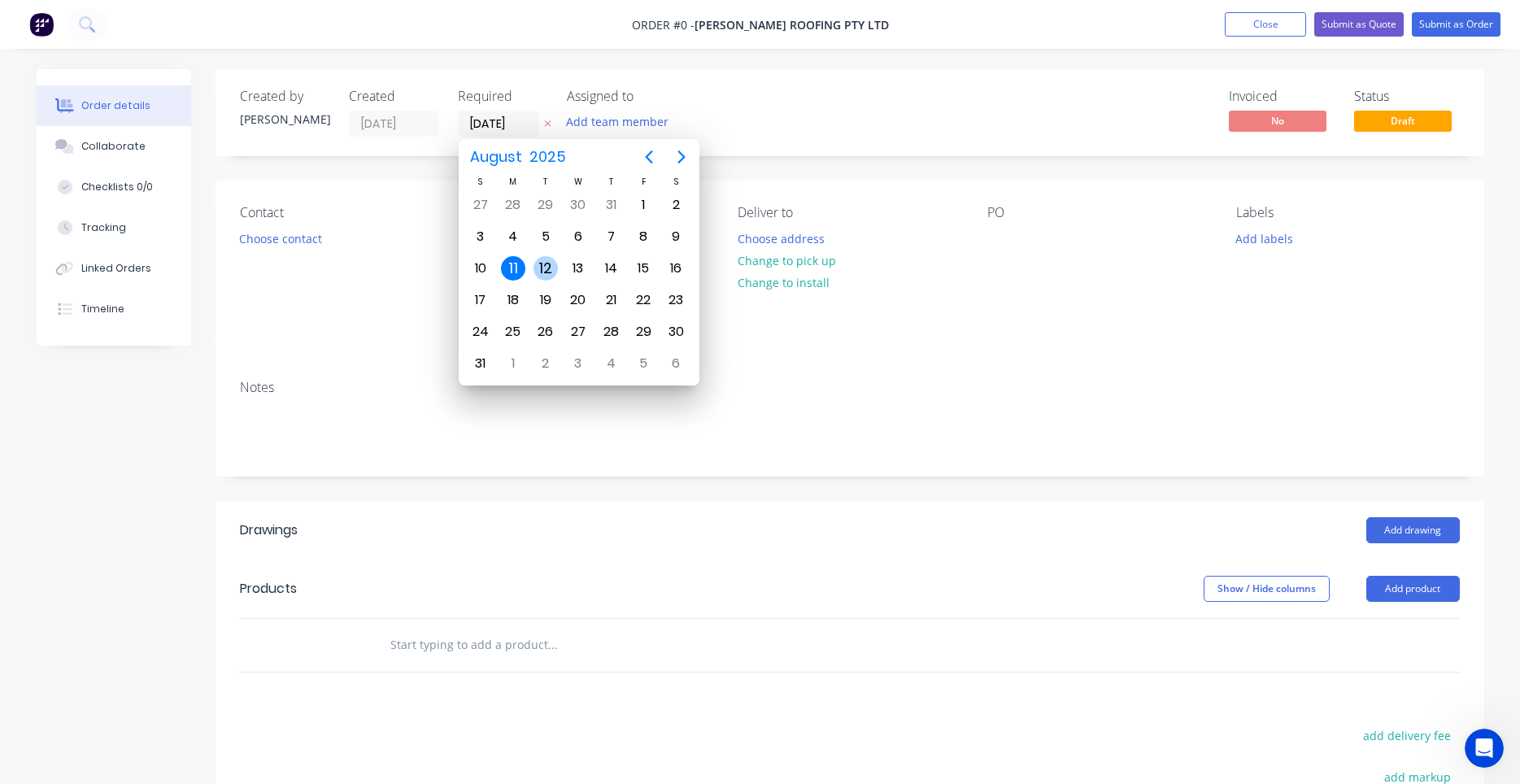
click at [546, 276] on div "12" at bounding box center [546, 268] width 25 height 25
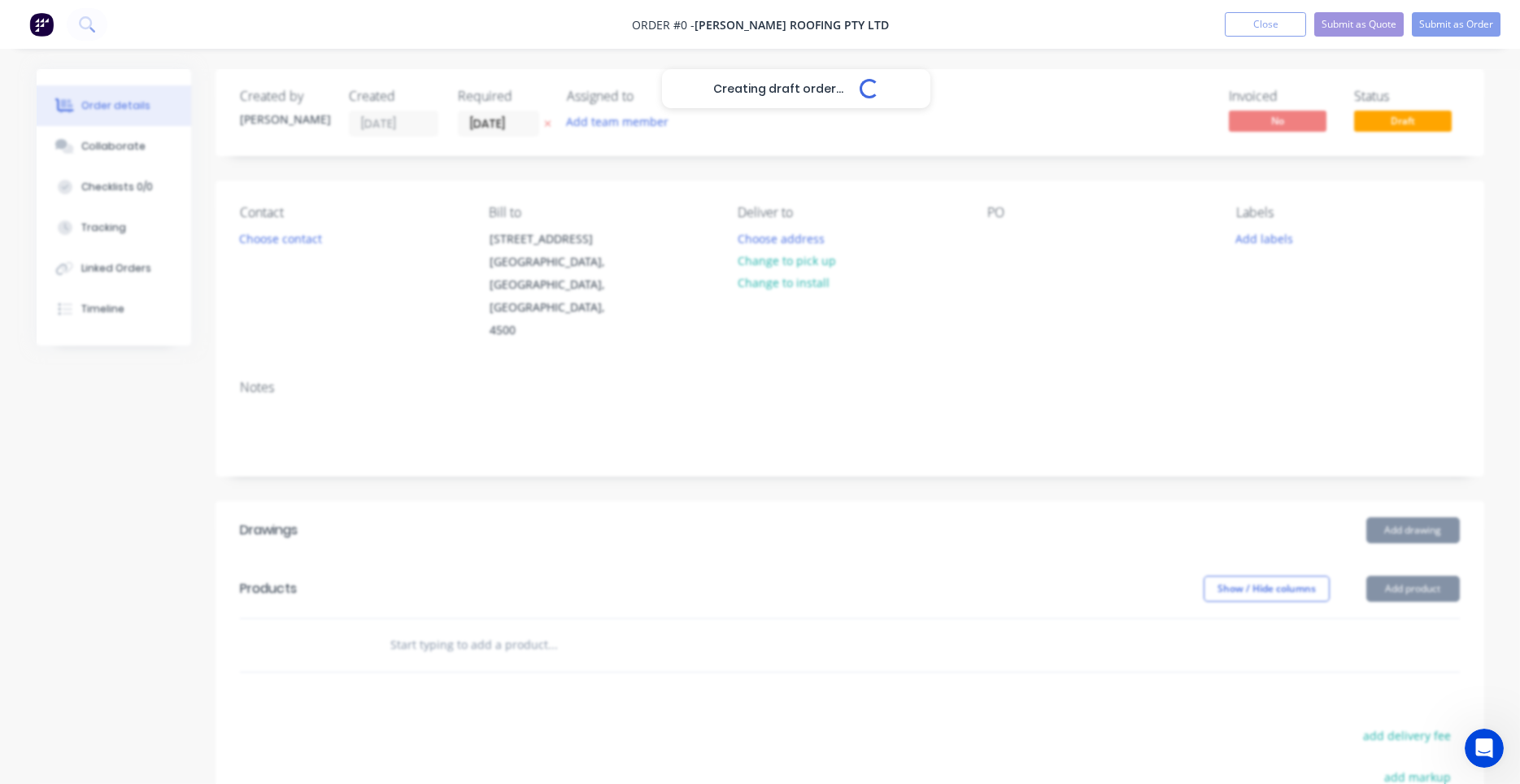
type input "12/08/25"
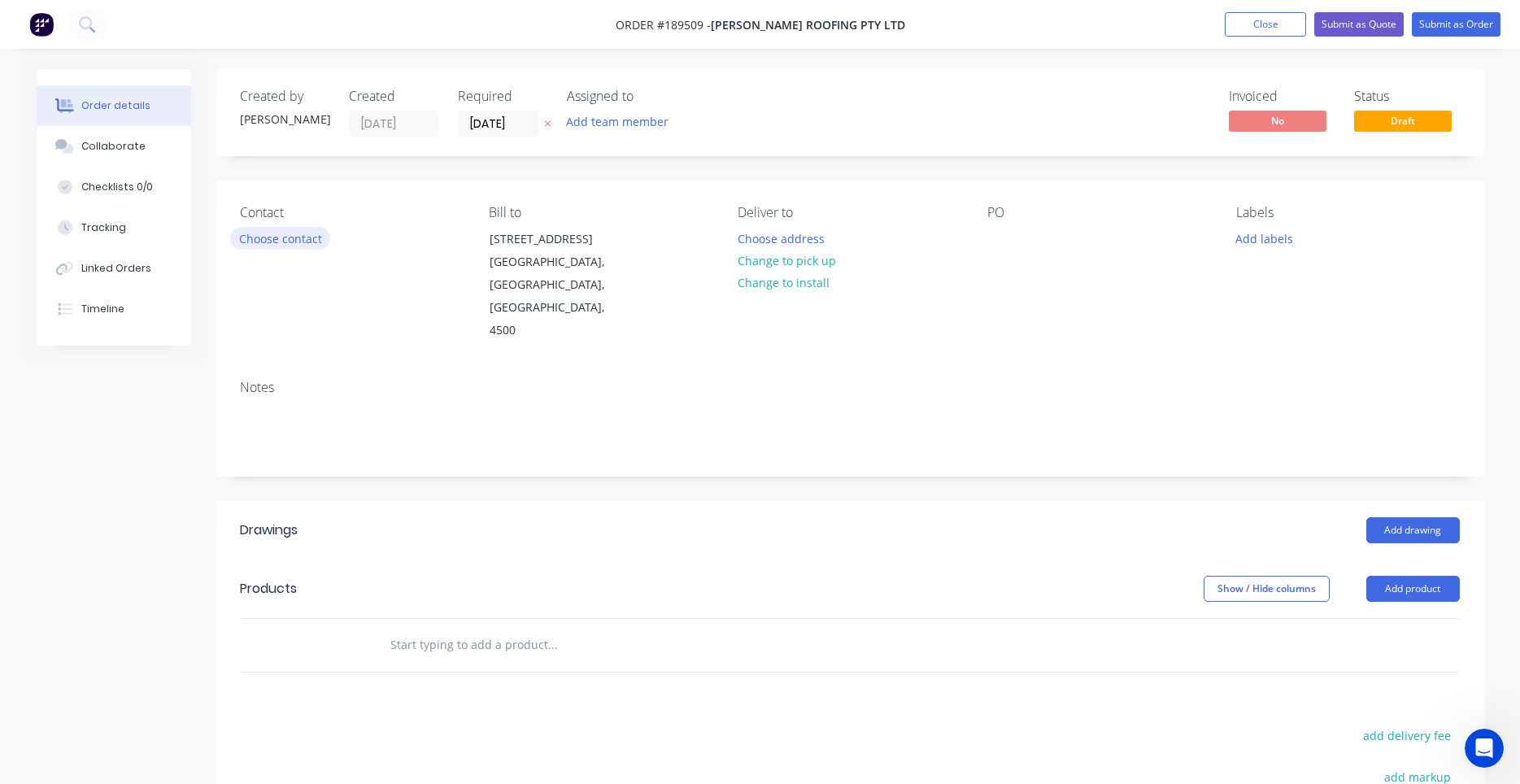
click at [306, 238] on button "Choose contact" at bounding box center [280, 237] width 100 height 22
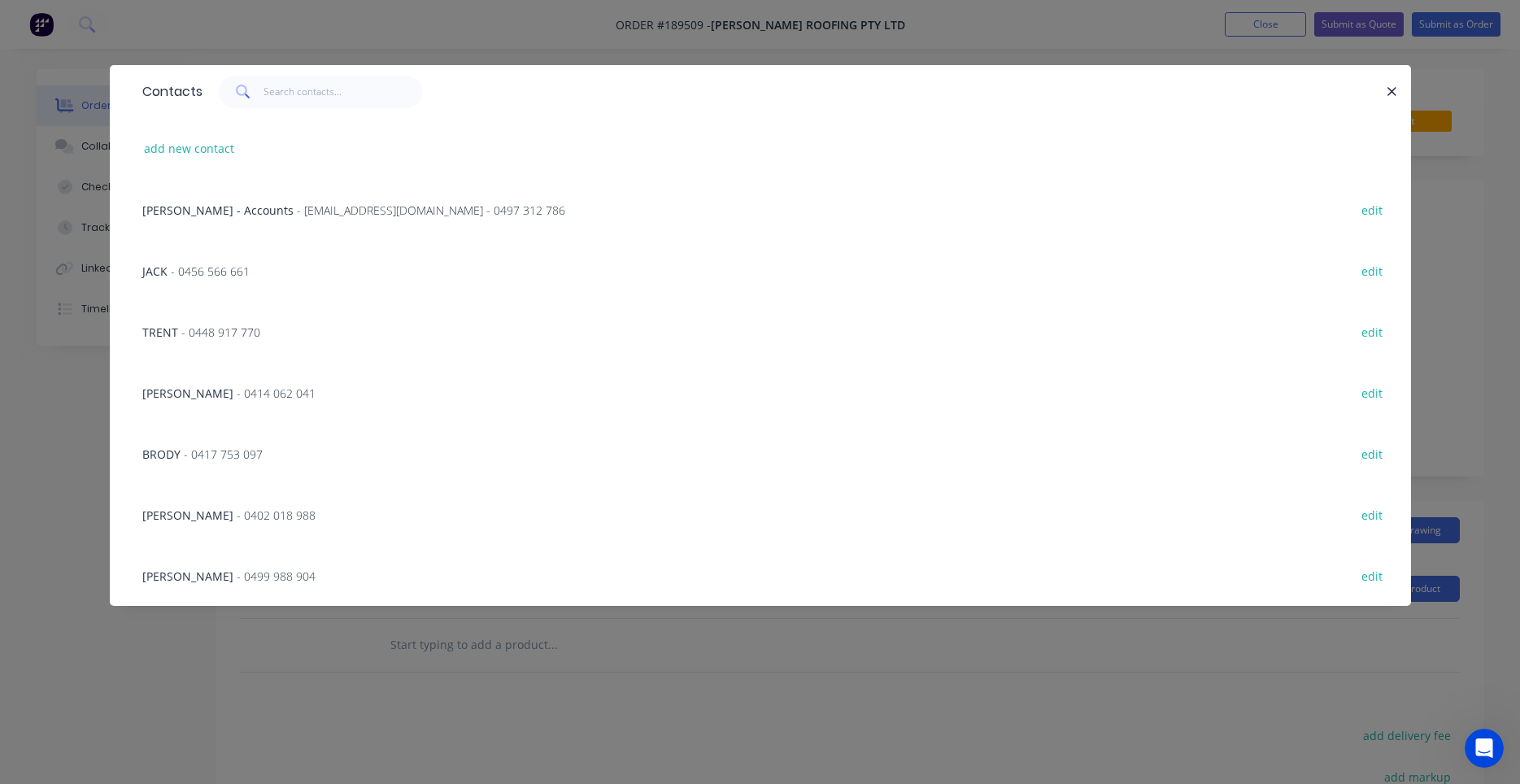
click at [234, 270] on span "- 0456 566 661" at bounding box center [210, 272] width 79 height 16
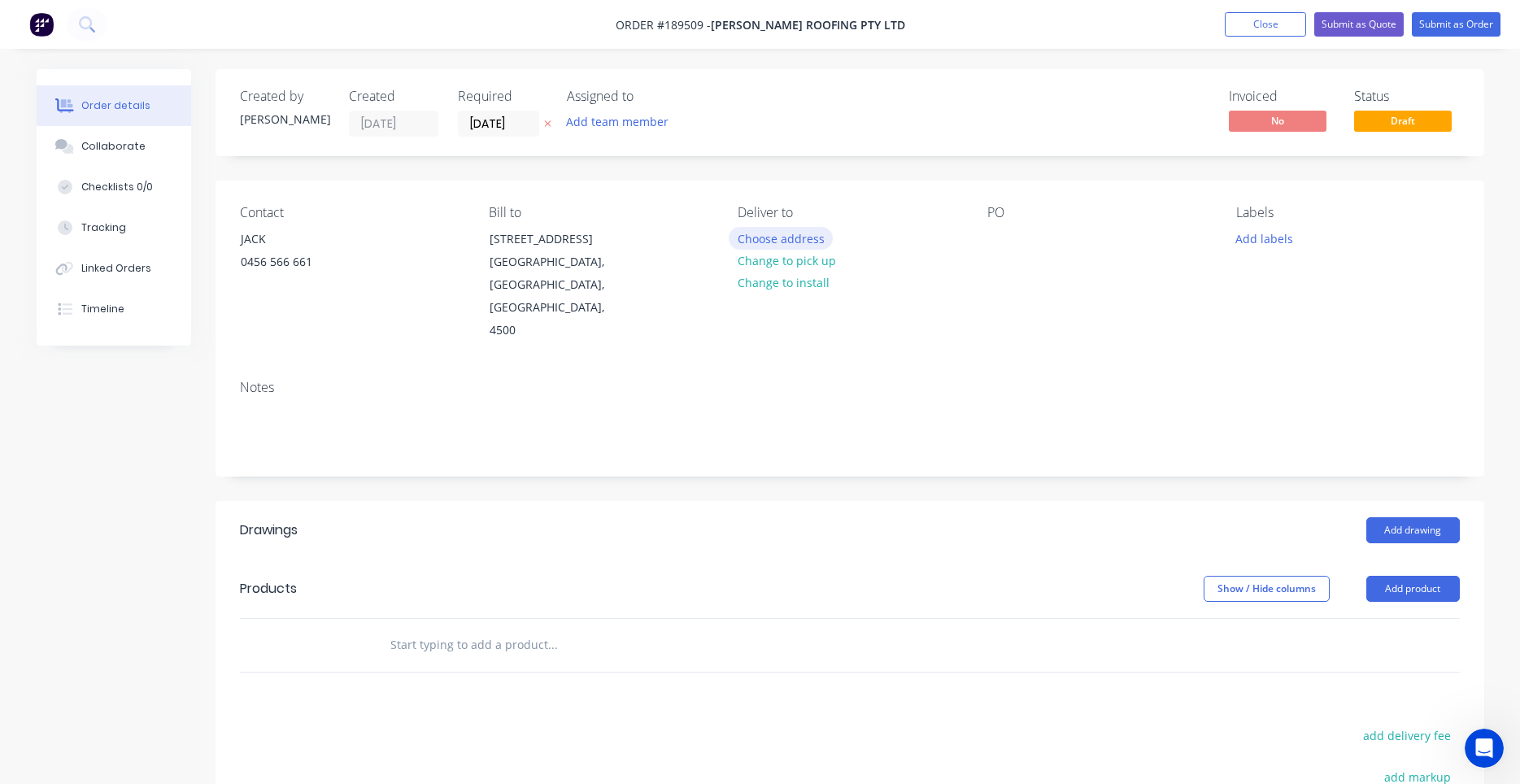
click at [767, 233] on button "Choose address" at bounding box center [781, 237] width 104 height 22
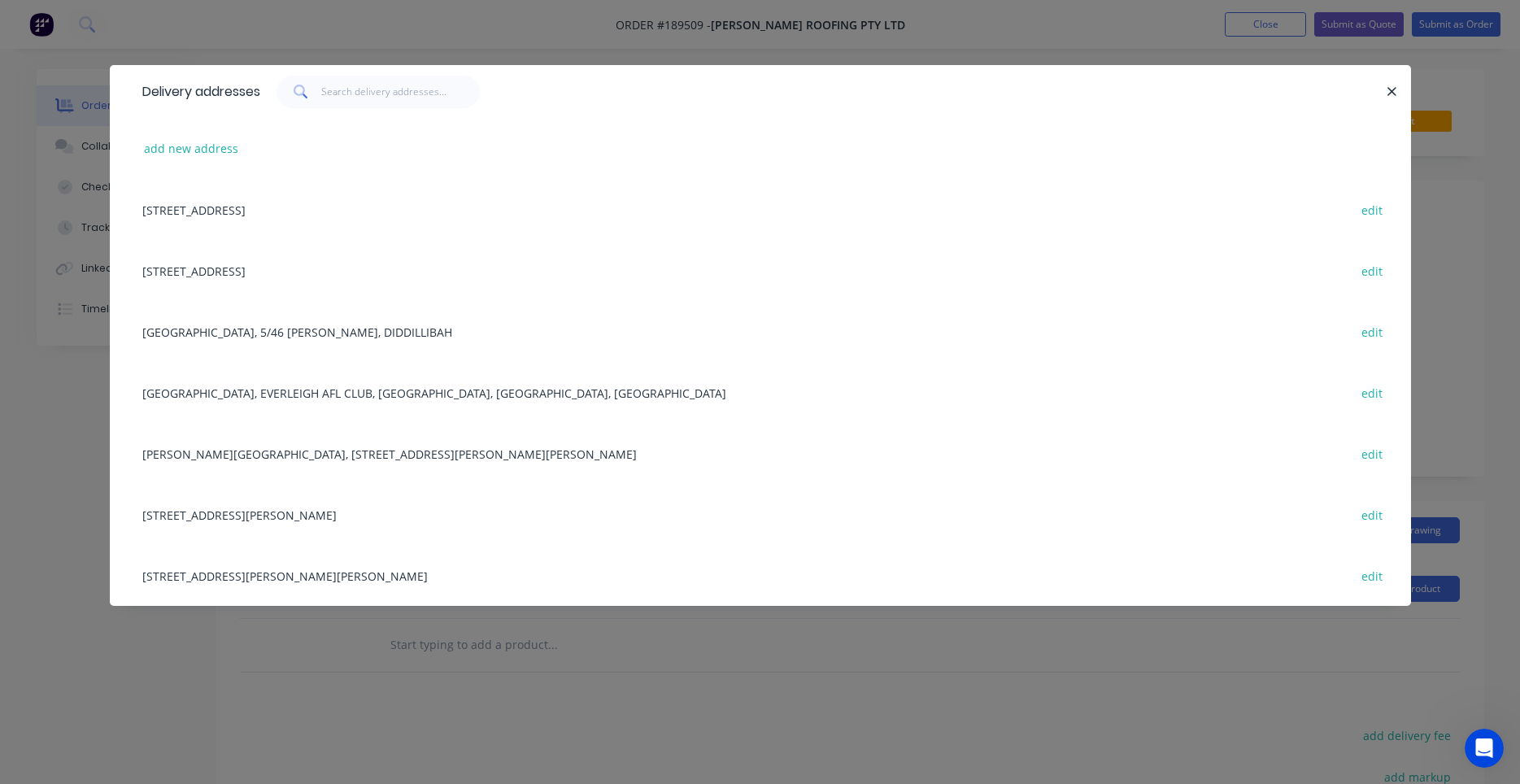
click at [368, 265] on div "13 MONTCLARE CT, (STORE), CASHMERE, Queensland, Australia, 4500 edit" at bounding box center [760, 271] width 1252 height 61
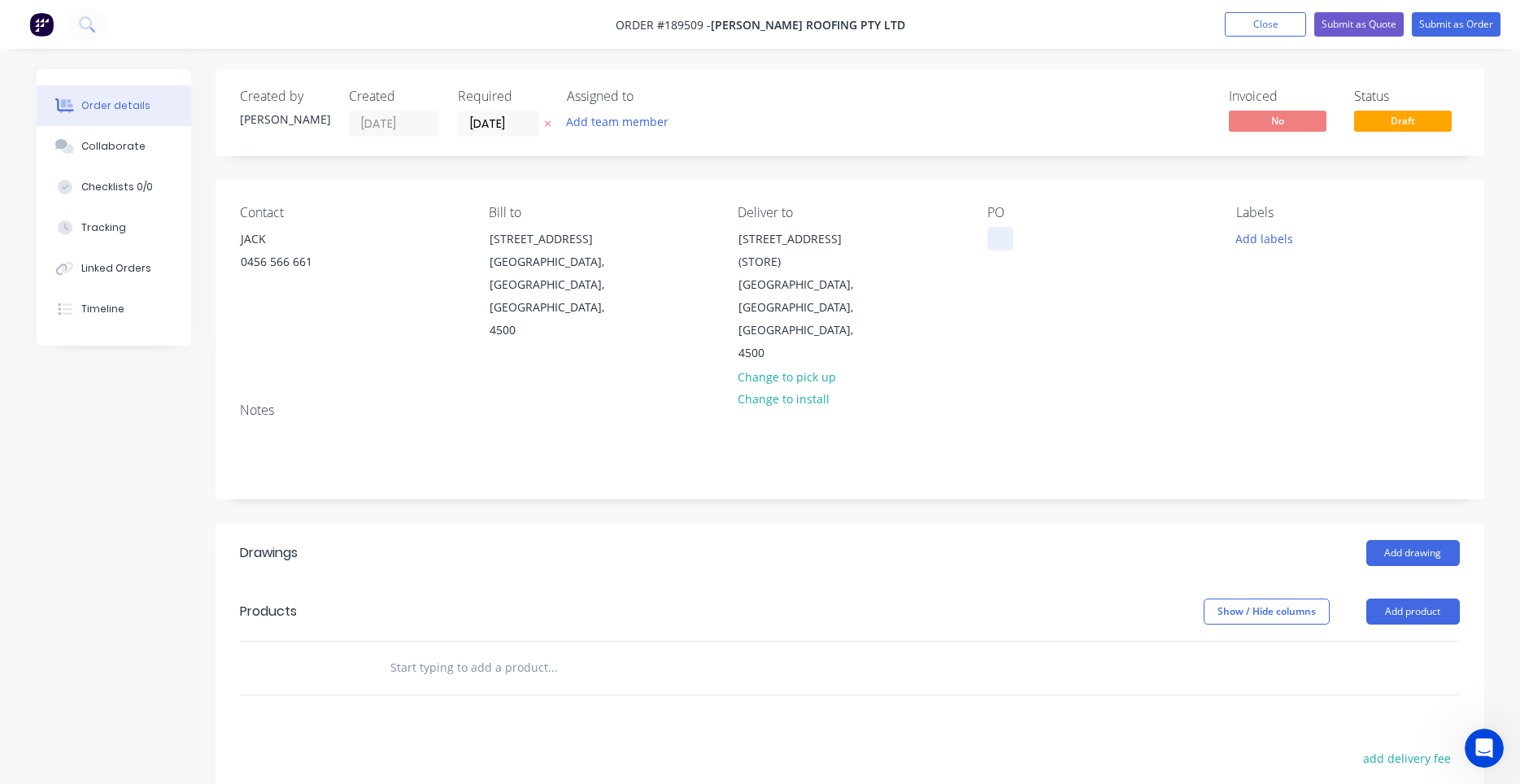
click at [1006, 236] on div at bounding box center [1000, 238] width 26 height 24
click at [1250, 241] on button "Add labels" at bounding box center [1264, 237] width 74 height 22
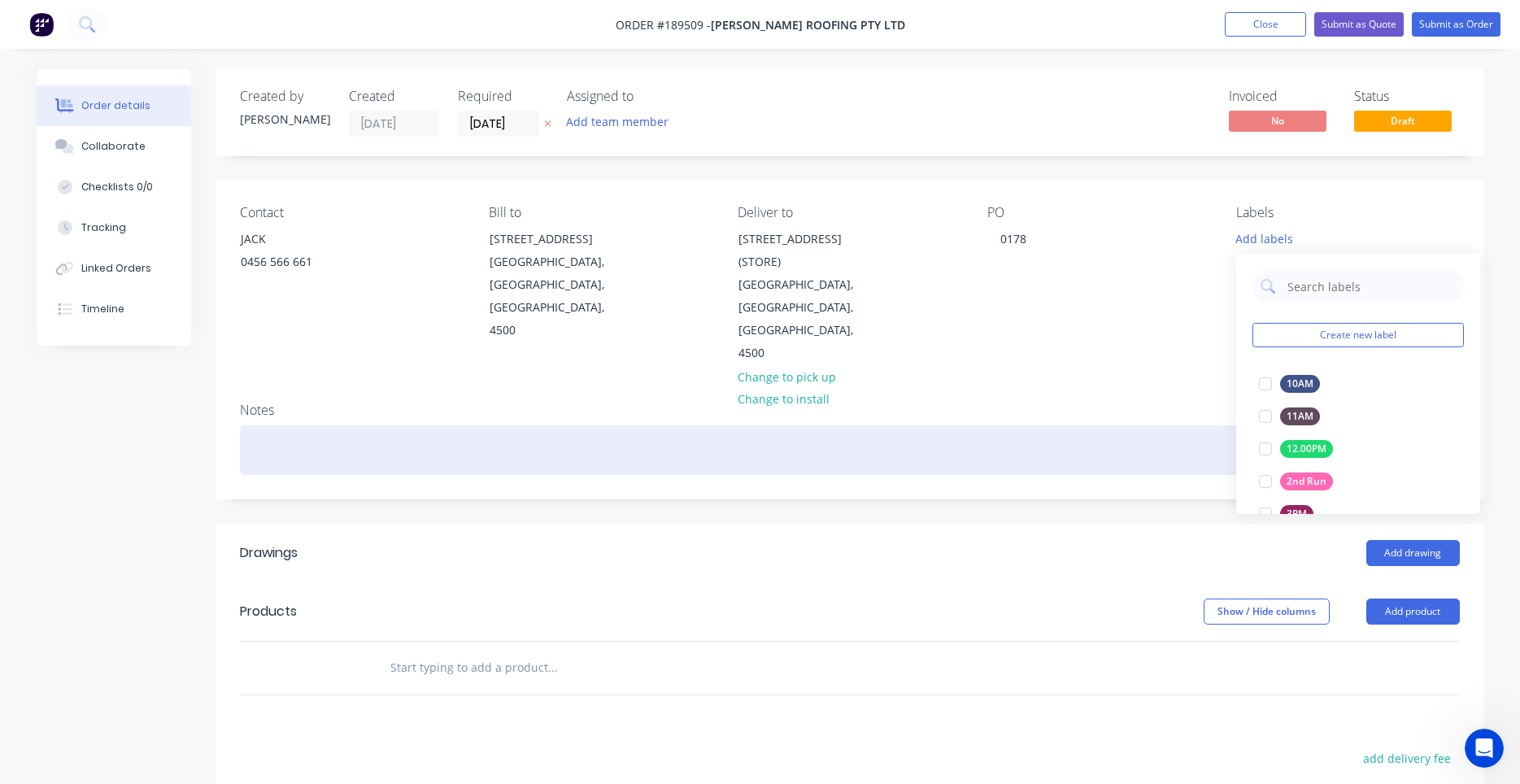
click at [1063, 425] on div at bounding box center [850, 449] width 1220 height 50
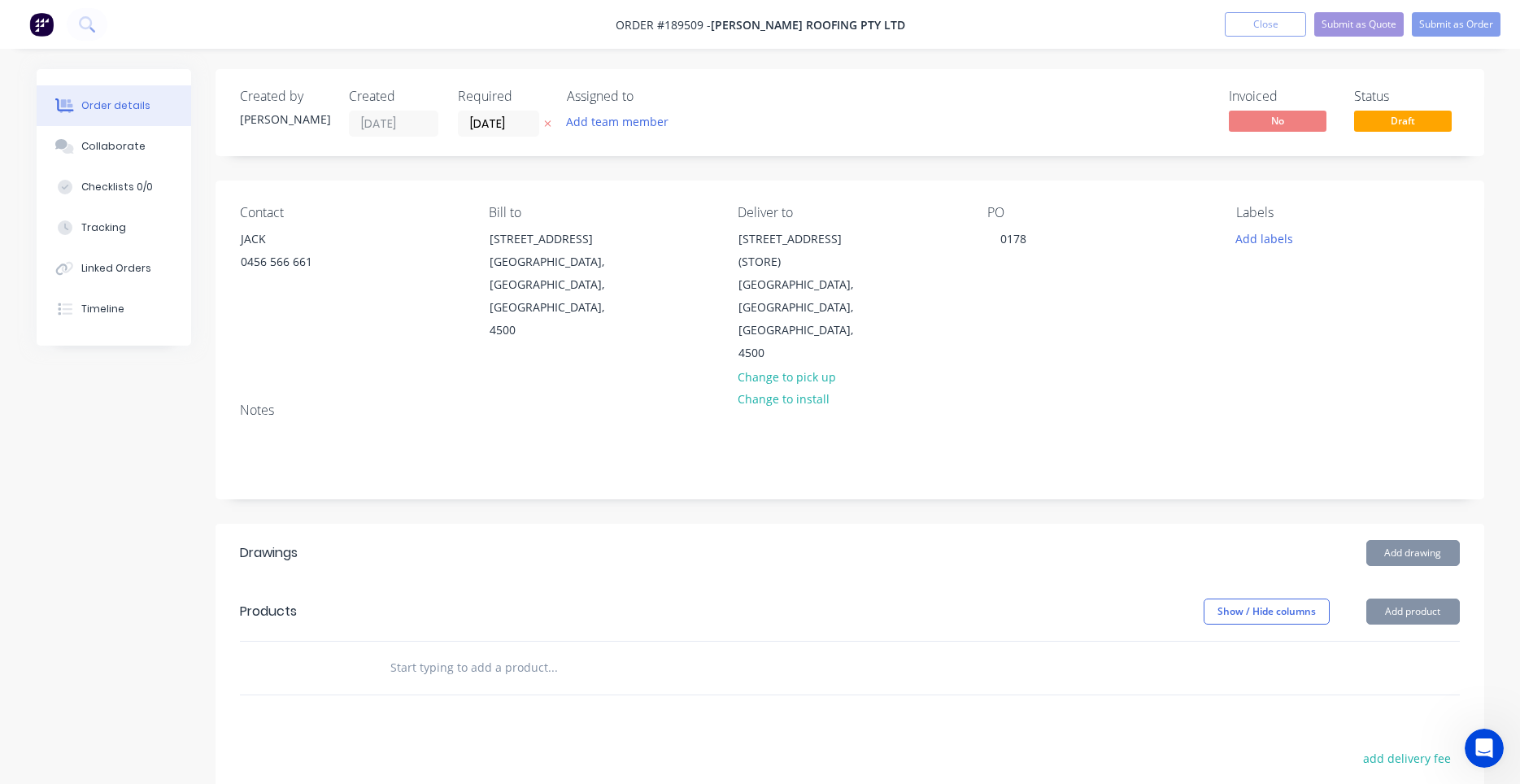
click at [544, 651] on input "text" at bounding box center [552, 667] width 325 height 32
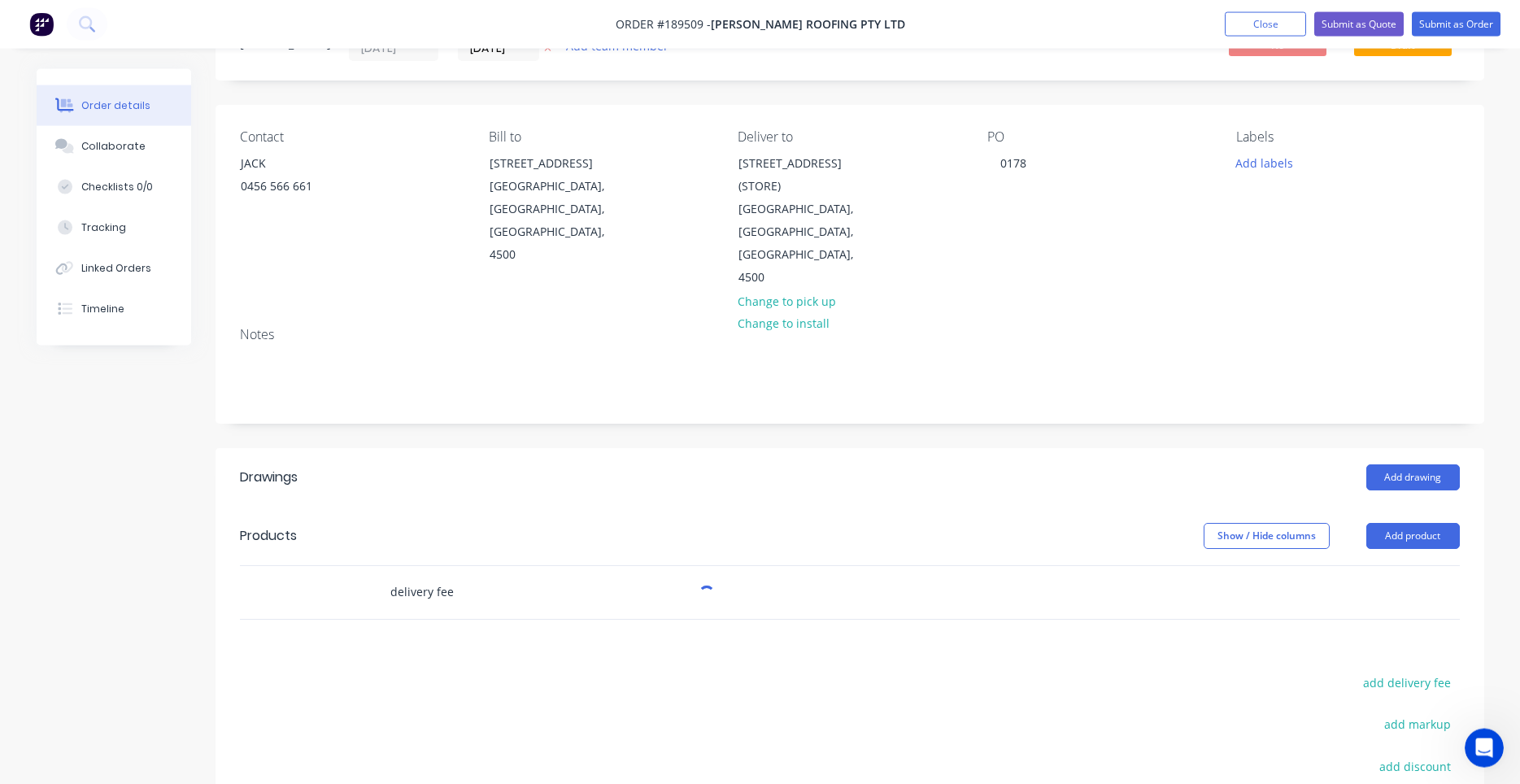
scroll to position [138, 0]
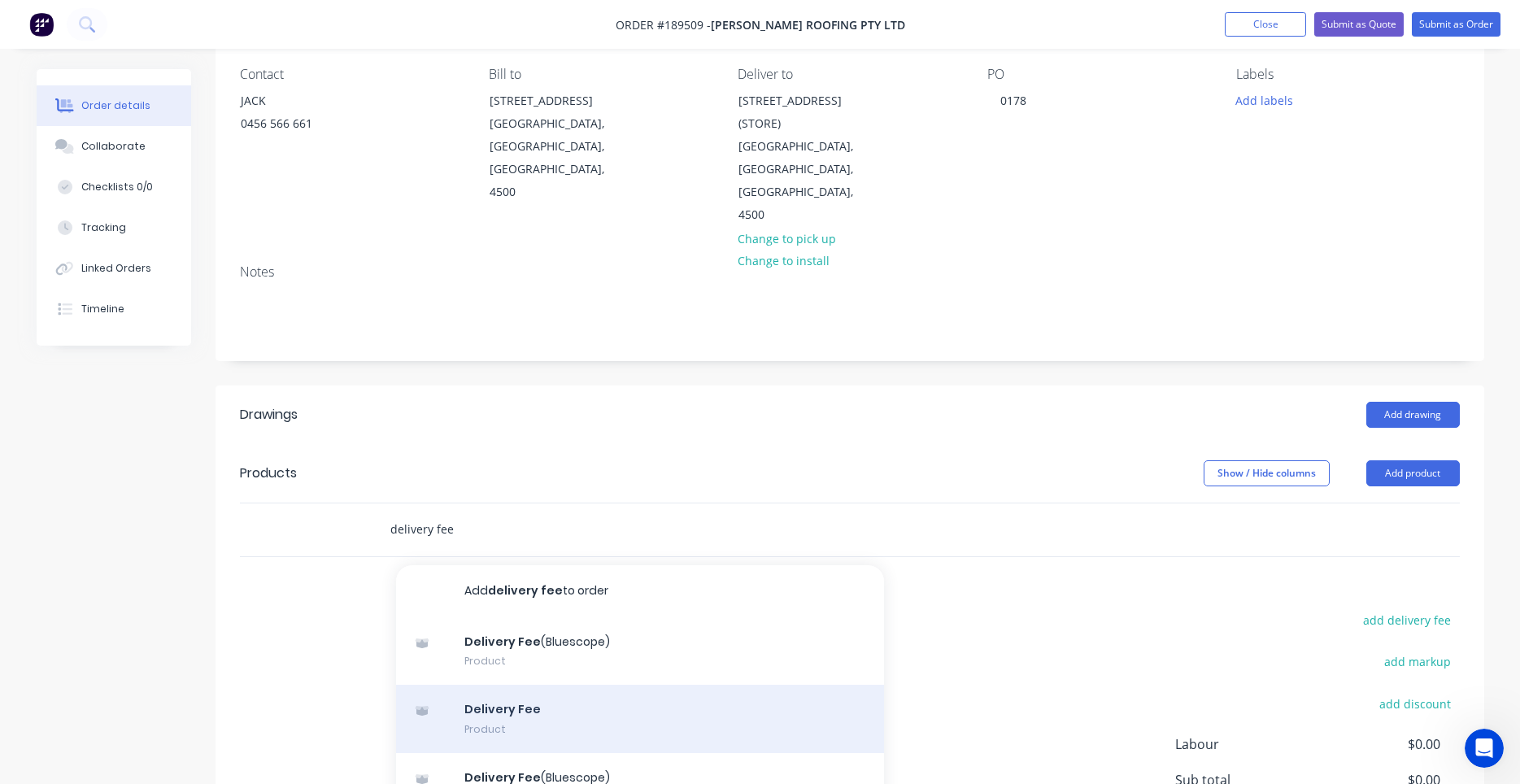
type input "delivery fee"
click at [529, 684] on div "Delivery Fee Product" at bounding box center [640, 718] width 488 height 68
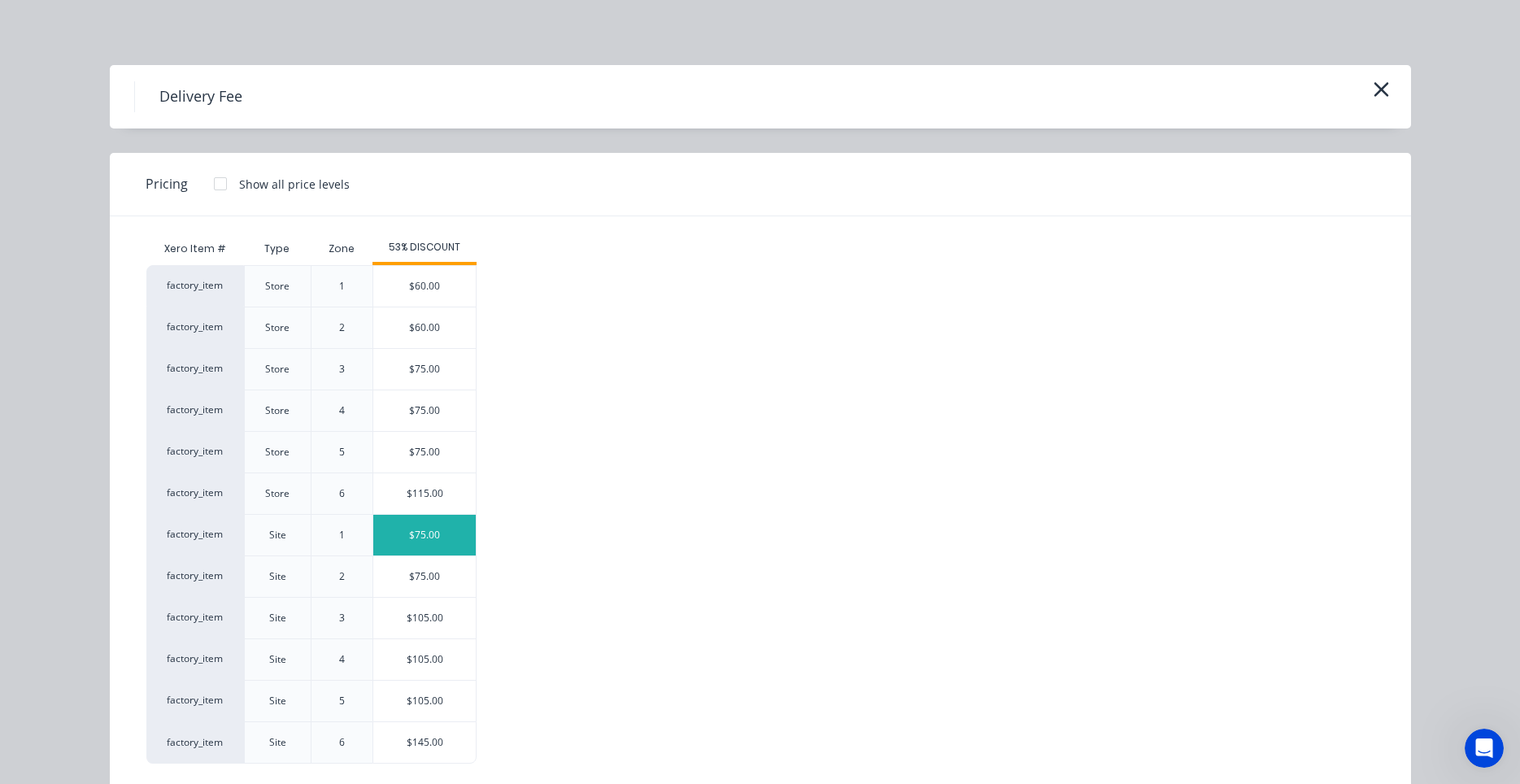
click at [442, 547] on div "$75.00" at bounding box center [424, 535] width 103 height 40
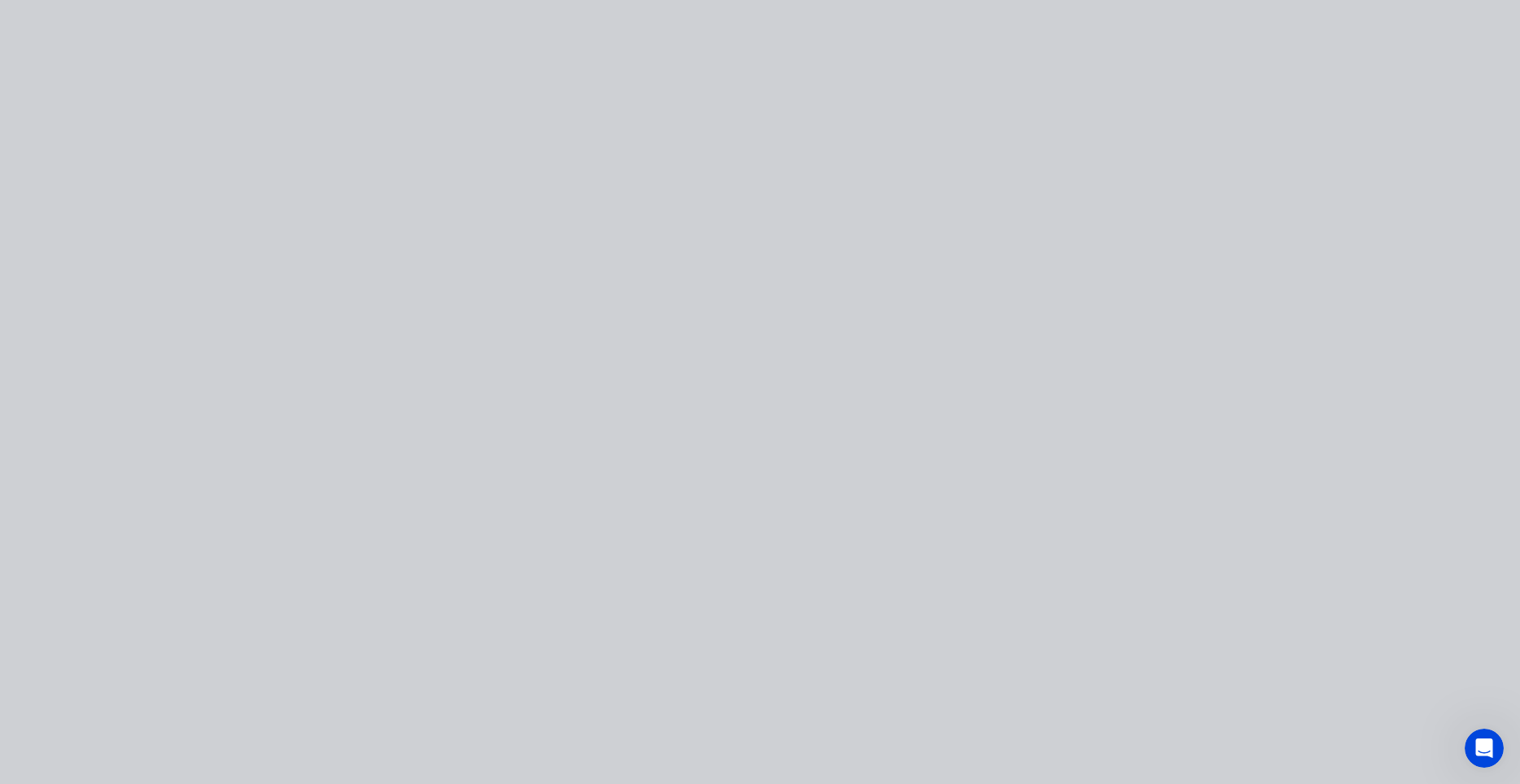
type input "$75.00"
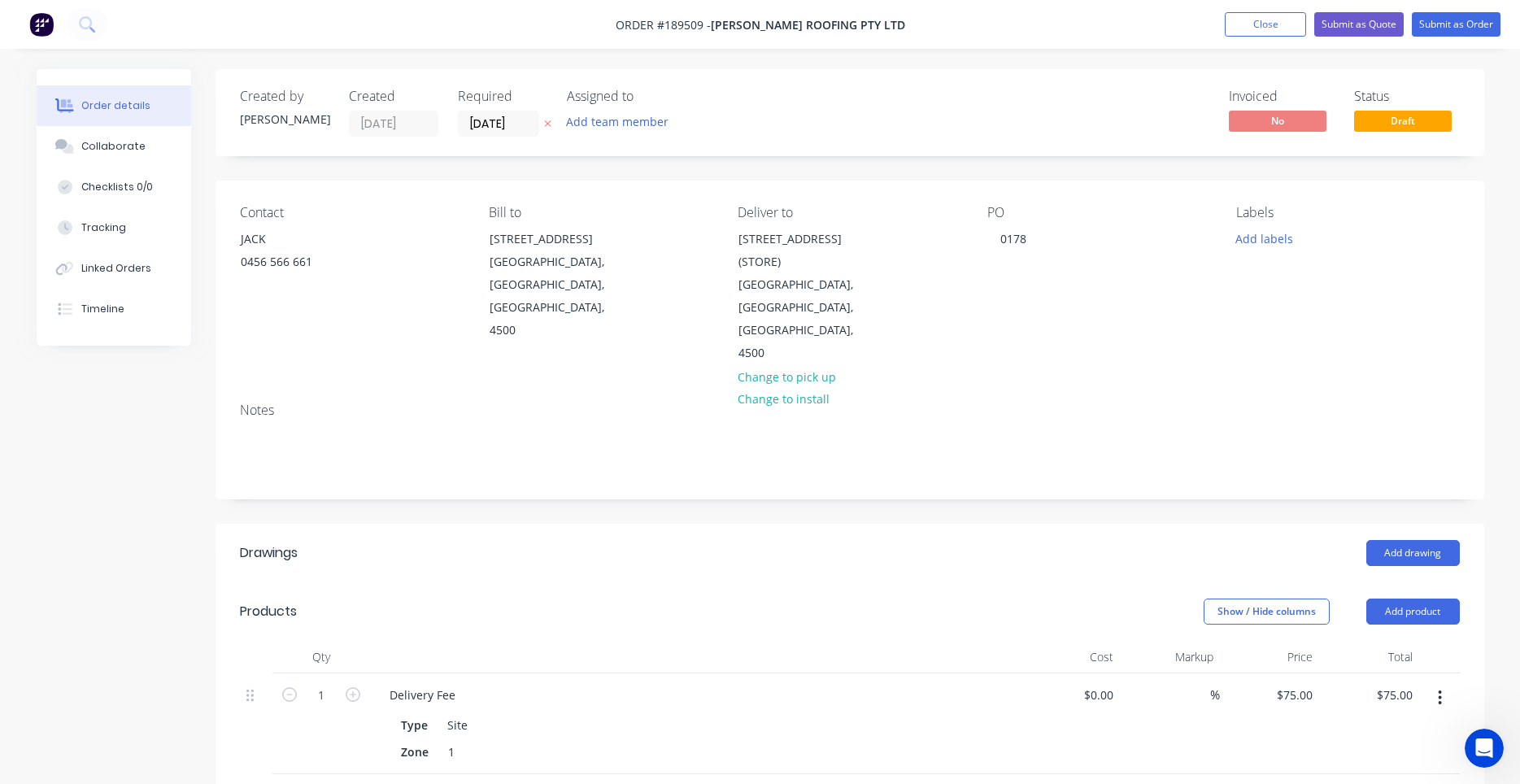
scroll to position [277, 0]
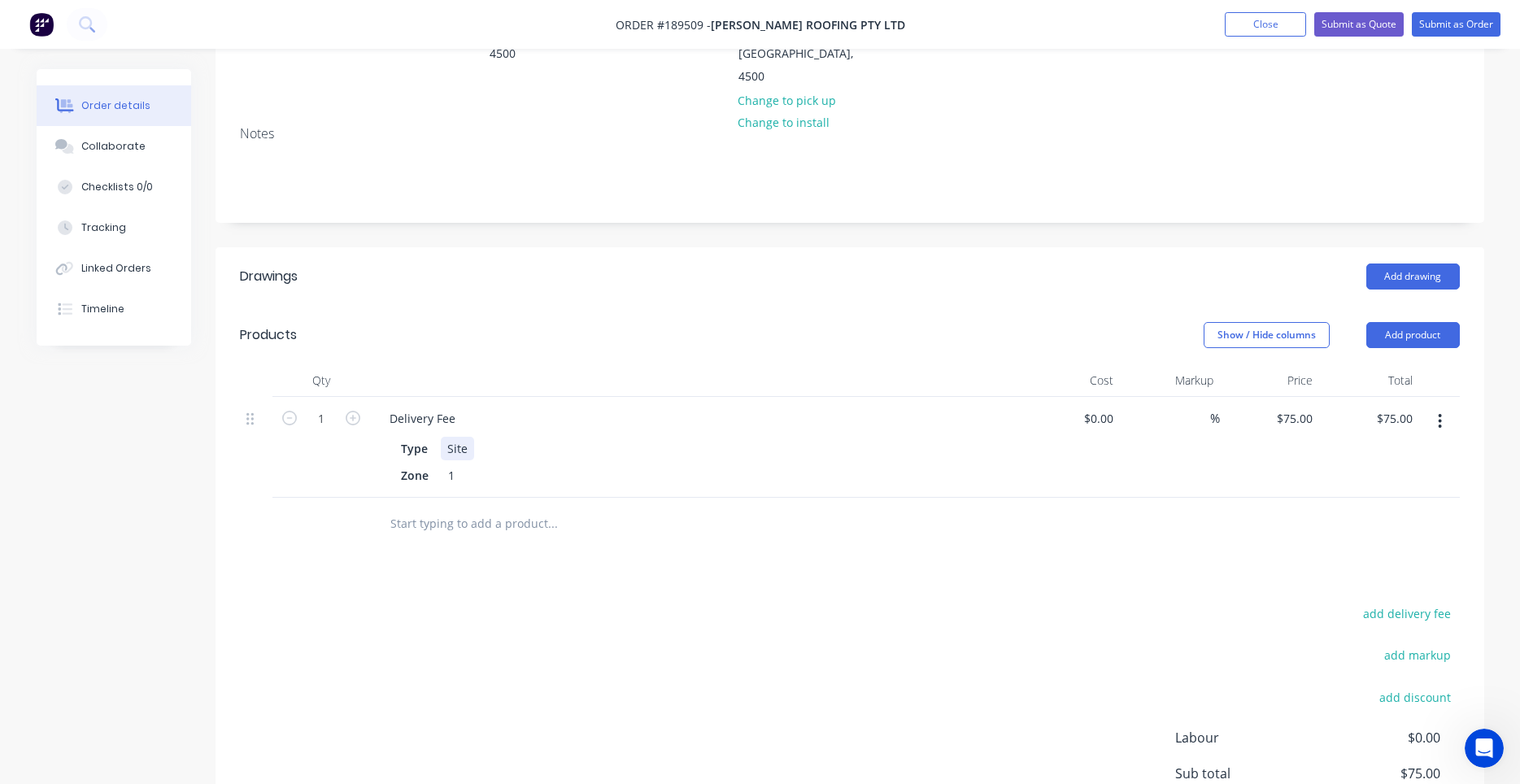
click at [447, 436] on div "Site" at bounding box center [457, 448] width 33 height 24
click at [1442, 413] on icon "button" at bounding box center [1439, 421] width 4 height 18
click at [1396, 452] on div "Edit" at bounding box center [1382, 463] width 125 height 24
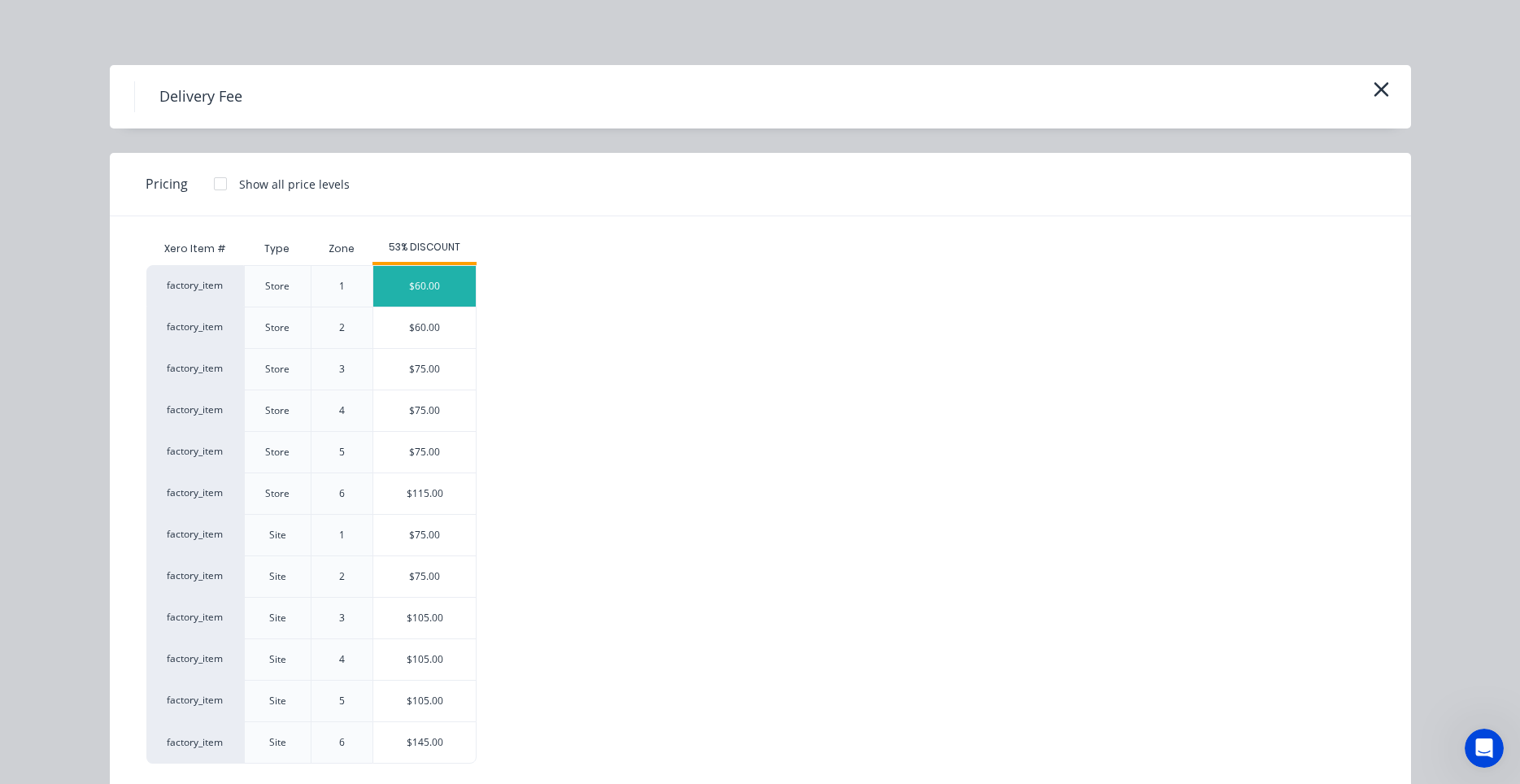
click at [467, 280] on div "$60.00" at bounding box center [424, 286] width 103 height 40
type input "$60.00"
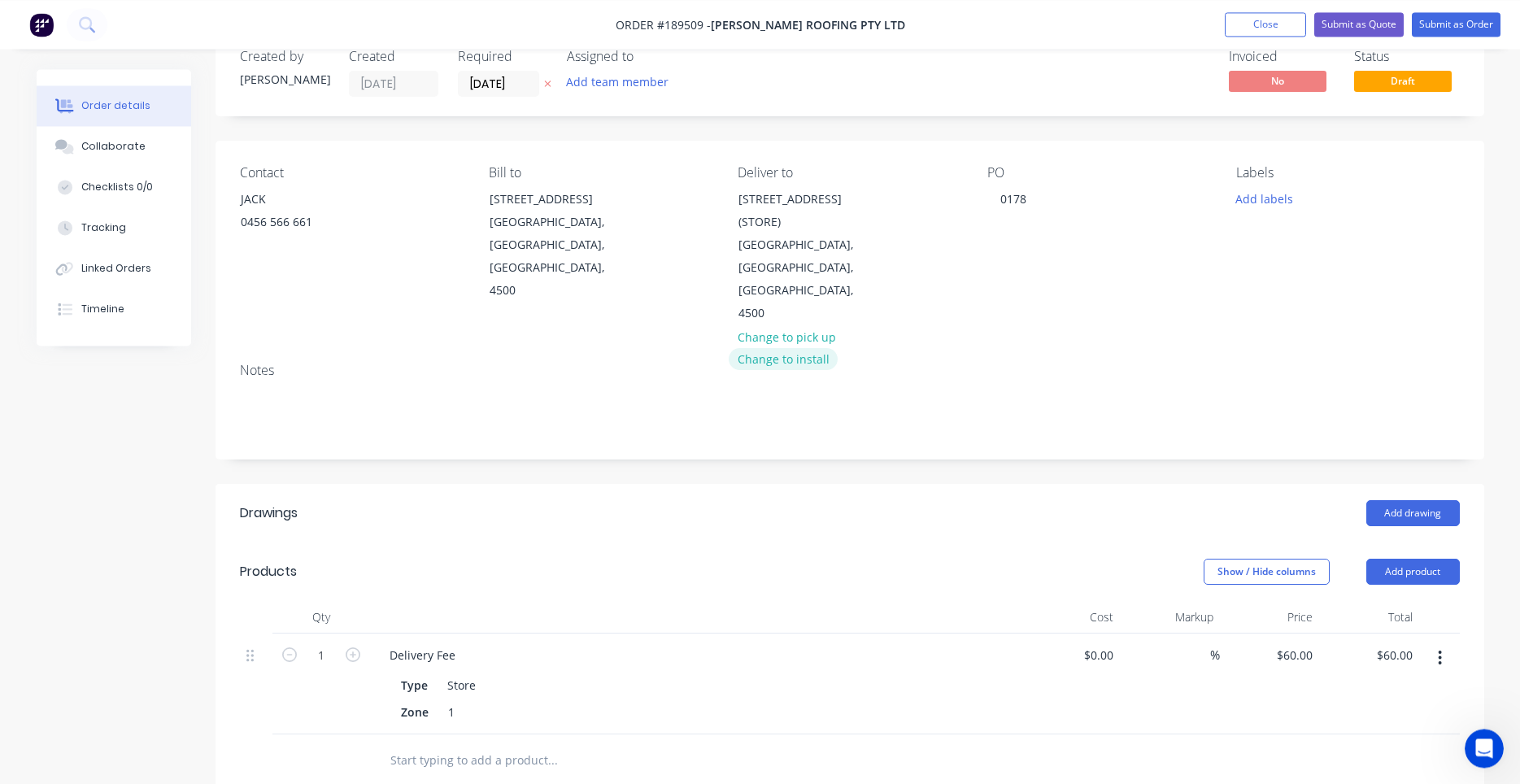
scroll to position [0, 0]
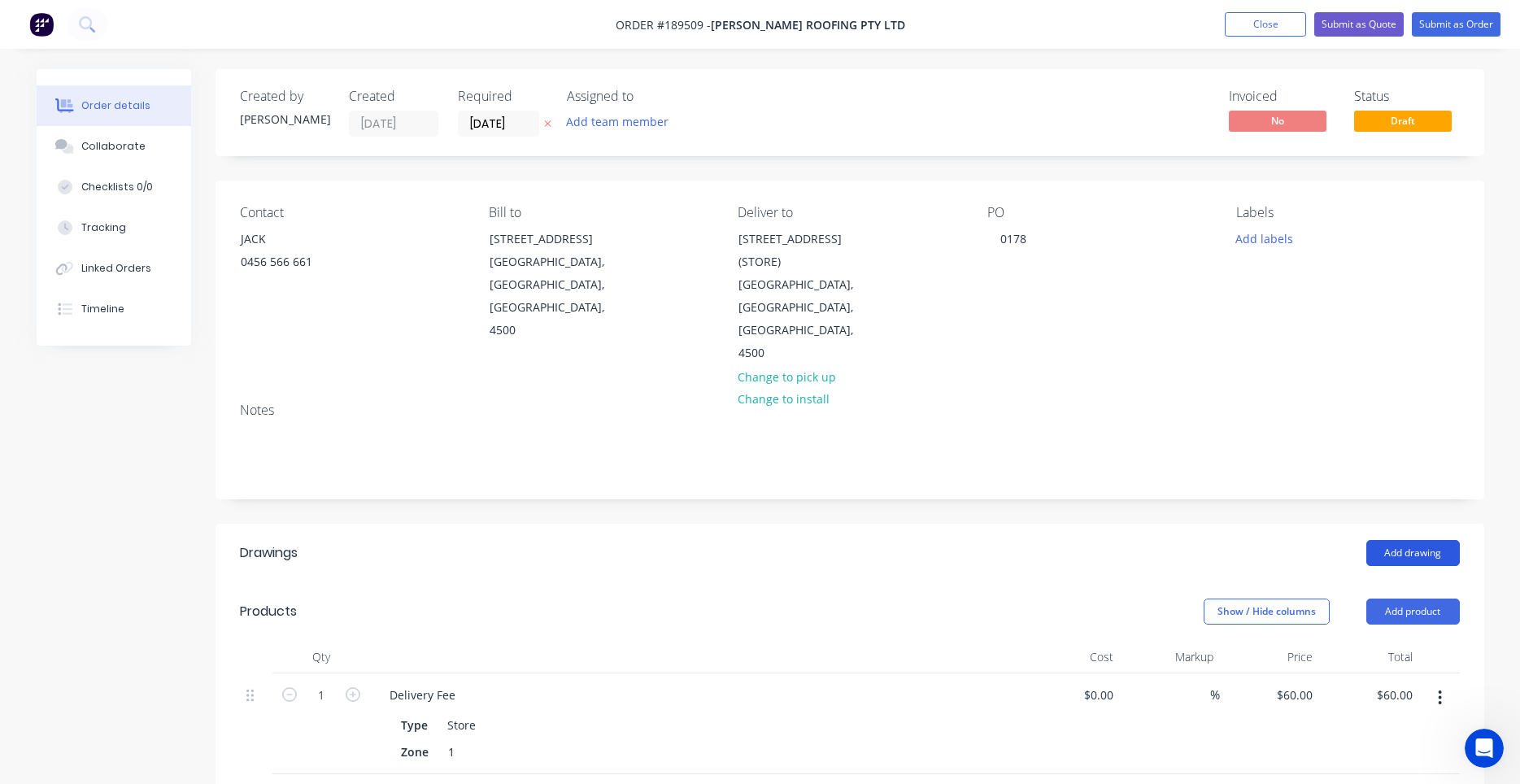
click at [1407, 540] on button "Add drawing" at bounding box center [1412, 553] width 94 height 26
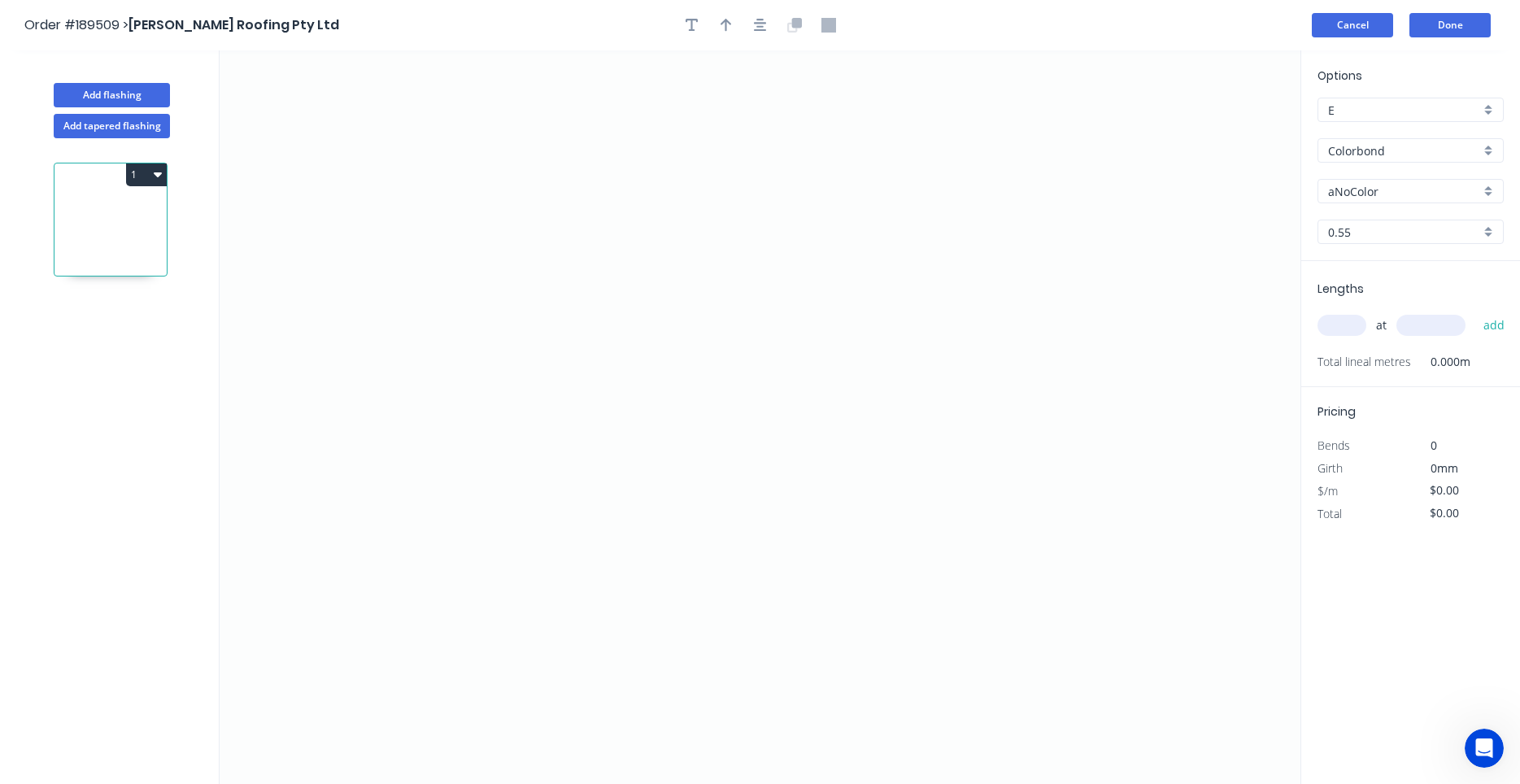
click at [1376, 26] on button "Cancel" at bounding box center [1352, 25] width 81 height 25
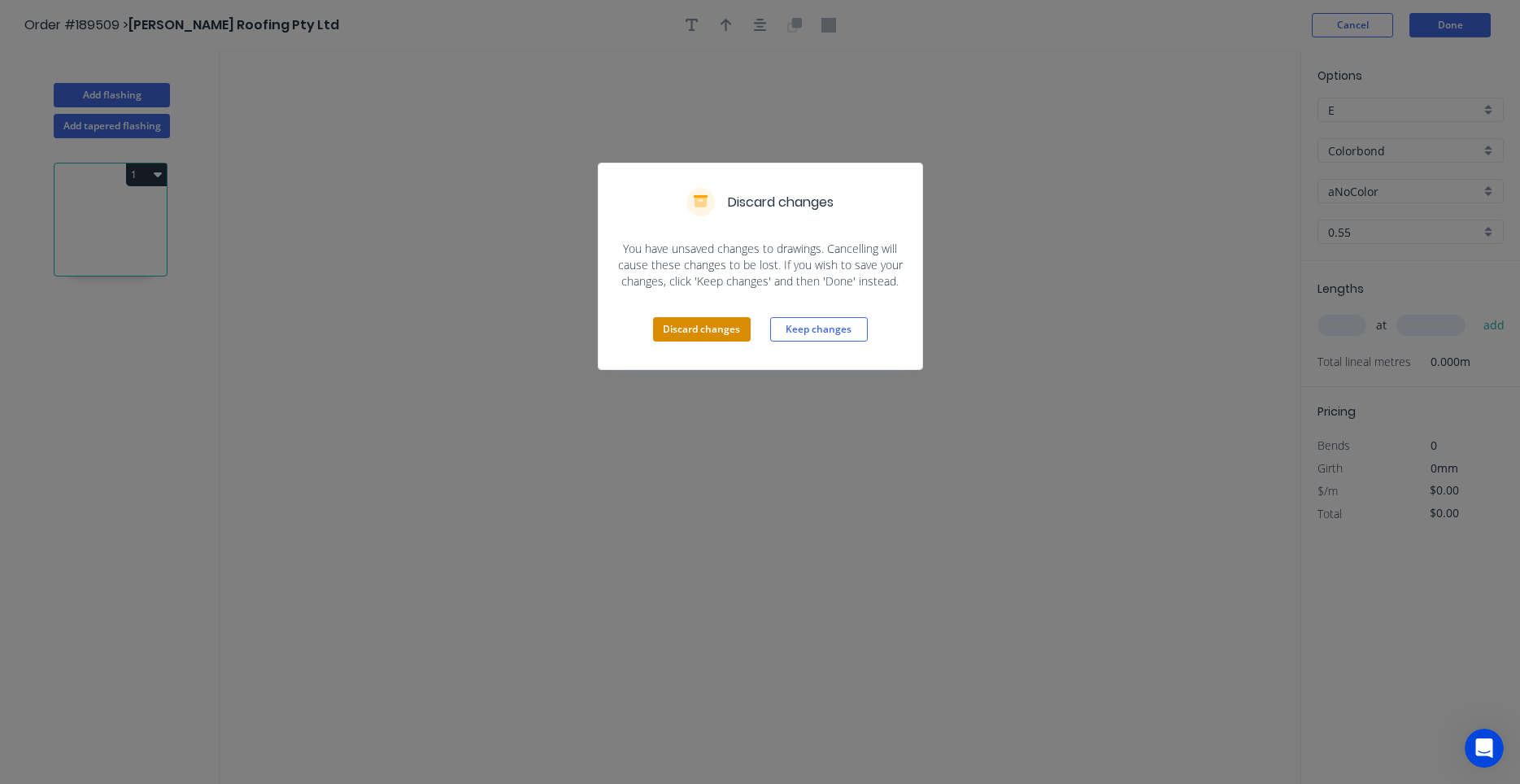
click at [730, 322] on button "Discard changes" at bounding box center [701, 329] width 97 height 25
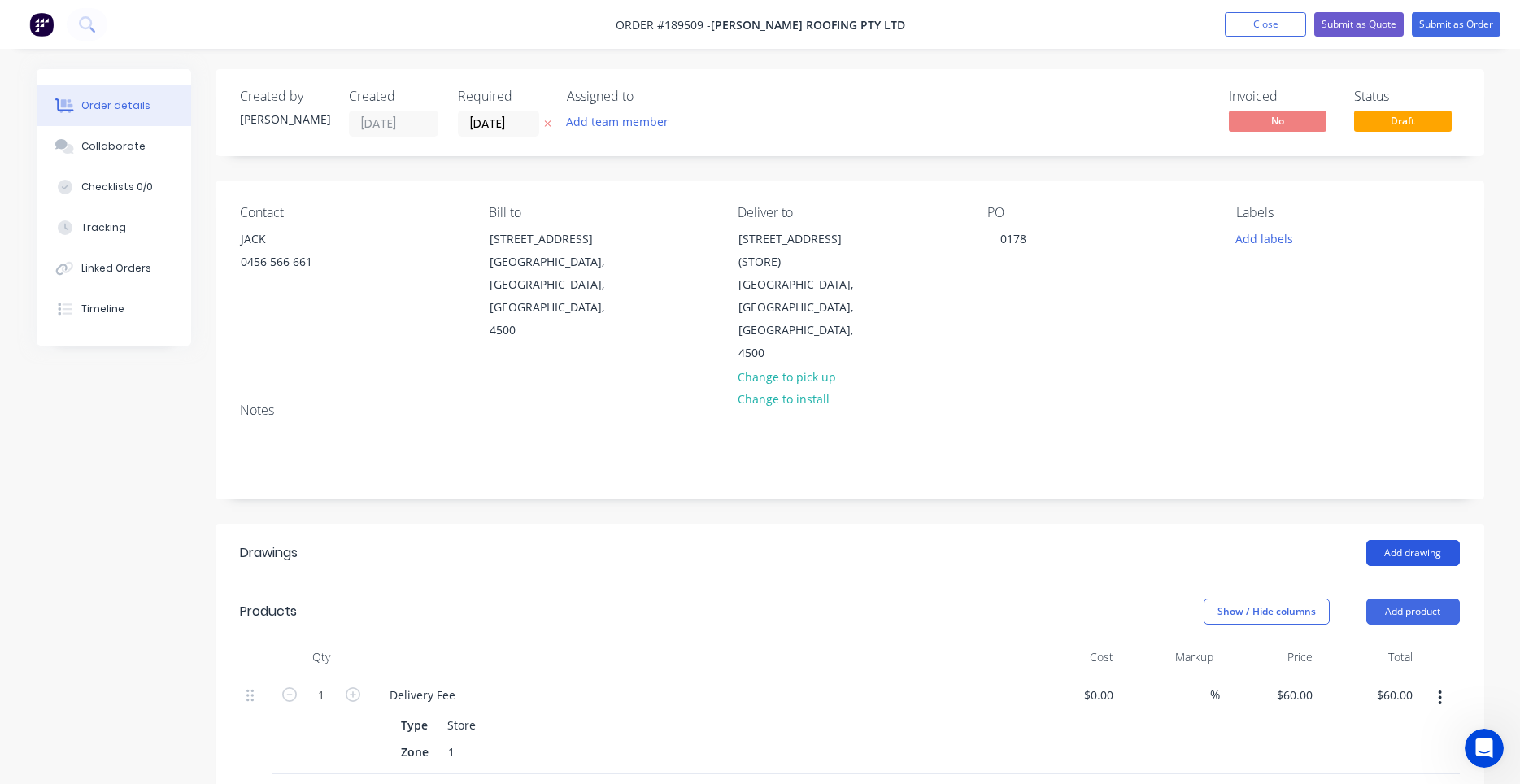
click at [1396, 540] on button "Add drawing" at bounding box center [1412, 553] width 94 height 26
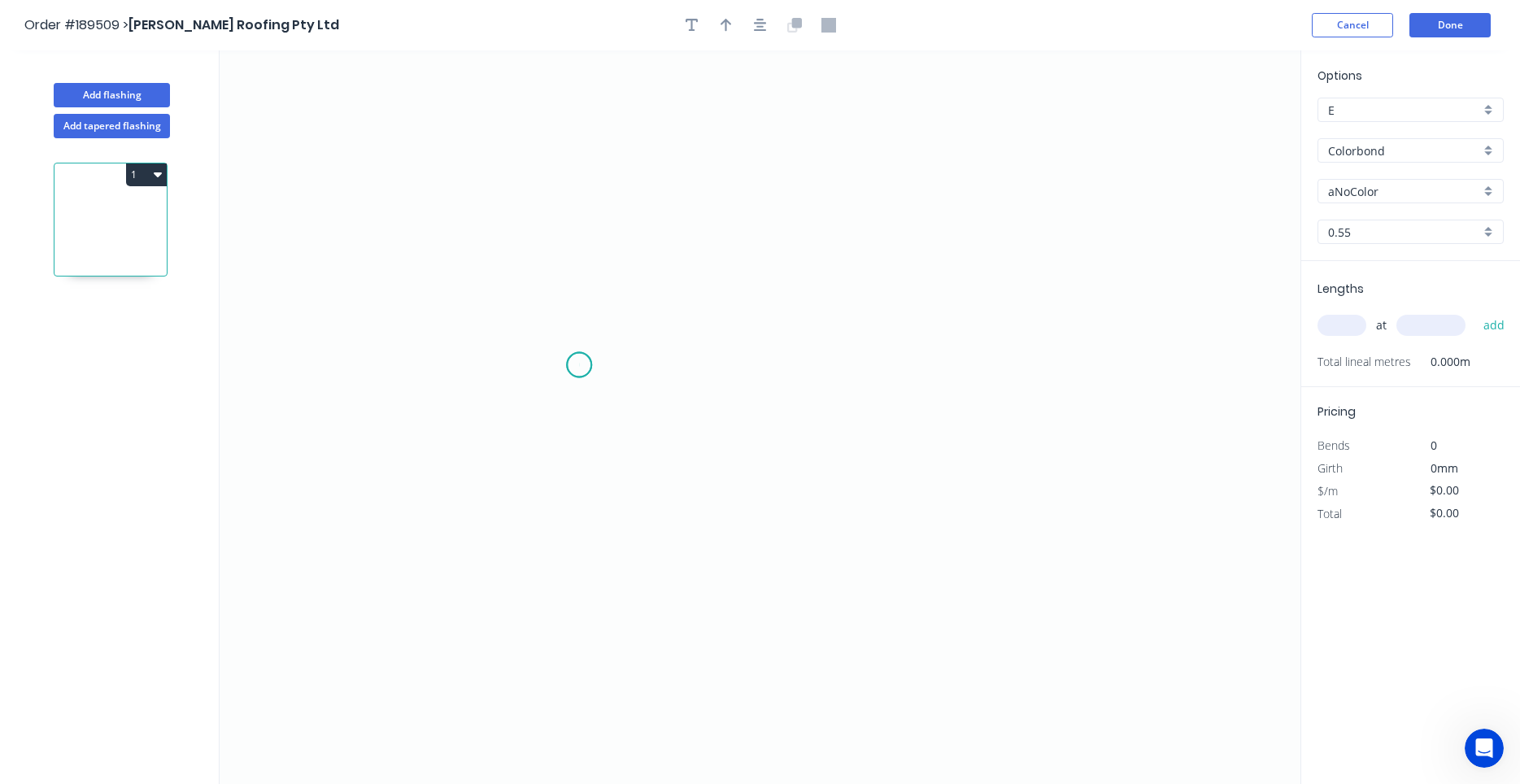
click at [579, 365] on icon "0" at bounding box center [760, 417] width 1081 height 733
click at [951, 363] on icon "0" at bounding box center [760, 417] width 1081 height 733
click at [951, 363] on circle at bounding box center [951, 365] width 25 height 25
click at [762, 384] on tspan "?" at bounding box center [764, 381] width 8 height 27
click at [1332, 321] on input "text" at bounding box center [1342, 325] width 49 height 21
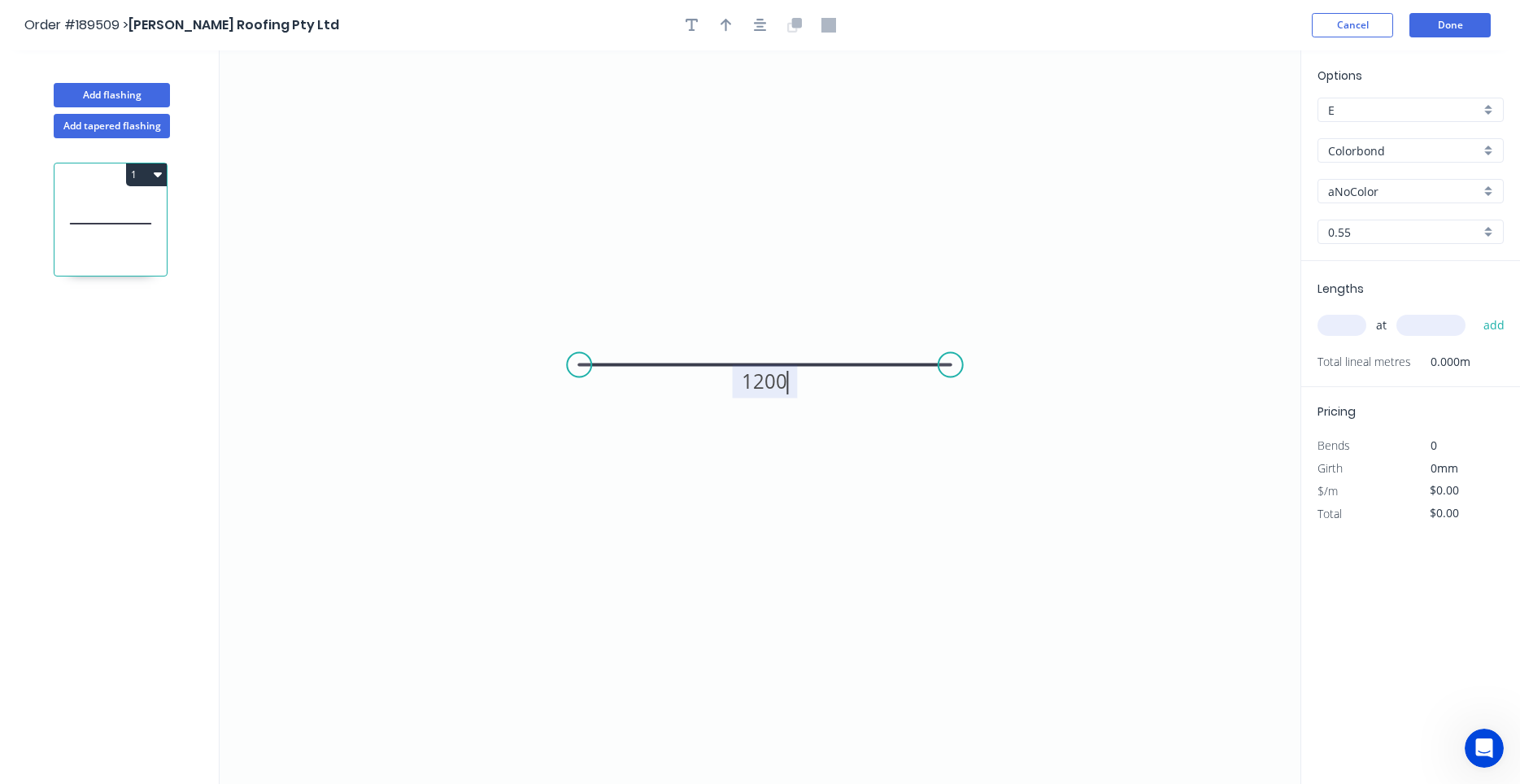
type input "$28.82"
type input "1"
type input "1200"
click at [1475, 311] on button "add" at bounding box center [1495, 325] width 39 height 28
type input "$34.58"
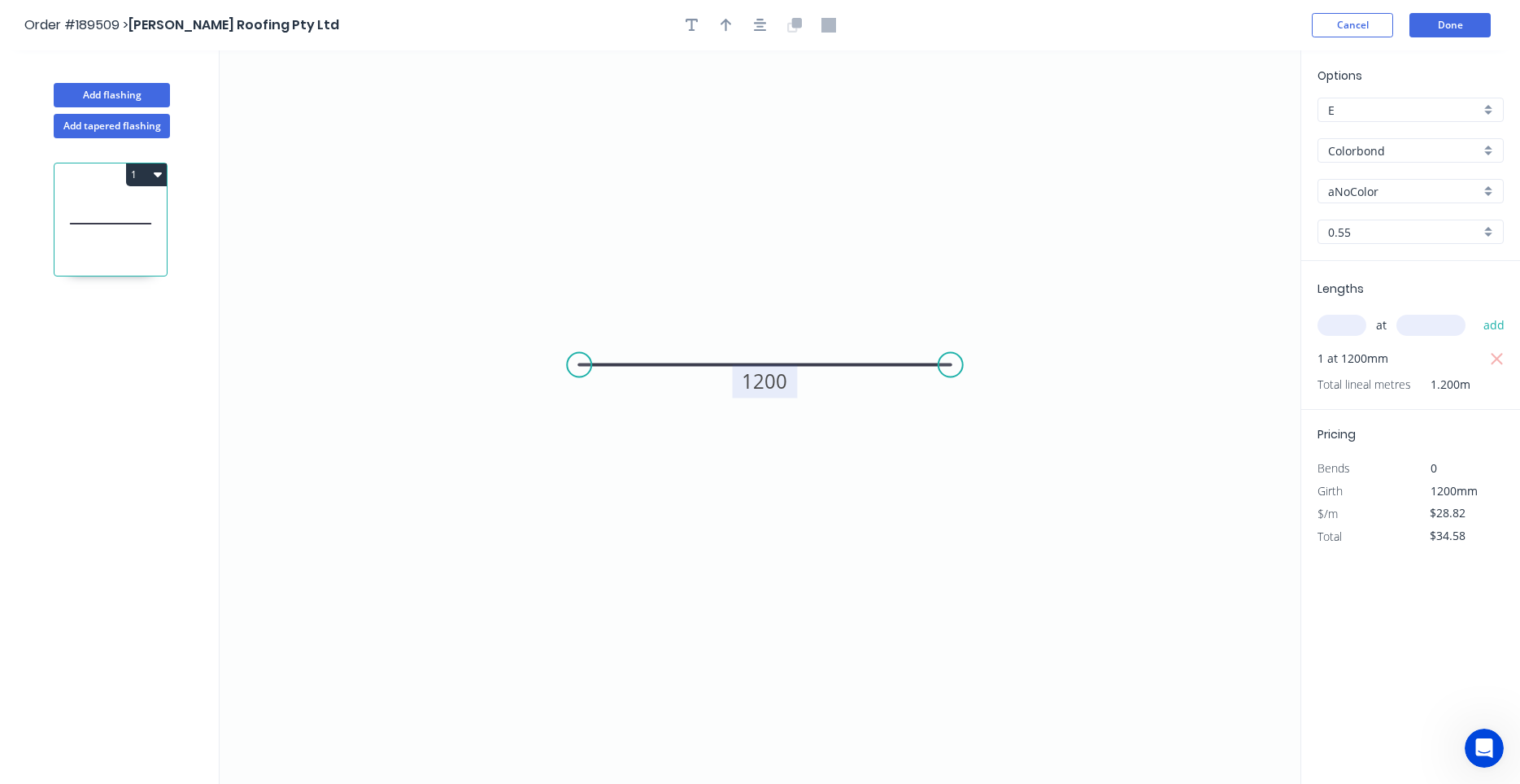
click at [1355, 202] on div "aNoColor" at bounding box center [1410, 191] width 187 height 25
click at [1360, 198] on input "text" at bounding box center [1404, 191] width 152 height 17
type input "aNoColor"
click at [1340, 191] on input "aNoColor" at bounding box center [1404, 191] width 152 height 17
click at [1343, 218] on div "Pale Eucalypt" at bounding box center [1410, 222] width 185 height 28
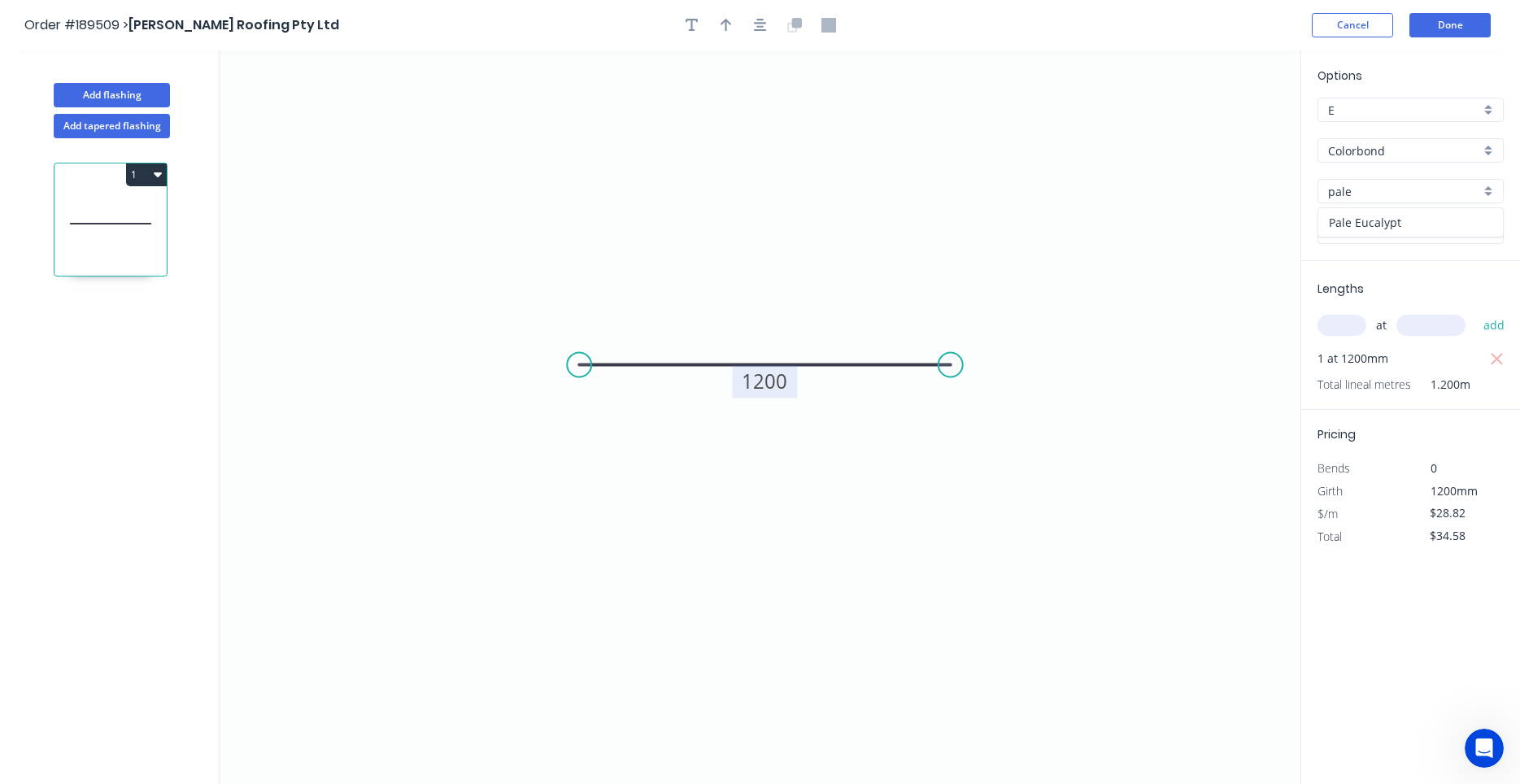
type input "Pale Eucalypt"
click at [971, 272] on icon "0 1200" at bounding box center [760, 417] width 1081 height 733
click at [727, 25] on icon "button" at bounding box center [725, 25] width 11 height 15
drag, startPoint x: 1218, startPoint y: 122, endPoint x: 795, endPoint y: 251, distance: 442.2
click at [795, 251] on icon at bounding box center [798, 231] width 15 height 52
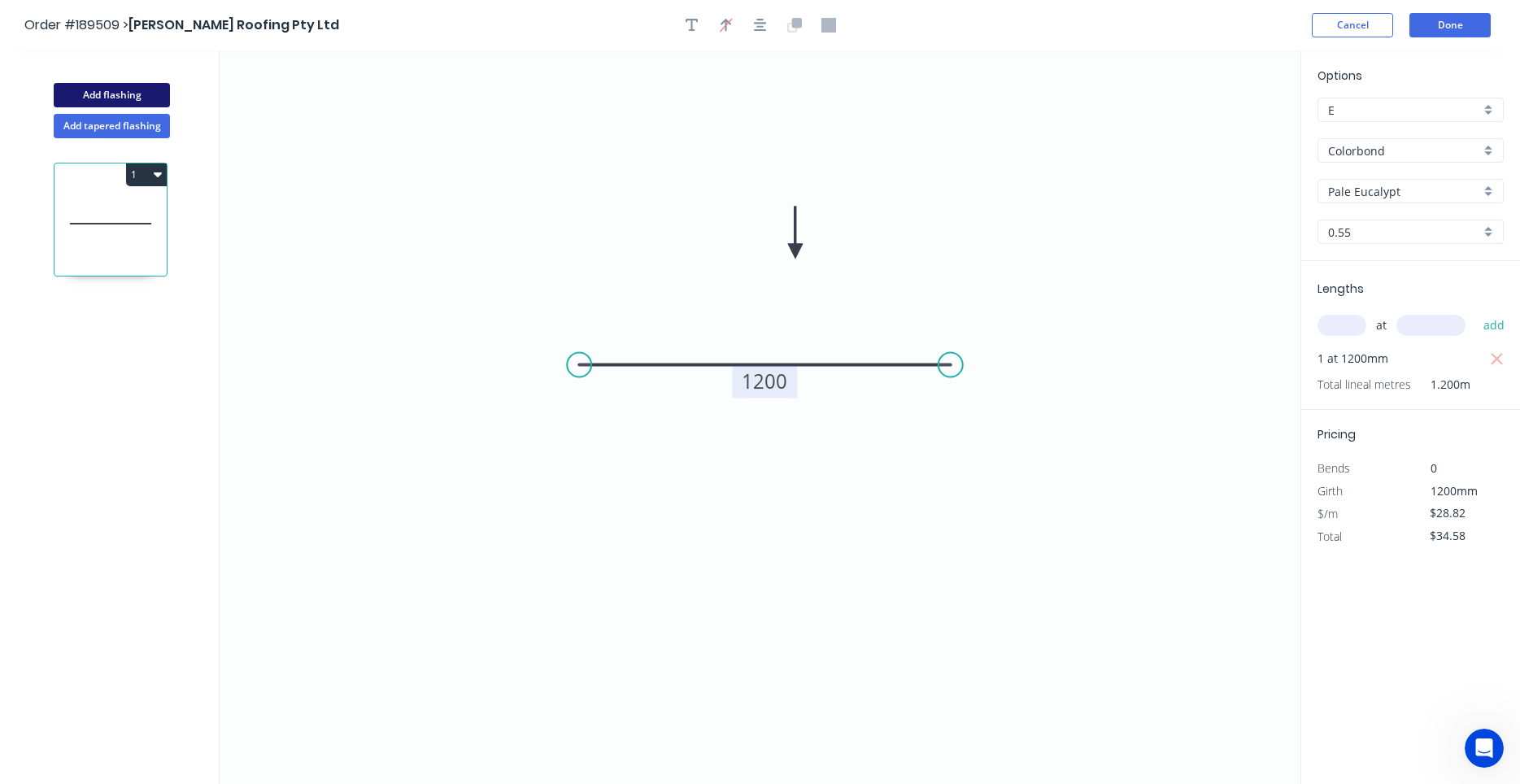
click at [134, 96] on button "Add flashing" at bounding box center [111, 95] width 117 height 25
type input "$0.00"
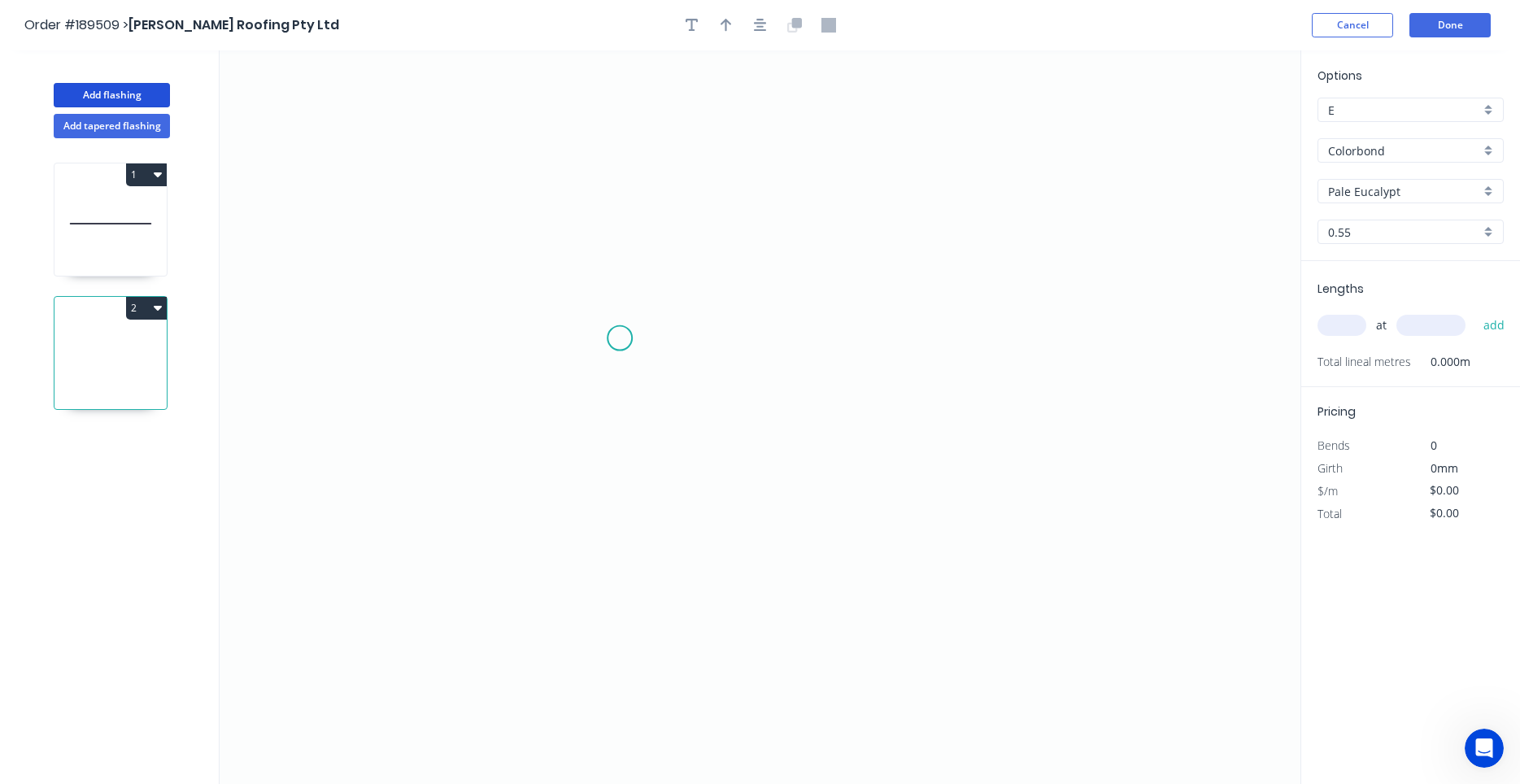
click at [619, 339] on icon "0" at bounding box center [760, 417] width 1081 height 733
click at [619, 274] on icon "0" at bounding box center [760, 417] width 1081 height 733
click at [892, 269] on icon "0 ?" at bounding box center [760, 417] width 1081 height 733
click at [892, 269] on circle at bounding box center [892, 274] width 25 height 25
click at [601, 293] on rect at bounding box center [594, 300] width 32 height 23
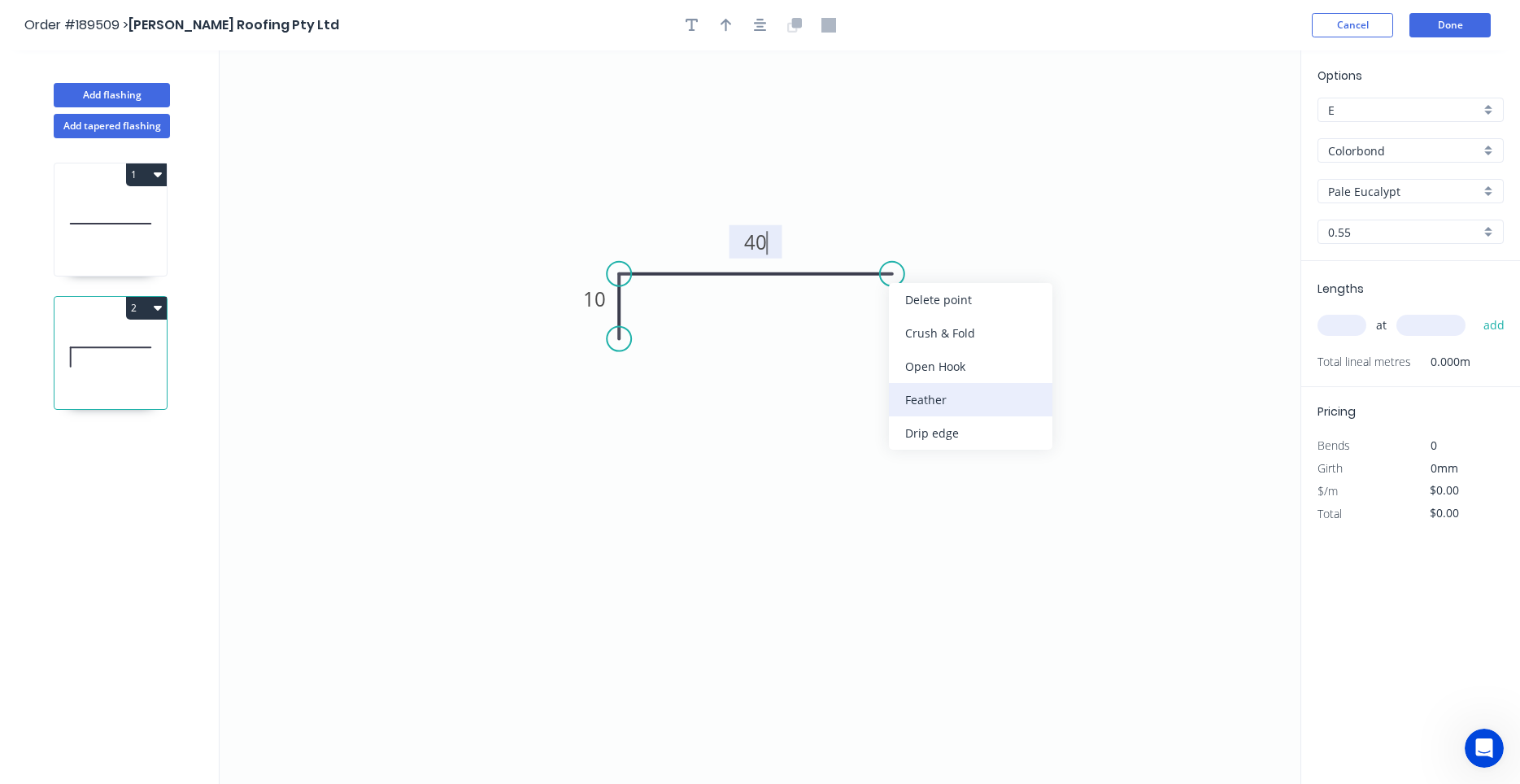
click at [924, 394] on div "Feather" at bounding box center [970, 399] width 164 height 33
type input "$6.68"
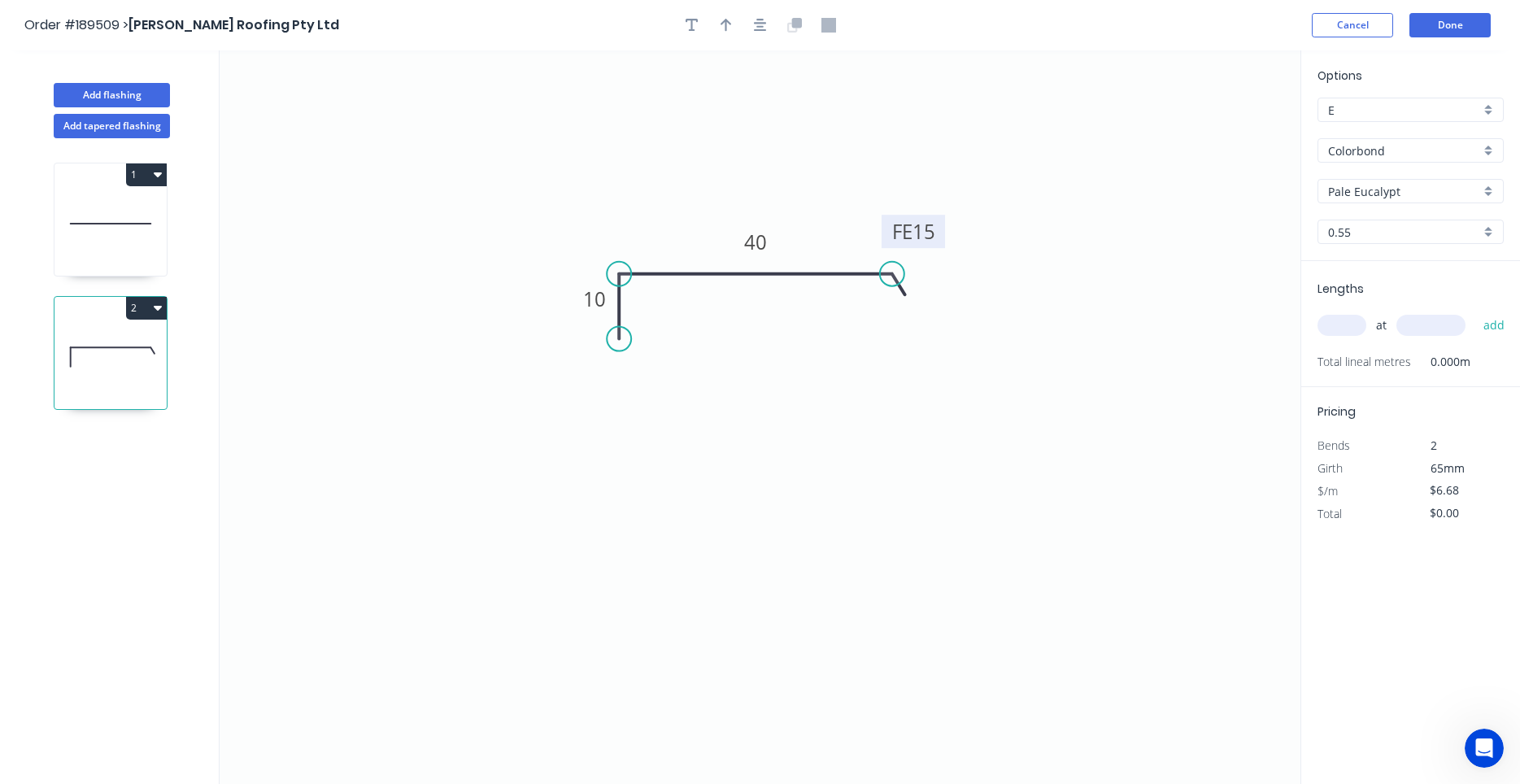
click at [920, 234] on tspan "15" at bounding box center [923, 231] width 23 height 27
click at [1338, 328] on input "text" at bounding box center [1342, 325] width 49 height 21
type input "2"
type input "1000"
click at [1475, 311] on button "add" at bounding box center [1495, 325] width 39 height 28
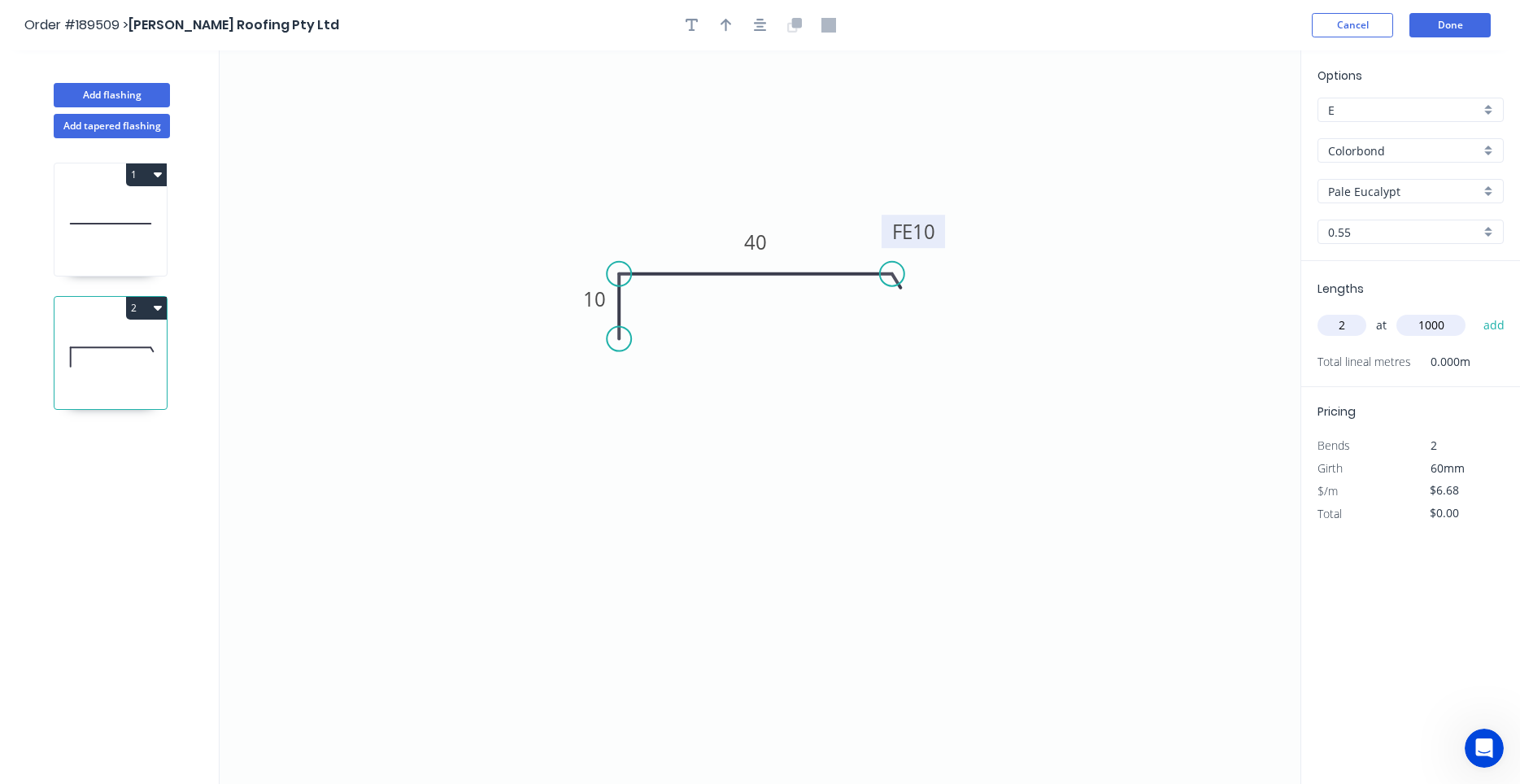
type input "$13.36"
click at [720, 30] on button "button" at bounding box center [726, 25] width 25 height 25
click at [1225, 131] on icon "0 10 FE 10 40" at bounding box center [760, 417] width 1081 height 733
click at [1220, 131] on icon at bounding box center [1218, 112] width 15 height 52
drag, startPoint x: 1220, startPoint y: 131, endPoint x: 856, endPoint y: 199, distance: 370.3
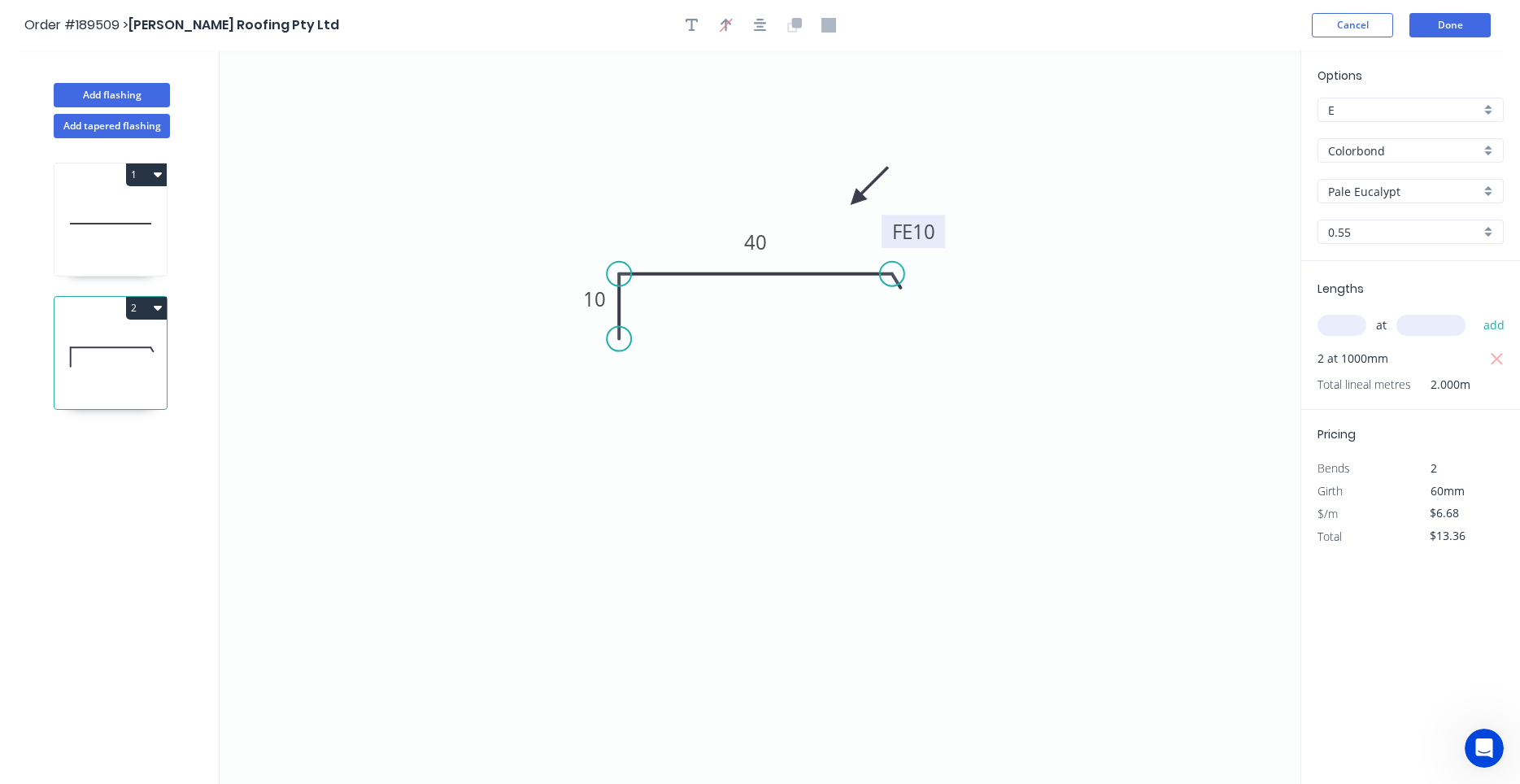
click at [856, 199] on icon at bounding box center [869, 187] width 47 height 47
click at [156, 92] on button "Add flashing" at bounding box center [111, 95] width 117 height 25
type input "$0.00"
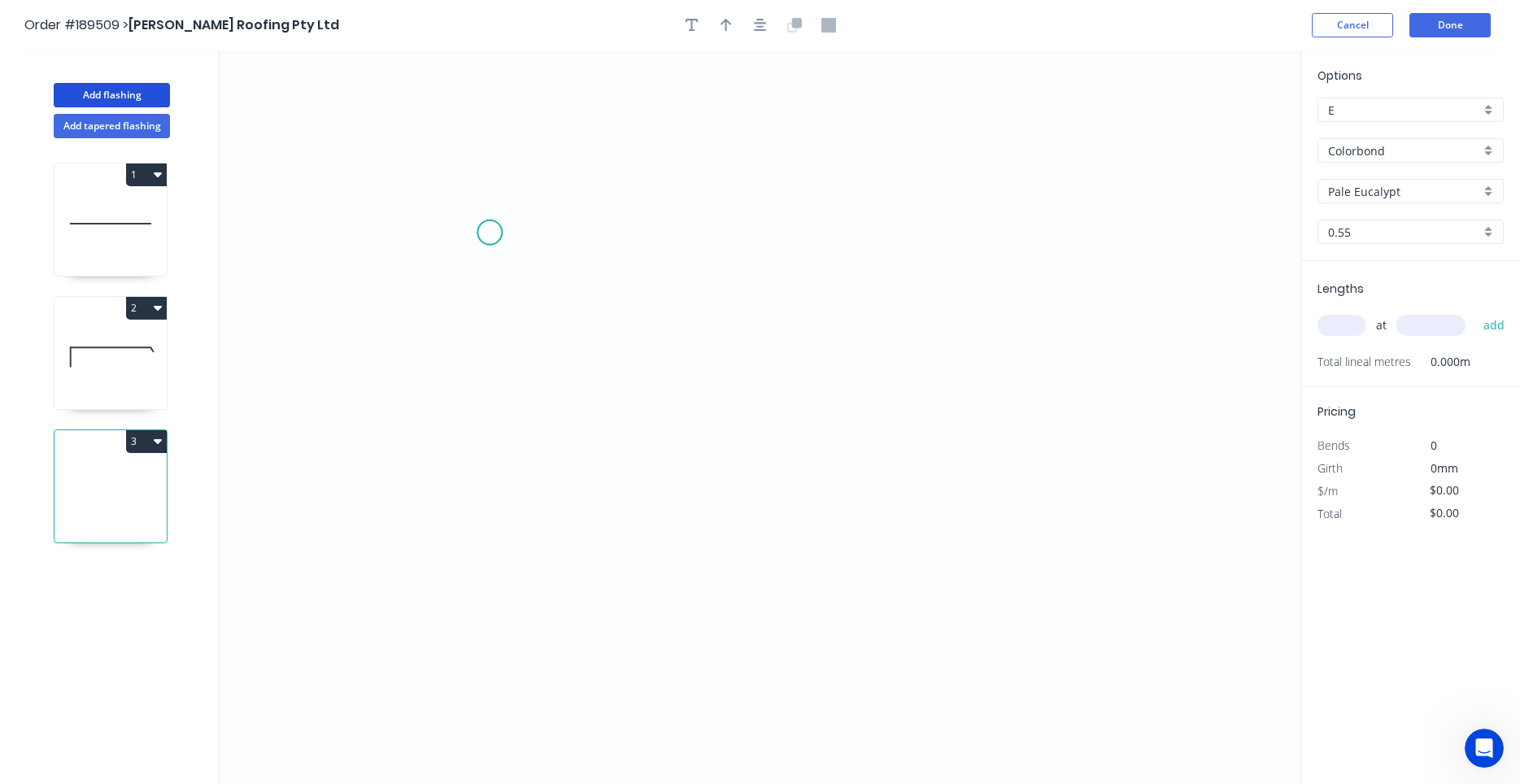
click at [488, 230] on icon "0" at bounding box center [760, 417] width 1081 height 733
click at [491, 294] on icon "0" at bounding box center [760, 417] width 1081 height 733
click at [848, 310] on icon "0 ?" at bounding box center [760, 417] width 1081 height 733
click at [848, 310] on icon "0 ? ?" at bounding box center [760, 417] width 1081 height 733
click at [850, 300] on circle at bounding box center [848, 294] width 25 height 25
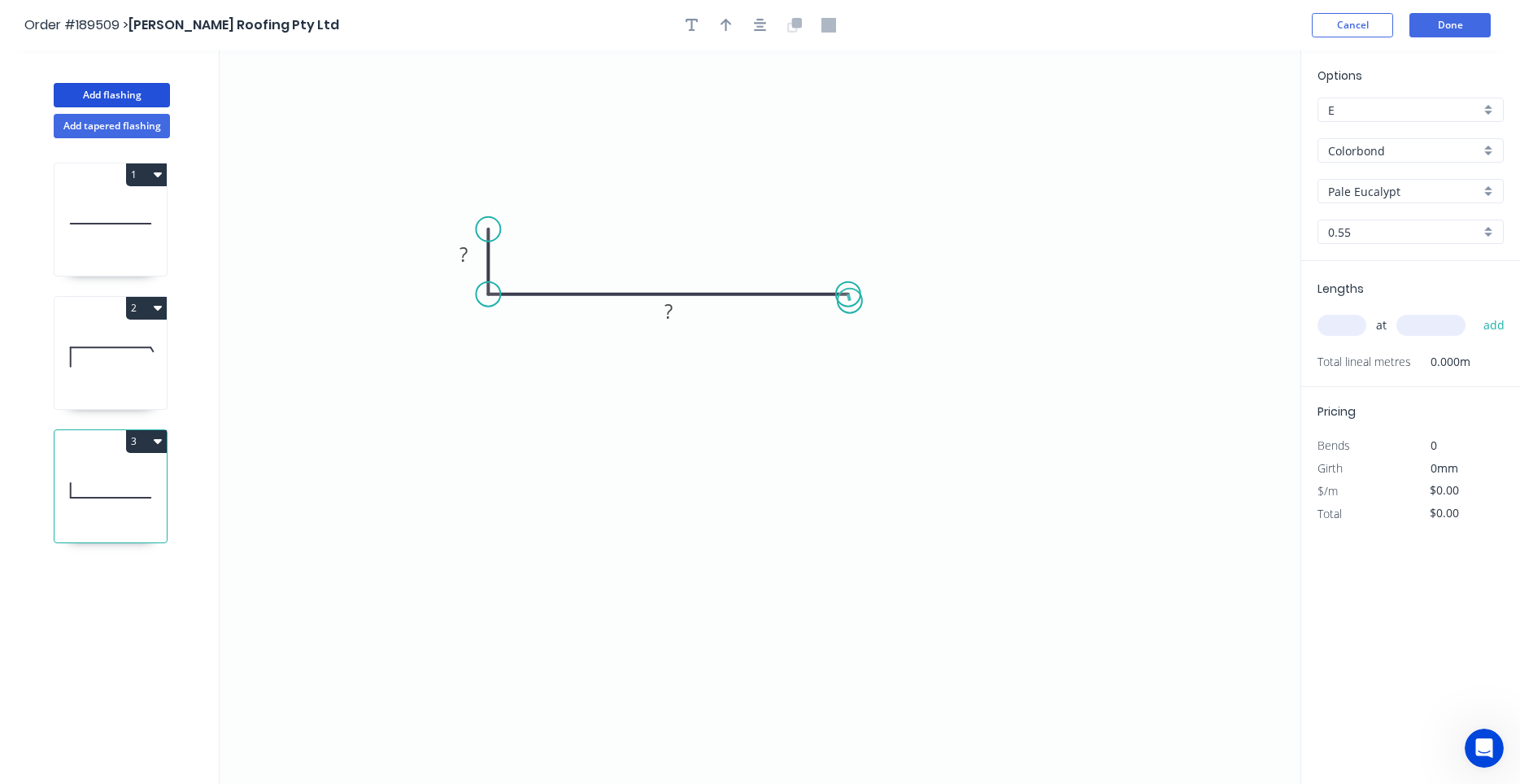
click at [850, 300] on circle at bounding box center [848, 294] width 25 height 25
click at [892, 419] on div "Feather" at bounding box center [931, 422] width 164 height 33
click at [891, 382] on div "Delete bend" at bounding box center [931, 385] width 164 height 33
click at [484, 251] on rect at bounding box center [463, 254] width 53 height 33
click at [473, 254] on rect at bounding box center [463, 255] width 32 height 23
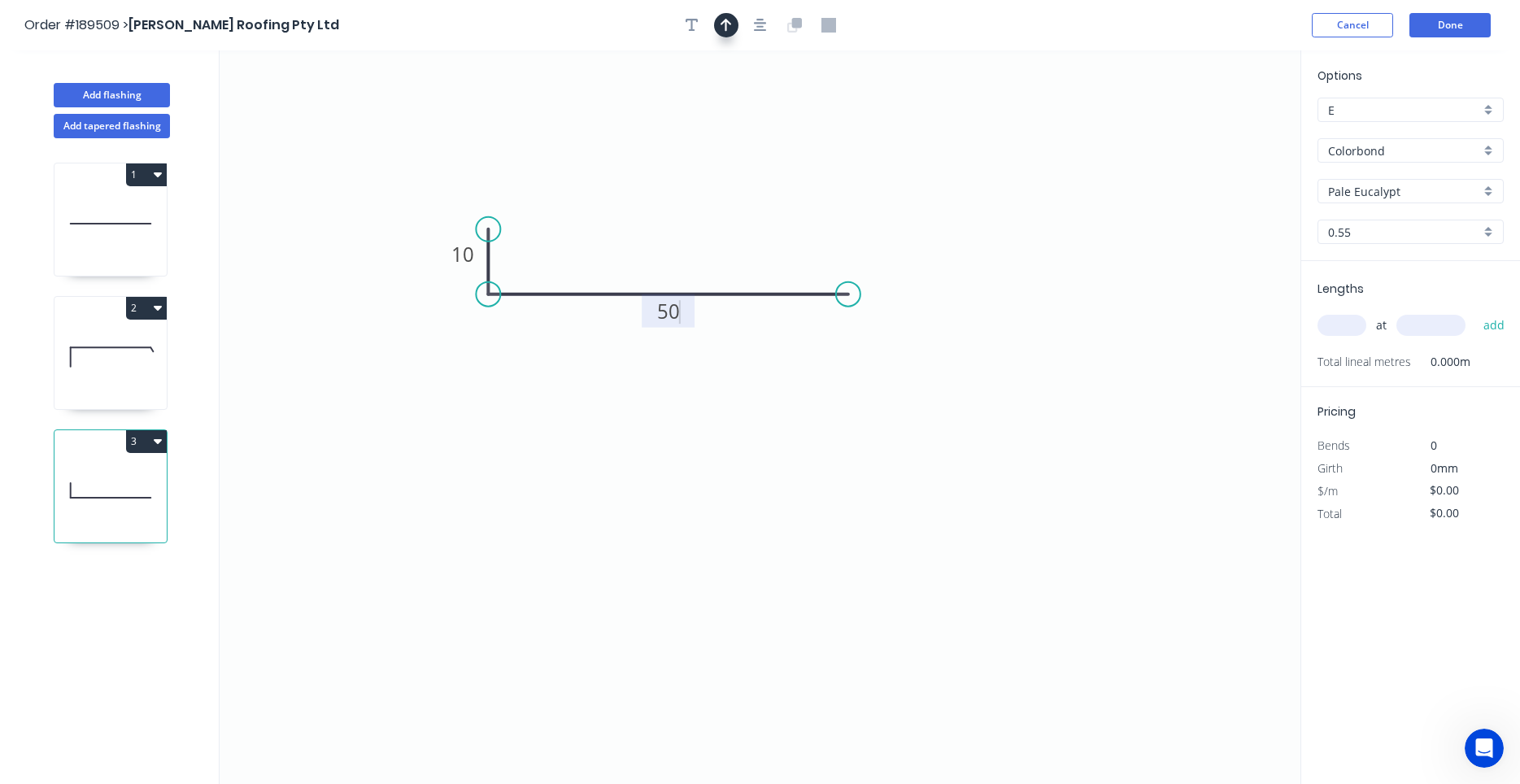
click at [730, 24] on icon "button" at bounding box center [725, 25] width 11 height 13
click at [659, 207] on icon "0 10 50" at bounding box center [760, 417] width 1081 height 733
drag, startPoint x: 1217, startPoint y: 134, endPoint x: 741, endPoint y: 194, distance: 479.8
click at [741, 194] on icon at bounding box center [744, 173] width 15 height 52
click at [741, 194] on icon at bounding box center [740, 175] width 15 height 52
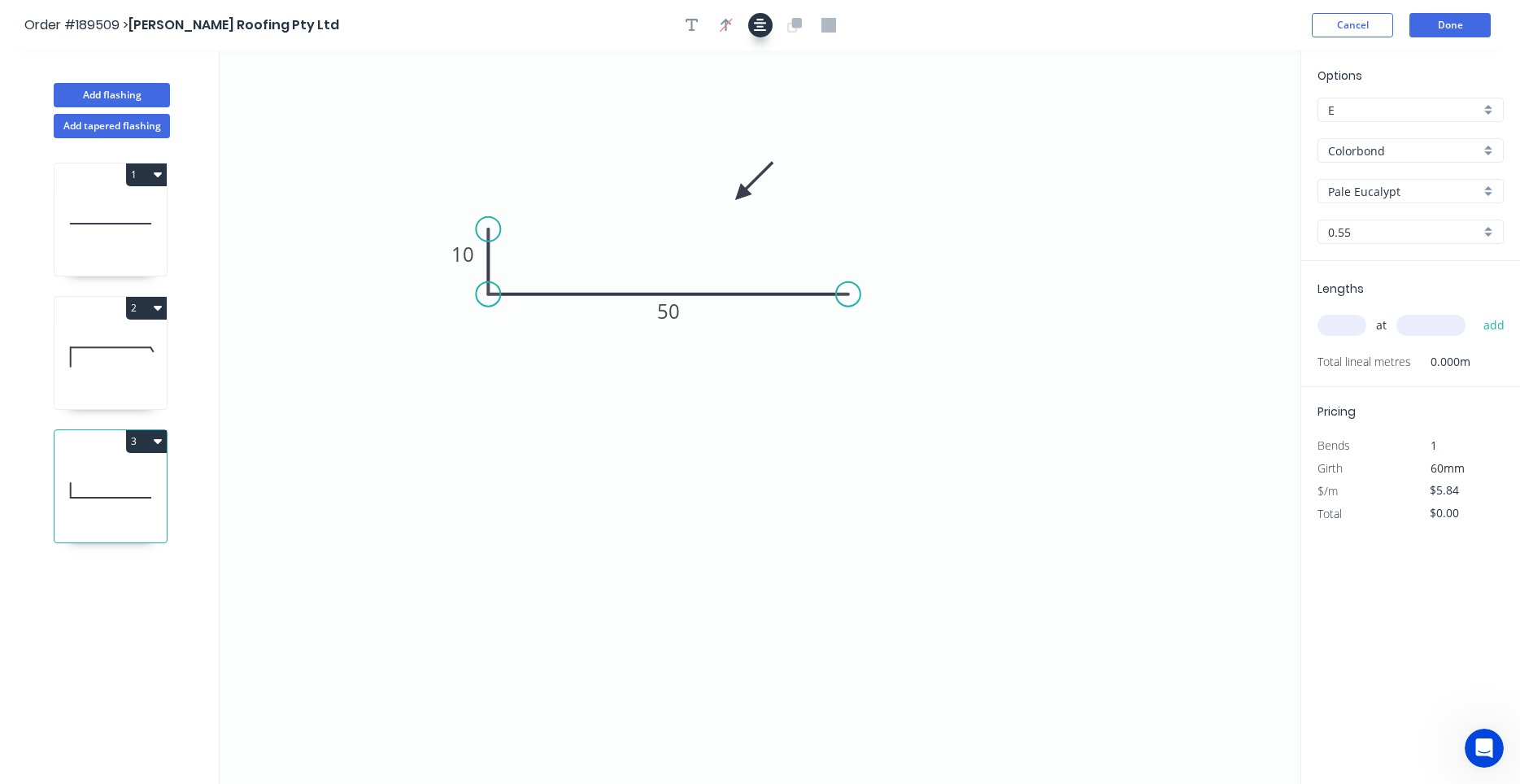
click at [761, 32] on icon "button" at bounding box center [760, 25] width 13 height 15
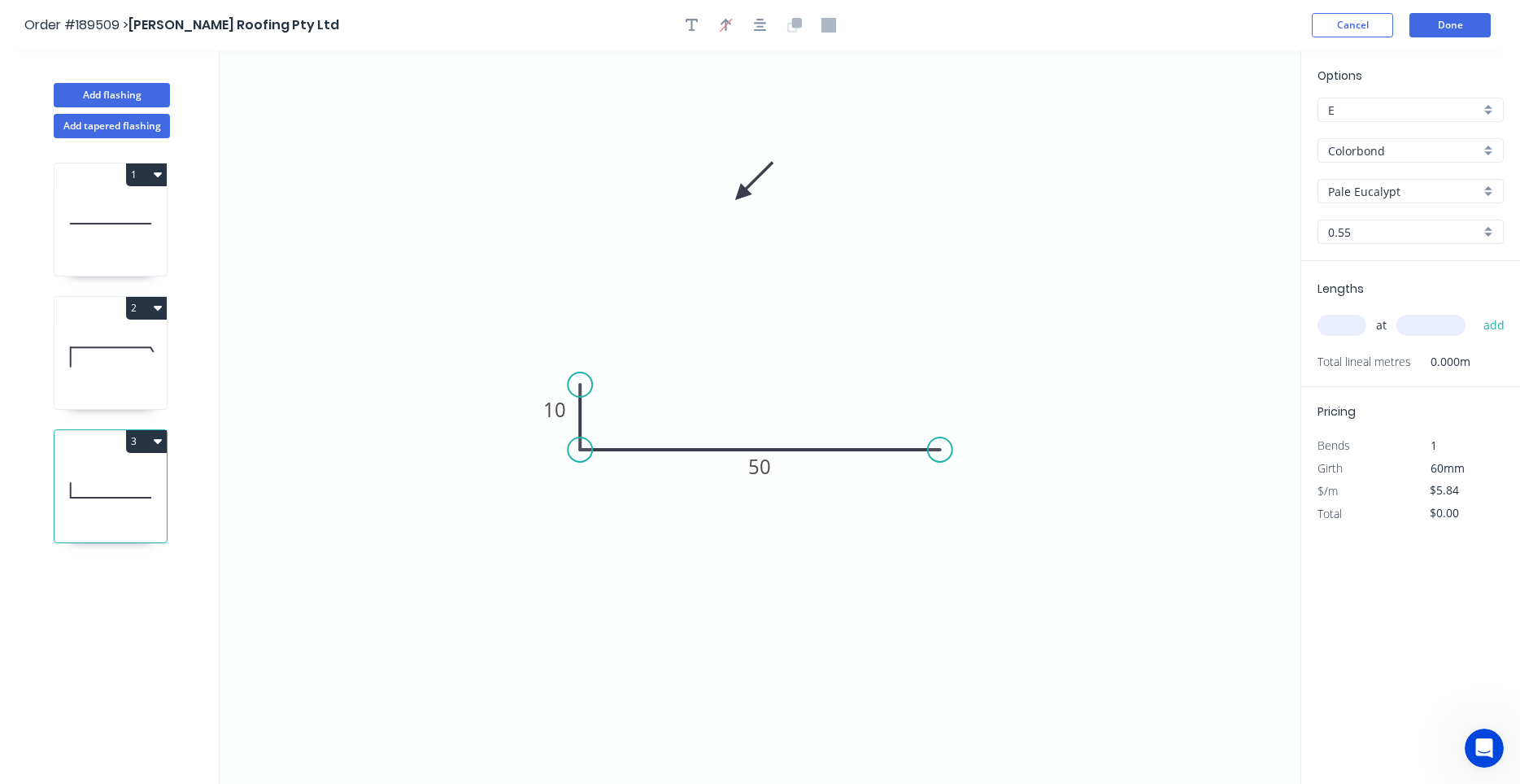
click at [120, 372] on icon at bounding box center [110, 357] width 112 height 104
type input "$6.68"
type input "$13.36"
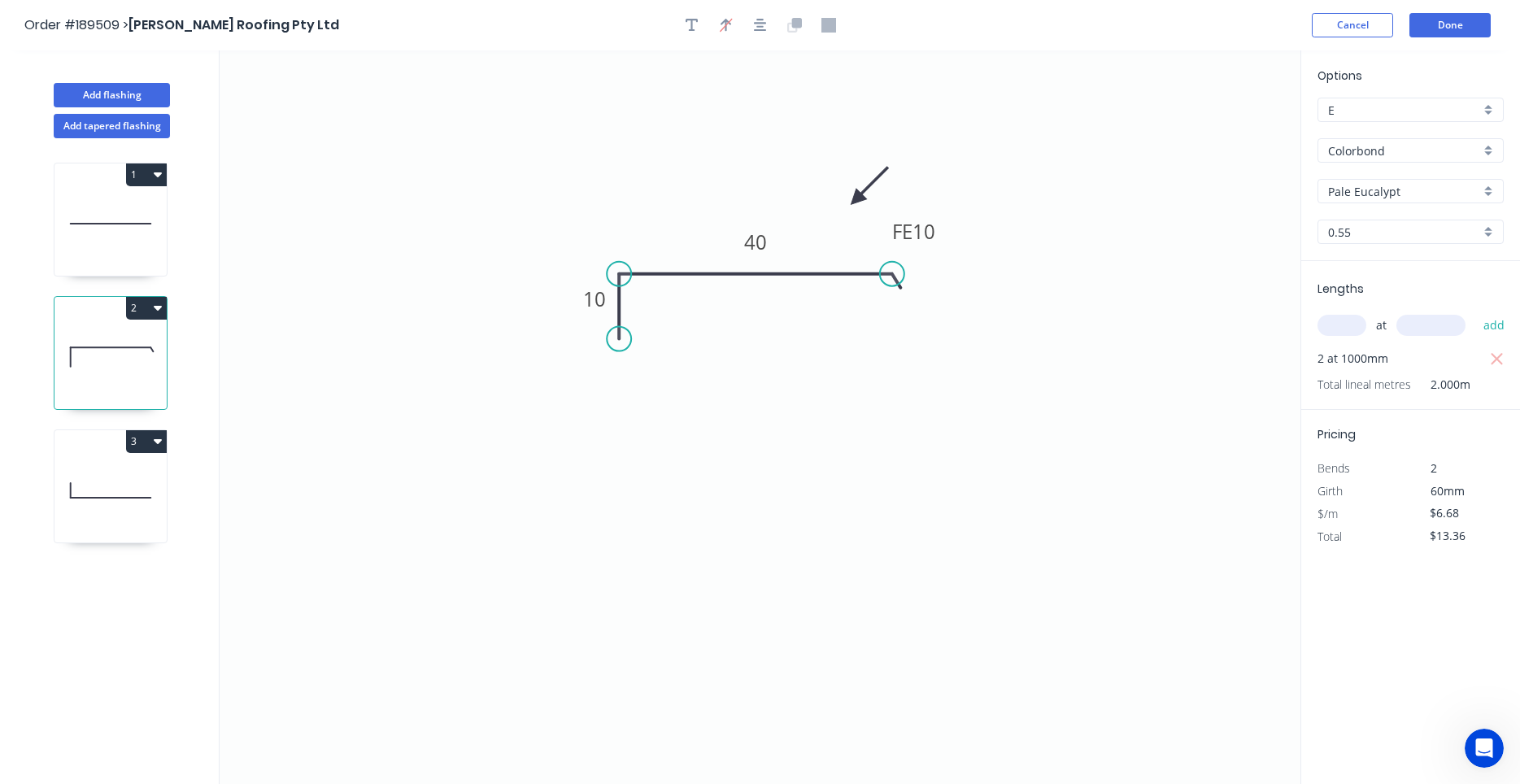
click at [773, 33] on div at bounding box center [760, 25] width 171 height 25
click at [760, 29] on icon "button" at bounding box center [760, 25] width 13 height 15
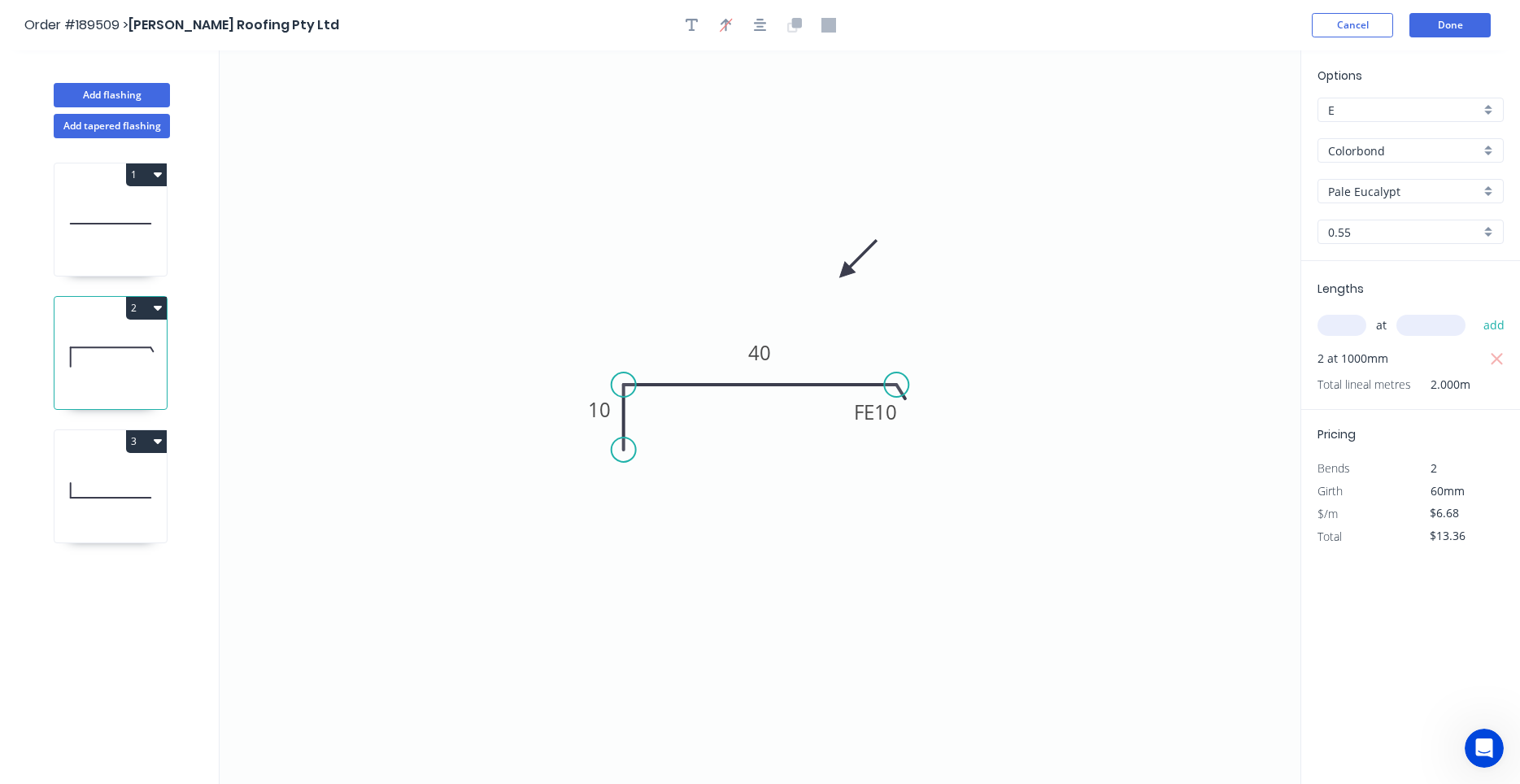
drag, startPoint x: 858, startPoint y: 196, endPoint x: 840, endPoint y: 300, distance: 105.5
click at [840, 282] on icon at bounding box center [858, 258] width 47 height 47
click at [151, 489] on icon at bounding box center [110, 490] width 112 height 104
type input "$5.84"
type input "$0.00"
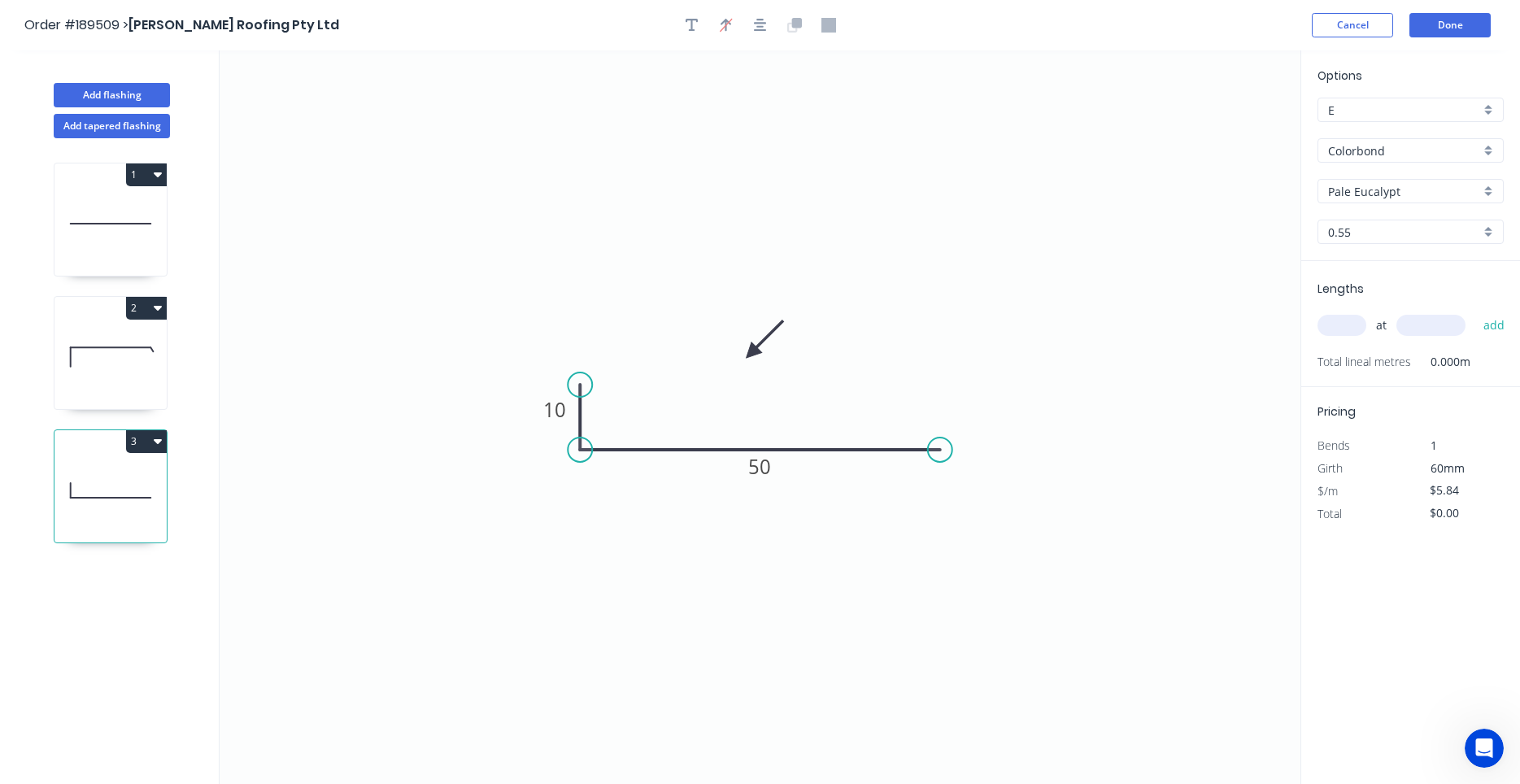
drag, startPoint x: 744, startPoint y: 191, endPoint x: 752, endPoint y: 353, distance: 162.2
click at [752, 353] on icon at bounding box center [765, 339] width 47 height 47
click at [1344, 320] on input "text" at bounding box center [1342, 325] width 49 height 21
type input "2"
type input "1000"
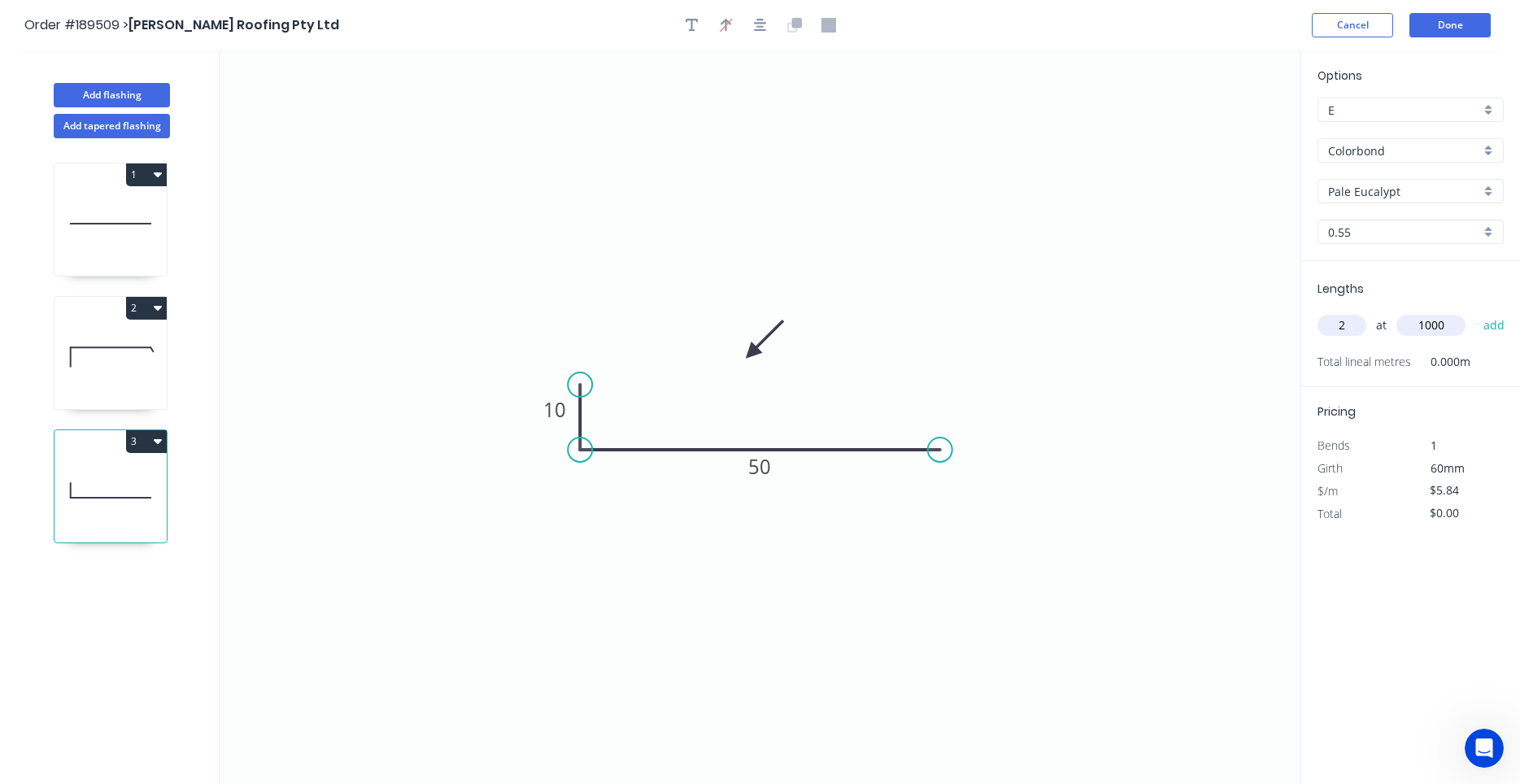
click at [1475, 311] on button "add" at bounding box center [1495, 325] width 39 height 28
type input "$11.68"
click at [138, 364] on icon at bounding box center [110, 357] width 112 height 104
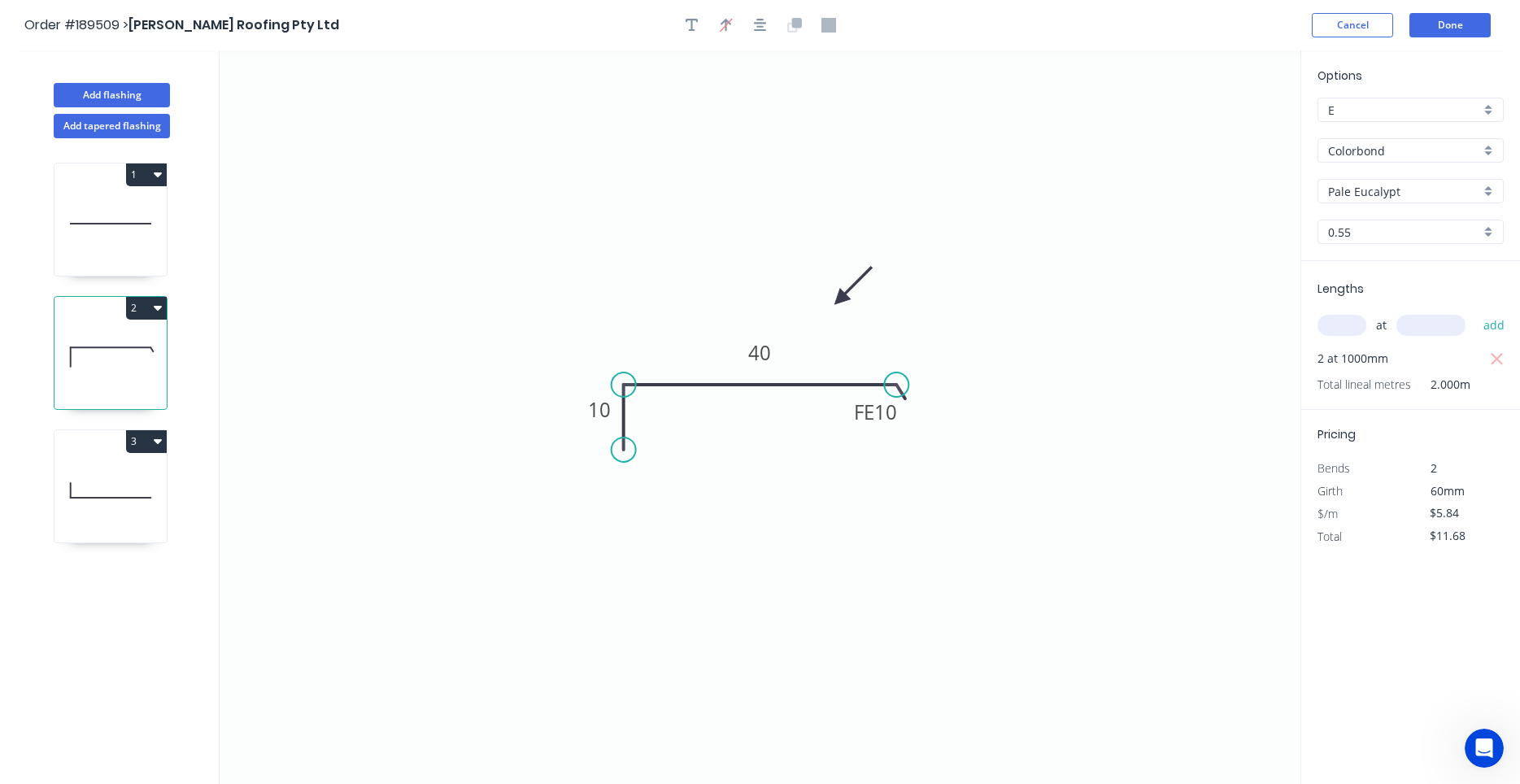
type input "$6.68"
type input "$13.36"
click at [136, 230] on icon at bounding box center [110, 223] width 112 height 104
type input "$28.82"
type input "$34.58"
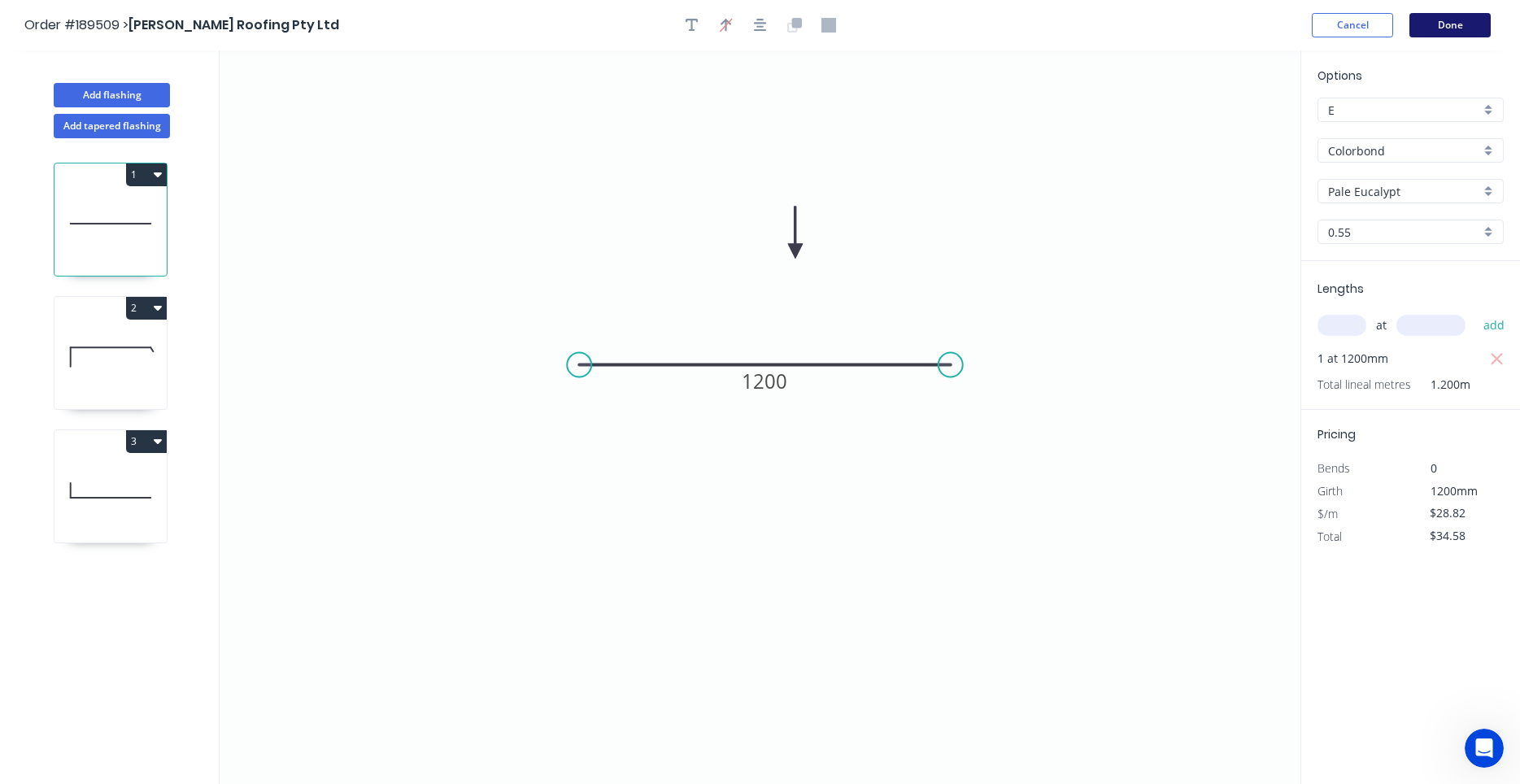
click at [1443, 36] on button "Done" at bounding box center [1449, 25] width 81 height 25
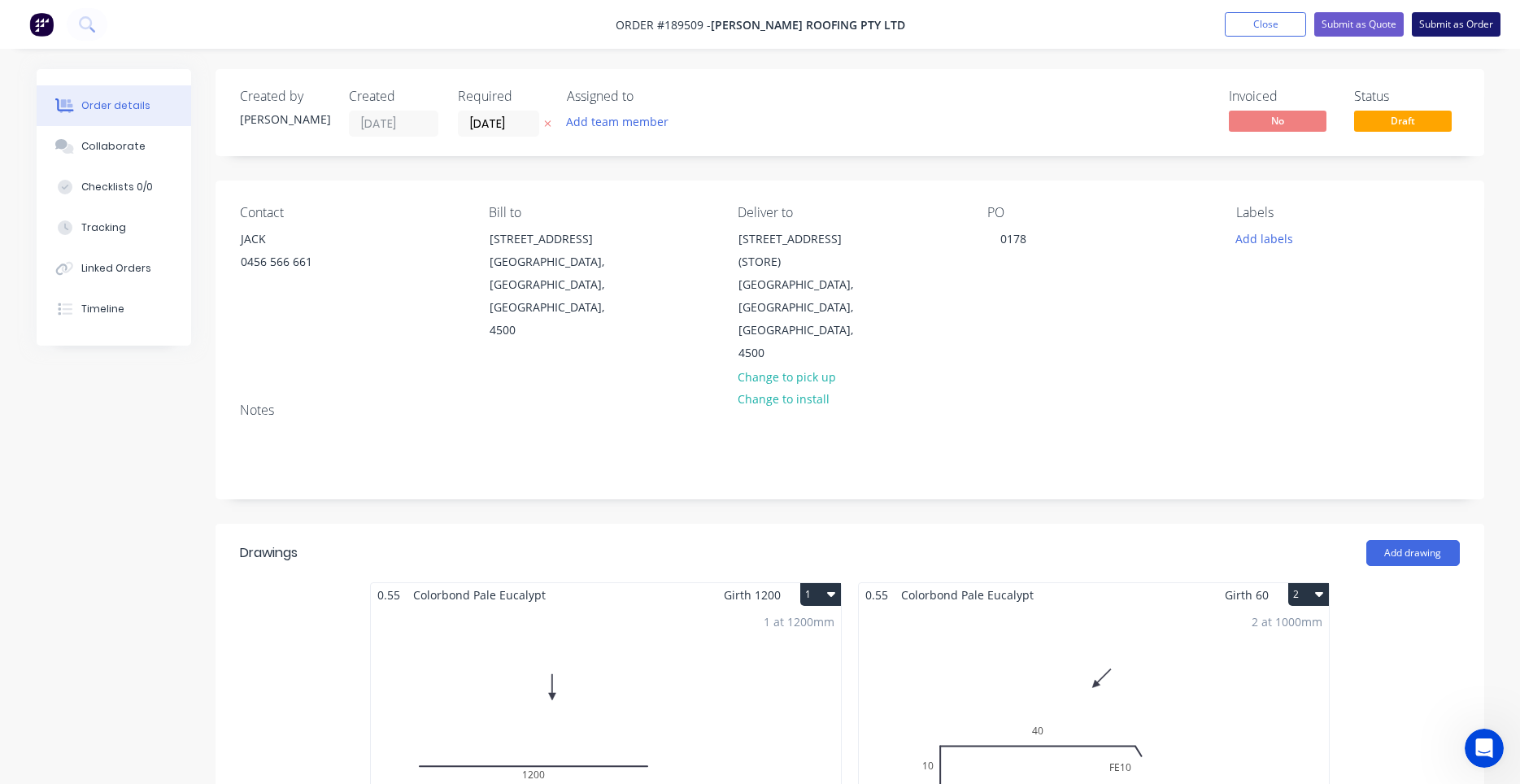
click at [1454, 28] on button "Submit as Order" at bounding box center [1455, 25] width 88 height 25
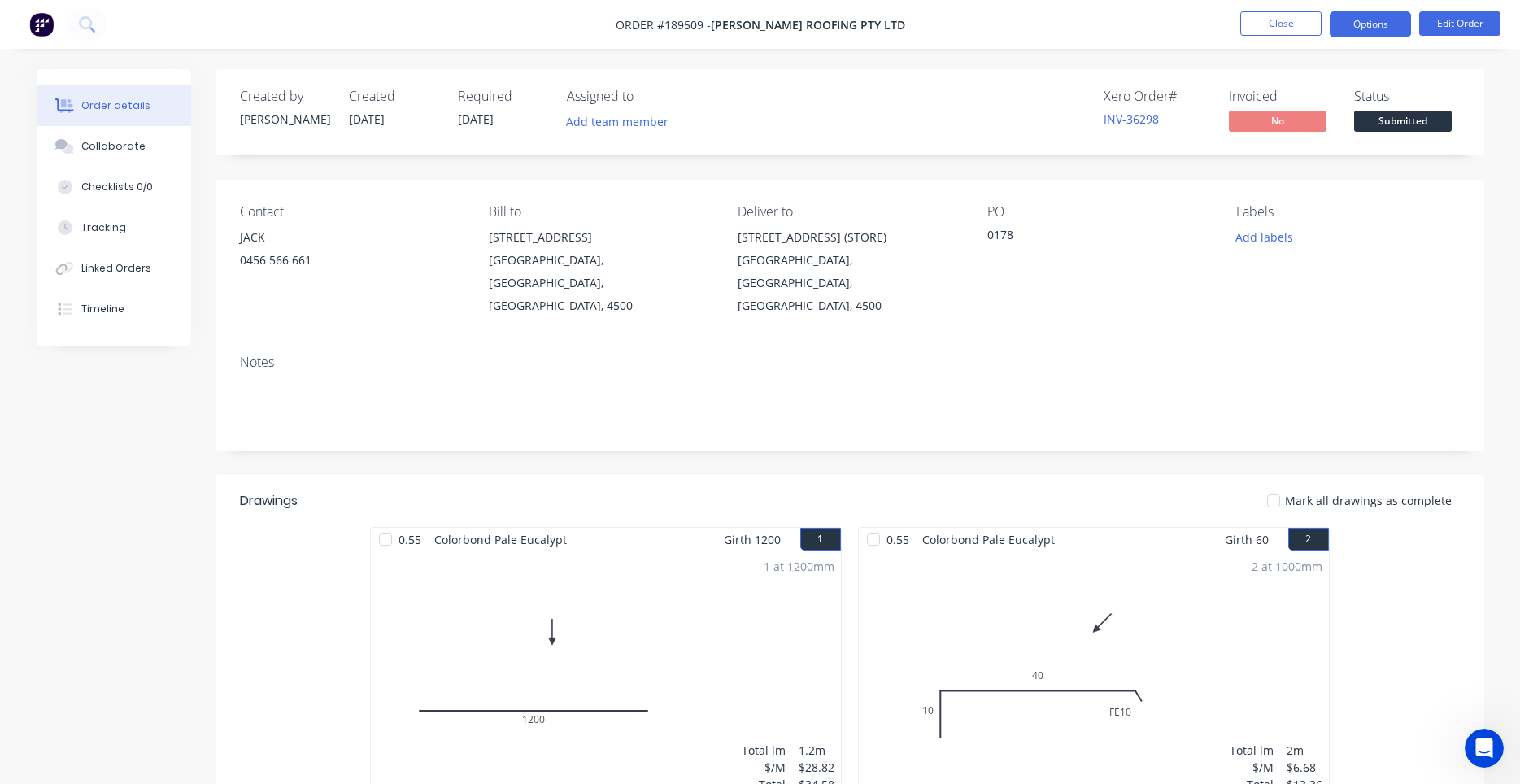
click at [1361, 14] on button "Options" at bounding box center [1370, 25] width 81 height 26
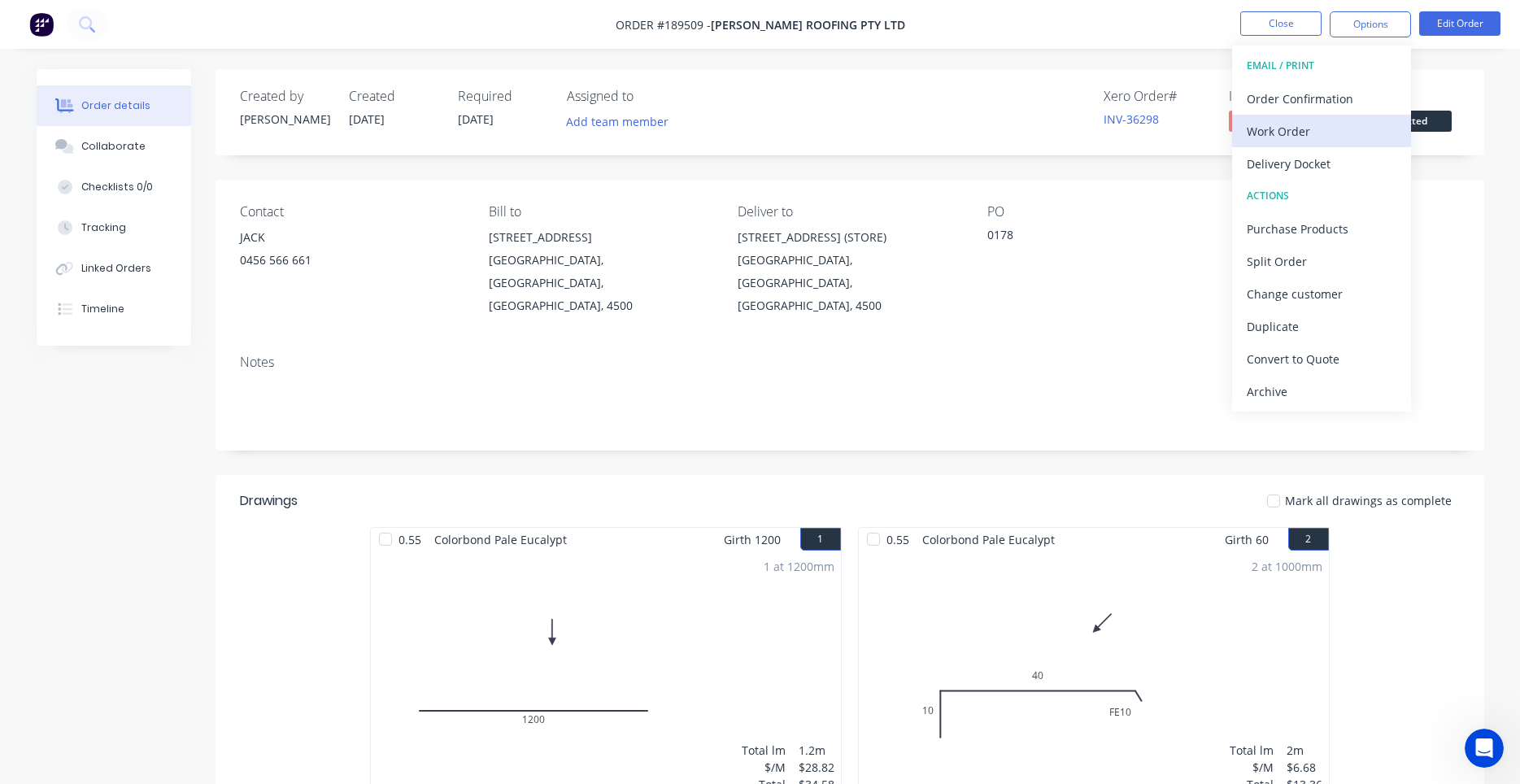
click at [1308, 138] on div "Work Order" at bounding box center [1321, 131] width 150 height 24
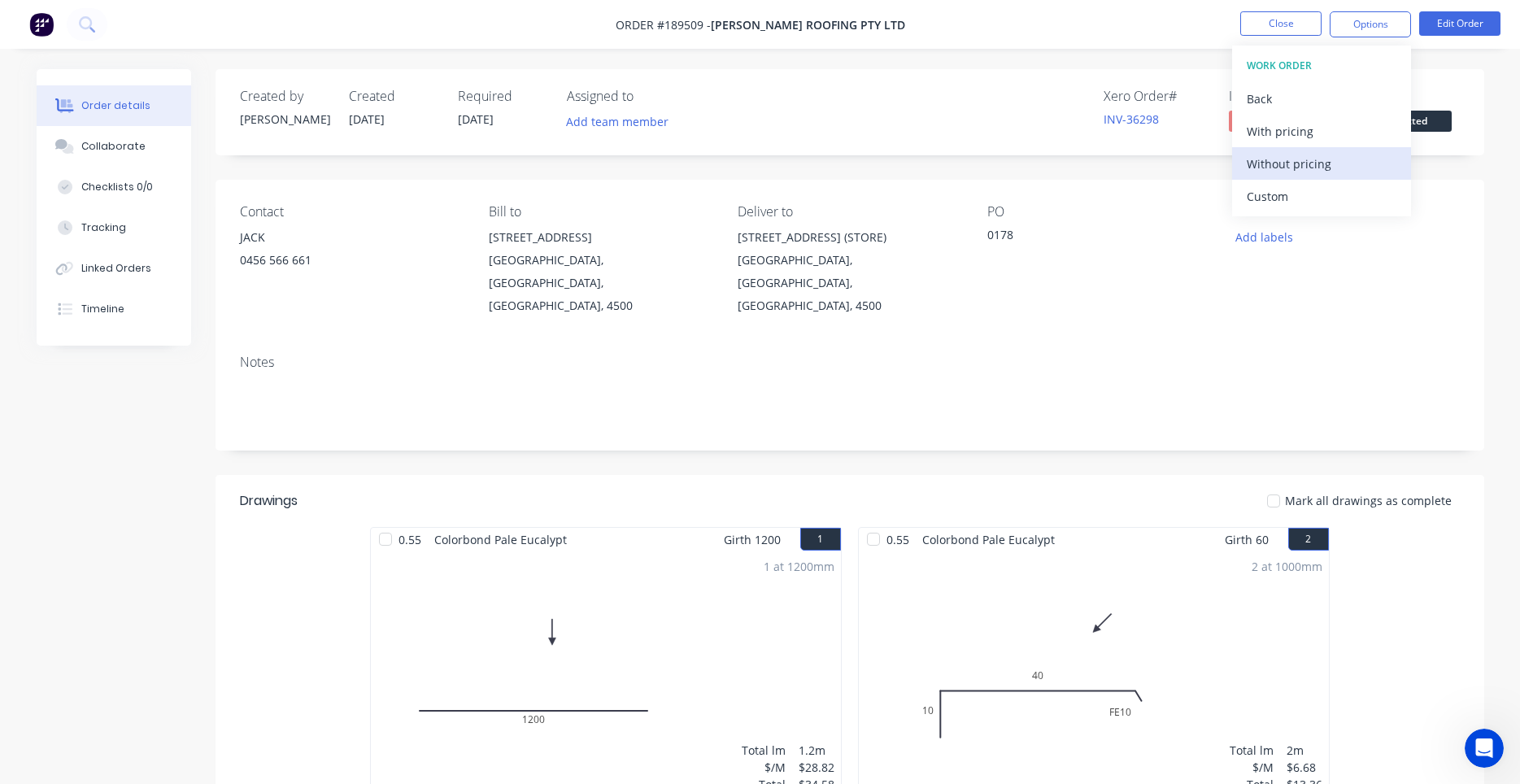
click at [1290, 157] on div "Without pricing" at bounding box center [1321, 164] width 150 height 24
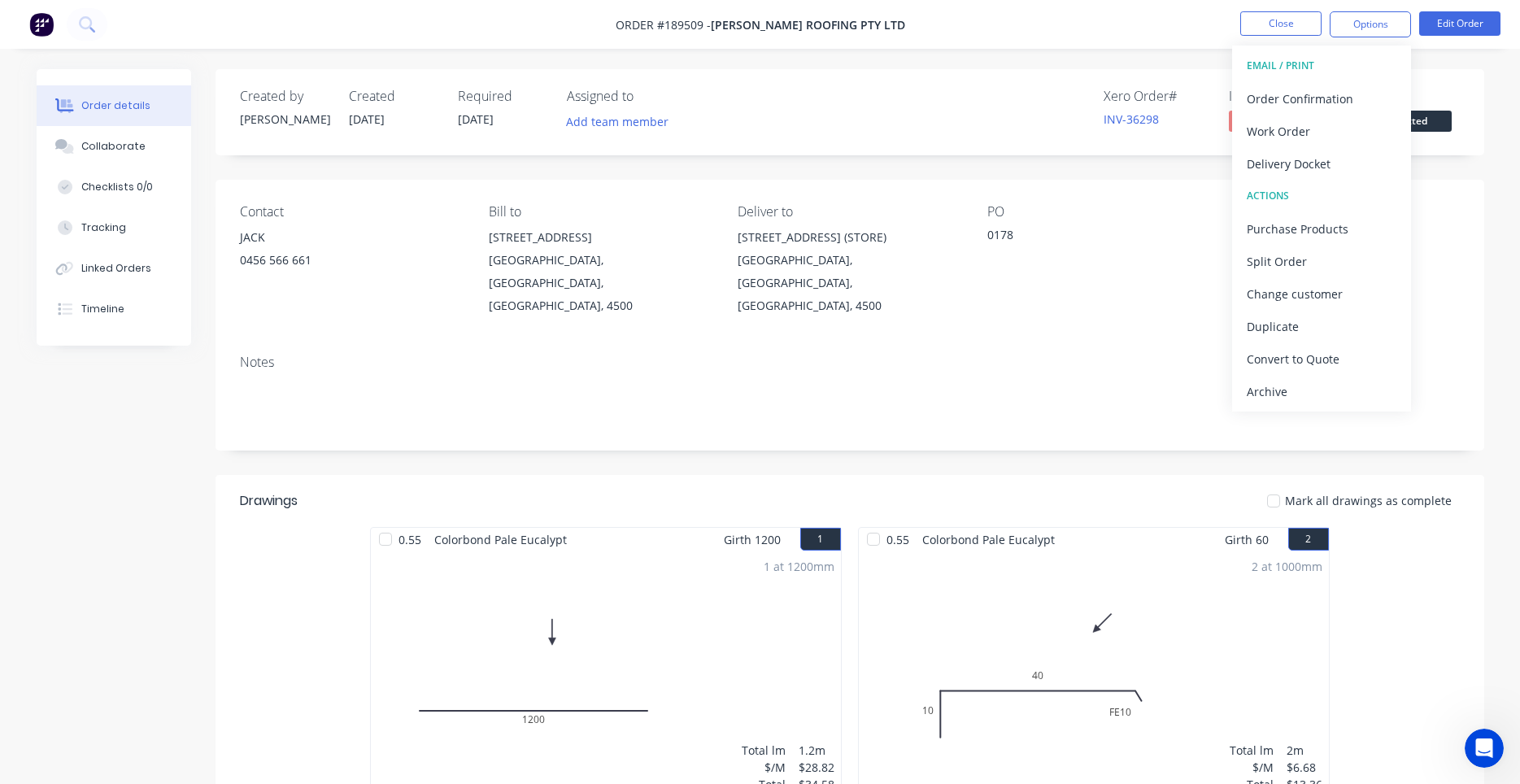
drag, startPoint x: 1079, startPoint y: 208, endPoint x: 1078, endPoint y: 217, distance: 9.1
click at [1079, 209] on div "PO" at bounding box center [1099, 212] width 223 height 16
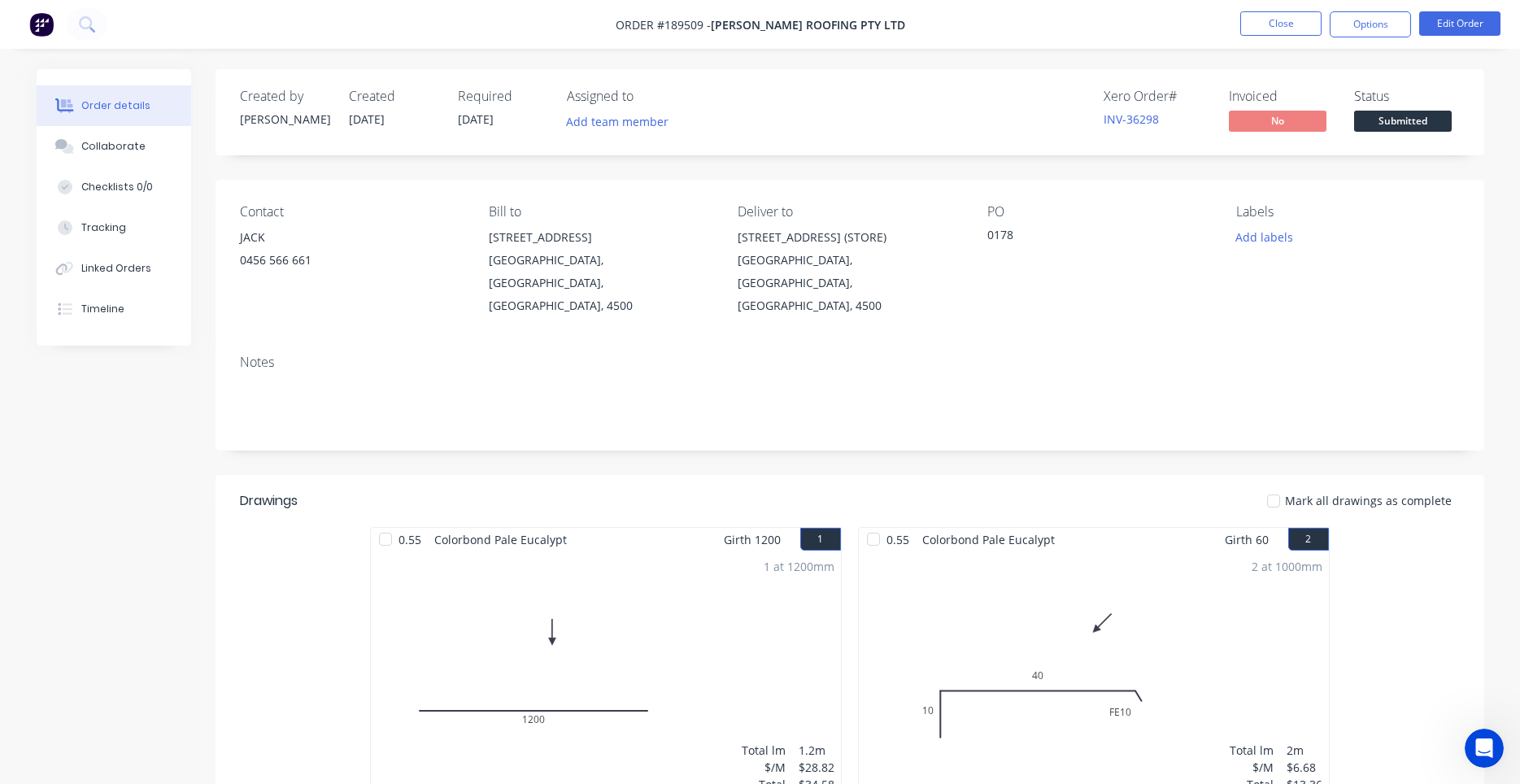
click at [1479, 755] on icon "Open Intercom Messenger" at bounding box center [1484, 748] width 27 height 27
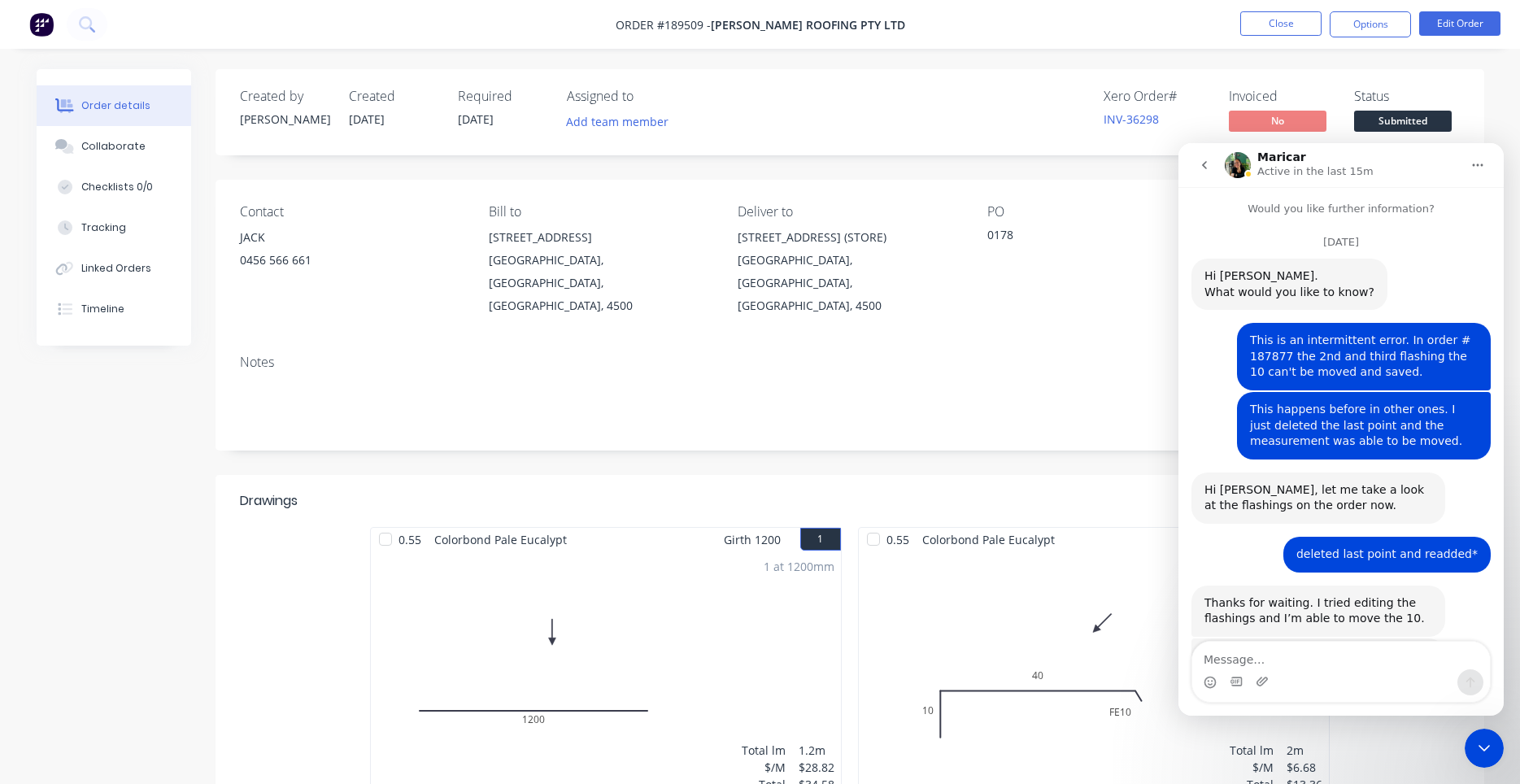
scroll to position [2165, 0]
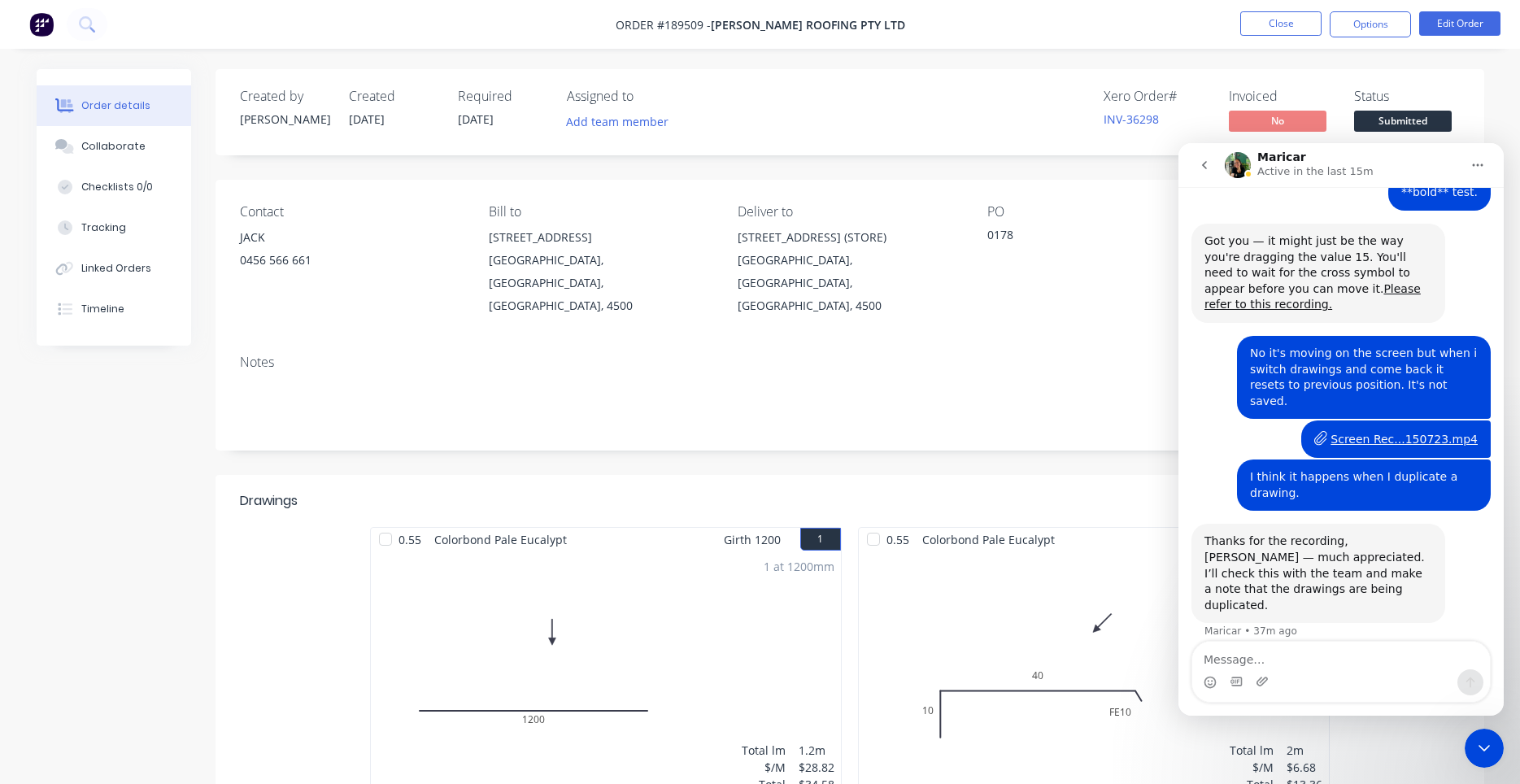
click at [1492, 755] on icon "Close Intercom Messenger" at bounding box center [1484, 748] width 19 height 19
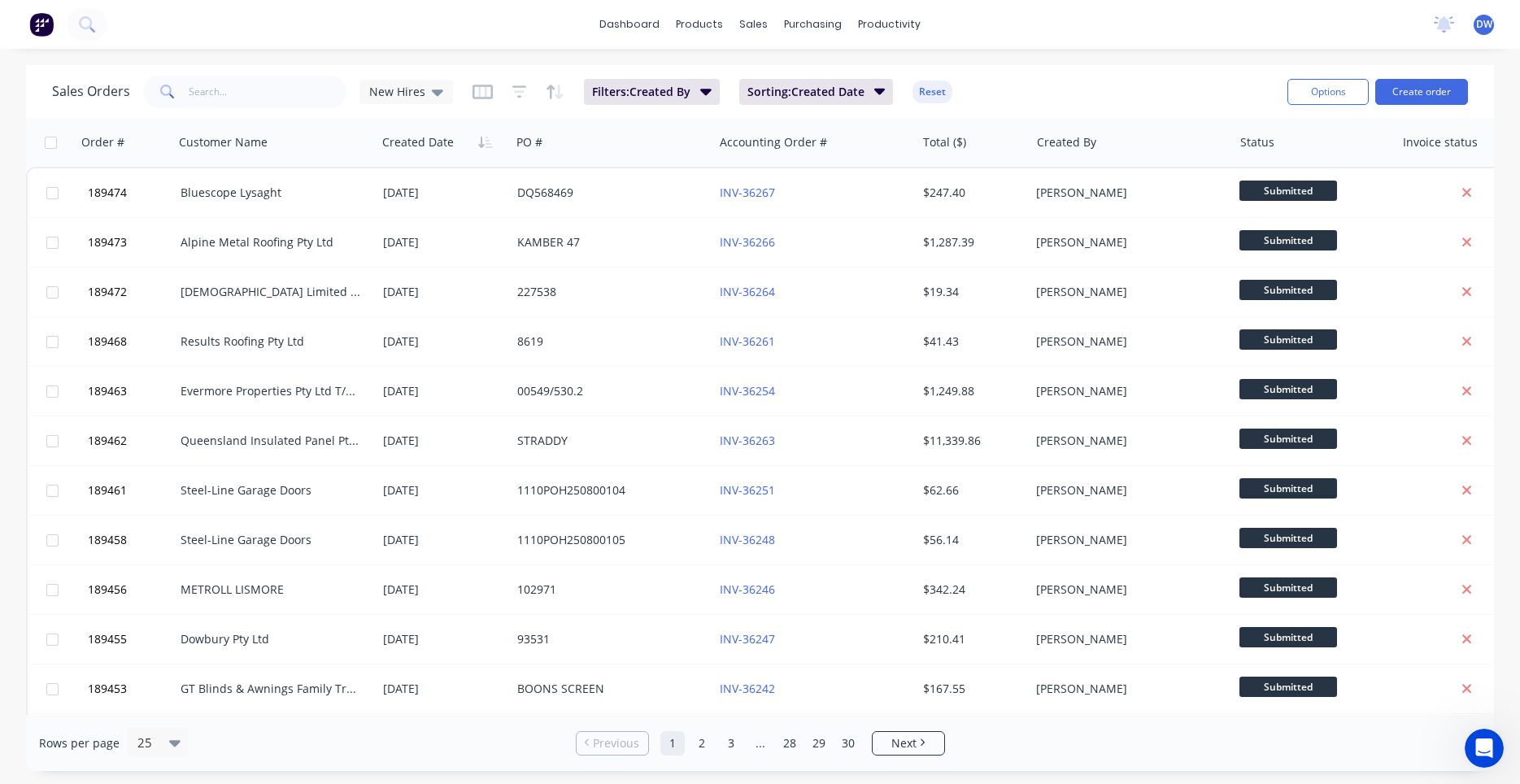
click at [422, 98] on div "New Hires" at bounding box center [406, 92] width 74 height 15
click at [391, 232] on button "None (Default)" at bounding box center [457, 230] width 186 height 18
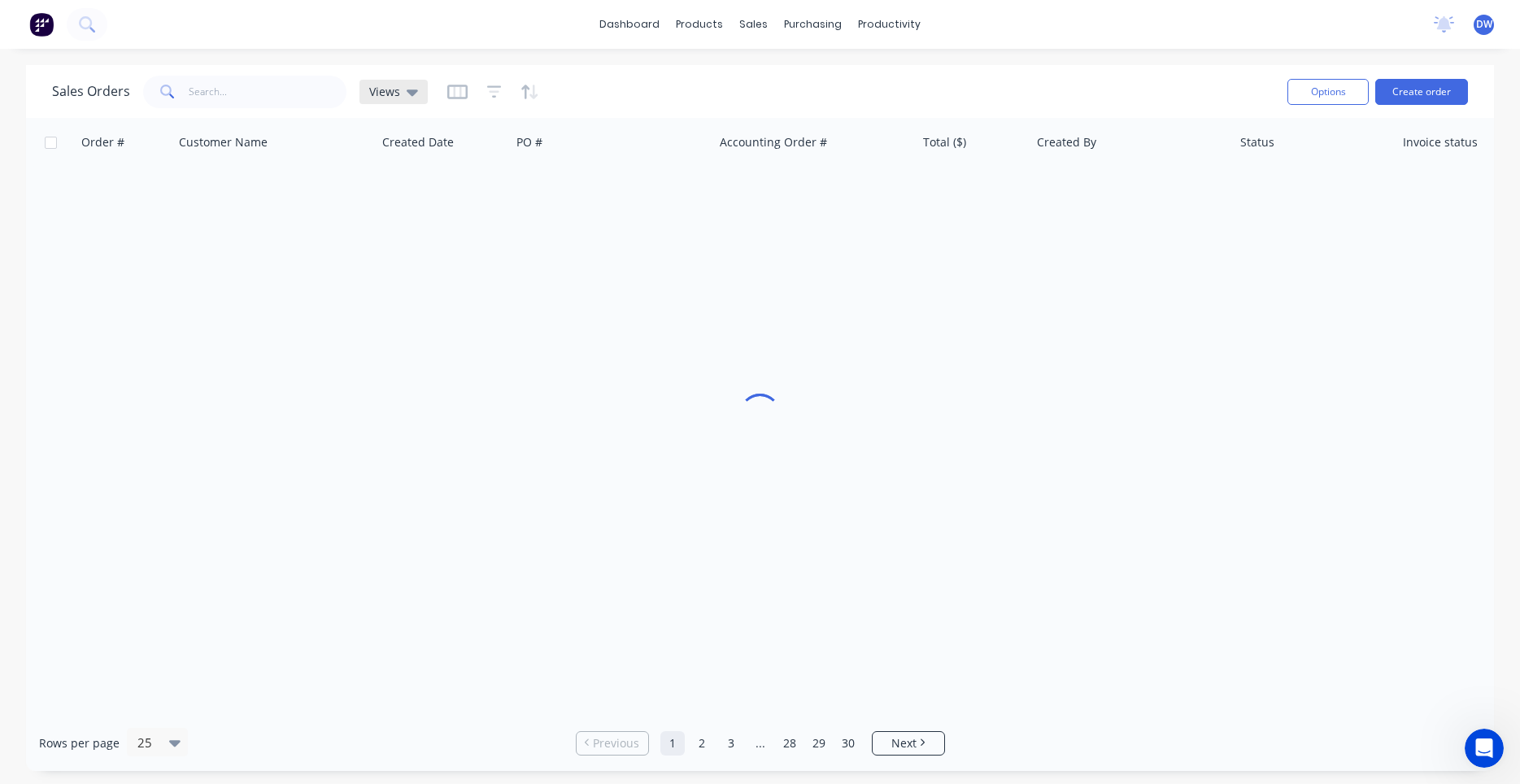
click at [411, 96] on icon at bounding box center [412, 92] width 11 height 18
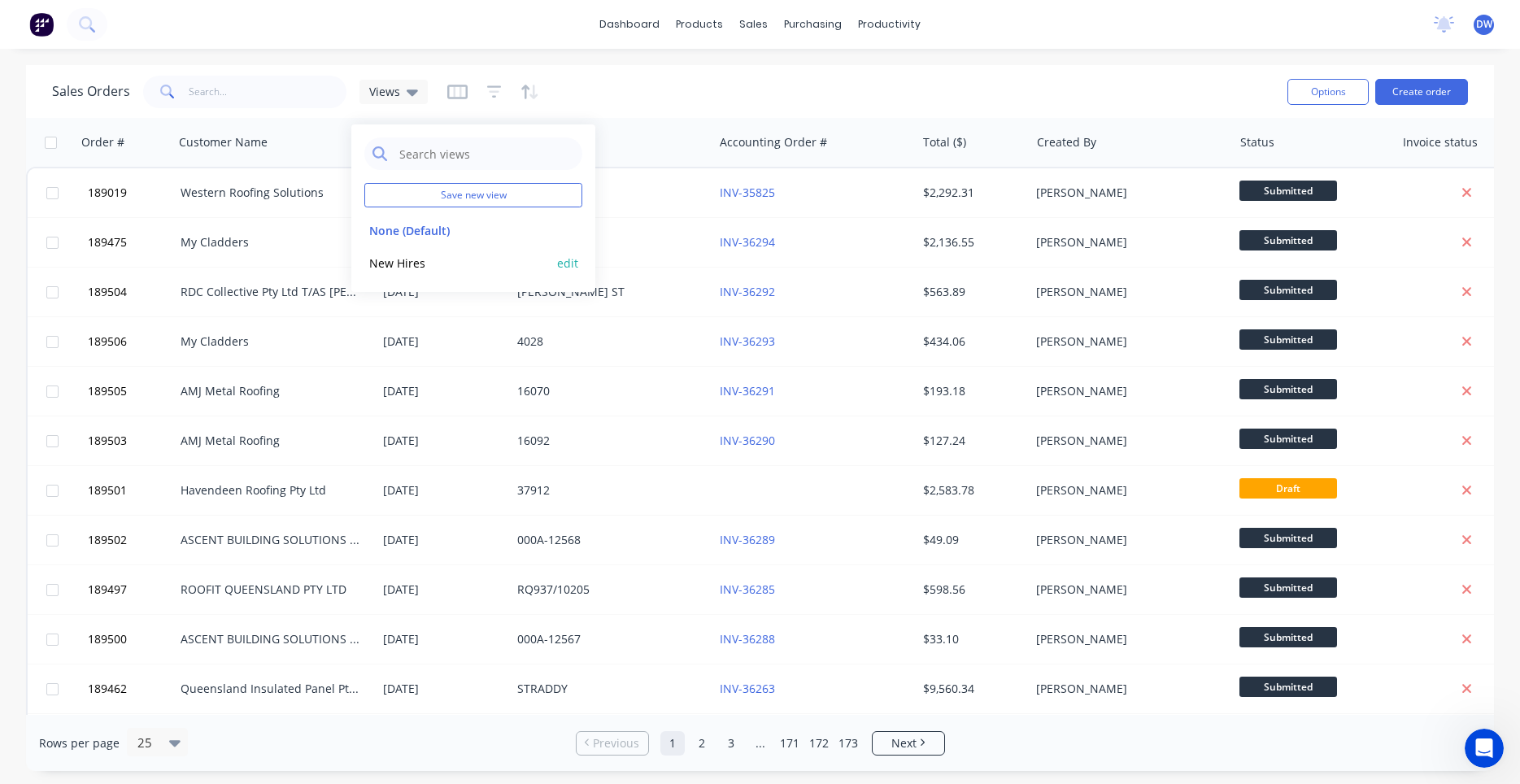
click at [396, 255] on button "New Hires" at bounding box center [457, 263] width 186 height 18
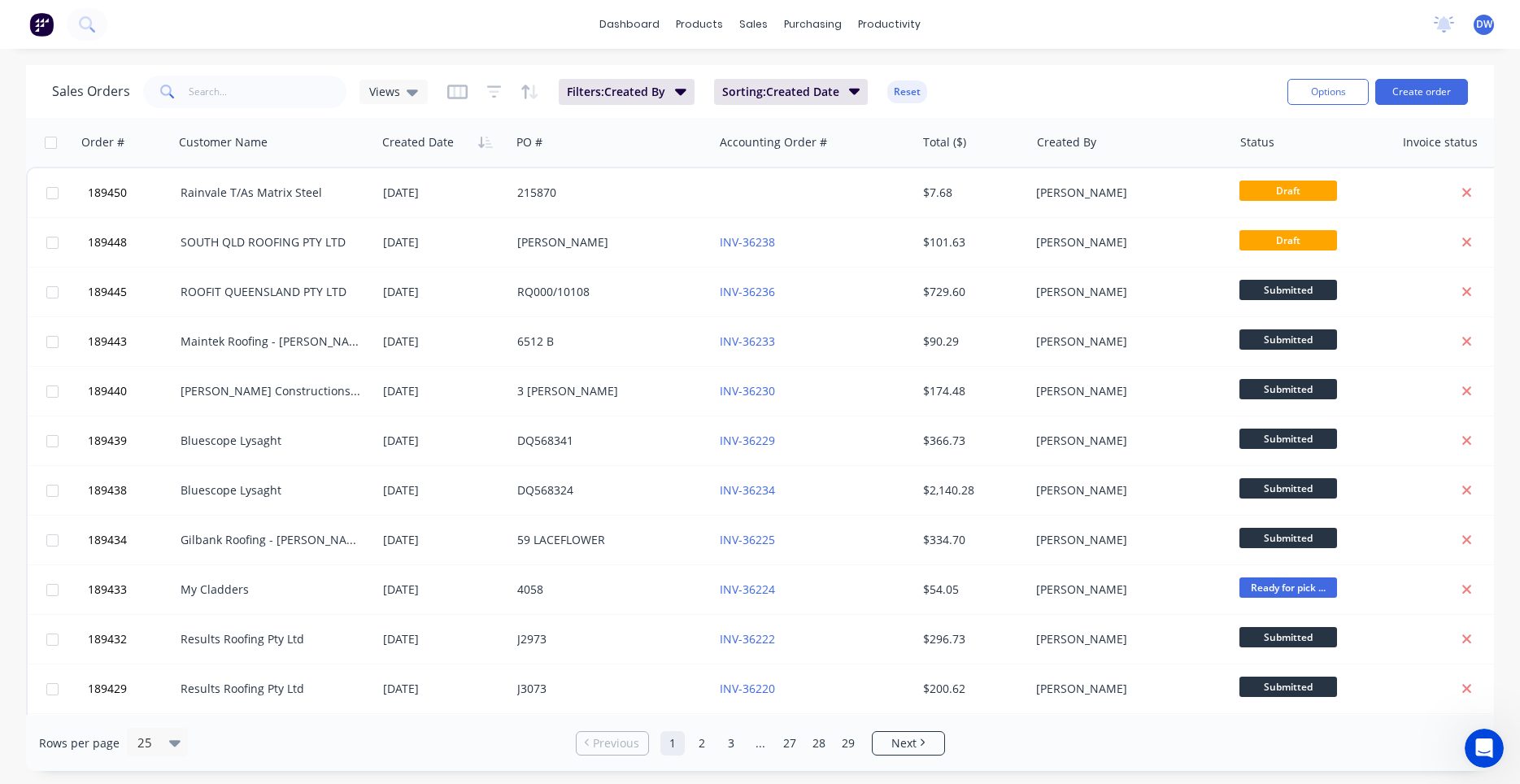
click at [414, 104] on div "Sales Orders Views" at bounding box center [239, 91] width 376 height 32
click at [414, 99] on div "Views" at bounding box center [393, 92] width 68 height 25
click at [405, 266] on button "New Hires" at bounding box center [457, 263] width 186 height 18
click at [400, 92] on span "New Hires" at bounding box center [397, 91] width 56 height 17
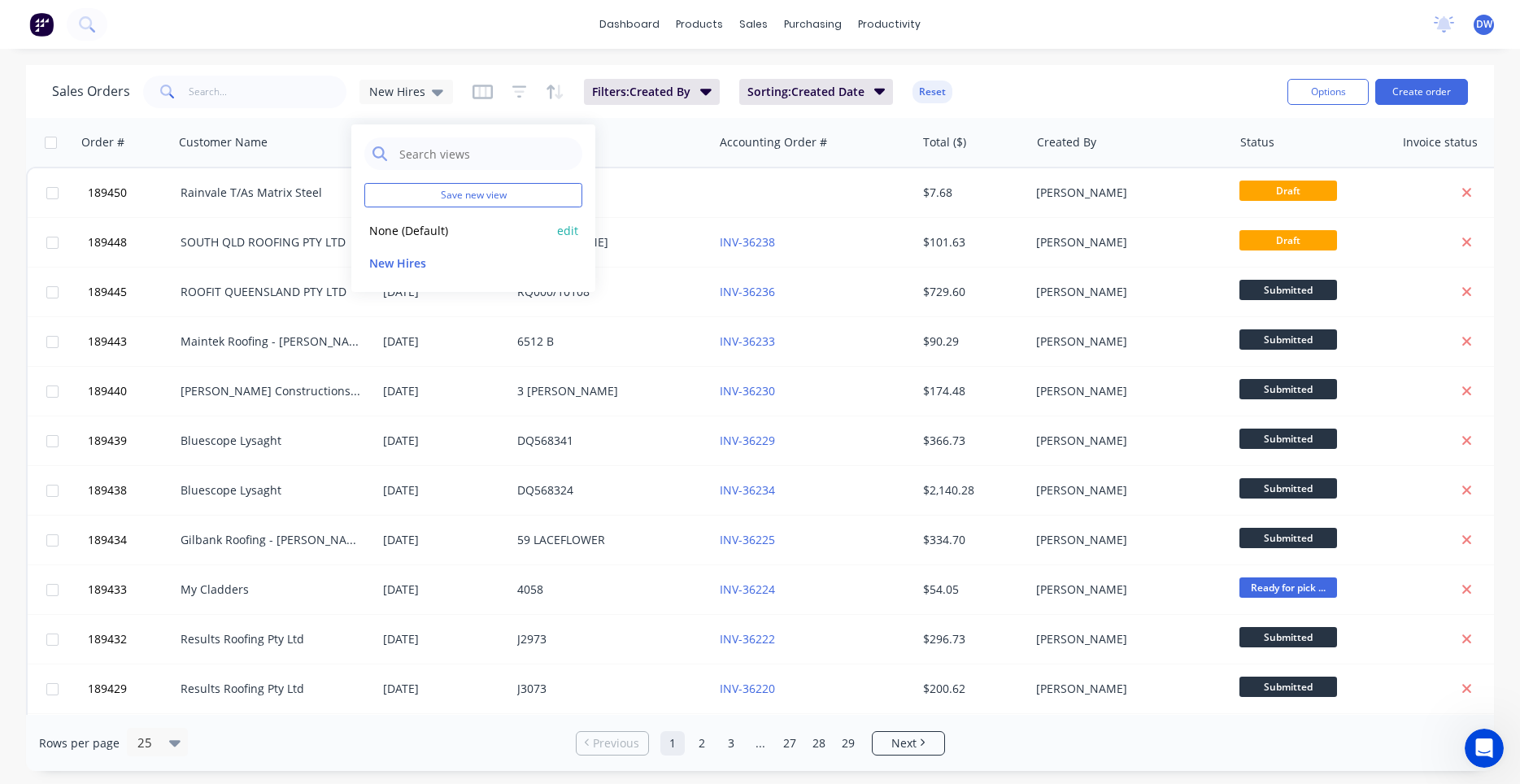
click at [418, 222] on button "None (Default)" at bounding box center [457, 230] width 186 height 18
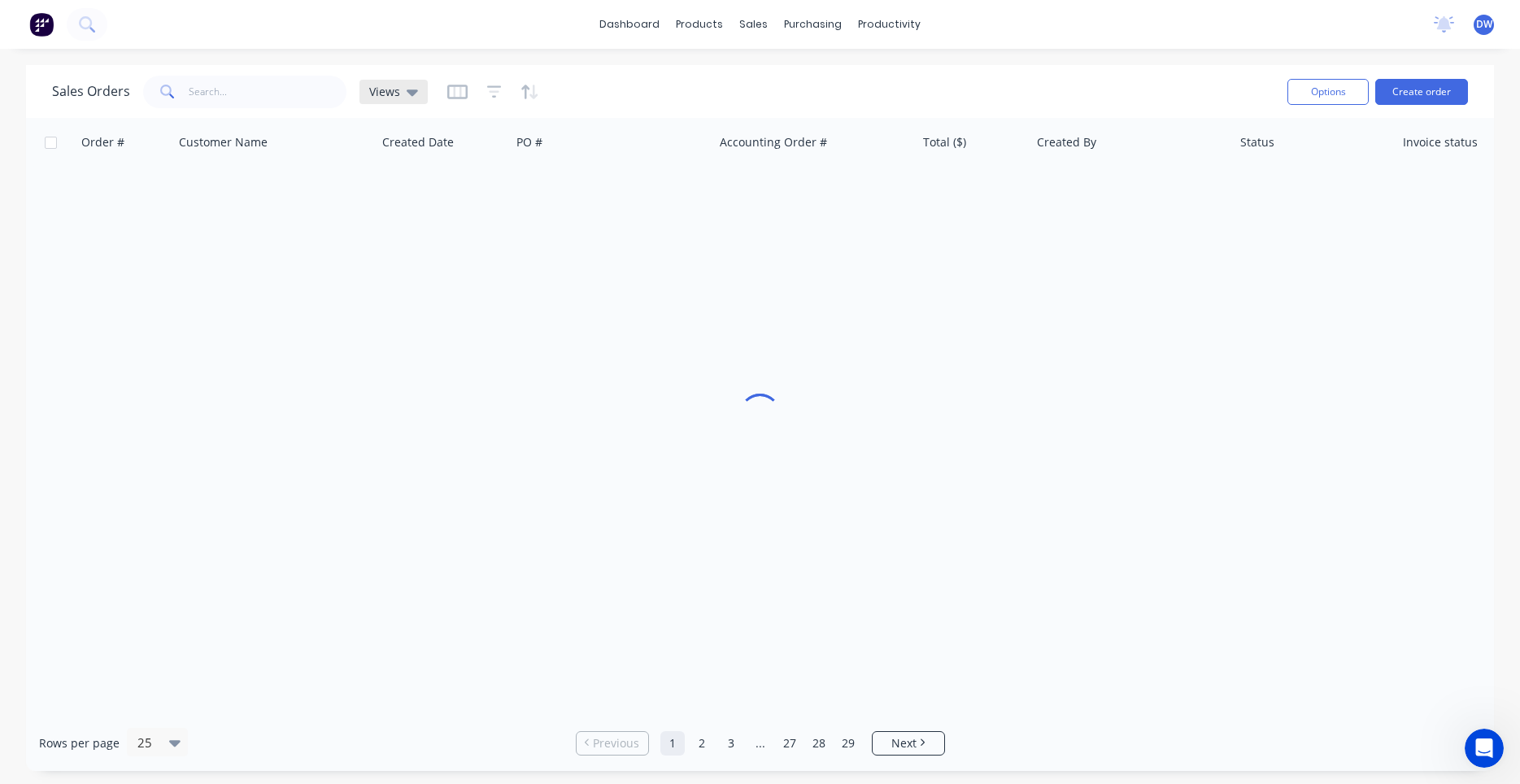
click at [416, 96] on div "Views" at bounding box center [393, 92] width 68 height 25
click at [409, 263] on button "New Hires" at bounding box center [457, 263] width 186 height 18
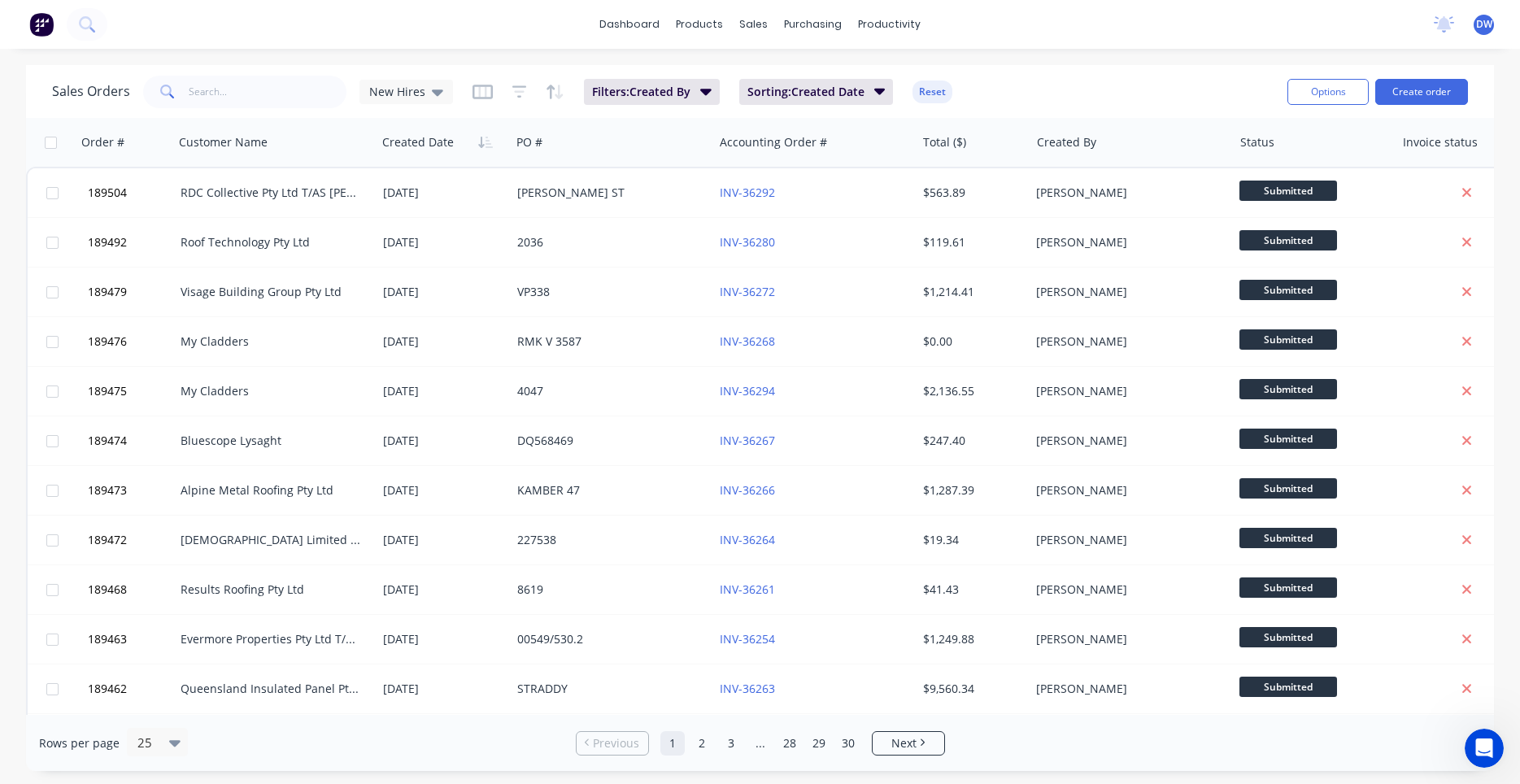
click at [1478, 8] on div "dashboard products sales purchasing productivity dashboard products Product Cat…" at bounding box center [760, 25] width 1520 height 49
click at [1484, 28] on span "DW" at bounding box center [1484, 24] width 17 height 15
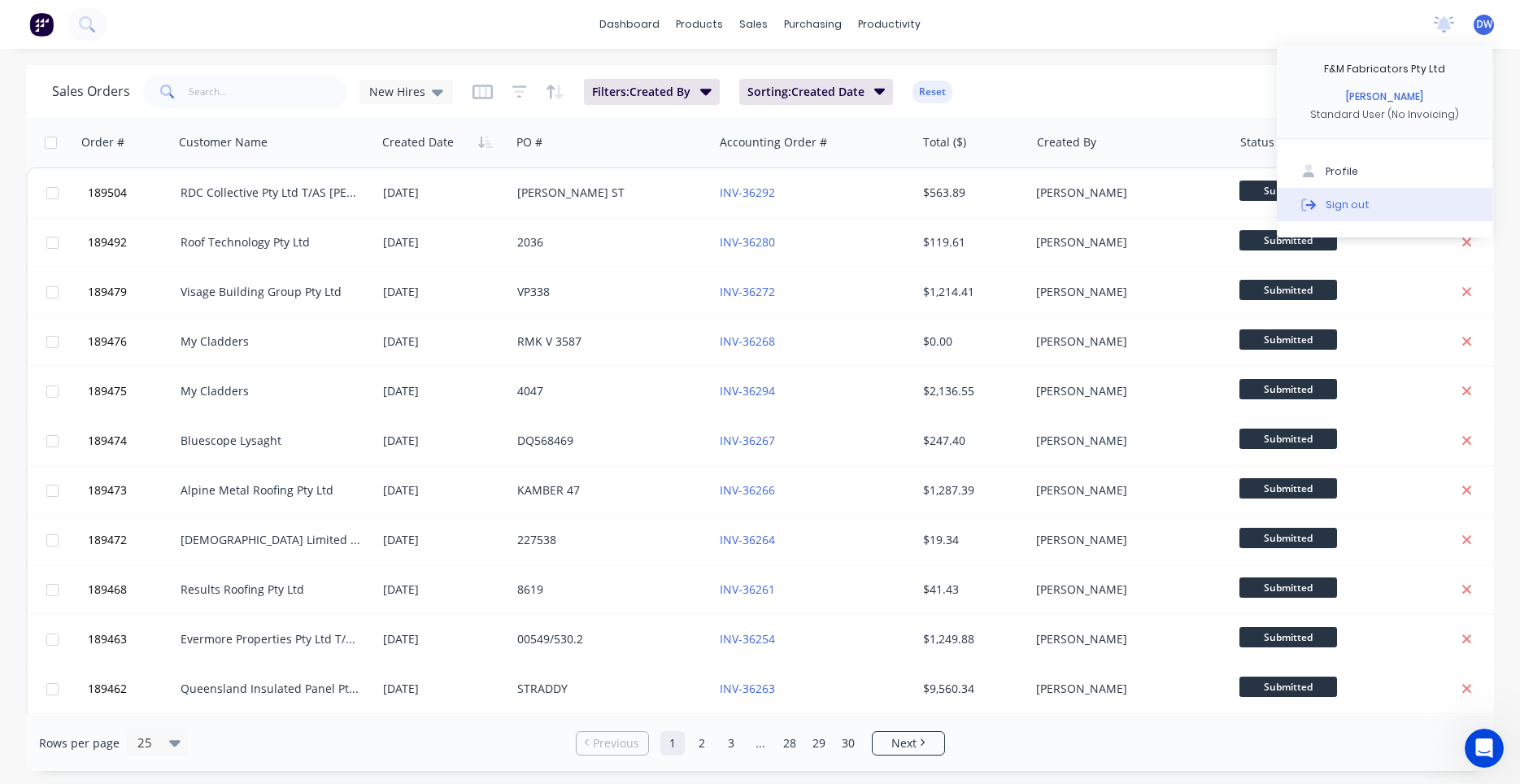
click at [1384, 209] on button "Sign out" at bounding box center [1384, 203] width 216 height 32
